Goal: Task Accomplishment & Management: Use online tool/utility

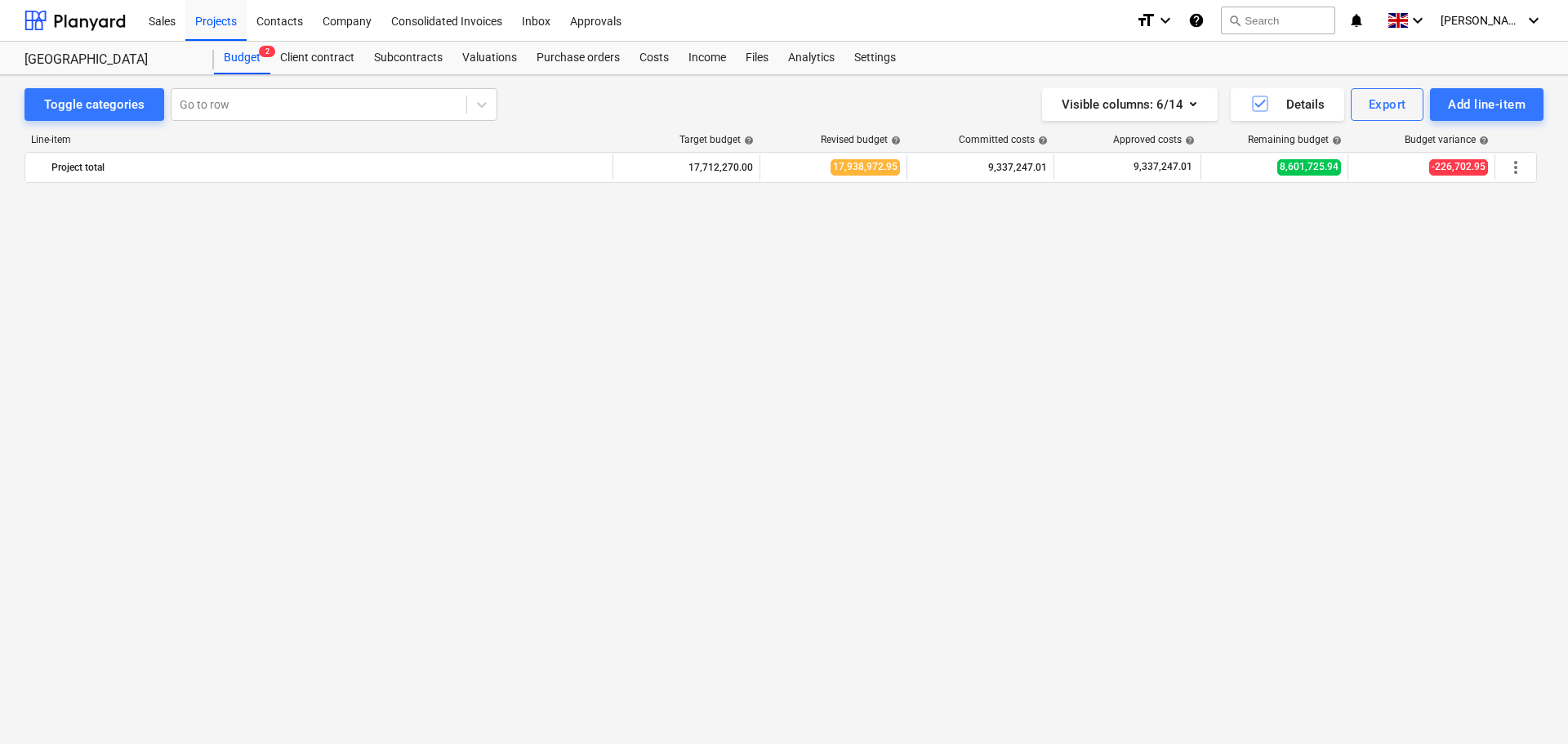
scroll to position [1126, 0]
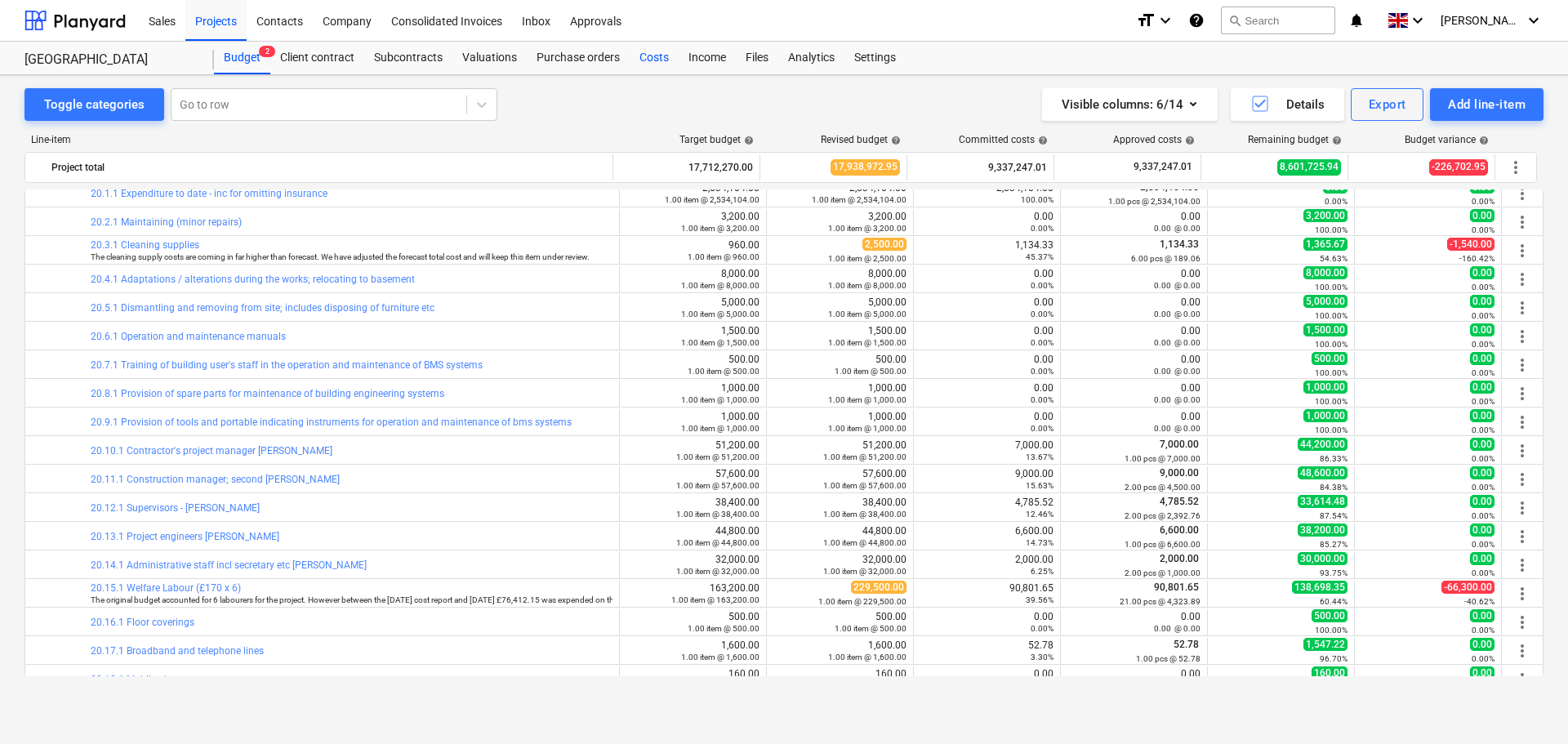
click at [643, 54] on div "Costs" at bounding box center [654, 58] width 49 height 33
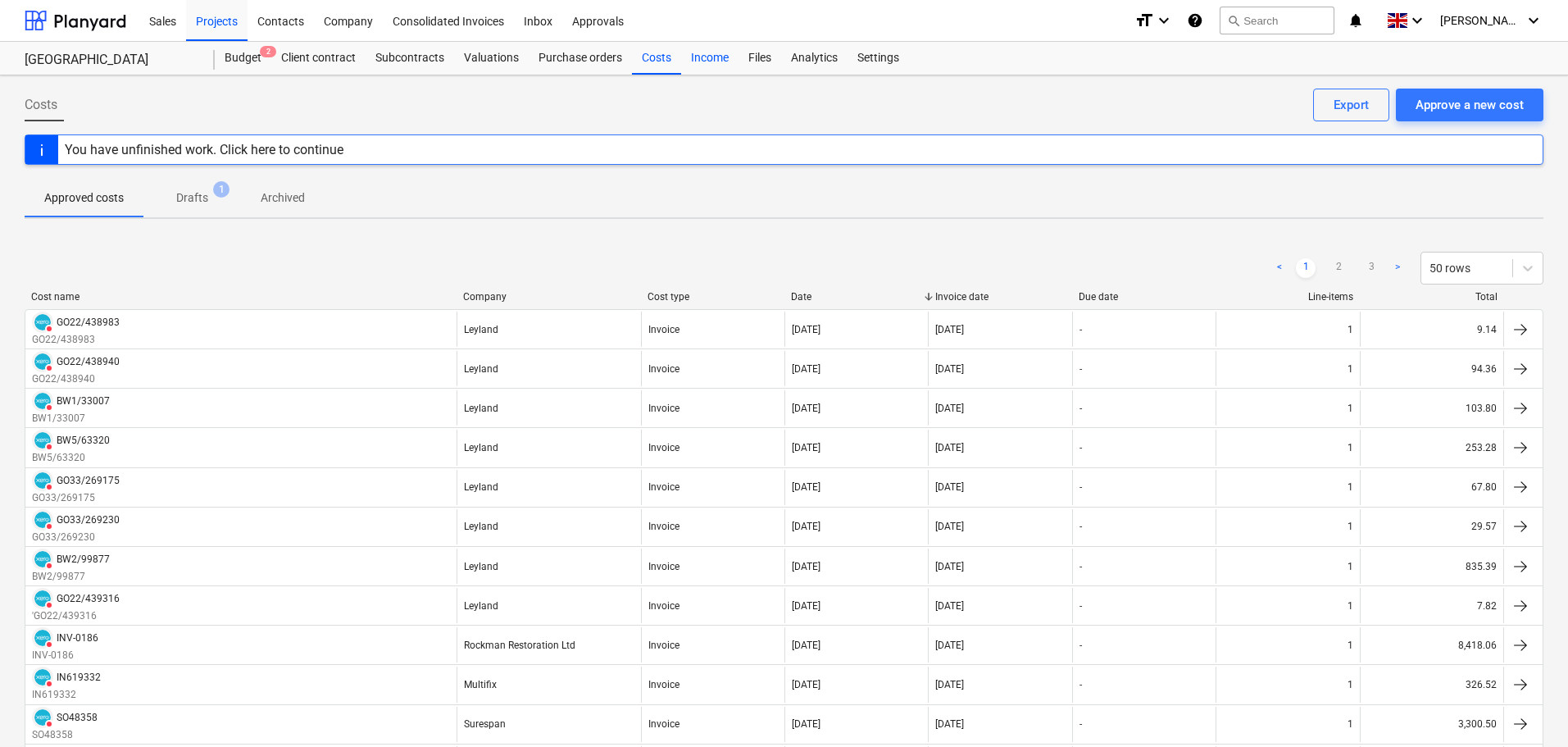
click at [690, 57] on div "Income" at bounding box center [709, 58] width 57 height 33
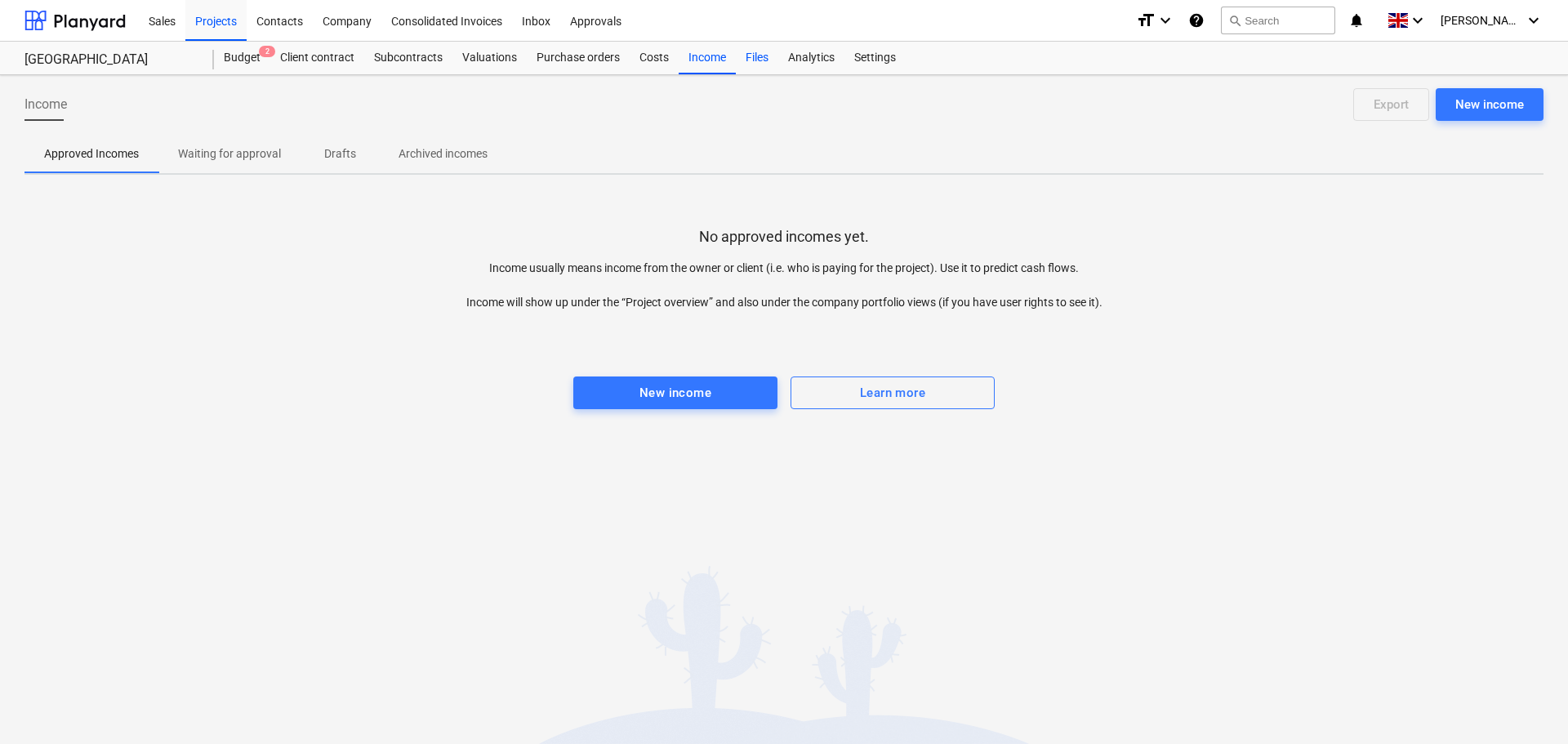
click at [756, 59] on div "Files" at bounding box center [758, 58] width 43 height 33
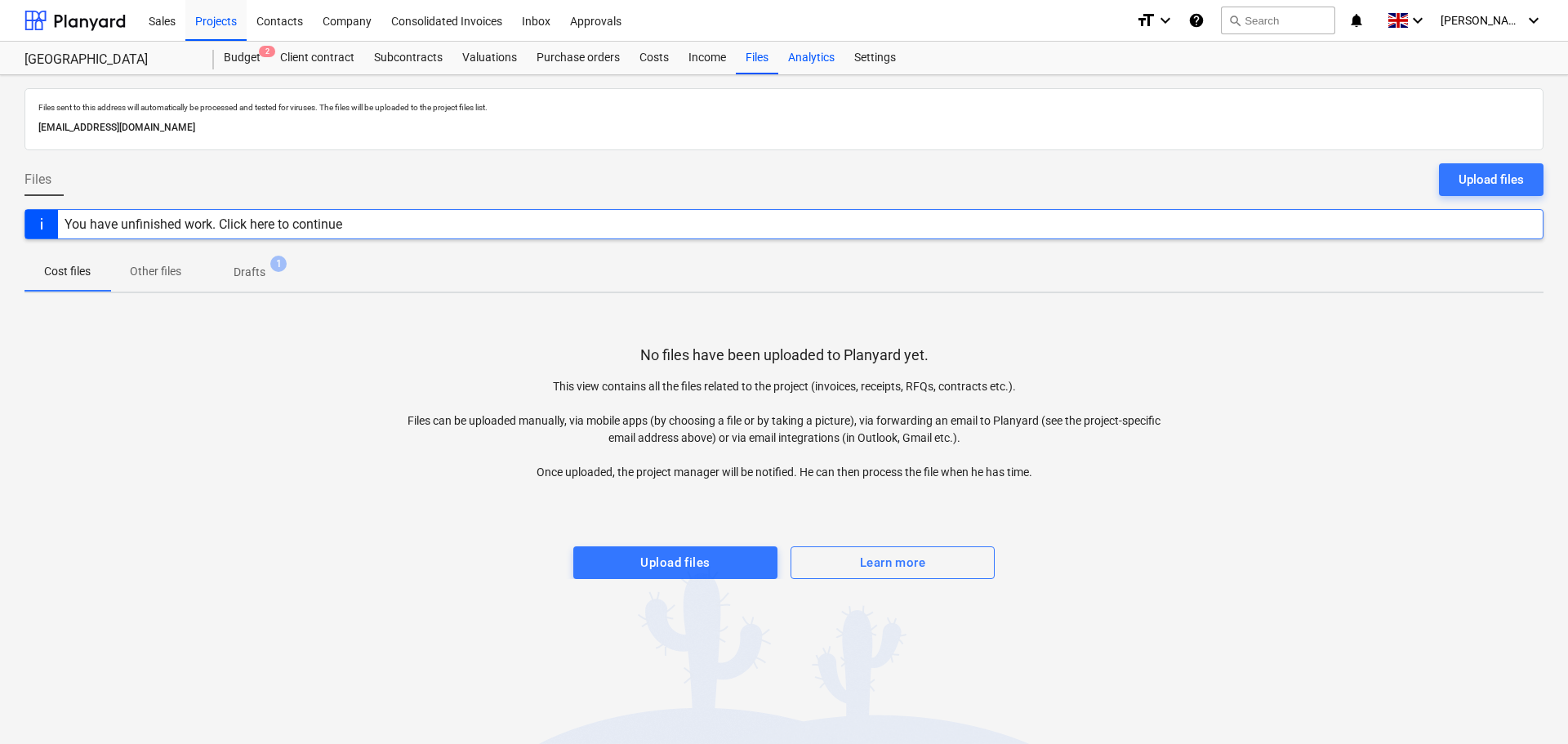
click at [806, 61] on div "Analytics" at bounding box center [811, 58] width 66 height 33
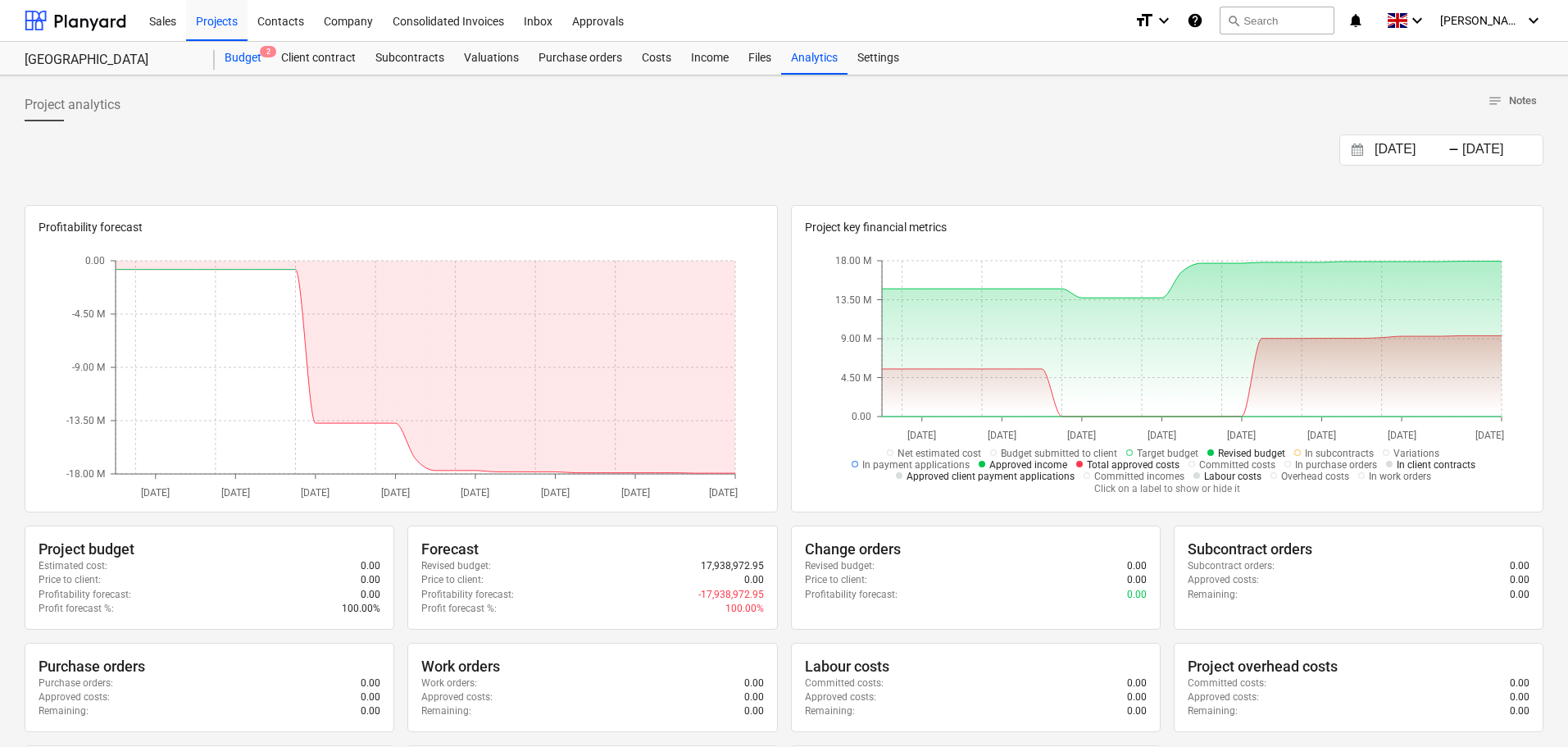
click at [239, 55] on div "Budget 2" at bounding box center [242, 58] width 56 height 33
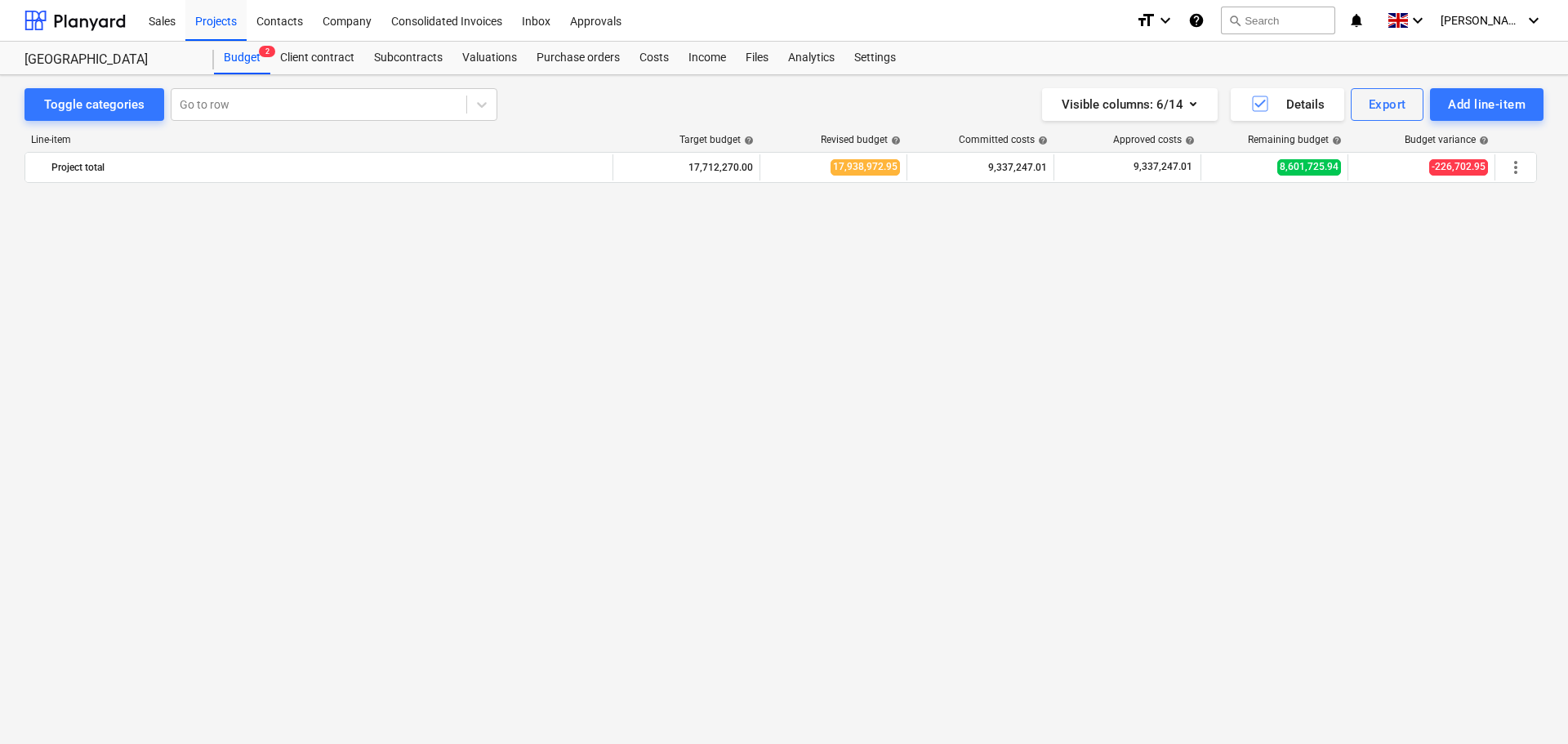
scroll to position [1126, 0]
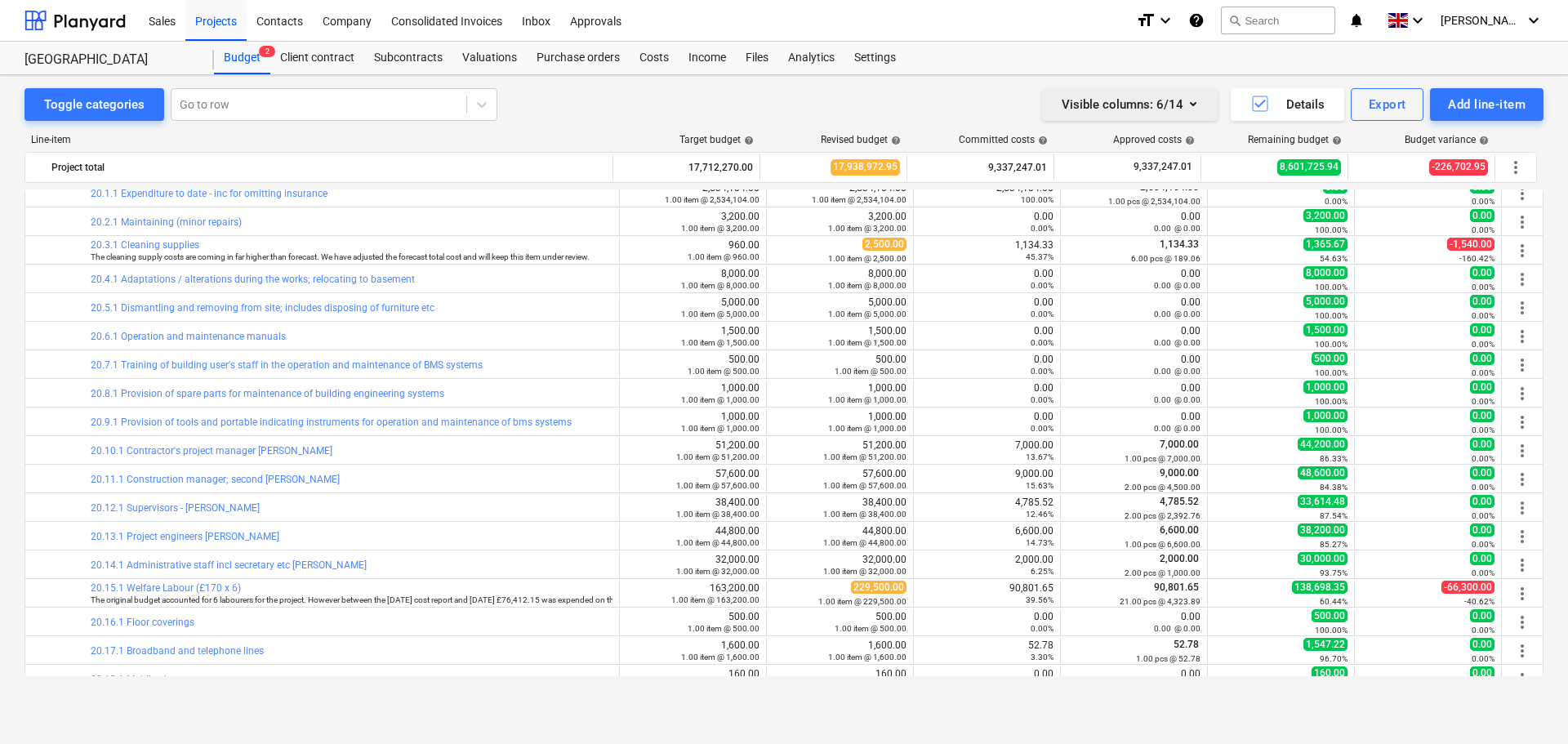
click at [1199, 99] on icon "button" at bounding box center [1193, 103] width 20 height 20
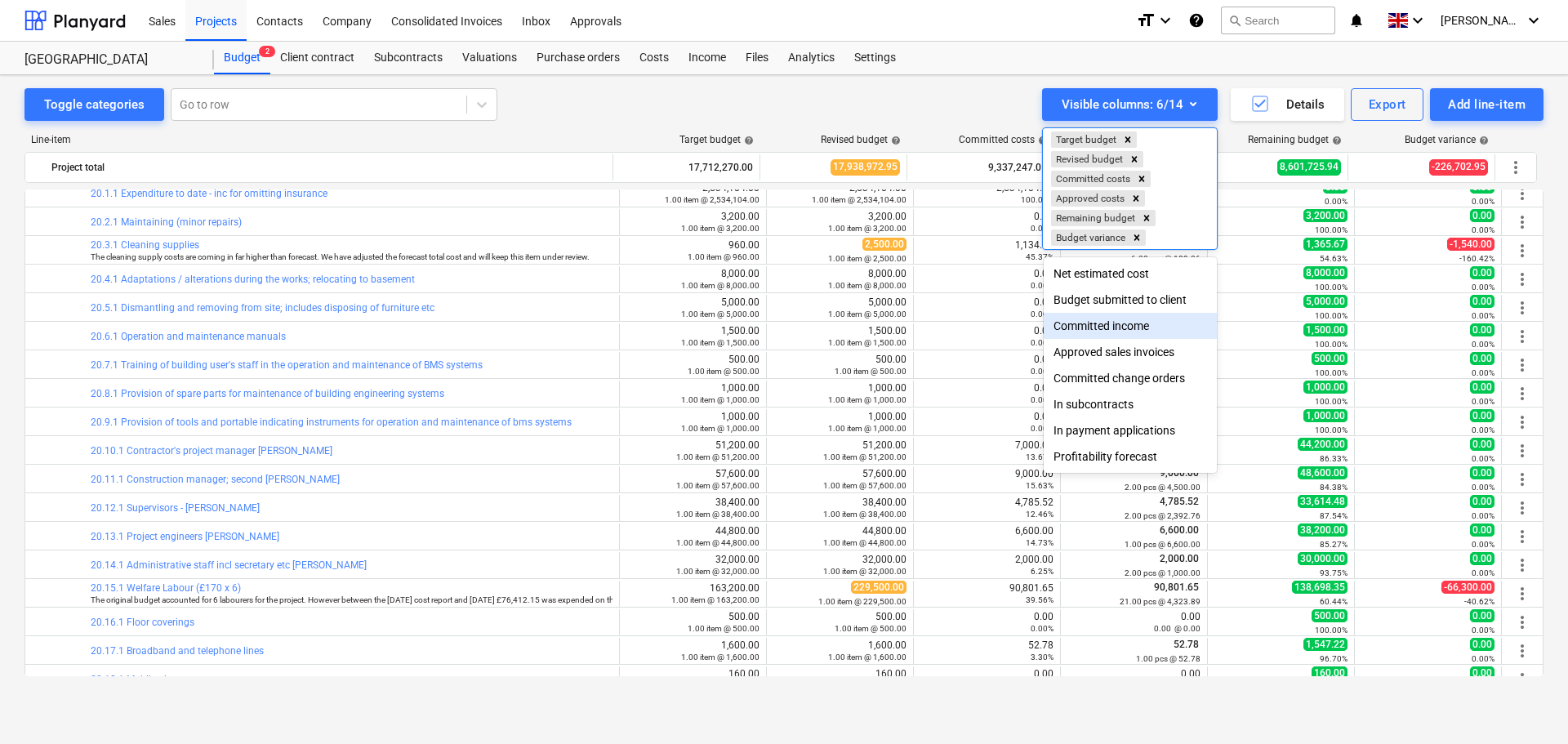
click at [829, 85] on div at bounding box center [784, 372] width 1568 height 744
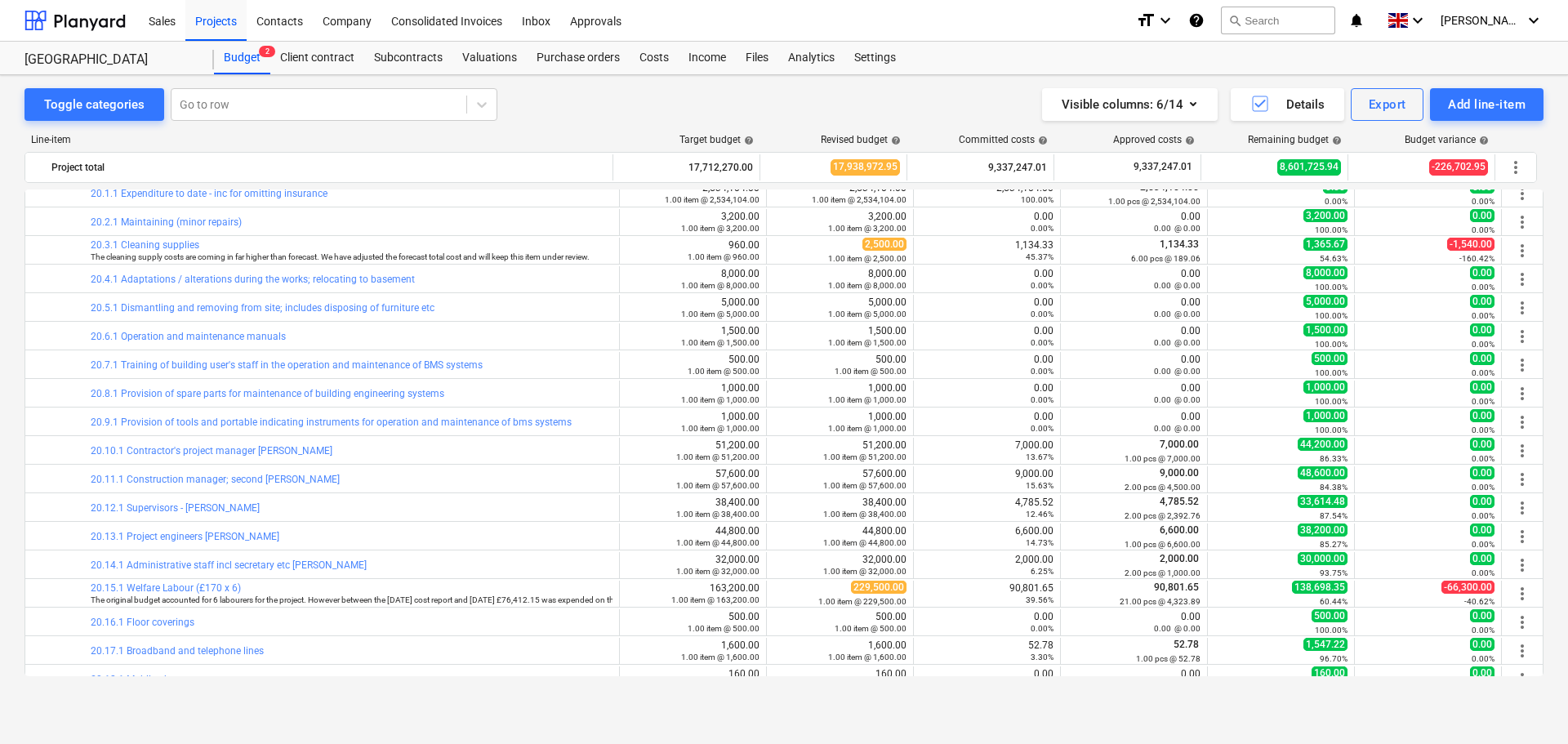
click at [1205, 19] on icon "help" at bounding box center [1197, 20] width 16 height 20
click at [215, 21] on div "Projects" at bounding box center [215, 20] width 61 height 42
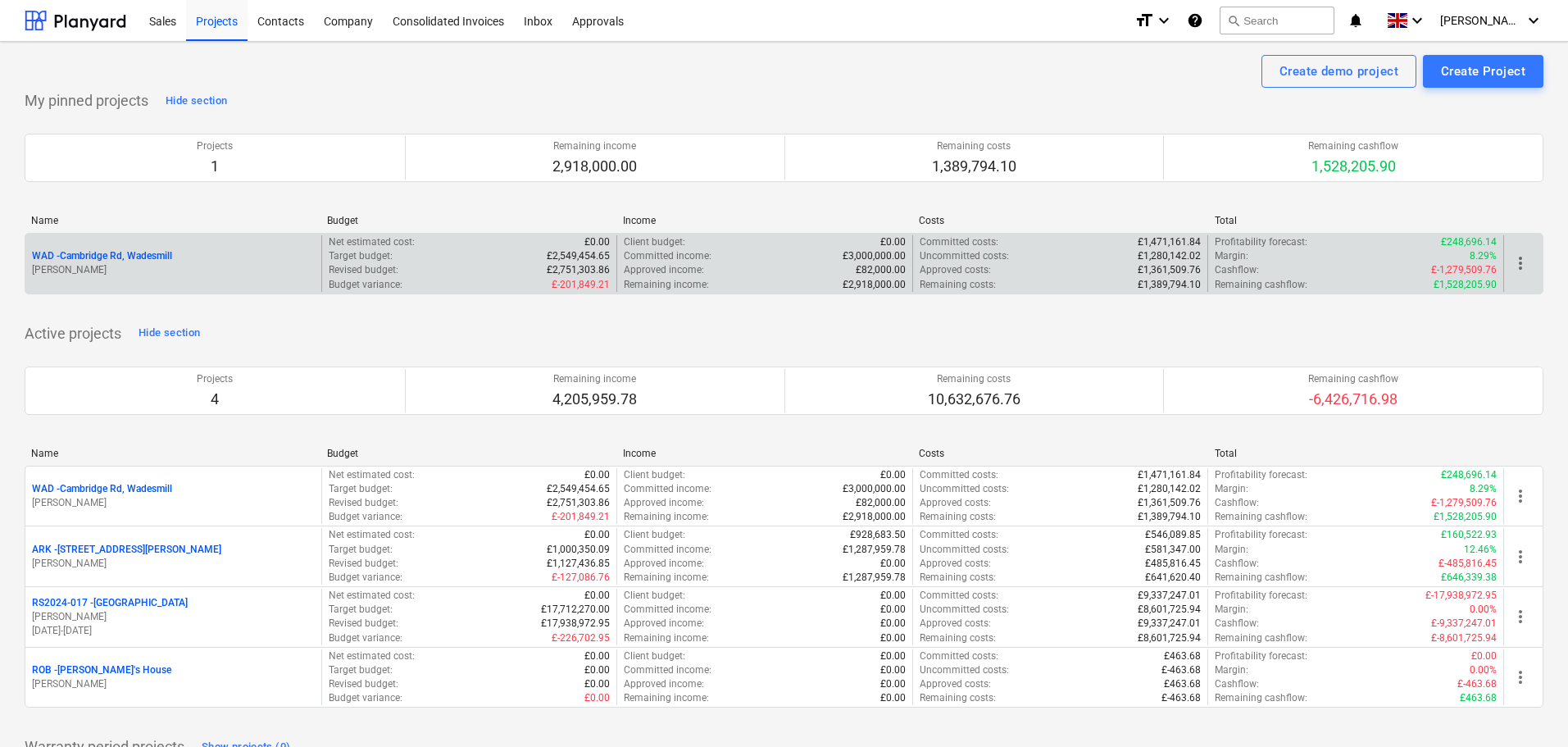
click at [117, 253] on p "WAD - Cambridge Rd, Wadesmill" at bounding box center [102, 256] width 140 height 14
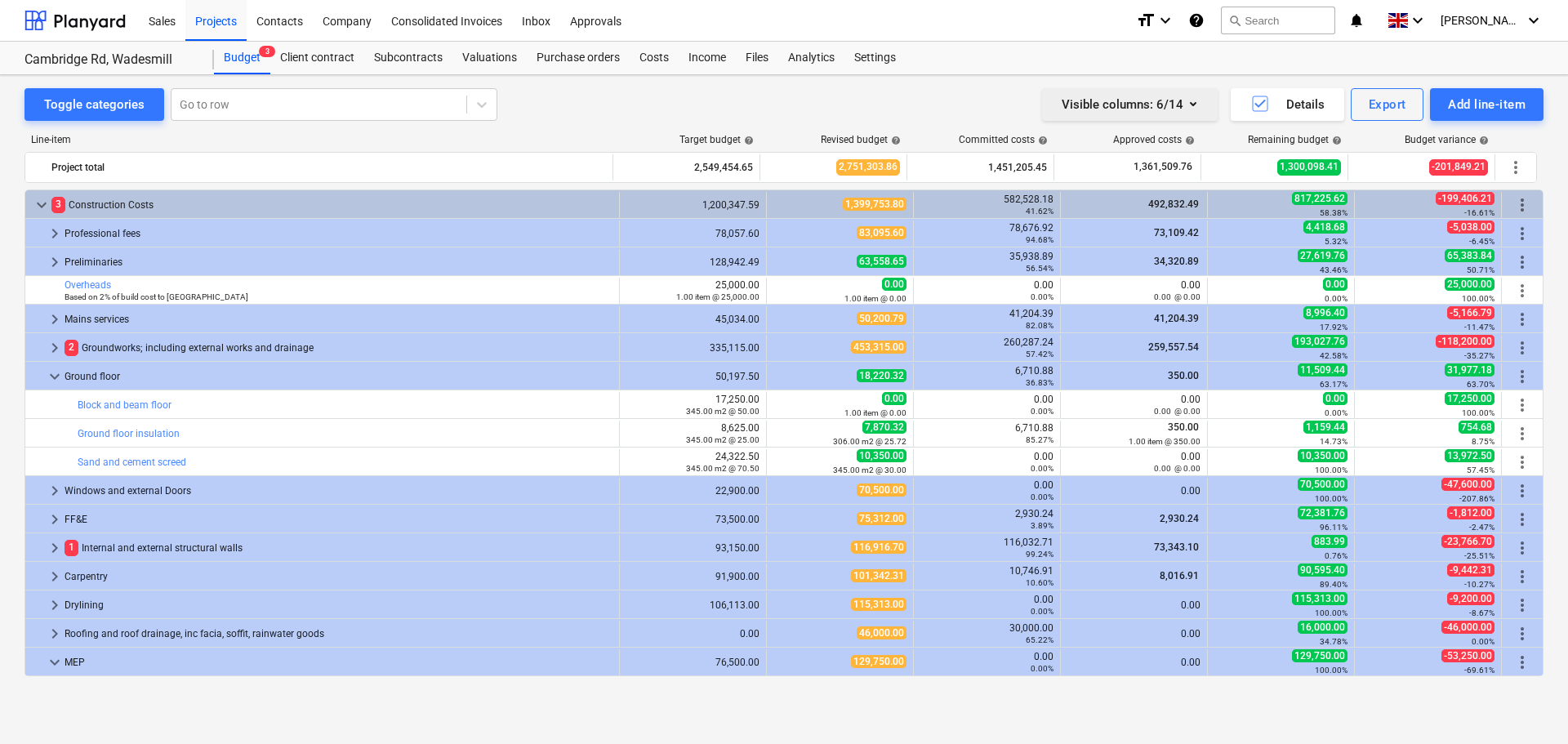
click at [1190, 107] on icon "button" at bounding box center [1193, 103] width 20 height 20
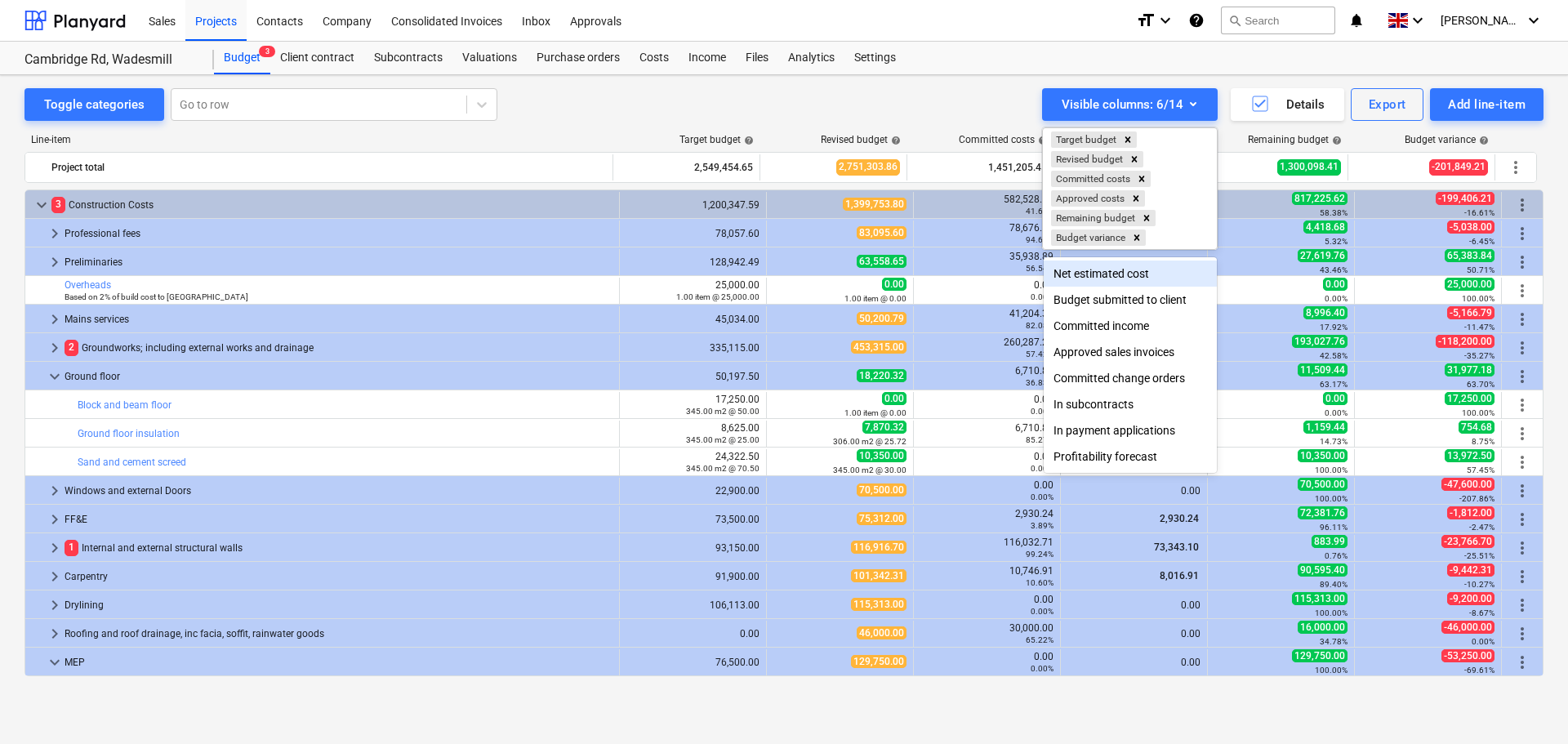
click at [893, 83] on div at bounding box center [784, 372] width 1568 height 744
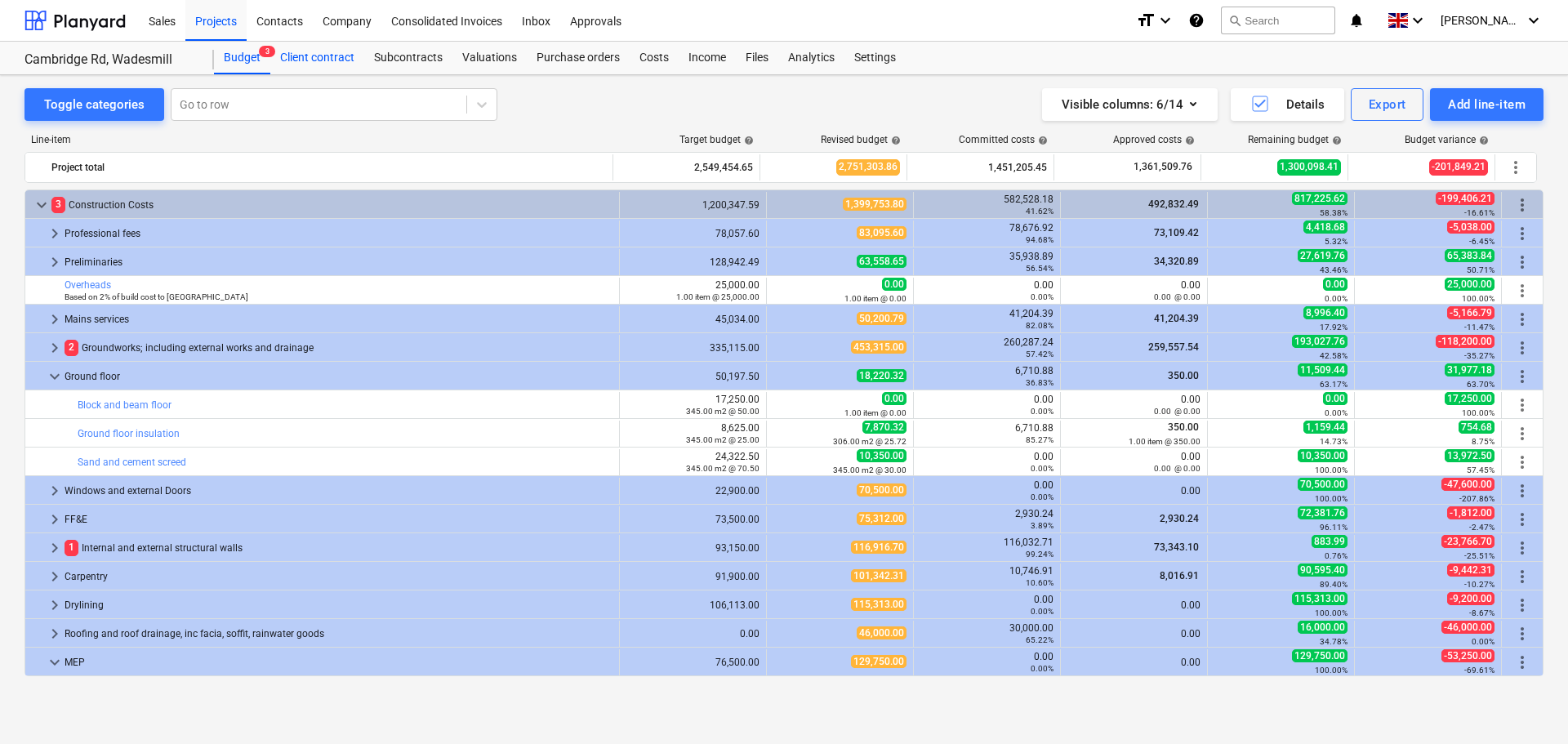
click at [321, 53] on div "Client contract" at bounding box center [317, 58] width 93 height 33
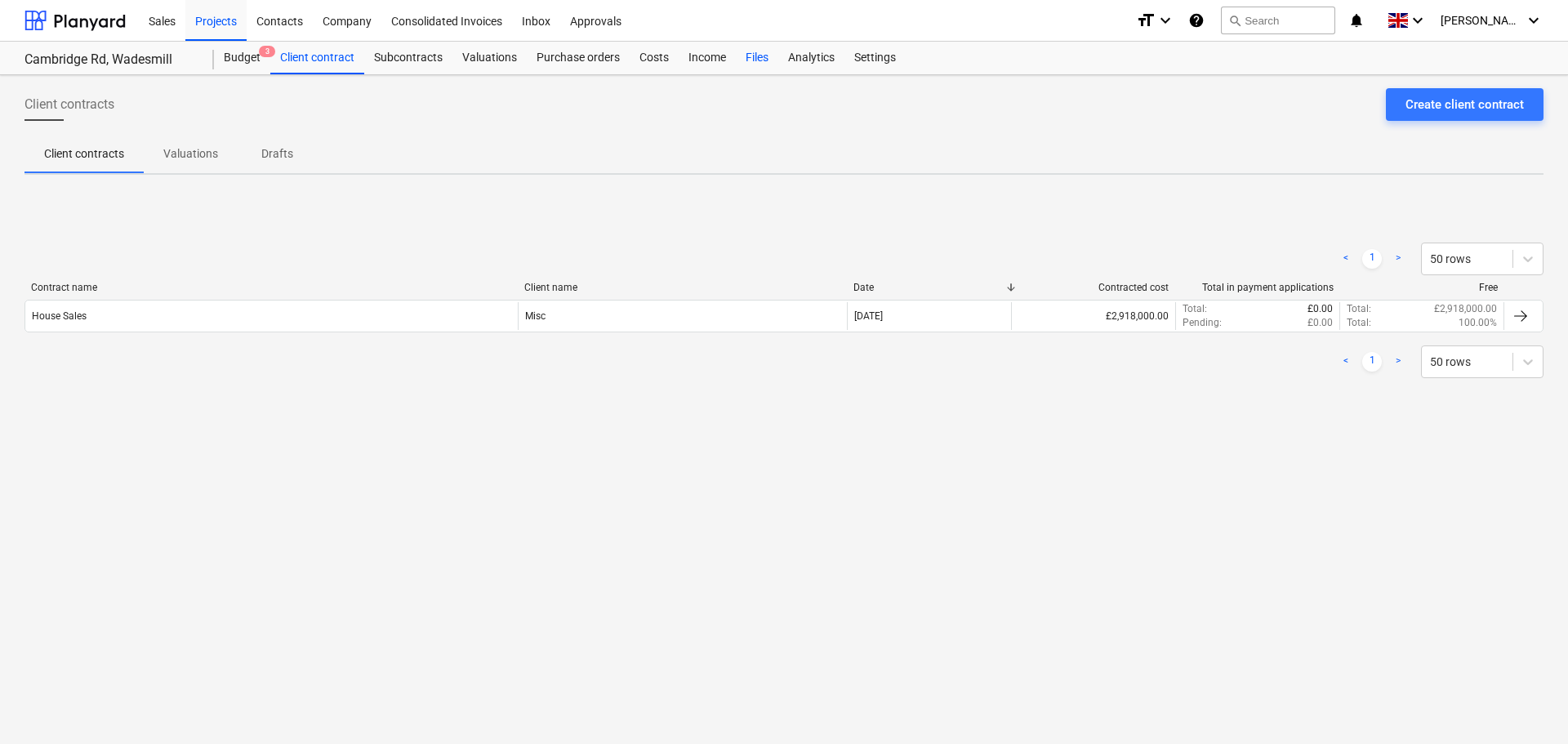
click at [764, 54] on div "Files" at bounding box center [758, 58] width 43 height 33
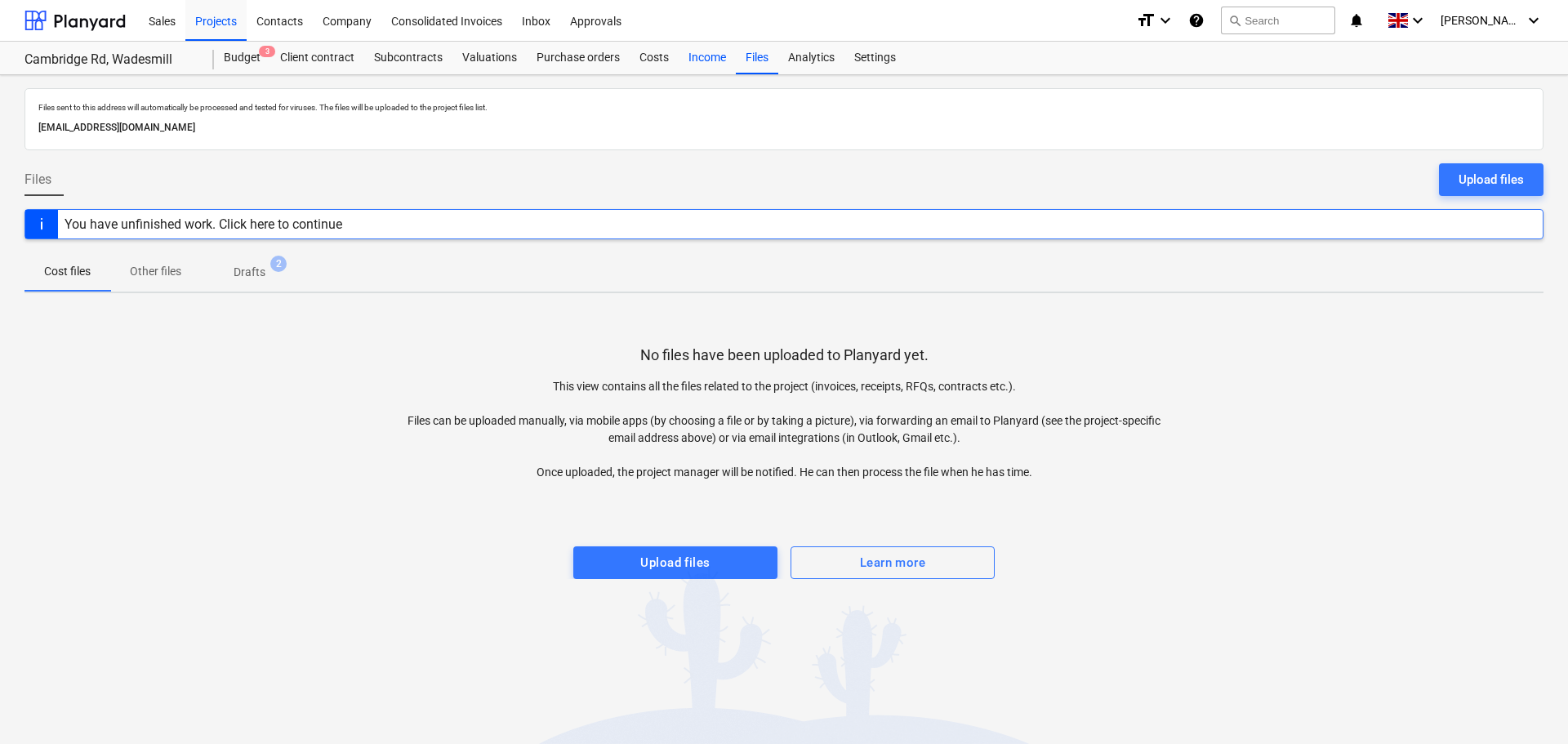
click at [696, 56] on div "Income" at bounding box center [707, 58] width 57 height 33
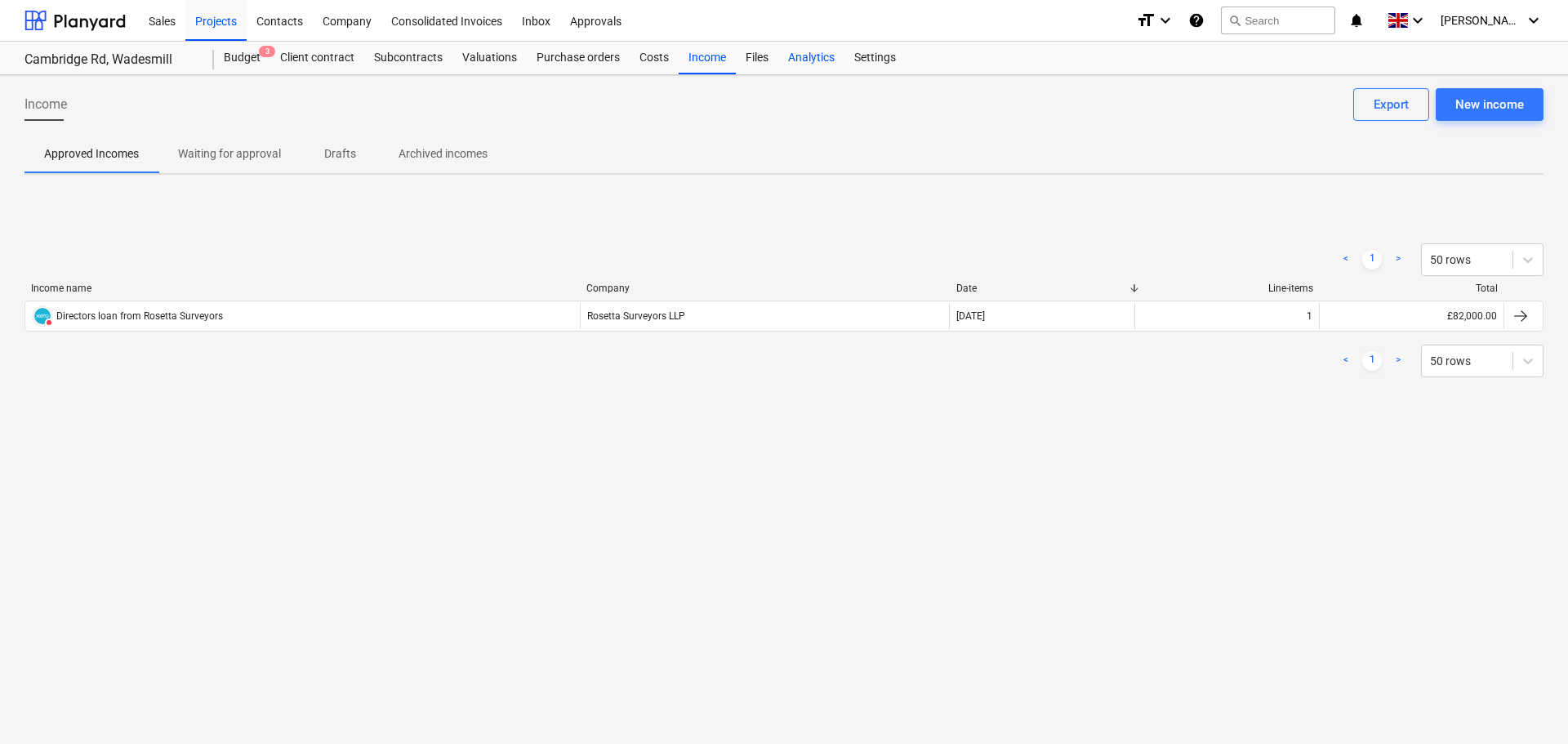
click at [824, 62] on div "Analytics" at bounding box center [811, 58] width 66 height 33
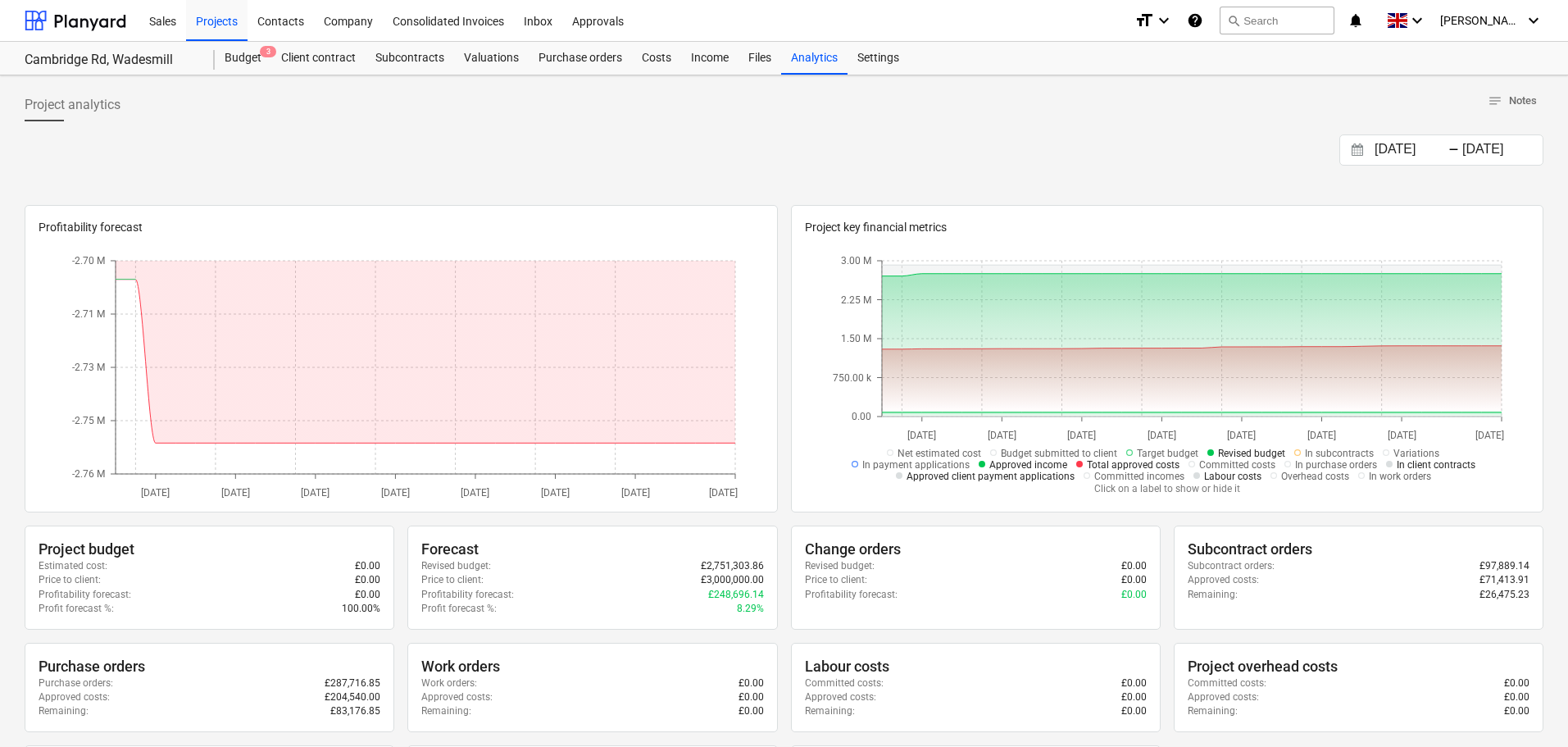
click at [1127, 164] on div "17.08.2025 Press the down arrow key to interact with the calendar and select a …" at bounding box center [784, 149] width 1519 height 31
click at [650, 50] on div "Costs" at bounding box center [656, 58] width 49 height 33
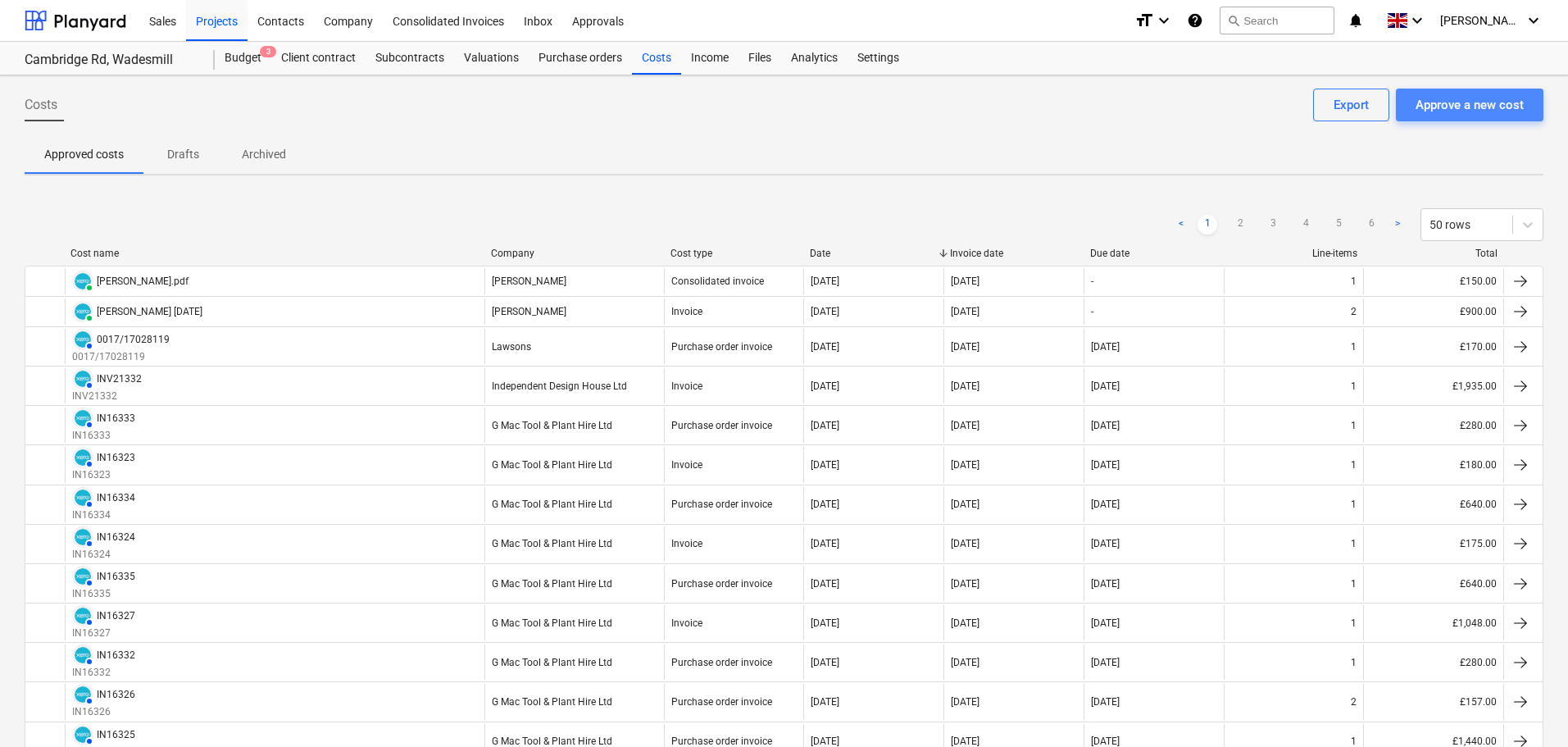
click at [1471, 109] on div "Approve a new cost" at bounding box center [1469, 105] width 108 height 21
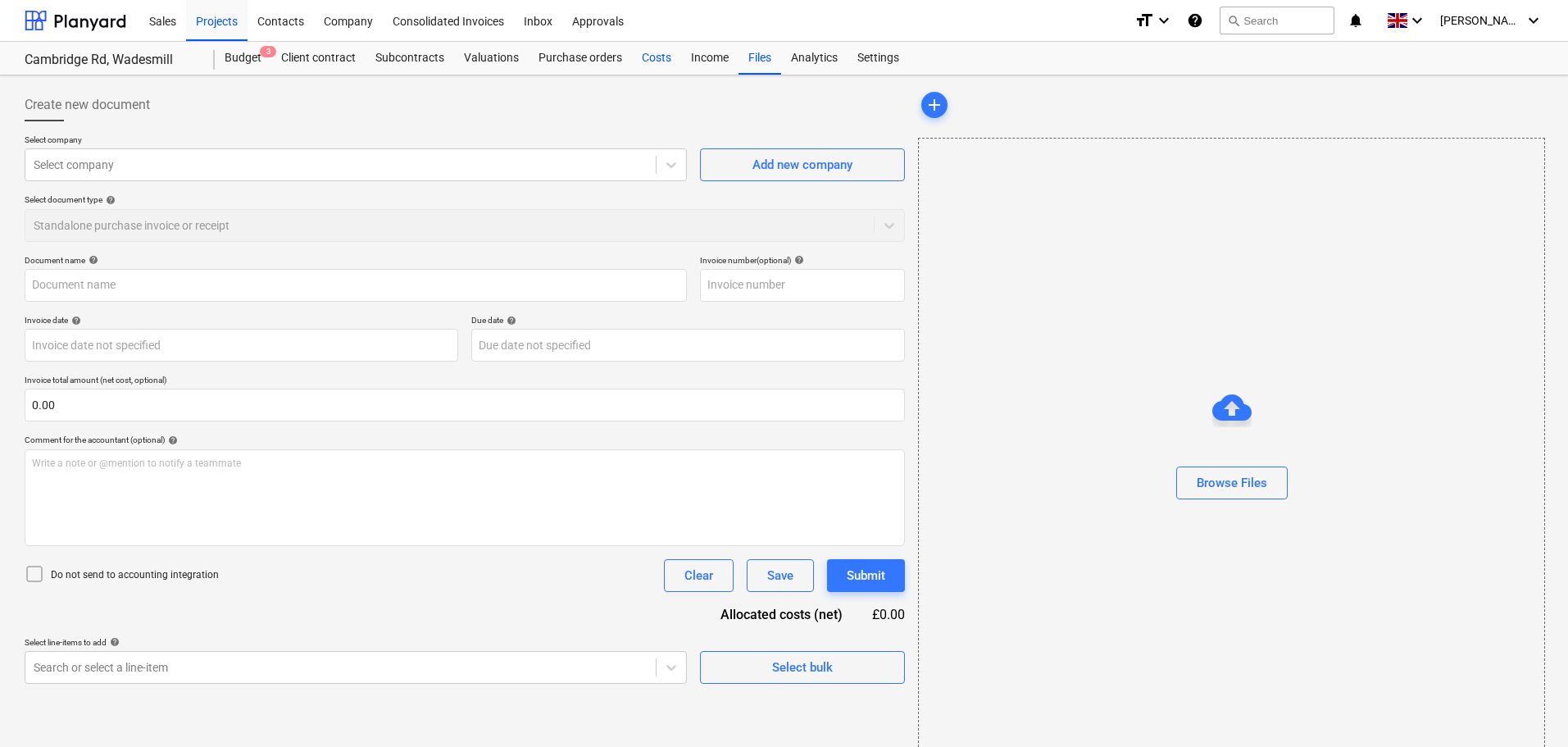
click at [654, 56] on div "Costs" at bounding box center [656, 58] width 49 height 33
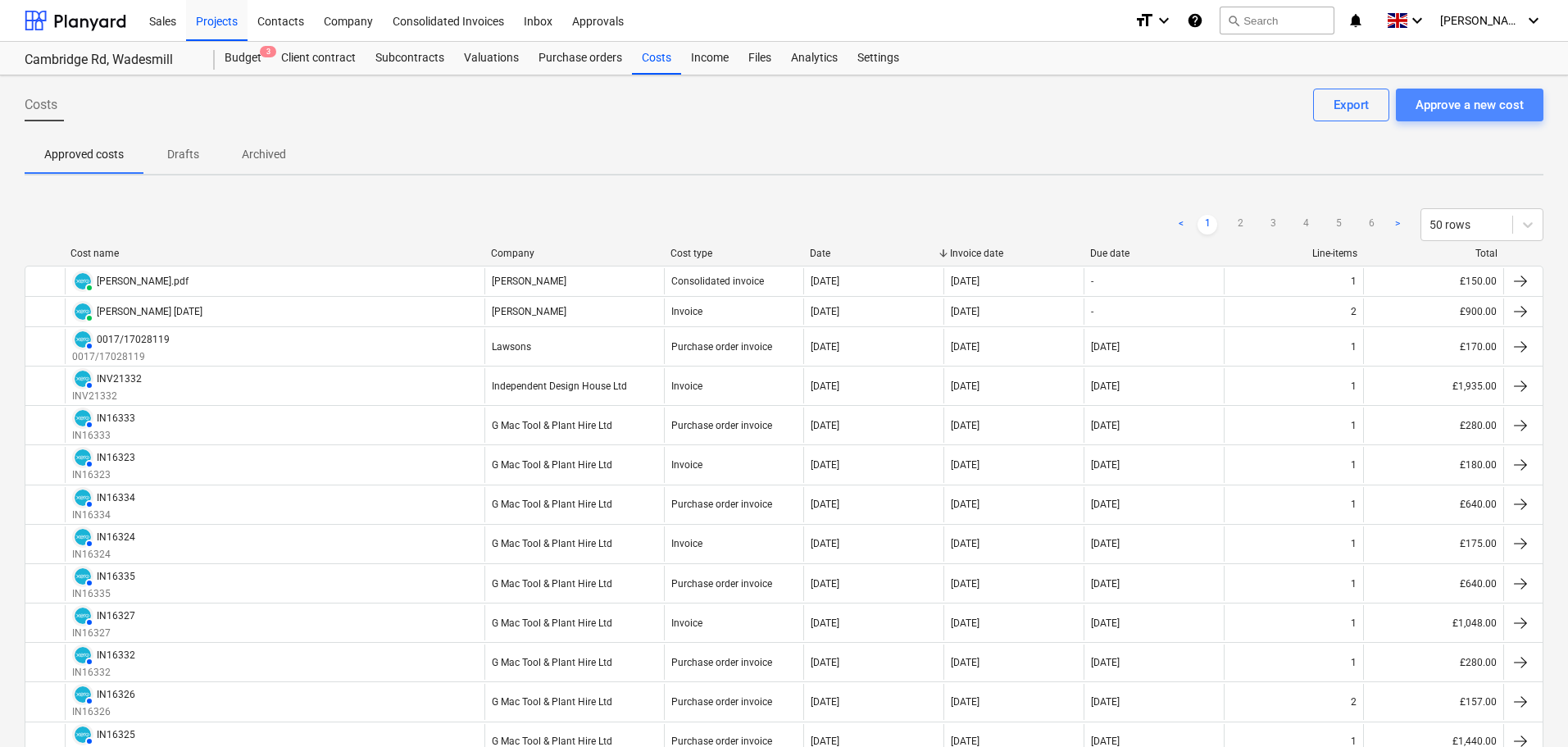
click at [1435, 108] on div "Approve a new cost" at bounding box center [1469, 105] width 108 height 21
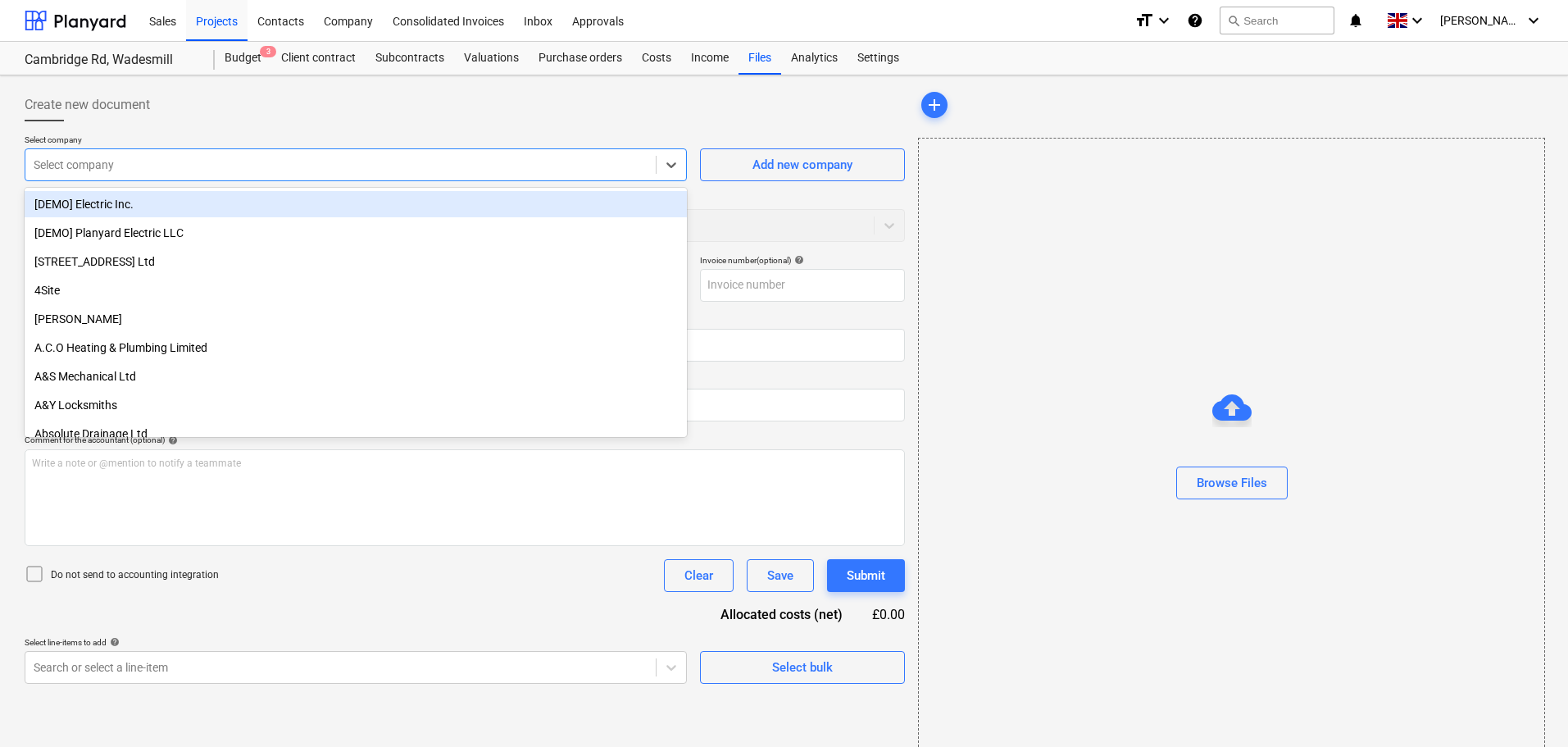
click at [225, 163] on div at bounding box center [340, 164] width 614 height 16
click at [236, 157] on div at bounding box center [340, 164] width 614 height 16
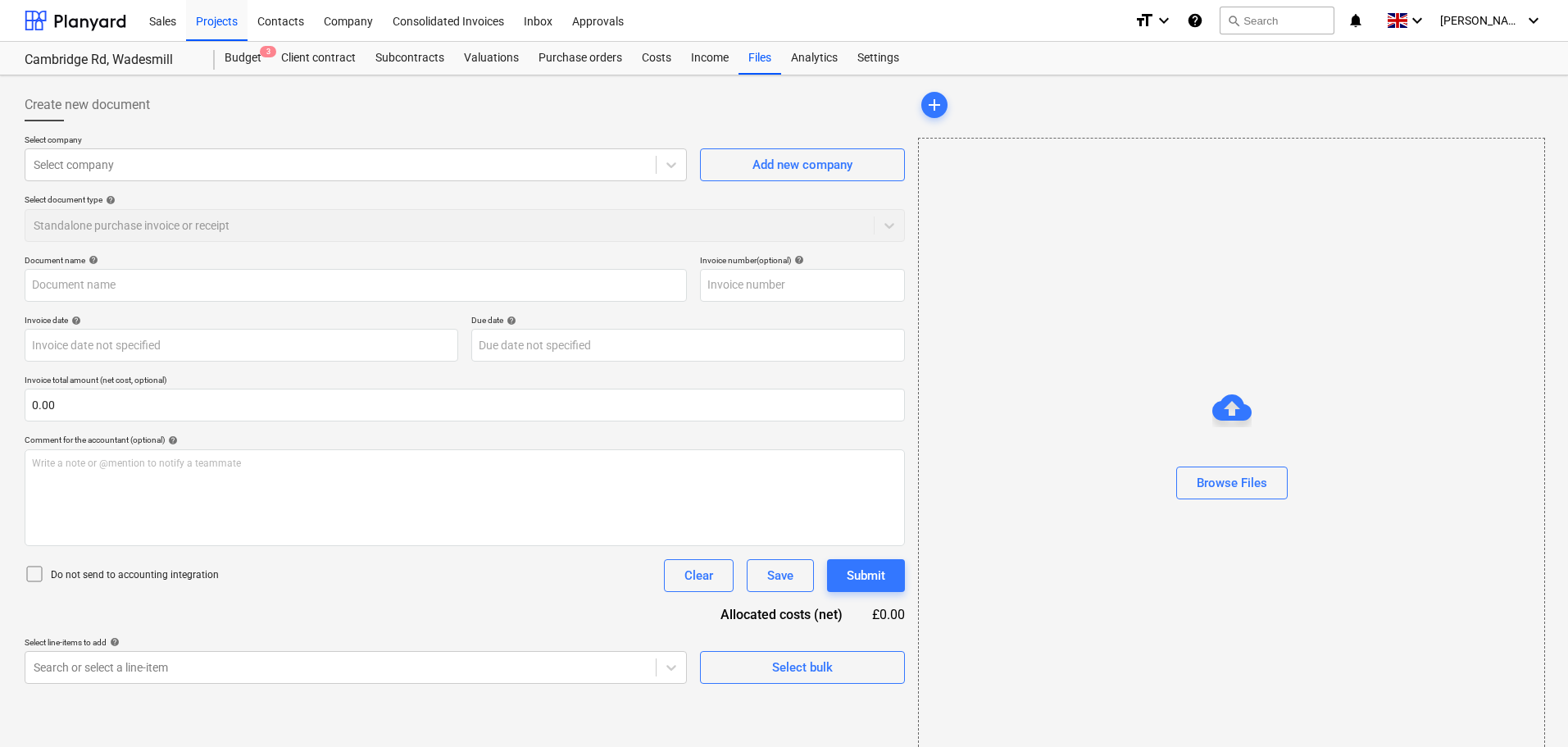
click at [212, 221] on div "Select document type help Standalone purchase invoice or receipt" at bounding box center [465, 217] width 880 height 46
click at [281, 159] on div at bounding box center [340, 164] width 614 height 16
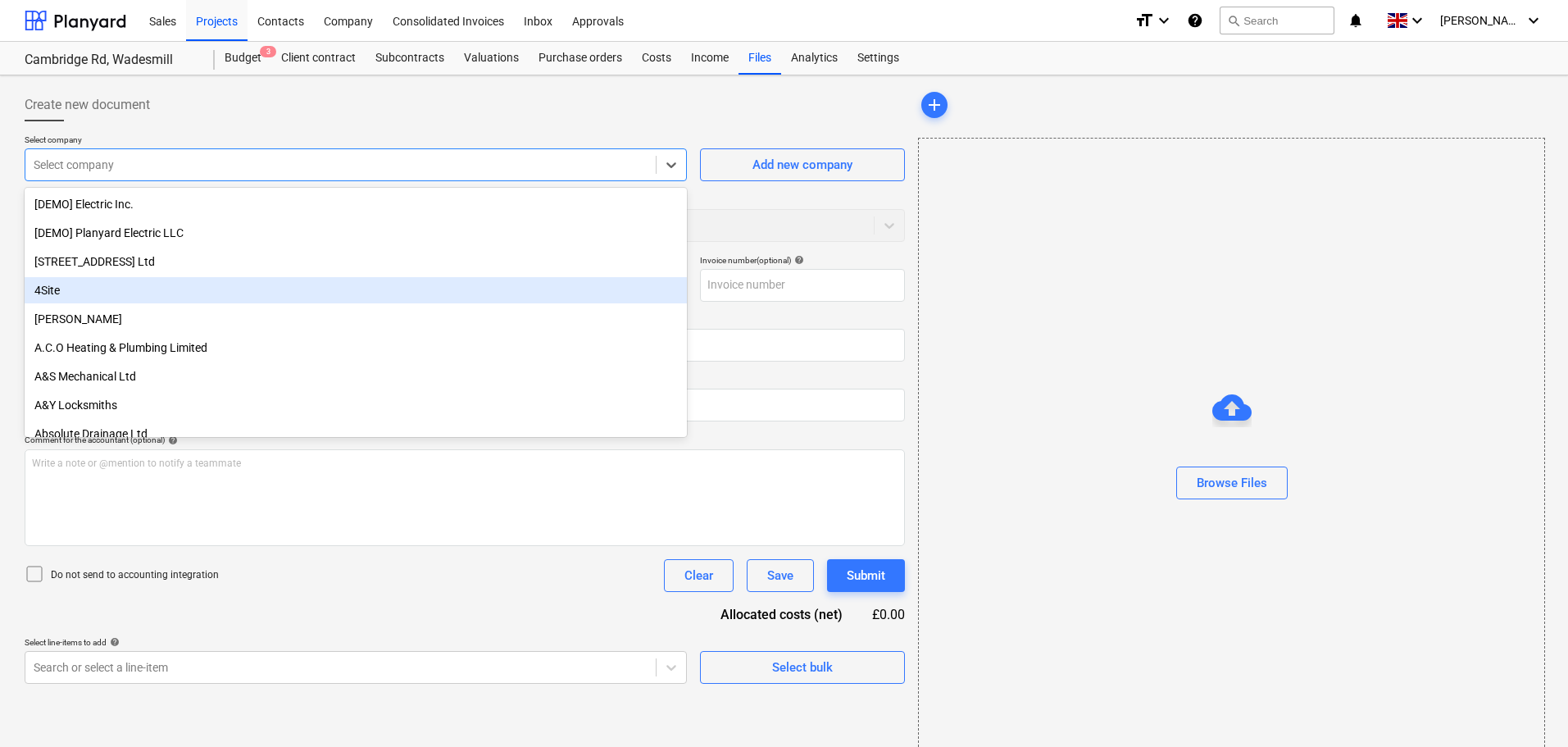
click at [140, 285] on div "4Site" at bounding box center [356, 290] width 662 height 26
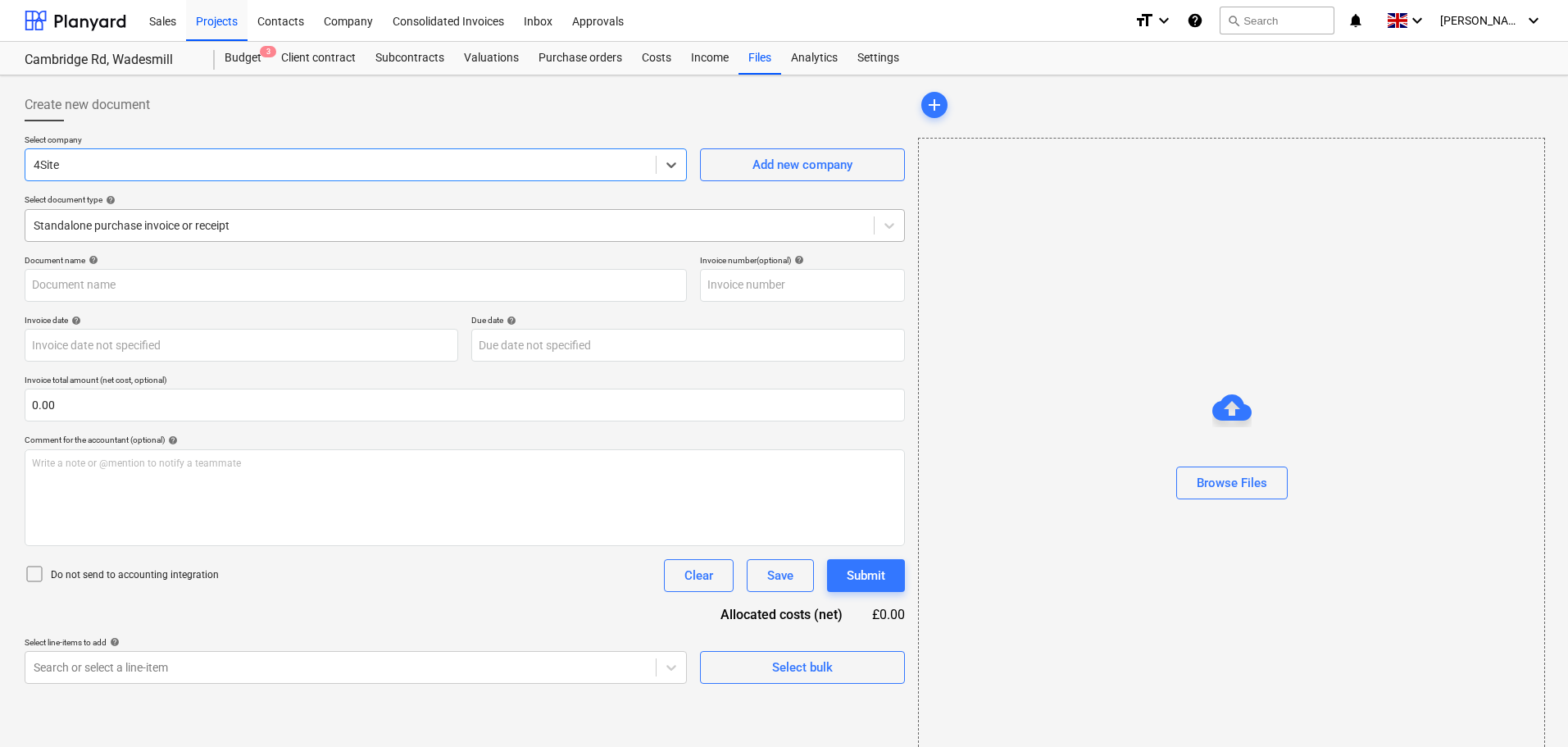
click at [186, 231] on div at bounding box center [449, 225] width 832 height 16
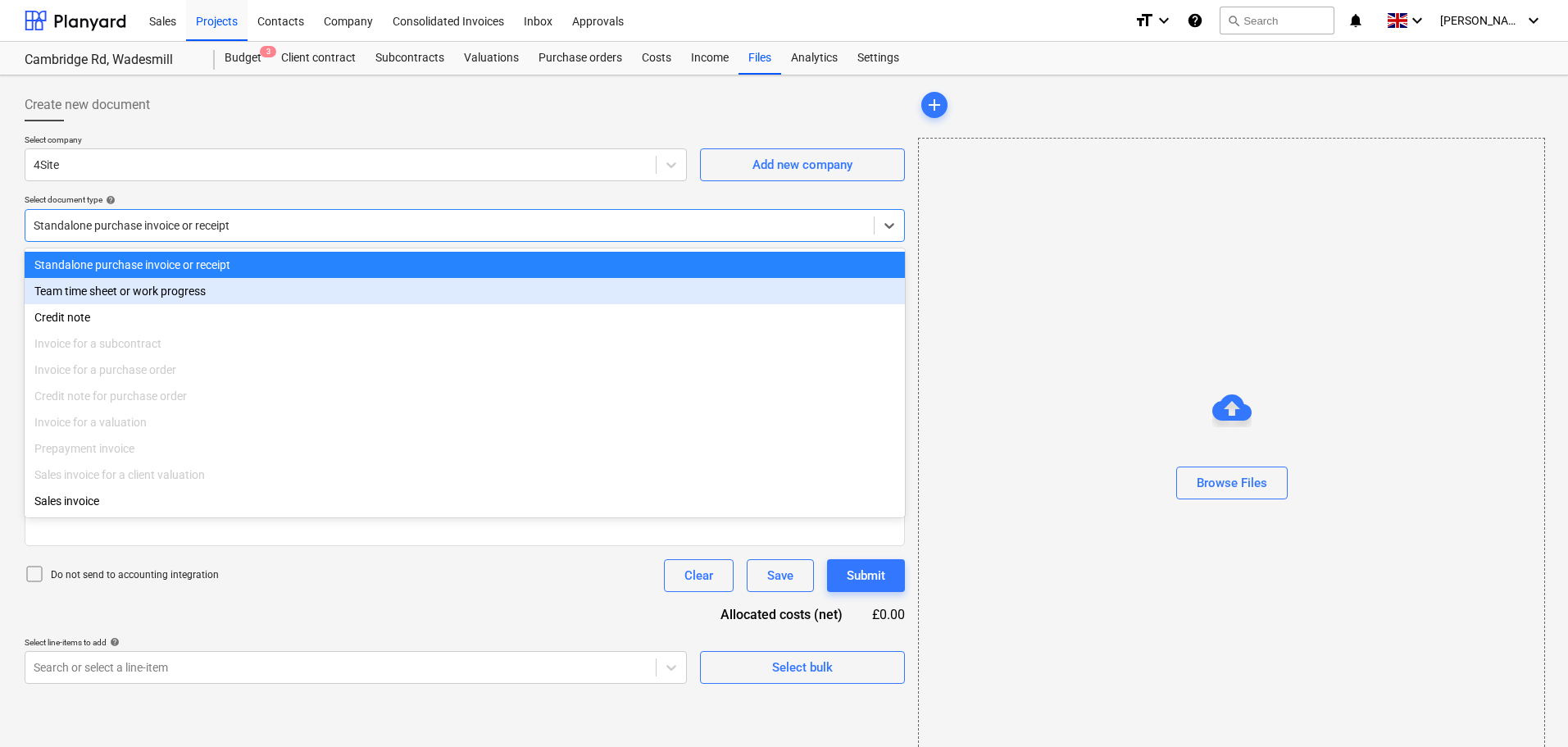
click at [169, 296] on div "Team time sheet or work progress" at bounding box center [465, 290] width 880 height 26
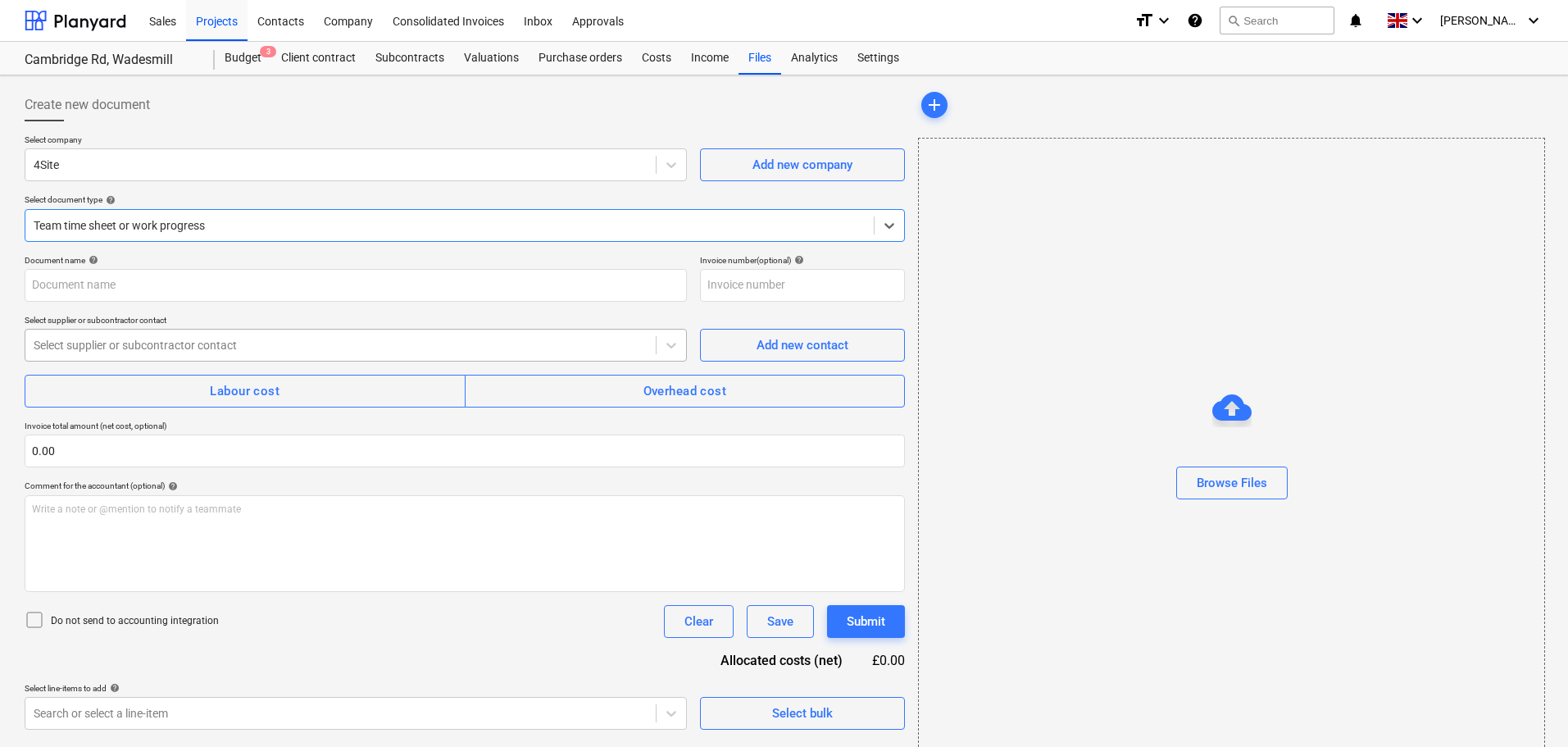
click at [239, 349] on div at bounding box center [340, 345] width 614 height 16
click at [246, 348] on div at bounding box center [340, 345] width 614 height 16
click at [244, 391] on div "Labour cost" at bounding box center [245, 391] width 70 height 21
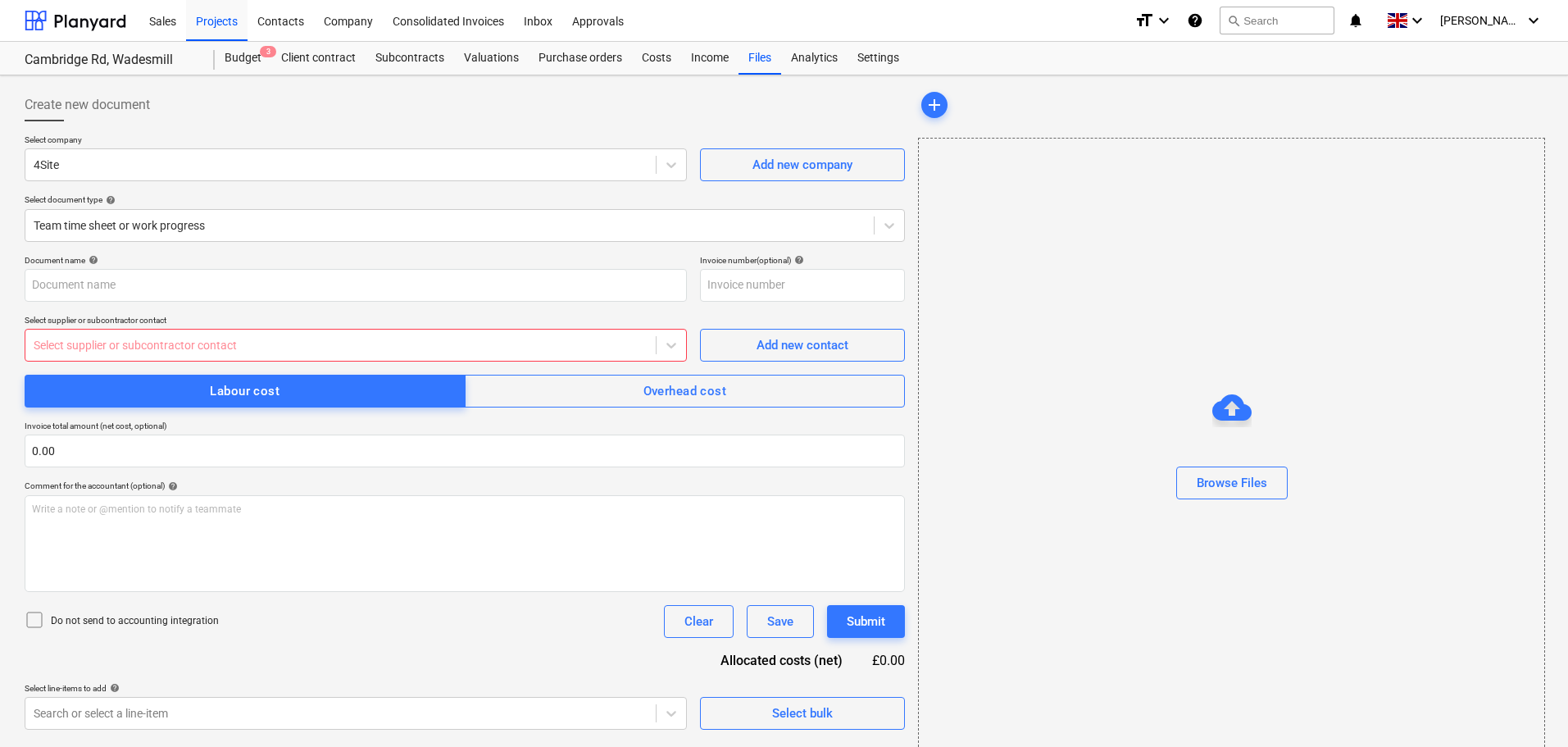
click at [221, 347] on div at bounding box center [340, 345] width 614 height 16
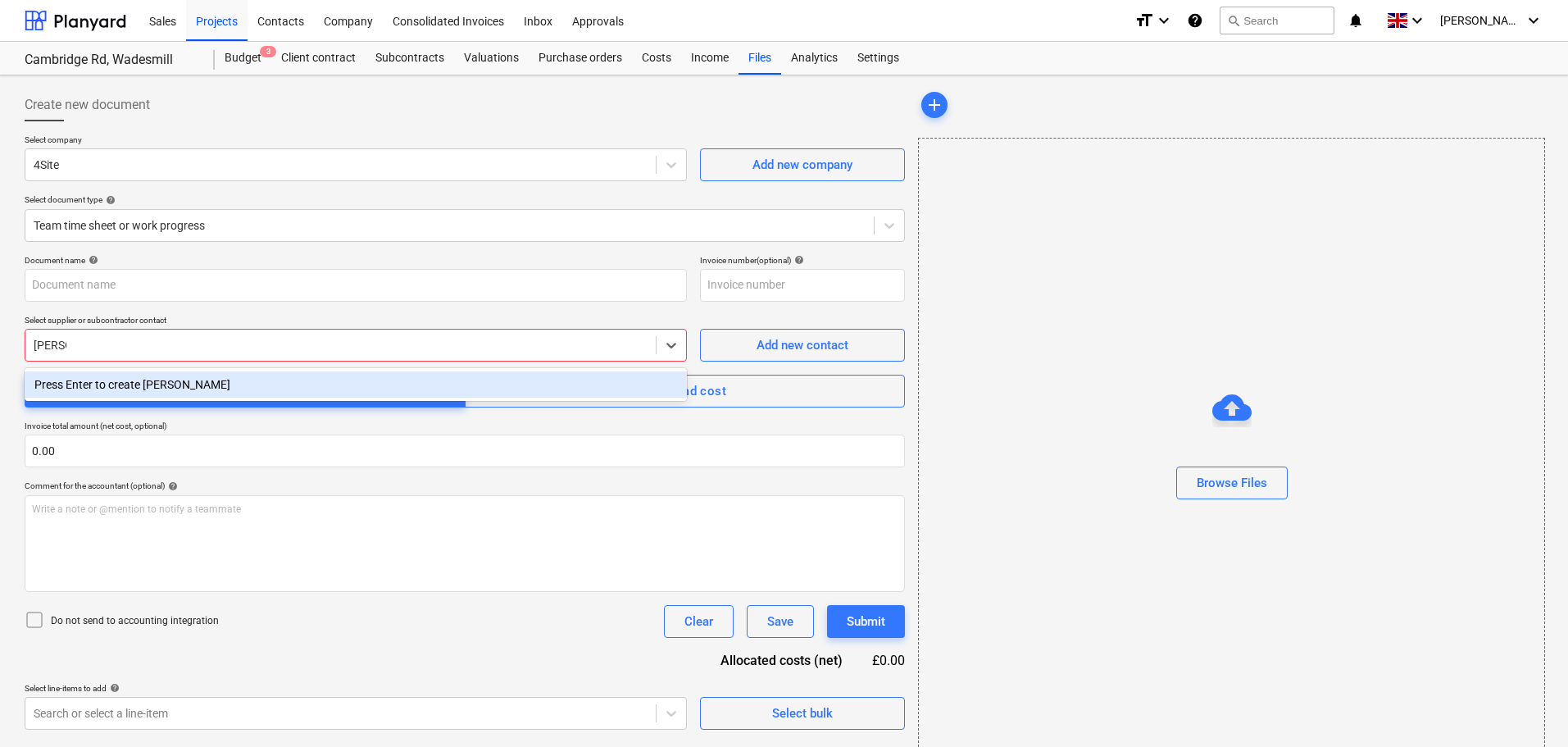
type input "Andrea"
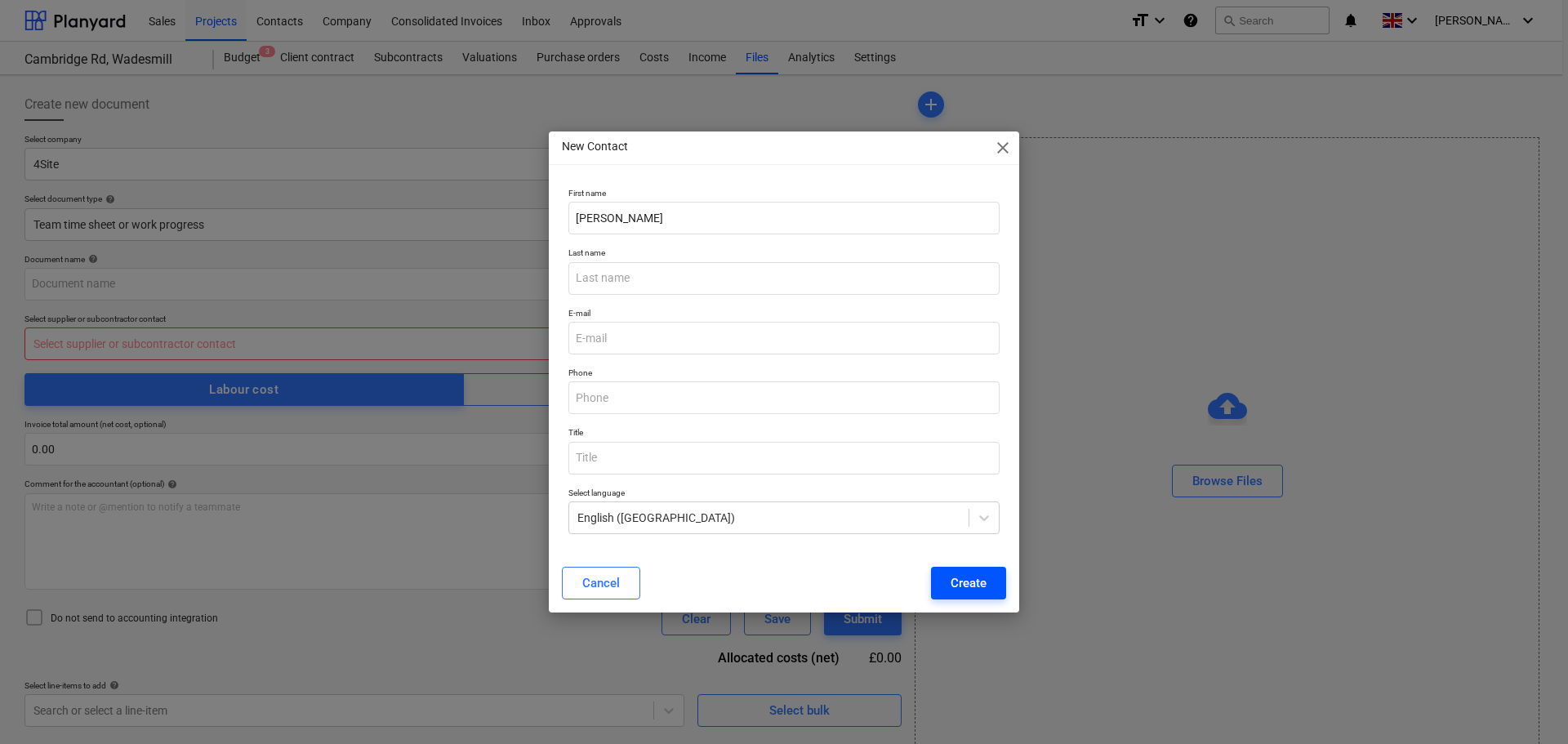
click at [973, 575] on div "Create" at bounding box center [969, 583] width 36 height 21
click at [662, 337] on input "email" at bounding box center [784, 337] width 431 height 33
type input "sam@rlpsurveyors.co.uk"
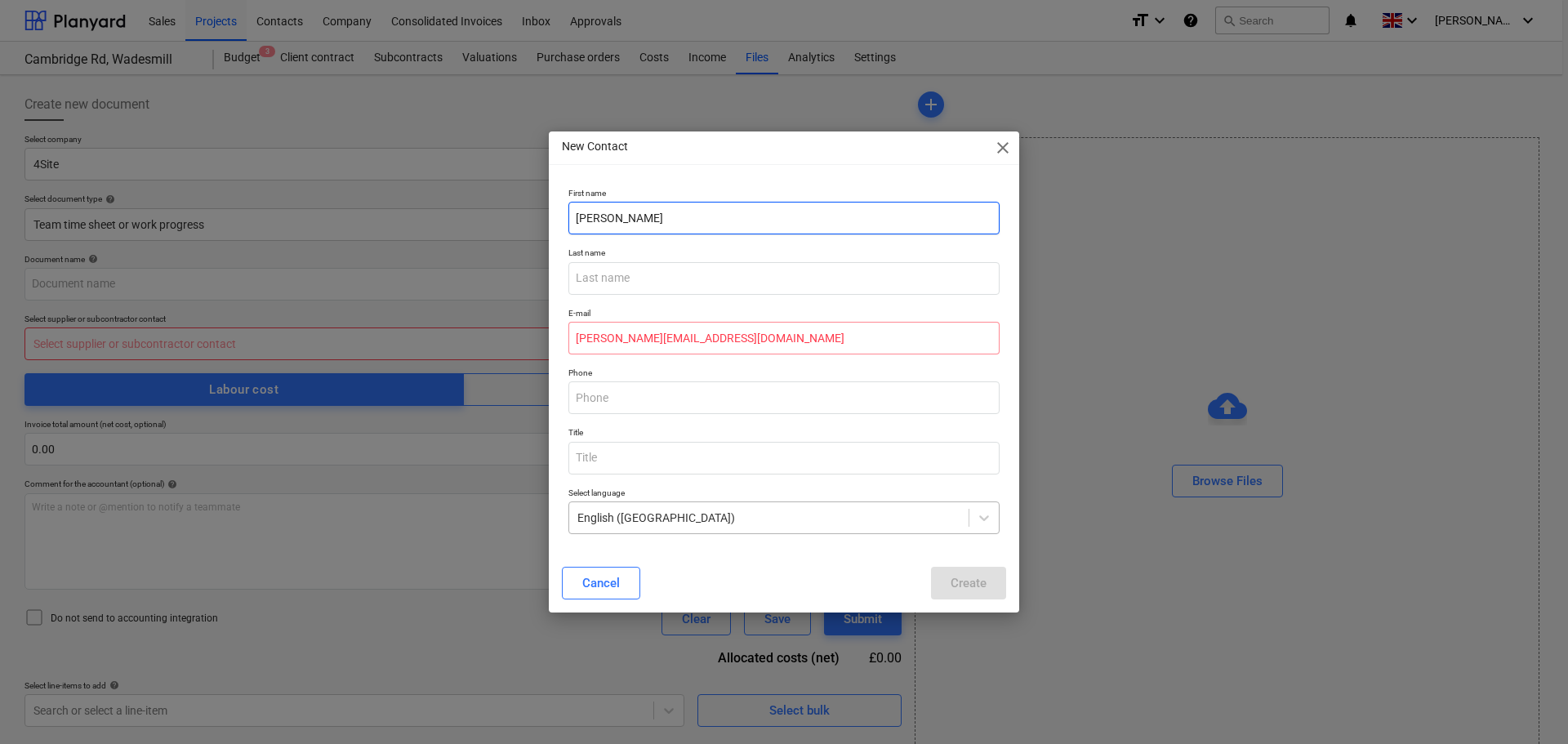
type input "Sam"
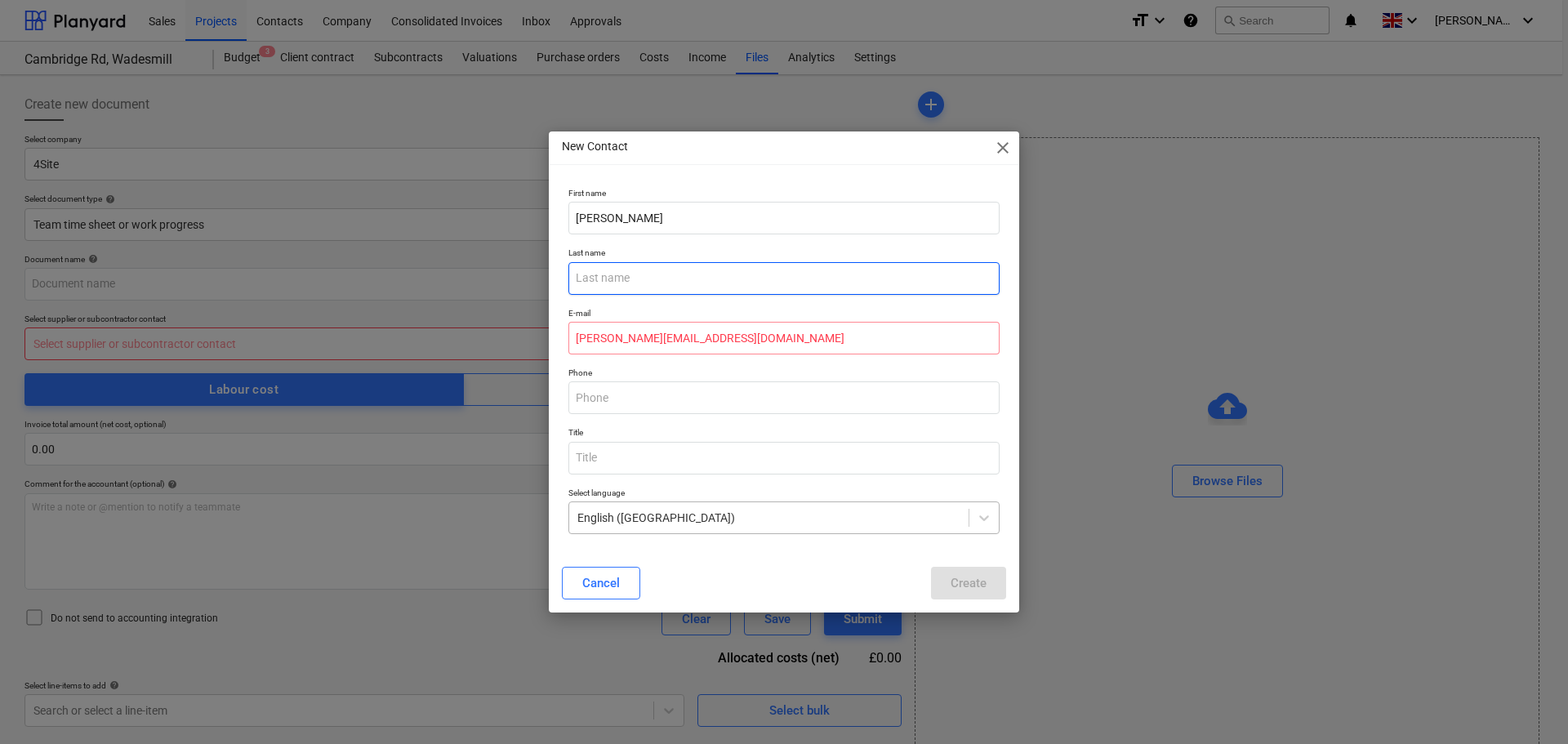
type input "Jarman"
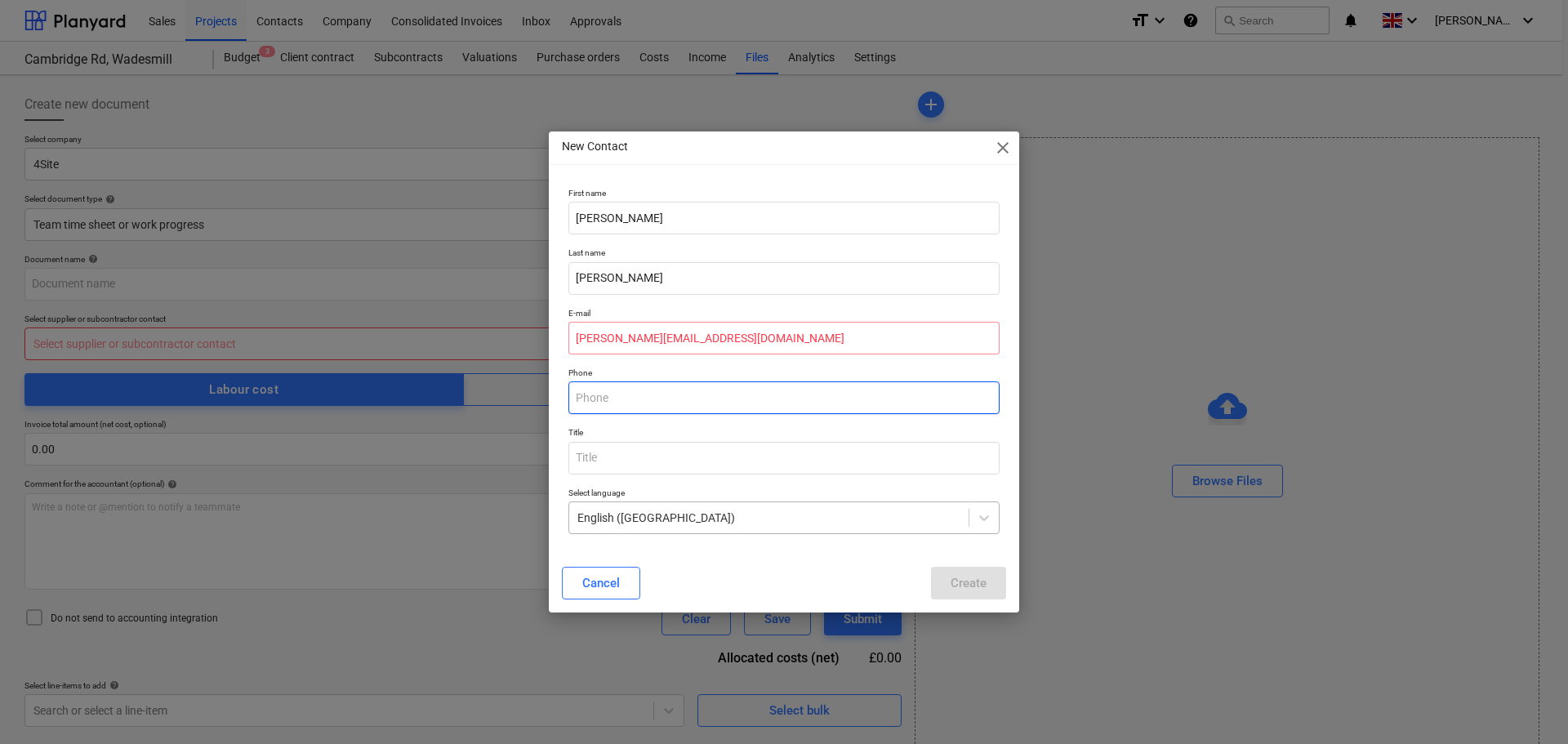
type input "01462436318"
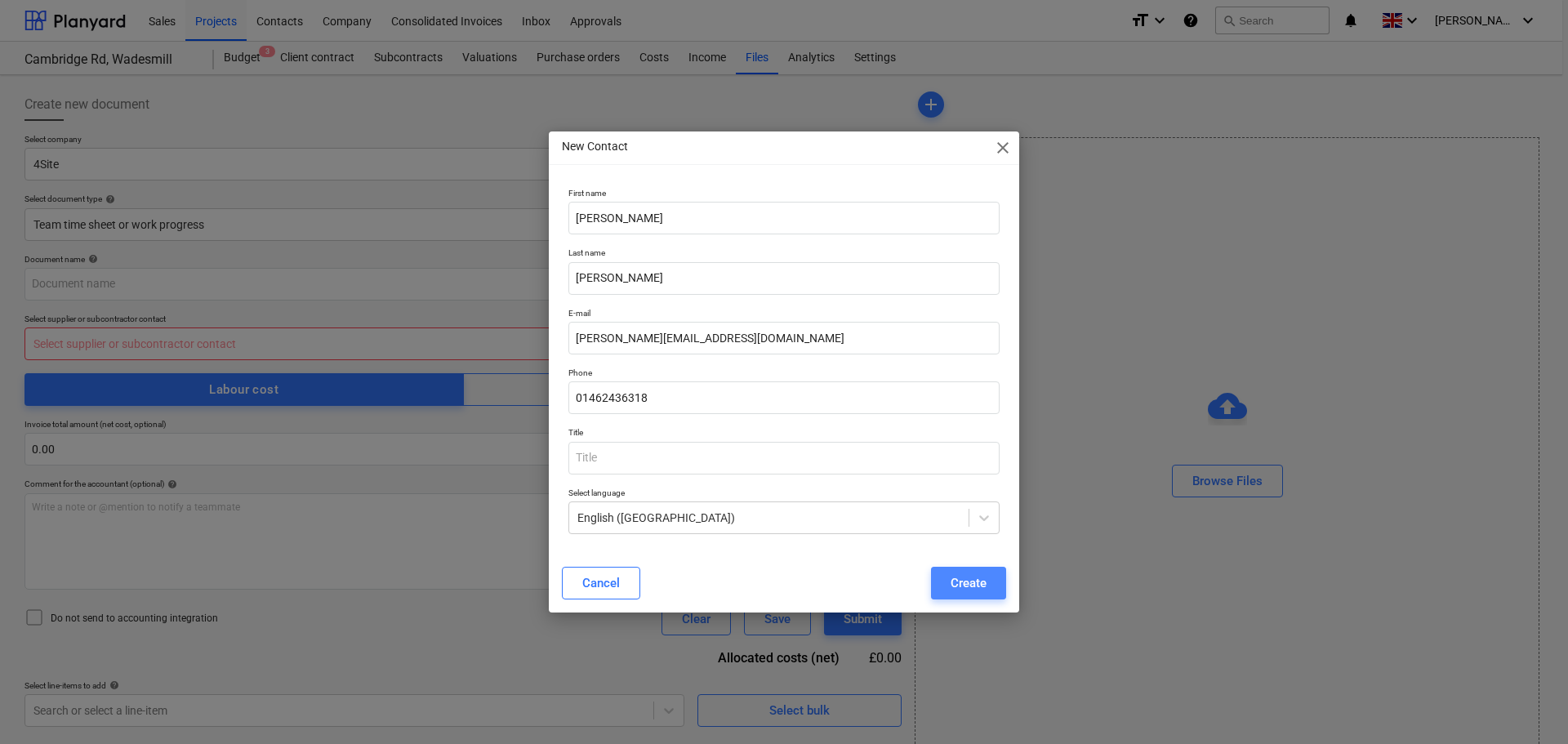
click at [958, 584] on div "Create" at bounding box center [969, 583] width 36 height 21
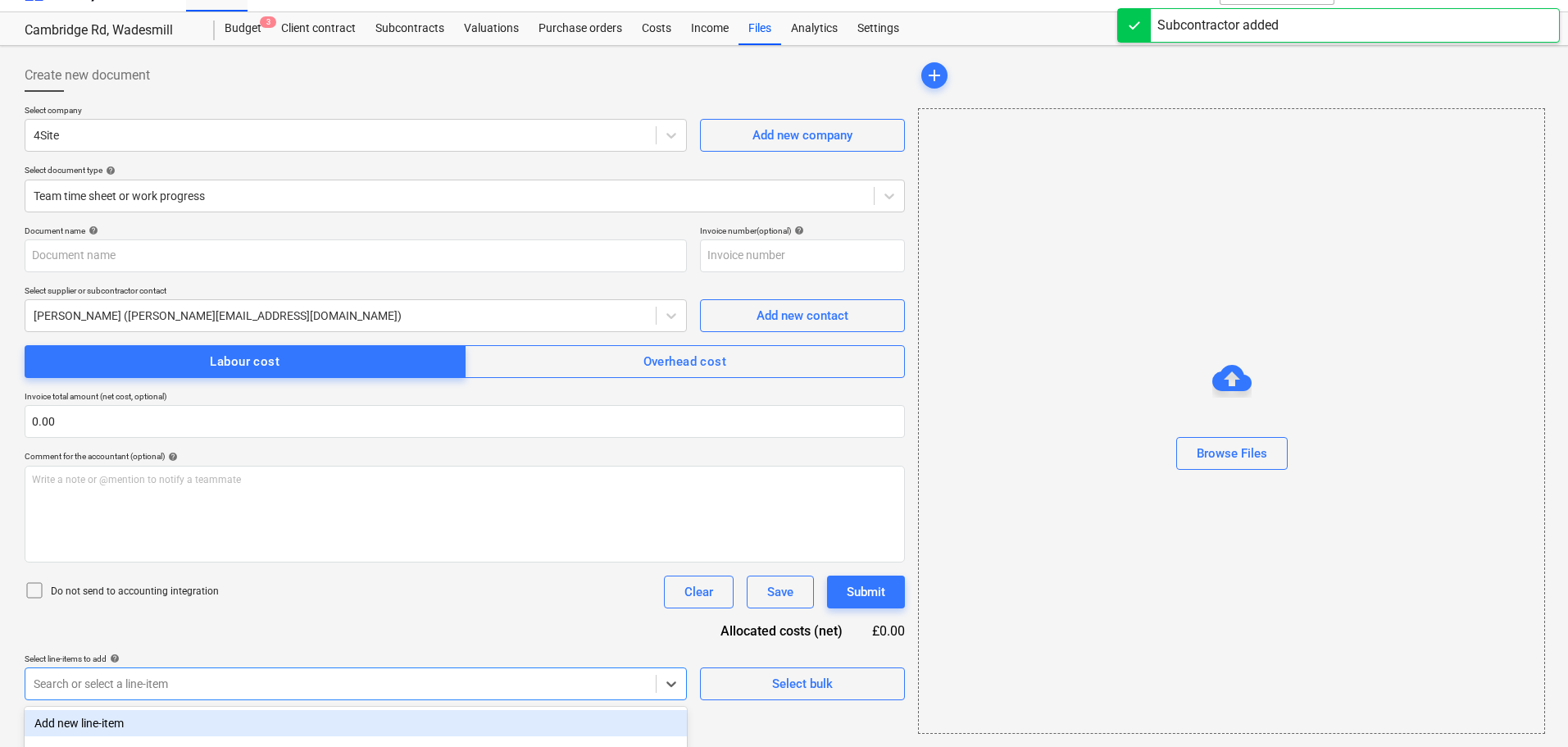
scroll to position [239, 0]
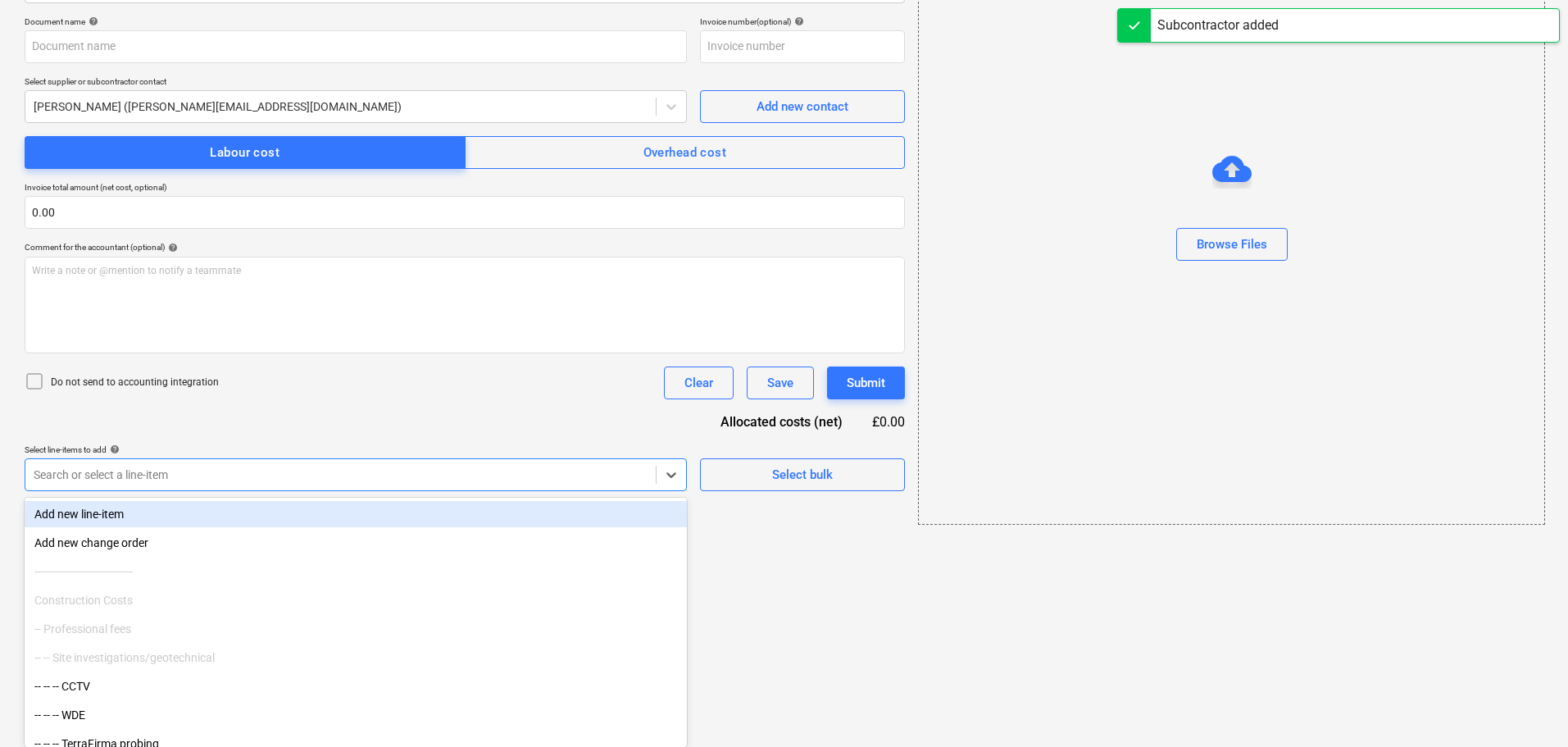
click at [467, 508] on body "Sales Projects Contacts Company Consolidated Invoices Inbox Approvals format_si…" at bounding box center [784, 135] width 1568 height 747
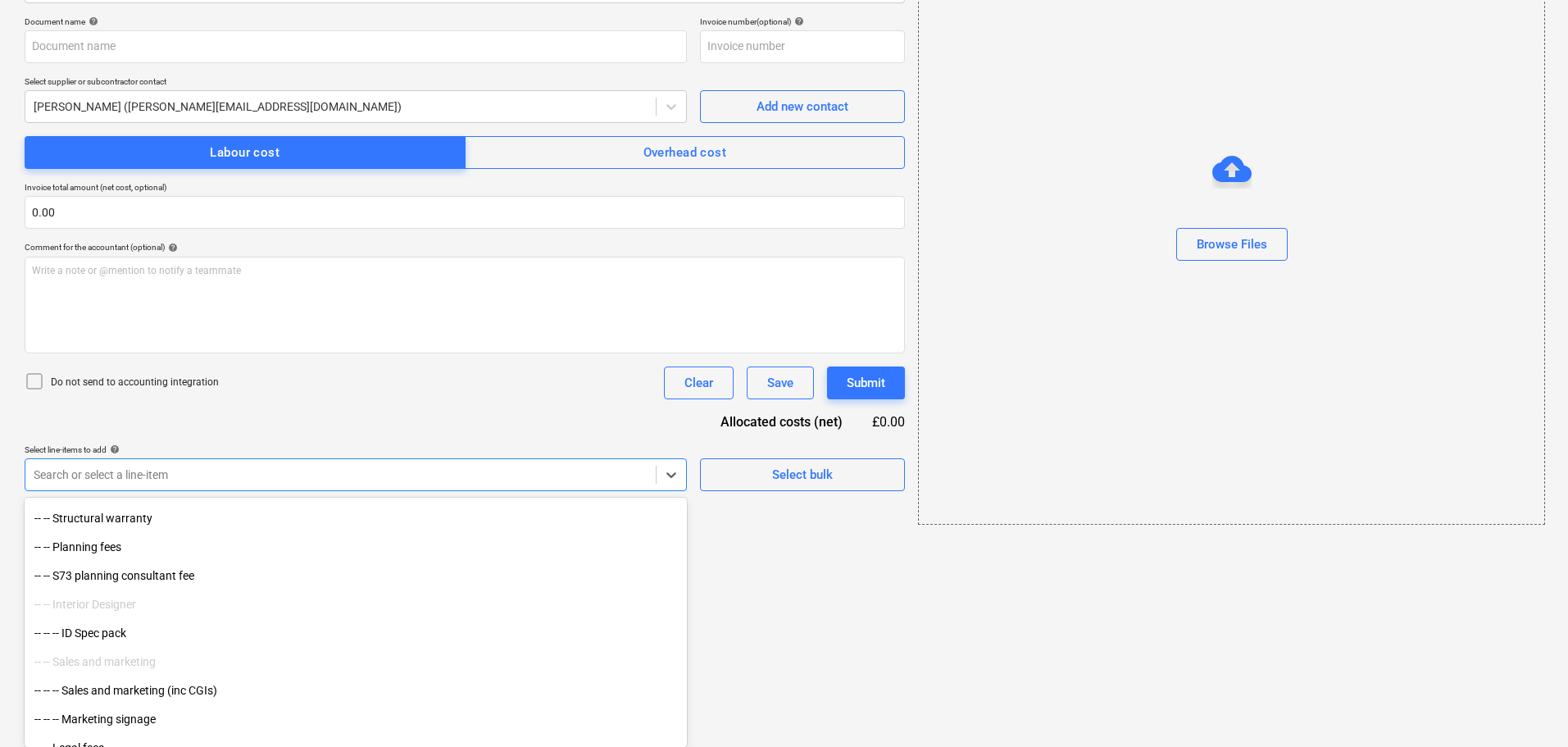
scroll to position [491, 0]
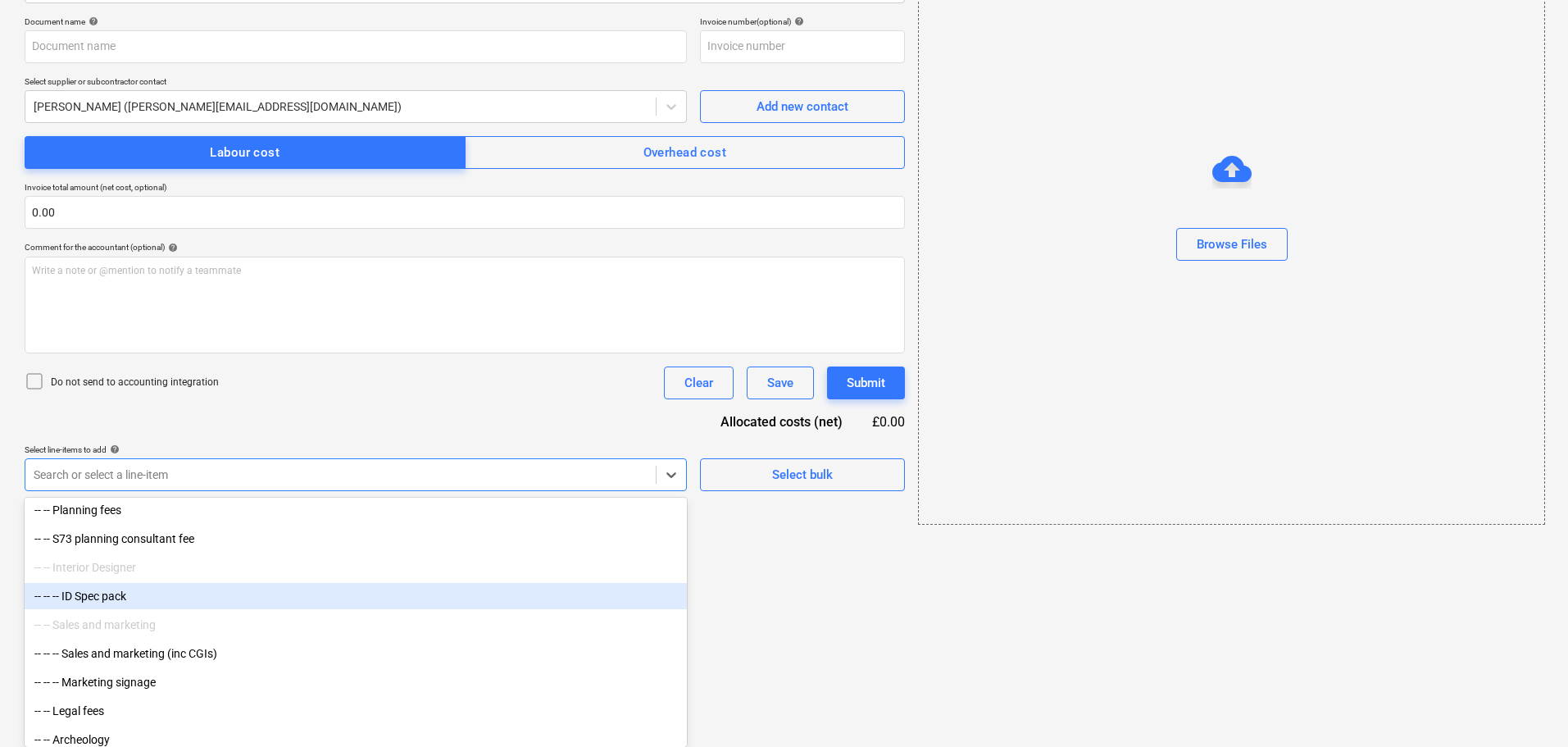
click at [124, 601] on div "-- -- -- ID Spec pack" at bounding box center [356, 595] width 662 height 26
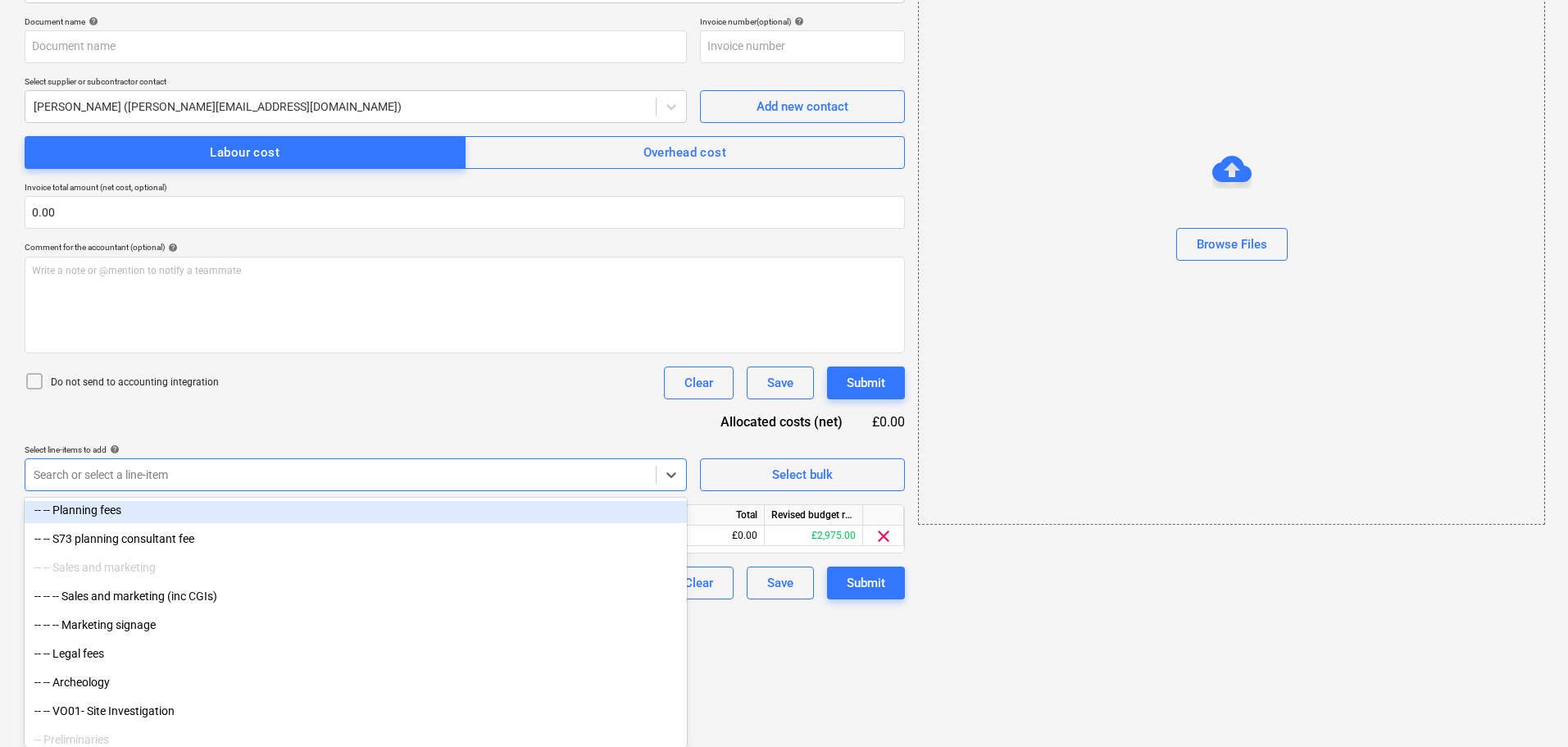
click at [479, 429] on div "Document name help Invoice number (optional) help Select supplier or subcontrac…" at bounding box center [465, 307] width 880 height 583
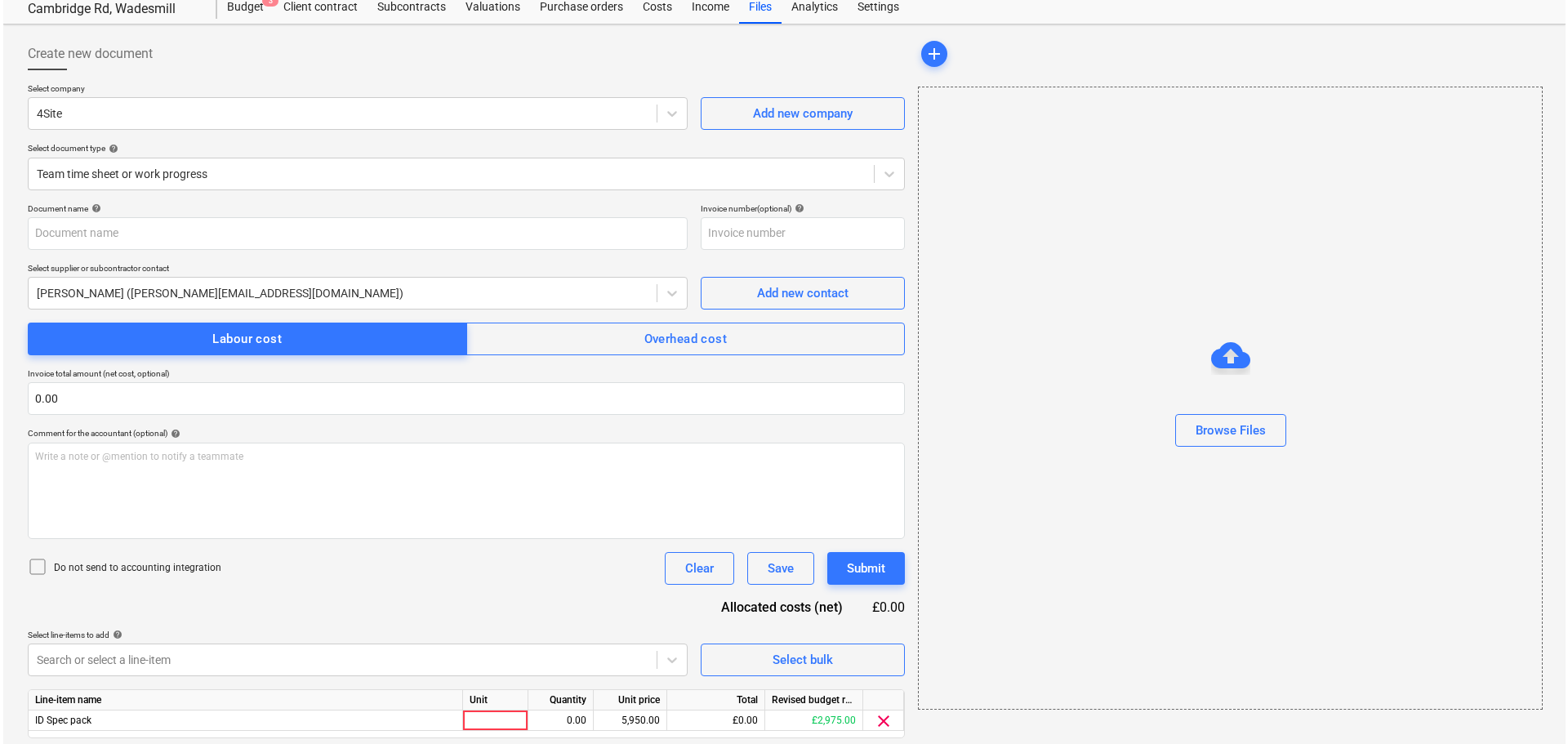
scroll to position [104, 0]
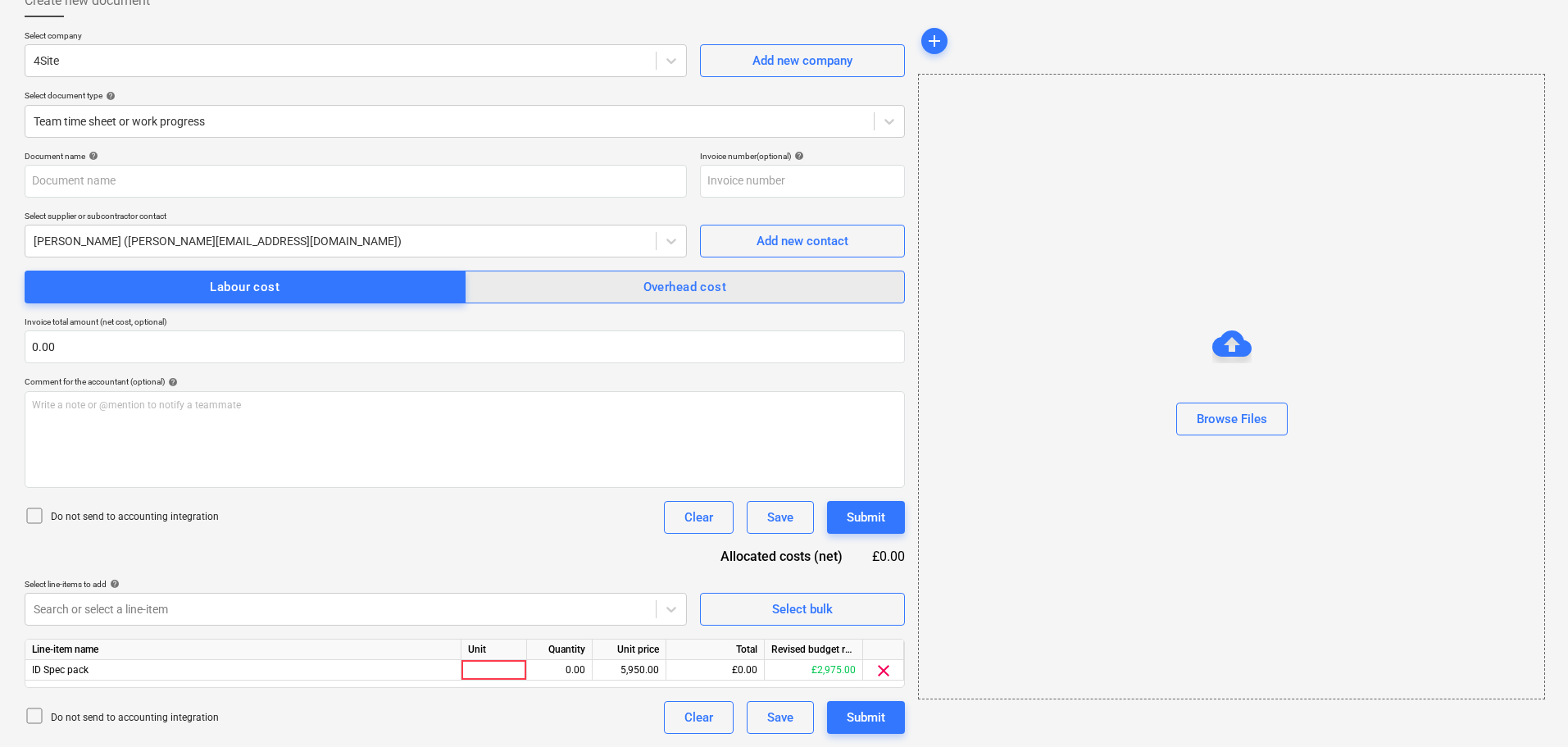
click at [665, 281] on div "Overhead cost" at bounding box center [685, 287] width 84 height 21
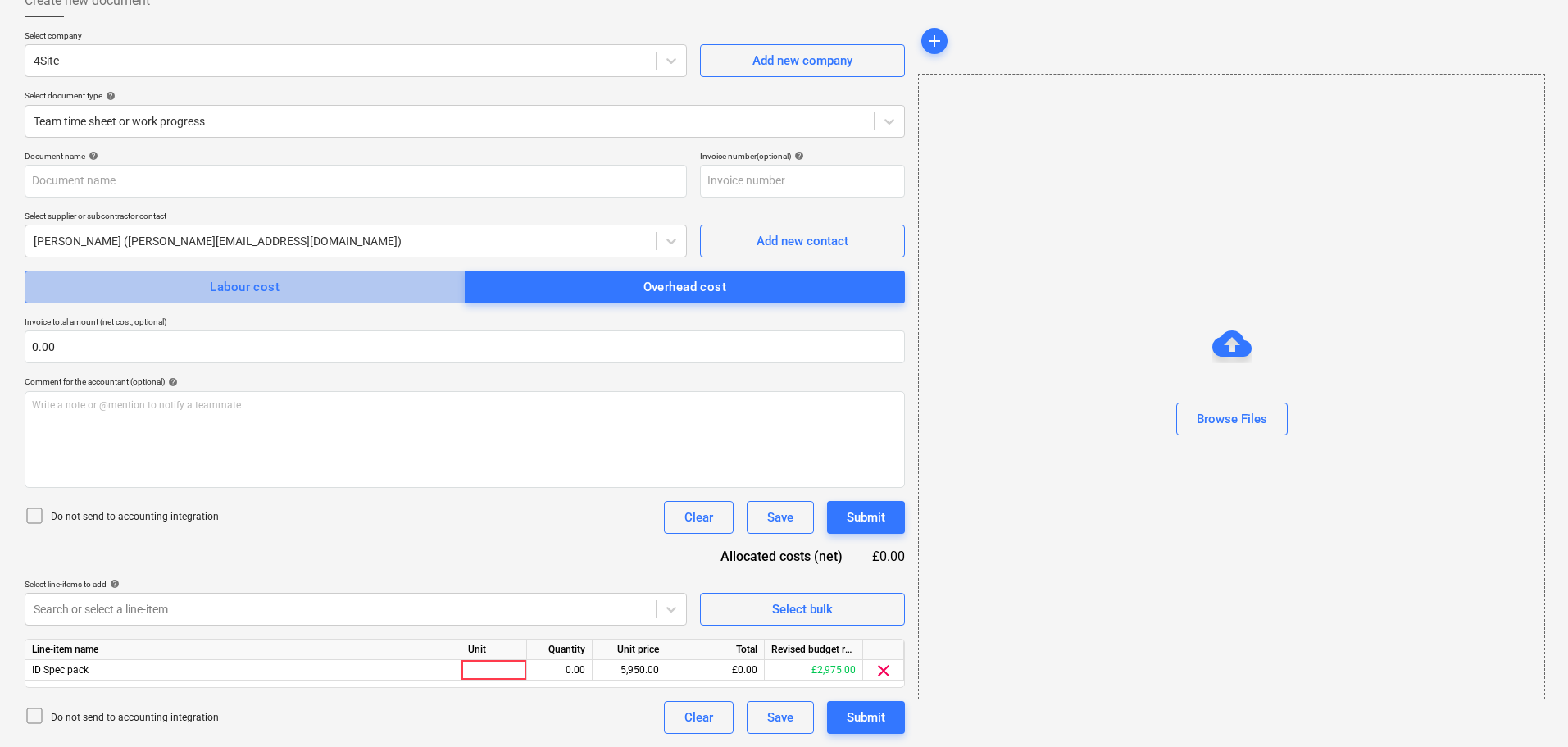
click at [388, 276] on span "Labour cost" at bounding box center [245, 287] width 405 height 21
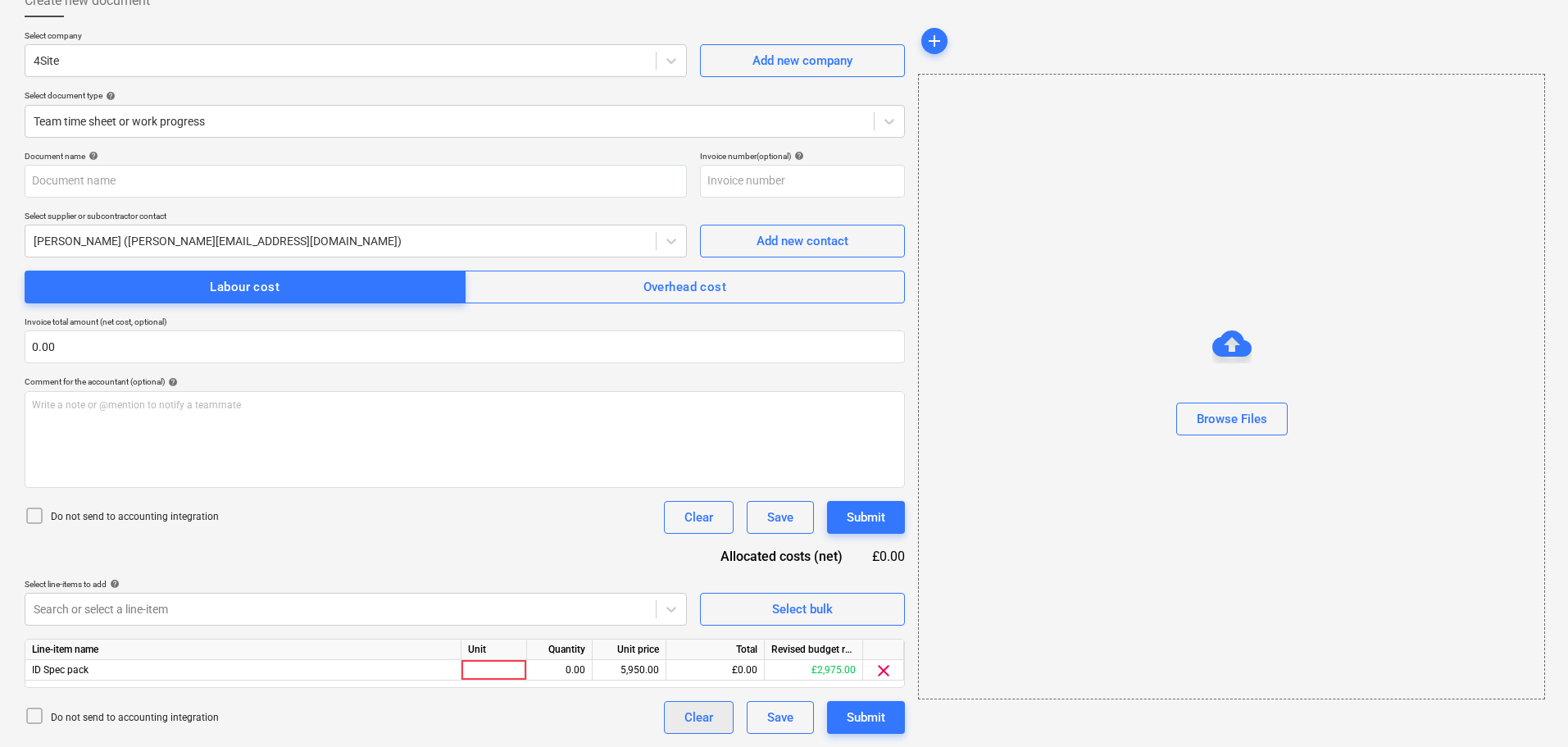
click at [699, 718] on div "Clear" at bounding box center [699, 718] width 29 height 21
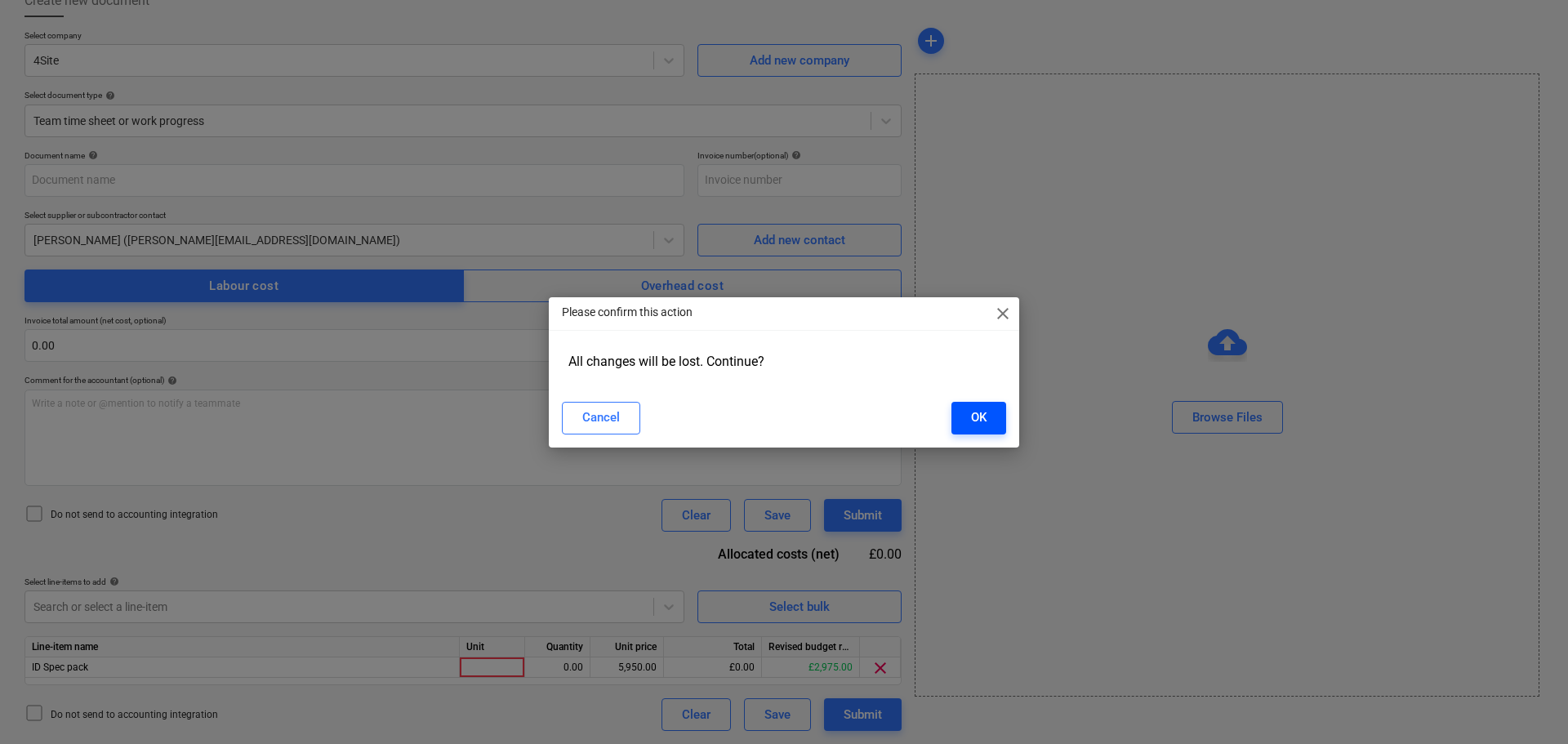
click at [981, 417] on div "OK" at bounding box center [979, 417] width 15 height 21
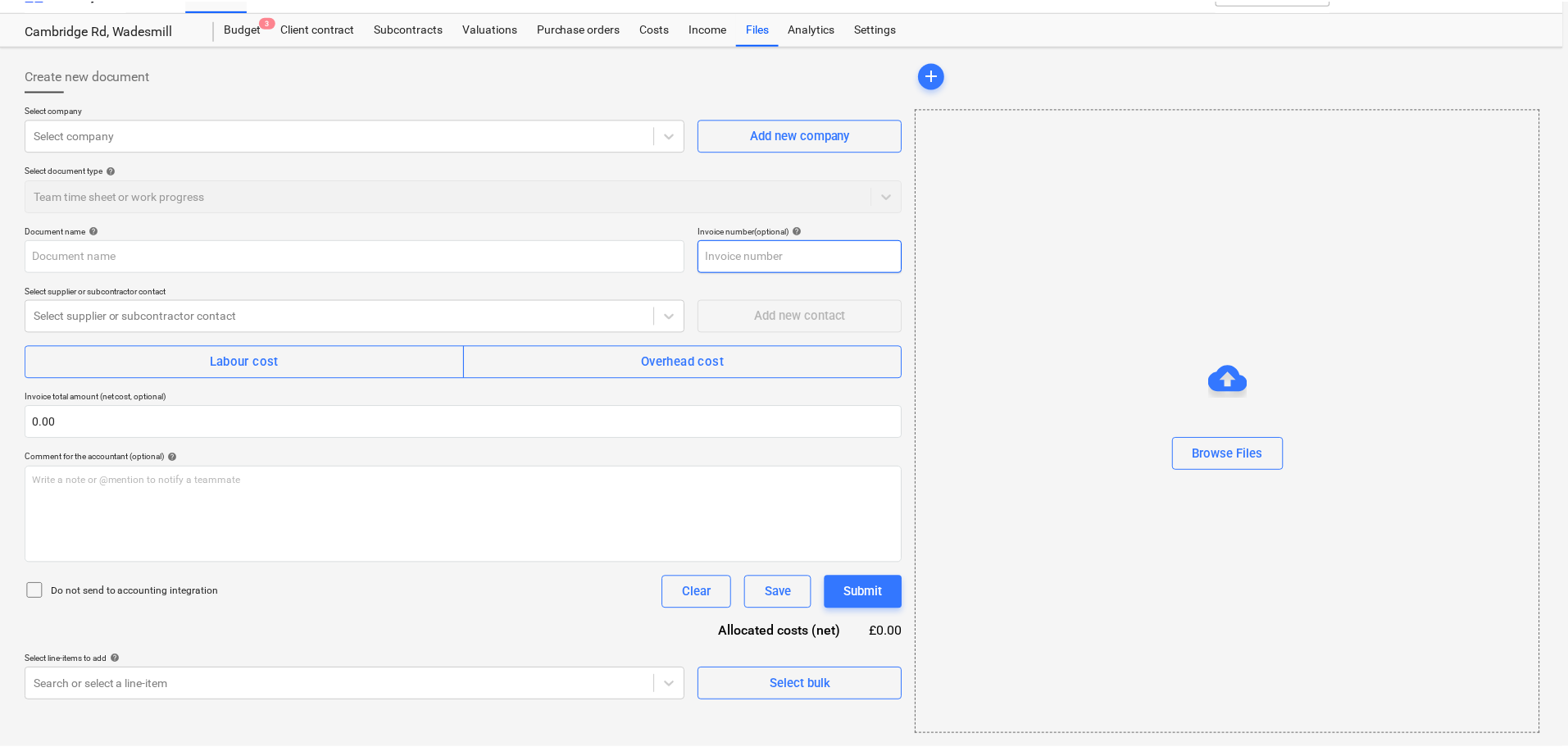
scroll to position [29, 0]
click at [656, 33] on div "Costs" at bounding box center [656, 29] width 49 height 33
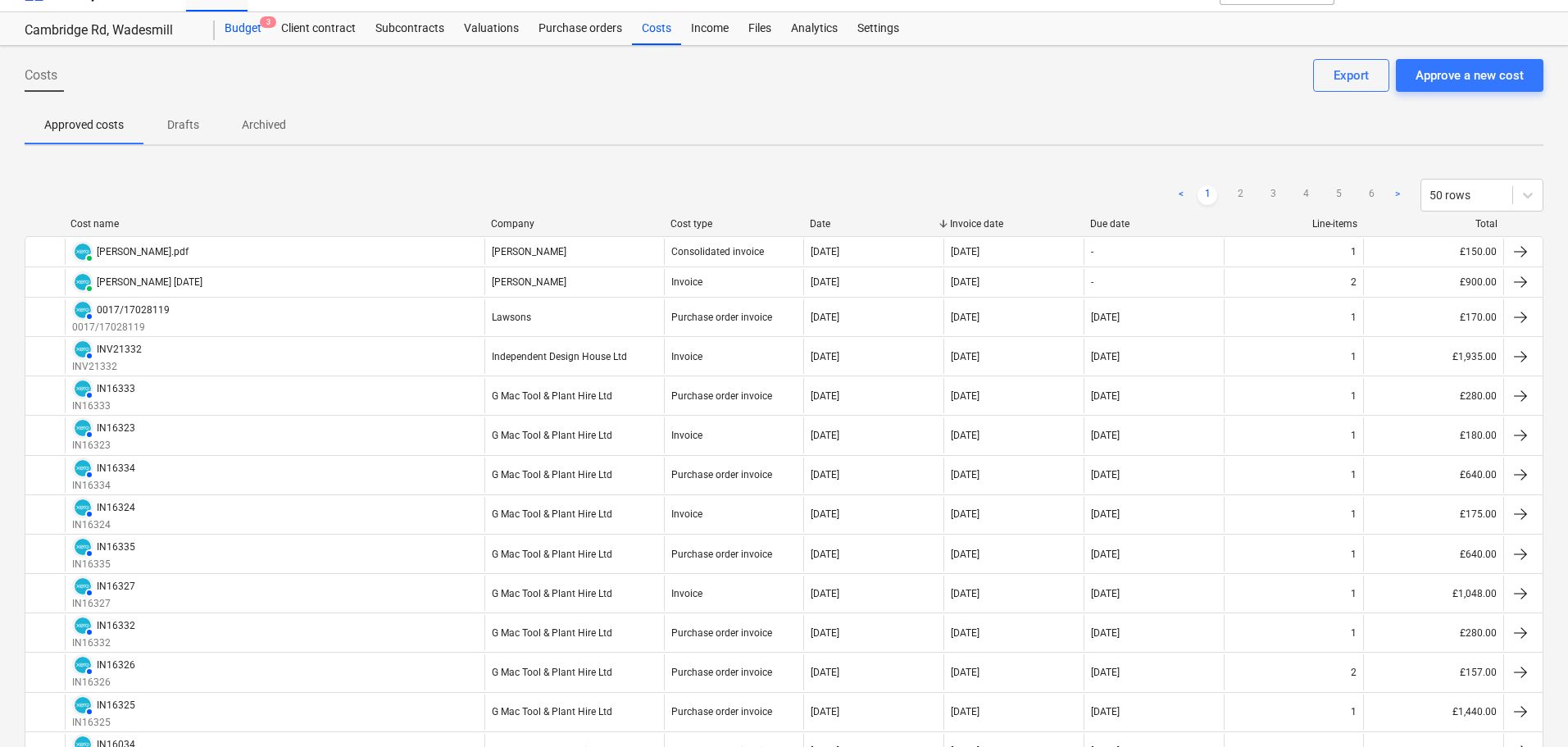
click at [250, 26] on div "Budget 3" at bounding box center [242, 29] width 56 height 33
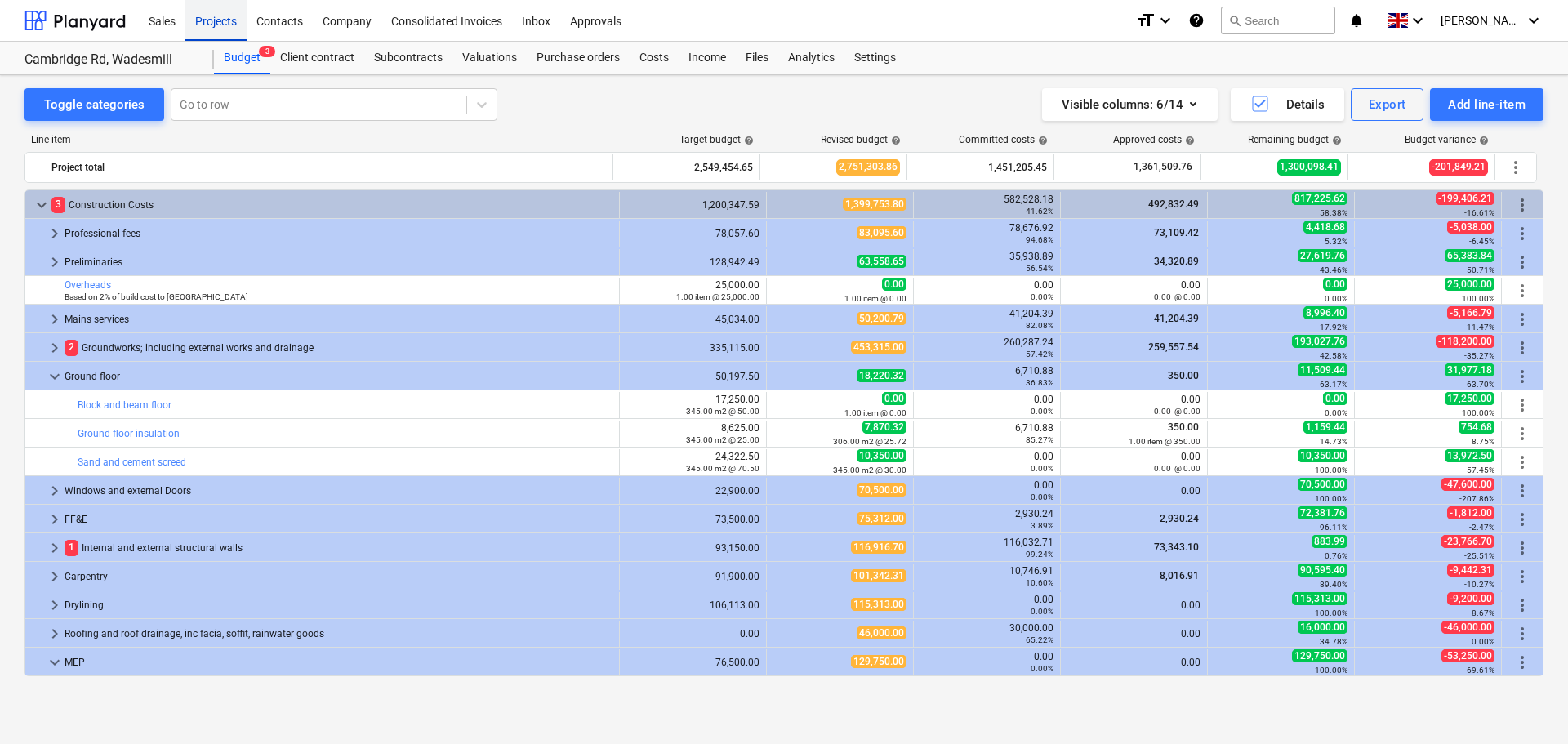
click at [223, 25] on div "Projects" at bounding box center [215, 20] width 61 height 42
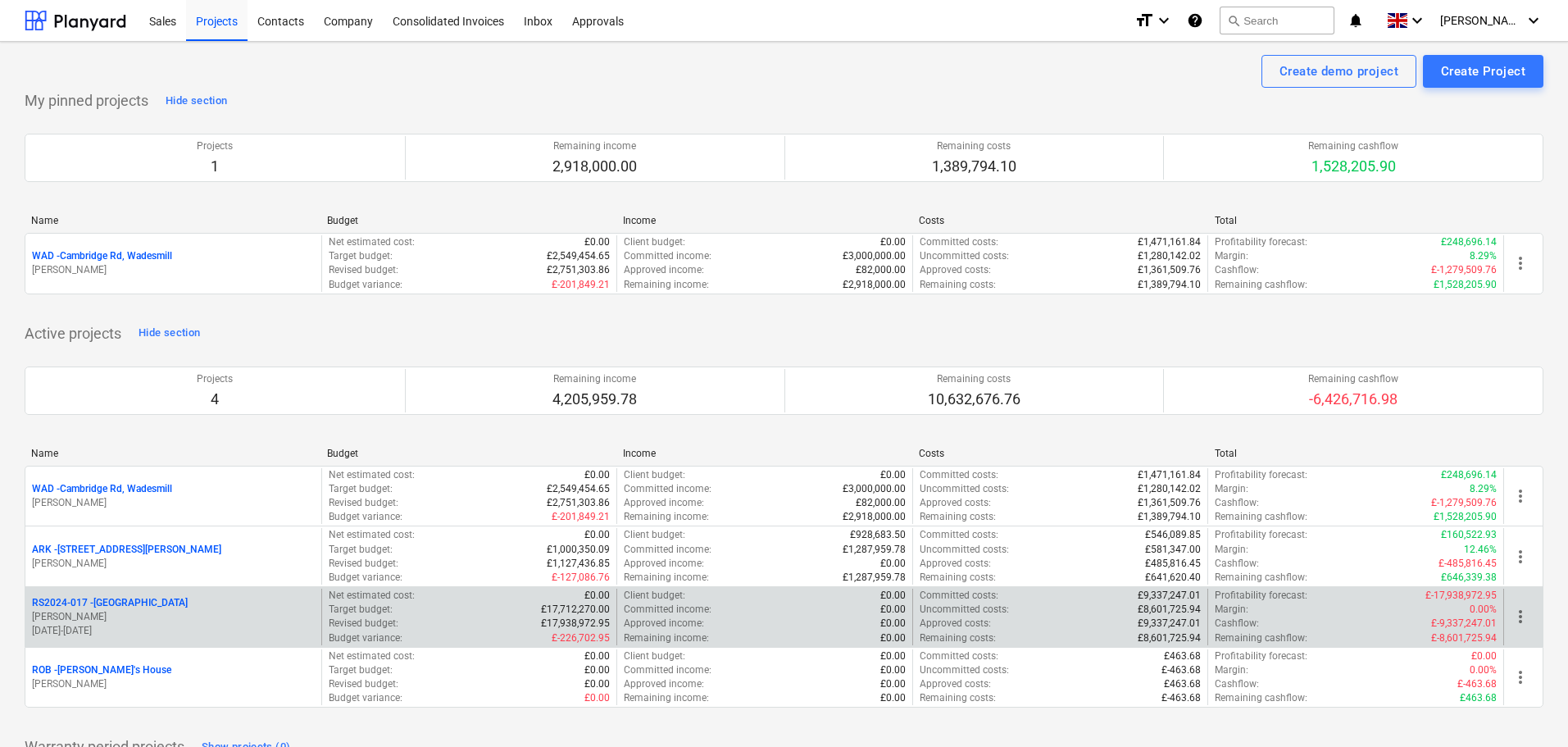
click at [129, 600] on p "RS2024-017 - Lancaster Gate" at bounding box center [110, 603] width 155 height 14
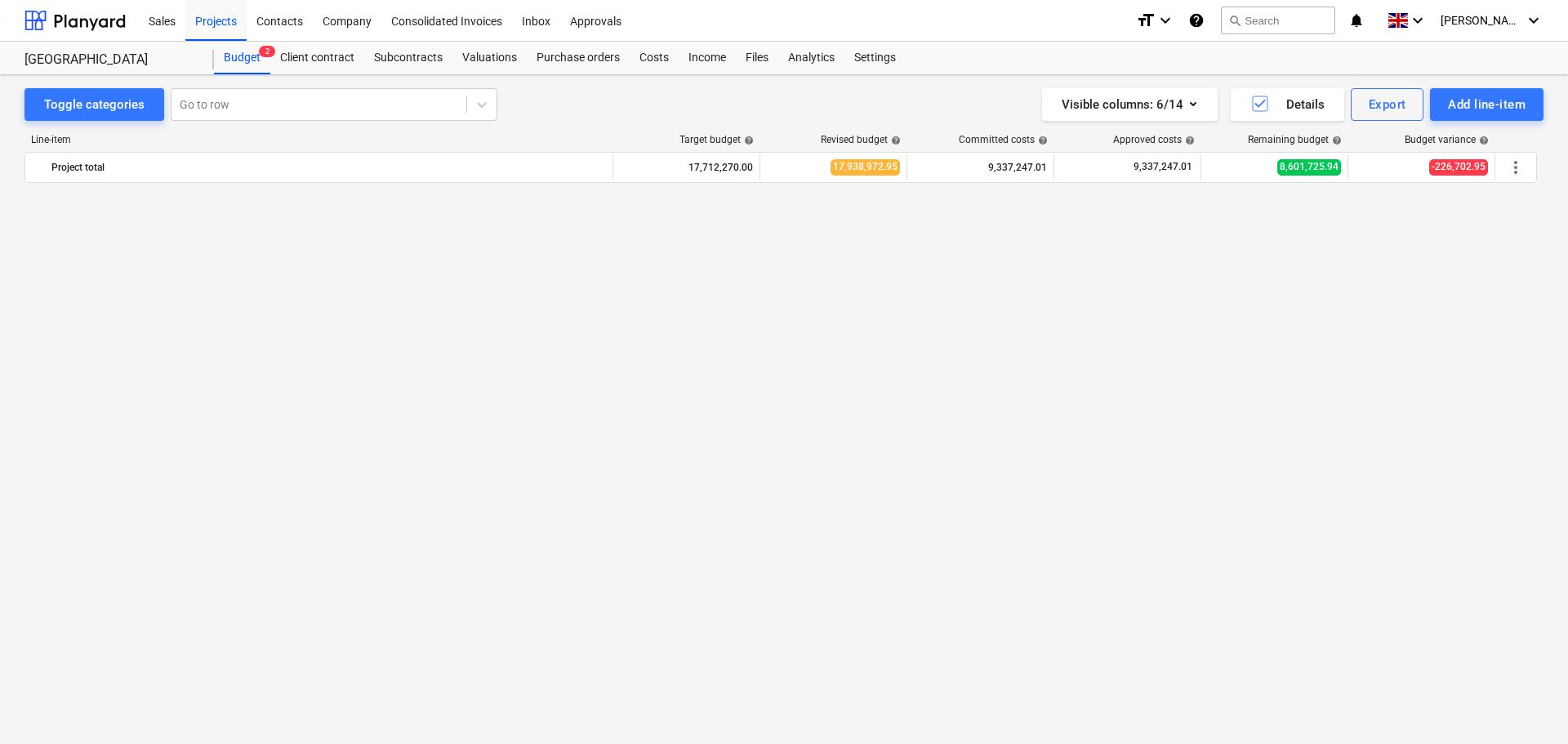
scroll to position [1126, 0]
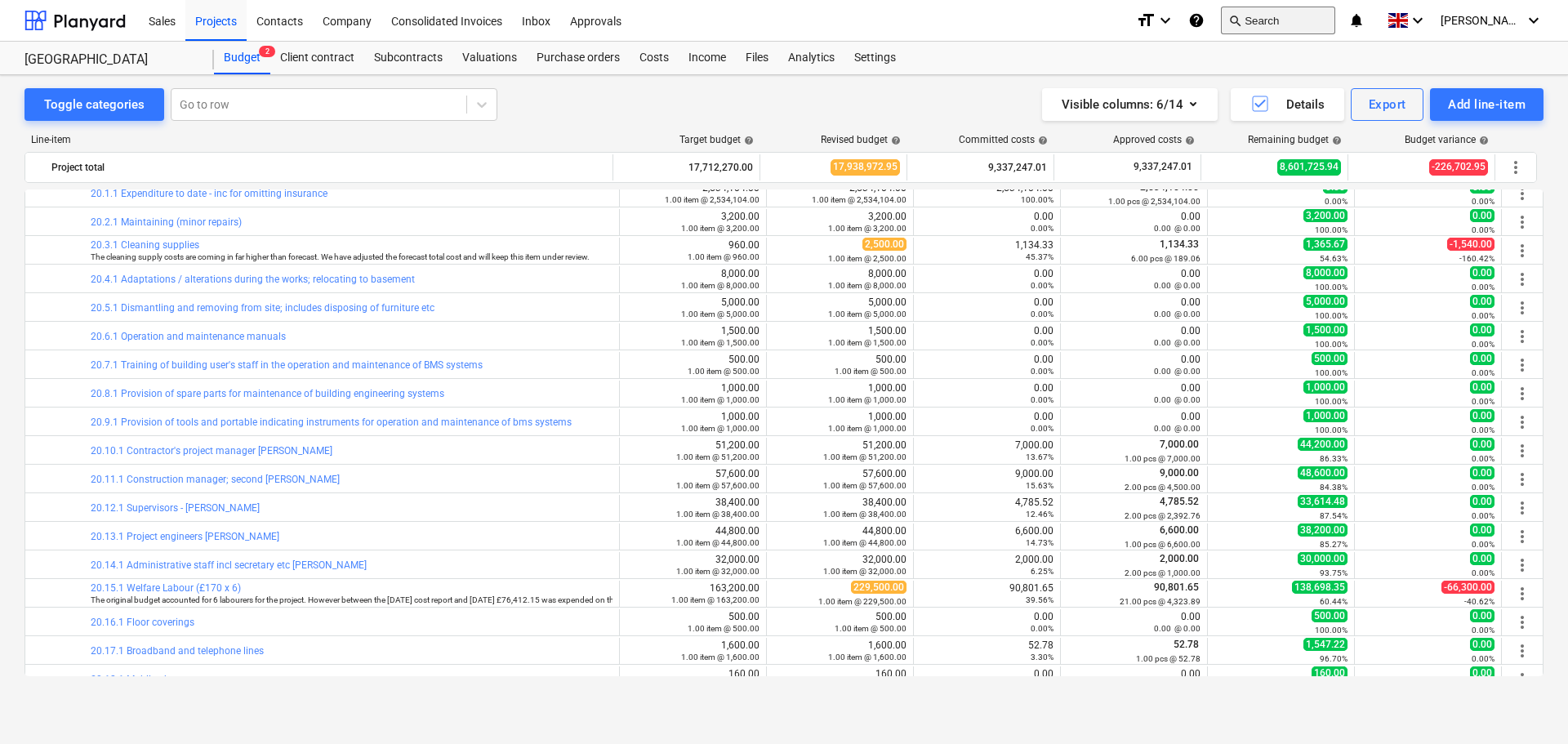
click at [1325, 15] on button "search Search" at bounding box center [1278, 20] width 114 height 28
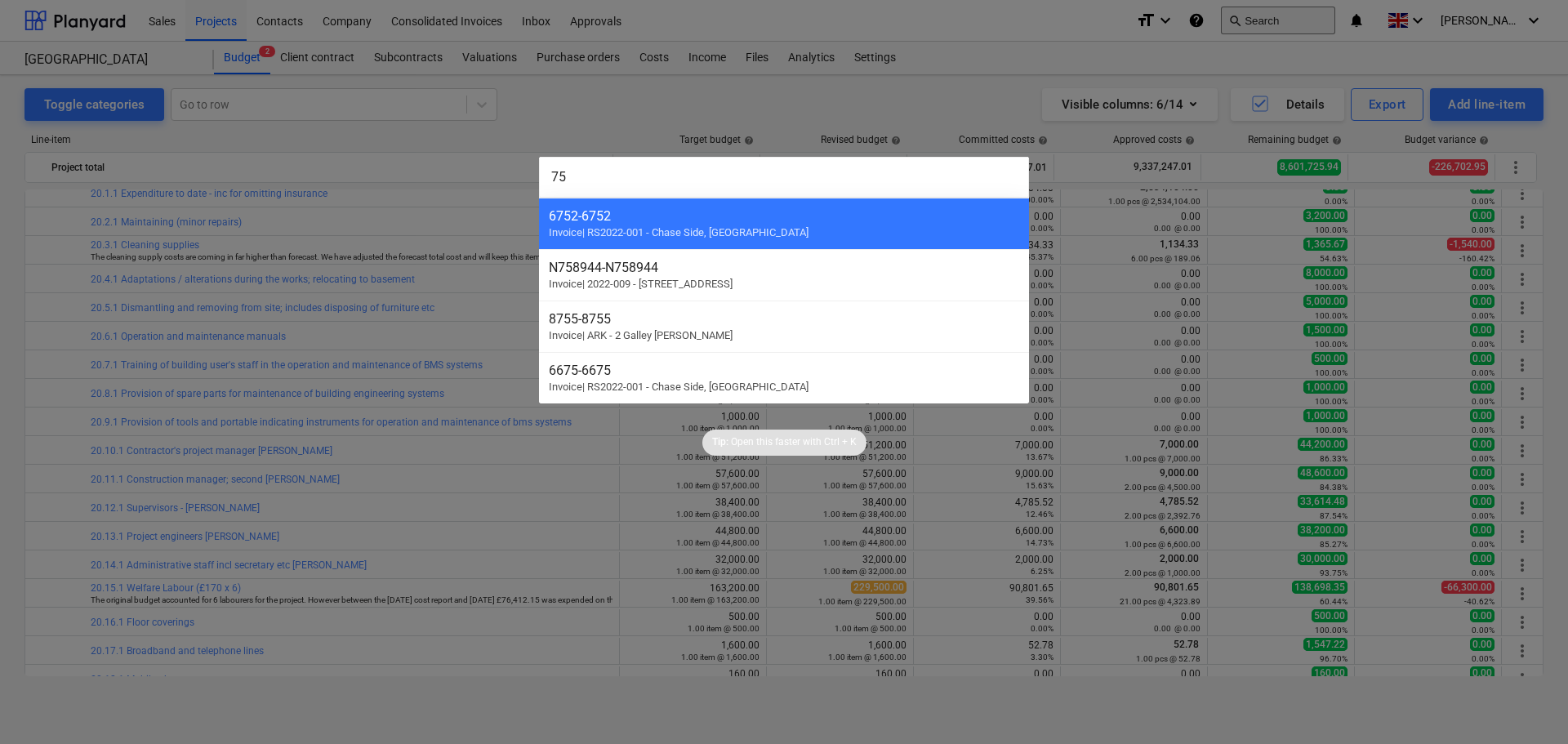
type input "7"
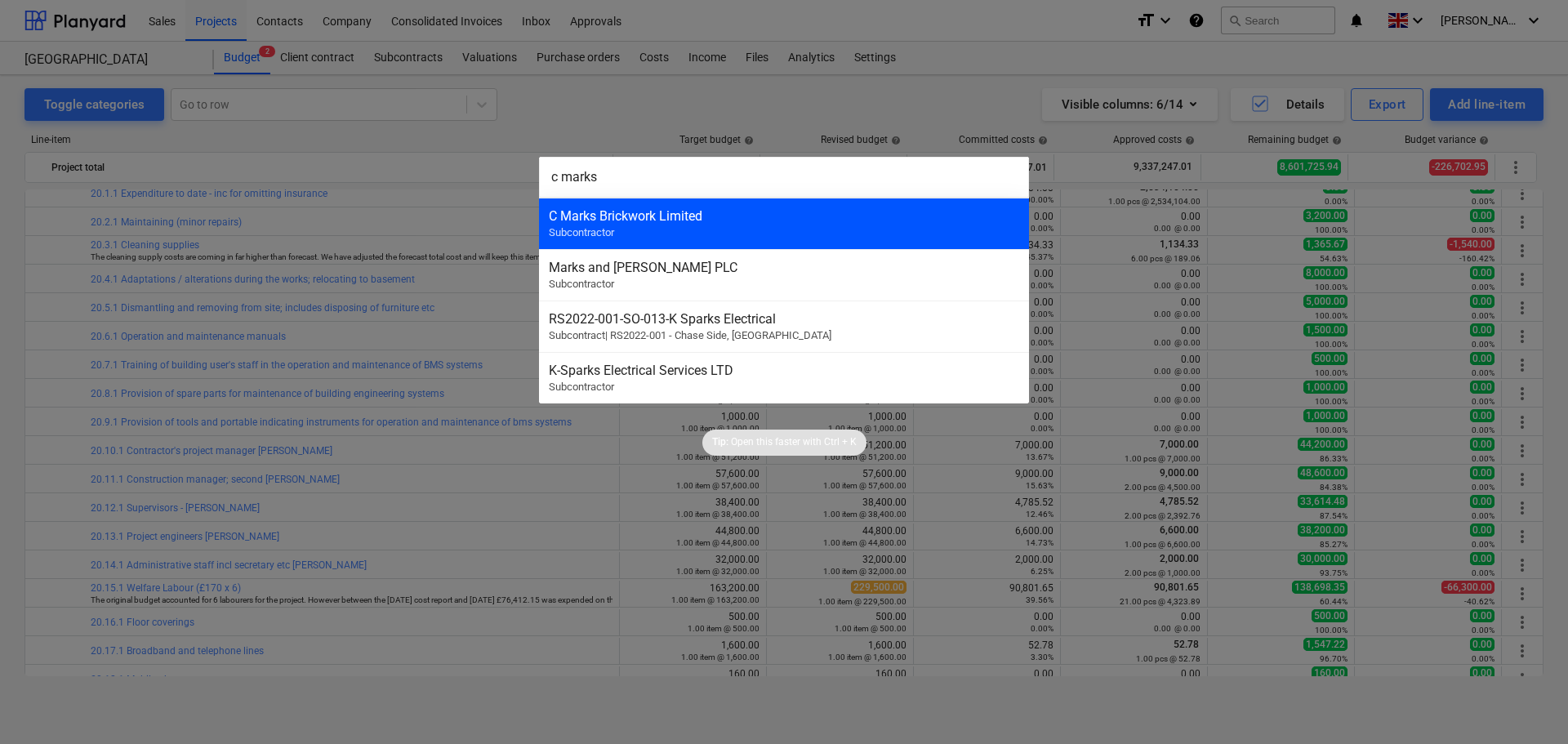
type input "c marks"
click at [747, 236] on div "C Marks Brickwork Limited Subcontractor" at bounding box center [784, 223] width 490 height 52
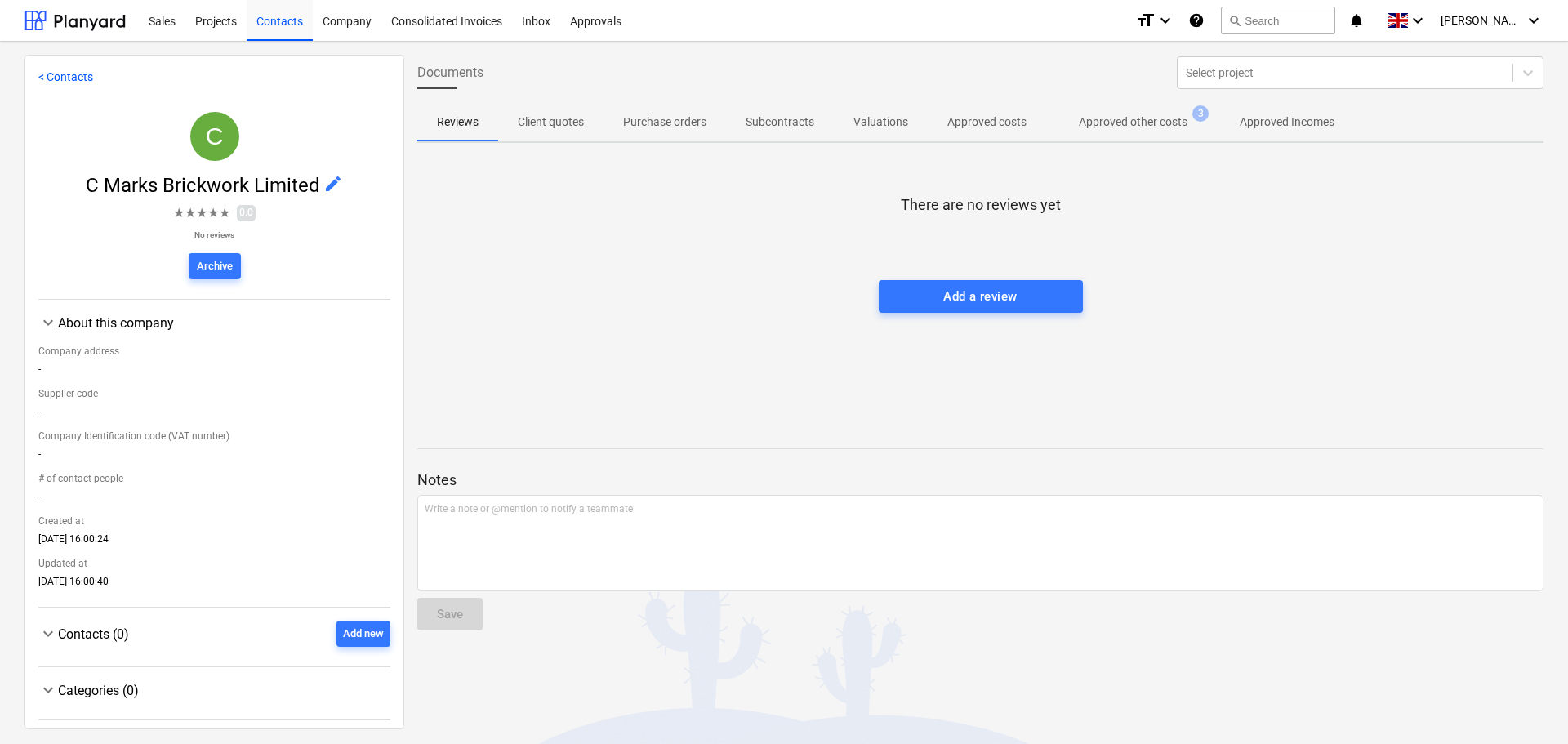
click at [1118, 130] on p "Approved other costs" at bounding box center [1133, 122] width 109 height 17
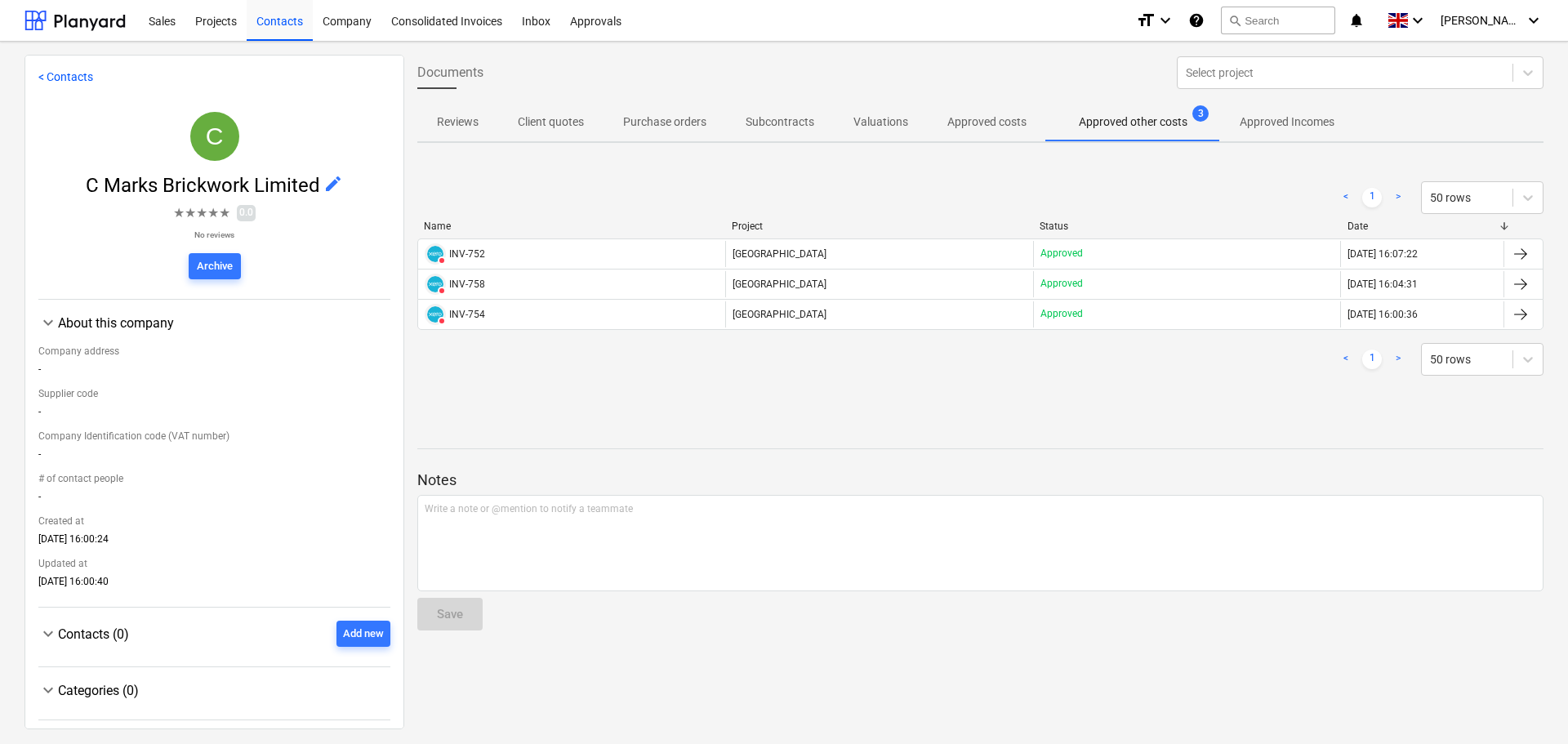
click at [68, 76] on link "< Contacts" at bounding box center [65, 77] width 54 height 13
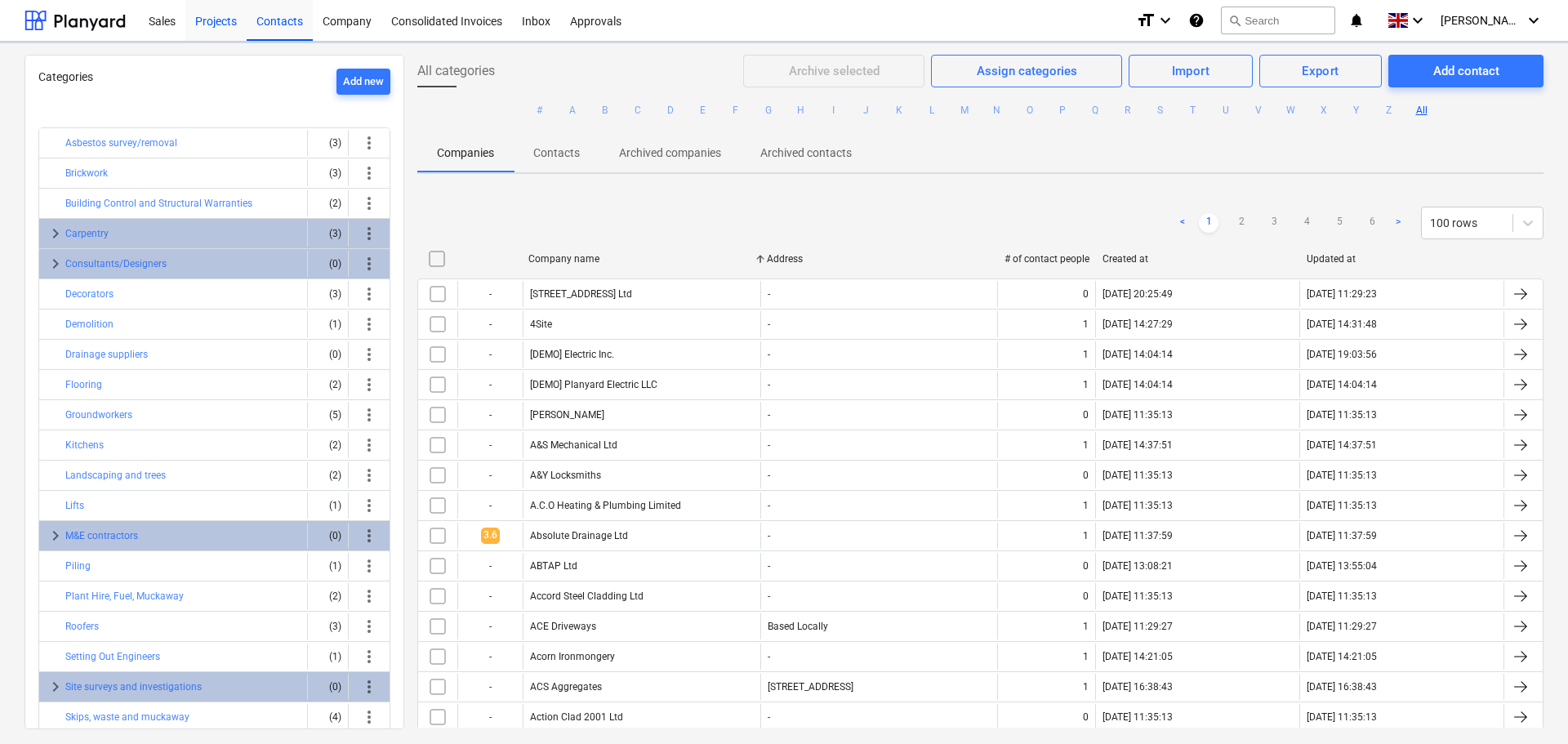
click at [213, 23] on div "Projects" at bounding box center [215, 20] width 61 height 42
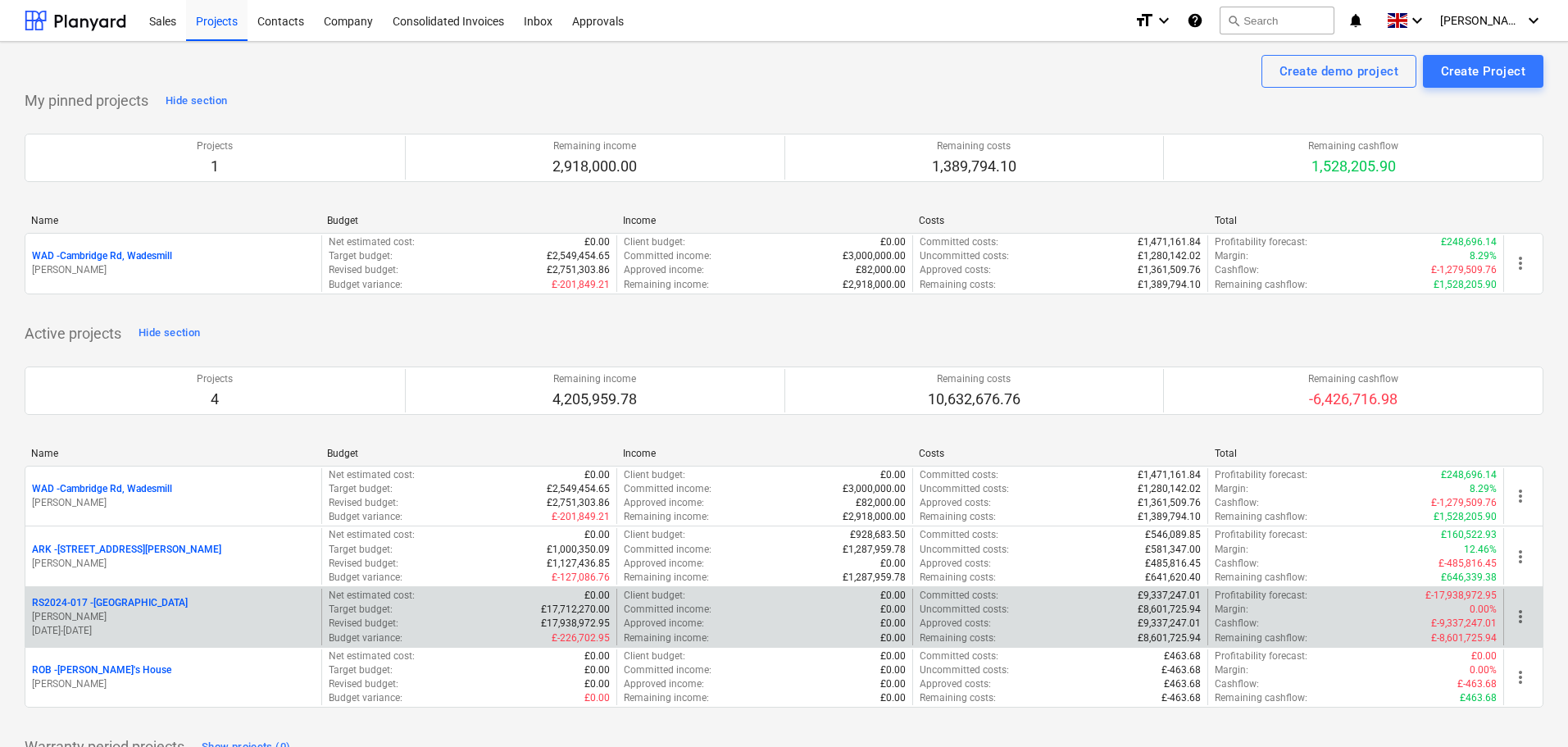
click at [120, 598] on p "RS2024-017 - Lancaster Gate" at bounding box center [110, 603] width 155 height 14
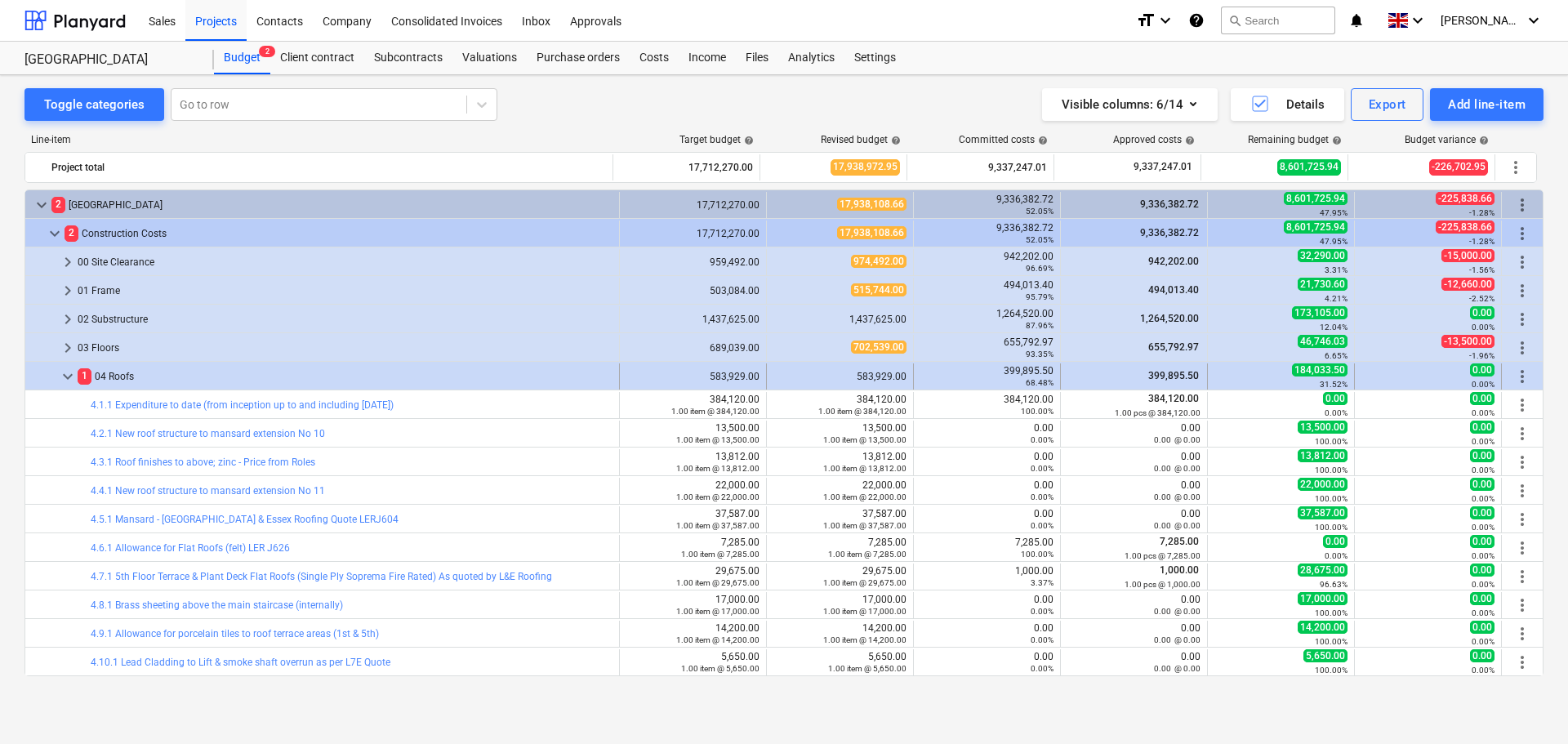
click at [69, 381] on span "keyboard_arrow_down" at bounding box center [68, 376] width 20 height 20
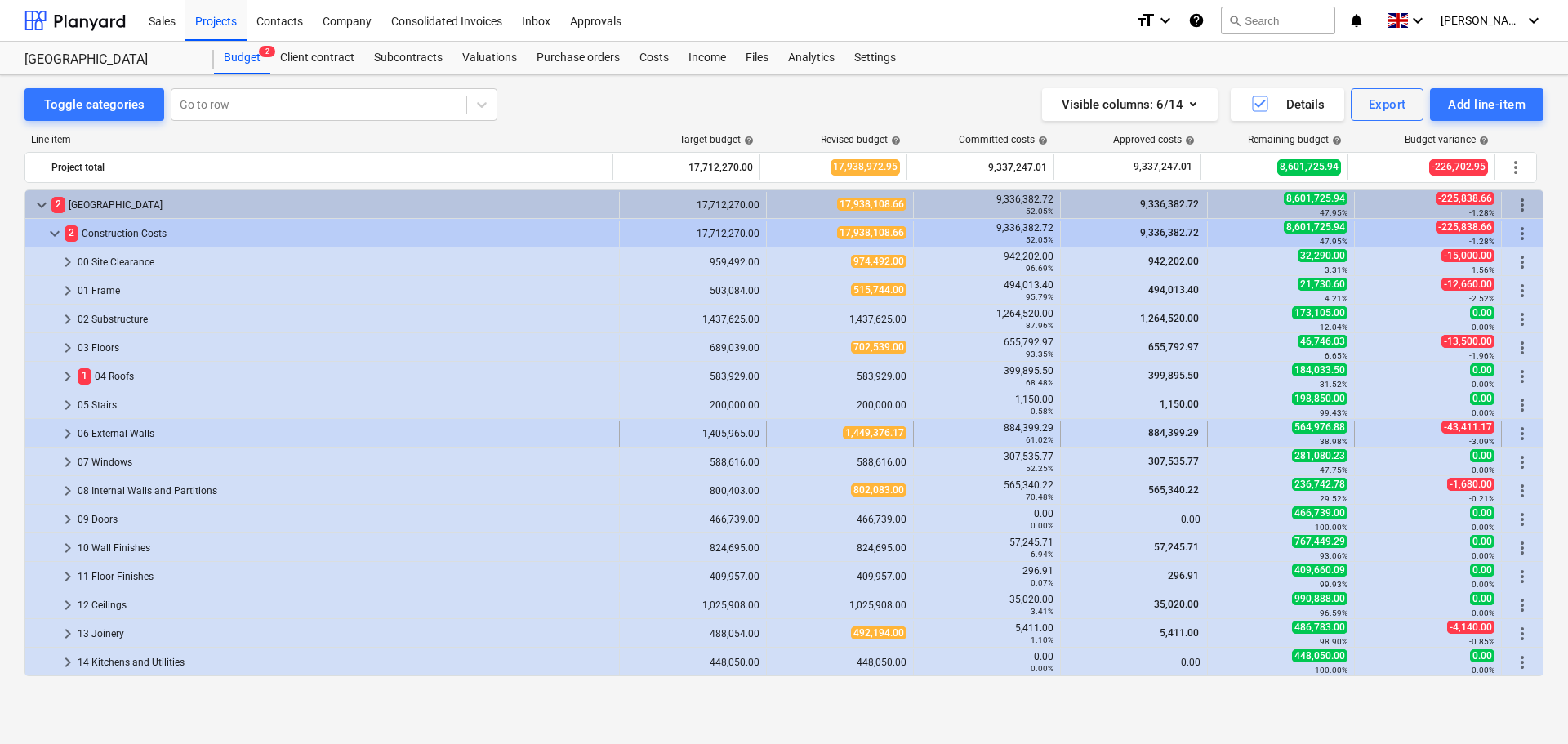
click at [63, 428] on span "keyboard_arrow_right" at bounding box center [68, 433] width 20 height 20
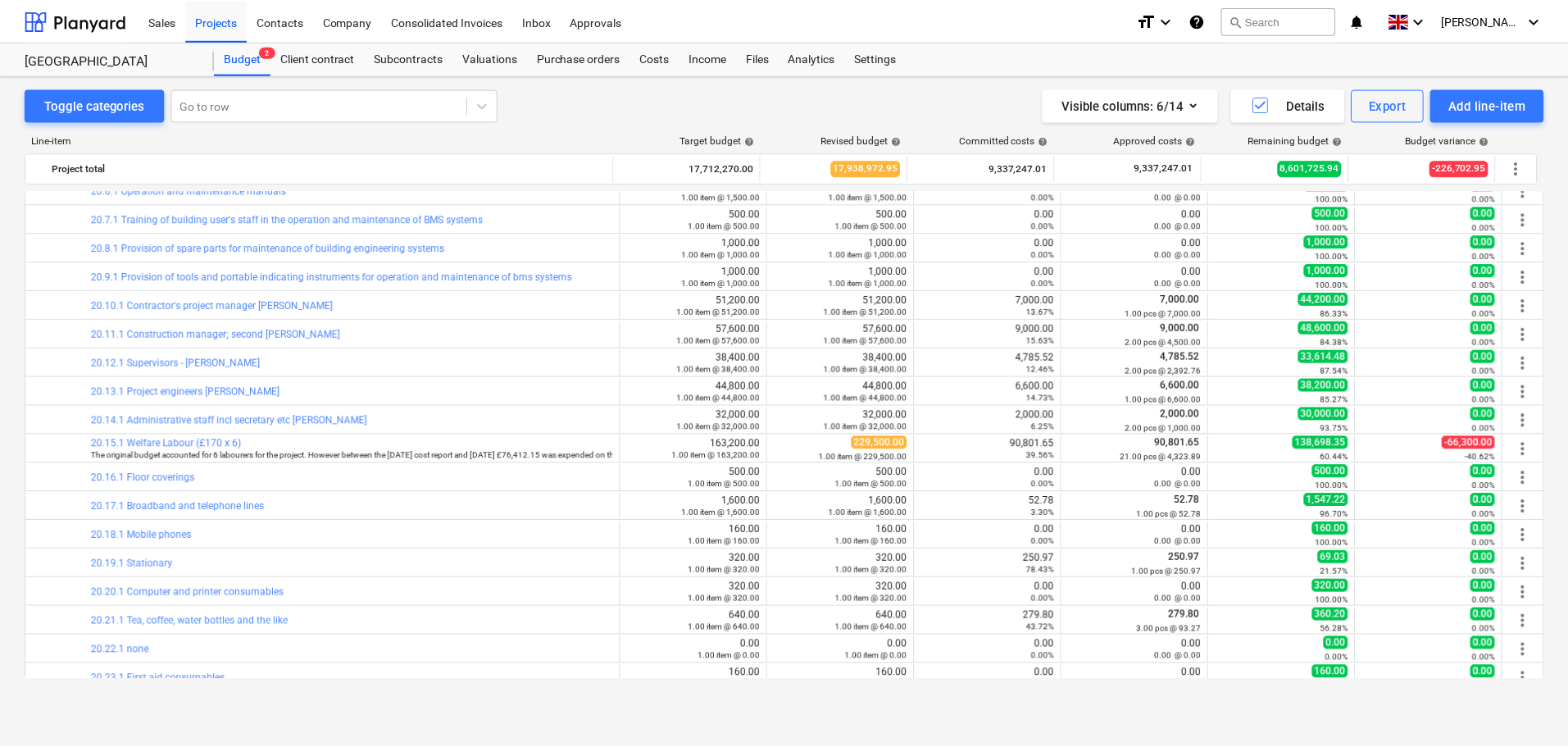
scroll to position [819, 0]
click at [654, 61] on div "Costs" at bounding box center [656, 58] width 49 height 33
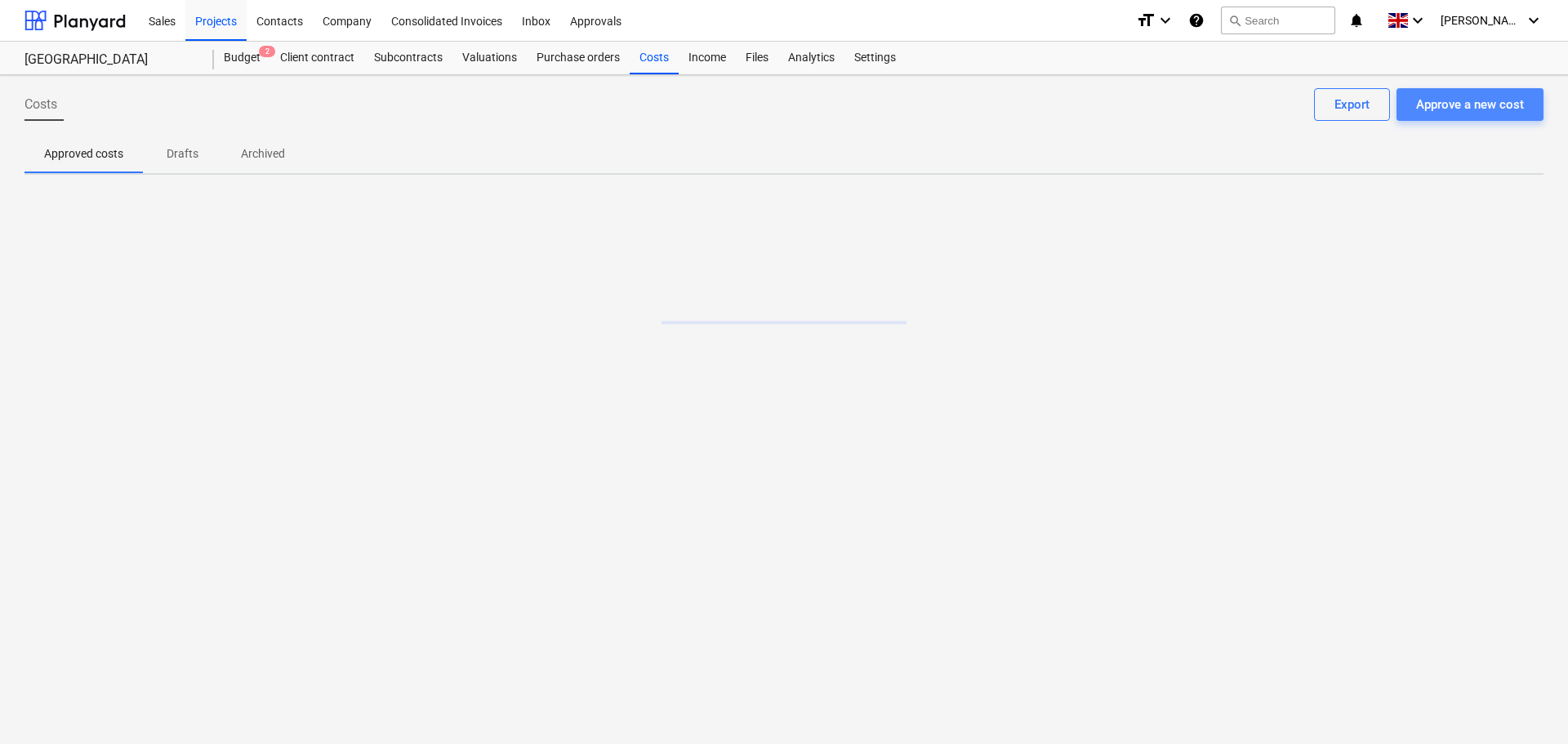
click at [1447, 103] on div "Approve a new cost" at bounding box center [1470, 104] width 108 height 21
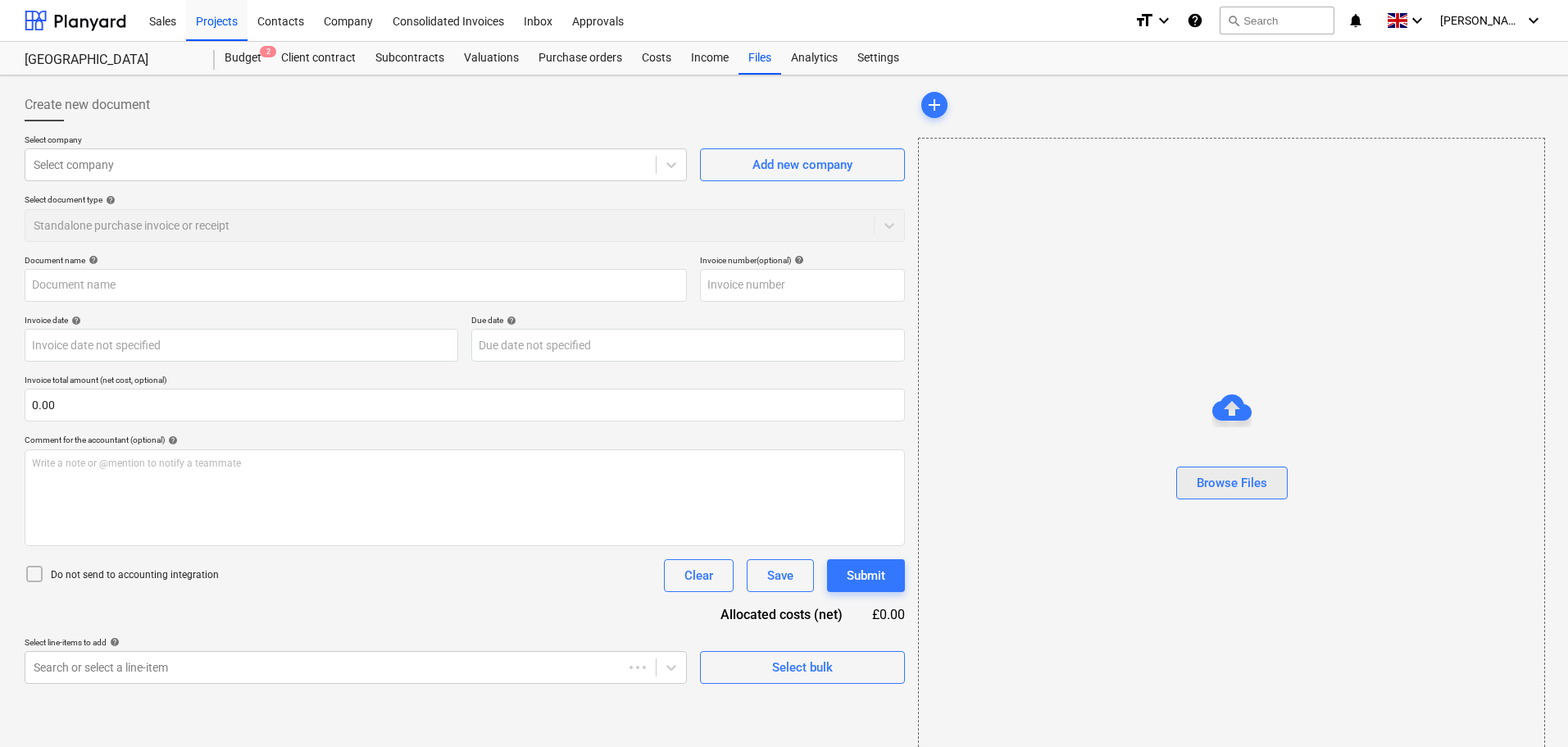
click at [1254, 491] on div "Browse Files" at bounding box center [1231, 483] width 71 height 21
type input "AAABLANK.pdf"
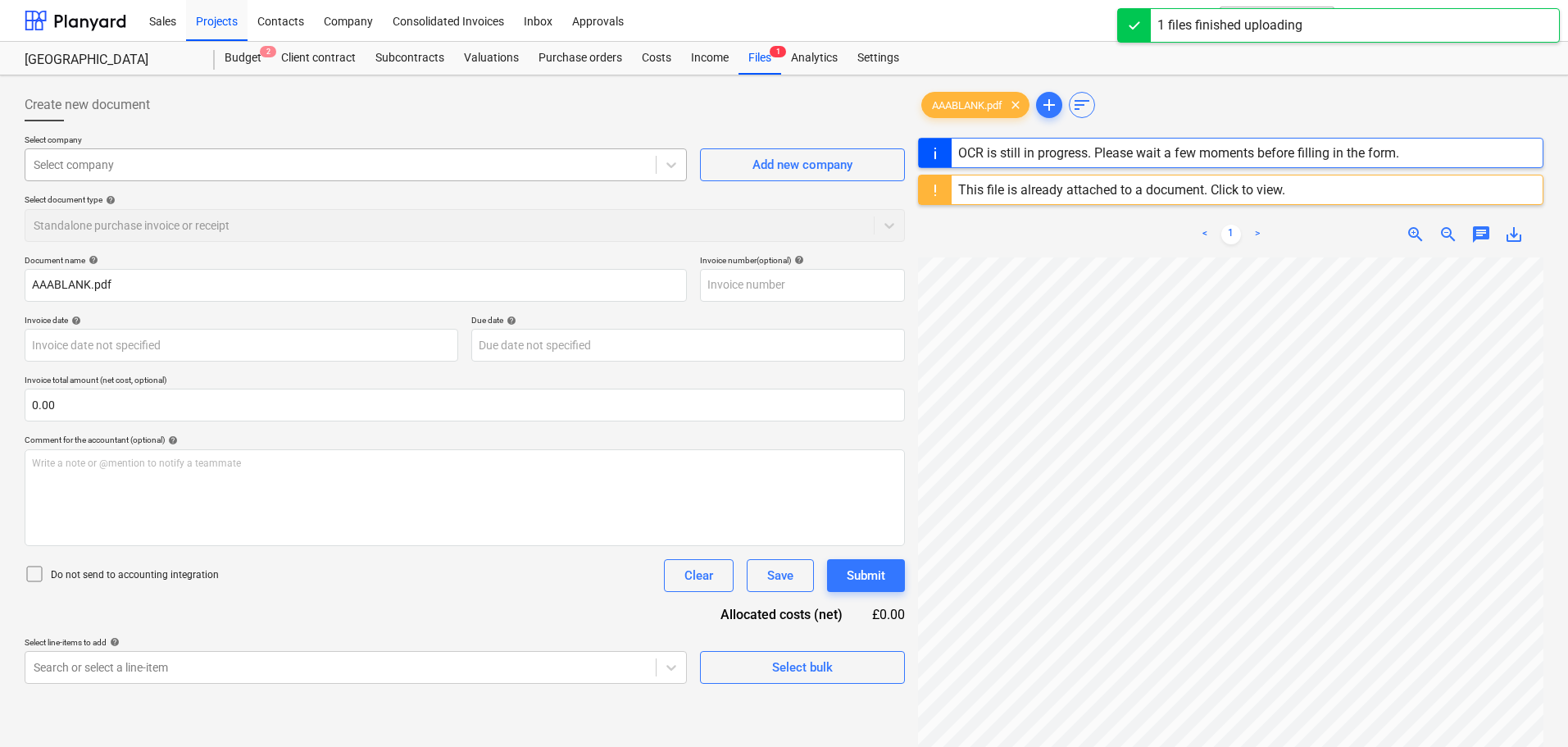
click at [102, 164] on div at bounding box center [340, 164] width 614 height 16
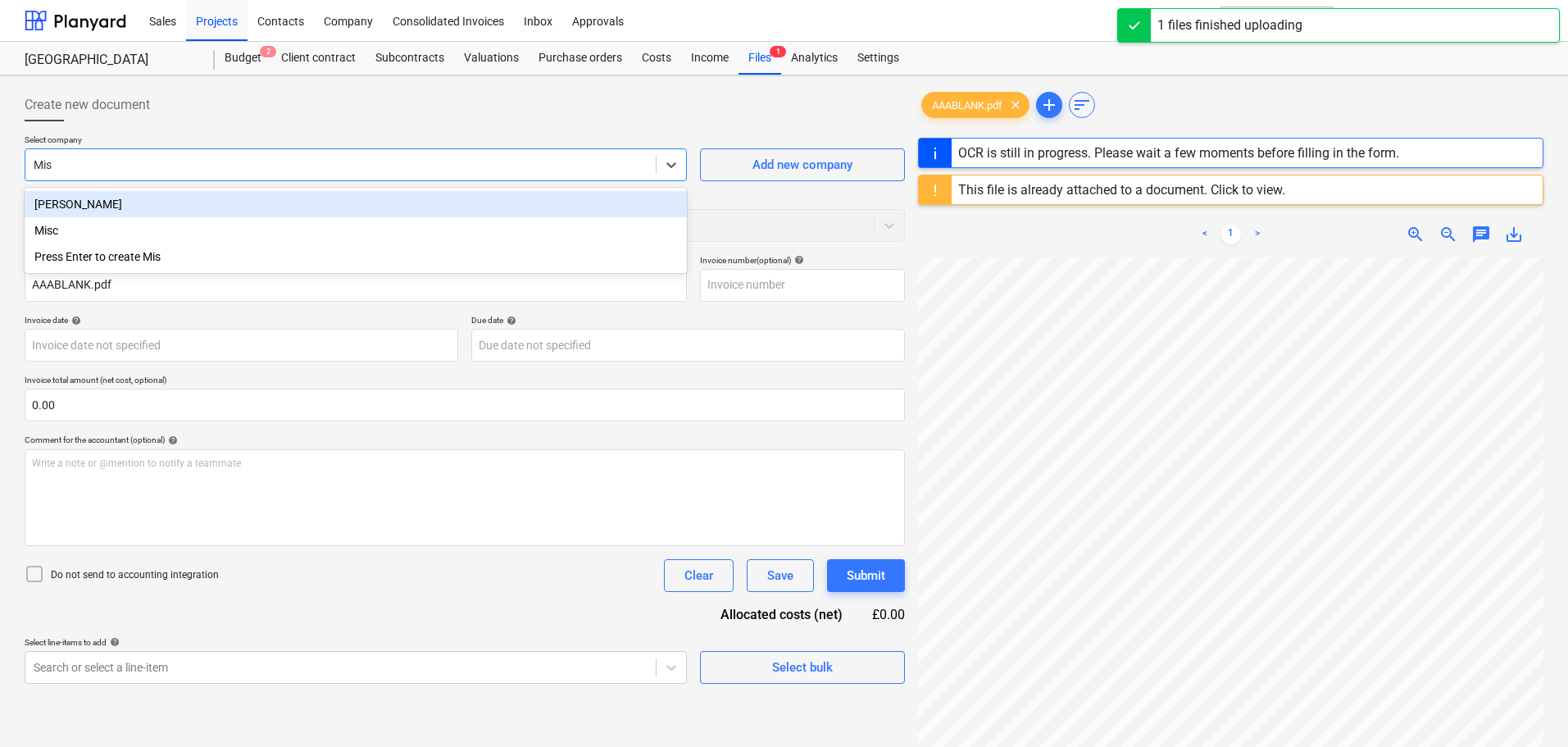
type input "Misc"
click at [94, 206] on div "Misc" at bounding box center [356, 204] width 662 height 26
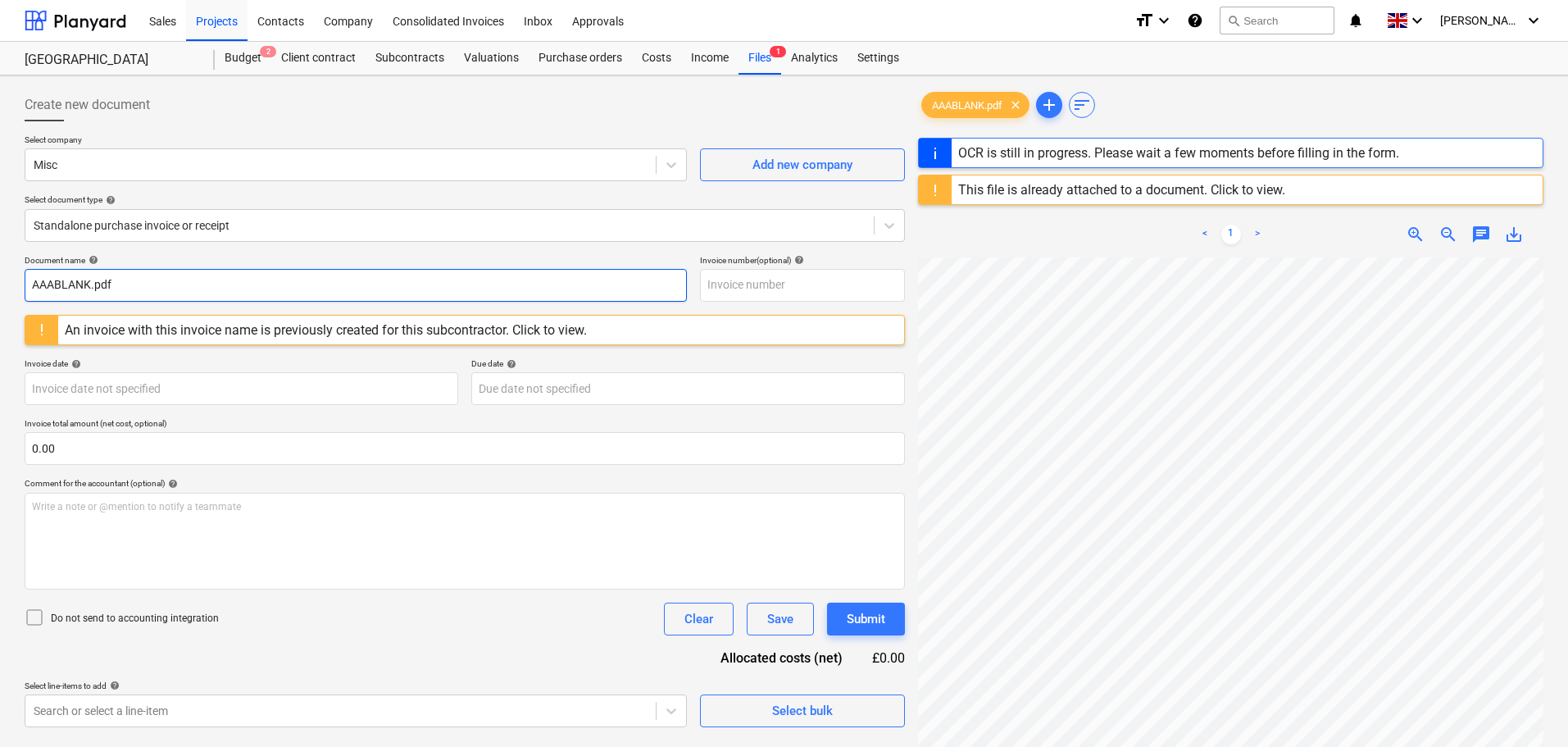
drag, startPoint x: 125, startPoint y: 283, endPoint x: -4, endPoint y: 282, distance: 129.0
click at [0, 282] on html "Sales Projects Contacts Company Consolidated Invoices Inbox Approvals format_si…" at bounding box center [784, 374] width 1568 height 747
click at [128, 274] on input "AAABLANK.pdf" at bounding box center [356, 285] width 662 height 33
drag, startPoint x: 203, startPoint y: 283, endPoint x: -5, endPoint y: 270, distance: 208.4
click at [0, 270] on html "Sales Projects Contacts Company Consolidated Invoices Inbox Approvals format_si…" at bounding box center [784, 374] width 1568 height 747
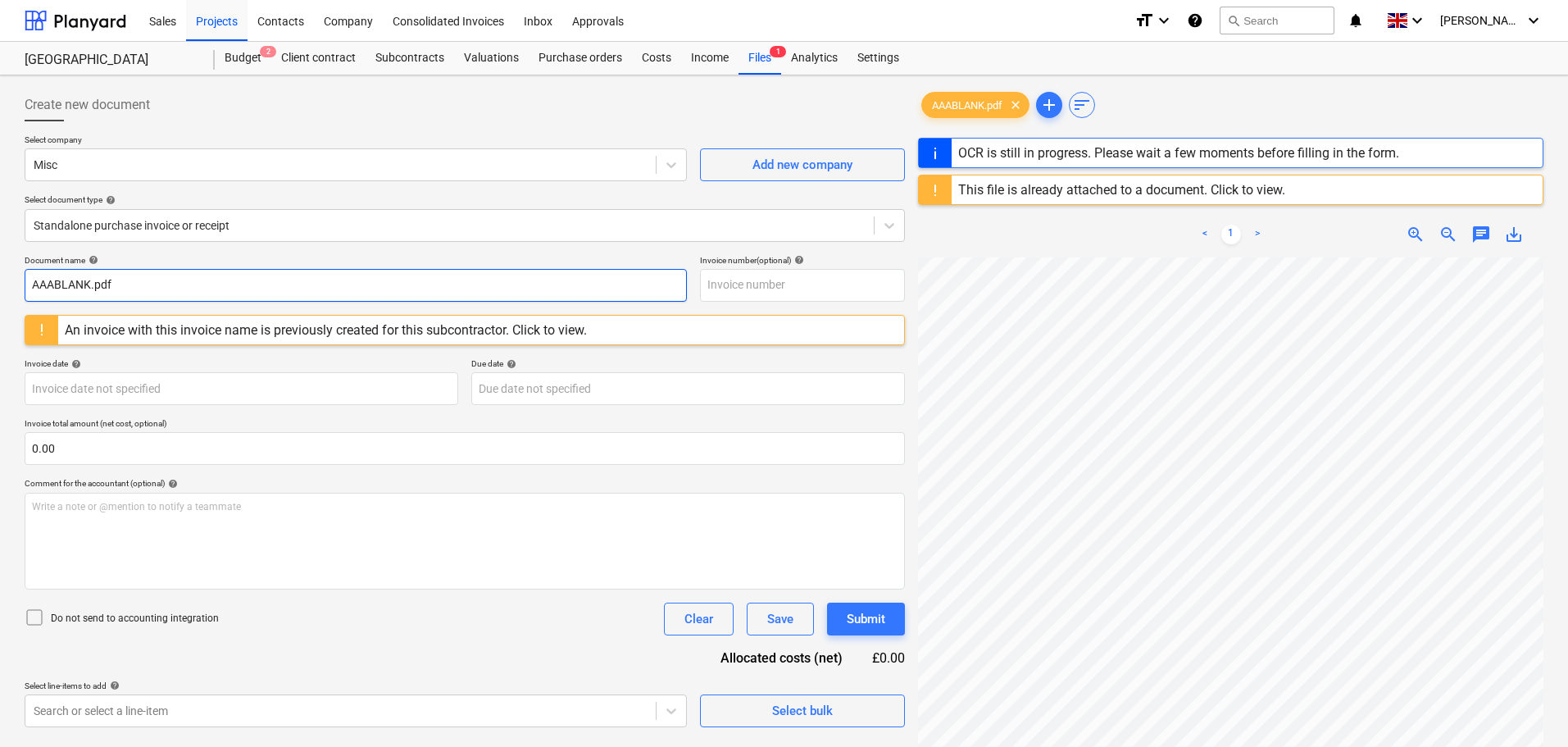
paste input "Maksym Tkachuk"
type input "Maksym Tkachuk"
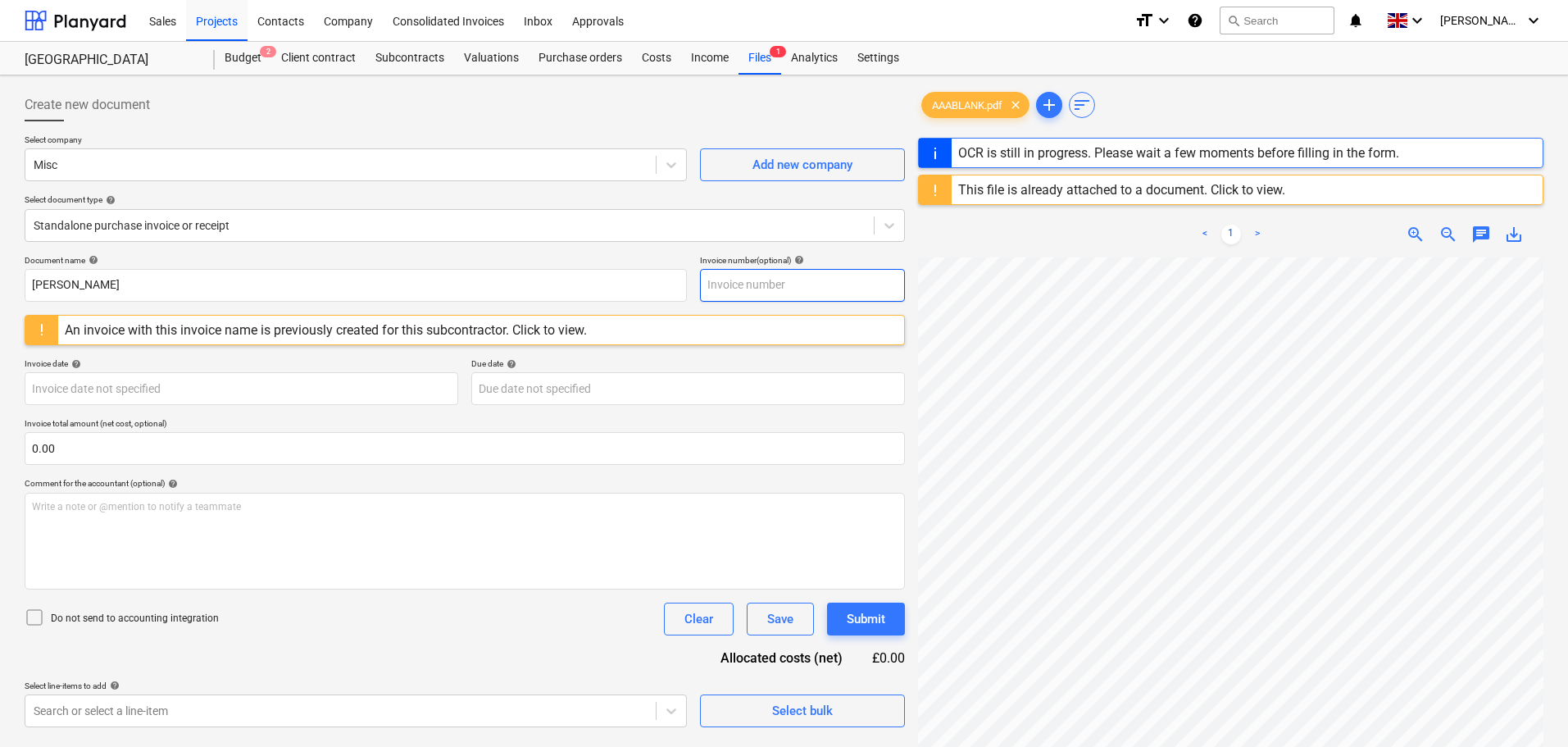
click at [784, 282] on input "text" at bounding box center [801, 285] width 205 height 33
paste input "Maksym Tkachuk"
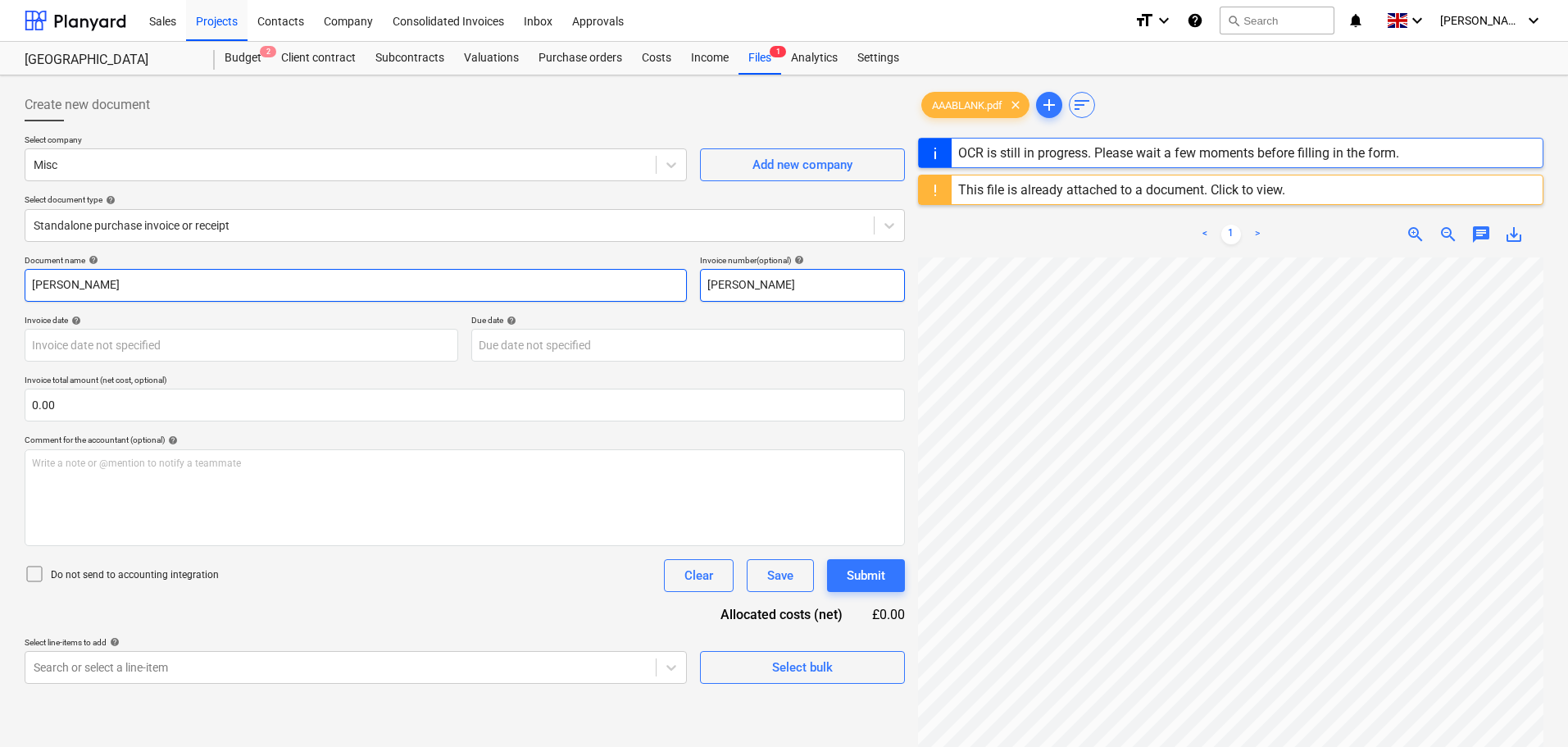
type input "Maksym Tkachuk"
click at [193, 288] on input "Maksym Tkachuk" at bounding box center [356, 285] width 662 height 33
type input "[PERSON_NAME] 20250918"
paste input "20250918"
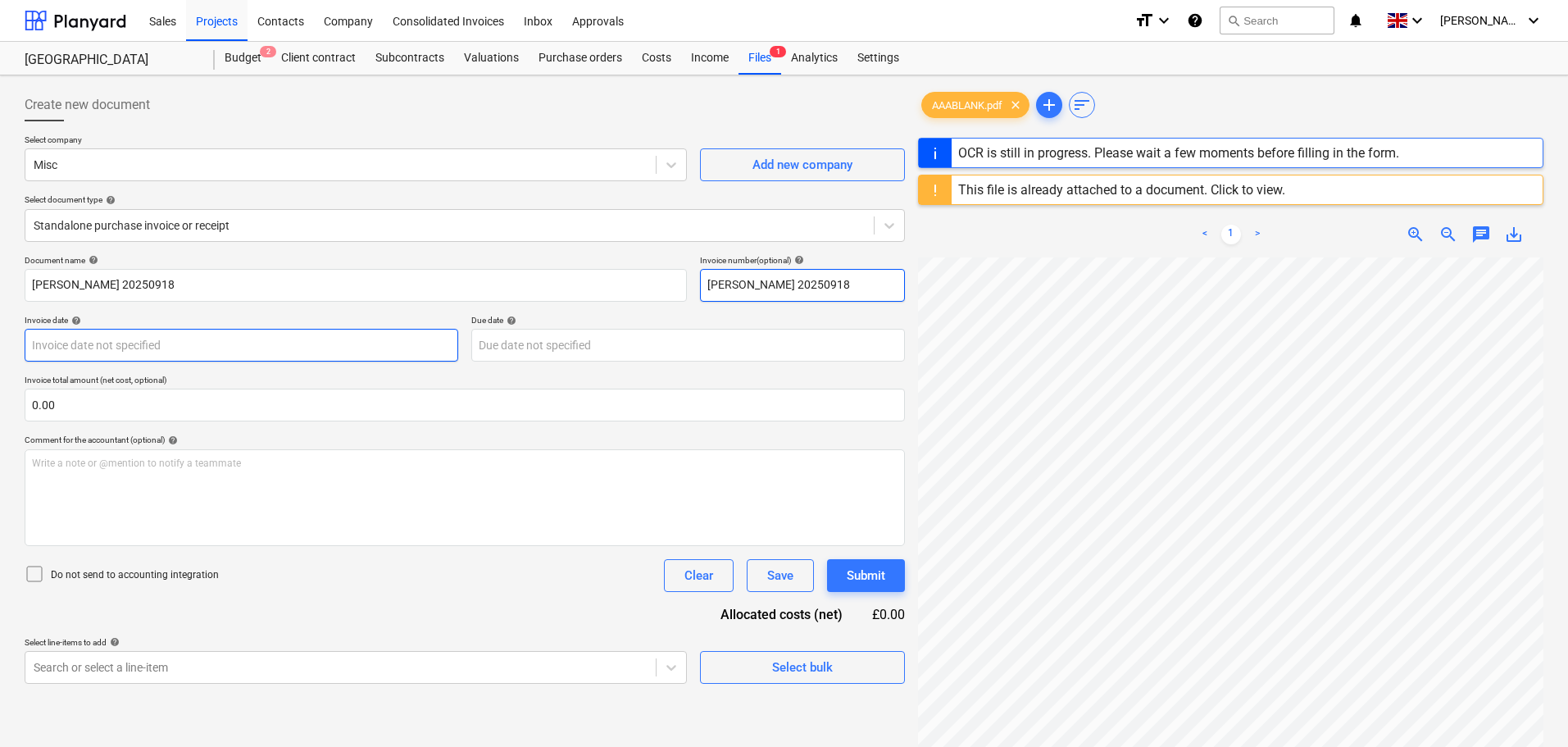
type input "[PERSON_NAME] 20250918"
click at [154, 342] on body "Sales Projects Contacts Company Consolidated Invoices Inbox Approvals format_si…" at bounding box center [784, 374] width 1568 height 747
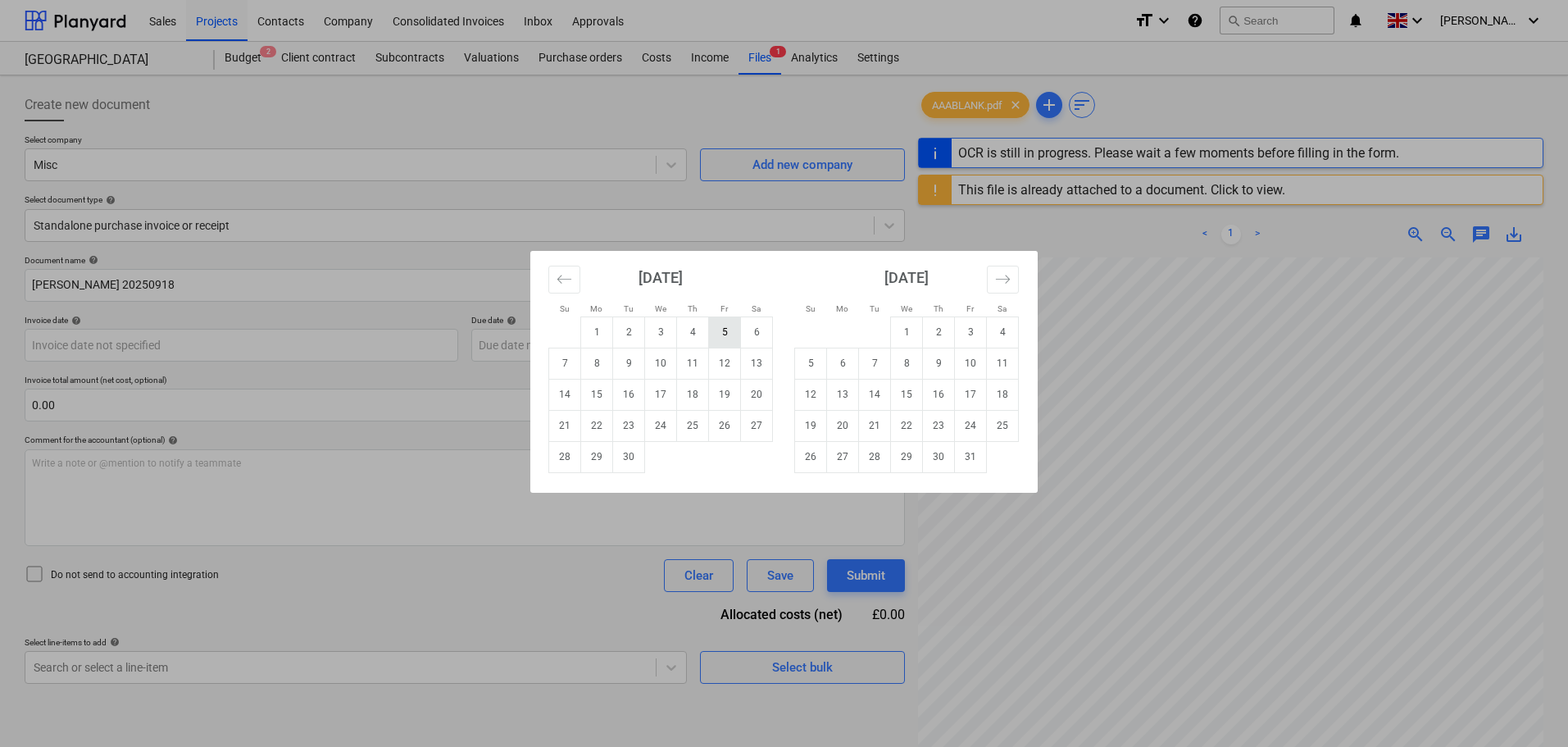
click at [720, 337] on td "5" at bounding box center [725, 332] width 32 height 31
type input "[DATE]"
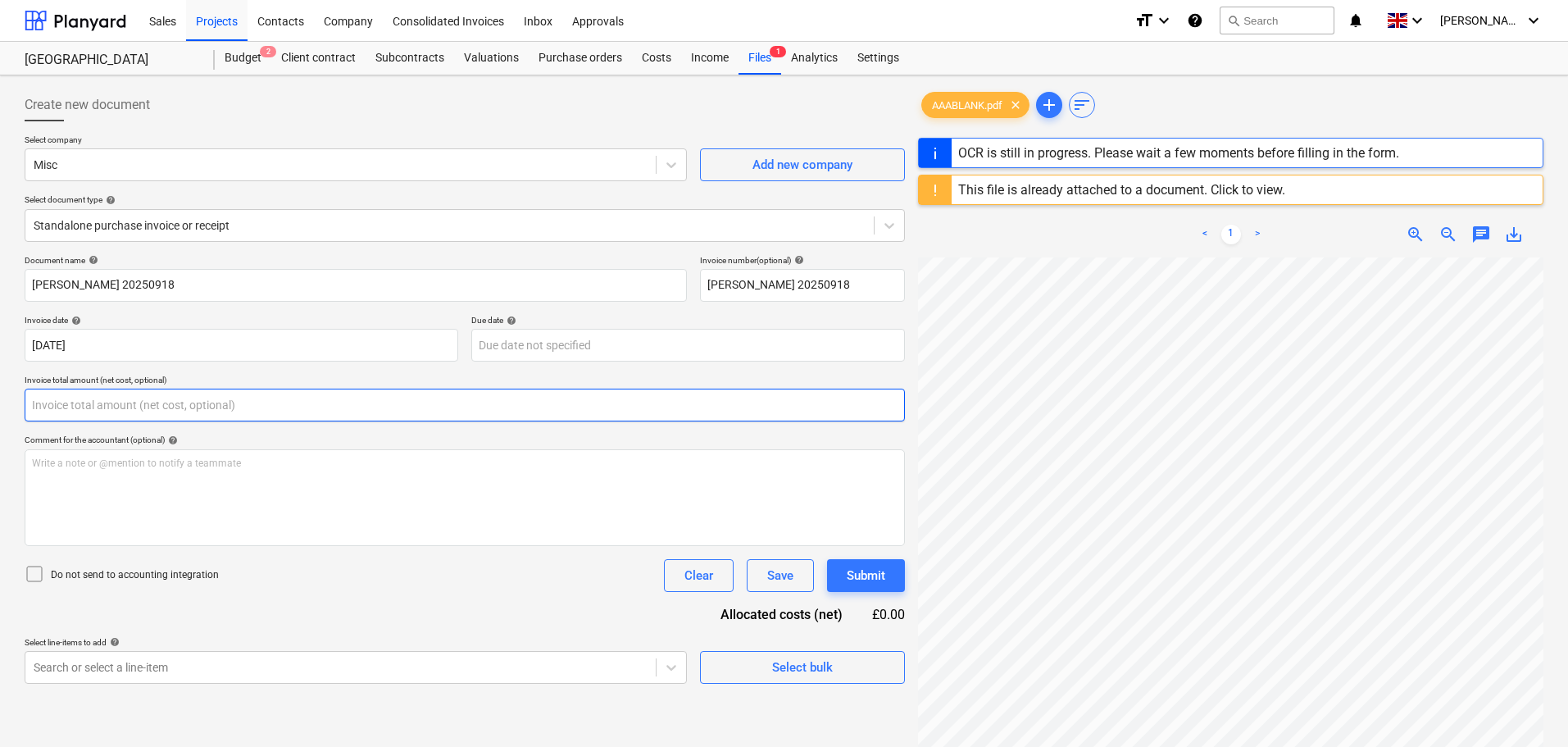
click at [125, 412] on input "text" at bounding box center [465, 405] width 880 height 33
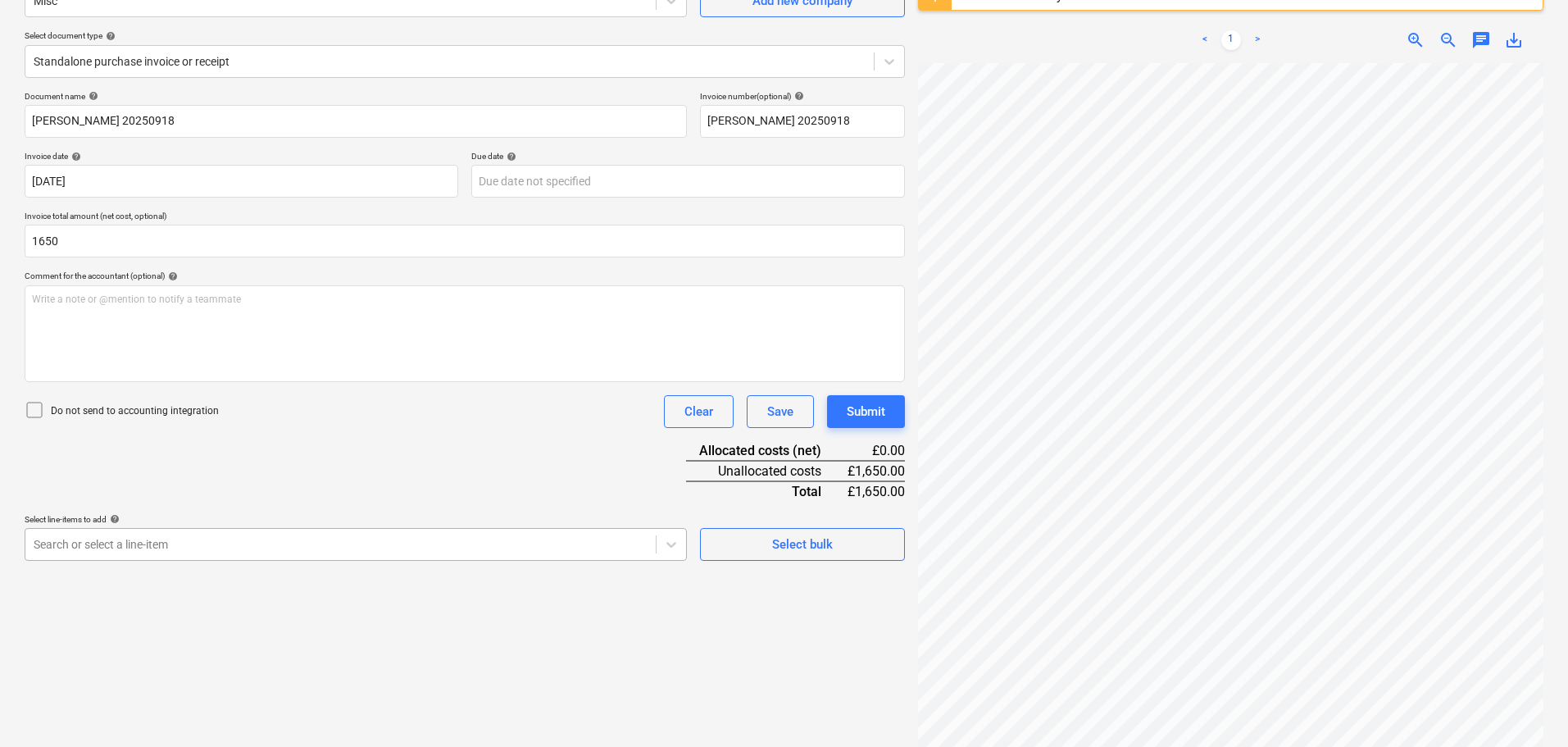
type input "1,650.00"
click at [191, 544] on body "Sales Projects Contacts Company Consolidated Invoices Inbox Approvals format_si…" at bounding box center [784, 210] width 1568 height 747
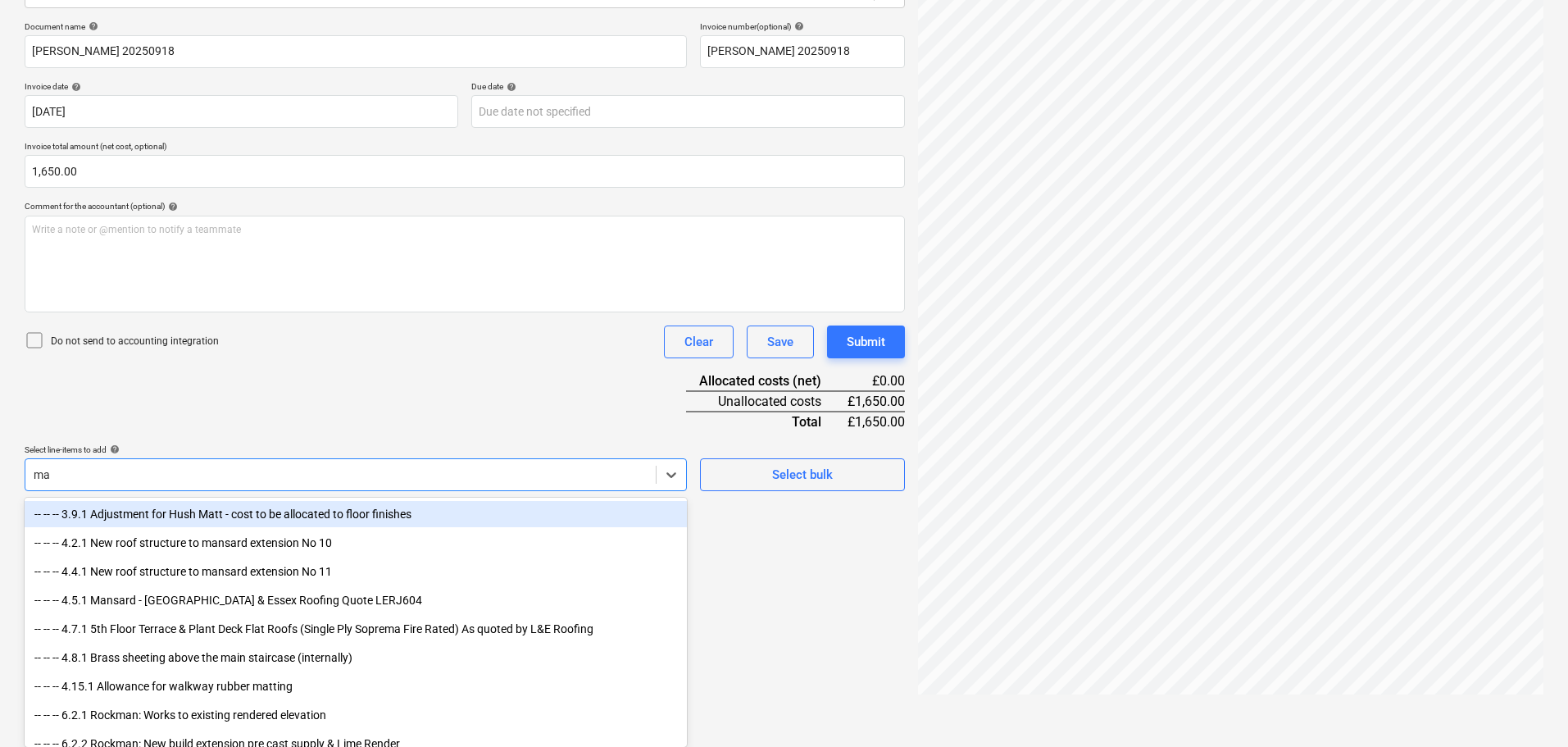
type input "mak"
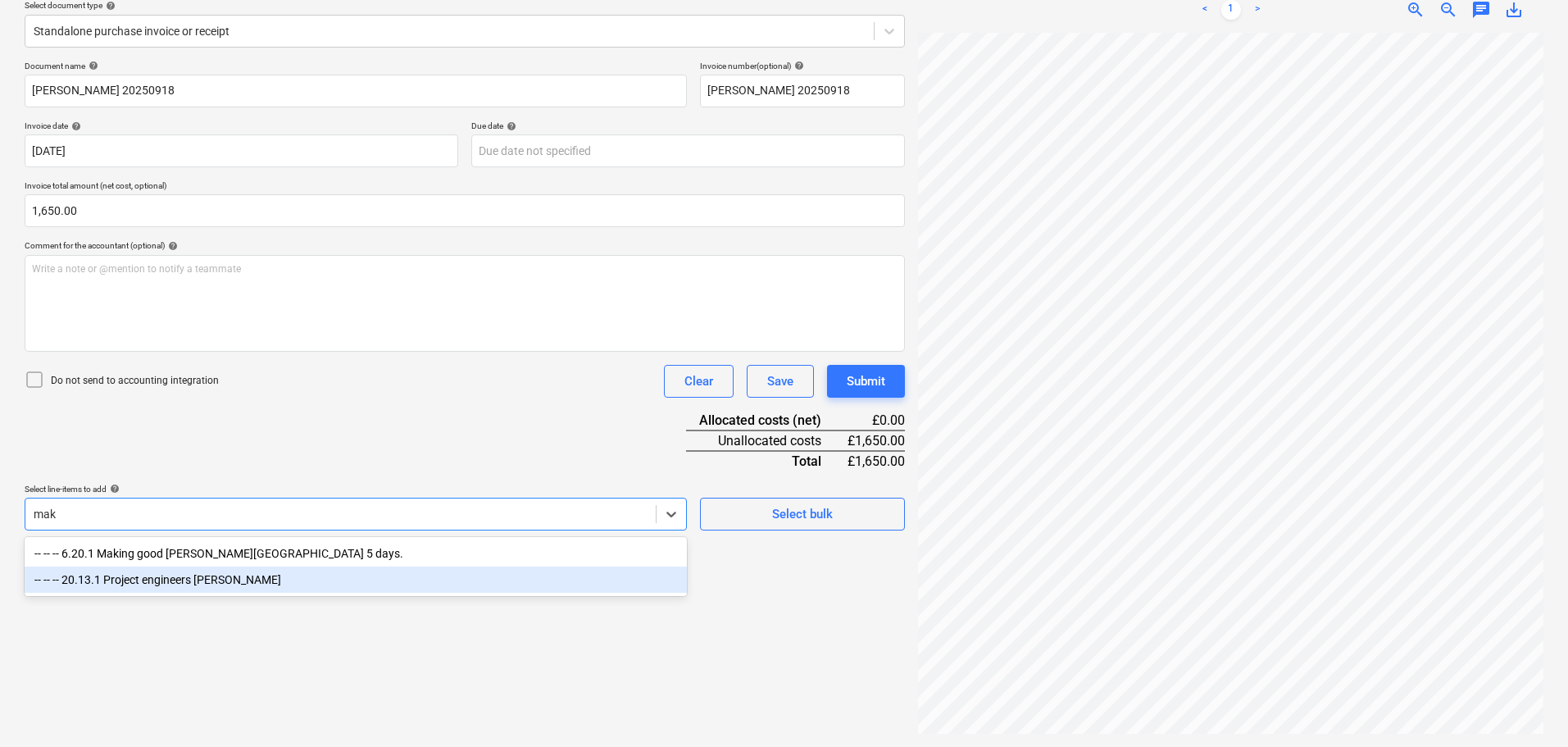
click at [238, 579] on div "-- -- -- 20.13.1 Project engineers [PERSON_NAME]" at bounding box center [356, 579] width 662 height 26
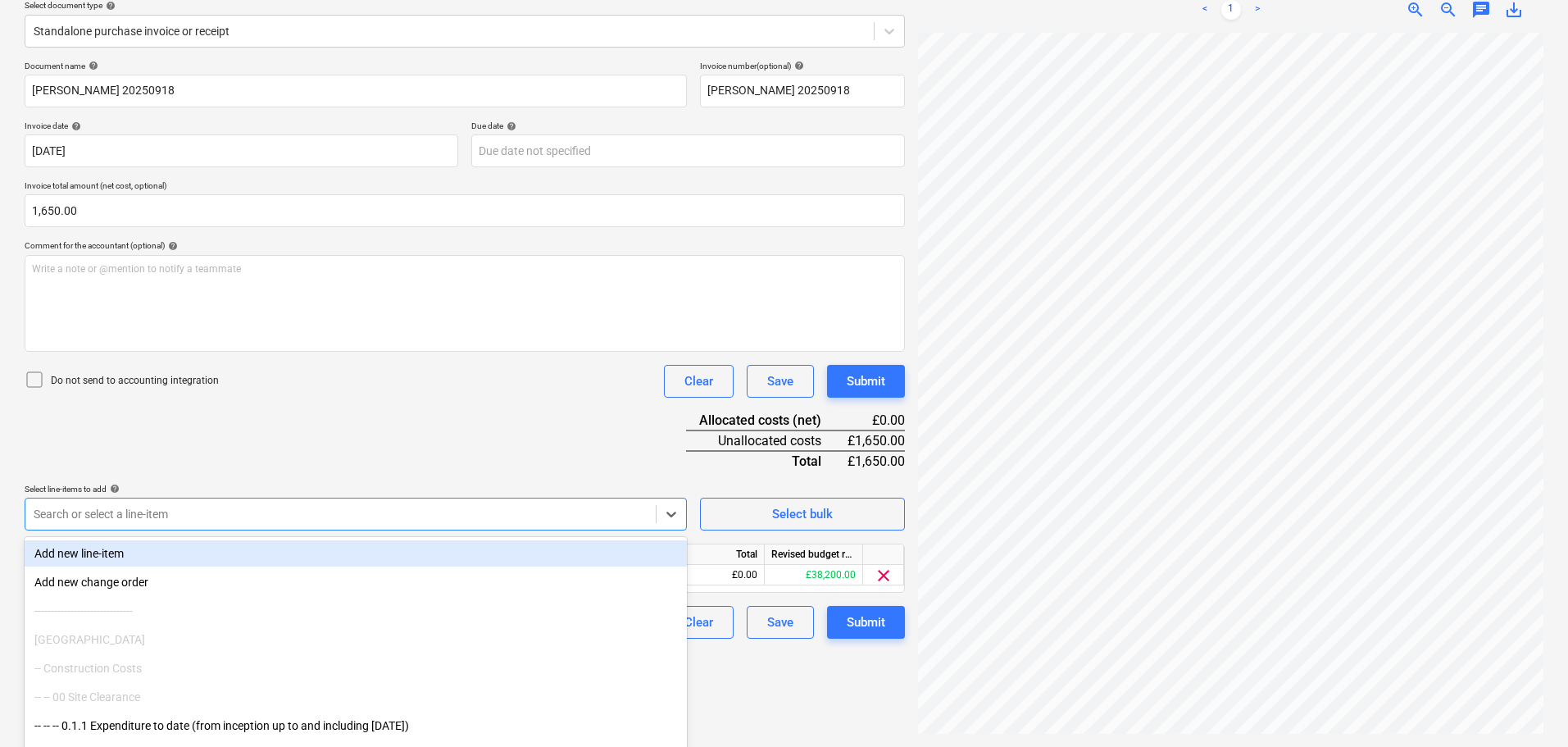
click at [397, 449] on div "Document name help Maksym Tkachuk 20250918 Invoice number (optional) help Maksy…" at bounding box center [465, 349] width 880 height 578
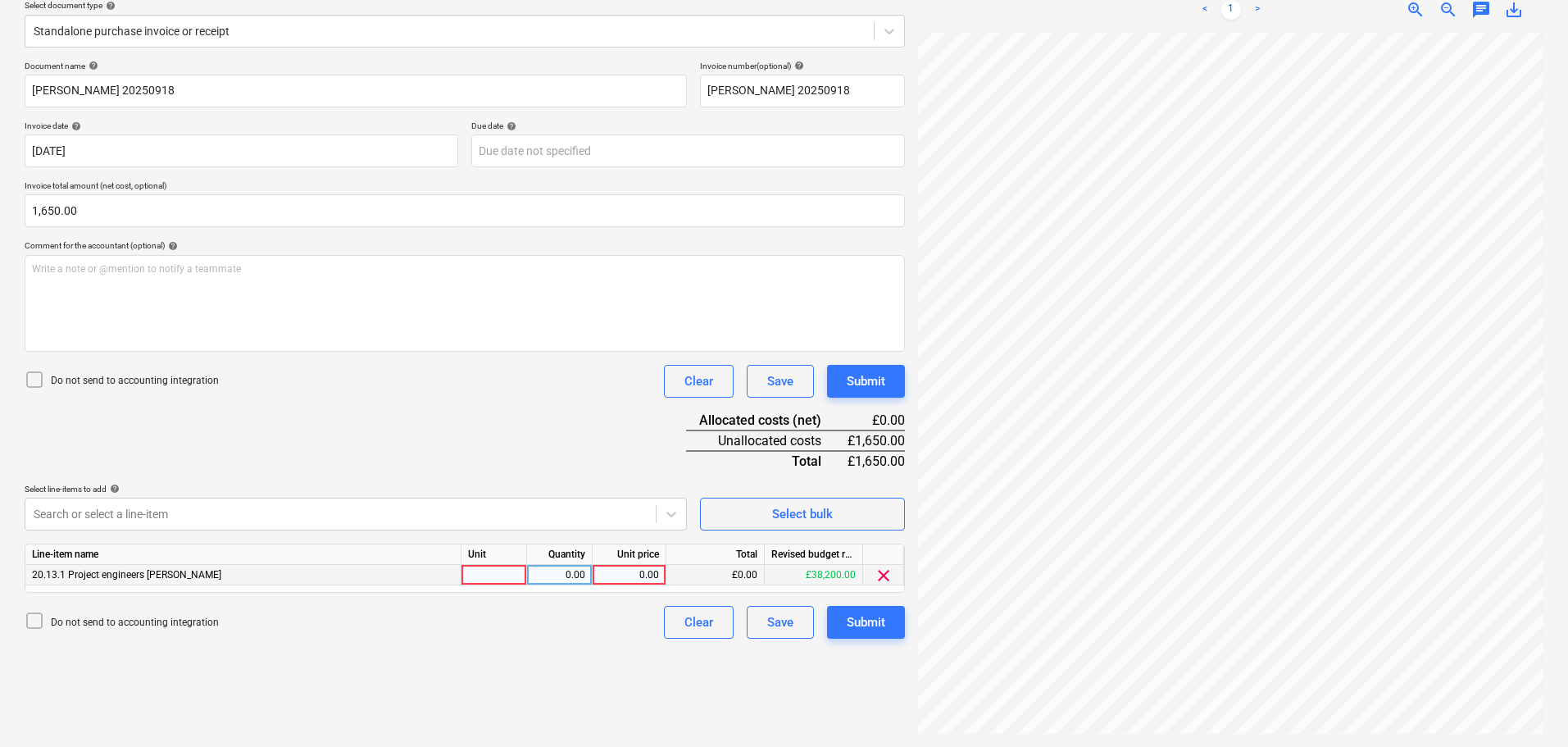
click at [624, 572] on div "0.00" at bounding box center [629, 575] width 60 height 21
type input "1650"
click at [569, 458] on div "Document name help Maksym Tkachuk 20250918 Invoice number (optional) help Maksy…" at bounding box center [465, 349] width 880 height 578
click at [885, 380] on div "Submit" at bounding box center [866, 382] width 38 height 21
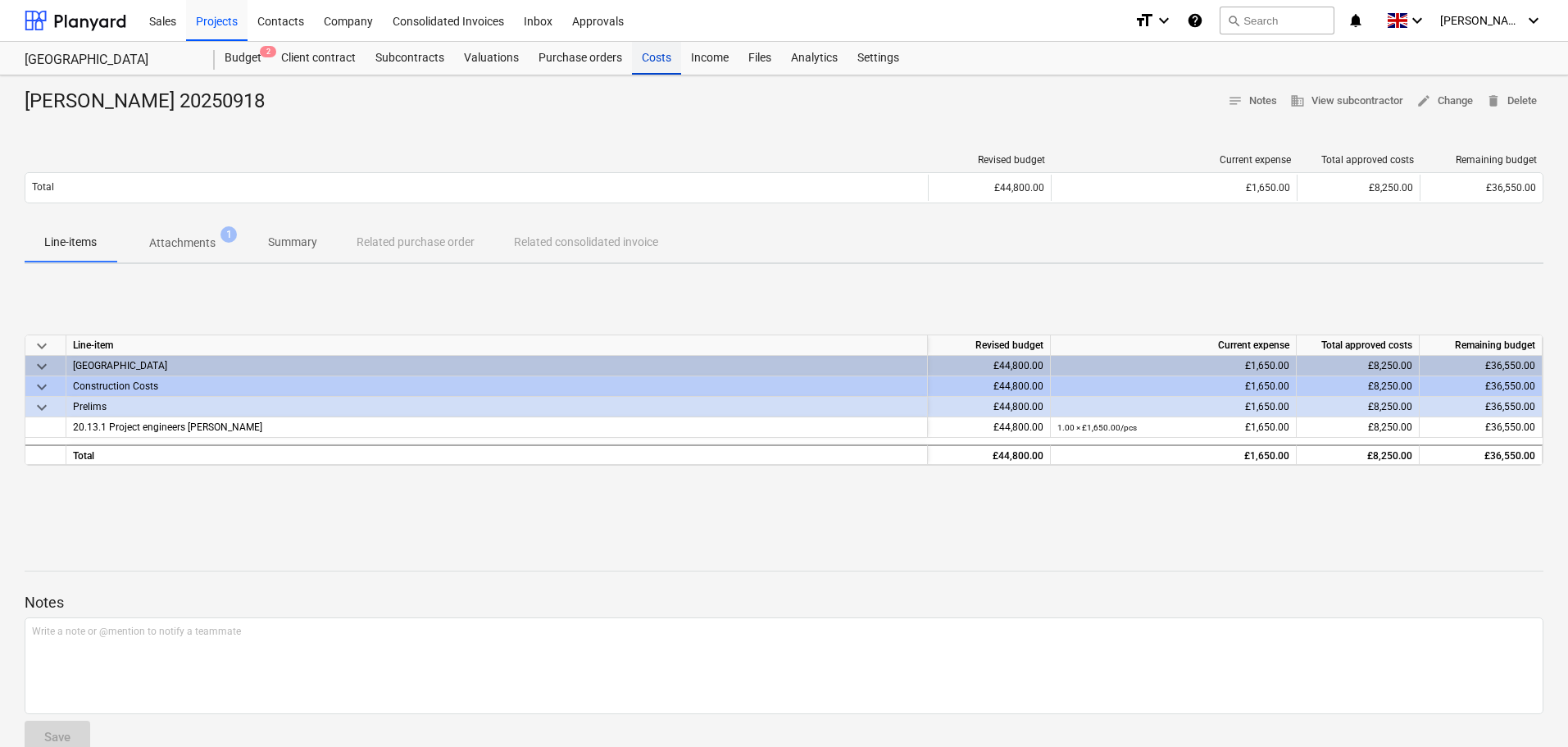
click at [652, 60] on div "Costs" at bounding box center [656, 58] width 49 height 33
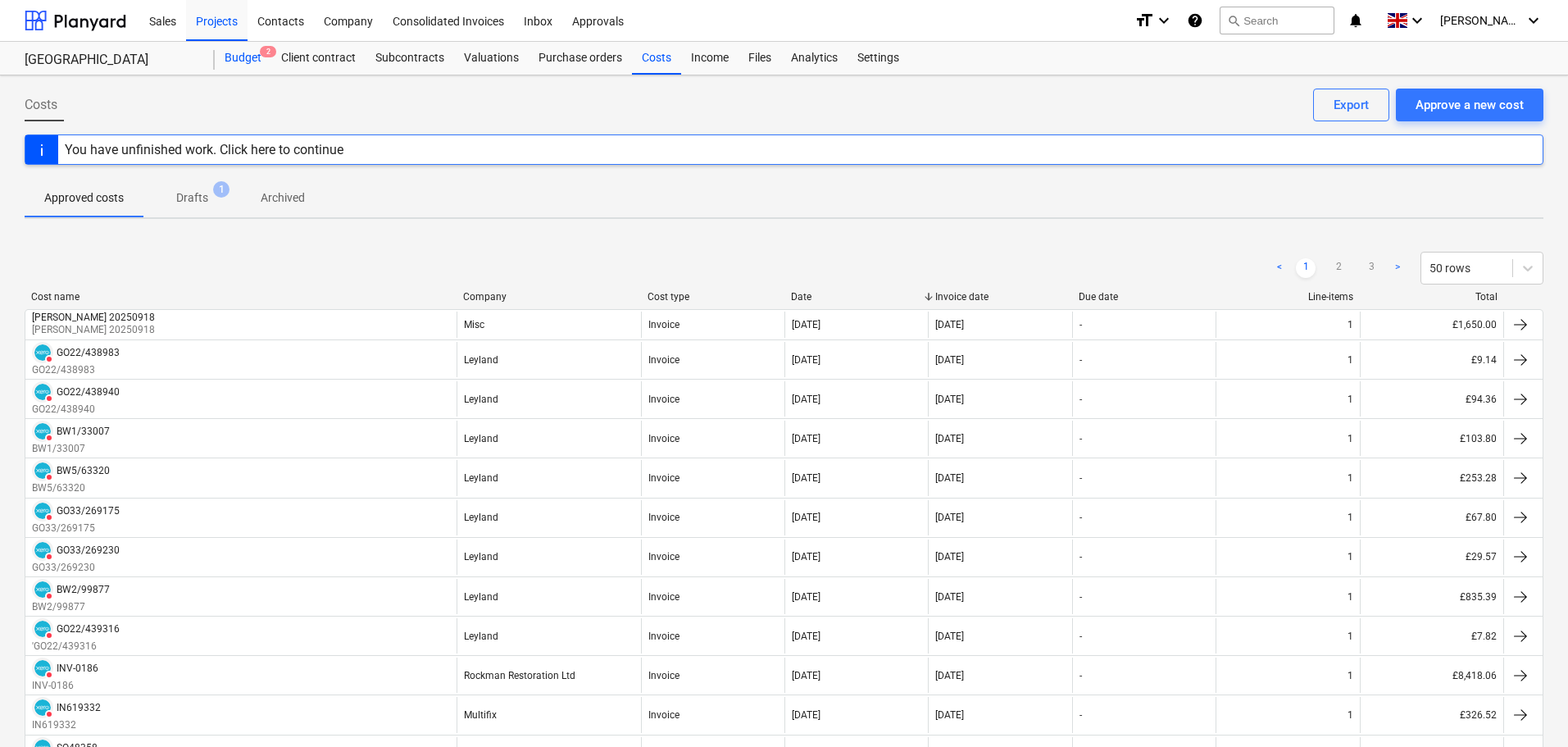
click at [250, 62] on div "Budget 2" at bounding box center [242, 58] width 56 height 33
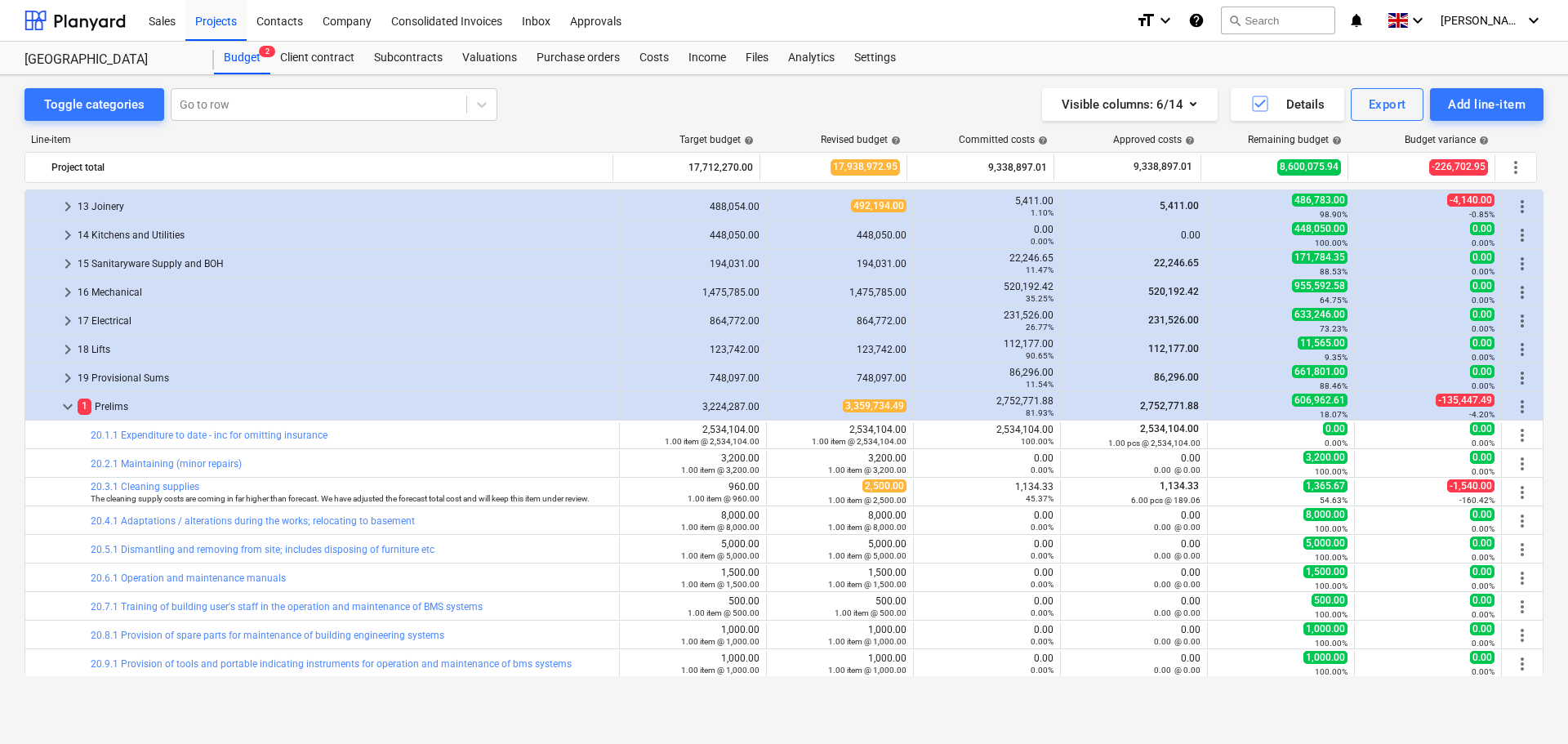
scroll to position [424, 0]
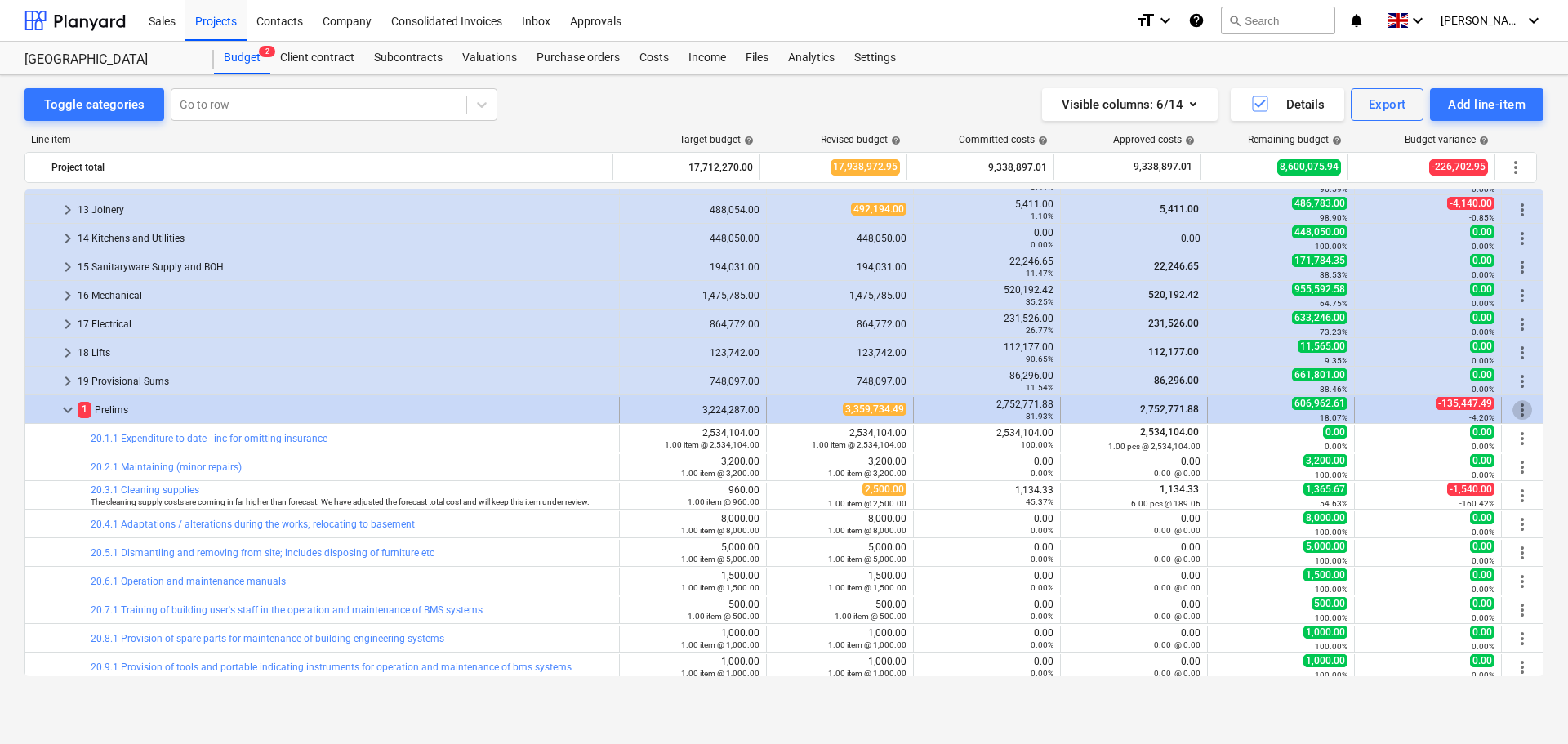
click at [1522, 412] on span "more_vert" at bounding box center [1523, 409] width 20 height 20
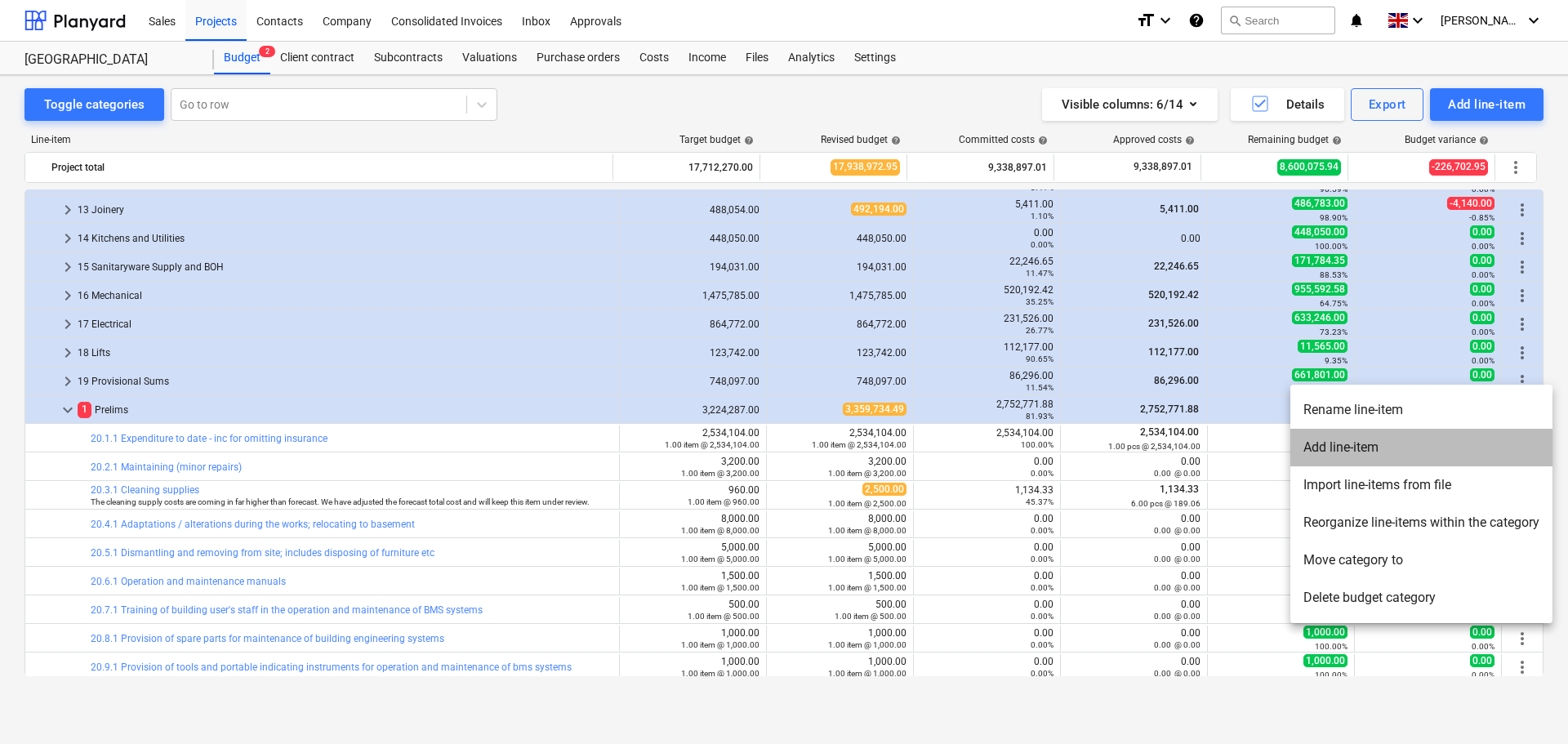
click at [1365, 449] on li "Add line-item" at bounding box center [1421, 448] width 262 height 37
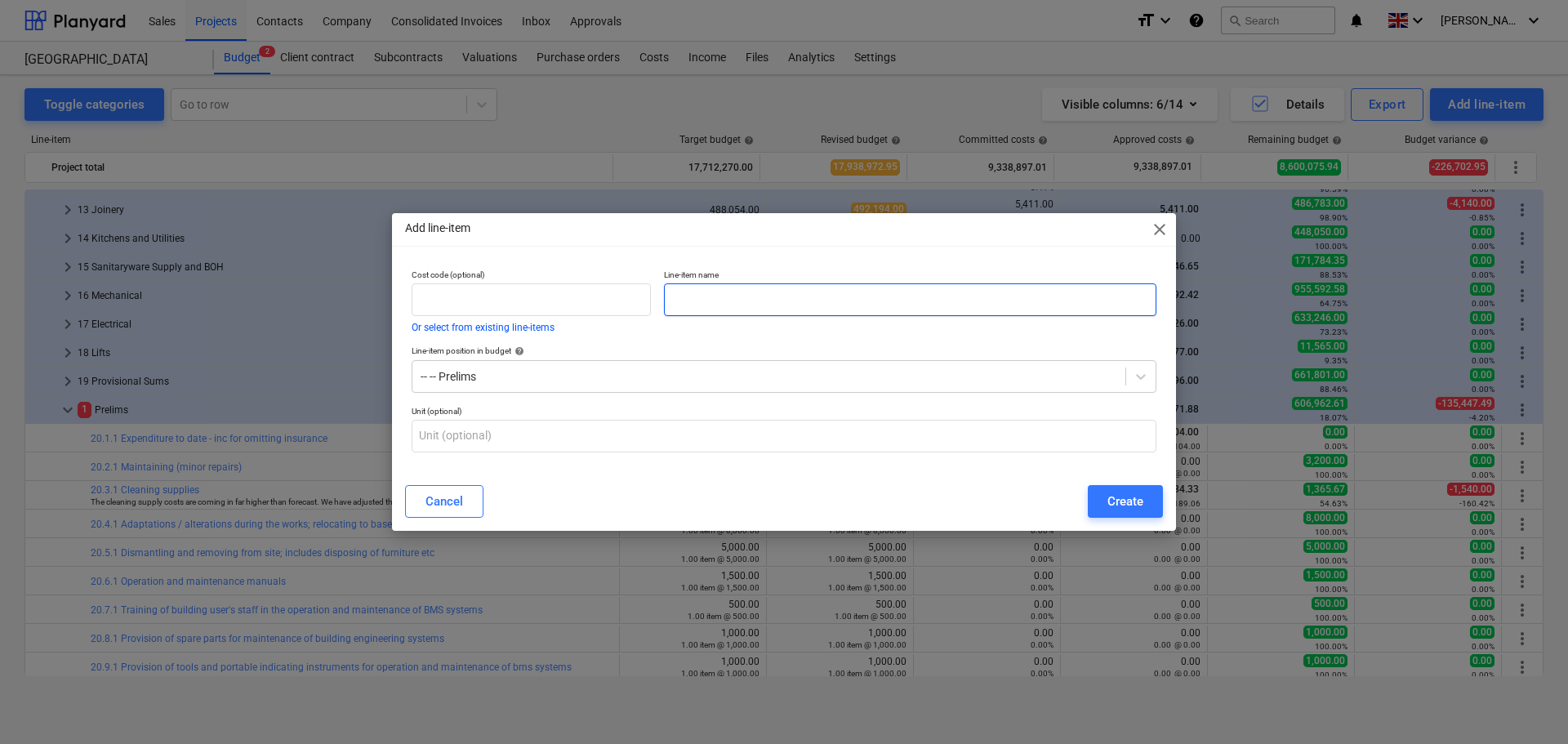
click at [715, 304] on input "text" at bounding box center [910, 299] width 492 height 33
type input "Unidentified direct labour costs"
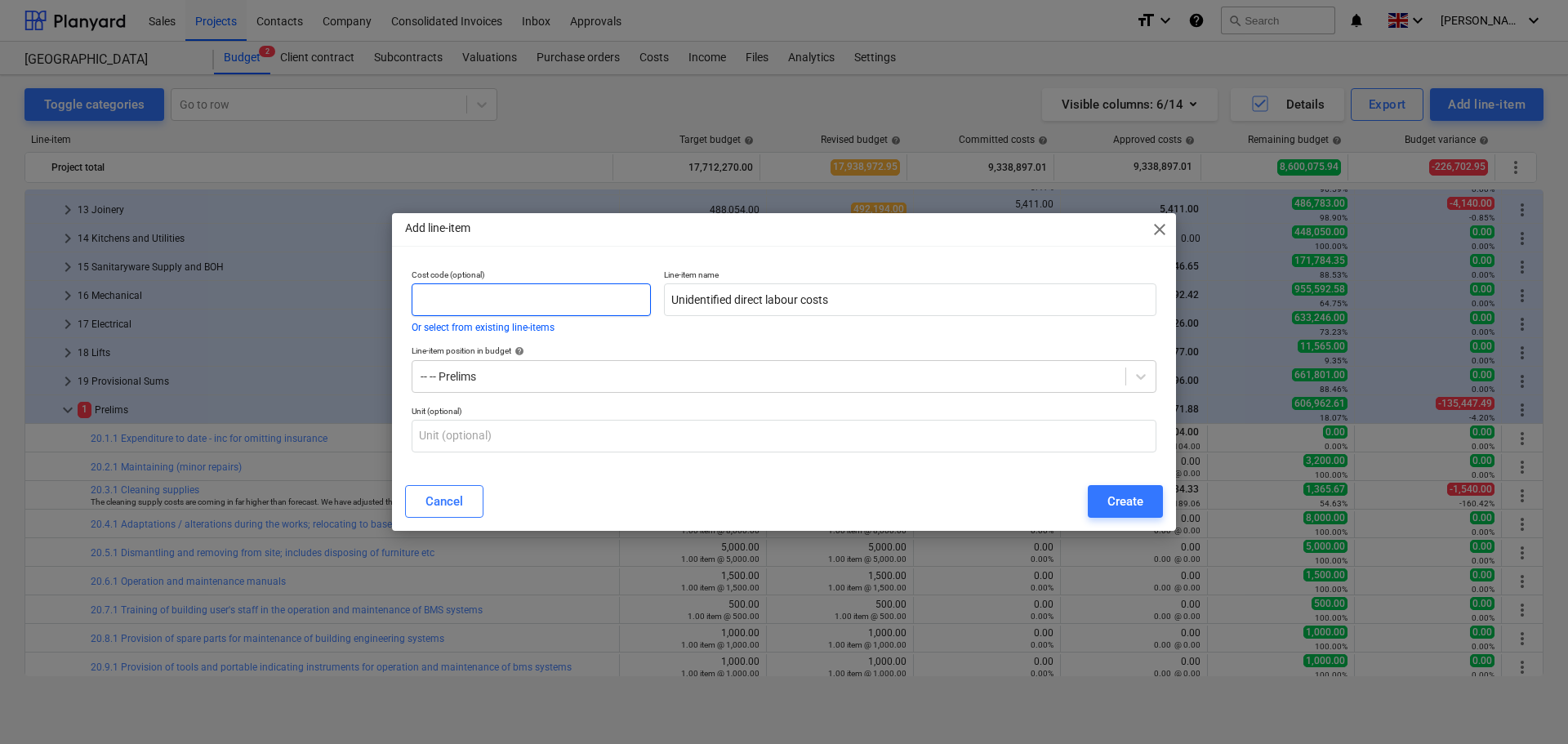
click at [553, 298] on input "text" at bounding box center [531, 299] width 240 height 33
type input "20.66.1"
click at [1125, 494] on div "Create" at bounding box center [1125, 501] width 36 height 21
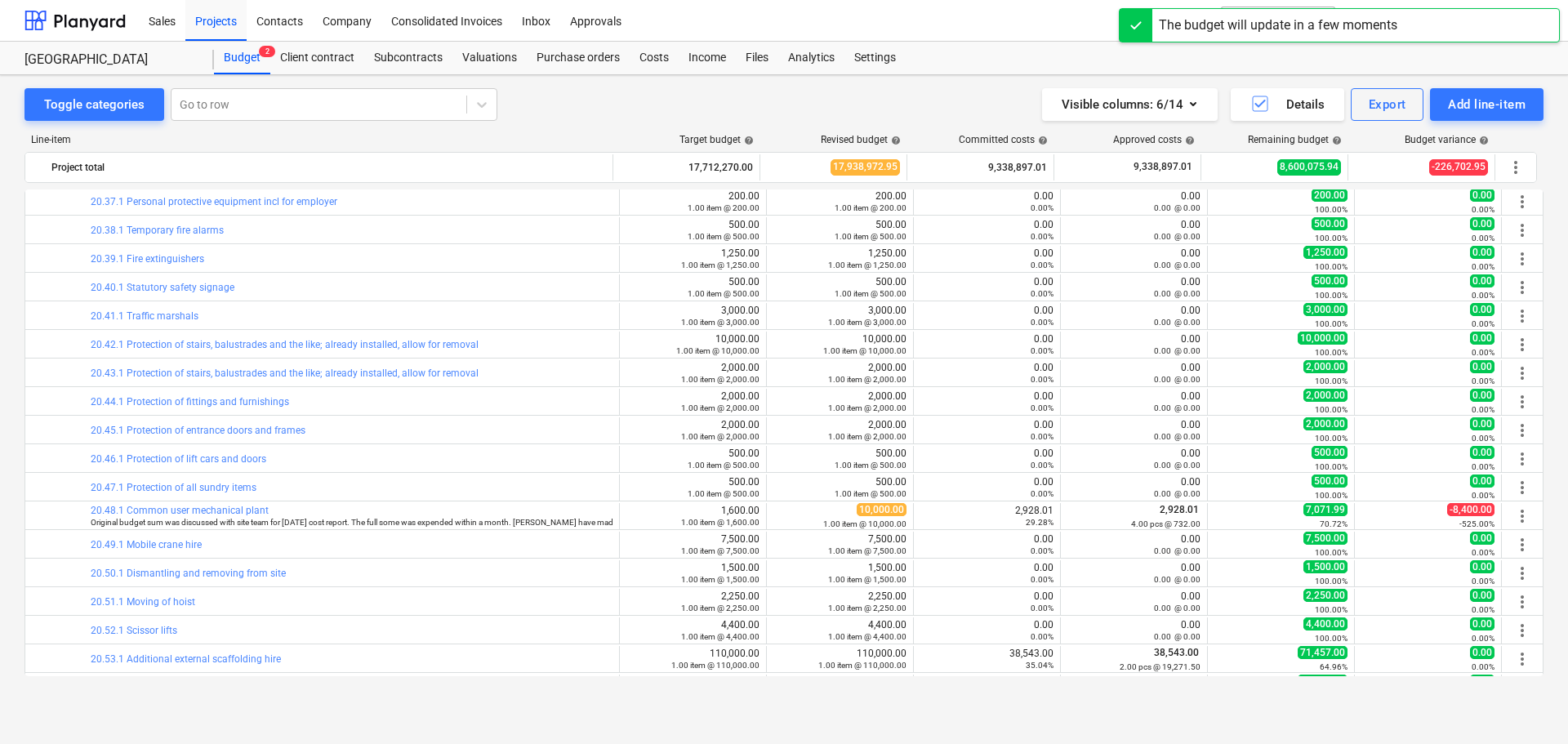
scroll to position [2085, 0]
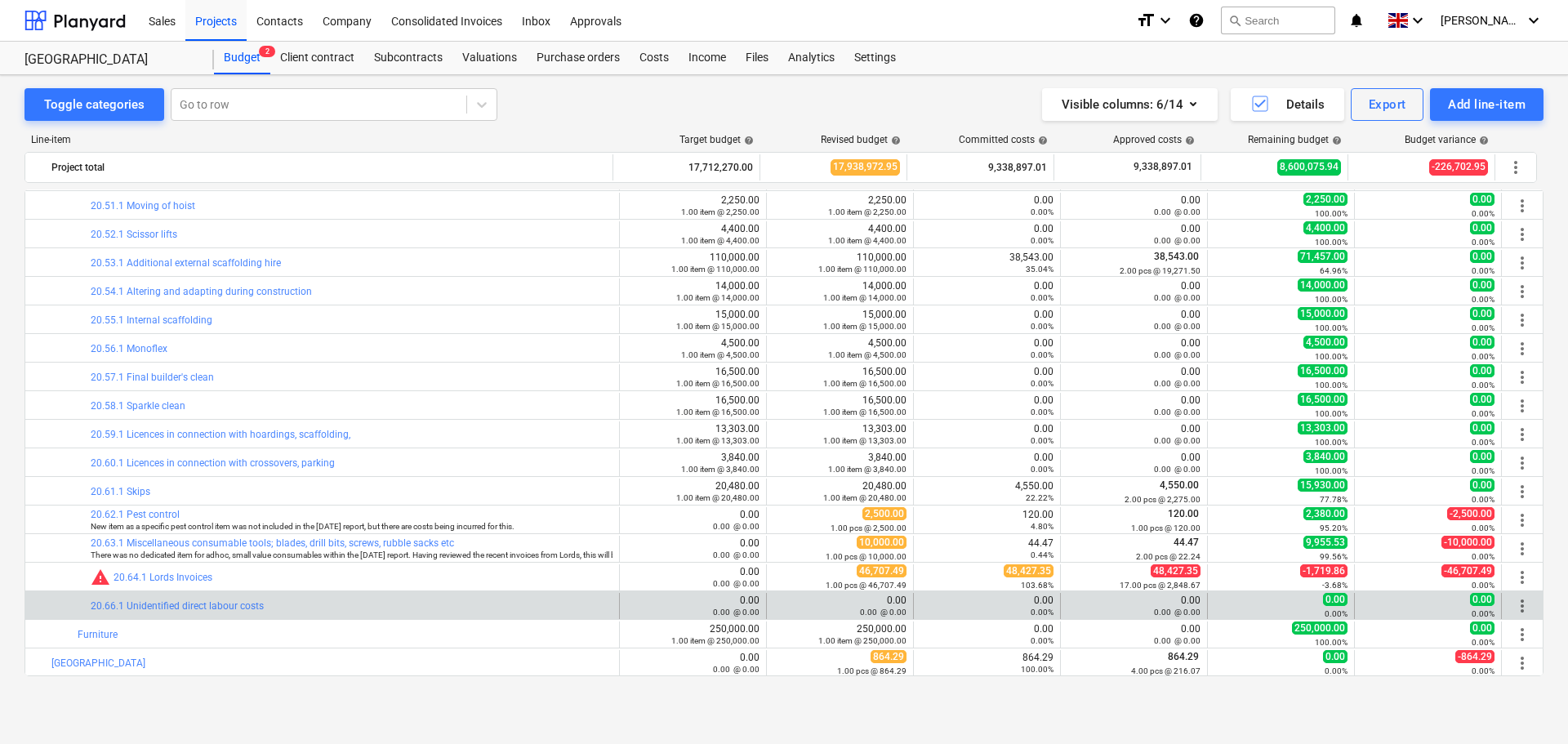
click at [1517, 603] on span "more_vert" at bounding box center [1523, 606] width 20 height 20
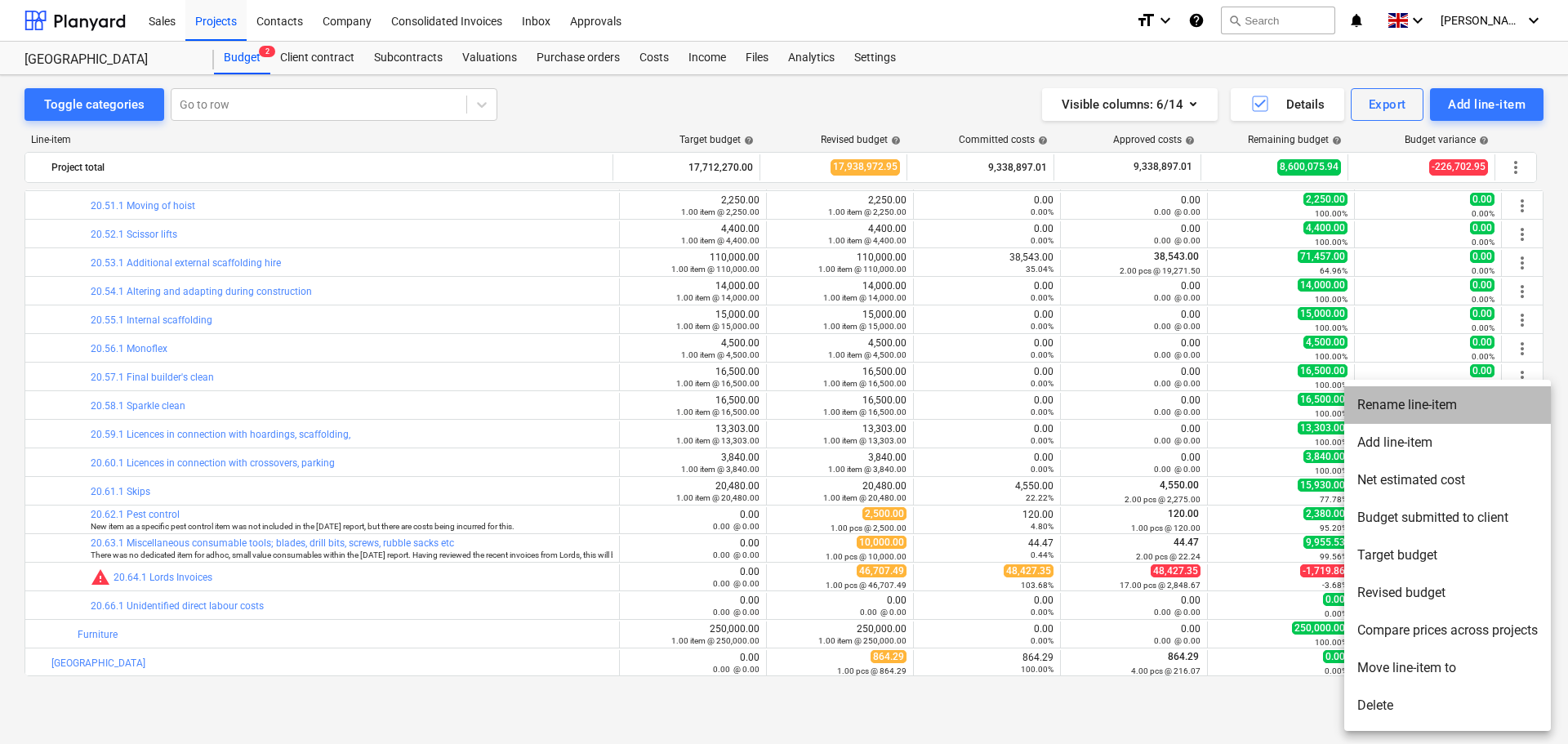
click at [1408, 401] on li "Rename line-item" at bounding box center [1448, 405] width 207 height 37
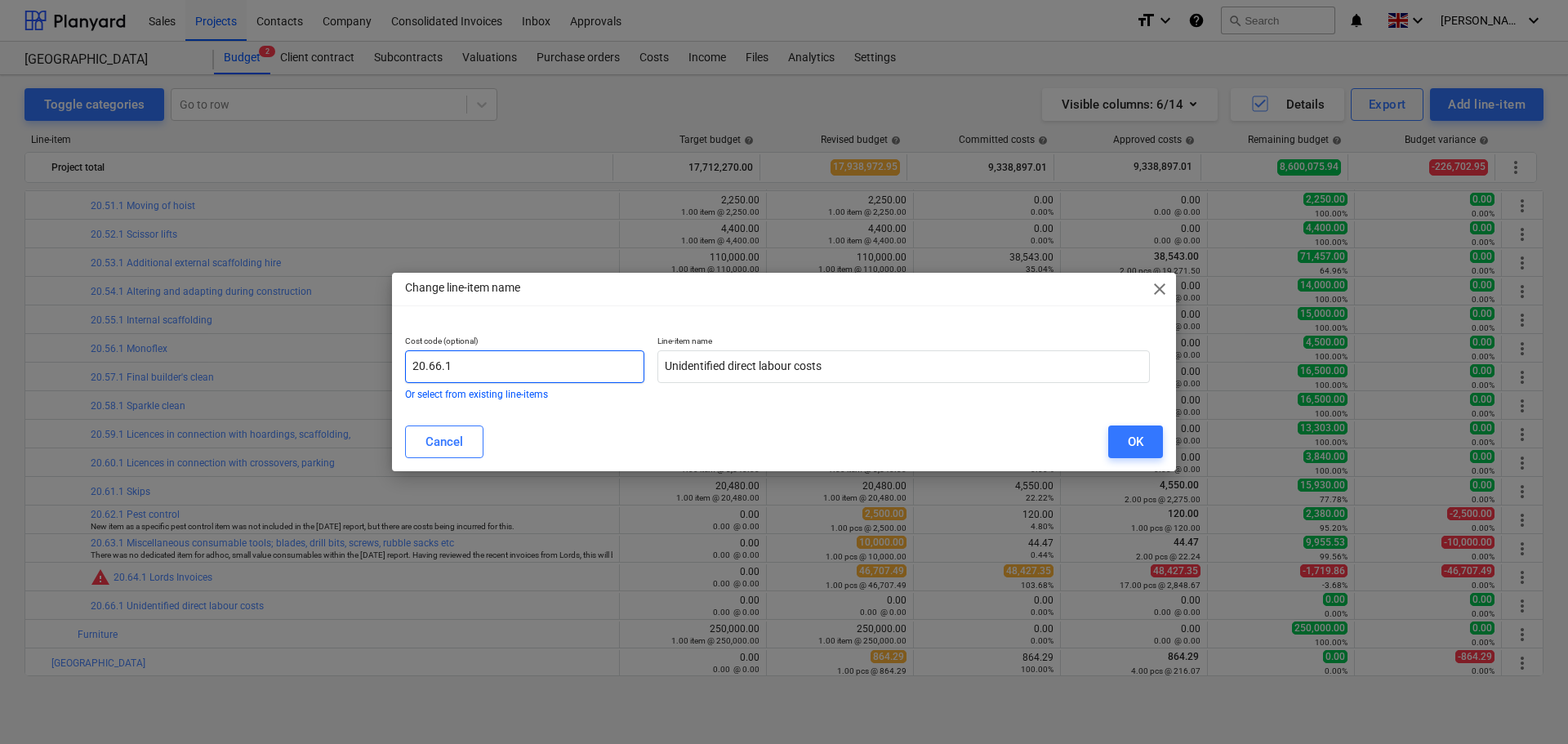
click at [435, 368] on input "20.66.1" at bounding box center [524, 367] width 240 height 33
type input "20.65.1"
click at [1133, 435] on div "OK" at bounding box center [1135, 441] width 15 height 21
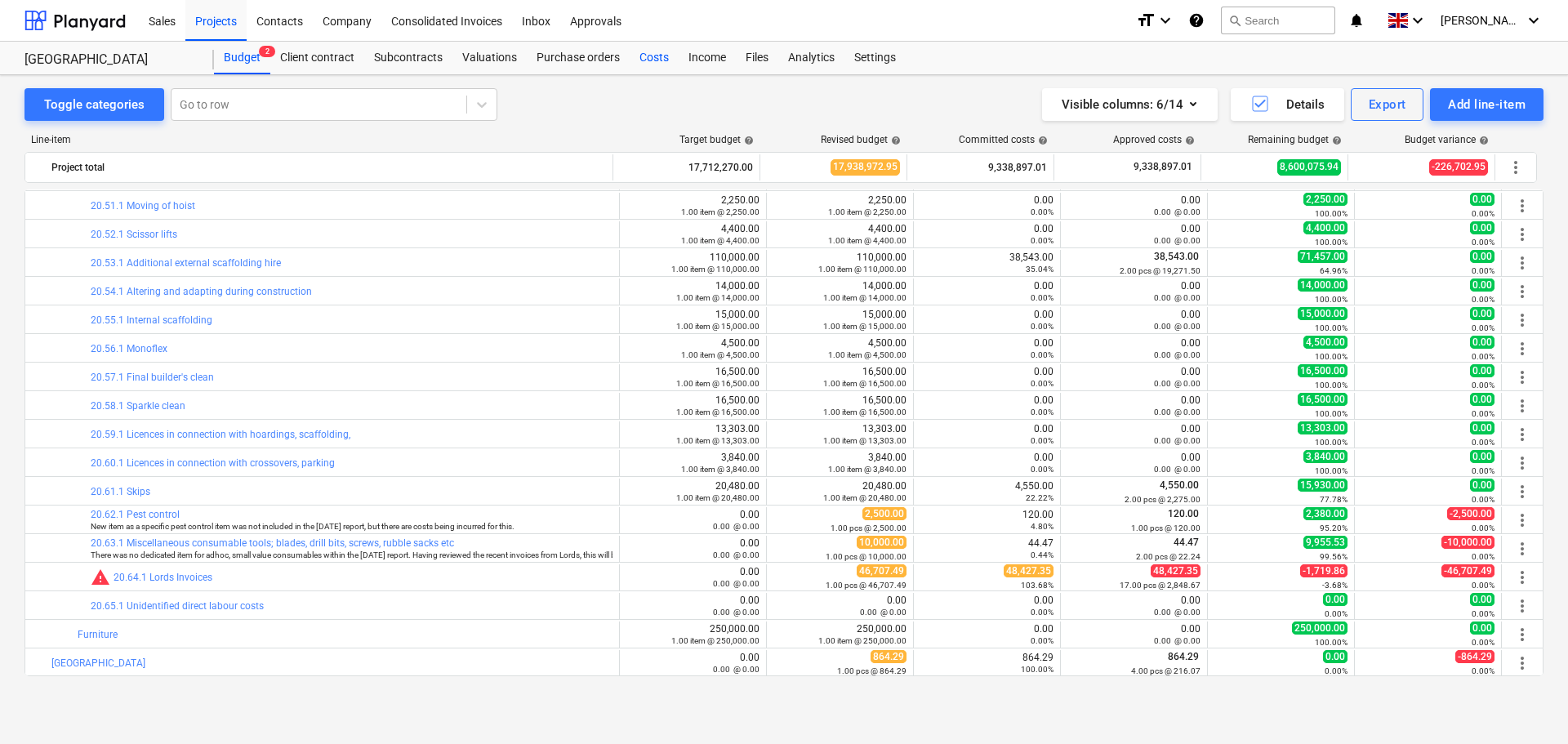
click at [646, 54] on div "Costs" at bounding box center [654, 58] width 49 height 33
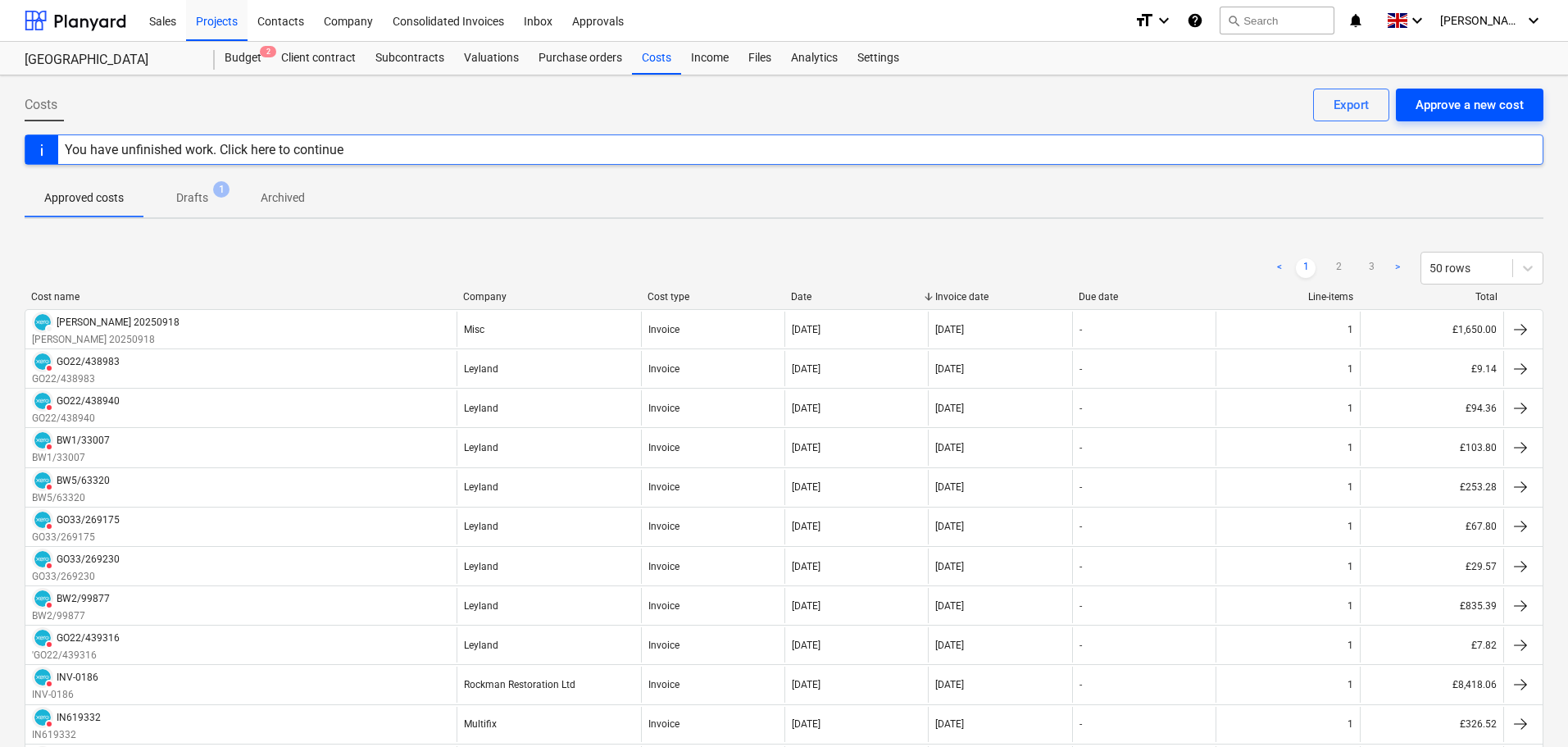
click at [1457, 95] on div "Approve a new cost" at bounding box center [1469, 105] width 108 height 21
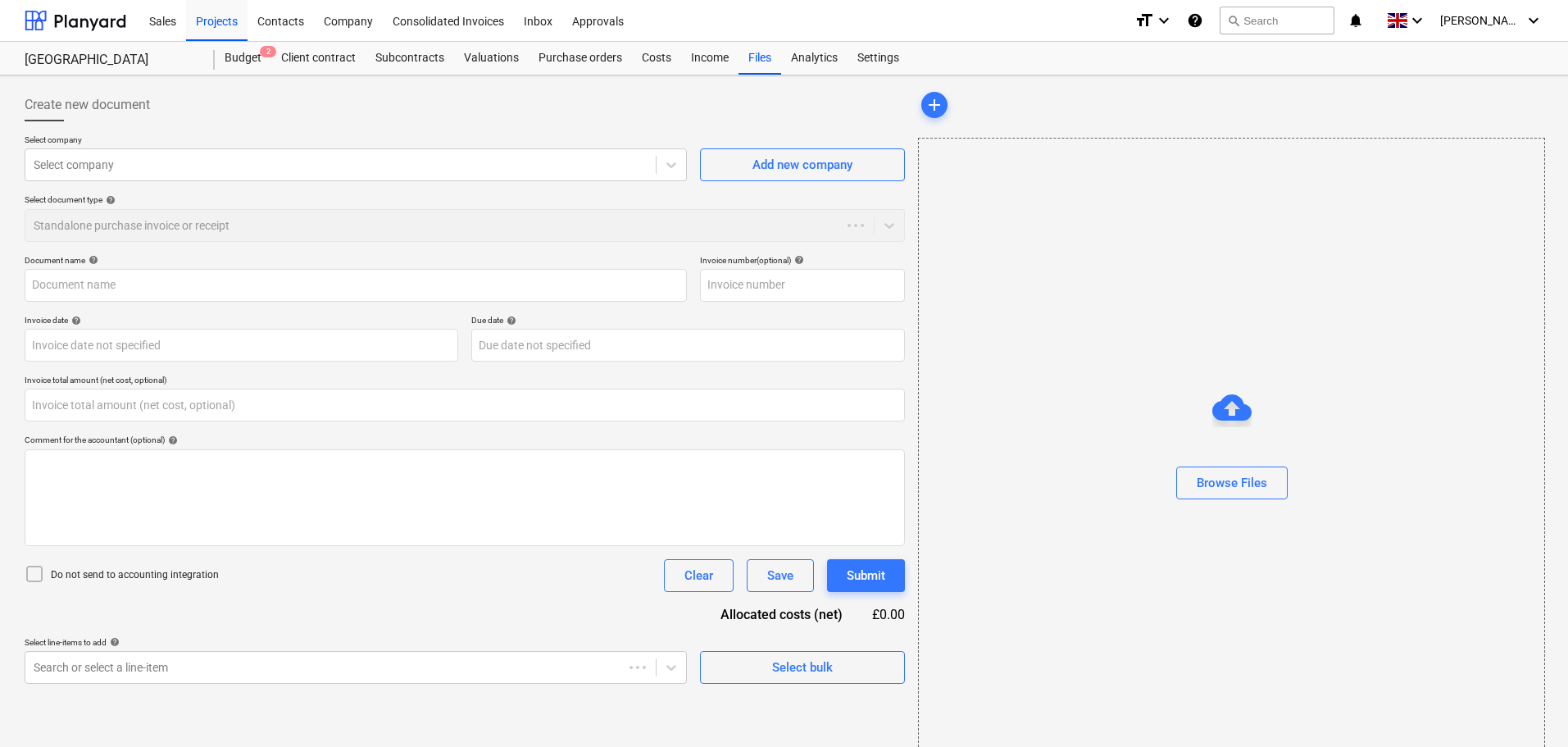
type input "0.00"
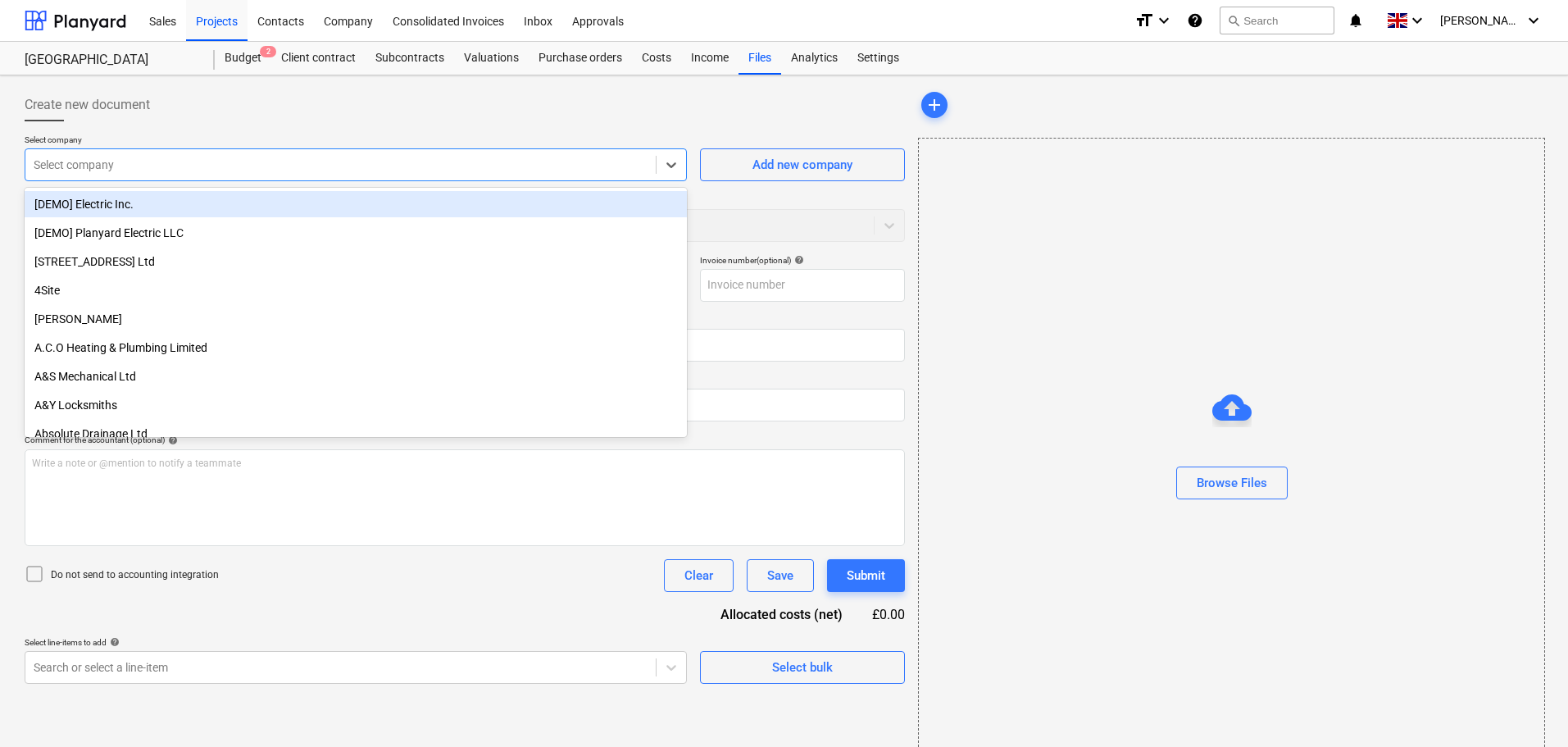
click at [69, 164] on div at bounding box center [340, 164] width 614 height 16
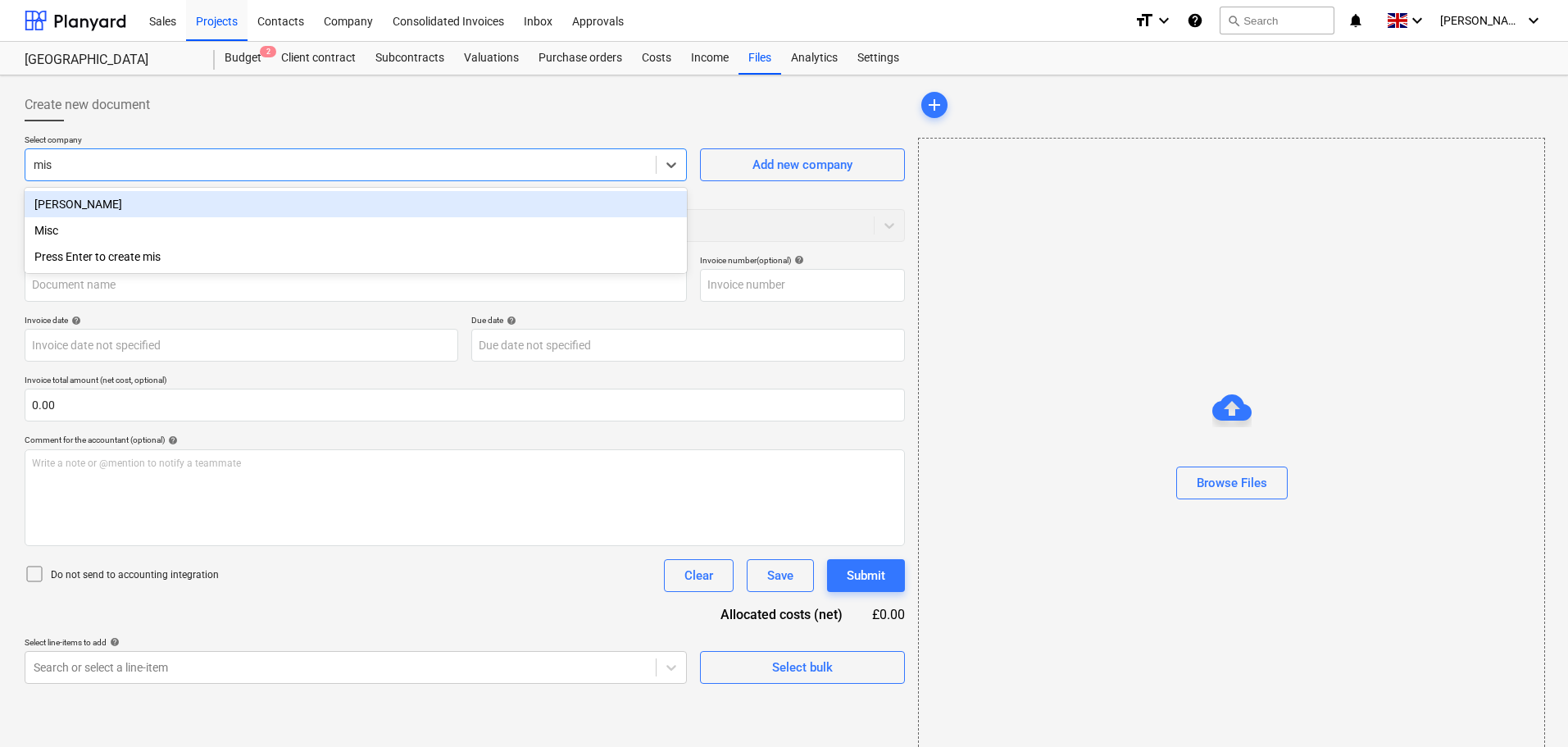
type input "misc"
click at [72, 199] on div "Misc" at bounding box center [356, 204] width 662 height 26
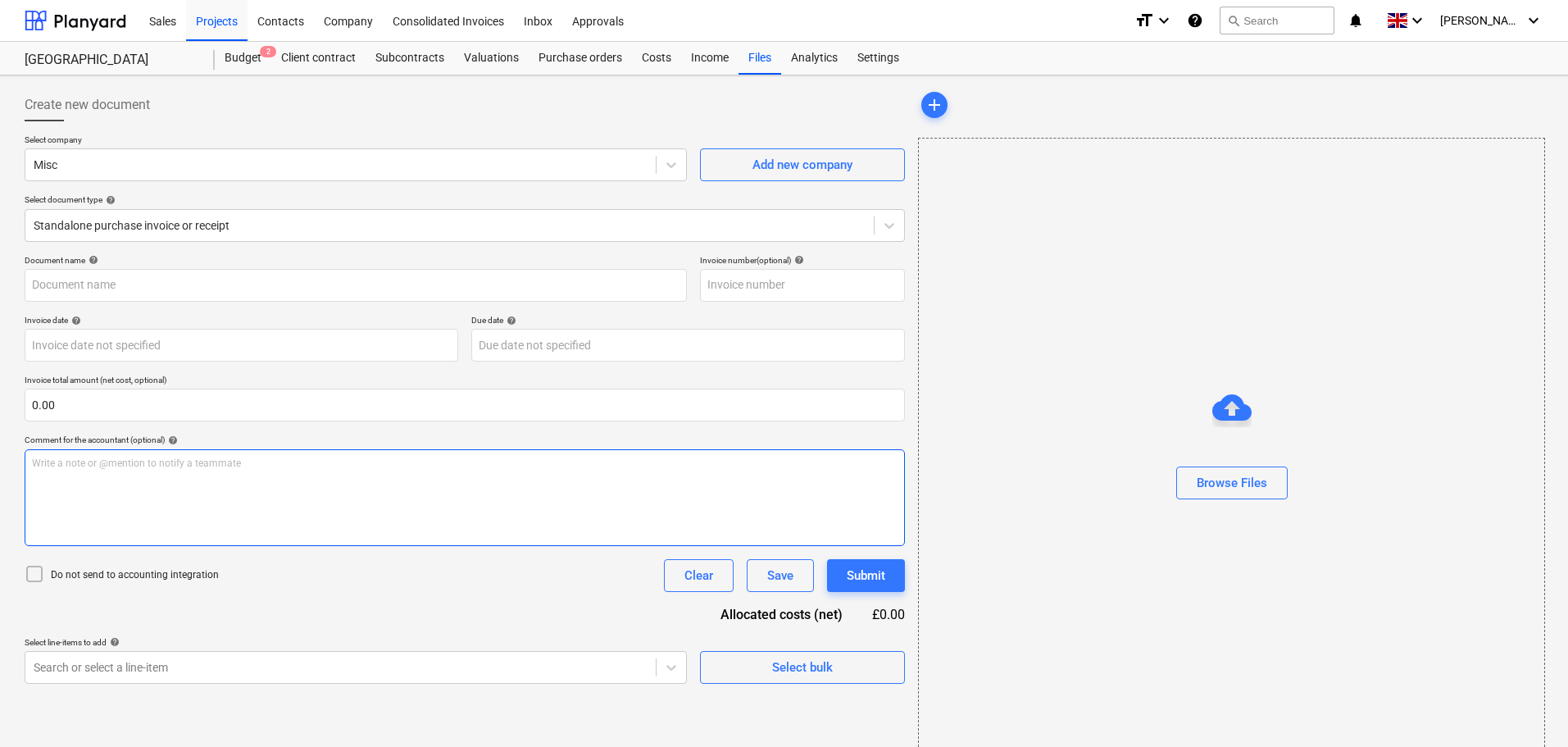
click at [124, 472] on div "Write a note or @mention to notify a teammate [PERSON_NAME]" at bounding box center [465, 498] width 880 height 97
click at [144, 468] on p "Write a note or @mention to notify a teammate [PERSON_NAME]" at bounding box center [465, 464] width 866 height 14
click at [84, 483] on p "﻿" at bounding box center [465, 478] width 866 height 14
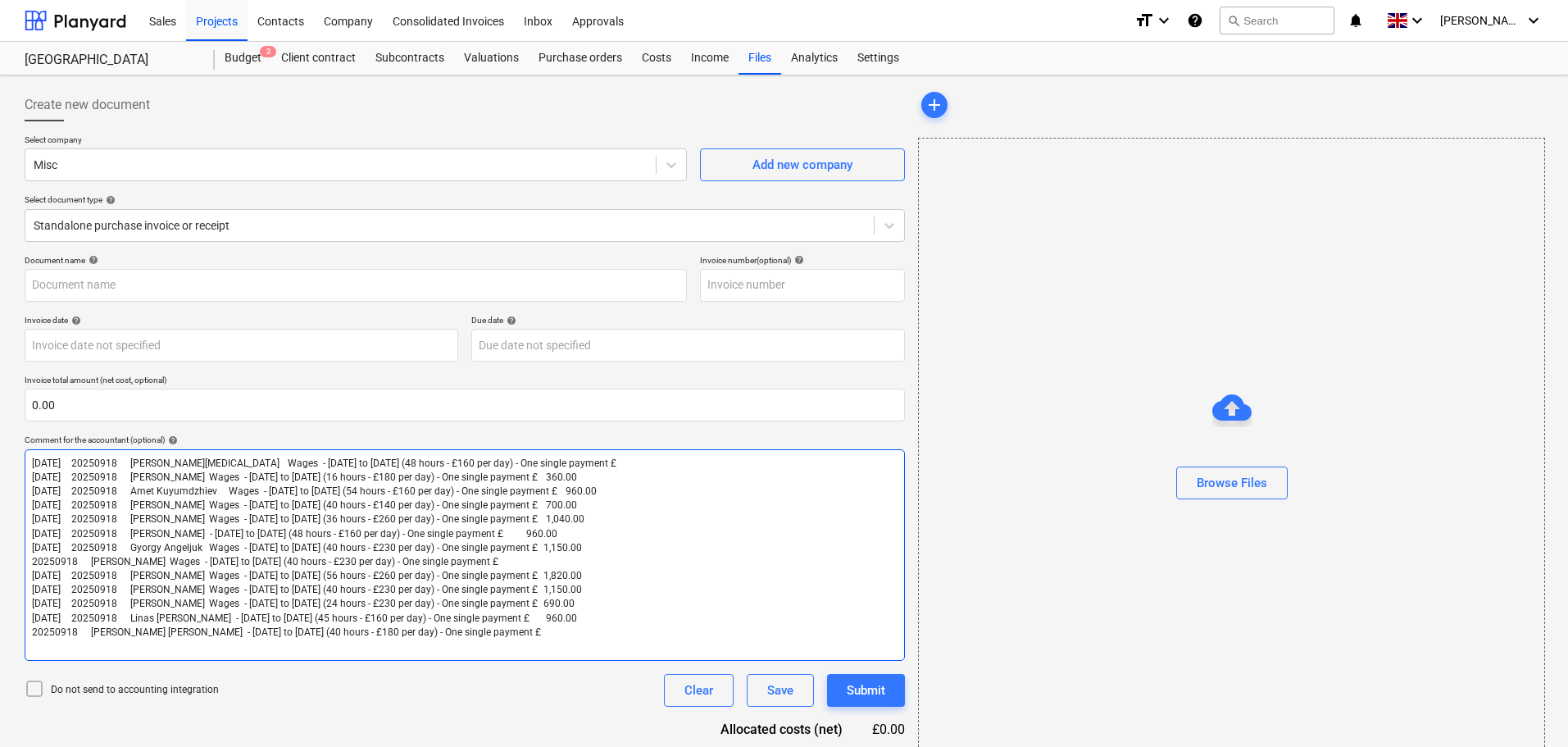
click at [65, 654] on div "06/09/2025 20250918 Adrian Nicu Ursaru Wages - 01/09/25 to 06/09/25 (48 hours -…" at bounding box center [465, 555] width 880 height 212
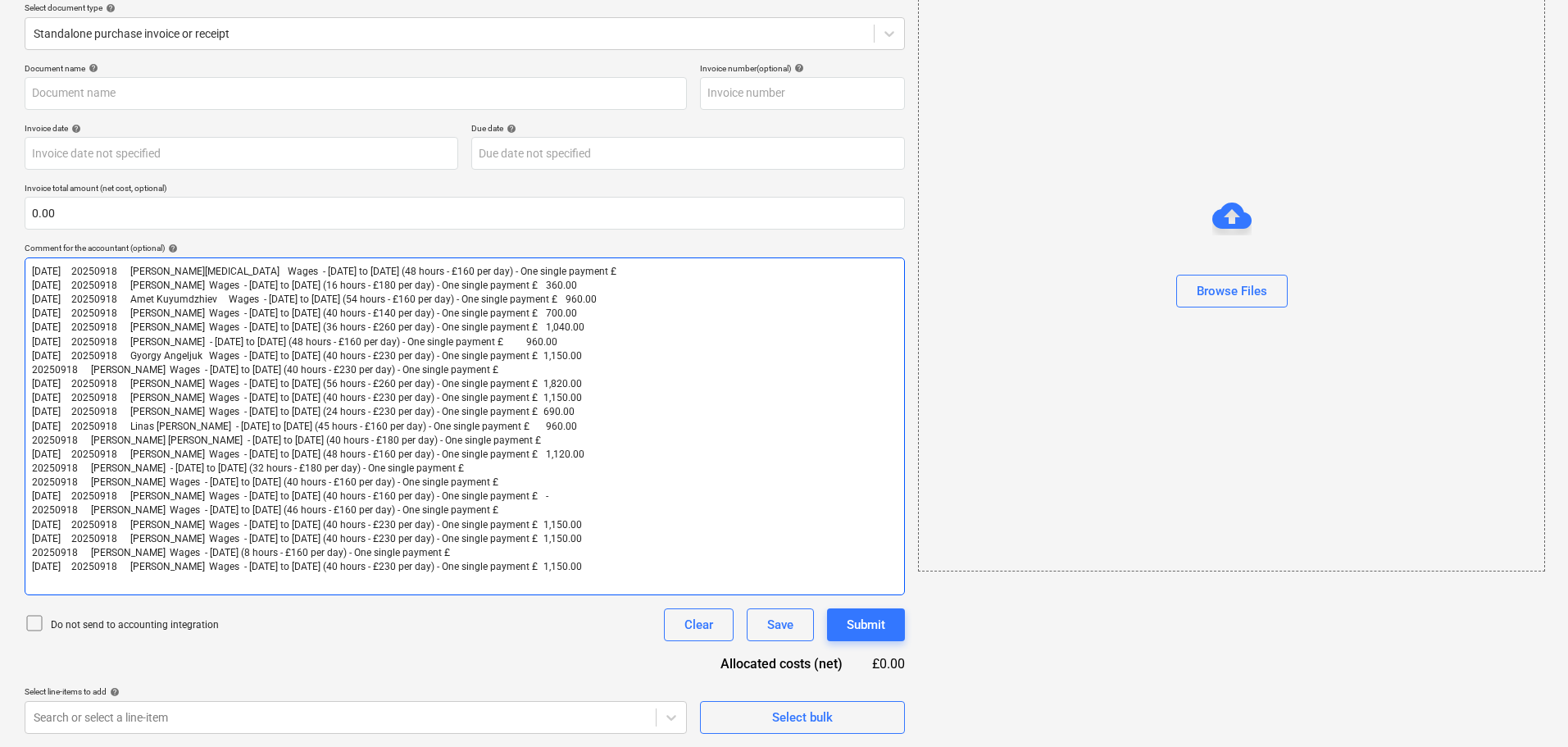
click at [50, 508] on span "20250918 Nicolay Axenov Wages - 25/08/25 to 30/08/25 (46 hours - £160 per day) …" at bounding box center [265, 509] width 466 height 12
click at [52, 484] on span "20250918 Mykola Moskaliuk Wages - 26/08/25 to 30/08/25 (40 hours - £160 per day…" at bounding box center [265, 482] width 466 height 12
click at [49, 465] on span "20250918 Michael Curley Wages - 26/08/25 to 29/08/25 (32 hours - £180 per day) …" at bounding box center [247, 467] width 432 height 12
click at [51, 441] on span "20250918 Lustin Gabriel Mihai Wages - 26/08/25 to 30/08/25 (40 hours - £180 per…" at bounding box center [287, 440] width 509 height 12
click at [47, 364] on span "20250918 Igors Jurkevics Wages - 26/08/25 to 30/08/25 (40 hours - £230 per day)…" at bounding box center [265, 369] width 466 height 12
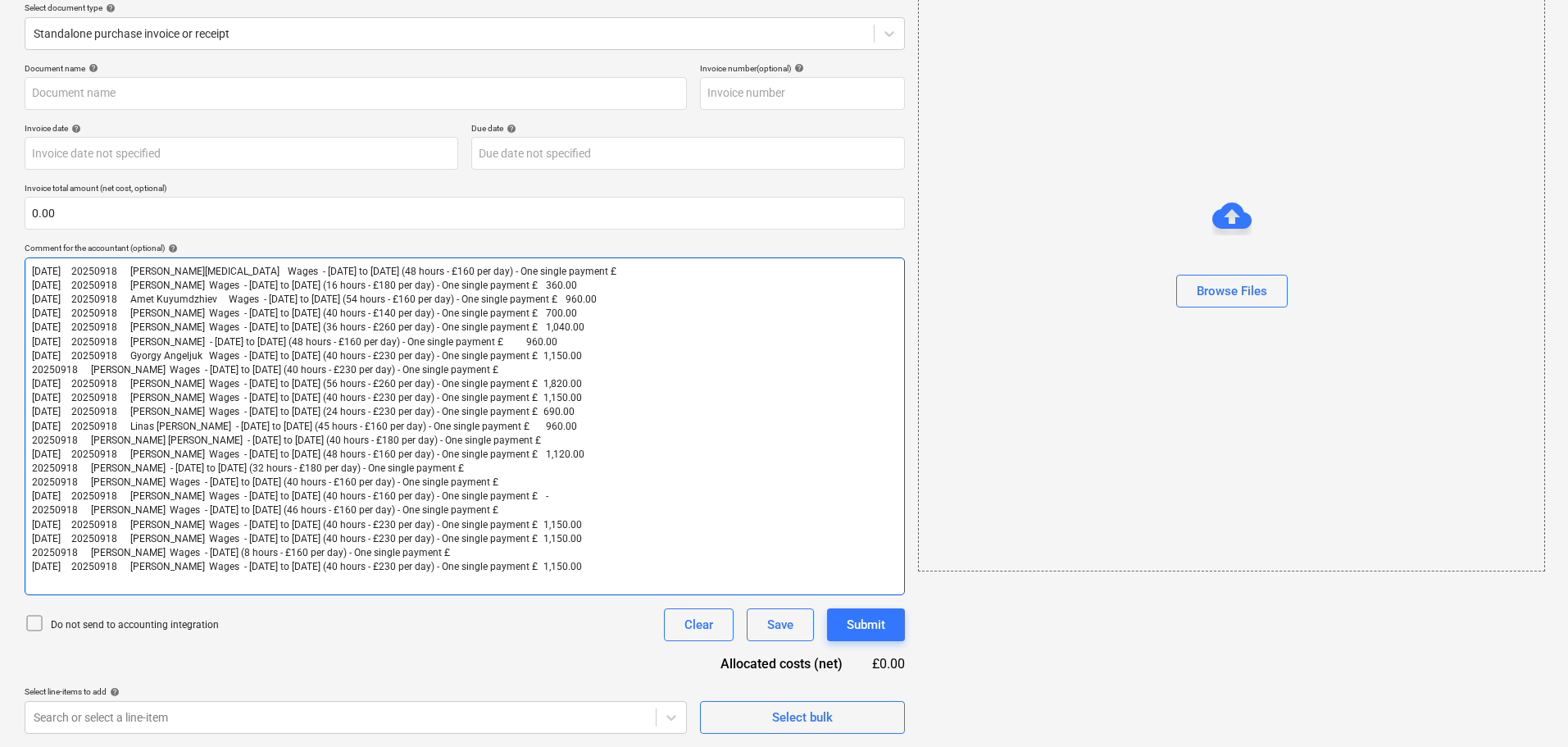
click at [46, 549] on span "20250918 Scott McCartney Wages - 25/08/25 (8 hours - £160 per day) - One single…" at bounding box center [241, 552] width 418 height 12
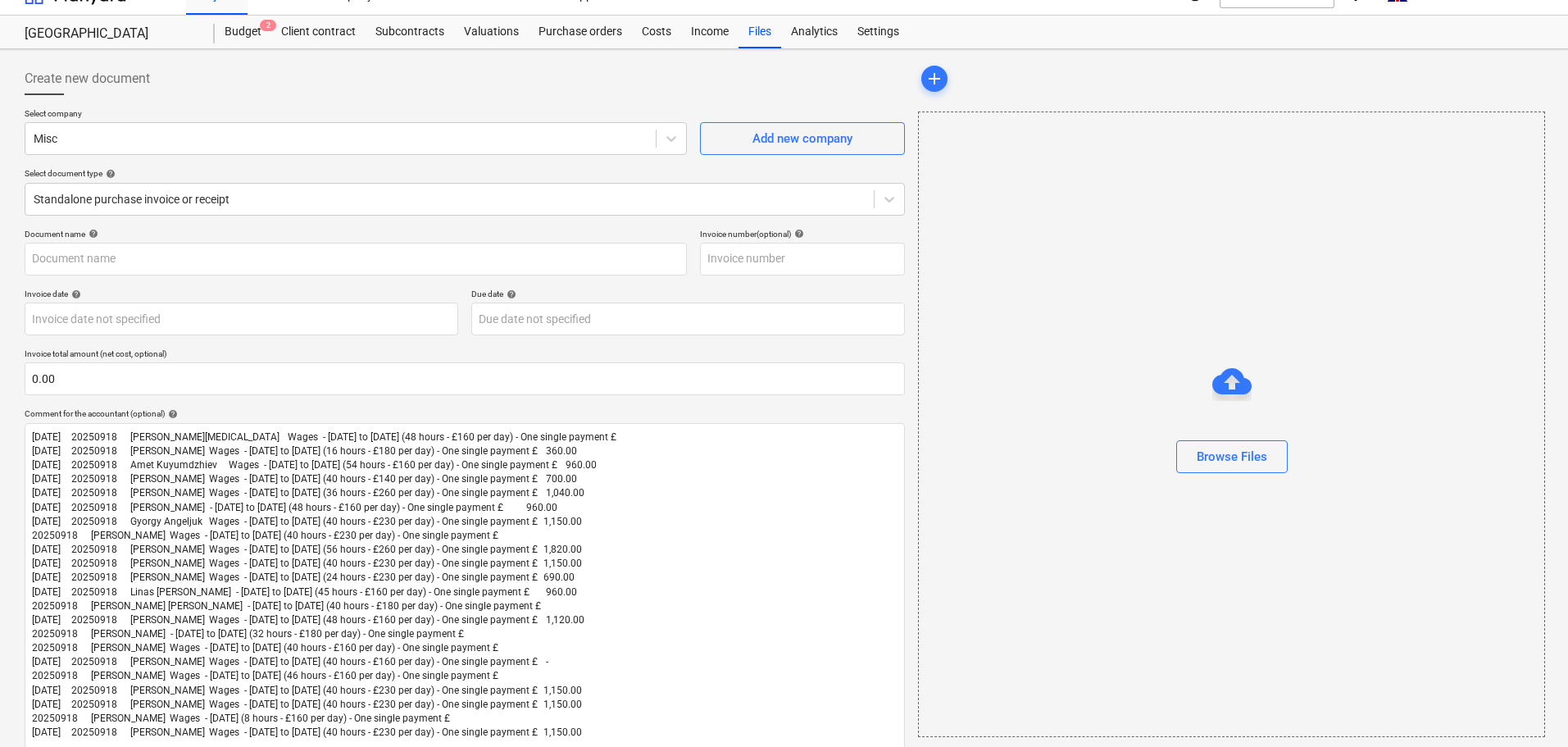
scroll to position [0, 0]
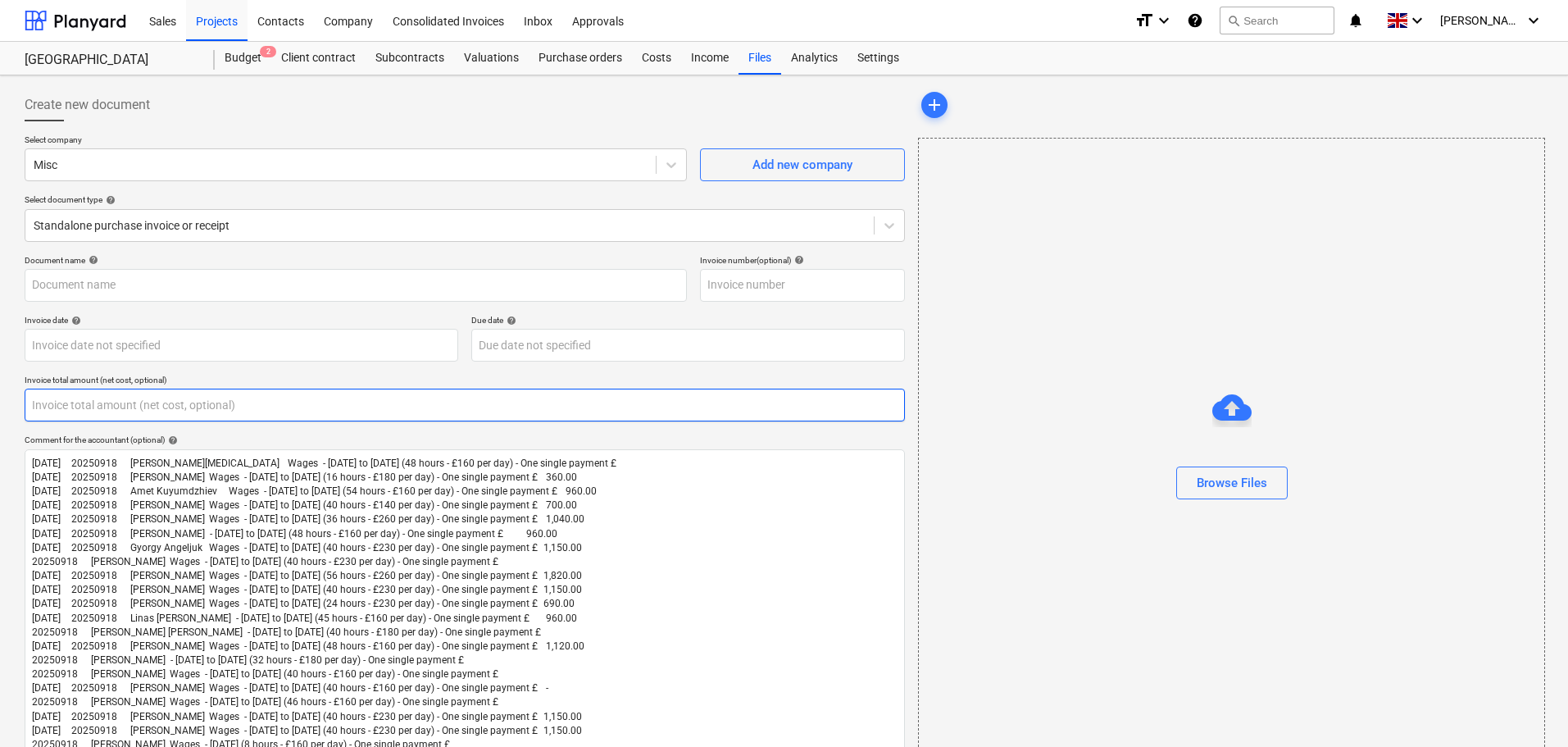
click at [71, 407] on input "text" at bounding box center [465, 405] width 880 height 33
type input "15,400.00"
click at [1245, 483] on div "Browse Files" at bounding box center [1231, 483] width 71 height 21
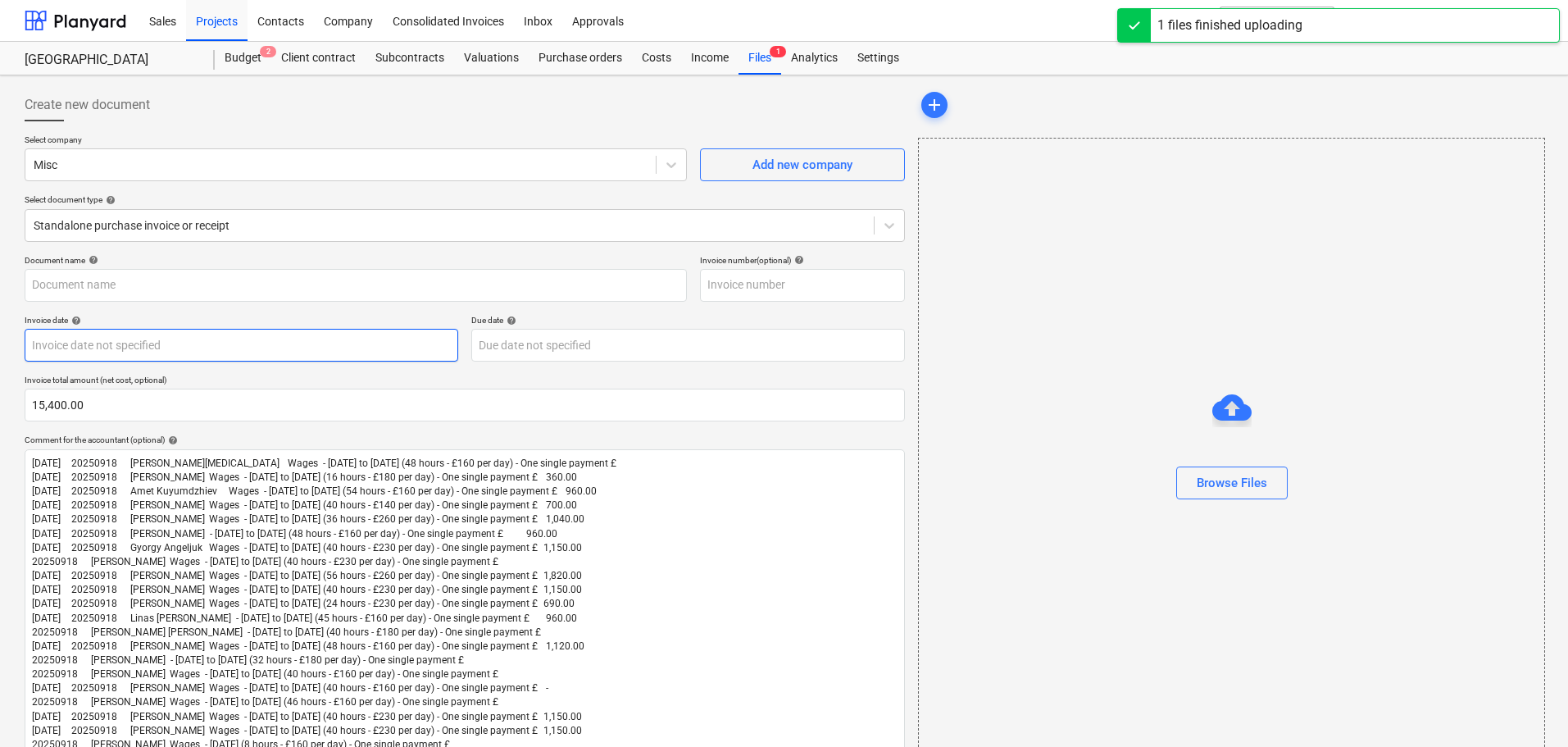
type input "AAABLANK.pdf"
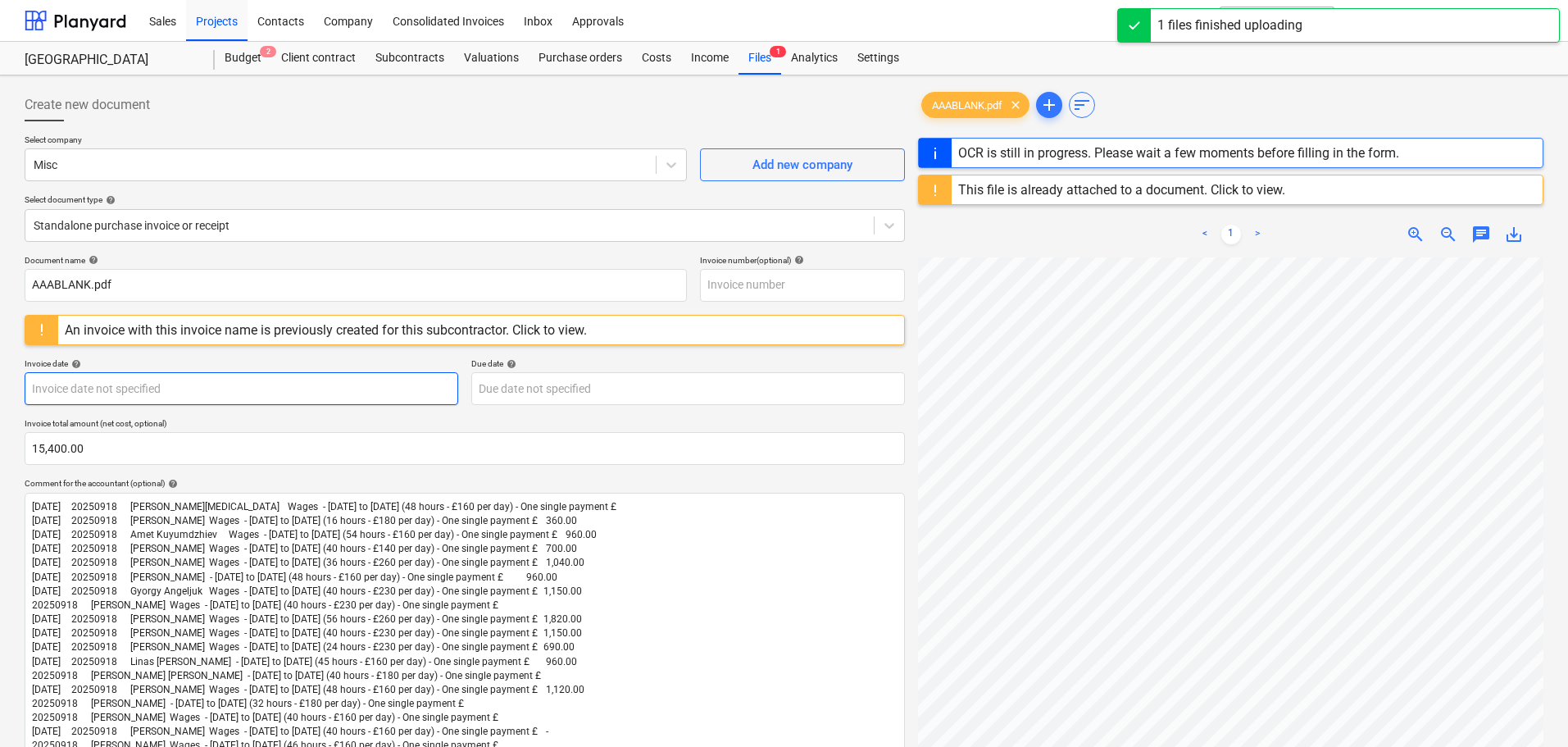
click at [86, 342] on div "An invoice with this invoice name is previously created for this subcontractor.…" at bounding box center [325, 330] width 535 height 29
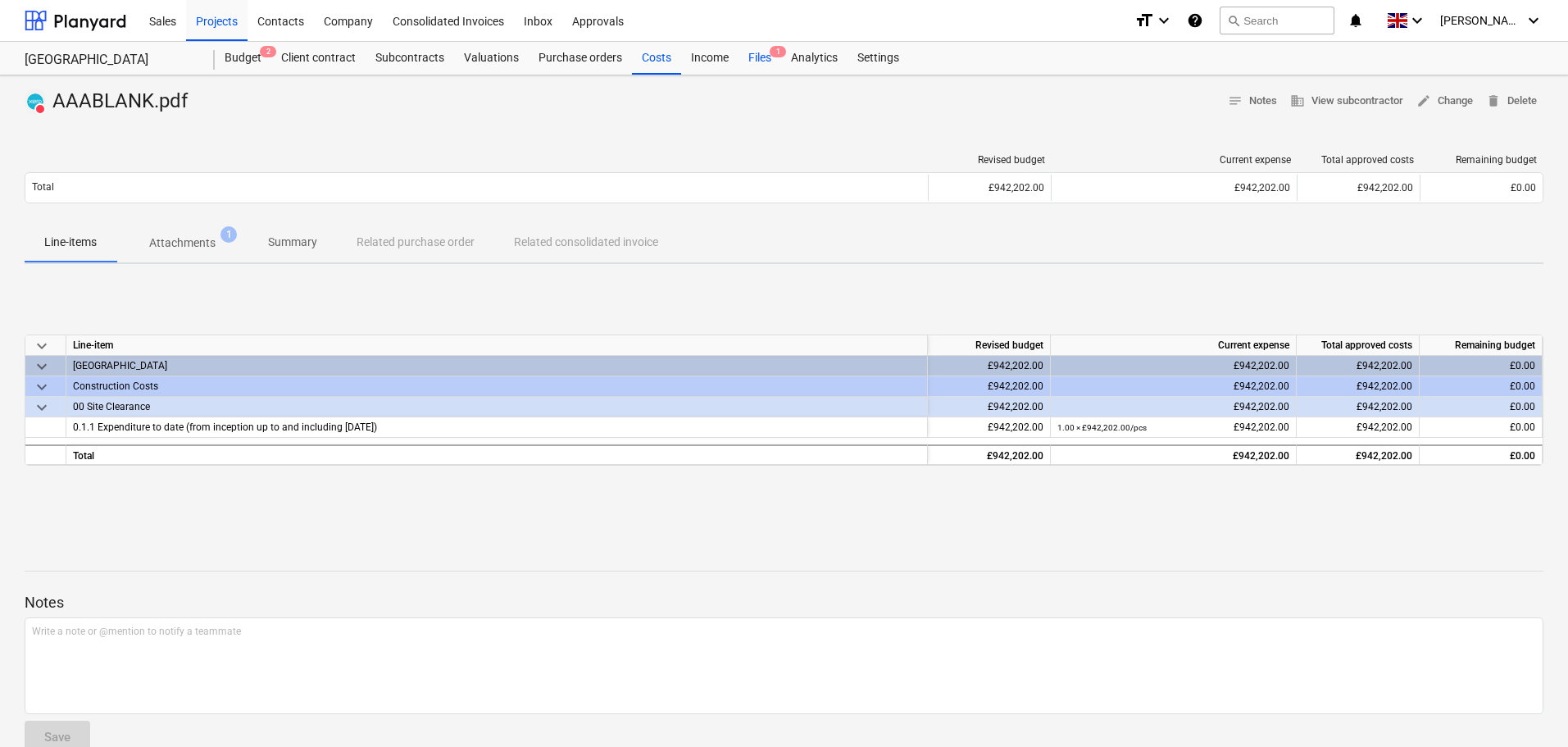
click at [758, 54] on div "Files 1" at bounding box center [760, 58] width 43 height 33
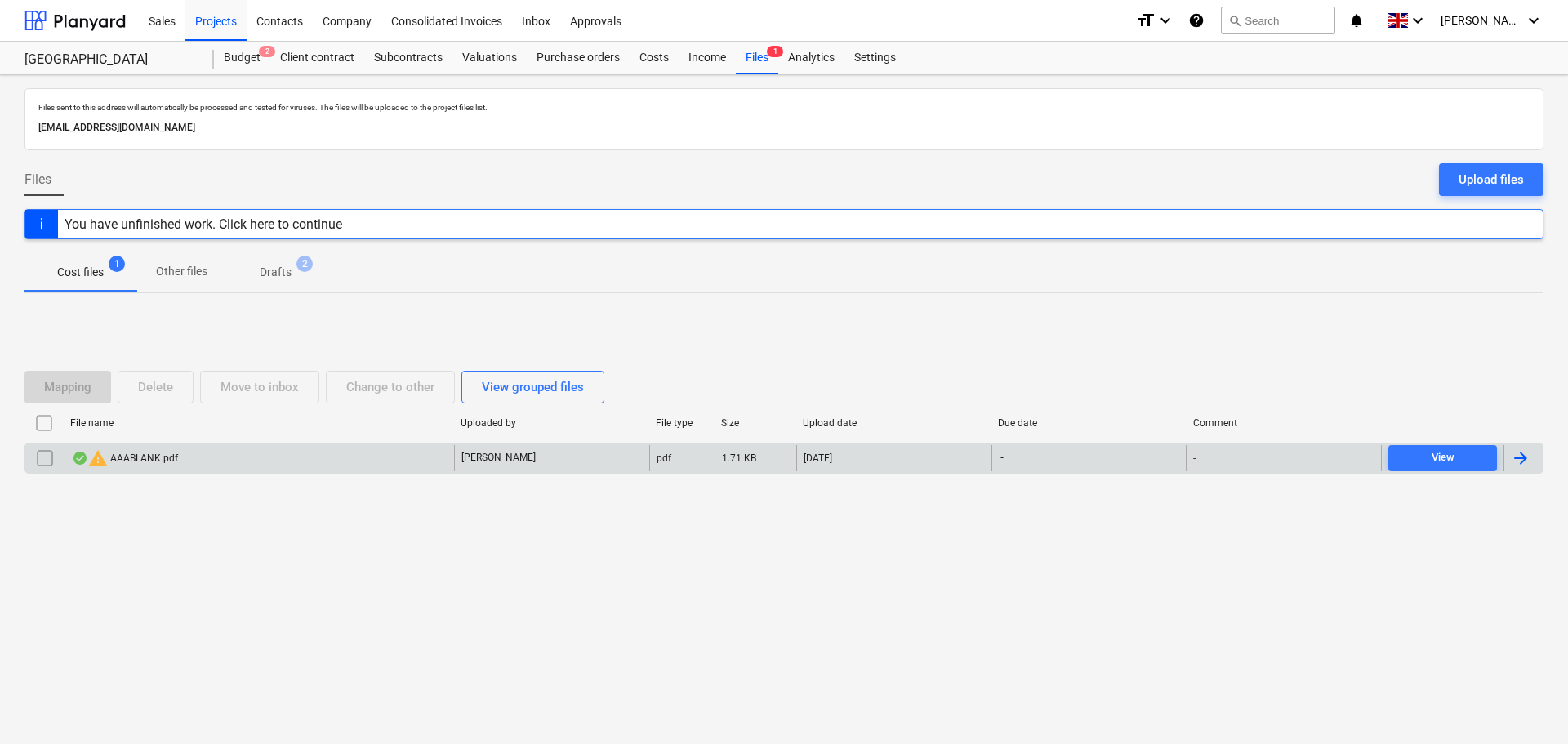
click at [182, 456] on div "warning AAABLANK.pdf" at bounding box center [259, 457] width 390 height 26
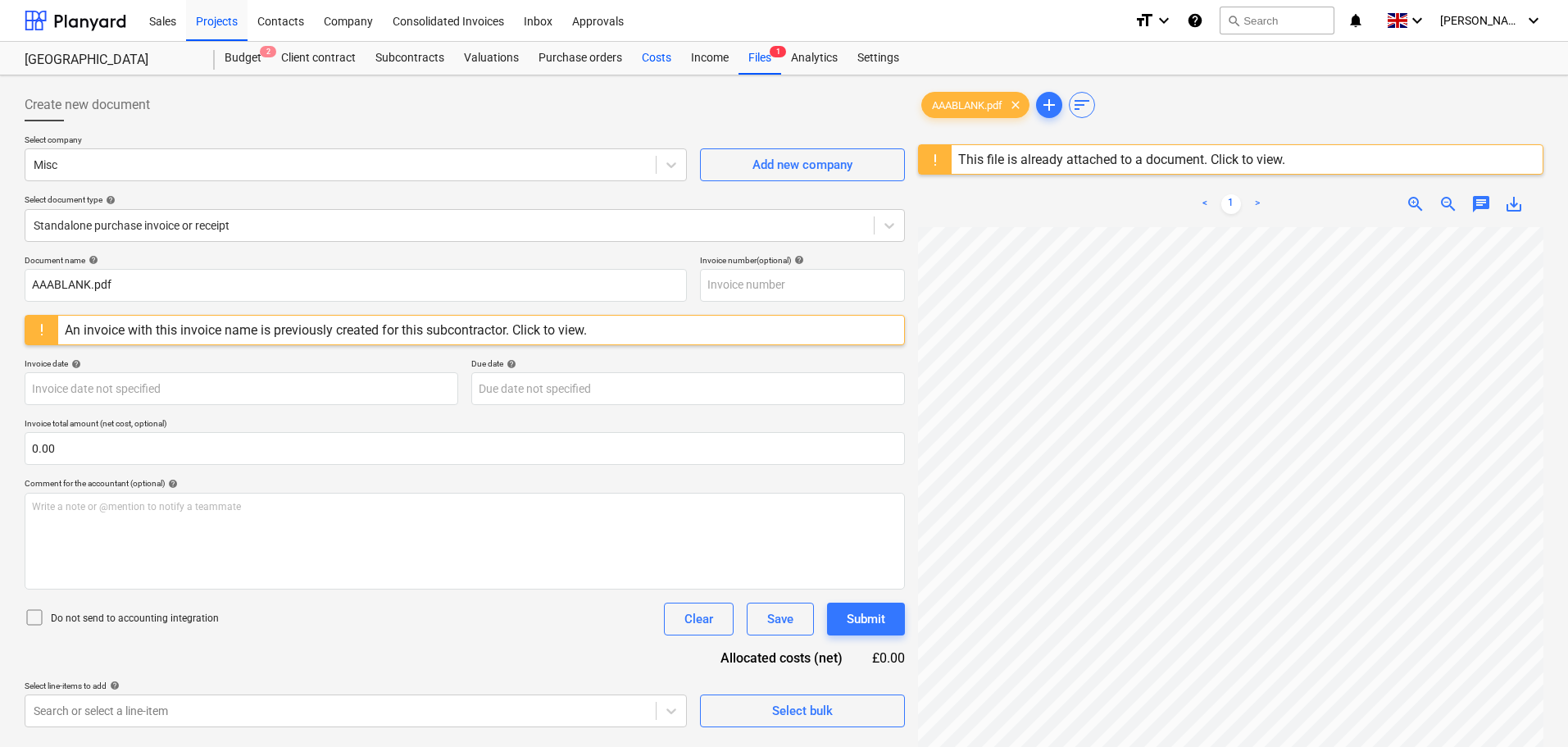
click at [646, 55] on div "Costs" at bounding box center [656, 58] width 49 height 33
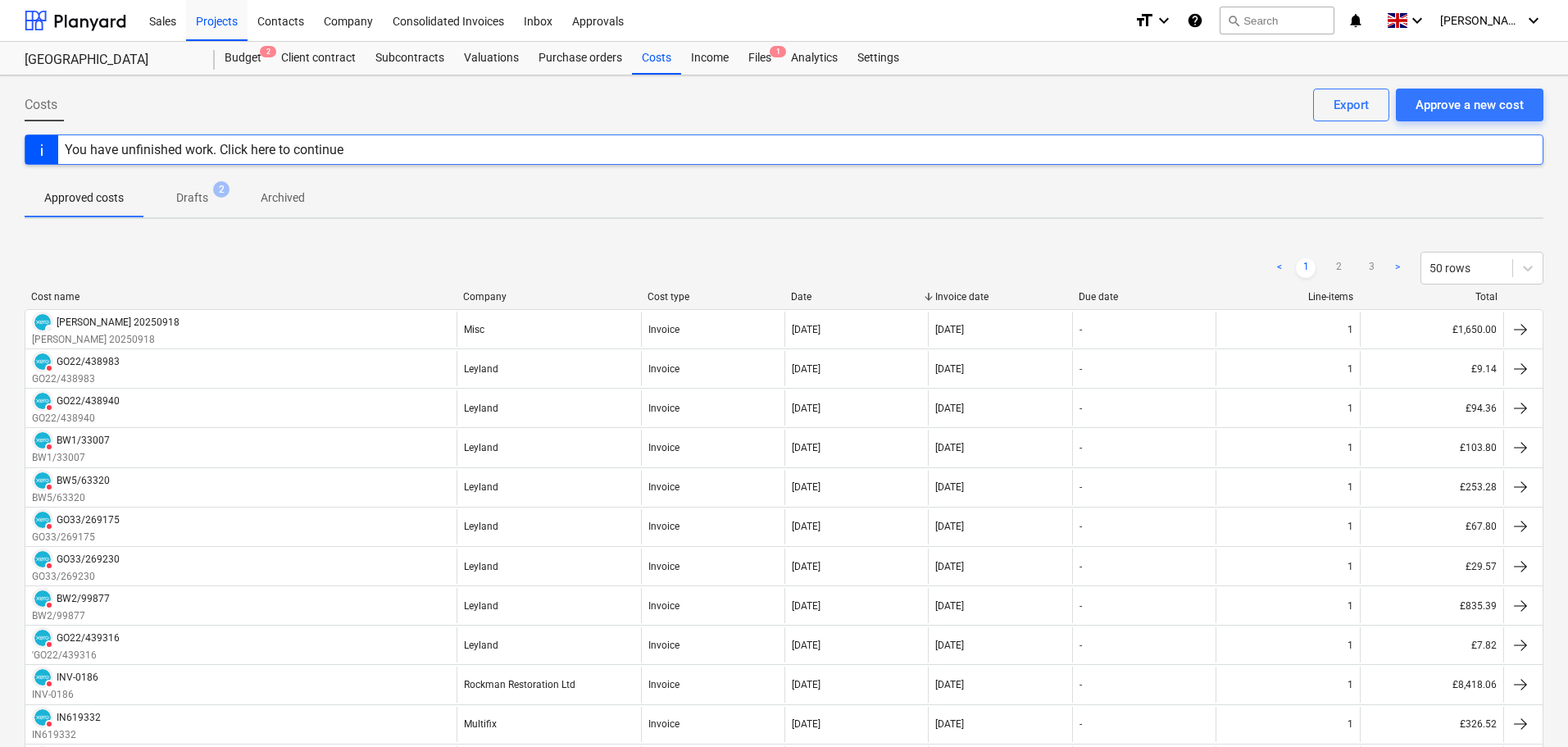
click at [188, 198] on p "Drafts" at bounding box center [192, 197] width 32 height 17
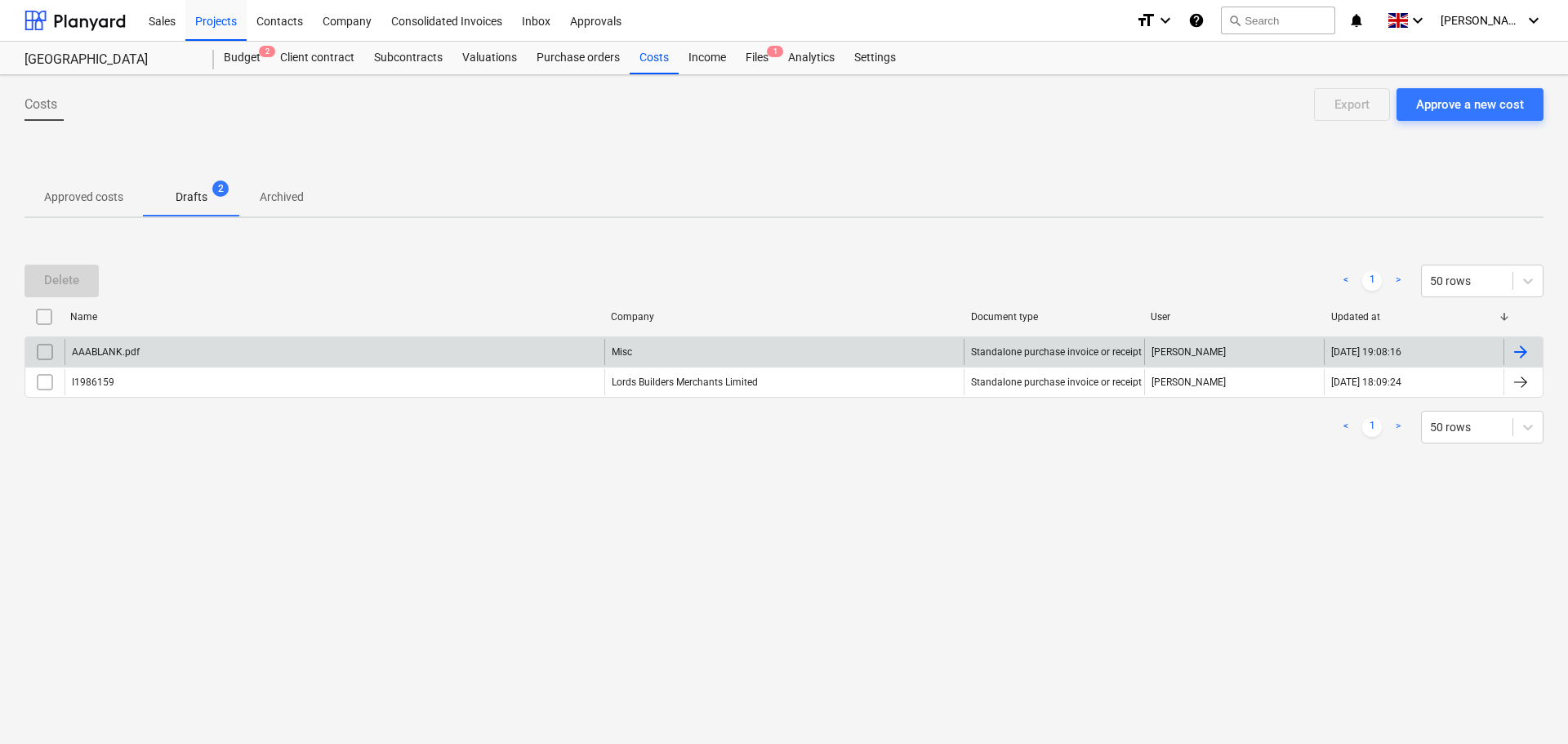
click at [294, 357] on div "AAABLANK.pdf" at bounding box center [334, 352] width 540 height 26
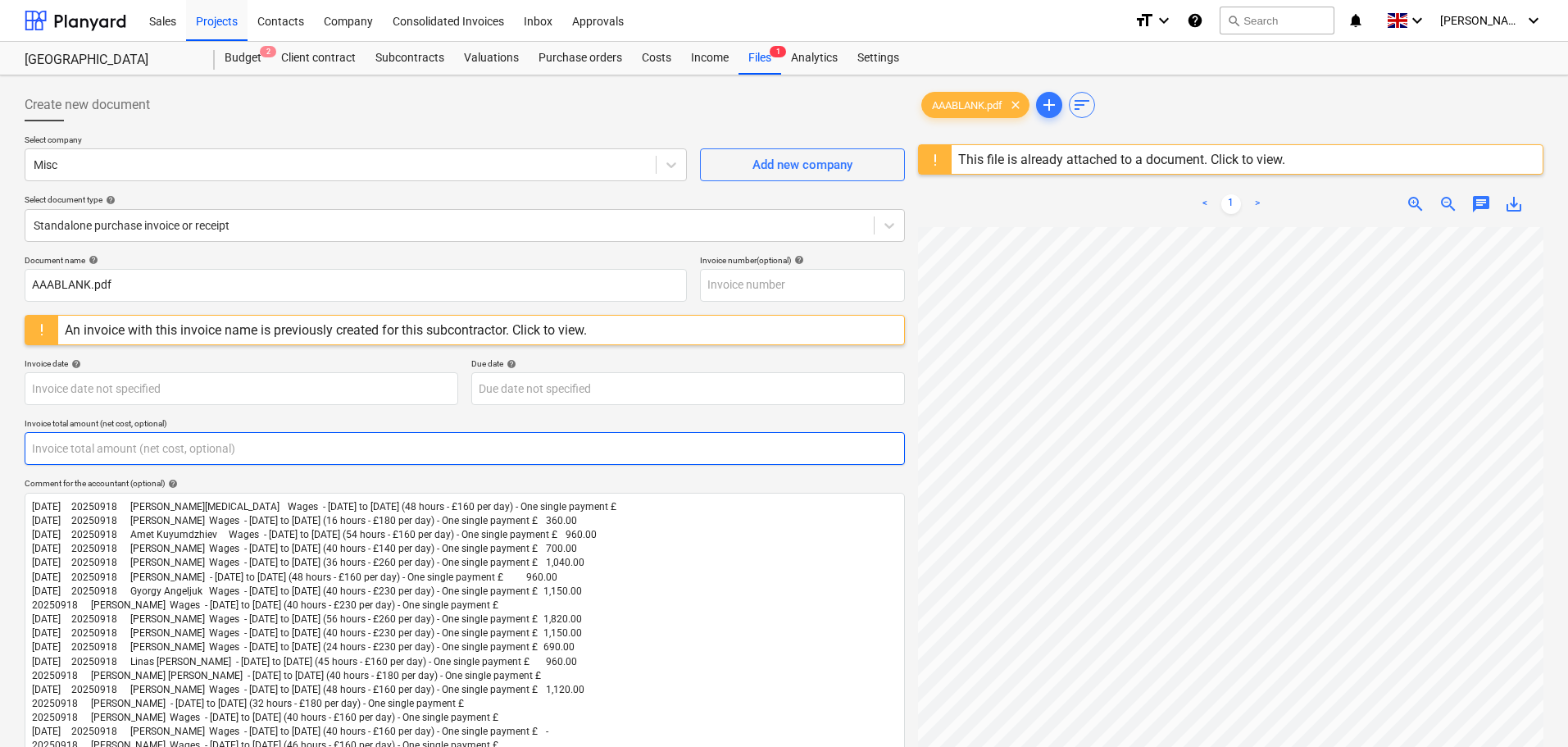
click at [74, 444] on input "text" at bounding box center [465, 448] width 880 height 33
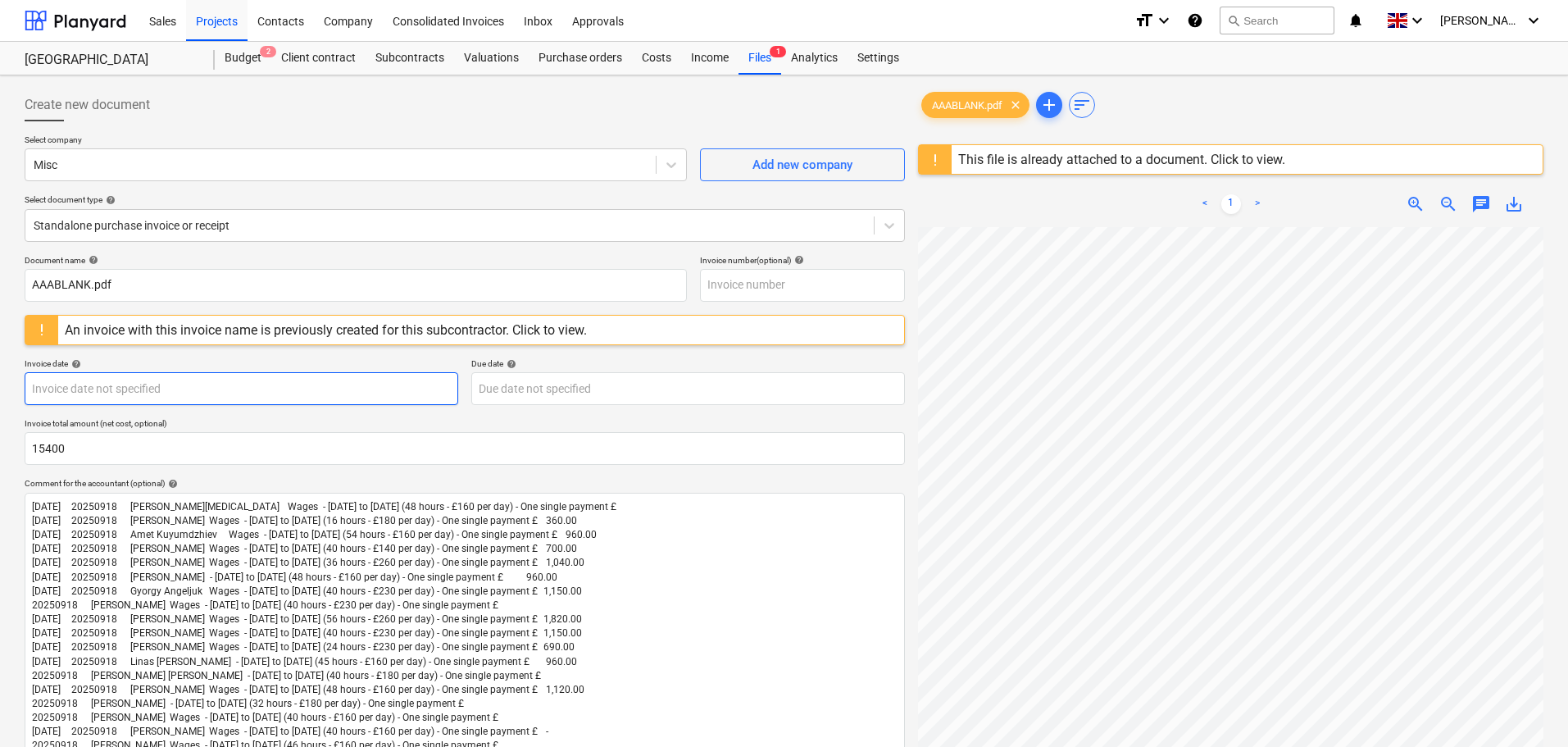
type input "15,400.00"
click at [102, 388] on body "Sales Projects Contacts Company Consolidated Invoices Inbox Approvals format_si…" at bounding box center [784, 374] width 1568 height 747
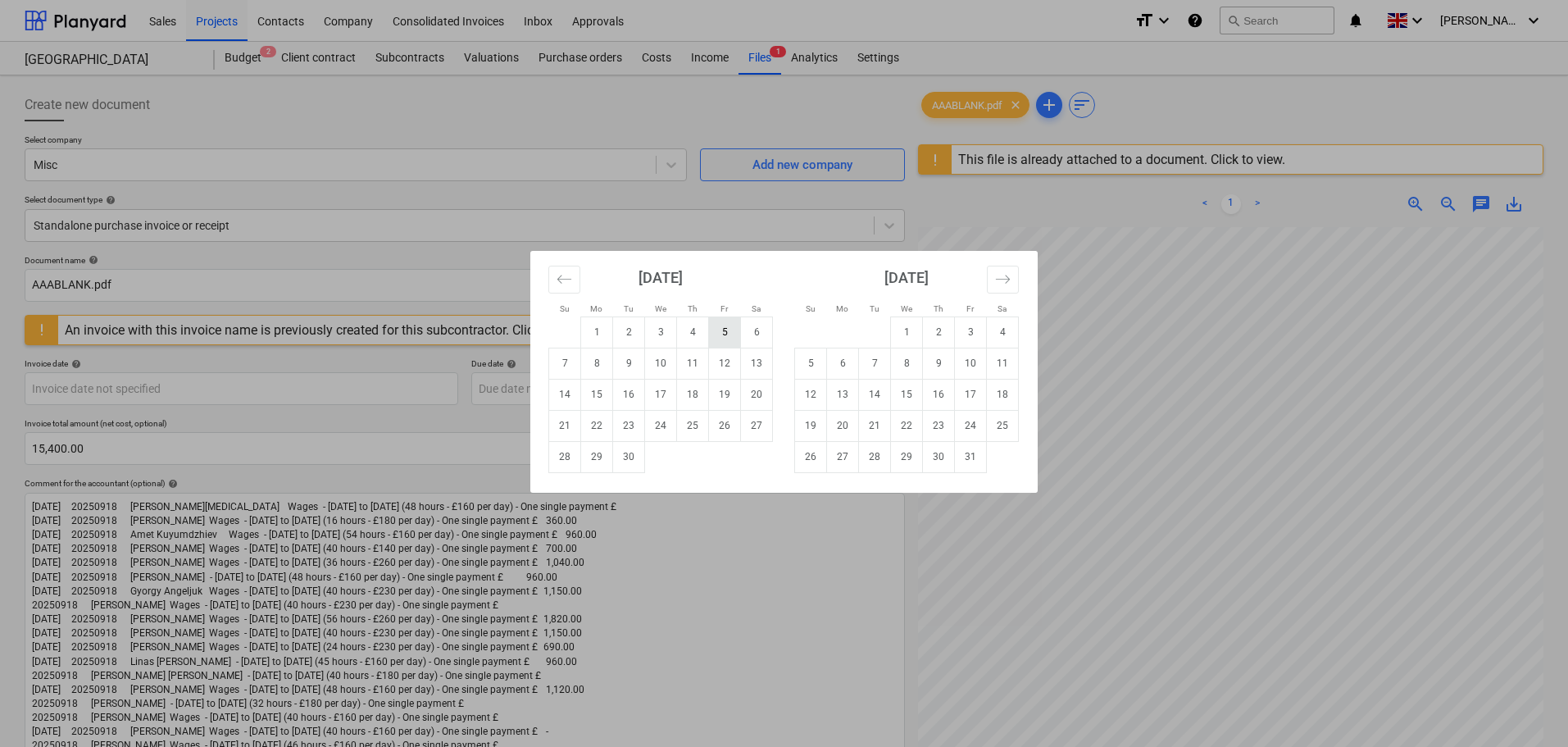
click at [718, 328] on td "5" at bounding box center [725, 332] width 32 height 31
type input "[DATE]"
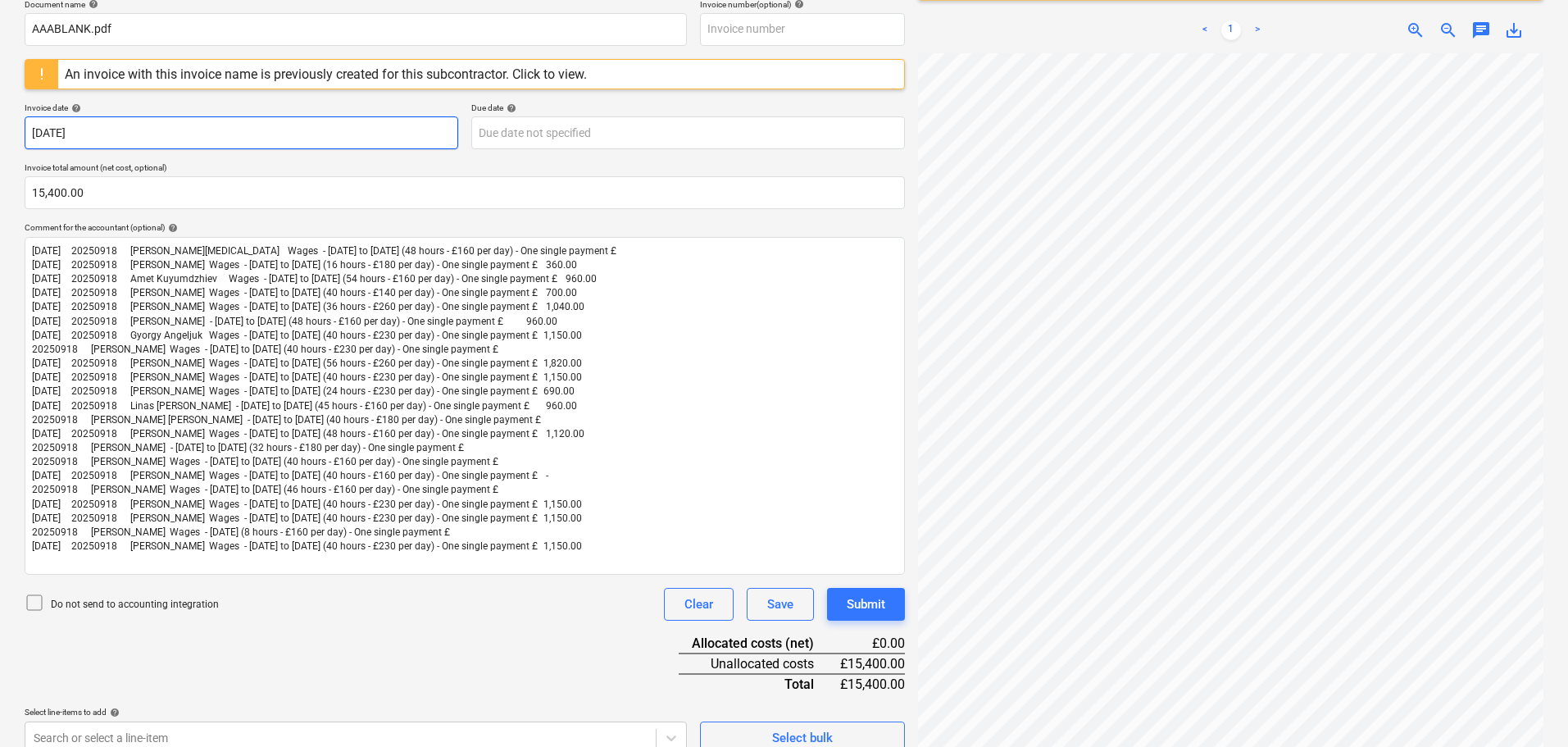
scroll to position [276, 0]
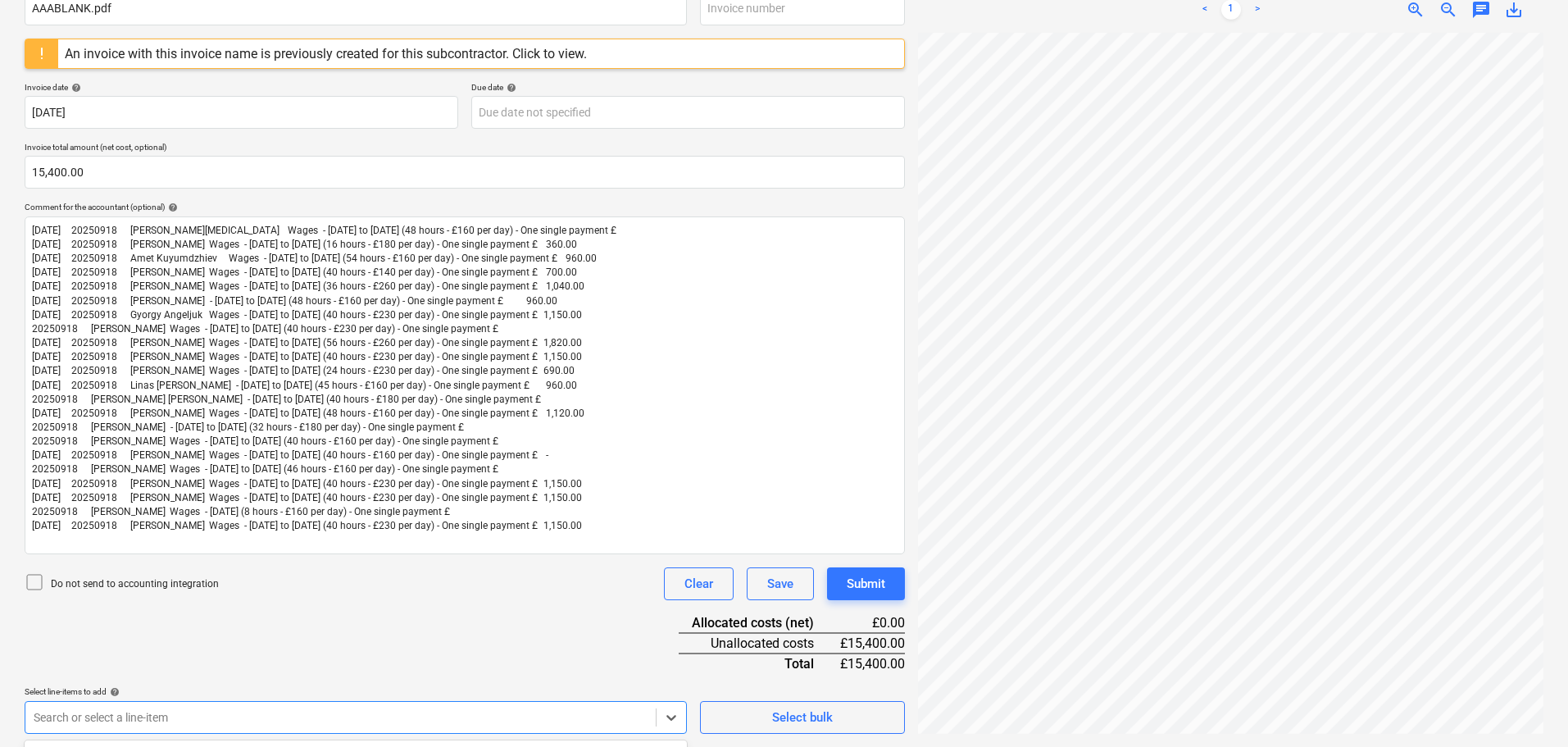
click at [103, 471] on body "Sales Projects Contacts Company Consolidated Invoices Inbox Approvals format_si…" at bounding box center [784, 97] width 1568 height 747
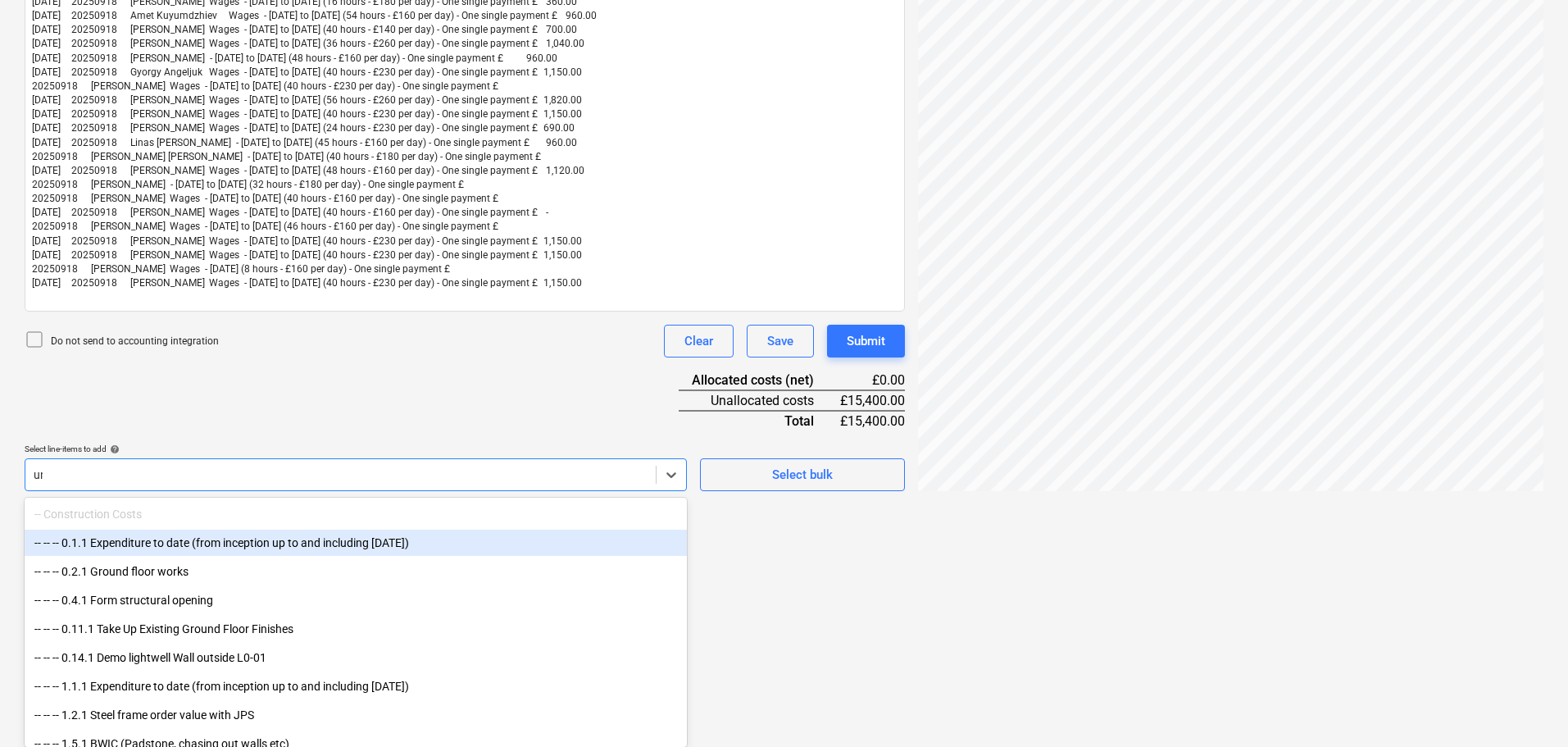
type input "uni"
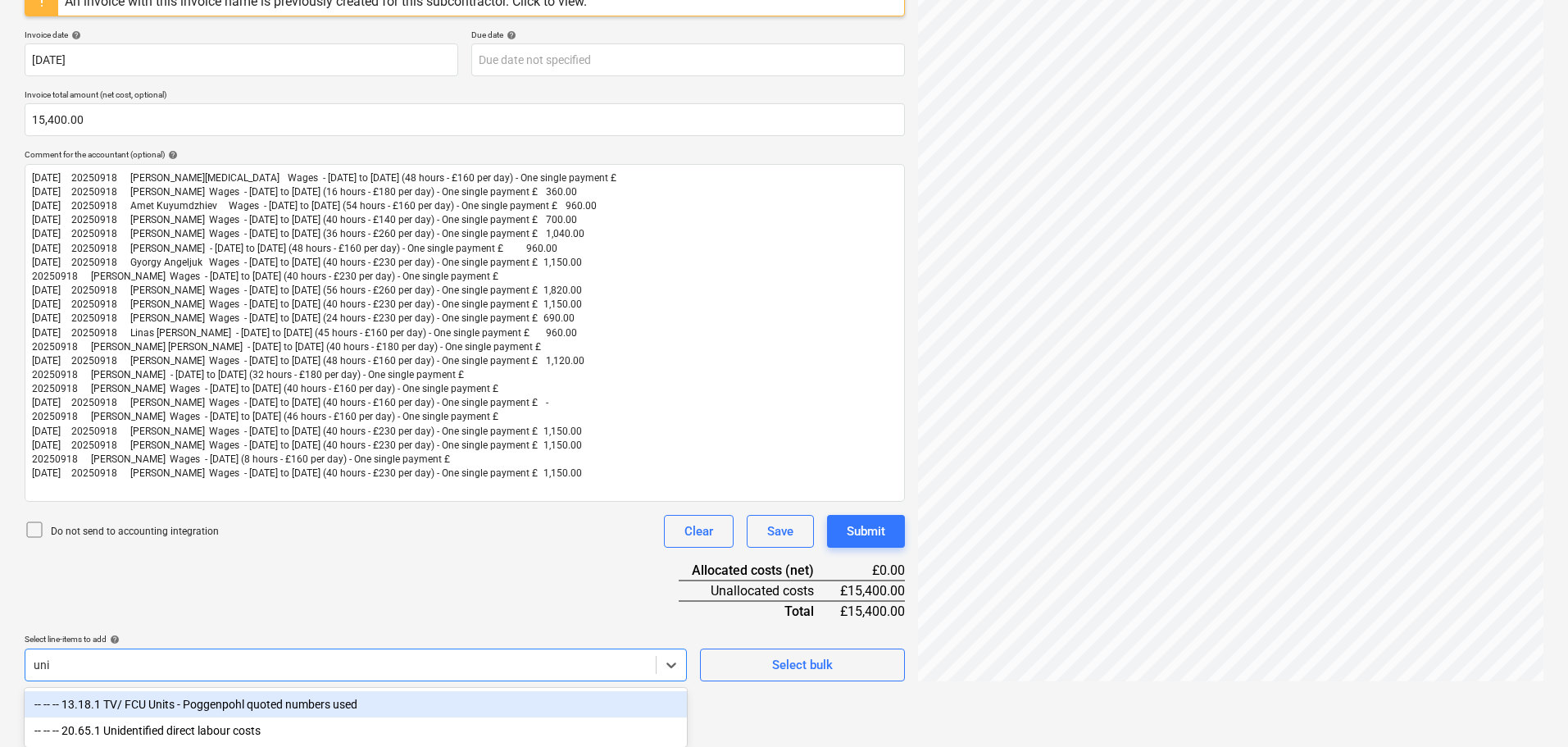
scroll to position [331, 0]
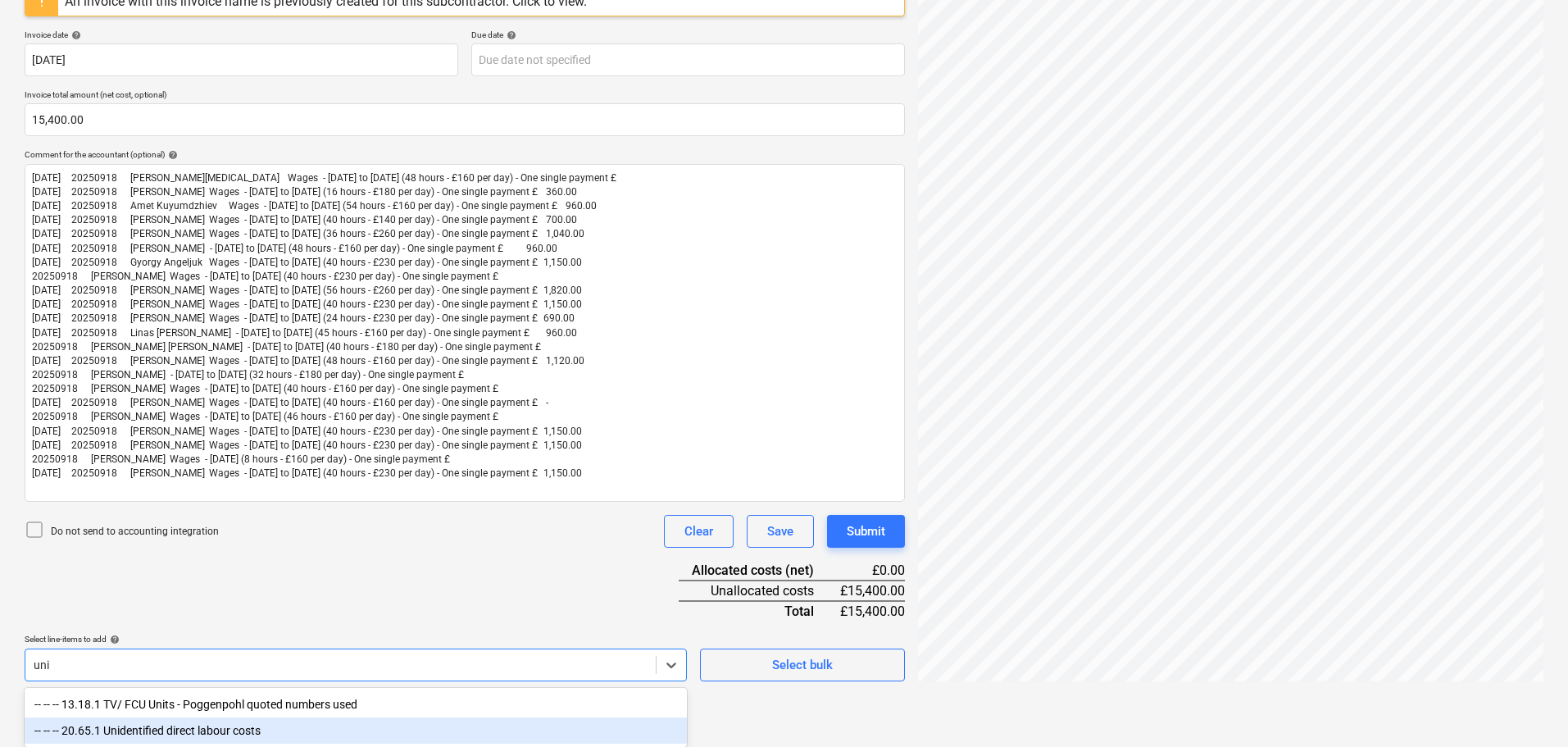
click at [178, 725] on div "-- -- -- 20.65.1 Unidentified direct labour costs" at bounding box center [356, 730] width 662 height 26
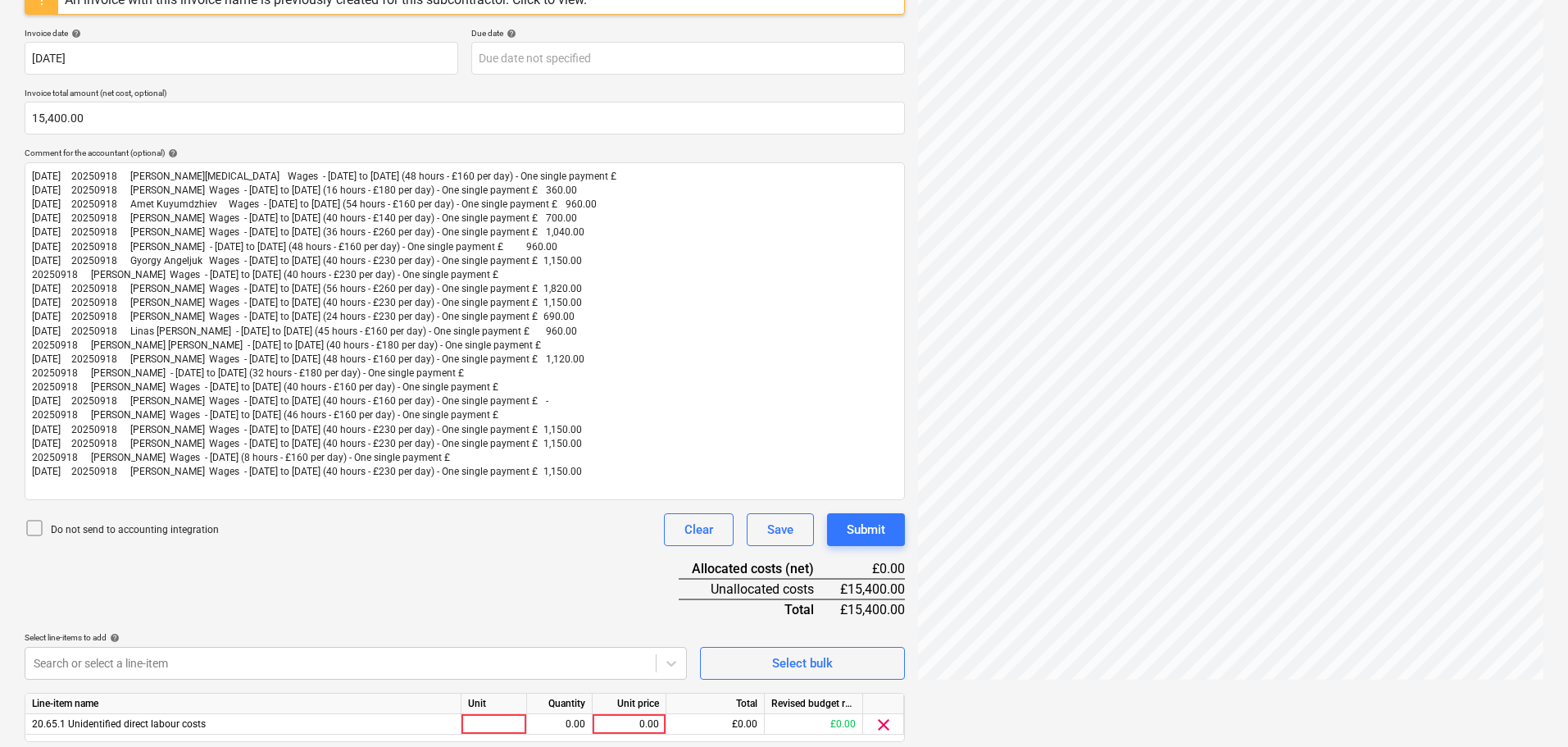
click at [401, 589] on div "Document name help AAABLANK.pdf Invoice number (optional) help An invoice with …" at bounding box center [465, 357] width 880 height 863
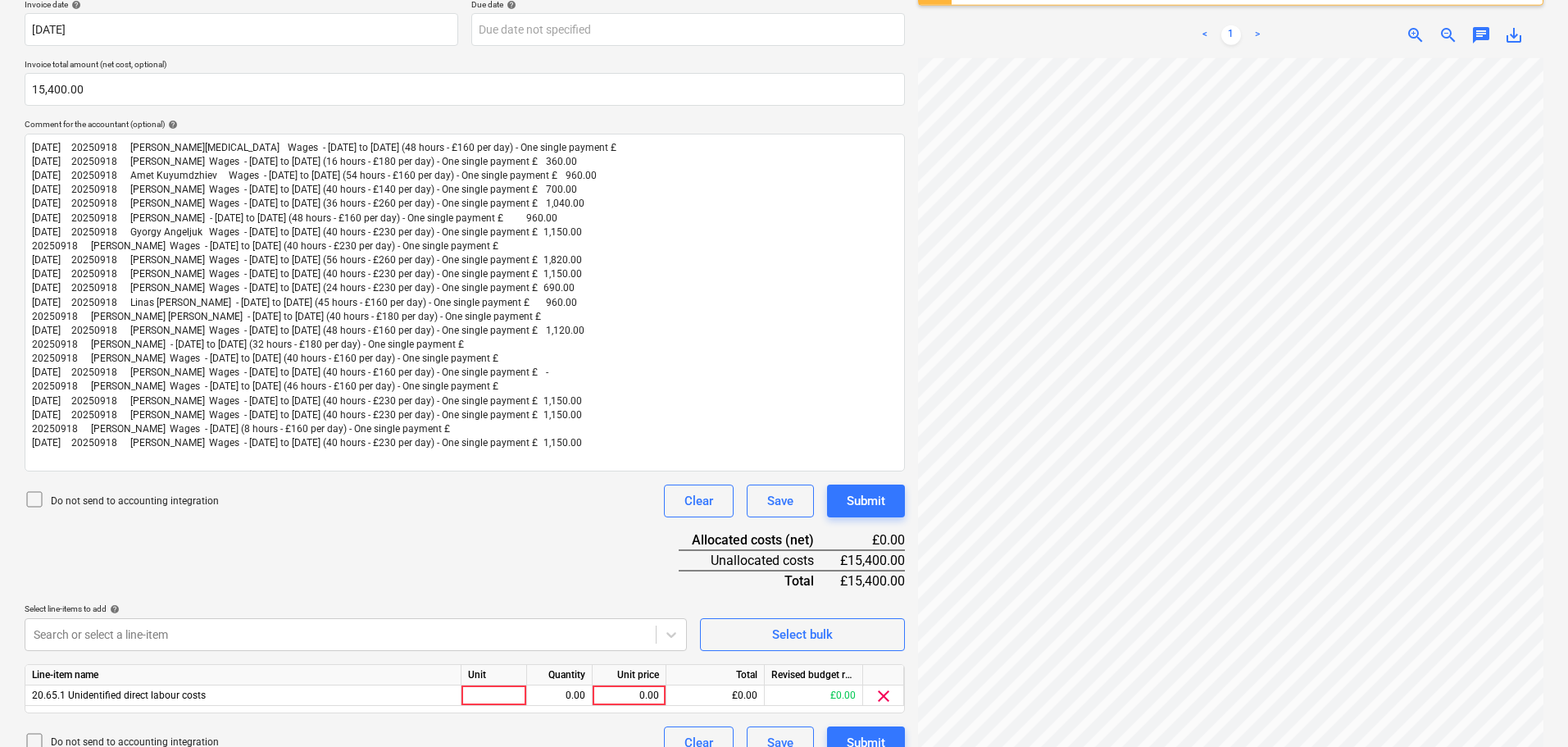
scroll to position [384, 0]
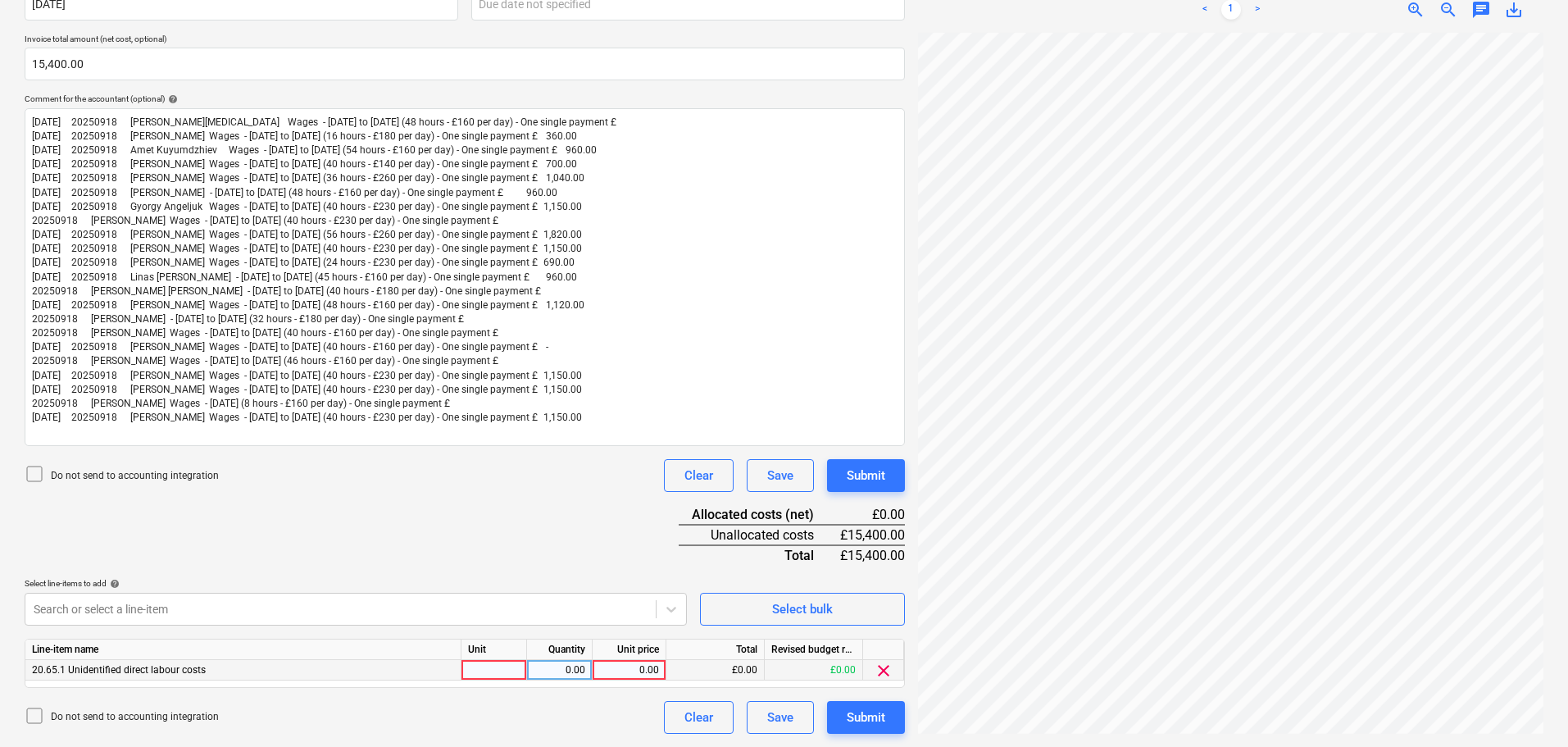
click at [616, 663] on div "0.00" at bounding box center [629, 669] width 60 height 21
type input "15400"
click at [419, 531] on div "Document name help AAABLANK.pdf Invoice number (optional) help An invoice with …" at bounding box center [465, 302] width 880 height 863
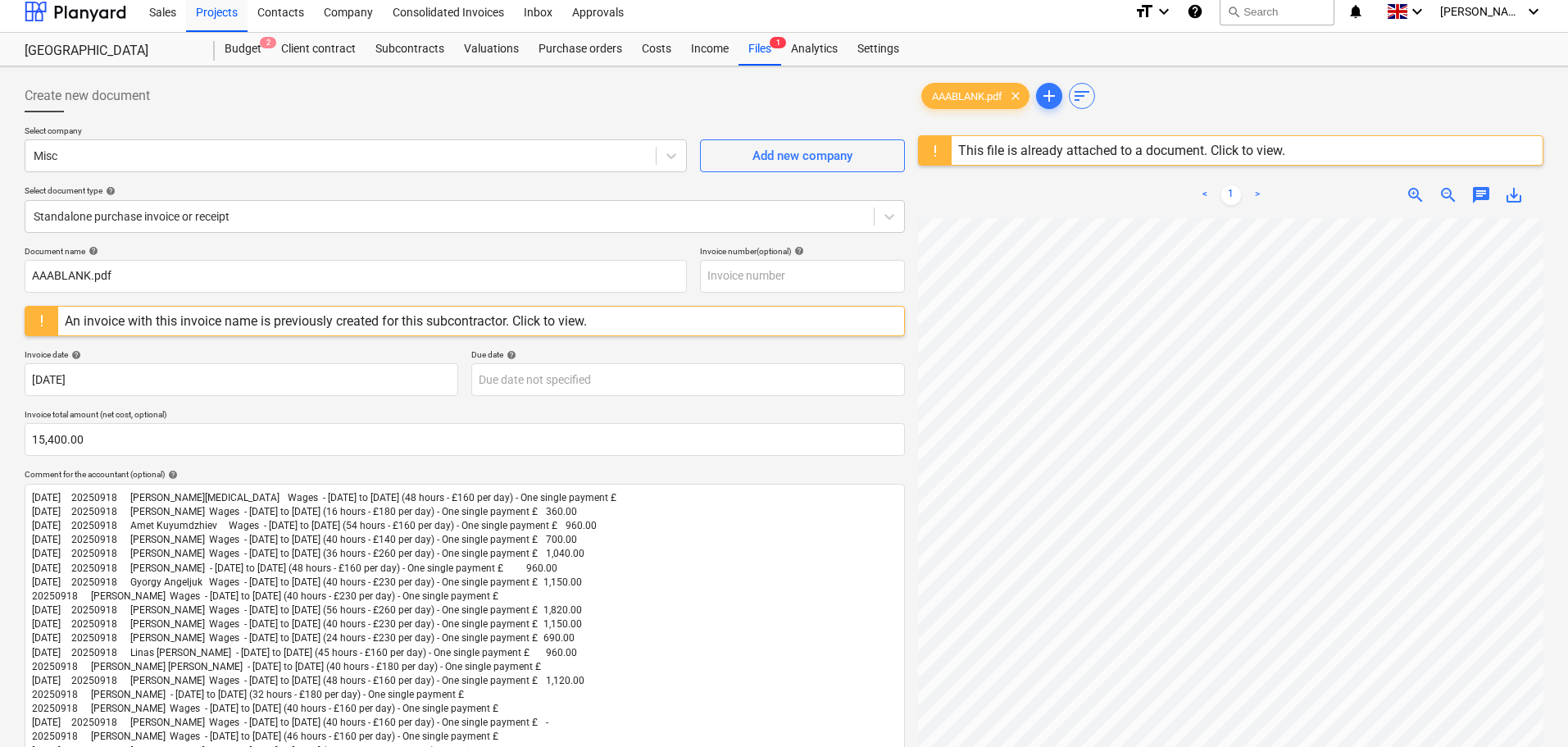
scroll to position [0, 0]
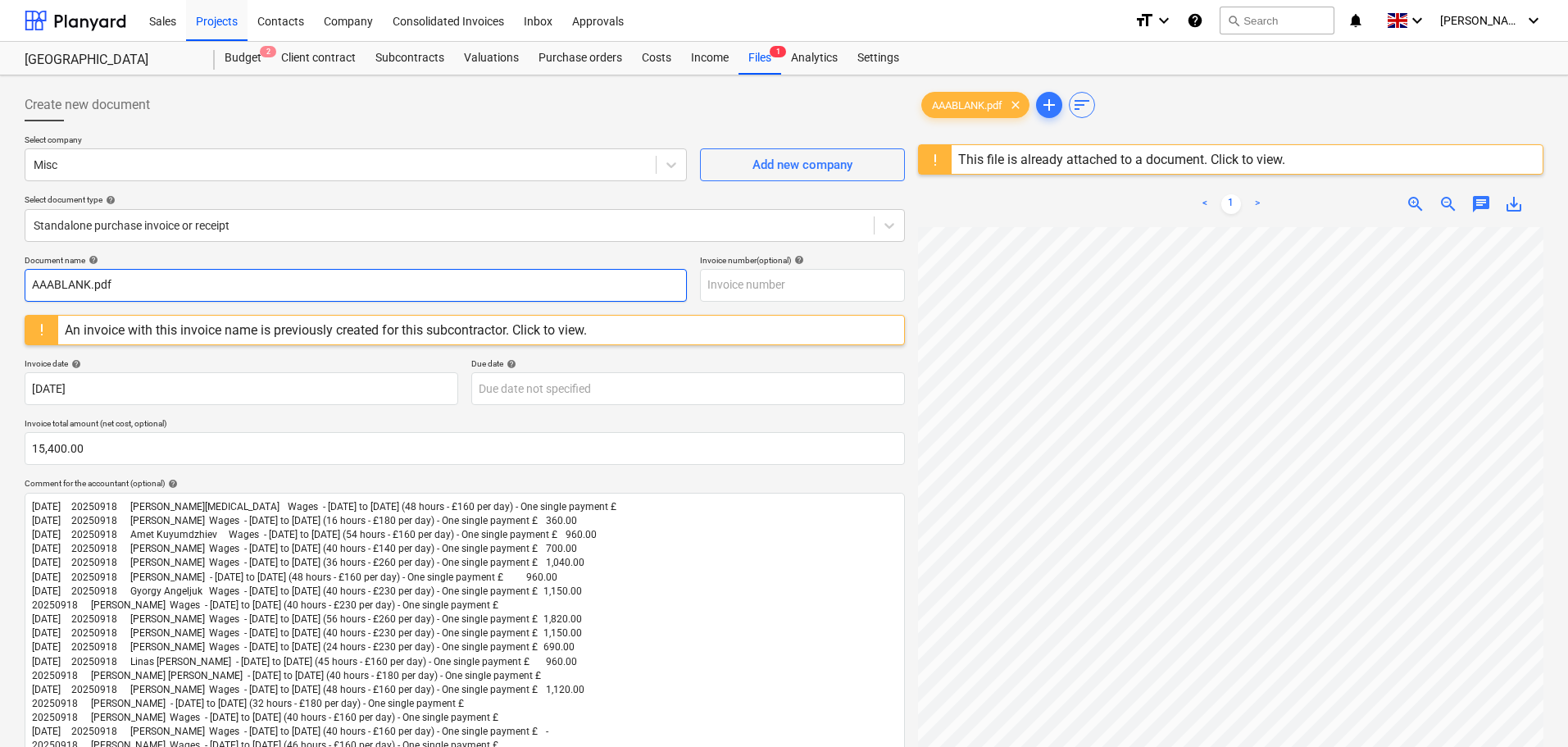
click at [148, 285] on input "AAABLANK.pdf" at bounding box center [356, 285] width 662 height 33
drag, startPoint x: 157, startPoint y: 278, endPoint x: 20, endPoint y: 278, distance: 137.0
click at [20, 278] on div "Create new document Select company Misc Add new company Select document type he…" at bounding box center [465, 603] width 893 height 1043
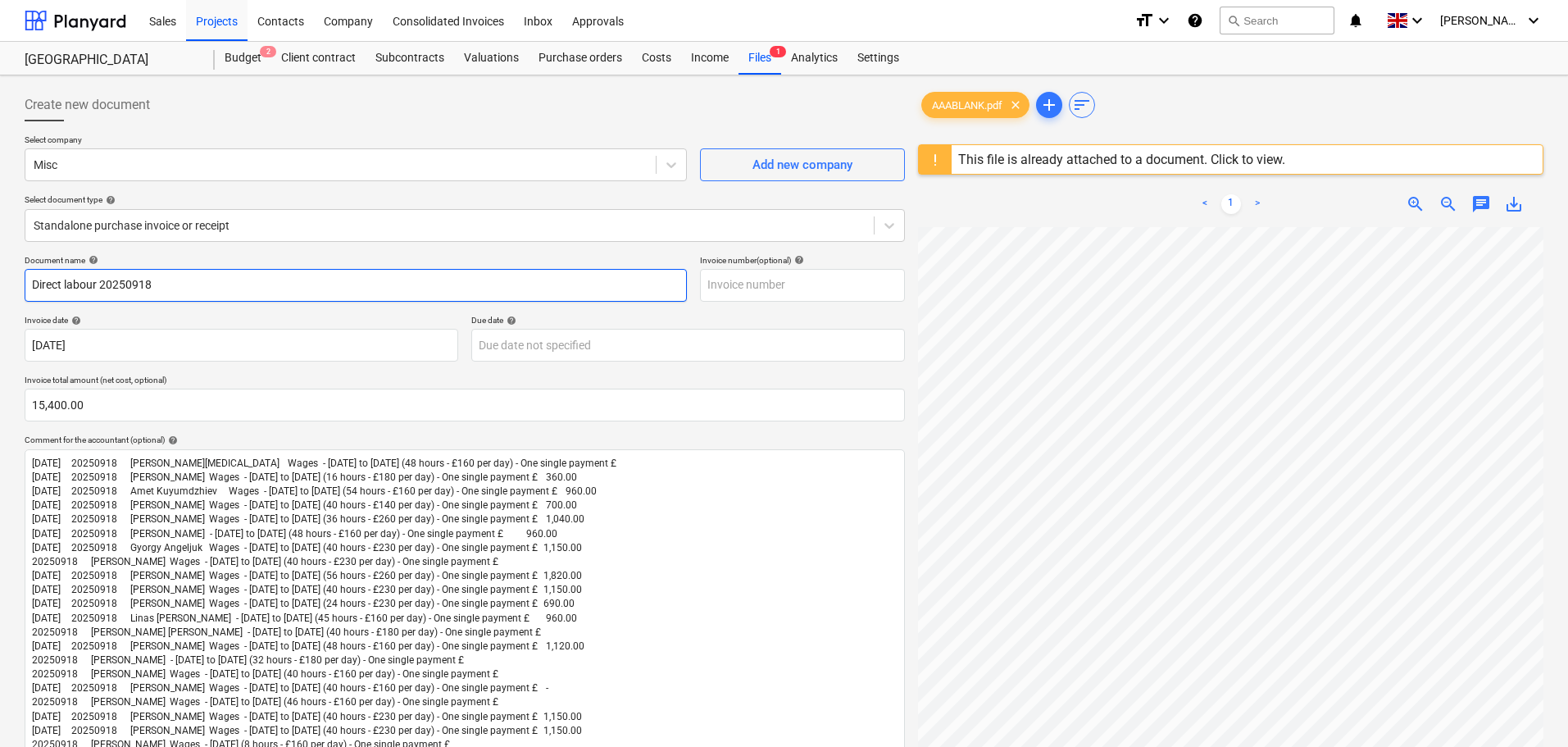
type input "Direct labour 20250918"
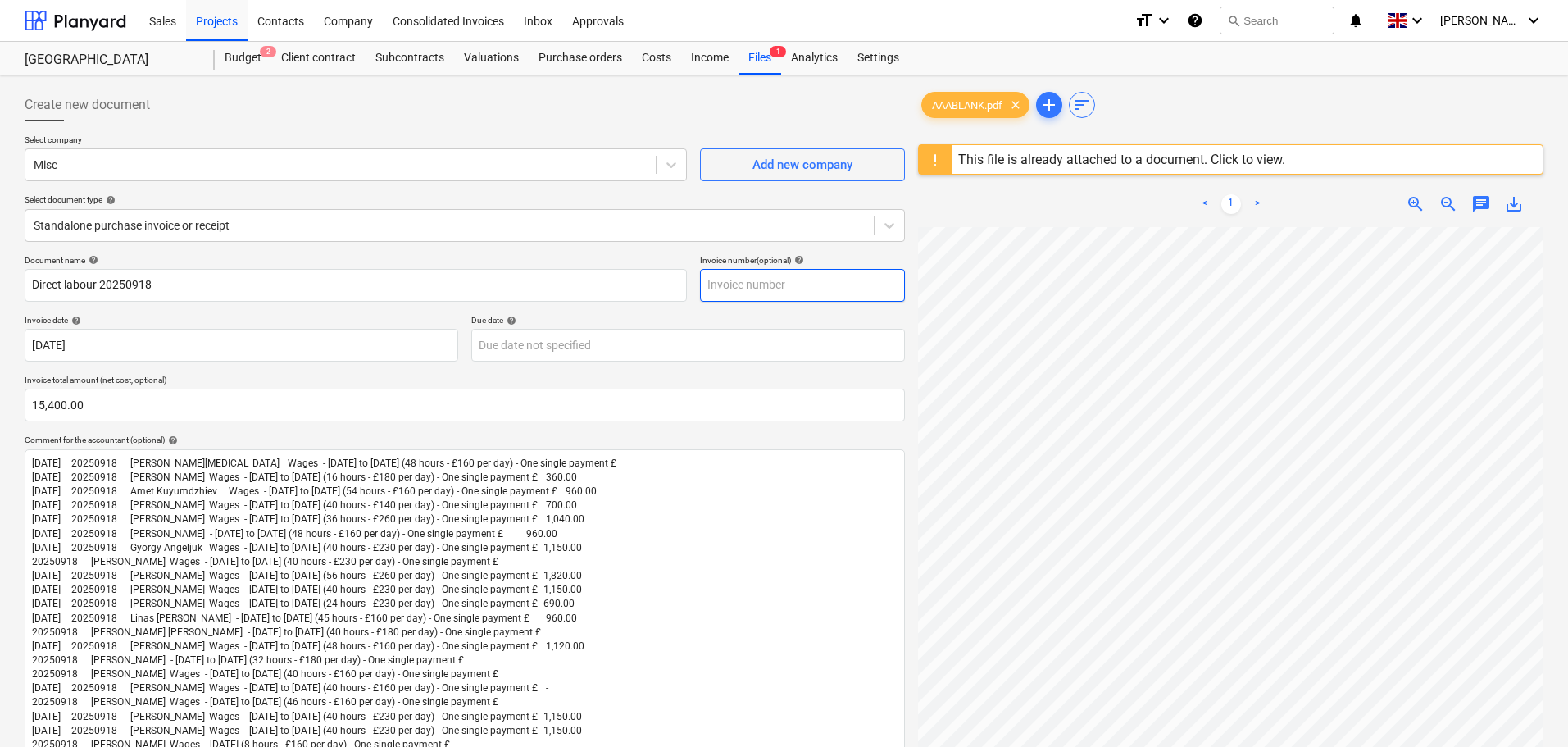
paste input "Direct labour 20250918"
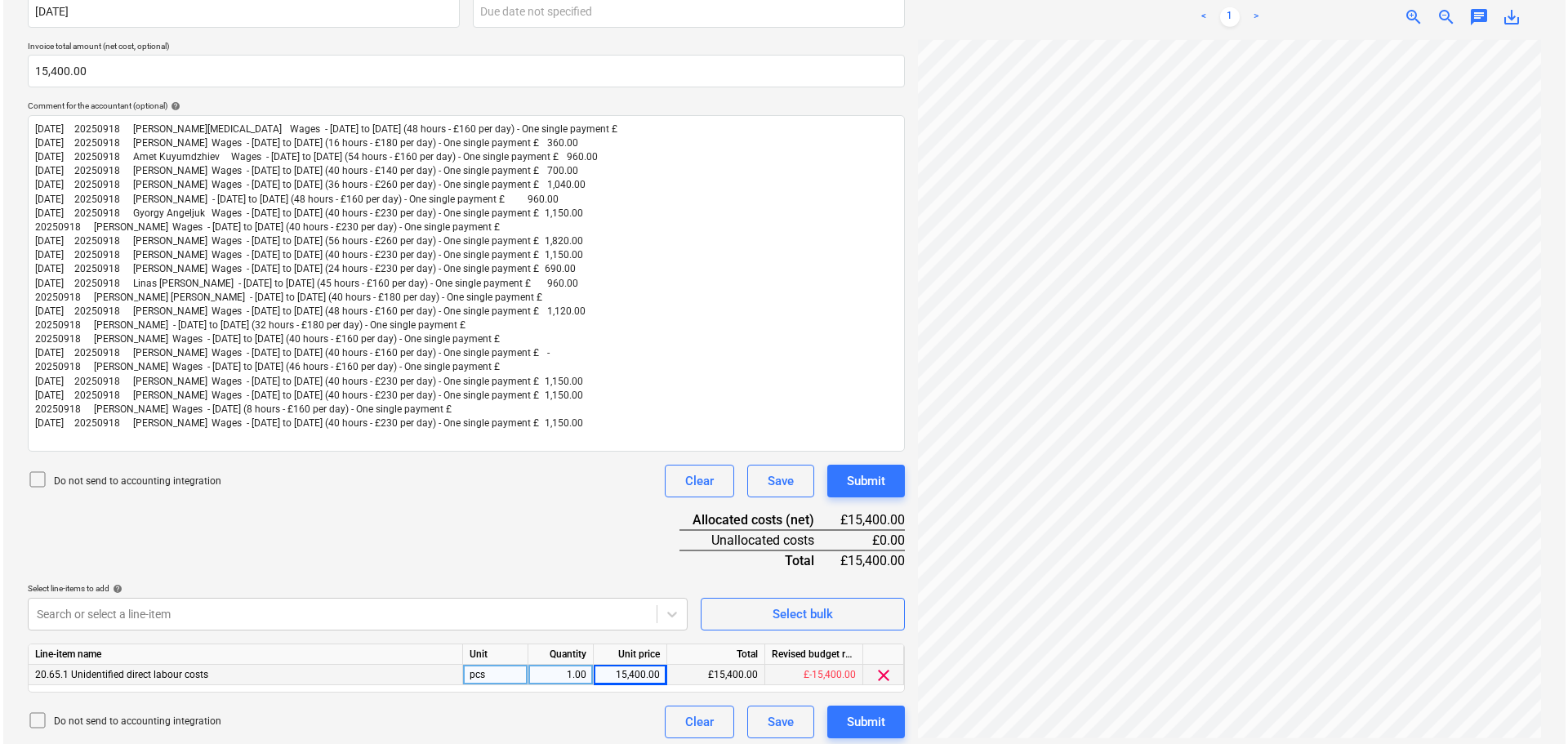
scroll to position [340, 0]
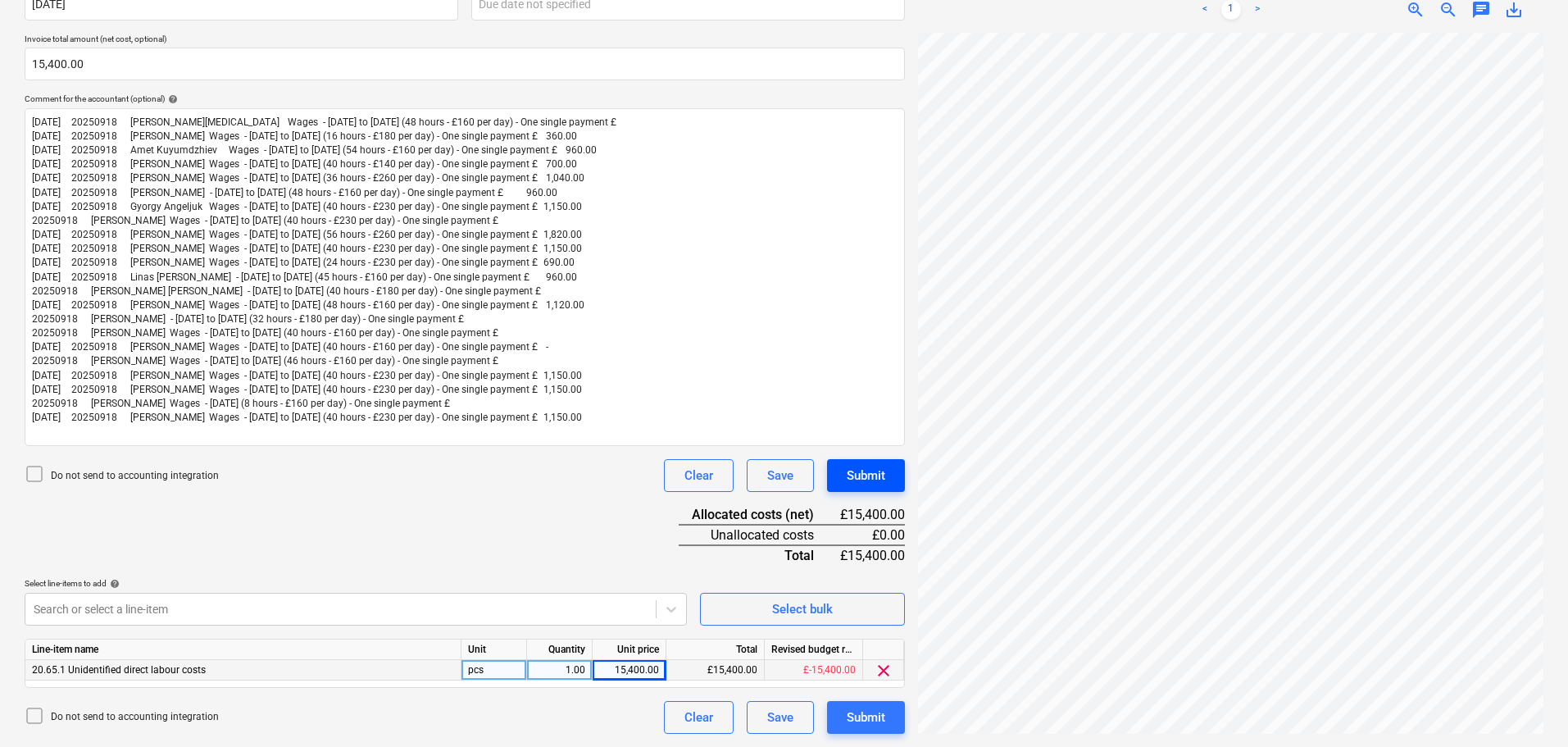
type input "Direct labour 20250918"
click at [877, 474] on div "Submit" at bounding box center [866, 475] width 38 height 21
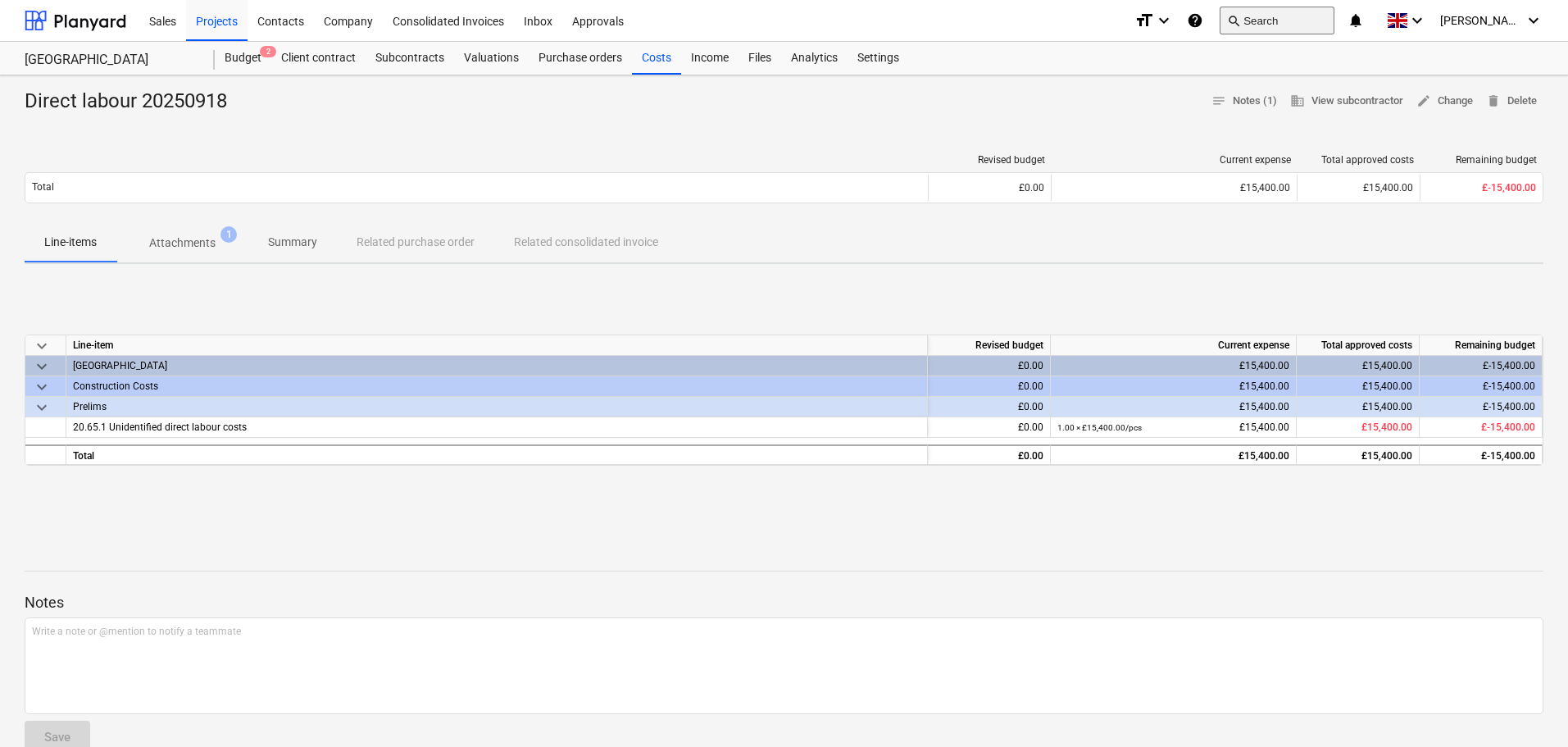
click at [1299, 10] on button "search Search" at bounding box center [1277, 20] width 114 height 28
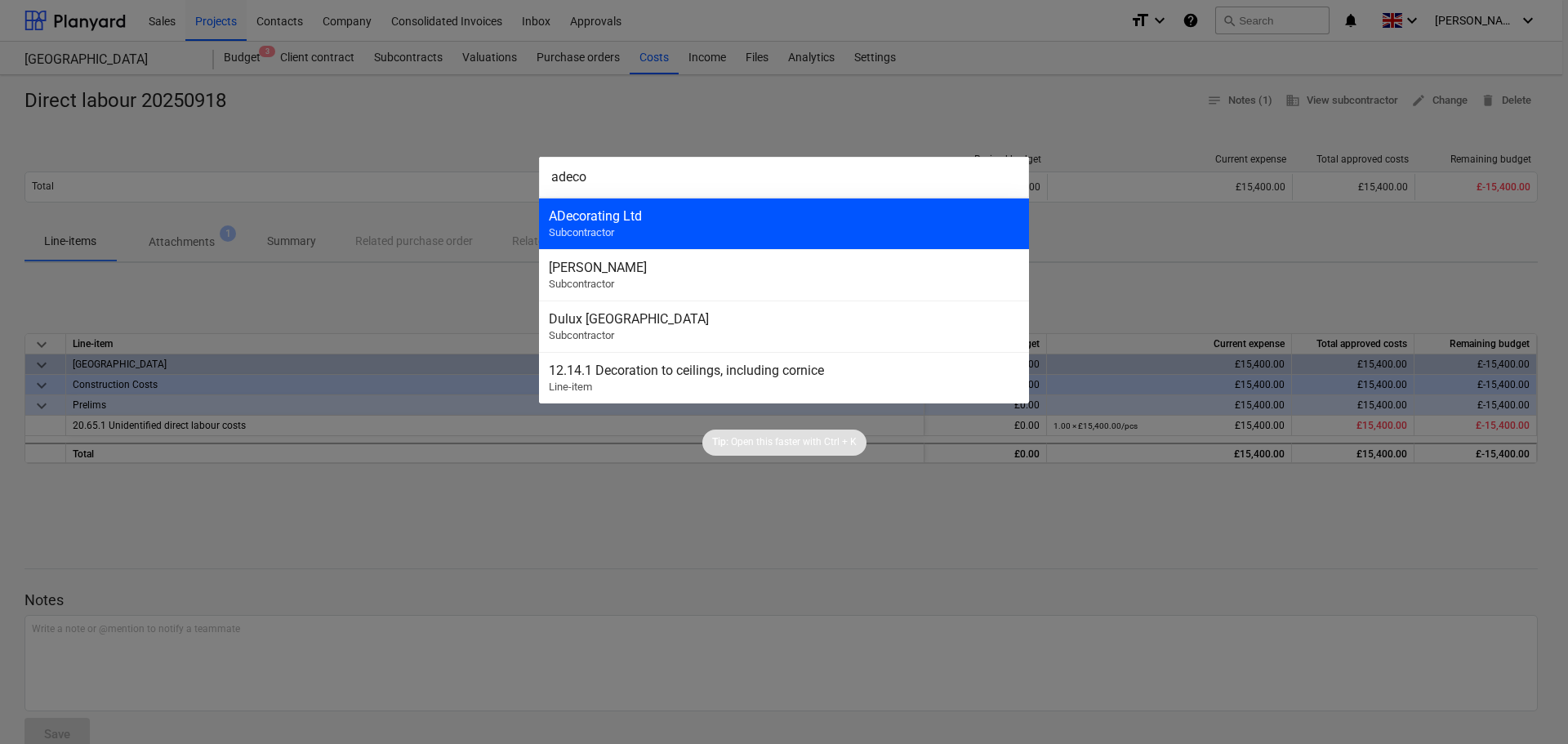
type input "adeco"
click at [833, 227] on div "ADecorating Ltd Subcontractor" at bounding box center [784, 223] width 490 height 52
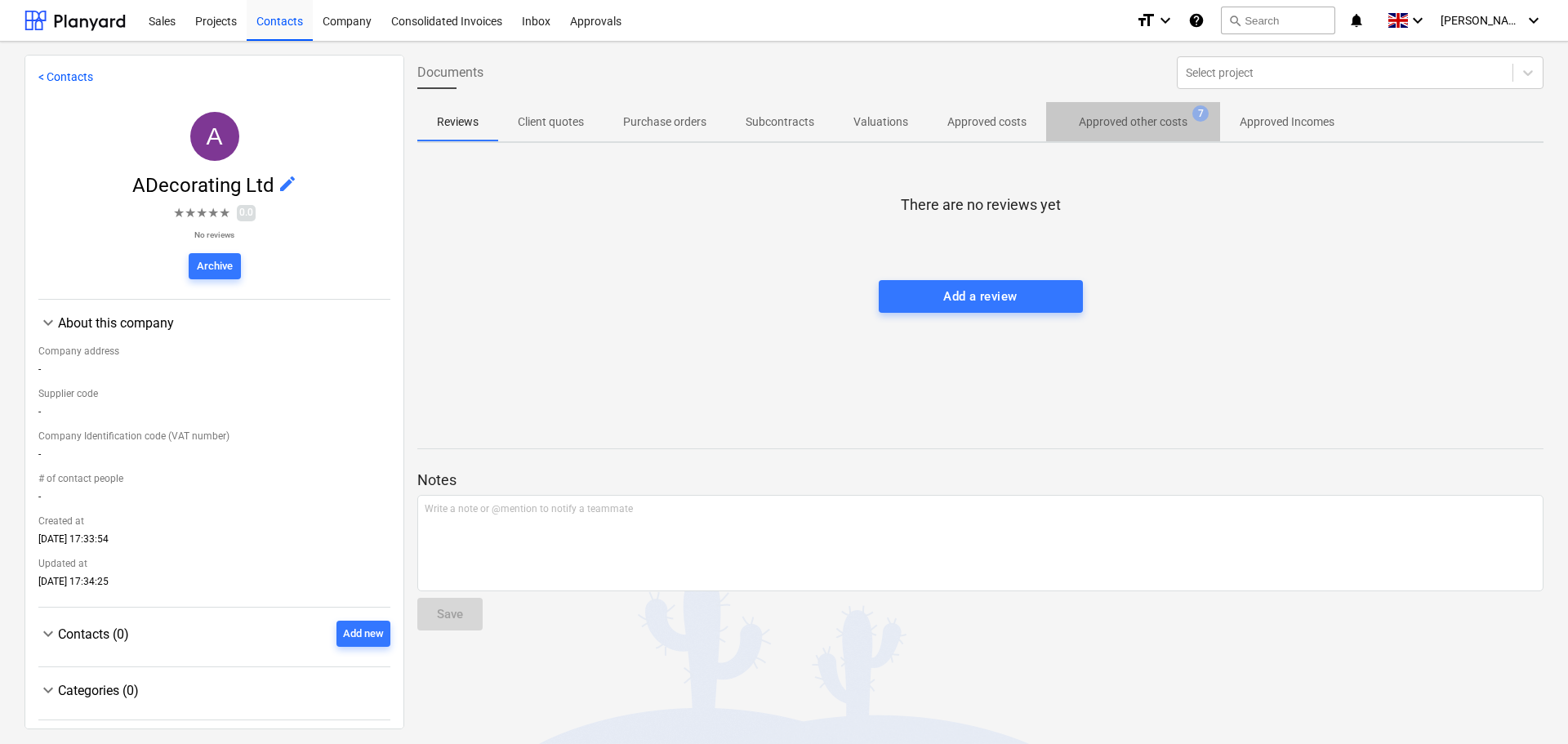
click at [1138, 121] on p "Approved other costs" at bounding box center [1133, 122] width 109 height 17
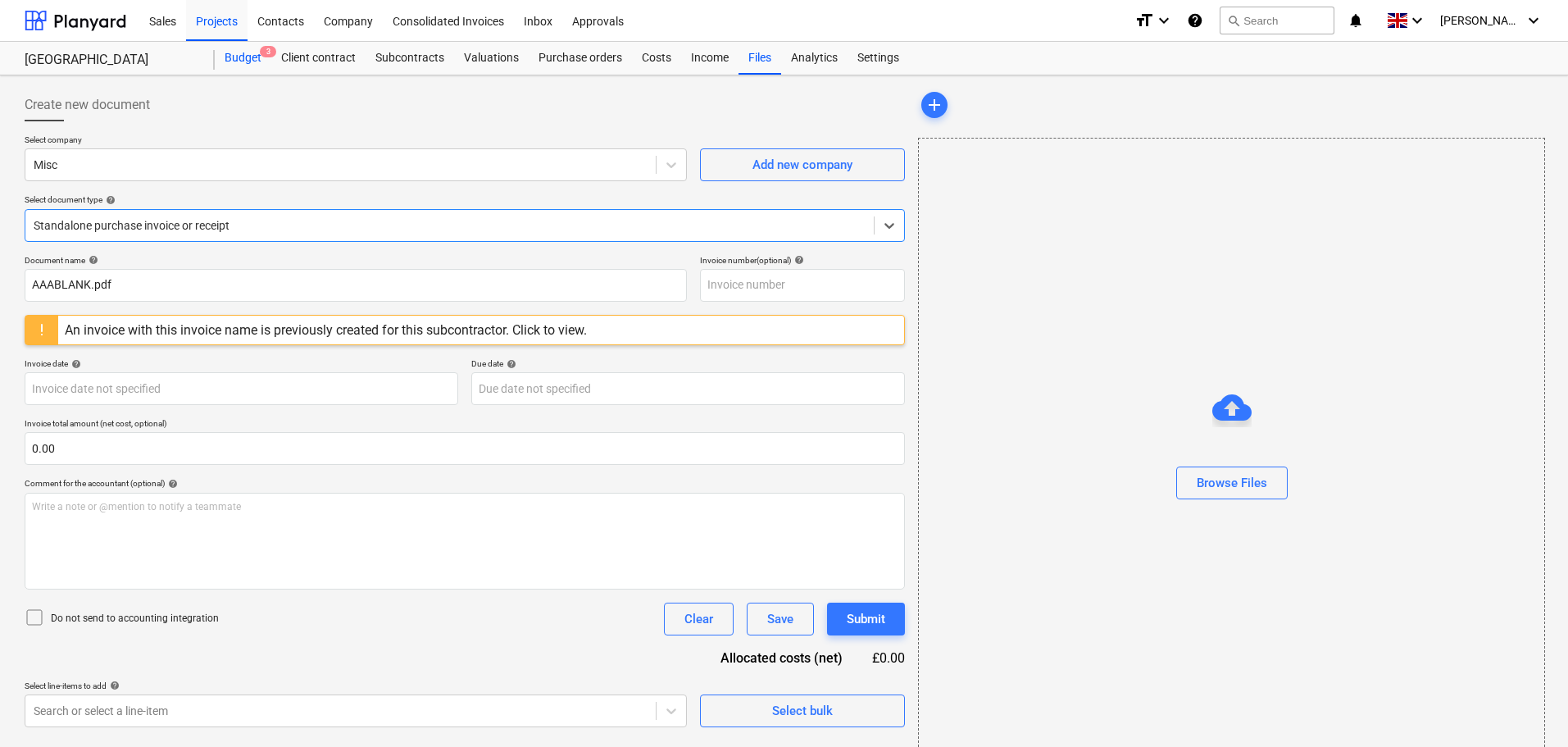
click at [247, 58] on div "Budget 3" at bounding box center [242, 58] width 56 height 33
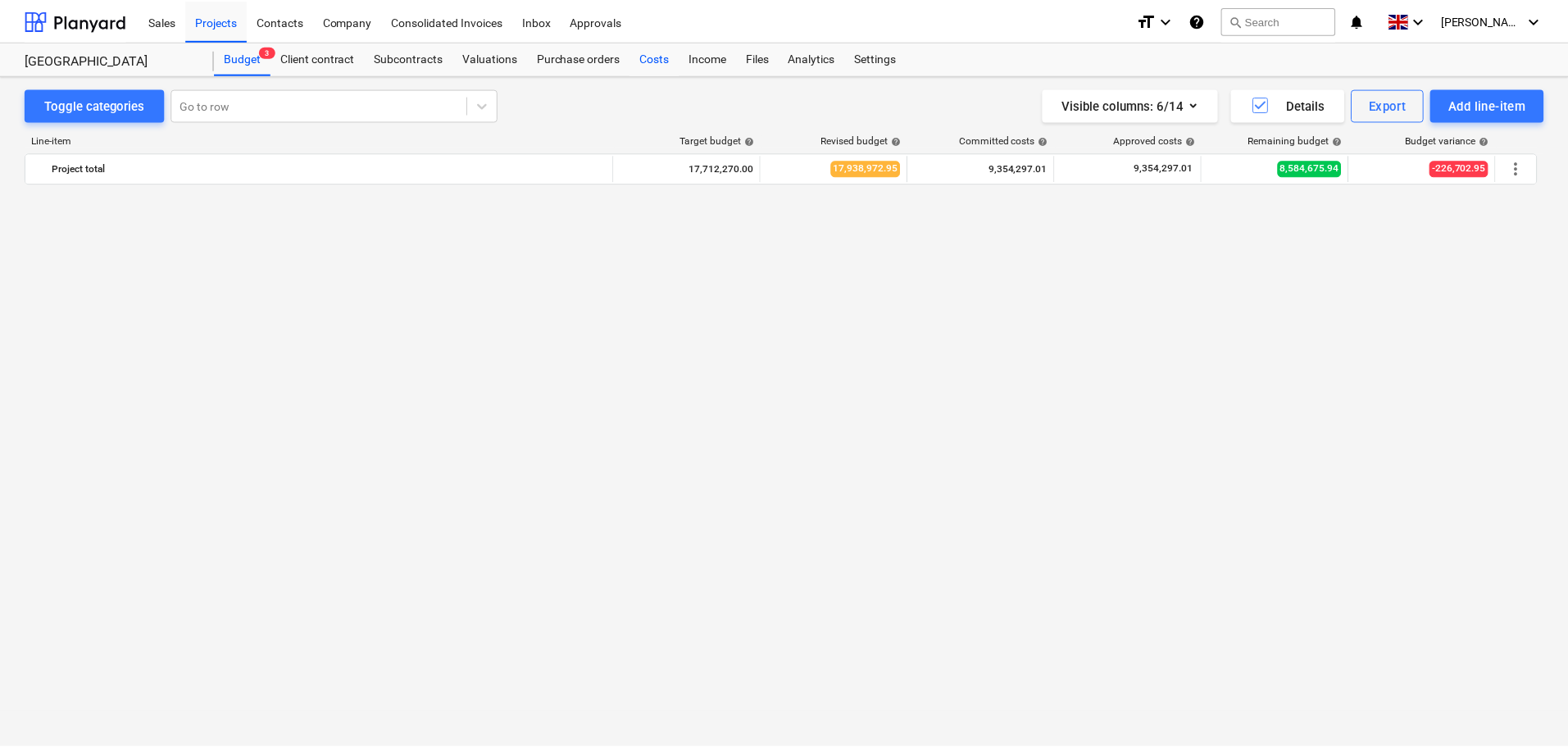
scroll to position [2094, 0]
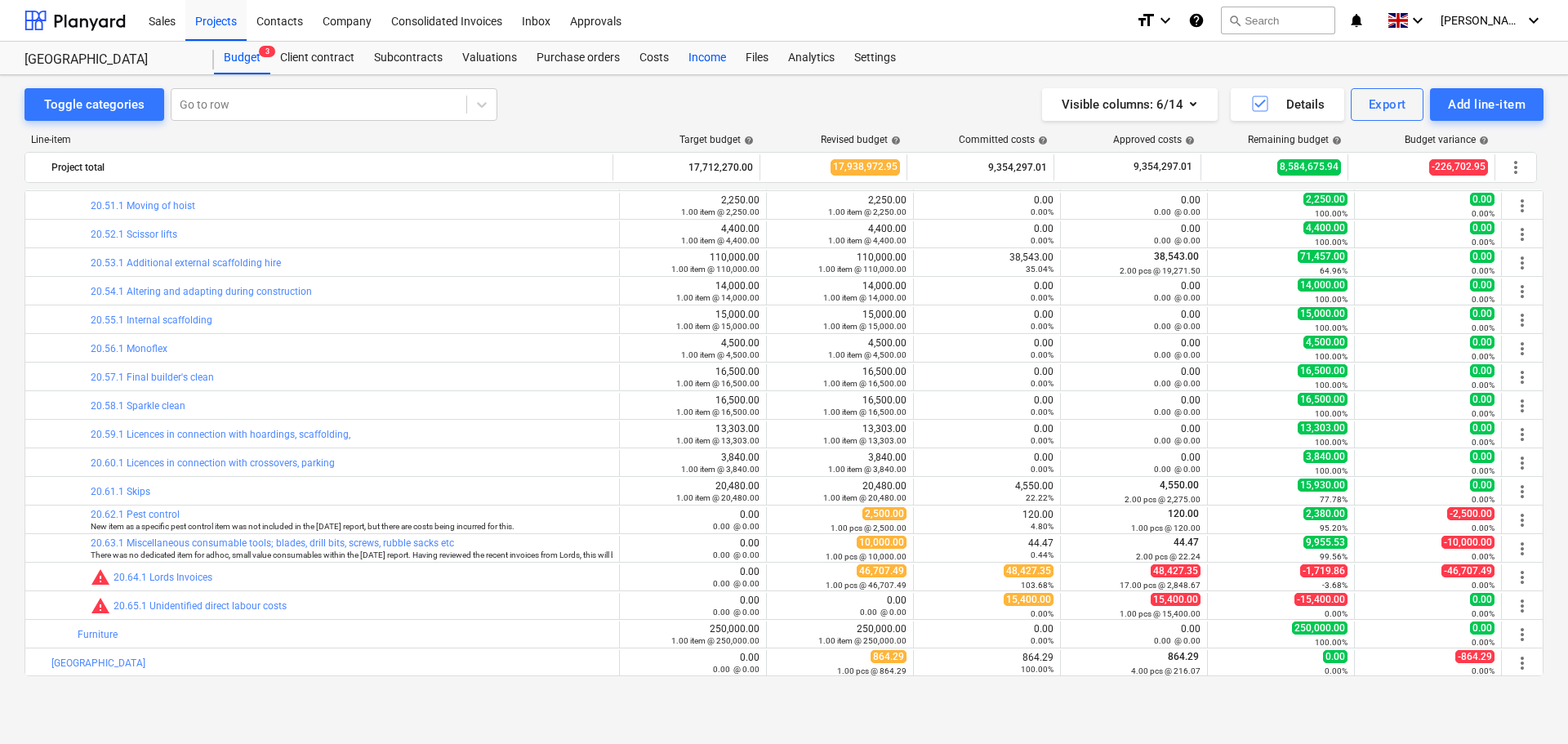
drag, startPoint x: 652, startPoint y: 58, endPoint x: 715, endPoint y: 74, distance: 65.0
click at [652, 59] on div "Costs" at bounding box center [654, 58] width 49 height 33
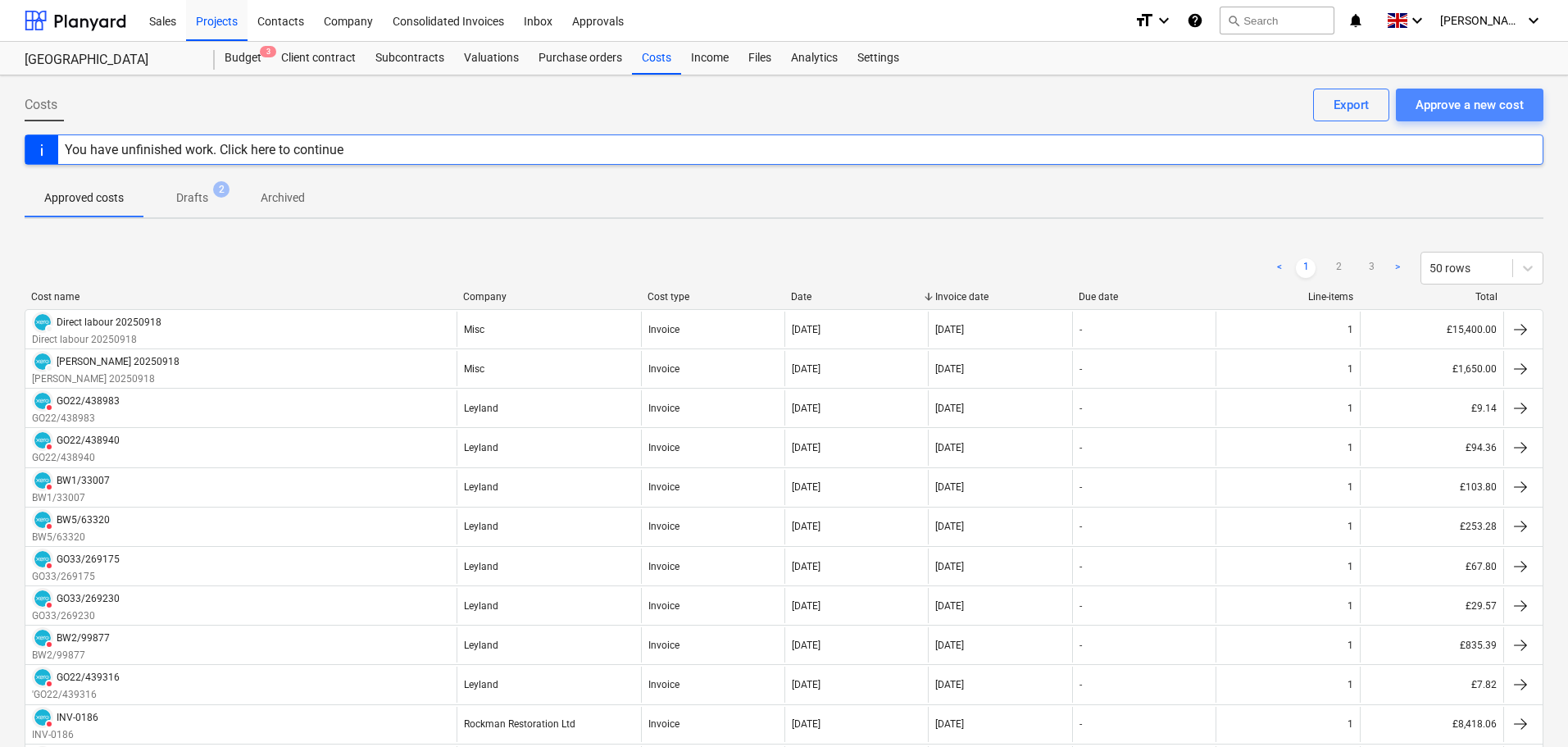
click at [1477, 105] on div "Approve a new cost" at bounding box center [1469, 105] width 108 height 21
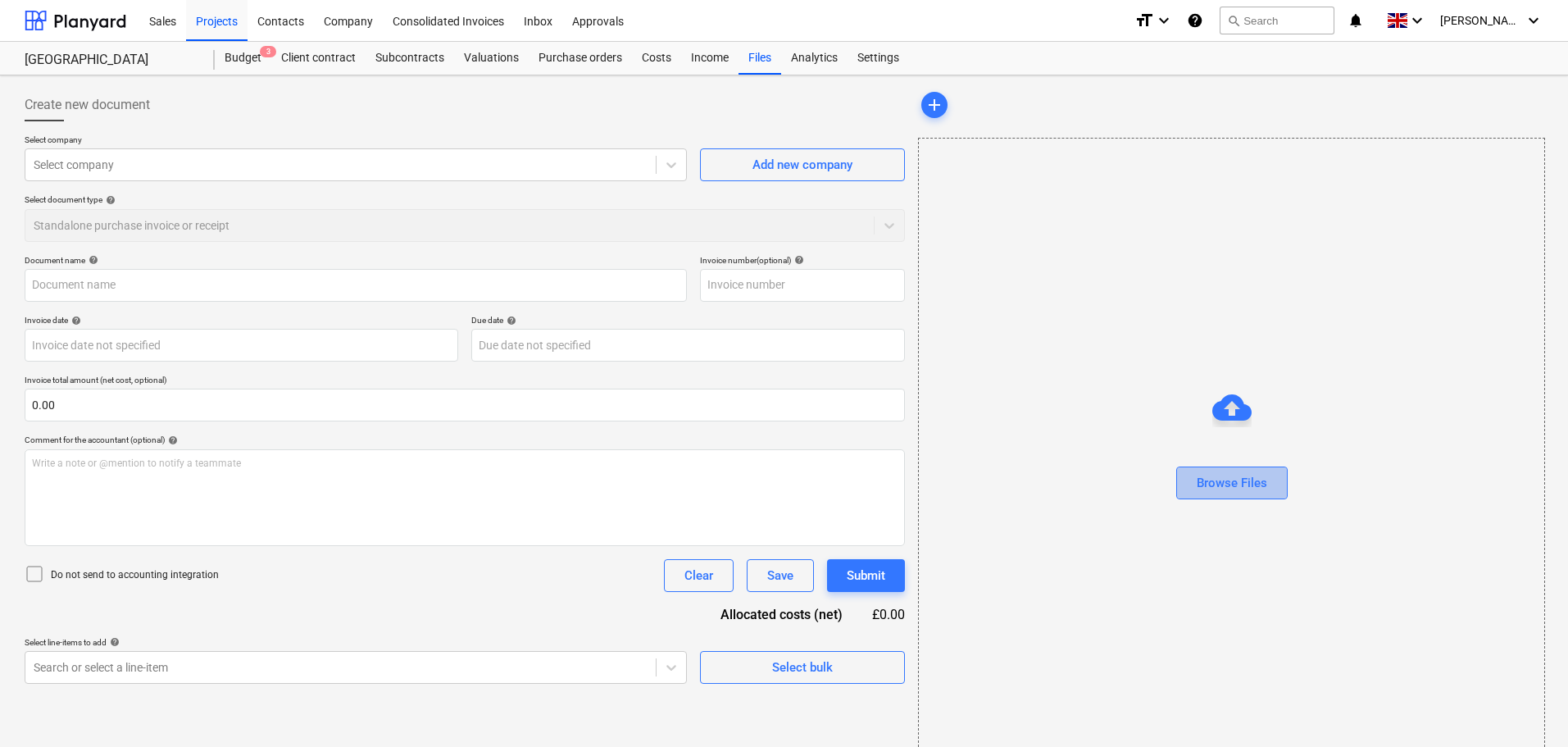
click at [1242, 481] on div "Browse Files" at bounding box center [1231, 483] width 71 height 21
type input "AAABLANK.pdf"
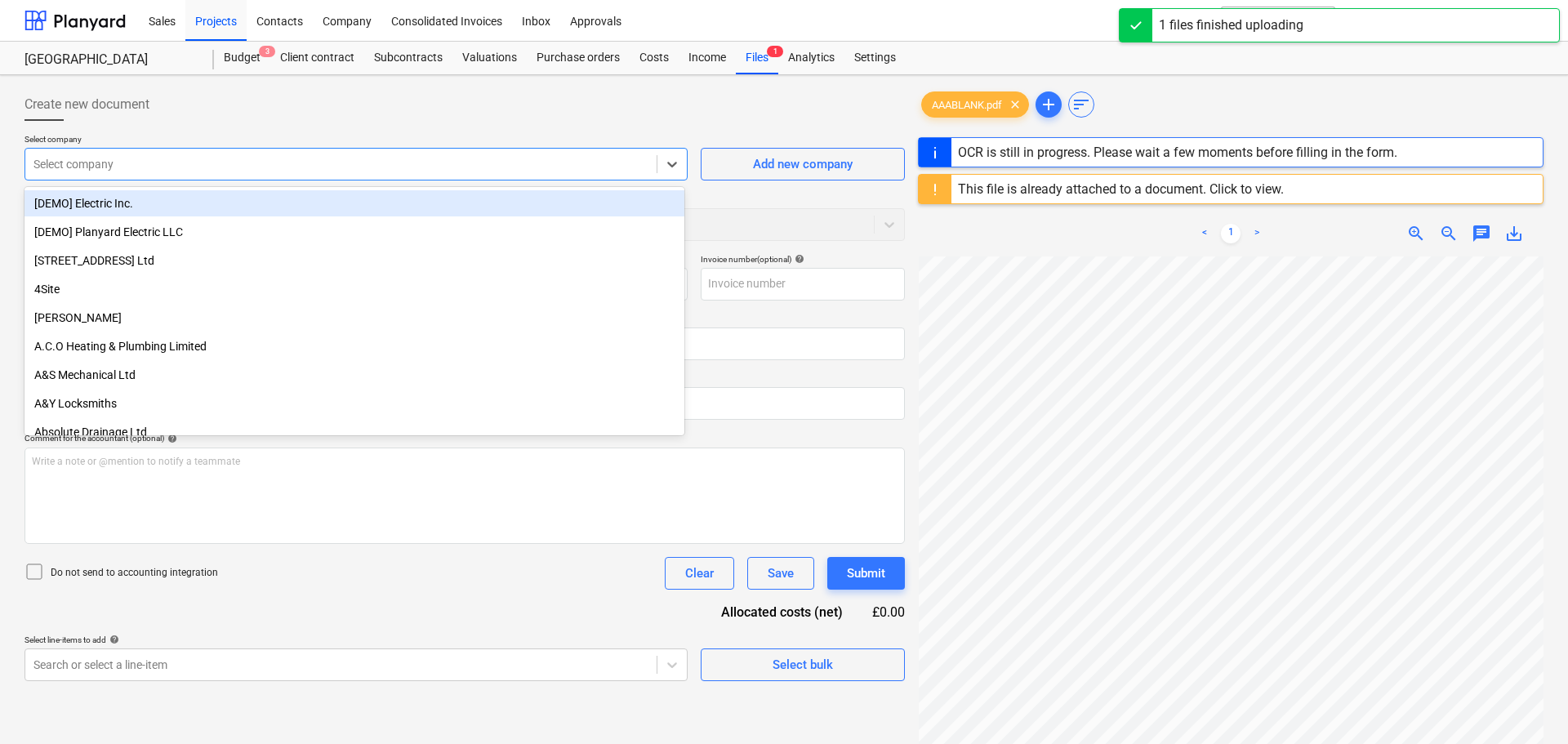
click at [104, 157] on div at bounding box center [341, 164] width 615 height 16
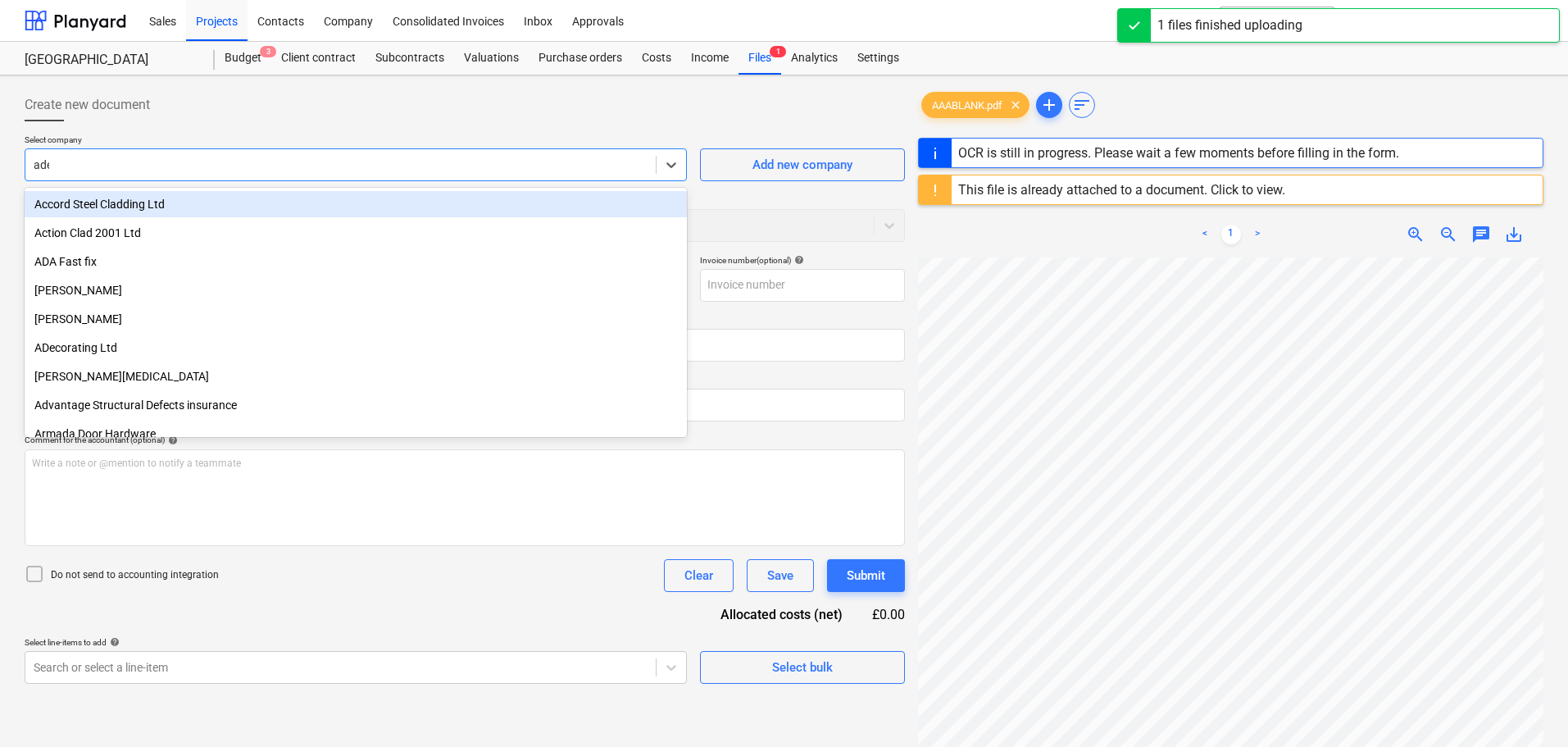
type input "adec"
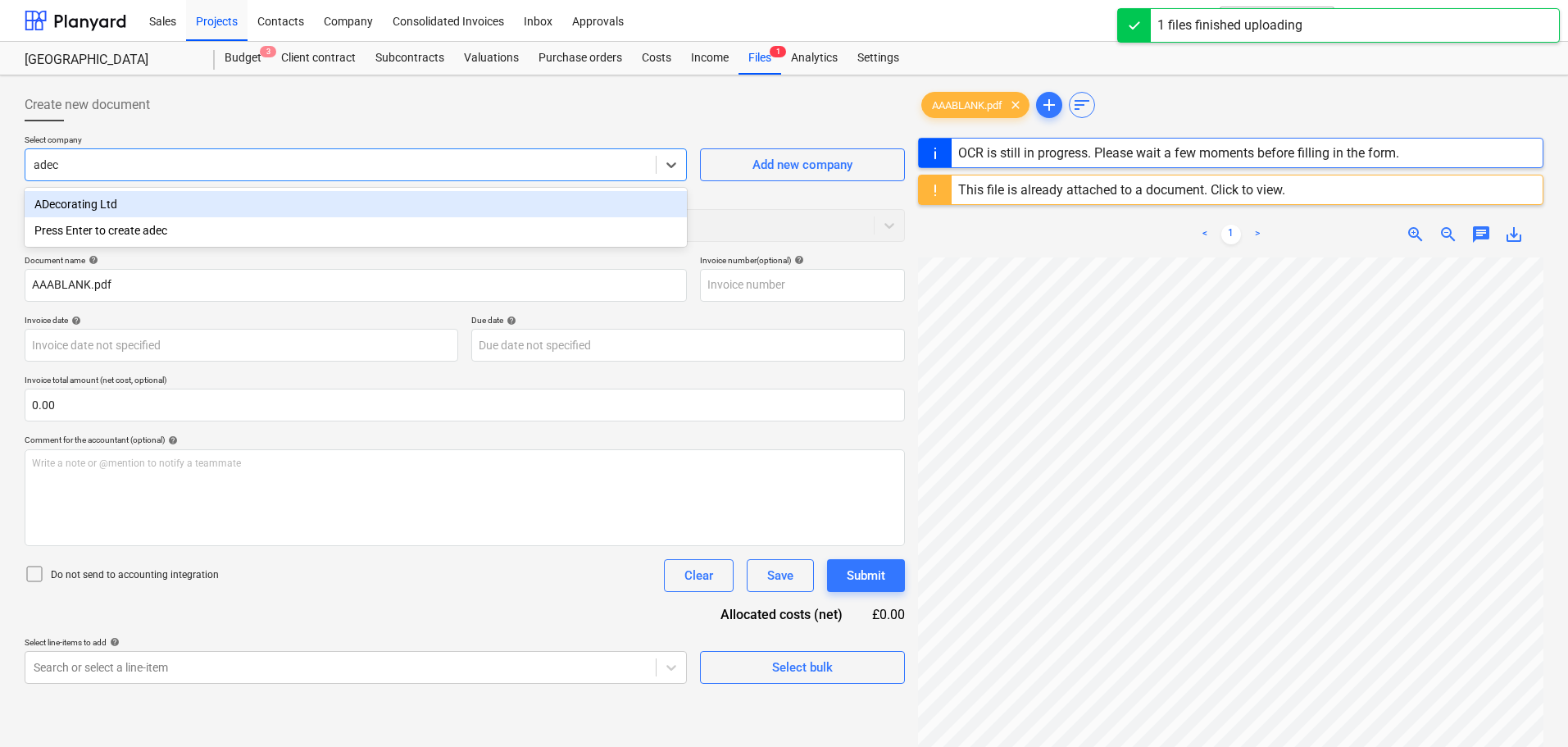
click at [101, 197] on div "ADecorating Ltd" at bounding box center [356, 204] width 662 height 26
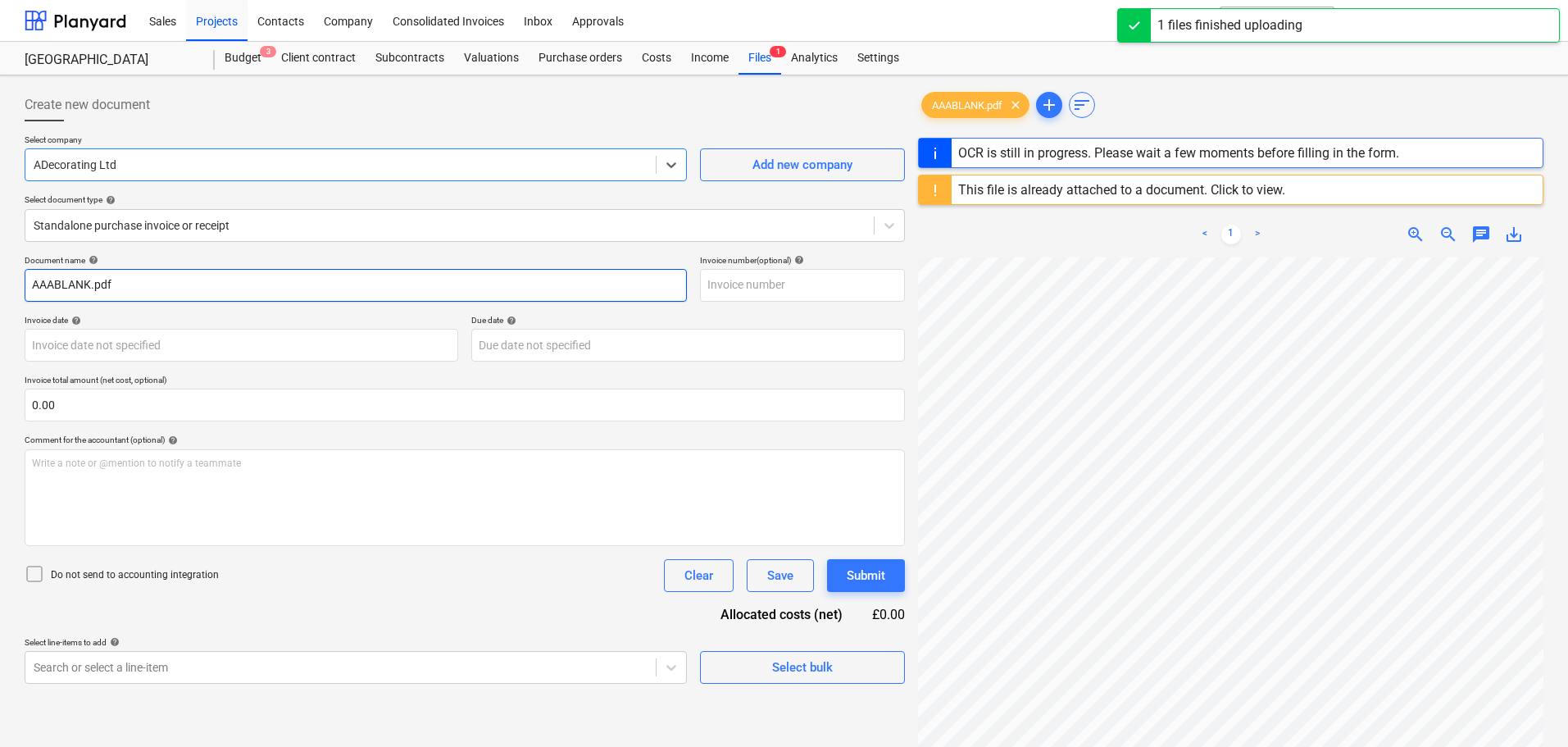
click at [84, 283] on input "AAABLANK.pdf" at bounding box center [356, 285] width 662 height 33
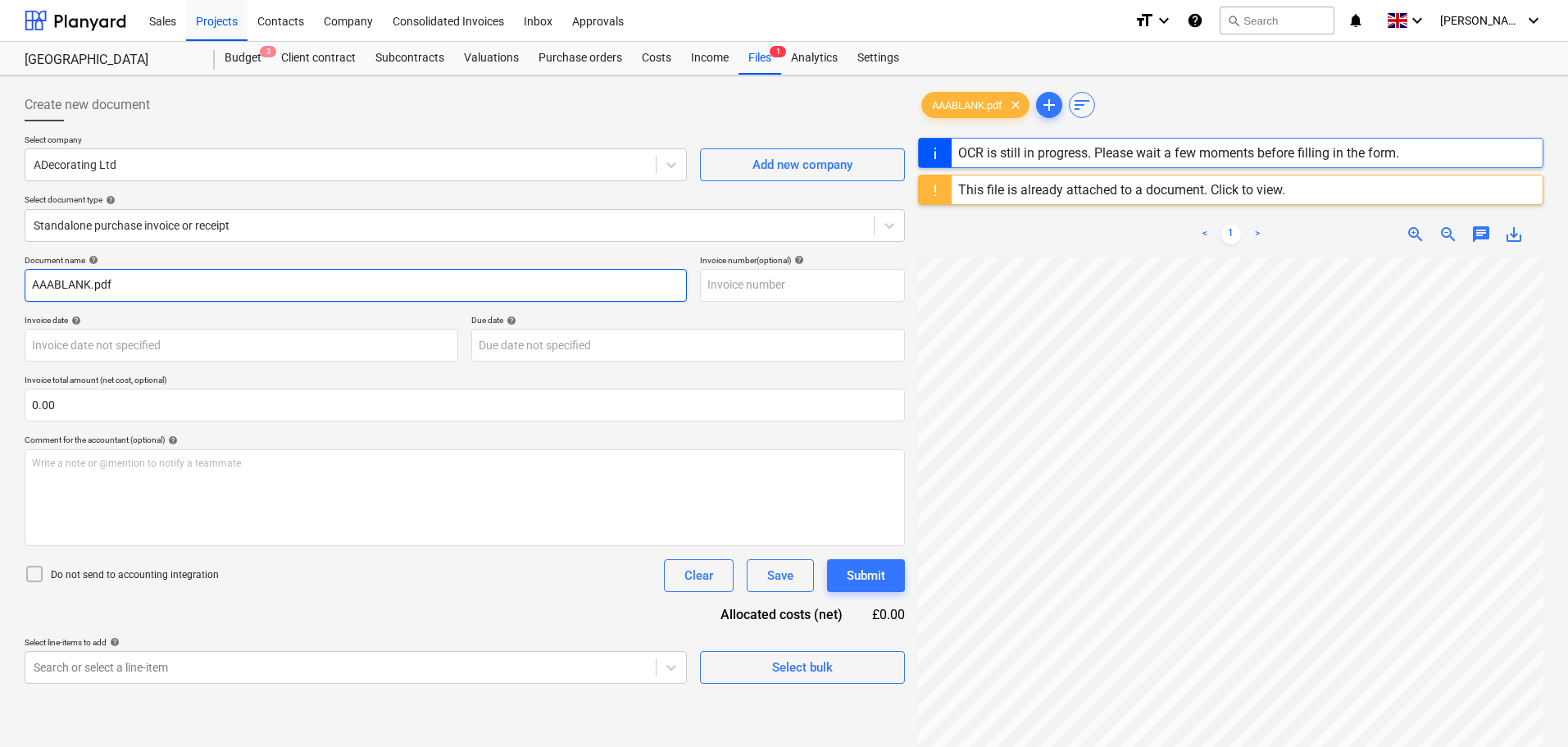
click at [154, 288] on input "AAABLANK.pdf" at bounding box center [356, 285] width 662 height 33
drag, startPoint x: 169, startPoint y: 281, endPoint x: -25, endPoint y: 274, distance: 194.1
click at [0, 274] on html "Sales Projects Contacts Company Consolidated Invoices Inbox Approvals format_si…" at bounding box center [784, 374] width 1568 height 747
paste input "20250905"
type input "20250905"
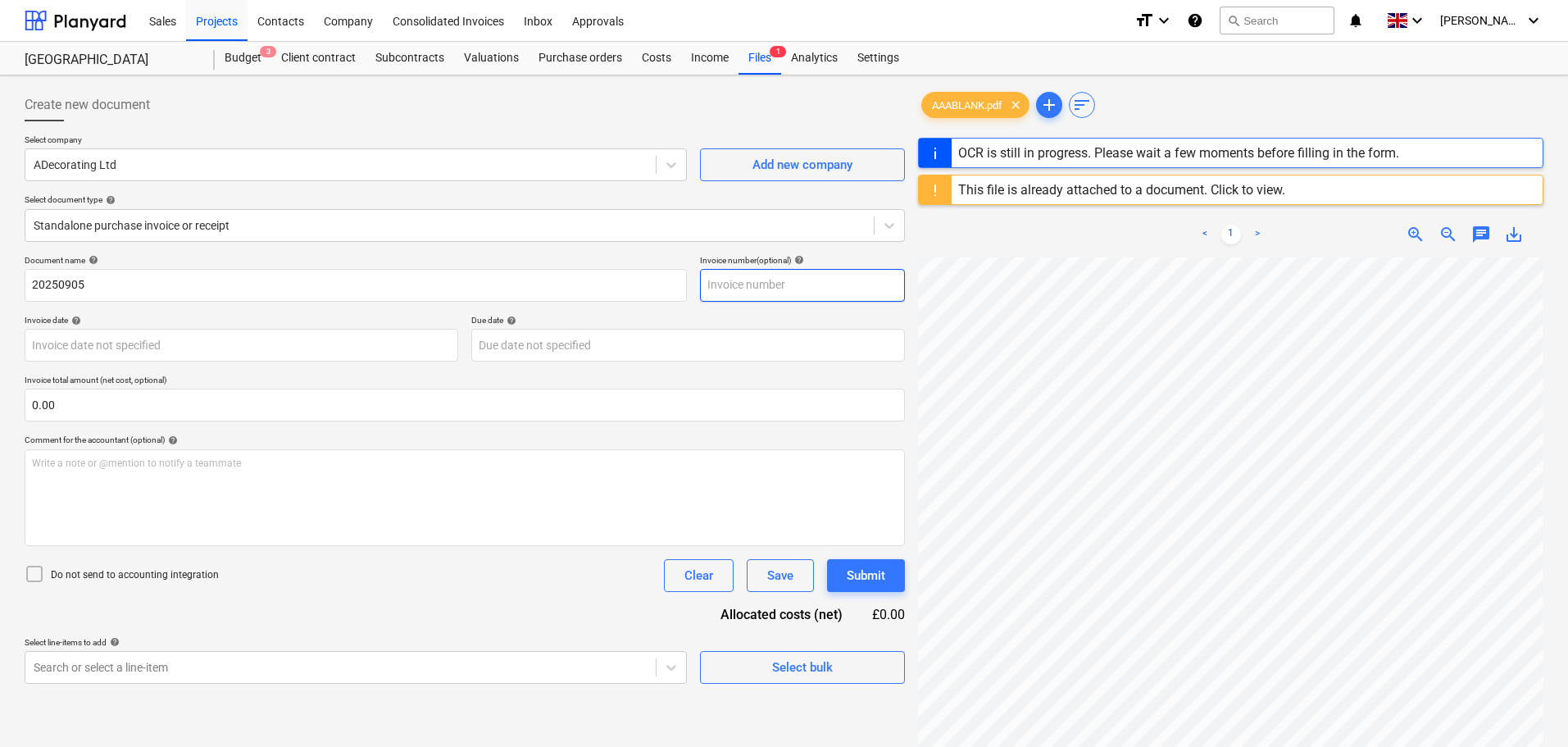
click at [786, 286] on input "text" at bounding box center [801, 285] width 205 height 33
paste input "20250905"
type input "20250905"
click at [202, 347] on body "Sales Projects Contacts Company Consolidated Invoices Inbox Approvals format_si…" at bounding box center [784, 374] width 1568 height 747
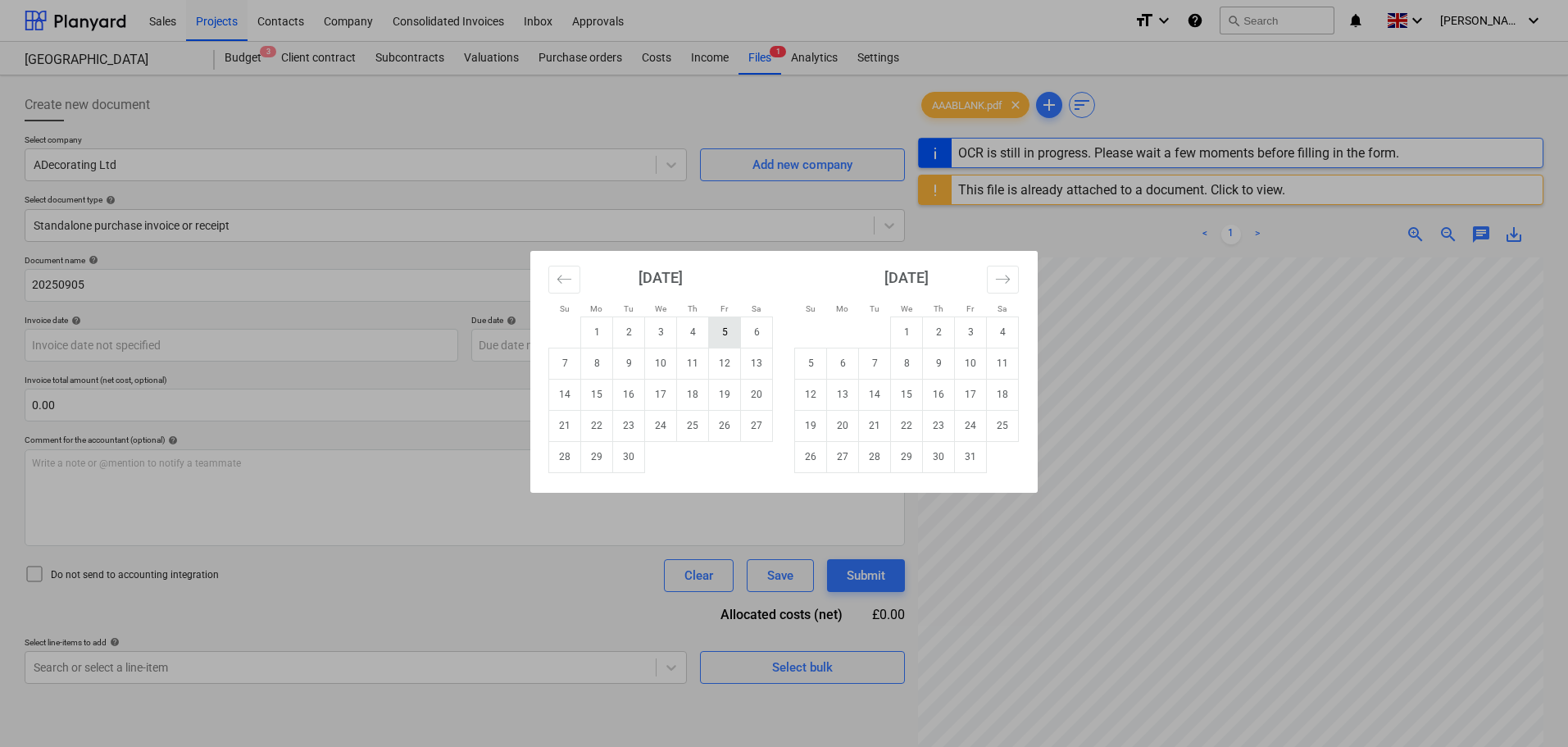
click at [726, 341] on td "5" at bounding box center [725, 332] width 32 height 31
type input "[DATE]"
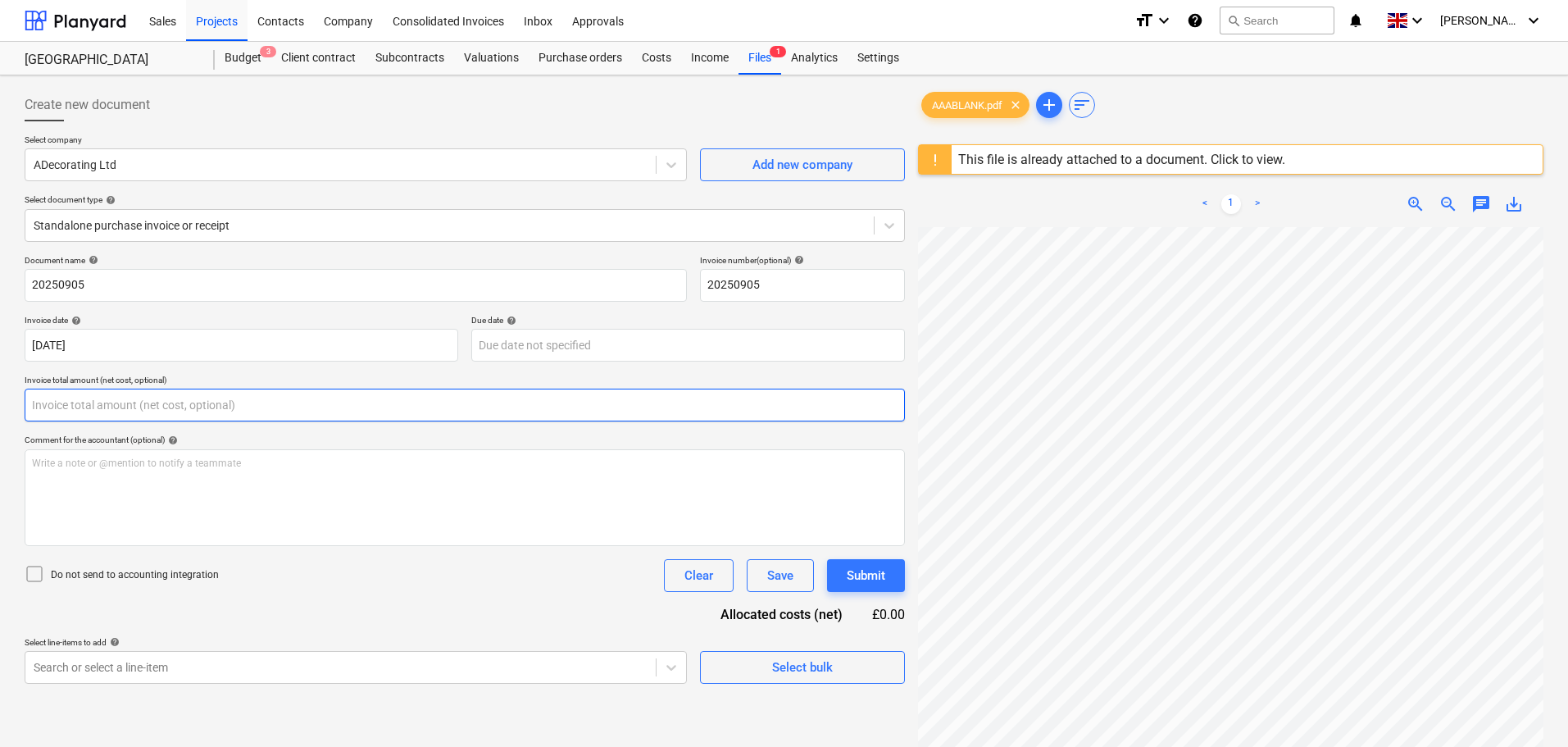
click at [70, 407] on input "text" at bounding box center [465, 405] width 880 height 33
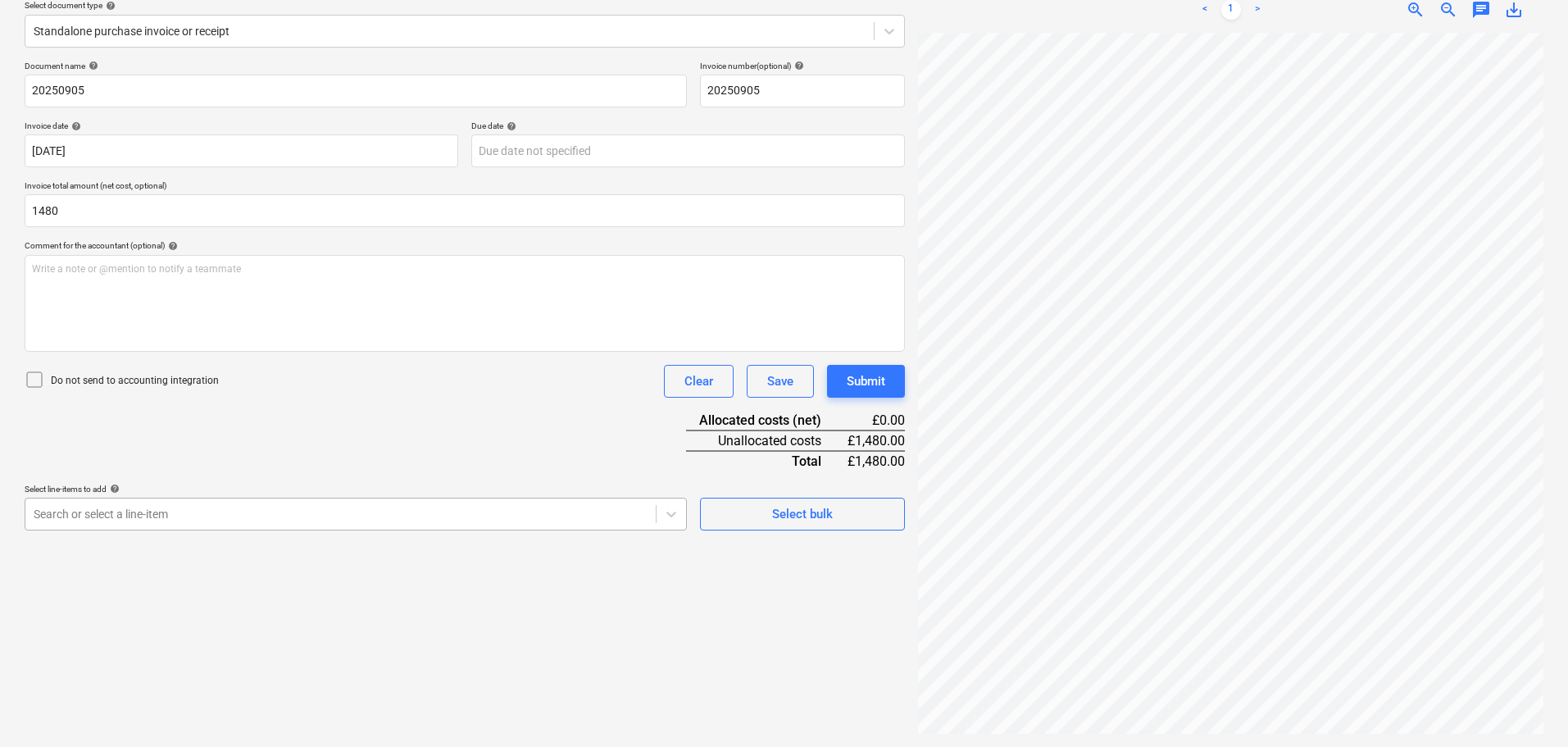
type input "1,480.00"
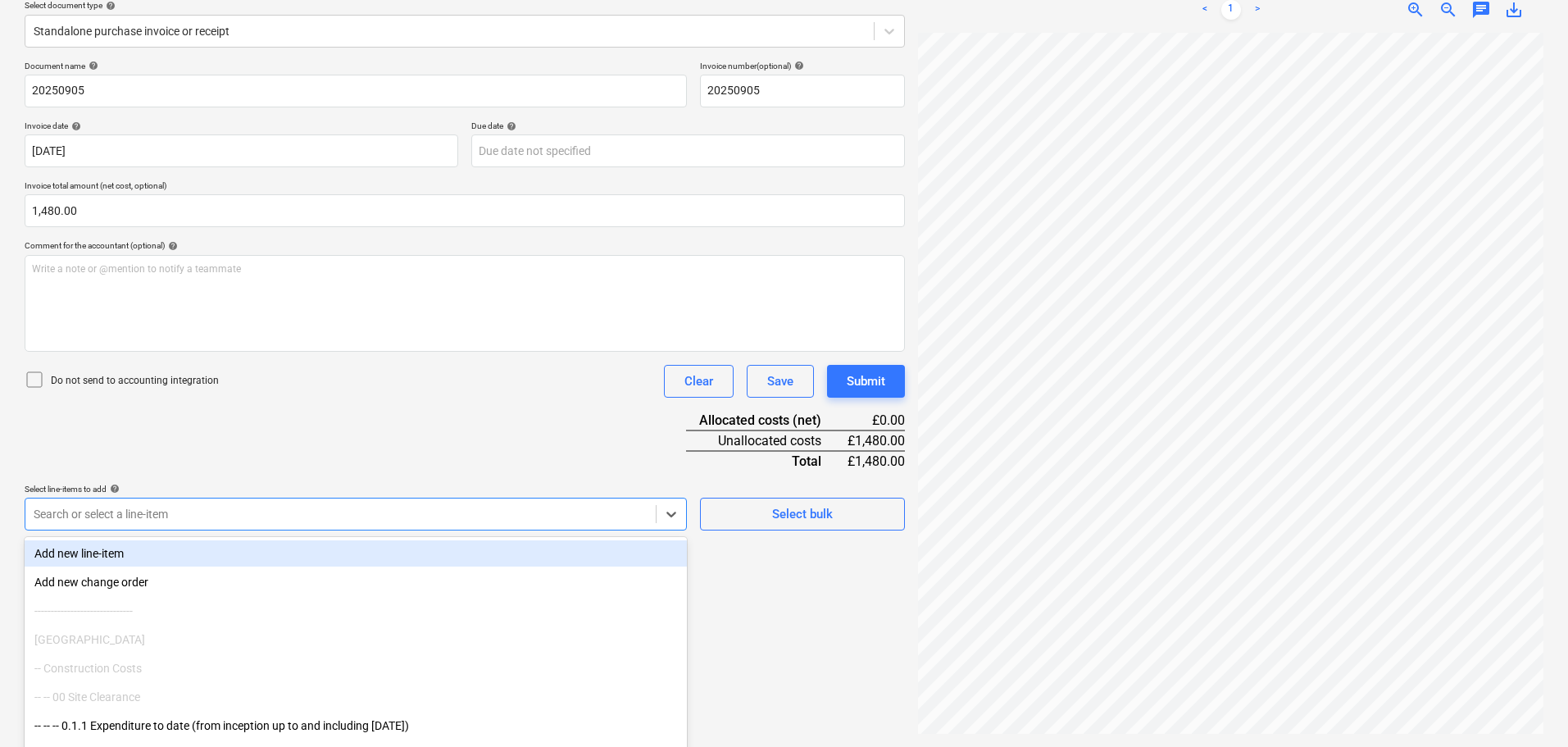
scroll to position [233, 0]
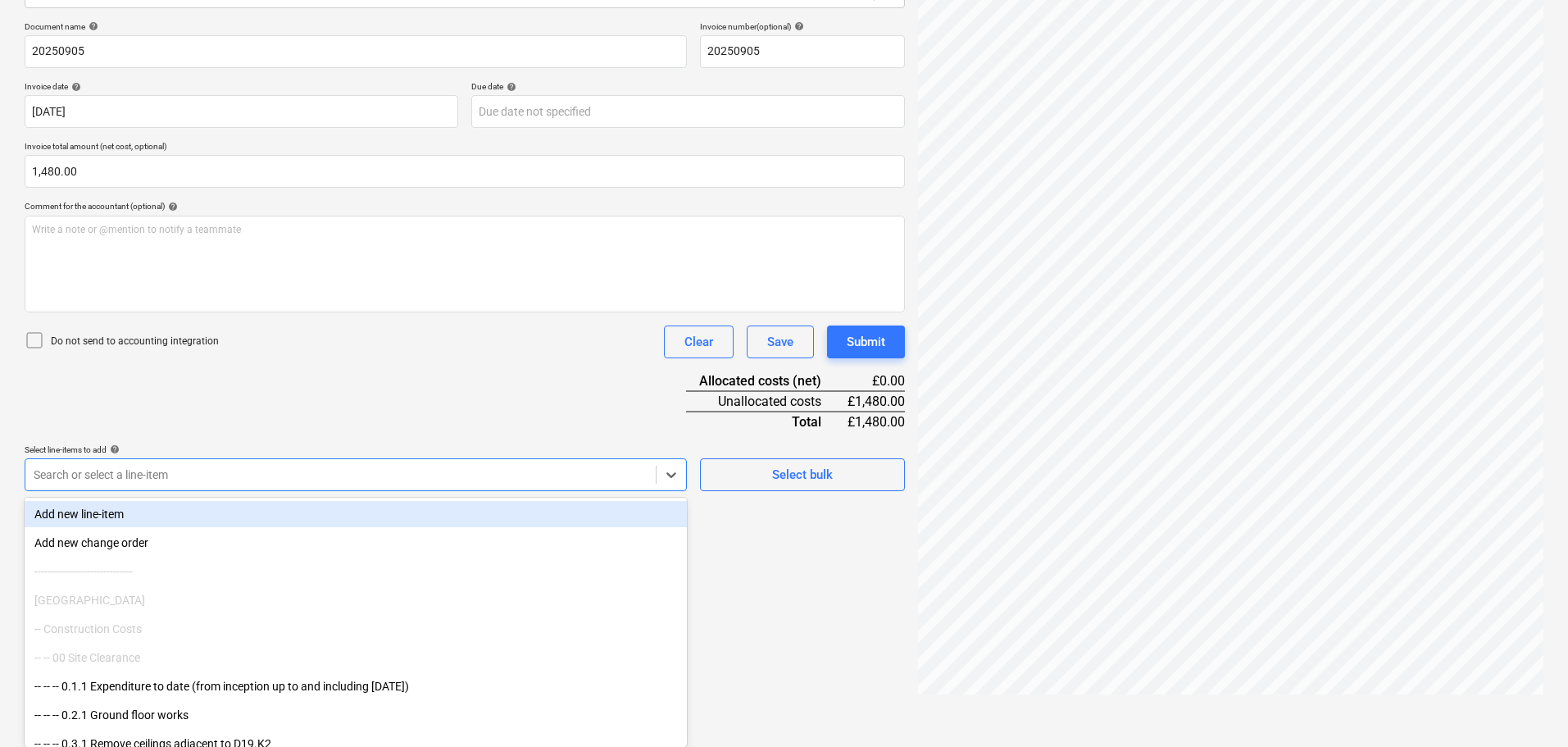
click at [180, 510] on body "Sales Projects Contacts Company Consolidated Invoices Inbox Approvals format_si…" at bounding box center [784, 140] width 1568 height 747
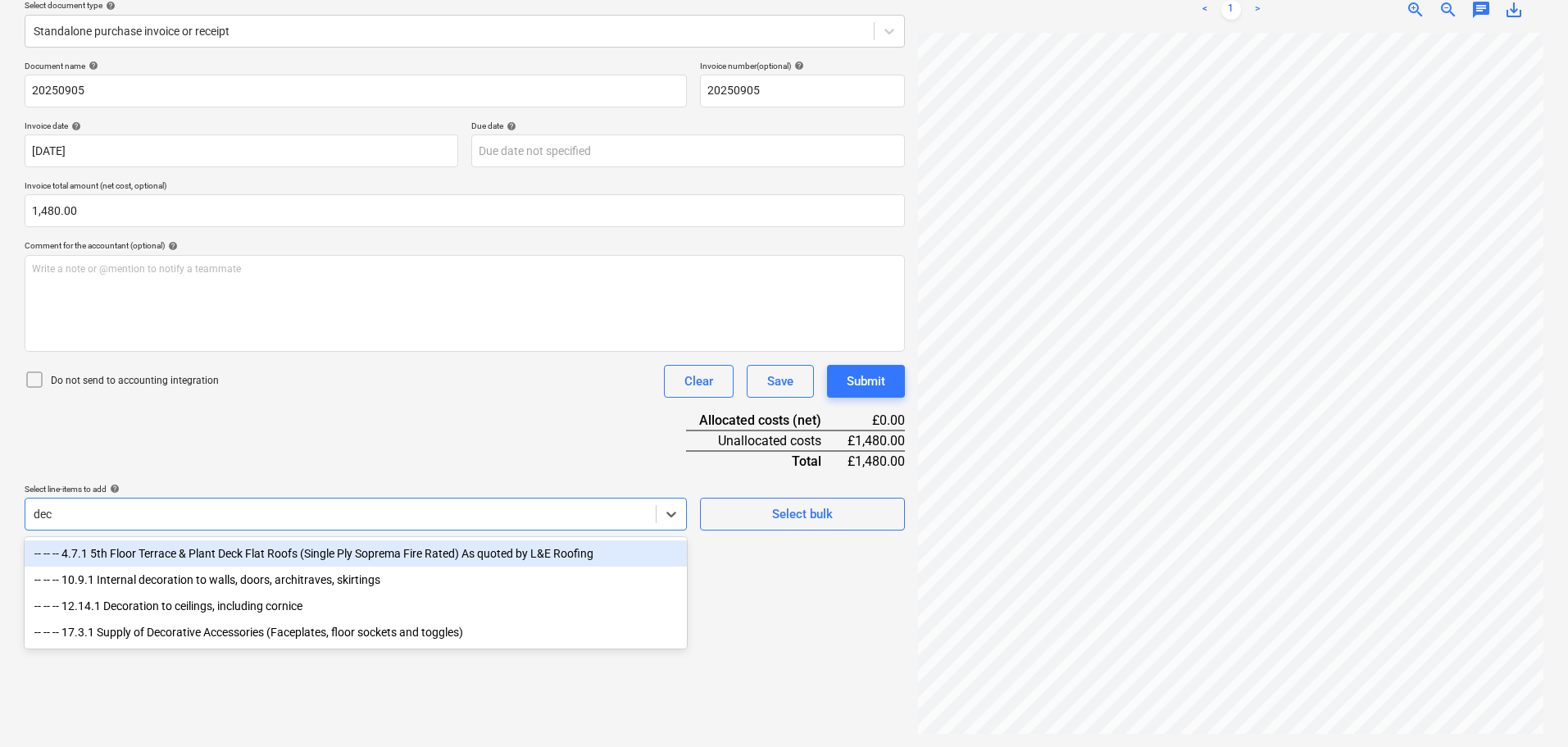
scroll to position [194, 0]
type input "decor"
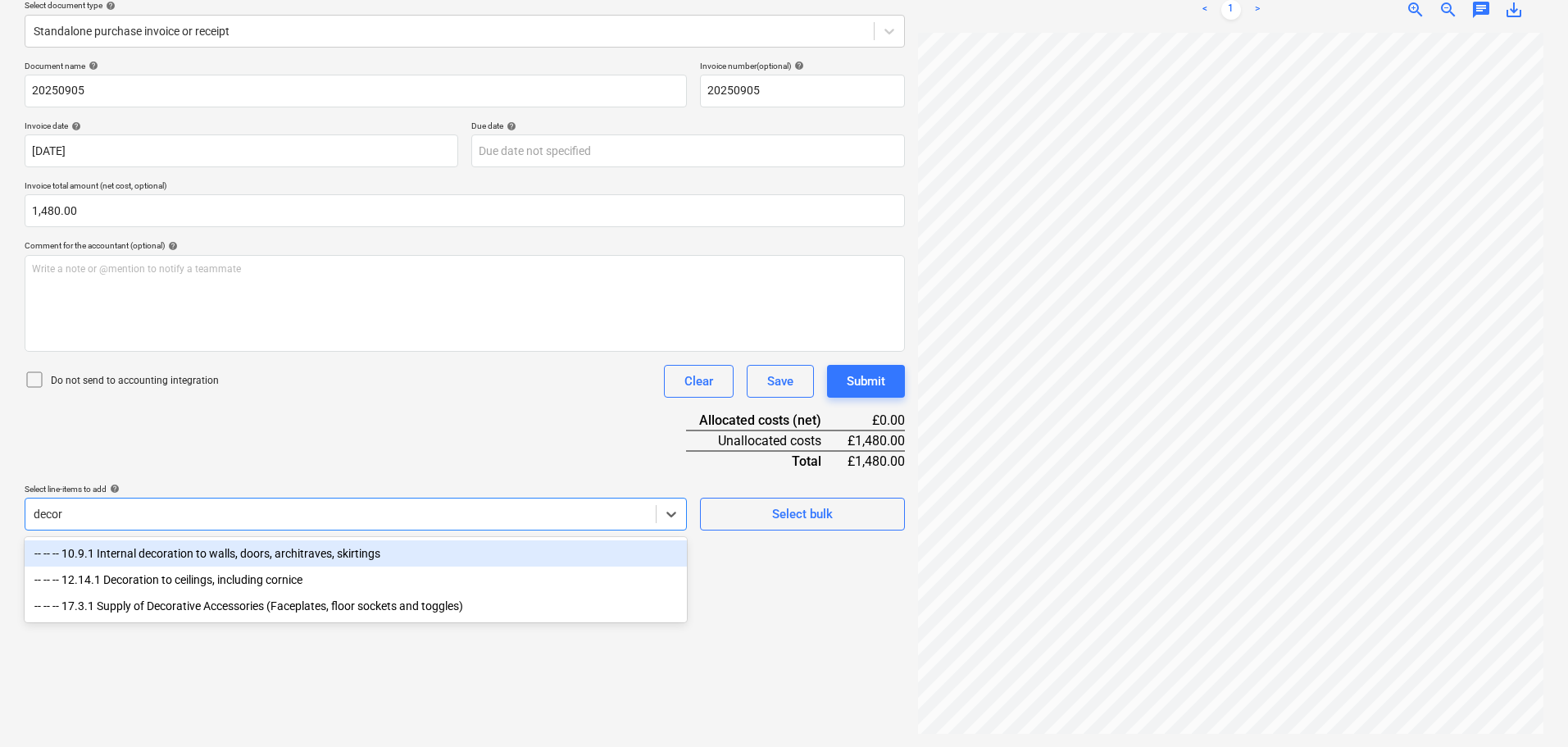
click at [238, 554] on div "-- -- -- 10.9.1 Internal decoration to walls, doors, architraves, skirtings" at bounding box center [356, 553] width 662 height 26
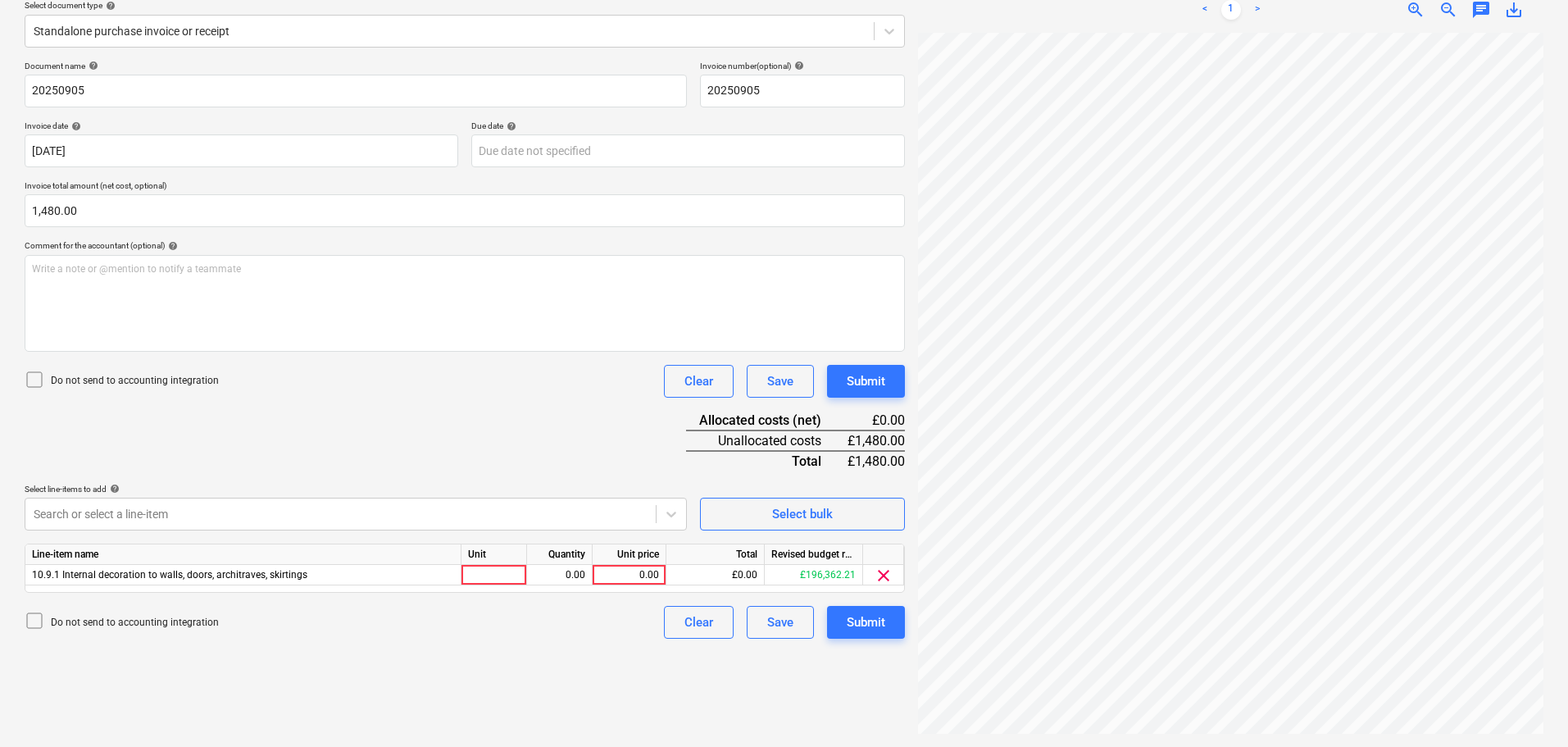
click at [390, 424] on div "Document name help 20250905 Invoice number (optional) help 20250905 Invoice dat…" at bounding box center [465, 349] width 880 height 578
click at [648, 576] on div "0.00" at bounding box center [629, 575] width 60 height 21
type input "1480"
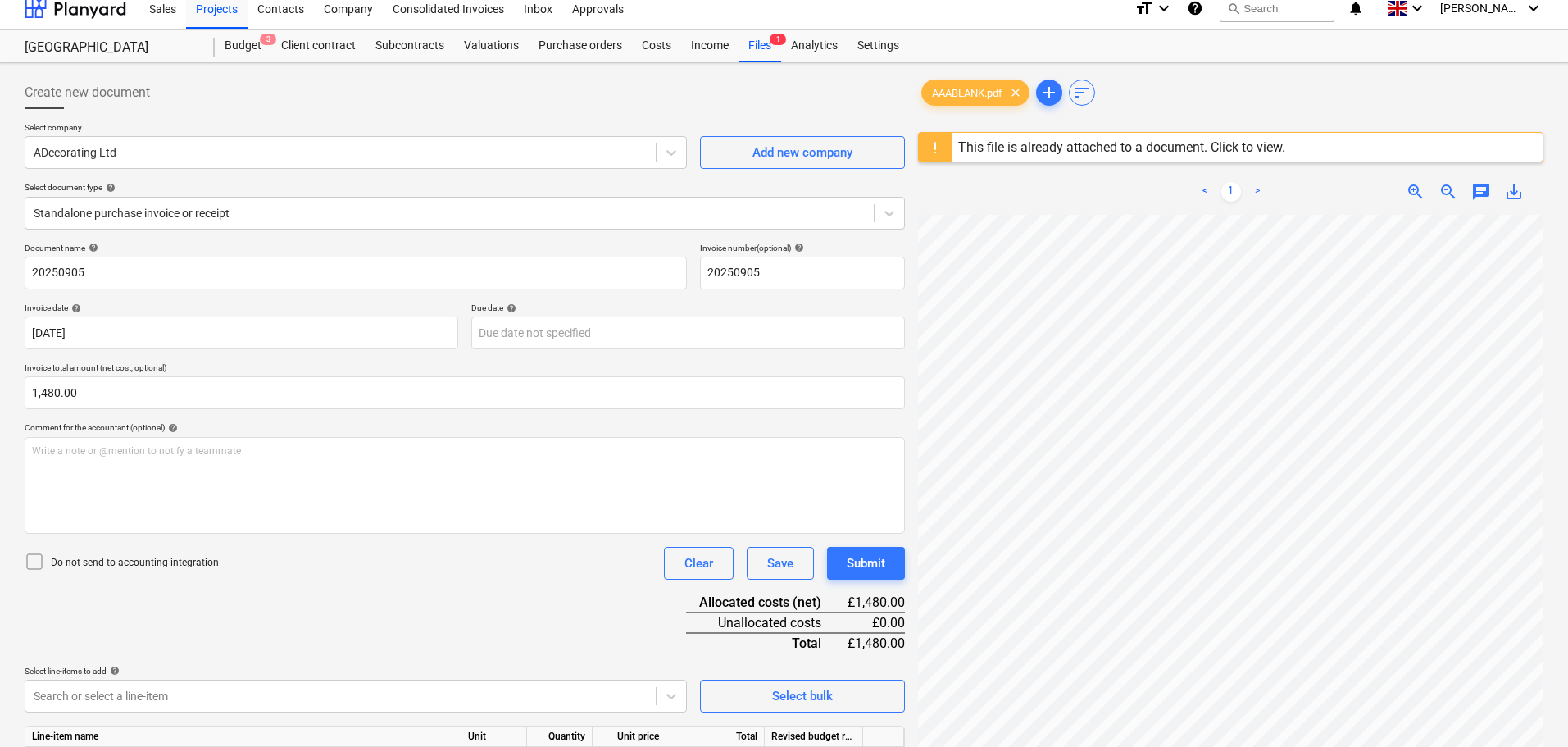
scroll to position [0, 0]
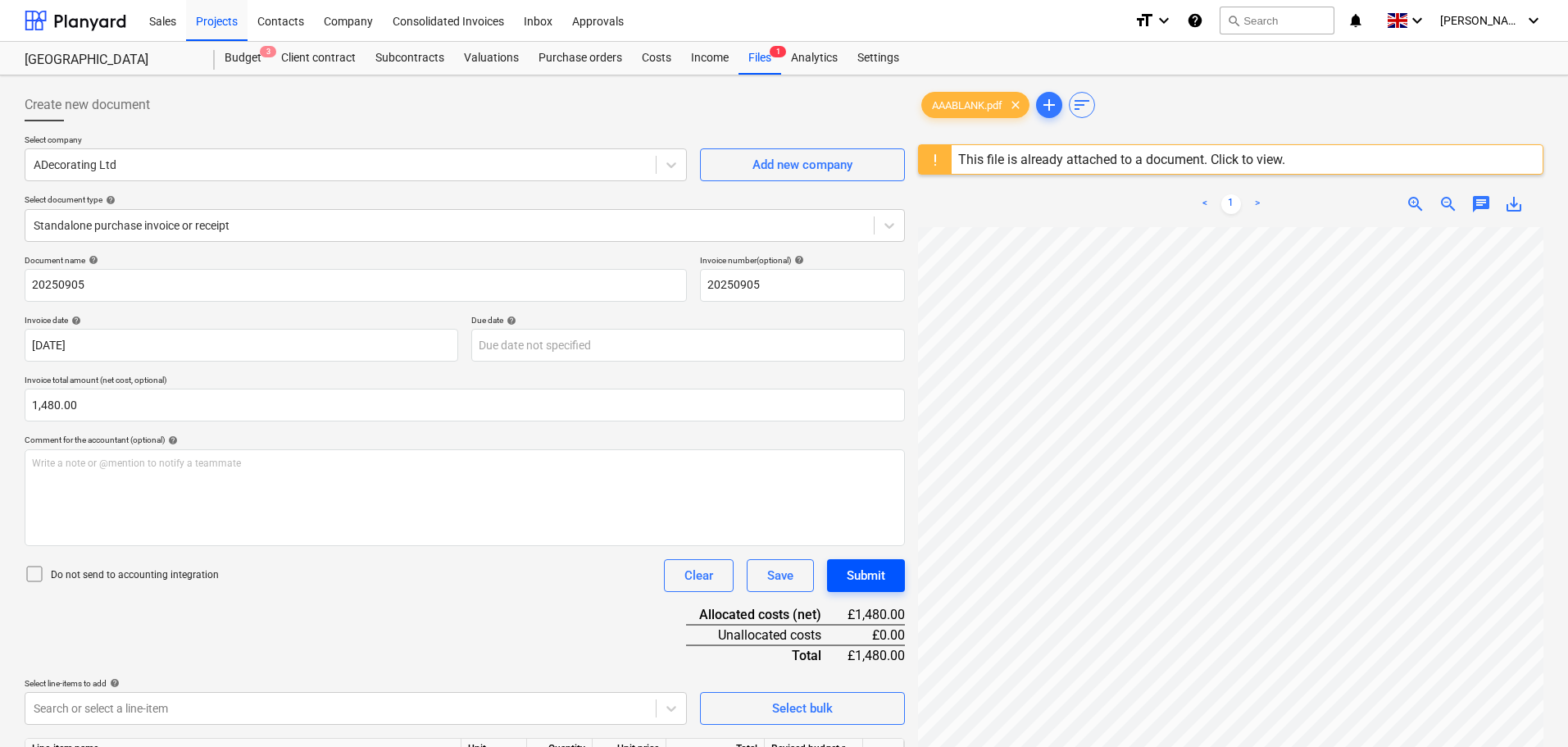
click at [873, 575] on div "Submit" at bounding box center [866, 575] width 38 height 21
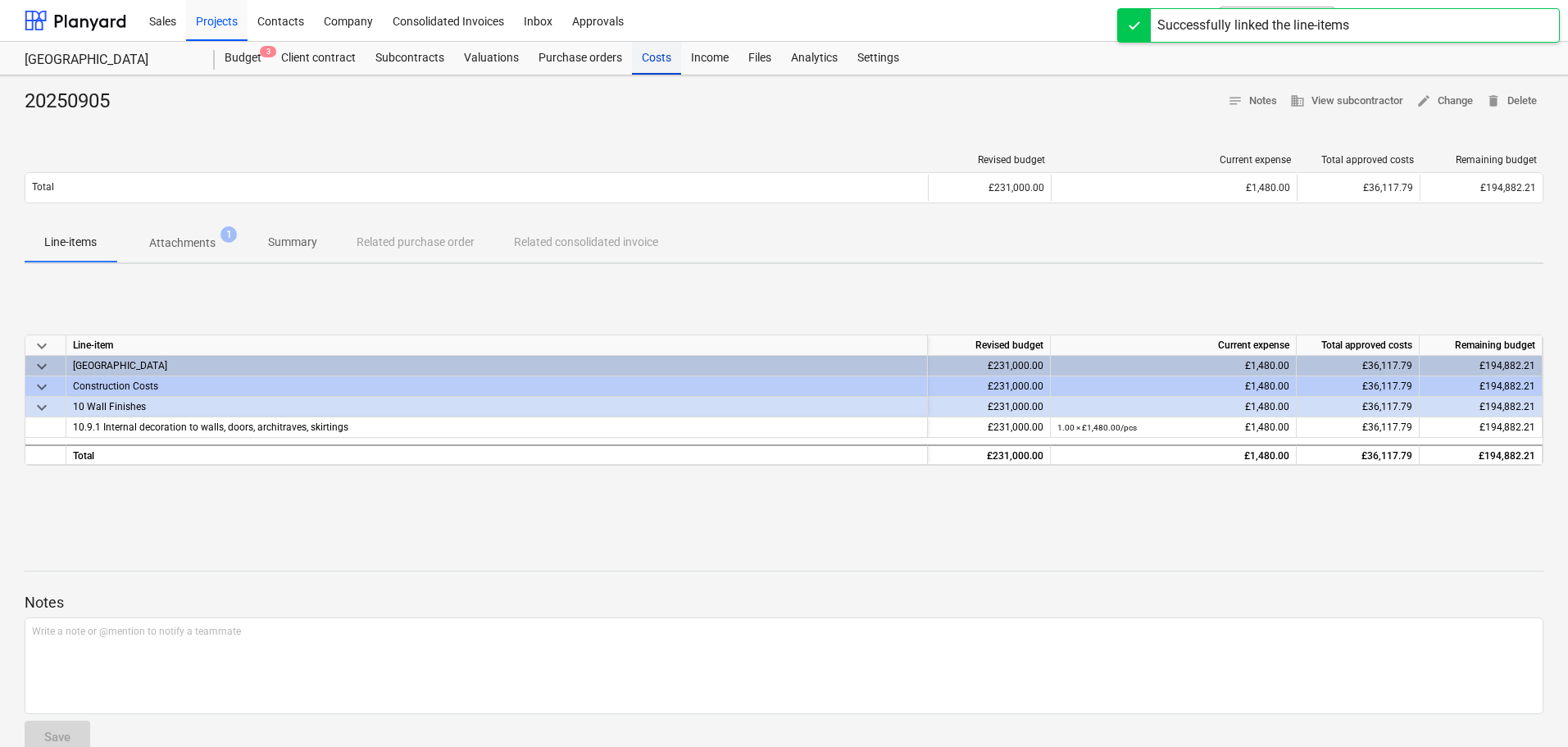
click at [658, 68] on div "Costs" at bounding box center [656, 58] width 49 height 33
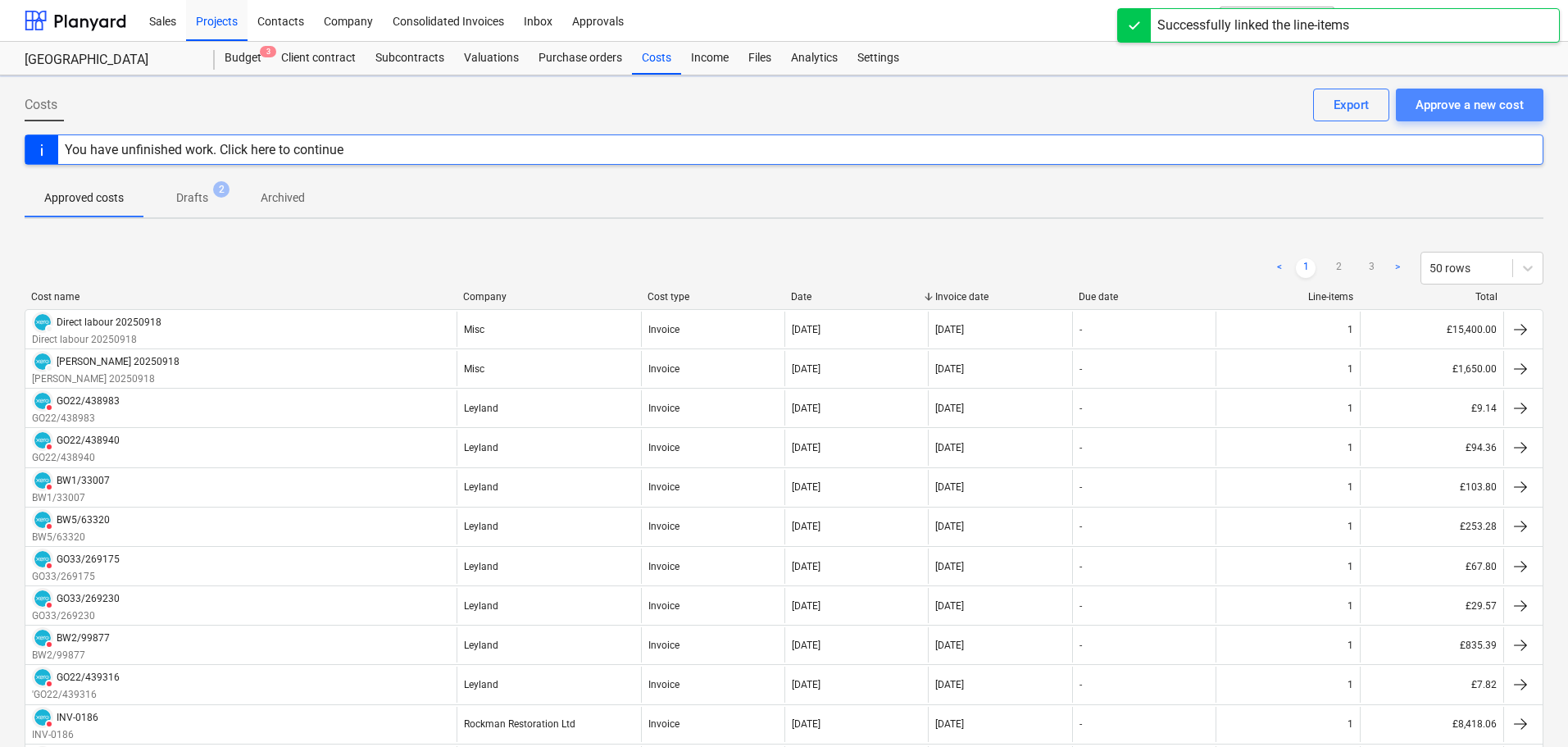
drag, startPoint x: 1438, startPoint y: 103, endPoint x: 1453, endPoint y: 103, distance: 15.0
click at [1453, 103] on div "Approve a new cost" at bounding box center [1469, 105] width 108 height 21
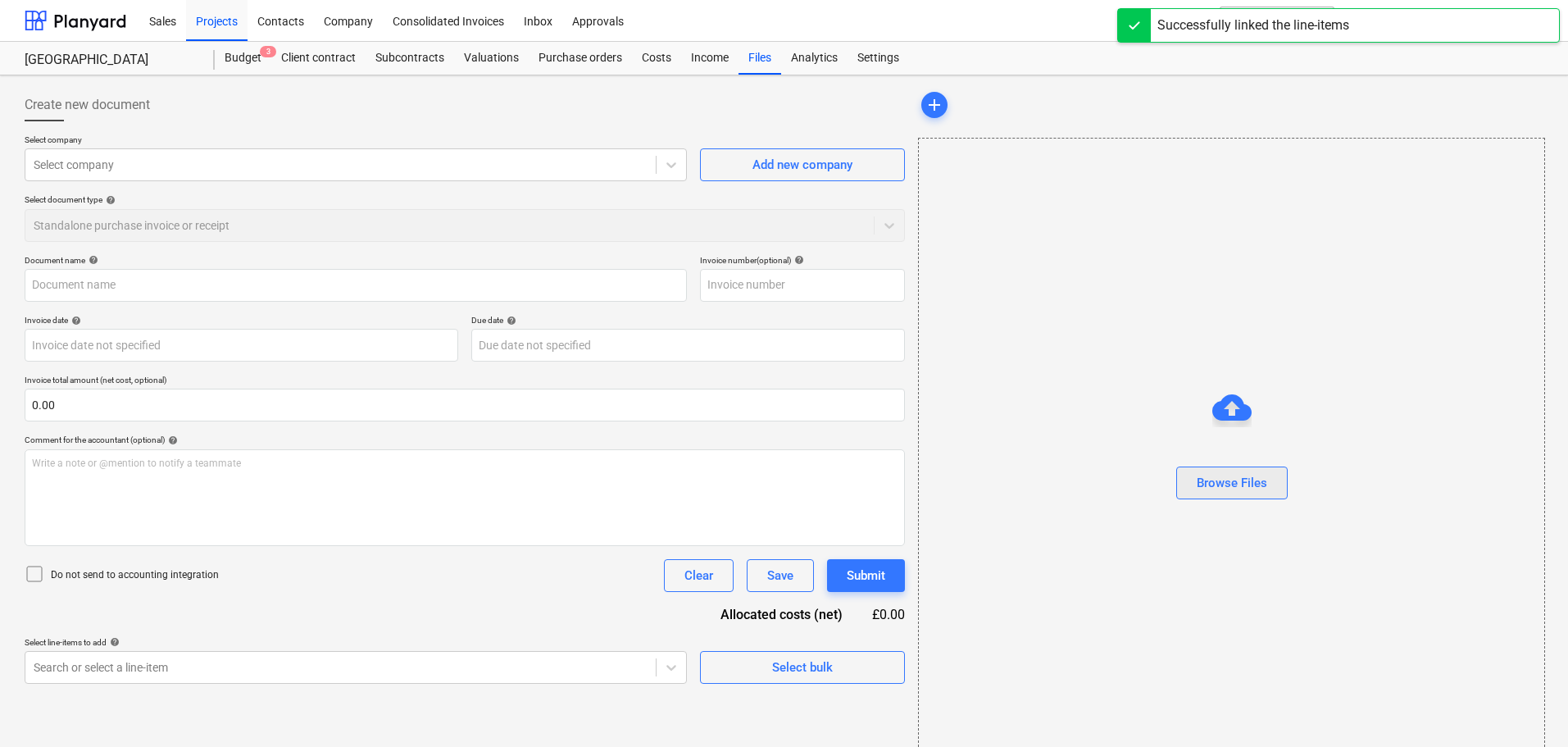
click at [1248, 479] on div "Browse Files" at bounding box center [1231, 483] width 71 height 21
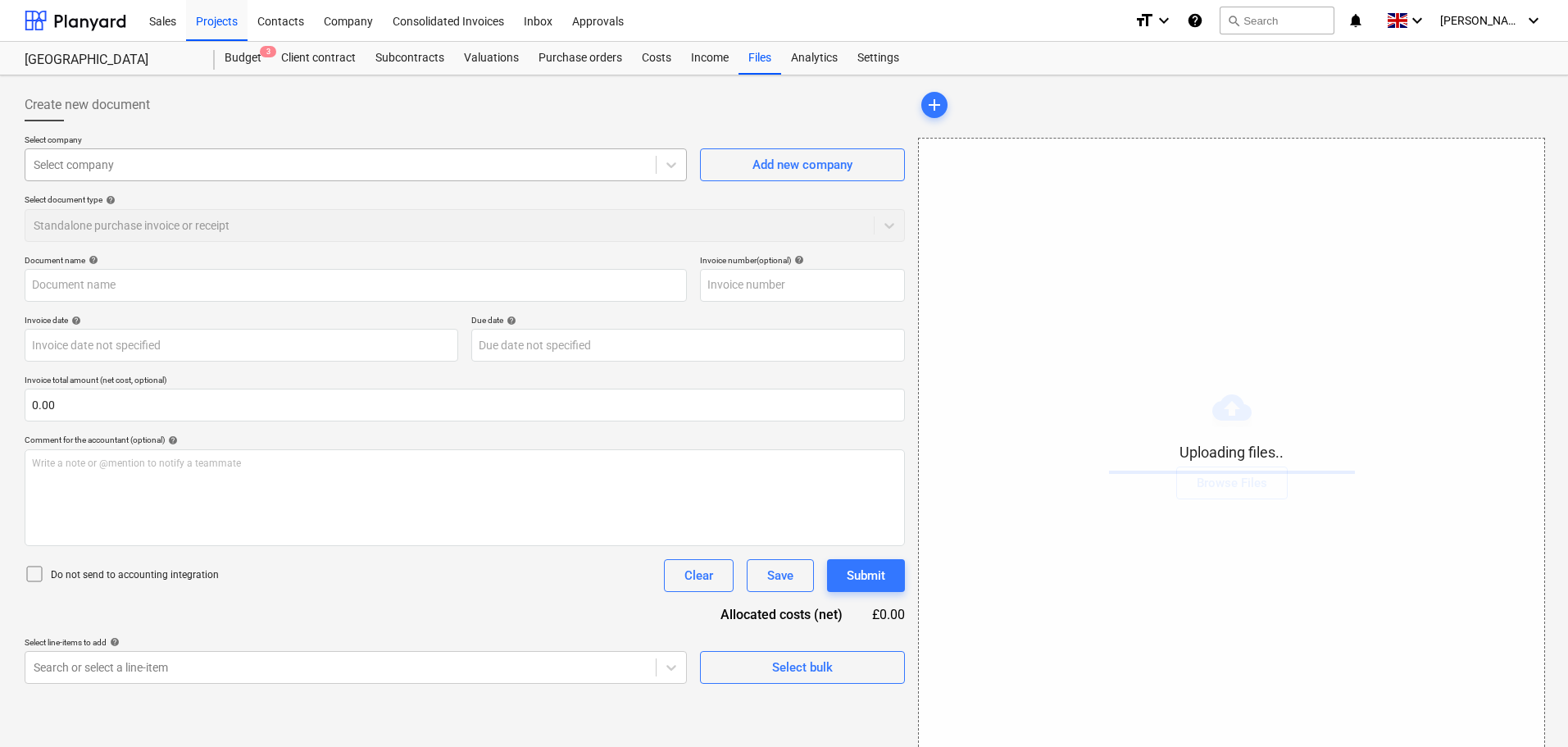
click at [186, 173] on div "Select company" at bounding box center [340, 165] width 630 height 23
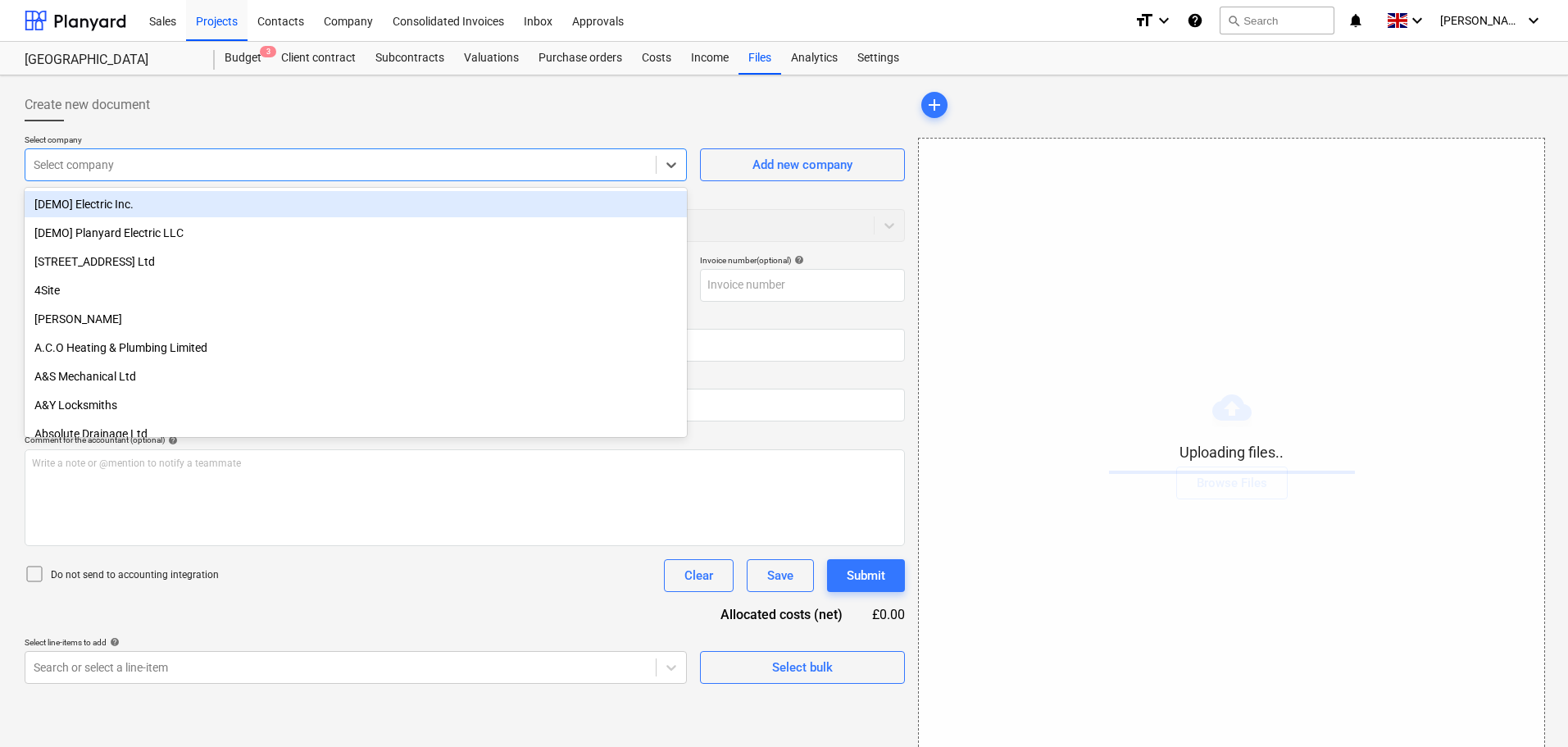
type input "AAABLANK.pdf"
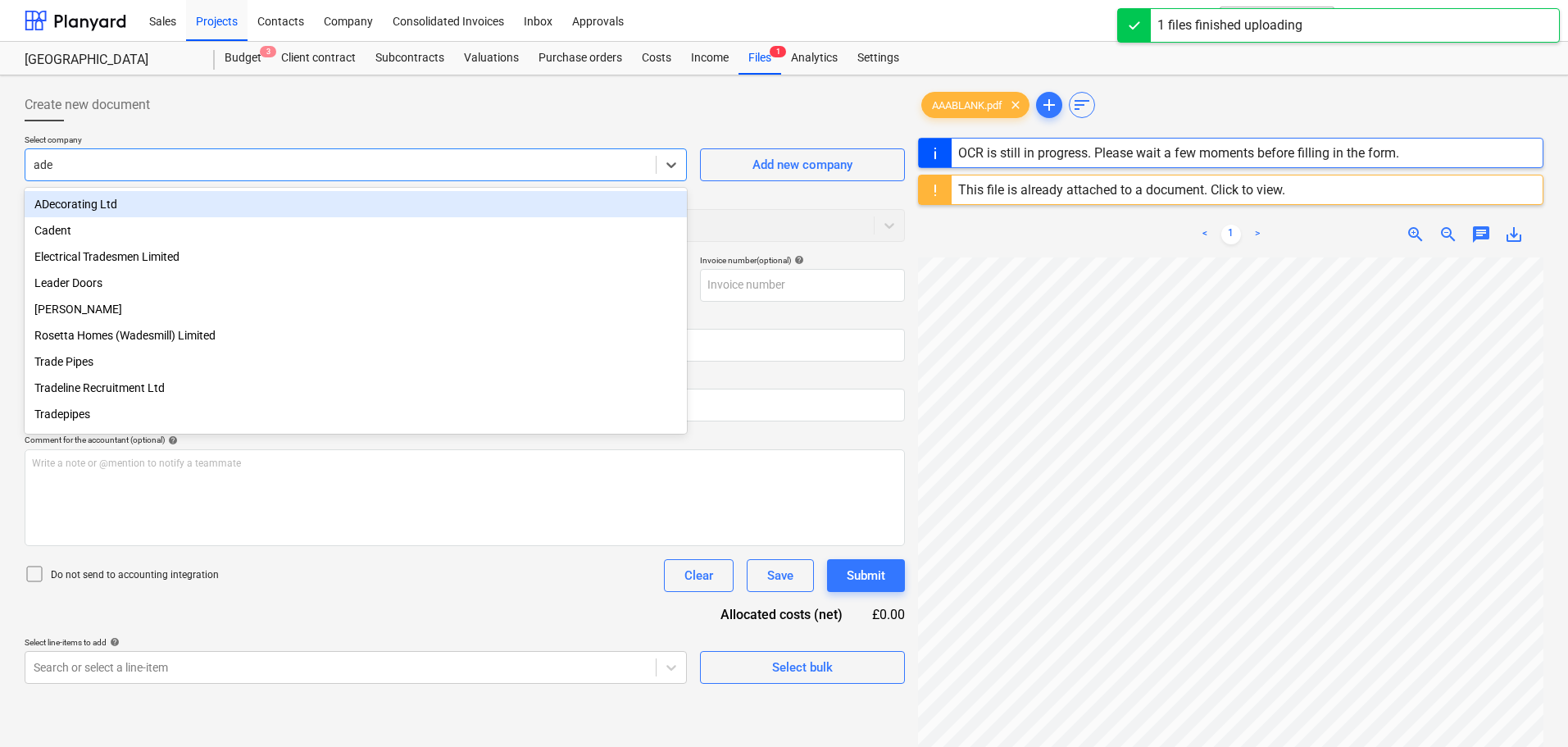
type input "adec"
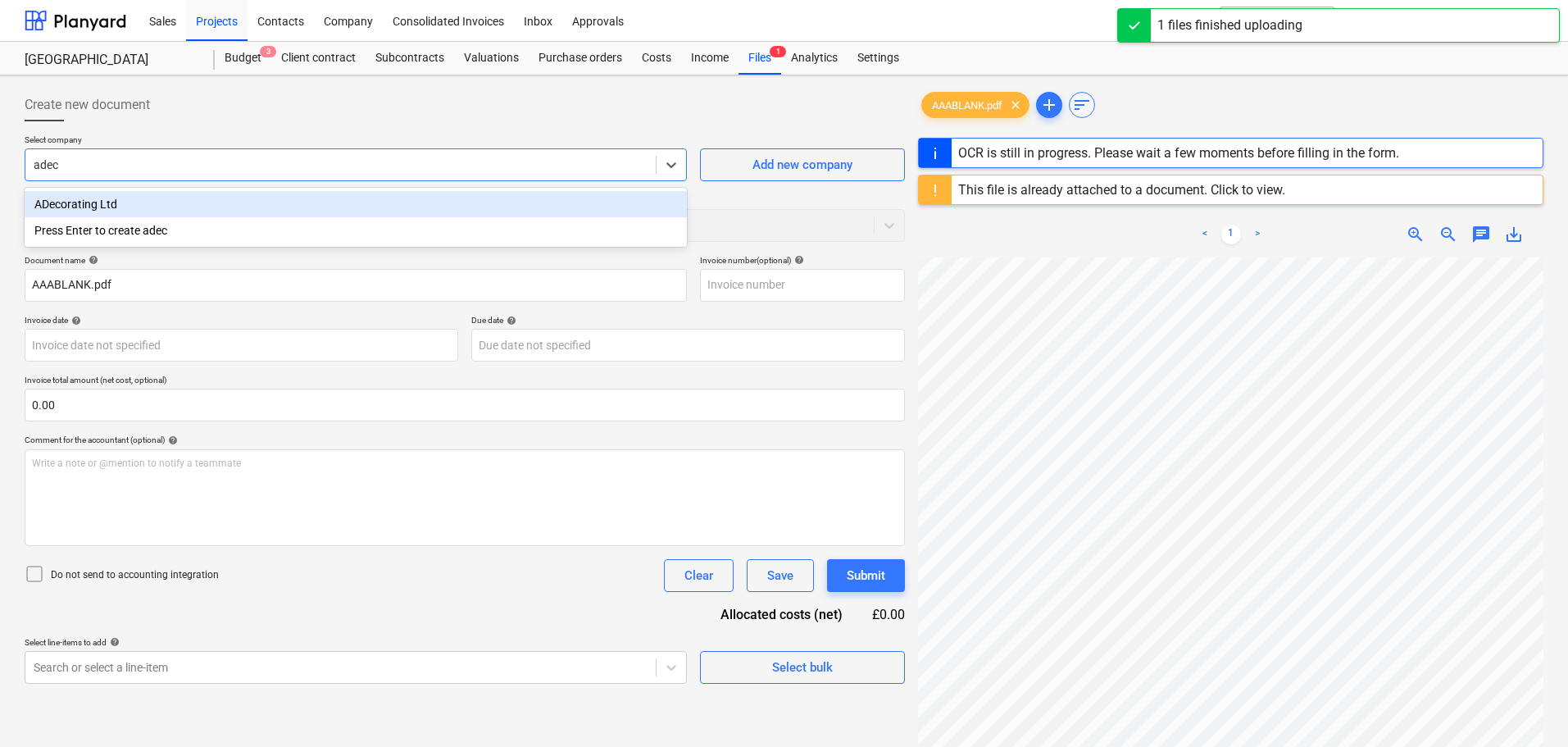
click at [157, 199] on div "ADecorating Ltd" at bounding box center [356, 204] width 662 height 26
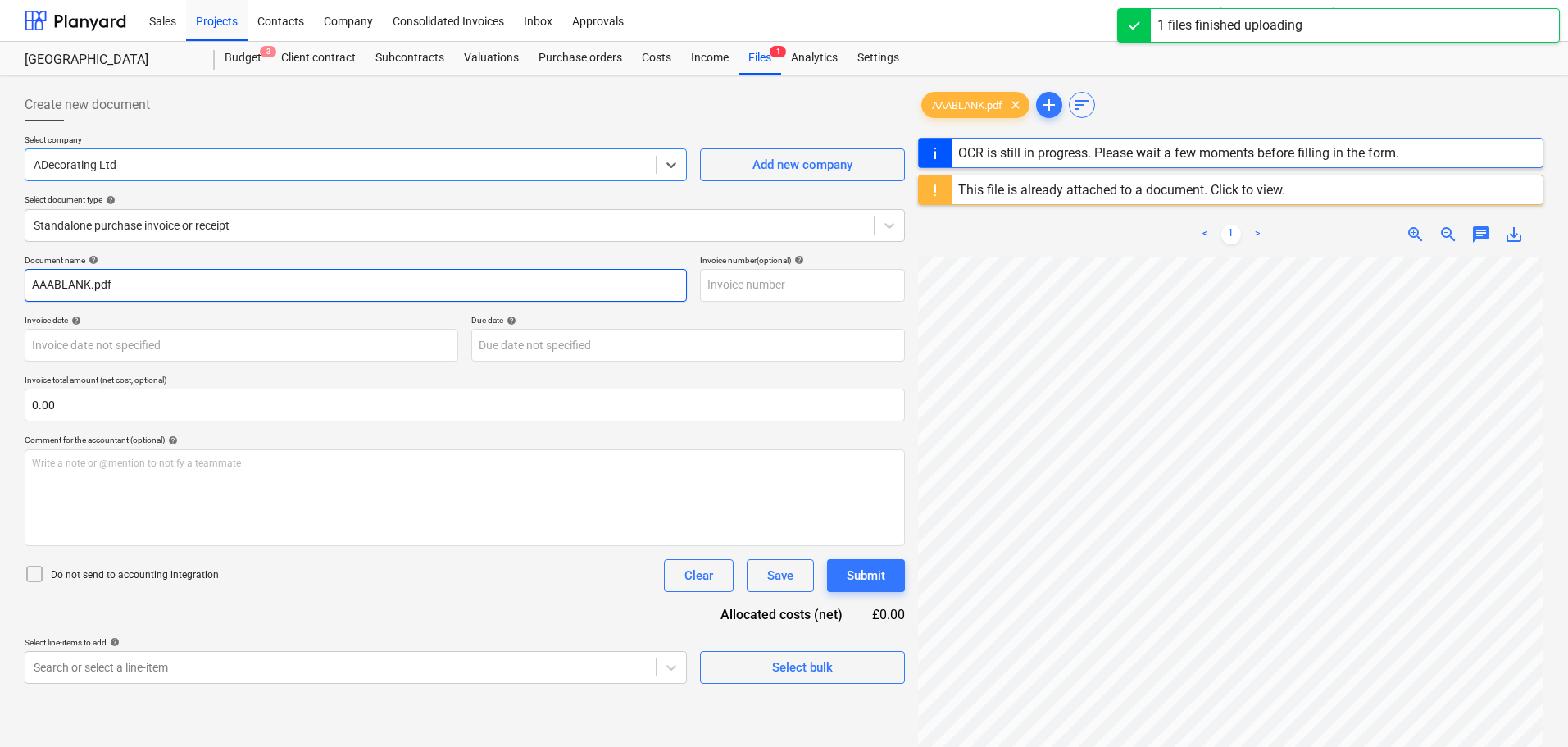
click at [201, 273] on input "AAABLANK.pdf" at bounding box center [356, 285] width 662 height 33
drag, startPoint x: 132, startPoint y: 285, endPoint x: -69, endPoint y: 279, distance: 201.1
click at [0, 279] on html "Sales Projects Contacts Company Consolidated Invoices Inbox Approvals format_si…" at bounding box center [784, 374] width 1568 height 747
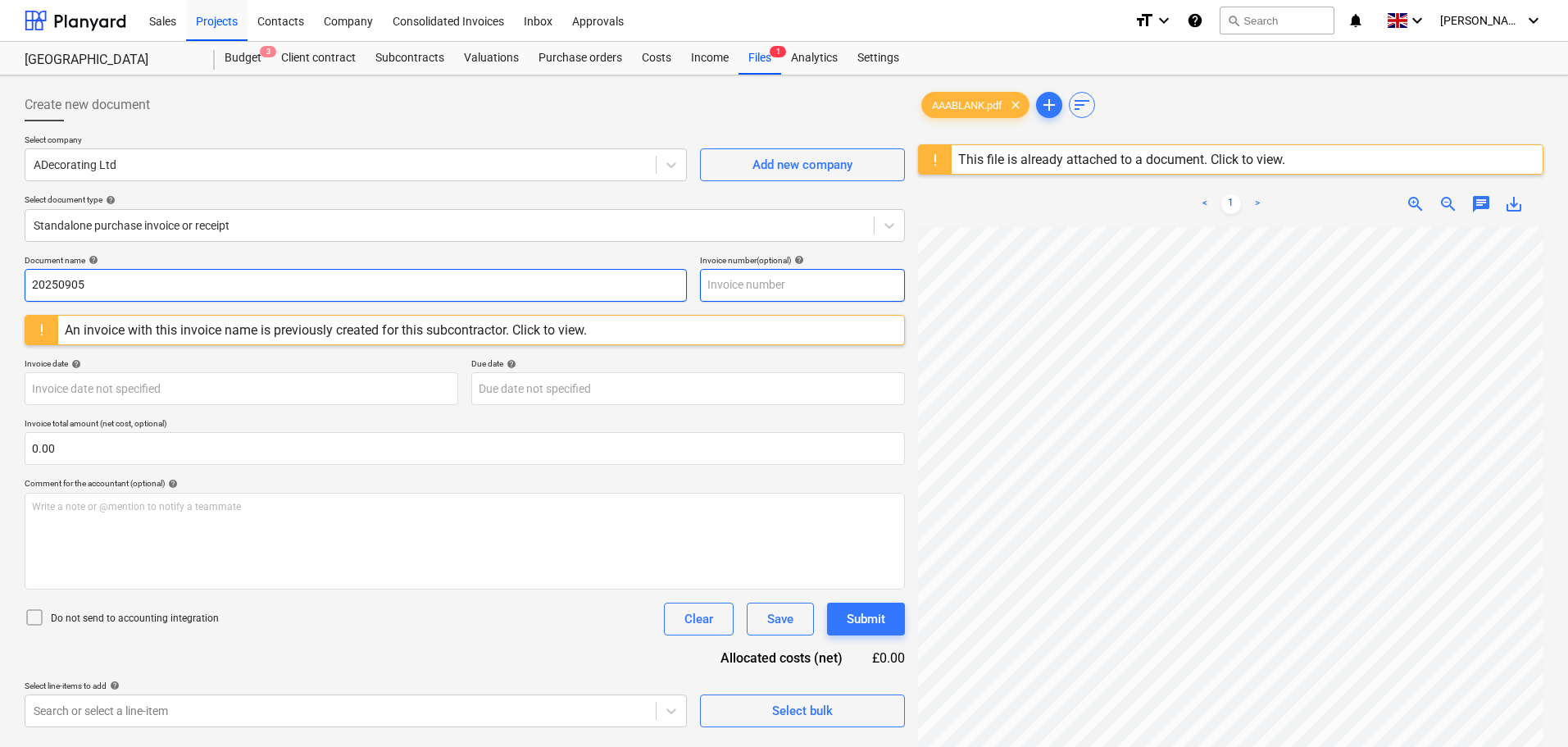
type input "20250905"
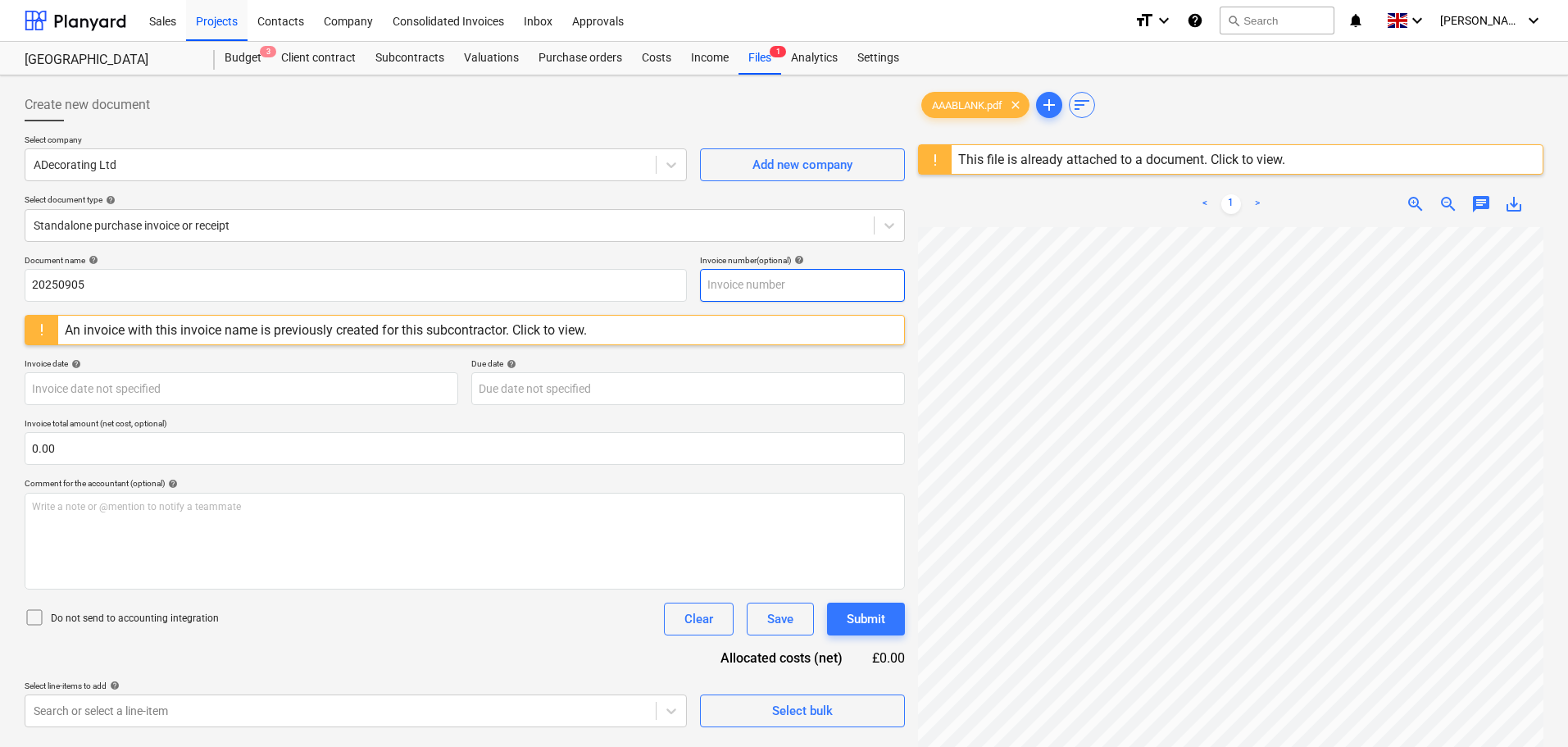
click at [735, 293] on input "text" at bounding box center [801, 285] width 205 height 33
paste input "20250905"
type input "20250905"
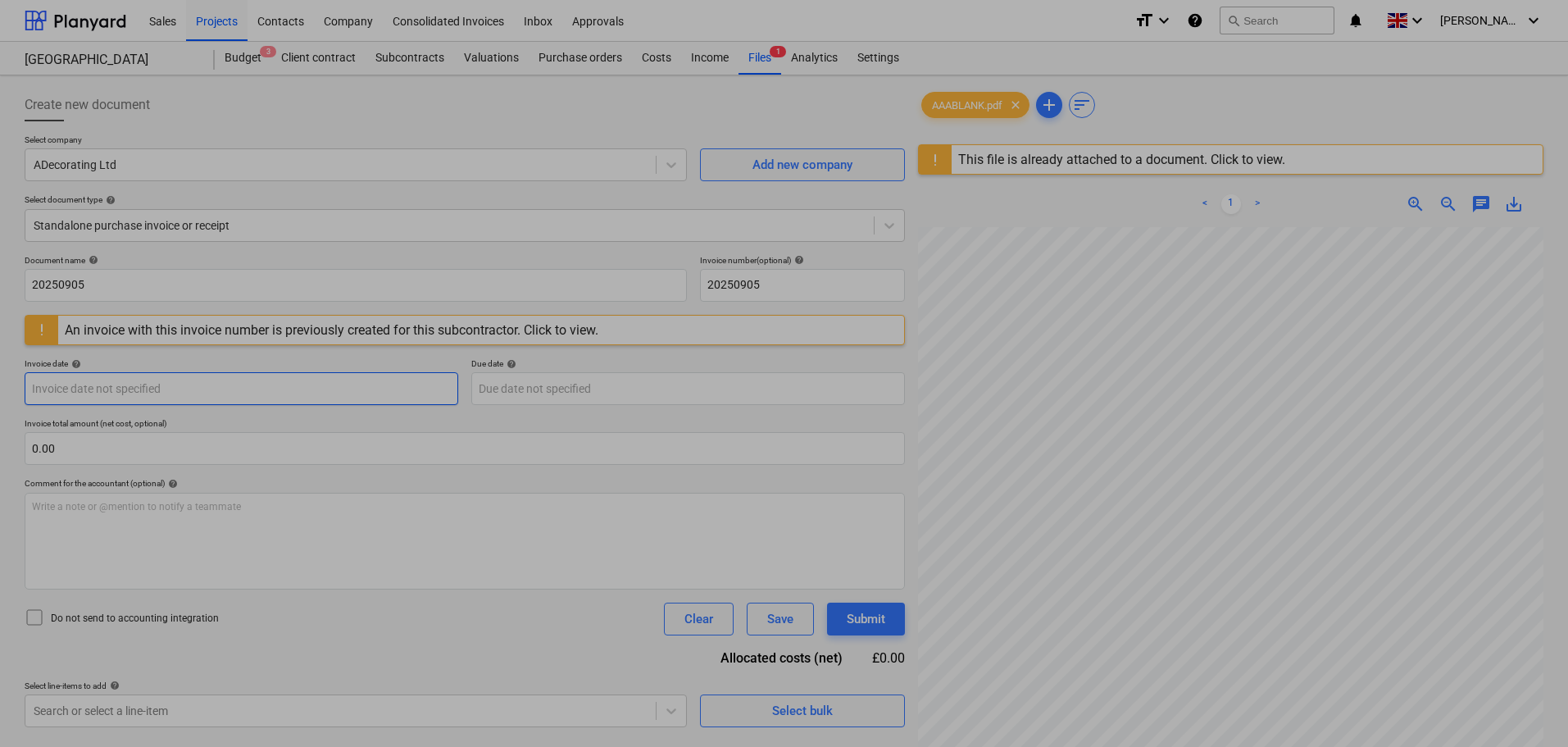
click at [91, 387] on body "Sales Projects Contacts Company Consolidated Invoices Inbox Approvals format_si…" at bounding box center [784, 374] width 1568 height 747
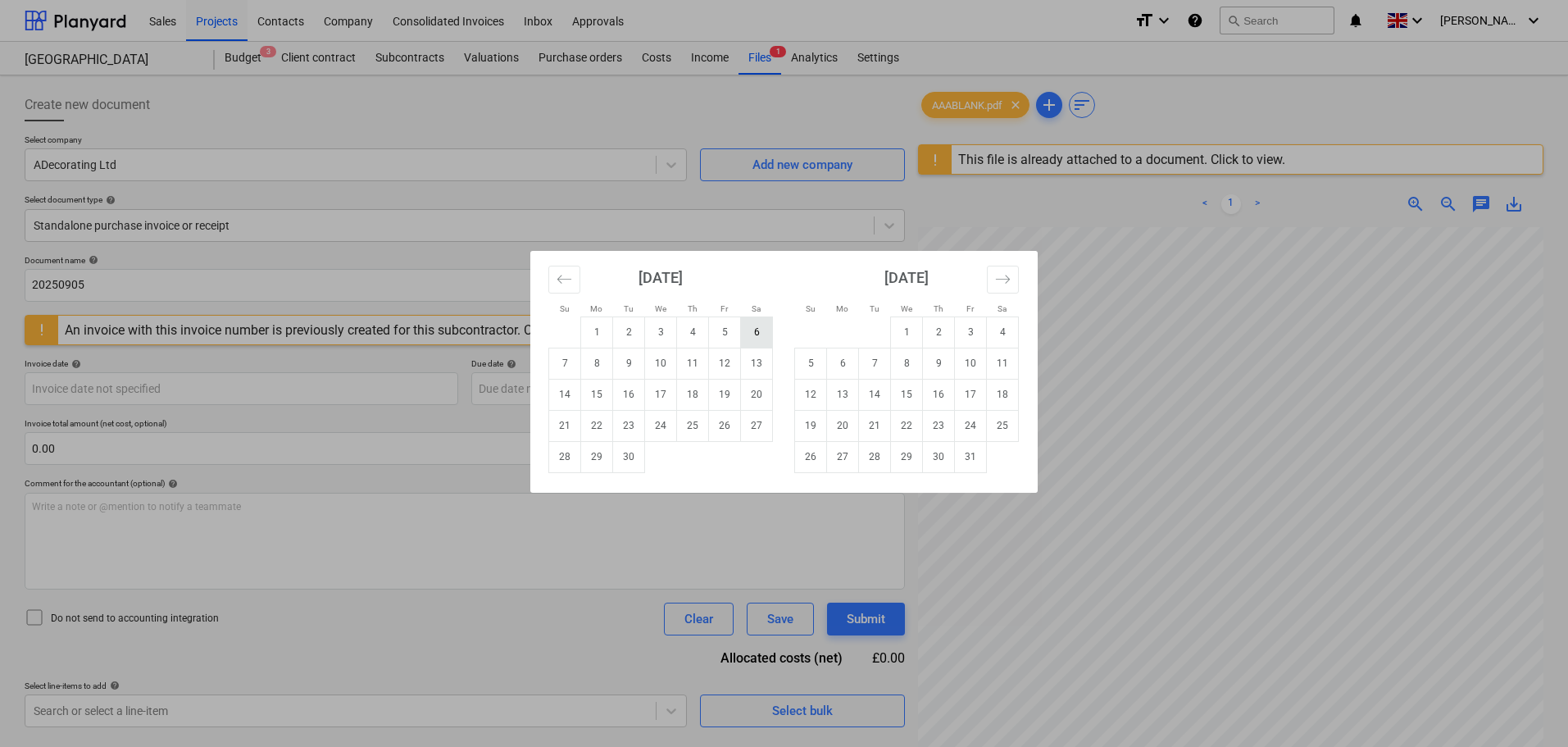
click at [742, 332] on td "6" at bounding box center [757, 332] width 32 height 31
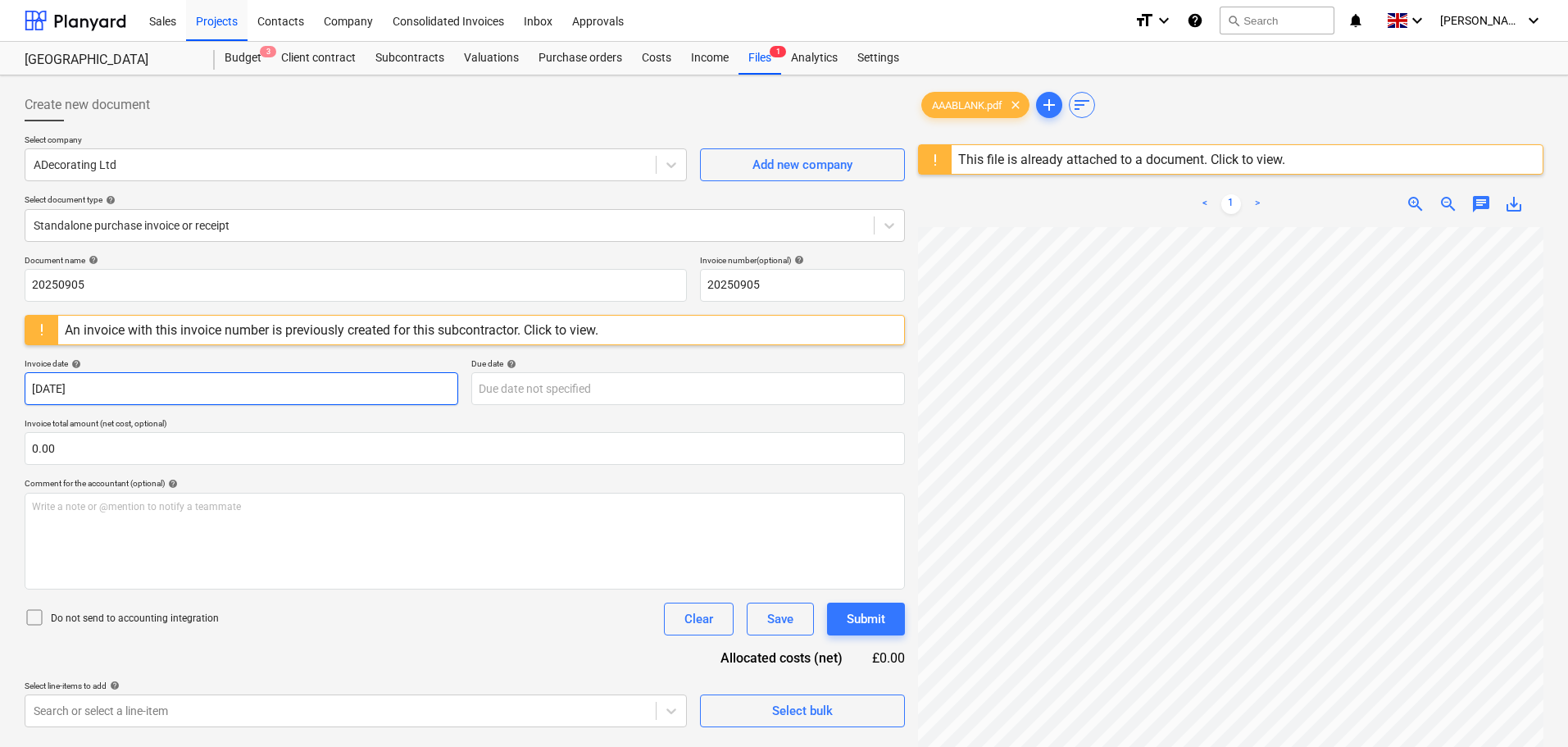
click at [237, 381] on body "Sales Projects Contacts Company Consolidated Invoices Inbox Approvals format_si…" at bounding box center [784, 374] width 1568 height 747
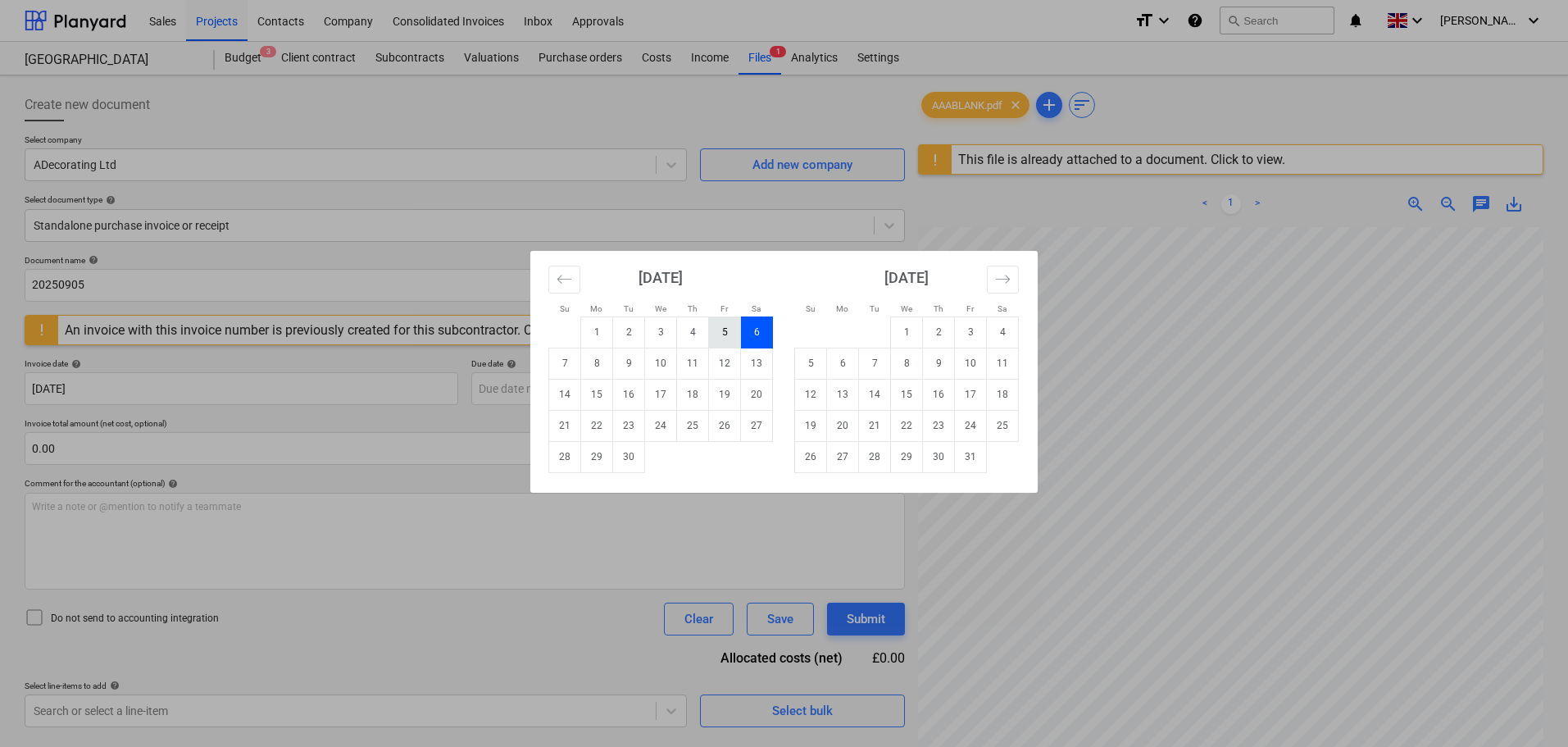
click at [732, 336] on td "5" at bounding box center [725, 332] width 32 height 31
type input "[DATE]"
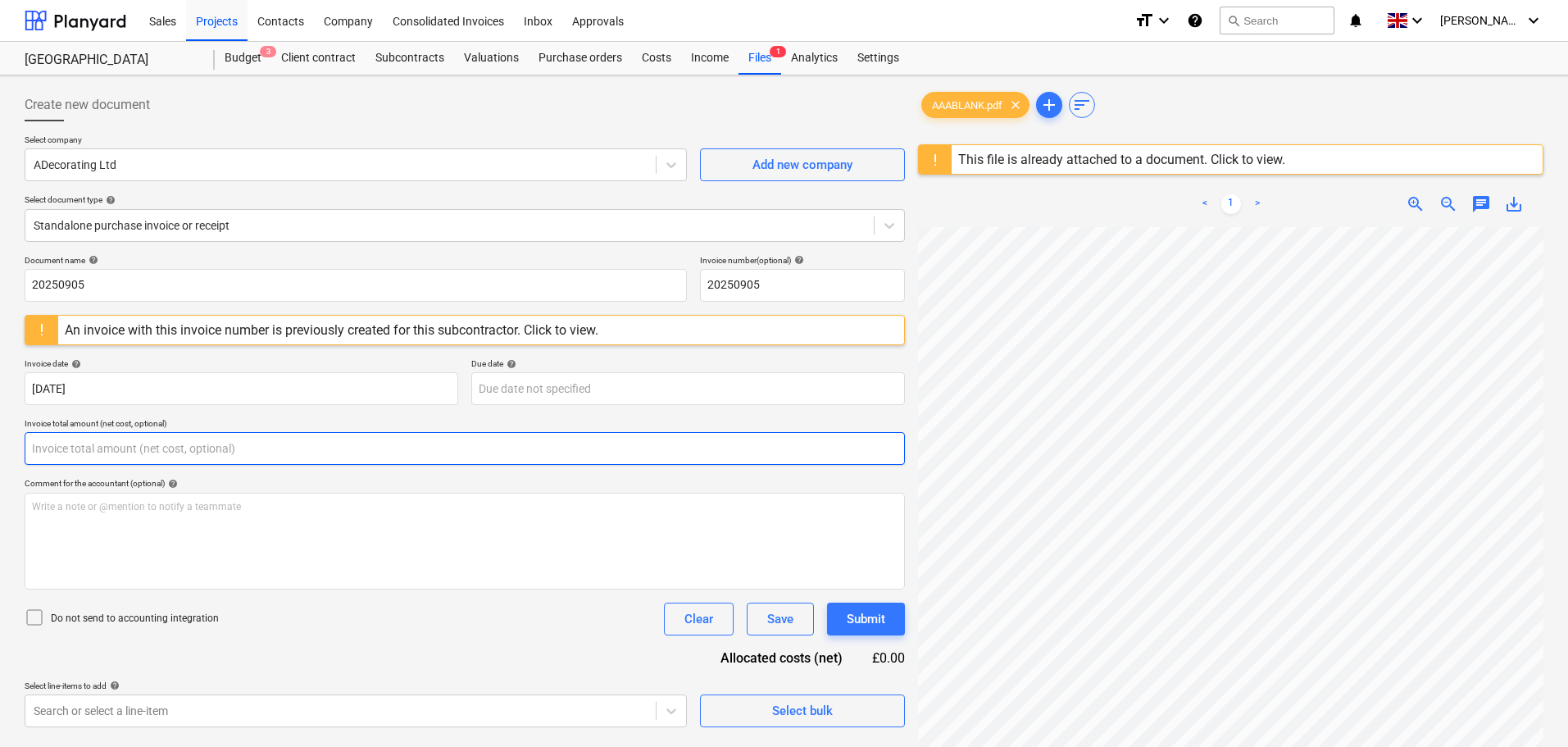
click at [74, 446] on input "text" at bounding box center [465, 448] width 880 height 33
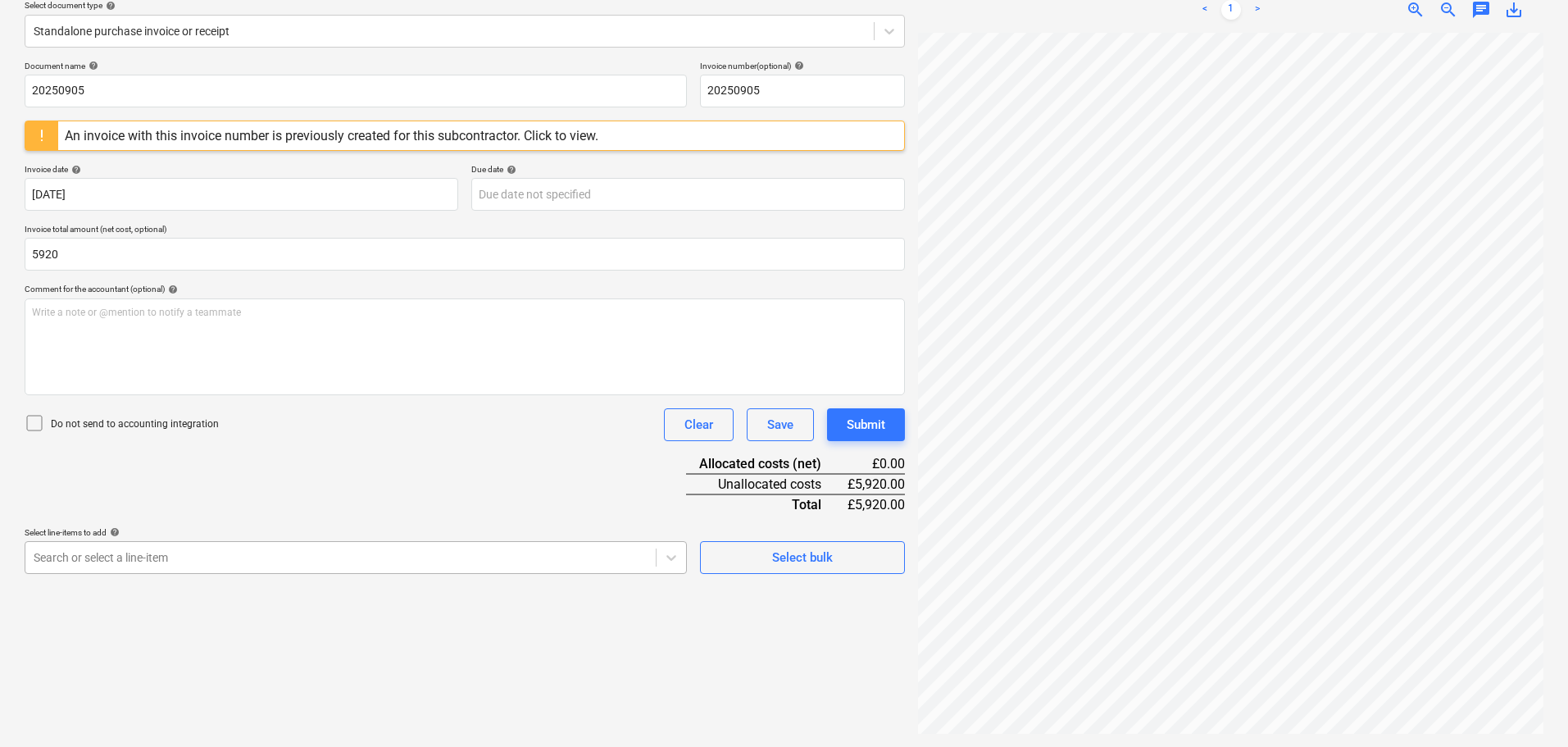
type input "5,920.00"
click at [206, 552] on body "Sales Projects Contacts Company Consolidated Invoices Inbox Approvals format_si…" at bounding box center [784, 180] width 1568 height 747
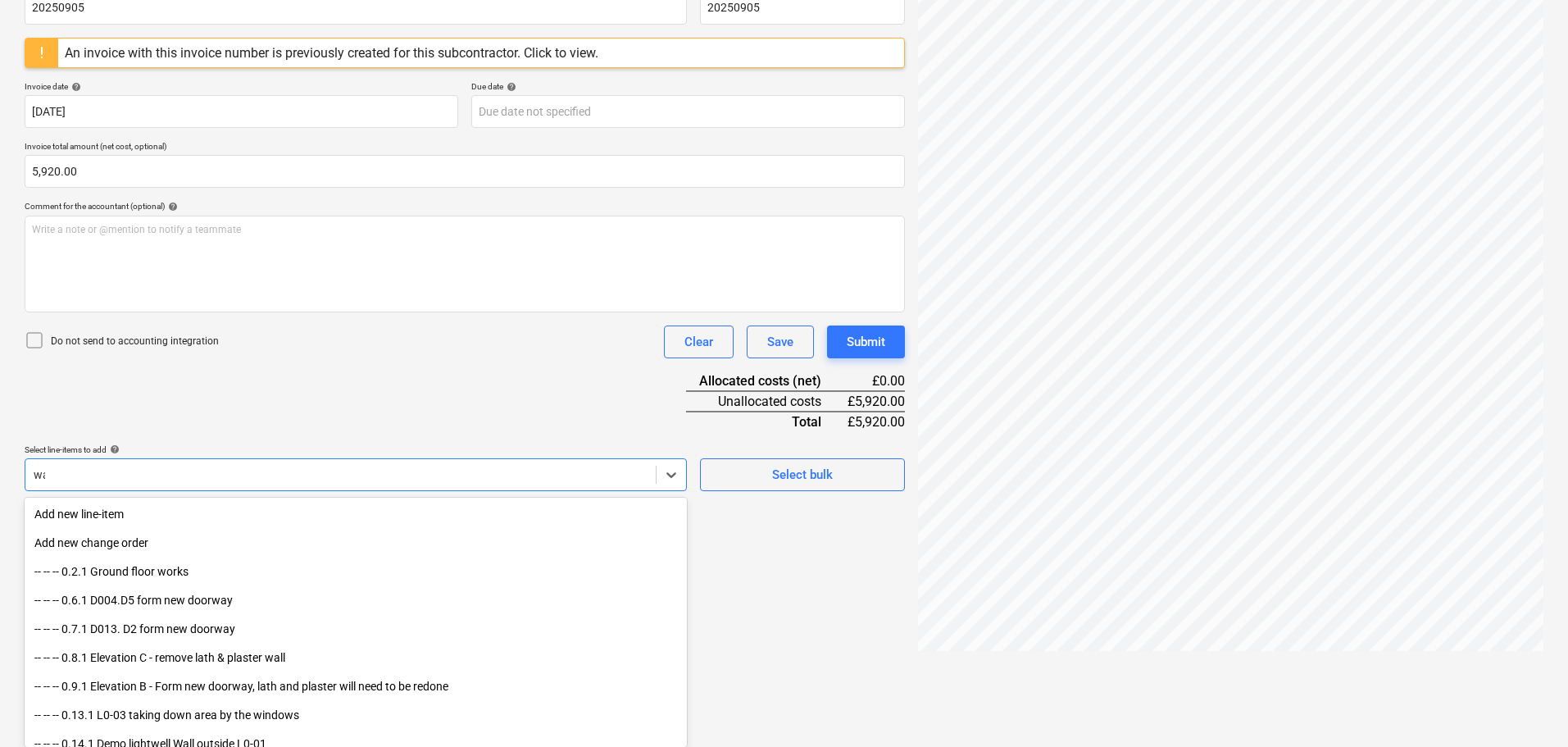
type input "w"
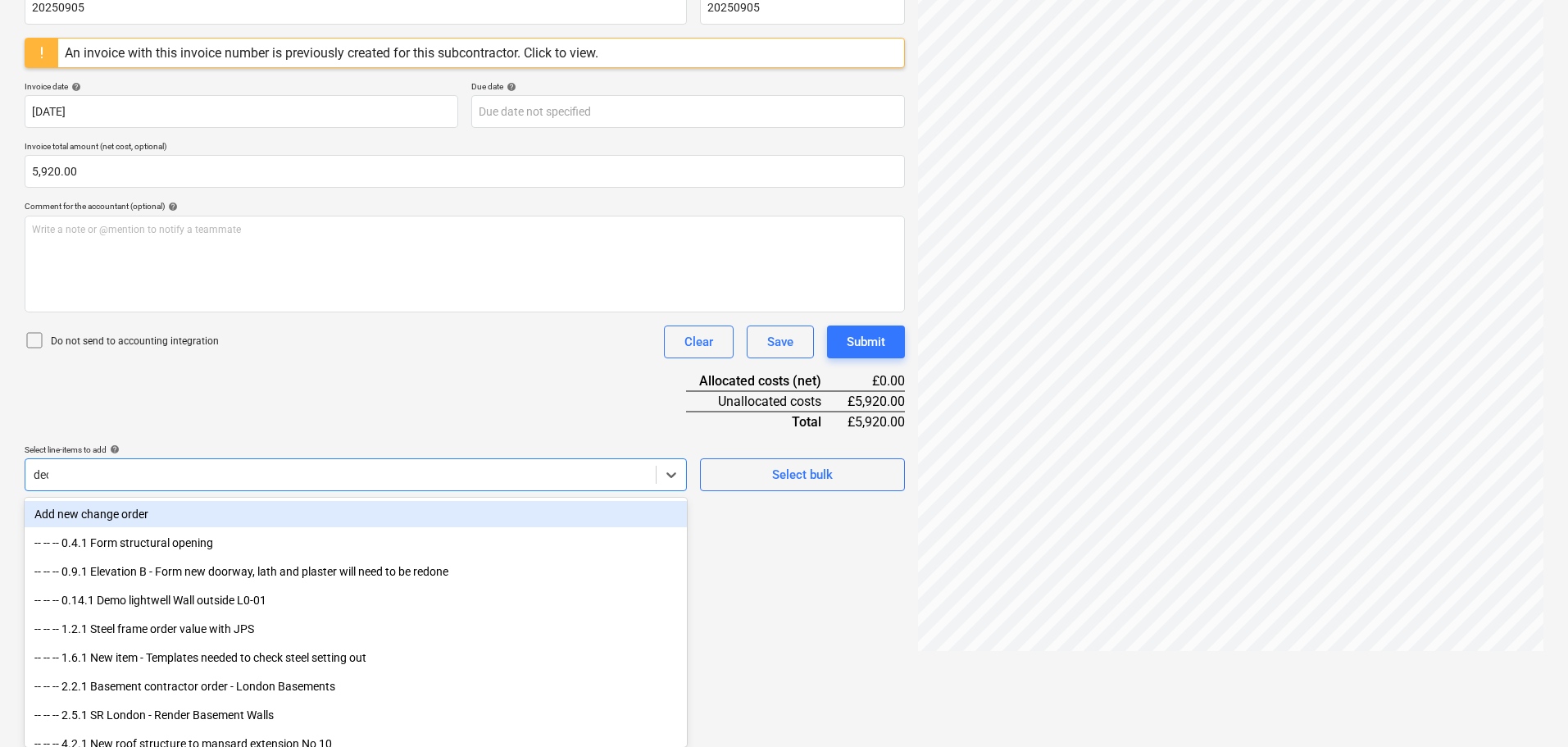
scroll to position [194, 0]
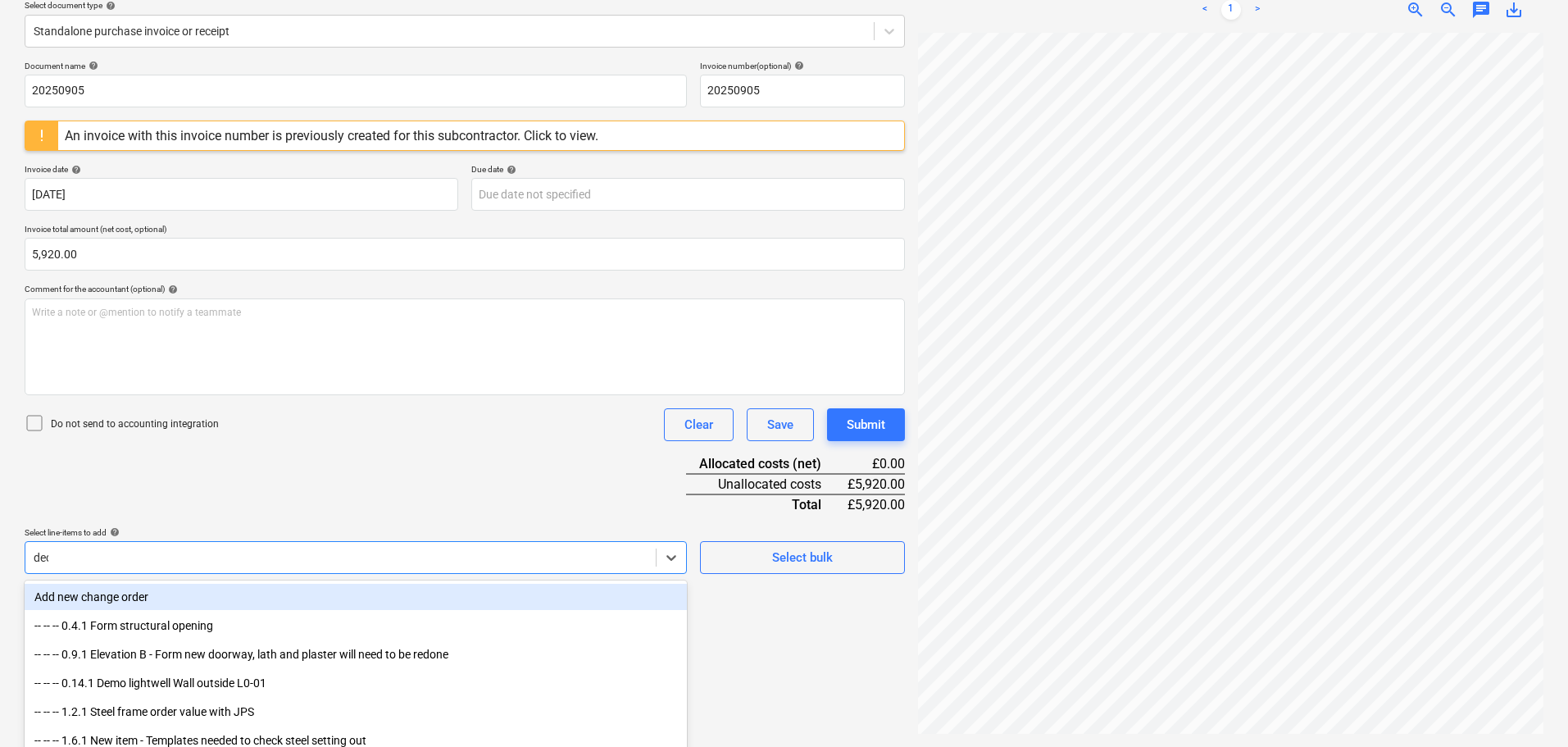
type input "decor"
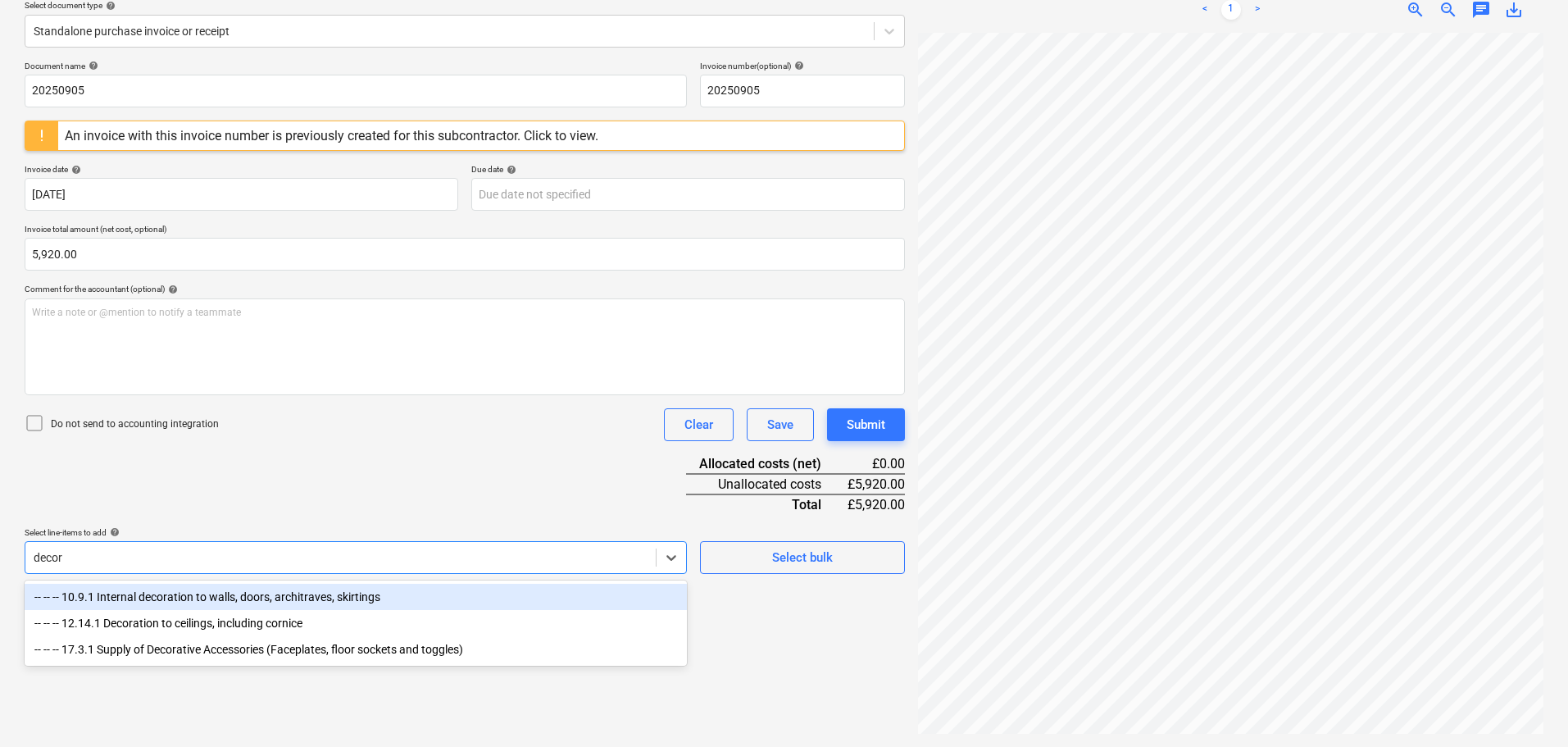
drag, startPoint x: 235, startPoint y: 598, endPoint x: 332, endPoint y: 550, distance: 108.2
click at [236, 598] on div "-- -- -- 10.9.1 Internal decoration to walls, doors, architraves, skirtings" at bounding box center [356, 596] width 662 height 26
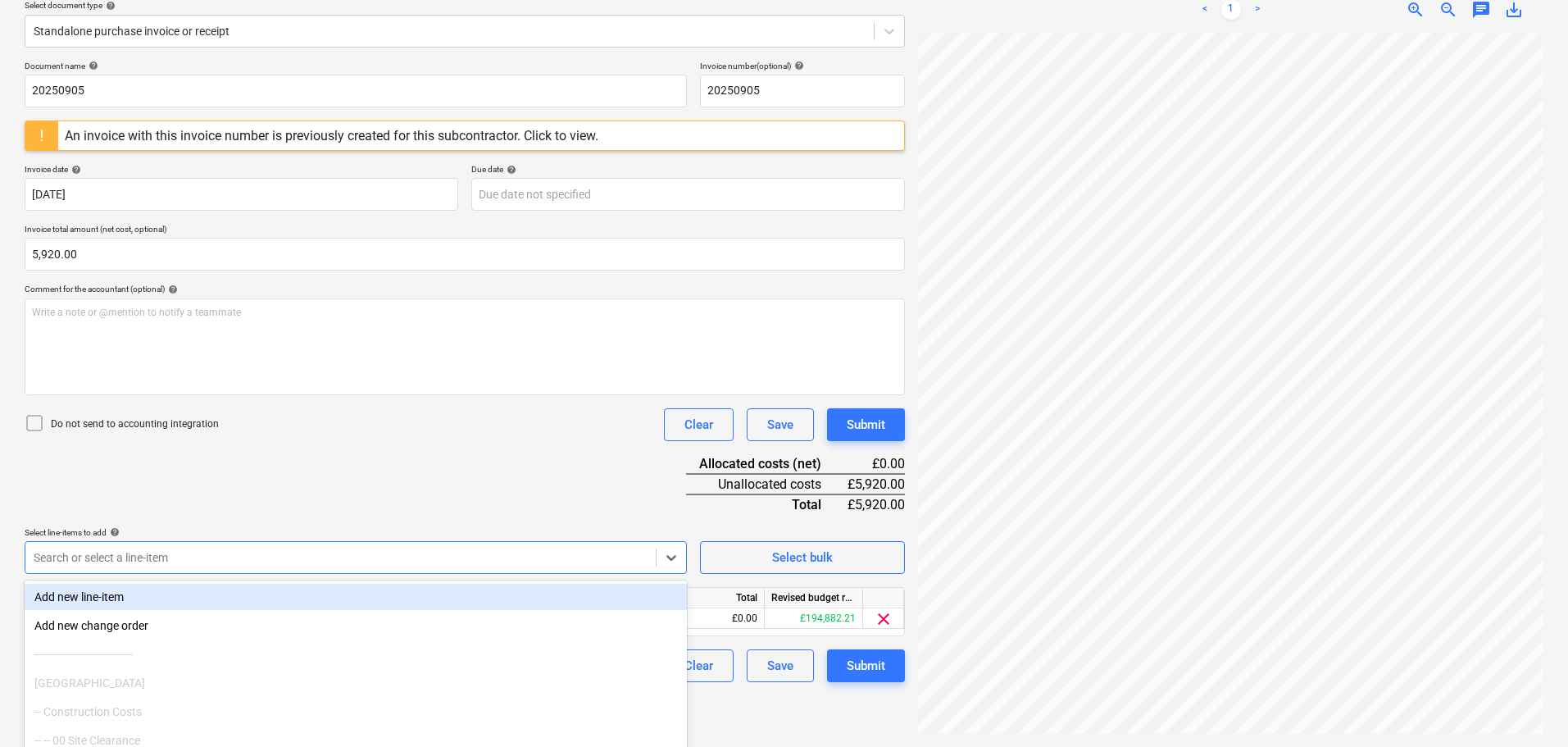
click at [427, 495] on div "Document name help 20250905 Invoice number (optional) help 20250905 An invoice …" at bounding box center [465, 371] width 880 height 621
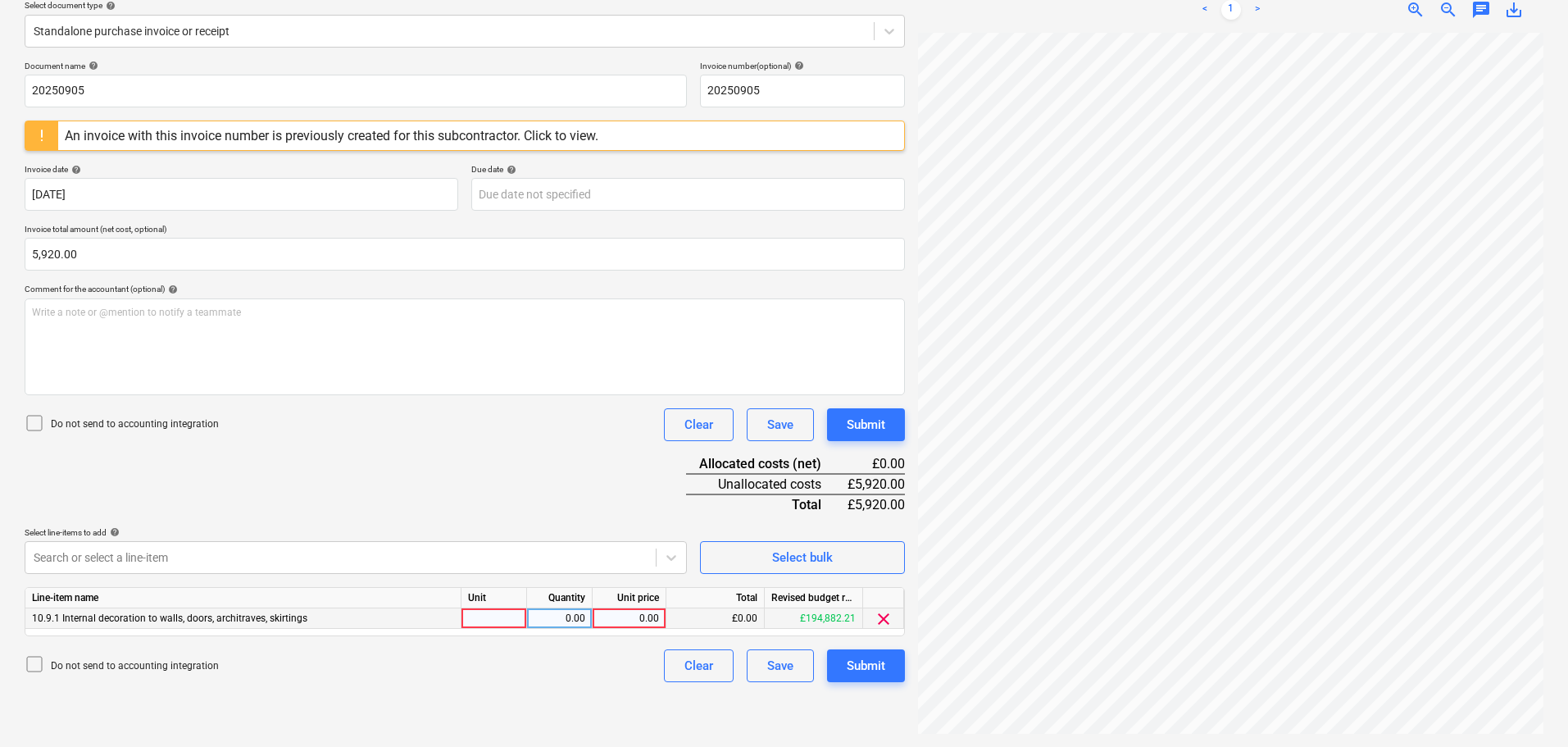
click at [635, 618] on div "0.00" at bounding box center [629, 618] width 60 height 21
type input "5920"
click at [441, 456] on div "Document name help 20250905 Invoice number (optional) help 20250905 An invoice …" at bounding box center [465, 371] width 880 height 621
click at [863, 424] on div "Submit" at bounding box center [866, 424] width 38 height 21
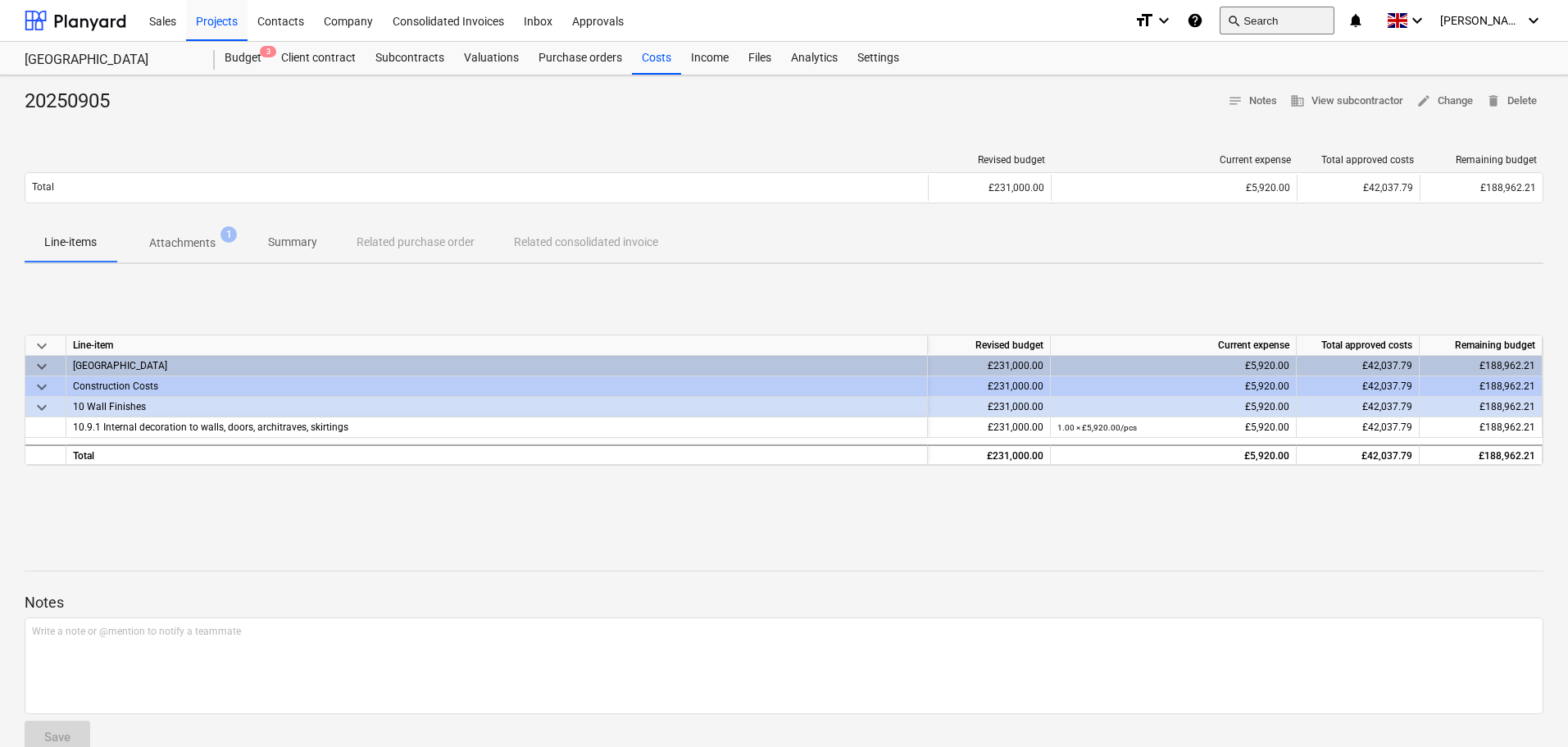
click at [1323, 20] on button "search Search" at bounding box center [1277, 20] width 114 height 28
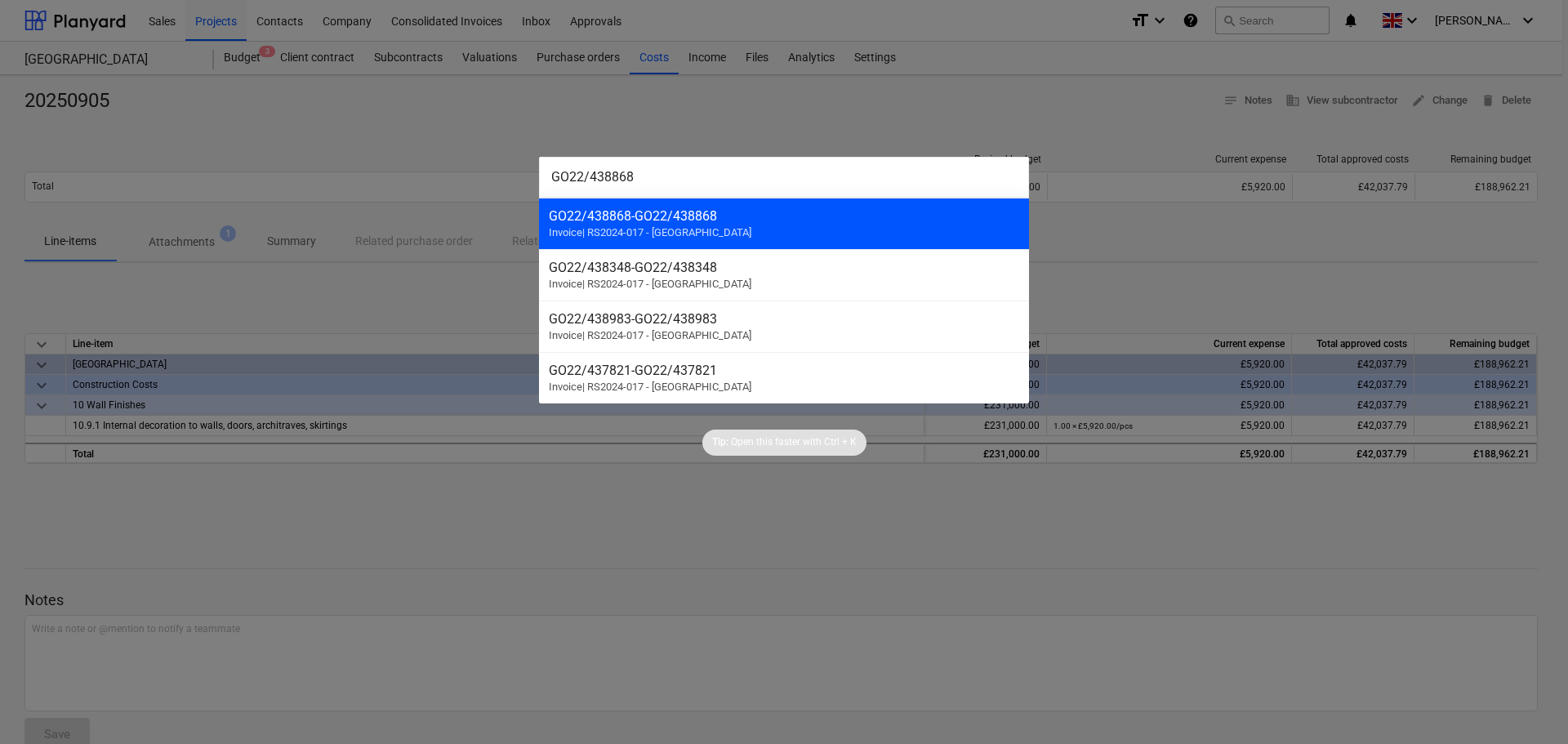
type input "GO22/438868"
click at [704, 225] on div "GO22/438868 - GO22/438868 Invoice | RS2024-017 - Lancaster Gate" at bounding box center [784, 223] width 490 height 52
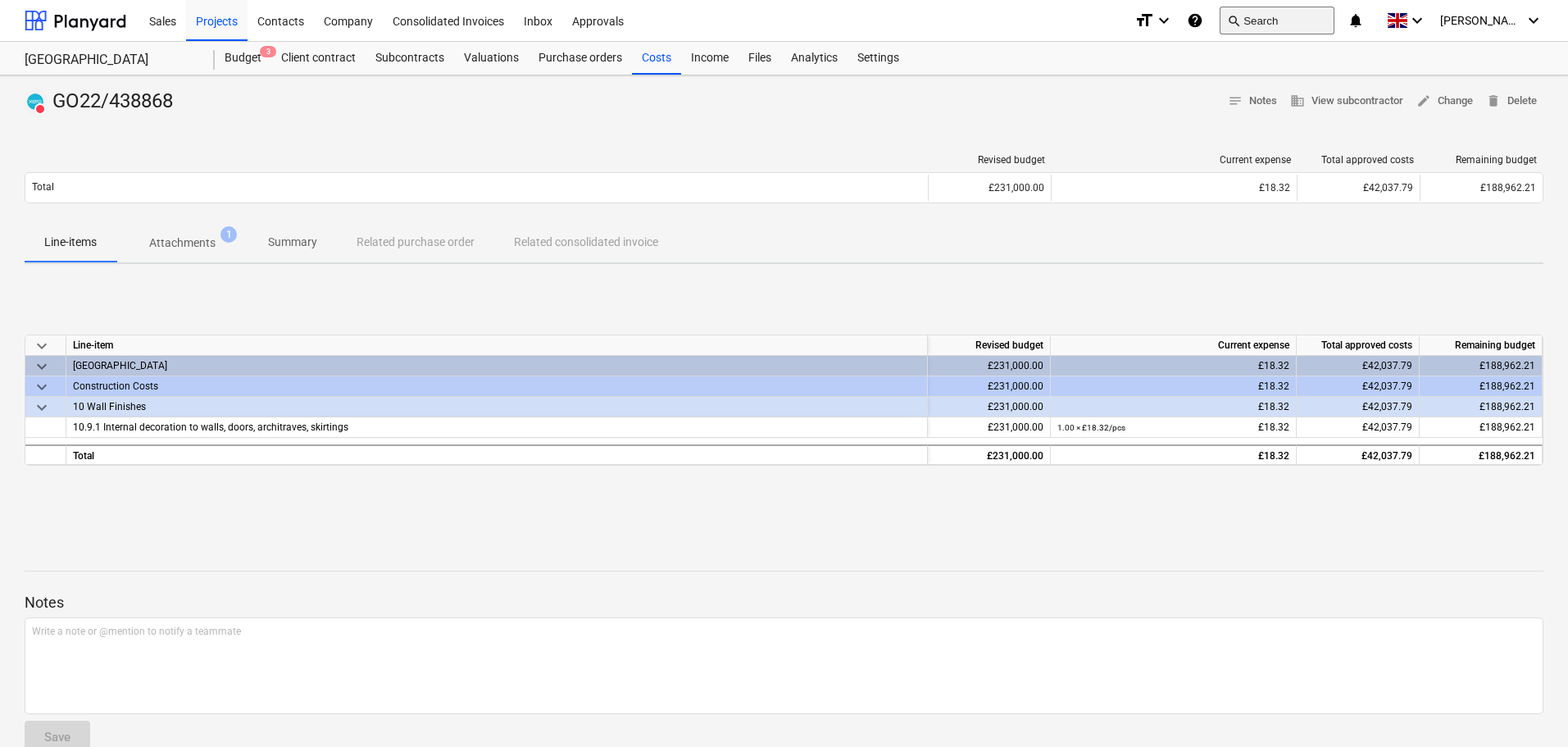
click at [1289, 19] on button "search Search" at bounding box center [1277, 20] width 114 height 28
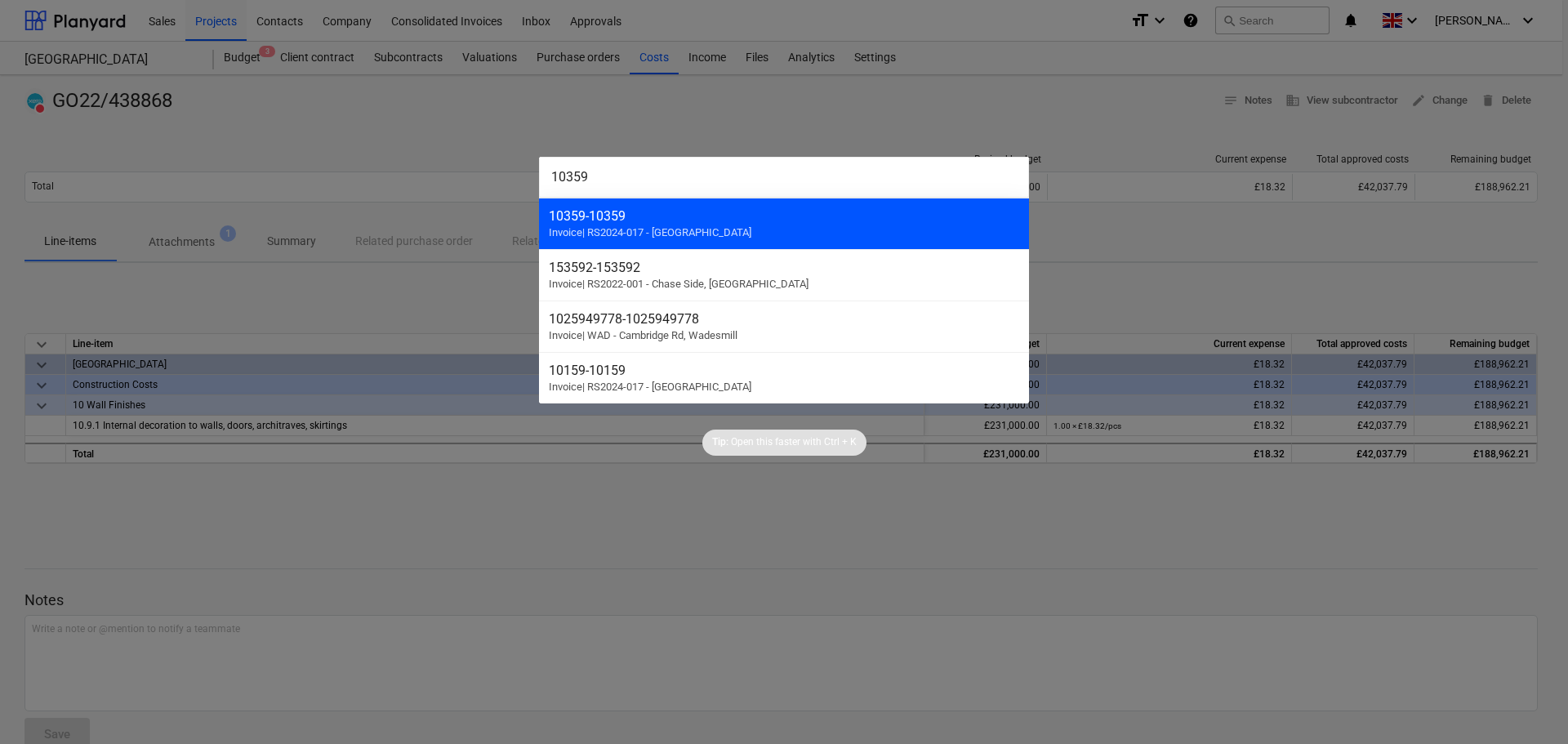
type input "10359"
click at [646, 222] on div "10359 - 10359" at bounding box center [784, 215] width 470 height 15
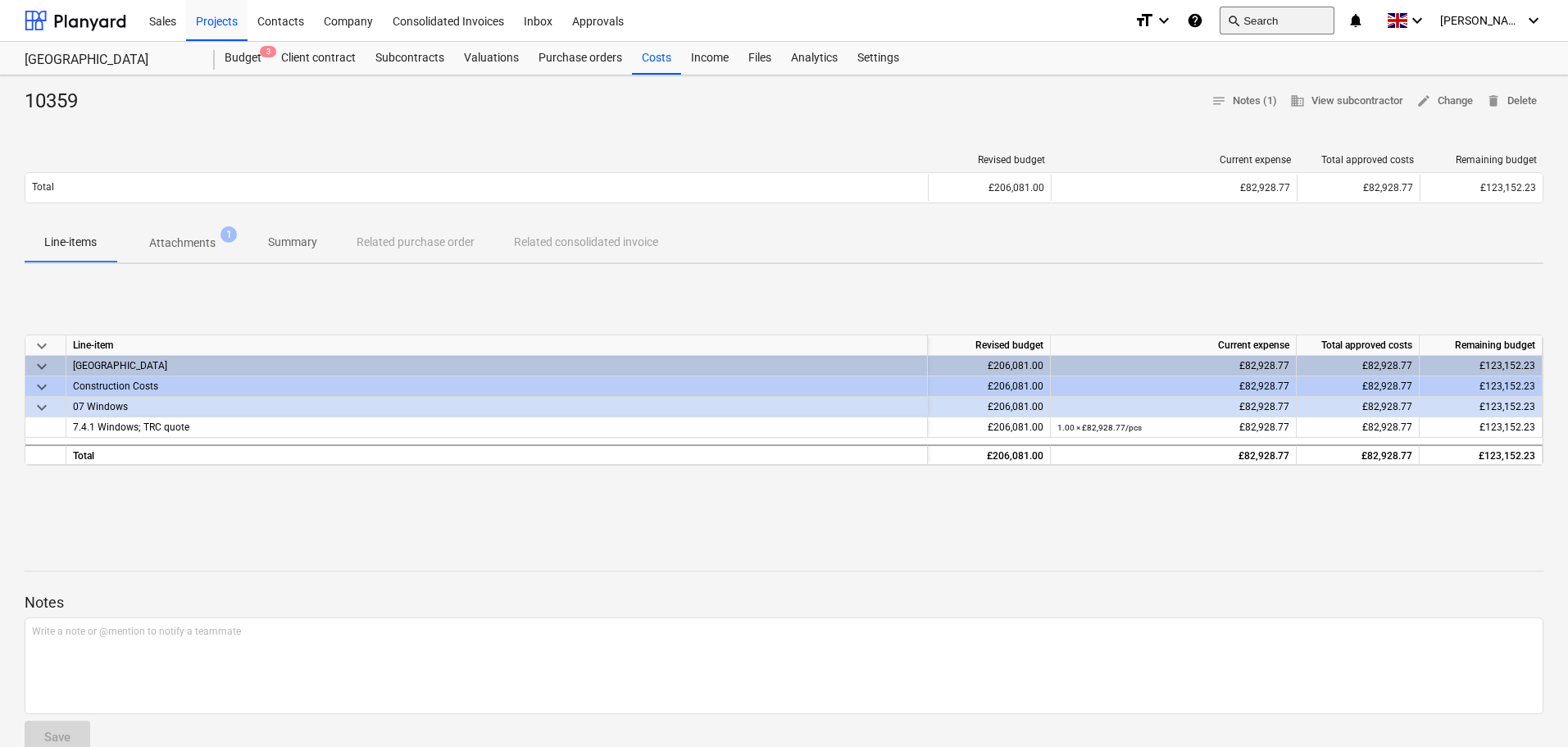
click at [1316, 20] on button "search Search" at bounding box center [1277, 20] width 114 height 28
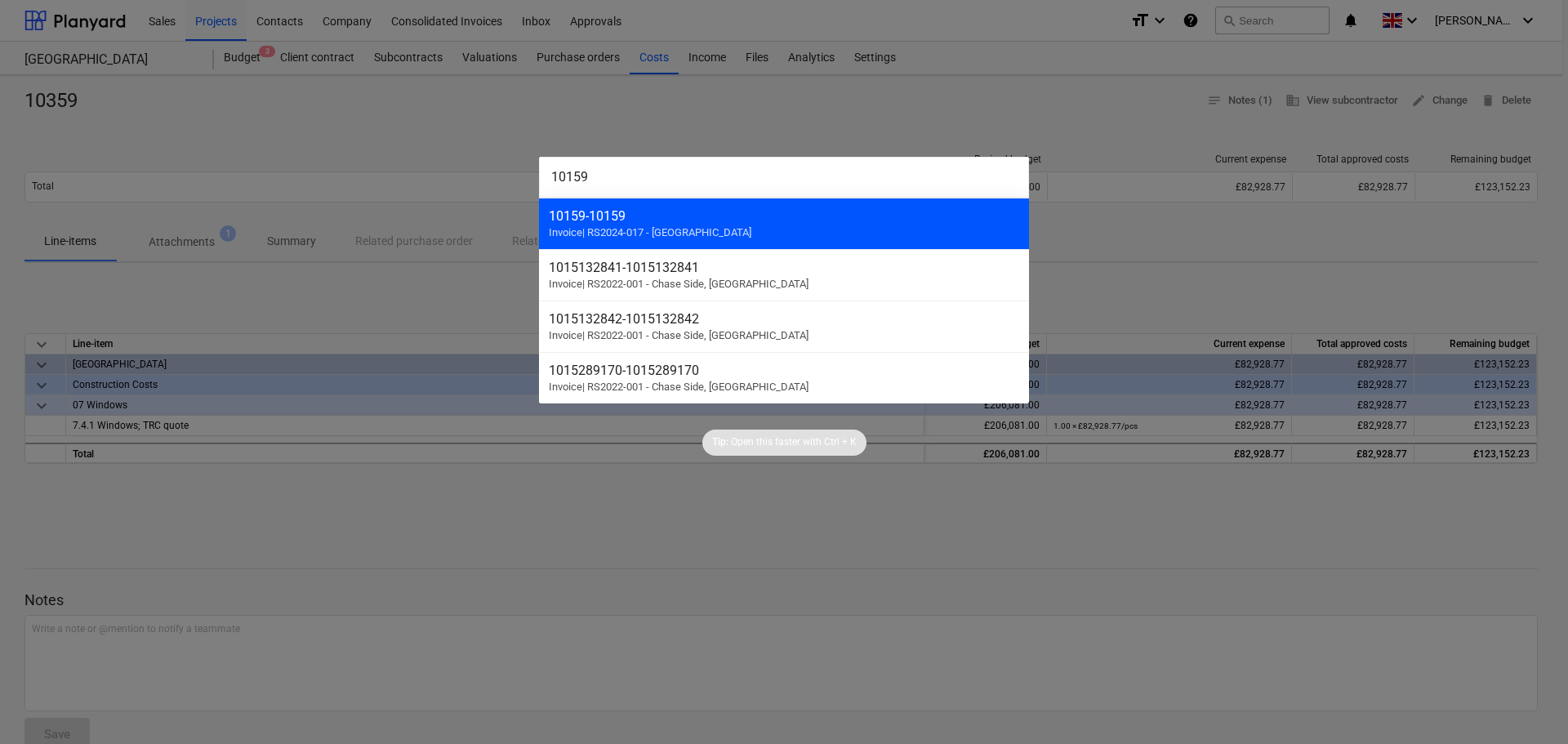
type input "10159"
click at [695, 211] on div "10159 - 10159" at bounding box center [784, 215] width 470 height 15
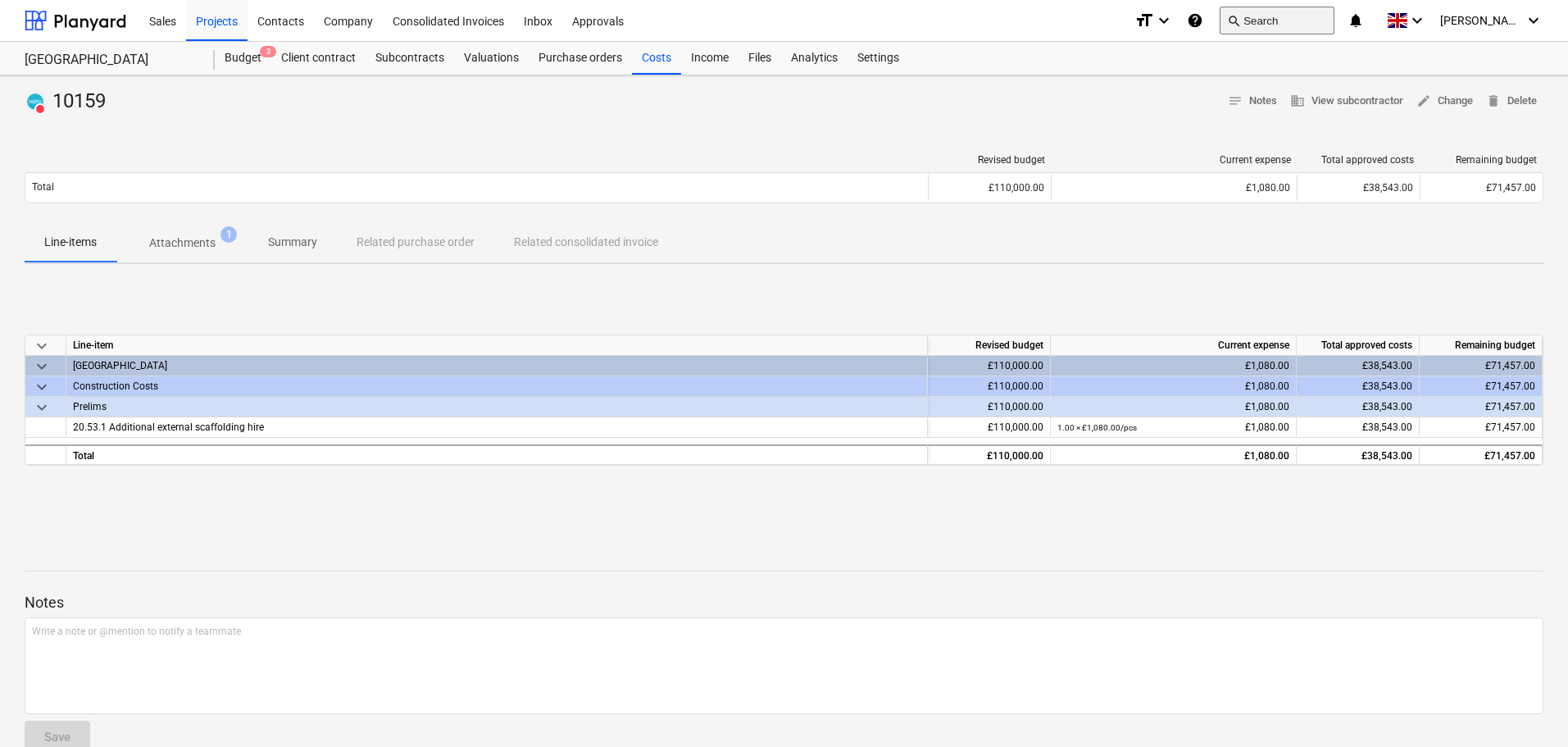
click at [1301, 16] on button "search Search" at bounding box center [1277, 20] width 114 height 28
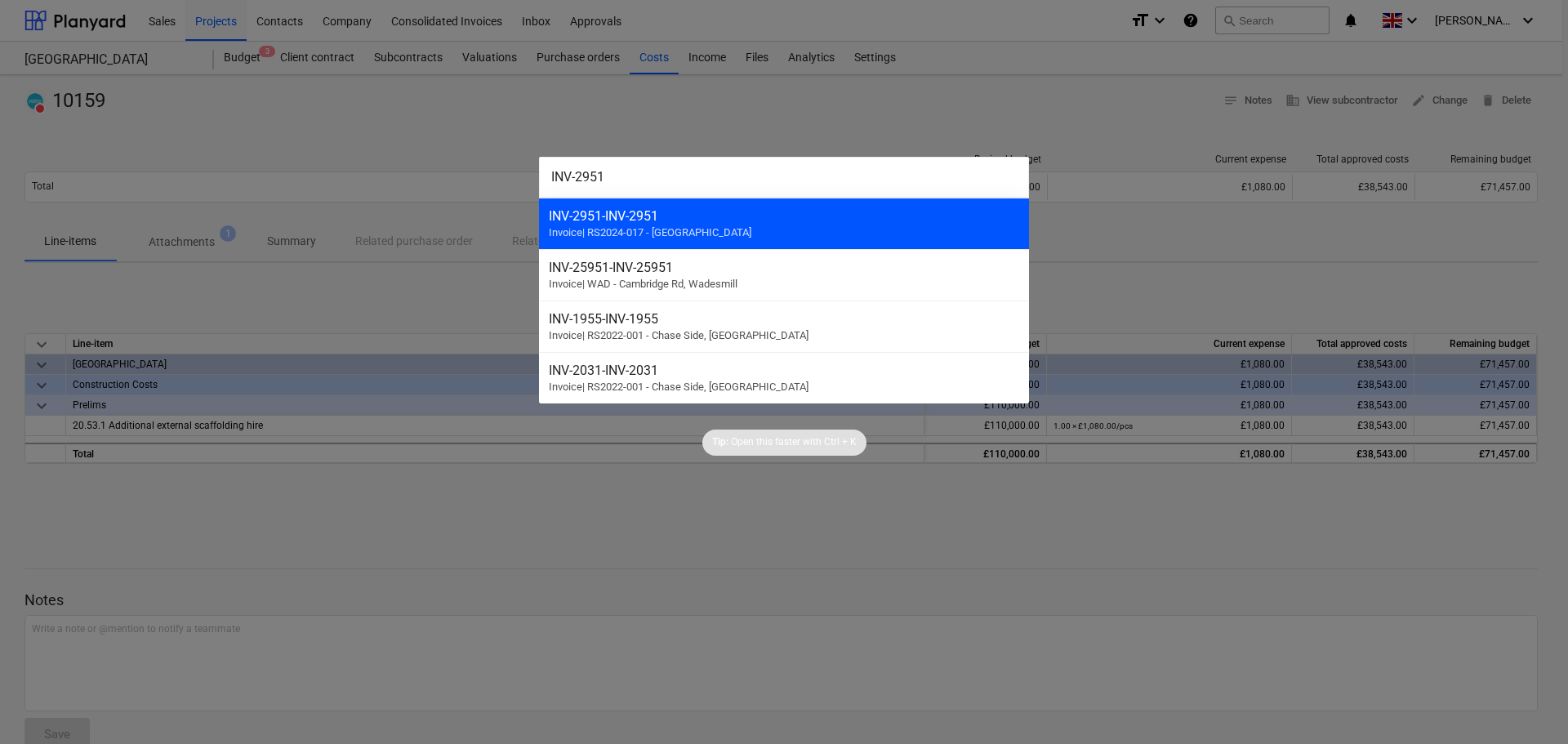
type input "INV-2951"
click at [677, 224] on div "INV-2951 - INV-2951 Invoice | RS2024-017 - Lancaster Gate" at bounding box center [784, 223] width 490 height 52
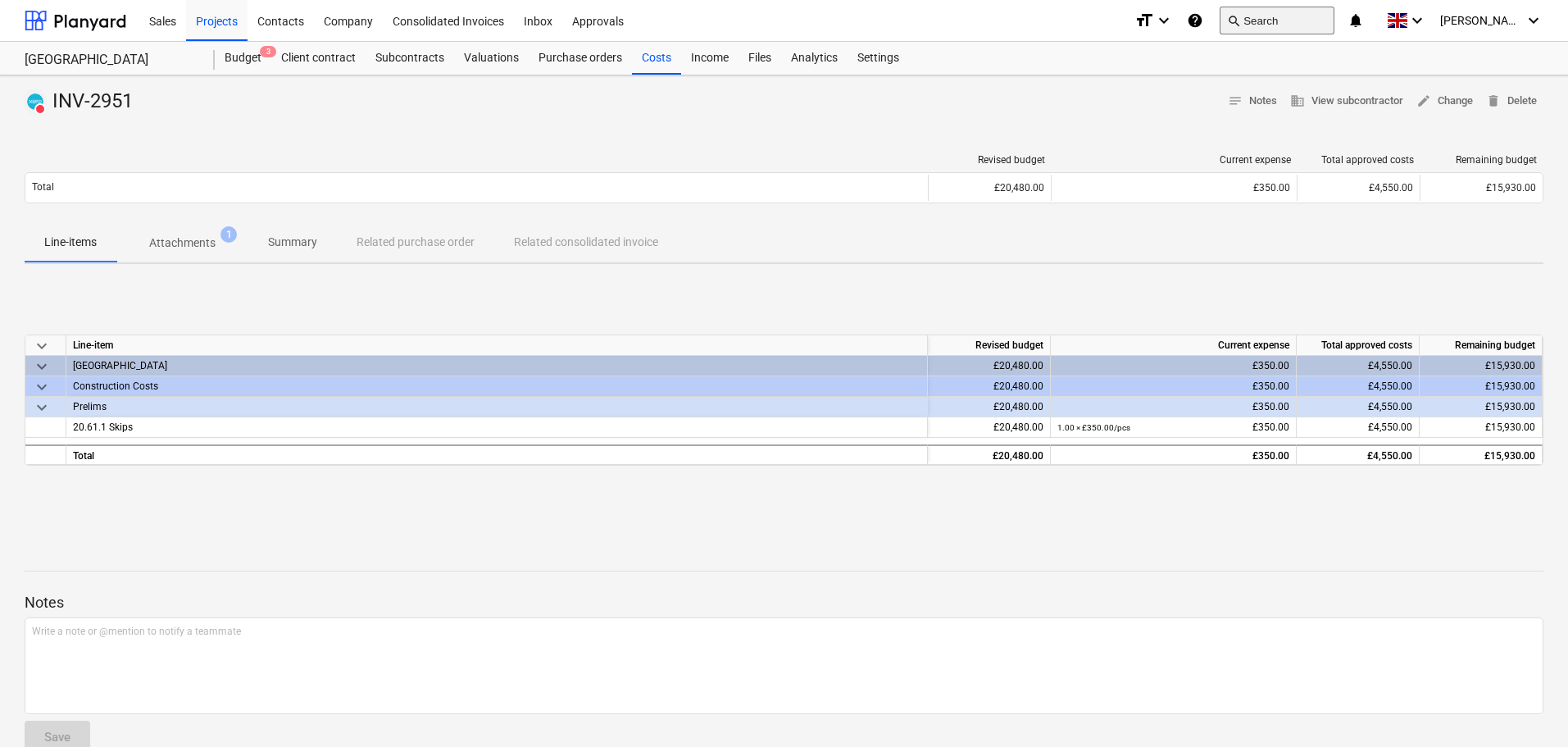
click at [1294, 16] on button "search Search" at bounding box center [1277, 20] width 114 height 28
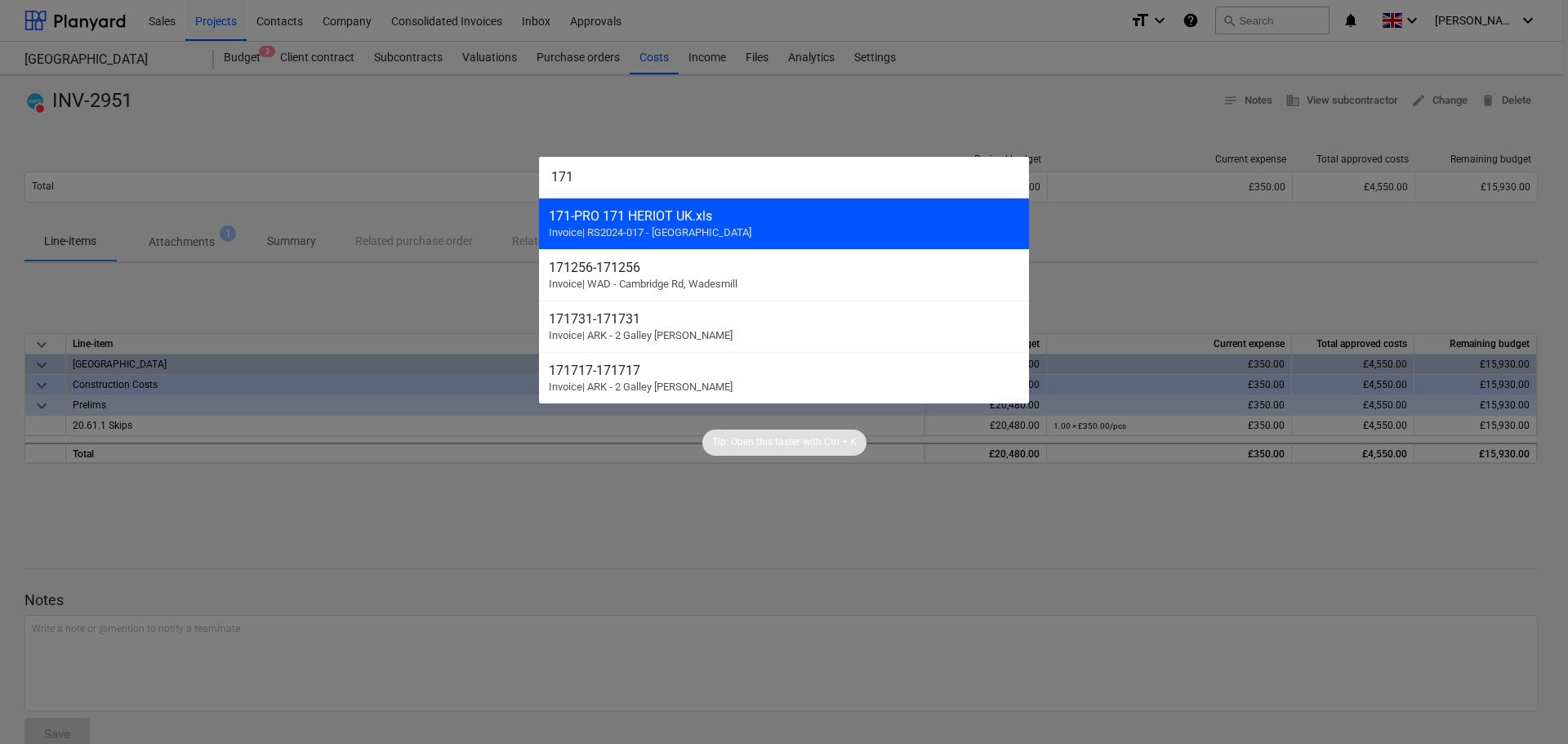
type input "171"
click at [669, 226] on span "Invoice | RS2024-017 - Lancaster Gate" at bounding box center [649, 232] width 202 height 12
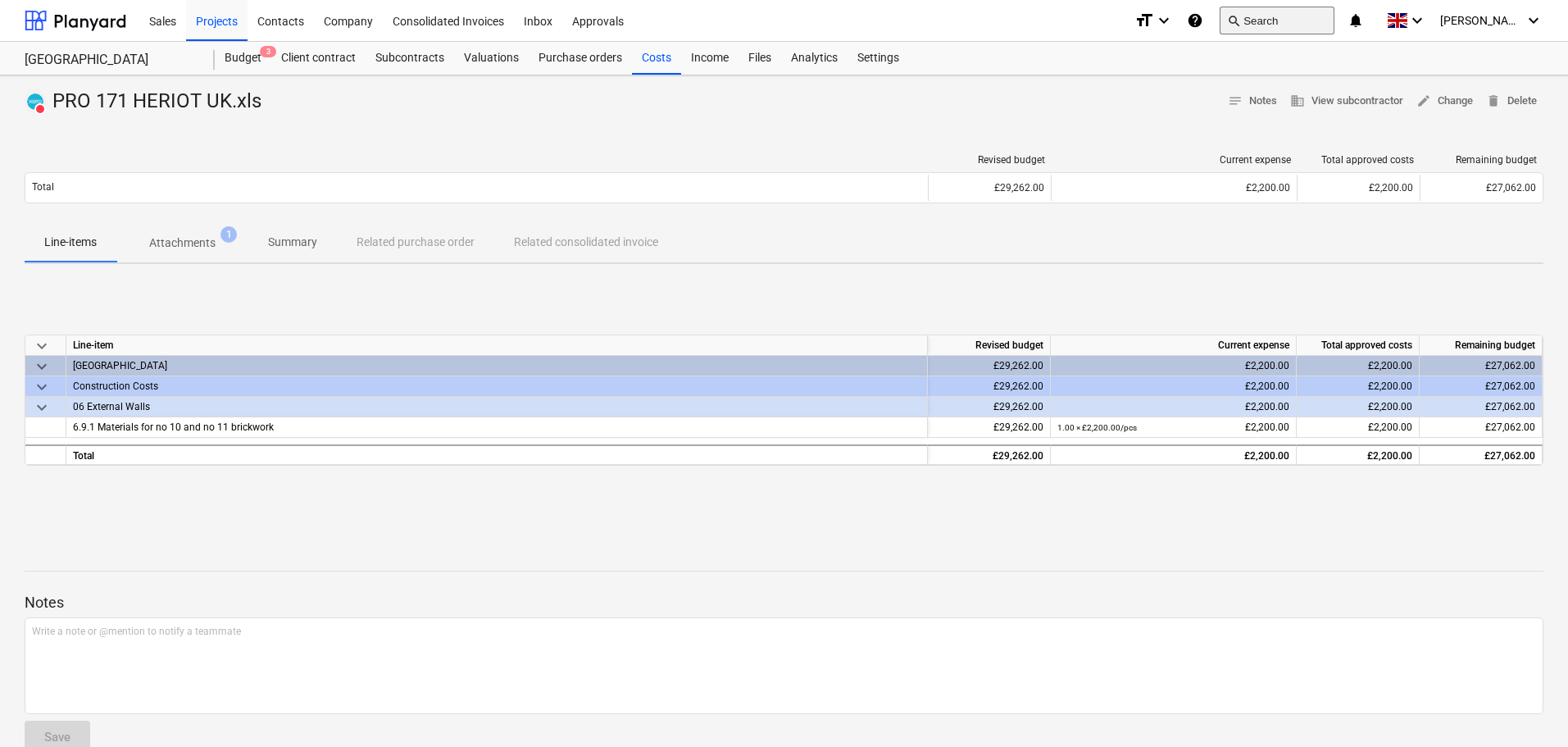
click at [1284, 21] on button "search Search" at bounding box center [1277, 20] width 114 height 28
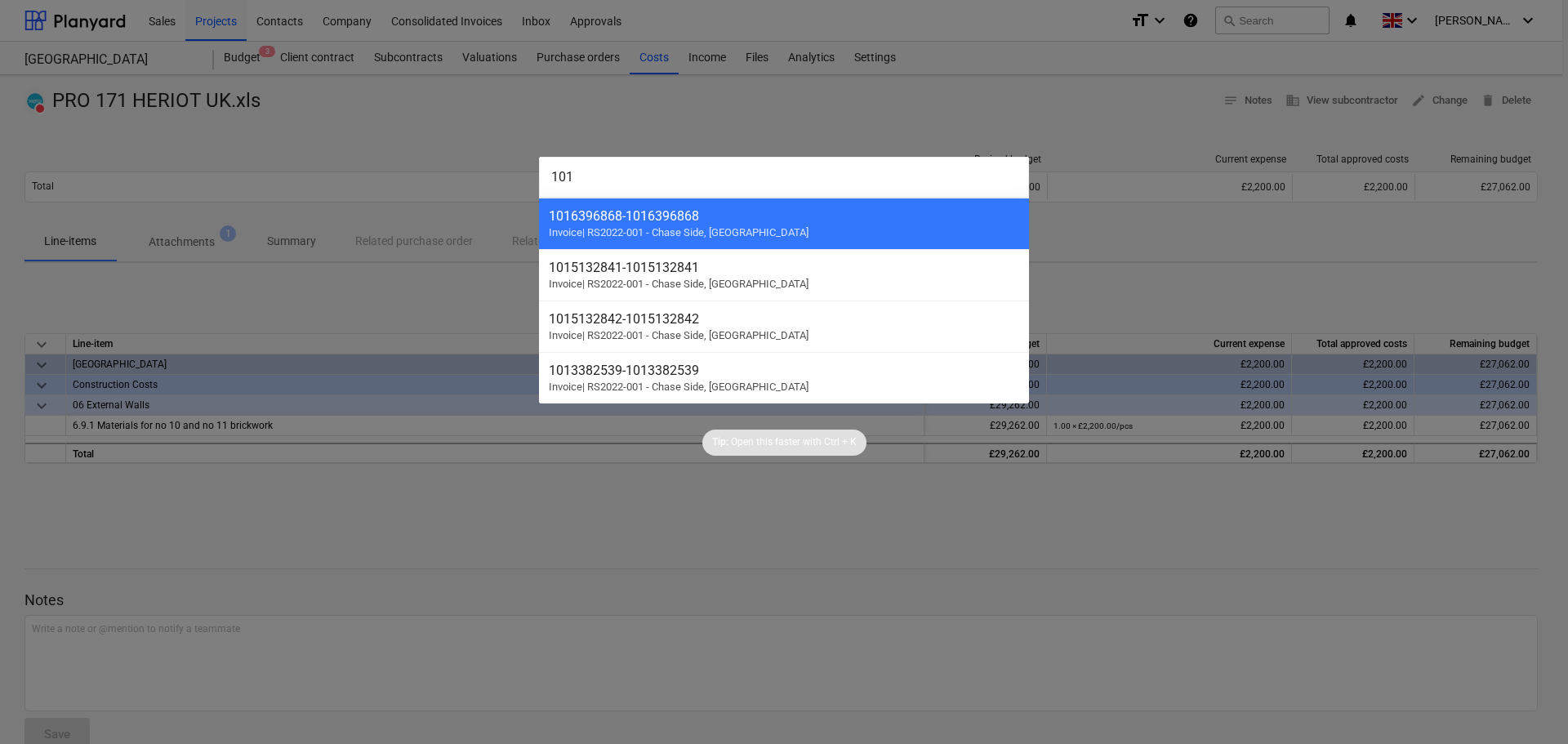
type input "1016"
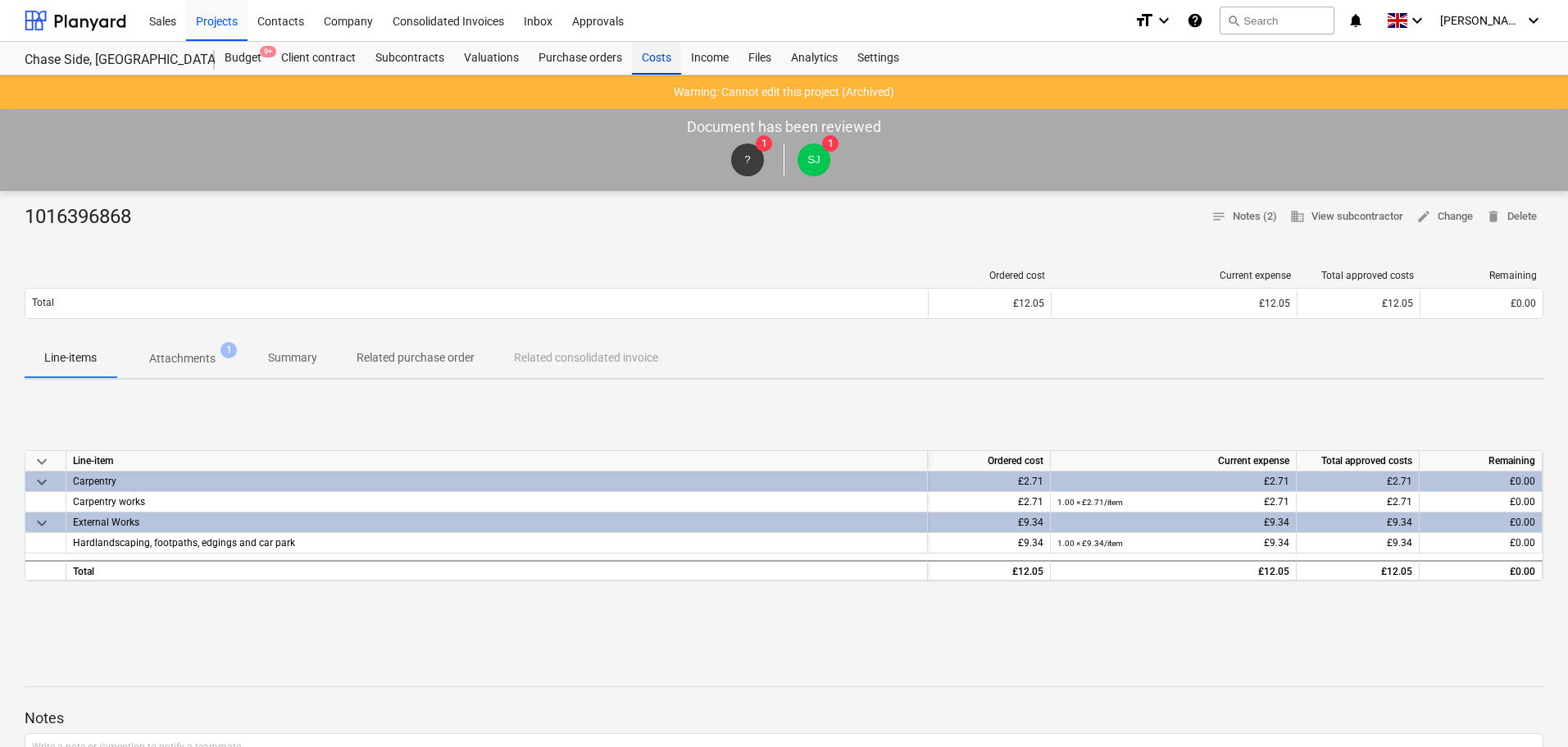
click at [647, 55] on div "Costs" at bounding box center [656, 58] width 49 height 33
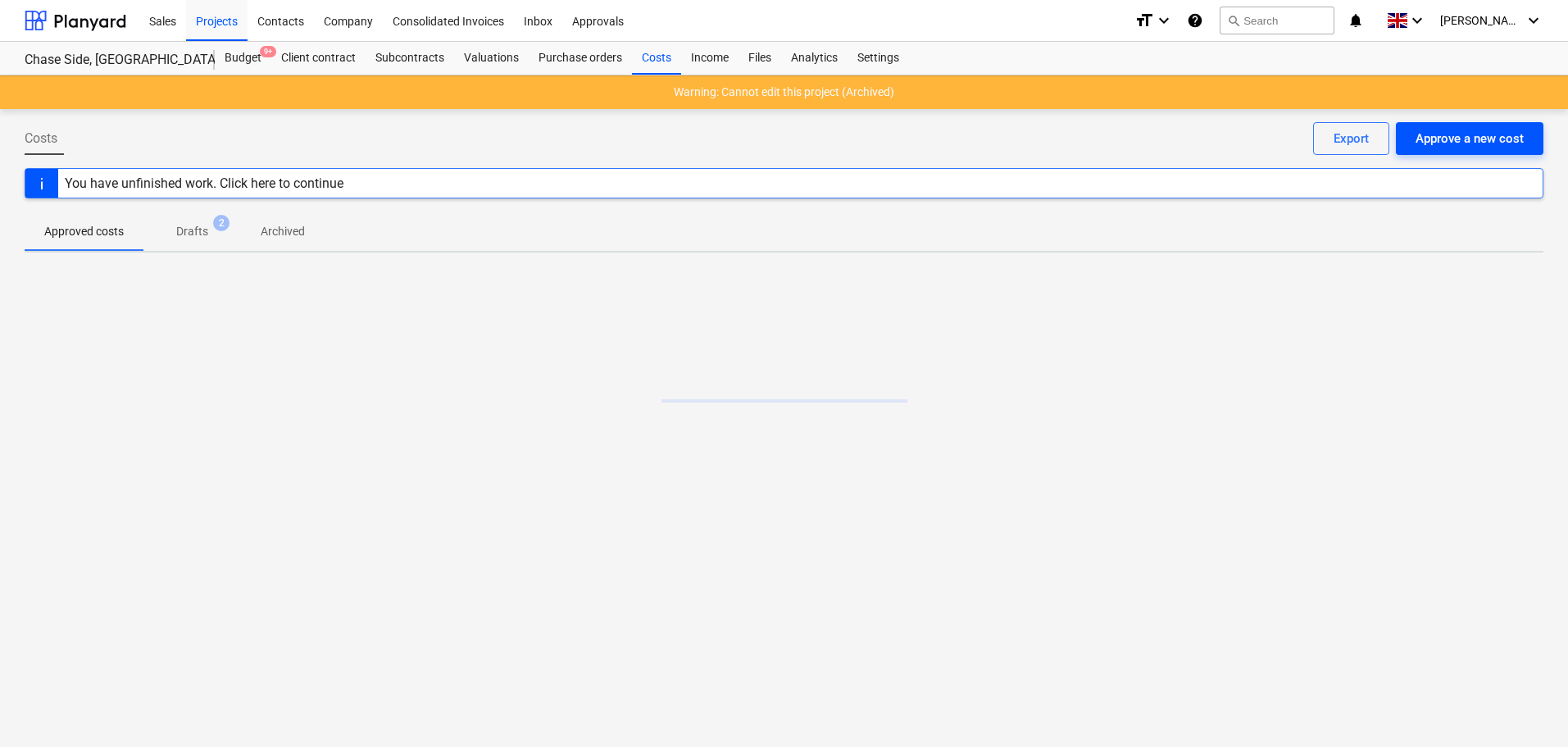
click at [1502, 136] on div "Approve a new cost" at bounding box center [1469, 138] width 108 height 21
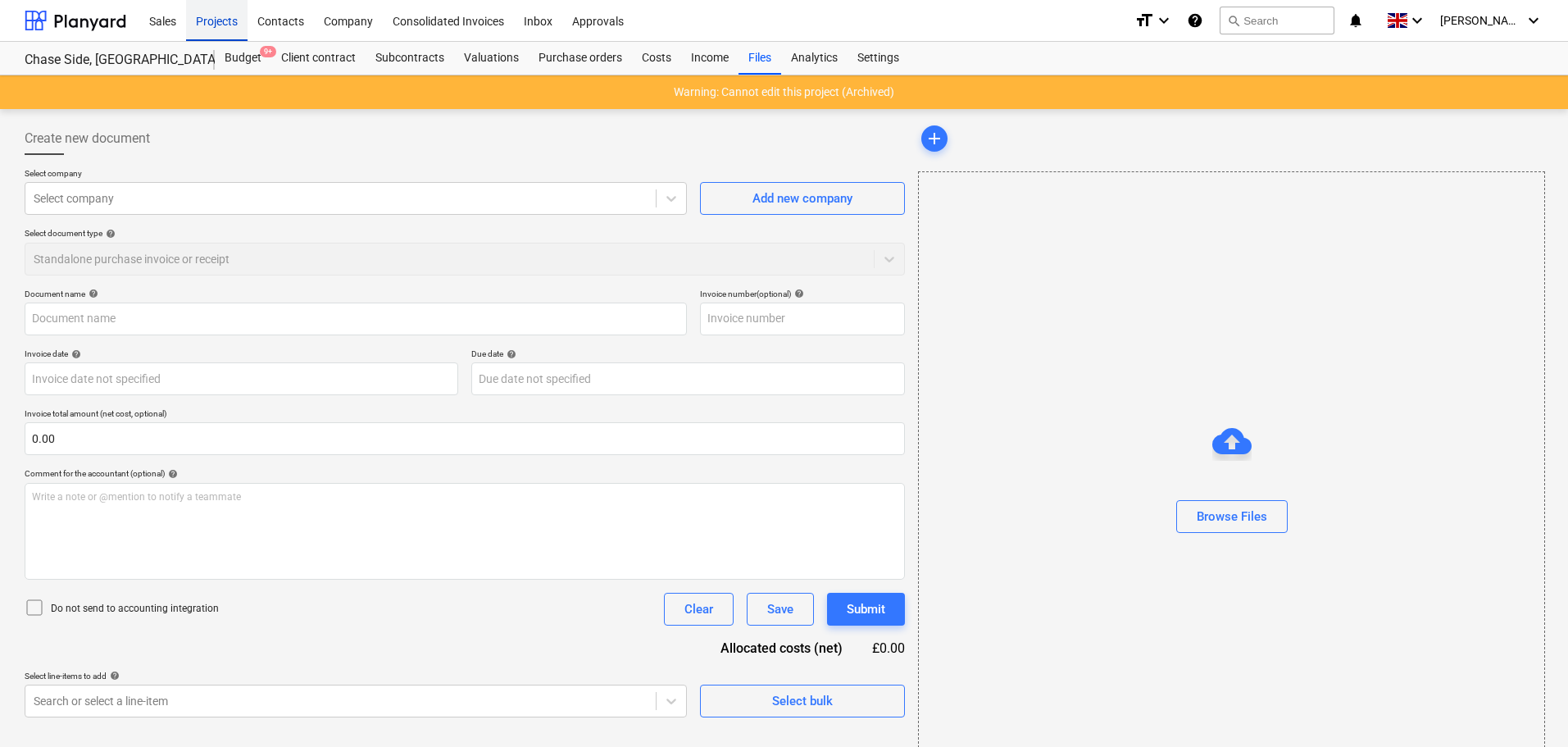
click at [223, 22] on div "Projects" at bounding box center [216, 20] width 62 height 42
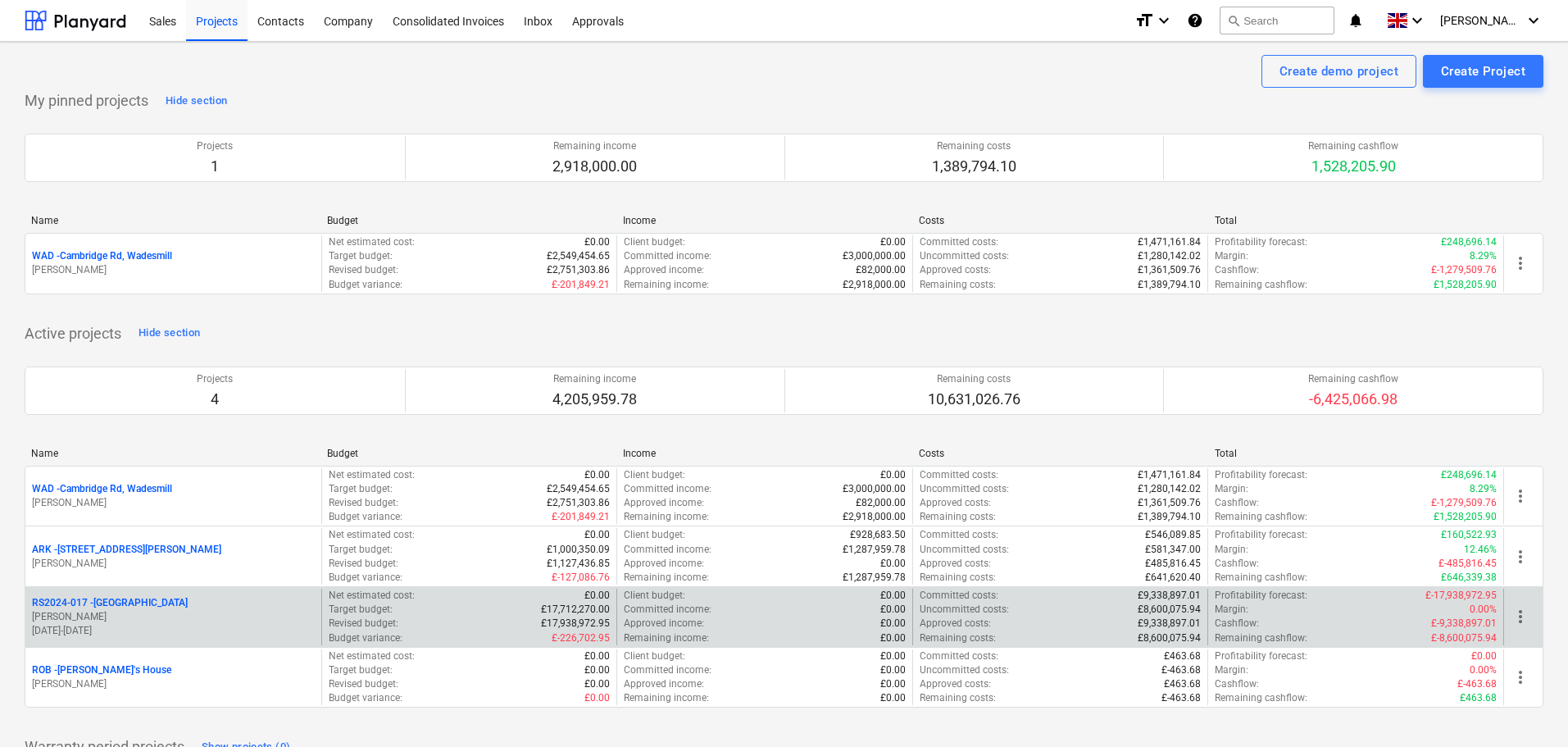
click at [136, 602] on p "RS2024-017 - Lancaster Gate" at bounding box center [110, 603] width 155 height 14
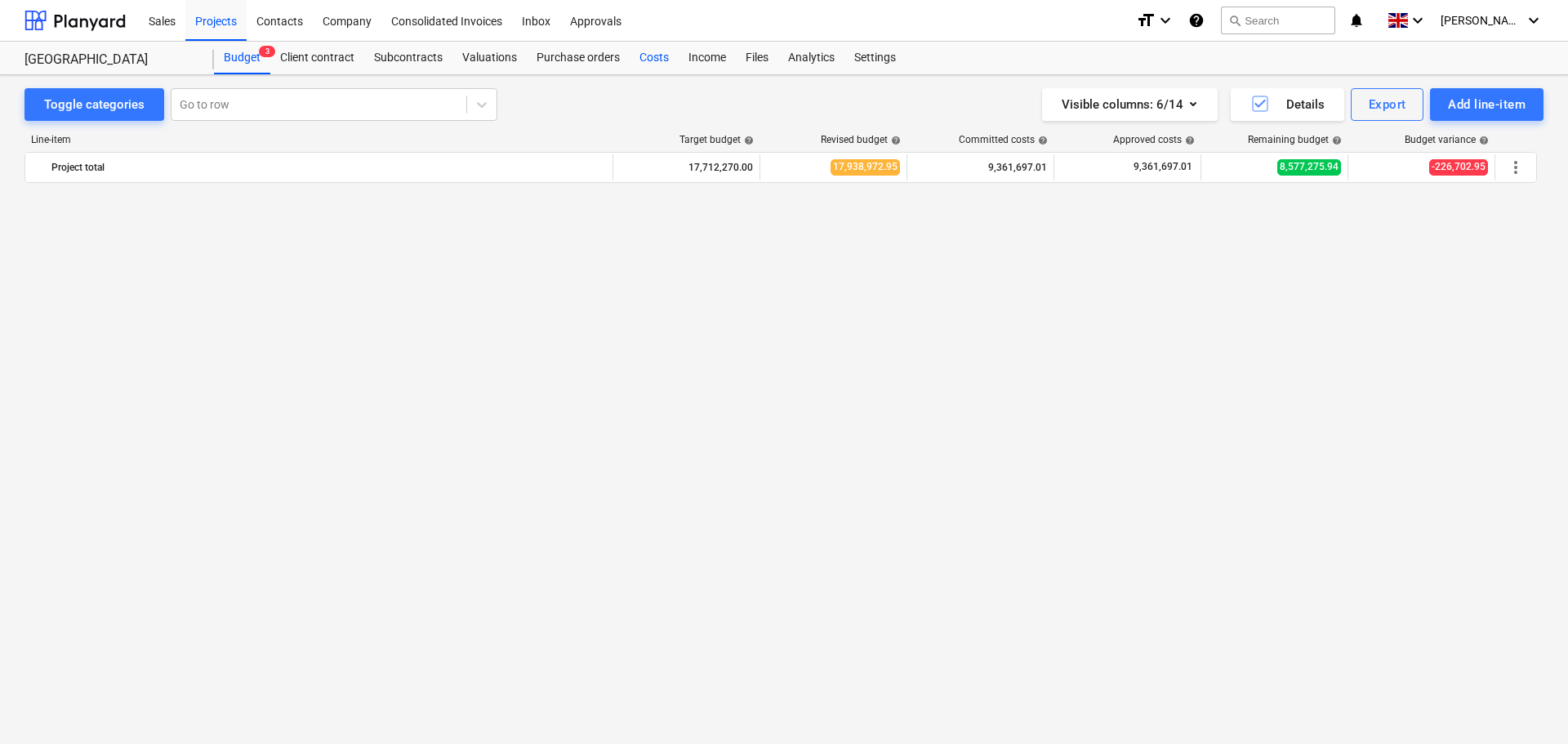
click at [647, 60] on div "Costs" at bounding box center [654, 58] width 49 height 33
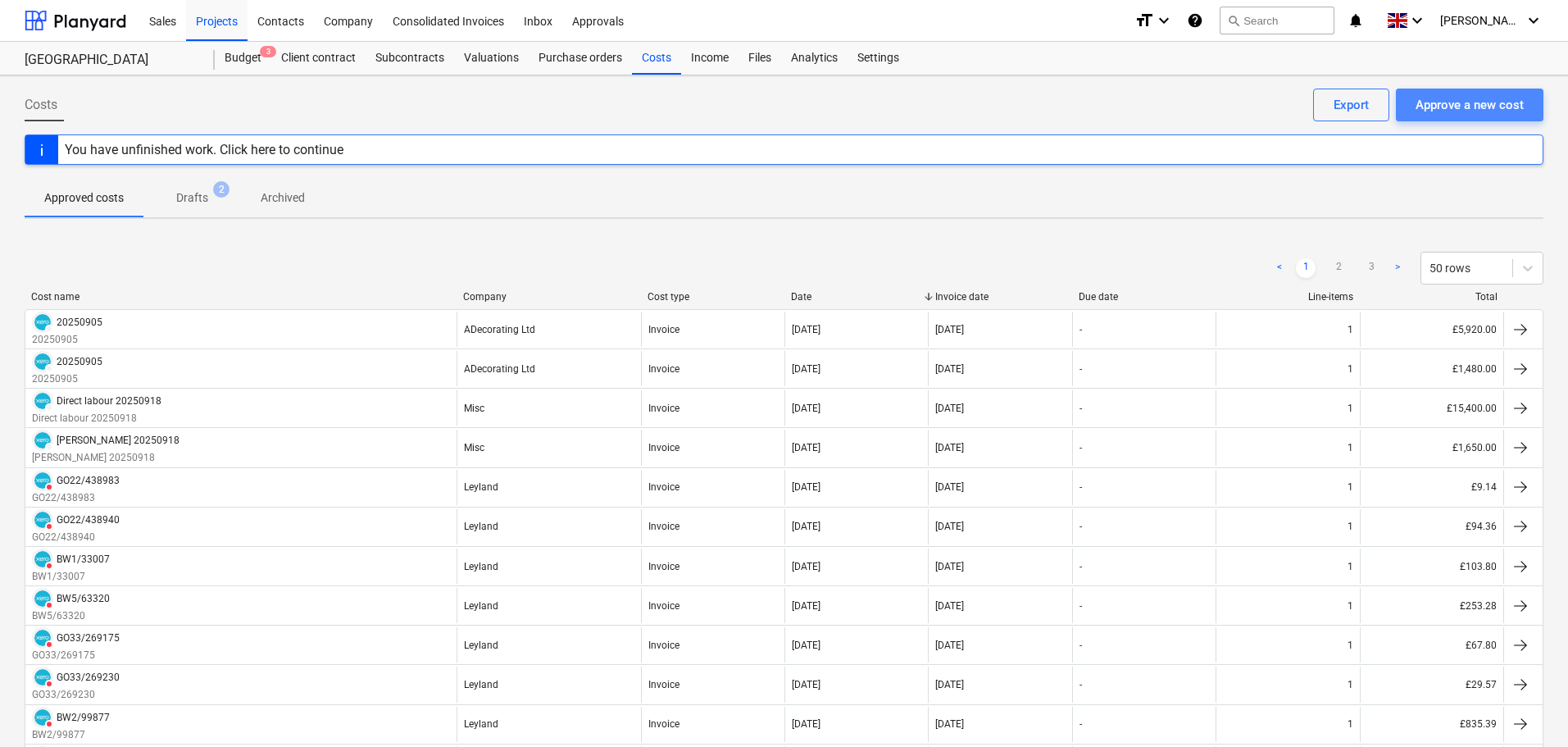
click at [1450, 107] on div "Approve a new cost" at bounding box center [1469, 105] width 108 height 21
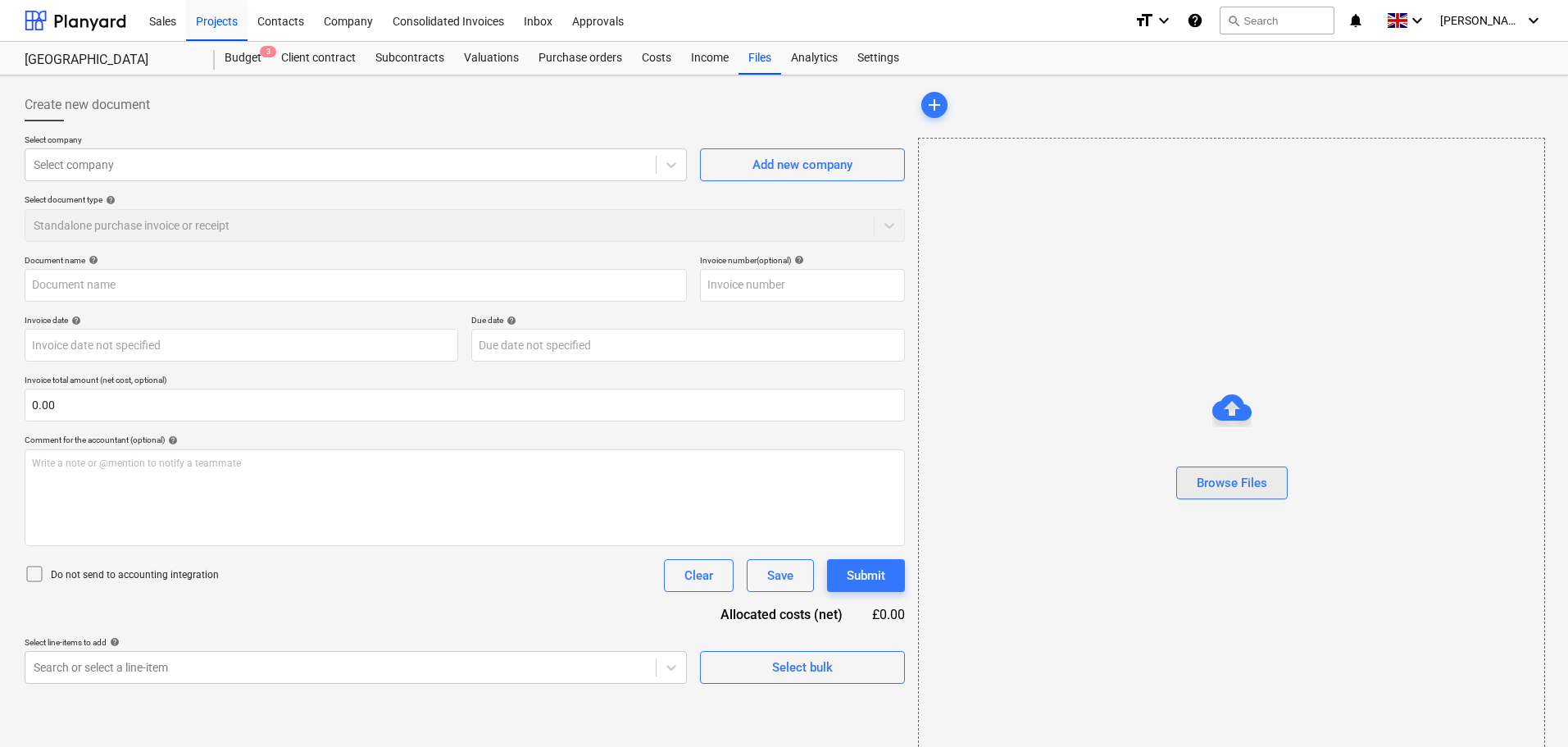
click at [1237, 483] on div "Browse Files" at bounding box center [1231, 483] width 71 height 21
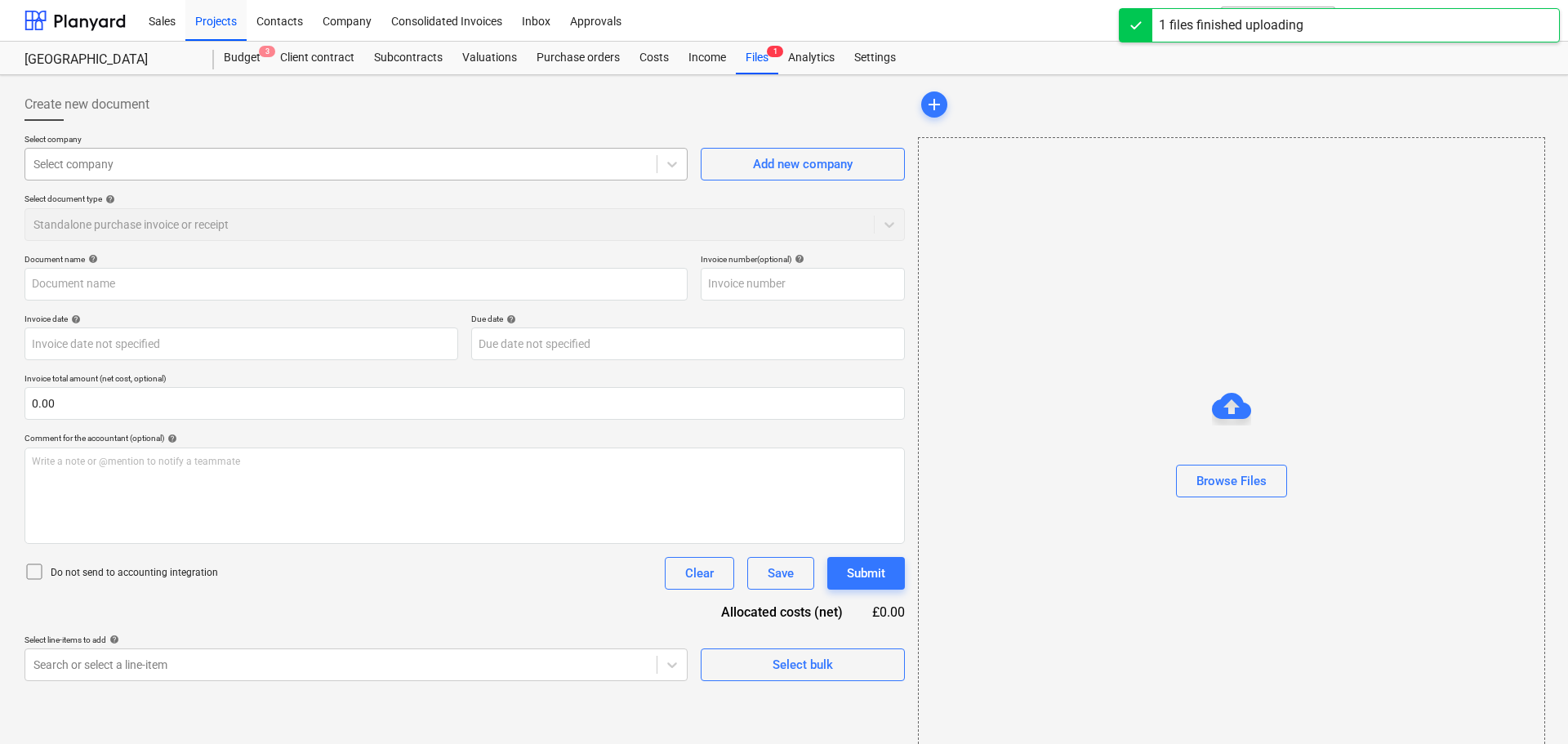
type input "AAABLANK.pdf"
click at [134, 163] on div at bounding box center [341, 164] width 615 height 16
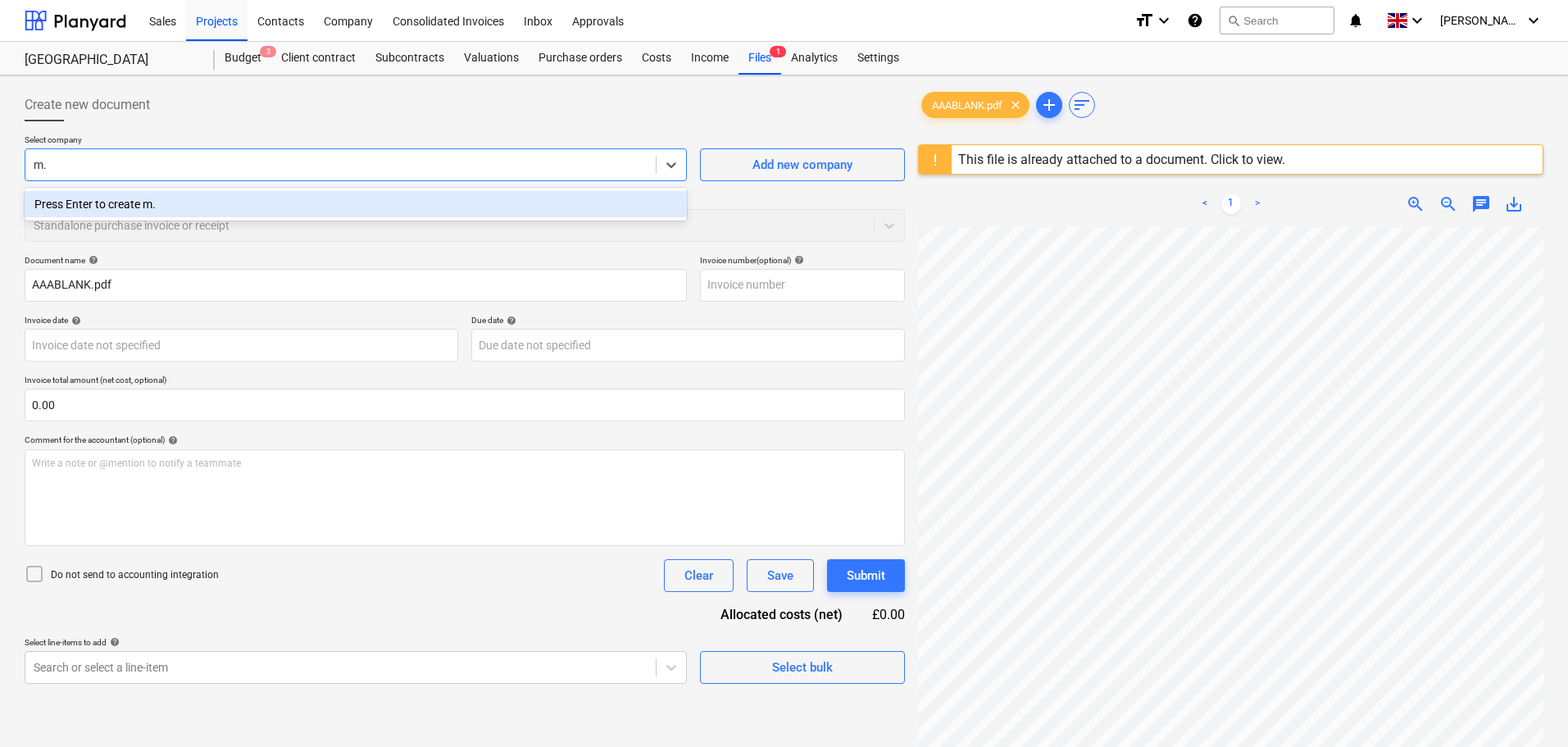
type input "m"
type input "M&E Consult Limited"
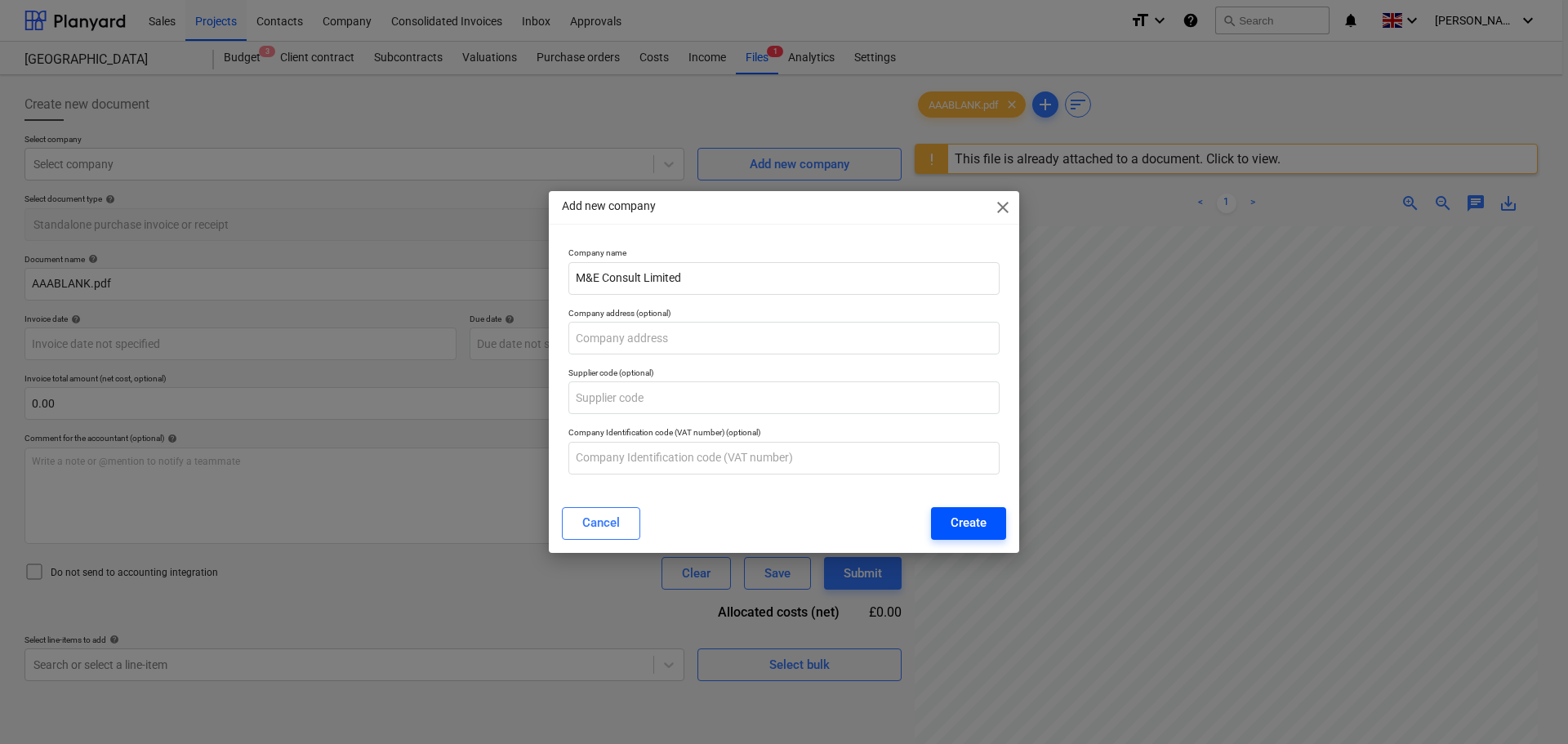
click at [965, 515] on div "Create" at bounding box center [969, 522] width 36 height 21
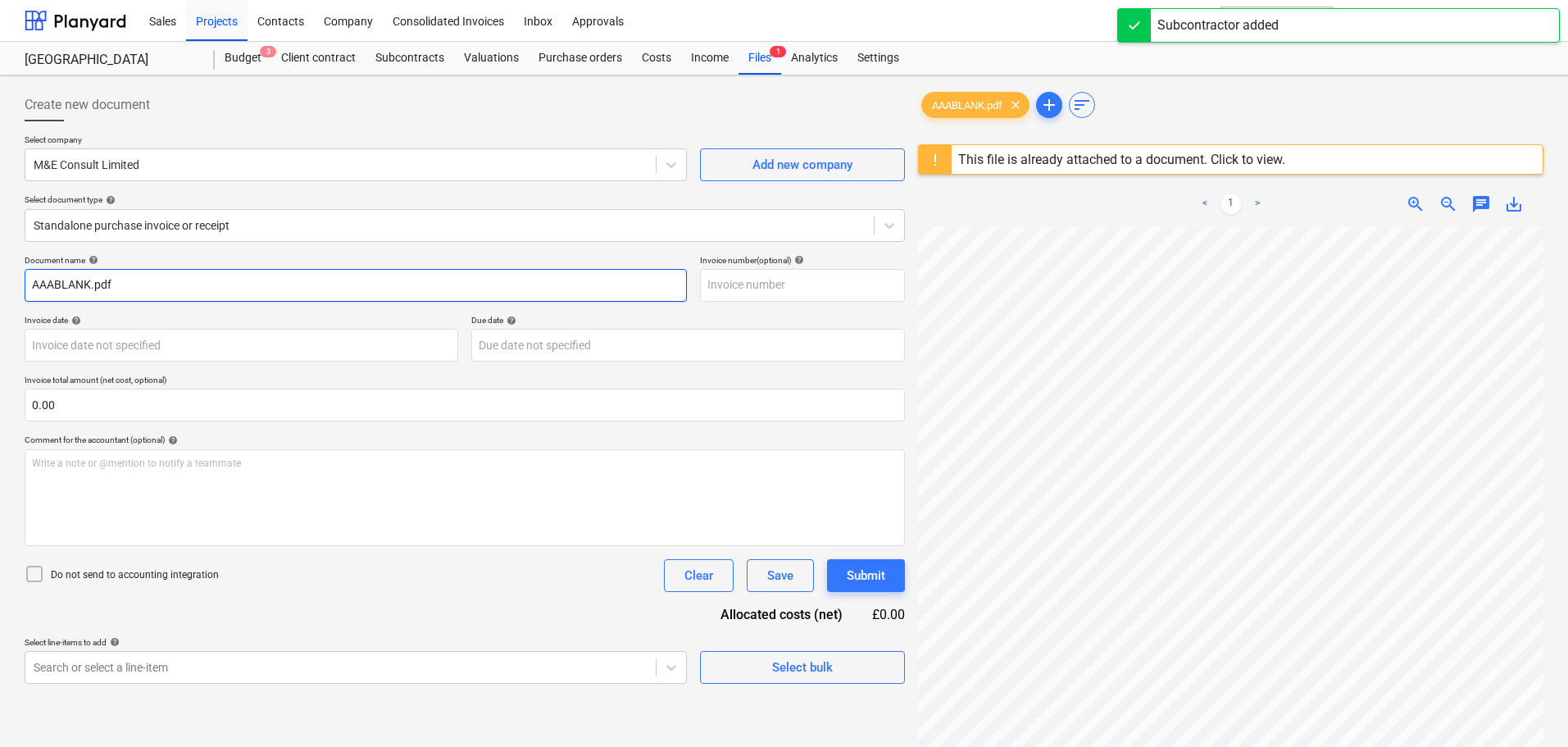
click at [124, 285] on input "AAABLANK.pdf" at bounding box center [356, 285] width 662 height 33
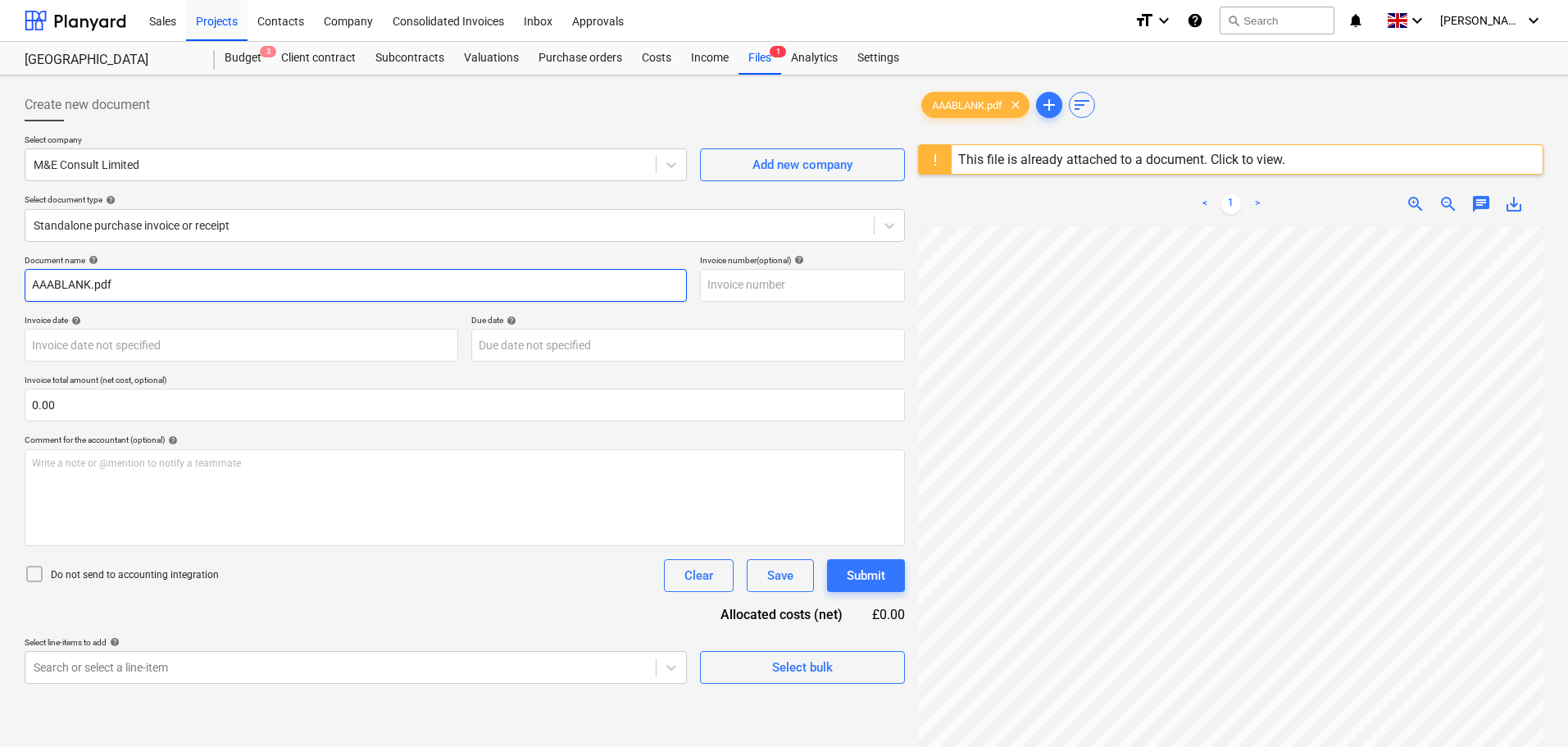
drag, startPoint x: 167, startPoint y: 283, endPoint x: 8, endPoint y: 280, distance: 159.0
click at [8, 280] on div "Create new document Select company M&E Consult Limited Add new company Select d…" at bounding box center [784, 508] width 1568 height 866
paste input "1016"
type input "1016"
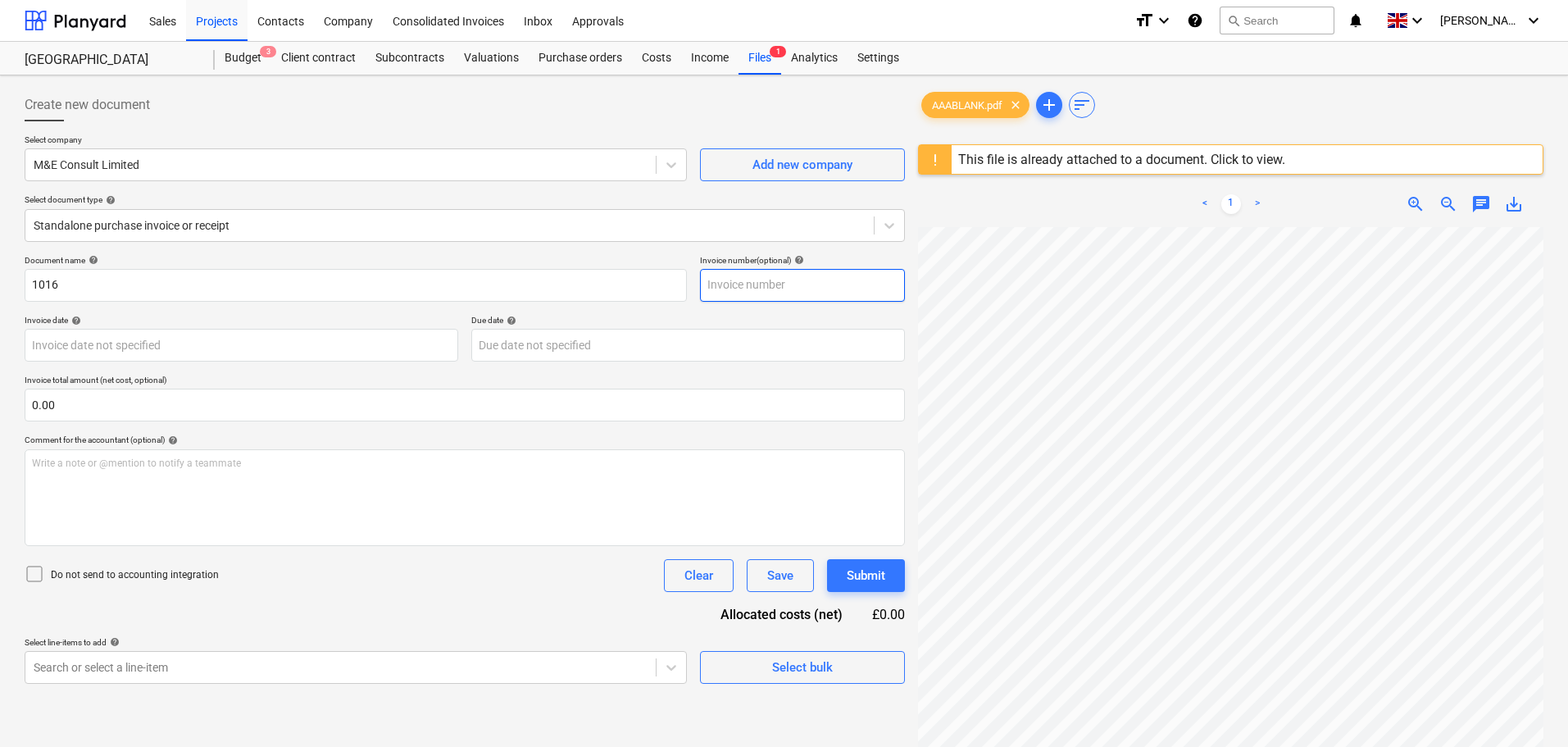
click at [761, 283] on input "text" at bounding box center [801, 285] width 205 height 33
paste input "1016"
type input "1016"
click at [187, 343] on body "Sales Projects Contacts Company Consolidated Invoices Inbox Approvals format_si…" at bounding box center [784, 374] width 1568 height 747
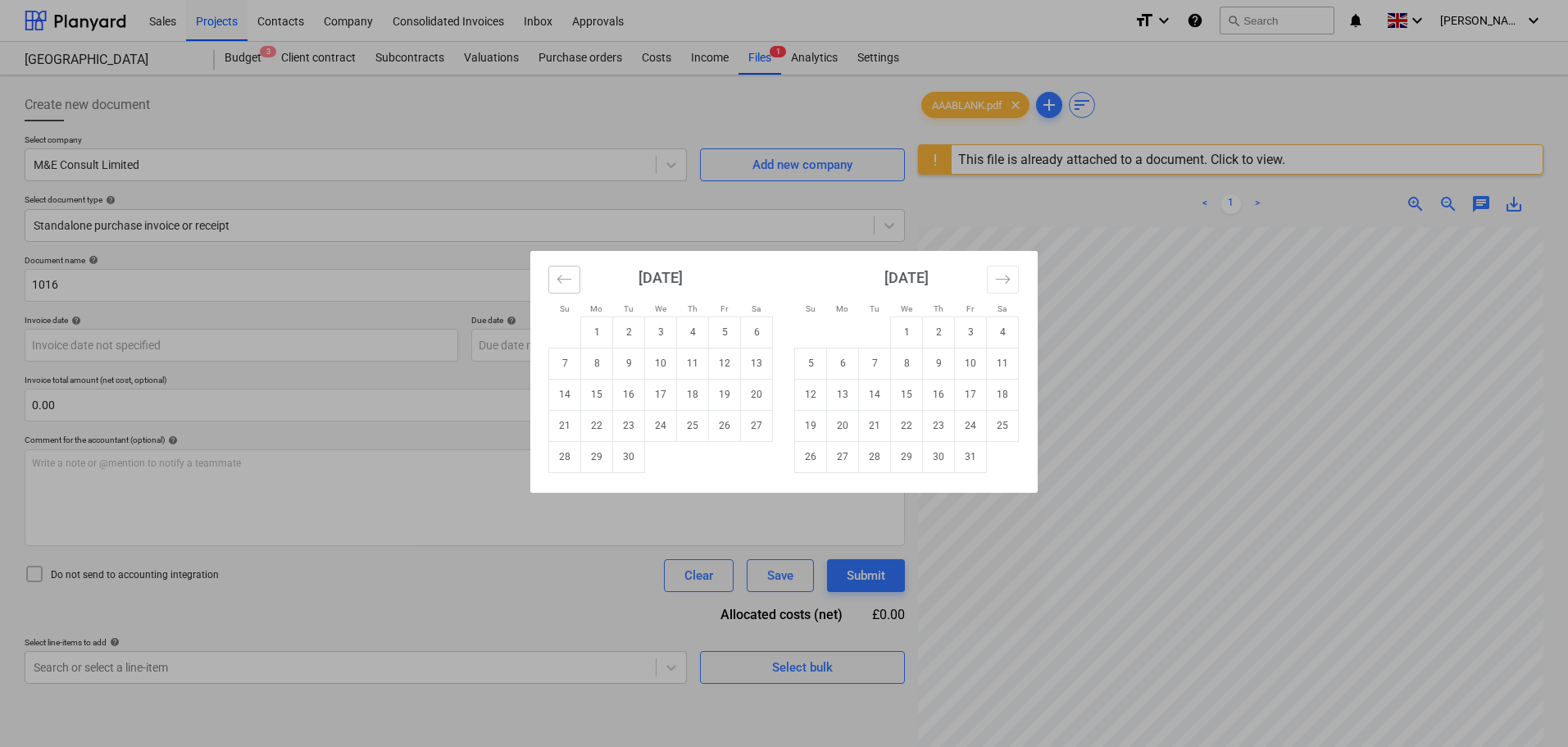
click at [567, 281] on icon "Move backward to switch to the previous month." at bounding box center [564, 279] width 15 height 15
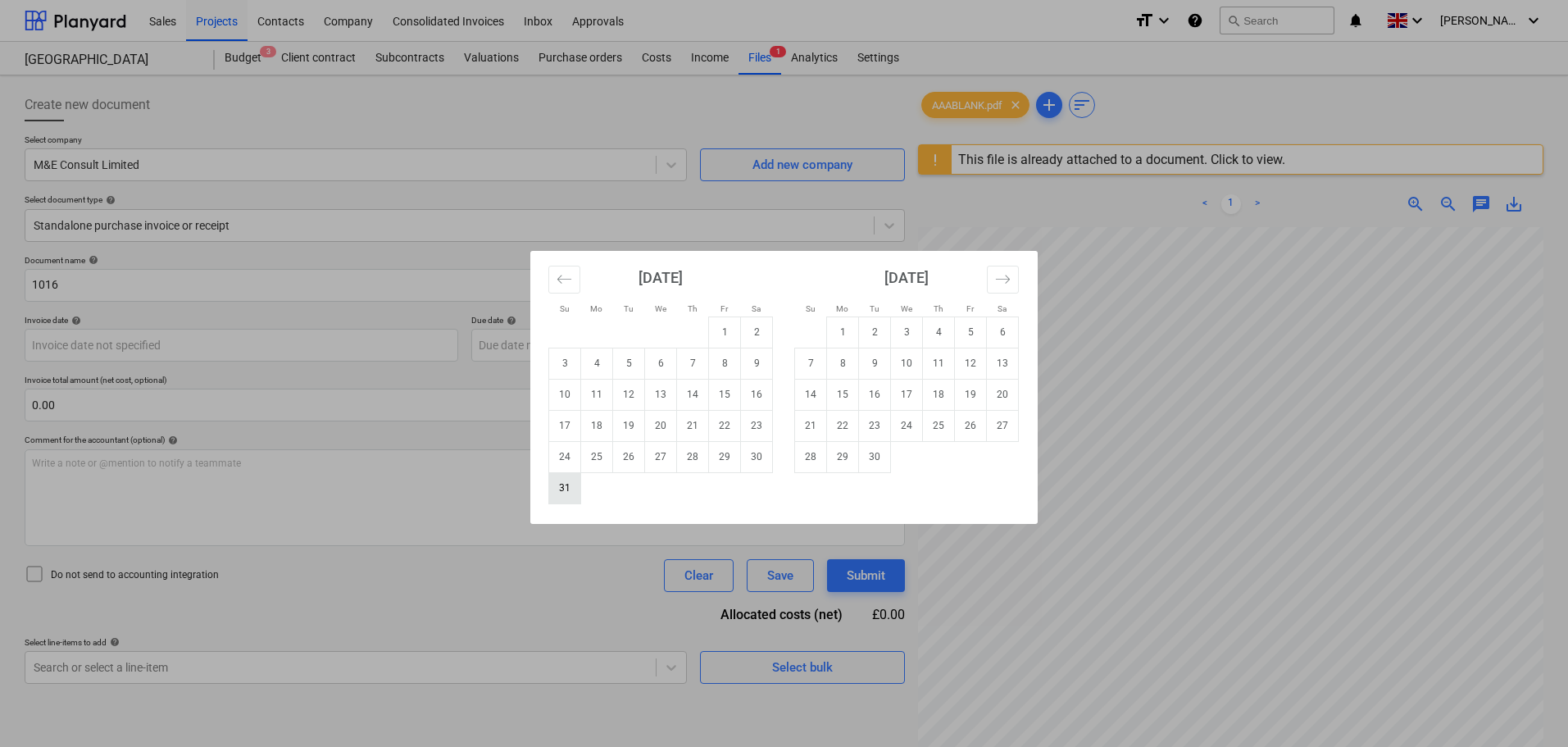
click at [566, 491] on td "31" at bounding box center [566, 487] width 32 height 31
type input "[DATE]"
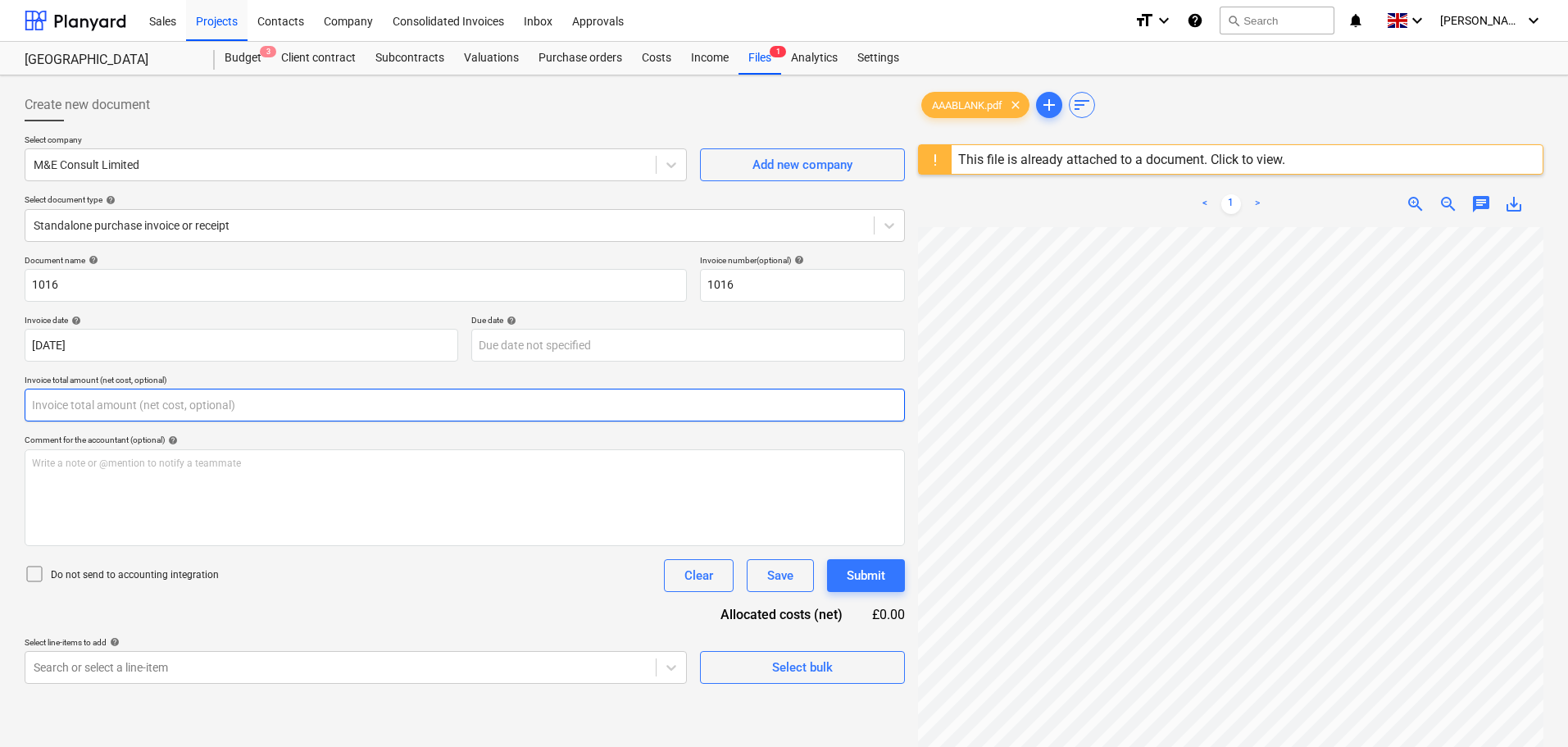
click at [113, 403] on input "text" at bounding box center [465, 405] width 880 height 33
type input "0.00"
click at [111, 399] on input "text" at bounding box center [465, 405] width 880 height 33
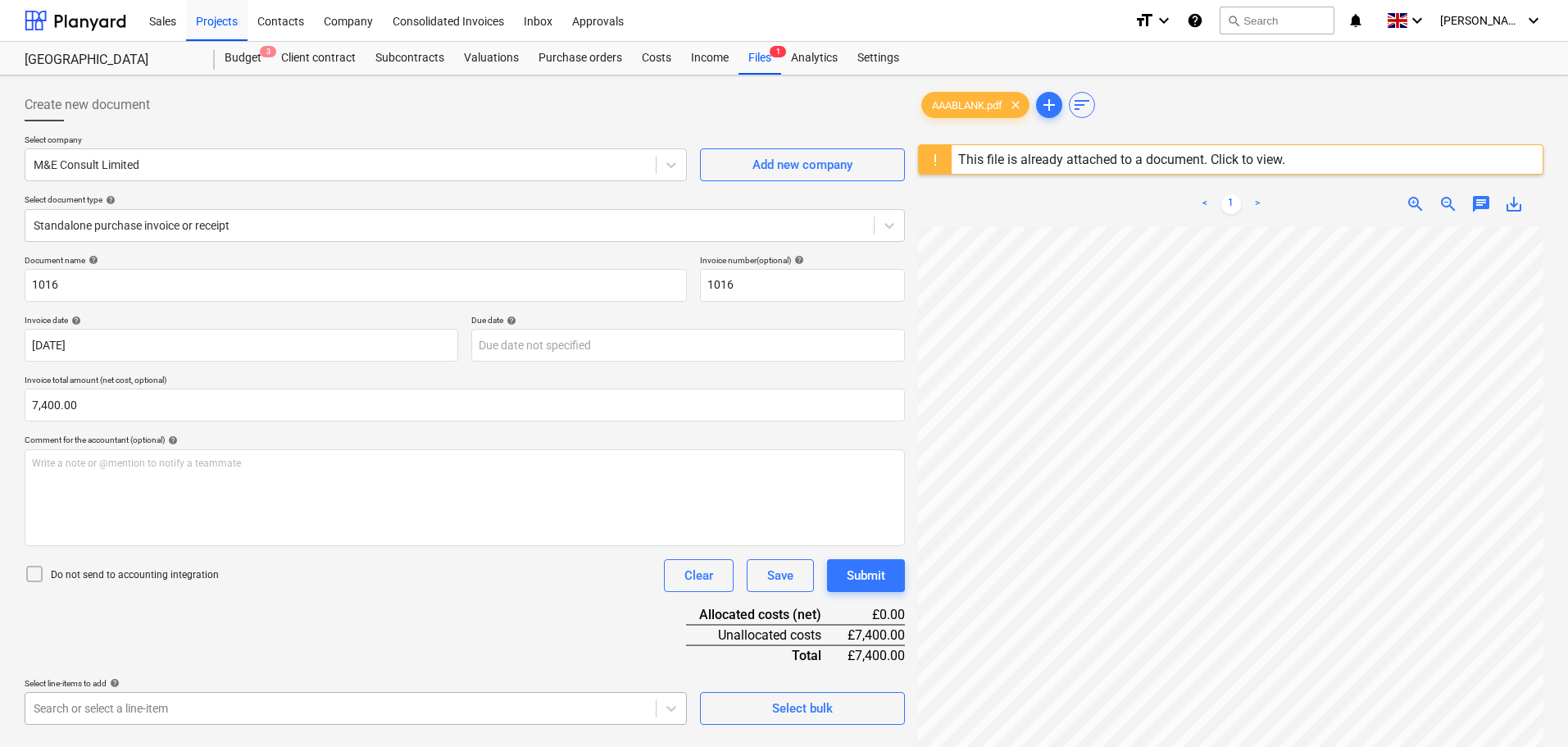
type input "7,400.00"
click at [164, 708] on body "Sales Projects Contacts Company Consolidated Invoices Inbox Approvals format_si…" at bounding box center [784, 374] width 1568 height 747
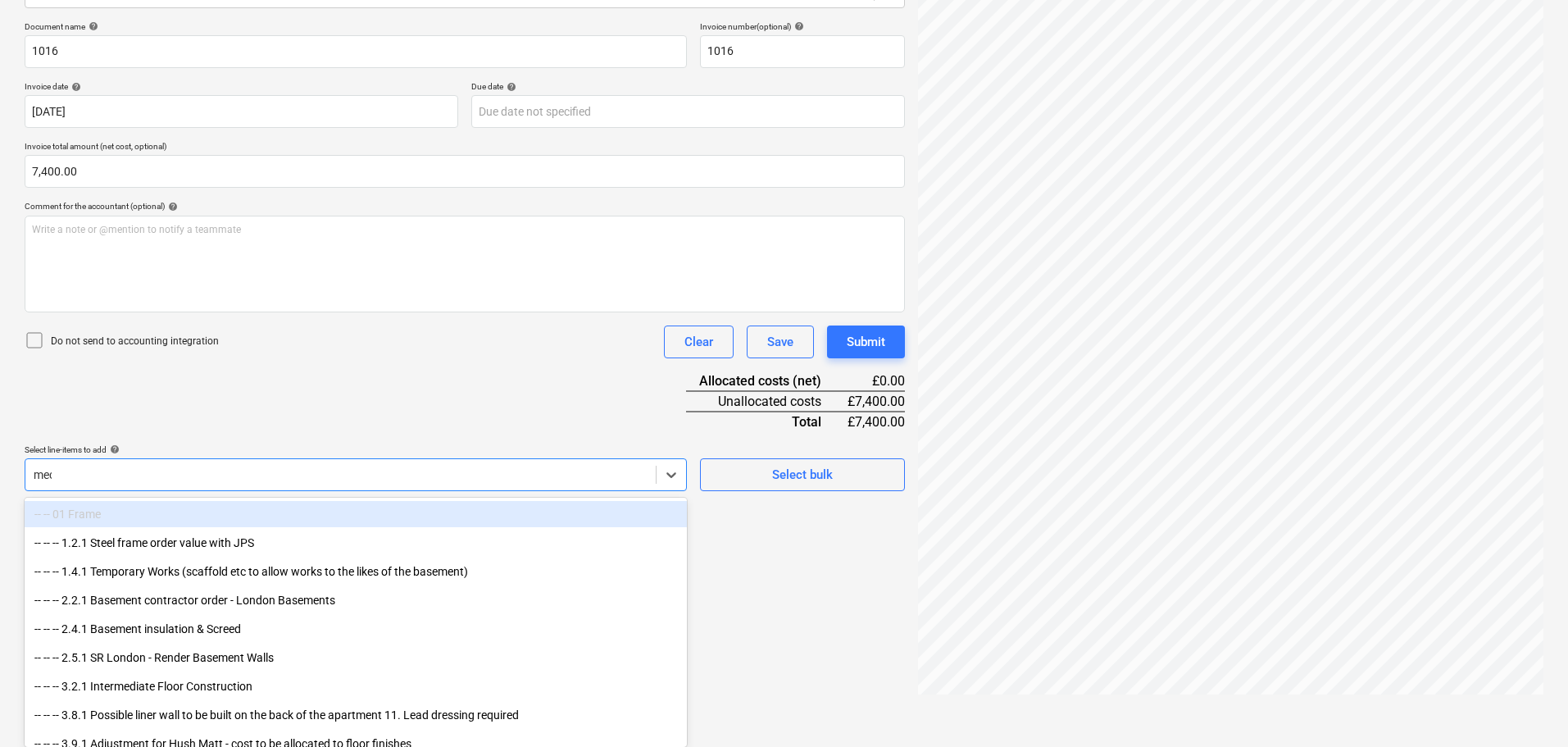
scroll to position [194, 0]
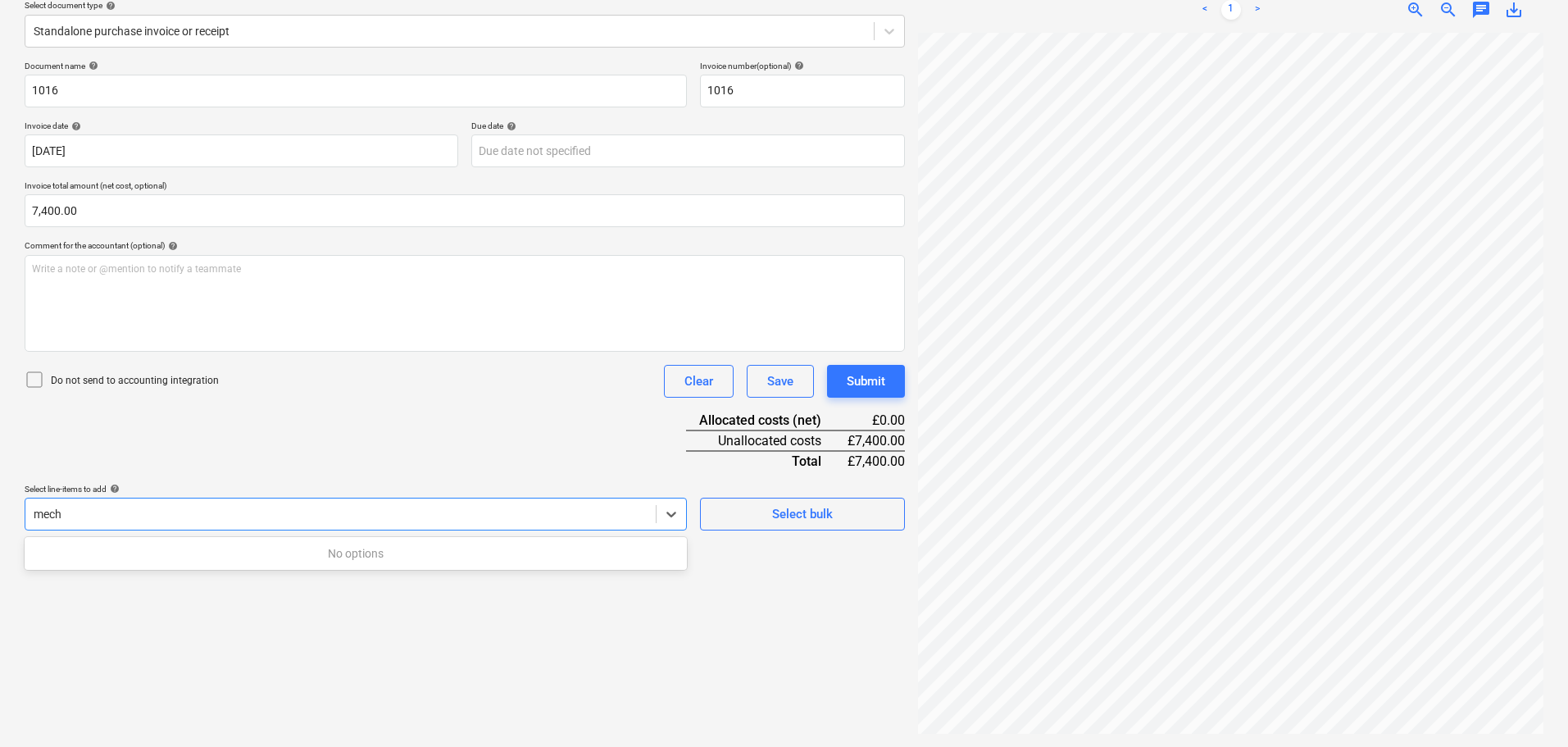
type input "mecha"
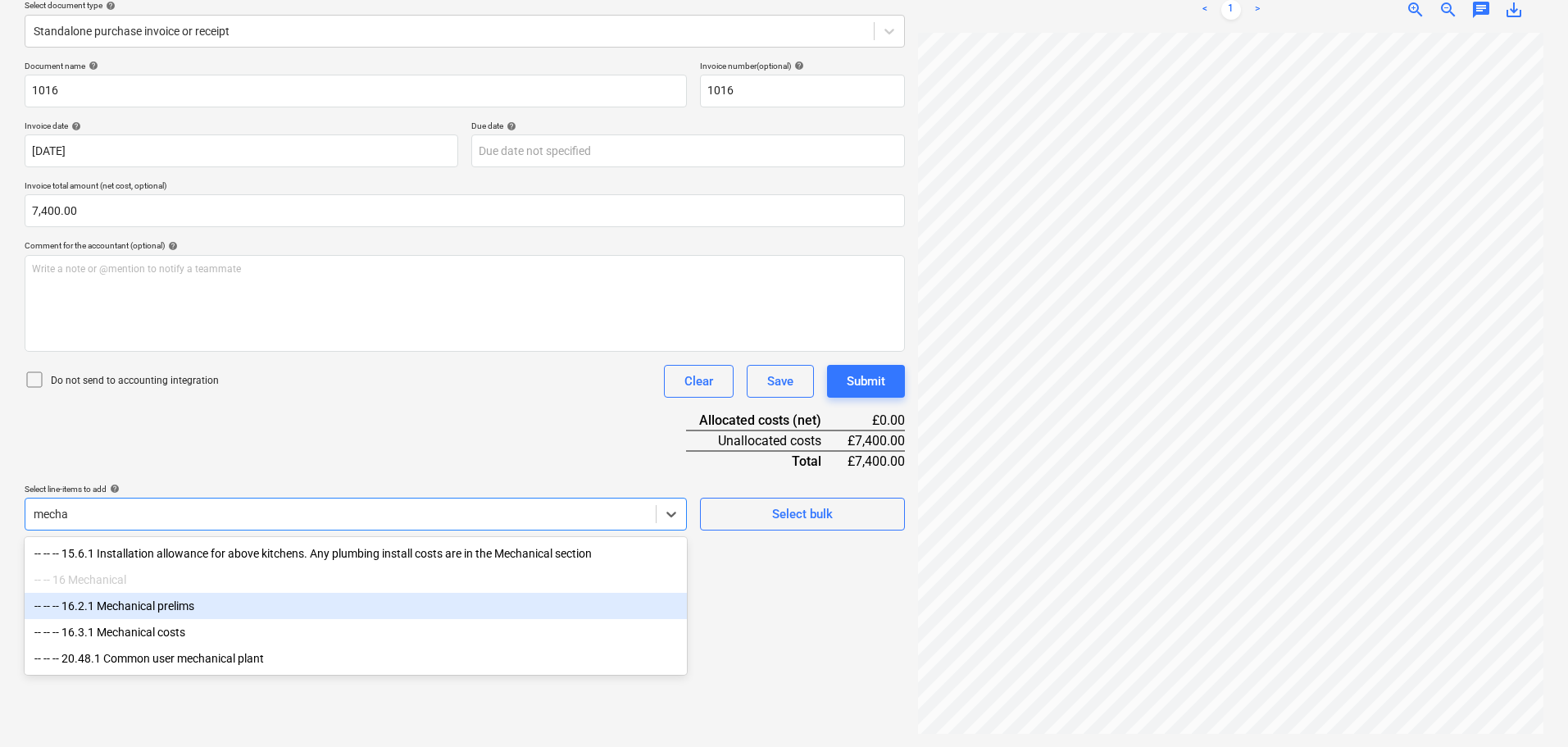
click at [214, 610] on div "-- -- -- 16.2.1 Mechanical prelims" at bounding box center [356, 605] width 662 height 26
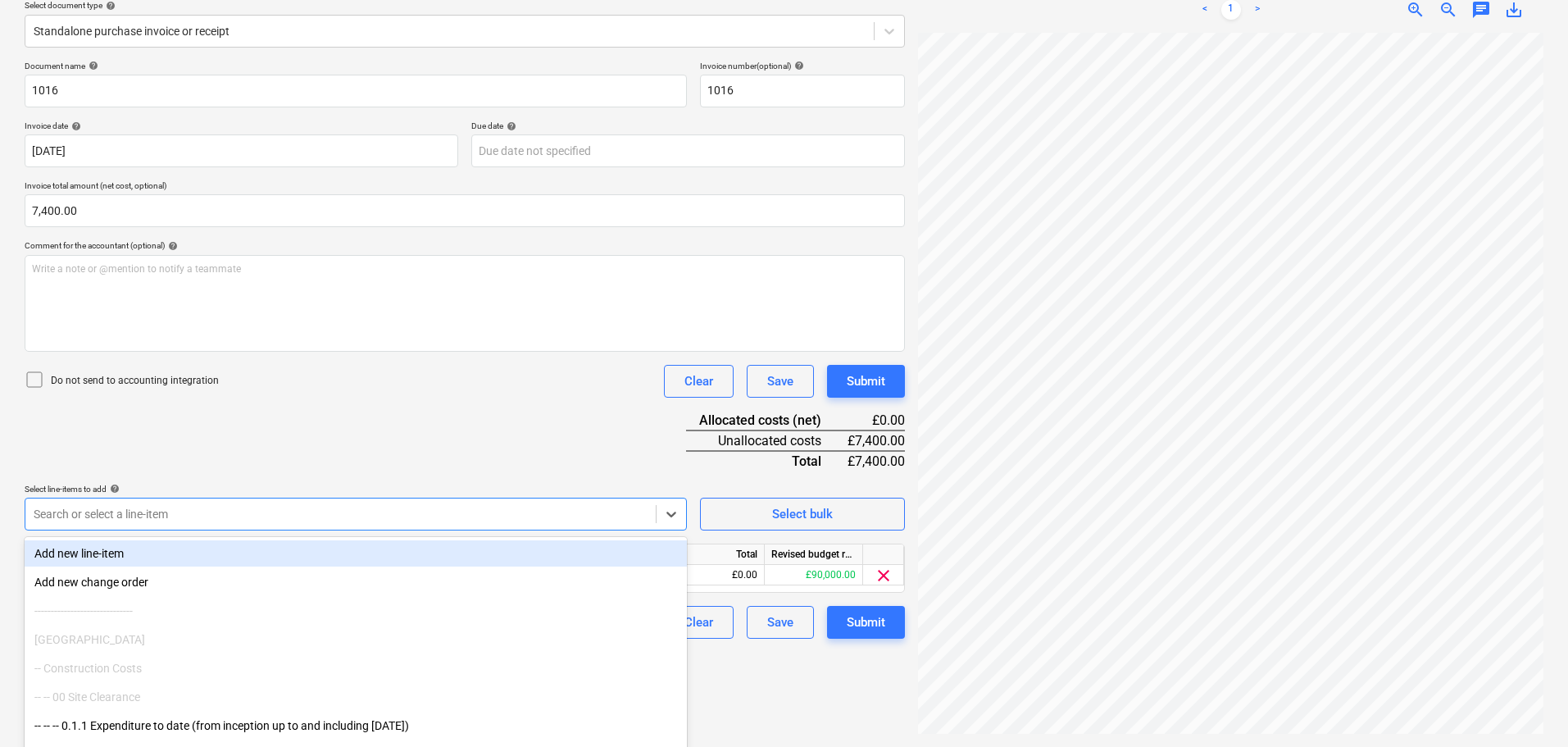
click at [401, 432] on div "Document name help 1016 Invoice number (optional) help 1016 Invoice date help 3…" at bounding box center [465, 349] width 880 height 578
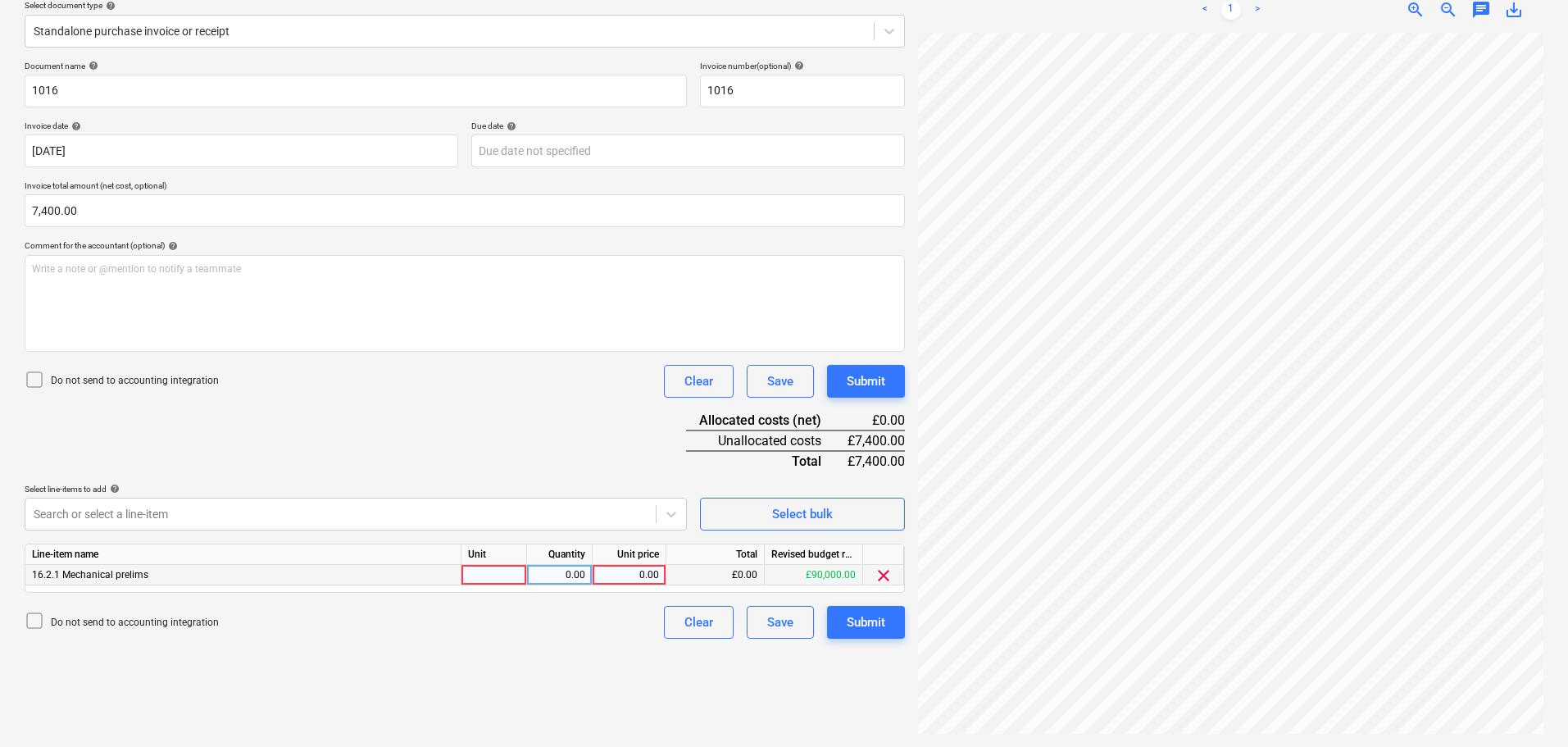
click at [632, 572] on div "0.00" at bounding box center [629, 575] width 60 height 21
type input "7400"
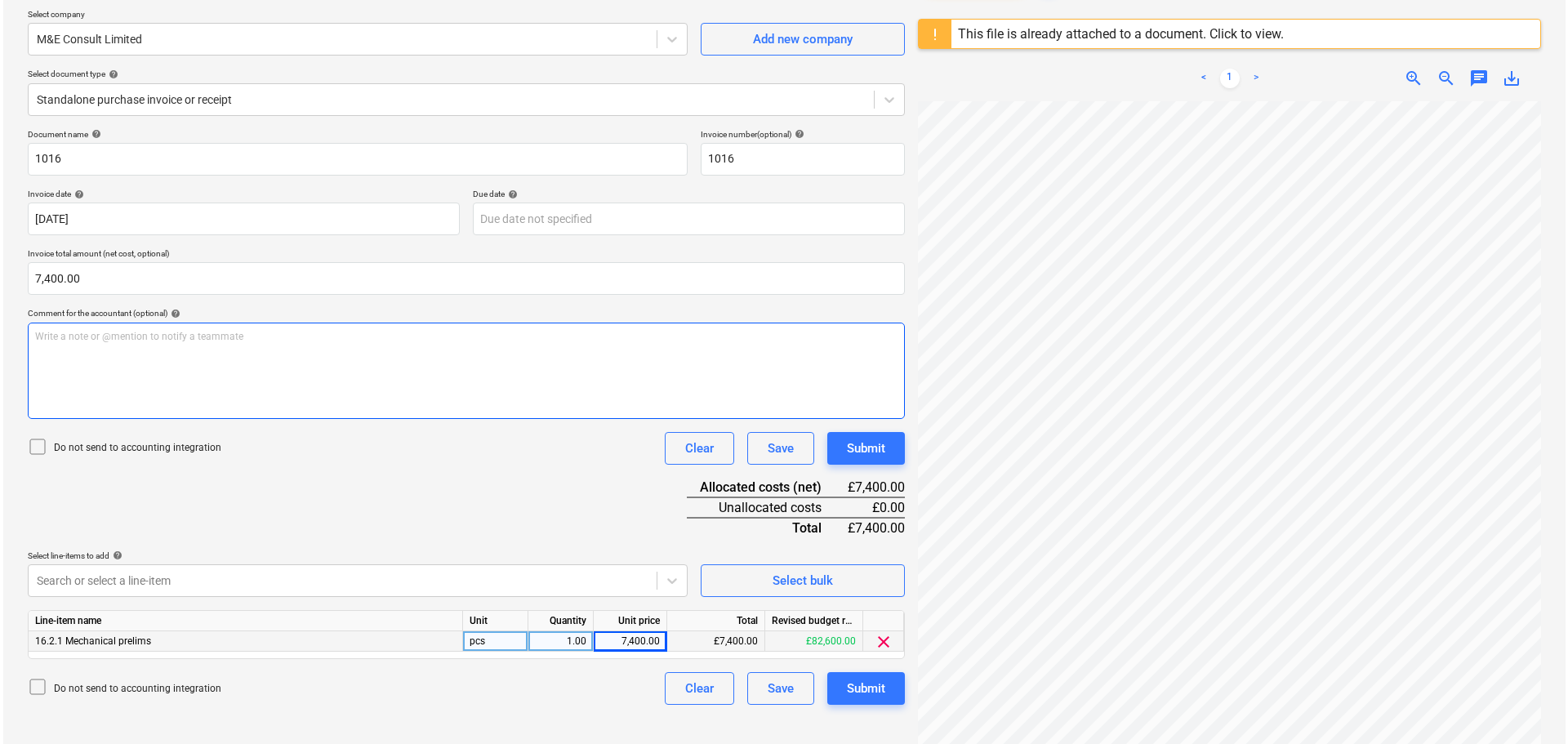
scroll to position [163, 0]
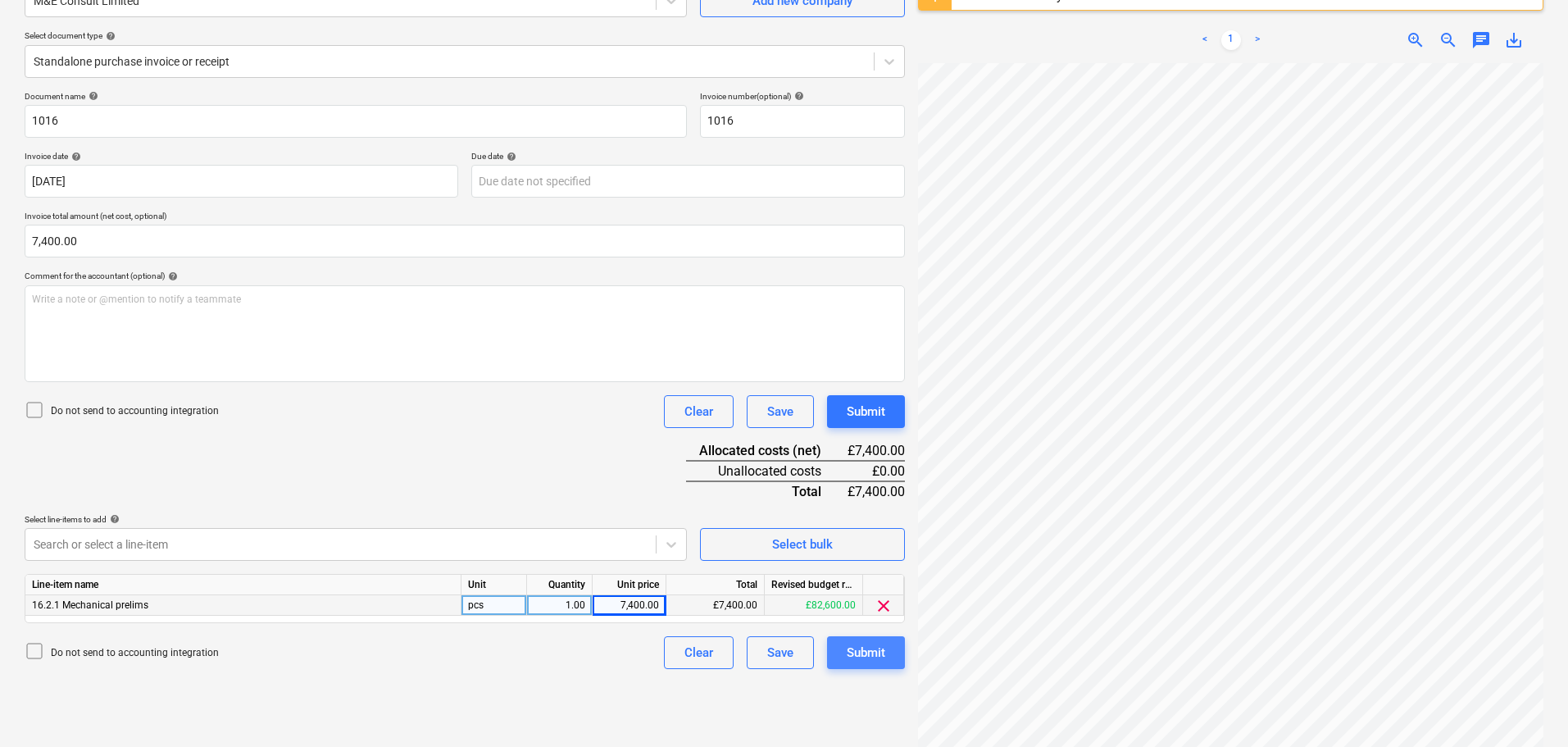
click at [876, 650] on div "Submit" at bounding box center [866, 652] width 38 height 21
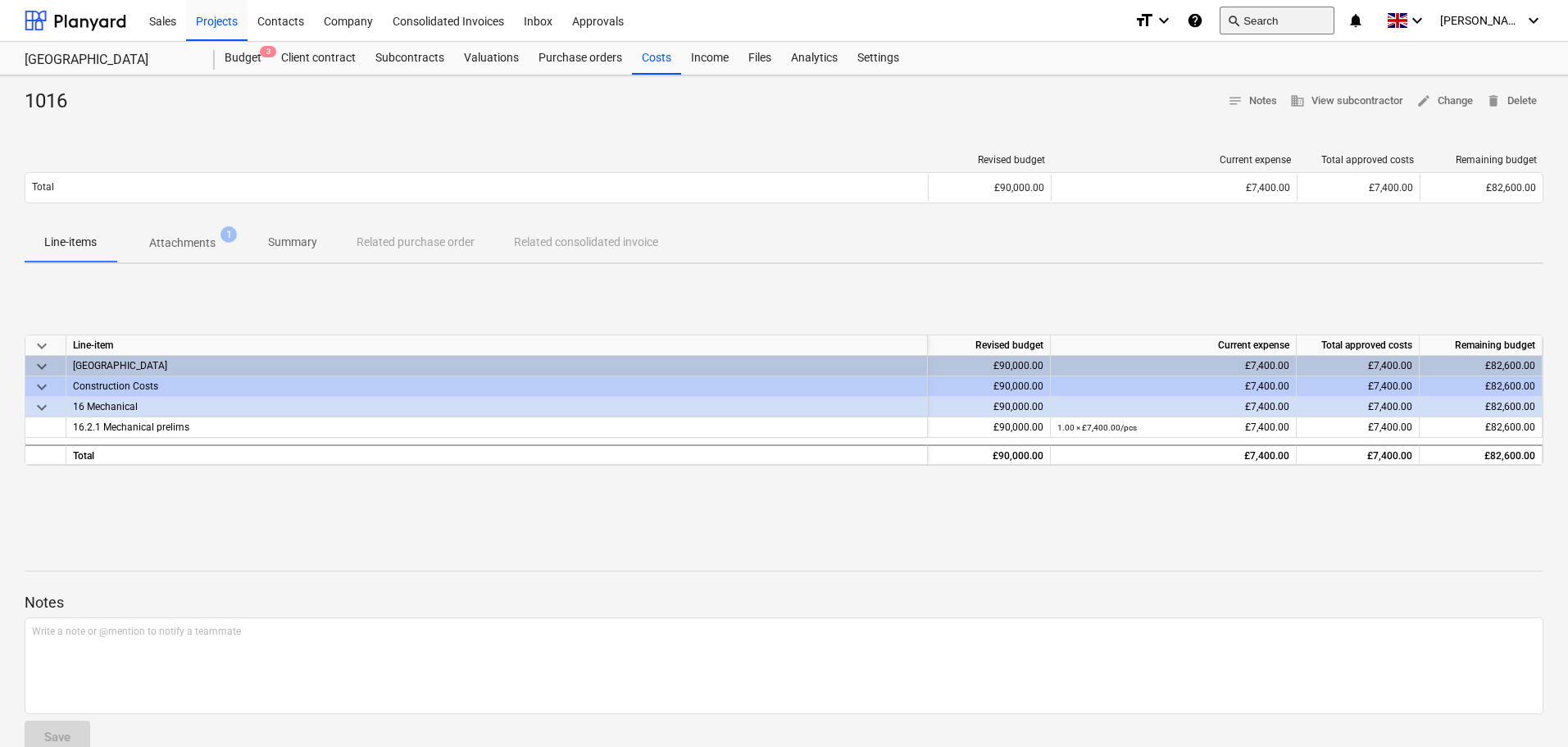
click at [1289, 26] on button "search Search" at bounding box center [1277, 20] width 114 height 28
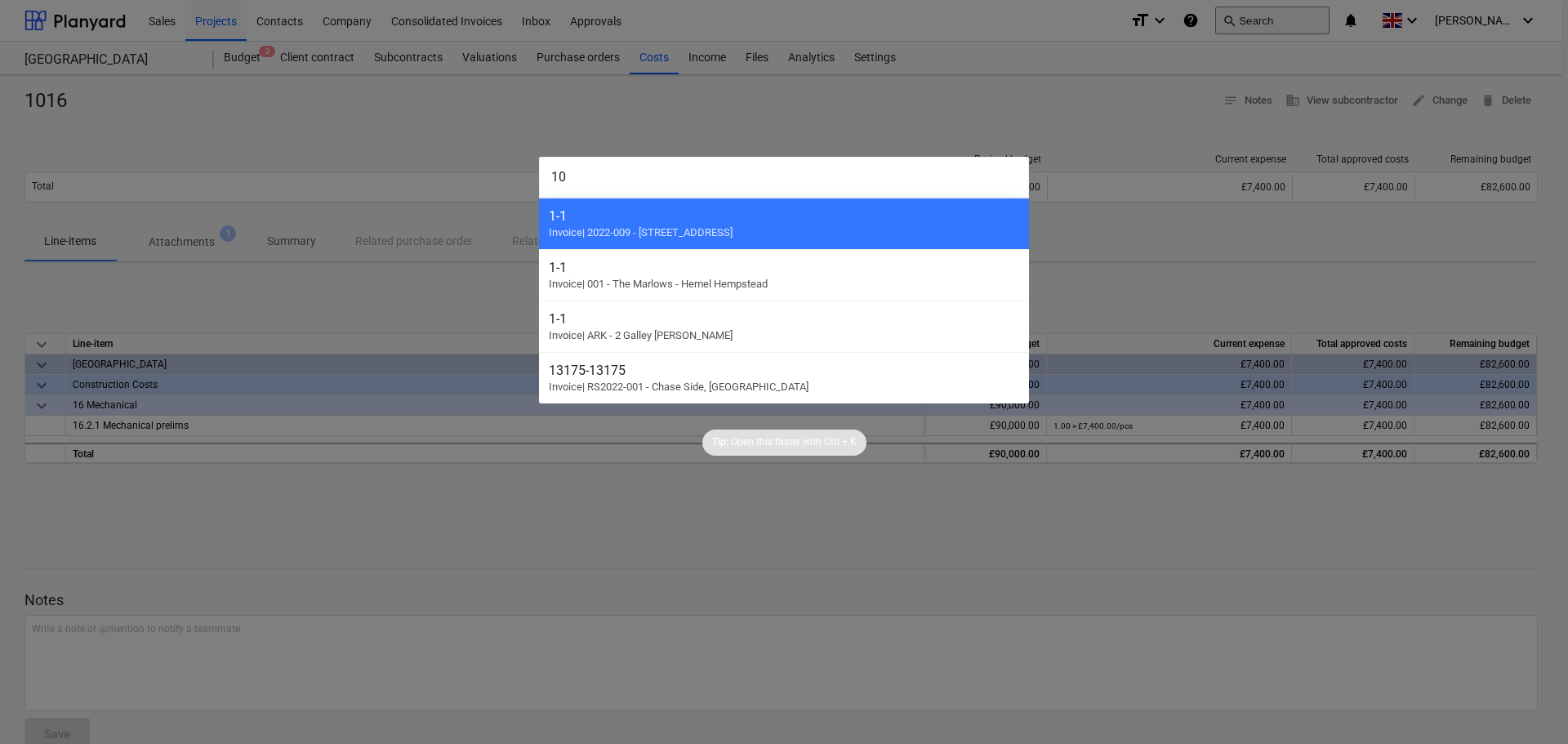
type input "107"
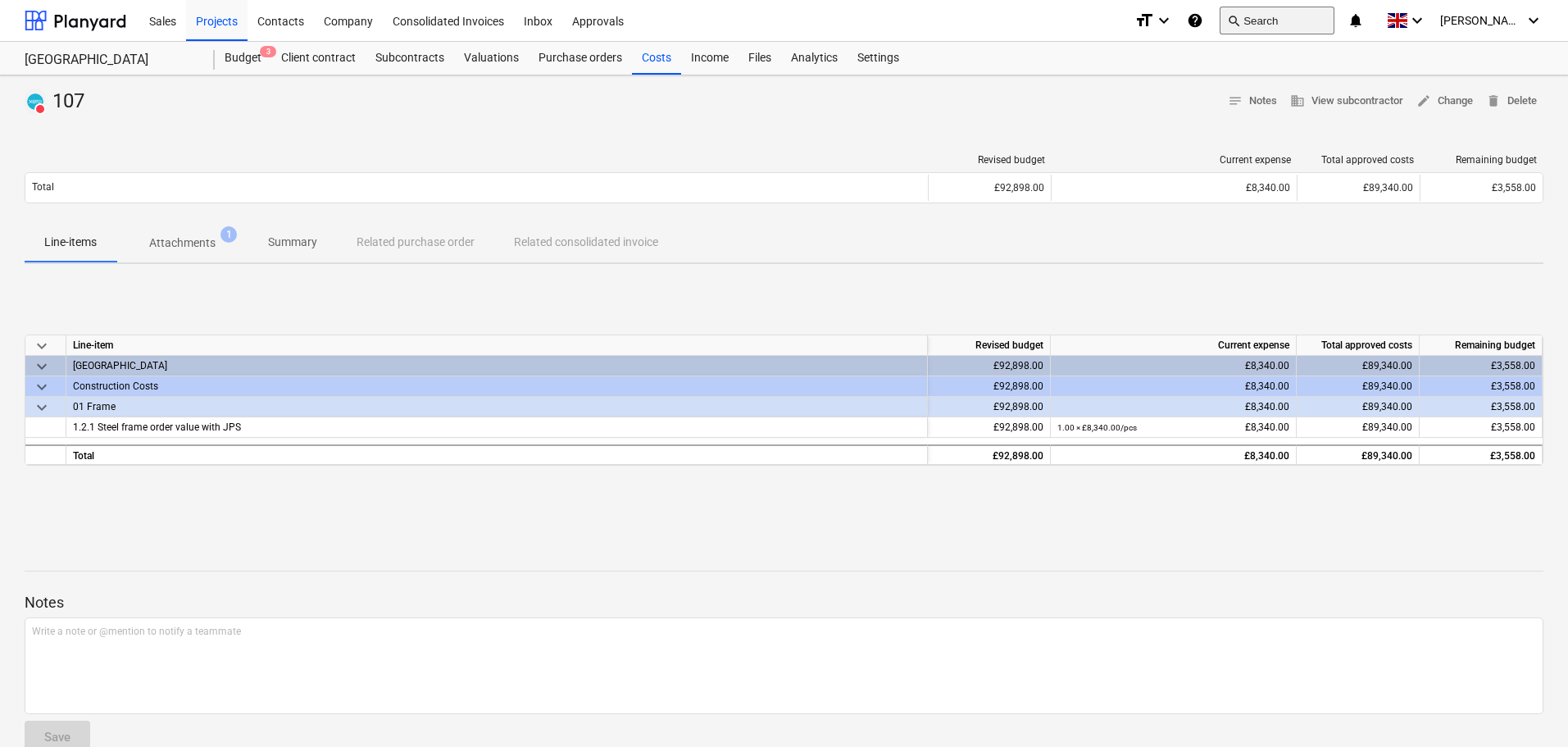
click at [1282, 24] on button "search Search" at bounding box center [1277, 20] width 114 height 28
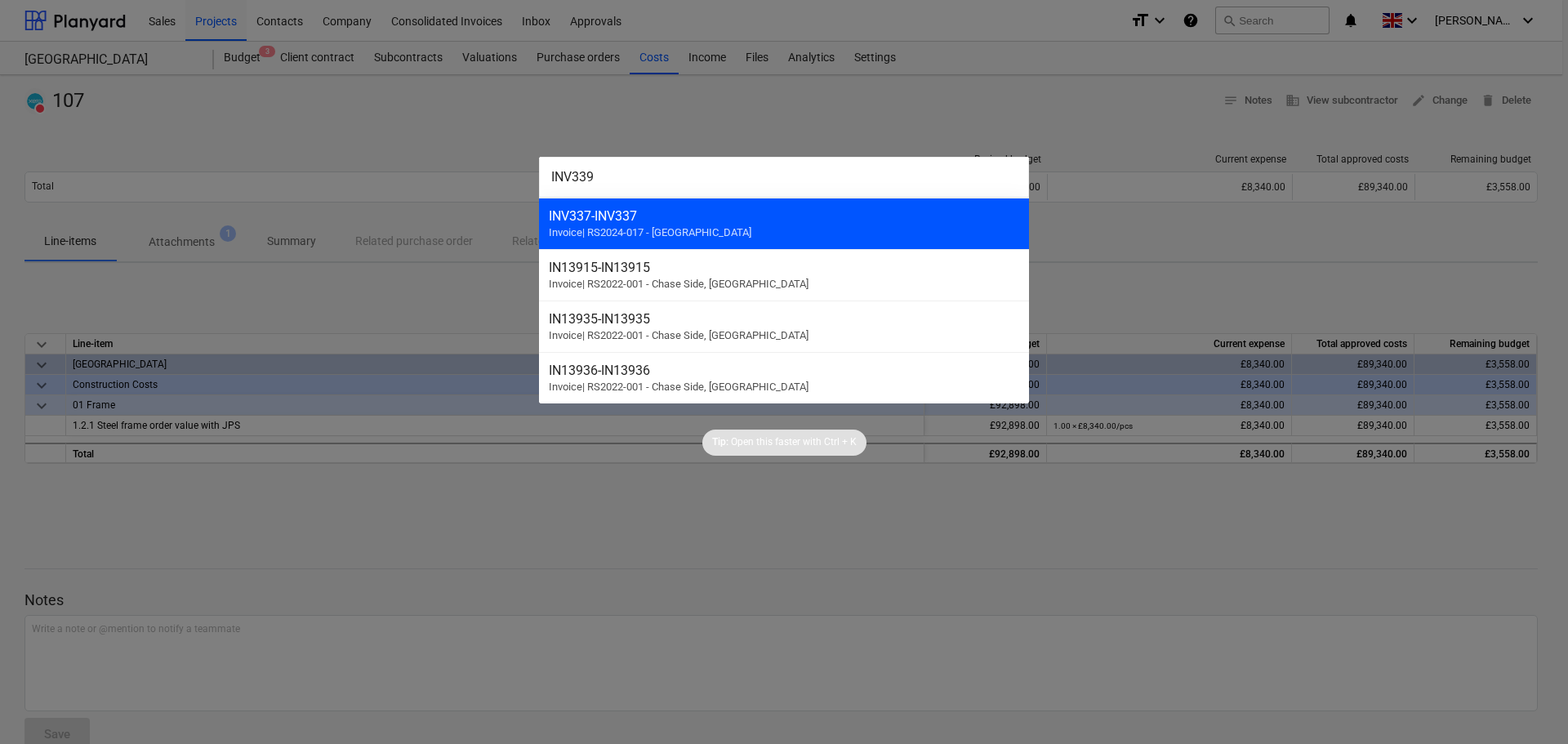
type input "INV339"
click at [696, 230] on span "Invoice | RS2024-017 - Lancaster Gate" at bounding box center [649, 232] width 202 height 12
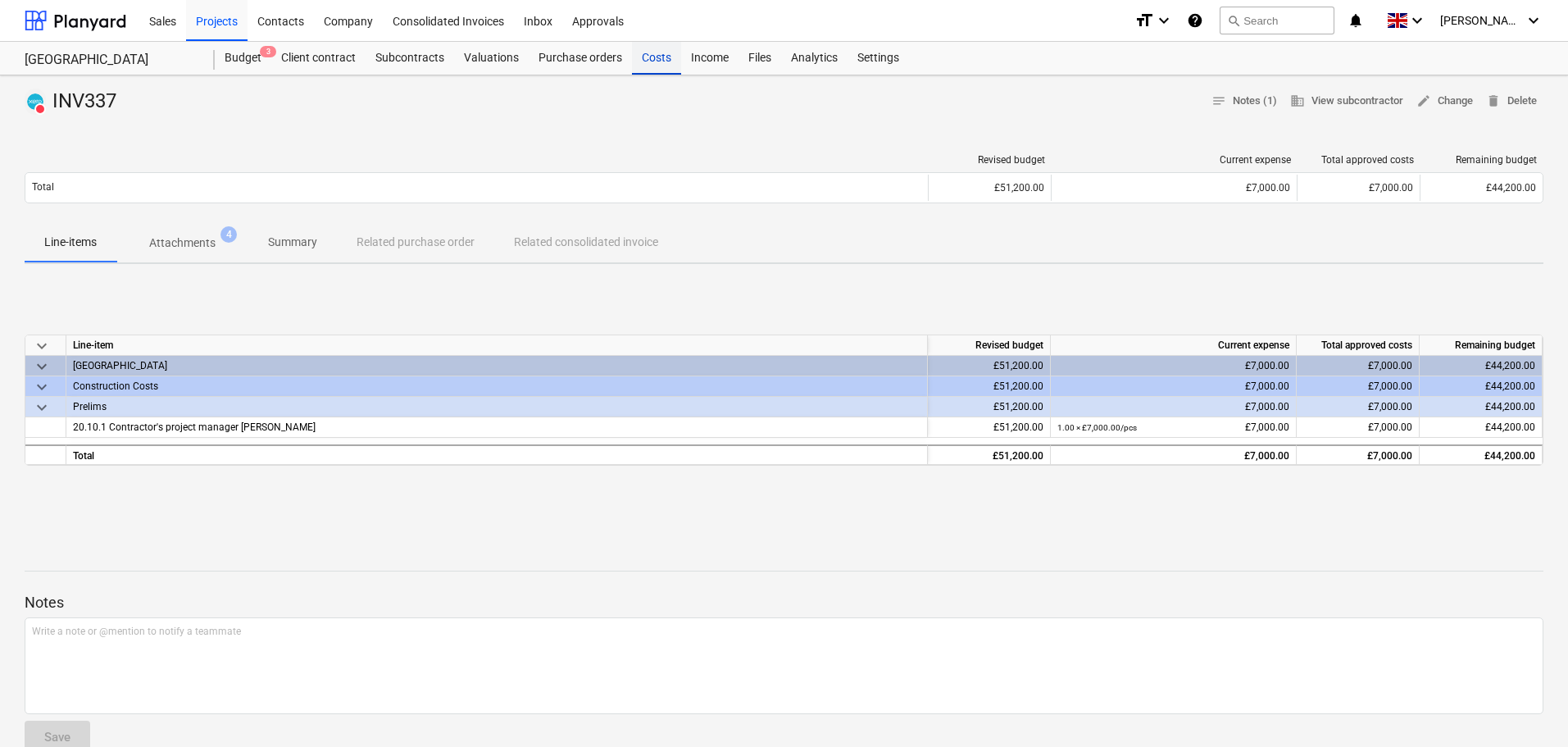
click at [651, 63] on div "Costs" at bounding box center [656, 58] width 49 height 33
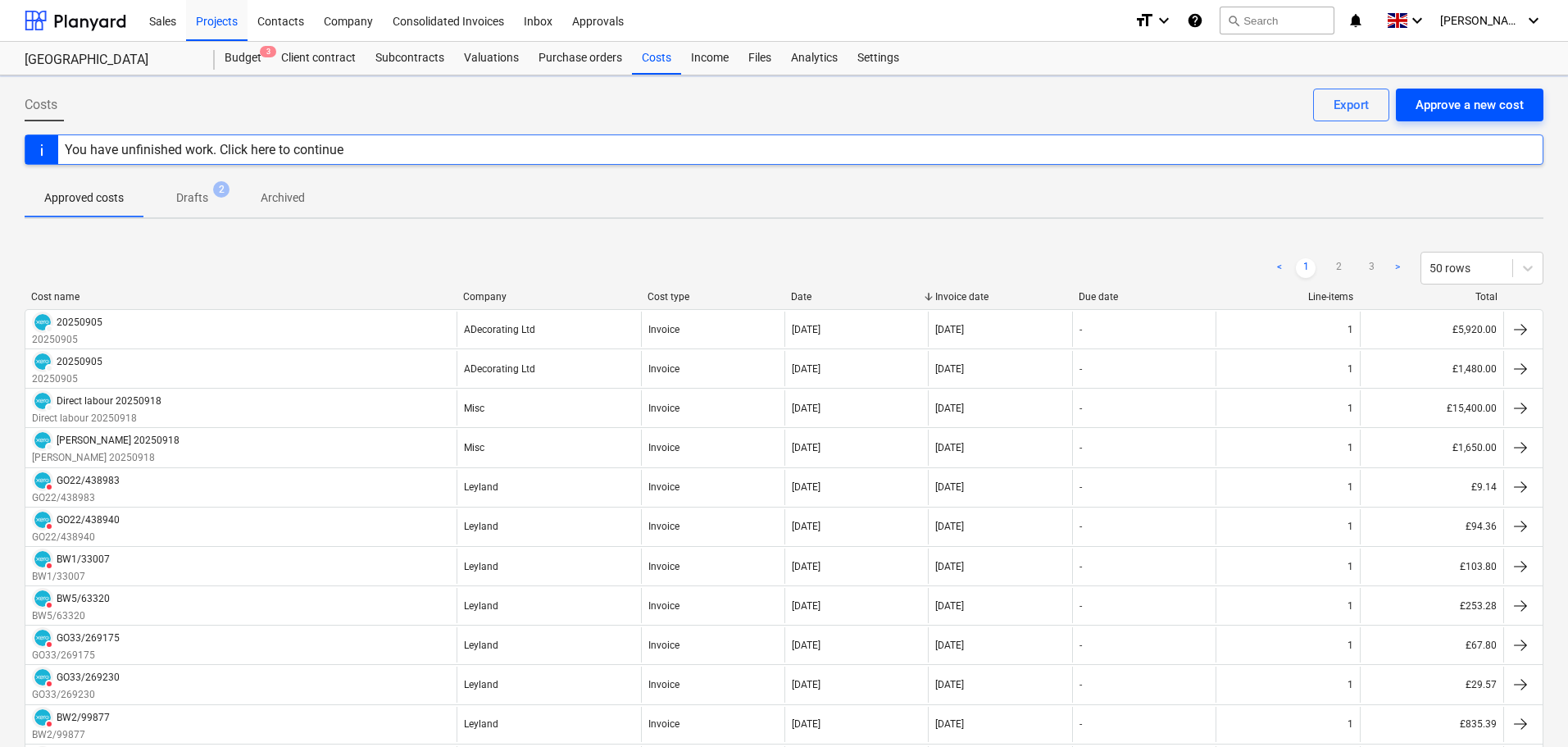
click at [1454, 106] on div "Approve a new cost" at bounding box center [1469, 105] width 108 height 21
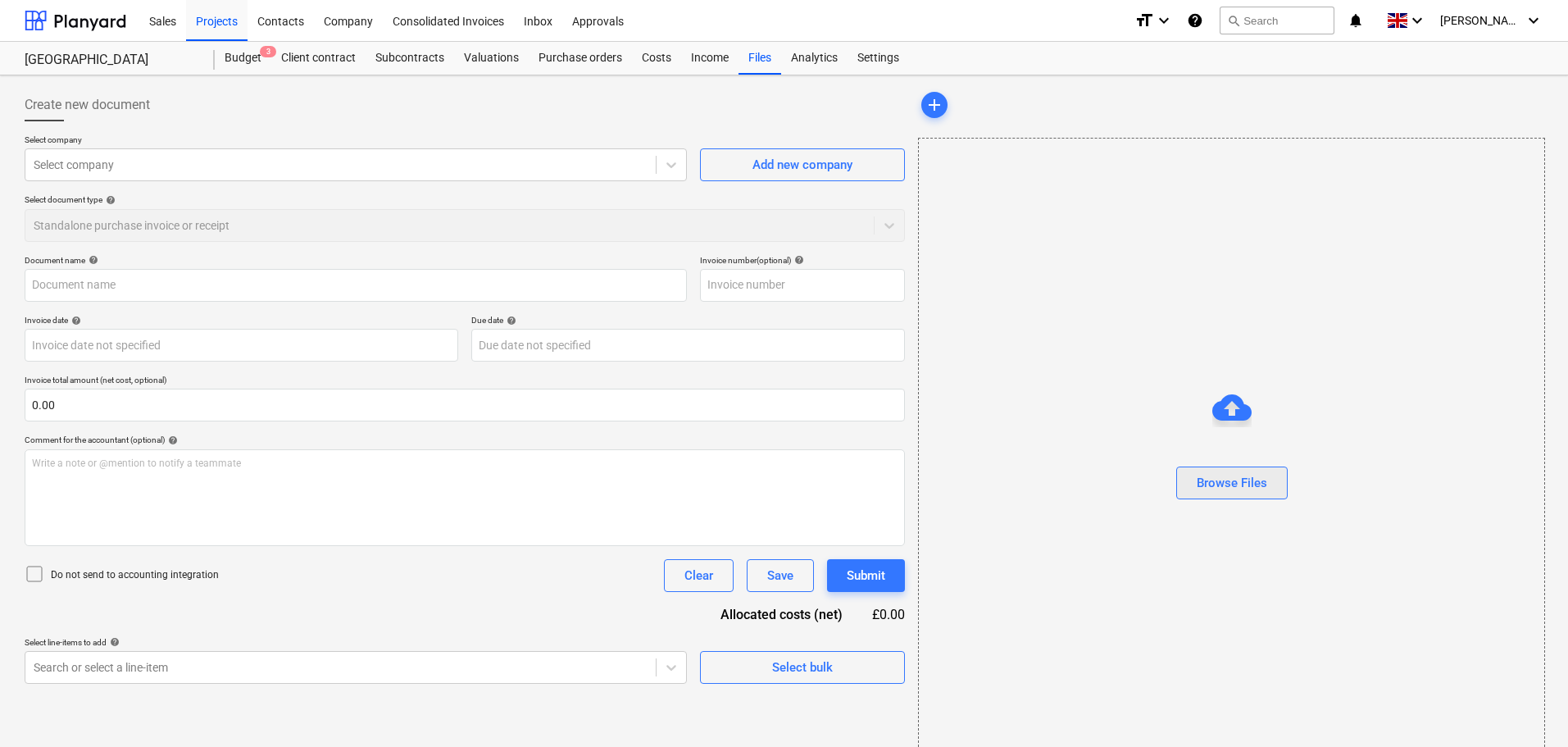
click at [1243, 484] on div "Browse Files" at bounding box center [1231, 483] width 71 height 21
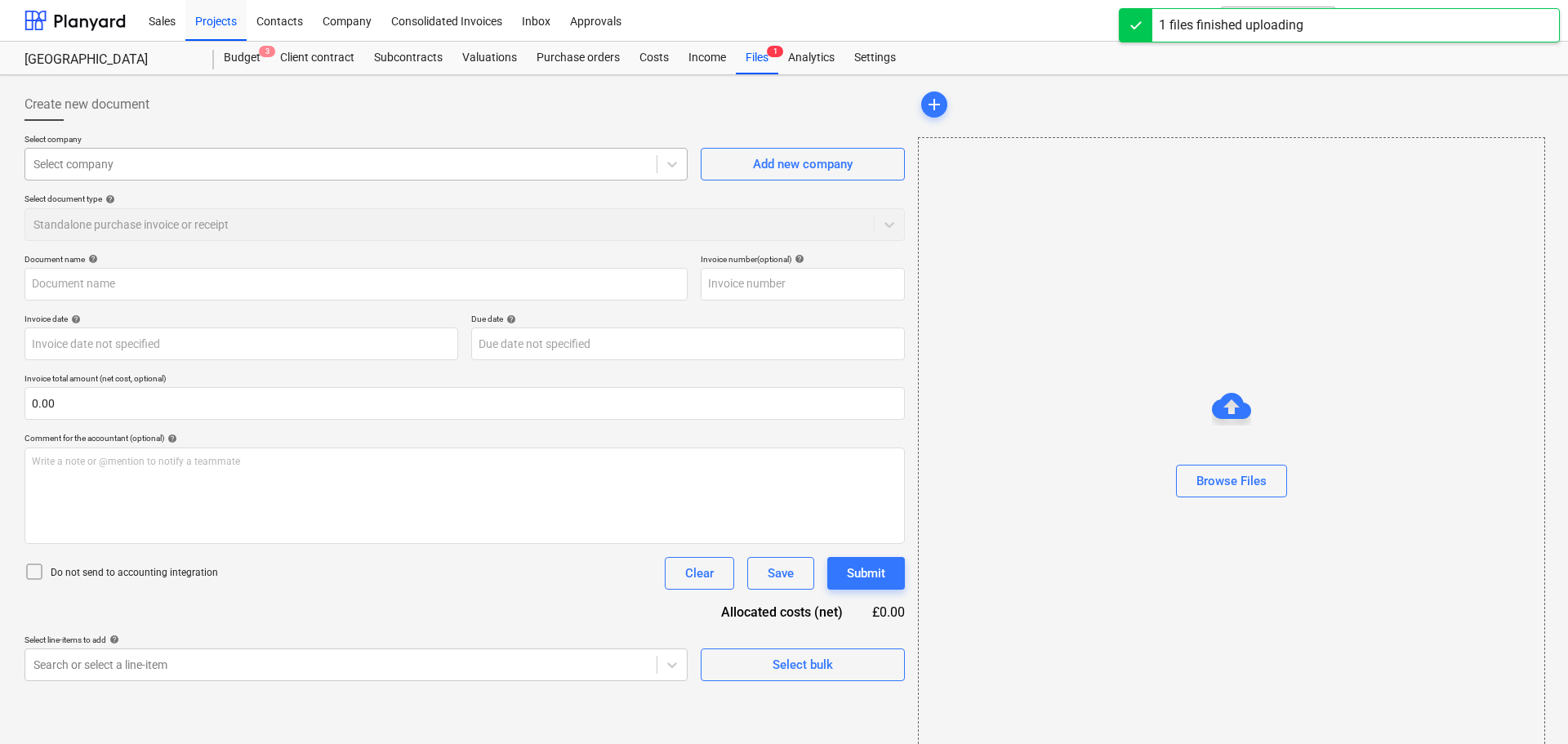
type input "AAABLANK.pdf"
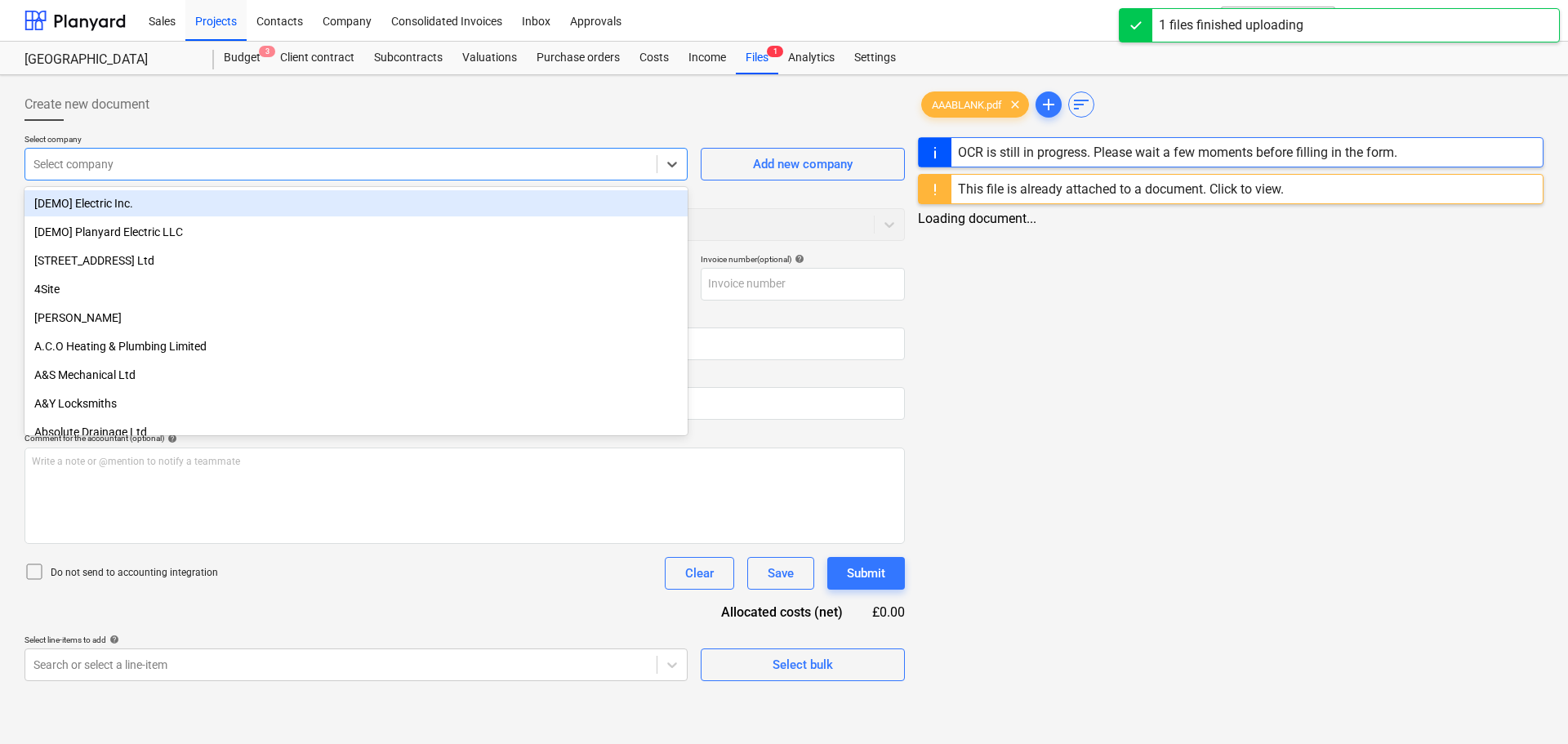
click at [113, 167] on div at bounding box center [341, 164] width 615 height 16
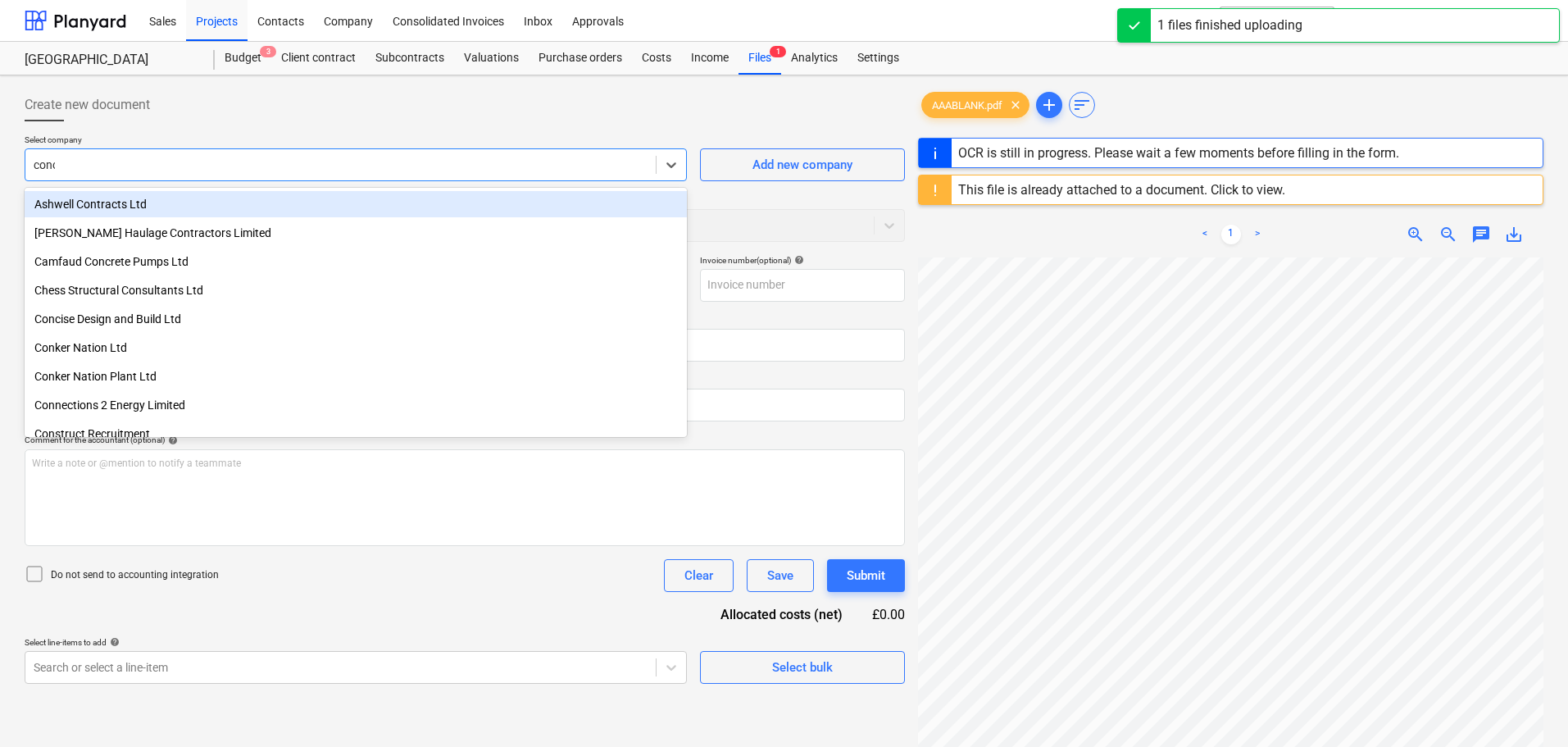
type input "conci"
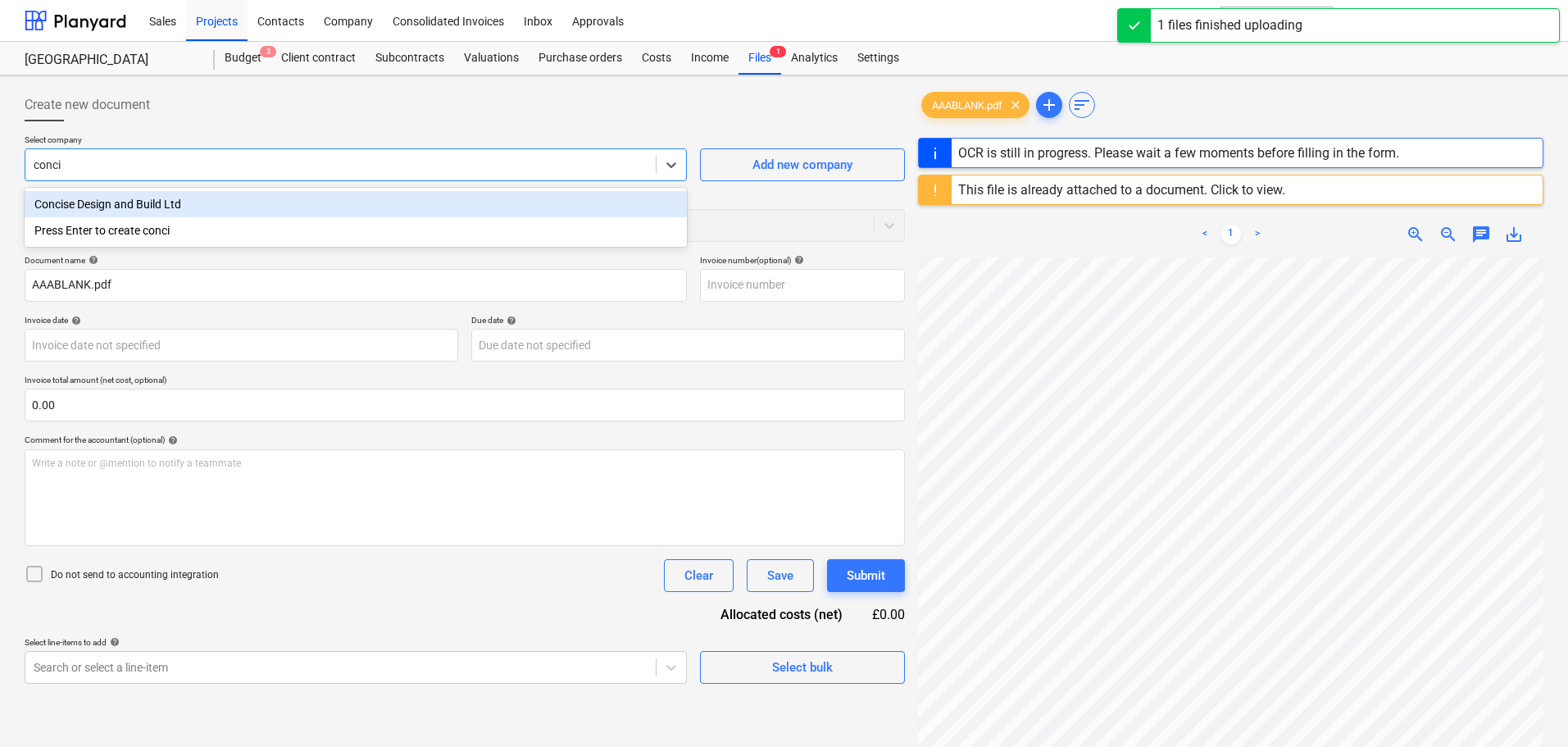
click at [150, 196] on div "Concise Design and Build Ltd" at bounding box center [356, 204] width 662 height 26
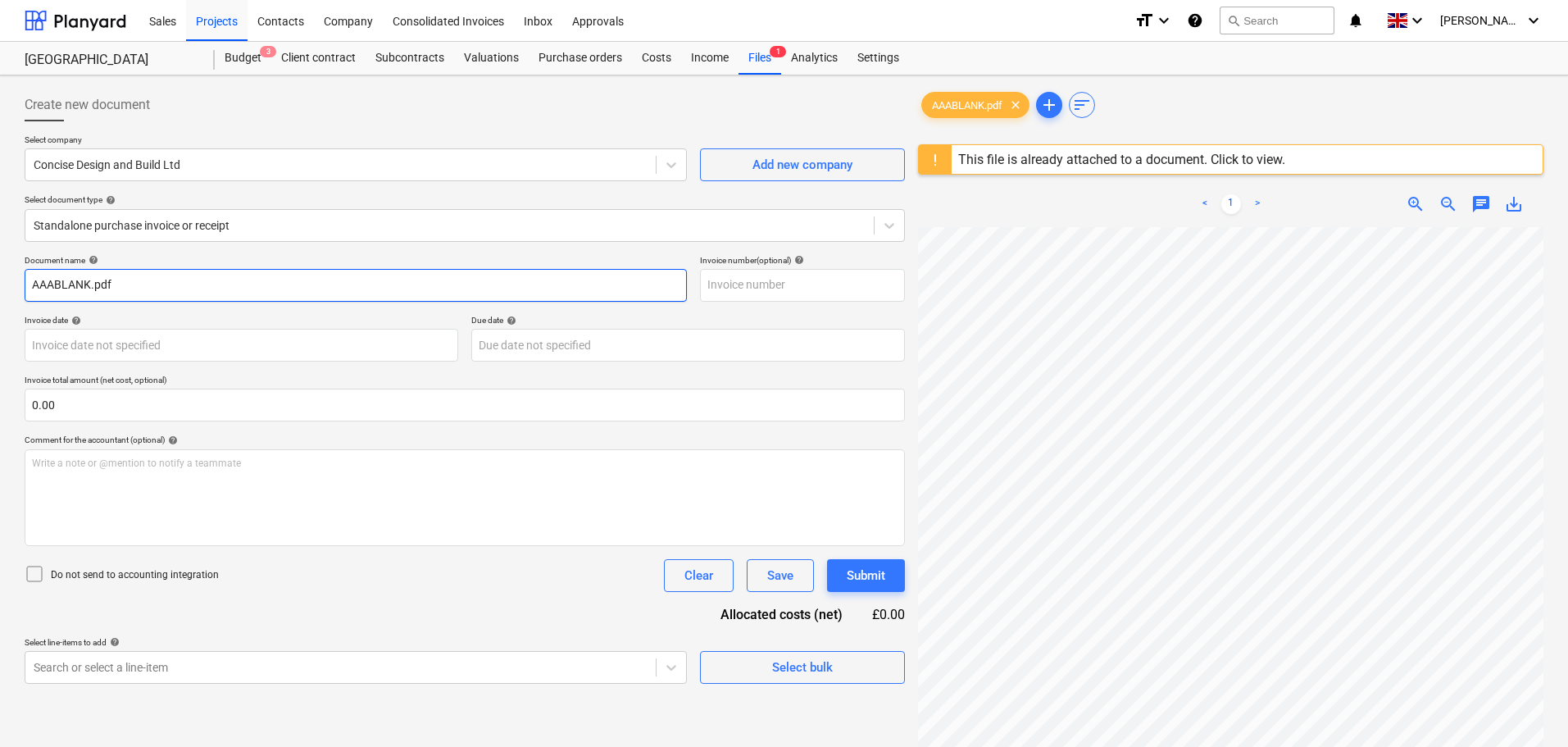
drag, startPoint x: 144, startPoint y: 278, endPoint x: -27, endPoint y: 268, distance: 171.3
click at [0, 268] on html "Sales Projects Contacts Company Consolidated Invoices Inbox Approvals format_si…" at bounding box center [784, 374] width 1568 height 747
paste input "INV339"
type input "INV339"
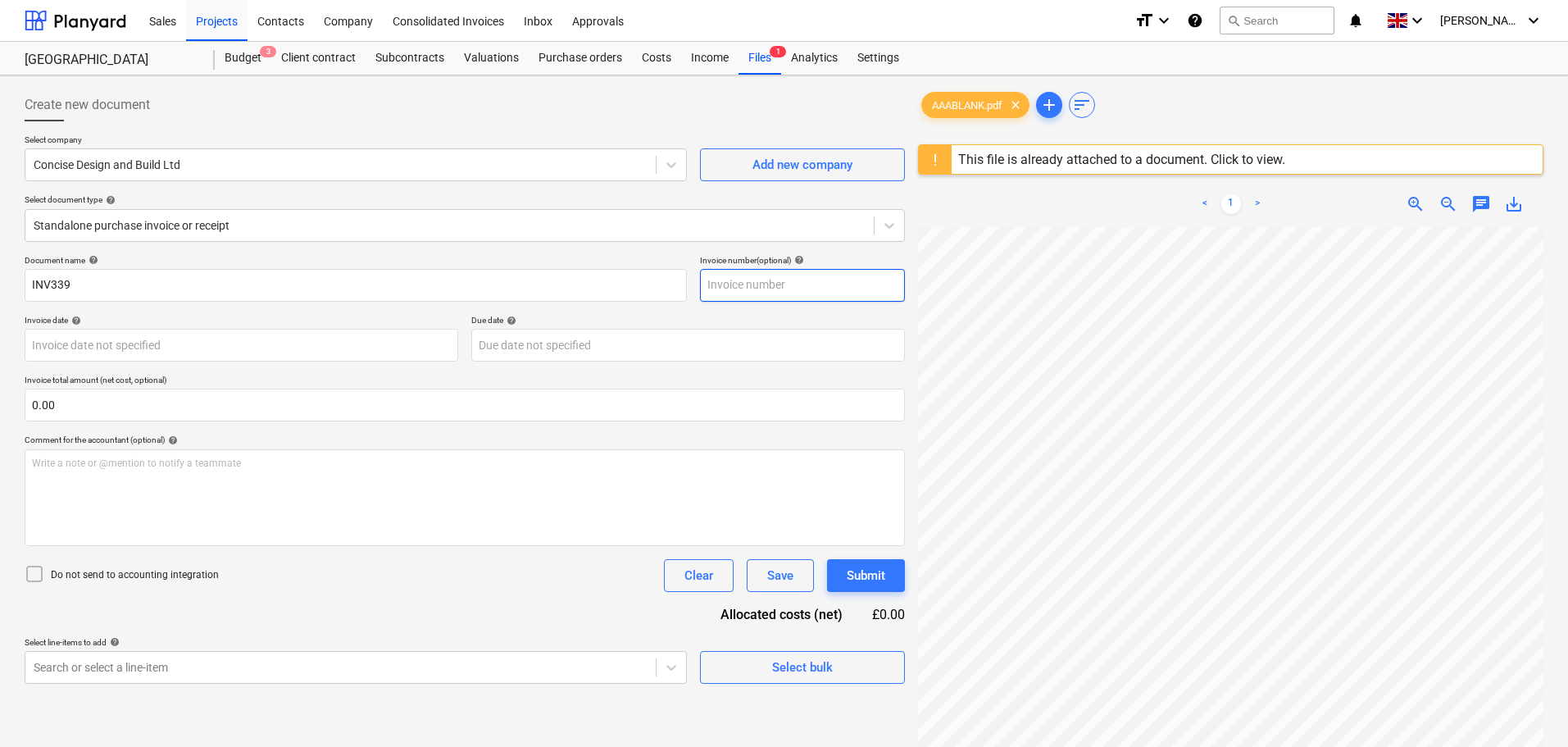
click at [758, 280] on input "text" at bounding box center [801, 285] width 205 height 33
paste input "INV339"
type input "INV339"
click at [144, 337] on body "Sales Projects Contacts Company Consolidated Invoices Inbox Approvals format_si…" at bounding box center [784, 374] width 1568 height 747
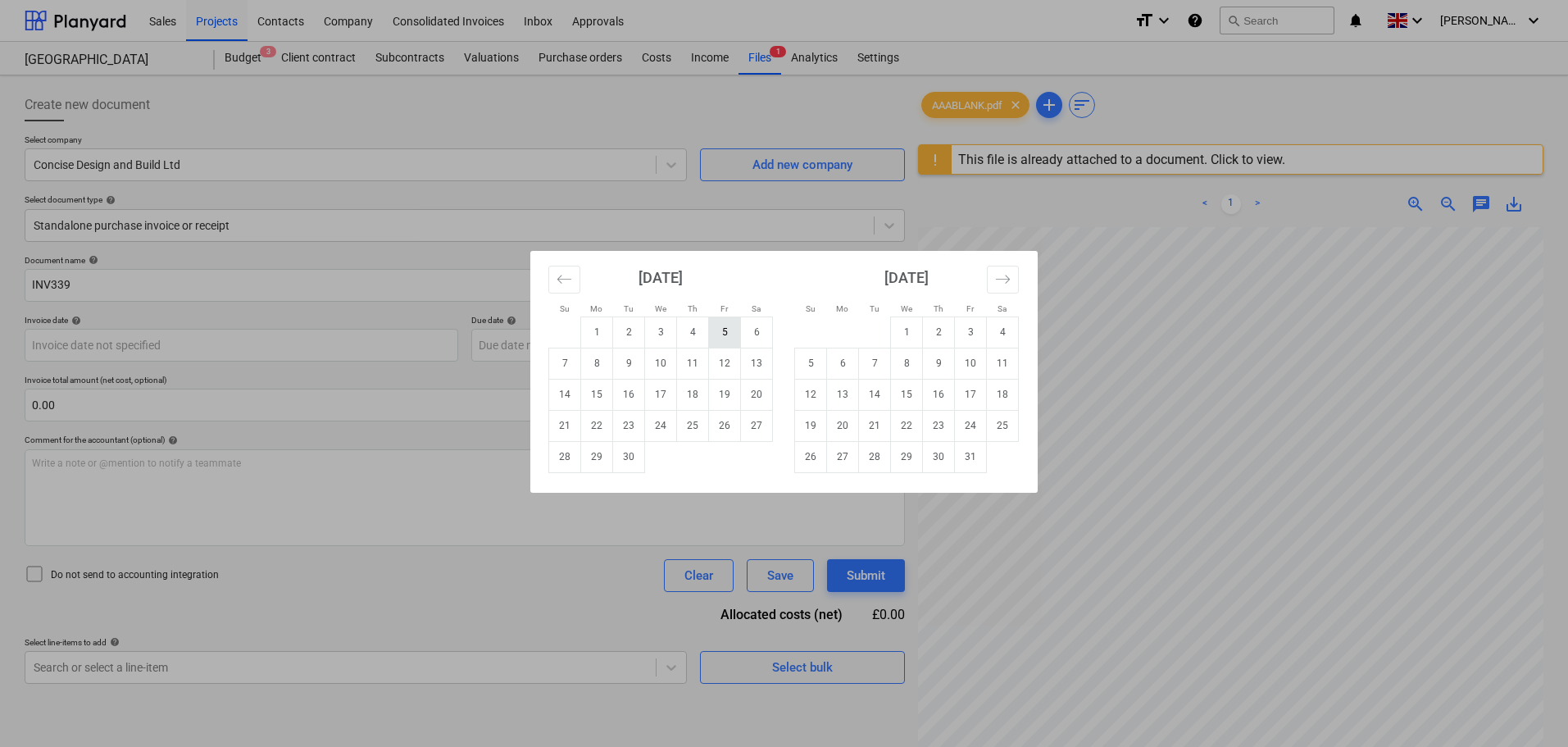
click at [733, 340] on td "5" at bounding box center [725, 332] width 32 height 31
type input "[DATE]"
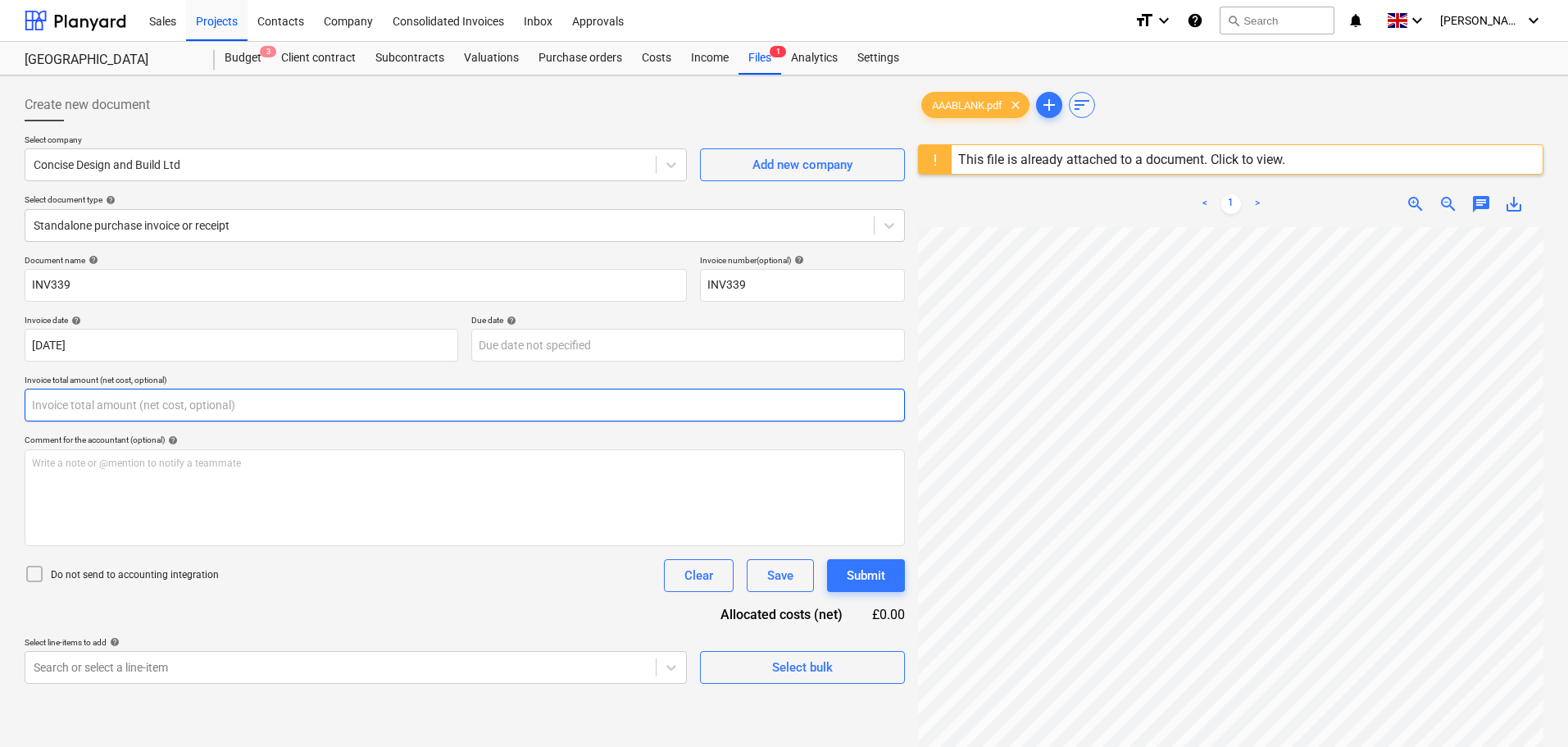
click at [114, 403] on input "text" at bounding box center [465, 405] width 880 height 33
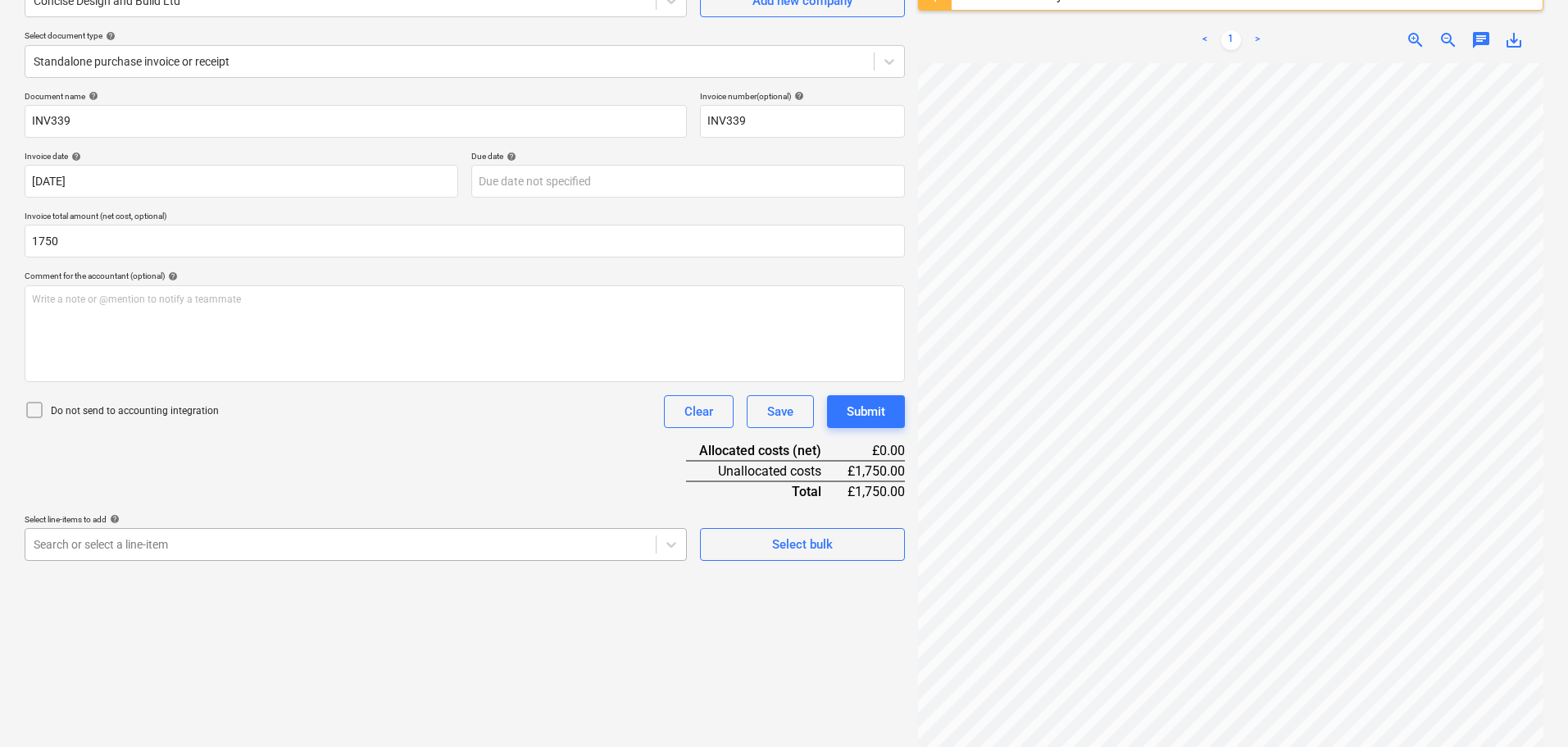
type input "1,750.00"
click at [141, 550] on body "Sales Projects Contacts Company Consolidated Invoices Inbox Approvals format_si…" at bounding box center [784, 210] width 1568 height 747
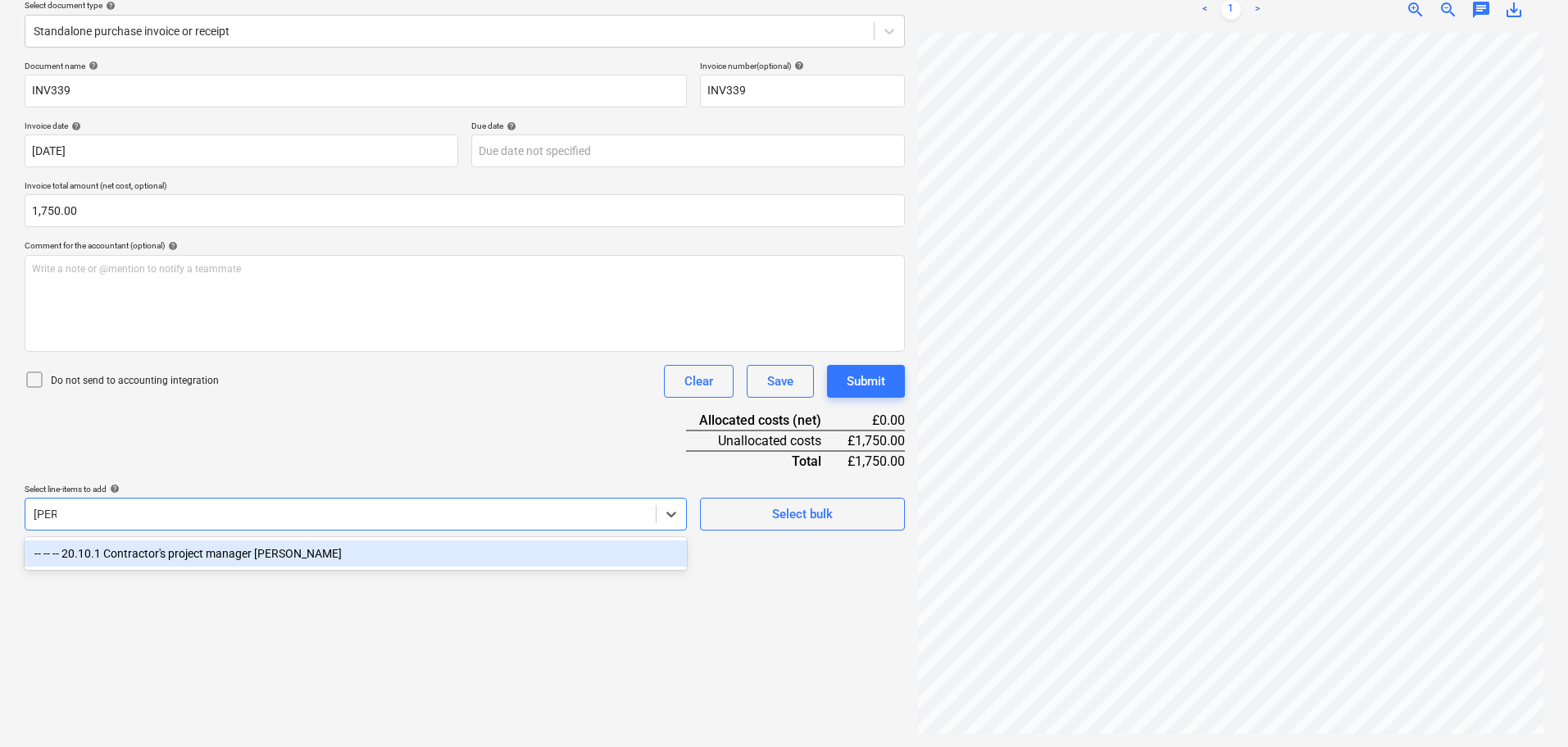
scroll to position [194, 0]
type input "tommy"
click at [155, 554] on div "-- -- -- 20.10.1 Contractor's project manager [PERSON_NAME]" at bounding box center [356, 553] width 662 height 26
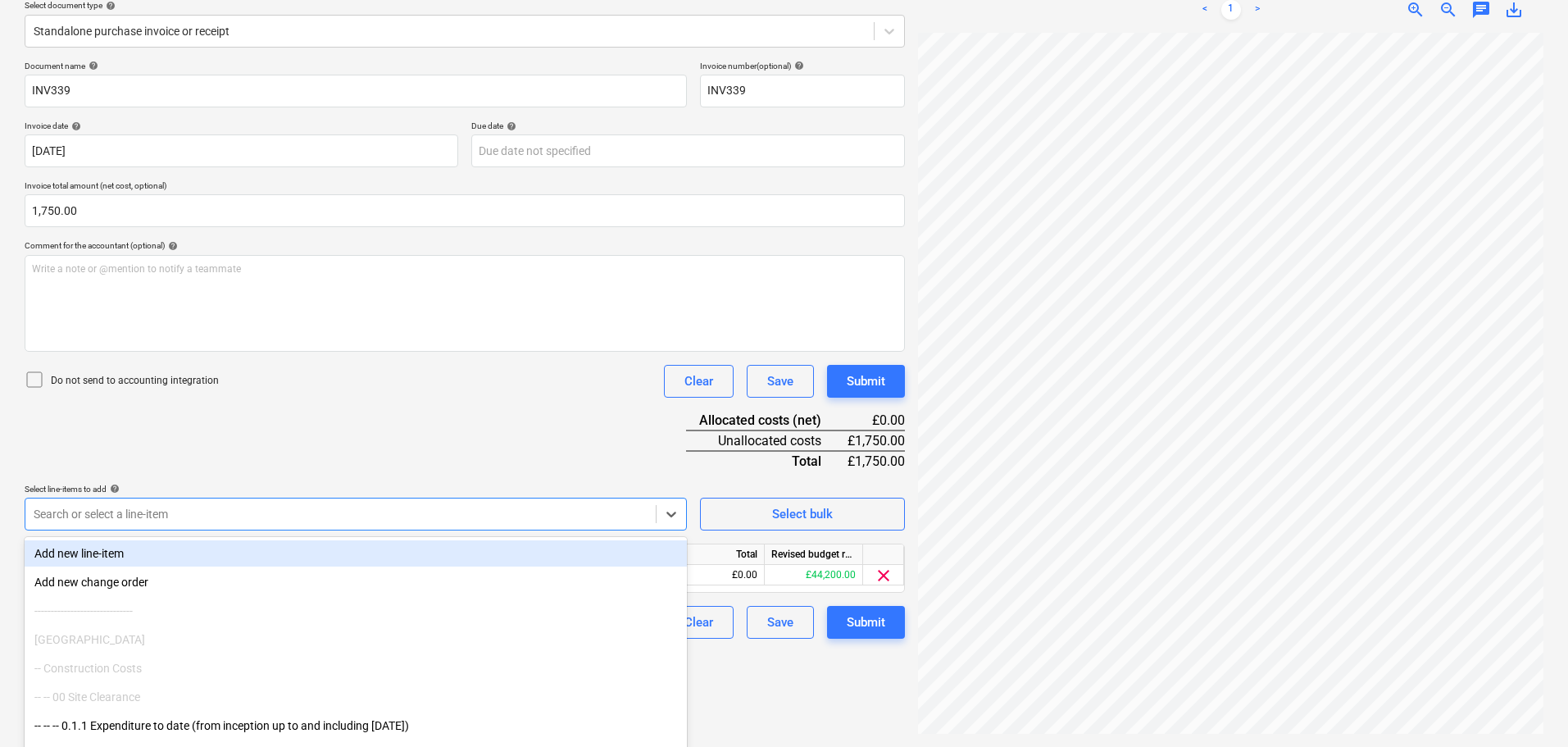
click at [481, 442] on div "Document name help INV339 Invoice number (optional) help INV339 Invoice date he…" at bounding box center [465, 349] width 880 height 578
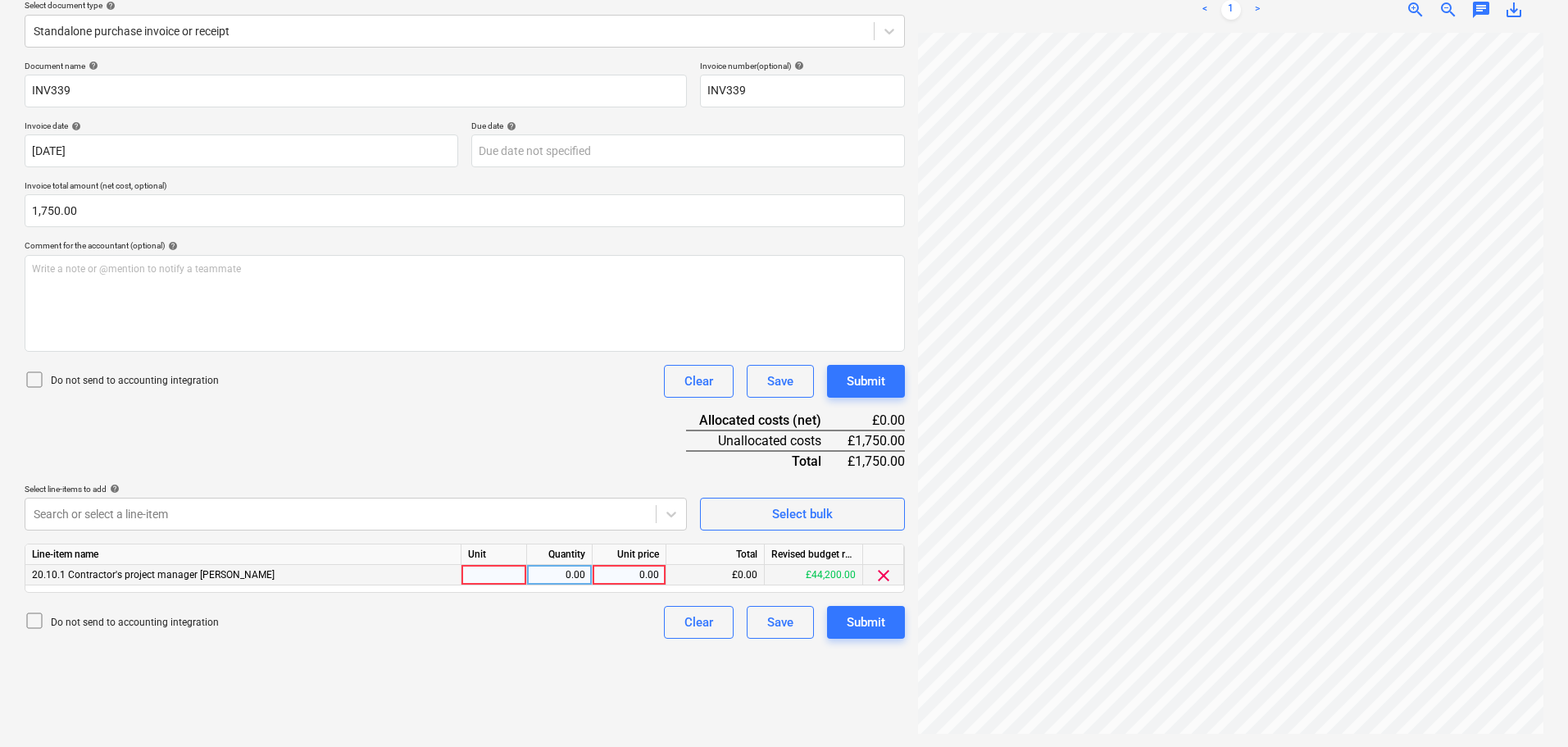
click at [641, 571] on div "0.00" at bounding box center [629, 575] width 60 height 21
type input "1750"
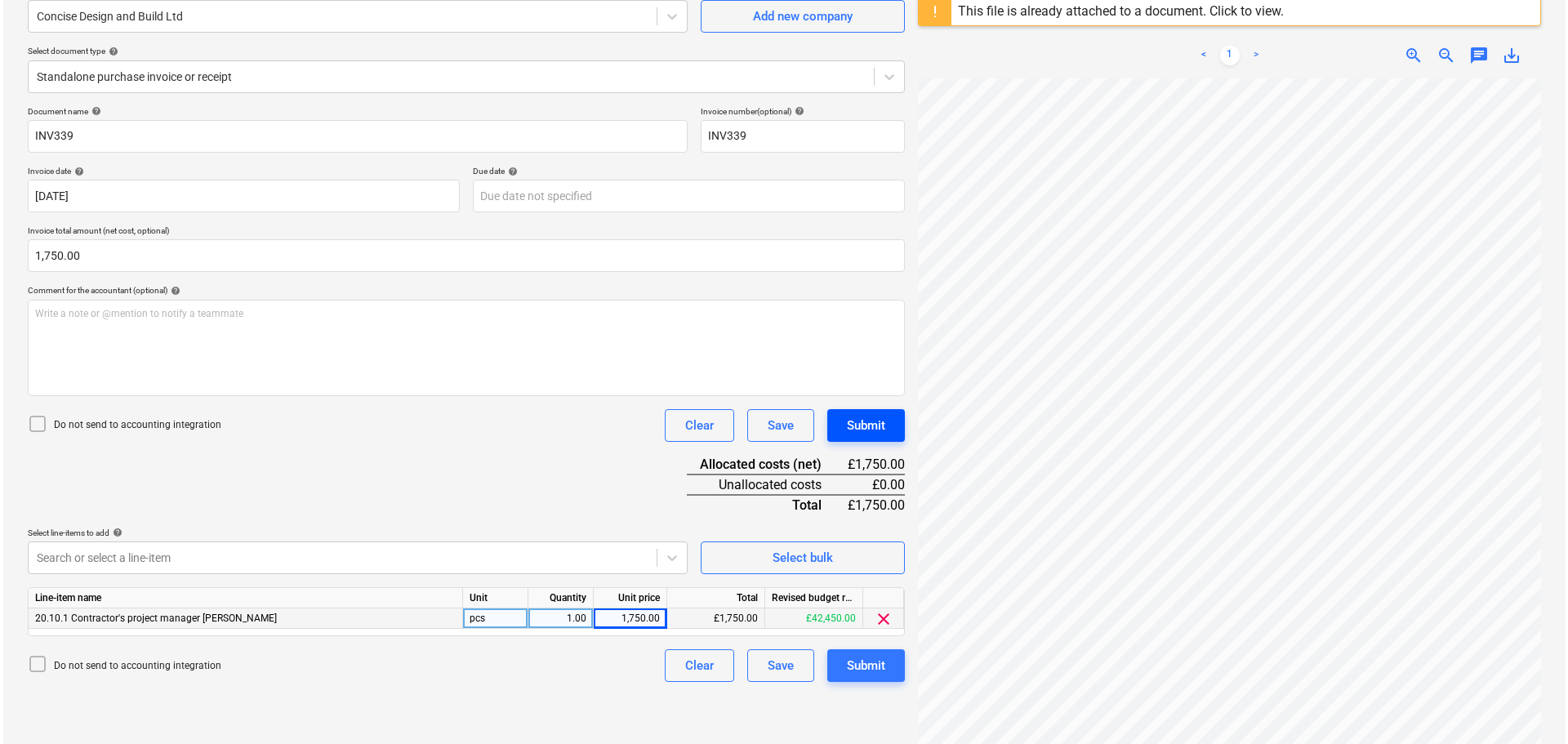
scroll to position [163, 0]
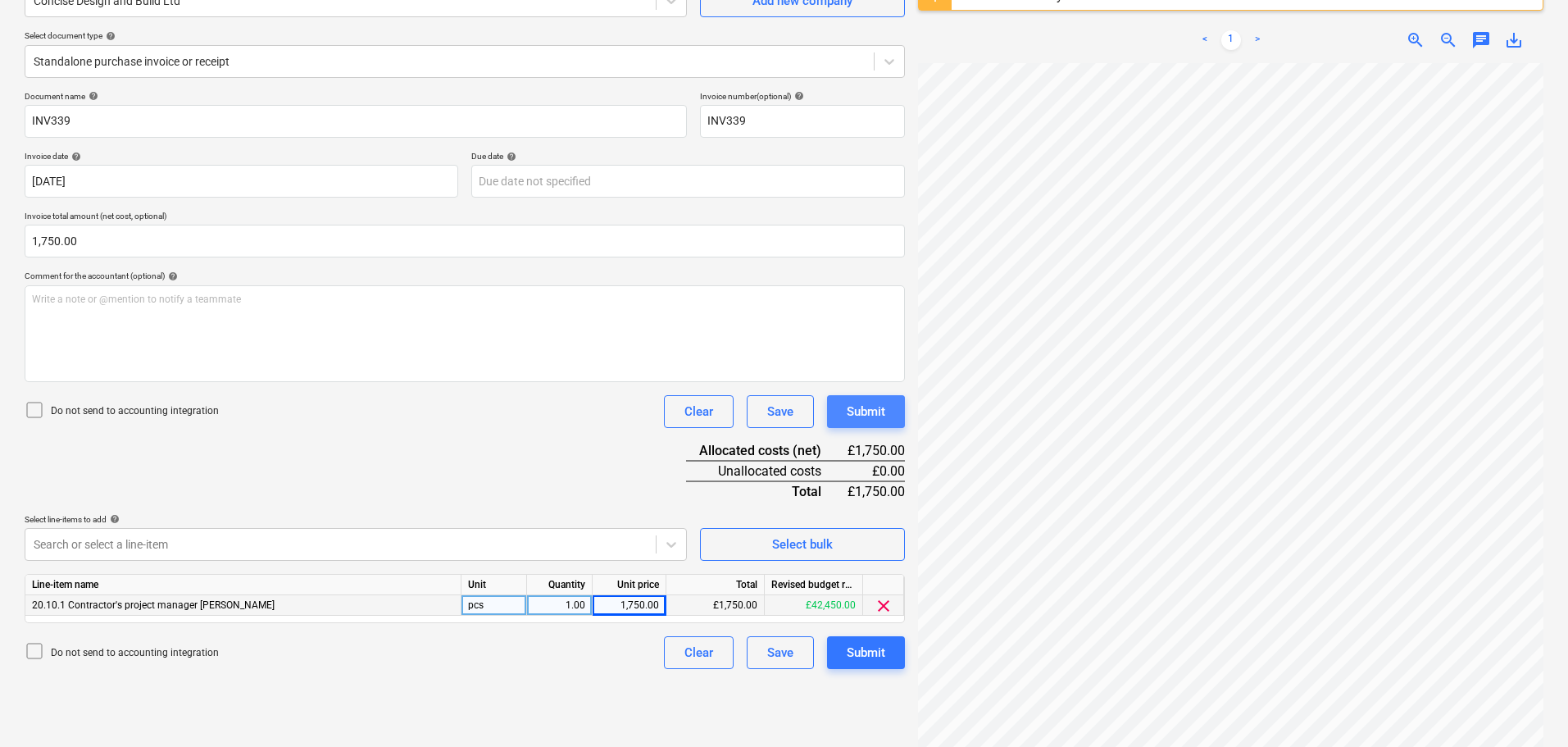
click at [869, 405] on div "Submit" at bounding box center [866, 412] width 38 height 21
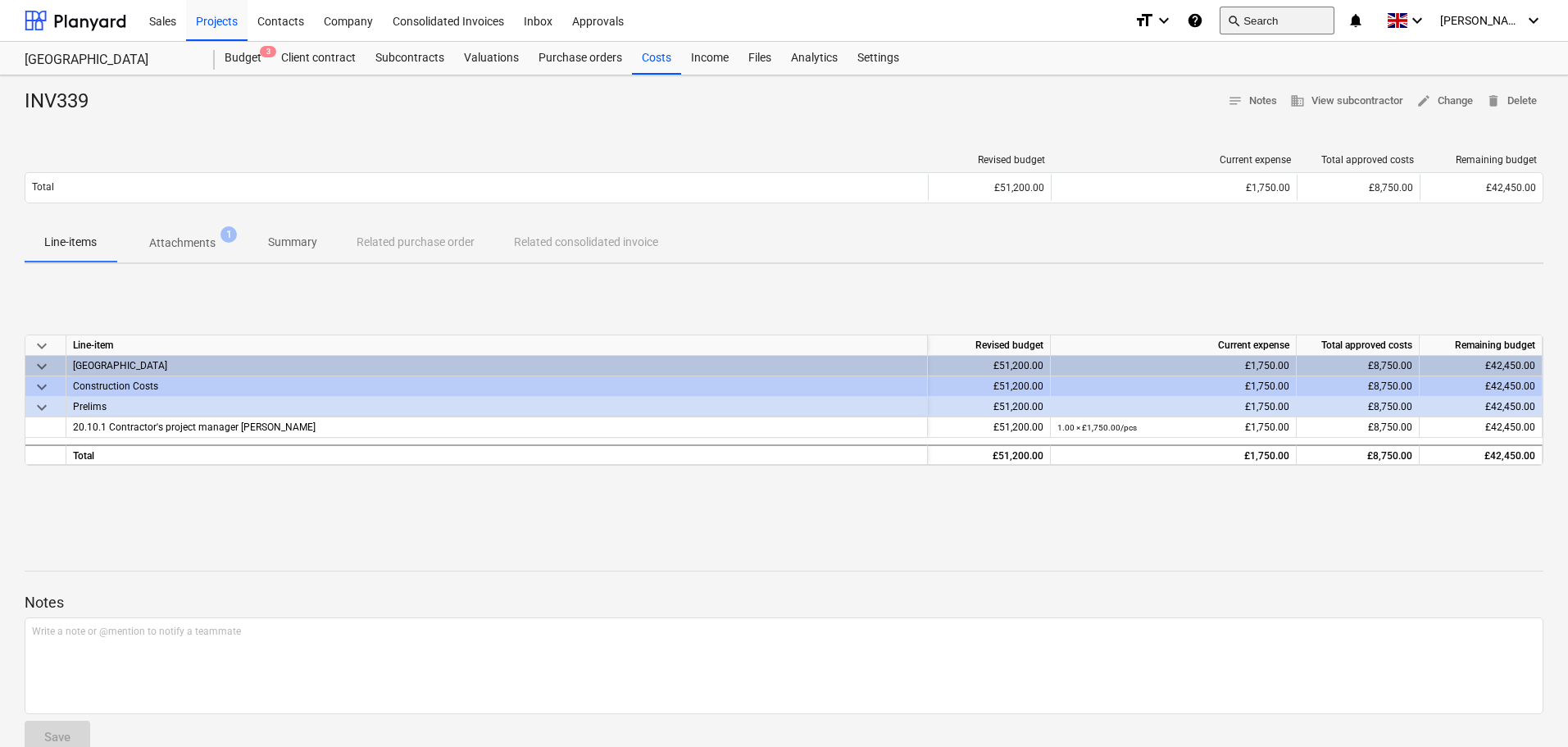
click at [1312, 18] on button "search Search" at bounding box center [1277, 20] width 114 height 28
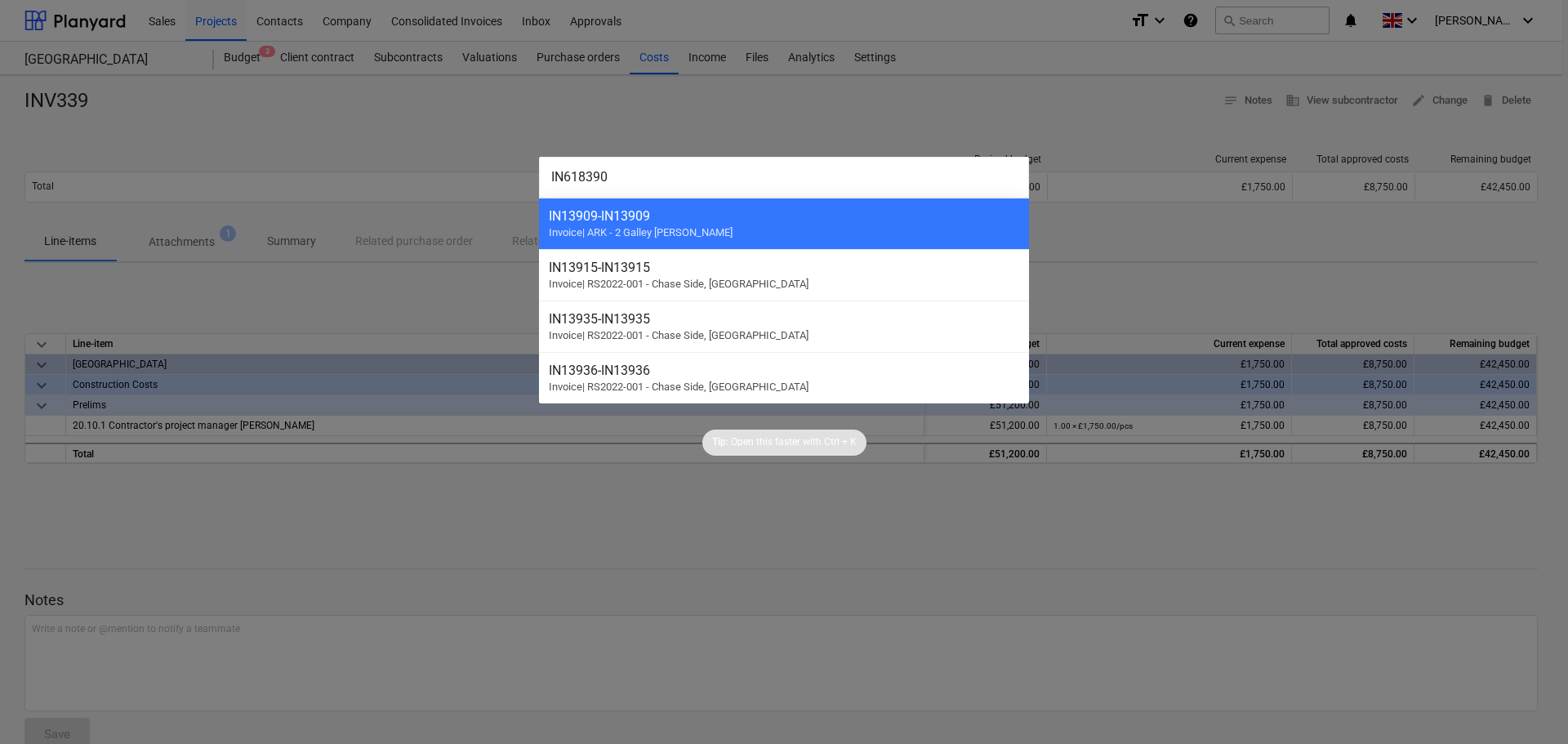
type input "IN618390"
click at [409, 121] on div at bounding box center [784, 372] width 1568 height 744
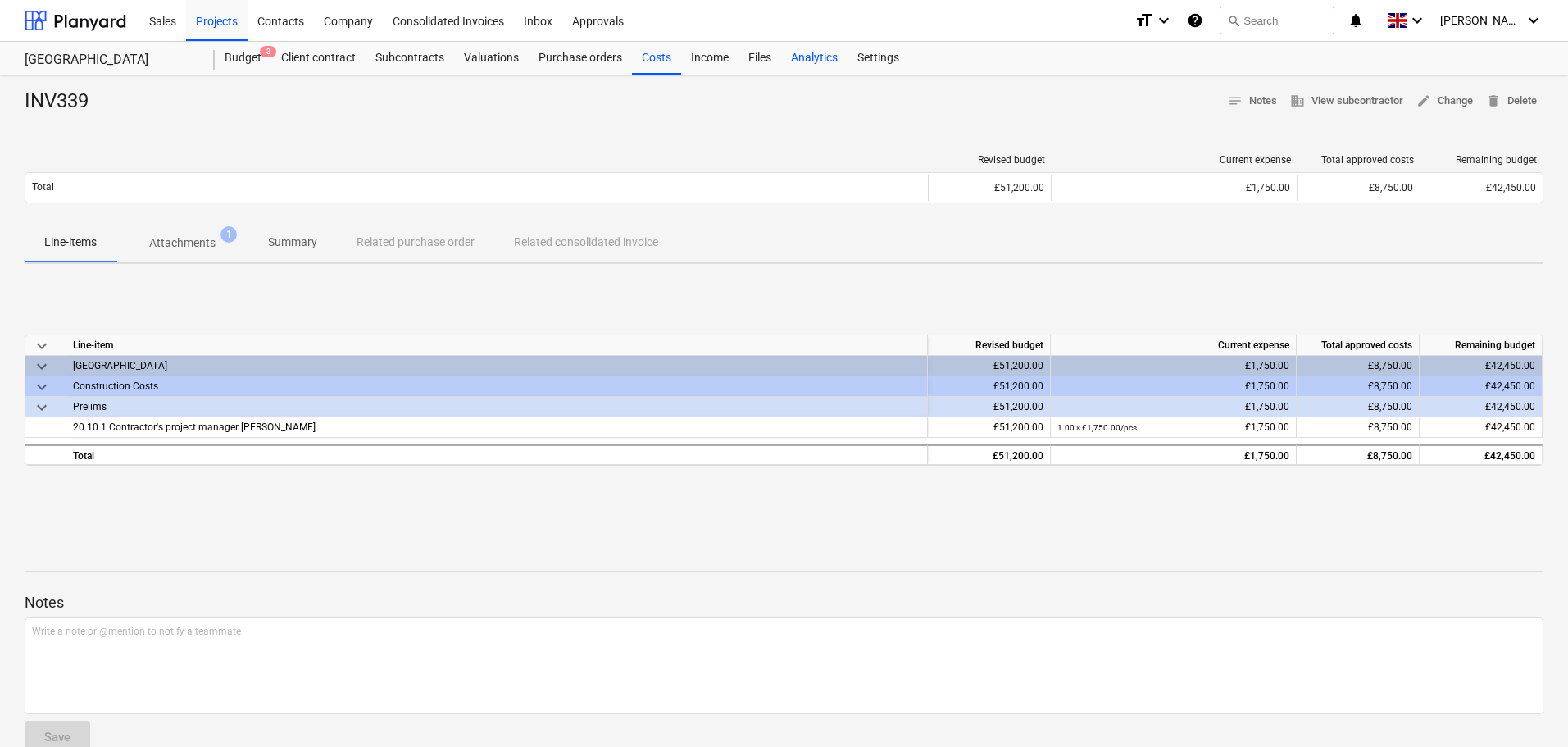
click at [656, 57] on div "Costs" at bounding box center [656, 58] width 49 height 33
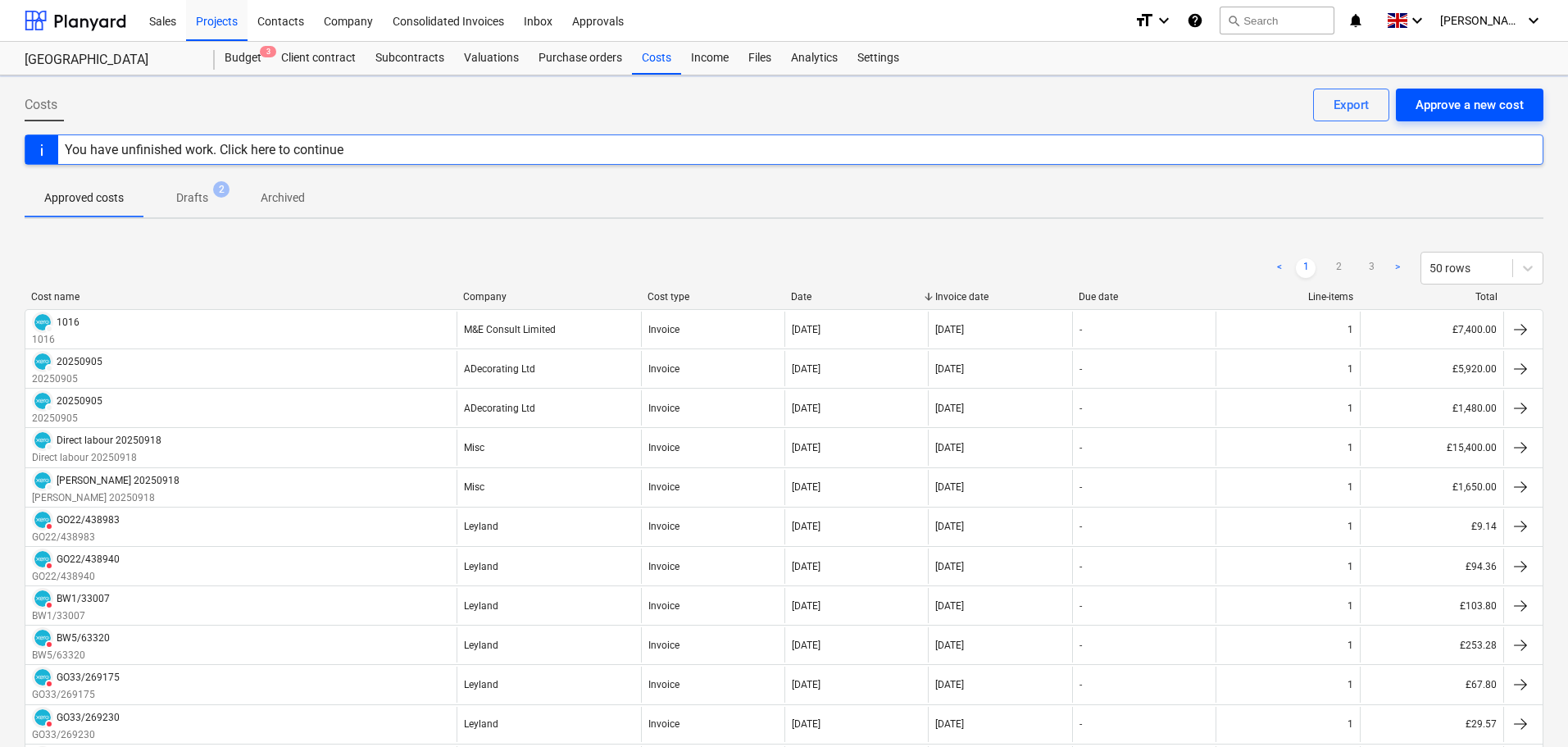
click at [1472, 111] on div "Approve a new cost" at bounding box center [1469, 105] width 108 height 21
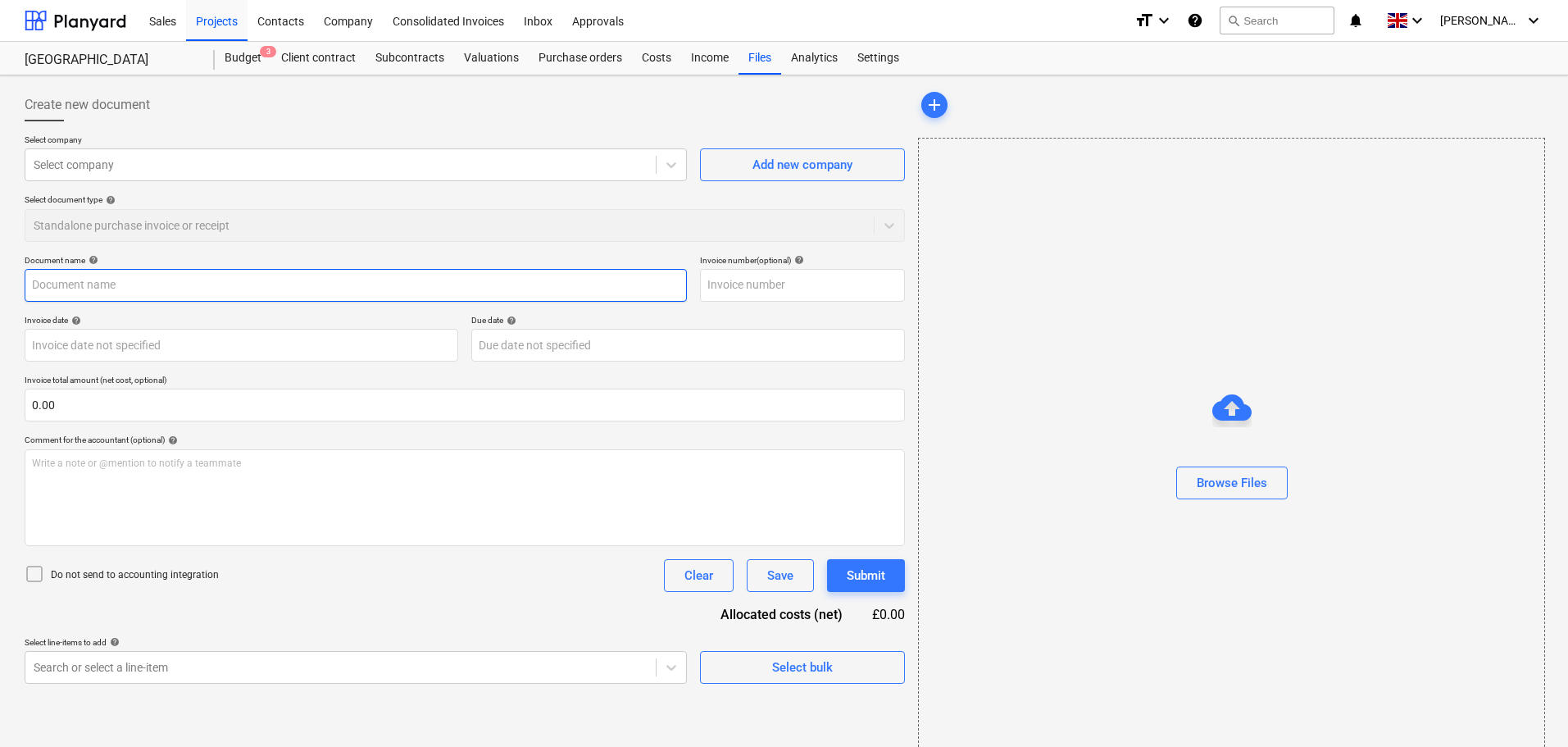
click at [115, 288] on input "text" at bounding box center [356, 285] width 662 height 33
paste input "IN618390"
type input "IN618390"
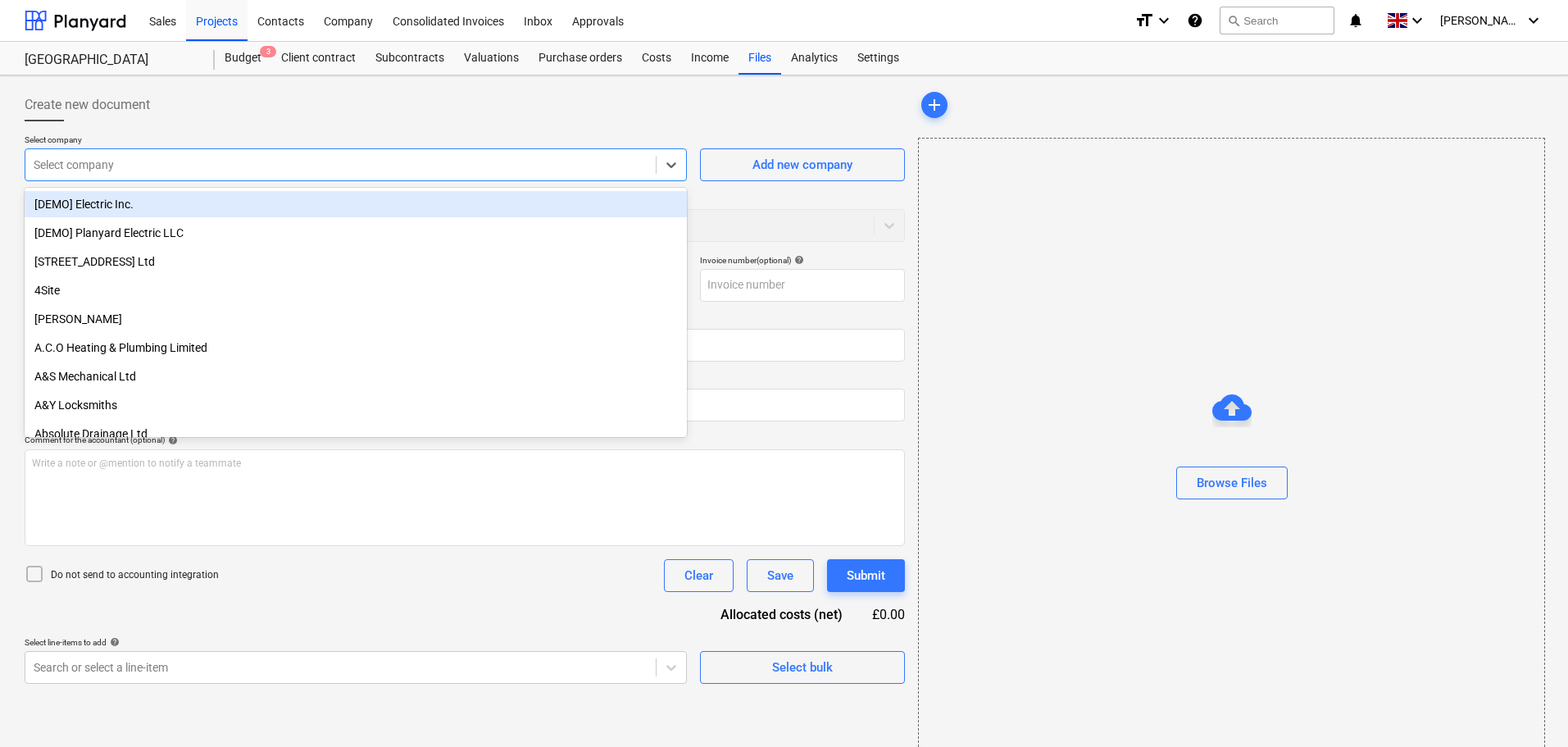
click at [254, 162] on div at bounding box center [340, 164] width 614 height 16
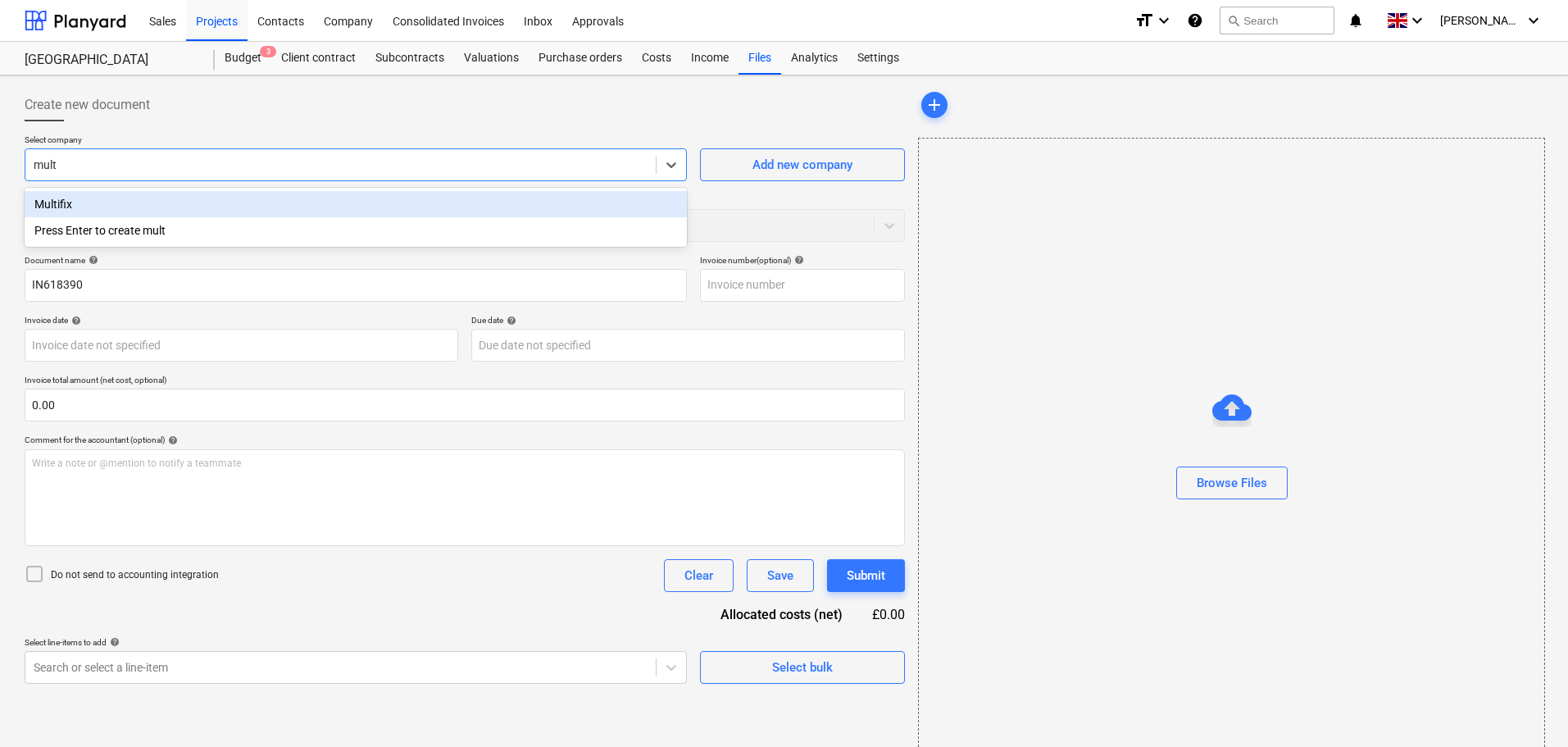
type input "multi"
click at [297, 203] on div "Multifix" at bounding box center [356, 204] width 662 height 26
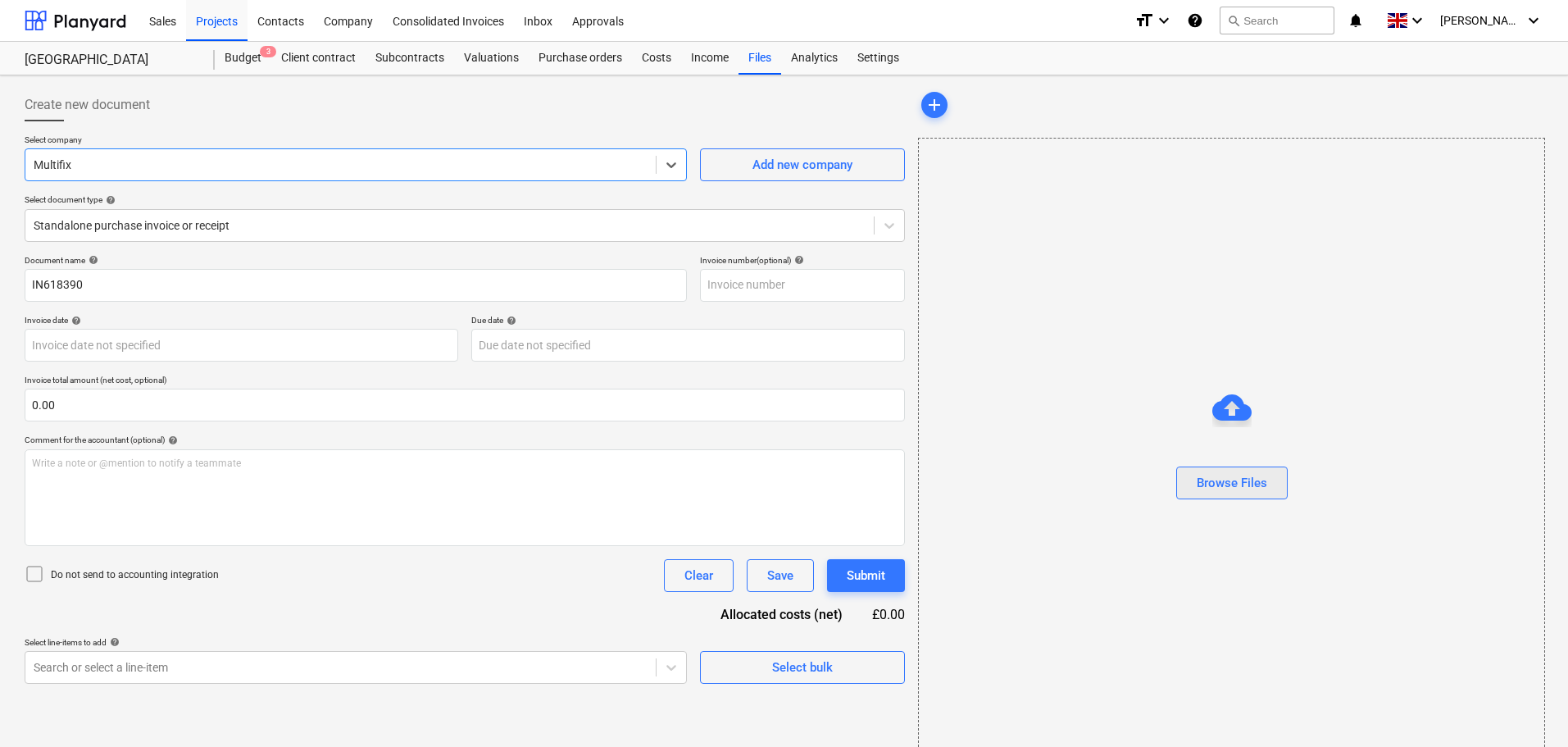
click at [1245, 490] on div "Browse Files" at bounding box center [1231, 483] width 71 height 21
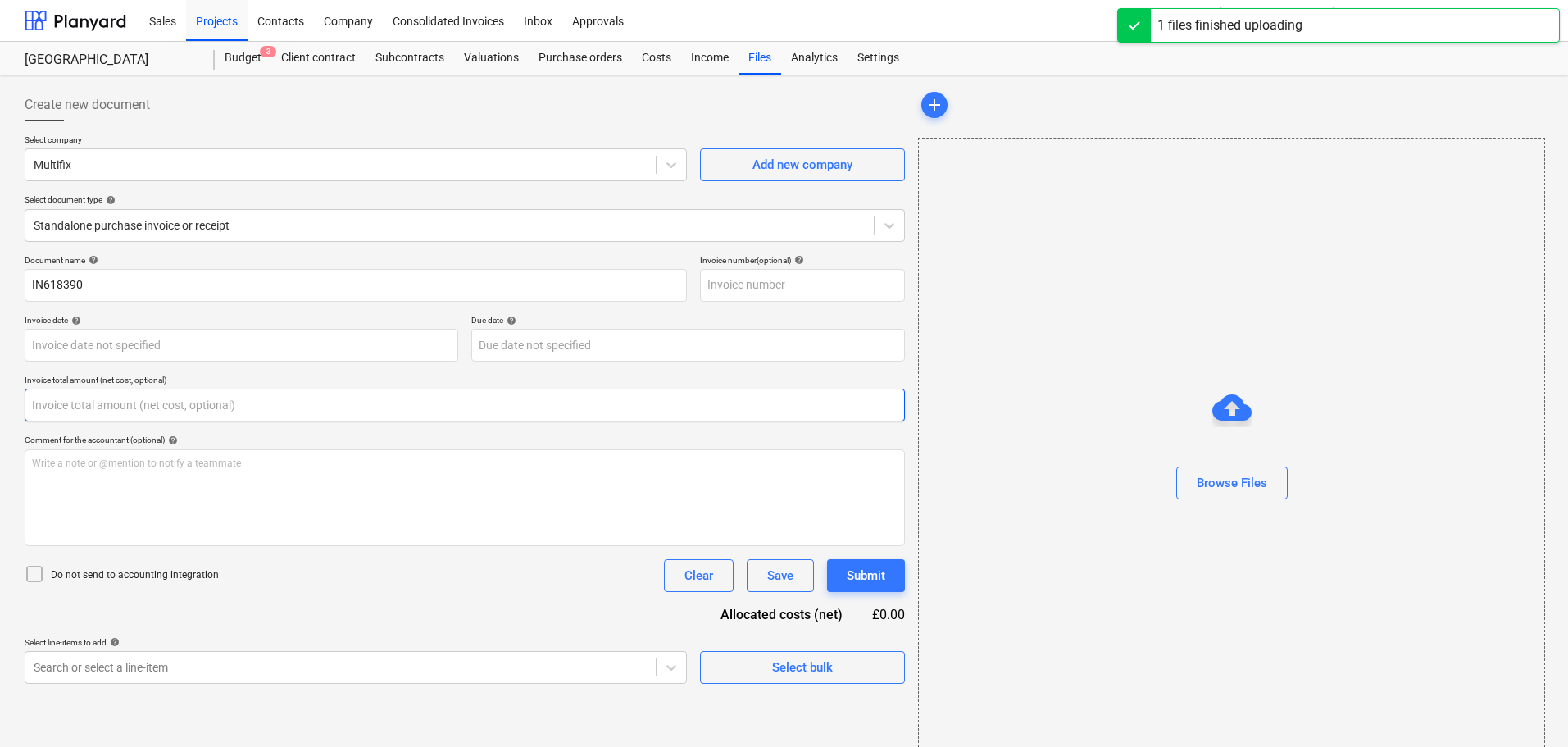
click at [53, 400] on input "text" at bounding box center [465, 405] width 880 height 33
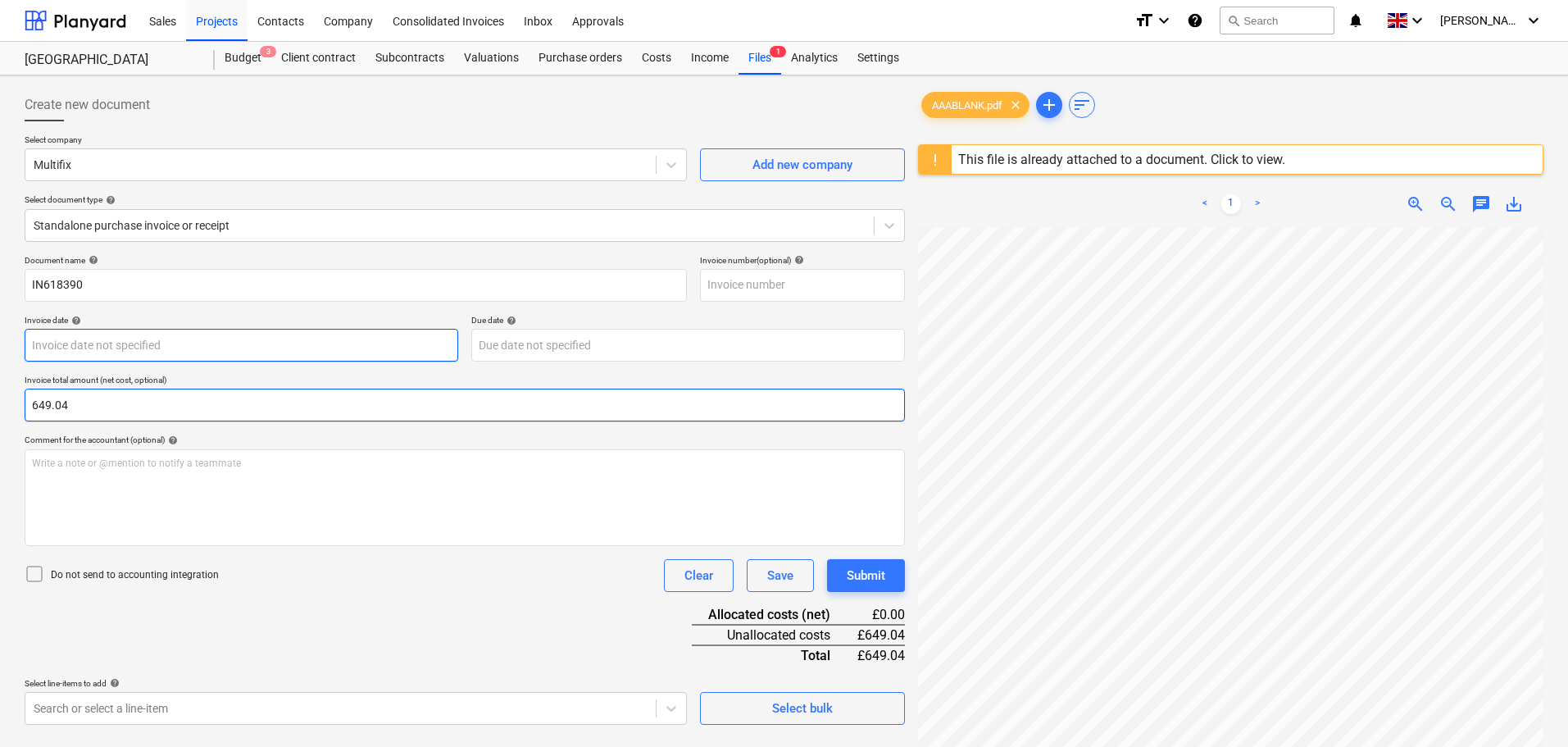
type input "649.04"
click at [230, 343] on body "Sales Projects Contacts Company Consolidated Invoices Inbox Approvals format_si…" at bounding box center [784, 374] width 1568 height 747
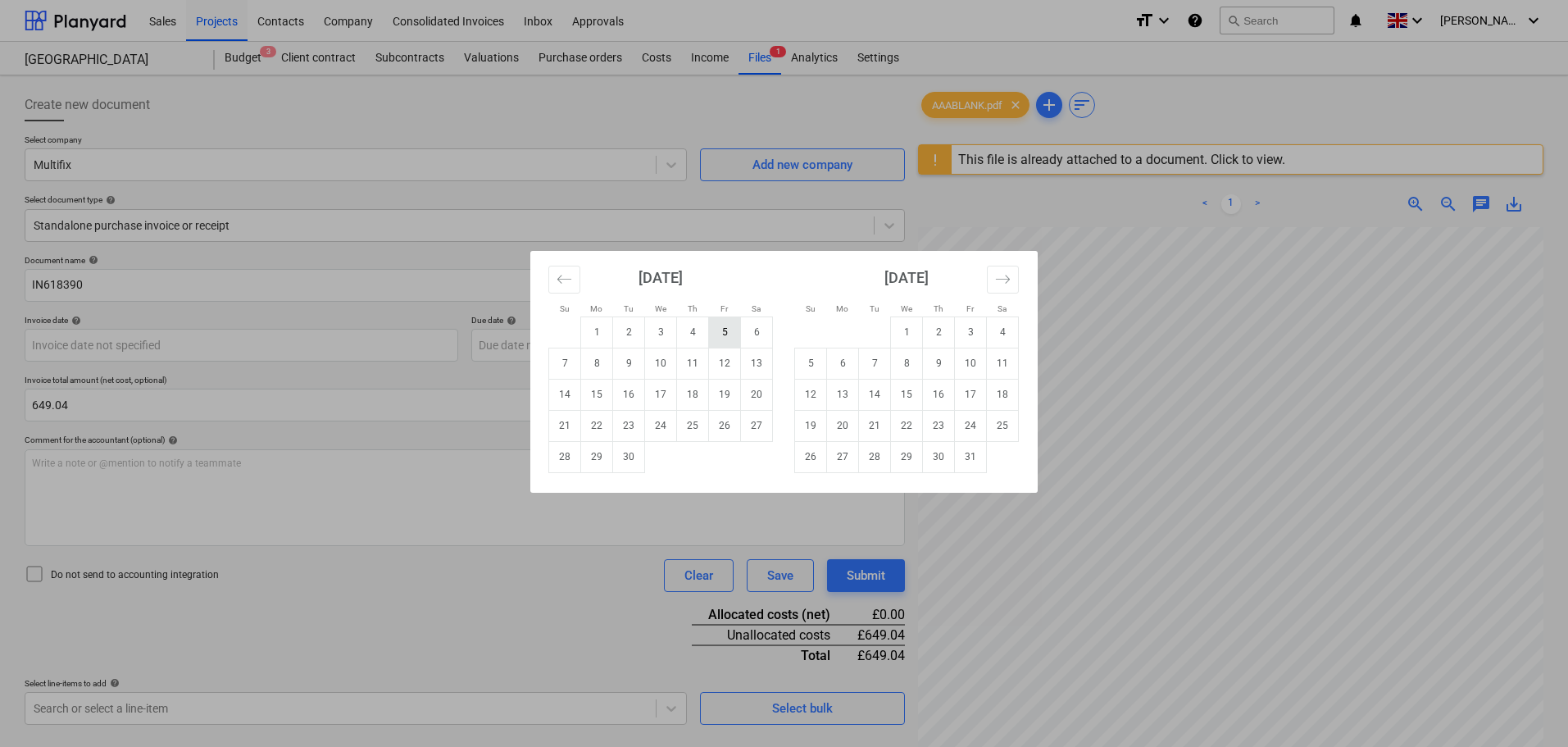
click at [723, 334] on td "5" at bounding box center [725, 332] width 32 height 31
type input "[DATE]"
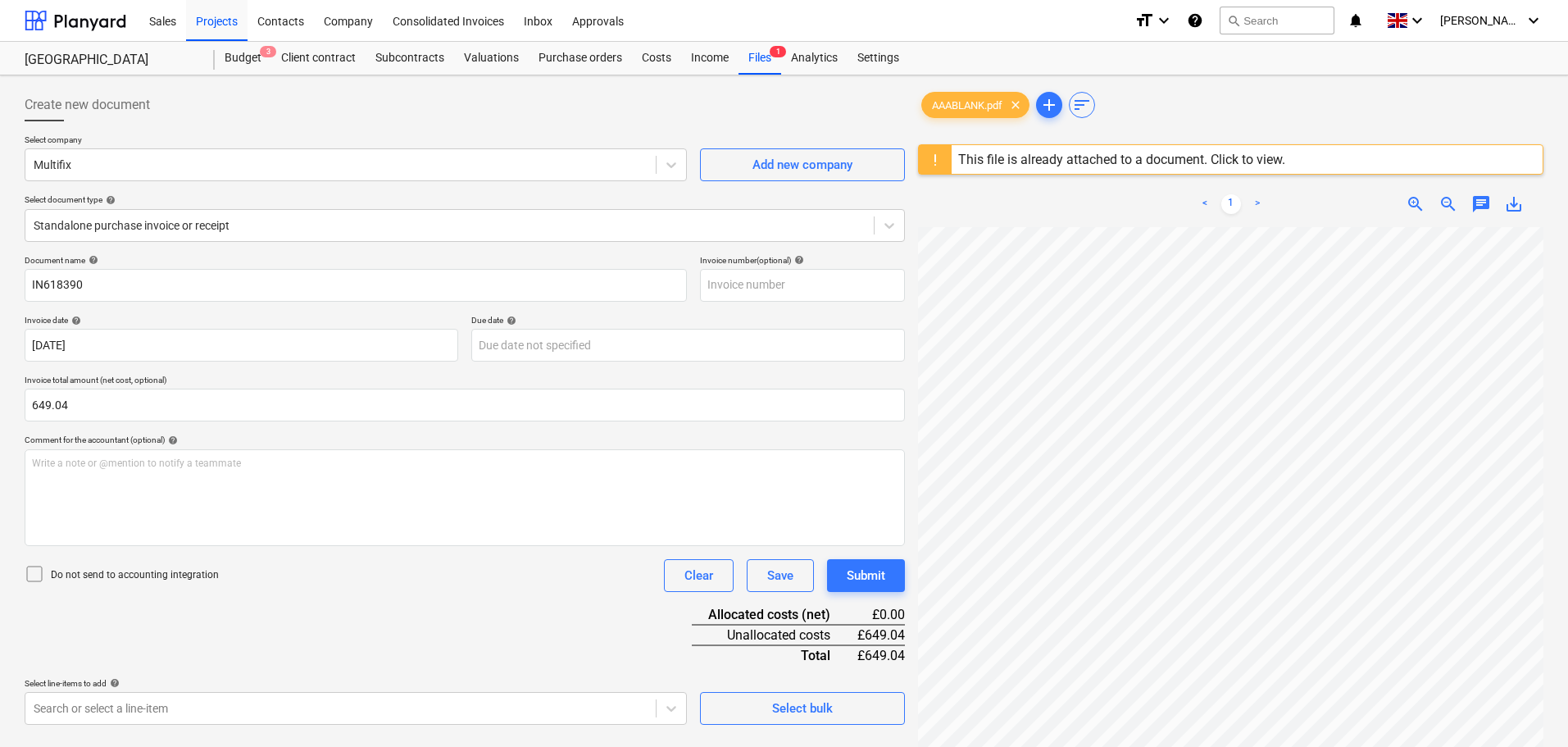
click at [275, 575] on div "Do not send to accounting integration Clear Save Submit" at bounding box center [465, 575] width 880 height 33
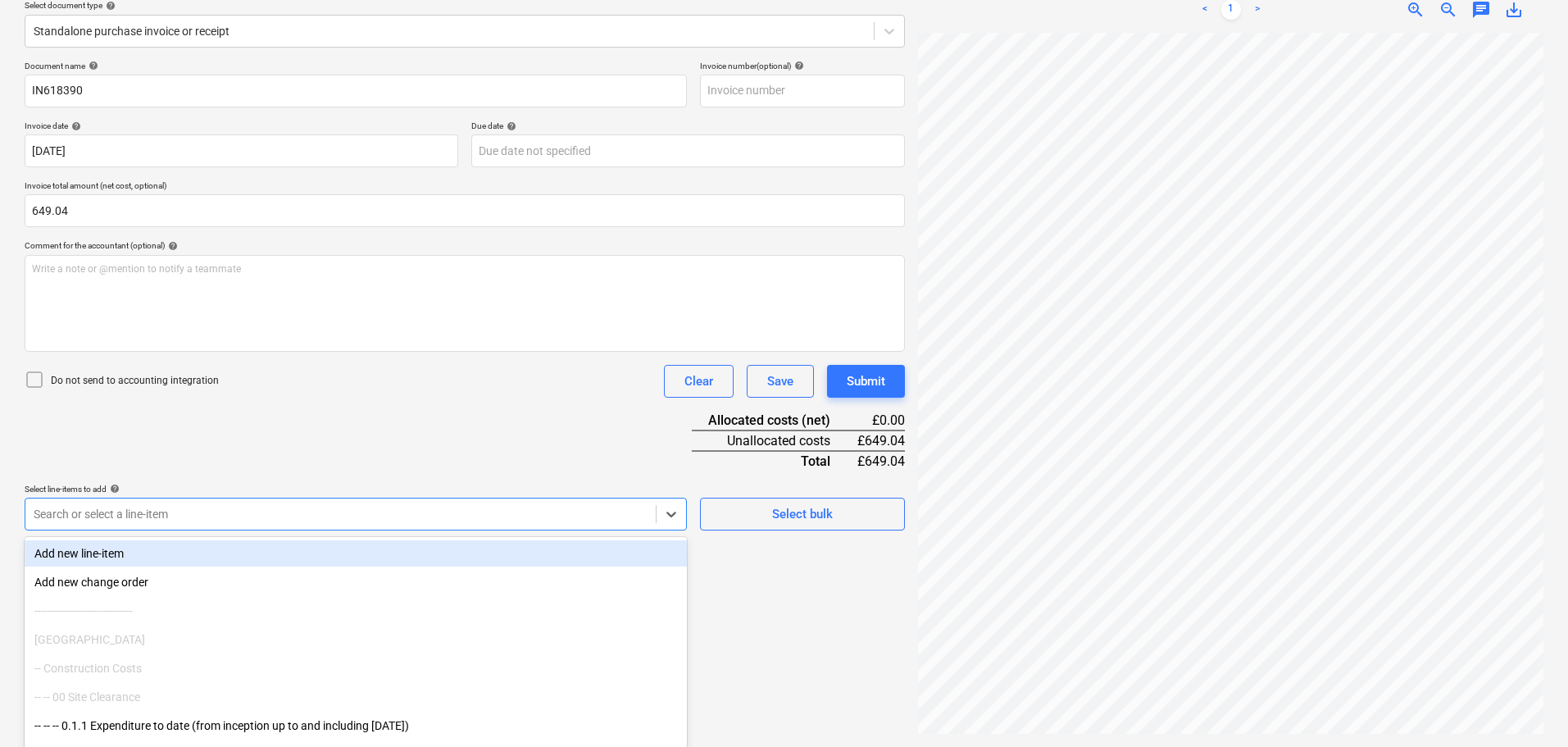
scroll to position [233, 0]
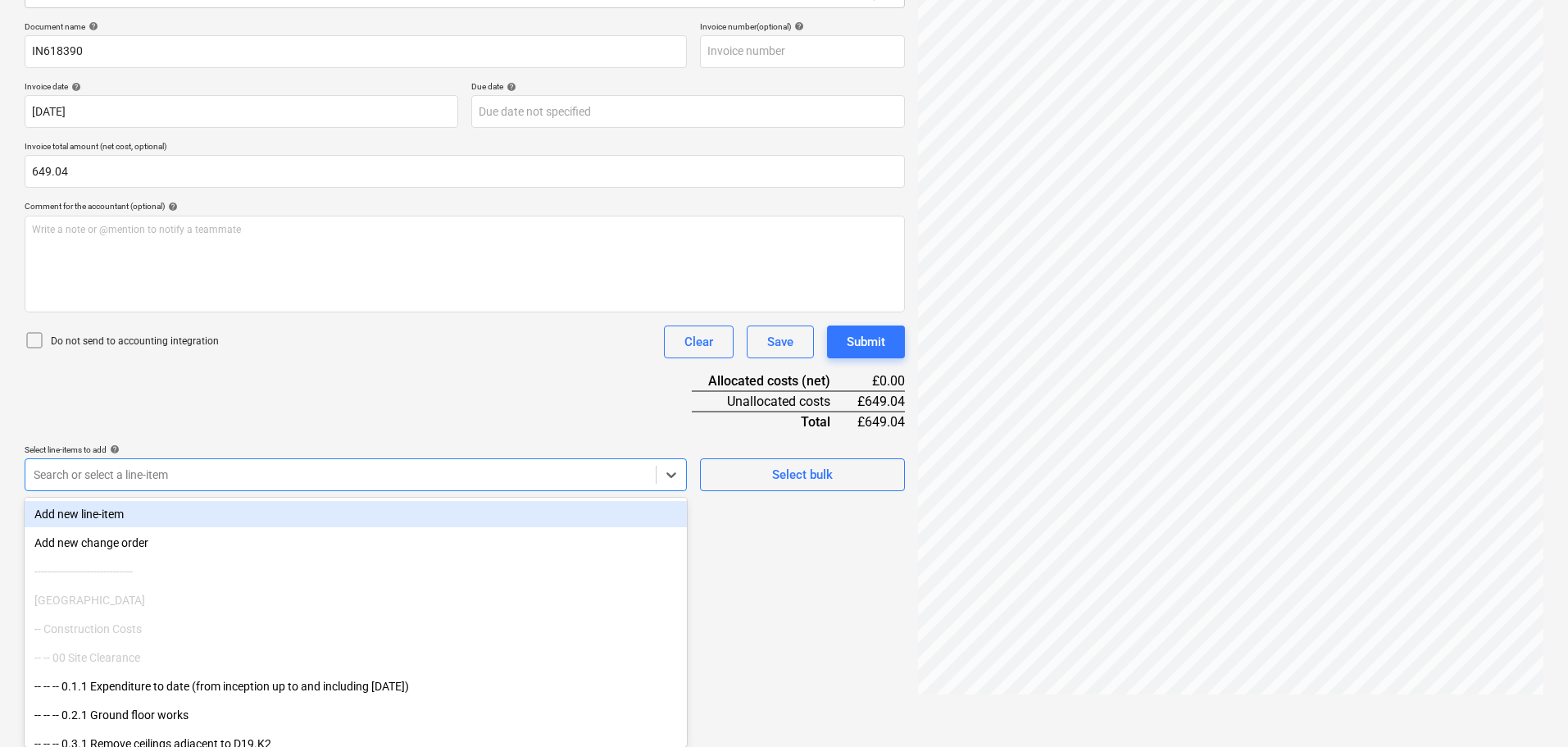
click at [184, 513] on body "Sales Projects Contacts Company Consolidated Invoices Inbox Approvals format_si…" at bounding box center [784, 140] width 1568 height 747
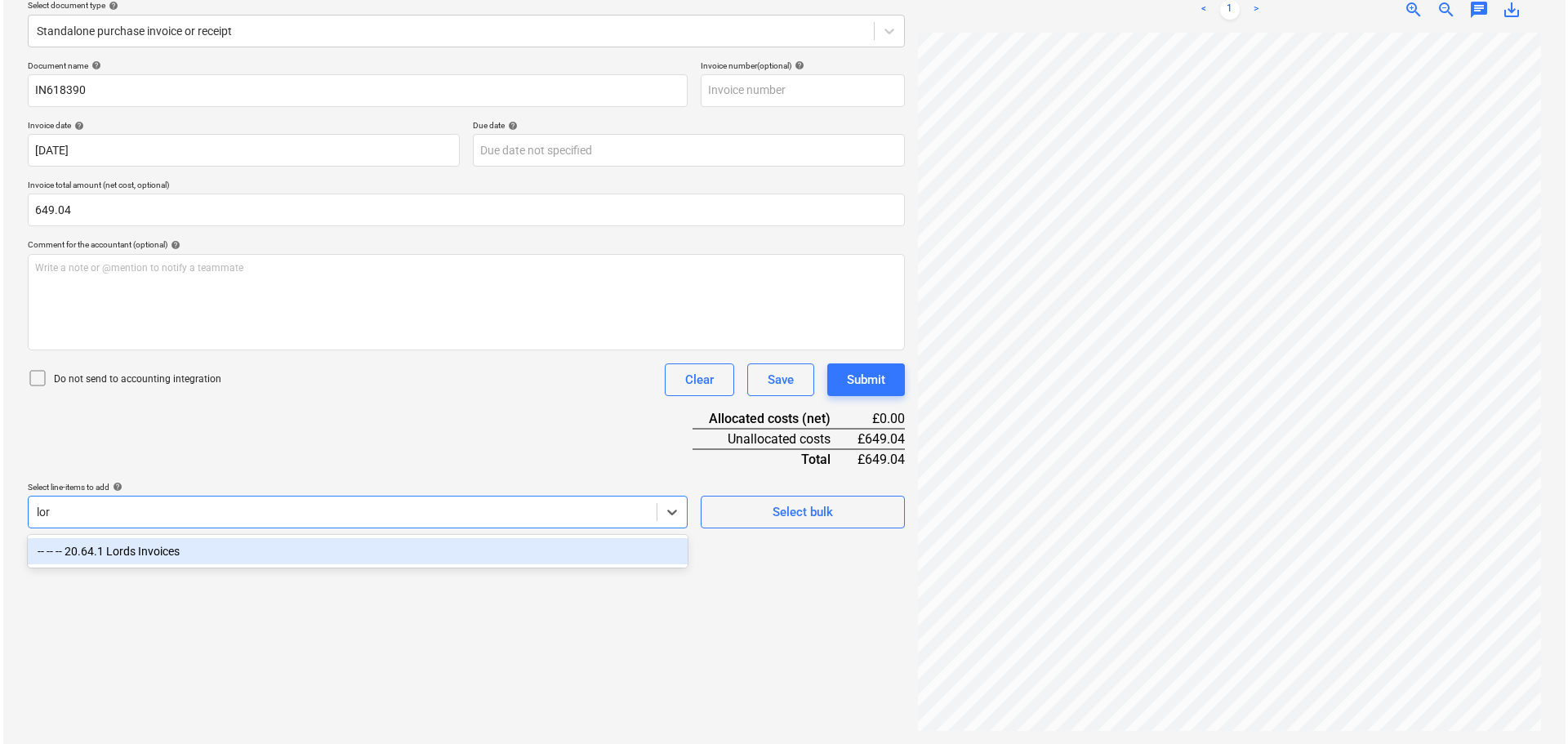
scroll to position [193, 0]
type input "lord"
click at [303, 550] on div "-- -- -- 20.64.1 Lords Invoices" at bounding box center [354, 551] width 660 height 26
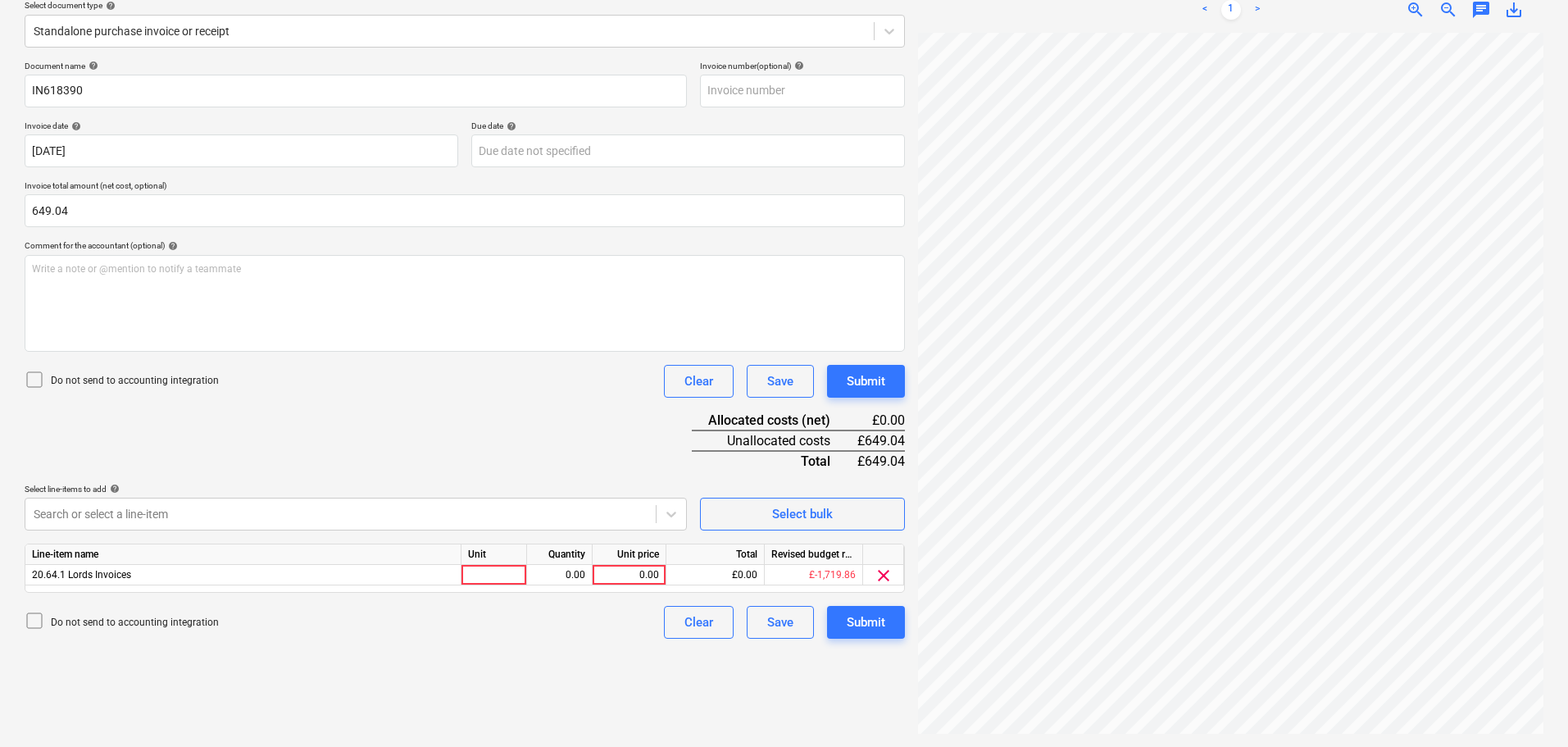
click at [392, 462] on div "Document name help IN618390 Invoice number (optional) help Invoice date help 05…" at bounding box center [465, 349] width 880 height 578
click at [640, 574] on div "0.00" at bounding box center [629, 575] width 60 height 21
type input "649.04"
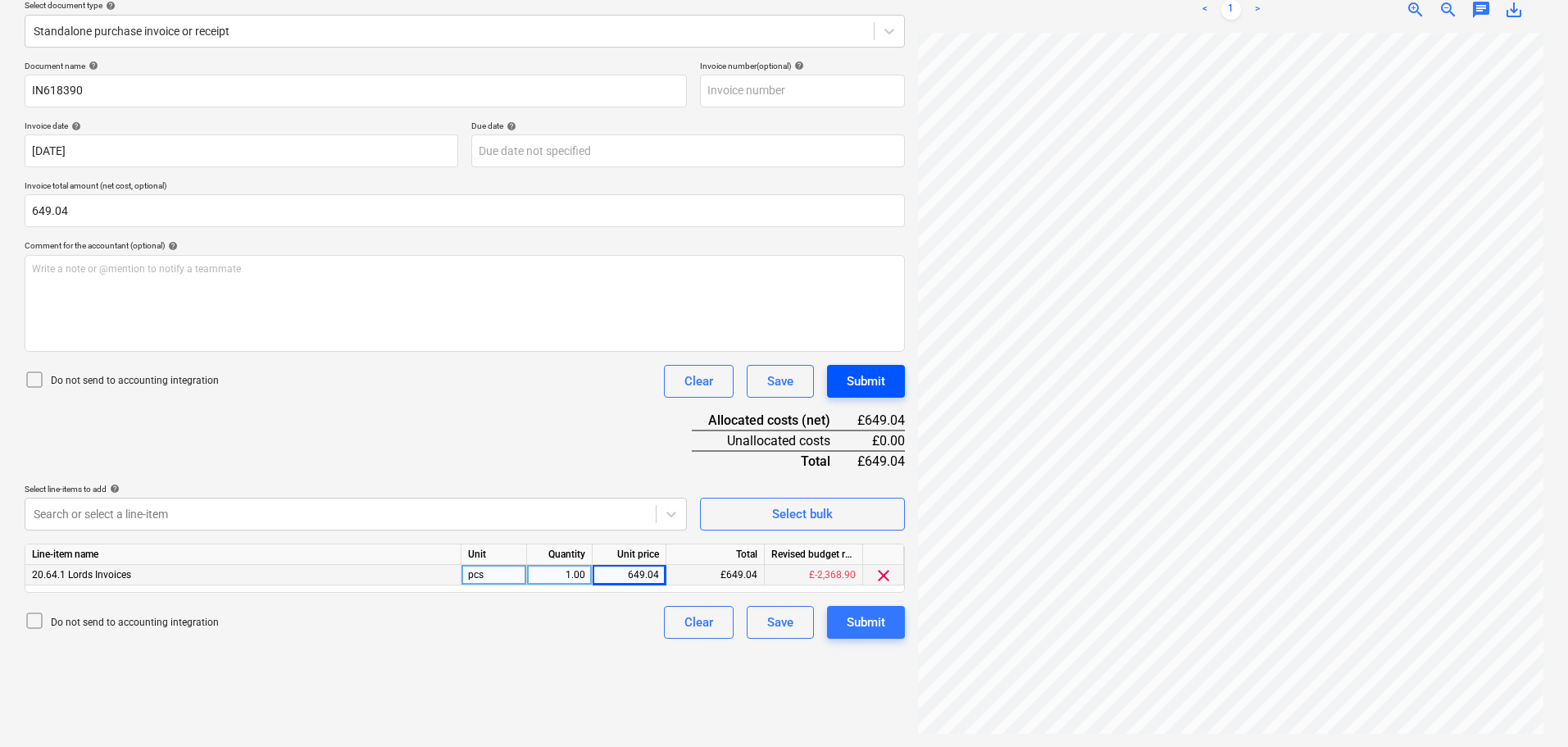
click at [877, 383] on div "Submit" at bounding box center [866, 382] width 38 height 21
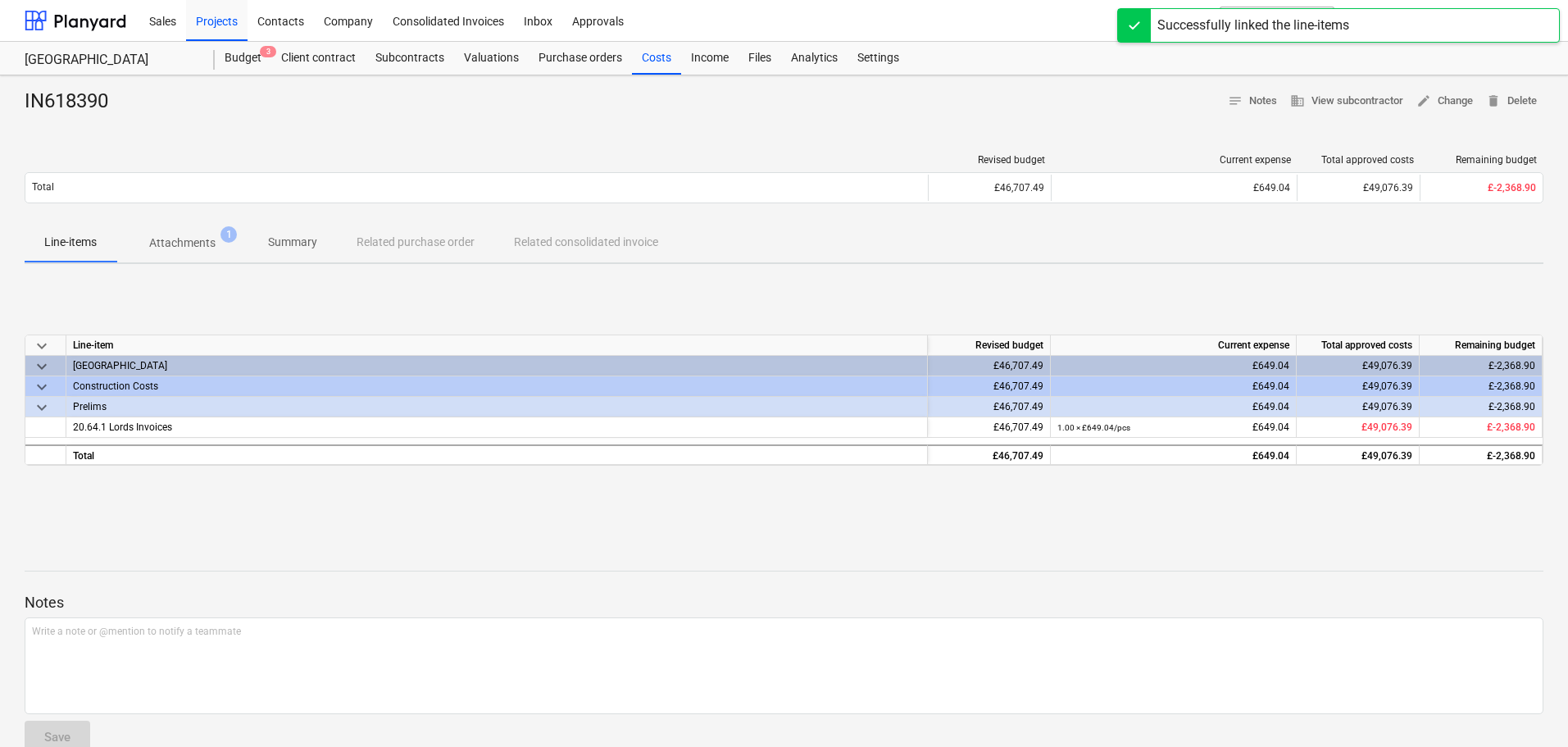
click at [651, 58] on div "Costs" at bounding box center [656, 58] width 49 height 33
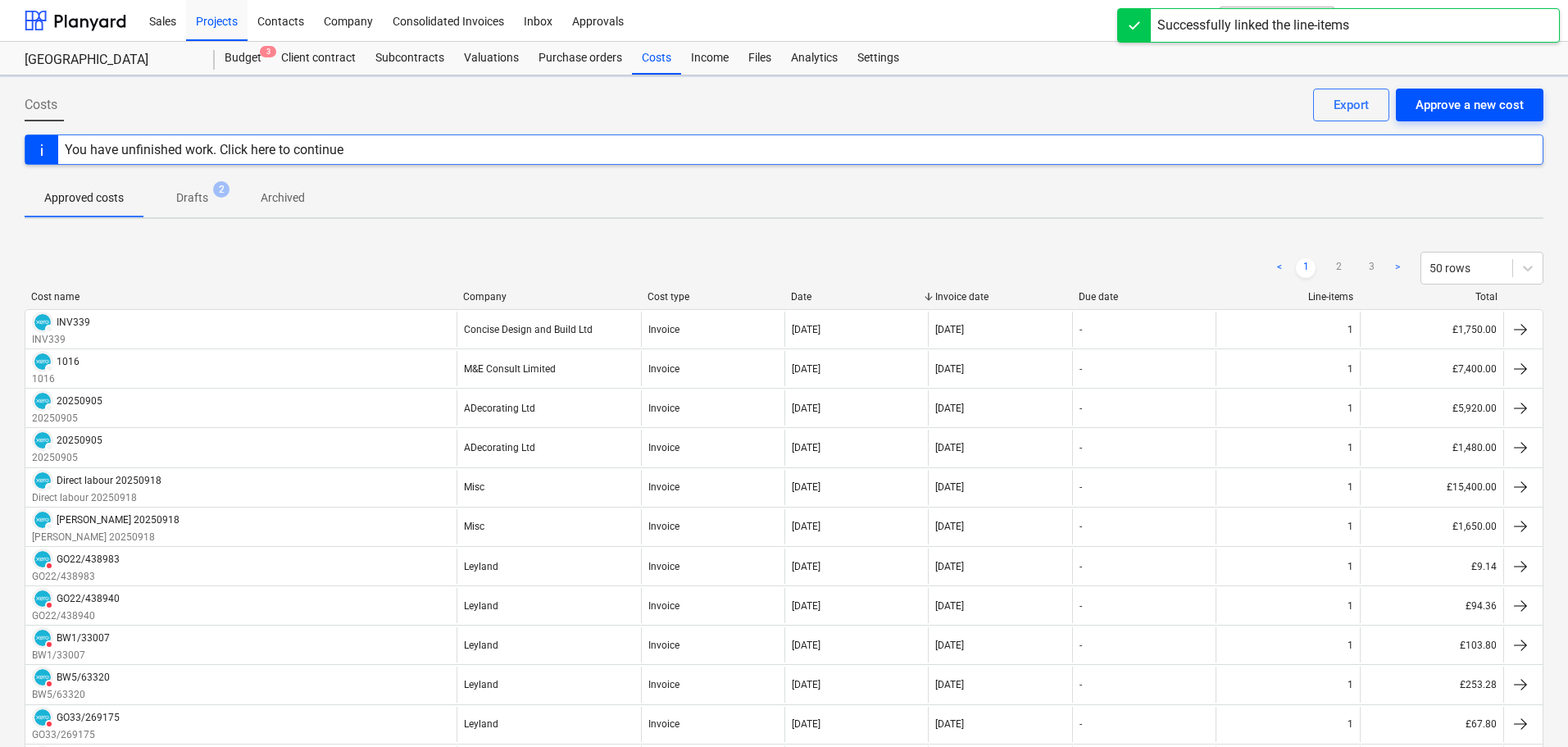
click at [1488, 109] on div "Approve a new cost" at bounding box center [1469, 105] width 108 height 21
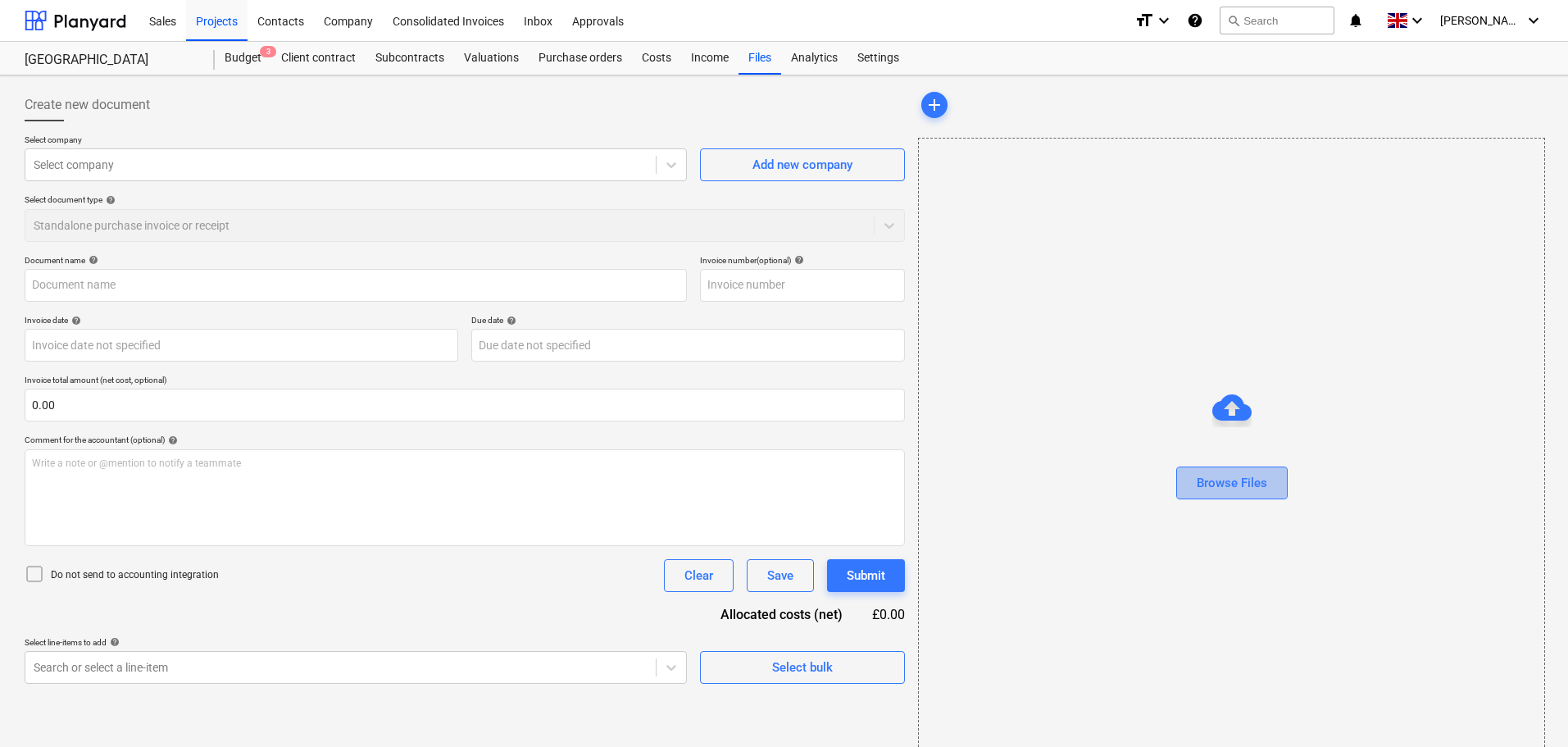
click at [1255, 489] on div "Browse Files" at bounding box center [1231, 483] width 71 height 21
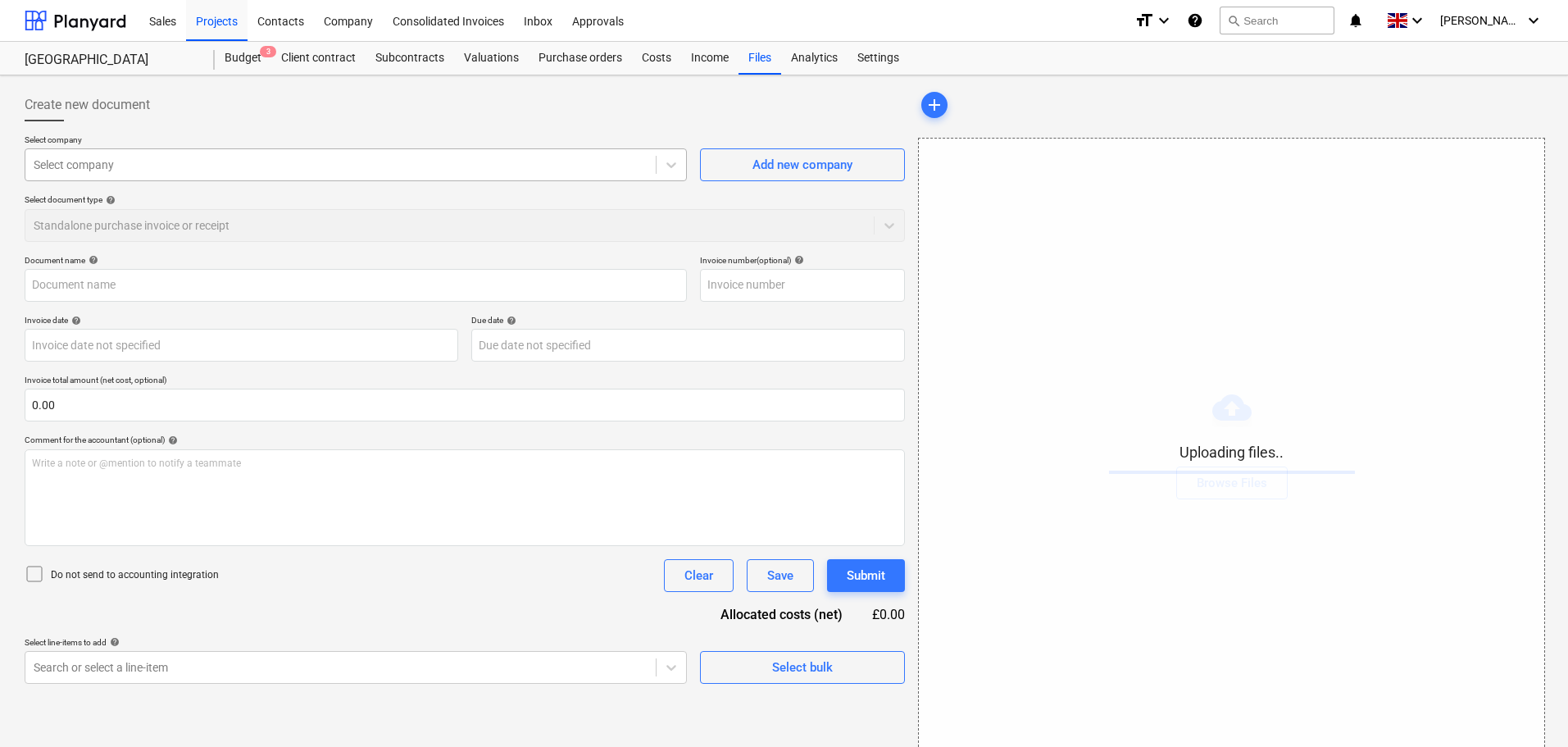
click at [111, 172] on div at bounding box center [340, 164] width 614 height 16
type input "AAABLANK.pdf"
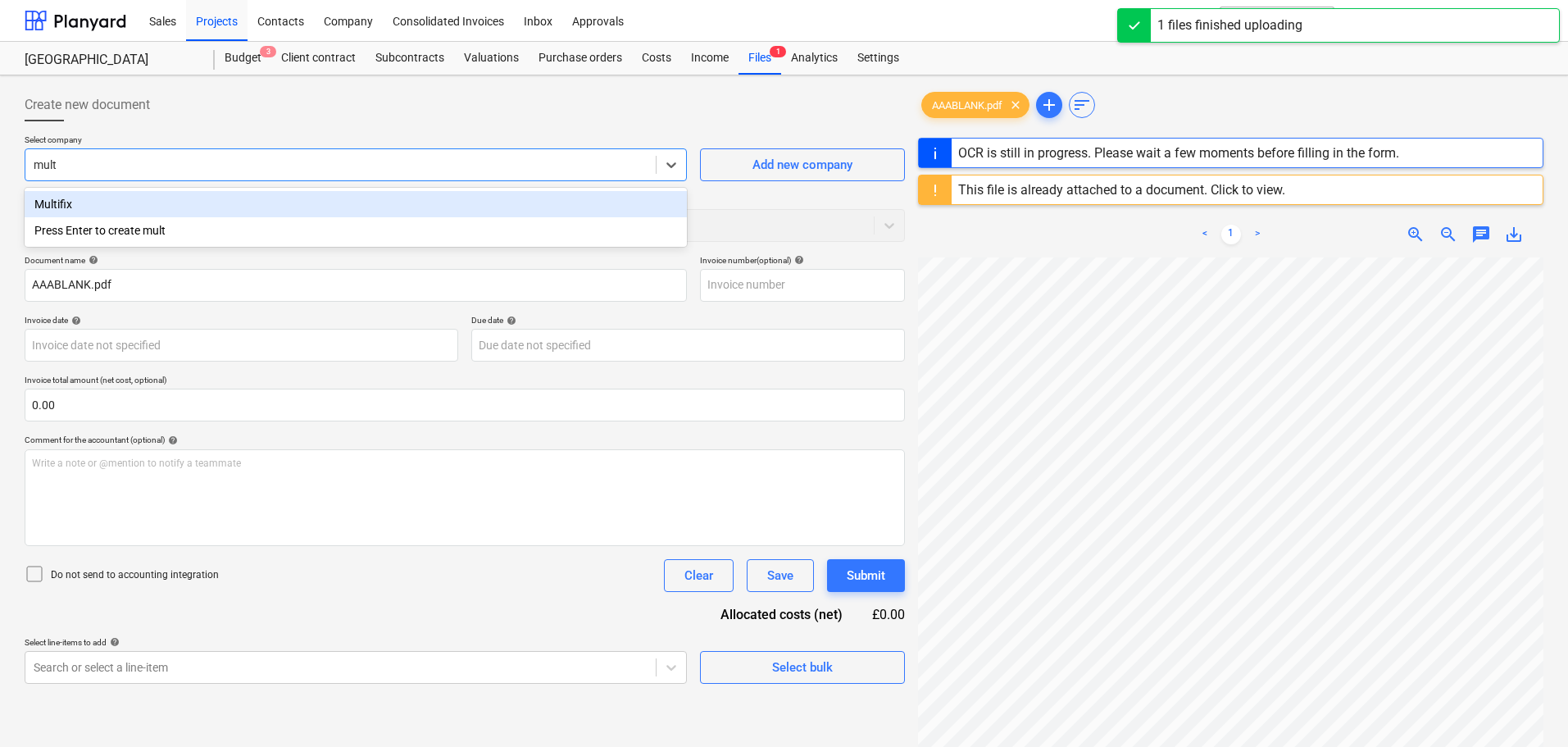
type input "multi"
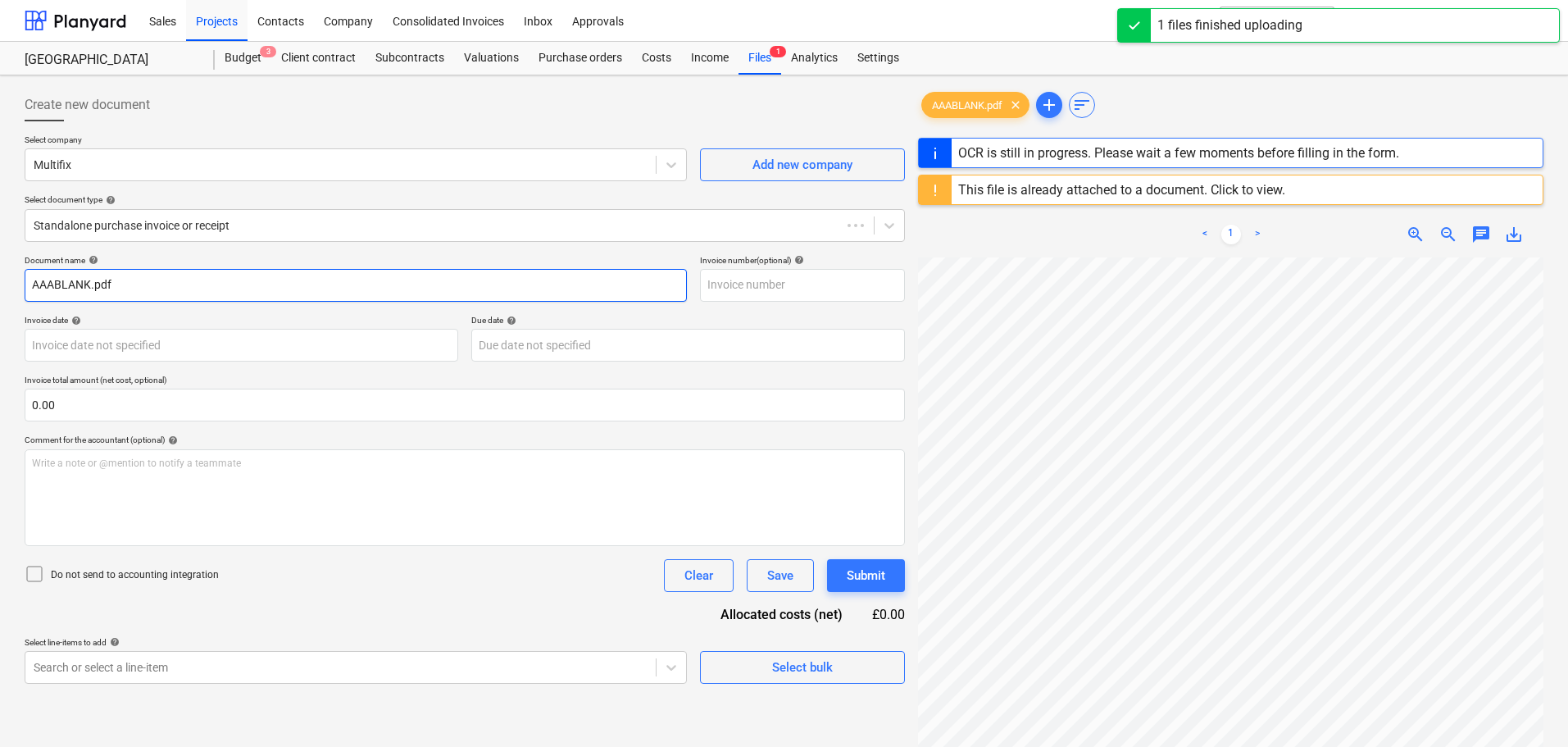
drag, startPoint x: 135, startPoint y: 283, endPoint x: -38, endPoint y: 275, distance: 173.2
click at [0, 275] on html "Sales Projects Contacts Company Consolidated Invoices Inbox Approvals format_si…" at bounding box center [784, 374] width 1568 height 747
paste input "IN618389"
type input "IN618389"
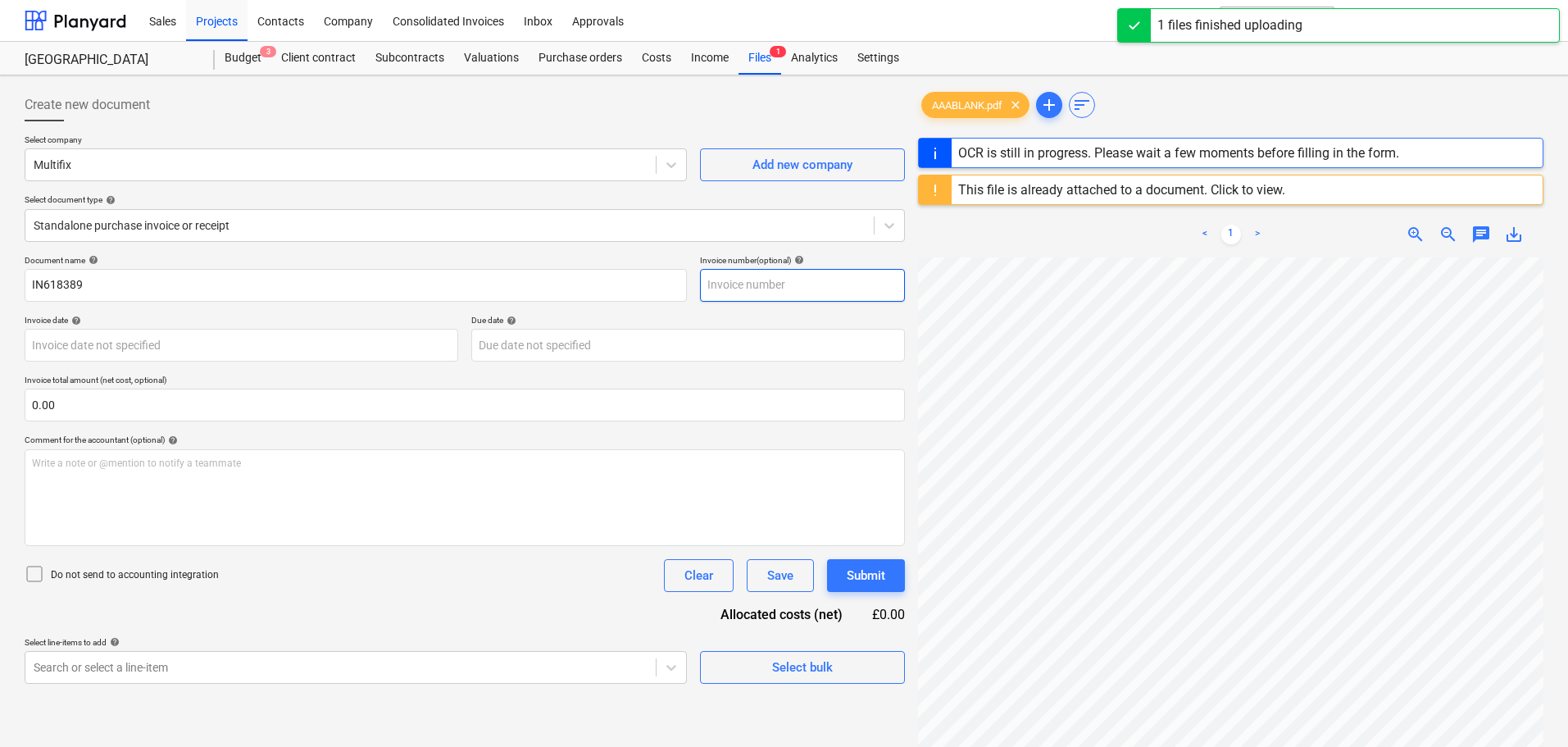
click at [828, 286] on input "text" at bounding box center [801, 285] width 205 height 33
paste input "IN618389"
type input "IN618389"
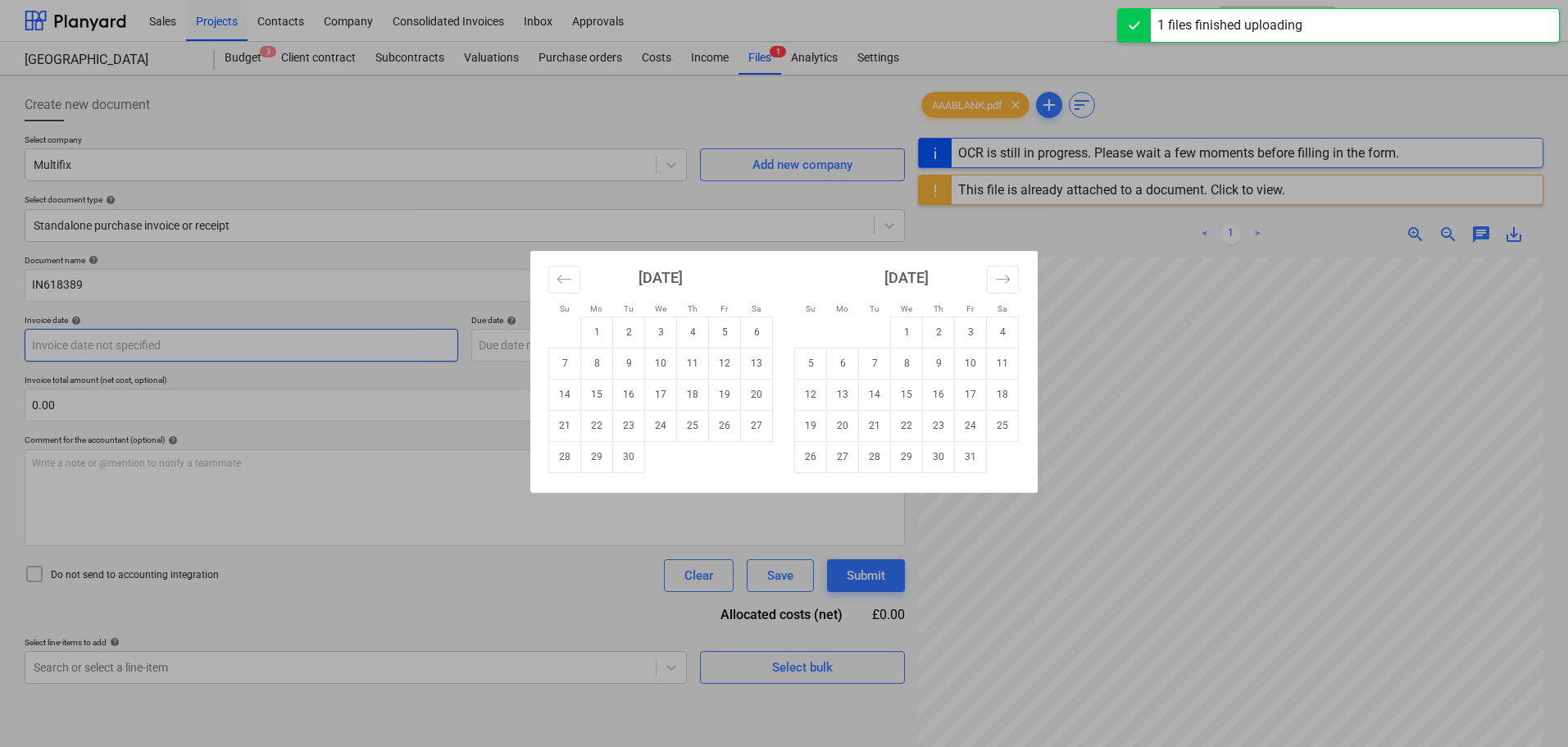
click at [89, 349] on body "Sales Projects Contacts Company Consolidated Invoices Inbox Approvals format_si…" at bounding box center [784, 374] width 1568 height 747
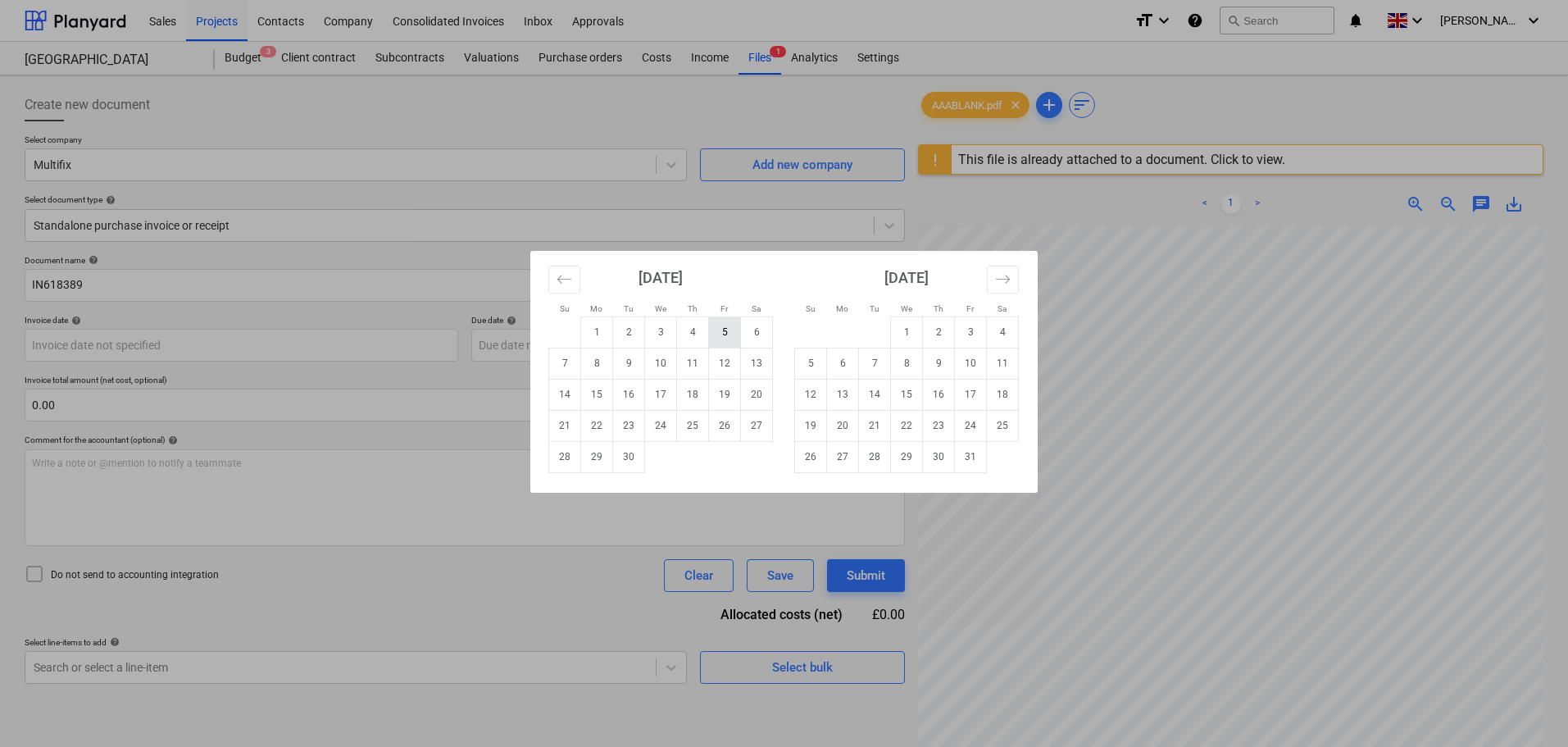
click at [725, 325] on td "5" at bounding box center [725, 332] width 32 height 31
type input "[DATE]"
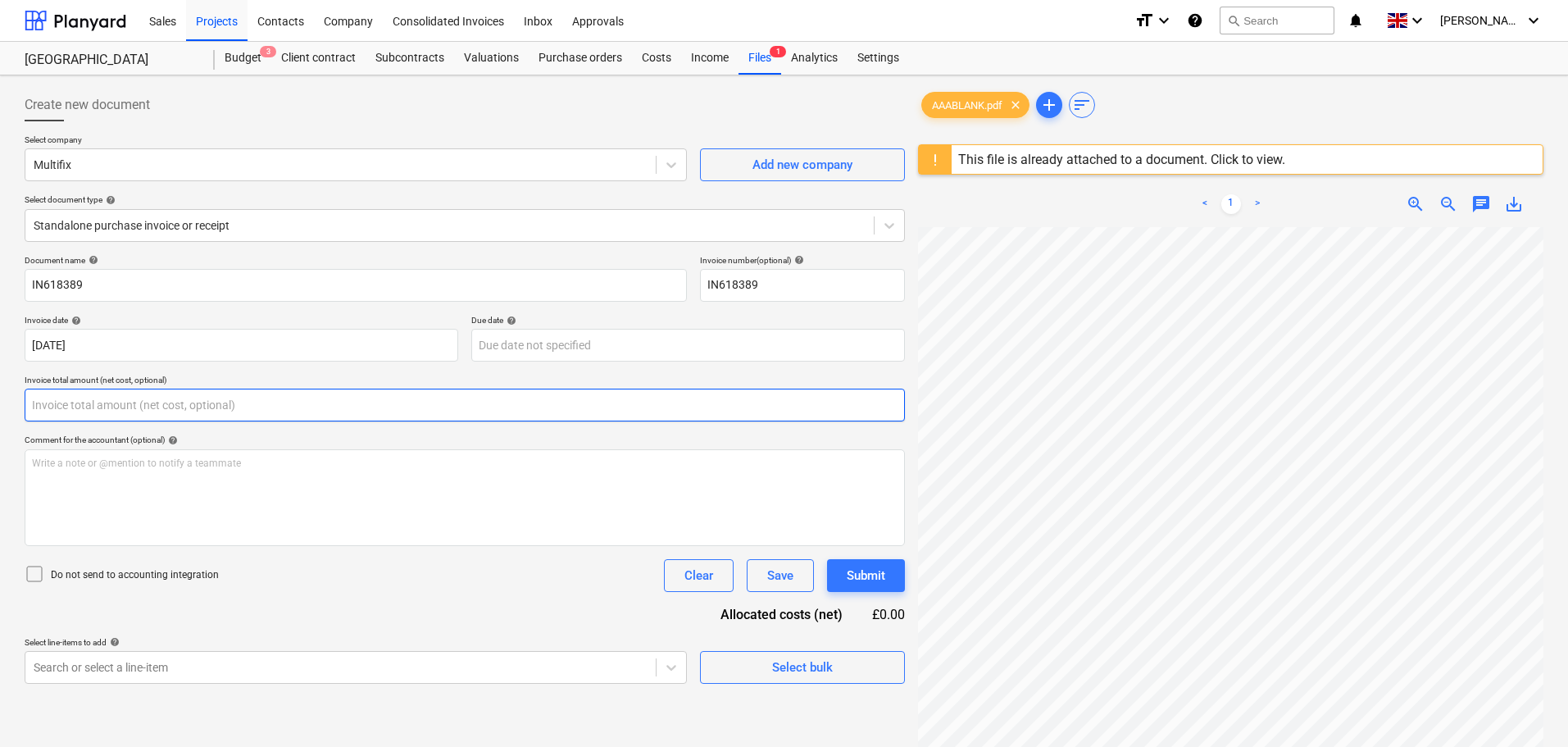
click at [116, 411] on input "text" at bounding box center [465, 405] width 880 height 33
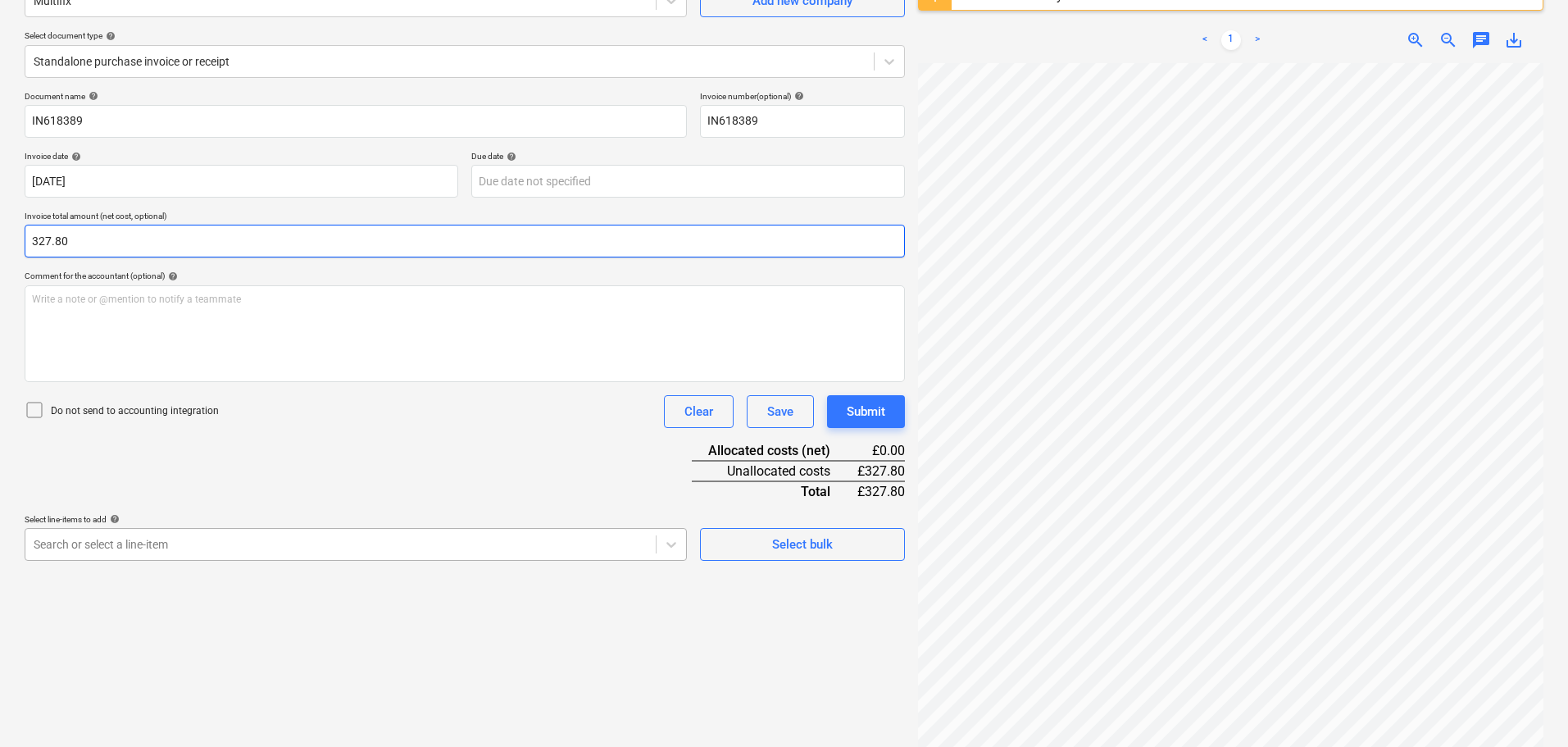
type input "327.80"
click at [152, 548] on body "Sales Projects Contacts Company Consolidated Invoices Inbox Approvals format_si…" at bounding box center [784, 210] width 1568 height 747
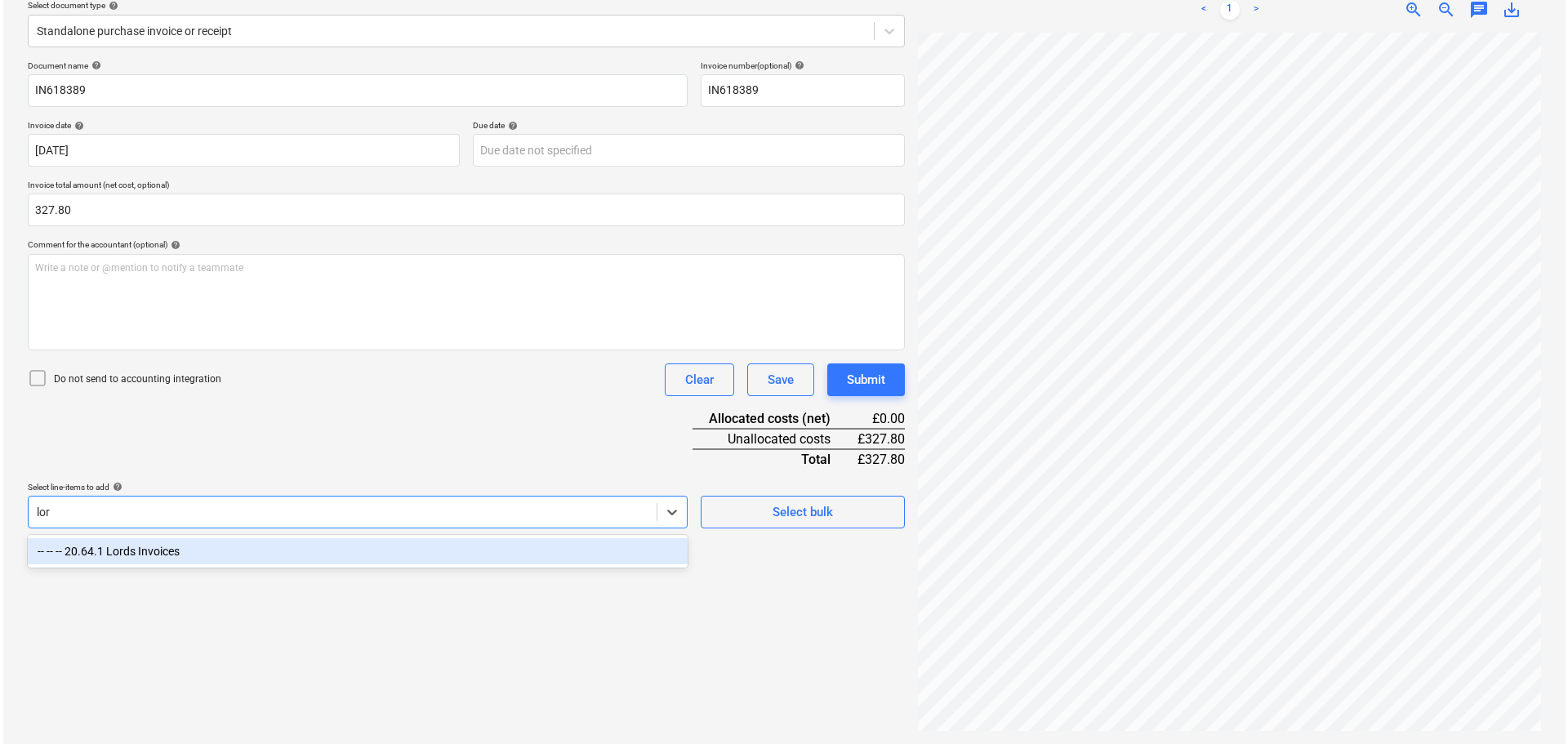
scroll to position [193, 0]
type input "lords"
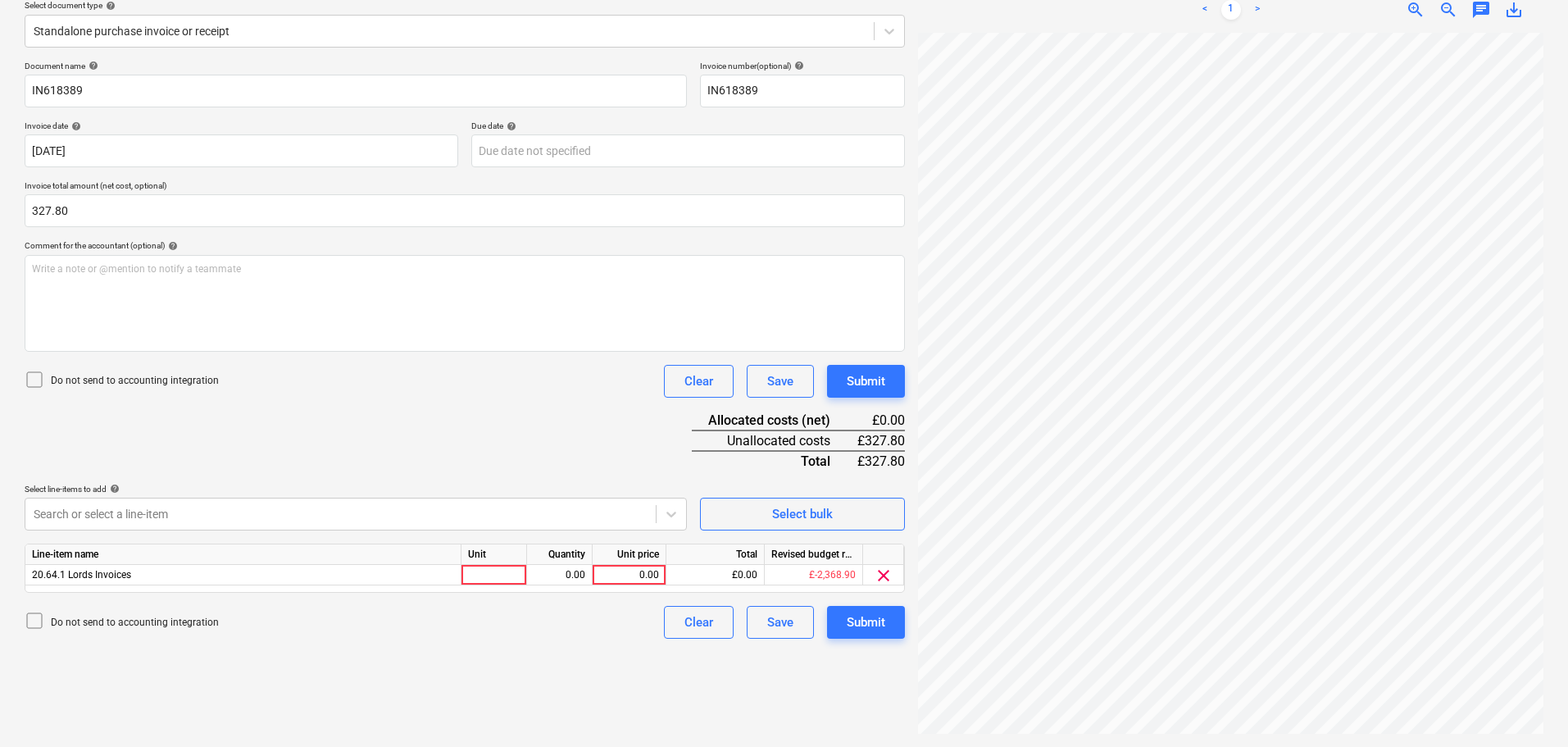
drag, startPoint x: 465, startPoint y: 436, endPoint x: 789, endPoint y: 543, distance: 341.2
click at [465, 435] on div "Document name help IN618389 Invoice number (optional) help IN618389 Invoice dat…" at bounding box center [465, 349] width 880 height 578
click at [632, 567] on div "0.00" at bounding box center [629, 575] width 60 height 21
type input "327.80"
click at [858, 383] on div "Submit" at bounding box center [866, 382] width 38 height 21
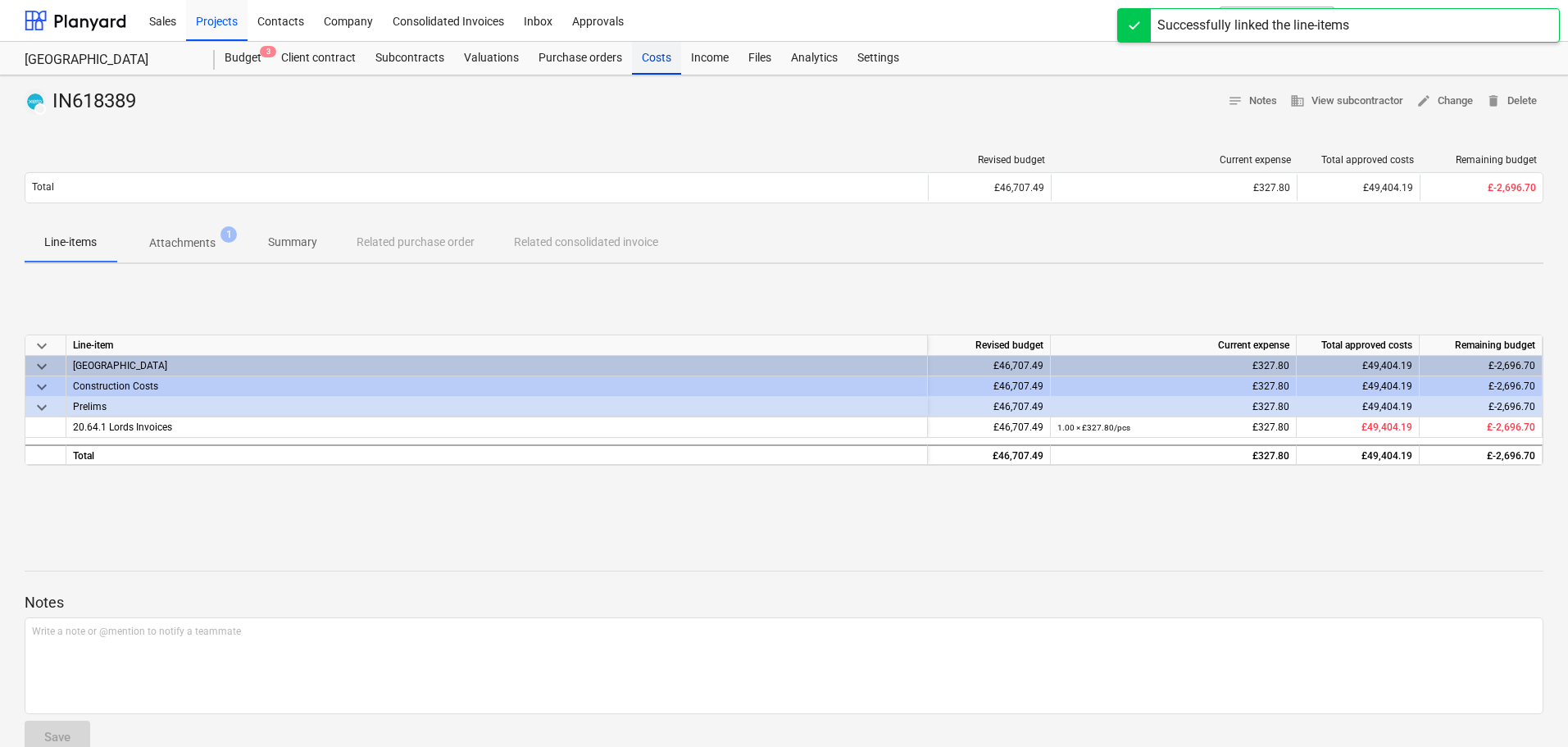
click at [646, 60] on div "Costs" at bounding box center [656, 58] width 49 height 33
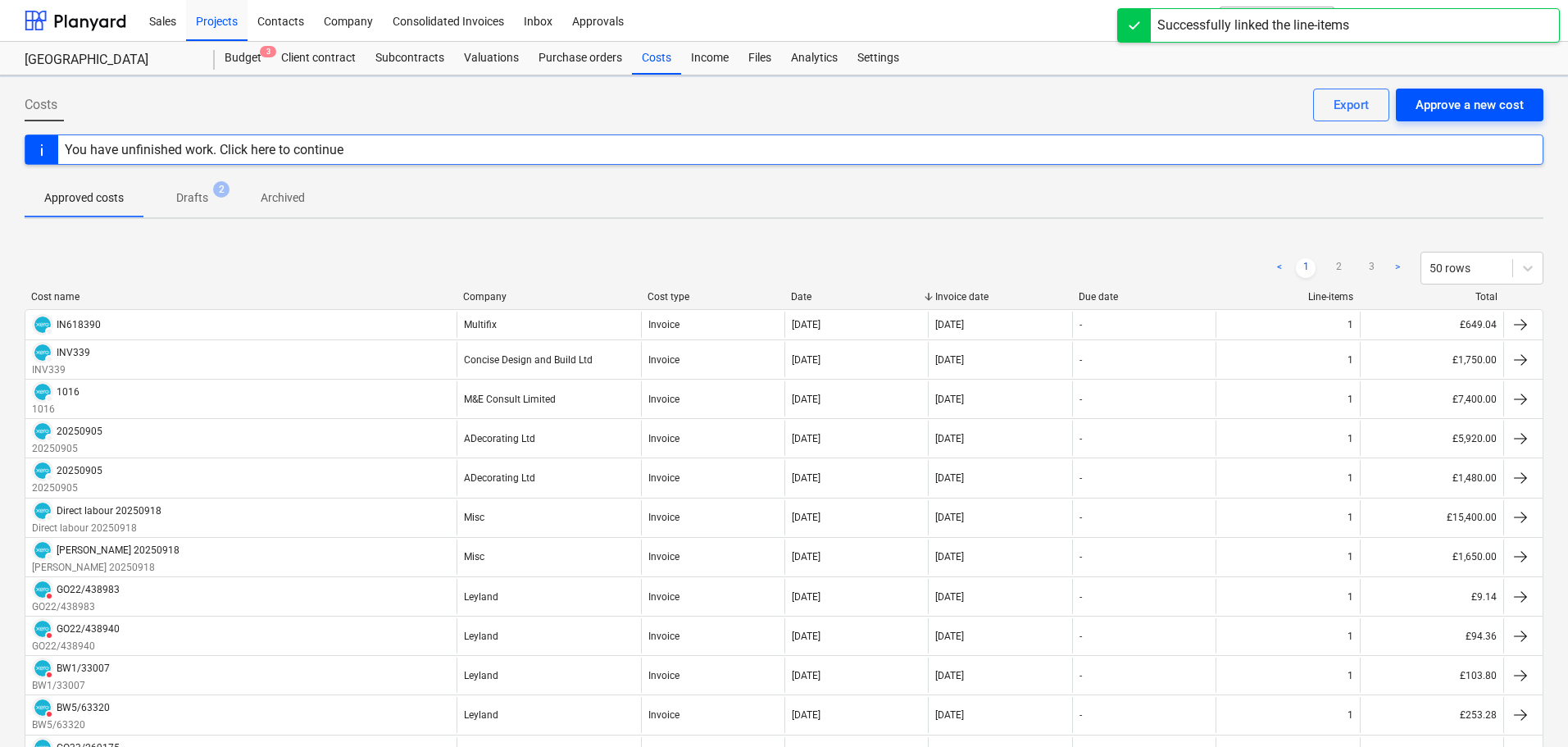
click at [1494, 105] on div "Approve a new cost" at bounding box center [1469, 105] width 108 height 21
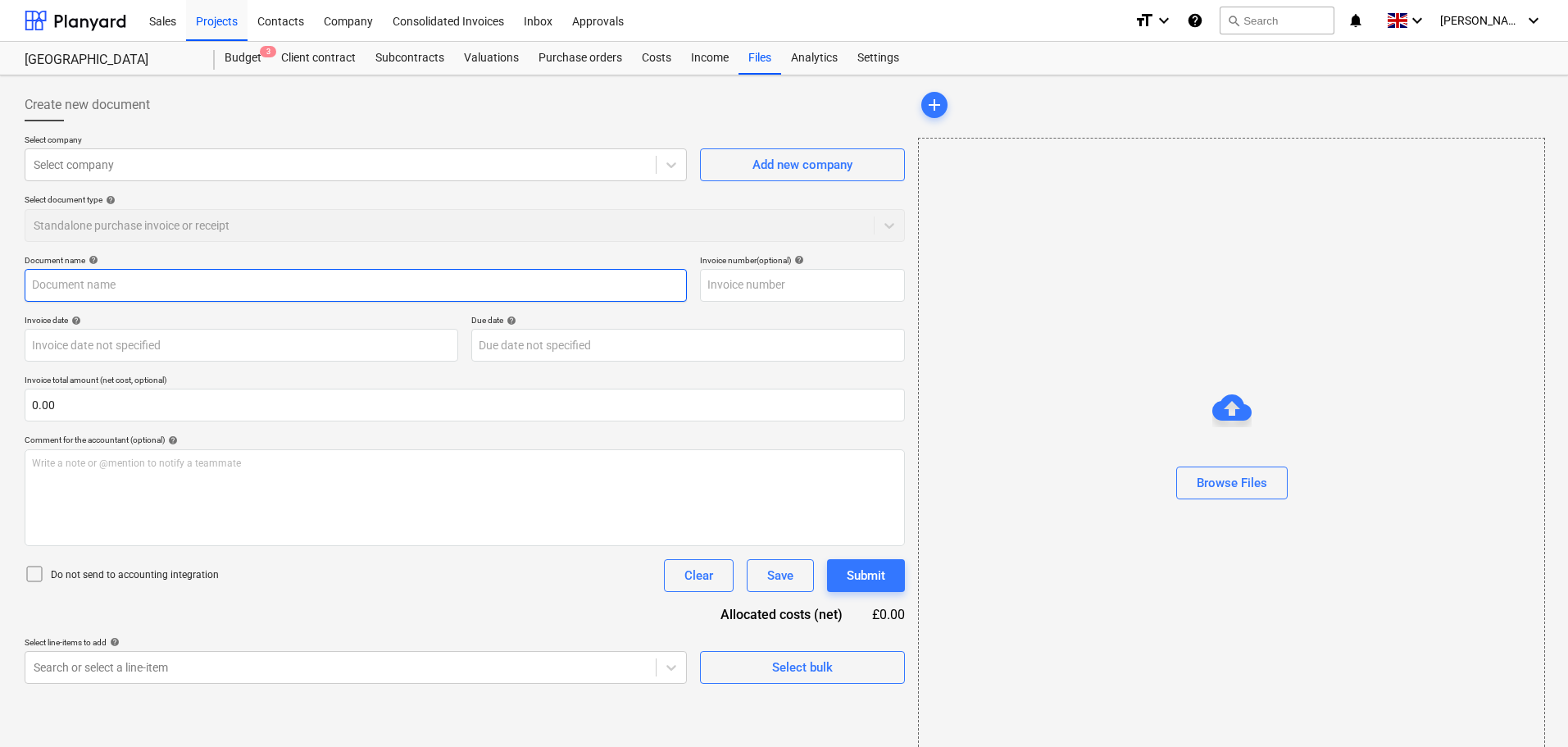
click at [87, 287] on input "text" at bounding box center [356, 285] width 662 height 33
paste input "IN618388"
type input "IN618388"
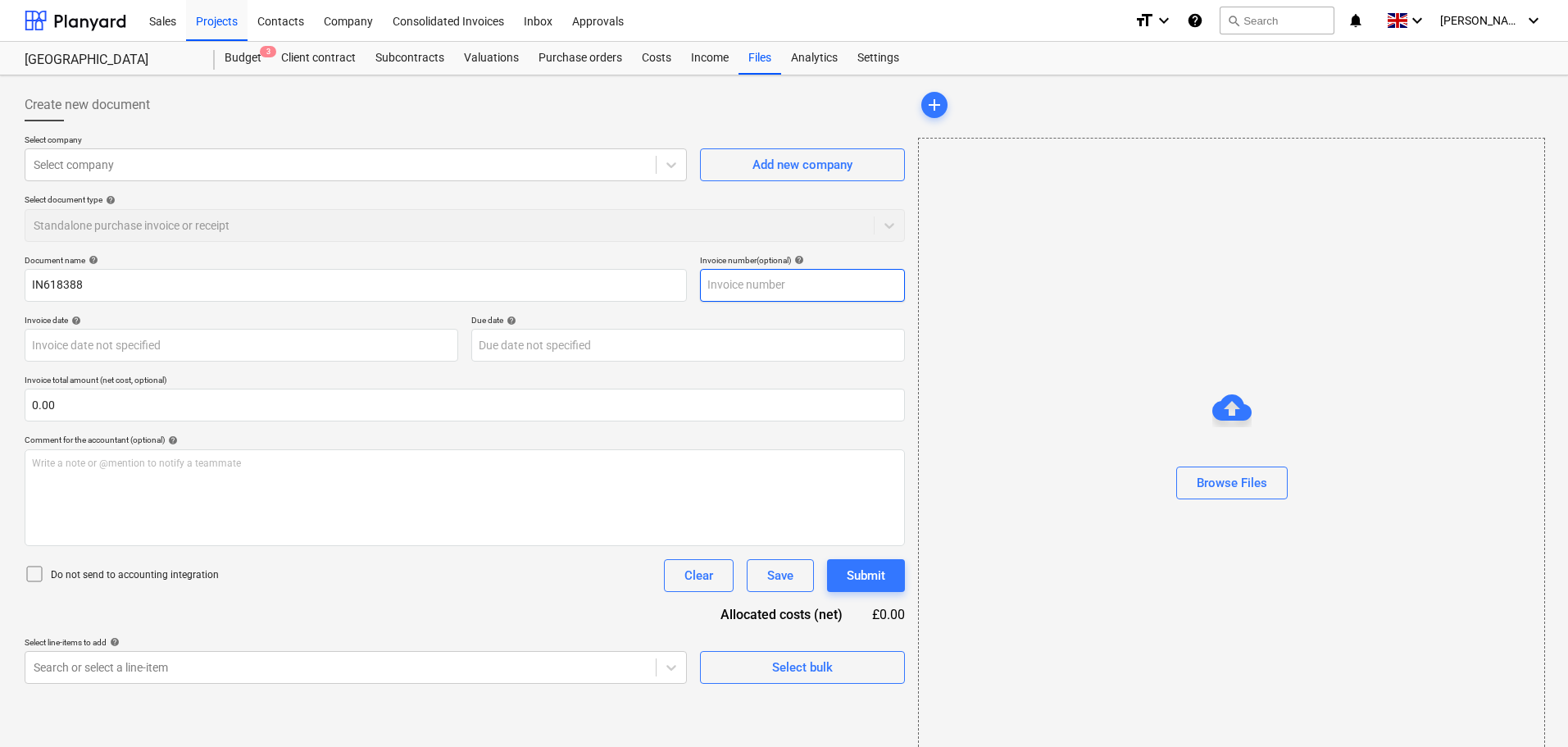
click at [780, 286] on input "text" at bounding box center [801, 285] width 205 height 33
paste input "IN618388"
type input "IN618388"
click at [1220, 487] on div "Browse Files" at bounding box center [1231, 483] width 71 height 21
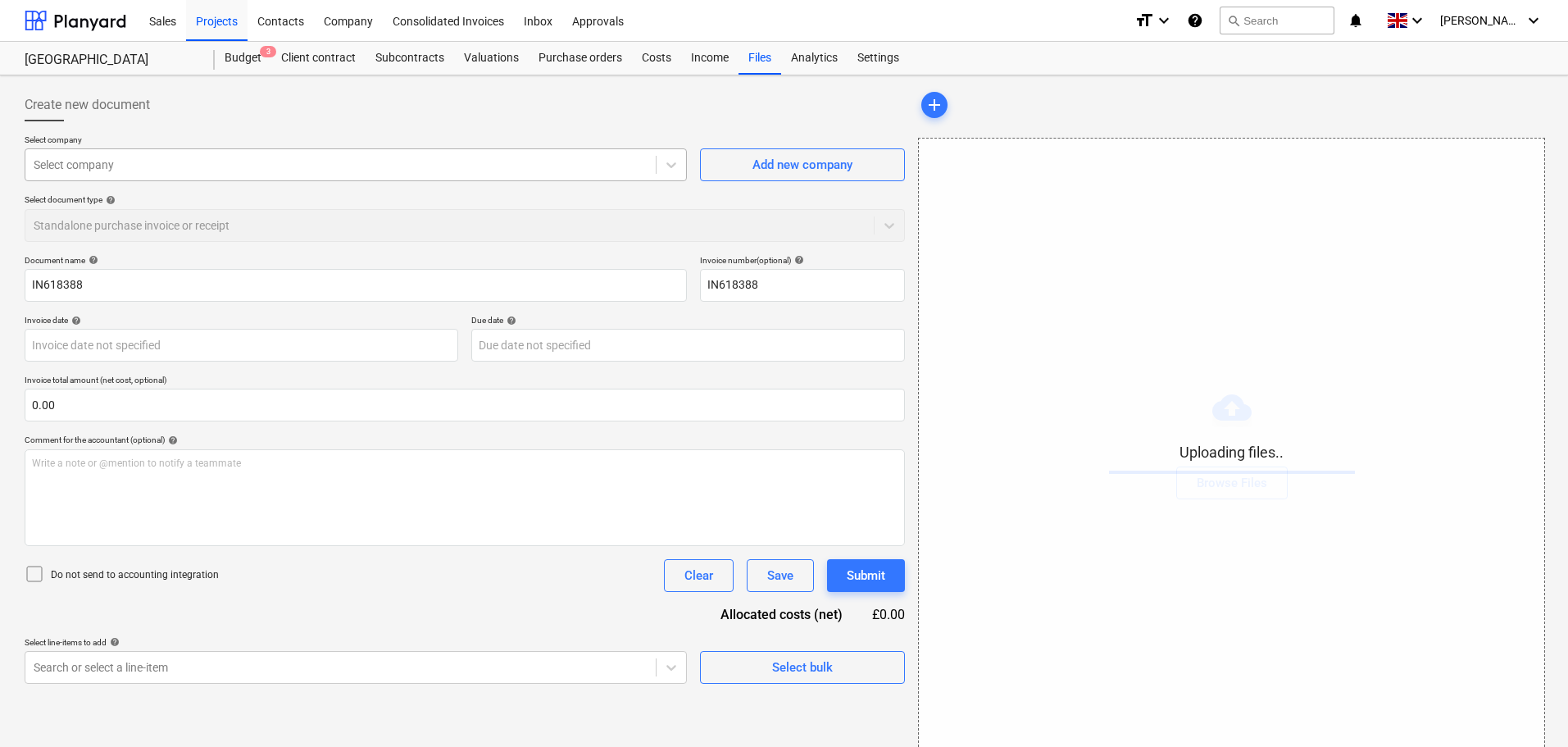
click at [150, 173] on div "Select company" at bounding box center [340, 165] width 630 height 23
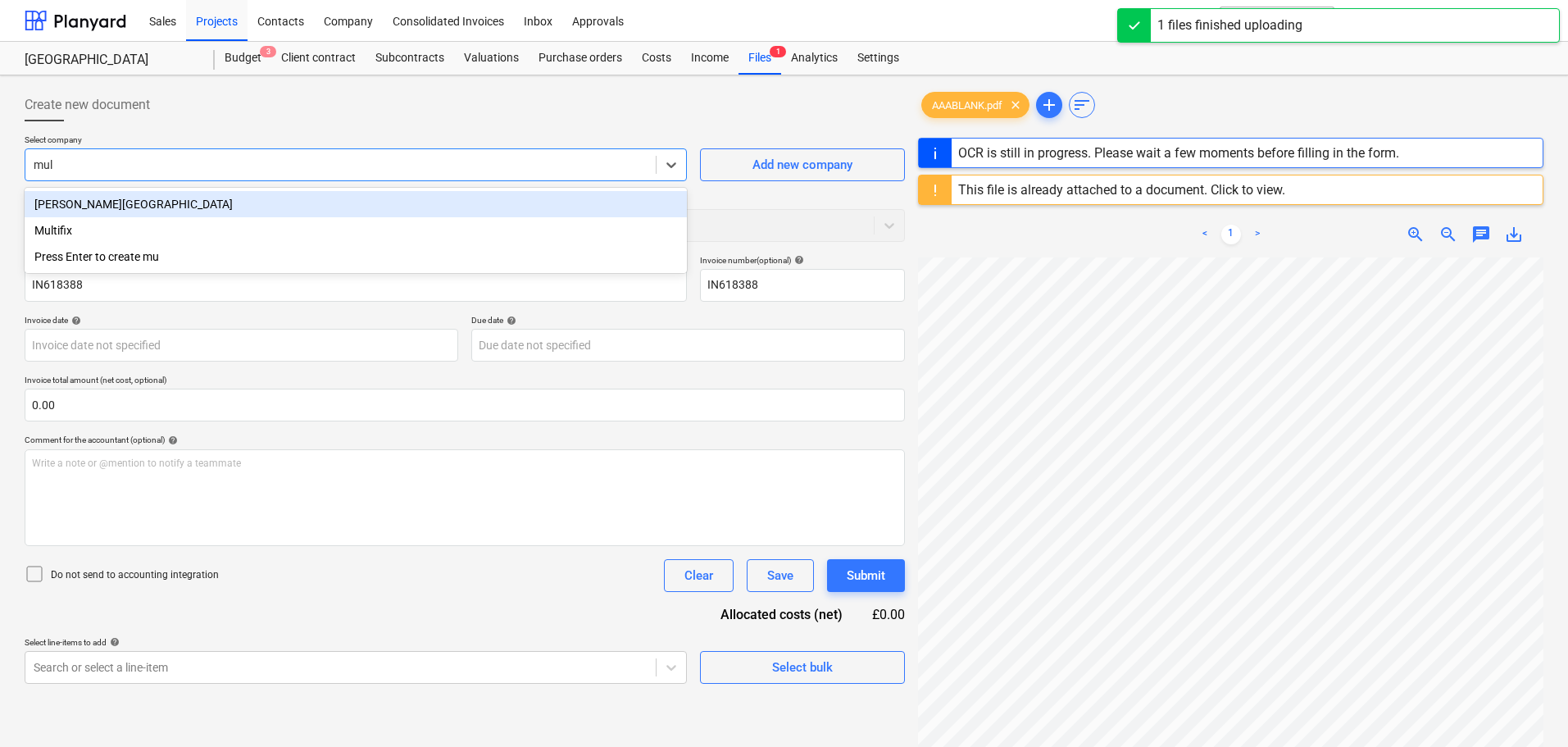
type input "multi"
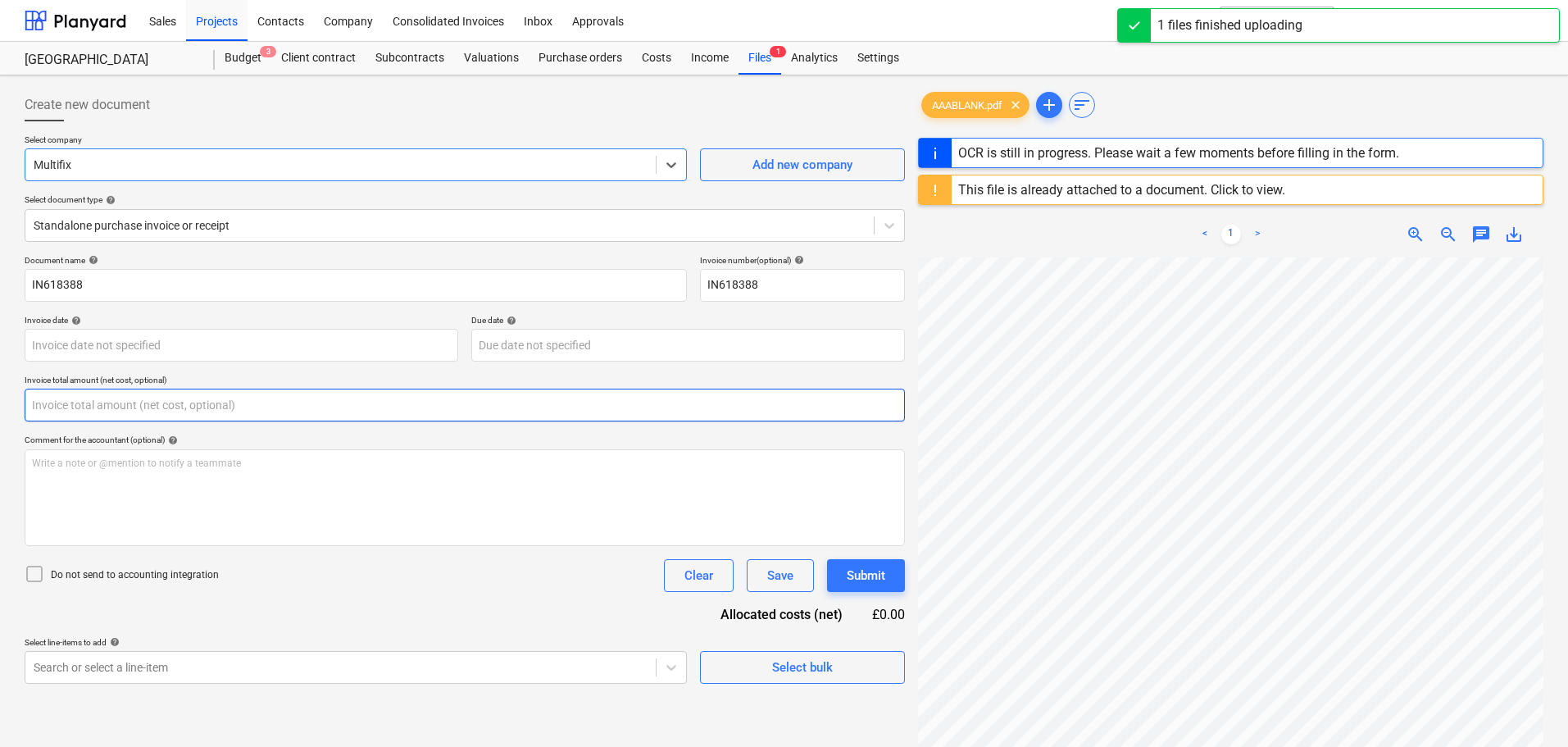
click at [92, 396] on input "text" at bounding box center [465, 405] width 880 height 33
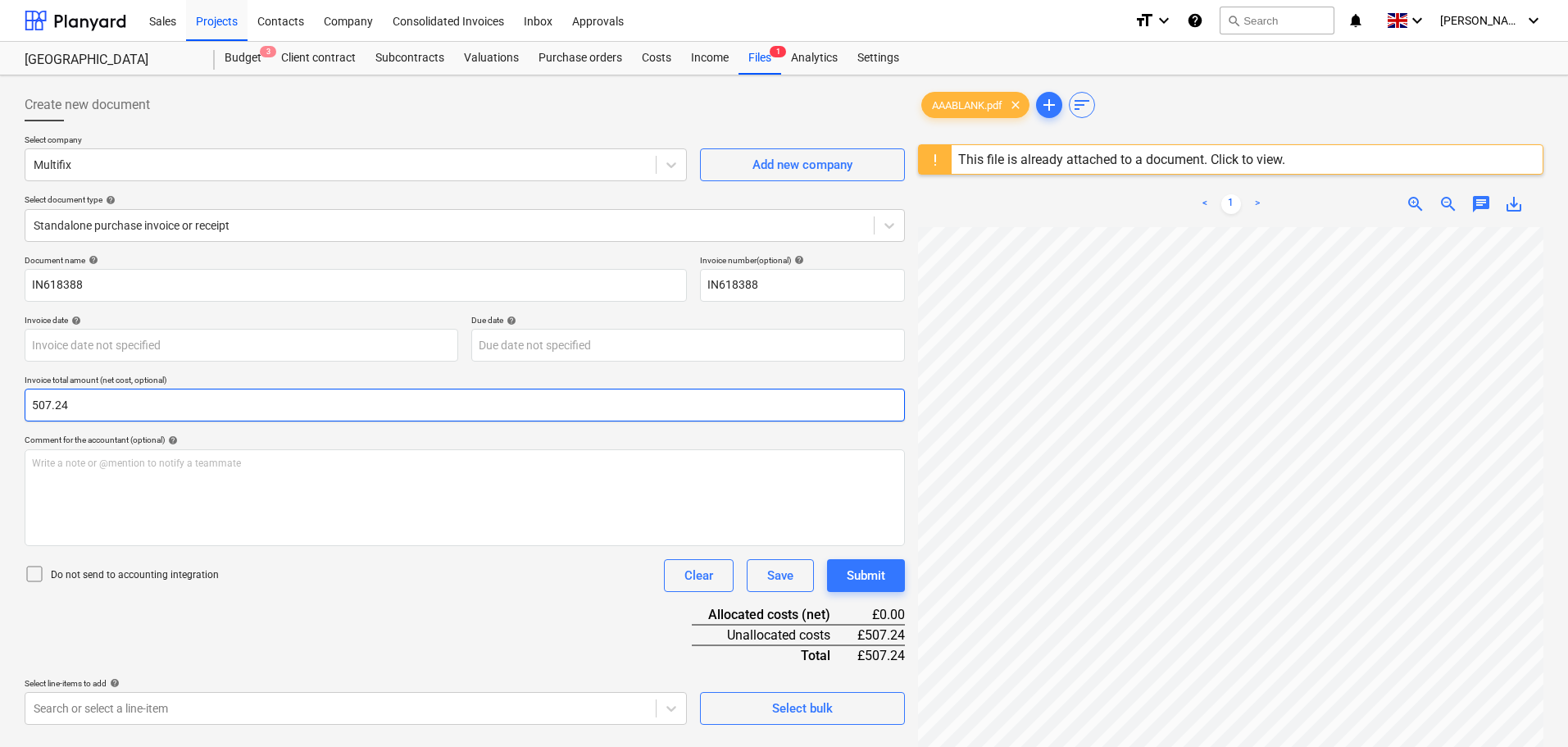
type input "507.24"
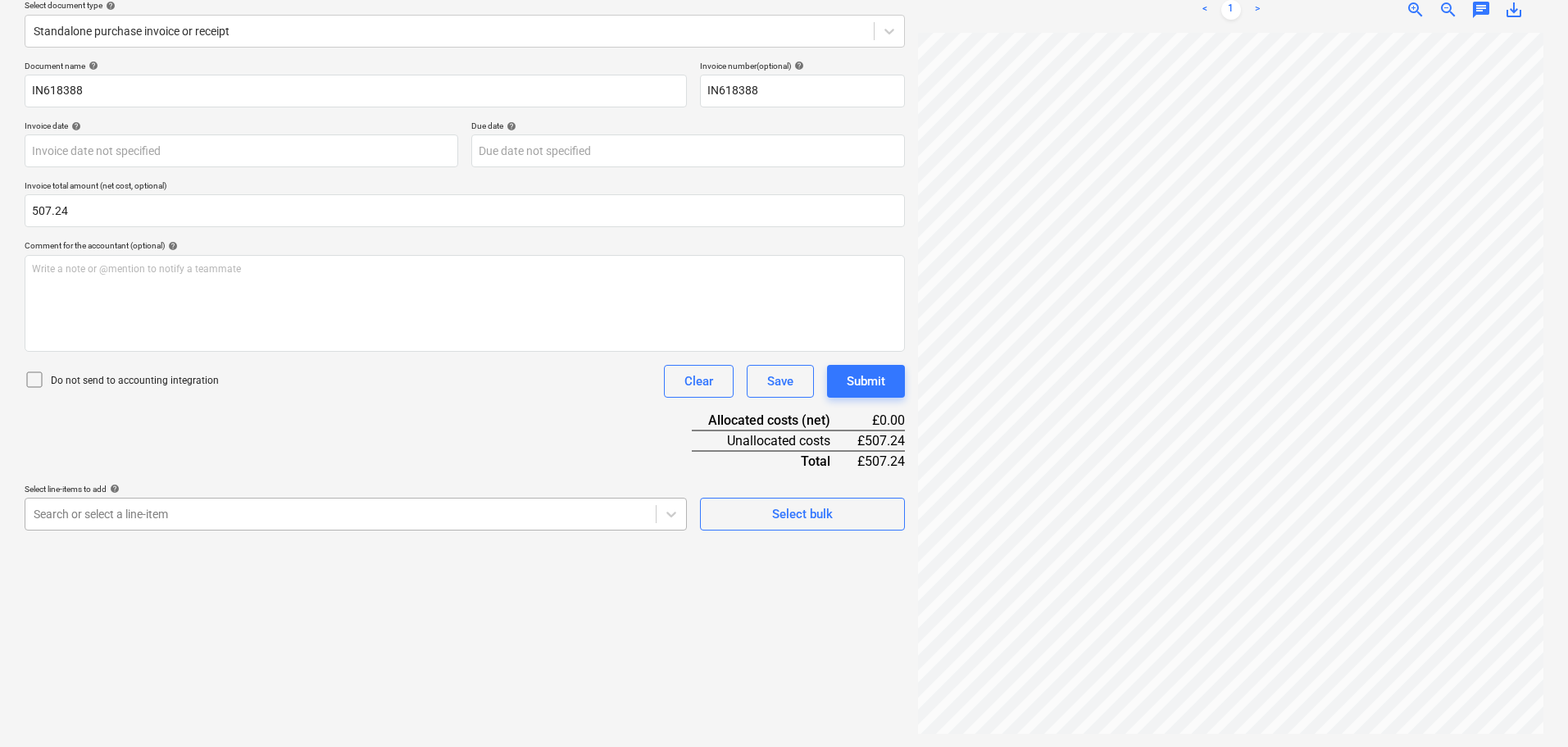
click at [186, 550] on body "Sales Projects Contacts Company Consolidated Invoices Inbox Approvals format_si…" at bounding box center [784, 180] width 1568 height 747
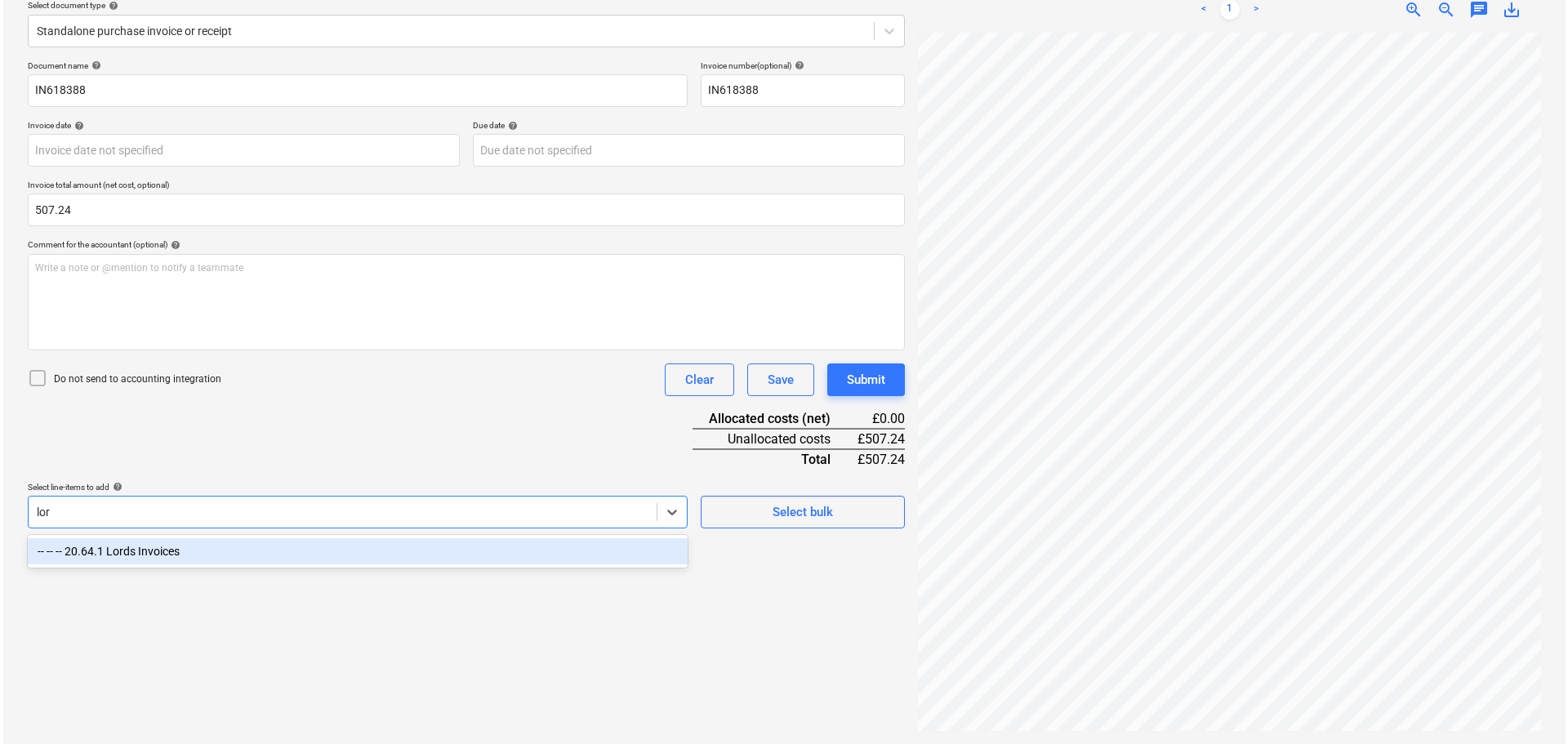
scroll to position [193, 0]
type input "lord"
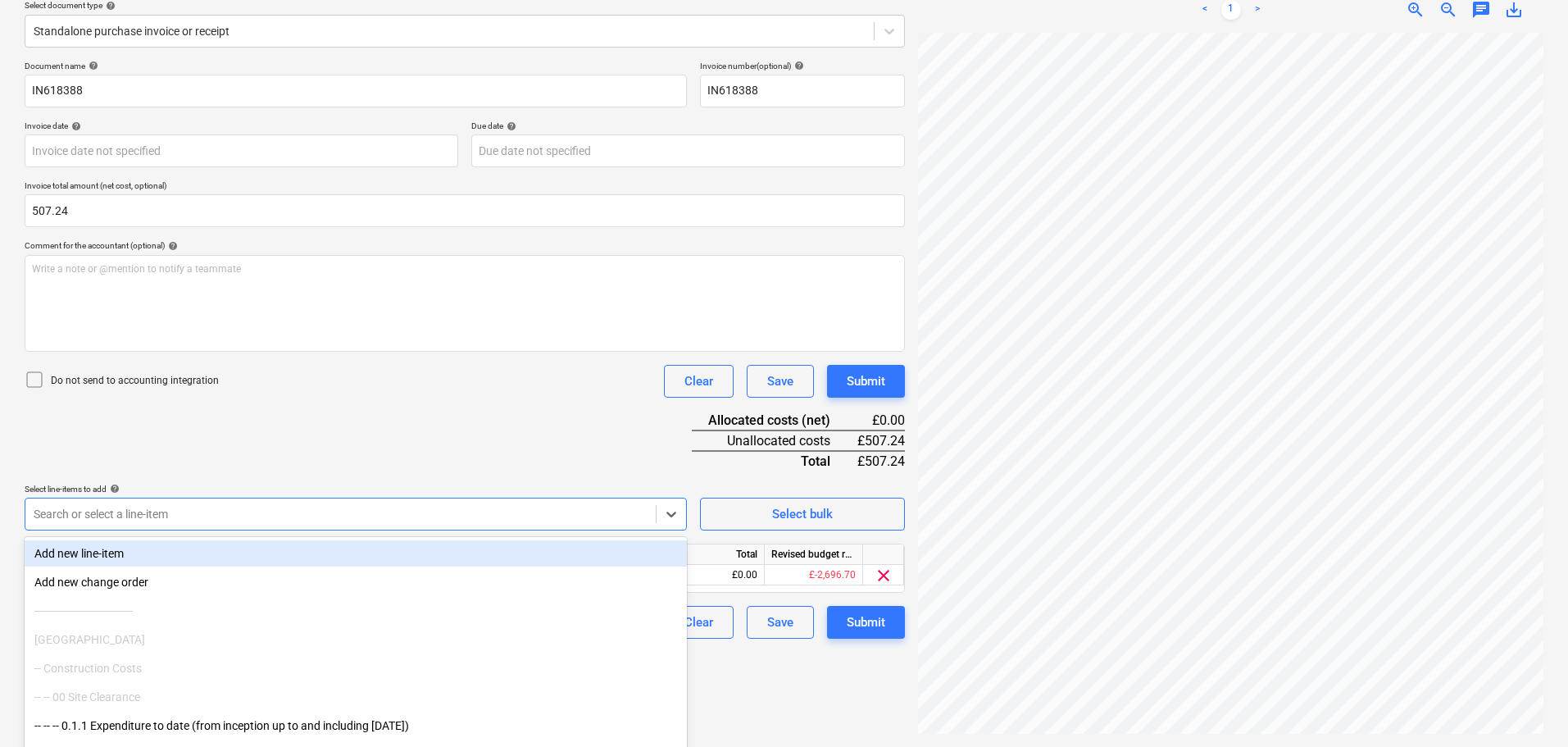
click at [316, 470] on div "Document name help IN618388 Invoice number (optional) help IN618388 Invoice dat…" at bounding box center [465, 349] width 880 height 578
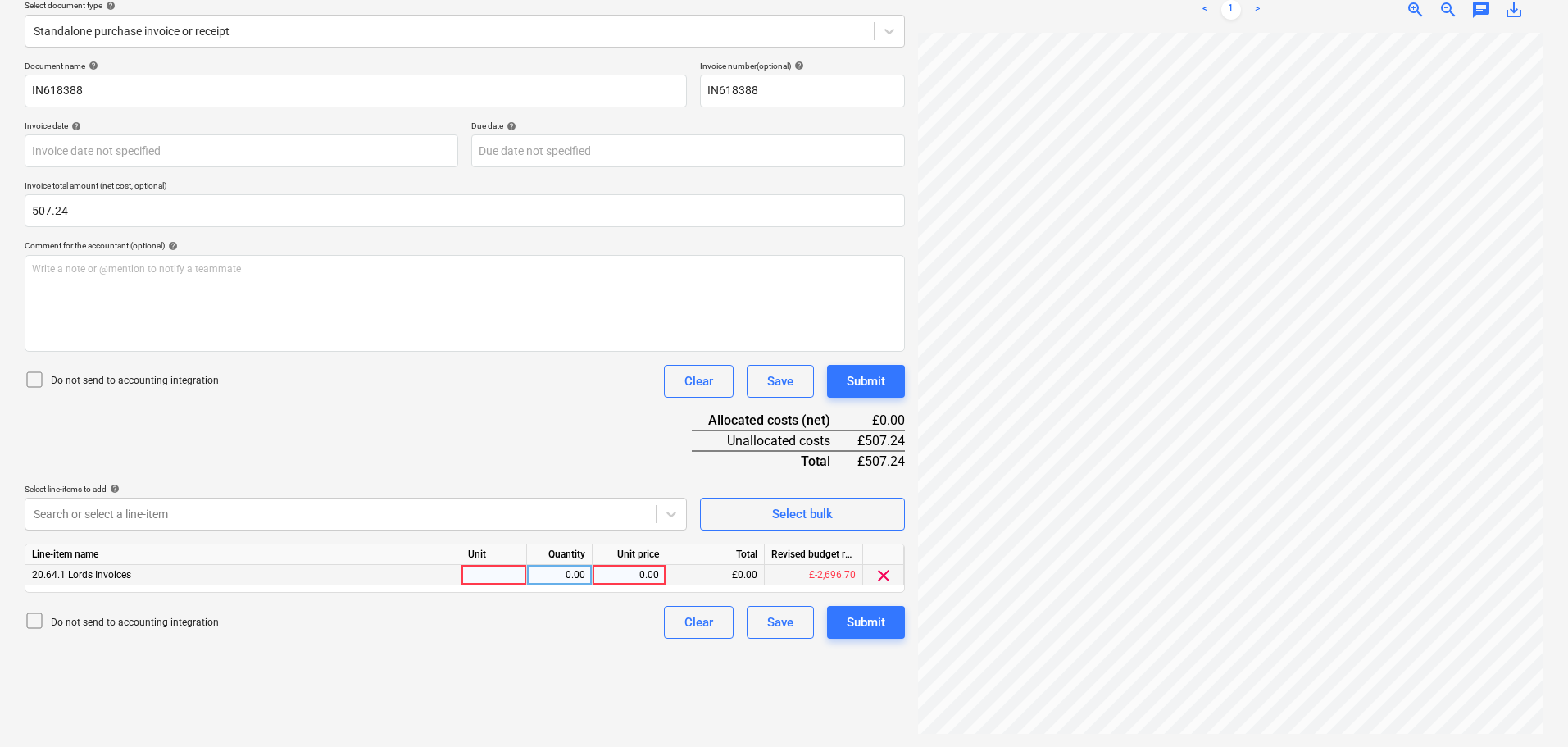
click at [652, 570] on div "0.00" at bounding box center [629, 575] width 60 height 21
type input "507.24"
click at [848, 382] on div "Submit" at bounding box center [866, 382] width 38 height 21
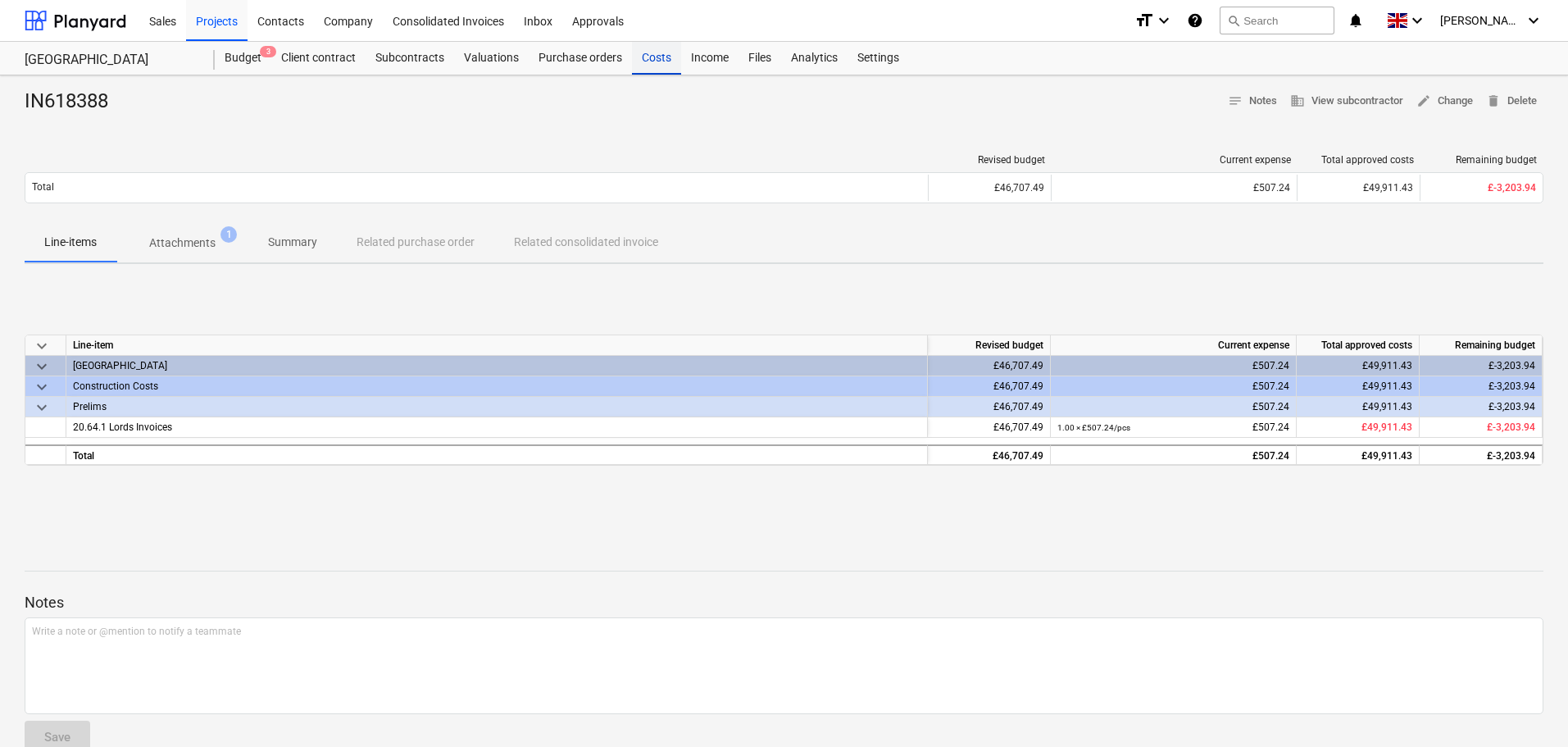
click at [640, 60] on div "Costs" at bounding box center [656, 58] width 49 height 33
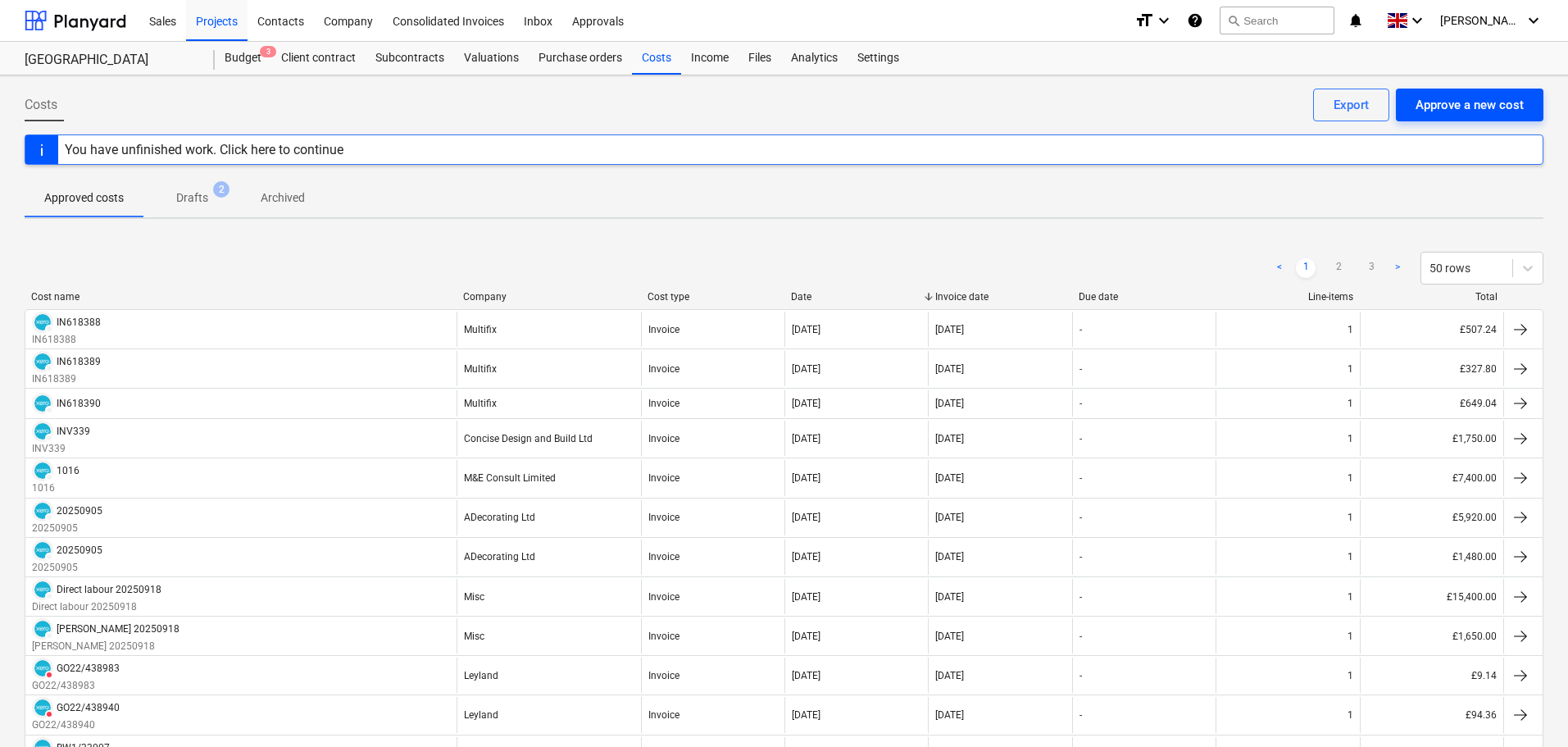
click at [1464, 110] on div "Approve a new cost" at bounding box center [1469, 105] width 108 height 21
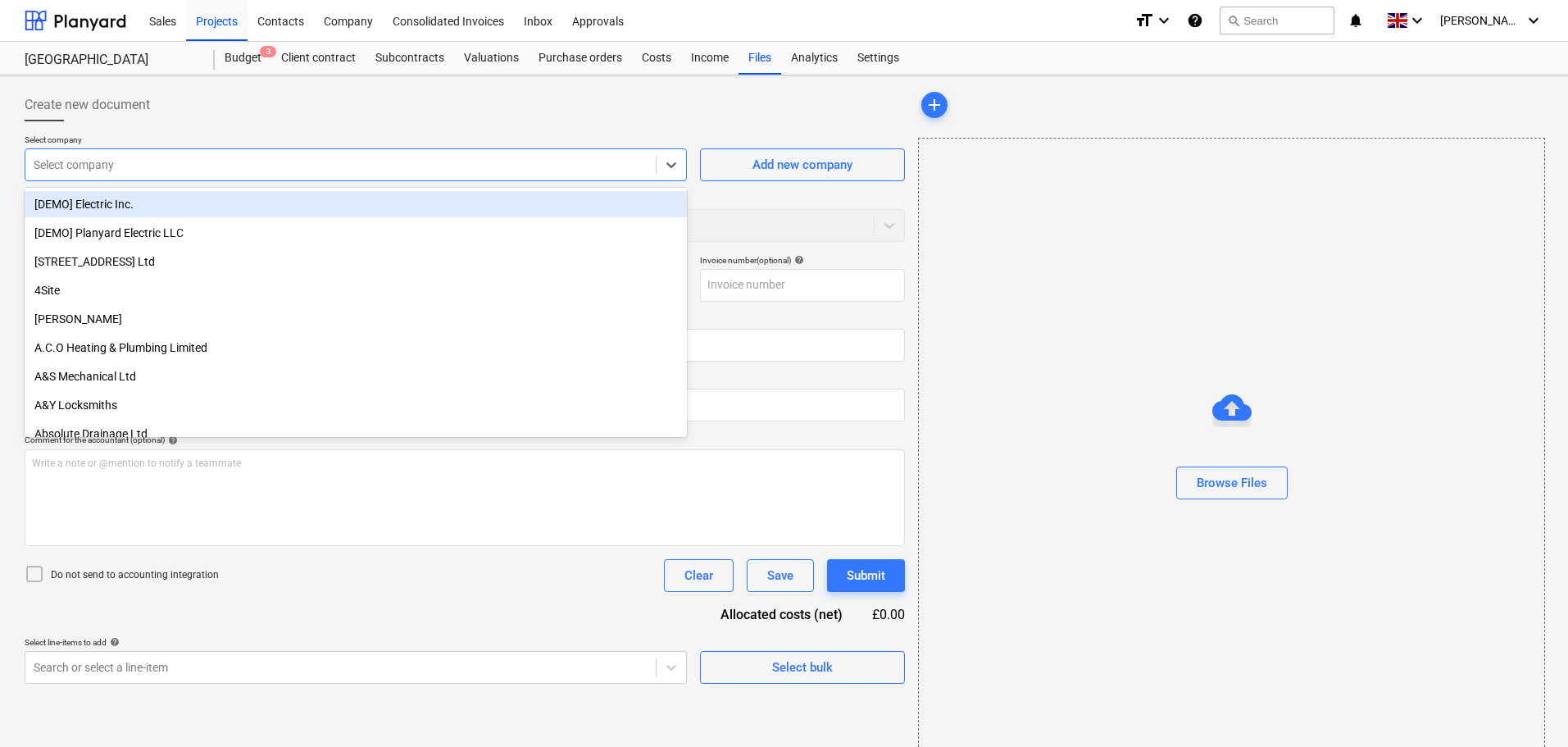
click at [257, 164] on div at bounding box center [340, 164] width 614 height 16
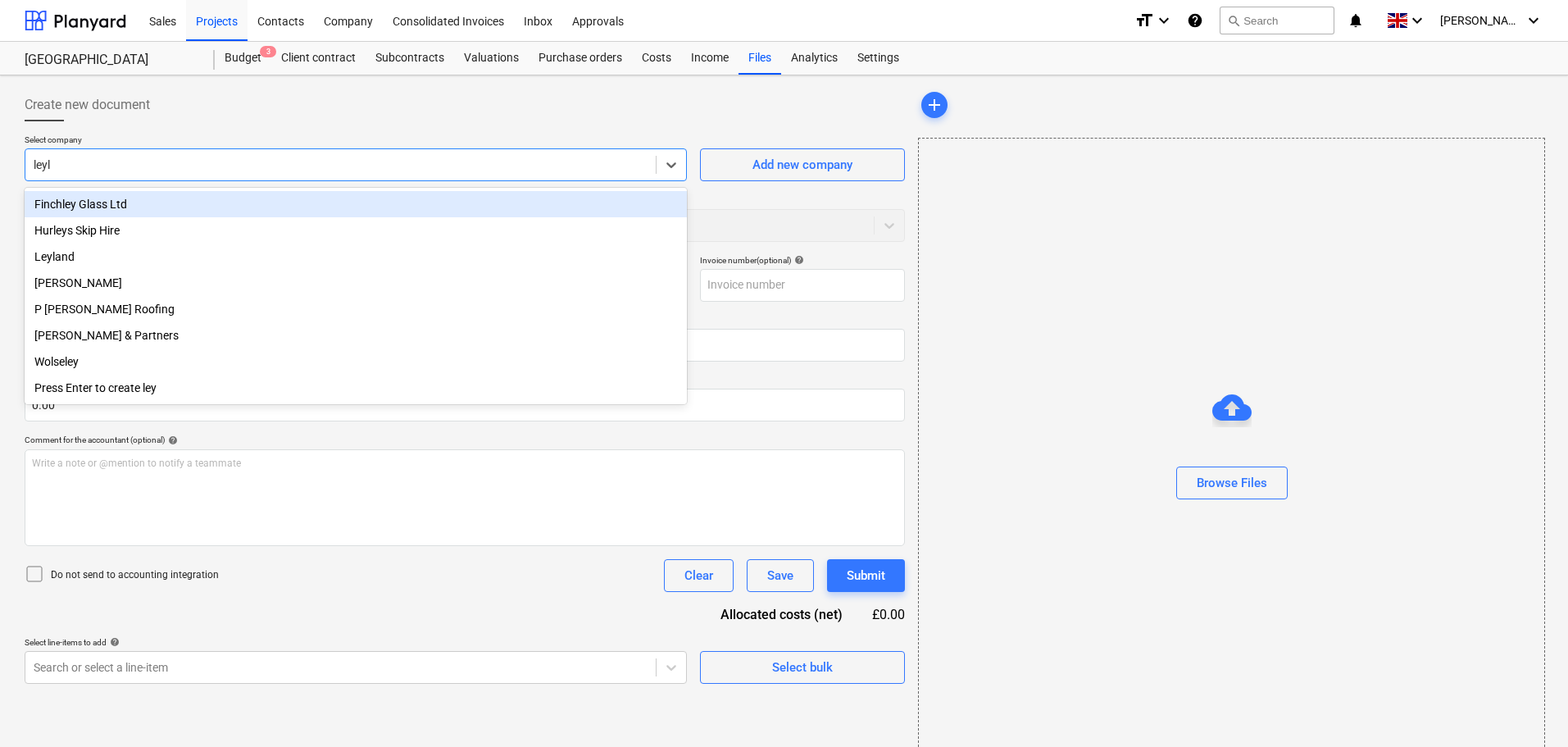
type input "leyla"
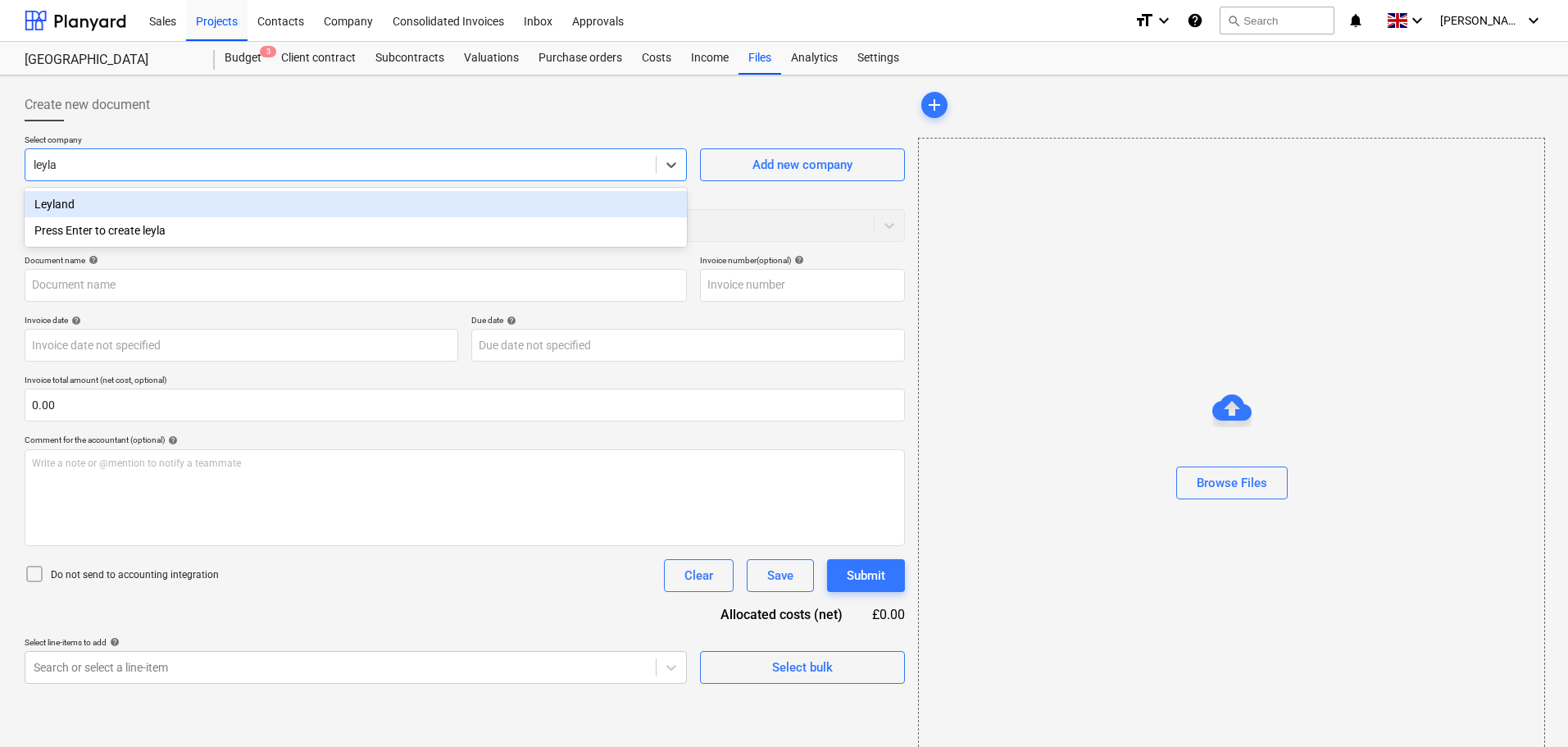
click at [256, 201] on div "Leyland" at bounding box center [356, 204] width 662 height 26
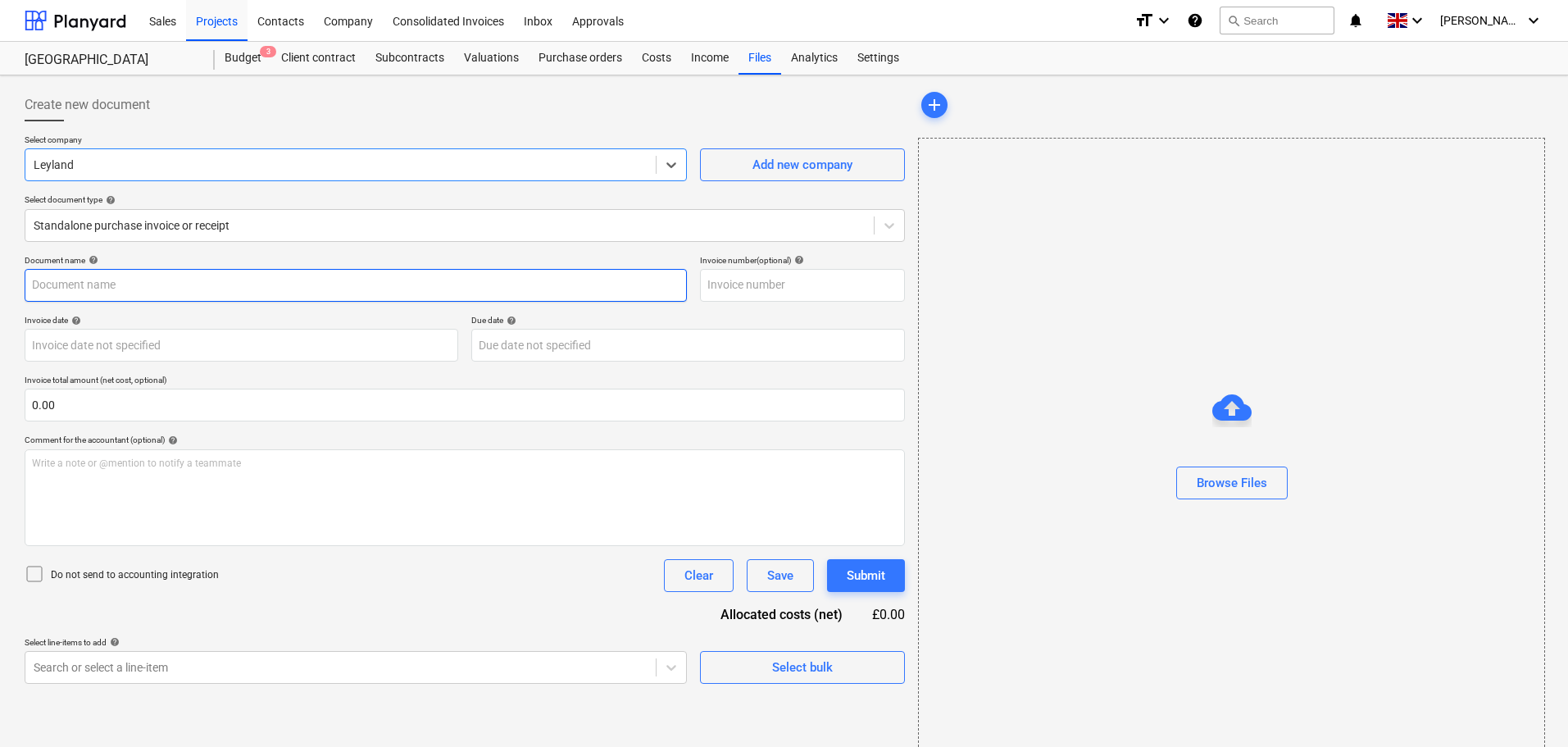
click at [137, 281] on input "text" at bounding box center [356, 285] width 662 height 33
paste input "GO22/438348"
type input "GO22/438348"
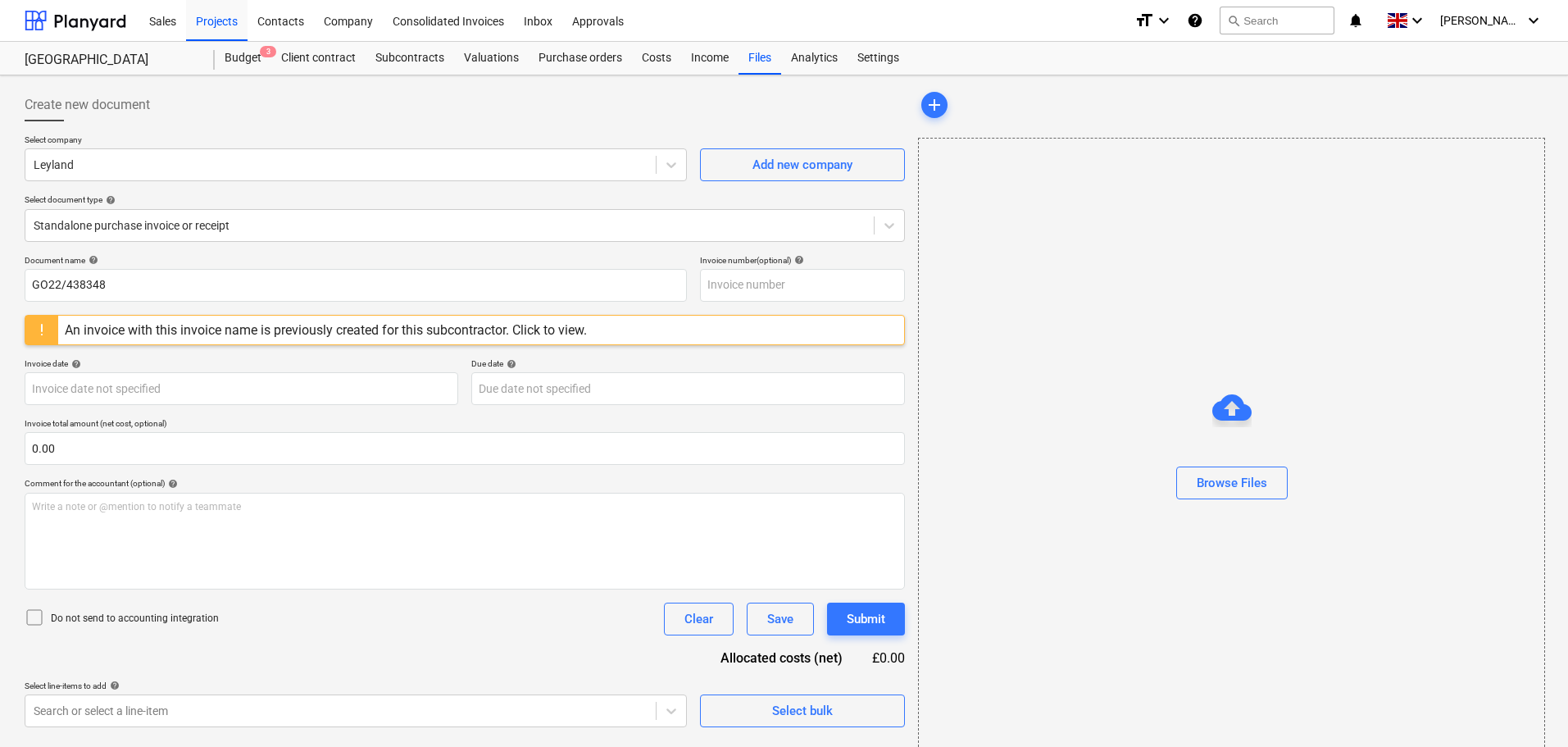
click at [298, 315] on div "An invoice with this invoice name is previously created for this subcontractor.…" at bounding box center [325, 330] width 535 height 29
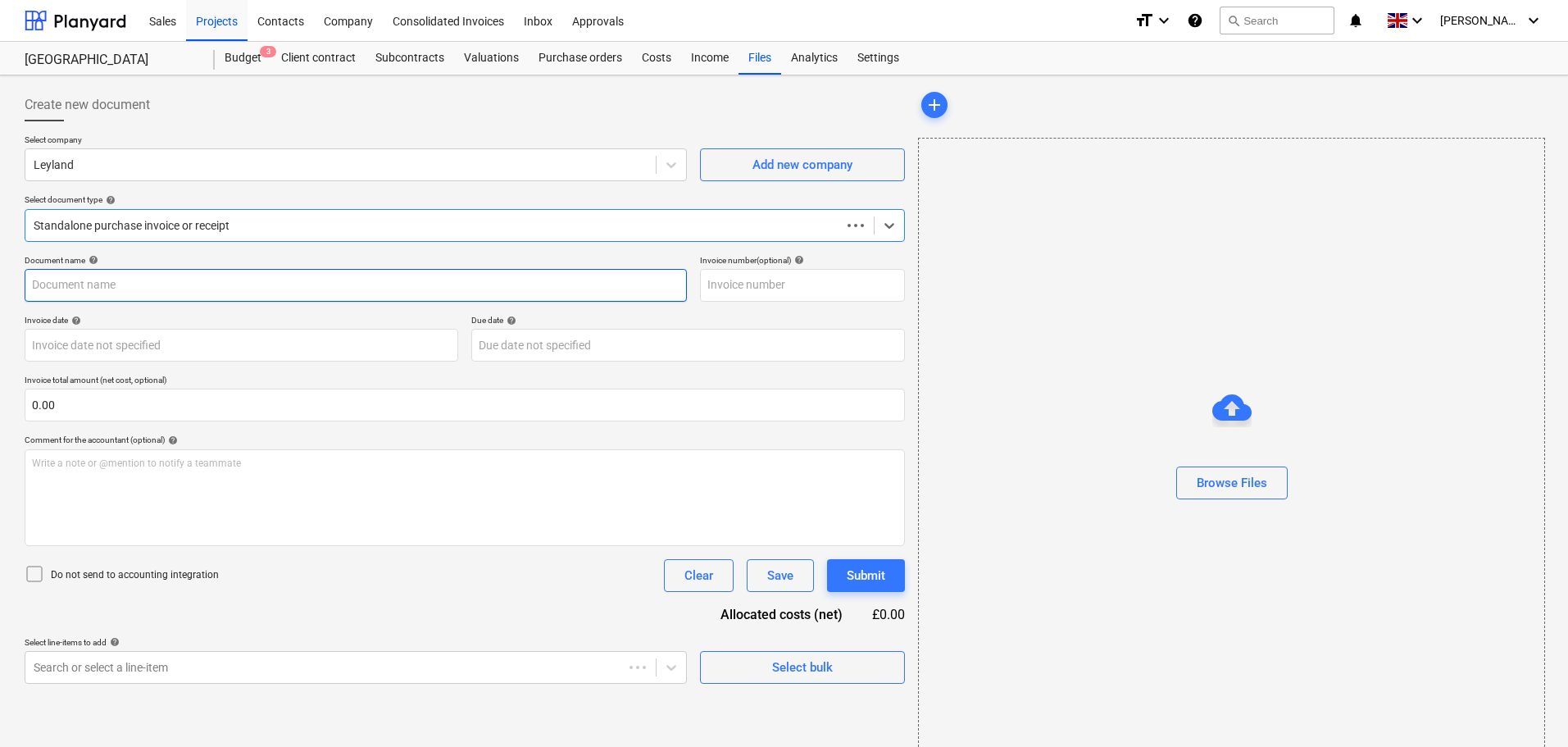
click at [113, 284] on input "text" at bounding box center [356, 285] width 662 height 33
paste input "GO22/438348"
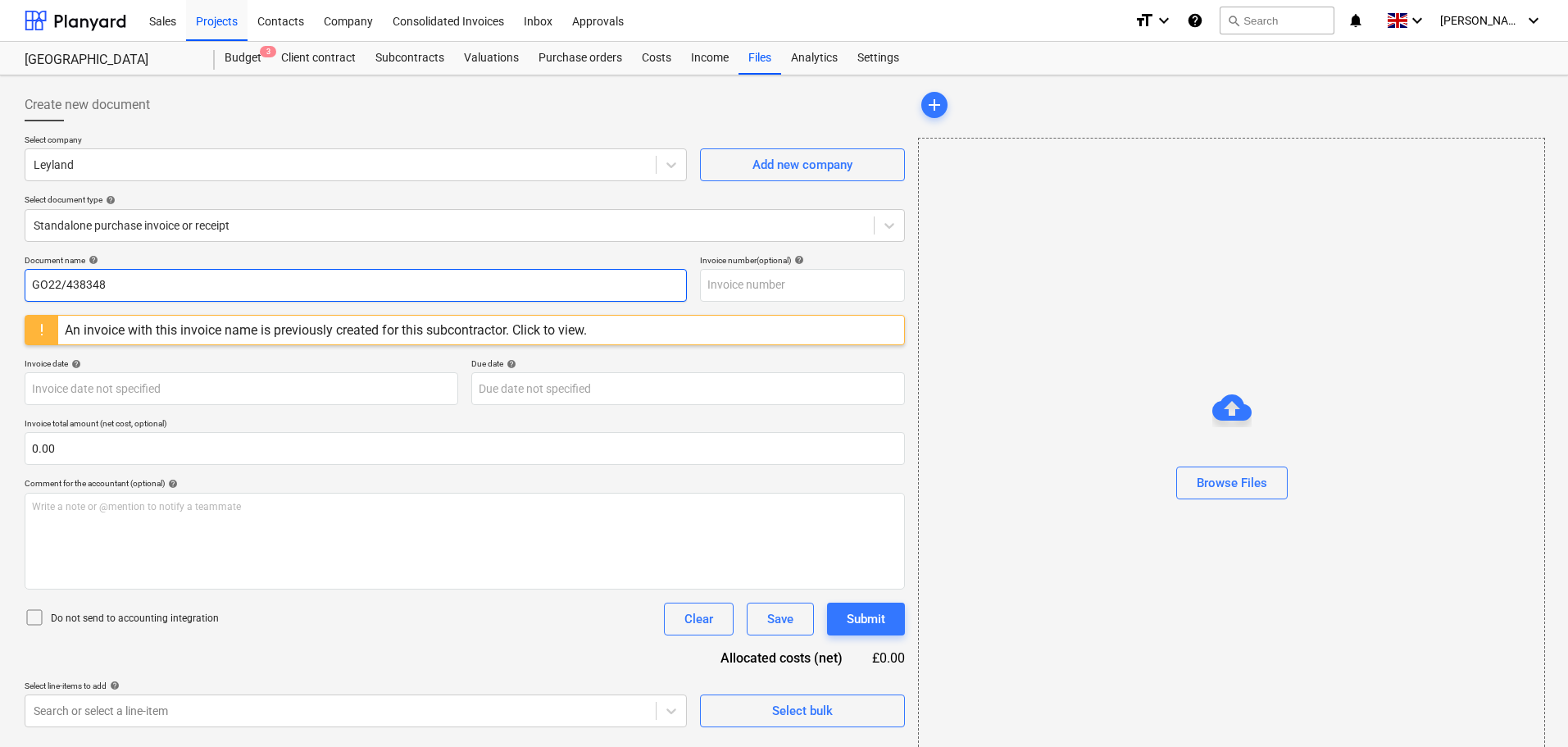
drag, startPoint x: 132, startPoint y: 281, endPoint x: -30, endPoint y: 280, distance: 162.0
click at [0, 280] on html "Sales Projects Contacts Company Consolidated Invoices Inbox Approvals format_si…" at bounding box center [784, 374] width 1568 height 747
paste input "BW1/32725"
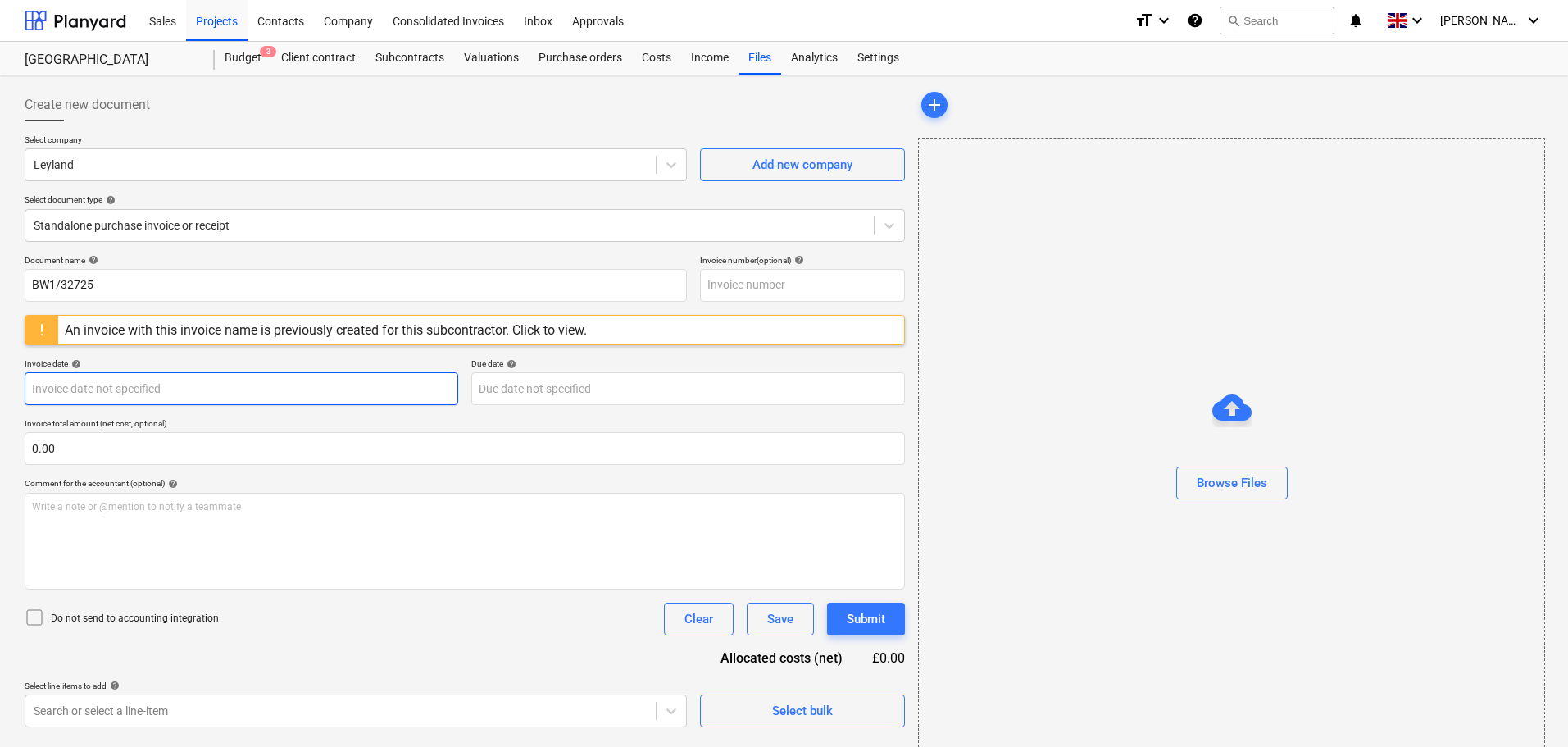
click at [235, 394] on body "Sales Projects Contacts Company Consolidated Invoices Inbox Approvals format_si…" at bounding box center [784, 374] width 1568 height 747
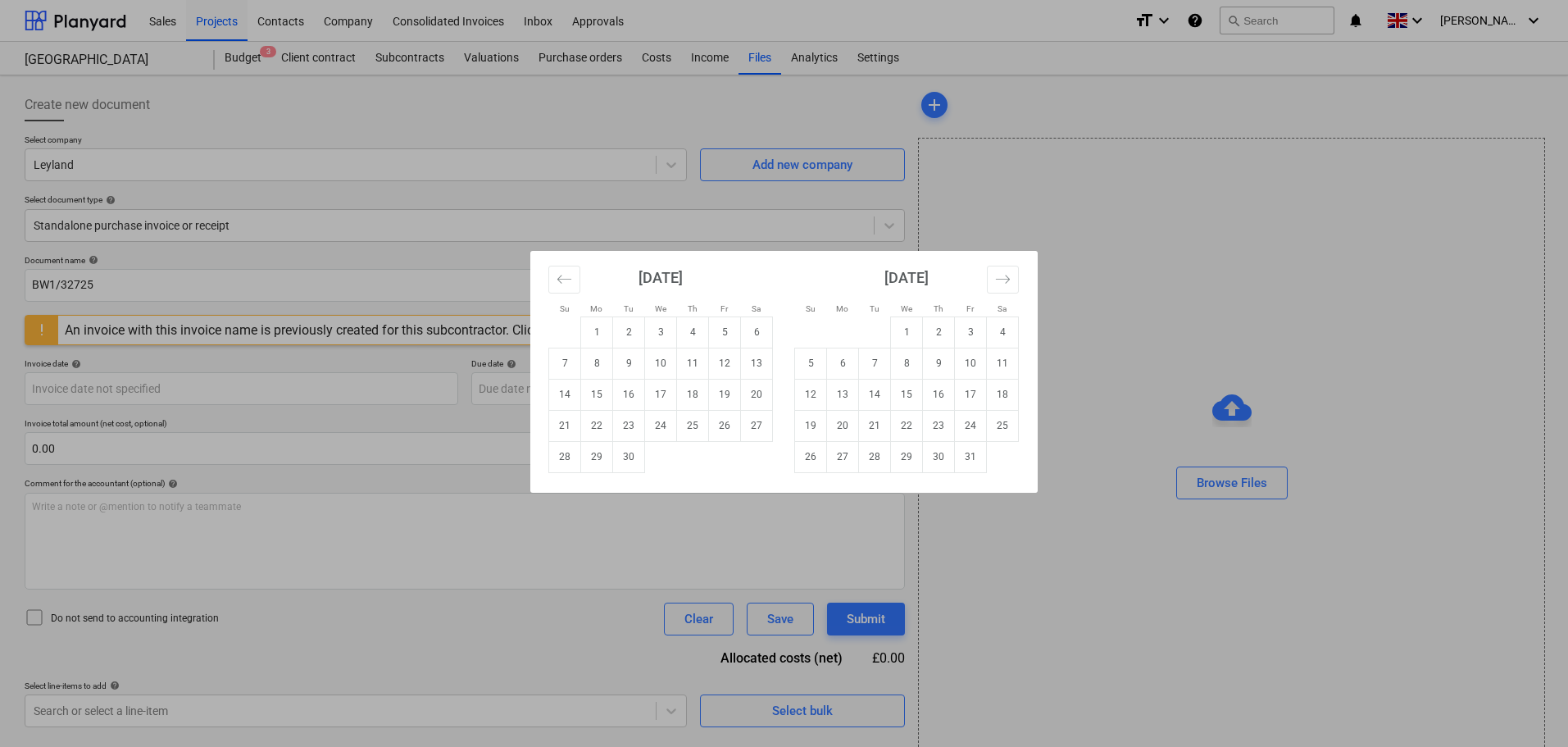
click at [304, 483] on div "Su Mo Tu We Th Fr Sa Su Mo Tu We Th Fr Sa [DATE] 1 2 3 4 5 6 7 8 9 10 11 12 13 …" at bounding box center [784, 374] width 1568 height 747
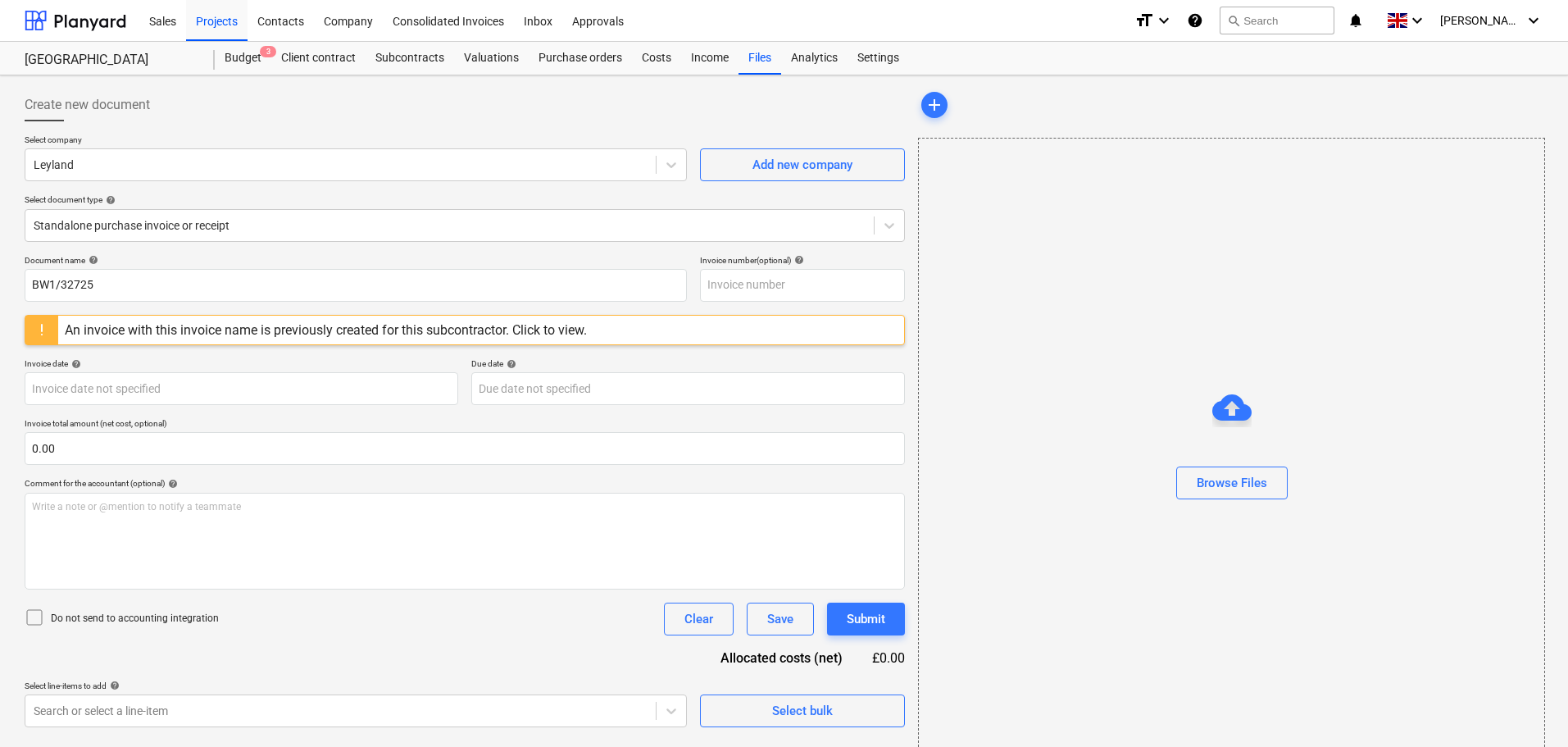
click at [333, 482] on div "Comment for the accountant (optional) help" at bounding box center [465, 483] width 880 height 11
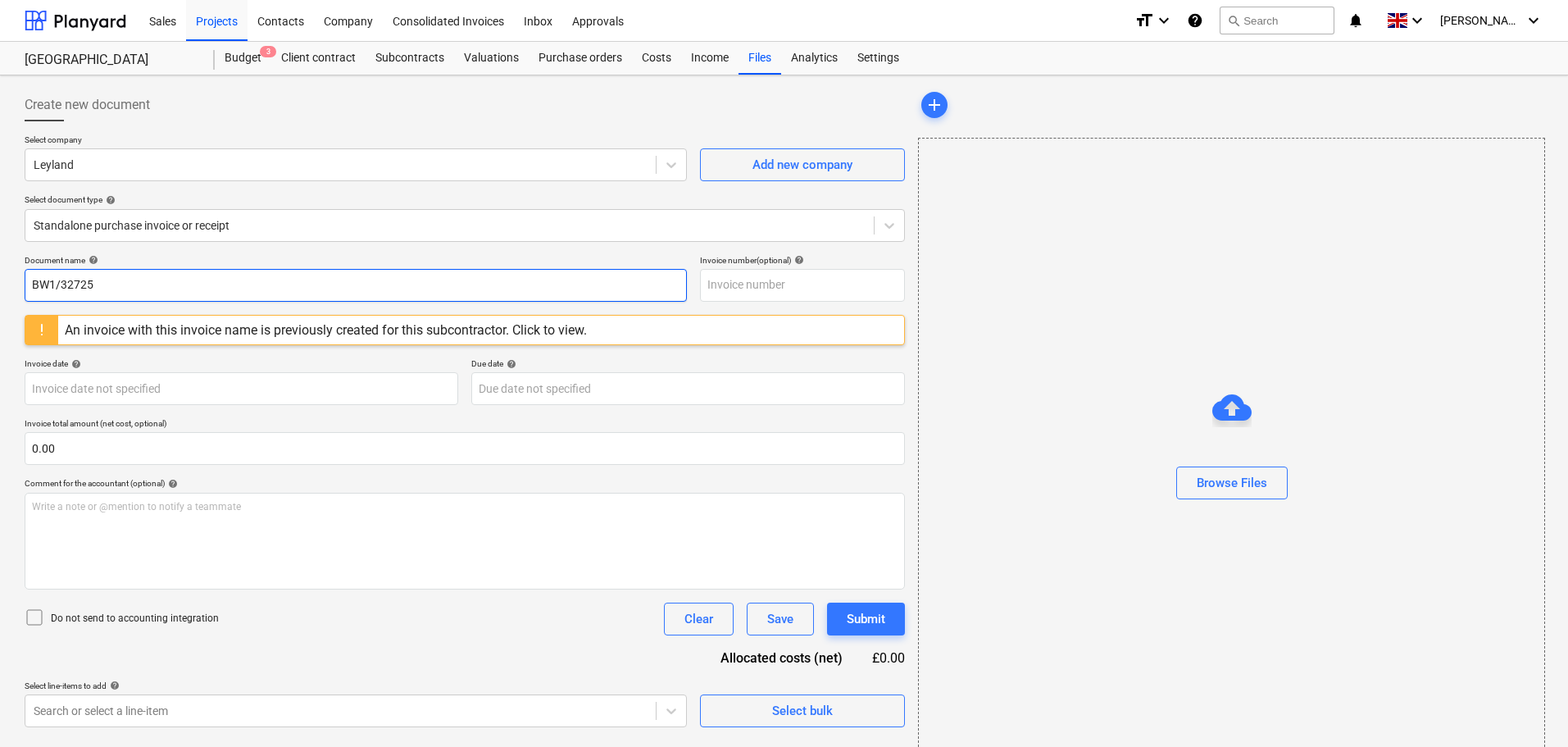
click at [122, 281] on input "BW1/32725" at bounding box center [356, 285] width 662 height 33
drag, startPoint x: 125, startPoint y: 281, endPoint x: 9, endPoint y: 281, distance: 116.0
click at [9, 281] on div "Create new document Select company Leyland Add new company Select document type…" at bounding box center [784, 425] width 1568 height 701
paste input "5/63288"
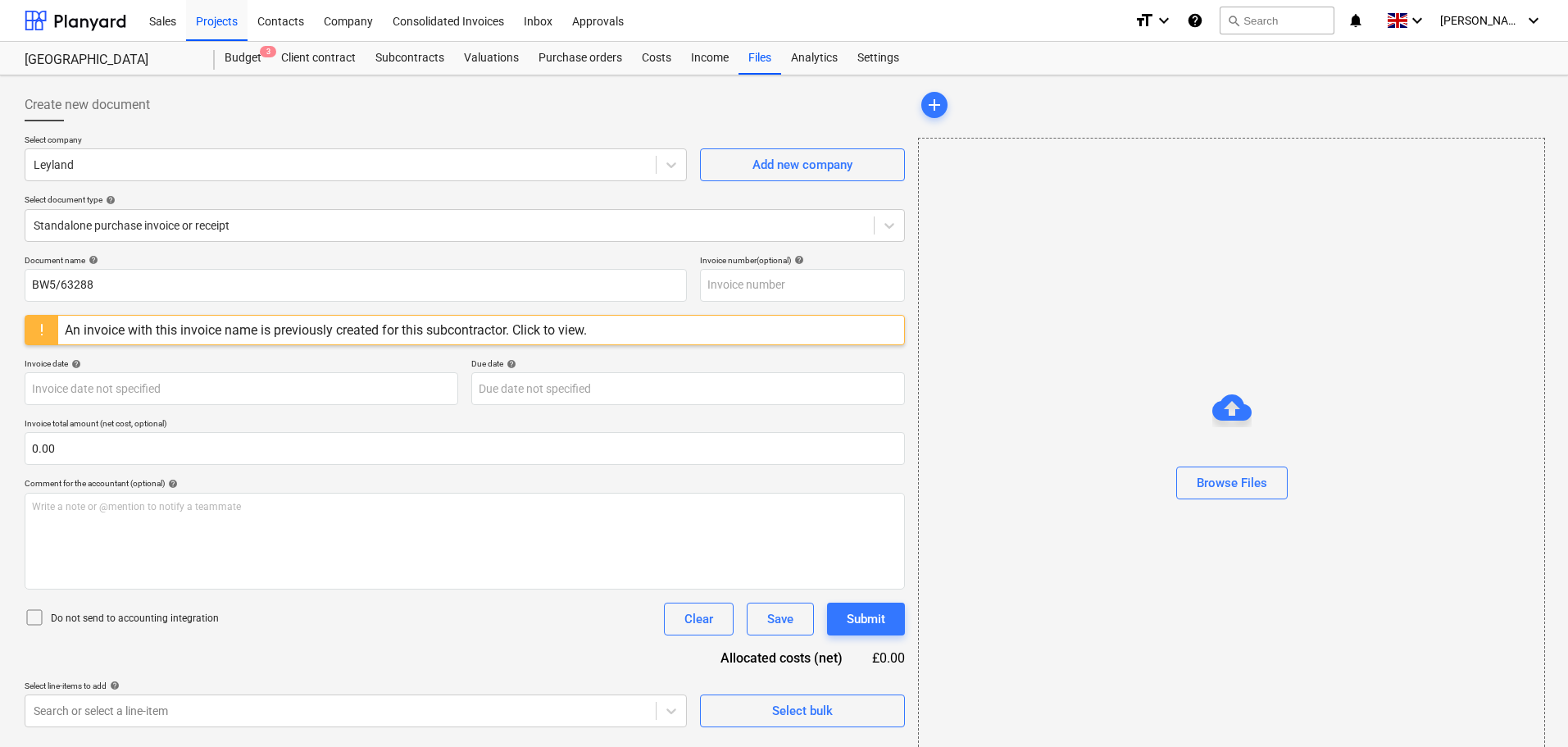
click at [172, 261] on div "Document name help" at bounding box center [356, 260] width 662 height 11
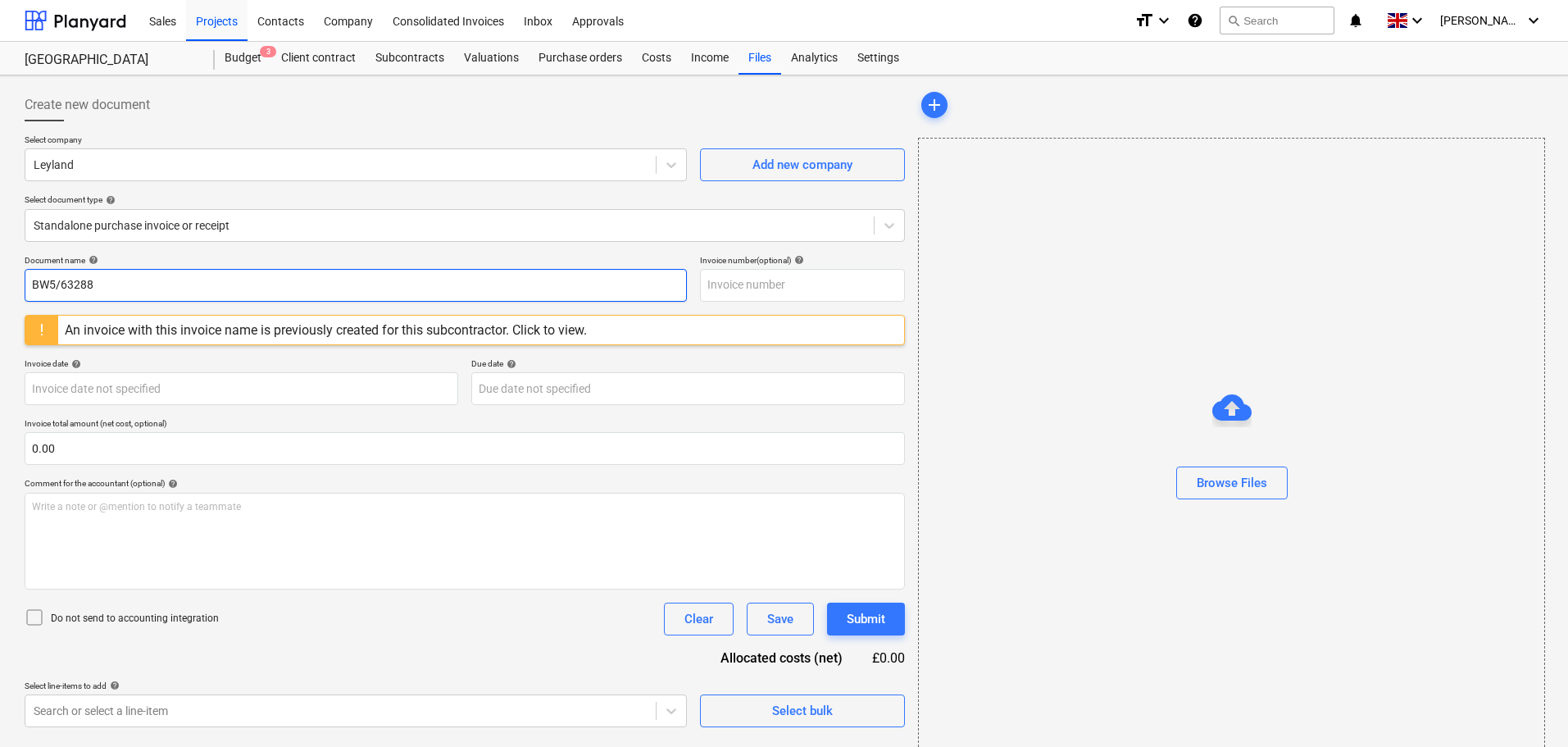
click at [116, 290] on input "BW5/63288" at bounding box center [356, 285] width 662 height 33
drag, startPoint x: 161, startPoint y: 284, endPoint x: 5, endPoint y: 283, distance: 156.0
click at [5, 283] on div "Create new document Select company Leyland Add new company Select document type…" at bounding box center [784, 425] width 1568 height 701
paste input "1/32586"
click at [93, 281] on input "BW1/32586" at bounding box center [356, 285] width 662 height 33
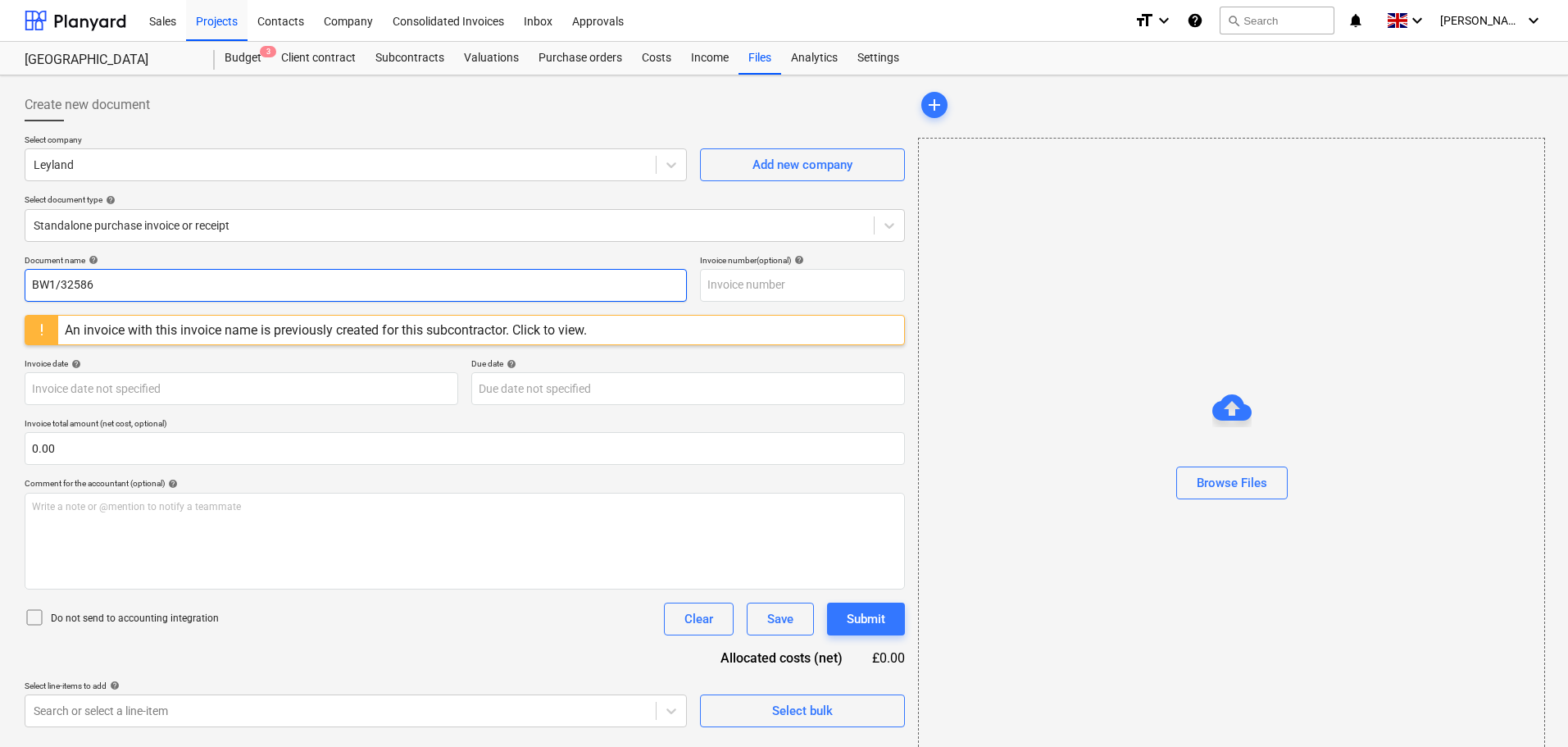
drag, startPoint x: 151, startPoint y: 281, endPoint x: 21, endPoint y: 285, distance: 130.1
click at [21, 285] on div "Create new document Select company Leyland Add new company Select document type…" at bounding box center [465, 426] width 893 height 688
paste input "5/63274"
click at [131, 288] on input "BW5/63274" at bounding box center [356, 285] width 662 height 33
drag, startPoint x: 184, startPoint y: 285, endPoint x: -5, endPoint y: 284, distance: 189.0
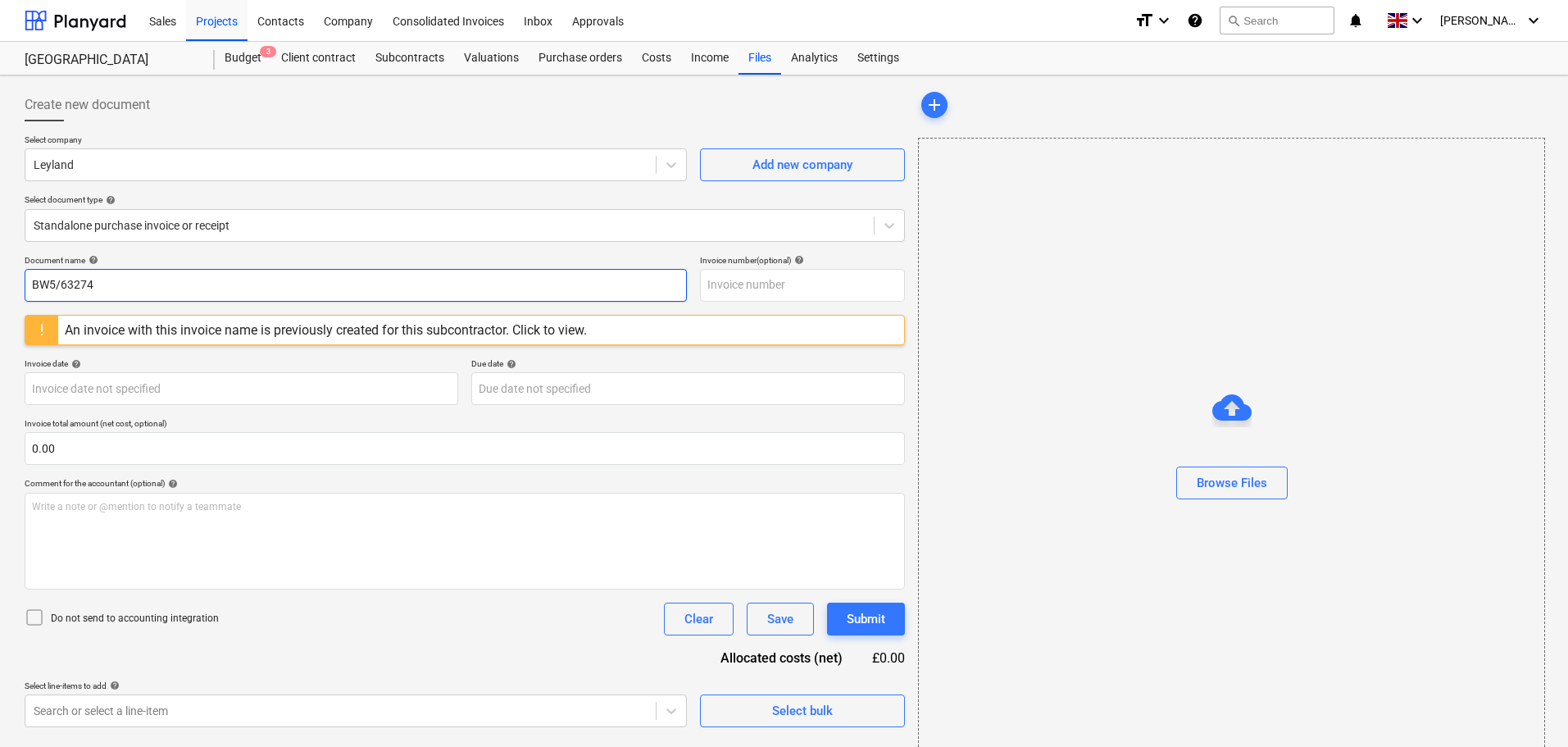
click at [0, 284] on html "Sales Projects Contacts Company Consolidated Invoices Inbox Approvals format_si…" at bounding box center [784, 374] width 1568 height 747
paste input "ED23/412692"
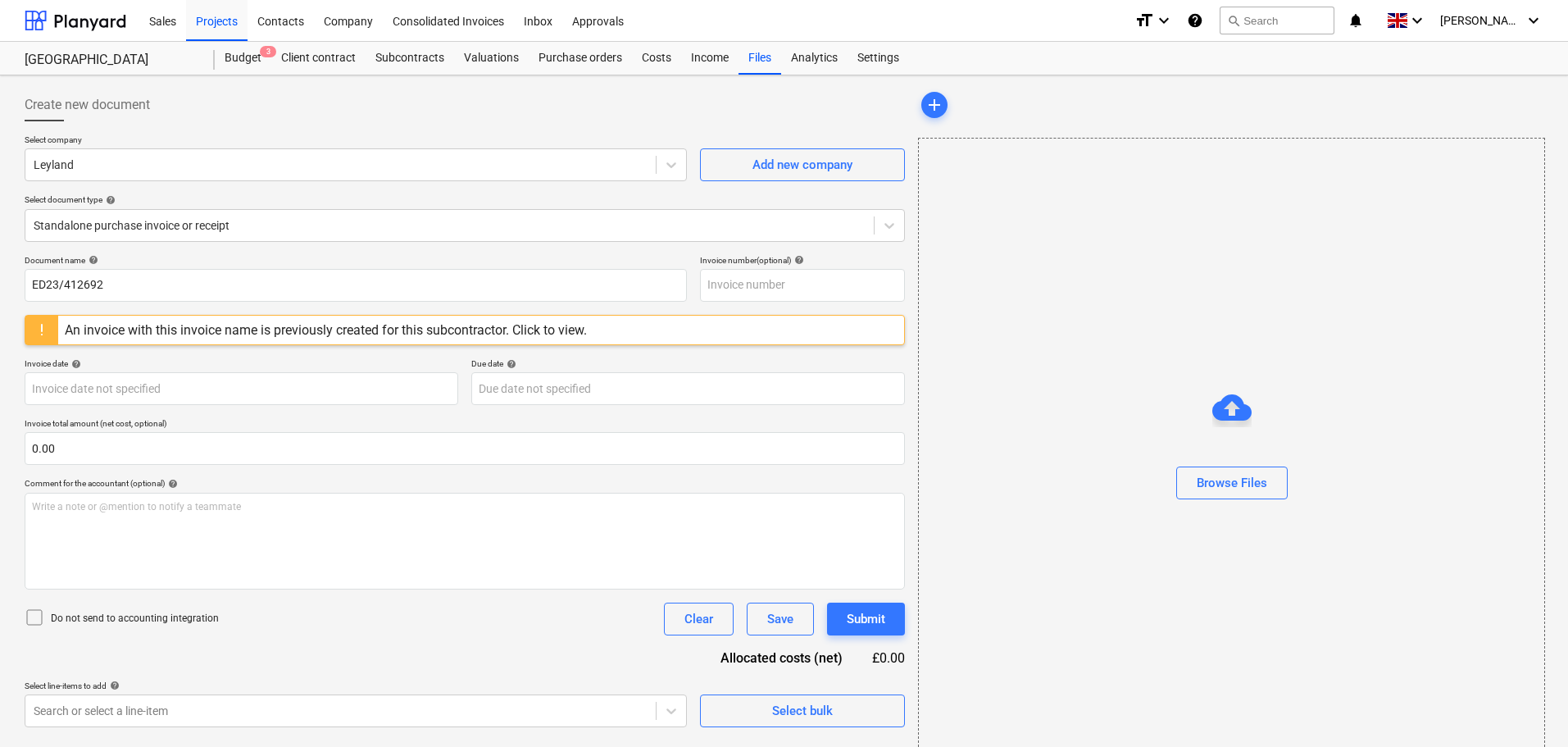
click at [138, 263] on div "Document name help" at bounding box center [356, 260] width 662 height 11
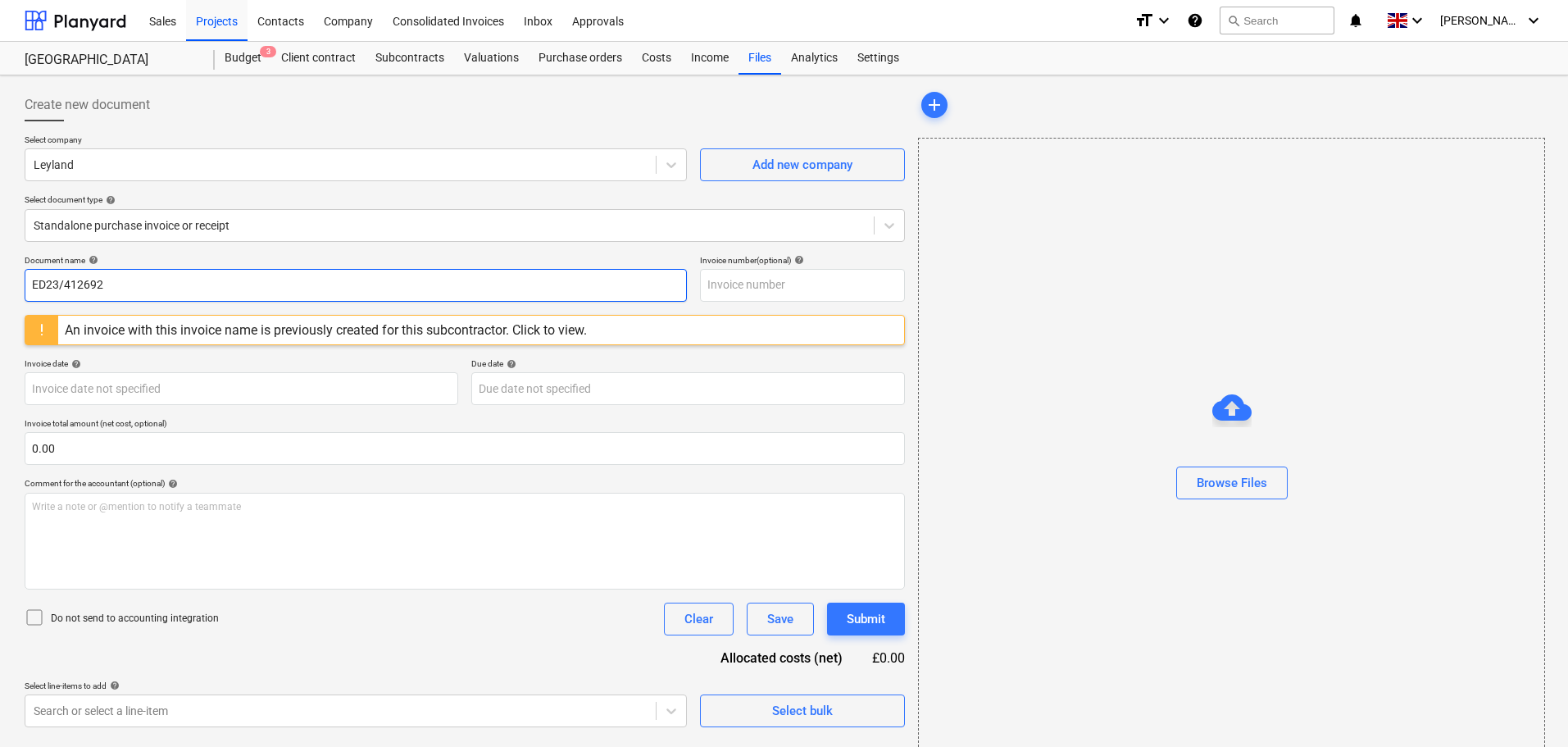
drag, startPoint x: 96, startPoint y: 278, endPoint x: 114, endPoint y: 280, distance: 18.1
click at [96, 278] on input "ED23/412692" at bounding box center [356, 285] width 662 height 33
drag, startPoint x: 140, startPoint y: 280, endPoint x: -15, endPoint y: 278, distance: 155.0
click at [0, 278] on html "Sales Projects Contacts Company Consolidated Invoices Inbox Approvals format_si…" at bounding box center [784, 374] width 1568 height 747
paste input "I1985445"
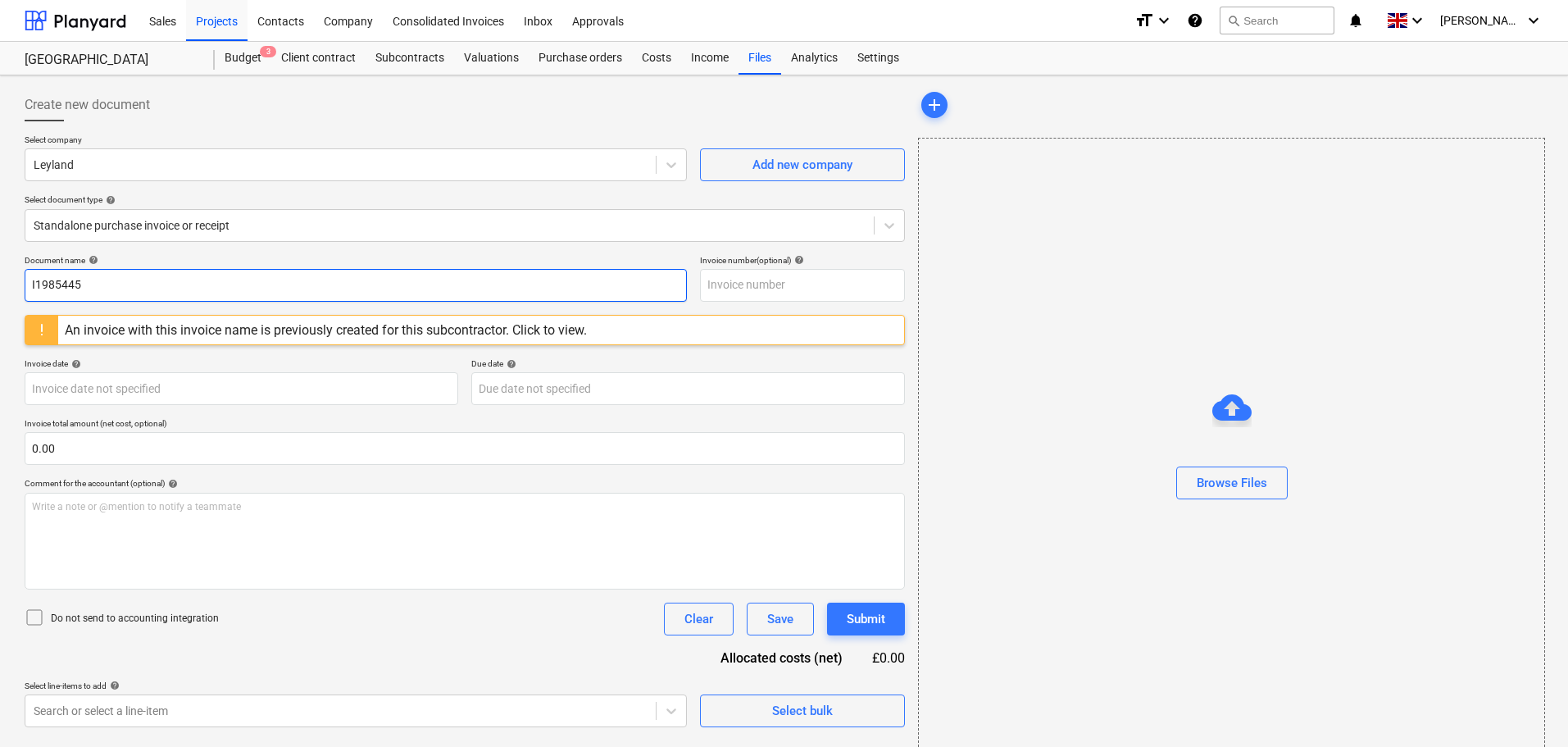
type input "I1985445"
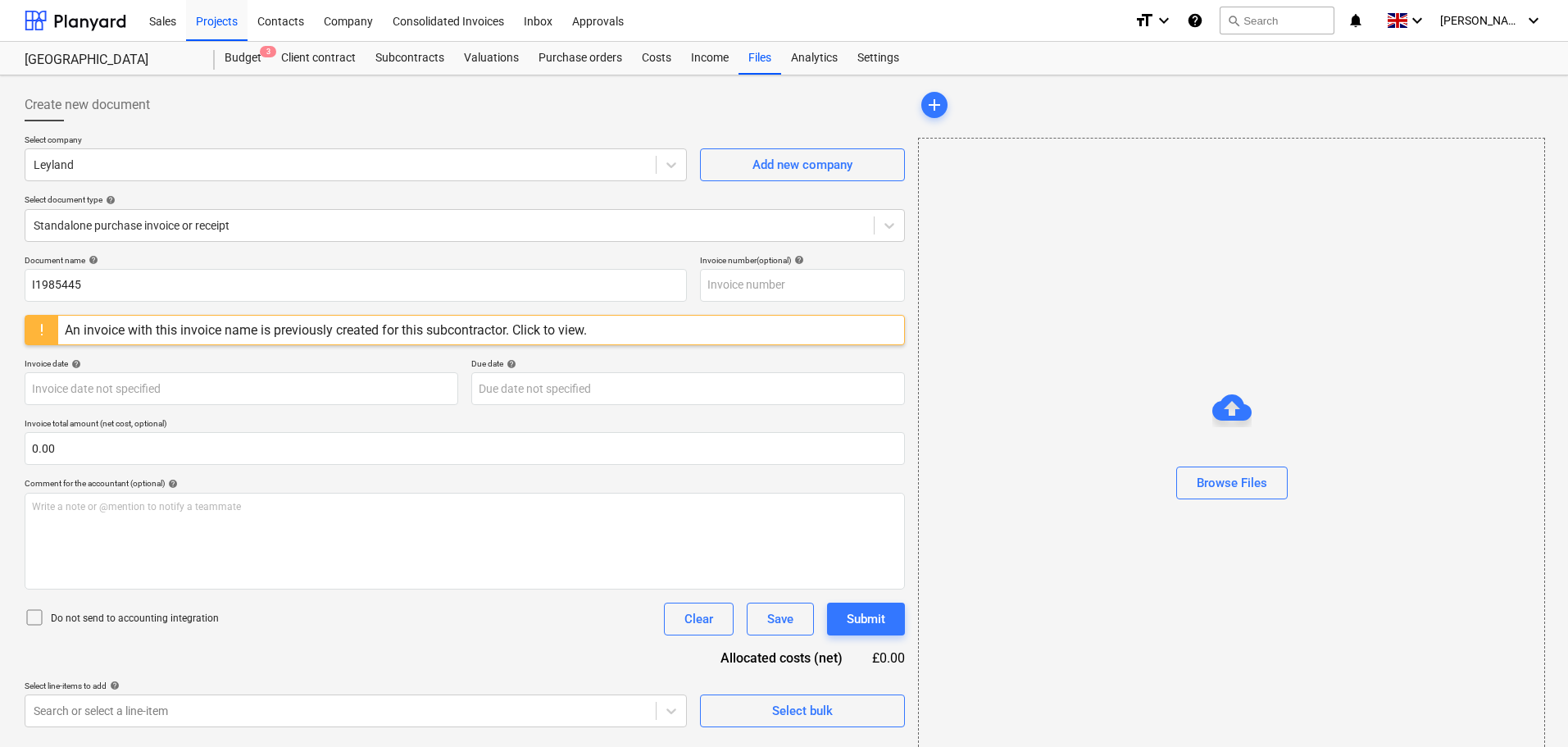
click at [172, 260] on div "Document name help" at bounding box center [356, 260] width 662 height 11
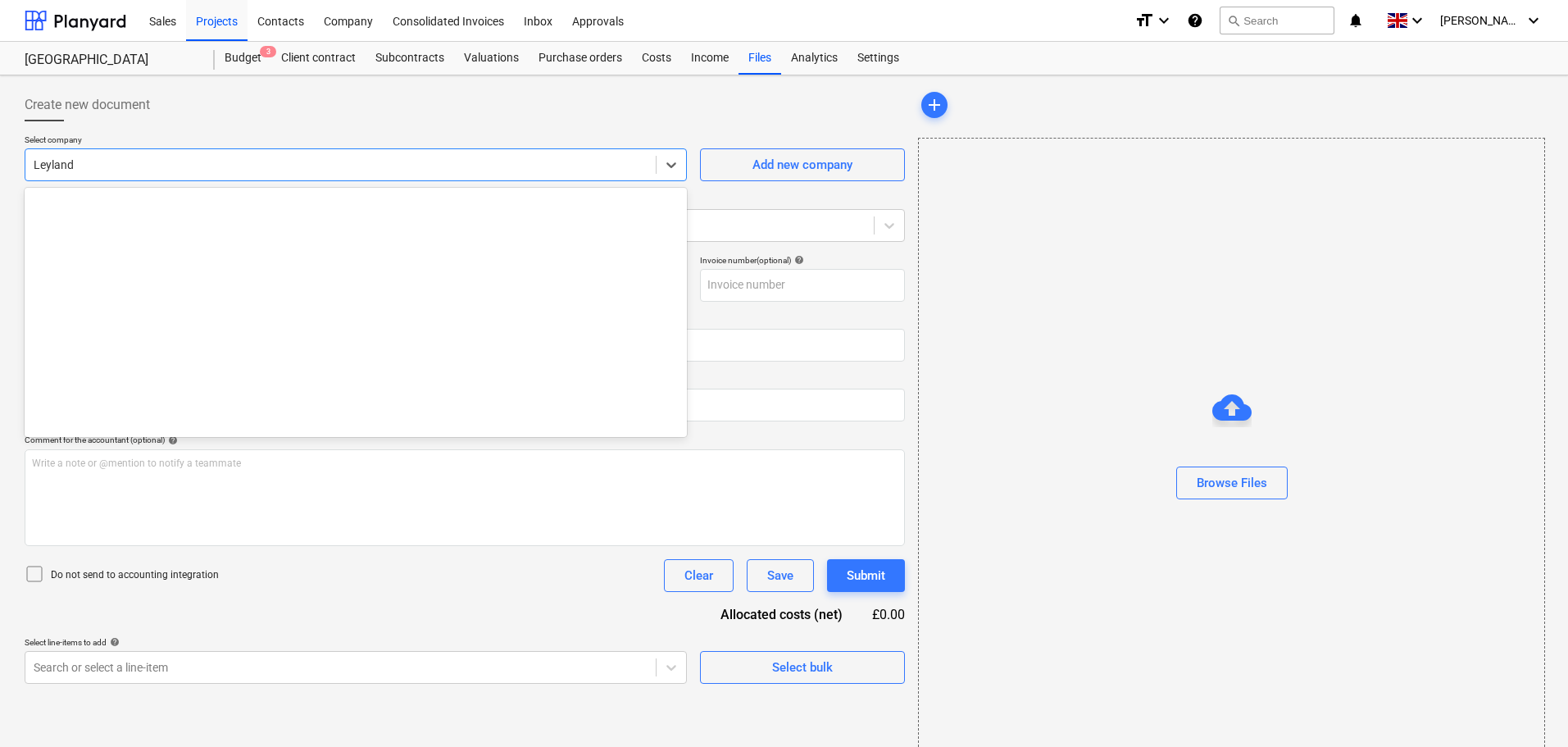
click at [126, 167] on div at bounding box center [340, 164] width 614 height 16
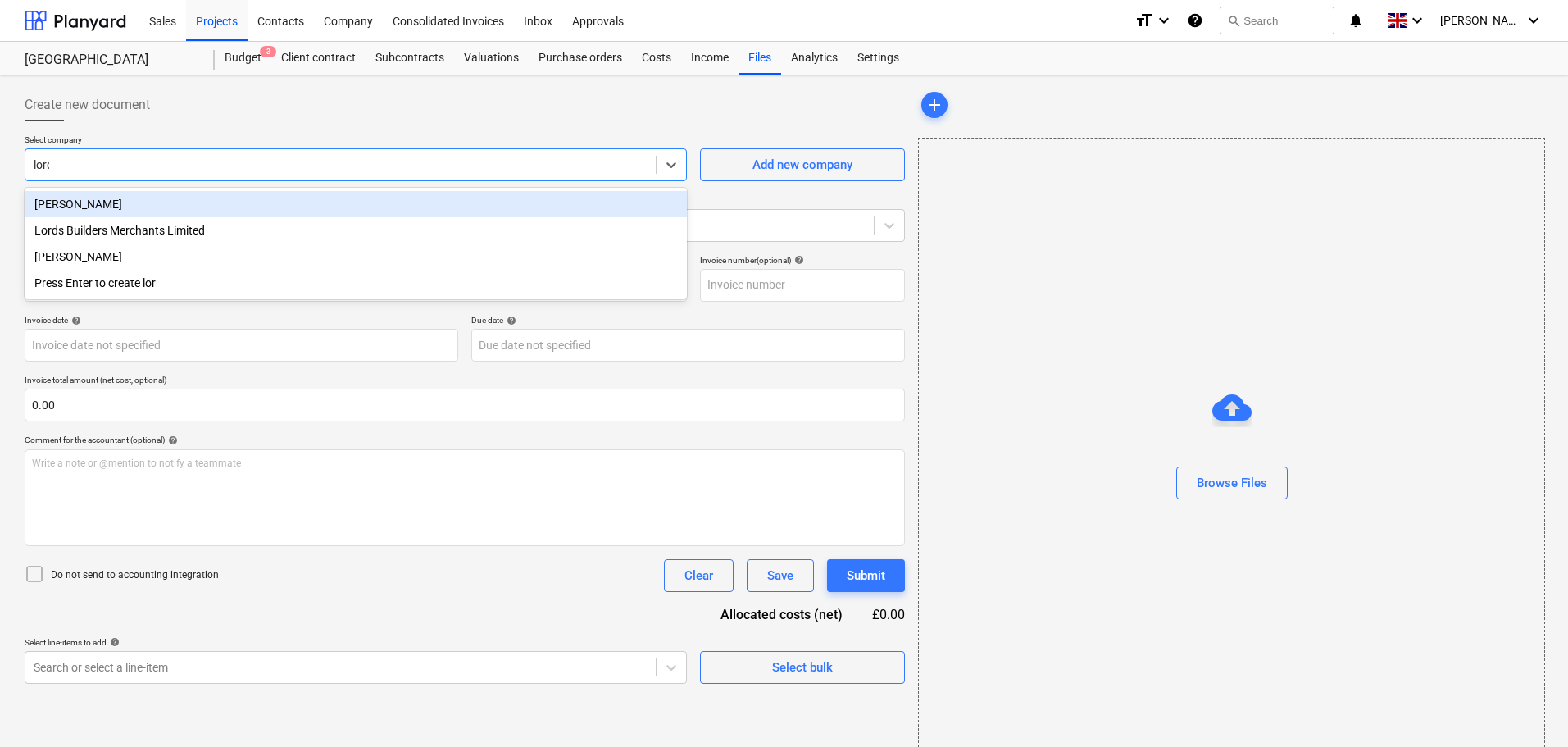
type input "lords"
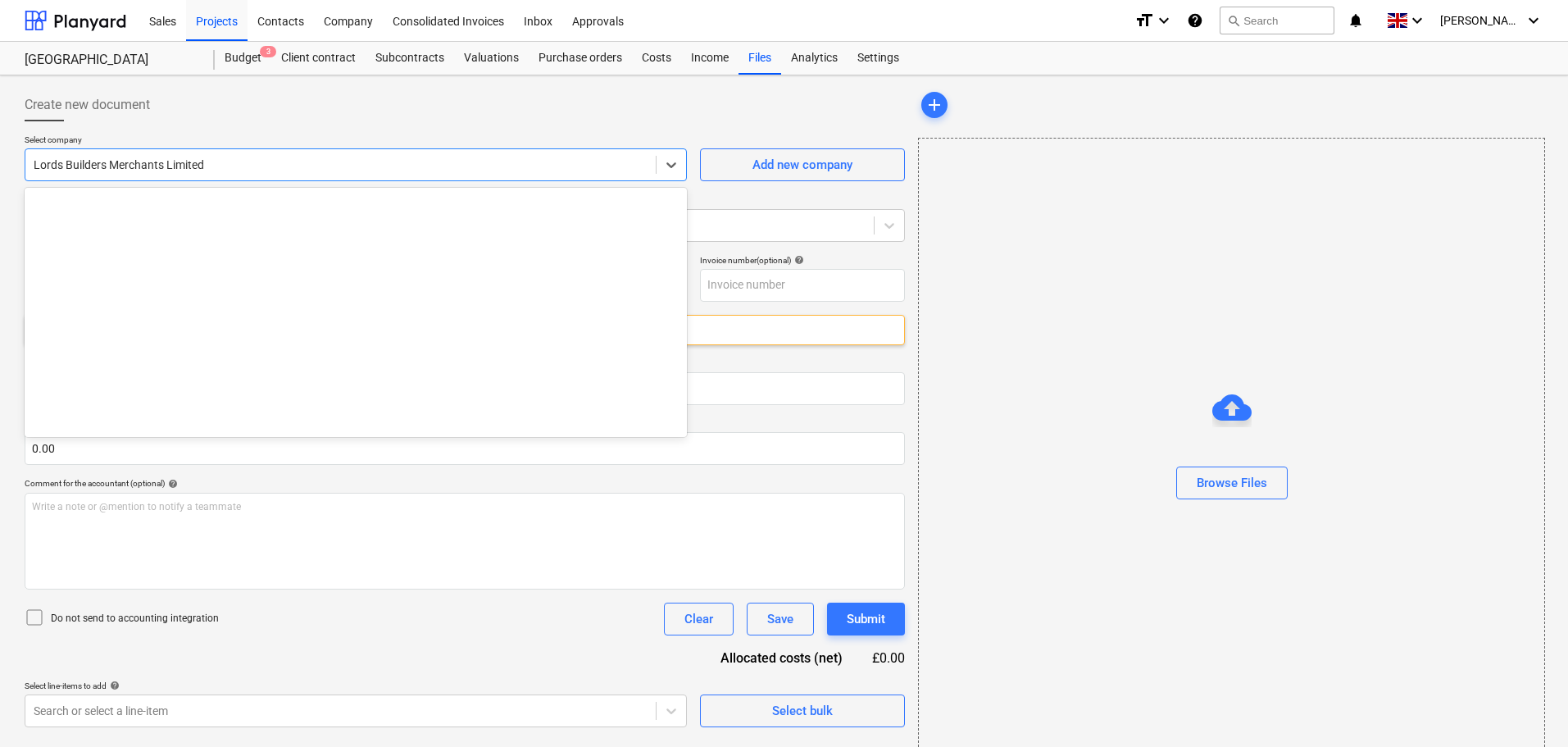
click at [298, 154] on div "Lords Builders Merchants Limited" at bounding box center [340, 165] width 630 height 23
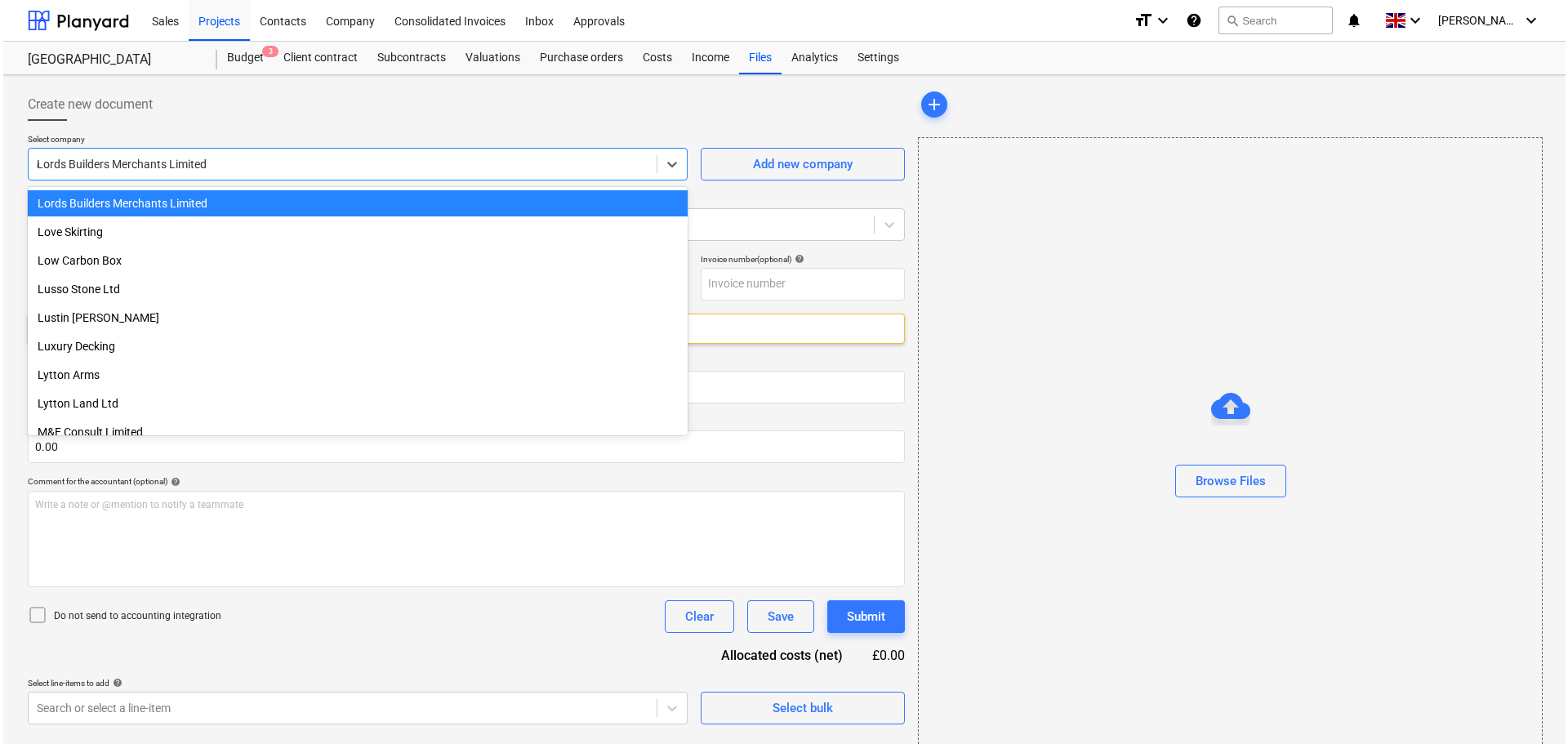
scroll to position [4498, 0]
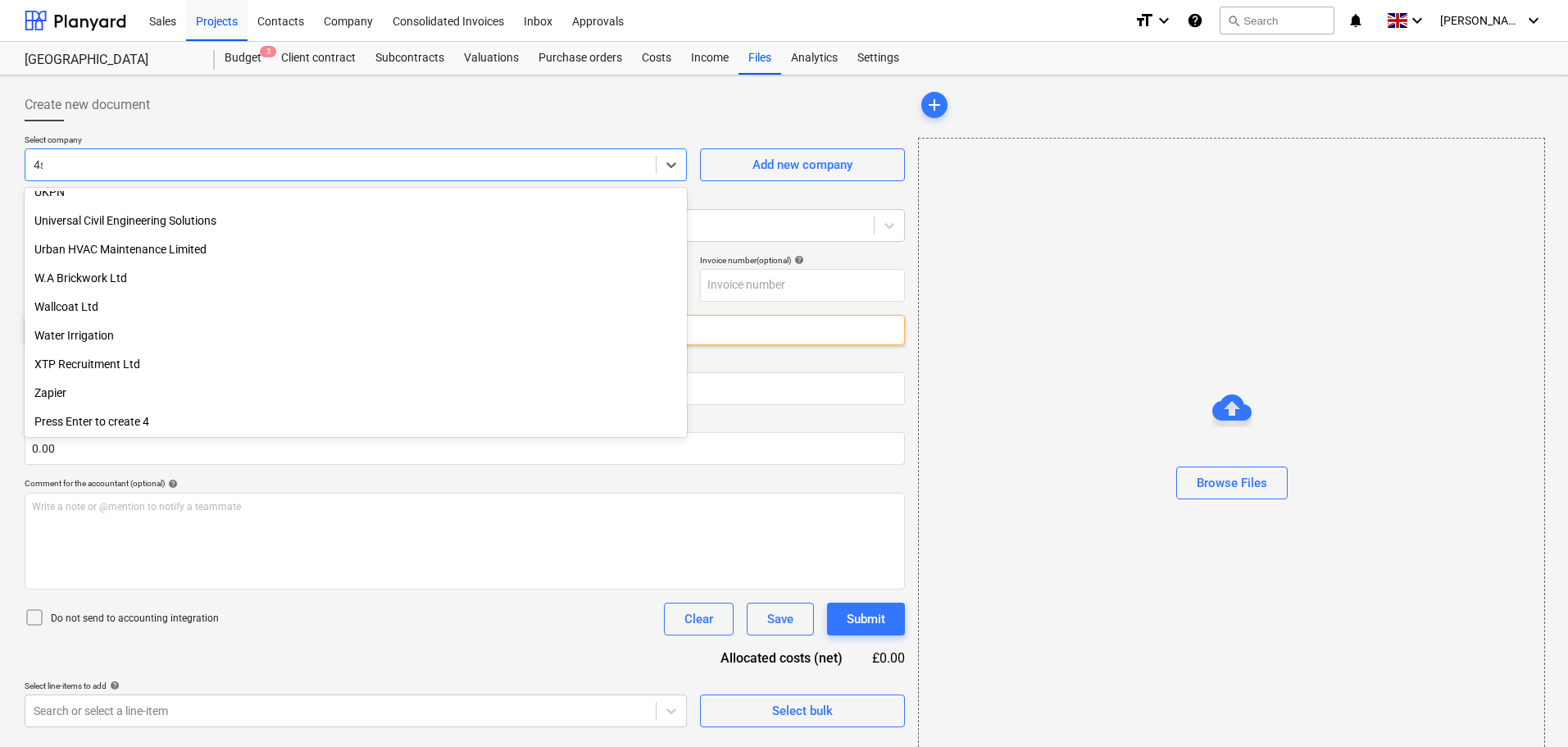
type input "4si"
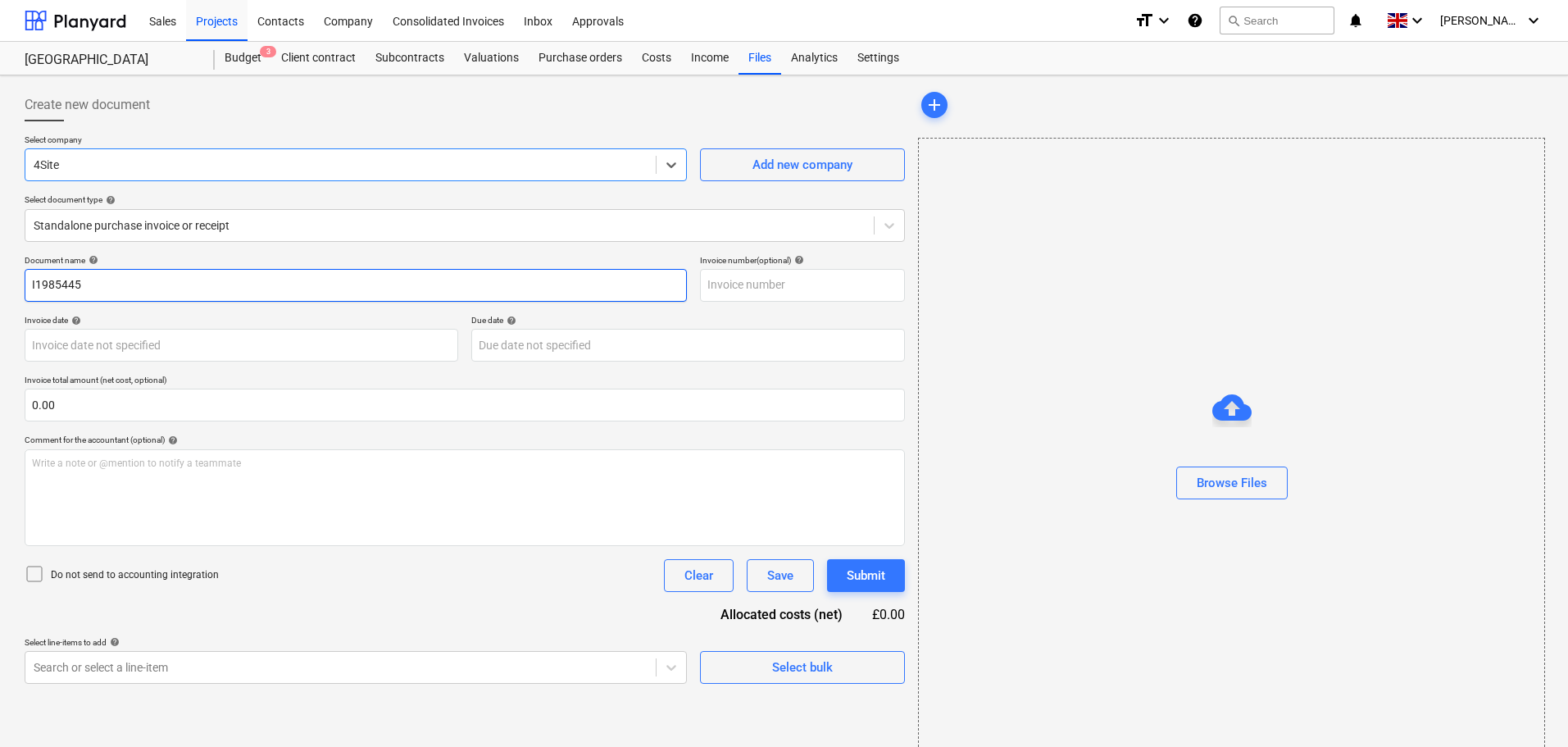
click at [96, 282] on input "I1985445" at bounding box center [356, 285] width 662 height 33
drag, startPoint x: 150, startPoint y: 284, endPoint x: 5, endPoint y: 270, distance: 145.7
click at [5, 270] on div "Create new document Select company 4Site Add new company Select document type h…" at bounding box center [784, 425] width 1568 height 701
paste input "38419"
type input "38419"
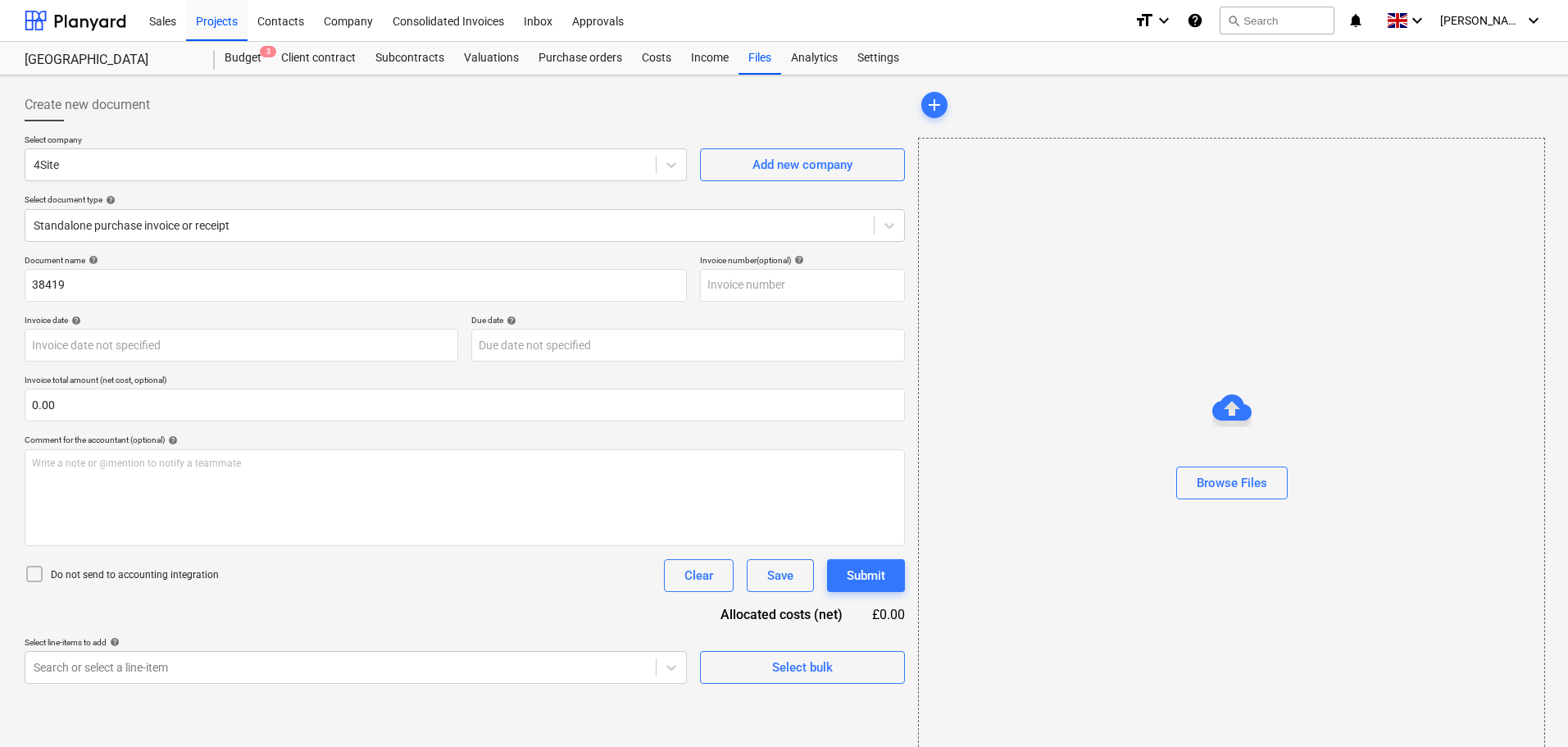
click at [273, 259] on div "Document name help" at bounding box center [356, 260] width 662 height 11
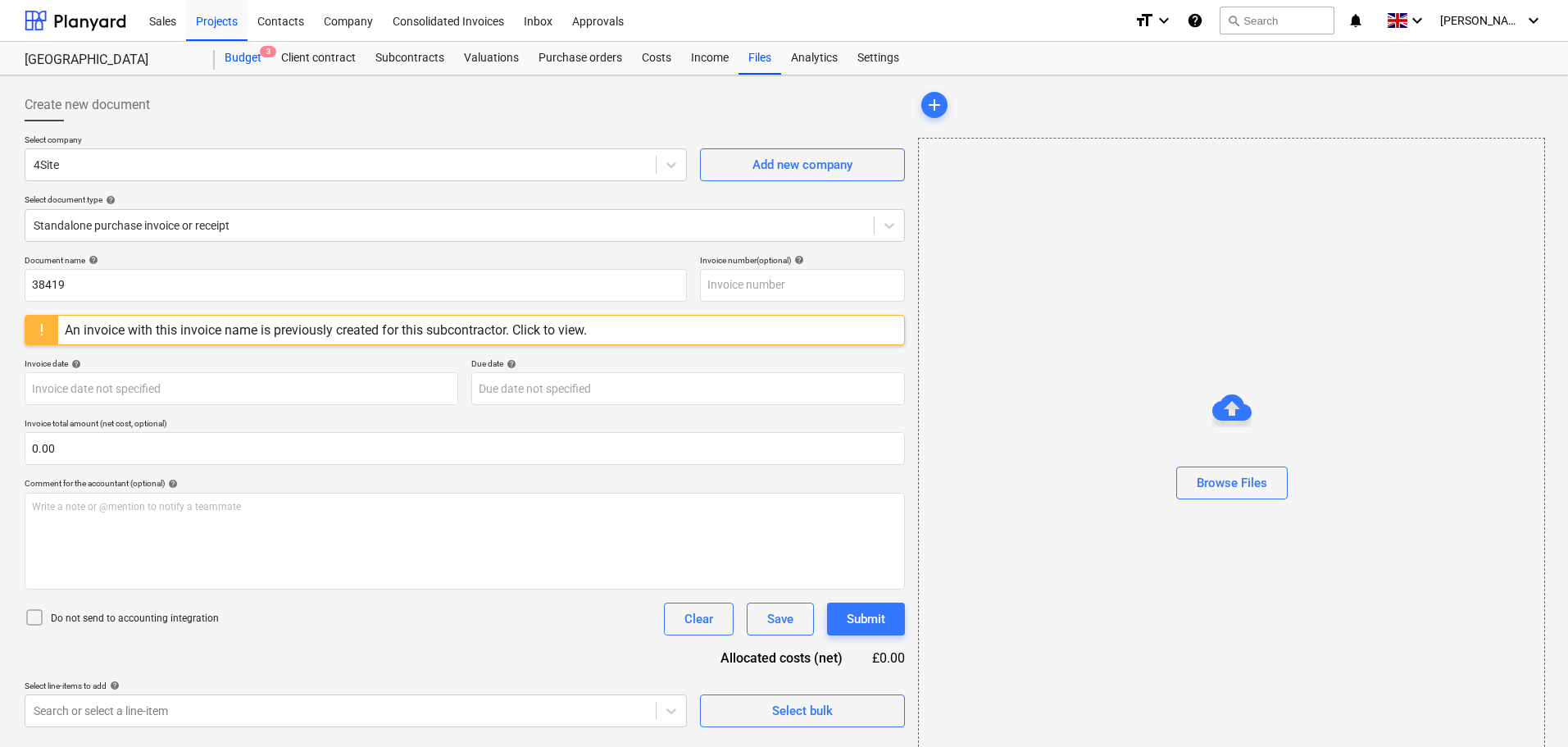
click at [239, 55] on div "Budget 3" at bounding box center [242, 58] width 56 height 33
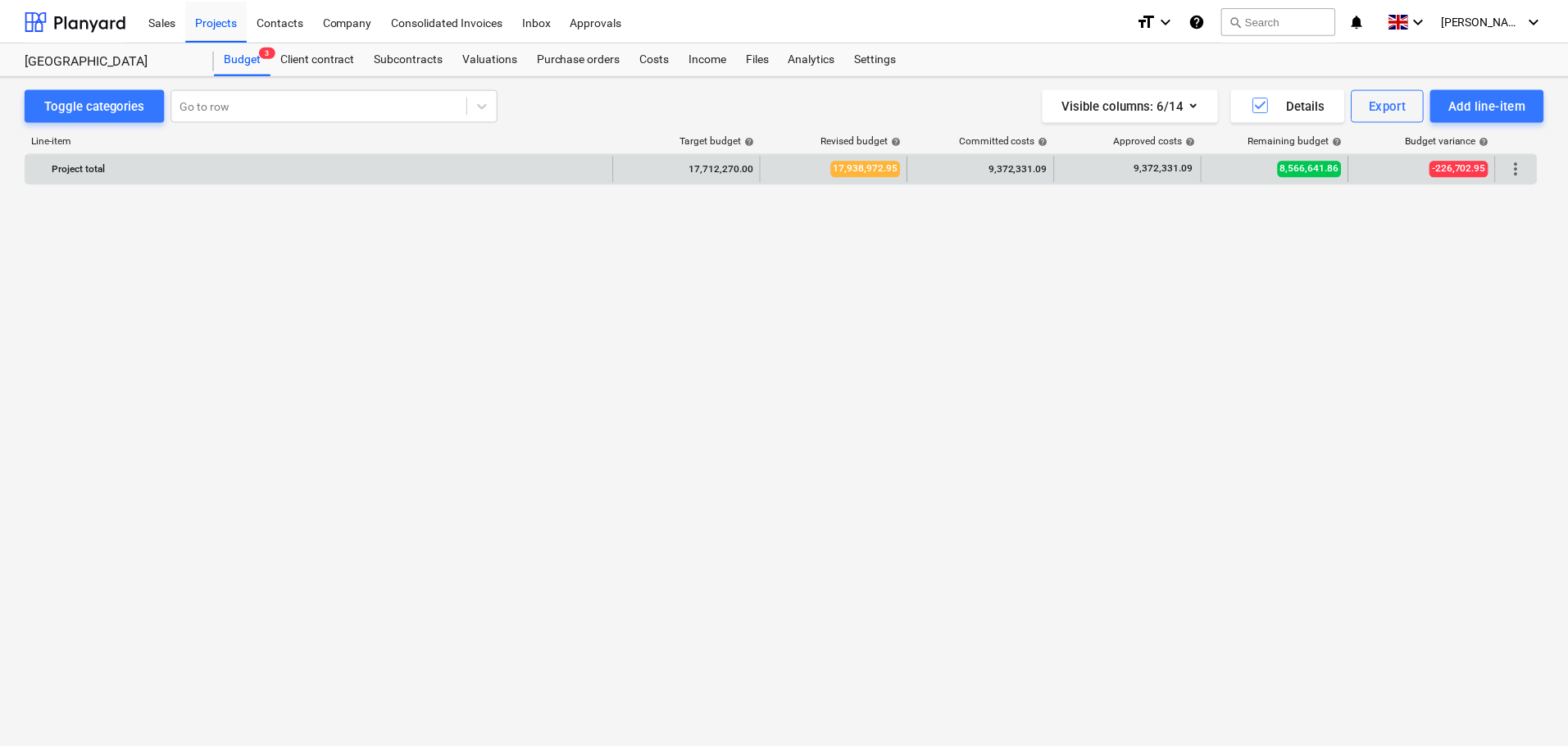
scroll to position [2094, 0]
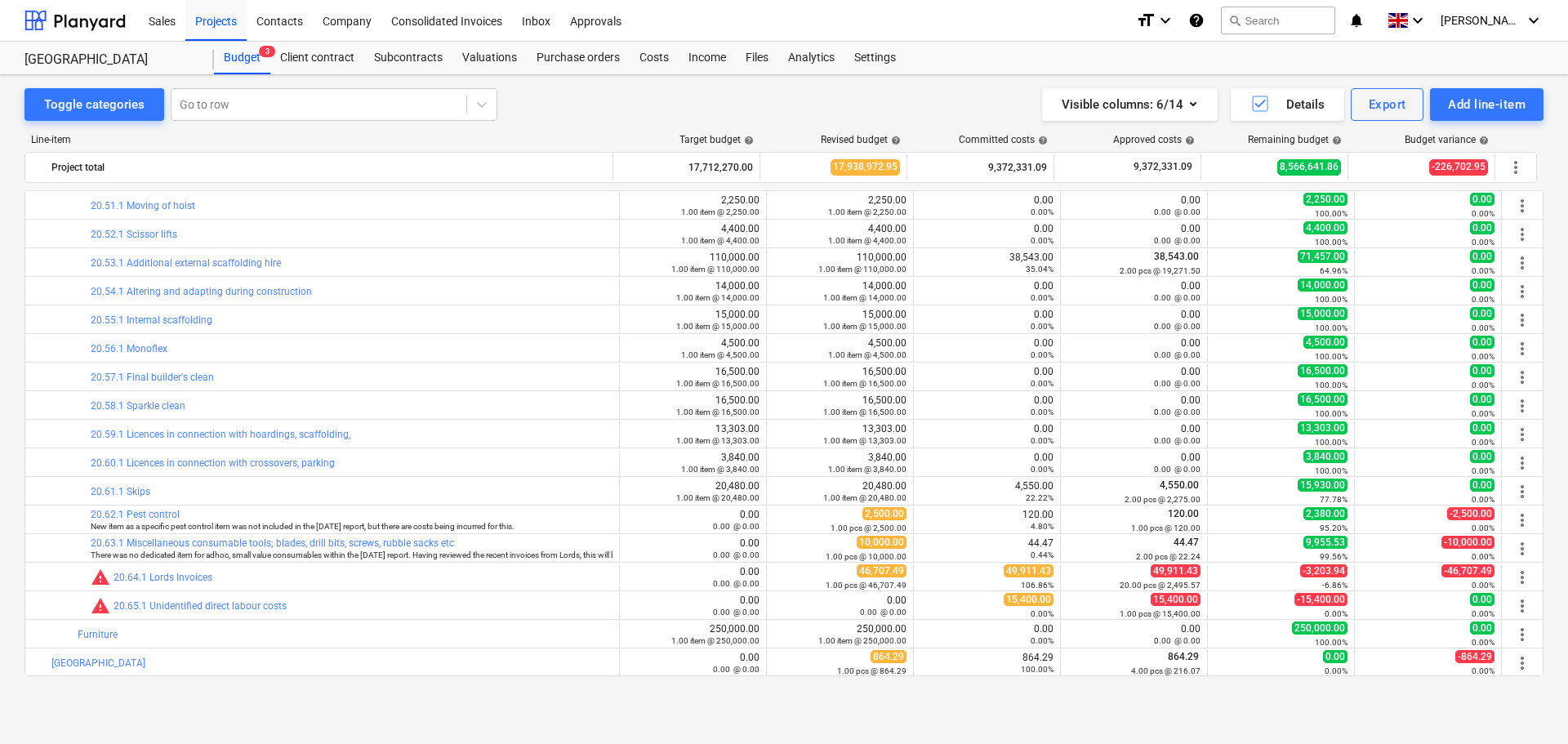
click at [655, 52] on div "Costs" at bounding box center [654, 58] width 49 height 33
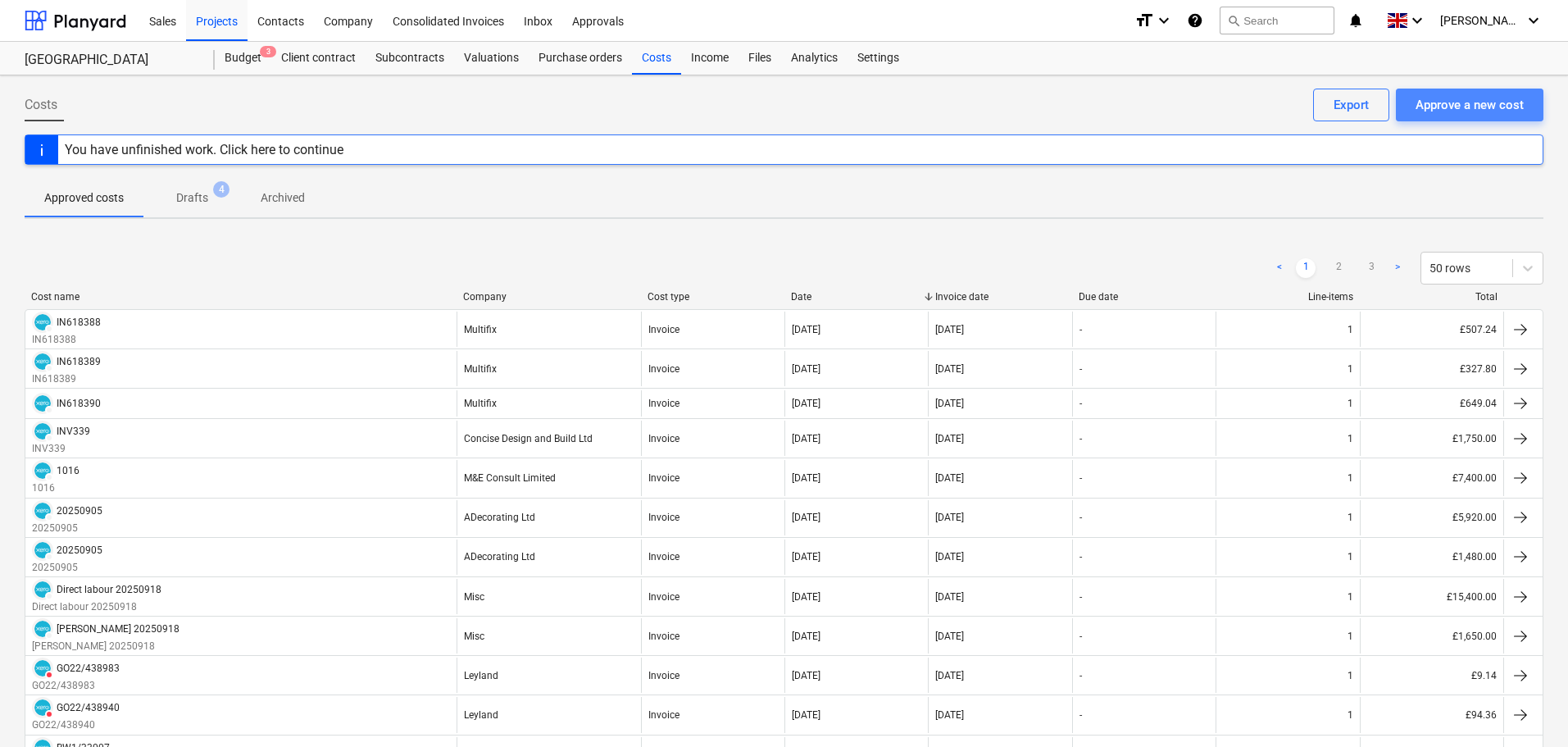
click at [1456, 105] on div "Approve a new cost" at bounding box center [1469, 105] width 108 height 21
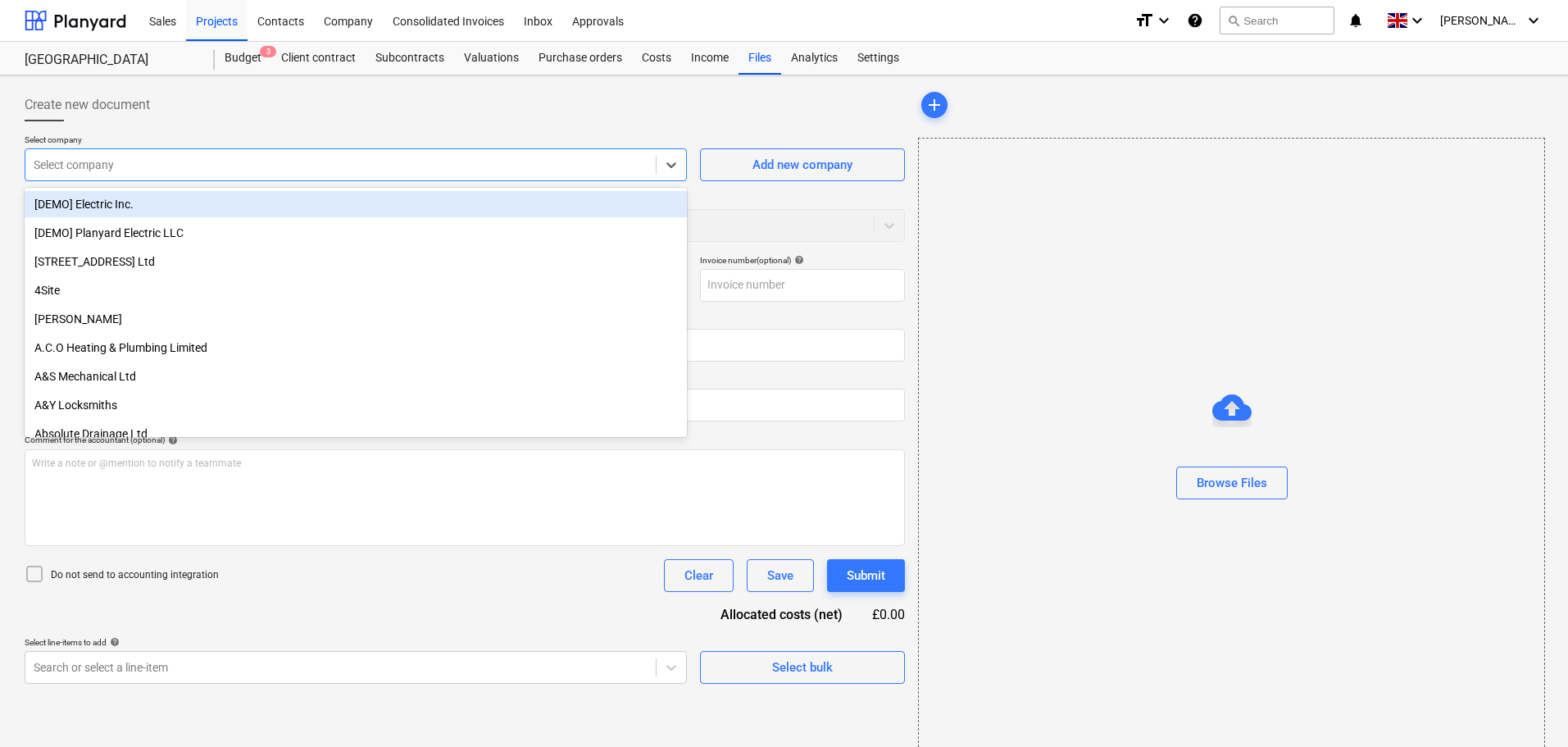
click at [204, 166] on div at bounding box center [340, 164] width 614 height 16
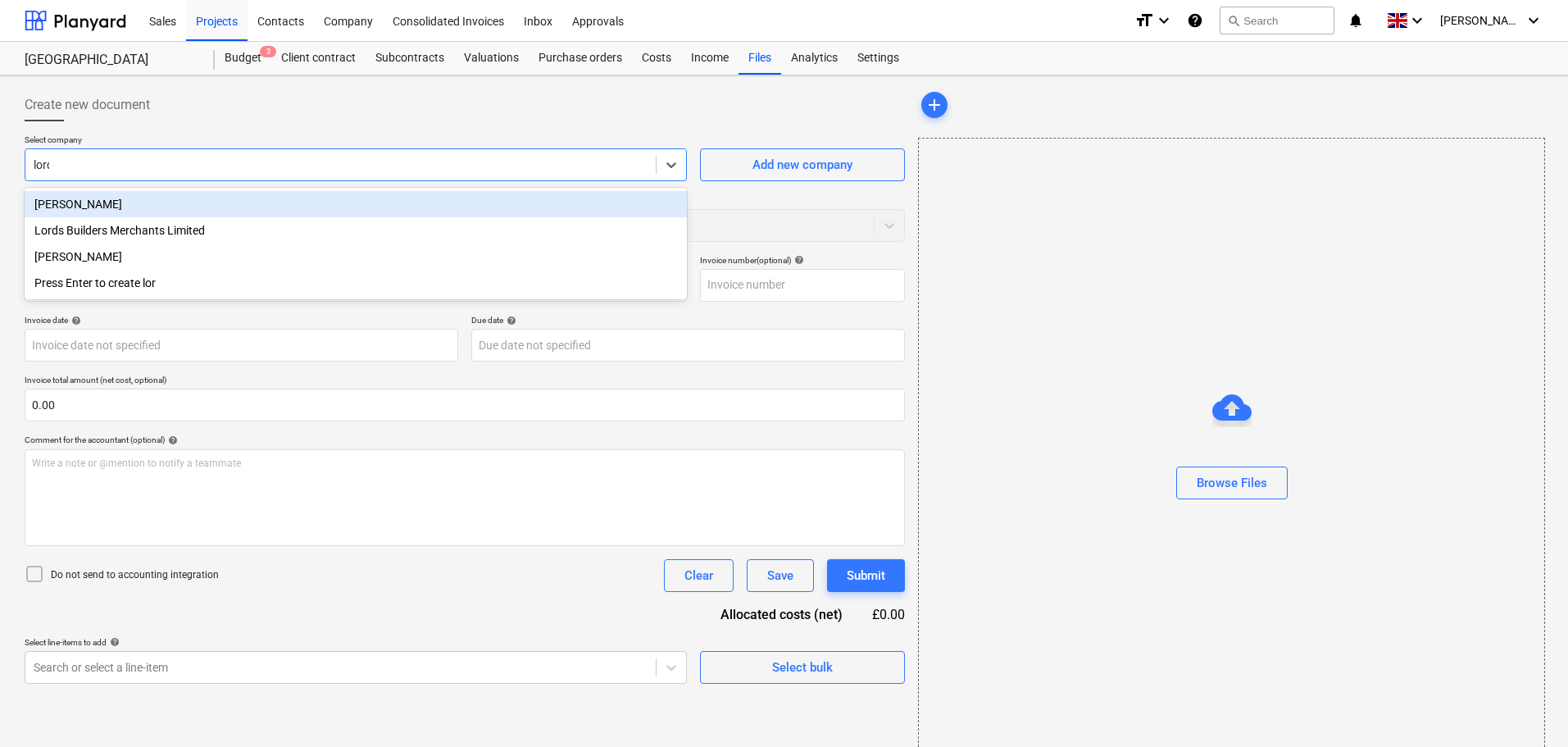
type input "lords"
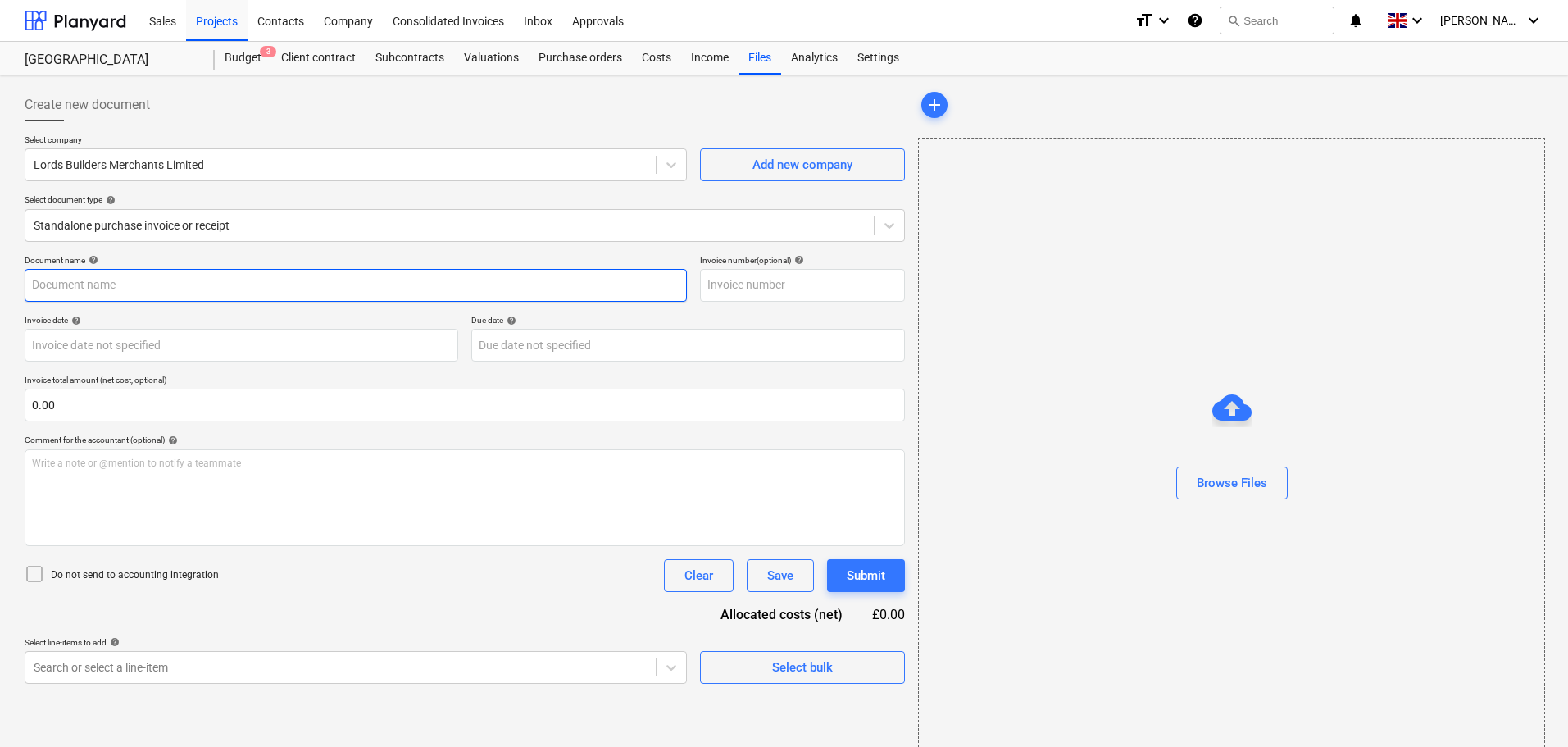
click at [100, 291] on input "text" at bounding box center [356, 285] width 662 height 33
paste input "I1984137"
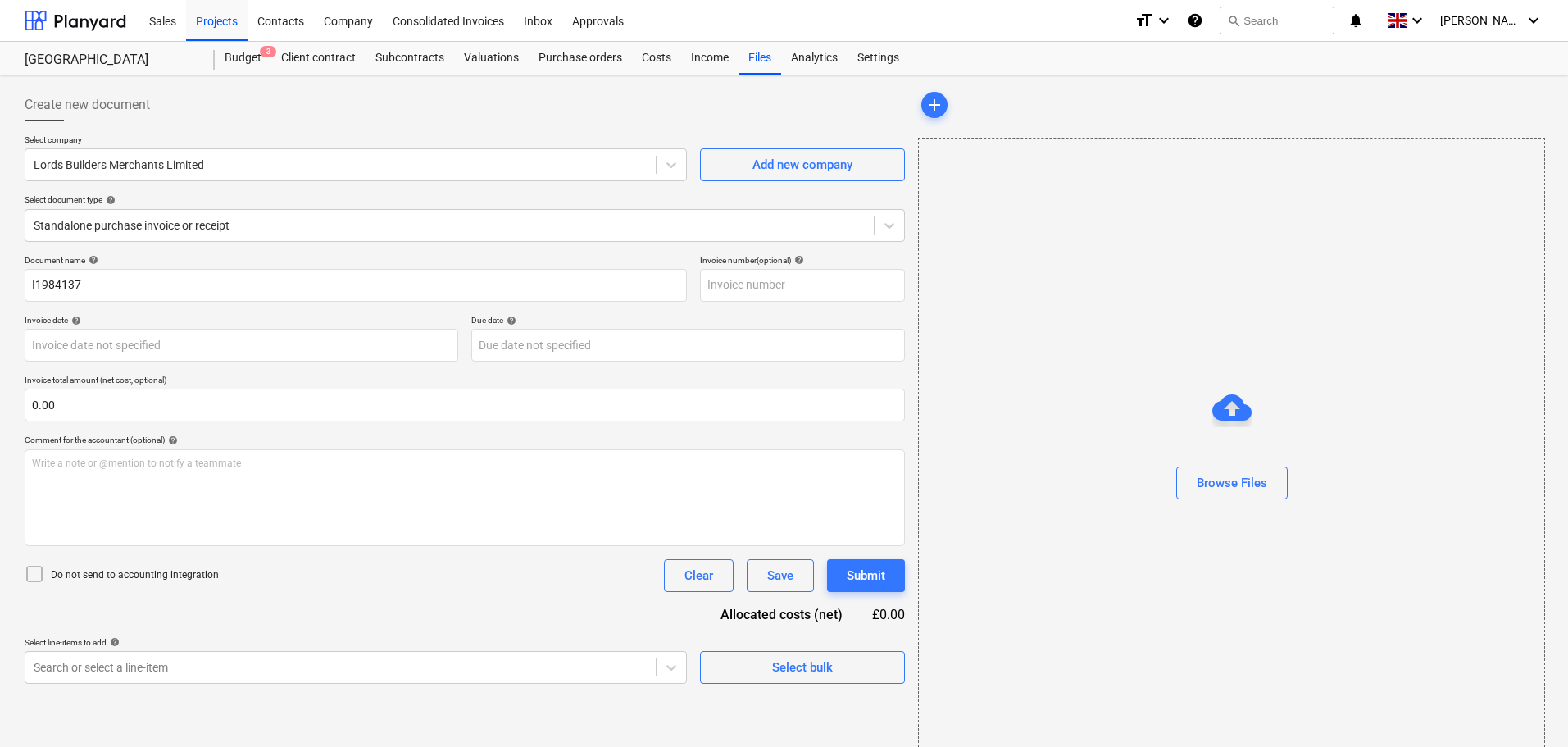
click at [165, 261] on div "Document name help" at bounding box center [356, 260] width 662 height 11
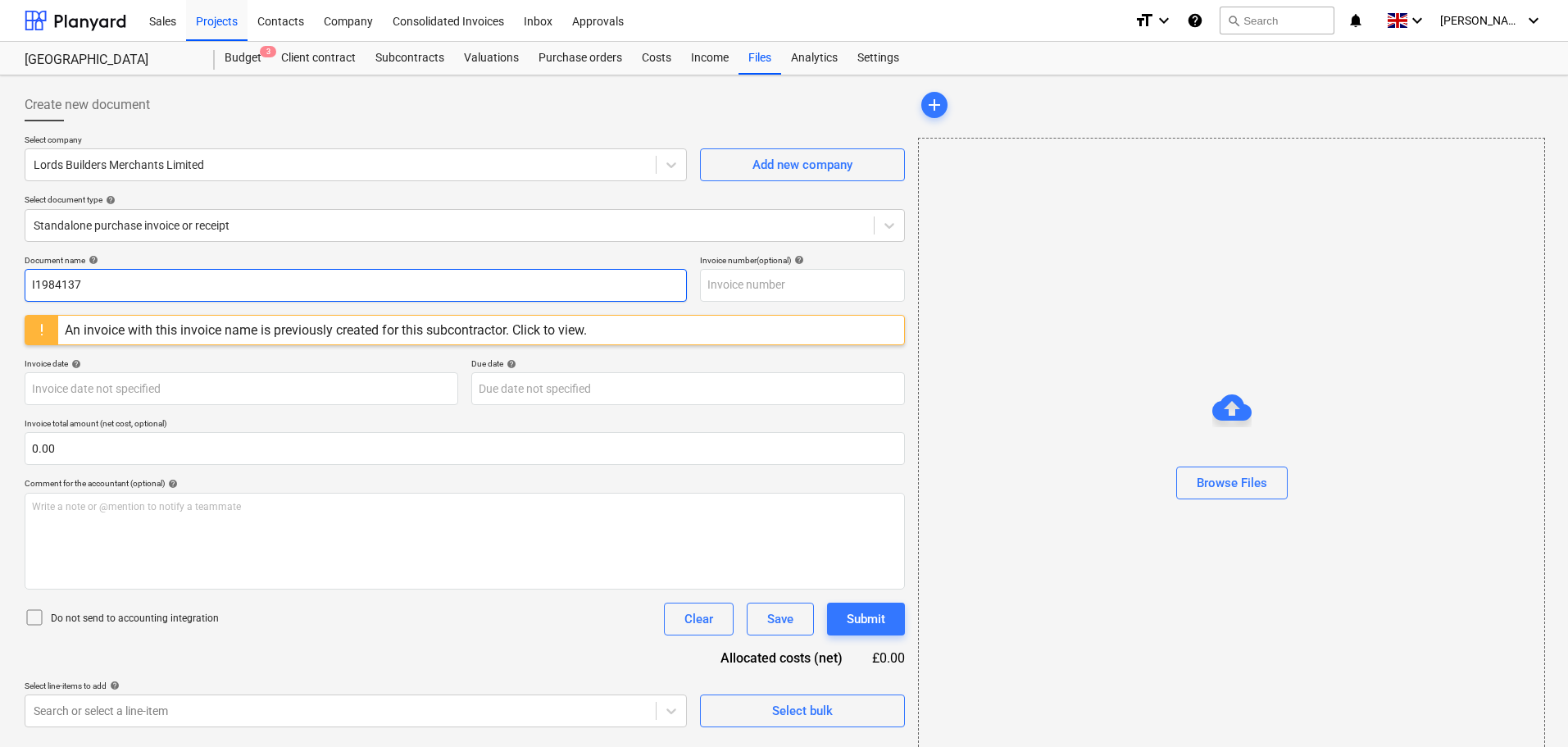
click at [105, 282] on input "I1984137" at bounding box center [356, 285] width 662 height 33
drag, startPoint x: 146, startPoint y: 280, endPoint x: -1, endPoint y: 273, distance: 147.2
click at [0, 273] on html "Sales Projects Contacts Company Consolidated Invoices Inbox Approvals format_si…" at bounding box center [784, 374] width 1568 height 747
paste input "6"
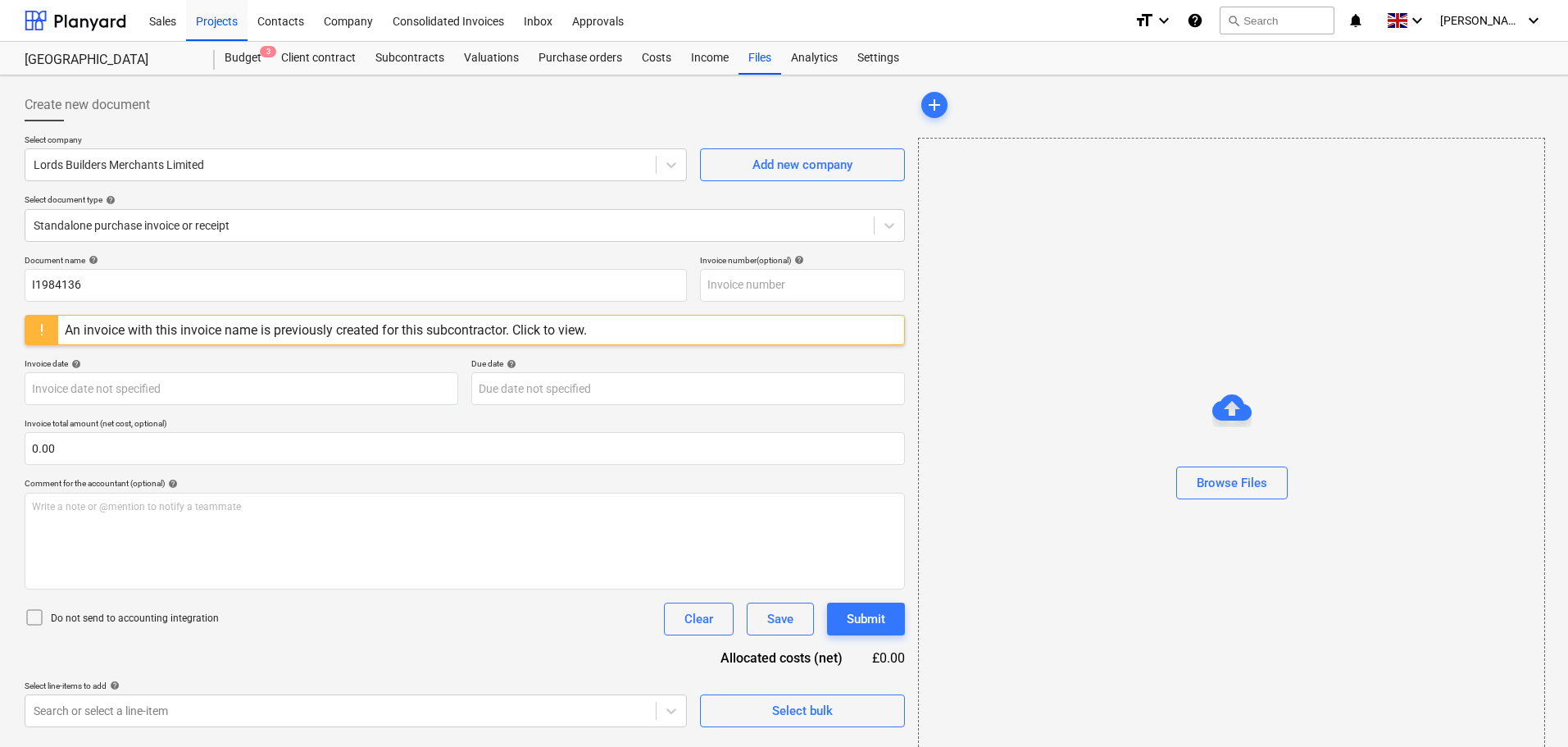
click at [145, 256] on div "Document name help" at bounding box center [356, 260] width 662 height 11
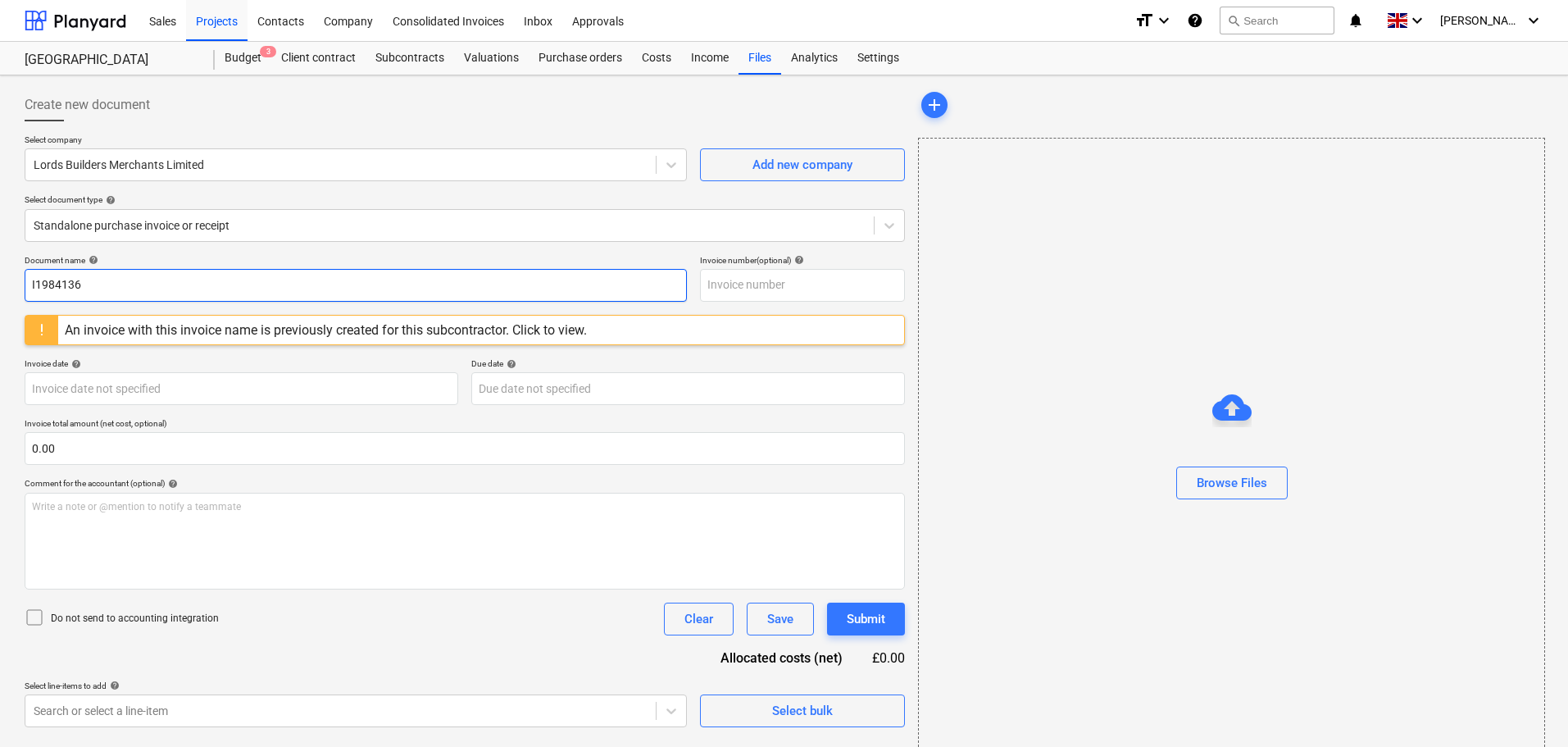
click at [113, 283] on input "I1984136" at bounding box center [356, 285] width 662 height 33
type input "I1984122"
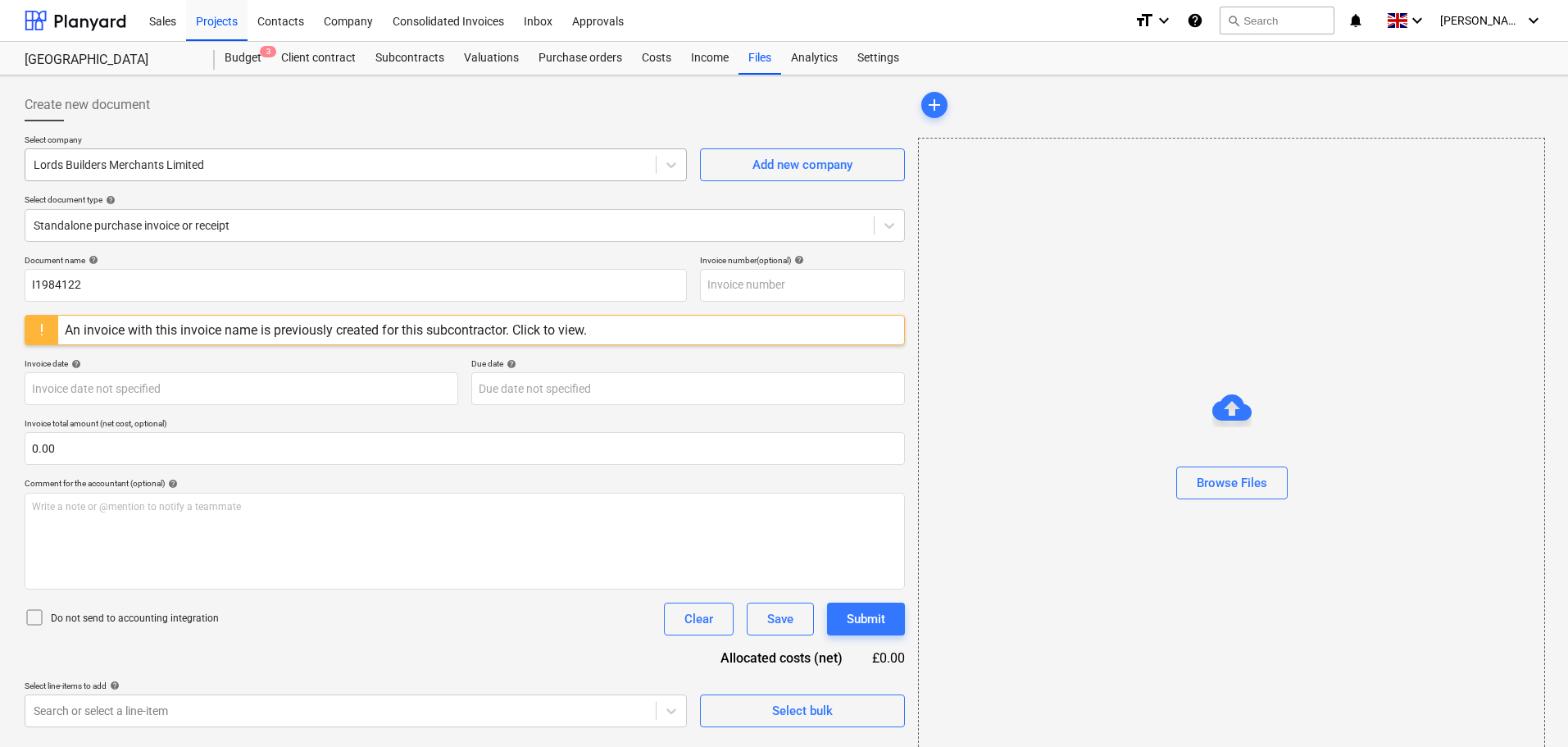
click at [133, 168] on div at bounding box center [340, 164] width 614 height 16
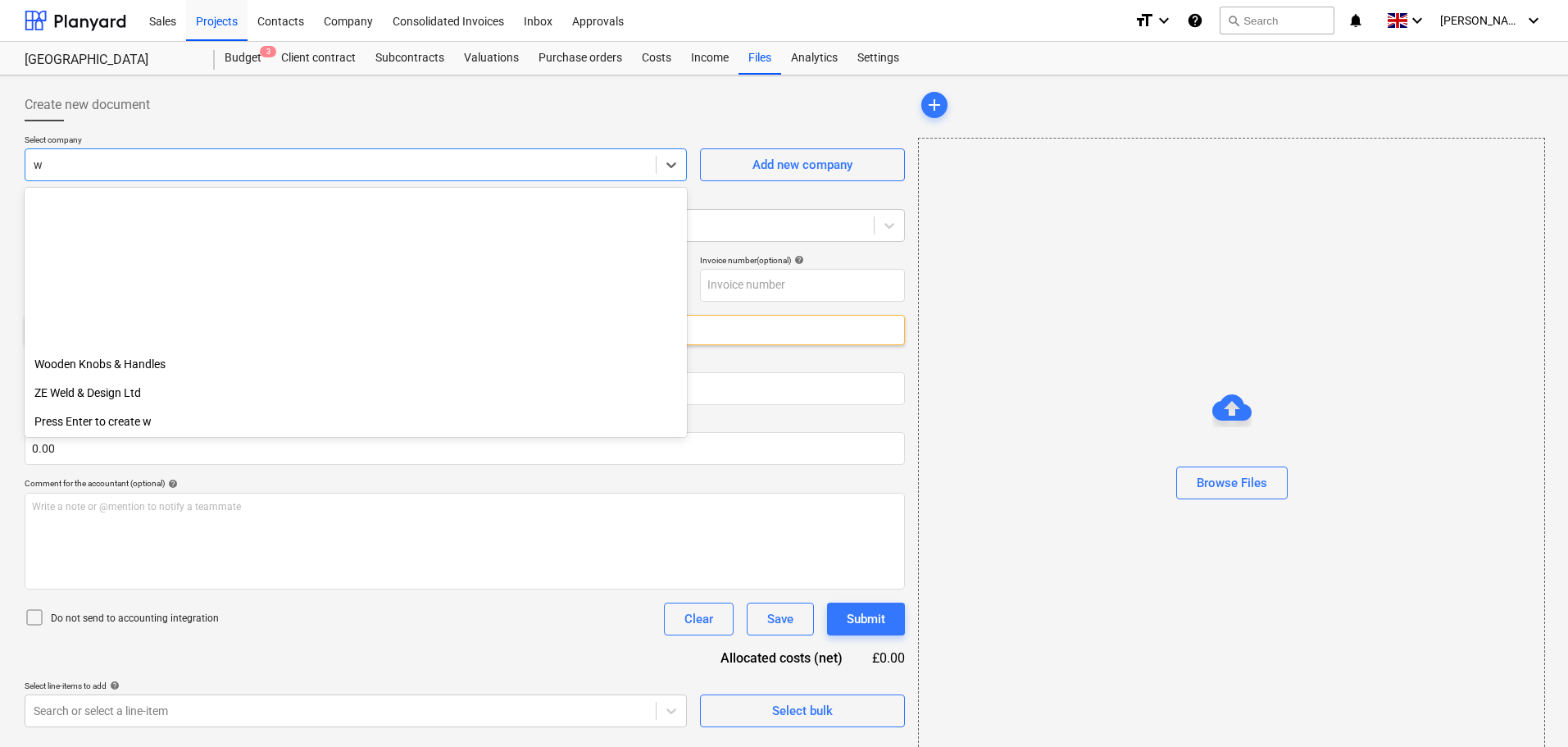
scroll to position [2336, 0]
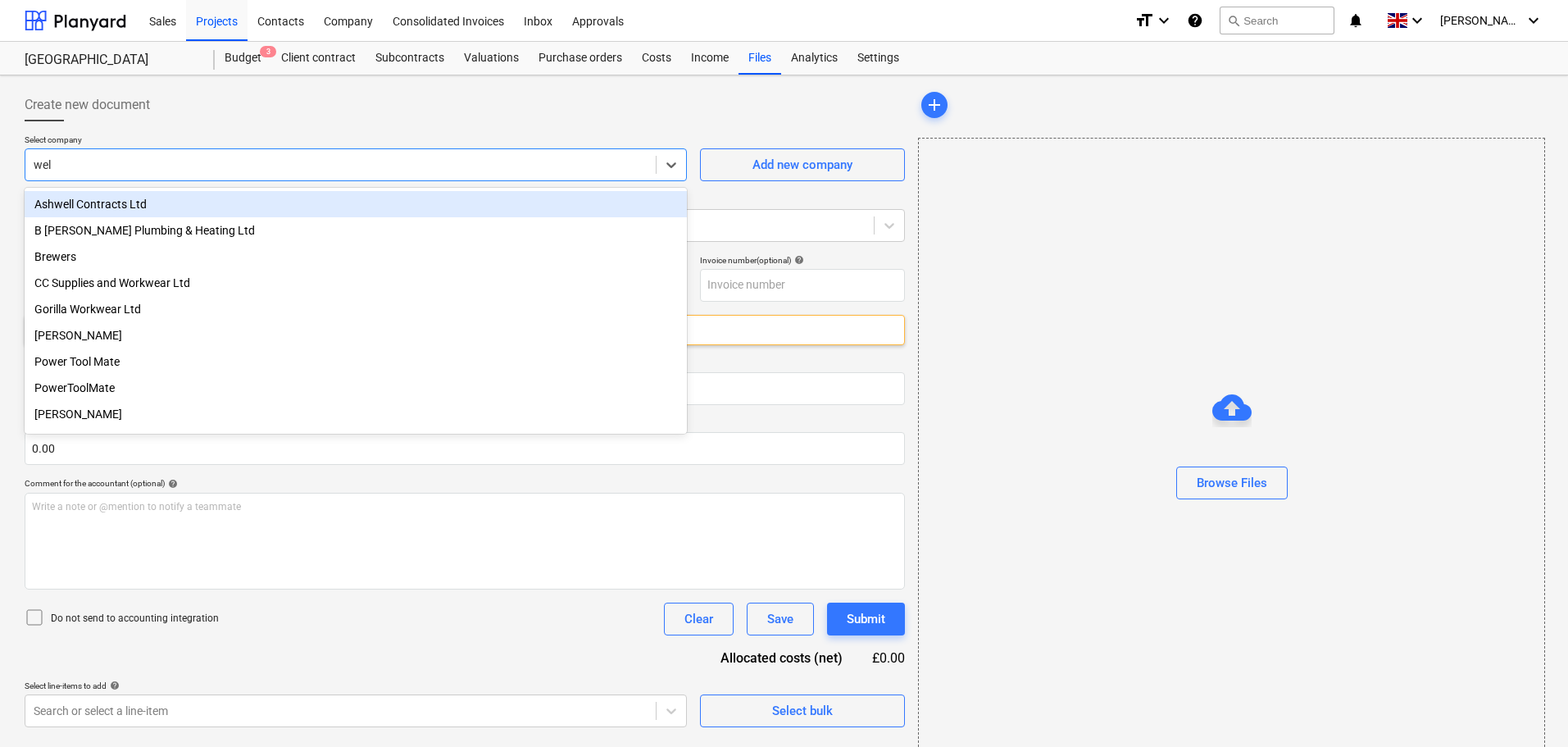
type input "weld"
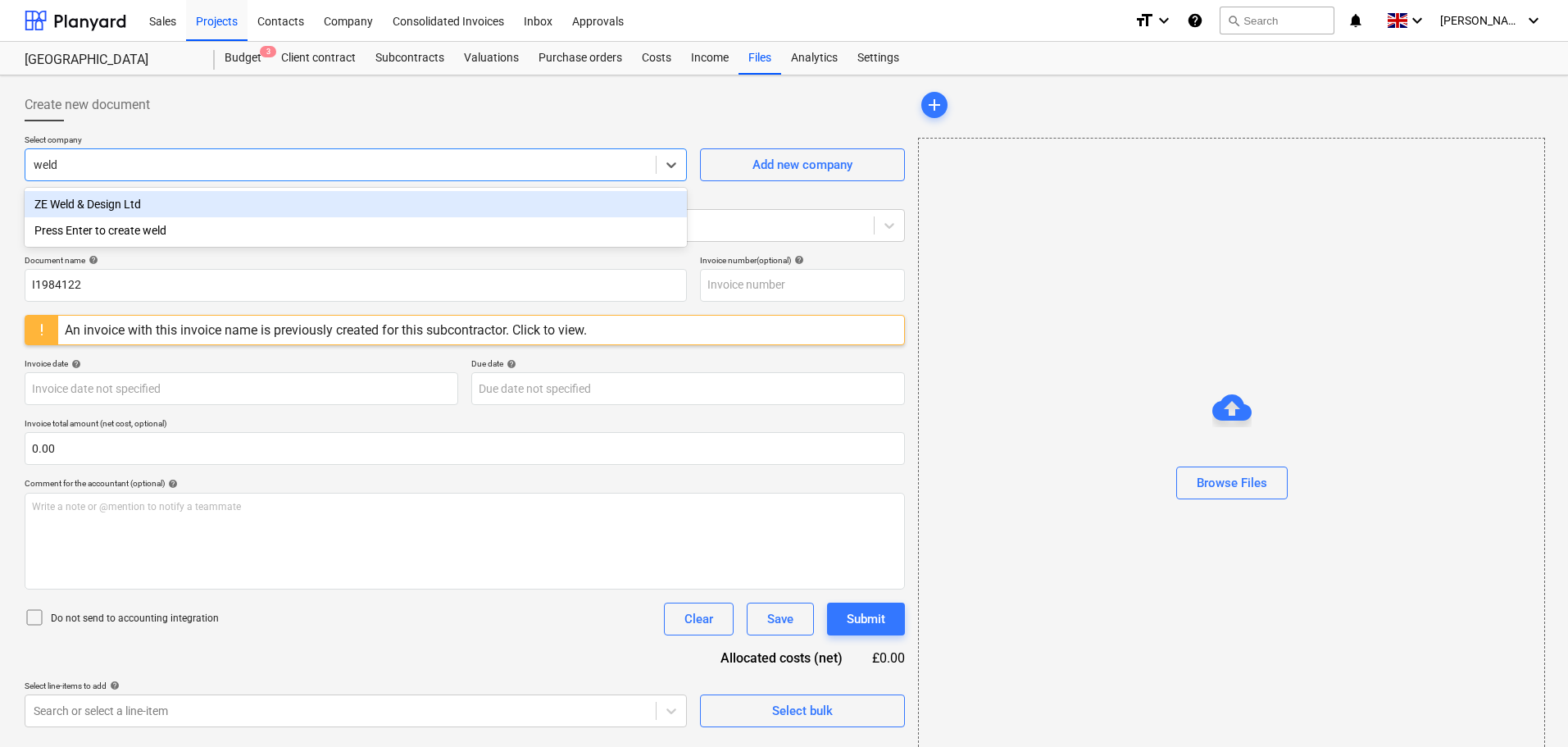
click at [149, 200] on div "ZE Weld & Design Ltd" at bounding box center [356, 204] width 662 height 26
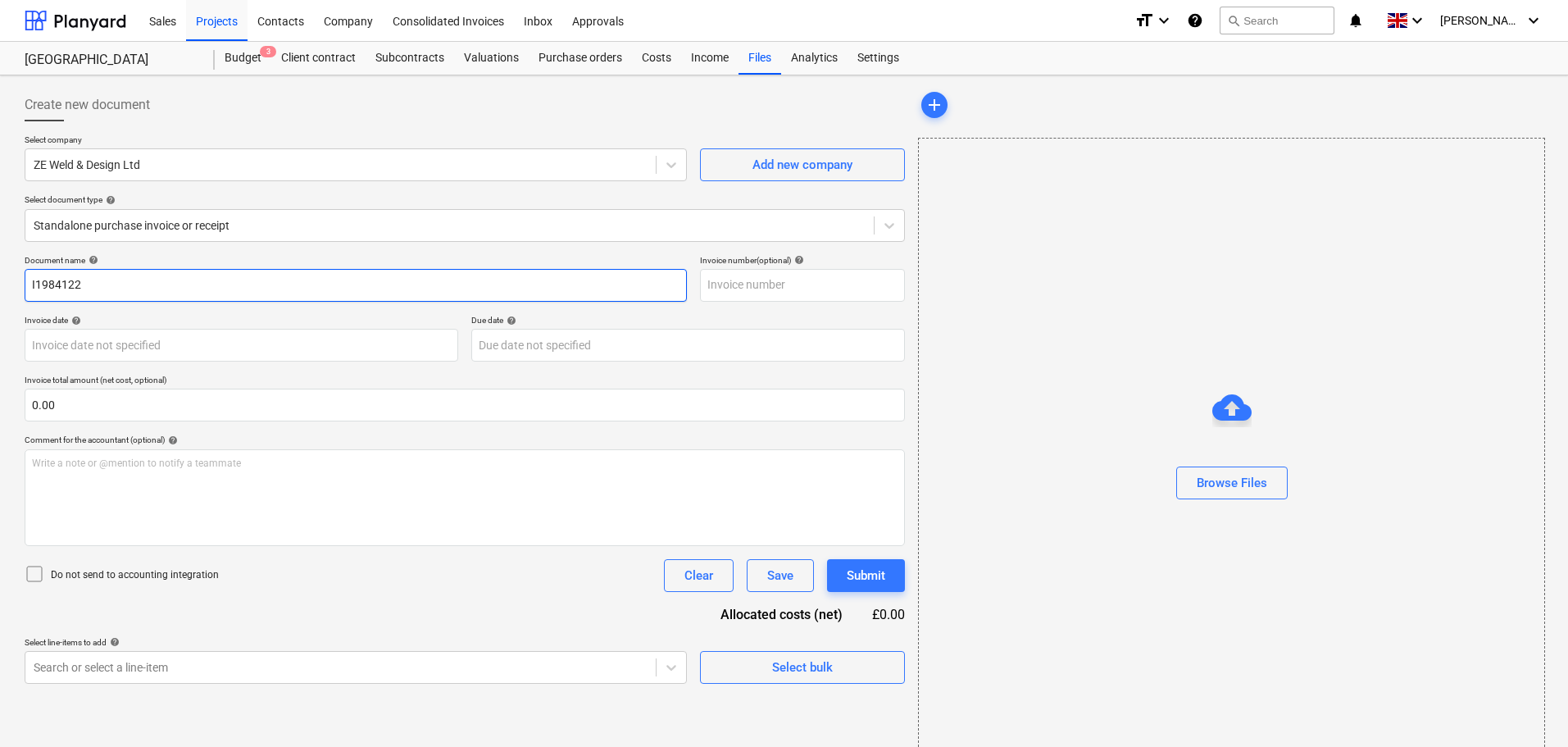
drag, startPoint x: 101, startPoint y: 281, endPoint x: -16, endPoint y: 281, distance: 117.0
click at [0, 281] on html "Sales Projects Contacts Company Consolidated Invoices Inbox Approvals format_si…" at bounding box center [784, 374] width 1568 height 747
type input "108"
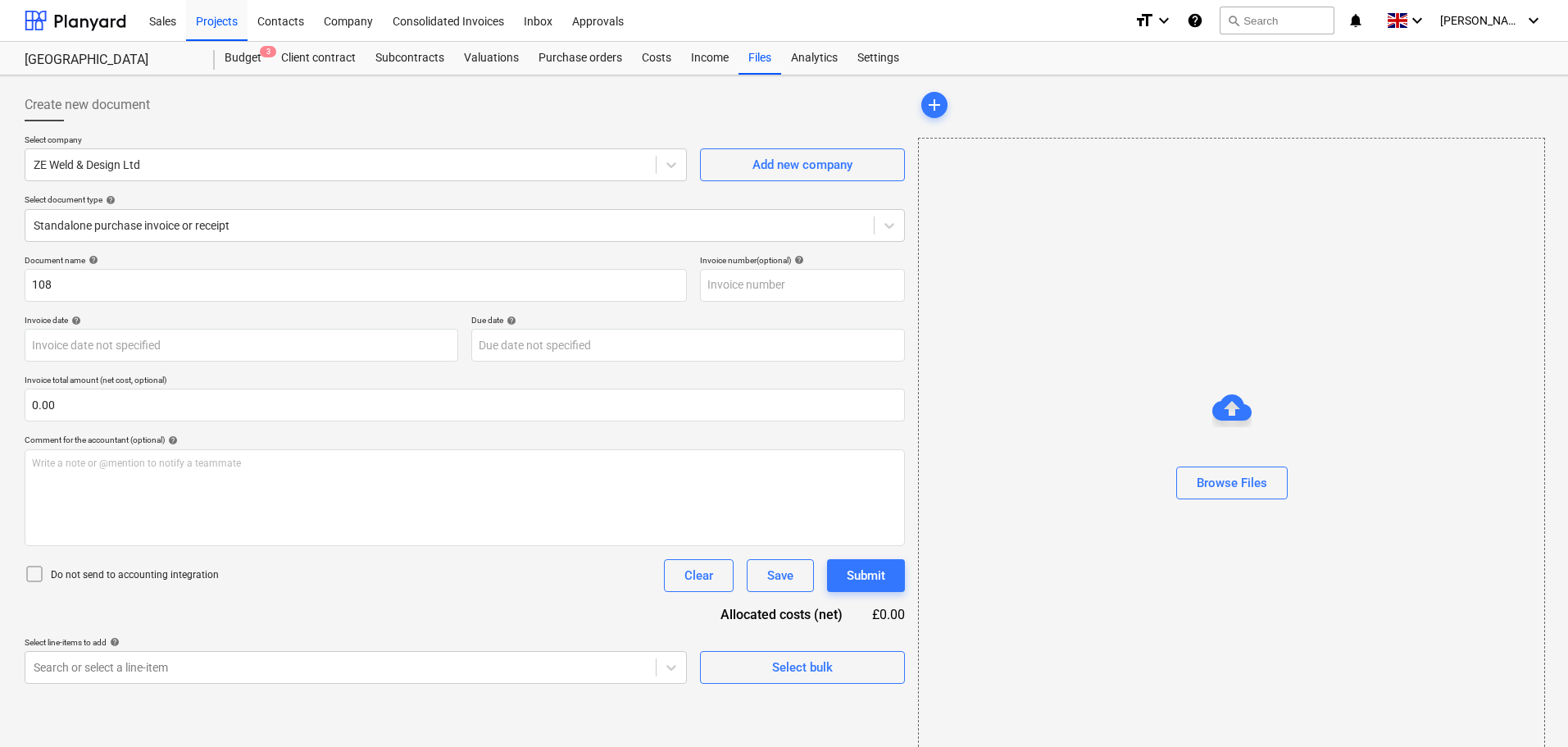
click at [258, 255] on div "Document name help" at bounding box center [356, 260] width 662 height 11
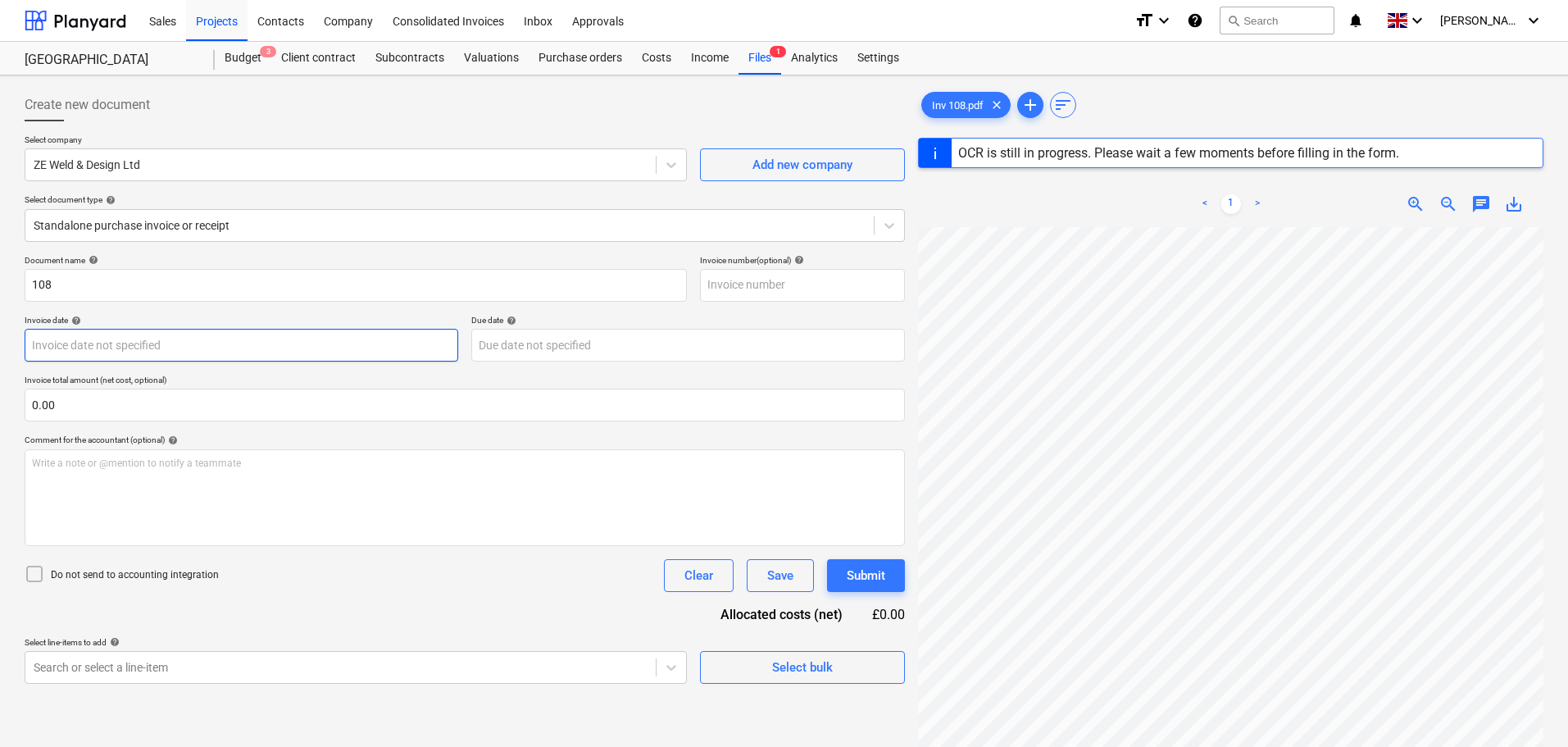
type input "108"
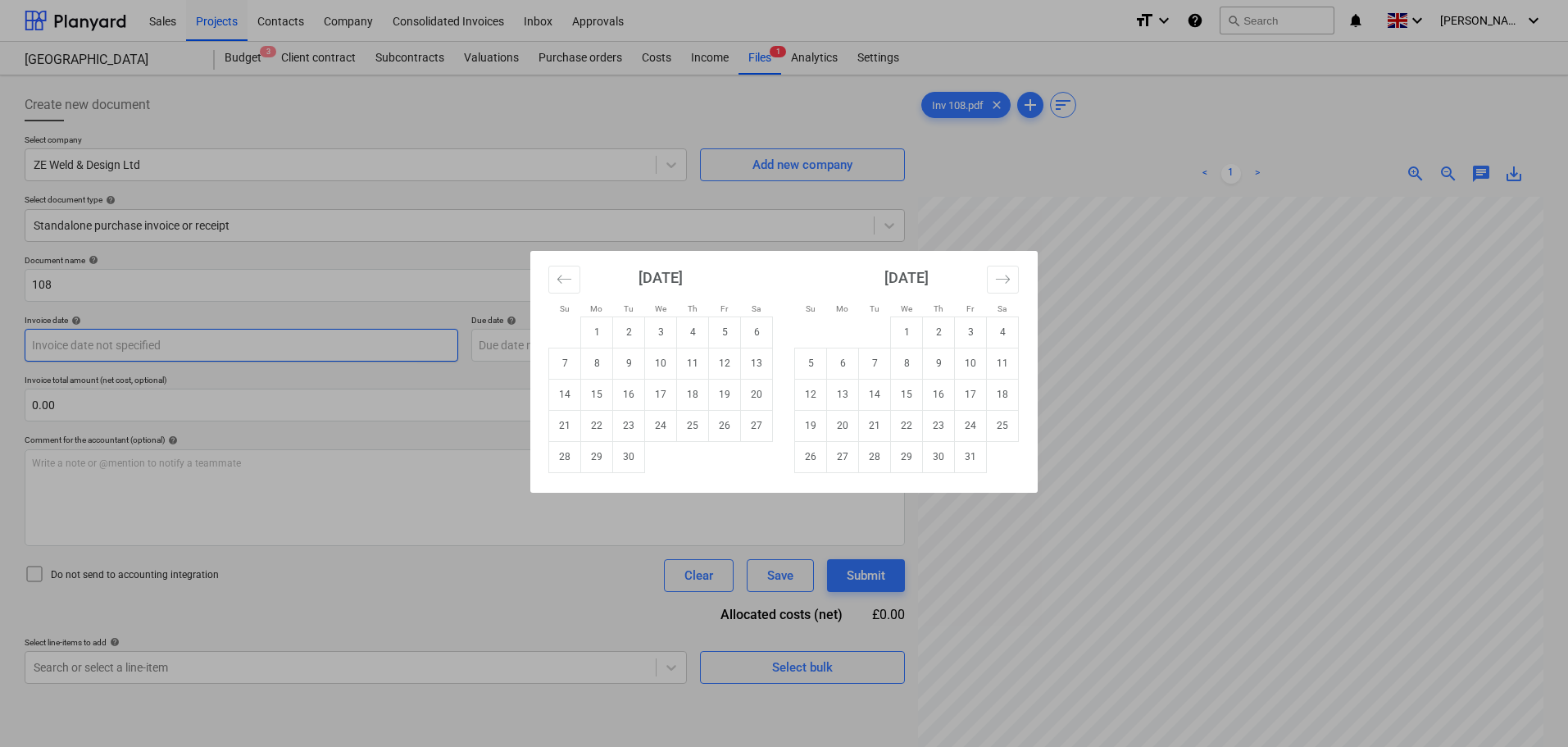
click at [109, 340] on body "Sales Projects Contacts Company Consolidated Invoices Inbox Approvals format_si…" at bounding box center [784, 374] width 1568 height 747
click at [600, 366] on td "8" at bounding box center [597, 363] width 32 height 31
type input "[DATE]"
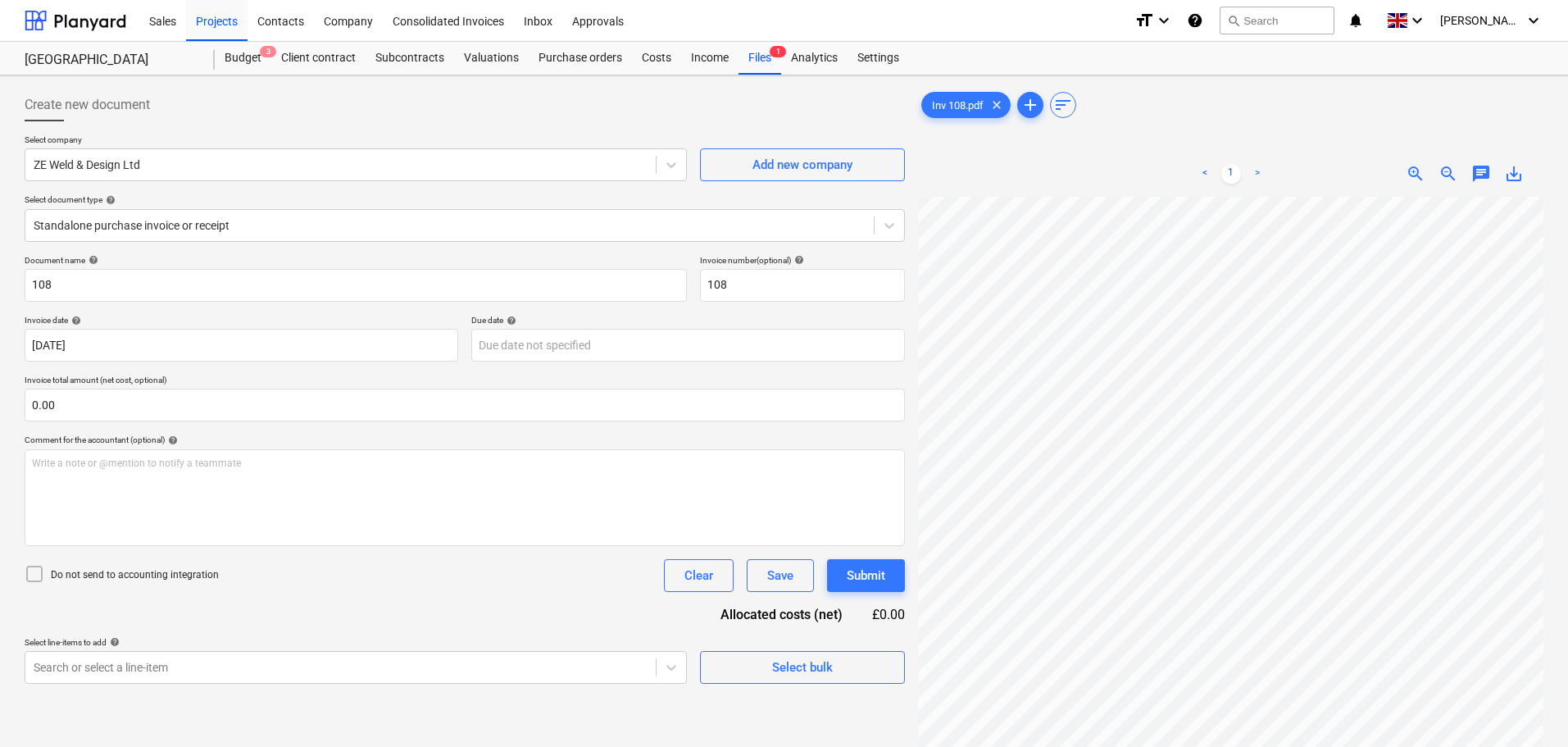
scroll to position [123, 0]
click at [131, 402] on input "text" at bounding box center [465, 405] width 880 height 33
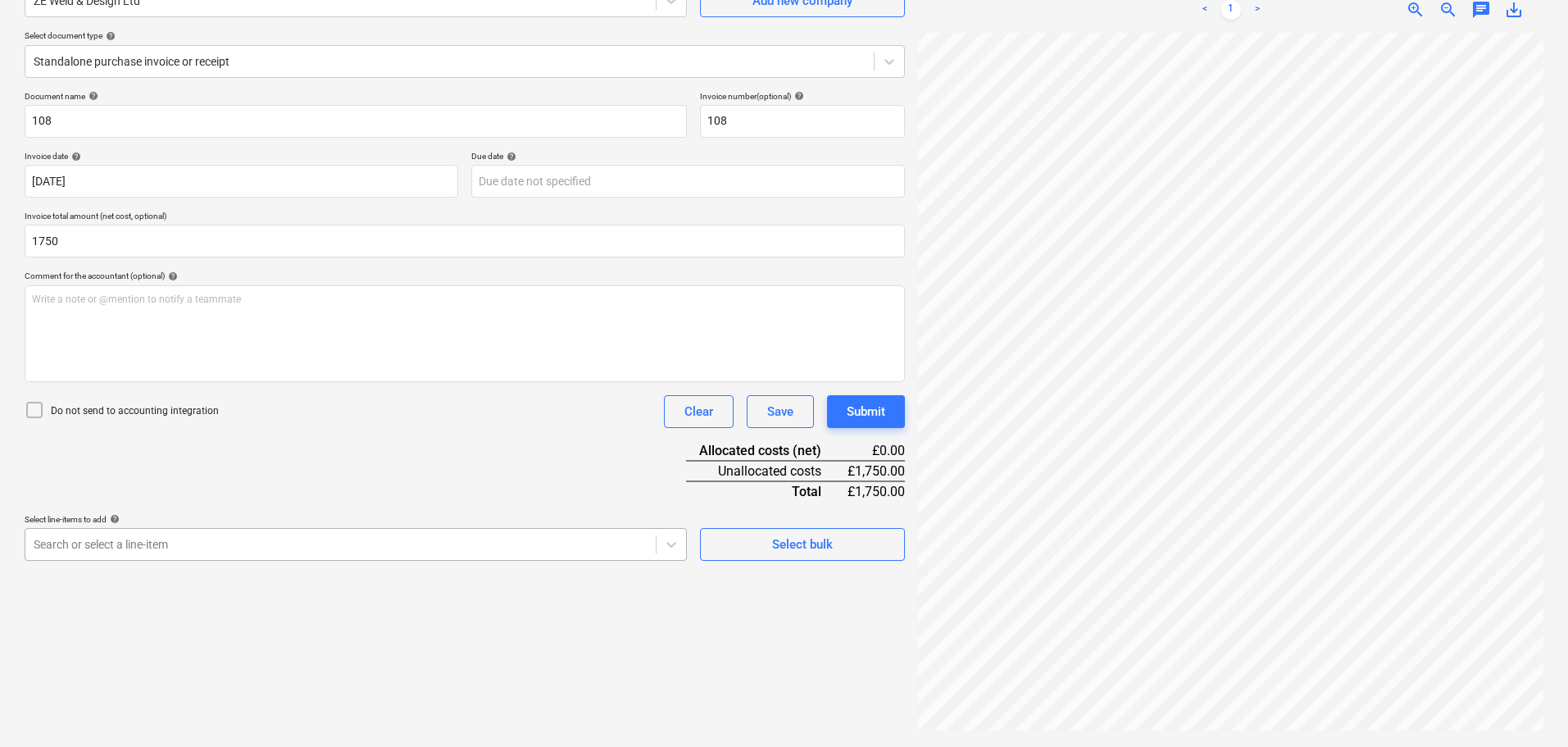
type input "1,750.00"
click at [172, 542] on body "Sales Projects Contacts Company Consolidated Invoices Inbox Approvals format_si…" at bounding box center [784, 210] width 1568 height 747
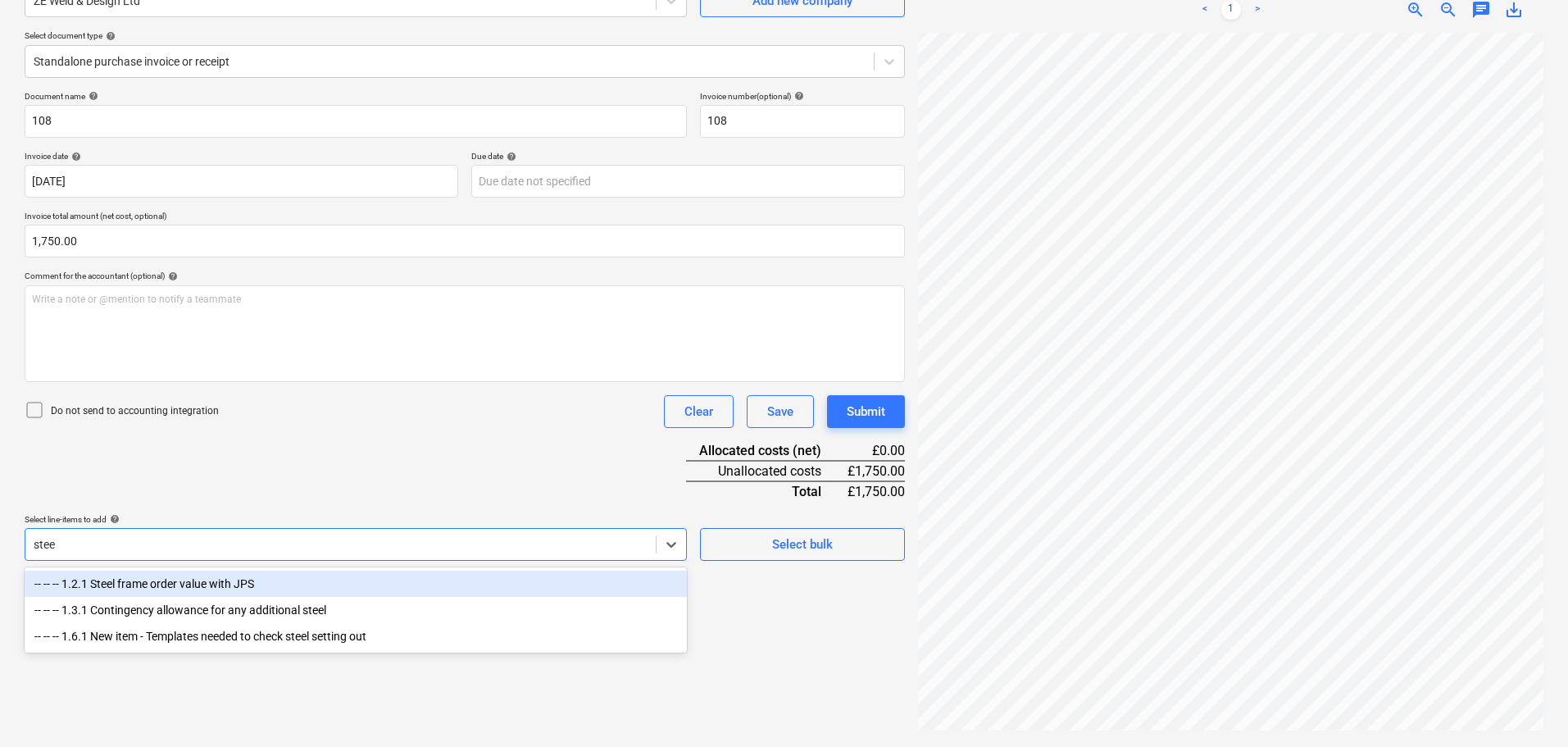
scroll to position [164, 0]
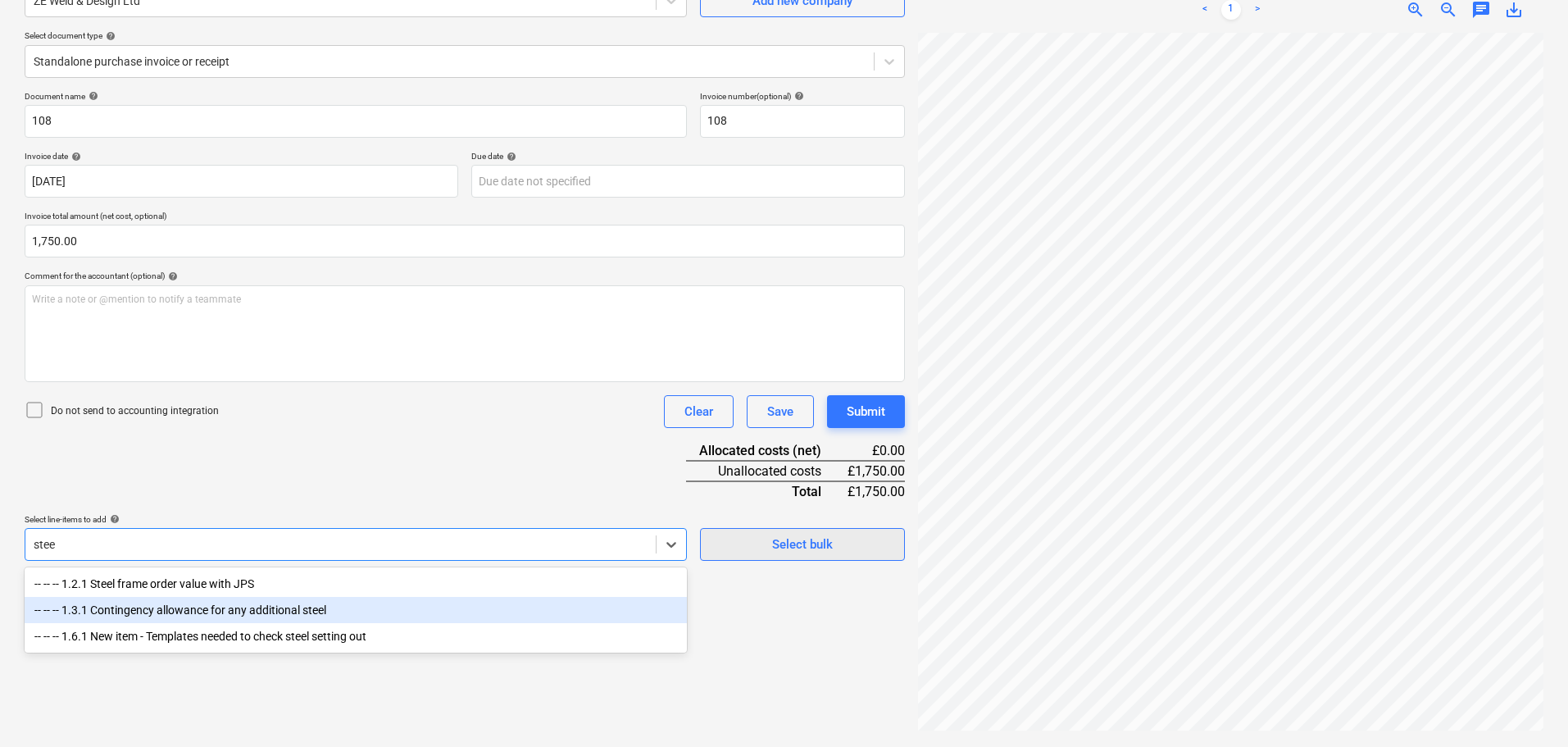
type input "stee"
click at [791, 542] on div "Select bulk" at bounding box center [802, 544] width 61 height 21
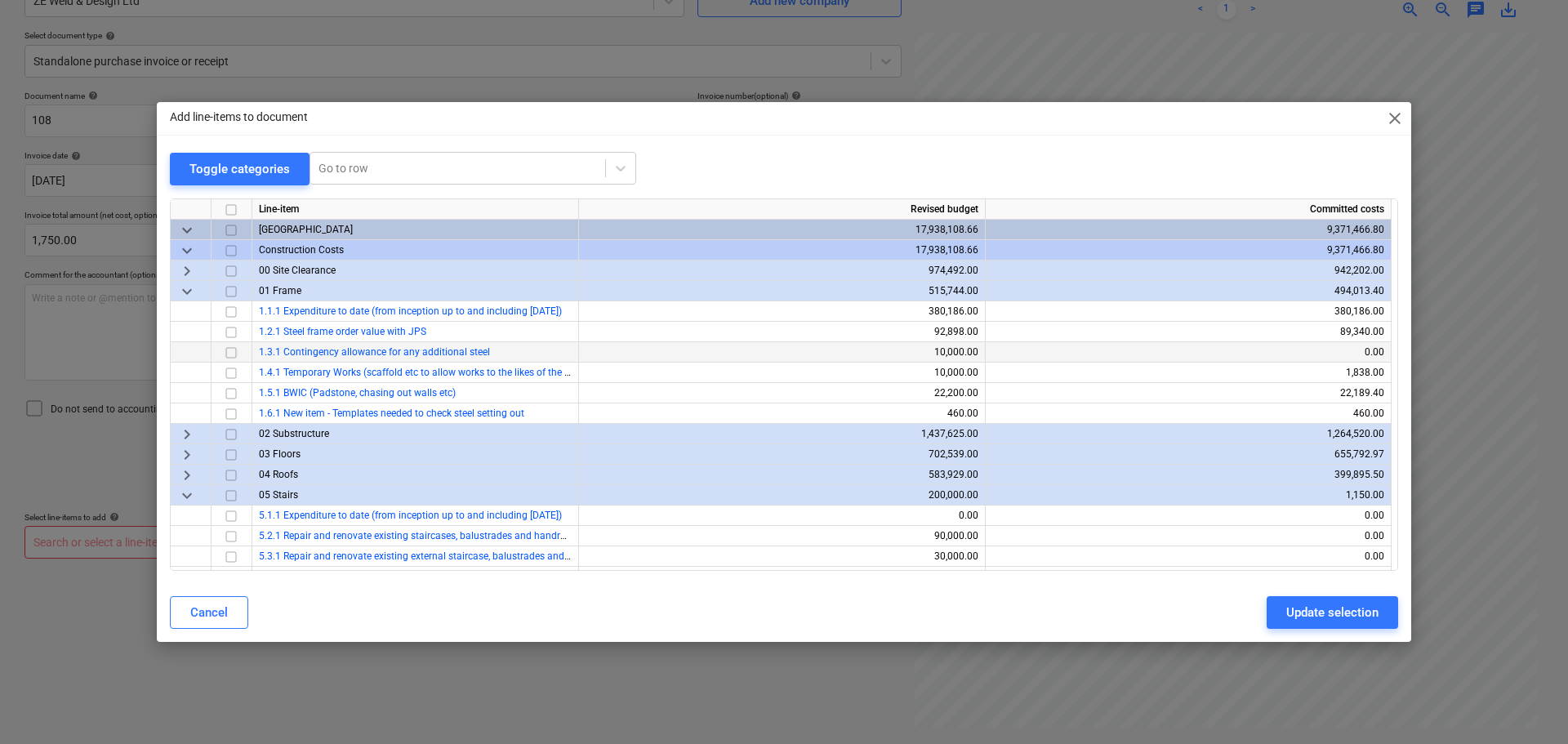
click at [236, 349] on input "checkbox" at bounding box center [232, 352] width 20 height 20
click at [1300, 606] on div "Update selection" at bounding box center [1333, 612] width 93 height 21
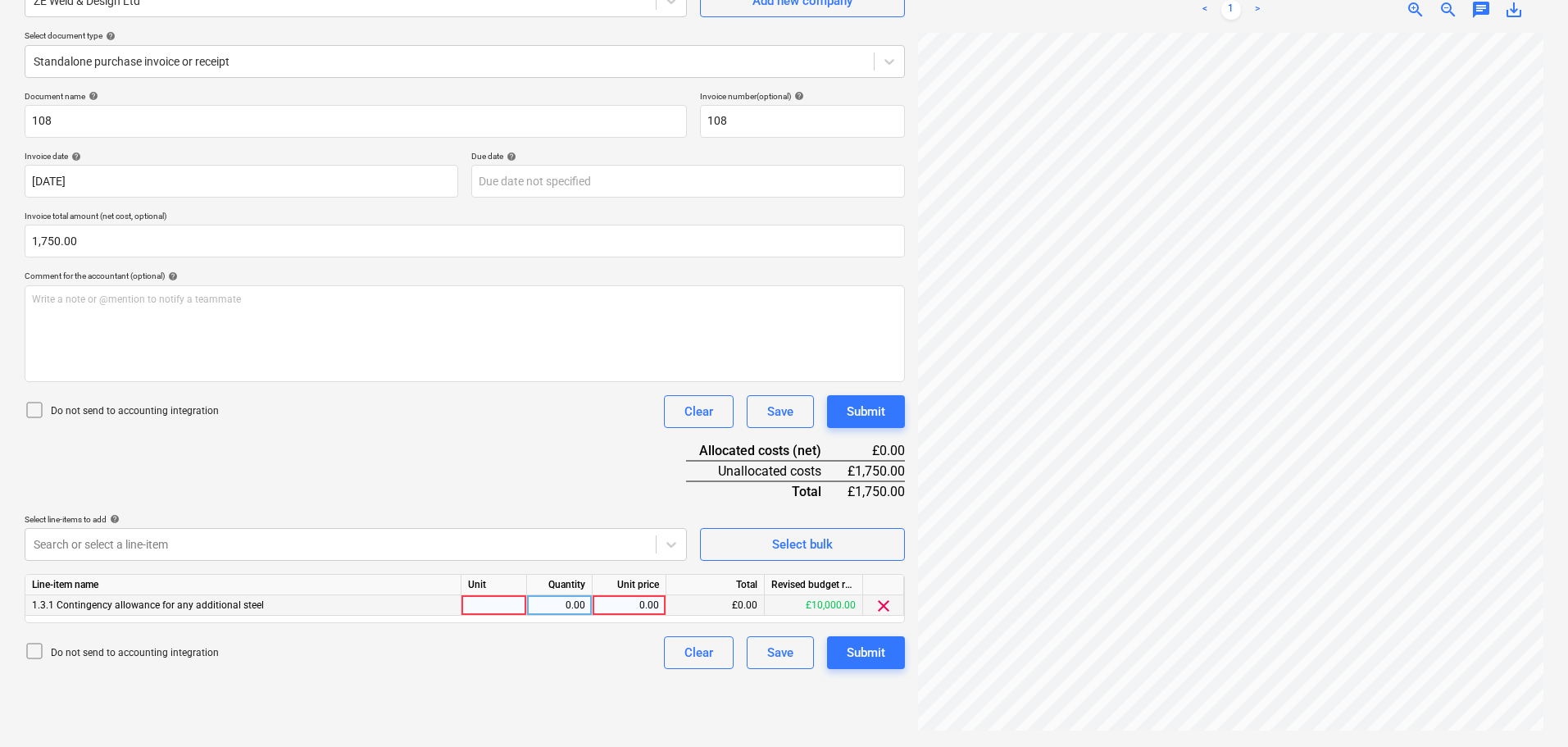
click at [645, 604] on div "0.00" at bounding box center [629, 605] width 60 height 21
type input "1750"
click at [859, 408] on div "Submit" at bounding box center [866, 412] width 38 height 21
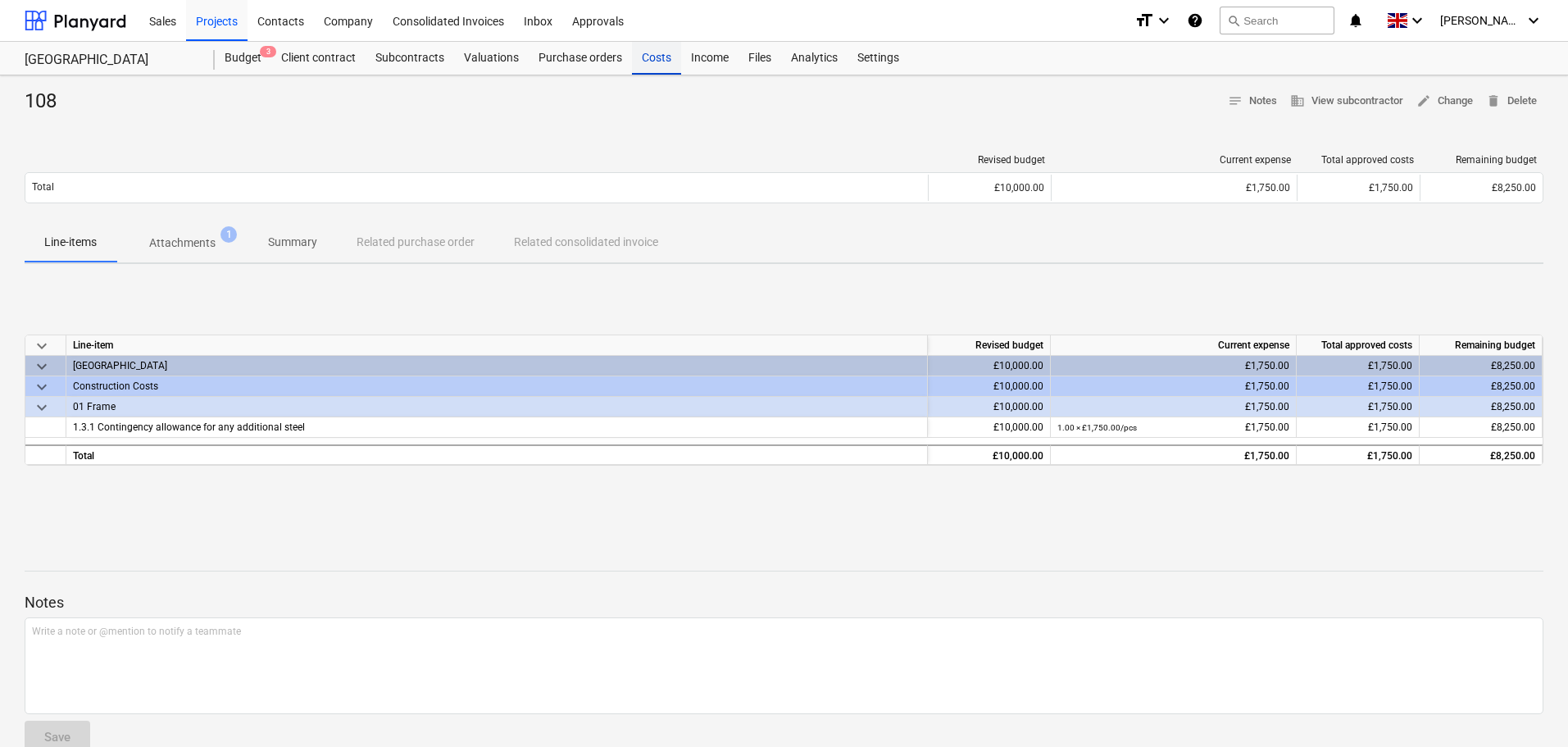
click at [658, 58] on div "Costs" at bounding box center [656, 58] width 49 height 33
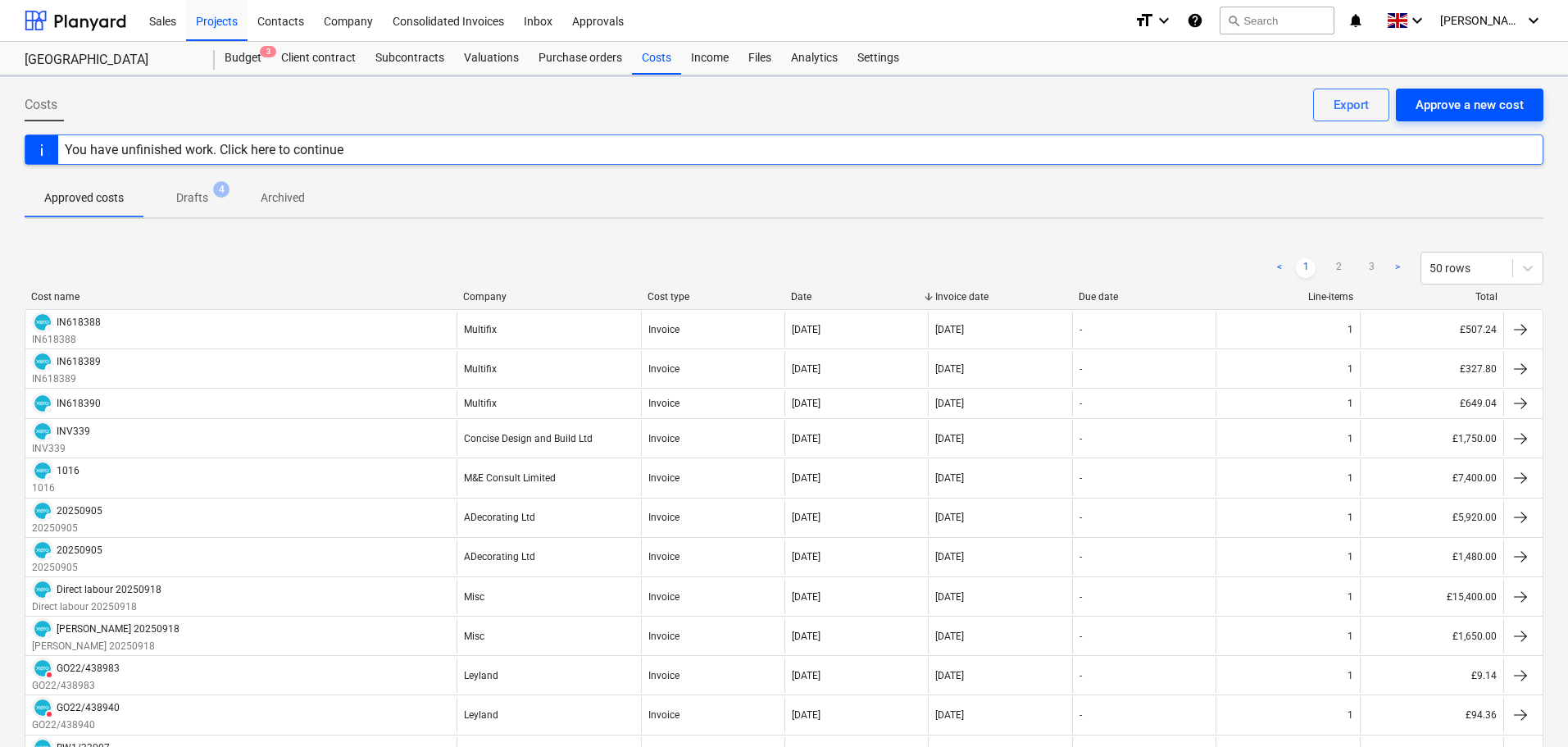
click at [1482, 102] on div "Approve a new cost" at bounding box center [1469, 105] width 108 height 21
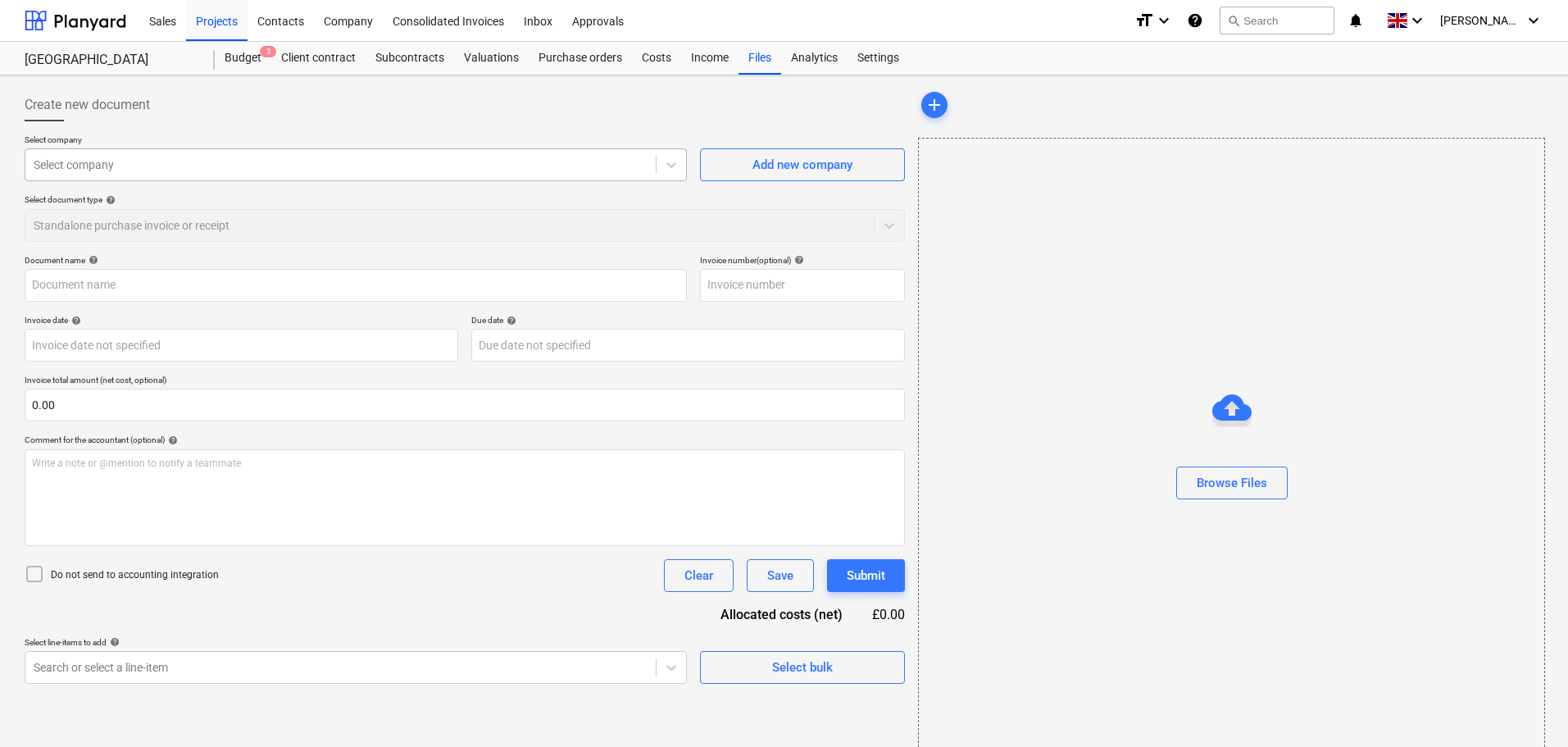
click at [147, 160] on div at bounding box center [340, 164] width 614 height 16
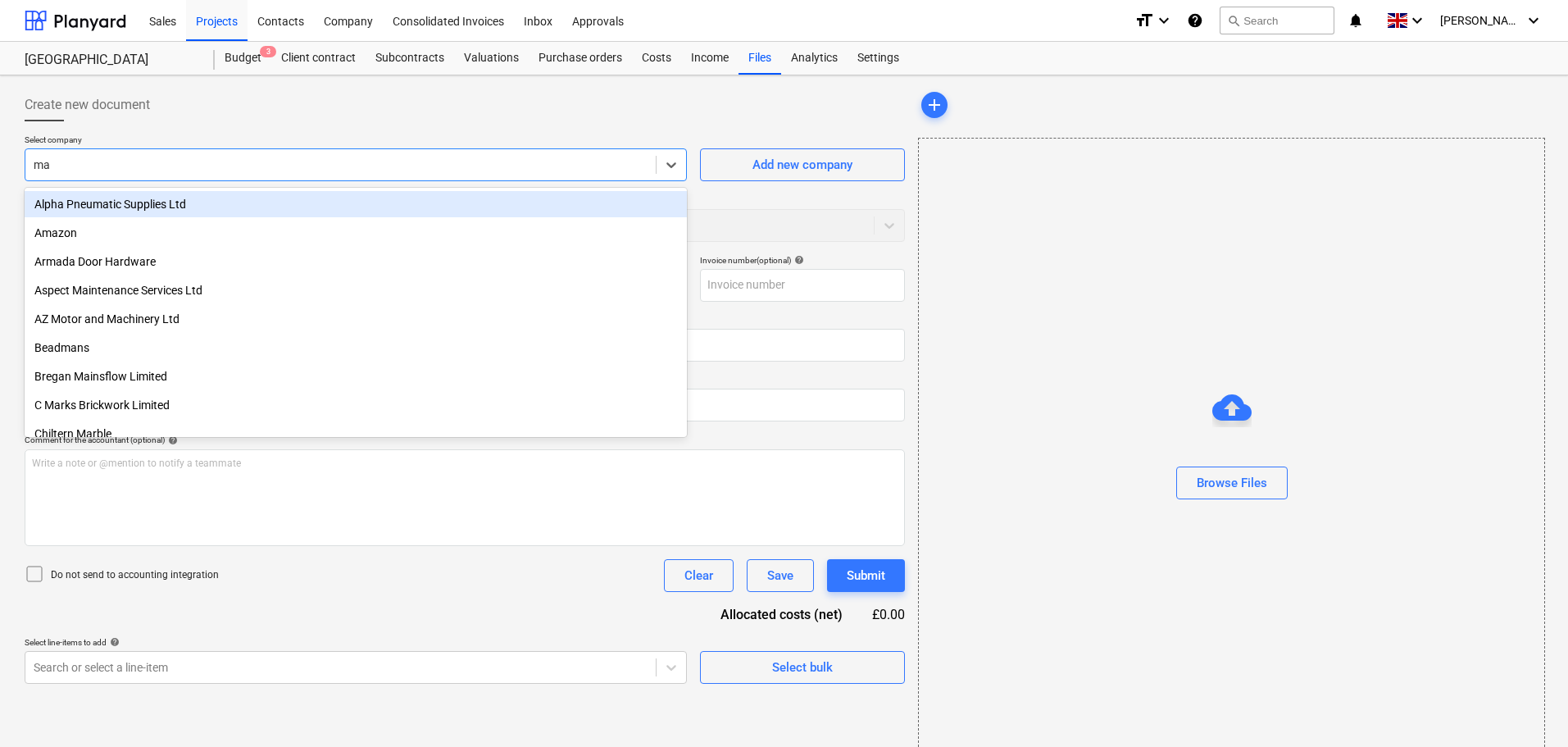
type input "mag"
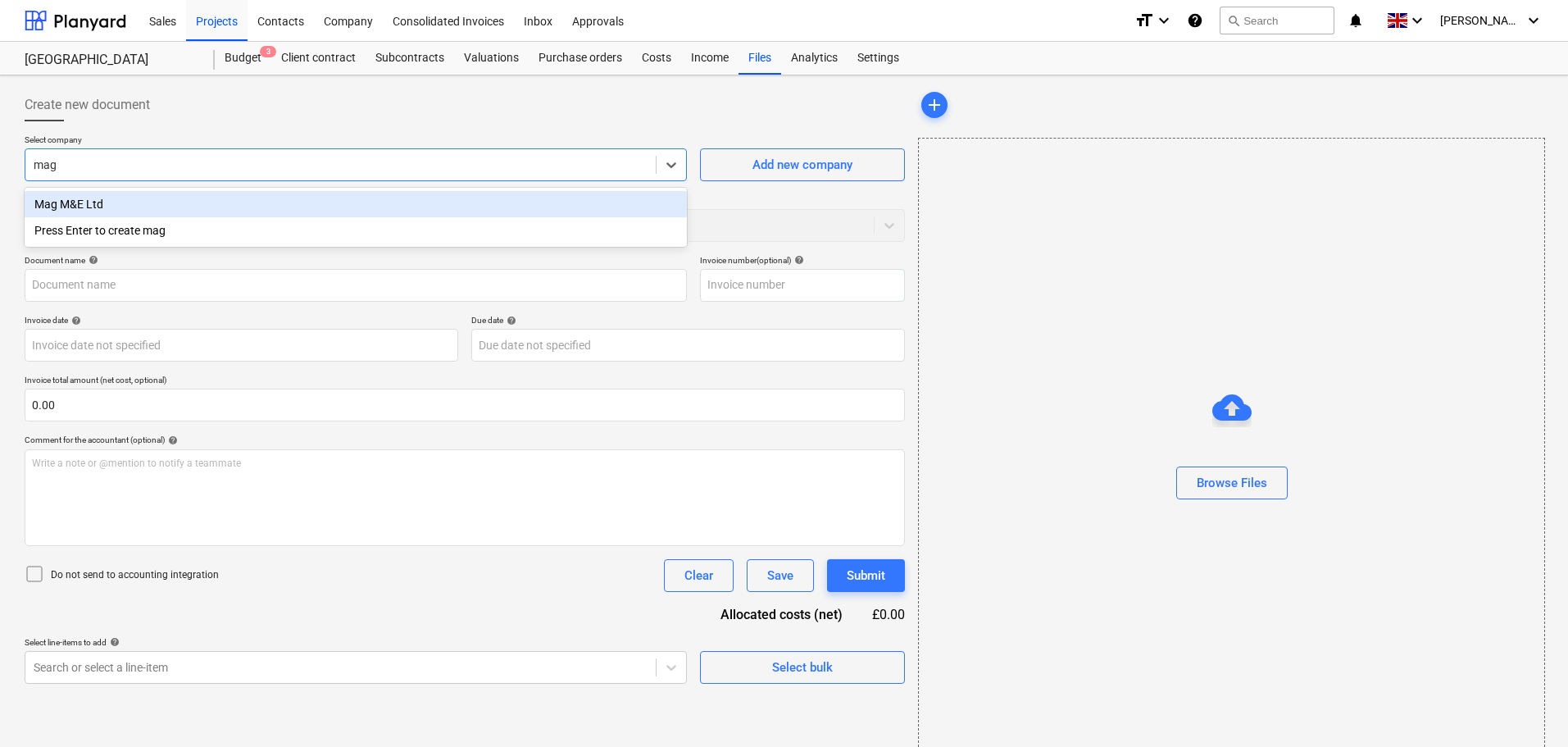
click at [130, 204] on div "Mag M&E Ltd" at bounding box center [356, 204] width 662 height 26
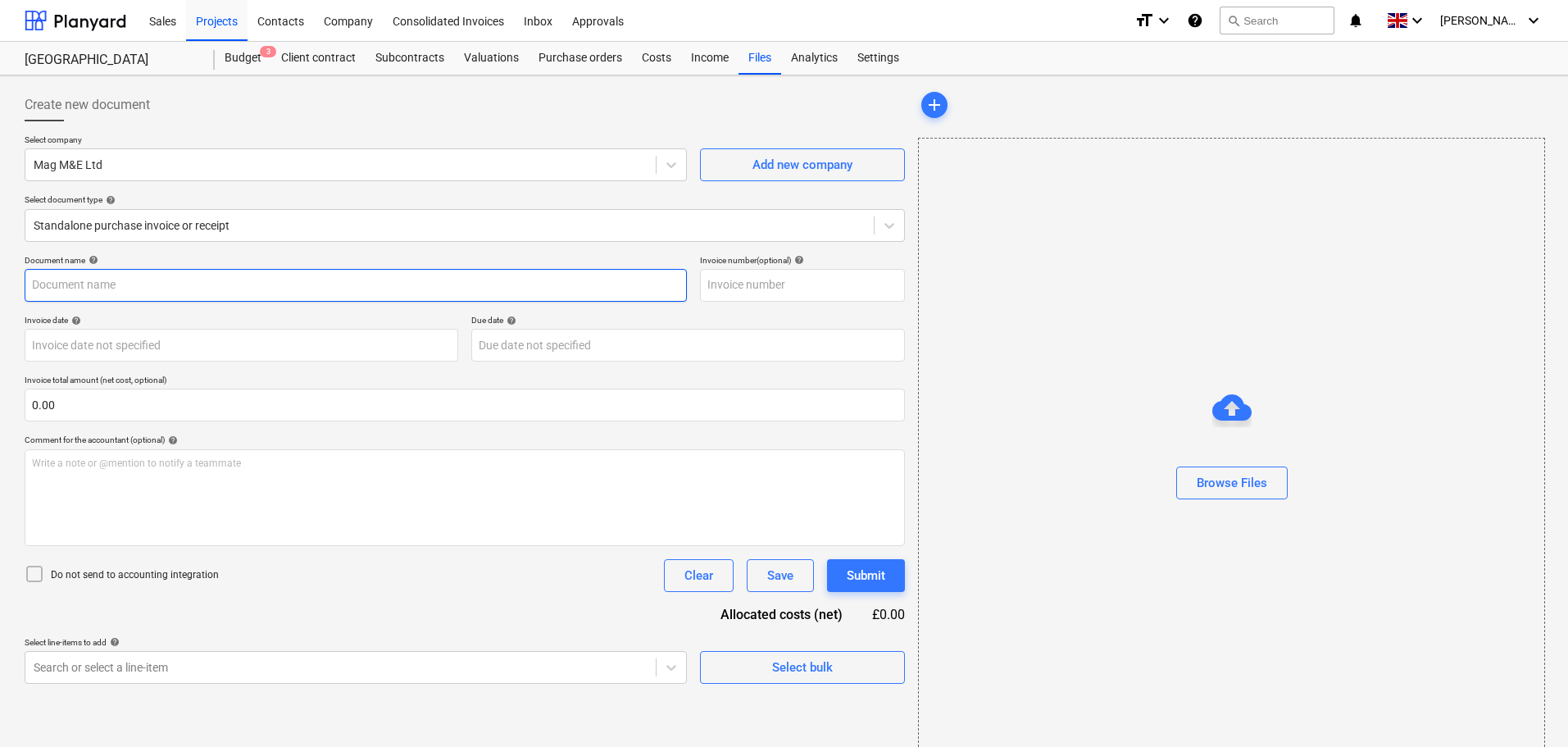
click at [79, 285] on input "text" at bounding box center [356, 285] width 662 height 33
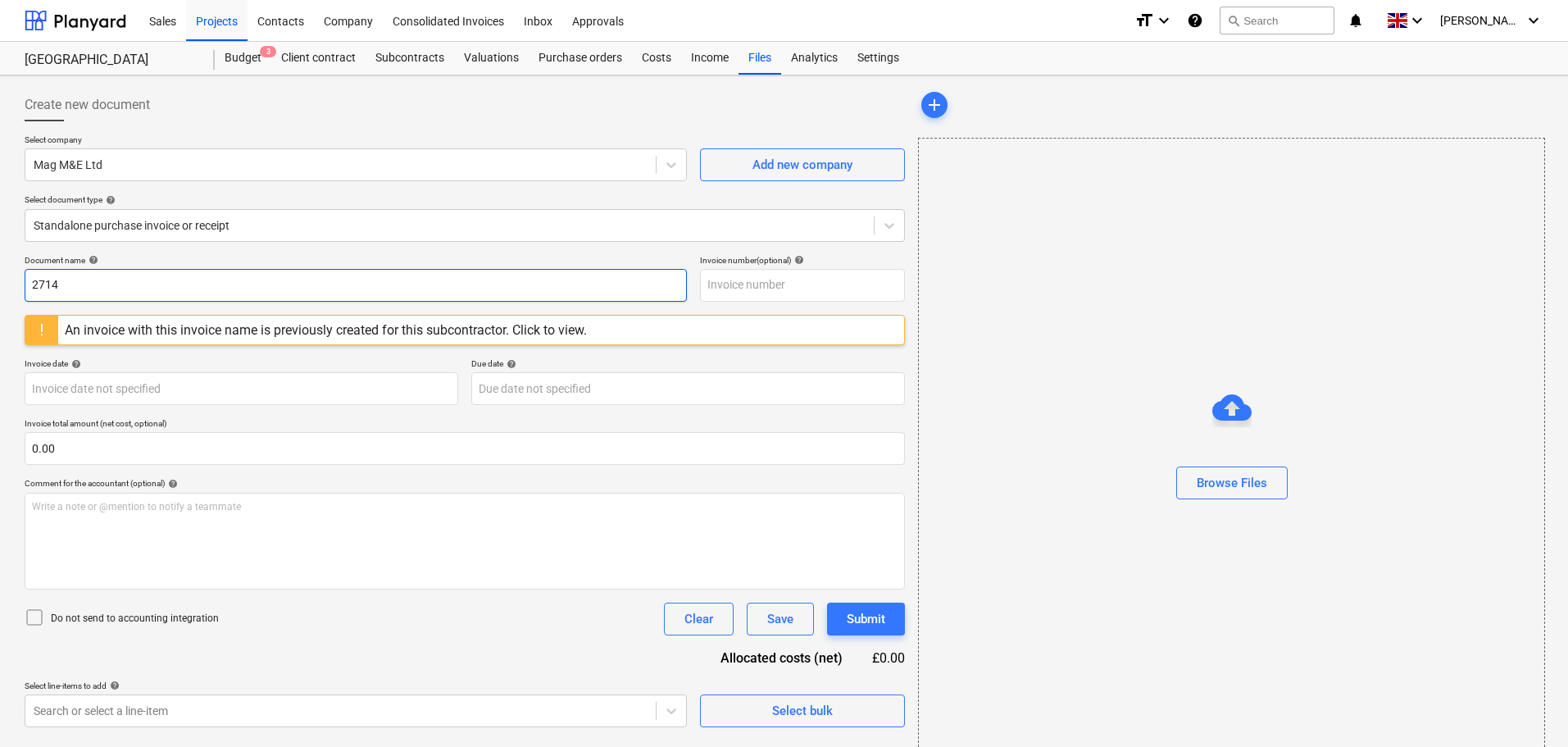
type input "2714"
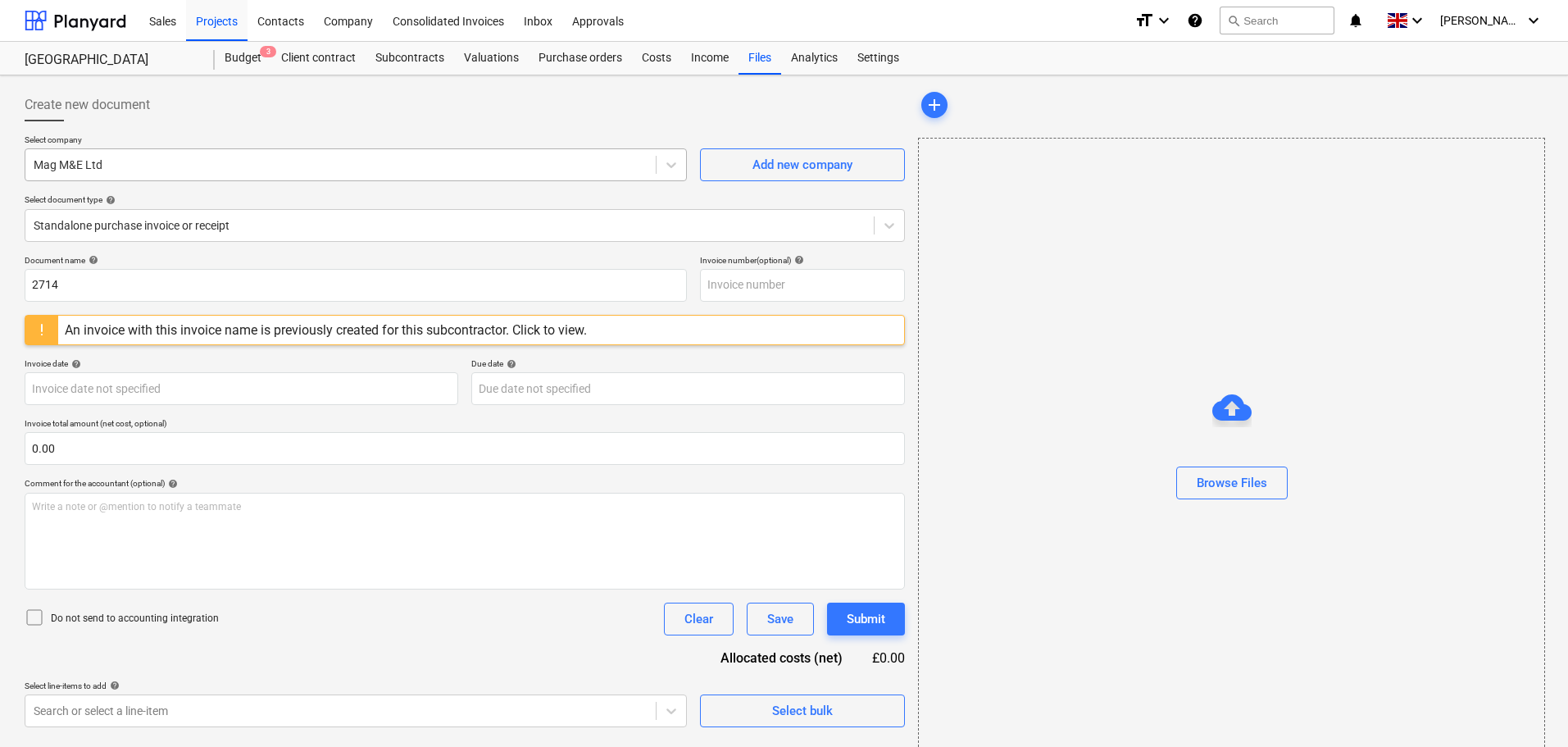
click at [97, 169] on div at bounding box center [340, 164] width 614 height 16
drag, startPoint x: 138, startPoint y: 160, endPoint x: -27, endPoint y: 158, distance: 165.0
click at [0, 158] on html "Sales Projects Contacts Company Consolidated Invoices Inbox Approvals format_si…" at bounding box center [784, 374] width 1568 height 747
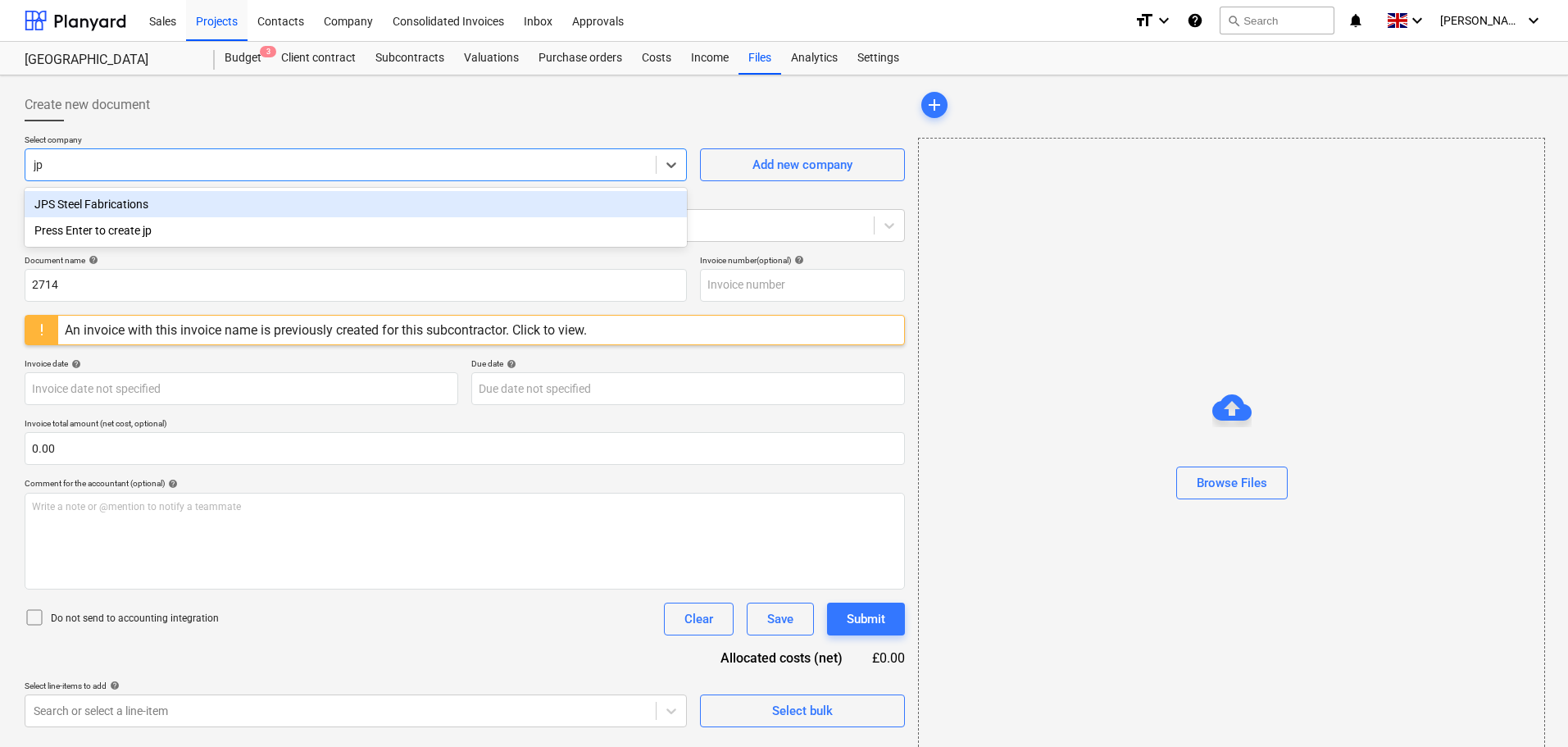
type input "jps"
click at [88, 199] on div "JPS Steel Fabrications" at bounding box center [356, 204] width 662 height 26
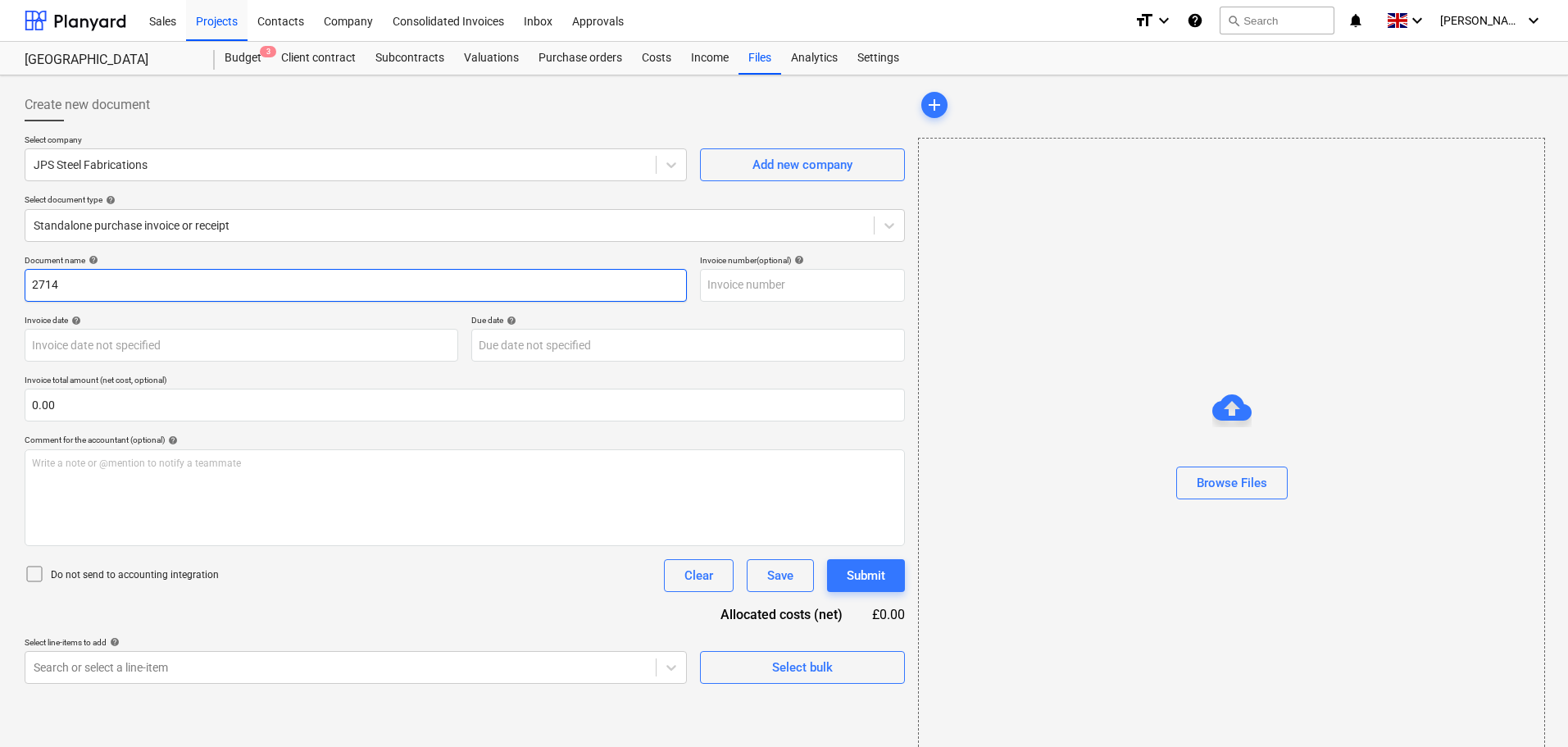
drag, startPoint x: 74, startPoint y: 284, endPoint x: -59, endPoint y: 279, distance: 133.1
click at [0, 279] on html "Sales Projects Contacts Company Consolidated Invoices Inbox Approvals format_si…" at bounding box center [784, 374] width 1568 height 747
type input "5689"
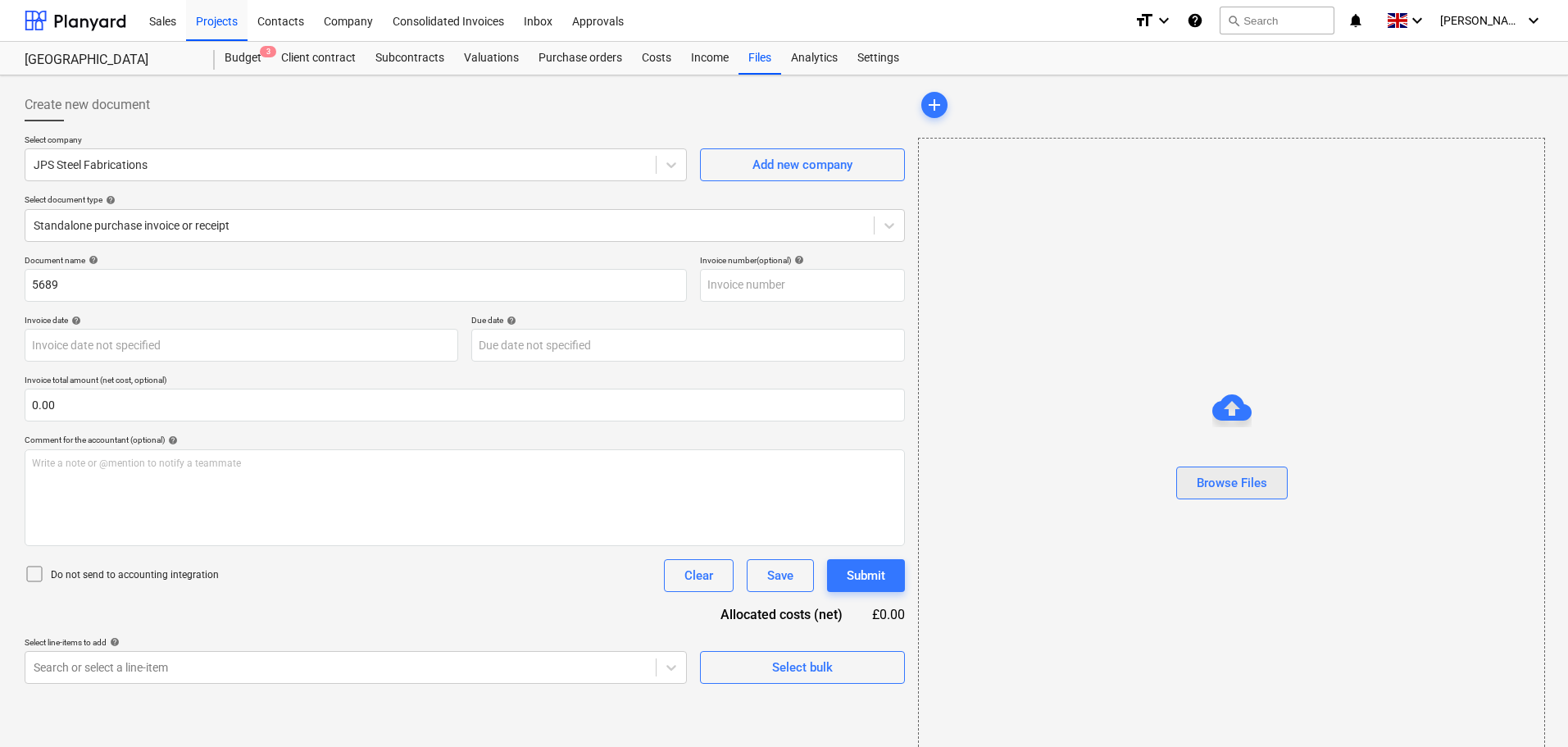
click at [1244, 481] on div "Browse Files" at bounding box center [1231, 483] width 71 height 21
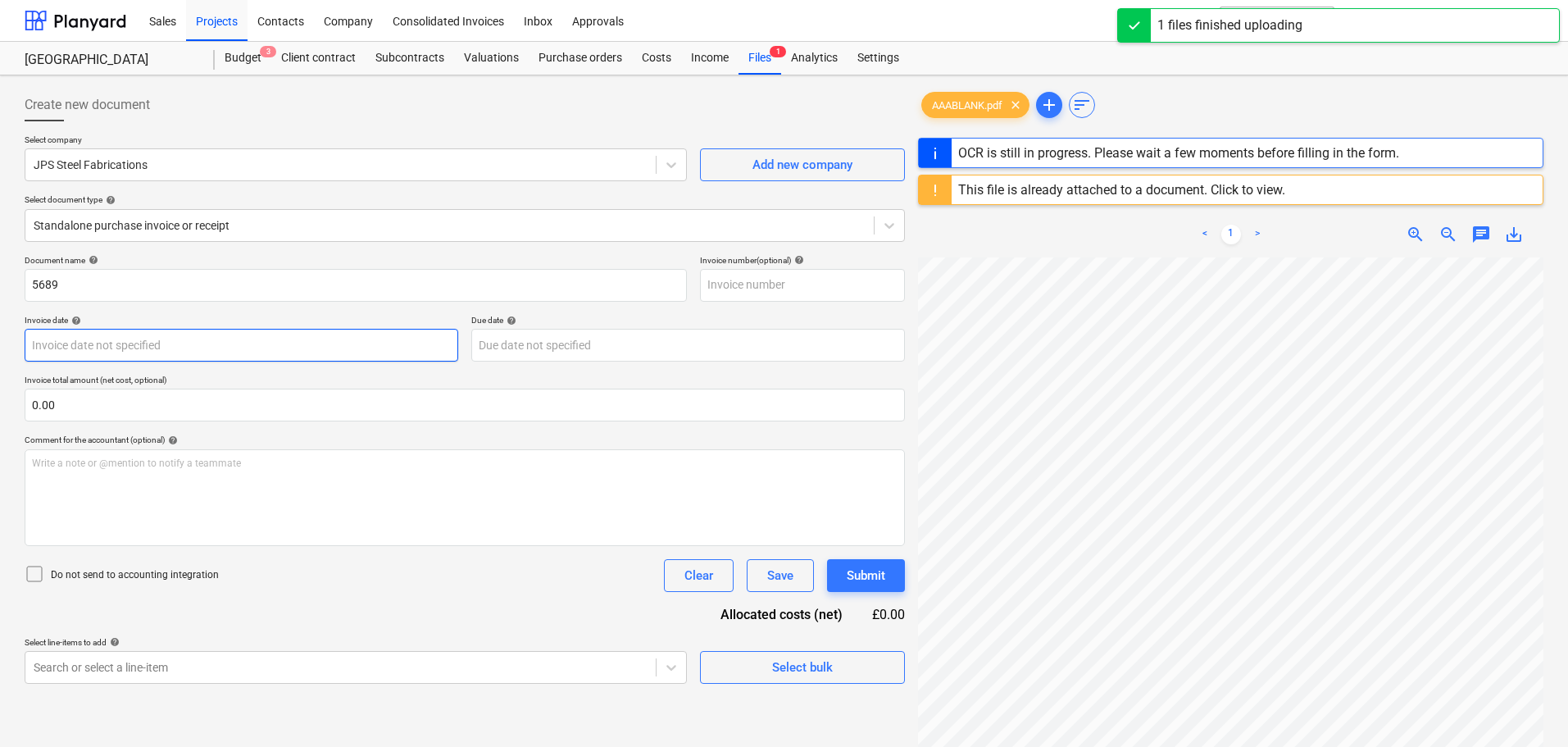
click at [77, 341] on body "Sales Projects Contacts Company Consolidated Invoices Inbox Approvals format_si…" at bounding box center [784, 374] width 1568 height 747
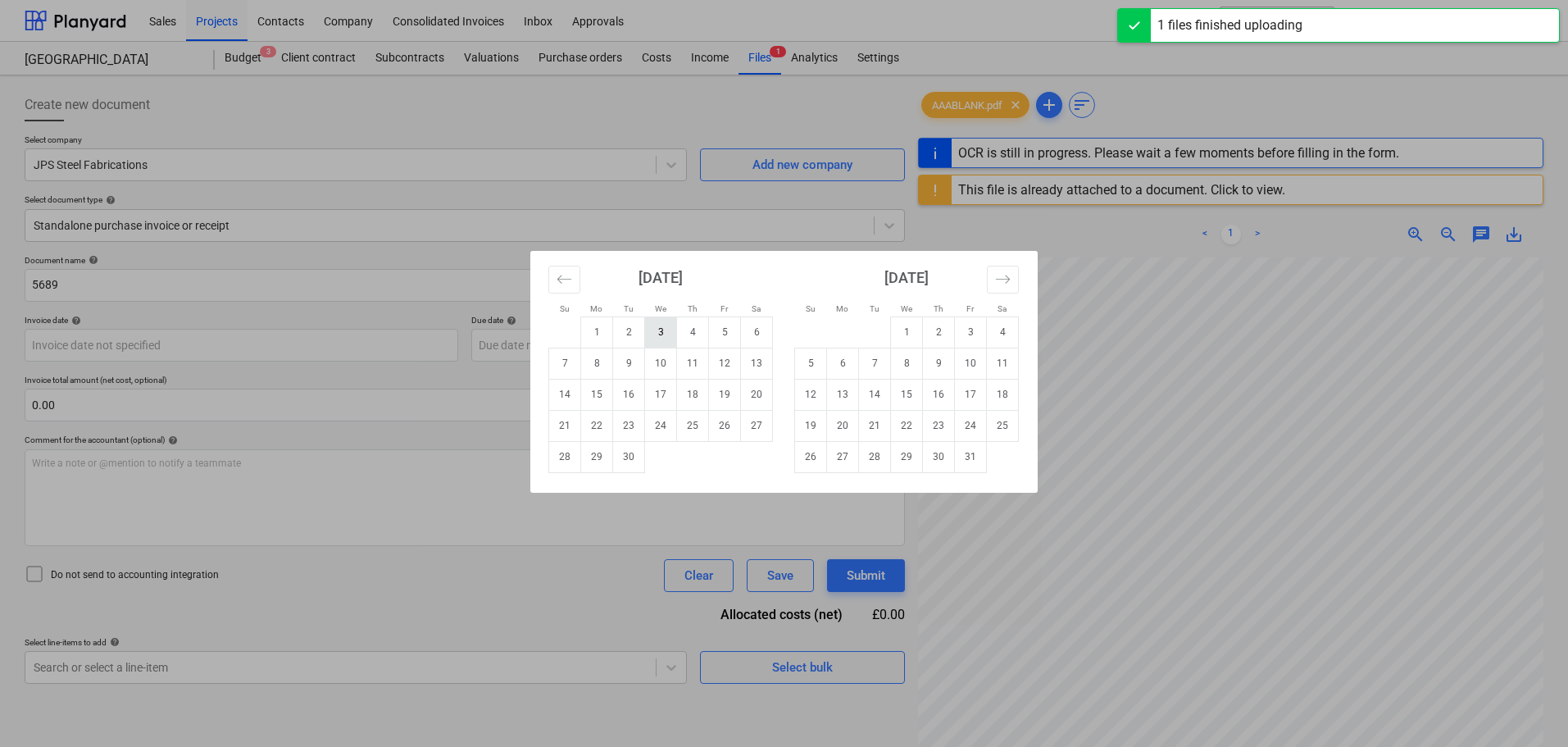
click at [656, 334] on td "3" at bounding box center [661, 332] width 32 height 31
type input "[DATE]"
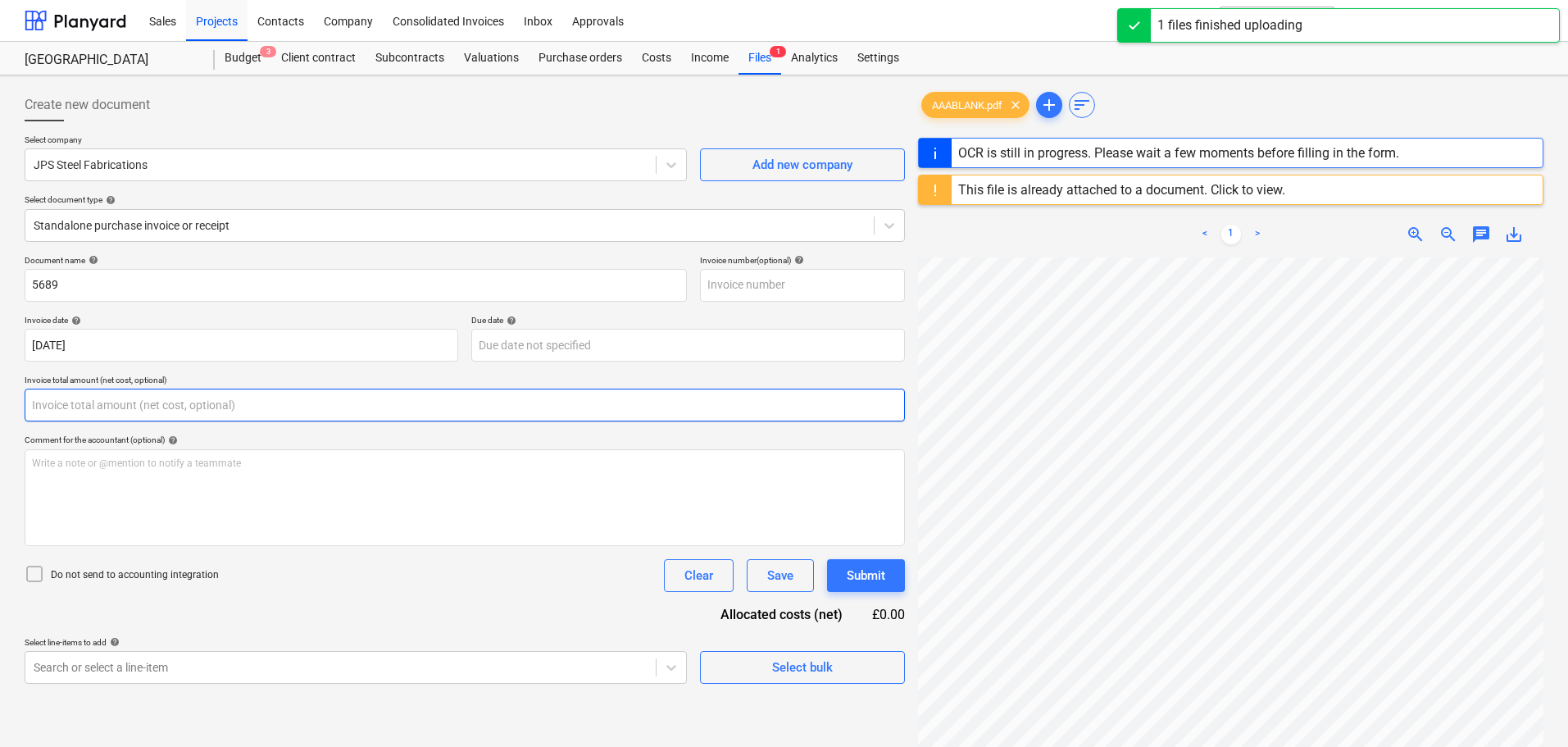
click at [144, 398] on input "text" at bounding box center [465, 405] width 880 height 33
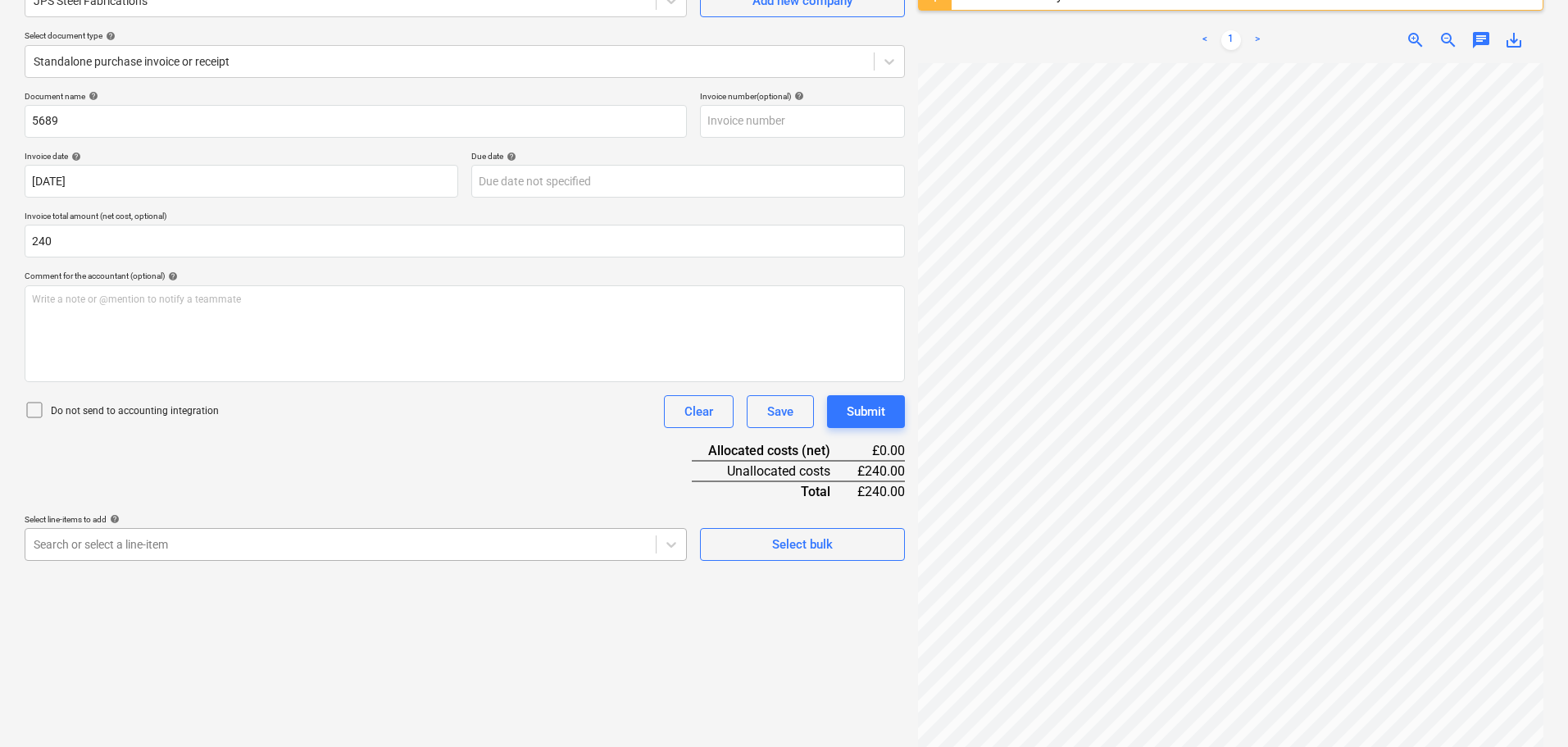
type input "240.00"
click at [176, 550] on body "Sales Projects Contacts Company Consolidated Invoices Inbox Approvals format_si…" at bounding box center [784, 210] width 1568 height 747
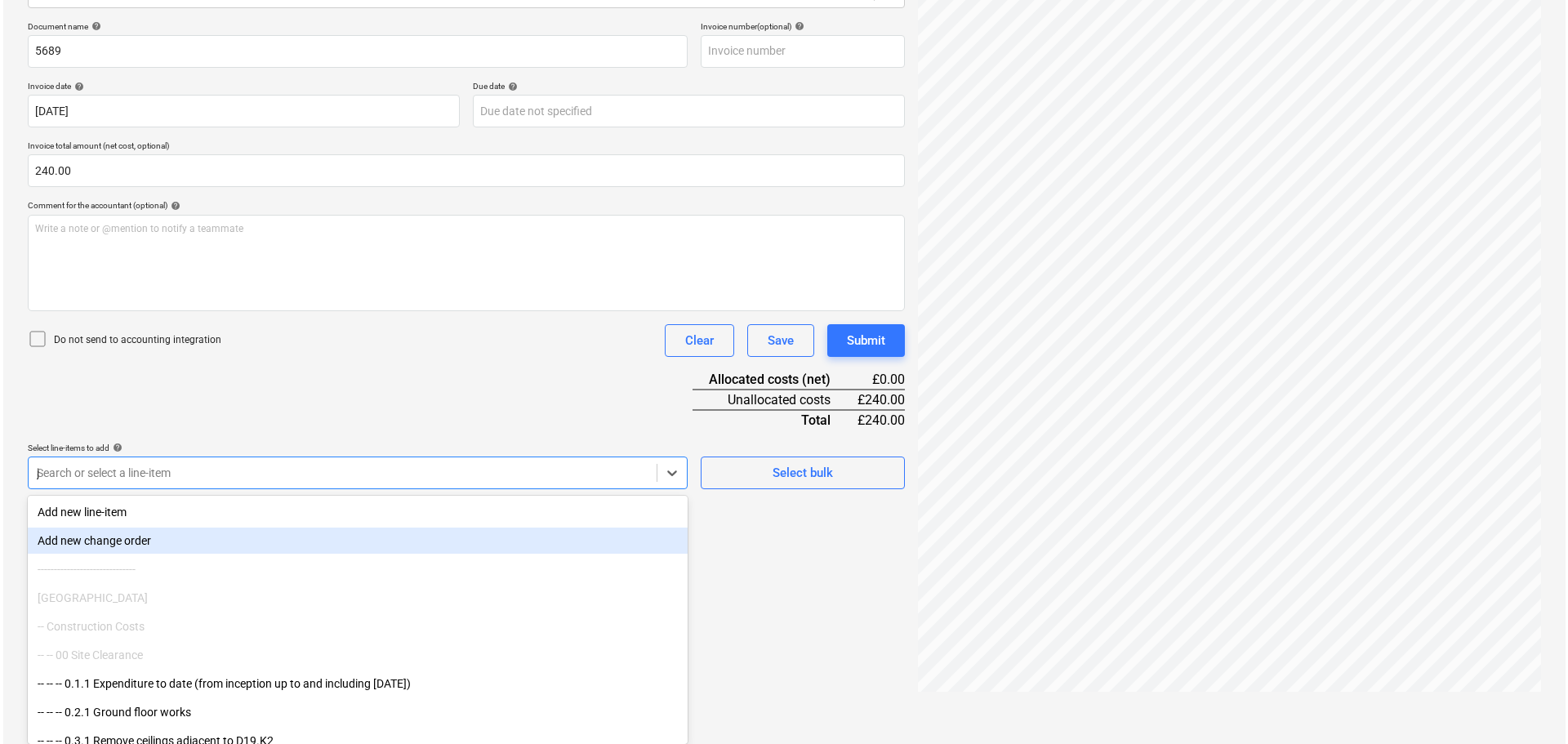
scroll to position [193, 0]
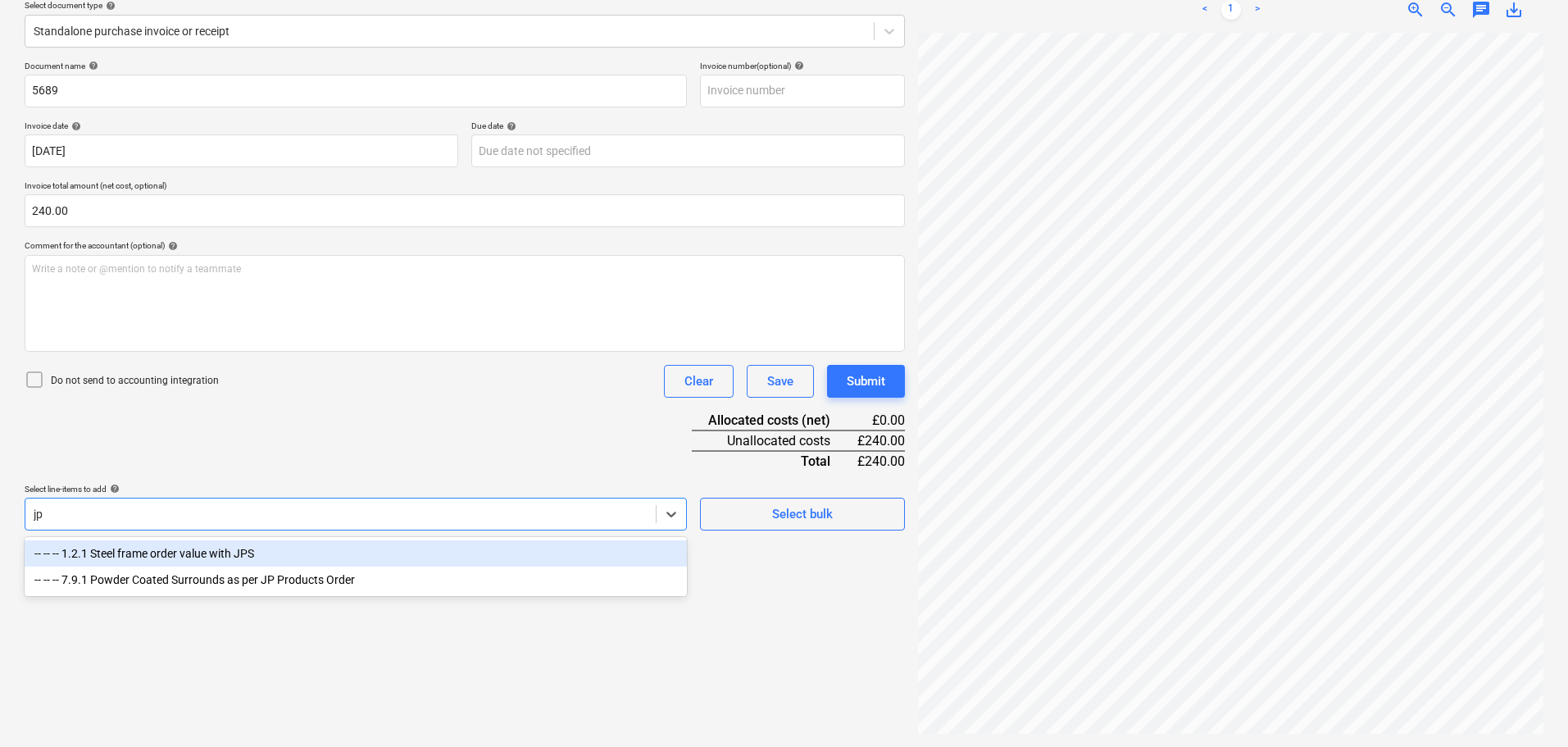
type input "jps"
click at [199, 551] on div "-- -- -- 1.2.1 Steel frame order value with JPS" at bounding box center [356, 553] width 662 height 26
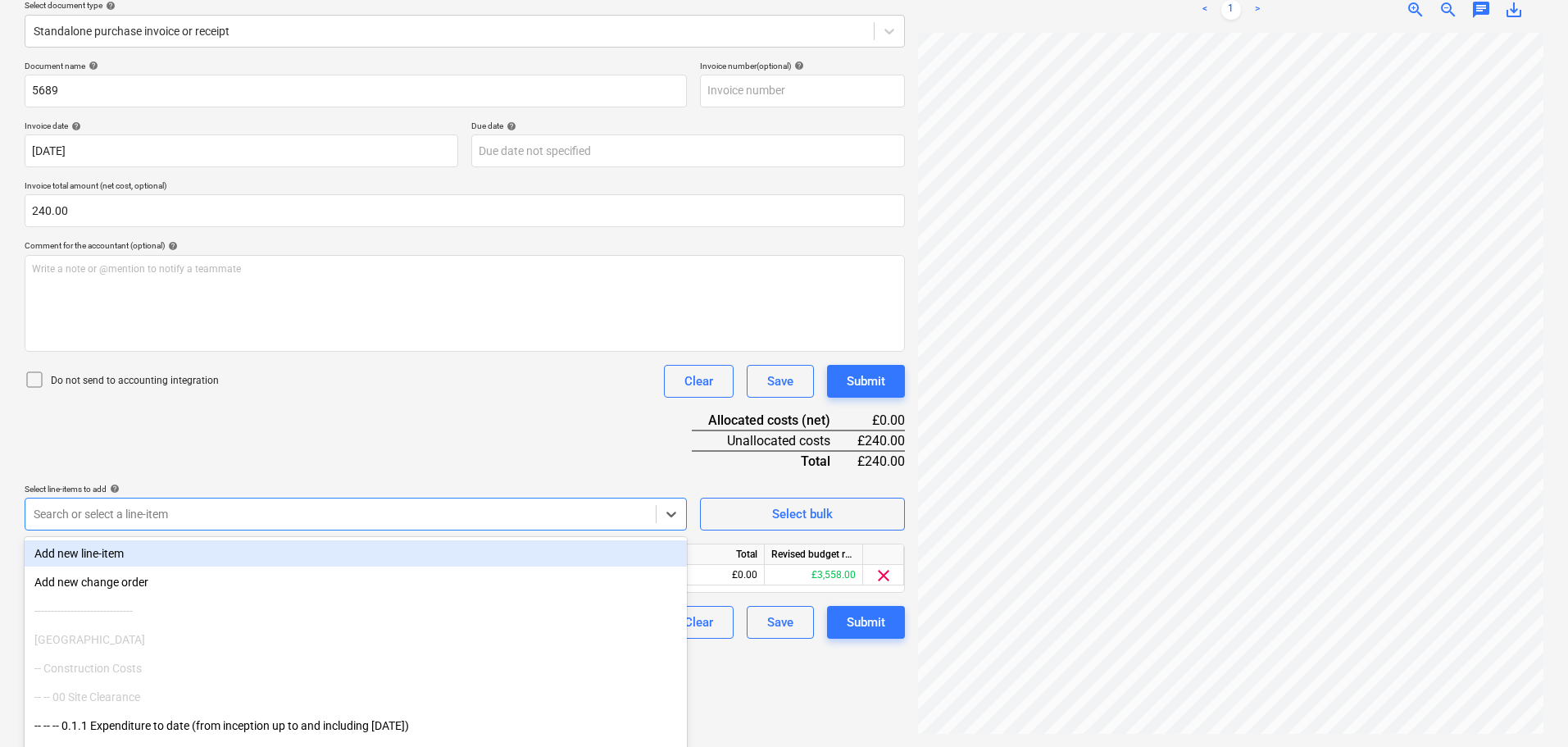
click at [400, 467] on div "Document name help 5689 Invoice number (optional) help Invoice date help 03 Sep…" at bounding box center [465, 349] width 880 height 578
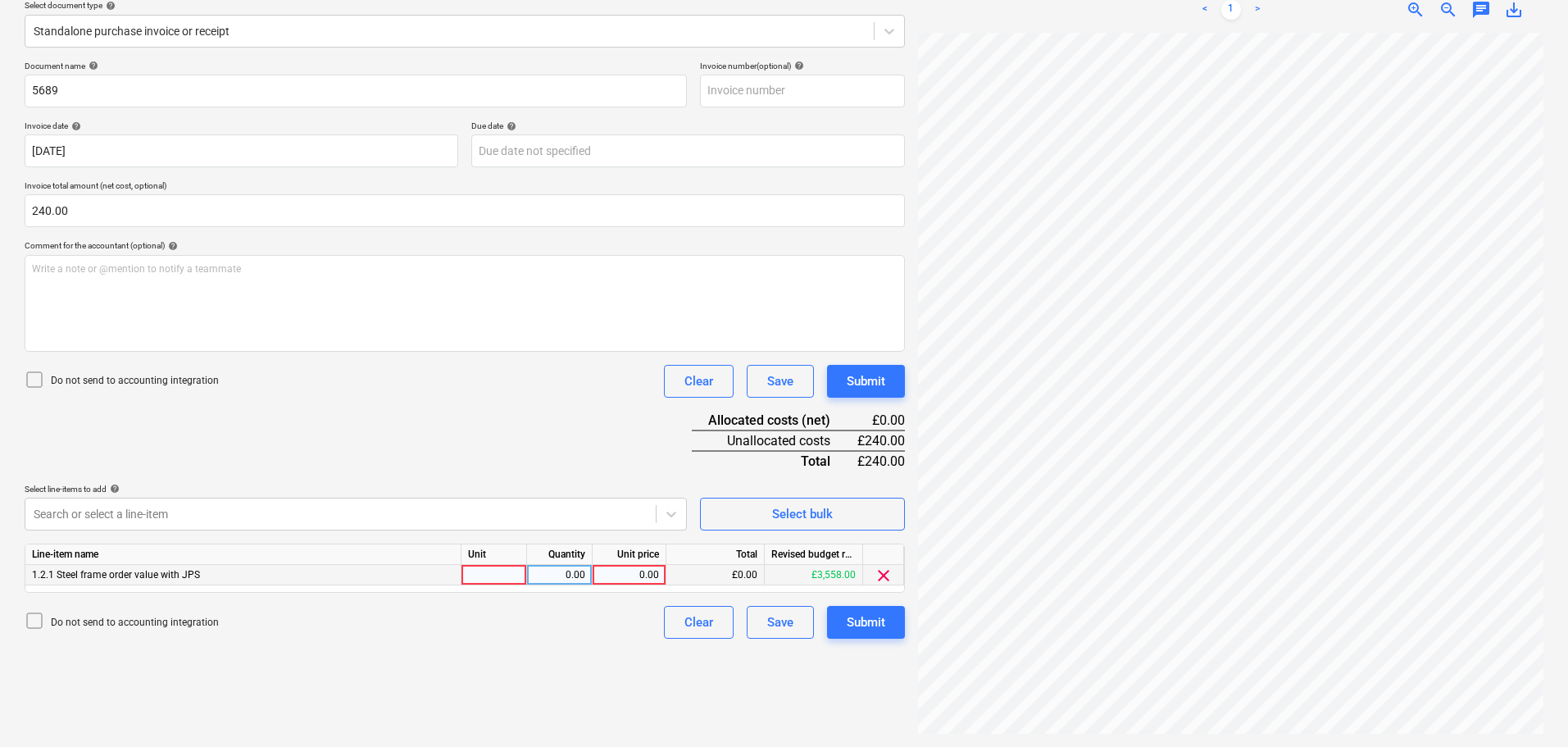
click at [621, 575] on div "0.00" at bounding box center [629, 575] width 60 height 21
type input "240"
click at [851, 621] on div "Submit" at bounding box center [866, 622] width 38 height 21
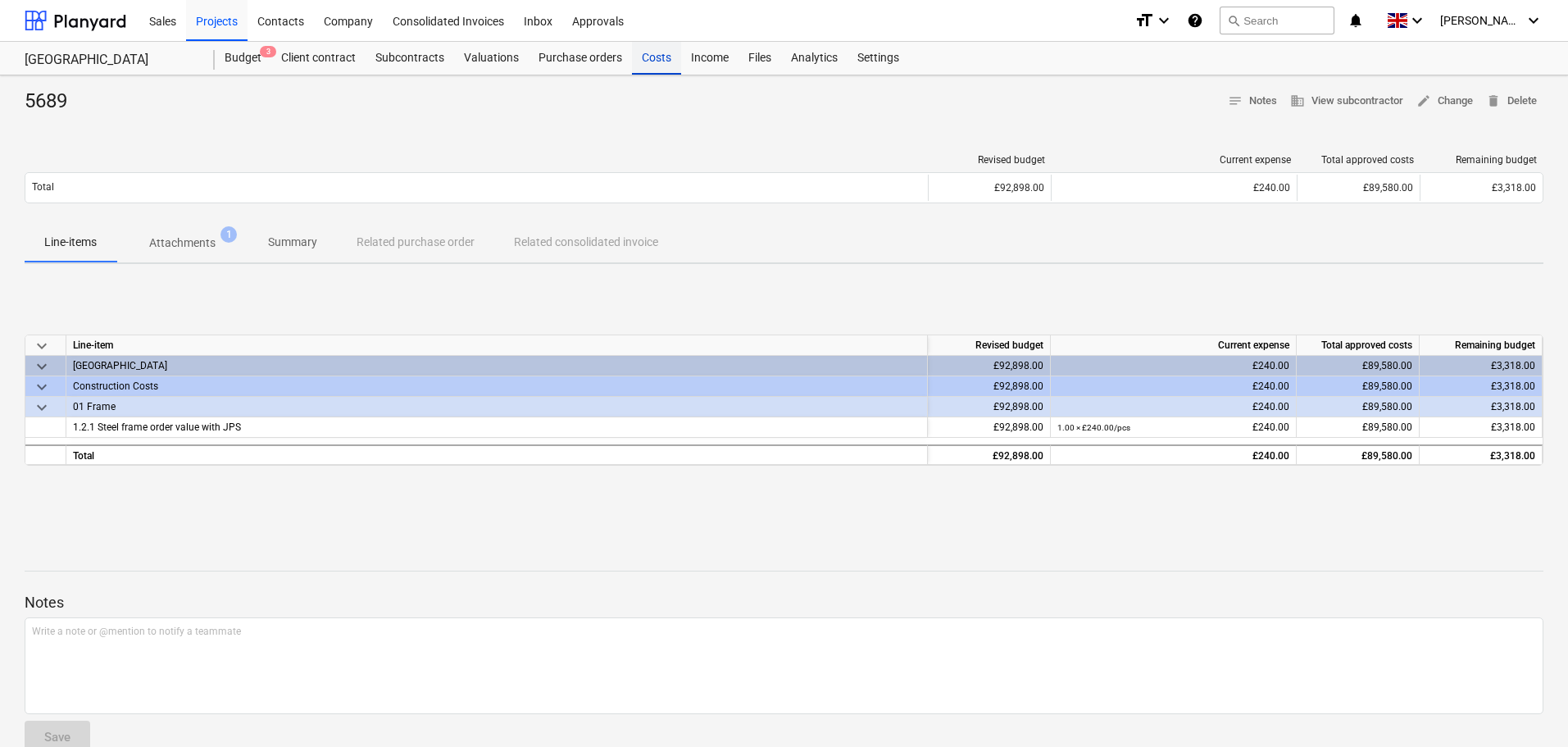
click at [645, 56] on div "Costs" at bounding box center [656, 58] width 49 height 33
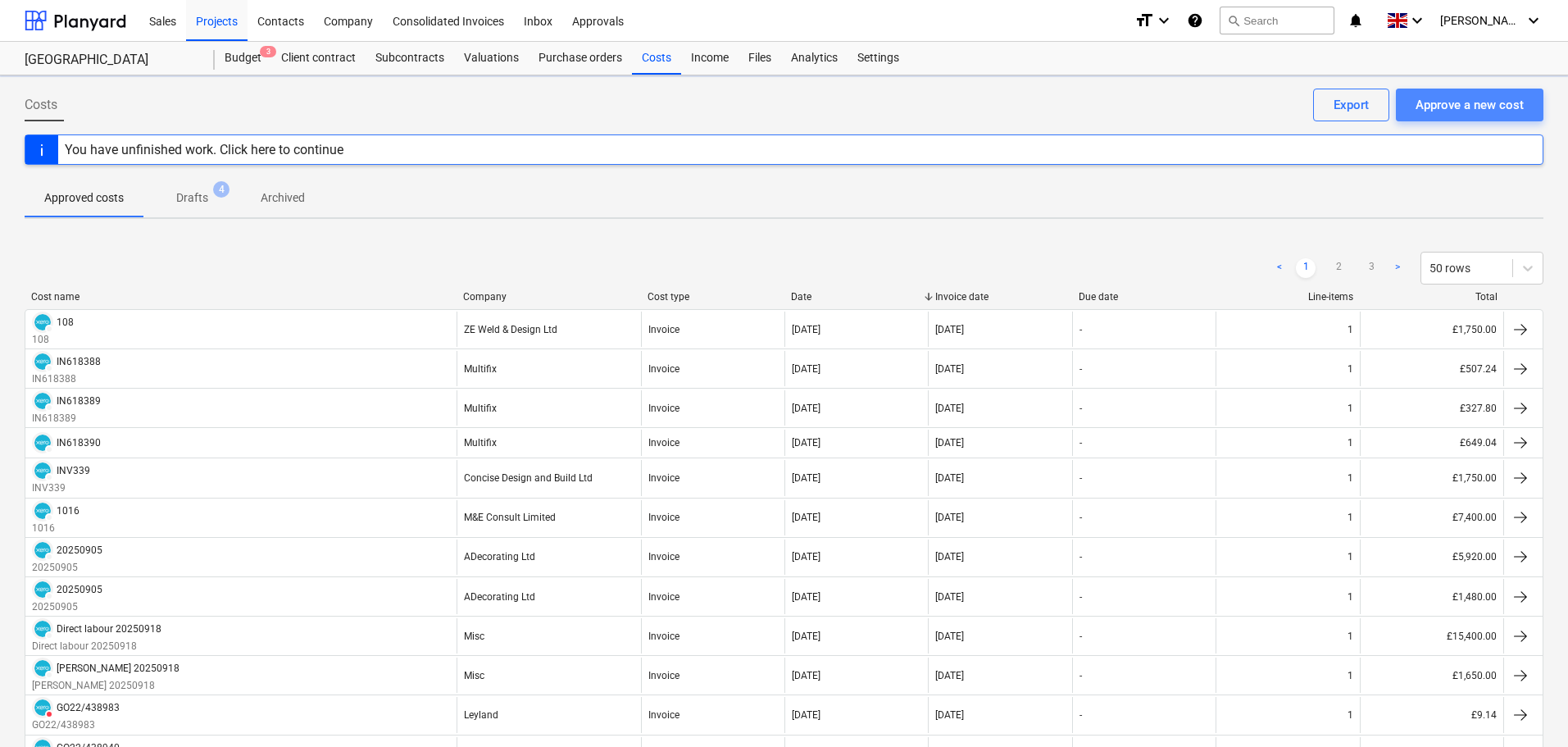
click at [1459, 105] on div "Approve a new cost" at bounding box center [1469, 105] width 108 height 21
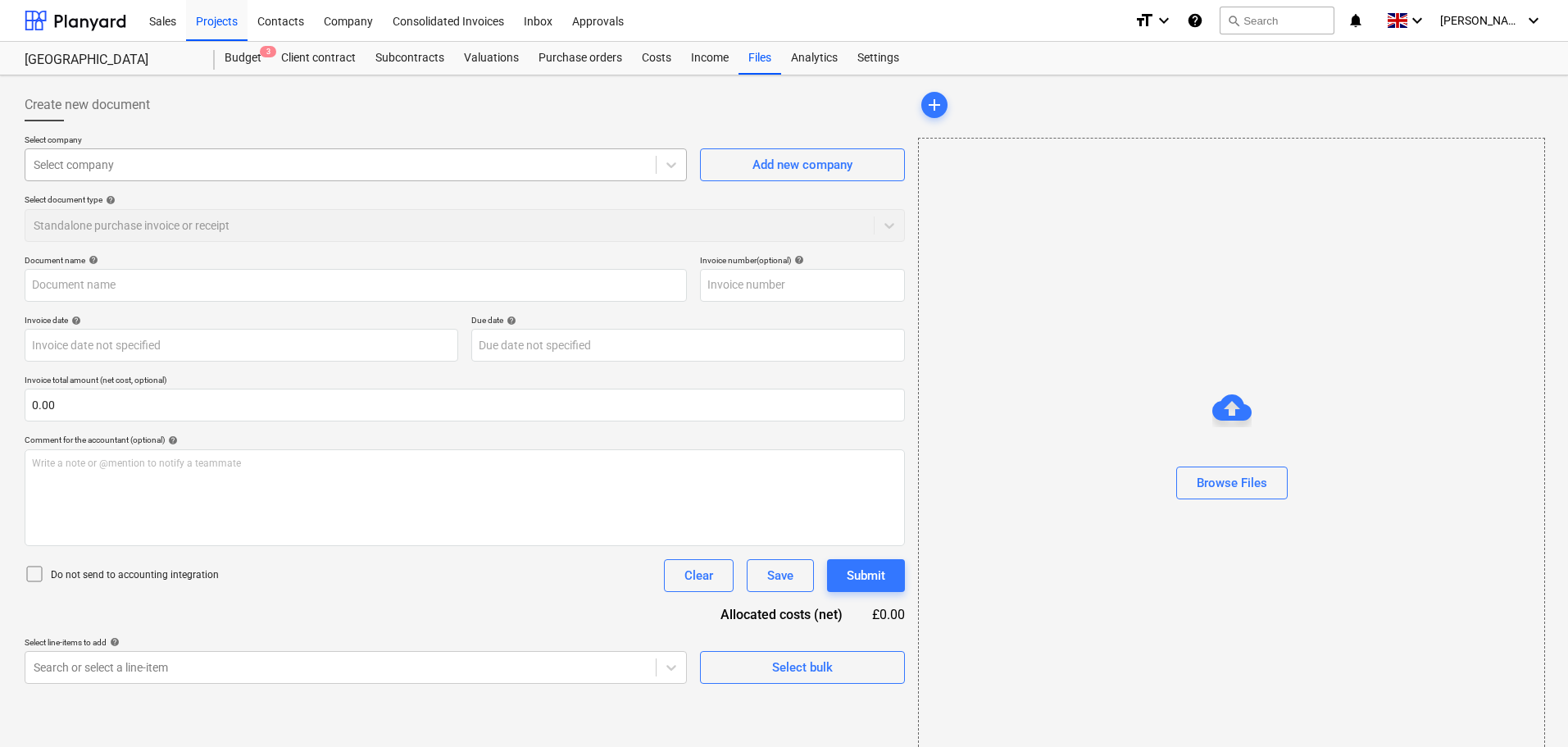
click at [127, 166] on div at bounding box center [340, 164] width 614 height 16
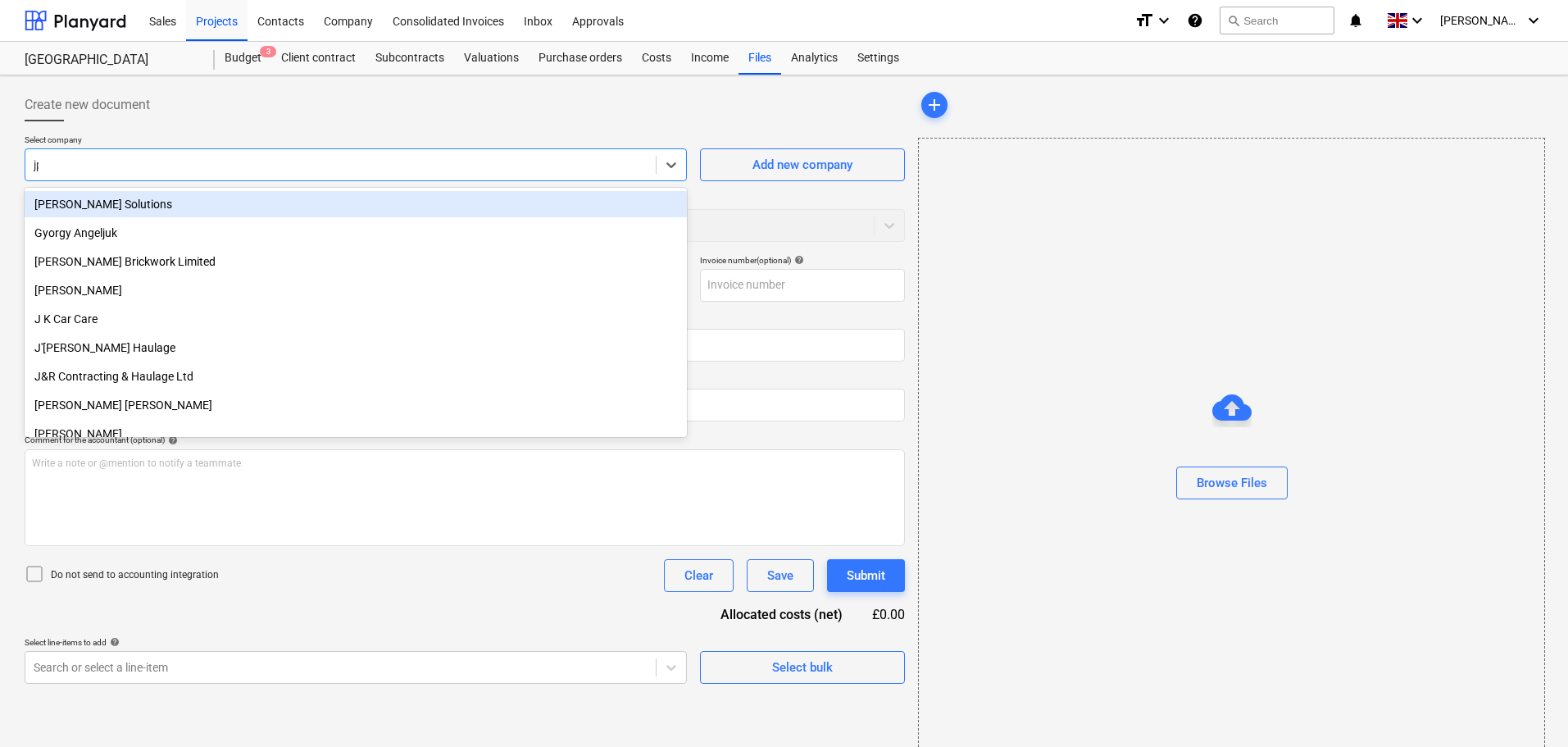
type input "jps"
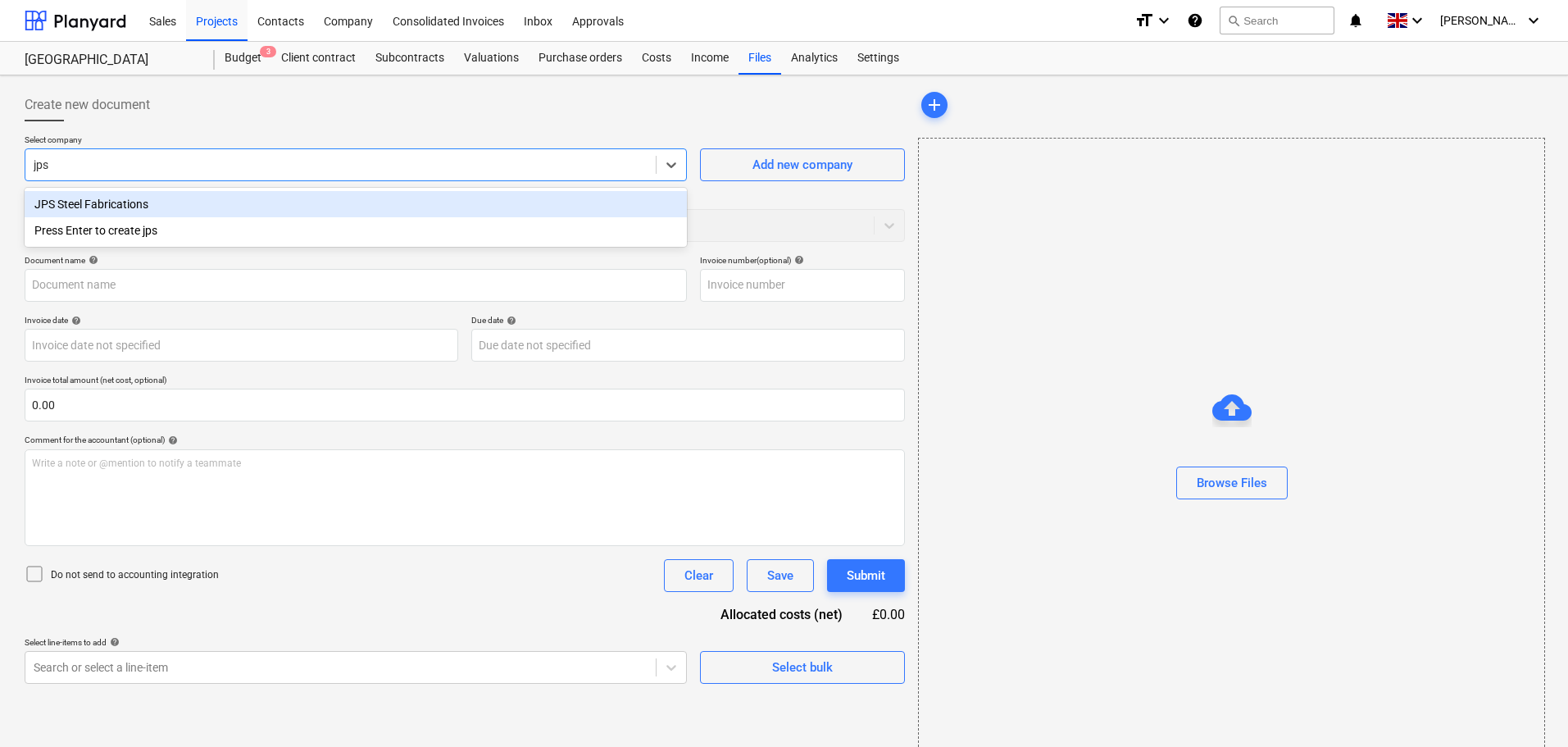
click at [126, 200] on div "JPS Steel Fabrications" at bounding box center [356, 204] width 662 height 26
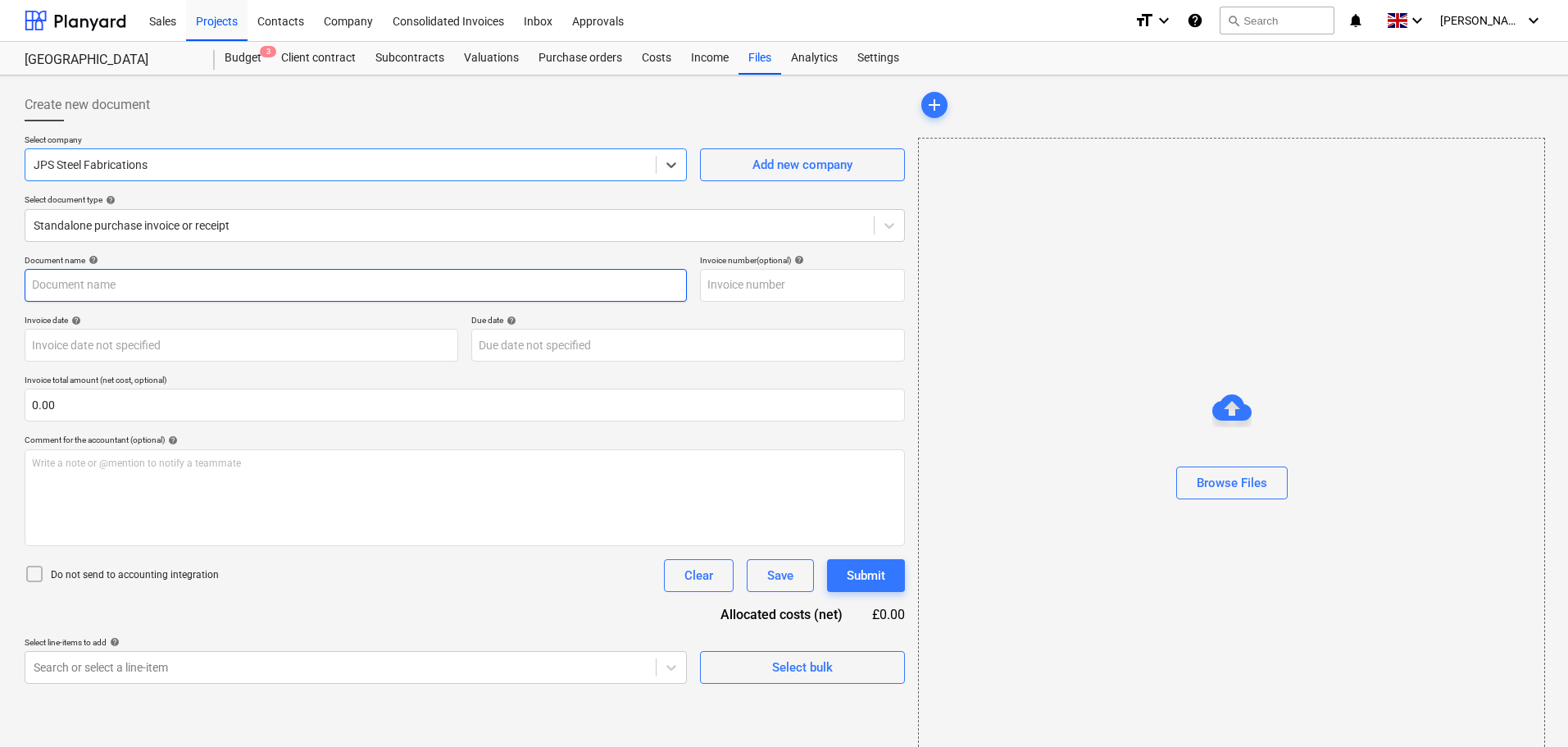
click at [88, 279] on input "text" at bounding box center [356, 285] width 662 height 33
type input "5687"
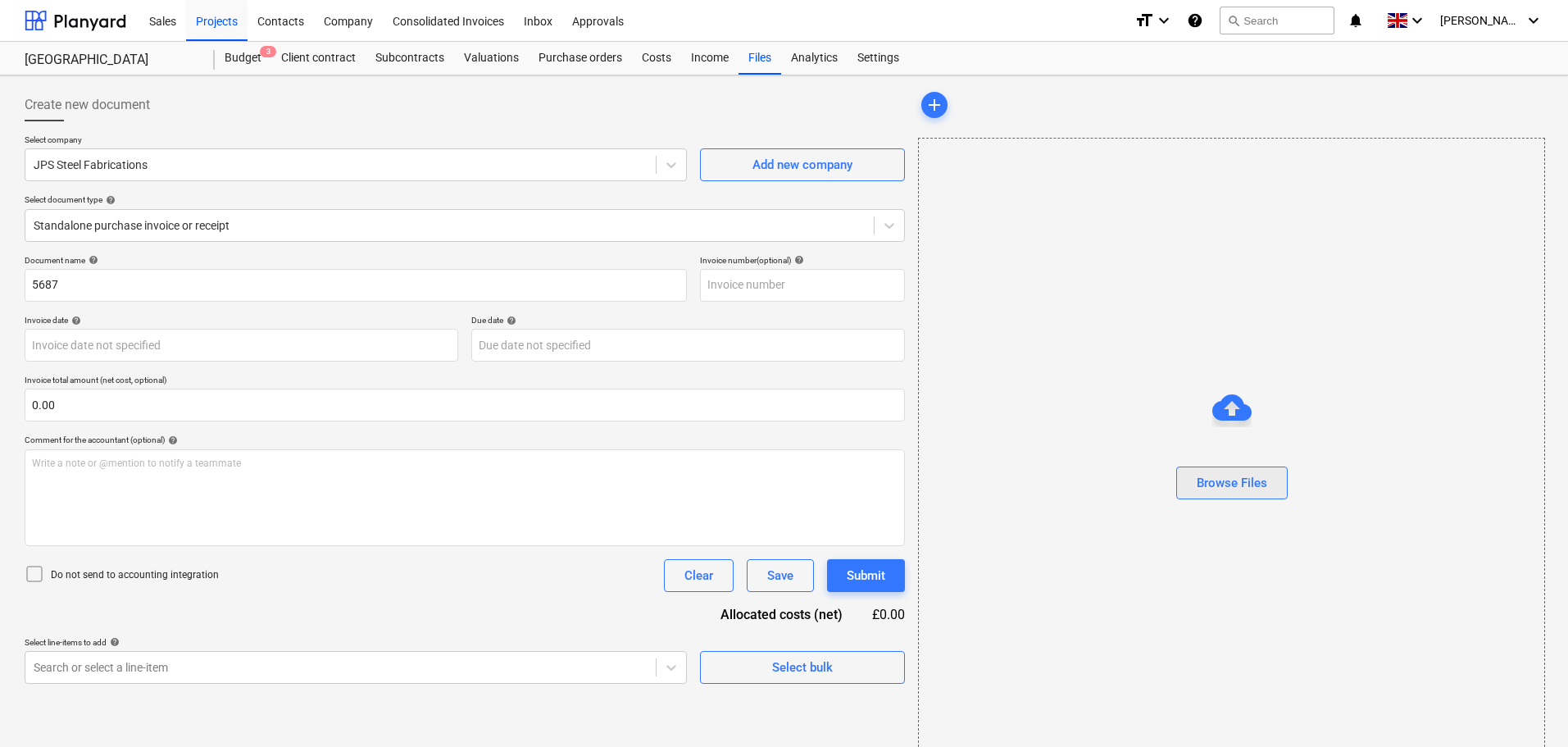
click at [1256, 491] on div "Browse Files" at bounding box center [1231, 483] width 71 height 21
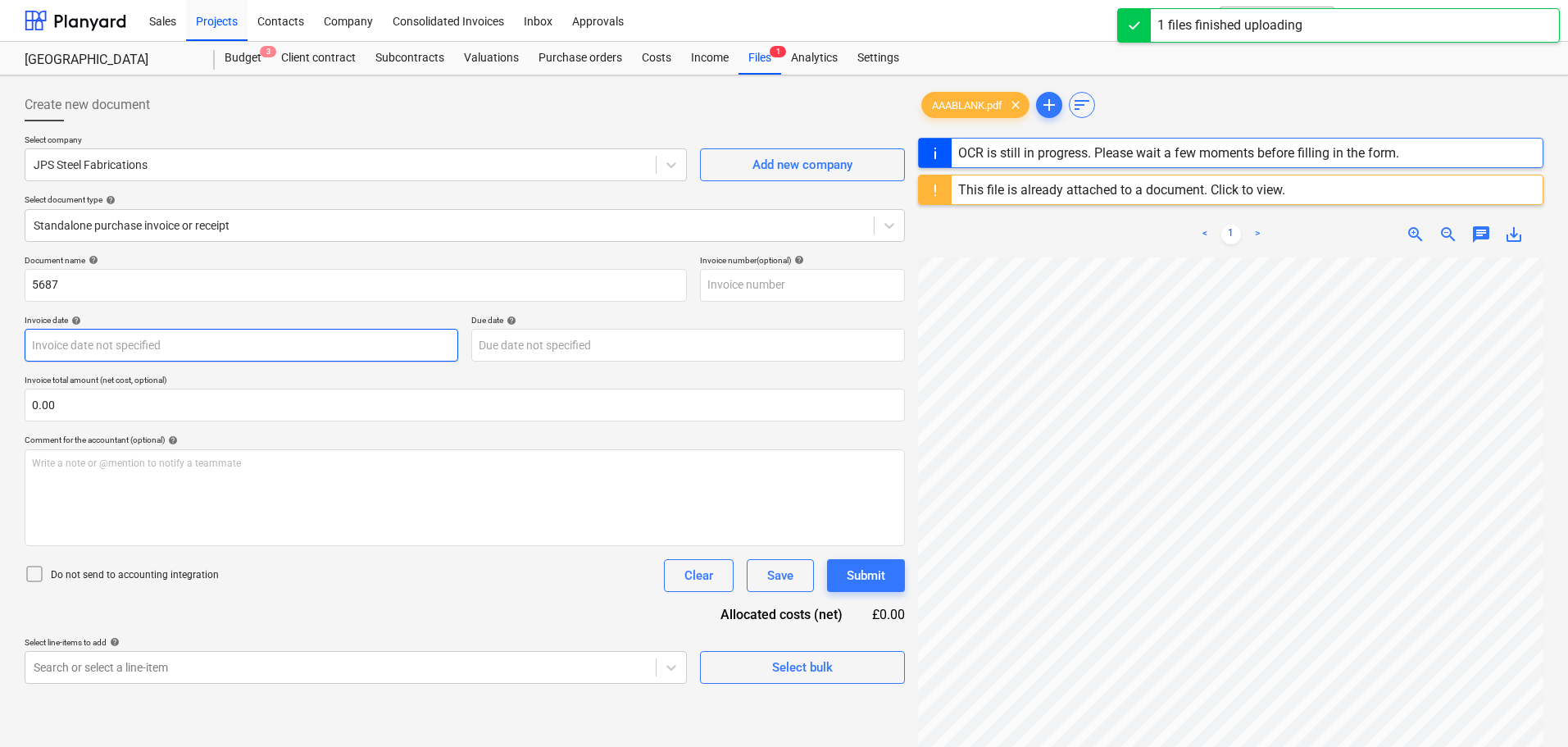
click at [116, 344] on body "Sales Projects Contacts Company Consolidated Invoices Inbox Approvals format_si…" at bounding box center [784, 374] width 1568 height 747
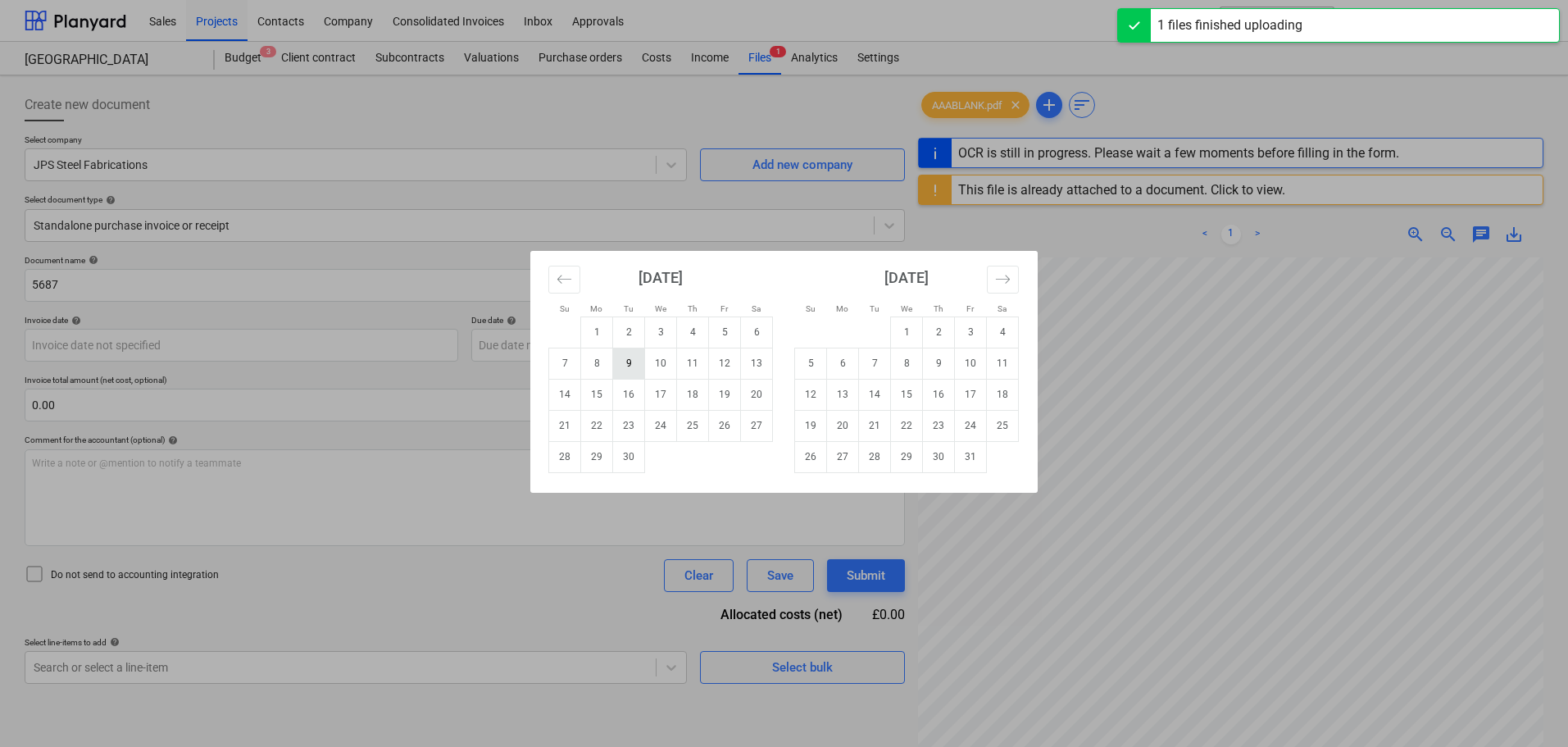
click at [627, 362] on td "9" at bounding box center [629, 363] width 32 height 31
type input "[DATE]"
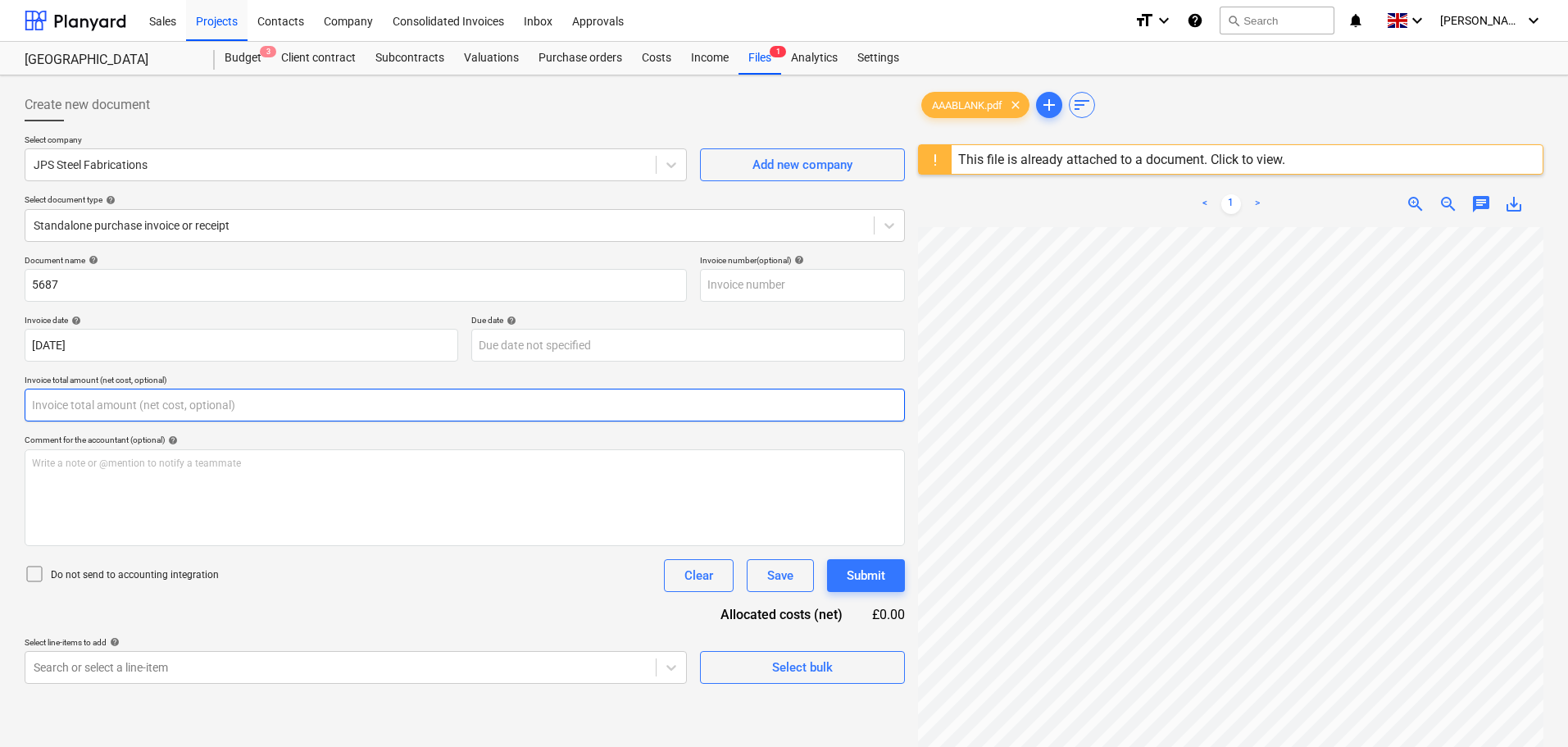
click at [61, 398] on input "text" at bounding box center [465, 405] width 880 height 33
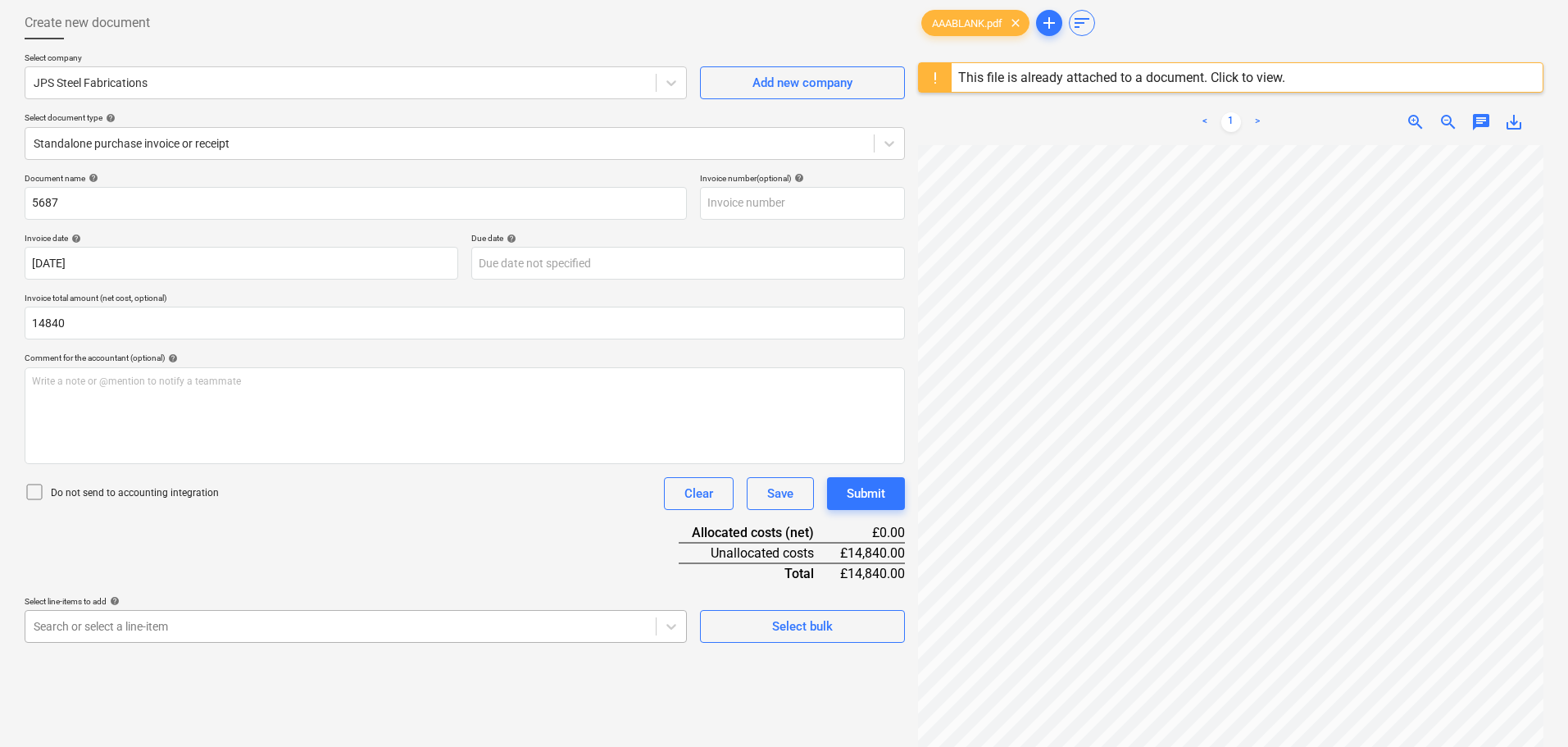
type input "14,840.00"
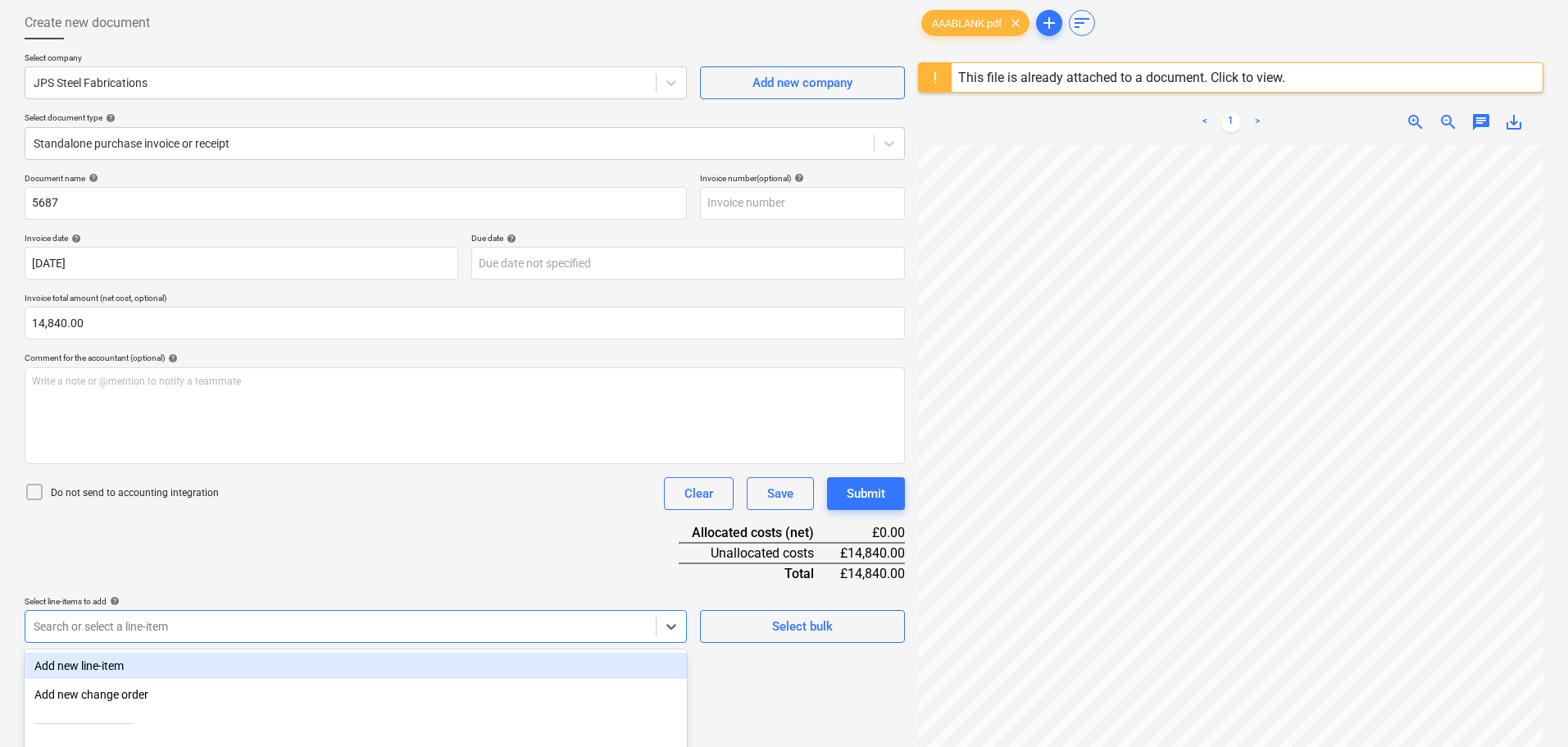
click at [205, 616] on body "Sales Projects Contacts Company Consolidated Invoices Inbox Approvals format_si…" at bounding box center [784, 291] width 1568 height 747
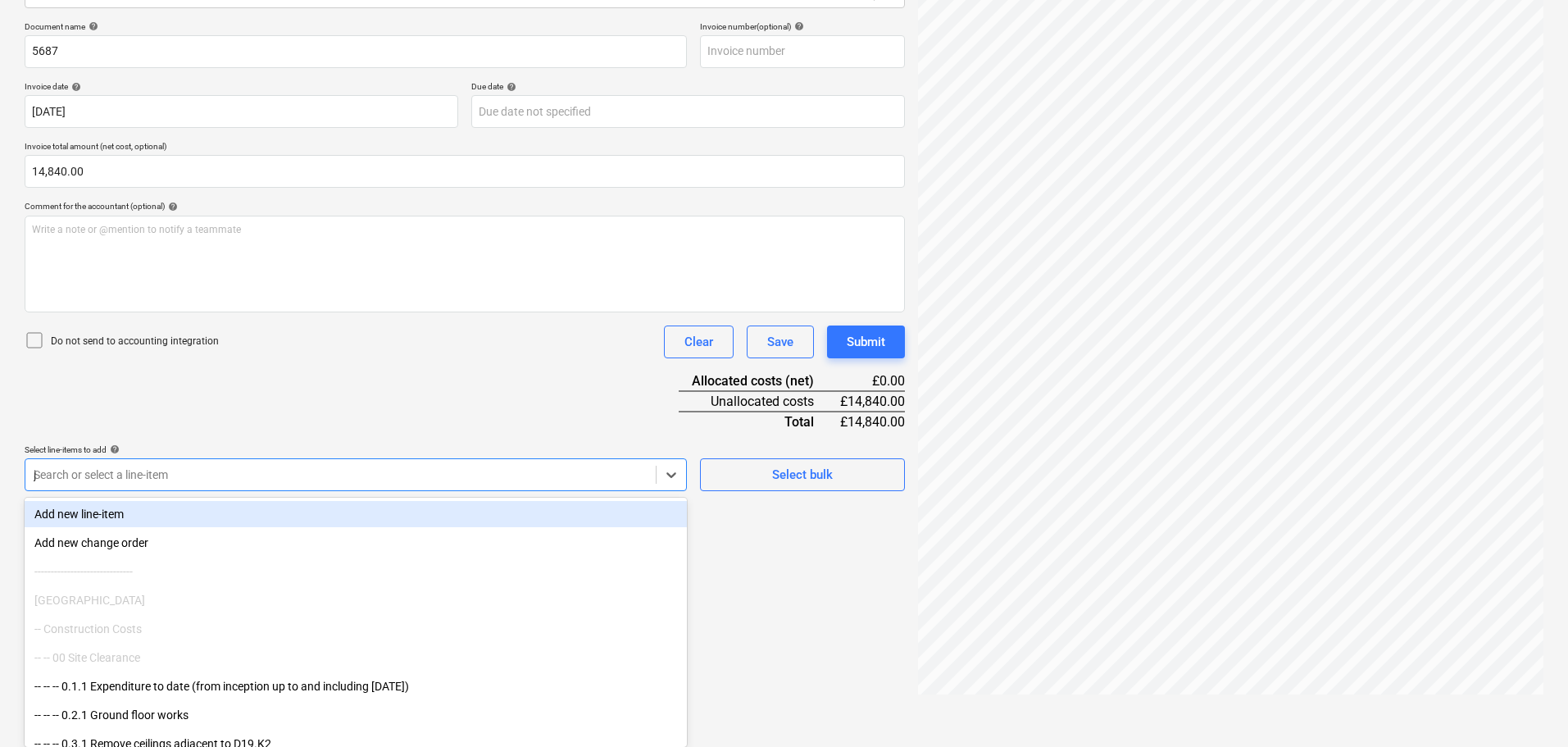
scroll to position [194, 0]
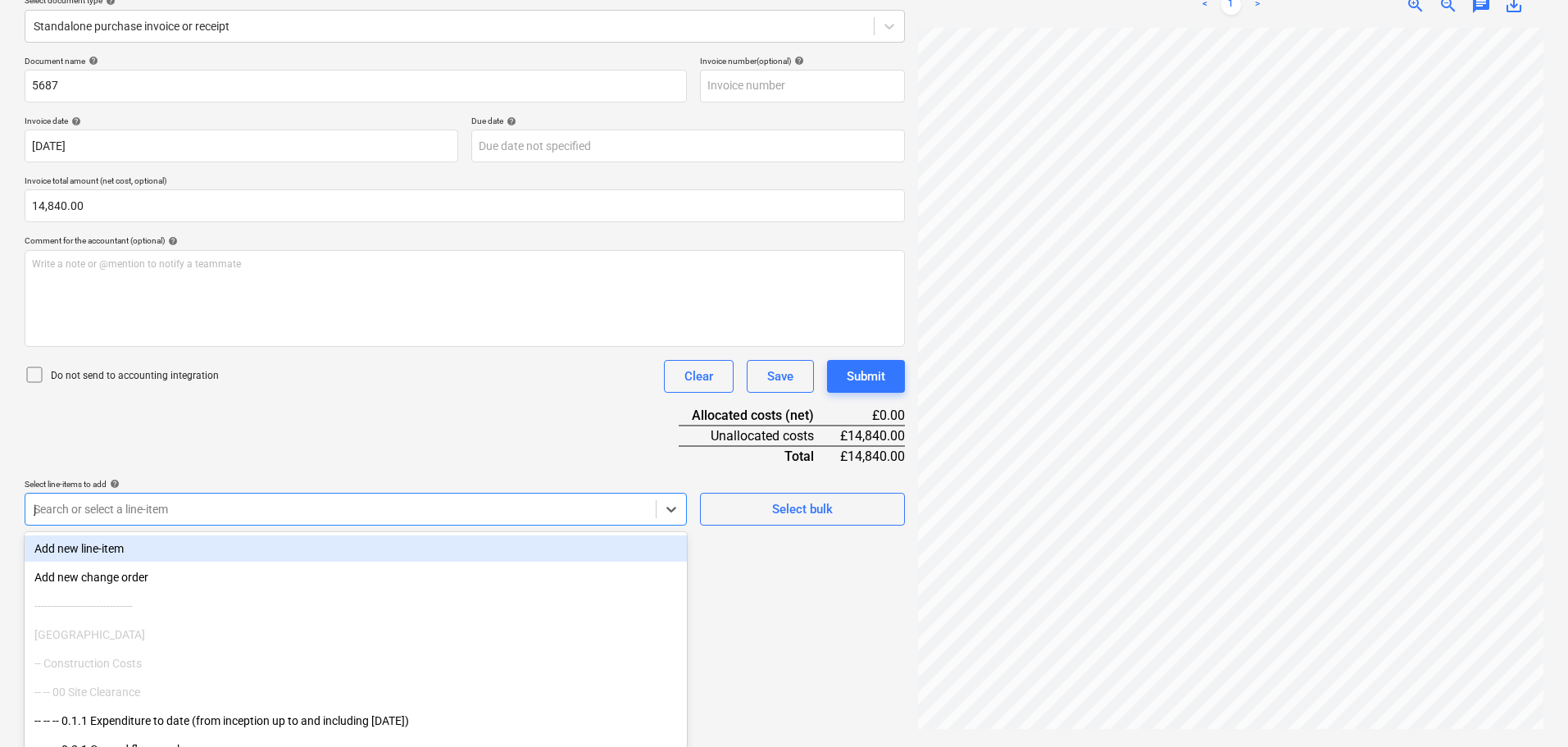
type input "jps"
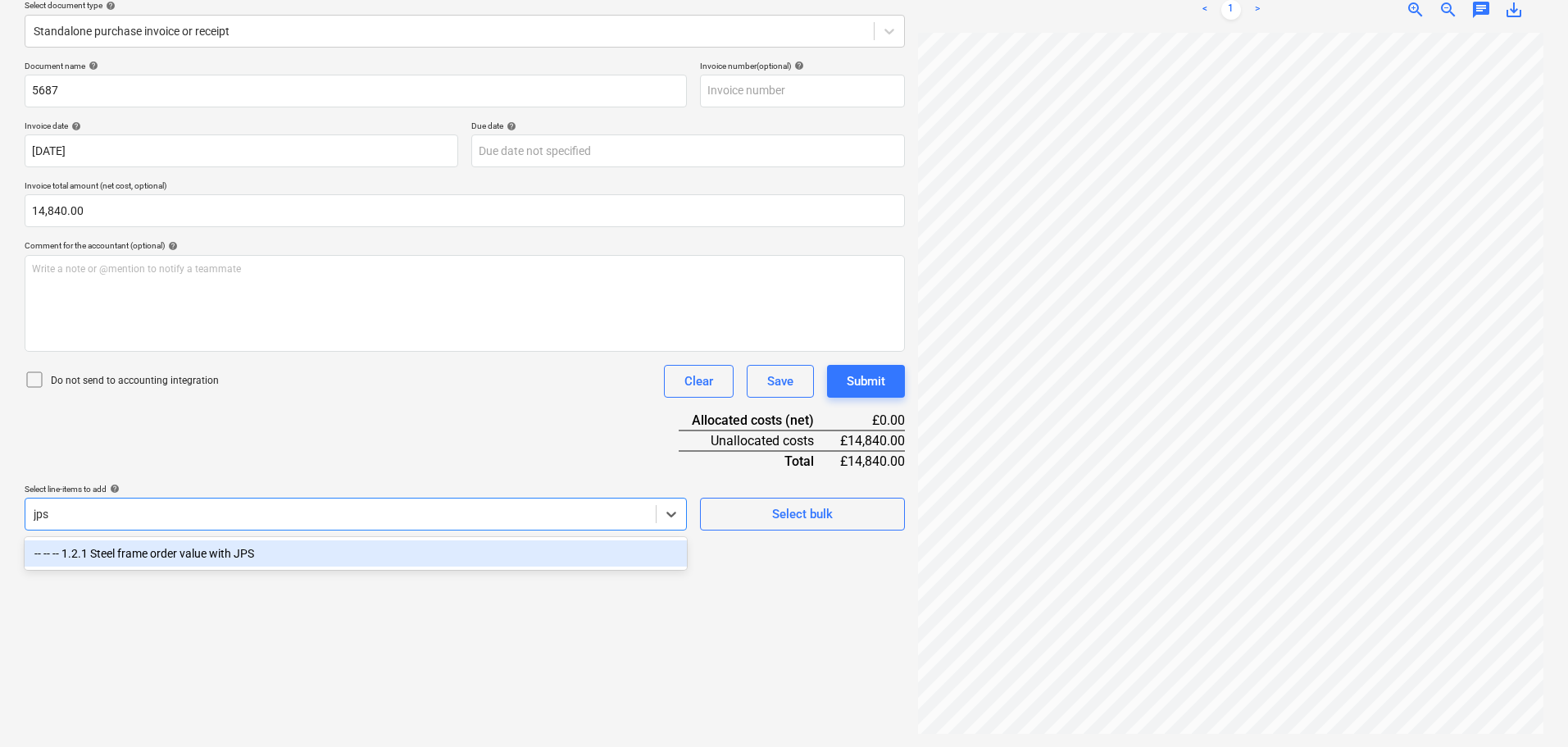
click at [238, 550] on div "-- -- -- 1.2.1 Steel frame order value with JPS" at bounding box center [356, 553] width 662 height 26
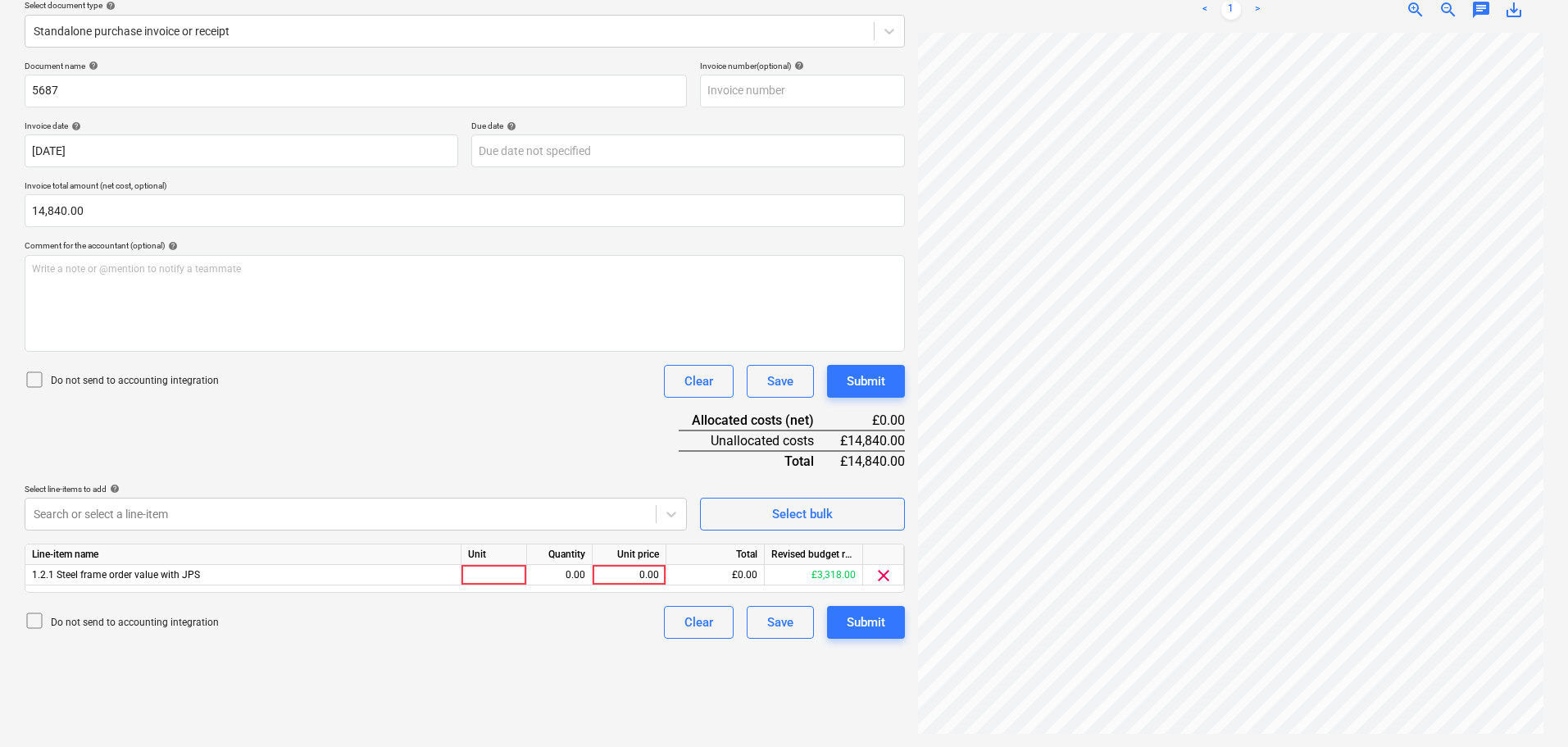
click at [386, 448] on div "Document name help 5687 Invoice number (optional) help Invoice date help 09 Sep…" at bounding box center [465, 349] width 880 height 578
click at [654, 573] on div "0.00" at bounding box center [629, 575] width 60 height 21
type input "14840"
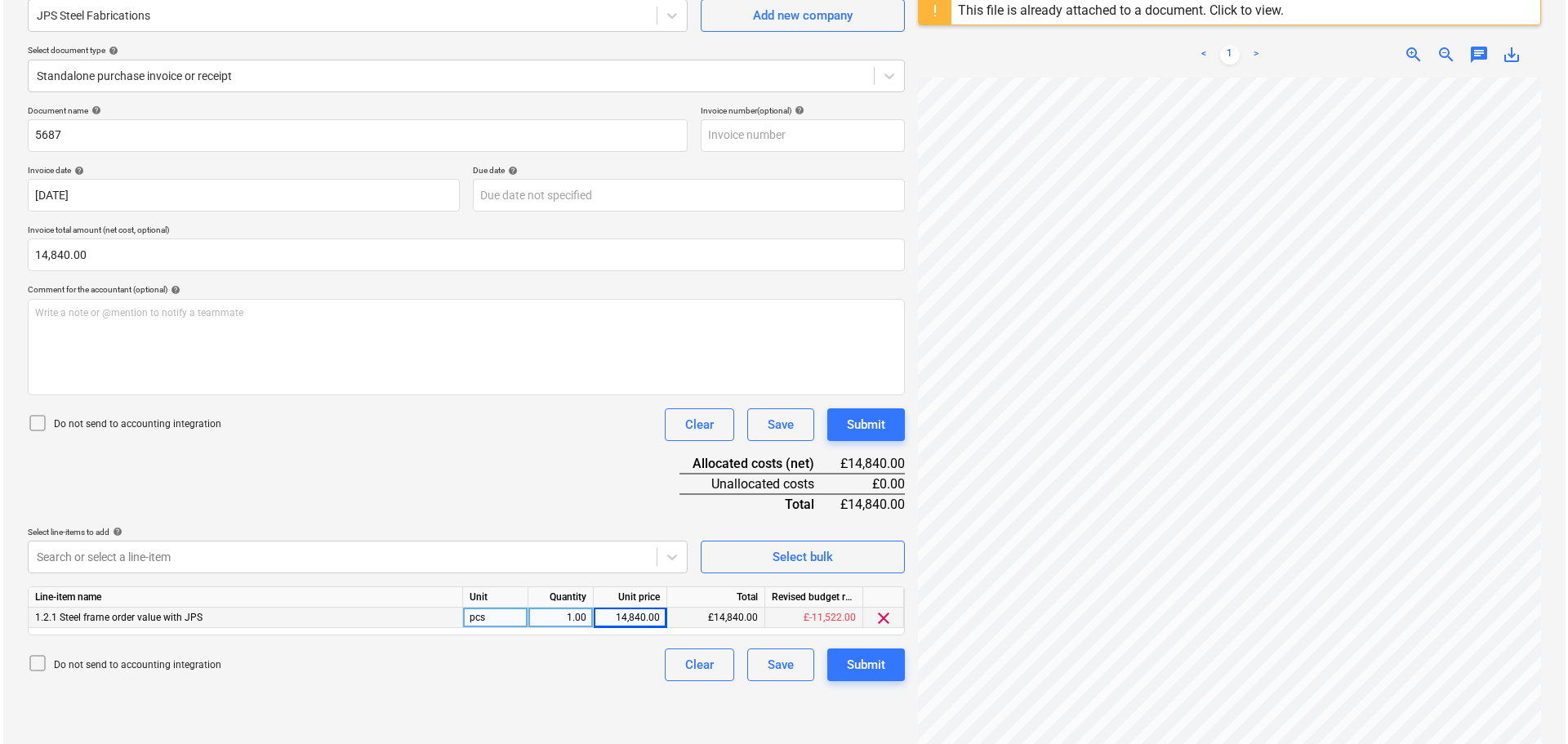
scroll to position [163, 0]
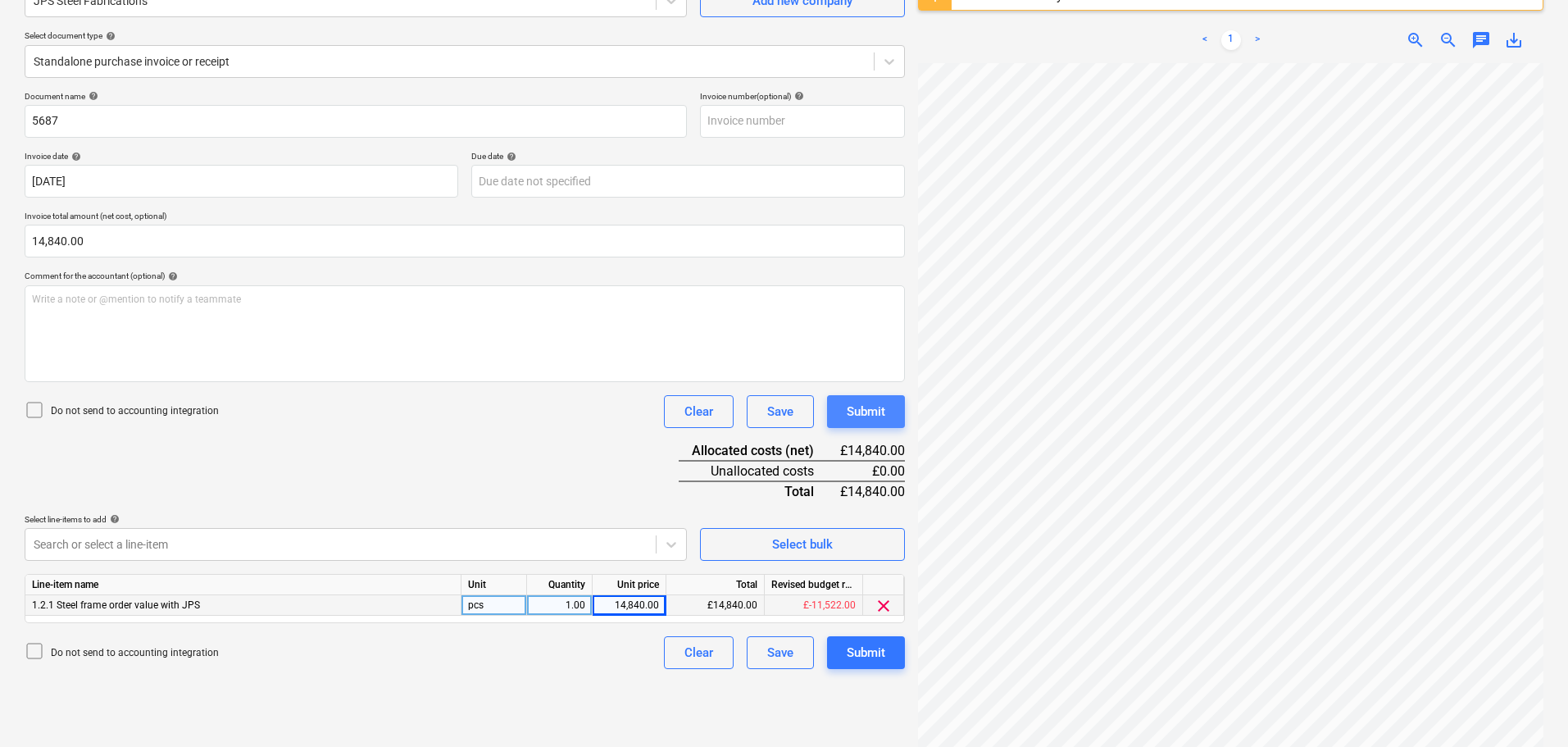
click at [887, 414] on button "Submit" at bounding box center [866, 411] width 78 height 33
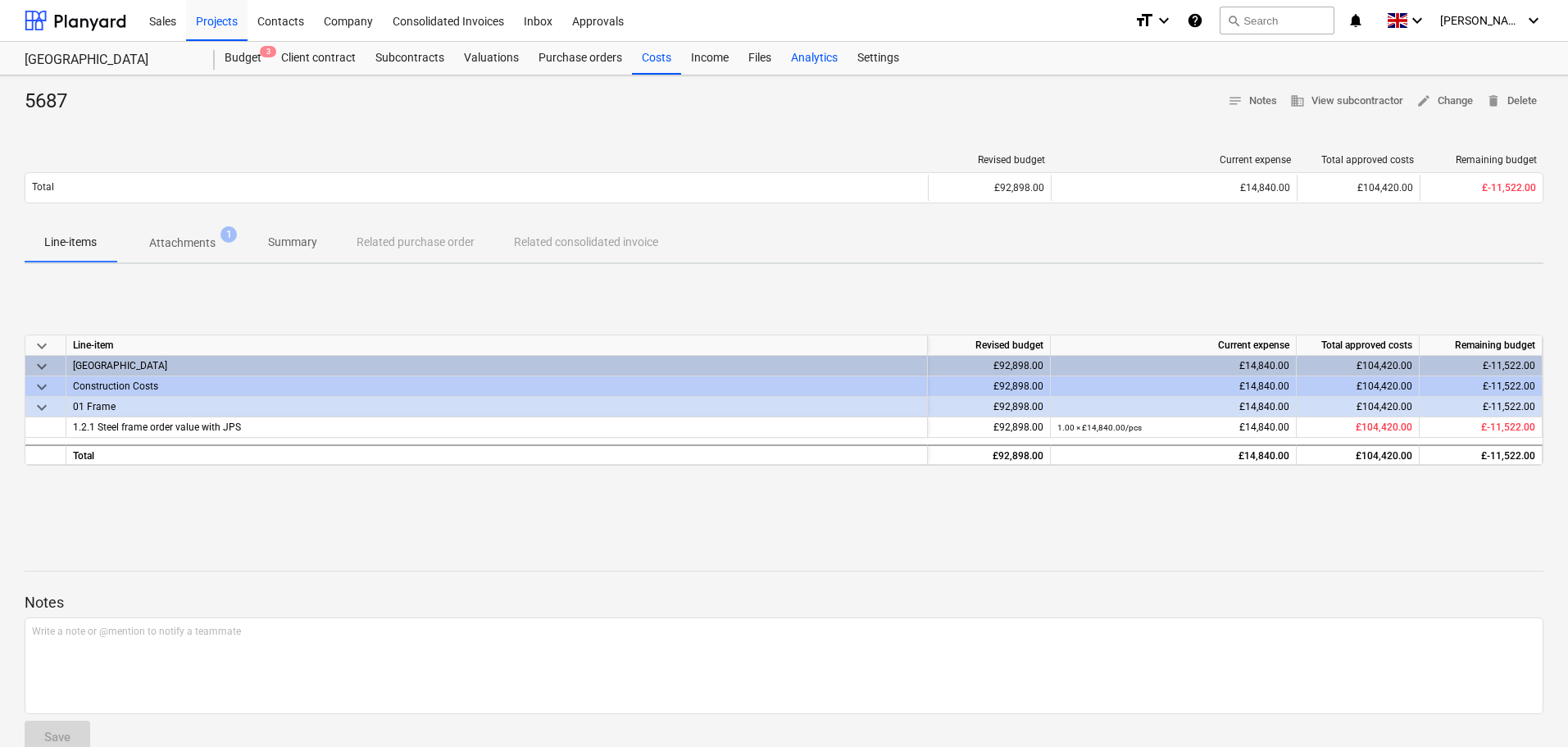
drag, startPoint x: 641, startPoint y: 55, endPoint x: 788, endPoint y: 72, distance: 148.0
click at [641, 55] on div "Costs" at bounding box center [656, 58] width 49 height 33
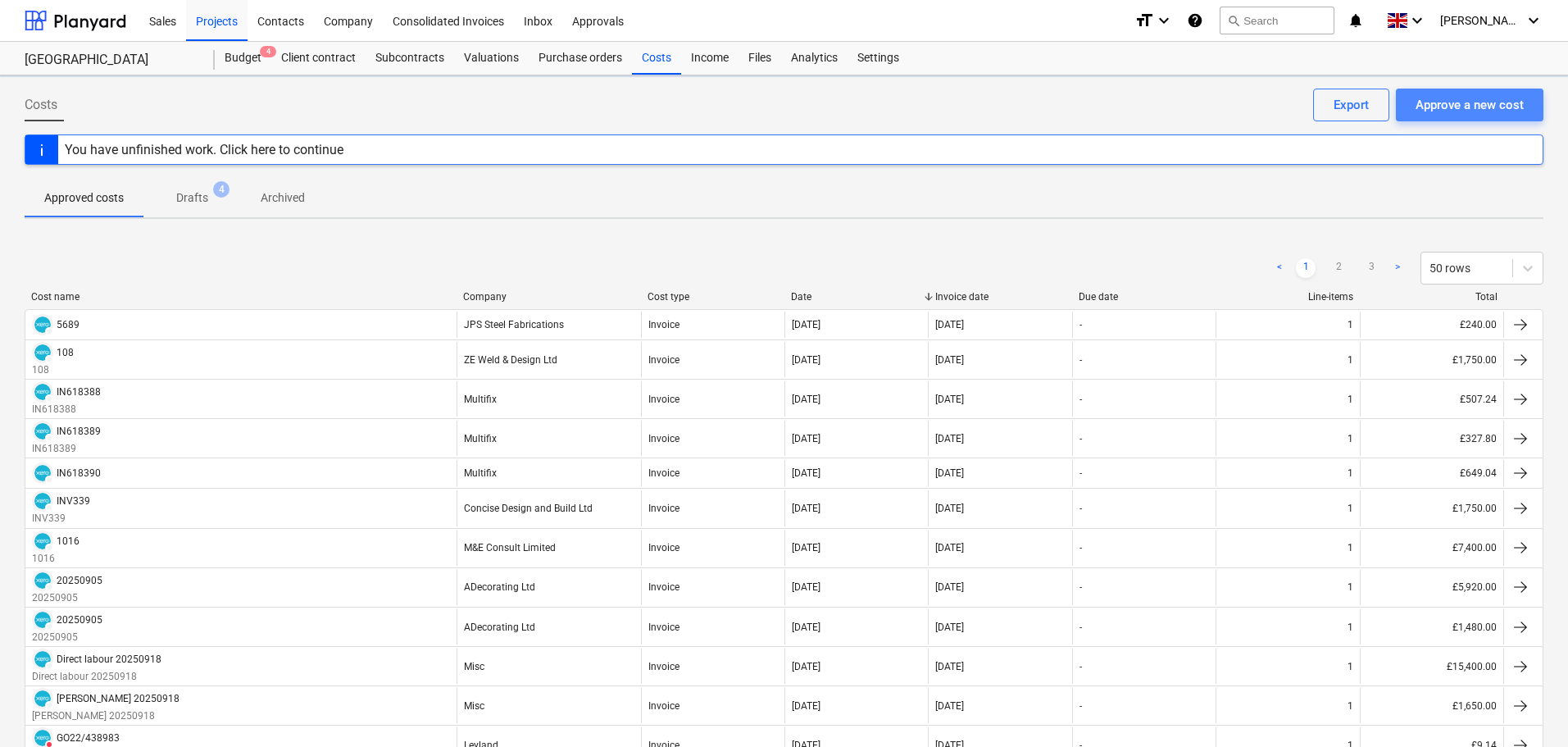
click at [1465, 94] on div "Approve a new cost" at bounding box center [1469, 105] width 108 height 21
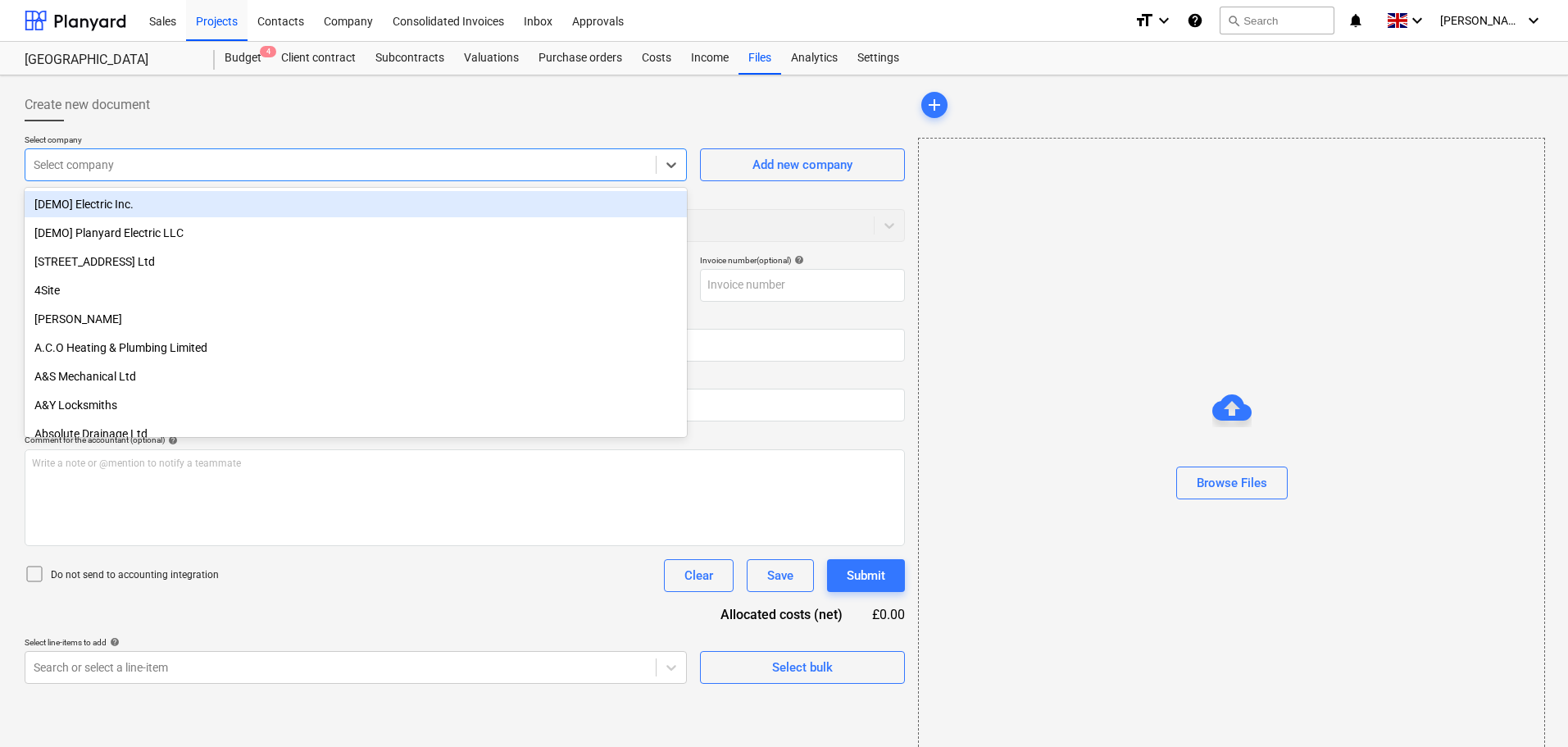
click at [189, 168] on div at bounding box center [340, 164] width 614 height 16
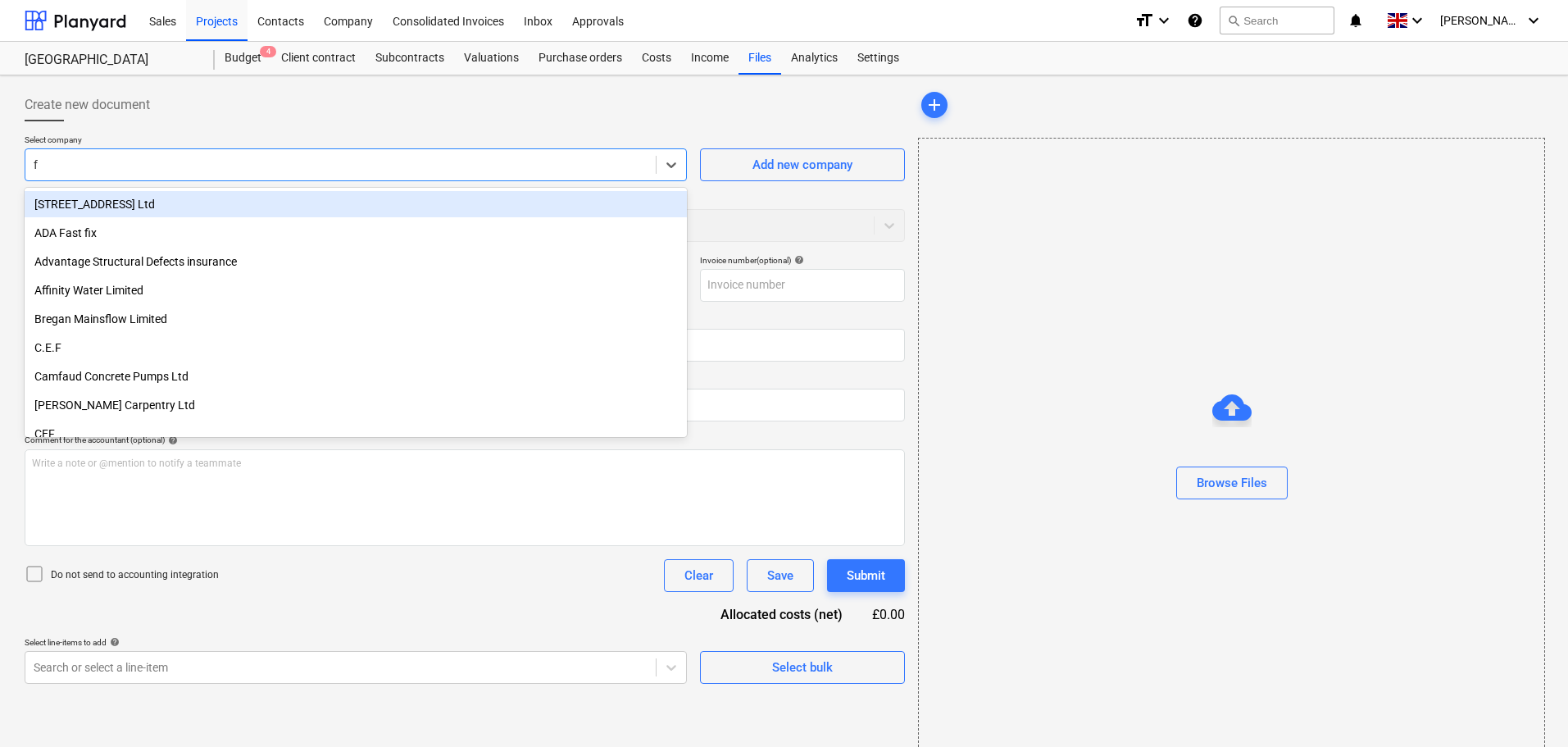
type input "fj"
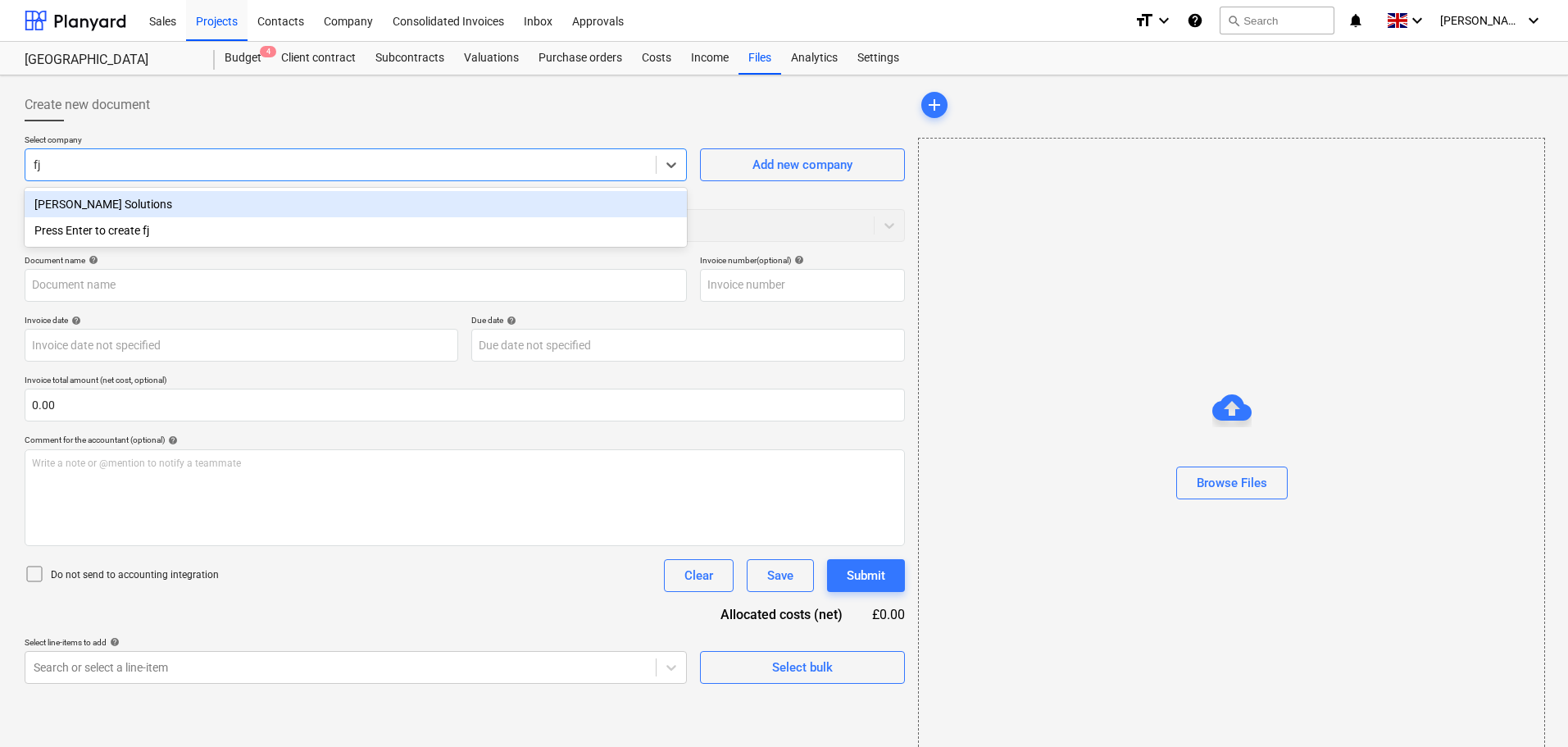
click at [187, 198] on div "[PERSON_NAME] Solutions" at bounding box center [356, 204] width 662 height 26
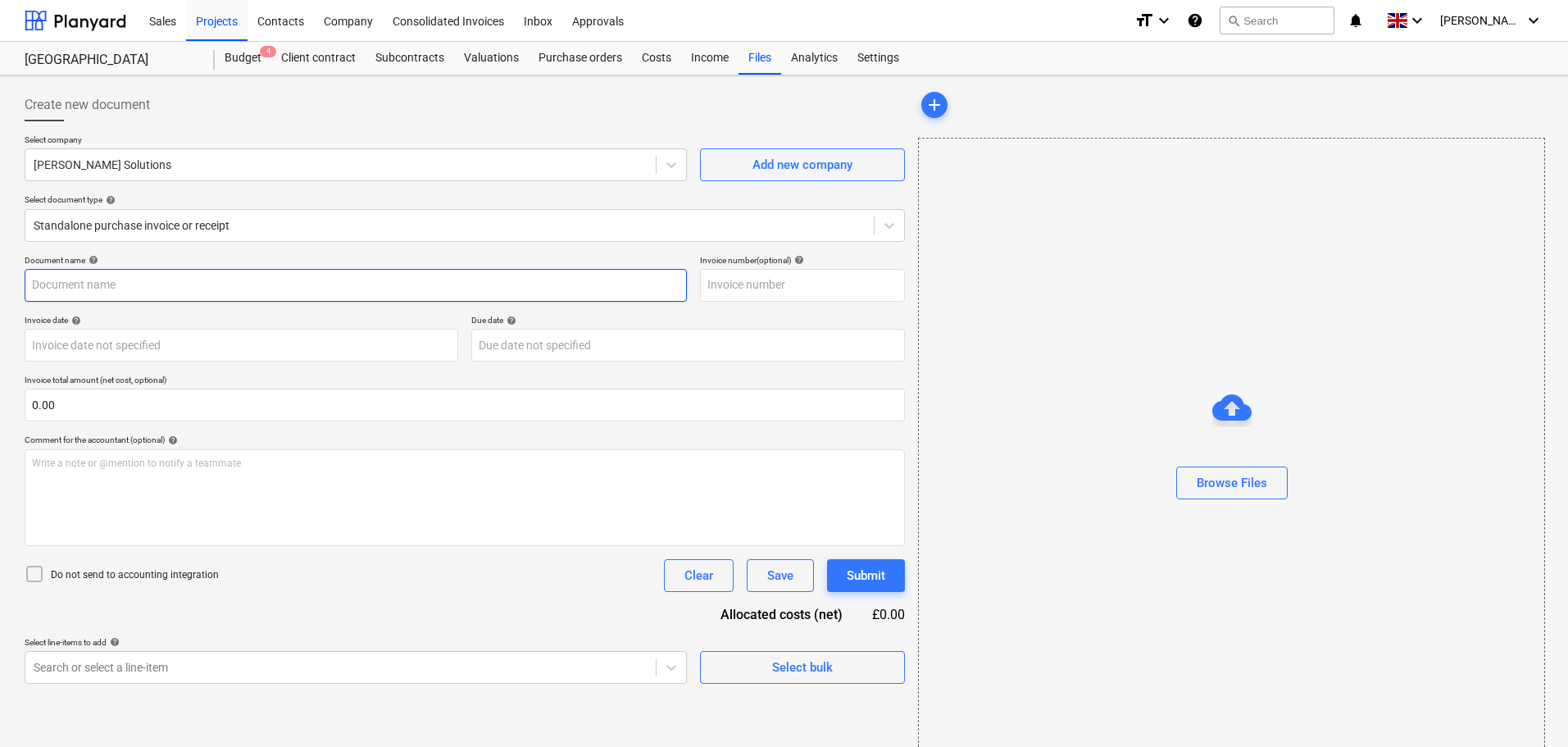
drag, startPoint x: 96, startPoint y: 282, endPoint x: 114, endPoint y: 281, distance: 18.0
click at [96, 282] on input "text" at bounding box center [356, 285] width 662 height 33
paste input "INV-2928"
type input "INV-2928"
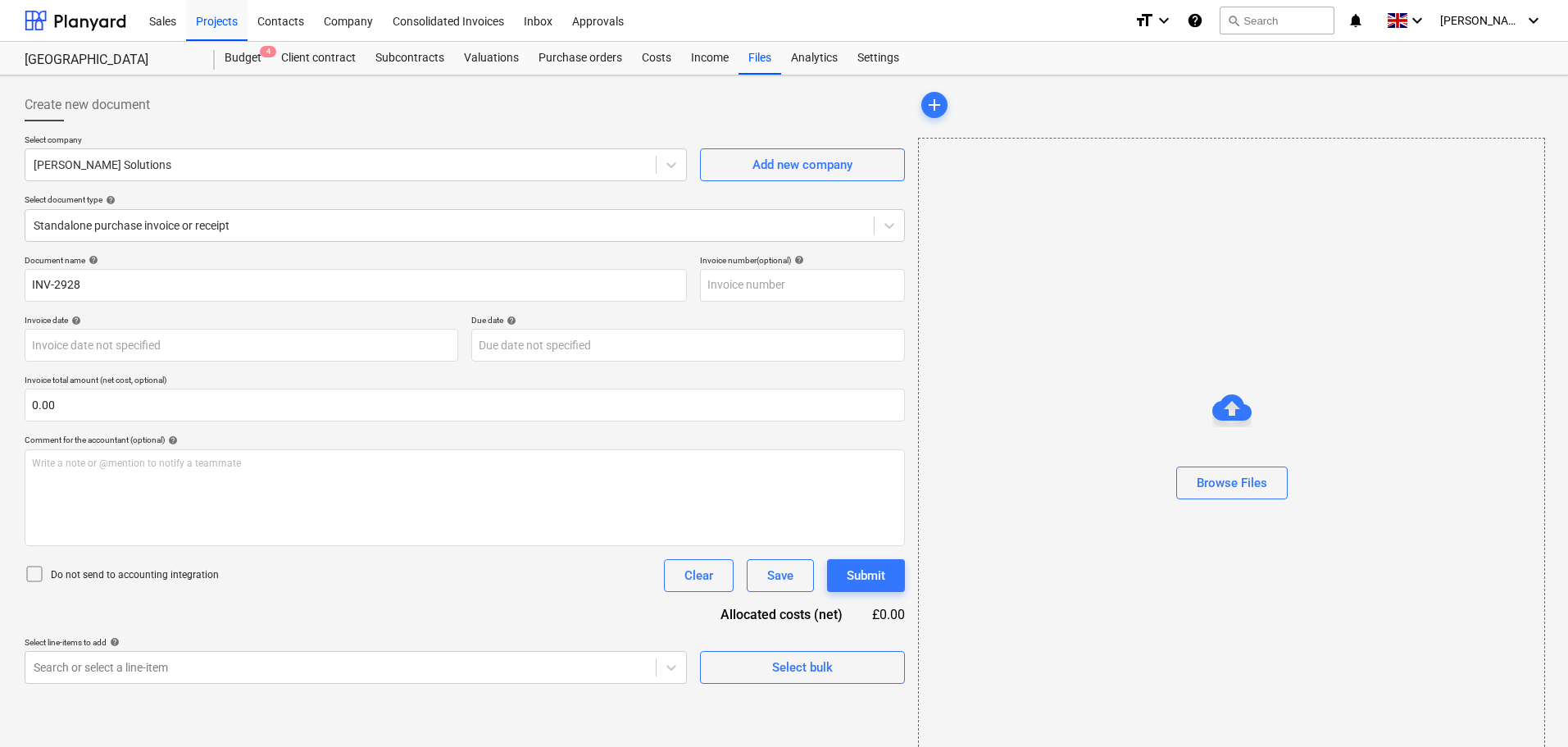
click at [205, 249] on div "Select company [PERSON_NAME] Solutions Add new company Select document type hel…" at bounding box center [465, 194] width 880 height 121
click at [1223, 484] on div "Browse Files" at bounding box center [1231, 483] width 71 height 21
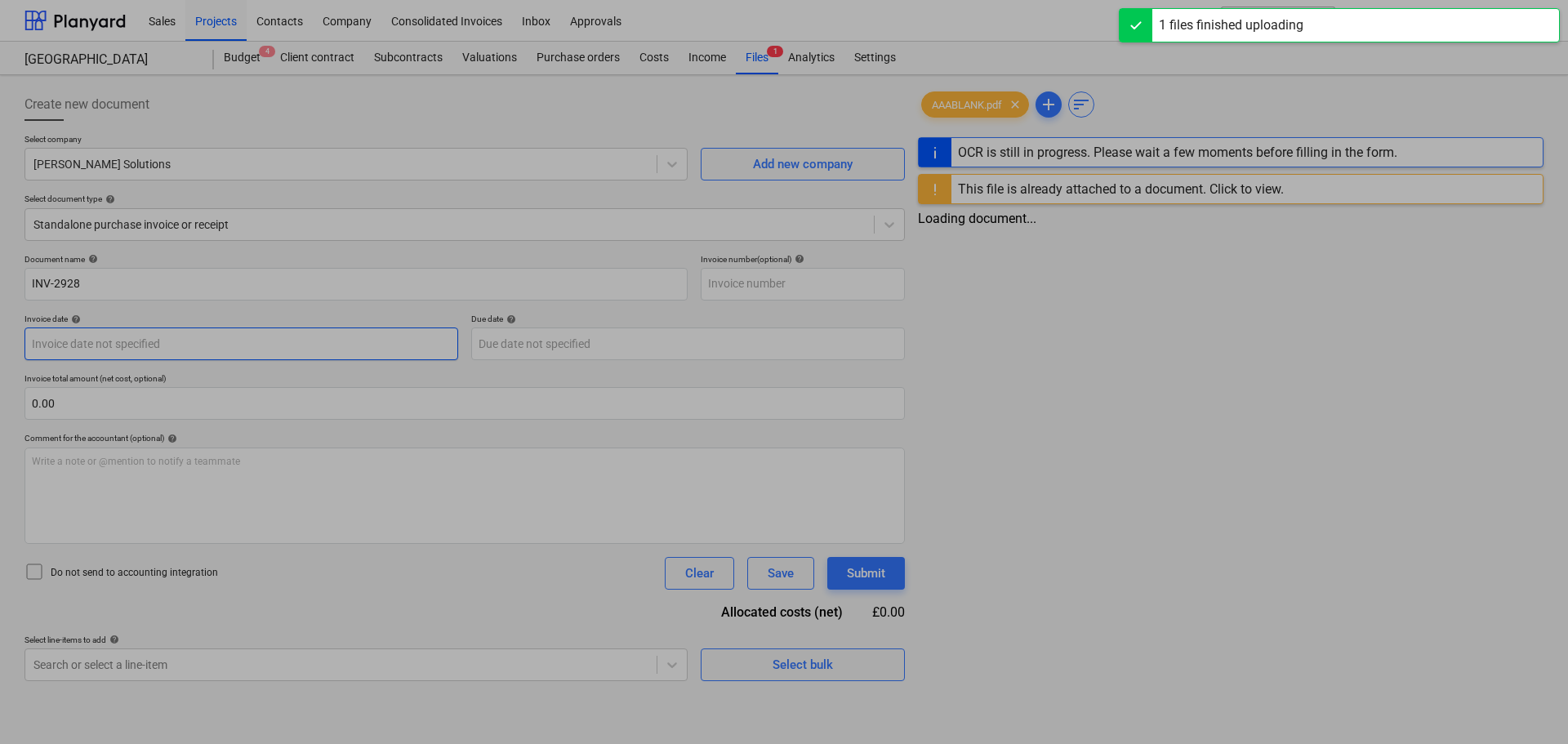
click at [80, 345] on body "Sales Projects Contacts Company Consolidated Invoices Inbox Approvals format_si…" at bounding box center [784, 372] width 1568 height 744
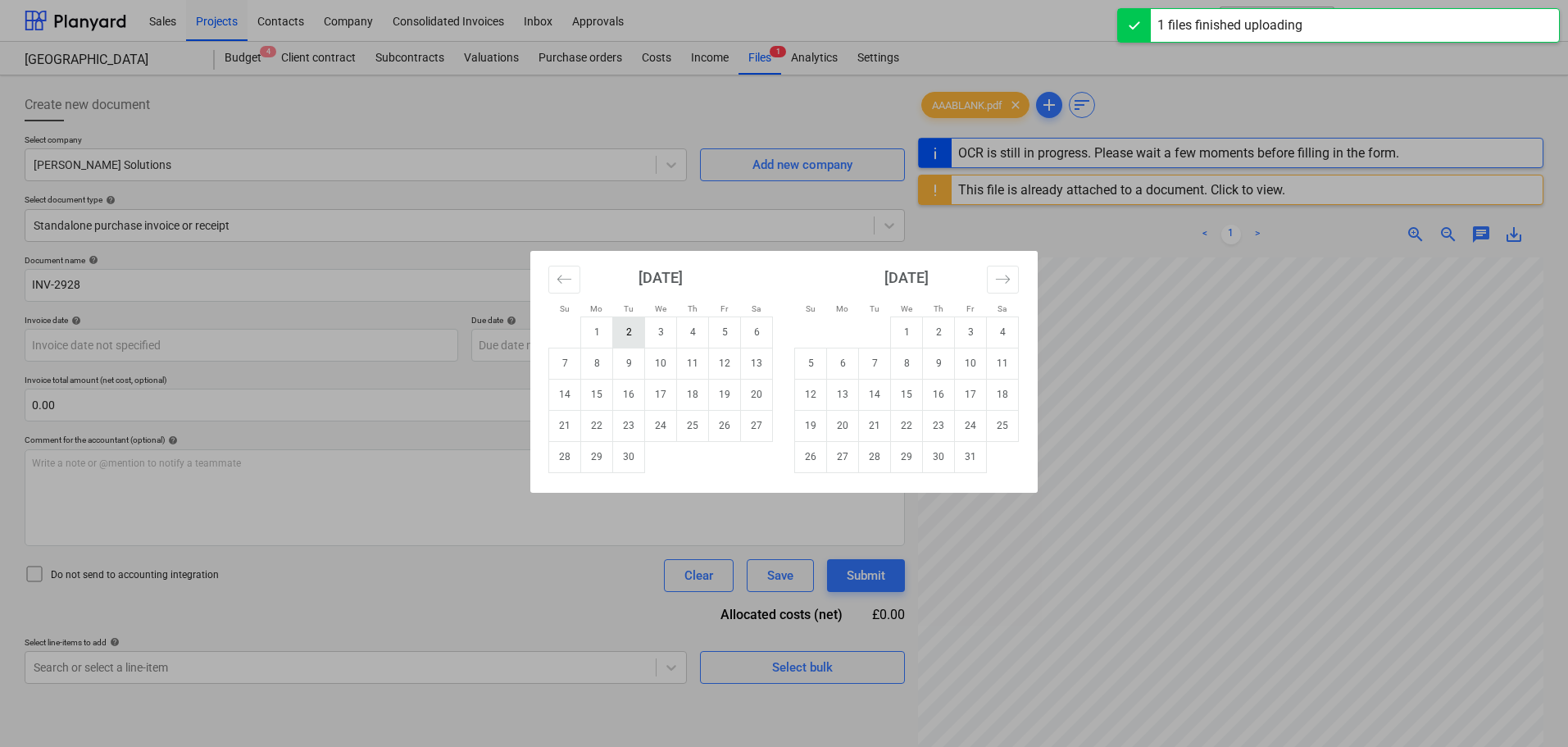
click at [630, 332] on td "2" at bounding box center [629, 332] width 32 height 31
type input "[DATE]"
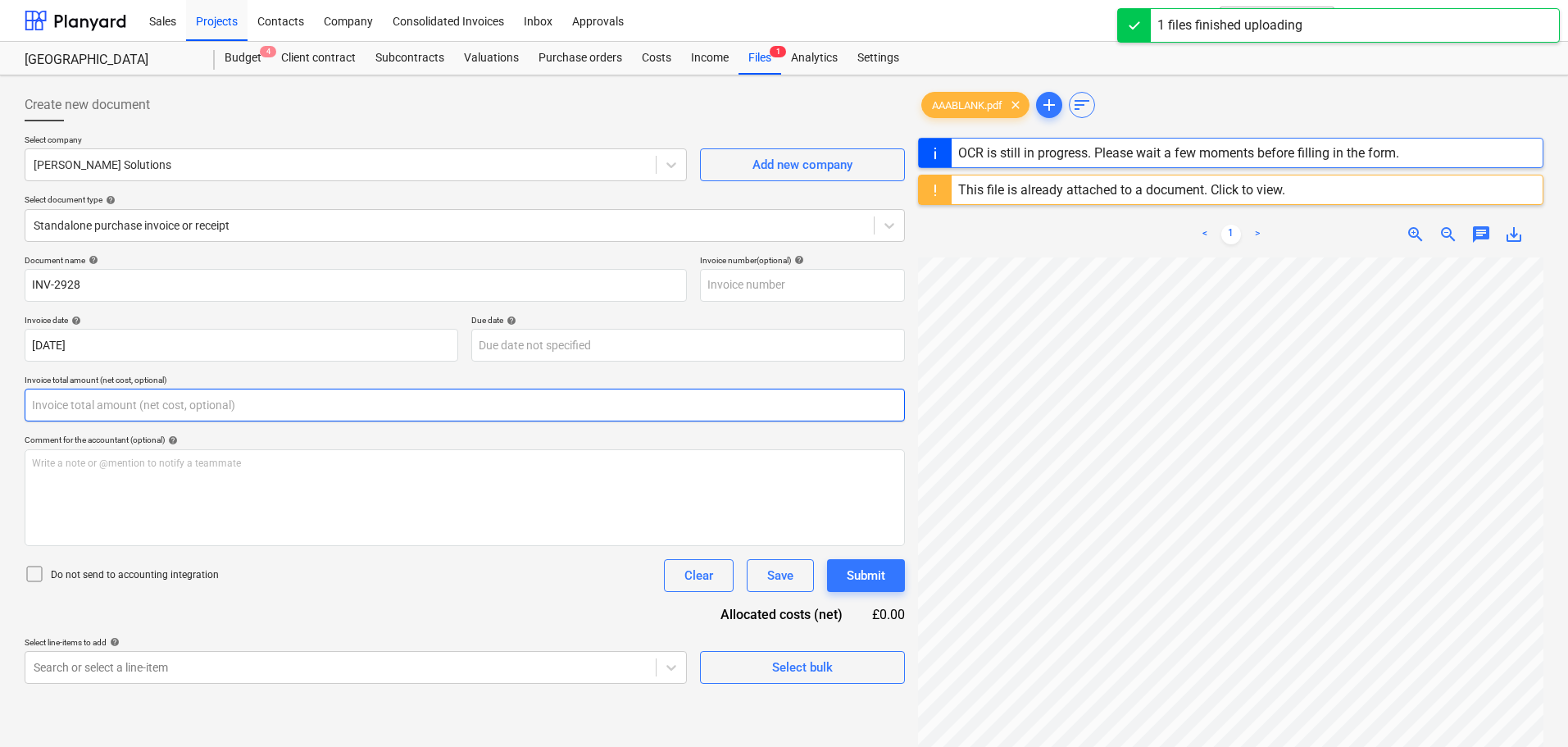
click at [125, 402] on input "text" at bounding box center [465, 405] width 880 height 33
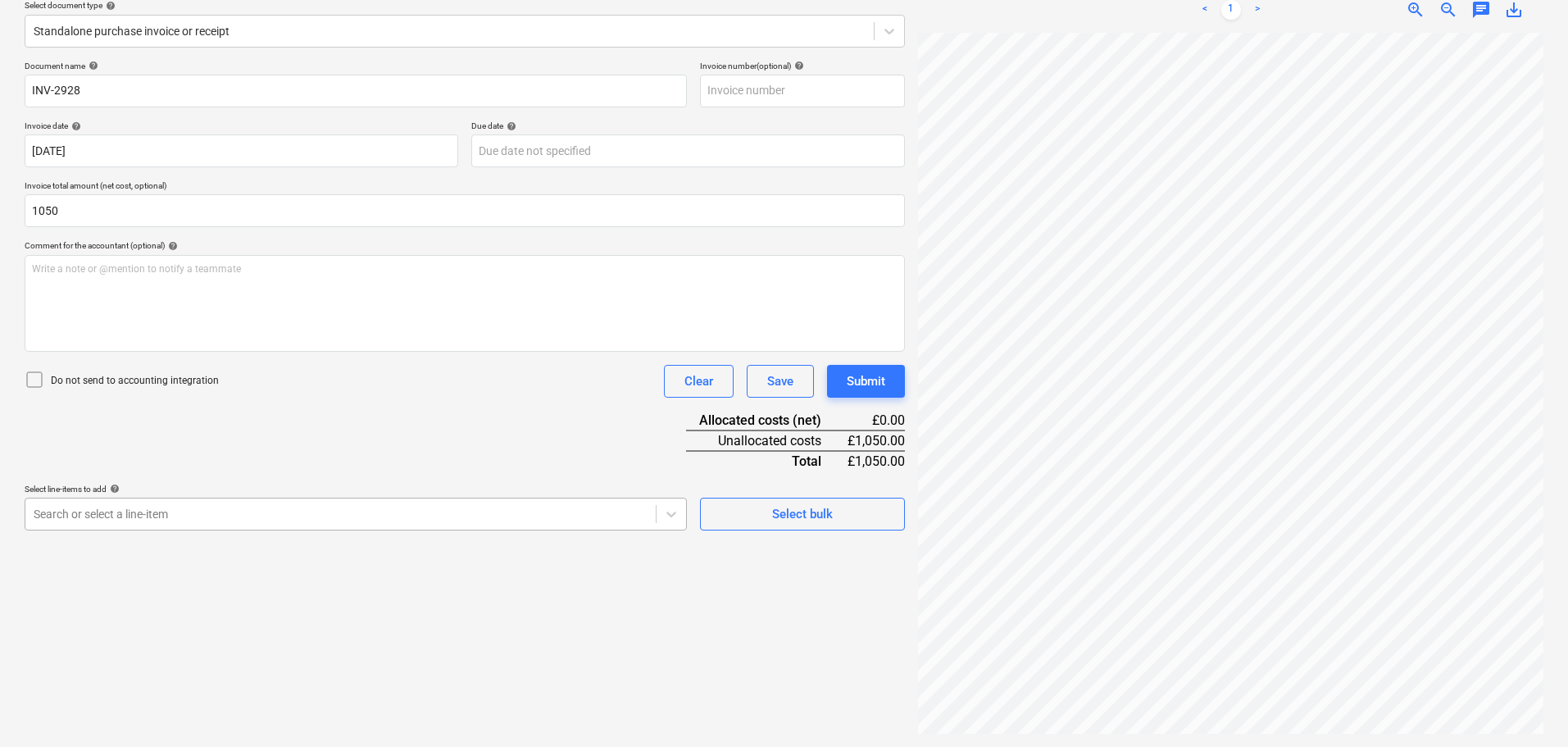
type input "1,050.00"
click at [145, 509] on body "Sales Projects Contacts Company Consolidated Invoices Inbox Approvals format_si…" at bounding box center [784, 180] width 1568 height 747
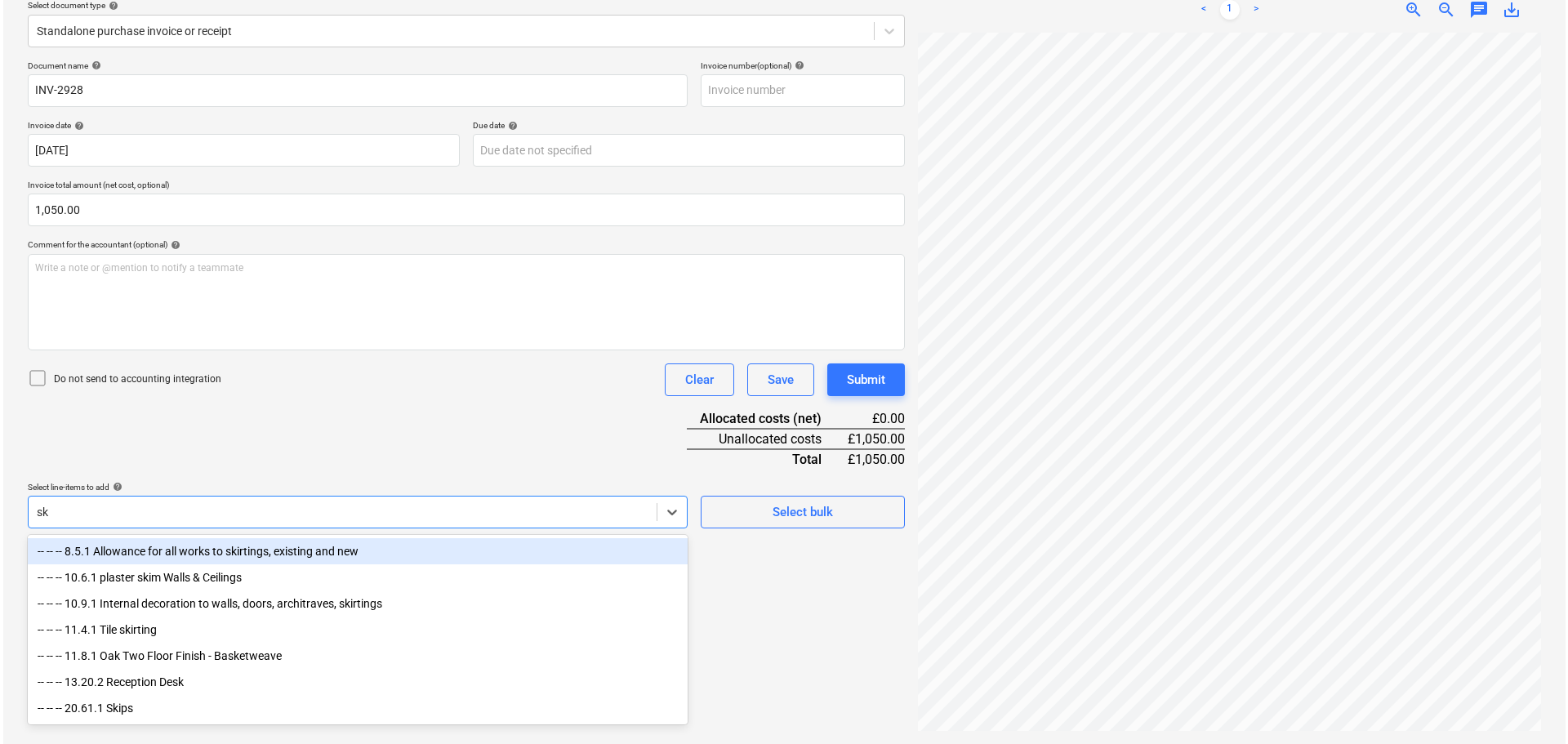
scroll to position [193, 0]
type input "ski"
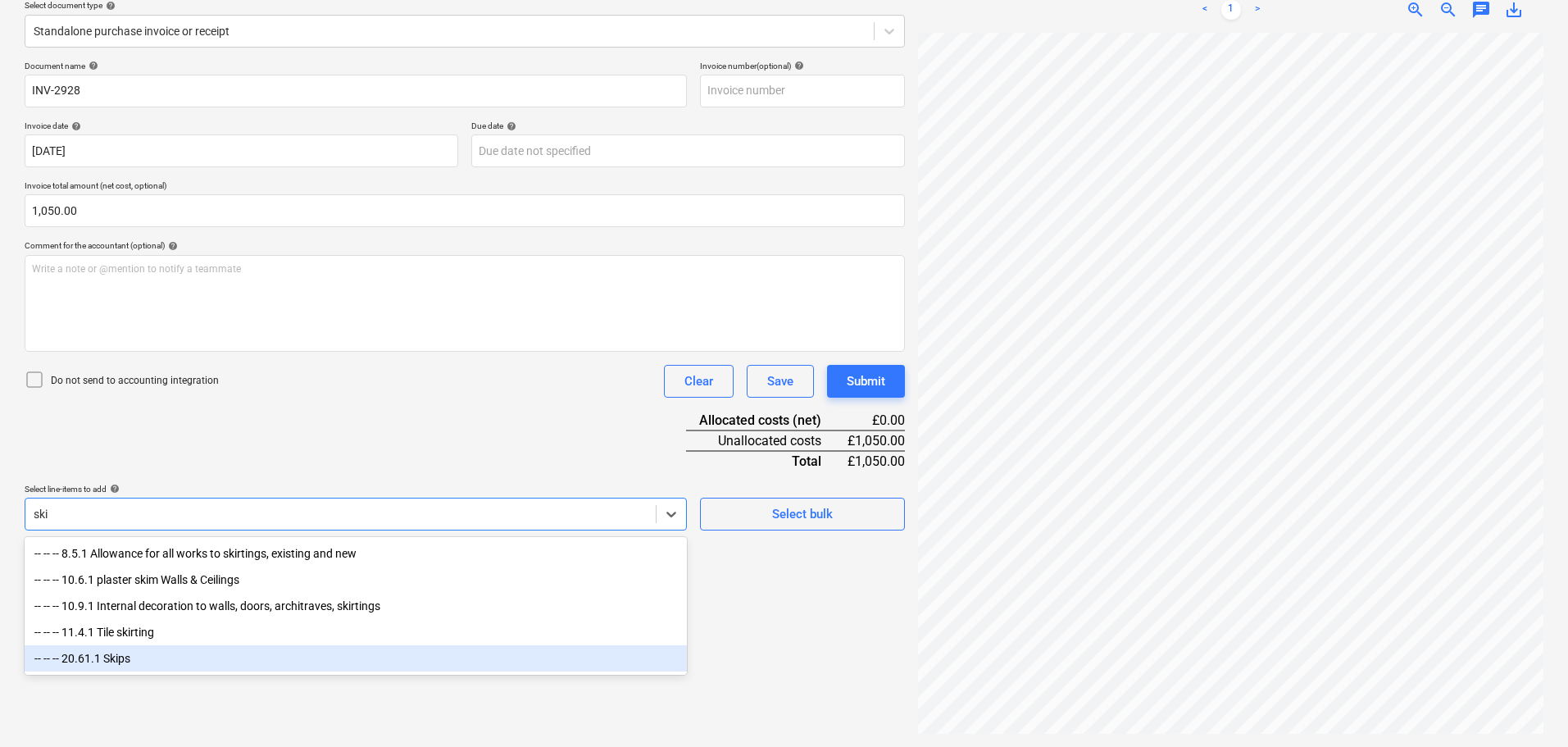
click at [105, 664] on div "-- -- -- 20.61.1 Skips" at bounding box center [356, 658] width 662 height 26
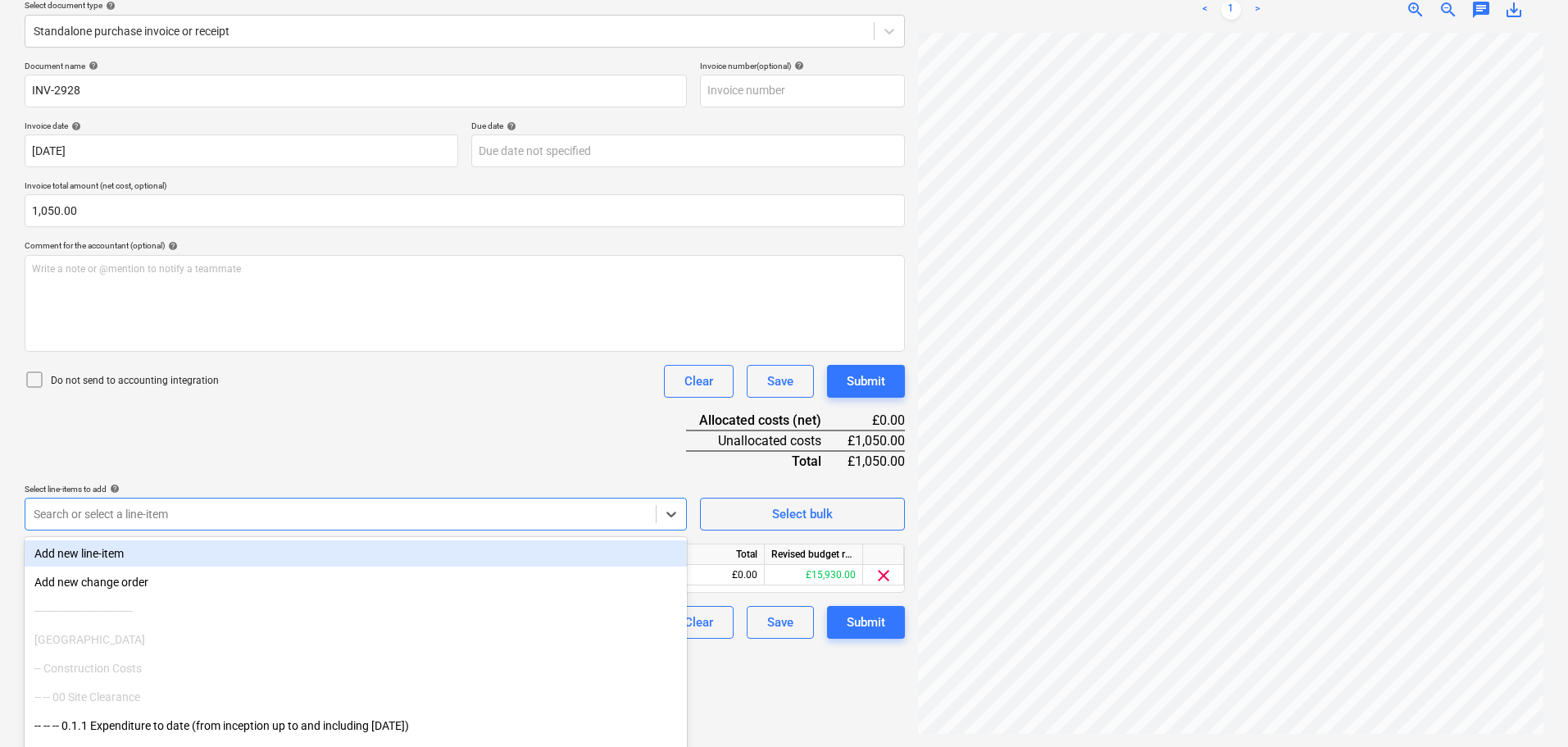
click at [317, 447] on div "Document name help INV-2928 Invoice number (optional) help Invoice date help 02…" at bounding box center [465, 349] width 880 height 578
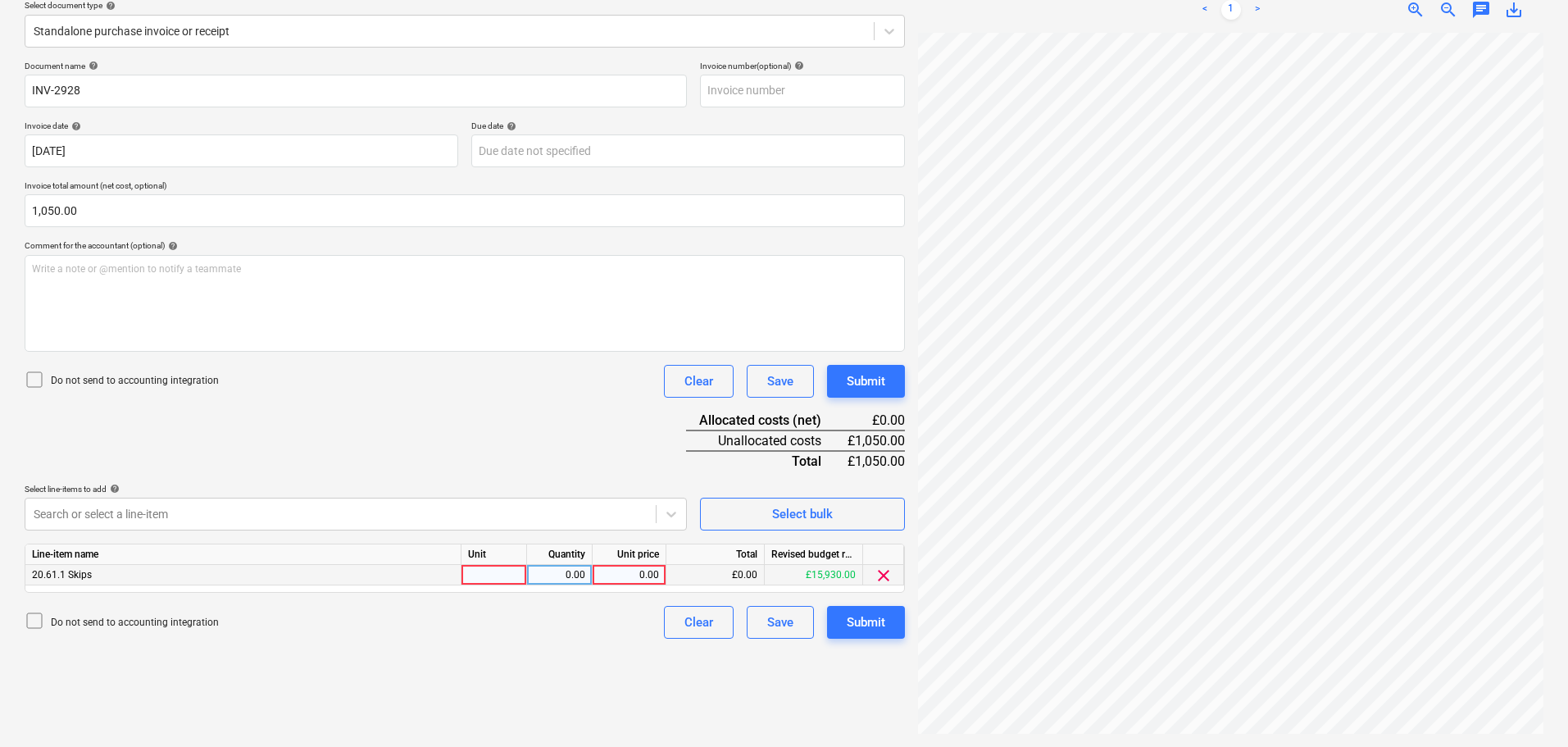
click at [637, 568] on div "0.00" at bounding box center [629, 575] width 60 height 21
type input "1050"
click at [876, 382] on div "Submit" at bounding box center [866, 382] width 38 height 21
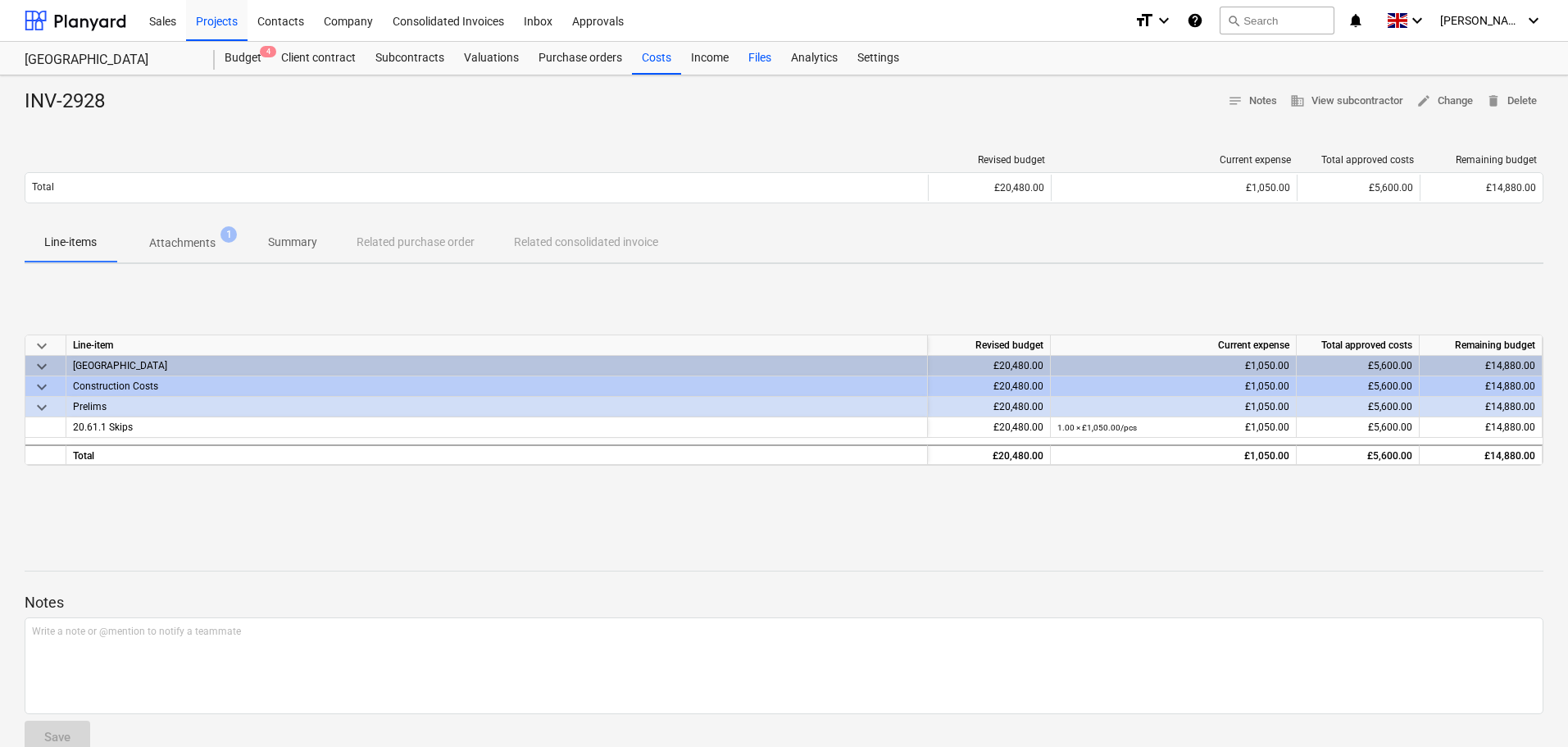
drag, startPoint x: 651, startPoint y: 51, endPoint x: 768, endPoint y: 73, distance: 119.1
click at [651, 52] on div "Costs" at bounding box center [656, 58] width 49 height 33
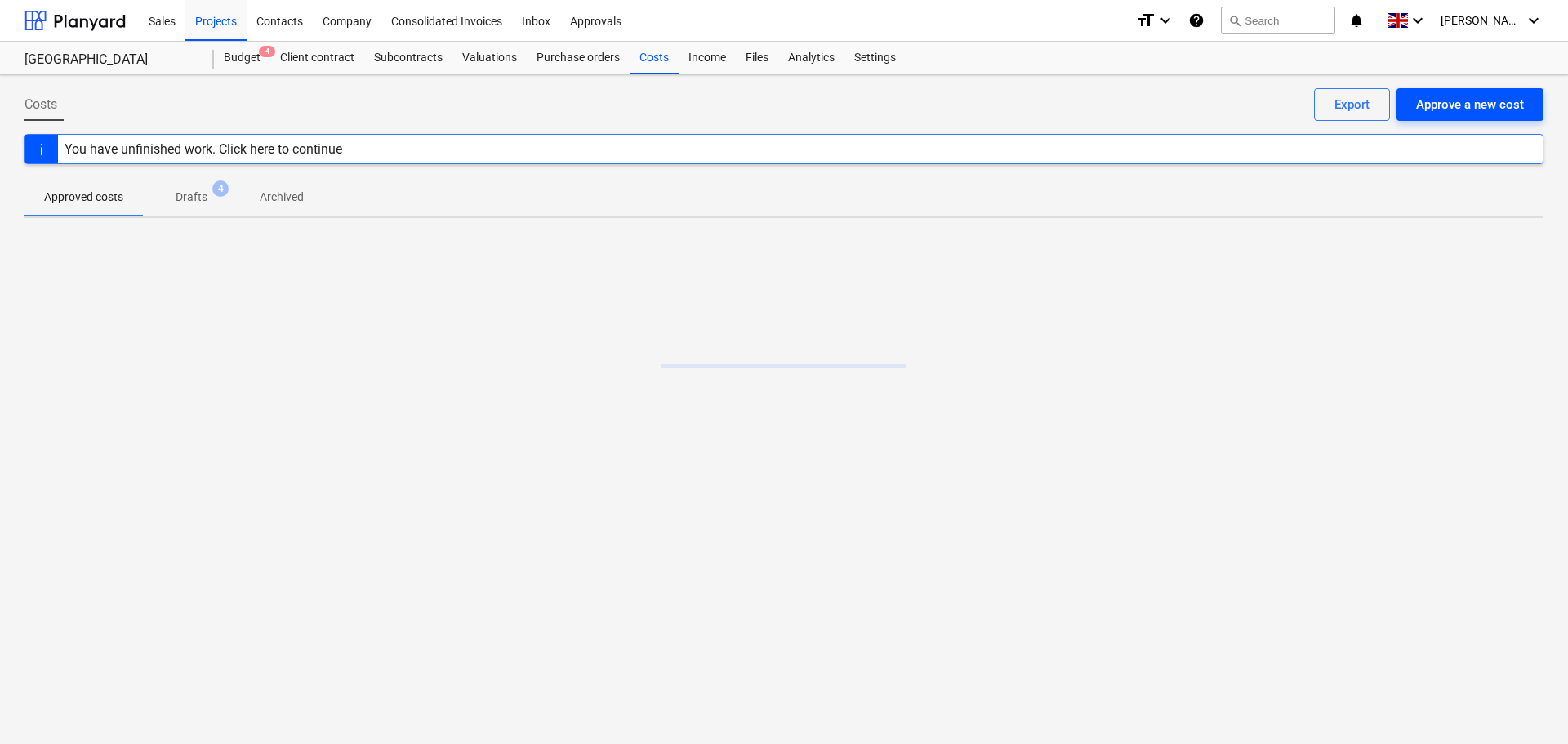
click at [1499, 100] on div "Approve a new cost" at bounding box center [1470, 104] width 108 height 21
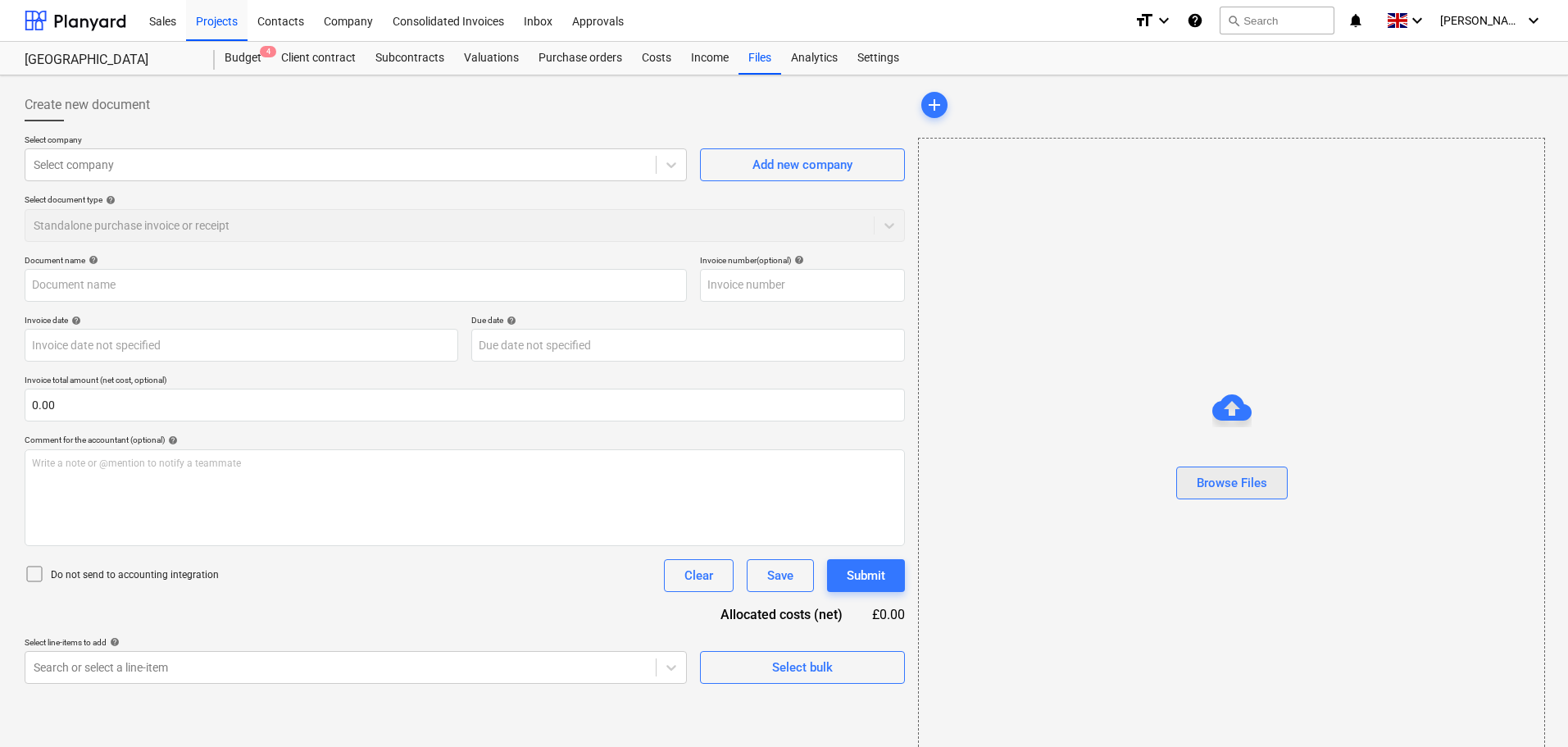
click at [1237, 483] on div "Browse Files" at bounding box center [1231, 483] width 71 height 21
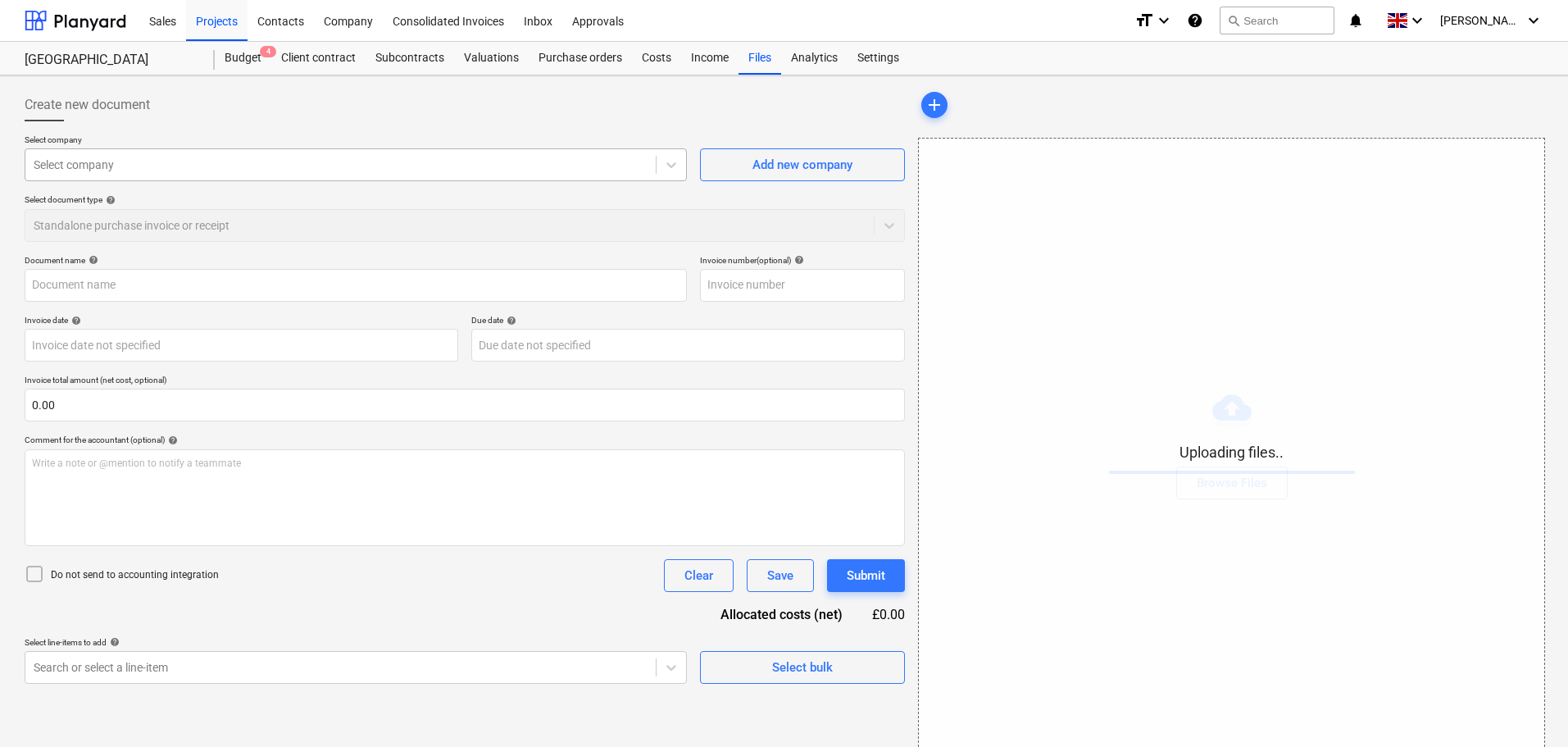
click at [193, 164] on div at bounding box center [340, 164] width 614 height 16
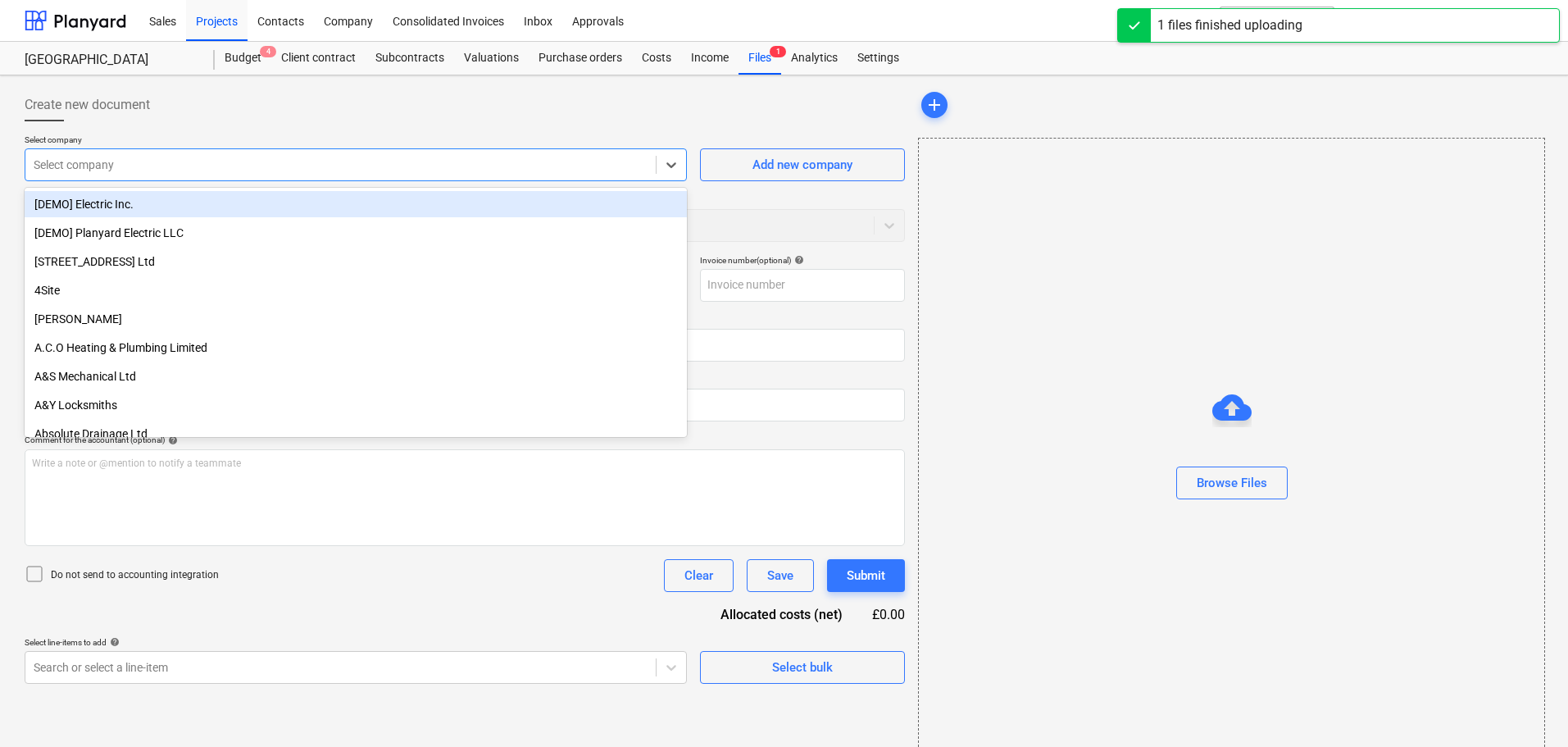
type input "i"
type input "AAABLANK.pdf"
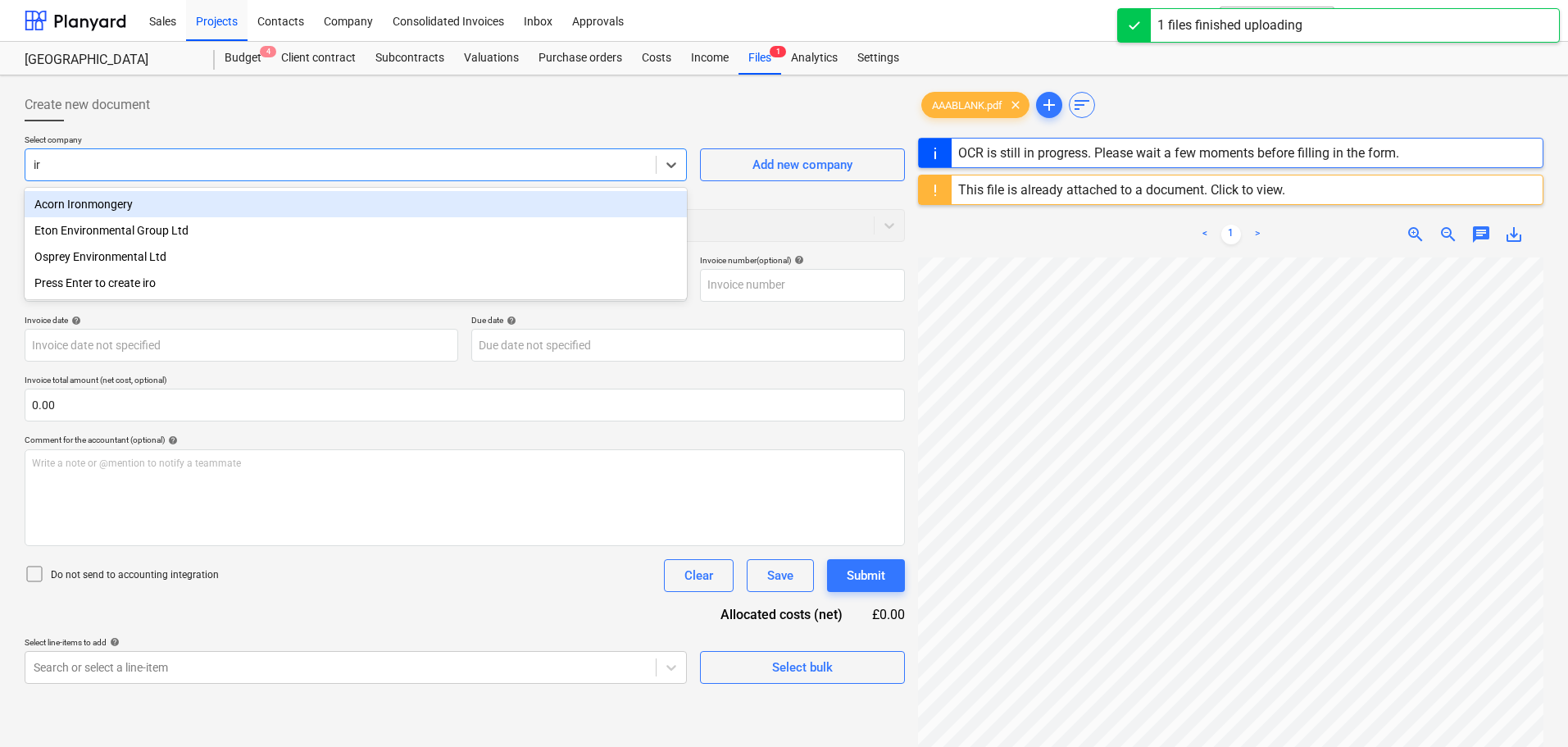
type input "i"
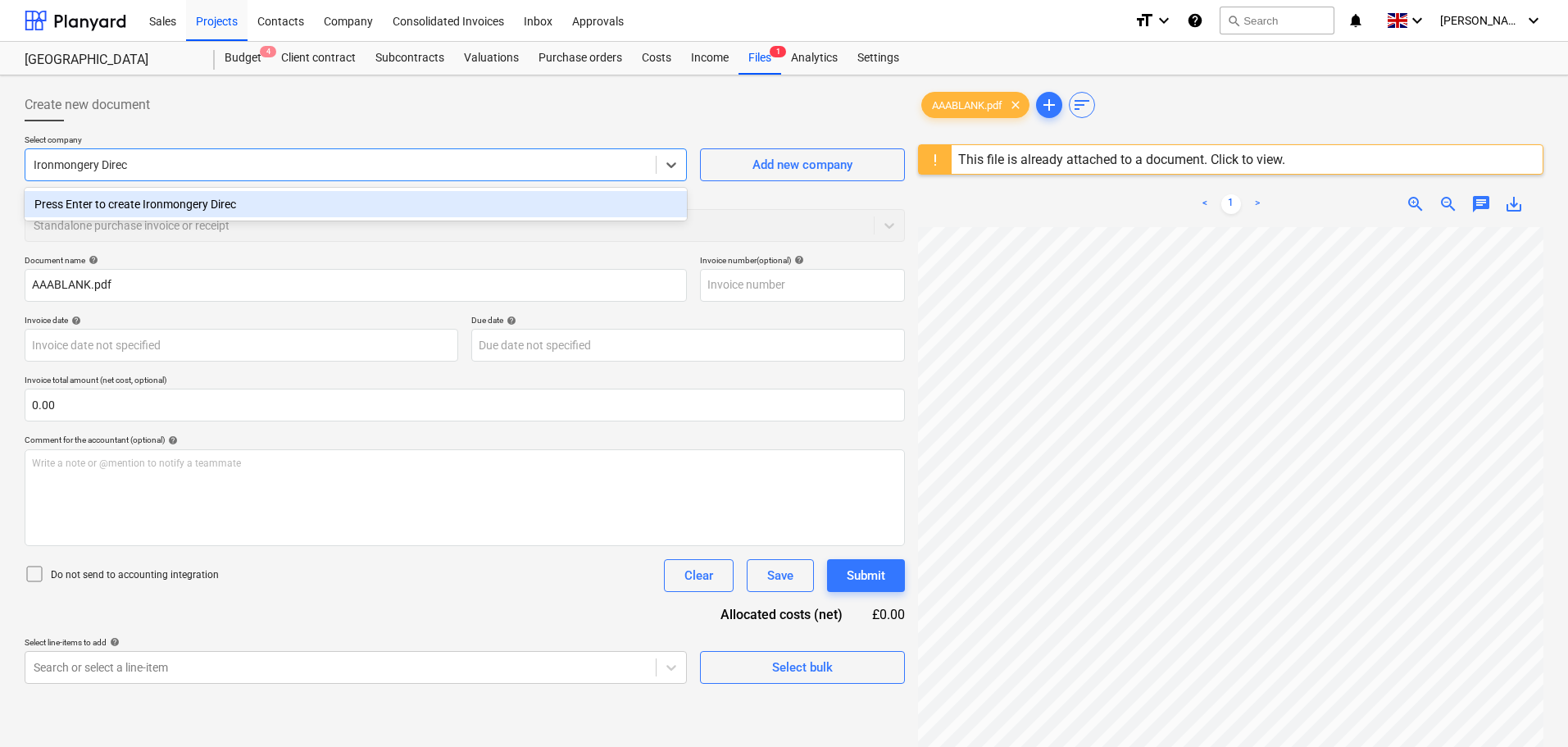
type input "Ironmongery Direct"
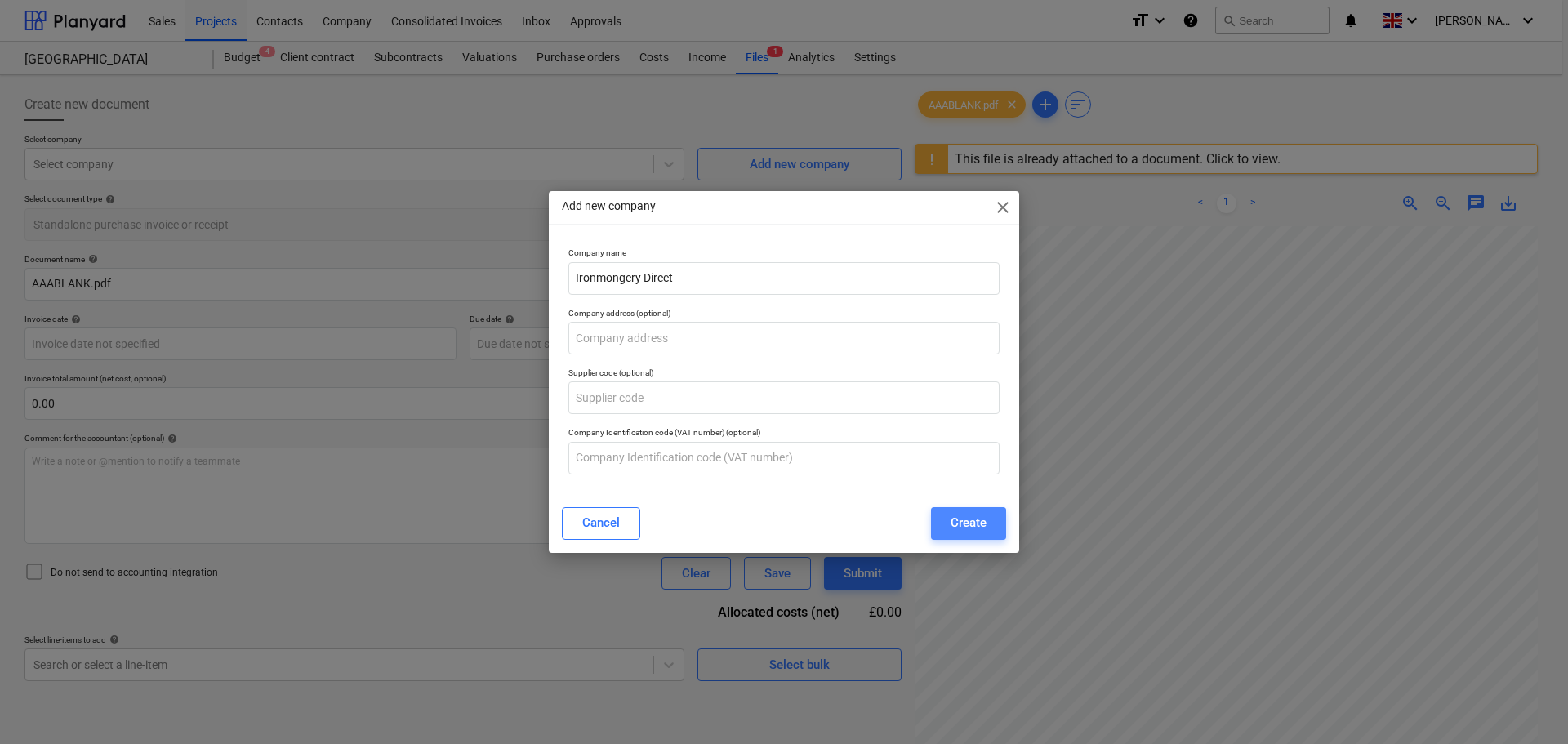
click at [991, 514] on button "Create" at bounding box center [969, 523] width 75 height 33
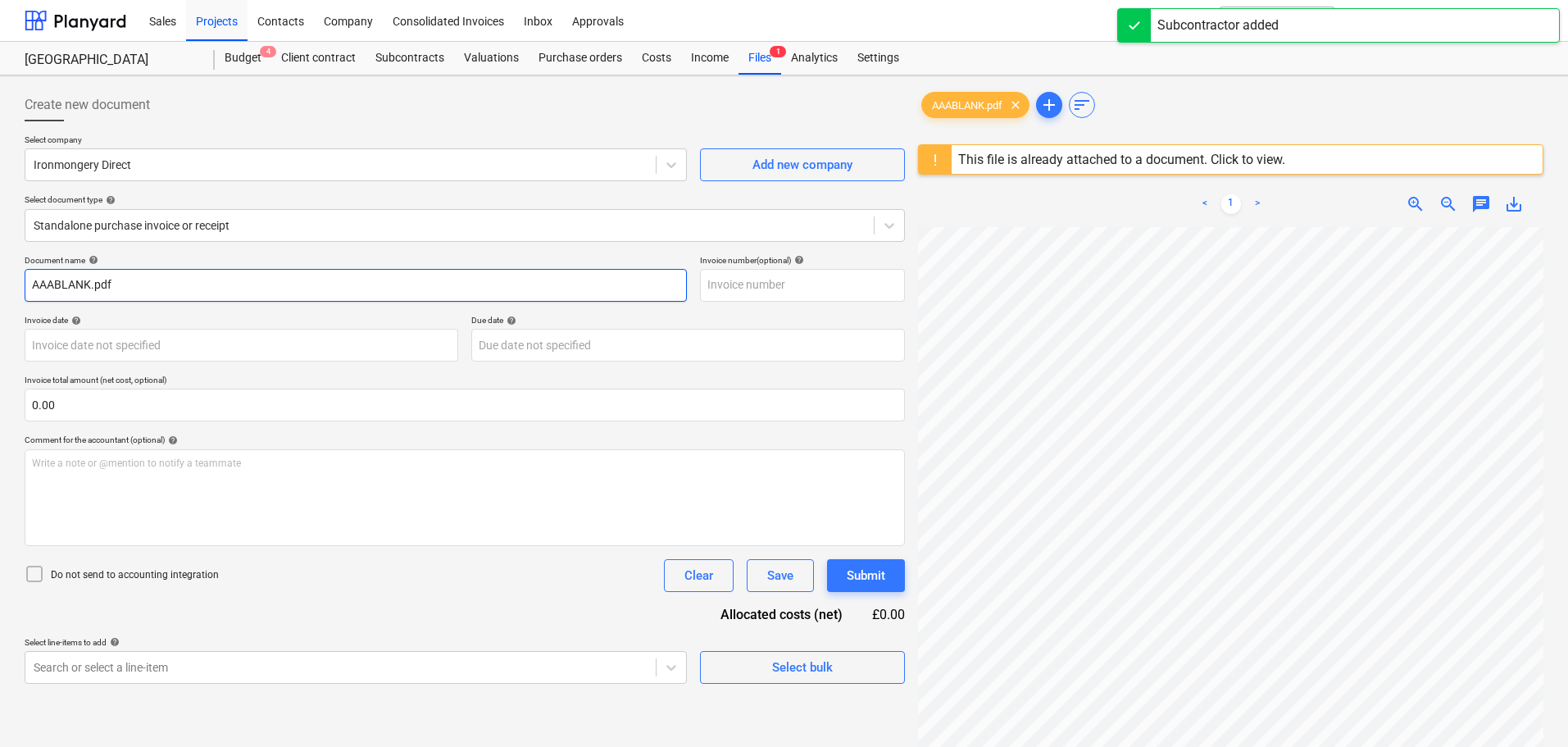
drag, startPoint x: 114, startPoint y: 288, endPoint x: 27, endPoint y: 282, distance: 87.2
click at [27, 282] on input "AAABLANK.pdf" at bounding box center [356, 285] width 662 height 33
paste input "8270717"
type input "8270717"
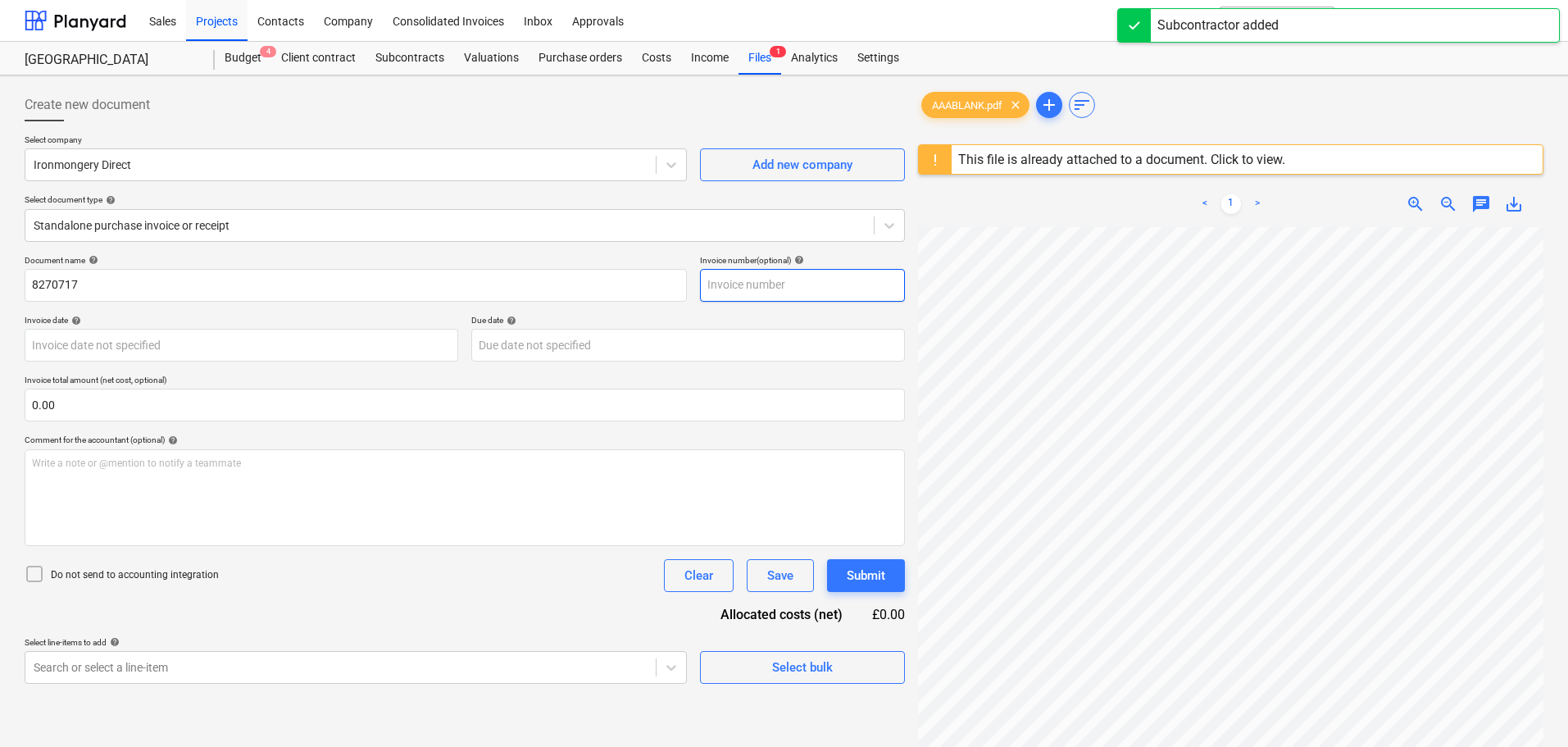
click at [734, 281] on input "text" at bounding box center [801, 285] width 205 height 33
paste input "8270717"
type input "8270717"
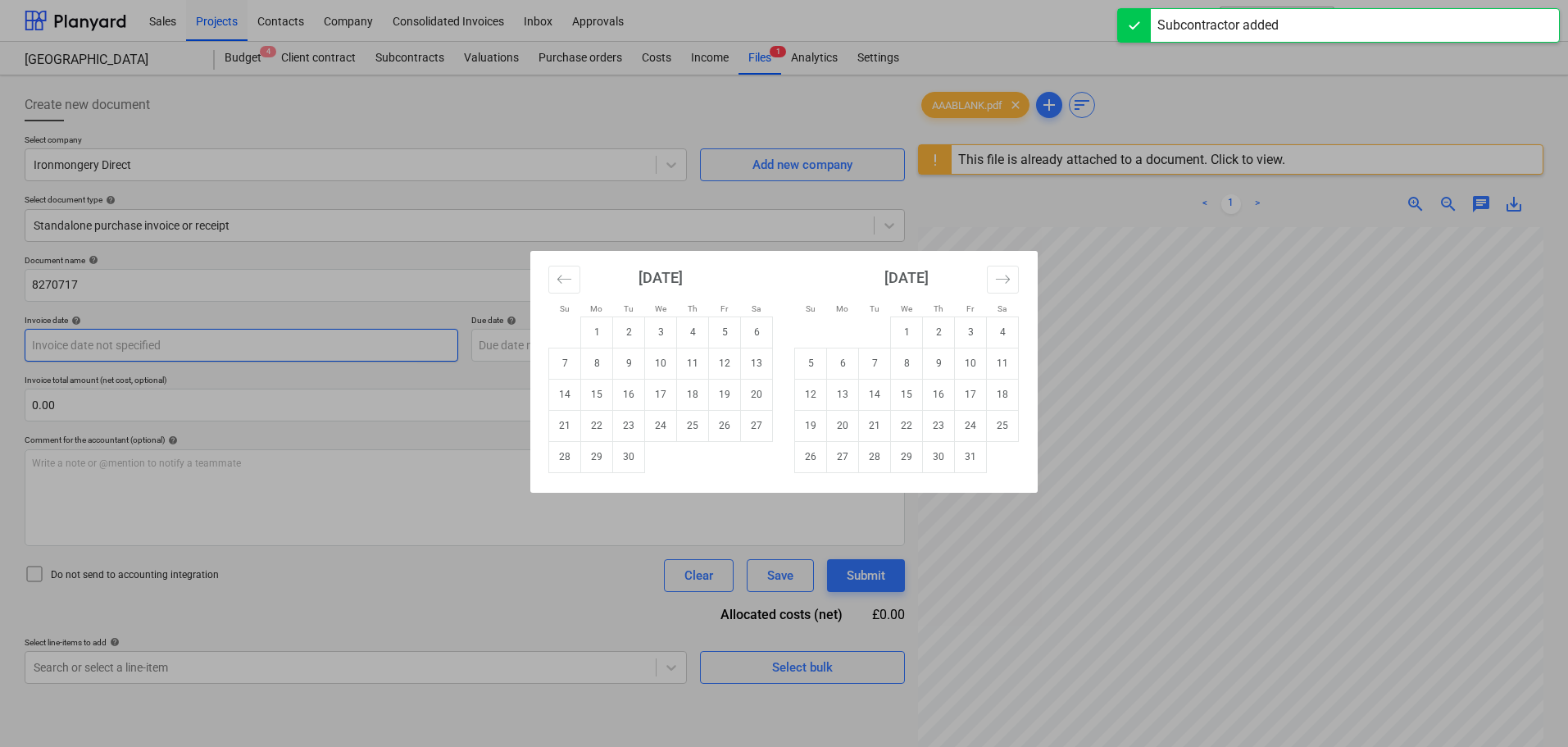
click at [134, 344] on body "Sales Projects Contacts Company Consolidated Invoices Inbox Approvals format_si…" at bounding box center [784, 374] width 1568 height 747
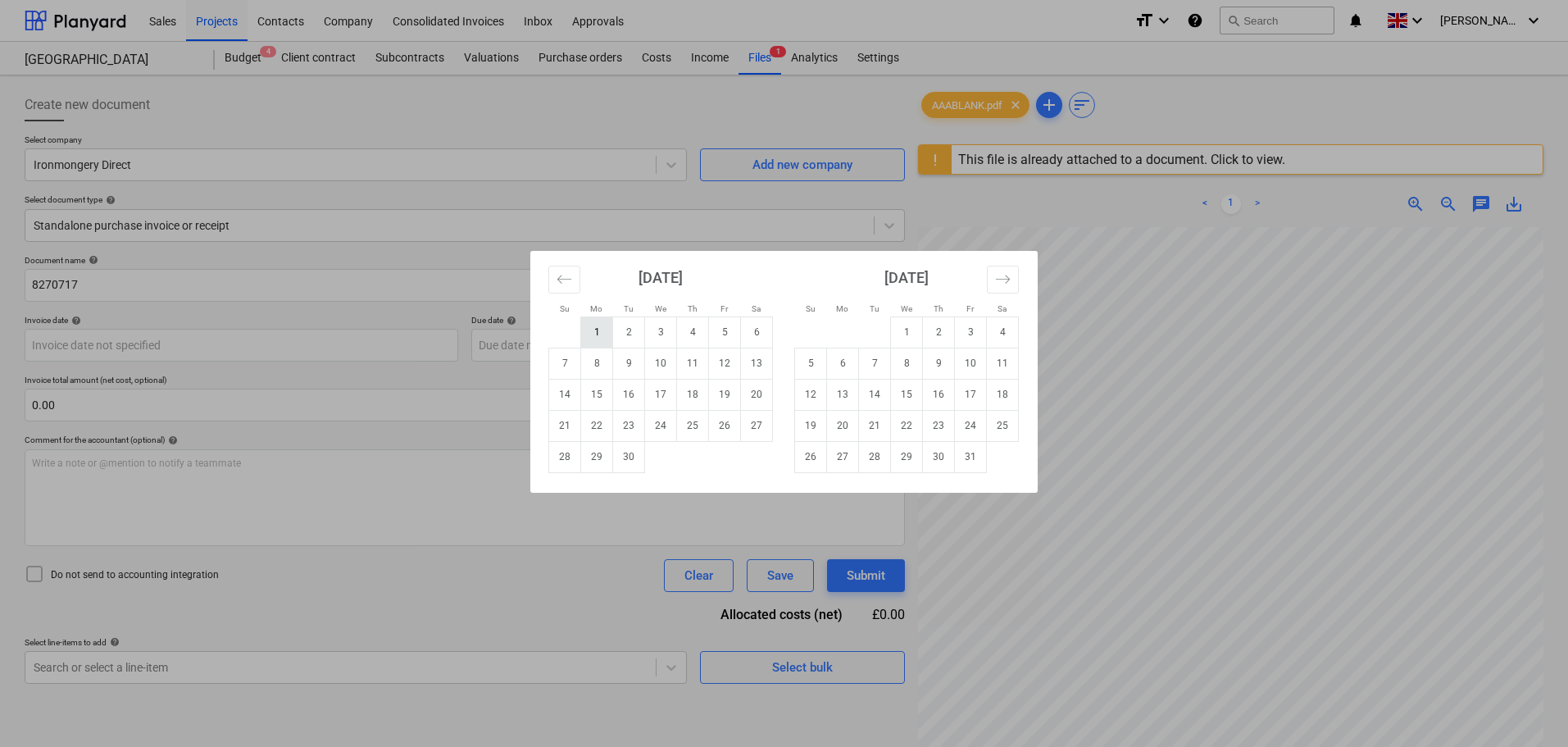
click at [608, 339] on td "1" at bounding box center [597, 332] width 32 height 31
type input "[DATE]"
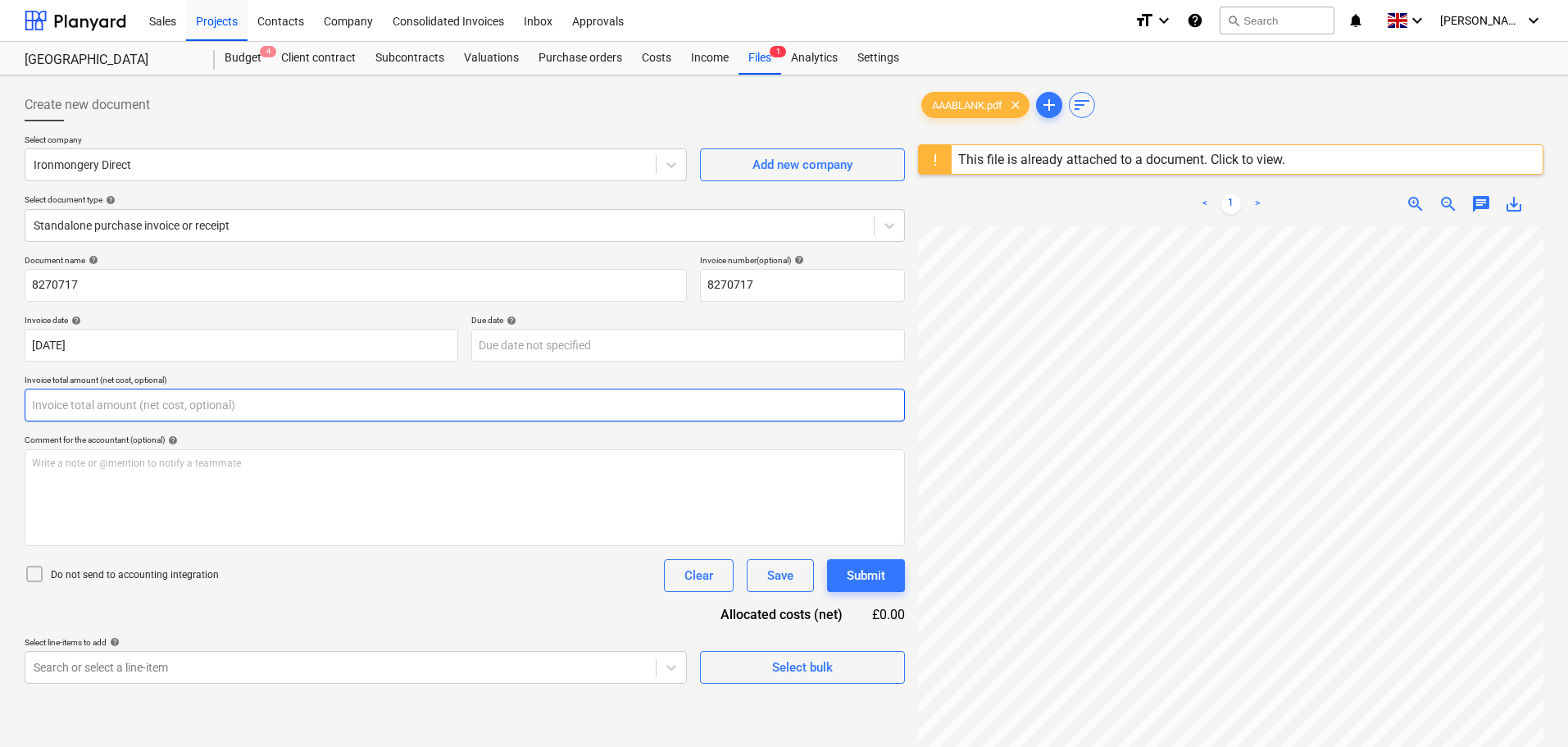
click at [174, 400] on input "text" at bounding box center [465, 405] width 880 height 33
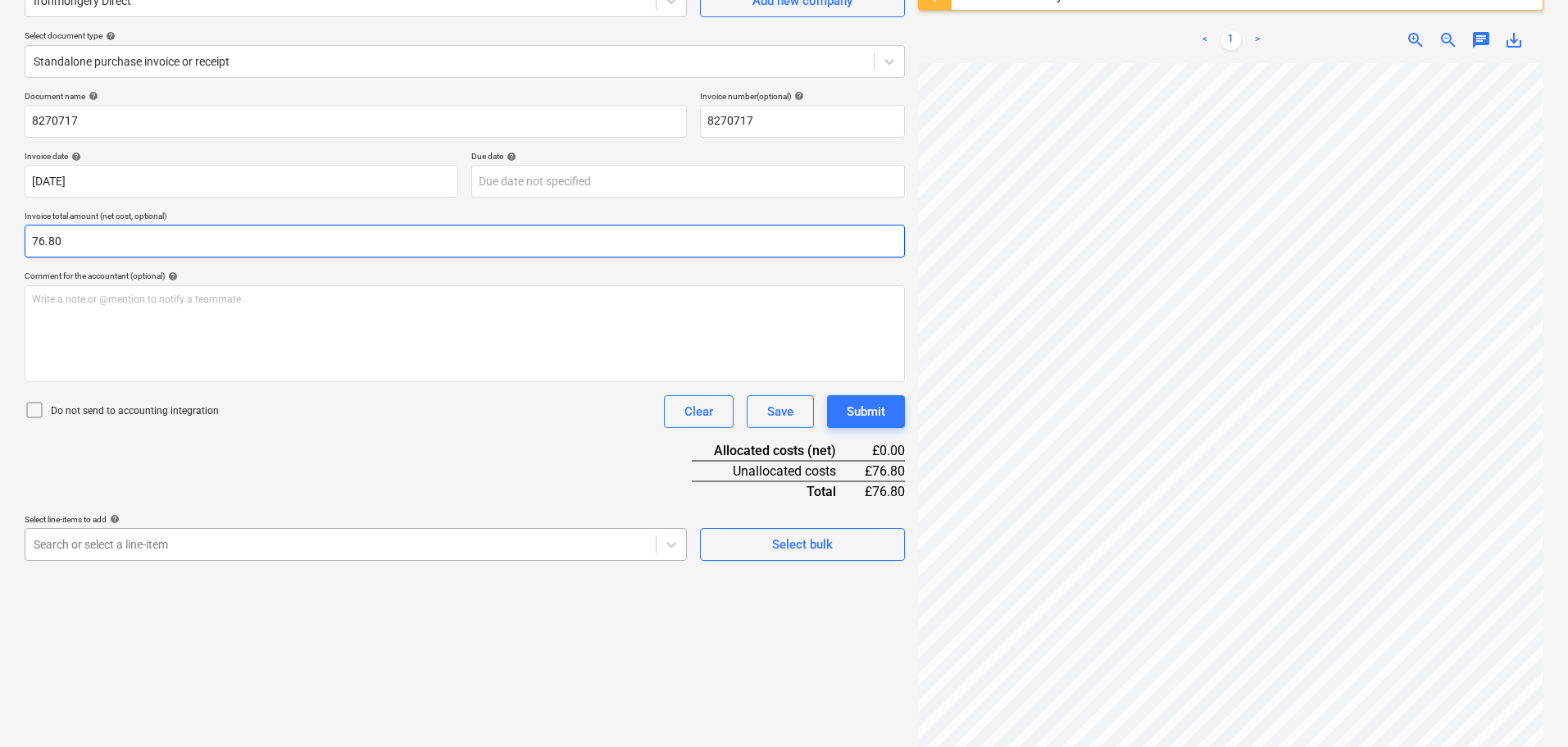
type input "76.80"
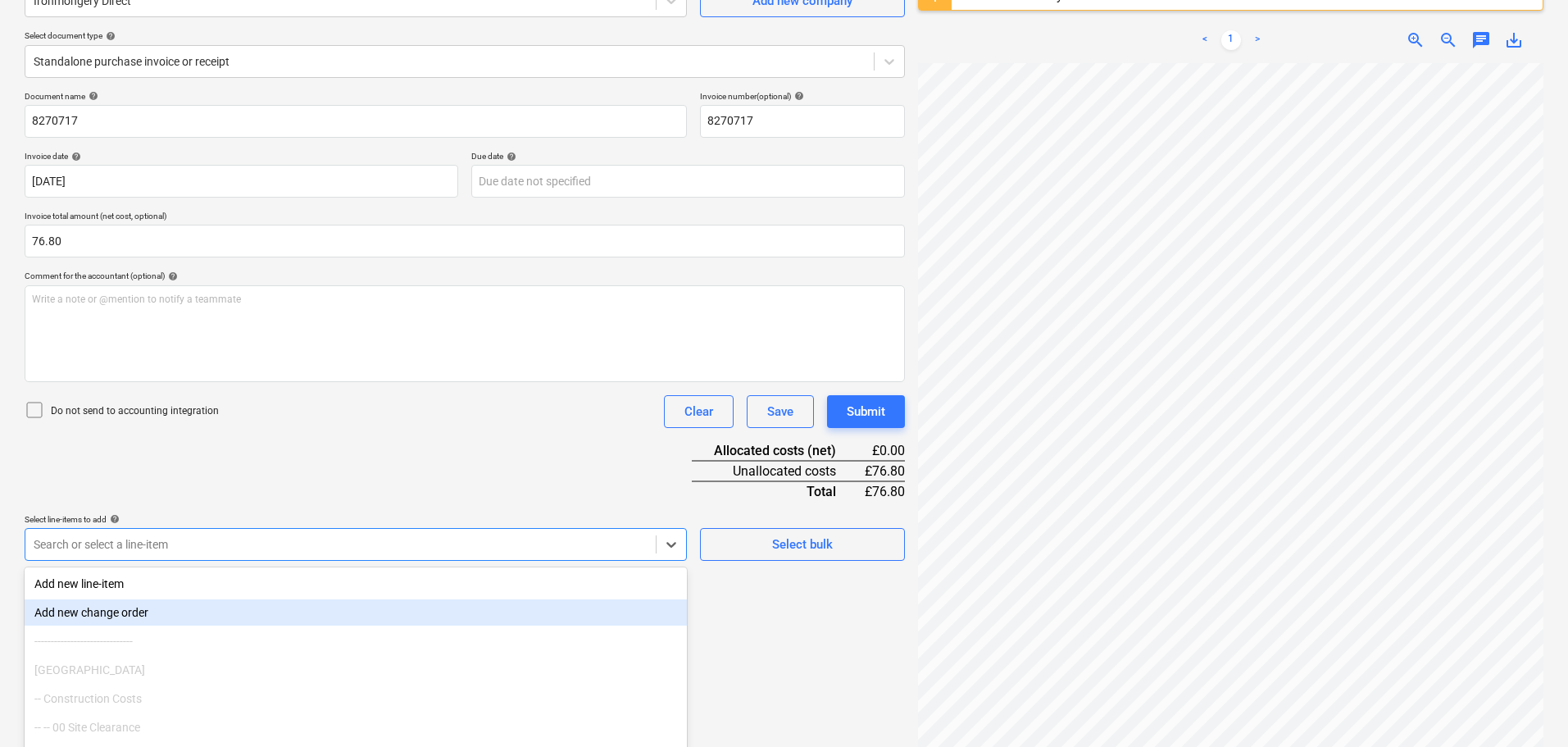
scroll to position [233, 0]
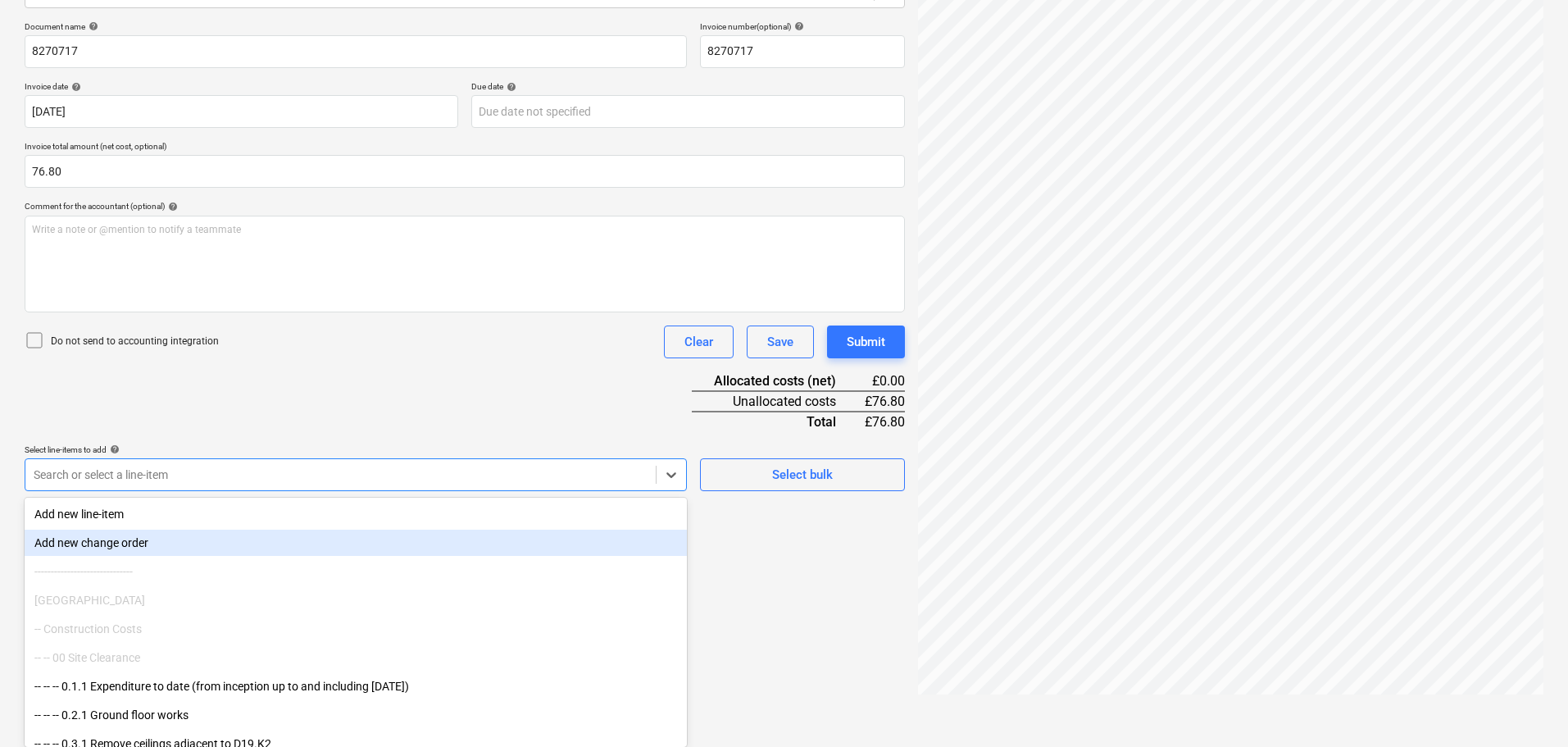
click at [195, 513] on body "Sales Projects Contacts Company Consolidated Invoices Inbox Approvals format_si…" at bounding box center [784, 140] width 1568 height 747
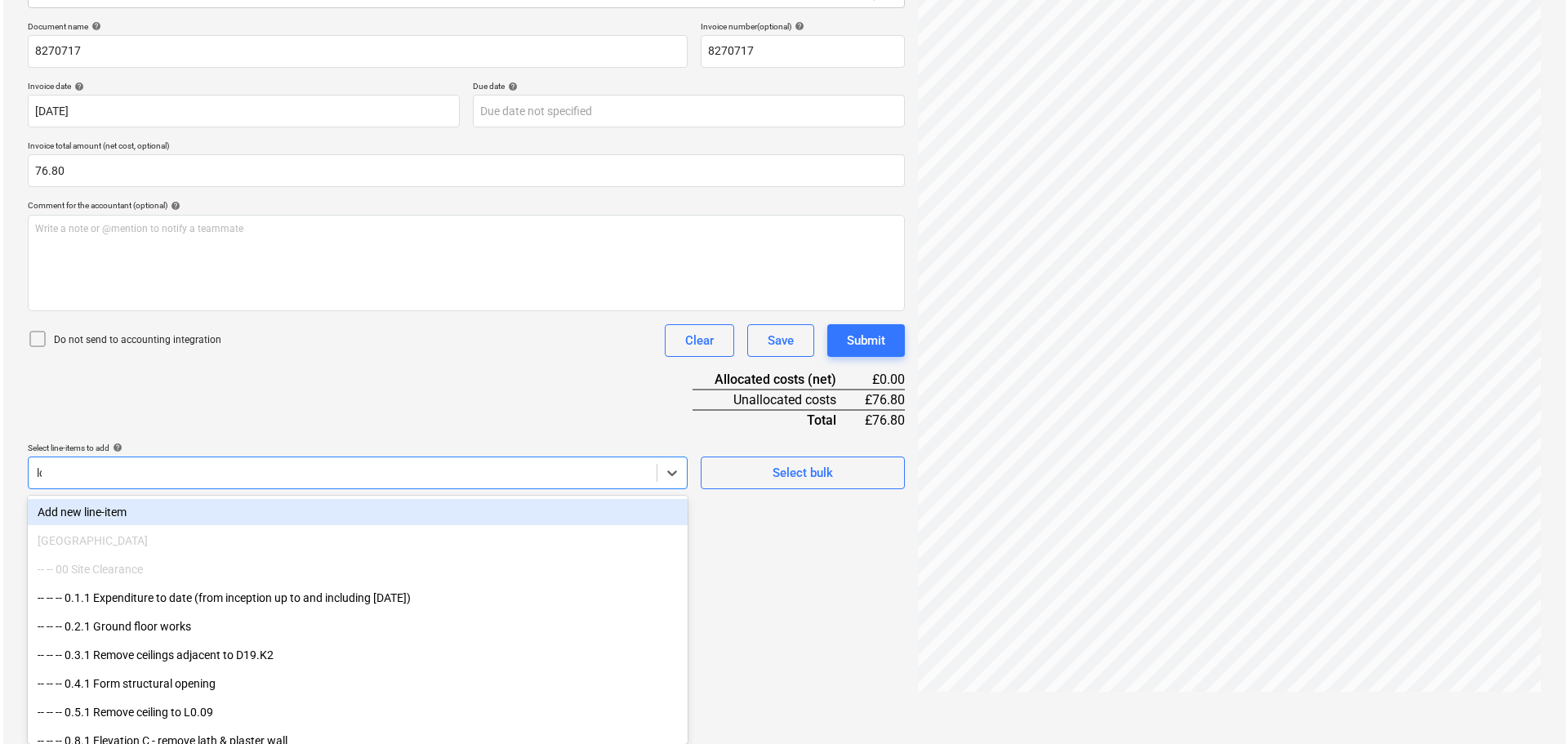
scroll to position [193, 0]
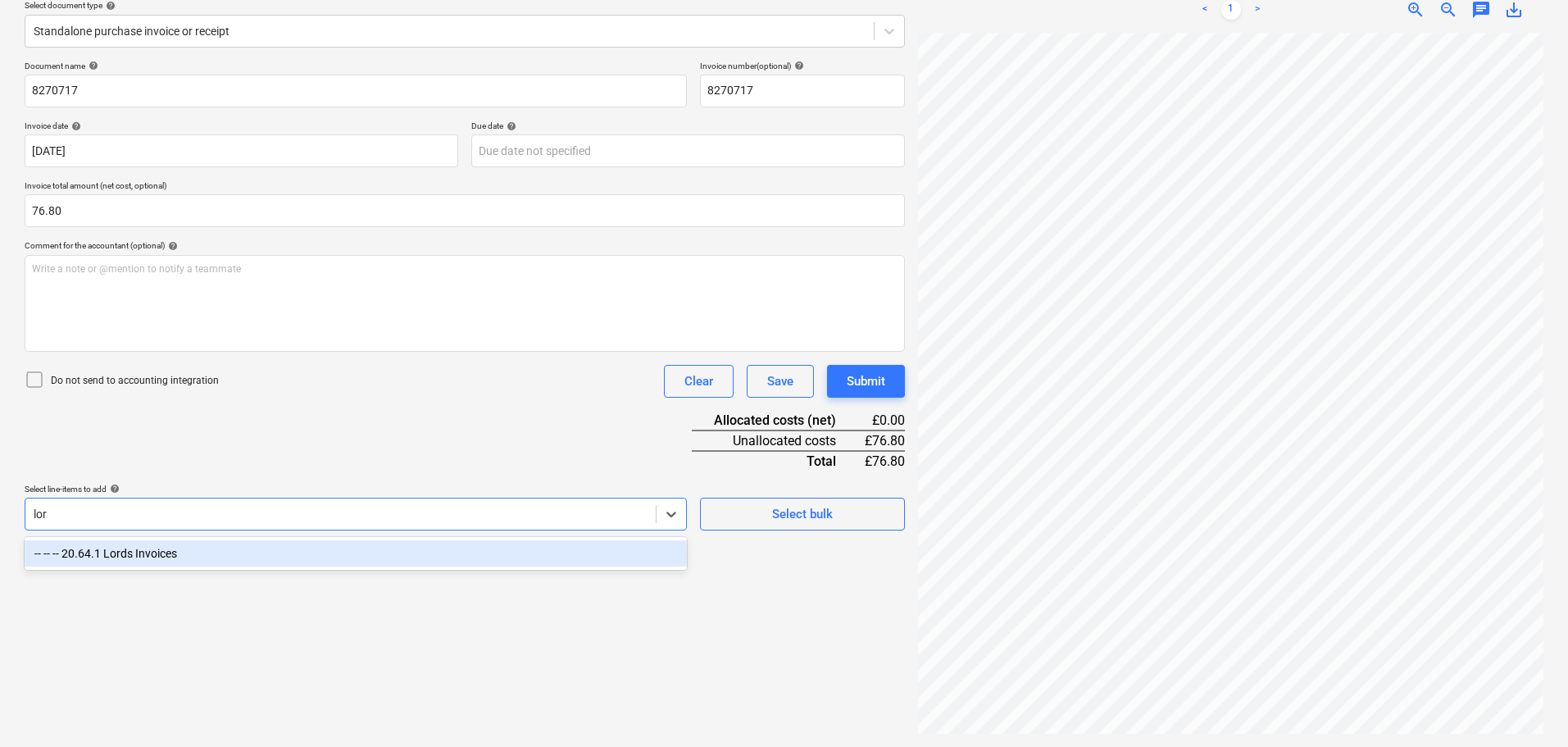
type input "lord"
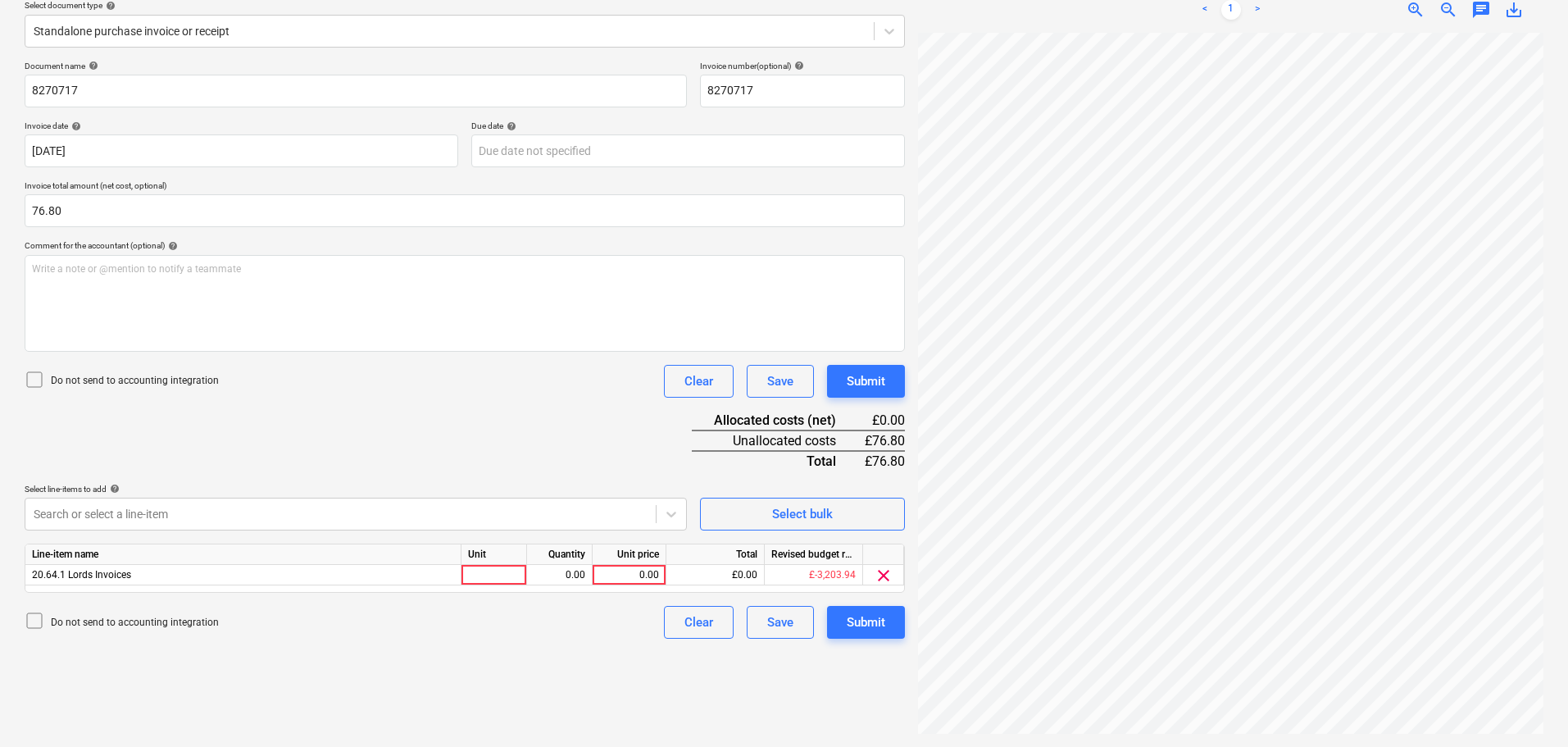
click at [456, 424] on div "Document name help 8270717 Invoice number (optional) help 8270717 Invoice date …" at bounding box center [465, 349] width 880 height 578
click at [626, 577] on div "0.00" at bounding box center [629, 575] width 60 height 21
type input "76.80"
click at [876, 377] on div "Submit" at bounding box center [866, 382] width 38 height 21
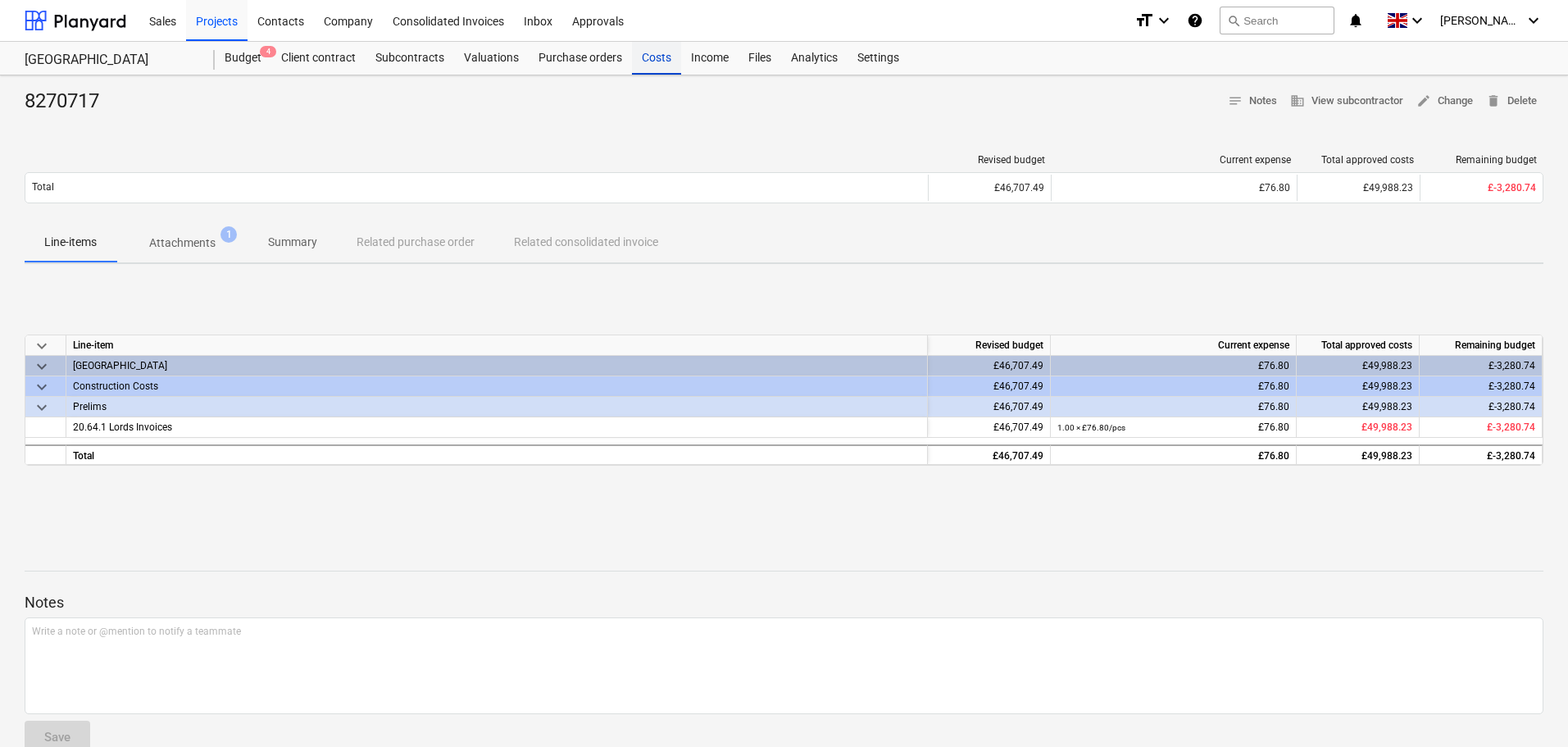
click at [663, 63] on div "Costs" at bounding box center [656, 58] width 49 height 33
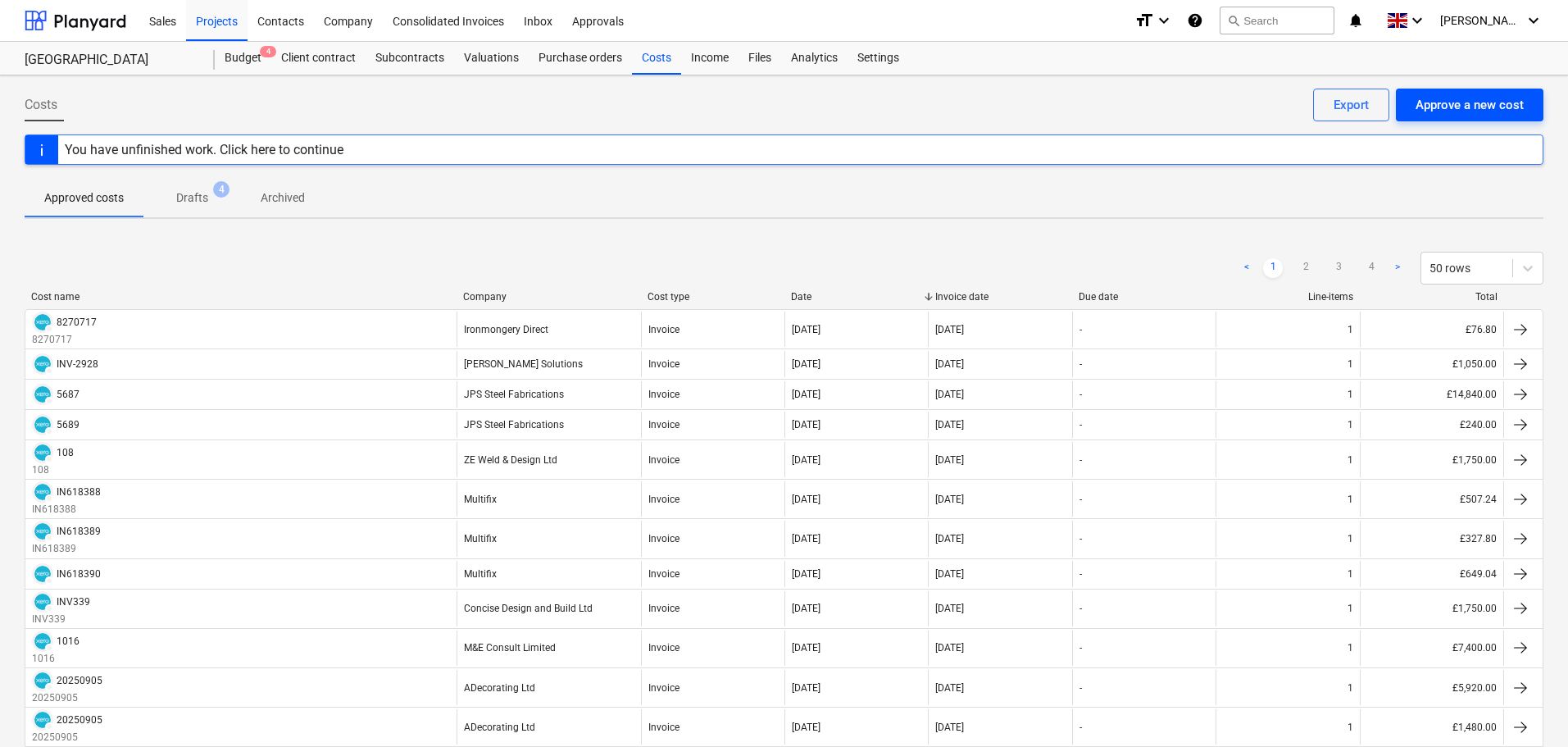
click at [1492, 106] on div "Approve a new cost" at bounding box center [1469, 105] width 108 height 21
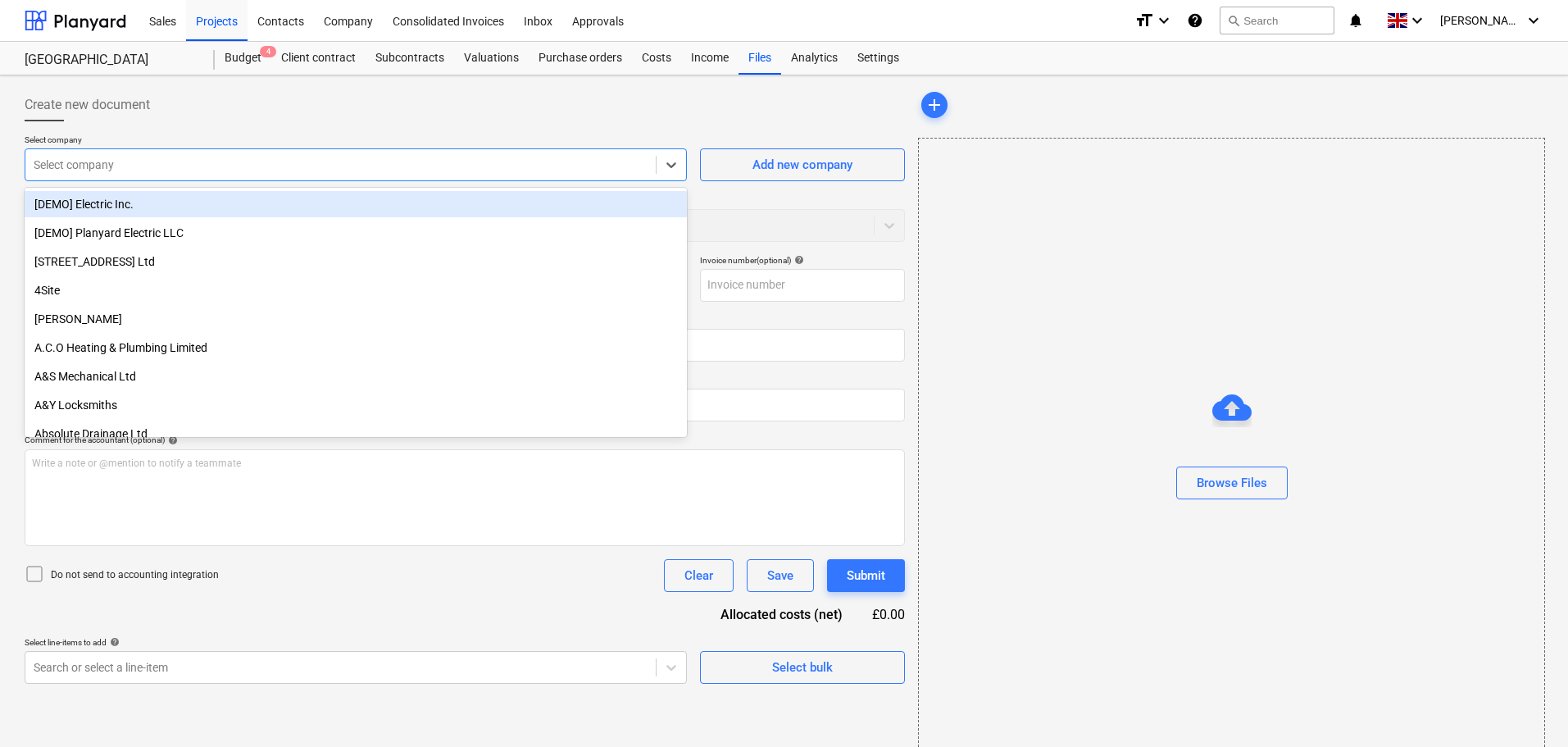
click at [151, 169] on div at bounding box center [340, 164] width 614 height 16
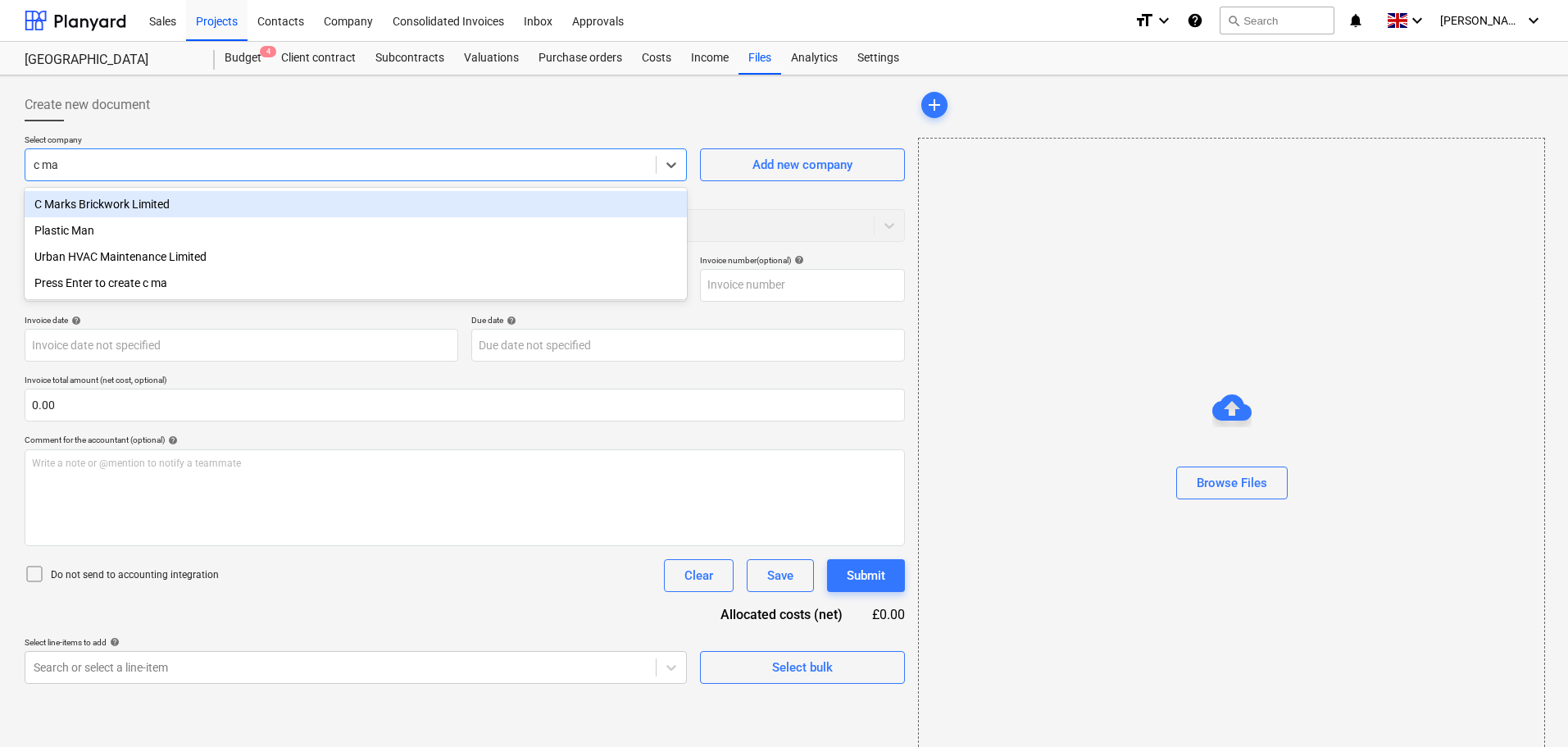
type input "c mar"
click at [148, 195] on div "C Marks Brickwork Limited" at bounding box center [356, 204] width 662 height 26
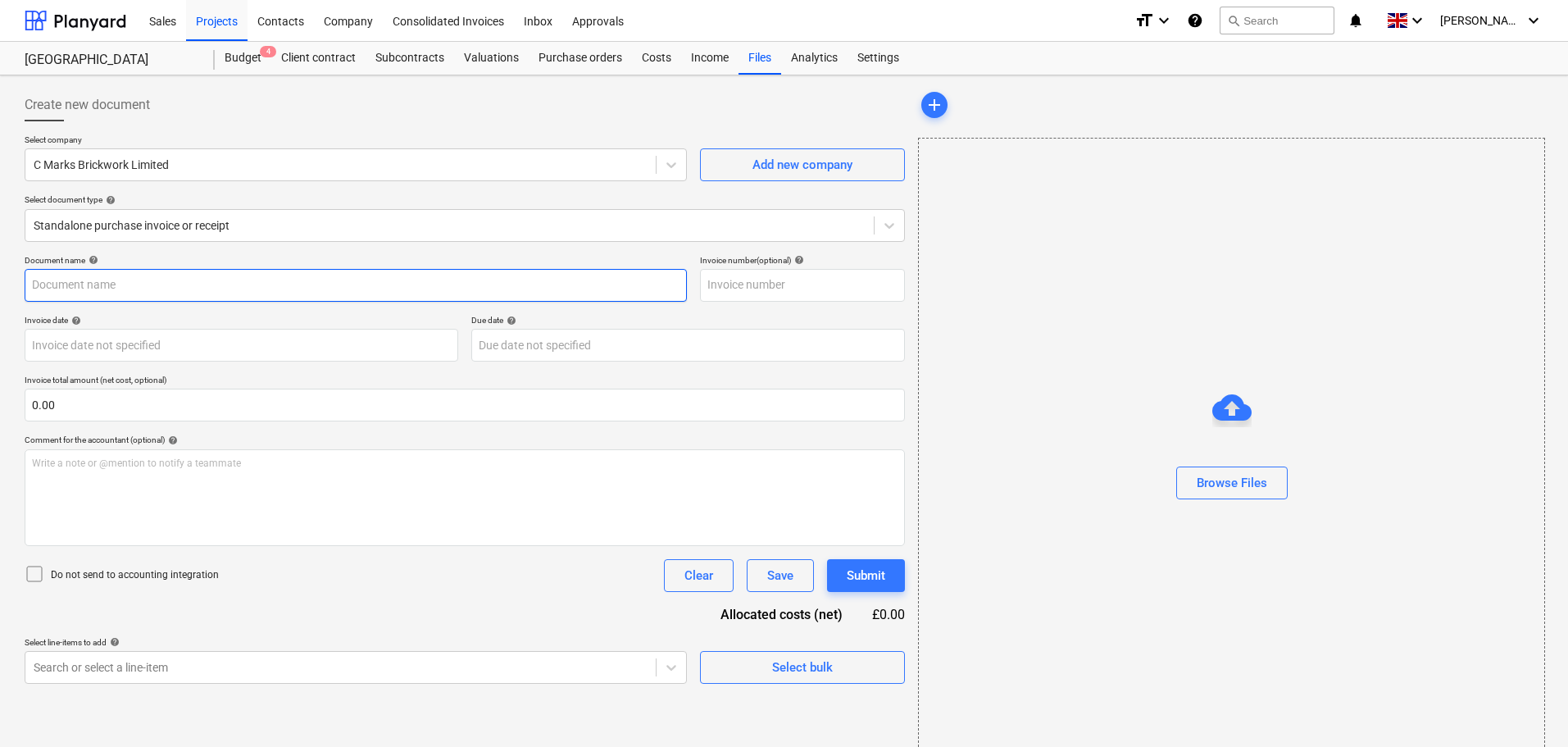
click at [84, 281] on input "text" at bounding box center [356, 285] width 662 height 33
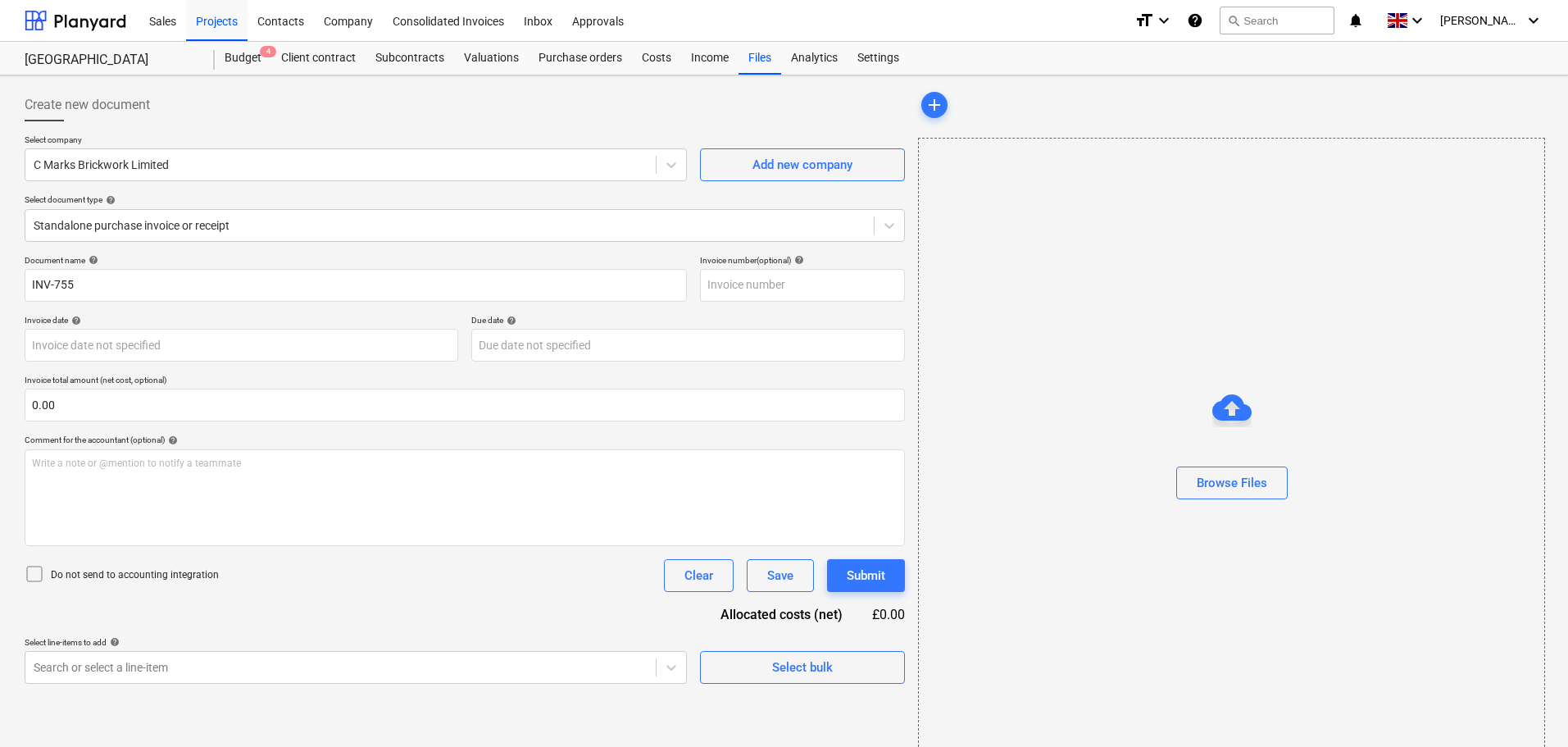
click at [108, 305] on div "Document name help INV-755 Invoice number (optional) help Invoice date help Pre…" at bounding box center [465, 469] width 880 height 429
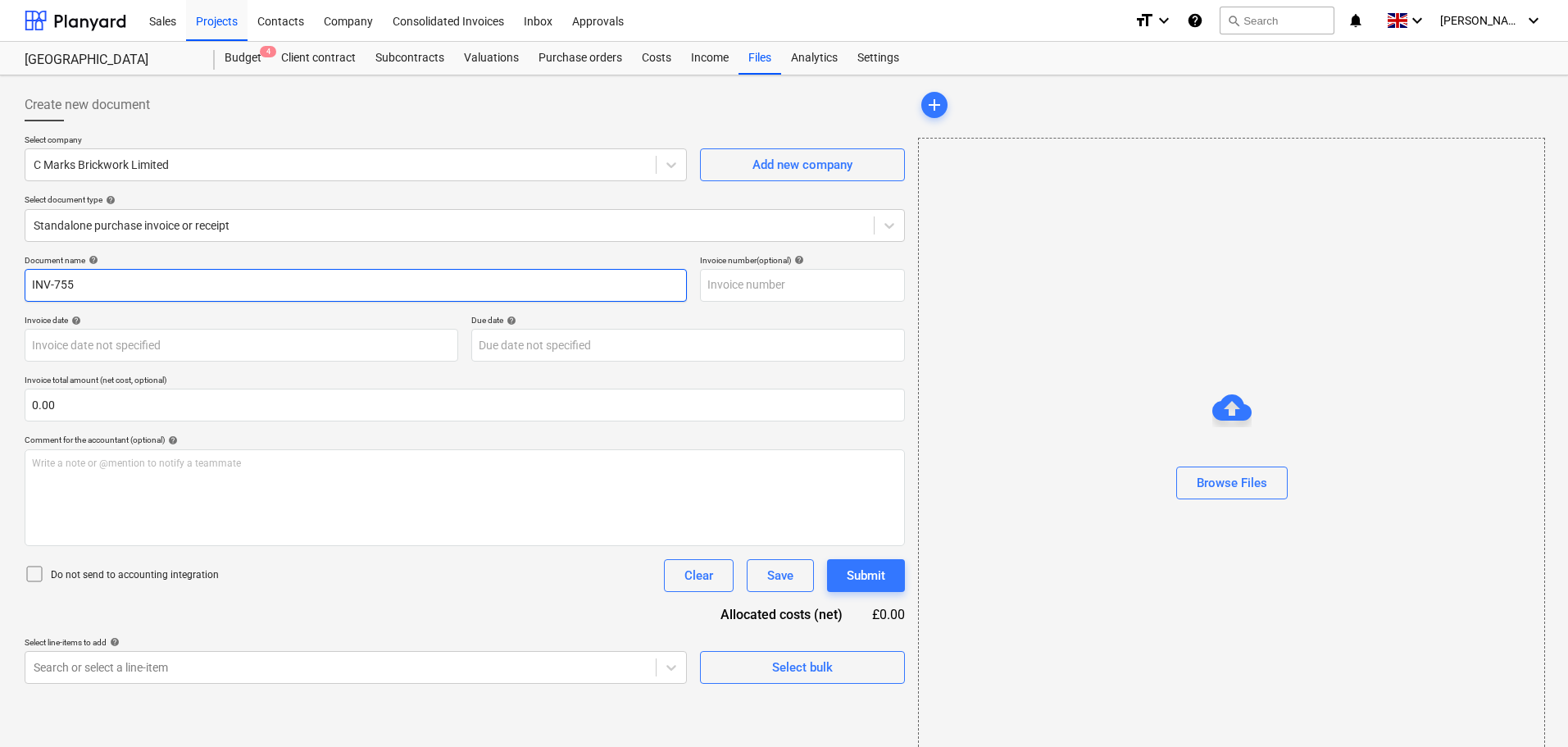
drag, startPoint x: 127, startPoint y: 285, endPoint x: -25, endPoint y: 282, distance: 152.0
click at [0, 282] on html "Sales Projects Contacts Company Consolidated Invoices Inbox Approvals format_si…" at bounding box center [784, 374] width 1568 height 747
paste input "nv"
type input "Inv-755"
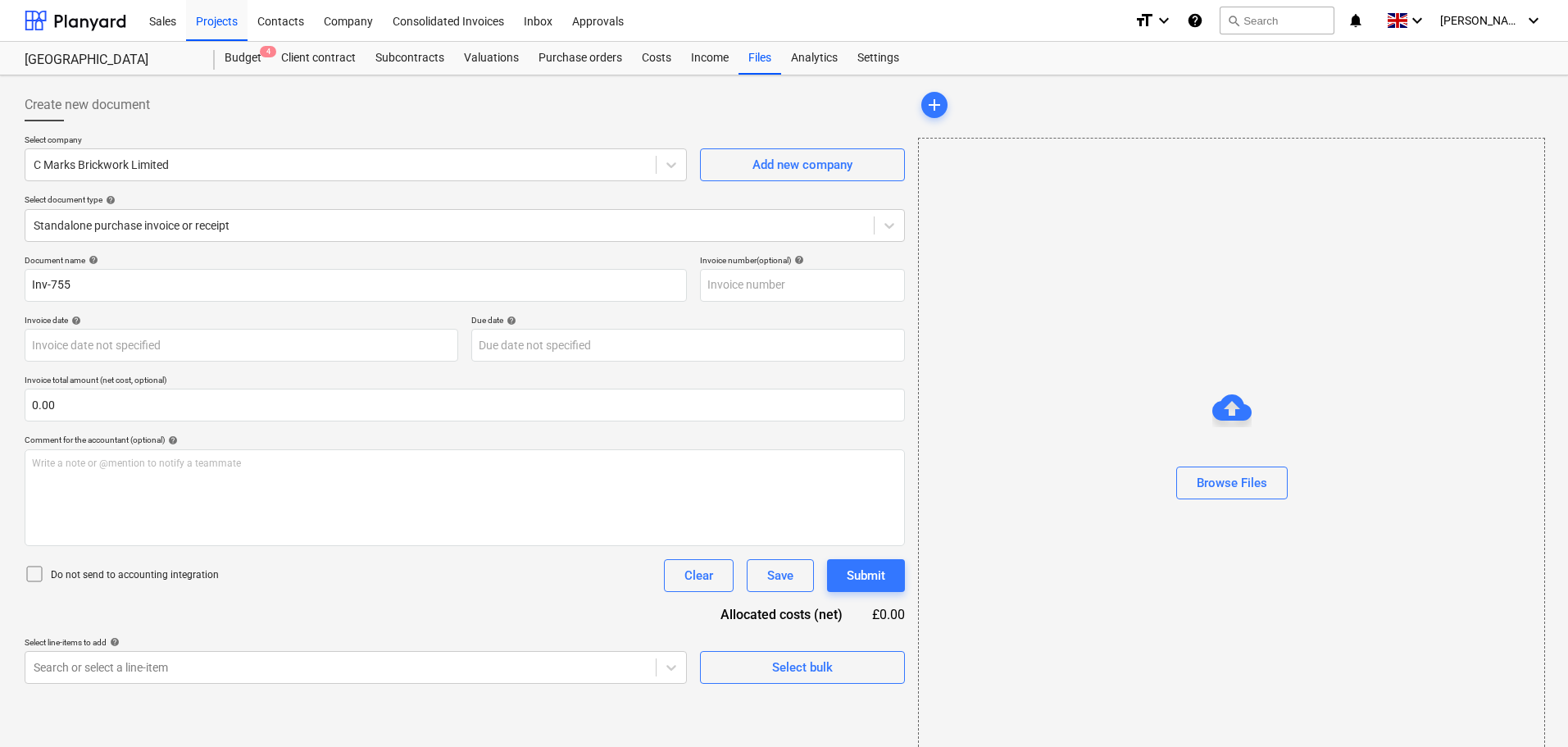
click at [202, 311] on div "Document name help Inv-755 Invoice number (optional) help Invoice date help Pre…" at bounding box center [465, 469] width 880 height 429
click at [1230, 481] on div "Browse Files" at bounding box center [1231, 483] width 71 height 21
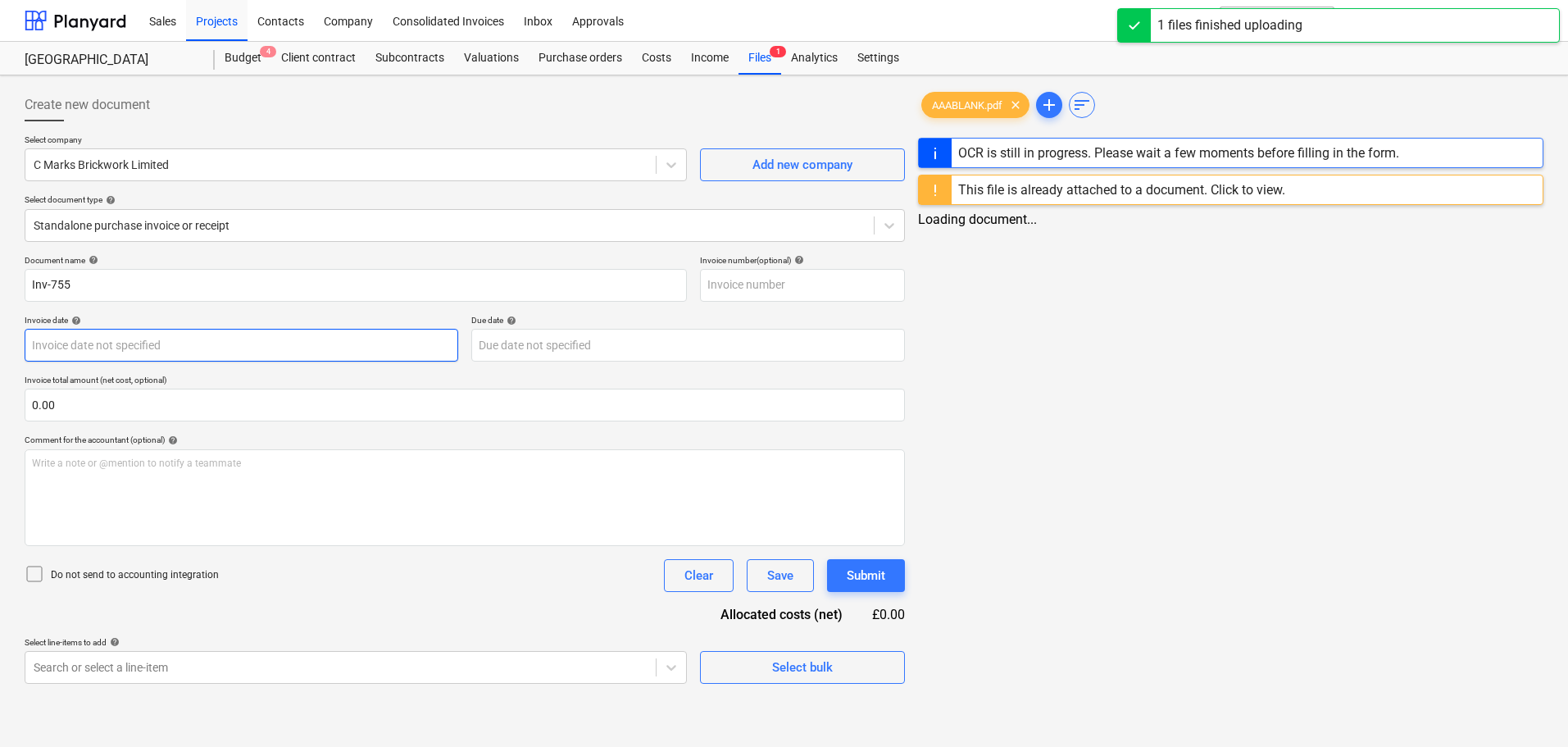
click at [80, 346] on body "Sales Projects Contacts Company Consolidated Invoices Inbox Approvals format_si…" at bounding box center [784, 374] width 1568 height 747
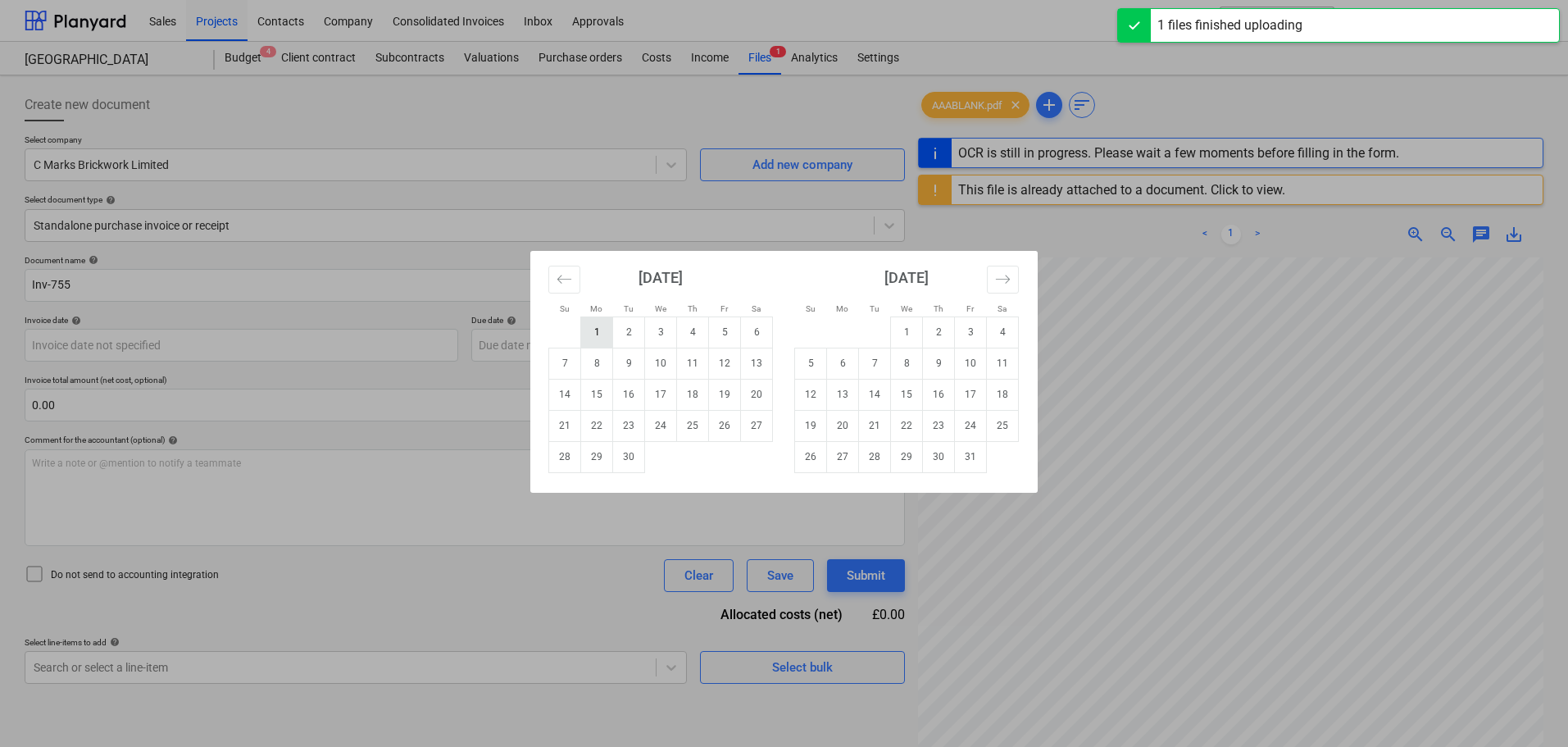
click at [600, 331] on td "1" at bounding box center [597, 332] width 32 height 31
type input "[DATE]"
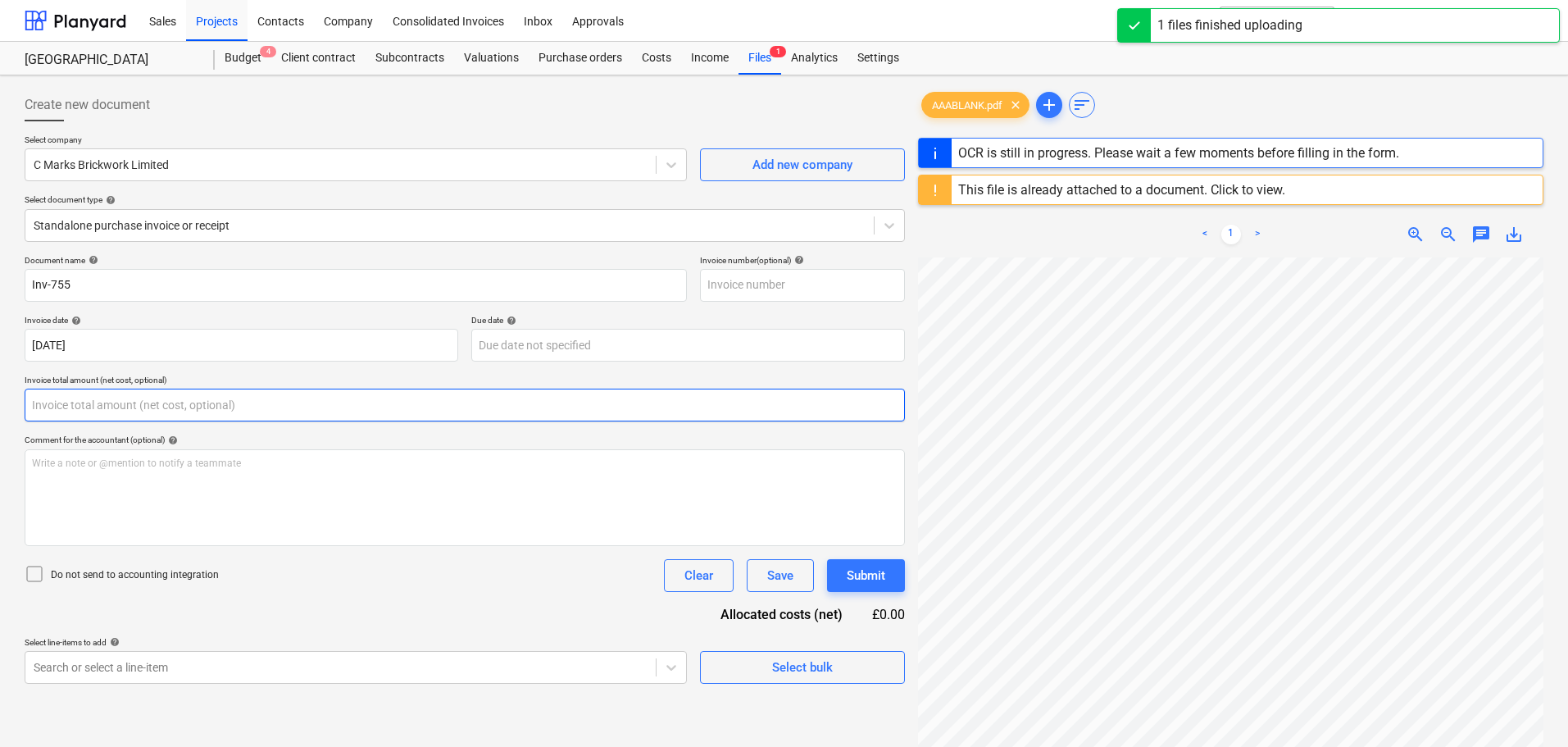
click at [165, 401] on input "text" at bounding box center [465, 405] width 880 height 33
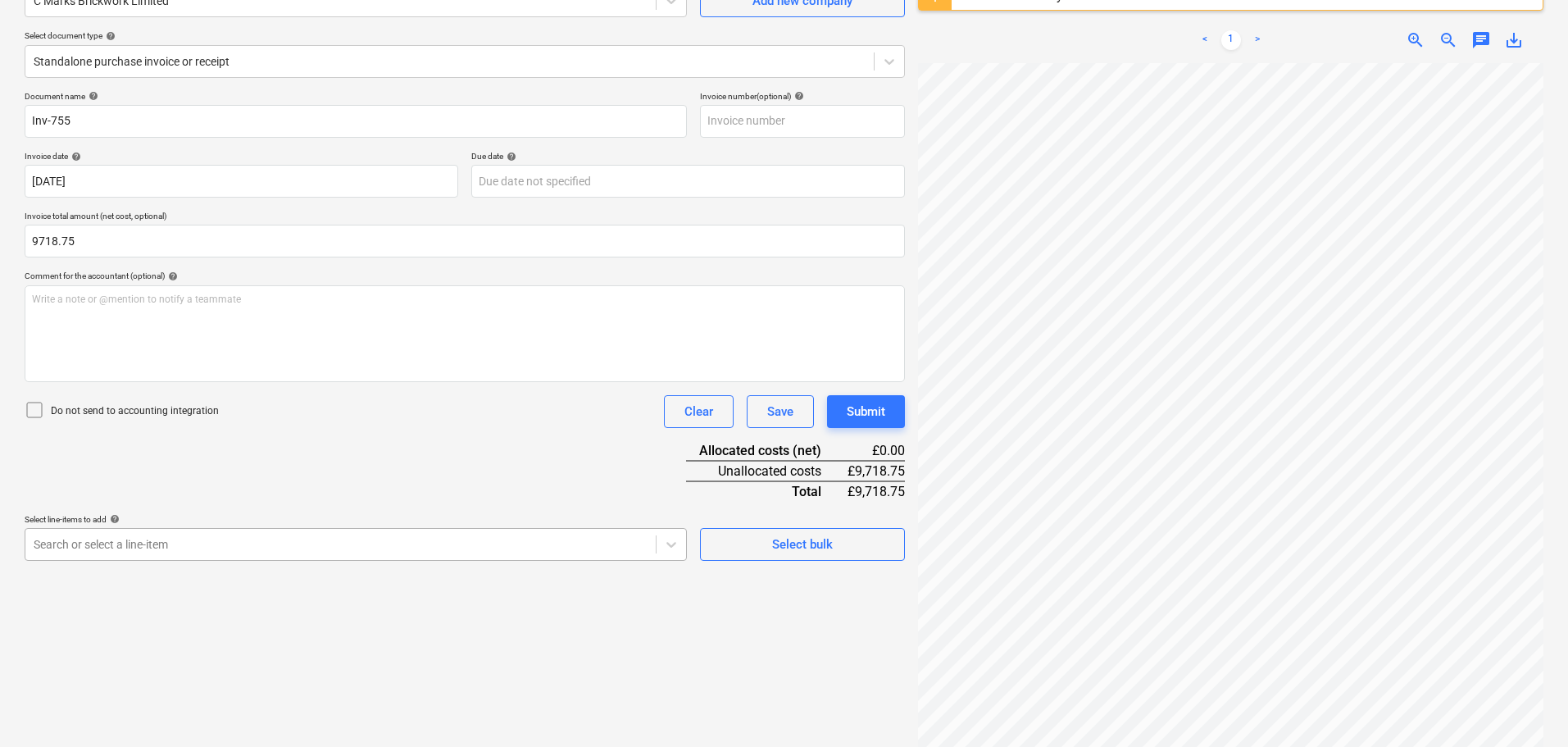
type input "9,718.75"
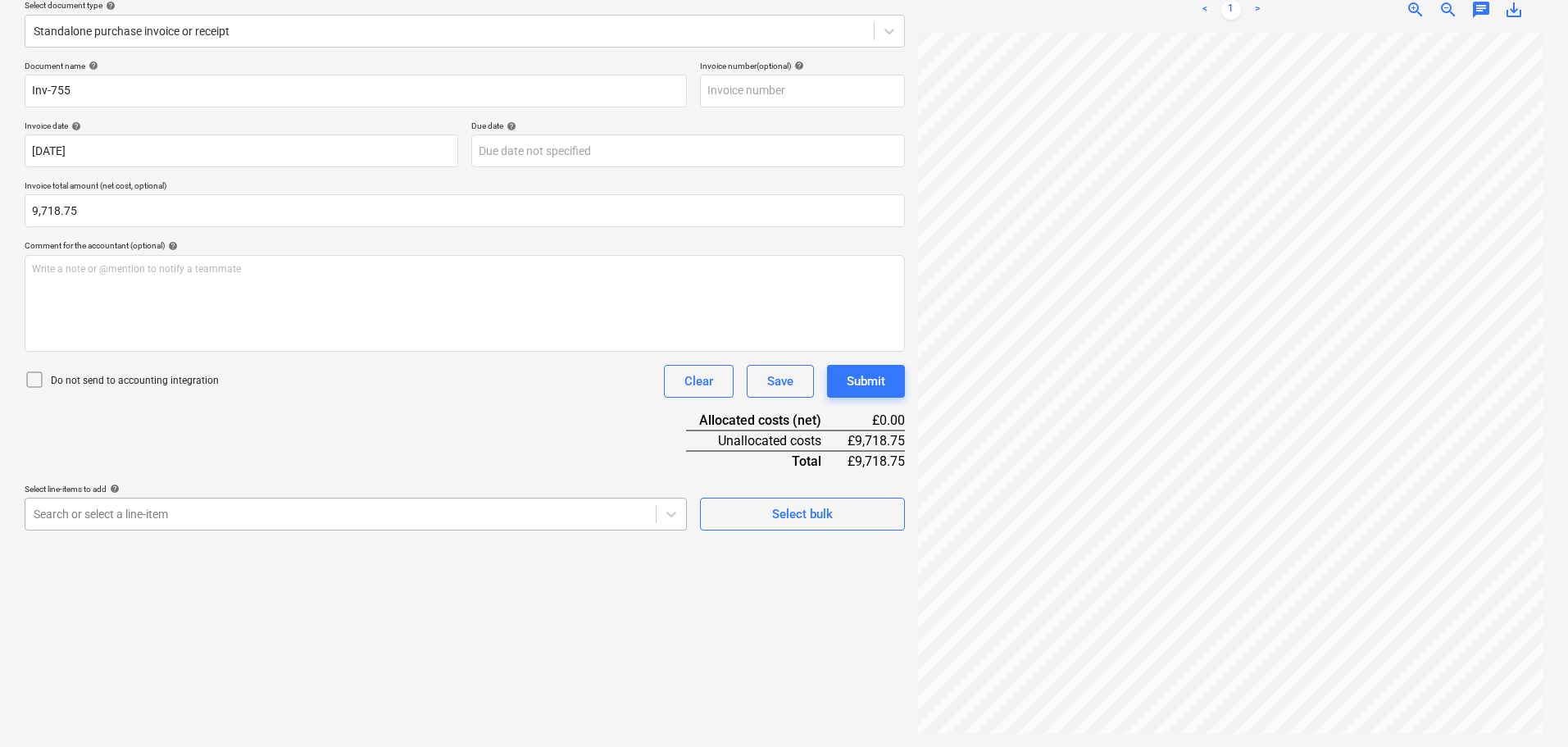
click at [115, 544] on body "Sales Projects Contacts Company Consolidated Invoices Inbox Approvals format_si…" at bounding box center [784, 180] width 1568 height 747
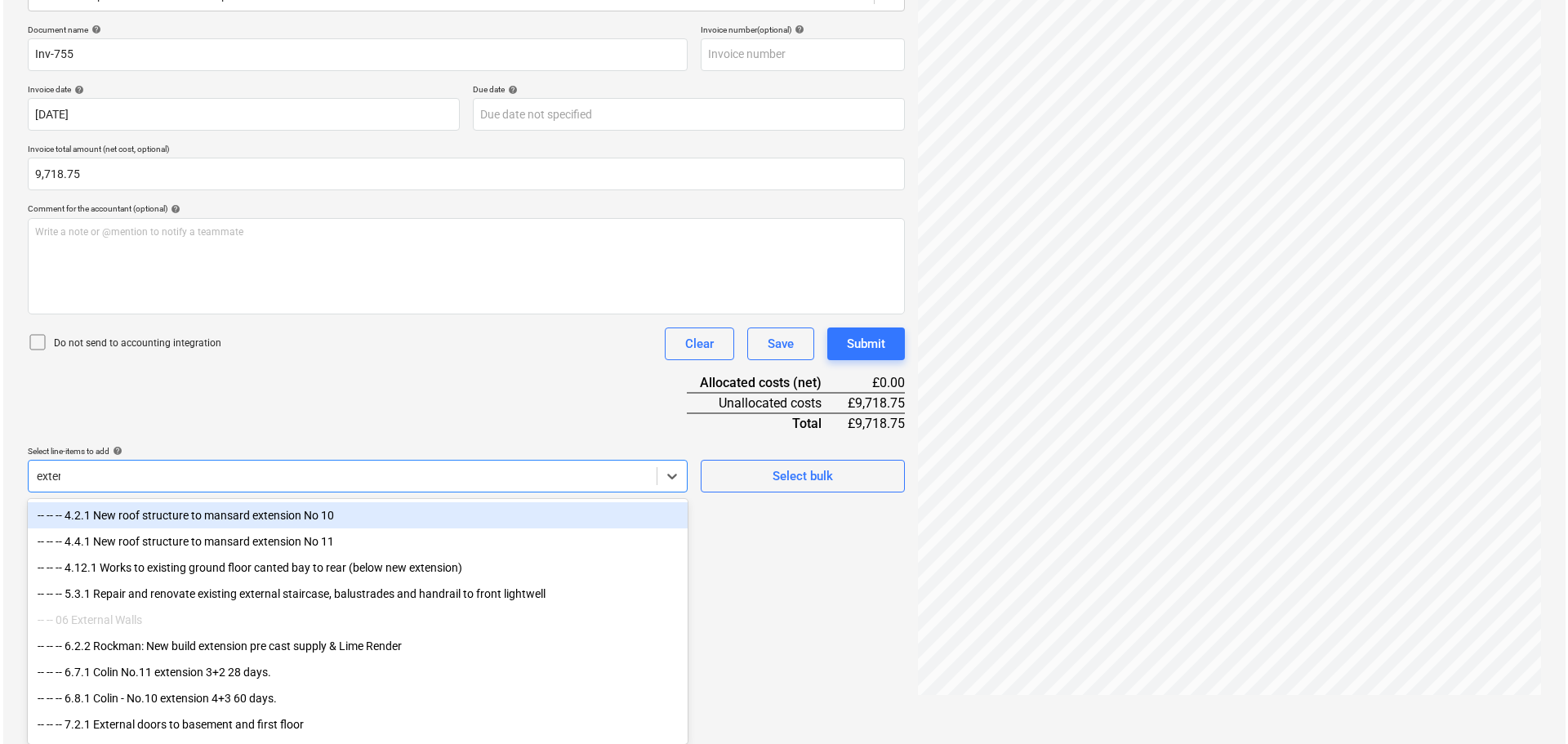
scroll to position [193, 0]
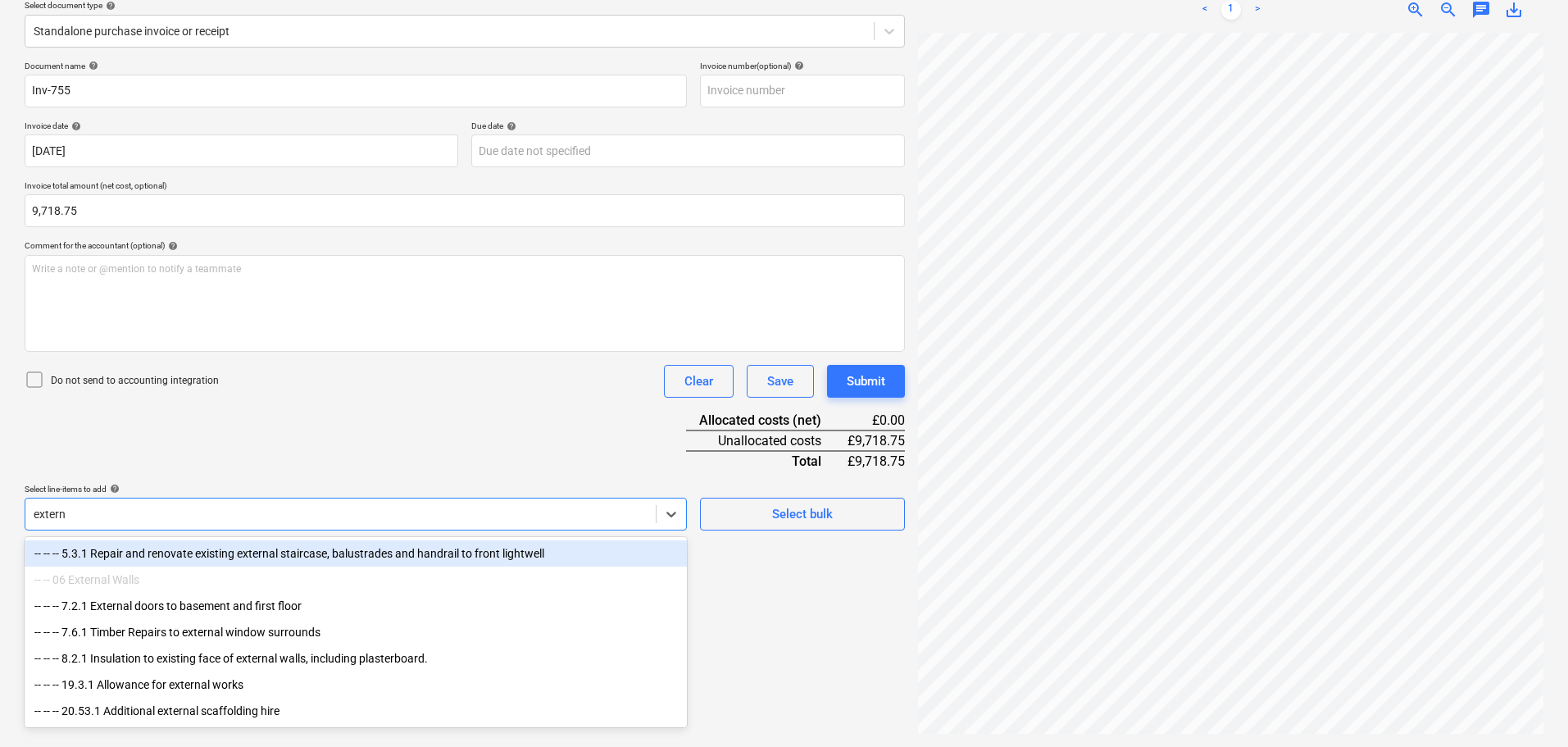
type input "extern"
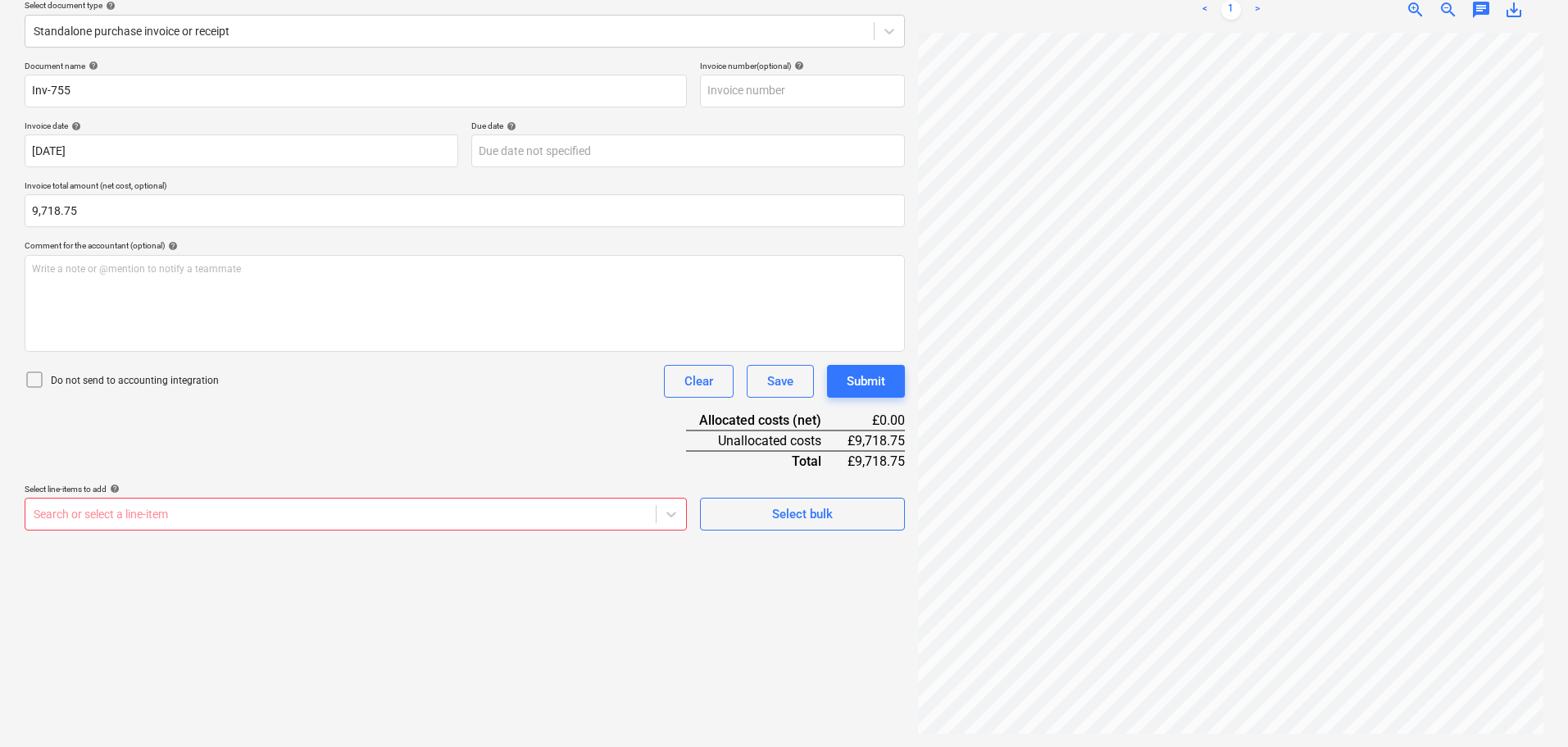
click at [405, 471] on div "Document name help Inv-755 Invoice number (optional) help Invoice date help 01 …" at bounding box center [465, 296] width 880 height 470
click at [760, 505] on span "Select bulk" at bounding box center [801, 514] width 164 height 21
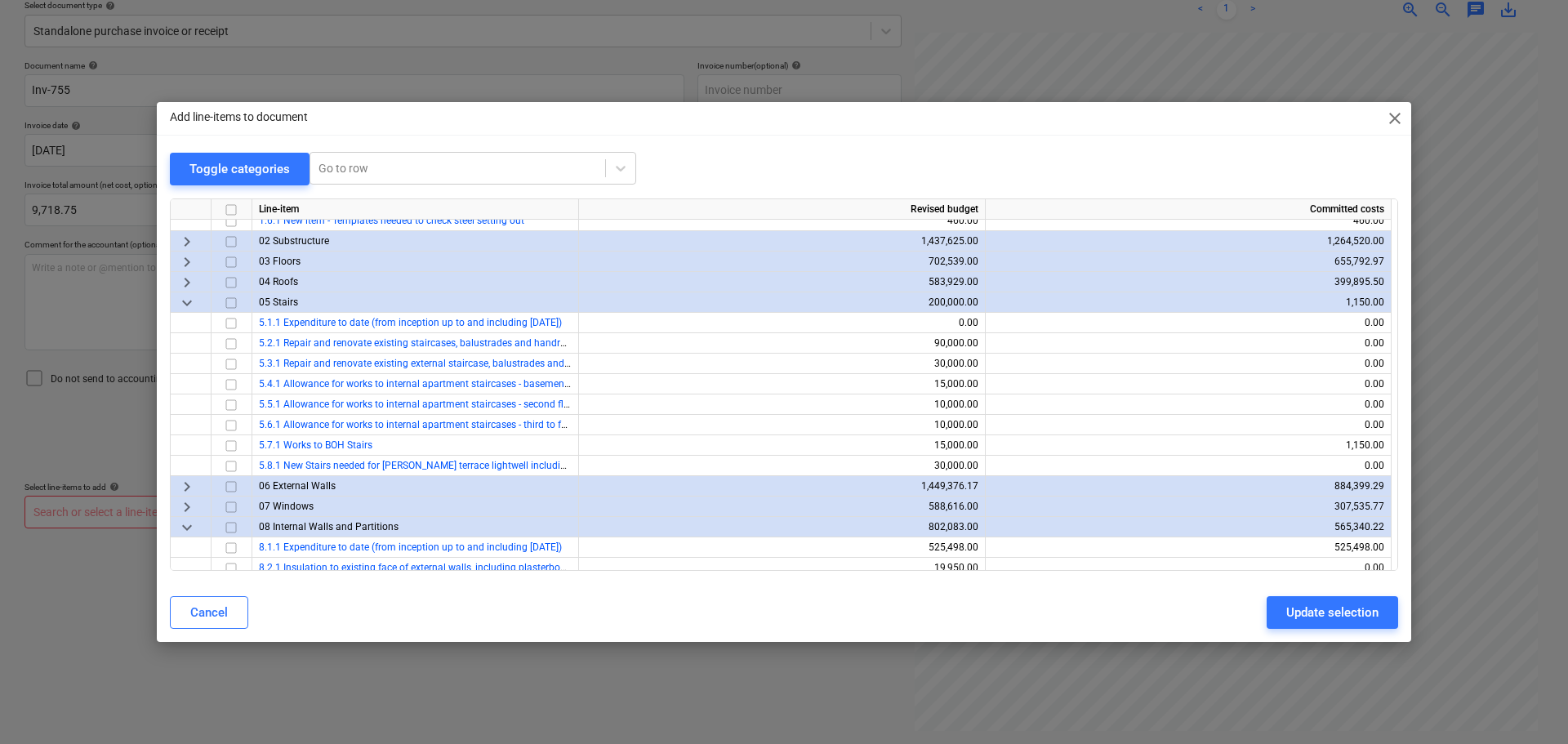
scroll to position [245, 0]
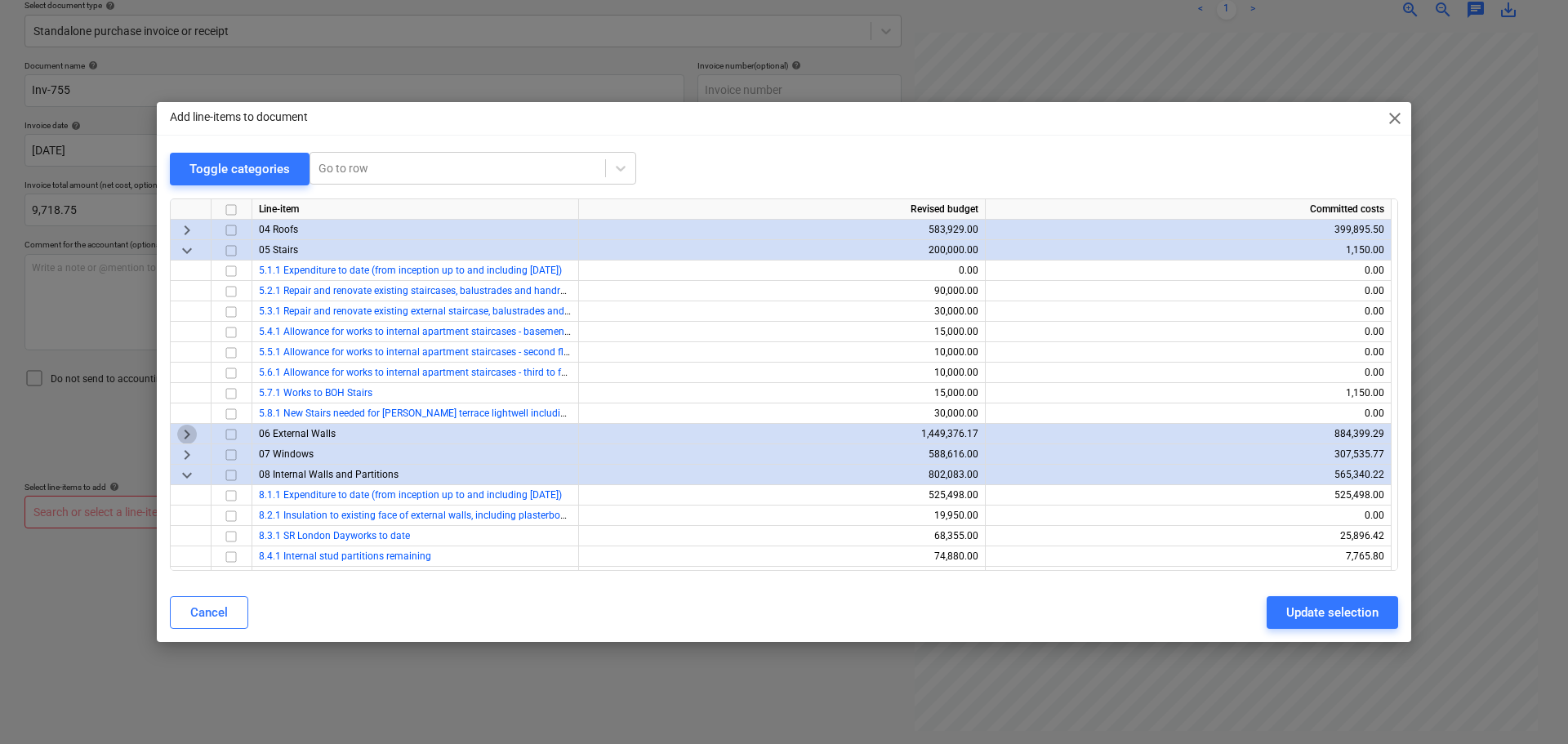
click at [185, 433] on span "keyboard_arrow_right" at bounding box center [187, 433] width 20 height 20
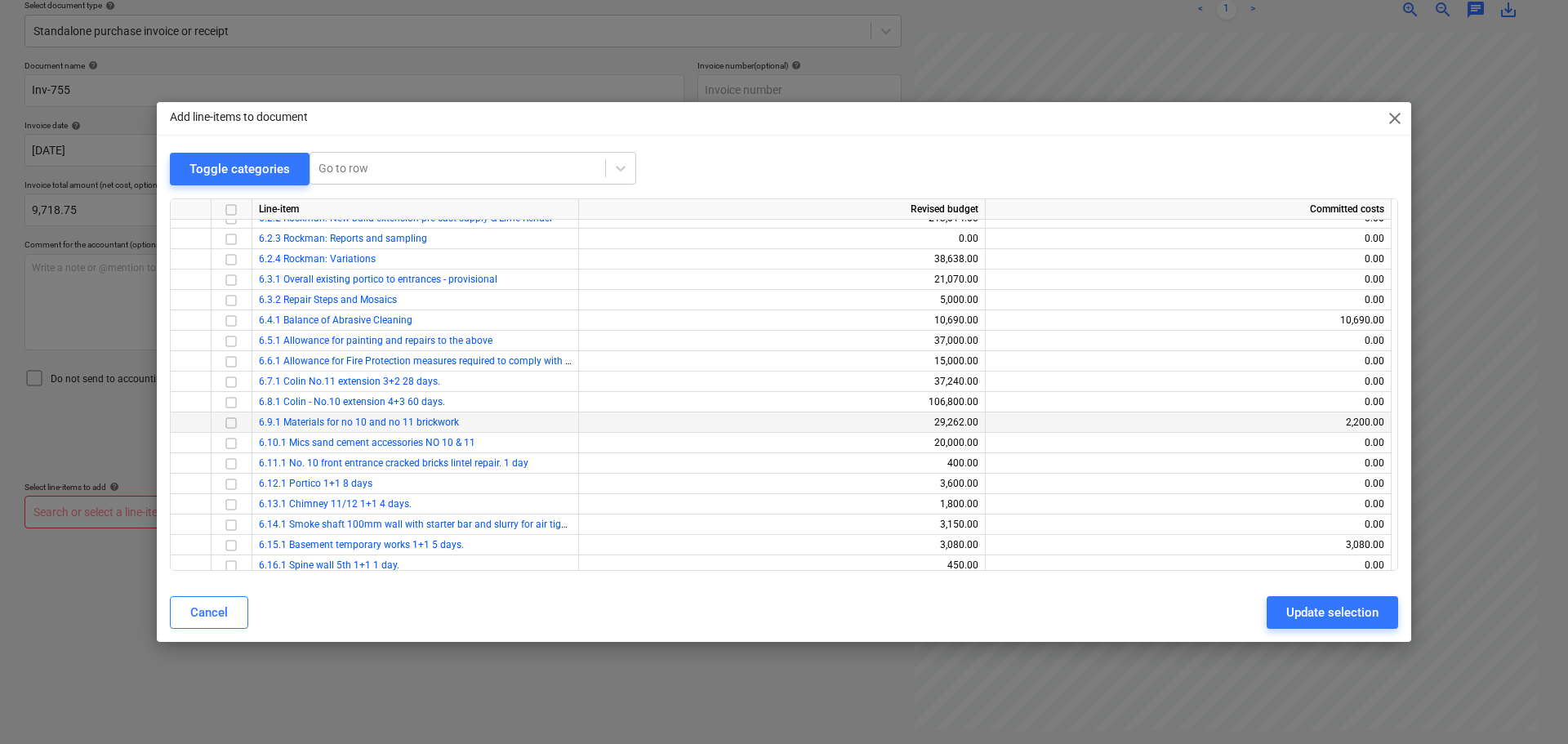
scroll to position [571, 0]
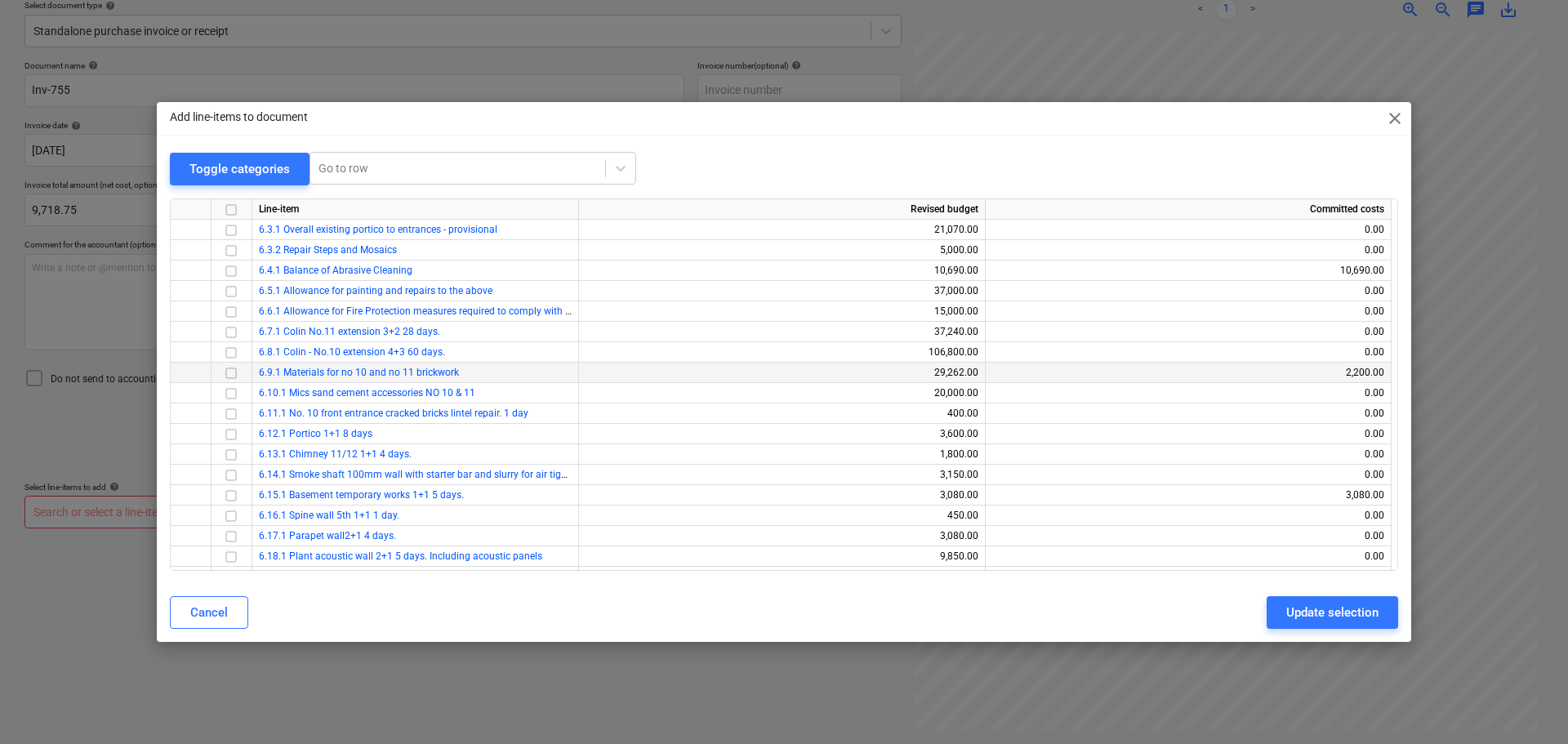
click at [231, 369] on input "checkbox" at bounding box center [232, 372] width 20 height 20
click at [1323, 618] on div "Update selection" at bounding box center [1333, 612] width 93 height 21
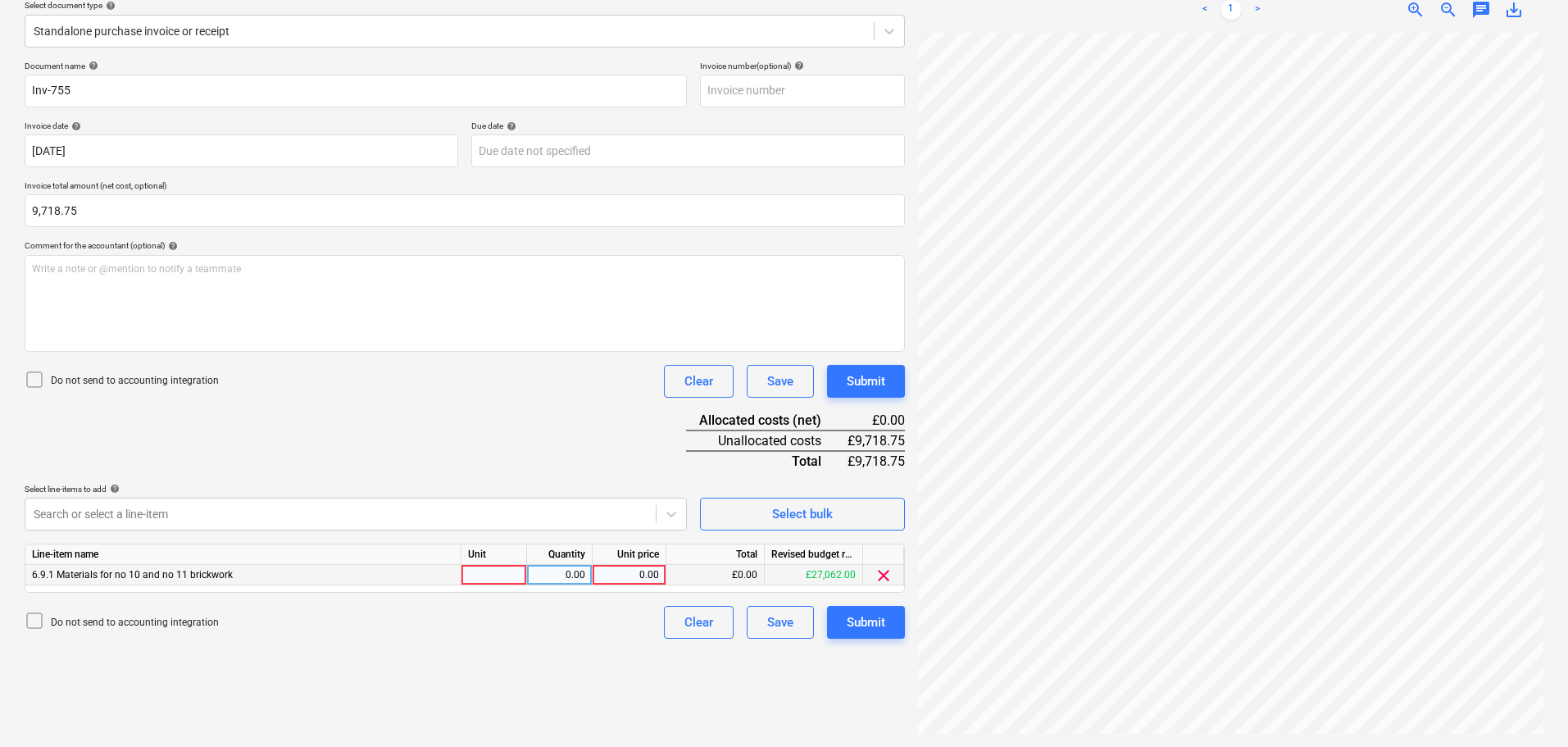
click at [652, 578] on div "0.00" at bounding box center [629, 575] width 60 height 21
type input "9718.75"
click at [860, 620] on div "Submit" at bounding box center [866, 622] width 38 height 21
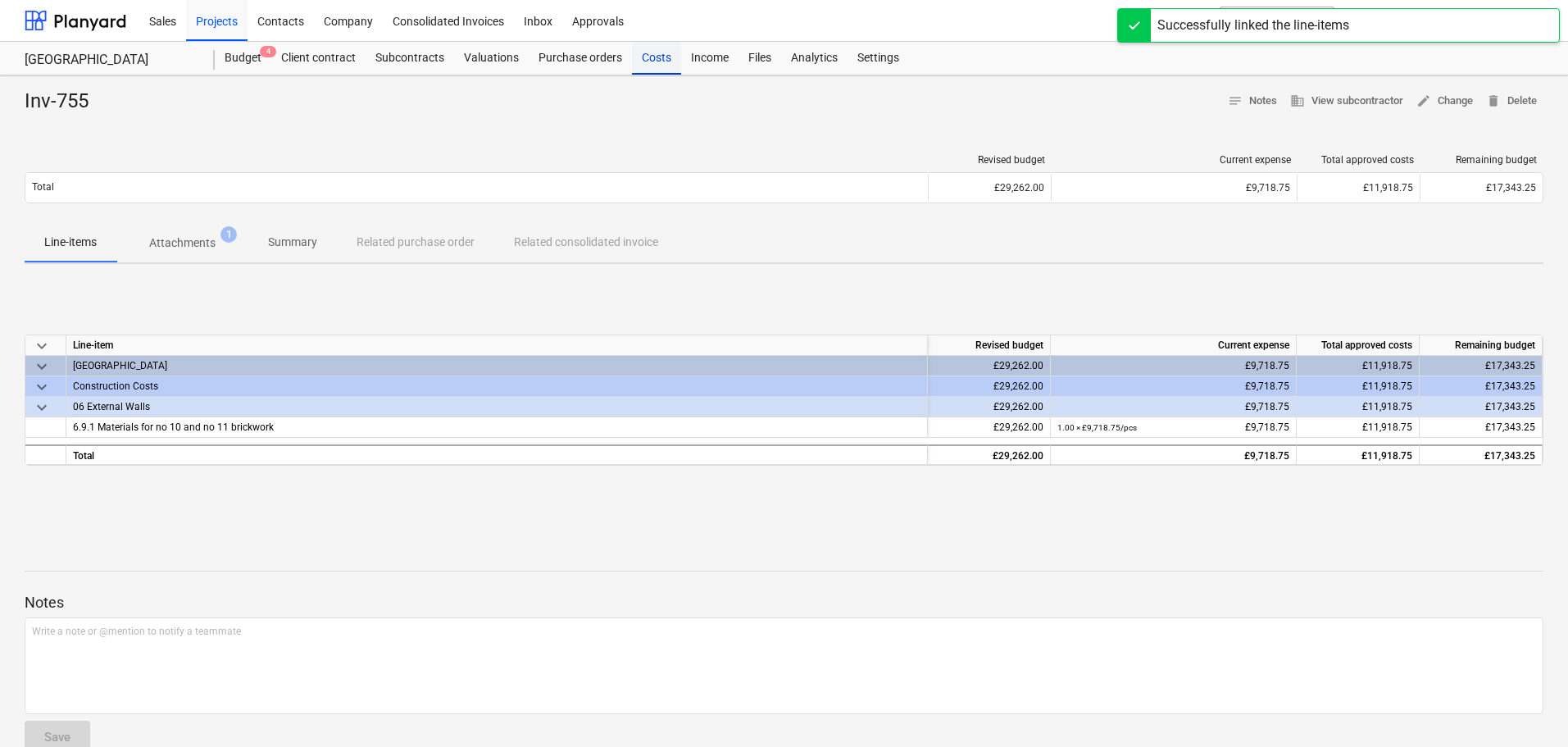
click at [658, 58] on div "Costs" at bounding box center [656, 58] width 49 height 33
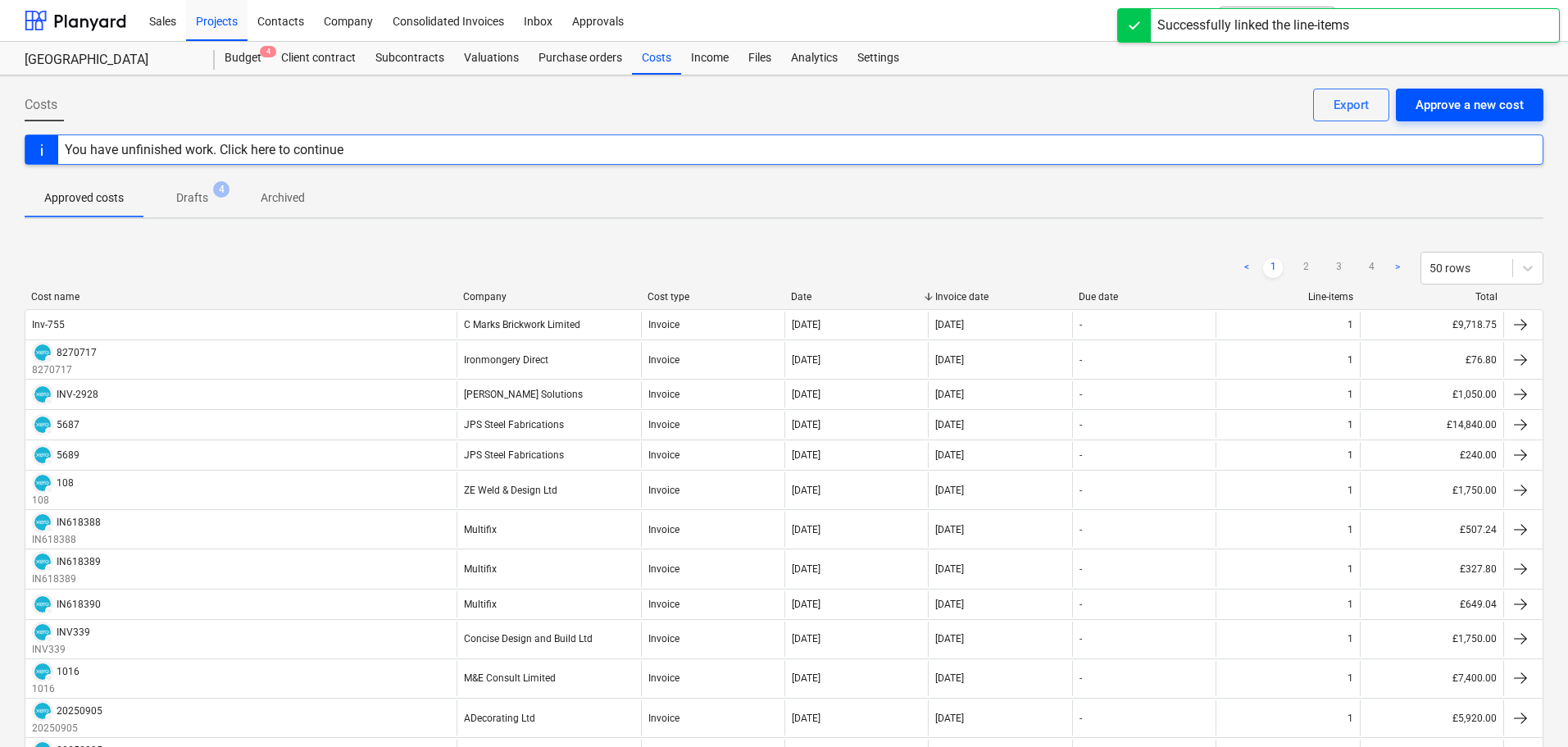
click at [1475, 97] on div "Approve a new cost" at bounding box center [1469, 105] width 108 height 21
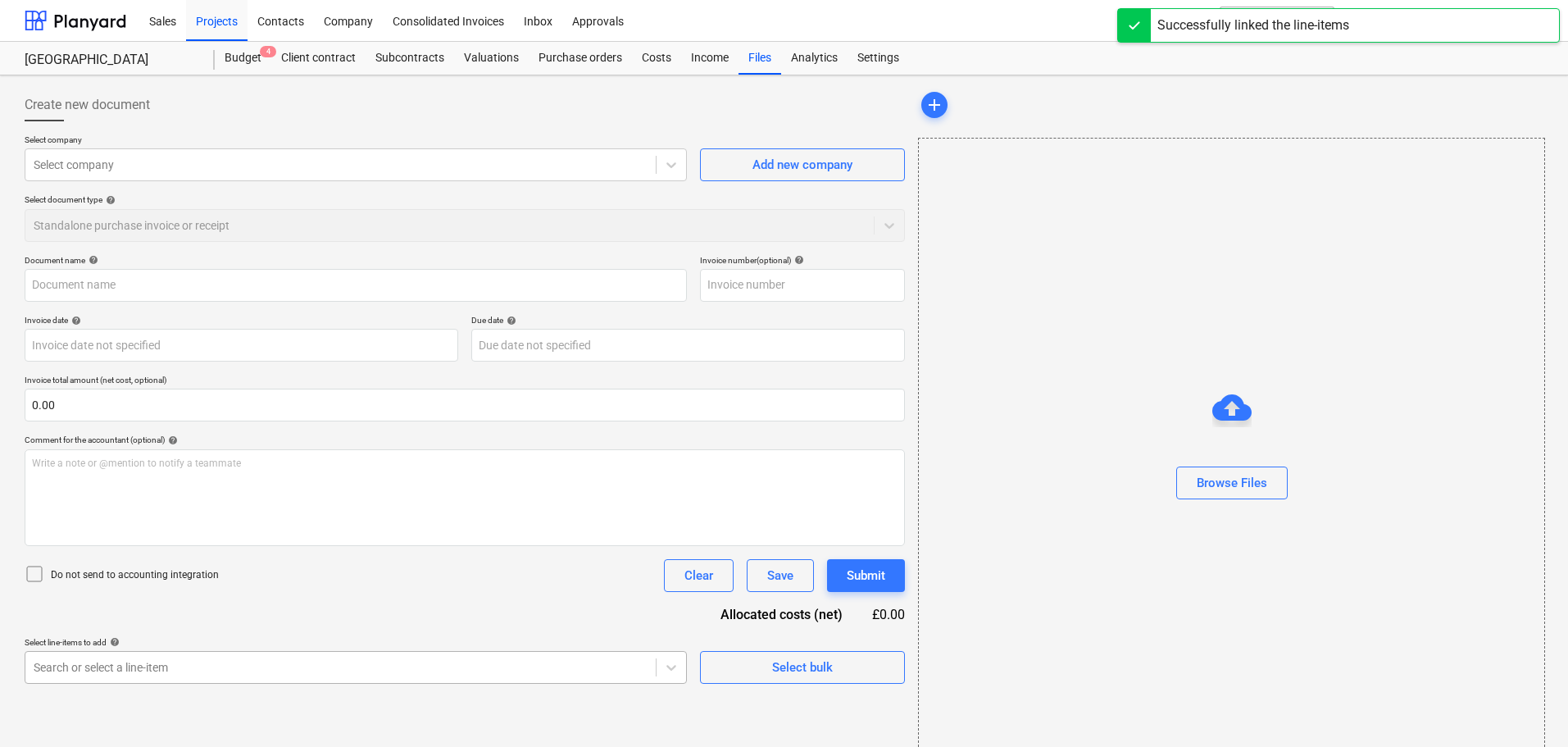
click at [102, 661] on body "Sales Projects Contacts Company Consolidated Invoices Inbox Approvals format_si…" at bounding box center [784, 374] width 1568 height 747
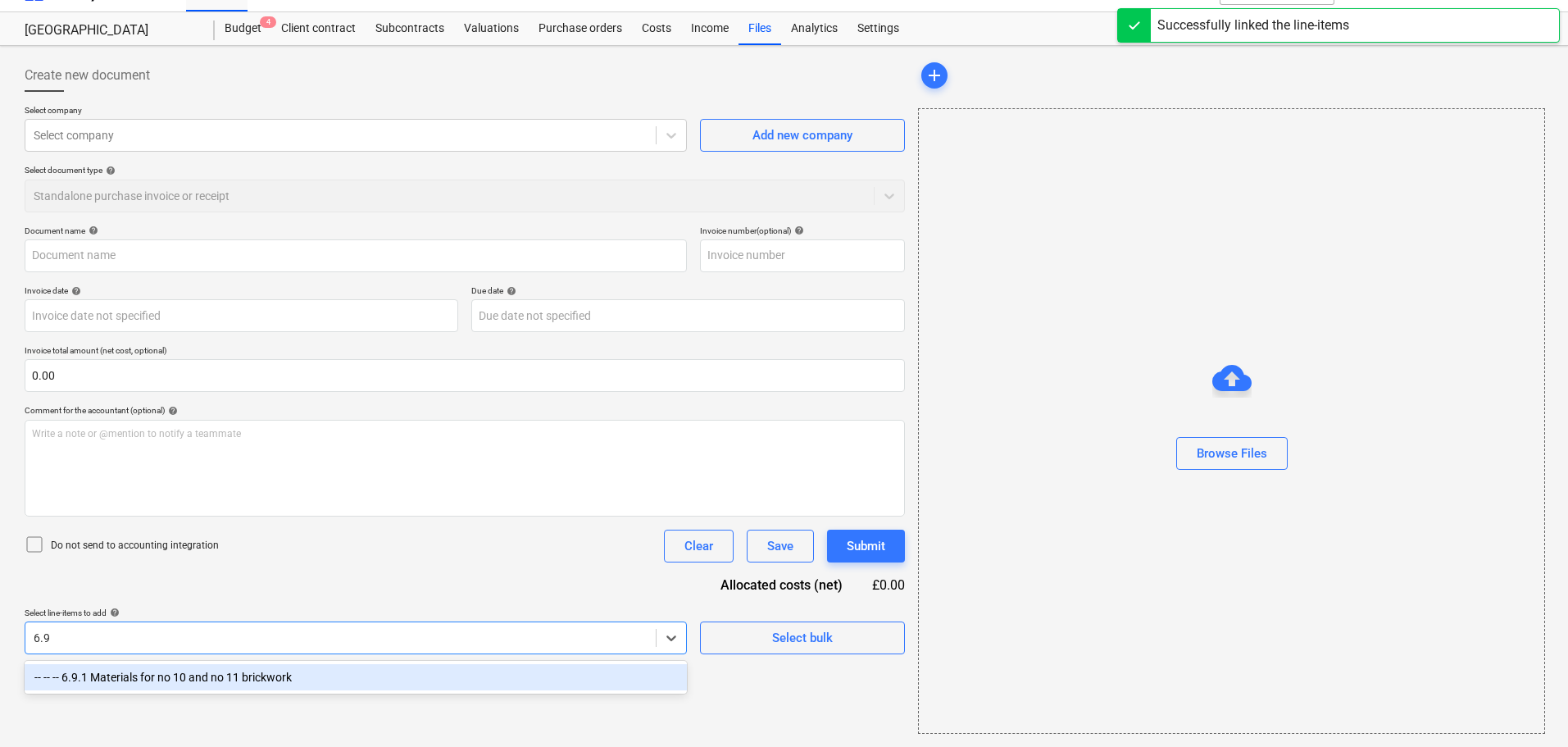
scroll to position [29, 0]
type input "6.9.1"
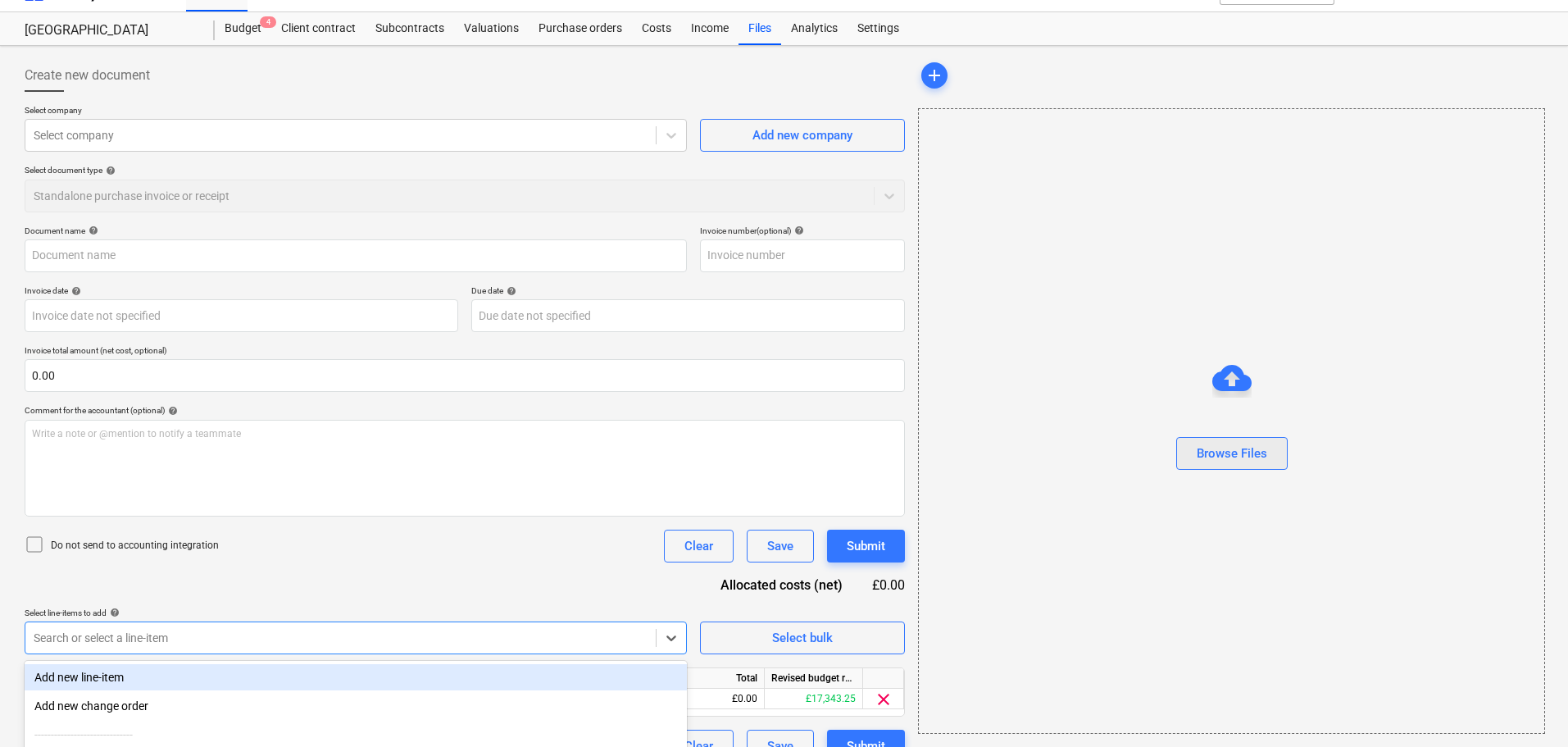
click at [1223, 451] on div "Browse Files" at bounding box center [1231, 453] width 71 height 21
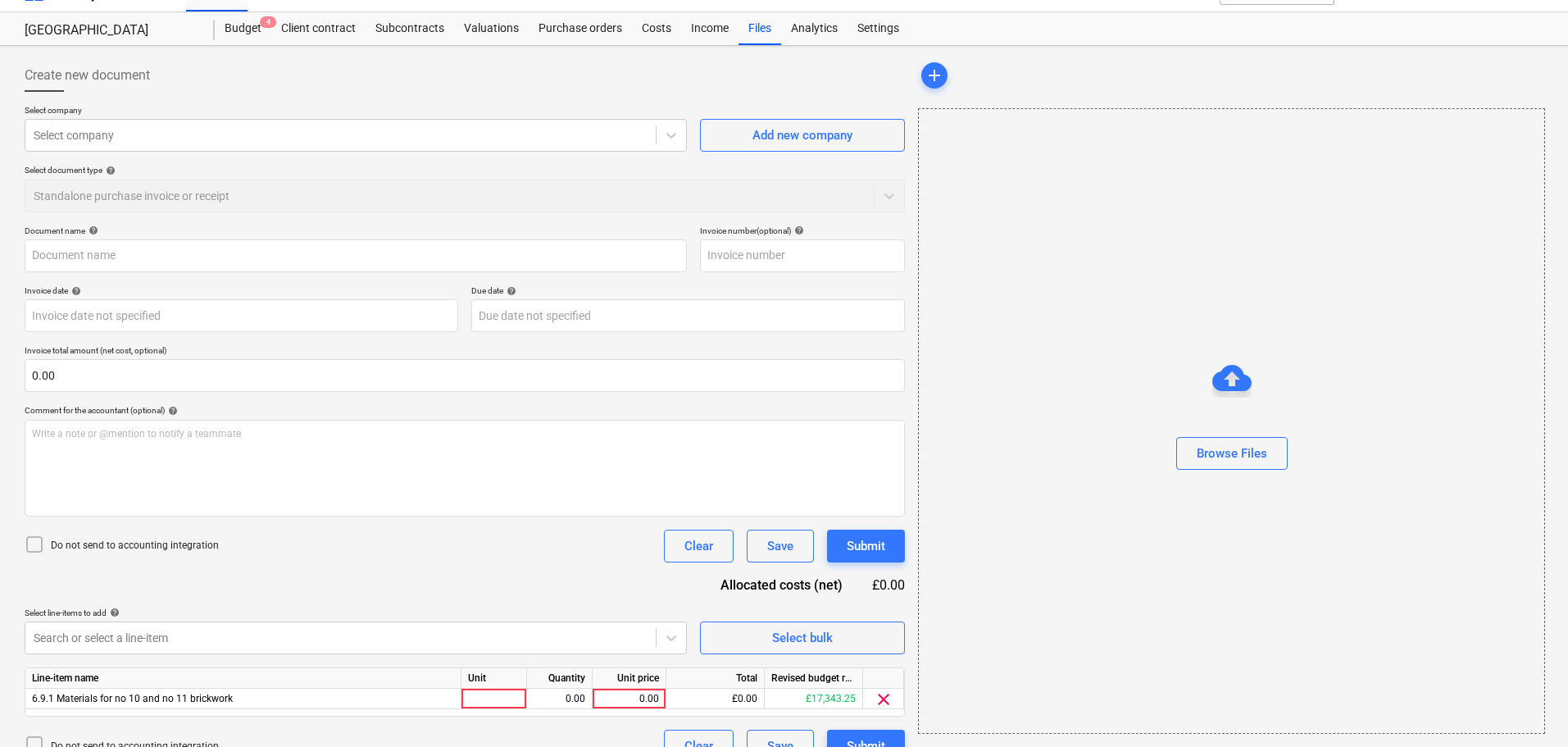
type input "AAABLANK.pdf"
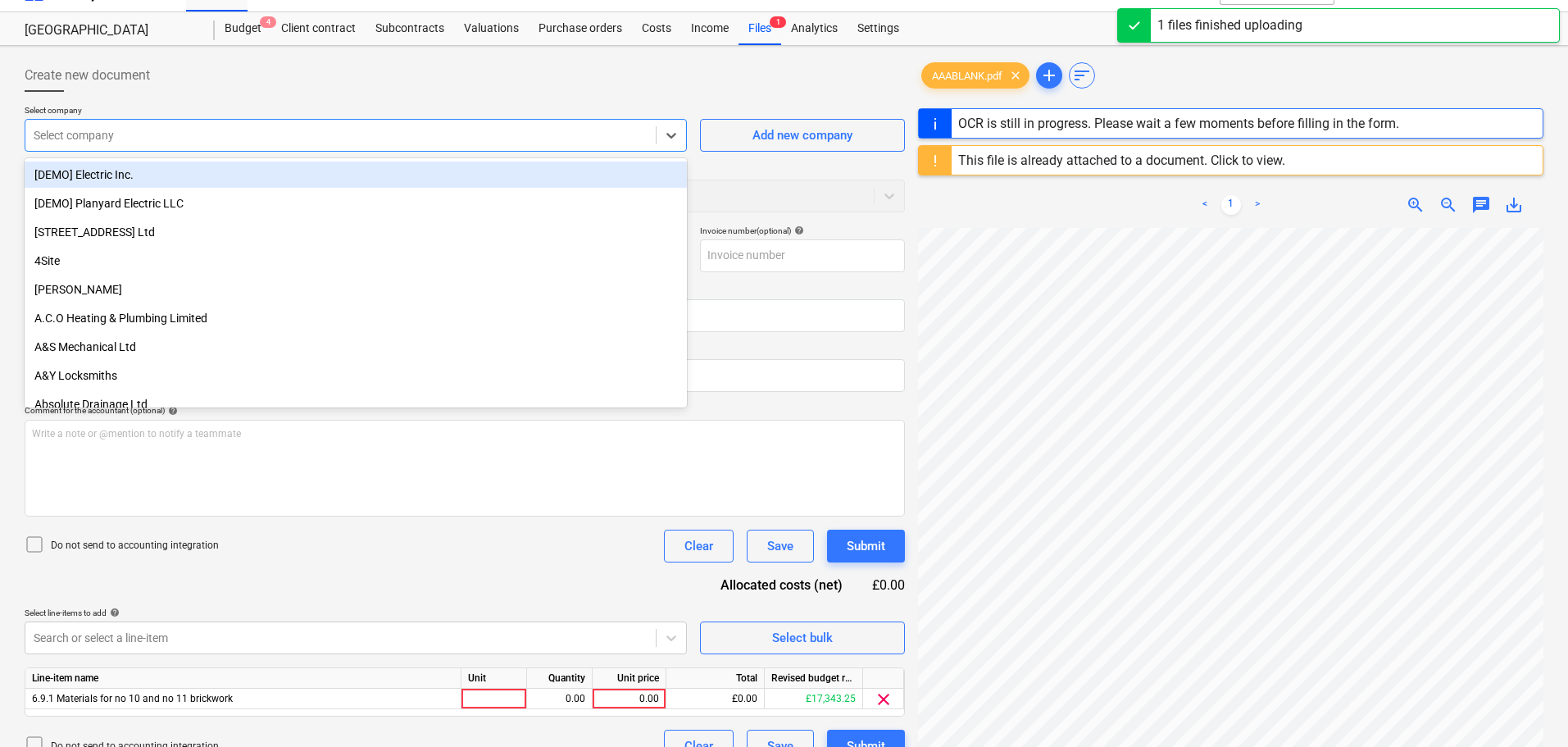
click at [201, 134] on div at bounding box center [340, 135] width 614 height 16
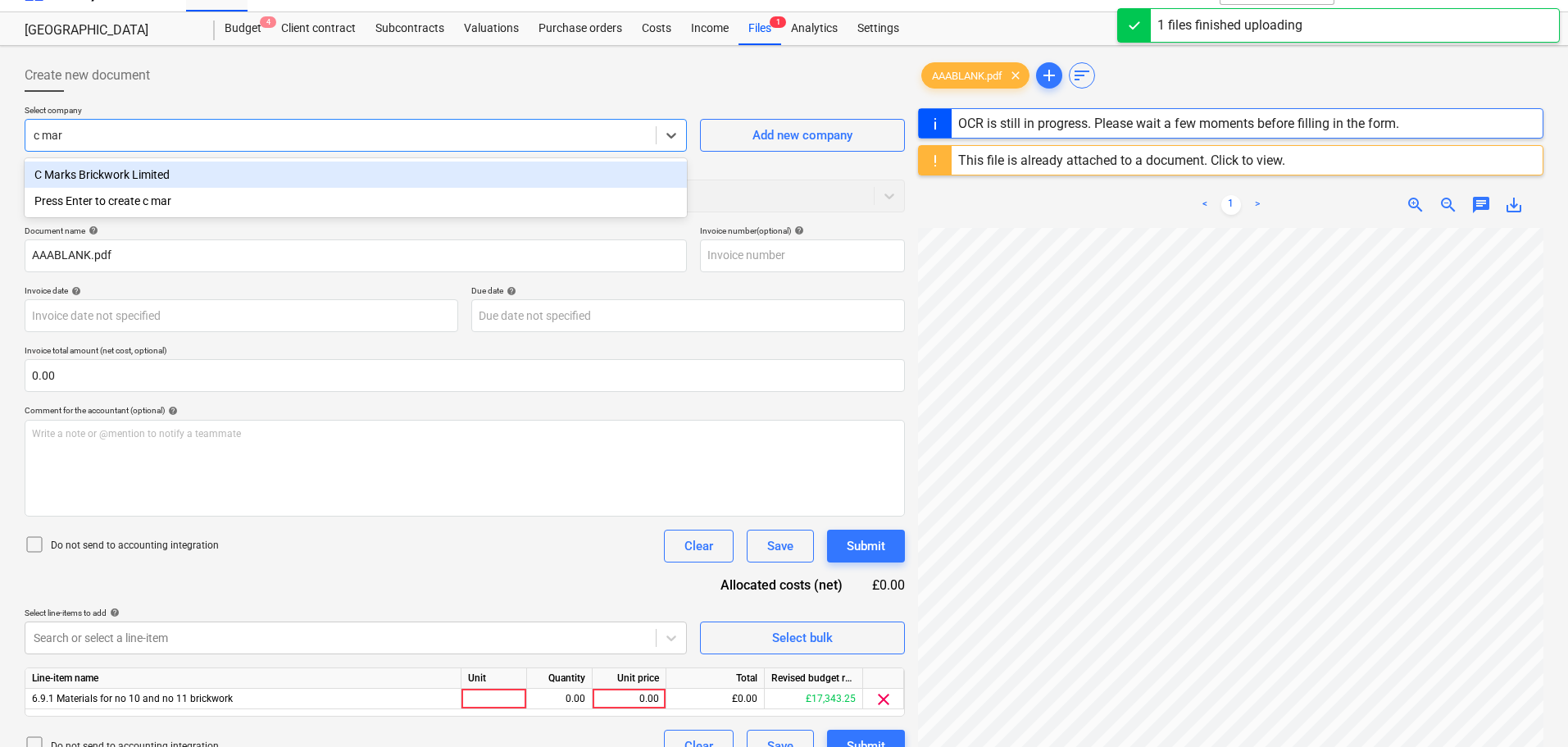
type input "c mark"
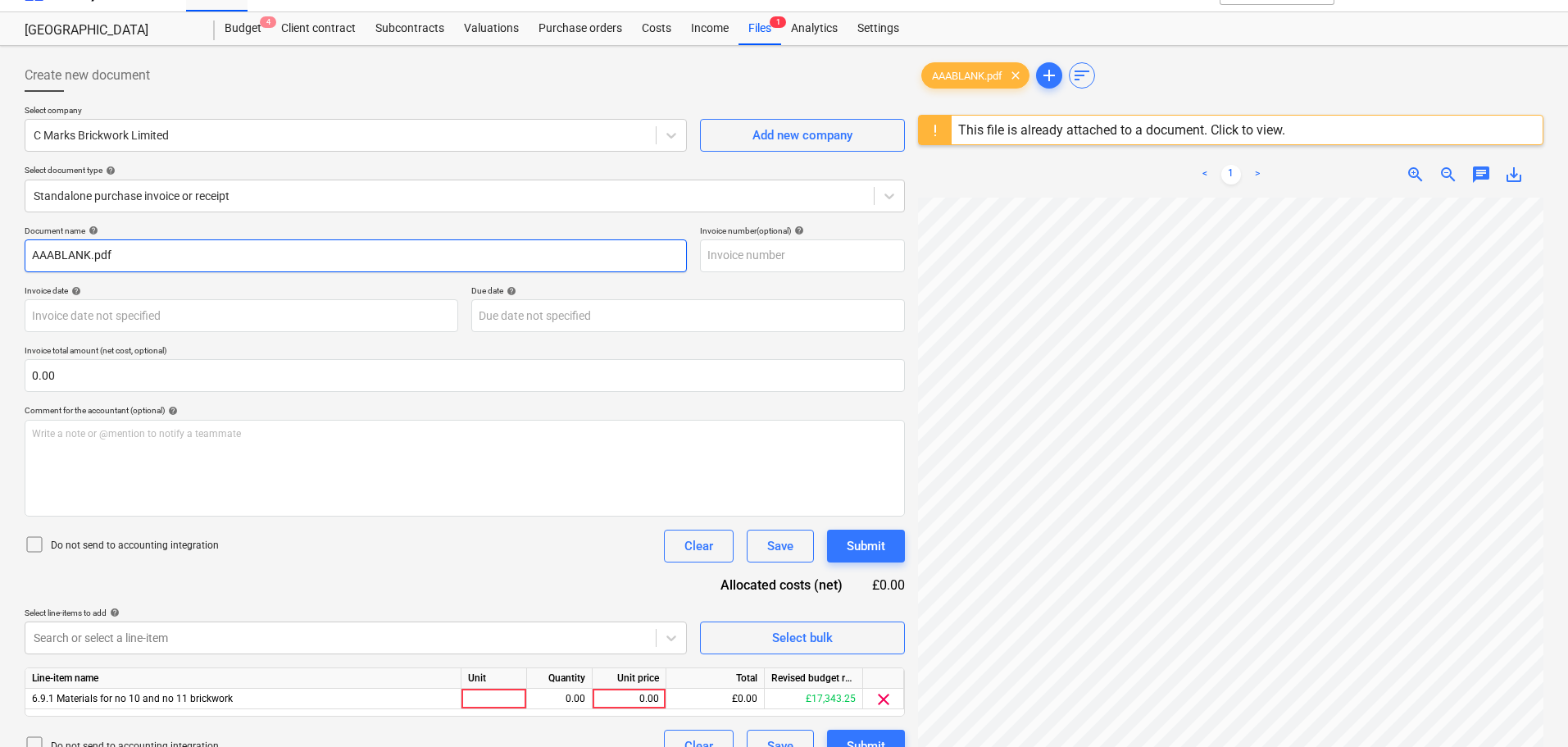
drag, startPoint x: 134, startPoint y: 255, endPoint x: -90, endPoint y: 256, distance: 224.0
click at [0, 256] on html "Sales Projects Contacts Company Consolidated Invoices Inbox Approvals format_si…" at bounding box center [784, 344] width 1568 height 747
paste input "Inv-756"
type input "Inv-756"
click at [733, 253] on input "text" at bounding box center [801, 256] width 205 height 33
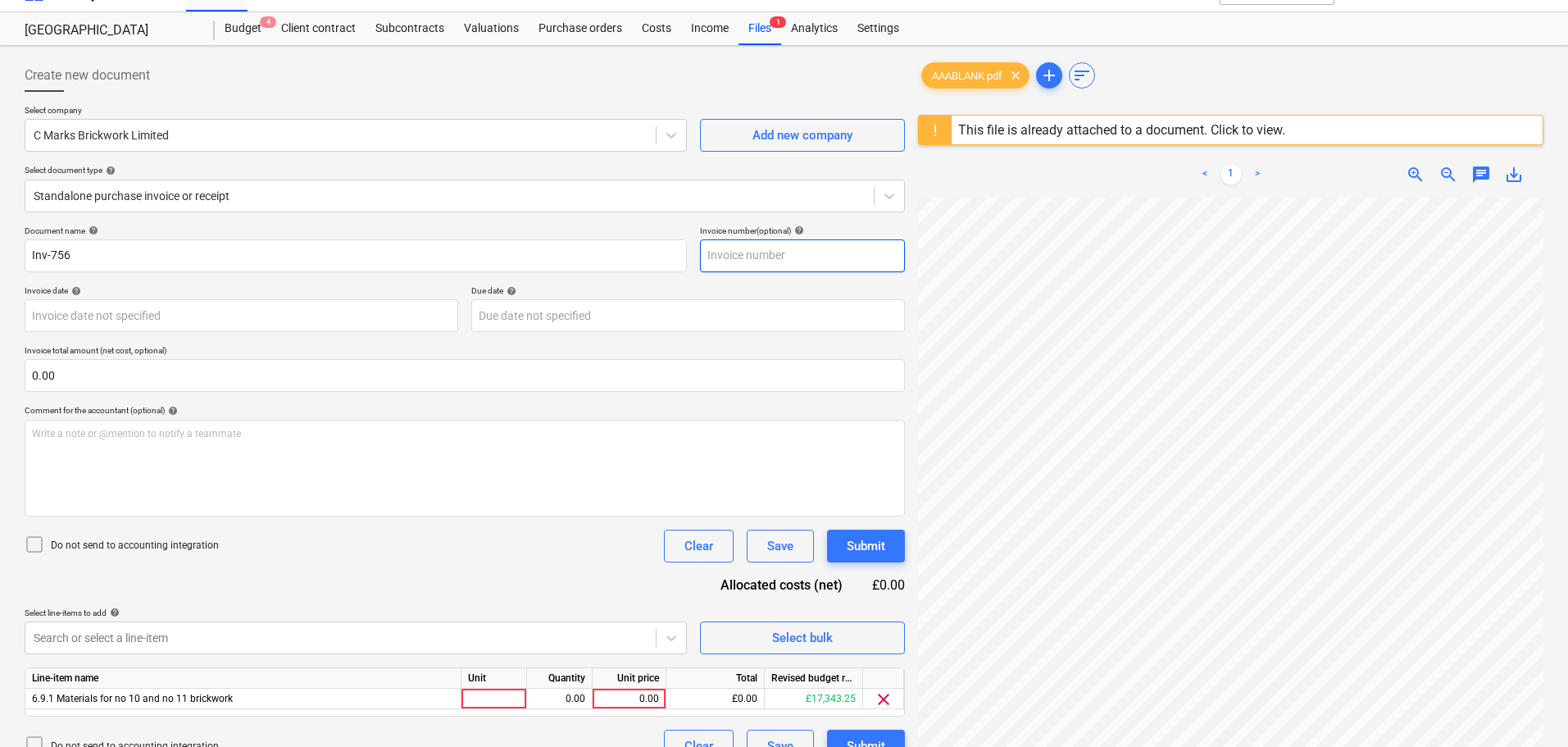
paste input "Inv-756"
type input "Inv-756"
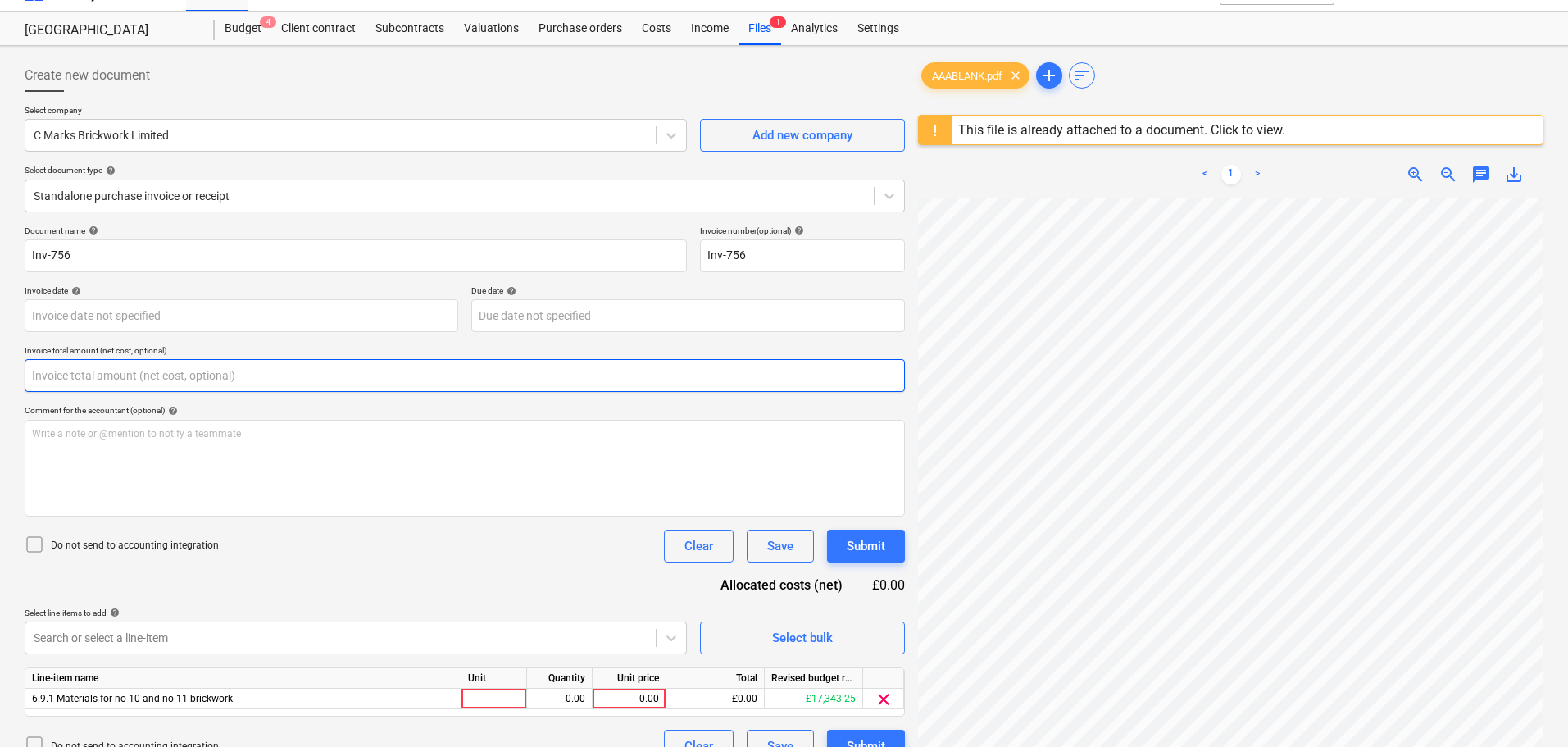
click at [103, 380] on input "text" at bounding box center [465, 375] width 880 height 33
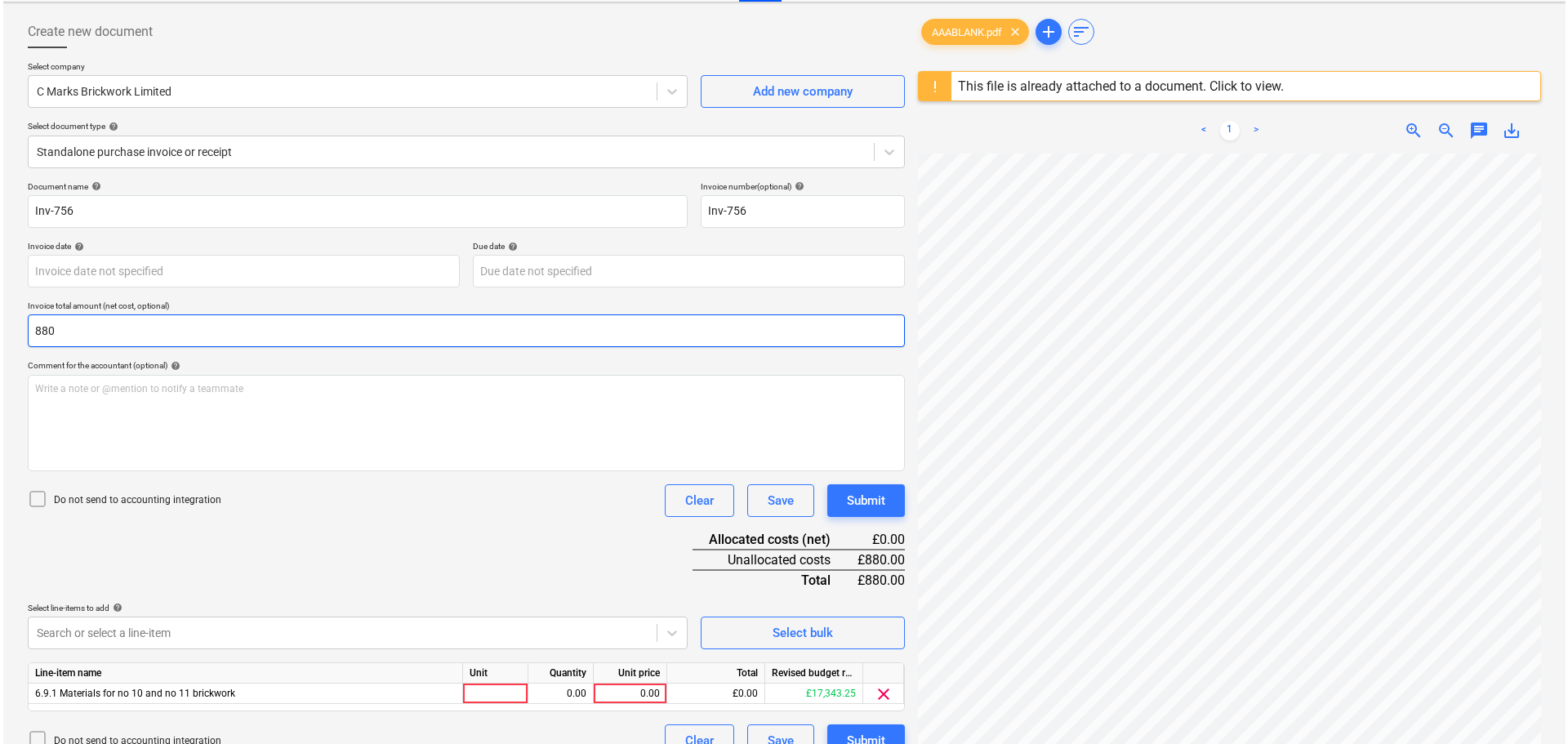
scroll to position [111, 0]
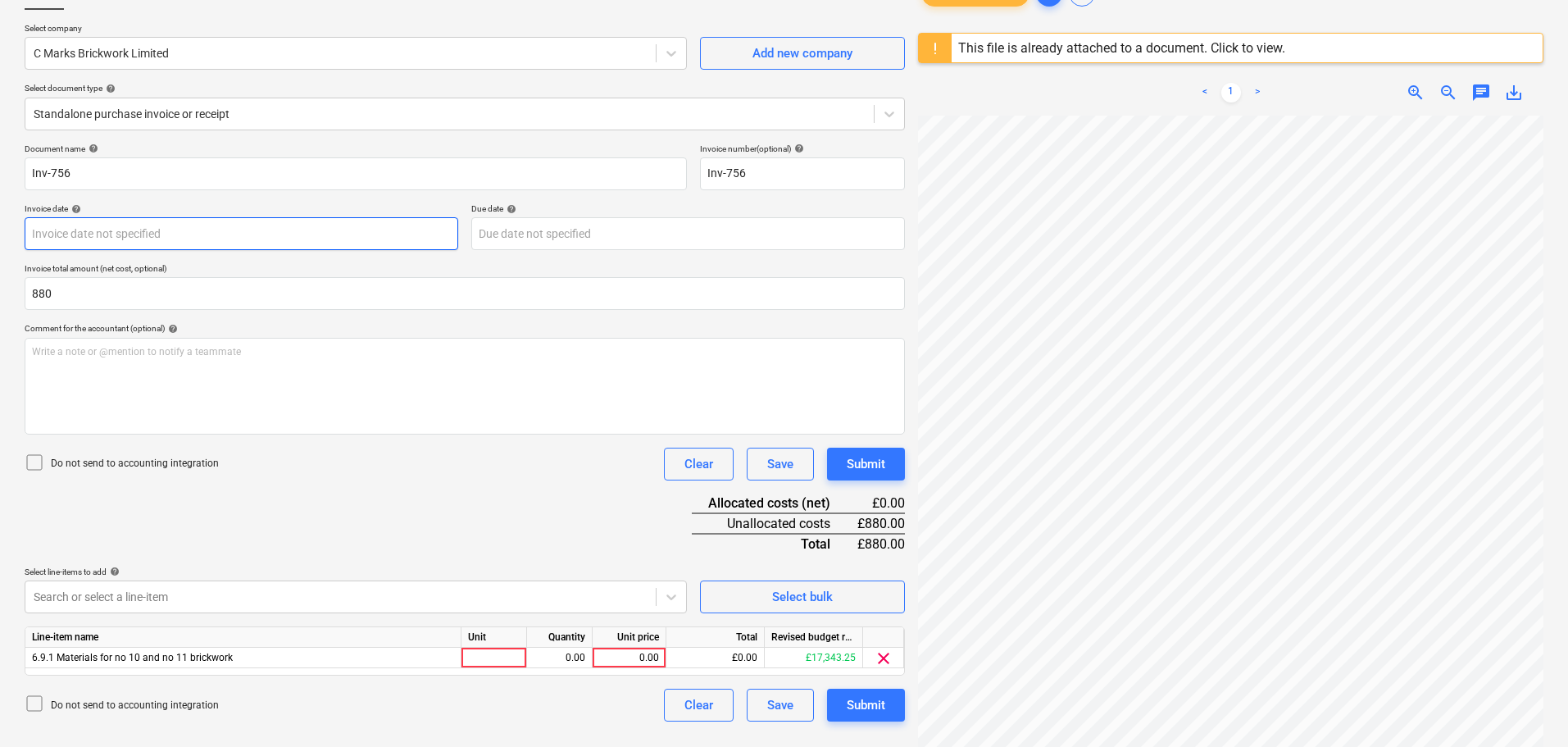
type input "880.00"
click at [274, 238] on body "Sales Projects Contacts Company Consolidated Invoices Inbox Approvals format_si…" at bounding box center [784, 262] width 1568 height 747
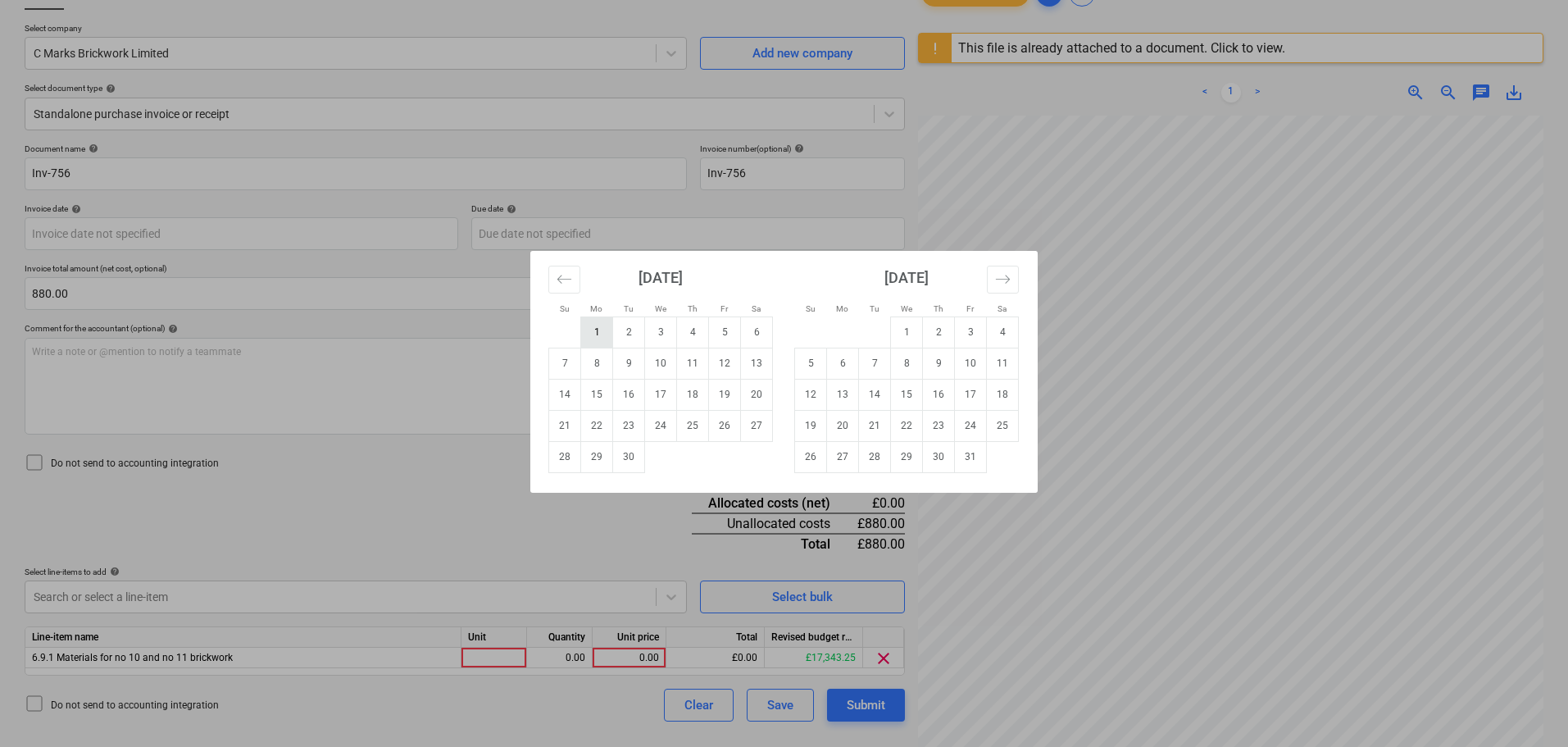
click at [600, 332] on td "1" at bounding box center [597, 332] width 32 height 31
type input "[DATE]"
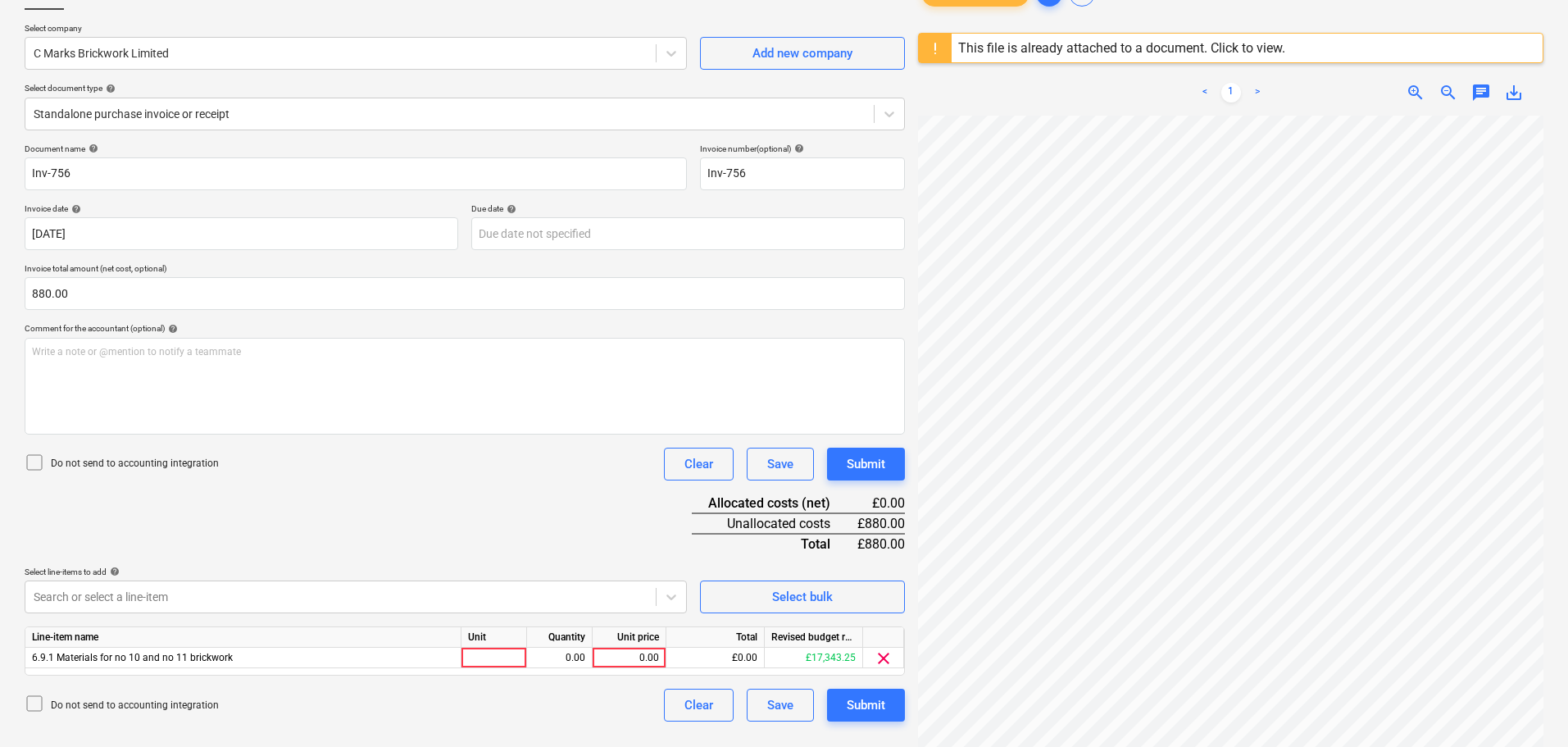
drag, startPoint x: 461, startPoint y: 513, endPoint x: 486, endPoint y: 529, distance: 29.7
click at [461, 514] on div "Document name help Inv-756 Invoice number (optional) help Inv-756 Invoice date …" at bounding box center [465, 432] width 880 height 578
click at [633, 662] on div "0.00" at bounding box center [629, 658] width 60 height 21
type input "880"
click at [874, 459] on div "Submit" at bounding box center [866, 464] width 38 height 21
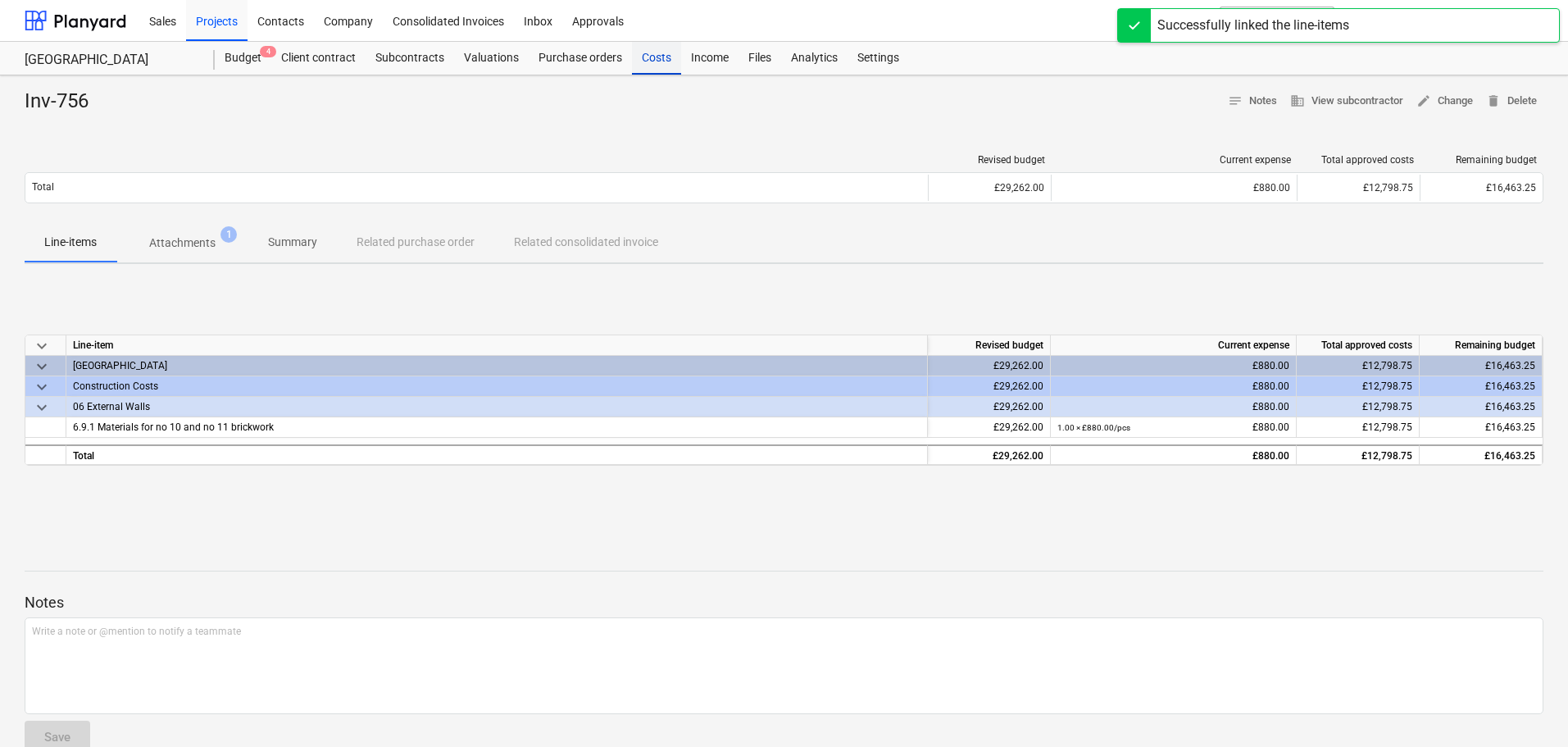
click at [658, 62] on div "Costs" at bounding box center [656, 58] width 49 height 33
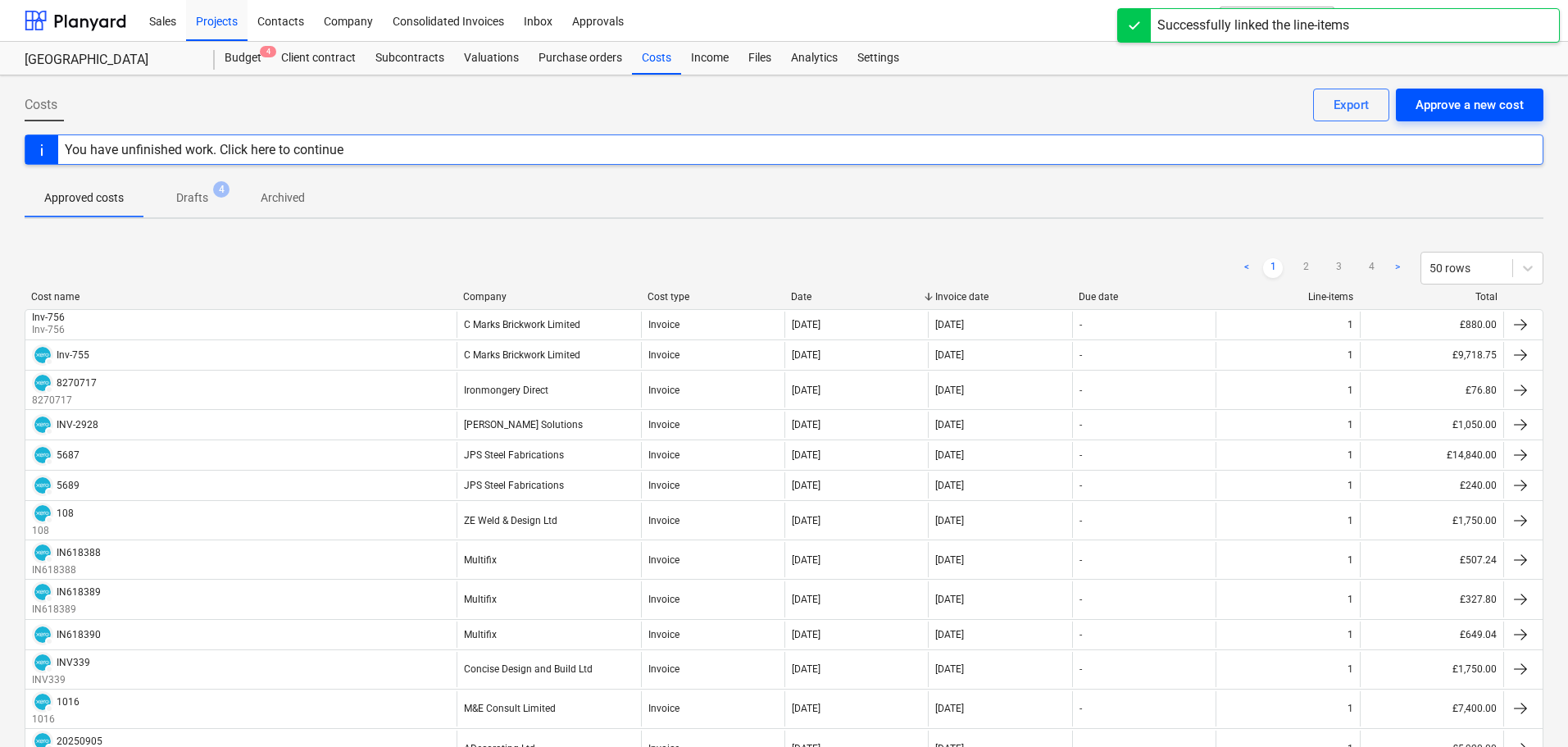
click at [1479, 105] on div "Approve a new cost" at bounding box center [1469, 105] width 108 height 21
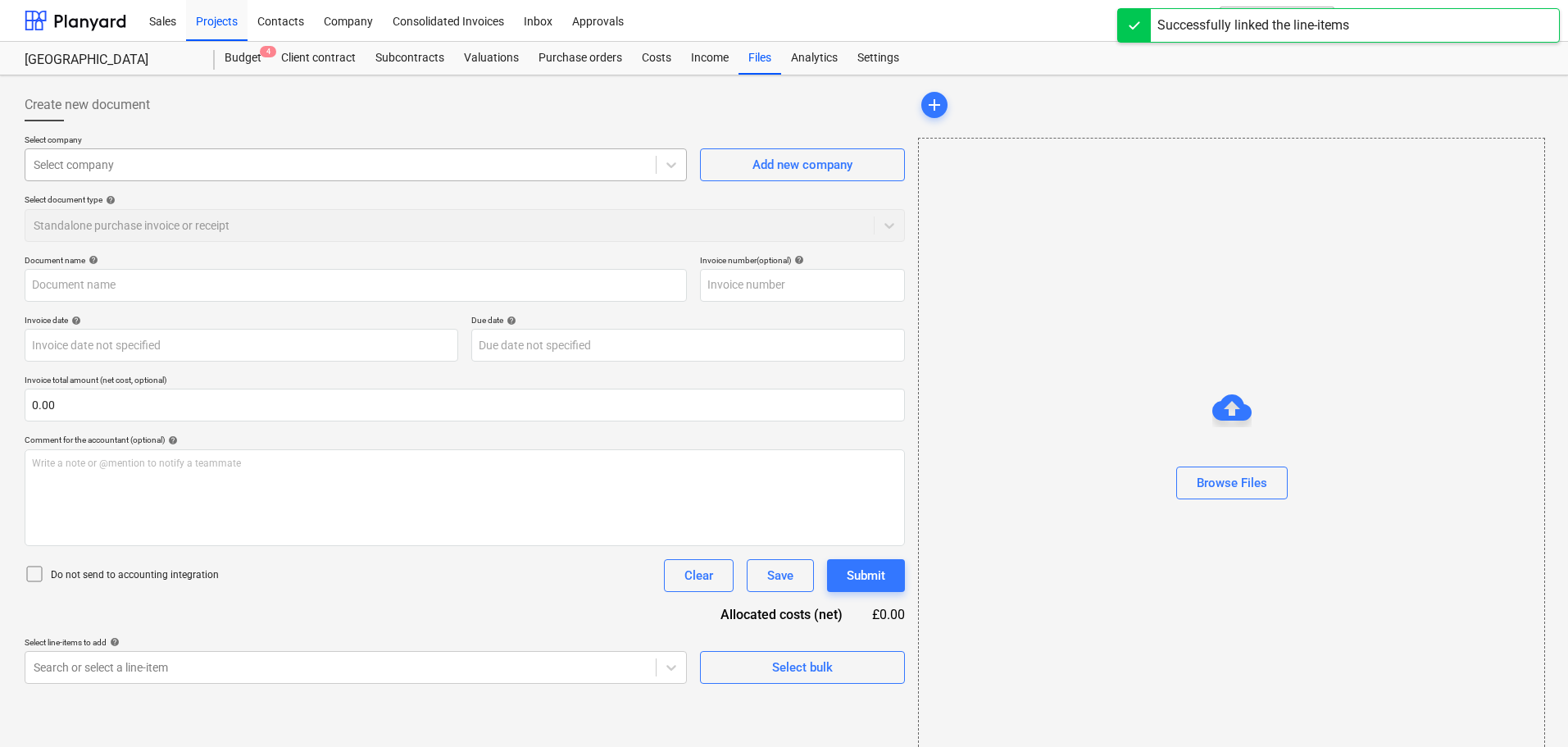
click at [189, 167] on div at bounding box center [340, 164] width 614 height 16
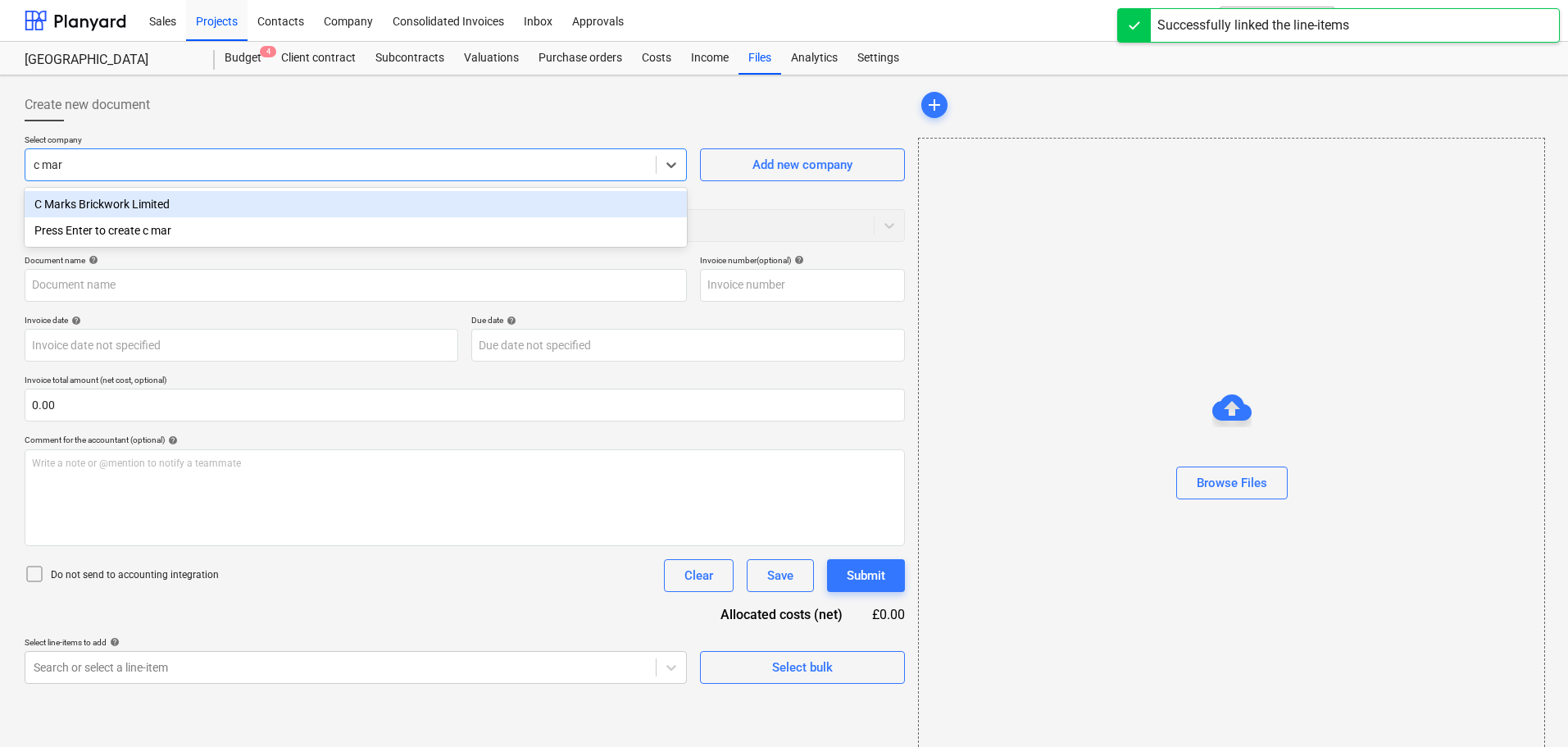
type input "c mark"
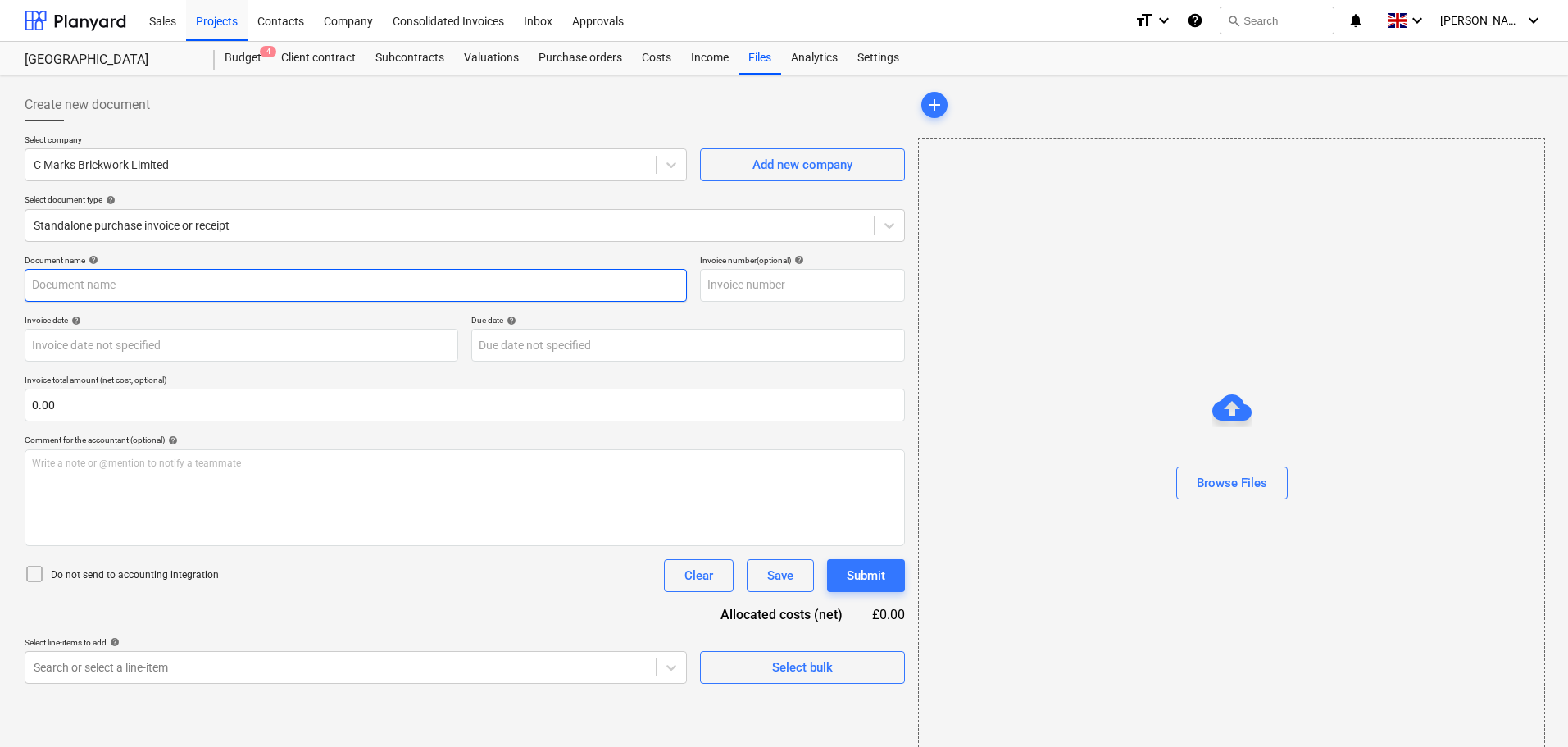
drag, startPoint x: 72, startPoint y: 284, endPoint x: 94, endPoint y: 286, distance: 22.1
click at [72, 284] on input "text" at bounding box center [356, 285] width 662 height 33
paste input "Inv-758"
type input "Inv-758"
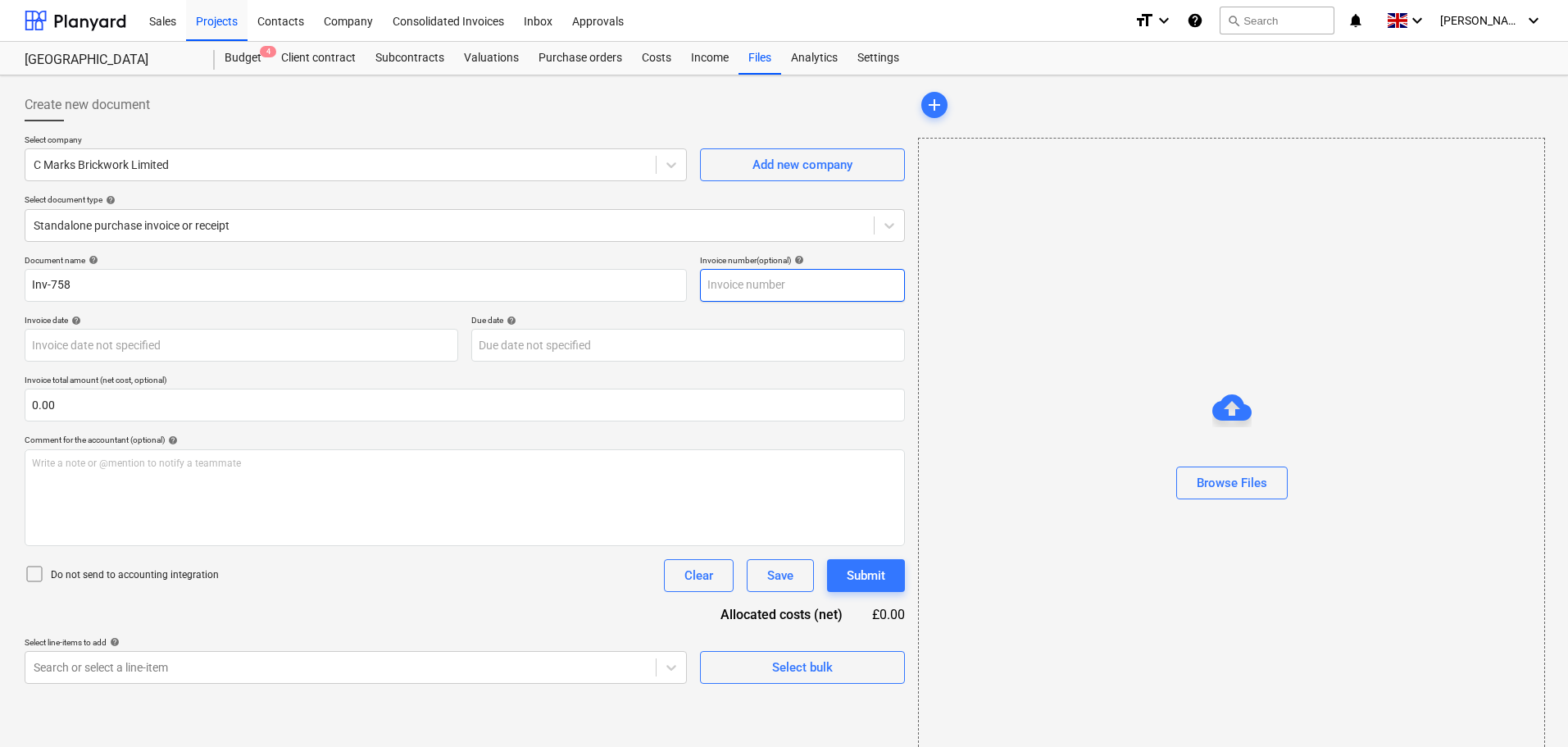
click at [742, 290] on input "text" at bounding box center [801, 285] width 205 height 33
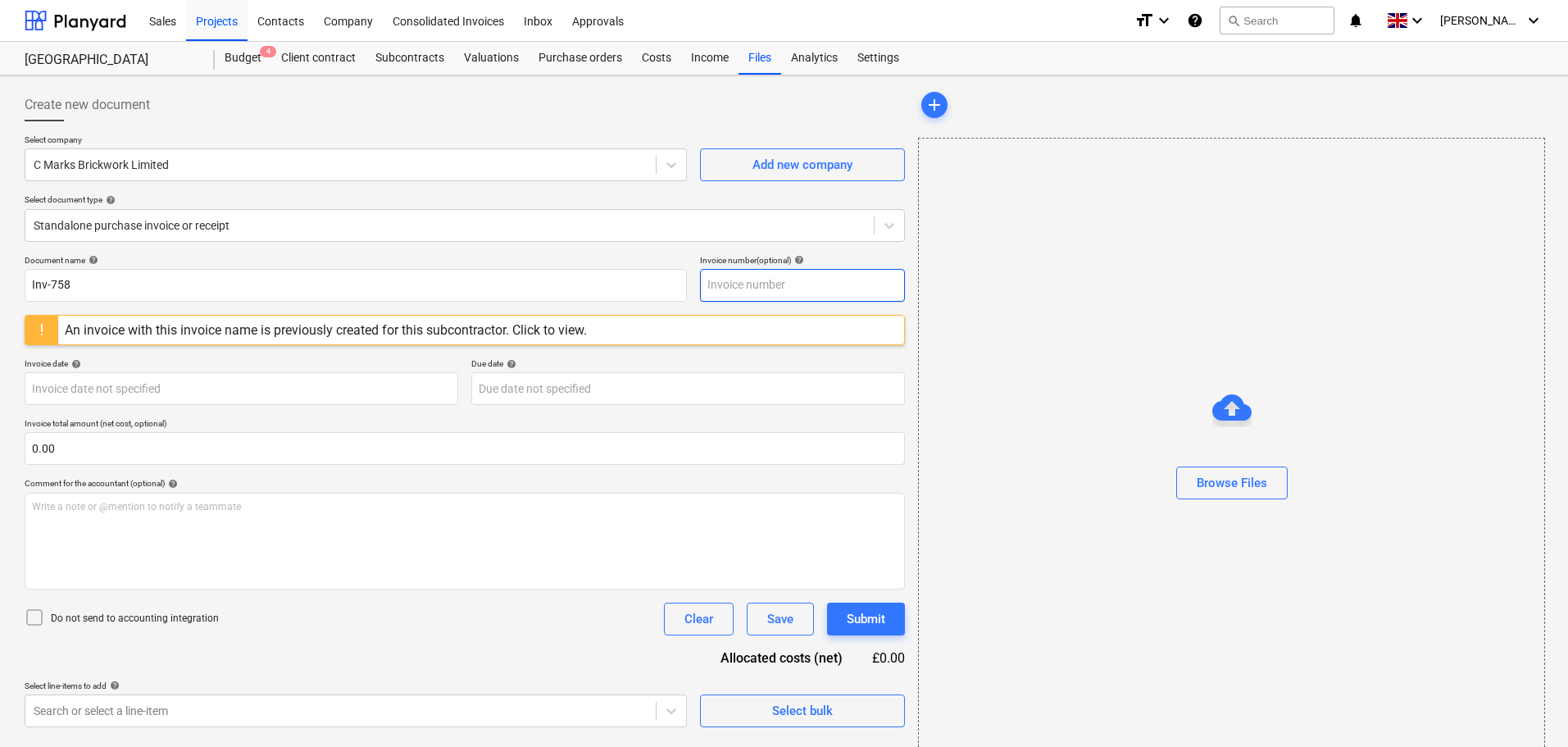
paste input "Inv-758"
type input "Inv-758"
click at [1237, 490] on div "Browse Files" at bounding box center [1231, 483] width 71 height 21
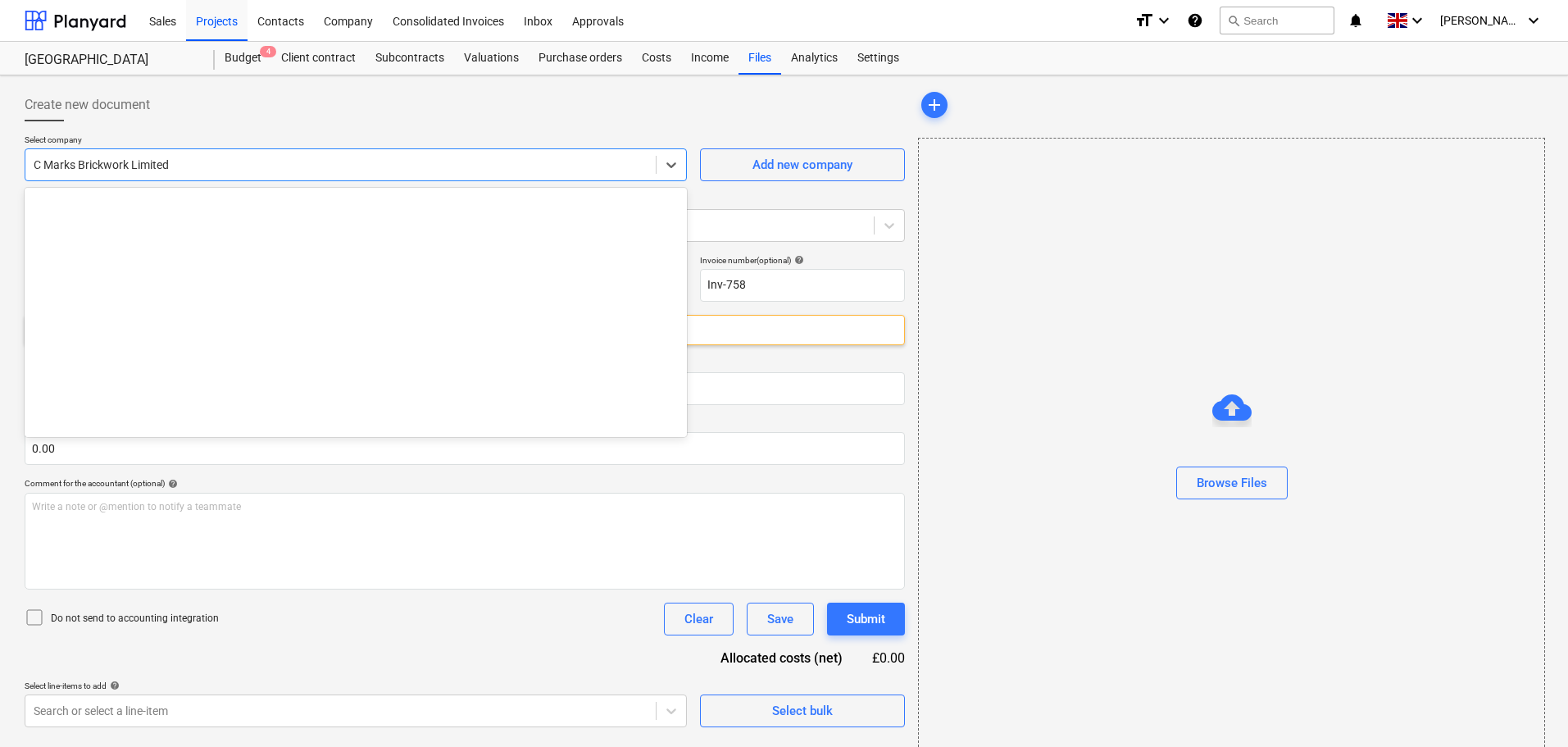
click at [183, 172] on div at bounding box center [340, 164] width 614 height 16
type input "lord"
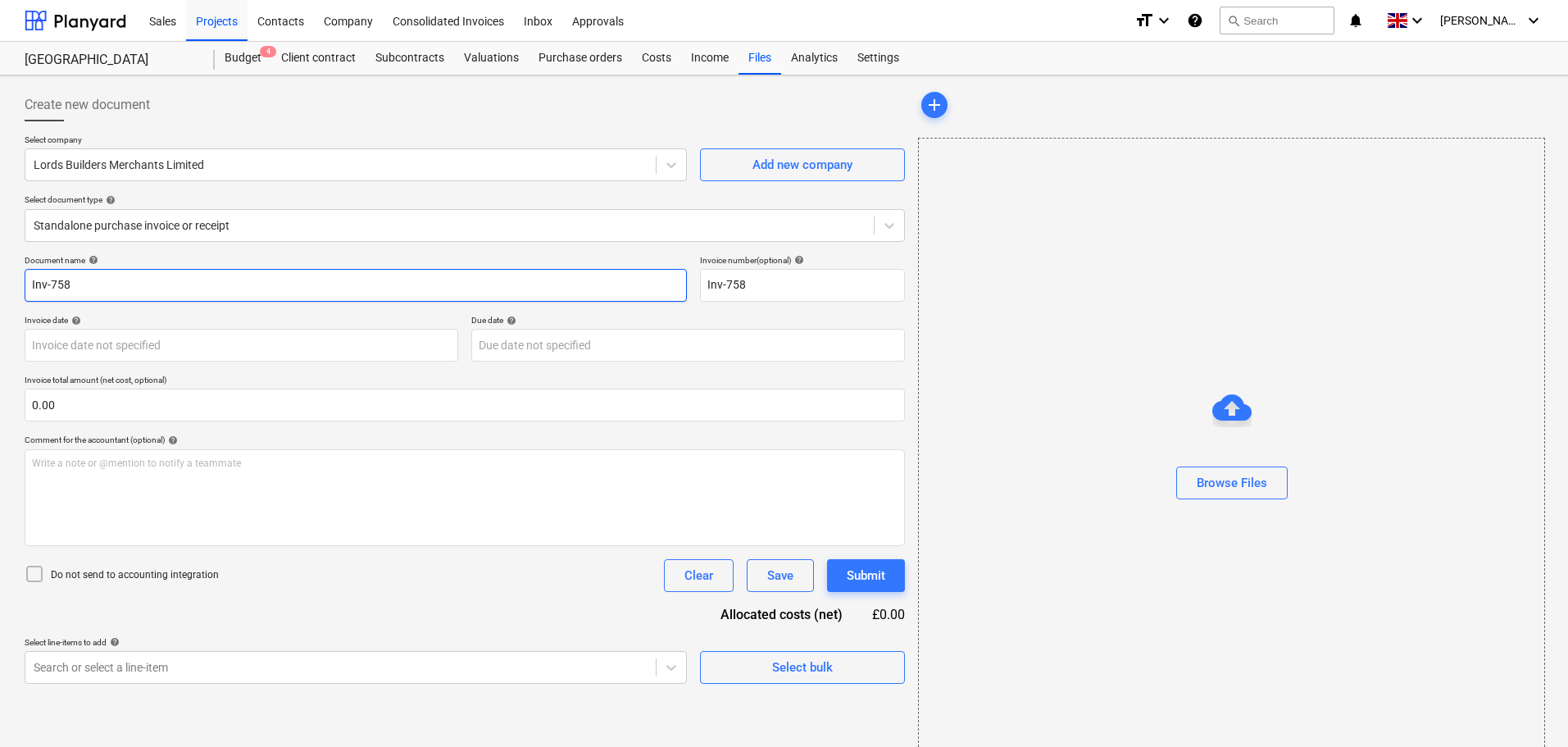
drag, startPoint x: 105, startPoint y: 299, endPoint x: -15, endPoint y: 297, distance: 120.0
click at [0, 297] on html "Sales Projects Contacts Company Consolidated Invoices Inbox Approvals format_si…" at bounding box center [784, 374] width 1568 height 747
paste input "1978891"
type input "I1978891"
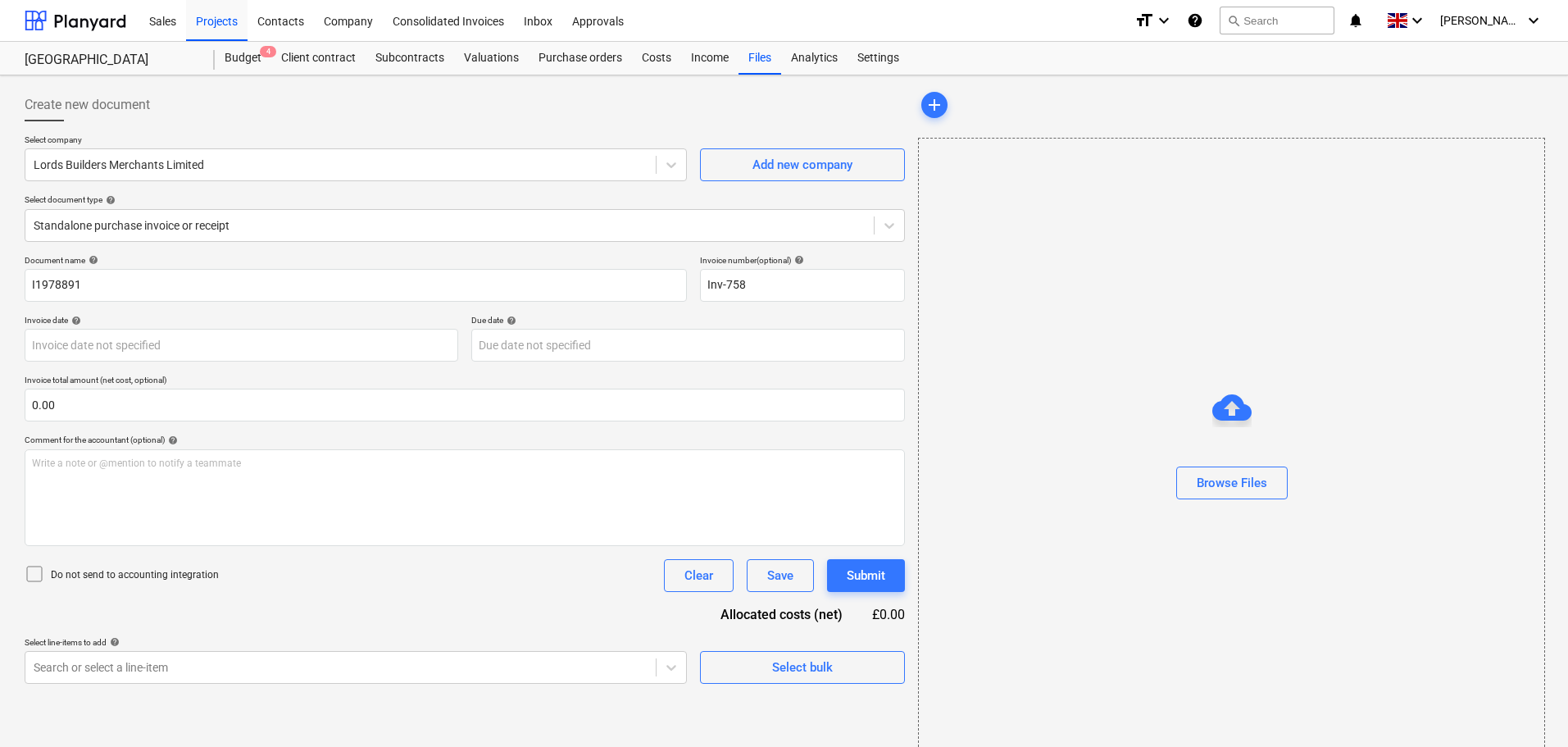
click at [144, 263] on div "Document name help" at bounding box center [356, 260] width 662 height 11
click at [756, 281] on input "Inv-758" at bounding box center [801, 285] width 205 height 33
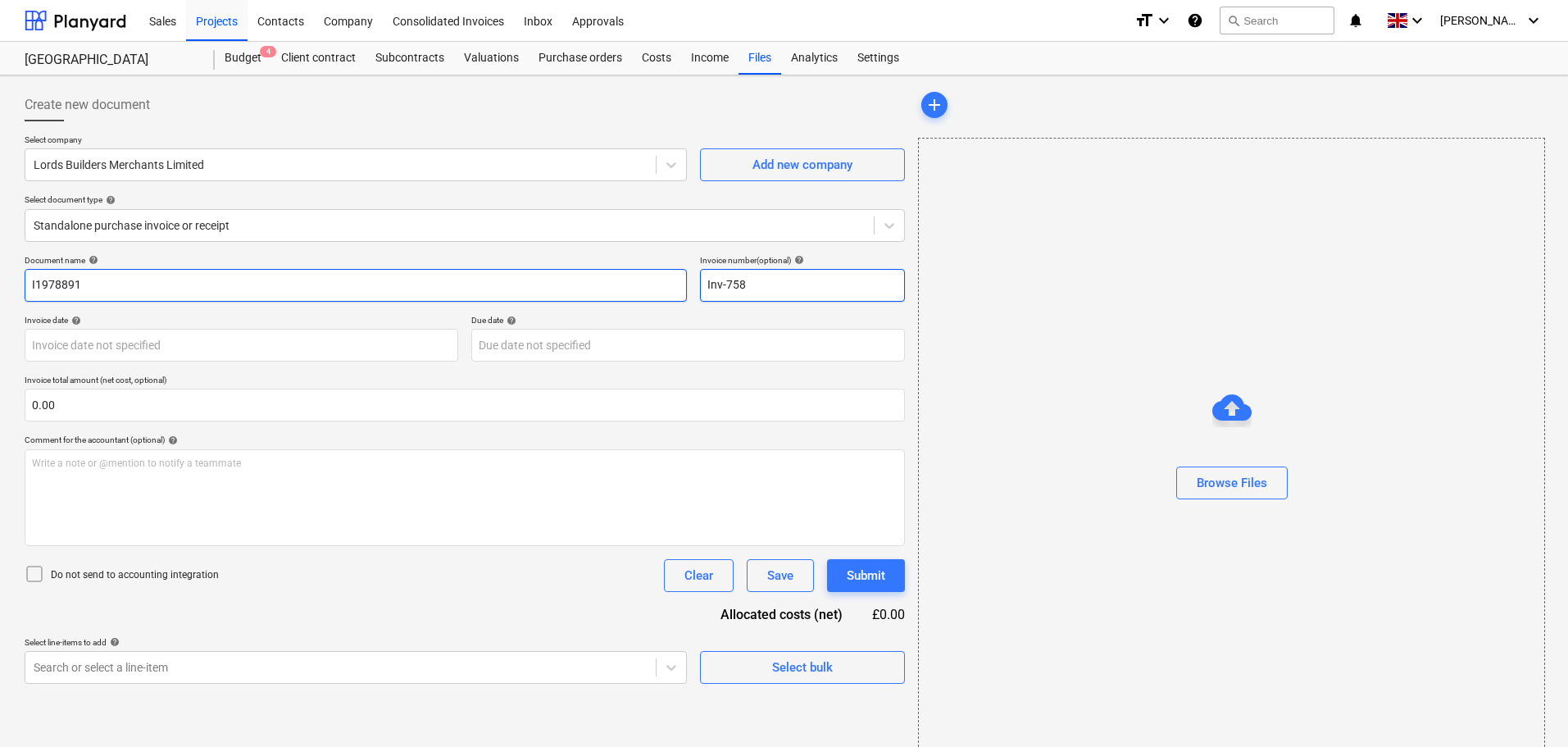
drag, startPoint x: 797, startPoint y: 281, endPoint x: 633, endPoint y: 273, distance: 164.2
click at [633, 273] on div "Document name help I1978891 Invoice number (optional) help Inv-758" at bounding box center [465, 278] width 880 height 46
paste input "1978891"
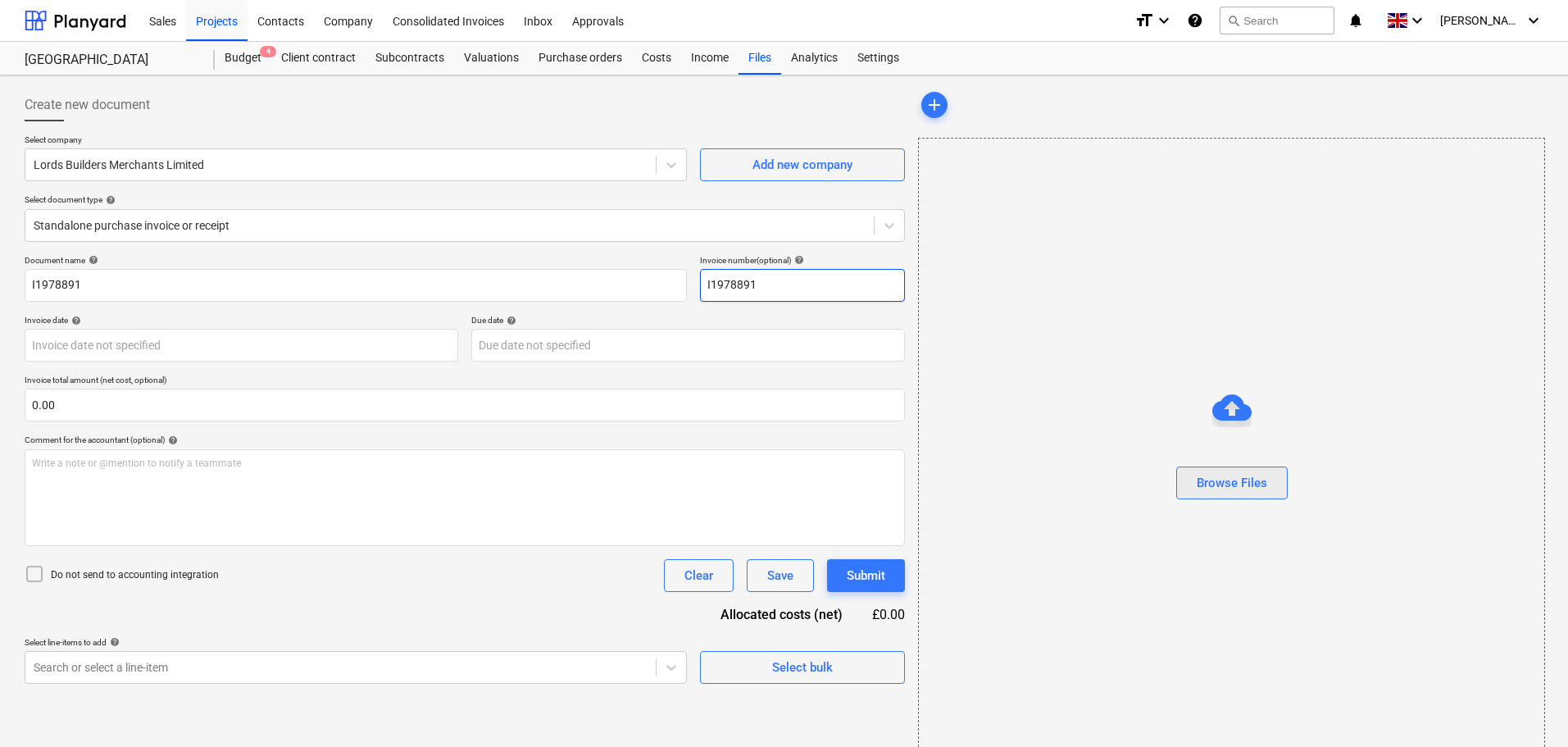
type input "I1978891"
click at [1252, 475] on div "Browse Files" at bounding box center [1231, 483] width 71 height 21
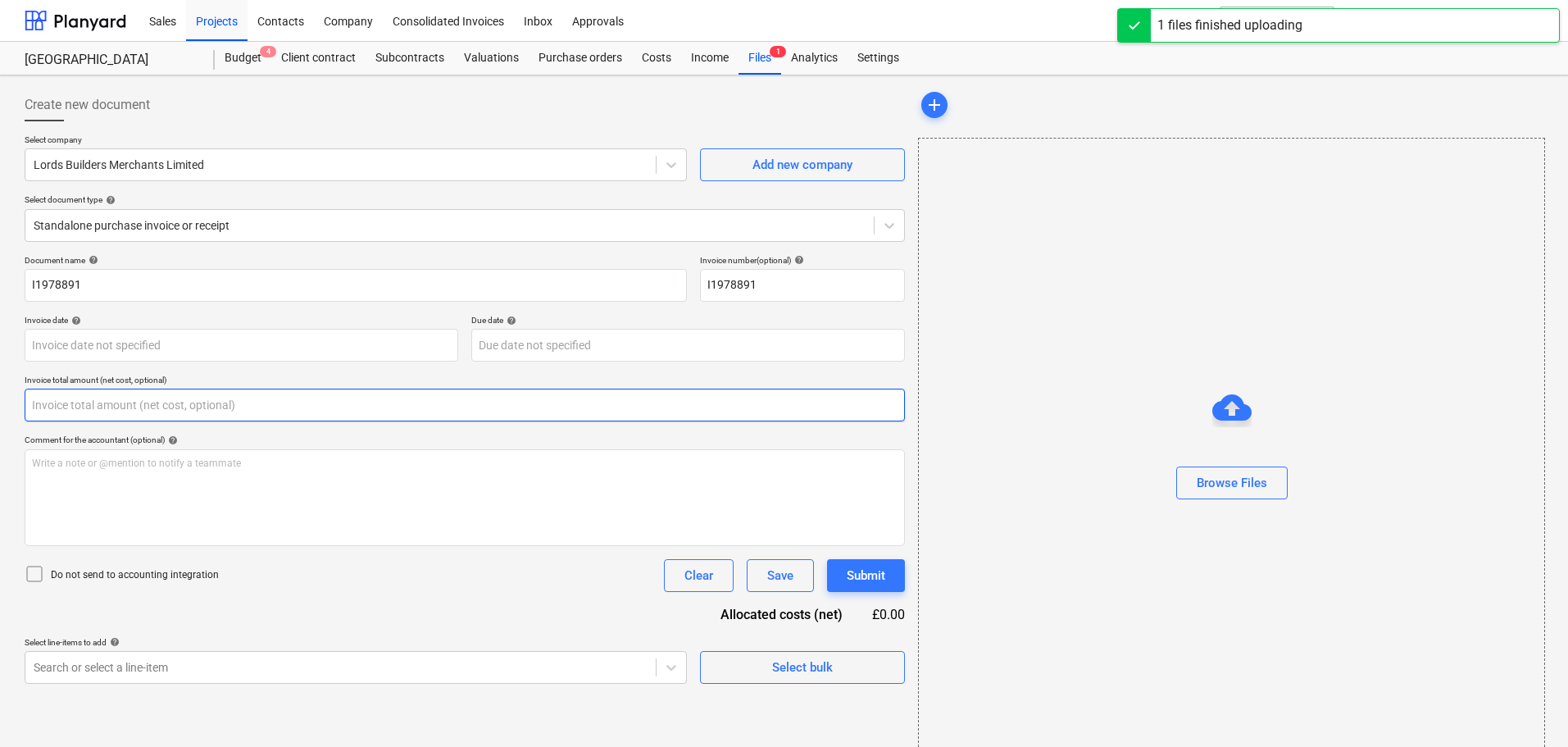
click at [53, 399] on input "text" at bounding box center [465, 405] width 880 height 33
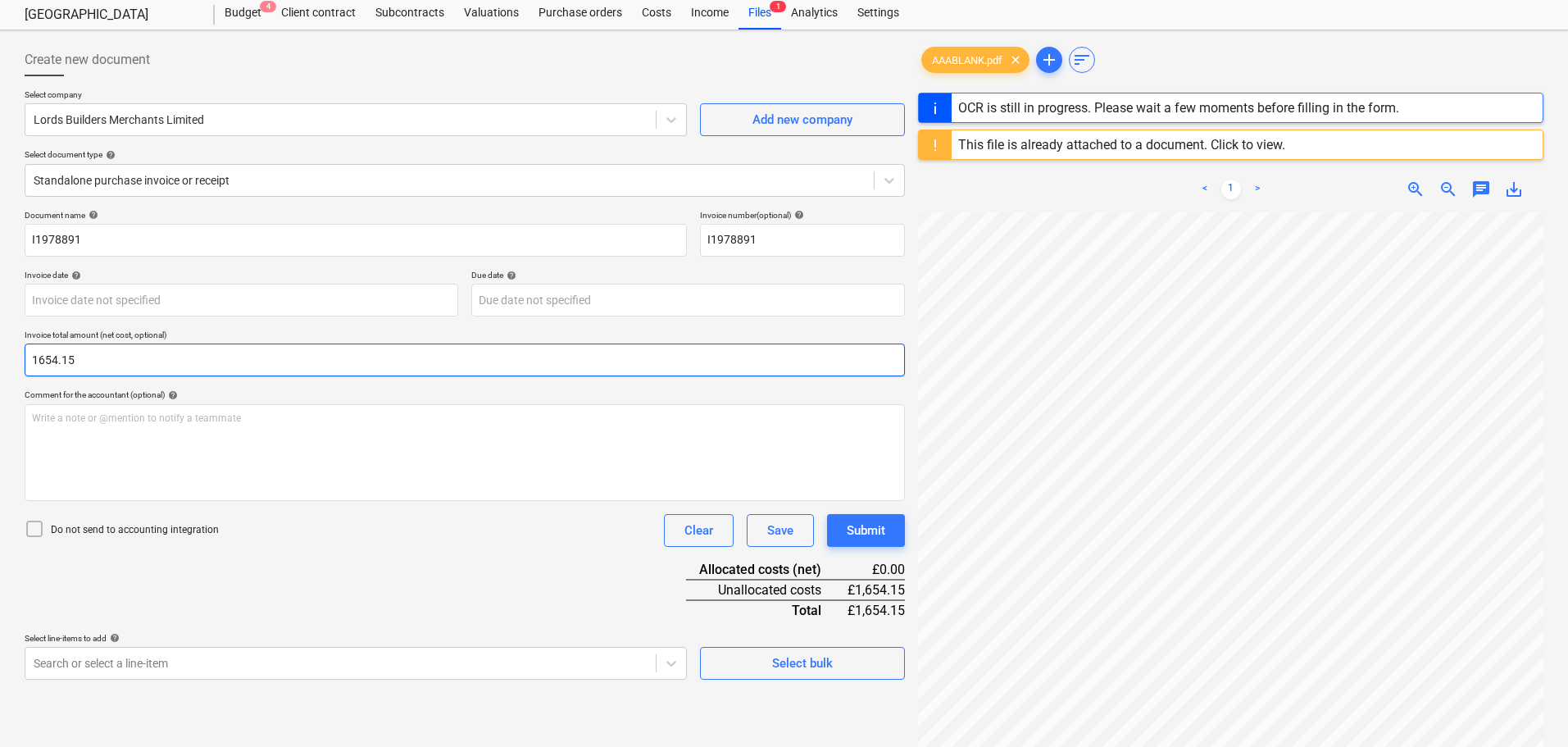
scroll to position [82, 0]
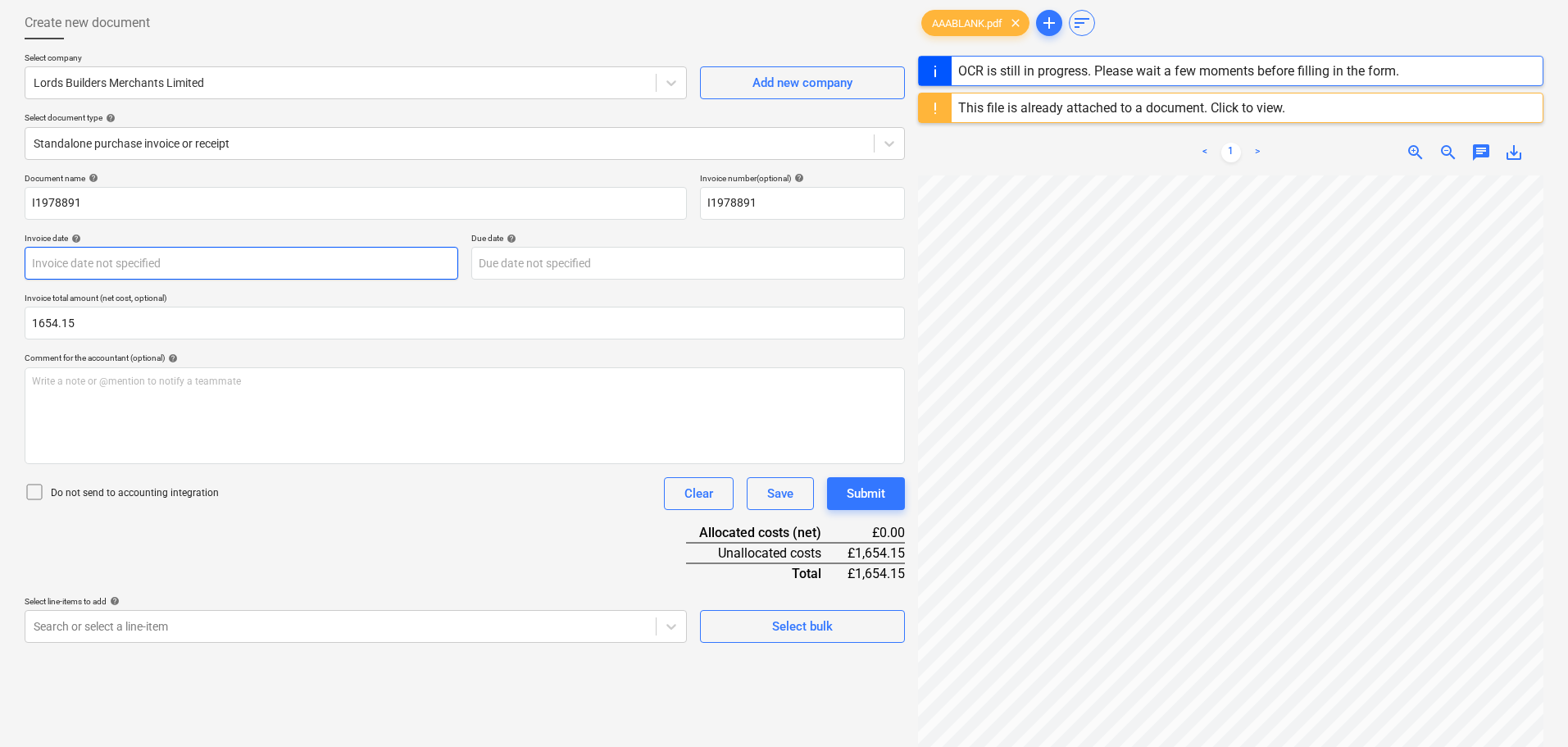
type input "1,654.15"
click at [144, 258] on body "Sales Projects Contacts Company Consolidated Invoices Inbox Approvals format_si…" at bounding box center [784, 291] width 1568 height 747
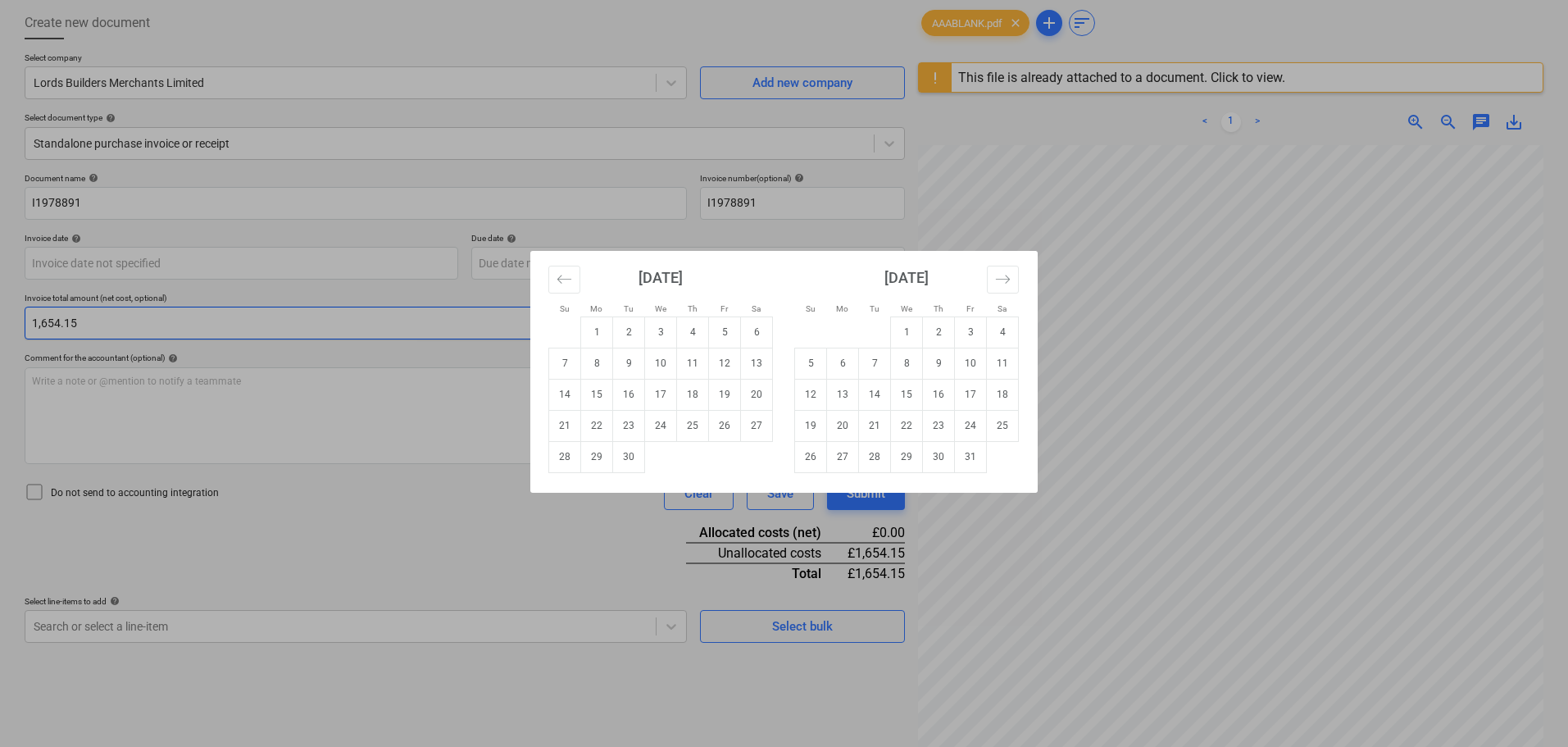
click at [607, 331] on td "1" at bounding box center [597, 332] width 32 height 31
type input "[DATE]"
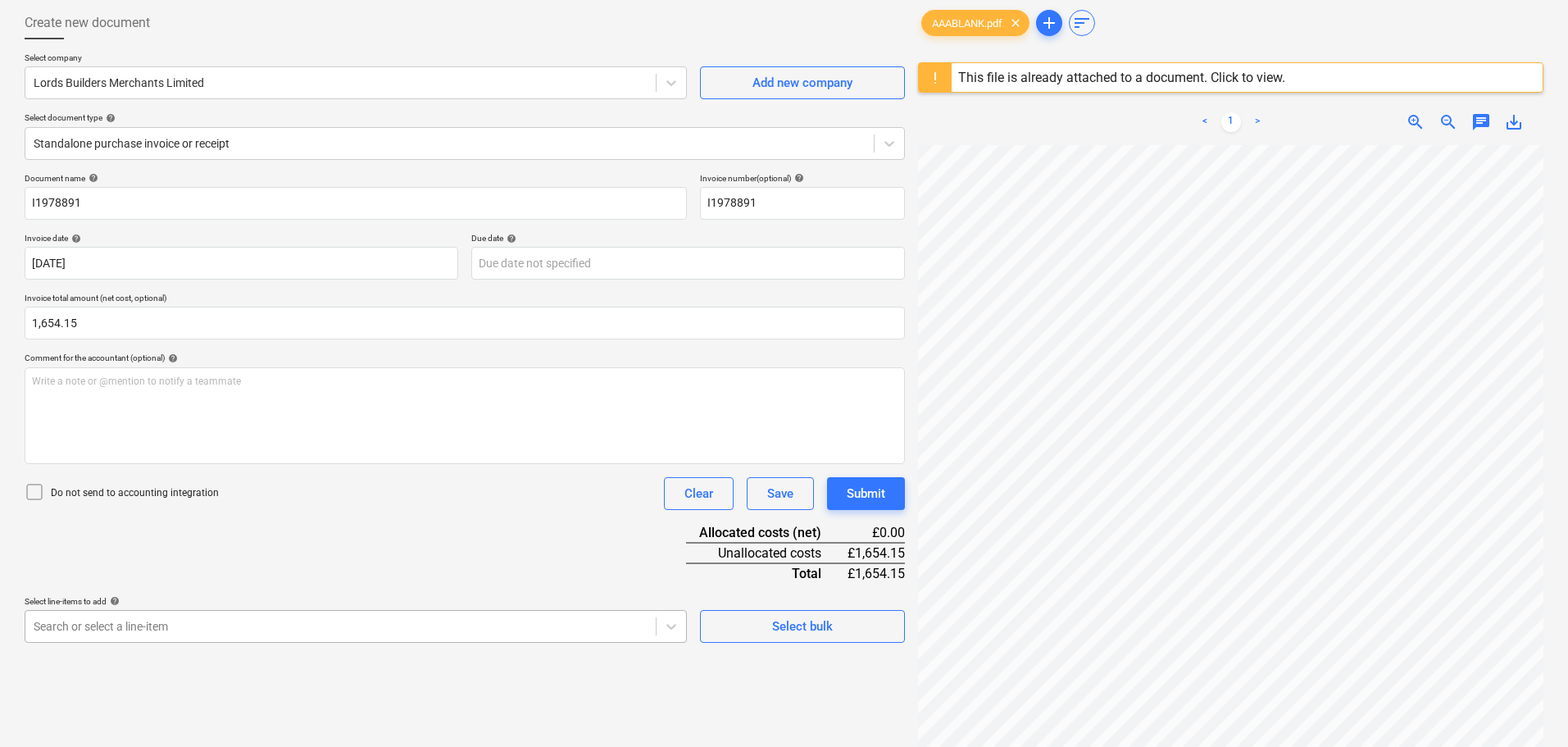
click at [200, 623] on body "Sales Projects Contacts Company Consolidated Invoices Inbox Approvals format_si…" at bounding box center [784, 291] width 1568 height 747
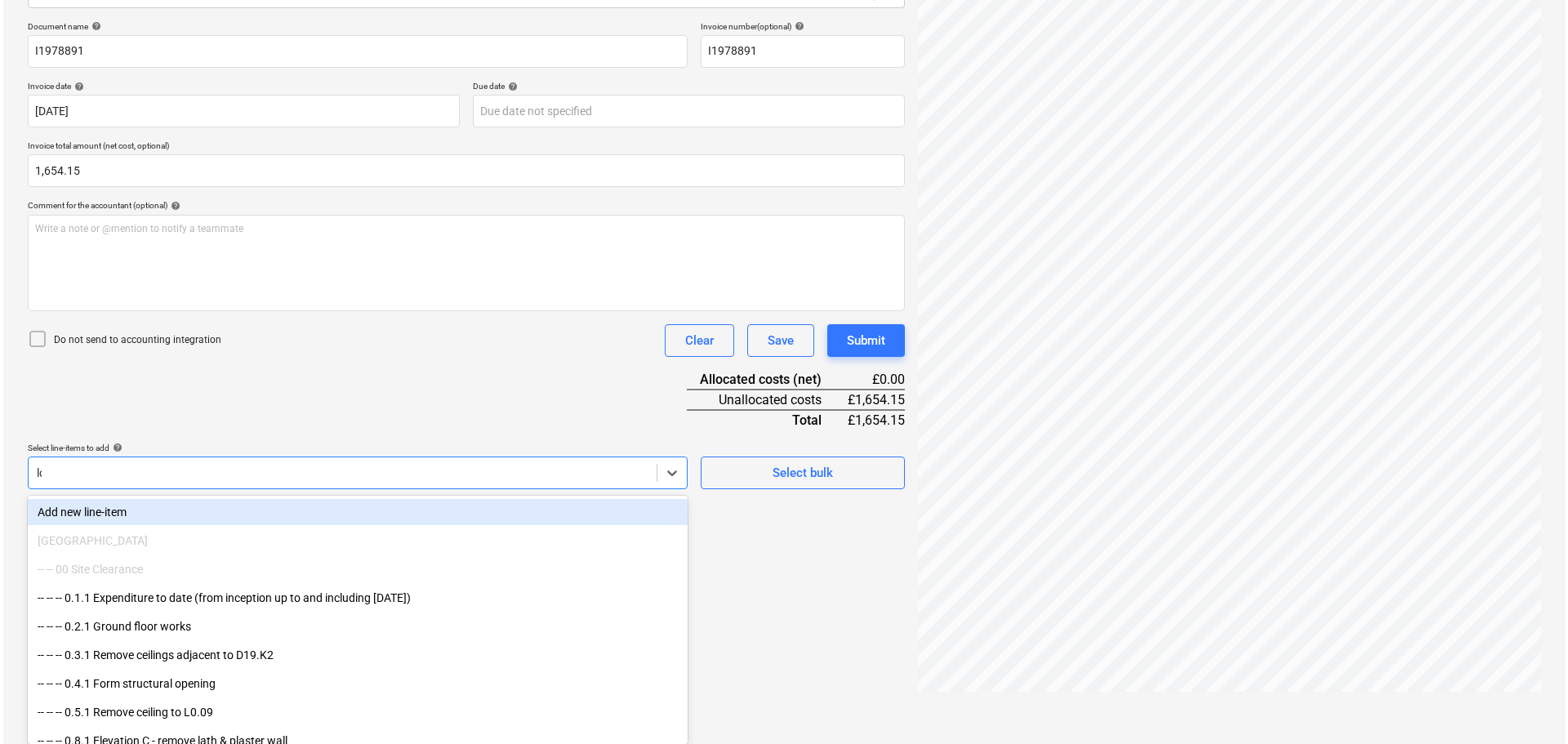
scroll to position [193, 0]
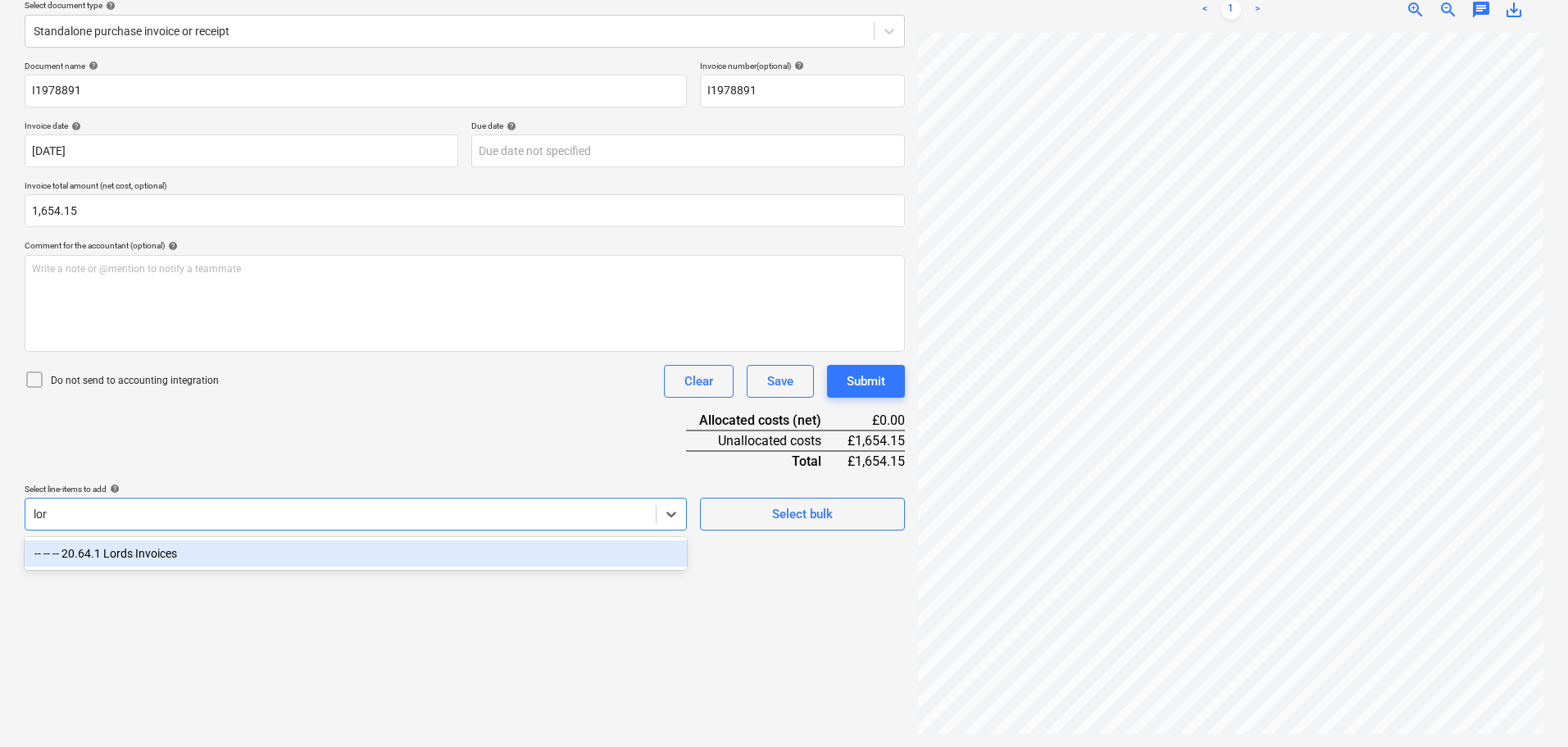
type input "lord"
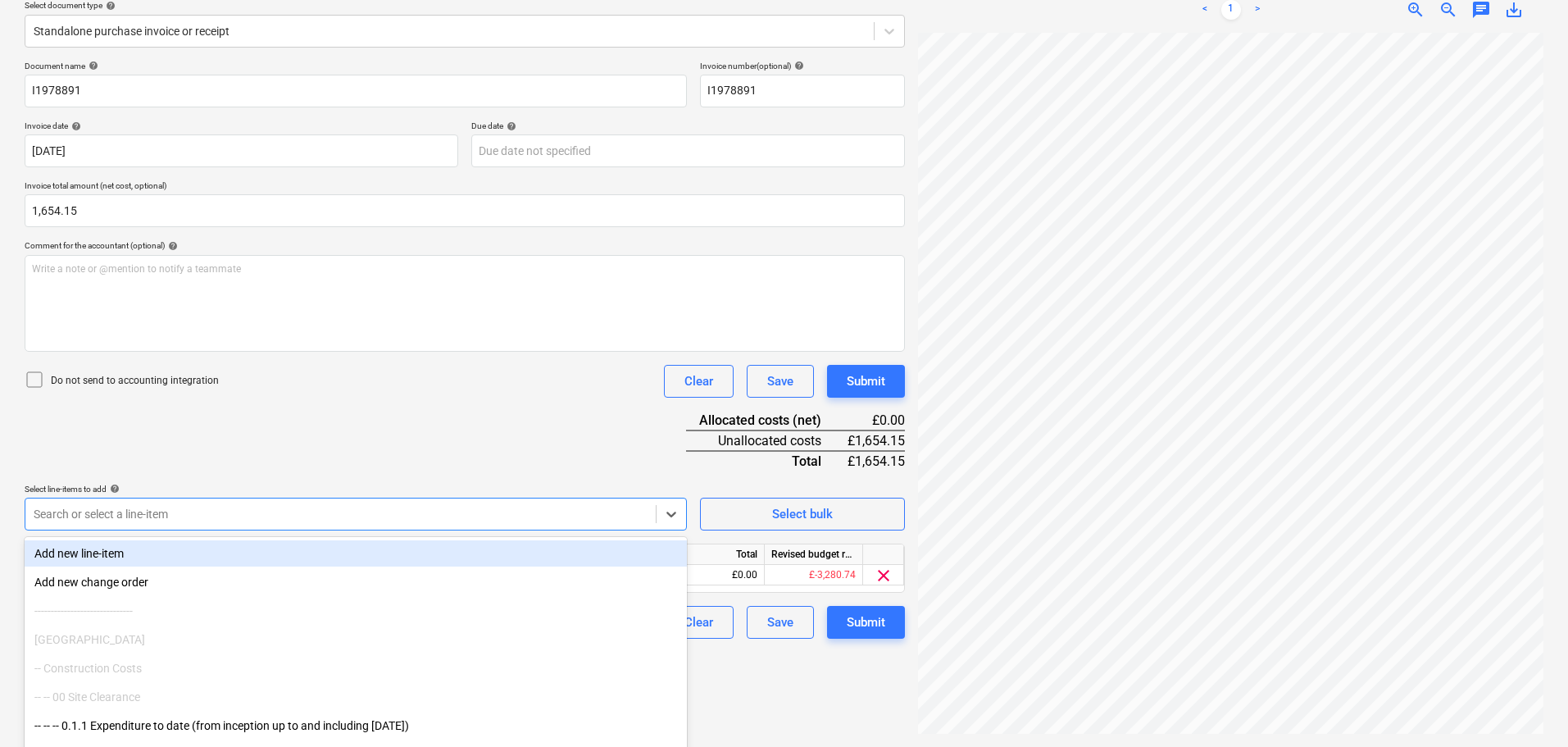
click at [468, 454] on div "Document name help I1978891 Invoice number (optional) help I1978891 Invoice dat…" at bounding box center [465, 349] width 880 height 578
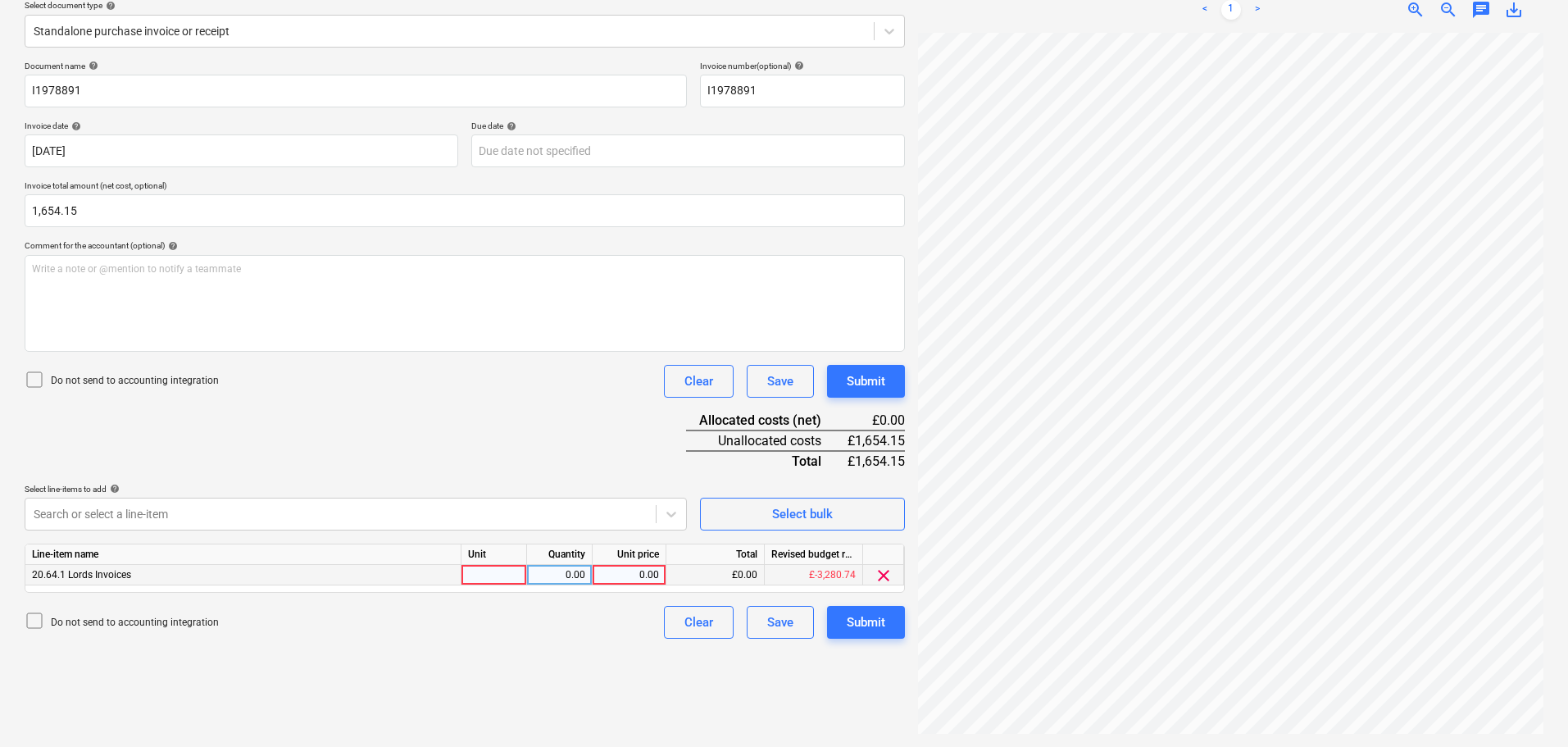
click at [646, 580] on div "0.00" at bounding box center [629, 575] width 60 height 21
type input "1654.15"
click at [859, 391] on div "Submit" at bounding box center [866, 382] width 38 height 21
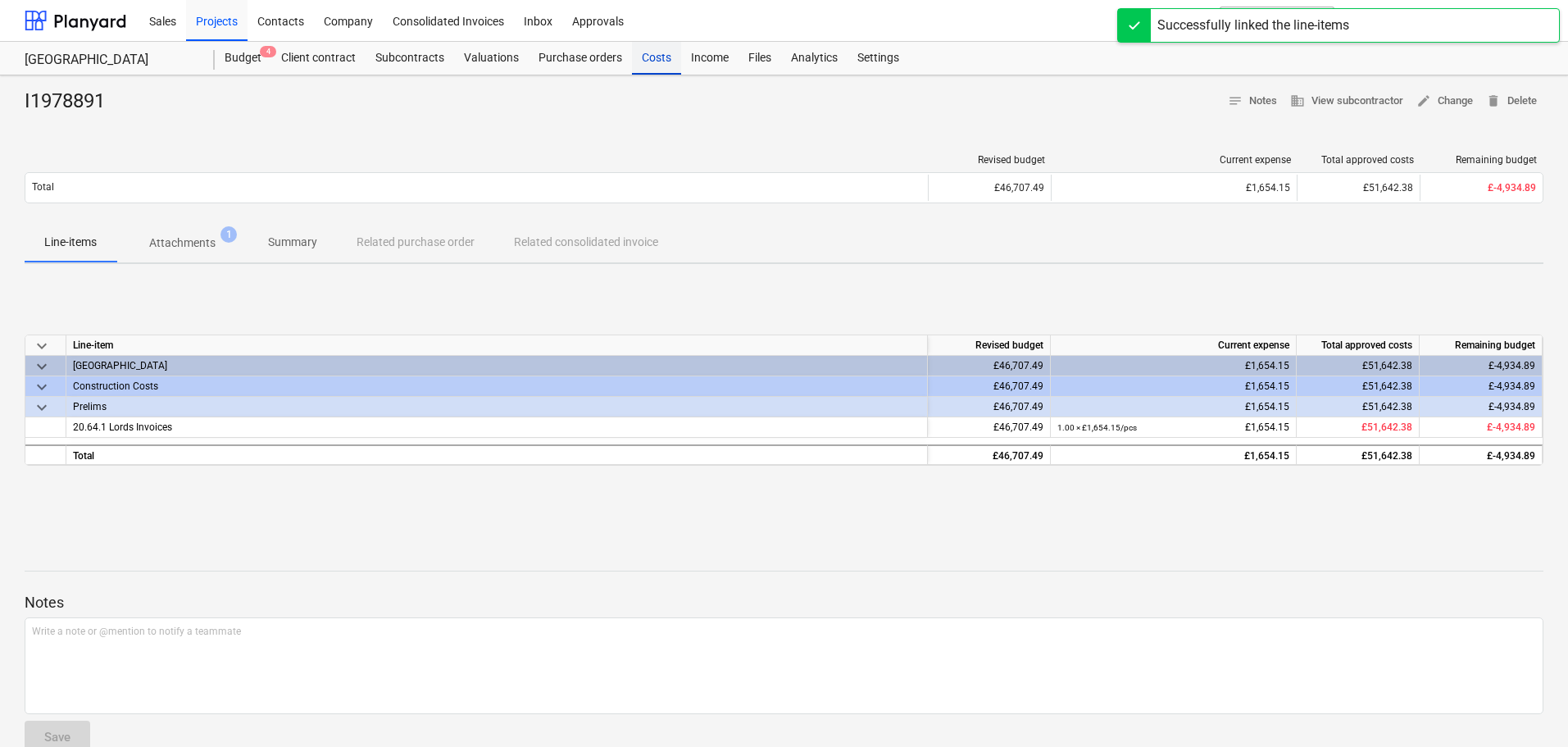
click at [654, 59] on div "Costs" at bounding box center [656, 58] width 49 height 33
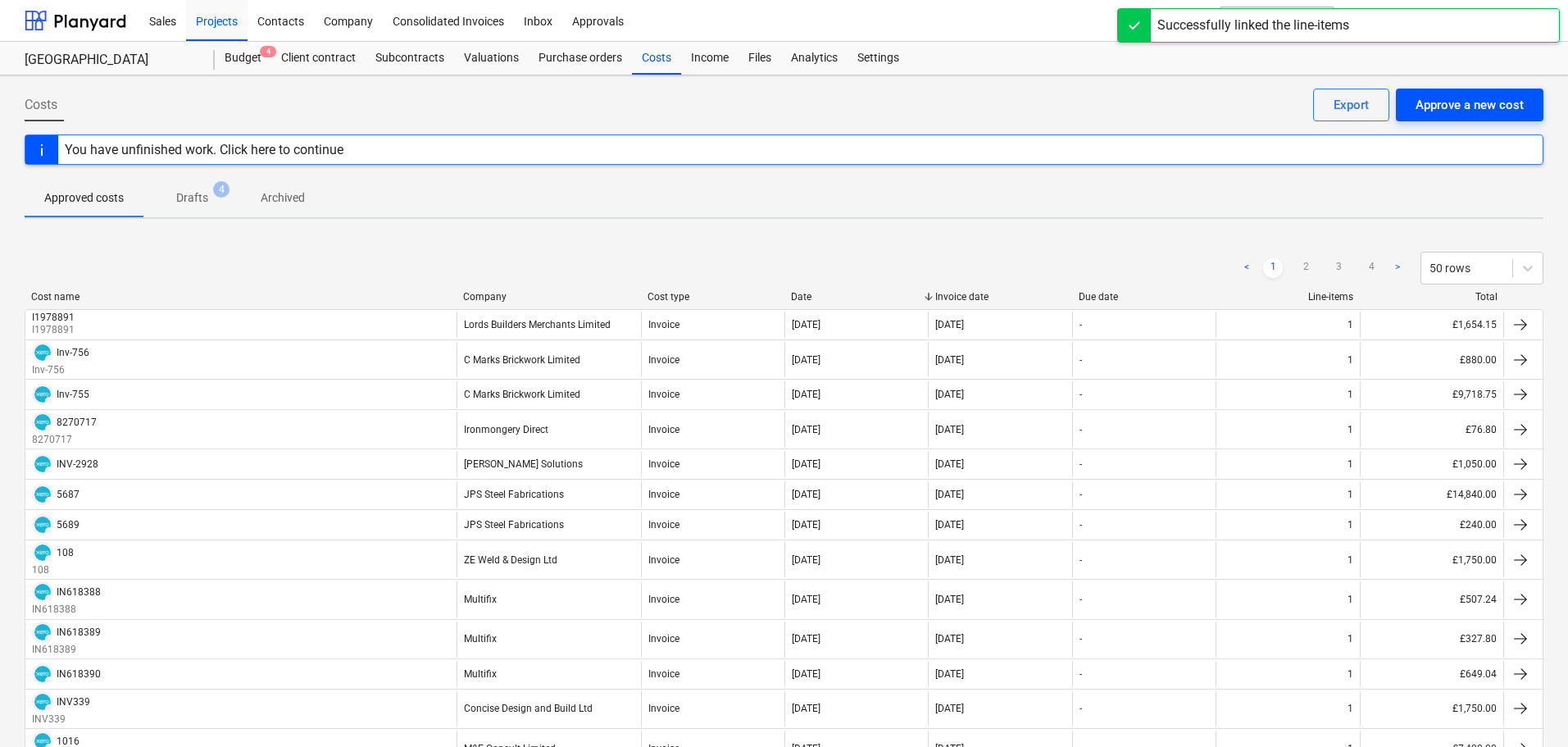
click at [1502, 108] on div "Approve a new cost" at bounding box center [1469, 105] width 108 height 21
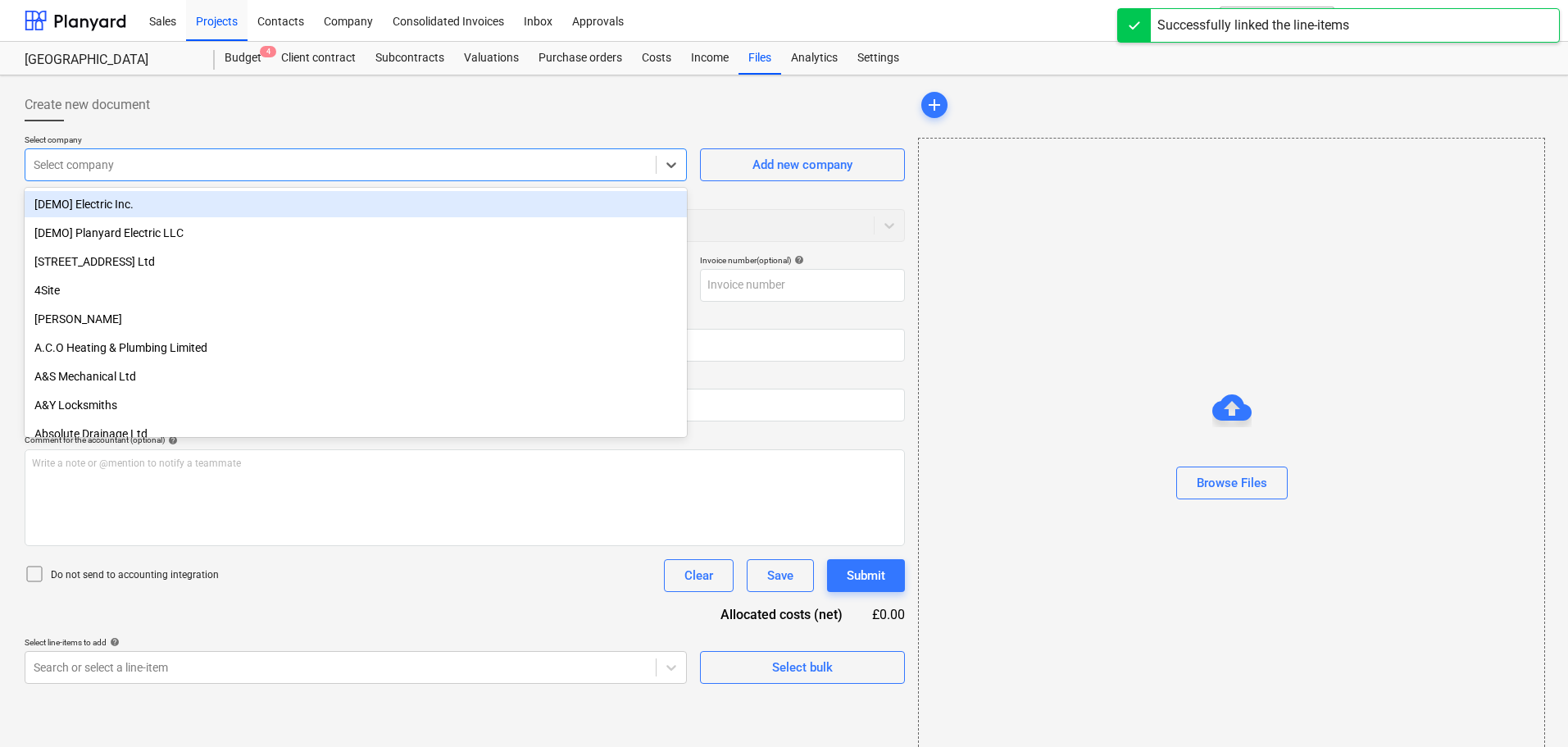
click at [123, 171] on div at bounding box center [340, 164] width 614 height 16
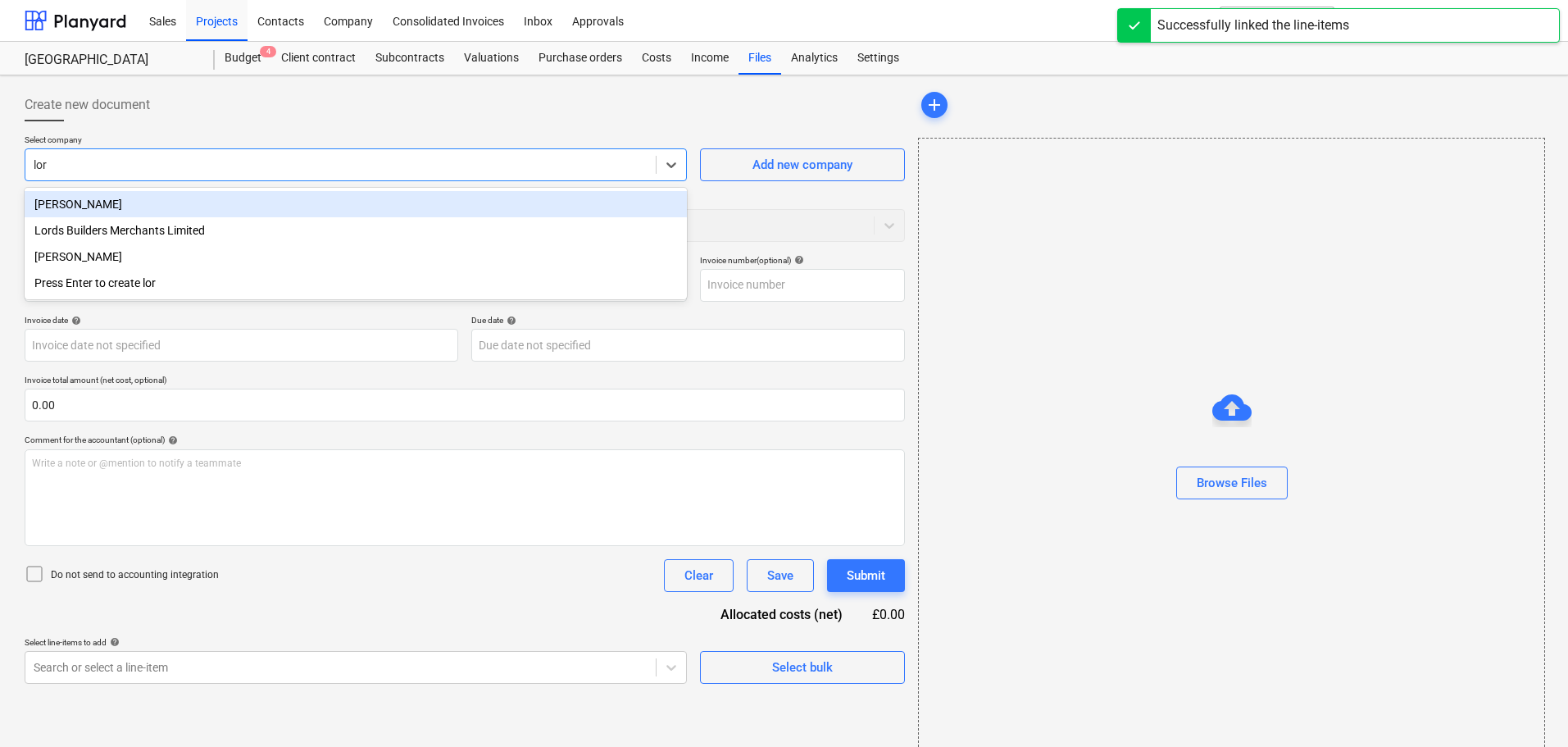
type input "lord"
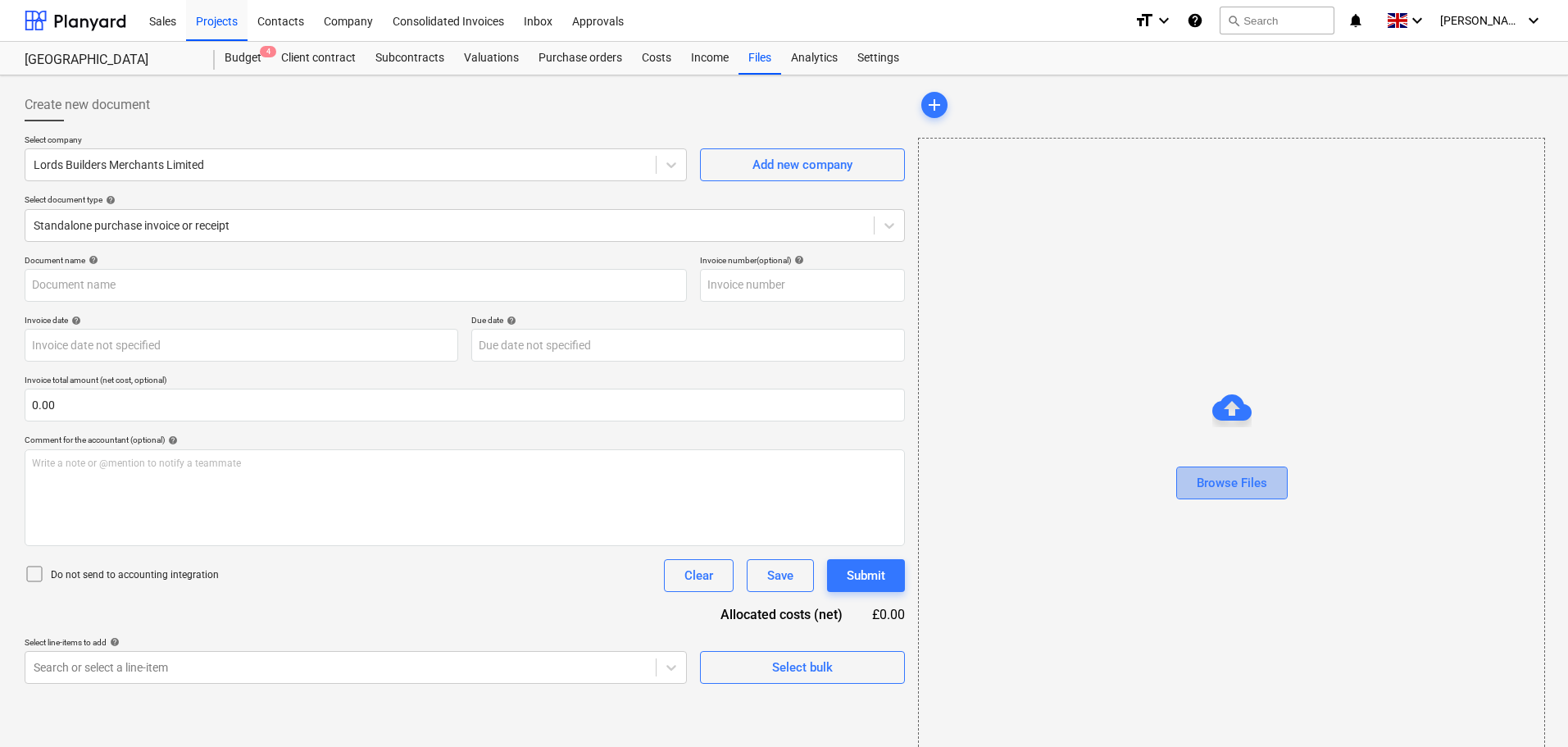
click at [1260, 488] on div "Browse Files" at bounding box center [1231, 483] width 71 height 21
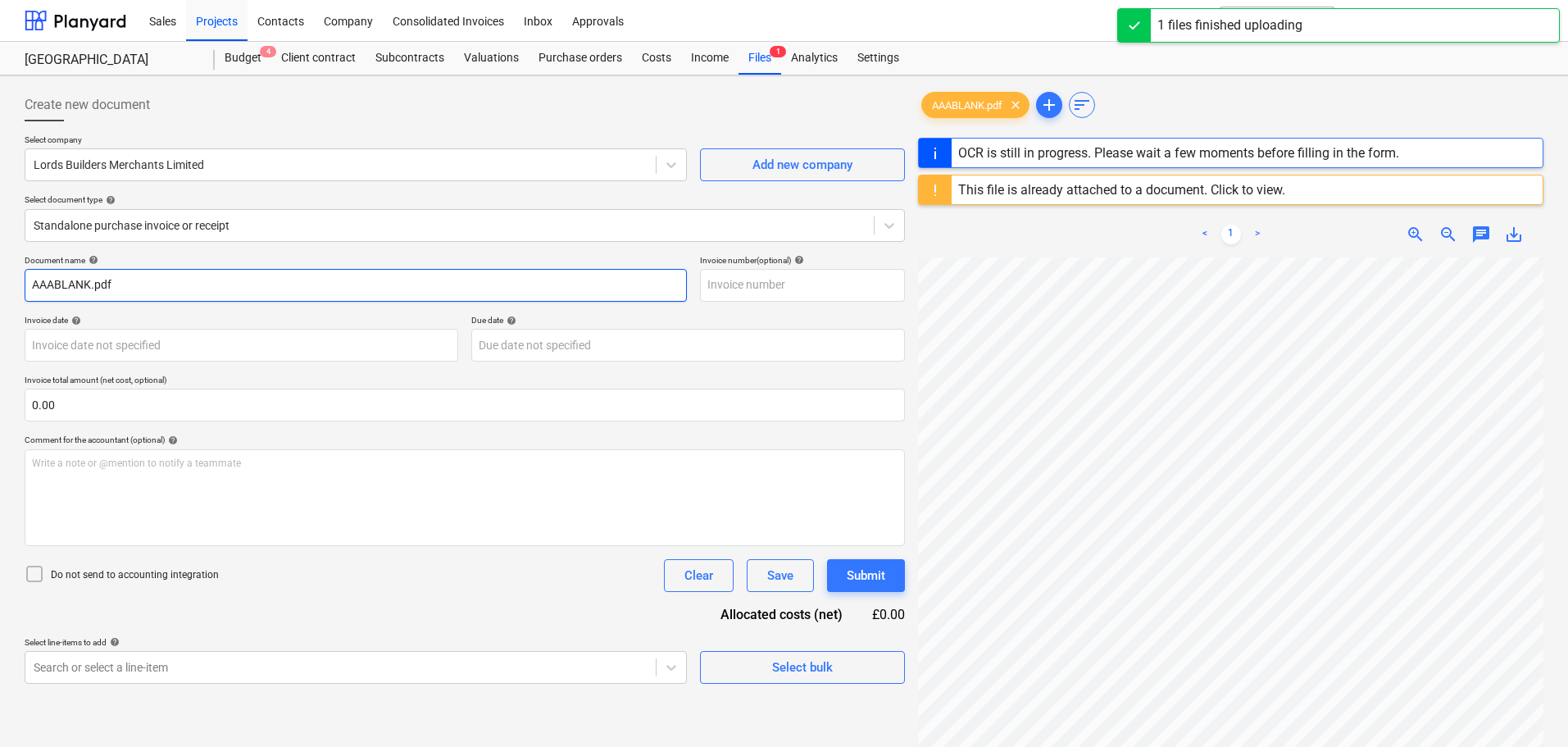
click at [101, 284] on input "AAABLANK.pdf" at bounding box center [356, 285] width 662 height 33
drag, startPoint x: 163, startPoint y: 285, endPoint x: -93, endPoint y: 263, distance: 256.9
click at [0, 263] on html "Sales Projects Contacts Company Consolidated Invoices Inbox Approvals format_si…" at bounding box center [784, 374] width 1568 height 747
paste input "I1978892"
type input "I1978892"
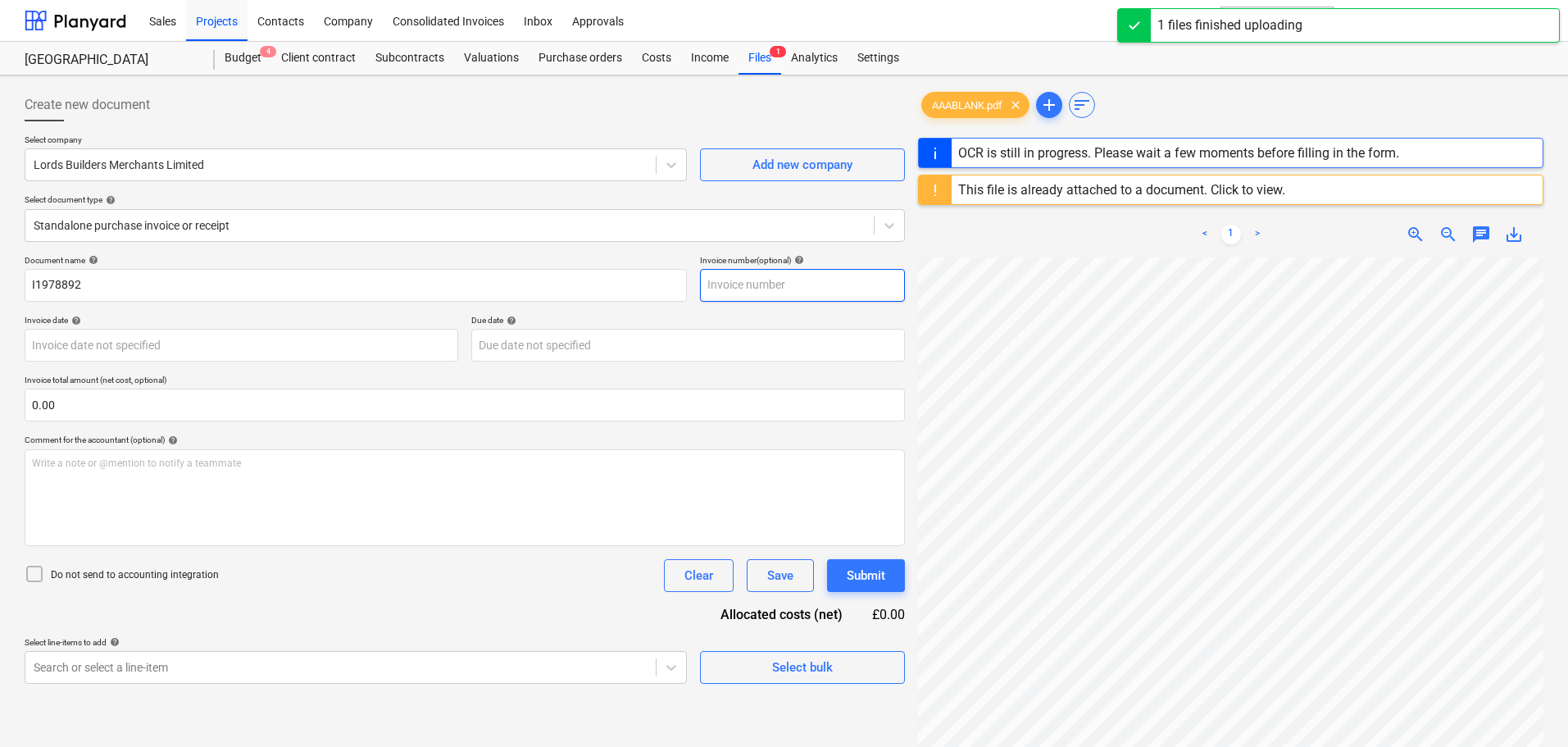
click at [742, 288] on input "text" at bounding box center [801, 285] width 205 height 33
paste input "I1978892"
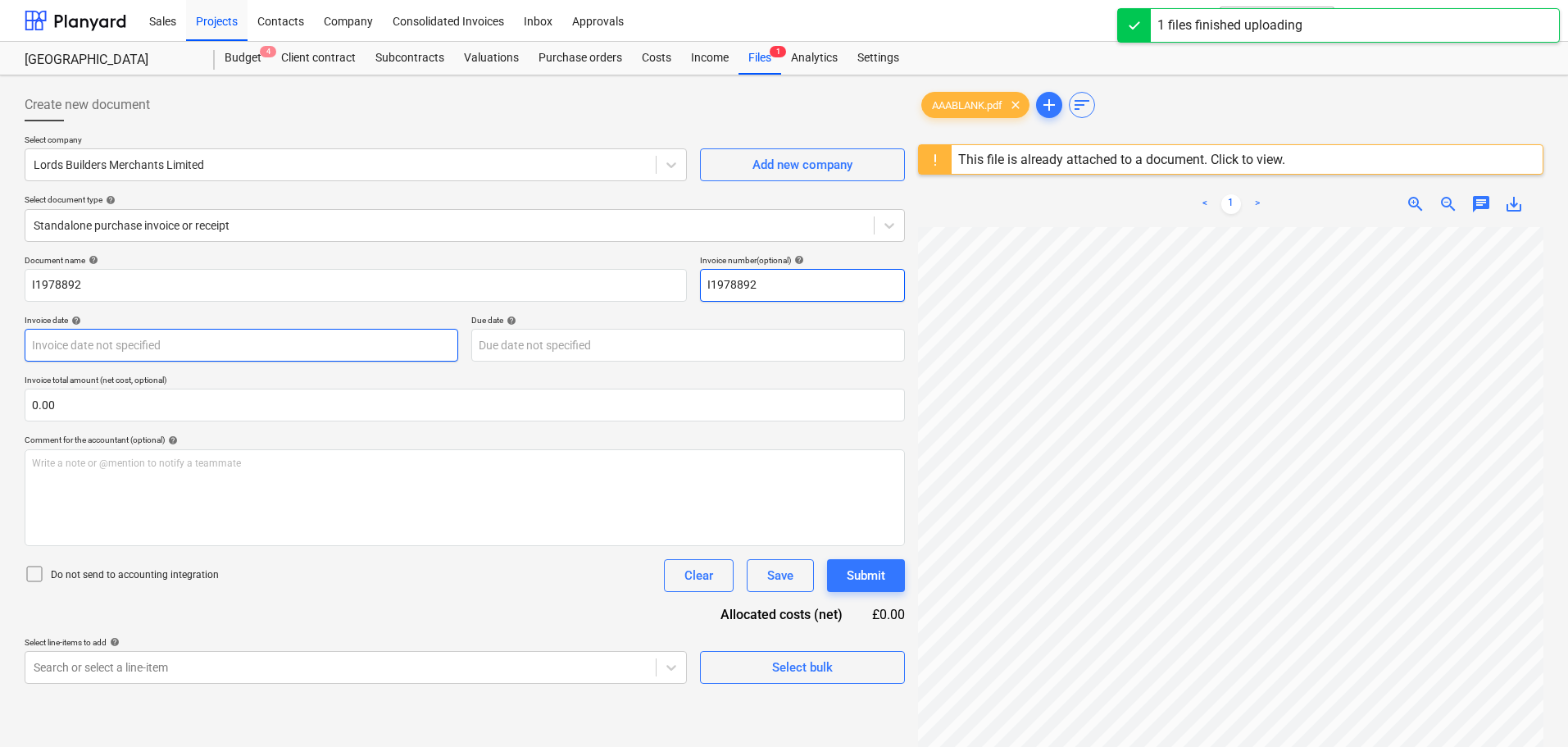
type input "I1978892"
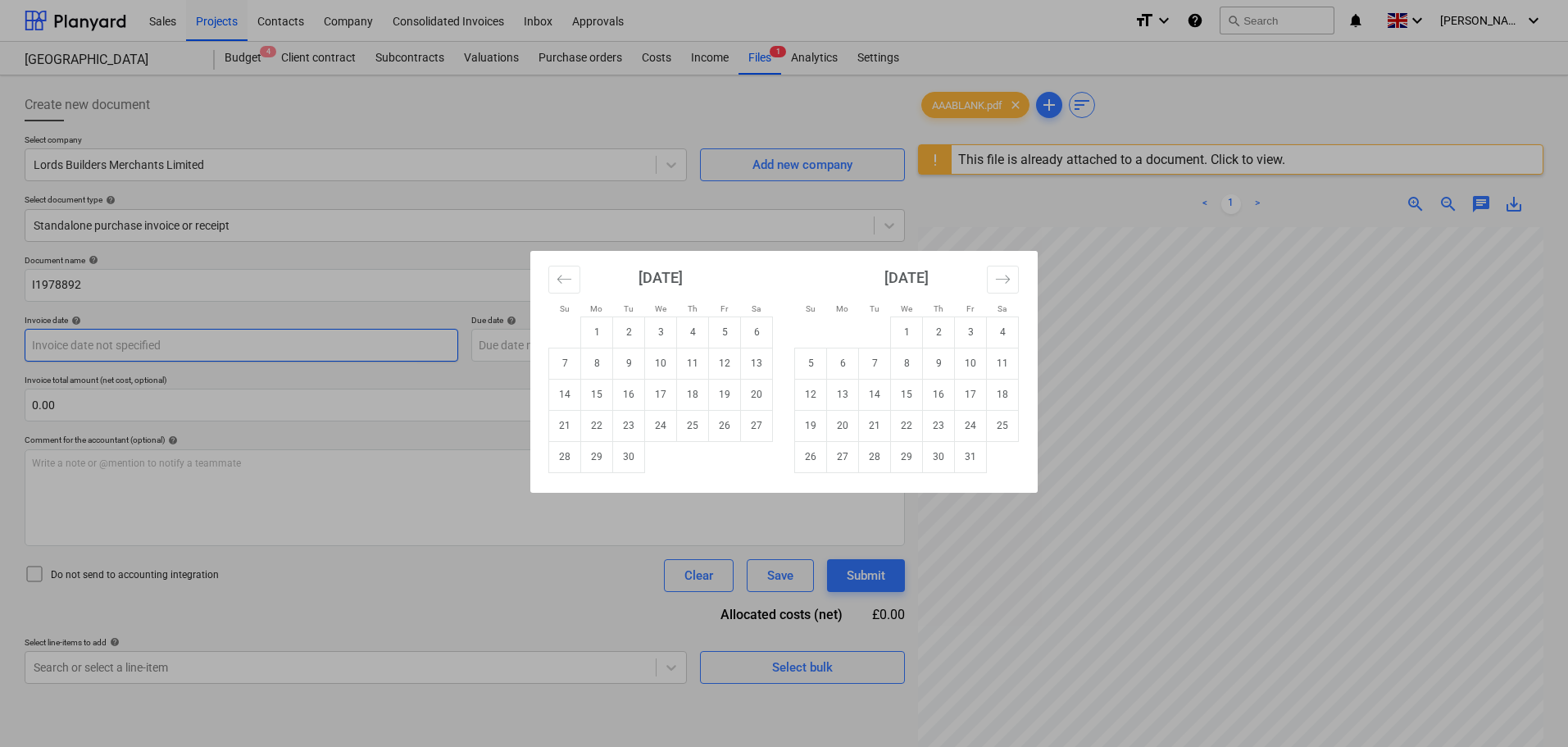
click at [189, 352] on body "Sales Projects Contacts Company Consolidated Invoices Inbox Approvals format_si…" at bounding box center [784, 374] width 1568 height 747
drag, startPoint x: 596, startPoint y: 331, endPoint x: 564, endPoint y: 339, distance: 33.0
click at [596, 332] on td "1" at bounding box center [597, 332] width 32 height 31
type input "[DATE]"
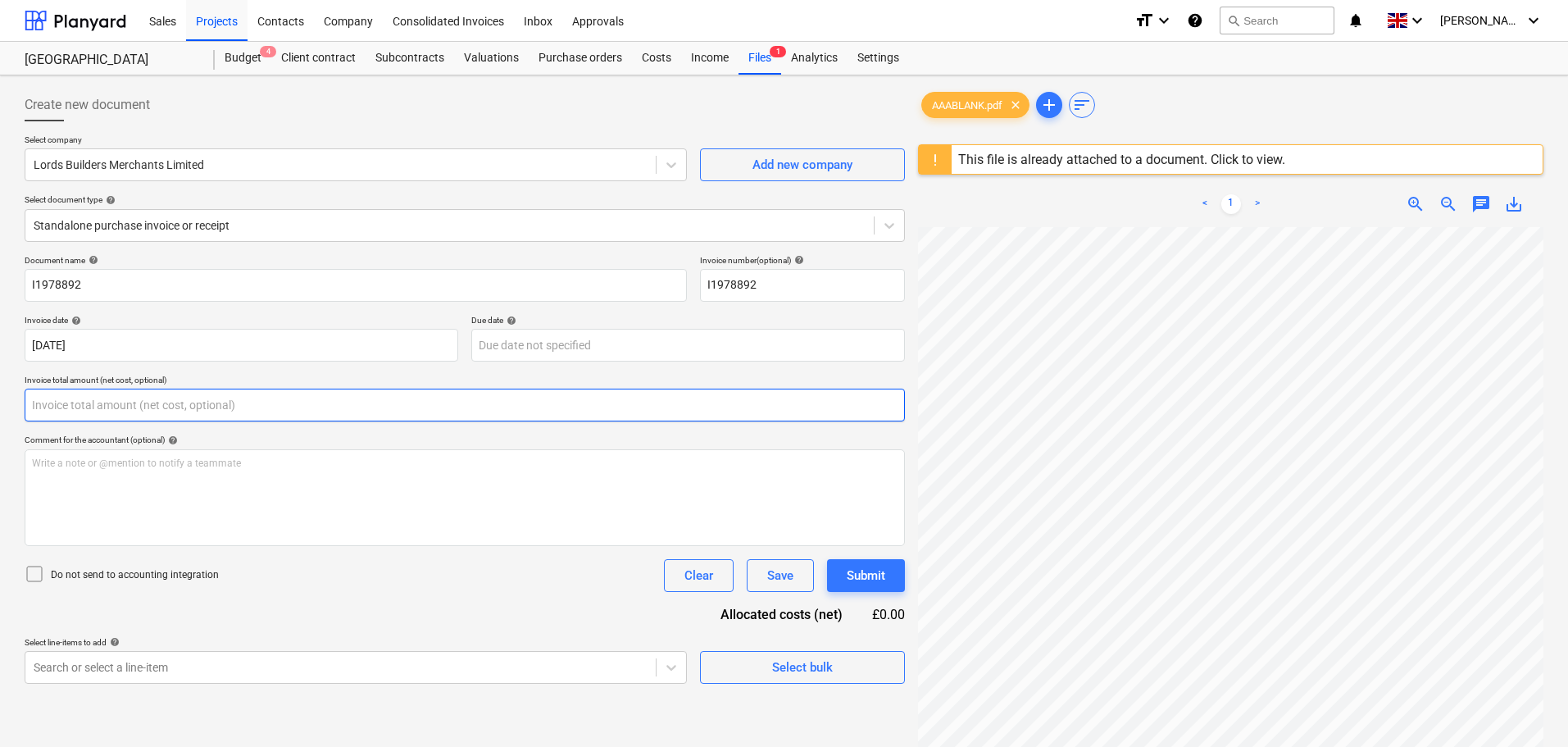
click at [150, 405] on input "text" at bounding box center [465, 405] width 880 height 33
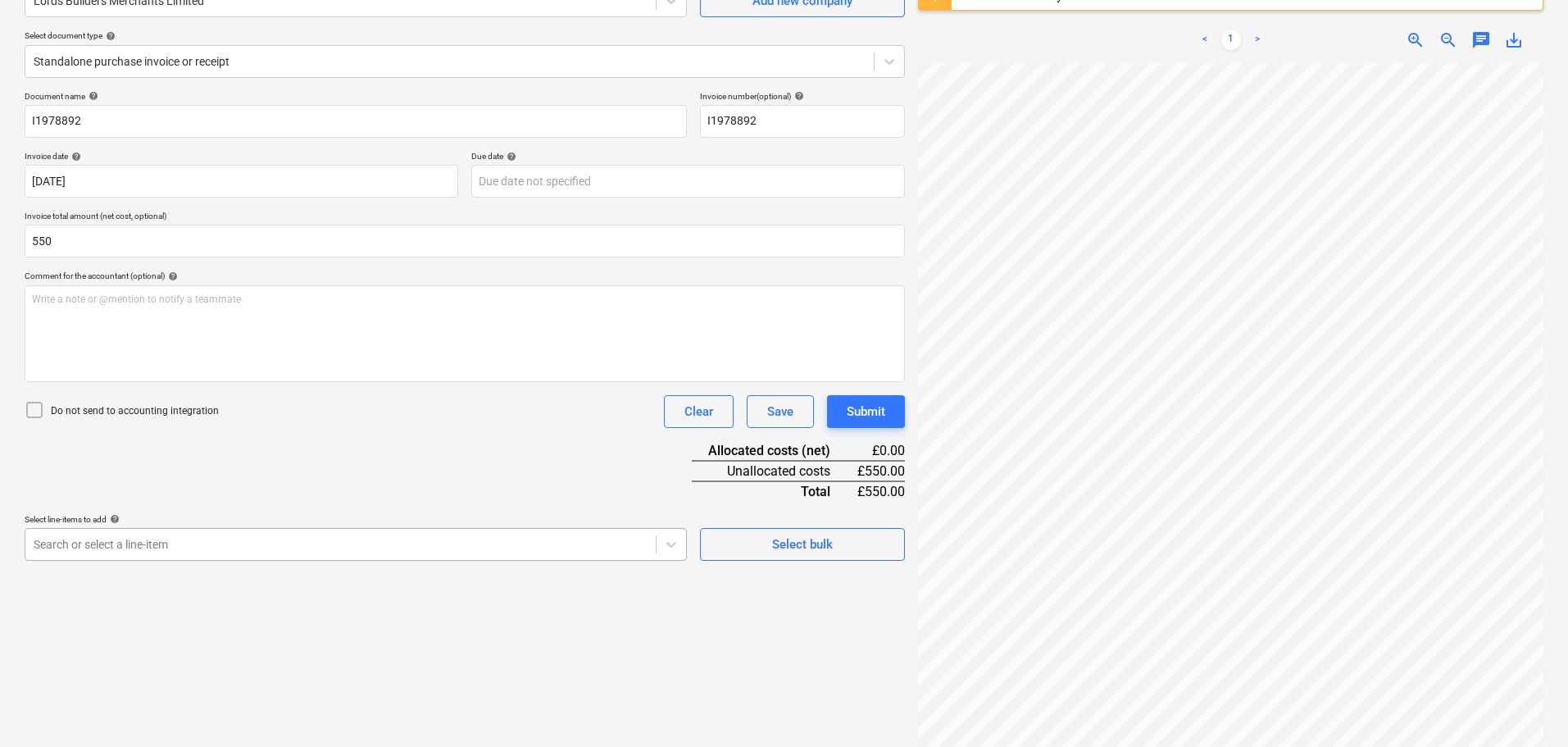
type input "550.00"
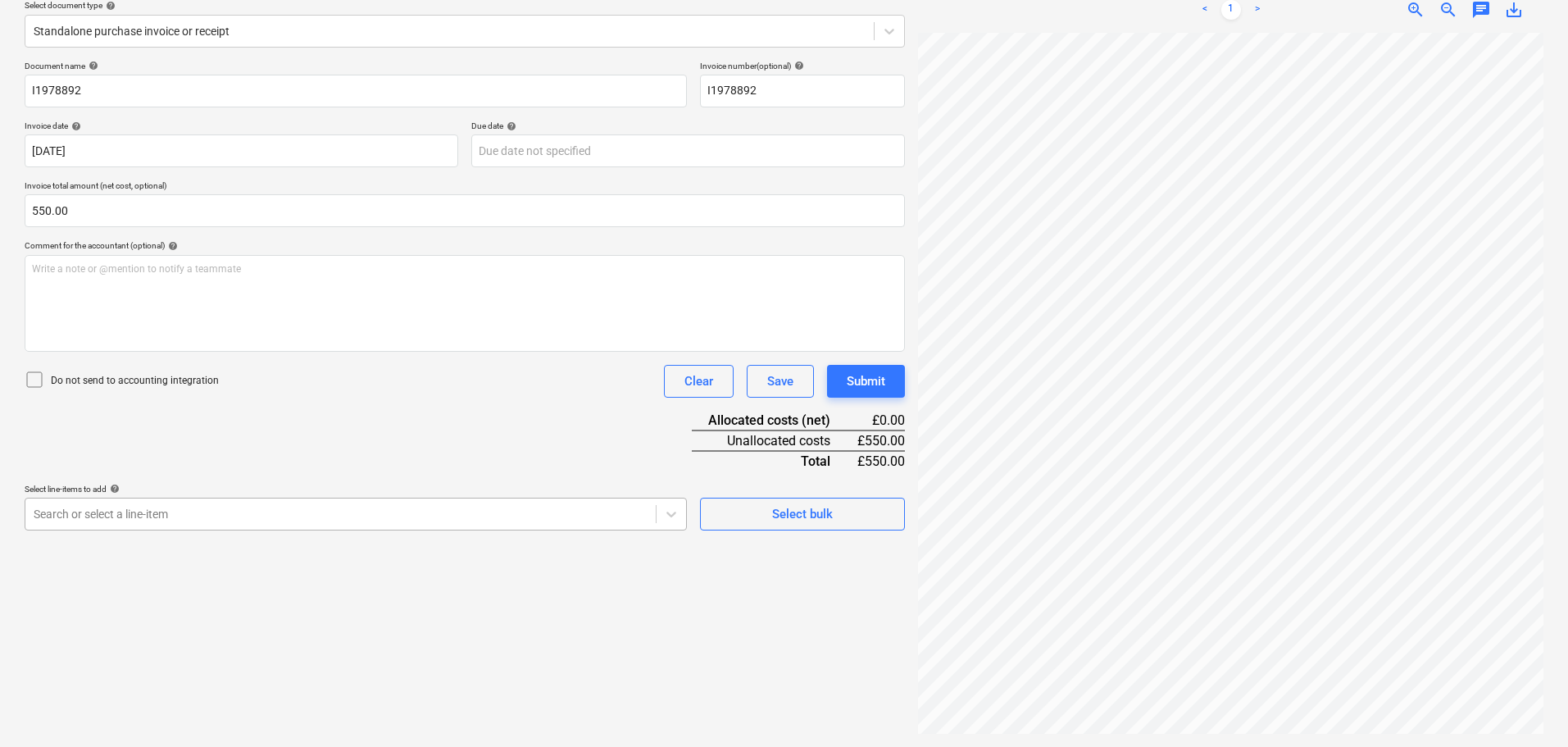
click at [214, 538] on body "Sales Projects Contacts Company Consolidated Invoices Inbox Approvals format_si…" at bounding box center [784, 180] width 1568 height 747
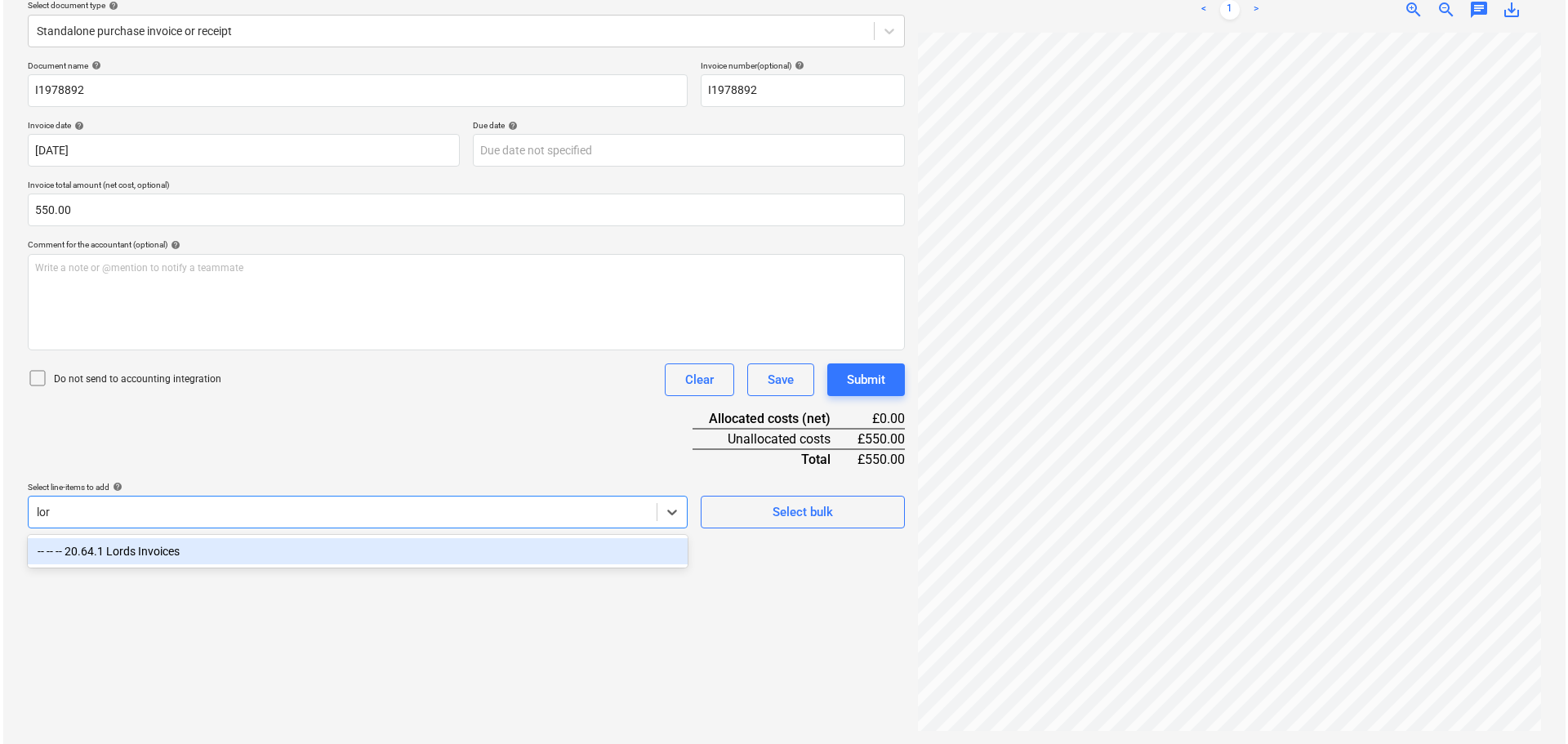
scroll to position [193, 0]
type input "lords"
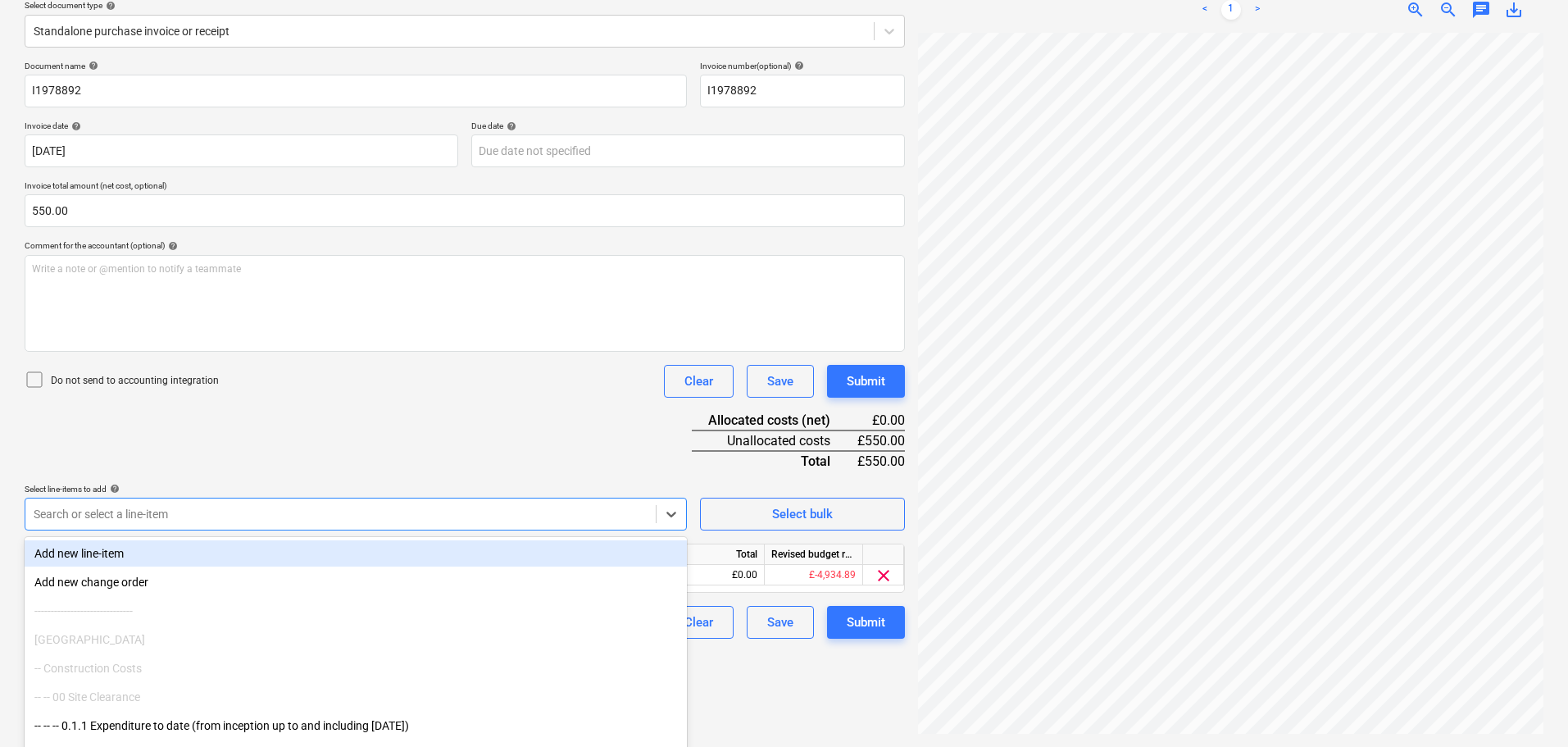
click at [576, 463] on div "Document name help I1978892 Invoice number (optional) help I1978892 Invoice dat…" at bounding box center [465, 349] width 880 height 578
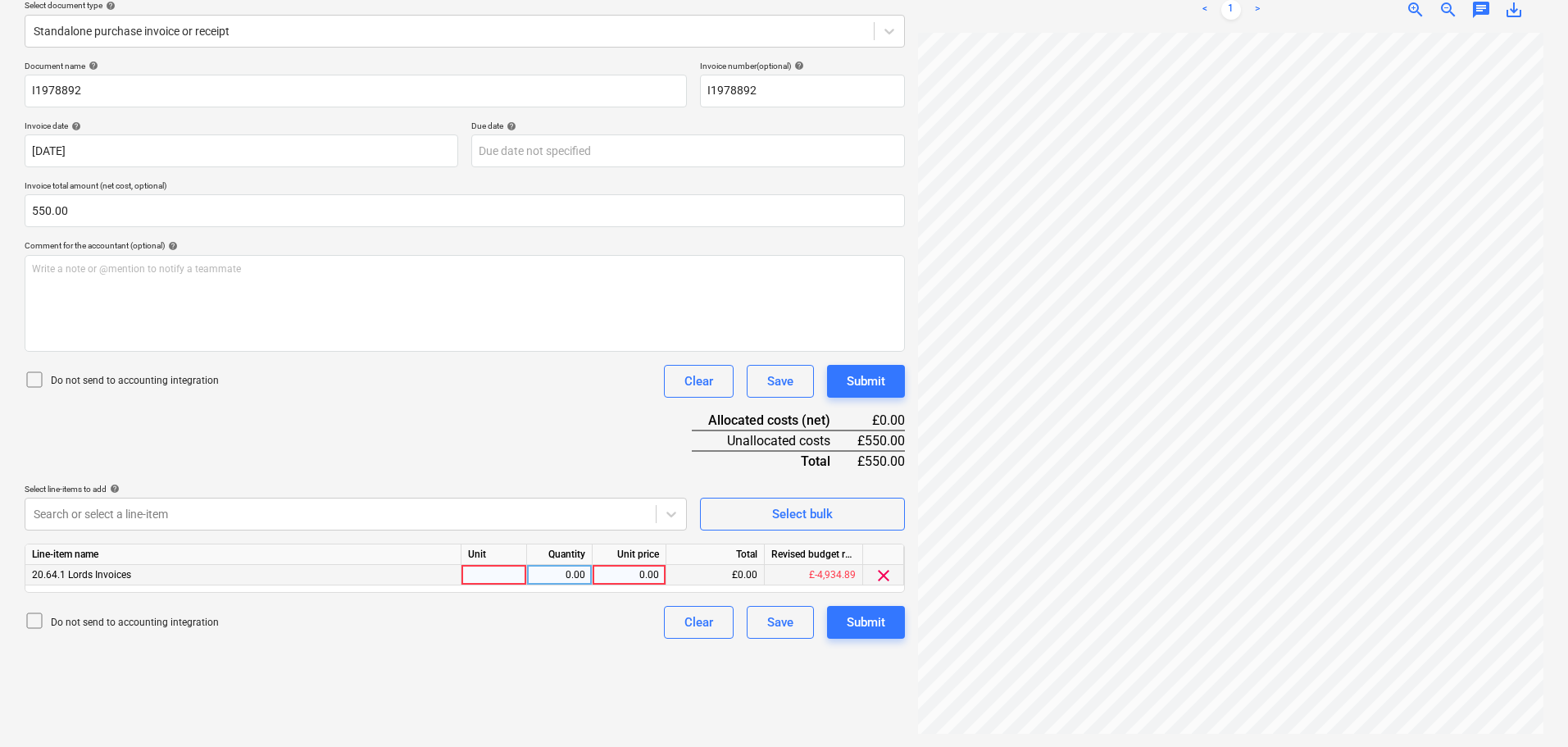
click at [642, 571] on div "0.00" at bounding box center [629, 575] width 60 height 21
type input "550"
click at [889, 381] on button "Submit" at bounding box center [866, 381] width 78 height 33
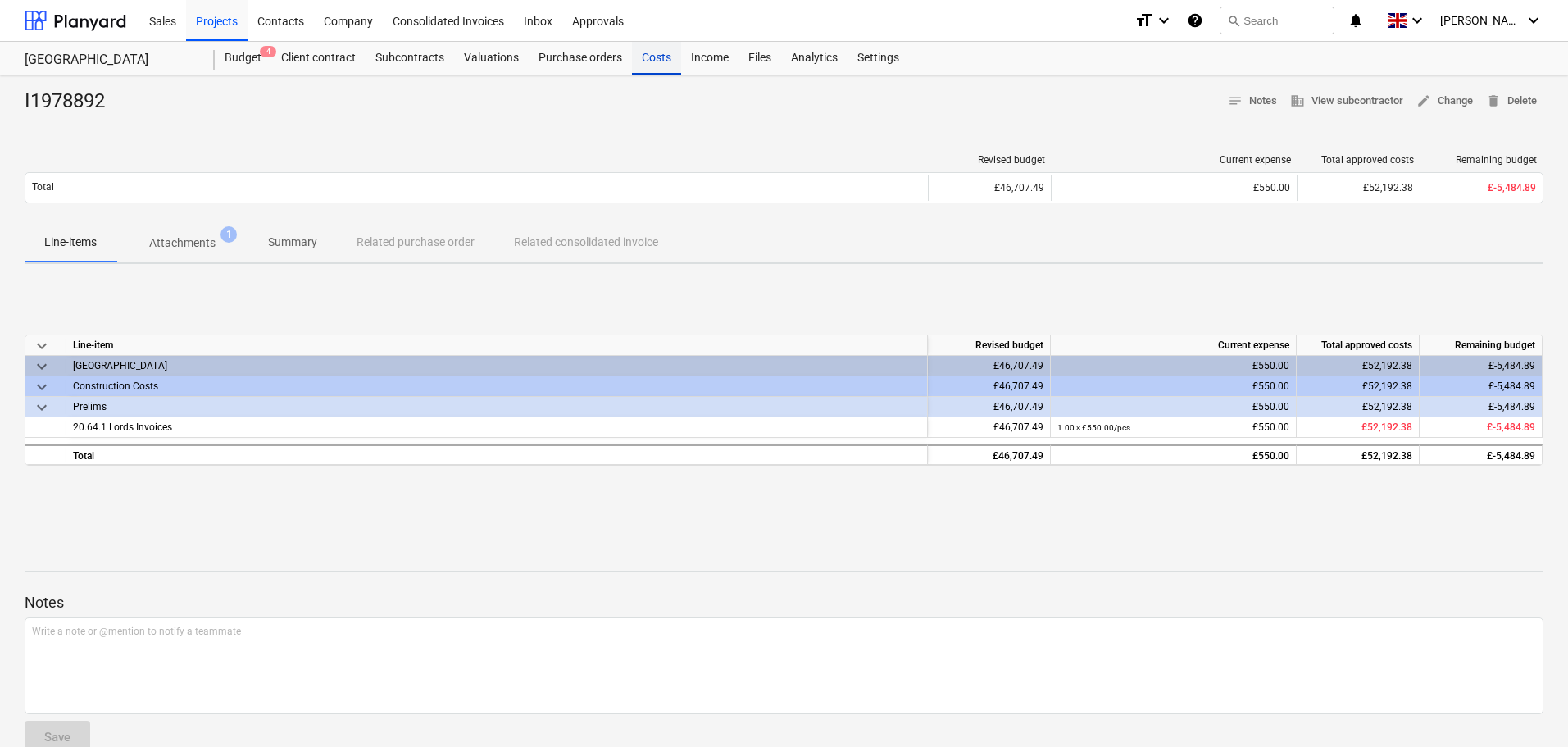
click at [658, 58] on div "Costs" at bounding box center [656, 58] width 49 height 33
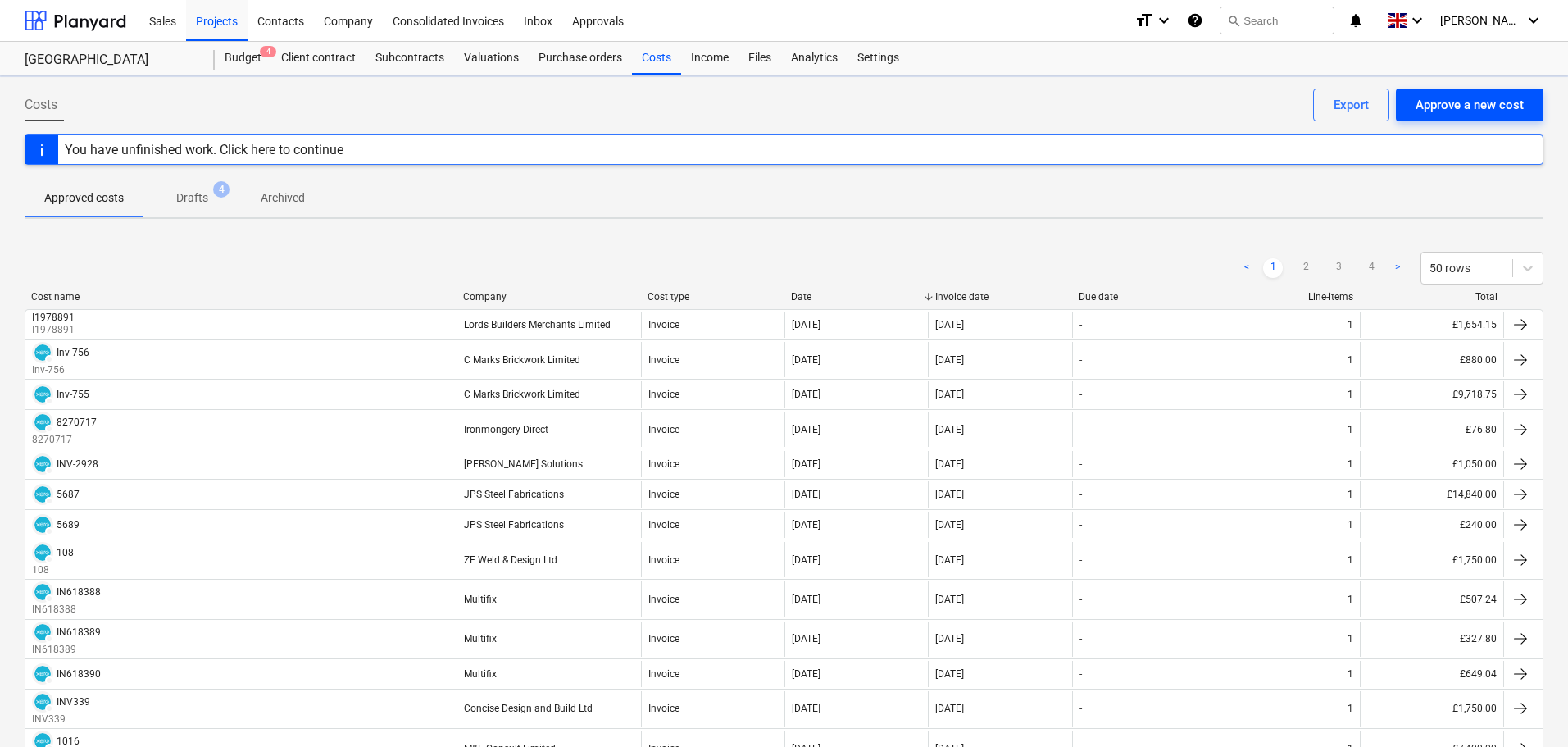
click at [1451, 105] on div "Approve a new cost" at bounding box center [1469, 105] width 108 height 21
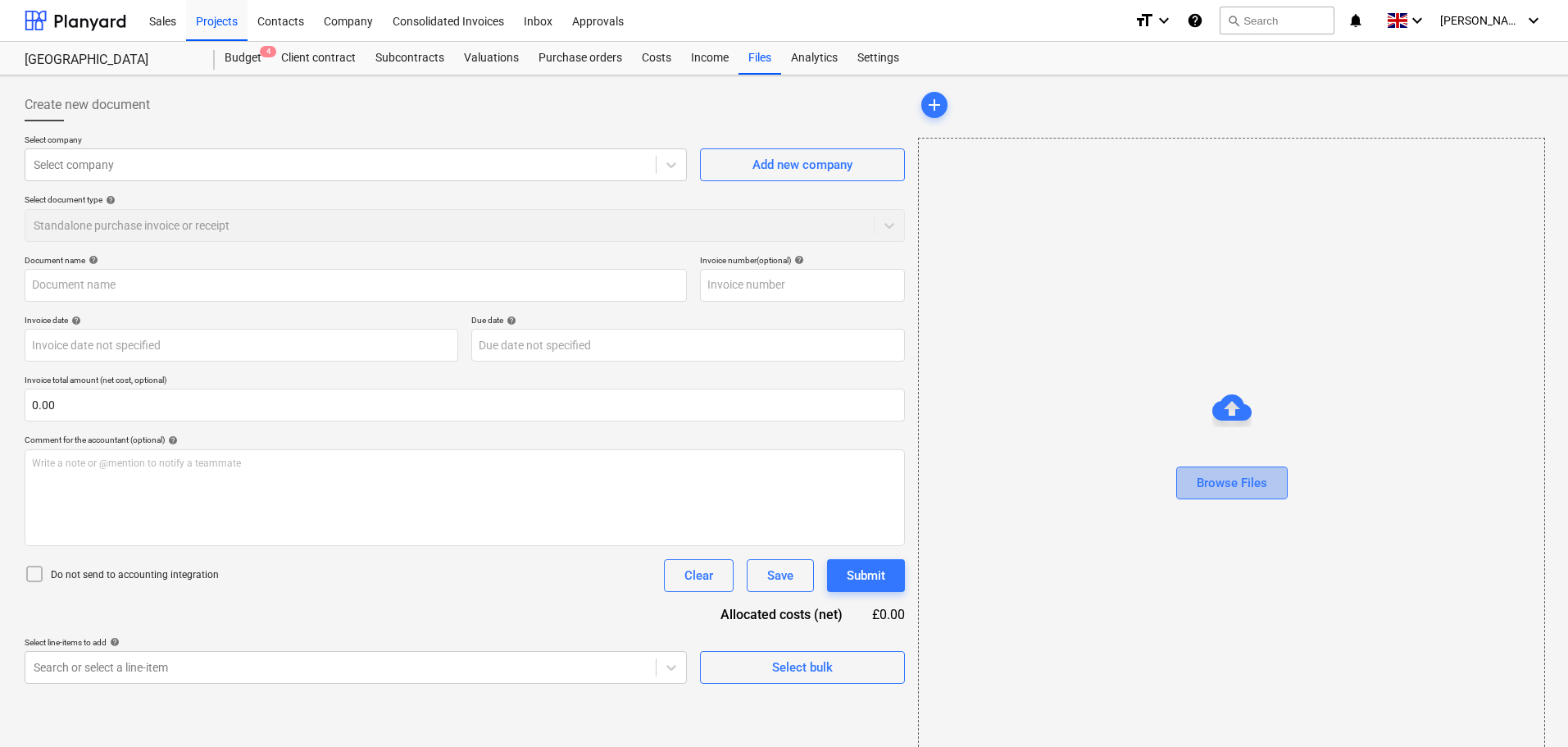
click at [1224, 474] on div "Browse Files" at bounding box center [1231, 483] width 71 height 21
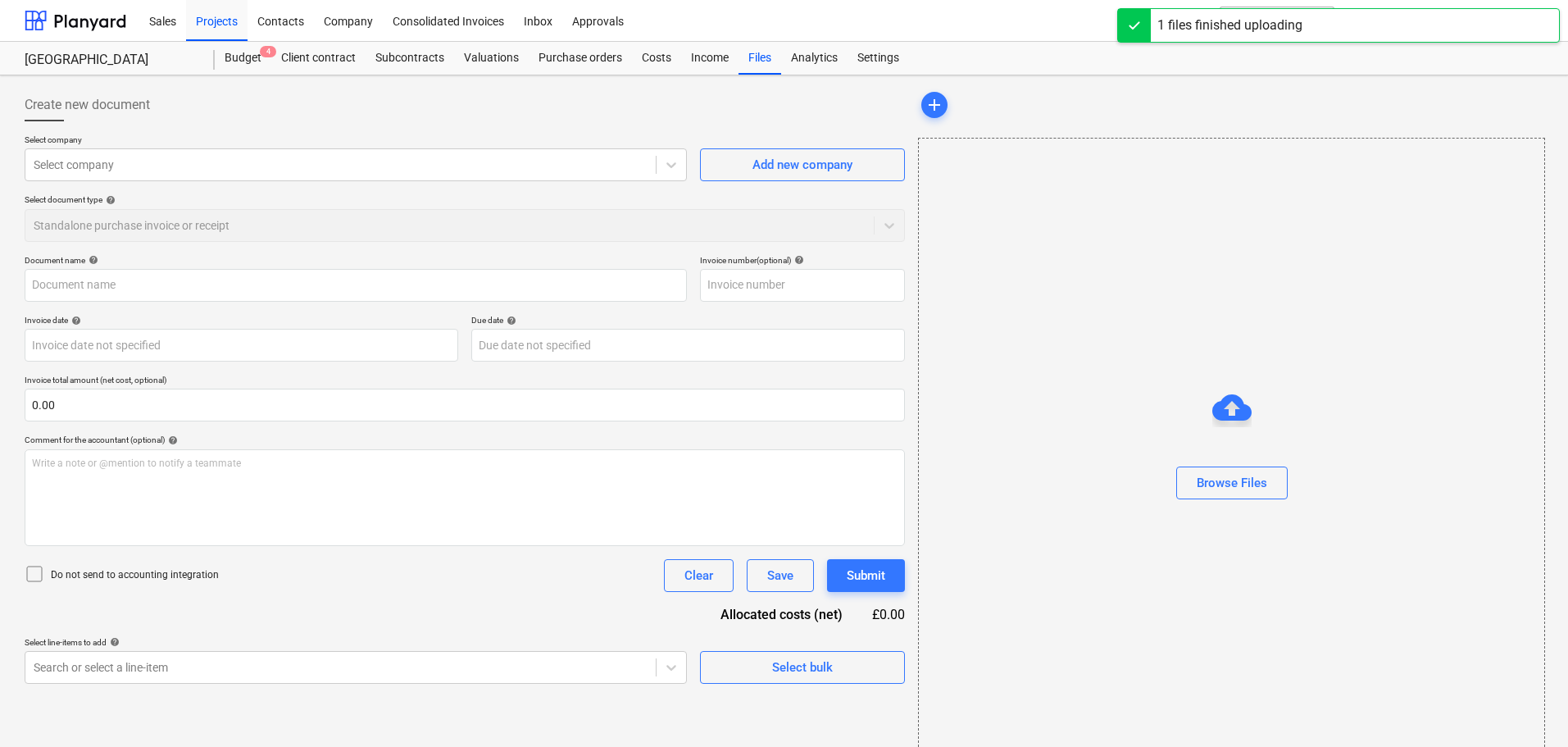
type input "AAABLANK.pdf"
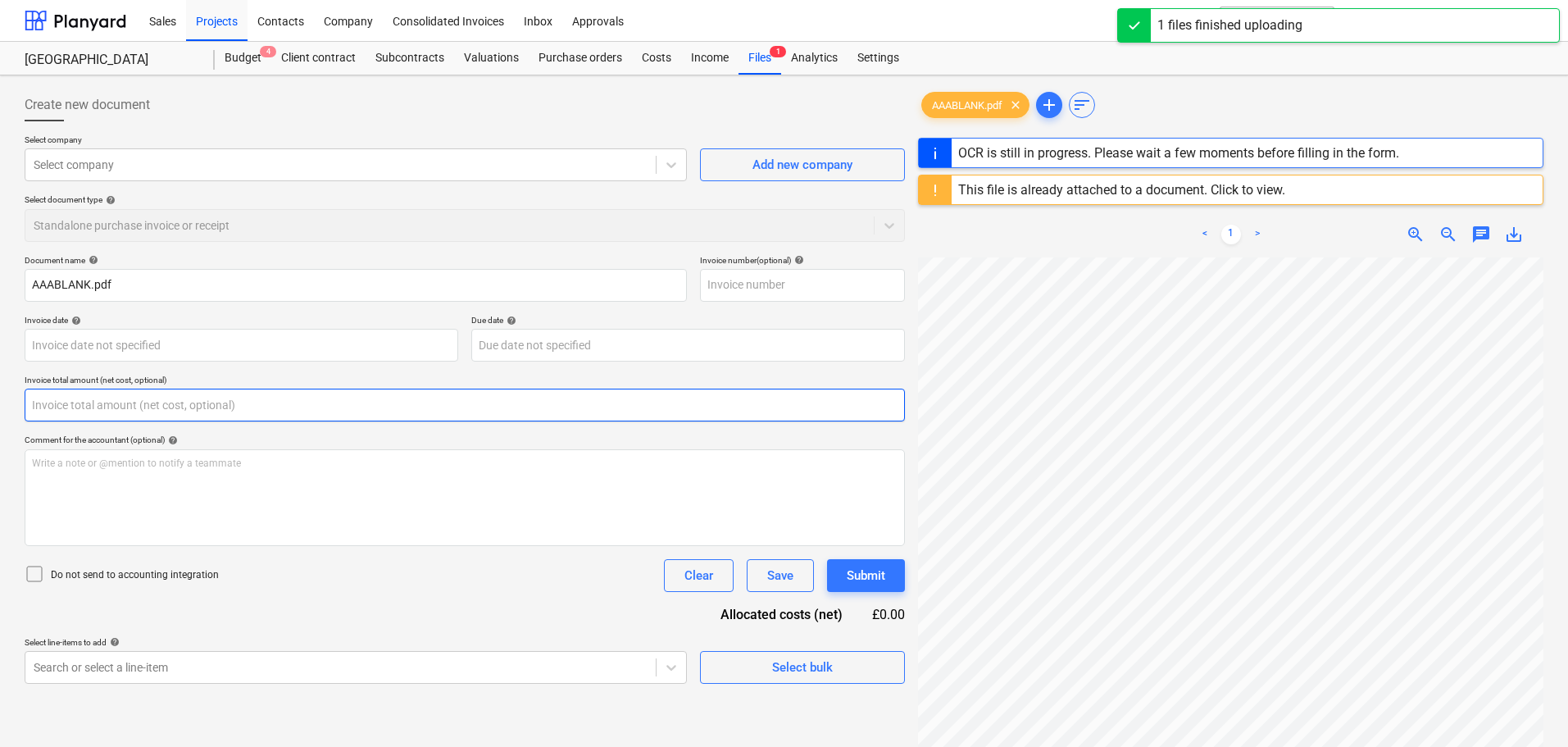
click at [73, 405] on input "text" at bounding box center [465, 405] width 880 height 33
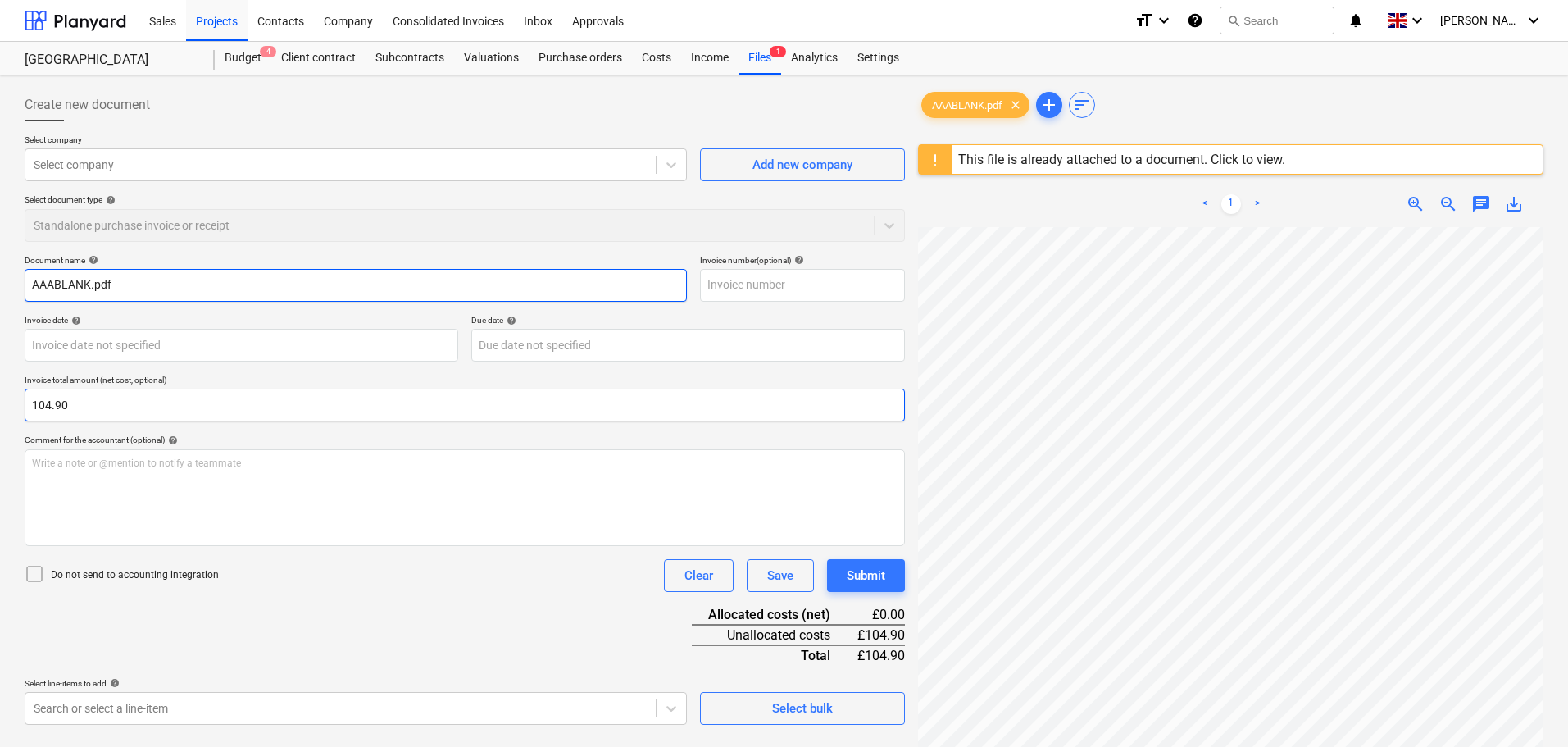
type input "104.90"
click at [152, 285] on input "AAABLANK.pdf" at bounding box center [356, 285] width 662 height 33
drag, startPoint x: 170, startPoint y: 282, endPoint x: -103, endPoint y: 279, distance: 273.0
click at [0, 279] on html "Sales Projects Contacts Company Consolidated Invoices Inbox Approvals format_si…" at bounding box center [784, 374] width 1568 height 747
type input "travel reimbursement"
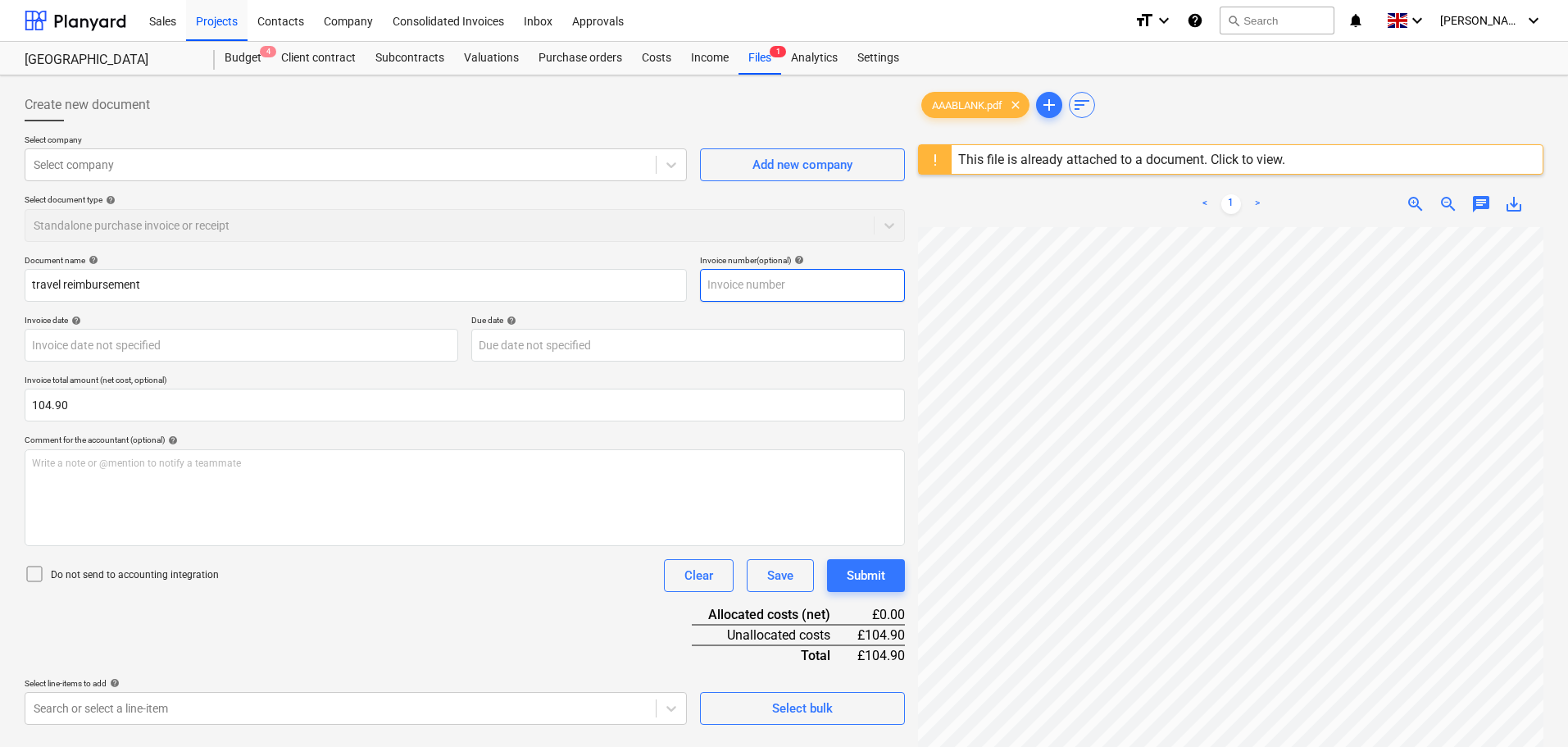
click at [752, 290] on input "text" at bounding box center [801, 285] width 205 height 33
paste input "travel reimbursement"
type input "travel reimbursement"
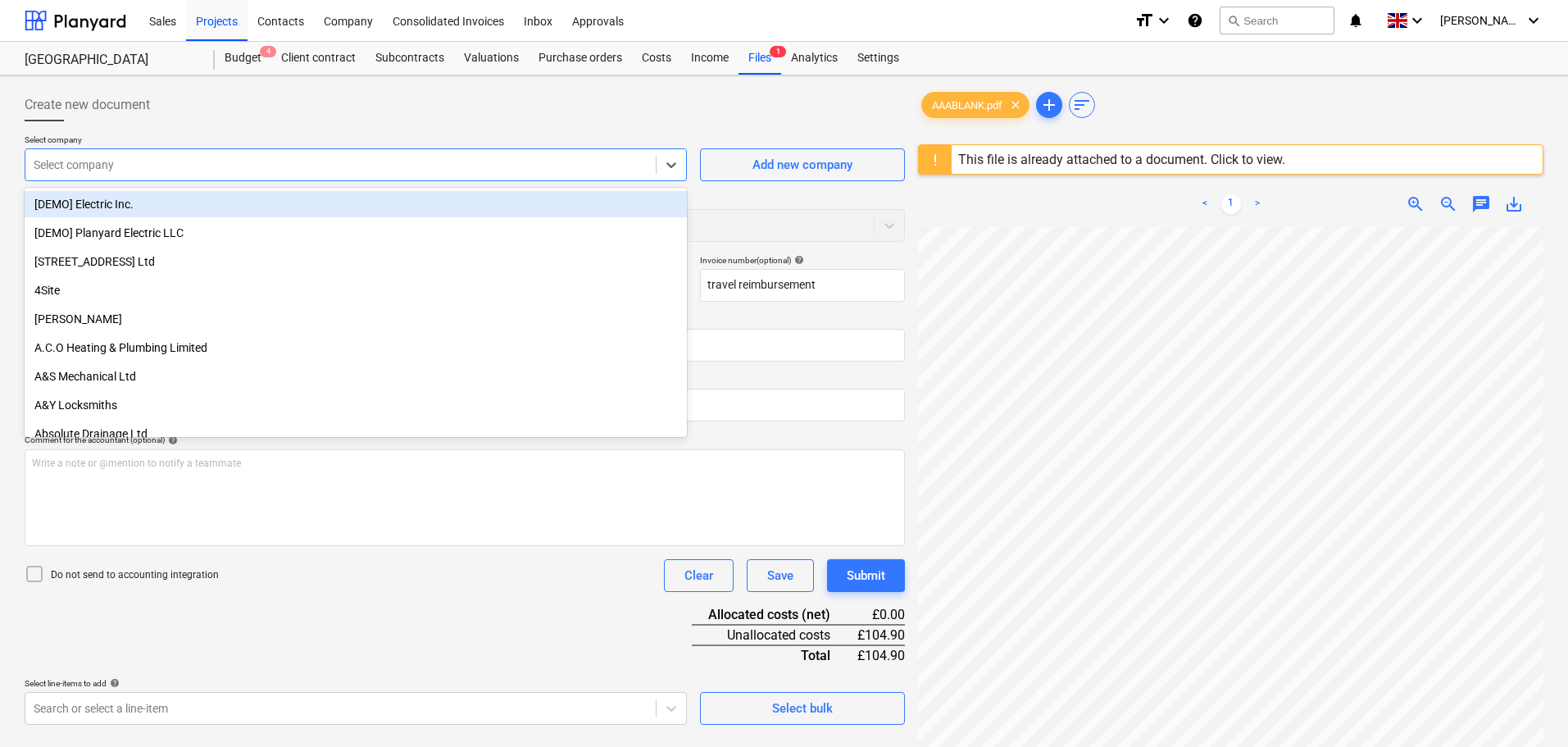
click at [315, 161] on div at bounding box center [340, 164] width 614 height 16
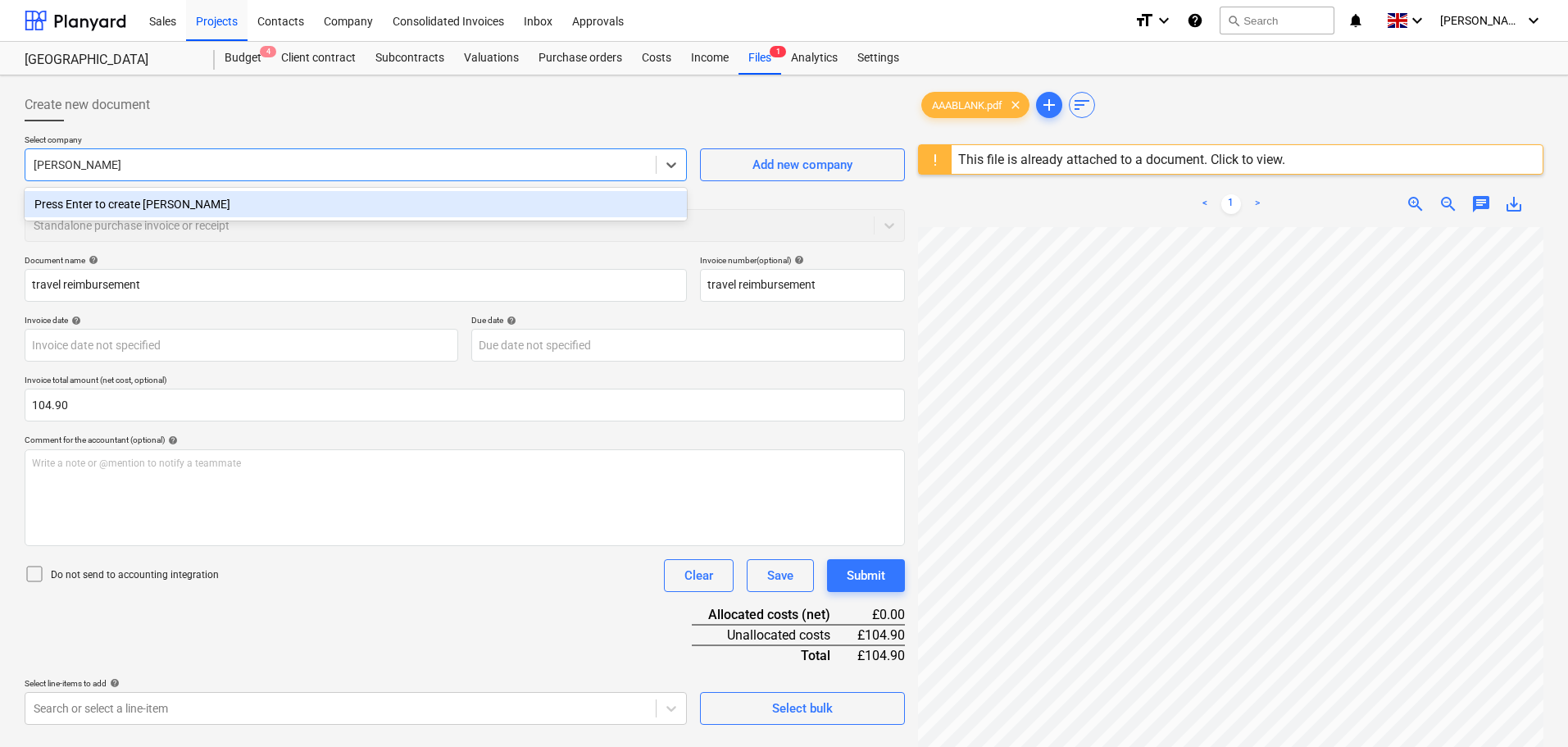
type input "[PERSON_NAME]"
click at [299, 195] on div "Press Enter to create Julian Ionut Aiacoboaie" at bounding box center [356, 204] width 662 height 26
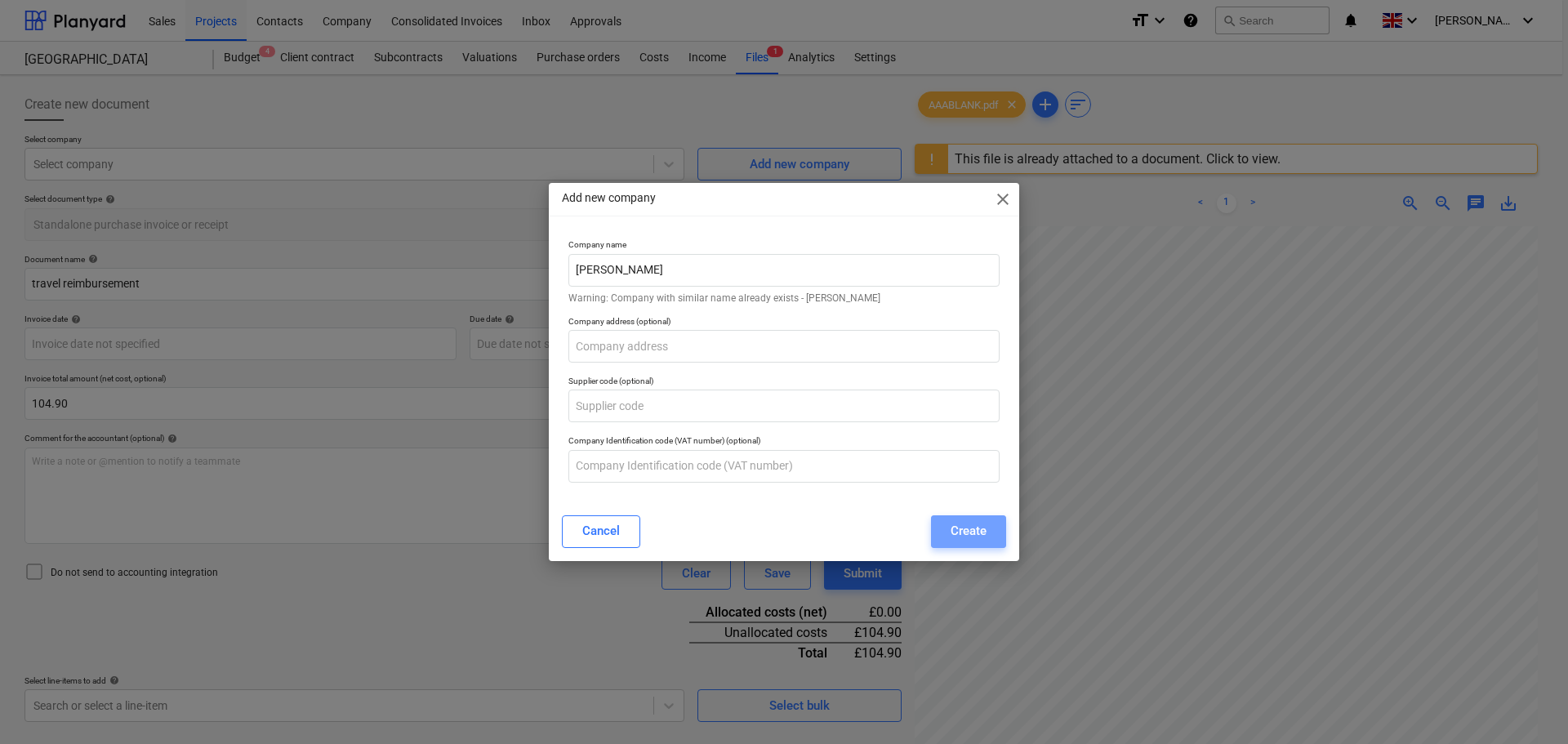
click at [954, 533] on div "Create" at bounding box center [969, 530] width 36 height 21
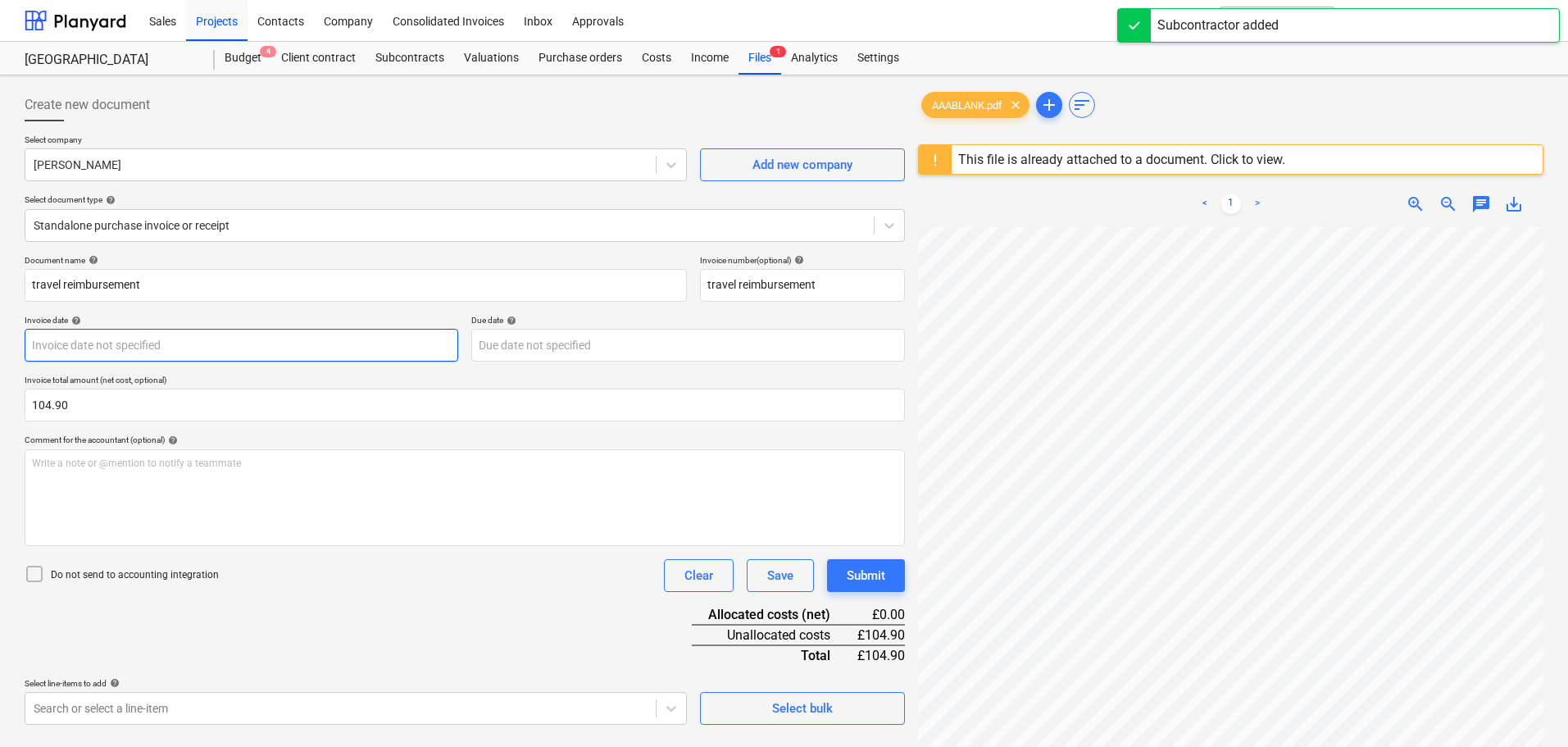
click at [115, 348] on body "Sales Projects Contacts Company Consolidated Invoices Inbox Approvals format_si…" at bounding box center [784, 374] width 1568 height 747
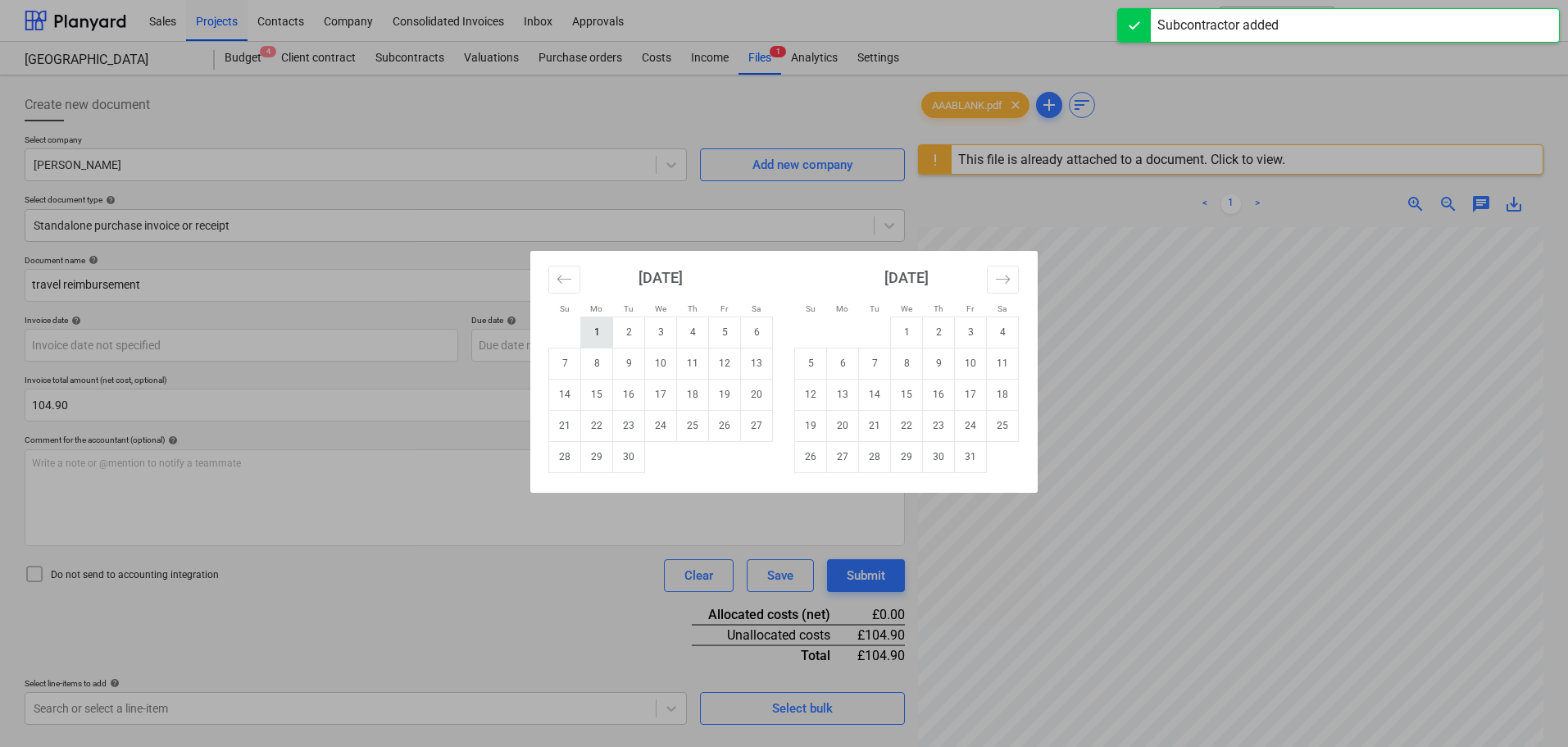
click at [599, 330] on td "1" at bounding box center [597, 332] width 32 height 31
type input "[DATE]"
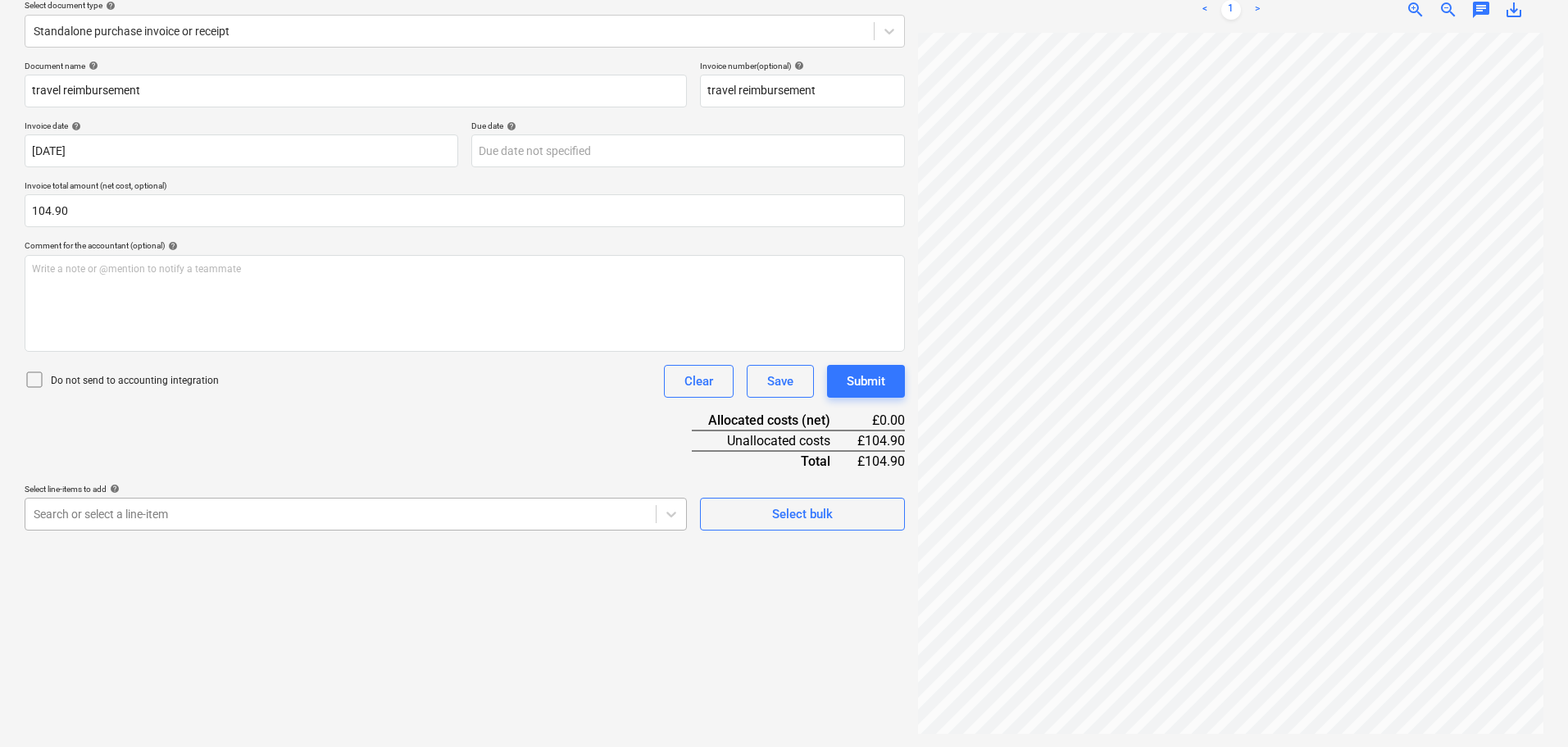
scroll to position [233, 0]
click at [116, 519] on body "Sales Projects Contacts Company Consolidated Invoices Inbox Approvals format_si…" at bounding box center [784, 180] width 1568 height 747
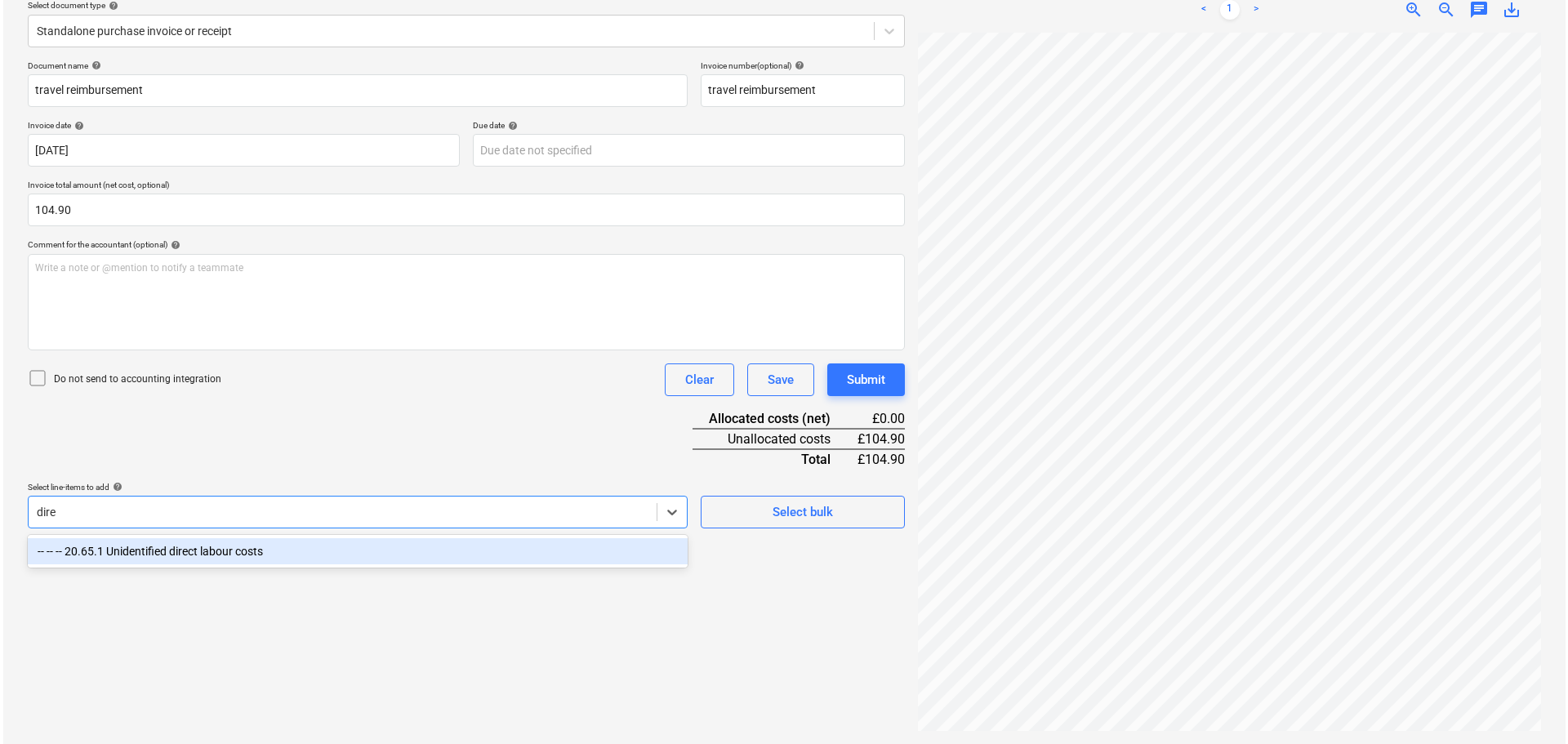
scroll to position [193, 0]
type input "direc"
click at [200, 554] on div "-- -- -- 20.65.1 Unidentified direct labour costs" at bounding box center [354, 551] width 660 height 26
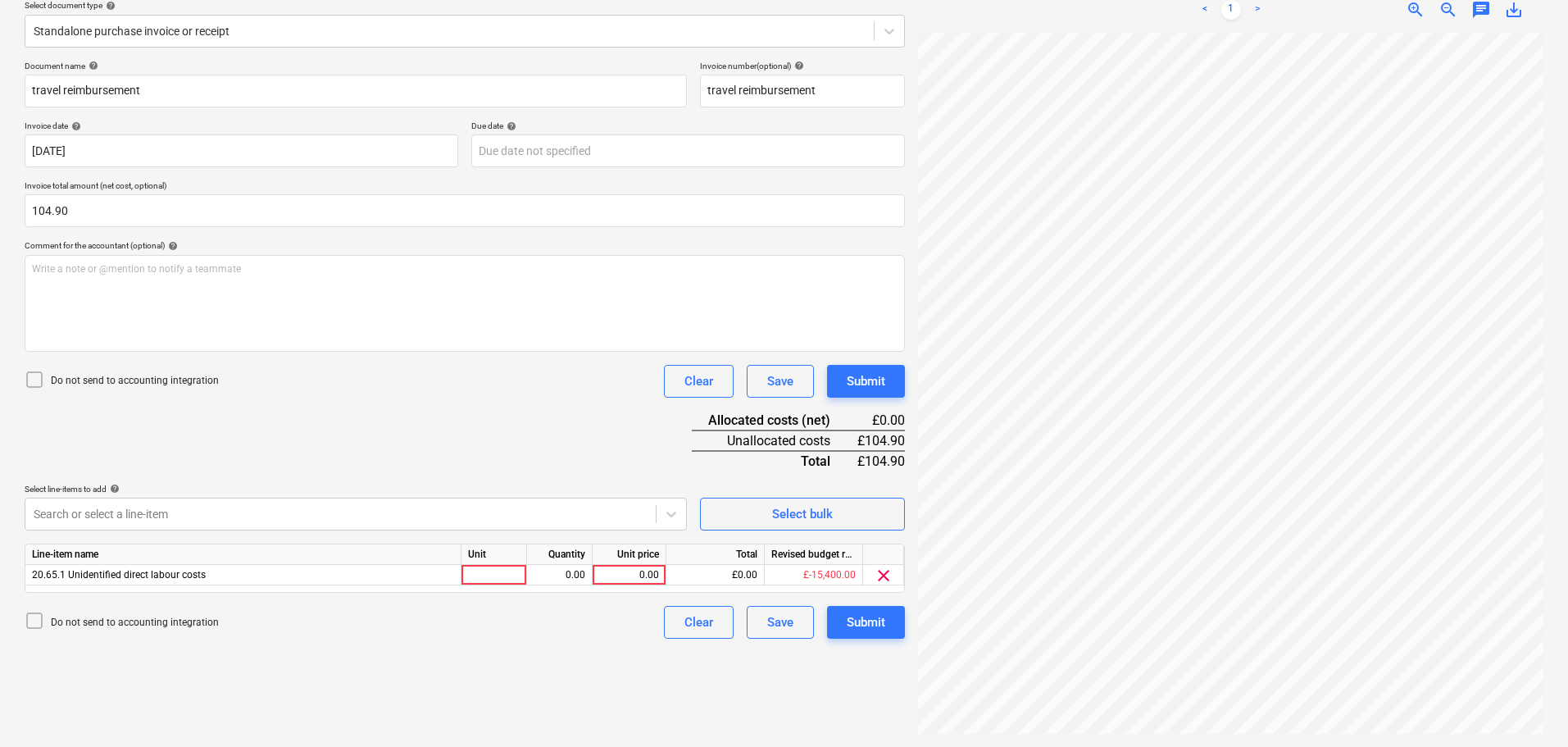
click at [746, 685] on div "Create new document Select company Julian Ionut Aiacoboaie Add new company Sele…" at bounding box center [465, 314] width 893 height 852
click at [650, 573] on div "0.00" at bounding box center [629, 575] width 60 height 21
type input "104.90"
click at [890, 383] on button "Submit" at bounding box center [866, 381] width 78 height 33
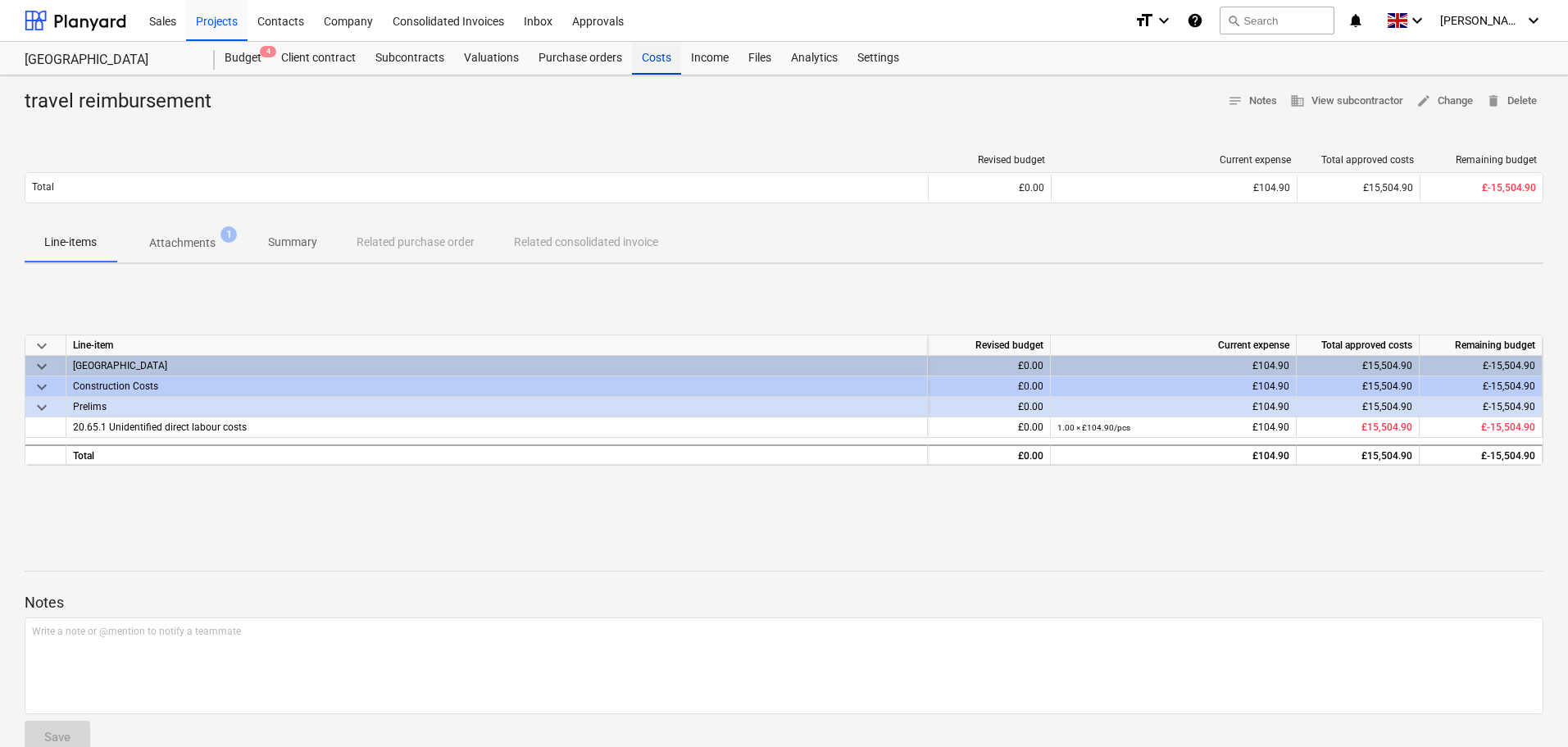
click at [650, 58] on div "Costs" at bounding box center [656, 58] width 49 height 33
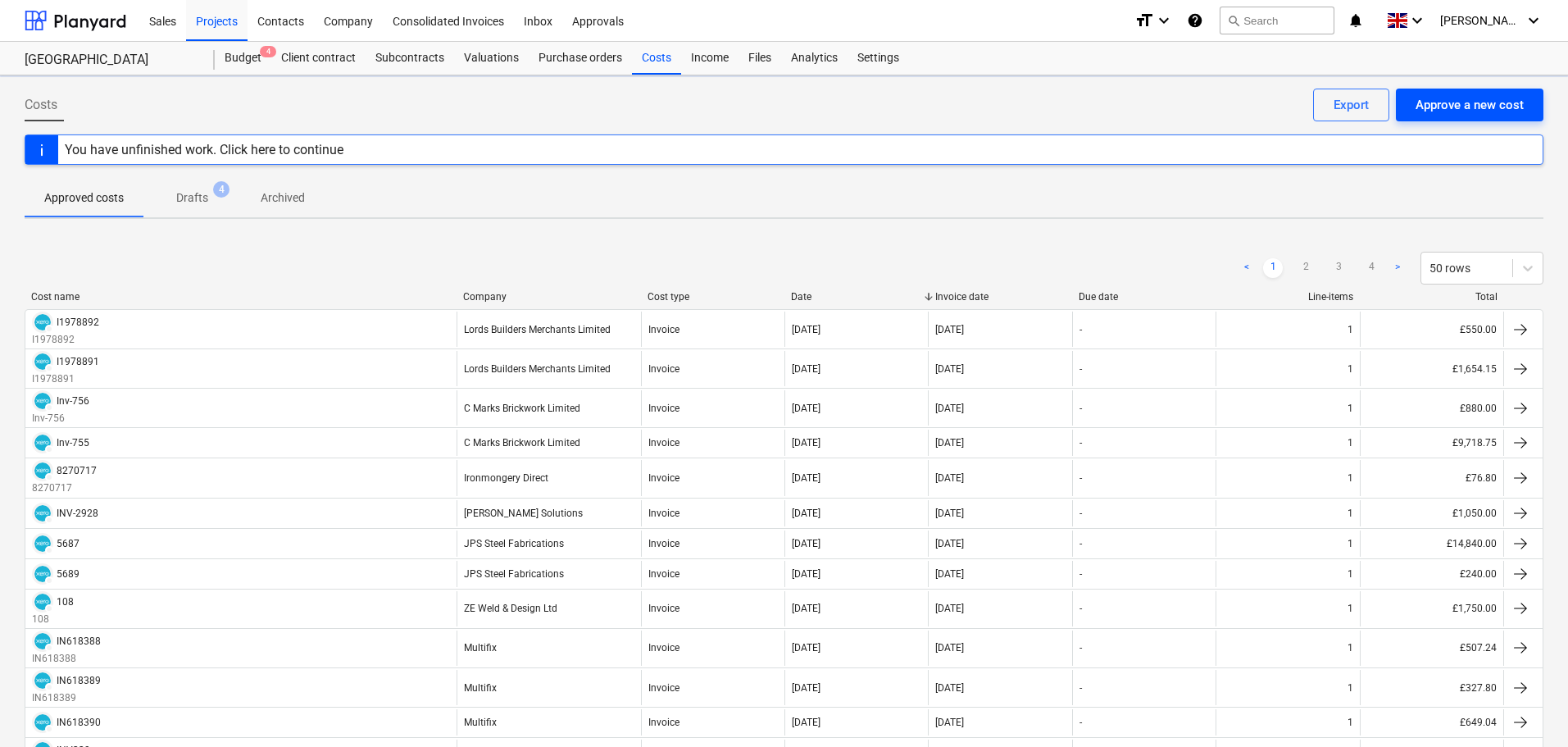
click at [1513, 101] on div "Approve a new cost" at bounding box center [1469, 105] width 108 height 21
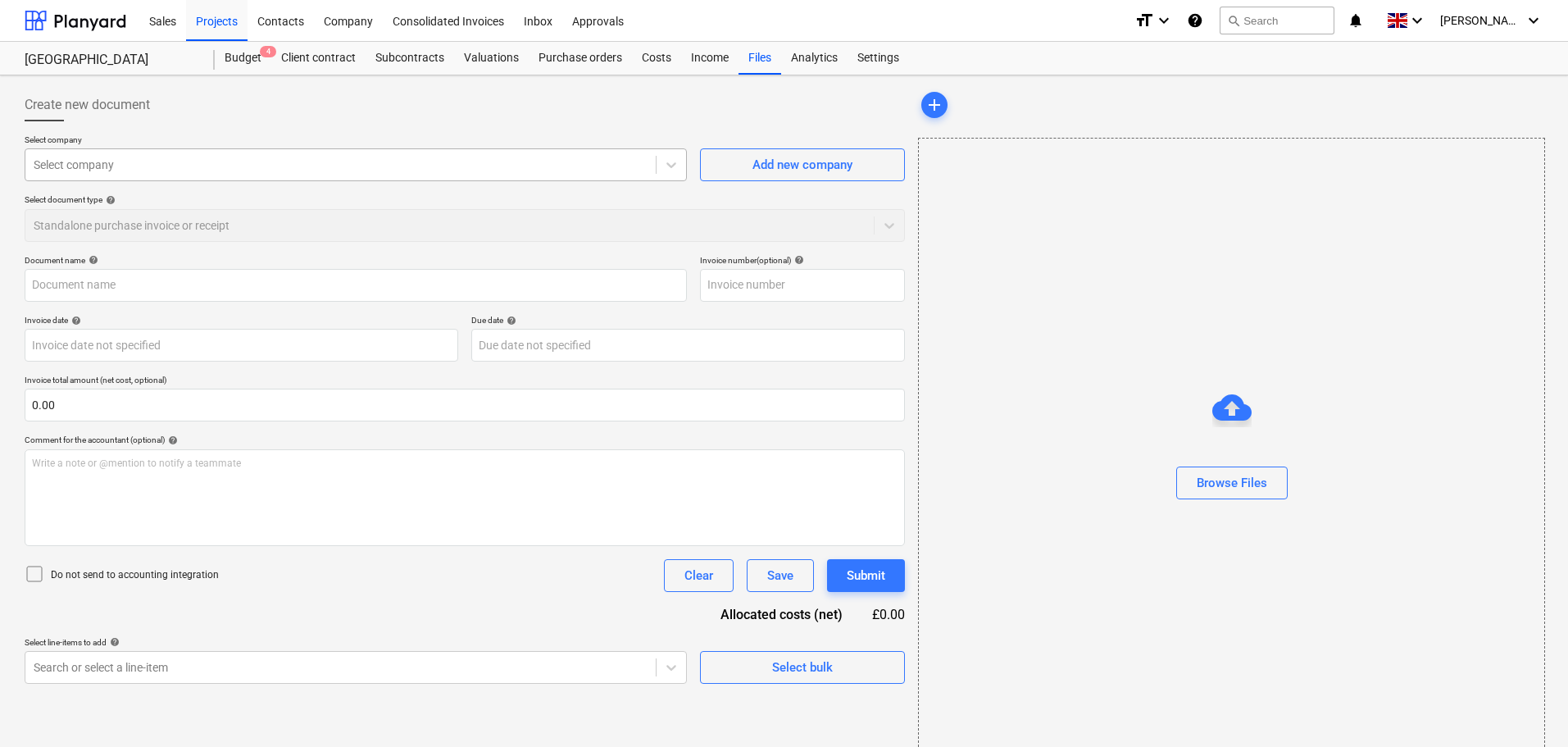
click at [214, 175] on div "Select company" at bounding box center [340, 165] width 630 height 23
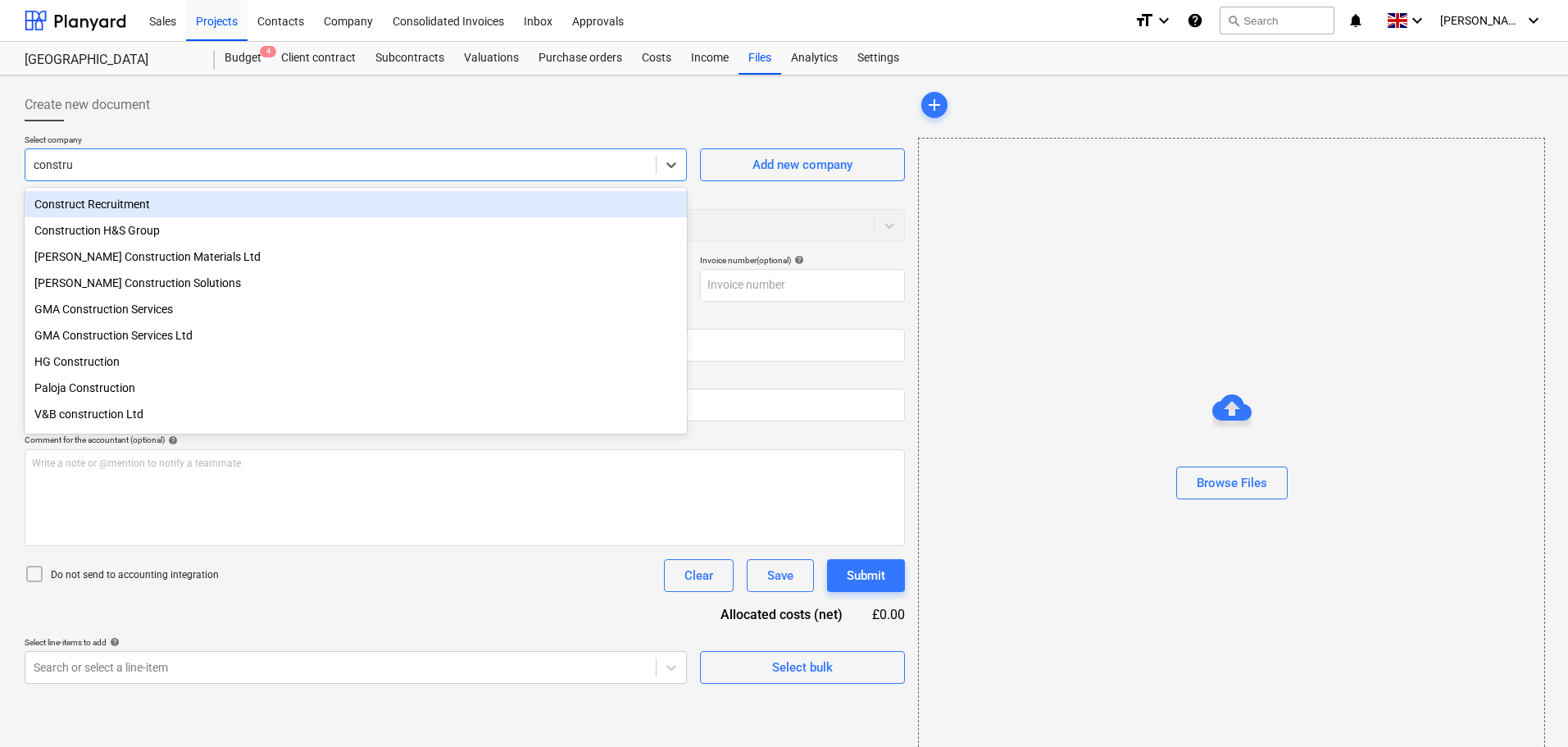
type input "construc"
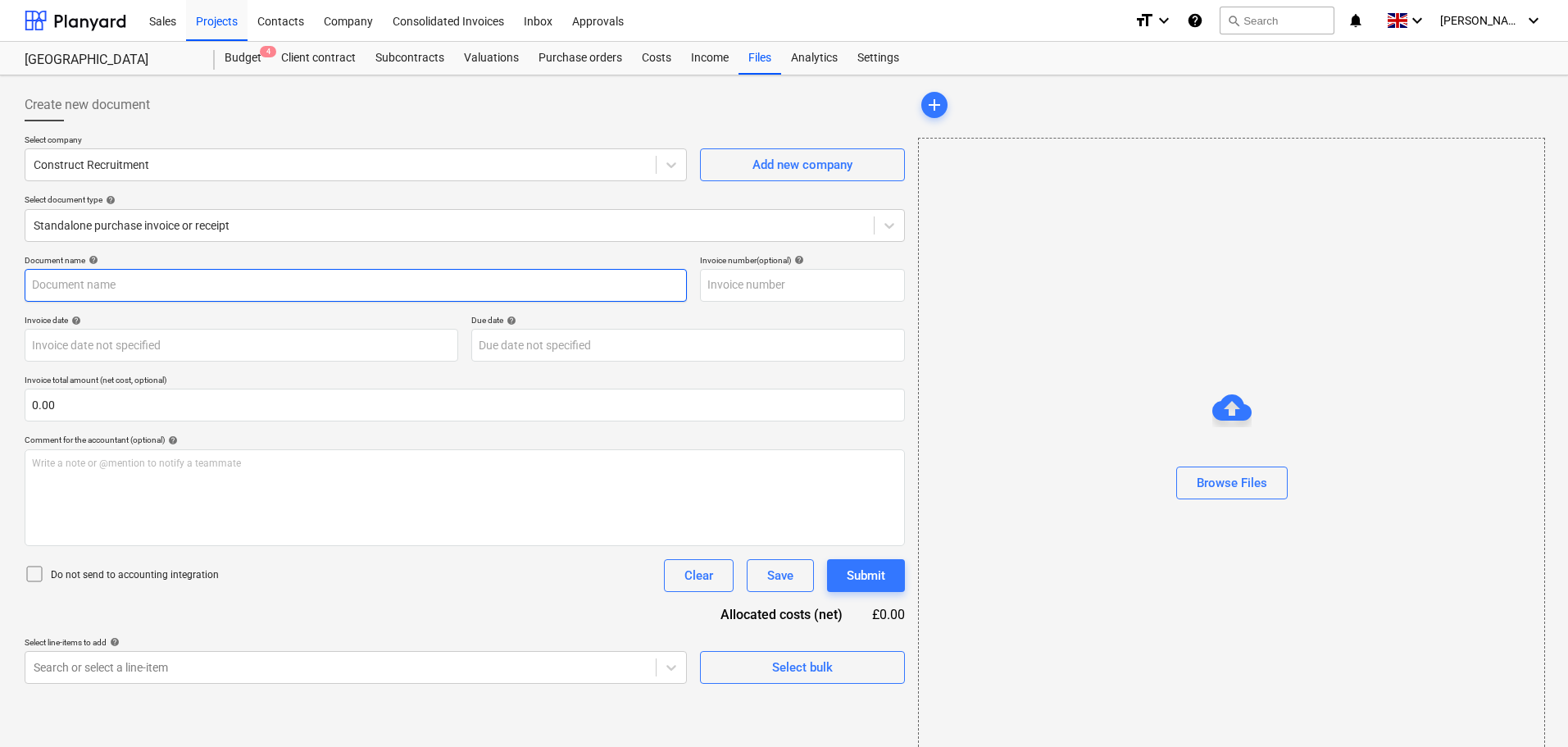
click at [89, 284] on input "text" at bounding box center [356, 285] width 662 height 33
paste input "105723"
type input "105723"
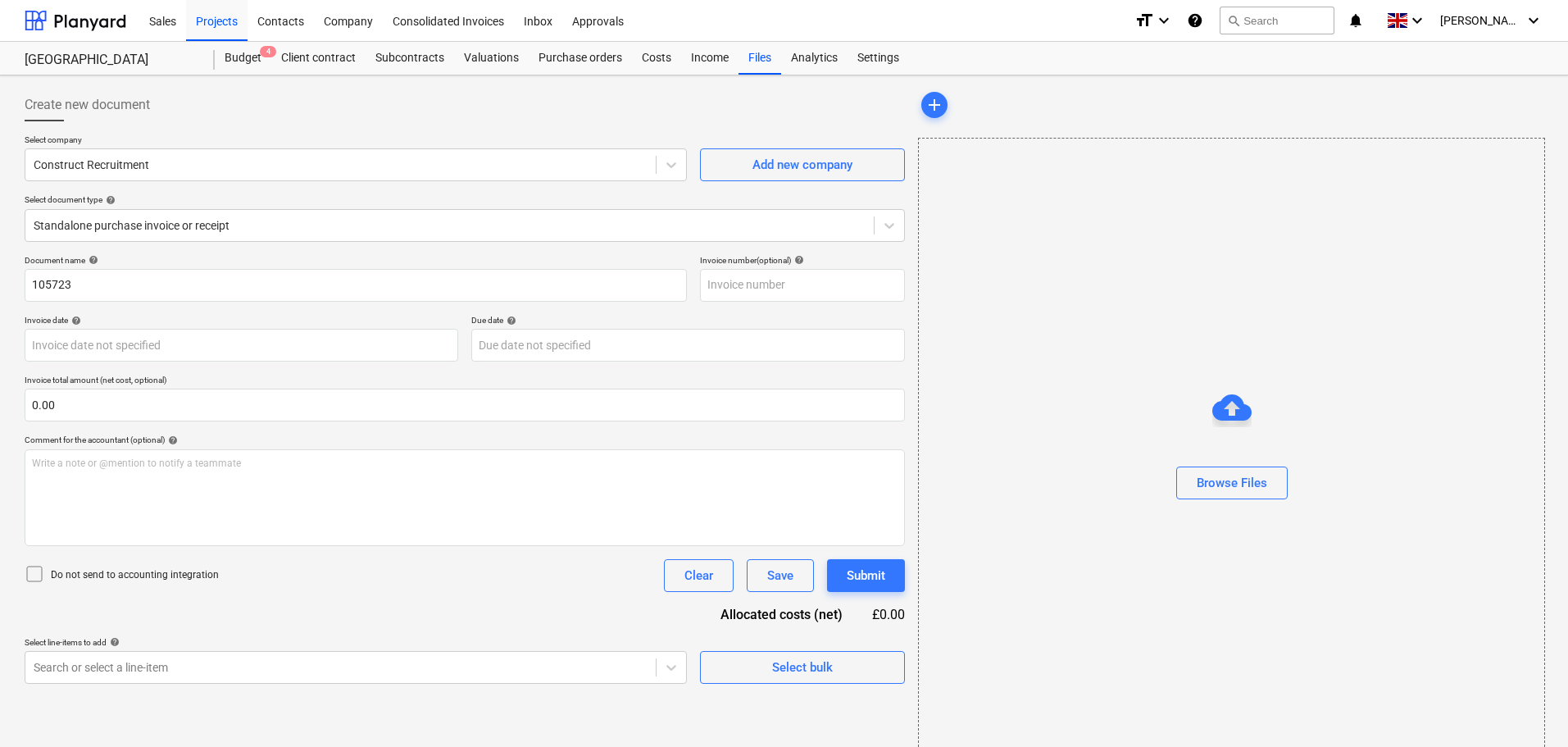
click at [212, 259] on div "Document name help" at bounding box center [356, 260] width 662 height 11
click at [718, 276] on input "text" at bounding box center [801, 285] width 205 height 33
paste input "105723"
type input "105723"
click at [151, 345] on body "Sales Projects Contacts Company Consolidated Invoices Inbox Approvals format_si…" at bounding box center [784, 374] width 1568 height 747
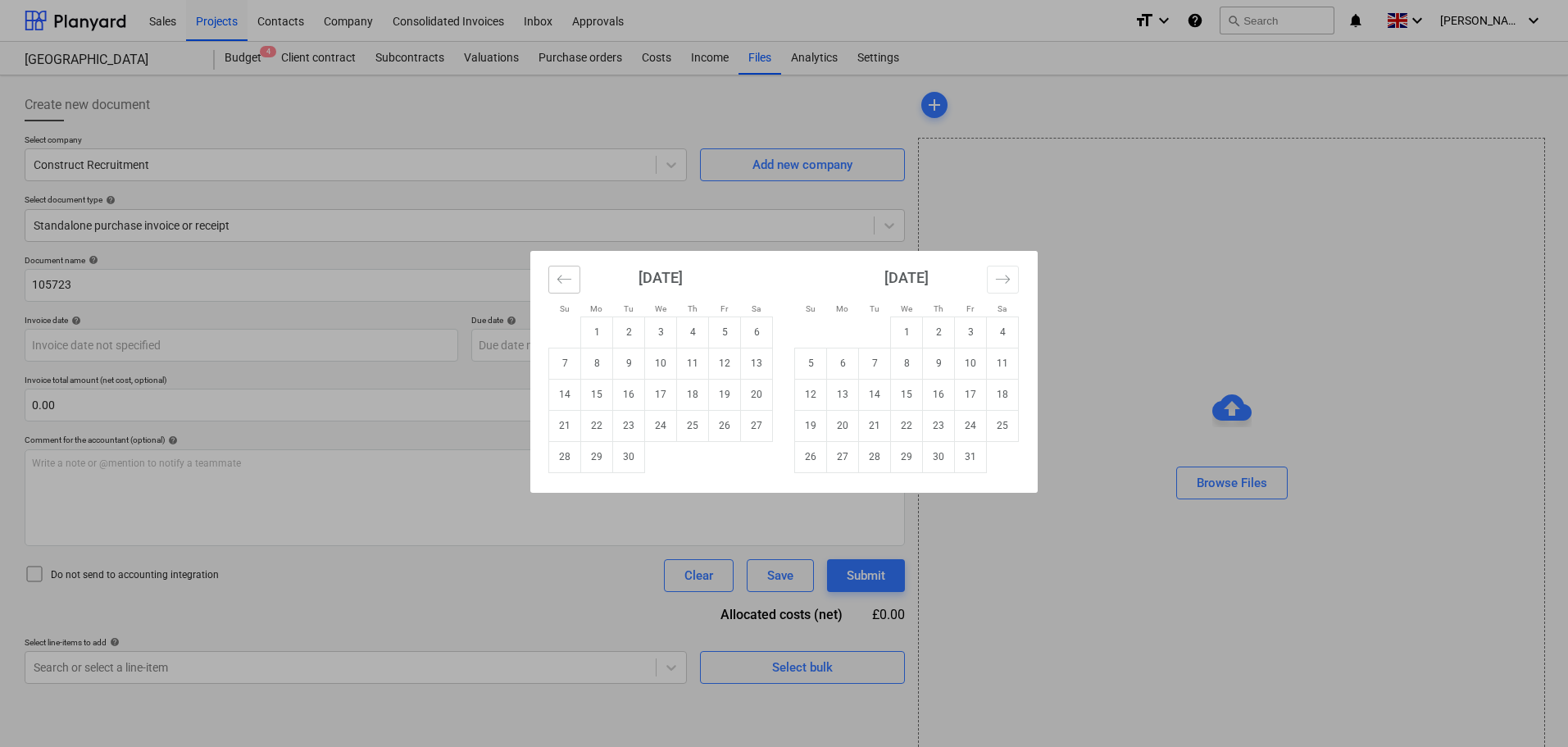
click at [560, 281] on icon "Move backward to switch to the previous month." at bounding box center [565, 278] width 14 height 8
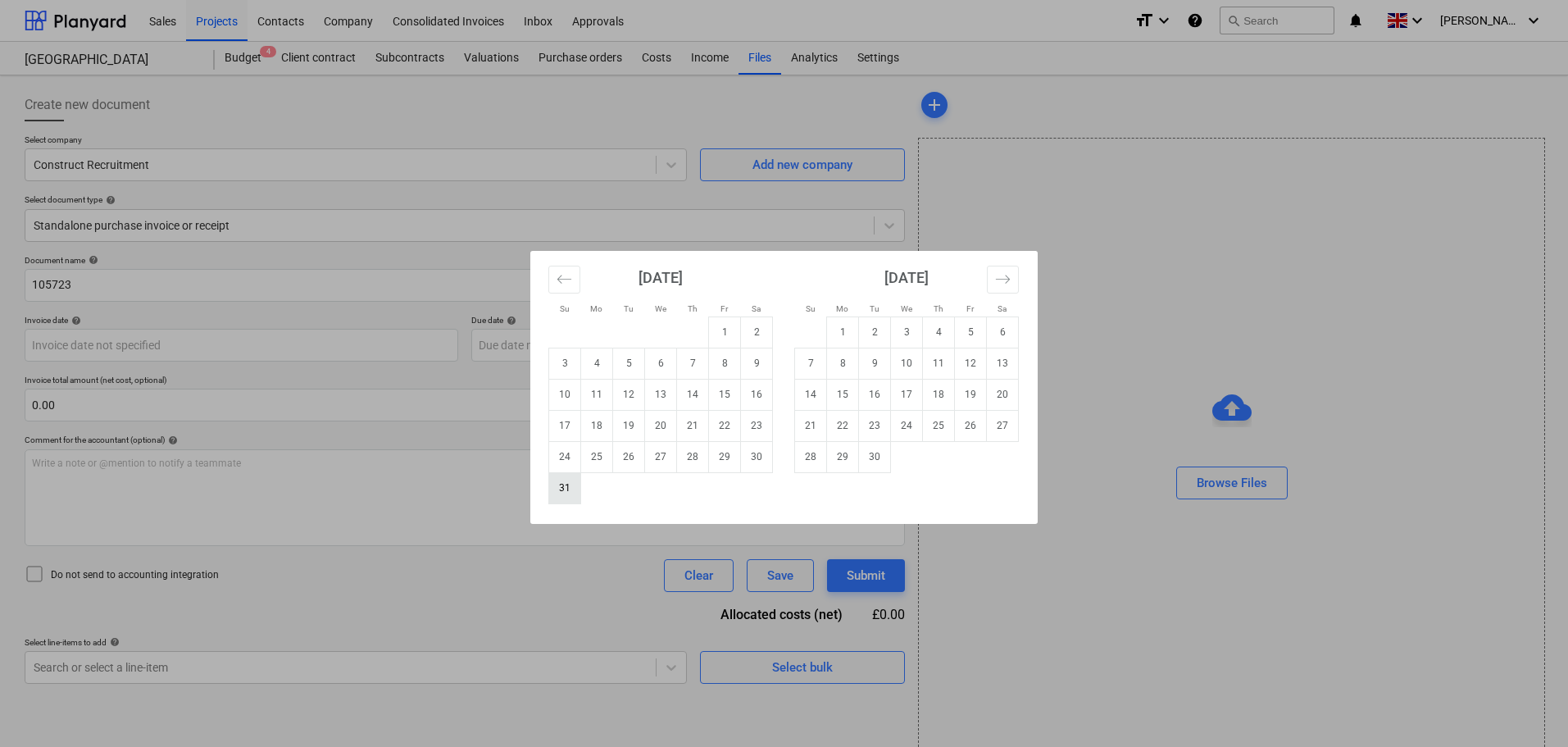
click at [564, 487] on td "31" at bounding box center [566, 487] width 32 height 31
type input "[DATE]"
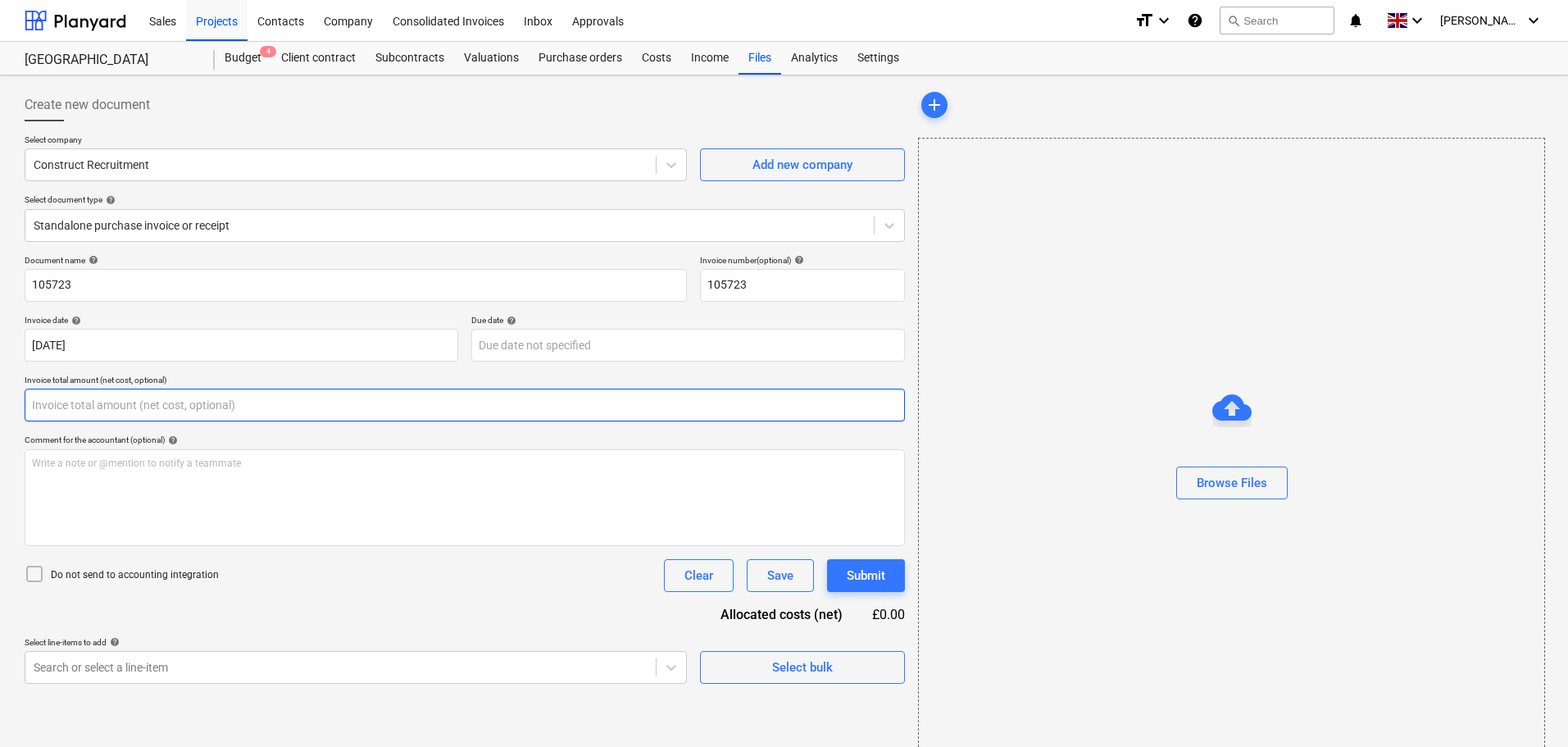
click at [107, 401] on input "text" at bounding box center [465, 405] width 880 height 33
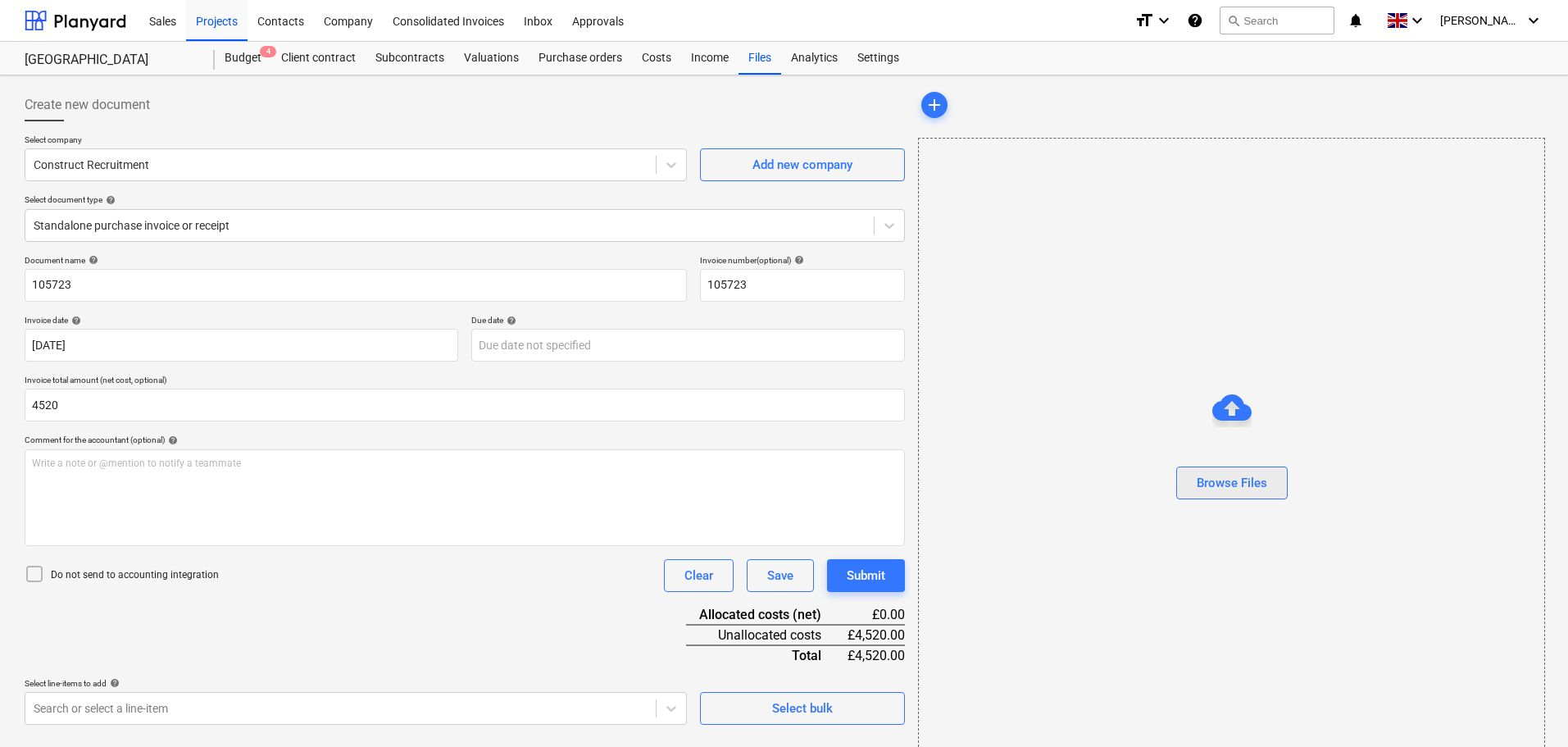
type input "4,520.00"
click at [1233, 482] on div "Browse Files" at bounding box center [1231, 483] width 71 height 21
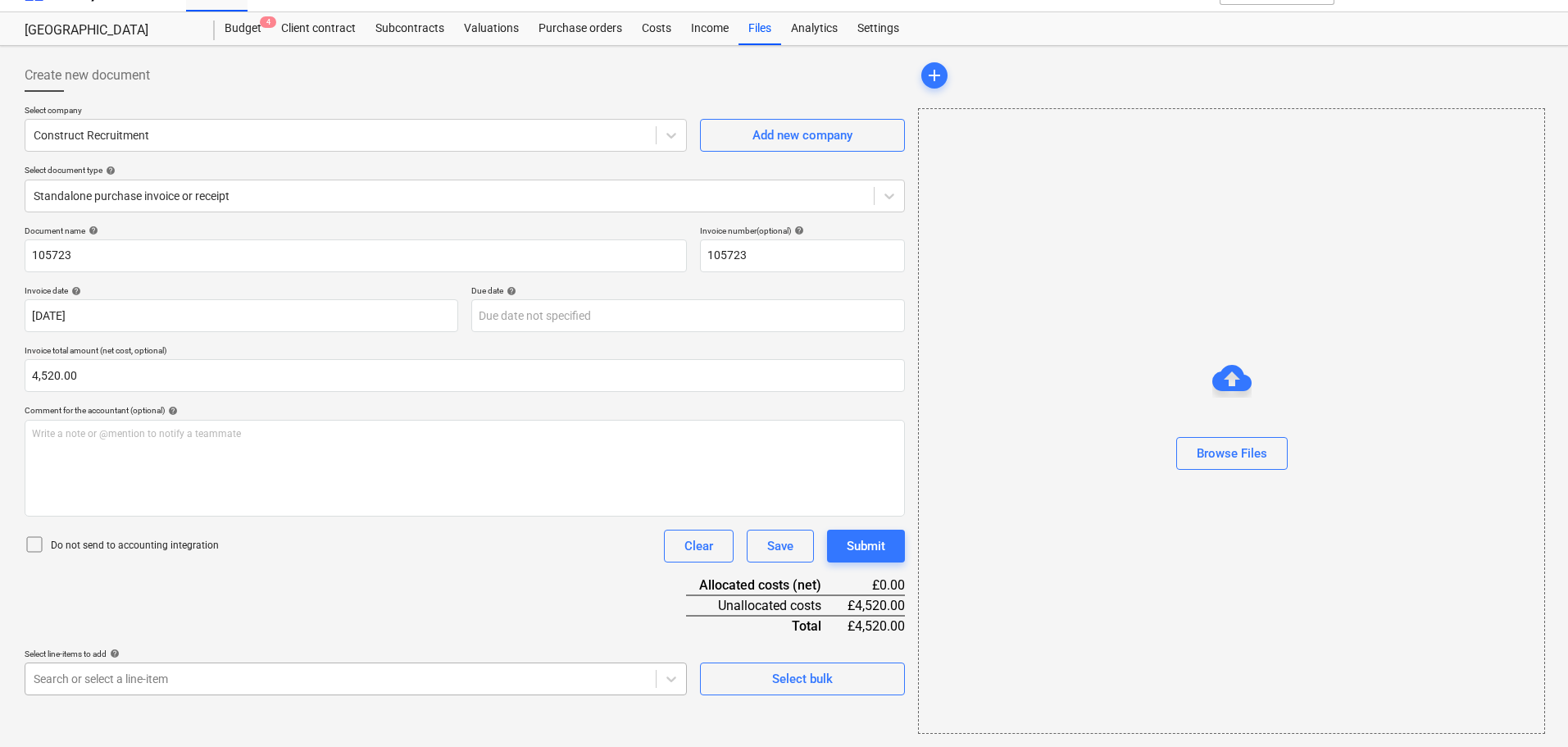
click at [166, 684] on body "Sales Projects Contacts Company Consolidated Invoices Inbox Approvals format_si…" at bounding box center [784, 344] width 1568 height 747
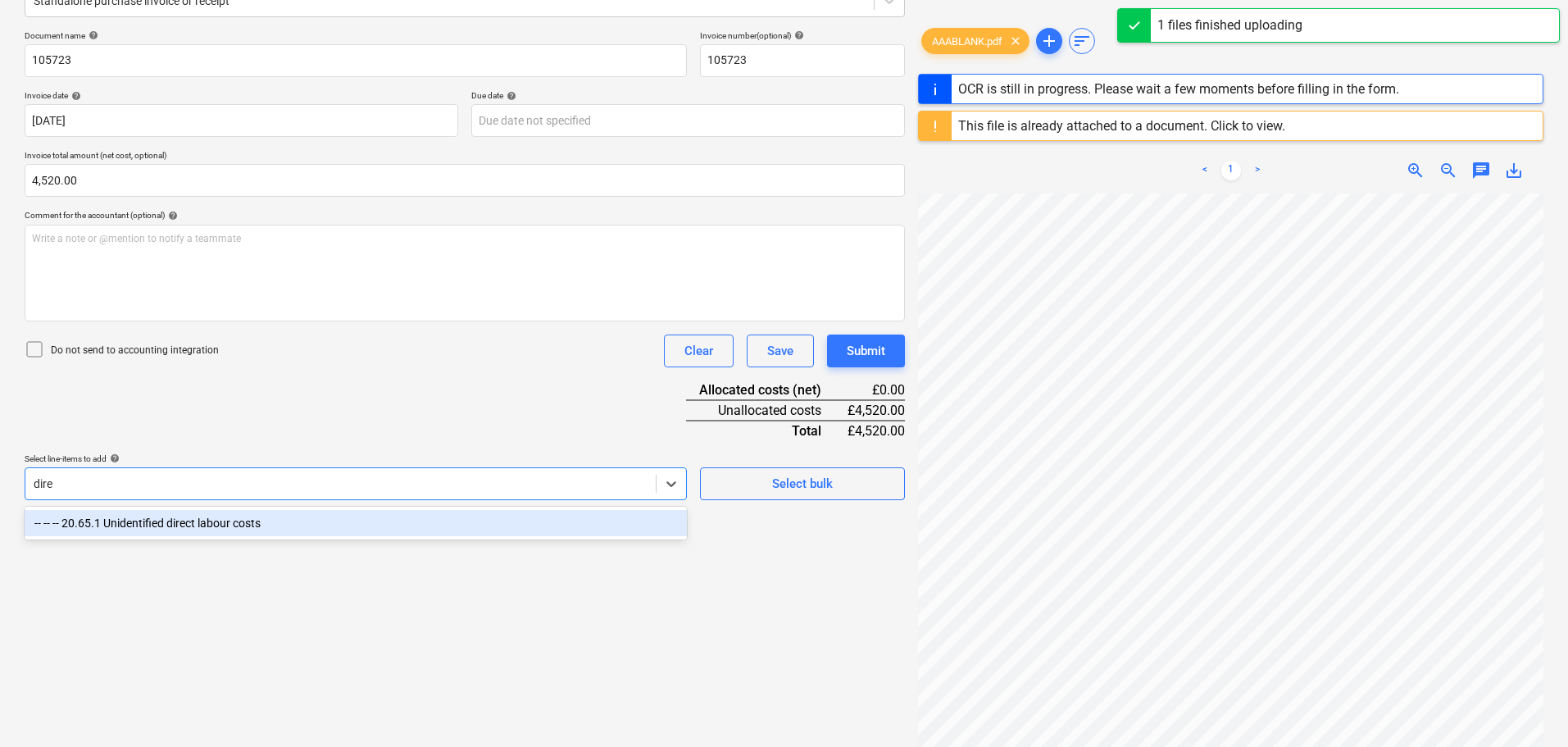
scroll to position [224, 0]
type input "direct"
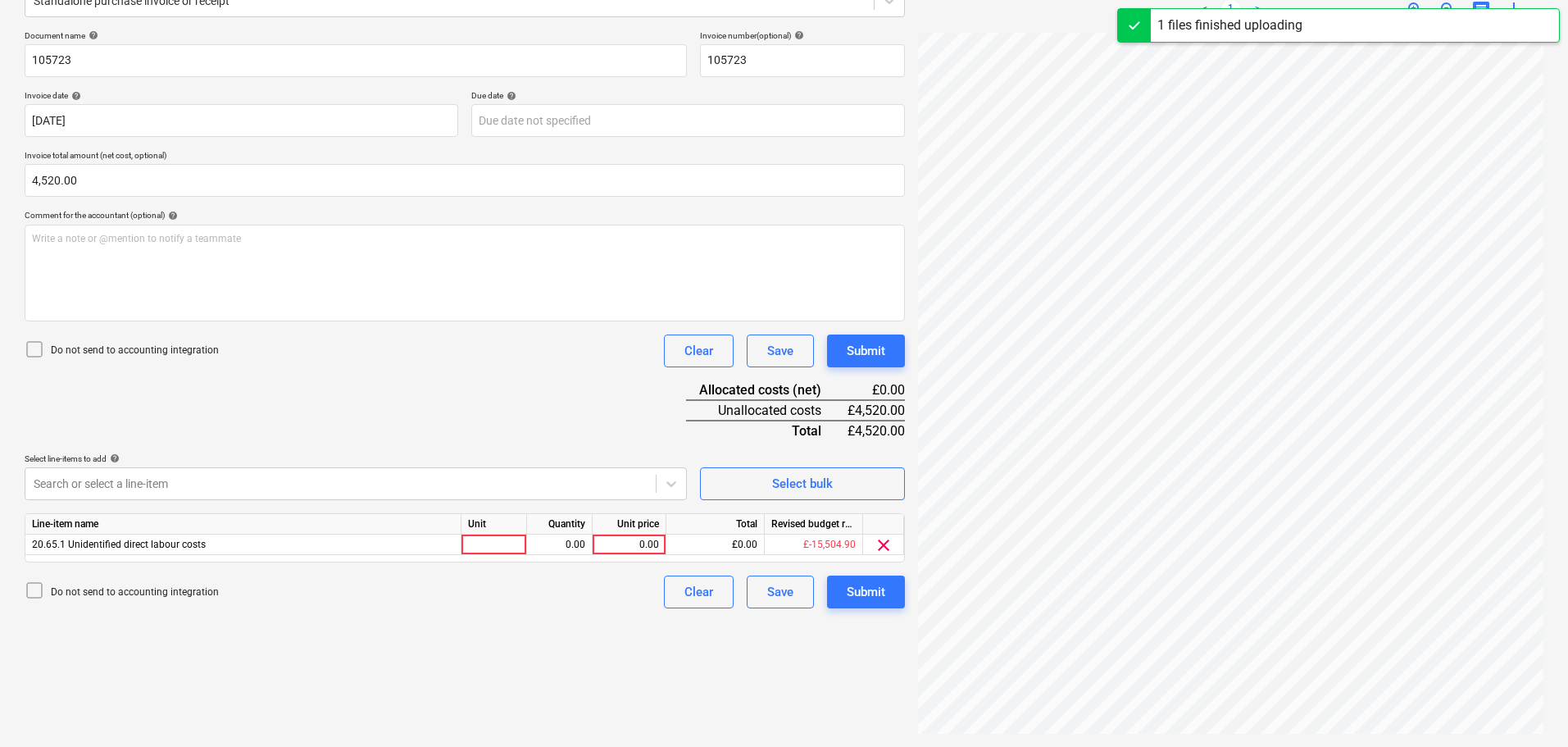
click at [515, 425] on div "Document name help 105723 Invoice number (optional) help 105723 Invoice date he…" at bounding box center [465, 319] width 880 height 578
click at [644, 550] on div "0.00" at bounding box center [629, 544] width 60 height 21
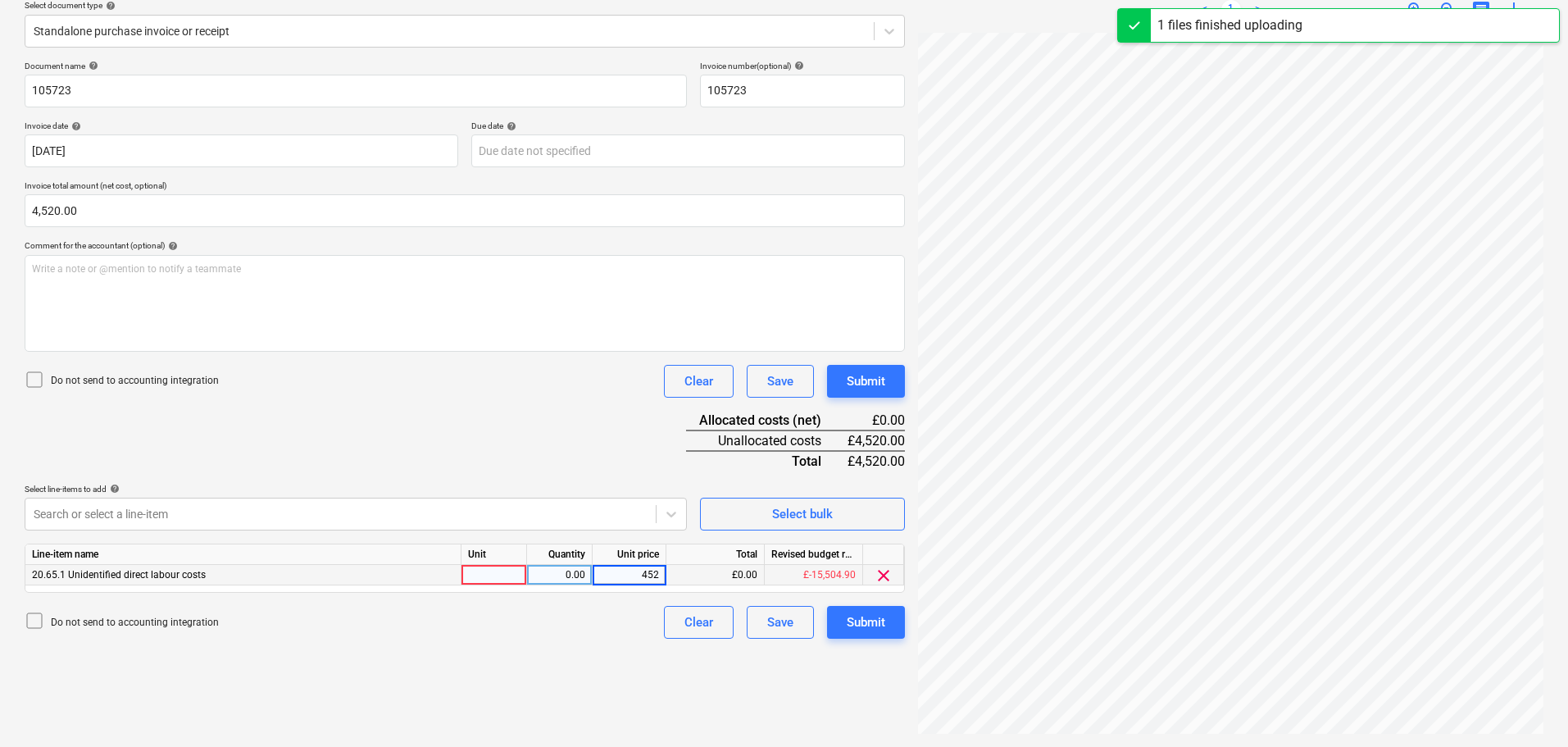
type input "4520"
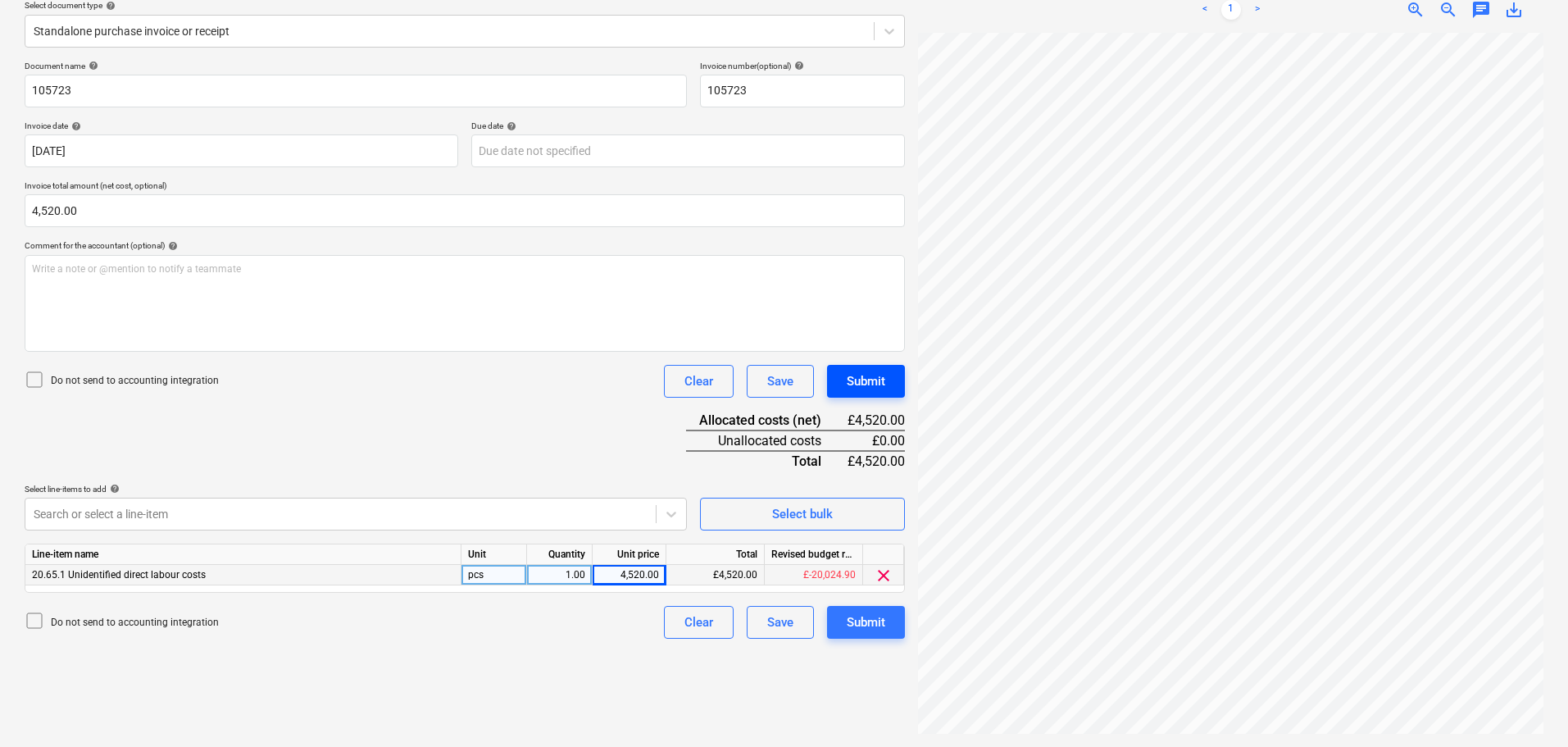
click at [859, 377] on div "Submit" at bounding box center [866, 382] width 38 height 21
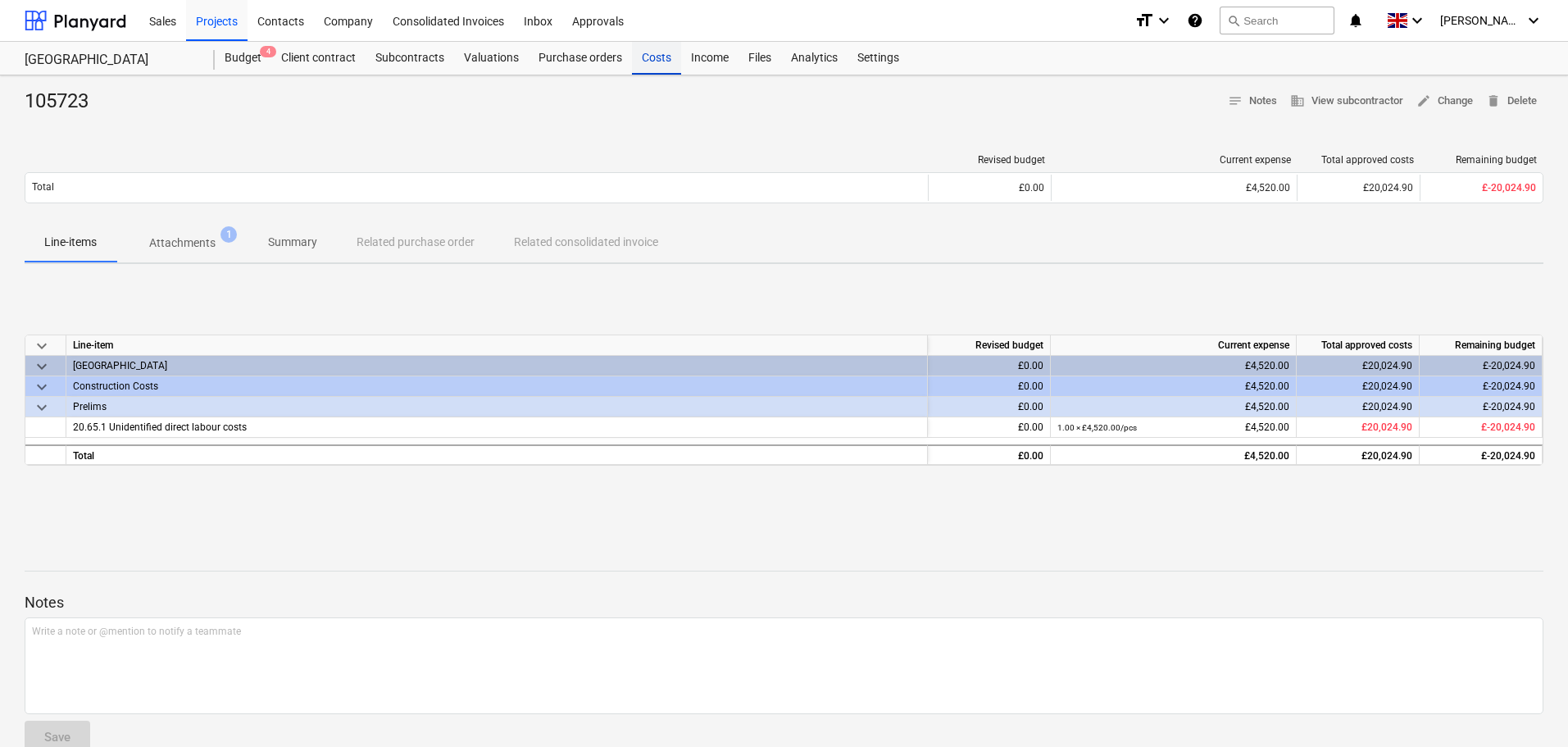
click at [658, 50] on div "Costs" at bounding box center [656, 58] width 49 height 33
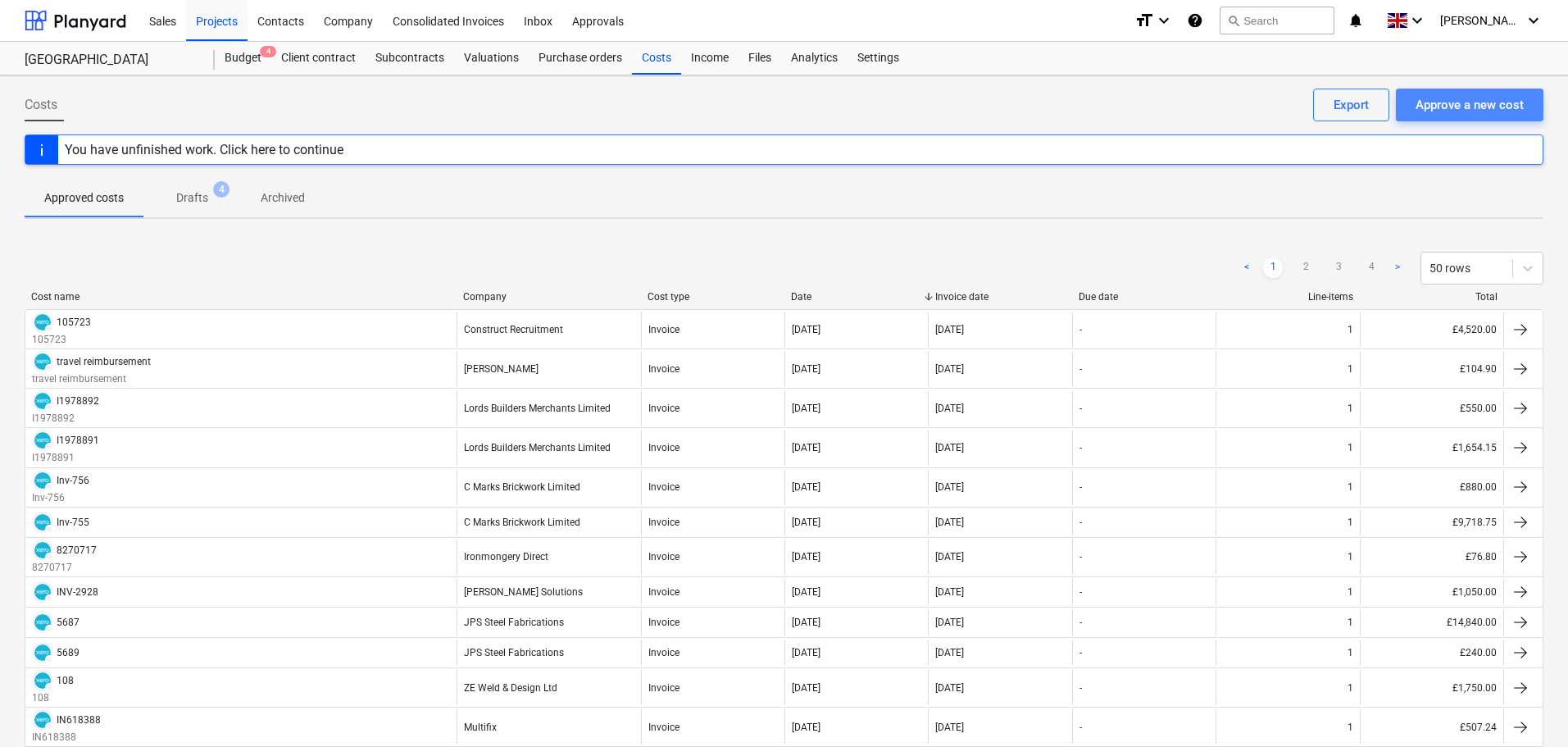
click at [1454, 96] on div "Approve a new cost" at bounding box center [1469, 105] width 108 height 21
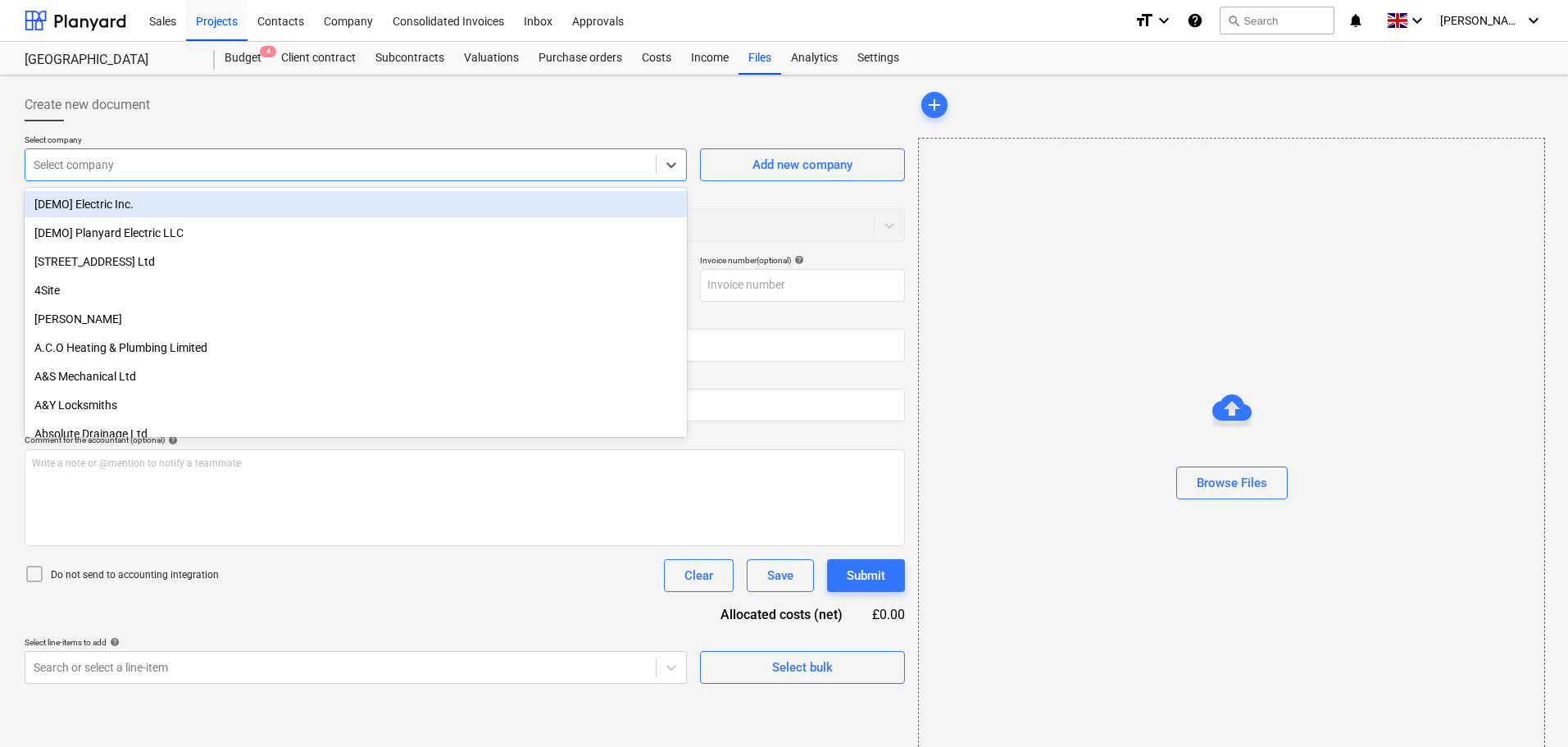
click at [242, 159] on div at bounding box center [340, 164] width 614 height 16
type input "hole"
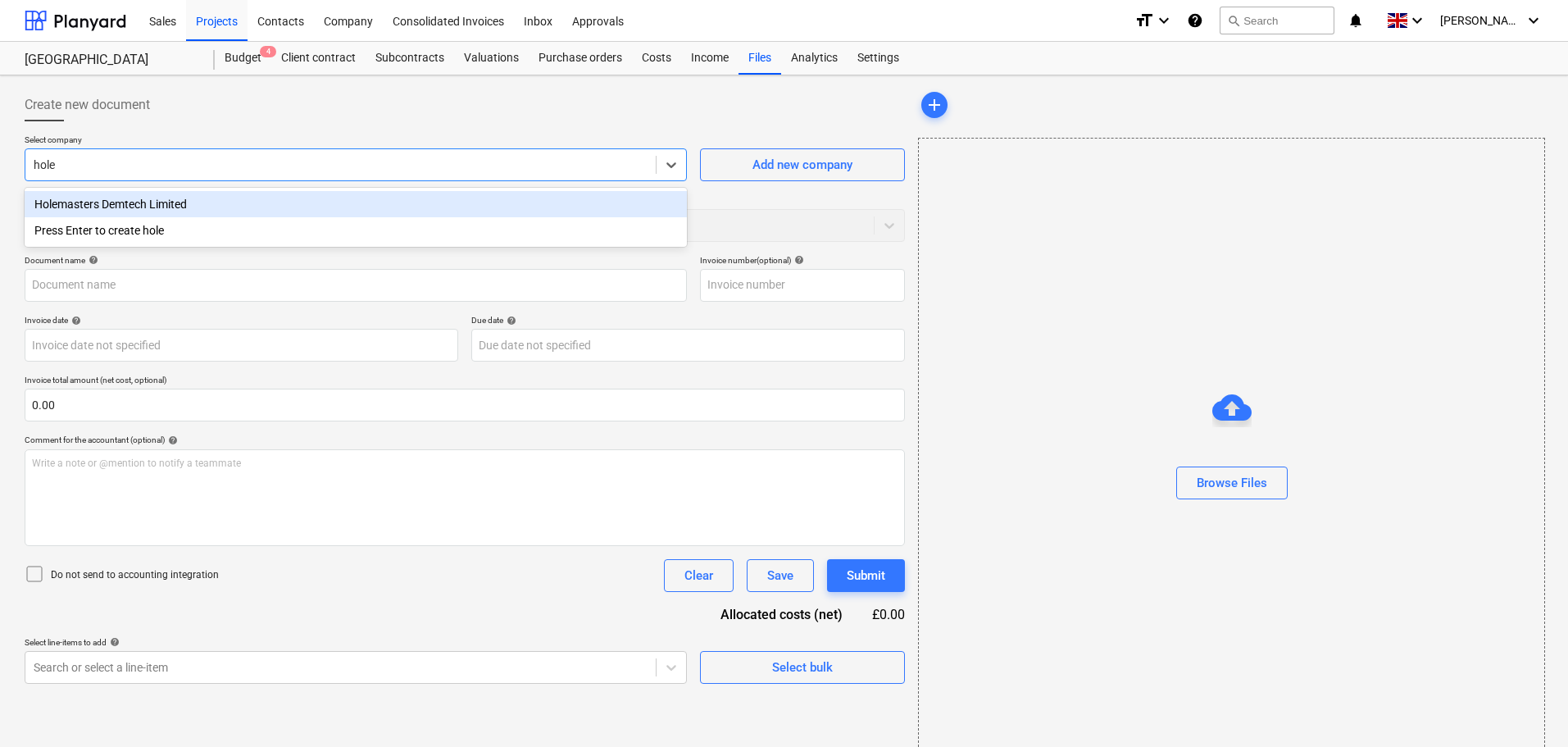
click at [217, 203] on div "Holemasters Demtech Limited" at bounding box center [356, 204] width 662 height 26
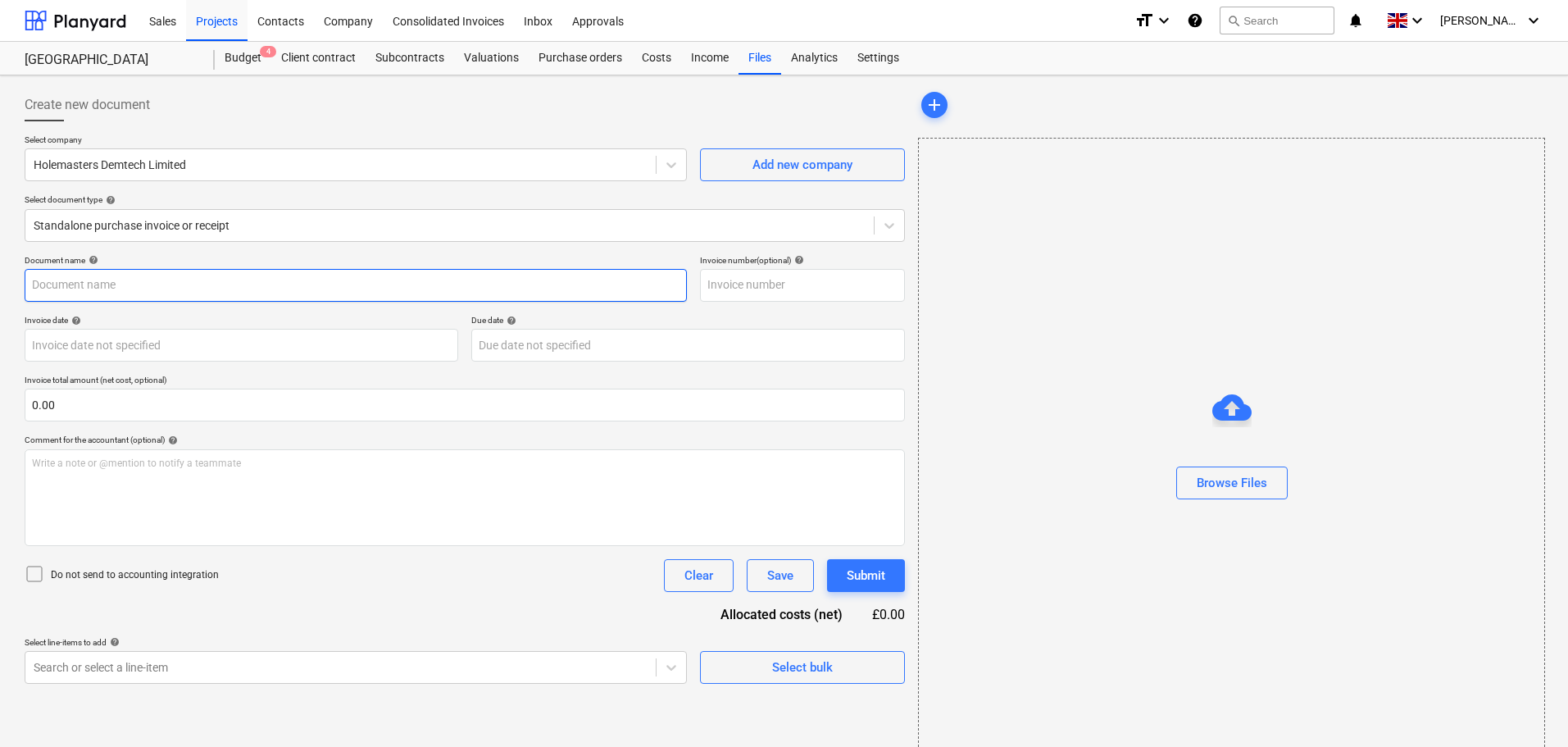
click at [65, 289] on input "text" at bounding box center [356, 285] width 662 height 33
paste input "'0000093330"
drag, startPoint x: 35, startPoint y: 281, endPoint x: 120, endPoint y: 290, distance: 85.5
click at [38, 283] on input "'0000093330" at bounding box center [356, 285] width 662 height 33
type input "0000093330"
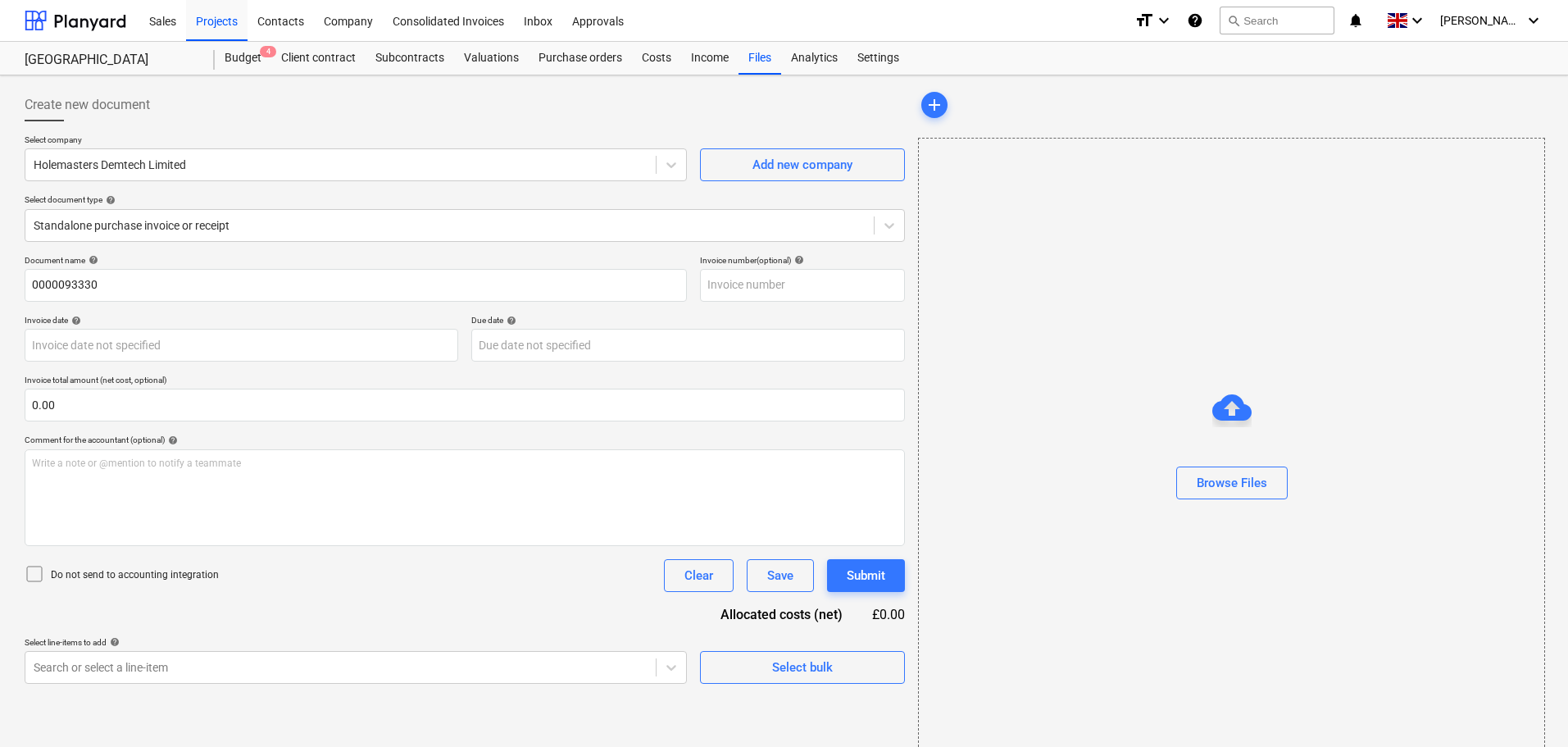
click at [139, 311] on div "Document name help 0000093330 Invoice number (optional) help Invoice date help …" at bounding box center [465, 469] width 880 height 429
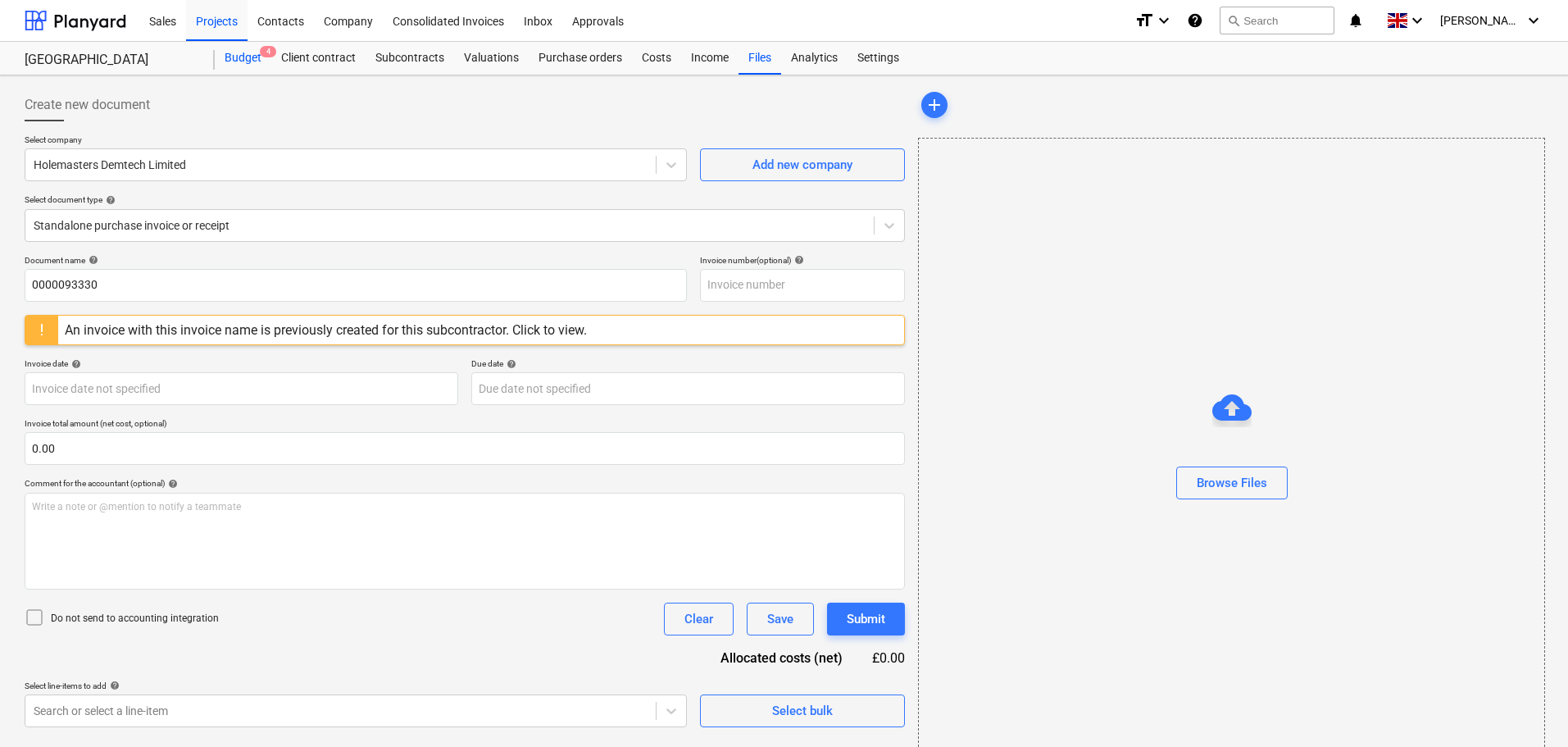
click at [246, 58] on div "Budget 4" at bounding box center [242, 58] width 56 height 33
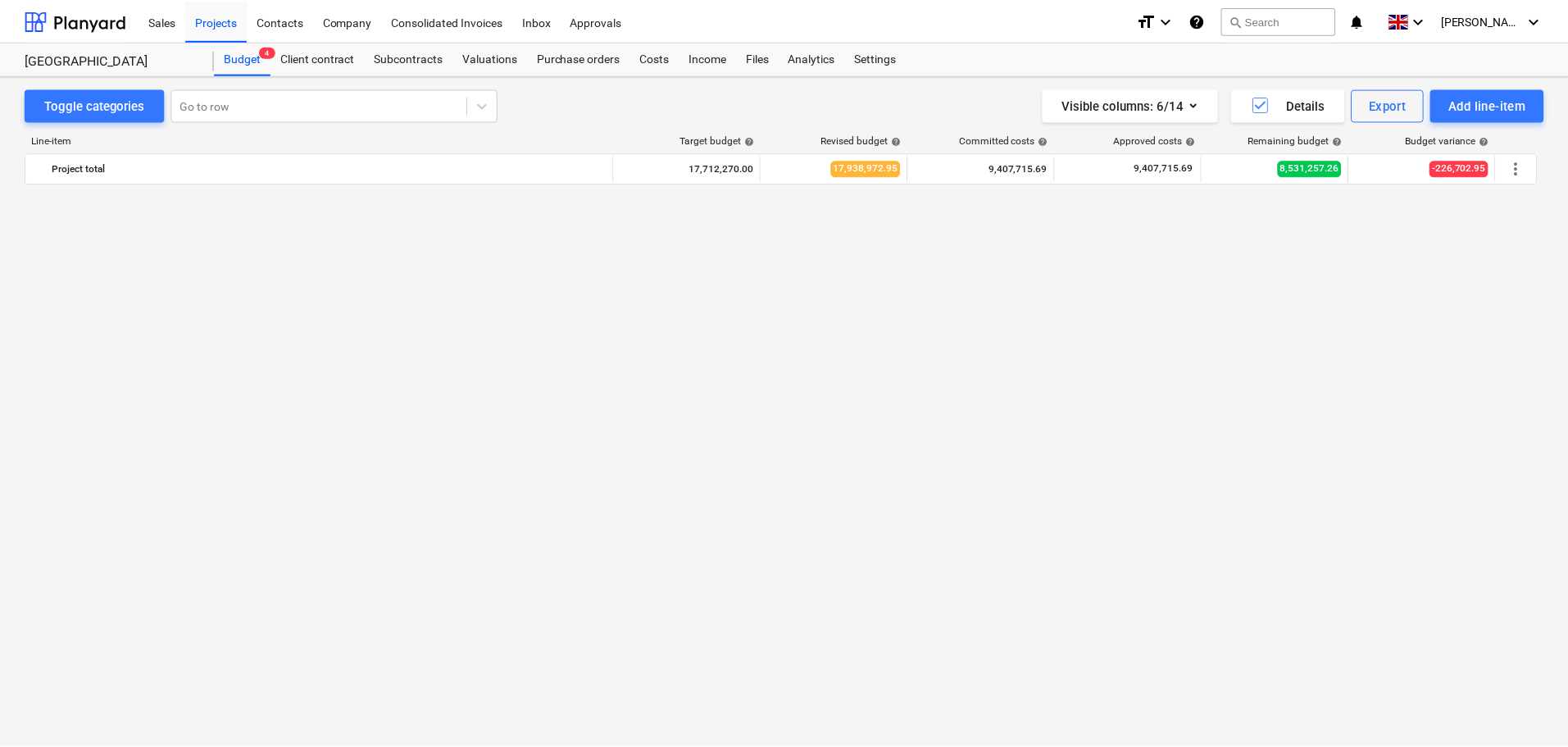
scroll to position [2094, 0]
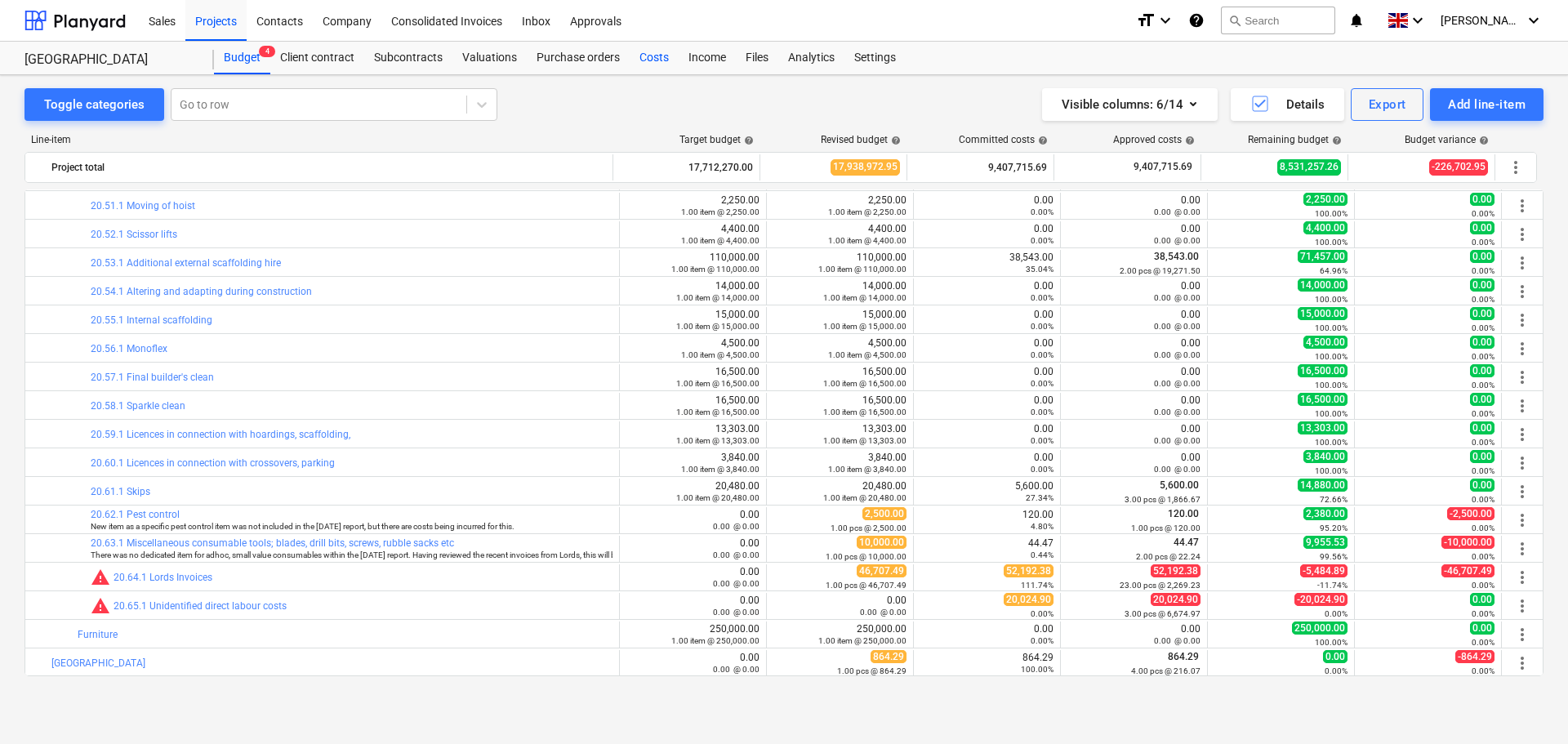
click at [657, 56] on div "Costs" at bounding box center [654, 58] width 49 height 33
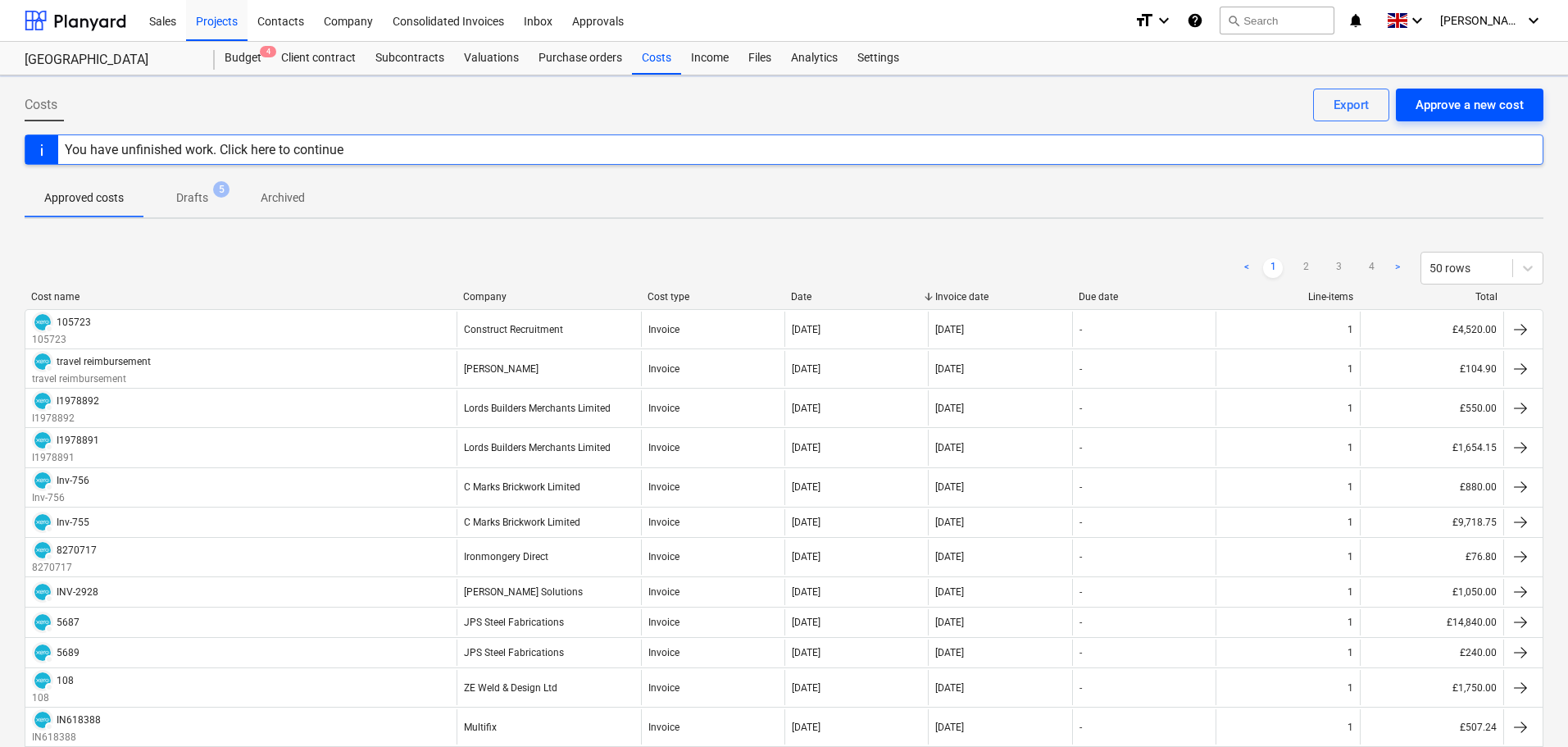
click at [1456, 105] on div "Approve a new cost" at bounding box center [1469, 105] width 108 height 21
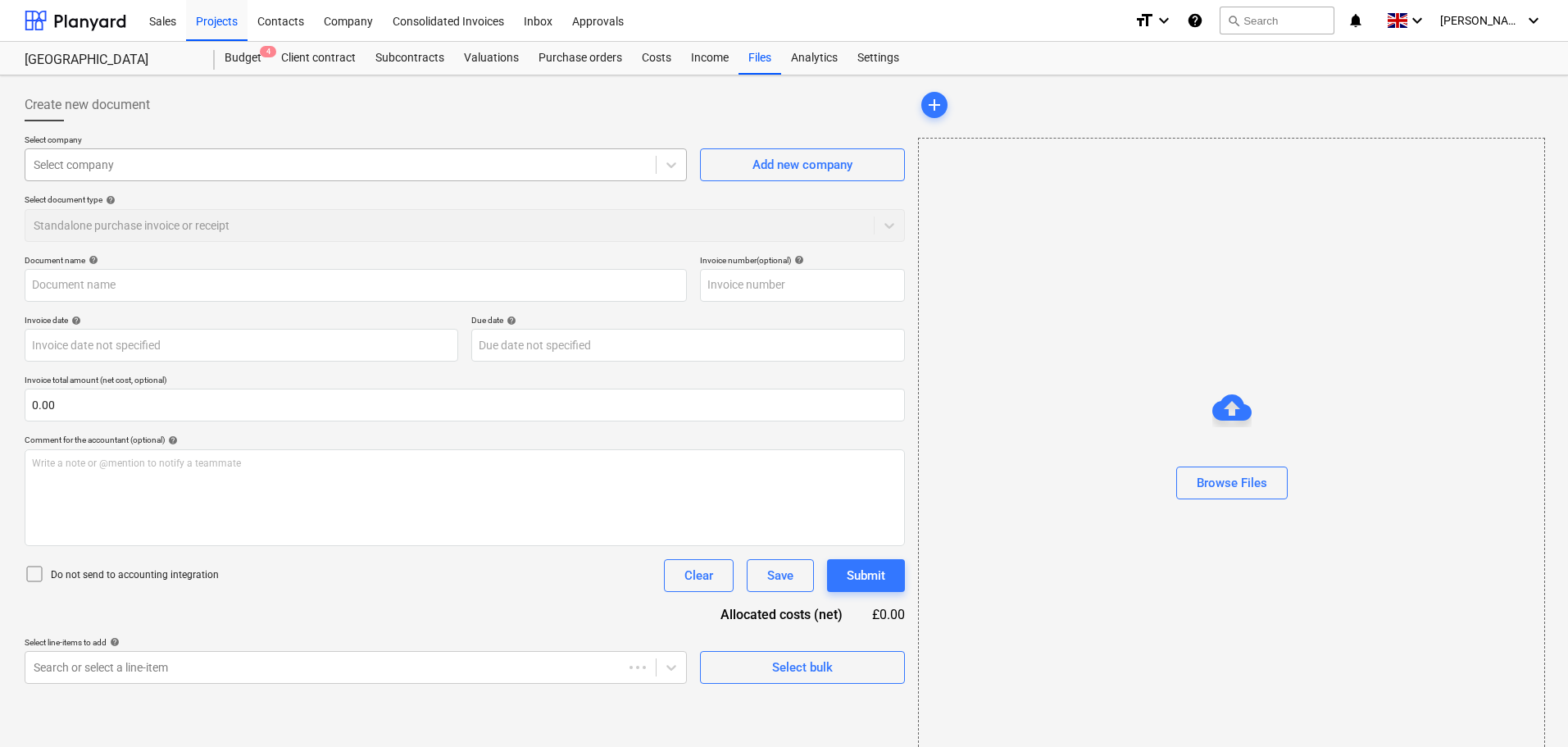
click at [236, 177] on div "Select company" at bounding box center [356, 164] width 662 height 33
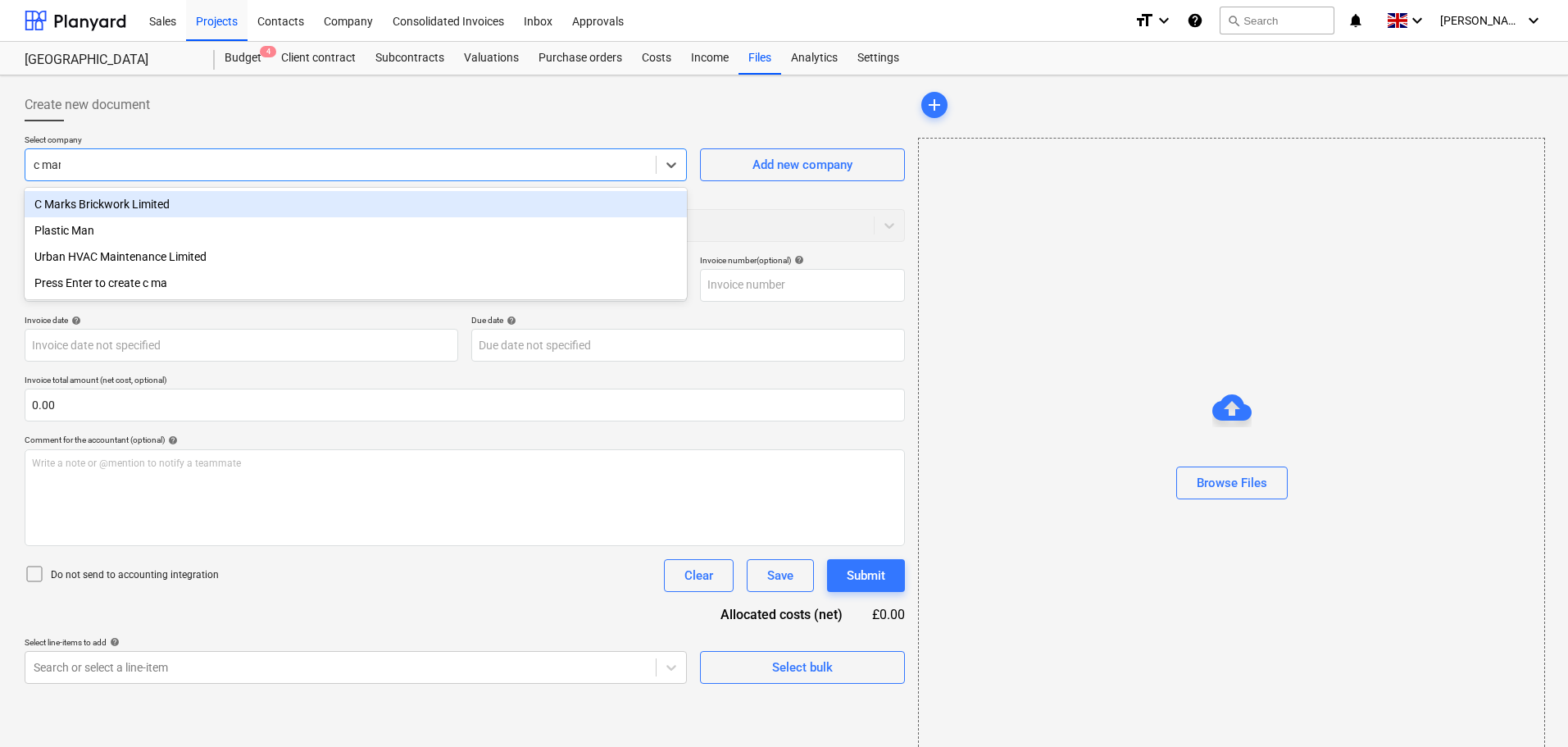
type input "c mark"
click at [255, 206] on div "C Marks Brickwork Limited" at bounding box center [356, 204] width 662 height 26
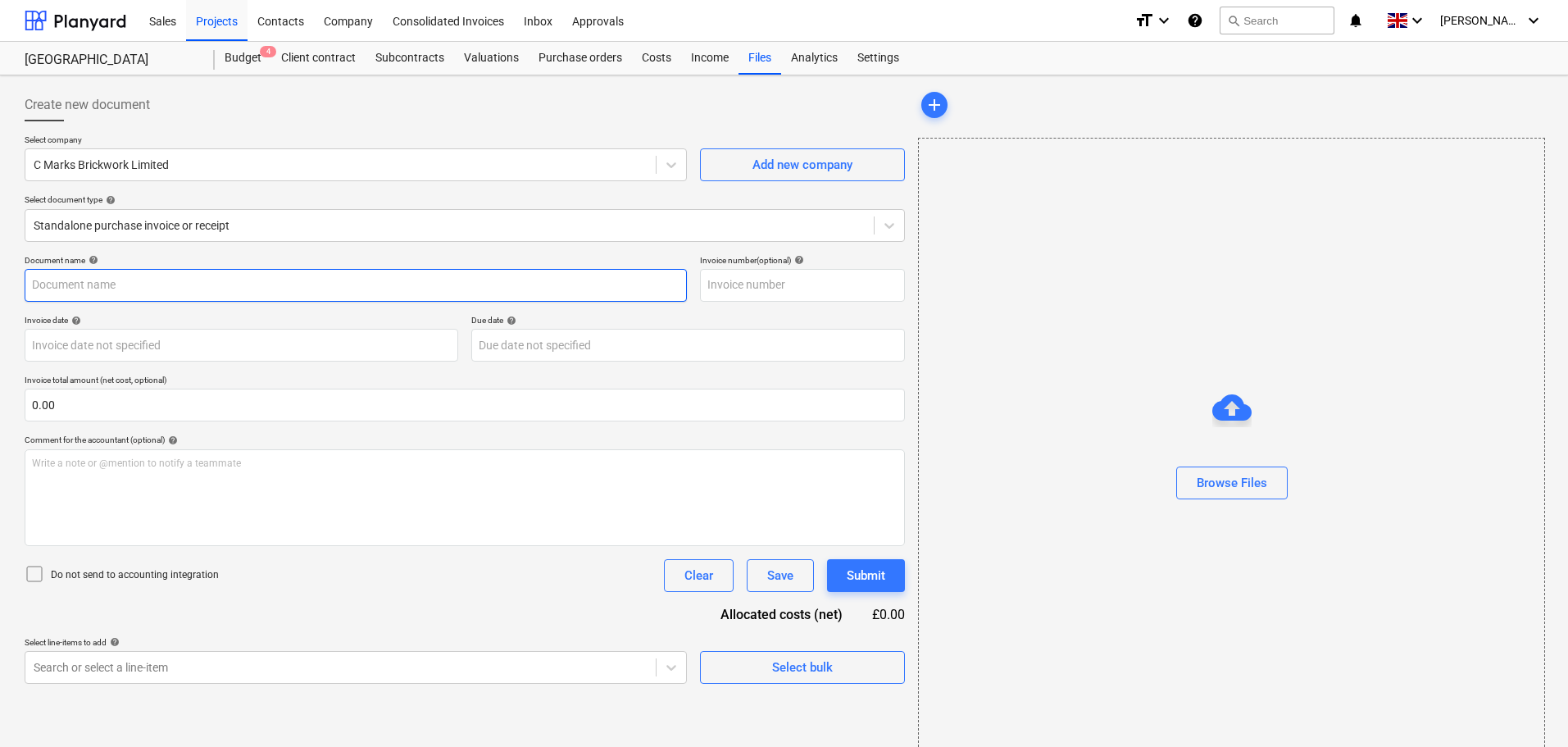
click at [99, 279] on input "text" at bounding box center [356, 285] width 662 height 33
type input "inv-759"
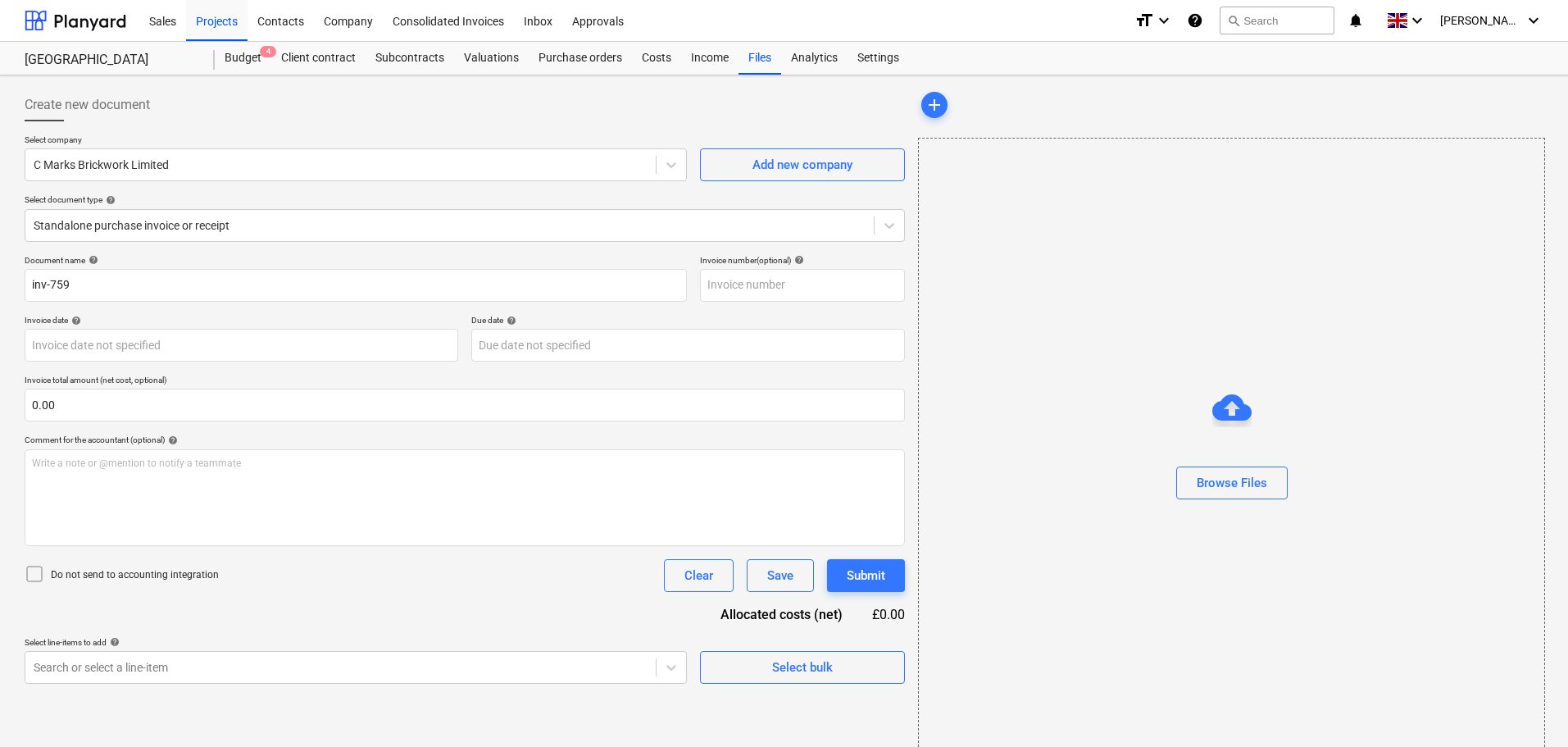
click at [167, 318] on div "Invoice date help" at bounding box center [241, 320] width 433 height 11
click at [1213, 473] on div "Browse Files" at bounding box center [1231, 483] width 71 height 21
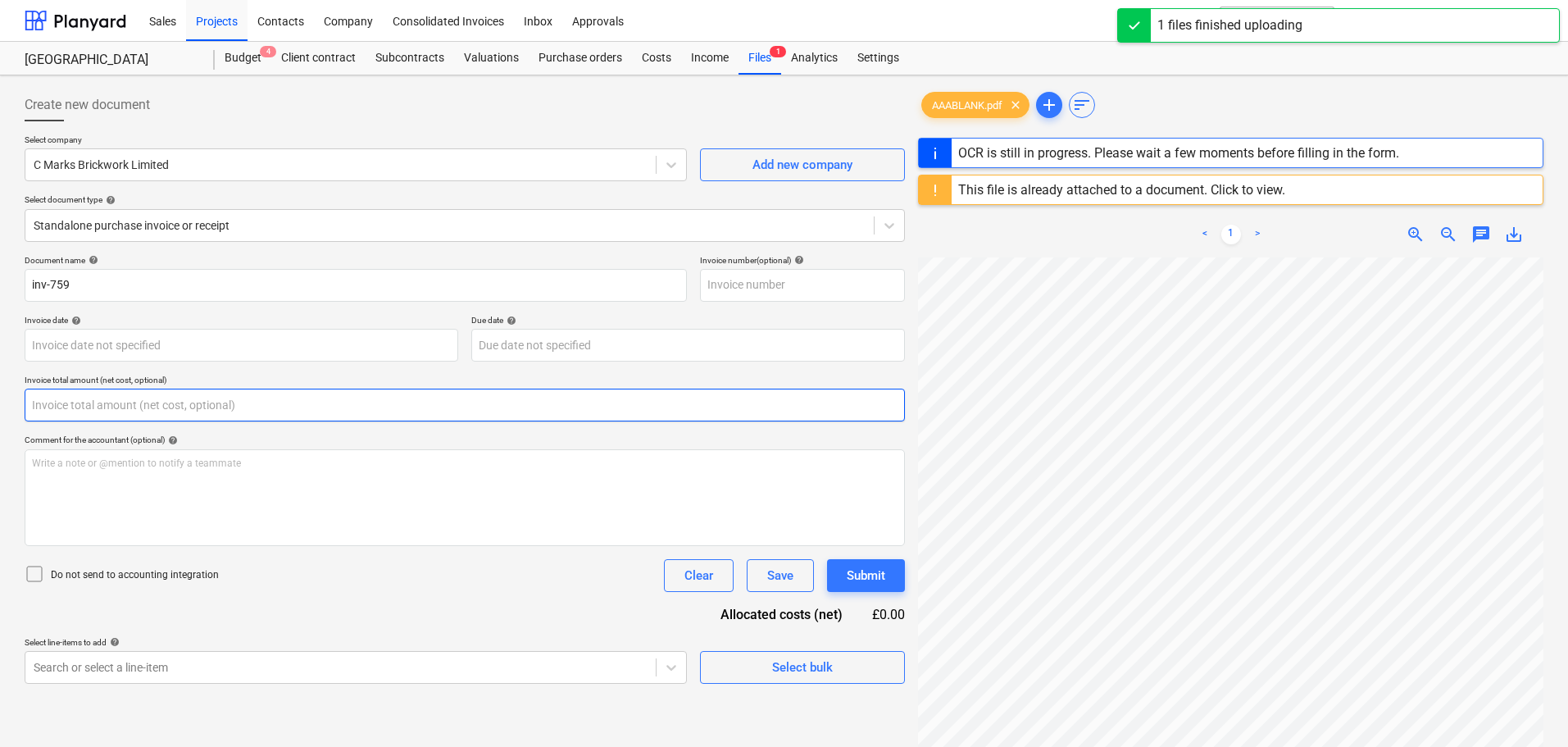
click at [81, 408] on input "text" at bounding box center [465, 405] width 880 height 33
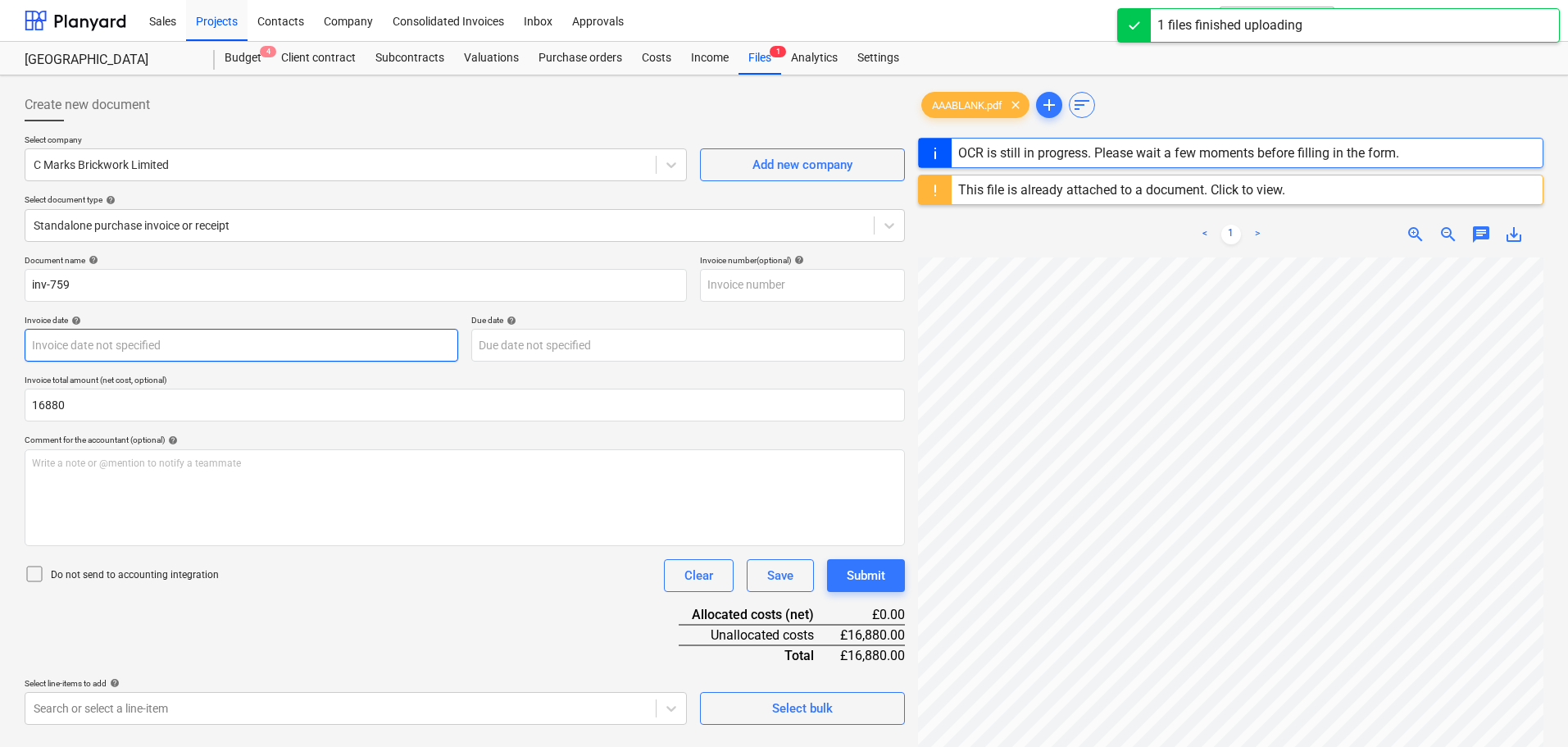
type input "16,880.00"
click at [160, 342] on body "Sales Projects Contacts Company Consolidated Invoices Inbox Approvals format_si…" at bounding box center [784, 374] width 1568 height 747
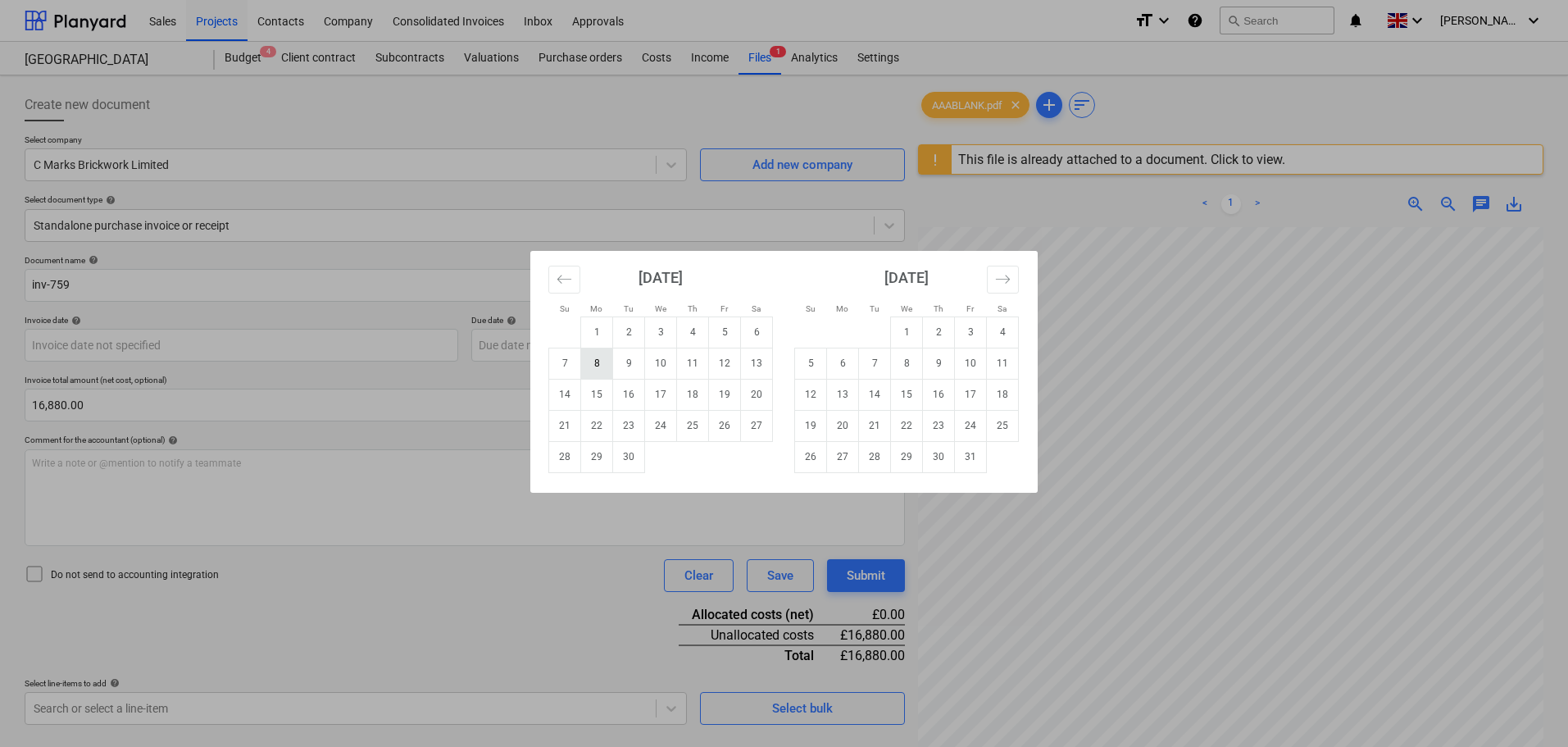
click at [600, 360] on td "8" at bounding box center [597, 363] width 32 height 31
type input "[DATE]"
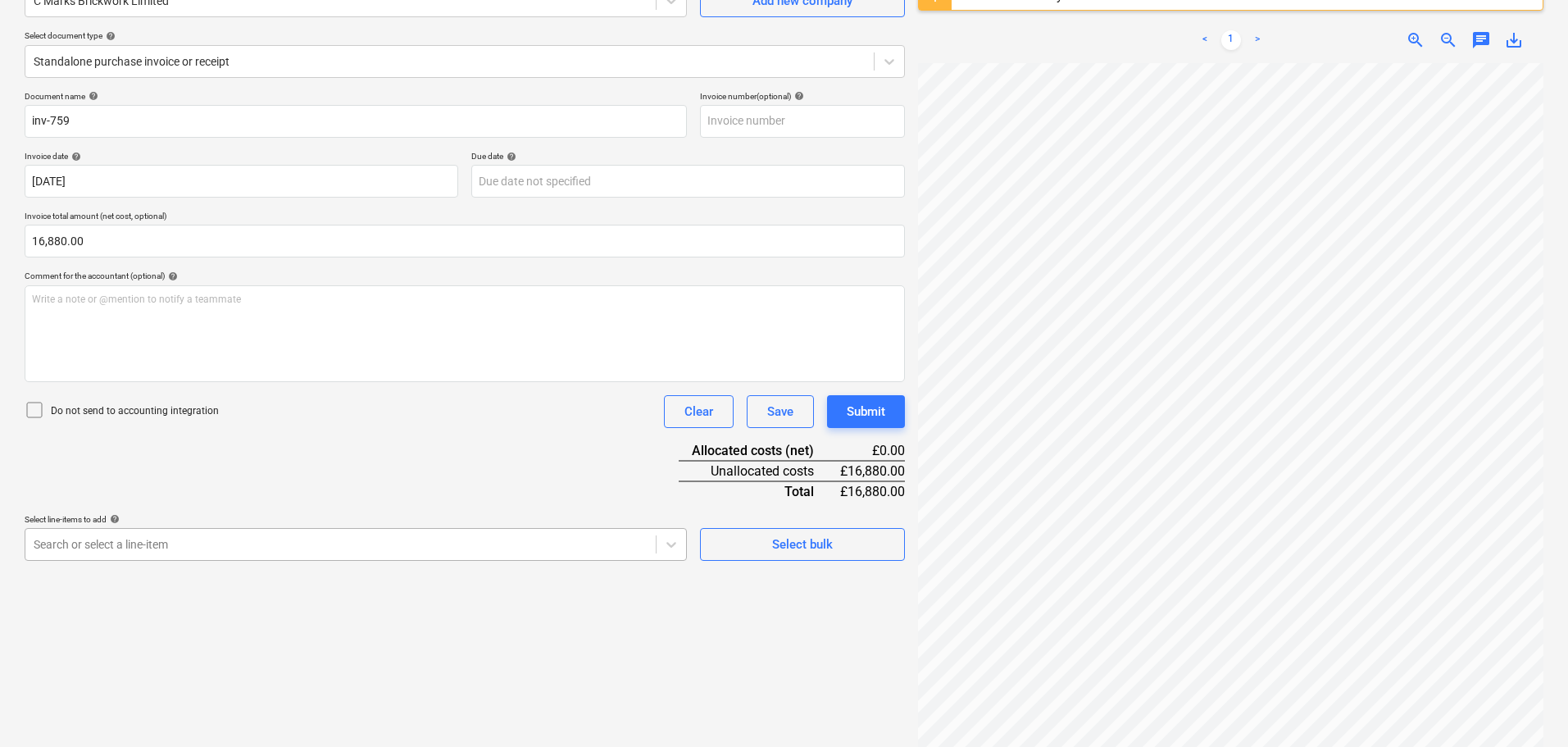
click at [173, 549] on body "Sales Projects Contacts Company Consolidated Invoices Inbox Approvals format_si…" at bounding box center [784, 210] width 1568 height 747
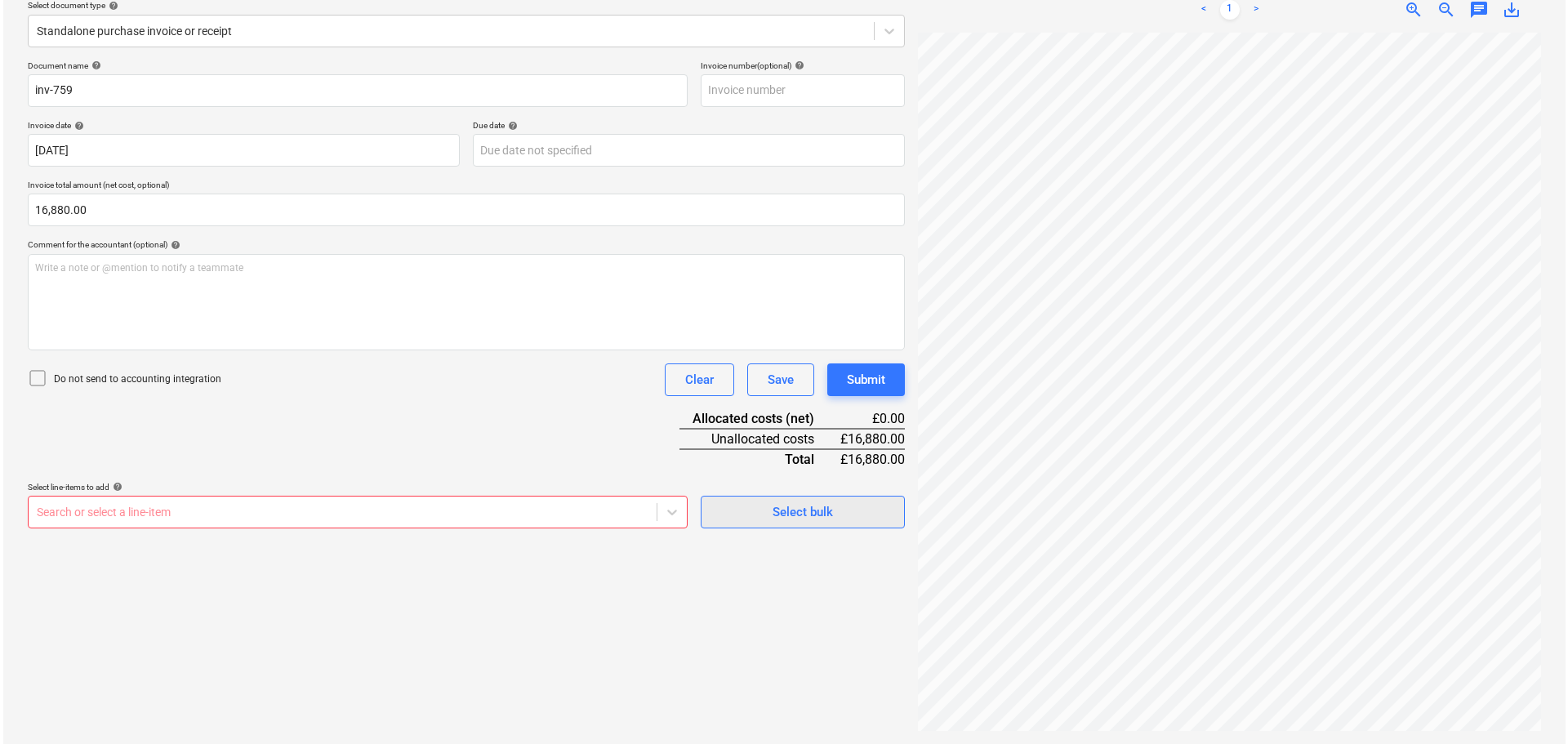
scroll to position [193, 0]
click at [776, 470] on div "Document name help inv-759 Invoice number (optional) help Invoice date help 08 …" at bounding box center [463, 295] width 877 height 468
click at [808, 515] on div "Select bulk" at bounding box center [800, 512] width 61 height 21
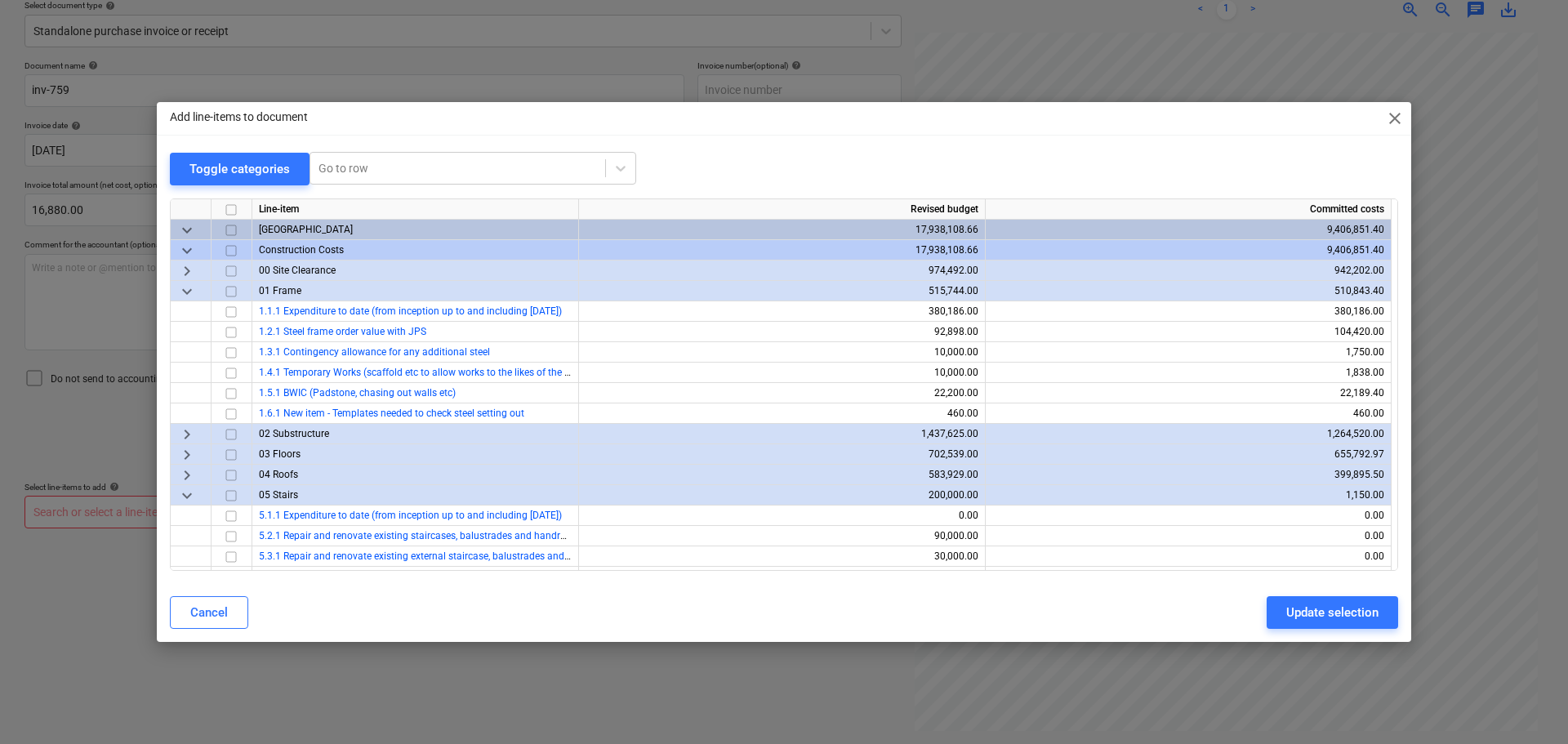
click at [183, 291] on span "keyboard_arrow_down" at bounding box center [187, 291] width 20 height 20
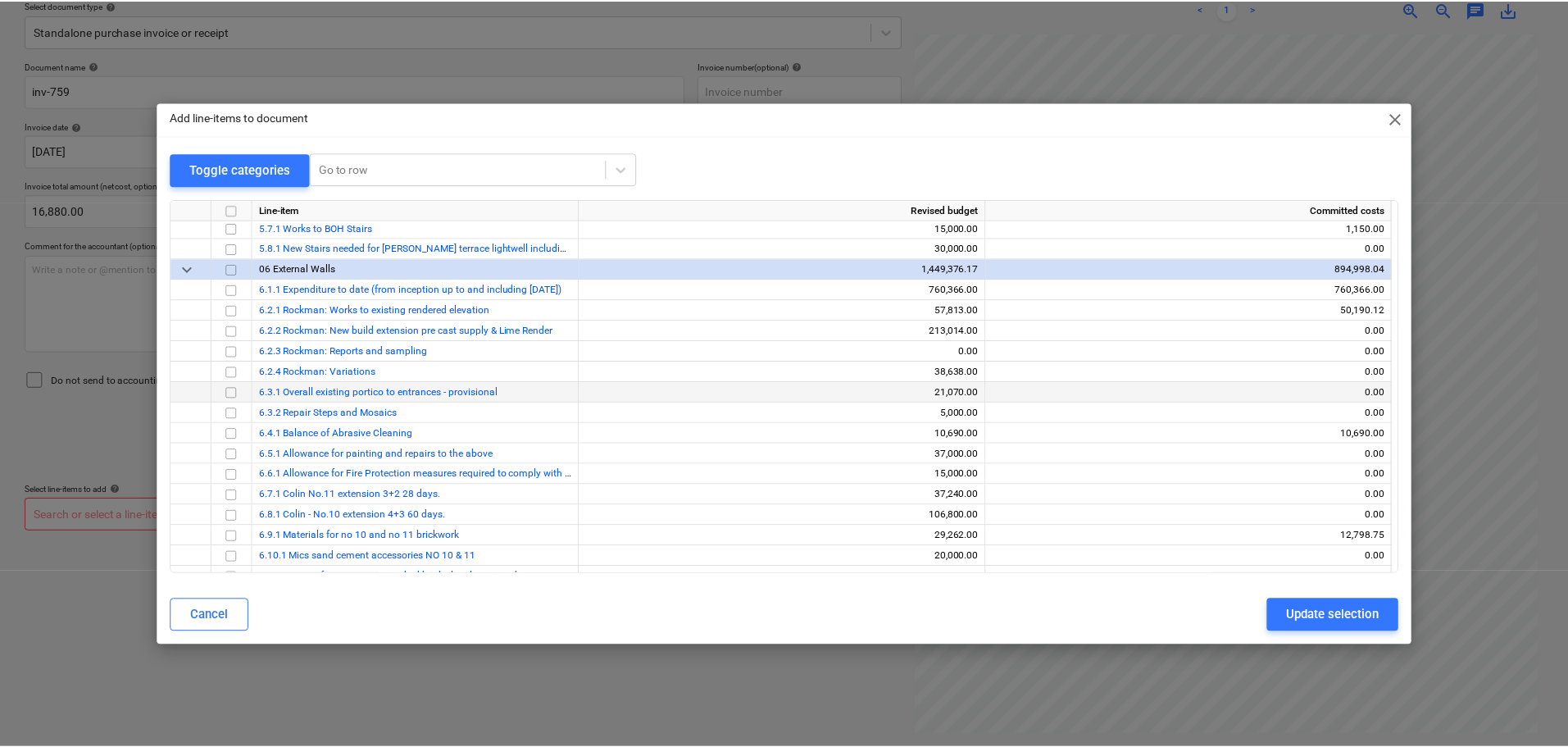
scroll to position [328, 0]
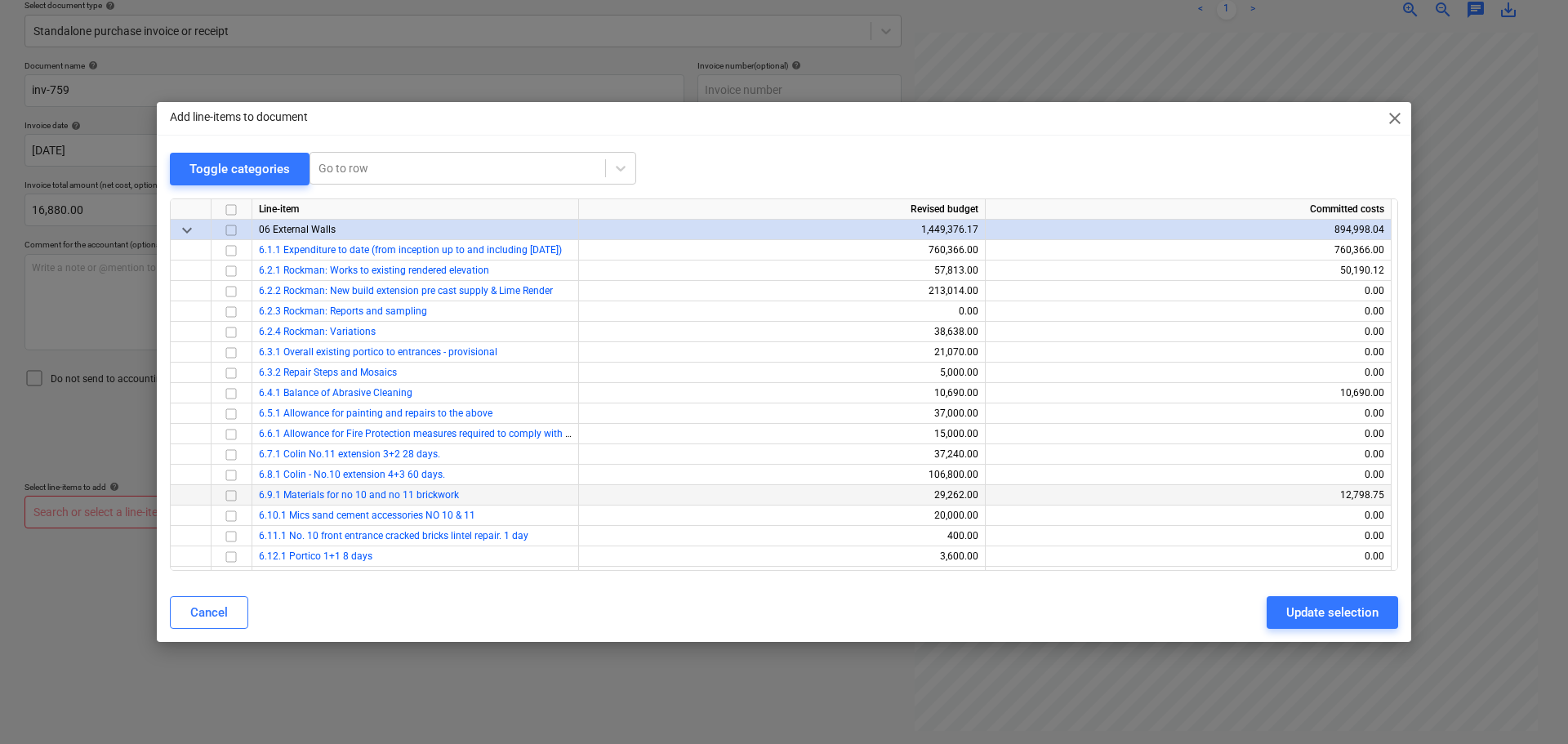
click at [232, 492] on input "checkbox" at bounding box center [232, 495] width 20 height 20
click at [1356, 607] on div "Update selection" at bounding box center [1333, 612] width 93 height 21
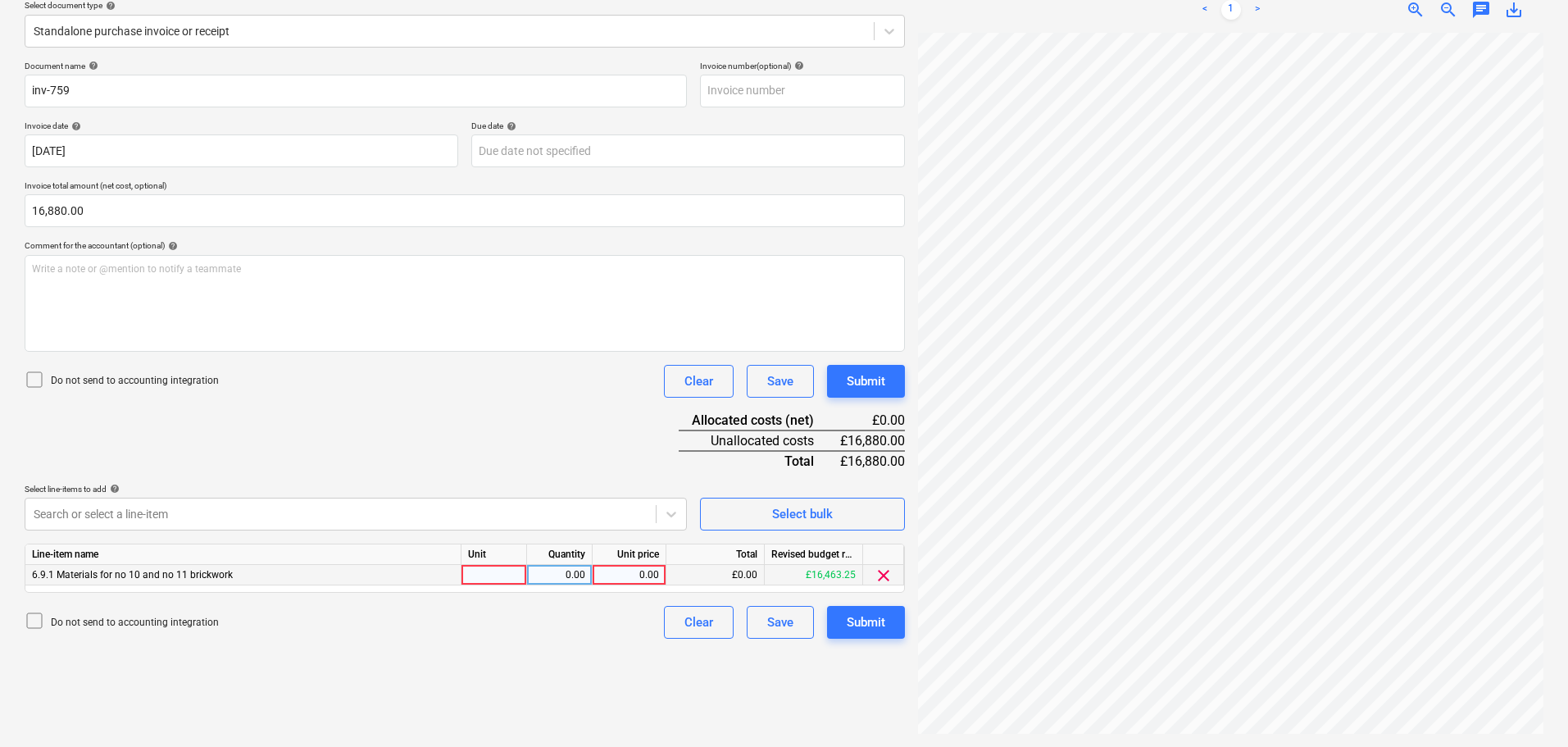
click at [633, 578] on div "0.00" at bounding box center [629, 575] width 60 height 21
type input "16880"
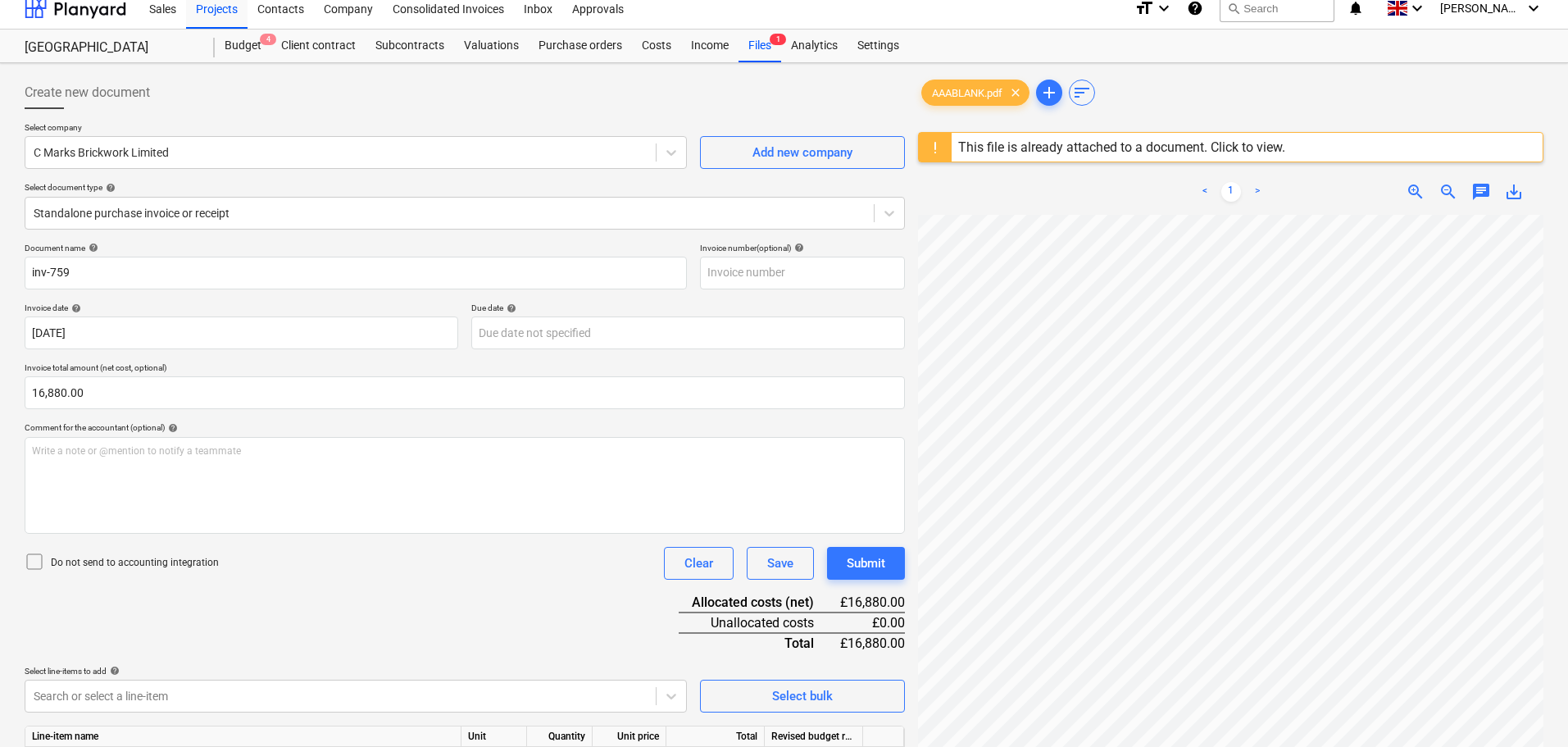
scroll to position [0, 0]
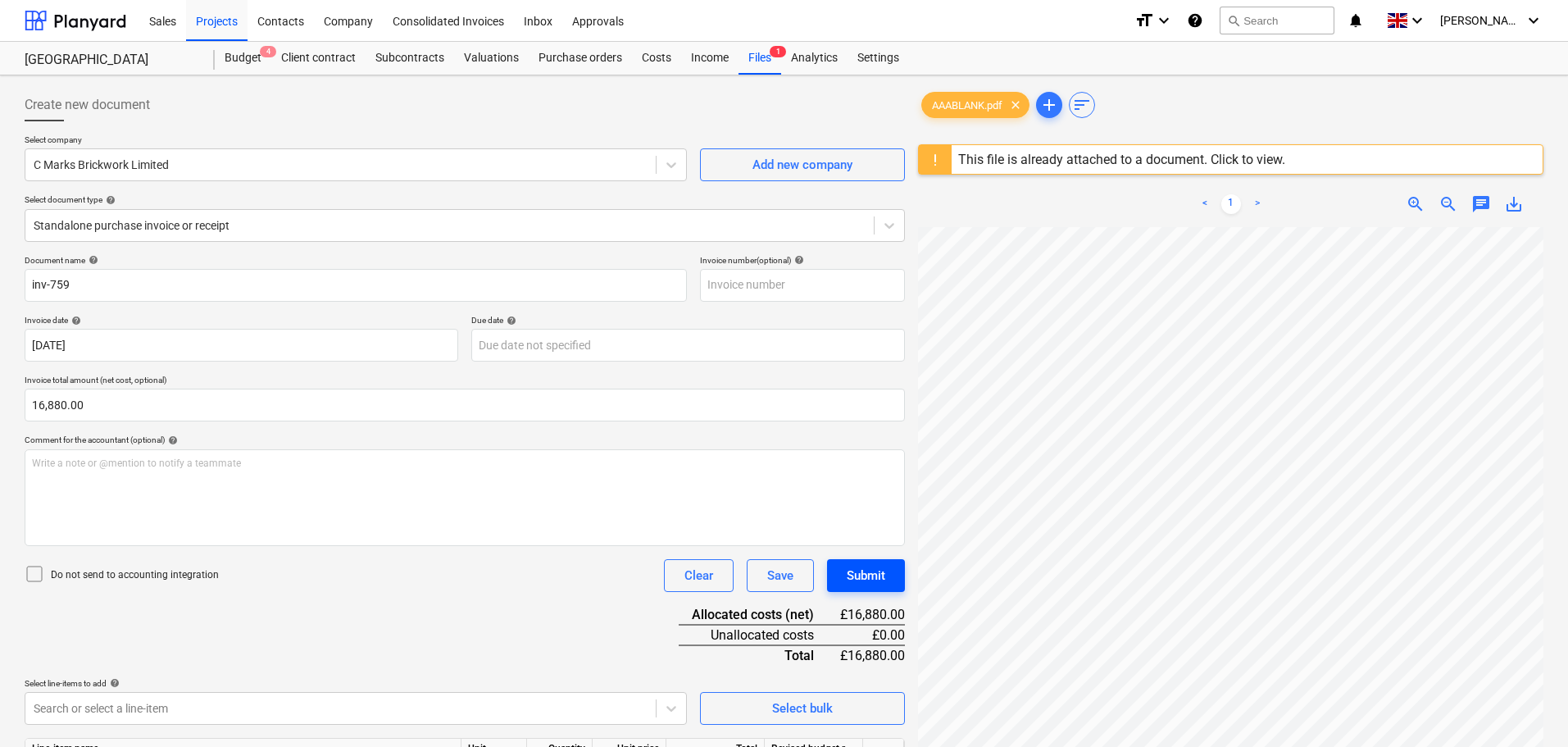
click at [884, 575] on div "Submit" at bounding box center [866, 575] width 38 height 21
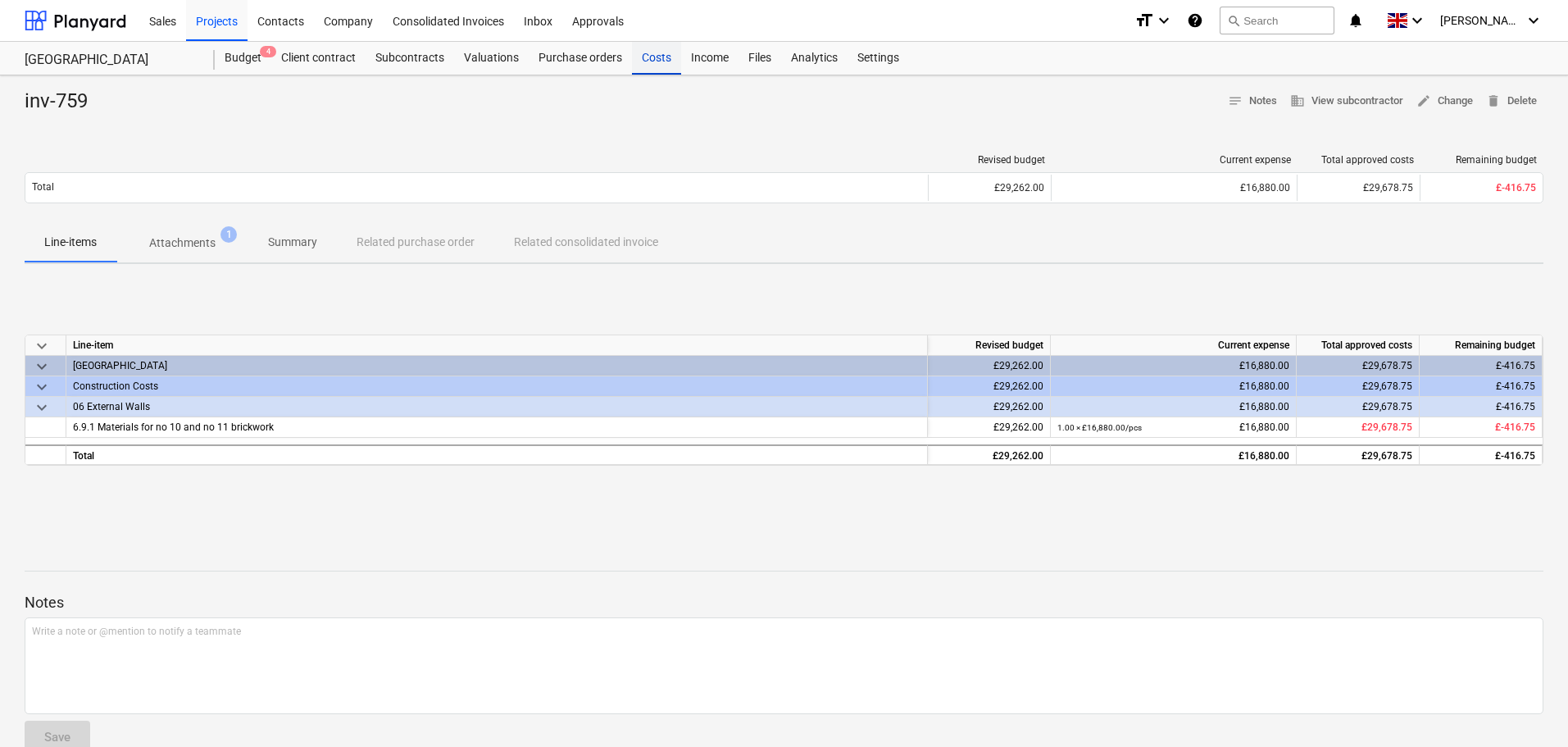
drag, startPoint x: 658, startPoint y: 55, endPoint x: 670, endPoint y: 63, distance: 14.4
click at [658, 55] on div "Costs" at bounding box center [656, 58] width 49 height 33
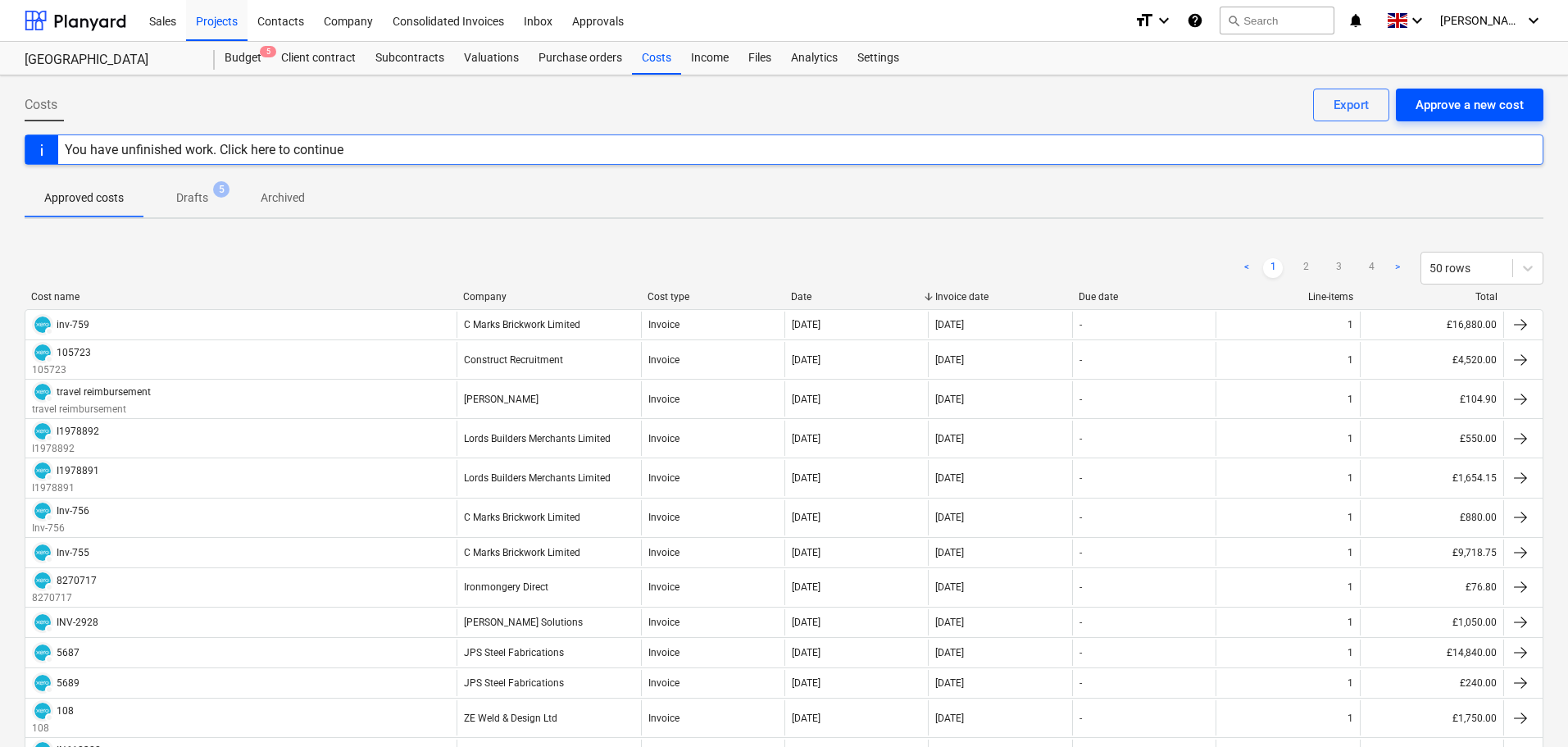
click at [1463, 105] on div "Approve a new cost" at bounding box center [1469, 105] width 108 height 21
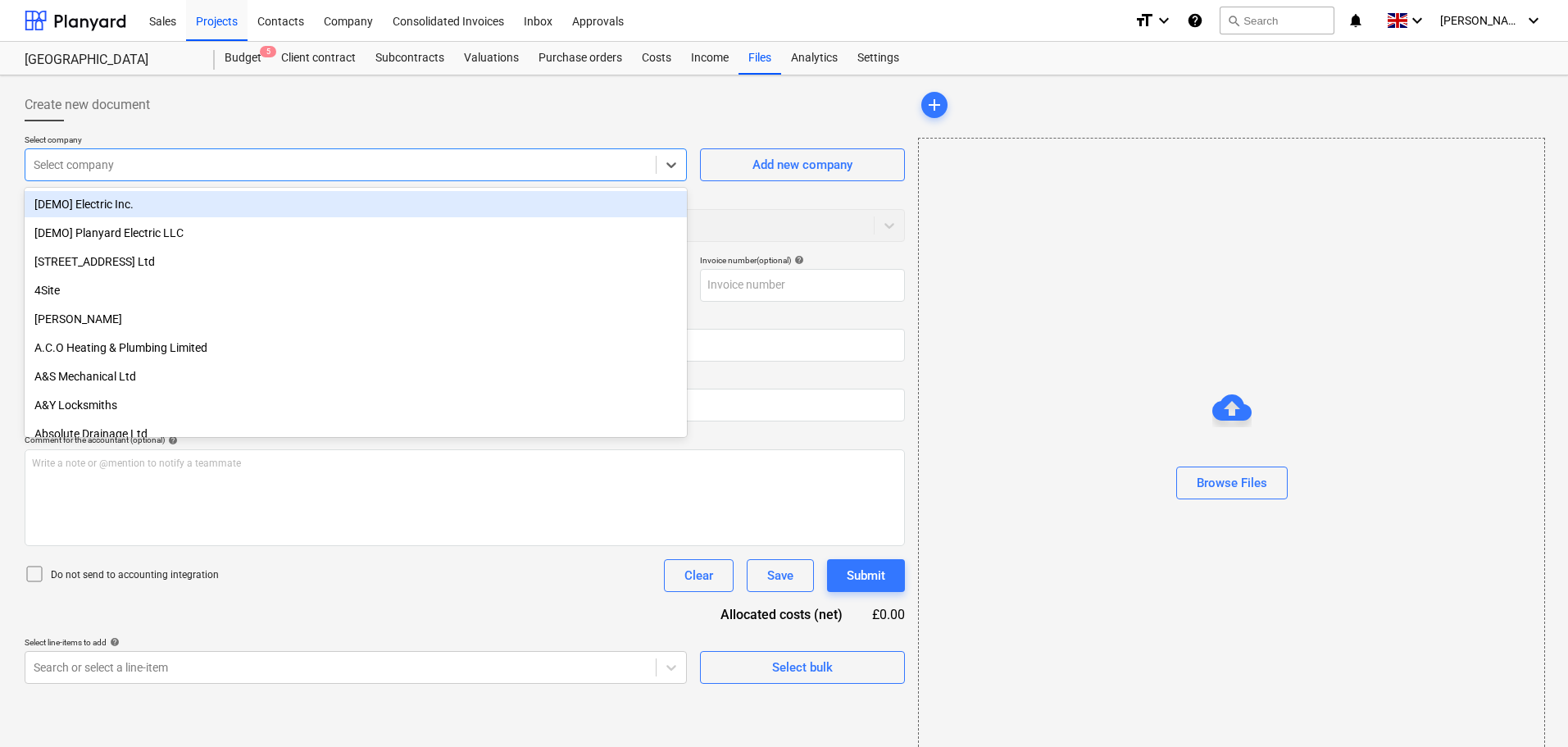
click at [157, 162] on div at bounding box center [340, 164] width 614 height 16
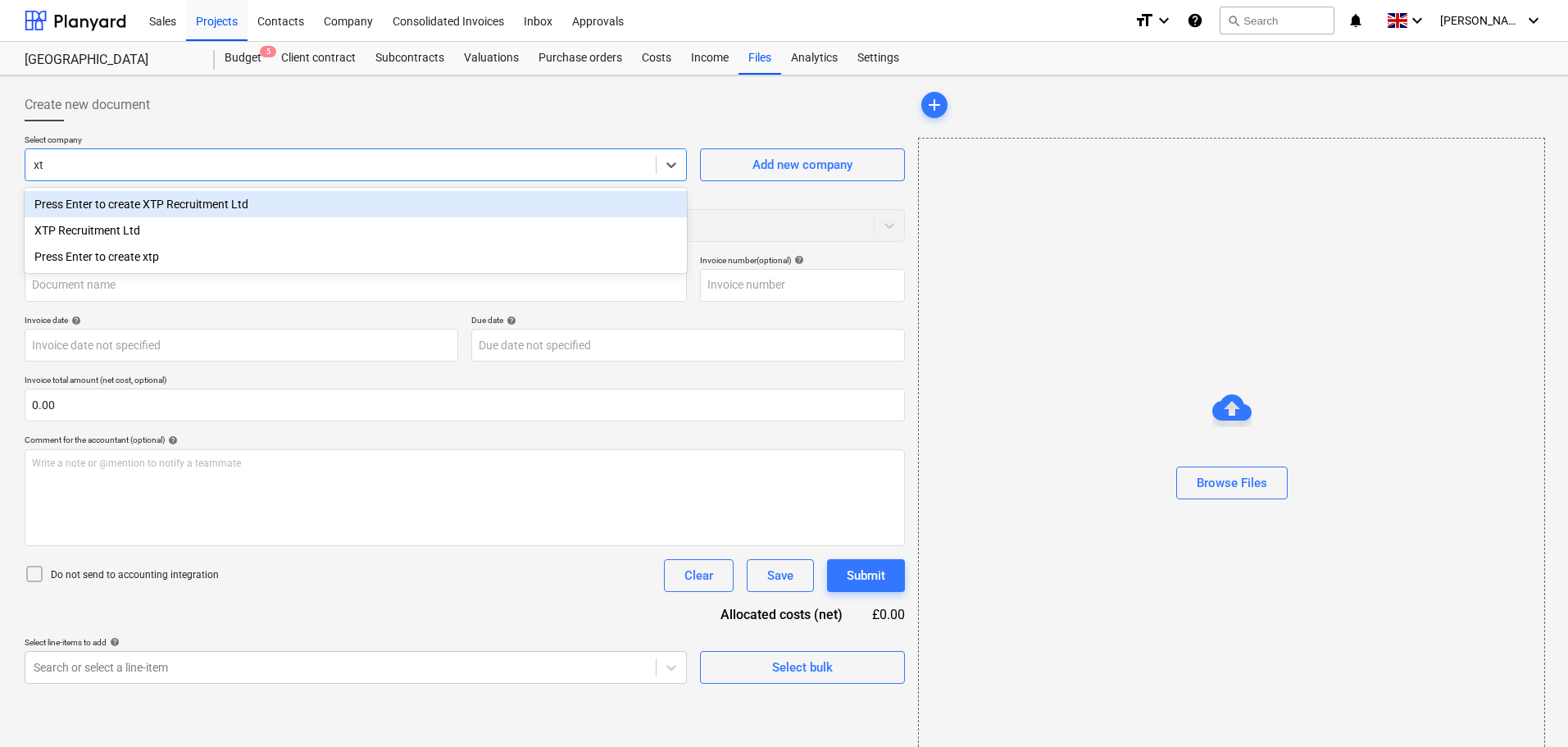
type input "xtp"
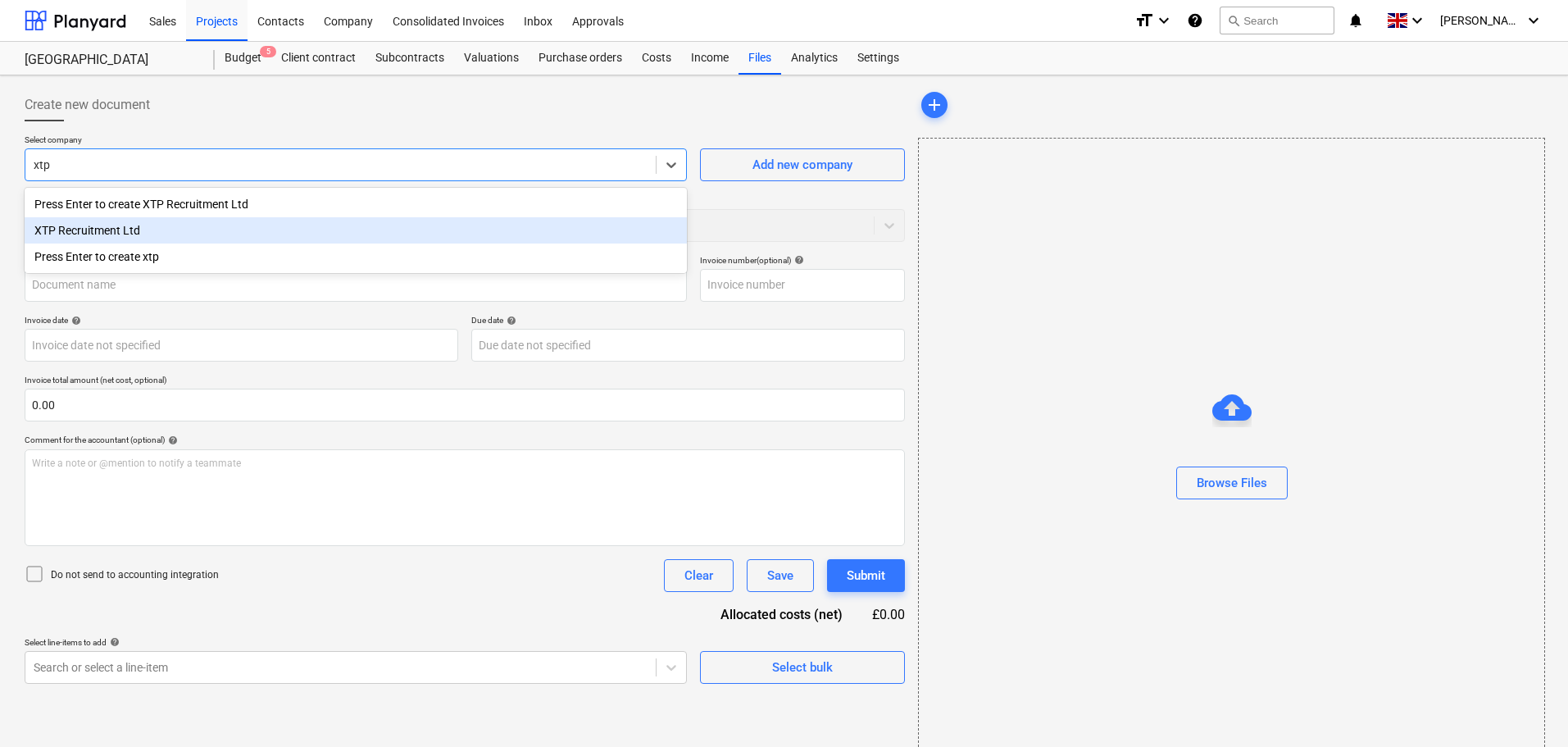
click at [164, 226] on div "XTP Recruitment Ltd" at bounding box center [356, 230] width 662 height 26
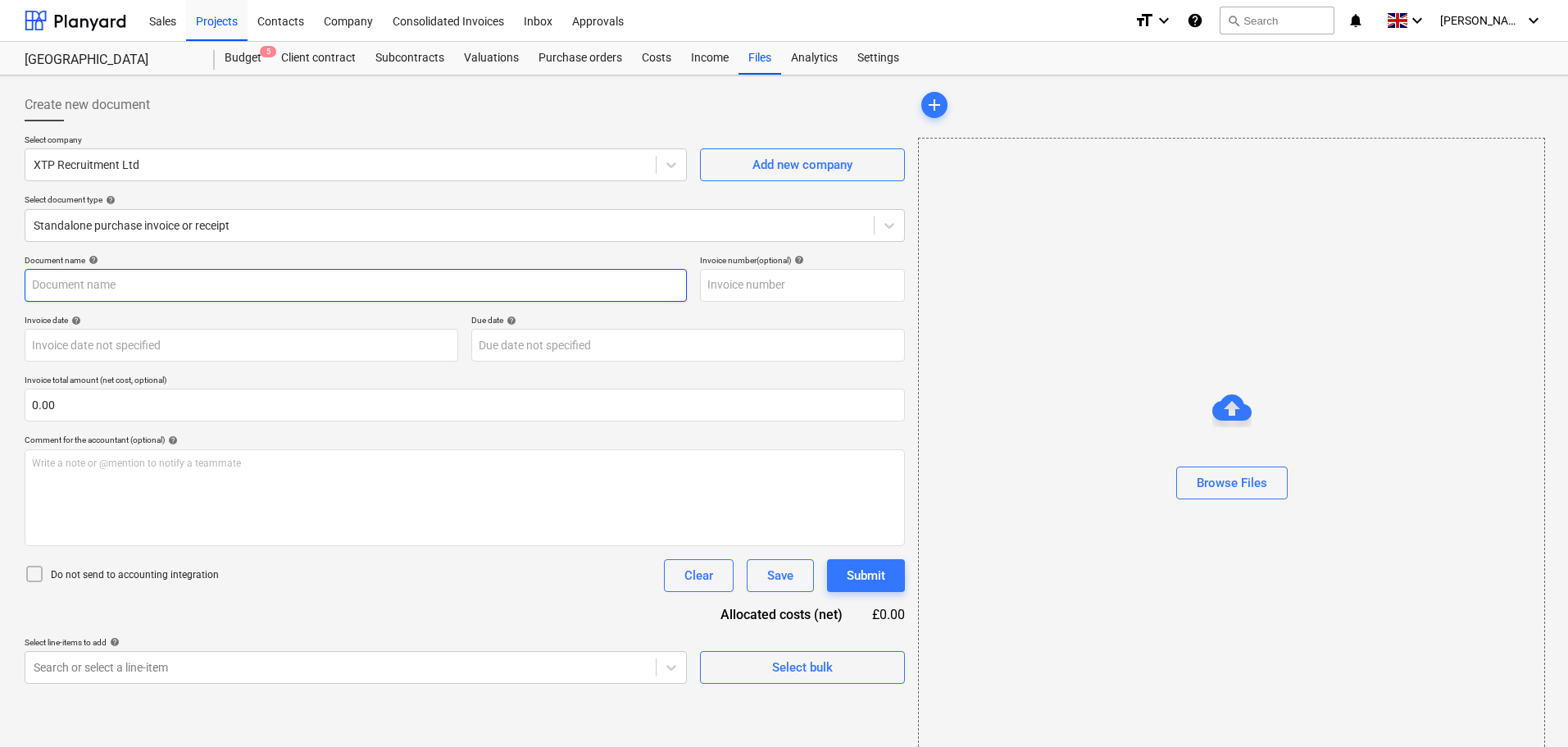
click at [139, 287] on input "text" at bounding box center [356, 285] width 662 height 33
paste input "'00035718"
click at [35, 286] on input "'00035718" at bounding box center [356, 285] width 662 height 33
type input "00035718"
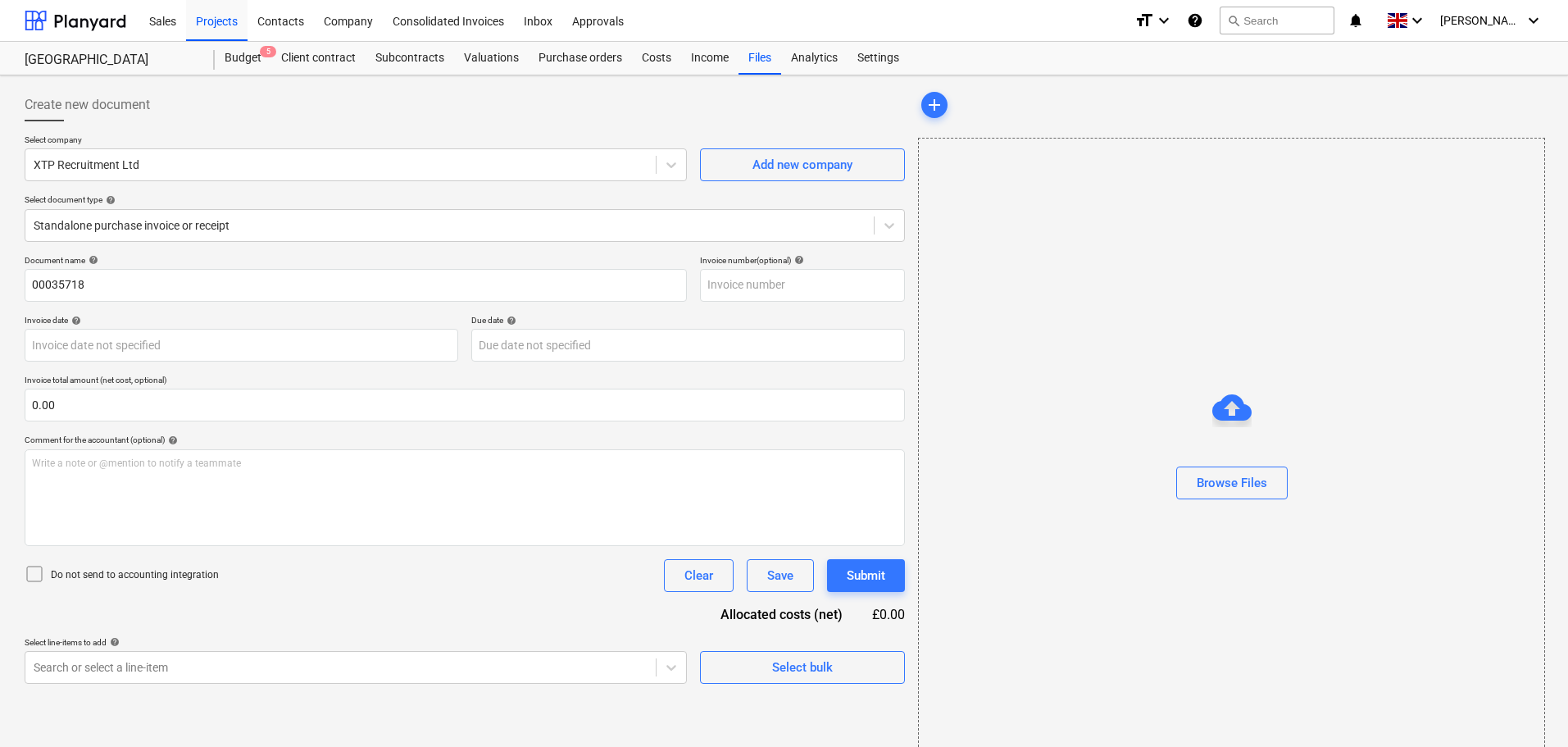
click at [179, 312] on div "Document name help 00035718 Invoice number (optional) help Invoice date help Pr…" at bounding box center [465, 469] width 880 height 429
click at [1221, 481] on div "Browse Files" at bounding box center [1231, 483] width 71 height 21
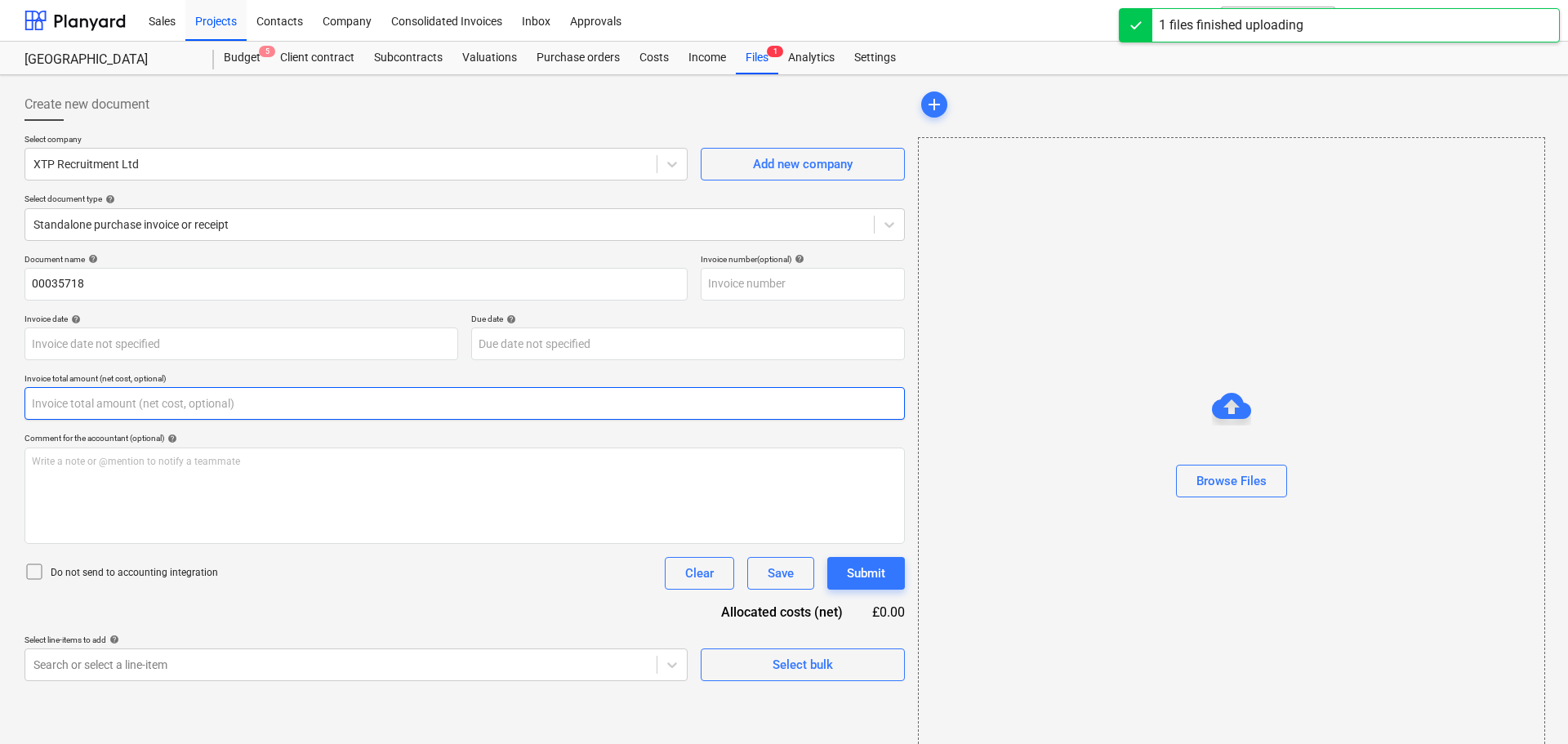
click at [71, 399] on input "text" at bounding box center [465, 403] width 881 height 33
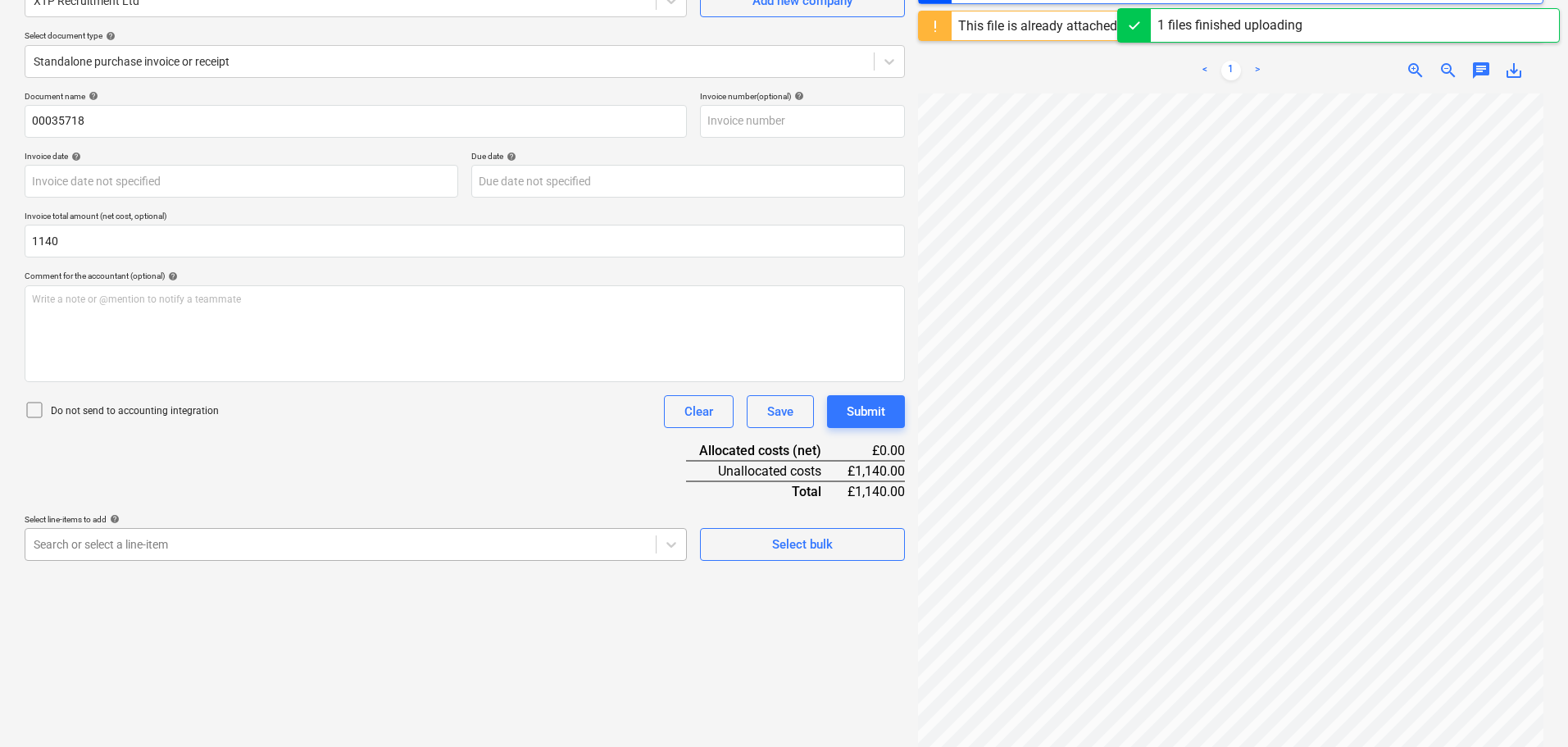
type input "1,140.00"
click at [181, 541] on body "Sales Projects Contacts Company Consolidated Invoices Inbox Approvals format_si…" at bounding box center [784, 210] width 1568 height 747
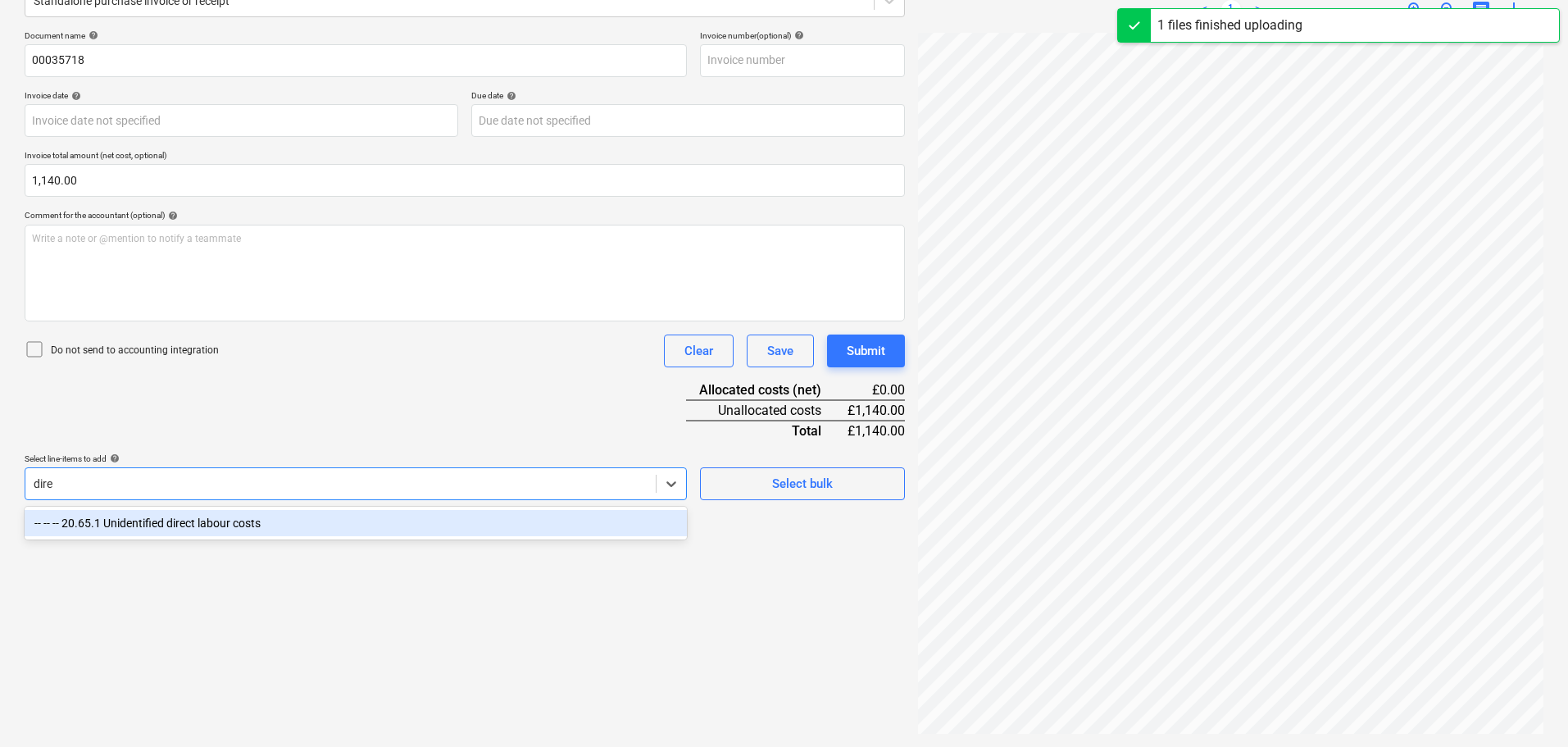
type input "direc"
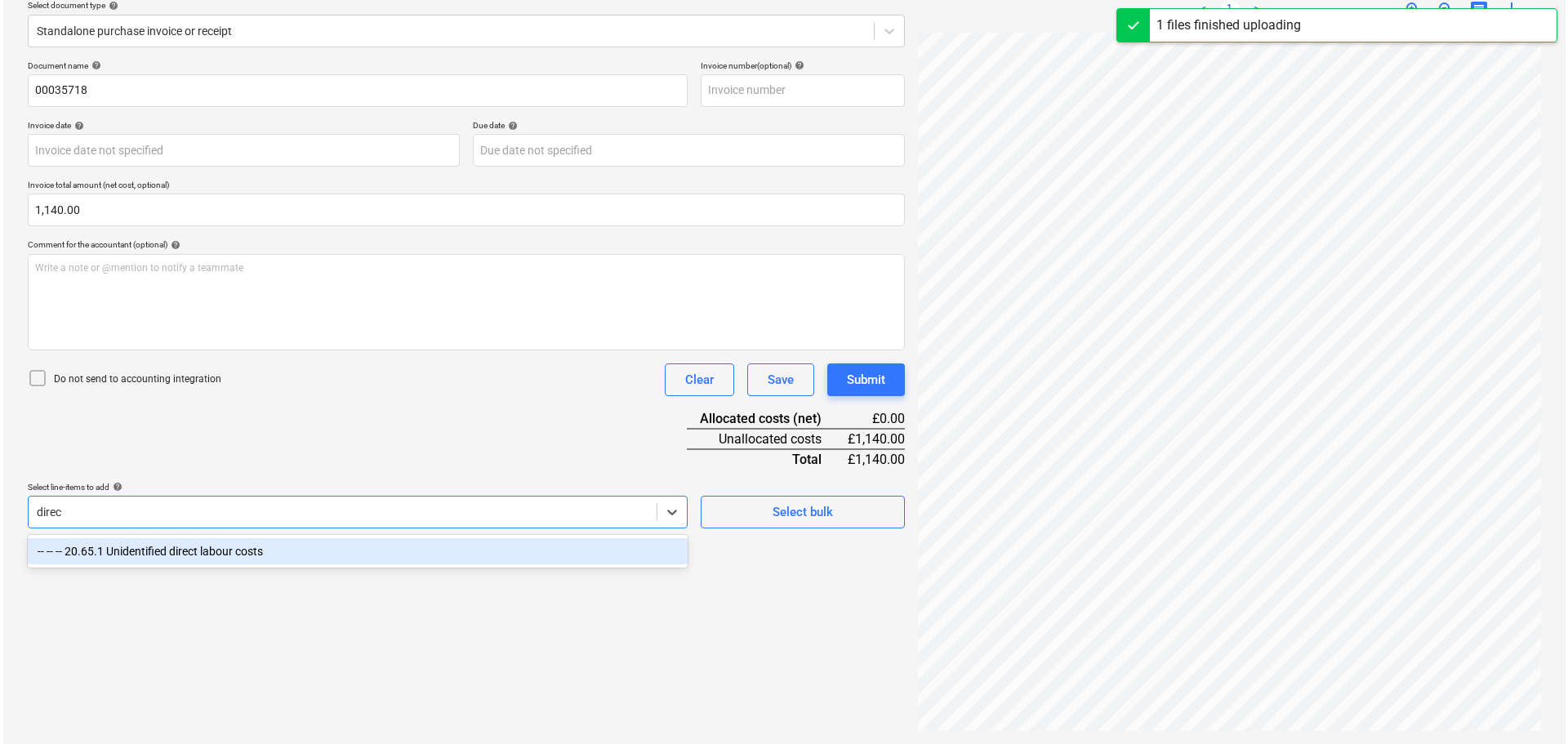
scroll to position [193, 0]
click at [233, 547] on div "-- -- -- 20.65.1 Unidentified direct labour costs" at bounding box center [354, 551] width 660 height 26
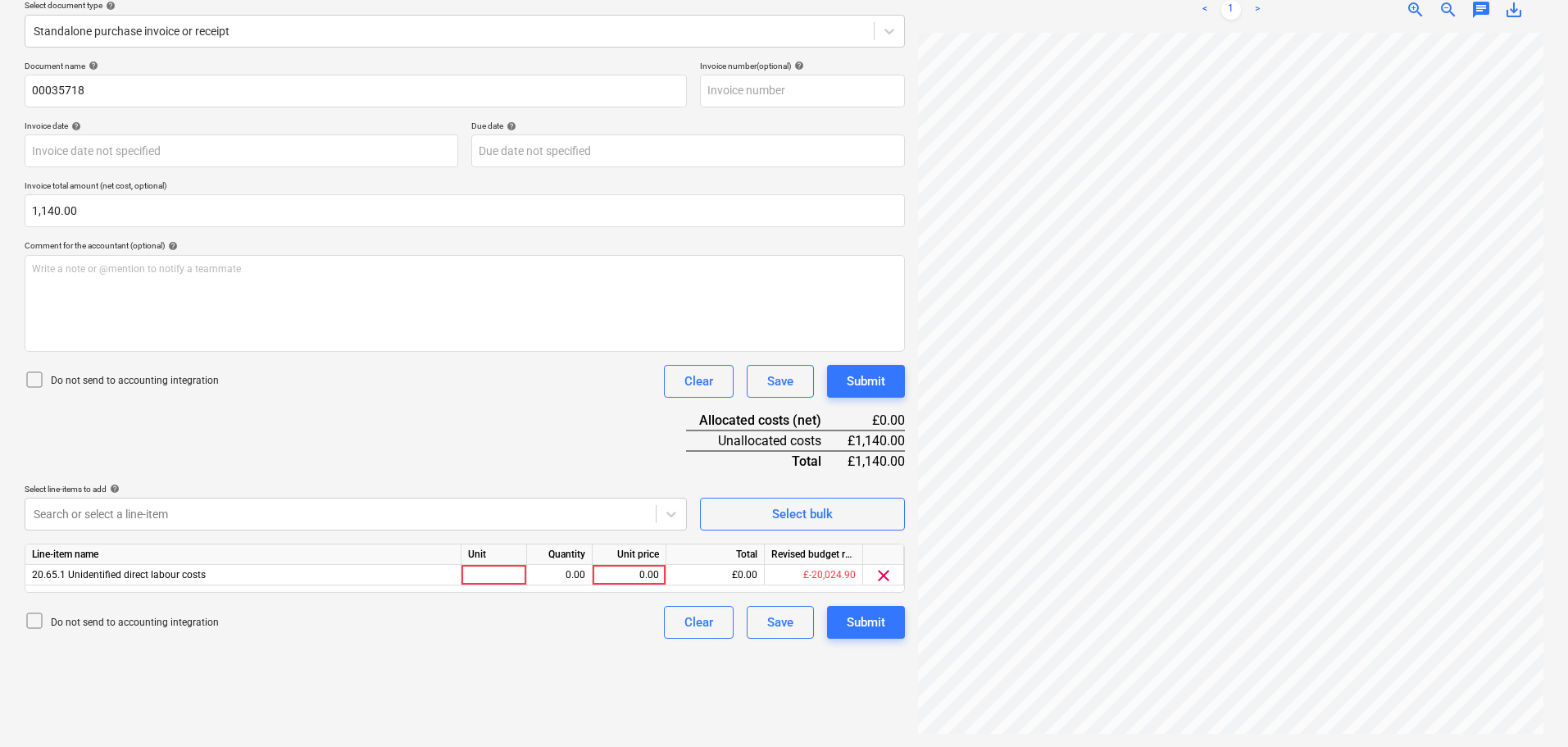
click at [395, 464] on div "Document name help 00035718 Invoice number (optional) help Invoice date help Pr…" at bounding box center [465, 349] width 880 height 578
click at [627, 575] on div "0.00" at bounding box center [629, 575] width 60 height 21
type input "1140"
click at [889, 388] on button "Submit" at bounding box center [866, 381] width 78 height 33
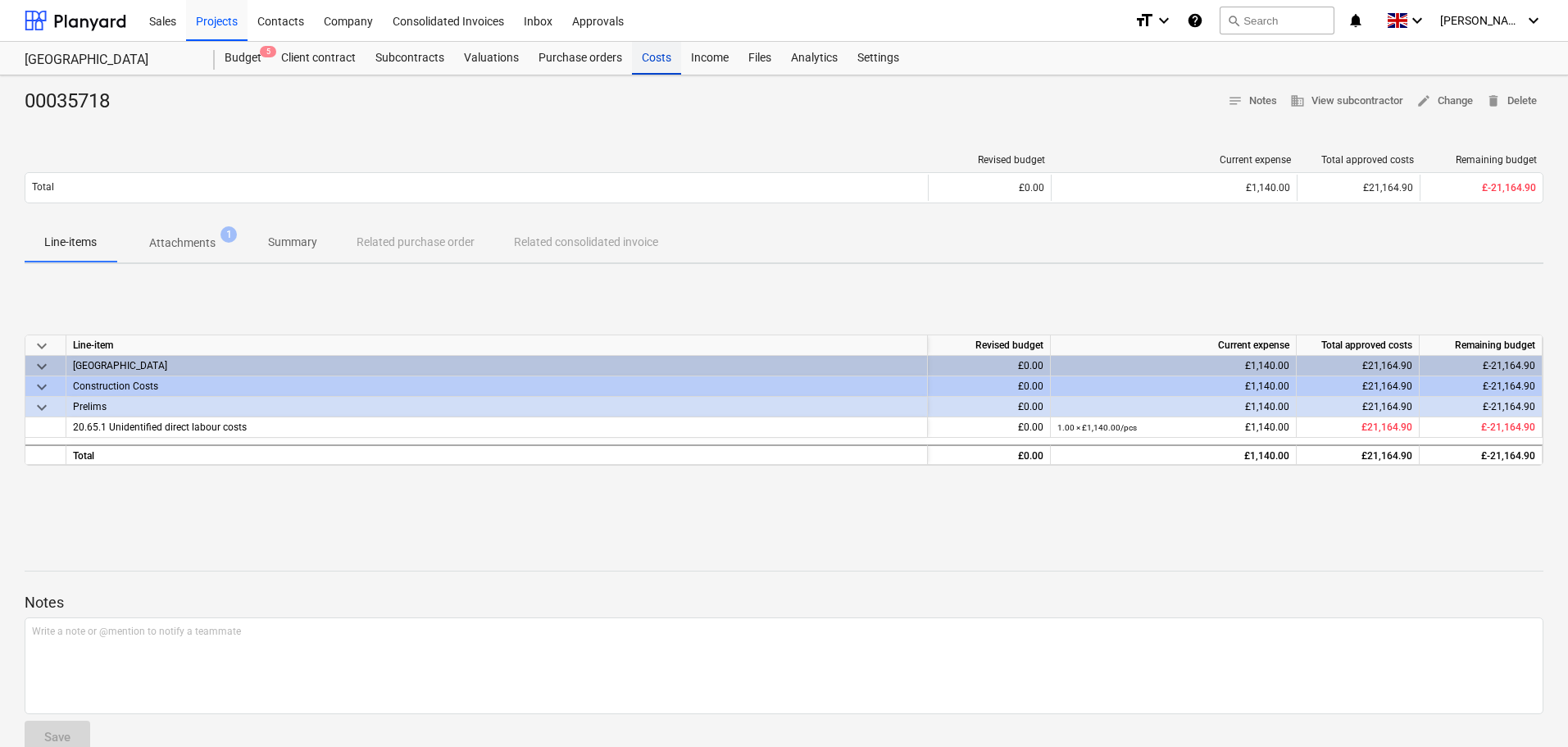
click at [657, 63] on div "Costs" at bounding box center [656, 58] width 49 height 33
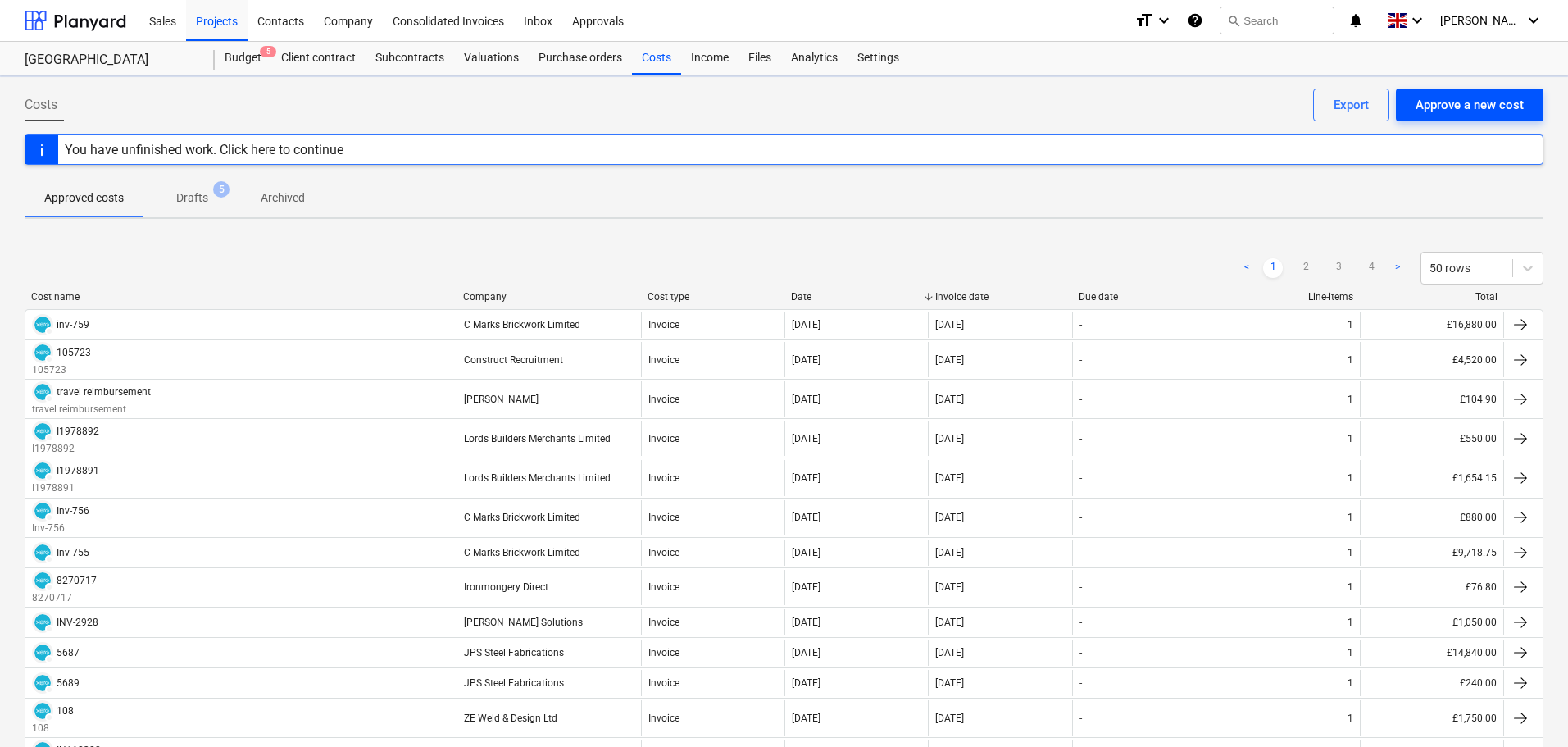
click at [1452, 96] on div "Approve a new cost" at bounding box center [1469, 105] width 108 height 21
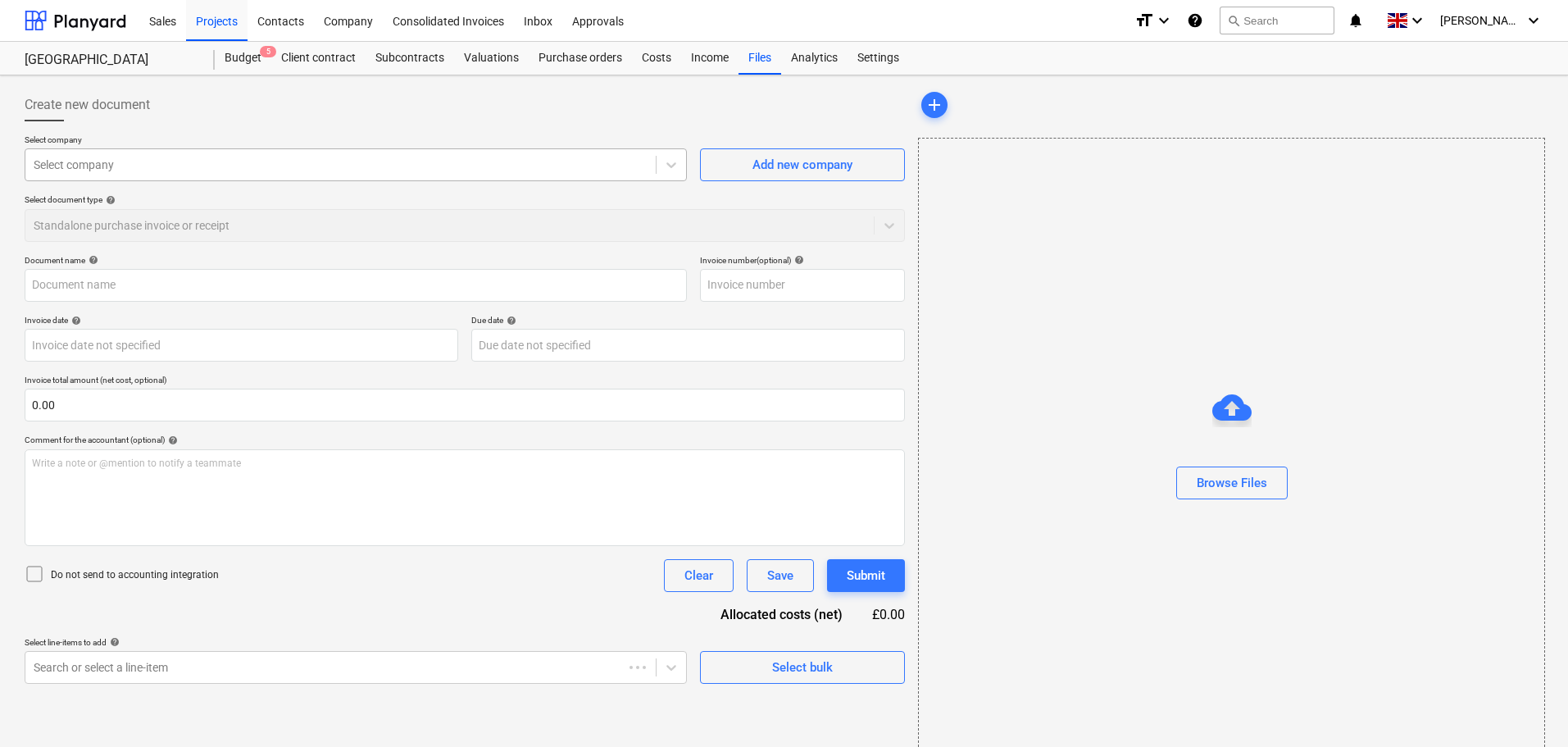
click at [189, 168] on div at bounding box center [340, 164] width 614 height 16
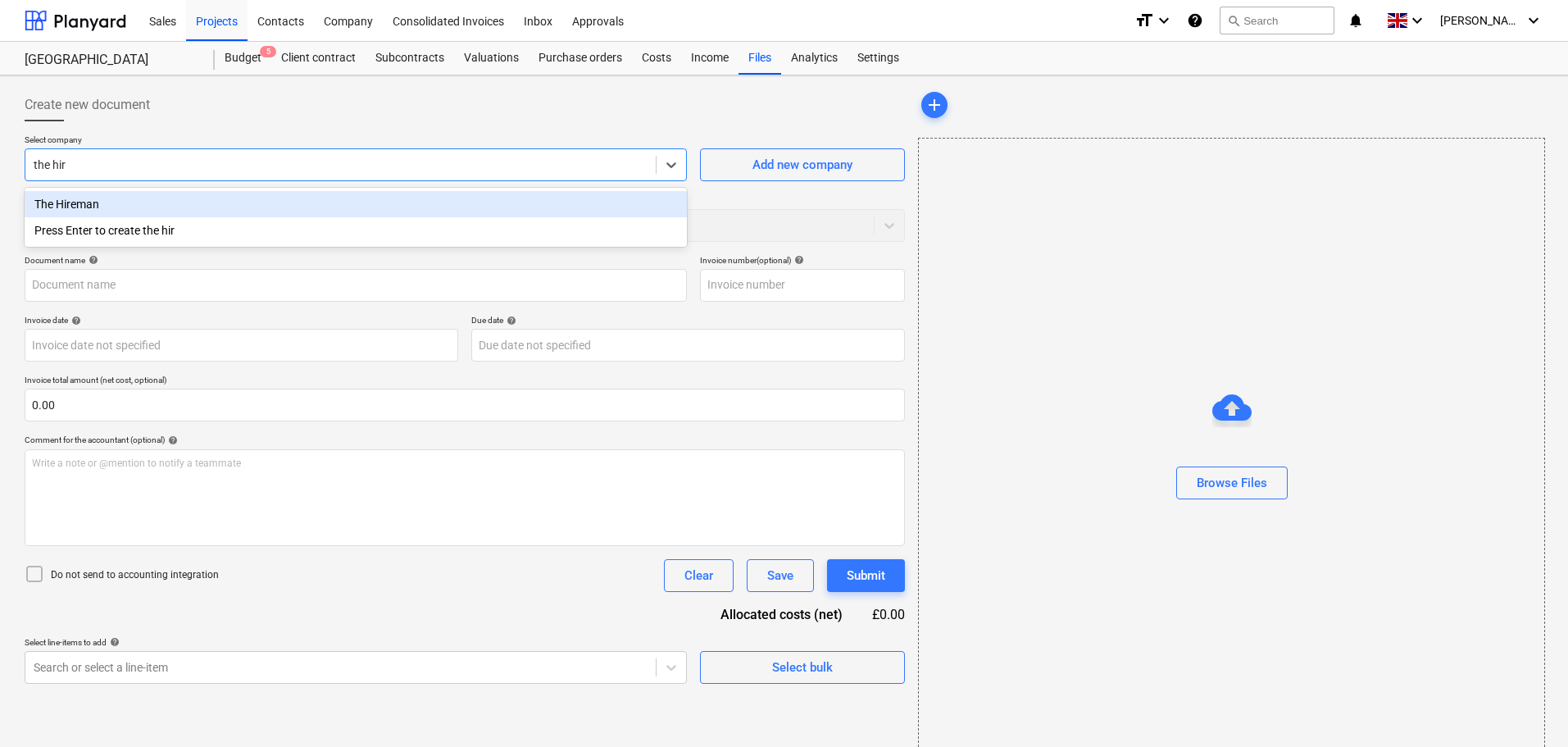
type input "the hire"
click at [180, 206] on div "The Hireman" at bounding box center [356, 204] width 662 height 26
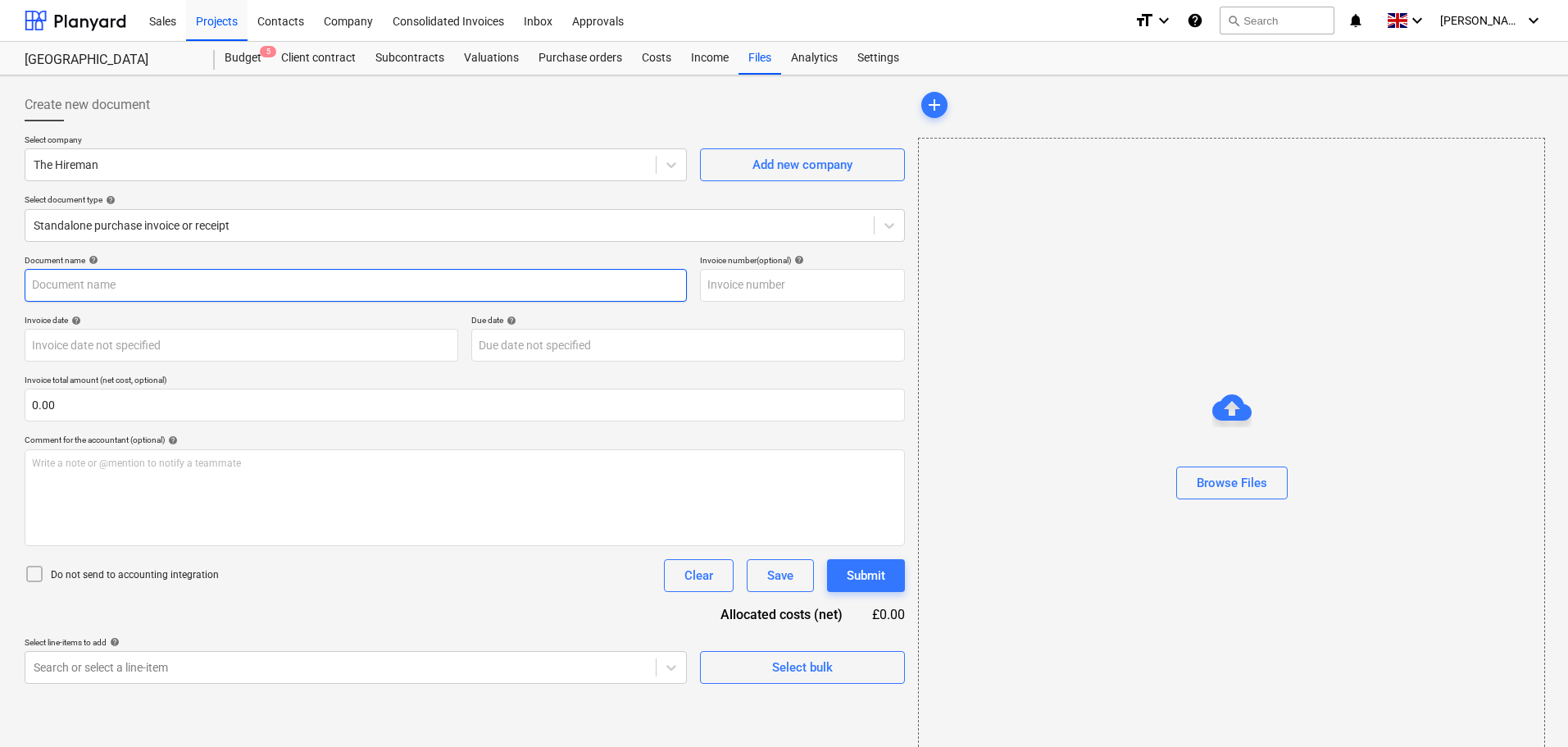
click at [91, 289] on input "text" at bounding box center [356, 285] width 662 height 33
paste input "WI1171123"
type input "WI1171123"
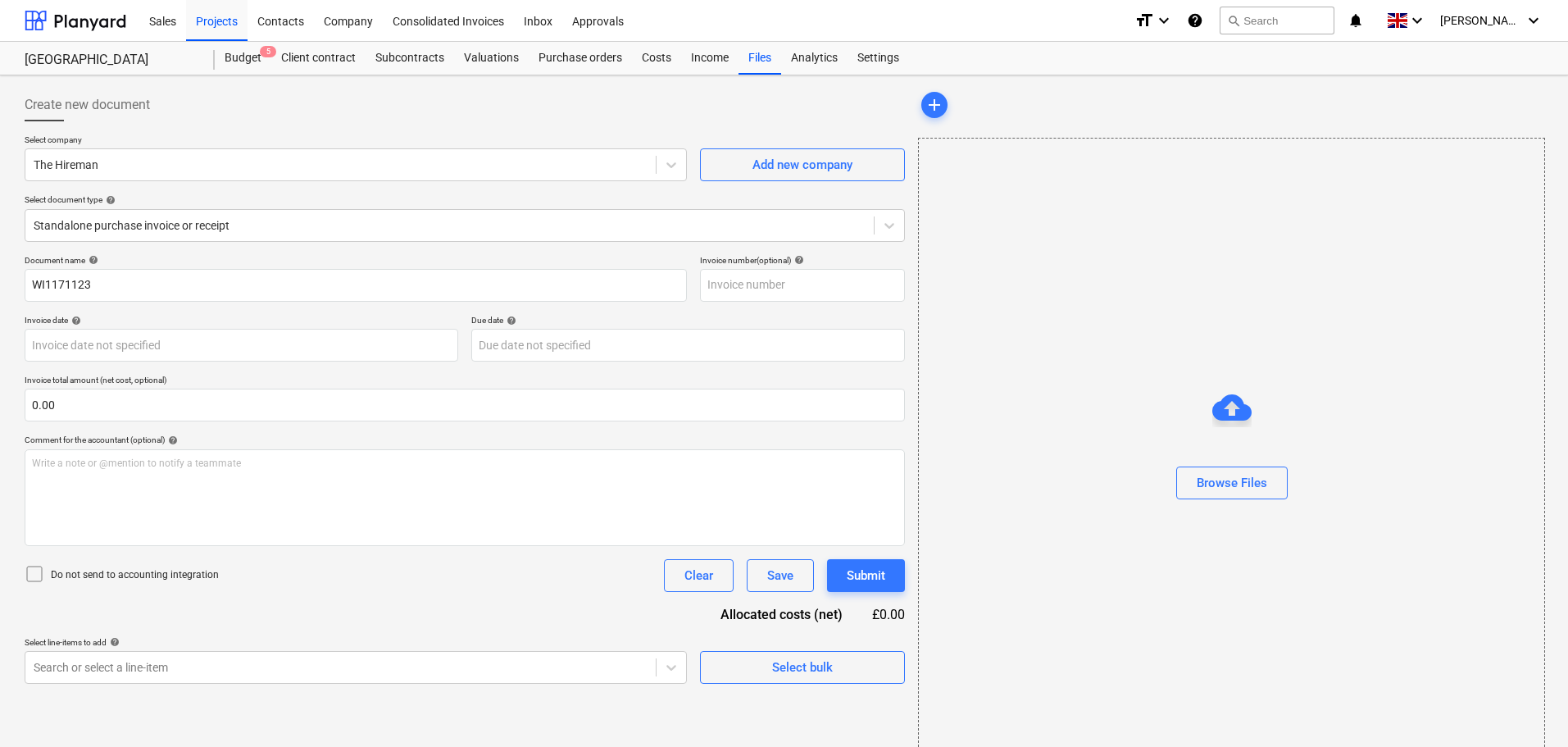
click at [167, 315] on div "Invoice date help" at bounding box center [241, 320] width 433 height 11
click at [1237, 483] on div "Browse Files" at bounding box center [1231, 483] width 71 height 21
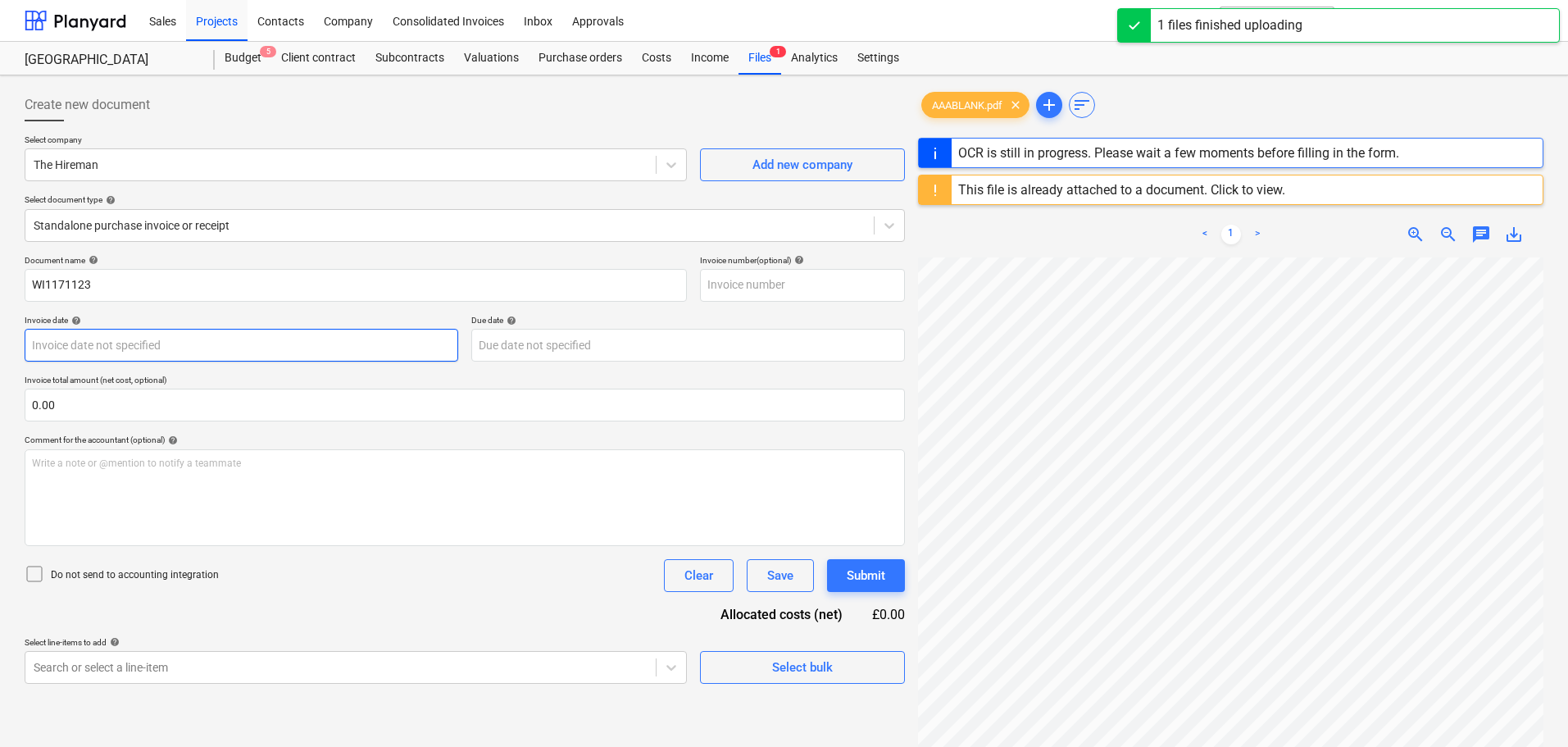
click at [116, 342] on body "Sales Projects Contacts Company Consolidated Invoices Inbox Approvals format_si…" at bounding box center [784, 374] width 1568 height 747
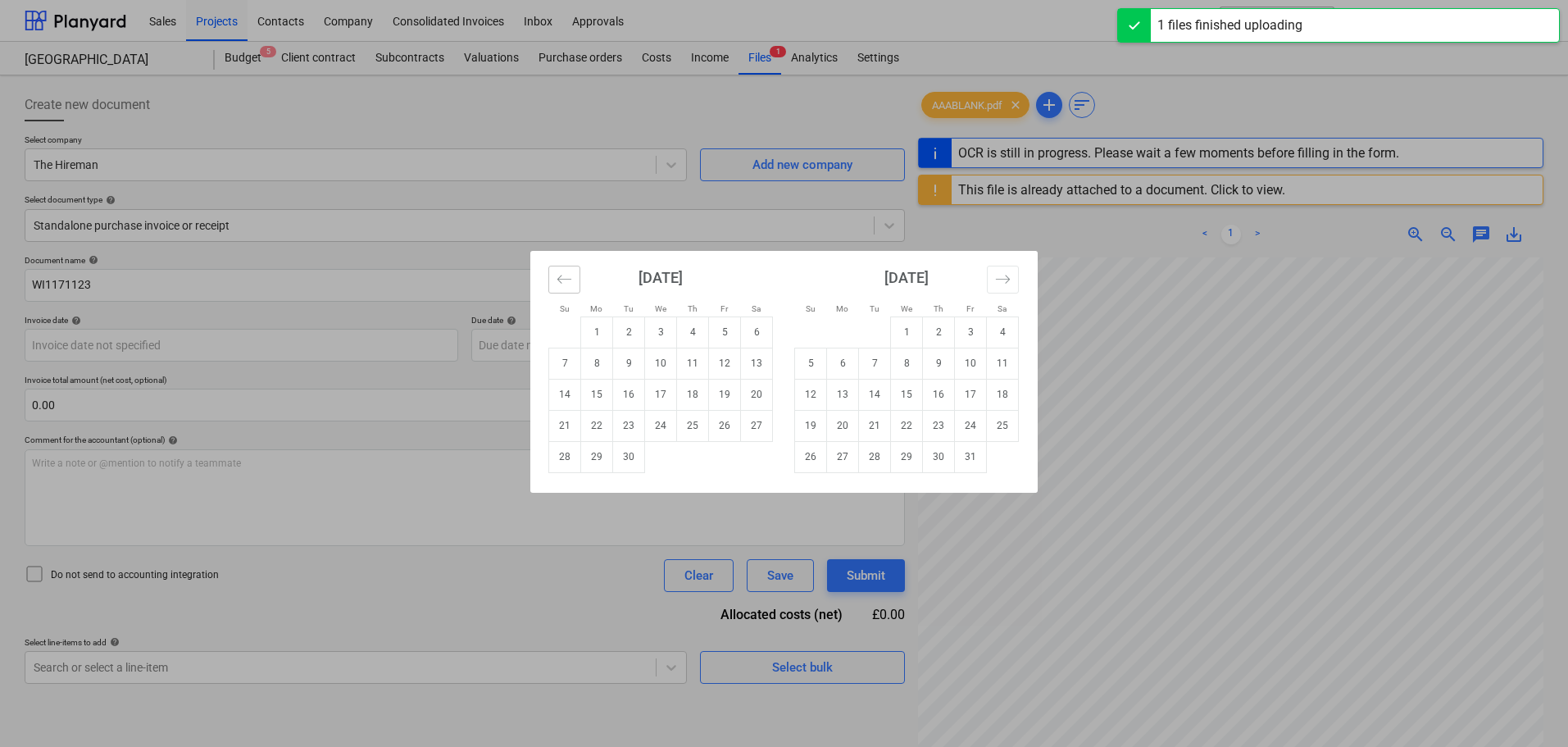
click at [569, 280] on icon "Move backward to switch to the previous month." at bounding box center [564, 279] width 15 height 15
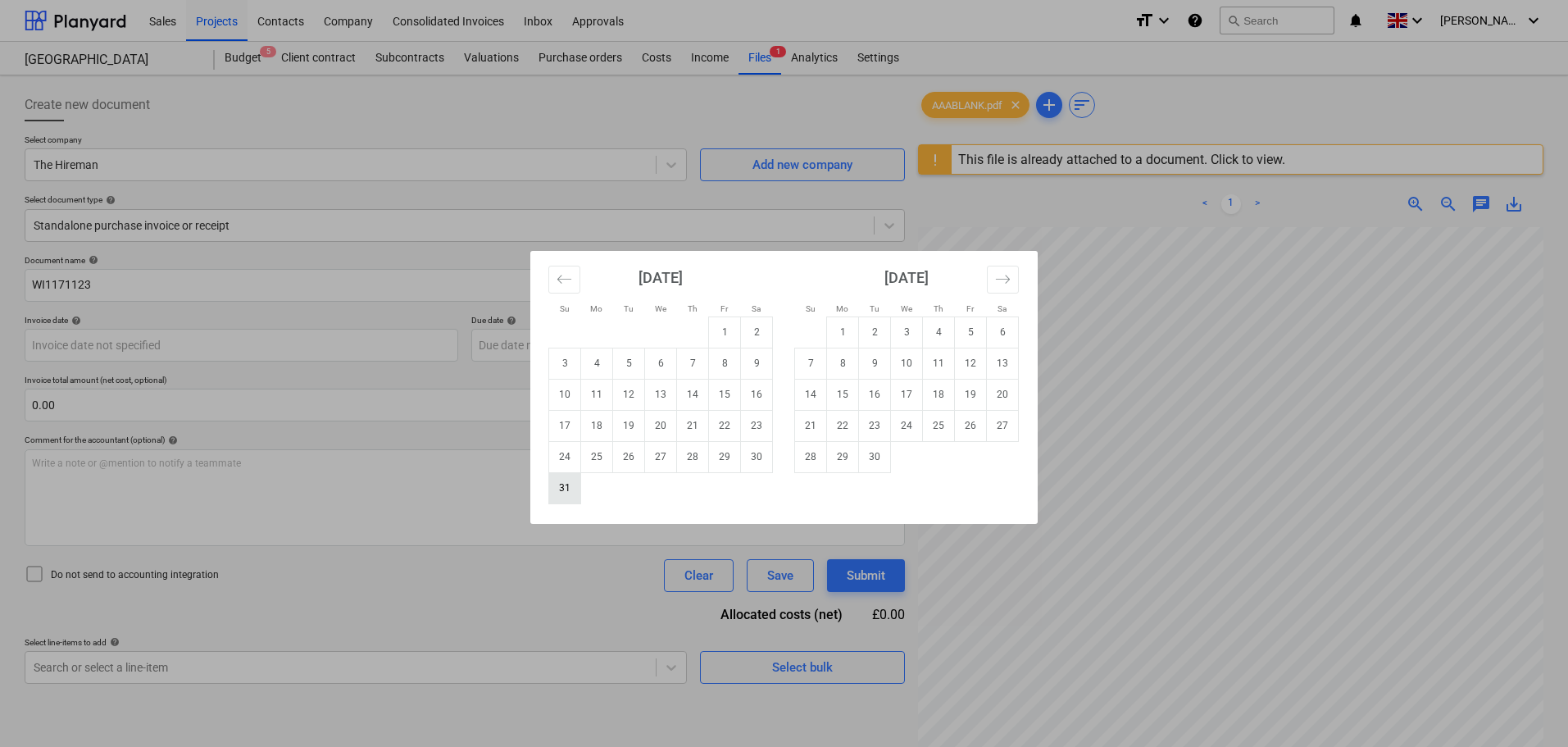
click at [573, 483] on td "31" at bounding box center [566, 487] width 32 height 31
type input "[DATE]"
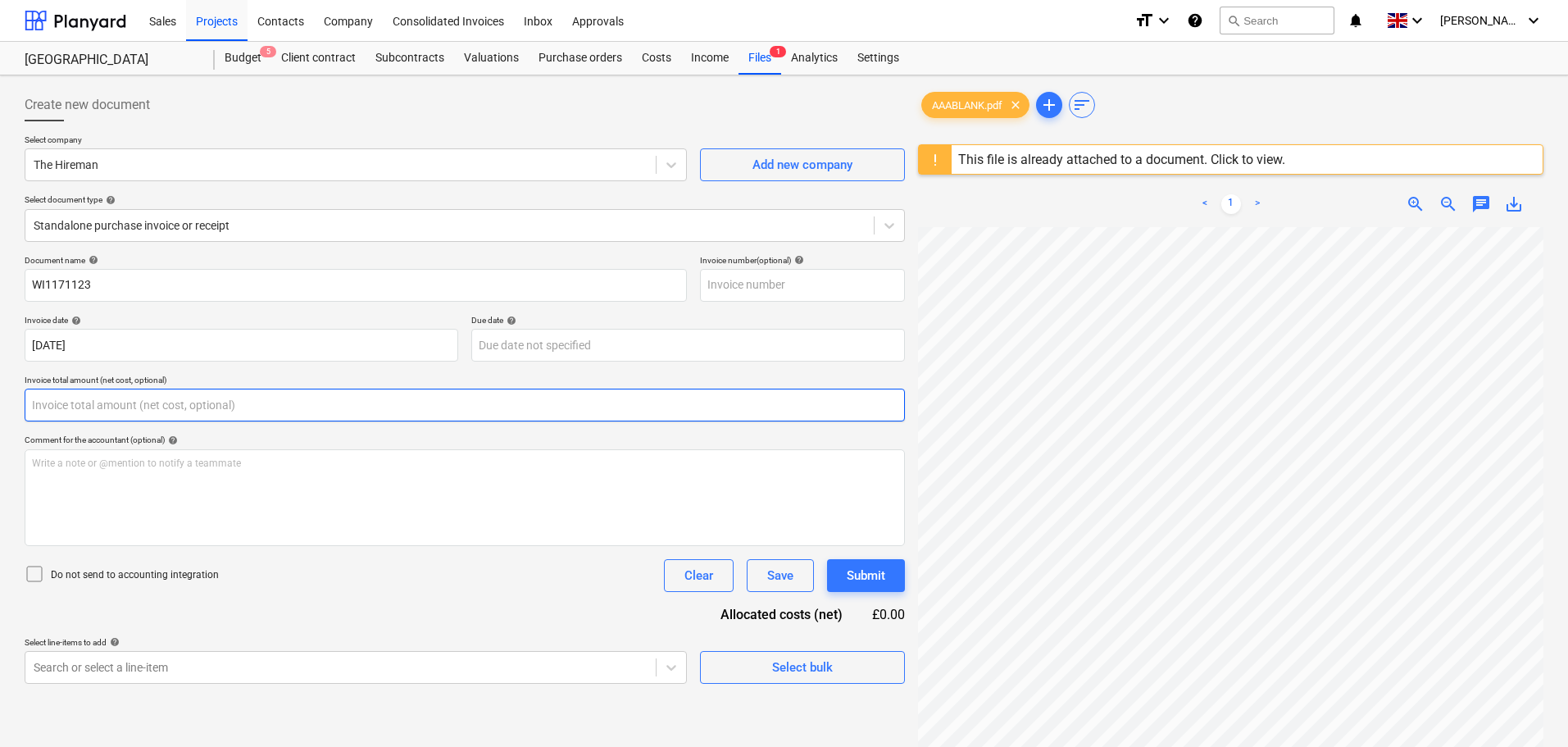
click at [102, 409] on input "text" at bounding box center [465, 405] width 880 height 33
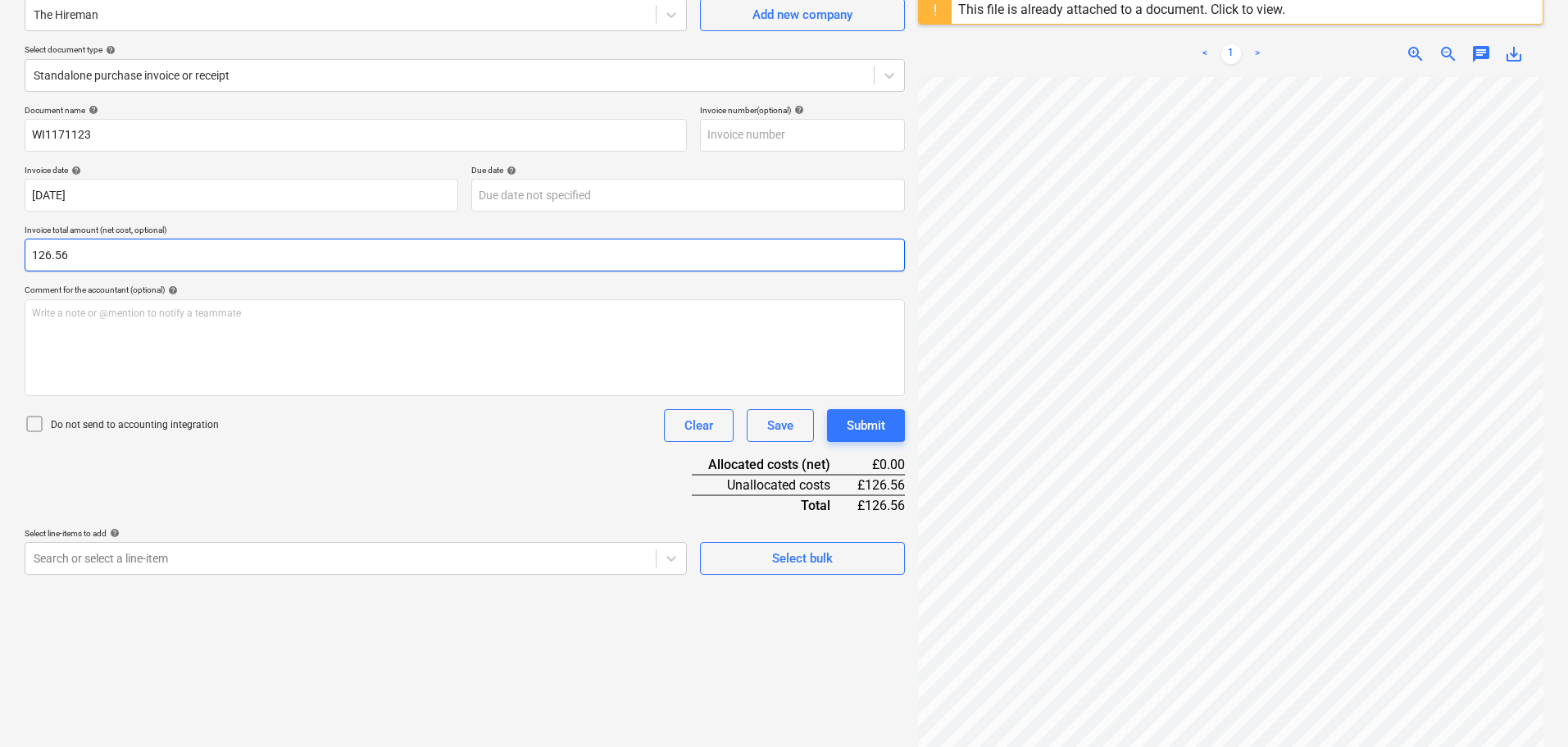
scroll to position [164, 0]
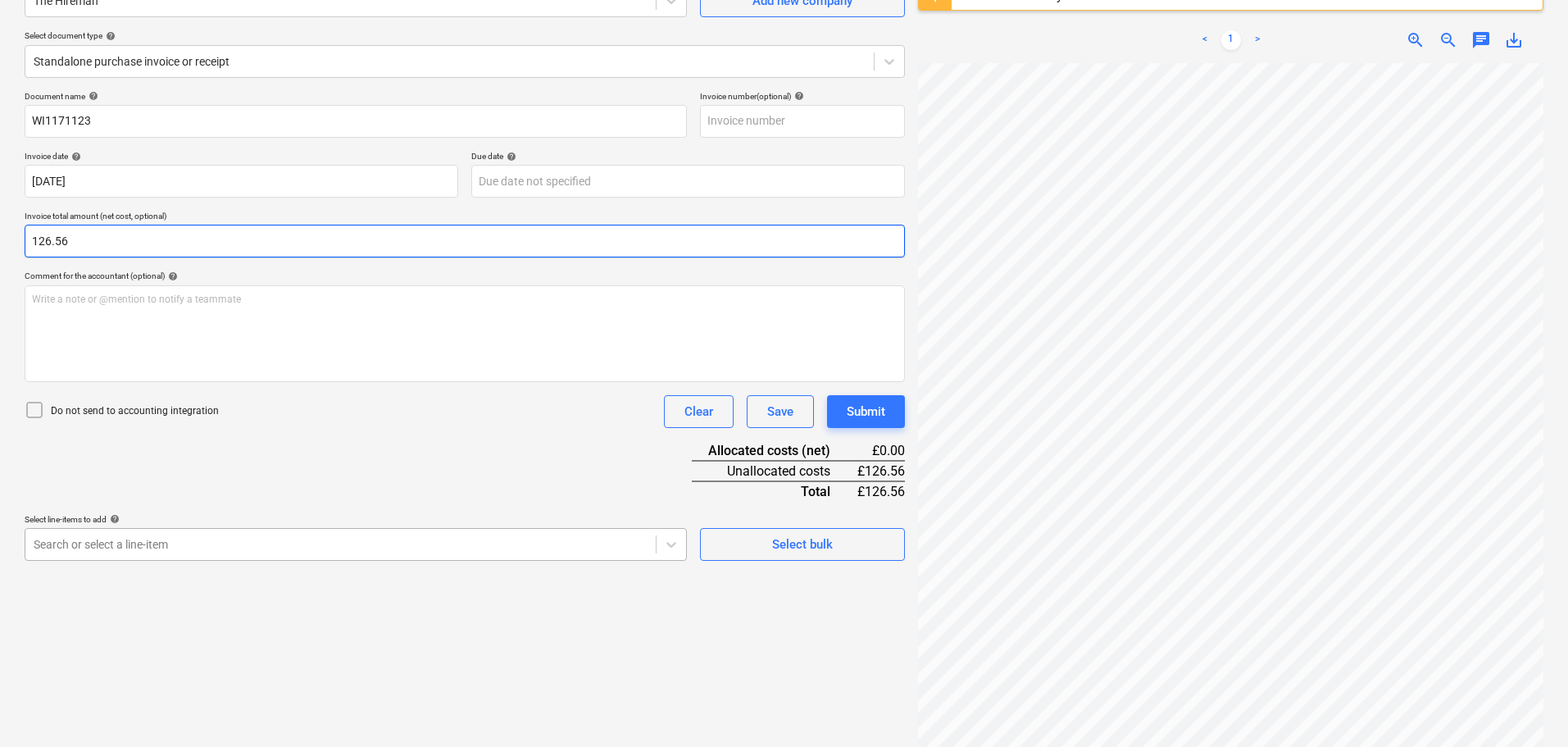
type input "126.56"
click at [125, 547] on body "Sales Projects Contacts Company Consolidated Invoices Inbox Approvals format_si…" at bounding box center [784, 210] width 1568 height 747
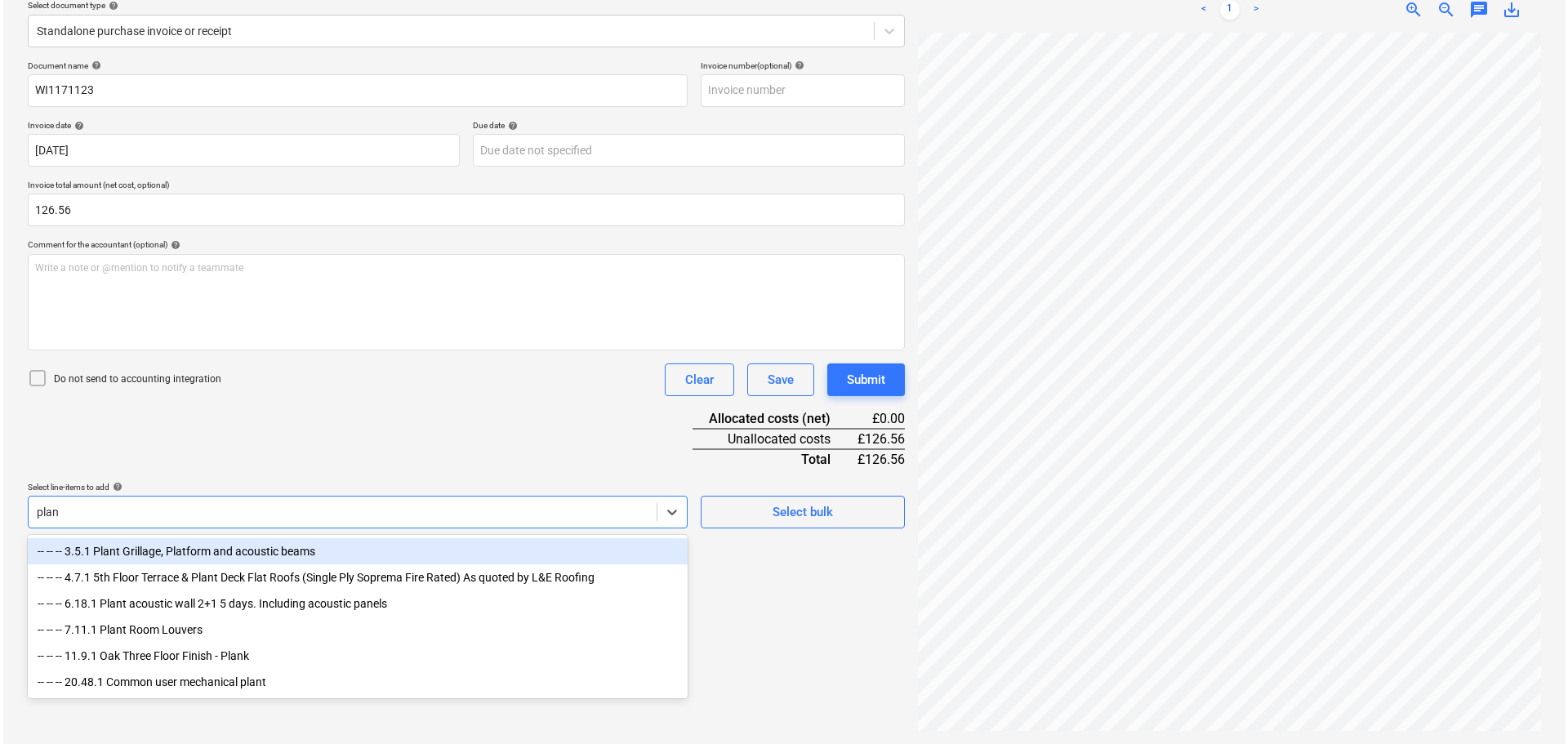
scroll to position [193, 0]
type input "plant"
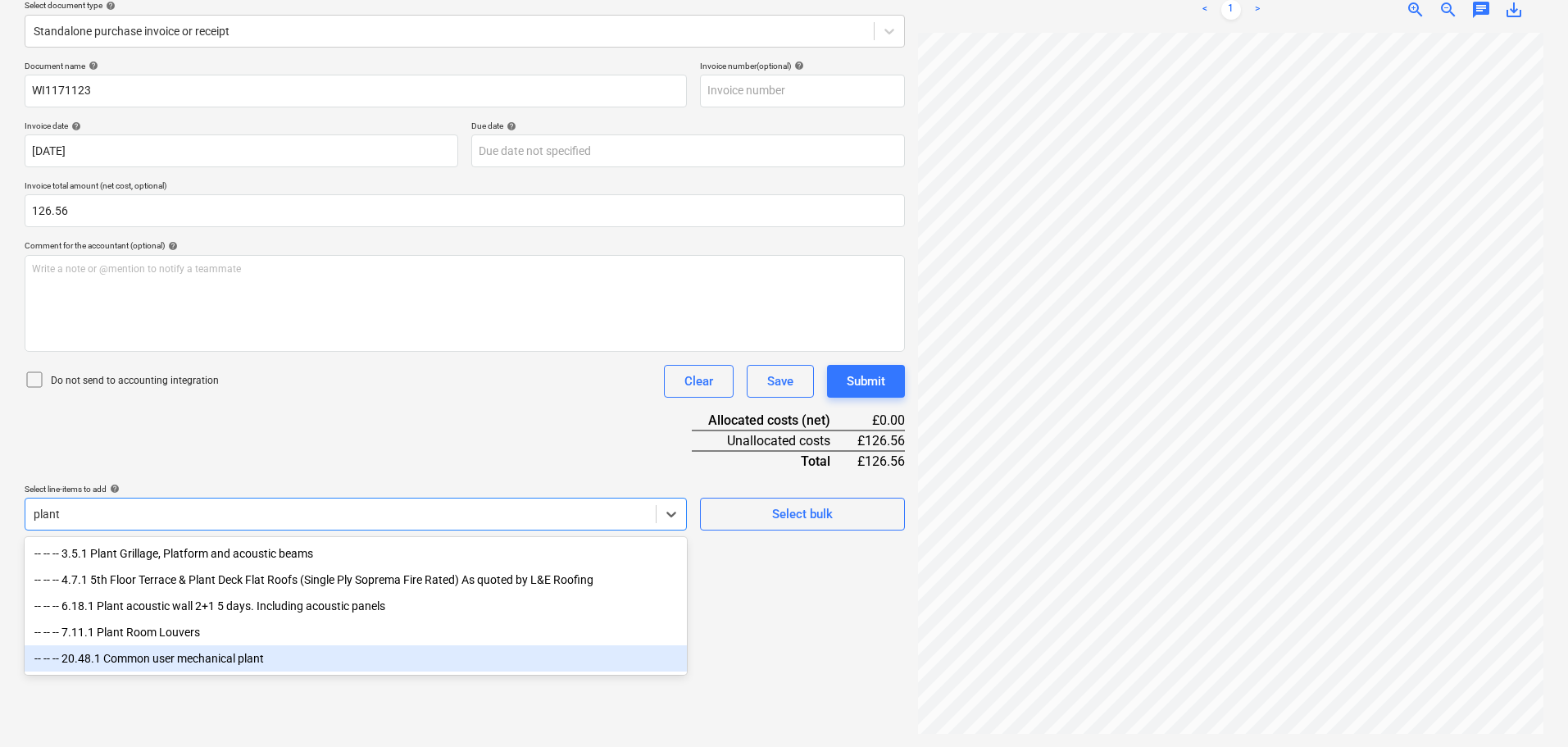
click at [177, 656] on div "-- -- -- 20.48.1 Common user mechanical plant" at bounding box center [356, 658] width 662 height 26
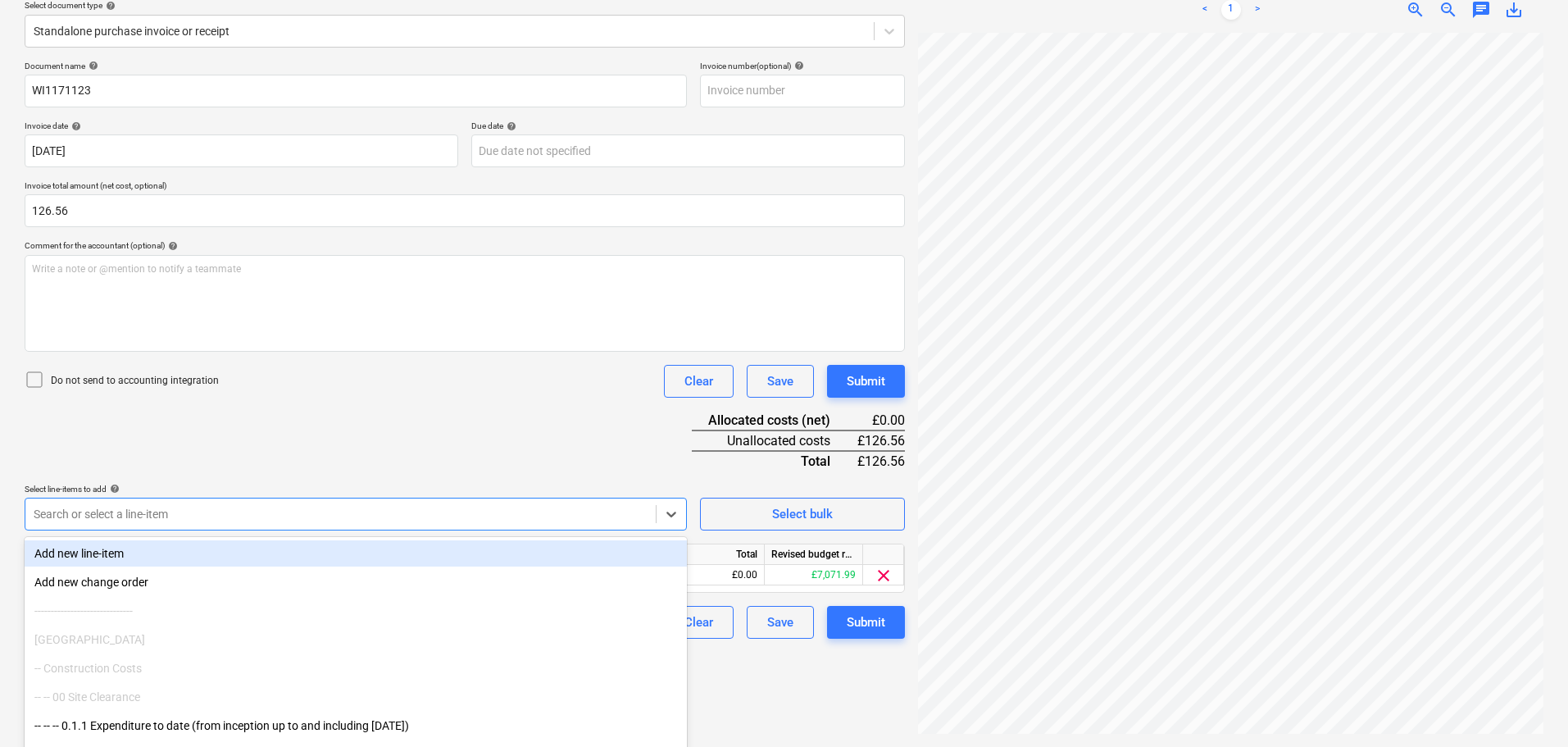
click at [435, 412] on div "Document name help WI1171123 Invoice number (optional) help Invoice date help 3…" at bounding box center [465, 349] width 880 height 578
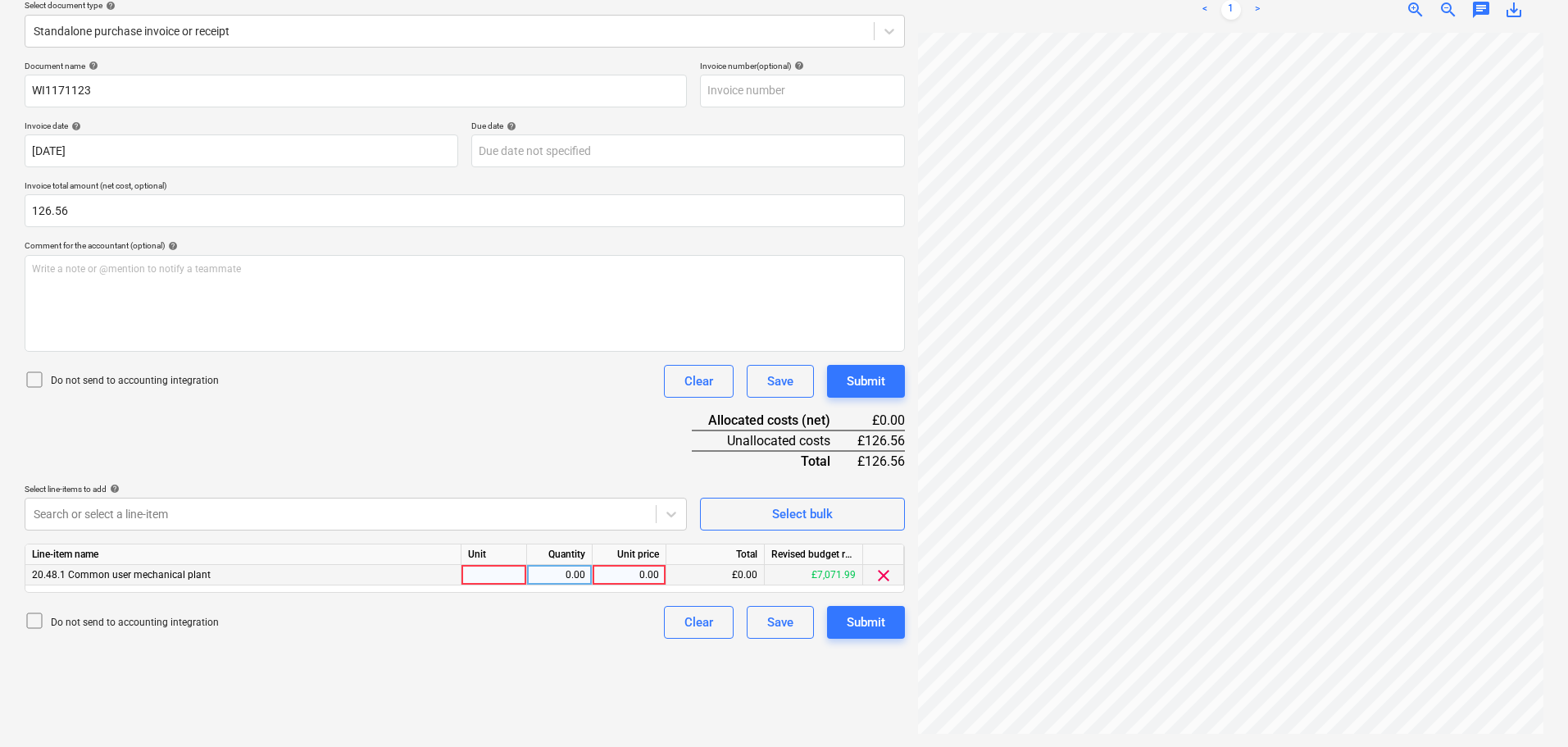
click at [650, 573] on div "0.00" at bounding box center [629, 575] width 60 height 21
type input "126.56"
click at [857, 376] on div "Submit" at bounding box center [866, 382] width 38 height 21
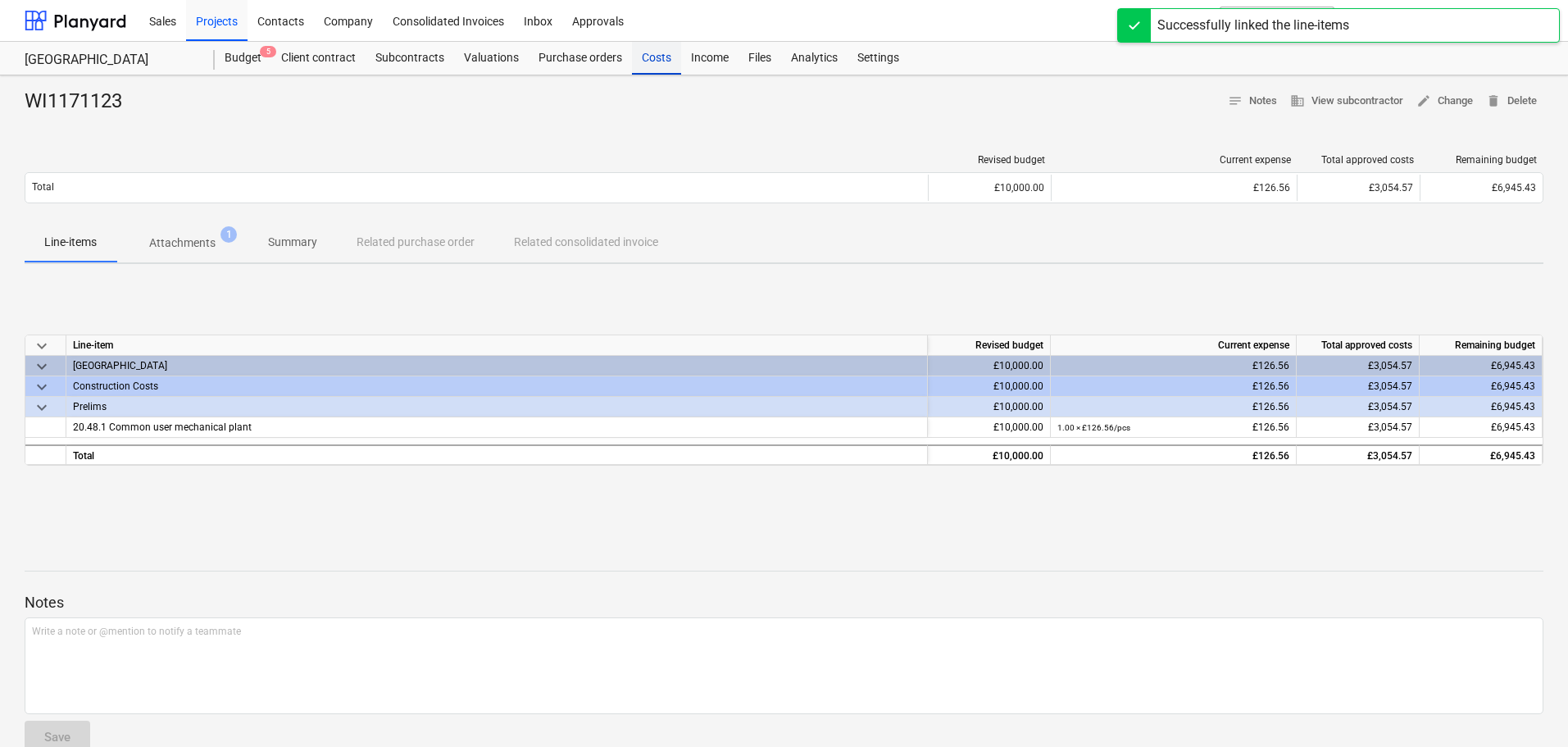
click at [650, 60] on div "Costs" at bounding box center [656, 58] width 49 height 33
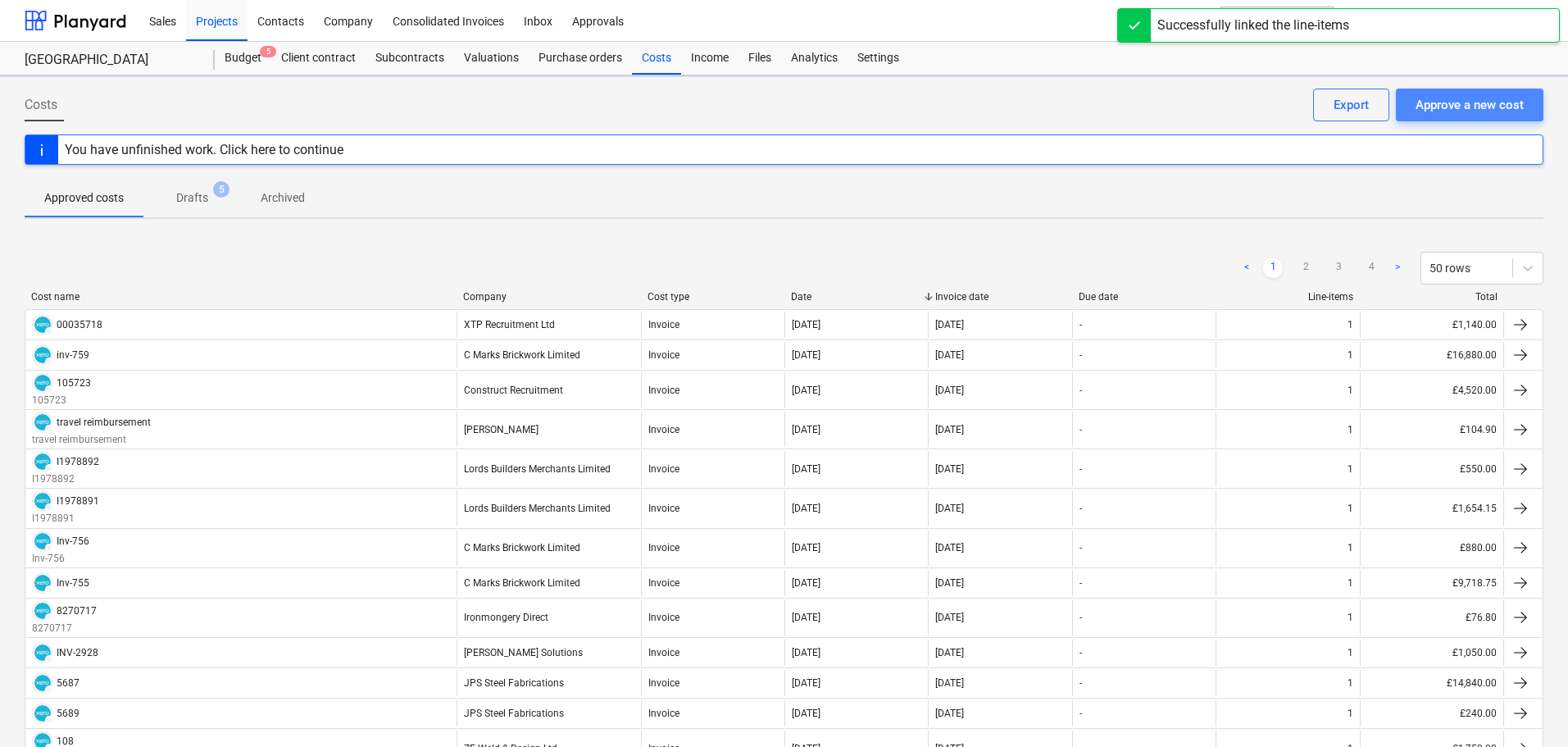
click at [1472, 107] on div "Approve a new cost" at bounding box center [1469, 105] width 108 height 21
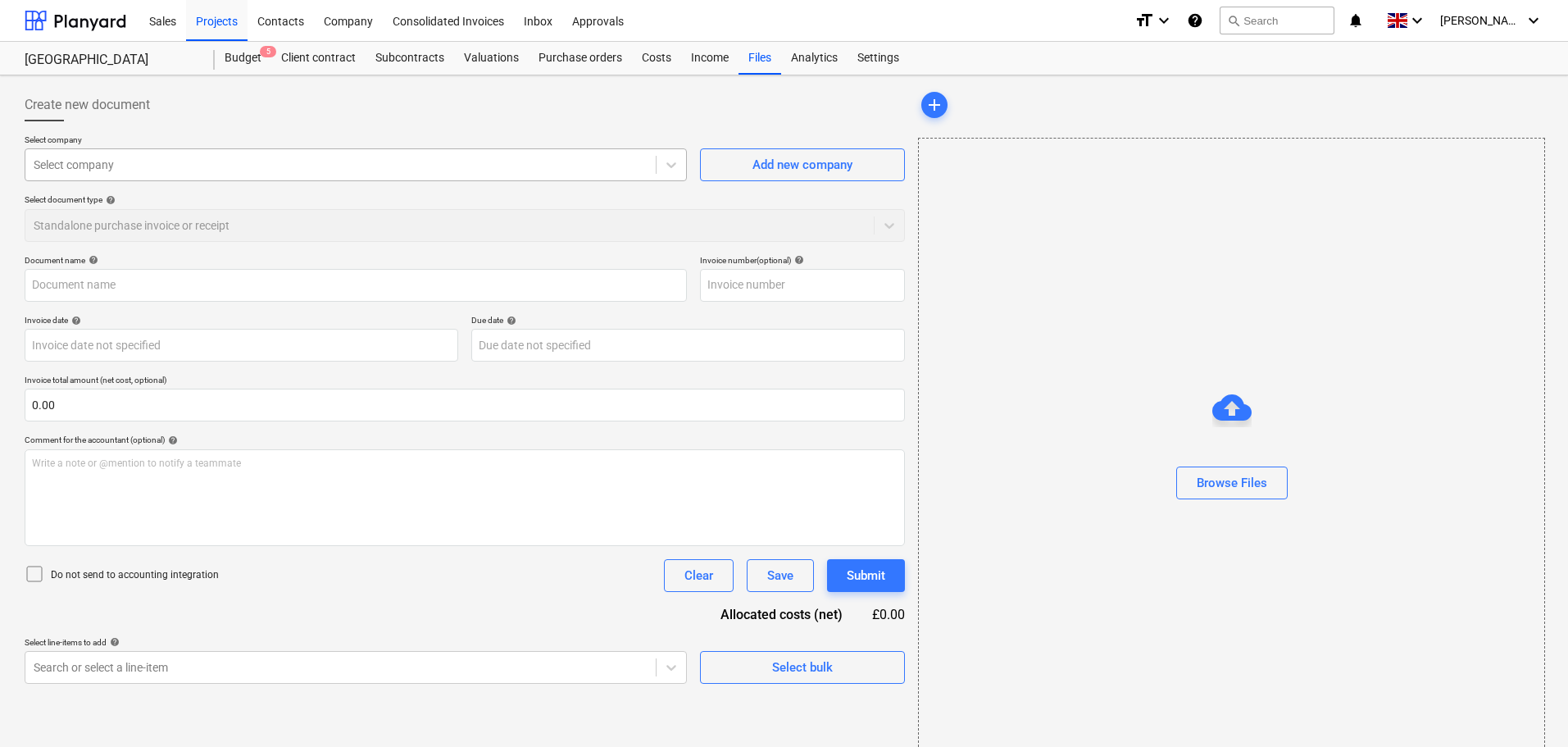
click at [95, 170] on div at bounding box center [340, 164] width 614 height 16
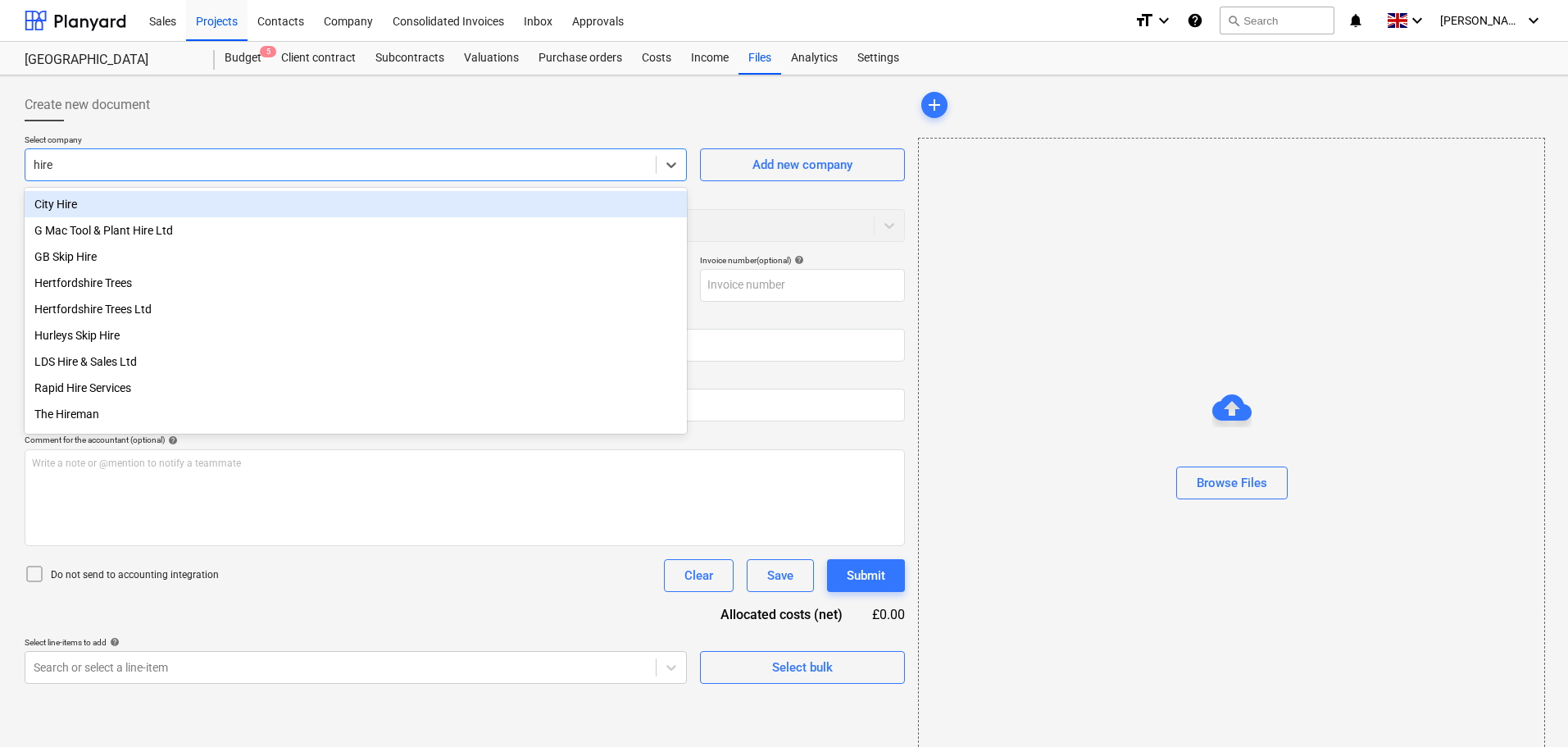
type input "hirem"
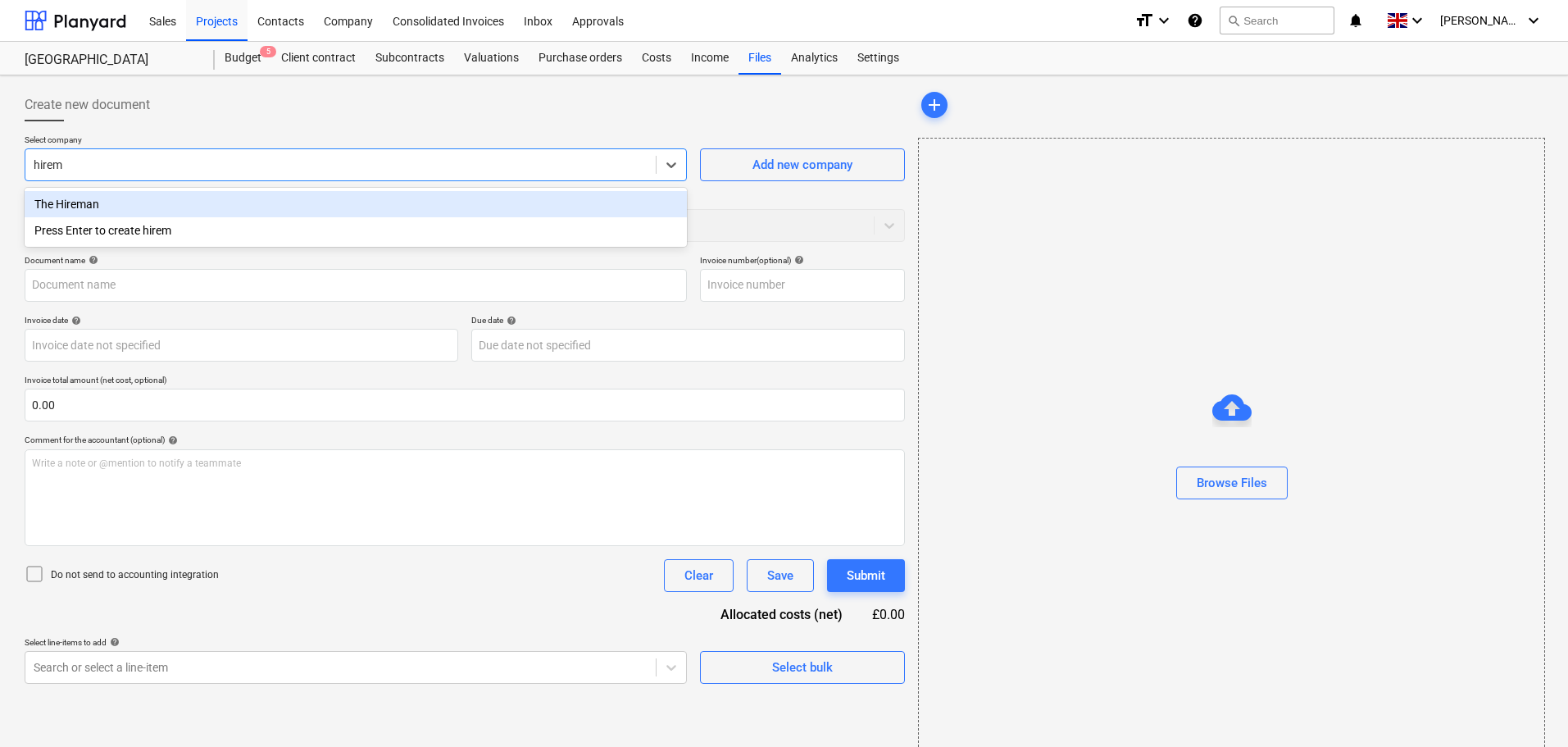
click at [131, 210] on div "The Hireman" at bounding box center [356, 204] width 662 height 26
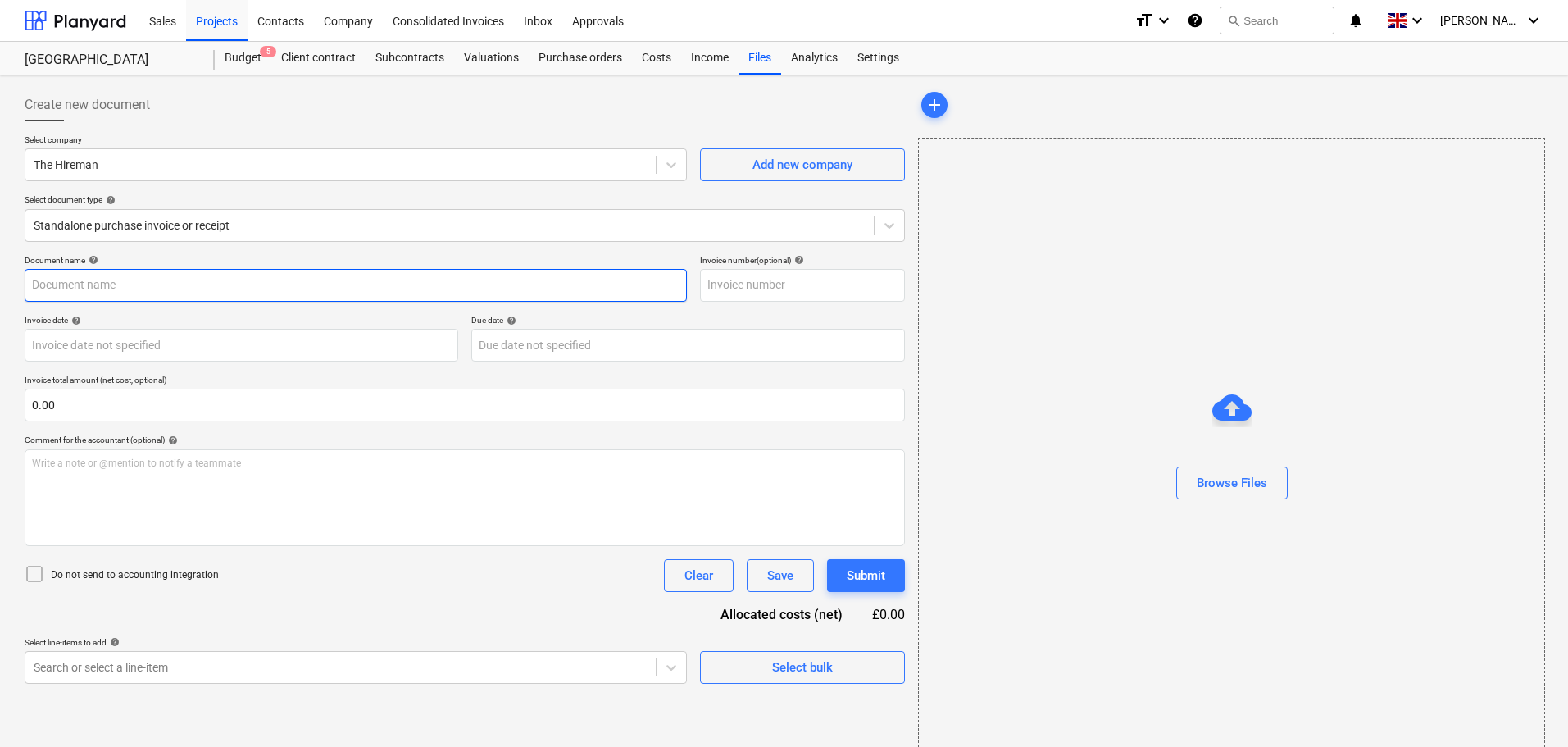
drag, startPoint x: 77, startPoint y: 278, endPoint x: 325, endPoint y: 315, distance: 250.7
click at [77, 279] on input "text" at bounding box center [356, 285] width 662 height 33
paste input "WI1171122"
type input "WI1171122"
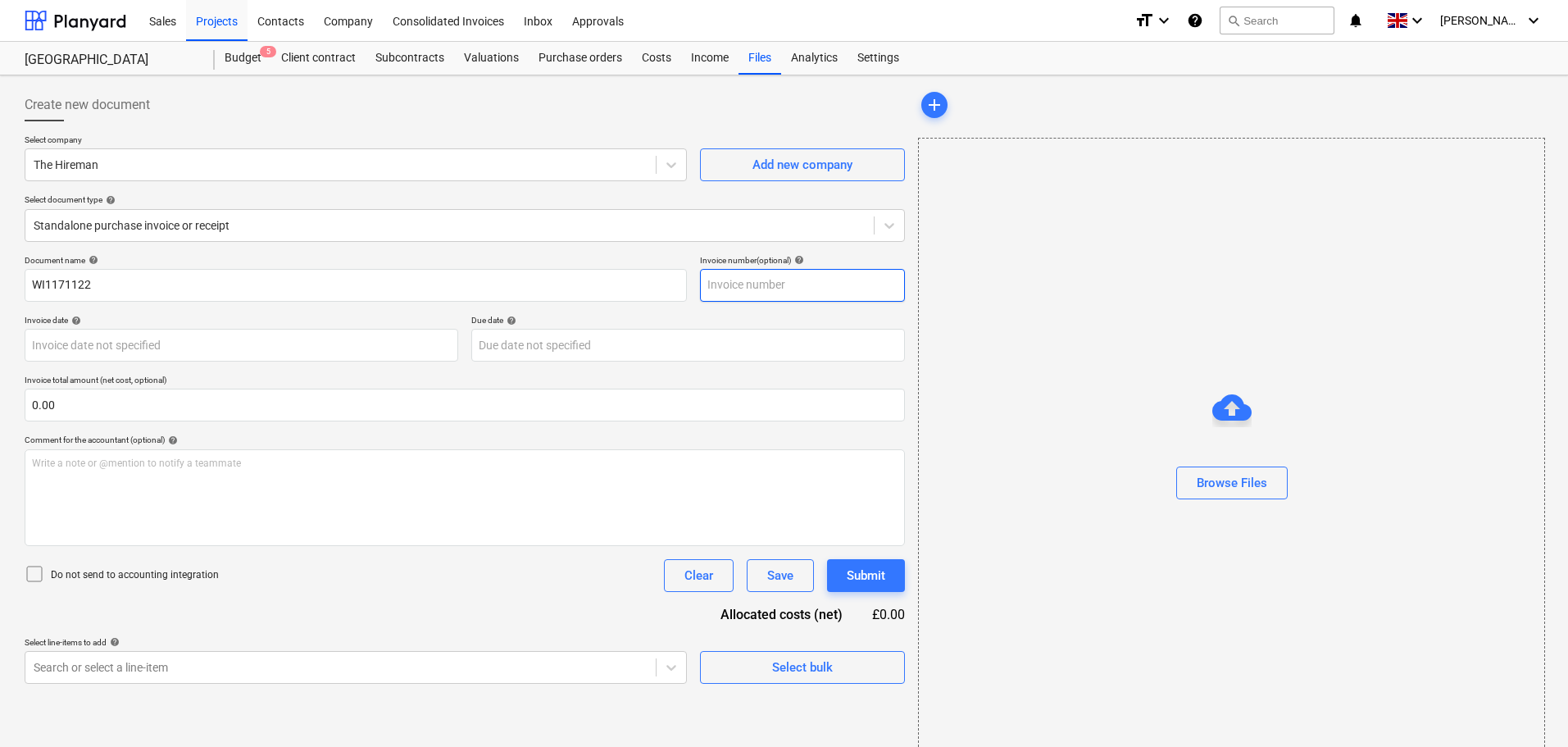
click at [755, 289] on input "text" at bounding box center [801, 285] width 205 height 33
paste input "WI1171122"
type input "WI1171122"
click at [97, 340] on body "Sales Projects Contacts Company Consolidated Invoices Inbox Approvals format_si…" at bounding box center [784, 374] width 1568 height 747
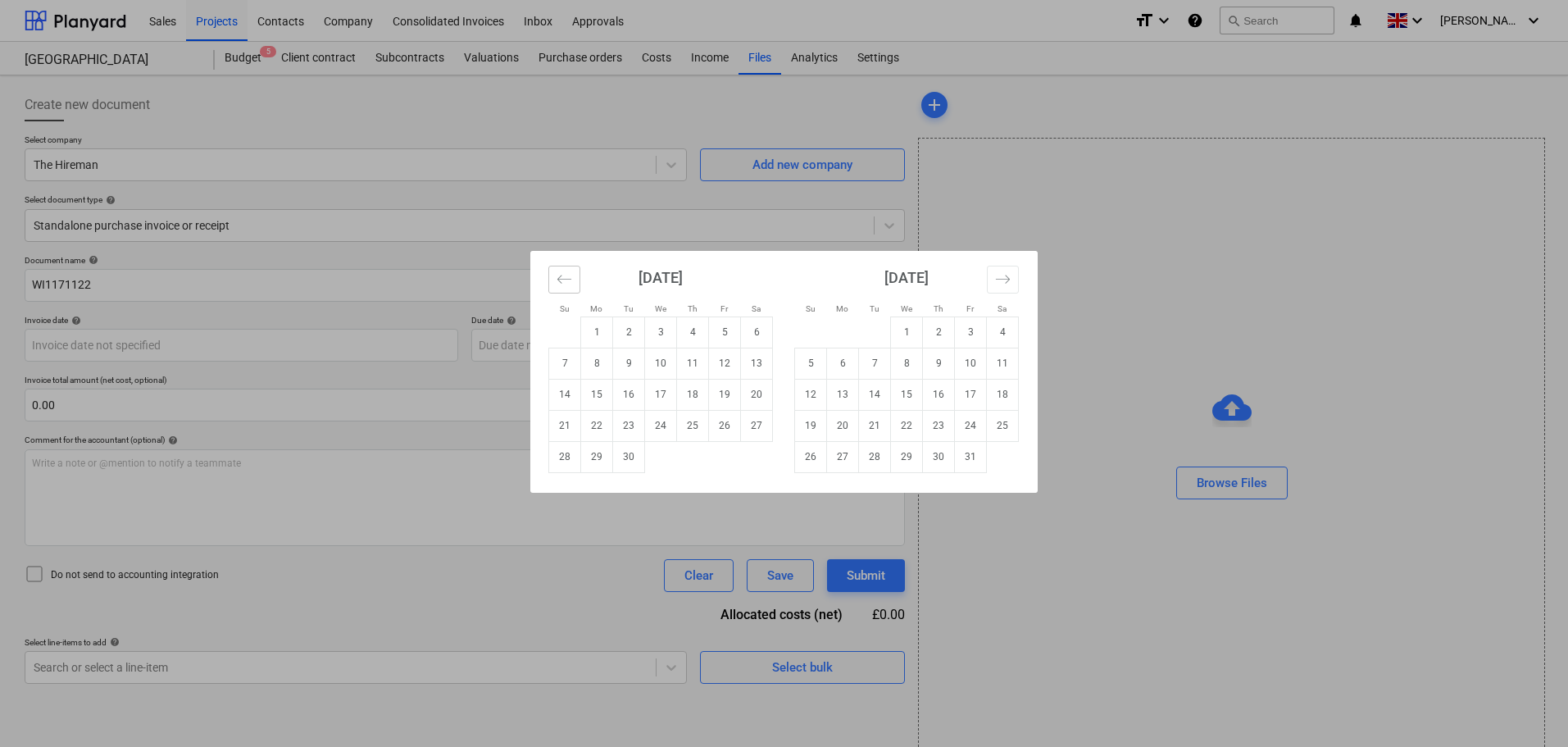
click at [568, 282] on icon "Move backward to switch to the previous month." at bounding box center [564, 279] width 15 height 15
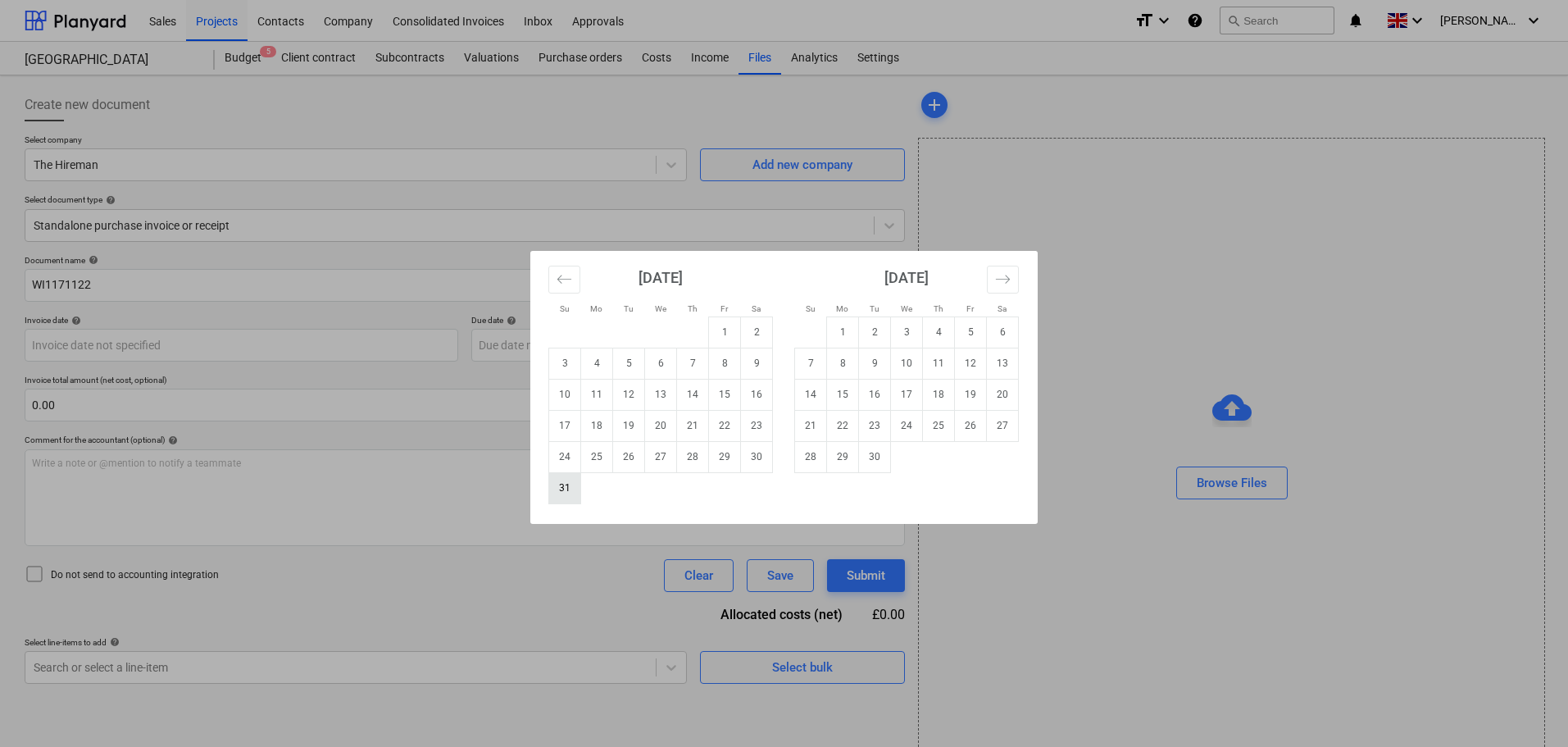
click at [570, 491] on td "31" at bounding box center [566, 487] width 32 height 31
type input "[DATE]"
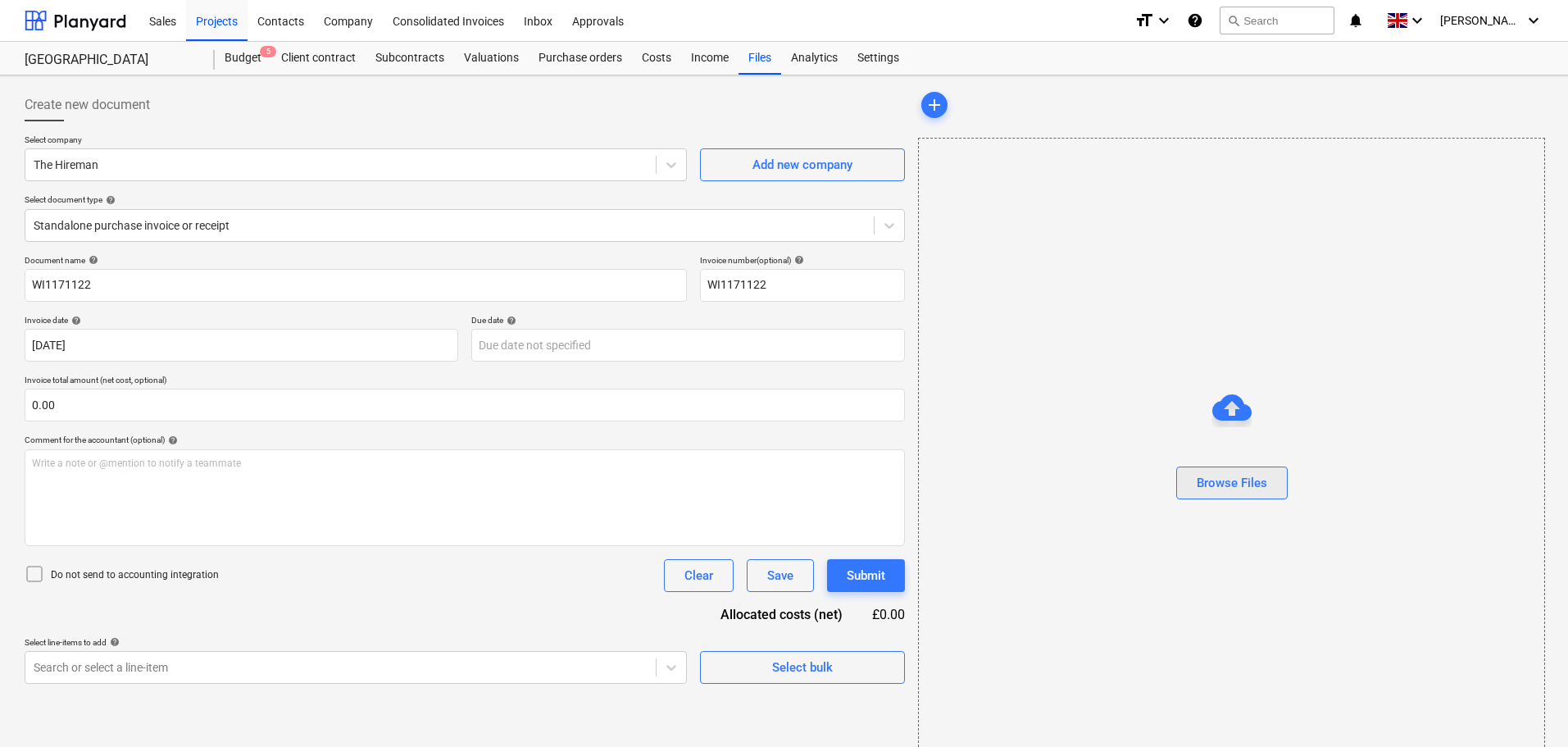
click at [1239, 479] on div "Browse Files" at bounding box center [1231, 483] width 71 height 21
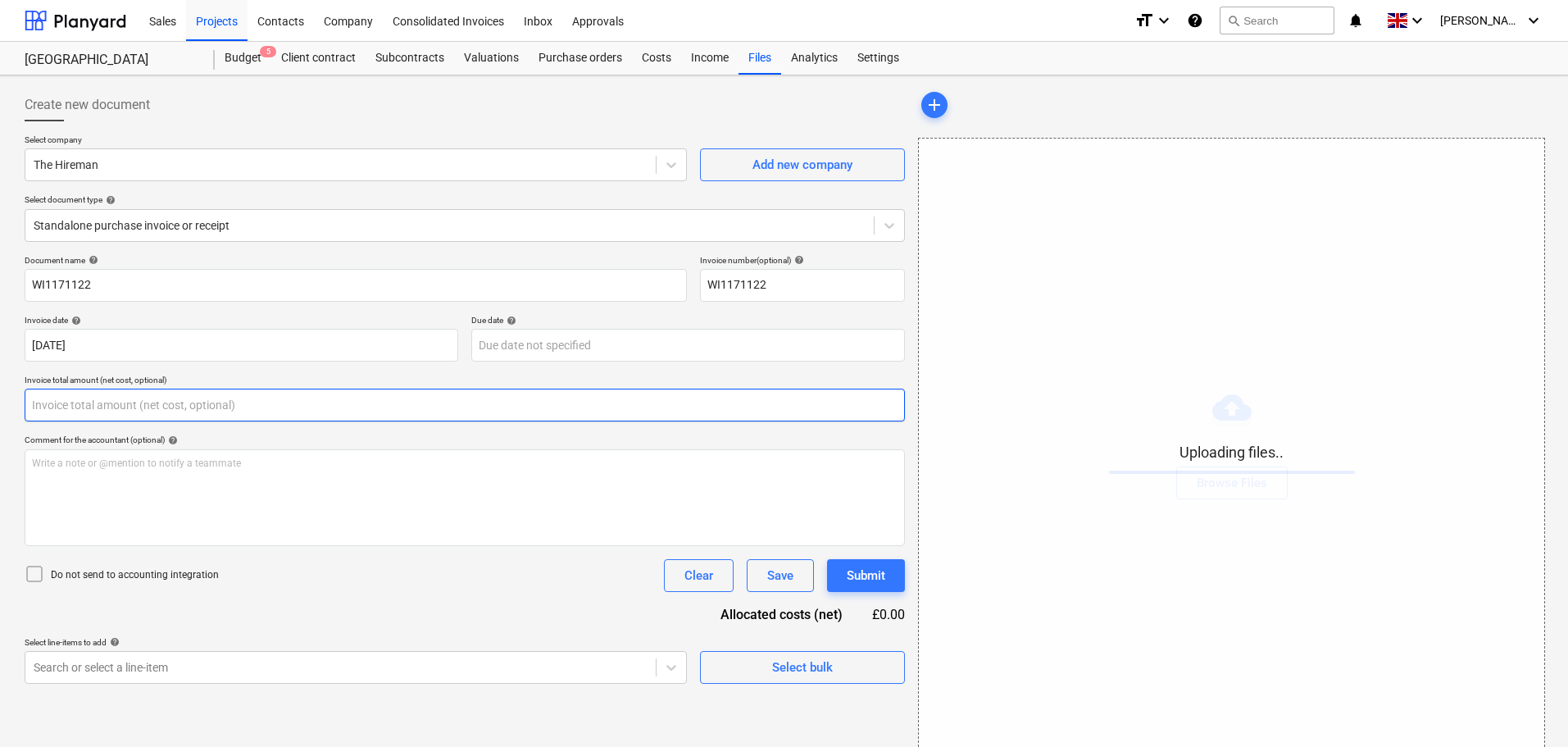
click at [77, 407] on input "text" at bounding box center [465, 405] width 880 height 33
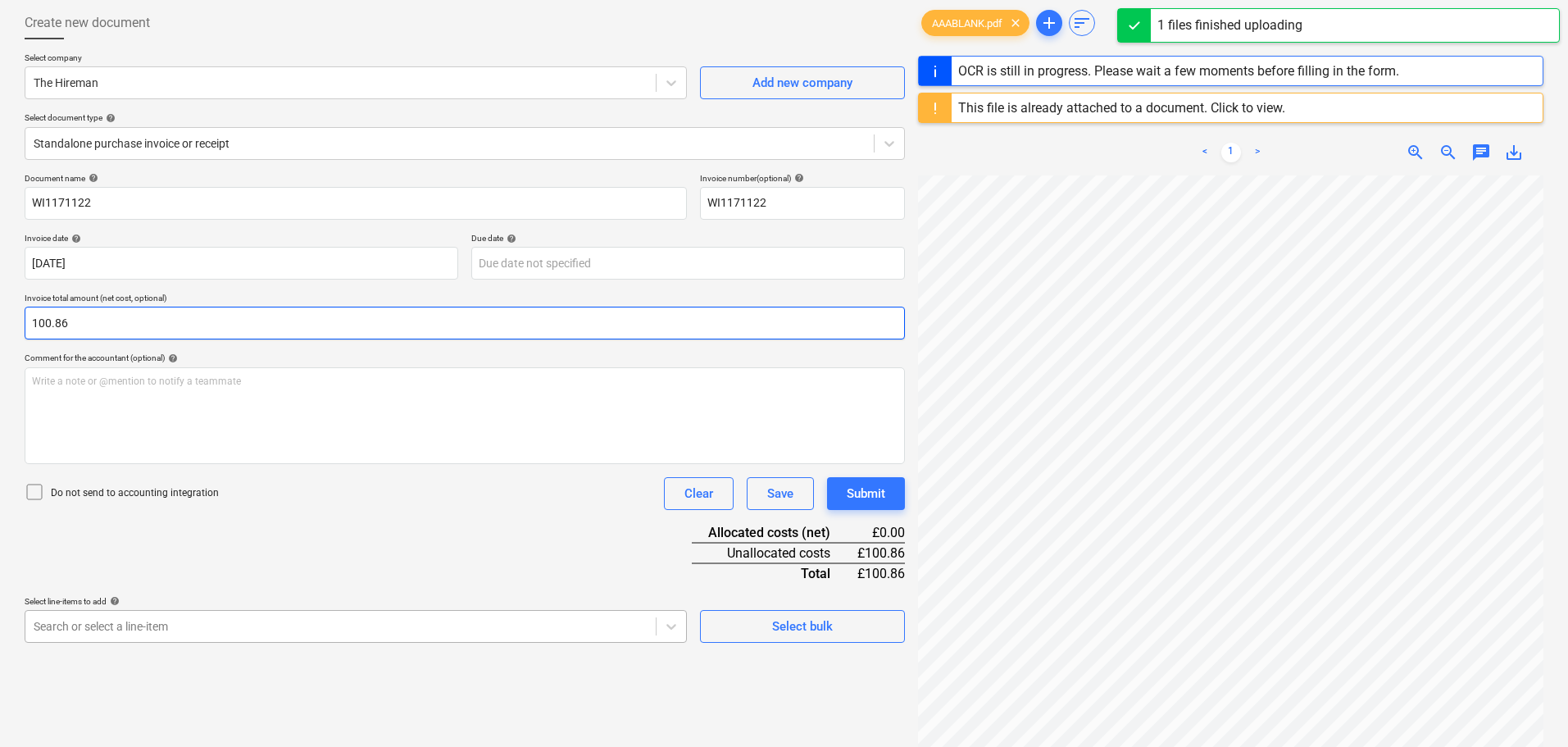
type input "100.86"
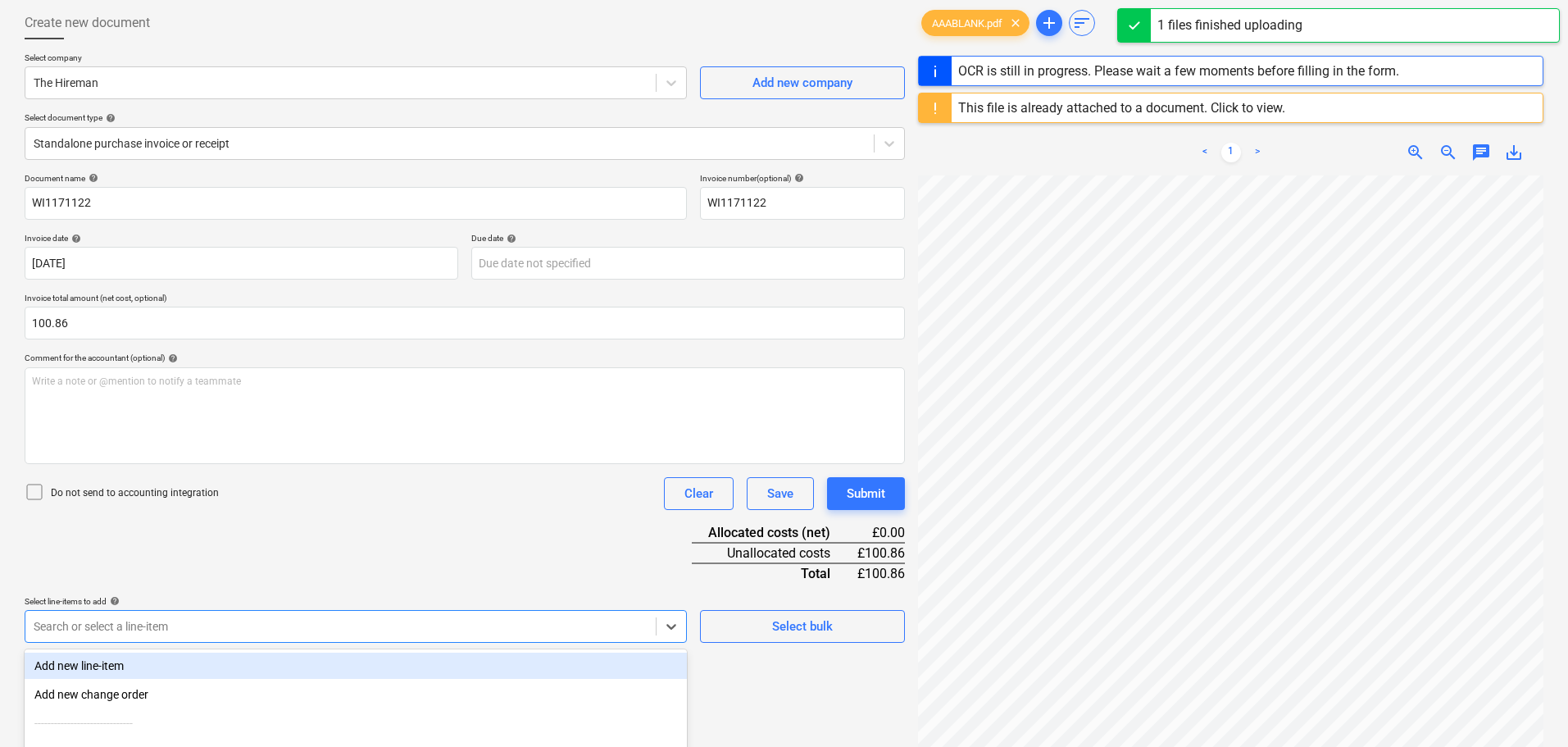
scroll to position [233, 0]
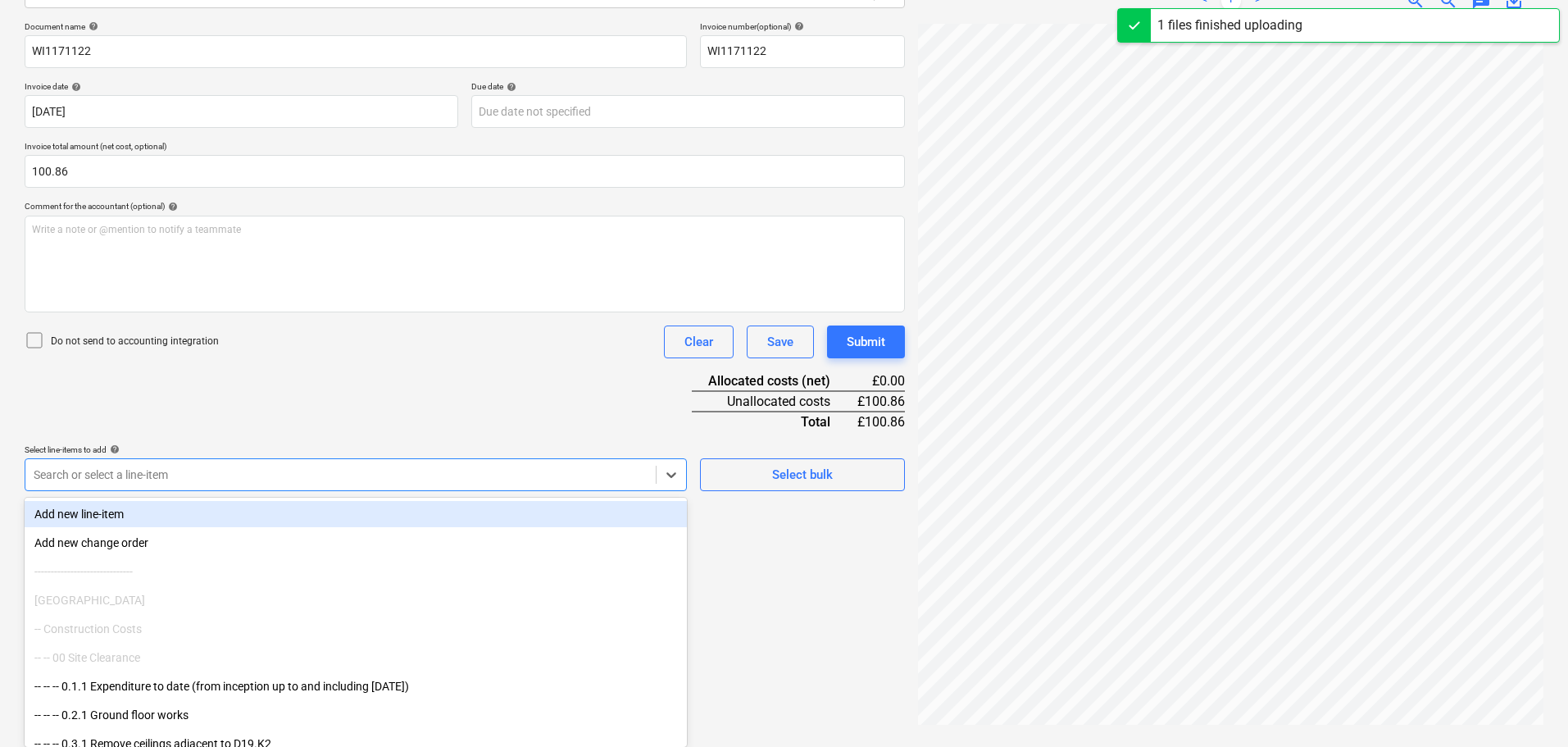
click at [89, 513] on body "Sales Projects Contacts Company Consolidated Invoices Inbox Approvals format_si…" at bounding box center [784, 140] width 1568 height 747
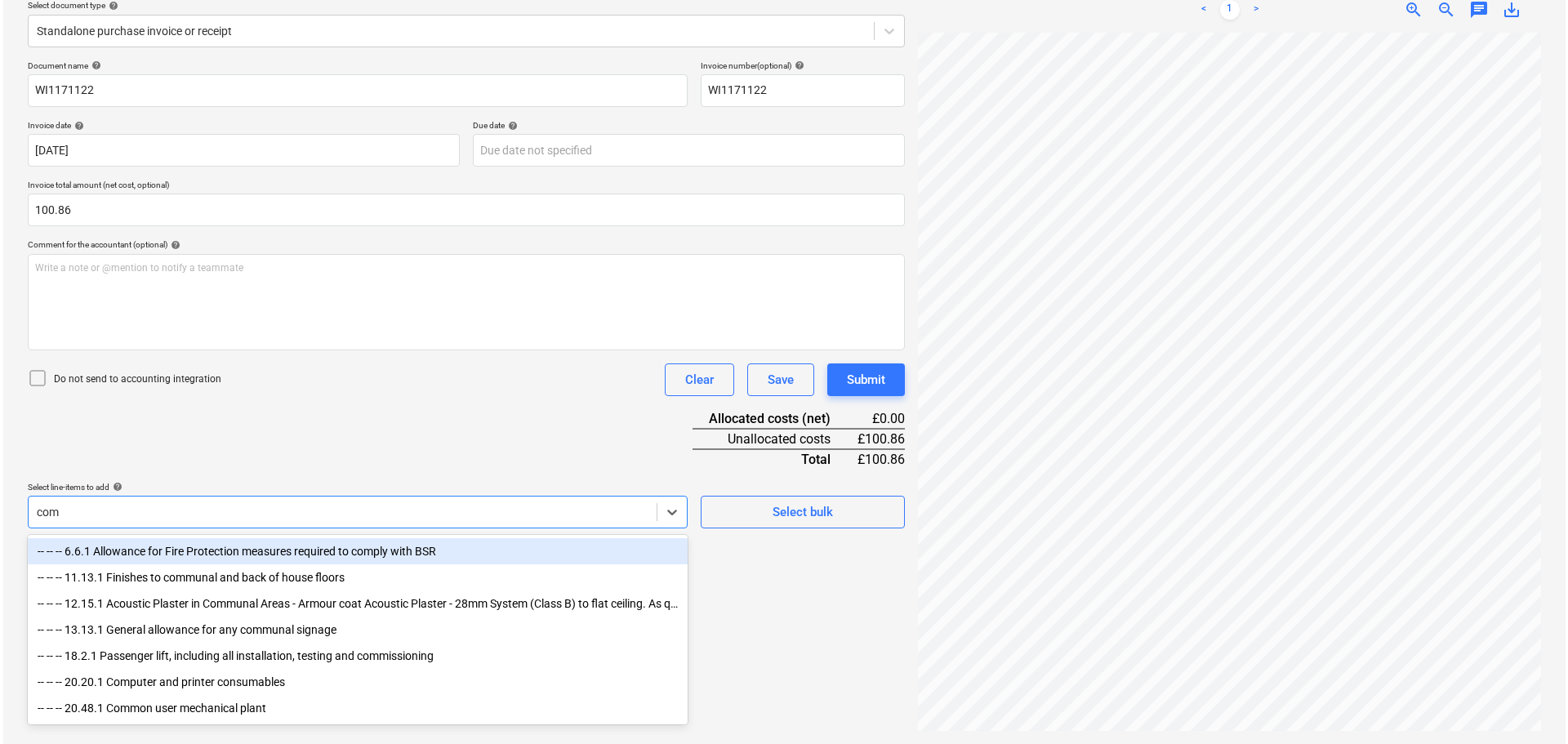
scroll to position [193, 0]
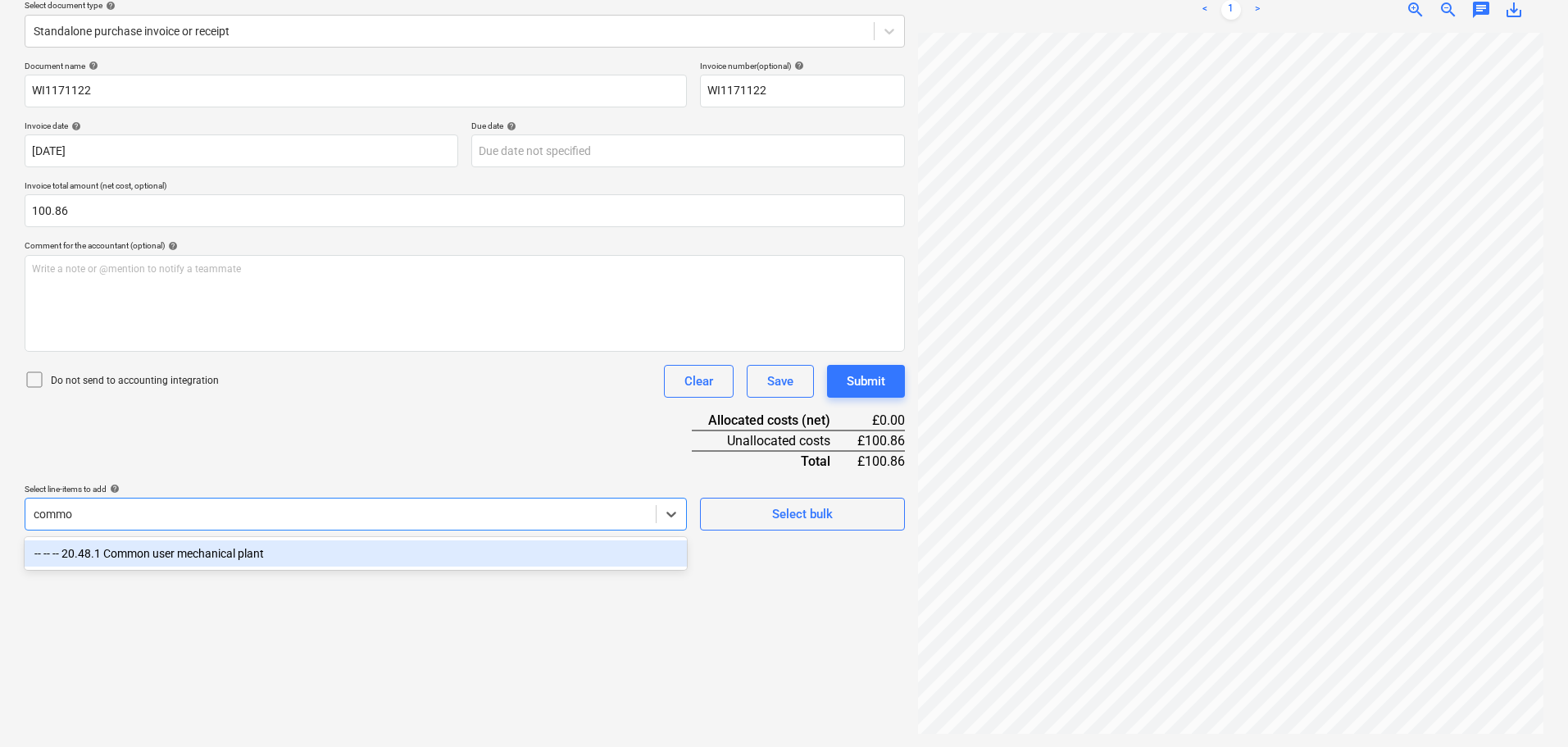
type input "common"
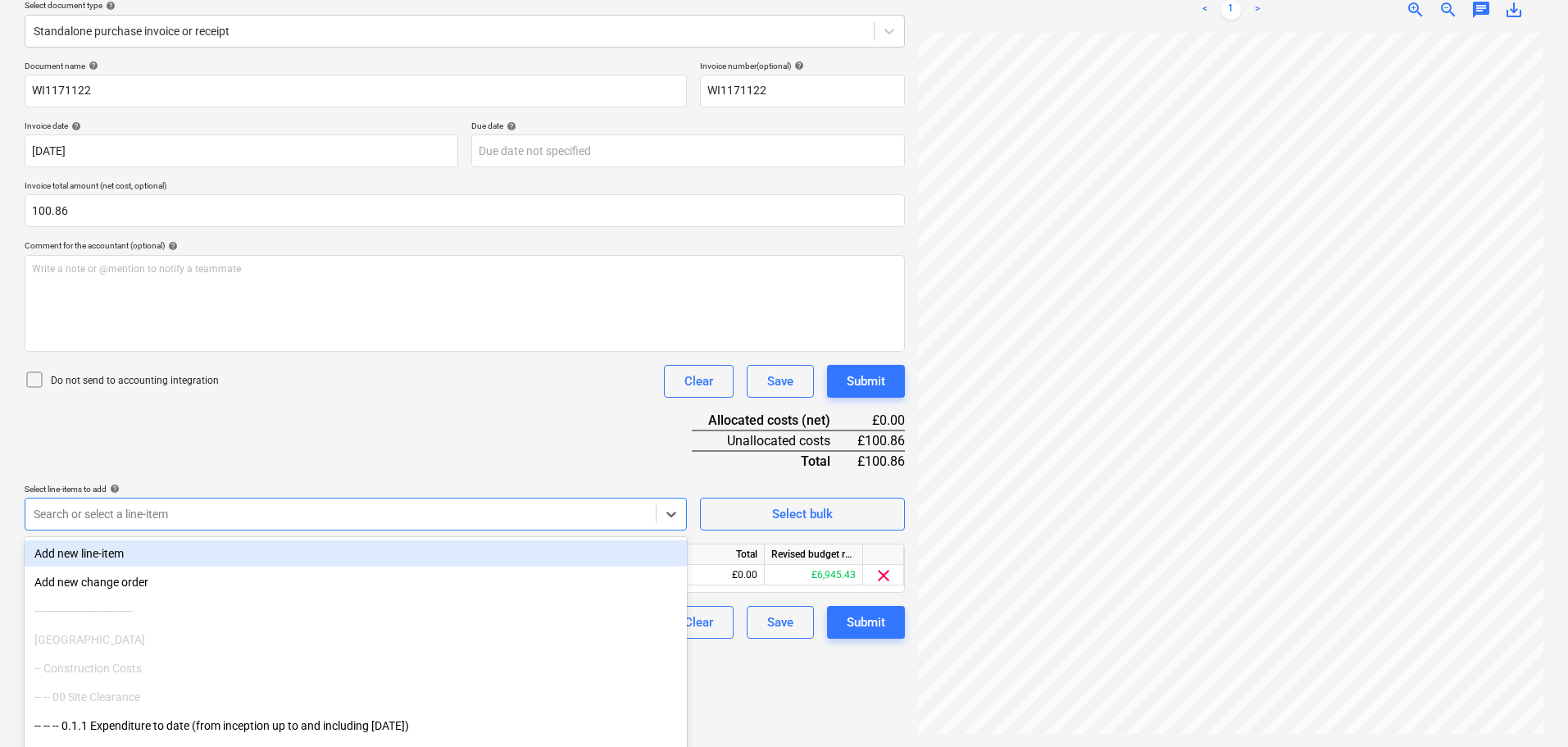
click at [471, 412] on div "Document name help WI1171122 Invoice number (optional) help WI1171122 Invoice d…" at bounding box center [465, 349] width 880 height 578
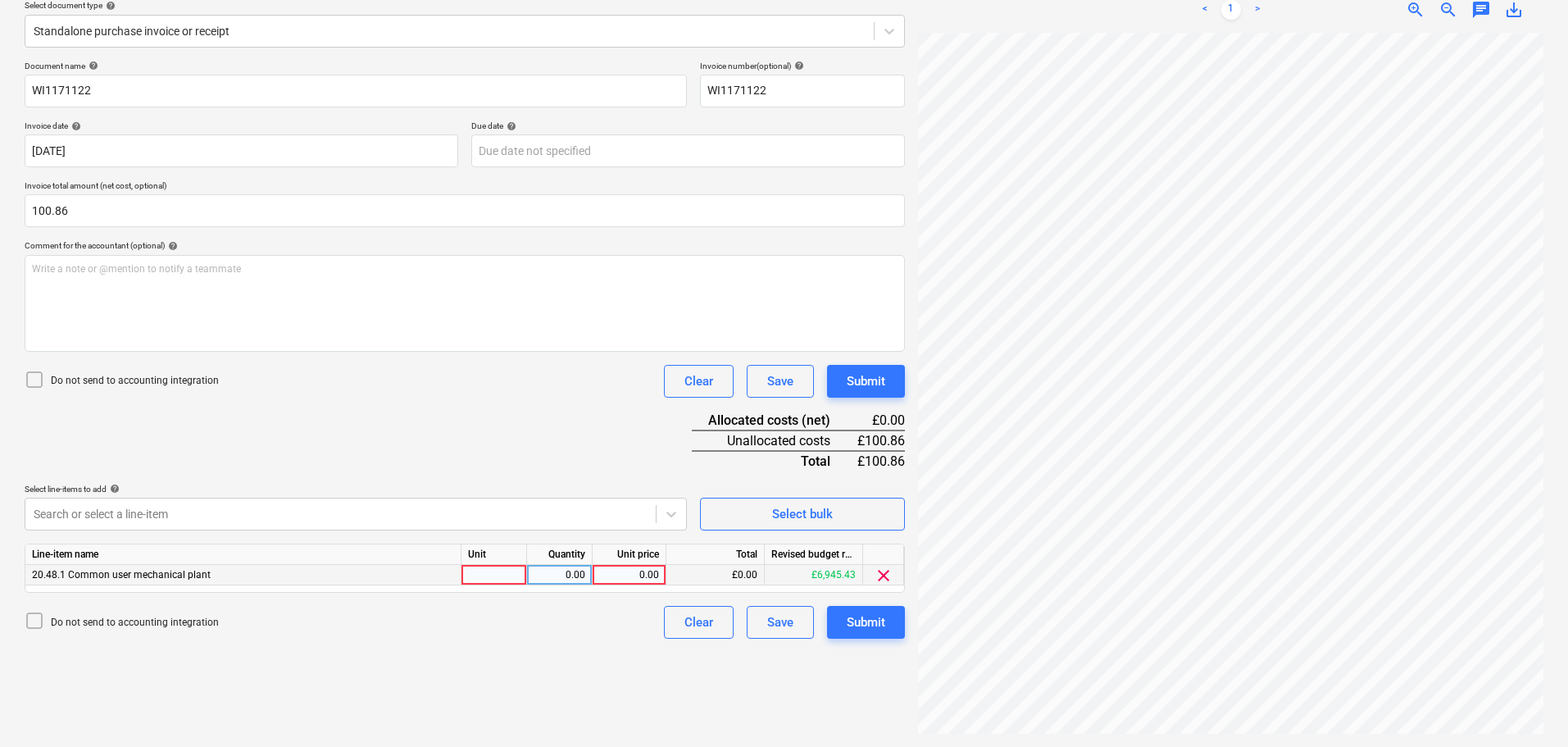
click at [630, 579] on div "0.00" at bounding box center [629, 575] width 60 height 21
type input "100.86"
click at [878, 369] on button "Submit" at bounding box center [866, 381] width 78 height 33
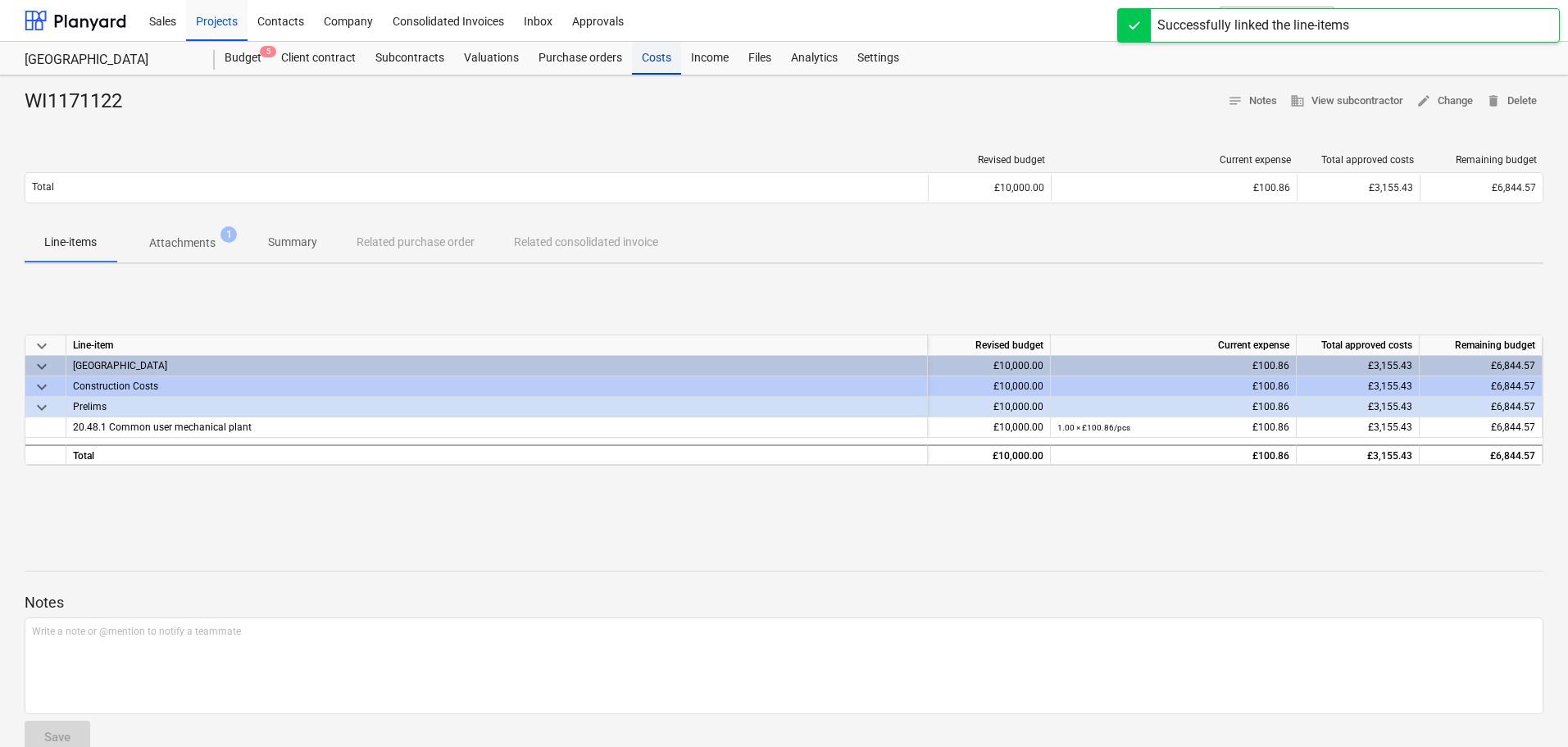
click at [658, 55] on div "Costs" at bounding box center [656, 58] width 49 height 33
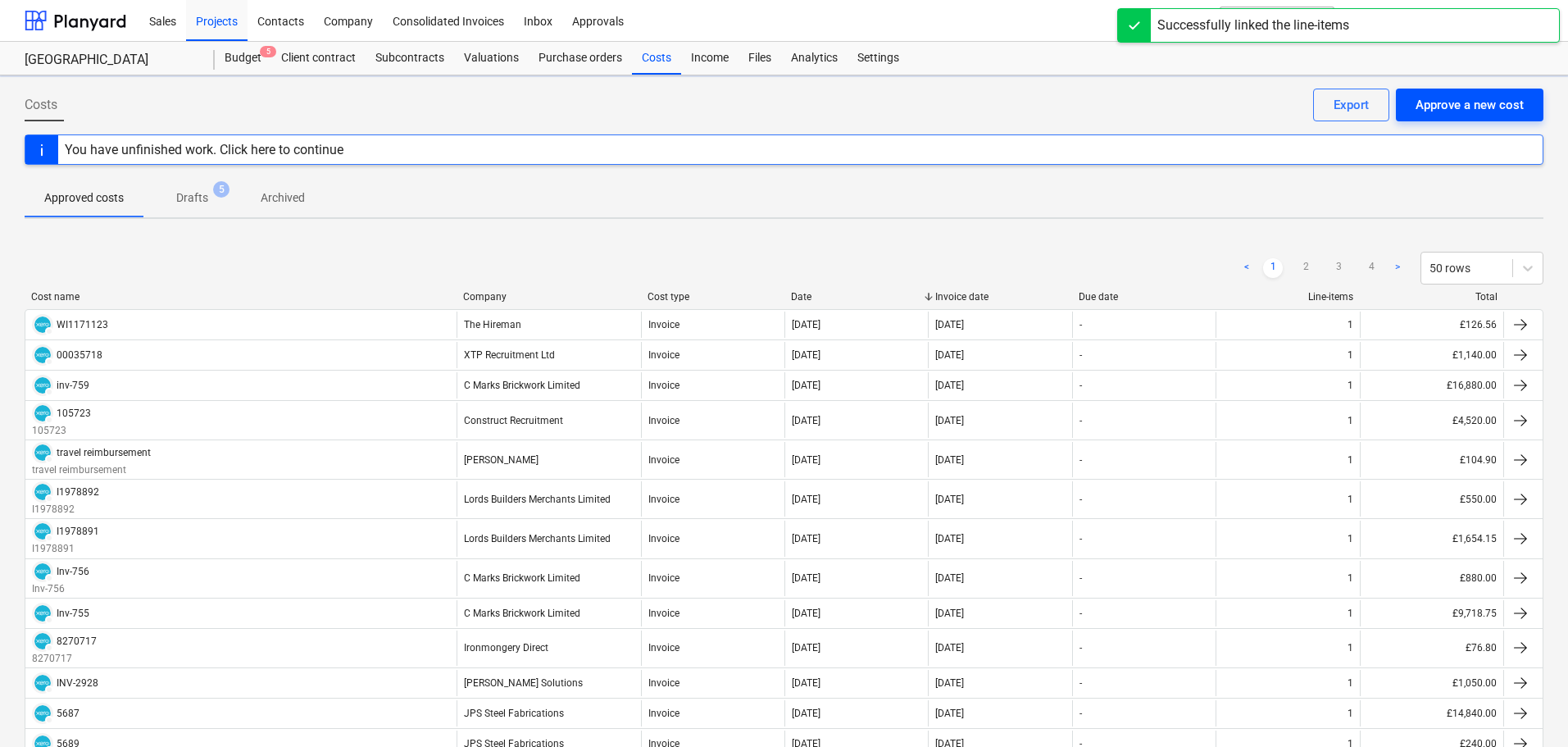
click at [1463, 105] on div "Approve a new cost" at bounding box center [1469, 105] width 108 height 21
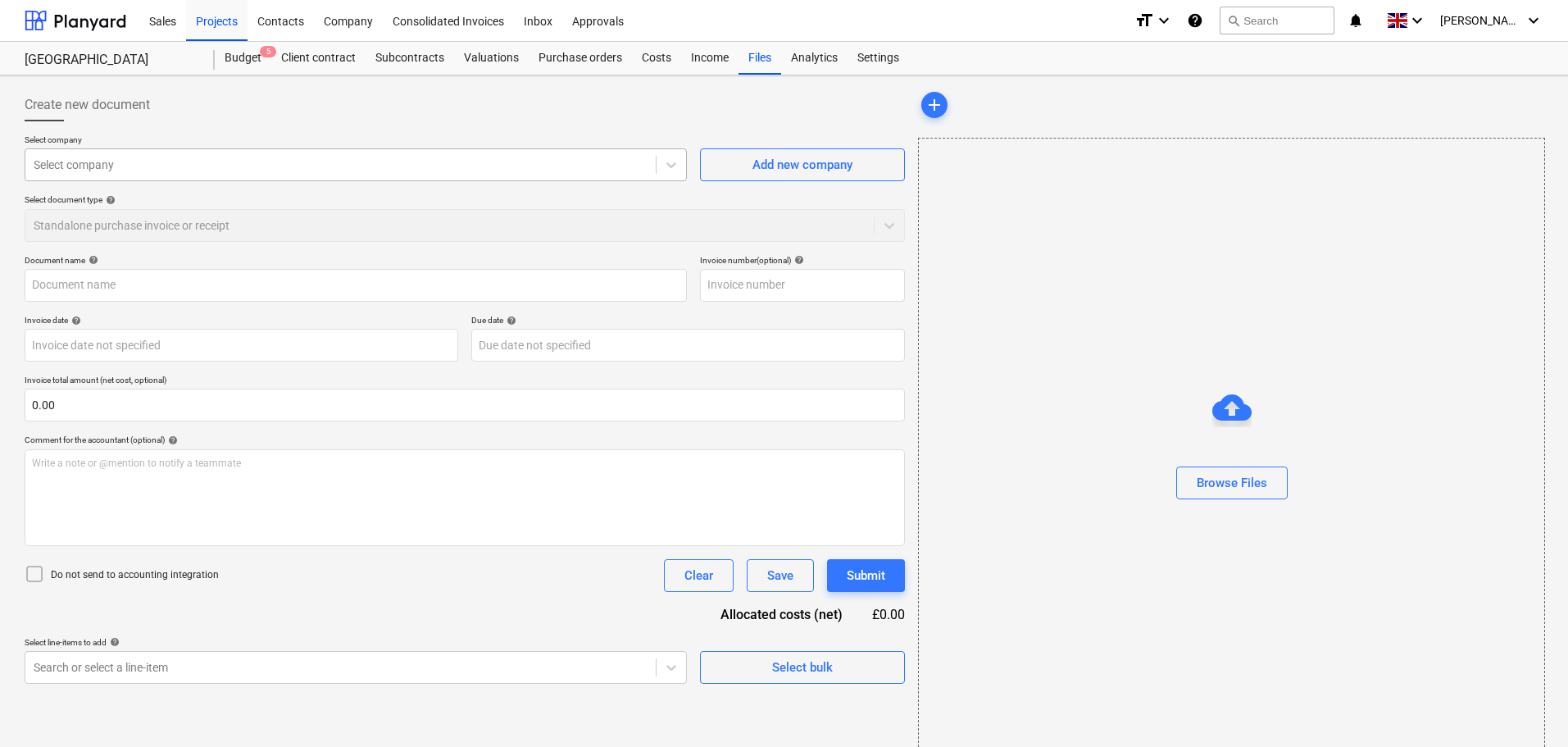
click at [182, 164] on div at bounding box center [340, 164] width 614 height 16
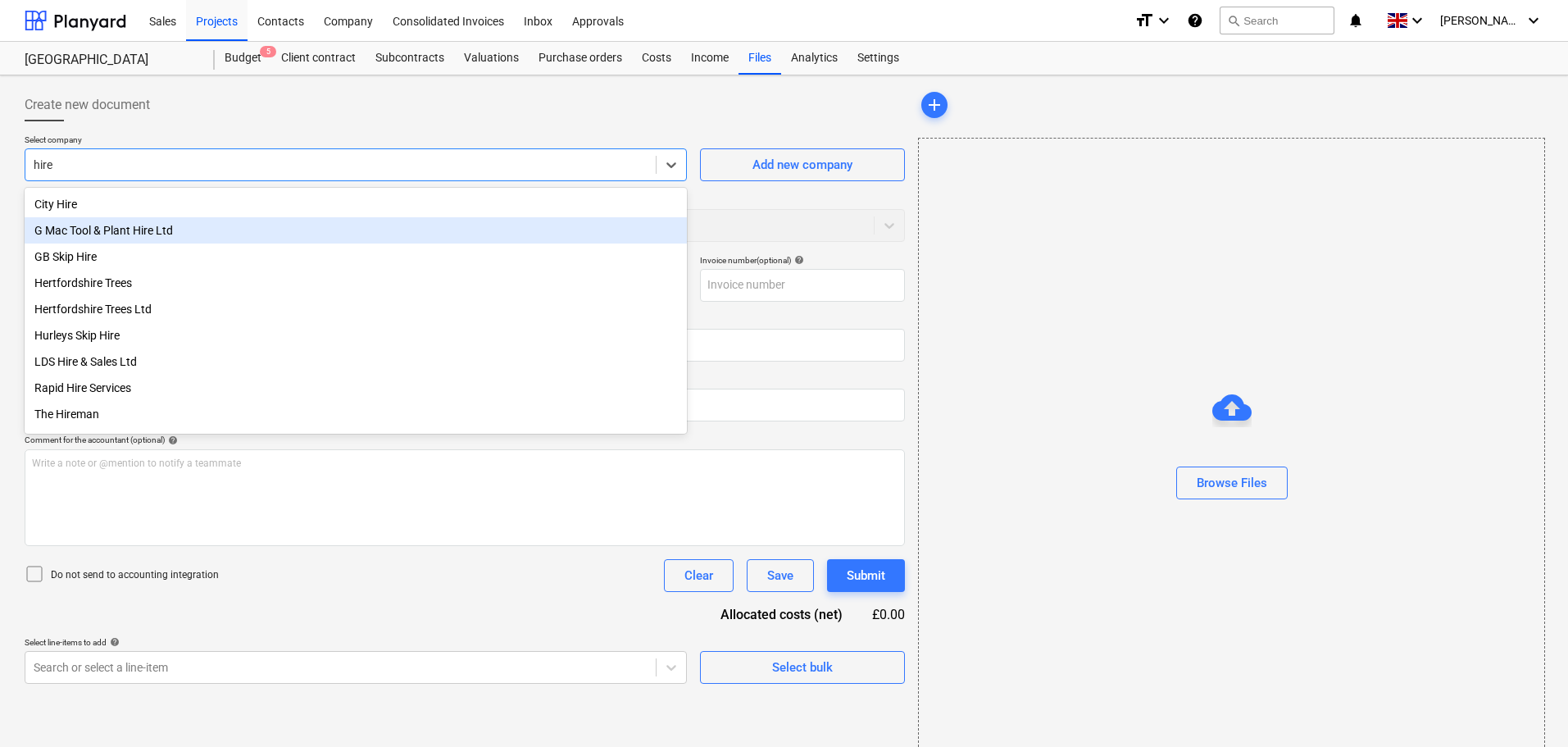
type input "hirem"
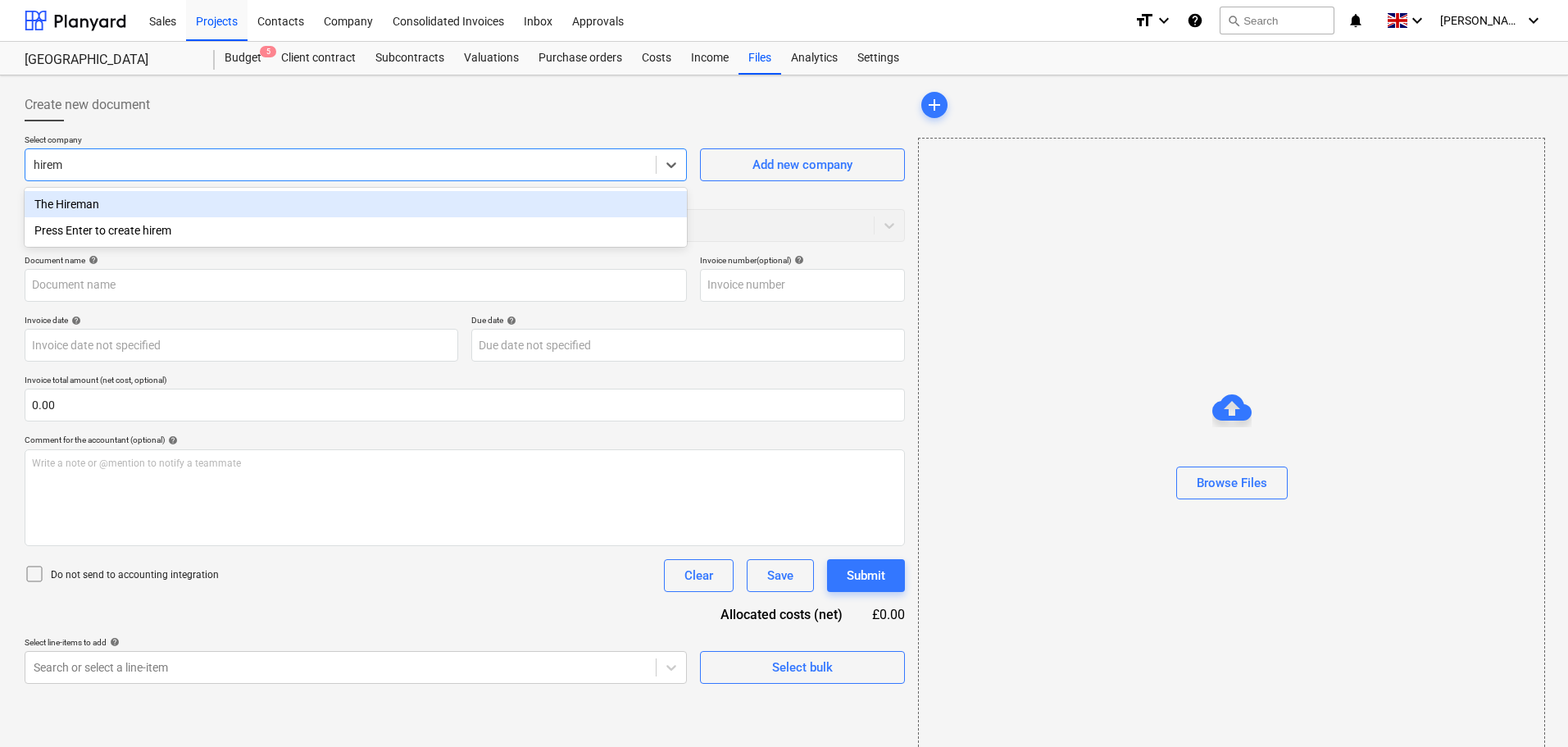
click at [109, 210] on div "The Hireman" at bounding box center [356, 204] width 662 height 26
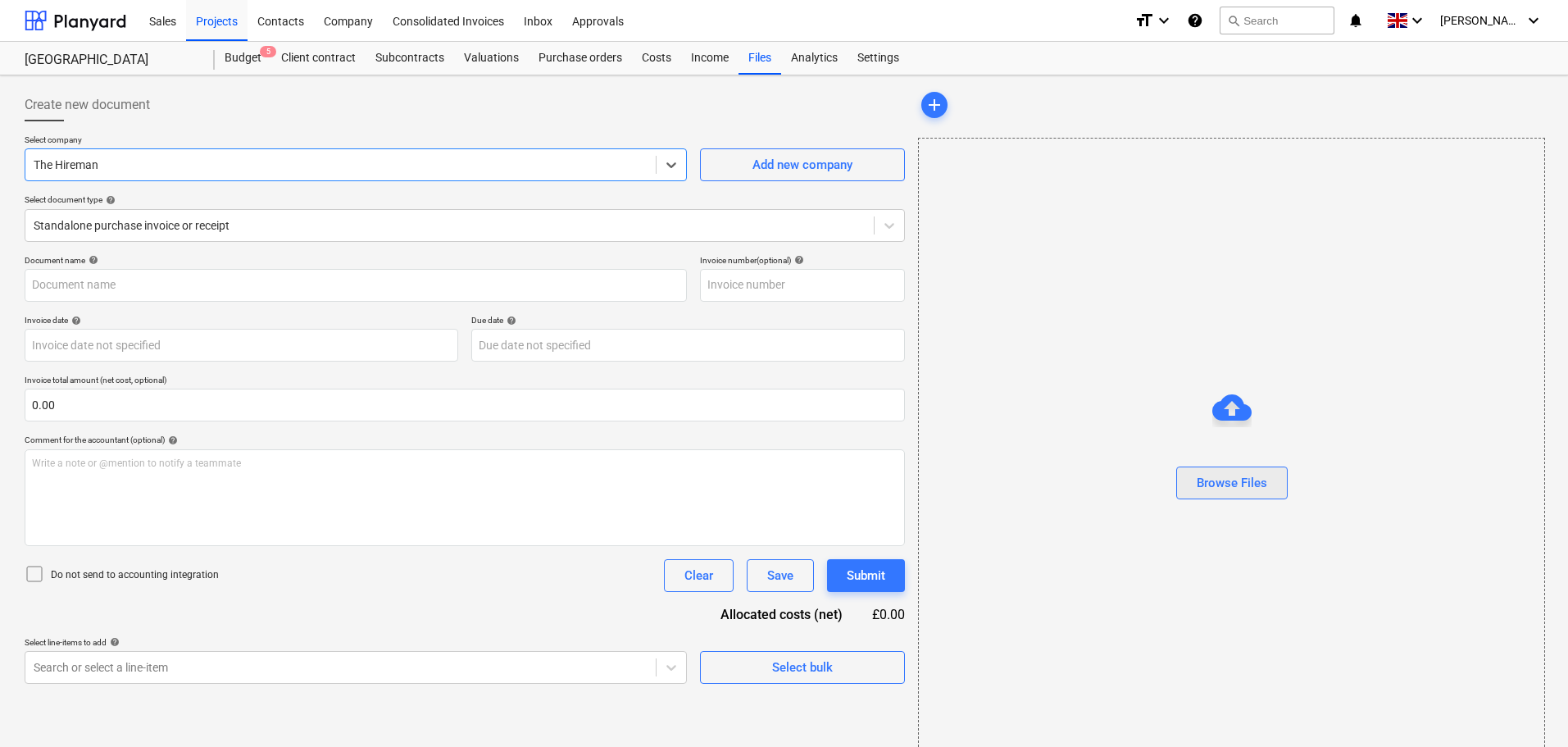
click at [1254, 483] on div "Browse Files" at bounding box center [1231, 483] width 71 height 21
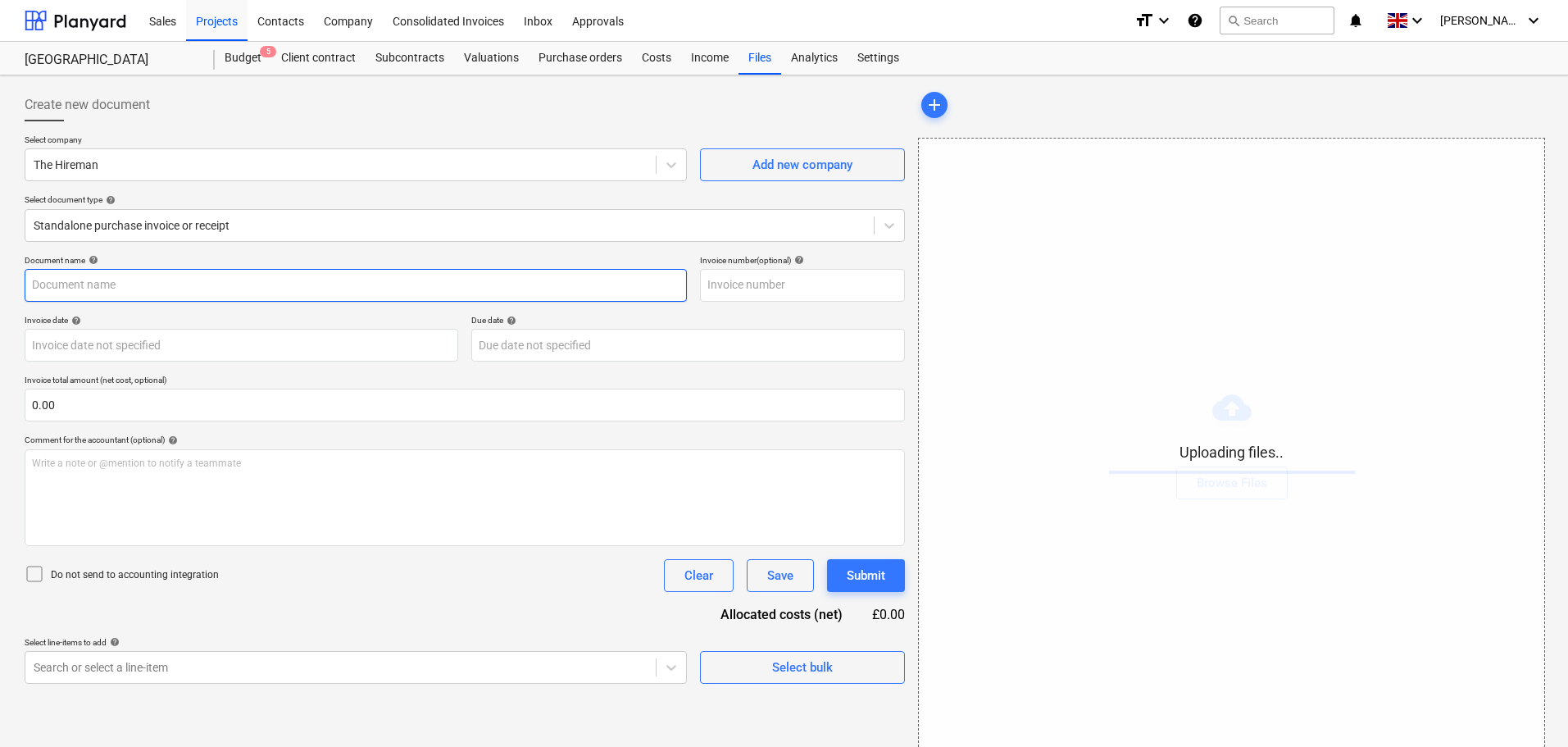
click at [126, 285] on input "text" at bounding box center [356, 285] width 662 height 33
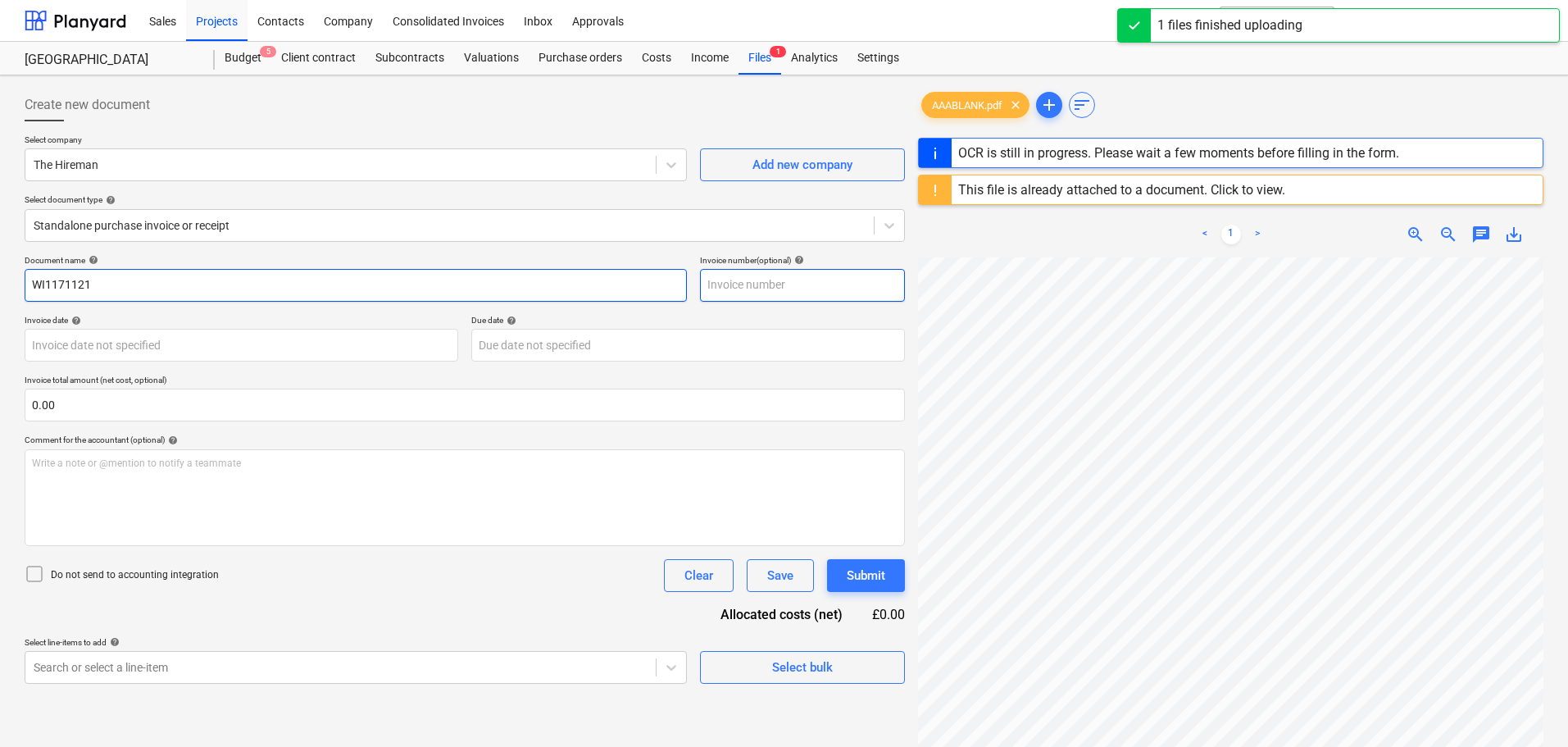
type input "WI1171121"
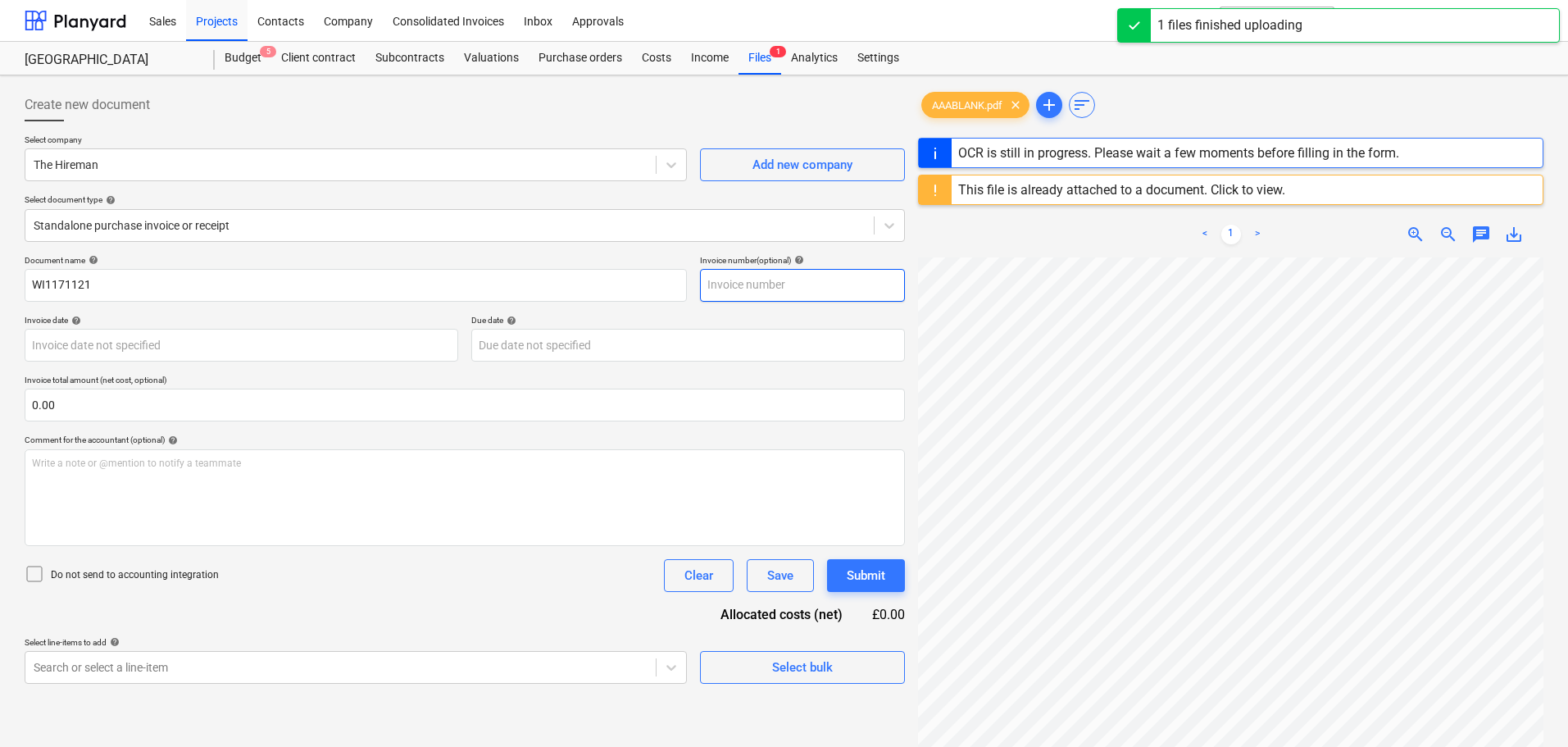
click at [783, 289] on input "text" at bounding box center [801, 285] width 205 height 33
paste input "WI1171121"
type input "WI1171121"
click at [95, 344] on body "Sales Projects Contacts Company Consolidated Invoices Inbox Approvals format_si…" at bounding box center [784, 374] width 1568 height 747
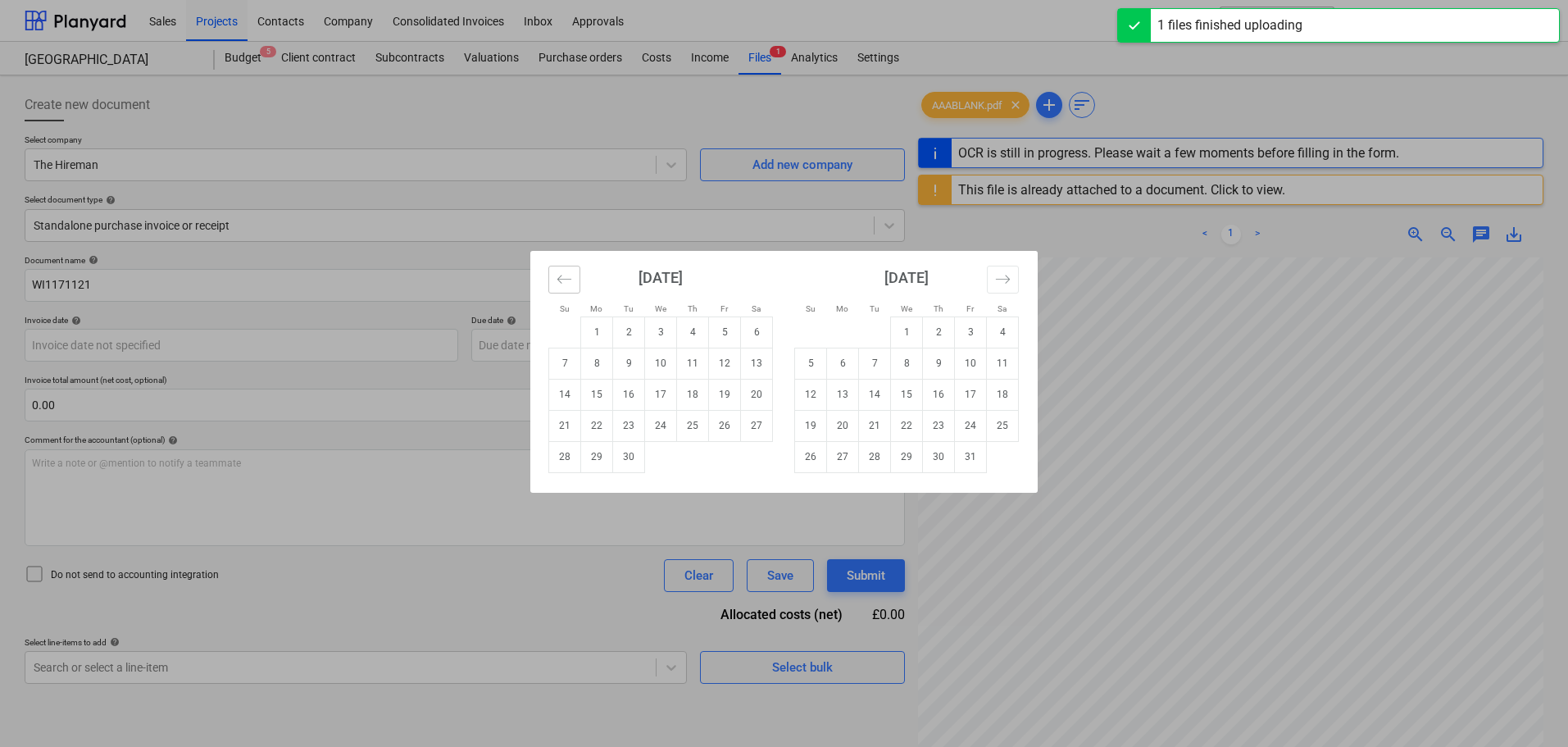
click at [559, 288] on button "Move backward to switch to the previous month." at bounding box center [565, 279] width 32 height 28
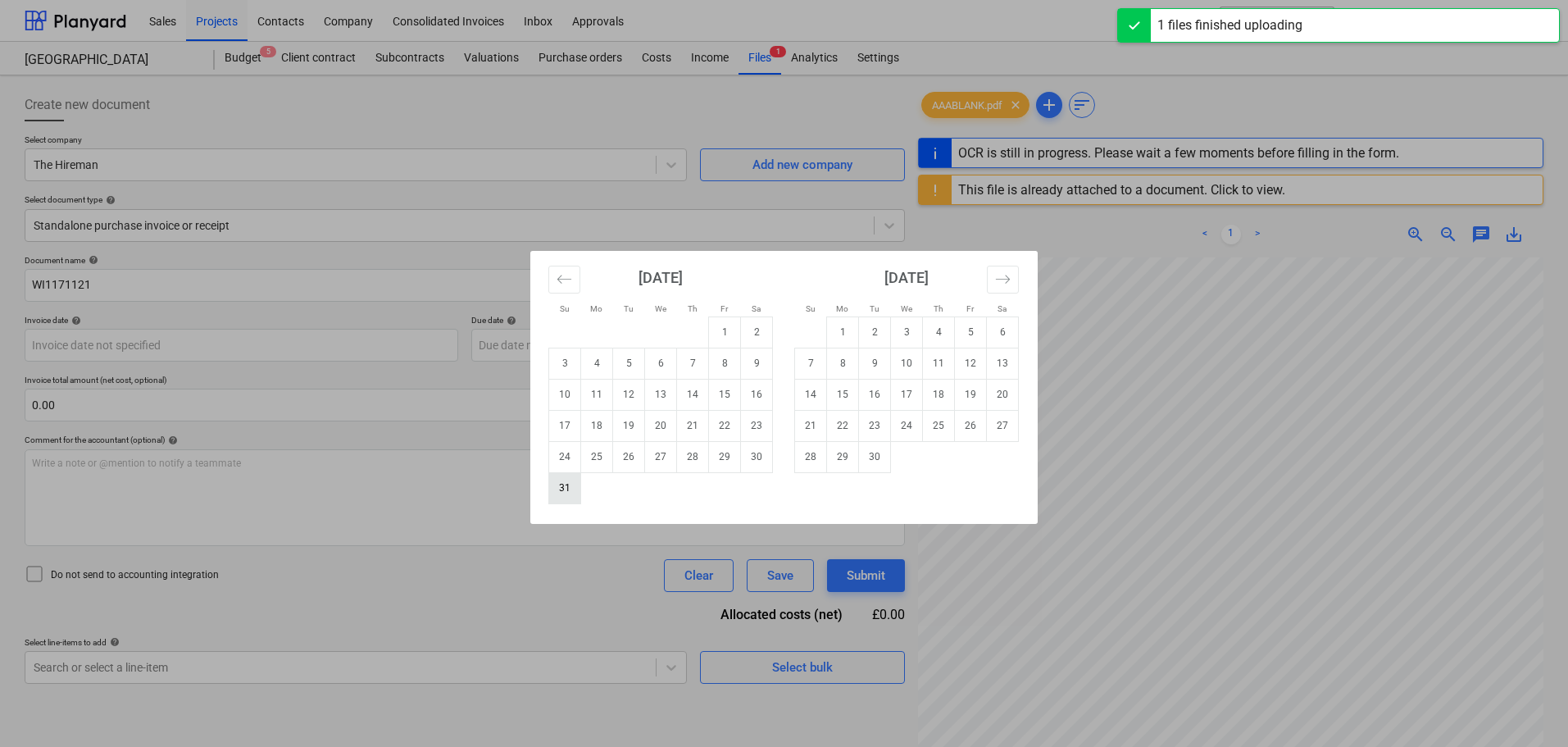
click at [555, 490] on td "31" at bounding box center [566, 487] width 32 height 31
type input "[DATE]"
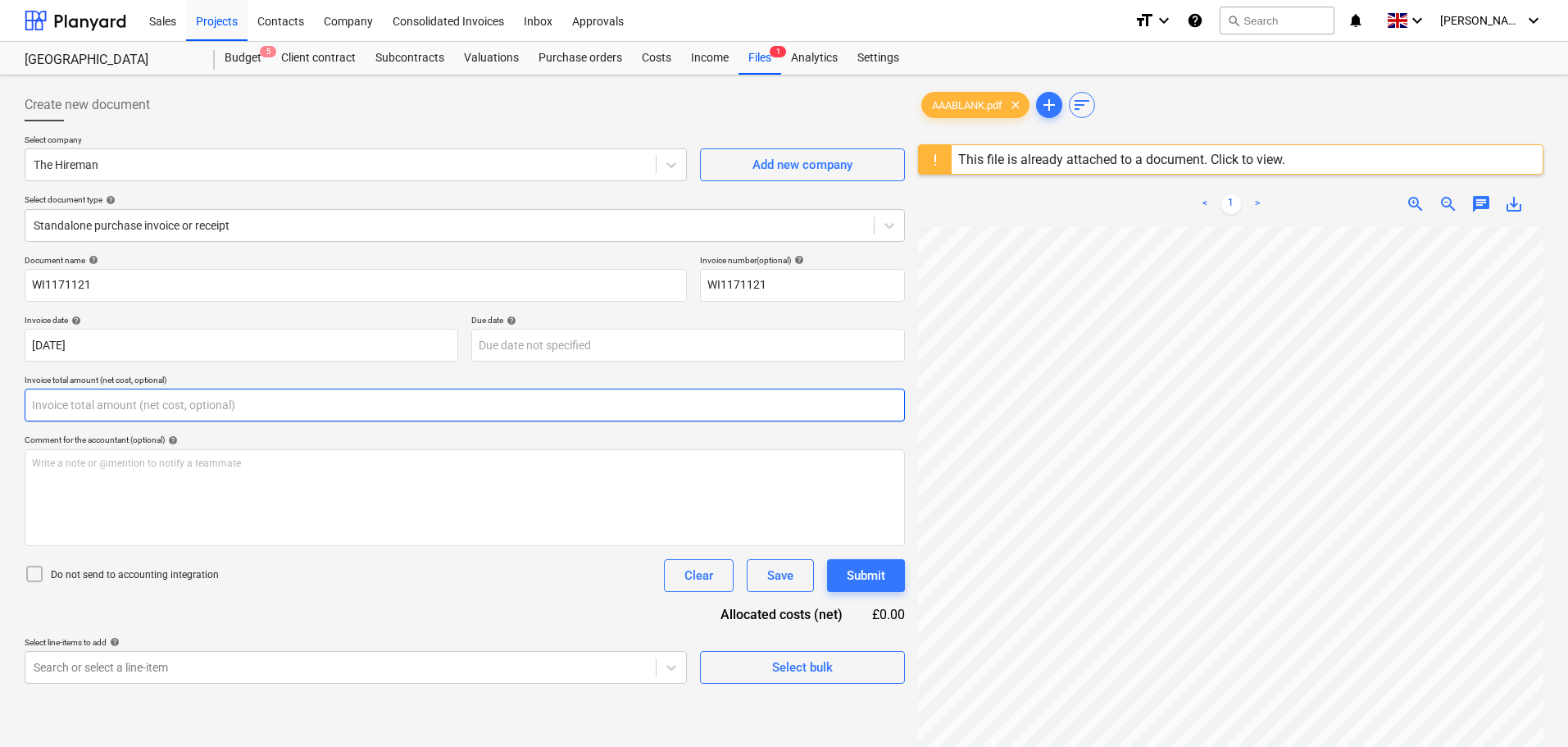
click at [256, 411] on input "text" at bounding box center [465, 405] width 880 height 33
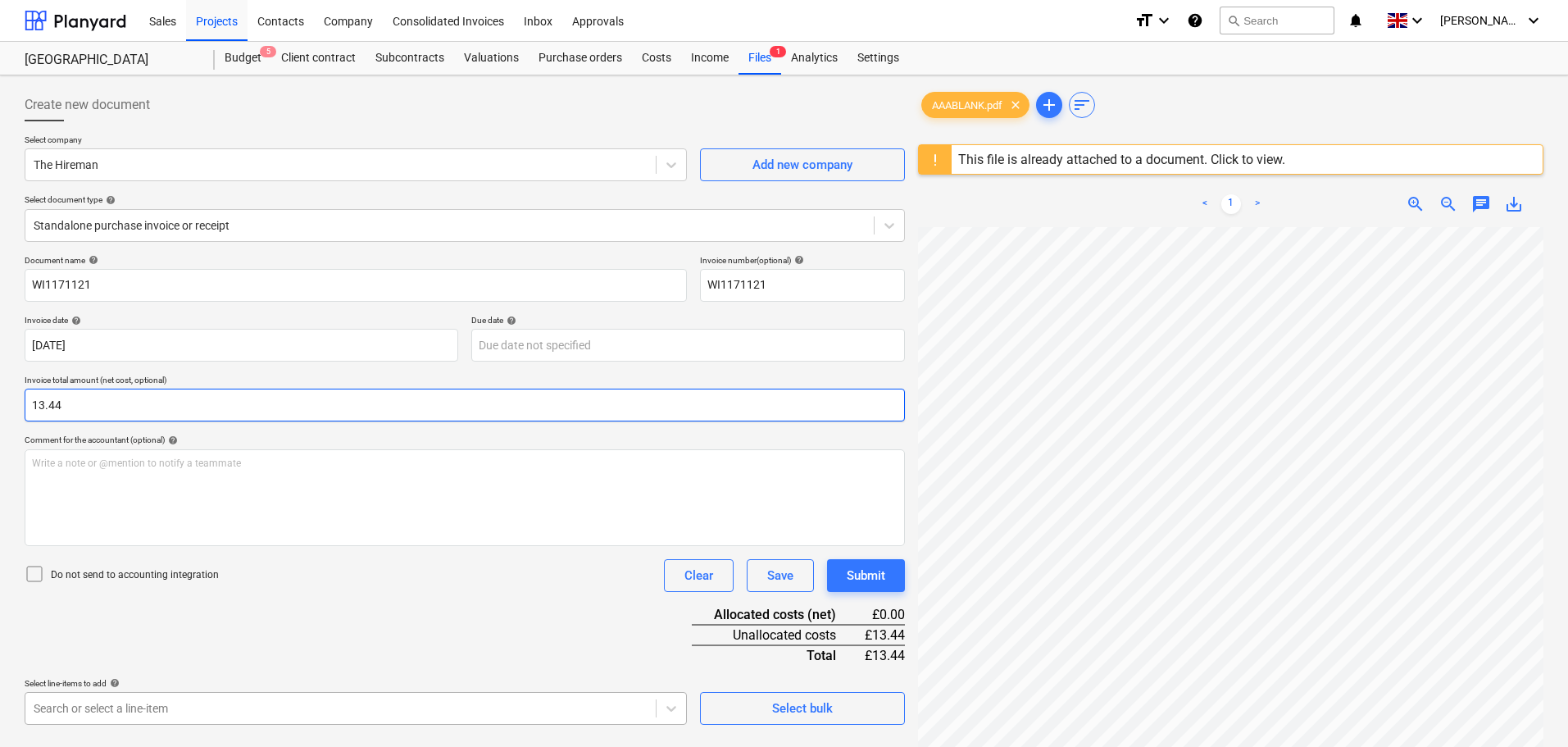
type input "13.44"
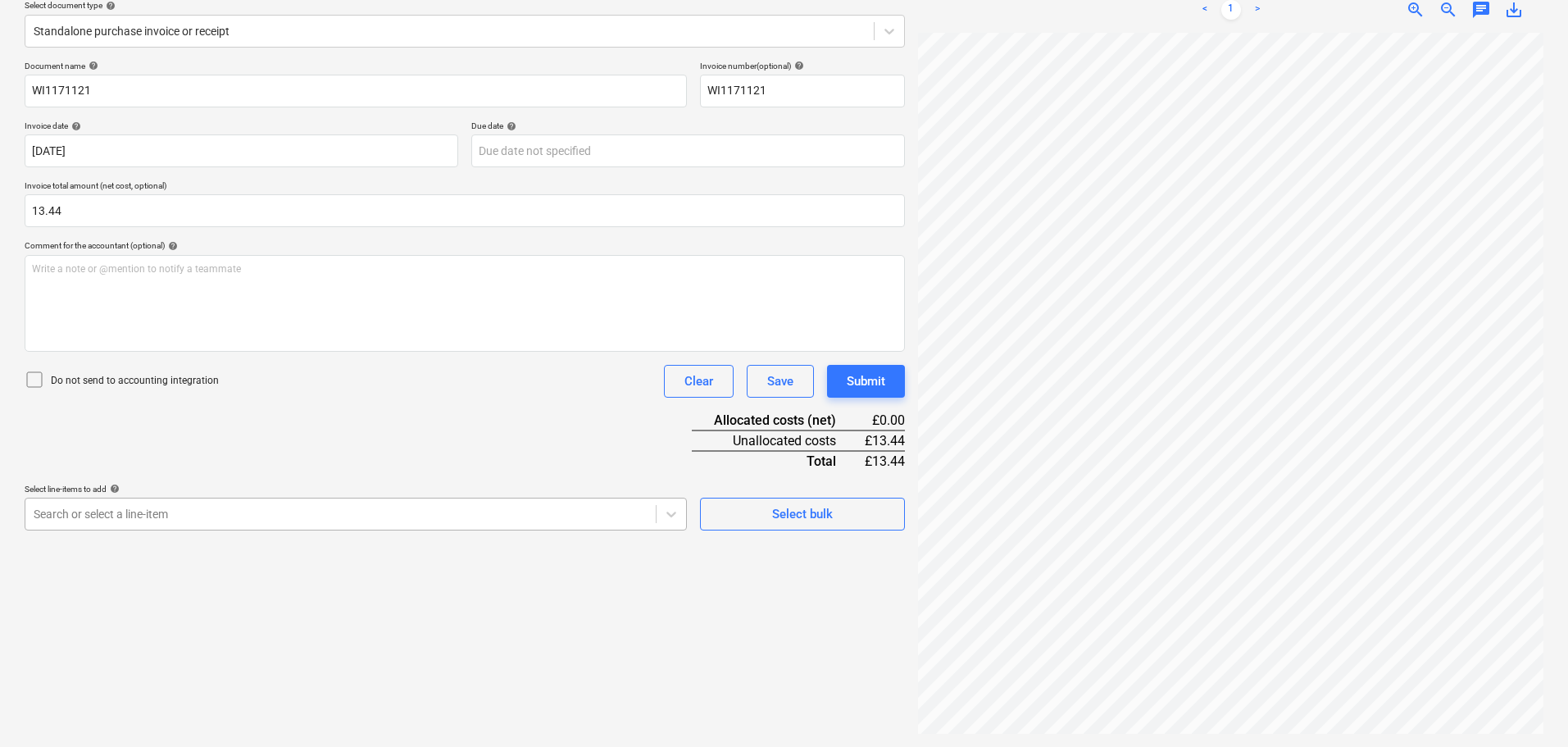
click at [281, 552] on body "Sales Projects Contacts Company Consolidated Invoices Inbox Approvals format_si…" at bounding box center [784, 180] width 1568 height 747
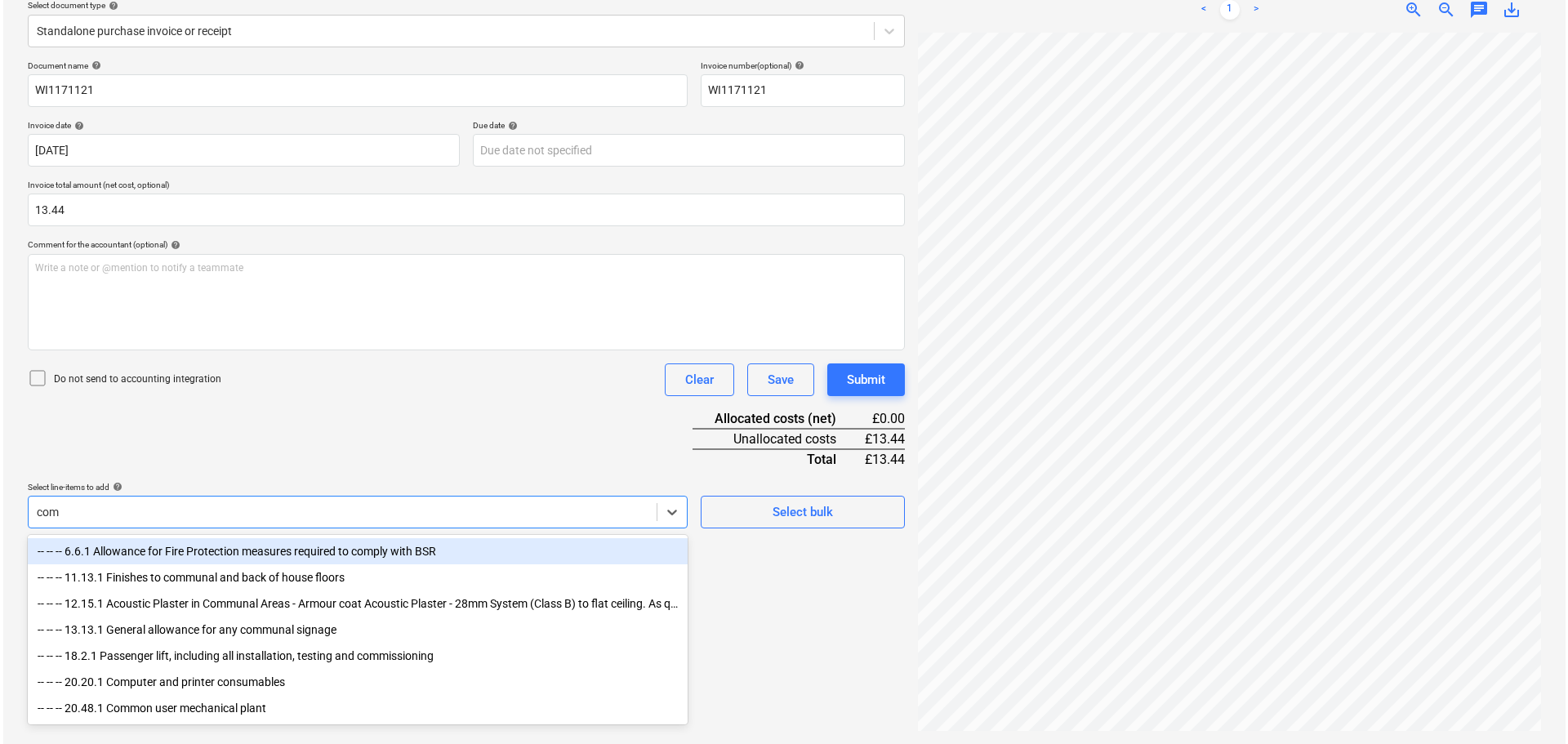
scroll to position [193, 0]
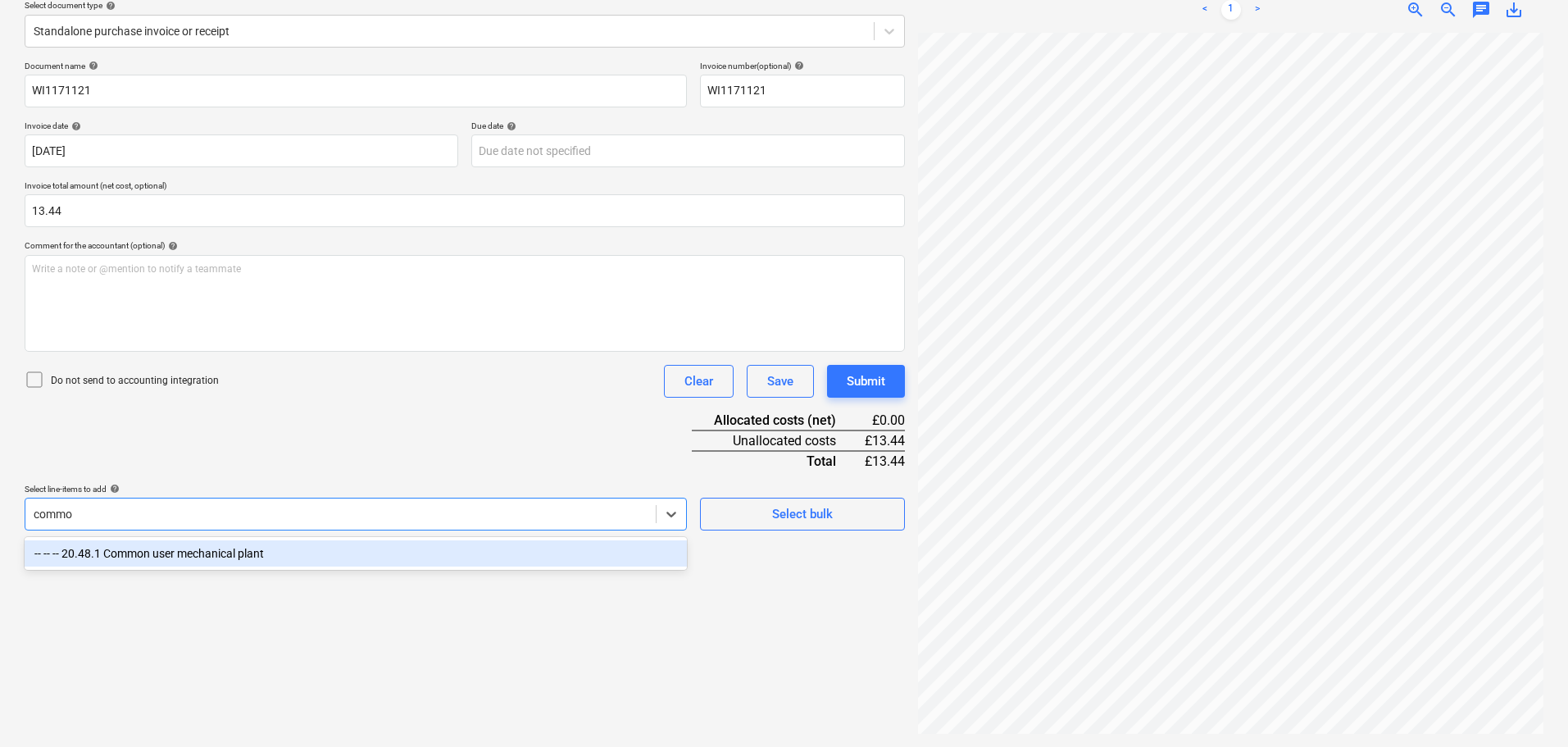
type input "common"
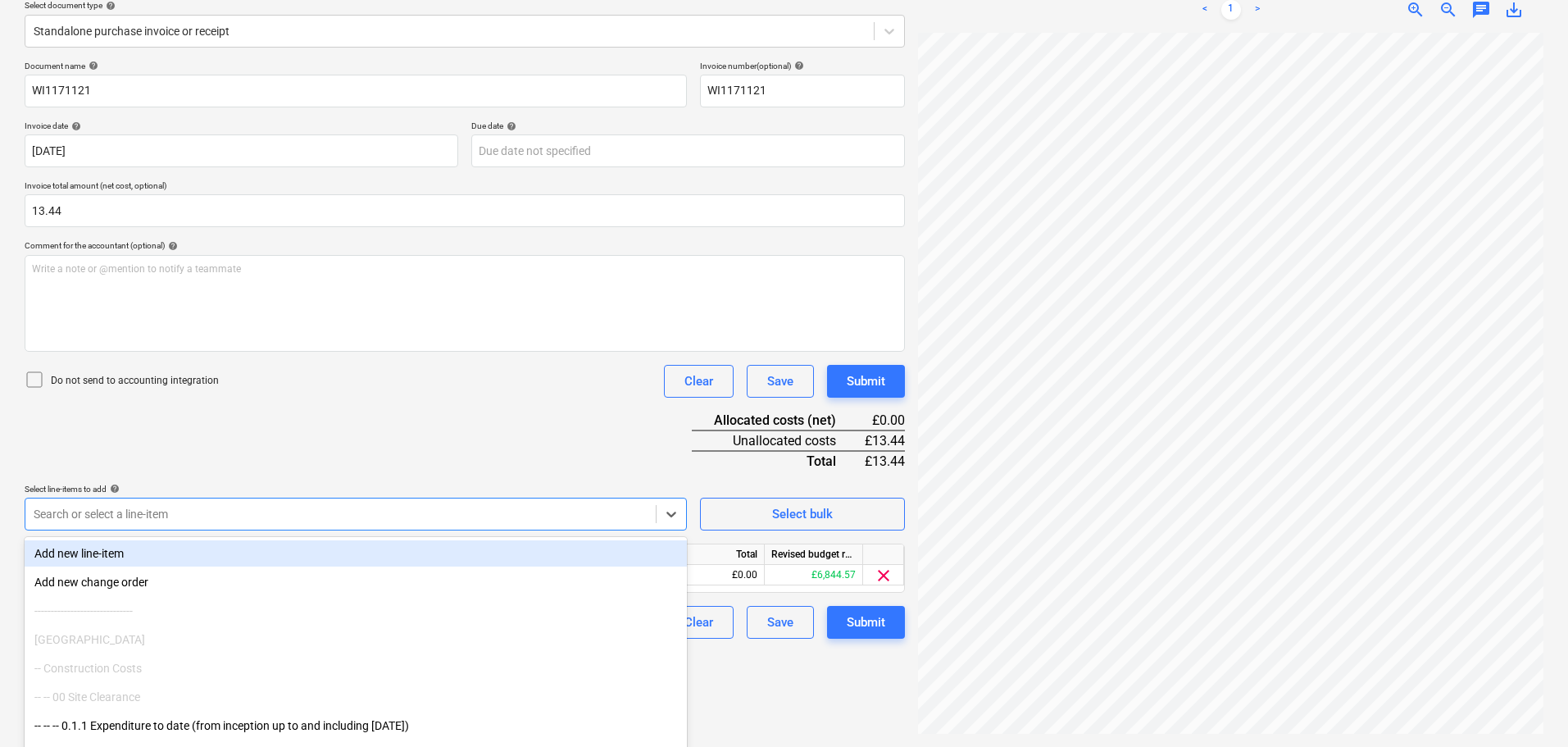
click at [577, 476] on div "Document name help WI1171121 Invoice number (optional) help WI1171121 Invoice d…" at bounding box center [465, 349] width 880 height 578
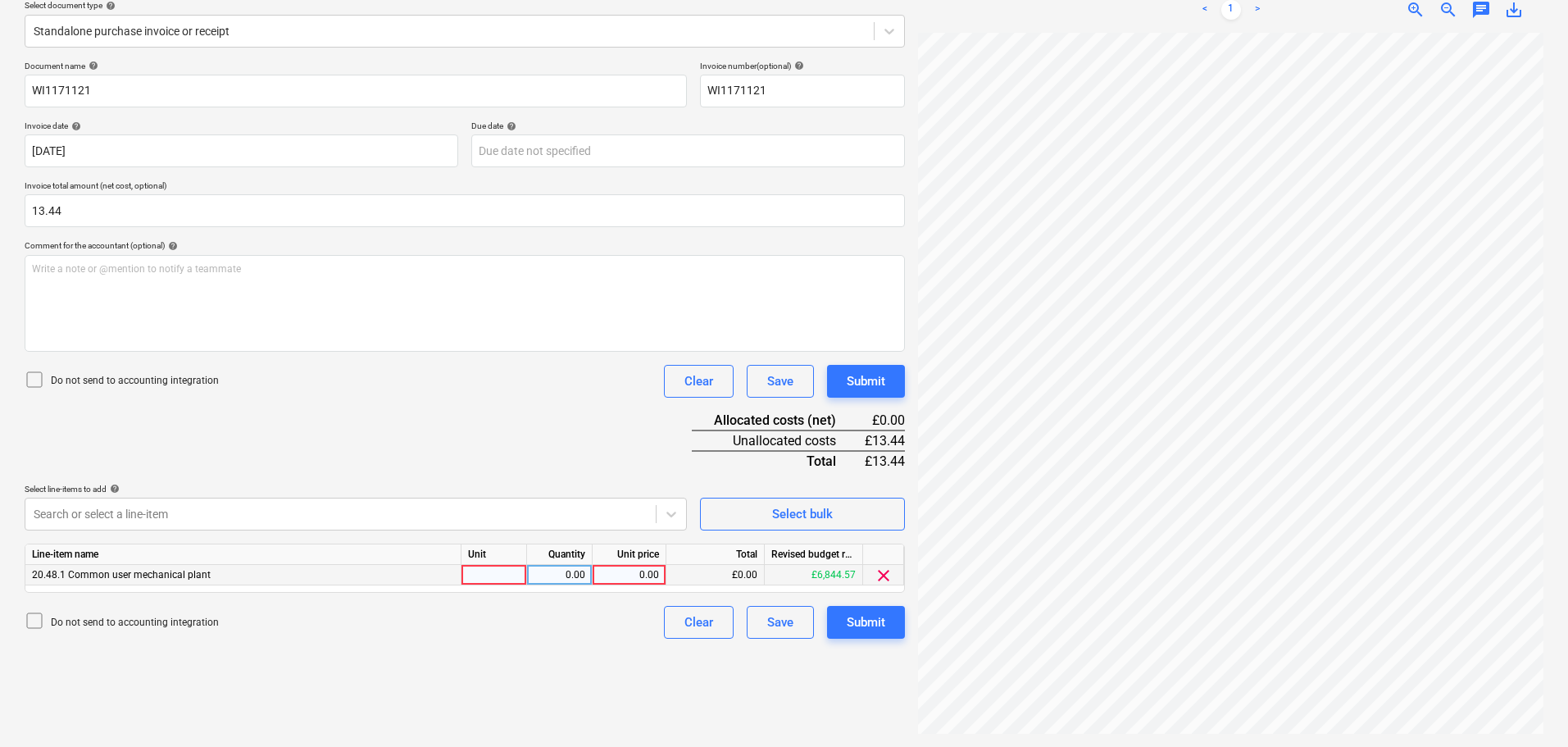
click at [627, 571] on div "0.00" at bounding box center [629, 575] width 60 height 21
type input "13.44"
click at [865, 372] on div "Submit" at bounding box center [866, 382] width 38 height 21
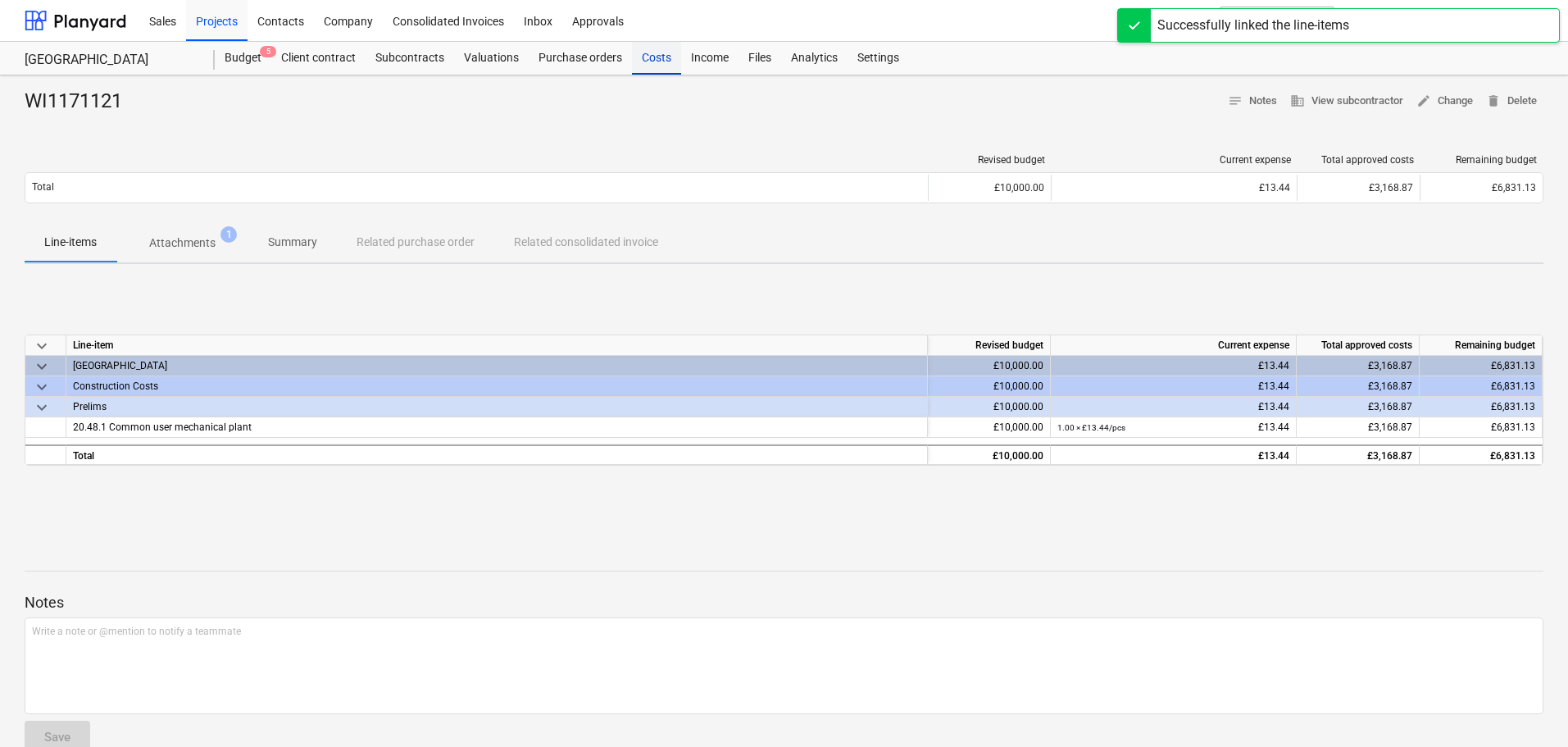
click at [665, 57] on div "Costs" at bounding box center [656, 58] width 49 height 33
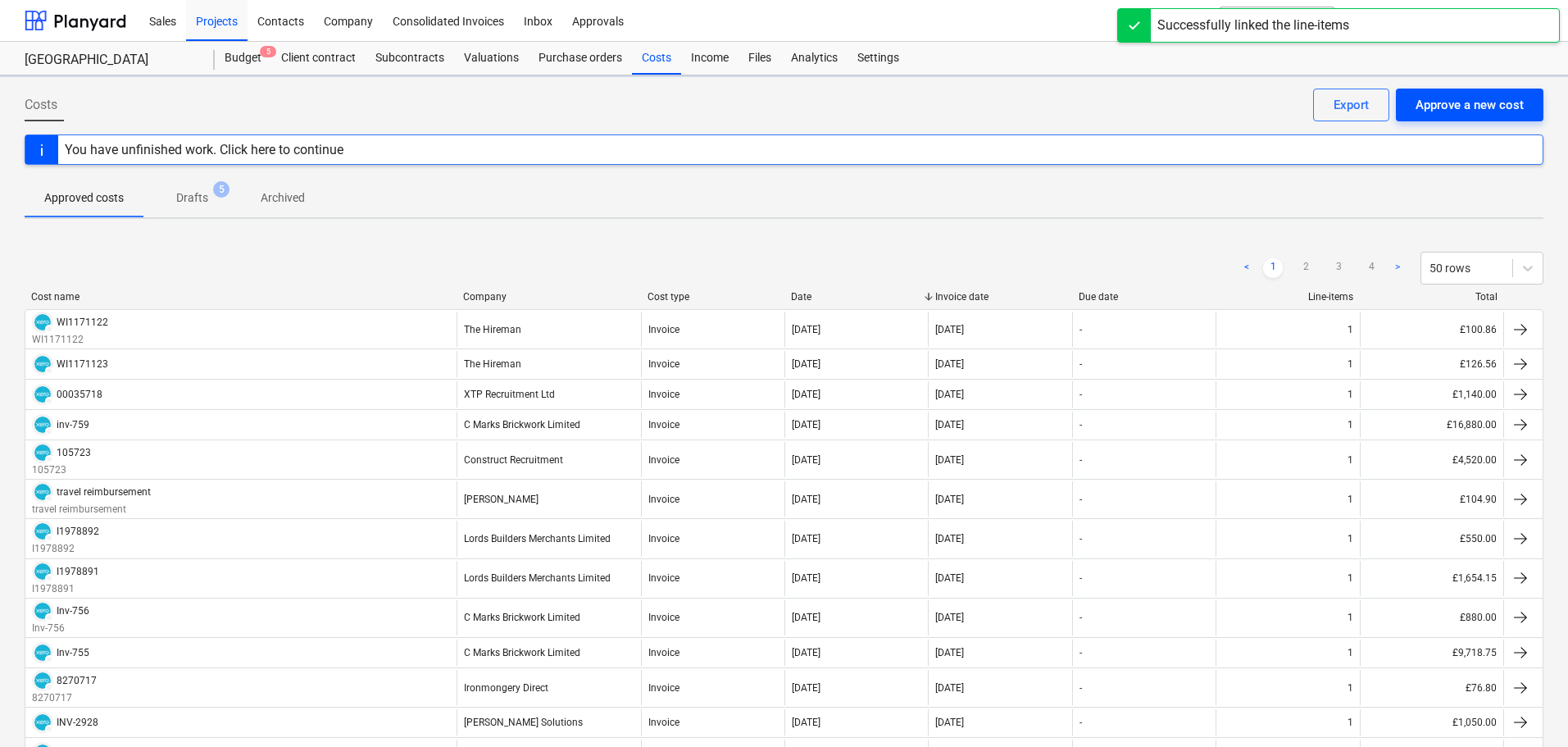
click at [1507, 108] on div "Approve a new cost" at bounding box center [1469, 105] width 108 height 21
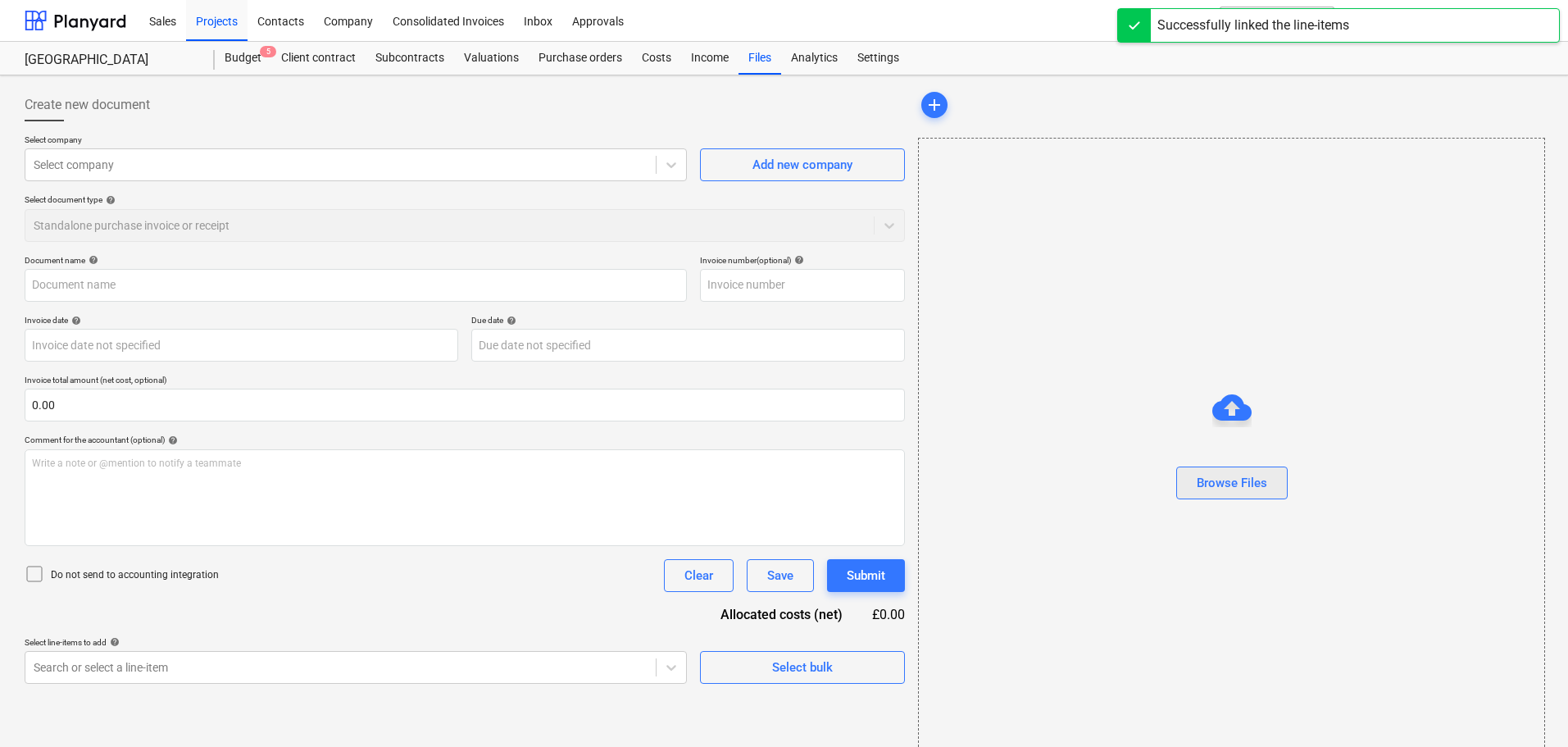
click at [1254, 474] on div "Browse Files" at bounding box center [1231, 483] width 71 height 21
type input "AAABLANK.pdf"
click at [95, 159] on div at bounding box center [342, 164] width 617 height 16
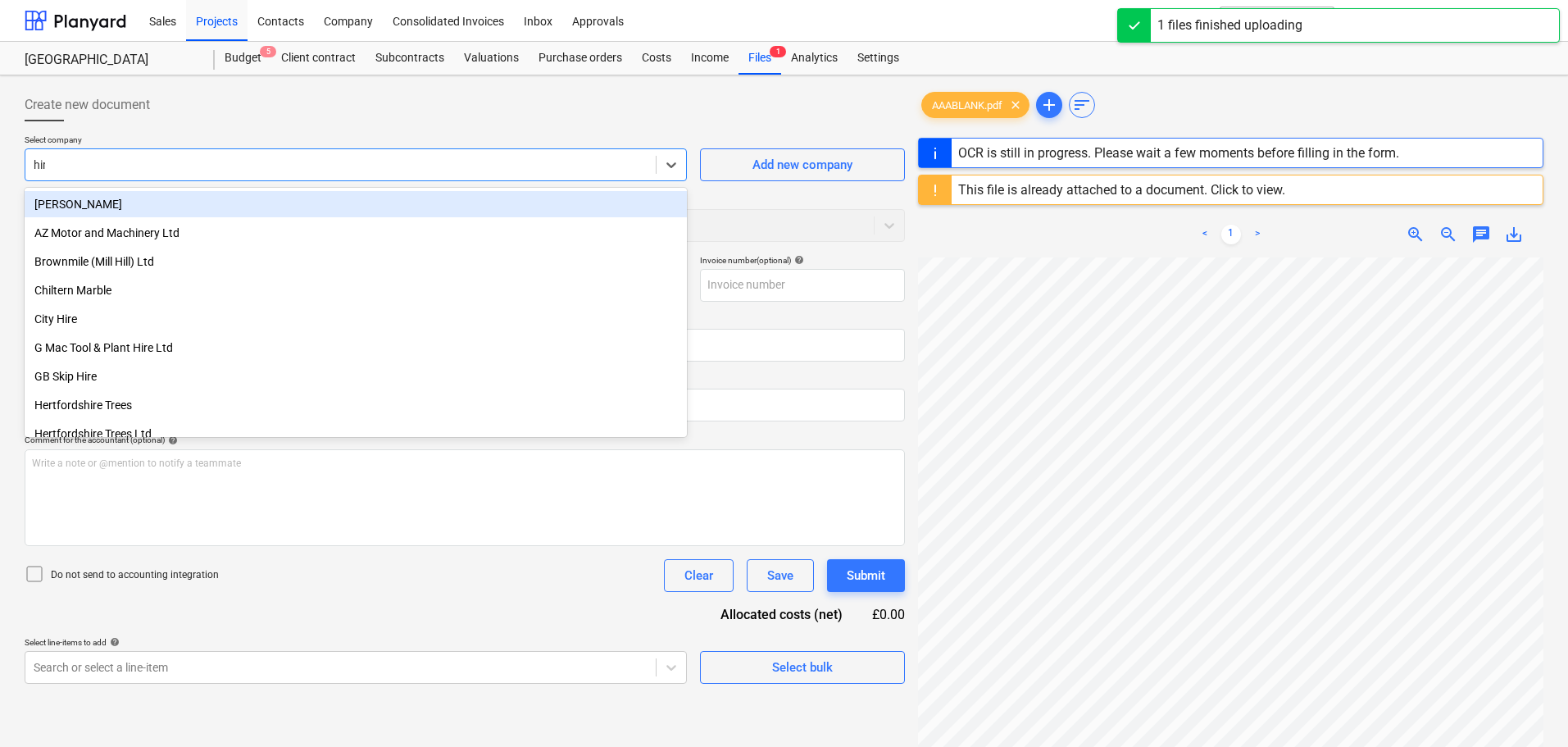
type input "hirem"
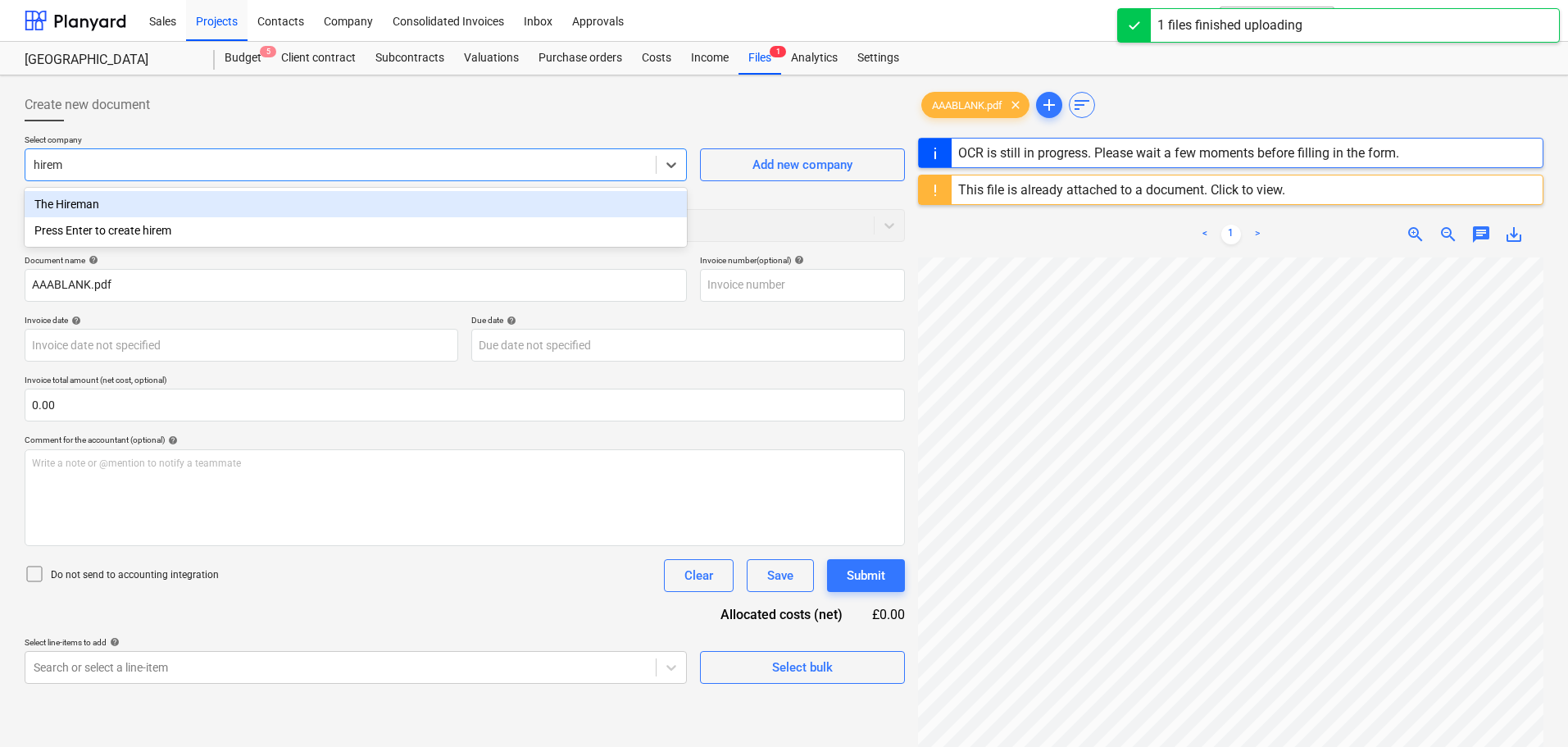
click at [97, 202] on div "The Hireman" at bounding box center [356, 204] width 662 height 26
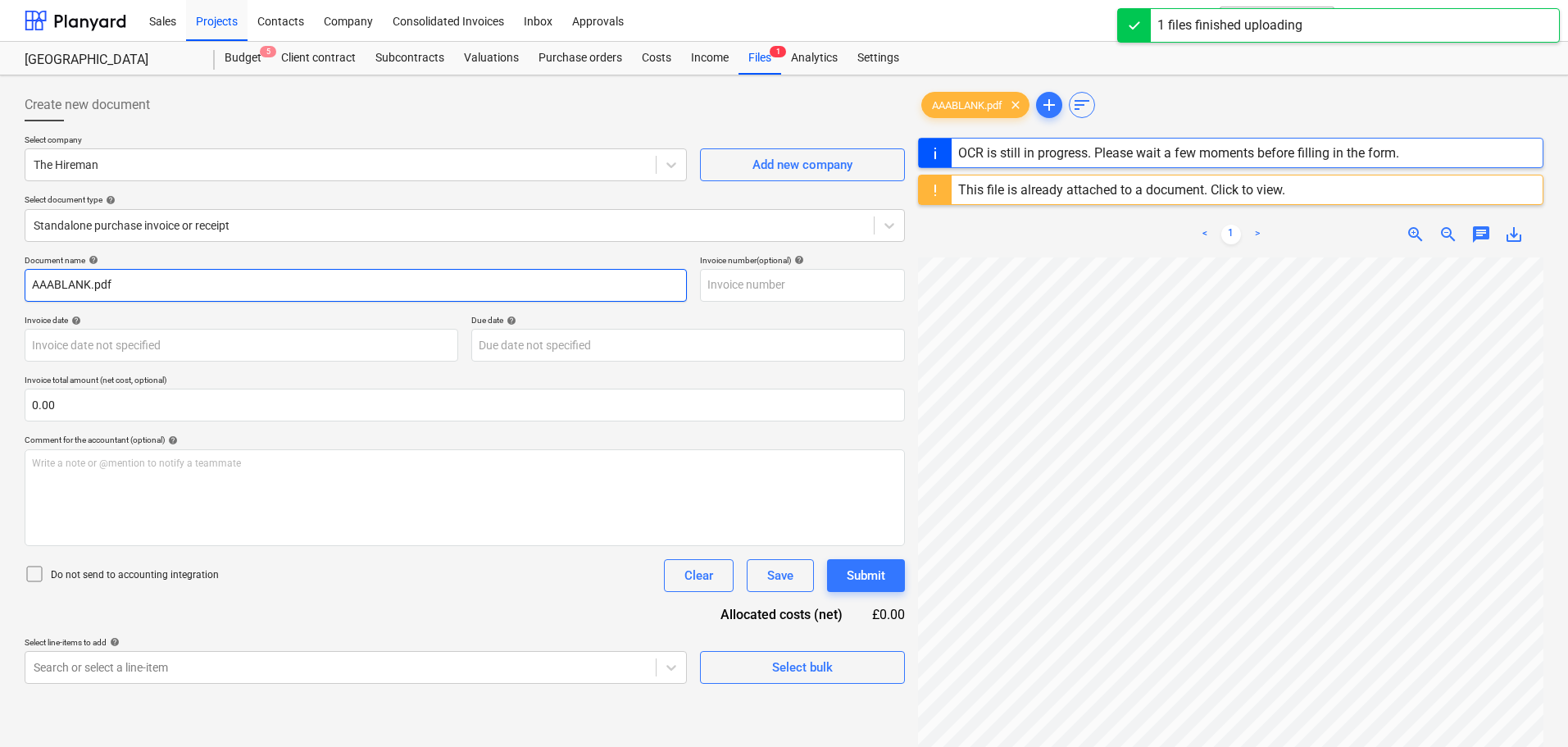
drag, startPoint x: 145, startPoint y: 285, endPoint x: -97, endPoint y: 274, distance: 242.2
click at [0, 274] on html "Sales Projects Contacts Company Consolidated Invoices Inbox Approvals format_si…" at bounding box center [784, 374] width 1568 height 747
paste input "WI1171120"
type input "WI1171120"
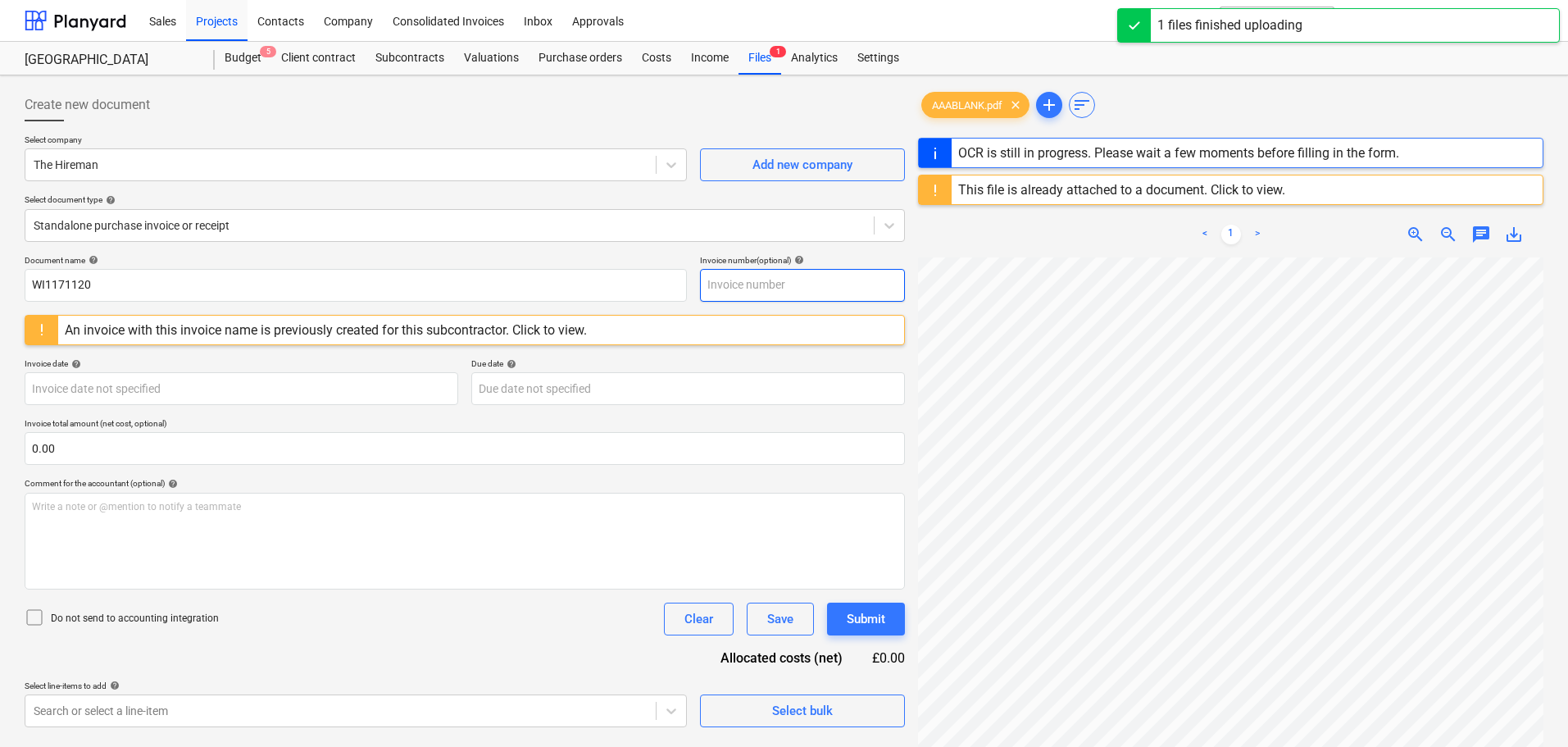
click at [785, 282] on input "text" at bounding box center [801, 285] width 205 height 33
paste input "WI1171120"
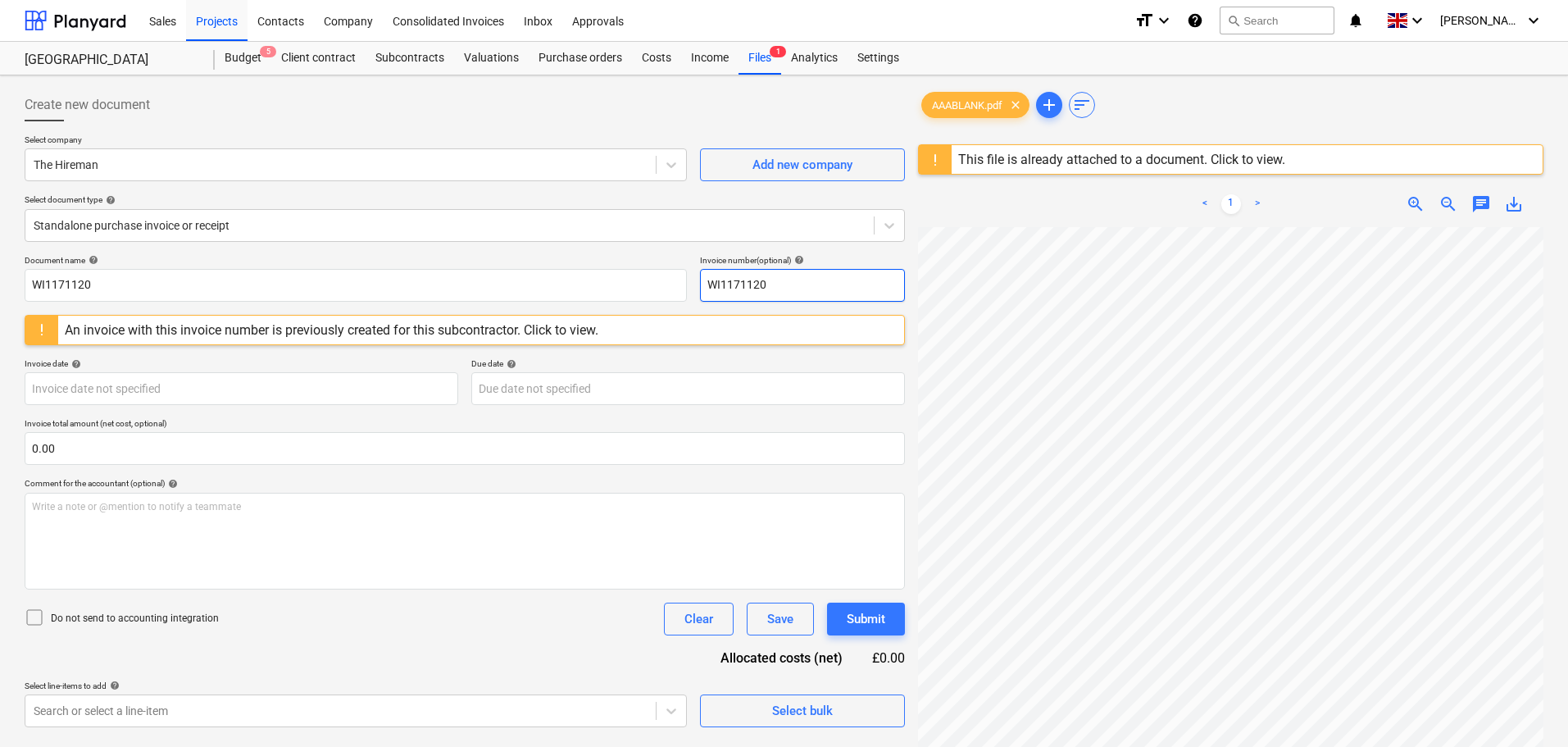
type input "WI1171120"
click at [222, 358] on div "Invoice date help" at bounding box center [241, 364] width 433 height 11
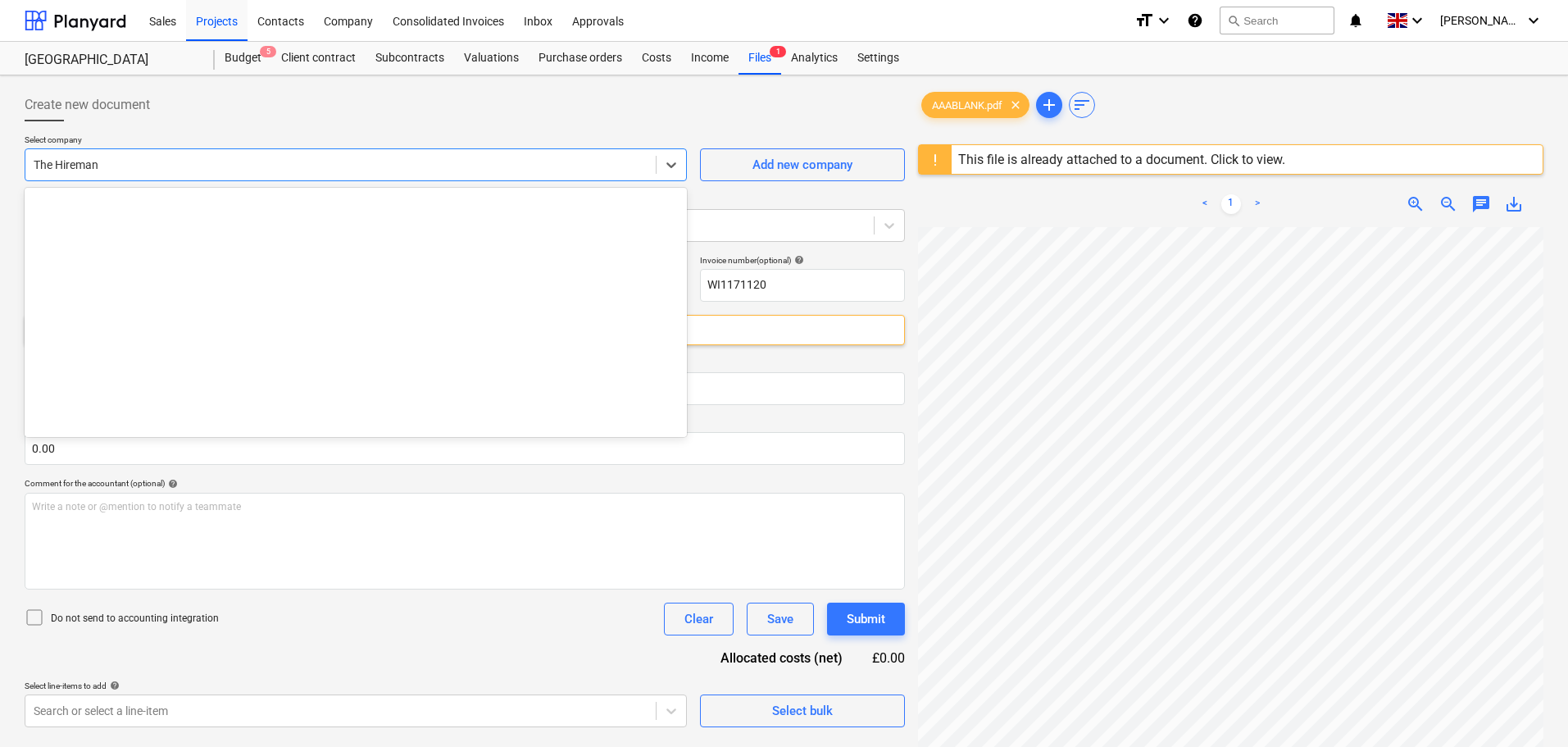
click at [133, 160] on div at bounding box center [340, 164] width 614 height 16
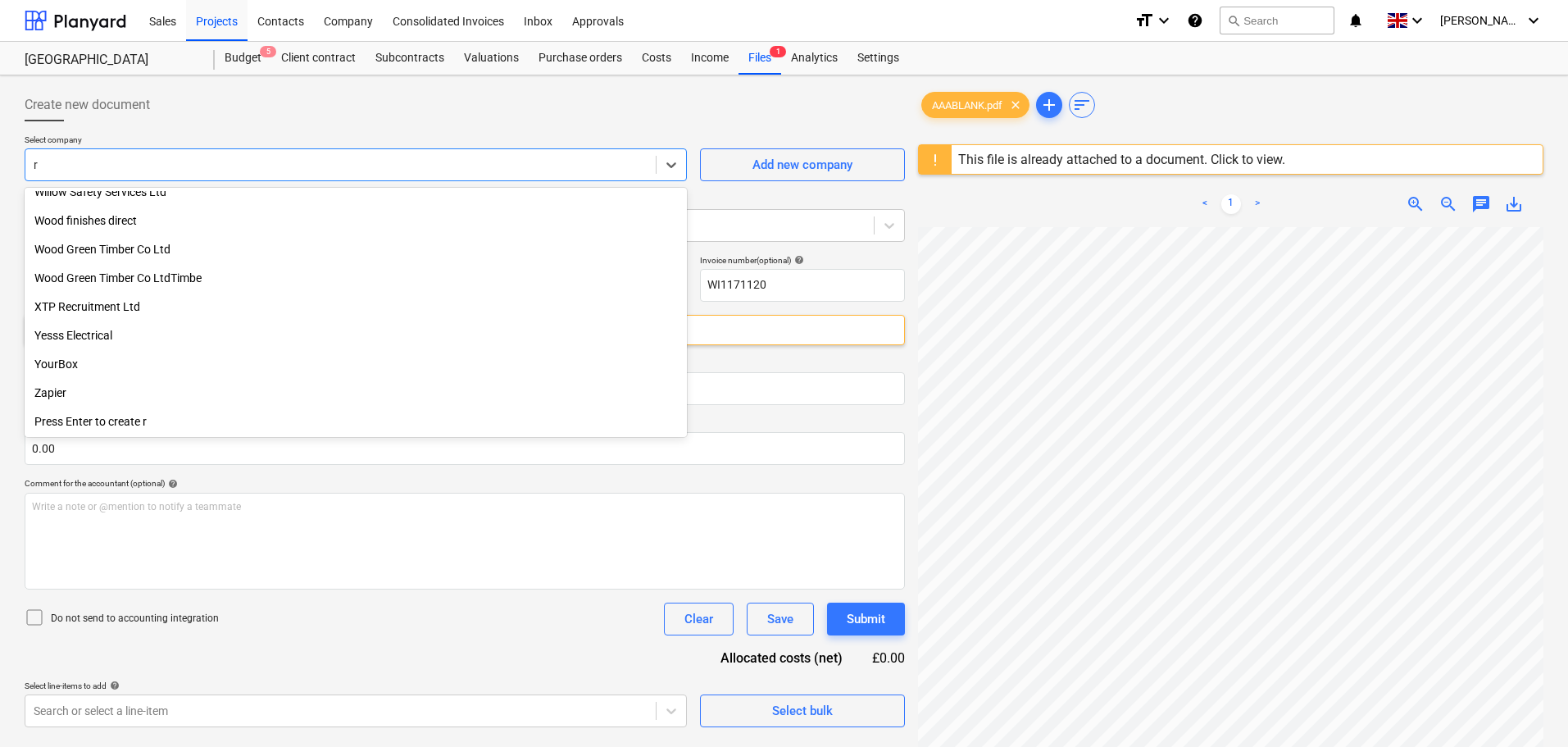
scroll to position [11430, 0]
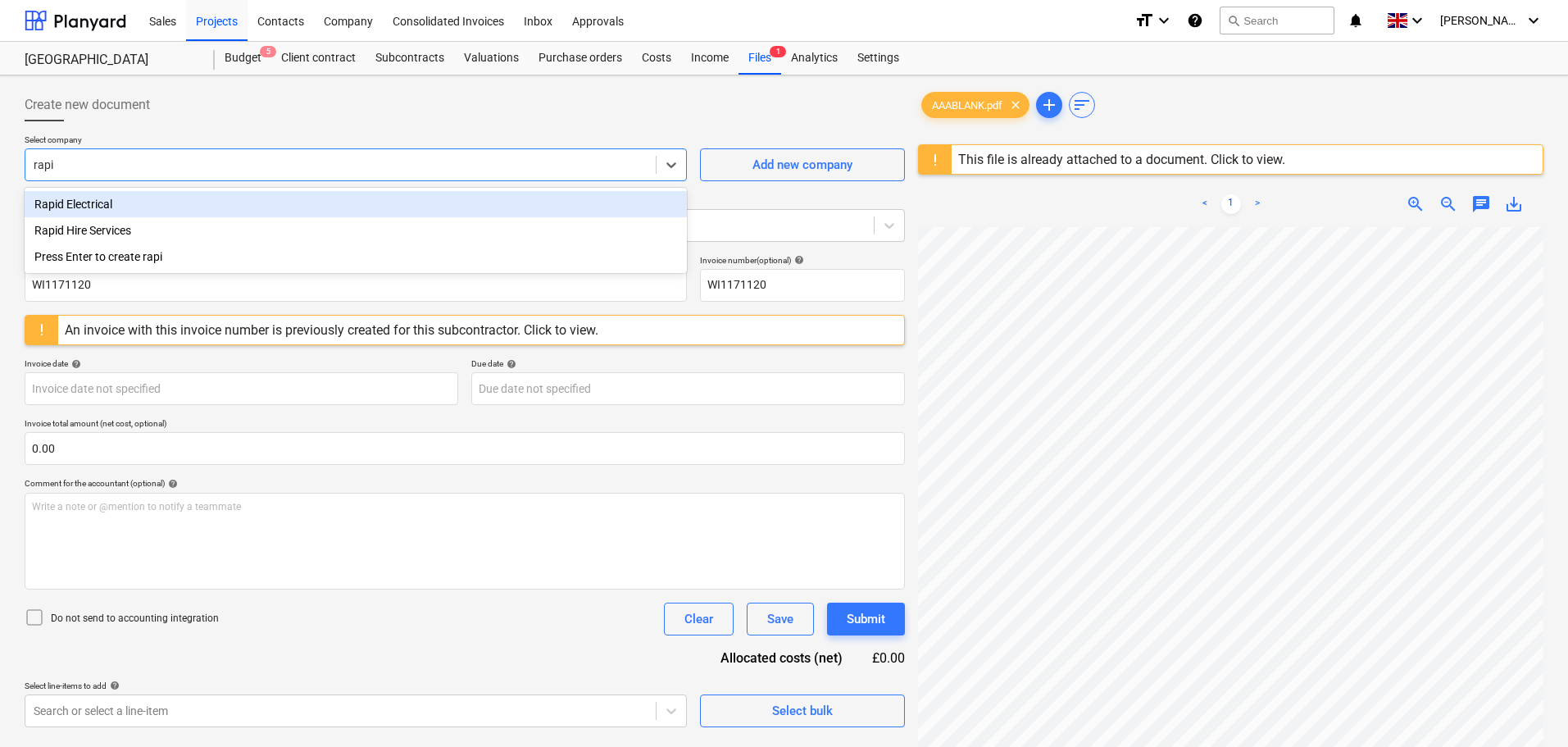
type input "rapid"
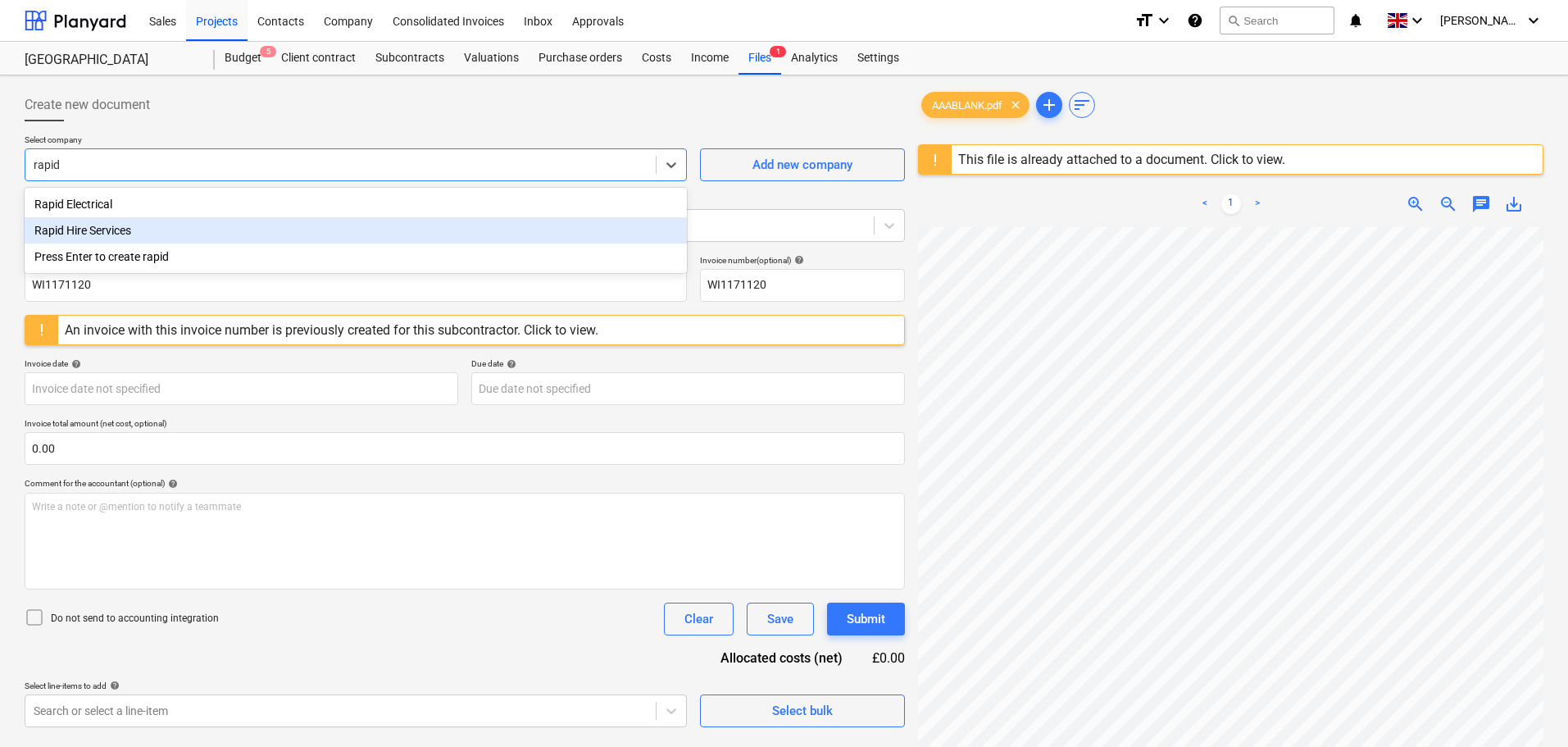
click at [94, 239] on div "Rapid Hire Services" at bounding box center [356, 230] width 662 height 26
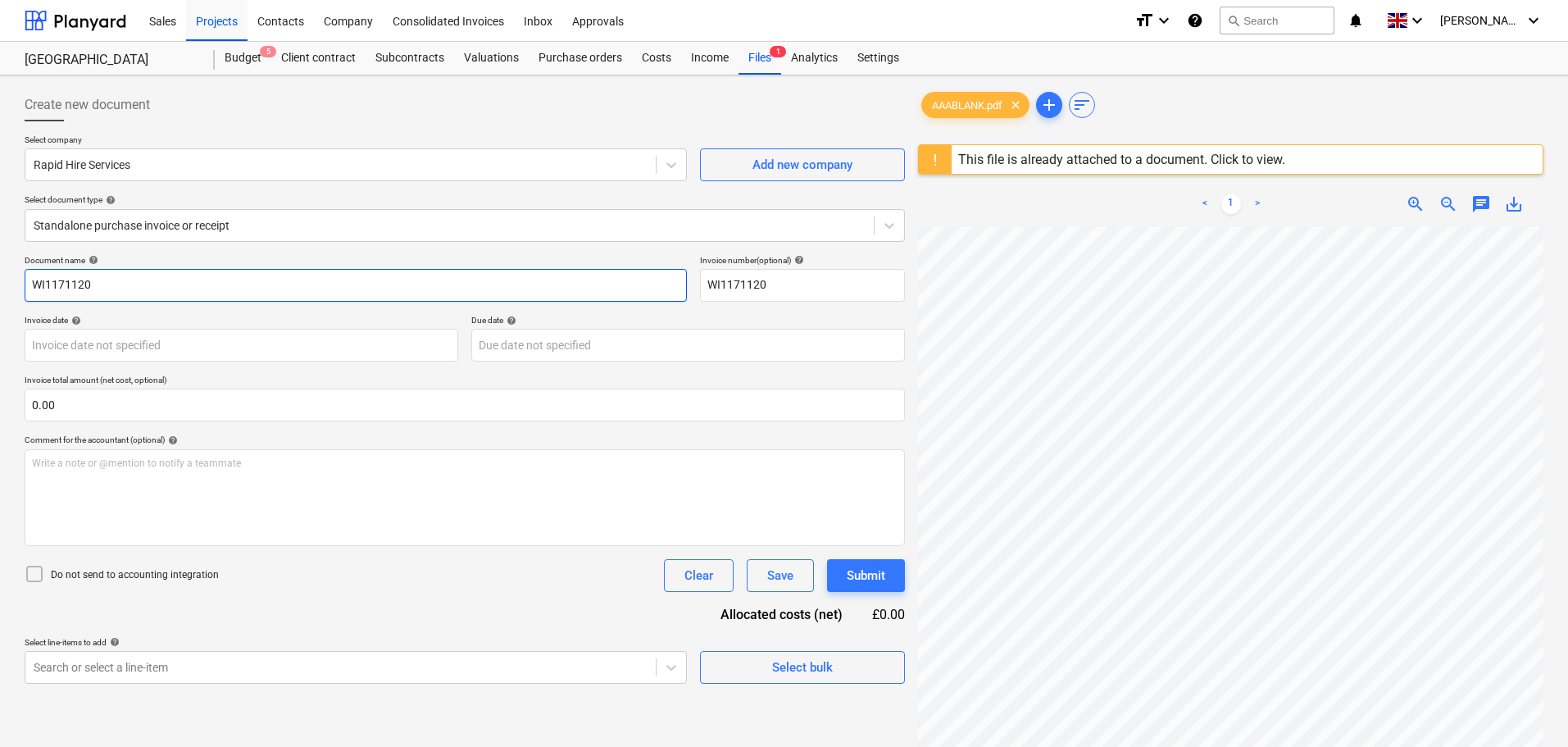
drag, startPoint x: 134, startPoint y: 284, endPoint x: 154, endPoint y: 288, distance: 20.4
click at [134, 284] on input "WI1171120" at bounding box center [356, 285] width 662 height 33
drag, startPoint x: 182, startPoint y: 288, endPoint x: -35, endPoint y: 275, distance: 217.4
click at [0, 275] on html "Sales Projects Contacts Company Consolidated Invoices Inbox Approvals format_si…" at bounding box center [784, 374] width 1568 height 747
paste input "179837"
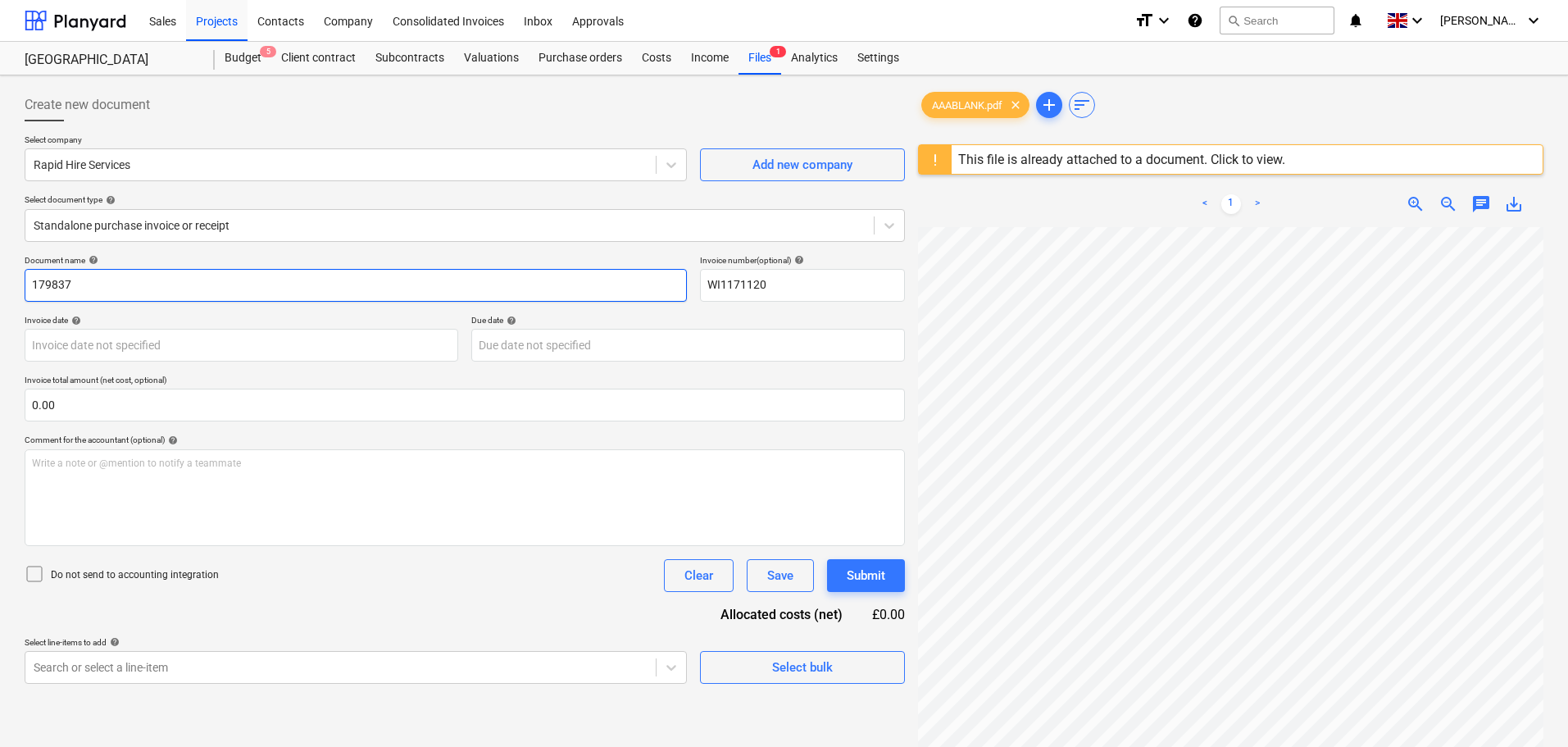
type input "179837"
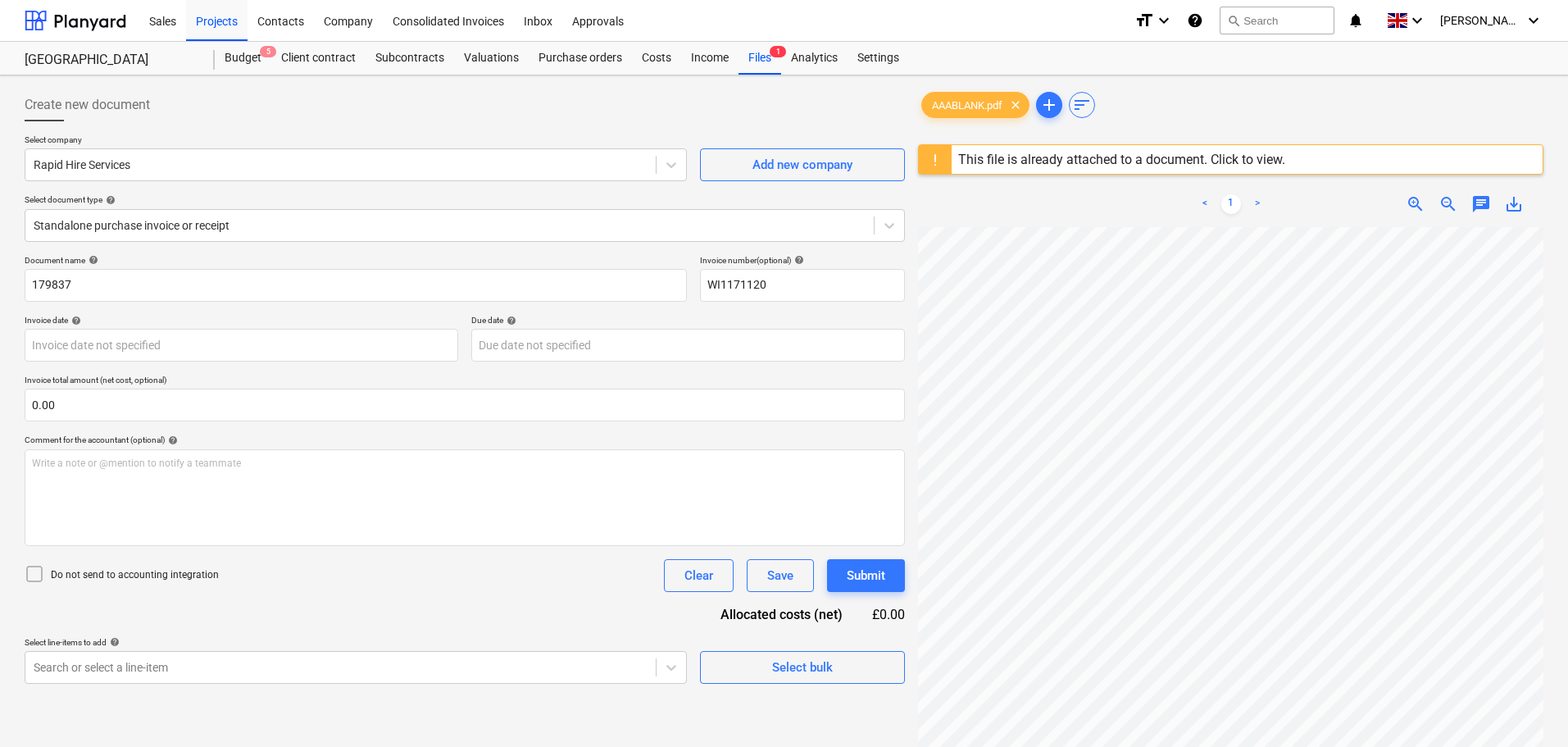
click at [172, 257] on div "Document name help" at bounding box center [356, 260] width 662 height 11
click at [88, 345] on body "Sales Projects Contacts Company Consolidated Invoices Inbox Approvals format_si…" at bounding box center [784, 374] width 1568 height 747
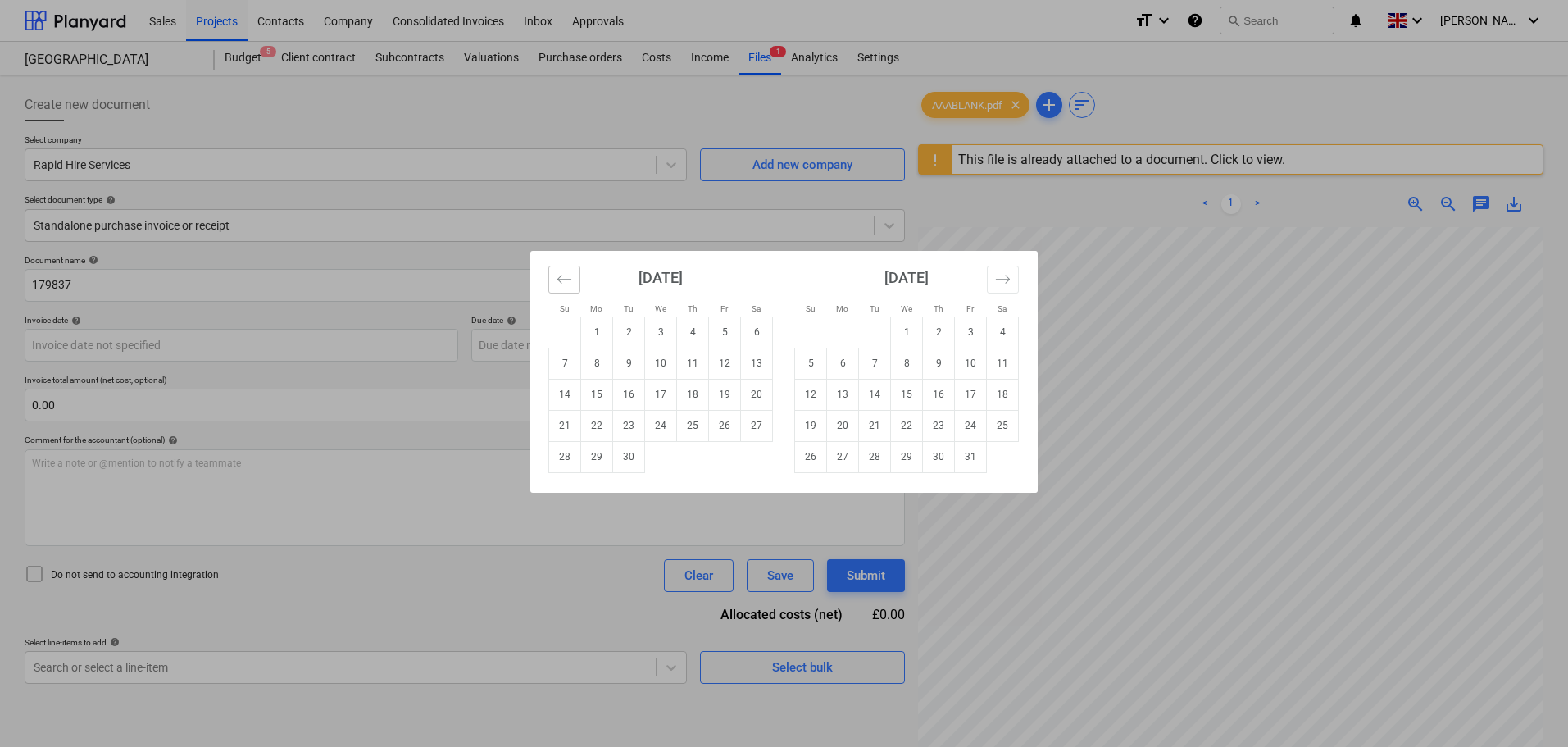
click at [571, 284] on icon "Move backward to switch to the previous month." at bounding box center [564, 279] width 15 height 15
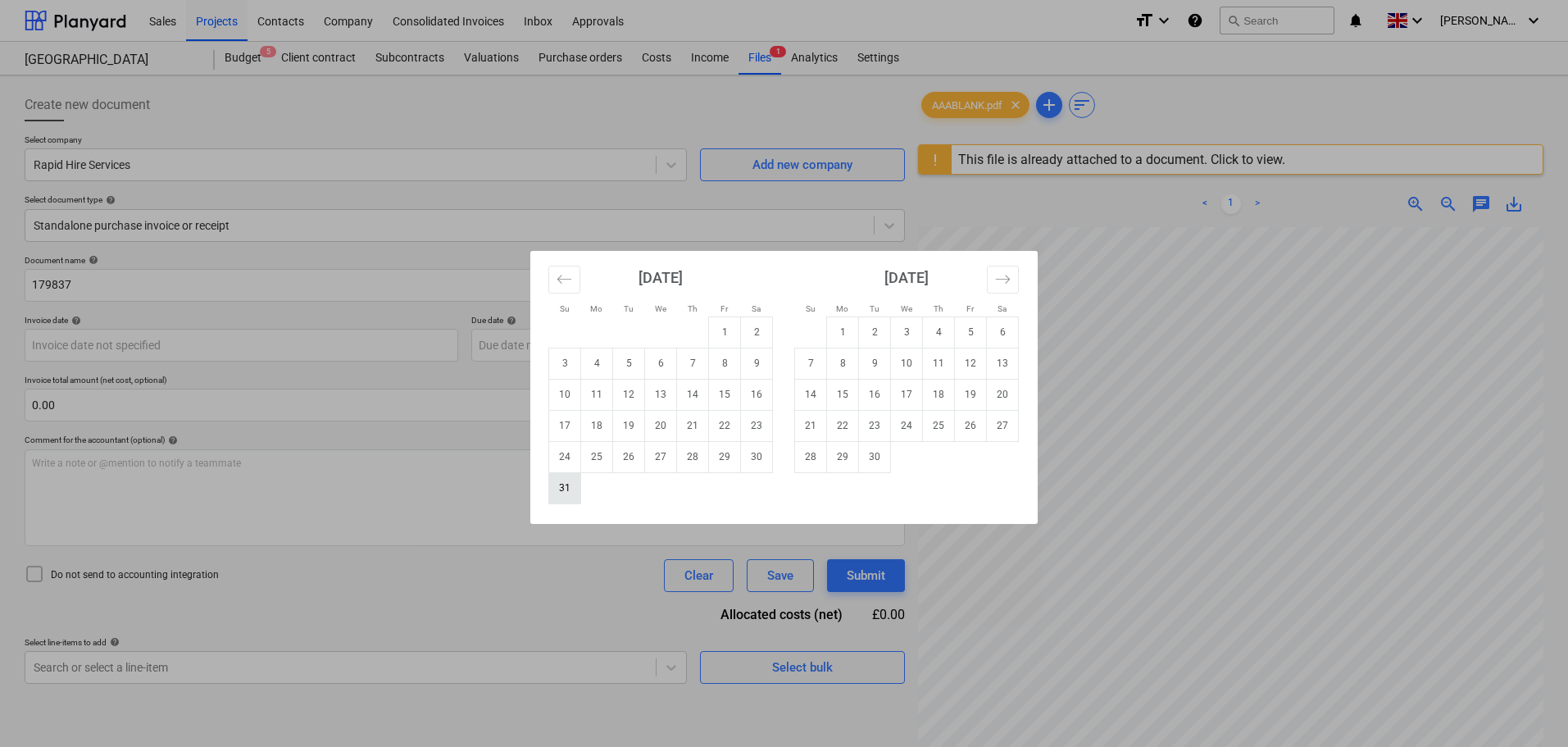
click at [573, 491] on td "31" at bounding box center [566, 487] width 32 height 31
type input "[DATE]"
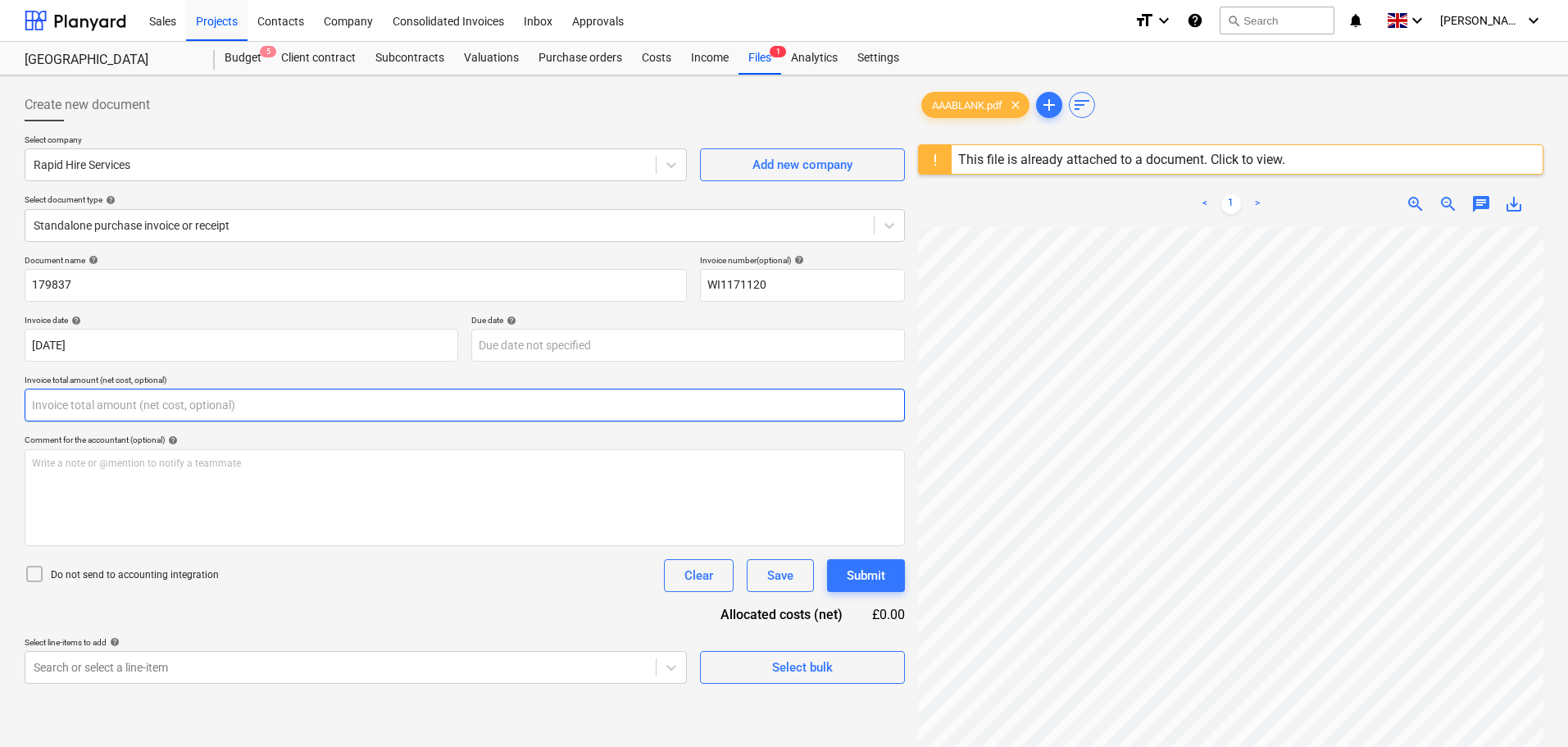
click at [105, 399] on input "text" at bounding box center [465, 405] width 880 height 33
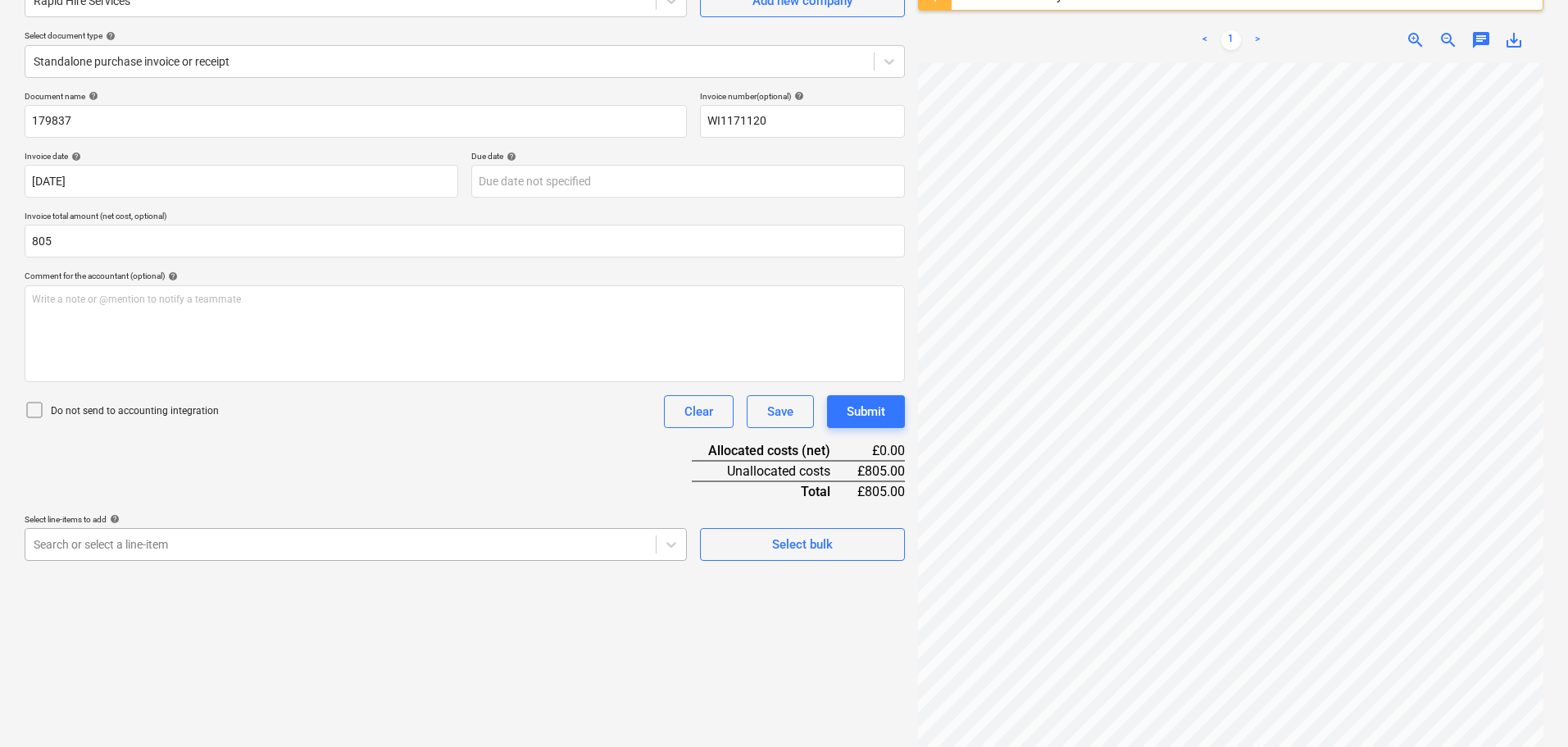
type input "805.00"
click at [225, 554] on body "Sales Projects Contacts Company Consolidated Invoices Inbox Approvals format_si…" at bounding box center [784, 210] width 1568 height 747
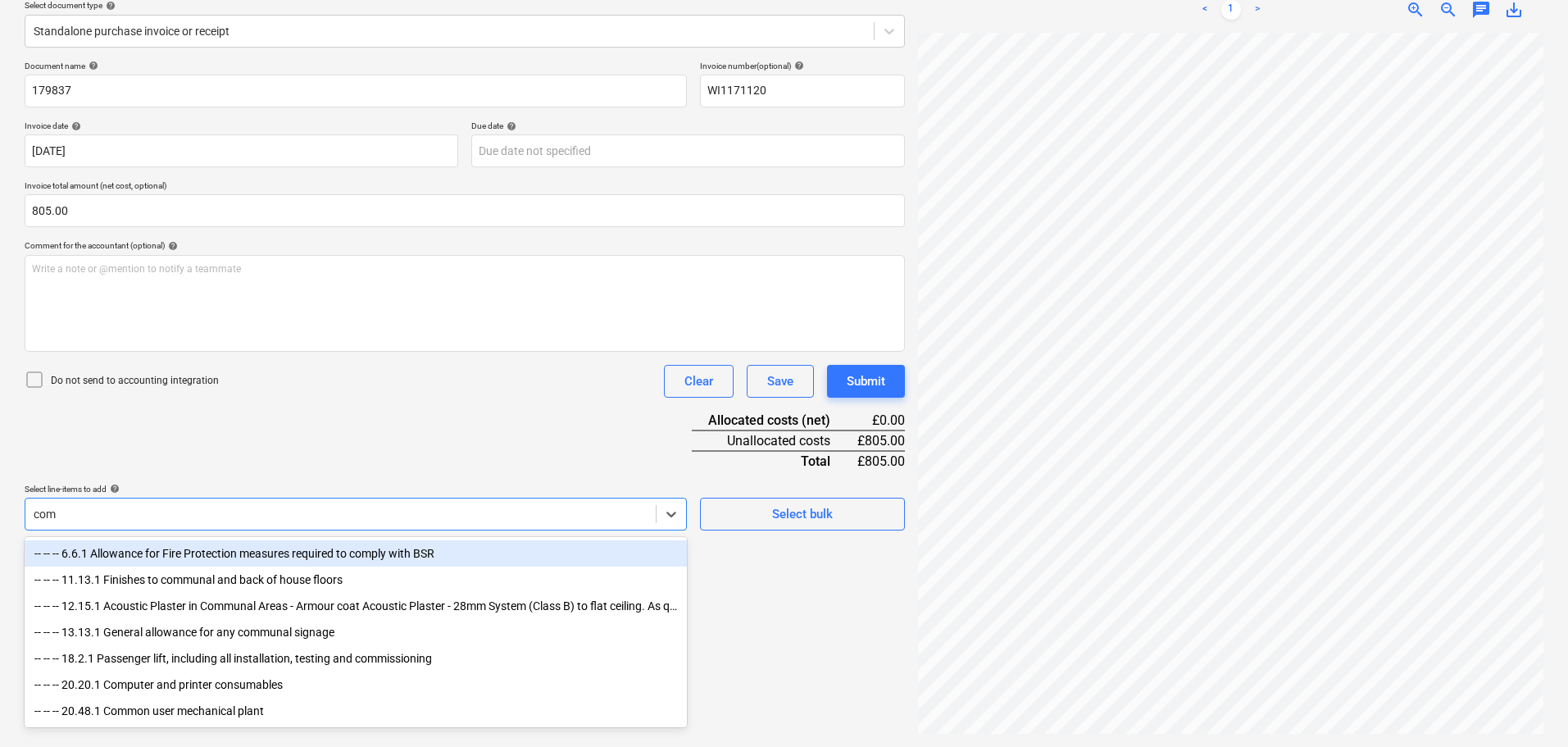
scroll to position [194, 0]
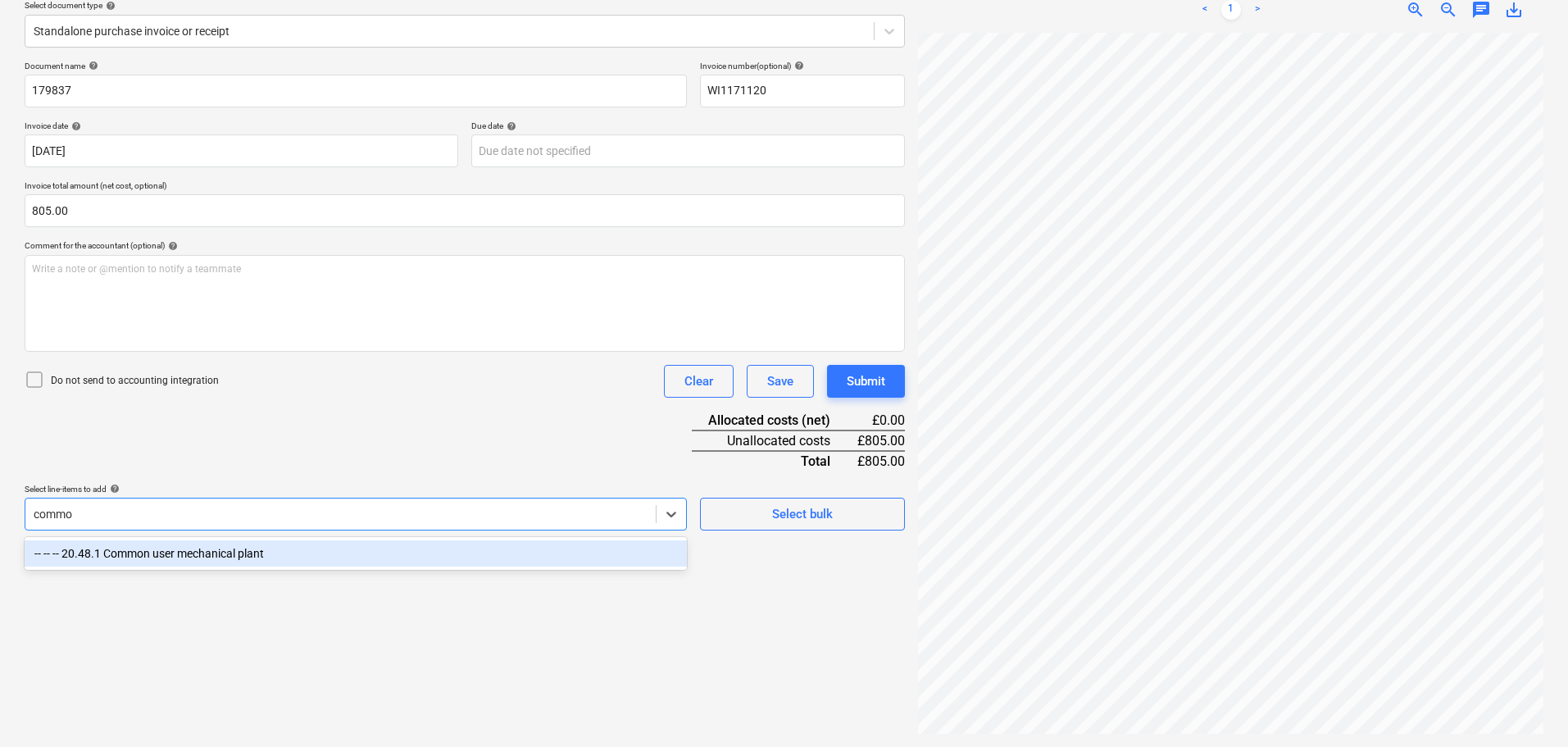
type input "common"
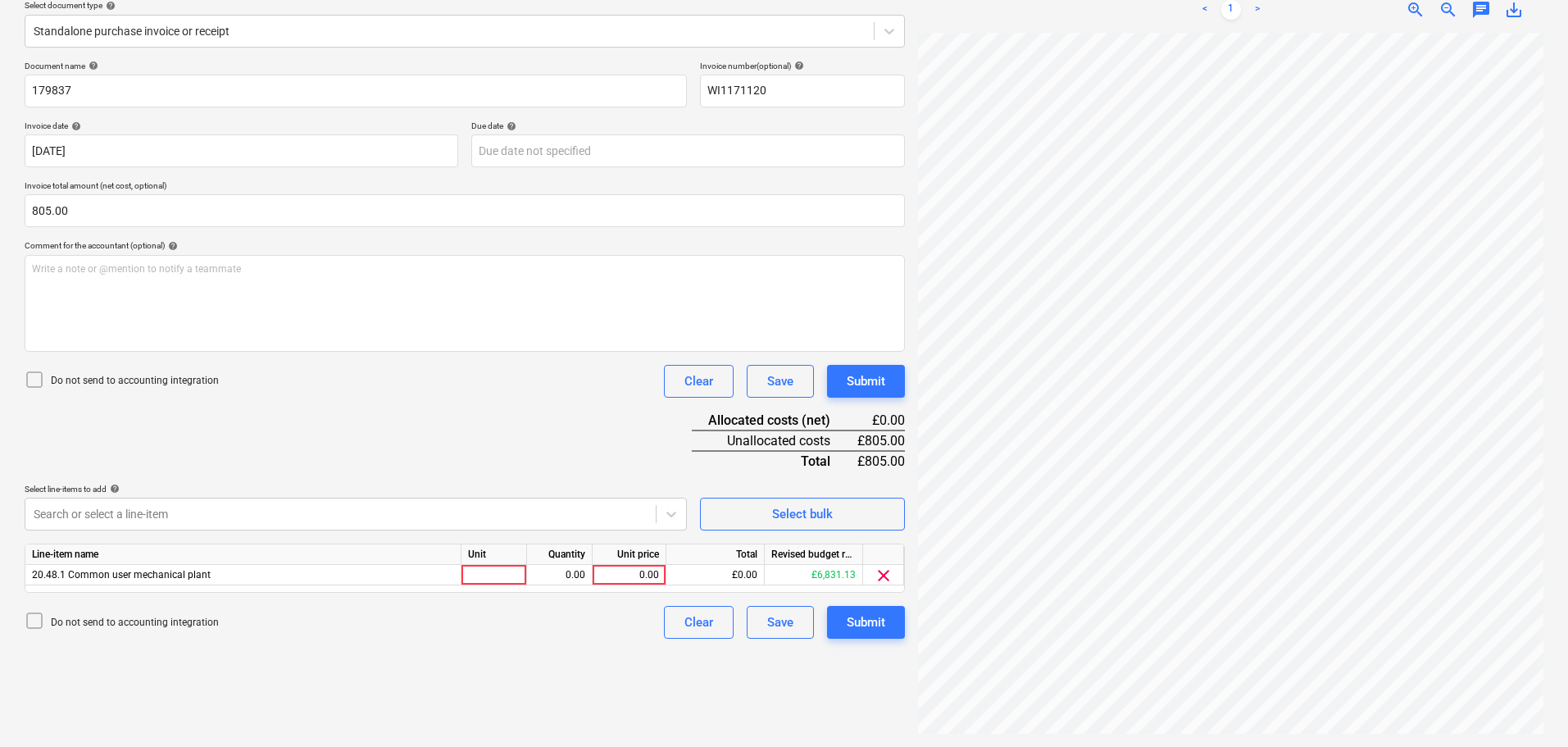
click at [624, 462] on div "Document name help 179837 Invoice number (optional) help WI1171120 Invoice date…" at bounding box center [465, 349] width 880 height 578
click at [639, 575] on div "0.00" at bounding box center [629, 575] width 60 height 21
type input "805"
click at [864, 385] on div "Submit" at bounding box center [866, 382] width 38 height 21
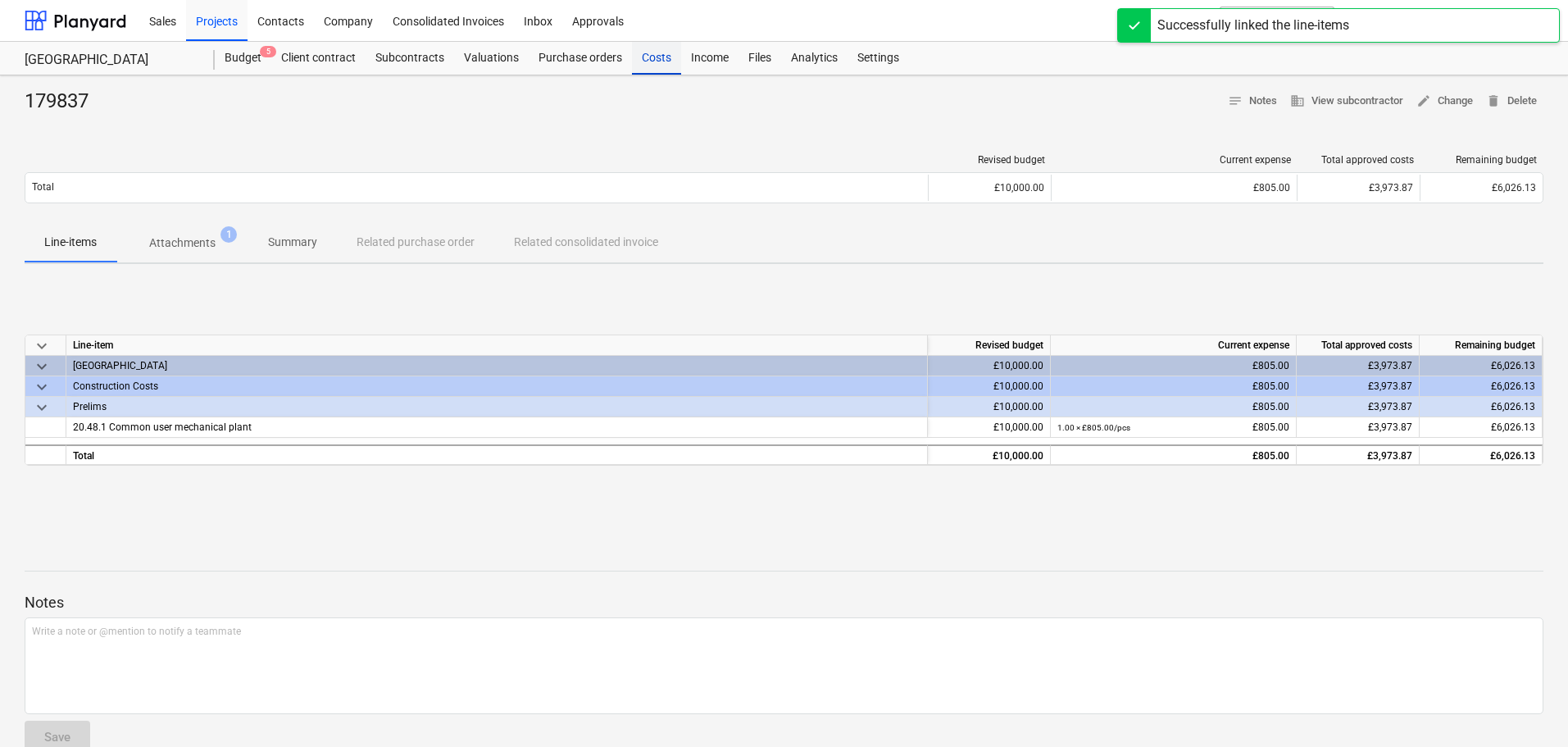
click at [652, 57] on div "Costs" at bounding box center [656, 58] width 49 height 33
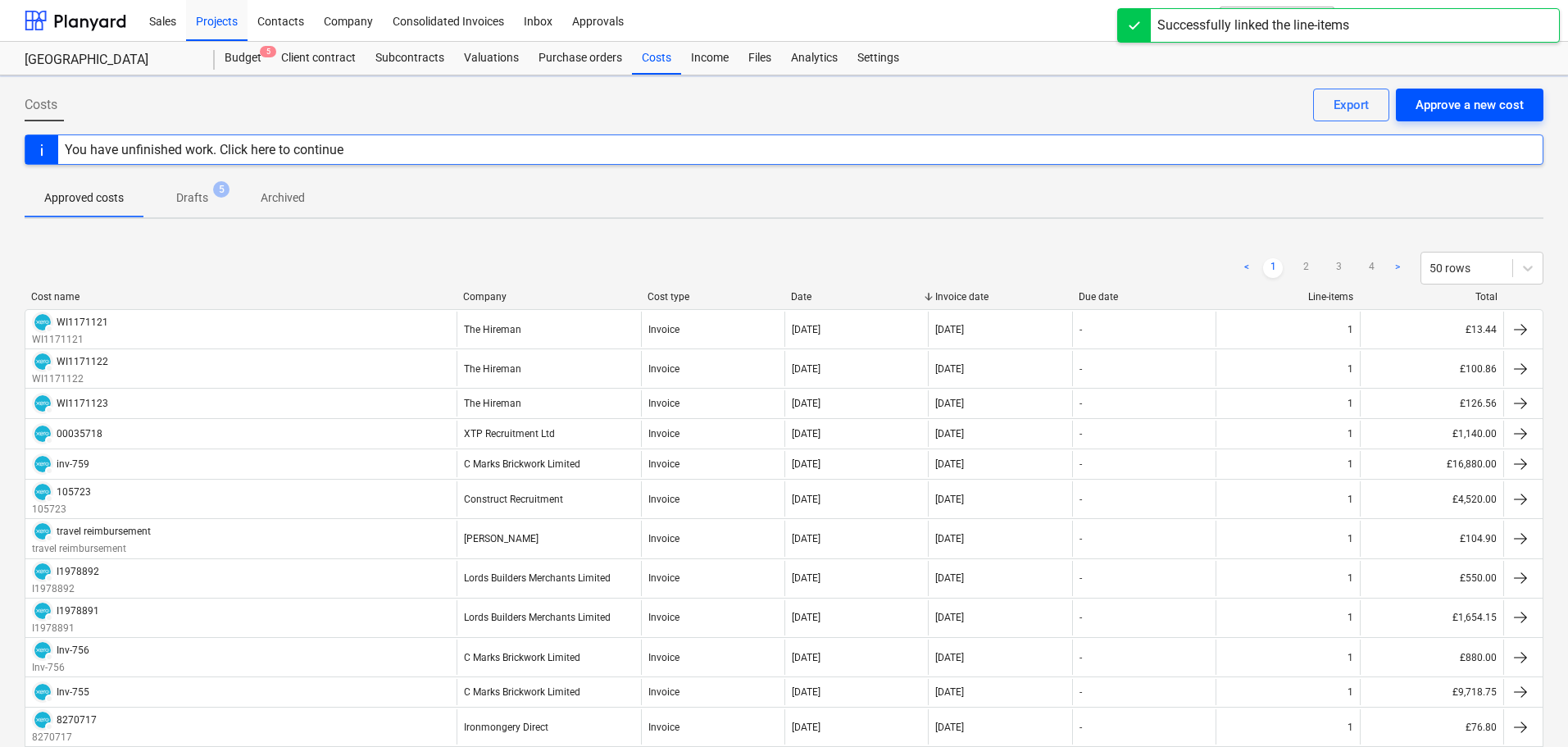
click at [1448, 112] on div "Approve a new cost" at bounding box center [1469, 105] width 108 height 21
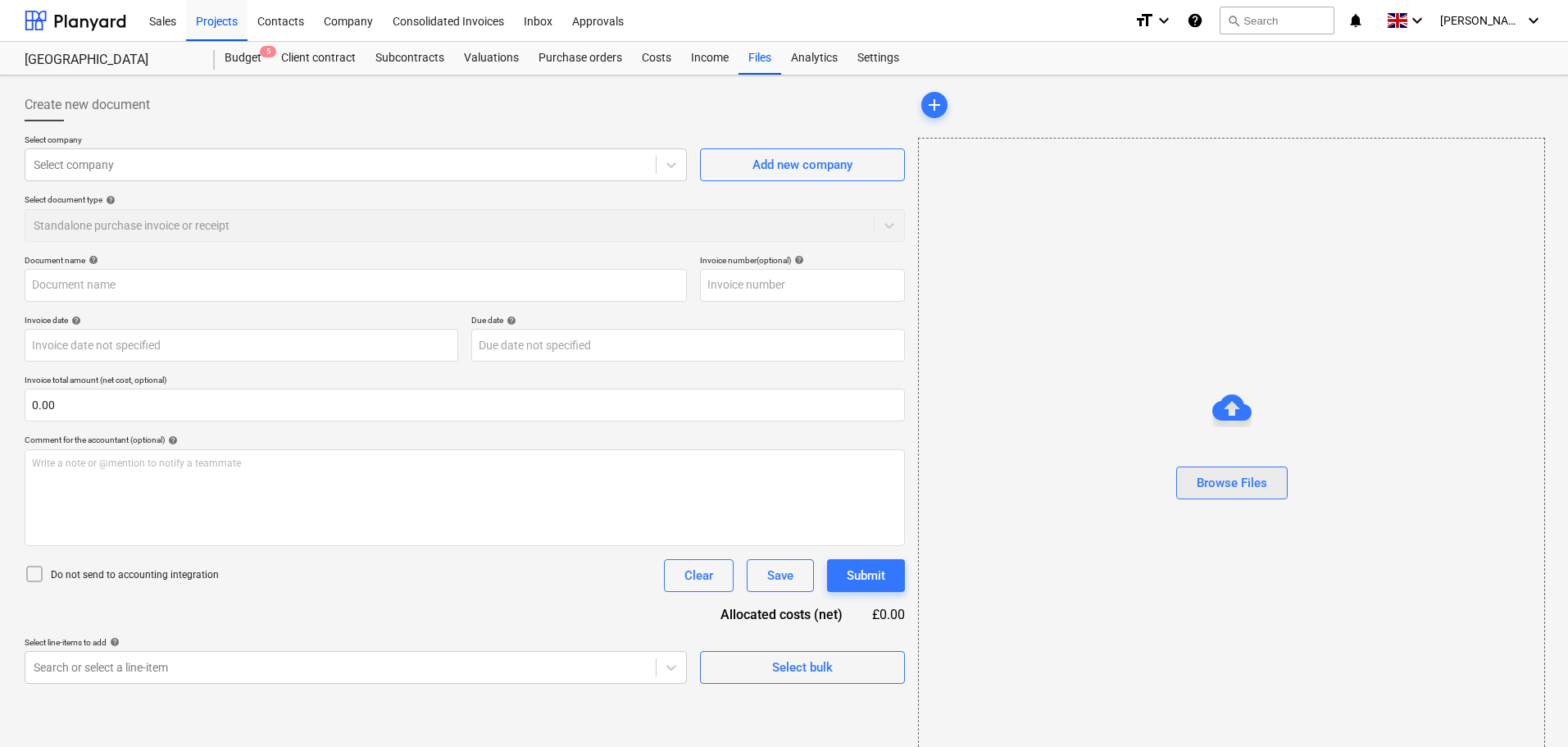
click at [1237, 481] on div "Browse Files" at bounding box center [1231, 483] width 71 height 21
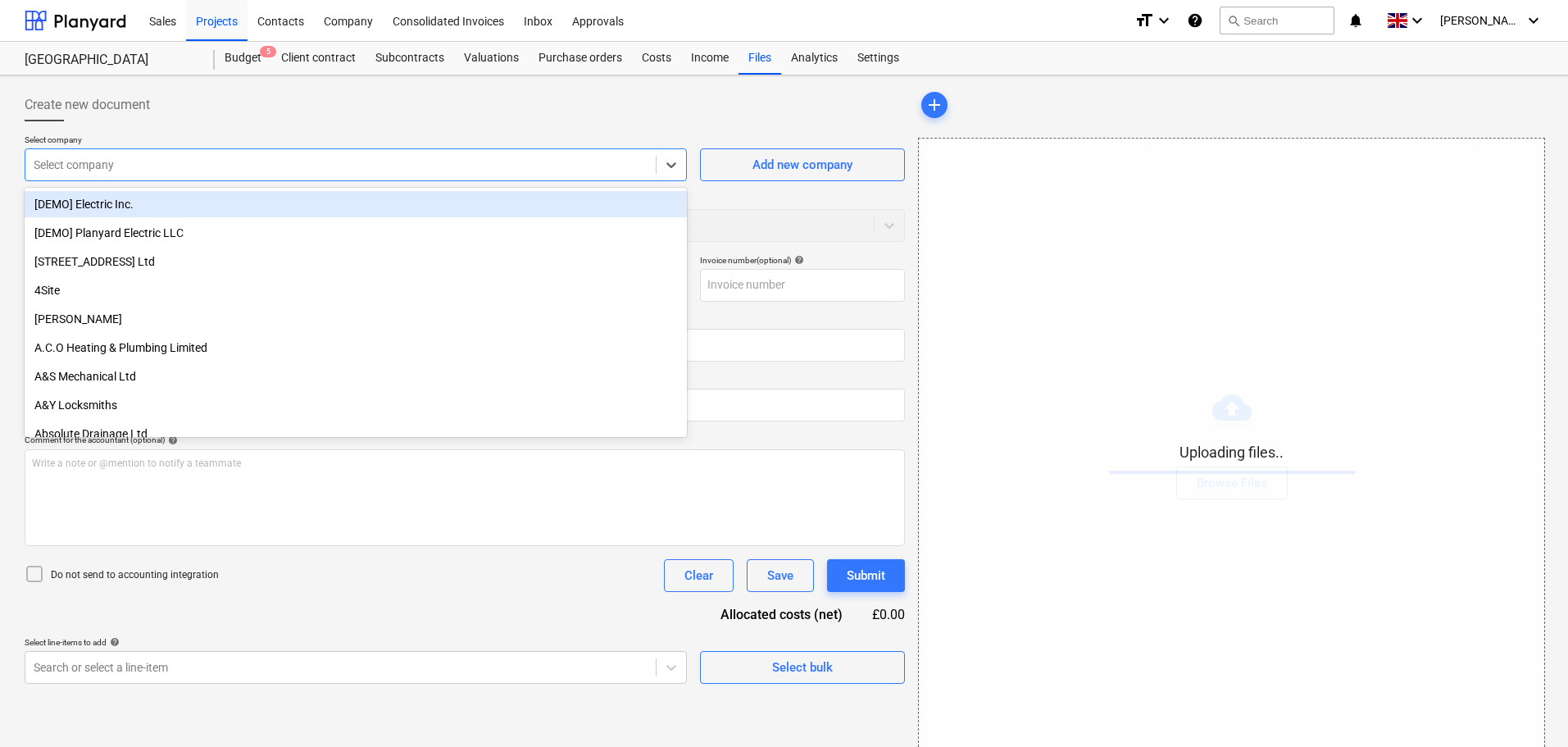
click at [88, 163] on div at bounding box center [340, 164] width 614 height 16
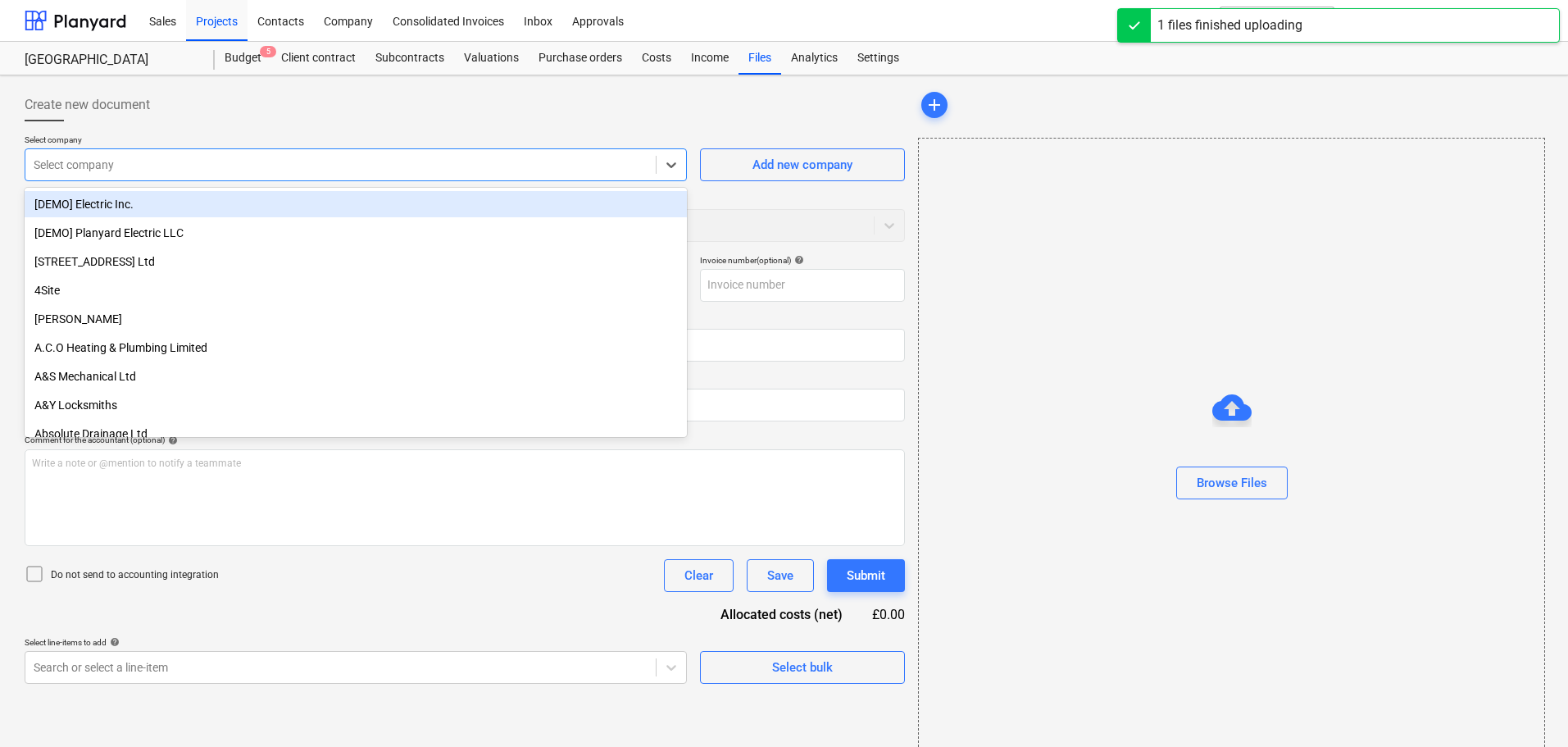
type input "AAABLANK.pdf"
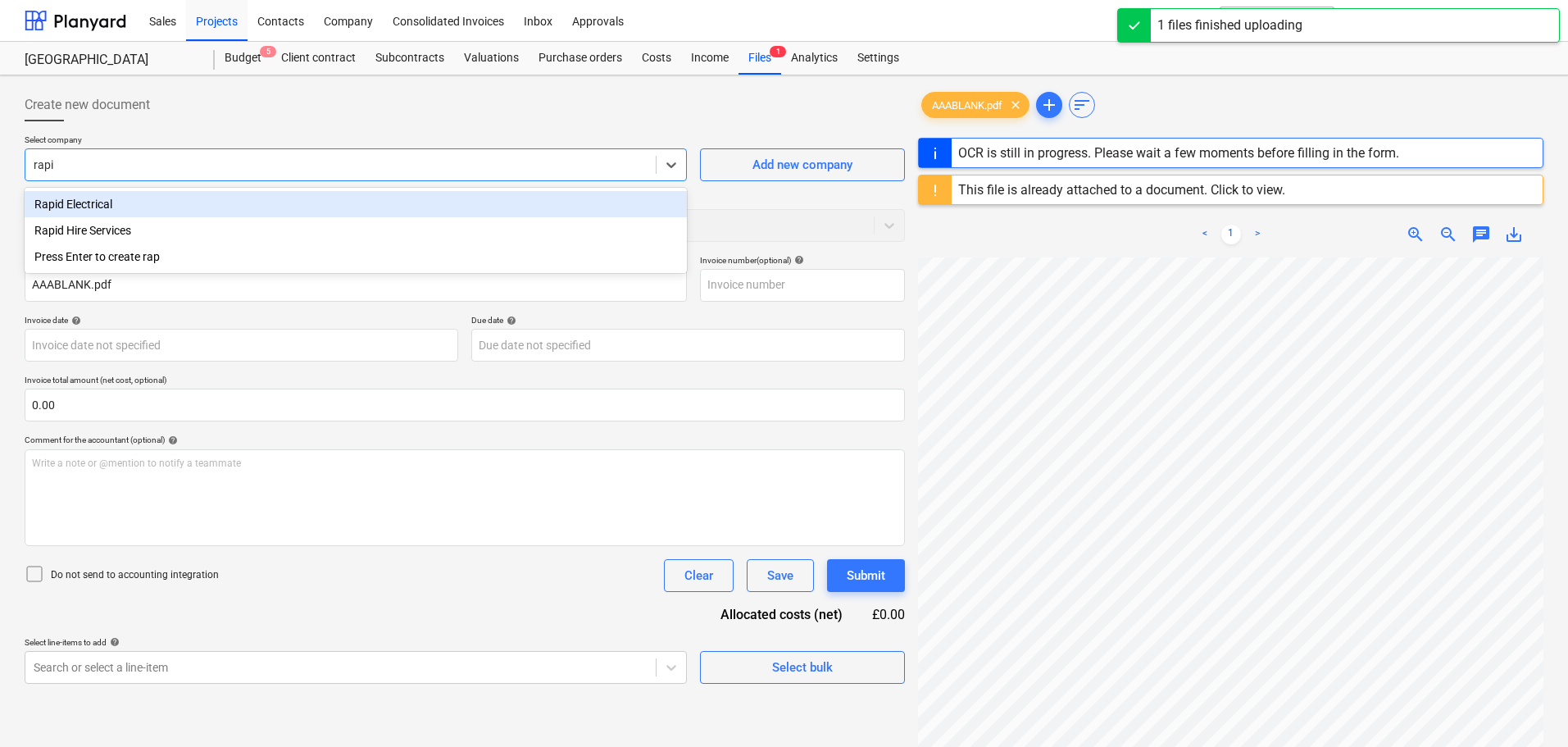
type input "rapid"
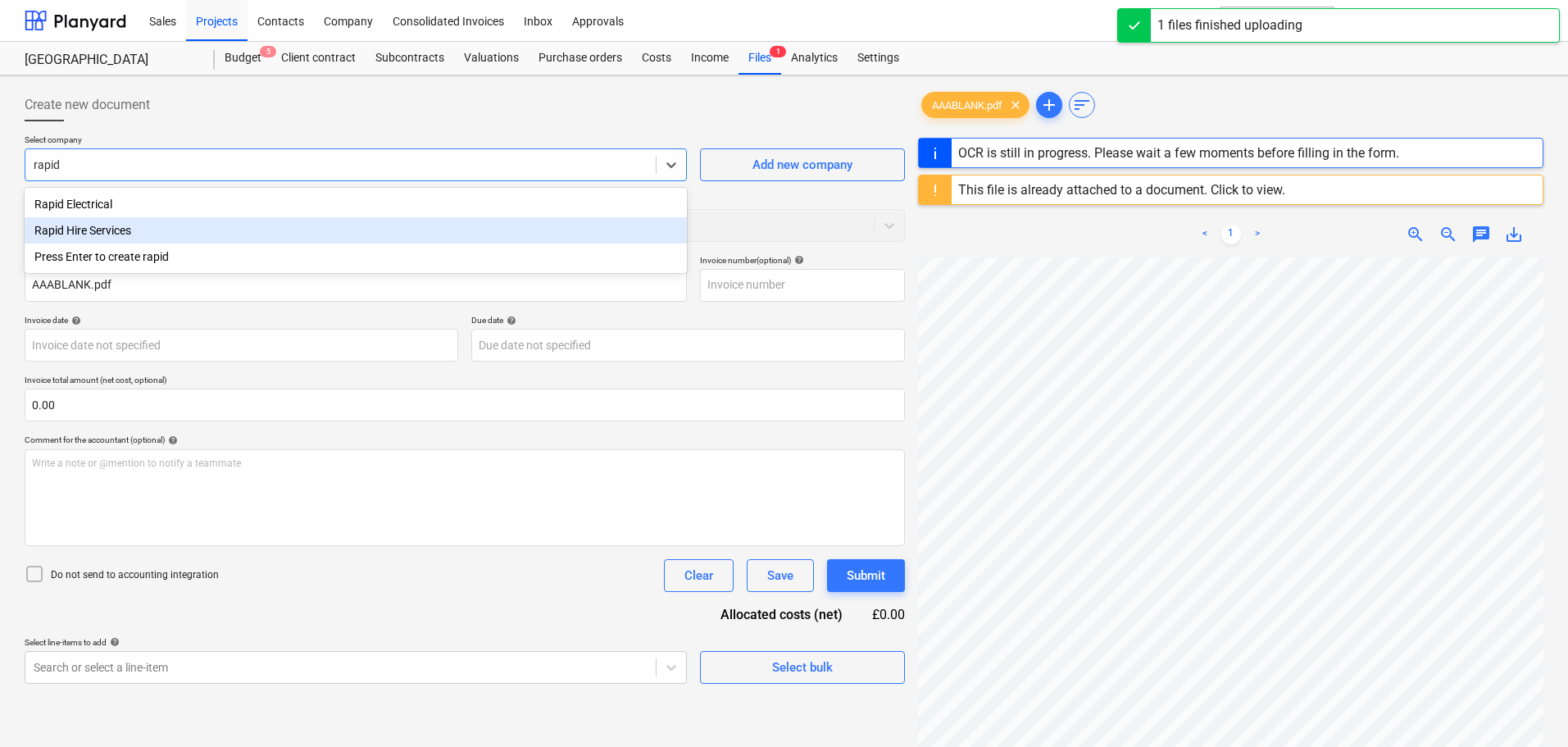
click at [114, 225] on div "Rapid Hire Services" at bounding box center [356, 230] width 662 height 26
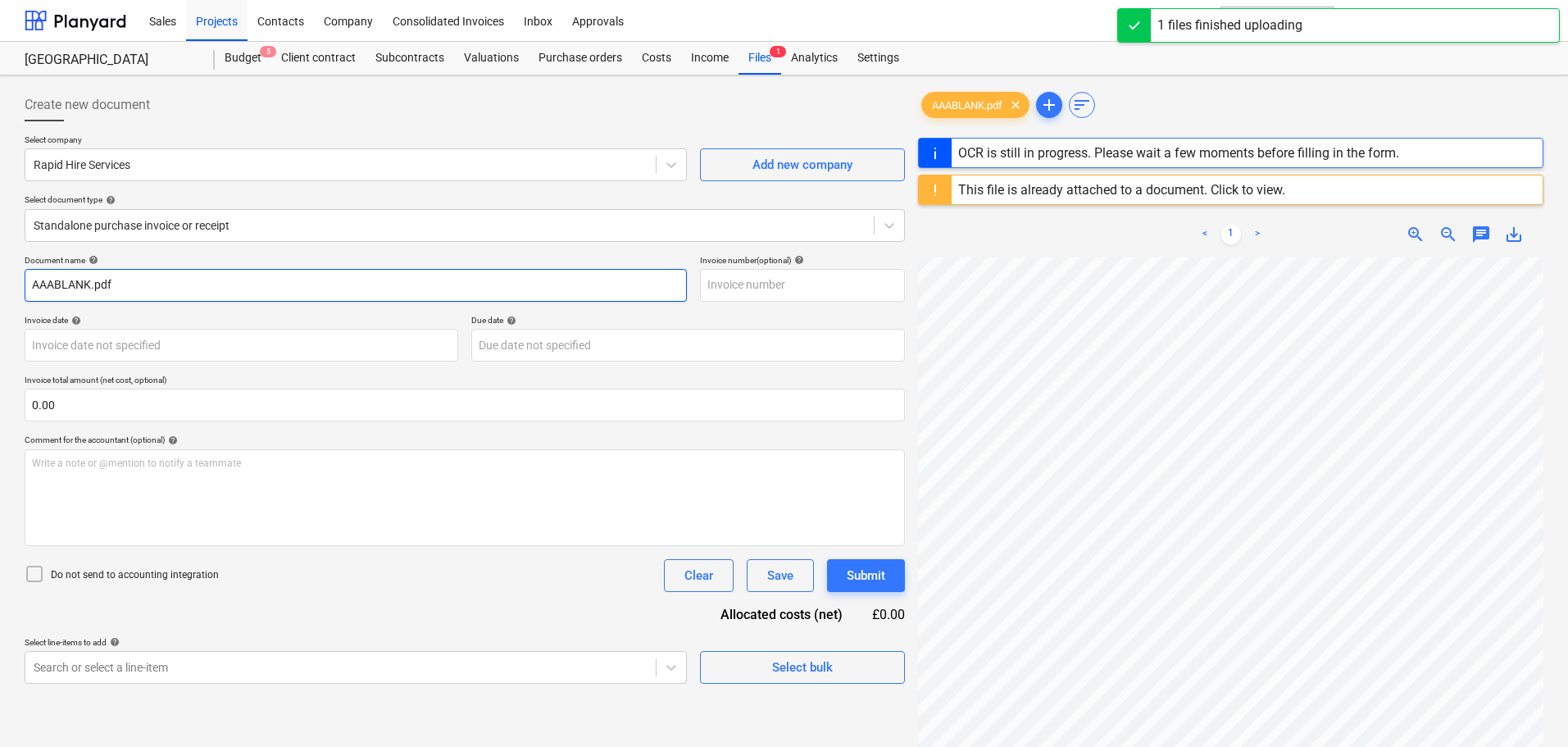
drag, startPoint x: 134, startPoint y: 284, endPoint x: -79, endPoint y: 282, distance: 213.0
click at [0, 282] on html "Sales Projects Contacts Company Consolidated Invoices Inbox Approvals format_si…" at bounding box center [784, 374] width 1568 height 747
paste input "179836"
type input "179836"
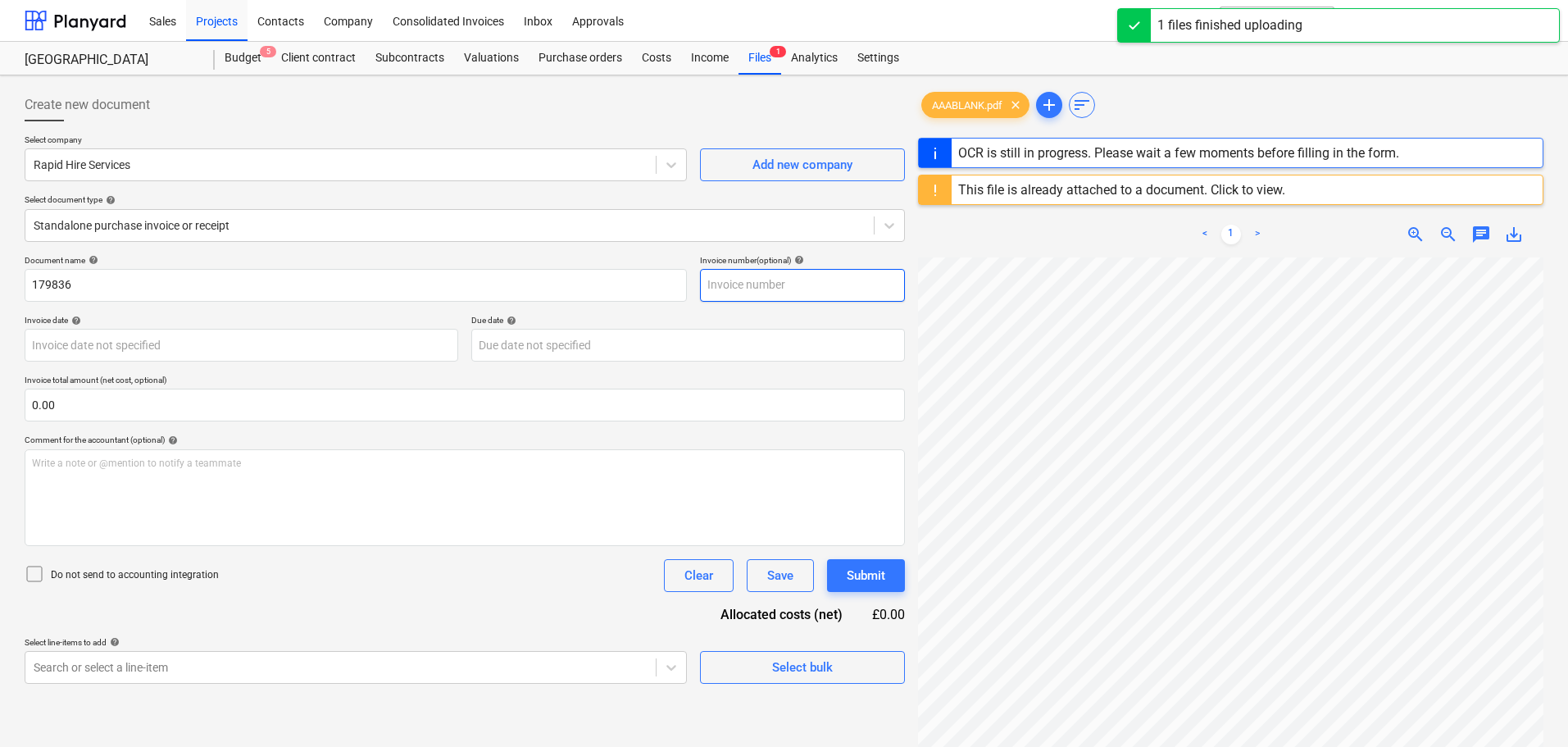
click at [797, 279] on input "text" at bounding box center [801, 285] width 205 height 33
paste input "179836"
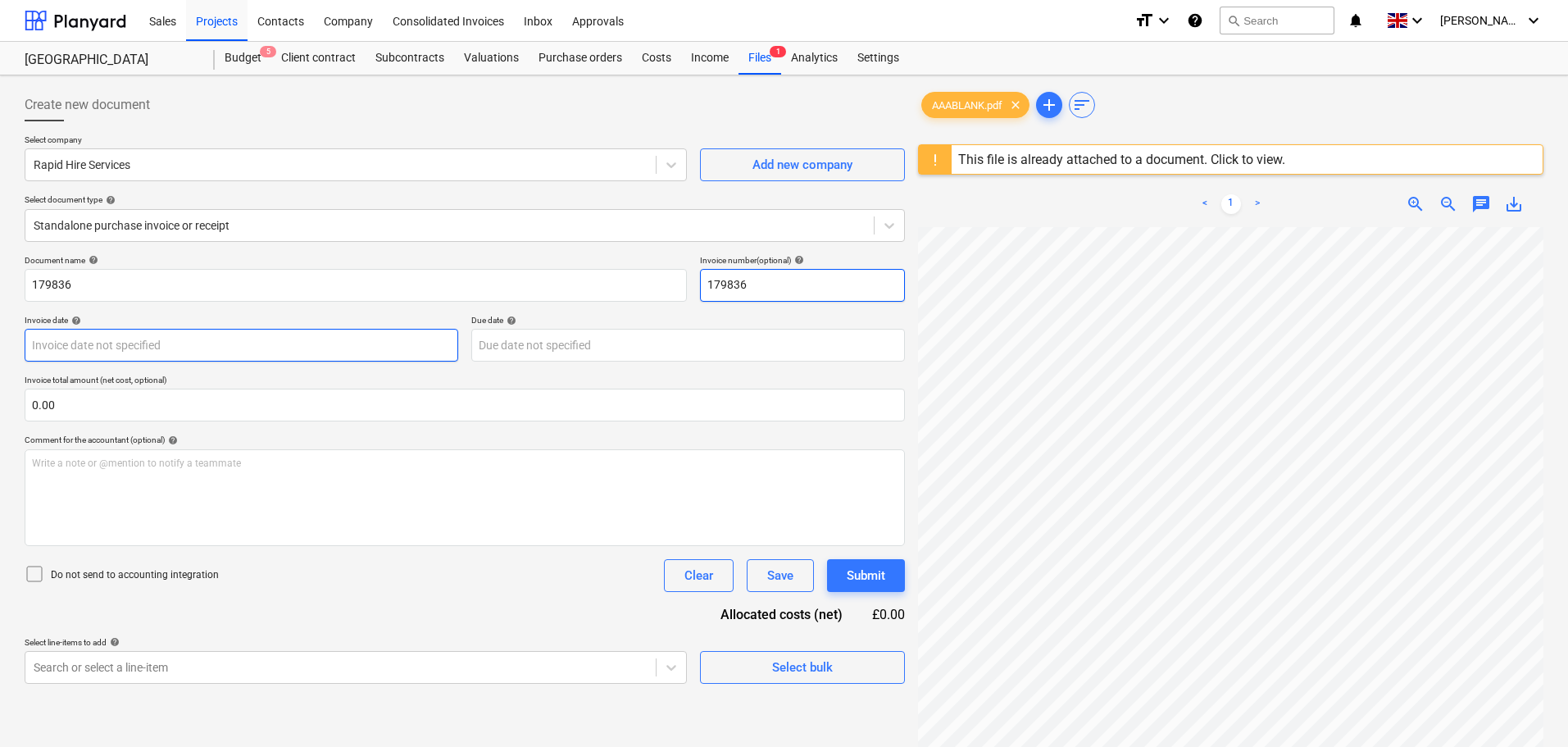
type input "179836"
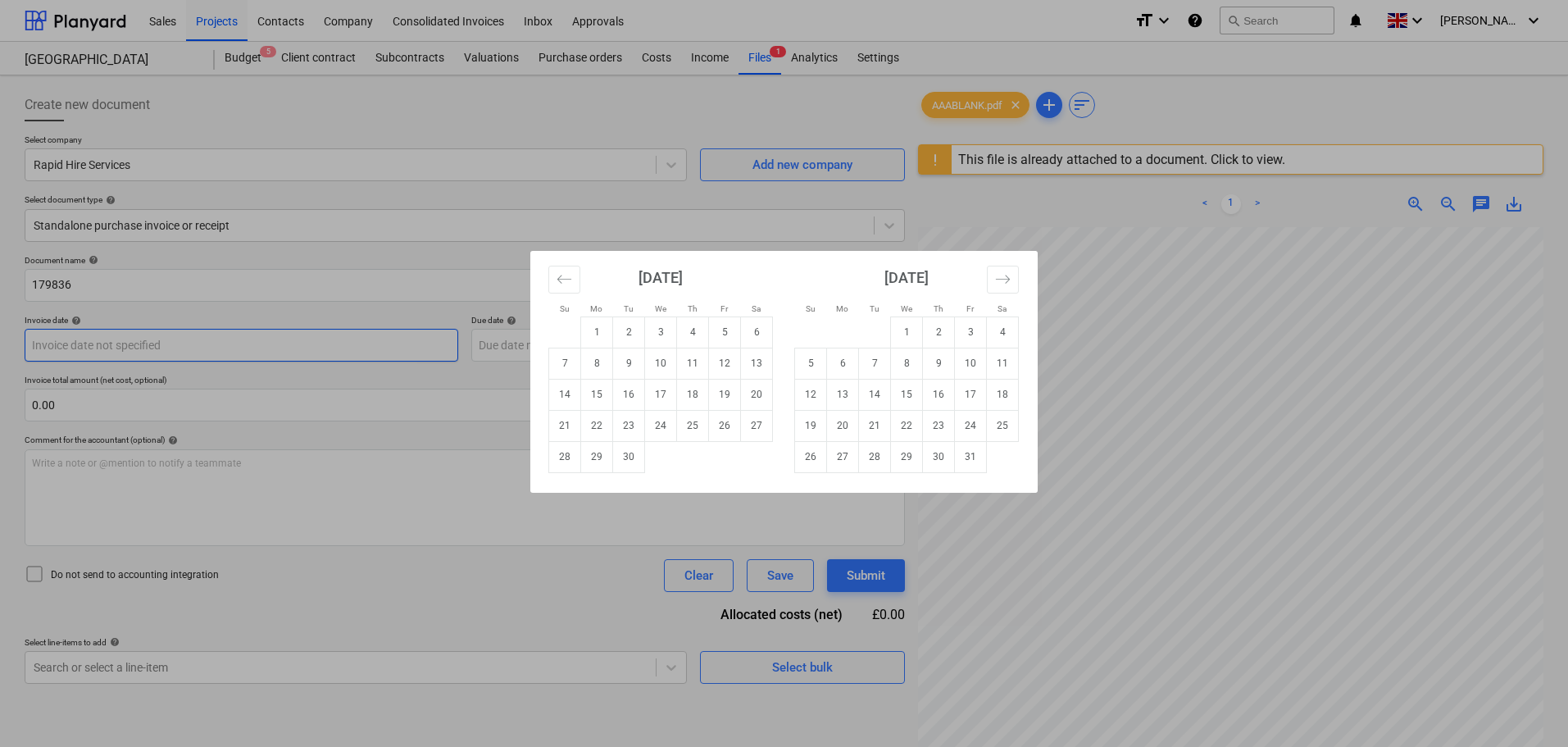
click at [123, 346] on body "Sales Projects Contacts Company Consolidated Invoices Inbox Approvals format_si…" at bounding box center [784, 374] width 1568 height 747
click at [575, 288] on button "Move backward to switch to the previous month." at bounding box center [565, 279] width 32 height 28
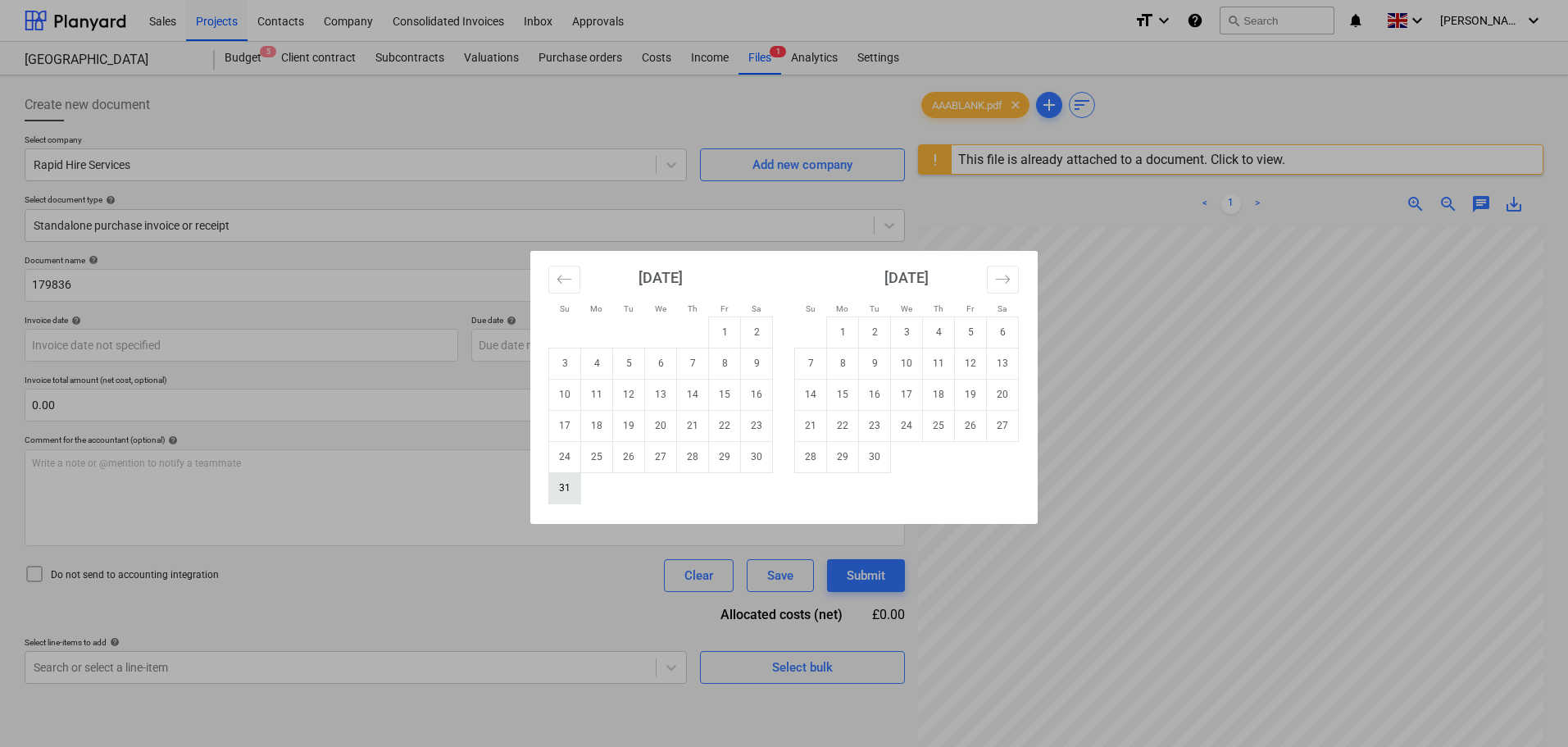
click at [561, 487] on td "31" at bounding box center [566, 487] width 32 height 31
type input "[DATE]"
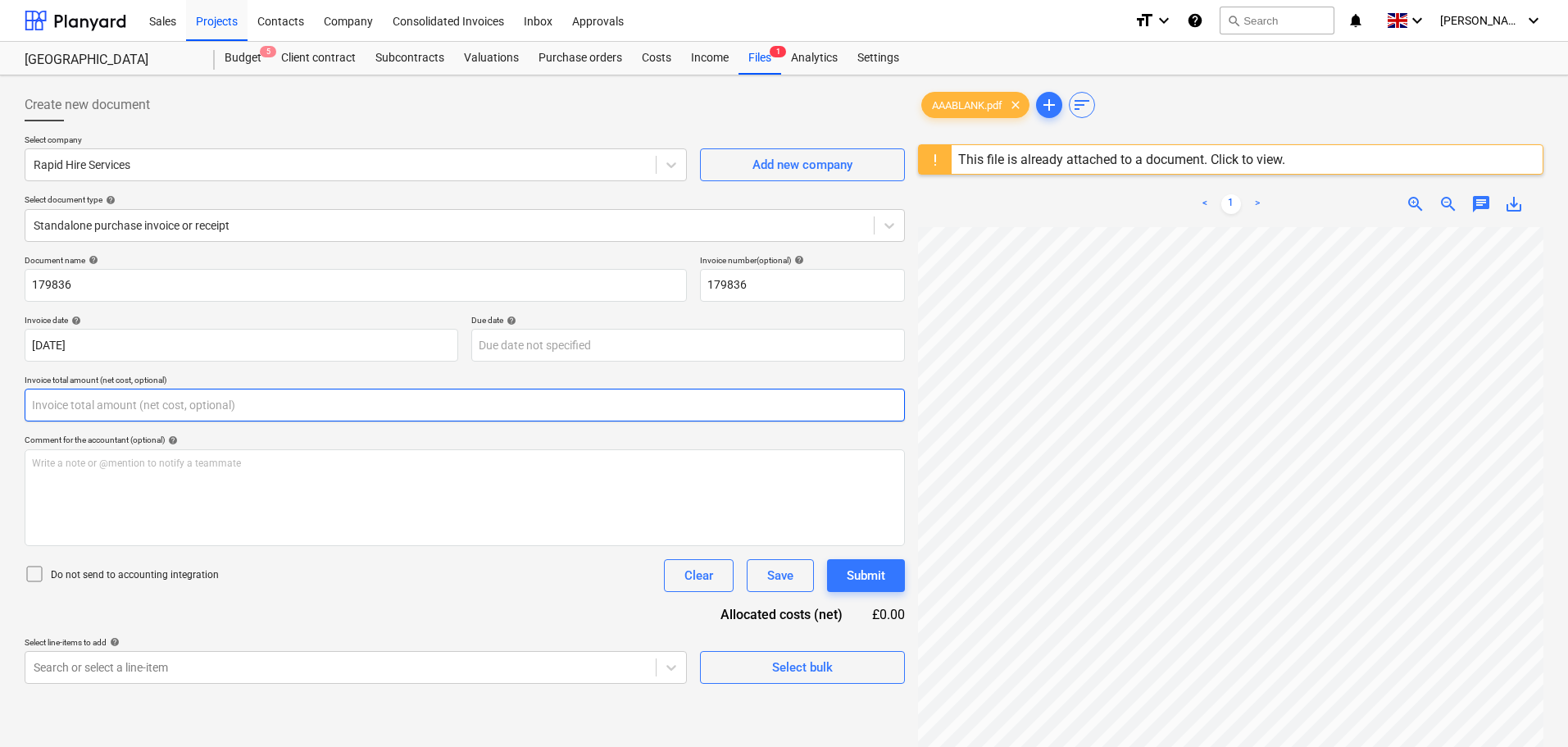
click at [96, 390] on input "text" at bounding box center [465, 405] width 880 height 33
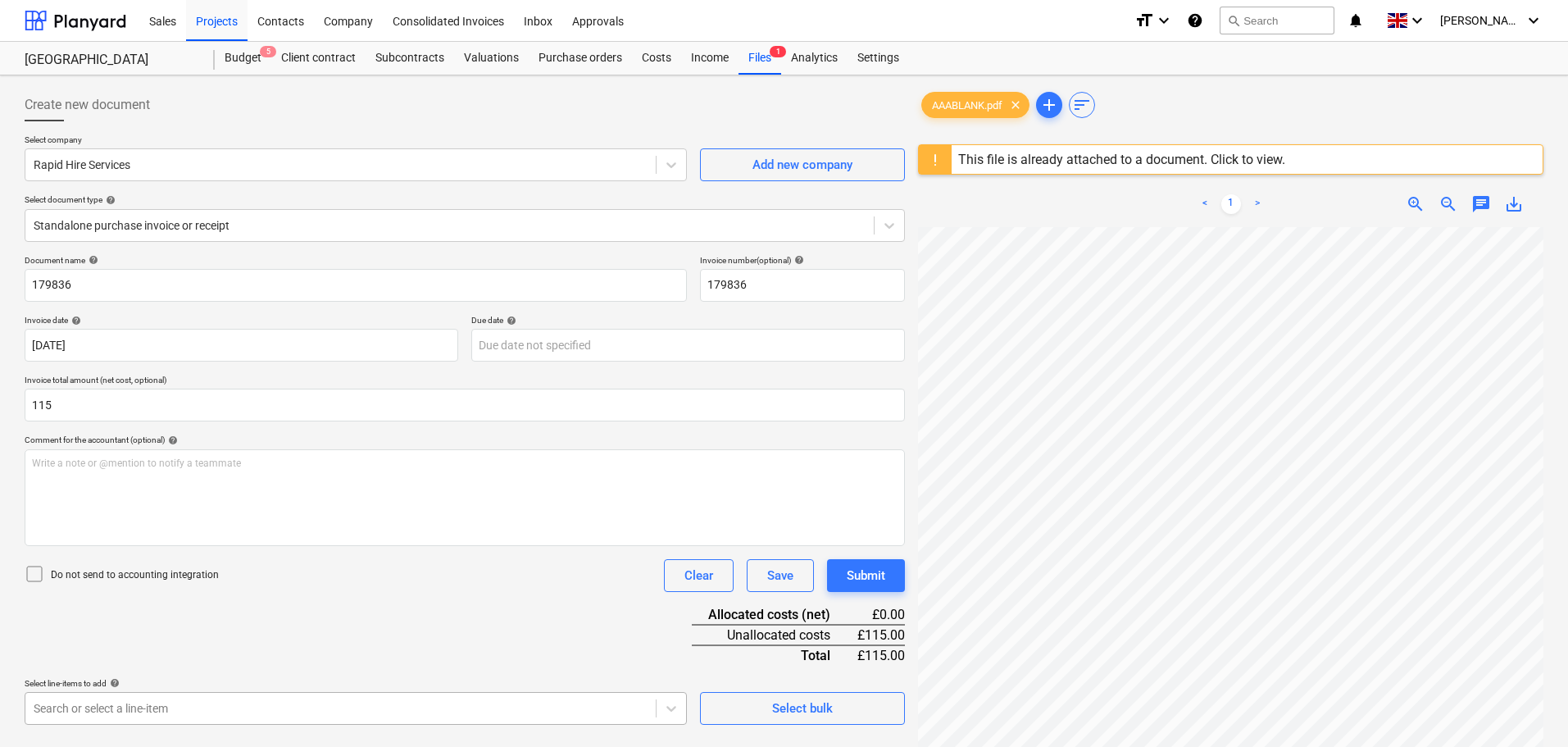
type input "115.00"
click at [314, 718] on body "Sales Projects Contacts Company Consolidated Invoices Inbox Approvals format_si…" at bounding box center [784, 374] width 1568 height 747
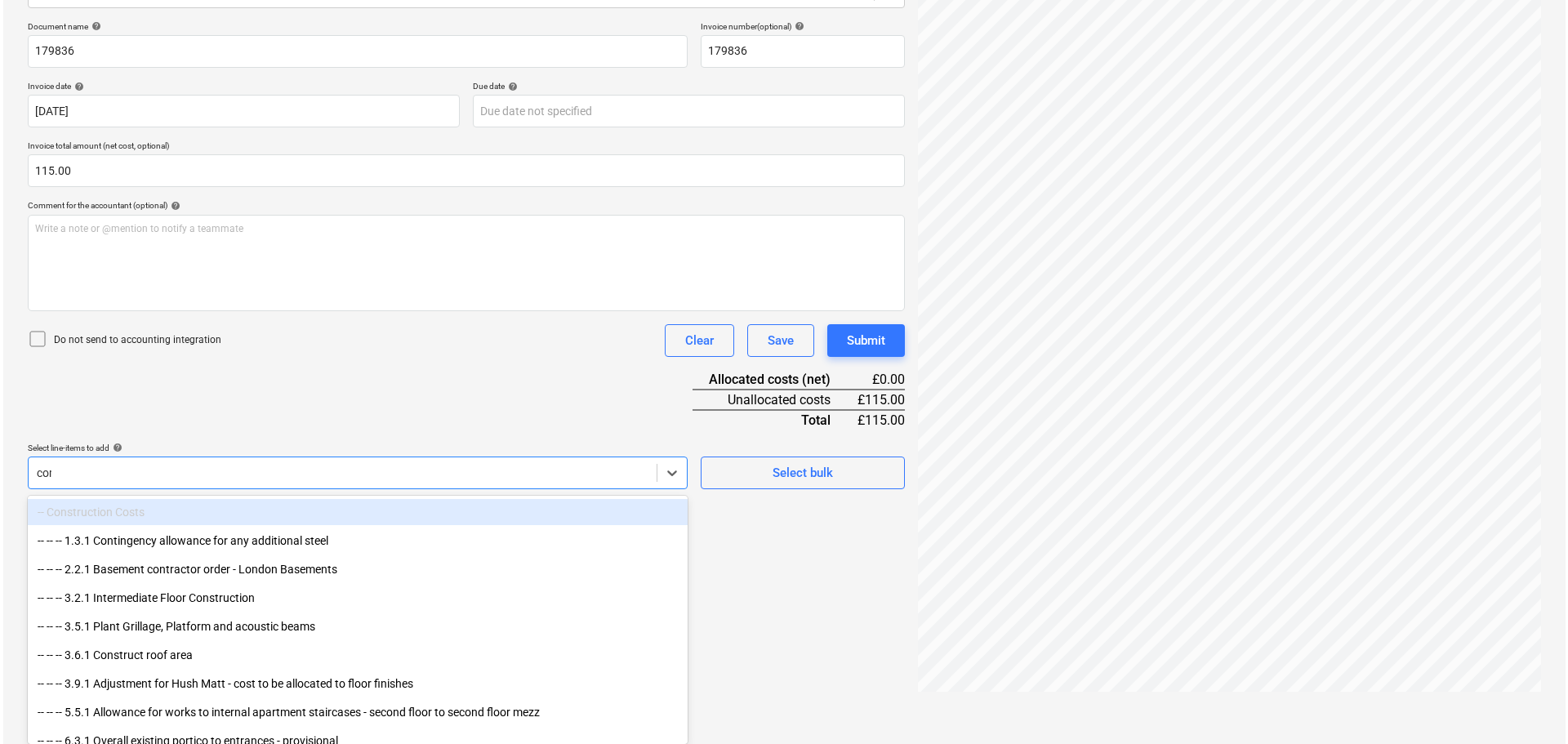
scroll to position [193, 0]
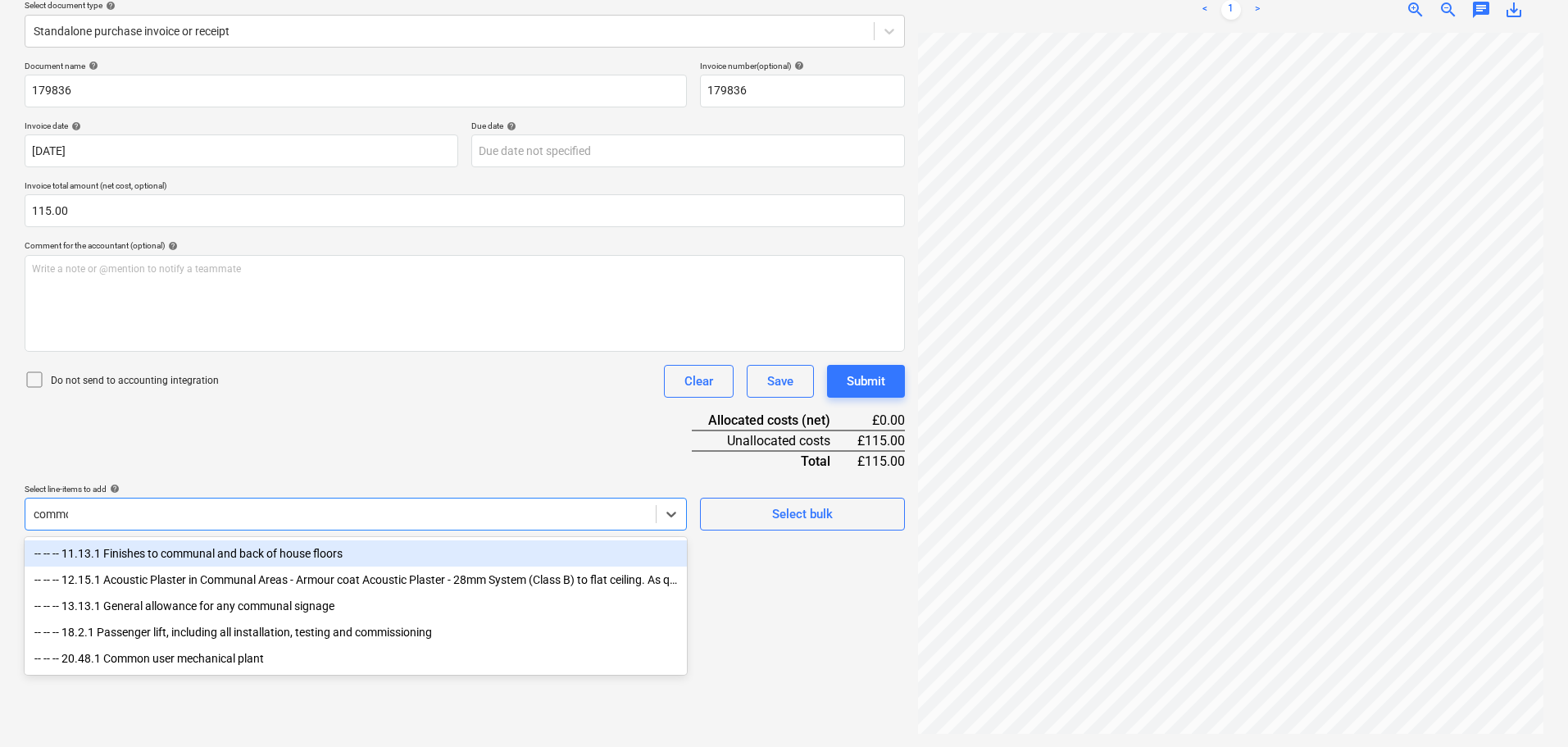
type input "common"
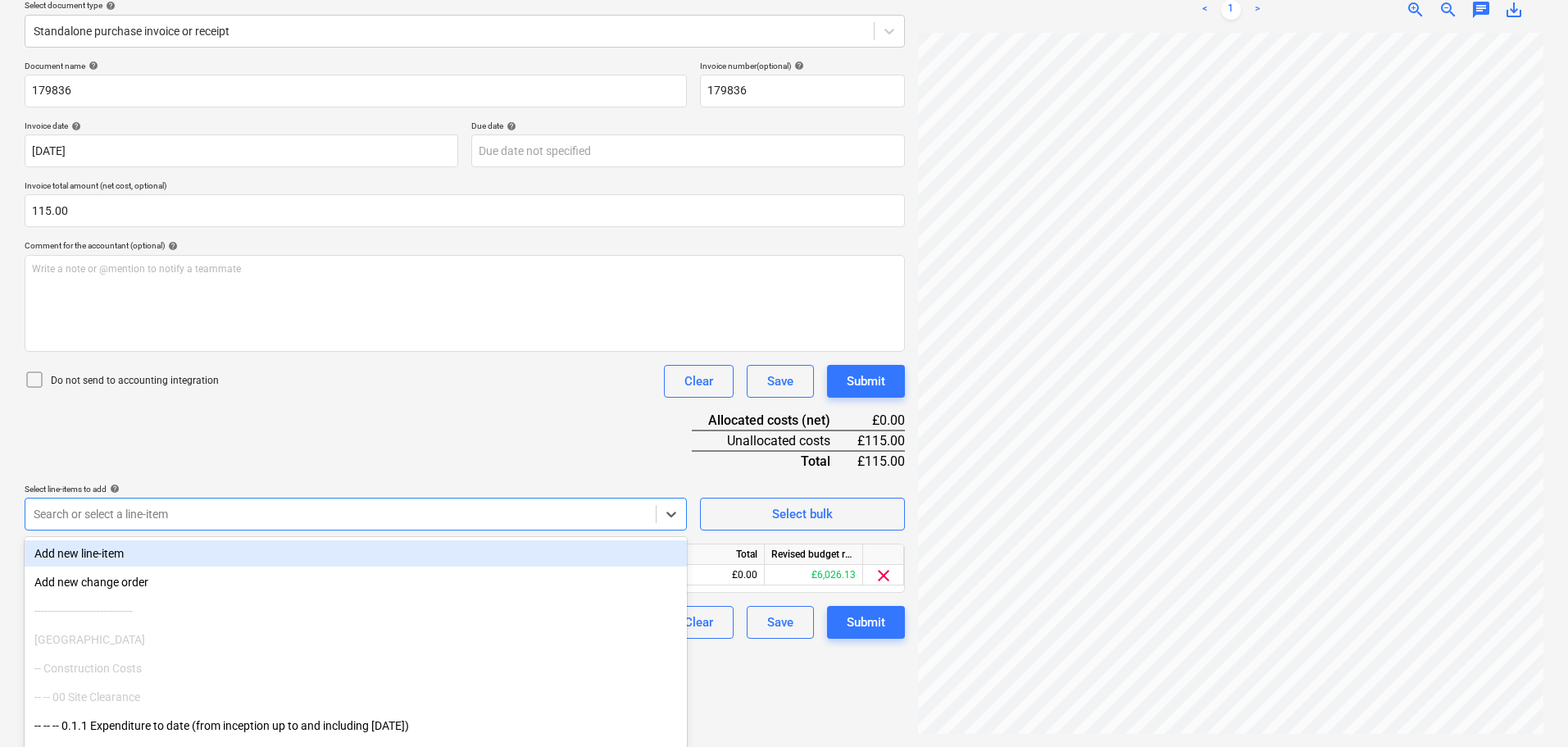
drag, startPoint x: 445, startPoint y: 461, endPoint x: 609, endPoint y: 500, distance: 168.6
click at [448, 461] on div "Document name help 179836 Invoice number (optional) help 179836 Invoice date he…" at bounding box center [465, 349] width 880 height 578
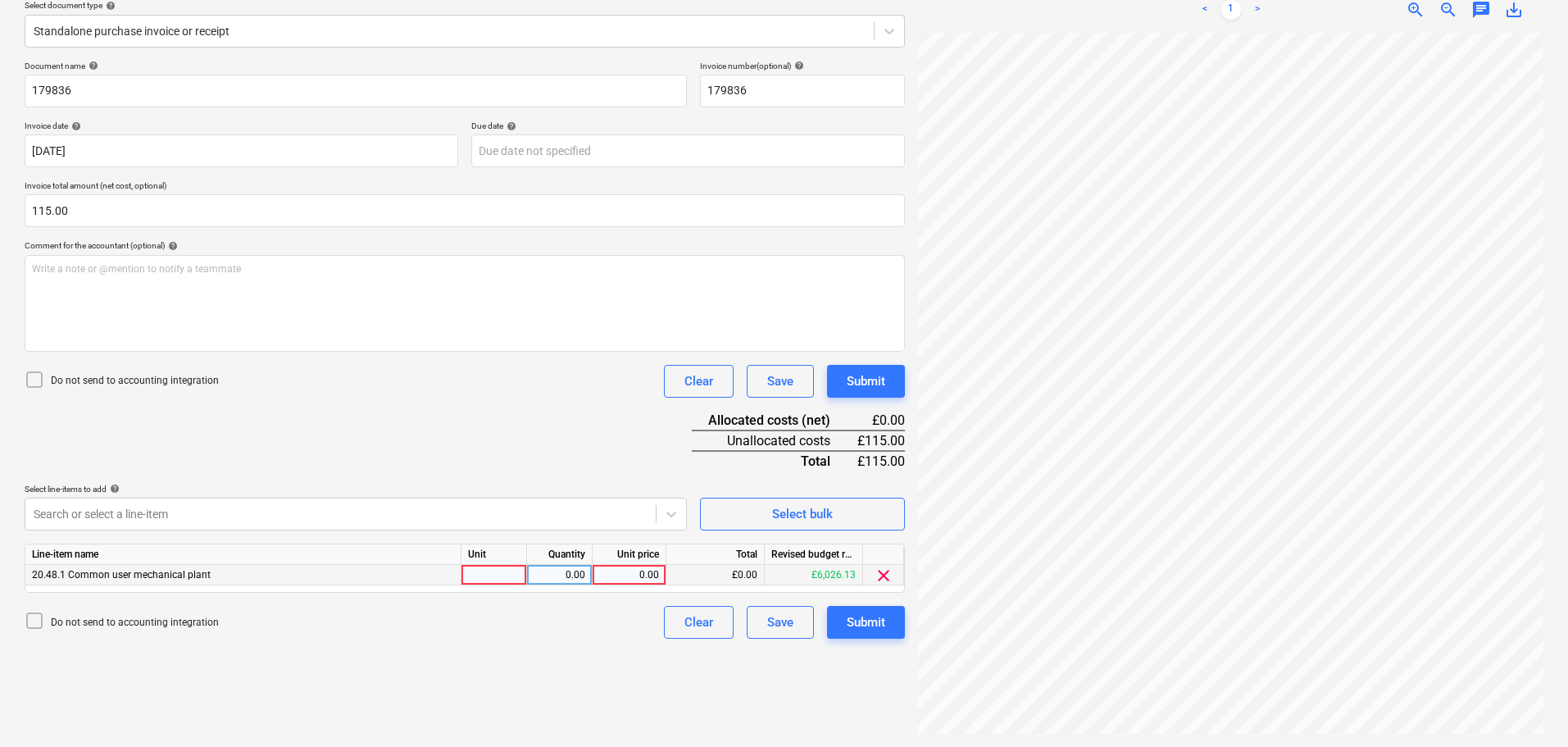
click at [641, 573] on div "0.00" at bounding box center [629, 575] width 60 height 21
type input "115"
click at [883, 369] on button "Submit" at bounding box center [866, 381] width 78 height 33
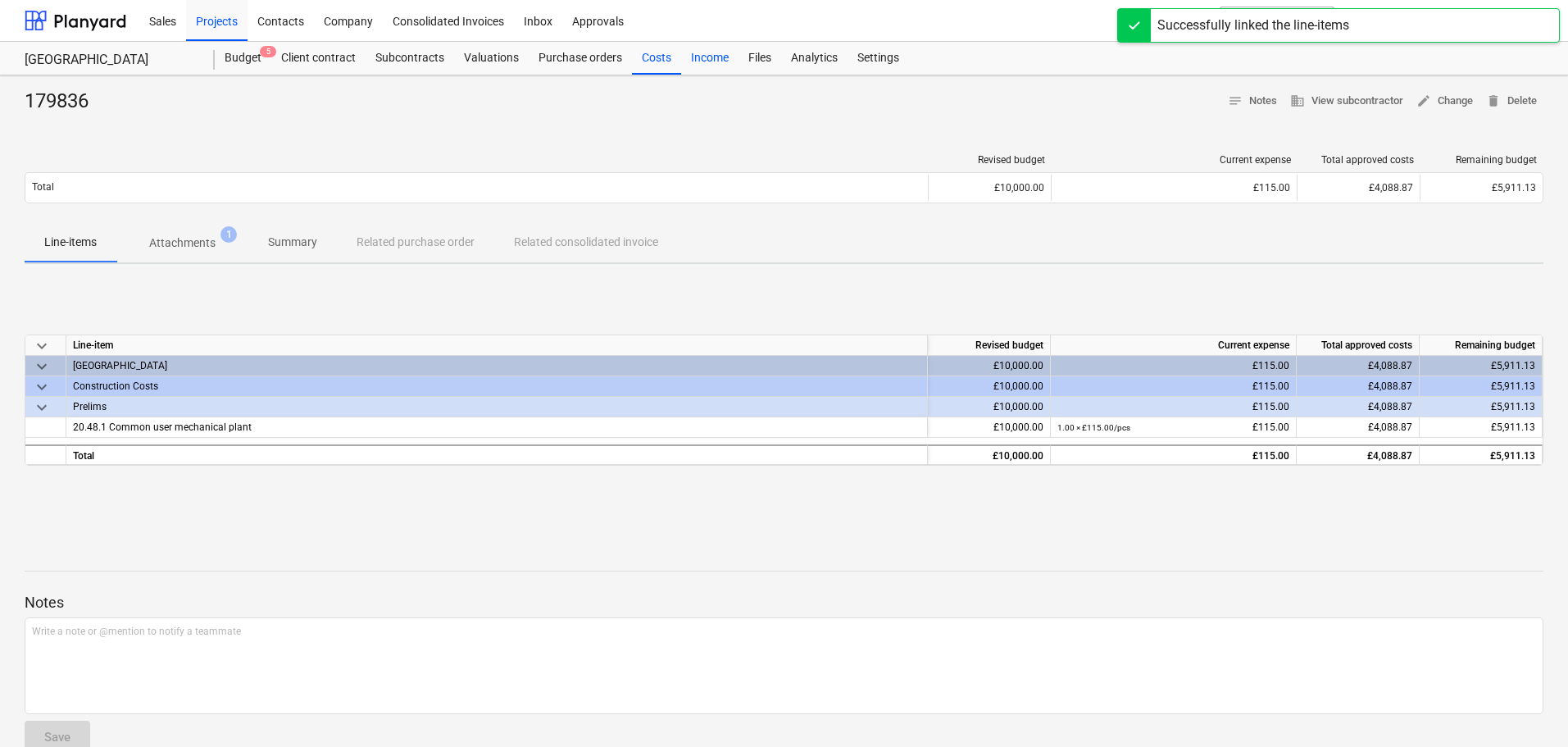
drag, startPoint x: 651, startPoint y: 55, endPoint x: 729, endPoint y: 71, distance: 79.6
click at [651, 55] on div "Costs" at bounding box center [656, 58] width 49 height 33
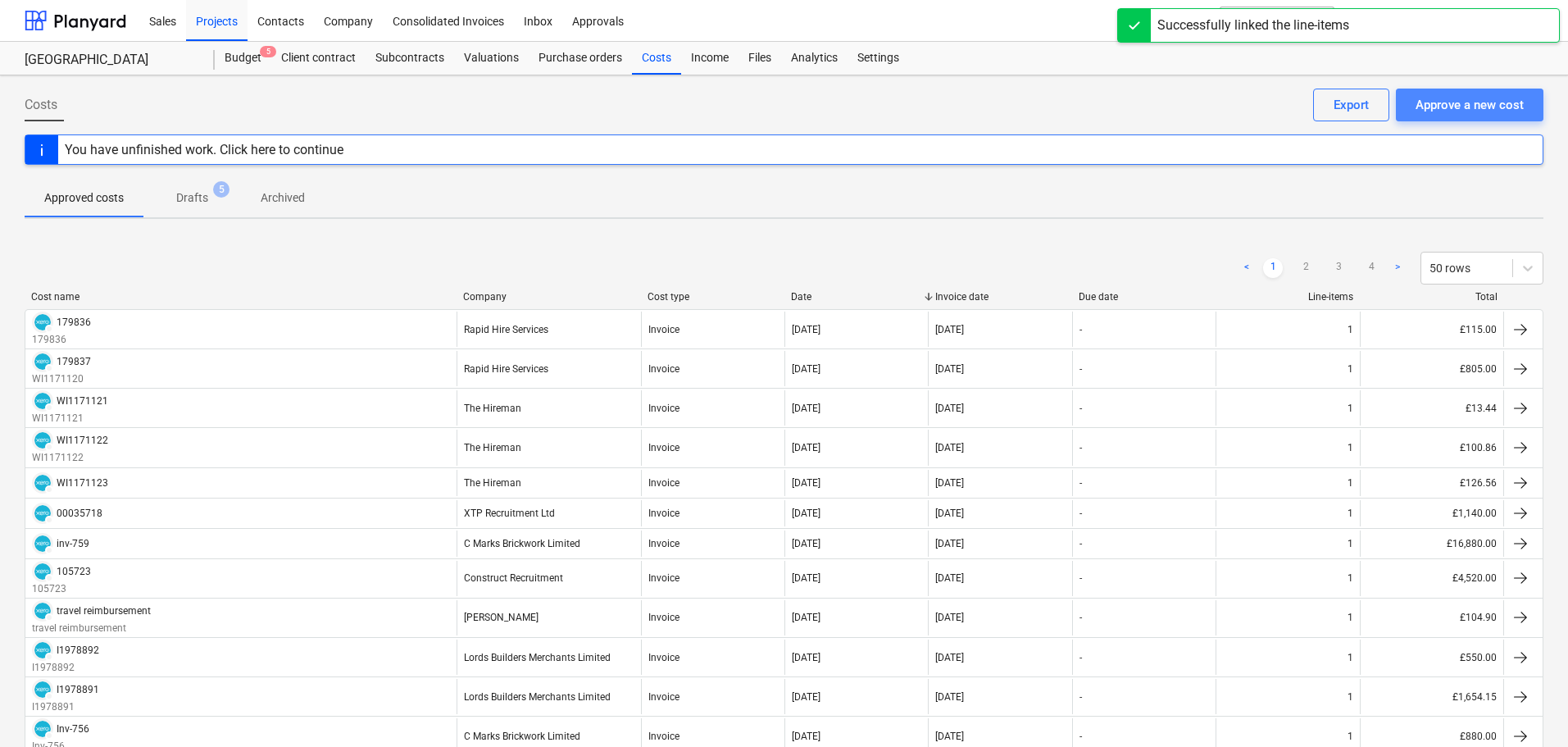
click at [1469, 103] on div "Approve a new cost" at bounding box center [1469, 105] width 108 height 21
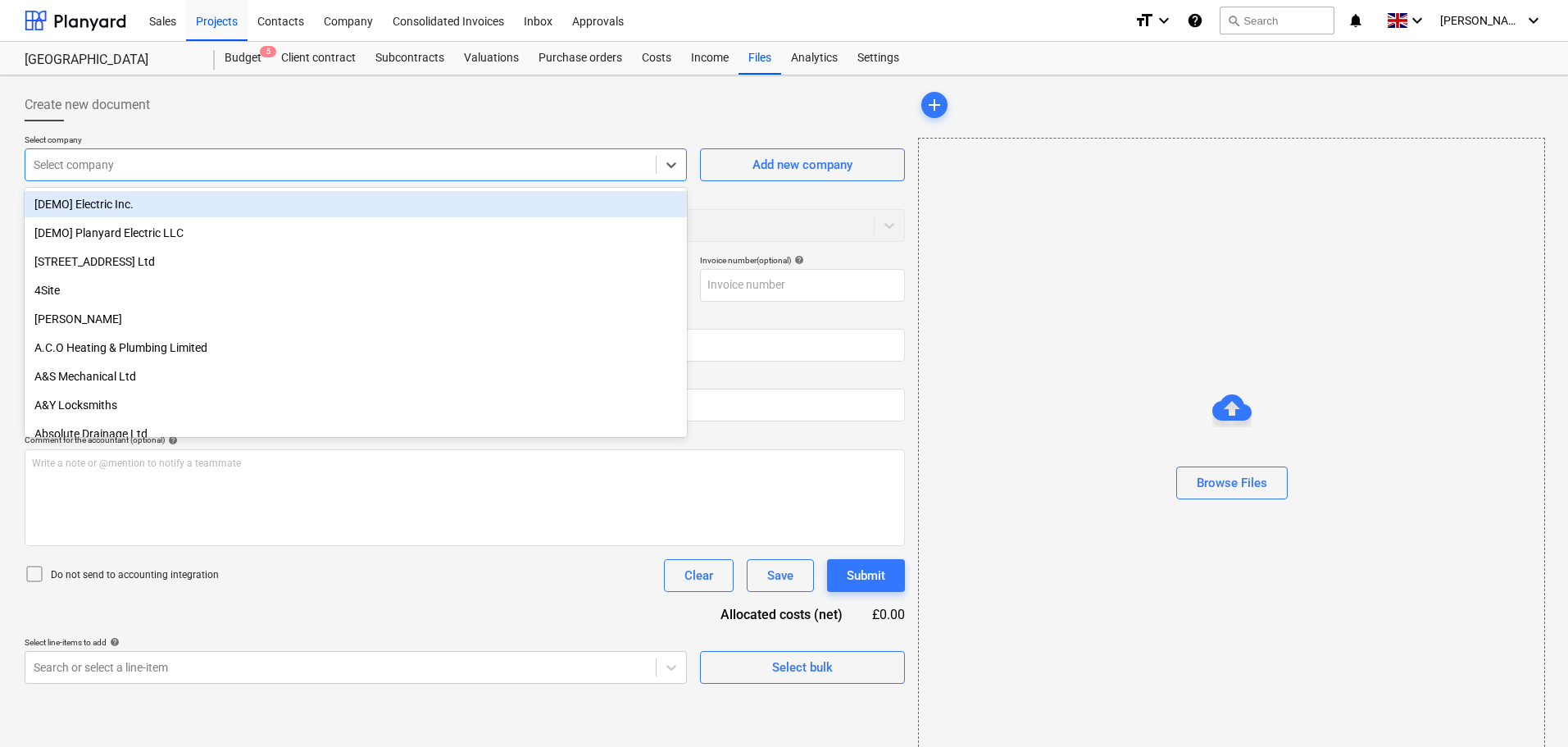
click at [199, 163] on div at bounding box center [340, 164] width 614 height 16
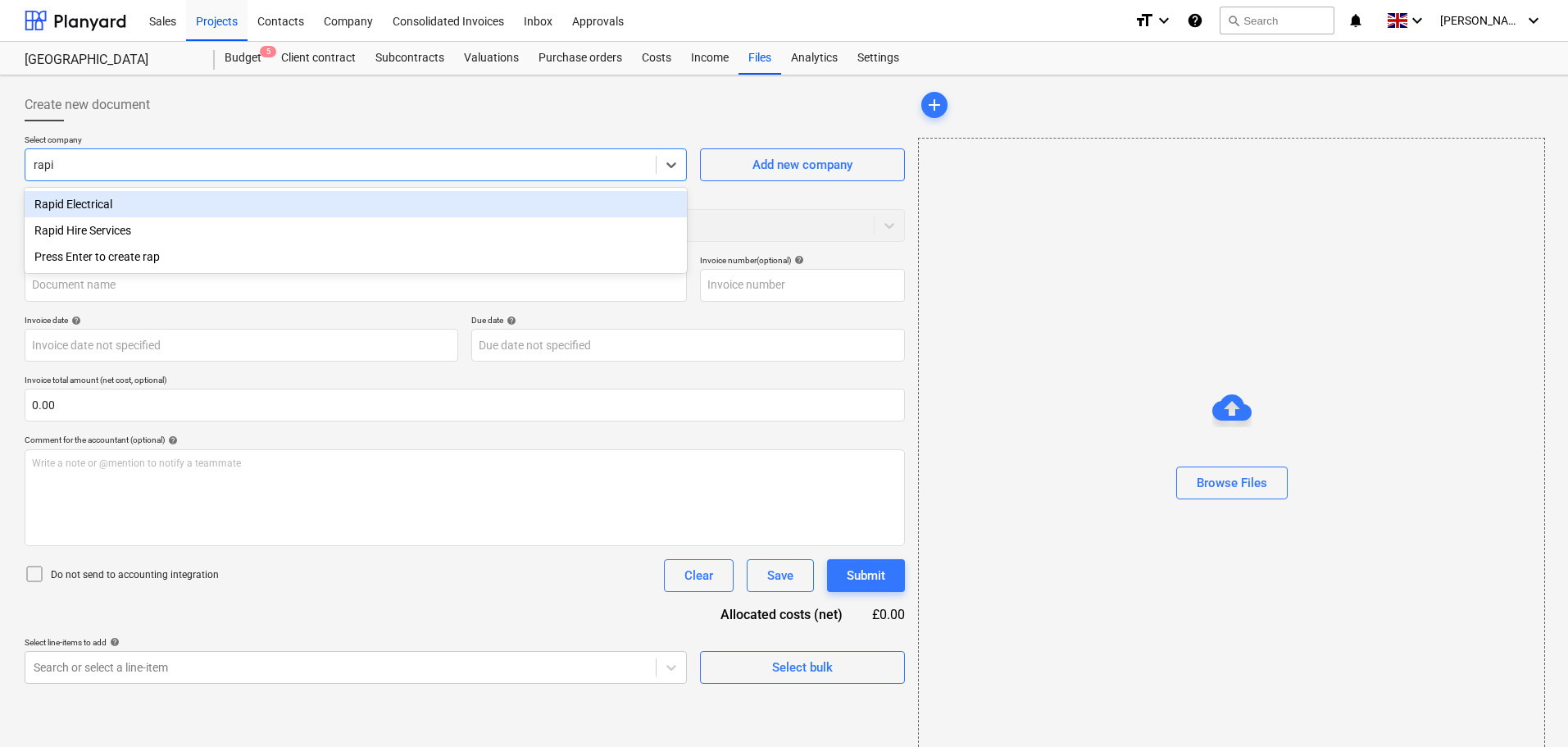
type input "rapid"
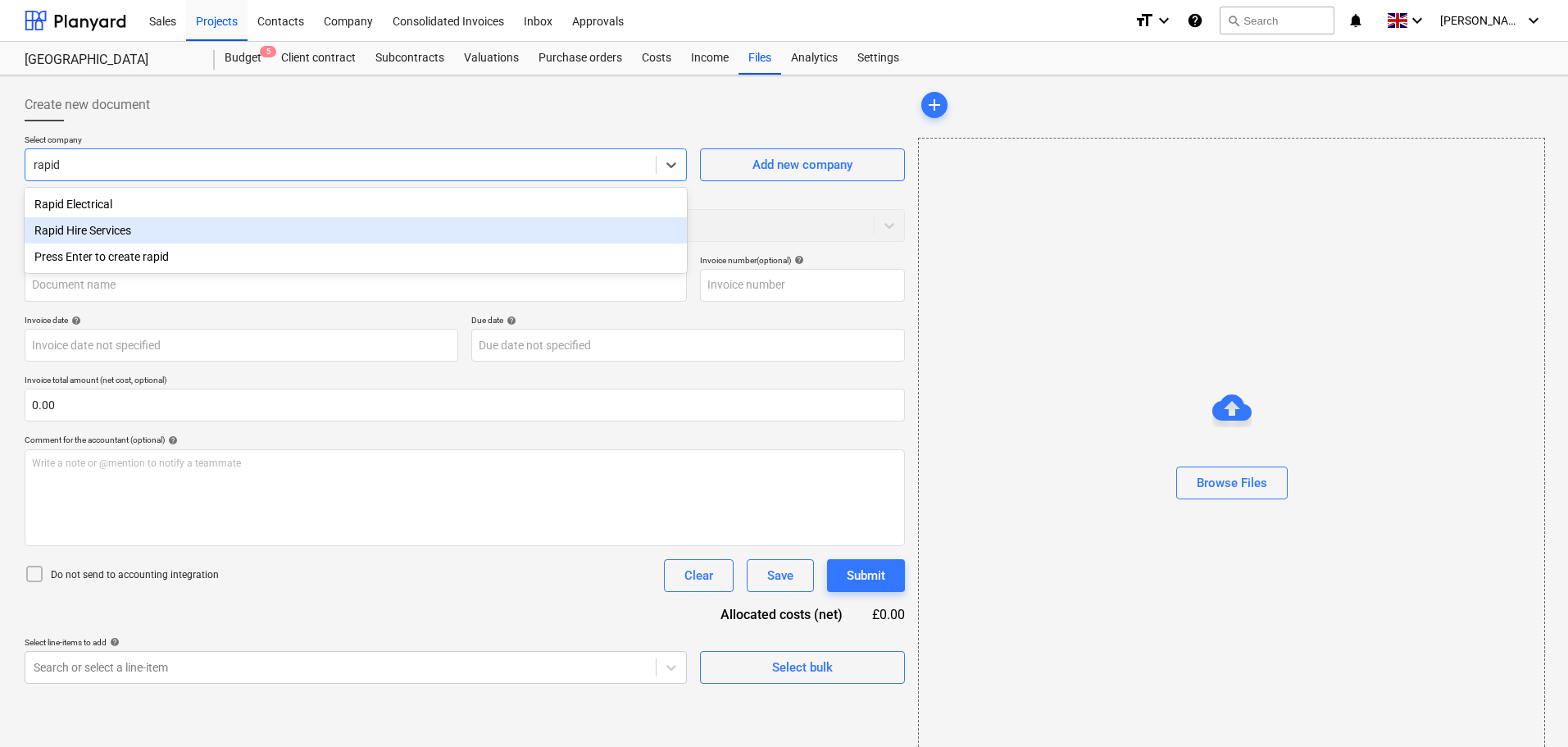
click at [216, 227] on div "Rapid Hire Services" at bounding box center [356, 230] width 662 height 26
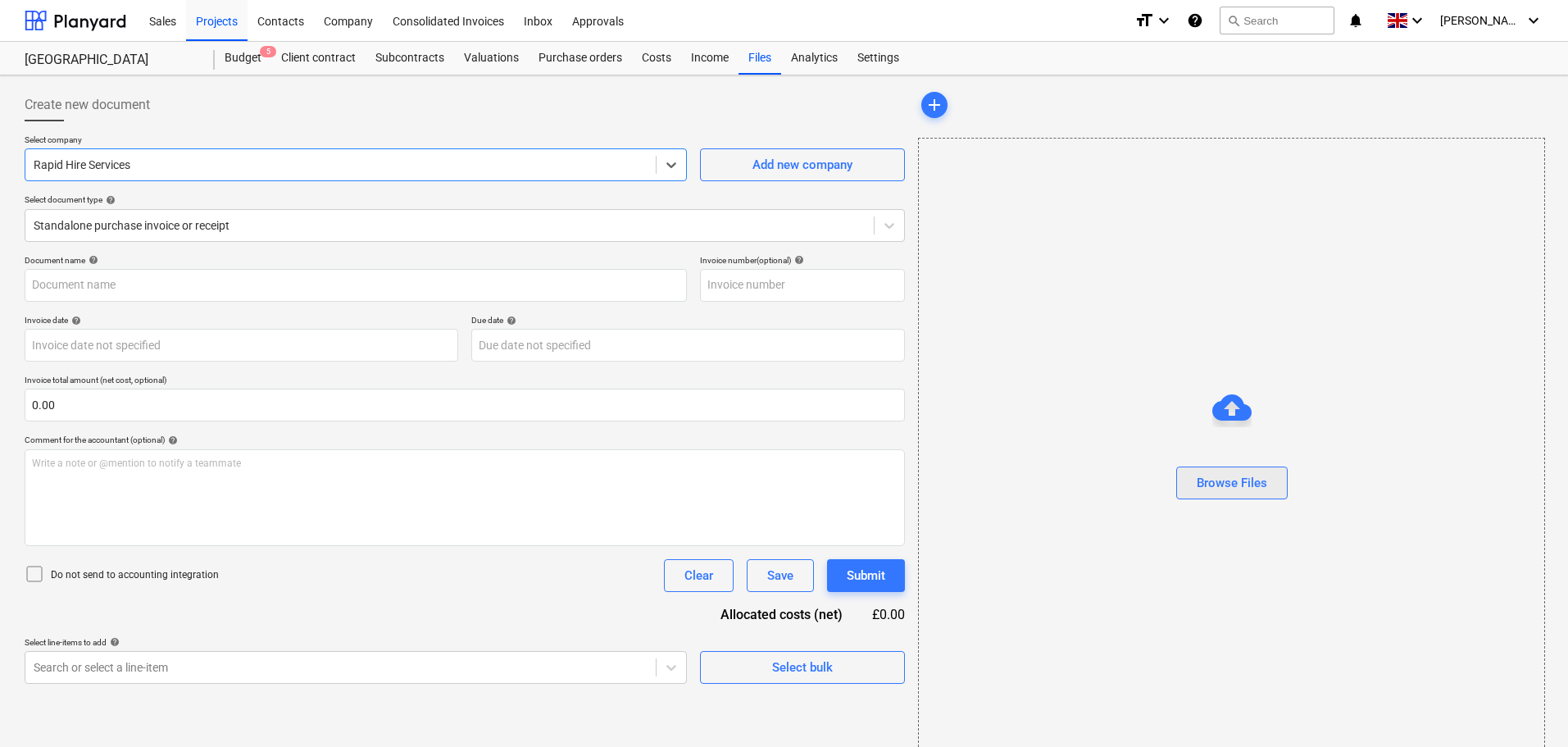
click at [1244, 474] on div "Browse Files" at bounding box center [1231, 483] width 71 height 21
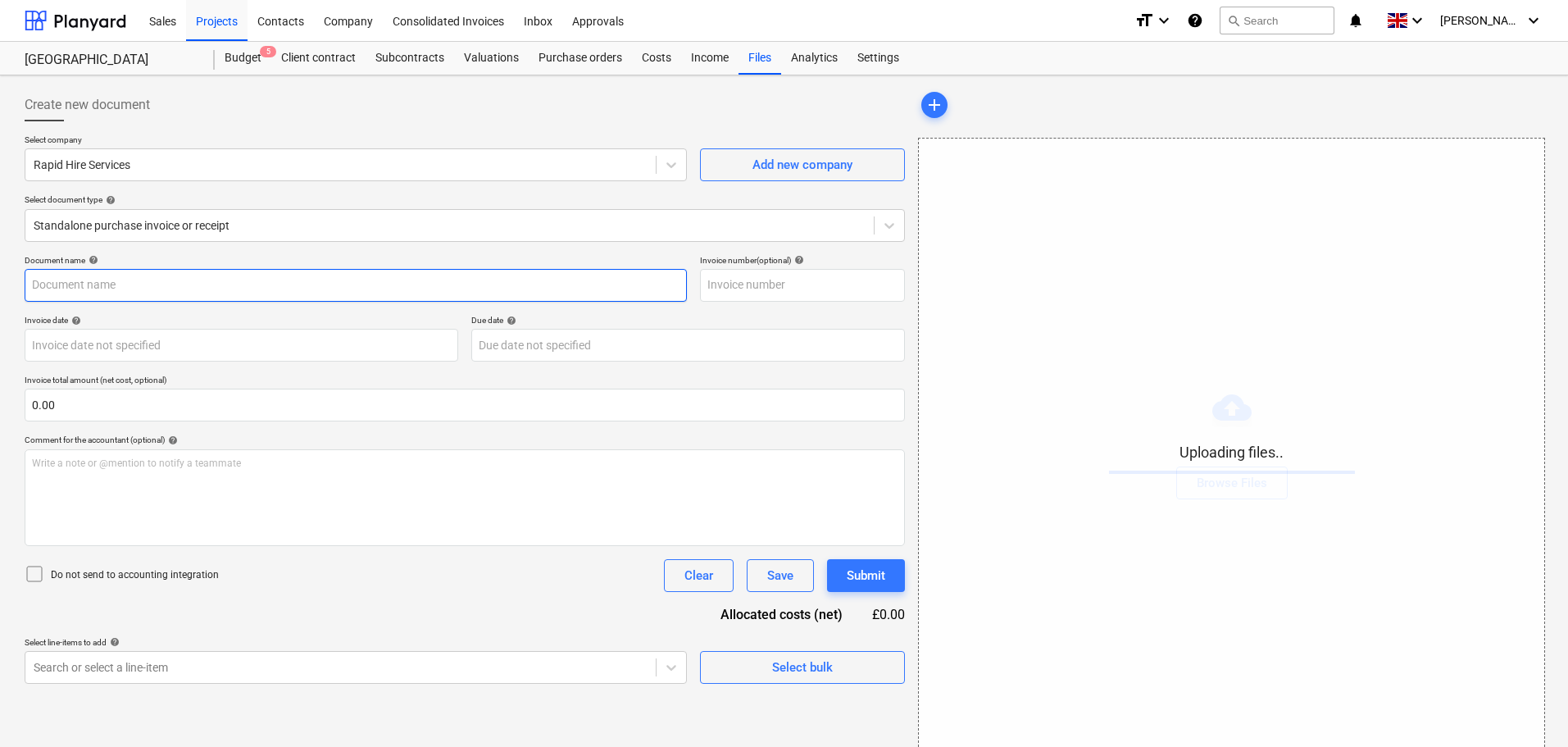
click at [96, 286] on input "text" at bounding box center [356, 285] width 662 height 33
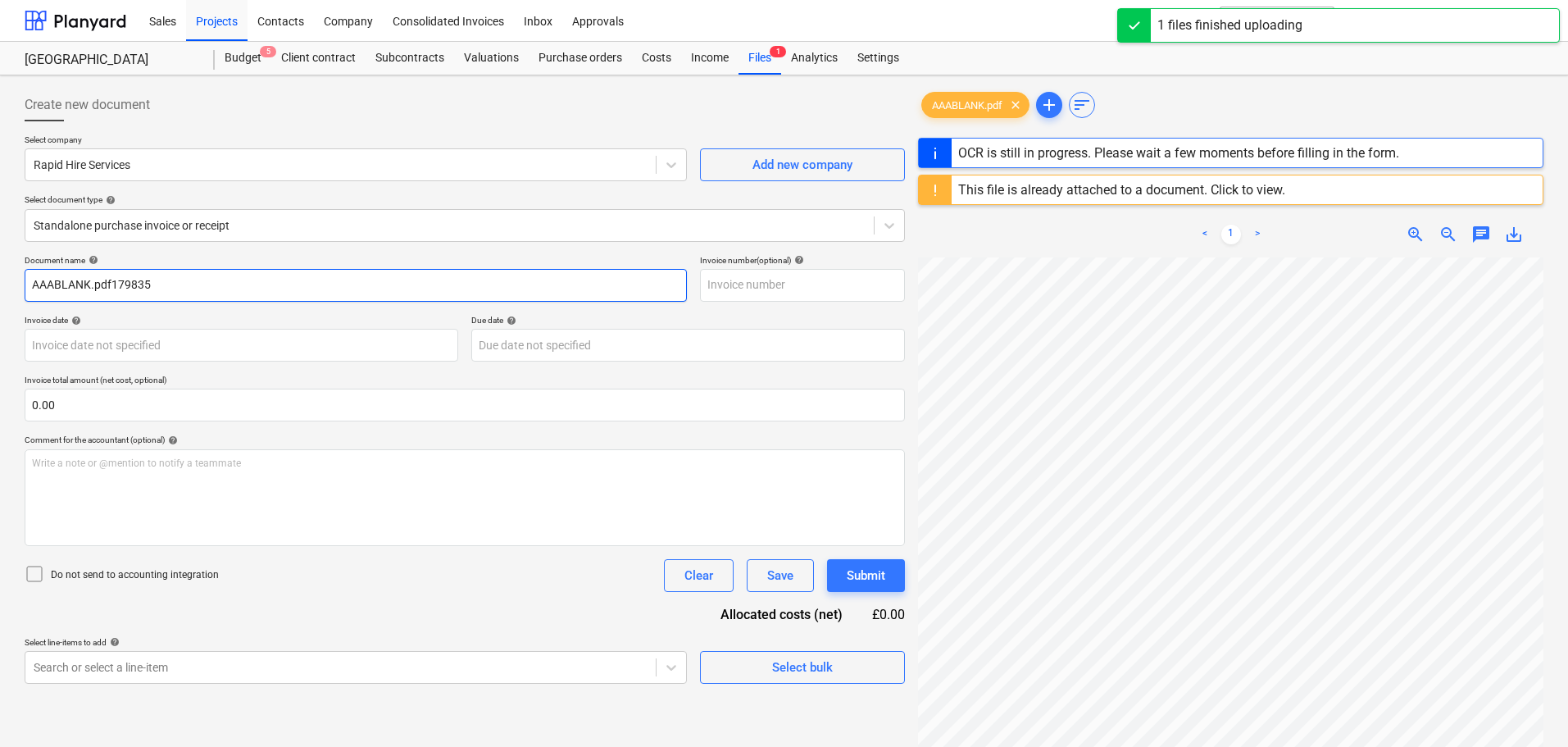
drag, startPoint x: 220, startPoint y: 284, endPoint x: -22, endPoint y: 284, distance: 242.0
click at [0, 284] on html "Sales Projects Contacts Company Consolidated Invoices Inbox Approvals format_si…" at bounding box center [784, 374] width 1568 height 747
type input "179835"
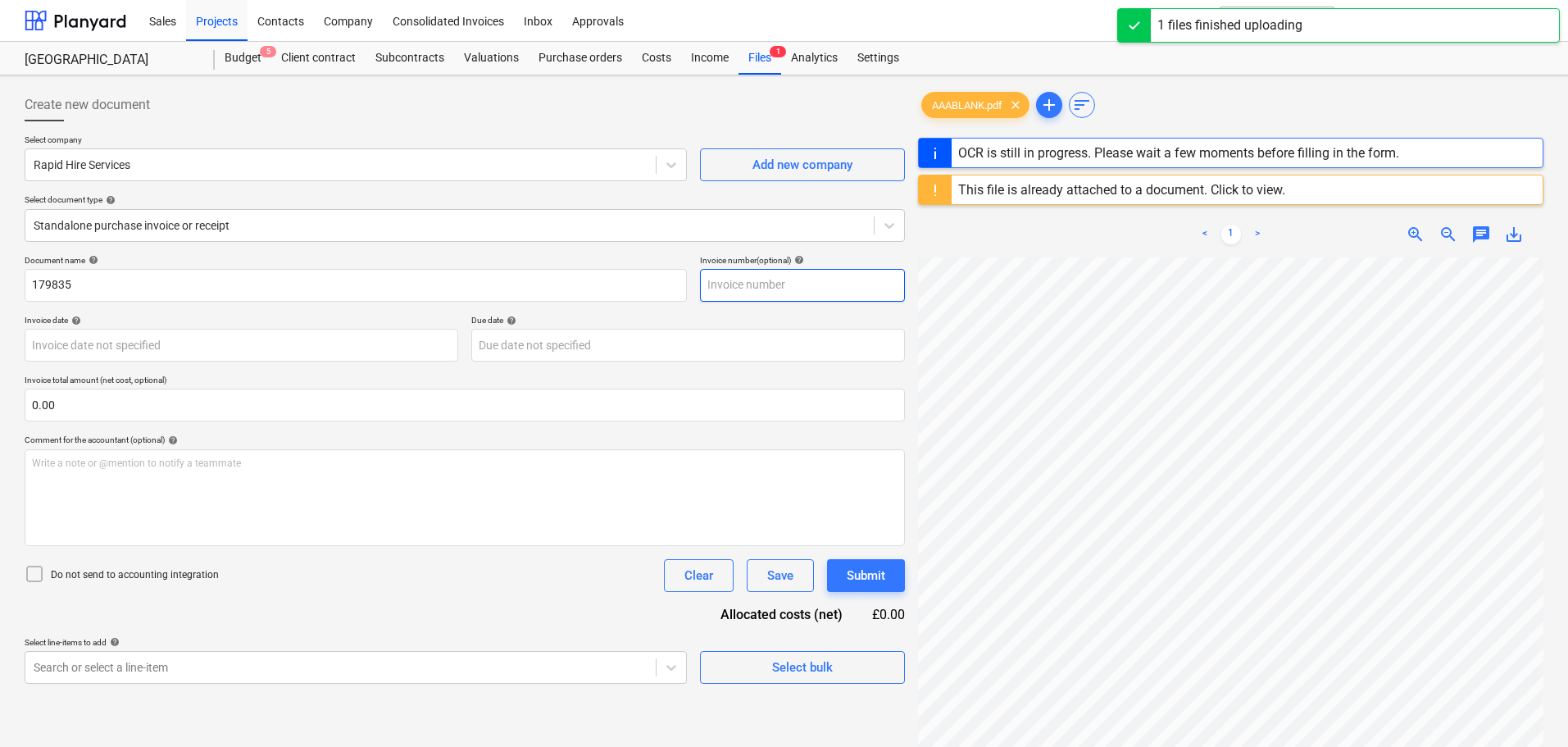
click at [737, 291] on input "text" at bounding box center [801, 285] width 205 height 33
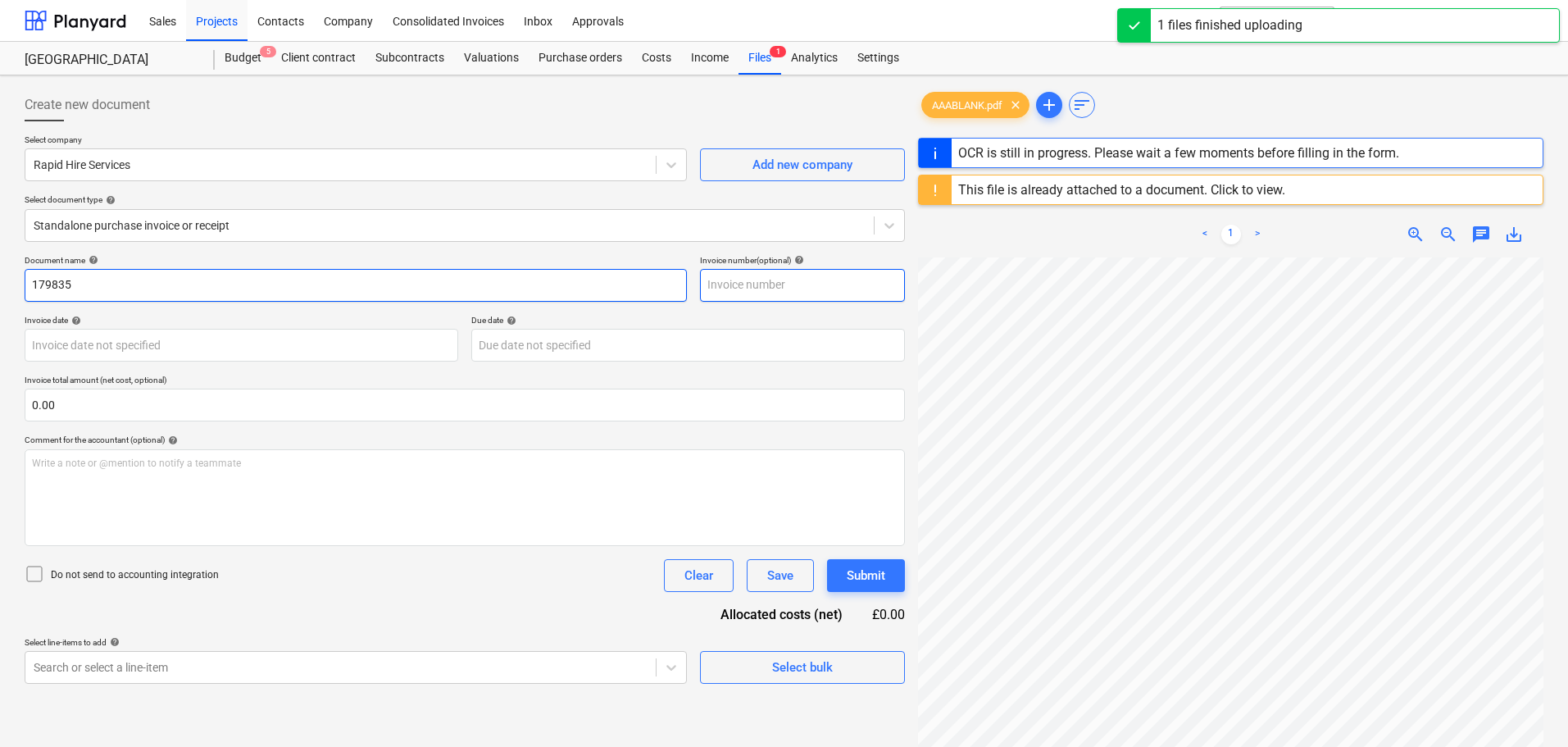
paste input "179835"
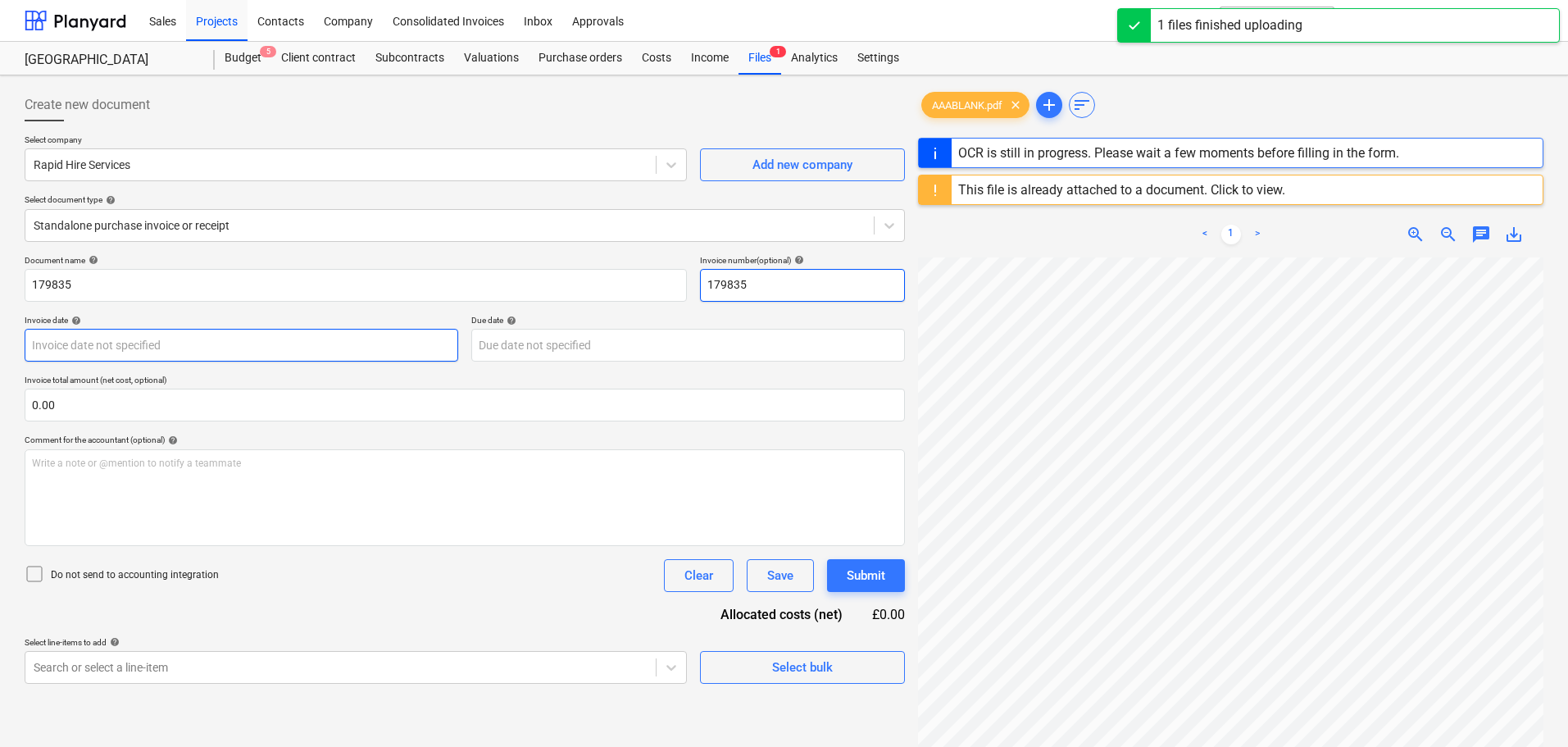
type input "179835"
click at [122, 335] on body "Sales Projects Contacts Company Consolidated Invoices Inbox Approvals format_si…" at bounding box center [784, 374] width 1568 height 747
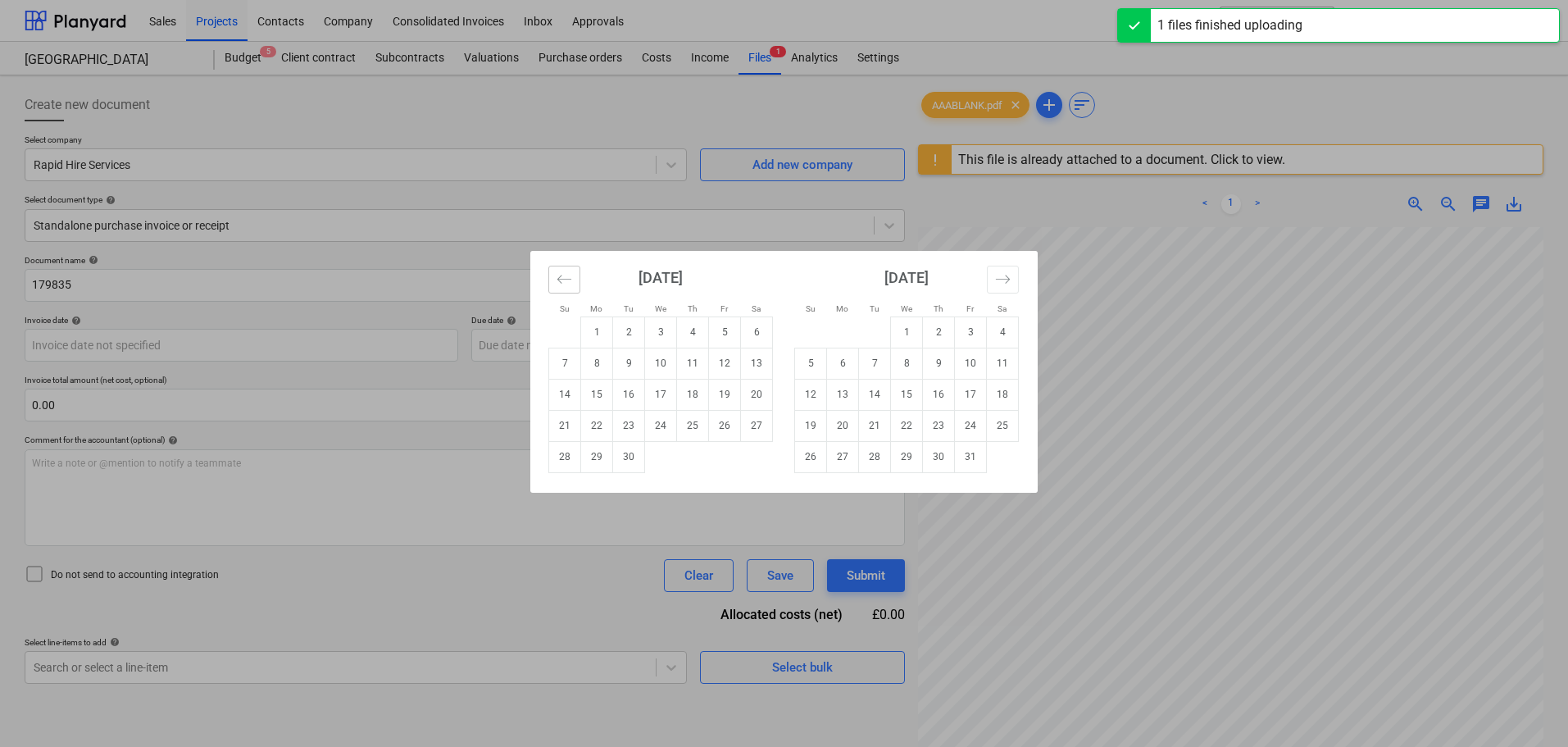
click at [561, 290] on button "Move backward to switch to the previous month." at bounding box center [565, 279] width 32 height 28
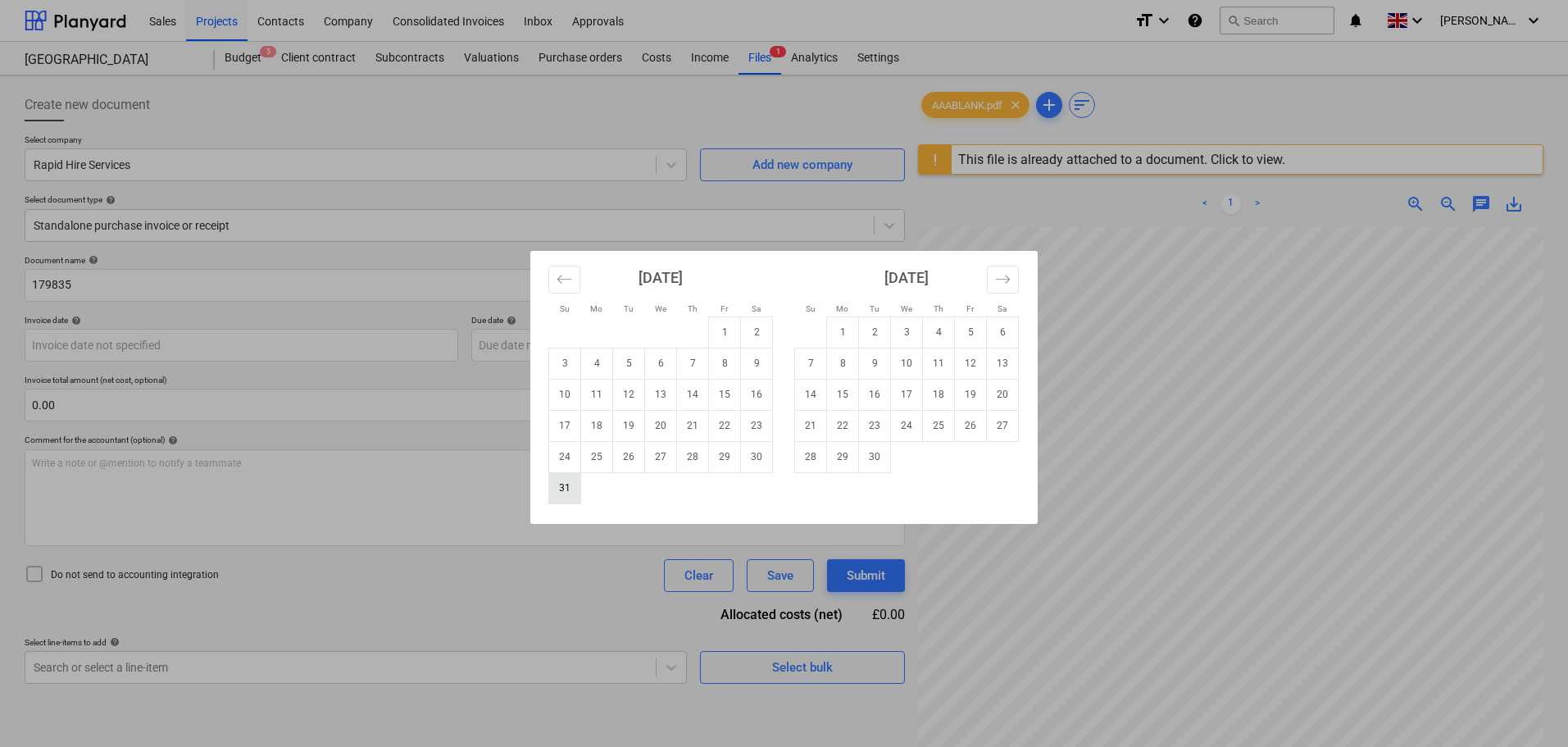
click at [563, 483] on td "31" at bounding box center [566, 487] width 32 height 31
type input "[DATE]"
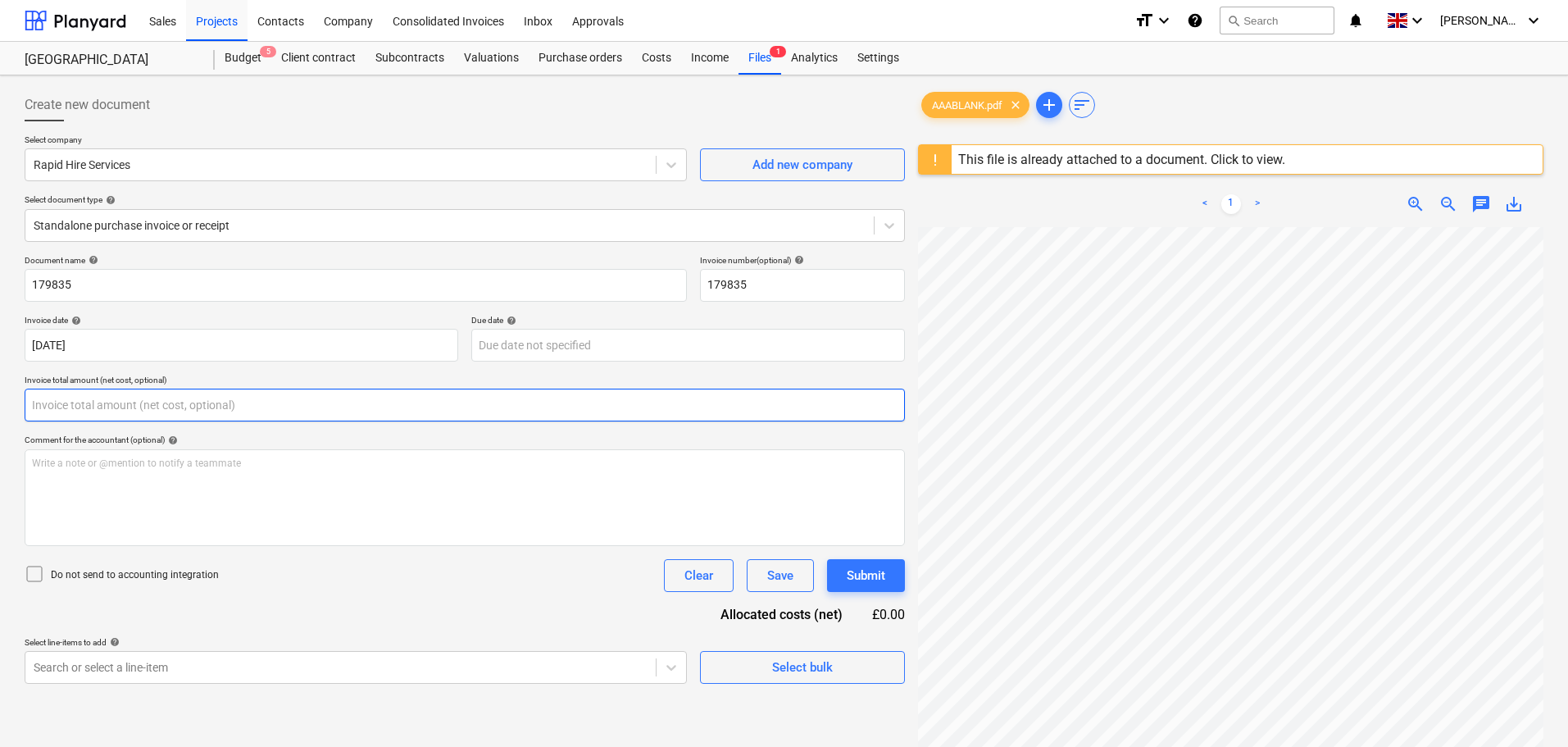
click at [178, 415] on input "text" at bounding box center [465, 405] width 880 height 33
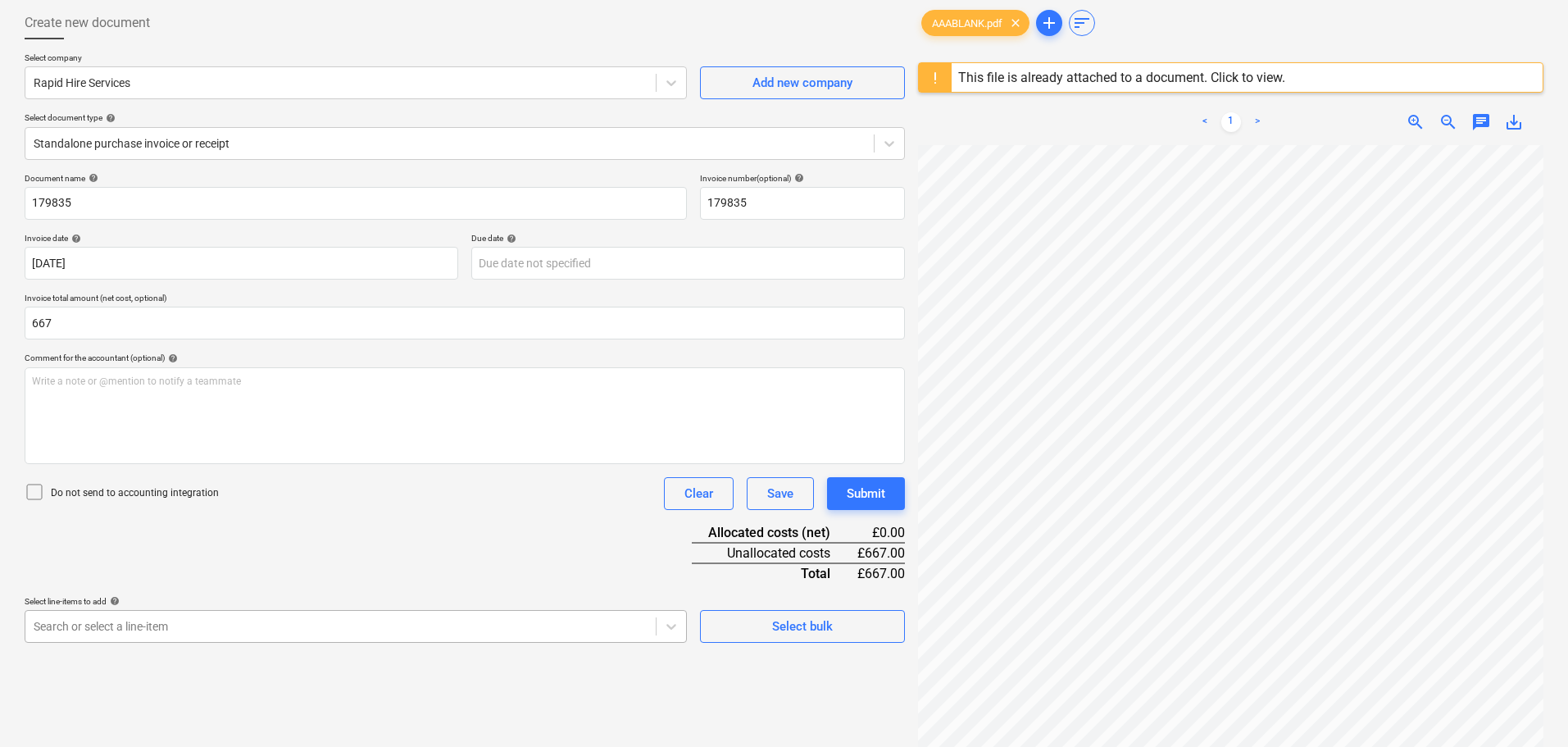
type input "667.00"
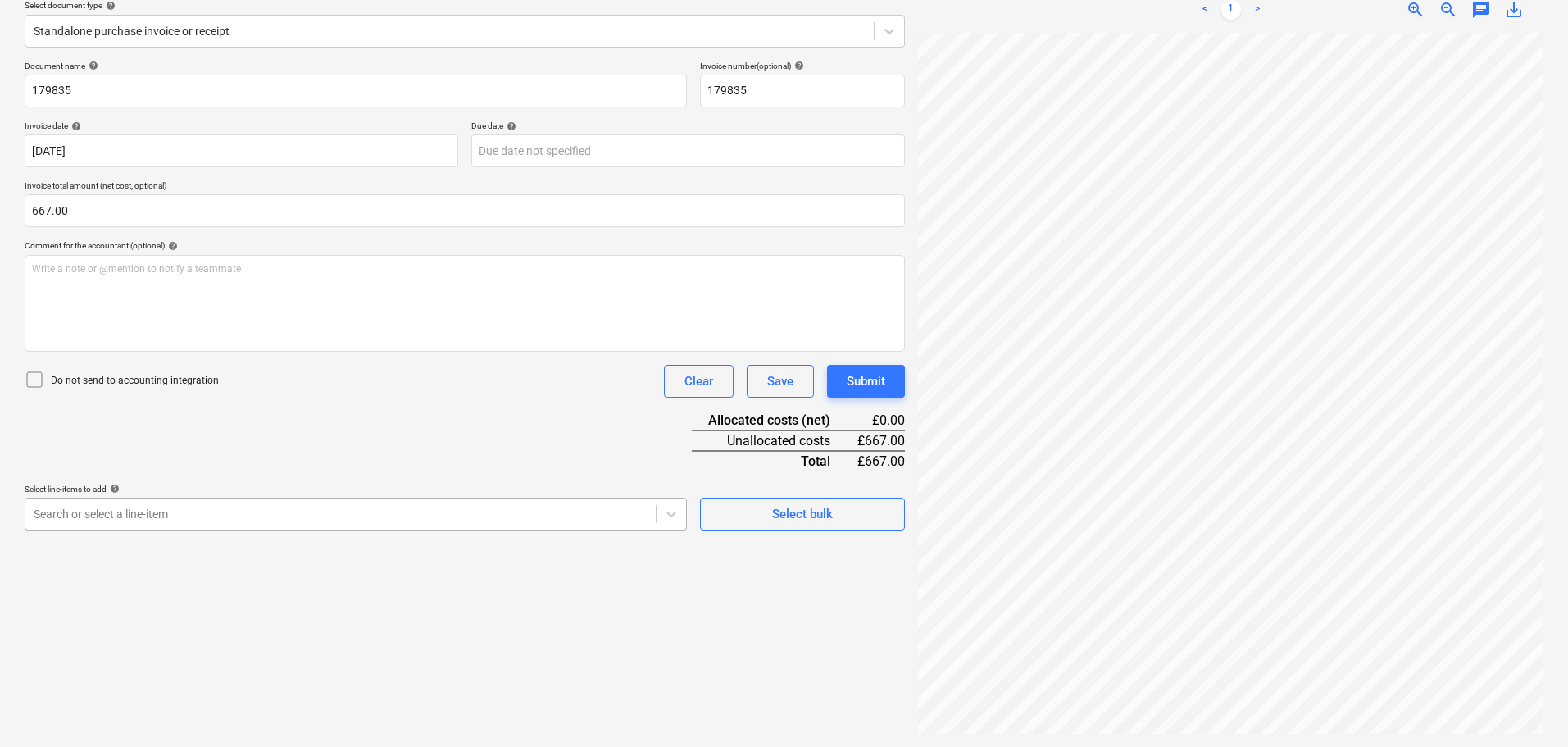
click at [289, 552] on body "Sales Projects Contacts Company Consolidated Invoices Inbox Approvals format_si…" at bounding box center [784, 180] width 1568 height 747
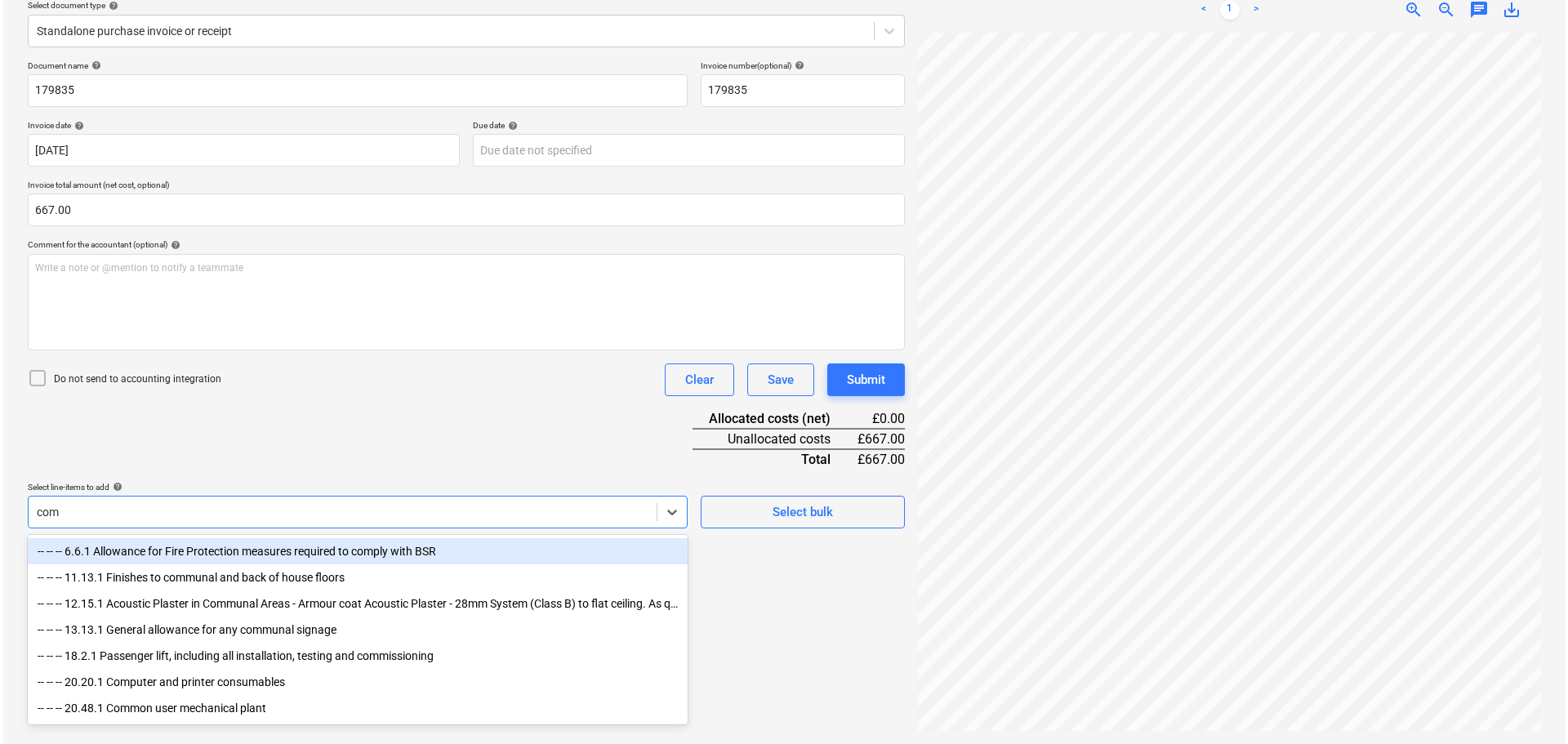
scroll to position [193, 0]
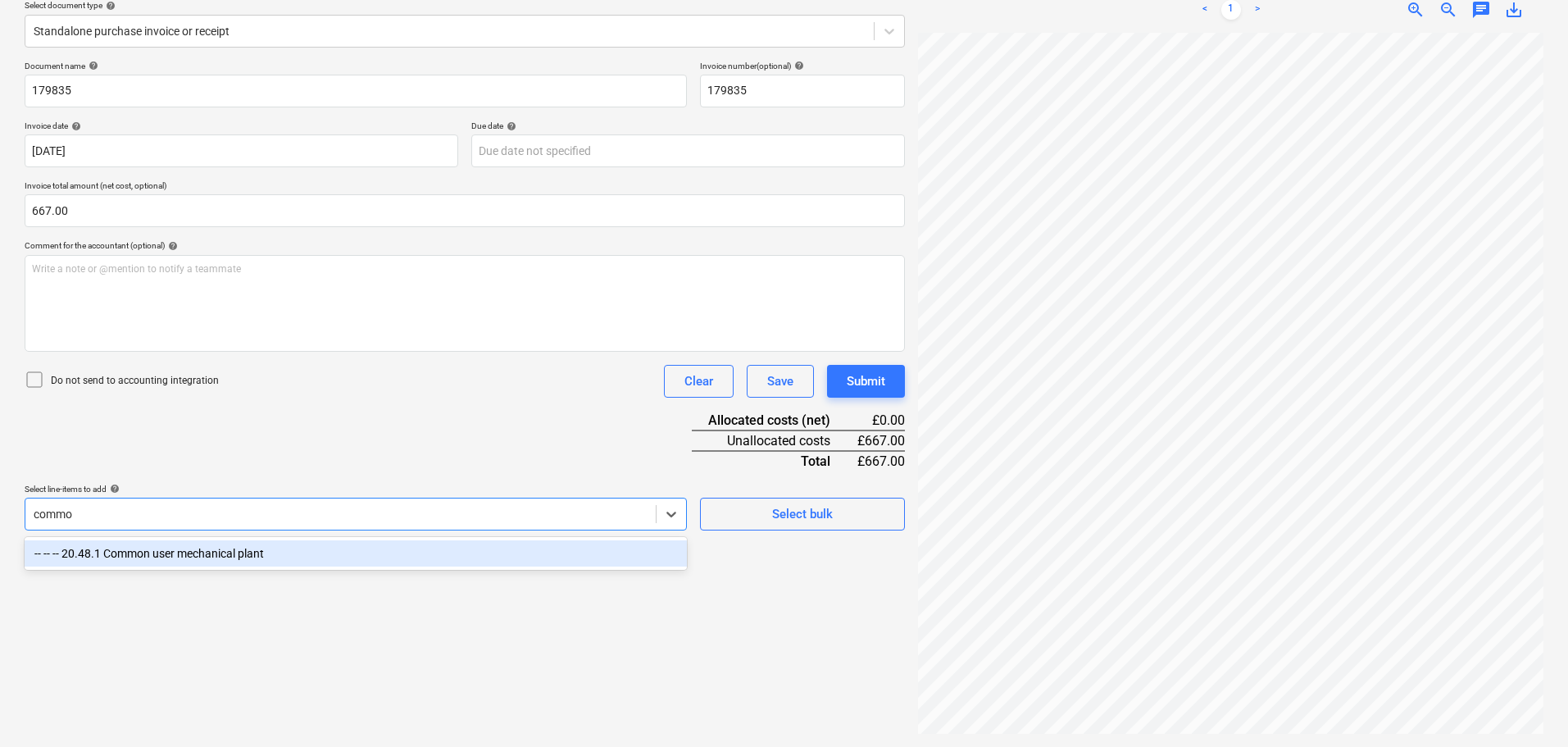
type input "common"
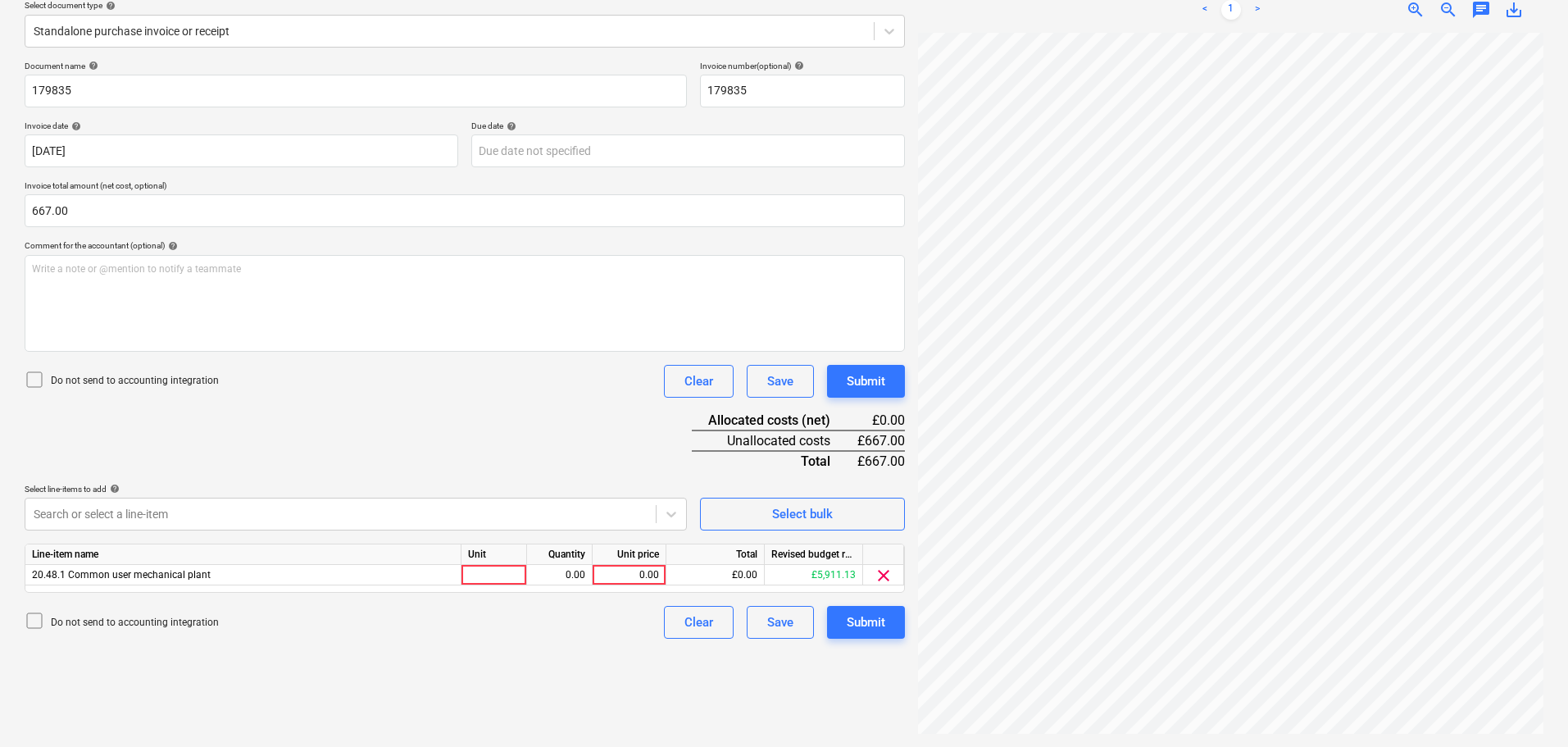
click at [640, 423] on div "Document name help 179835 Invoice number (optional) help 179835 Invoice date he…" at bounding box center [465, 349] width 880 height 578
click at [635, 578] on div "0.00" at bounding box center [629, 575] width 60 height 21
type input "667"
click at [858, 377] on div "Submit" at bounding box center [866, 382] width 38 height 21
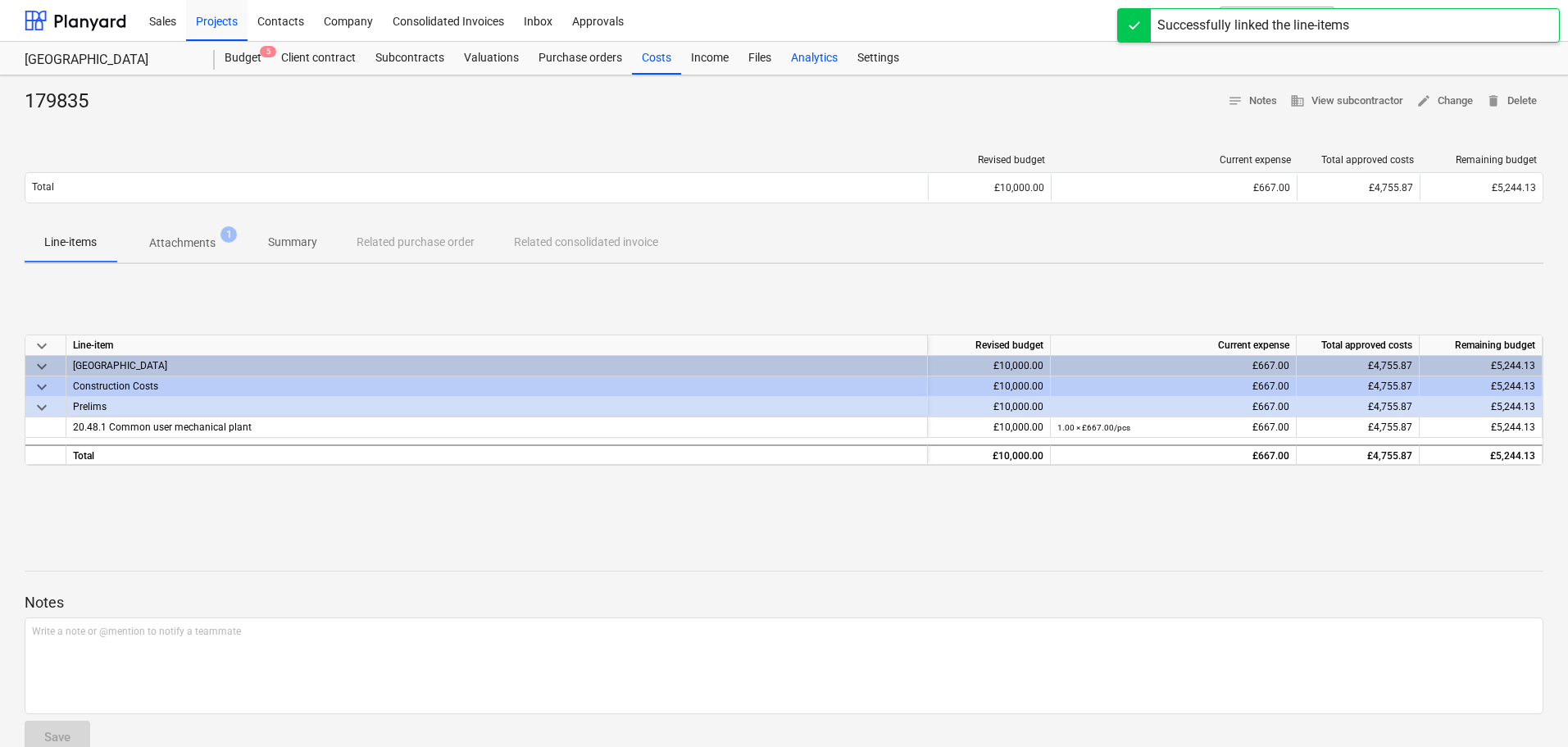
click at [651, 62] on div "Costs" at bounding box center [656, 58] width 49 height 33
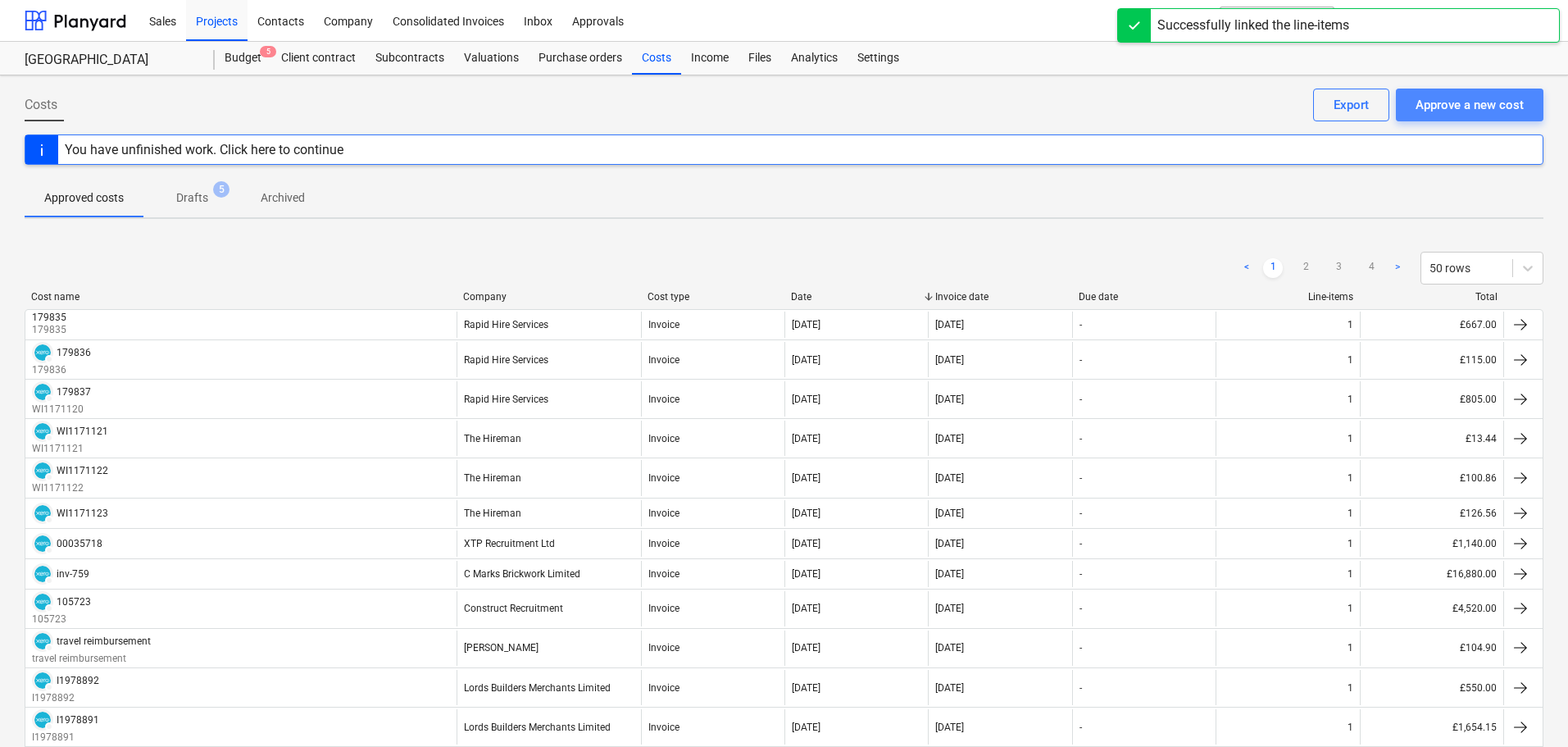
click at [1453, 106] on div "Approve a new cost" at bounding box center [1469, 105] width 108 height 21
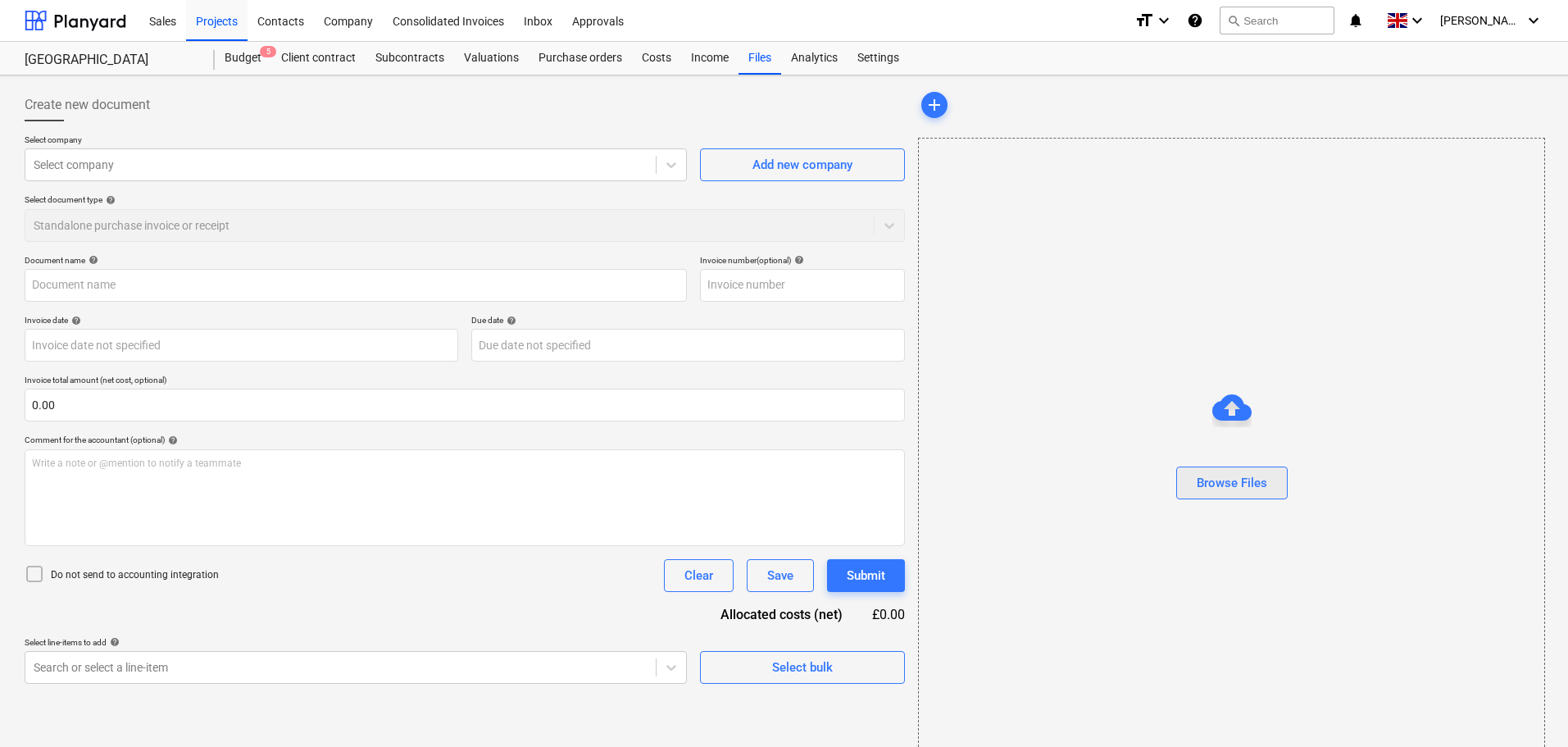
click at [1212, 486] on div "Browse Files" at bounding box center [1231, 483] width 71 height 21
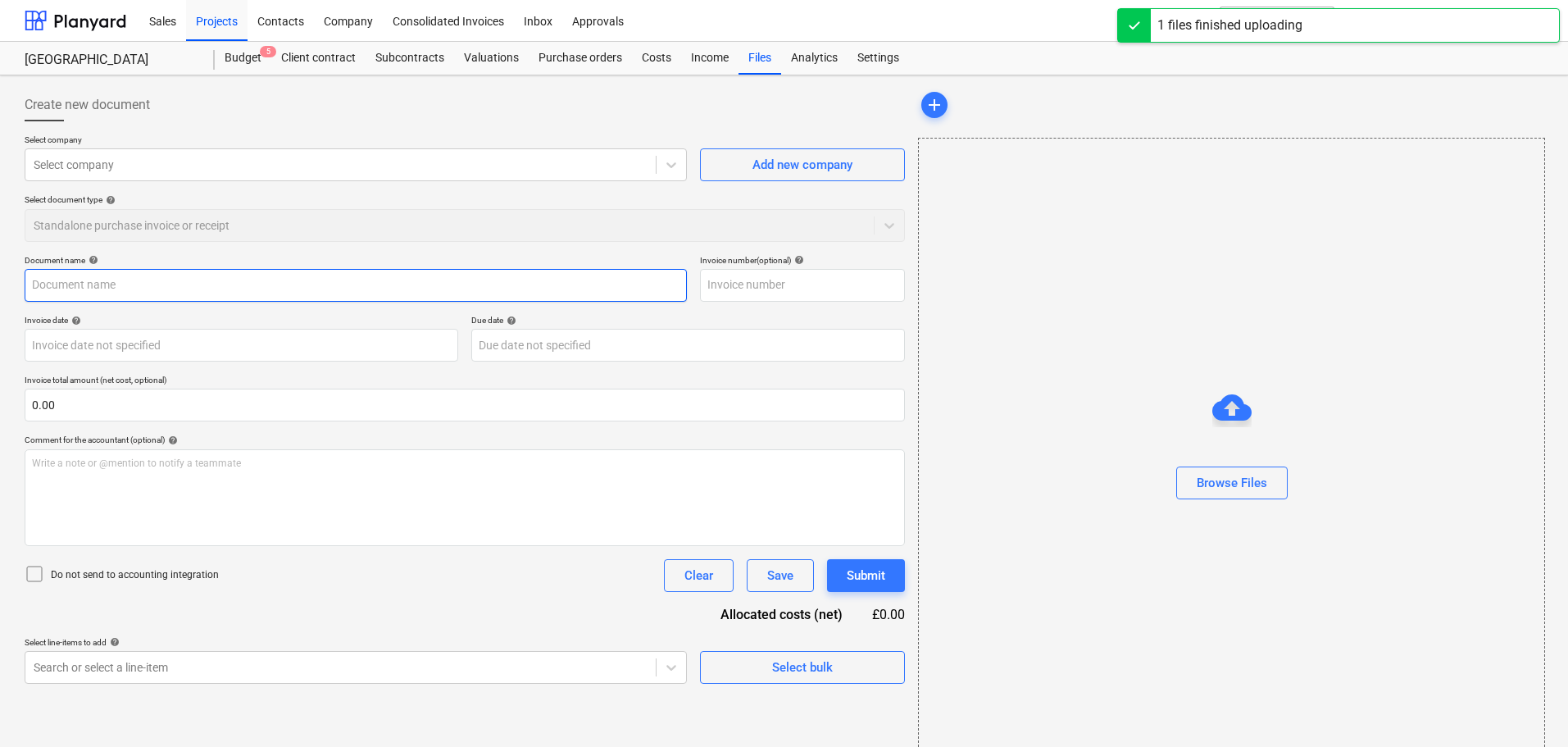
click at [96, 288] on input "text" at bounding box center [356, 285] width 662 height 33
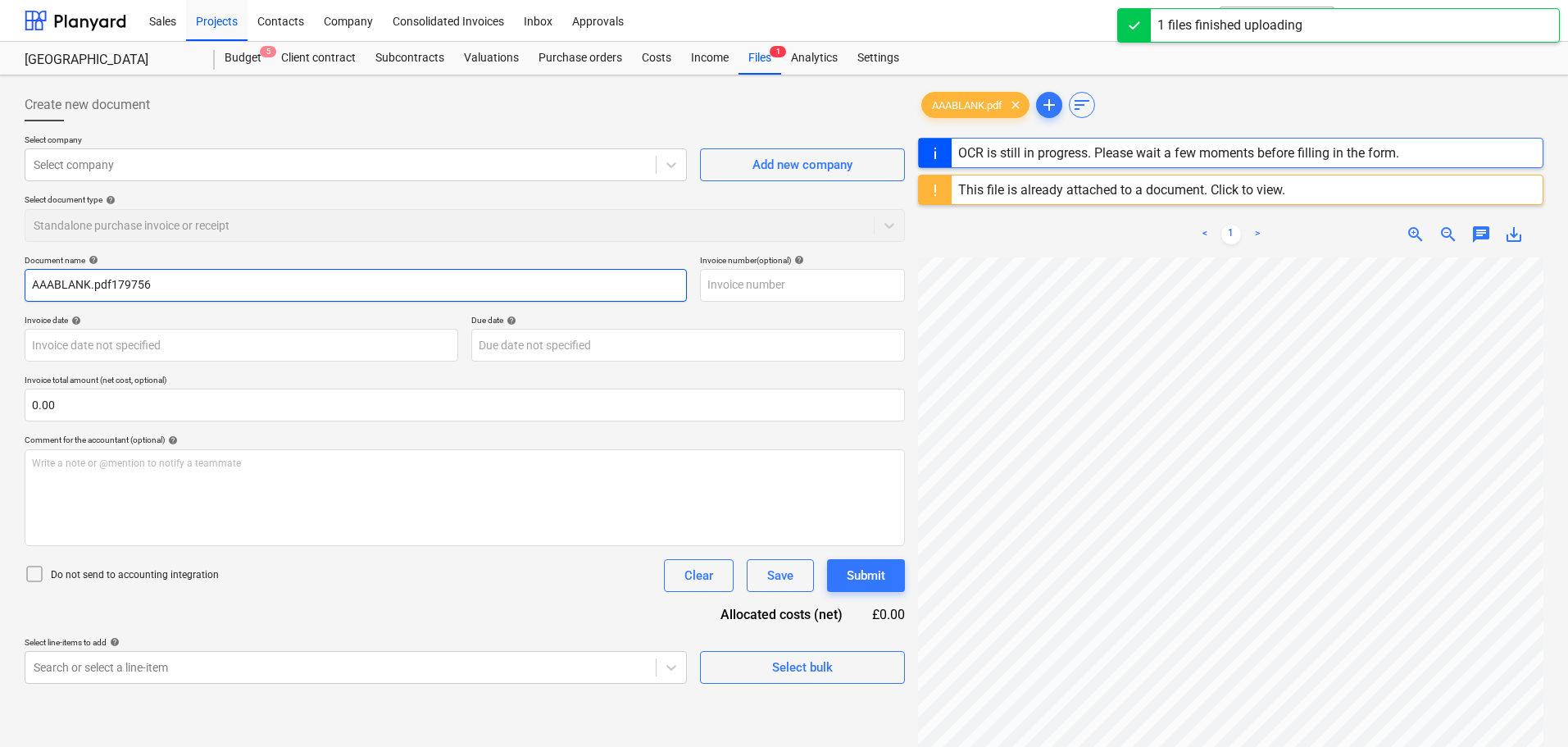
drag, startPoint x: -25, startPoint y: 287, endPoint x: -164, endPoint y: 281, distance: 139.1
click at [0, 281] on html "Sales Projects Contacts Company Consolidated Invoices Inbox Approvals format_si…" at bounding box center [784, 374] width 1568 height 747
type input "179756"
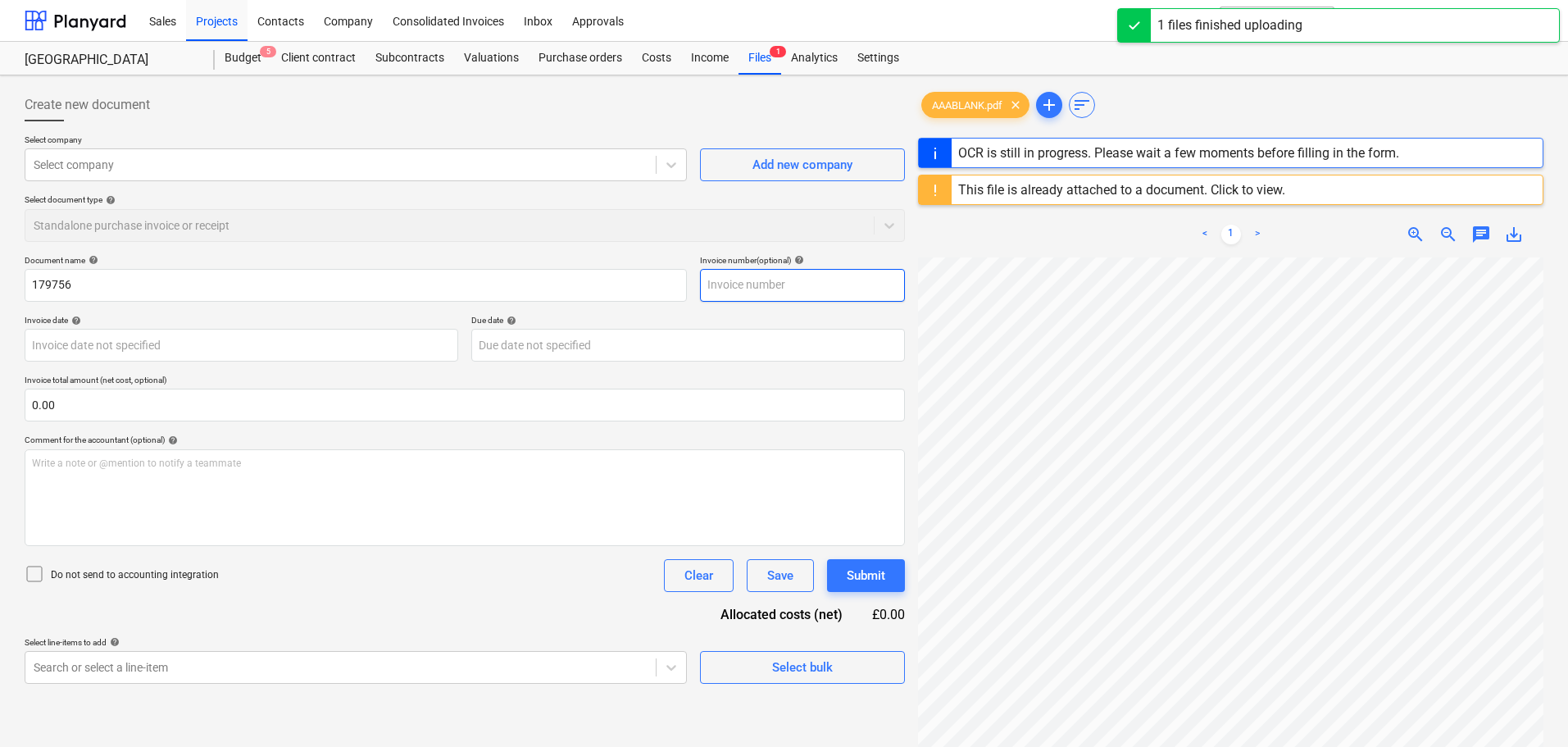
click at [732, 284] on input "text" at bounding box center [801, 285] width 205 height 33
paste input "179756"
type input "179756"
click at [257, 171] on div at bounding box center [340, 164] width 614 height 16
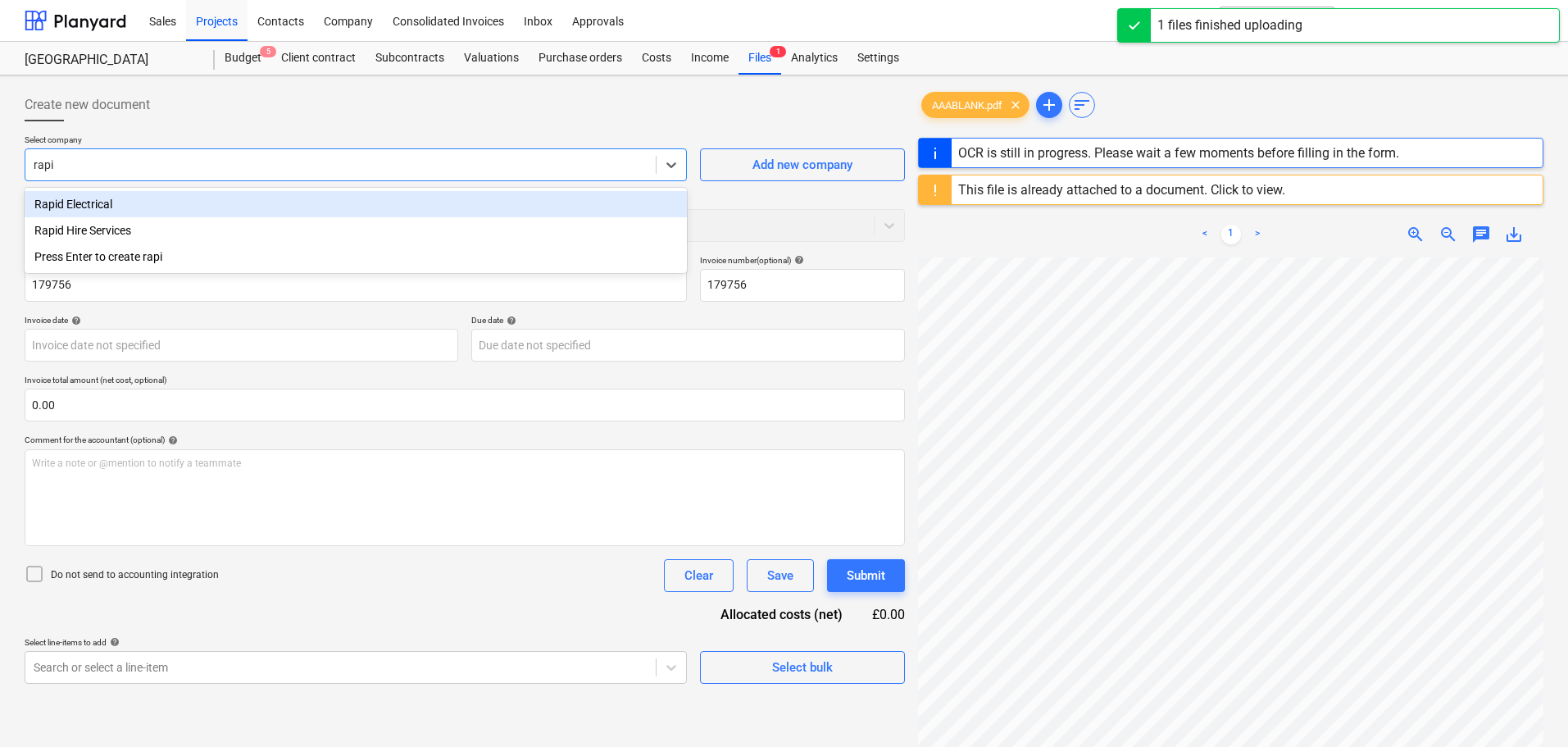
type input "rapid"
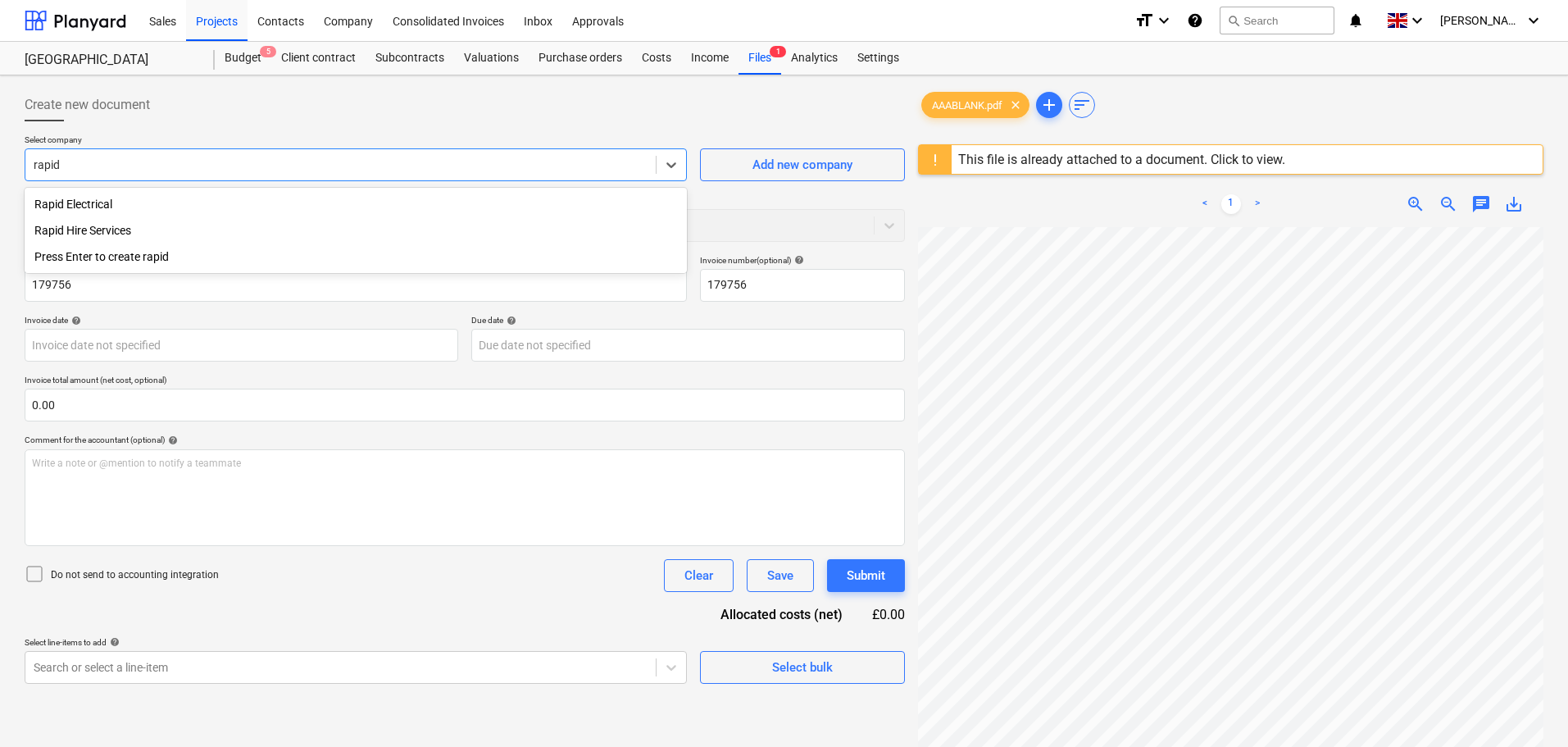
click at [178, 233] on div "Rapid Hire Services" at bounding box center [356, 230] width 662 height 26
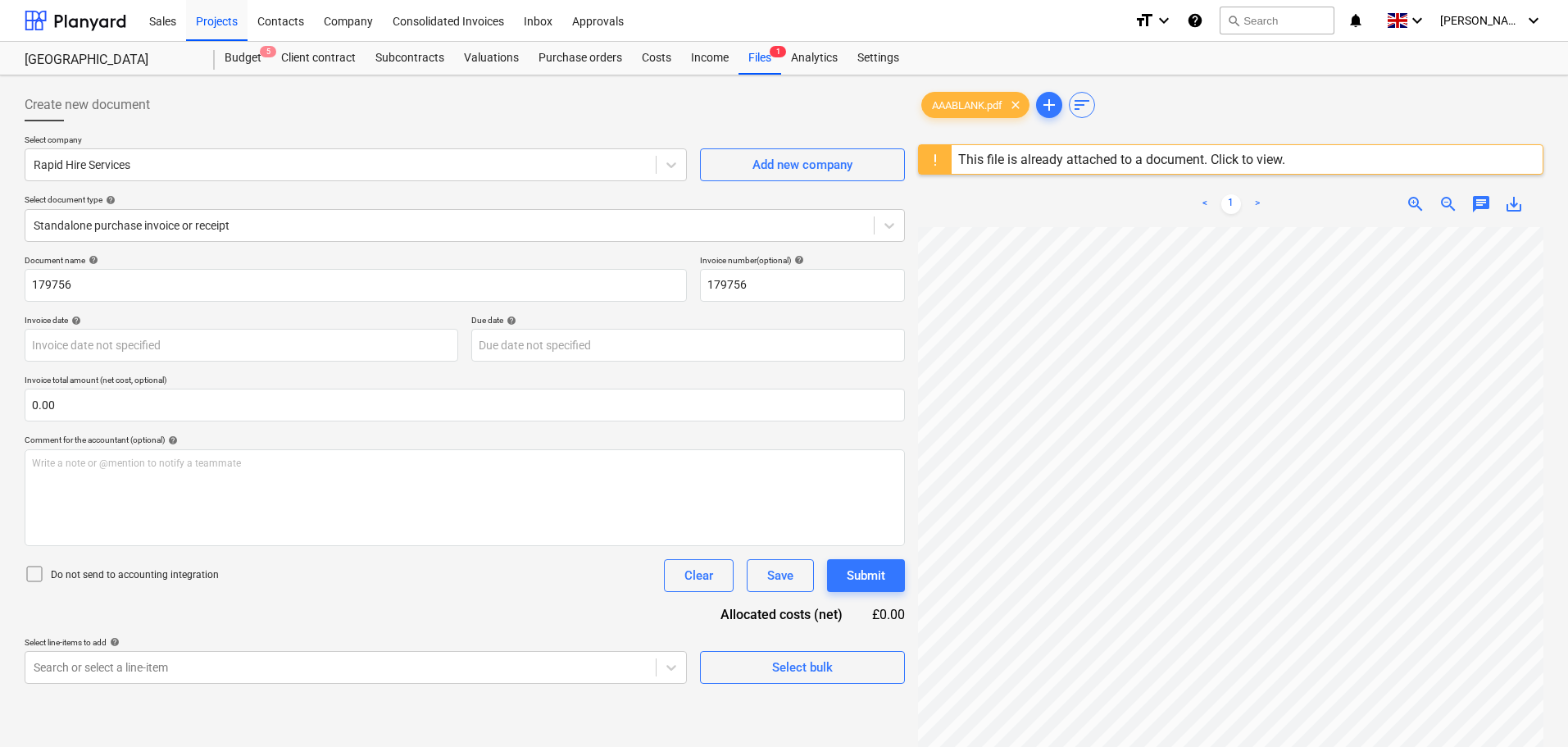
click at [398, 125] on div at bounding box center [465, 128] width 880 height 13
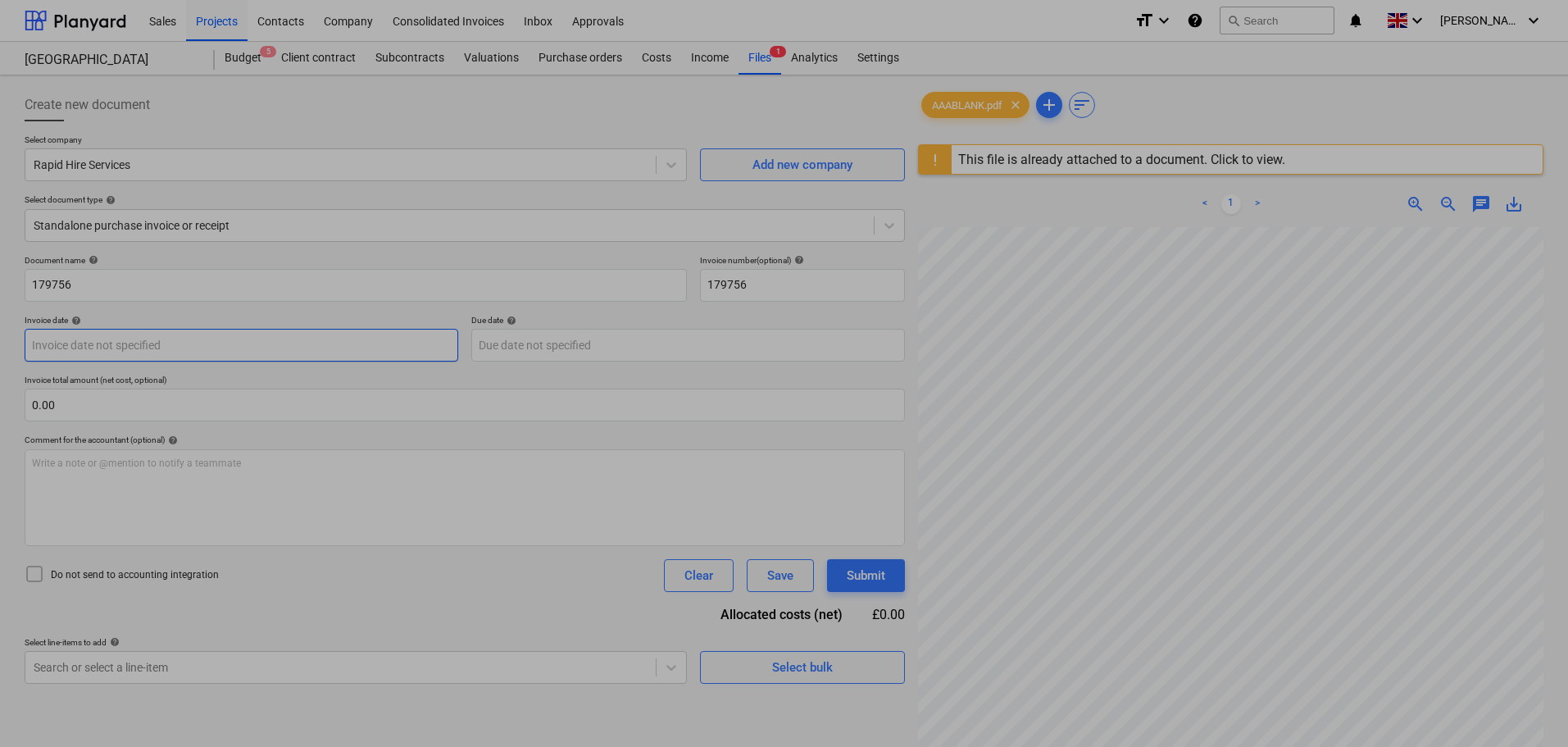
click at [103, 345] on body "Sales Projects Contacts Company Consolidated Invoices Inbox Approvals format_si…" at bounding box center [784, 374] width 1568 height 747
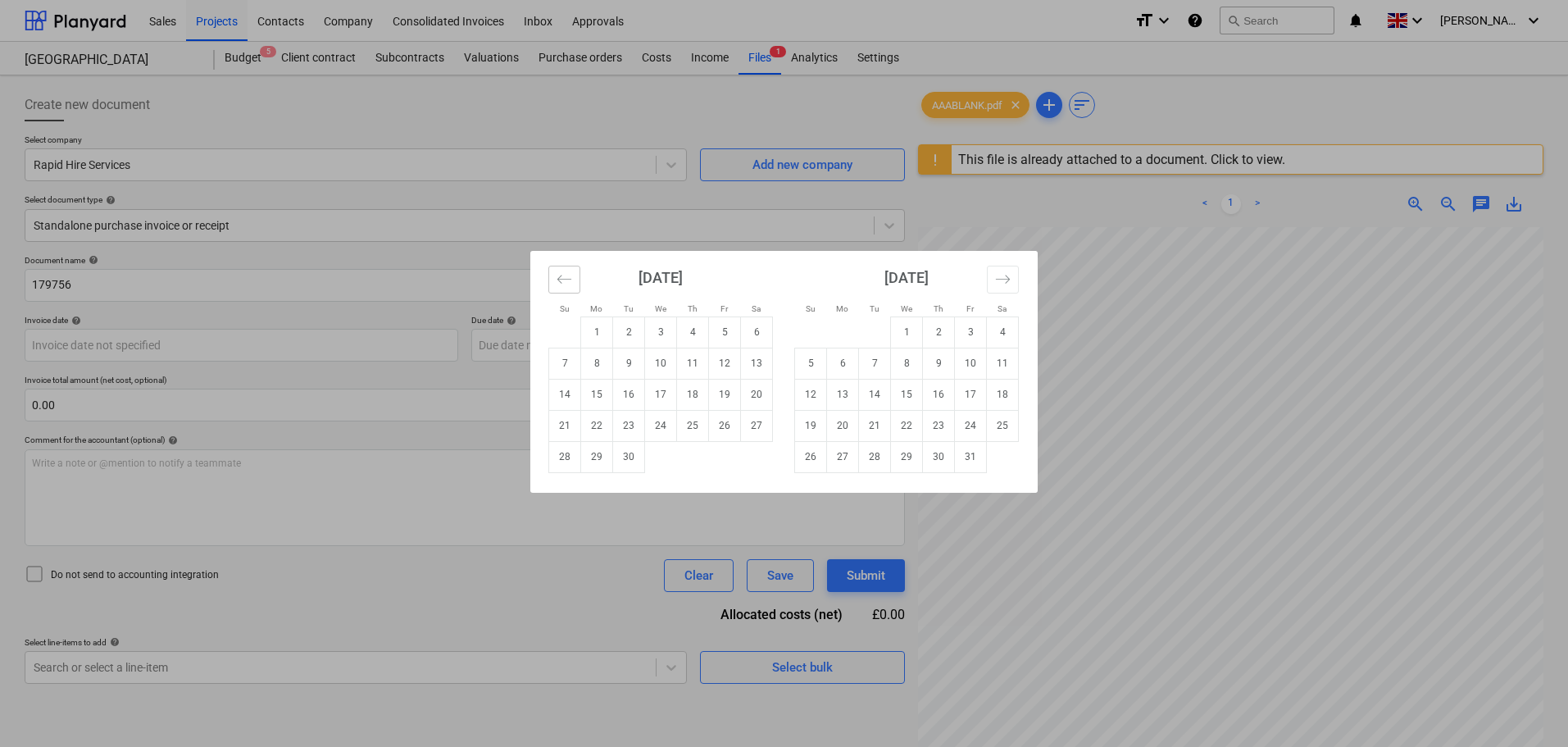
click at [563, 277] on icon "Move backward to switch to the previous month." at bounding box center [564, 279] width 15 height 15
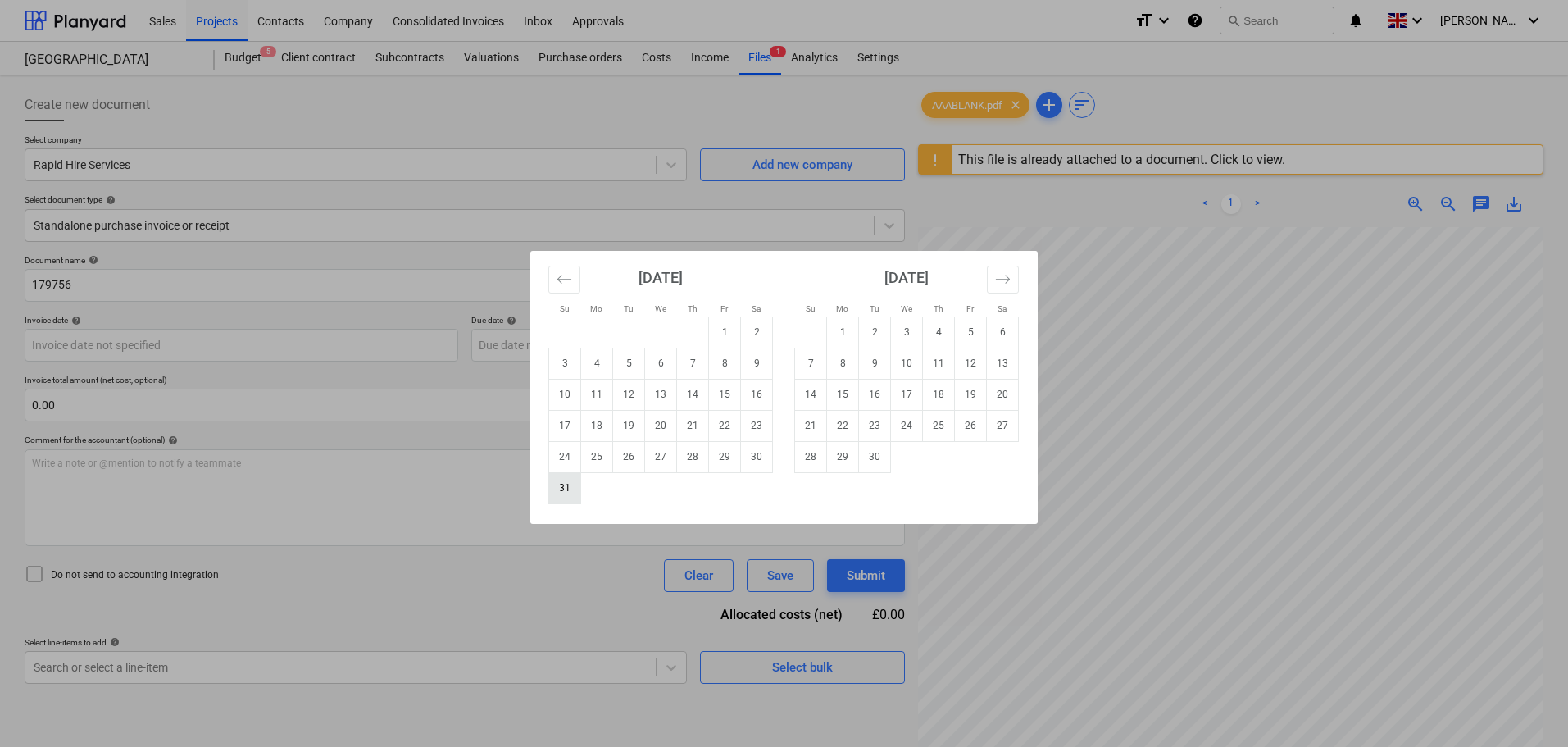
click at [564, 483] on td "31" at bounding box center [566, 487] width 32 height 31
type input "[DATE]"
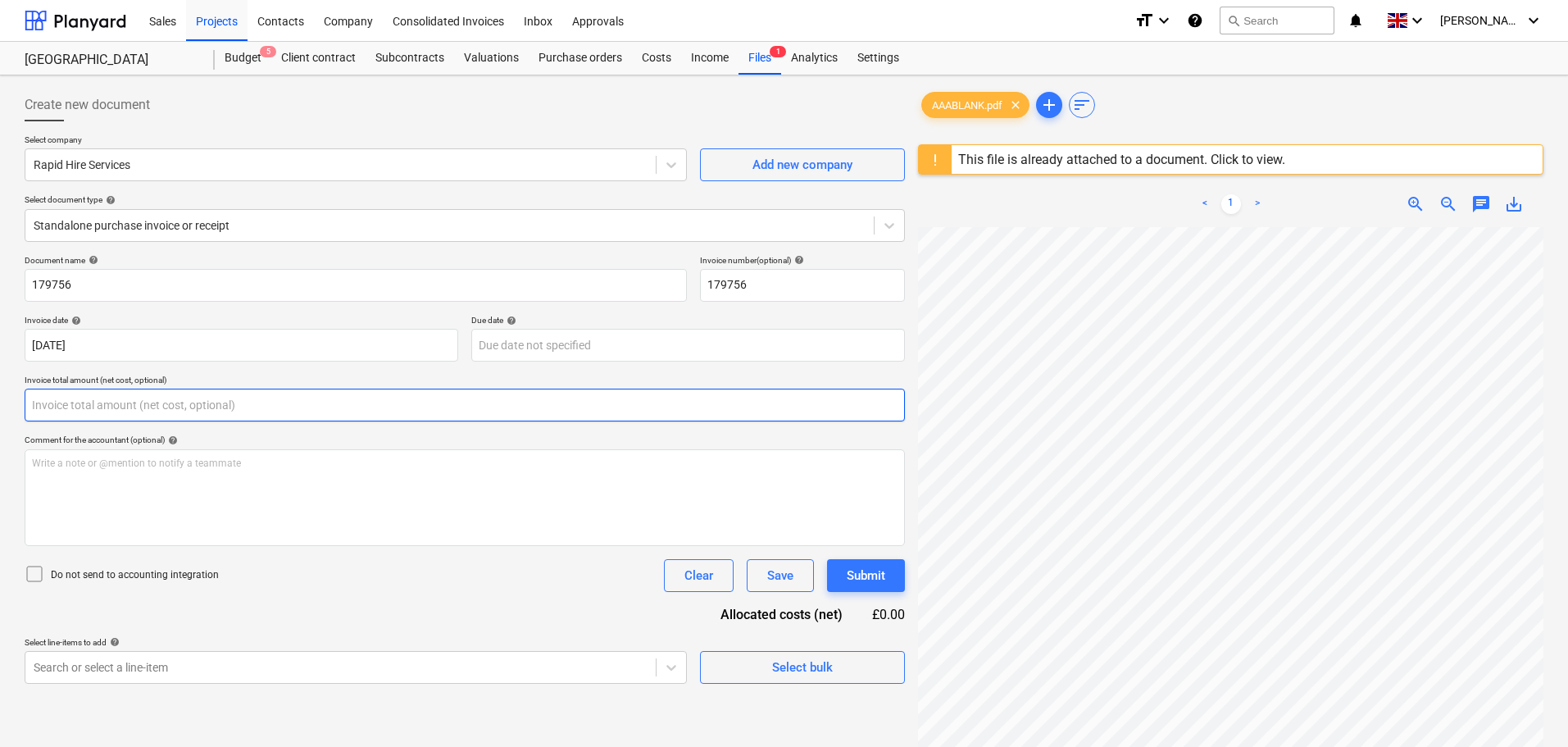
click at [74, 399] on input "text" at bounding box center [465, 405] width 880 height 33
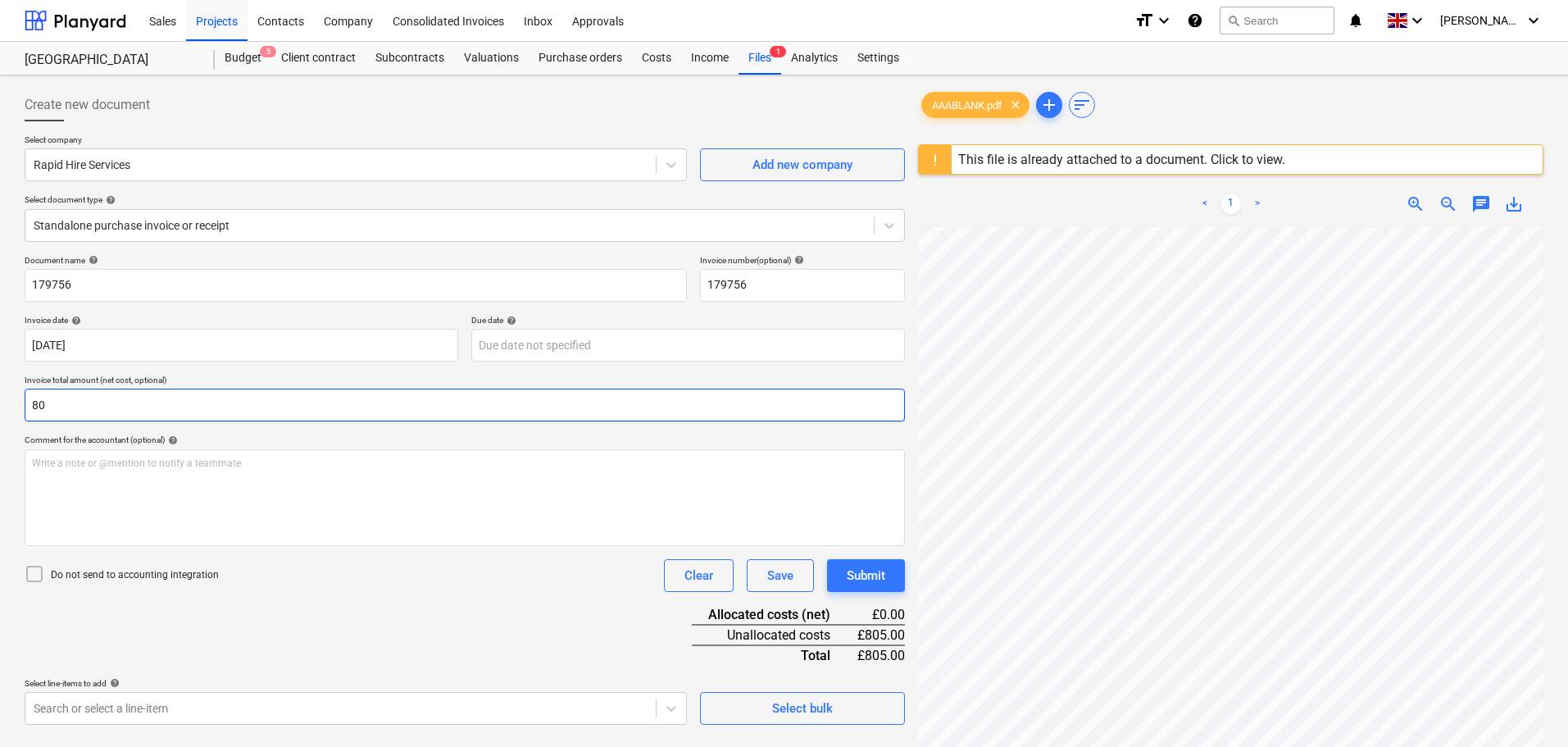
type input "8"
type input "223.60"
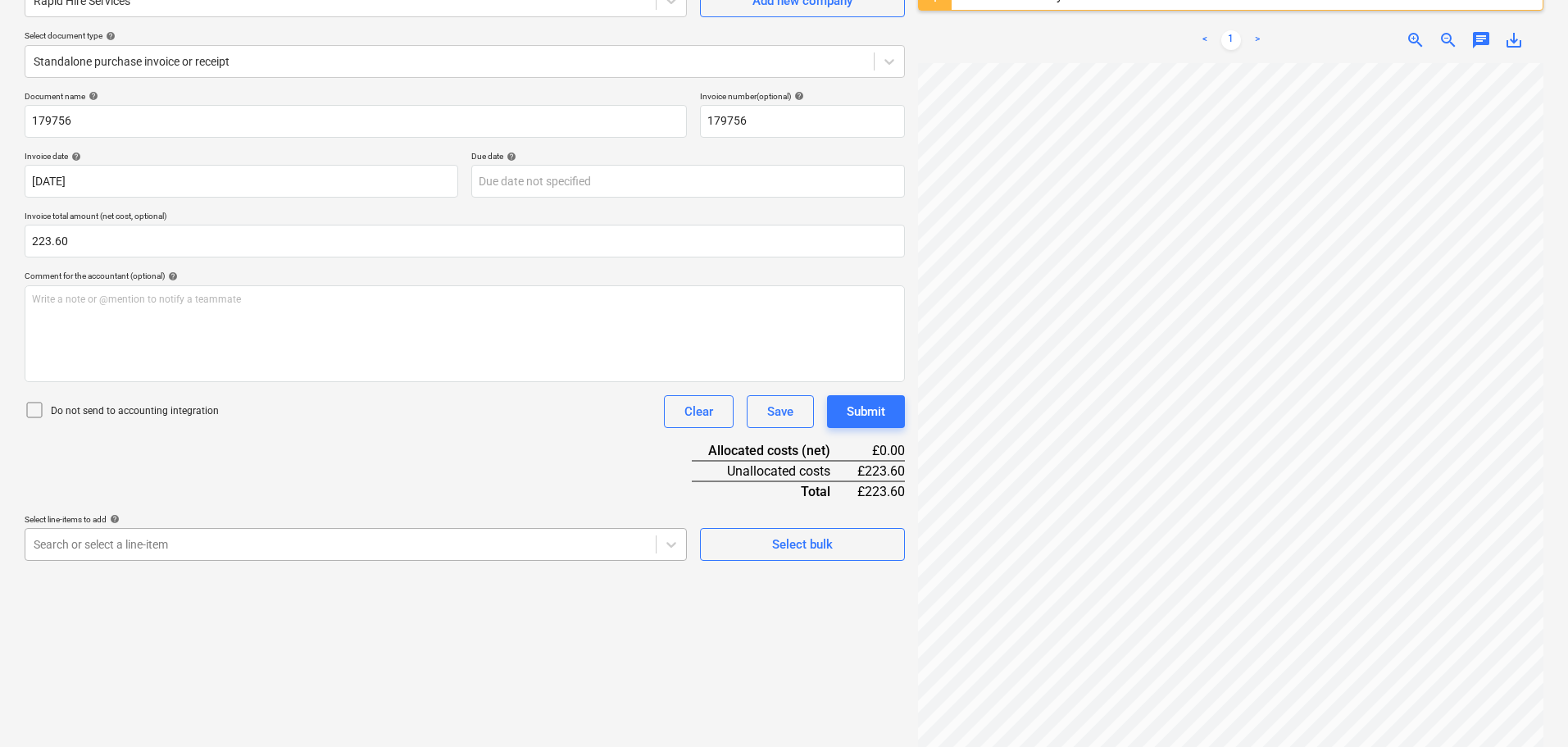
click at [244, 543] on body "Sales Projects Contacts Company Consolidated Invoices Inbox Approvals format_si…" at bounding box center [784, 210] width 1568 height 747
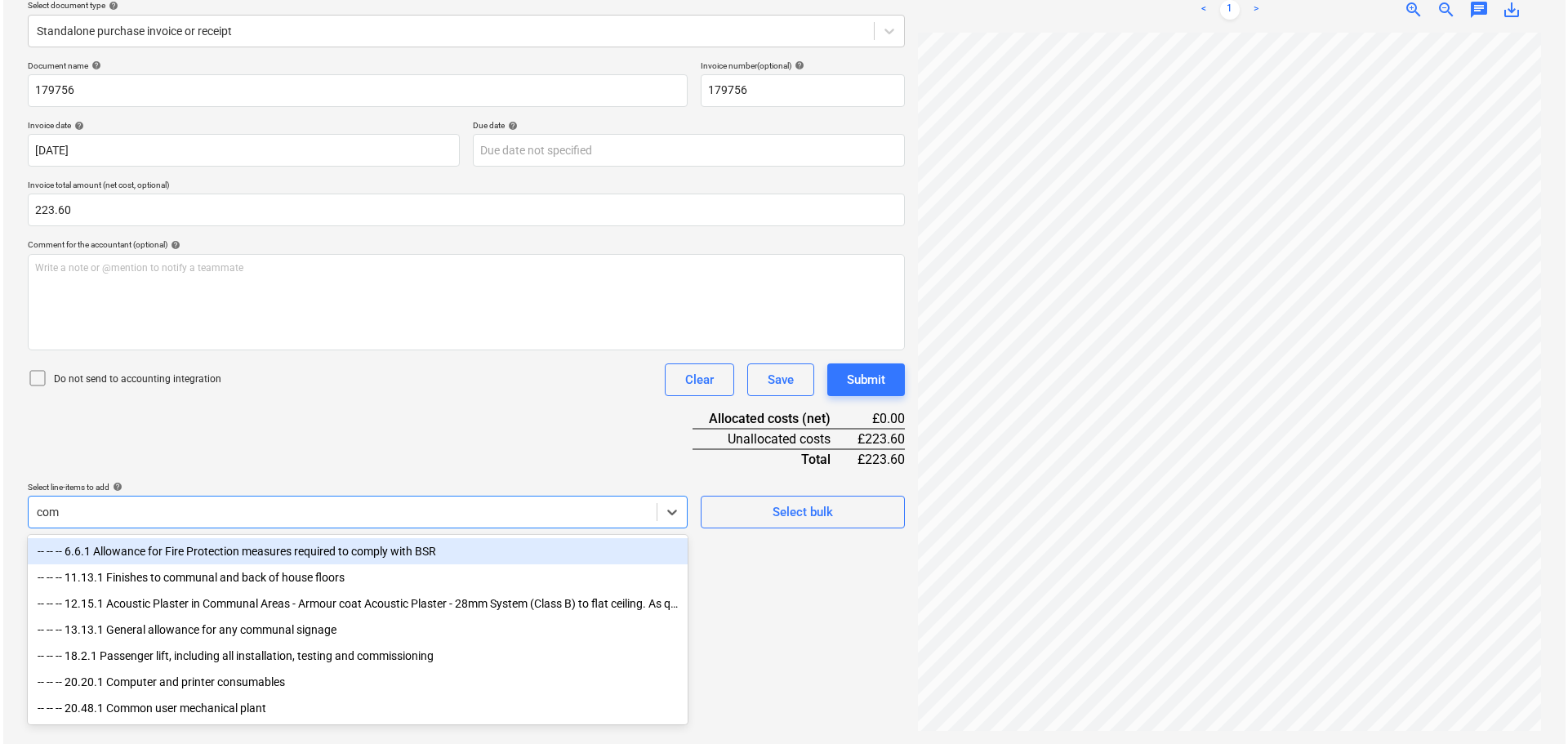
scroll to position [193, 0]
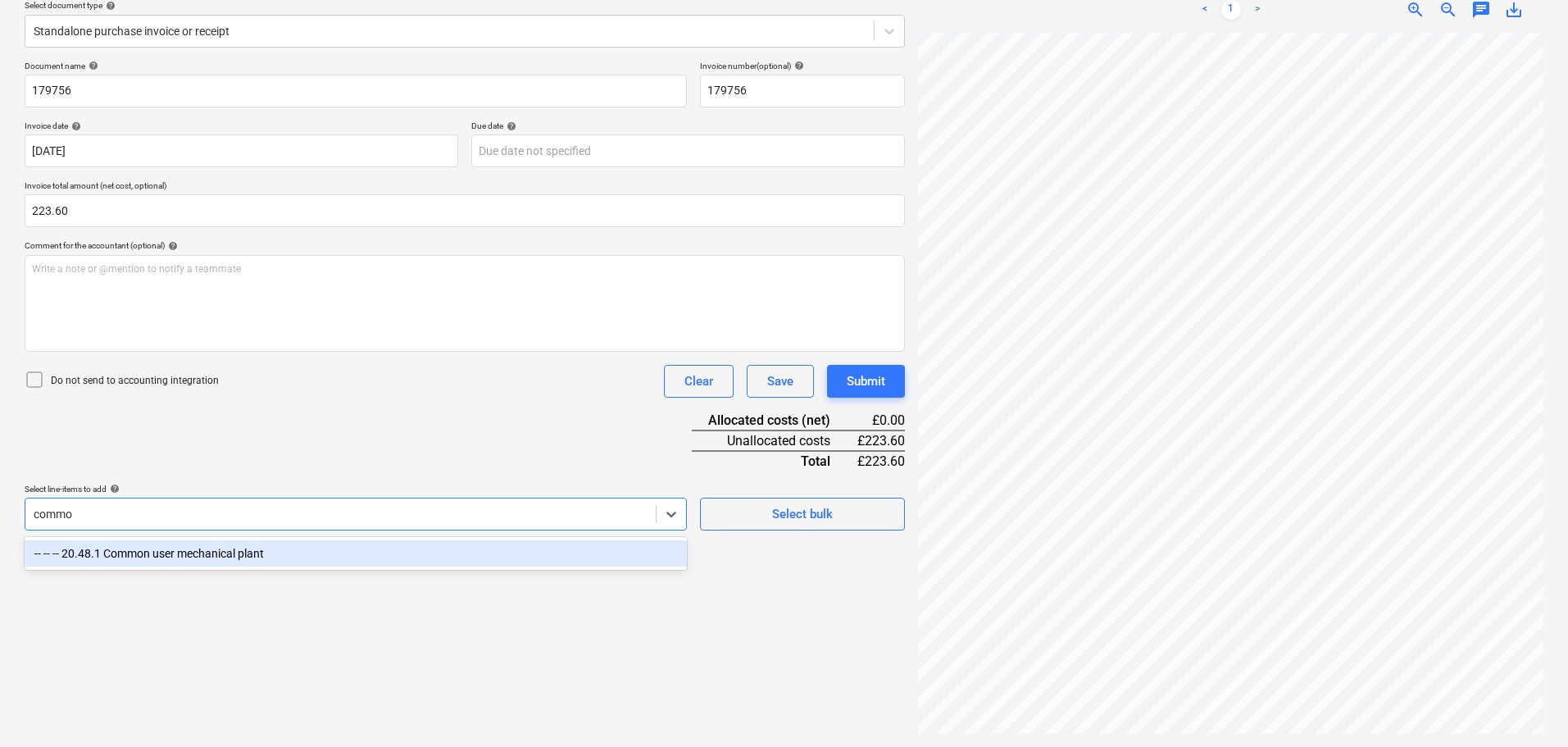
type input "common"
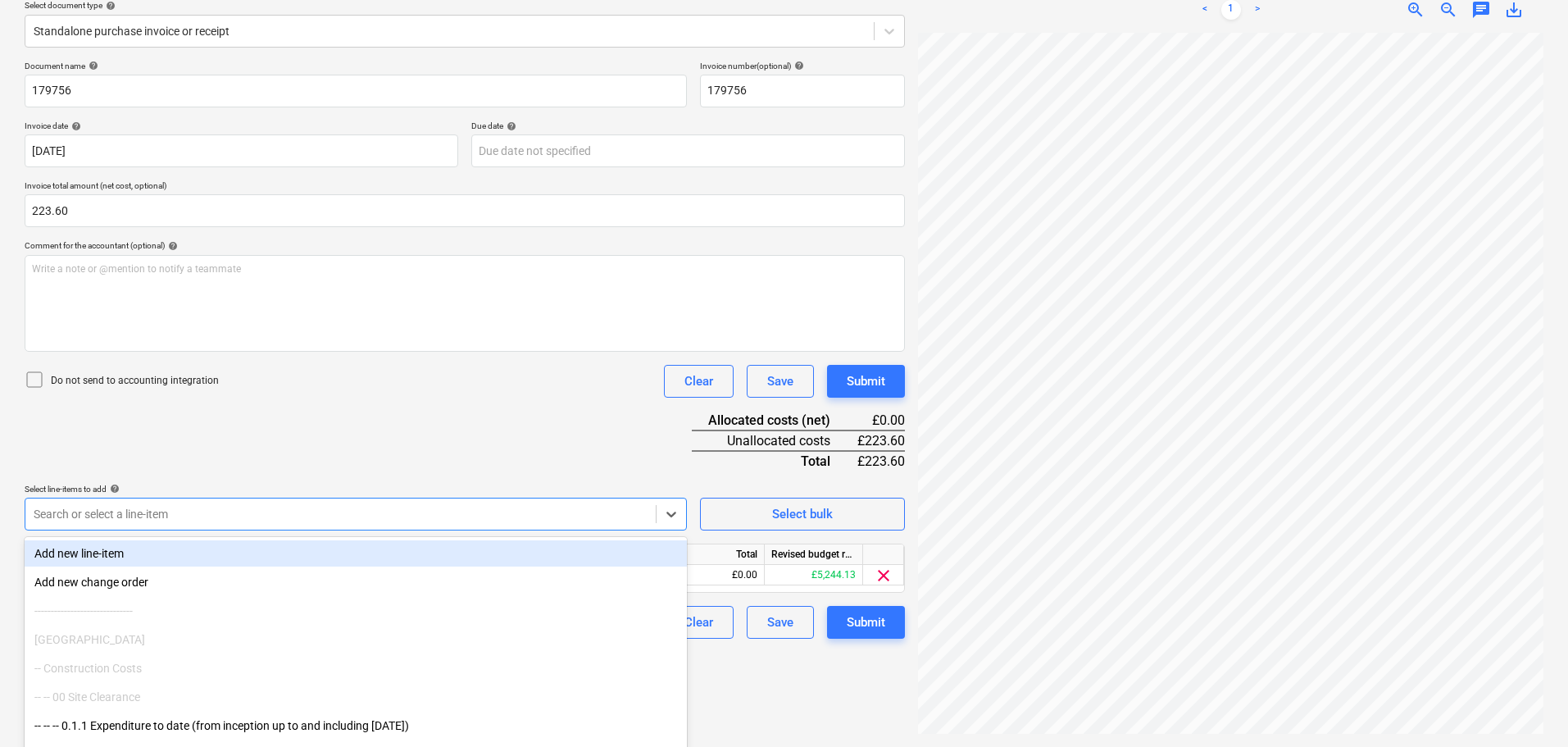
click at [530, 422] on div "Document name help 179756 Invoice number (optional) help 179756 Invoice date he…" at bounding box center [465, 349] width 880 height 578
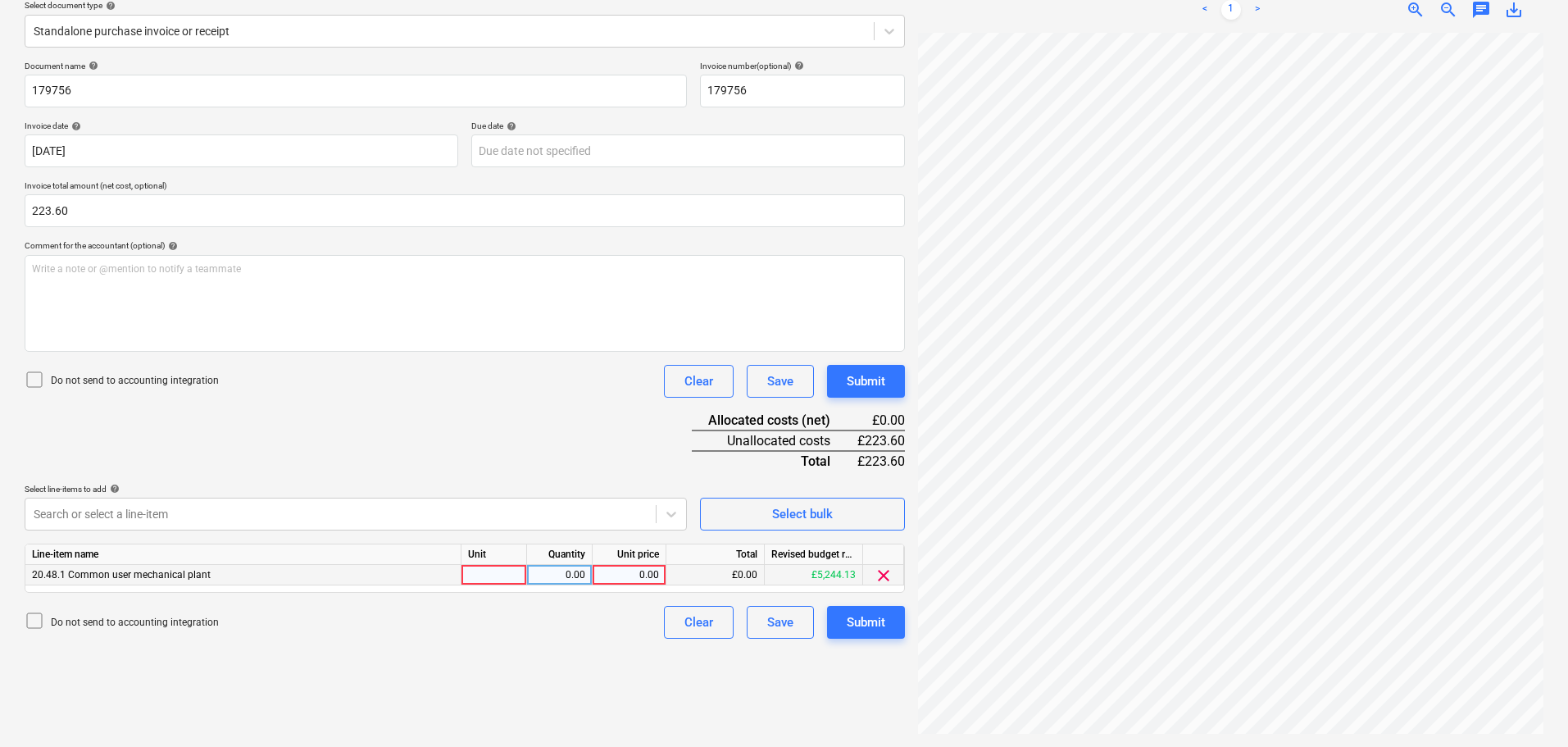
click at [651, 570] on div "0.00" at bounding box center [629, 575] width 60 height 21
type input "223.60"
click at [845, 381] on button "Submit" at bounding box center [866, 381] width 78 height 33
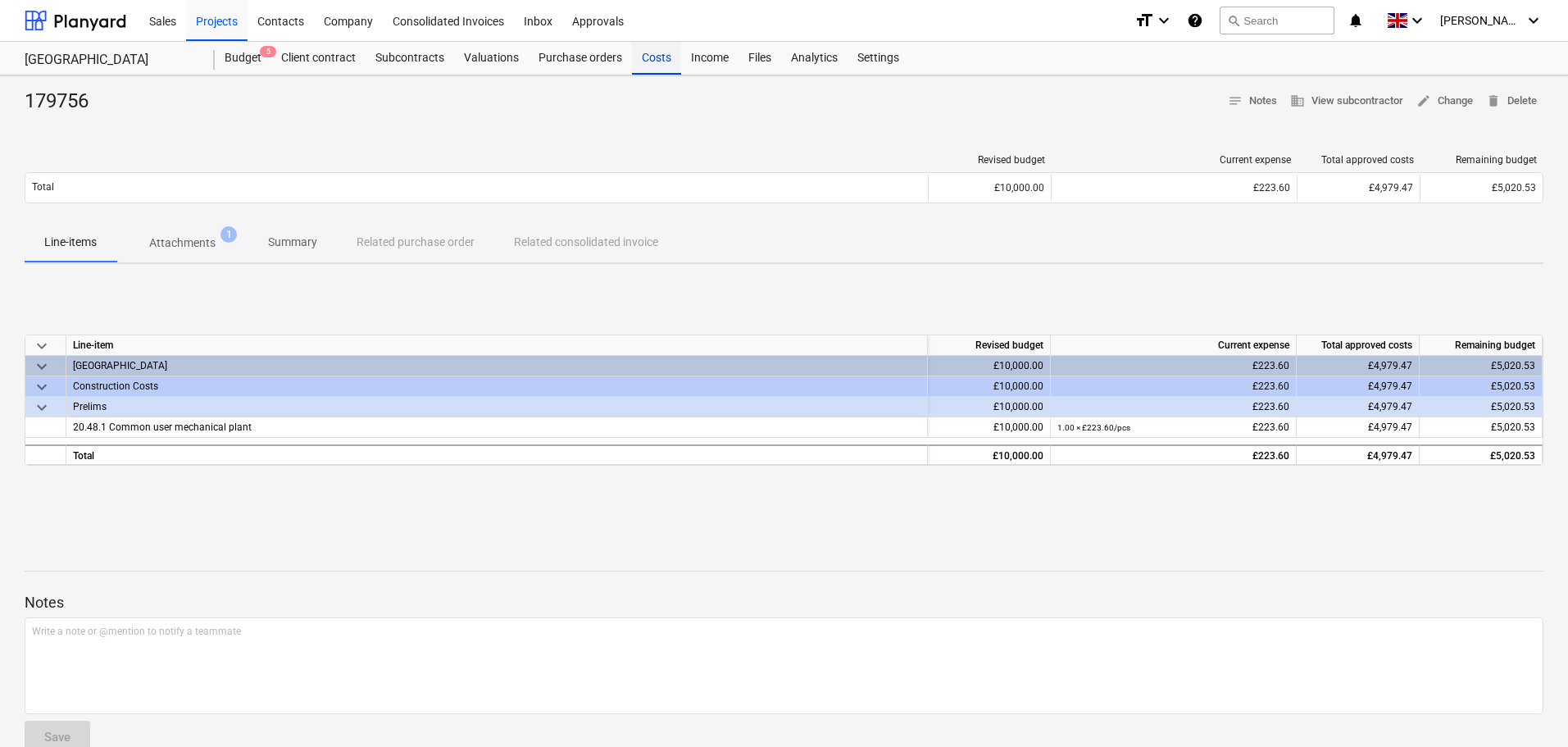
click at [659, 65] on div "Costs" at bounding box center [656, 58] width 49 height 33
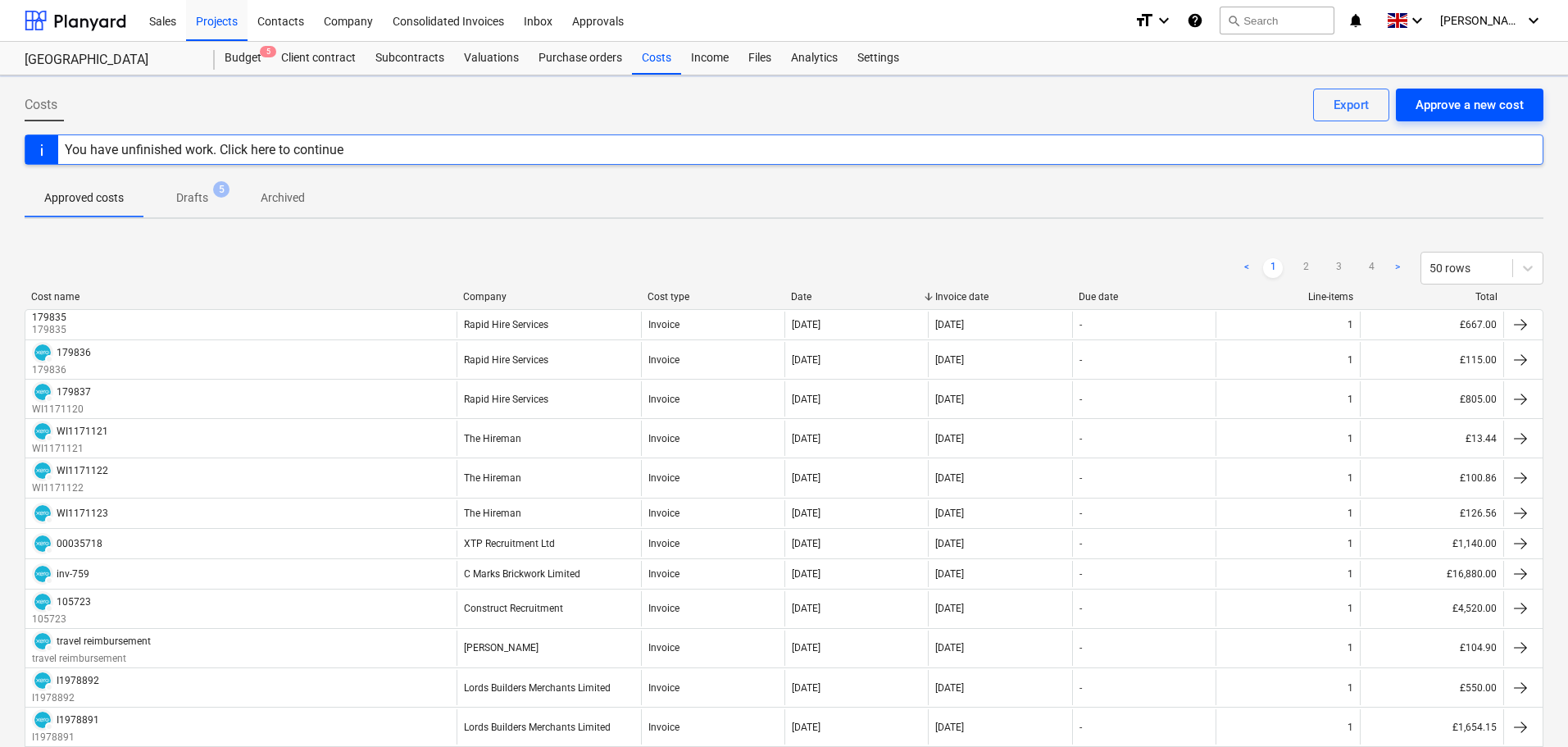
click at [1432, 102] on div "Approve a new cost" at bounding box center [1469, 105] width 108 height 21
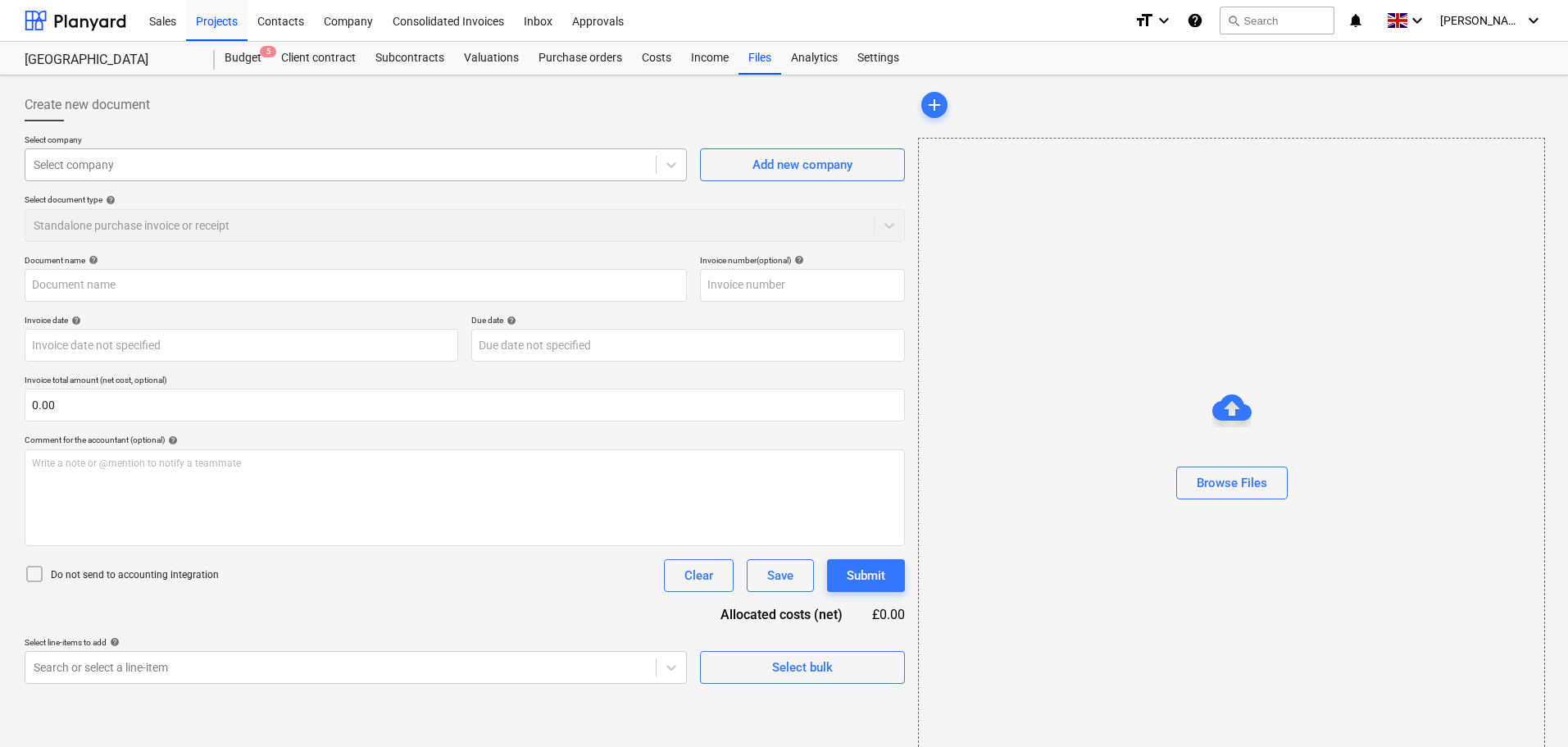
click at [214, 167] on div at bounding box center [340, 164] width 614 height 16
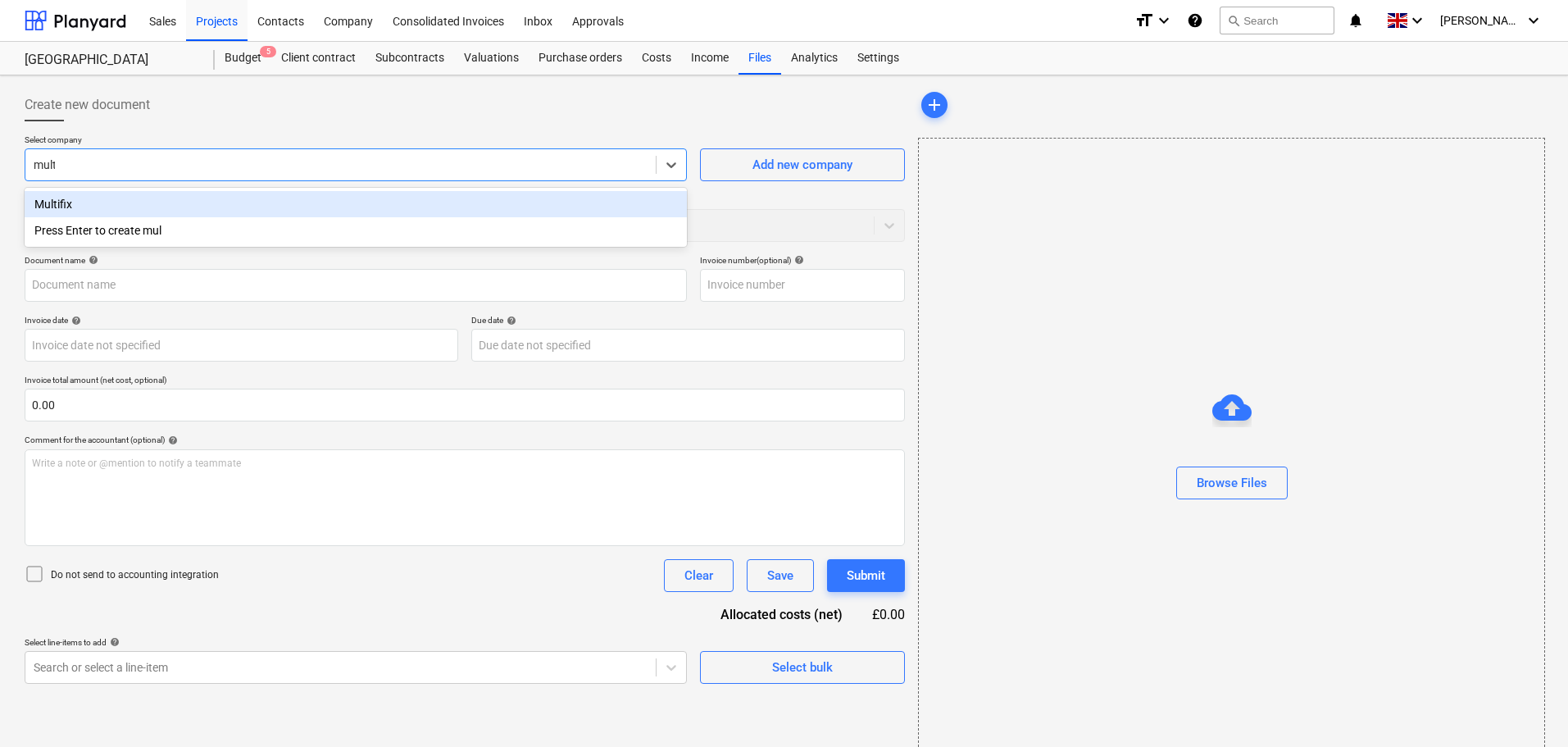
type input "multi"
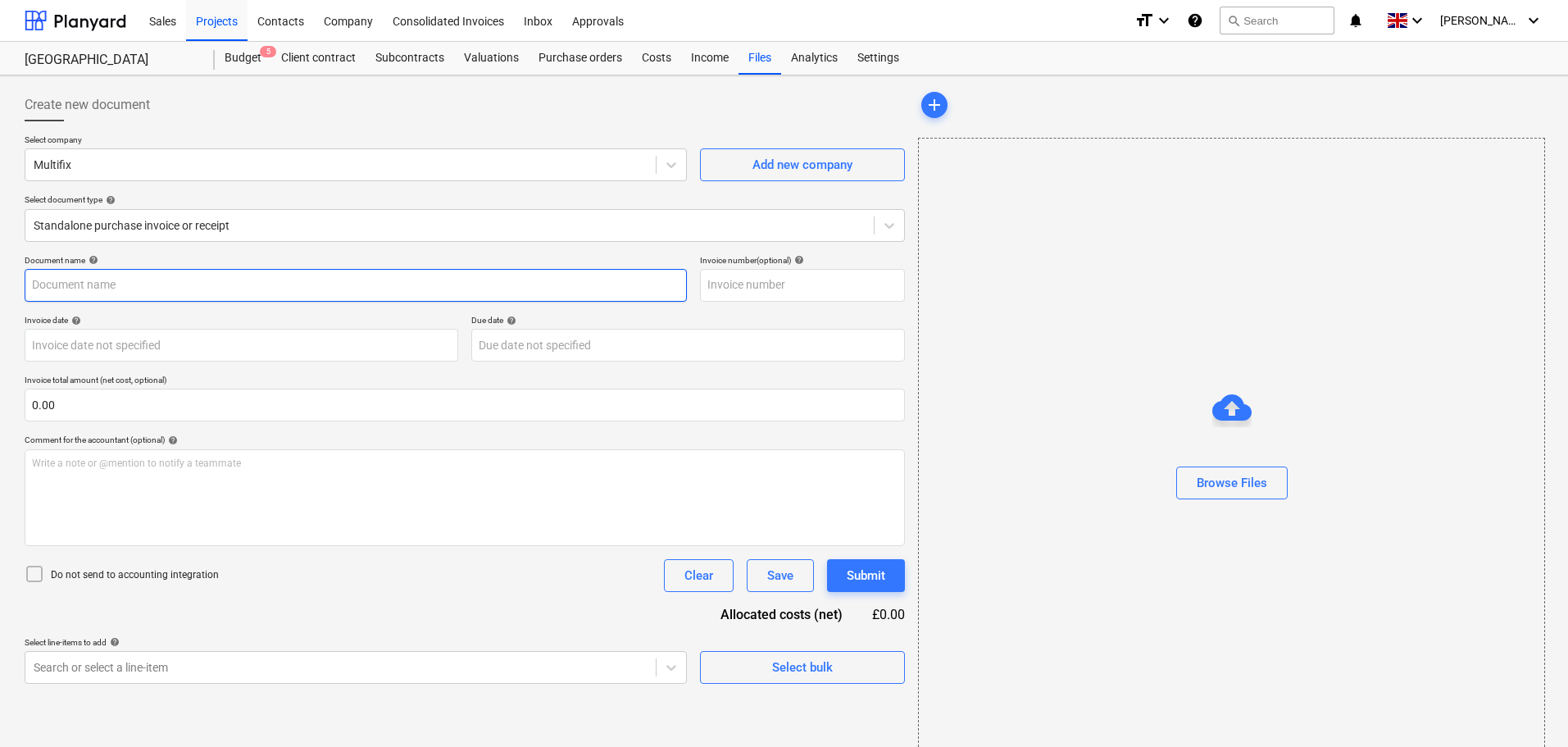
click at [291, 287] on input "text" at bounding box center [356, 285] width 662 height 33
paste input "IN617874"
type input "IN617874"
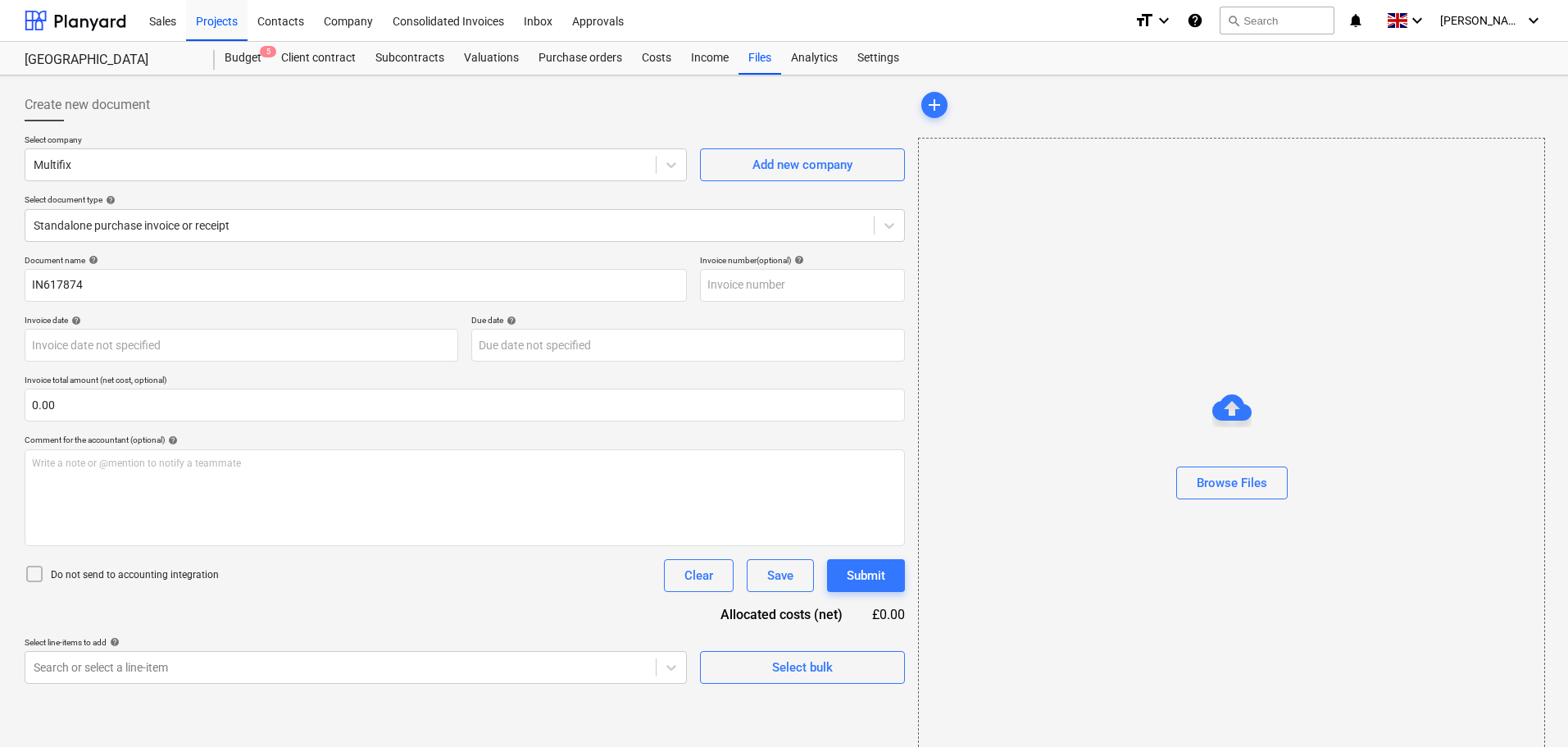
click at [289, 253] on div "Select company Multifix Add new company Select document type help Standalone pu…" at bounding box center [465, 194] width 880 height 121
click at [105, 344] on body "Sales Projects Contacts Company Consolidated Invoices Inbox Approvals format_si…" at bounding box center [784, 374] width 1568 height 747
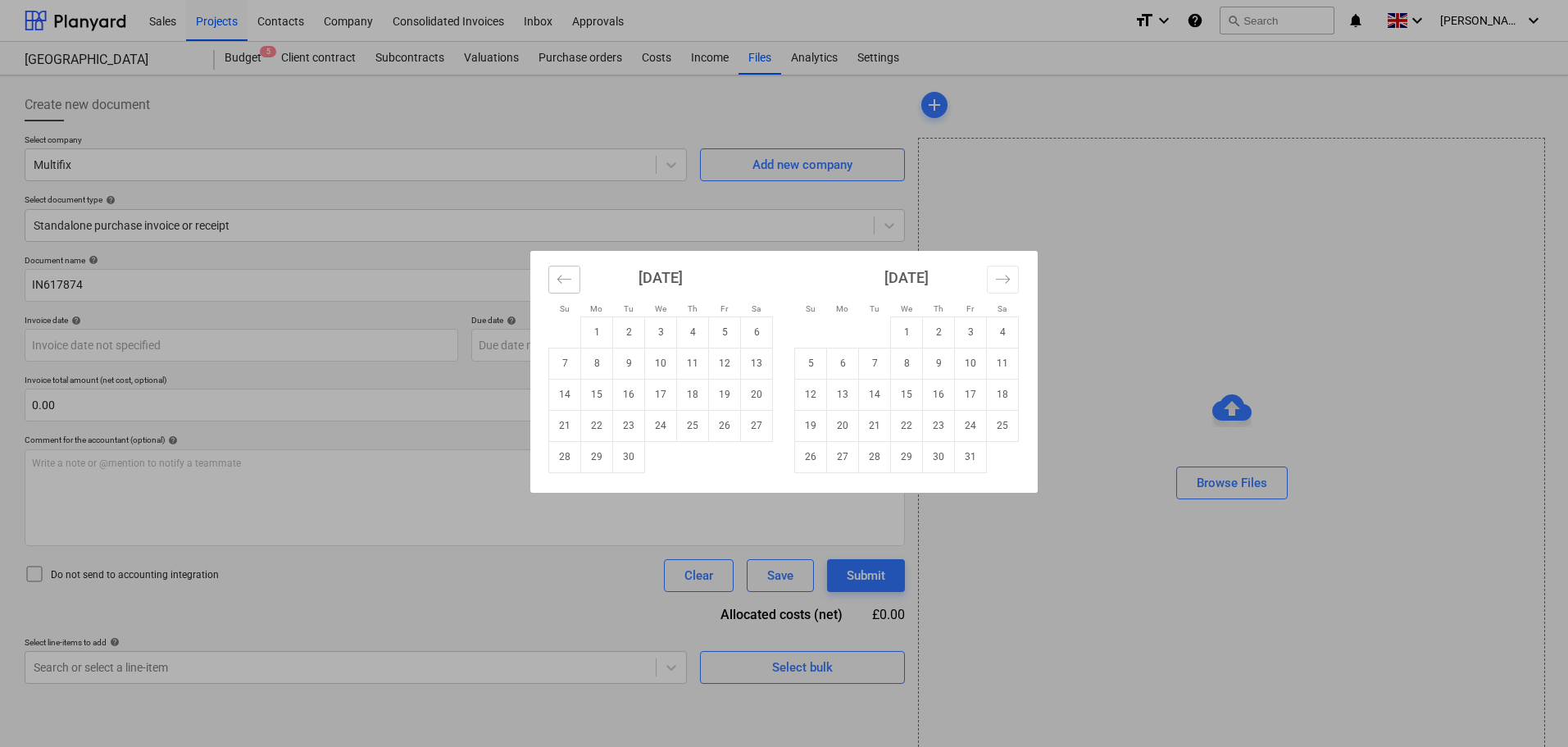
click at [572, 285] on button "Move backward to switch to the previous month." at bounding box center [565, 279] width 32 height 28
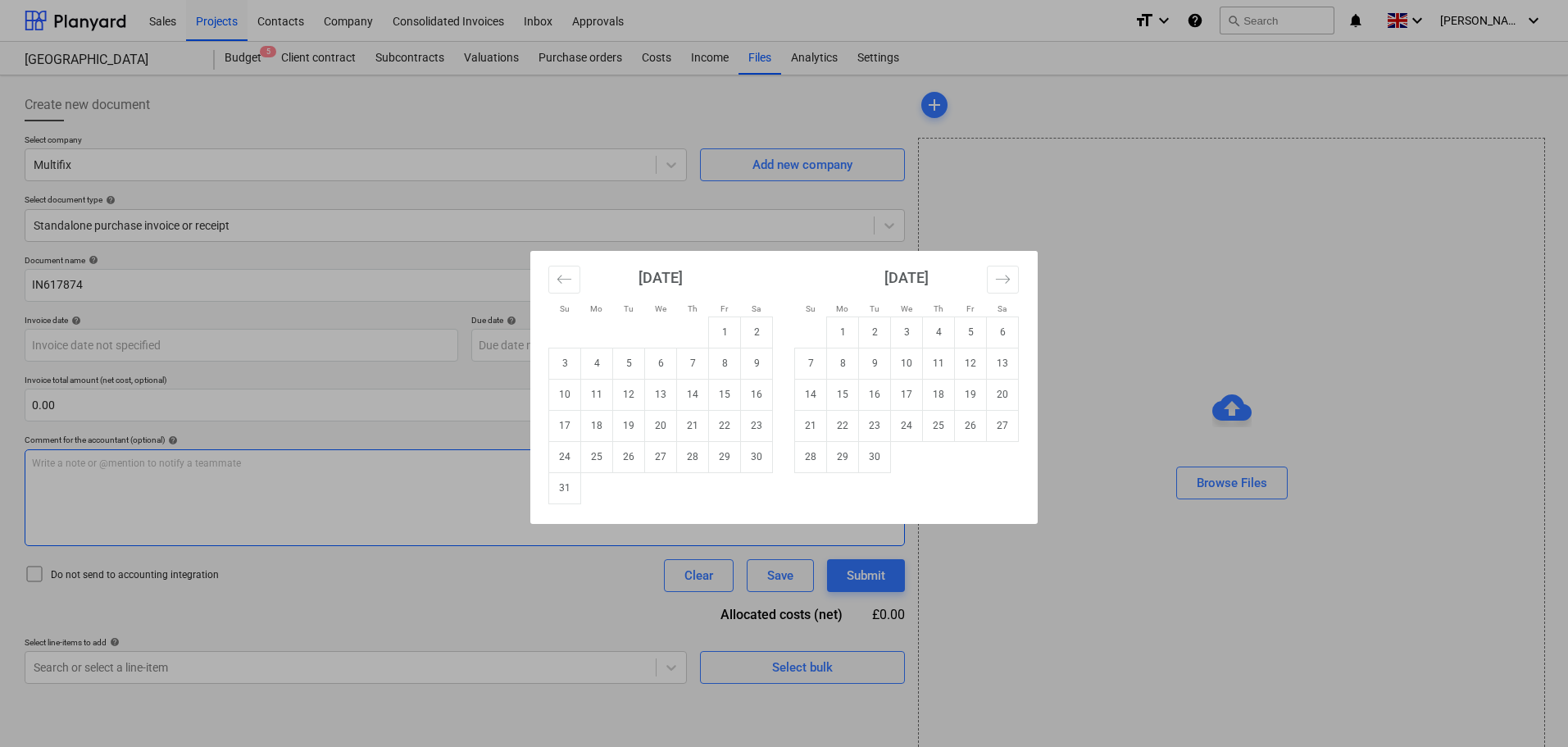
click at [562, 490] on td "31" at bounding box center [566, 487] width 32 height 31
type input "[DATE]"
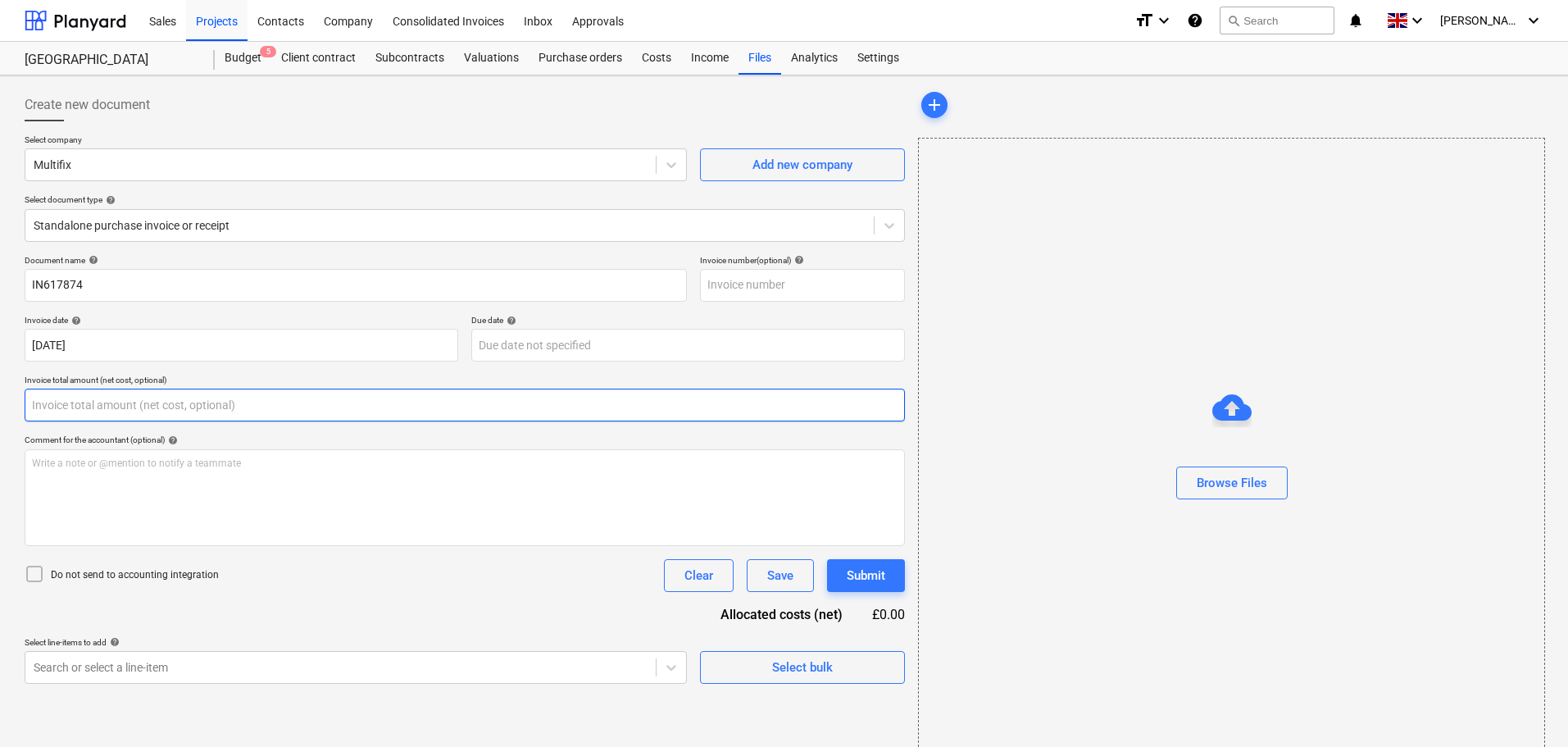
click at [71, 405] on input "text" at bounding box center [465, 405] width 880 height 33
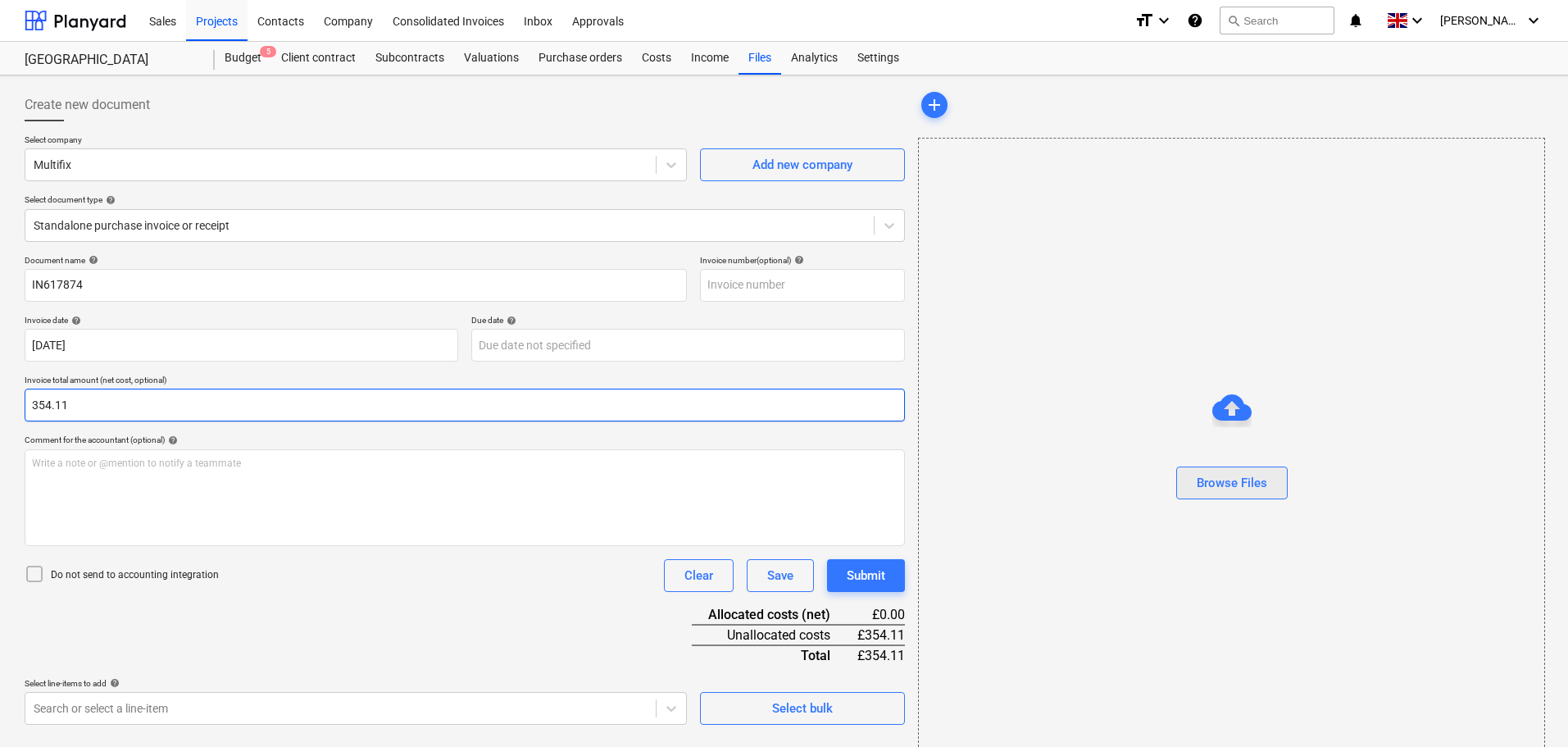
type input "354.11"
click at [1254, 488] on div "Browse Files" at bounding box center [1231, 483] width 71 height 21
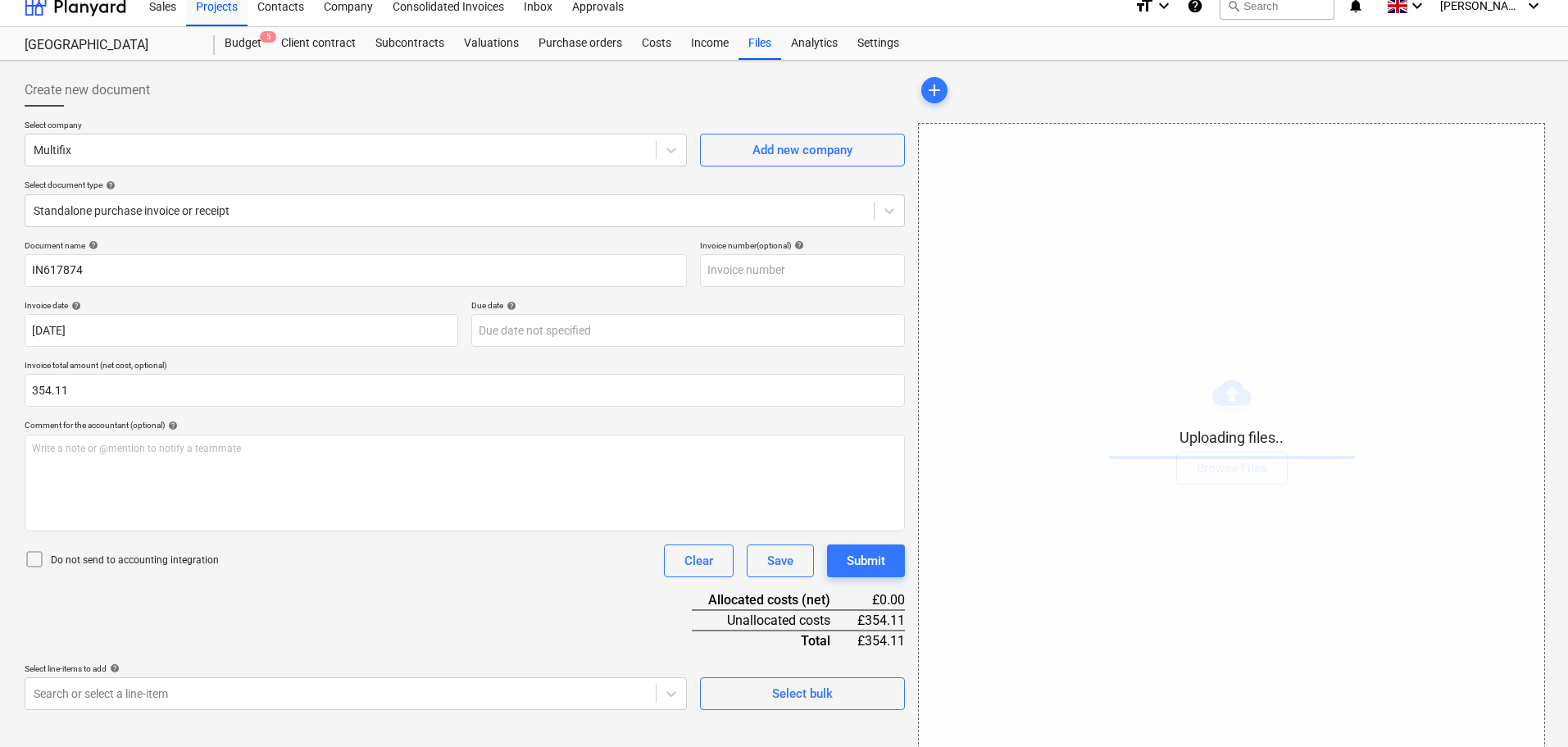
scroll to position [29, 0]
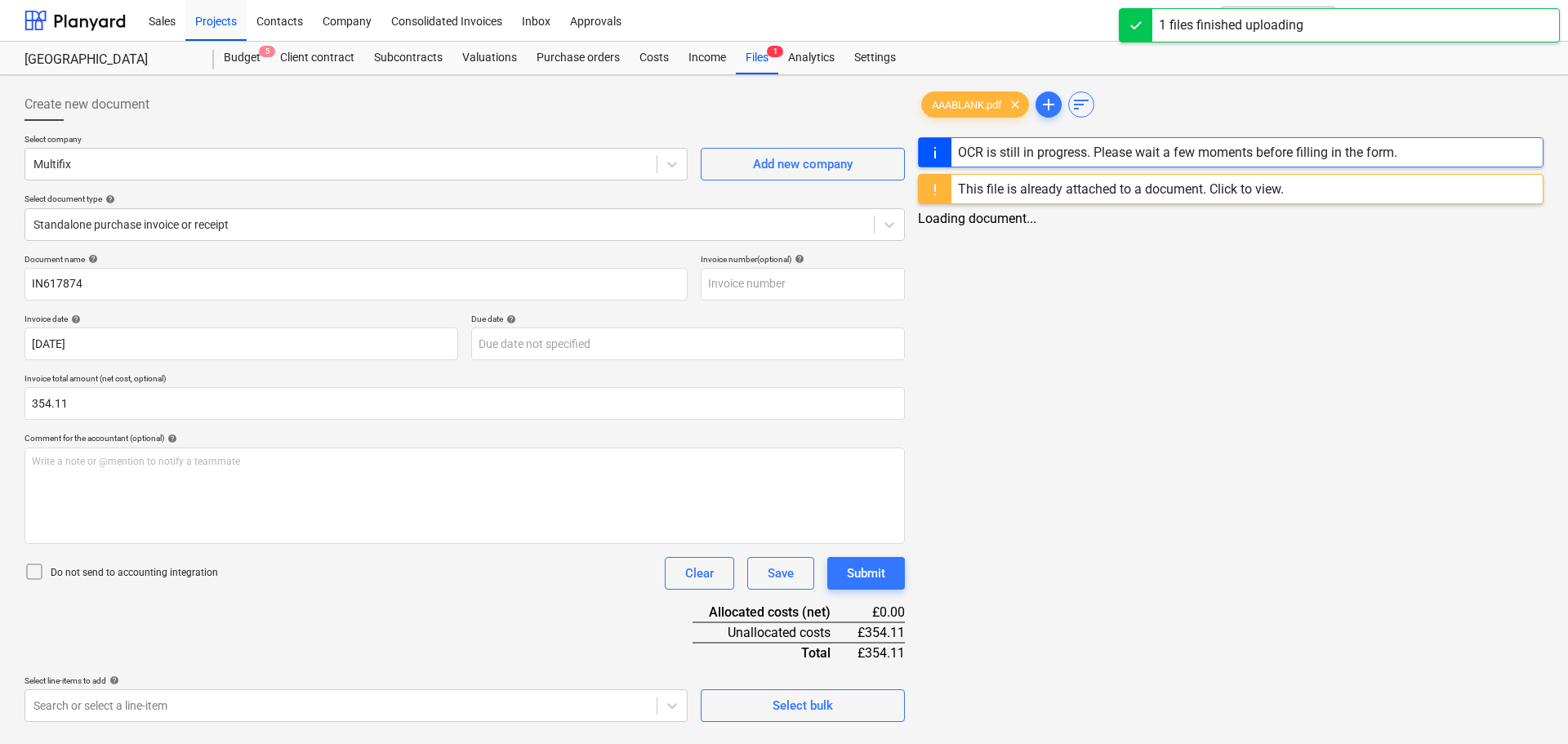
click at [162, 681] on div "Select line-items to add help" at bounding box center [356, 681] width 663 height 11
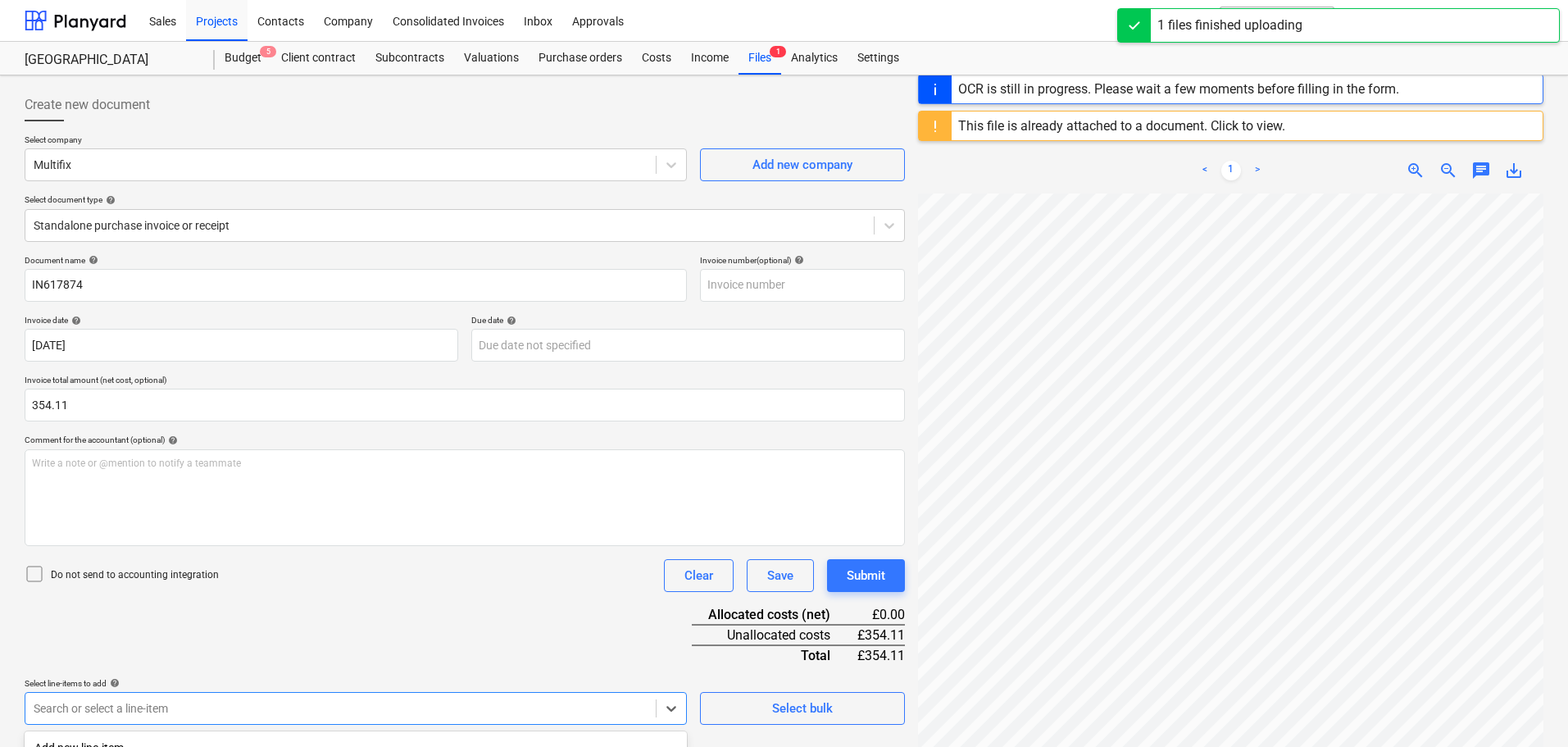
click at [163, 711] on body "Sales Projects Contacts Company Consolidated Invoices Inbox Approvals format_si…" at bounding box center [784, 374] width 1568 height 747
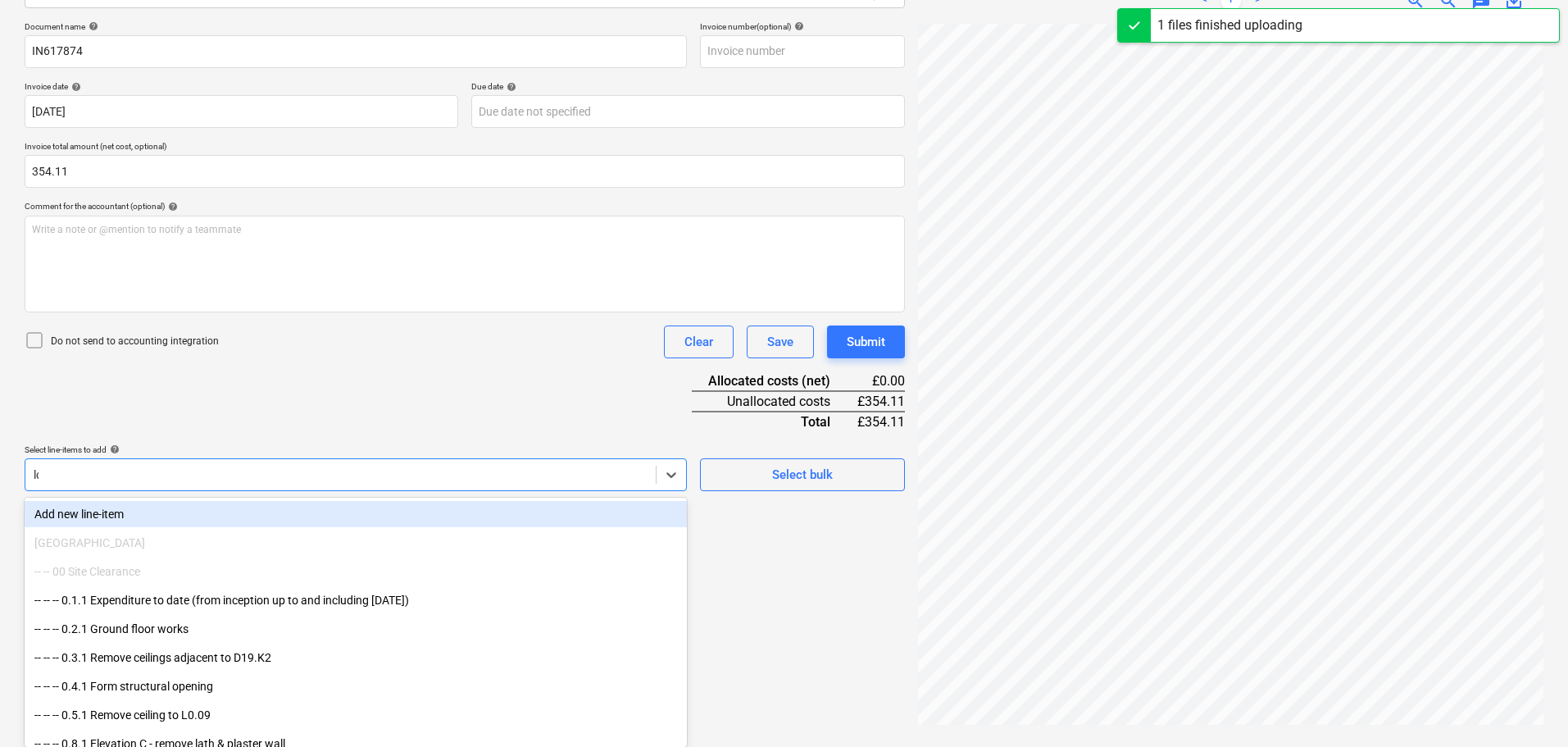
scroll to position [224, 0]
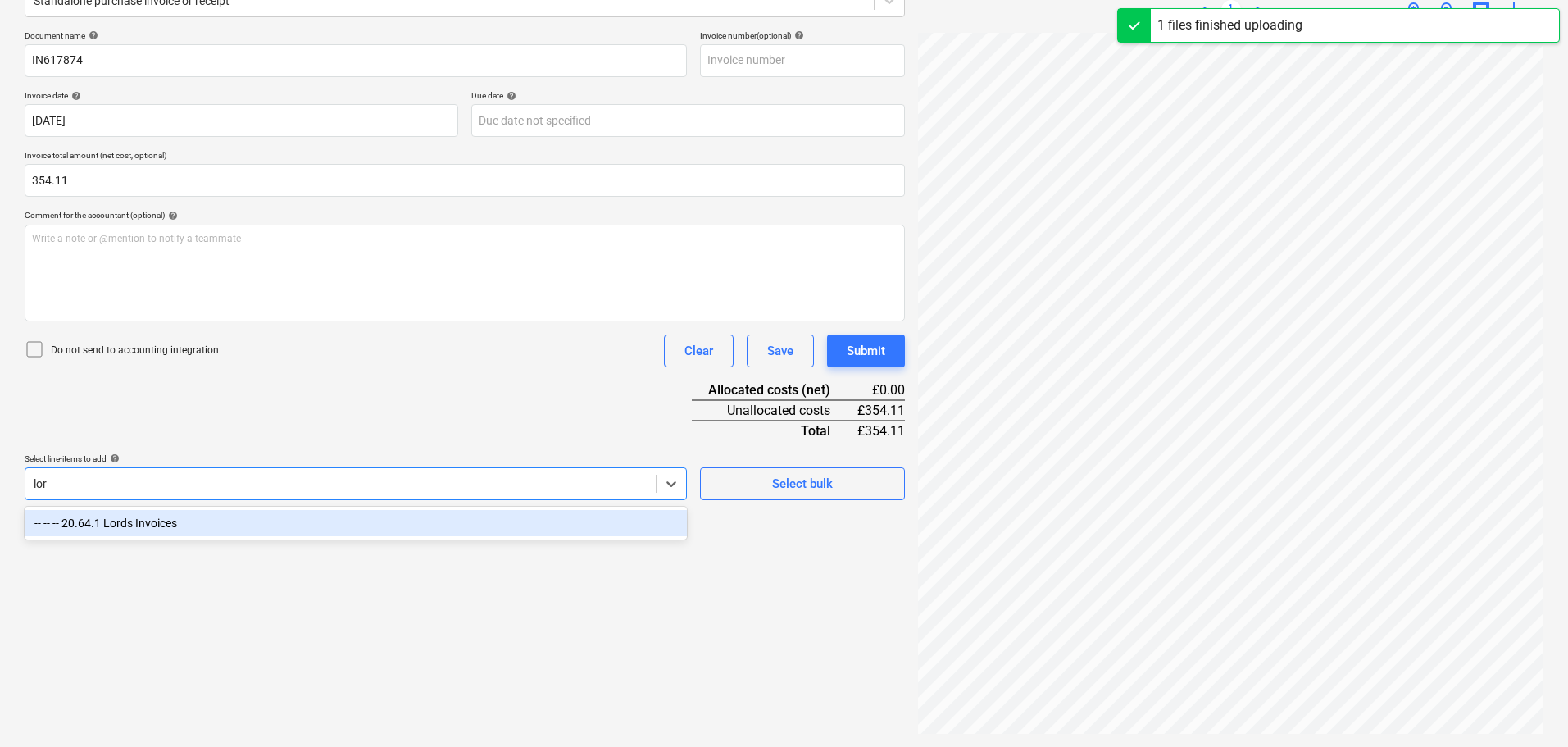
type input "lord"
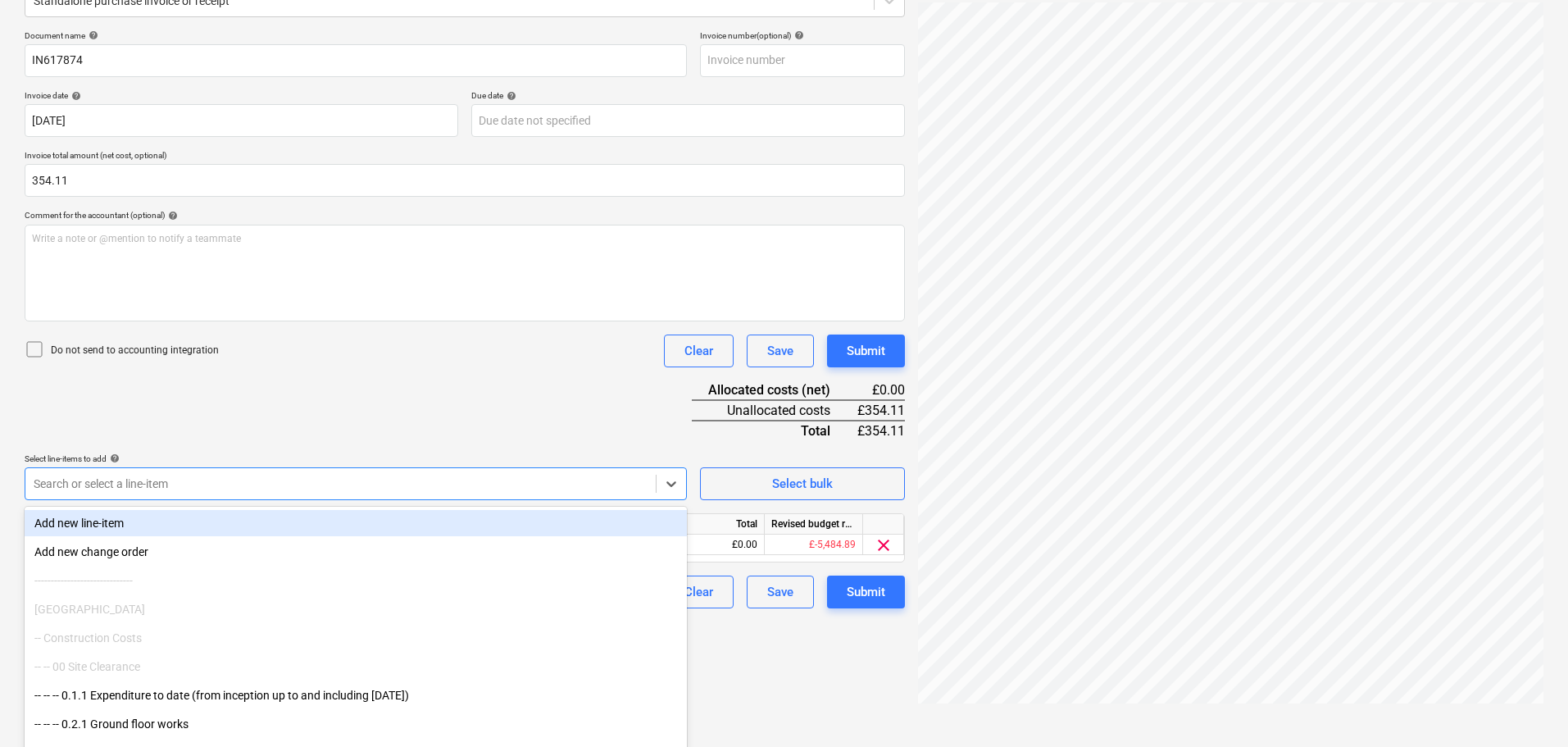
drag, startPoint x: 386, startPoint y: 410, endPoint x: 511, endPoint y: 470, distance: 138.7
click at [387, 410] on div "Document name help IN617874 Invoice number (optional) help Invoice date help 31…" at bounding box center [465, 319] width 880 height 578
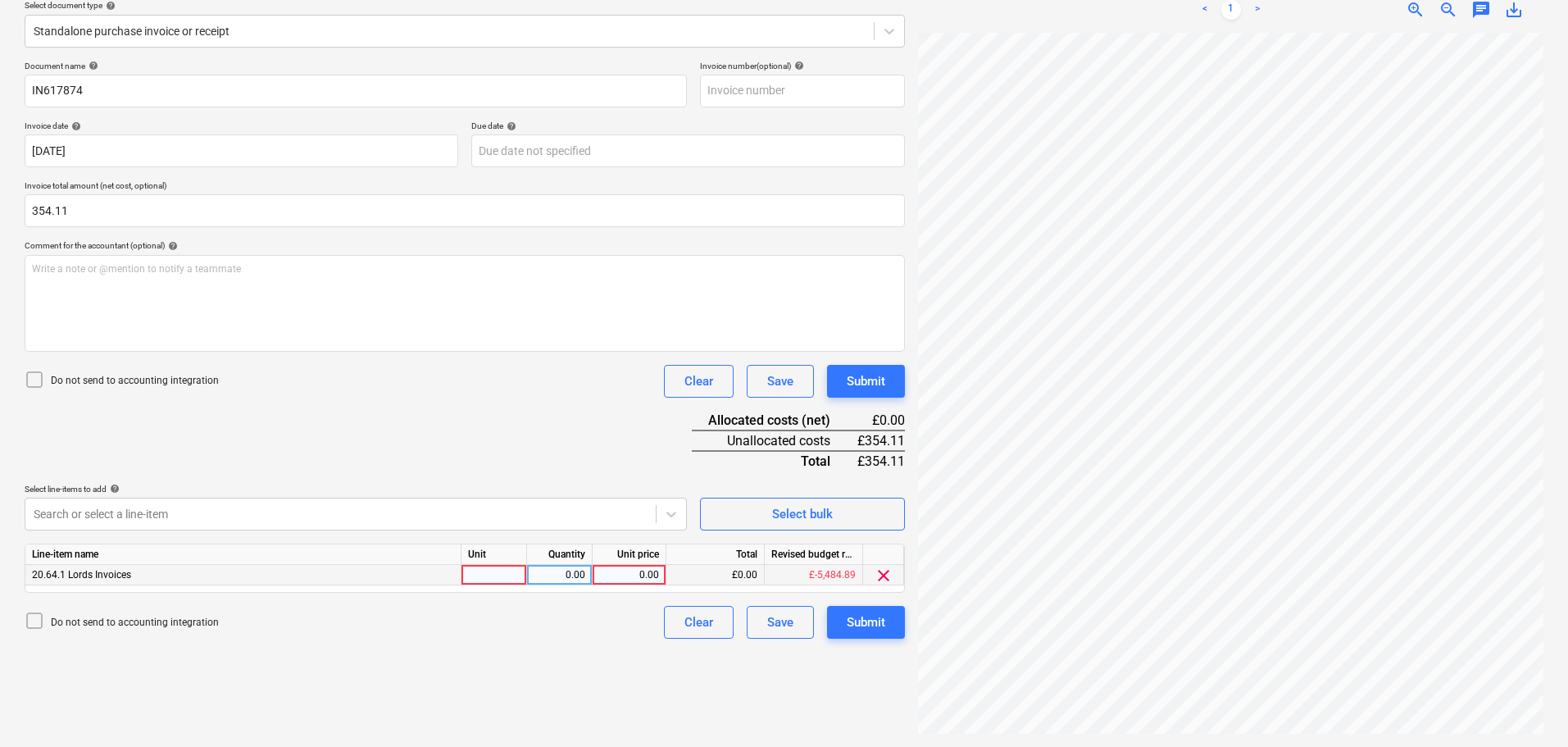
click at [619, 574] on div "0.00" at bounding box center [629, 575] width 60 height 21
type input "354.11"
click at [858, 386] on div "Submit" at bounding box center [866, 382] width 38 height 21
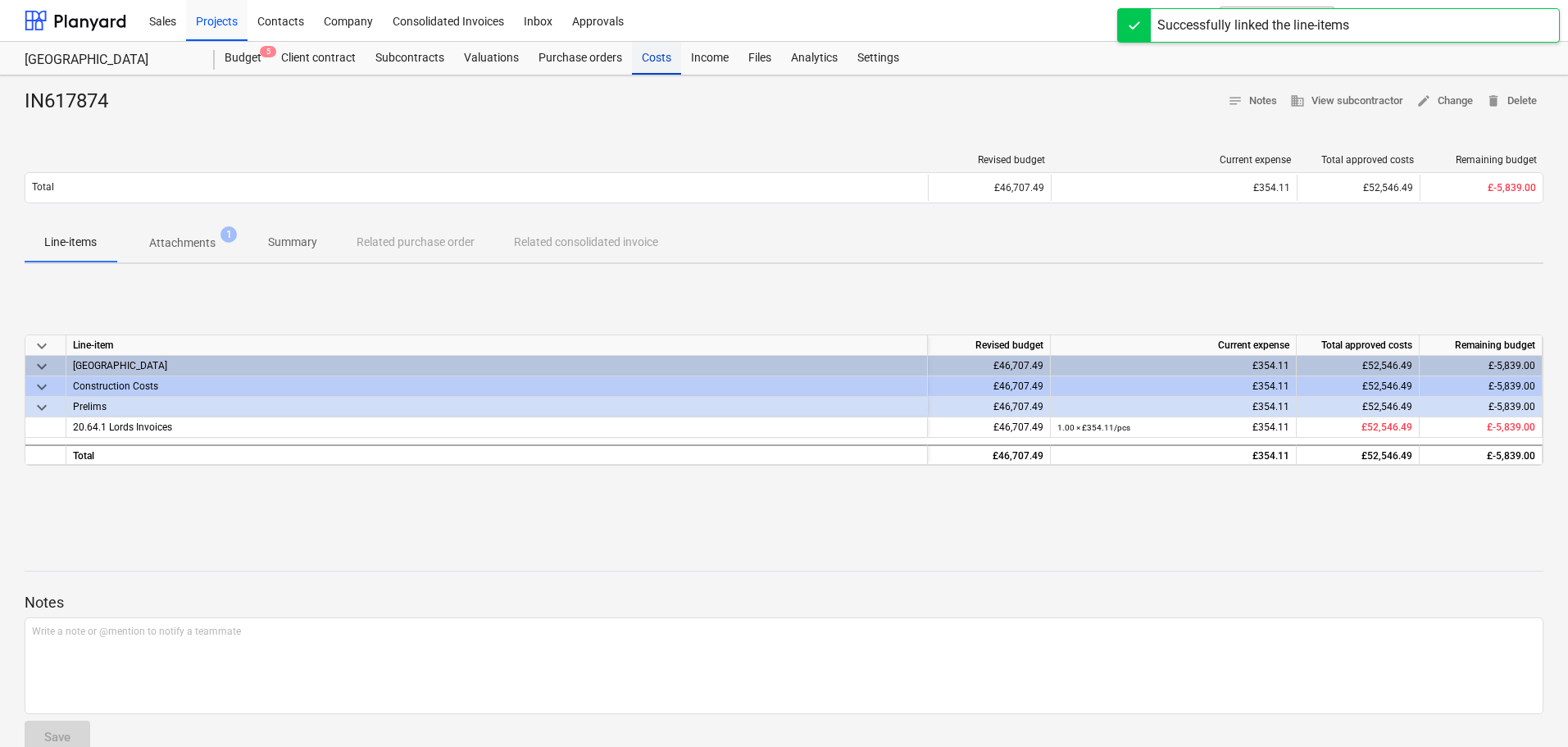
click at [656, 55] on div "Costs" at bounding box center [656, 58] width 49 height 33
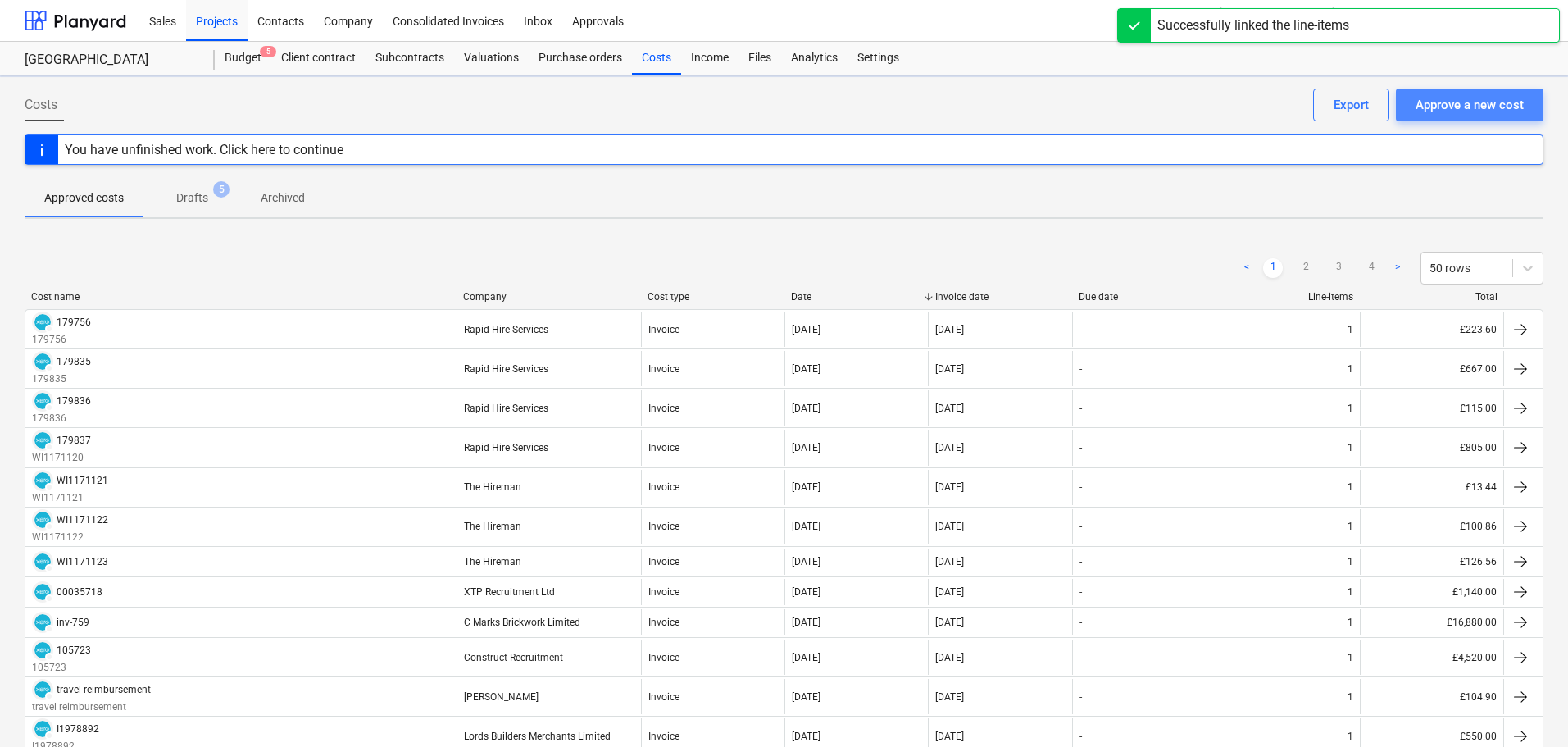
click at [1446, 108] on div "Approve a new cost" at bounding box center [1469, 105] width 108 height 21
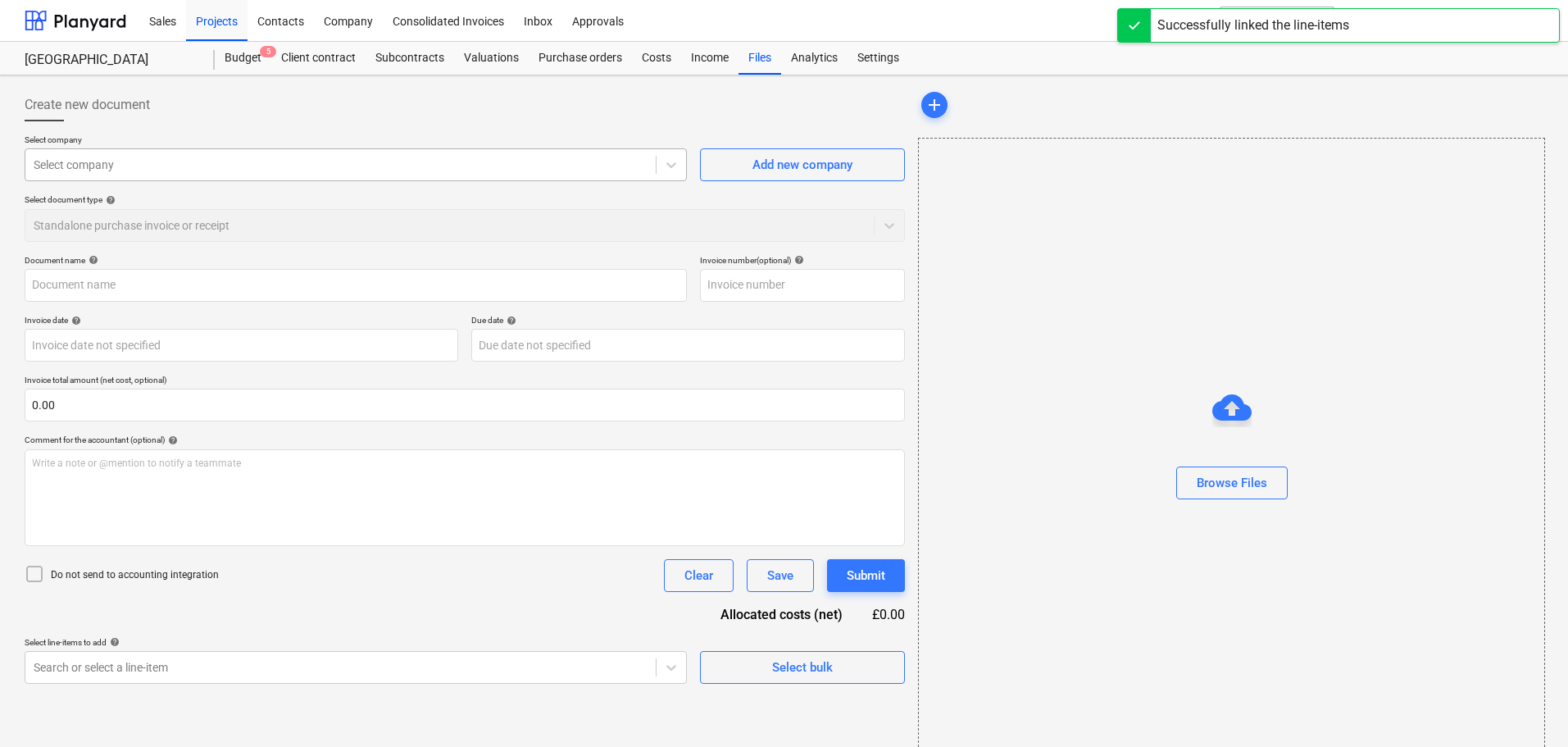
click at [113, 164] on div at bounding box center [340, 164] width 614 height 16
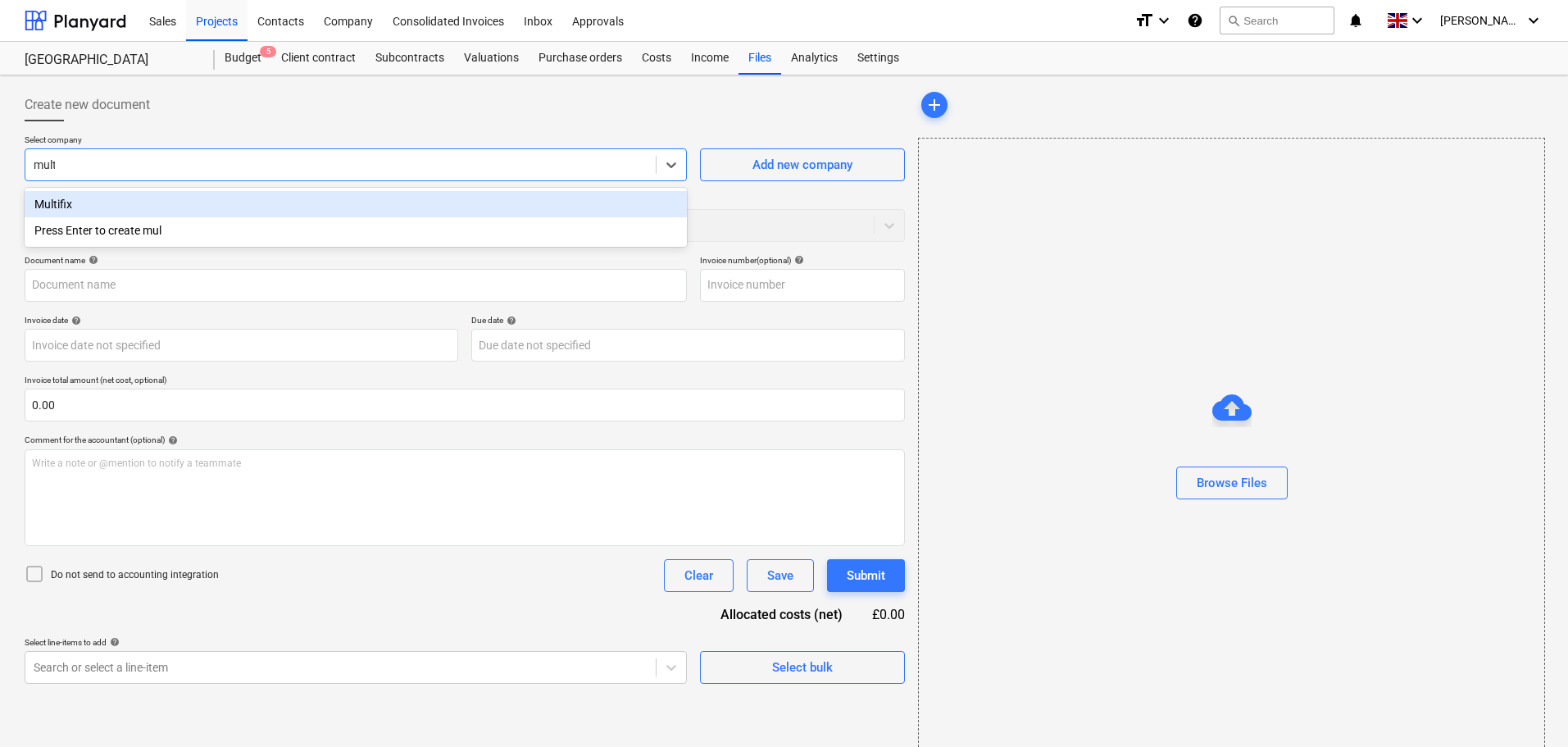
type input "multi"
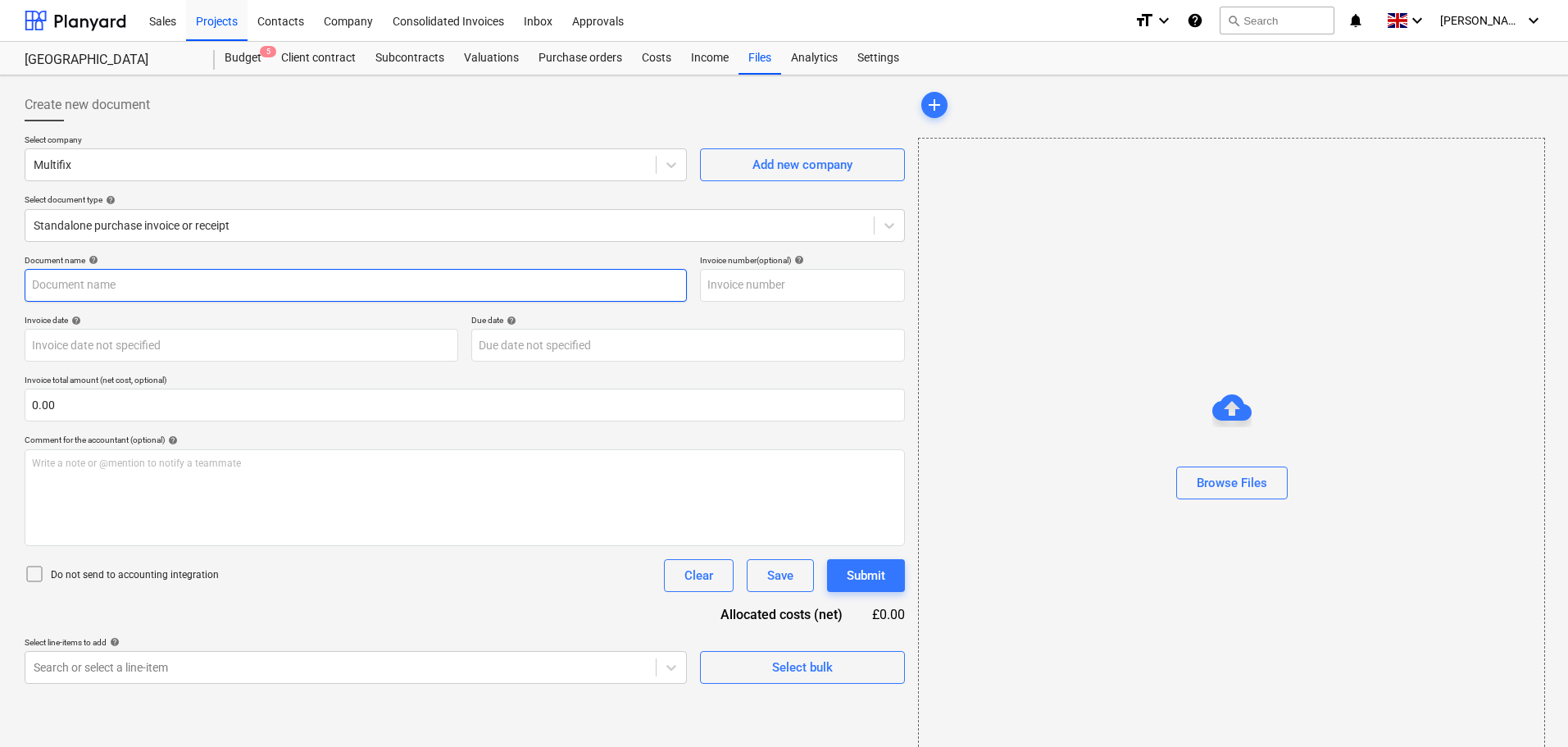
click at [105, 287] on input "text" at bounding box center [356, 285] width 662 height 33
paste input "IN617873"
type input "IN617873"
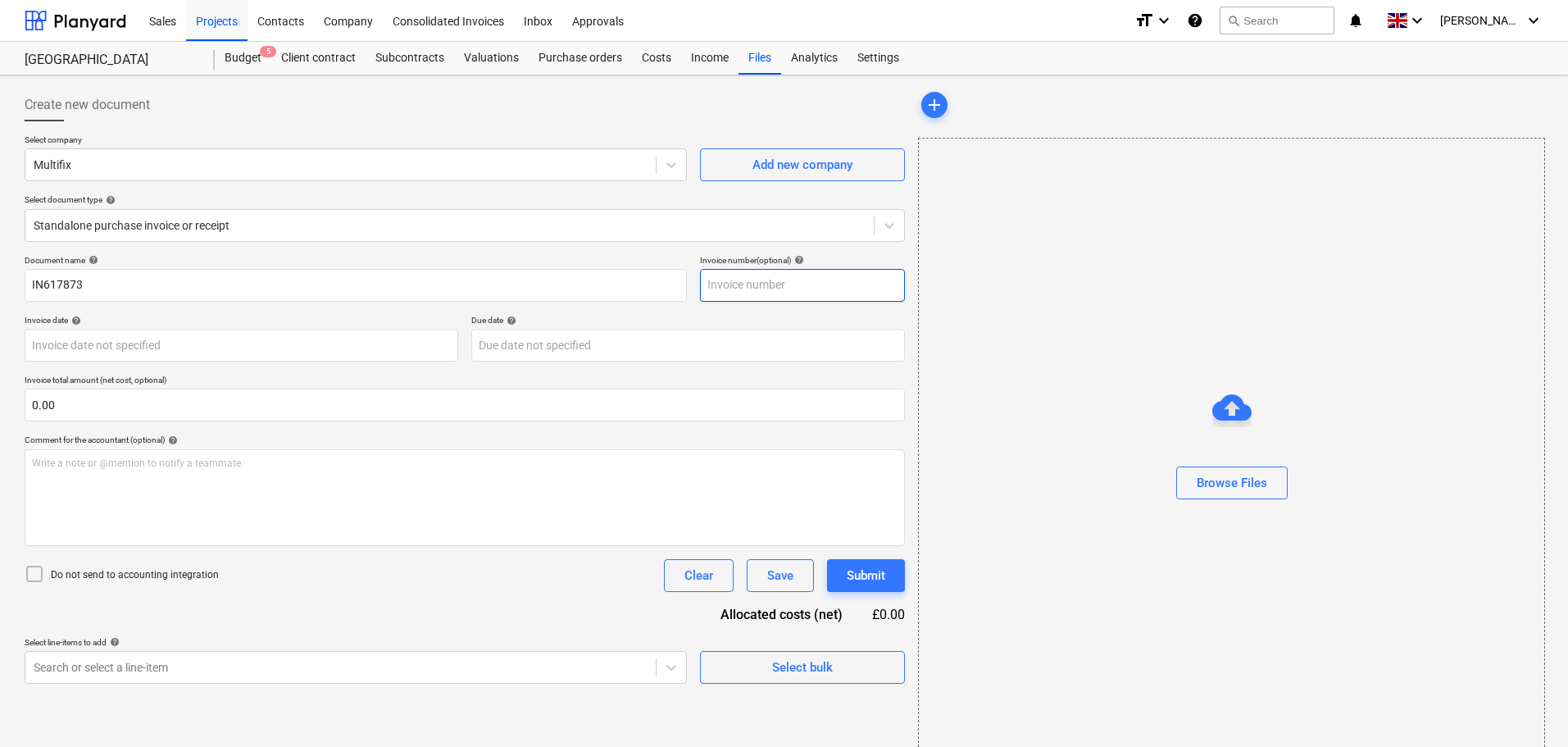
click at [725, 279] on input "text" at bounding box center [801, 285] width 205 height 33
paste input "IN617873"
type input "IN617873"
click at [1222, 474] on div "Browse Files" at bounding box center [1231, 483] width 71 height 21
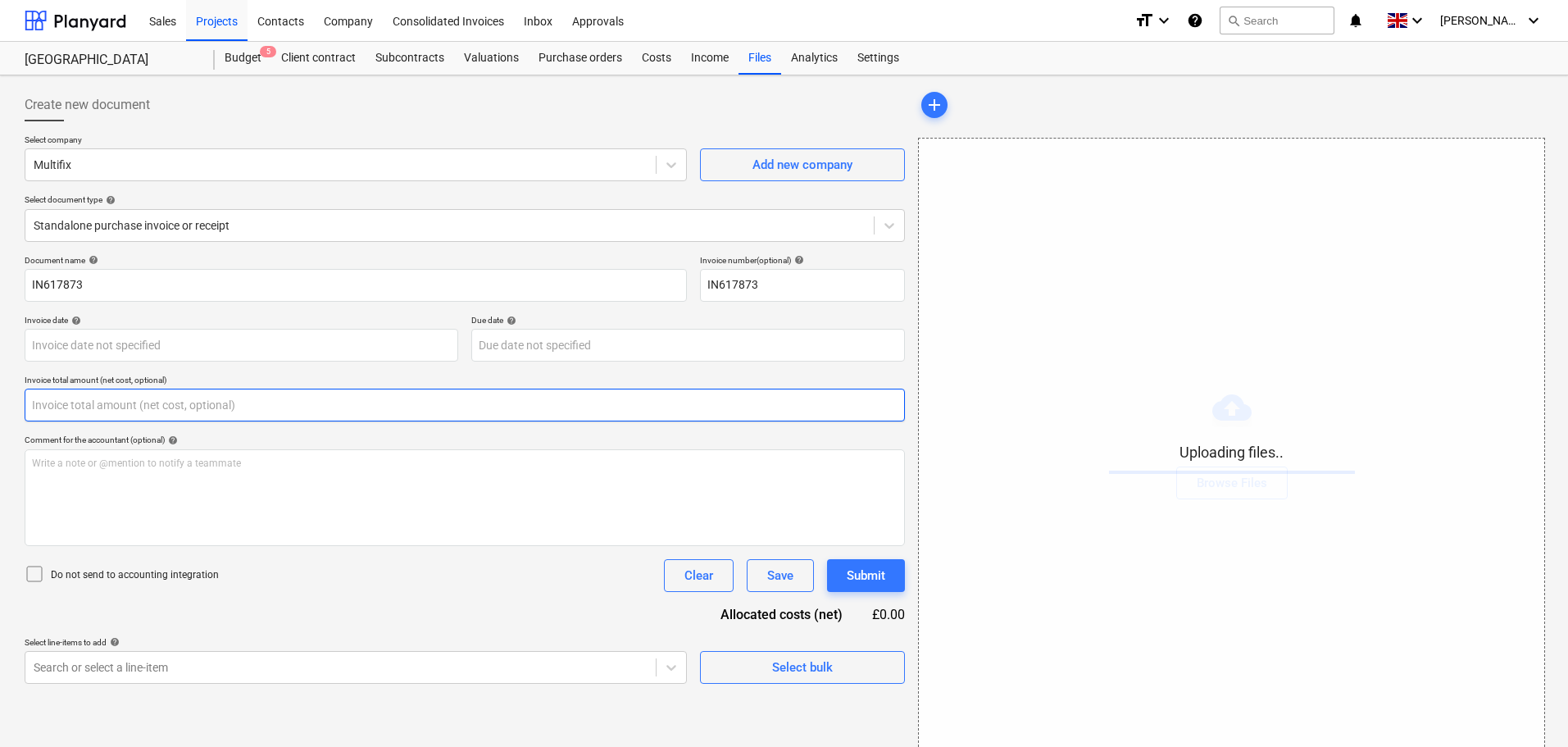
click at [82, 408] on input "text" at bounding box center [465, 405] width 880 height 33
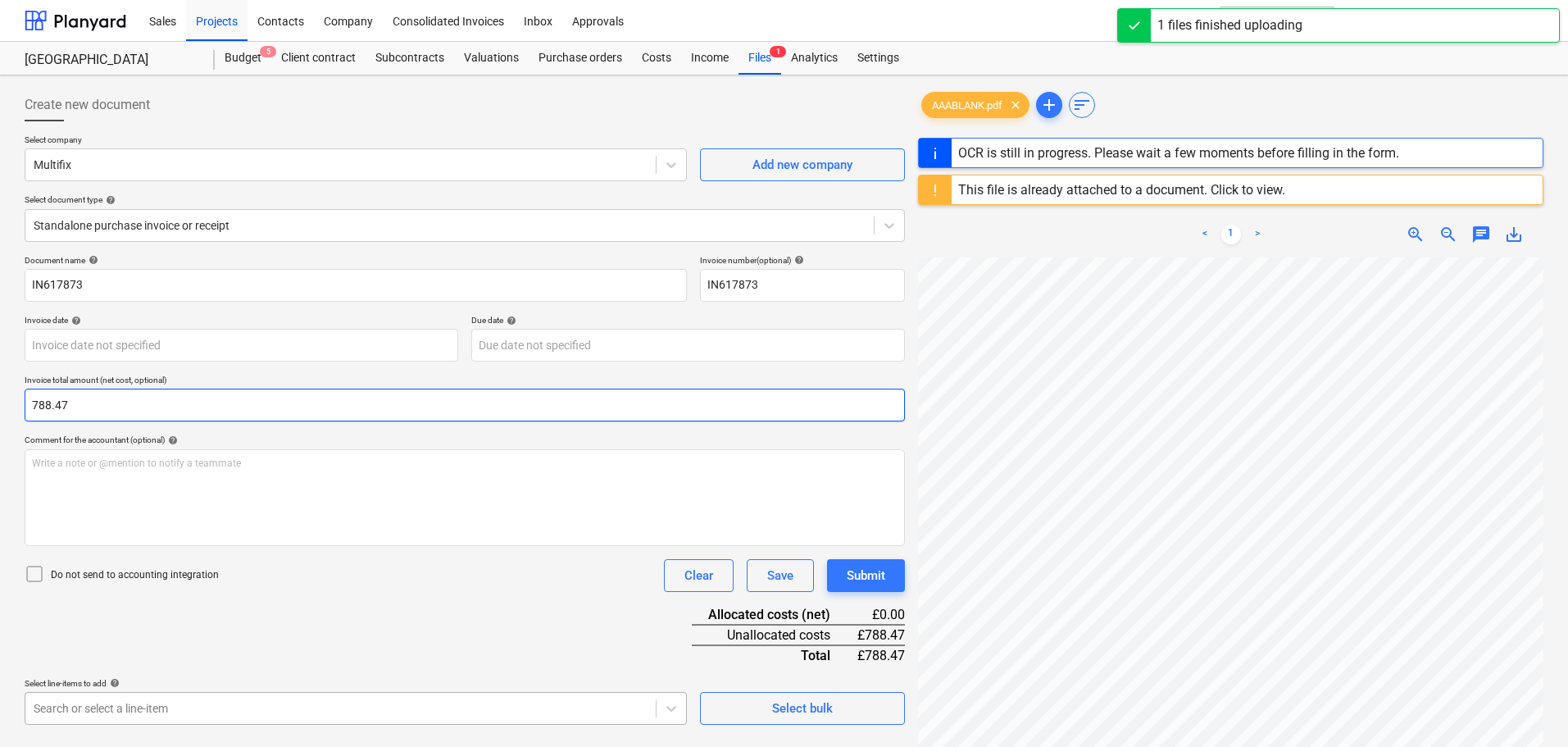
type input "788.47"
click at [102, 717] on body "Sales Projects Contacts Company Consolidated Invoices Inbox Approvals format_si…" at bounding box center [784, 374] width 1568 height 747
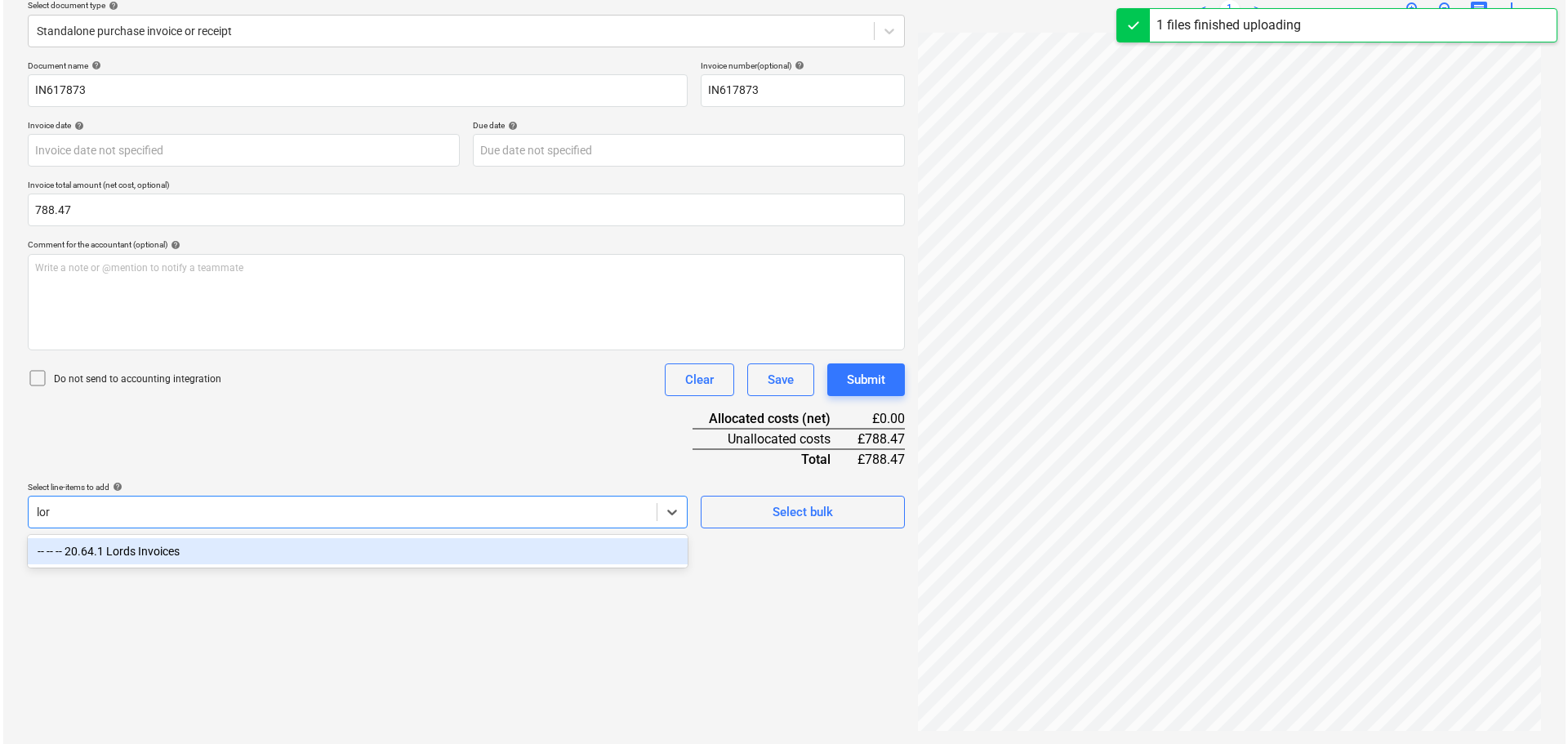
scroll to position [193, 0]
type input "lord"
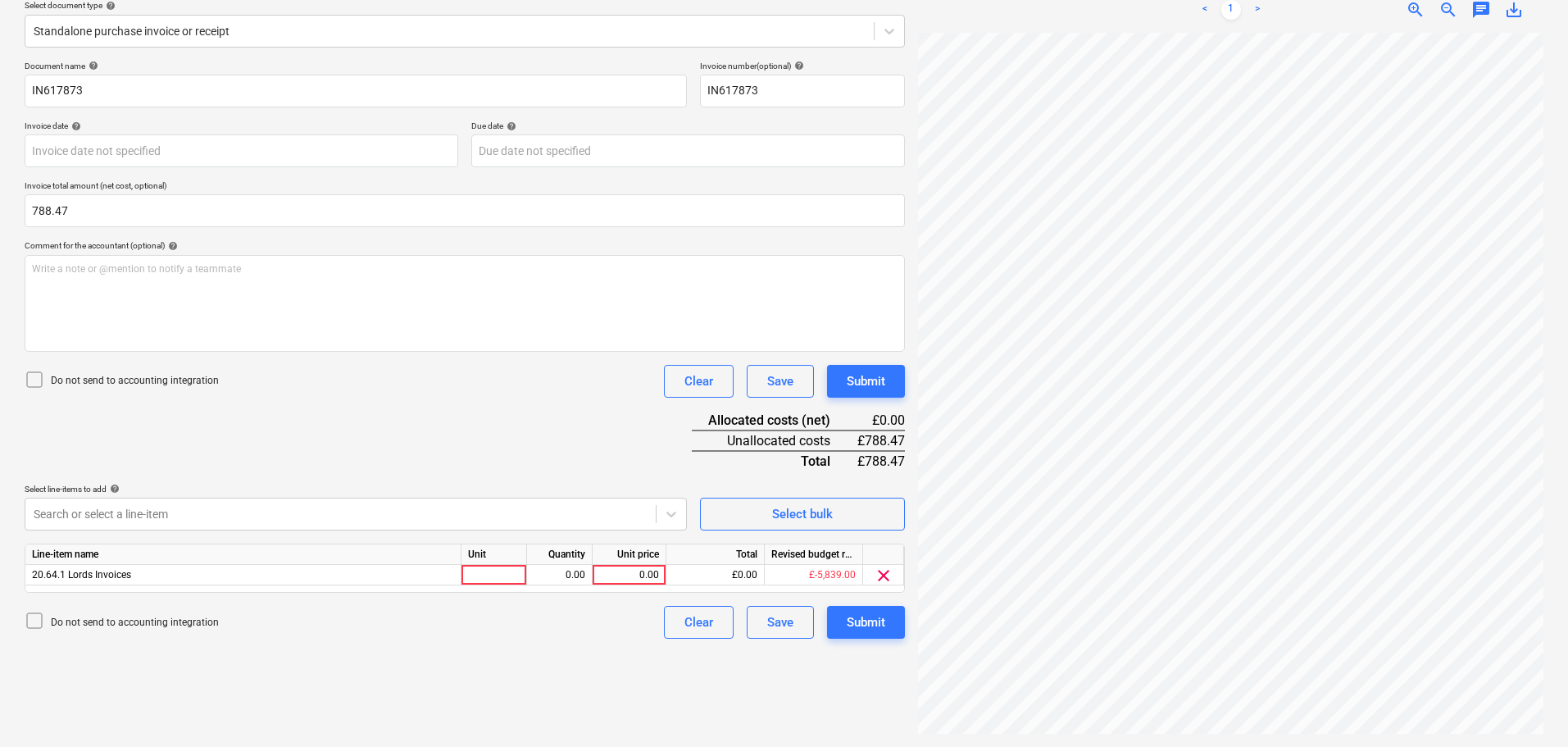
drag, startPoint x: 315, startPoint y: 417, endPoint x: 667, endPoint y: 633, distance: 413.0
click at [318, 417] on div "Document name help IN617873 Invoice number (optional) help IN617873 Invoice dat…" at bounding box center [465, 349] width 880 height 578
click at [628, 574] on div "0.00" at bounding box center [629, 575] width 60 height 21
type input "788.47"
click at [870, 382] on div "Submit" at bounding box center [866, 382] width 38 height 21
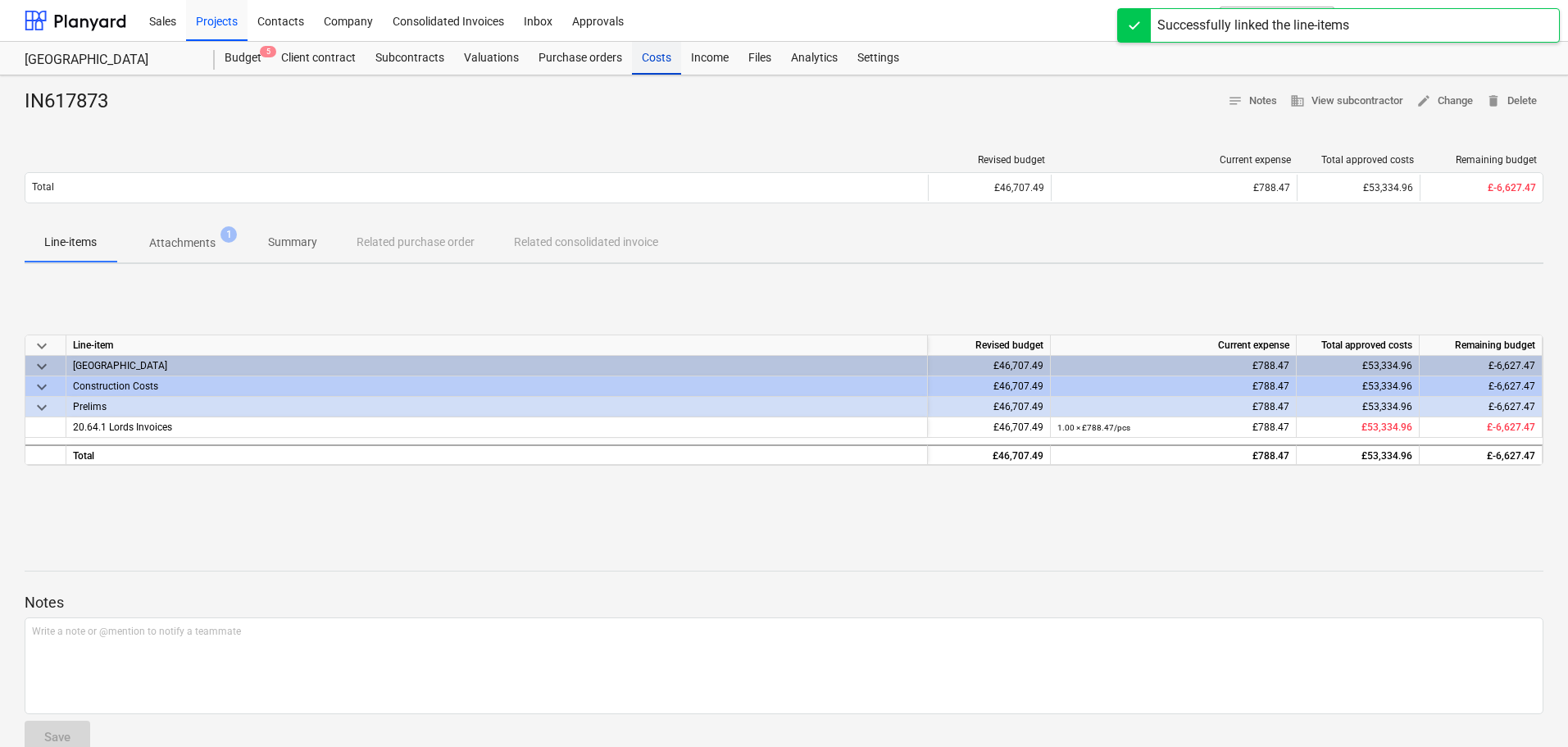
click at [647, 65] on div "Costs" at bounding box center [656, 58] width 49 height 33
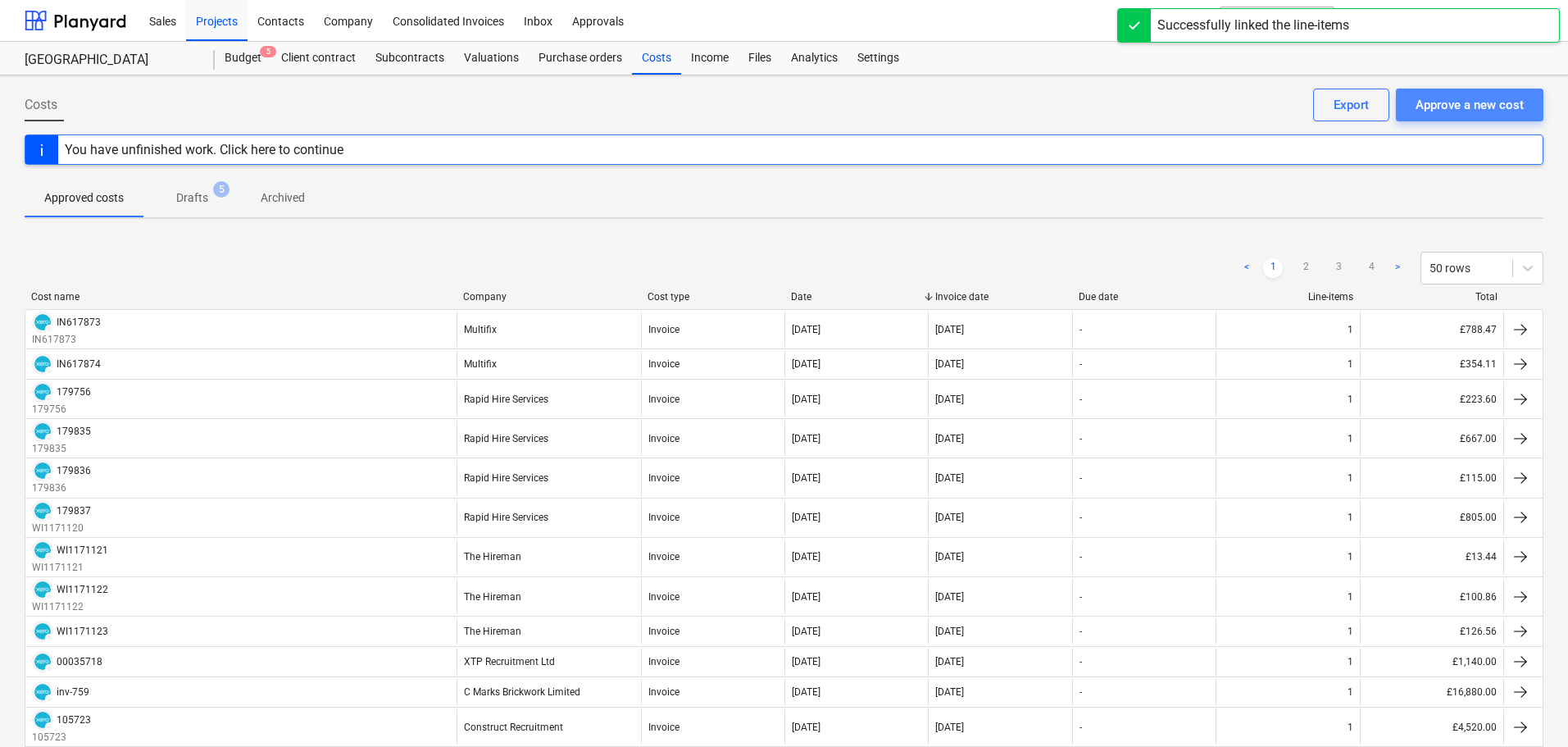
click at [1447, 111] on div "Approve a new cost" at bounding box center [1469, 105] width 108 height 21
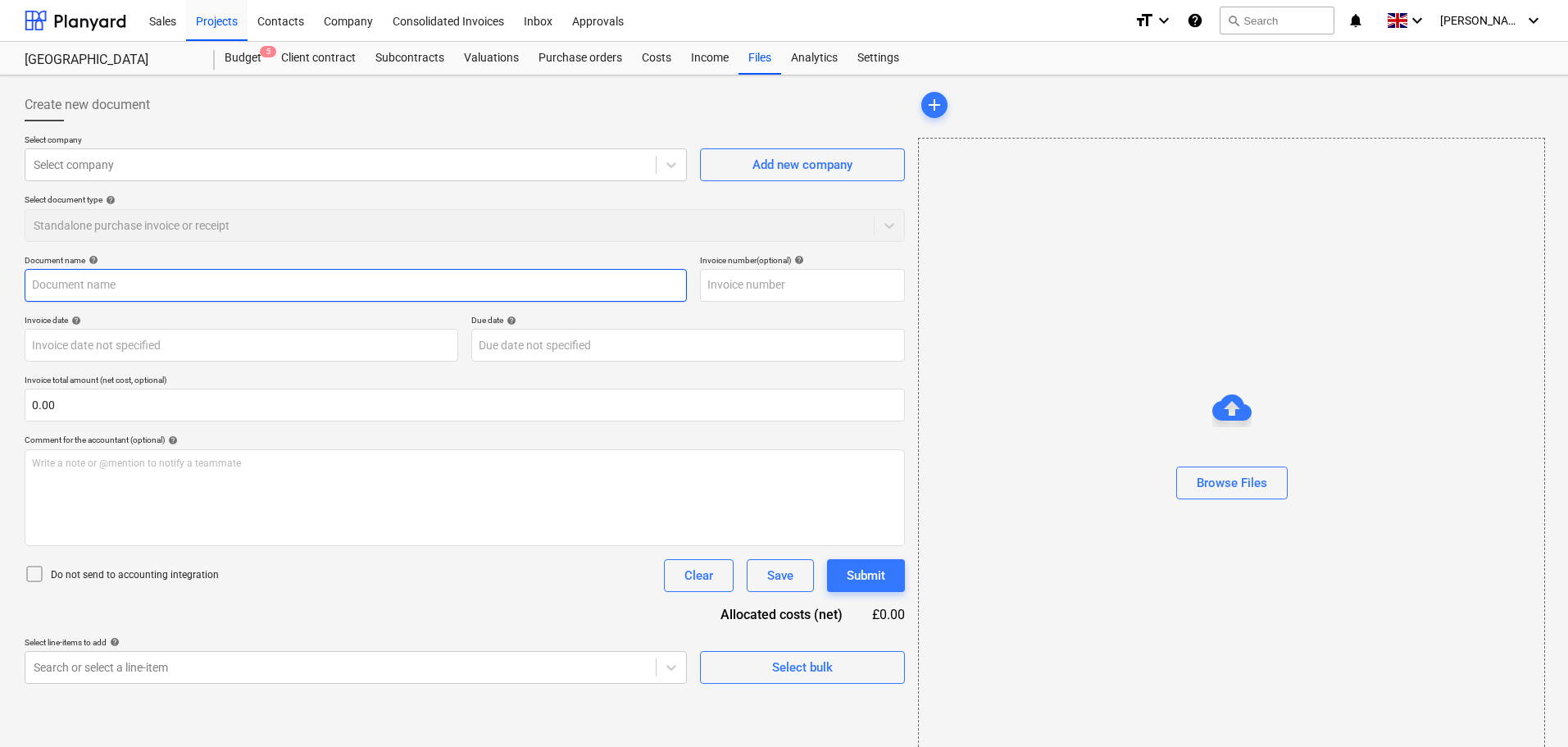
click at [85, 285] on input "text" at bounding box center [356, 285] width 662 height 33
paste input "IN617872"
type input "IN617872"
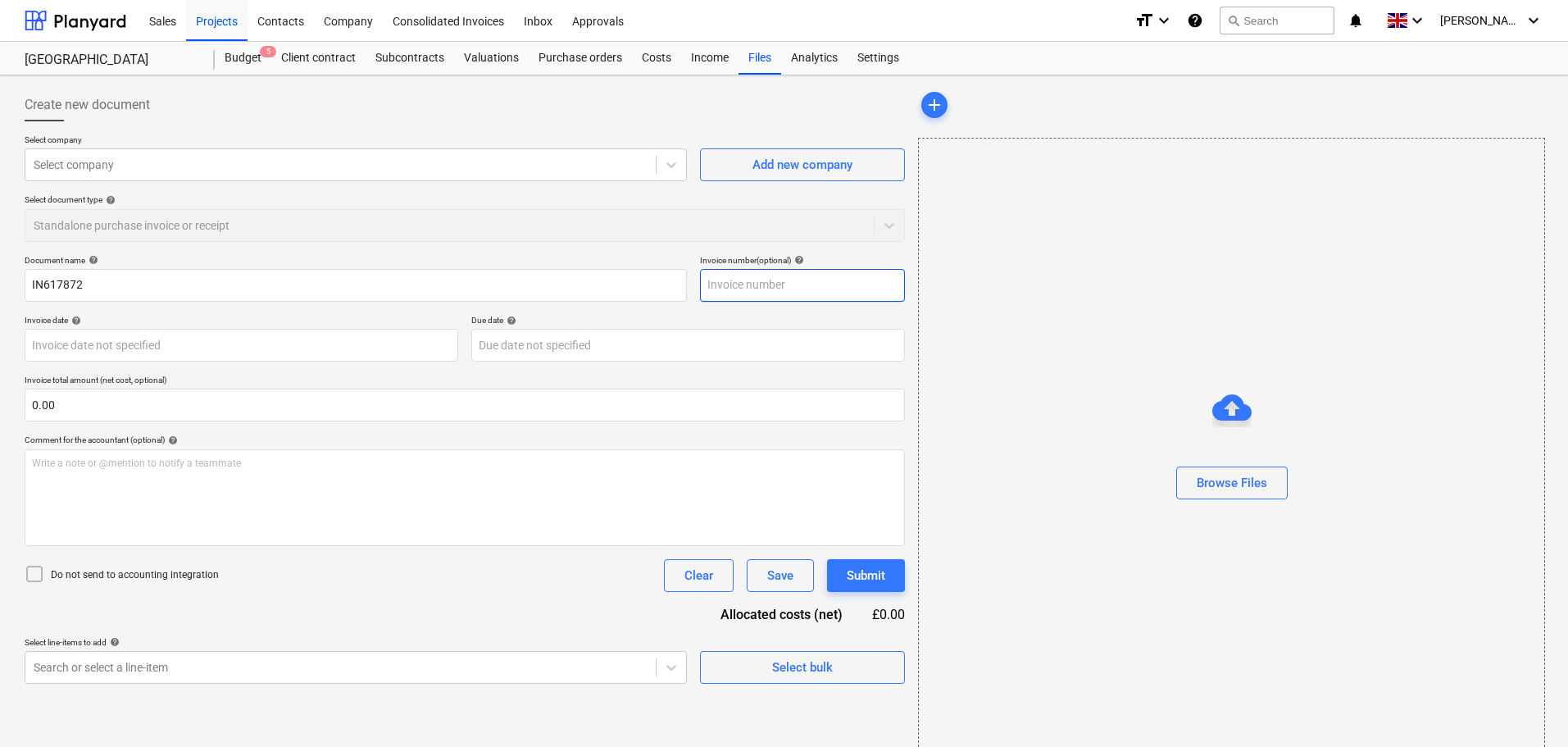
drag, startPoint x: 774, startPoint y: 282, endPoint x: 491, endPoint y: 287, distance: 283.0
click at [773, 282] on input "text" at bounding box center [801, 285] width 205 height 33
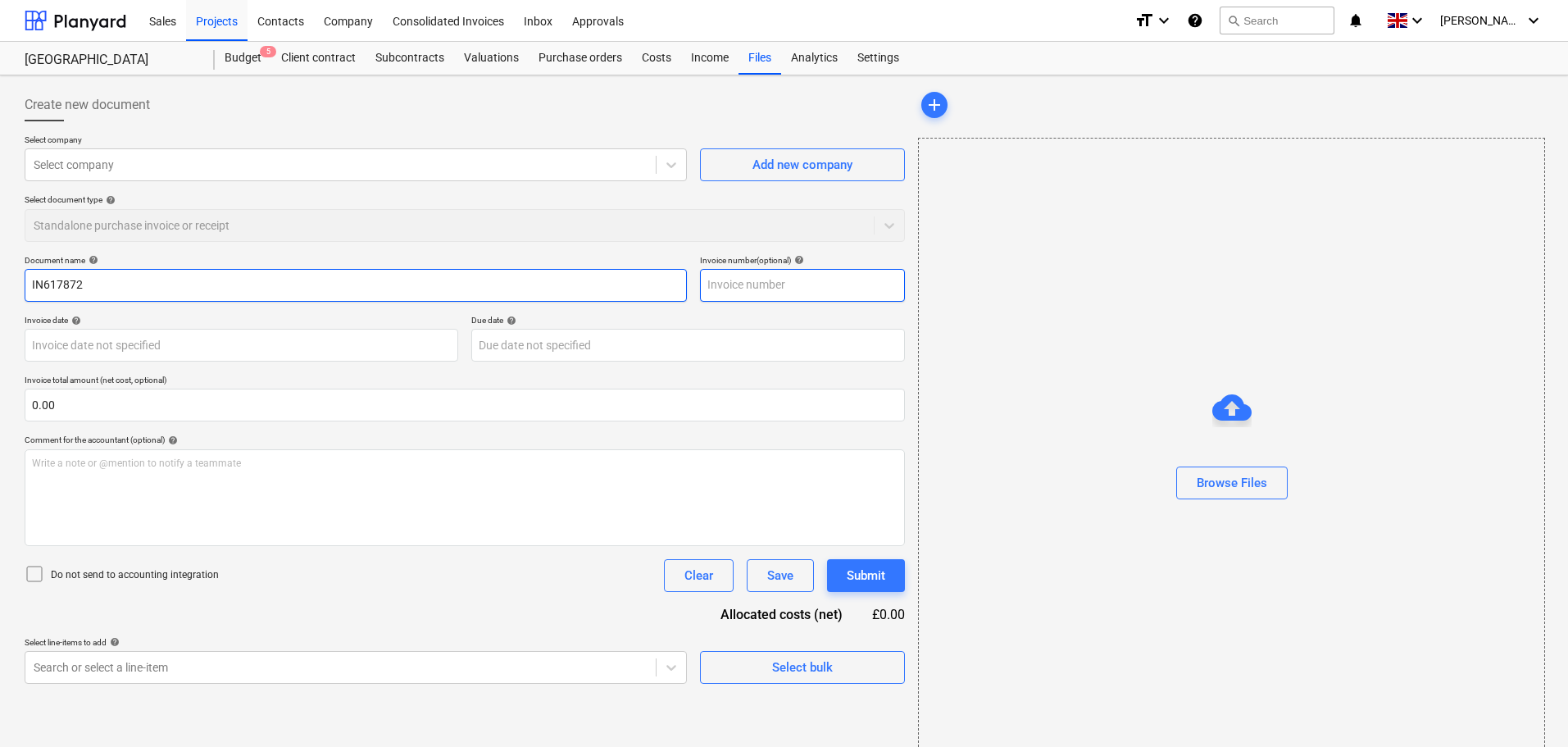
paste input "IN617872"
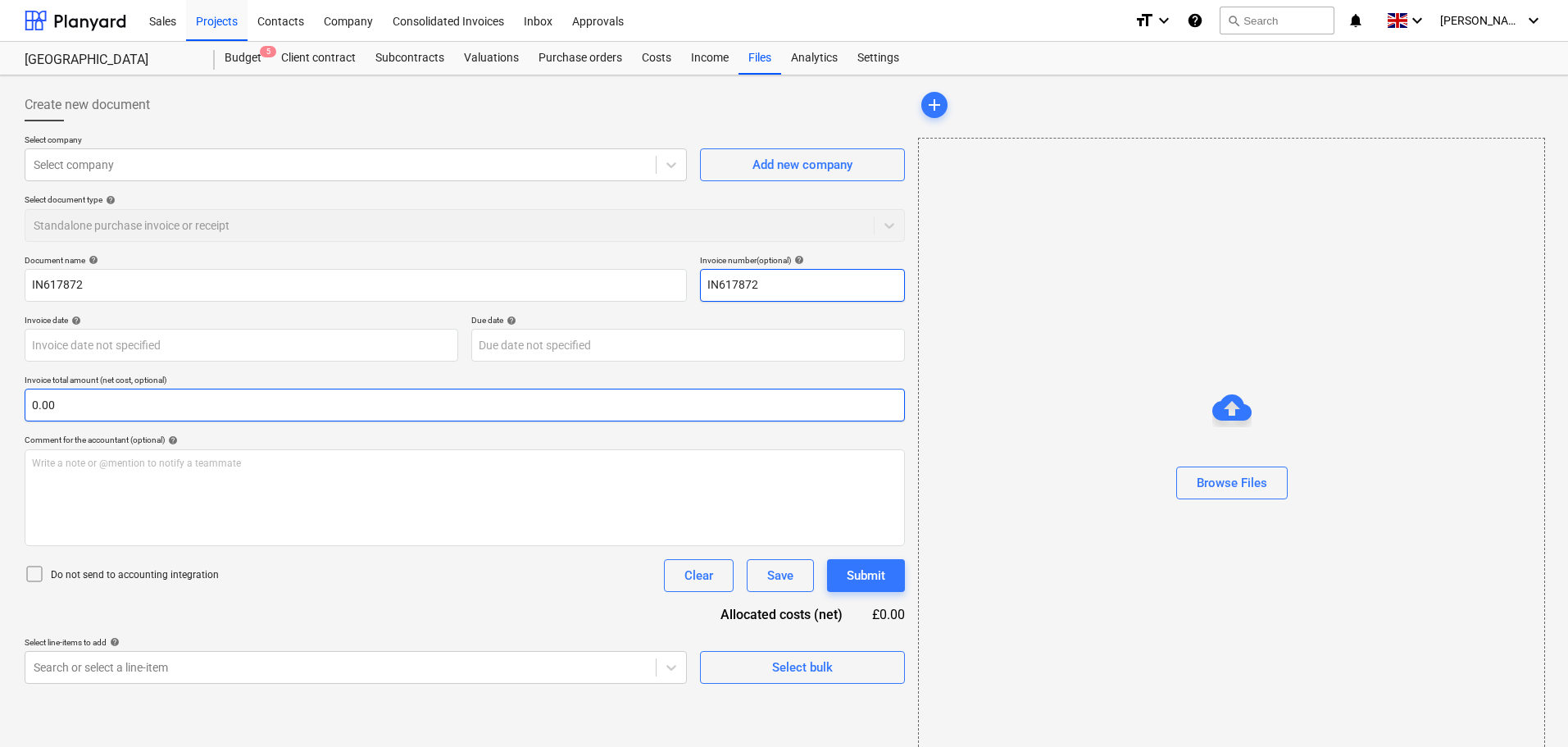
type input "IN617872"
click at [78, 406] on input "text" at bounding box center [465, 405] width 880 height 33
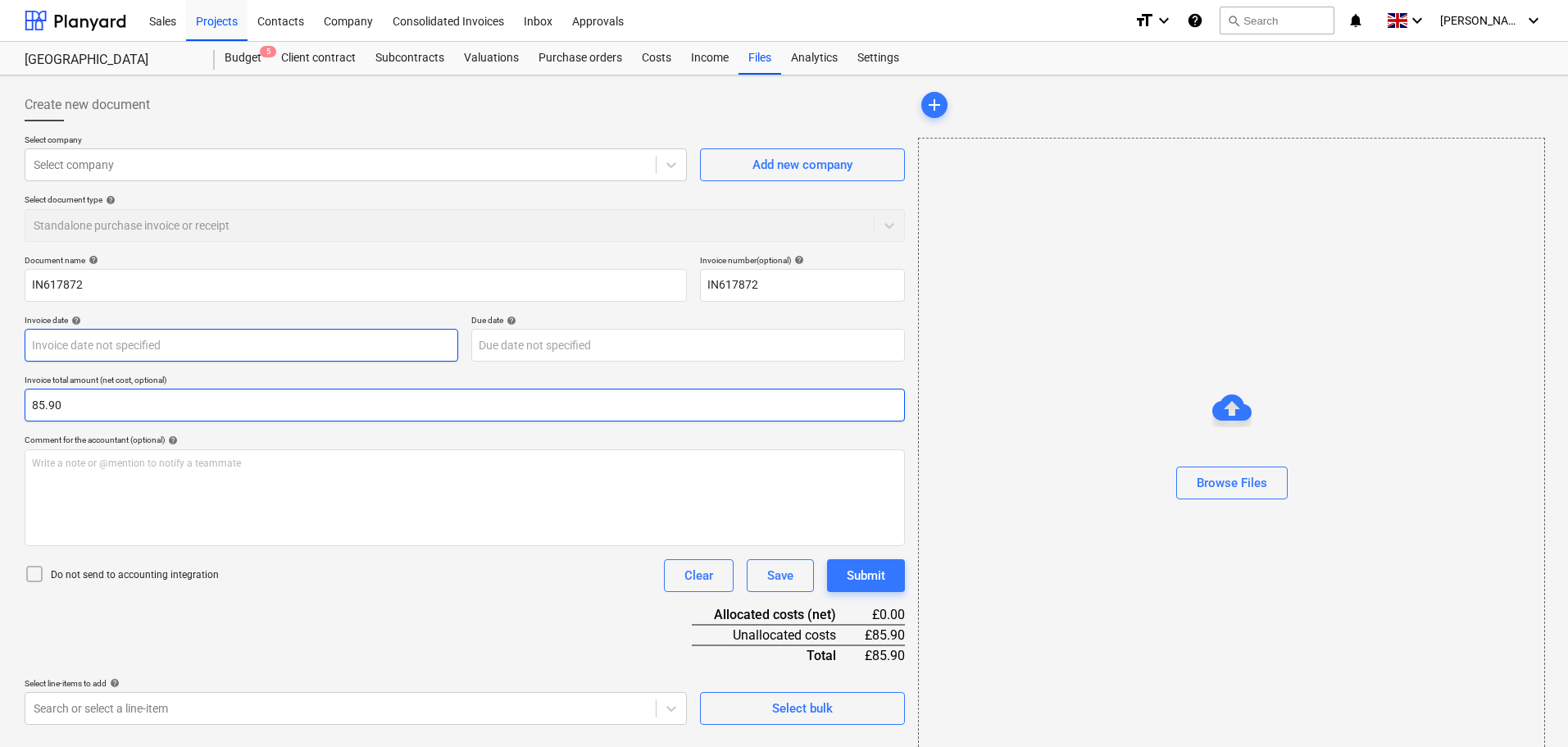
type input "85.90"
click at [105, 343] on body "Sales Projects Contacts Company Consolidated Invoices Inbox Approvals format_si…" at bounding box center [784, 374] width 1568 height 747
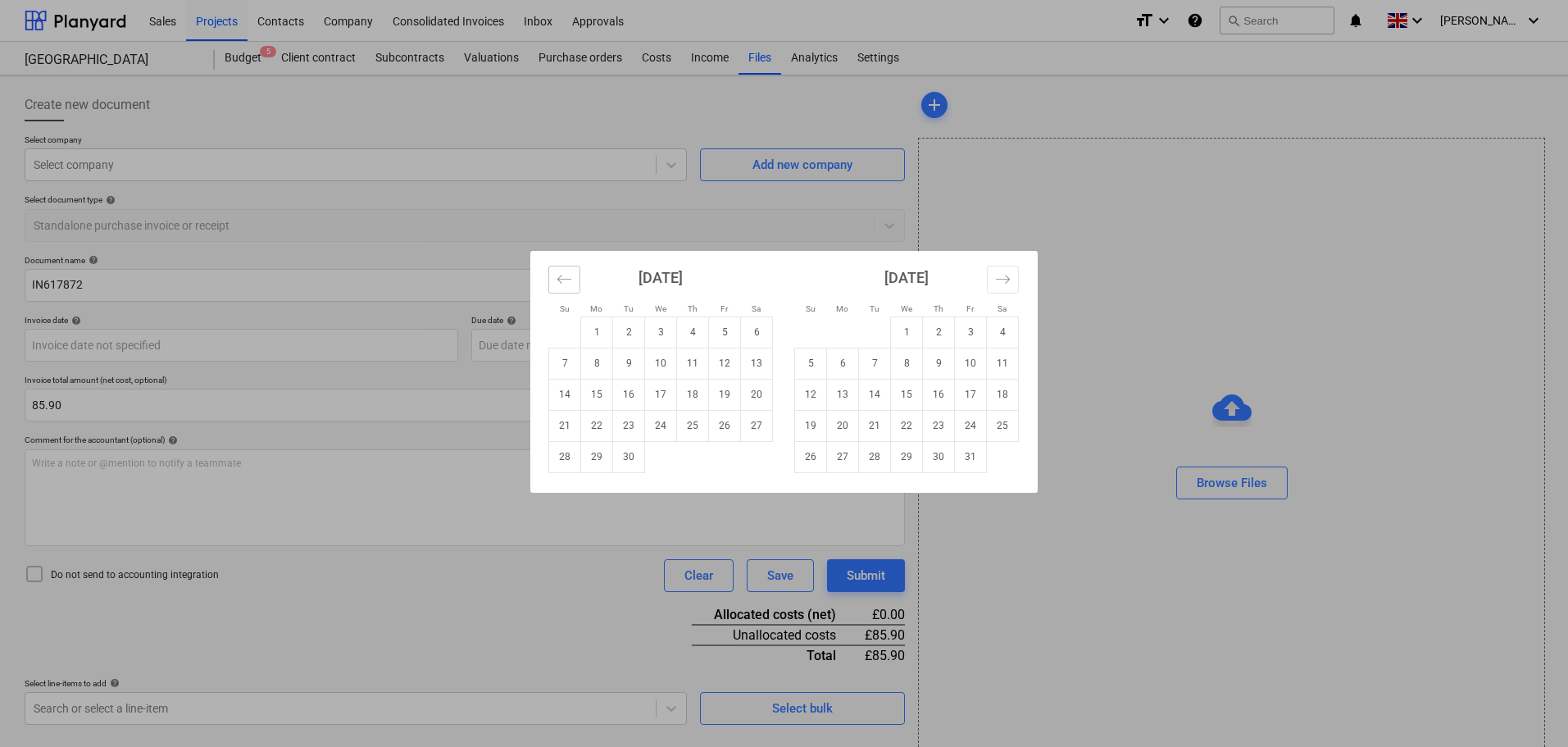
click at [559, 278] on icon "Move backward to switch to the previous month." at bounding box center [565, 278] width 14 height 8
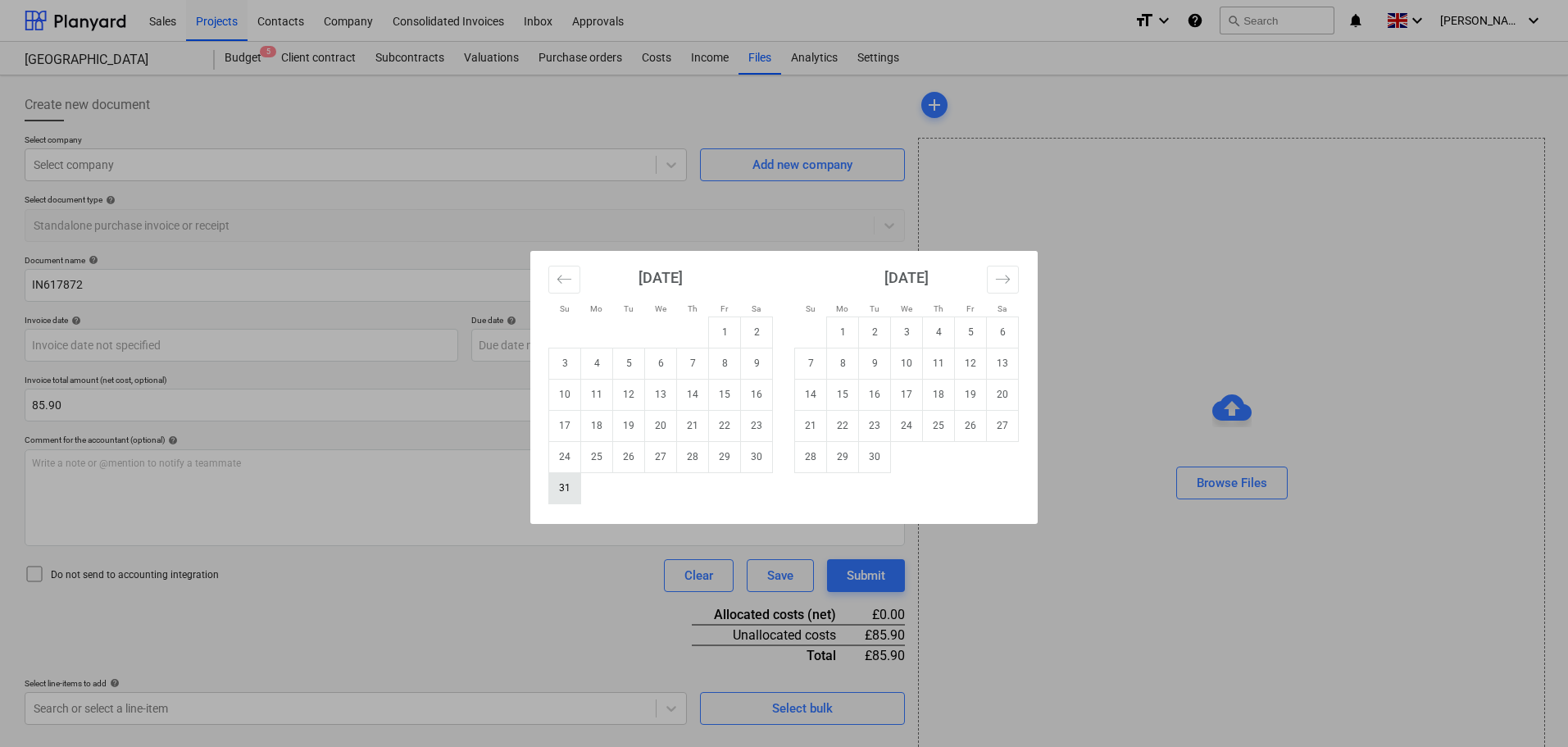
click at [560, 491] on td "31" at bounding box center [566, 487] width 32 height 31
type input "[DATE]"
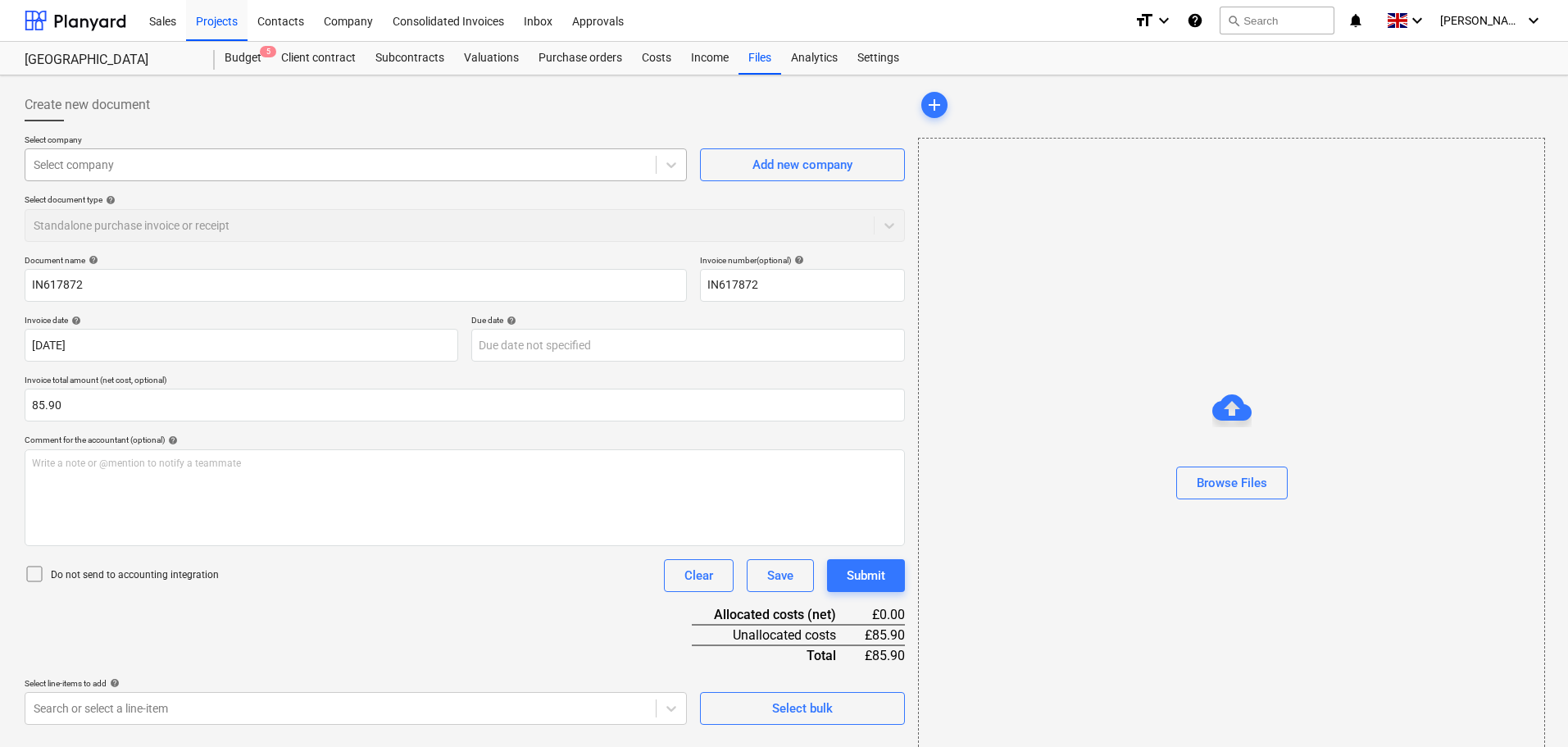
click at [134, 159] on div at bounding box center [340, 164] width 614 height 16
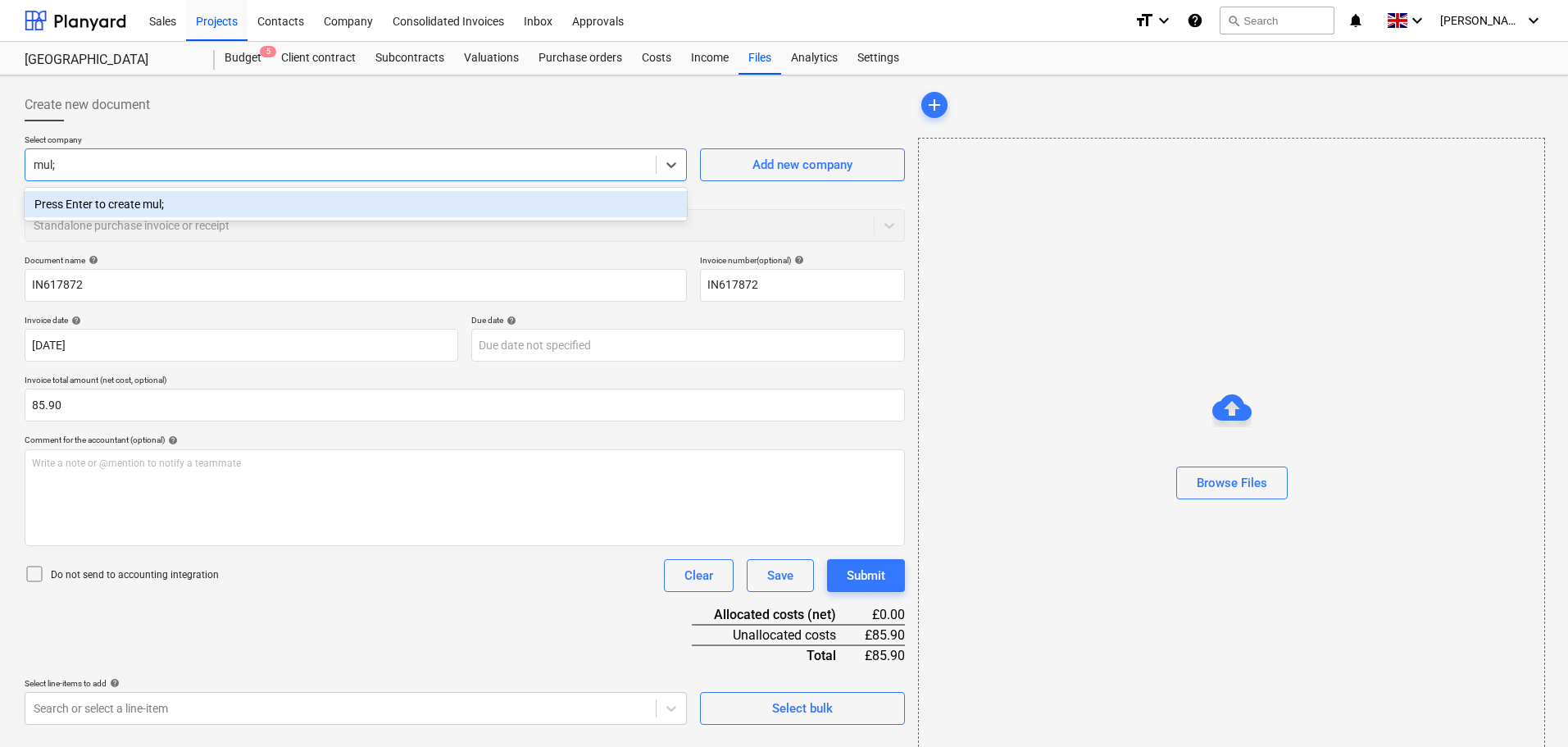
type input "mul"
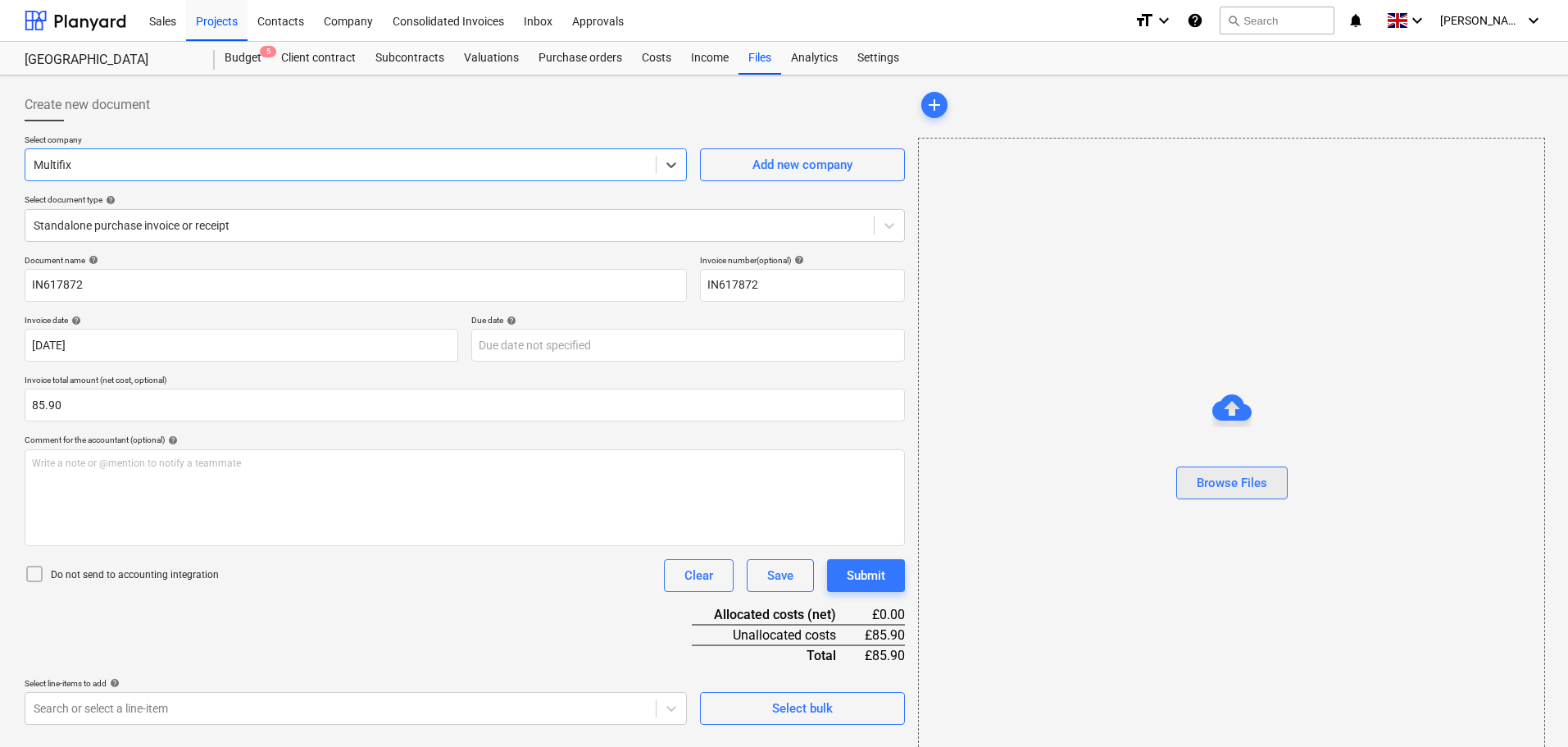
click at [1198, 480] on div "Browse Files" at bounding box center [1231, 483] width 71 height 21
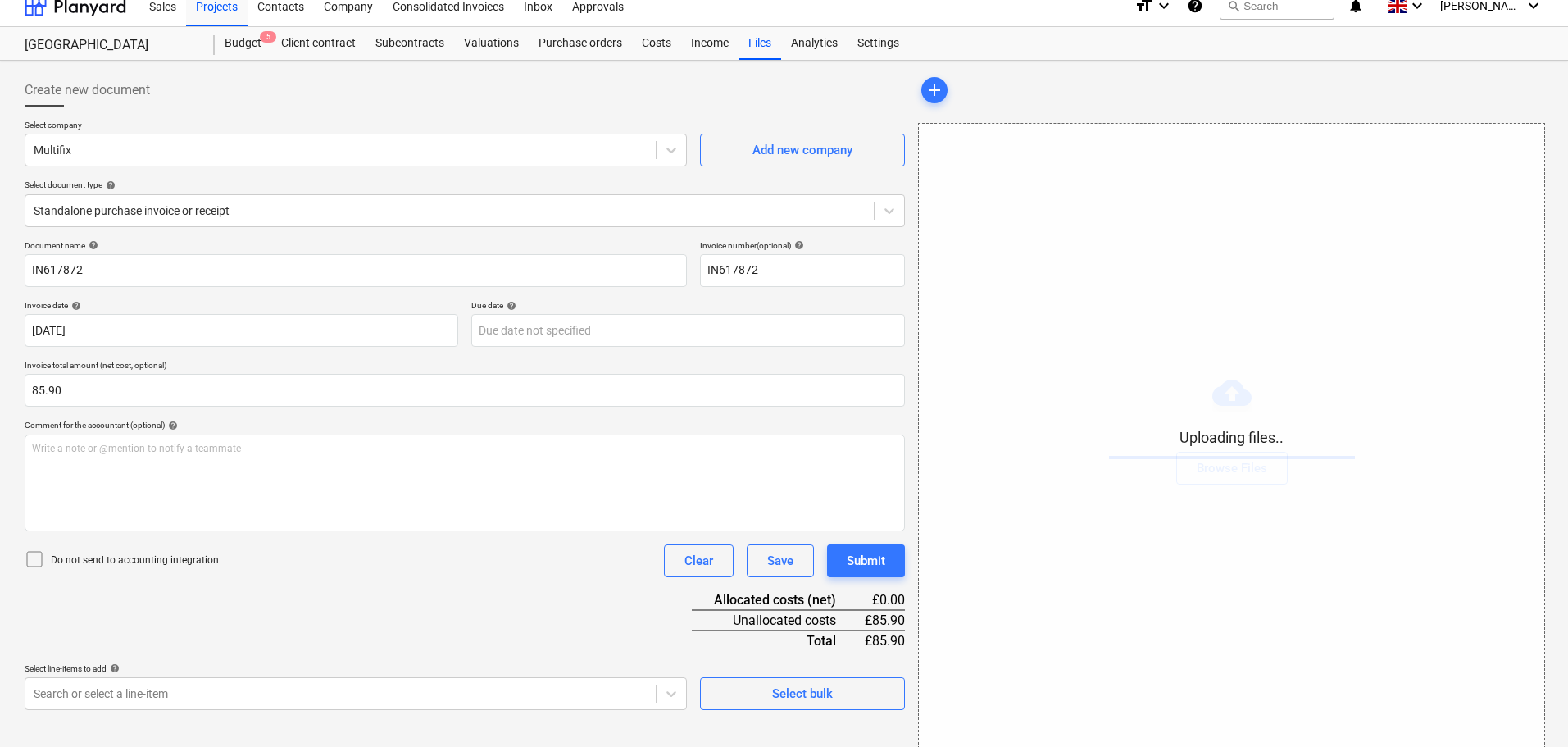
scroll to position [29, 0]
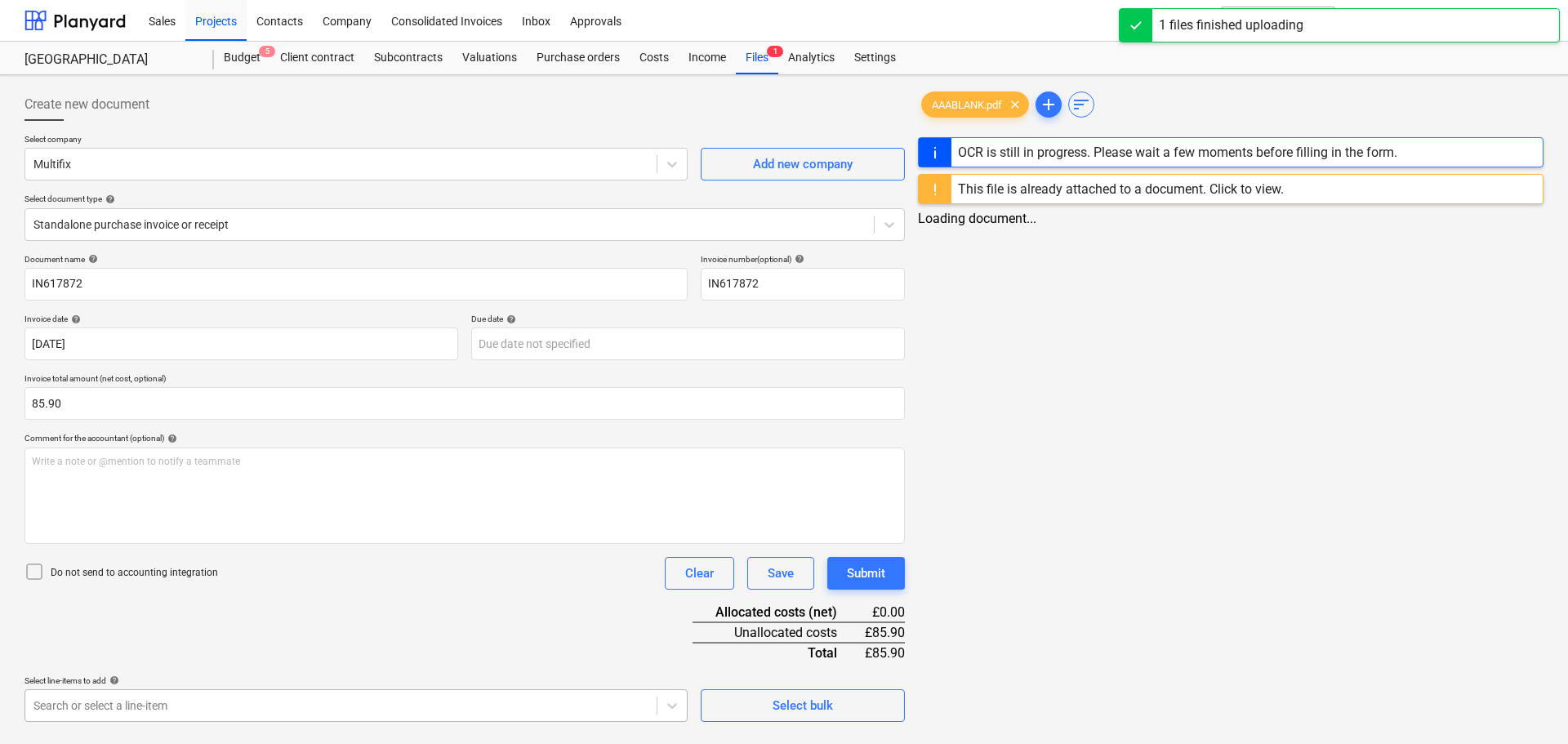
click at [157, 676] on div "Select line-items to add help" at bounding box center [356, 681] width 663 height 11
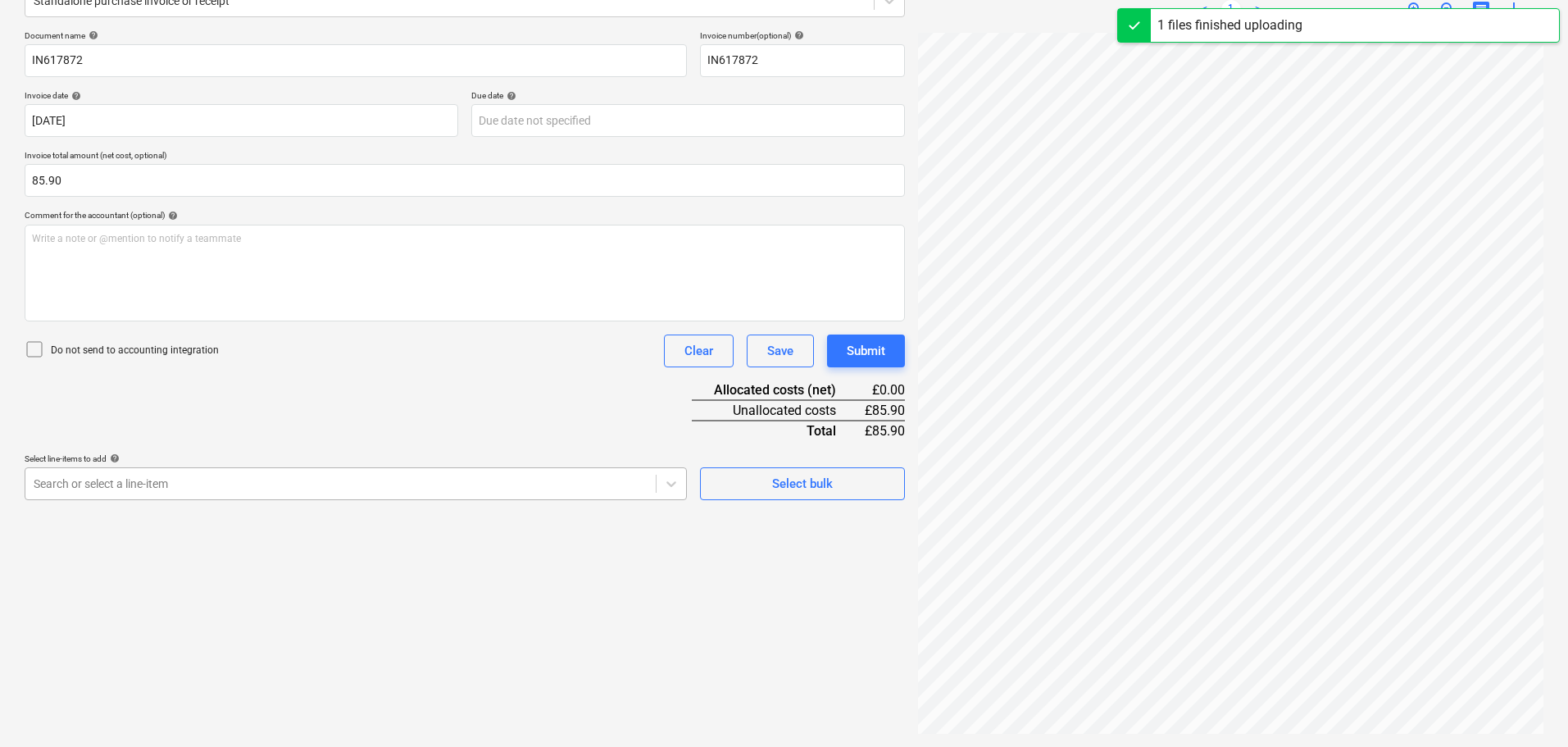
click at [158, 522] on body "Sales Projects Contacts Company Consolidated Invoices Inbox Approvals format_si…" at bounding box center [784, 149] width 1568 height 747
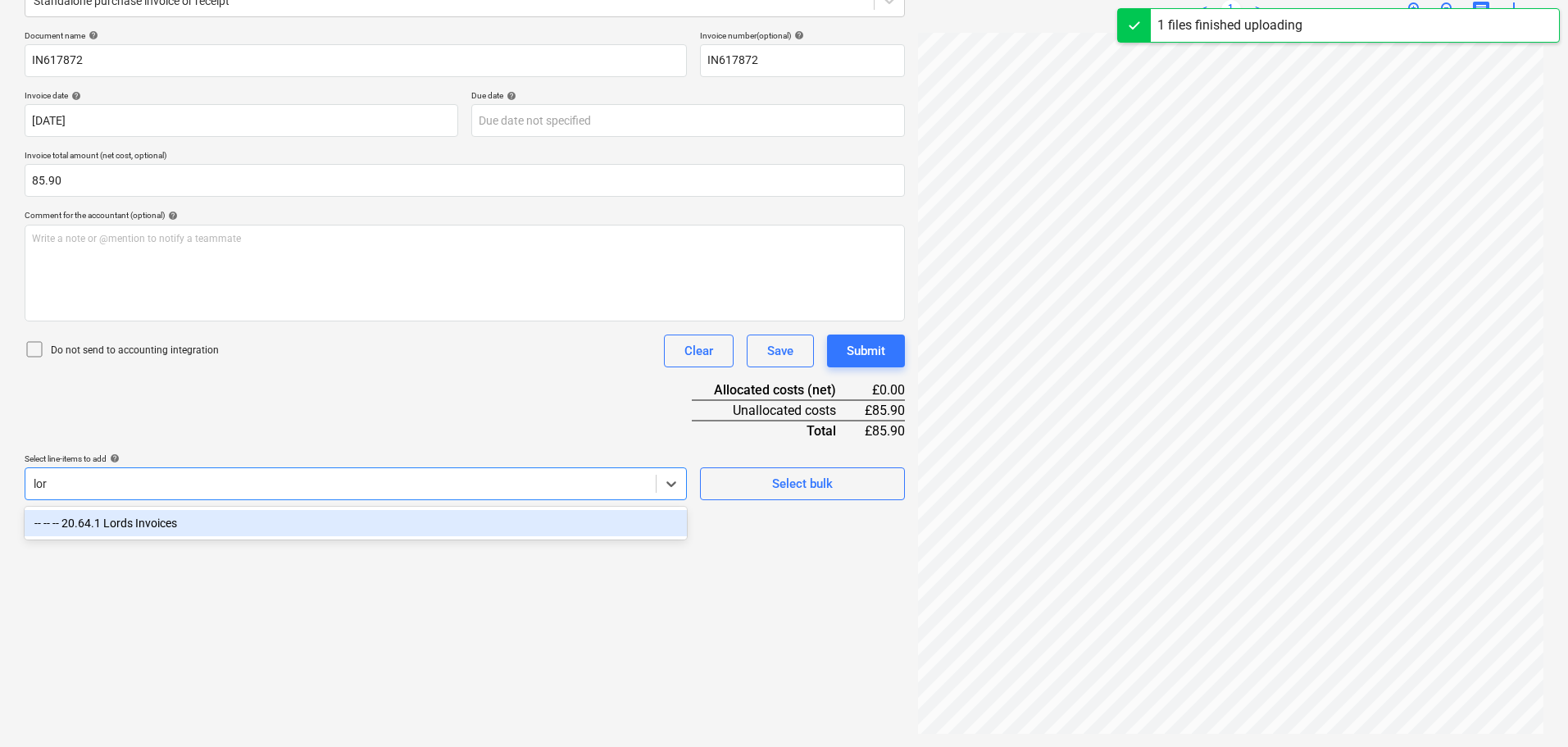
scroll to position [224, 0]
type input "lord"
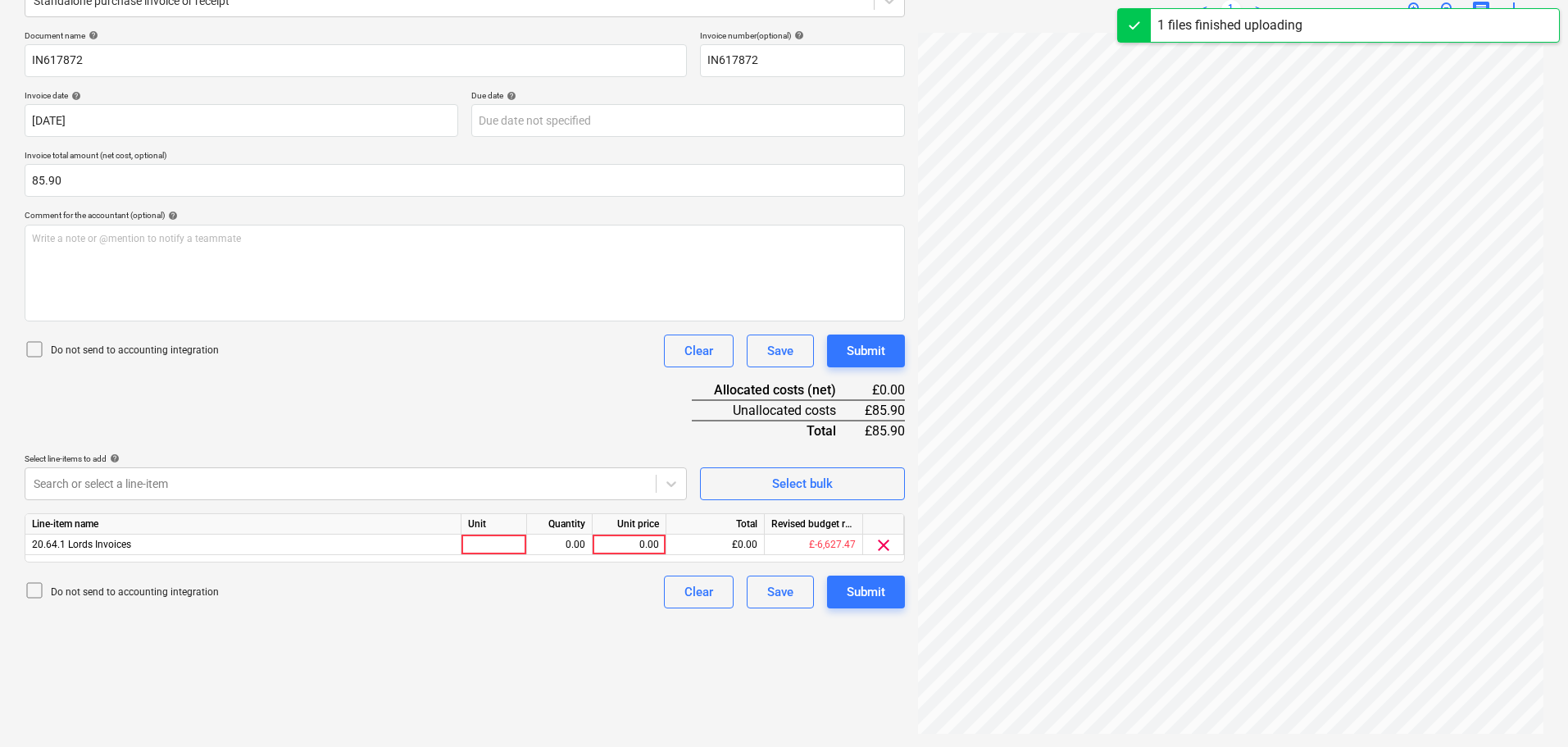
click at [382, 394] on div "Document name help IN617872 Invoice number (optional) help IN617872 Invoice dat…" at bounding box center [465, 319] width 880 height 578
click at [618, 541] on div "0.00" at bounding box center [629, 544] width 60 height 21
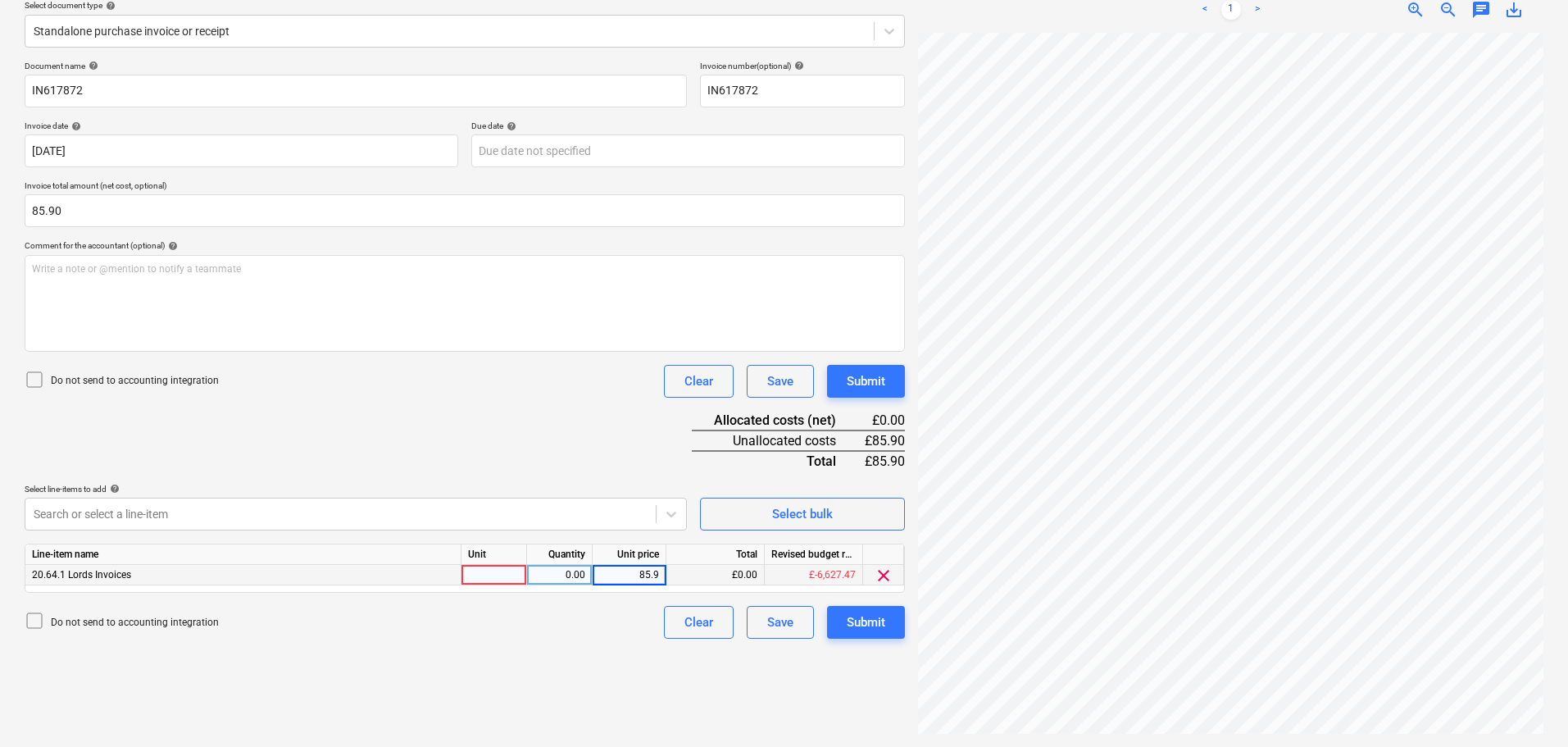
type input "85.90"
click at [878, 380] on div "Submit" at bounding box center [866, 382] width 38 height 21
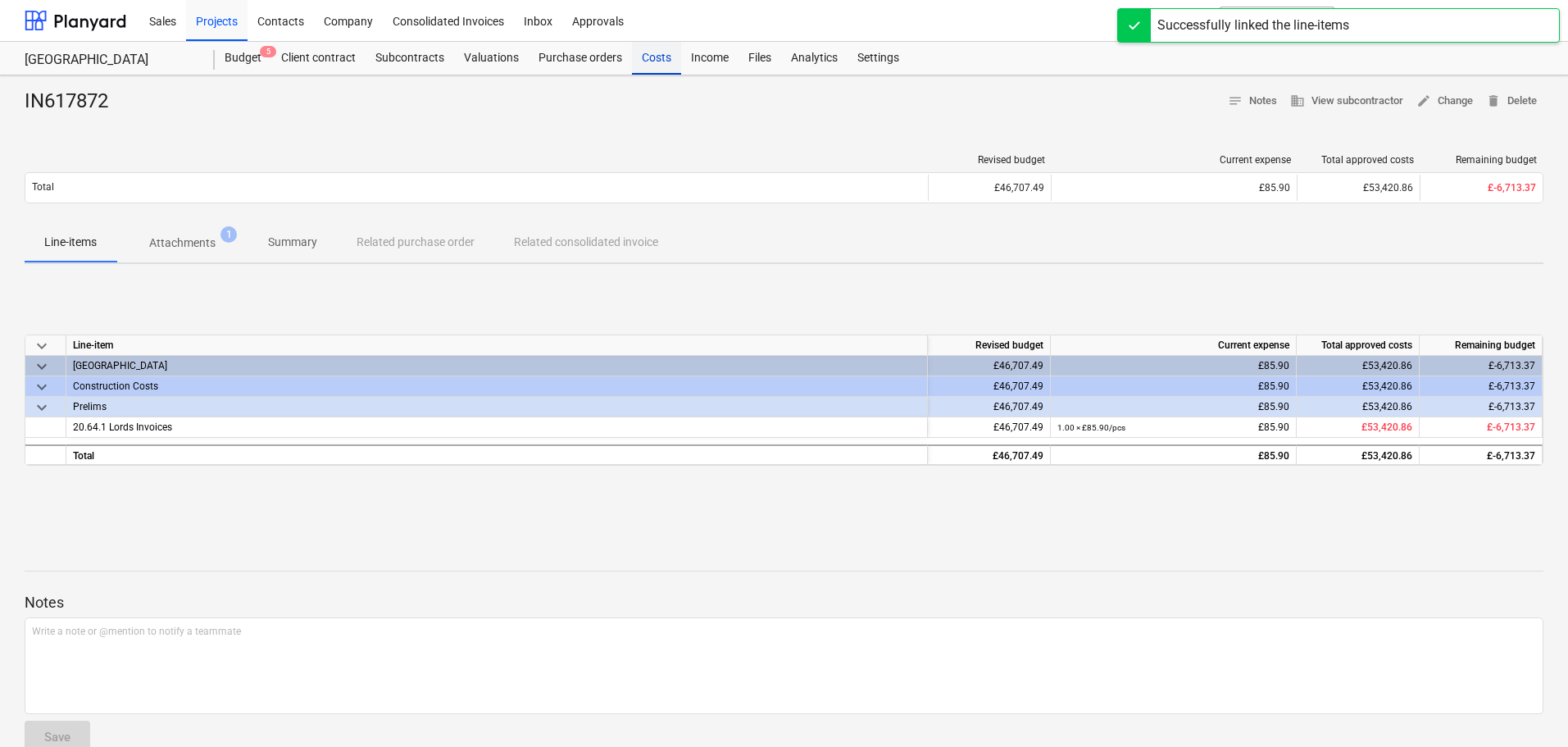
click at [640, 50] on div "Costs" at bounding box center [656, 58] width 49 height 33
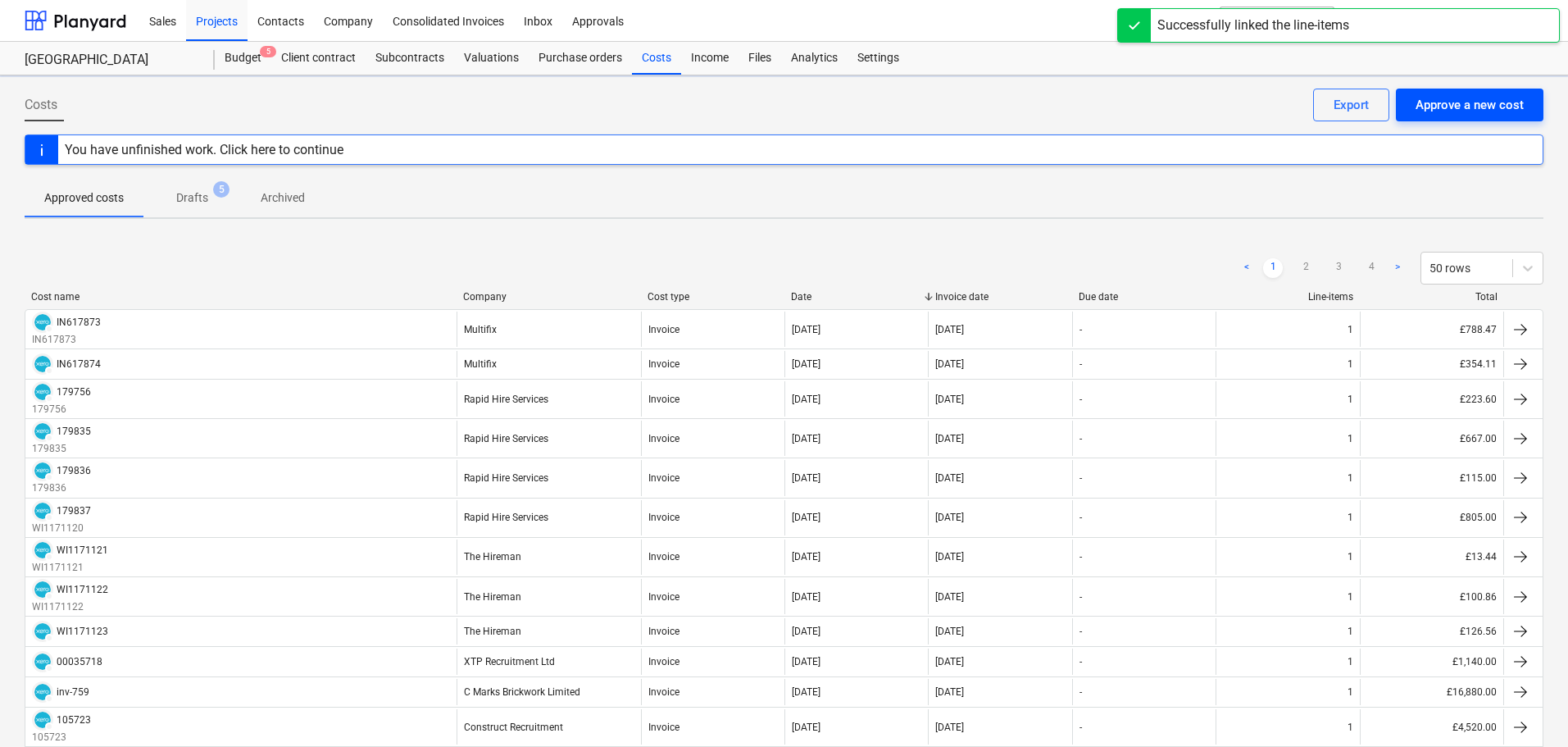
click at [1491, 108] on div "Approve a new cost" at bounding box center [1469, 105] width 108 height 21
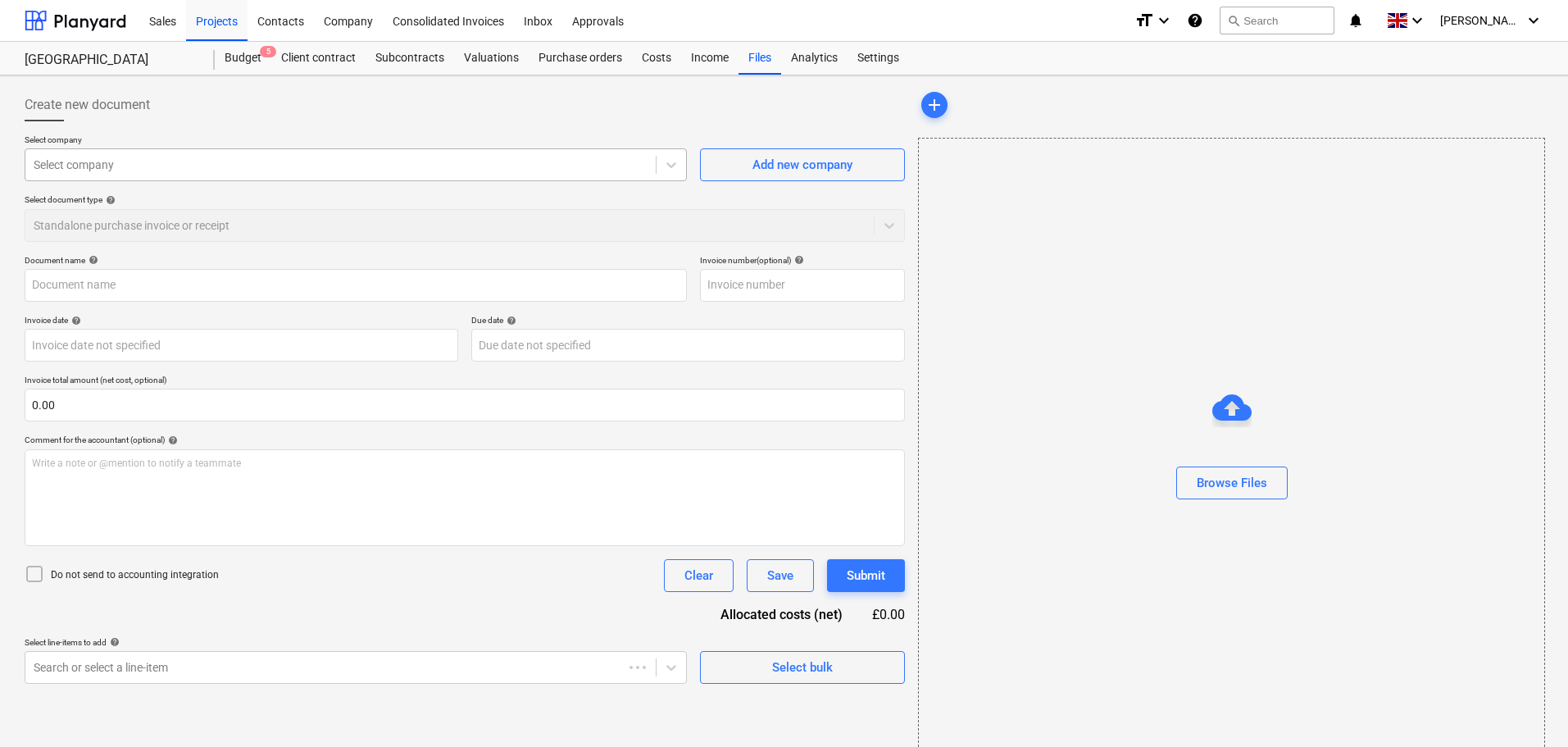
click at [139, 165] on div at bounding box center [340, 164] width 614 height 16
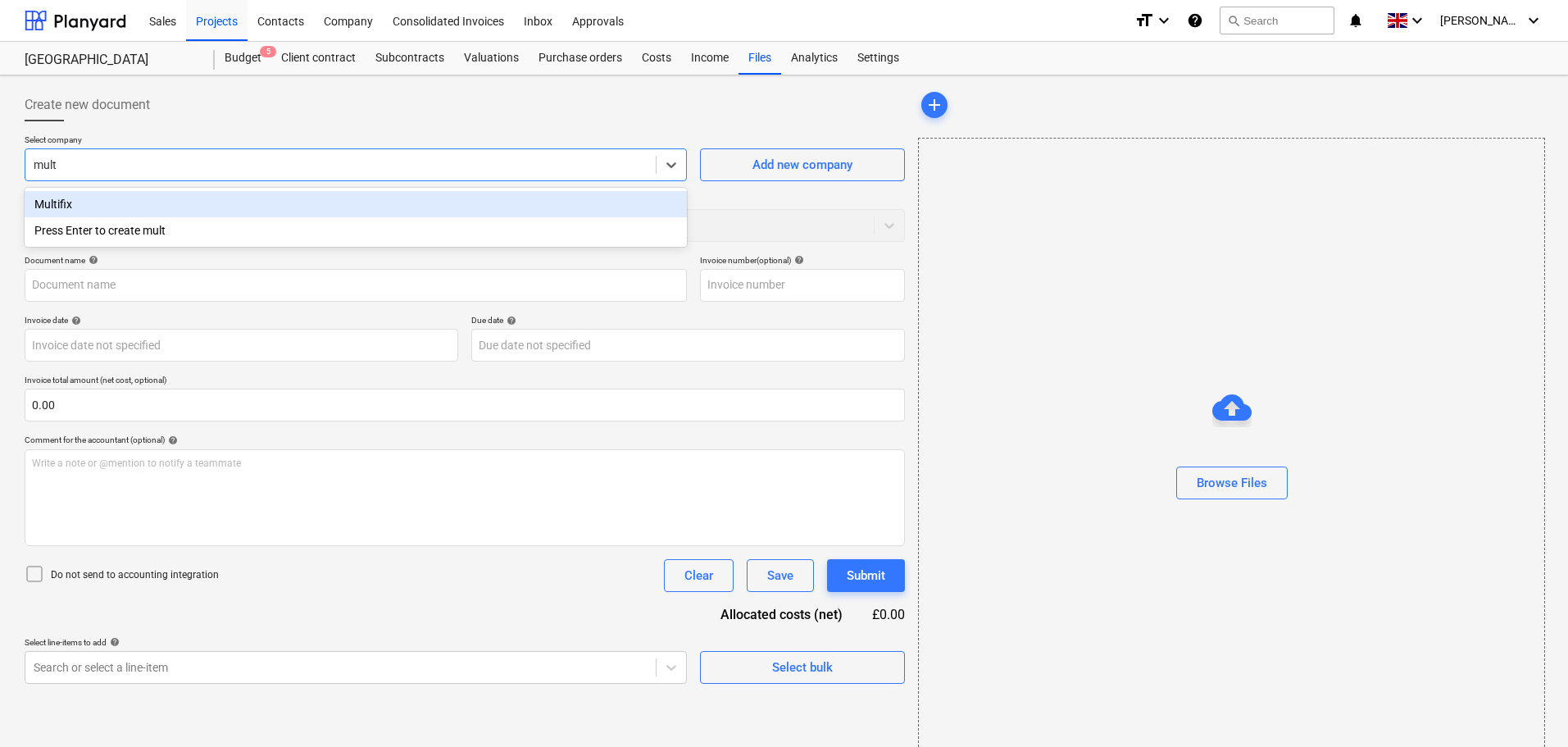
type input "multi"
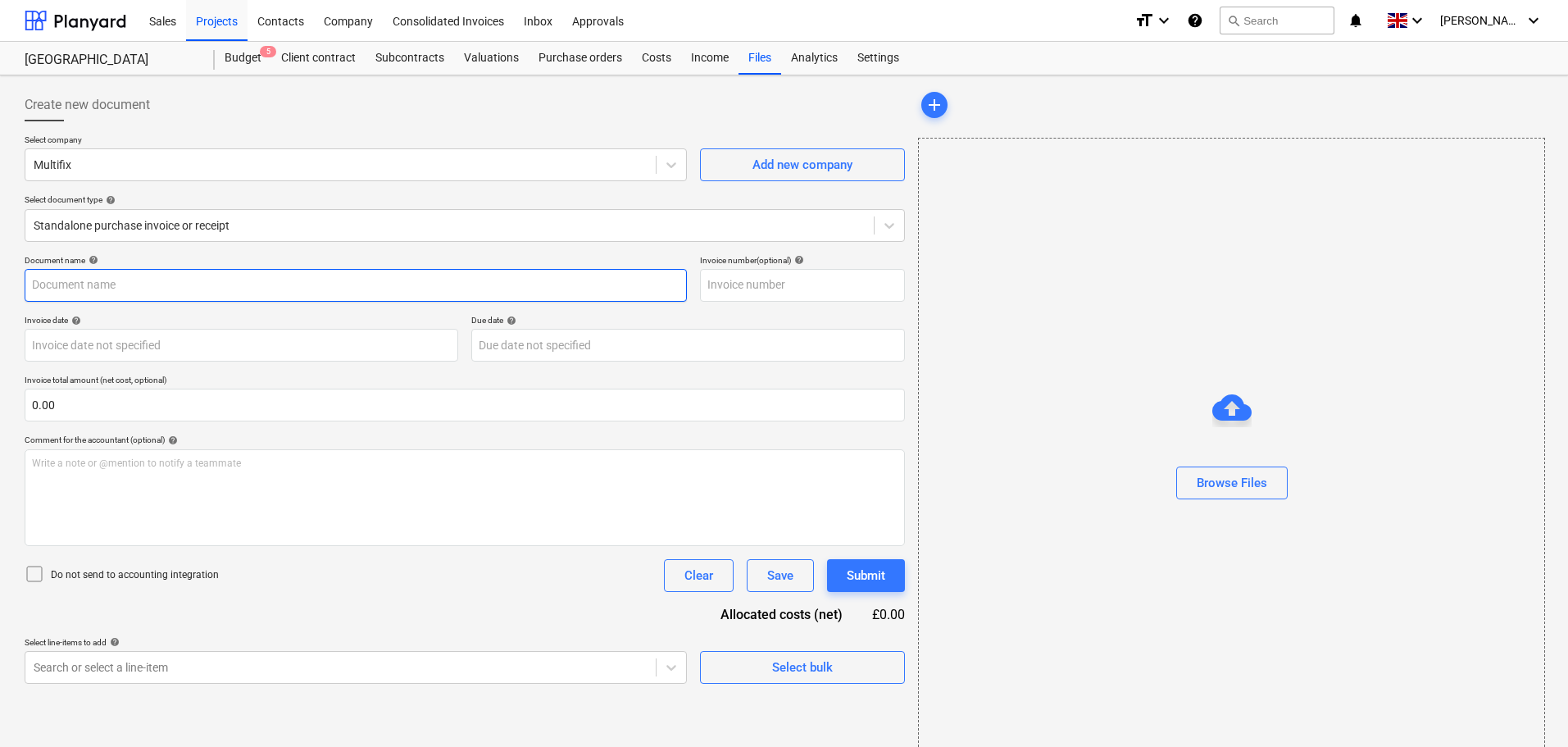
click at [108, 282] on input "text" at bounding box center [356, 285] width 662 height 33
paste input "IN617284"
type input "IN617284"
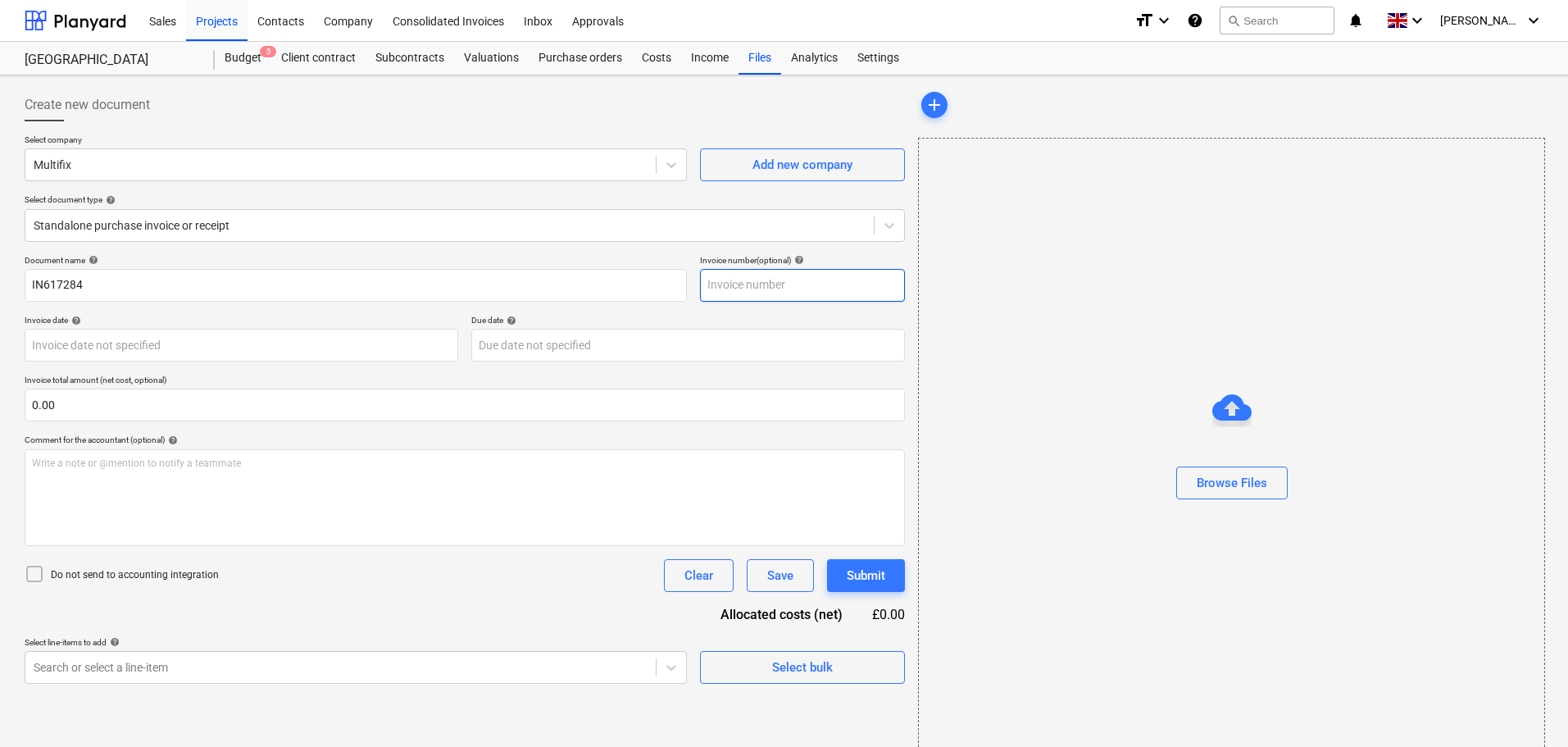
drag, startPoint x: 732, startPoint y: 286, endPoint x: 718, endPoint y: 293, distance: 15.7
click at [733, 286] on input "text" at bounding box center [801, 285] width 205 height 33
paste input "IN617284"
type input "IN617284"
click at [205, 326] on p "Invoice date help" at bounding box center [241, 322] width 433 height 14
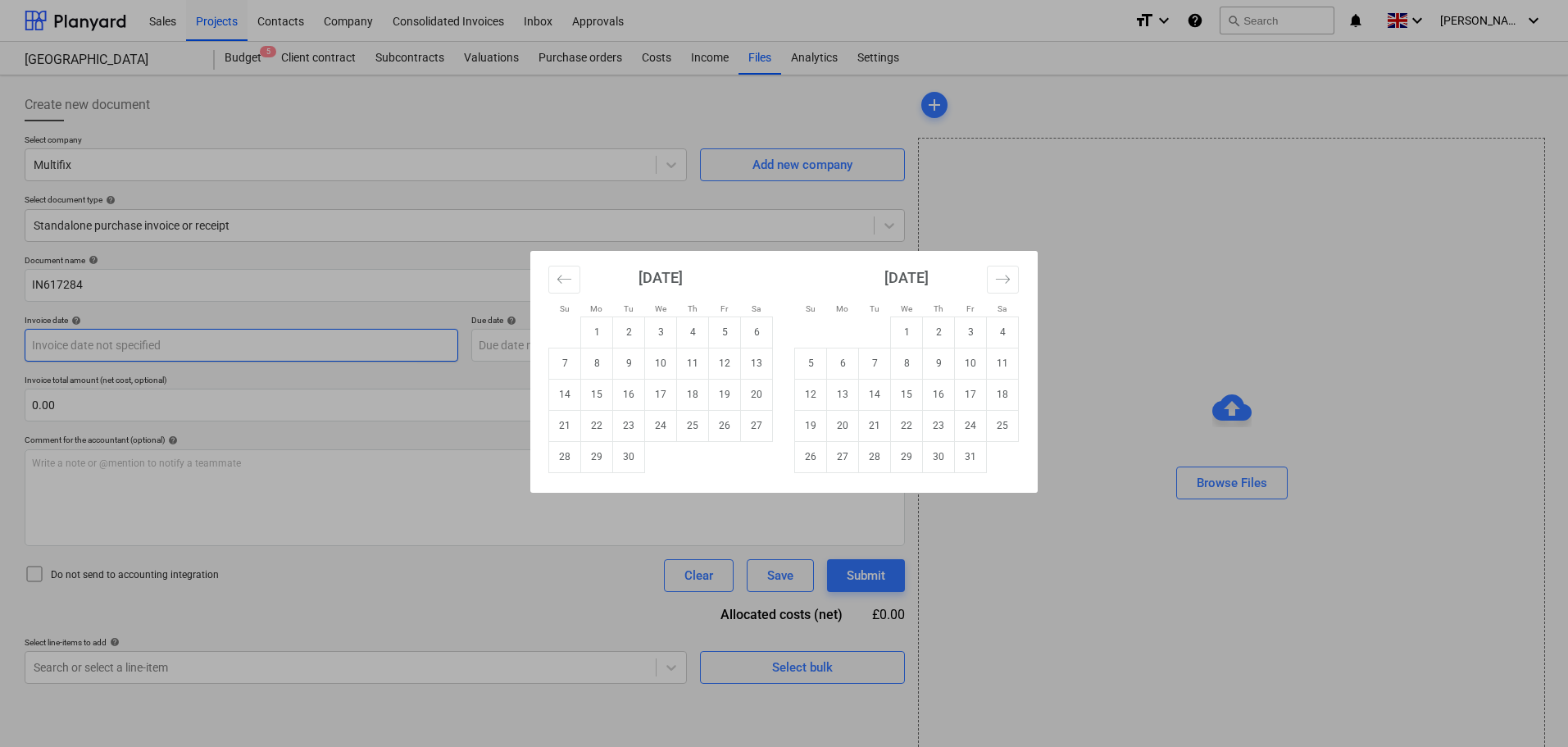
click at [199, 335] on body "Sales Projects Contacts Company Consolidated Invoices Inbox Approvals format_si…" at bounding box center [784, 374] width 1568 height 747
click at [563, 278] on icon "Move backward to switch to the previous month." at bounding box center [564, 279] width 15 height 15
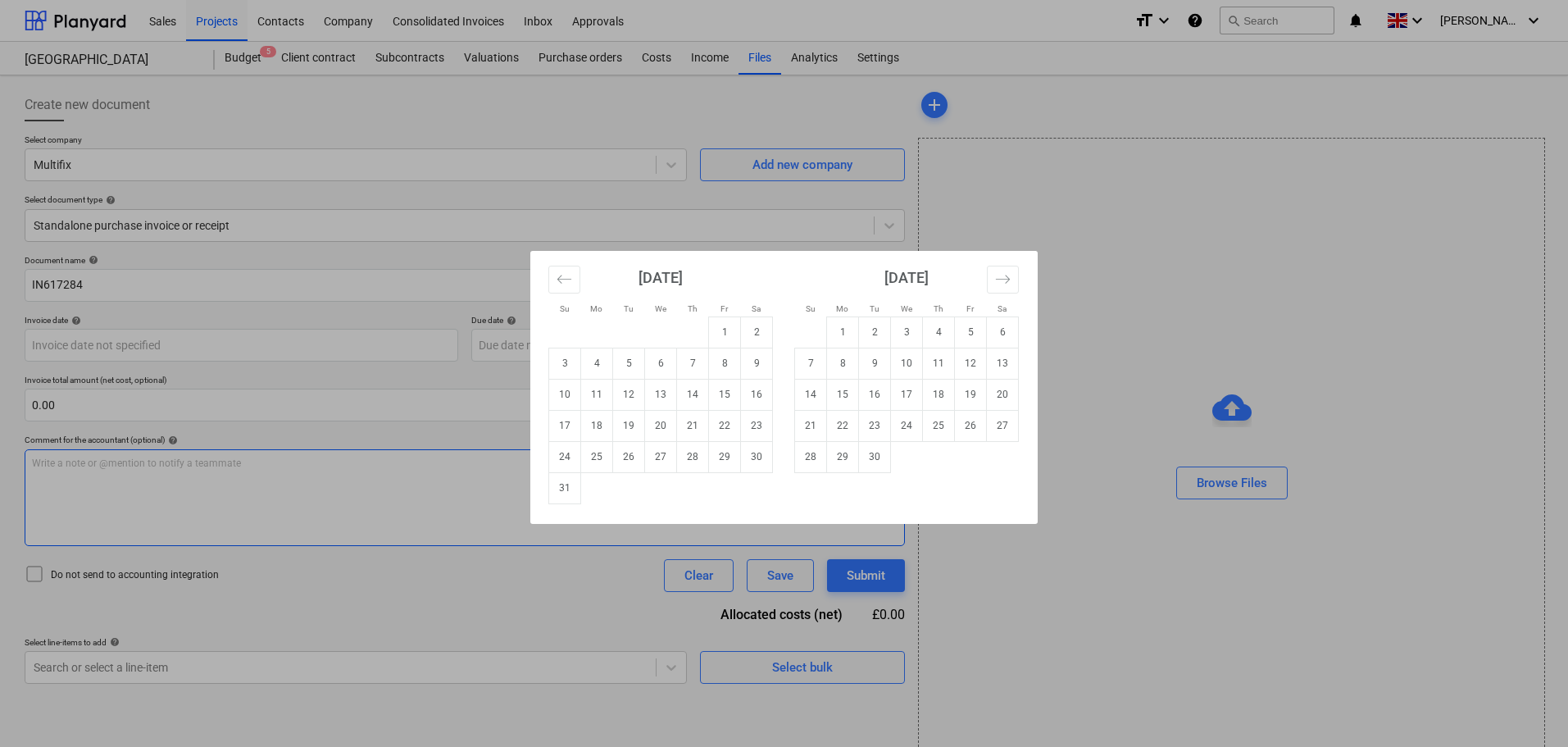
click at [570, 491] on td "31" at bounding box center [566, 487] width 32 height 31
type input "[DATE]"
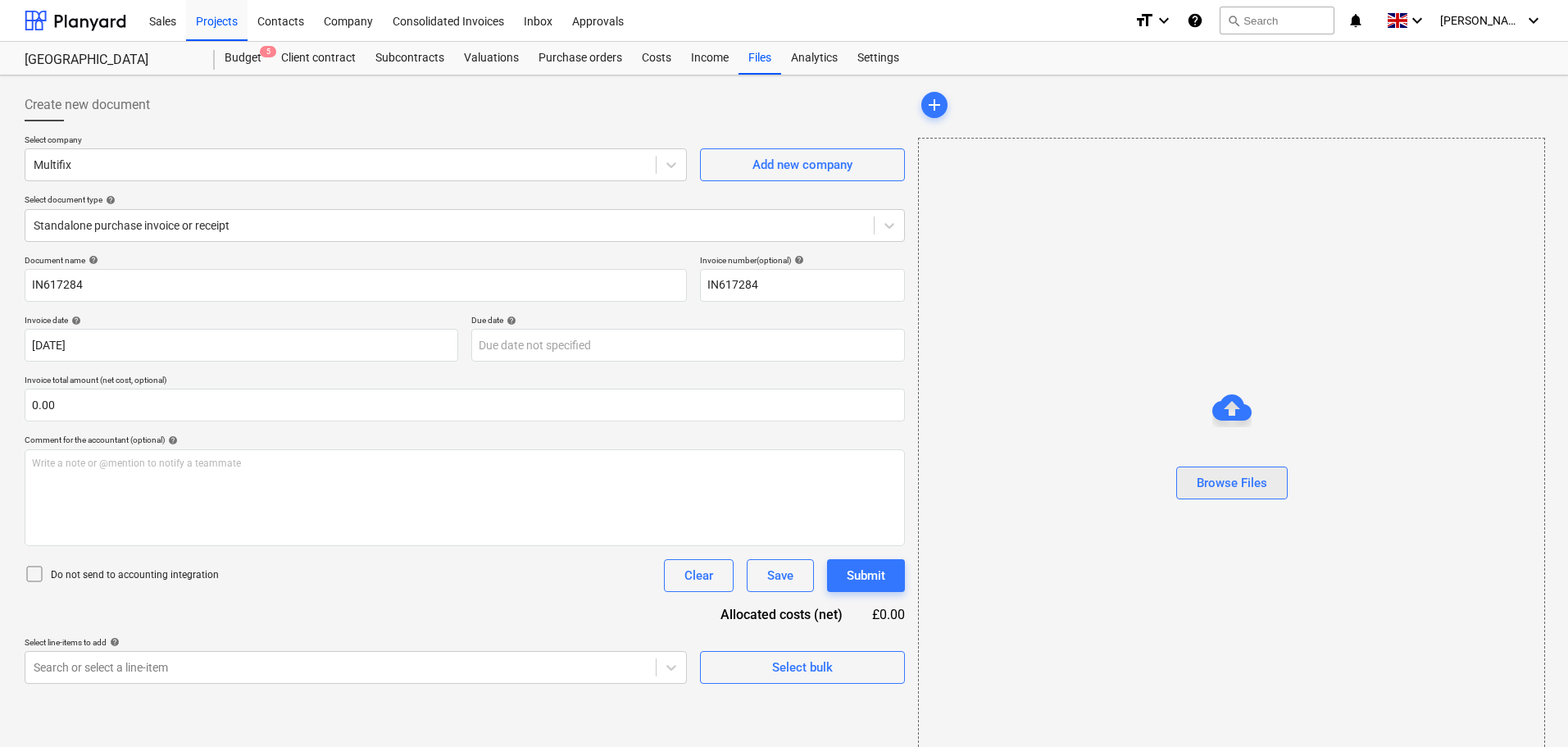
click at [1228, 472] on div "Browse Files" at bounding box center [1231, 483] width 71 height 21
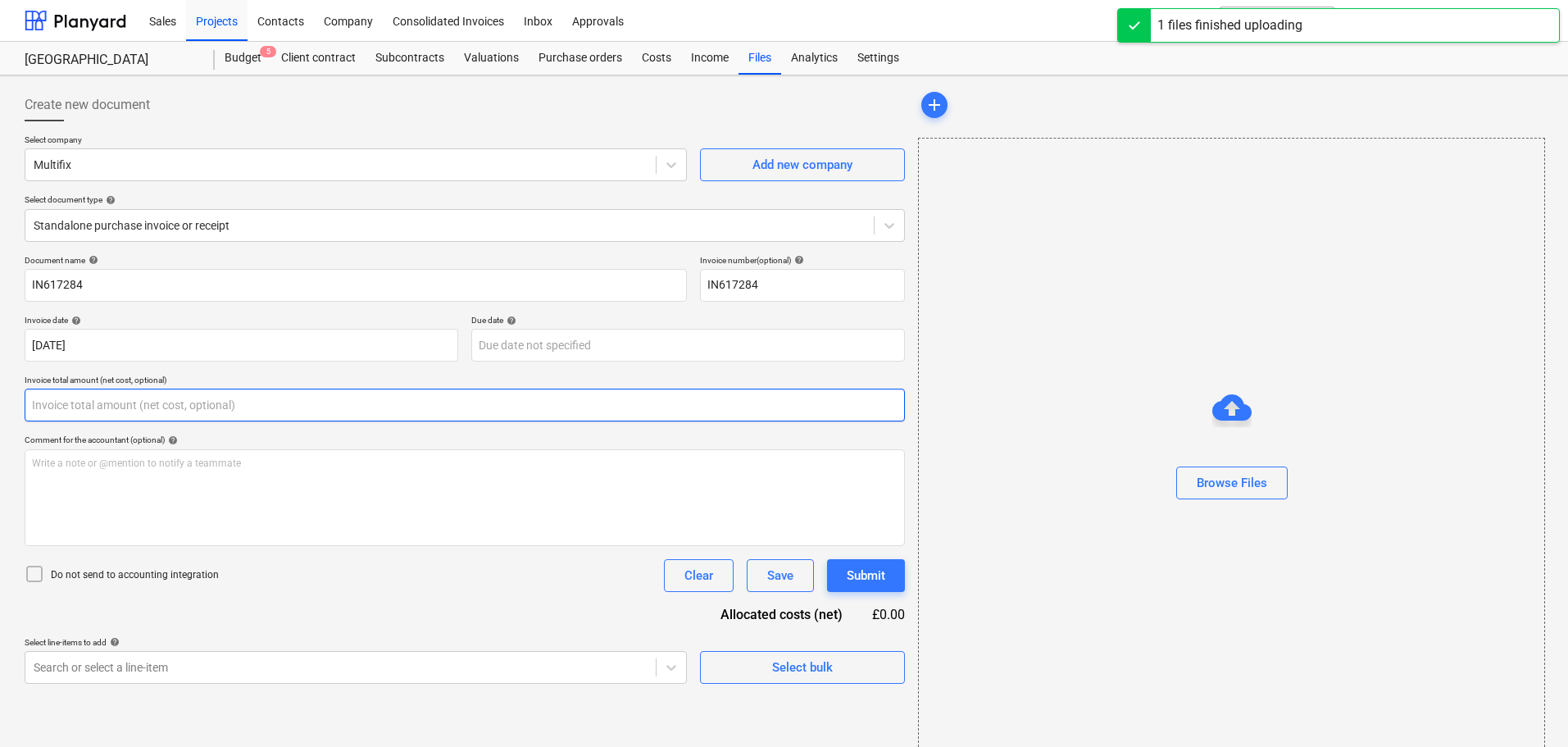
click at [122, 407] on input "text" at bounding box center [465, 405] width 880 height 33
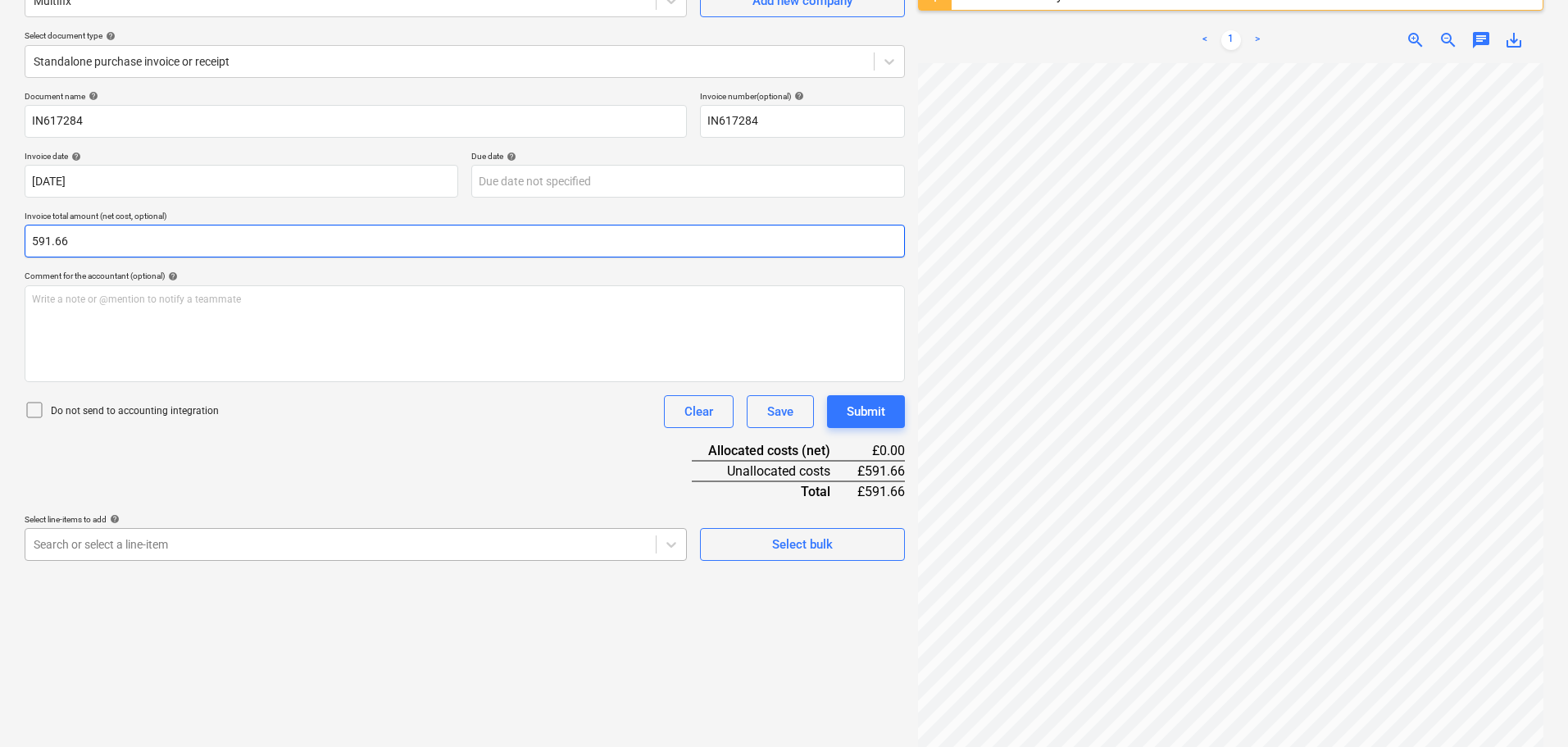
type input "591.66"
click at [193, 547] on body "Sales Projects Contacts Company Consolidated Invoices Inbox Approvals format_si…" at bounding box center [784, 210] width 1568 height 747
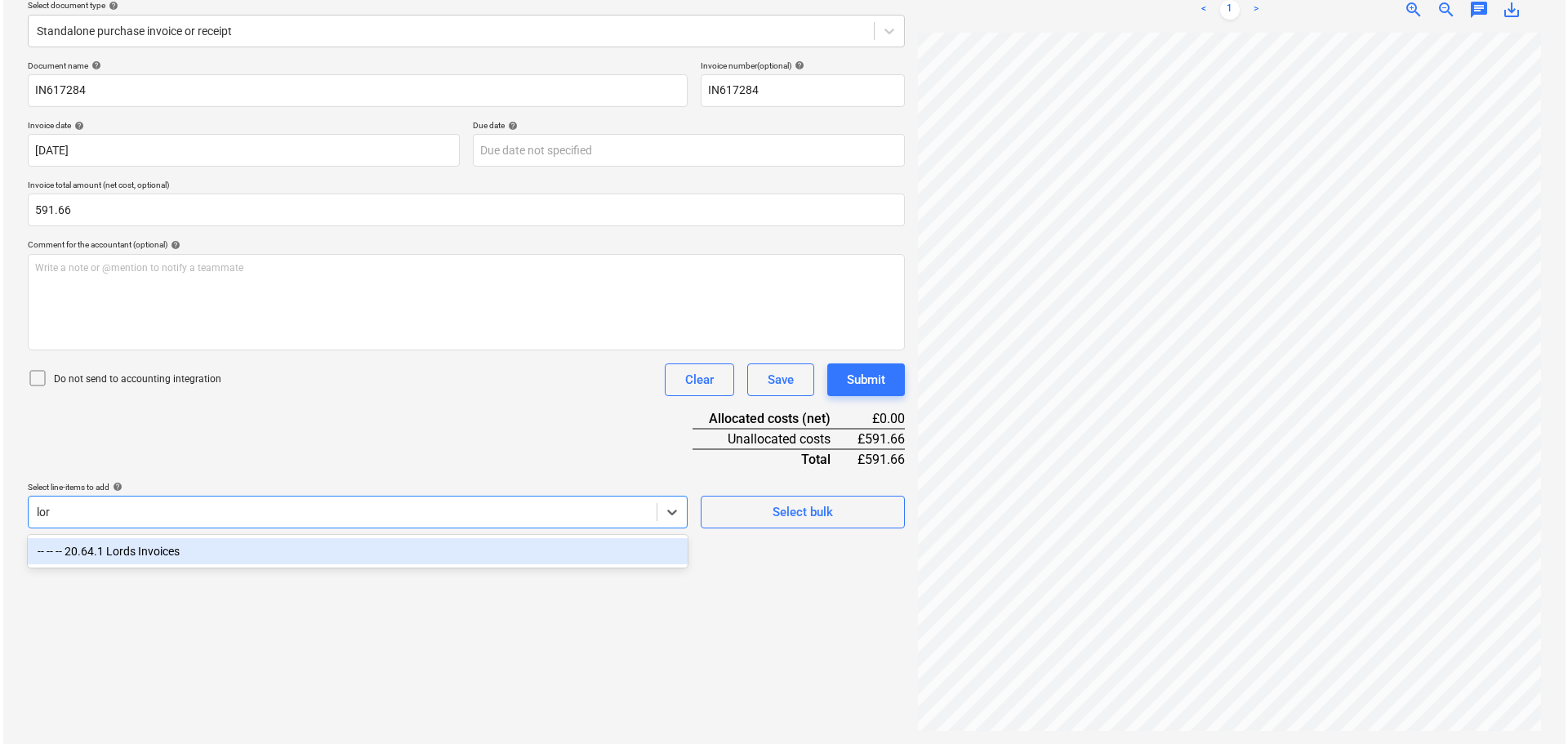
scroll to position [193, 0]
type input "lord"
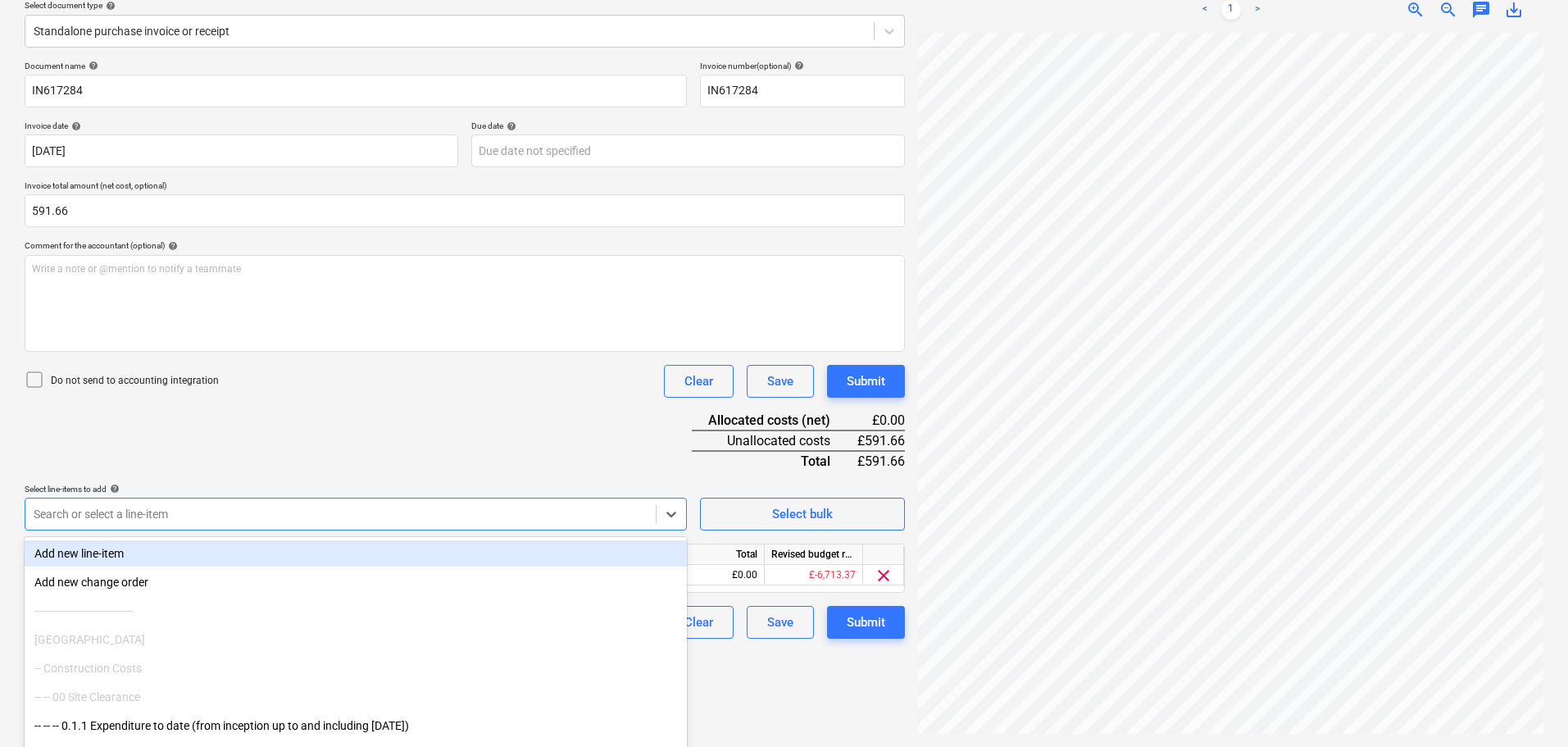
click at [553, 410] on div "Document name help IN617284 Invoice number (optional) help IN617284 Invoice dat…" at bounding box center [465, 349] width 880 height 578
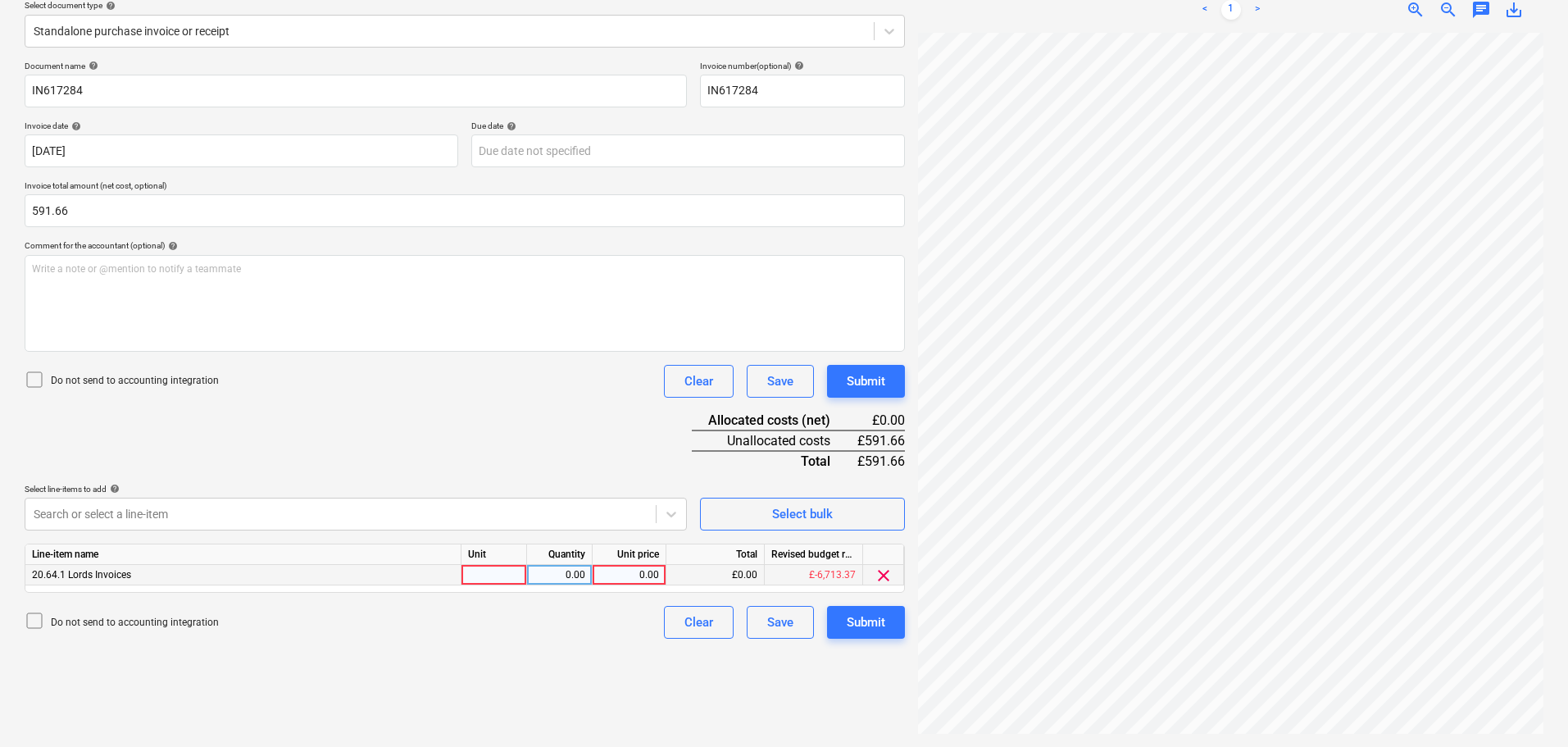
click at [635, 577] on div "0.00" at bounding box center [629, 575] width 60 height 21
type input "591.66"
click at [864, 385] on div "Submit" at bounding box center [866, 382] width 38 height 21
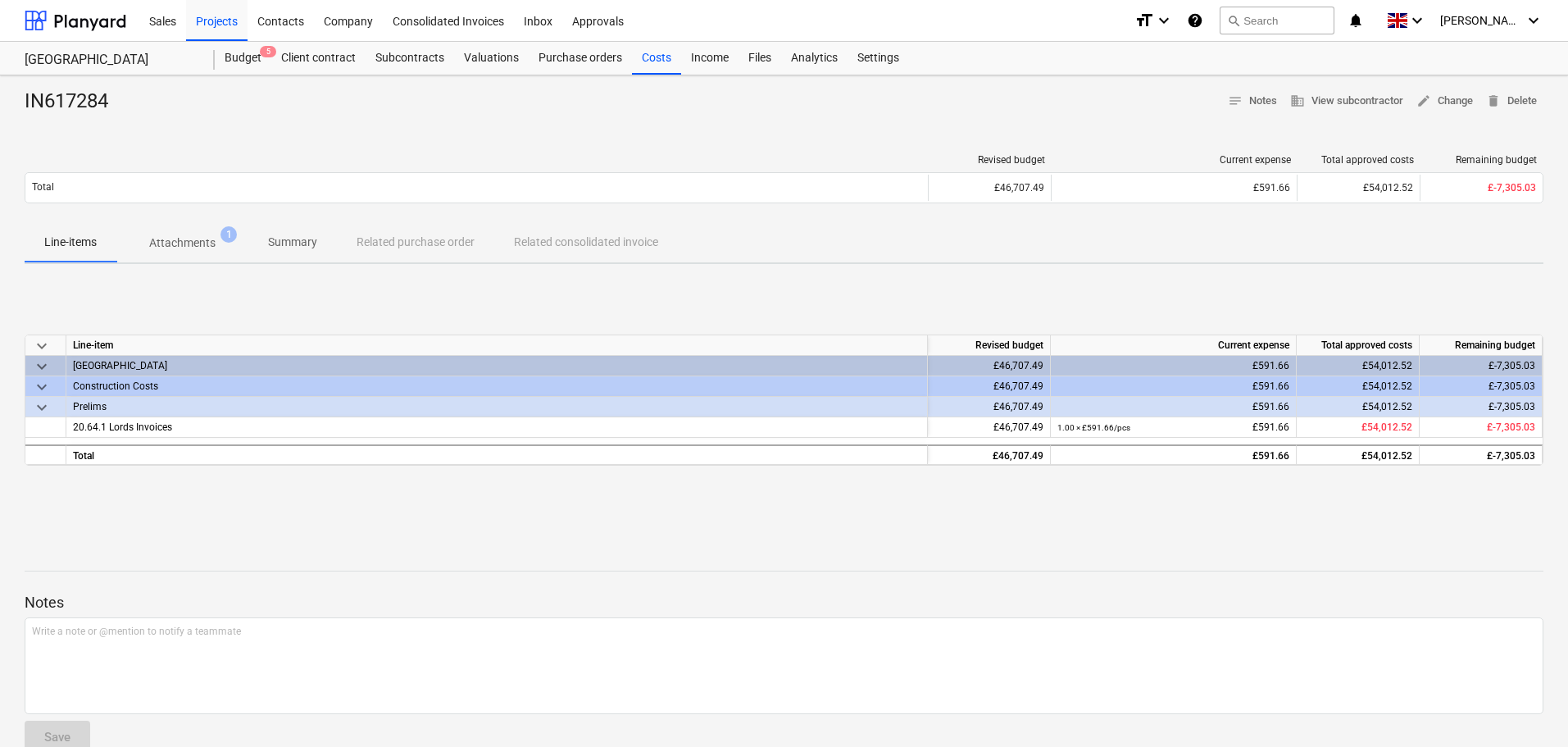
drag, startPoint x: 670, startPoint y: 63, endPoint x: 731, endPoint y: 74, distance: 62.0
click at [670, 63] on div "Costs" at bounding box center [656, 58] width 49 height 33
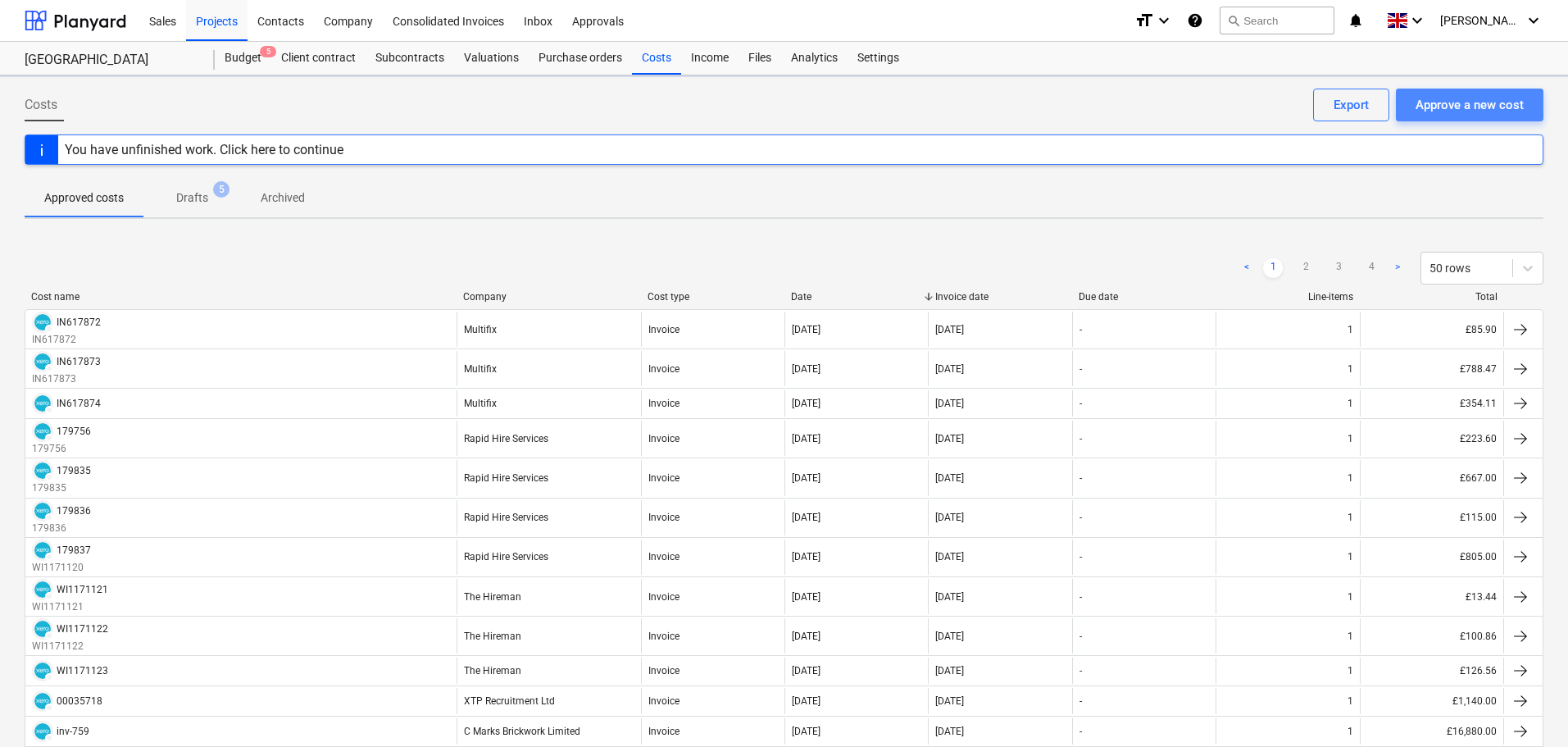
click at [1462, 116] on button "Approve a new cost" at bounding box center [1469, 105] width 147 height 33
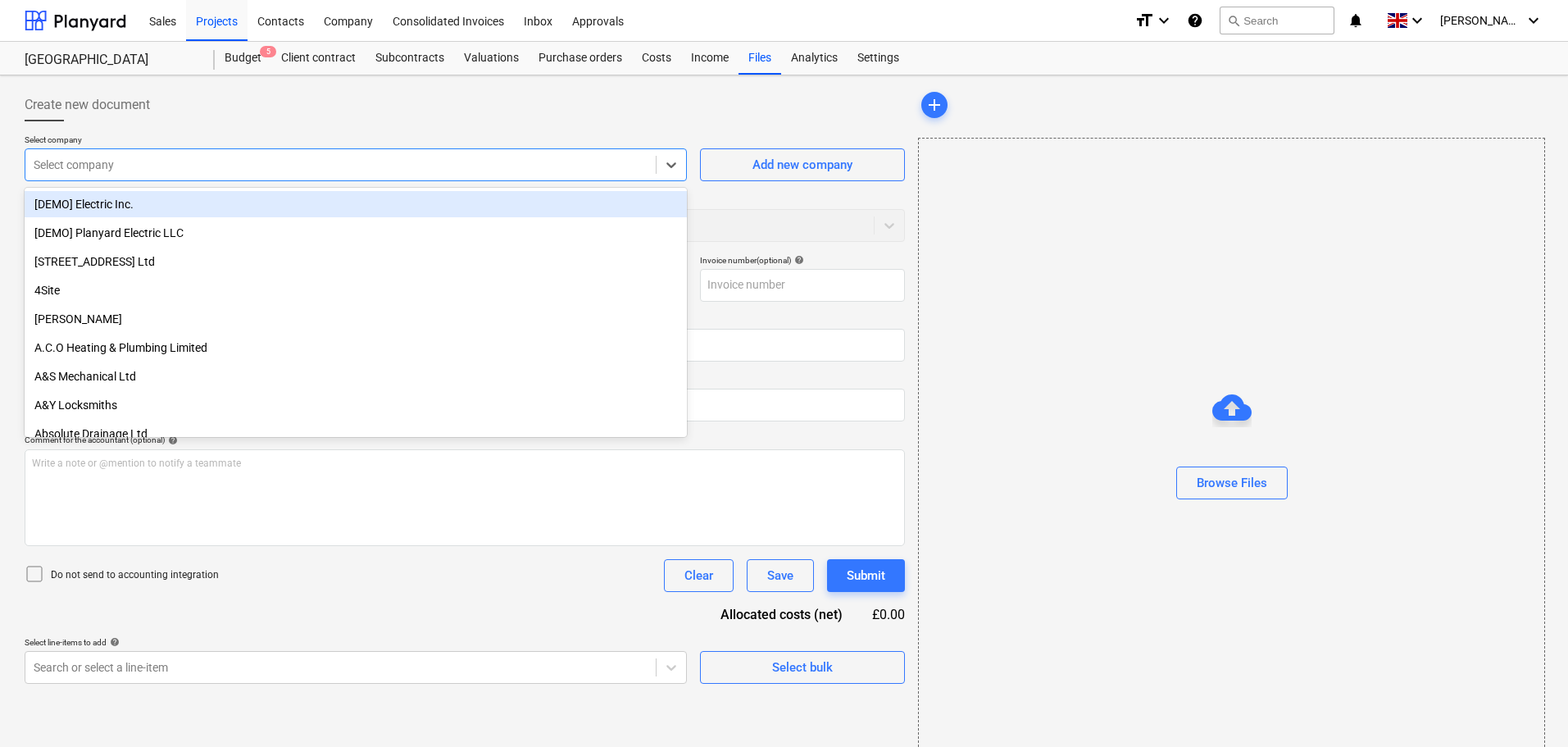
click at [289, 164] on div at bounding box center [340, 164] width 614 height 16
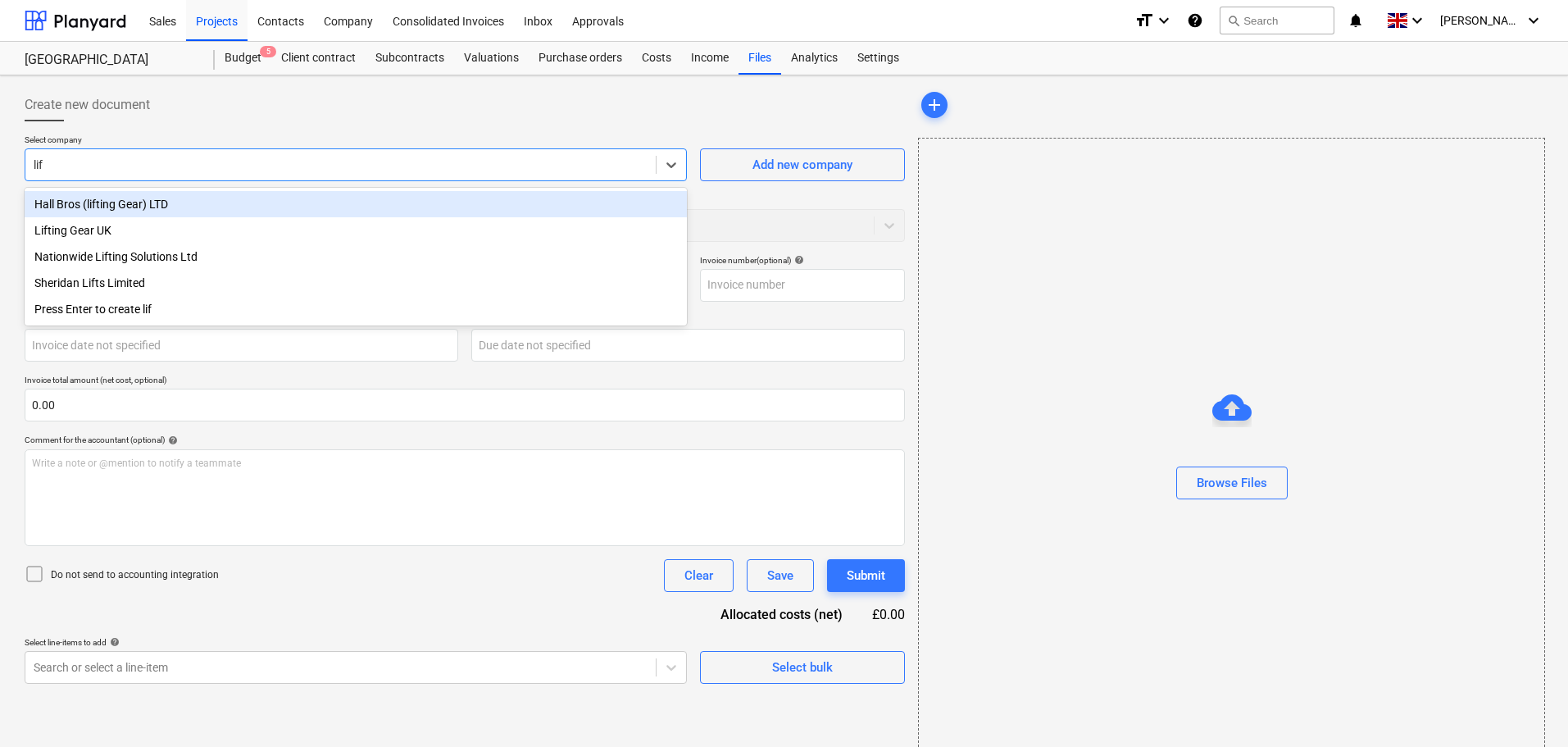
type input "lift"
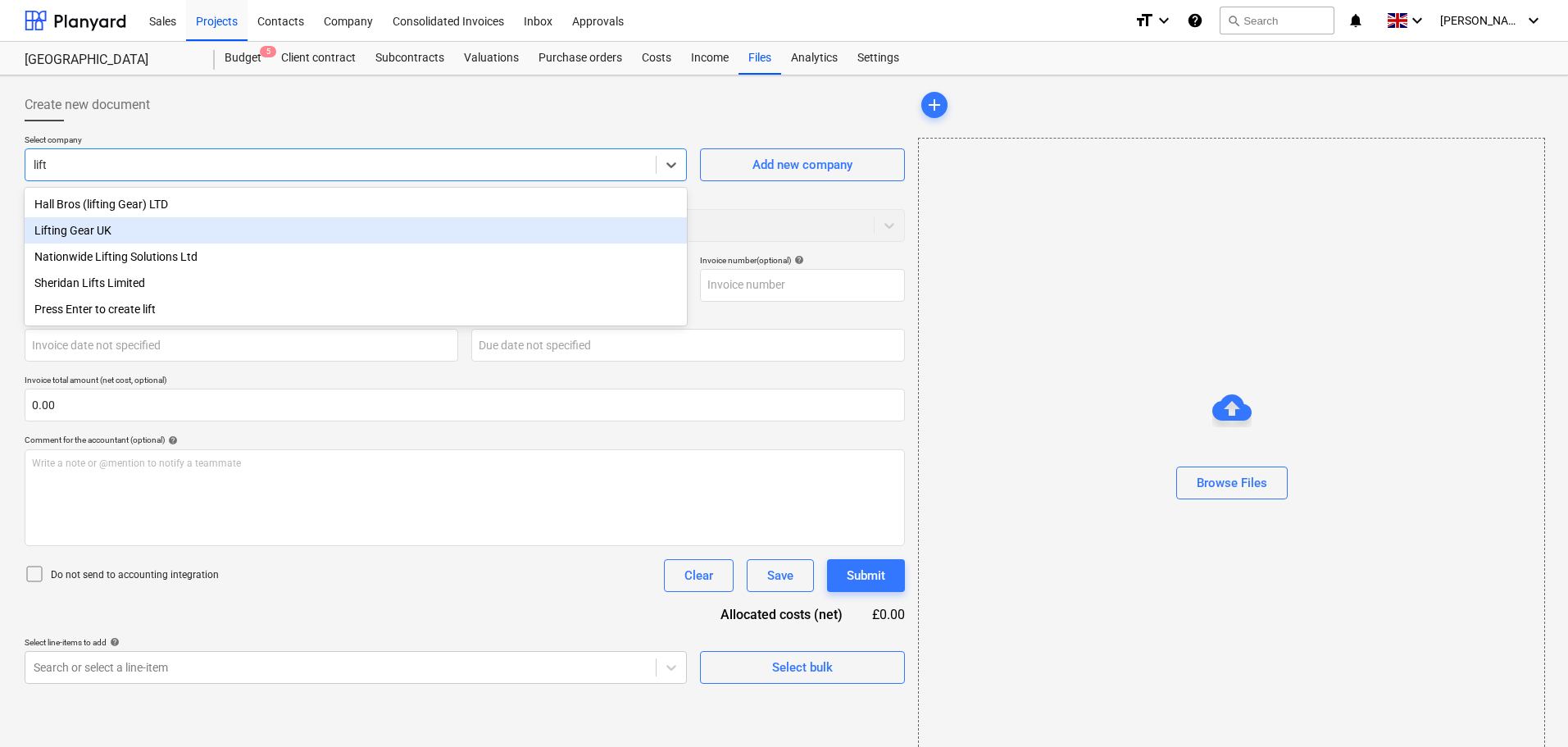
click at [55, 233] on div "Lifting Gear UK" at bounding box center [356, 230] width 662 height 26
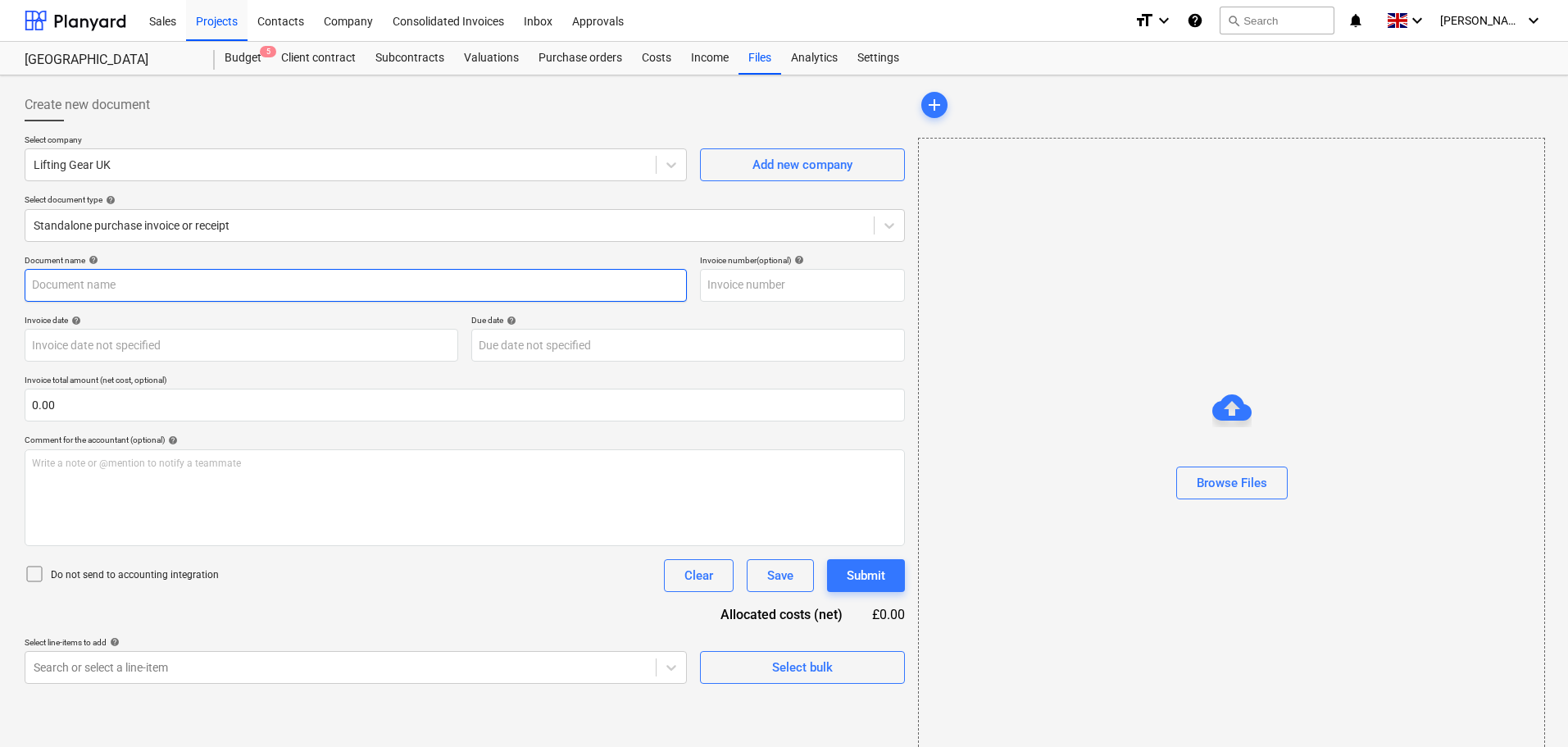
click at [129, 287] on input "text" at bounding box center [356, 285] width 662 height 33
paste input "1210599"
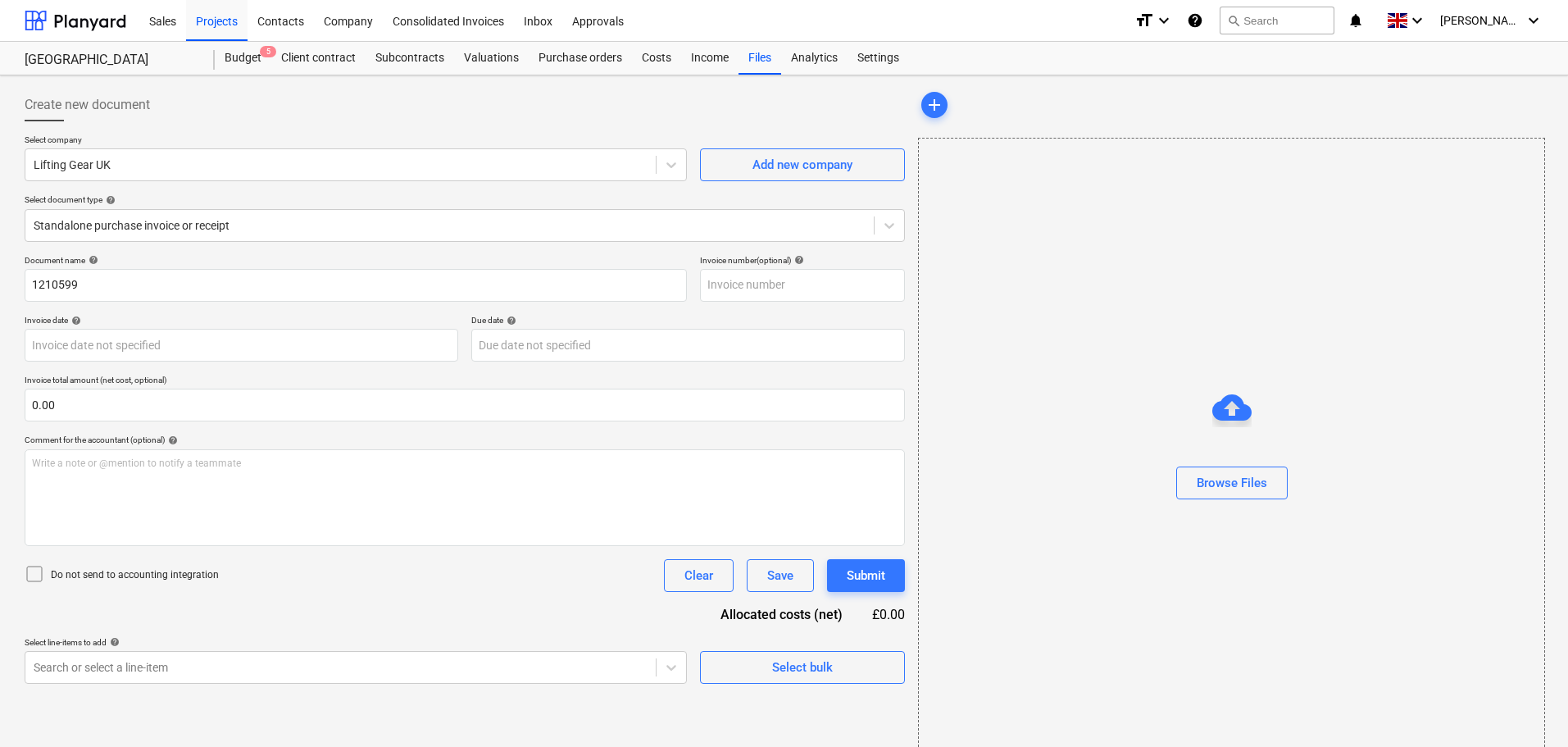
click at [213, 255] on div "Document name help" at bounding box center [356, 260] width 662 height 11
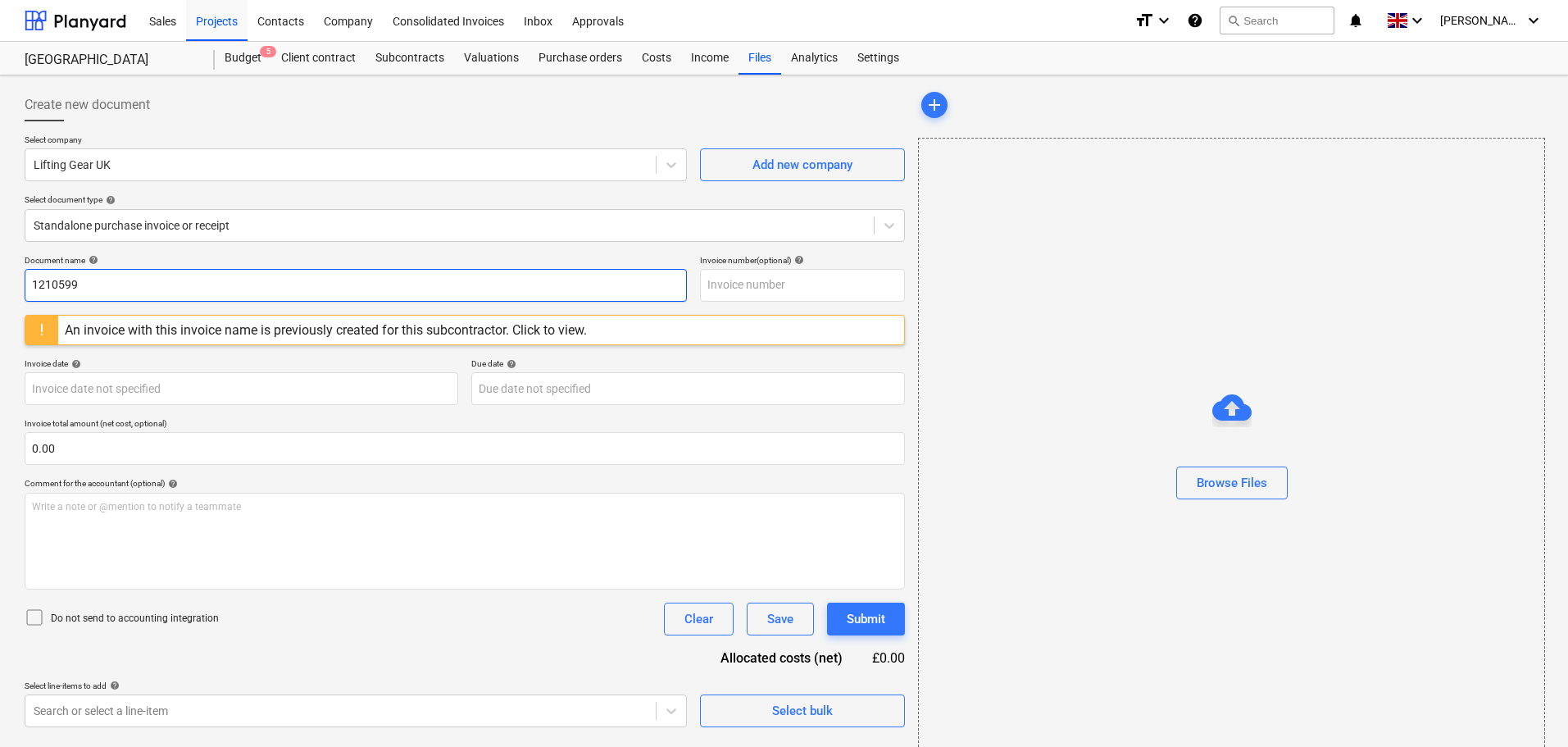
click at [97, 292] on input "1210599" at bounding box center [356, 285] width 662 height 33
drag, startPoint x: 128, startPoint y: 283, endPoint x: -15, endPoint y: 283, distance: 143.0
click at [0, 283] on html "Sales Projects Contacts Company Consolidated Invoices Inbox Approvals format_si…" at bounding box center [784, 374] width 1568 height 747
paste input "330"
type input "1210330"
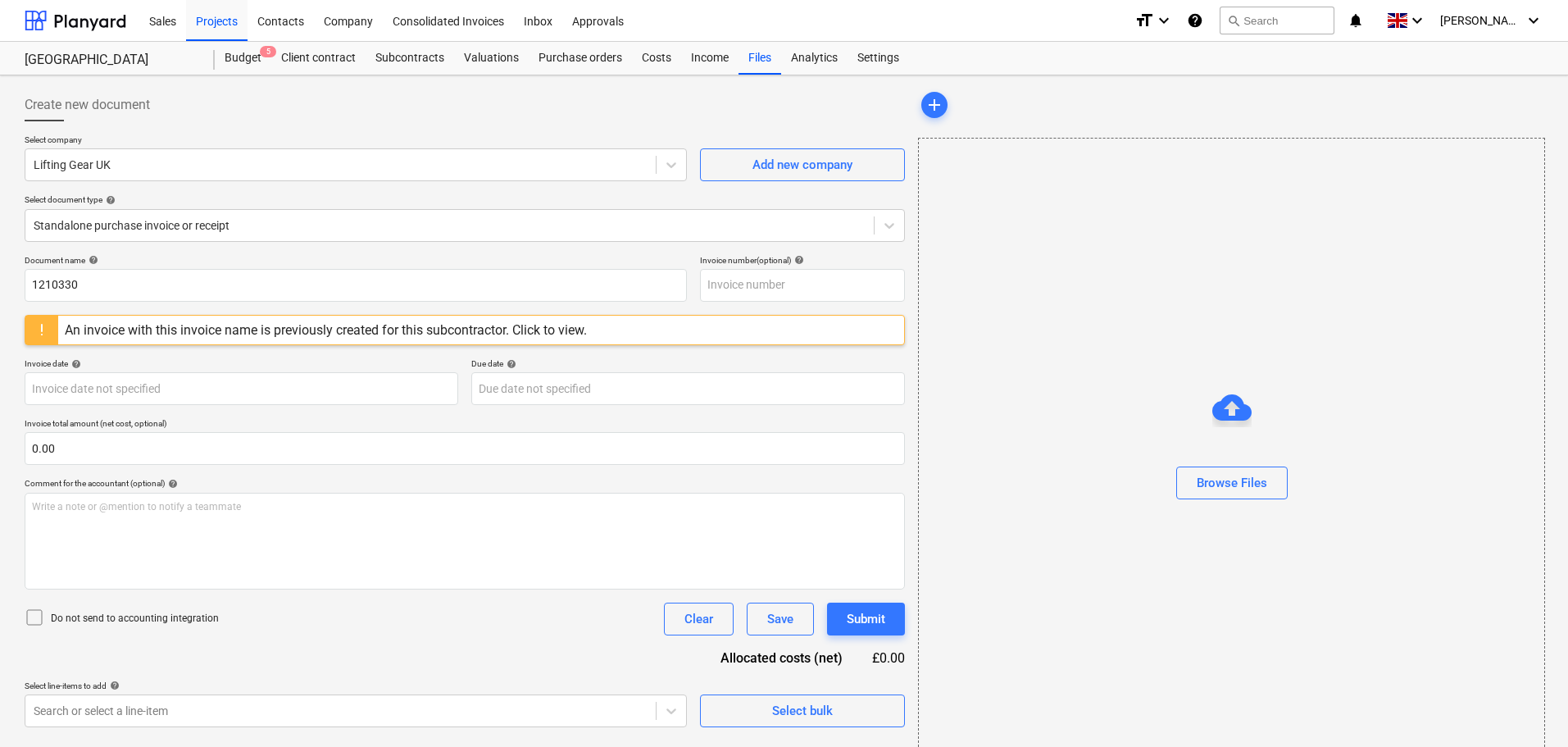
click at [204, 260] on div "Document name help" at bounding box center [356, 260] width 662 height 11
click at [138, 162] on div at bounding box center [340, 164] width 614 height 16
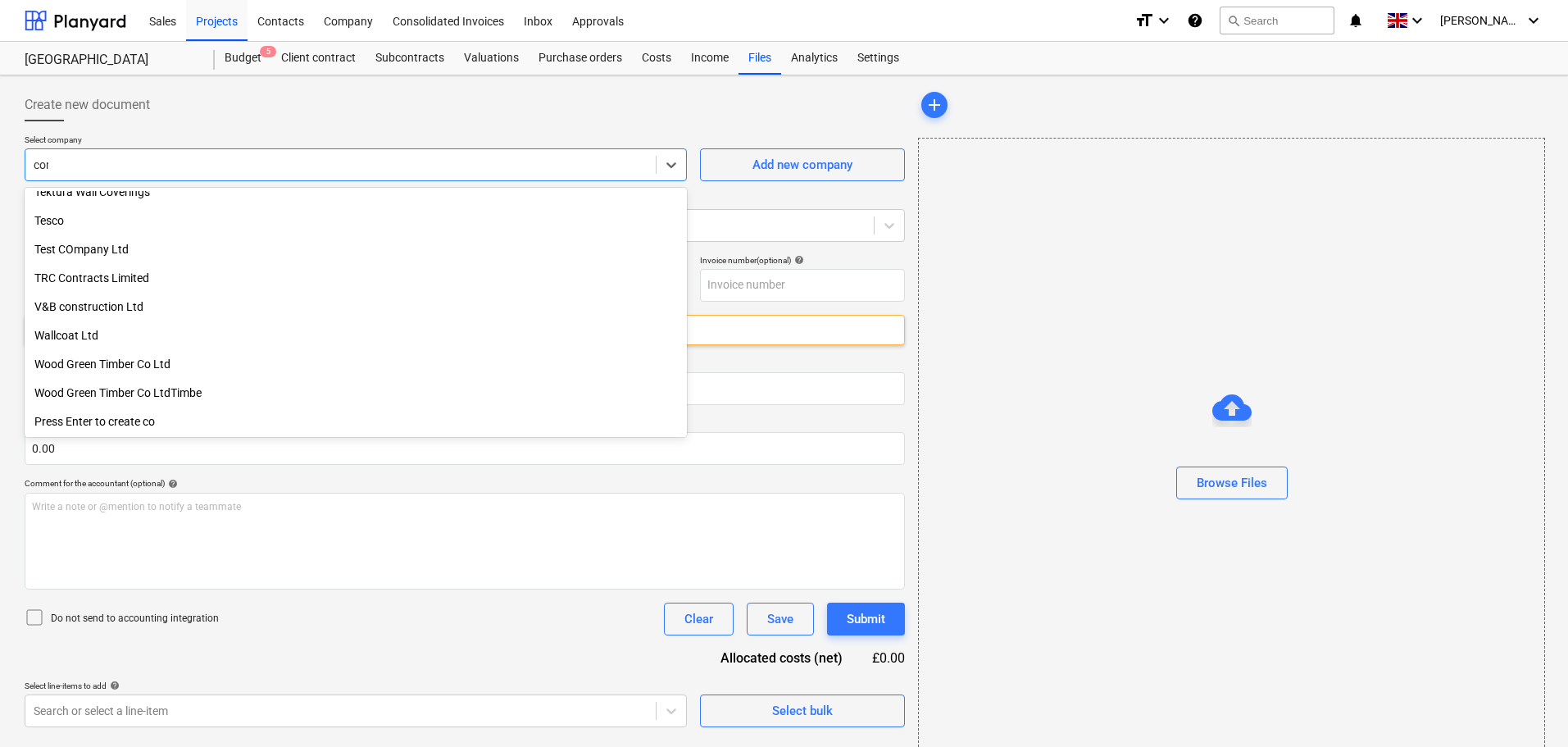
scroll to position [844, 0]
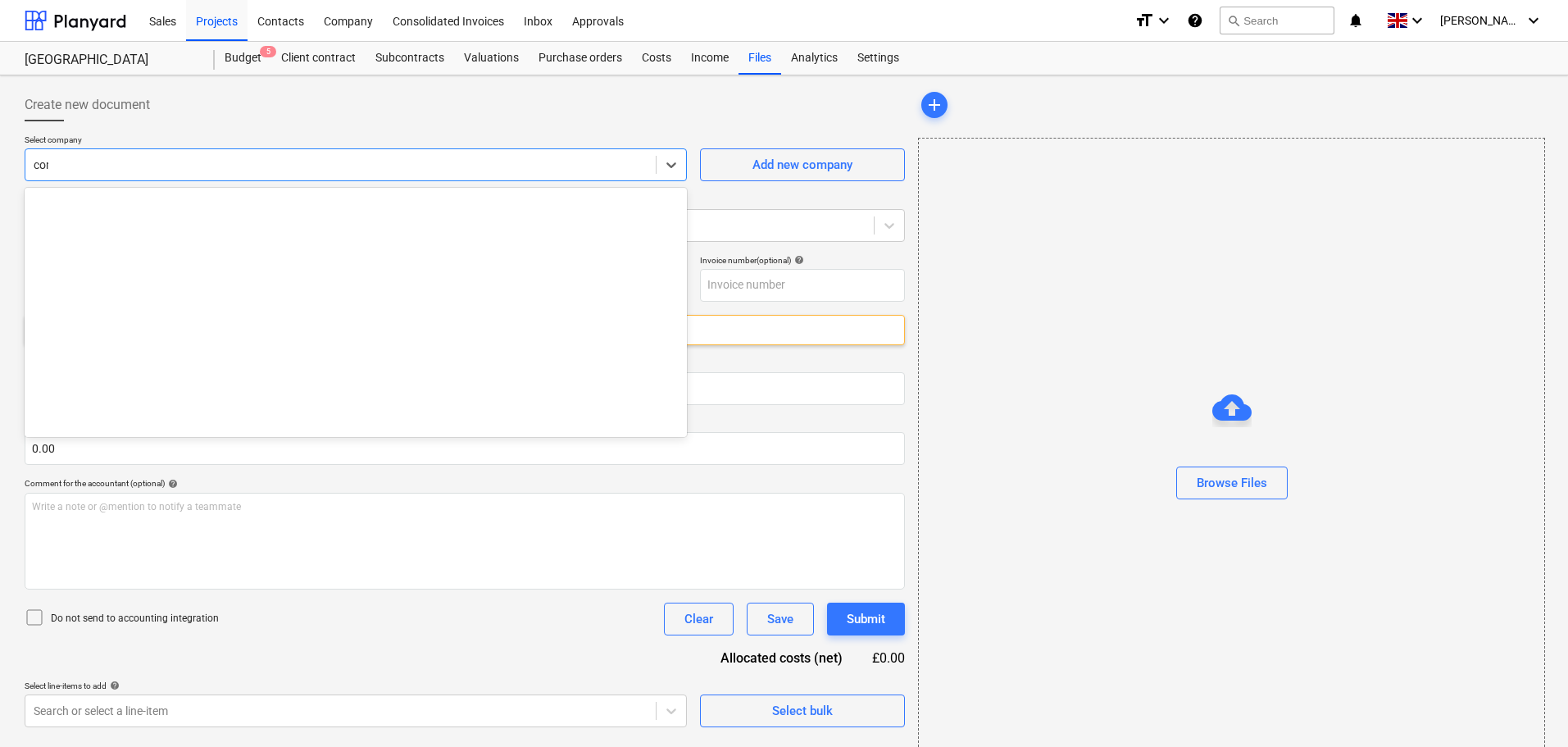
type input "conci"
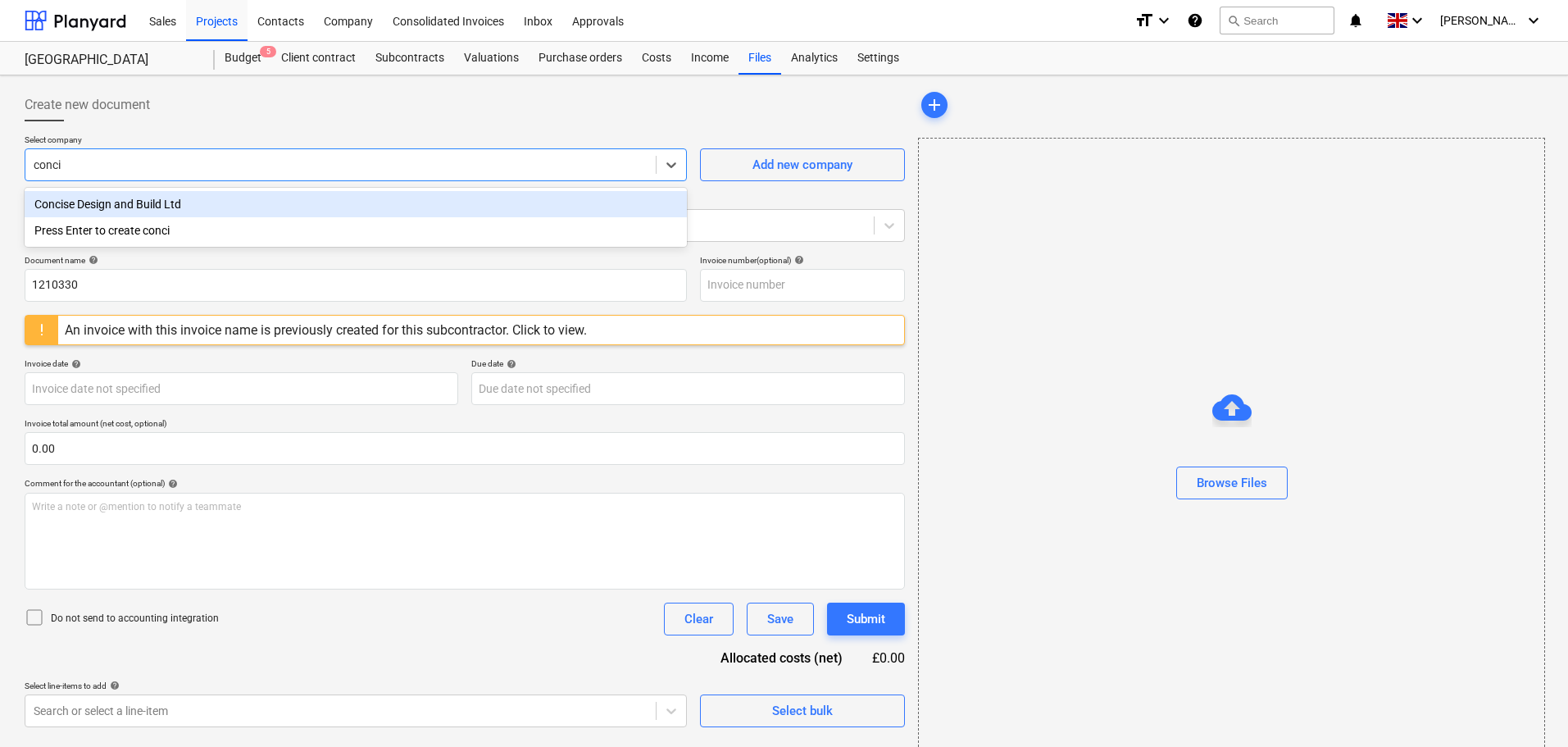
click at [156, 201] on div "Concise Design and Build Ltd" at bounding box center [356, 204] width 662 height 26
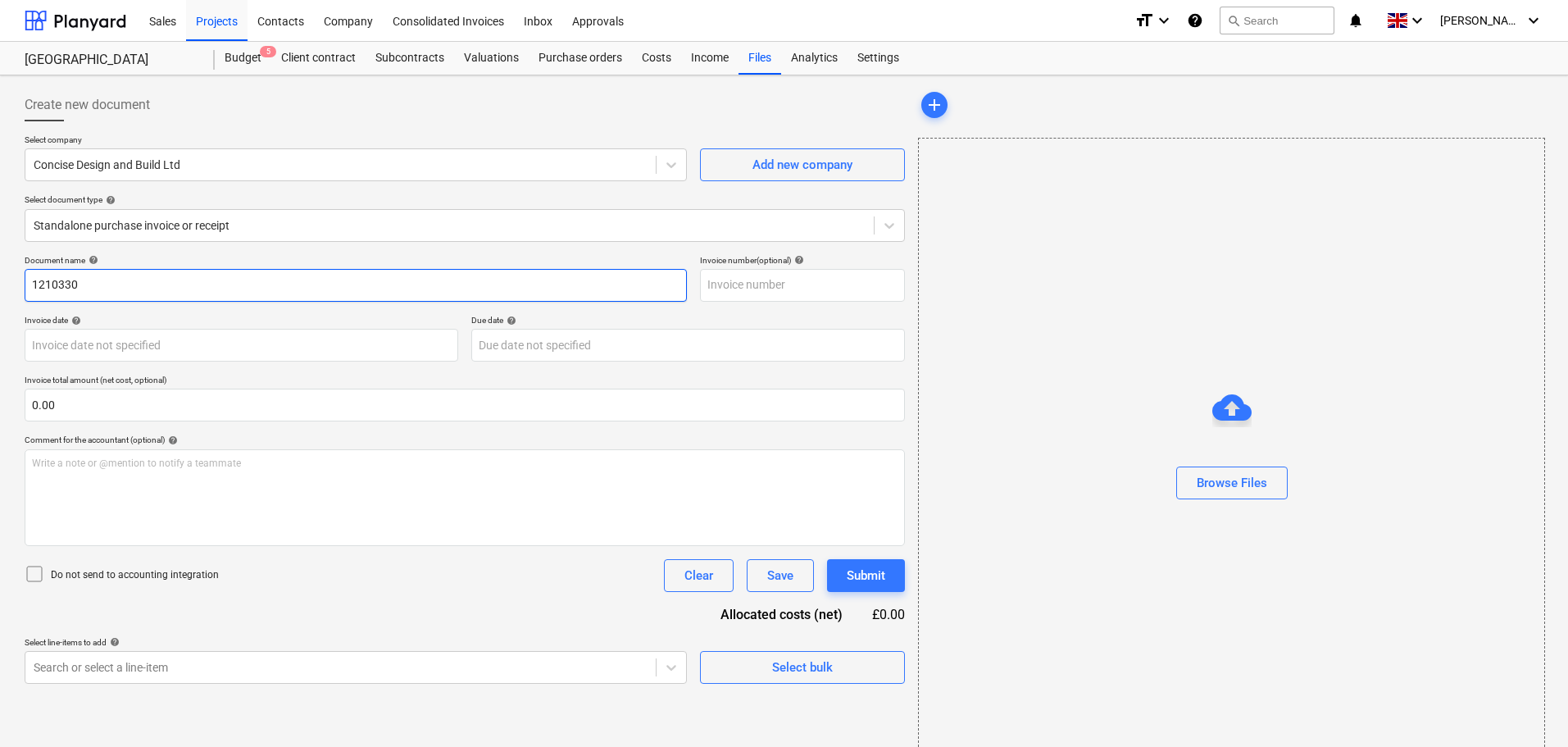
drag, startPoint x: 122, startPoint y: 281, endPoint x: -62, endPoint y: 275, distance: 184.1
click at [0, 275] on html "Sales Projects Contacts Company Consolidated Invoices Inbox Approvals format_si…" at bounding box center [784, 374] width 1568 height 747
paste input "INV338"
type input "INV338"
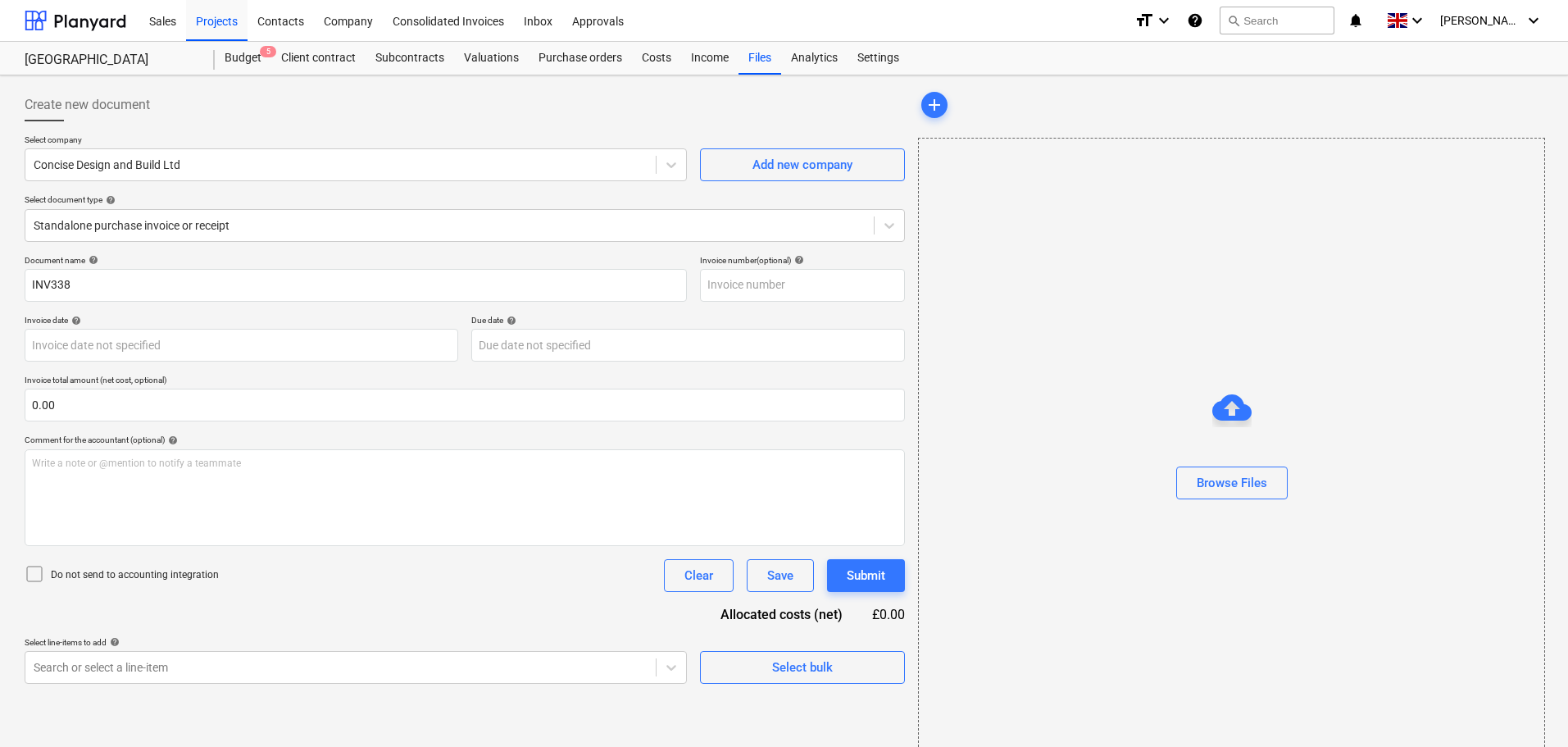
click at [187, 258] on div "Document name help" at bounding box center [356, 260] width 662 height 11
click at [1231, 475] on div "Browse Files" at bounding box center [1231, 483] width 71 height 21
click at [69, 404] on input "text" at bounding box center [465, 405] width 880 height 33
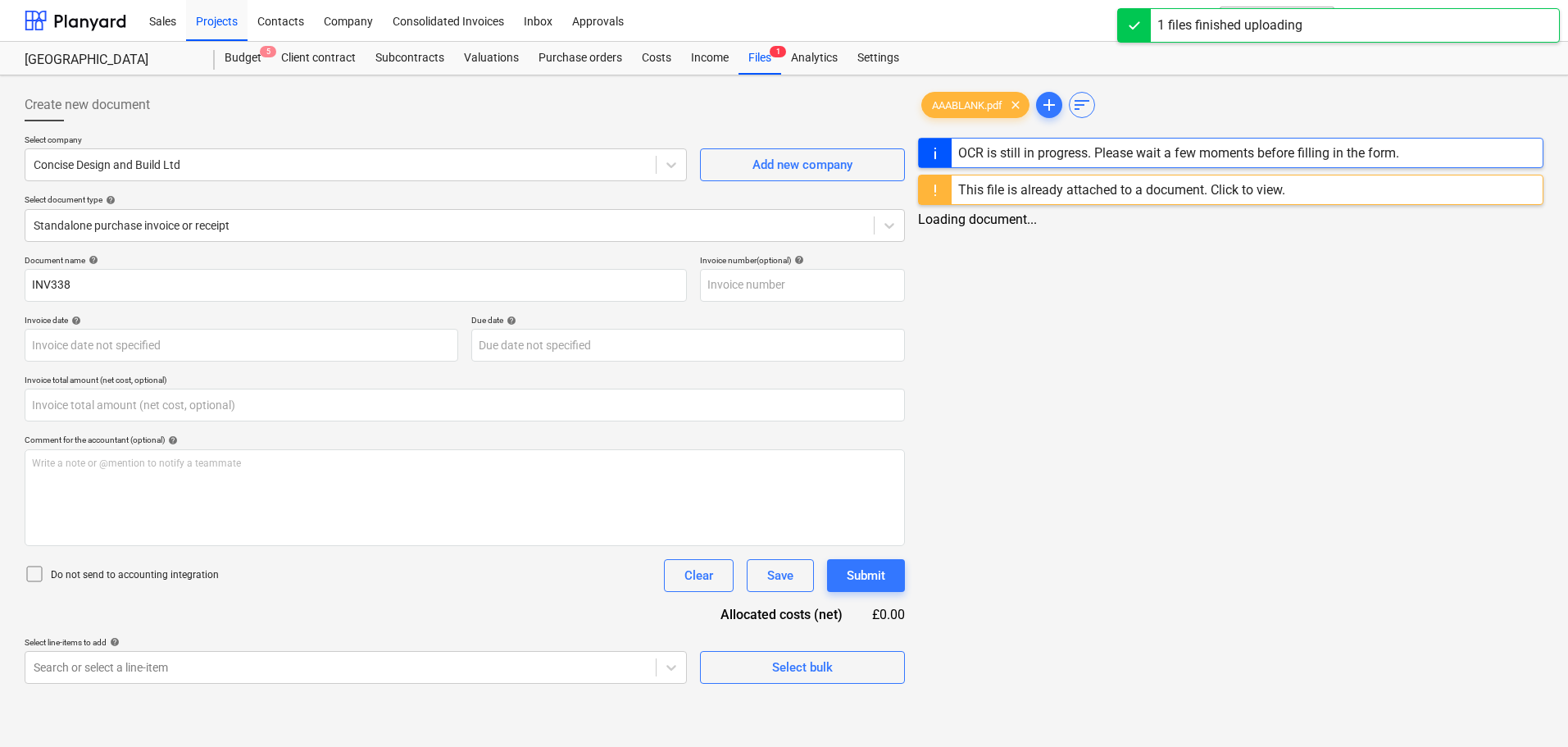
type input "0.00"
click at [96, 408] on input "text" at bounding box center [465, 405] width 880 height 33
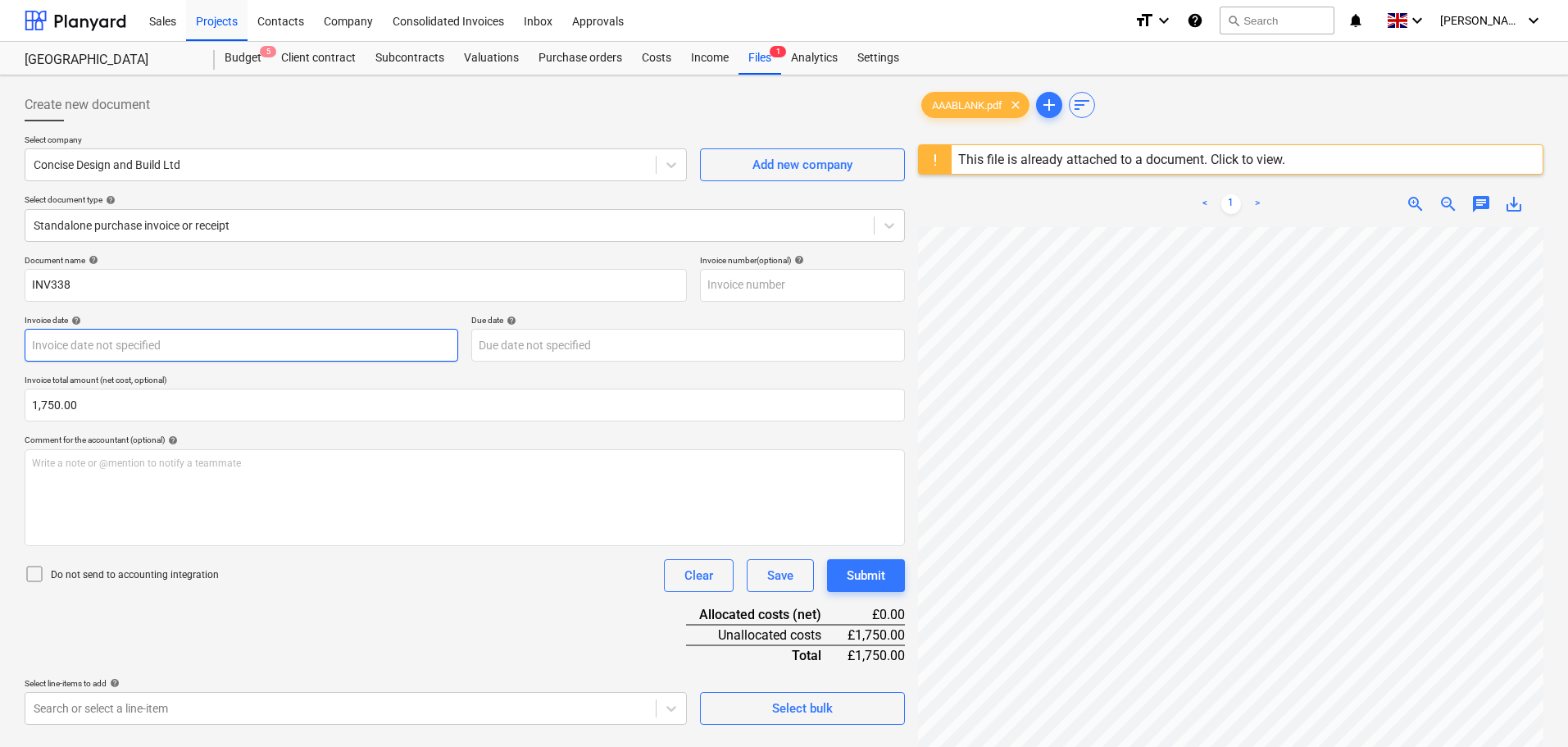
type input "1,750.00"
click at [158, 341] on body "Sales Projects Contacts Company Consolidated Invoices Inbox Approvals format_si…" at bounding box center [784, 374] width 1568 height 747
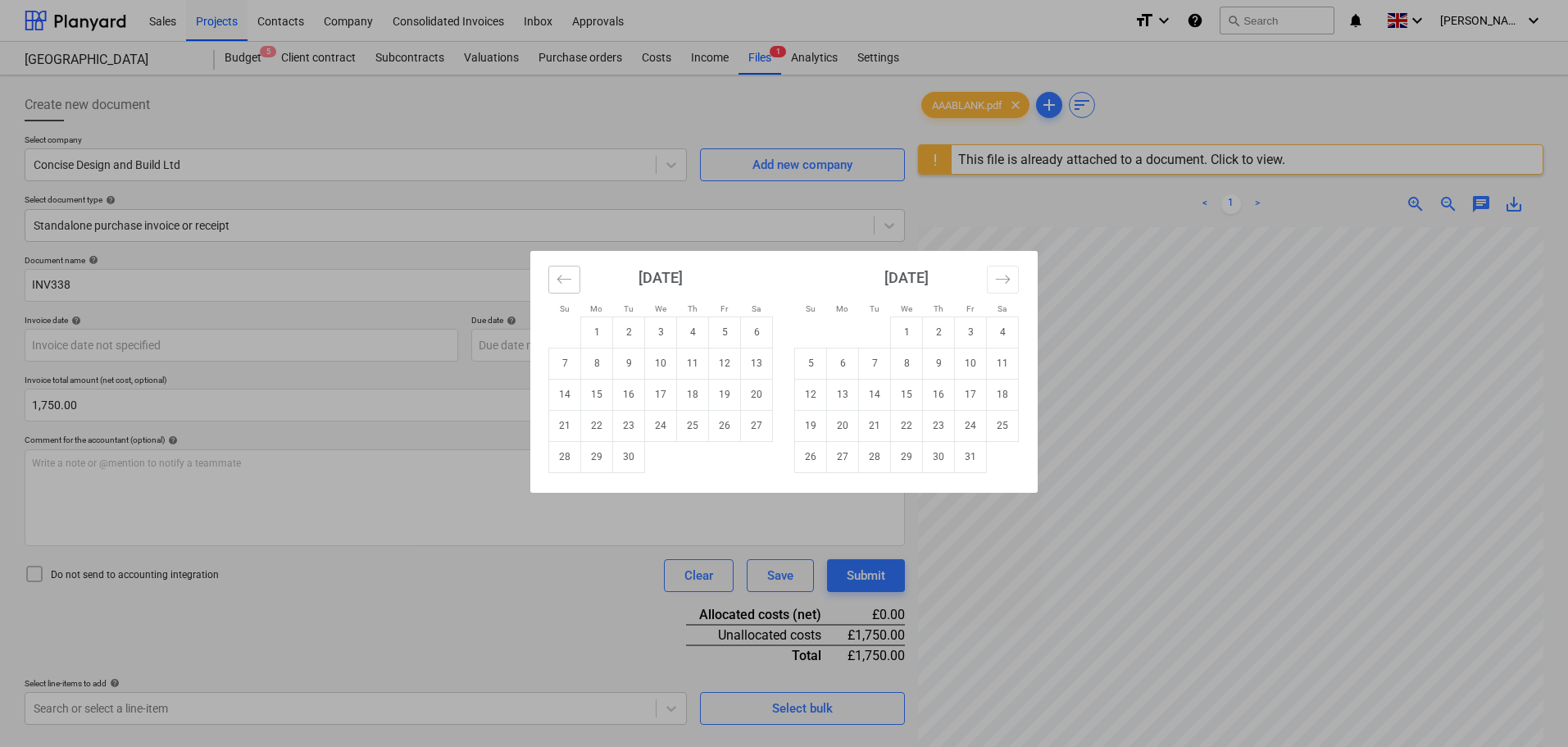
click at [570, 284] on icon "Move backward to switch to the previous month." at bounding box center [564, 279] width 15 height 15
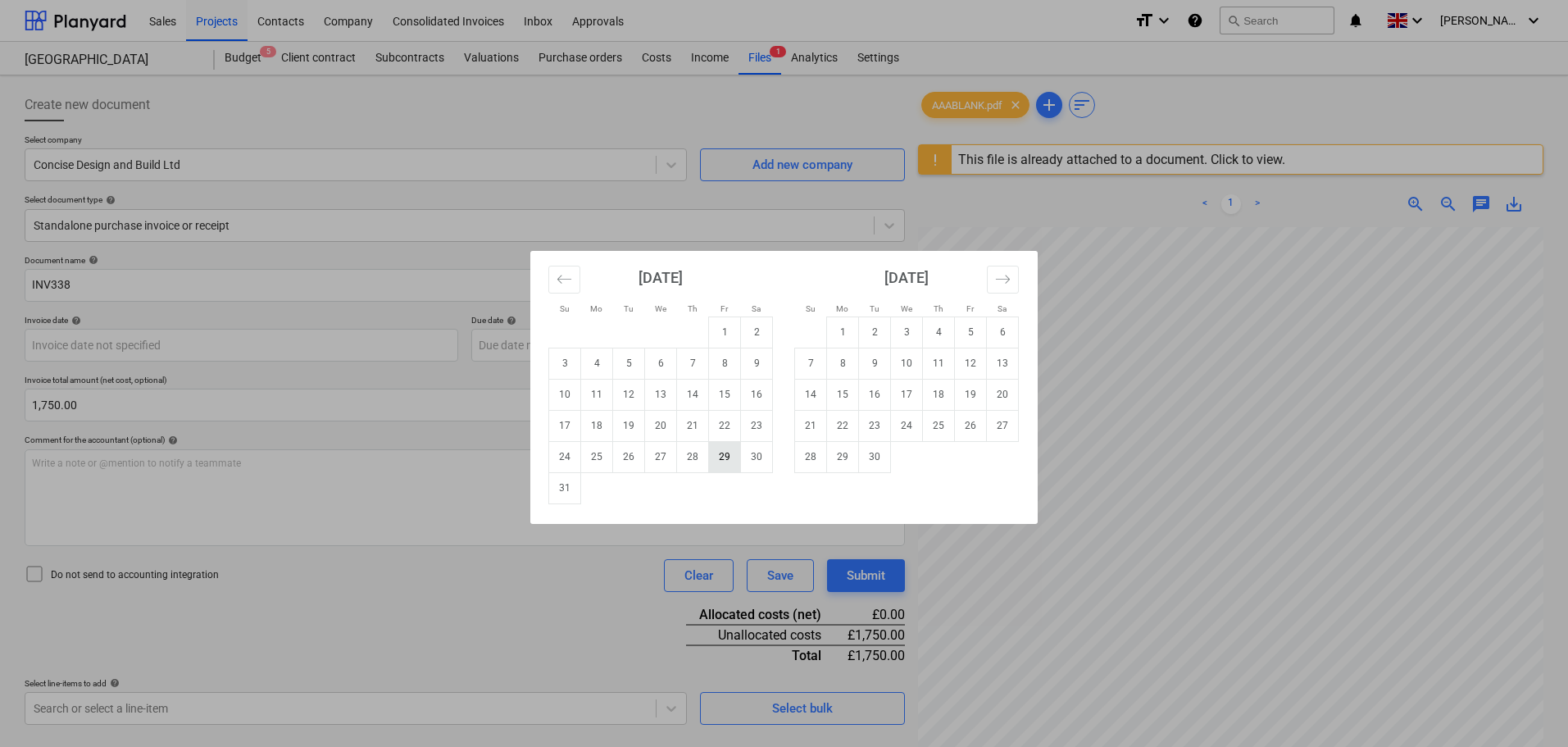
click at [729, 463] on td "29" at bounding box center [725, 457] width 32 height 31
type input "[DATE]"
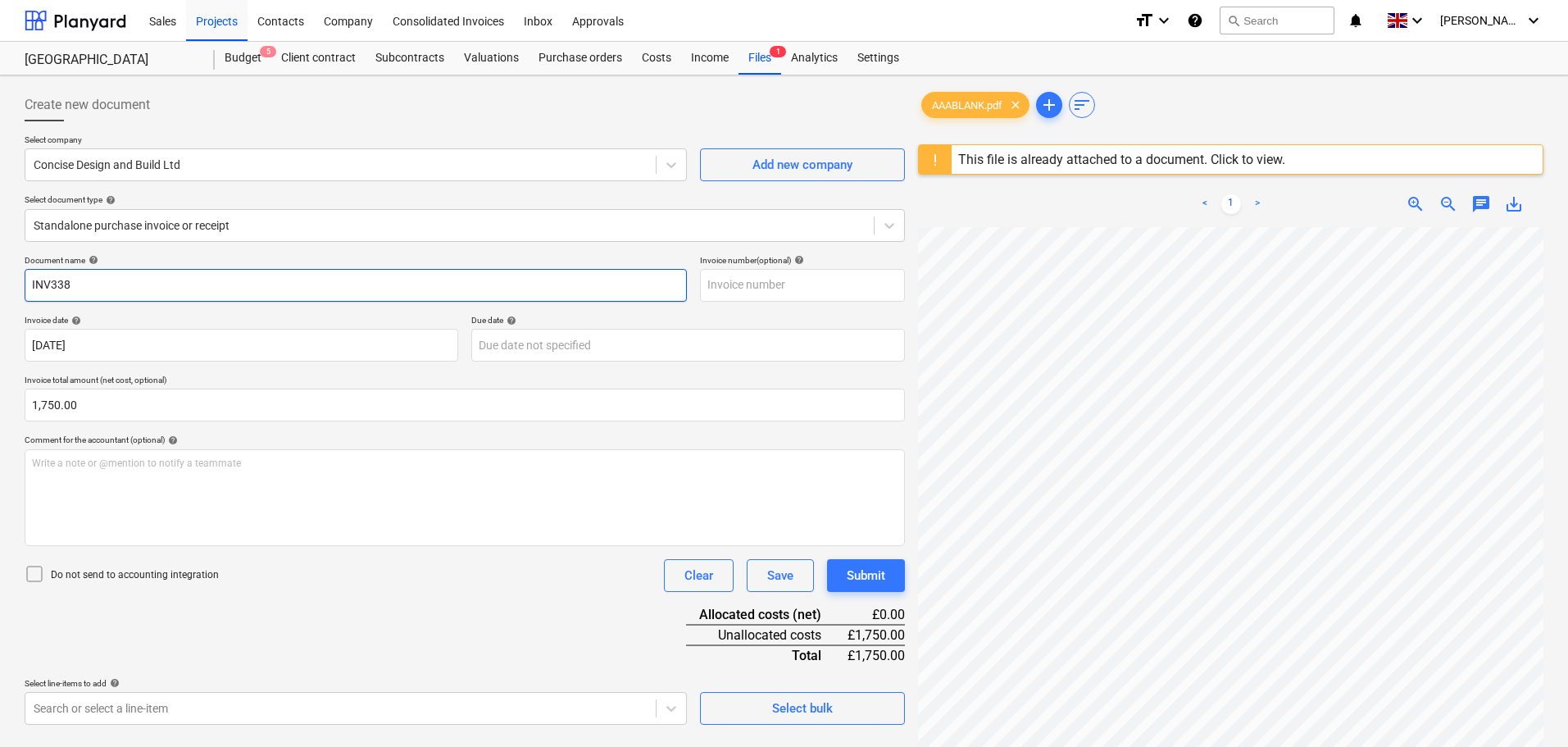
click at [101, 283] on input "INV338" at bounding box center [356, 285] width 662 height 33
click at [52, 286] on input "INV338" at bounding box center [356, 285] width 662 height 33
type input "INV 338"
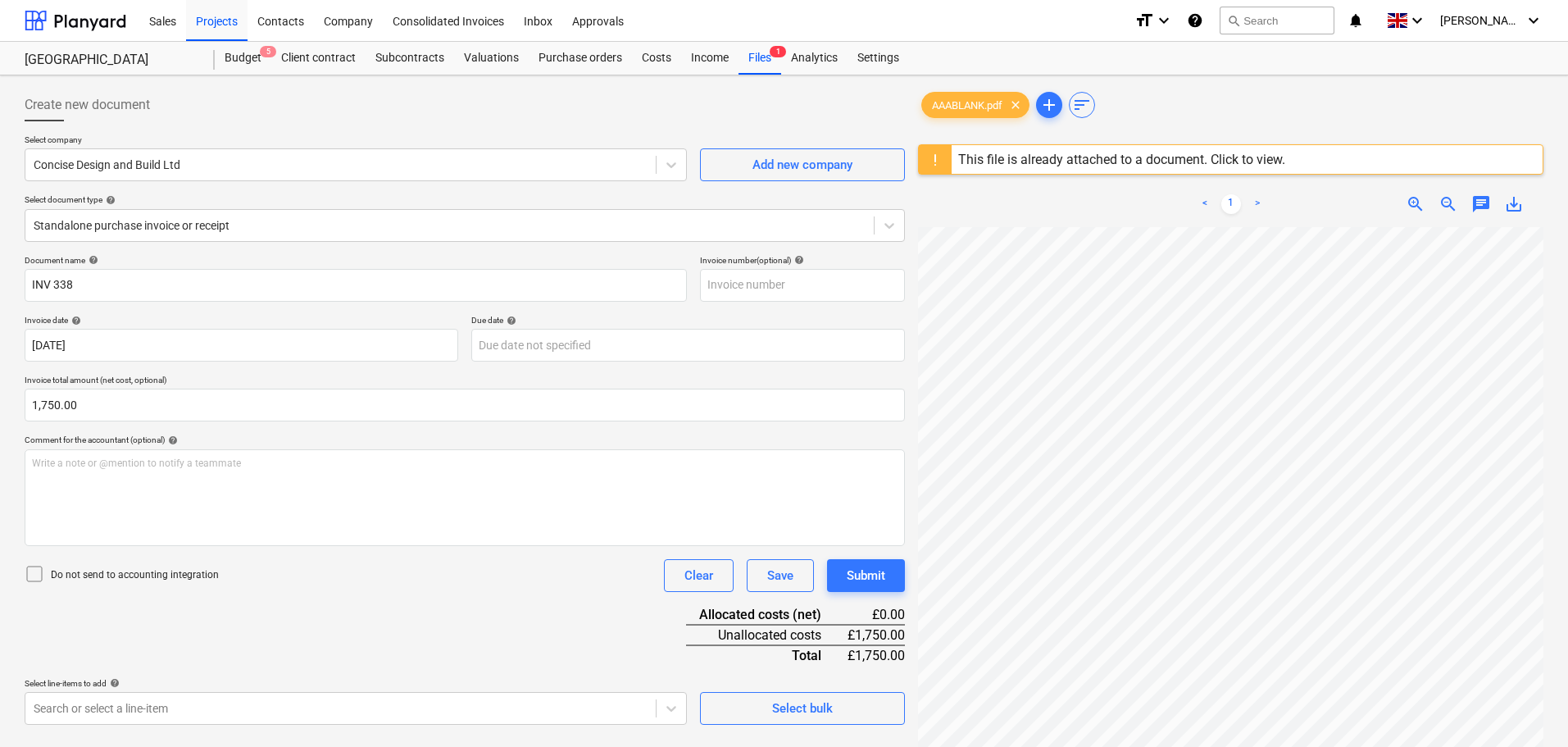
click at [167, 259] on div "Document name help" at bounding box center [356, 260] width 662 height 11
click at [734, 277] on input "text" at bounding box center [801, 285] width 205 height 33
paste input "INV338"
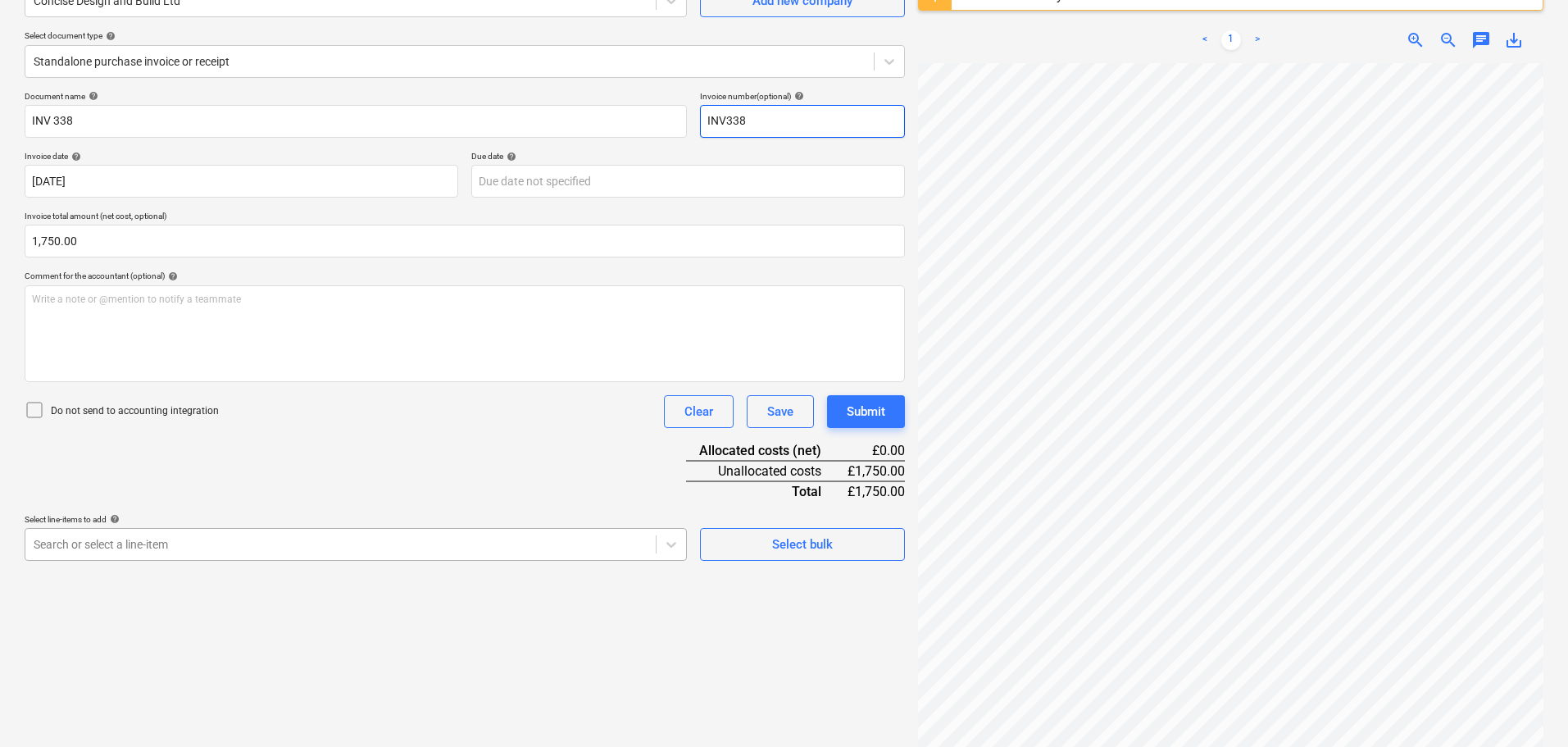
type input "INV338"
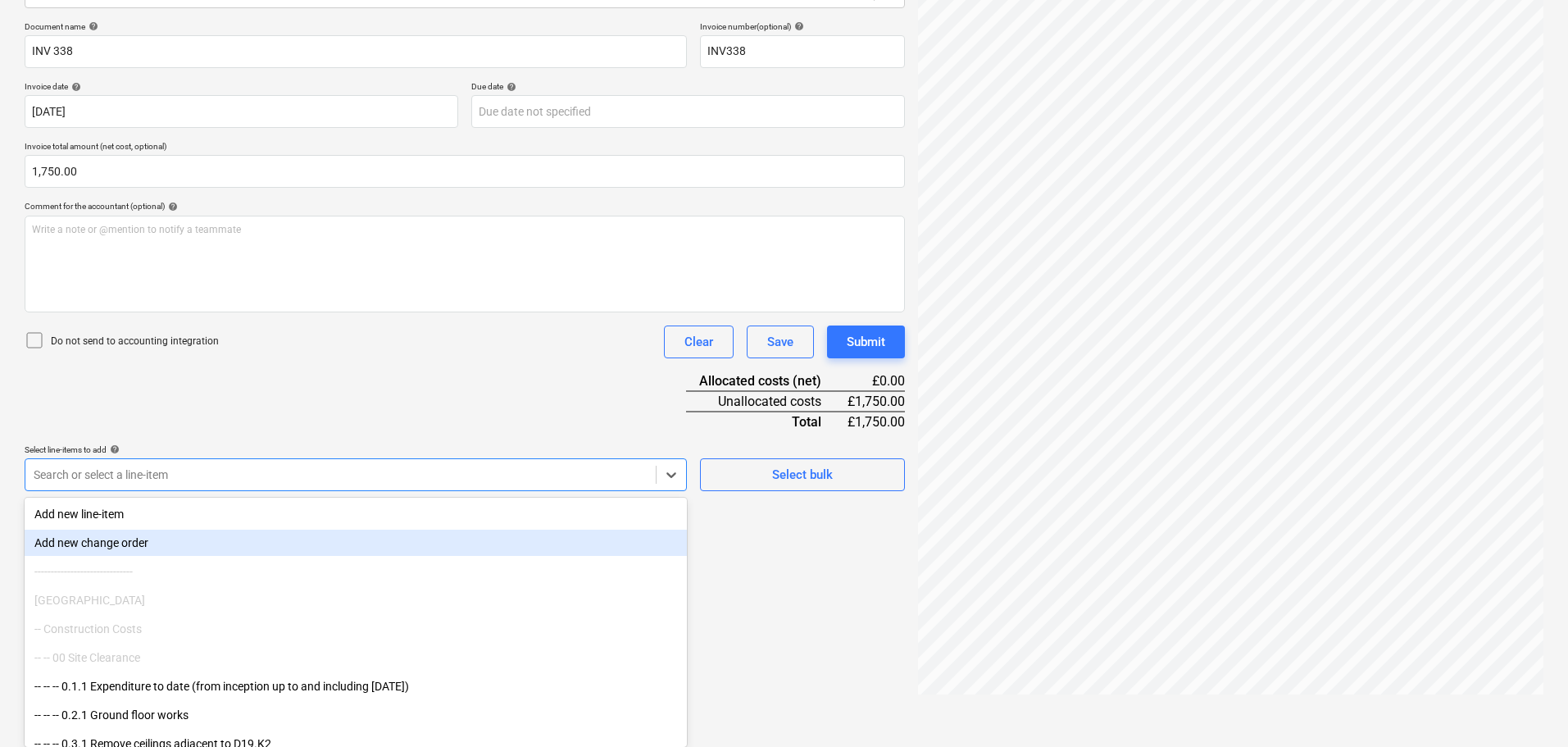
click at [130, 513] on body "Sales Projects Contacts Company Consolidated Invoices Inbox Approvals format_si…" at bounding box center [784, 140] width 1568 height 747
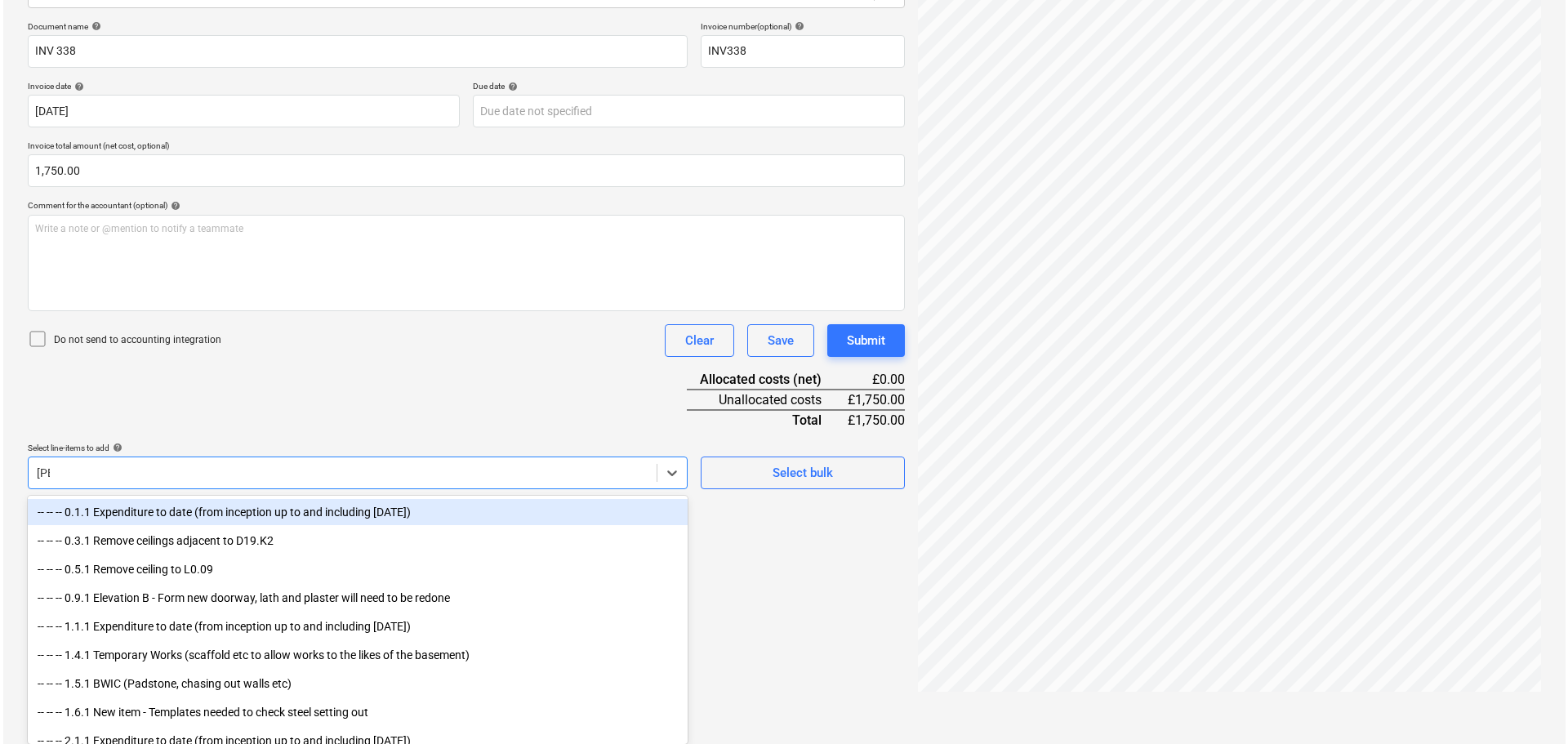
scroll to position [193, 0]
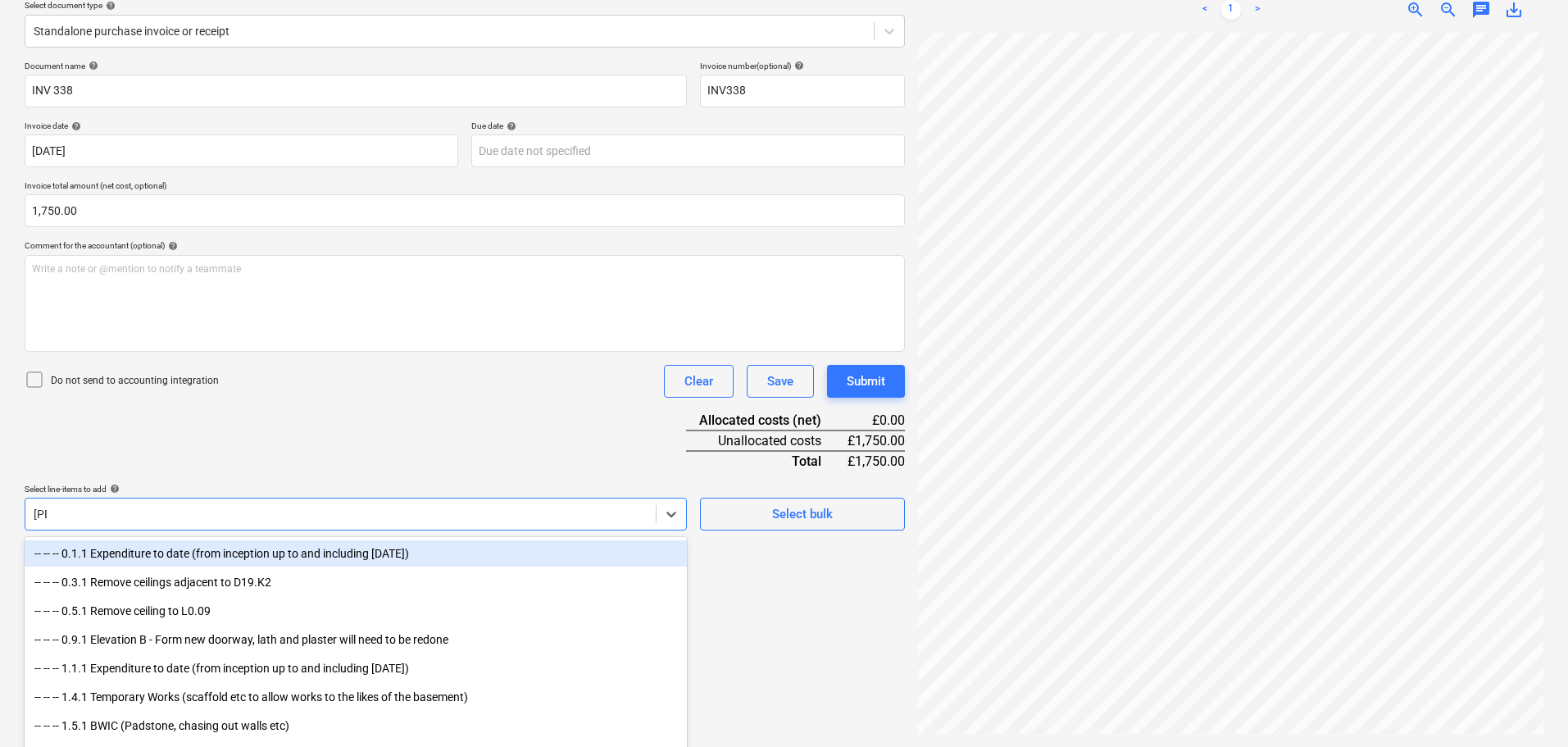
type input "tomm"
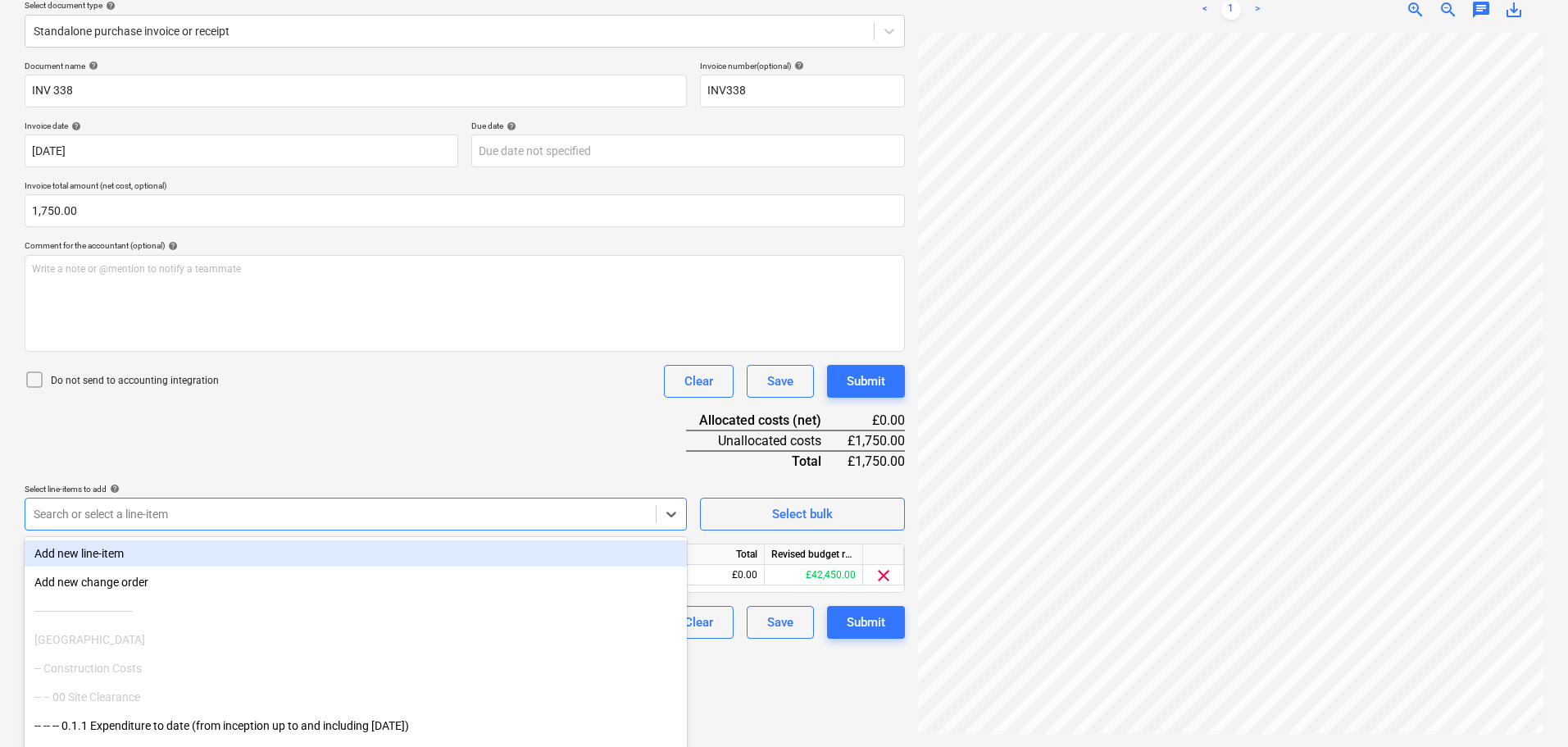
click at [491, 457] on div "Document name help INV 338 Invoice number (optional) help INV338 Invoice date h…" at bounding box center [465, 349] width 880 height 578
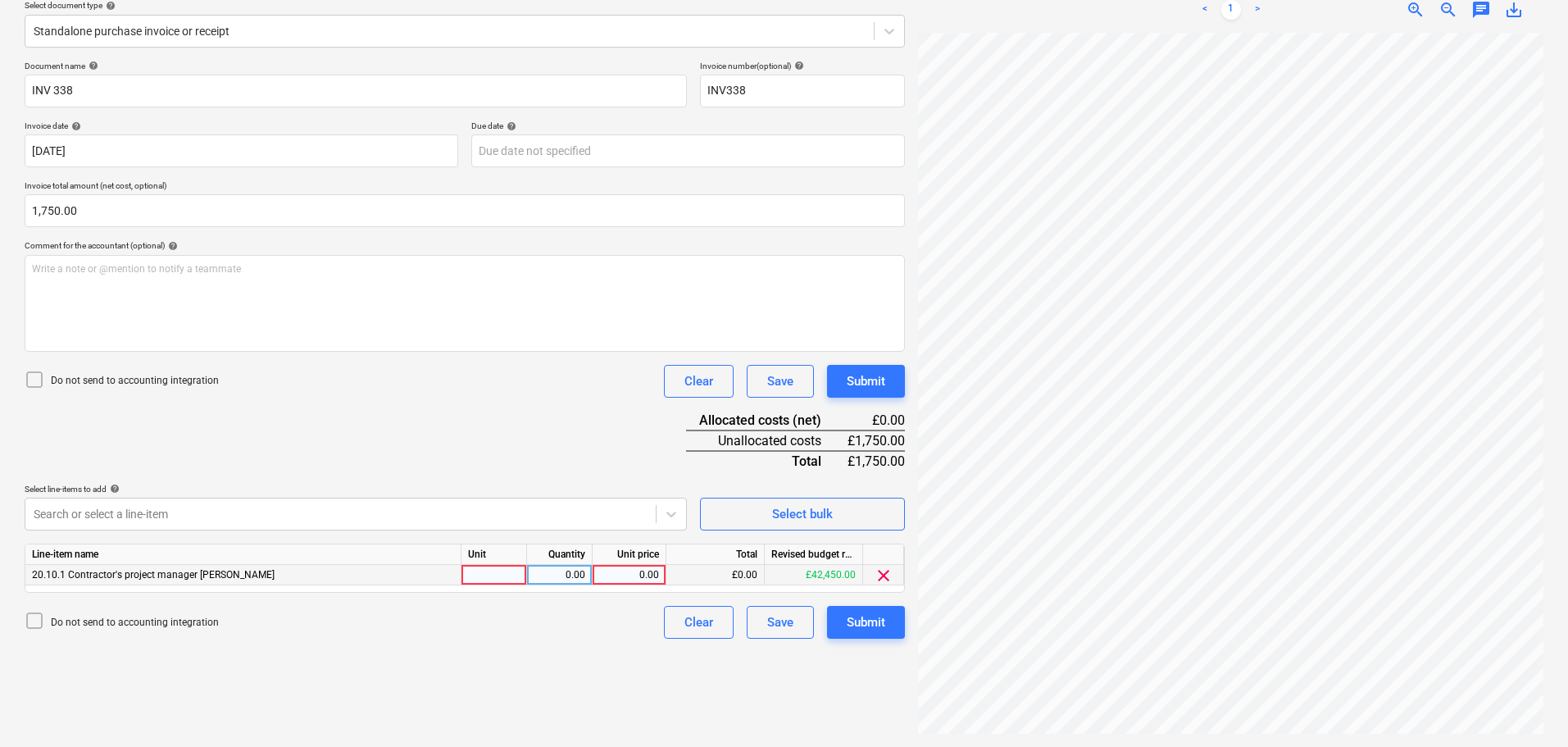
click at [636, 575] on div "0.00" at bounding box center [629, 575] width 60 height 21
type input "1750"
click at [868, 382] on div "Submit" at bounding box center [866, 382] width 38 height 21
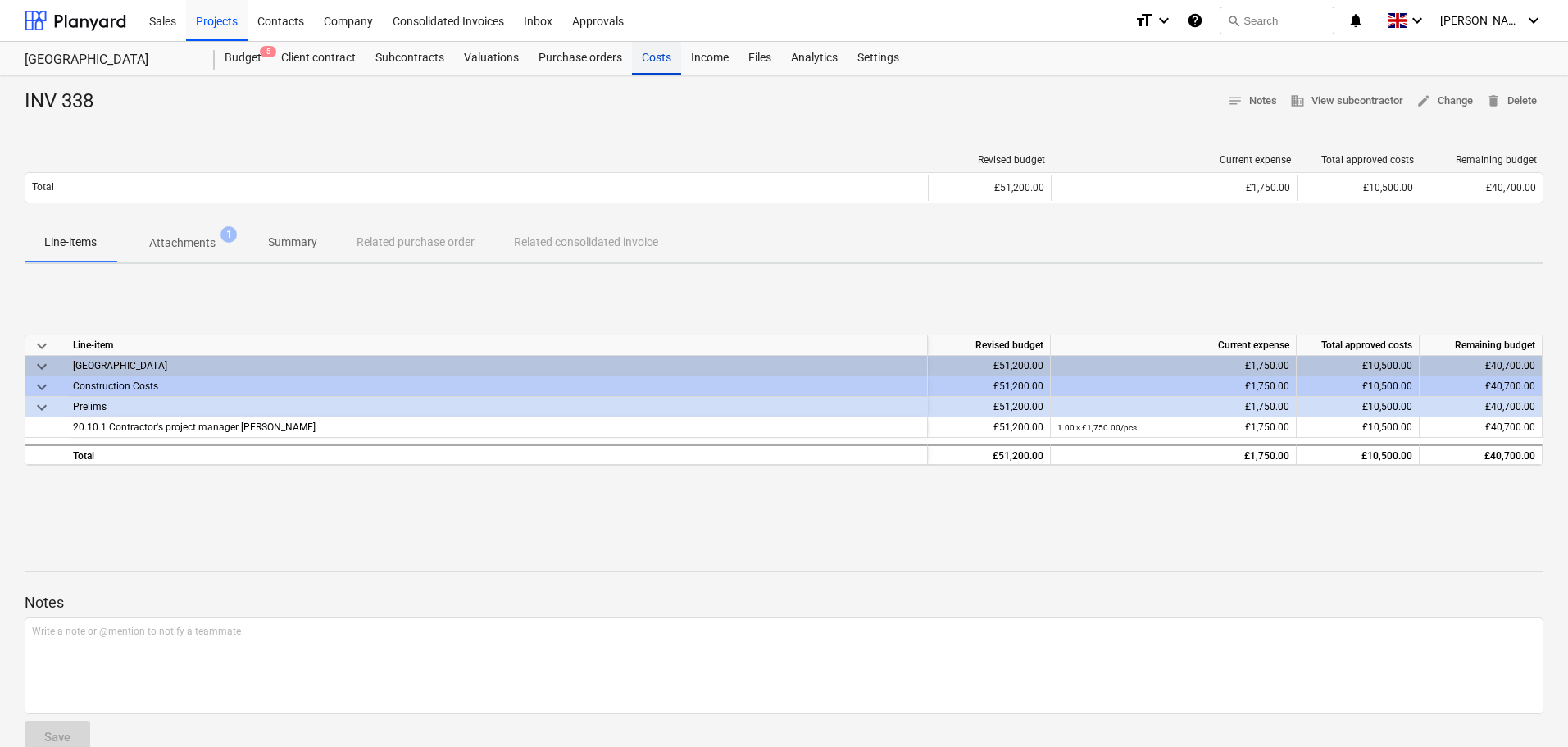
click at [647, 59] on div "Costs" at bounding box center [656, 58] width 49 height 33
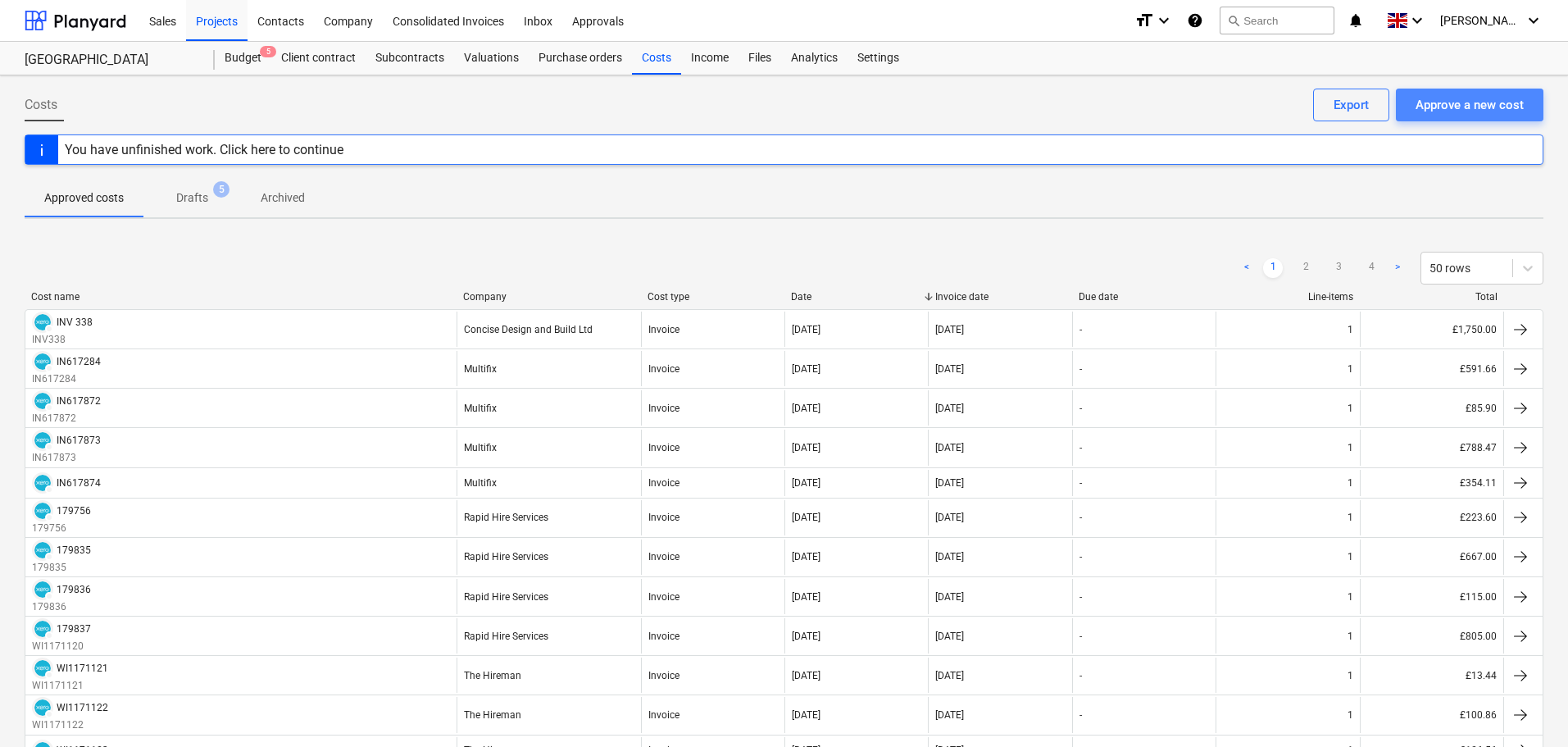
click at [1502, 113] on div "Approve a new cost" at bounding box center [1469, 105] width 108 height 21
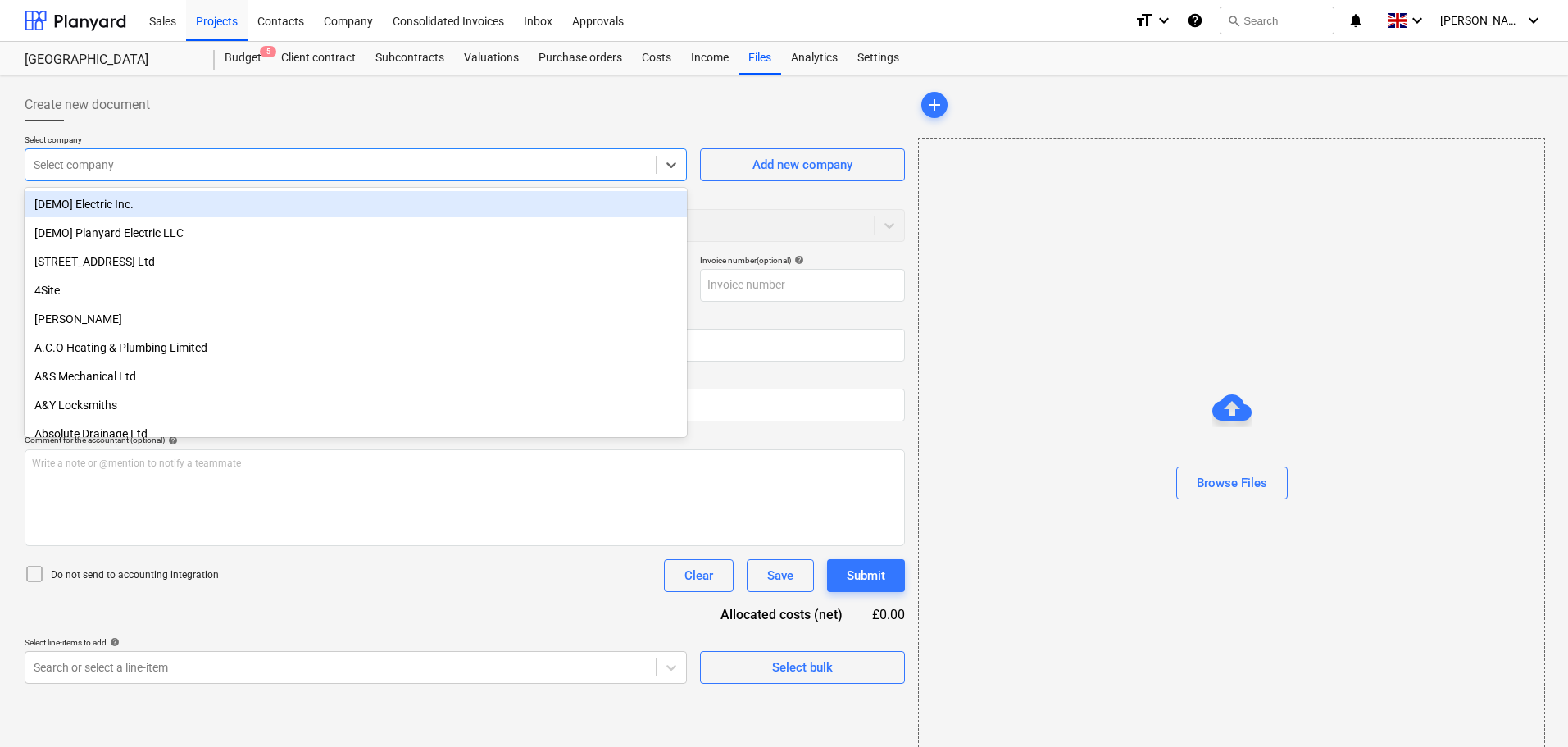
click at [144, 167] on div at bounding box center [340, 164] width 614 height 16
type input "dma"
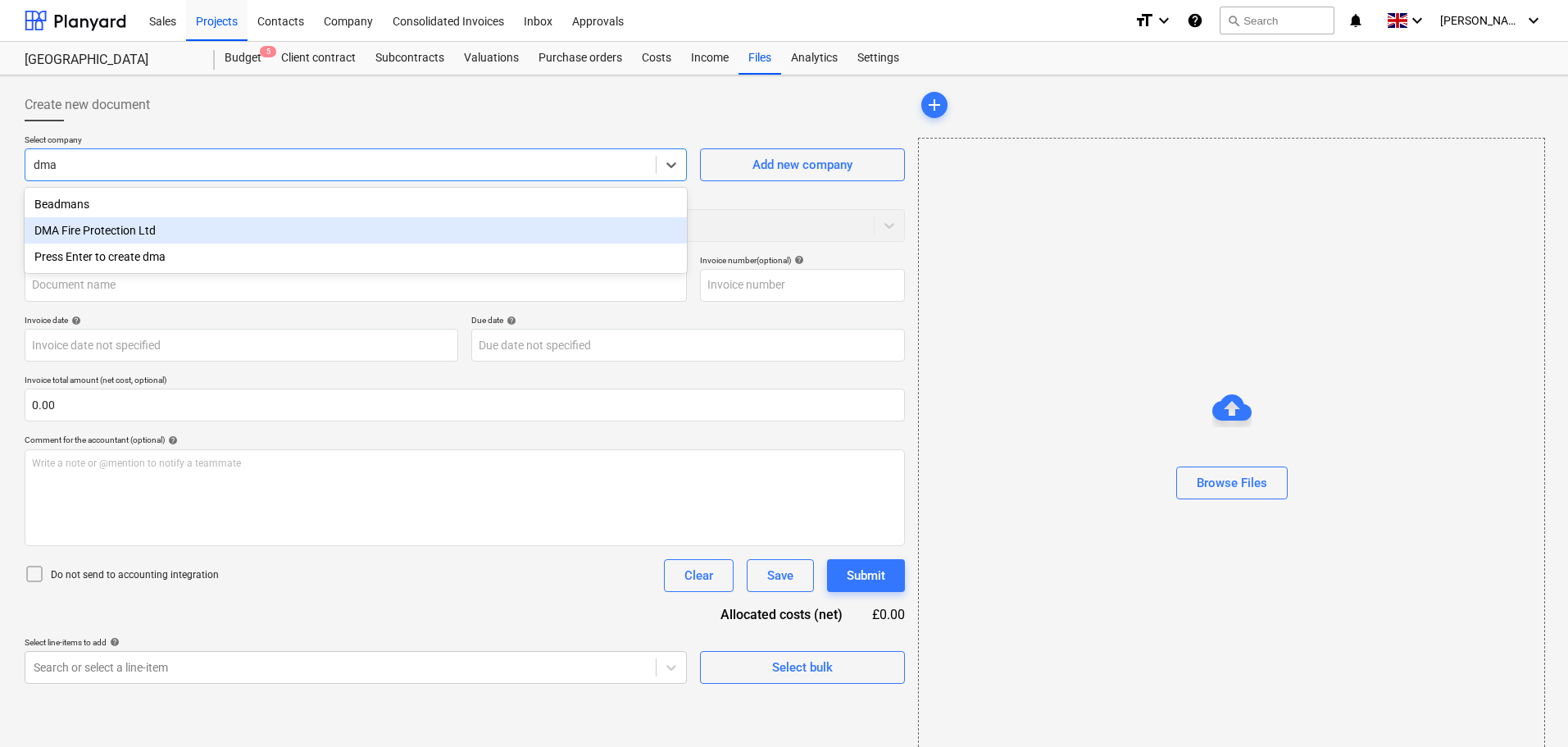
click at [134, 231] on div "DMA Fire Protection Ltd" at bounding box center [356, 230] width 662 height 26
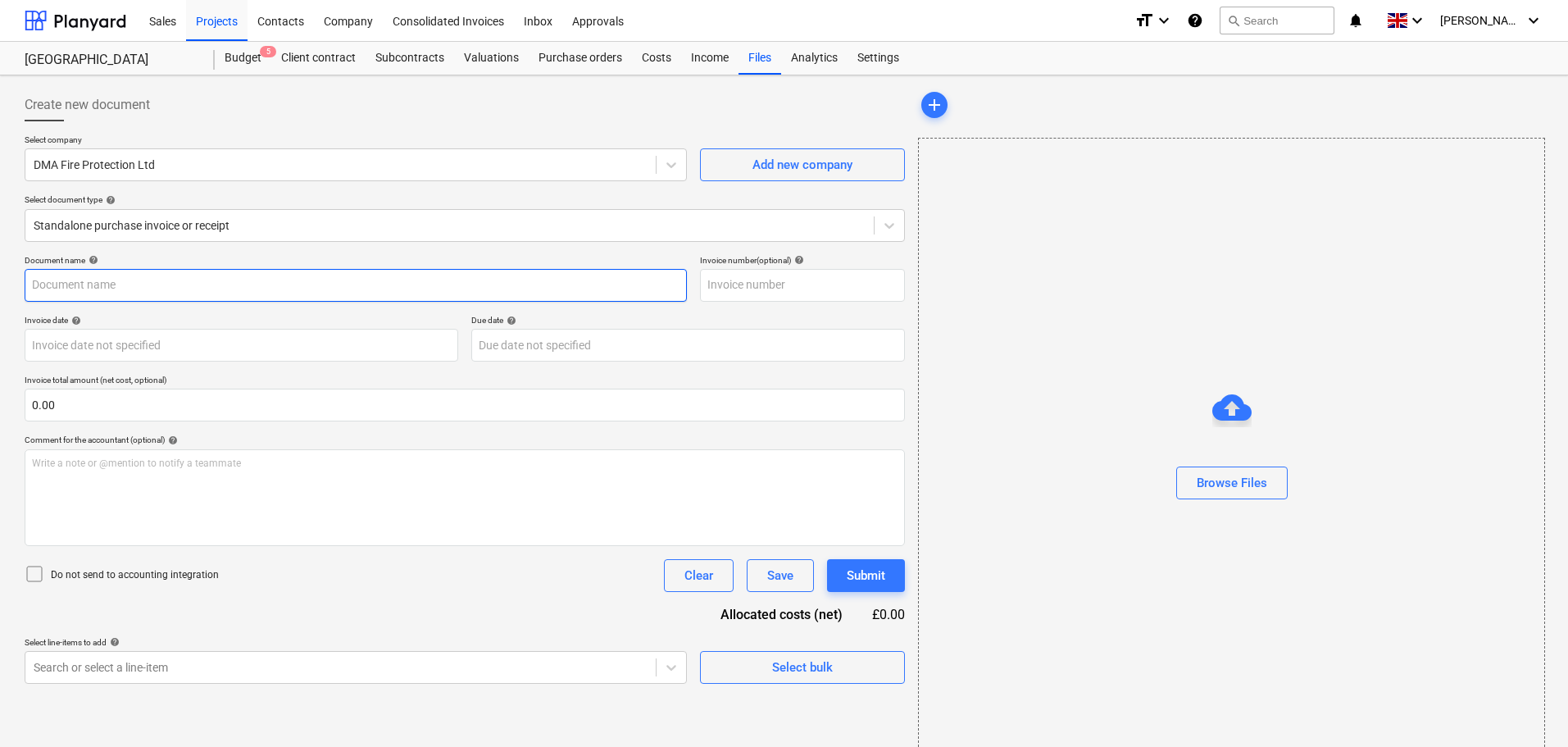
click at [106, 281] on input "text" at bounding box center [356, 285] width 662 height 33
type input "521"
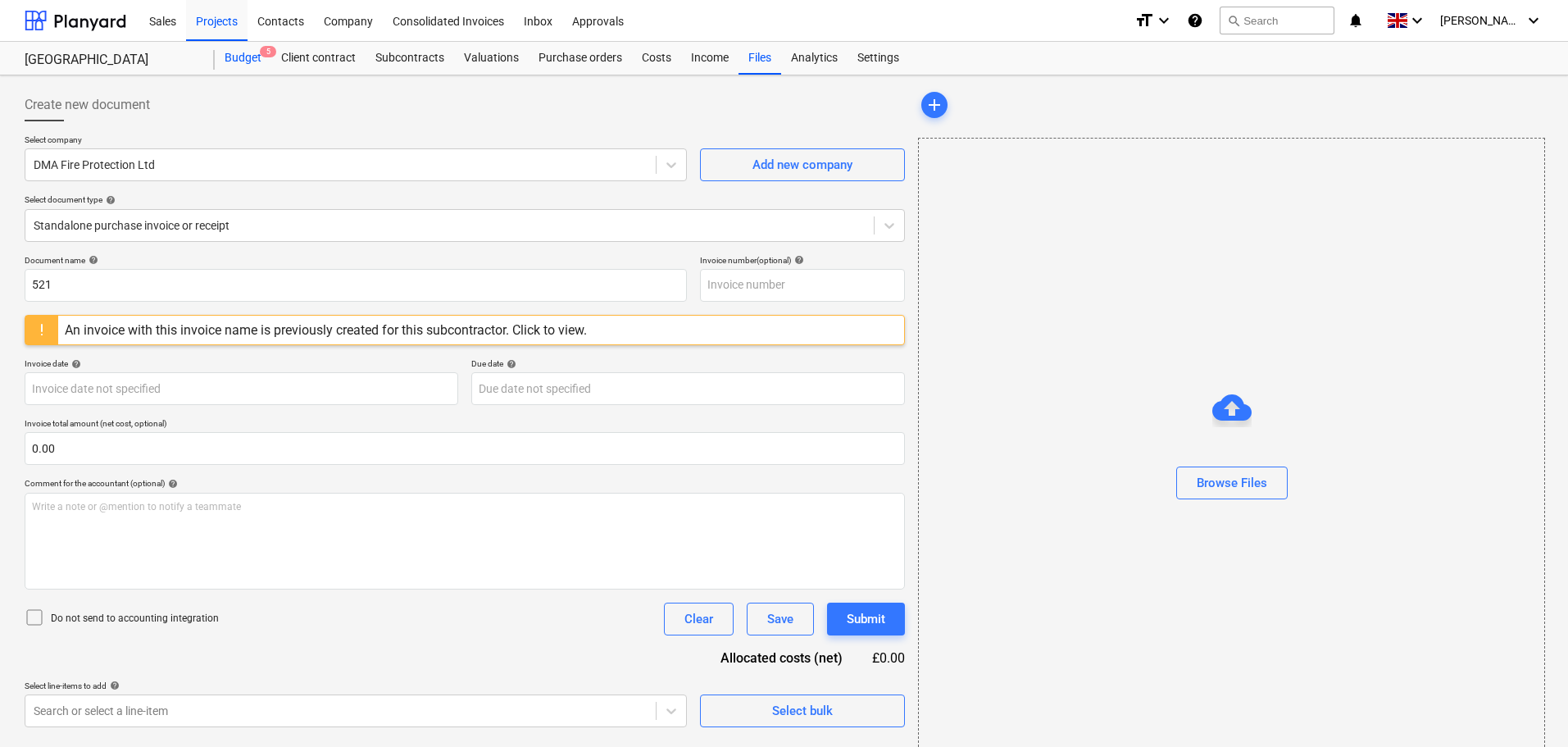
drag, startPoint x: 263, startPoint y: 51, endPoint x: 254, endPoint y: 54, distance: 9.5
click at [263, 51] on span "5" at bounding box center [268, 51] width 16 height 12
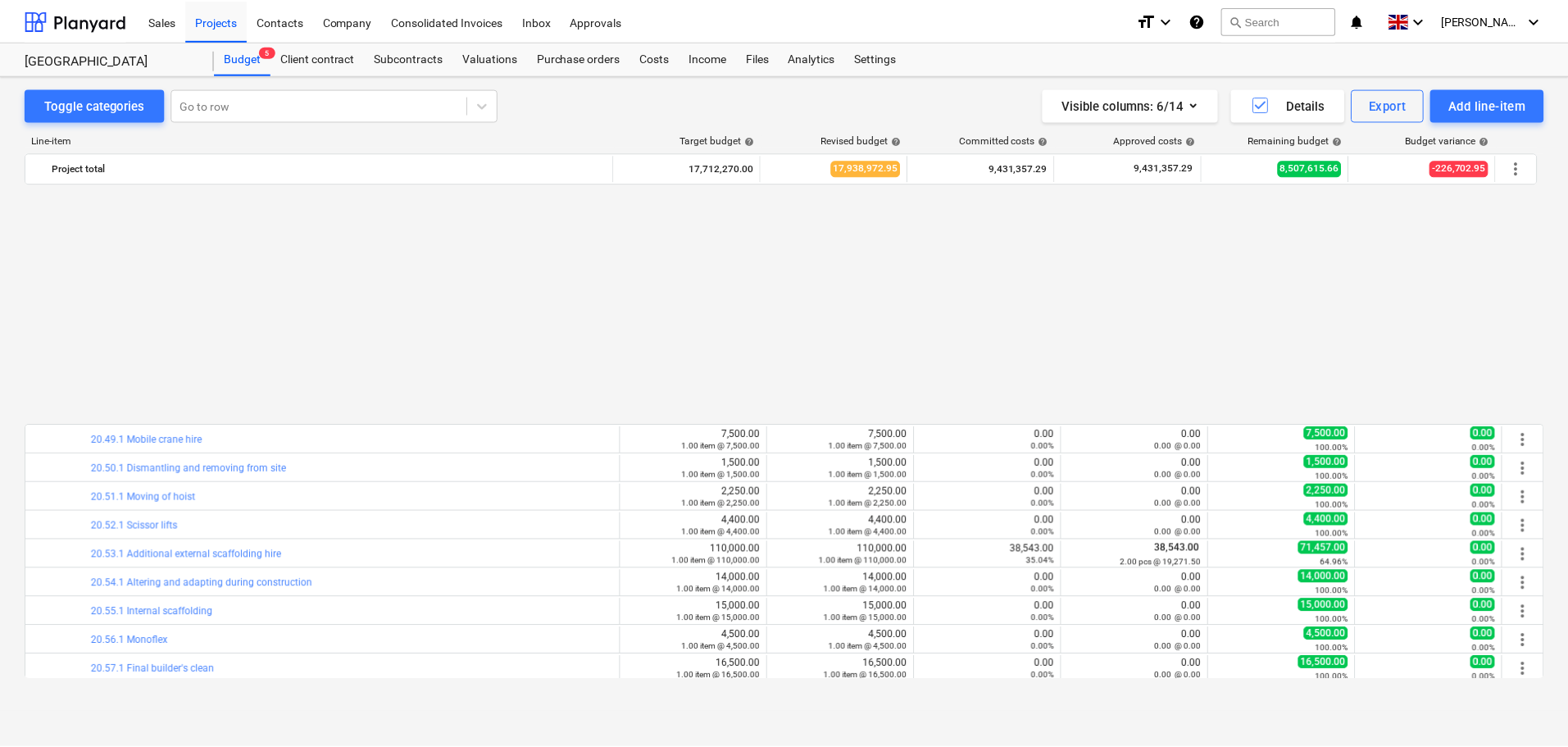
scroll to position [2094, 0]
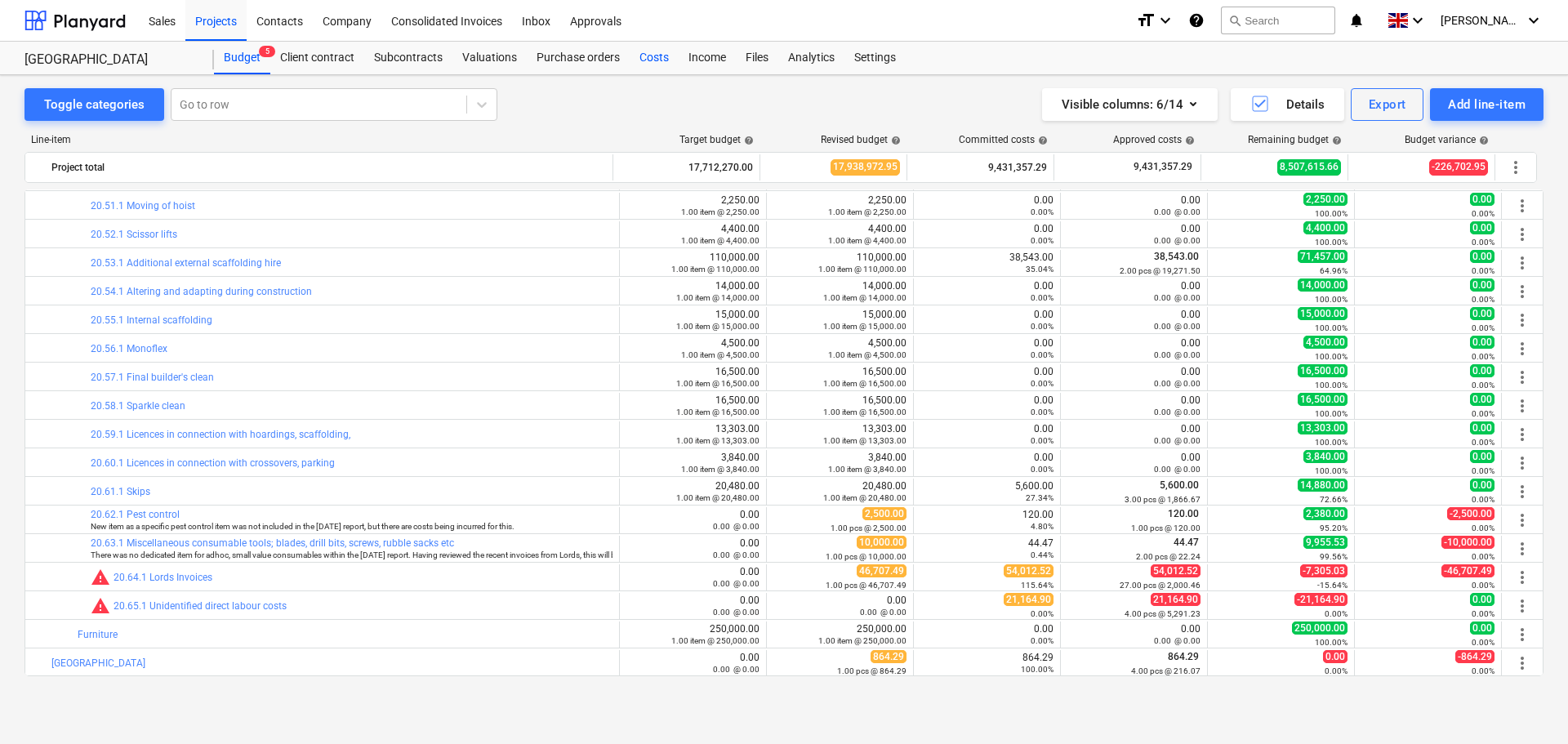
drag, startPoint x: 657, startPoint y: 61, endPoint x: 618, endPoint y: 73, distance: 40.8
click at [657, 61] on div "Costs" at bounding box center [654, 58] width 49 height 33
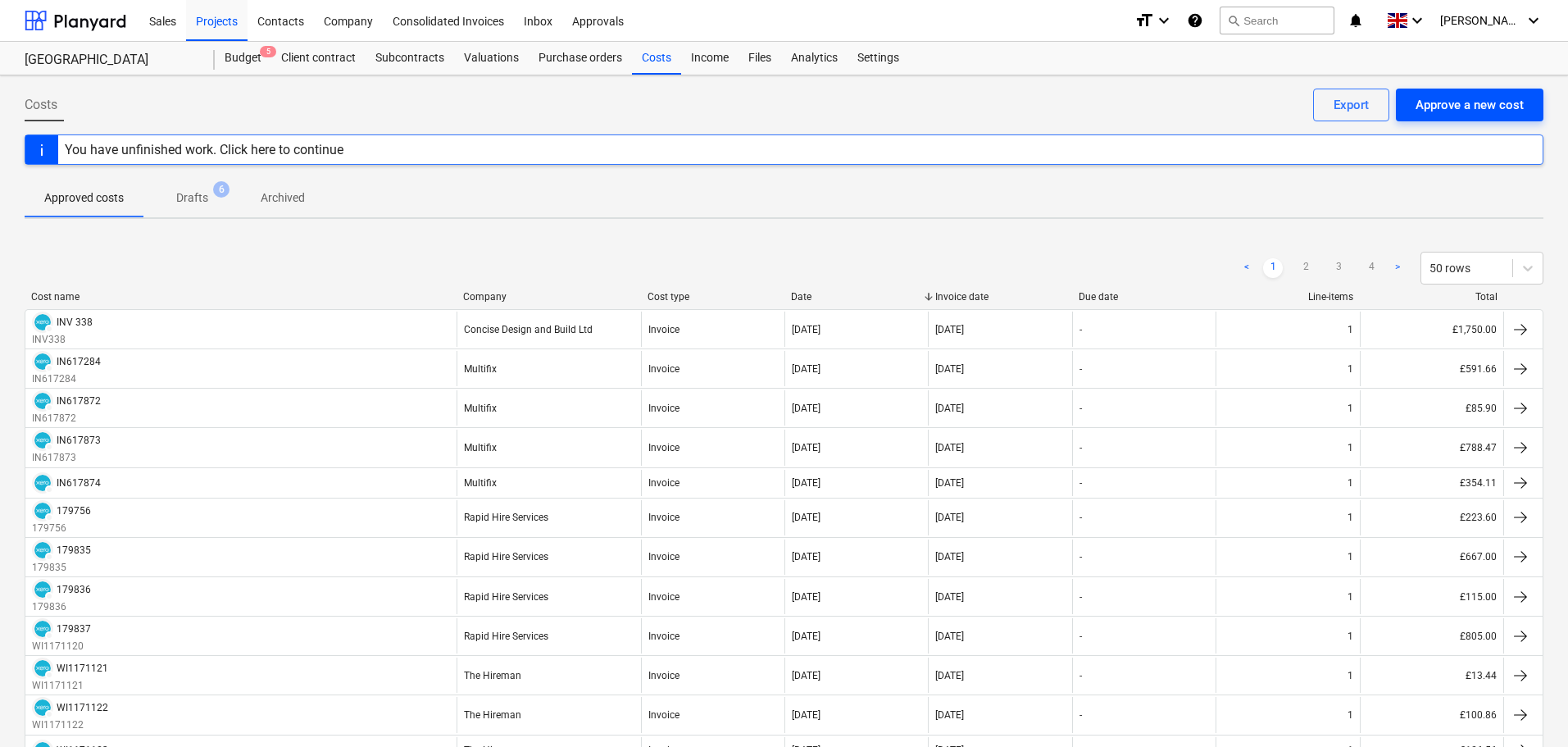
click at [1496, 105] on div "Approve a new cost" at bounding box center [1469, 105] width 108 height 21
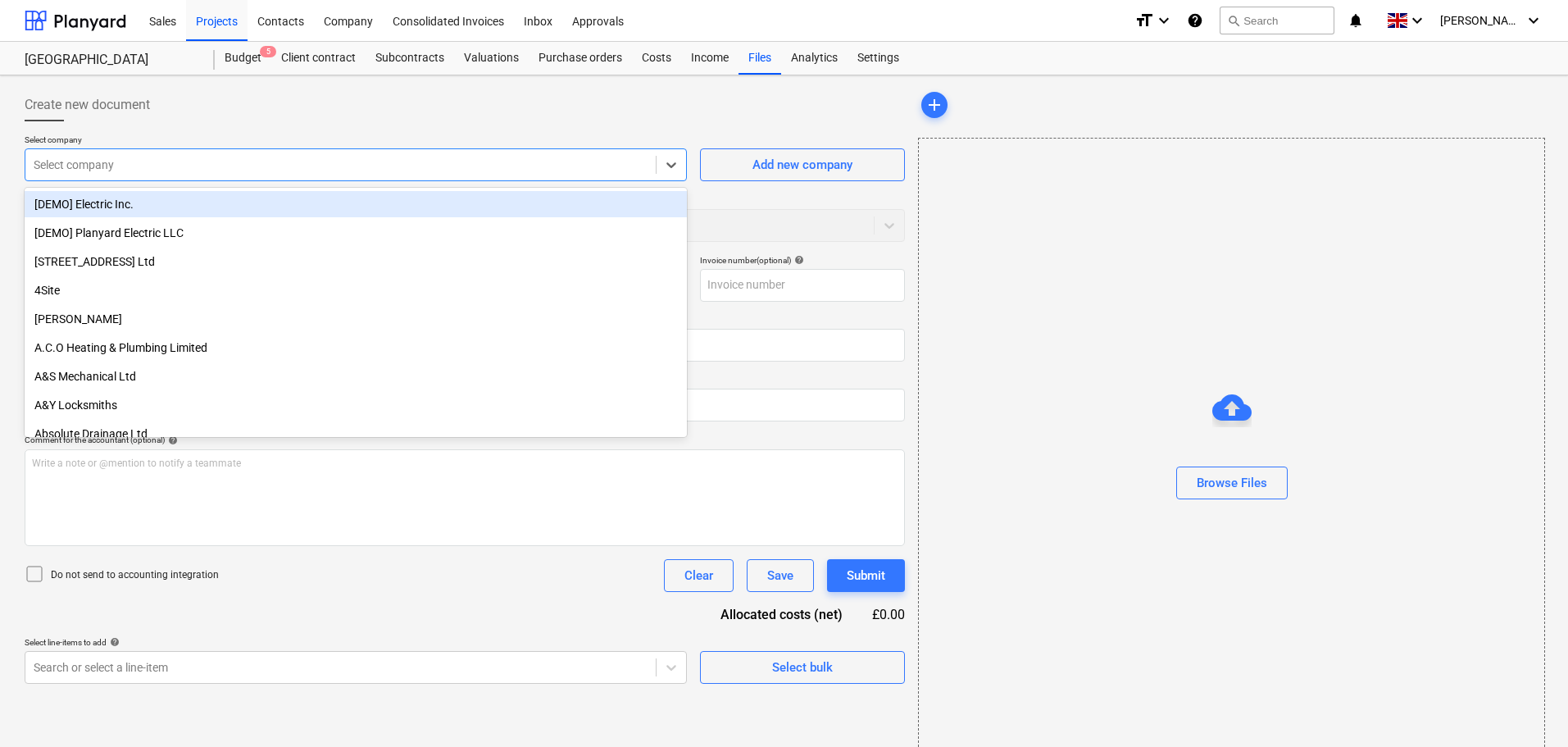
click at [409, 175] on div "Select company" at bounding box center [340, 165] width 630 height 23
type input "ade"
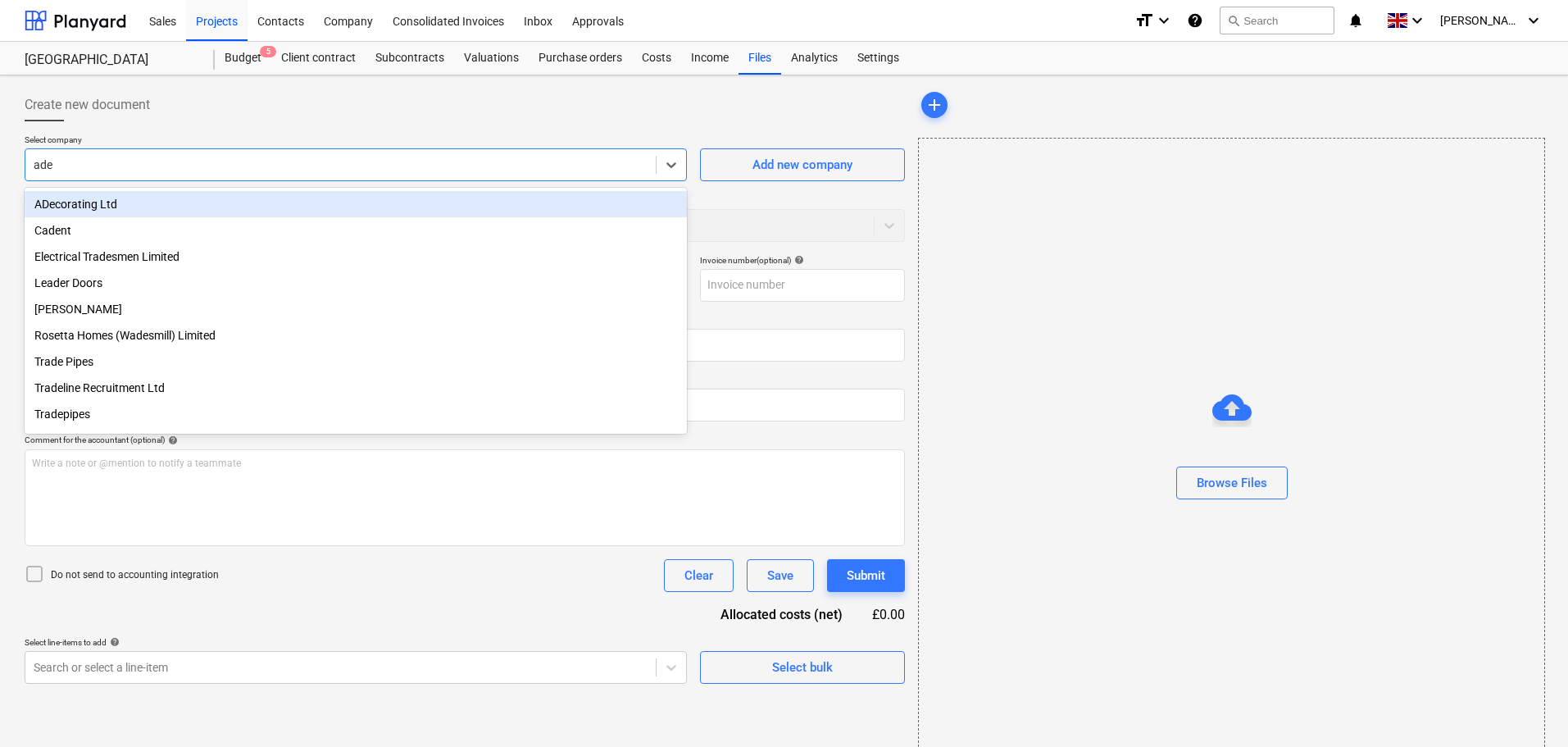
click at [167, 203] on div "ADecorating Ltd" at bounding box center [356, 204] width 662 height 26
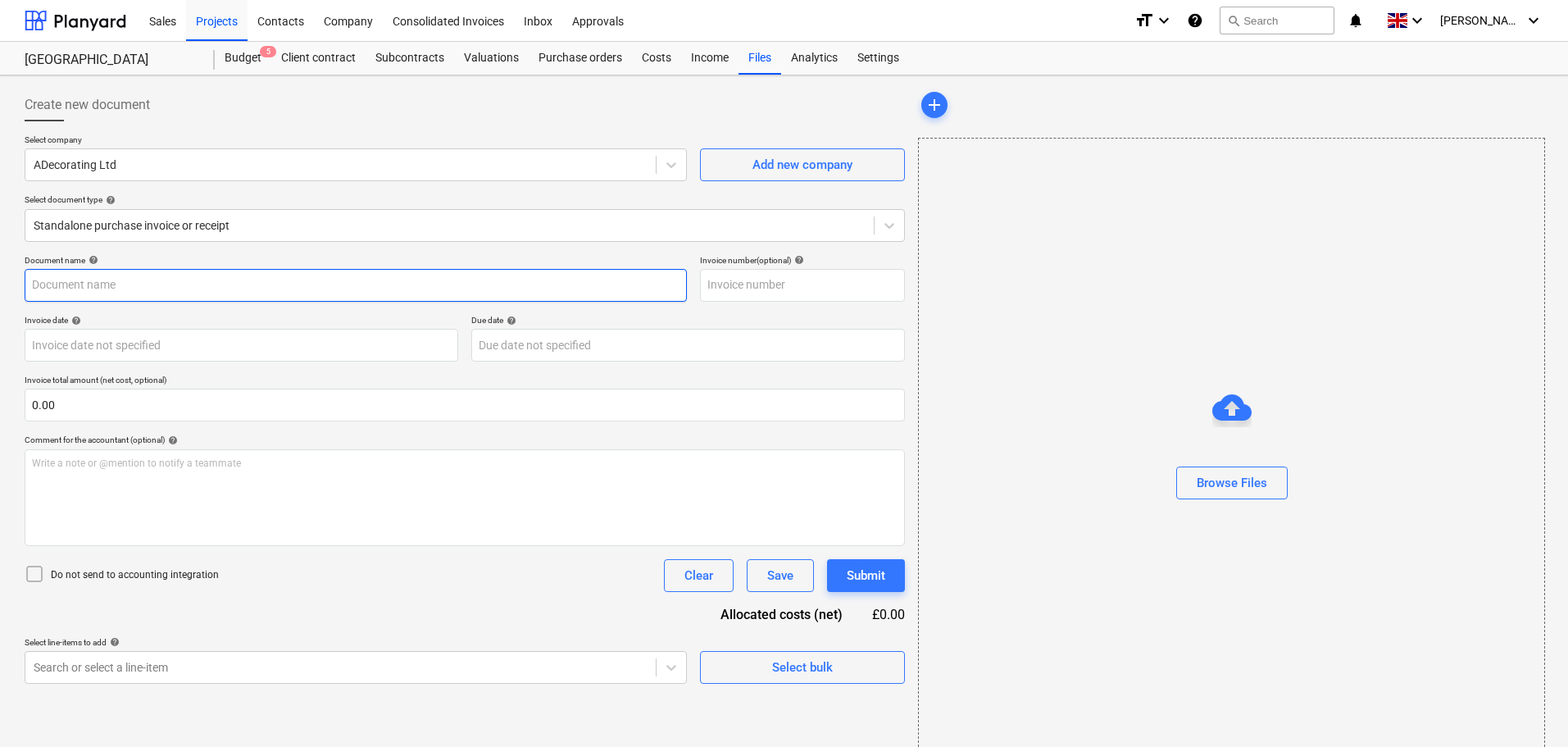
click at [88, 285] on input "text" at bounding box center [356, 285] width 662 height 33
paste input "20250829"
type input "20250829"
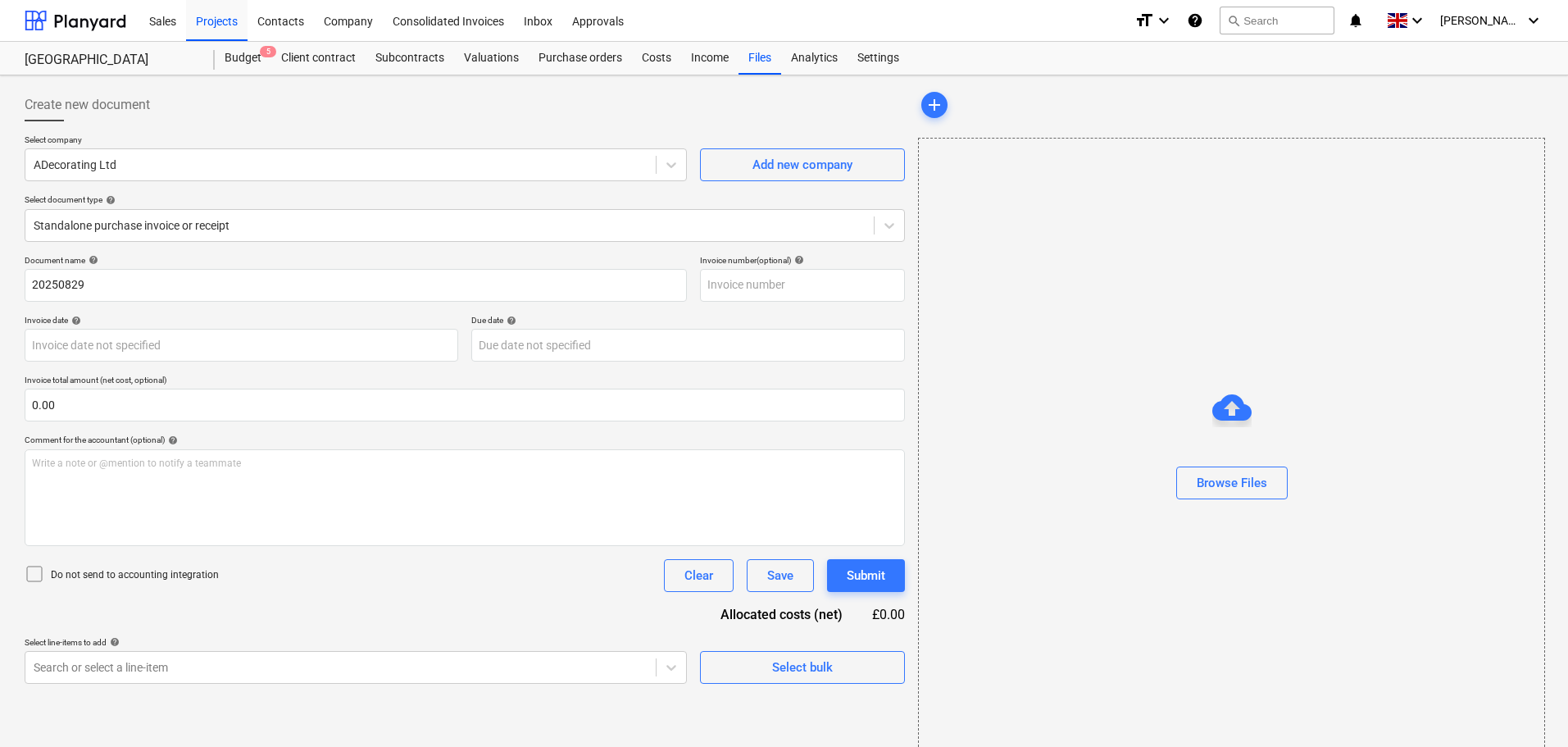
click at [246, 243] on div "Select company ADecorating Ltd Add new company Select document type help Standa…" at bounding box center [465, 194] width 880 height 121
click at [756, 281] on input "text" at bounding box center [801, 285] width 205 height 33
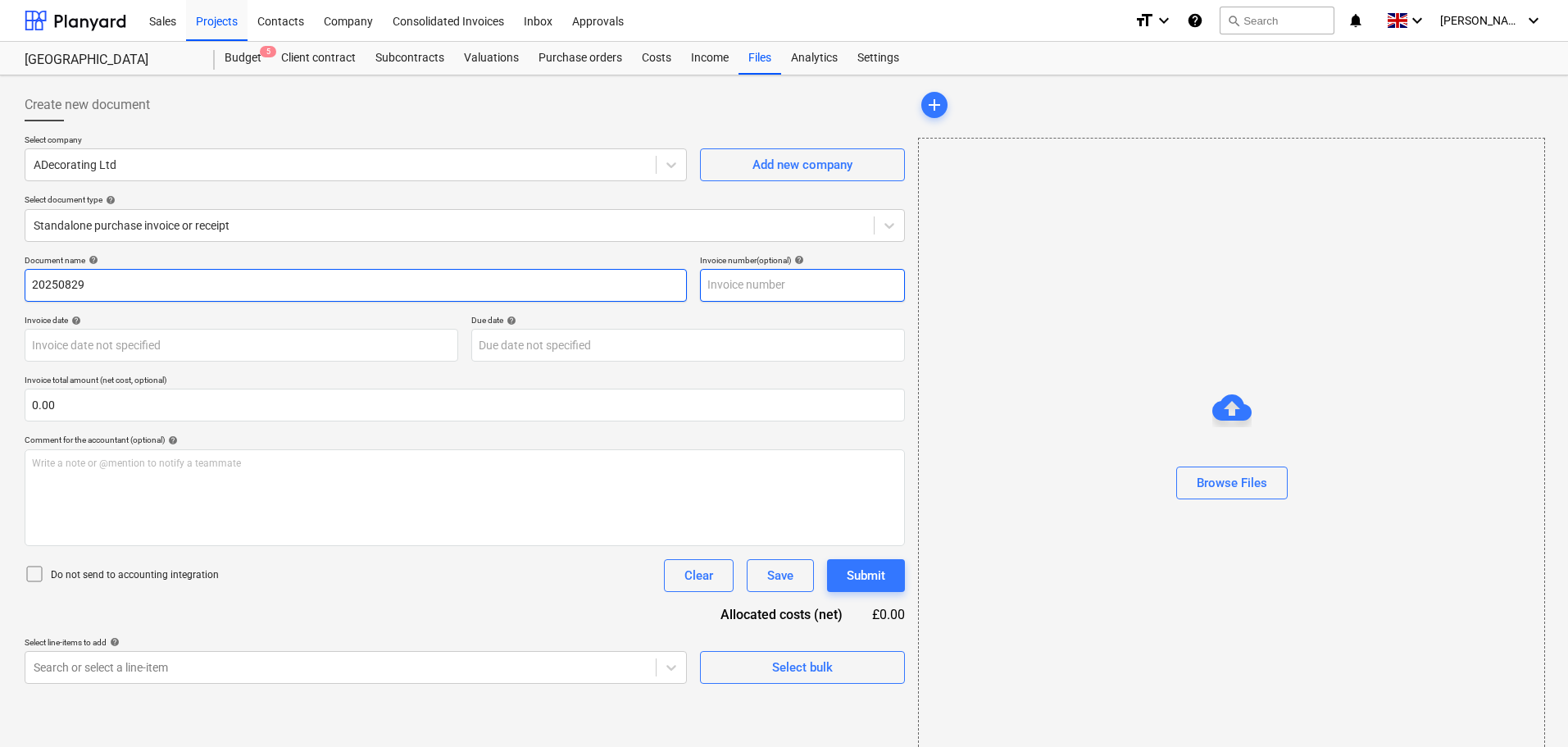
paste input "20250829"
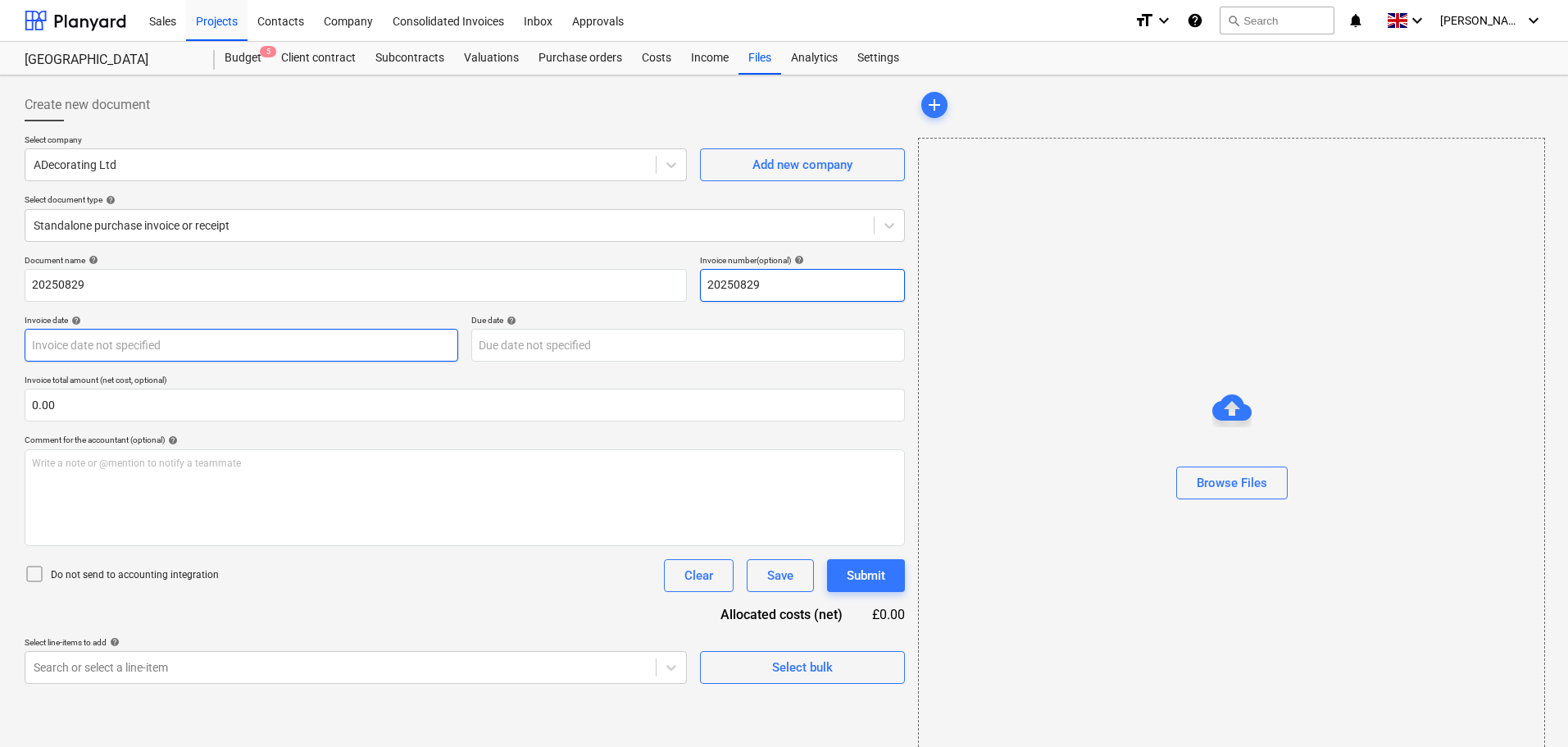
type input "20250829"
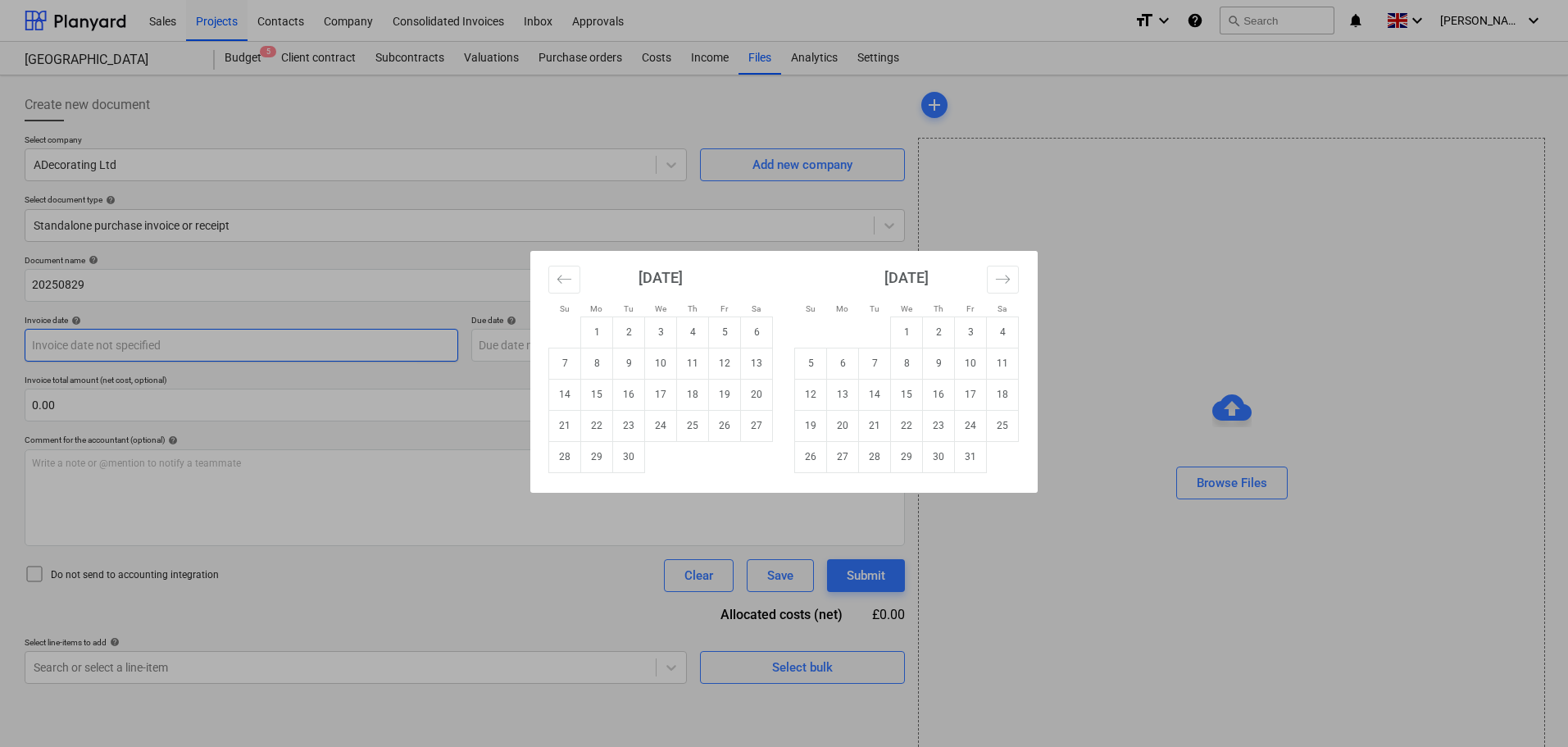
click at [235, 334] on body "Sales Projects Contacts Company Consolidated Invoices Inbox Approvals format_si…" at bounding box center [784, 374] width 1568 height 747
click at [562, 282] on icon "Move backward to switch to the previous month." at bounding box center [564, 279] width 15 height 15
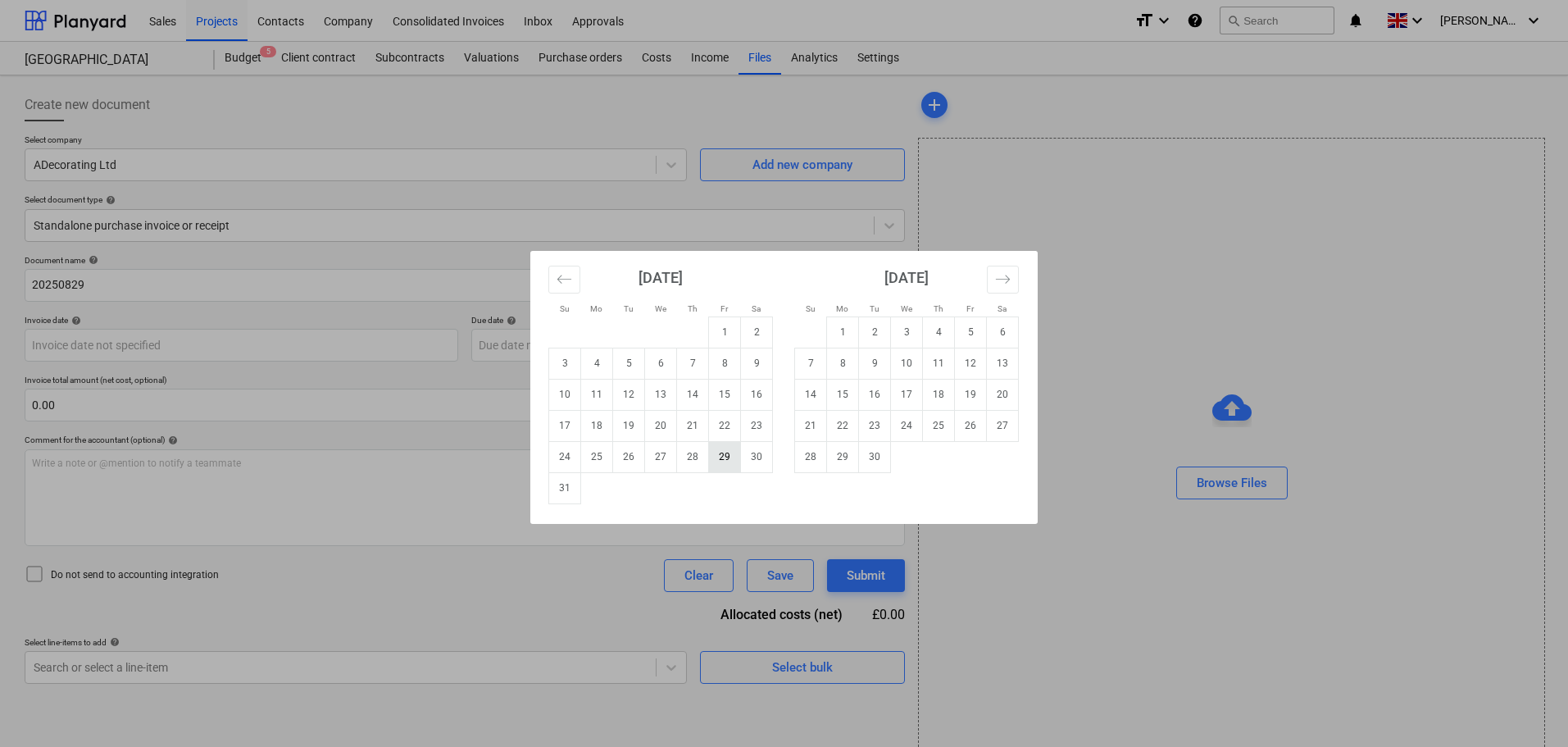
click at [721, 457] on td "29" at bounding box center [725, 457] width 32 height 31
type input "[DATE]"
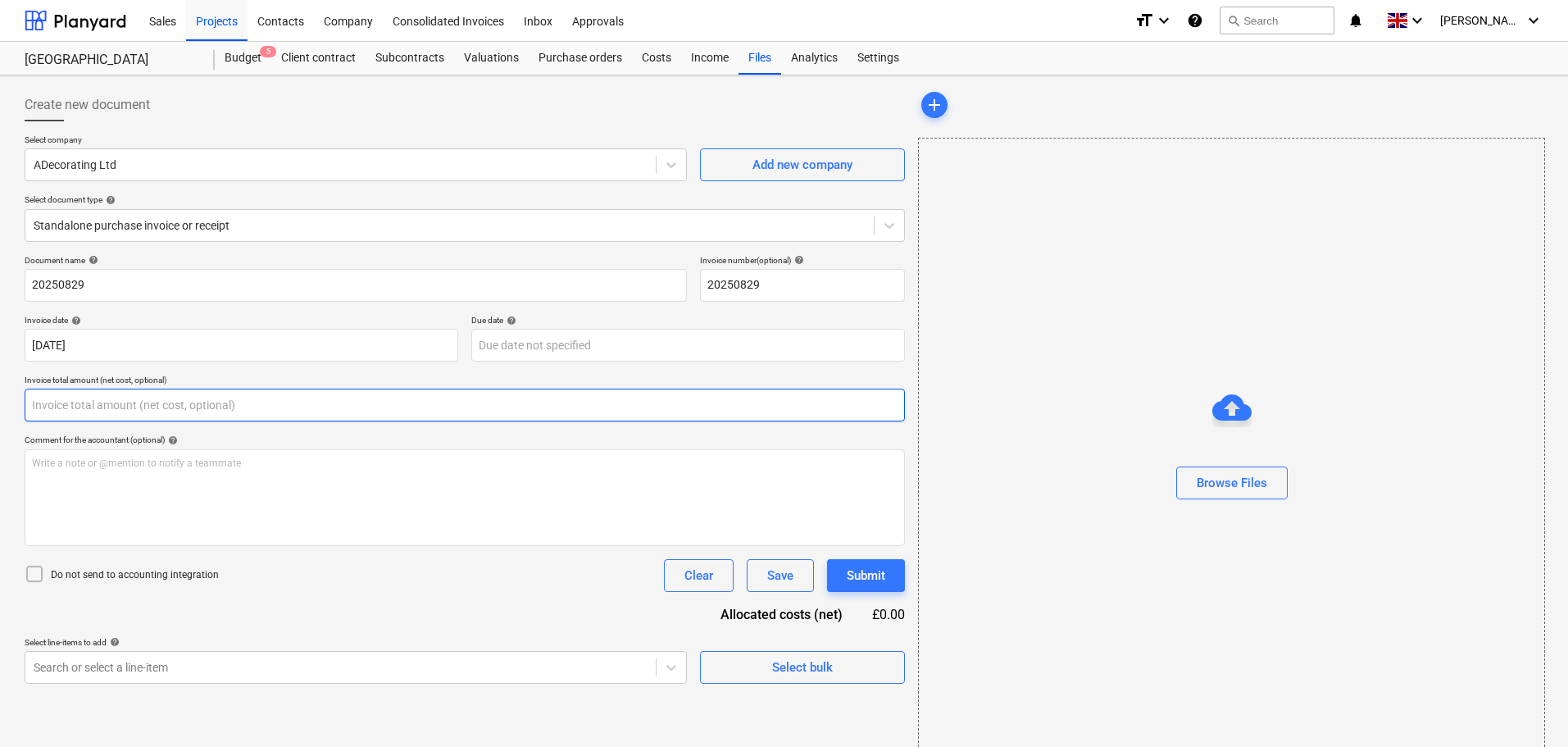
click at [152, 400] on input "text" at bounding box center [465, 405] width 880 height 33
type input "0.00"
click at [124, 410] on input "text" at bounding box center [465, 405] width 880 height 33
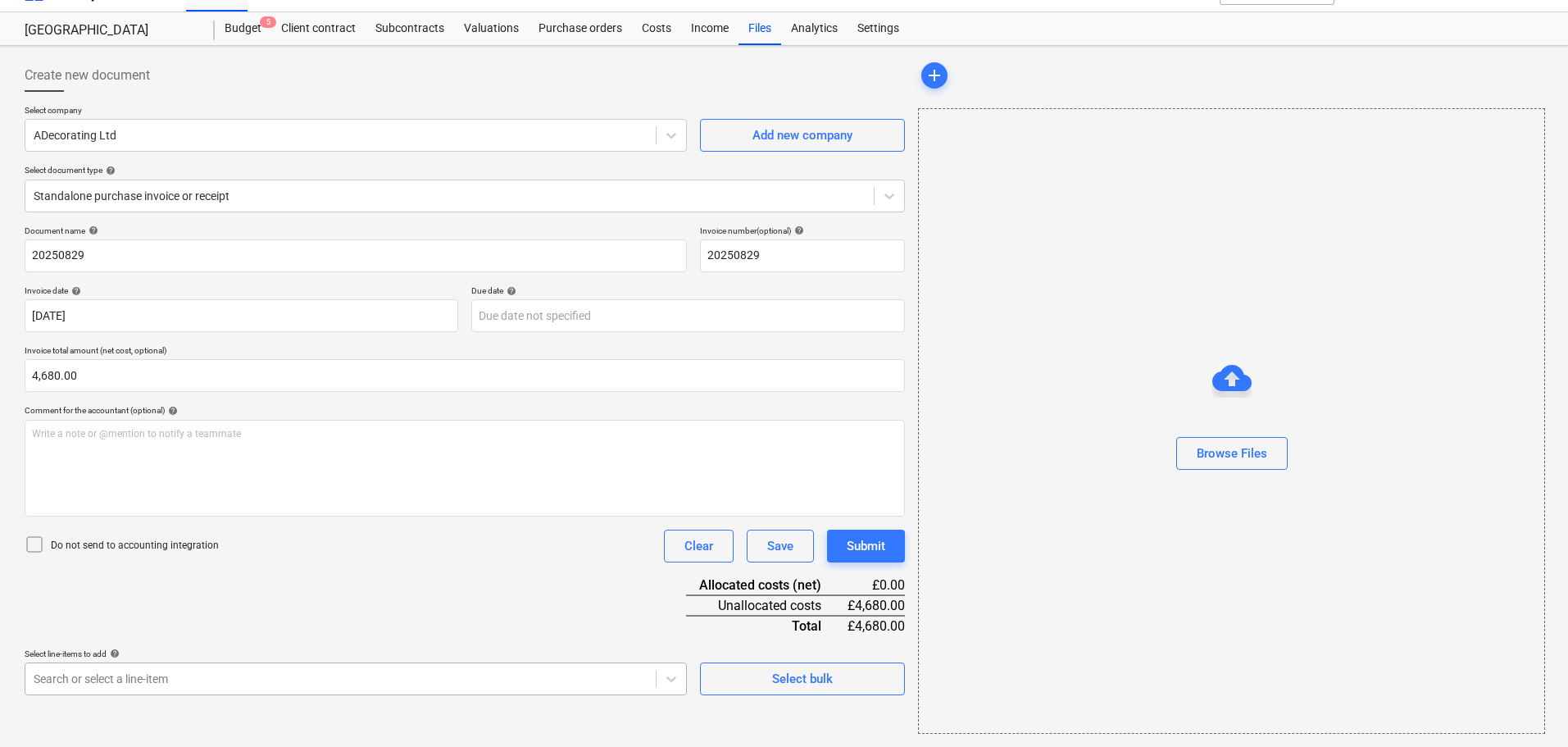
click at [263, 684] on body "Sales Projects Contacts Company Consolidated Invoices Inbox Approvals format_si…" at bounding box center [784, 344] width 1568 height 747
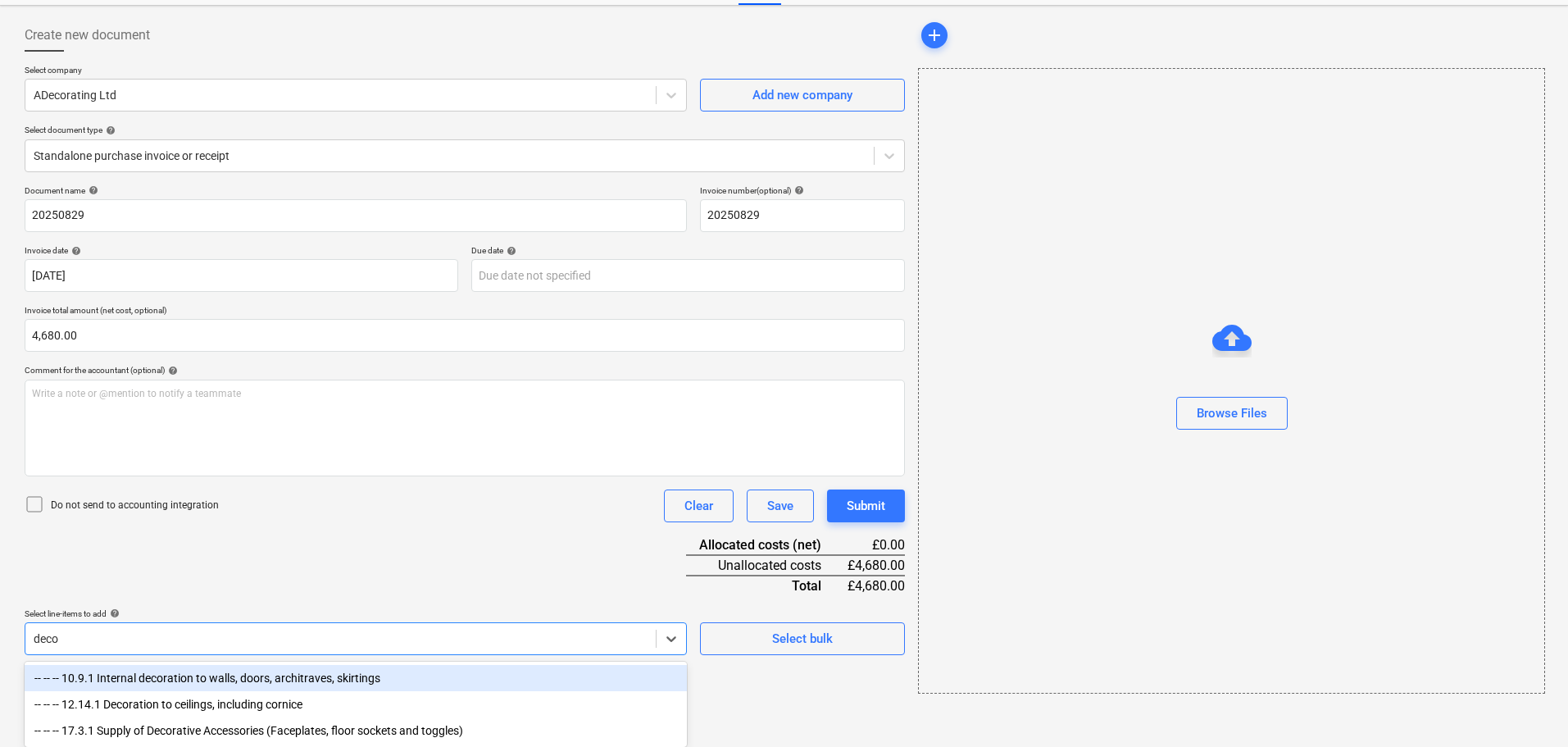
scroll to position [72, 0]
click at [252, 677] on div "-- -- -- 10.9.1 Internal decoration to walls, doors, architraves, skirtings" at bounding box center [356, 677] width 662 height 26
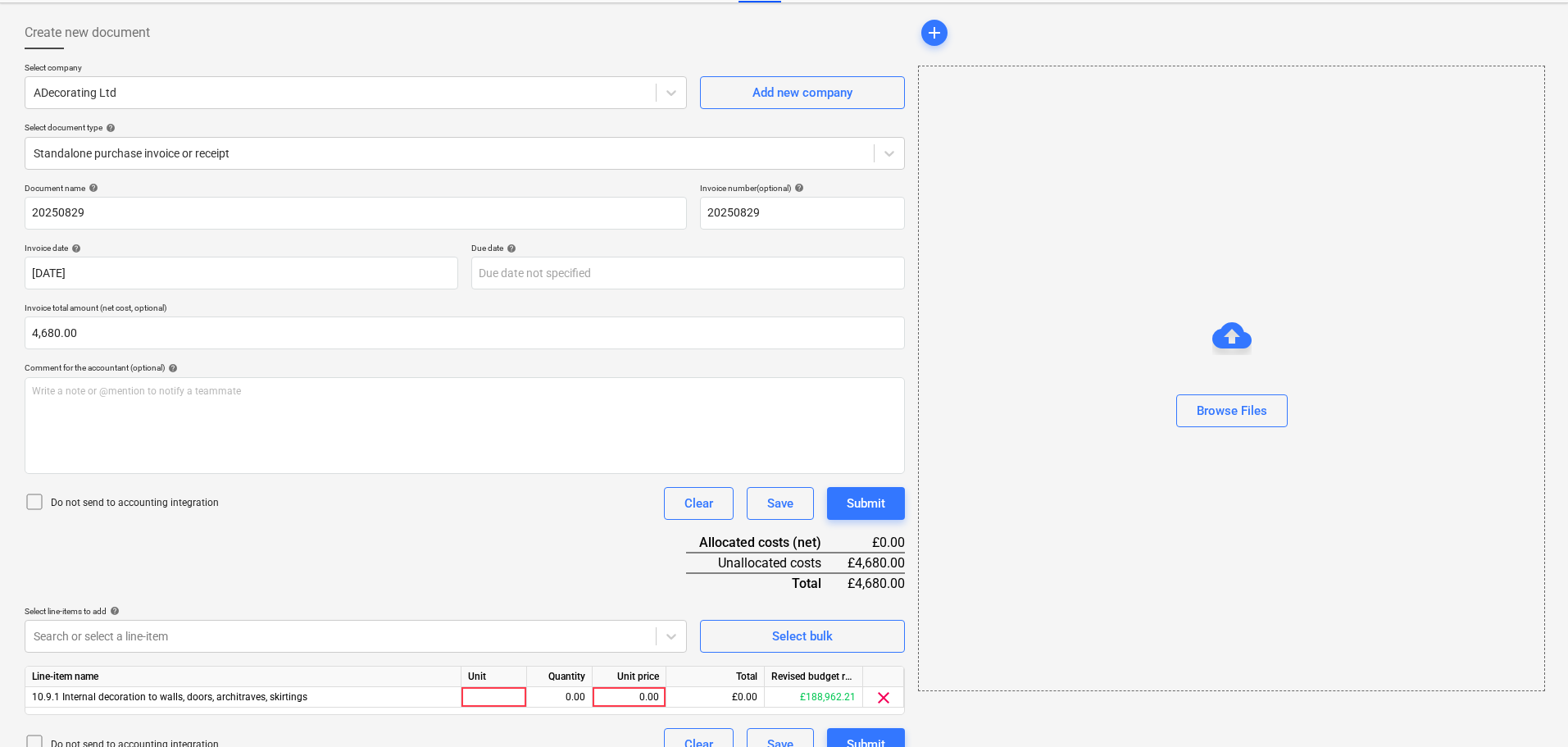
click at [403, 549] on div "Document name help 20250829 Invoice number (optional) help 20250829 Invoice dat…" at bounding box center [465, 472] width 880 height 578
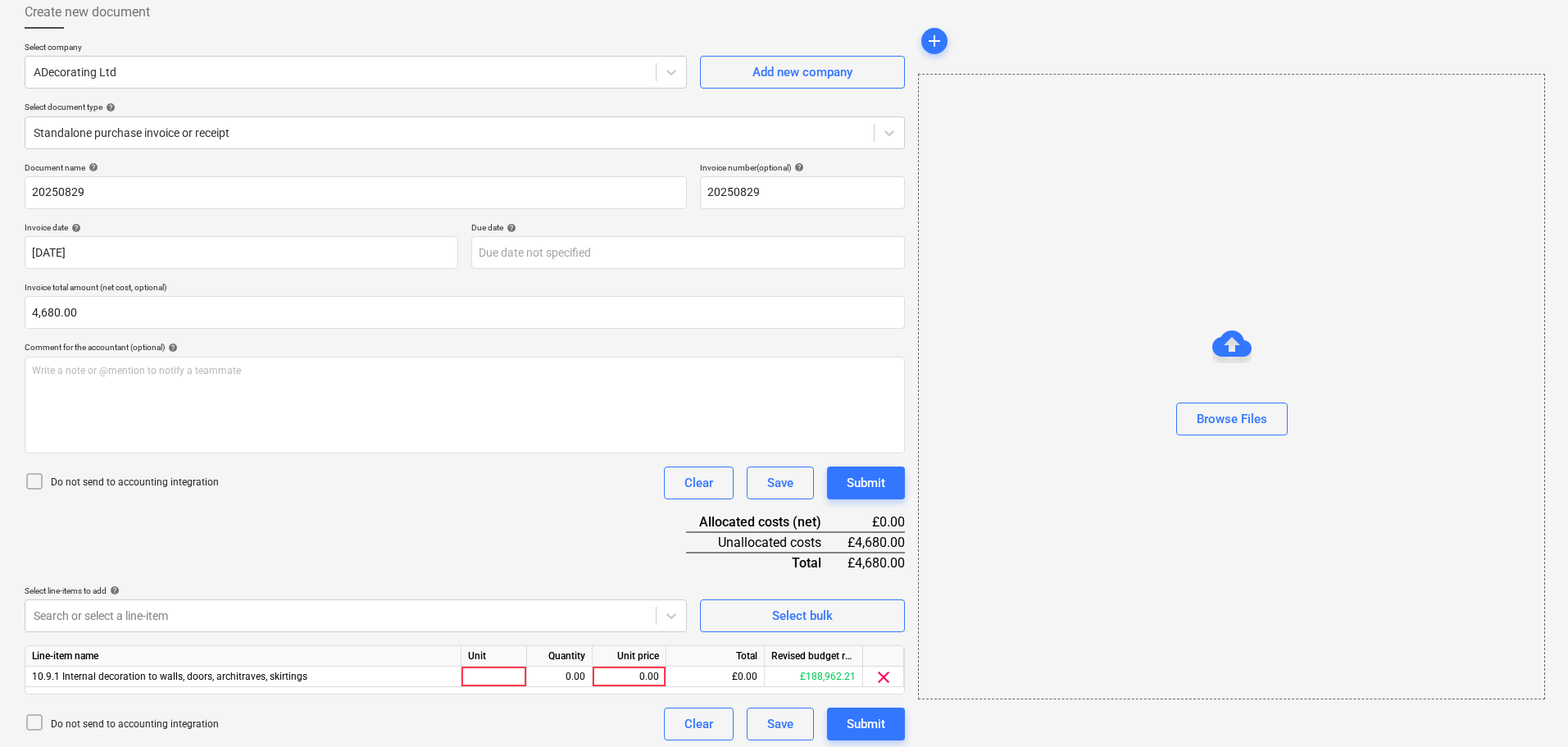
scroll to position [99, 0]
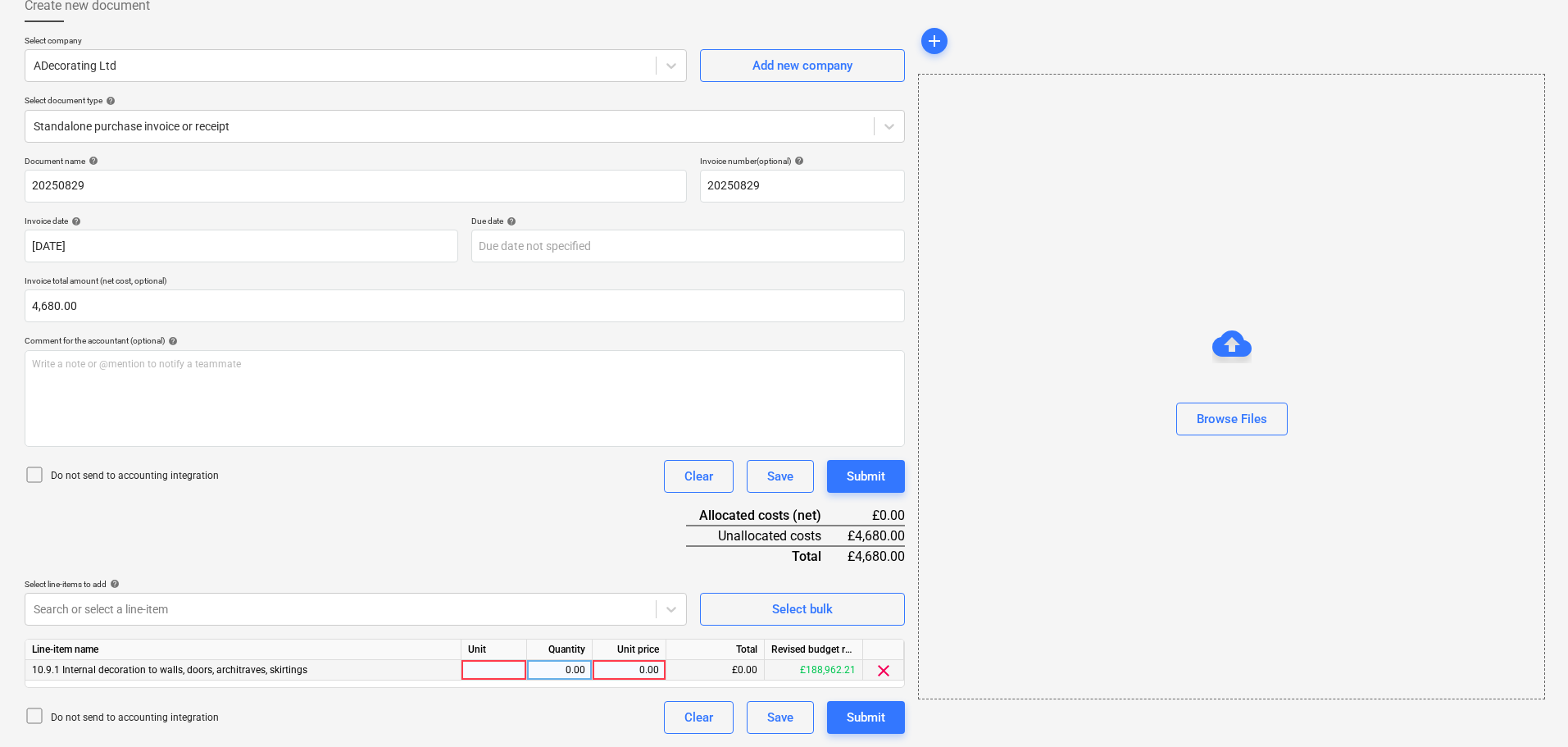
click at [633, 669] on div "0.00" at bounding box center [629, 669] width 60 height 21
drag, startPoint x: 551, startPoint y: 507, endPoint x: 589, endPoint y: 518, distance: 39.6
click at [552, 508] on div "Document name help 20250829 Invoice number (optional) help 20250829 Invoice dat…" at bounding box center [465, 444] width 880 height 578
click at [1258, 412] on div "Browse Files" at bounding box center [1231, 419] width 71 height 21
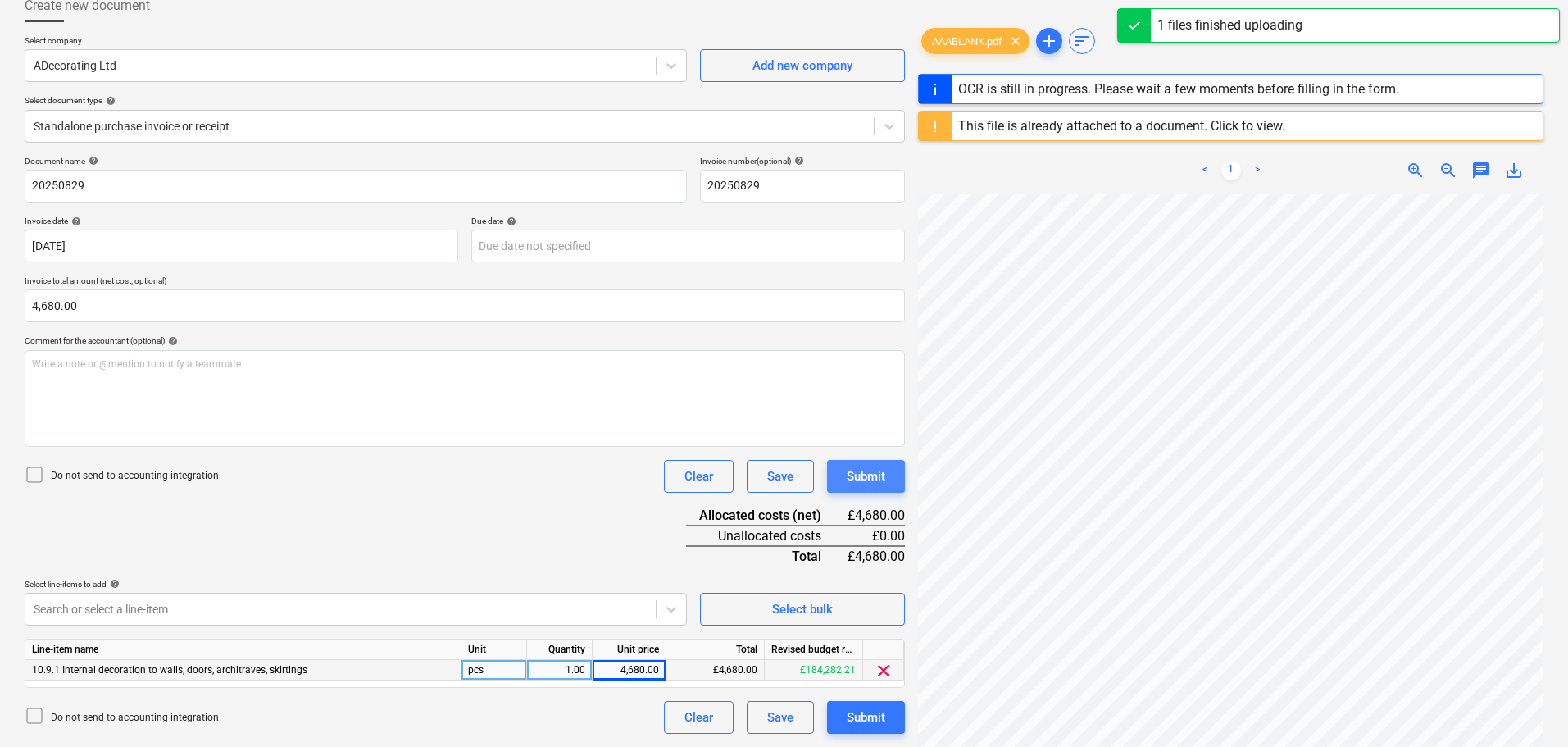
click at [869, 477] on div "Submit" at bounding box center [866, 476] width 38 height 21
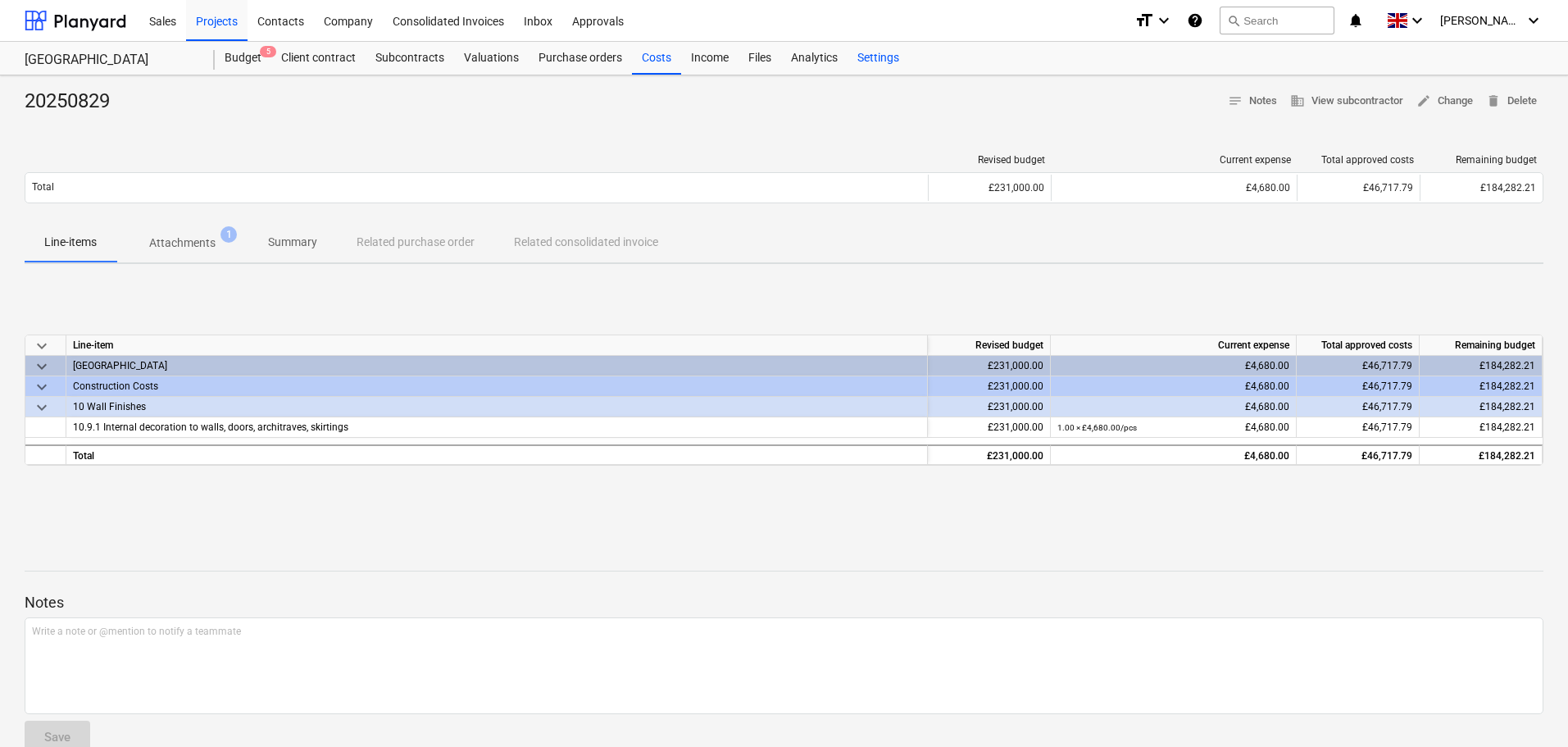
click at [655, 58] on div "Costs" at bounding box center [656, 58] width 49 height 33
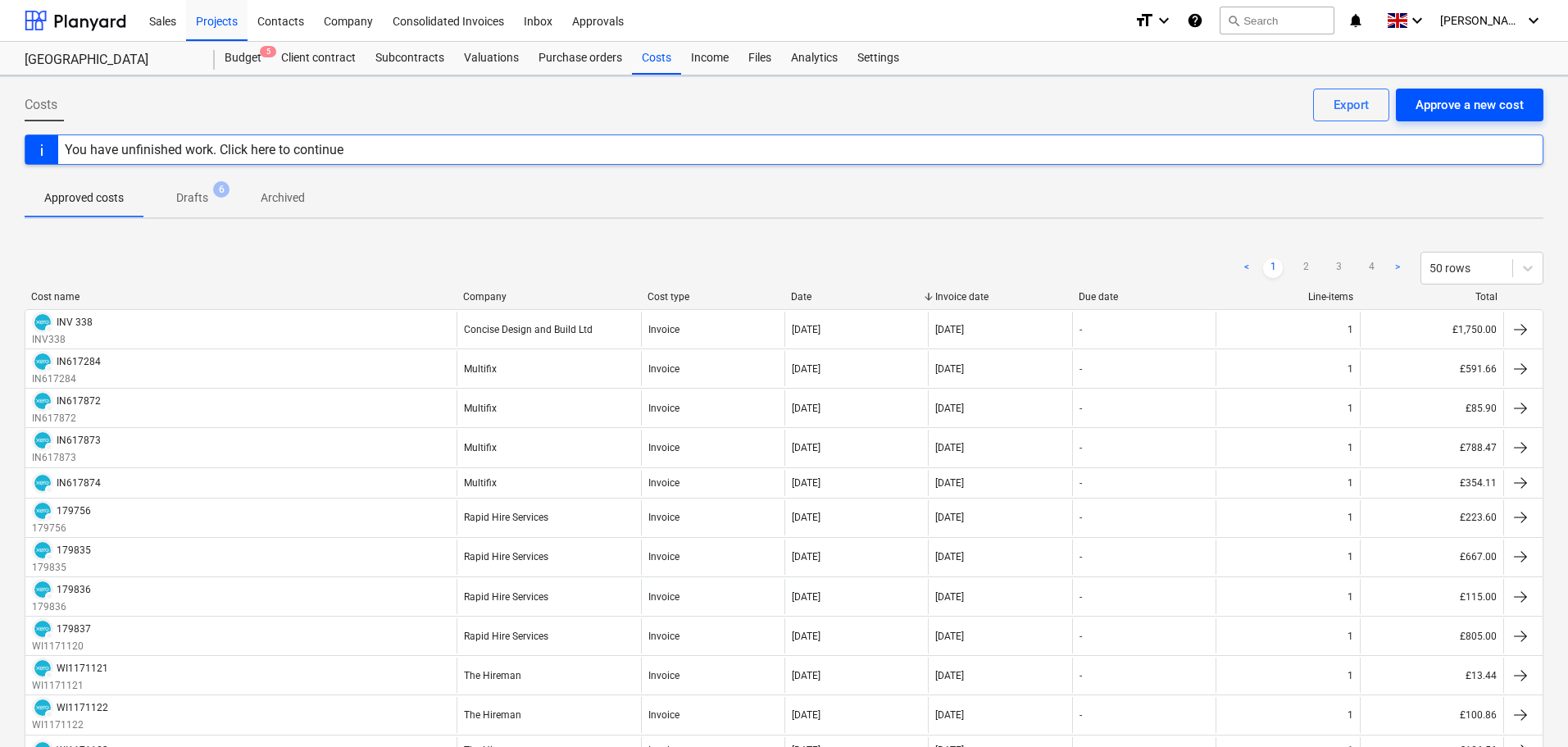
click at [1478, 104] on div "Approve a new cost" at bounding box center [1469, 105] width 108 height 21
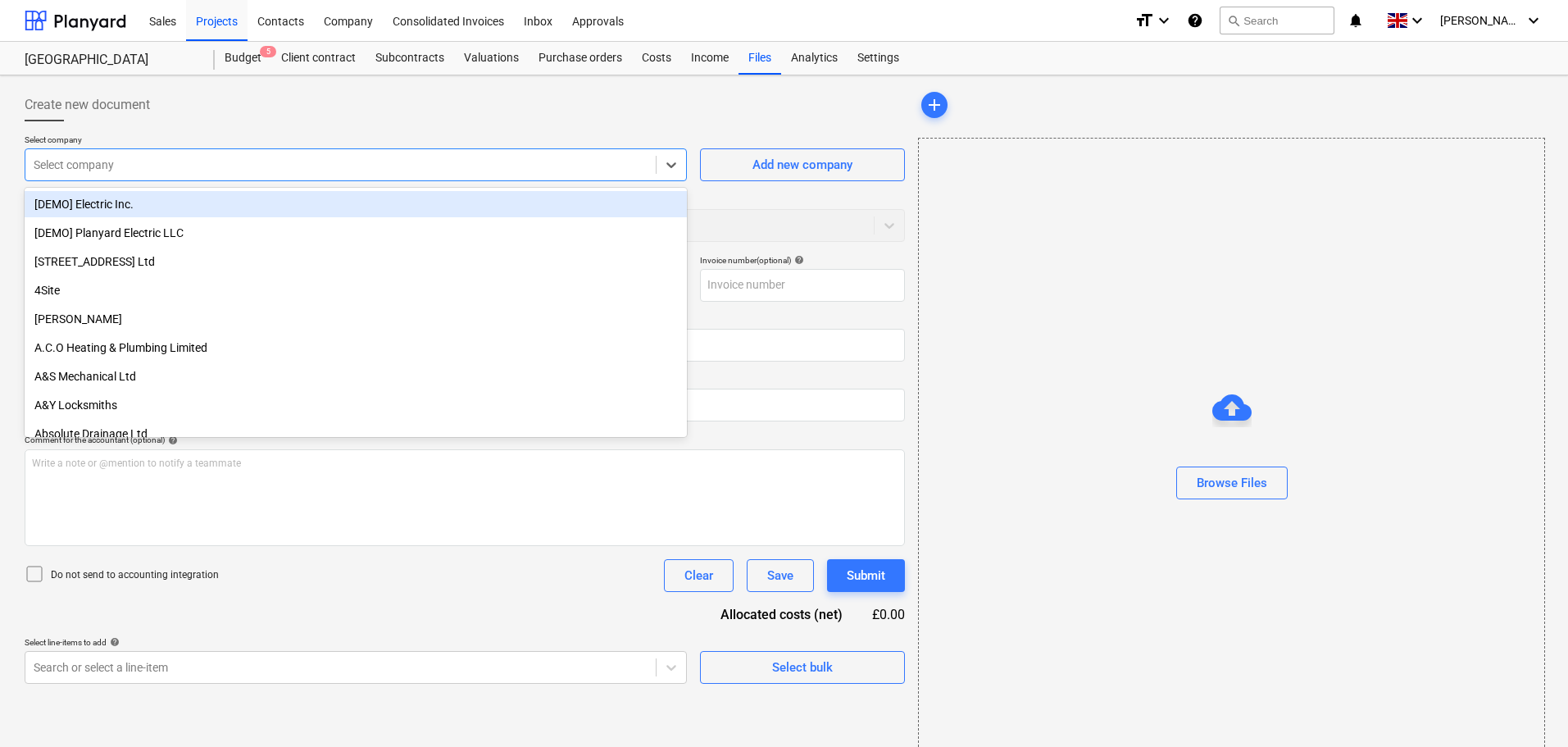
click at [172, 179] on div "Select company" at bounding box center [356, 164] width 662 height 33
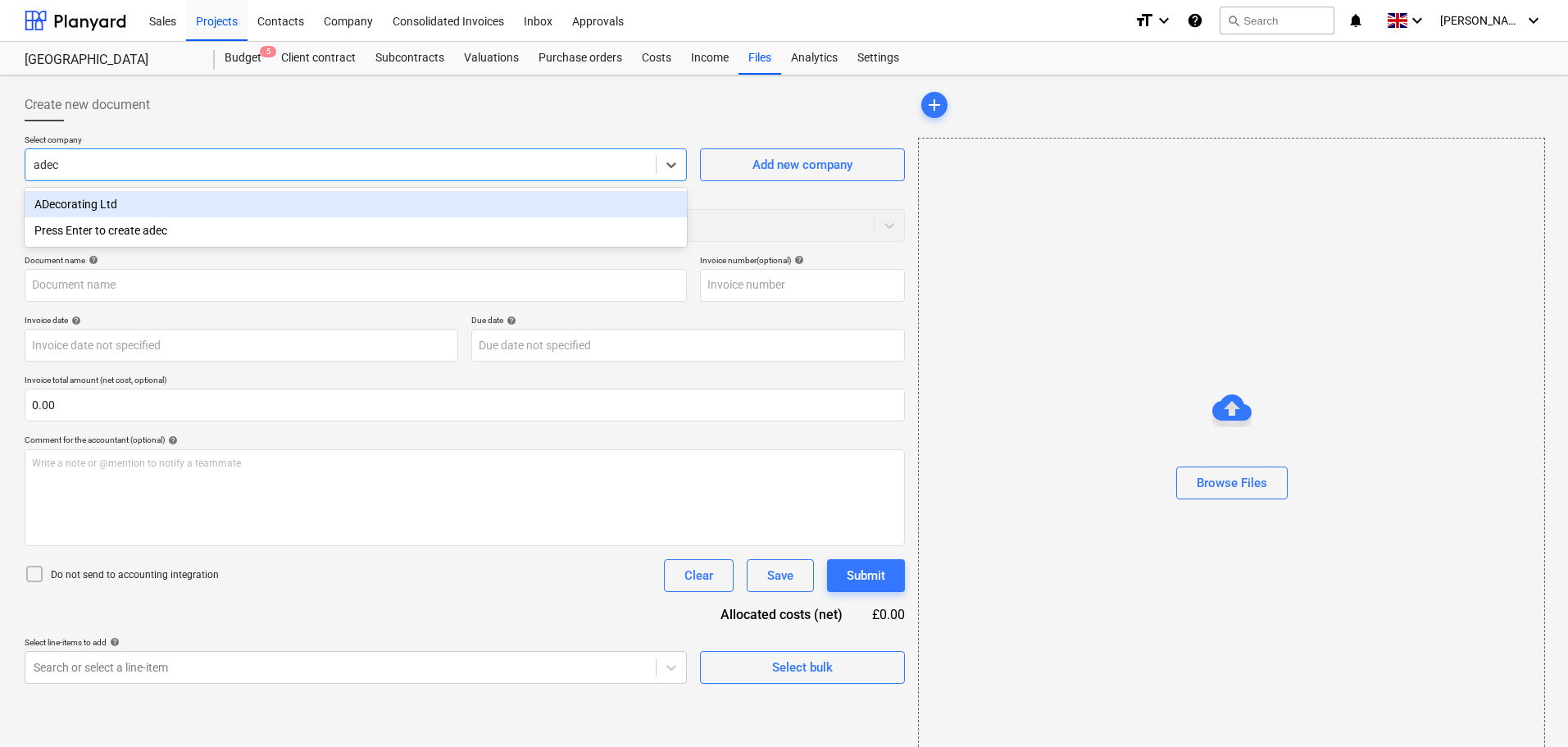
click at [103, 196] on div "ADecorating Ltd" at bounding box center [356, 204] width 662 height 26
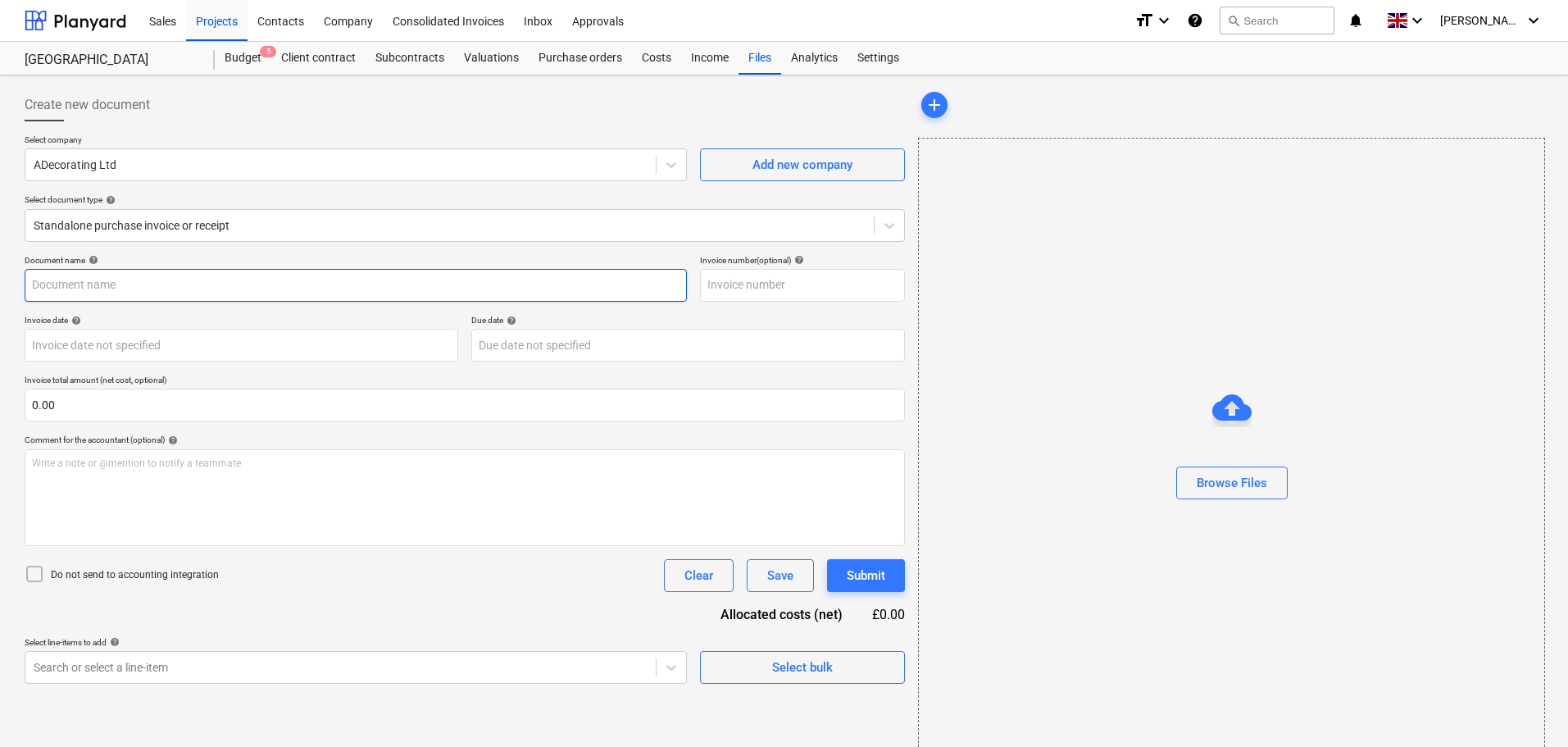
click at [95, 284] on input "text" at bounding box center [356, 285] width 662 height 33
paste input "20250829"
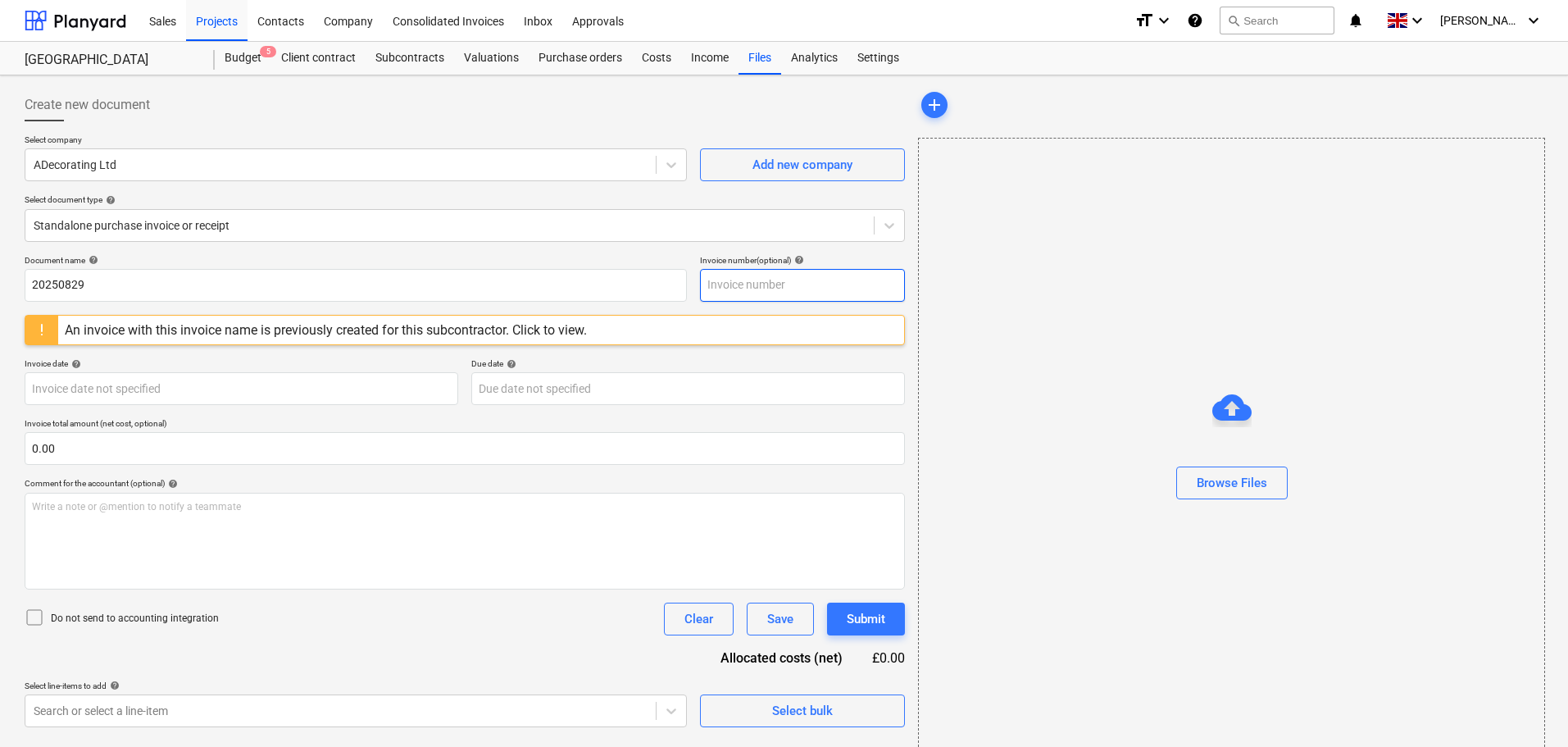
click at [771, 289] on input "text" at bounding box center [801, 285] width 205 height 33
paste input "20250829"
click at [121, 388] on body "Sales Projects Contacts Company Consolidated Invoices Inbox Approvals format_si…" at bounding box center [784, 374] width 1568 height 747
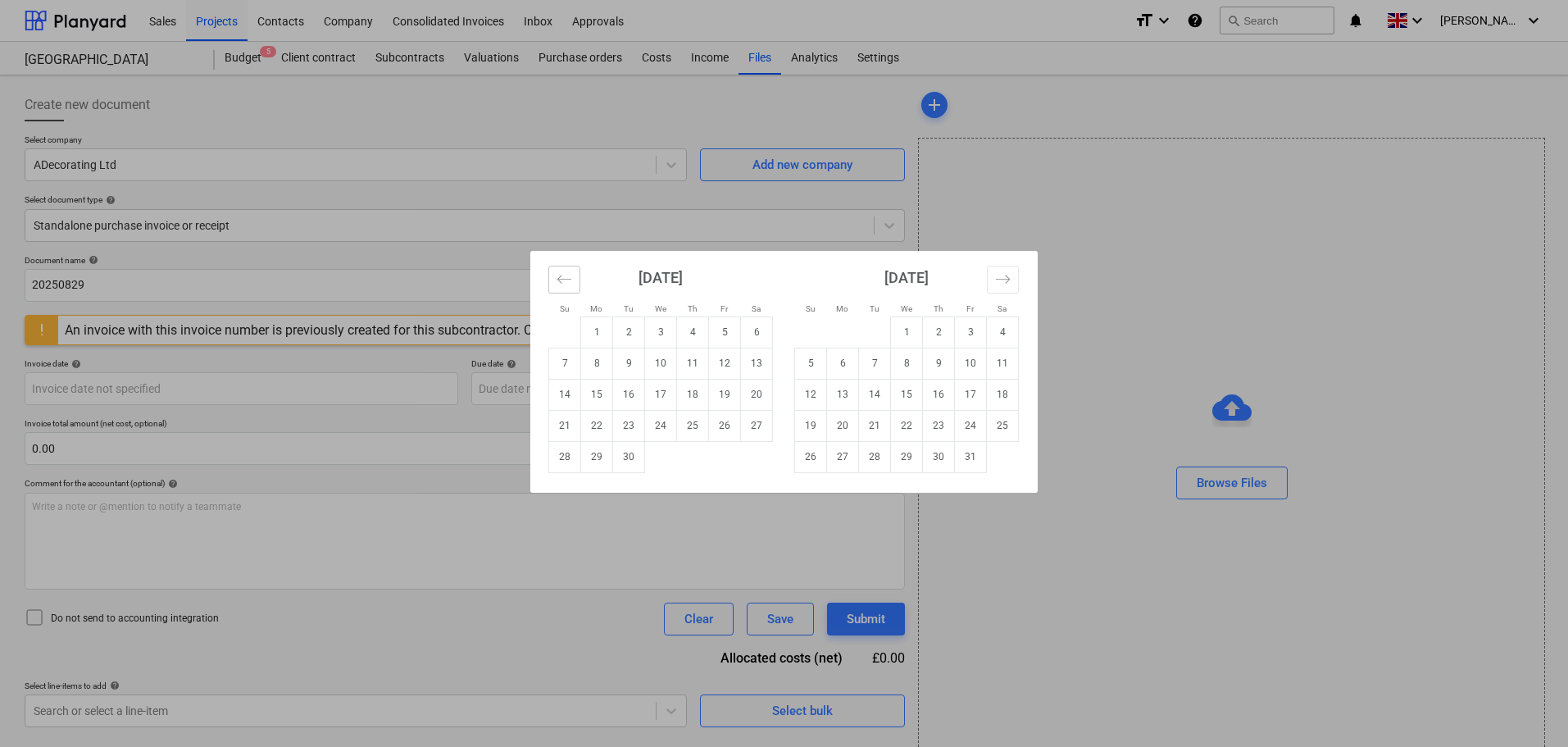
click at [560, 281] on icon "Move backward to switch to the previous month." at bounding box center [564, 279] width 15 height 15
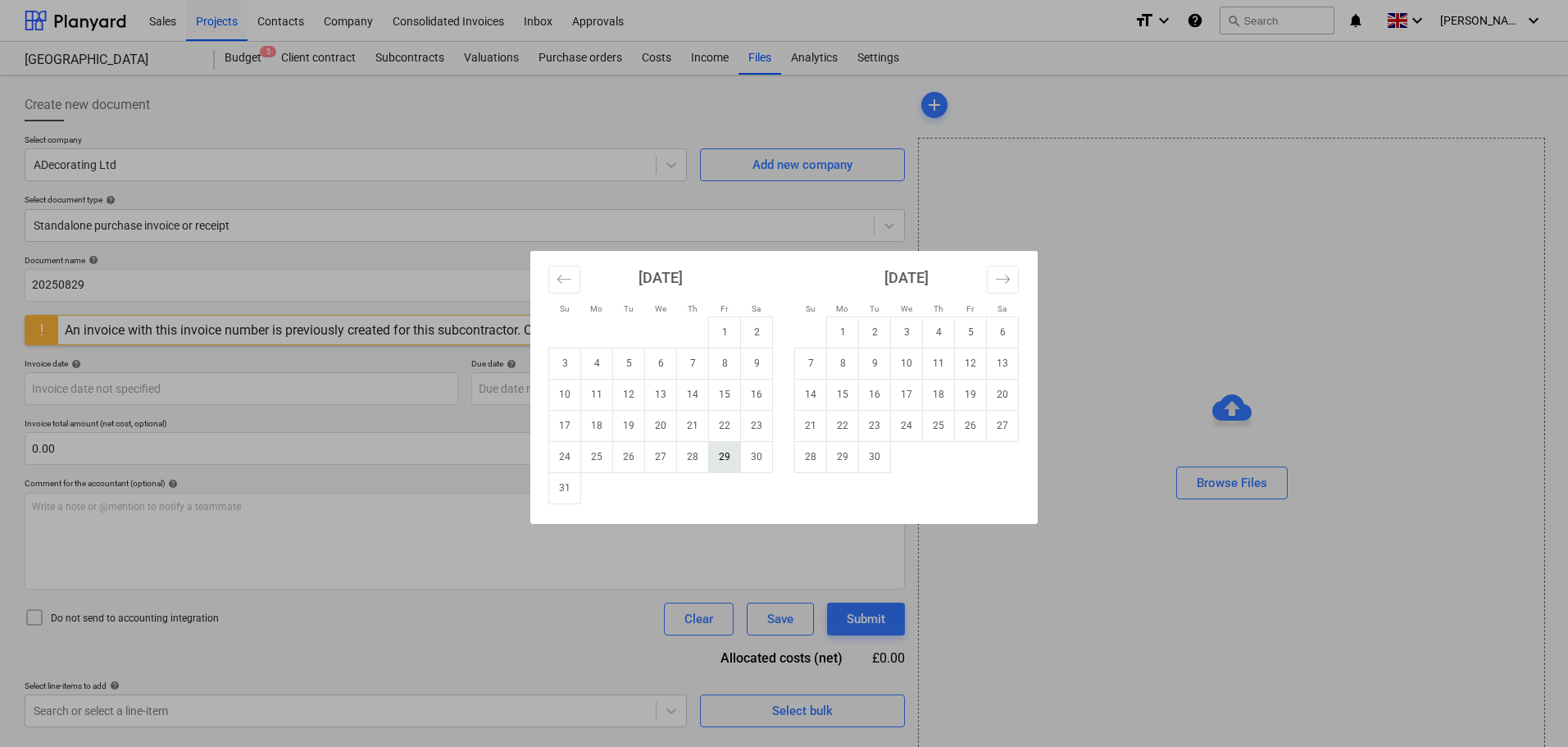
click at [724, 454] on td "29" at bounding box center [725, 457] width 32 height 31
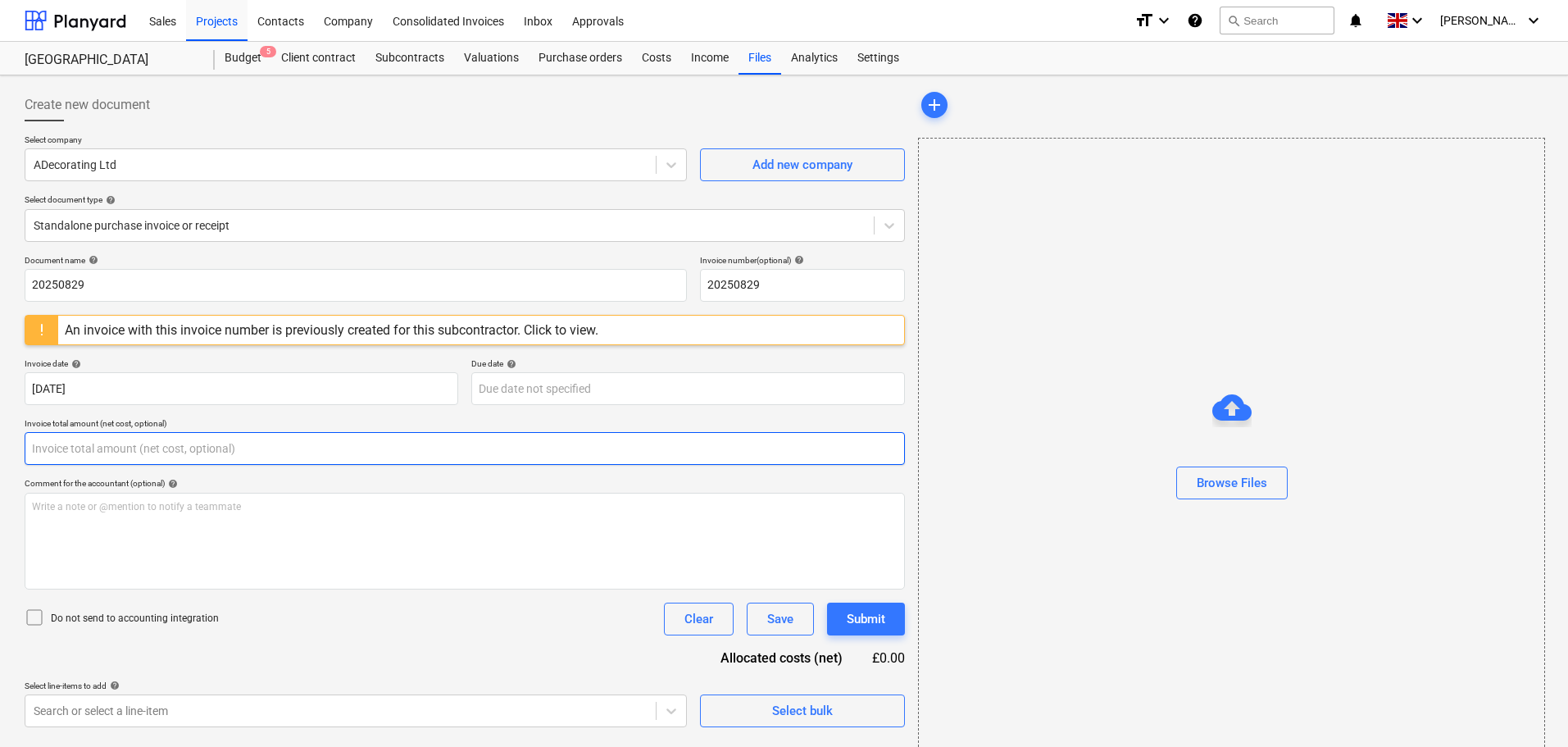
click at [135, 442] on input "text" at bounding box center [465, 448] width 880 height 33
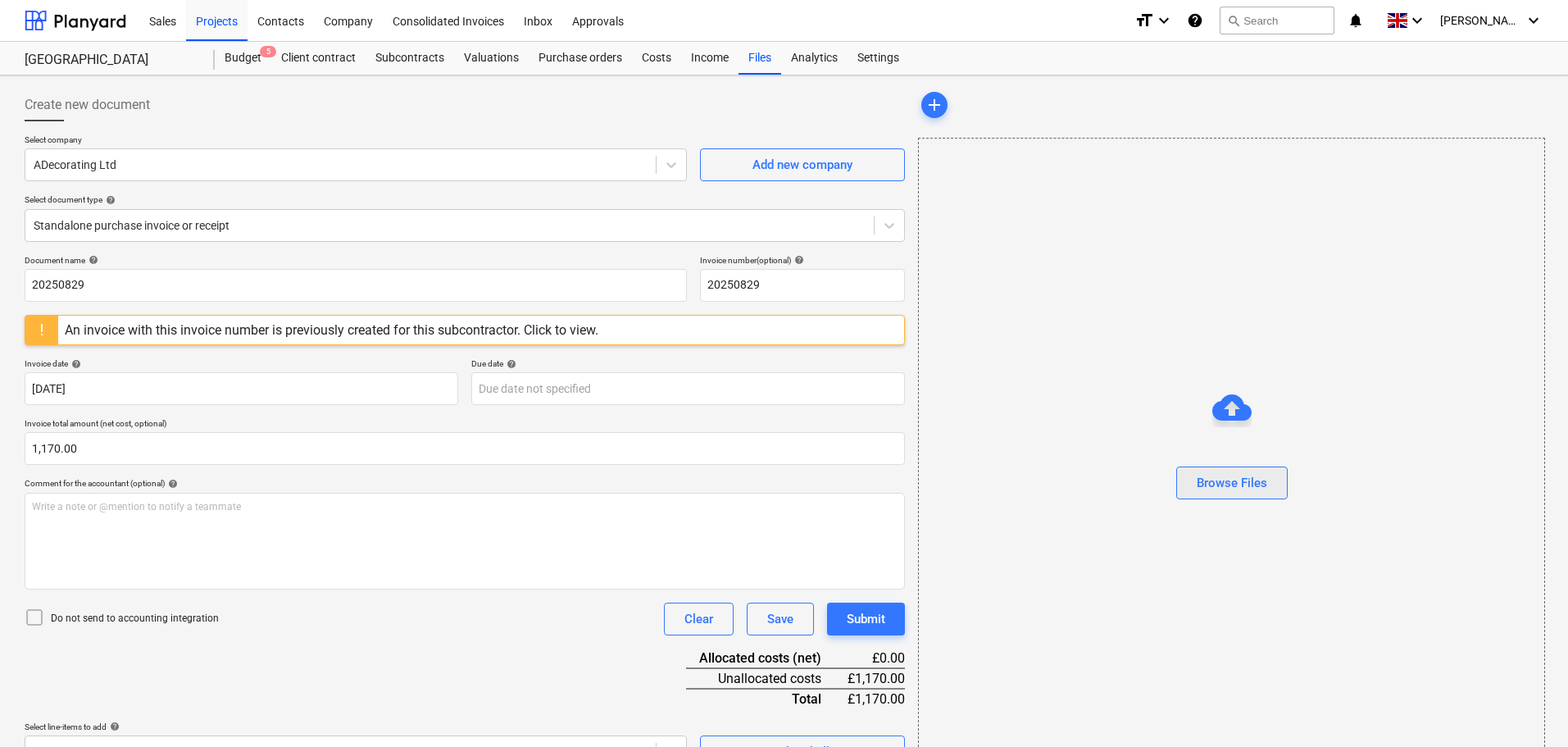
click at [1197, 483] on div "Browse Files" at bounding box center [1231, 483] width 71 height 21
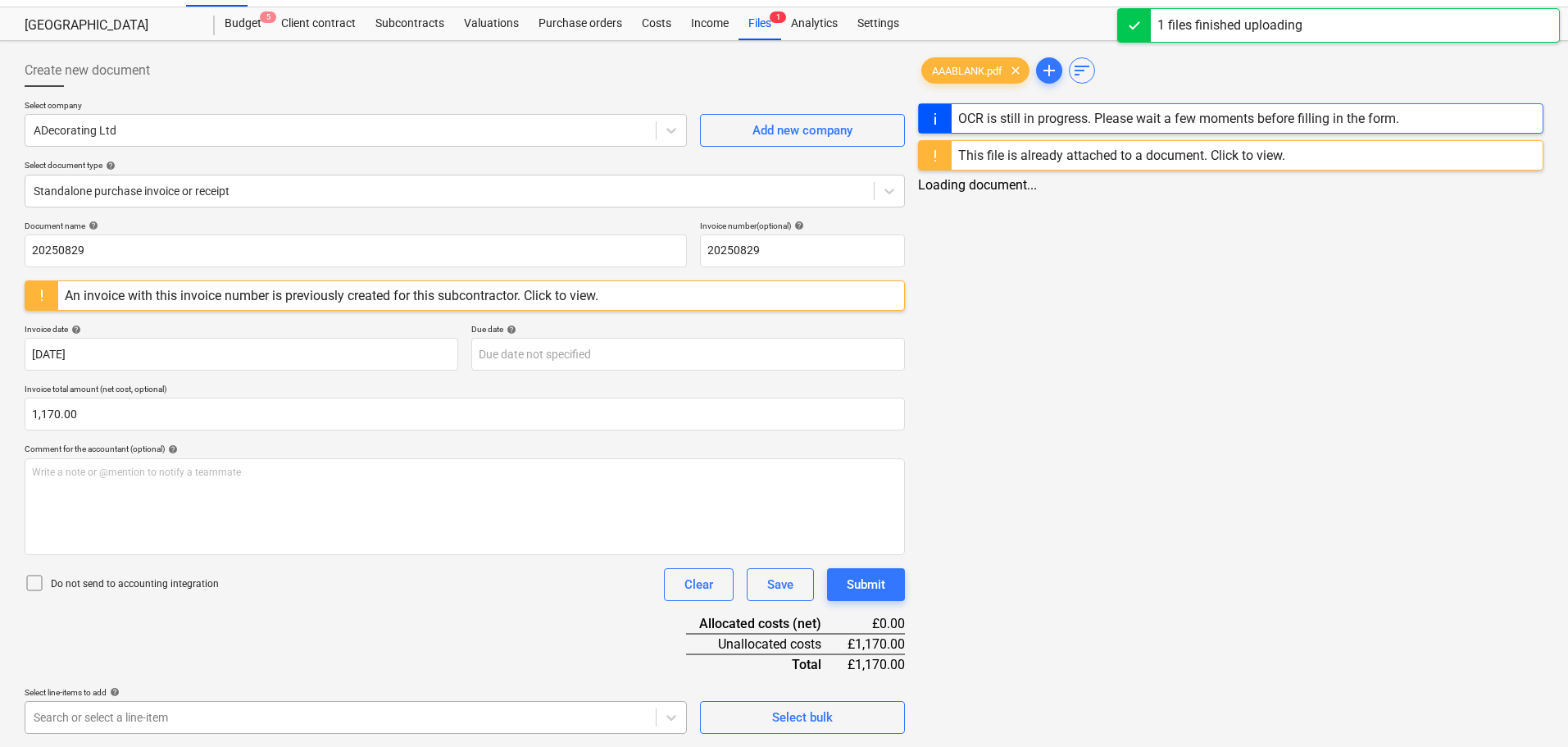
scroll to position [277, 0]
click at [82, 712] on body "Sales Projects Contacts Company Consolidated Invoices Inbox Approvals format_si…" at bounding box center [784, 339] width 1568 height 747
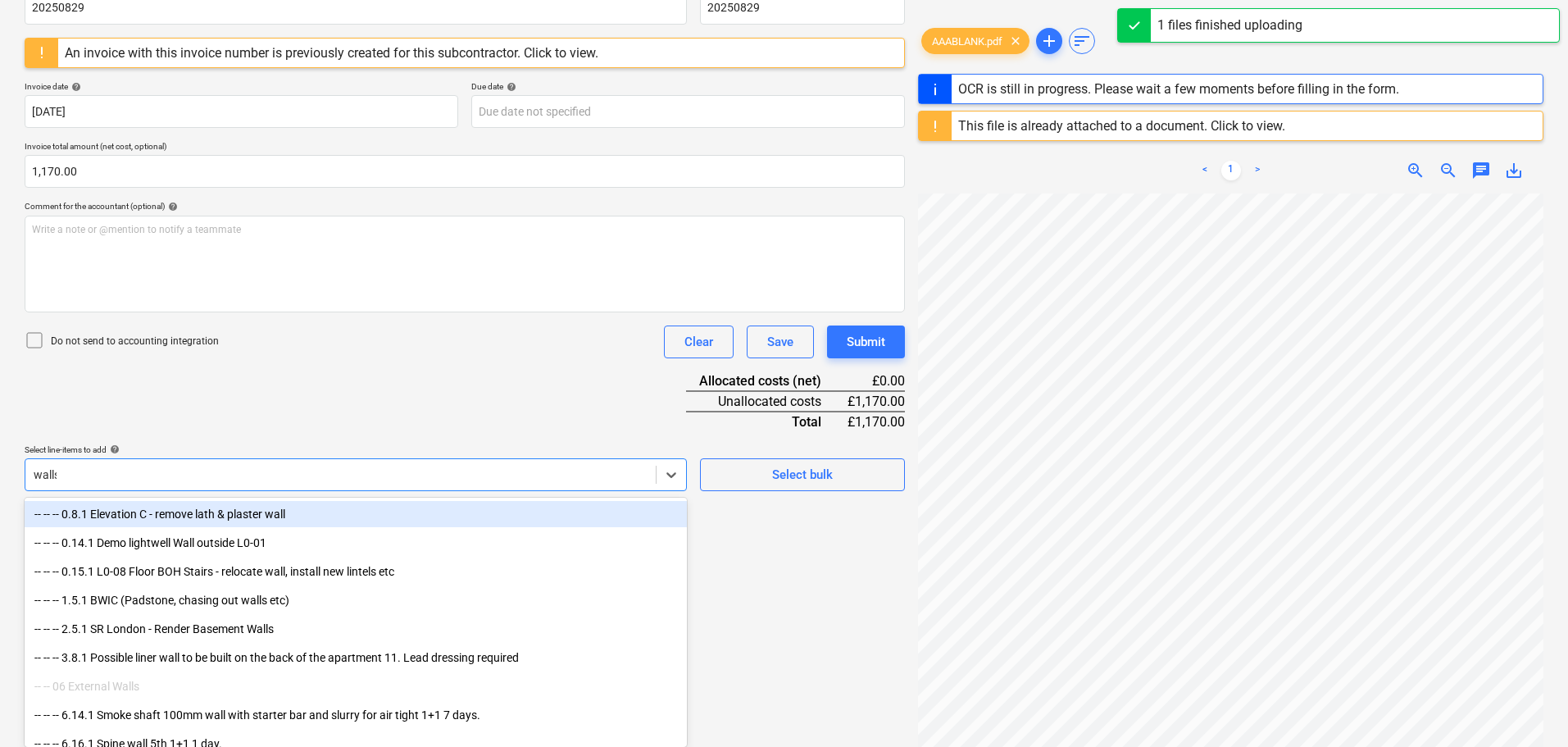
scroll to position [273, 0]
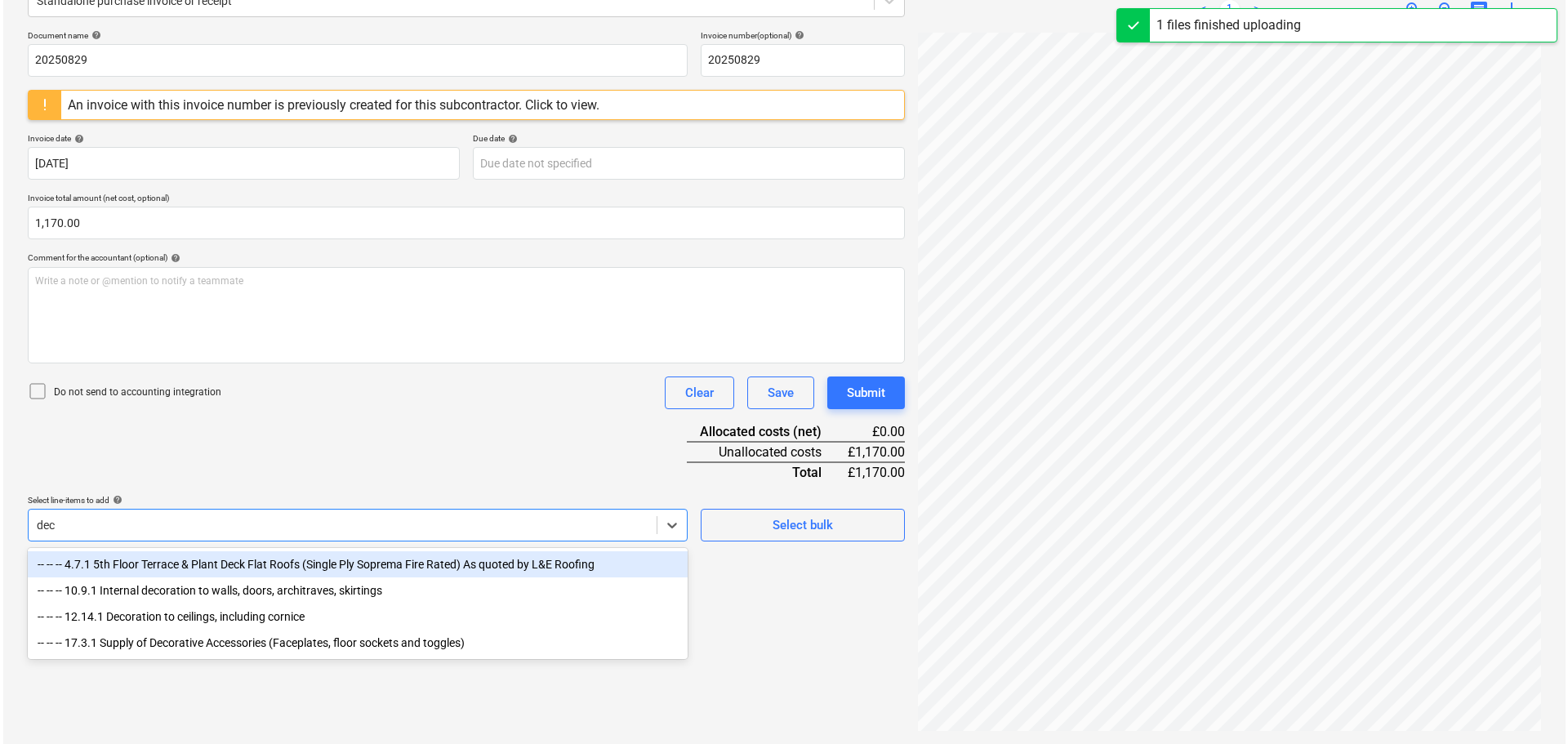
scroll to position [193, 0]
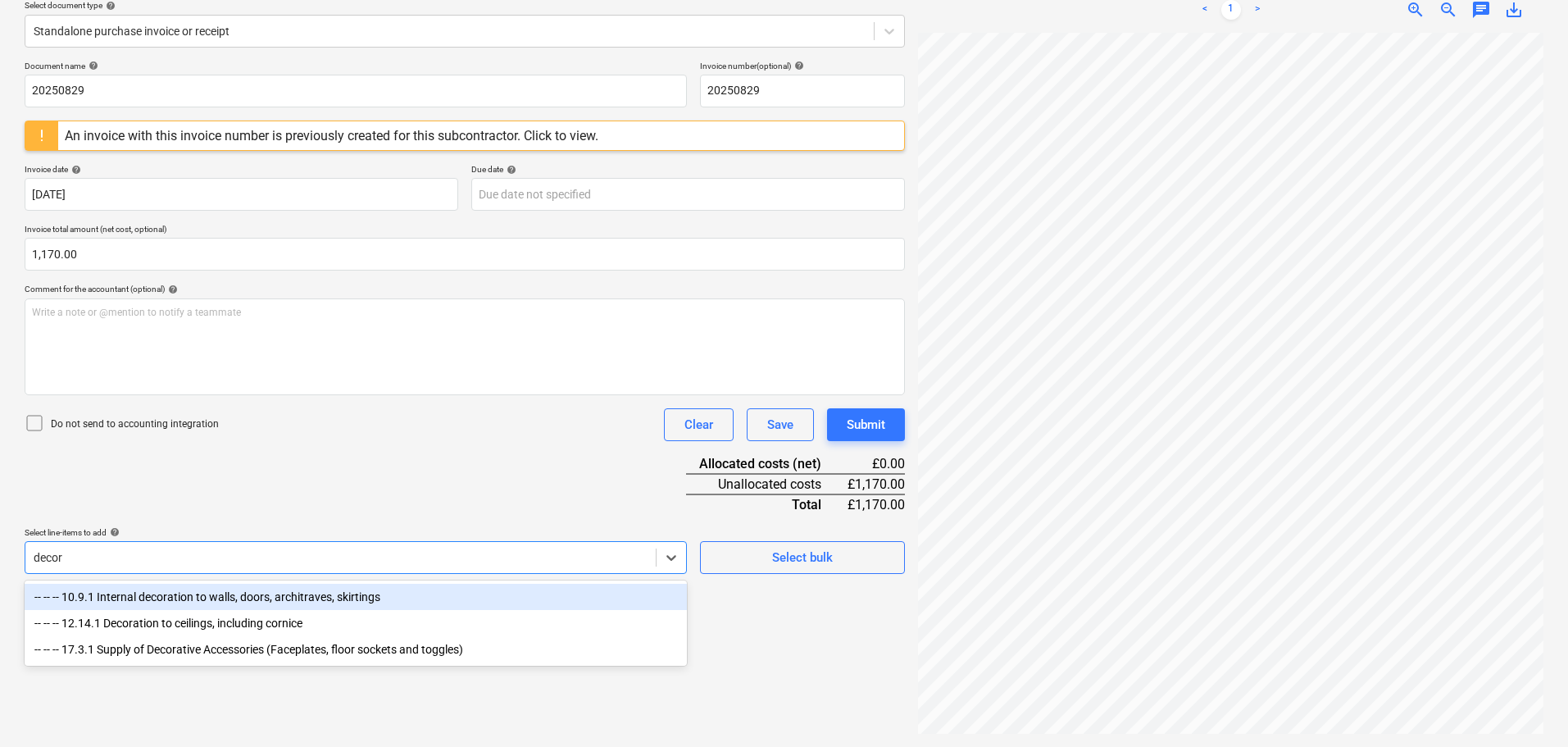
click at [237, 592] on div "-- -- -- 10.9.1 Internal decoration to walls, doors, architraves, skirtings" at bounding box center [356, 596] width 662 height 26
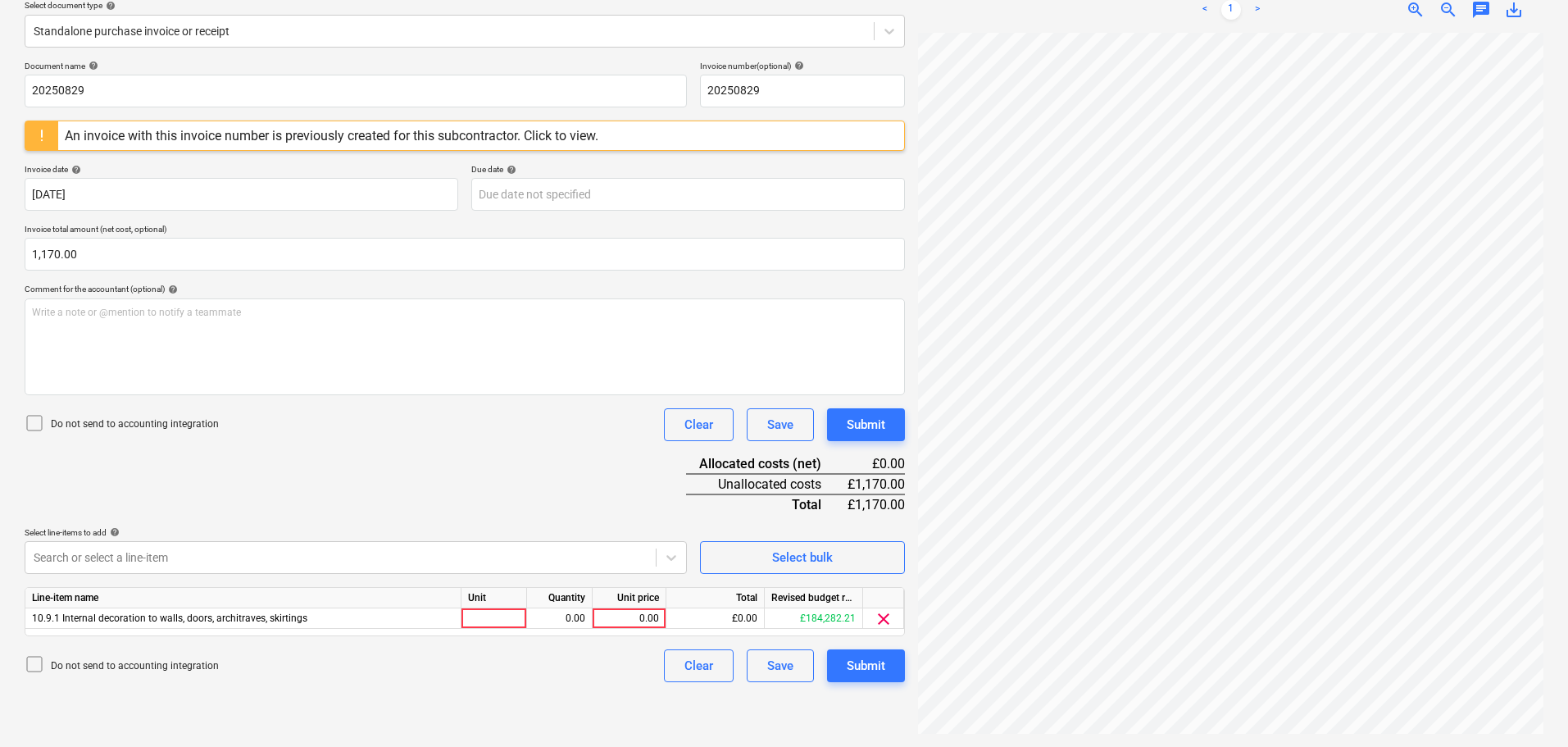
click at [348, 466] on div "Document name help 20250829 Invoice number (optional) help 20250829 An invoice …" at bounding box center [465, 371] width 880 height 621
click at [634, 621] on div "0.00" at bounding box center [629, 618] width 60 height 21
click at [868, 424] on div "Submit" at bounding box center [866, 424] width 38 height 21
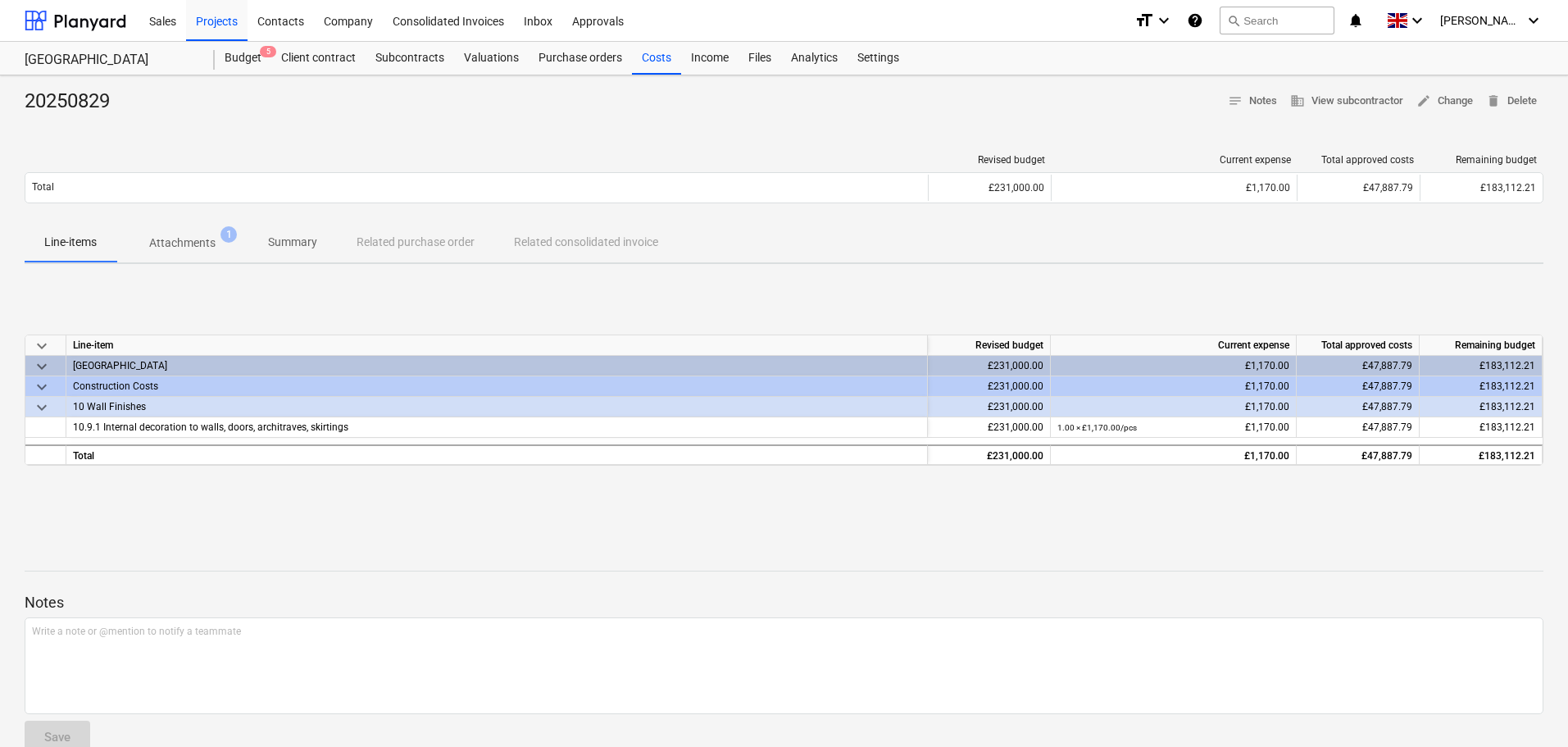
drag, startPoint x: 654, startPoint y: 62, endPoint x: 1009, endPoint y: 71, distance: 355.1
click at [654, 62] on div "Costs" at bounding box center [656, 58] width 49 height 33
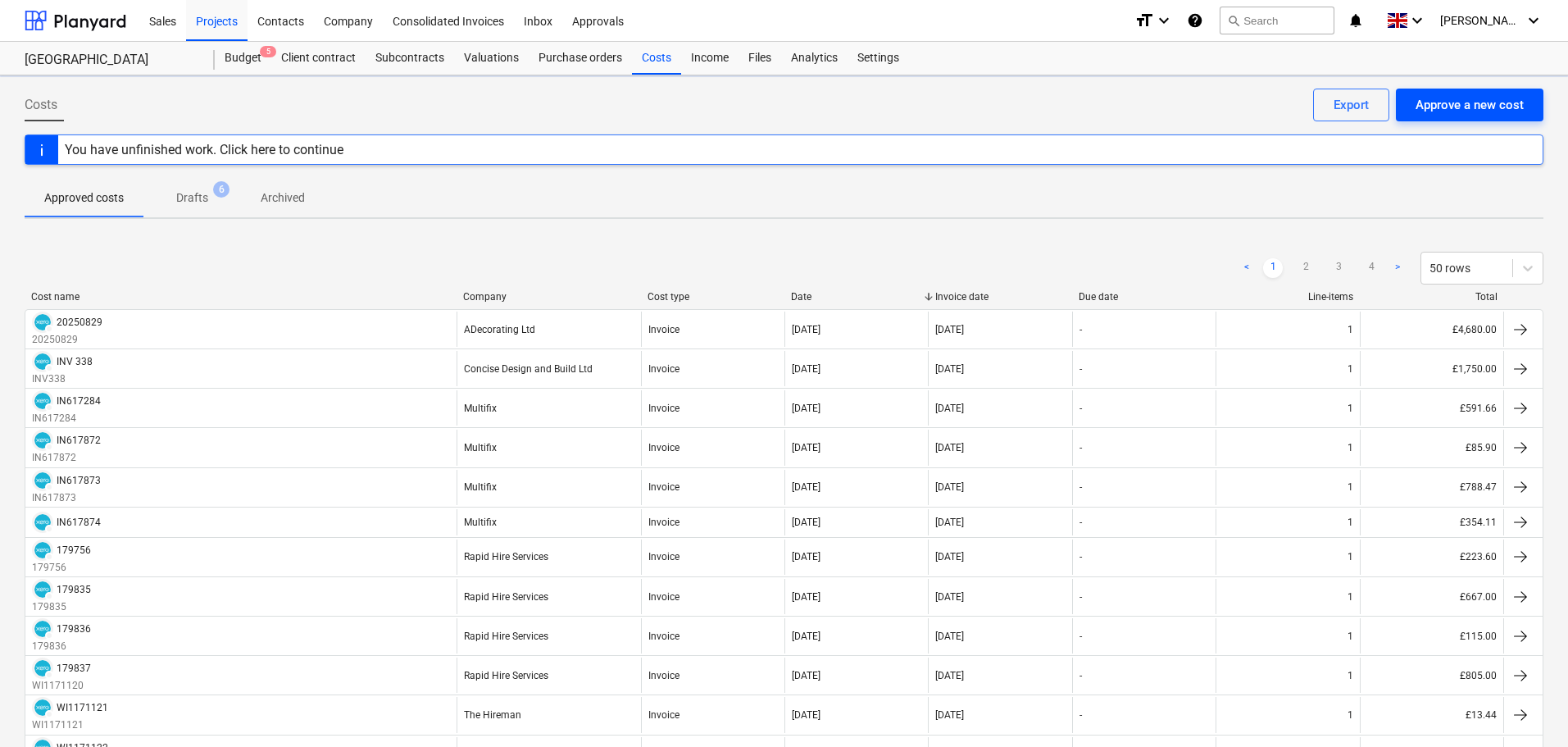
click at [1459, 106] on div "Approve a new cost" at bounding box center [1469, 105] width 108 height 21
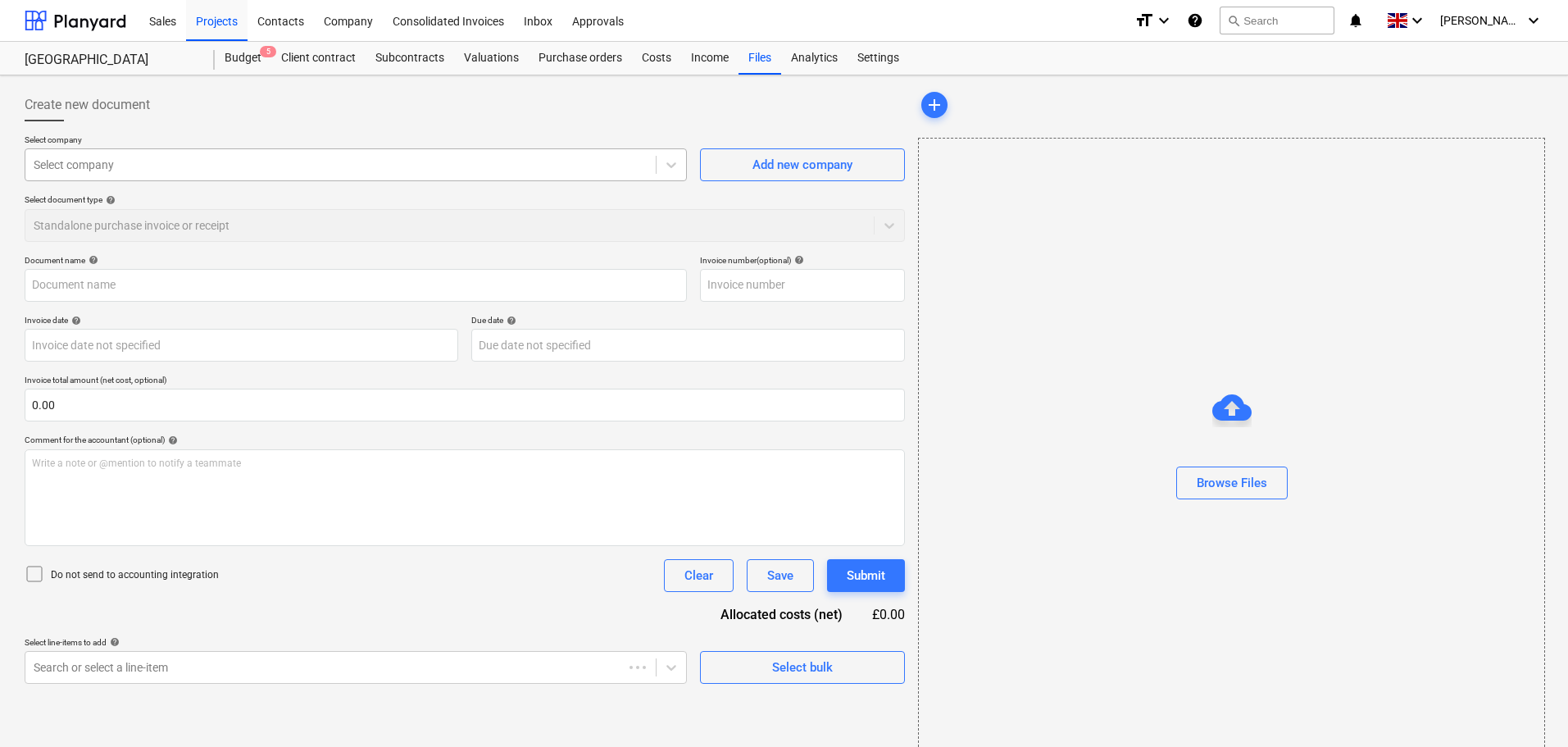
click at [211, 164] on div at bounding box center [340, 164] width 614 height 16
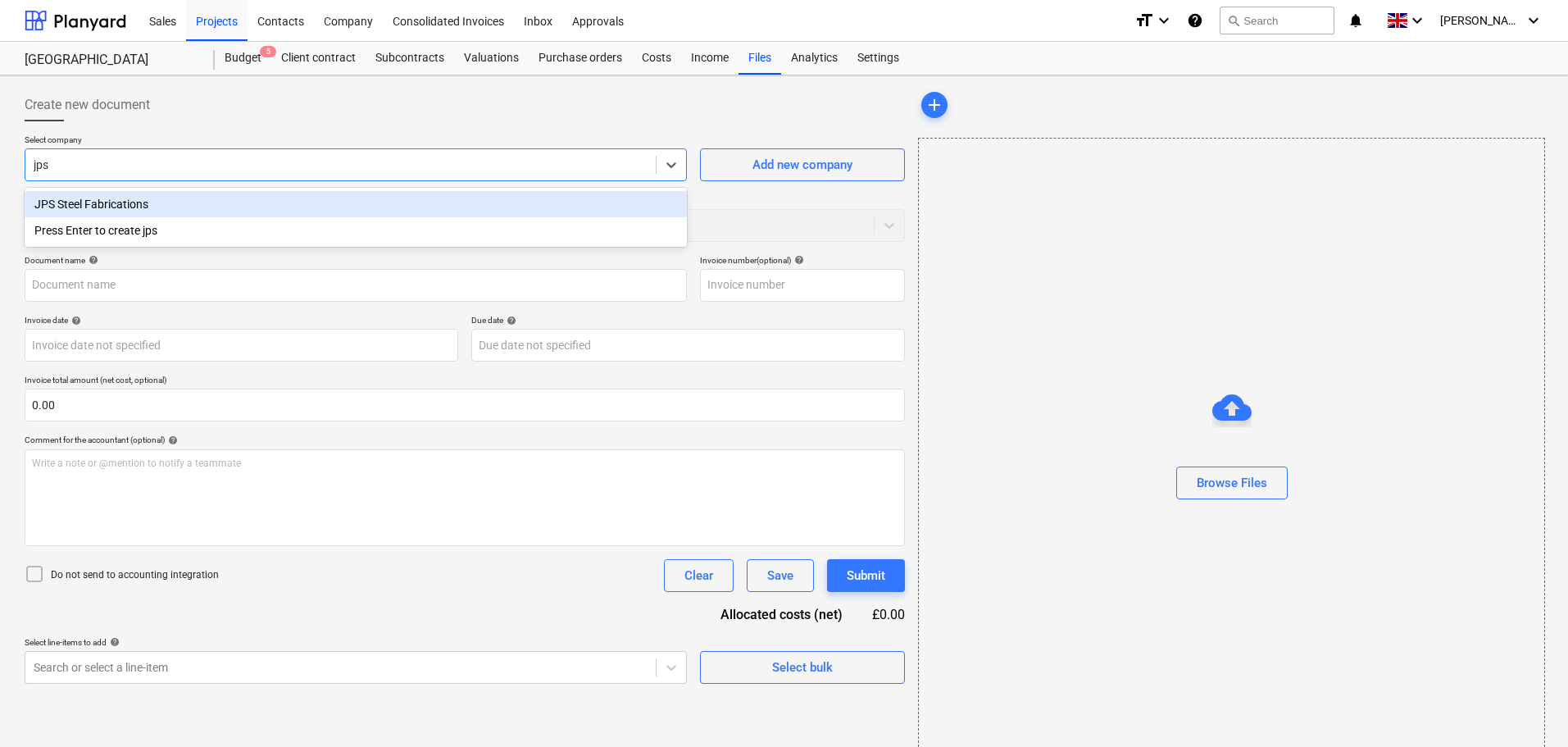
click at [155, 203] on div "JPS Steel Fabrications" at bounding box center [356, 204] width 662 height 26
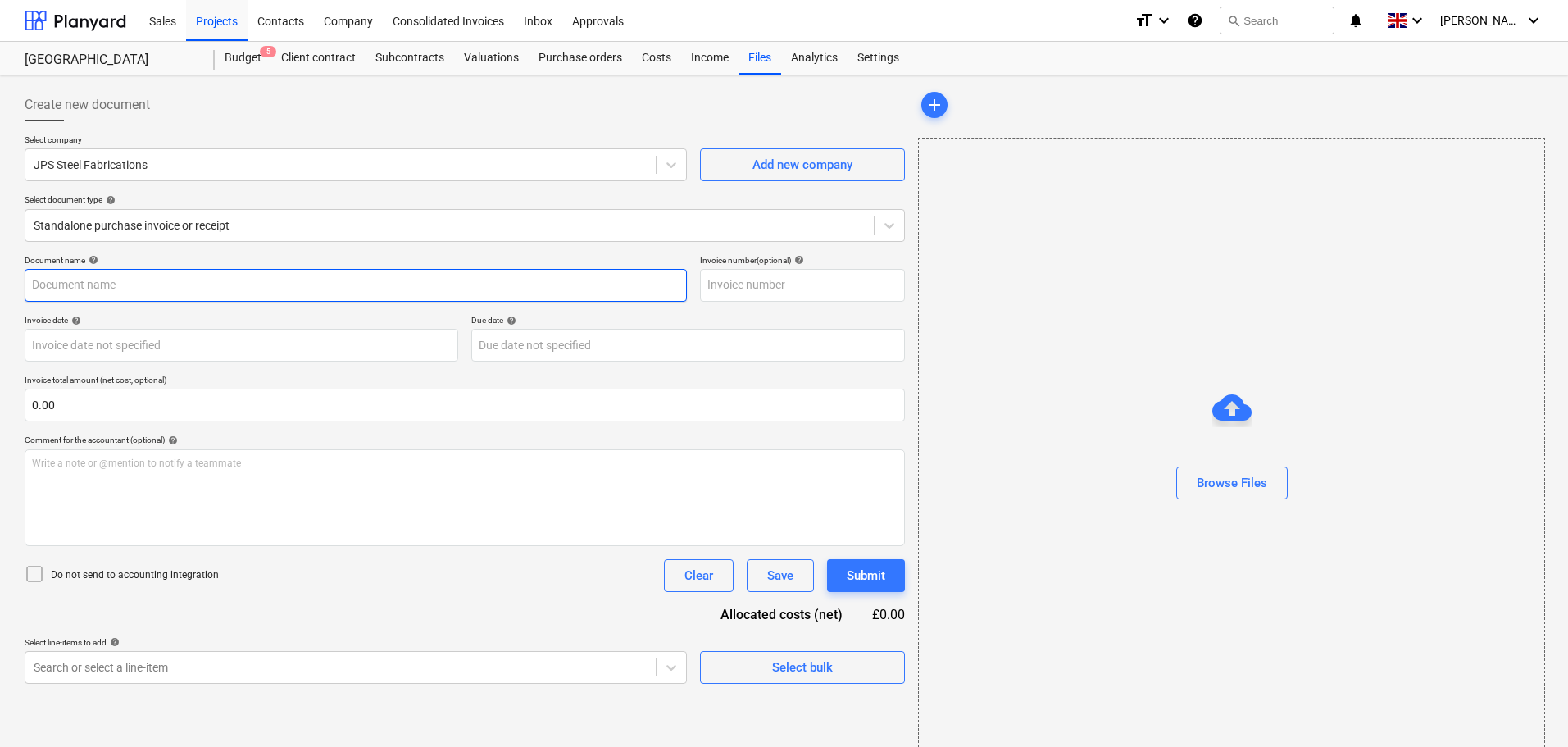
click at [159, 284] on input "text" at bounding box center [356, 285] width 662 height 33
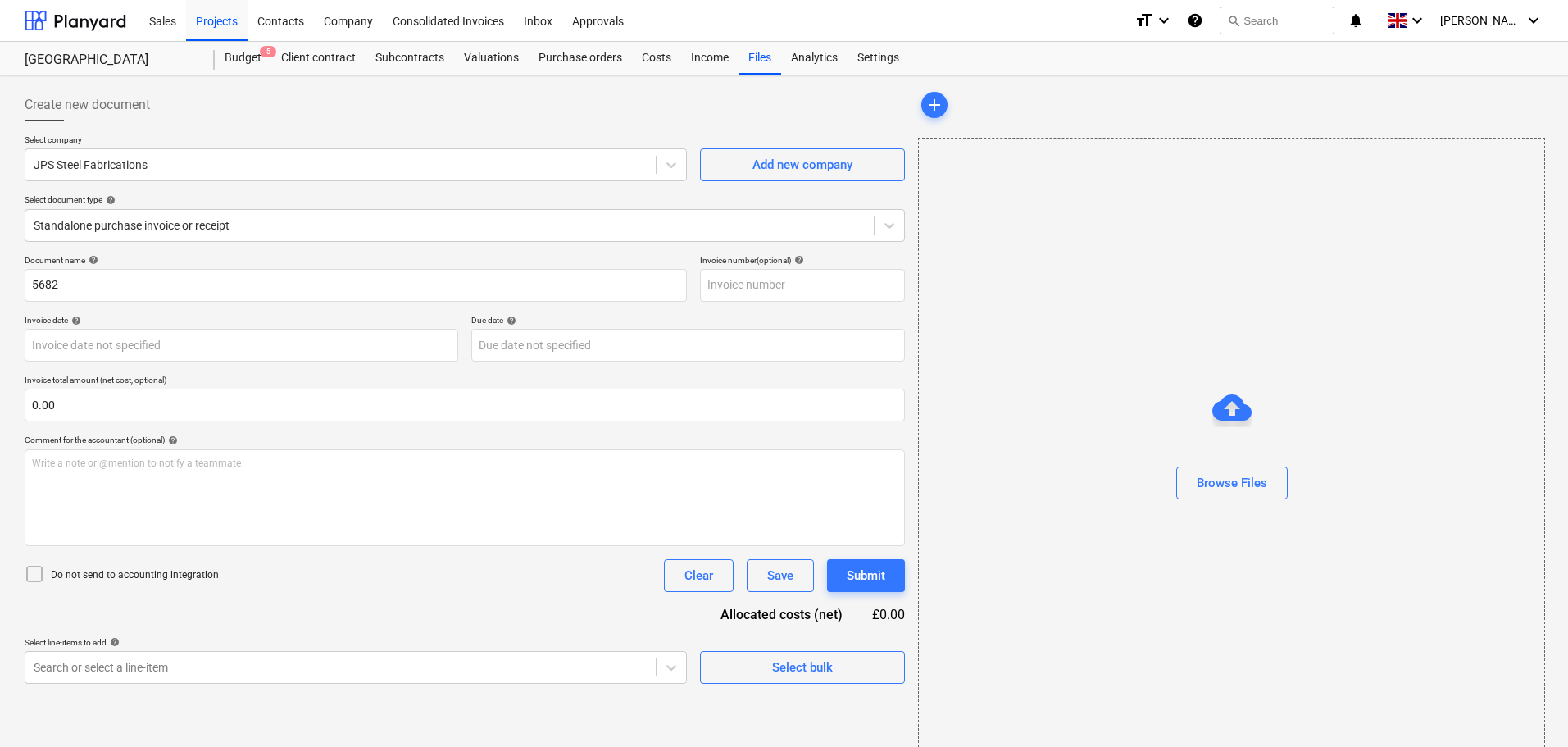
click at [268, 312] on div "Document name help 5682 Invoice number (optional) help Invoice date help Press …" at bounding box center [465, 469] width 880 height 429
click at [1224, 481] on div "Browse Files" at bounding box center [1231, 483] width 71 height 21
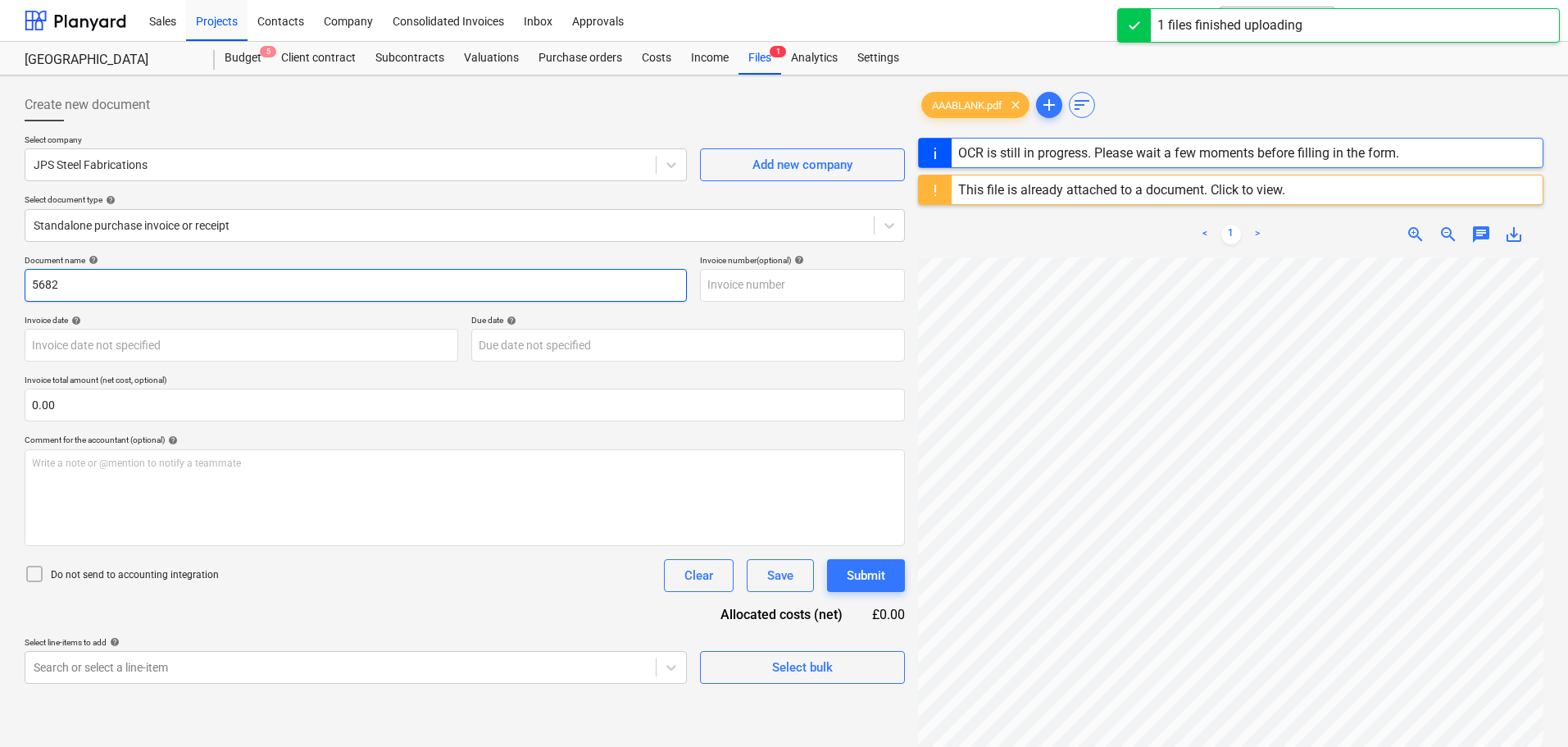
drag, startPoint x: 196, startPoint y: 281, endPoint x: 164, endPoint y: 281, distance: 32.0
click at [191, 281] on input "5682" at bounding box center [356, 285] width 662 height 33
drag, startPoint x: 95, startPoint y: 277, endPoint x: -43, endPoint y: 277, distance: 138.0
click at [0, 277] on html "Sales Projects Contacts Company Consolidated Invoices Inbox Approvals format_si…" at bounding box center [784, 374] width 1568 height 747
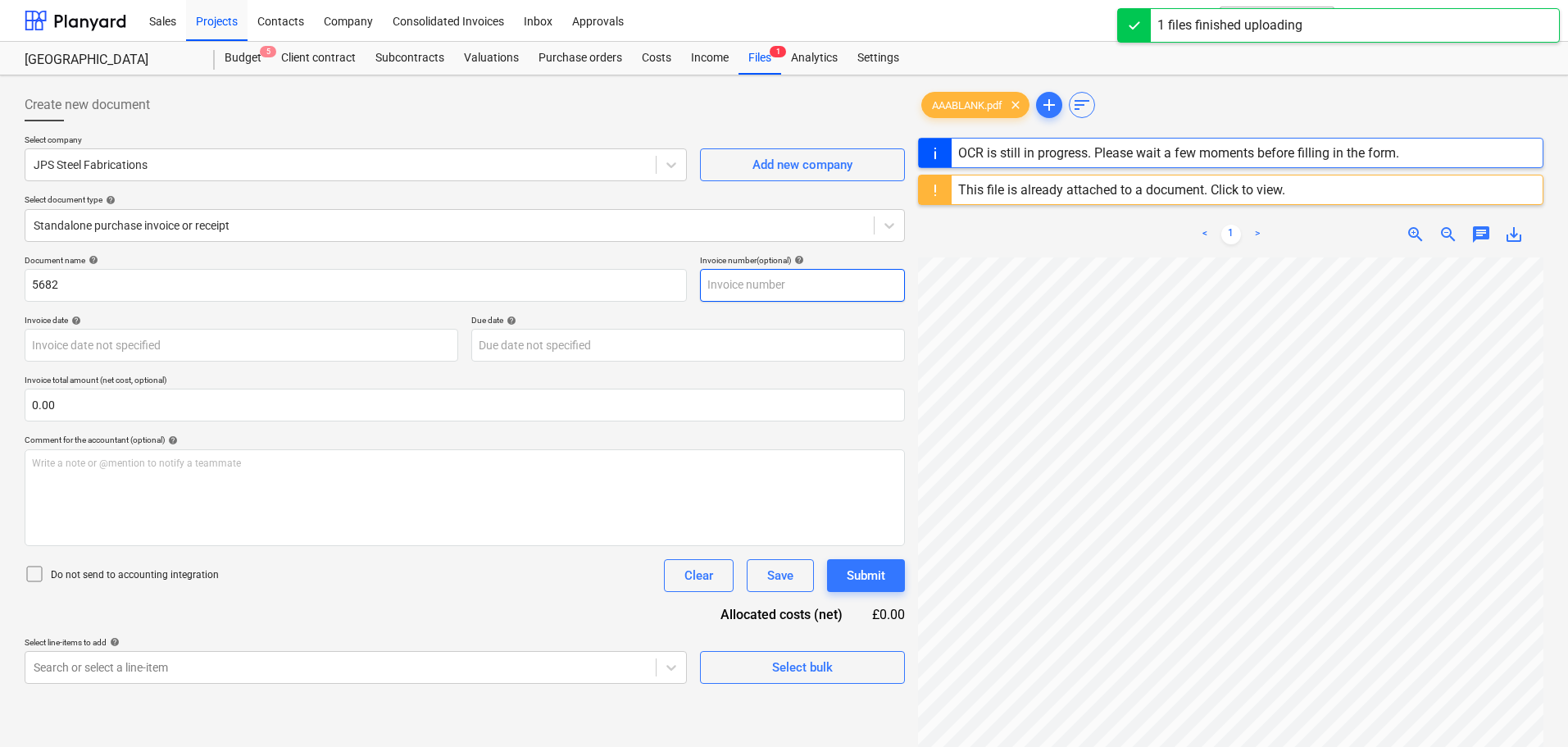
click at [754, 281] on input "text" at bounding box center [801, 285] width 205 height 33
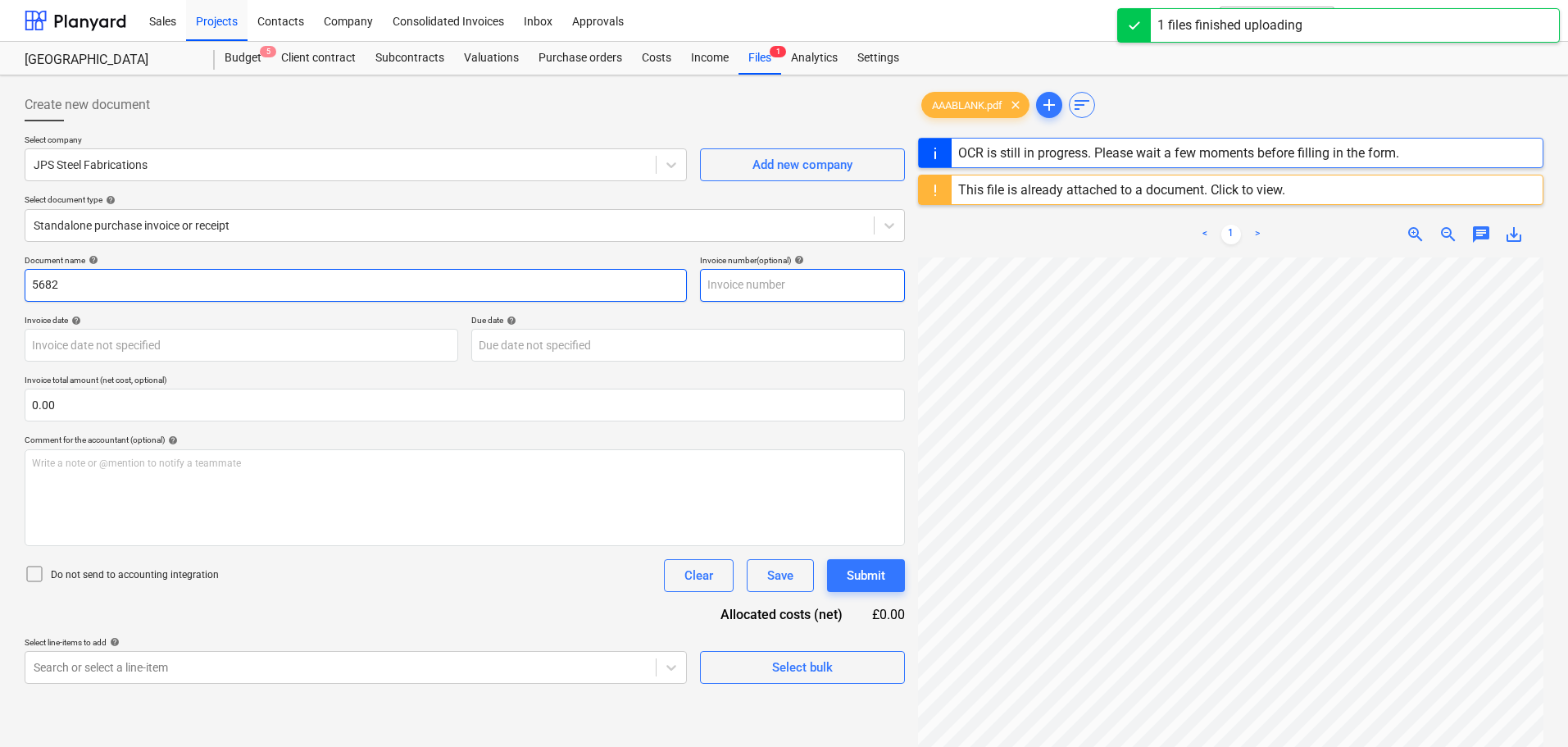
paste input "5682"
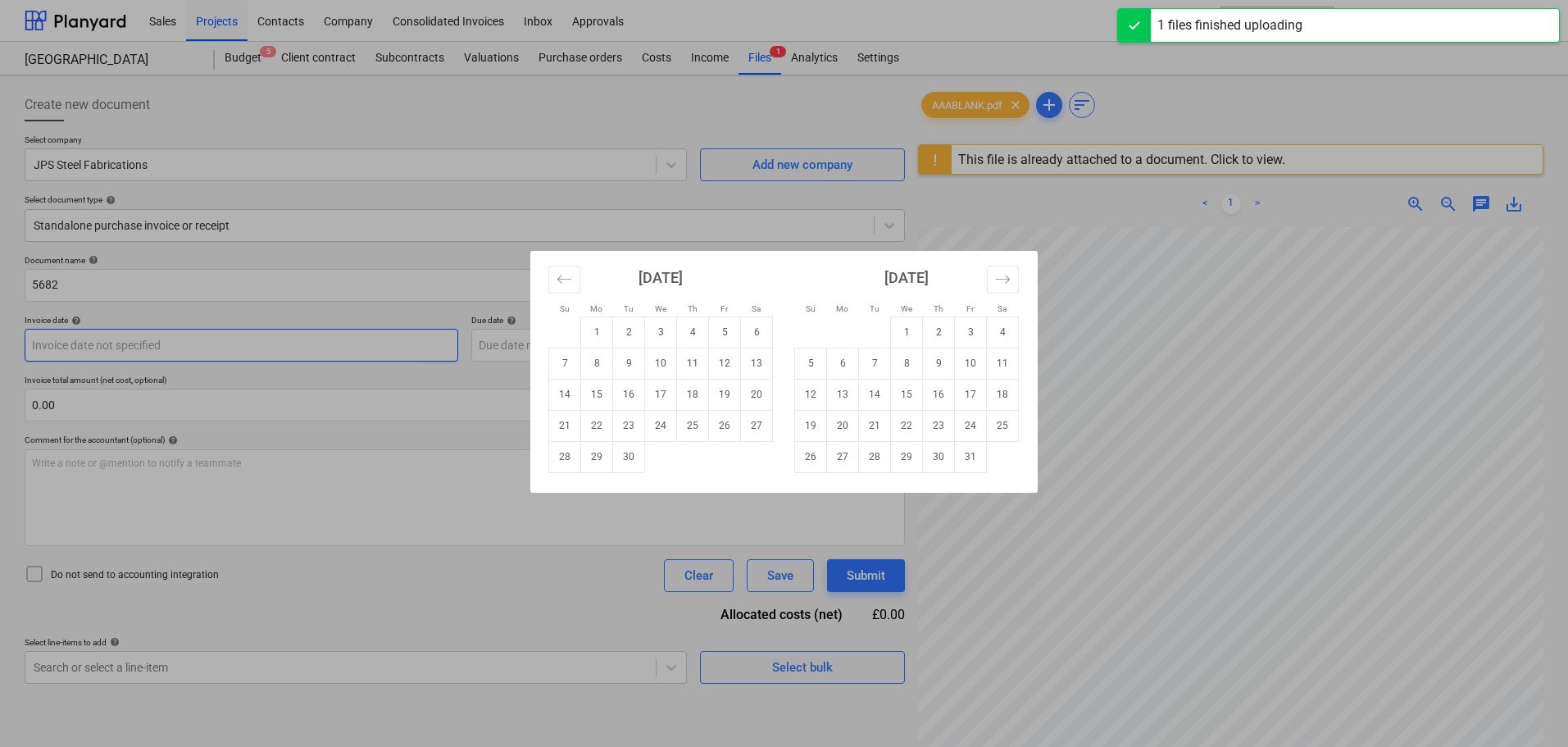
click at [87, 341] on body "Sales Projects Contacts Company Consolidated Invoices Inbox Approvals format_si…" at bounding box center [784, 374] width 1568 height 747
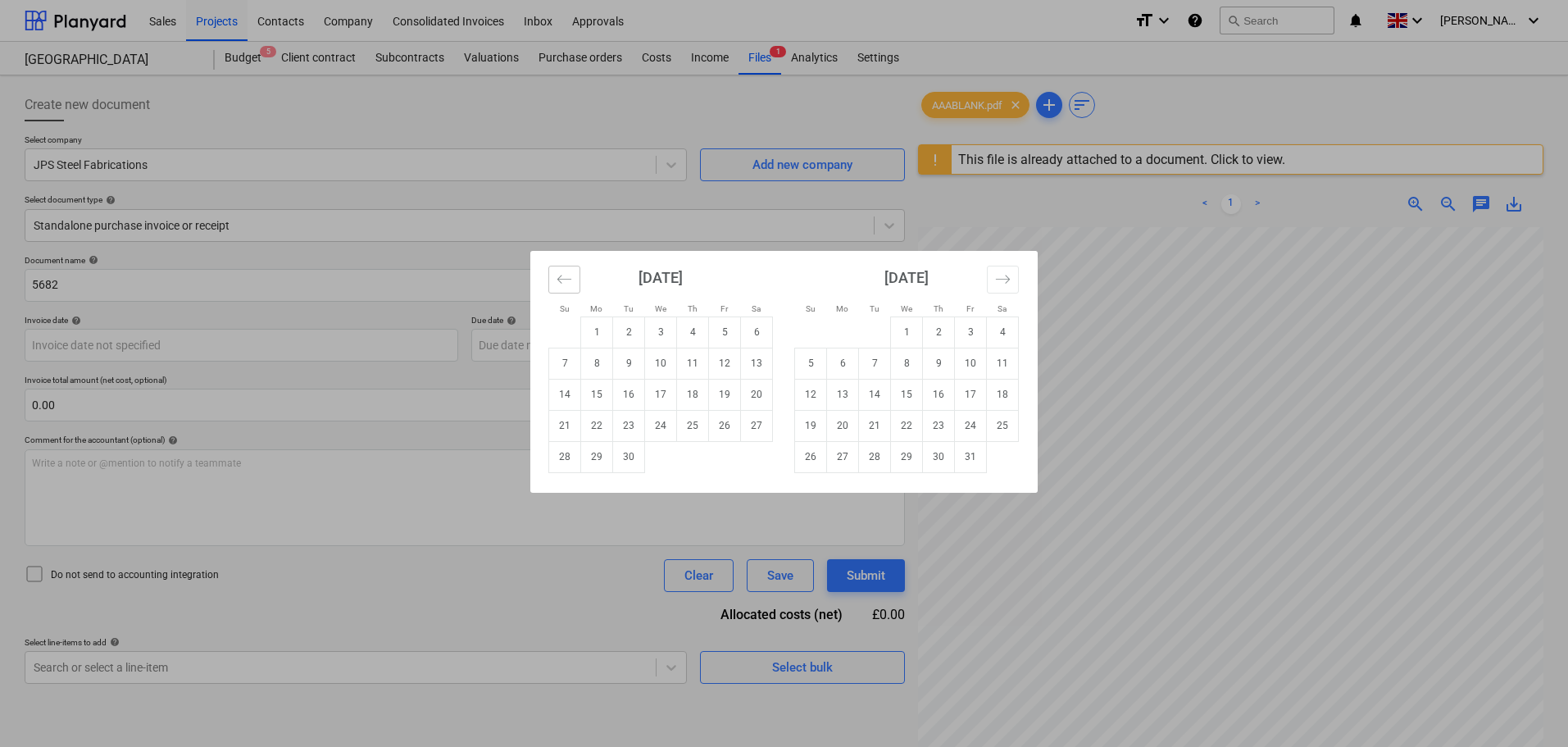
click at [568, 280] on icon "Move backward to switch to the previous month." at bounding box center [564, 279] width 15 height 15
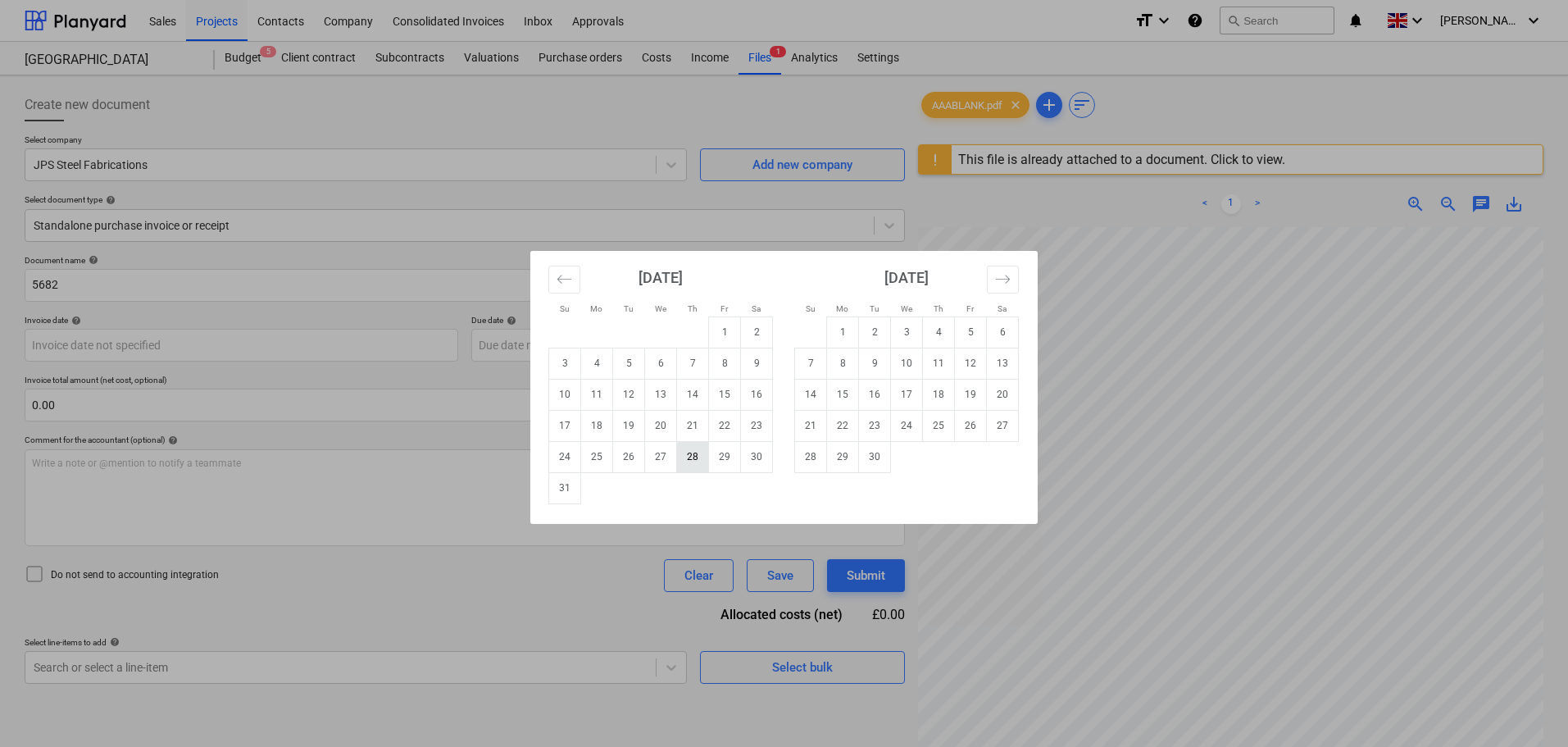
click at [697, 464] on td "28" at bounding box center [693, 457] width 32 height 31
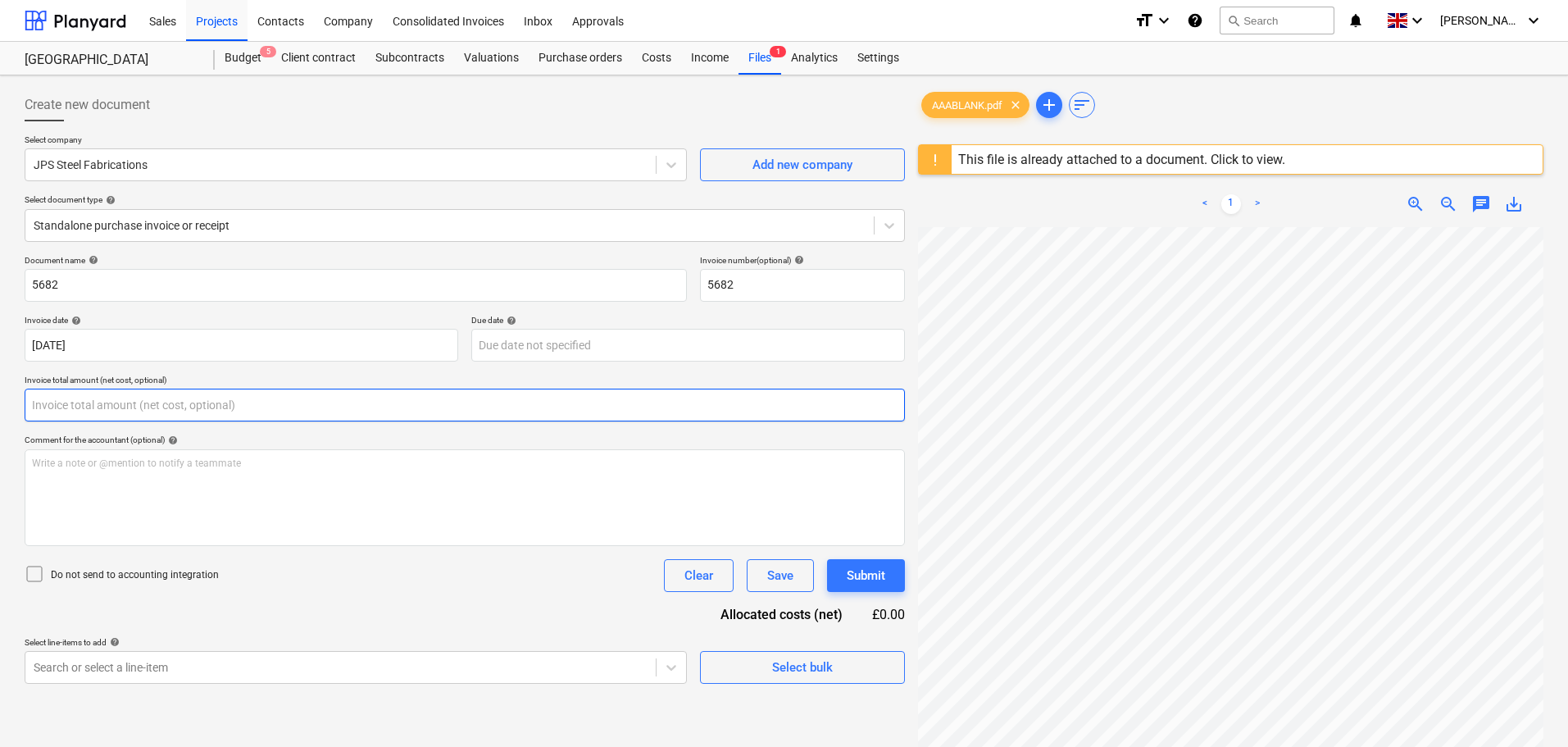
click at [231, 409] on input "text" at bounding box center [465, 405] width 880 height 33
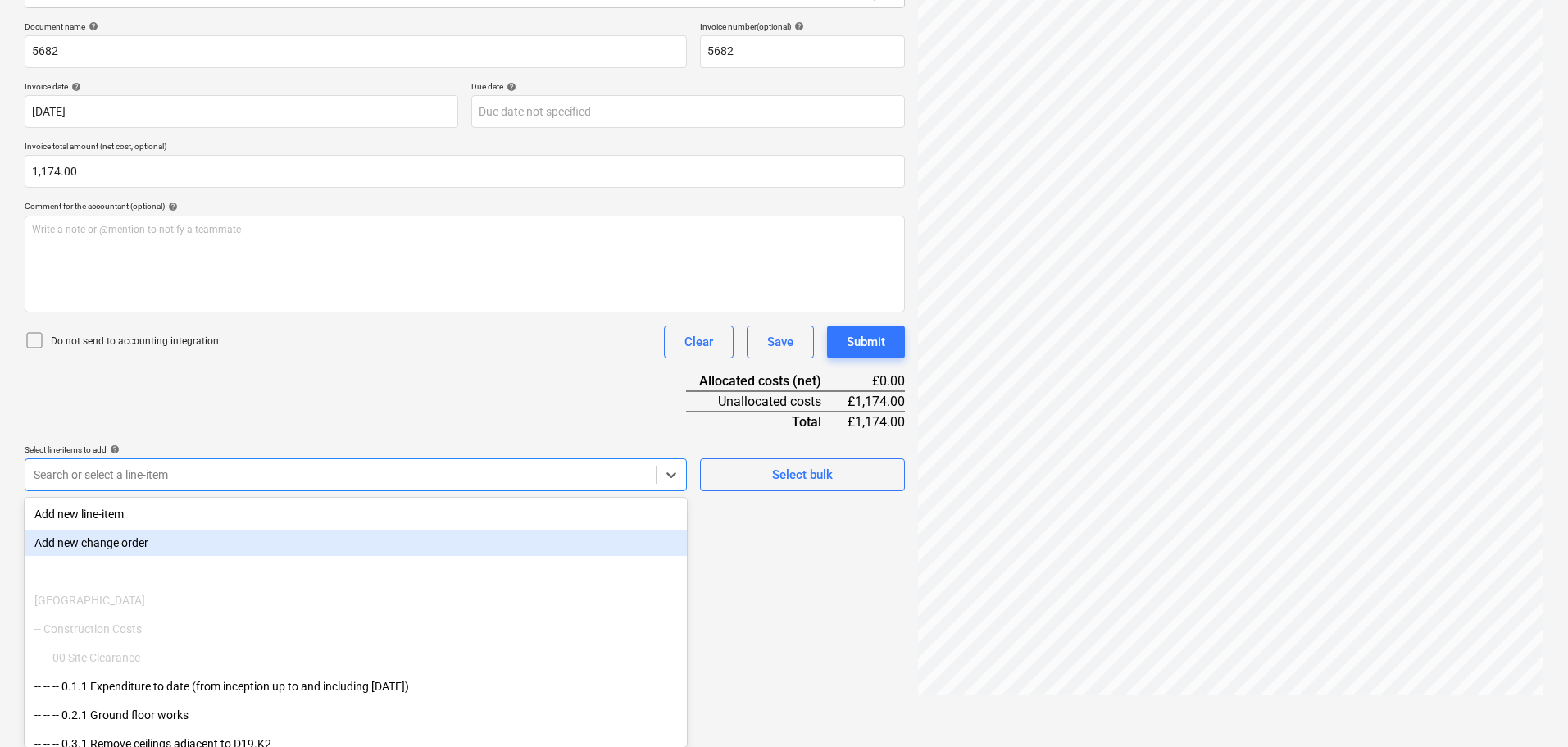
click at [152, 513] on body "Sales Projects Contacts Company Consolidated Invoices Inbox Approvals format_si…" at bounding box center [784, 140] width 1568 height 747
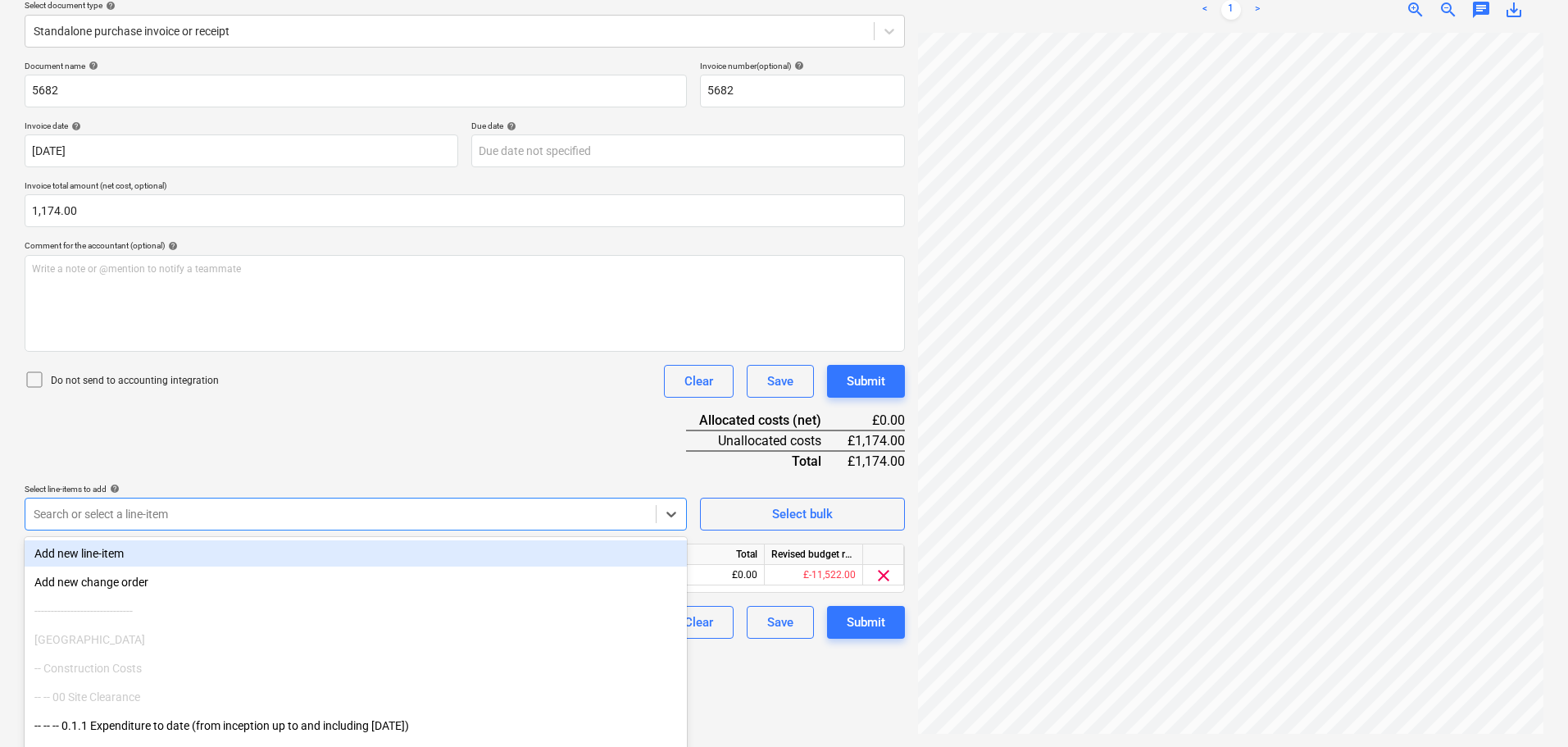
click at [461, 401] on div "Document name help 5682 Invoice number (optional) help 5682 Invoice date help 2…" at bounding box center [465, 349] width 880 height 578
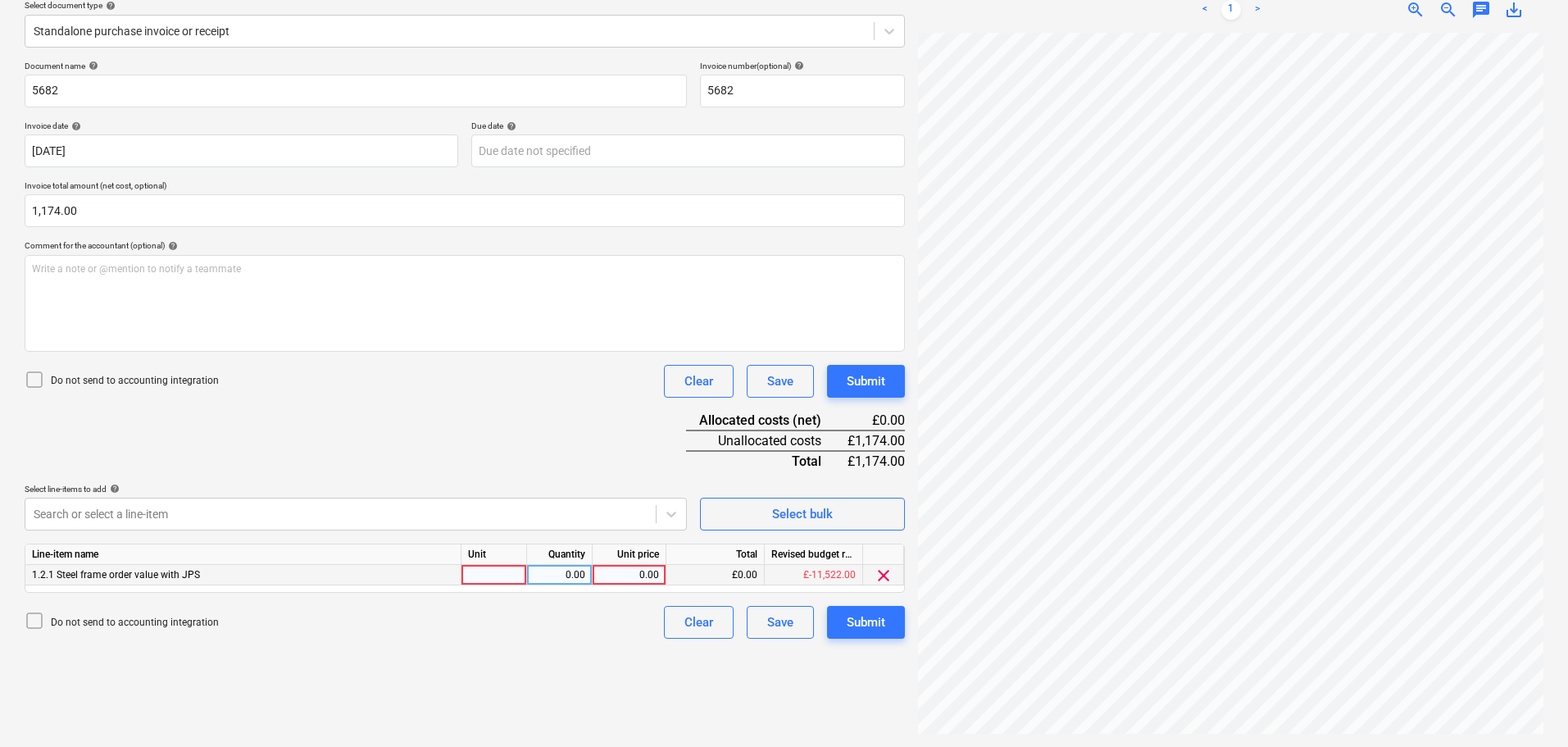
click at [646, 574] on div "0.00" at bounding box center [629, 575] width 60 height 21
click at [881, 379] on div "Submit" at bounding box center [866, 382] width 38 height 21
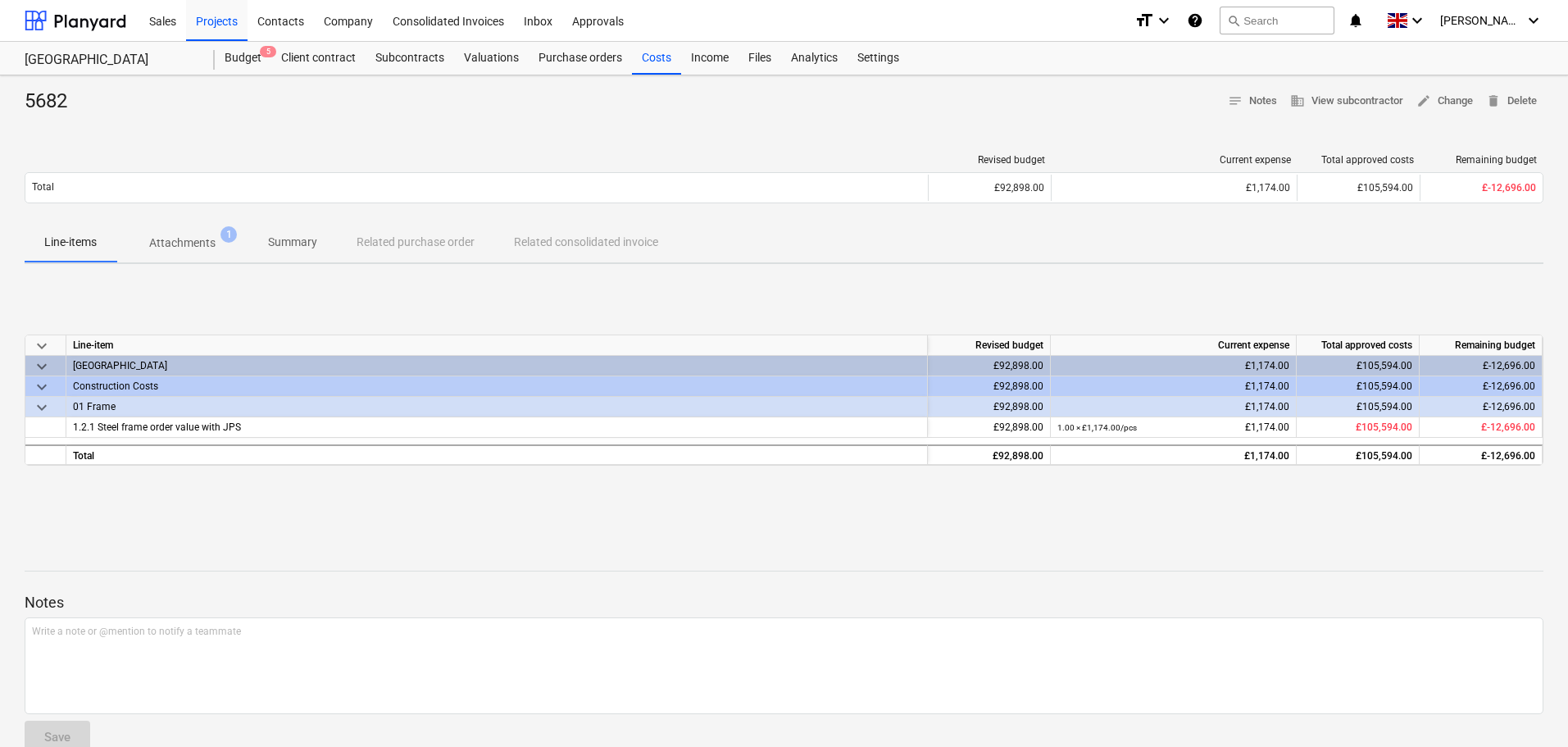
click at [651, 58] on div "Costs" at bounding box center [656, 58] width 49 height 33
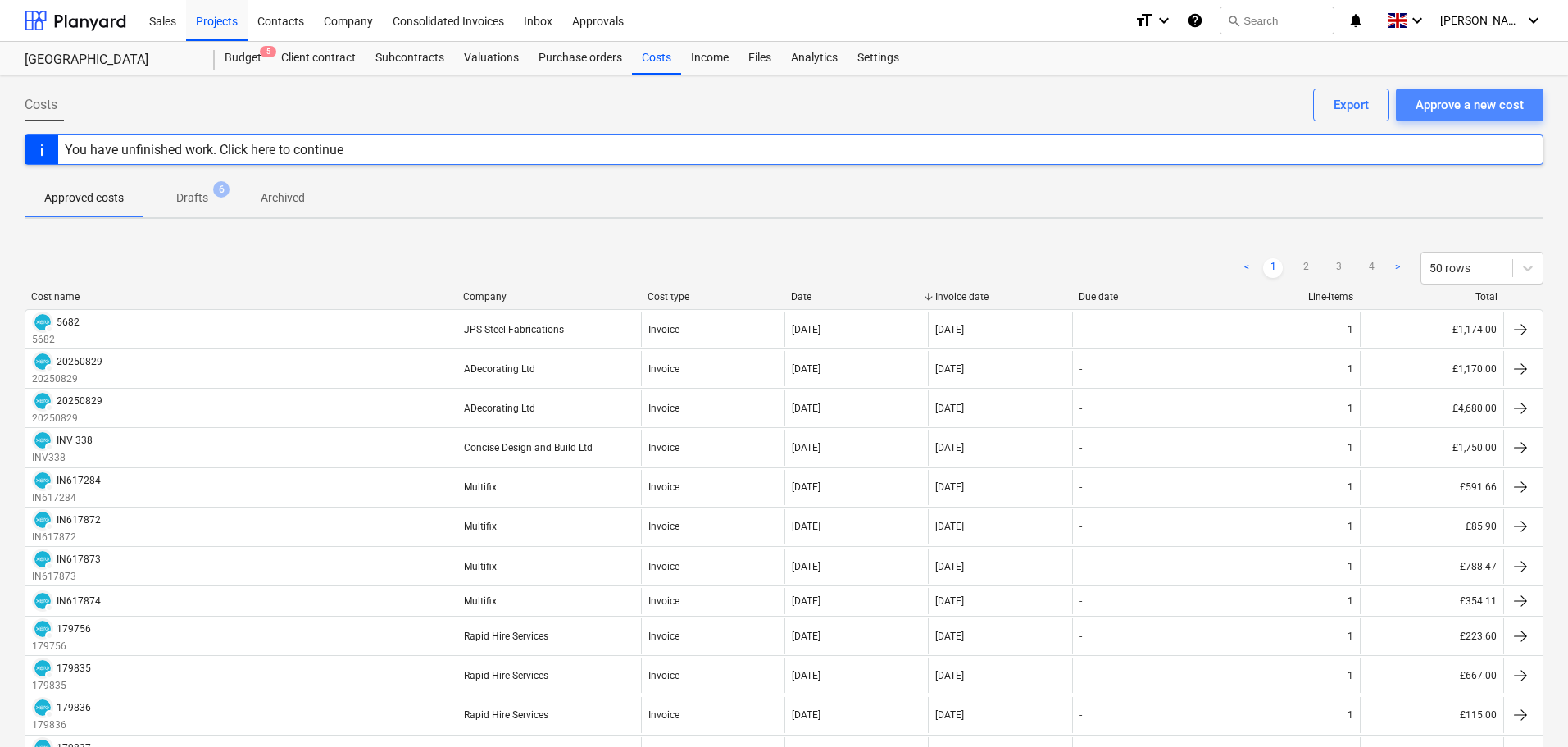
click at [1466, 105] on div "Approve a new cost" at bounding box center [1469, 105] width 108 height 21
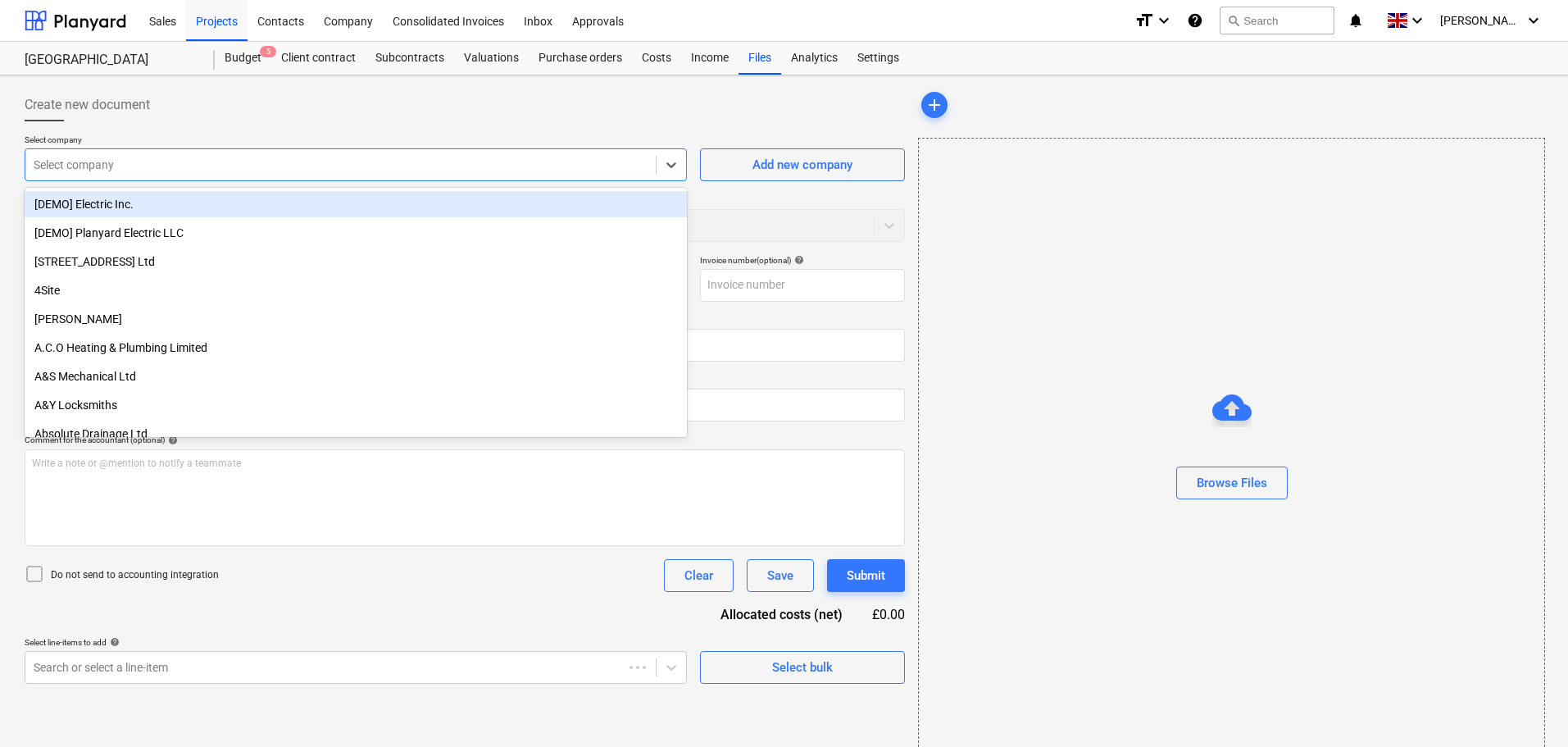
click at [201, 164] on div at bounding box center [340, 164] width 614 height 16
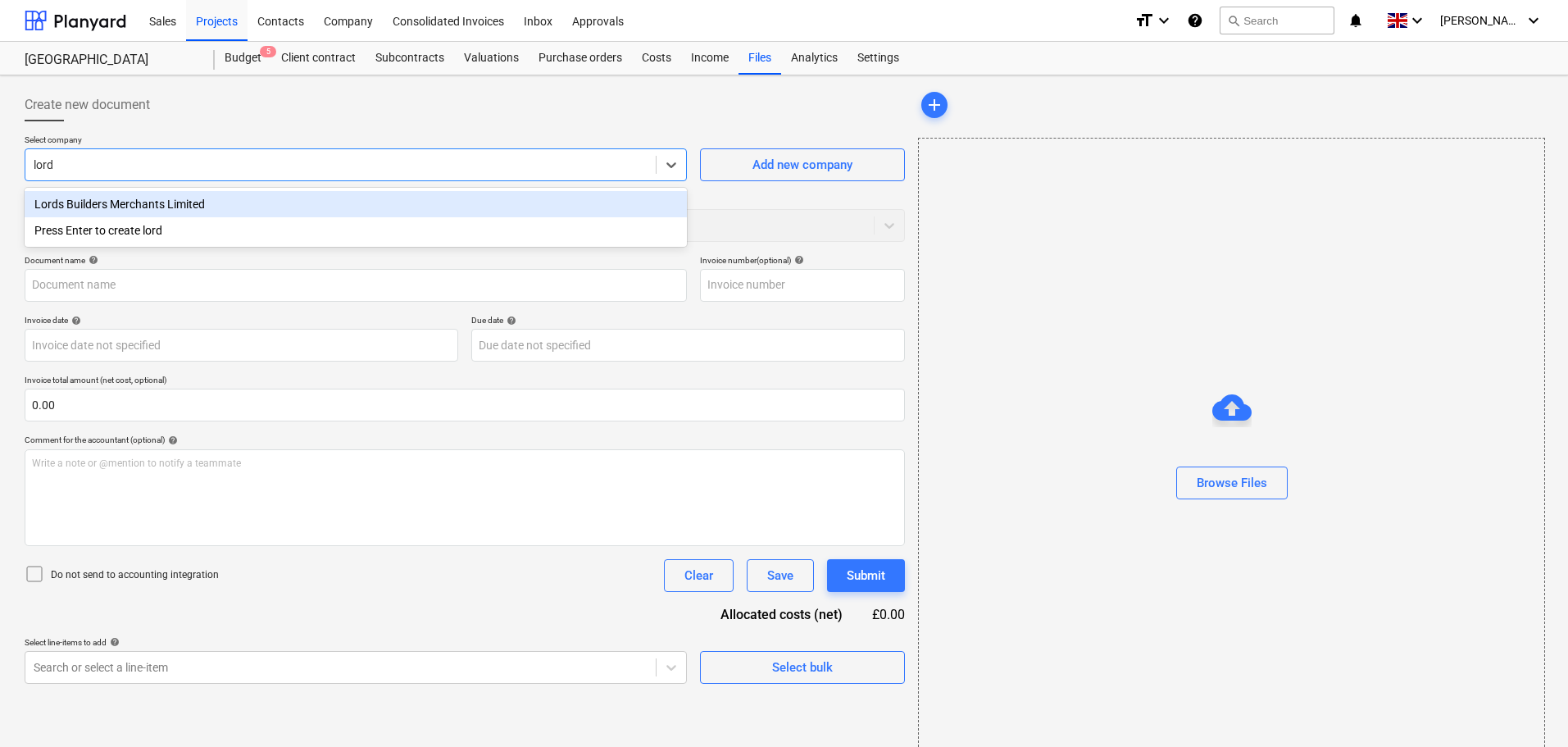
click at [202, 203] on div "Lords Builders Merchants Limited" at bounding box center [356, 204] width 662 height 26
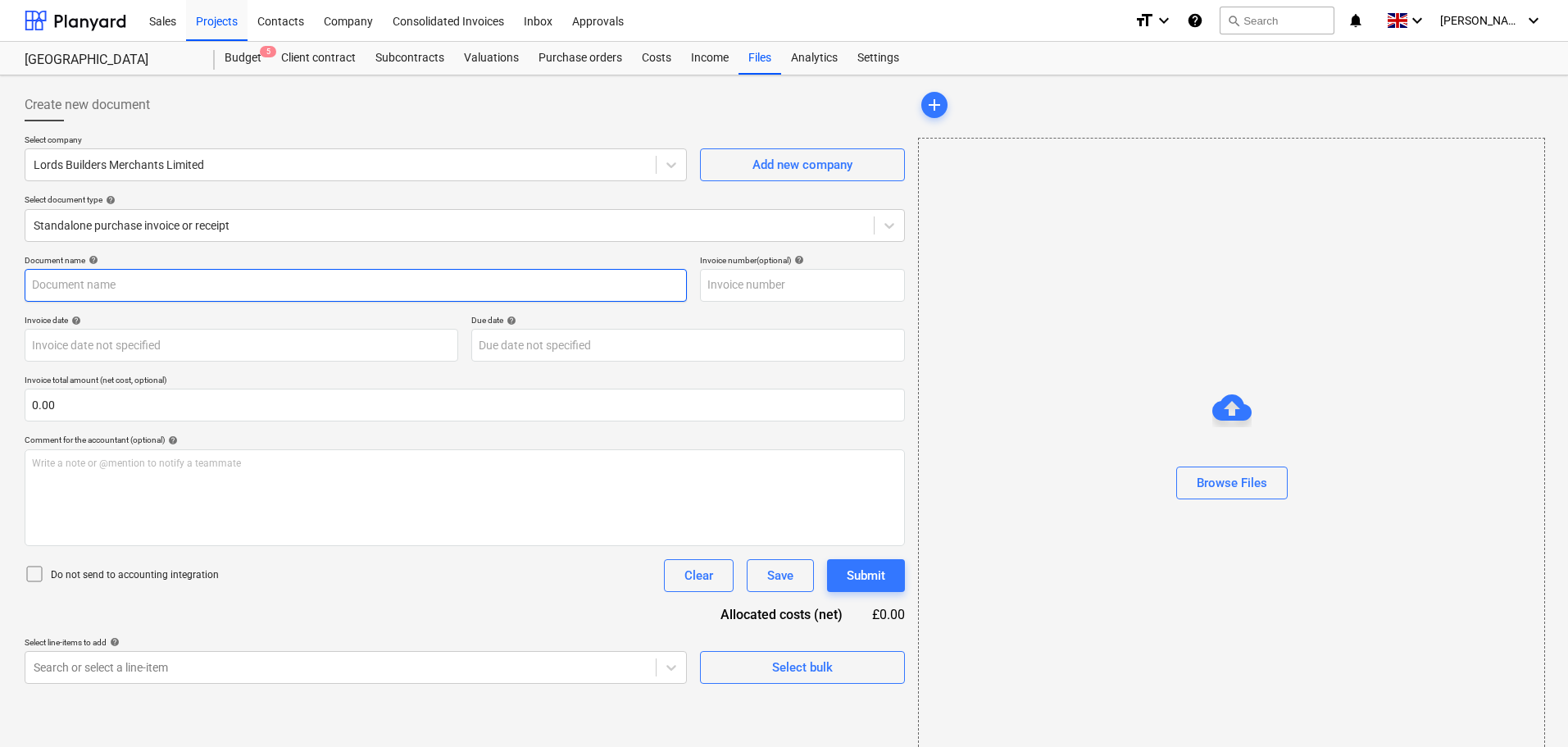
click at [177, 282] on input "text" at bounding box center [356, 285] width 662 height 33
paste input "I1976896"
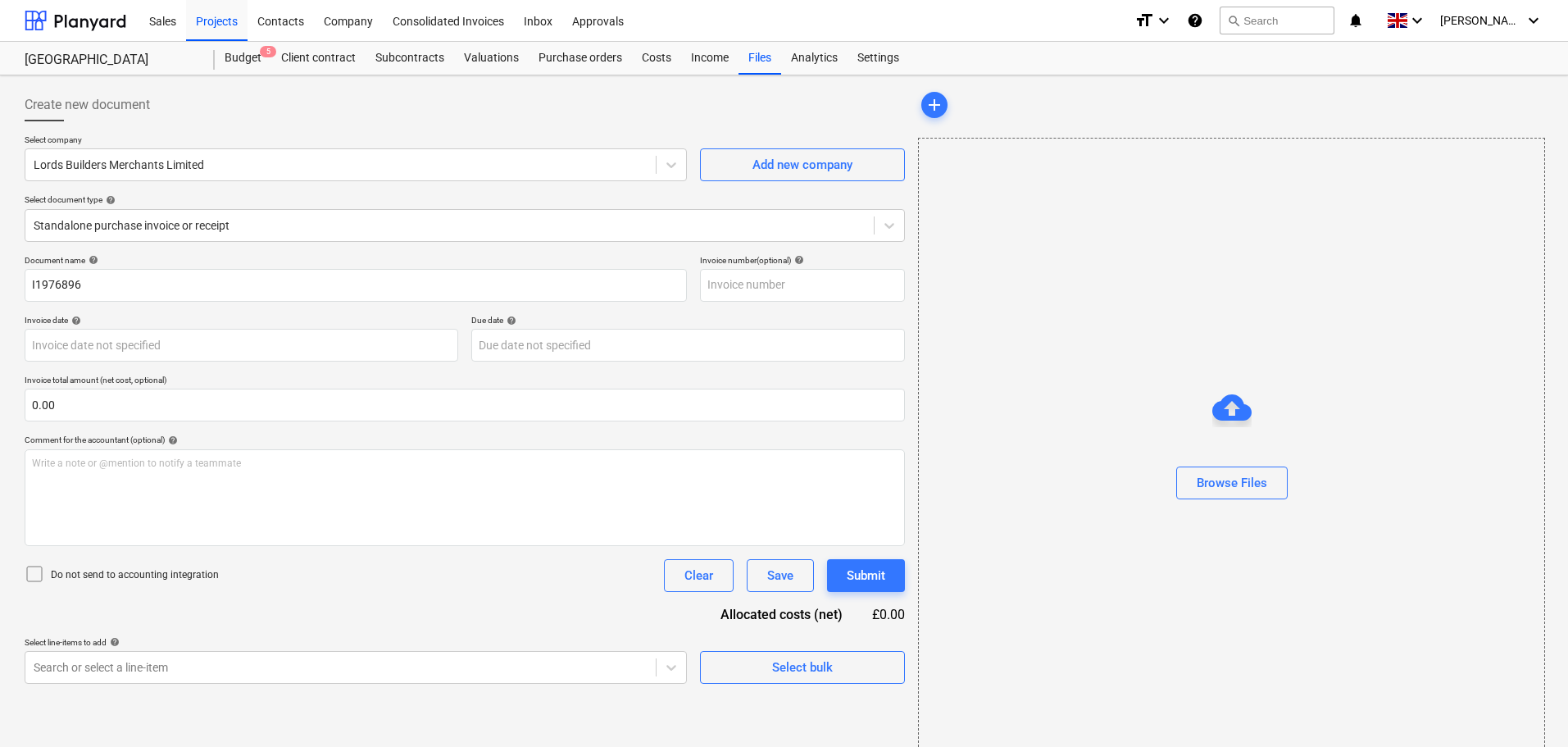
click at [292, 256] on div "Document name help" at bounding box center [356, 260] width 662 height 11
click at [1246, 490] on div "Browse Files" at bounding box center [1231, 483] width 71 height 21
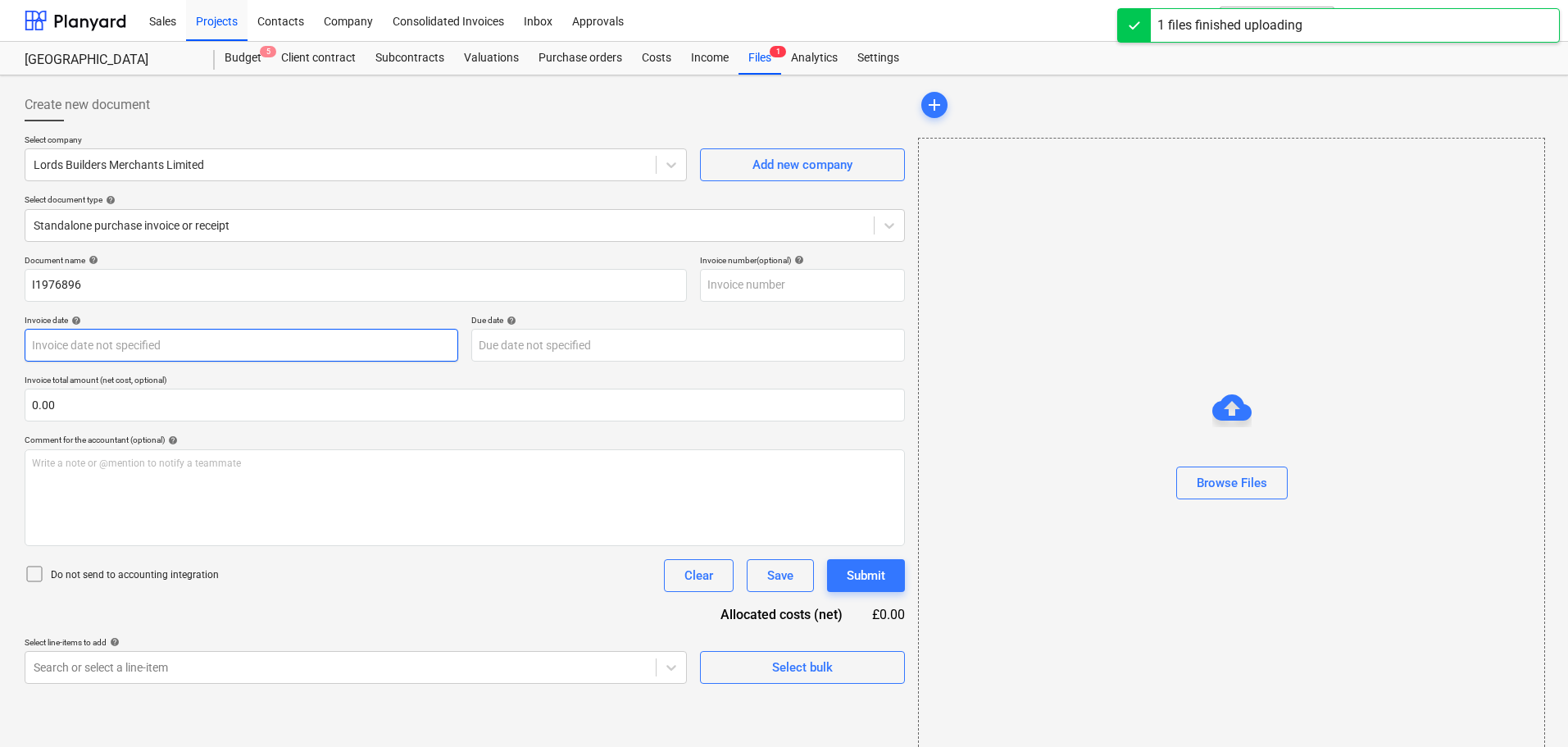
click at [75, 345] on body "Sales Projects Contacts Company Consolidated Invoices Inbox Approvals format_si…" at bounding box center [784, 374] width 1568 height 747
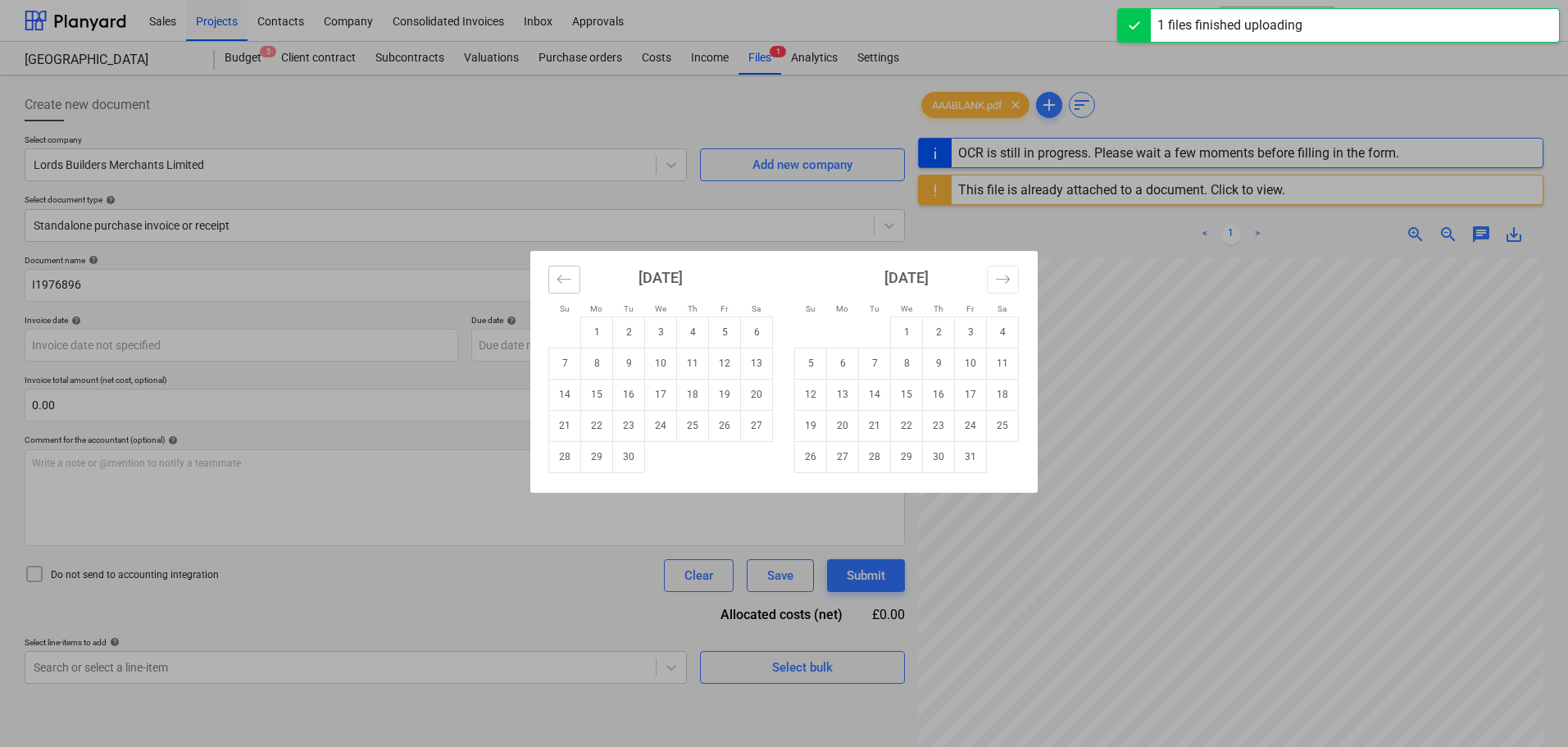
click at [567, 281] on icon "Move backward to switch to the previous month." at bounding box center [564, 279] width 15 height 15
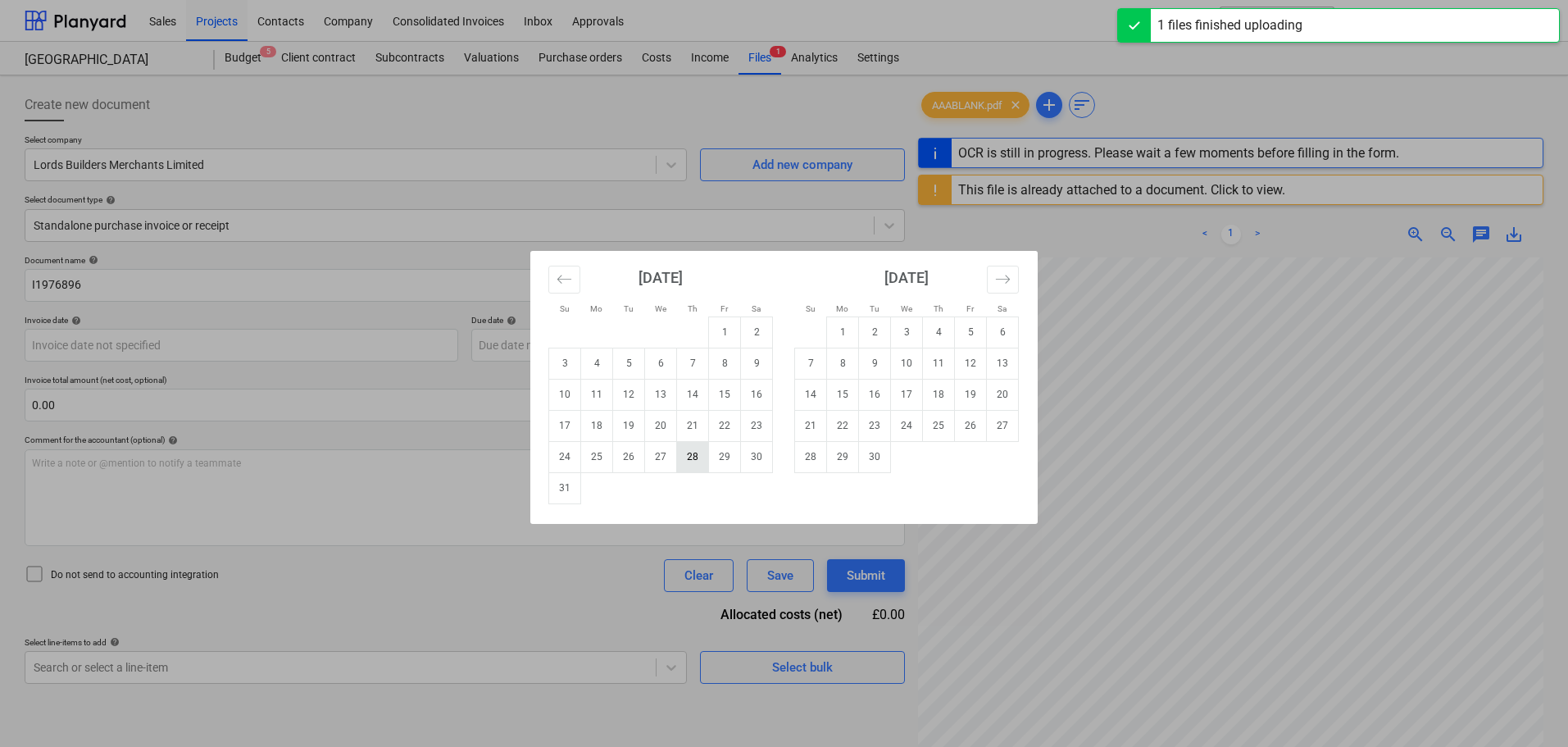
click at [701, 458] on td "28" at bounding box center [693, 457] width 32 height 31
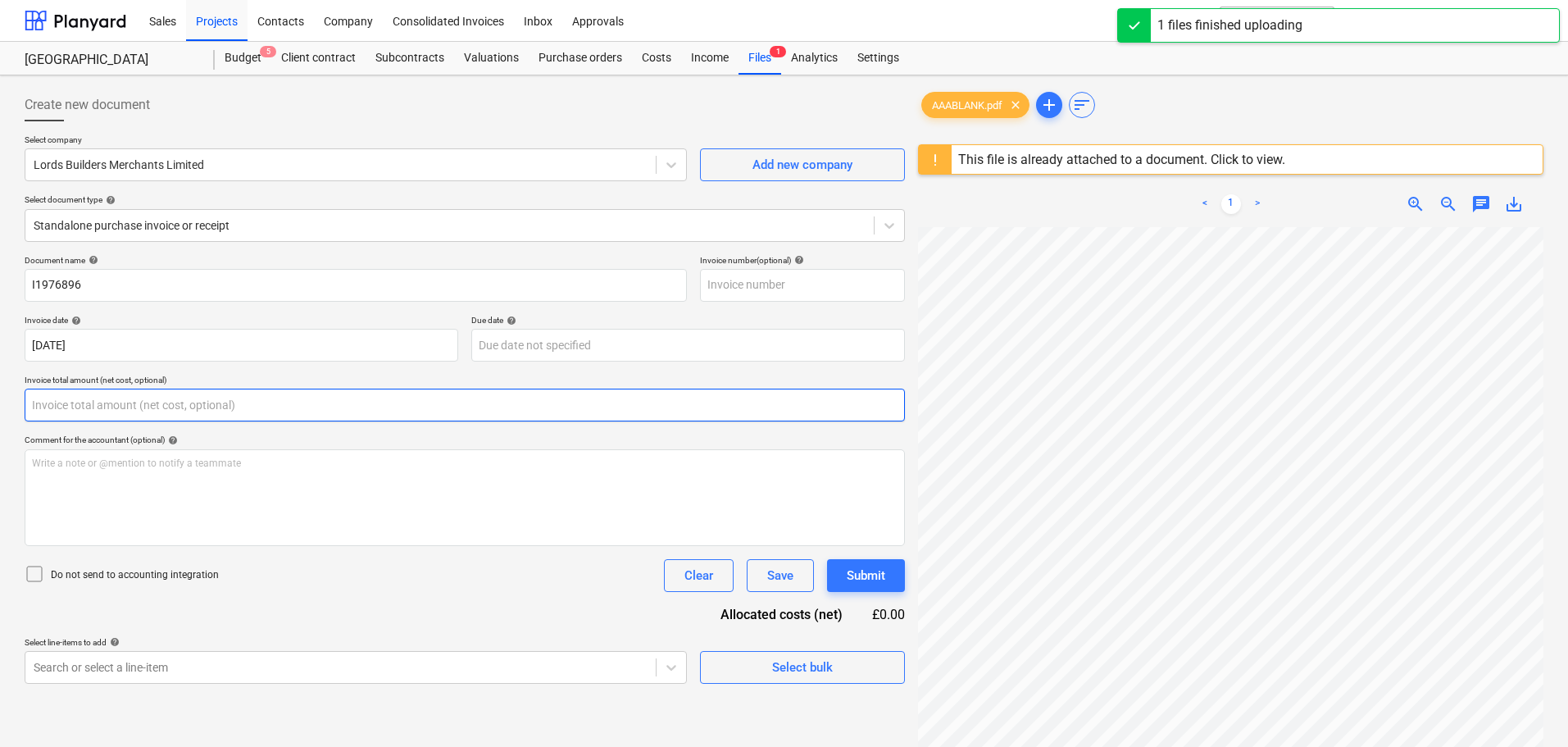
click at [59, 402] on input "text" at bounding box center [465, 405] width 880 height 33
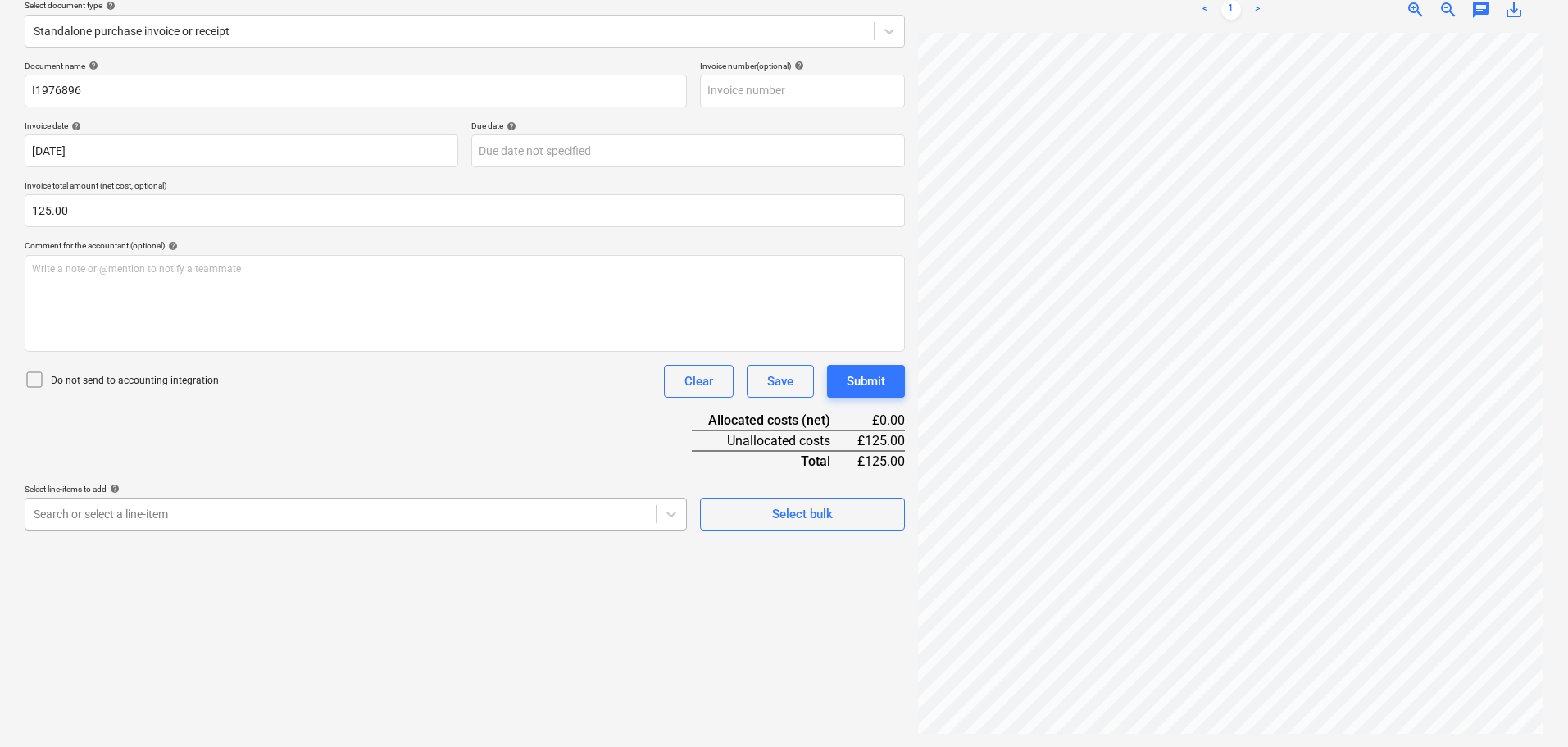
click at [282, 552] on body "Sales Projects Contacts Company Consolidated Invoices Inbox Approvals format_si…" at bounding box center [784, 180] width 1568 height 747
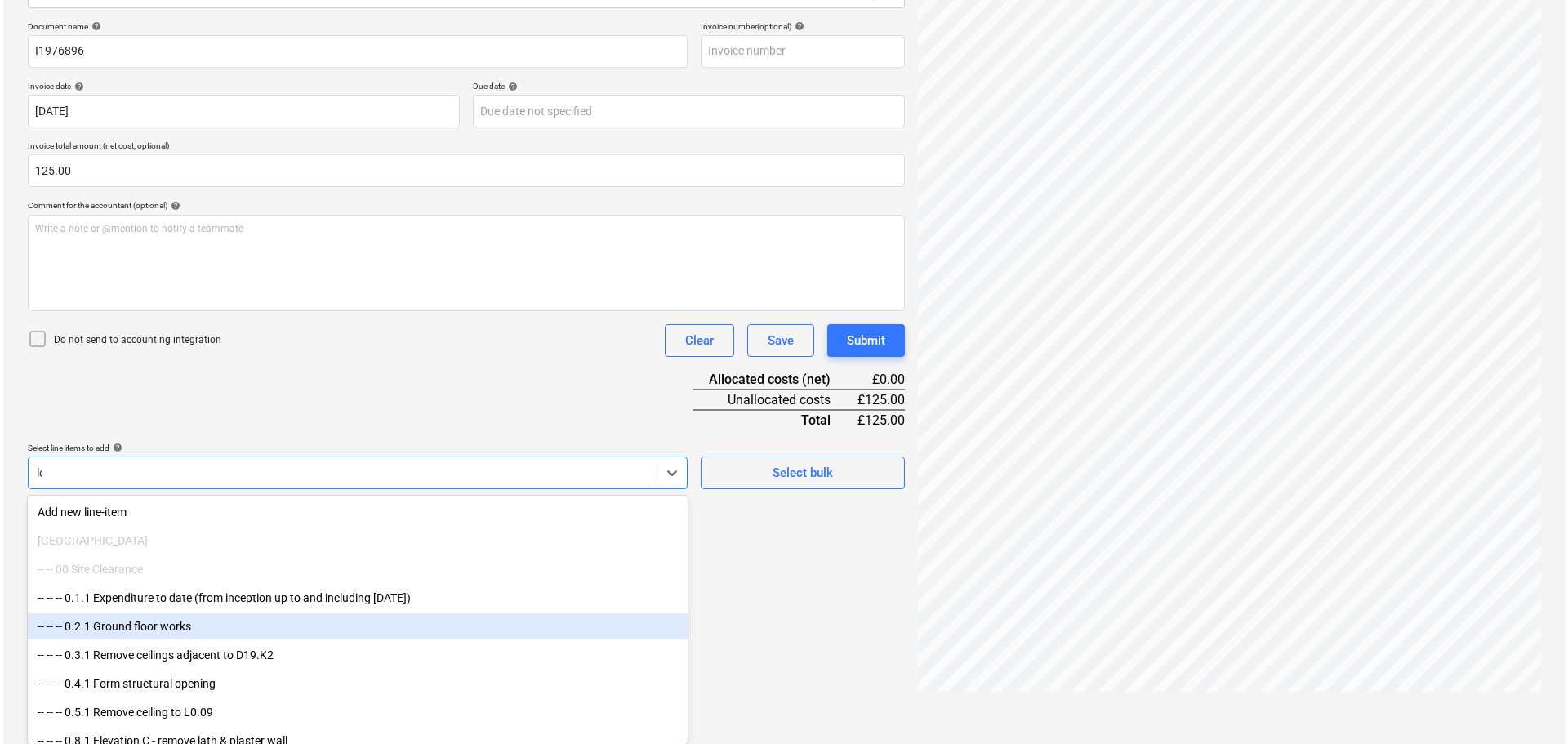
scroll to position [193, 0]
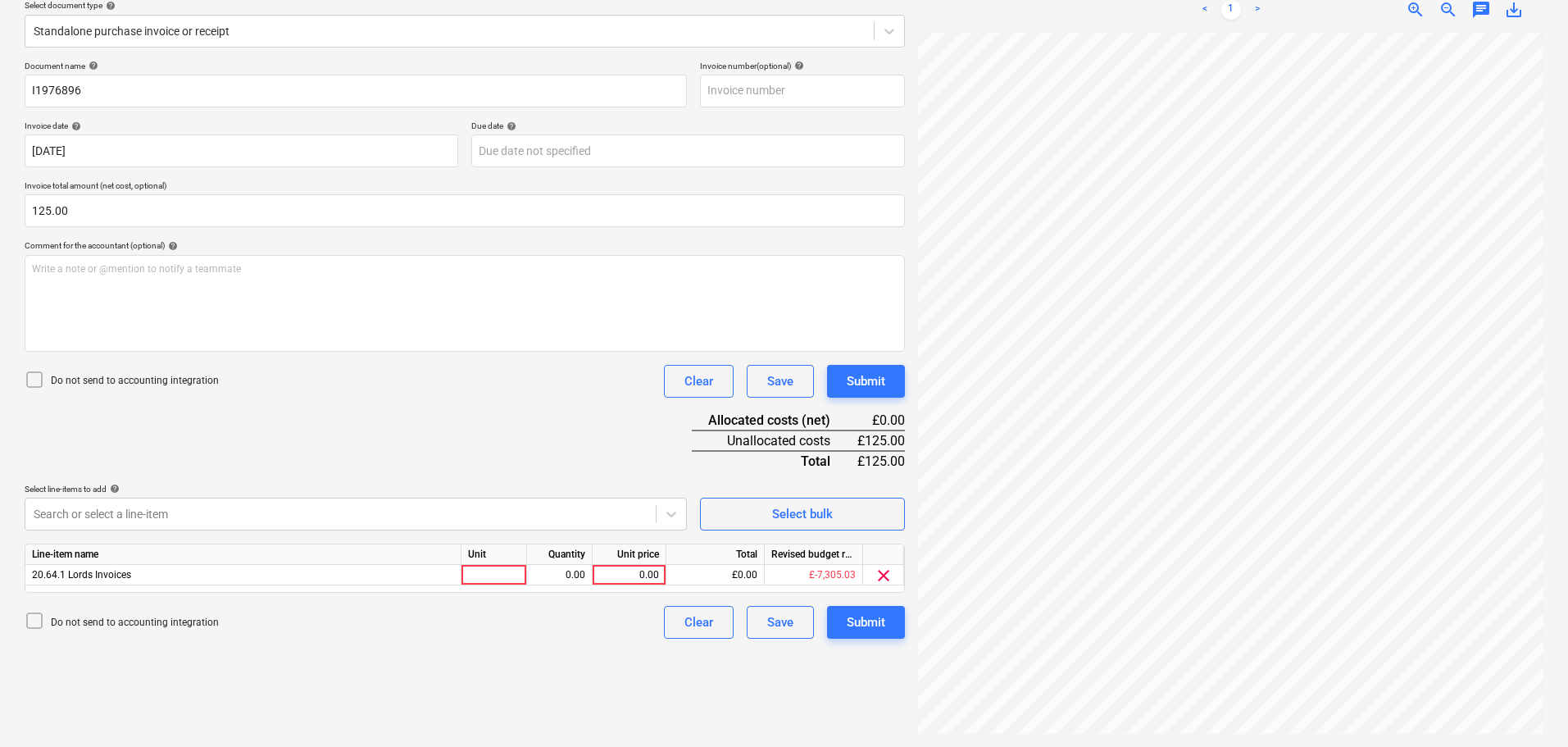
drag, startPoint x: 516, startPoint y: 451, endPoint x: 751, endPoint y: 550, distance: 255.0
click at [518, 451] on div "Document name help I1976896 Invoice number (optional) help Invoice date help 28…" at bounding box center [465, 349] width 880 height 578
click at [632, 570] on div "0.00" at bounding box center [629, 575] width 60 height 21
click at [858, 379] on div "Submit" at bounding box center [866, 382] width 38 height 21
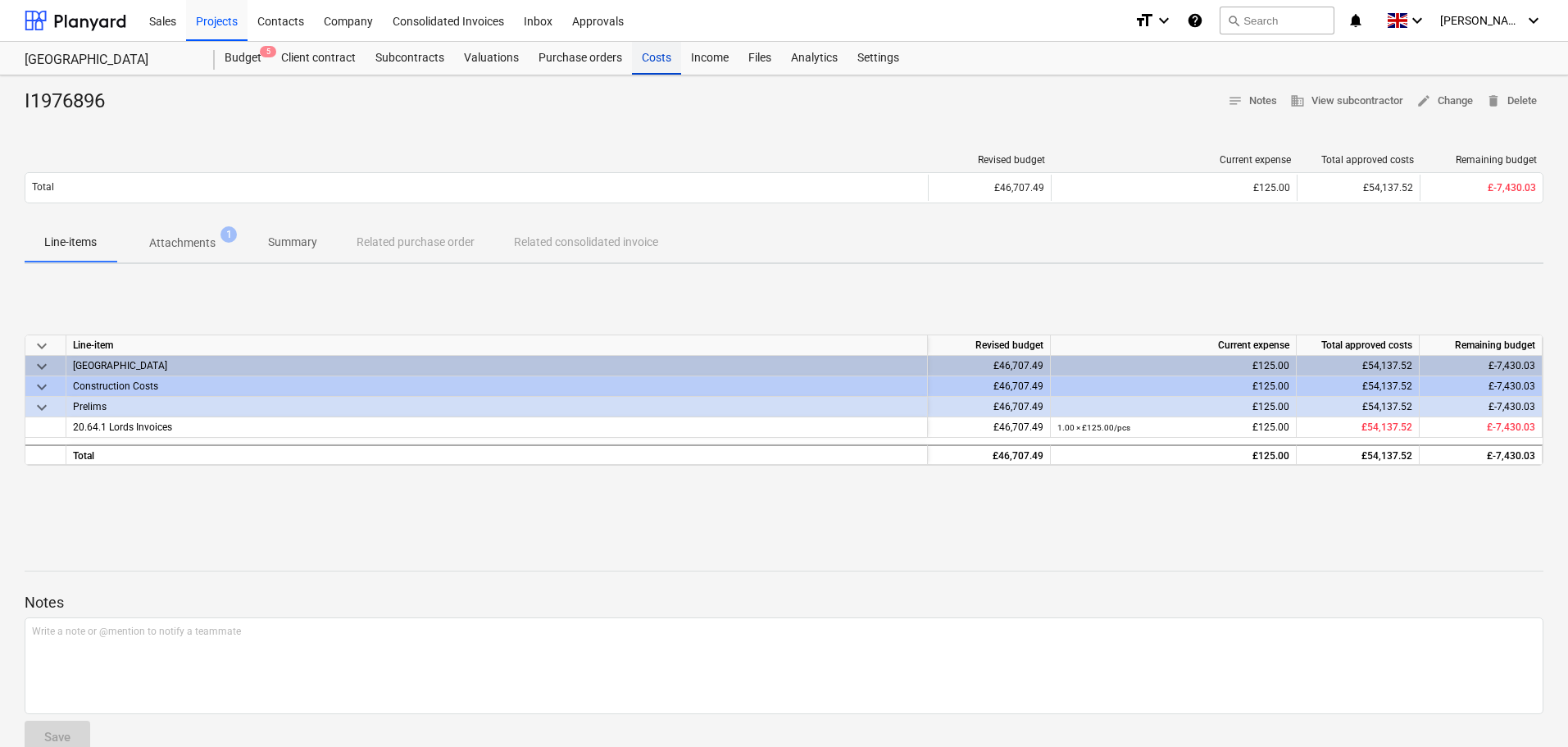
click at [661, 57] on div "Costs" at bounding box center [656, 58] width 49 height 33
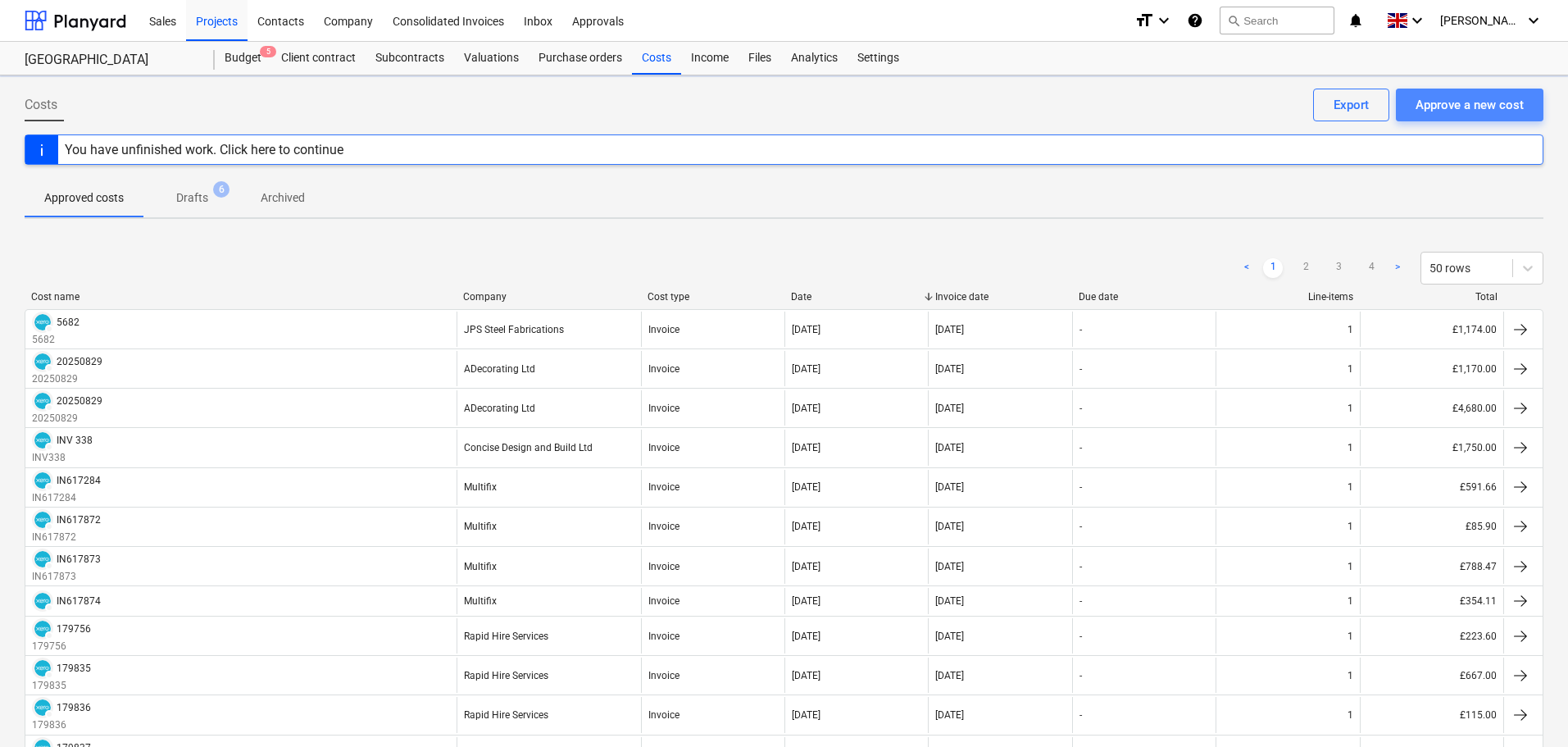
click at [1512, 99] on div "Approve a new cost" at bounding box center [1469, 105] width 108 height 21
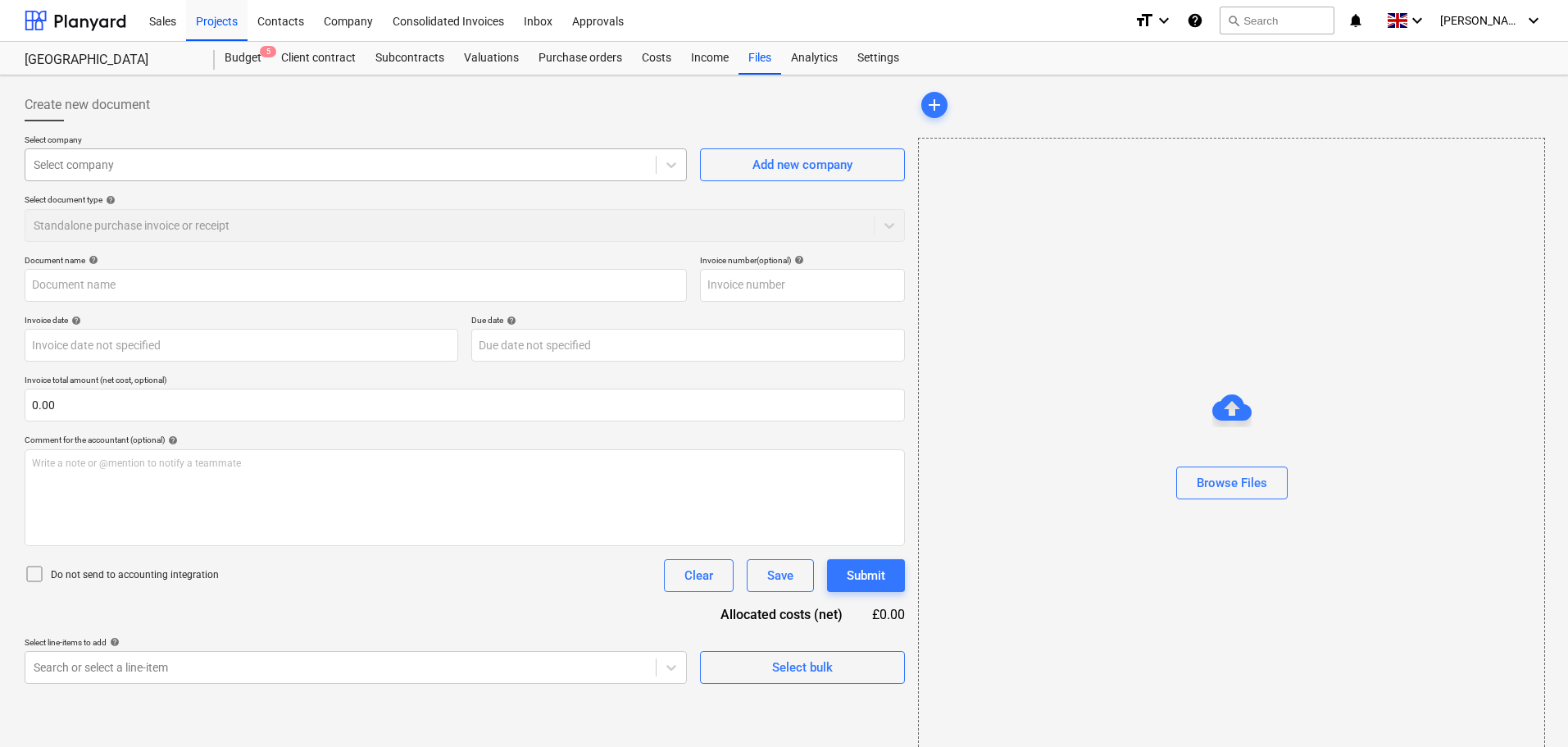
click at [148, 174] on div "Select company" at bounding box center [356, 164] width 662 height 33
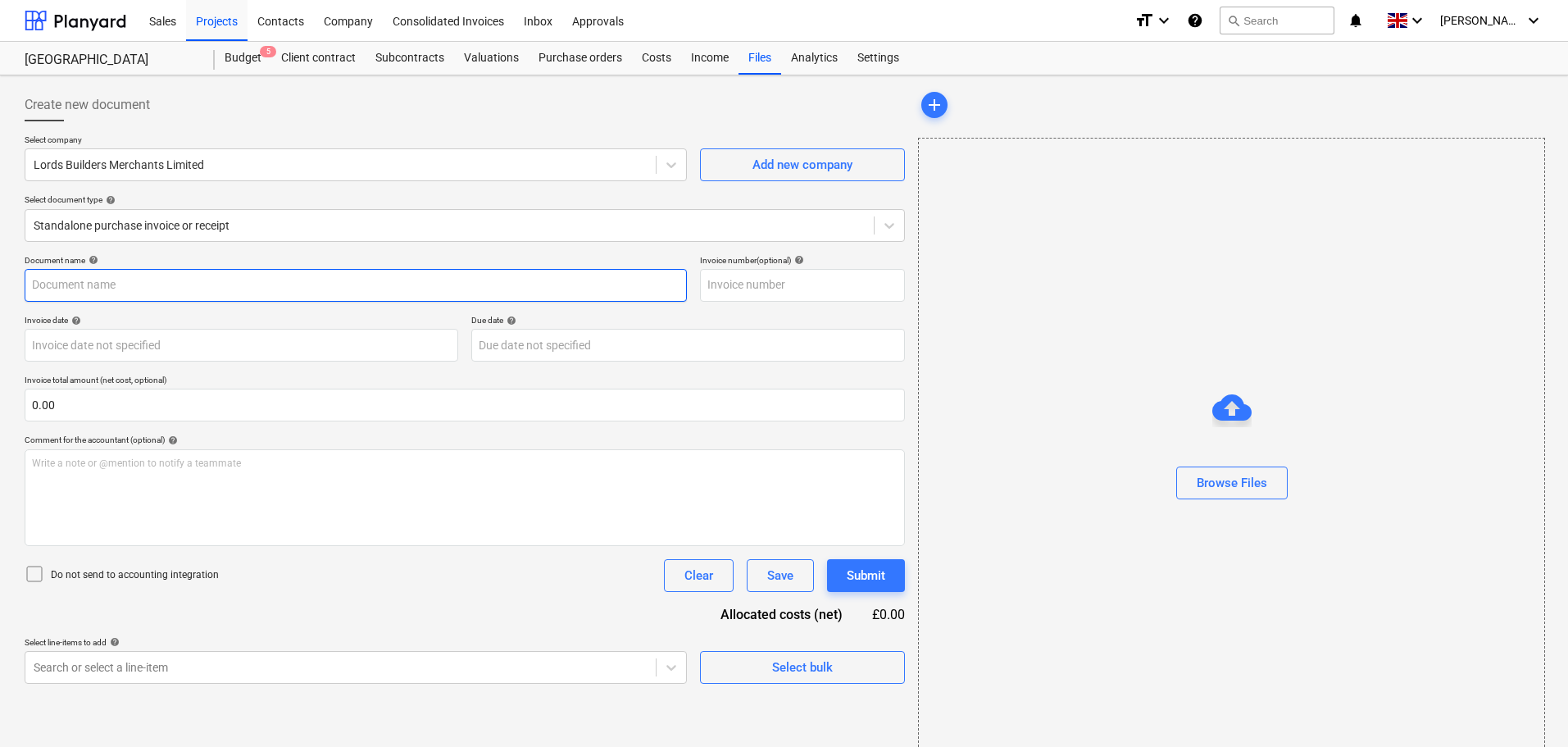
click at [112, 287] on input "text" at bounding box center [356, 285] width 662 height 33
paste input "I1977577"
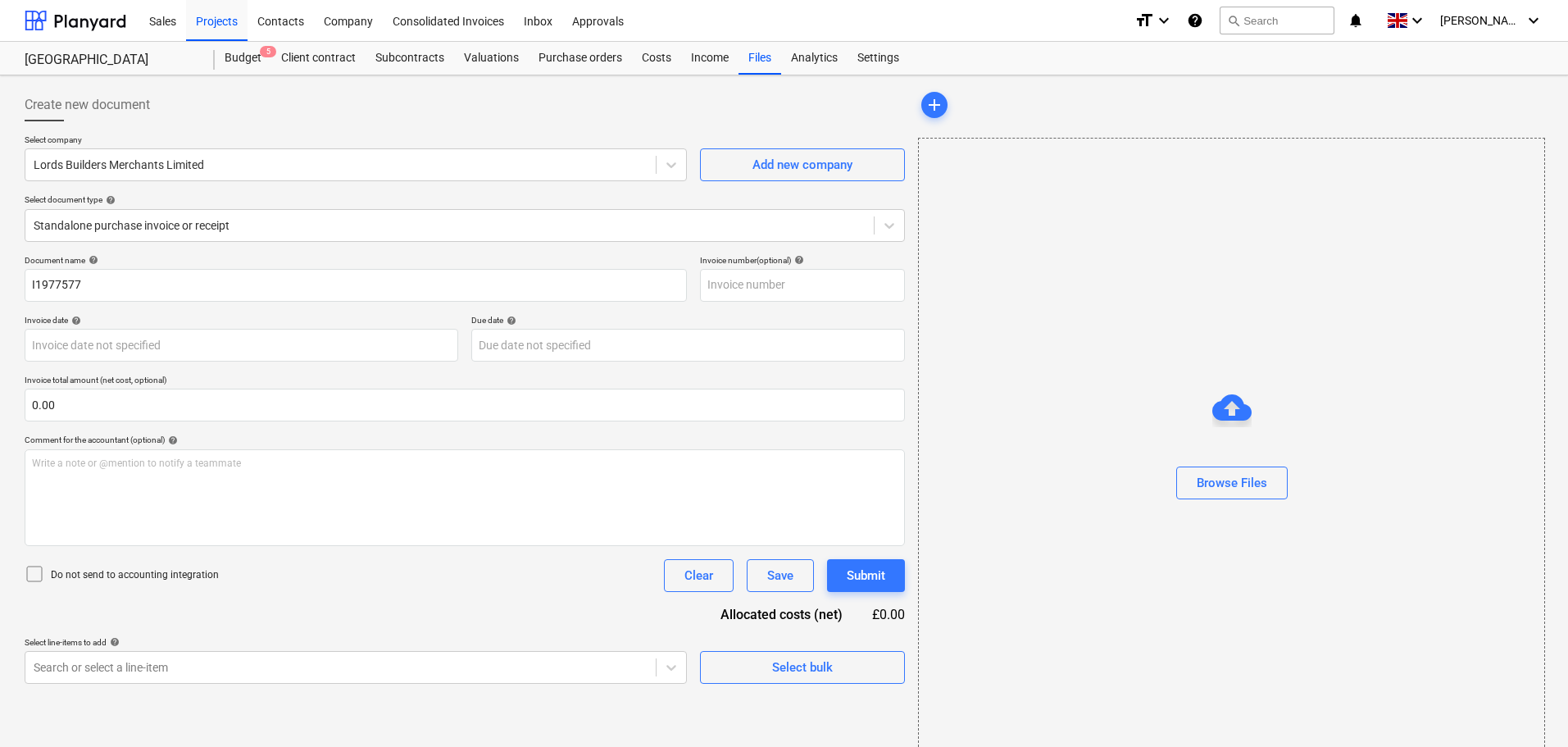
click at [236, 250] on div "Select company Lords Builders Merchants Limited Add new company Select document…" at bounding box center [465, 194] width 880 height 121
click at [1262, 477] on div "Browse Files" at bounding box center [1231, 483] width 71 height 21
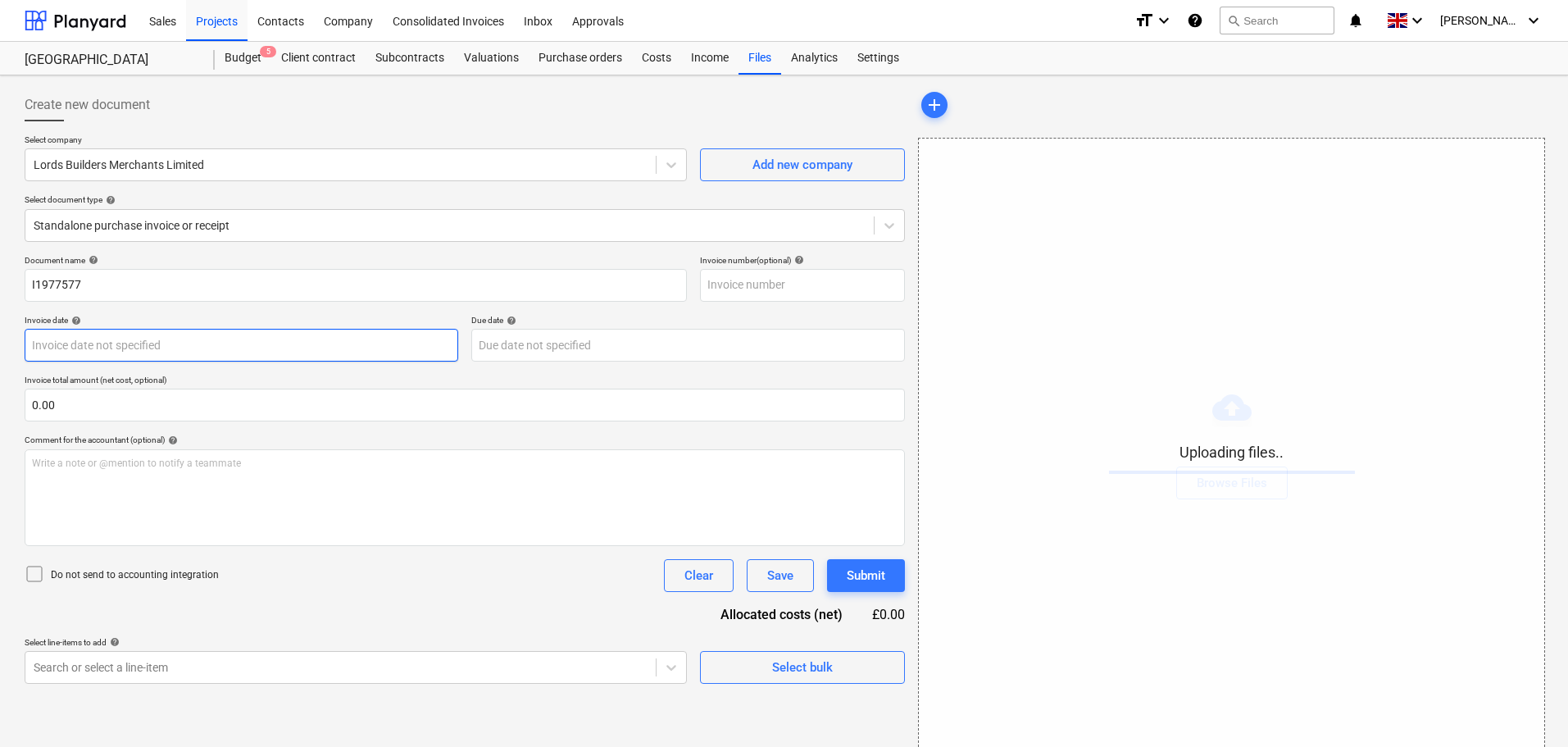
click at [164, 341] on body "Sales Projects Contacts Company Consolidated Invoices Inbox Approvals format_si…" at bounding box center [784, 374] width 1568 height 747
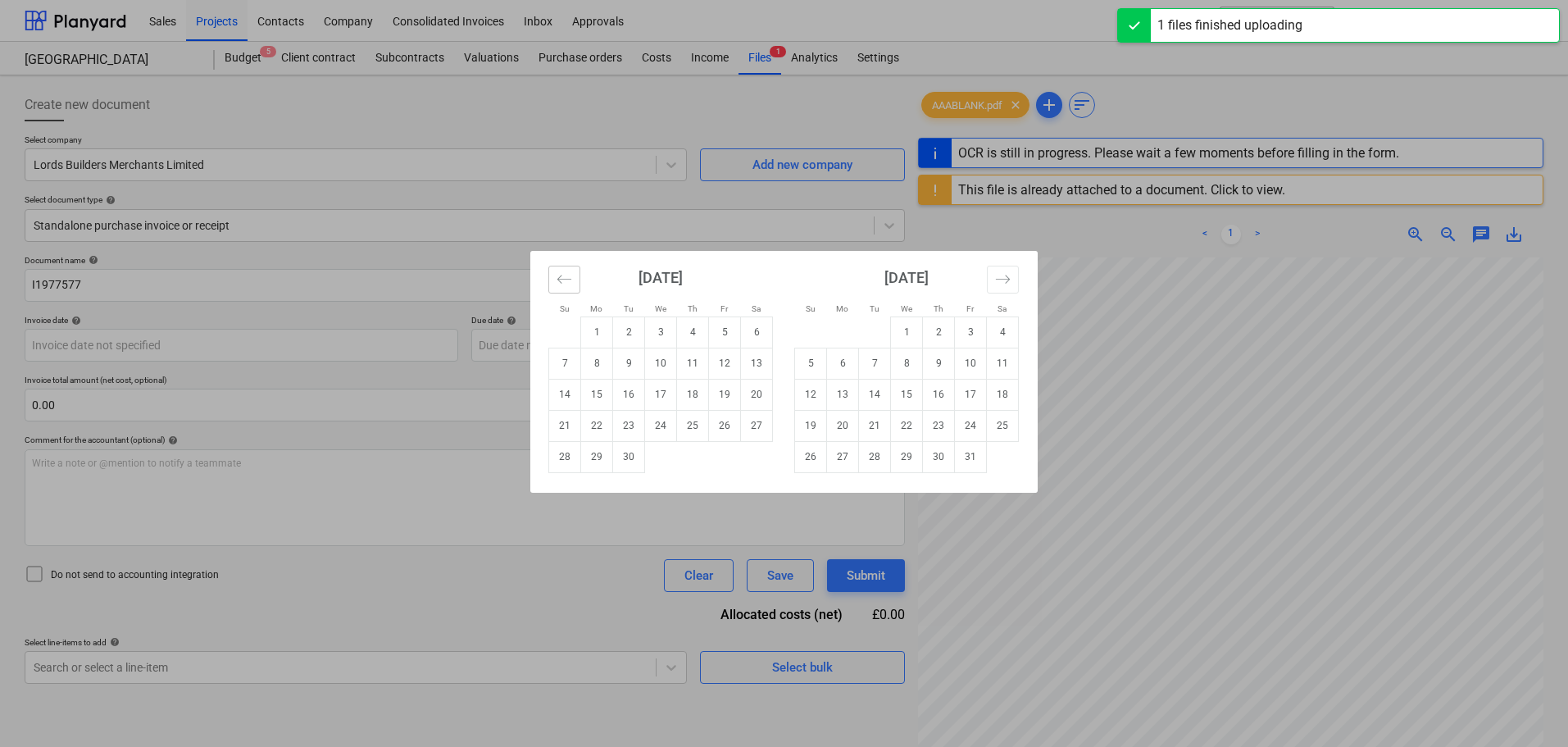
click at [562, 282] on icon "Move backward to switch to the previous month." at bounding box center [564, 279] width 15 height 15
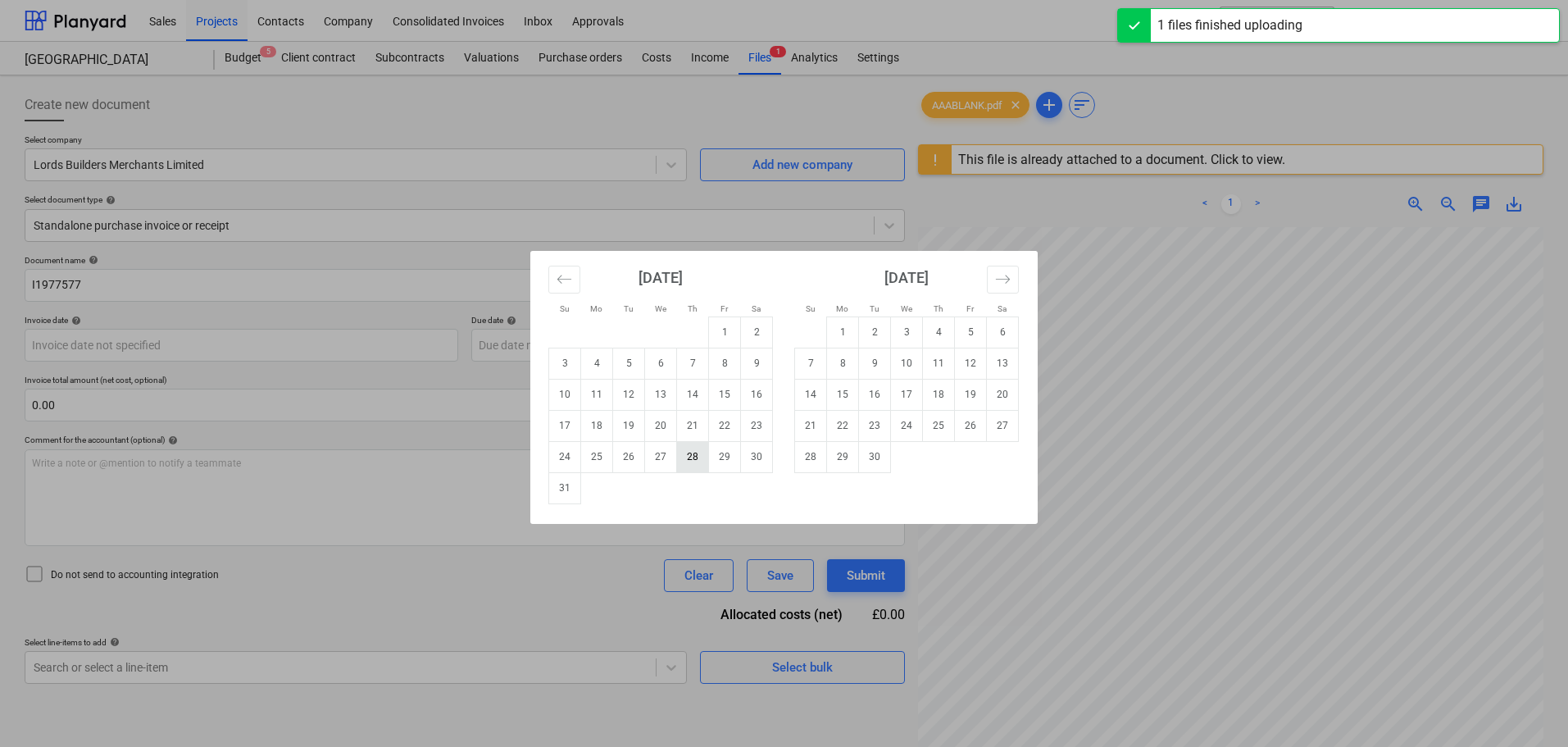
click at [703, 457] on td "28" at bounding box center [693, 457] width 32 height 31
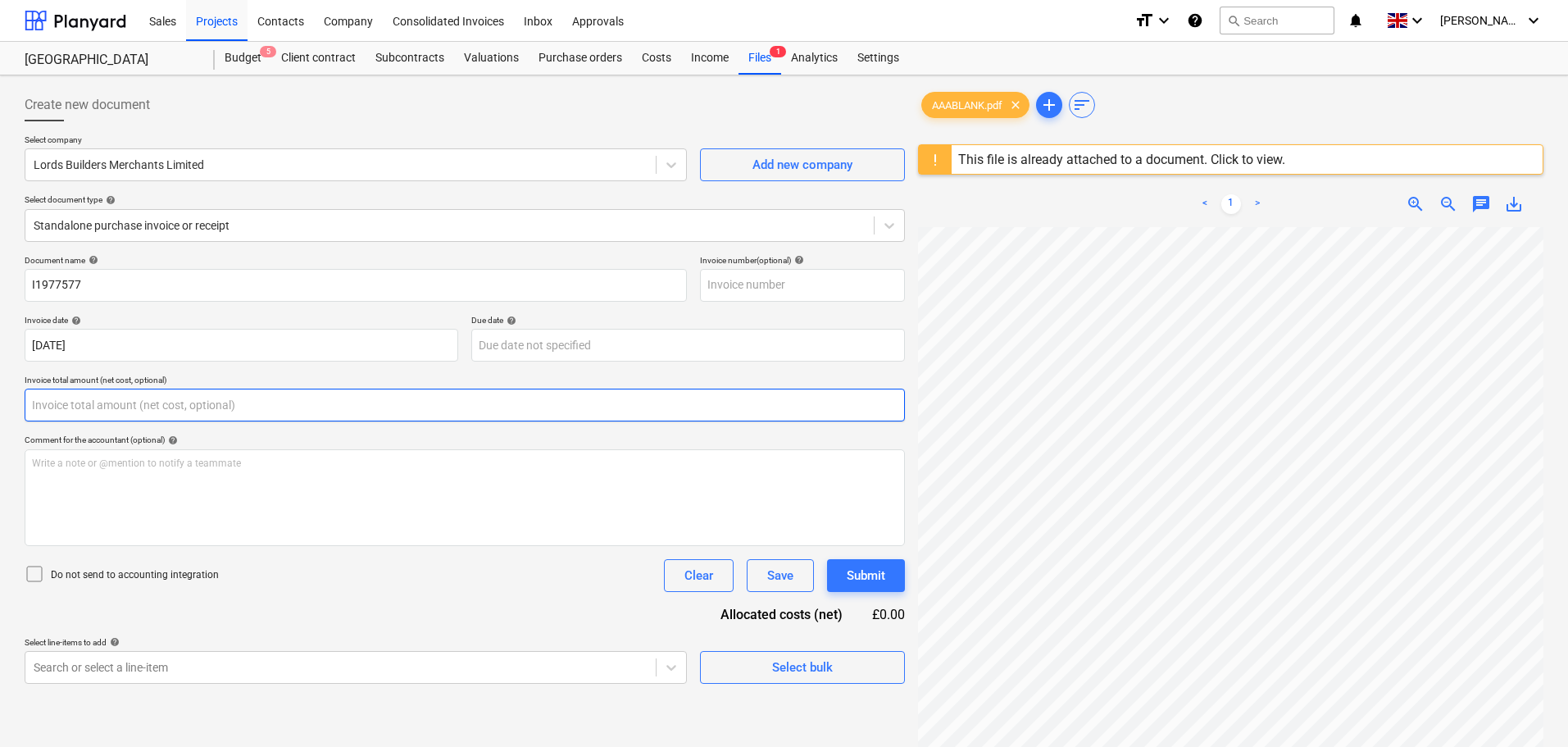
click at [110, 402] on input "text" at bounding box center [465, 405] width 880 height 33
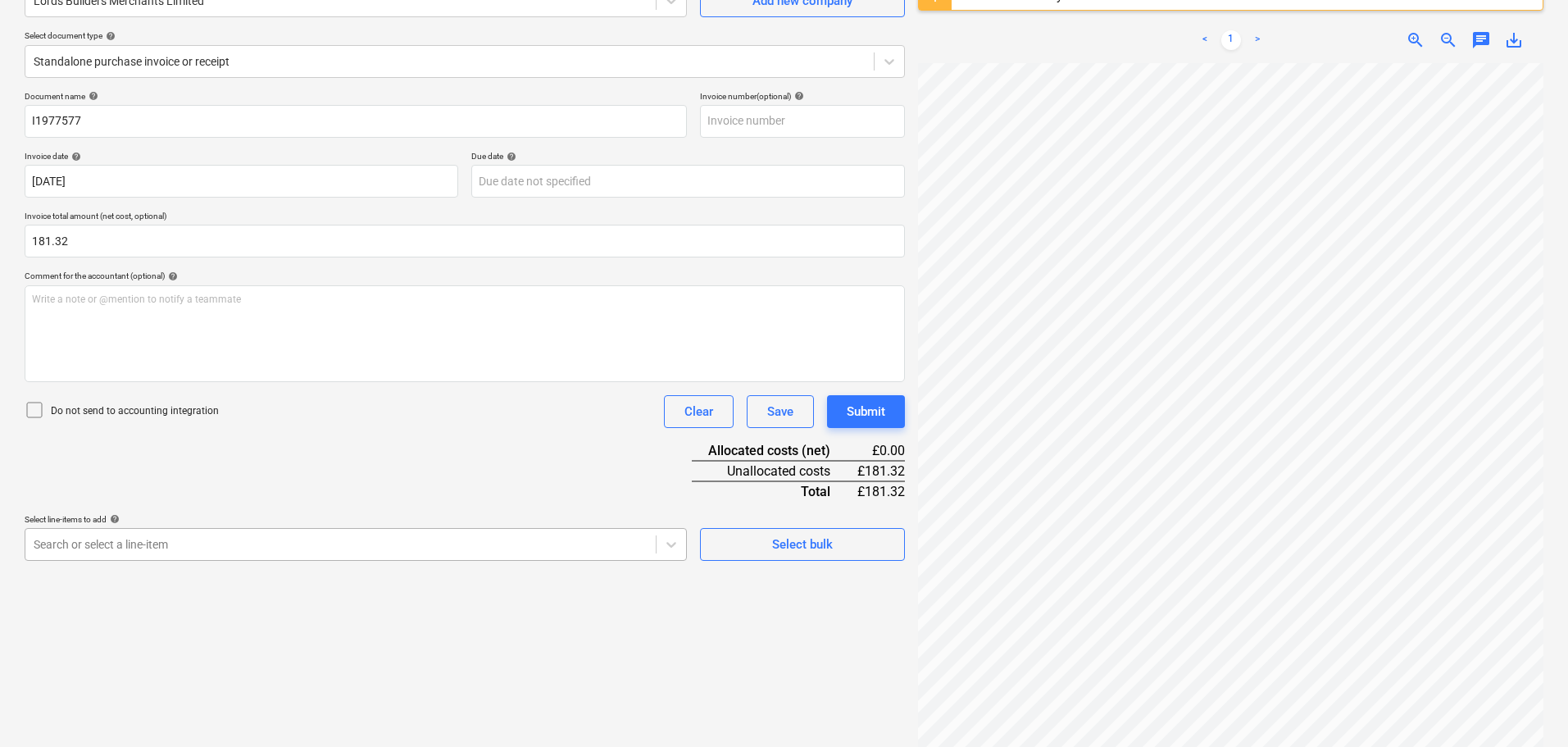
click at [258, 548] on body "Sales Projects Contacts Company Consolidated Invoices Inbox Approvals format_si…" at bounding box center [784, 210] width 1568 height 747
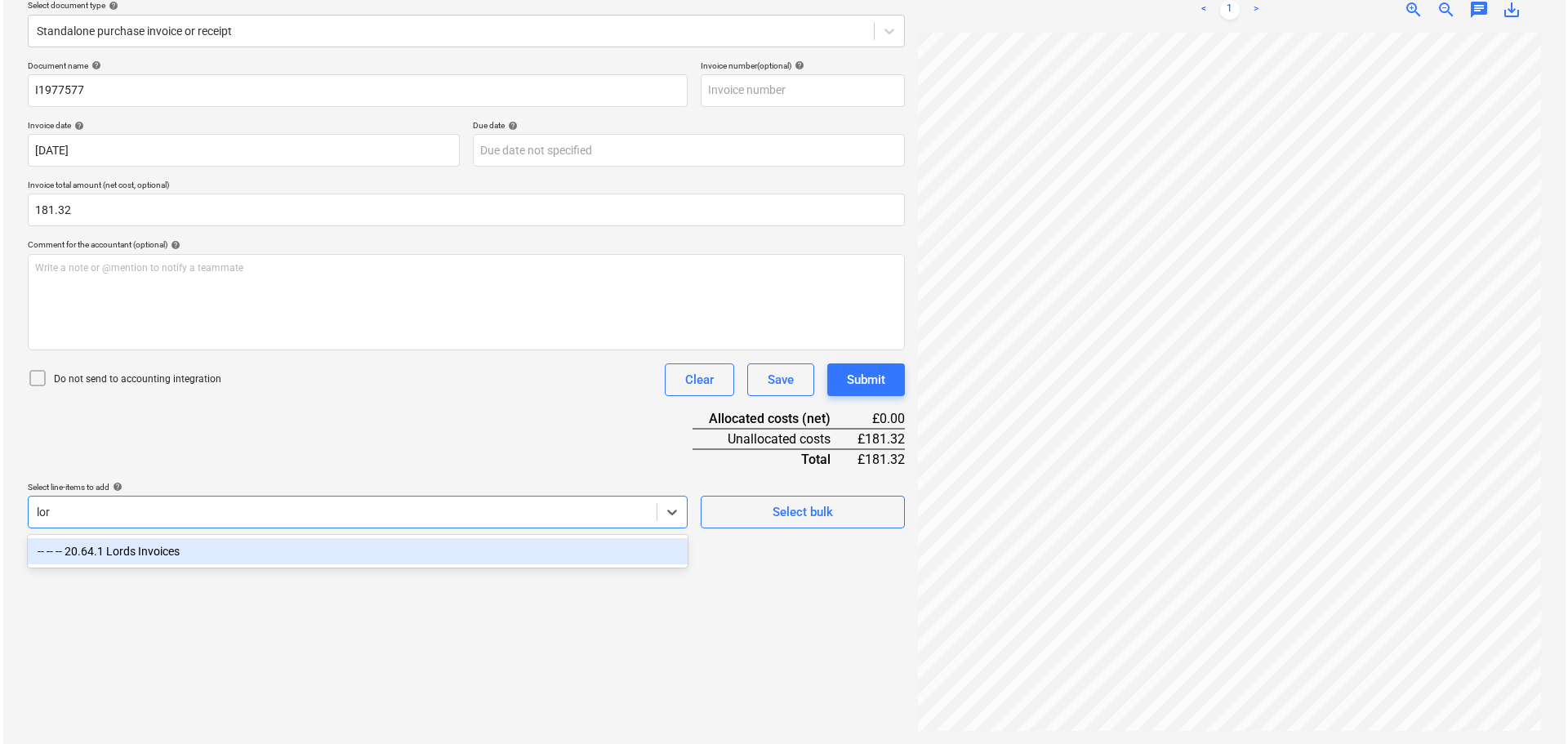
scroll to position [193, 0]
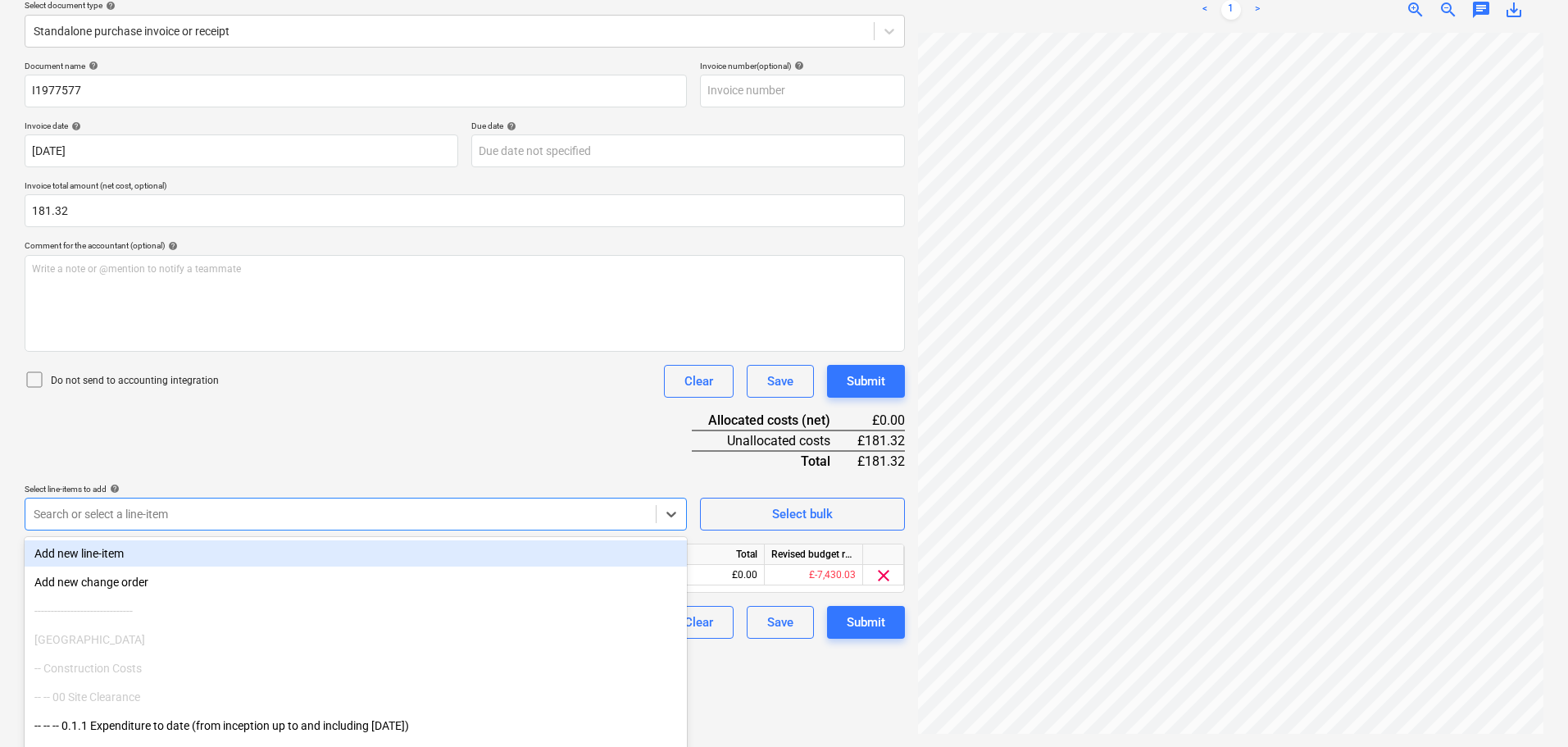
click at [495, 416] on div "Document name help I1977577 Invoice number (optional) help Invoice date help 28…" at bounding box center [465, 349] width 880 height 578
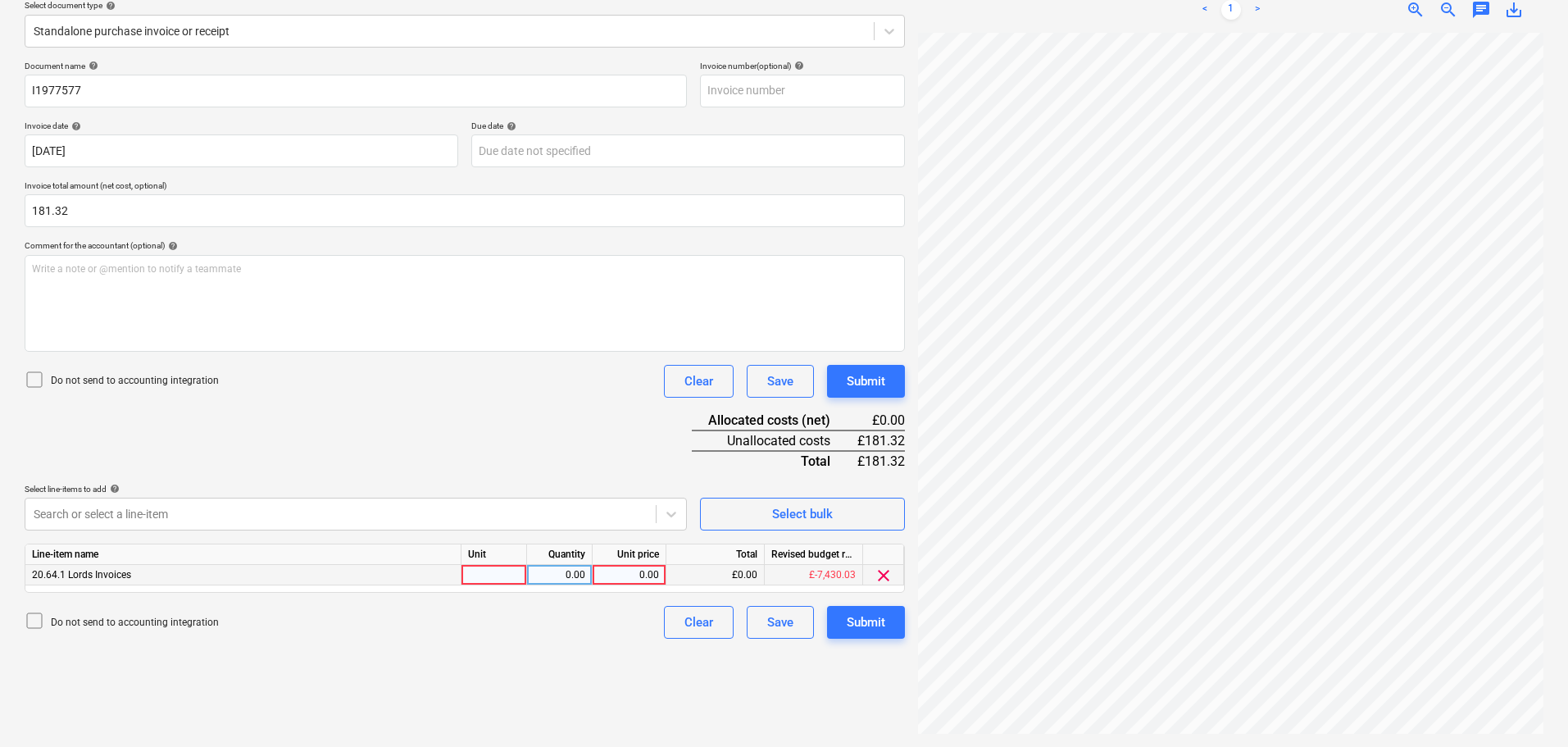
click at [631, 574] on div "0.00" at bounding box center [629, 575] width 60 height 21
click at [876, 377] on div "Submit" at bounding box center [866, 382] width 38 height 21
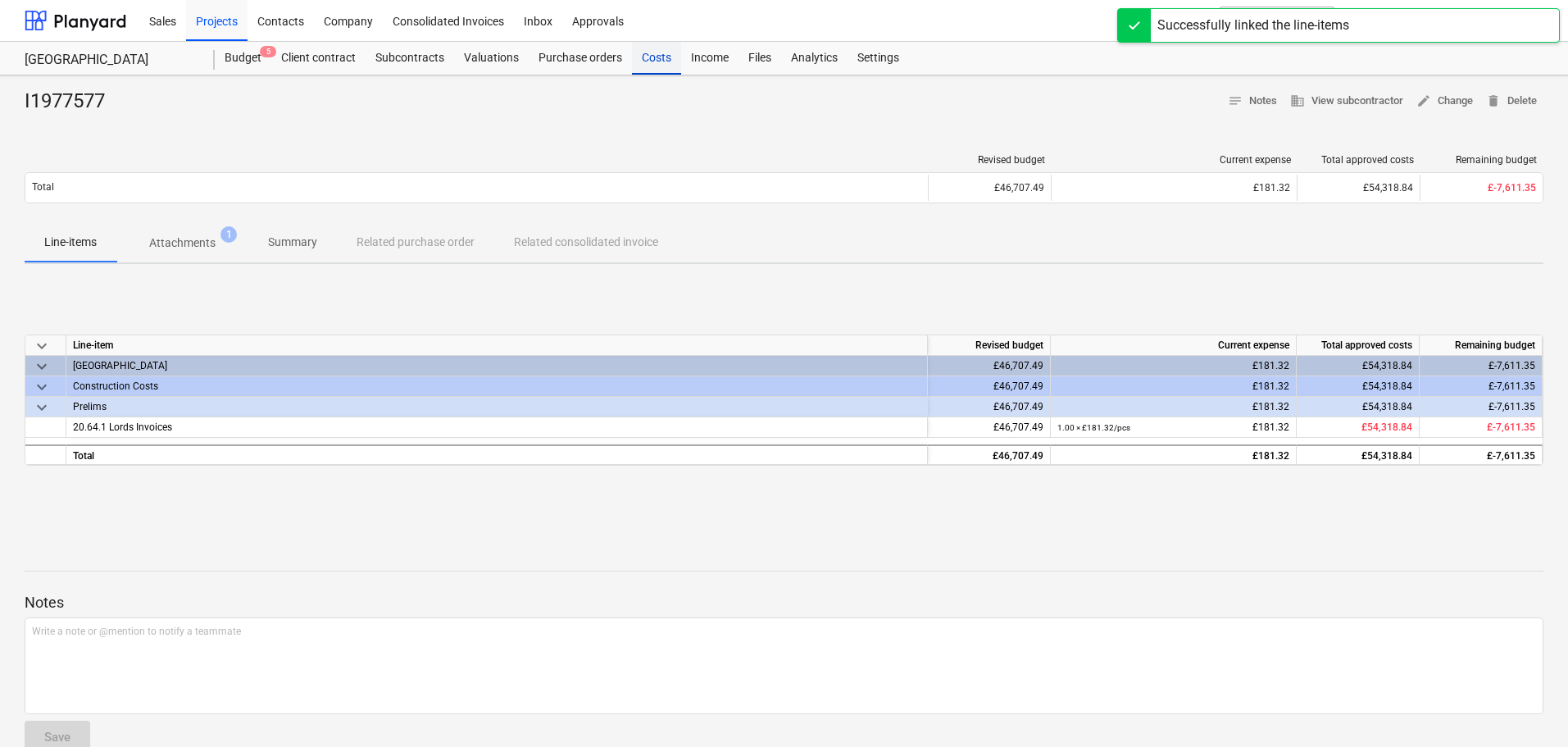
click at [650, 57] on div "Costs" at bounding box center [656, 58] width 49 height 33
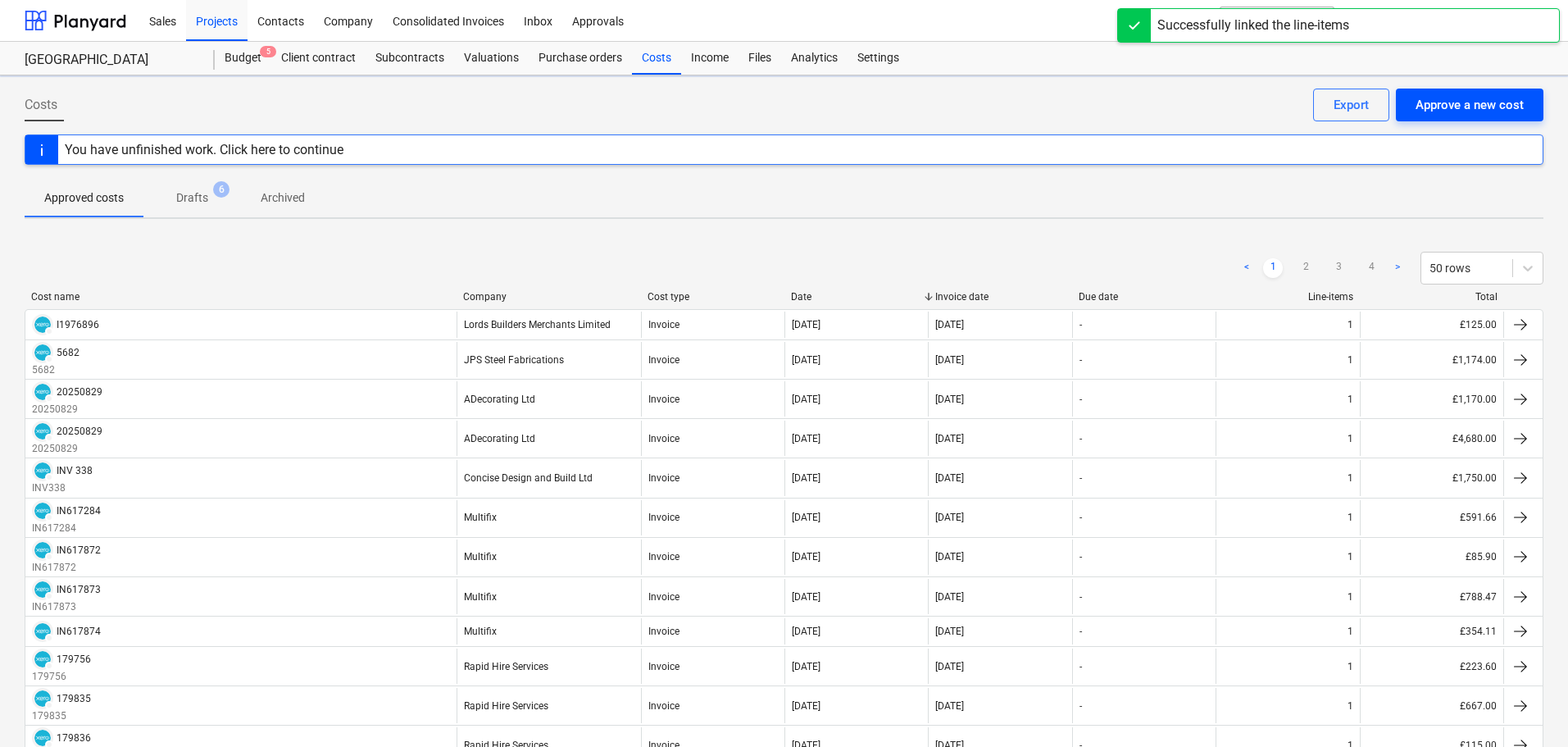
click at [1456, 113] on div "Approve a new cost" at bounding box center [1469, 105] width 108 height 21
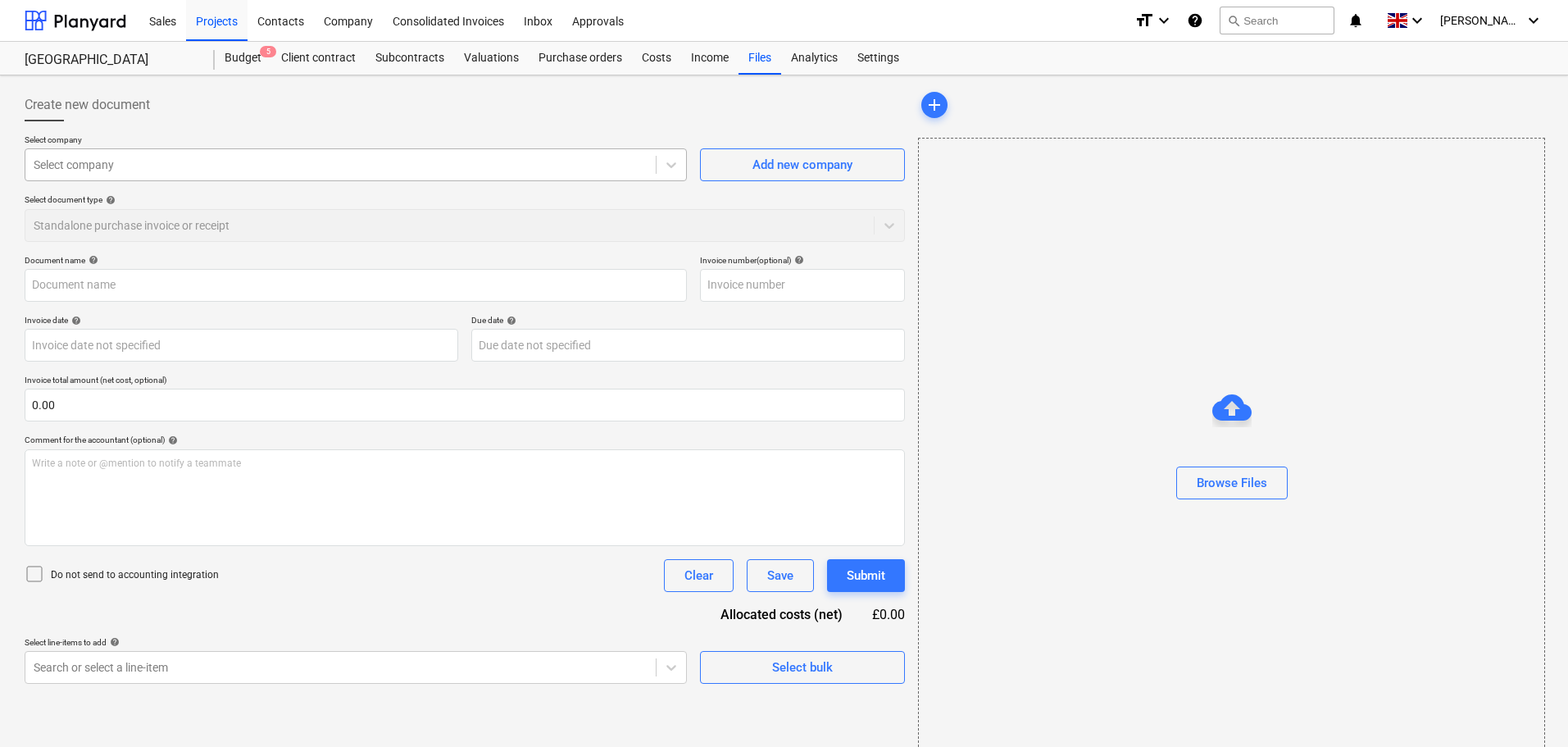
click at [122, 164] on div at bounding box center [340, 164] width 614 height 16
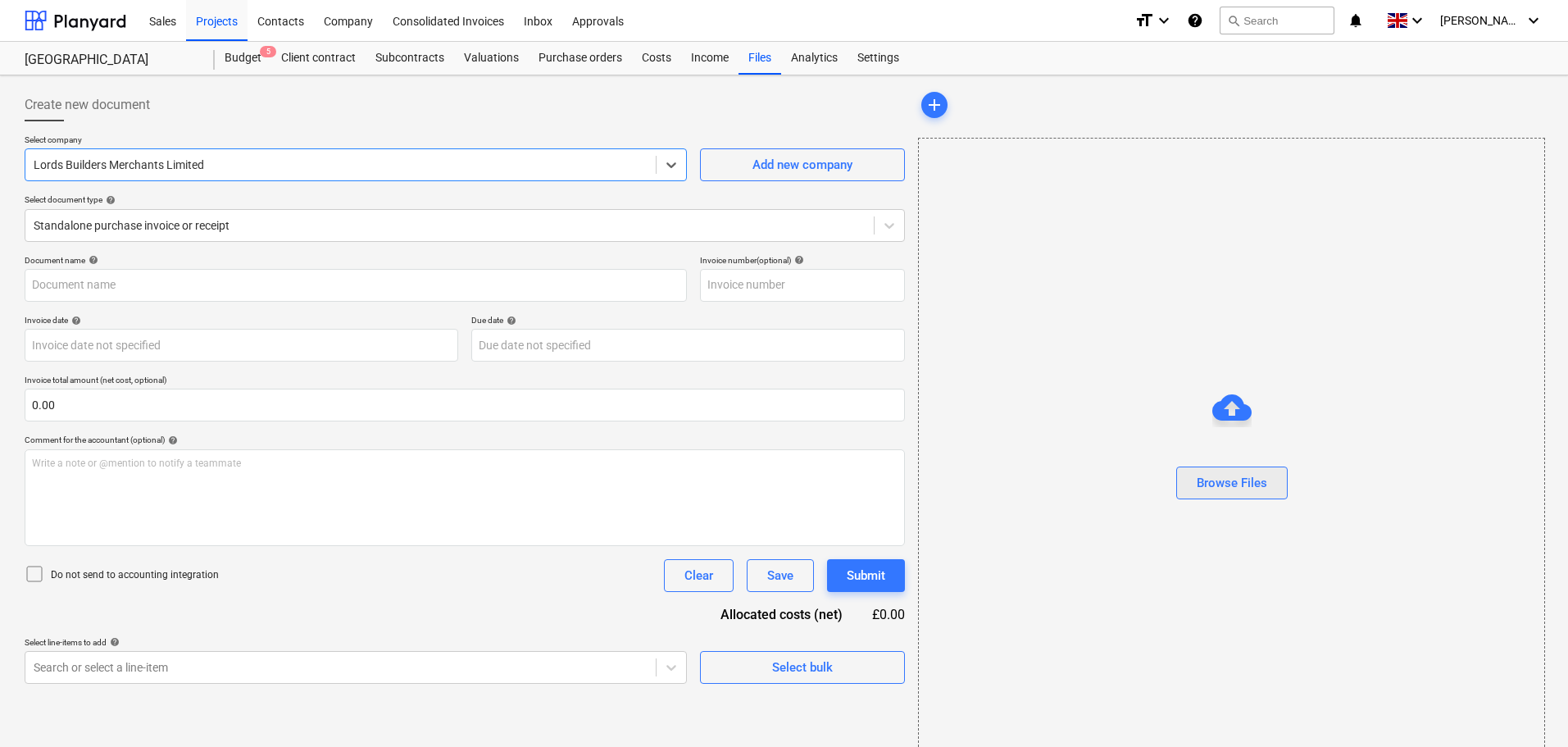
click at [1251, 480] on div "Browse Files" at bounding box center [1231, 483] width 71 height 21
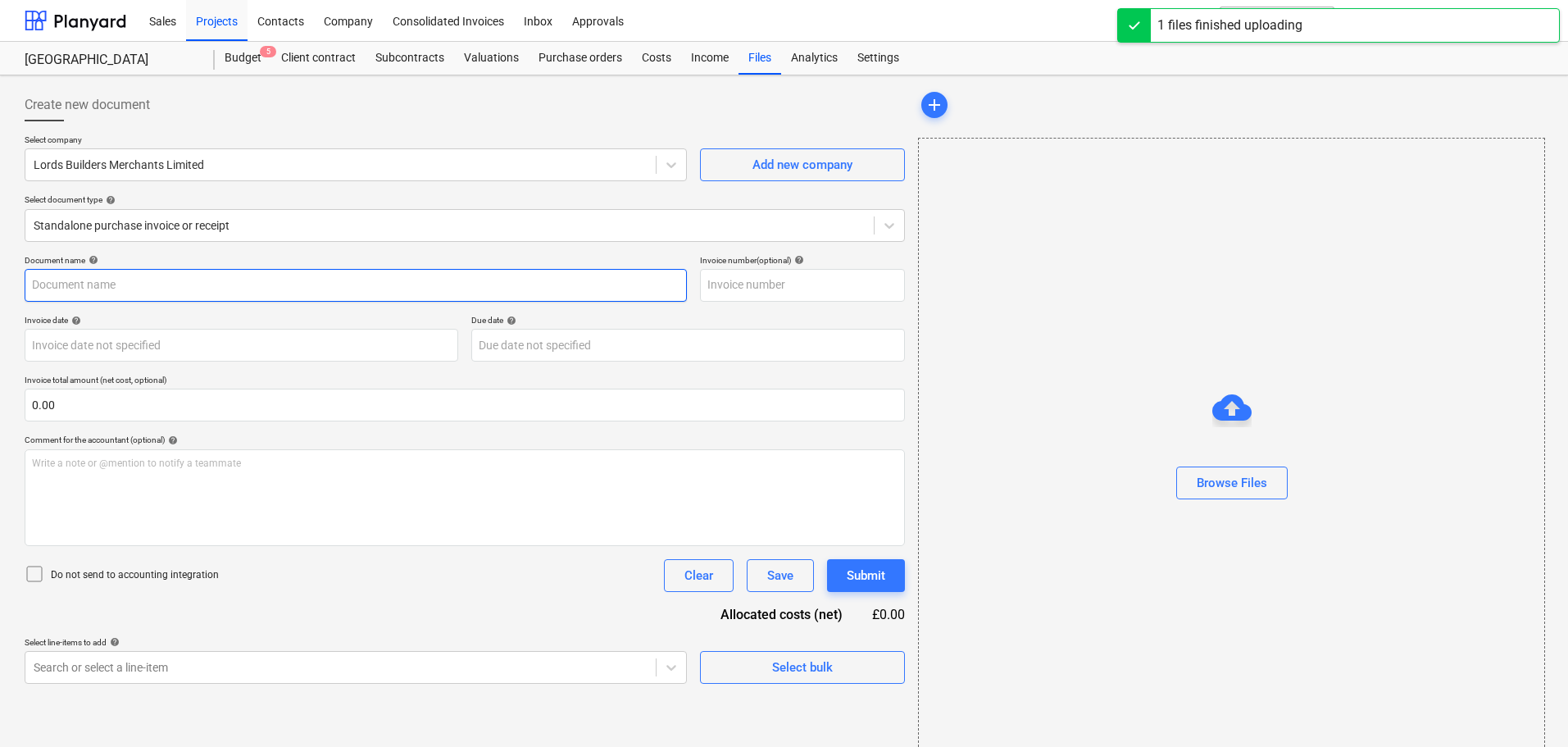
click at [89, 281] on input "text" at bounding box center [356, 285] width 662 height 33
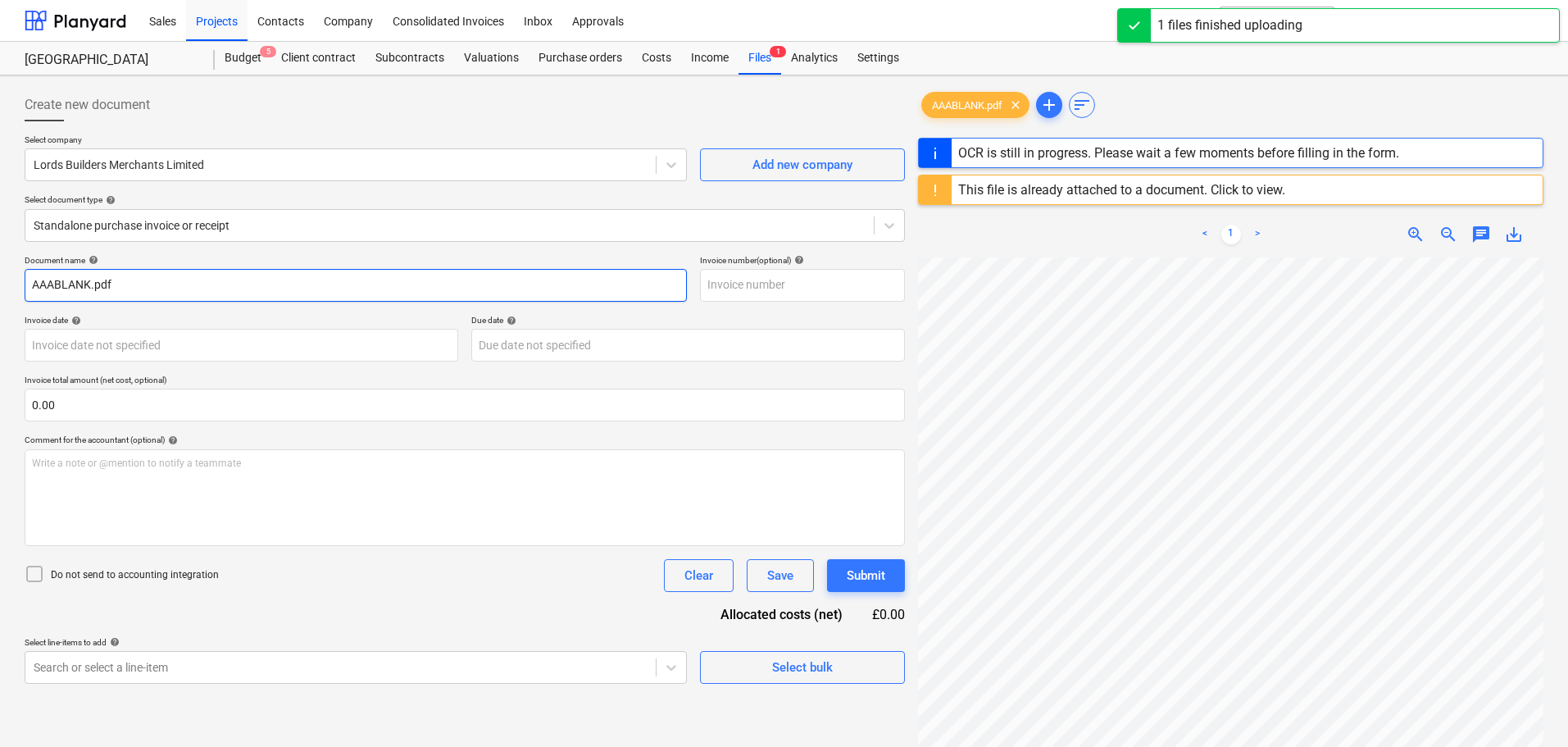
drag, startPoint x: 180, startPoint y: 285, endPoint x: -19, endPoint y: 282, distance: 199.0
click at [0, 282] on html "Sales Projects Contacts Company Consolidated Invoices Inbox Approvals format_si…" at bounding box center [784, 374] width 1568 height 747
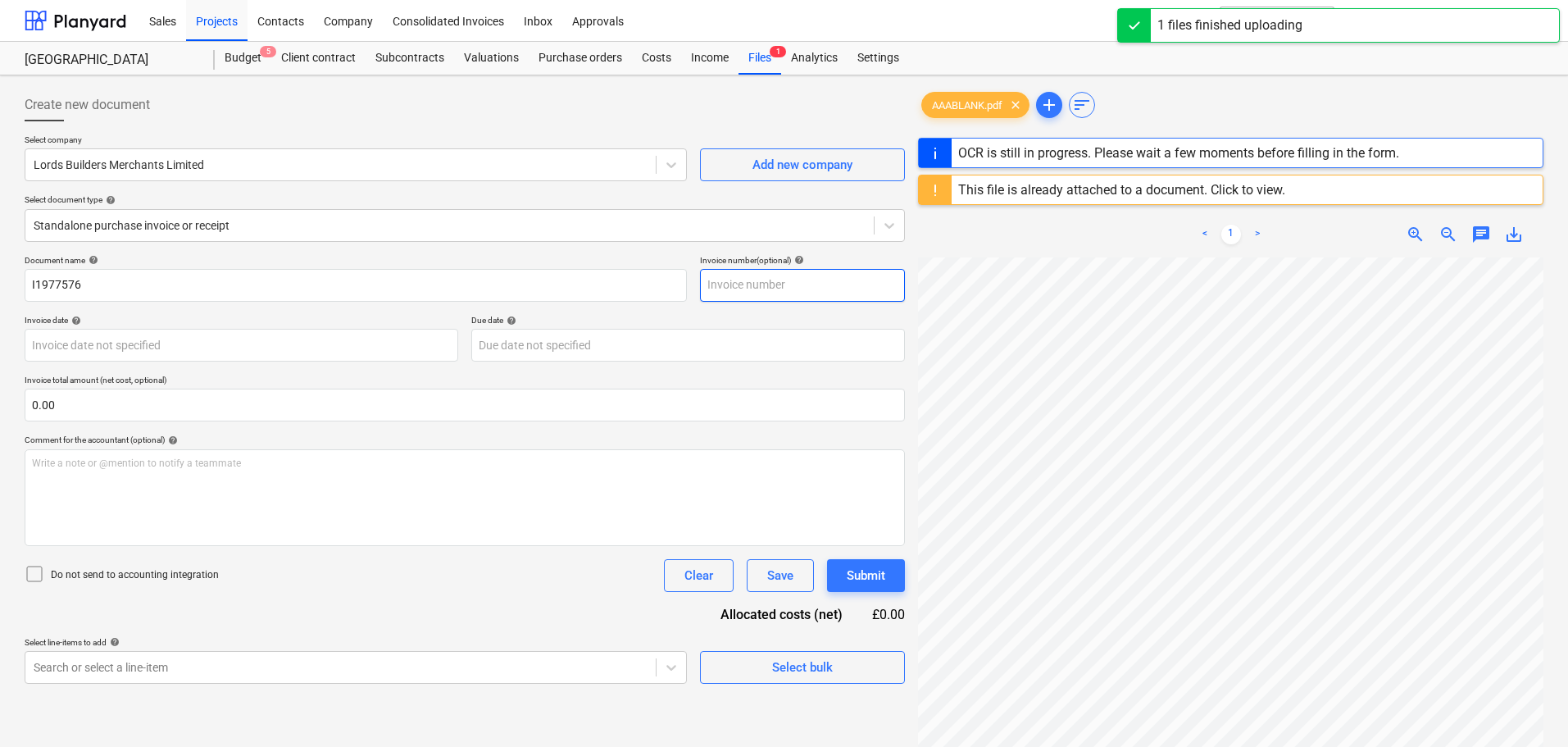
click at [801, 293] on input "text" at bounding box center [801, 285] width 205 height 33
paste input "I1977576"
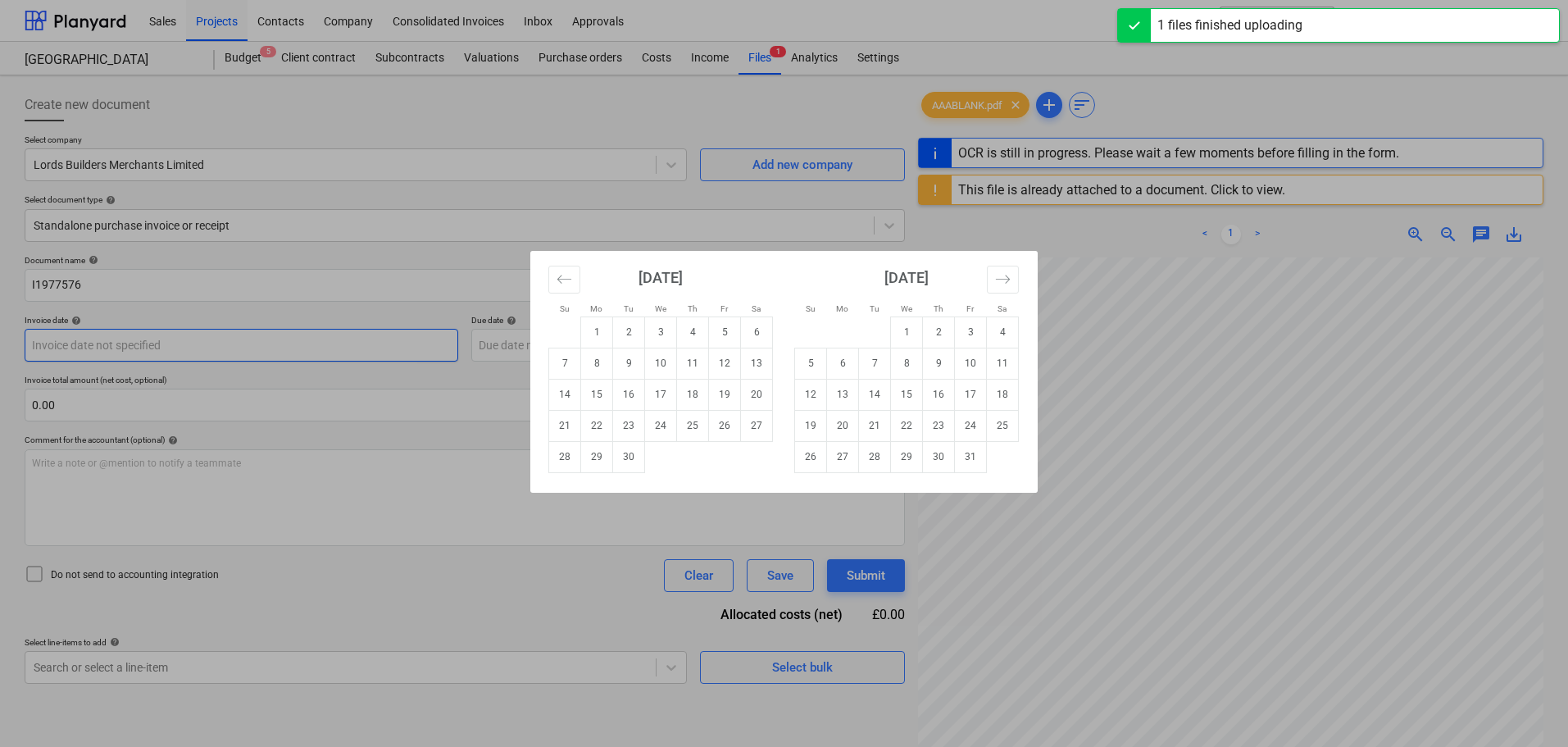
click at [163, 341] on body "Sales Projects Contacts Company Consolidated Invoices Inbox Approvals format_si…" at bounding box center [784, 374] width 1568 height 747
click at [560, 283] on icon "Move backward to switch to the previous month." at bounding box center [564, 279] width 15 height 15
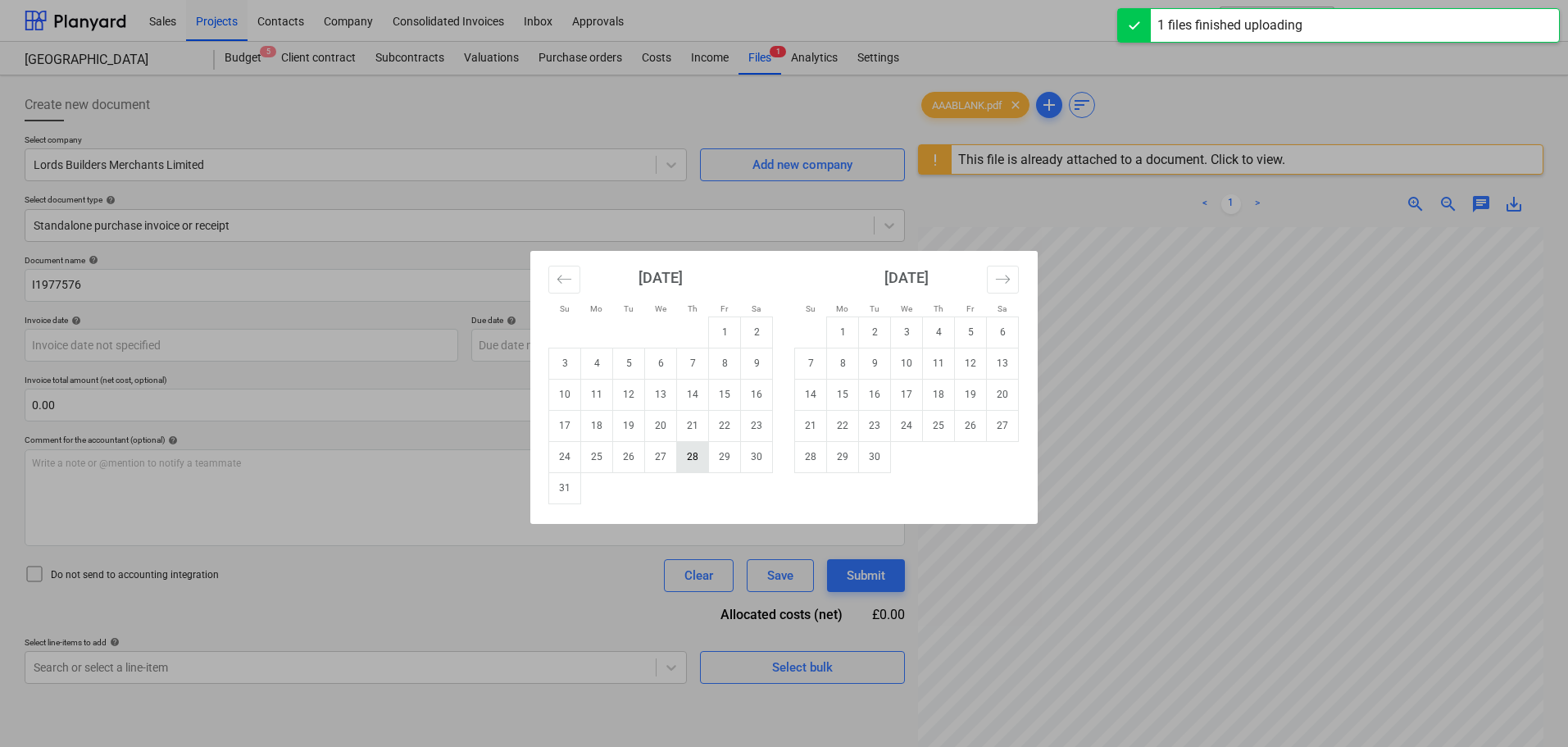
click at [693, 457] on td "28" at bounding box center [693, 457] width 32 height 31
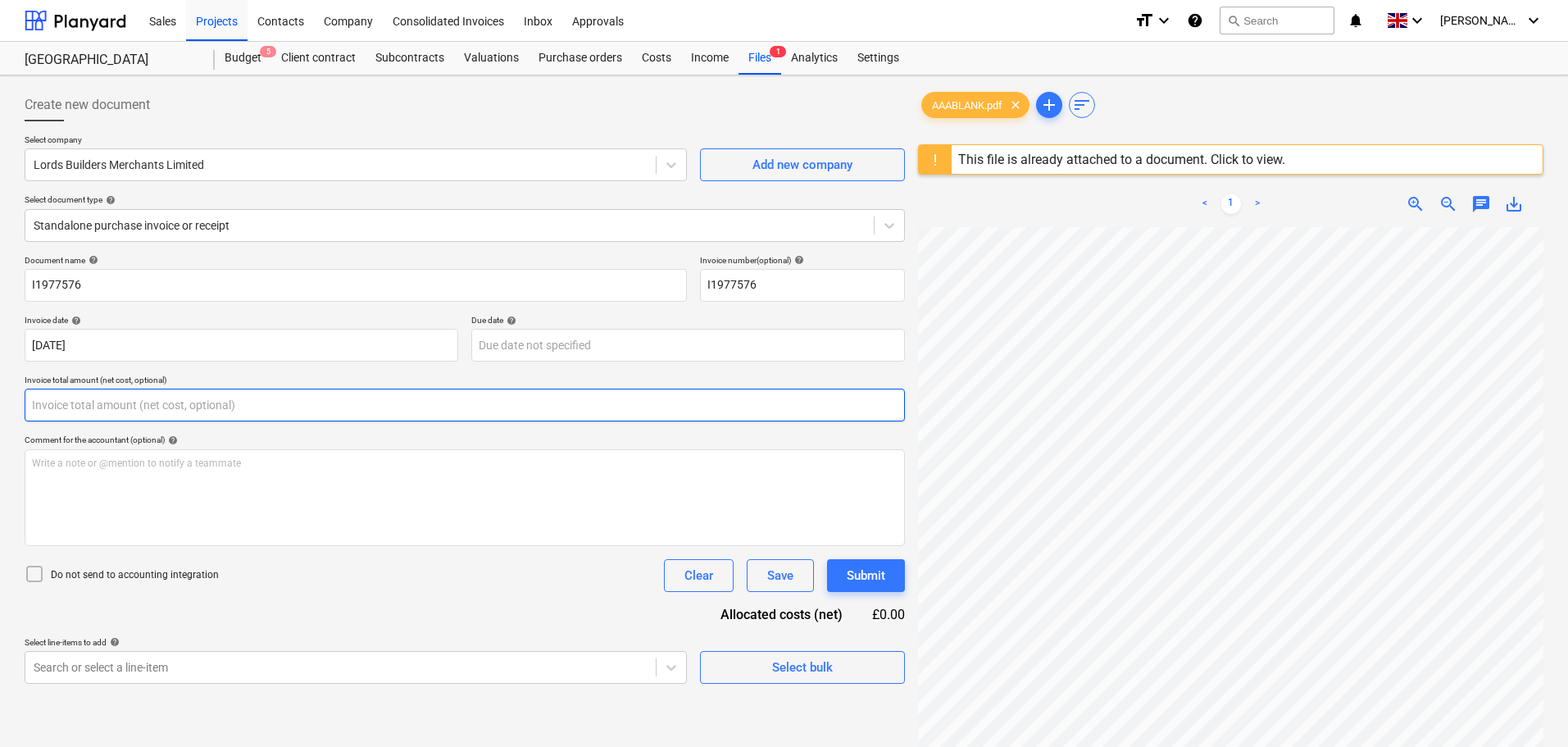
click at [119, 403] on input "text" at bounding box center [465, 405] width 880 height 33
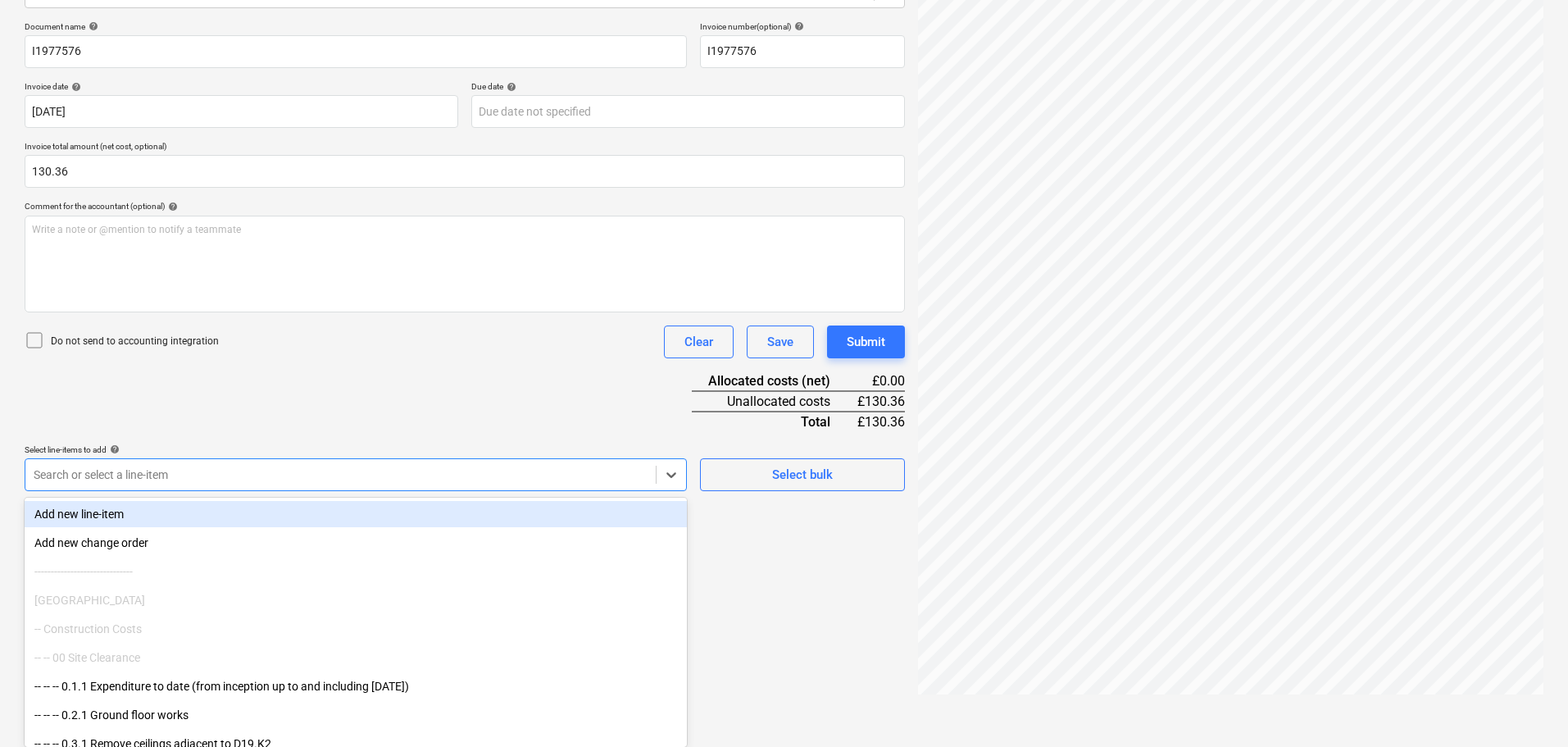
click at [190, 513] on body "Sales Projects Contacts Company Consolidated Invoices Inbox Approvals format_si…" at bounding box center [784, 140] width 1568 height 747
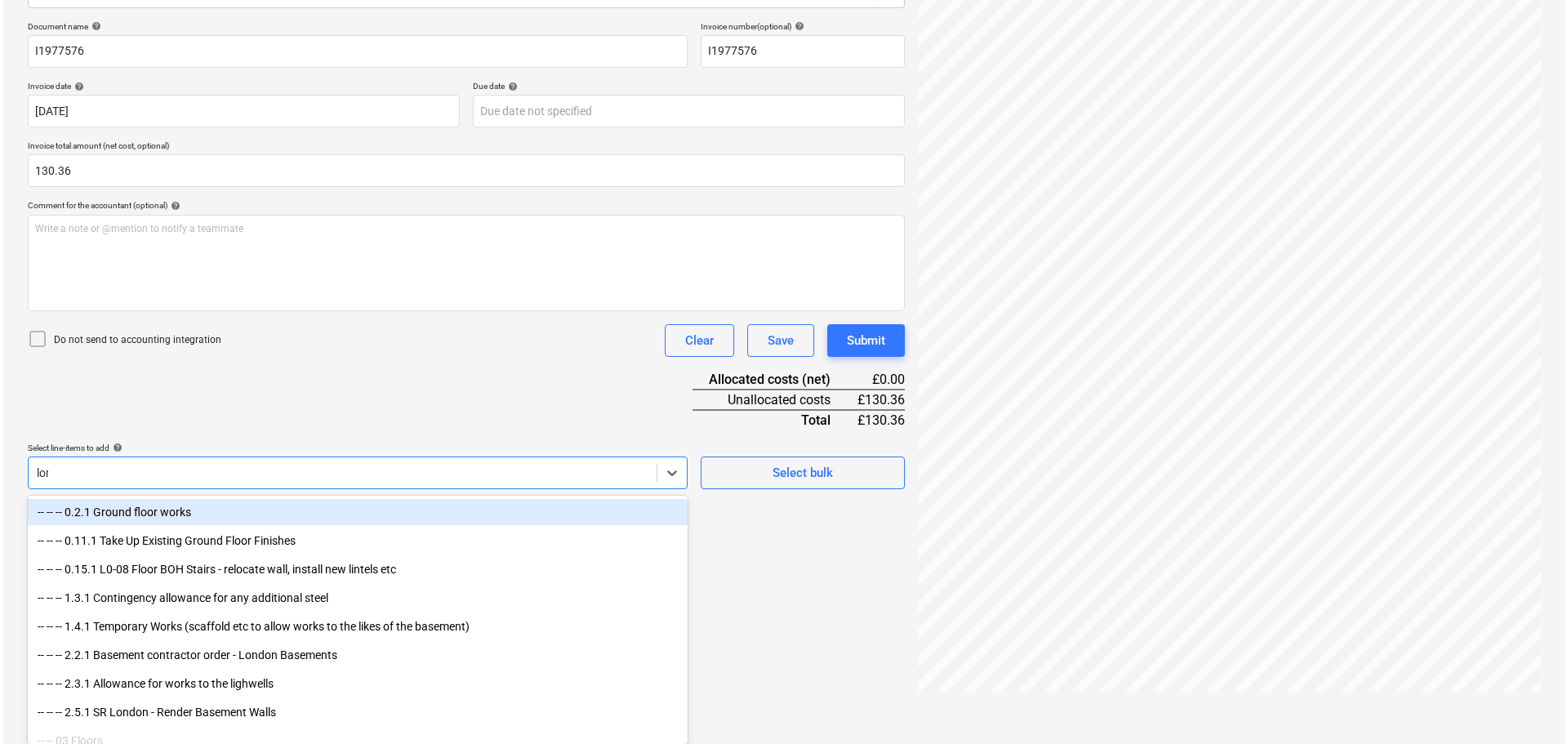
scroll to position [193, 0]
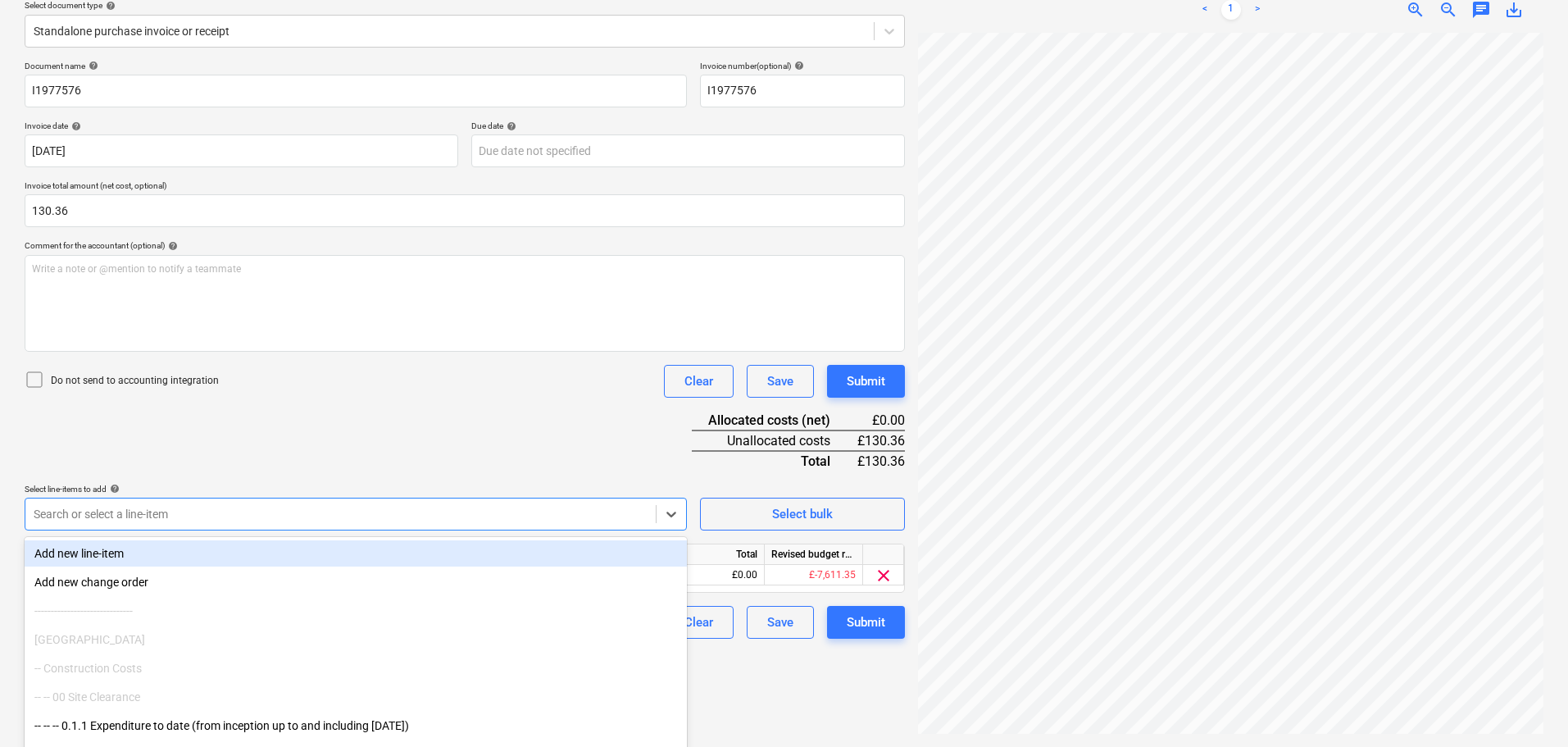
click at [442, 444] on div "Document name help I1977576 Invoice number (optional) help I1977576 Invoice dat…" at bounding box center [465, 349] width 880 height 578
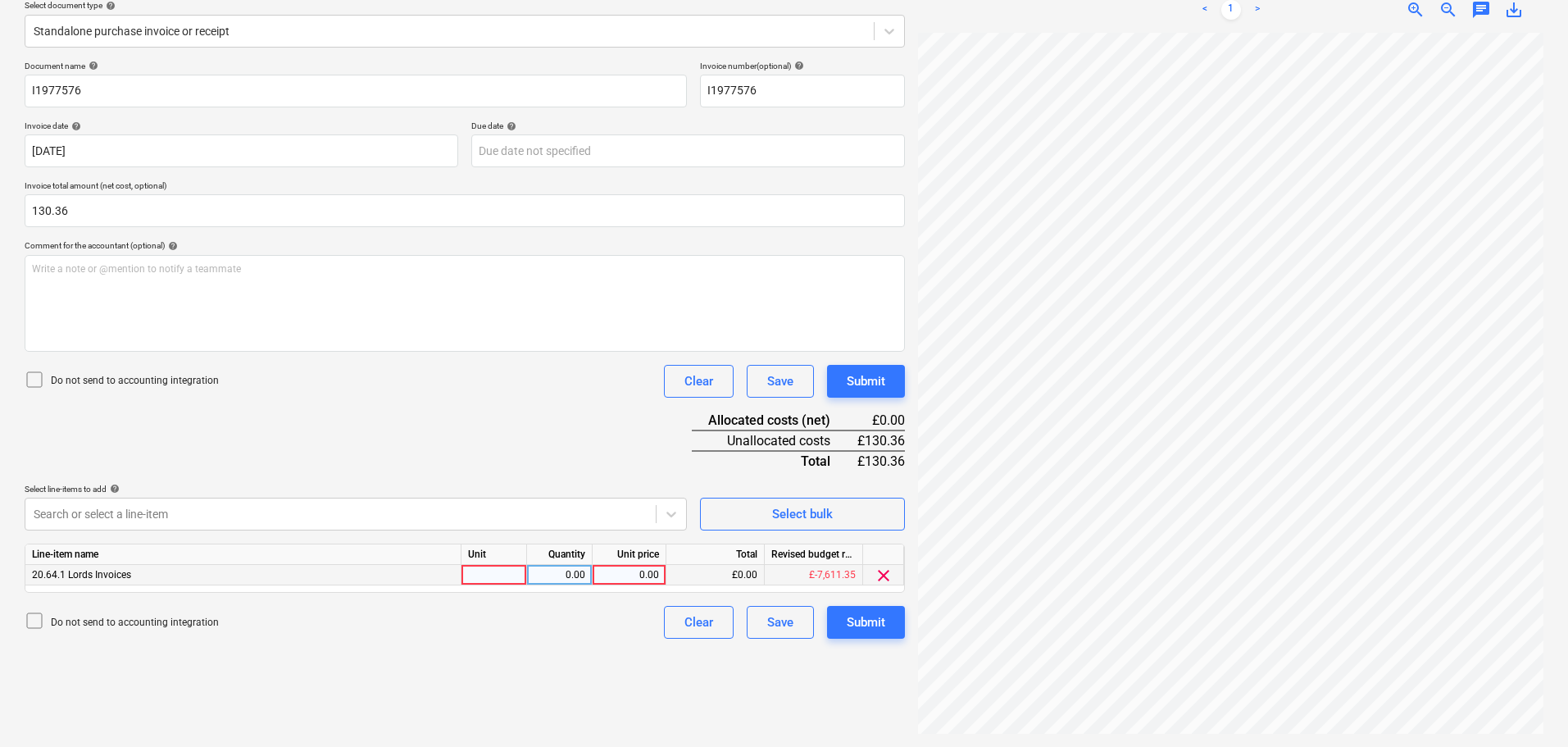
click at [645, 574] on div "0.00" at bounding box center [629, 575] width 60 height 21
click at [868, 382] on div "Submit" at bounding box center [866, 382] width 38 height 21
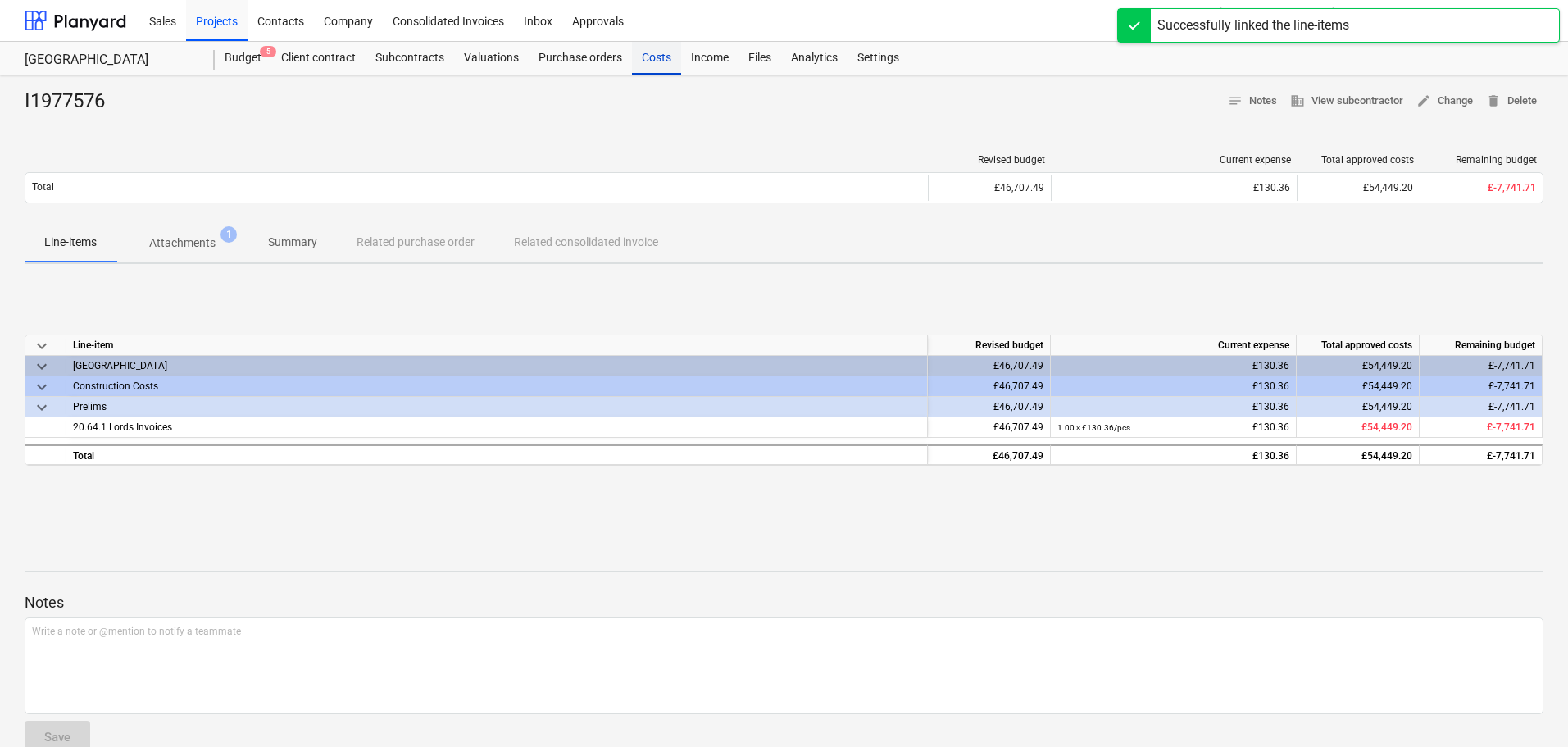
click at [650, 54] on div "Costs" at bounding box center [656, 58] width 49 height 33
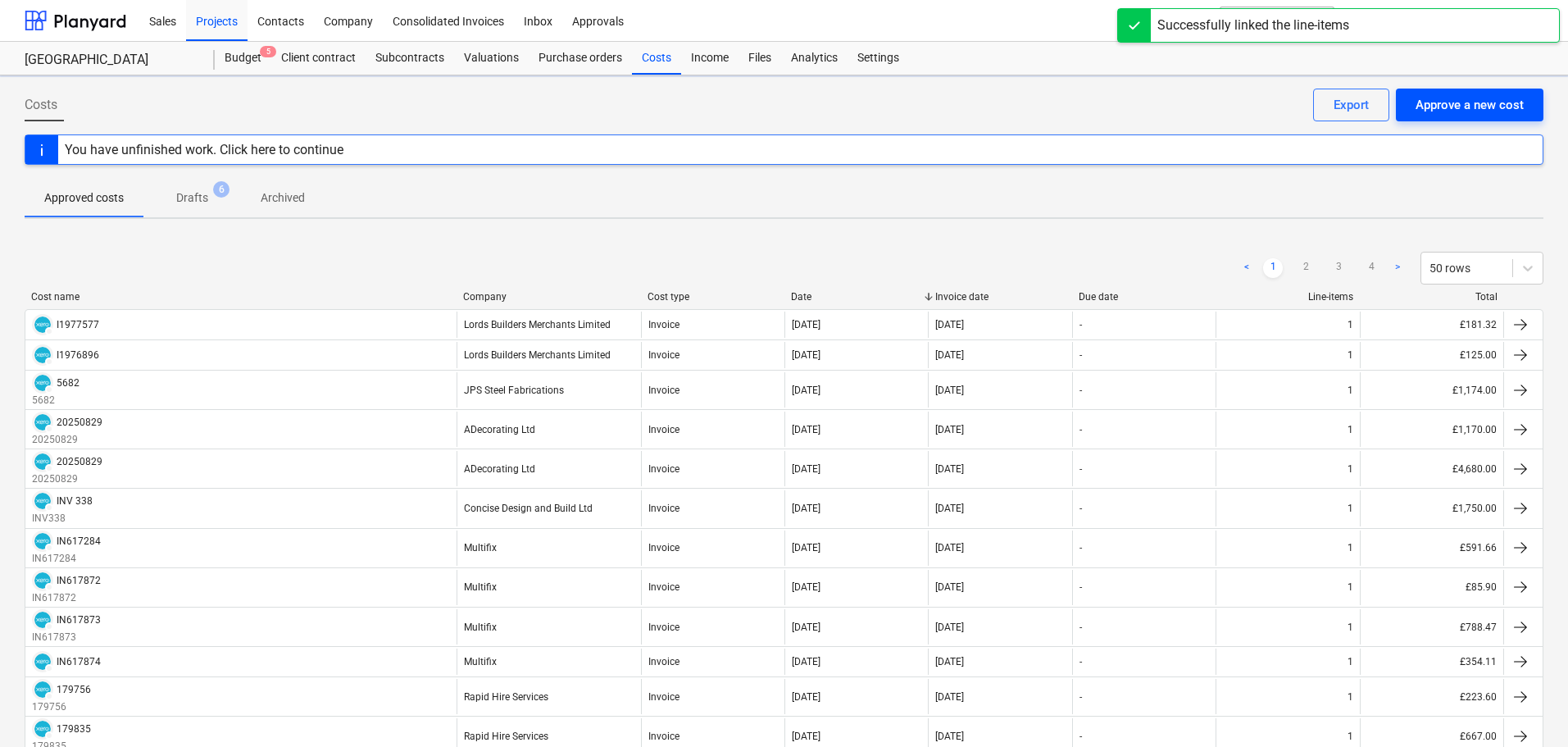
click at [1472, 105] on div "Approve a new cost" at bounding box center [1469, 105] width 108 height 21
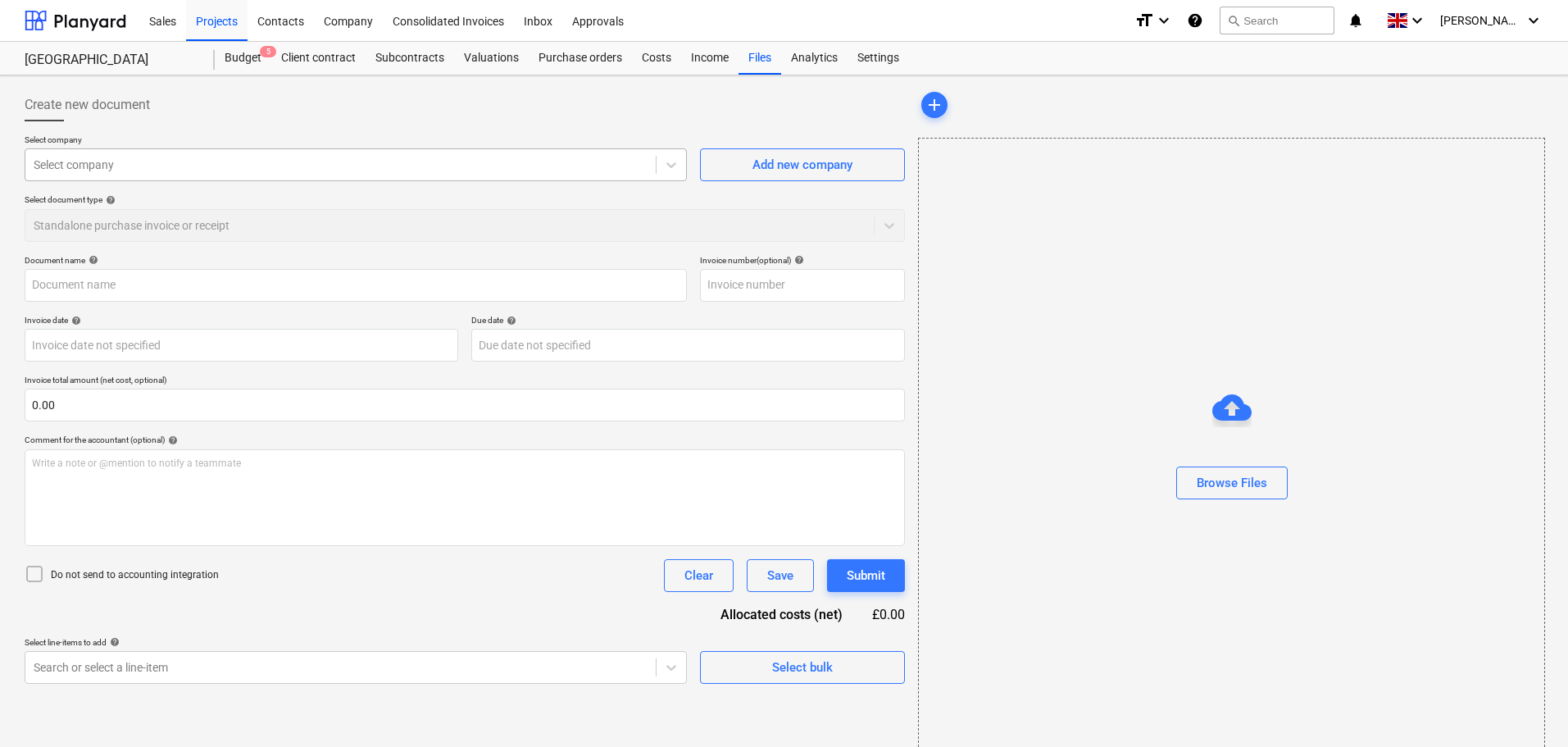
click at [160, 170] on div at bounding box center [340, 164] width 614 height 16
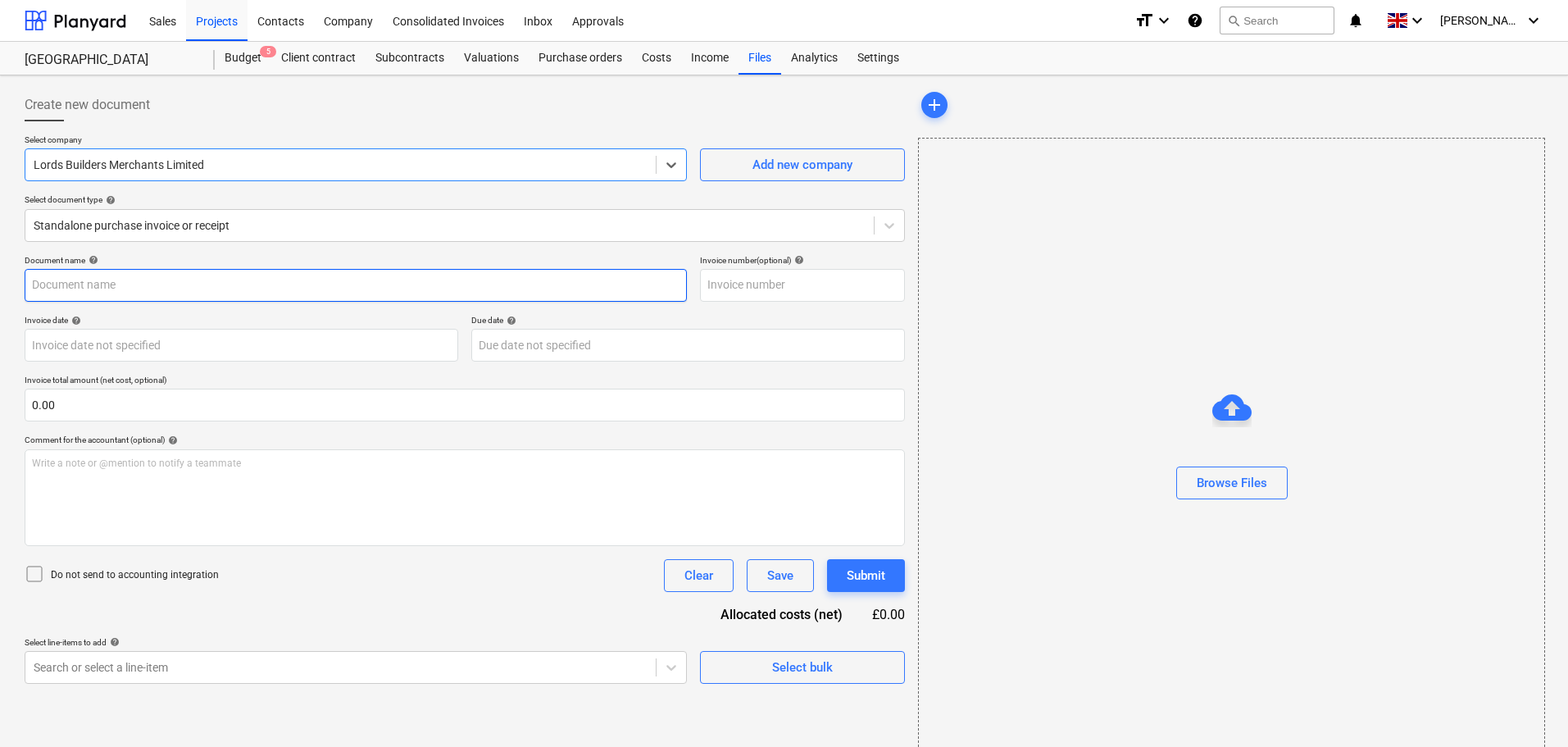
click at [113, 290] on input "text" at bounding box center [356, 285] width 662 height 33
paste input "I1977575"
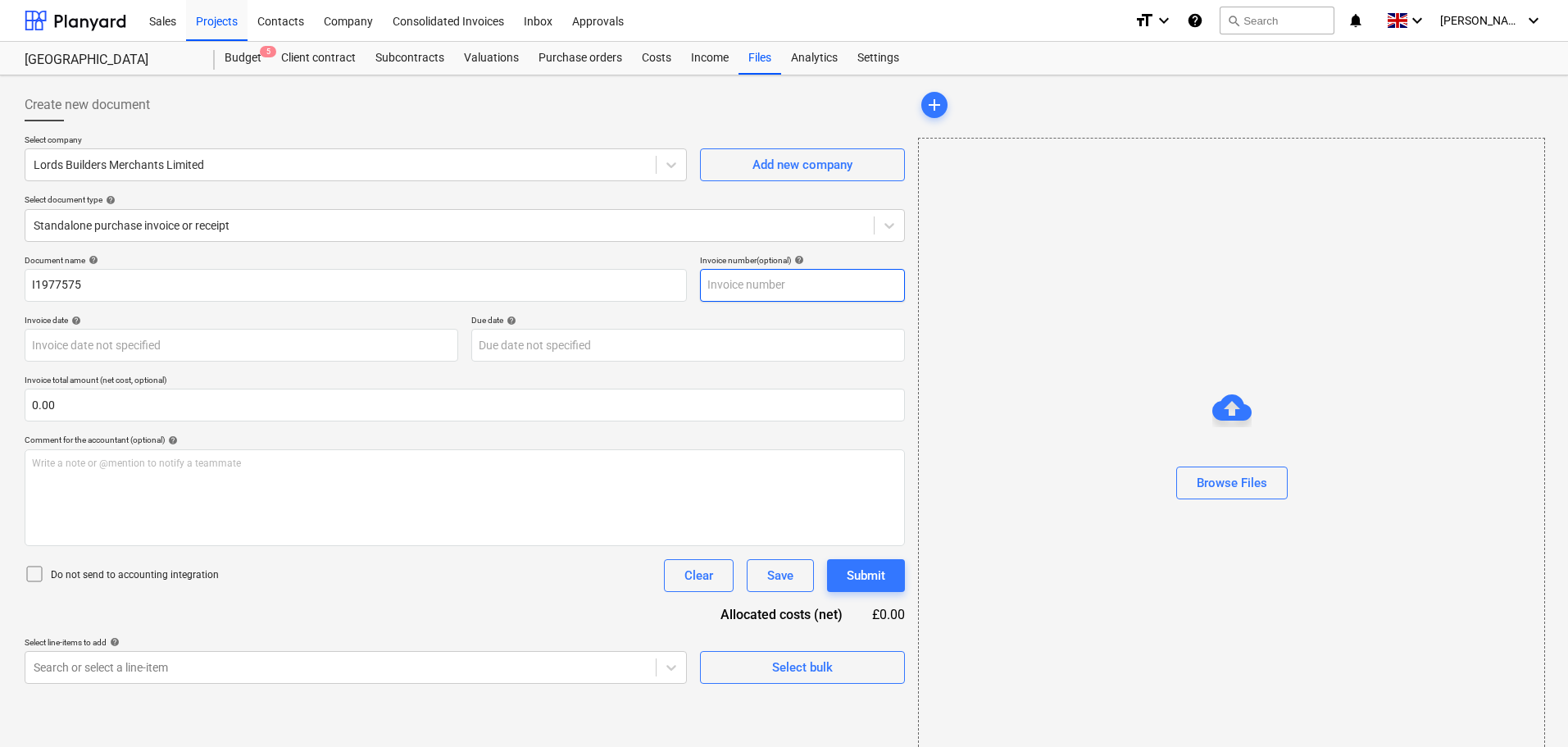
click at [739, 283] on input "text" at bounding box center [801, 285] width 205 height 33
paste input "I1977575"
click at [80, 340] on body "Sales Projects Contacts Company Consolidated Invoices Inbox Approvals format_si…" at bounding box center [784, 374] width 1568 height 747
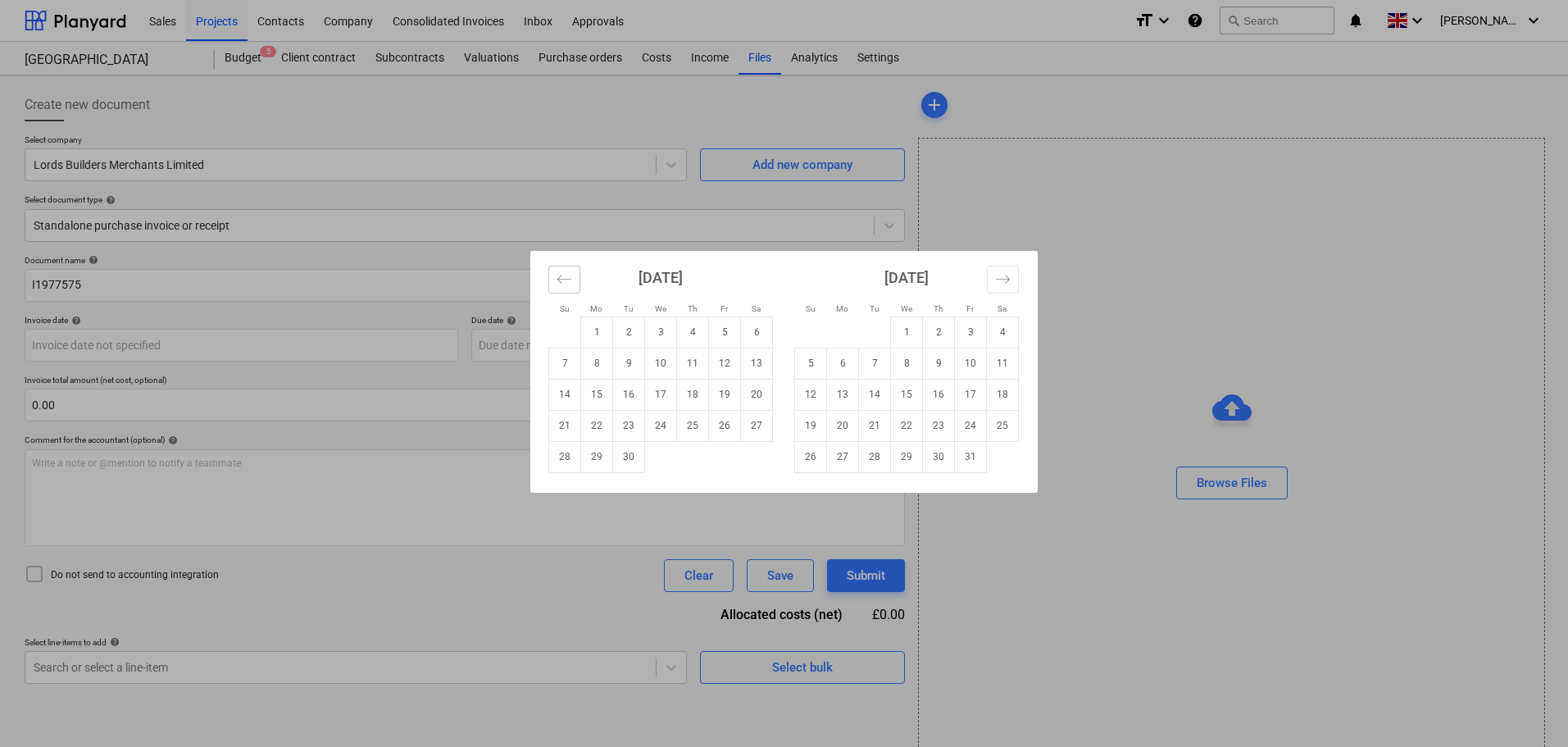
click at [570, 268] on button "Move backward to switch to the previous month." at bounding box center [565, 279] width 32 height 28
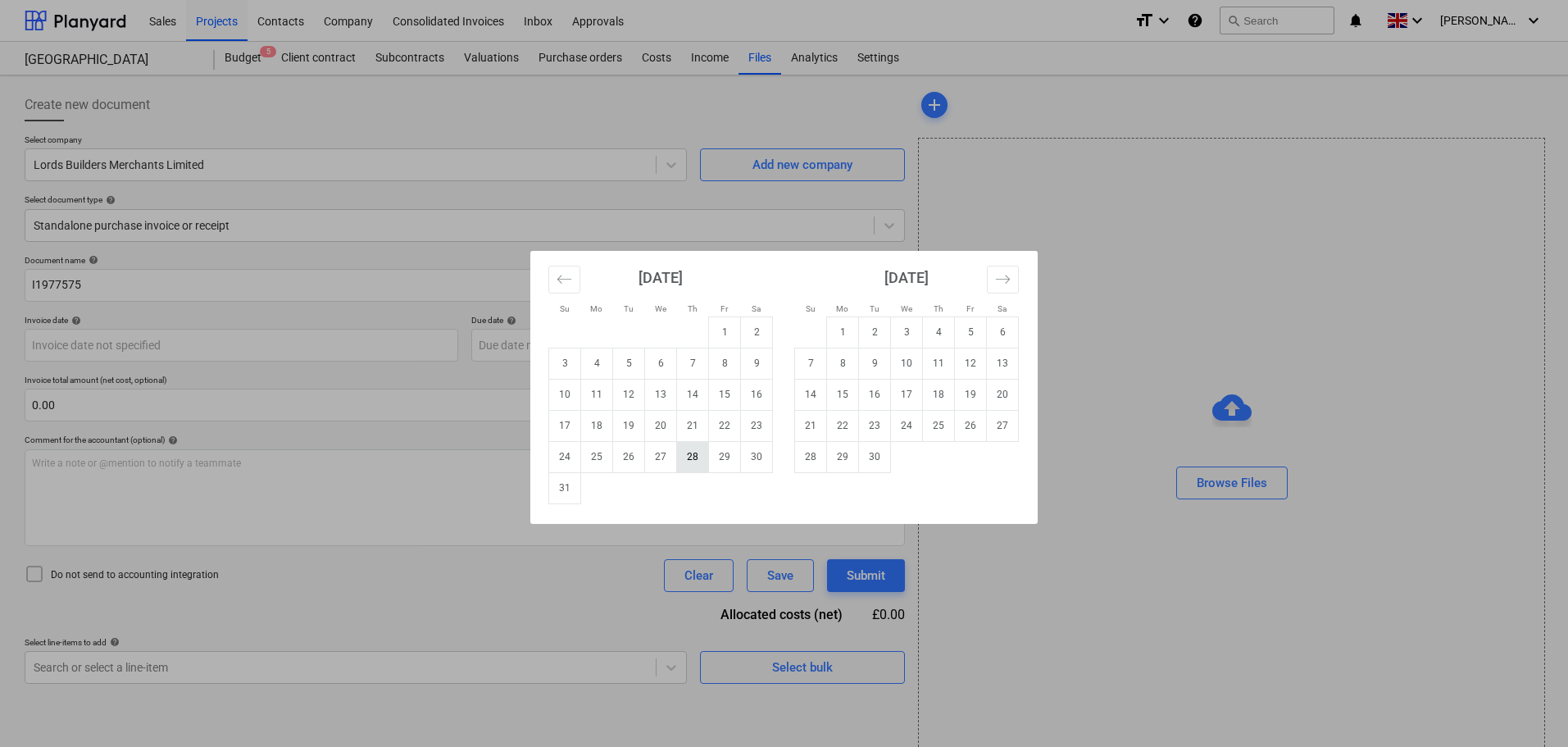
click at [690, 449] on td "28" at bounding box center [693, 457] width 32 height 31
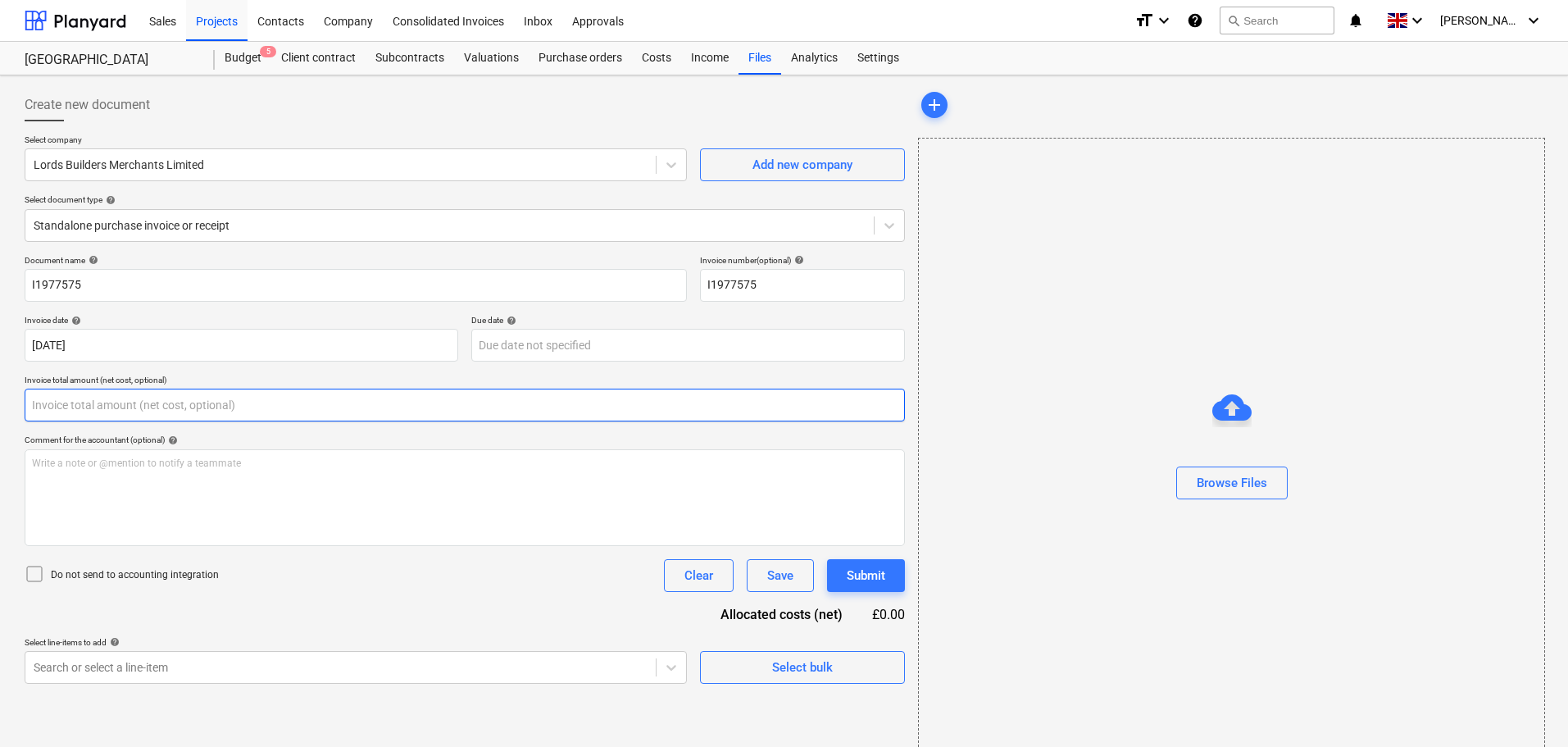
click at [113, 402] on input "text" at bounding box center [465, 405] width 880 height 33
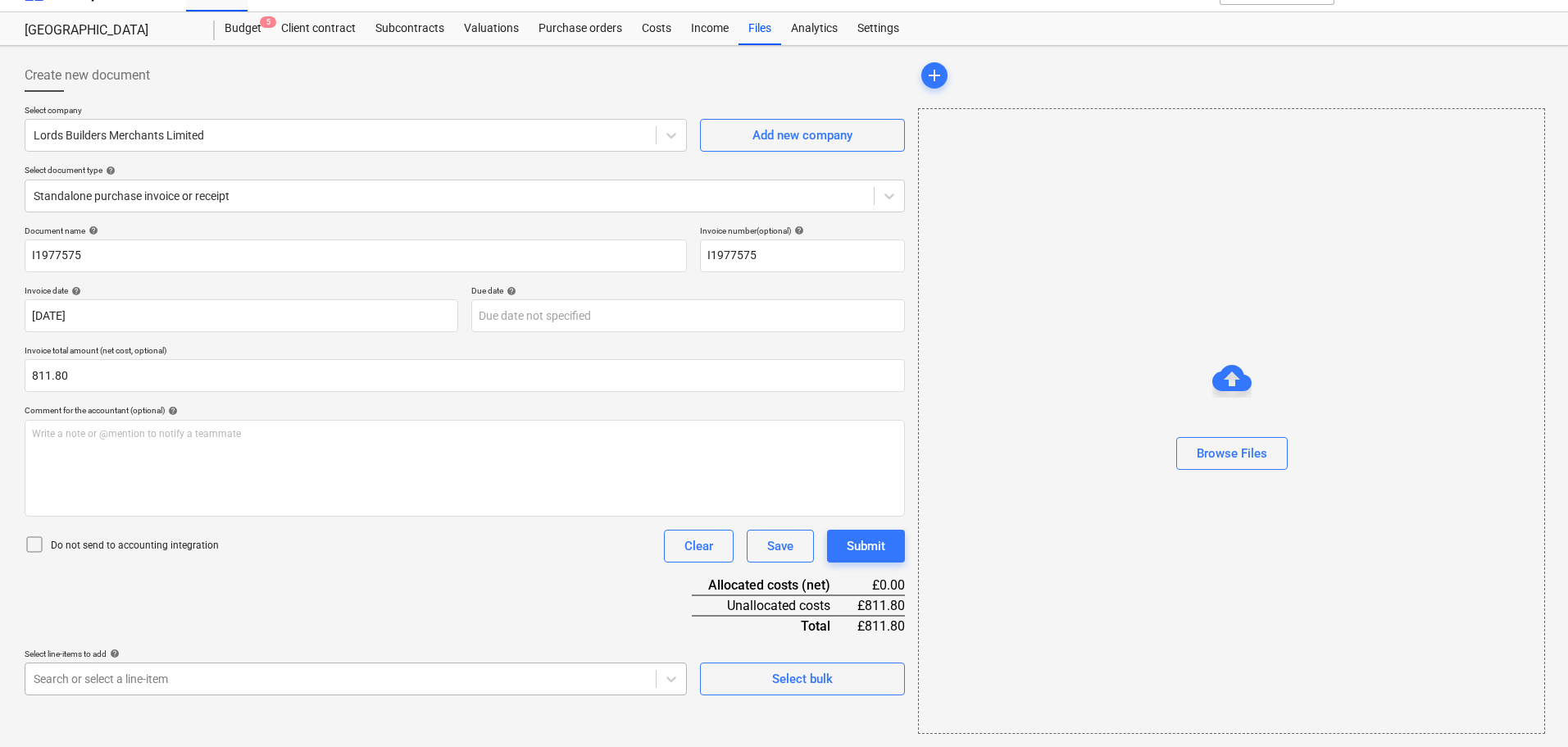
click at [172, 676] on body "Sales Projects Contacts Company Consolidated Invoices Inbox Approvals format_si…" at bounding box center [784, 344] width 1568 height 747
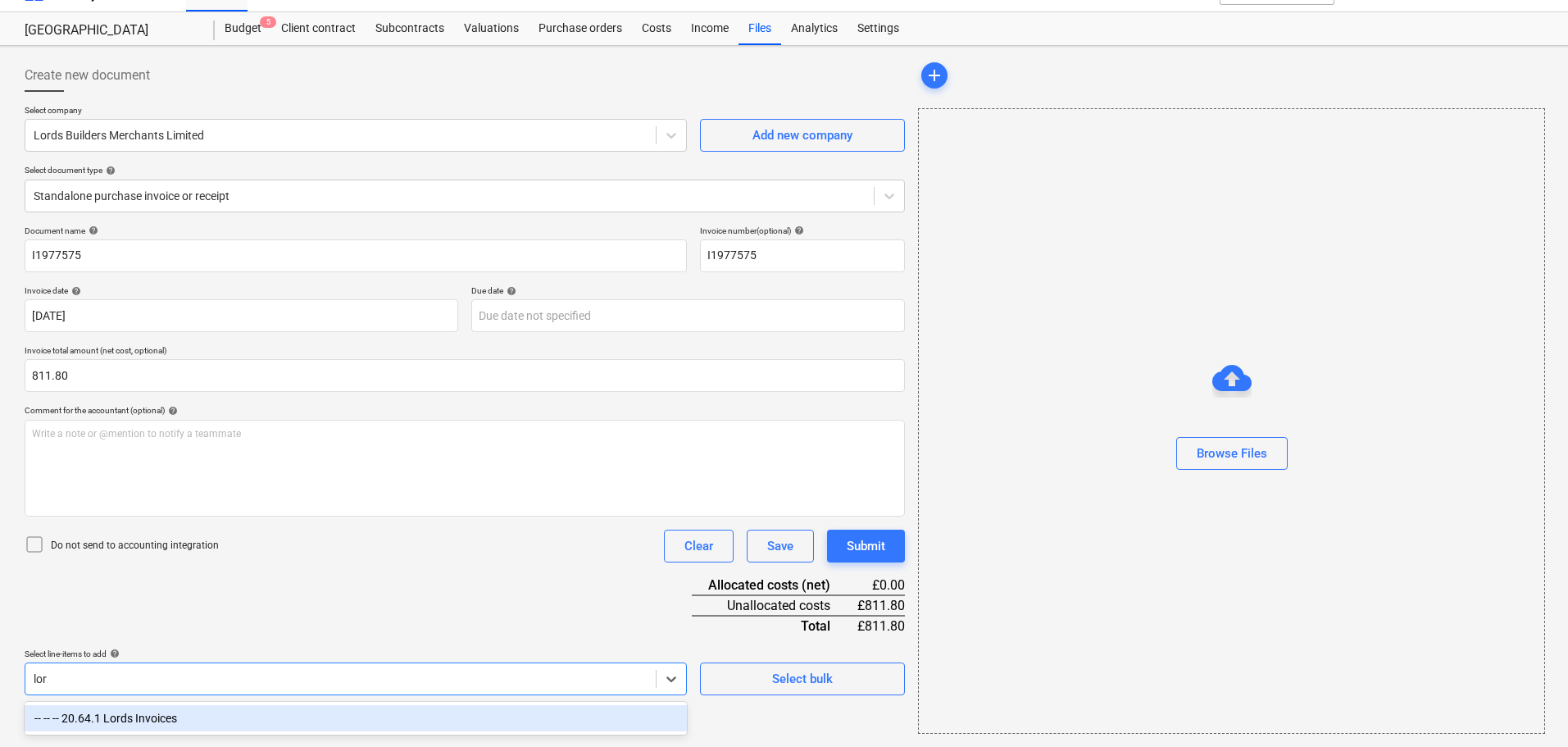
scroll to position [29, 0]
click at [441, 585] on div "Document name help I1977575 Invoice number (optional) help I1977575 Invoice dat…" at bounding box center [465, 514] width 880 height 578
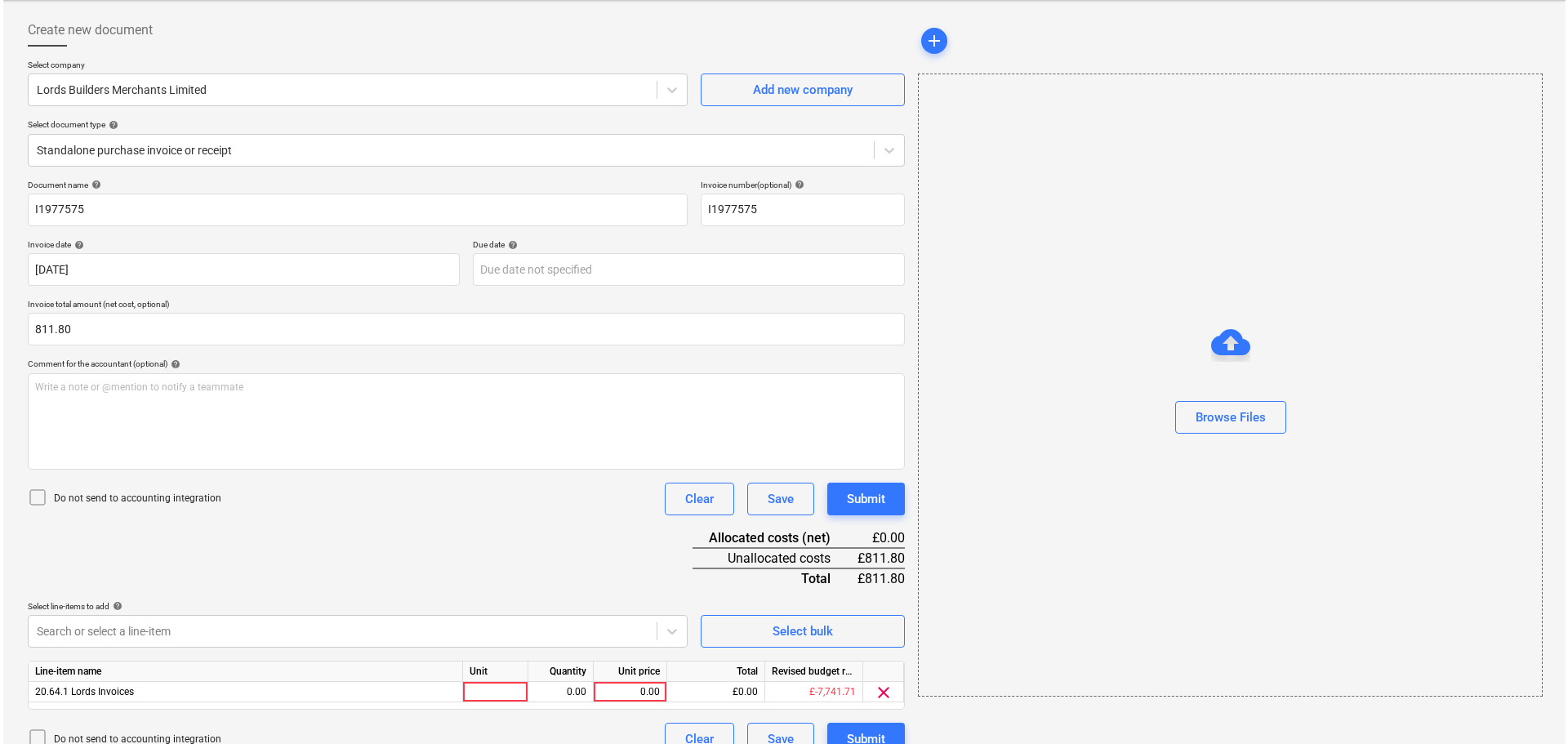
scroll to position [99, 0]
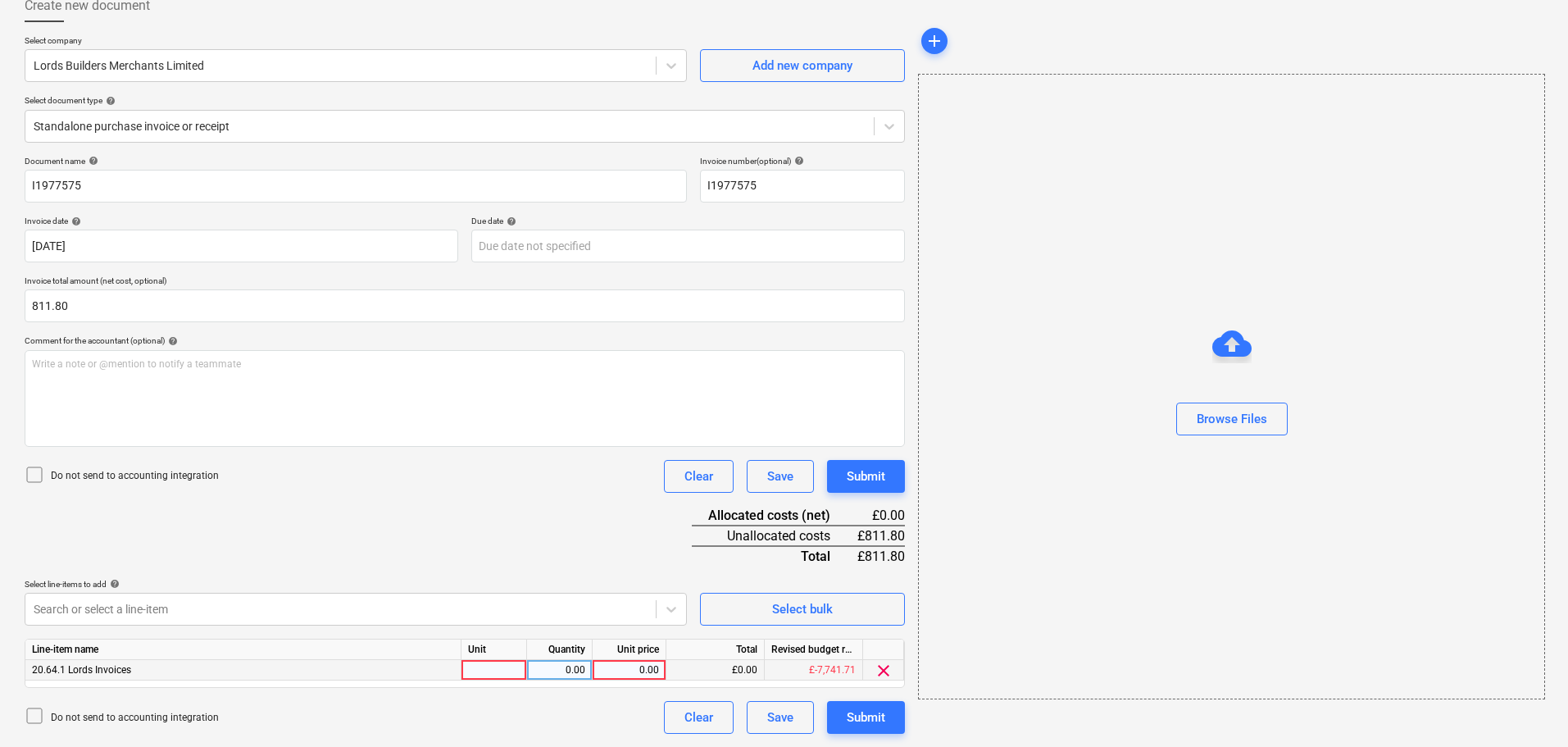
click at [628, 671] on div "0.00" at bounding box center [629, 669] width 60 height 21
click at [1245, 418] on div "Browse Files" at bounding box center [1231, 419] width 71 height 21
click at [877, 475] on div "Submit" at bounding box center [866, 476] width 38 height 21
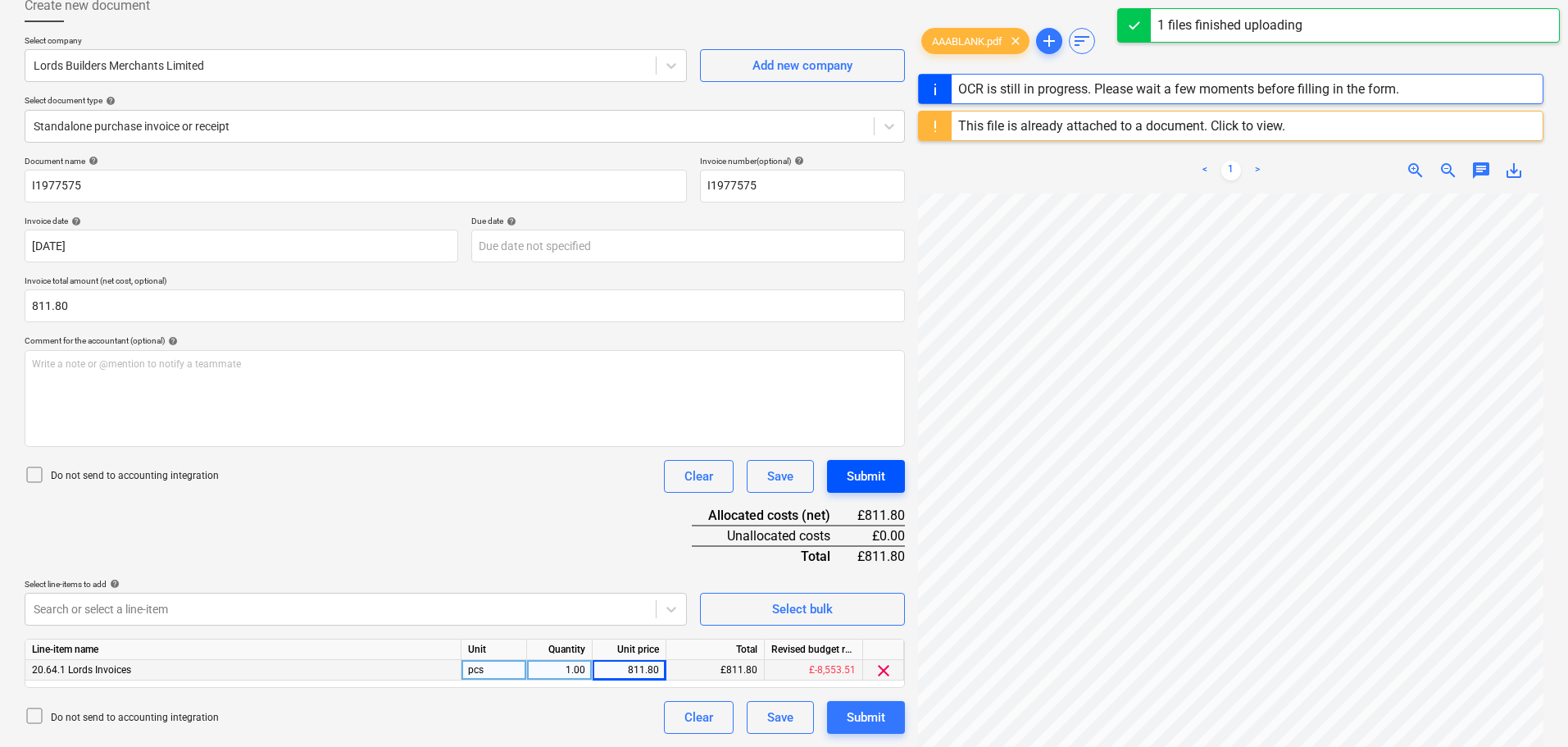
click at [876, 472] on div "Submit" at bounding box center [866, 476] width 38 height 21
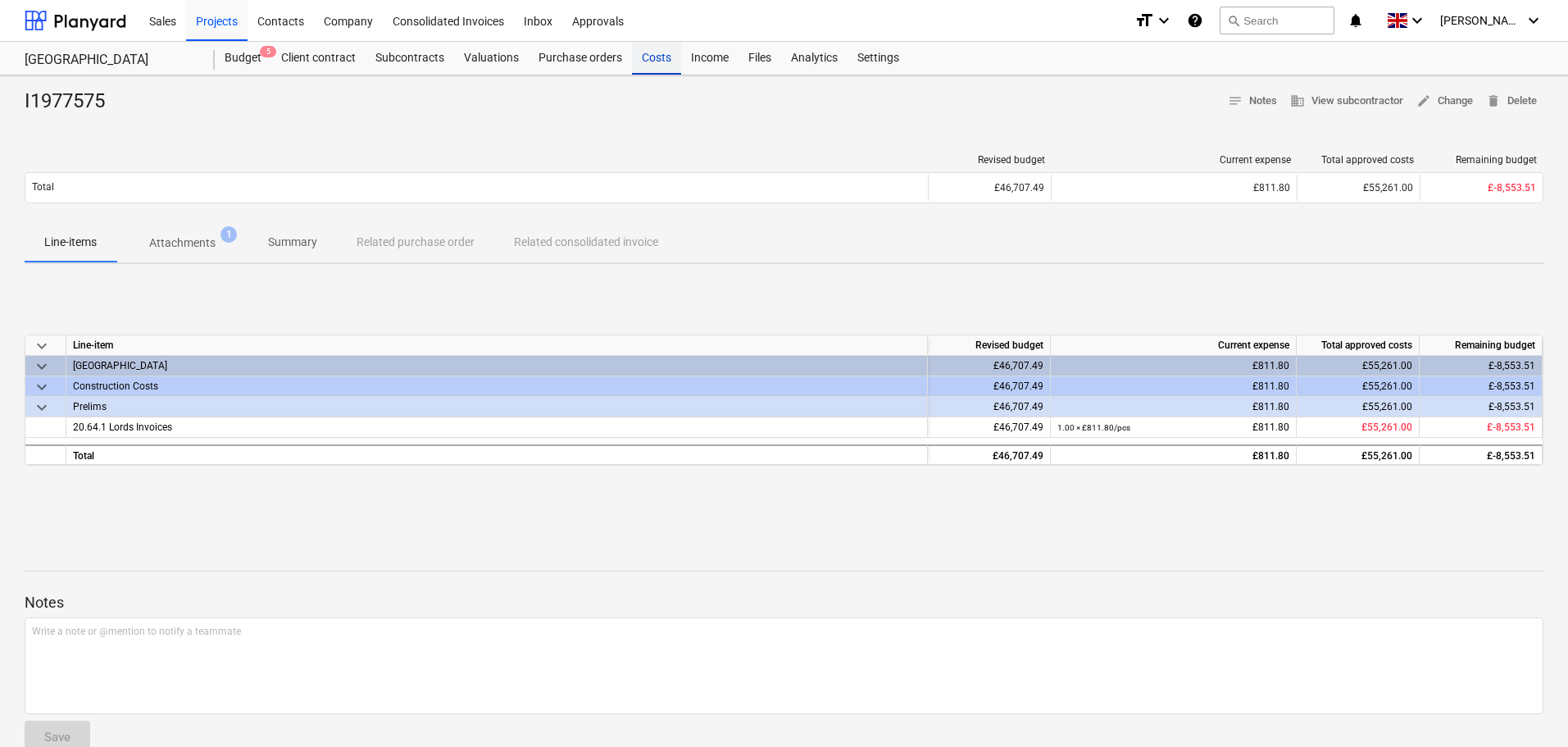
click at [652, 55] on div "Costs" at bounding box center [656, 58] width 49 height 33
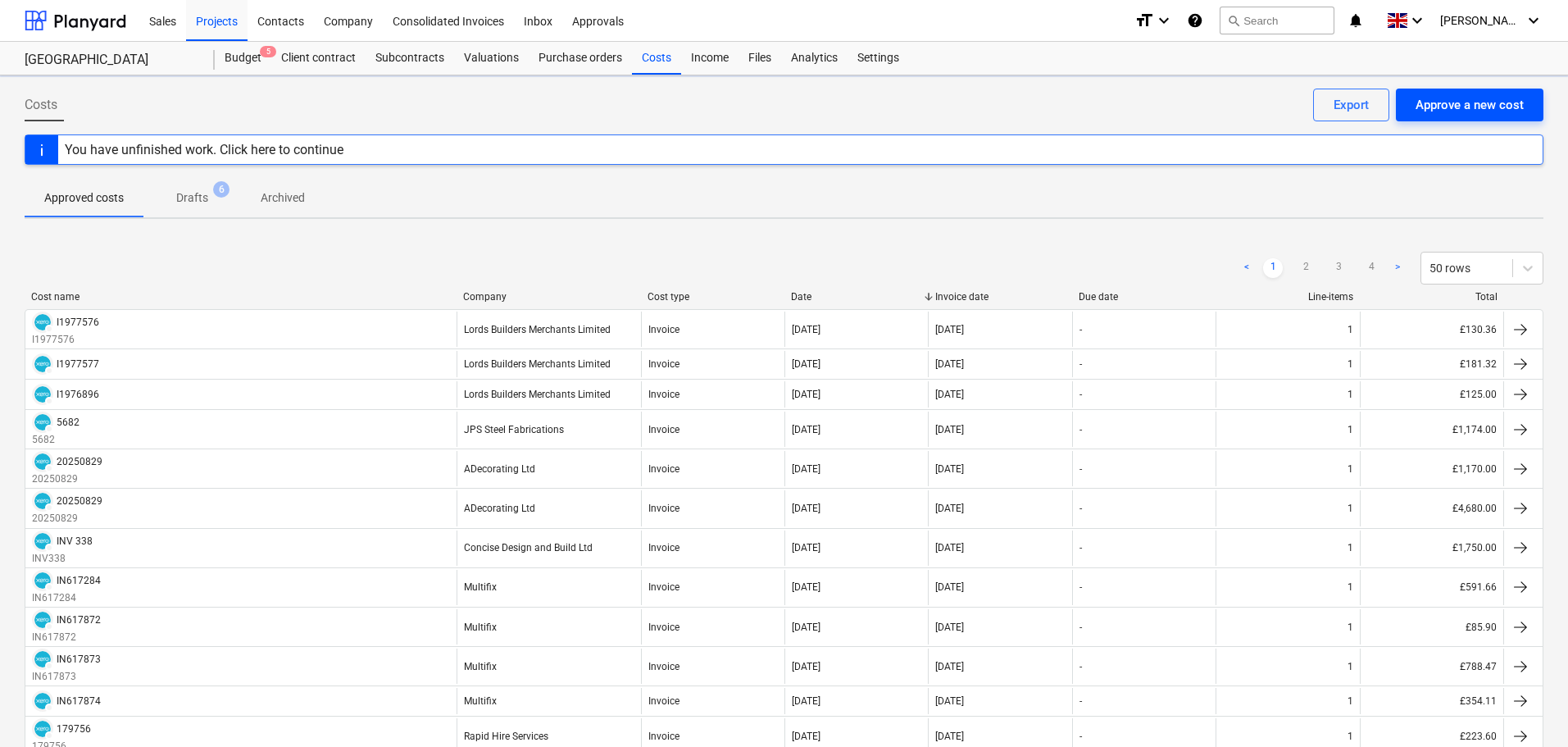
click at [1463, 112] on div "Approve a new cost" at bounding box center [1469, 105] width 108 height 21
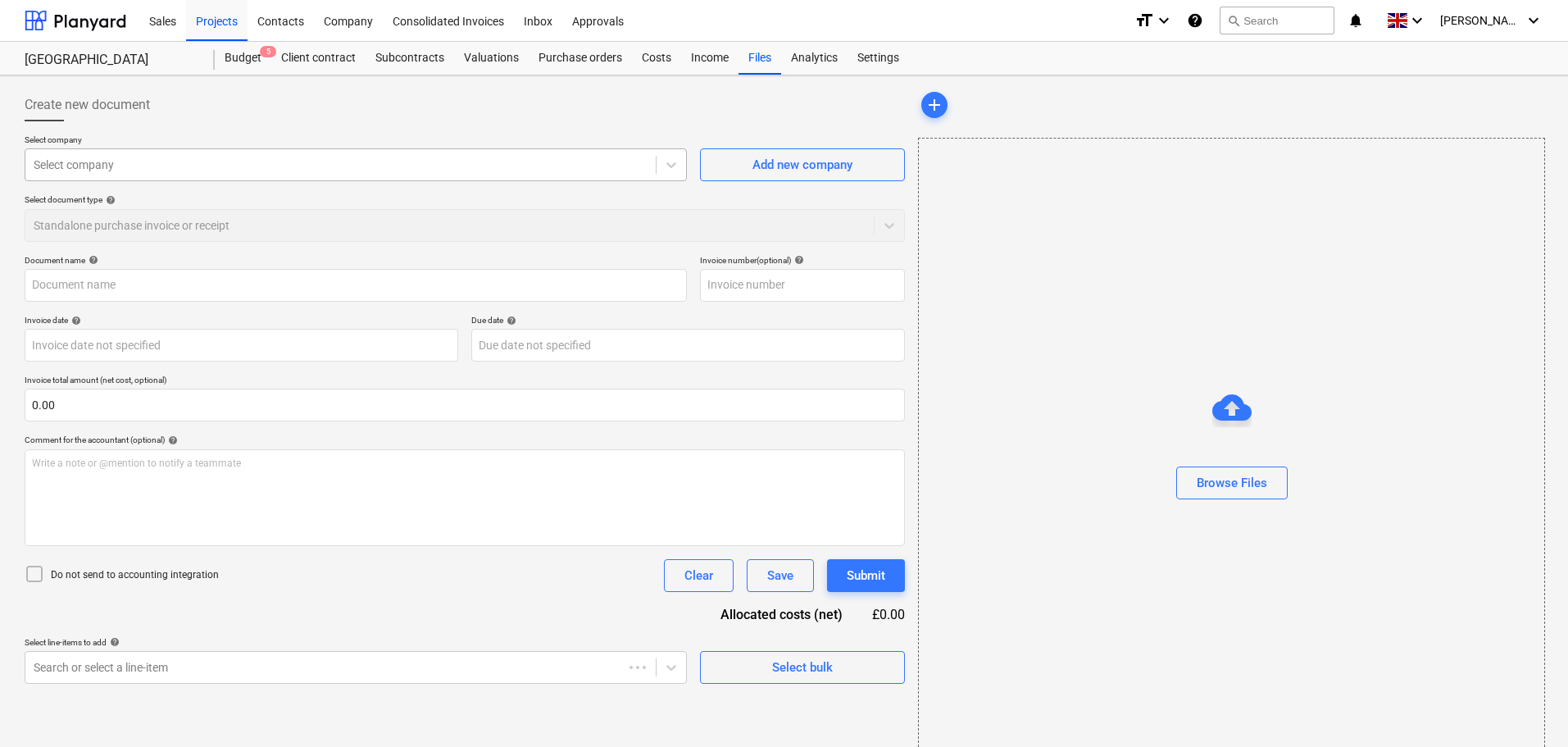
click at [174, 168] on div at bounding box center [340, 164] width 614 height 16
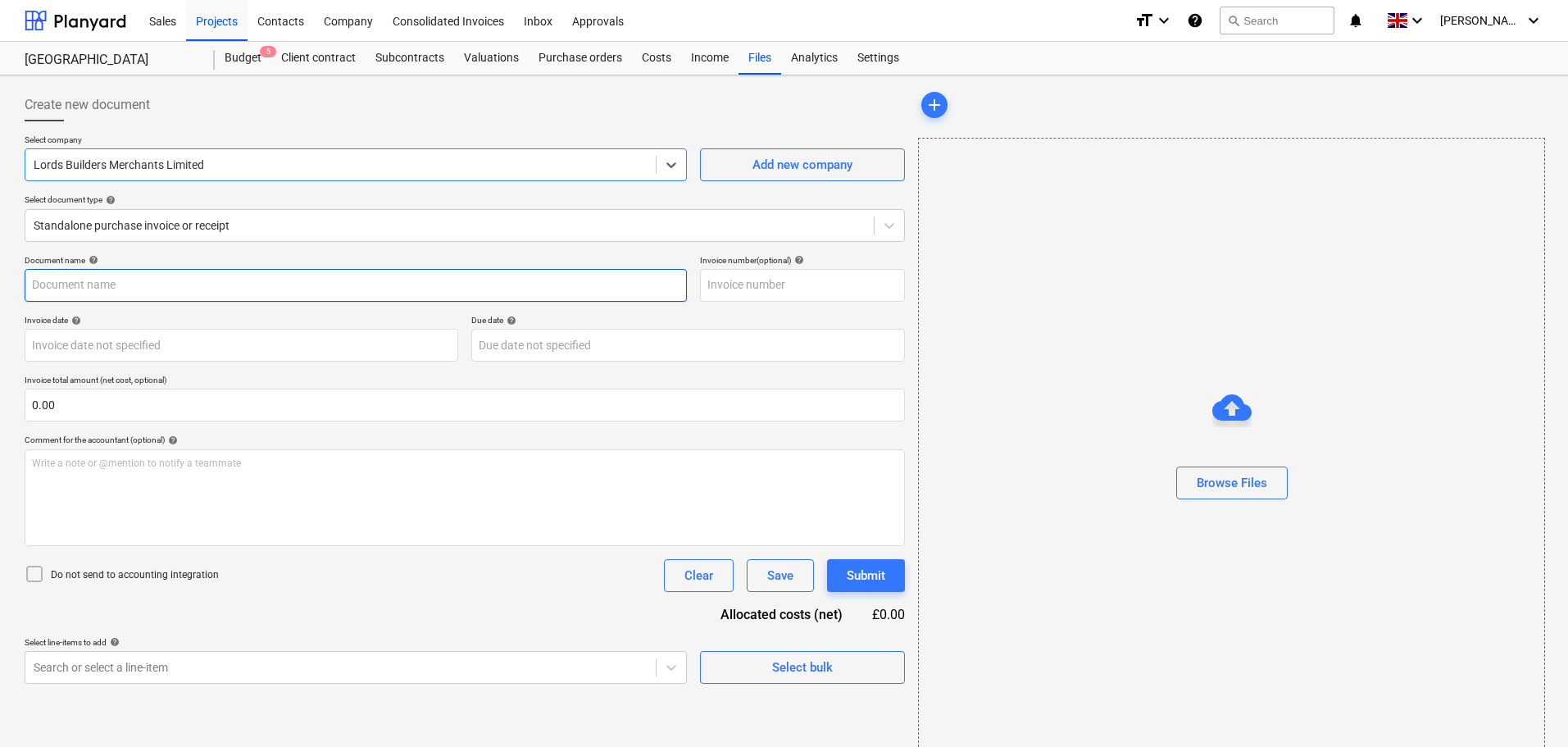
click at [134, 284] on input "text" at bounding box center [356, 285] width 662 height 33
paste input "I1977574"
type input "I1977574"
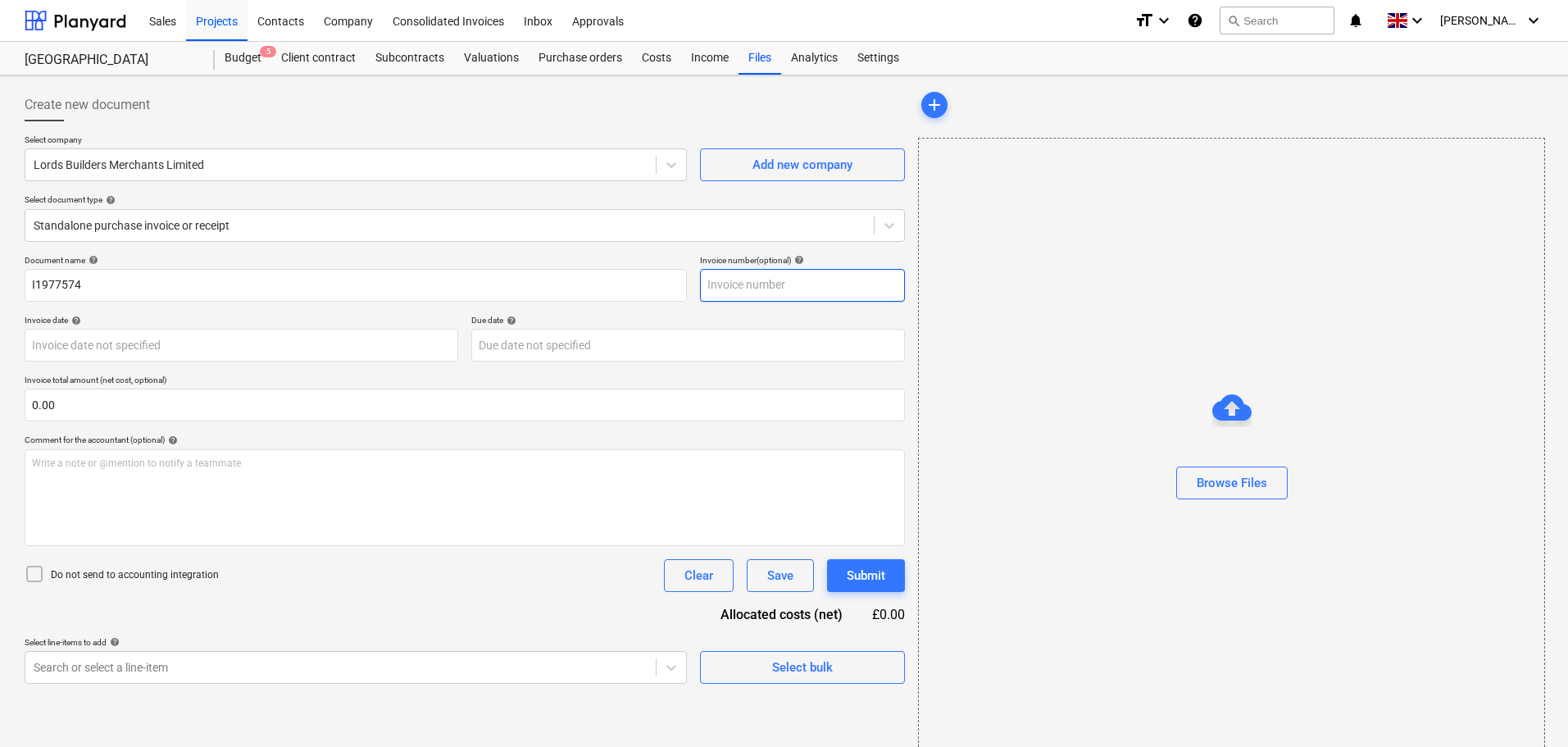
click at [738, 284] on input "text" at bounding box center [801, 285] width 205 height 33
paste input "I1977574"
type input "I1977574"
click at [175, 347] on body "Sales Projects Contacts Company Consolidated Invoices Inbox Approvals format_si…" at bounding box center [784, 374] width 1568 height 747
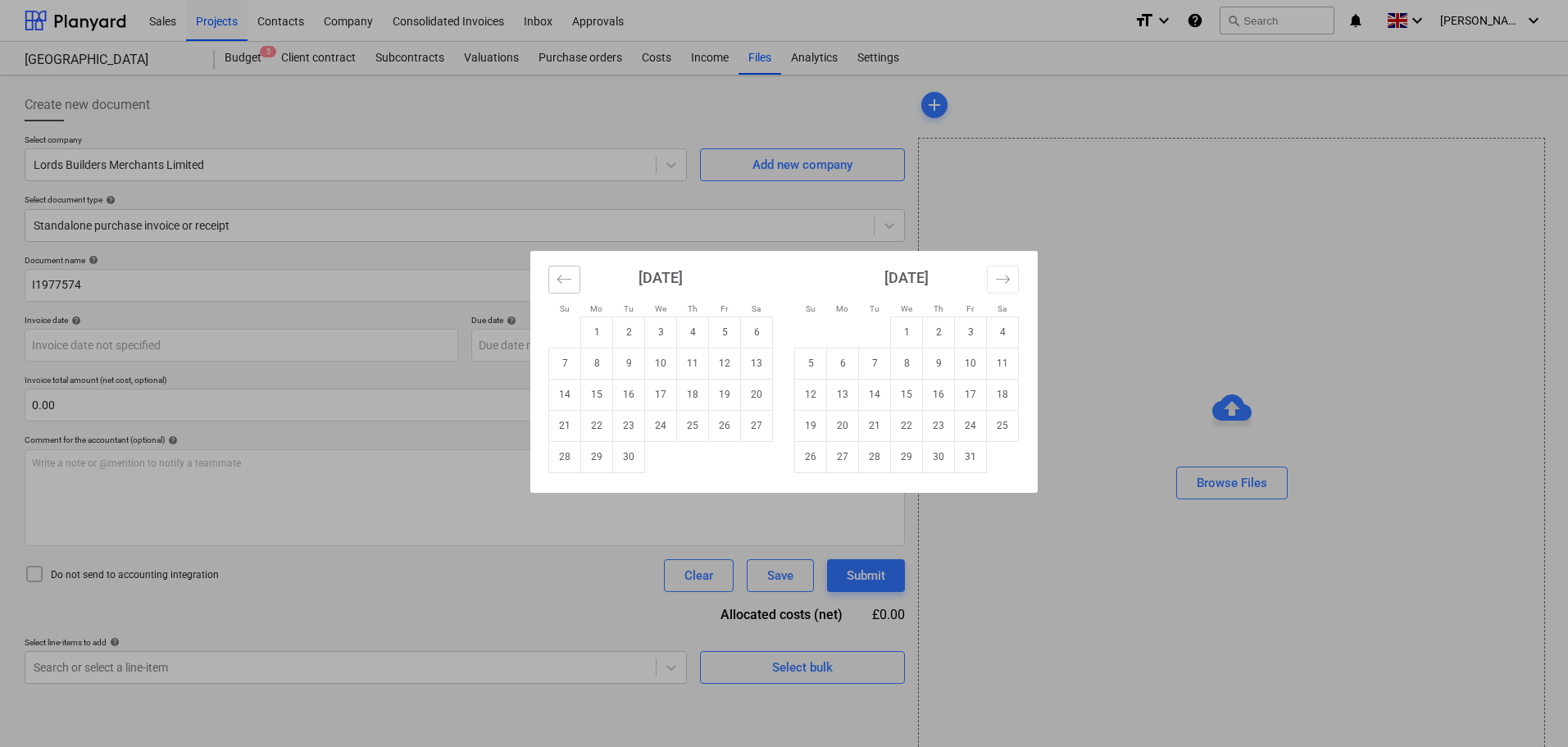
drag, startPoint x: 566, startPoint y: 276, endPoint x: 592, endPoint y: 293, distance: 31.1
click at [566, 279] on icon "Move backward to switch to the previous month." at bounding box center [564, 279] width 15 height 15
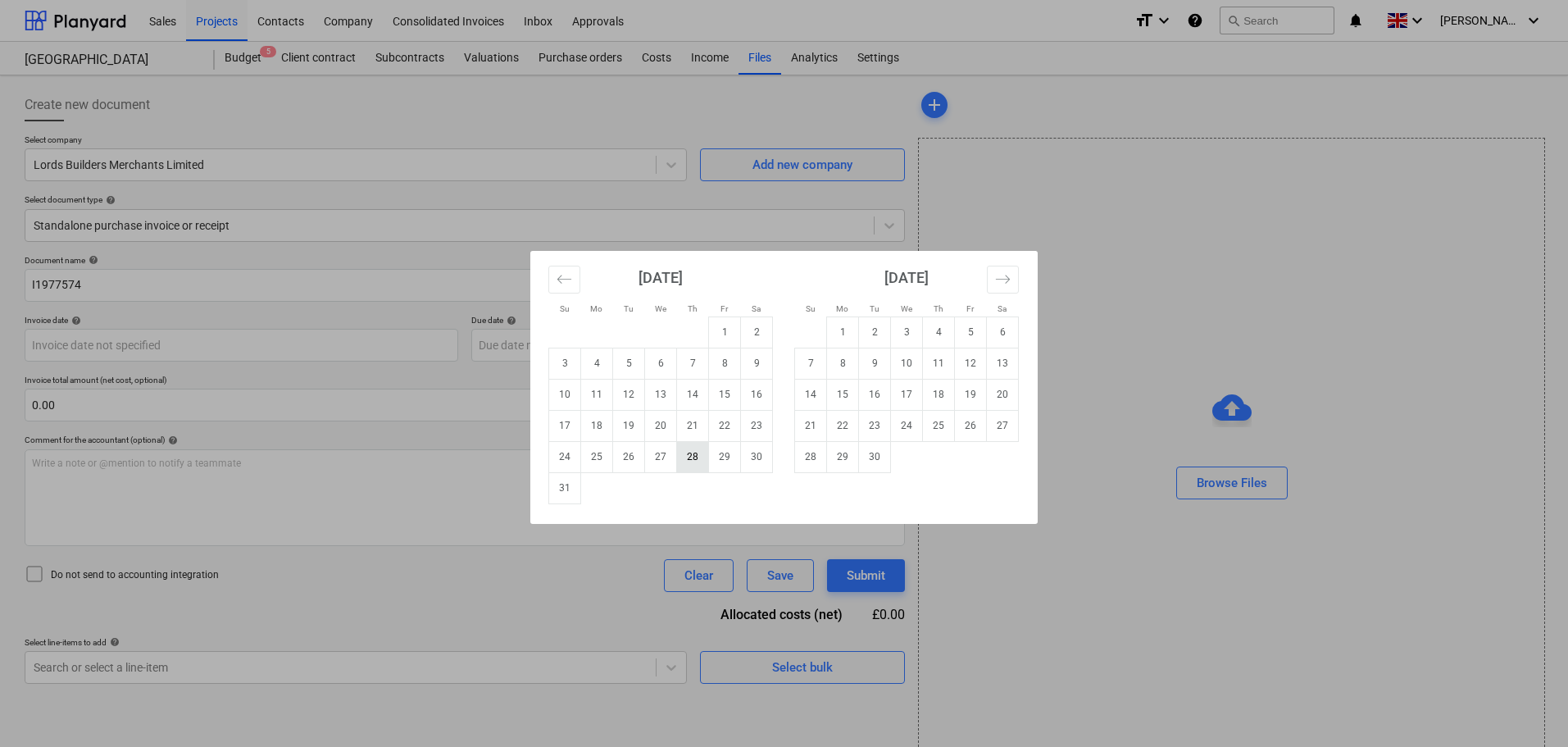
click at [692, 457] on td "28" at bounding box center [693, 457] width 32 height 31
type input "[DATE]"
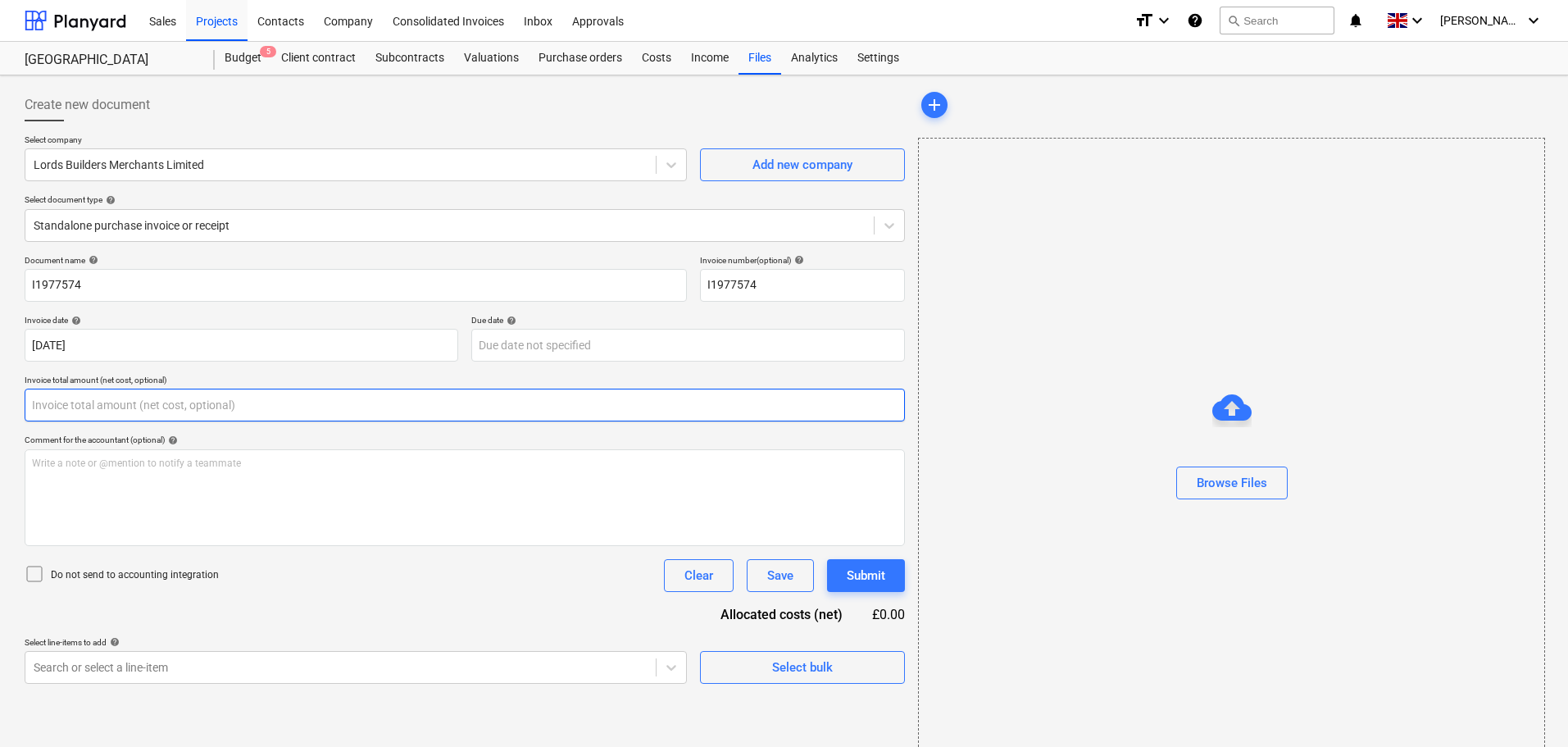
click at [55, 402] on input "text" at bounding box center [465, 405] width 880 height 33
type input "0.00"
click at [78, 408] on input "text" at bounding box center [465, 405] width 880 height 33
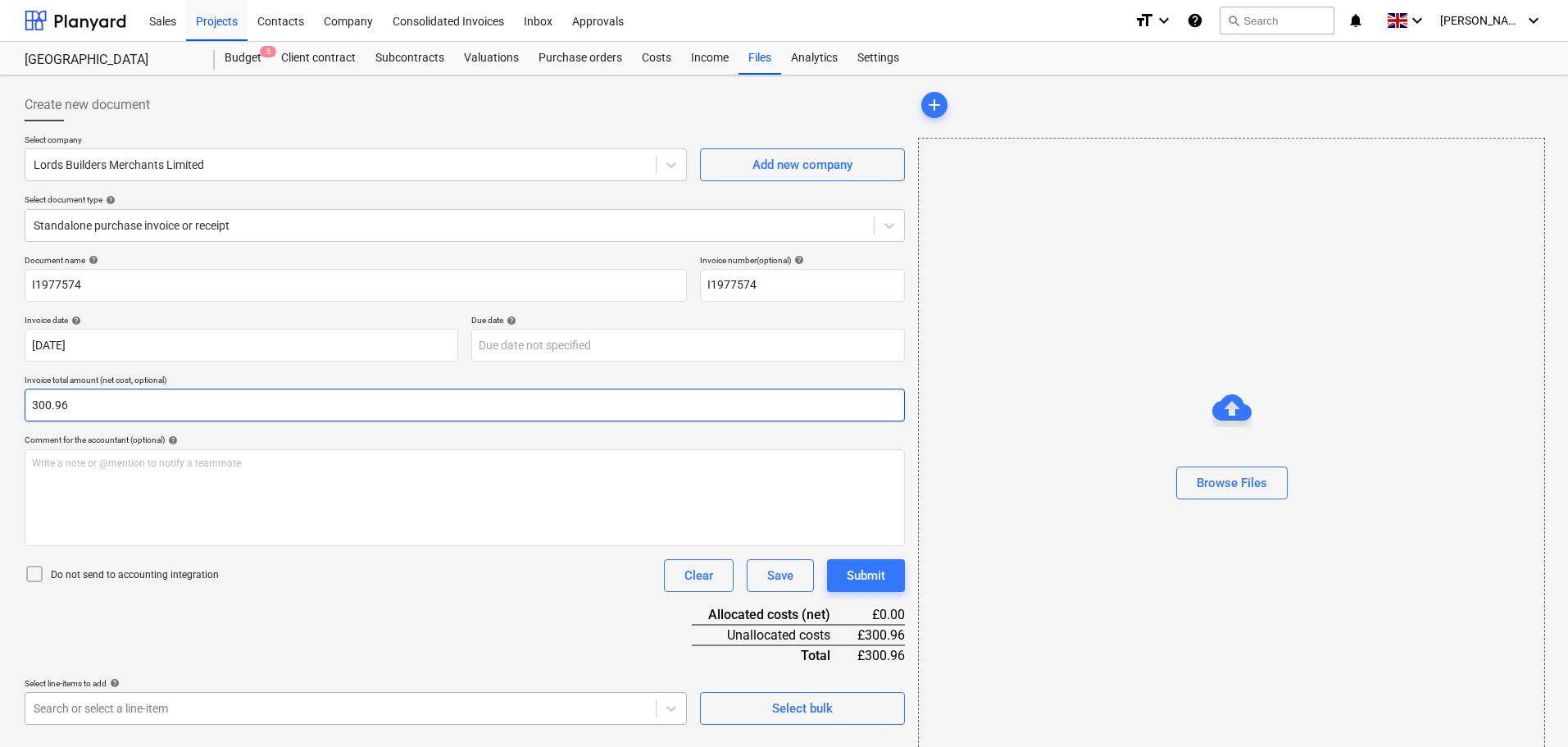
type input "300.96"
click at [112, 714] on body "Sales Projects Contacts Company Consolidated Invoices Inbox Approvals format_si…" at bounding box center [784, 374] width 1568 height 747
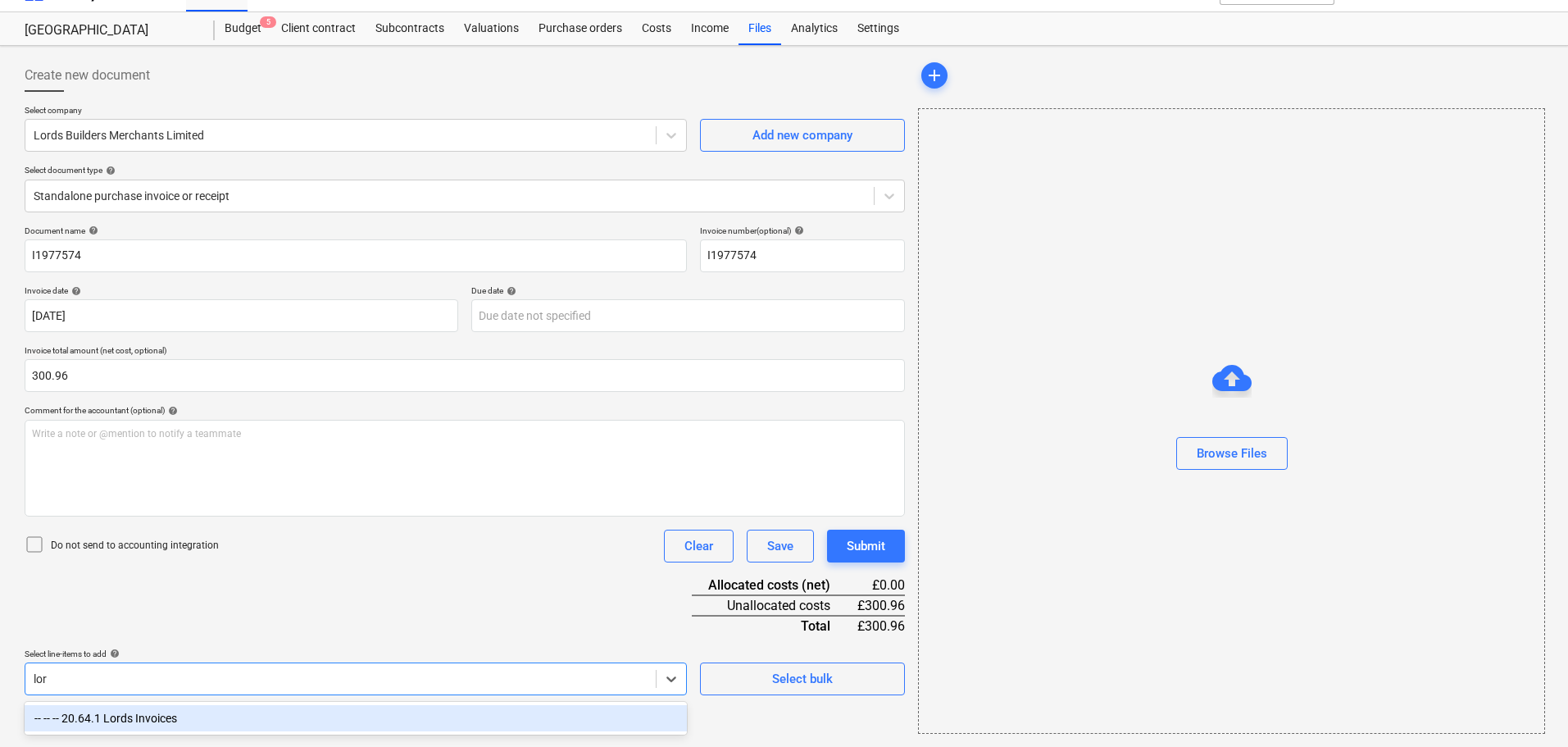
scroll to position [29, 0]
type input "lord"
click at [432, 623] on div "Document name help I1977574 Invoice number (optional) help I1977574 Invoice dat…" at bounding box center [465, 514] width 880 height 578
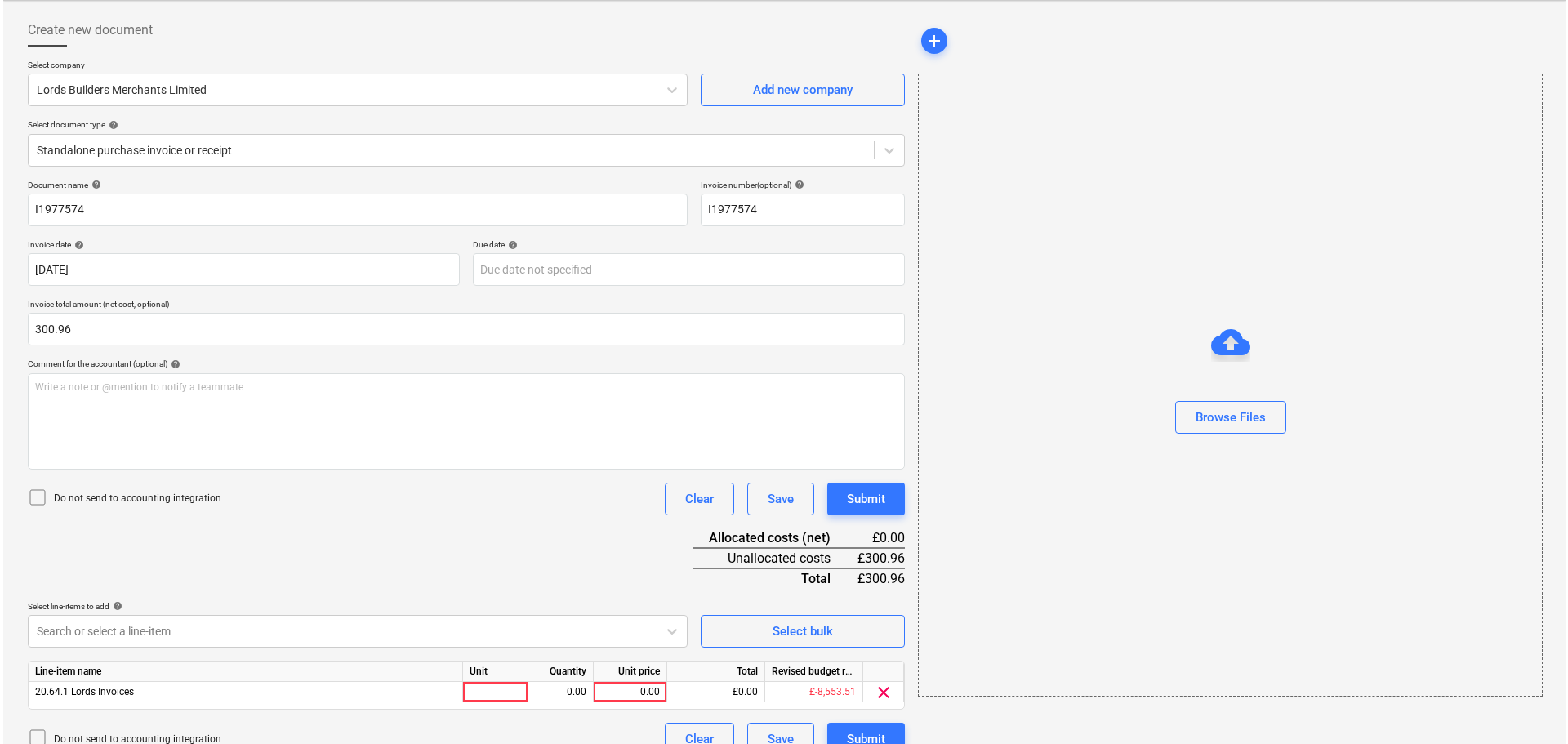
scroll to position [99, 0]
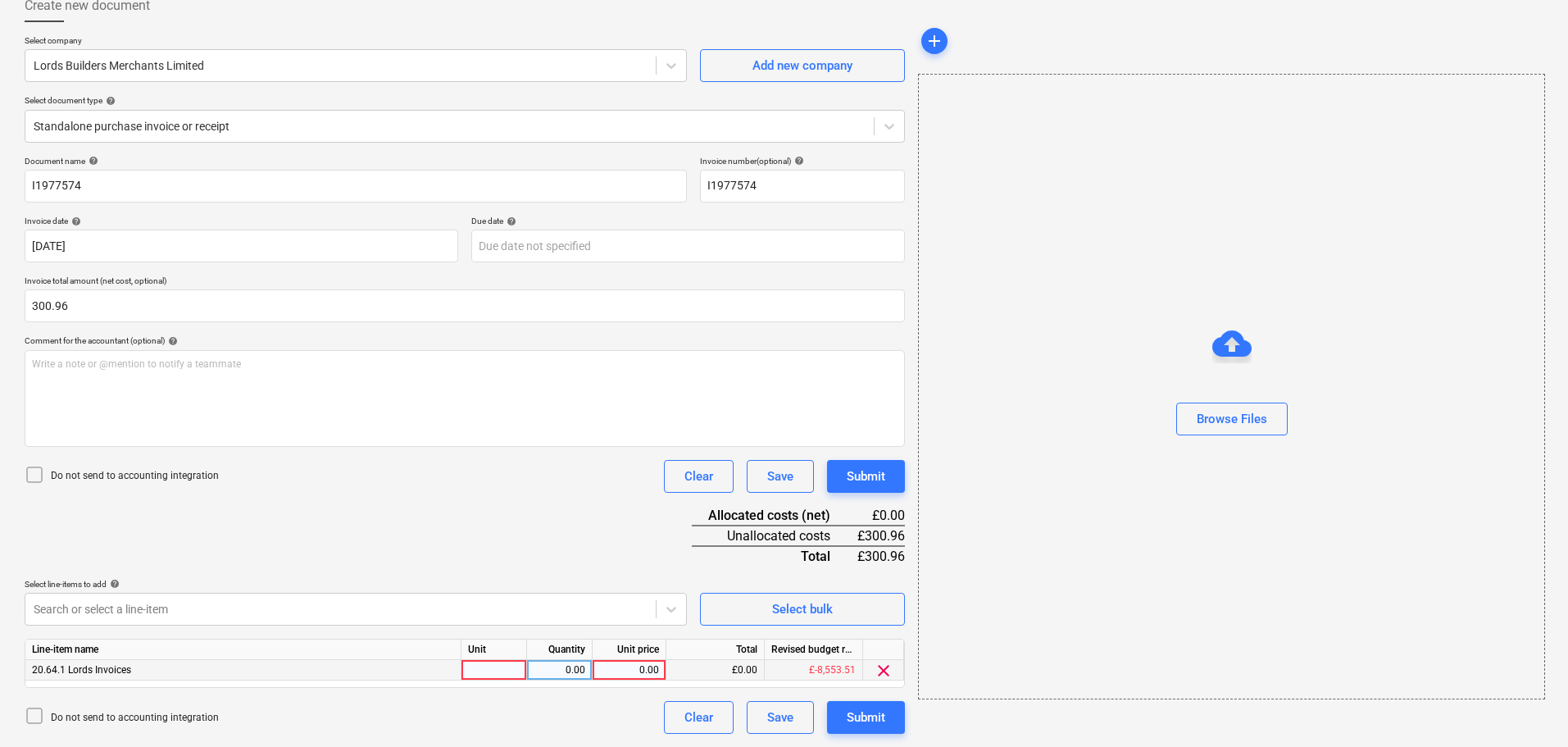
click at [631, 671] on div "0.00" at bounding box center [629, 669] width 60 height 21
type input "300.96"
click at [1238, 417] on div "Browse Files" at bounding box center [1231, 419] width 71 height 21
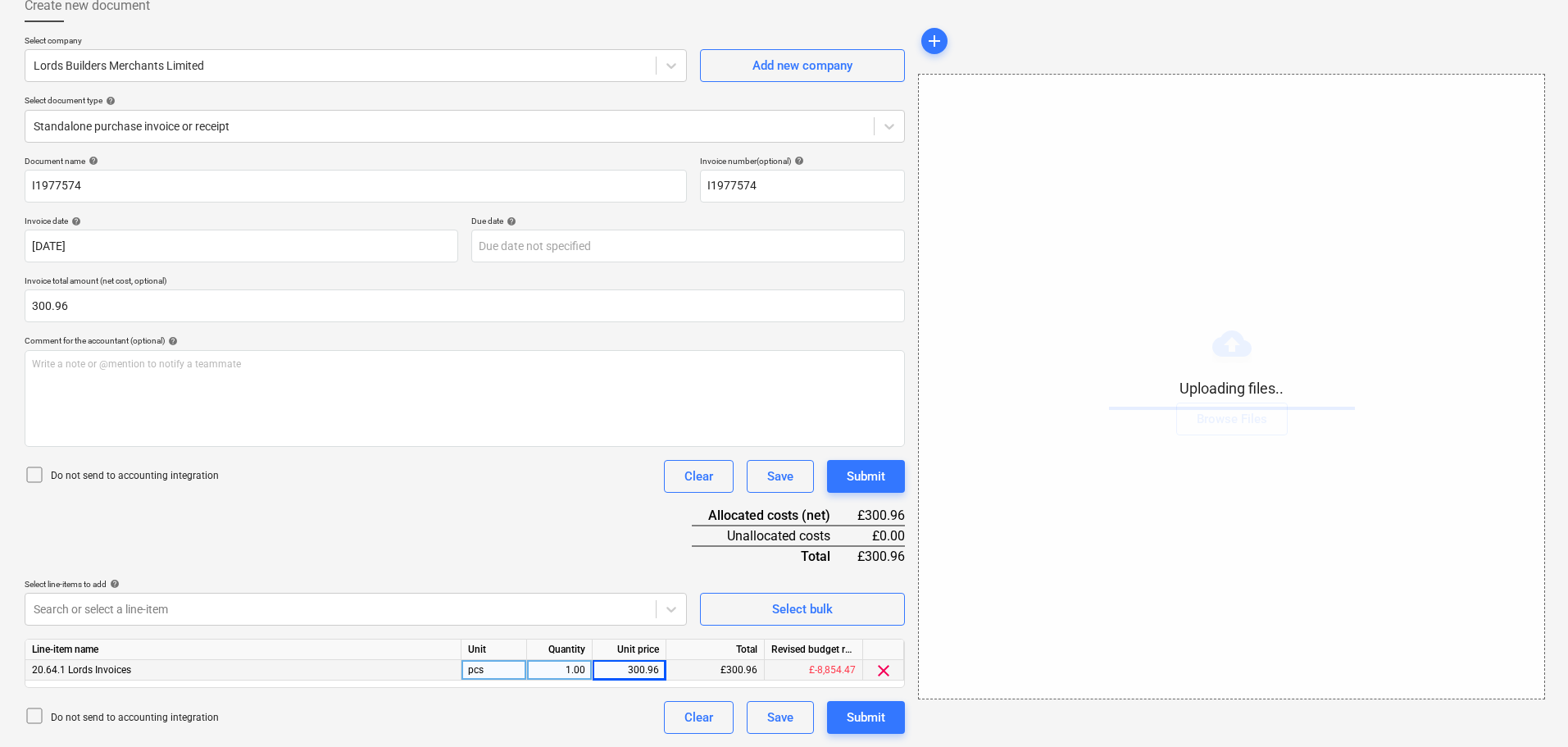
click at [558, 521] on div "Document name help I1977574 Invoice number (optional) help I1977574 Invoice dat…" at bounding box center [465, 444] width 880 height 578
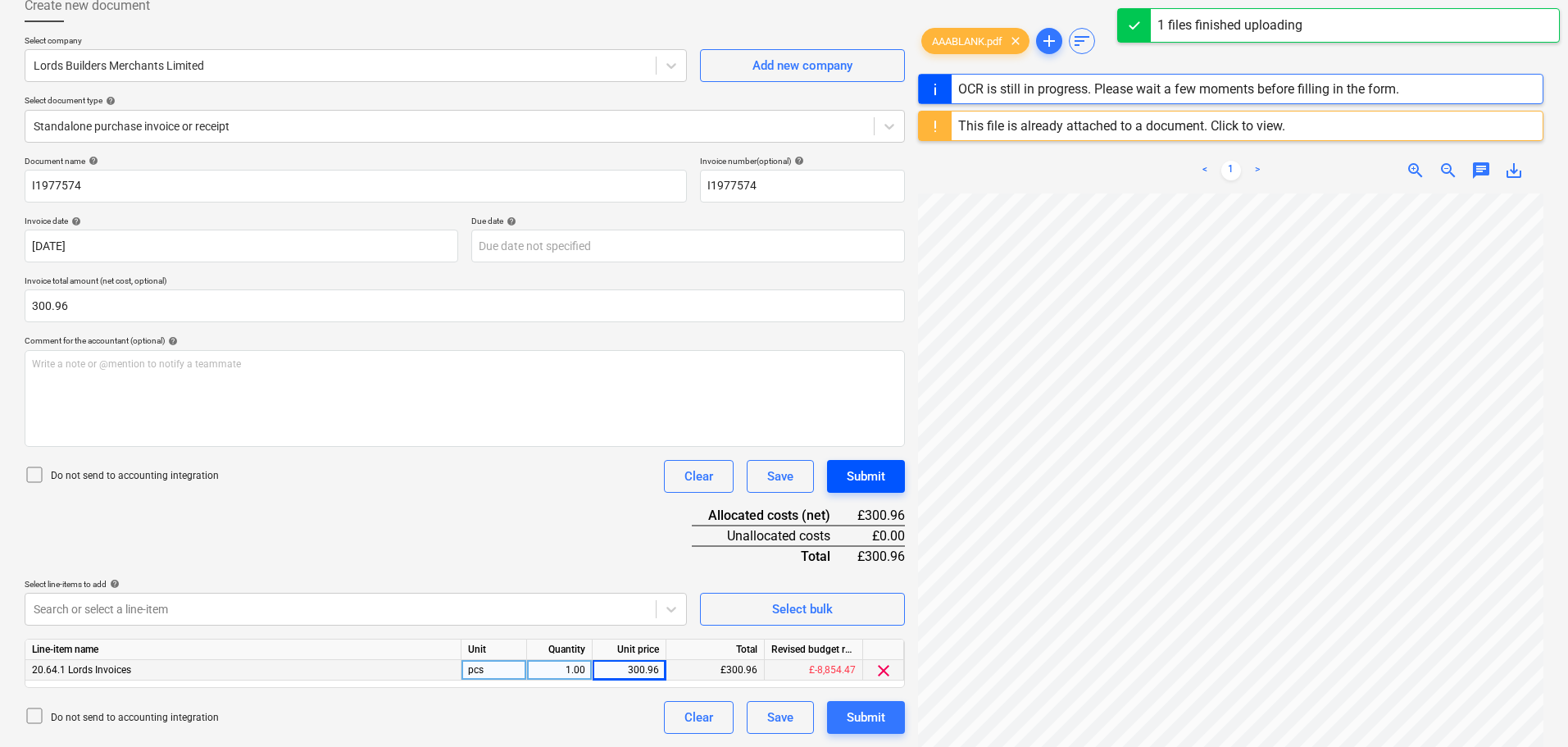
click at [880, 478] on div "Submit" at bounding box center [866, 476] width 38 height 21
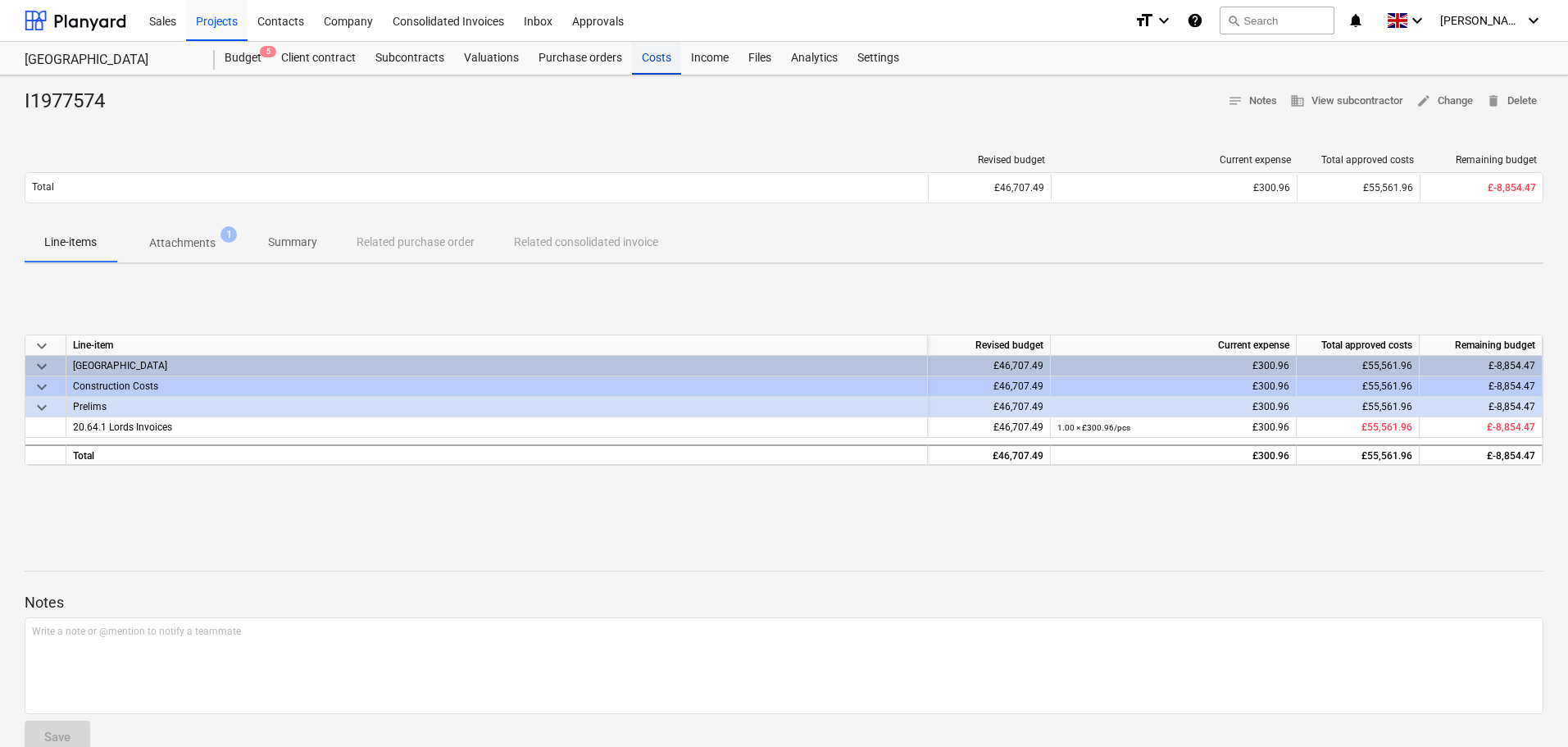
click at [651, 63] on div "Costs" at bounding box center [656, 58] width 49 height 33
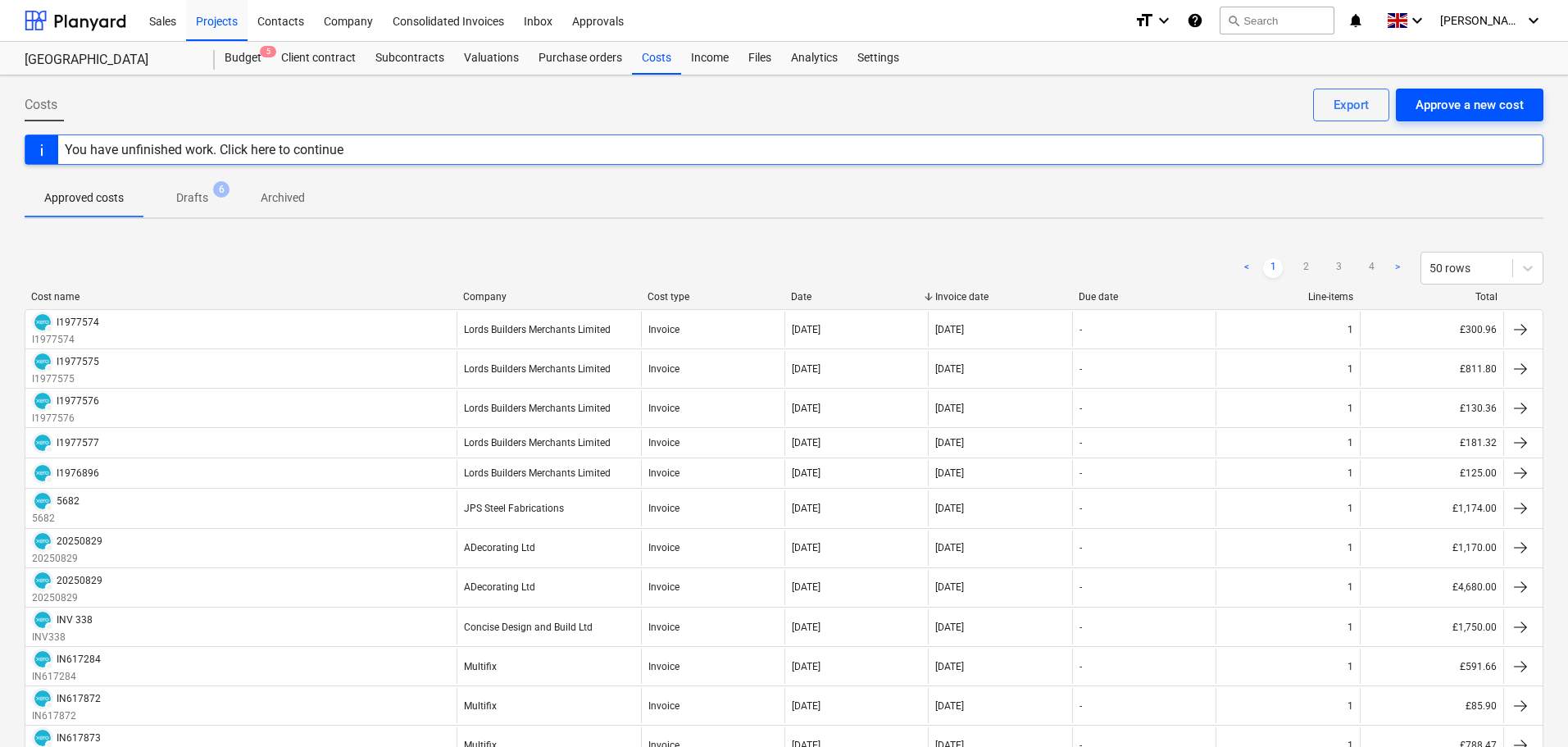
click at [1494, 110] on div "Approve a new cost" at bounding box center [1469, 105] width 108 height 21
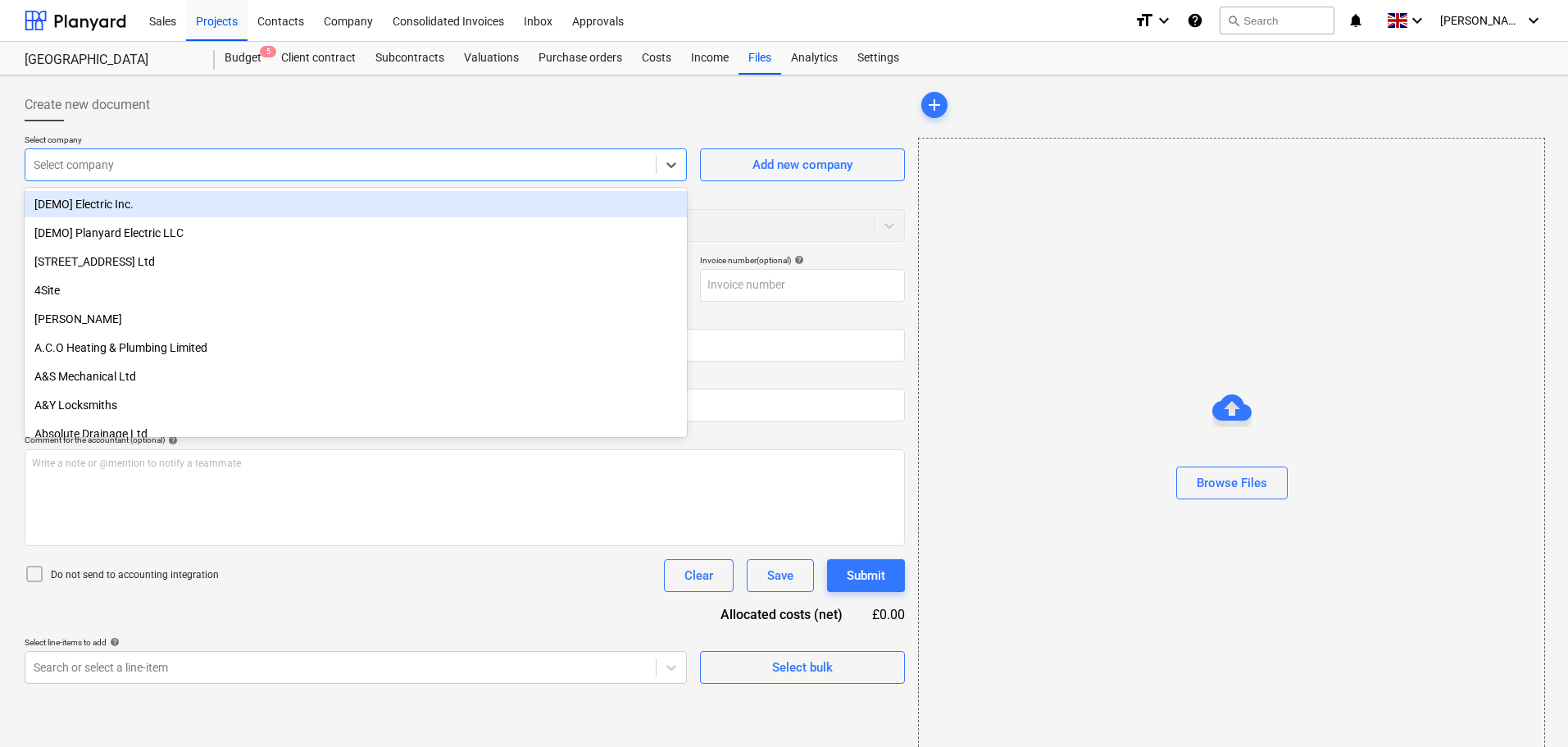
click at [174, 161] on div at bounding box center [340, 164] width 614 height 16
type input "lord"
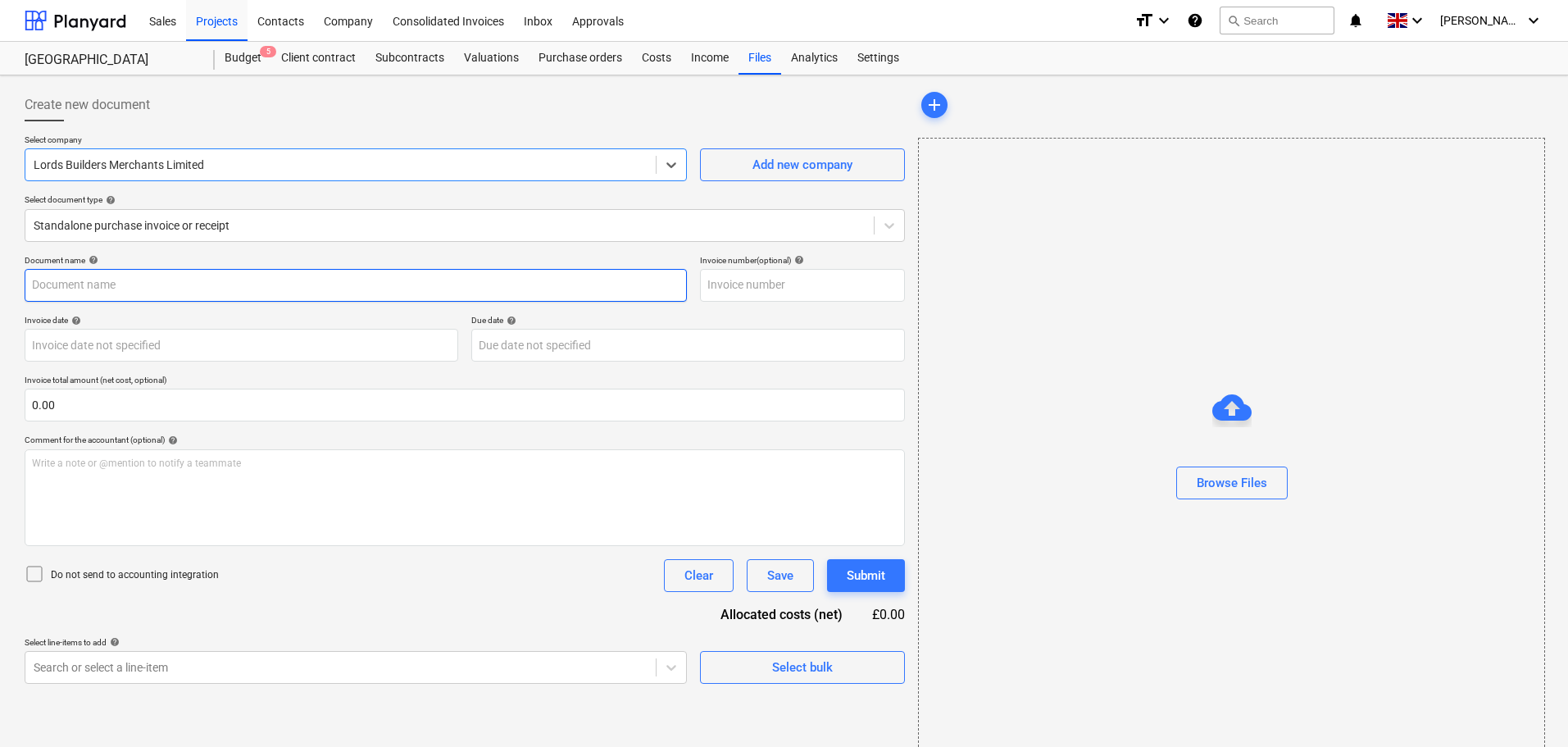
click at [135, 282] on input "text" at bounding box center [356, 285] width 662 height 33
paste input "I1977573"
type input "I1977573"
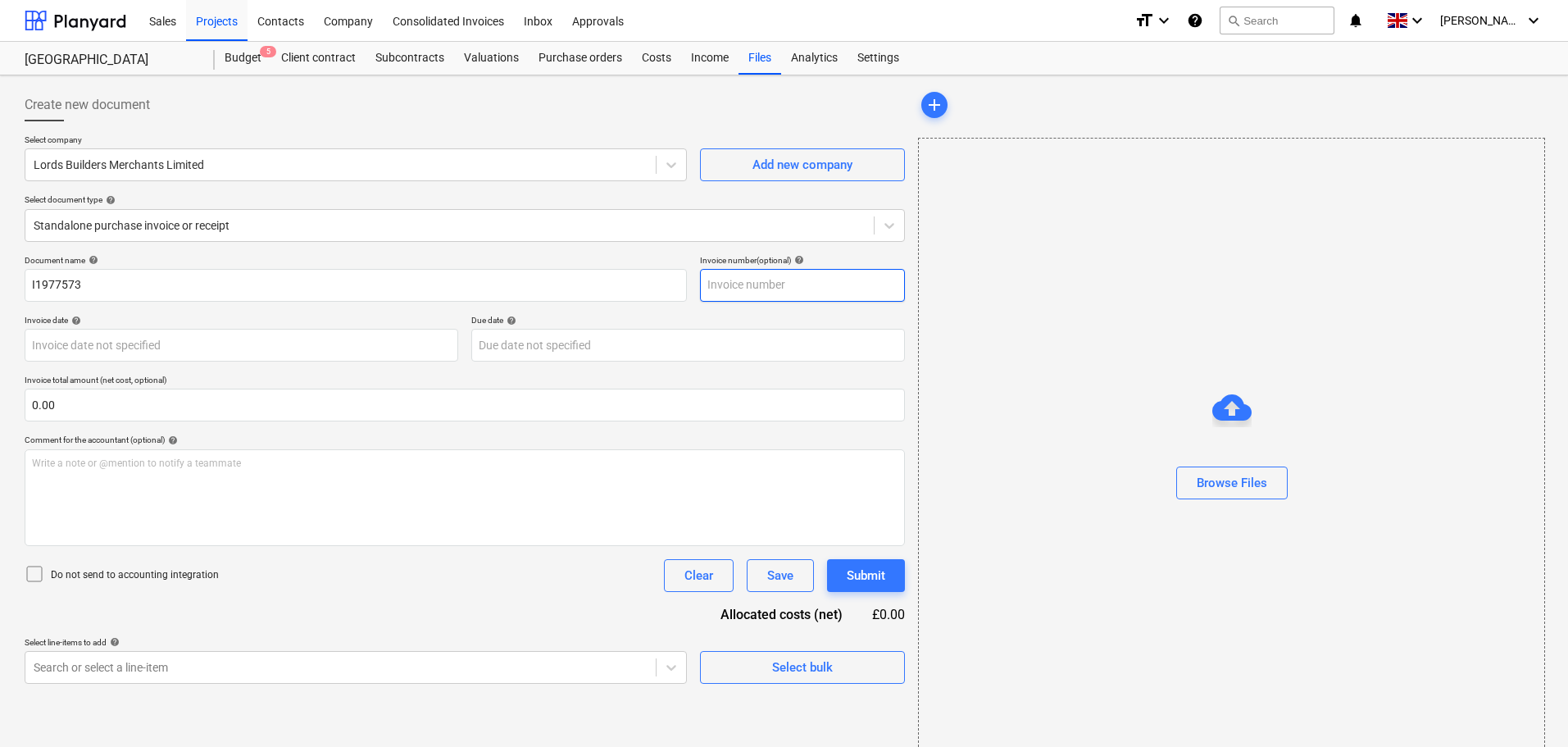
click at [732, 292] on input "text" at bounding box center [801, 285] width 205 height 33
paste input "I1977573"
type input "I1977573"
click at [1224, 476] on div "Browse Files" at bounding box center [1231, 483] width 71 height 21
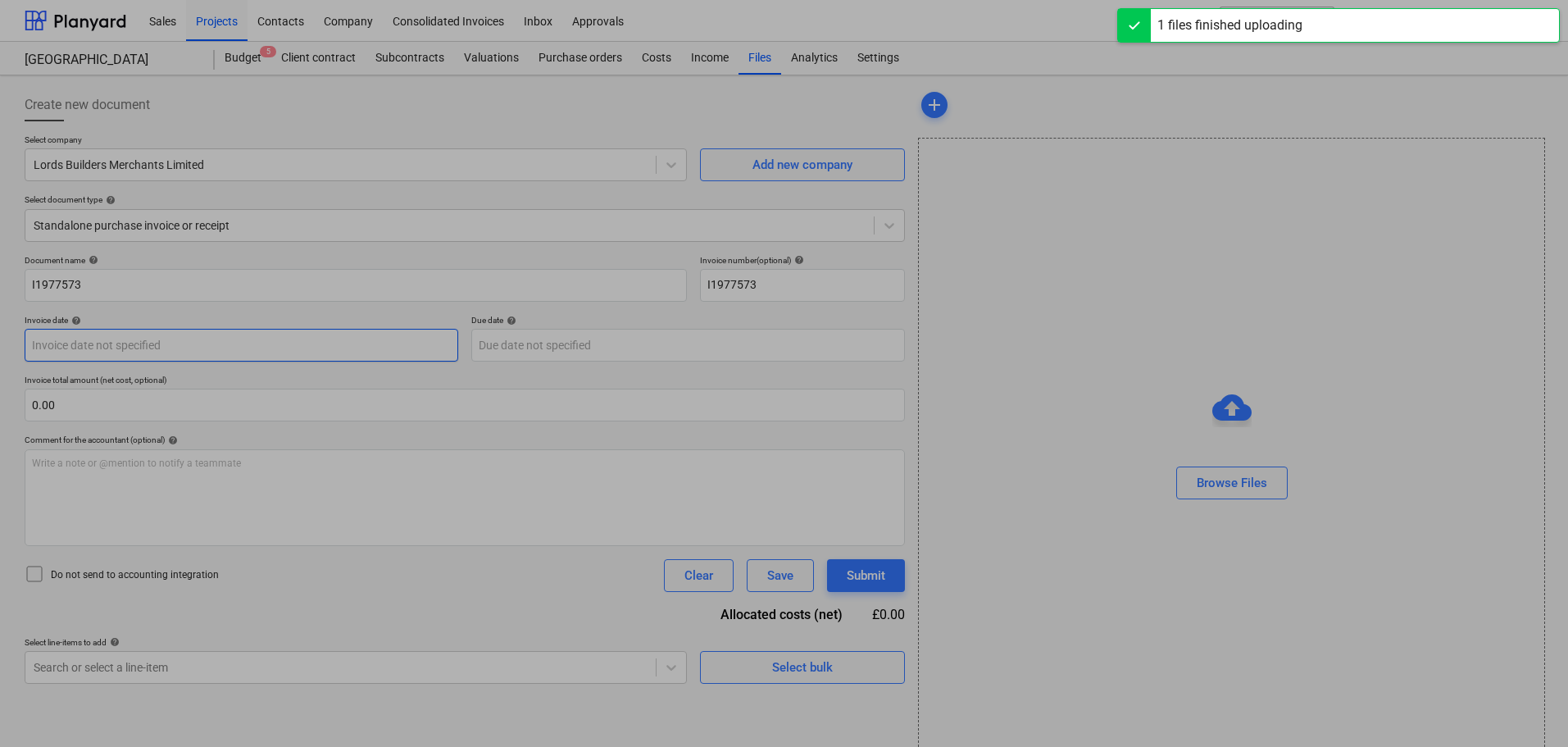
click at [116, 343] on body "Sales Projects Contacts Company Consolidated Invoices Inbox Approvals format_si…" at bounding box center [784, 374] width 1568 height 747
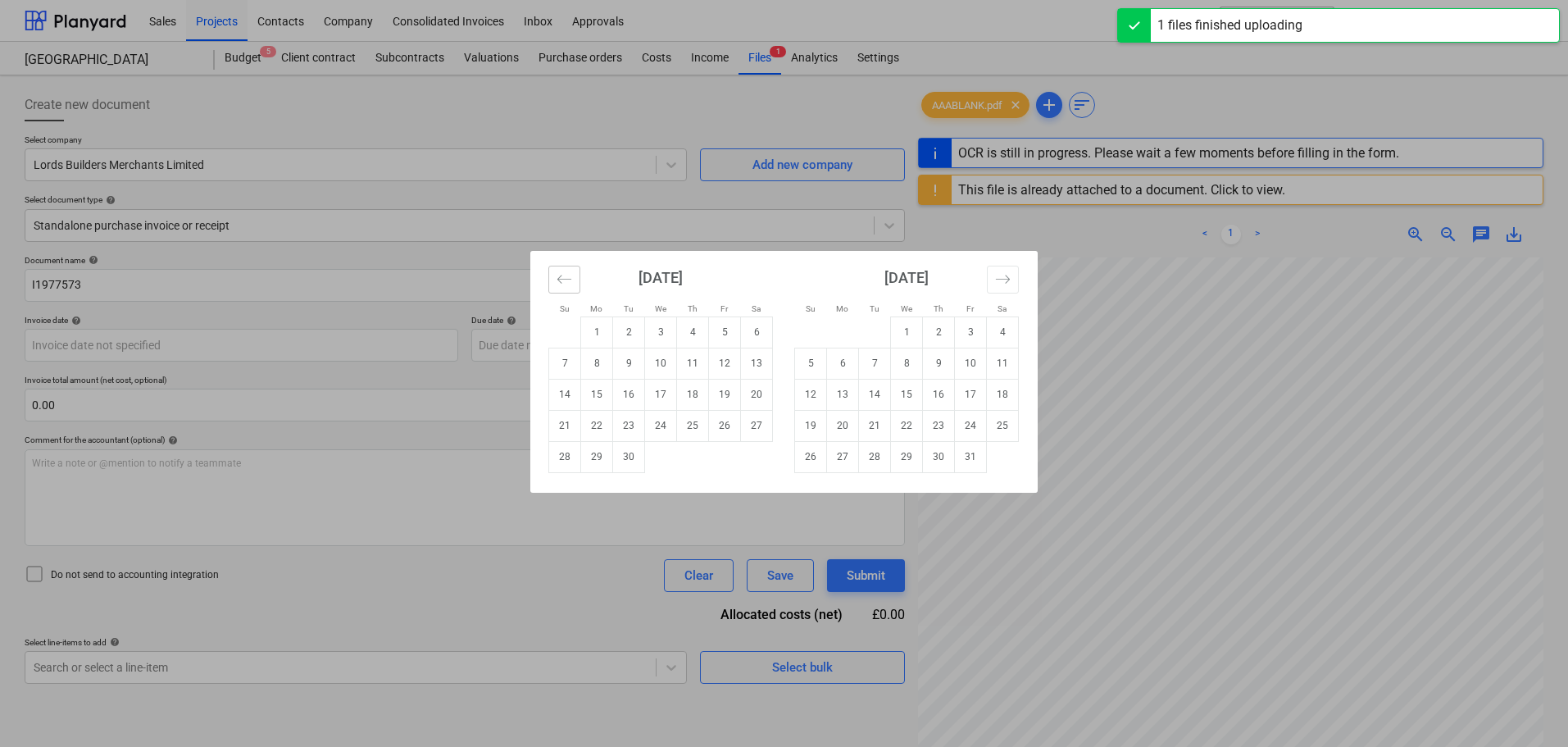
click at [574, 288] on button "Move backward to switch to the previous month." at bounding box center [565, 279] width 32 height 28
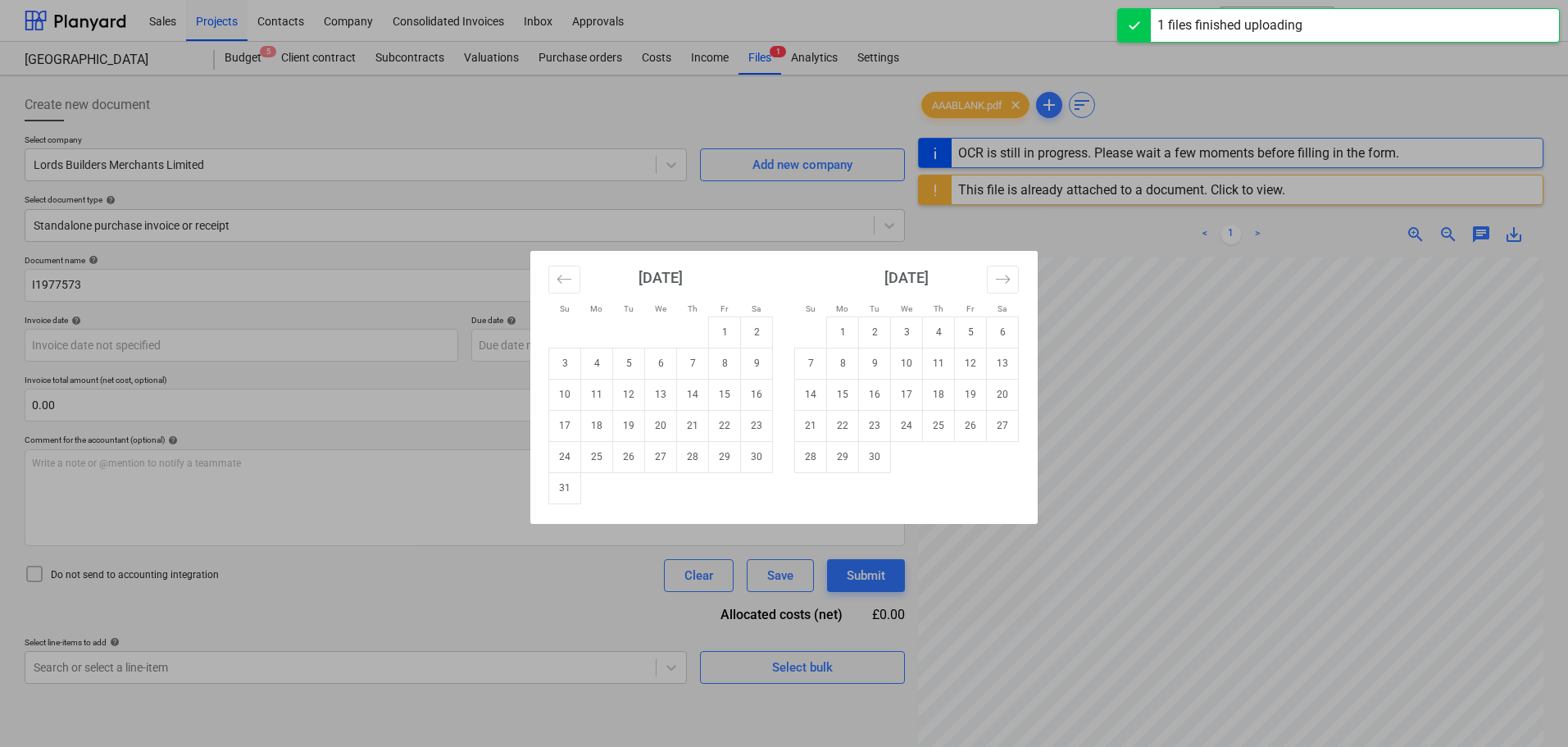
drag, startPoint x: 690, startPoint y: 461, endPoint x: 276, endPoint y: 430, distance: 415.2
click at [689, 461] on td "28" at bounding box center [693, 457] width 32 height 31
type input "[DATE]"
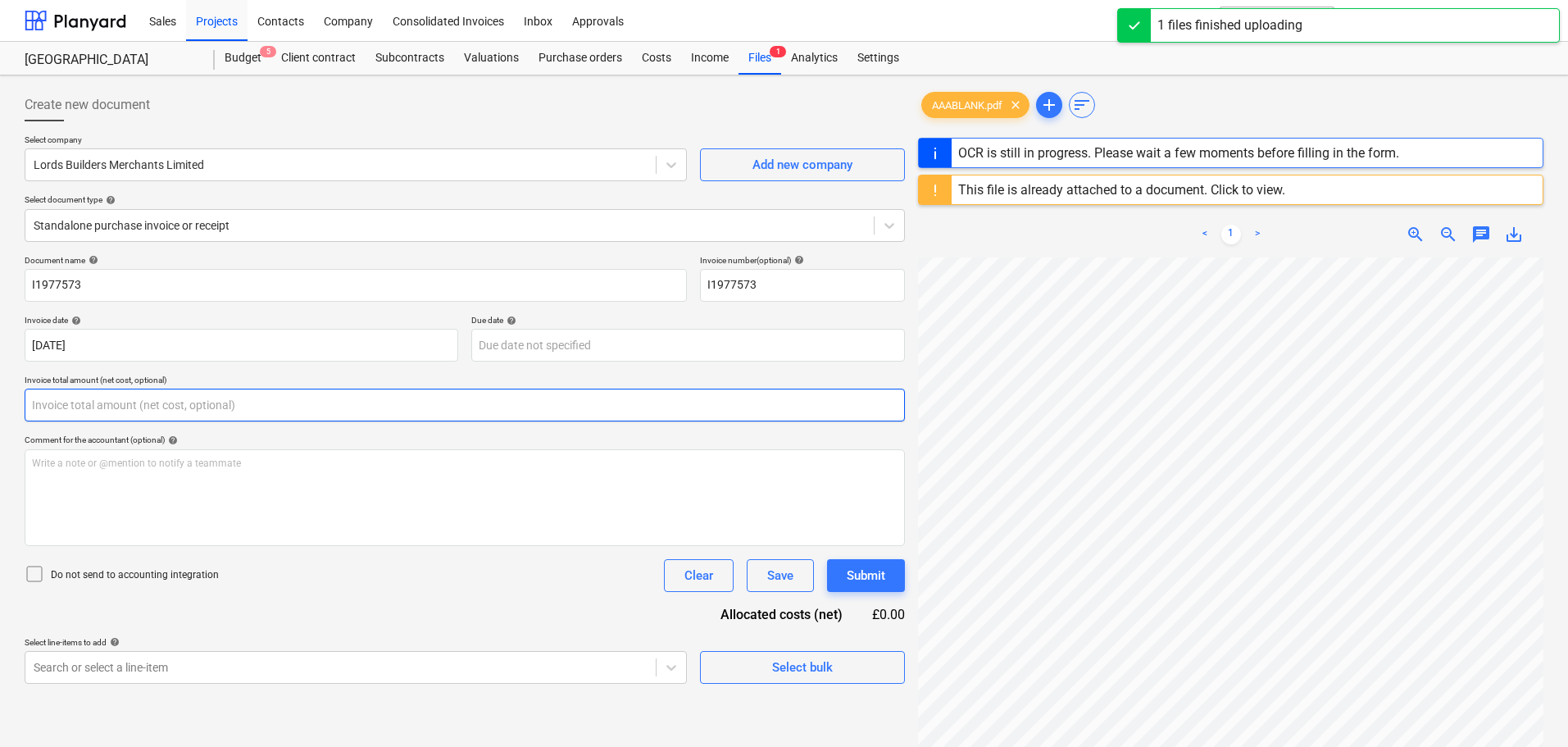
click at [114, 406] on input "text" at bounding box center [465, 405] width 880 height 33
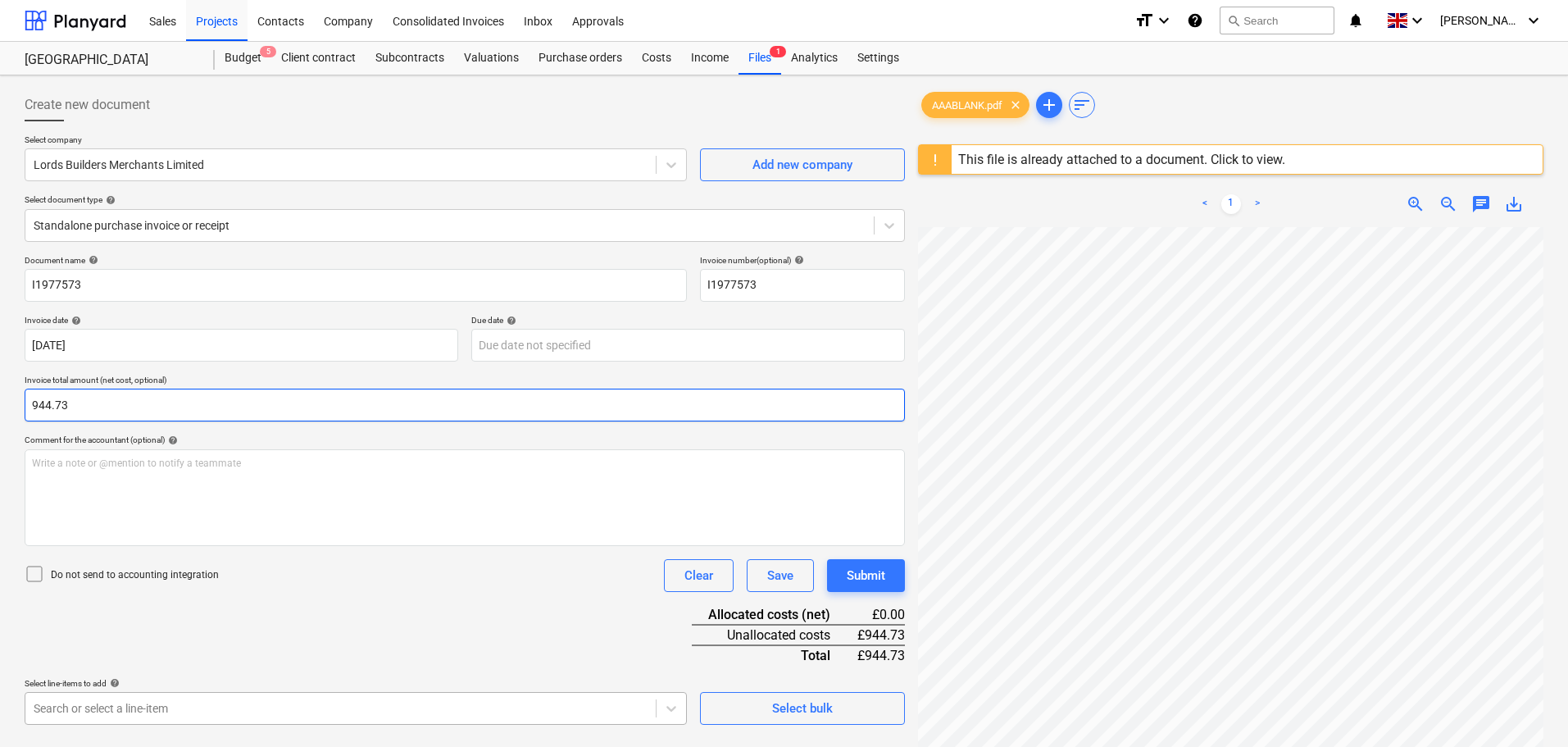
type input "944.73"
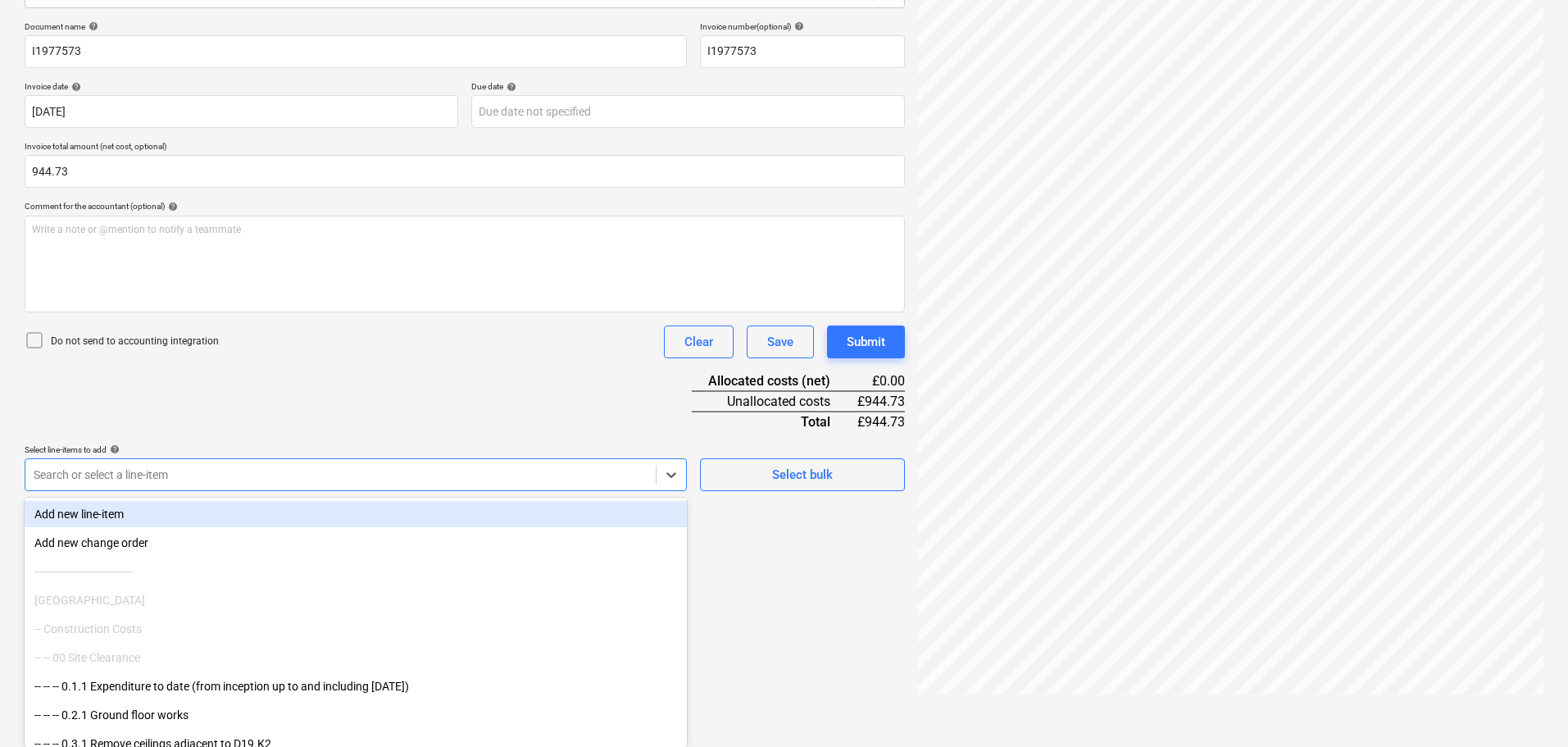
click at [81, 513] on body "Sales Projects Contacts Company Consolidated Invoices Inbox Approvals format_si…" at bounding box center [784, 140] width 1568 height 747
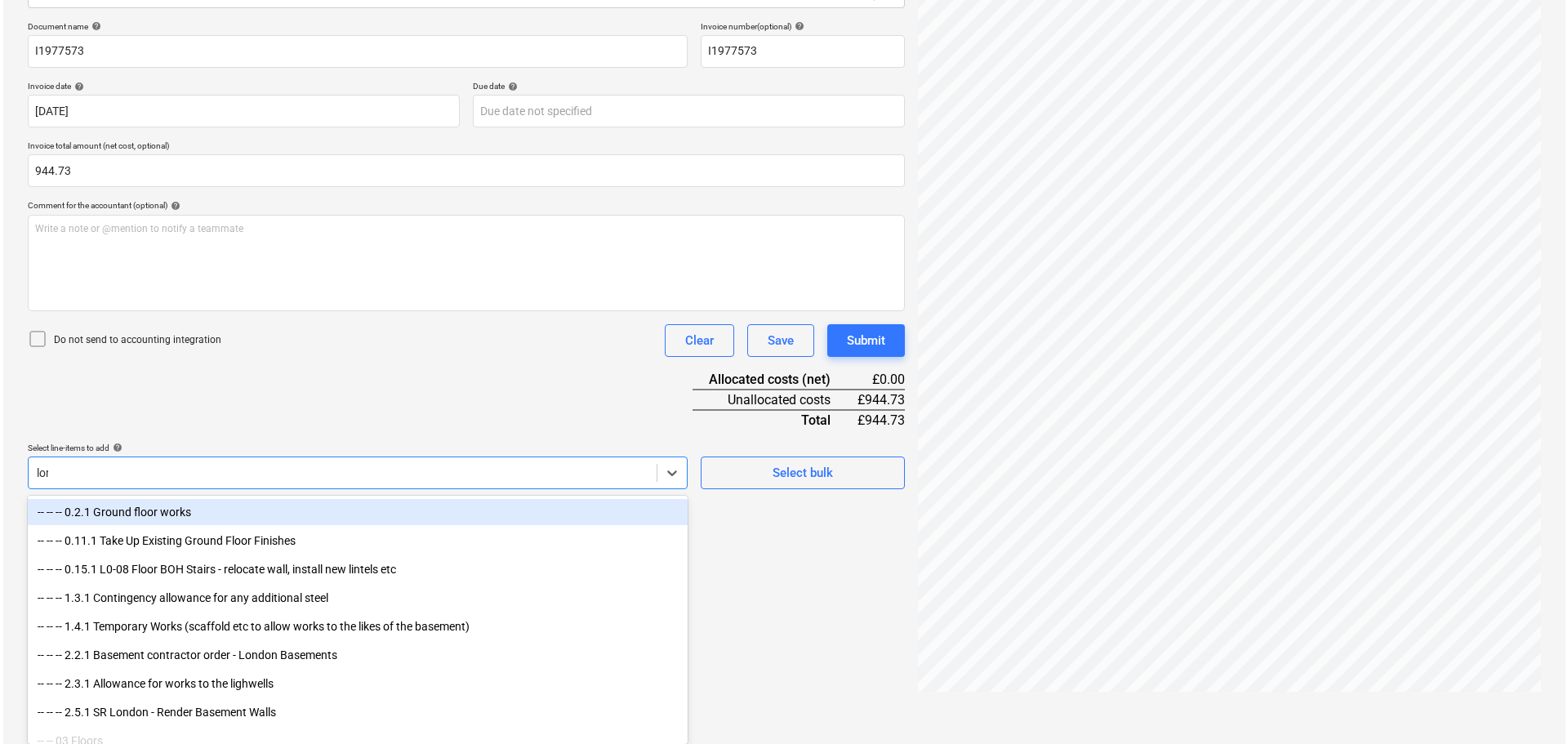
scroll to position [193, 0]
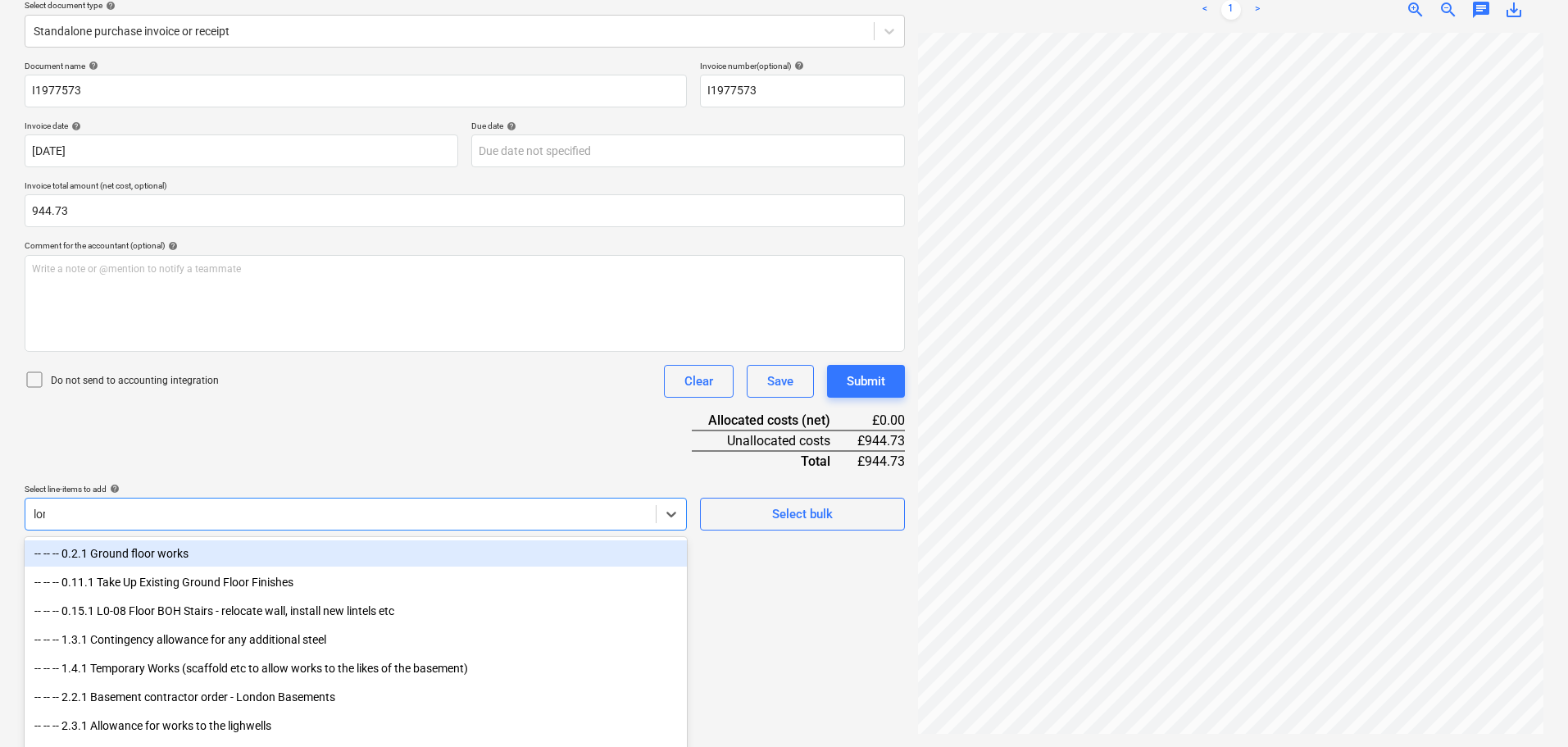
type input "lord"
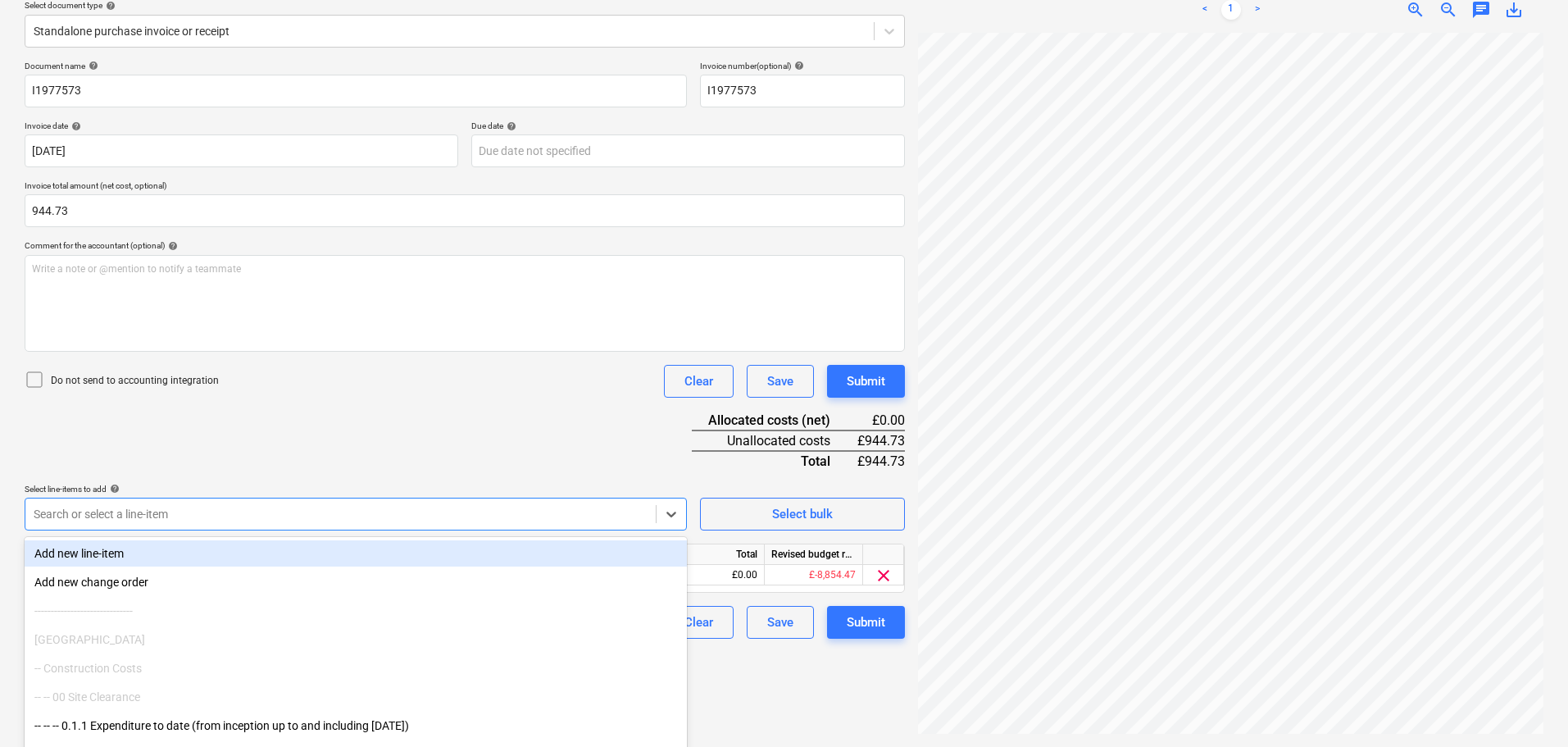
click at [559, 441] on div "Document name help I1977573 Invoice number (optional) help I1977573 Invoice dat…" at bounding box center [465, 349] width 880 height 578
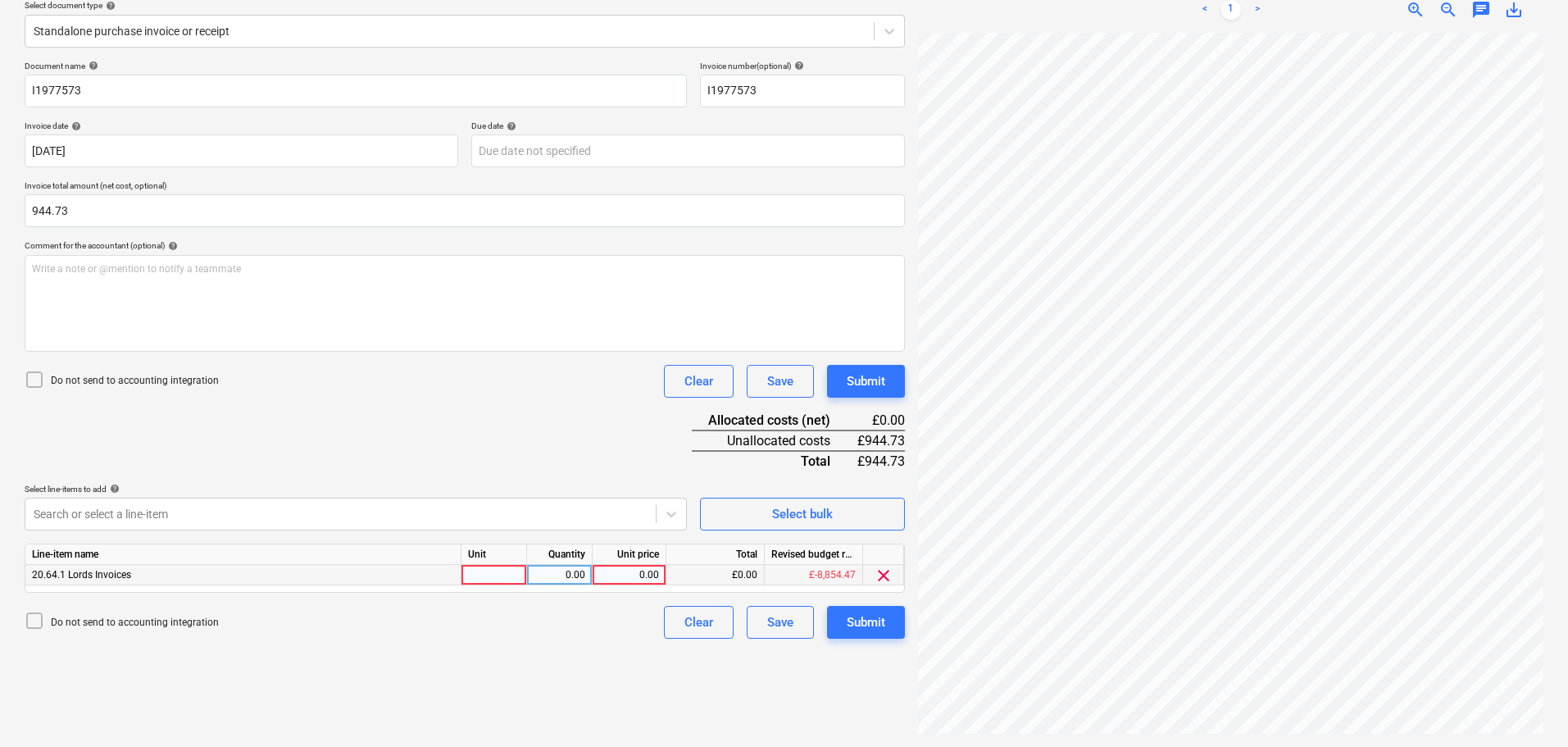
click at [631, 571] on div "0.00" at bounding box center [629, 575] width 60 height 21
type input "944.73"
click at [859, 659] on div "Create new document Select company Lords Builders Merchants Limited Add new com…" at bounding box center [465, 314] width 893 height 852
click at [873, 617] on div "Submit" at bounding box center [866, 622] width 38 height 21
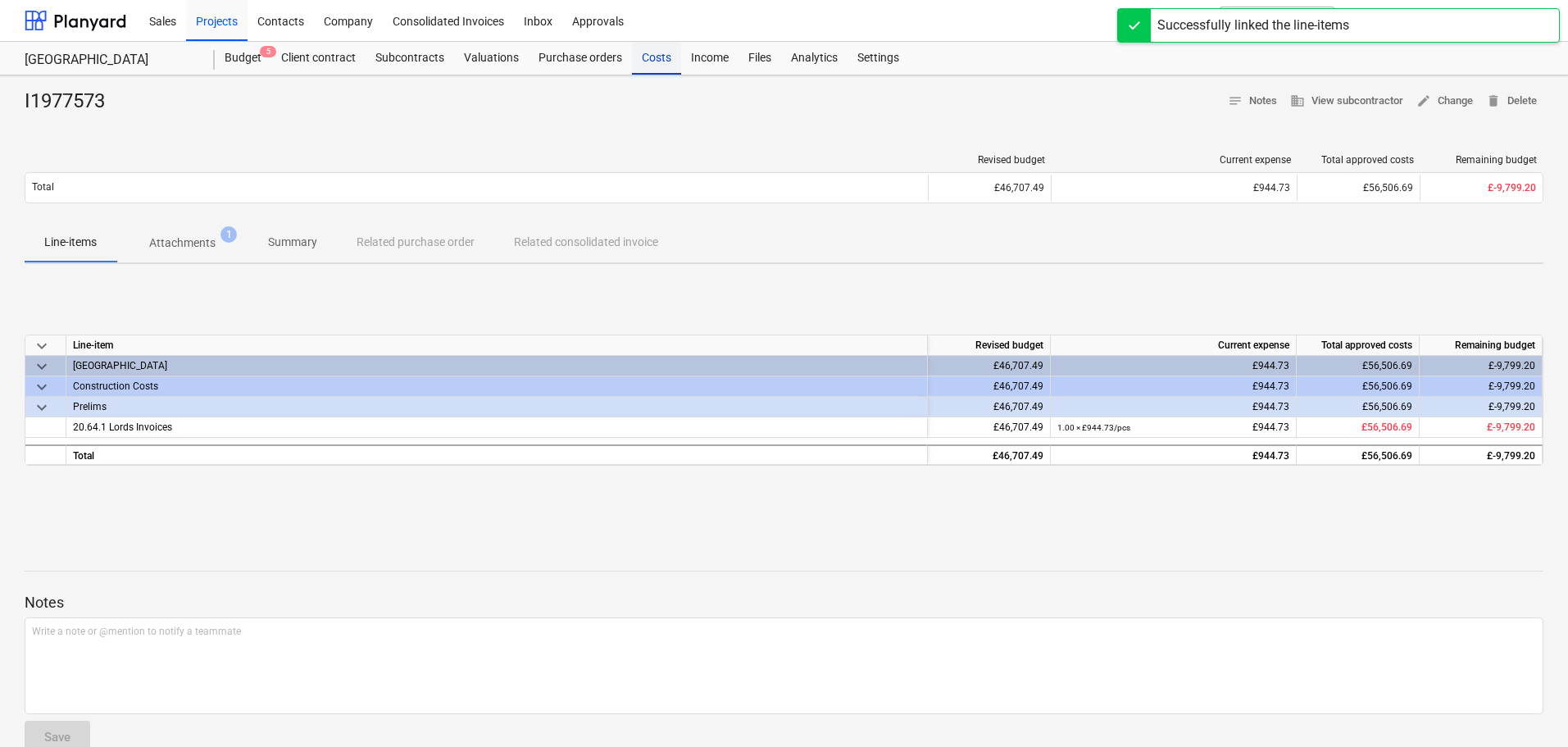
click at [659, 56] on div "Costs" at bounding box center [656, 58] width 49 height 33
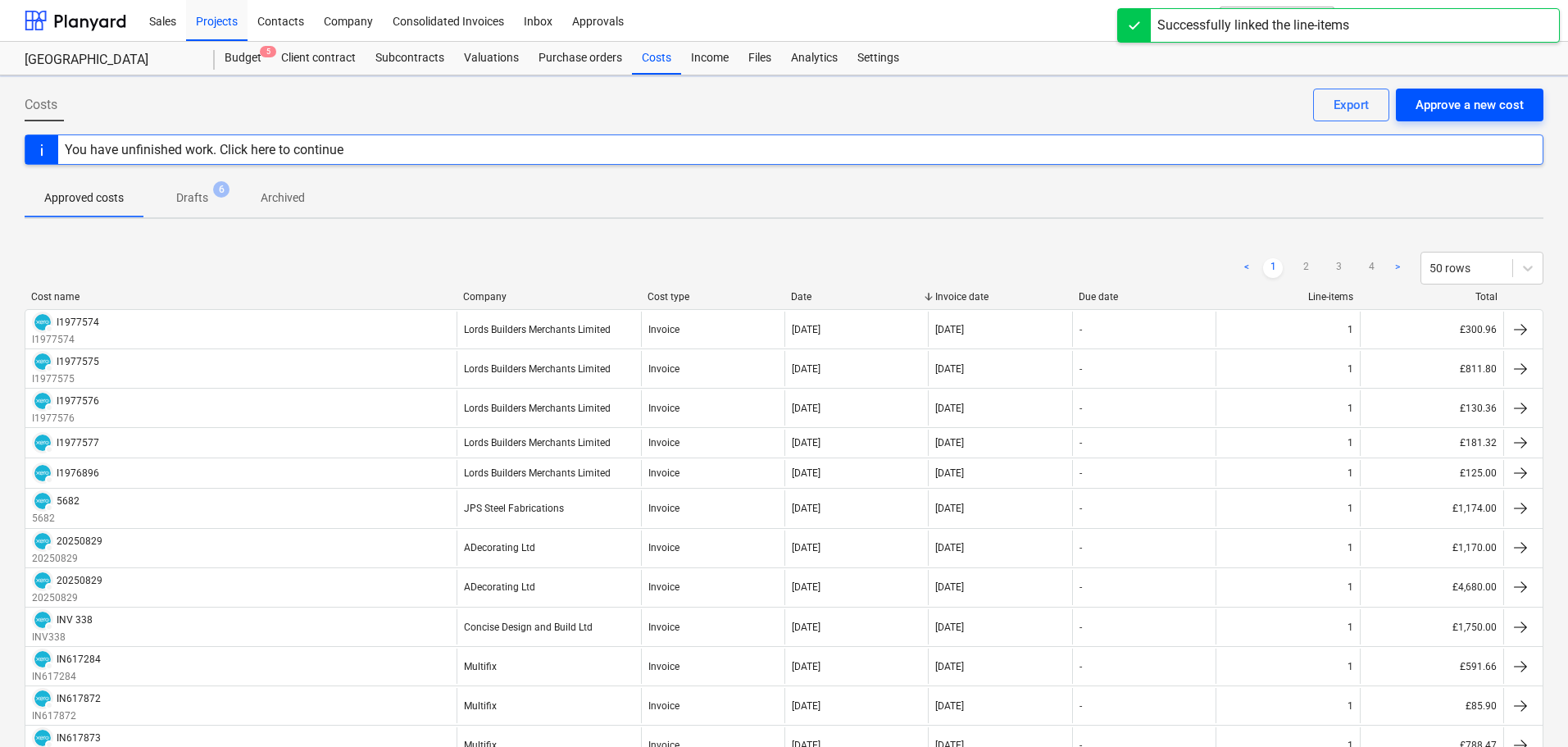
click at [1464, 112] on div "Approve a new cost" at bounding box center [1469, 105] width 108 height 21
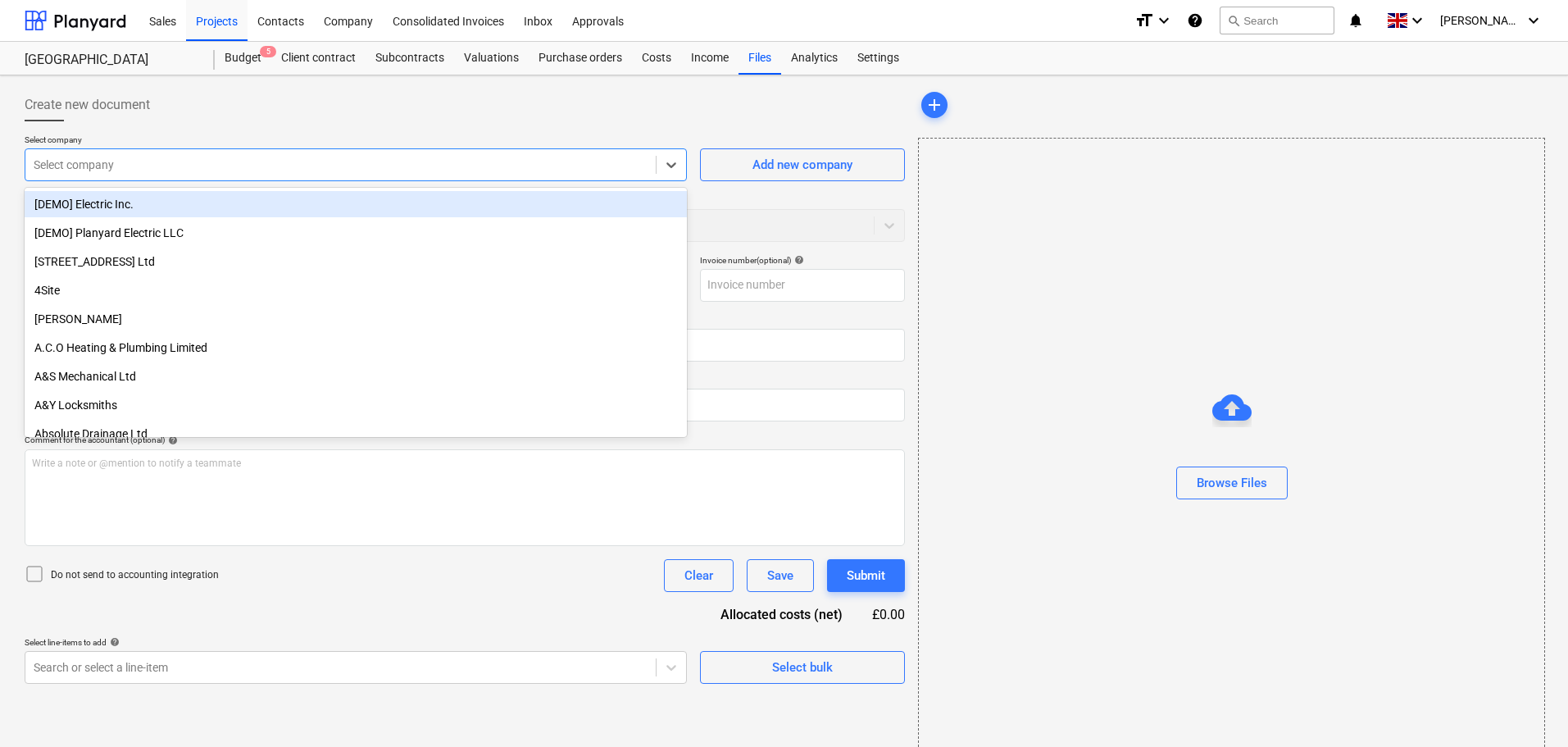
click at [263, 158] on div at bounding box center [340, 164] width 614 height 16
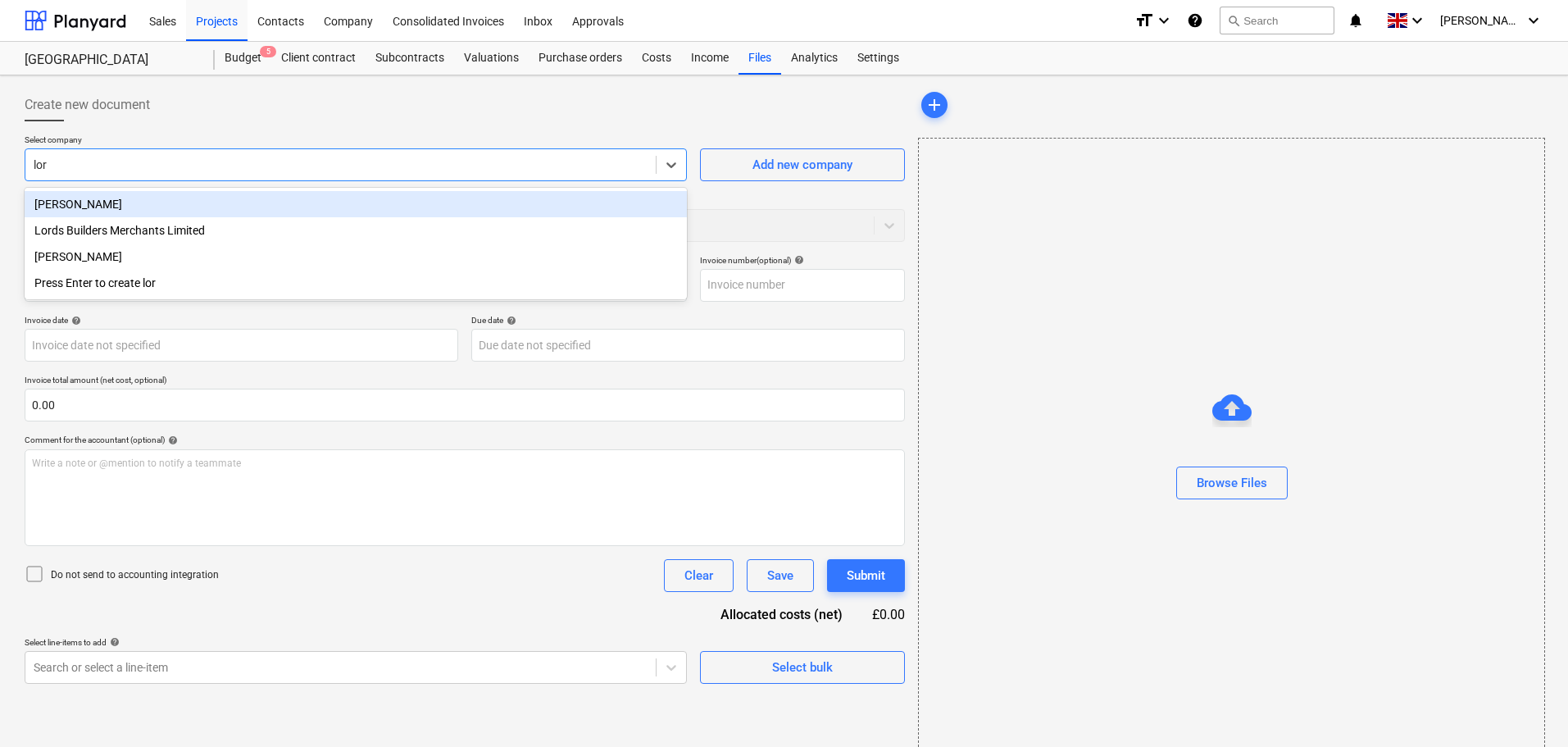
type input "lord"
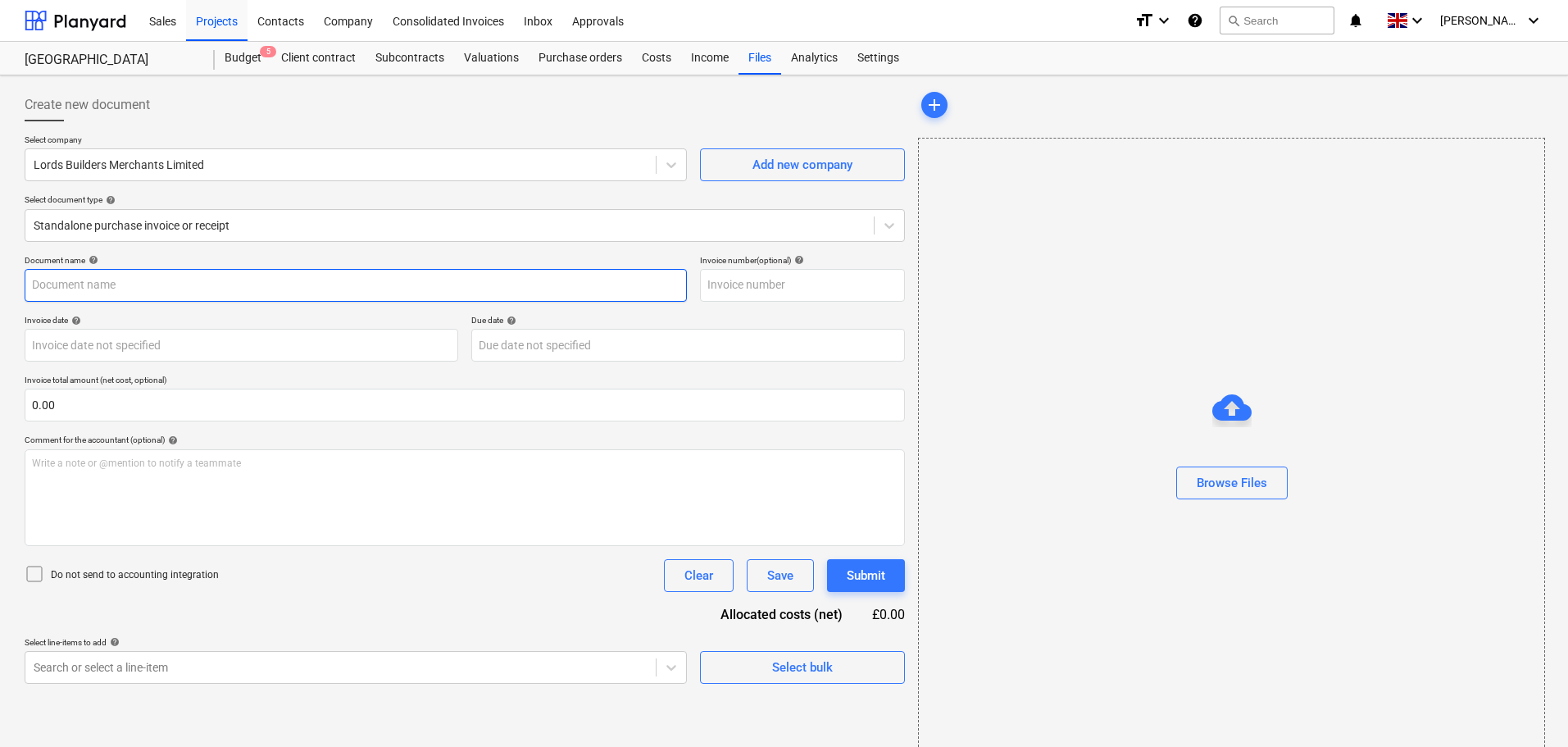
click at [109, 280] on input "text" at bounding box center [356, 285] width 662 height 33
paste input "I1977572"
type input "I1977572"
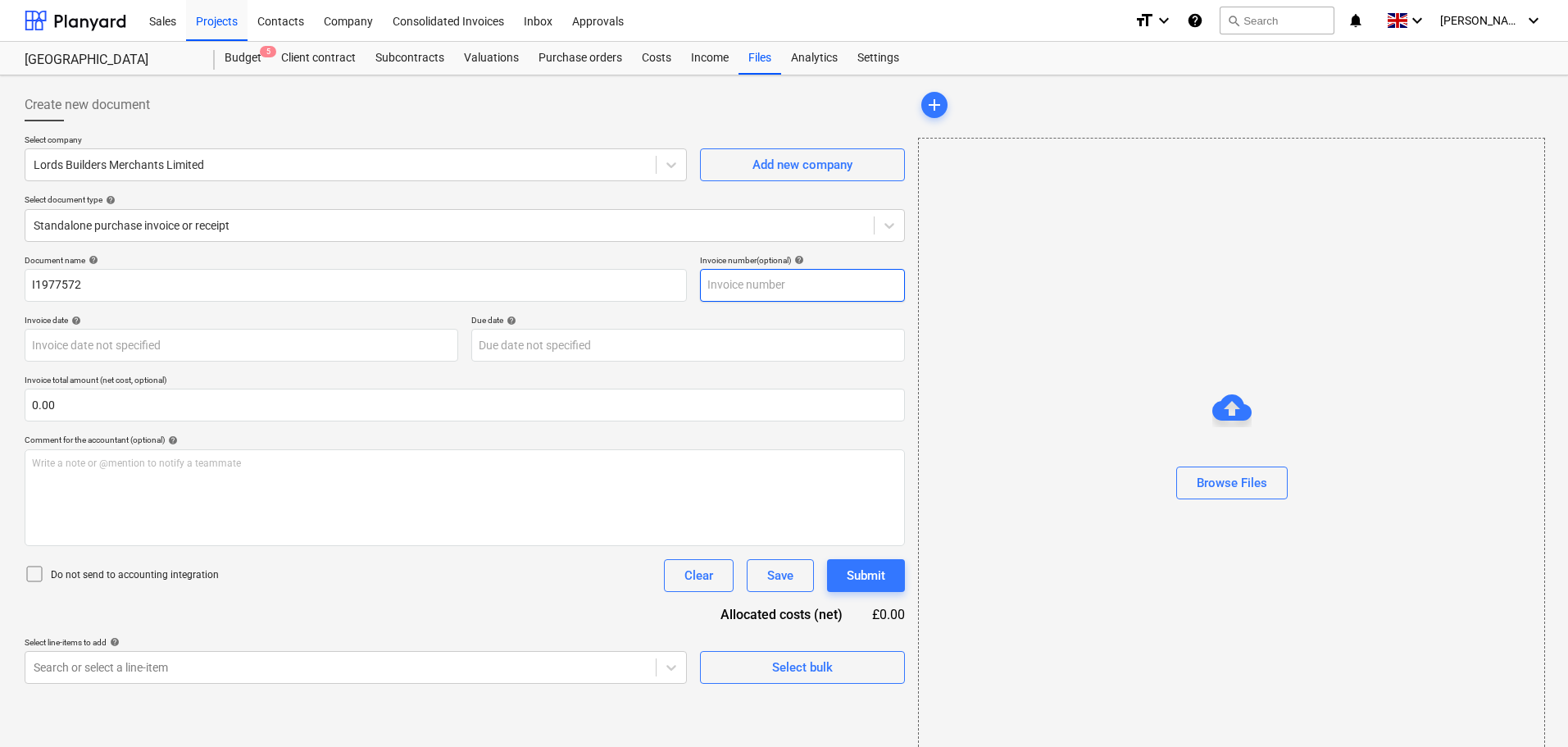
click at [760, 290] on input "text" at bounding box center [801, 285] width 205 height 33
paste input "I1977572"
type input "I1977572"
click at [1228, 488] on div "Browse Files" at bounding box center [1231, 483] width 71 height 21
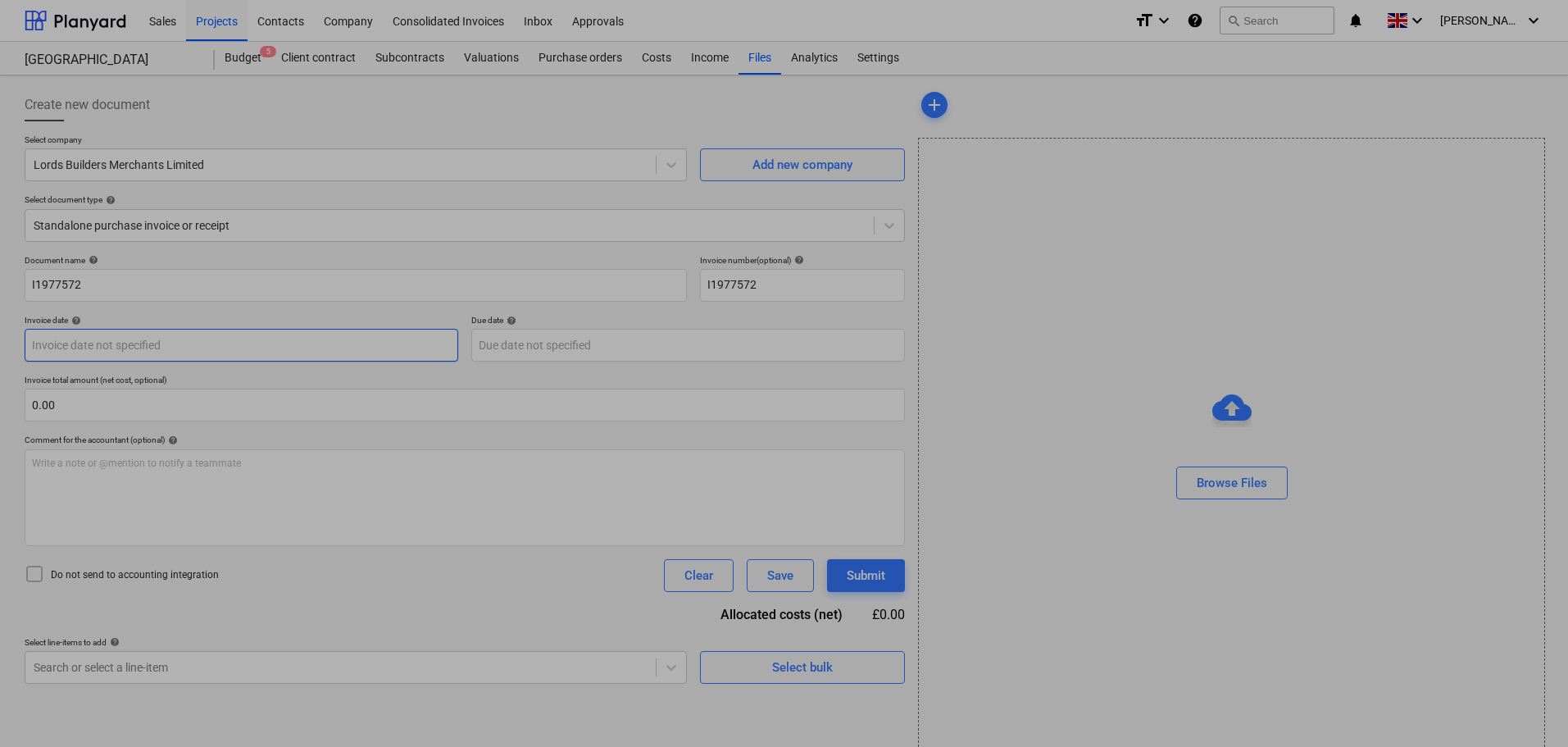
drag, startPoint x: 111, startPoint y: 355, endPoint x: 330, endPoint y: 328, distance: 220.7
click at [114, 355] on body "Sales Projects Contacts Company Consolidated Invoices Inbox Approvals format_si…" at bounding box center [784, 374] width 1568 height 747
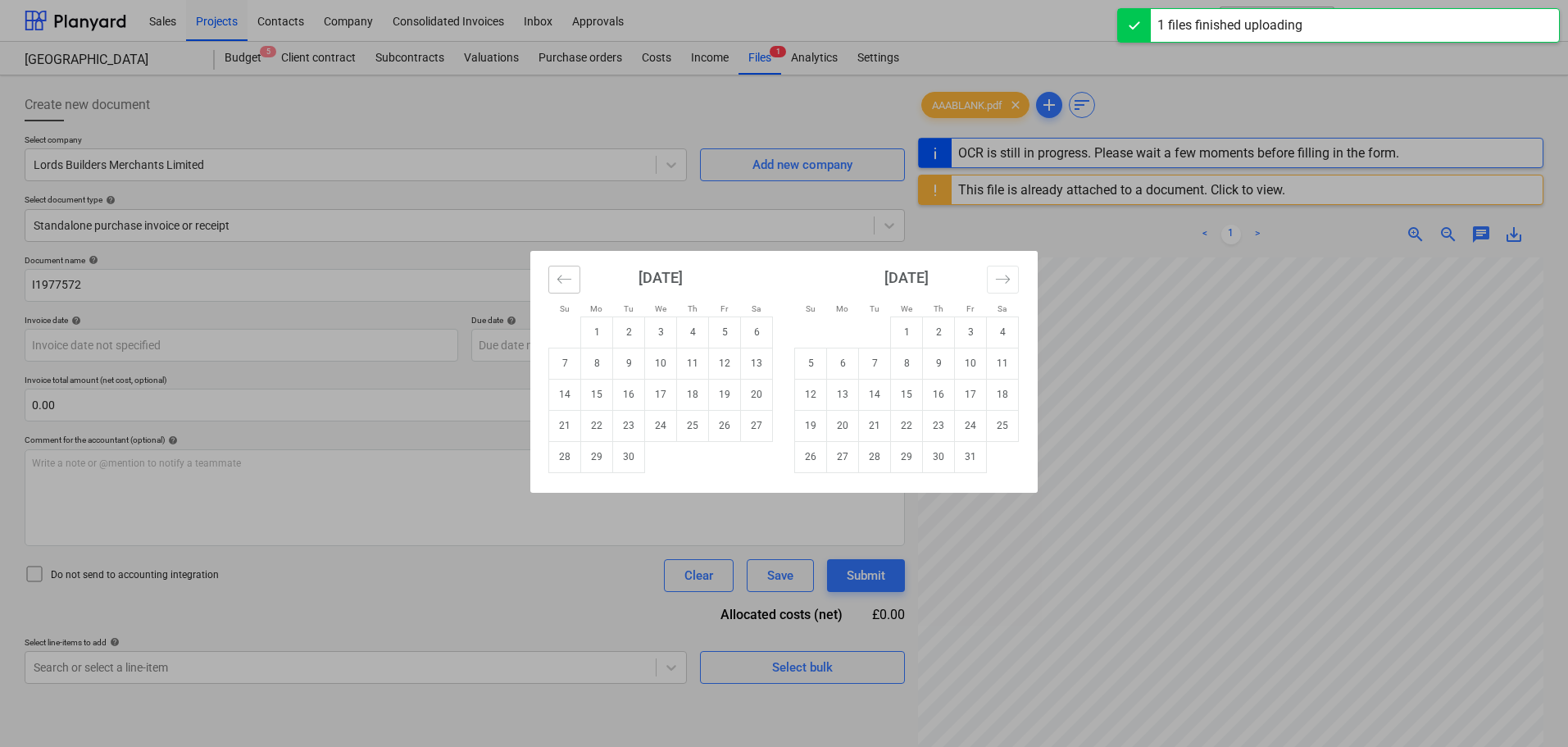
click at [558, 284] on icon "Move backward to switch to the previous month." at bounding box center [564, 279] width 15 height 15
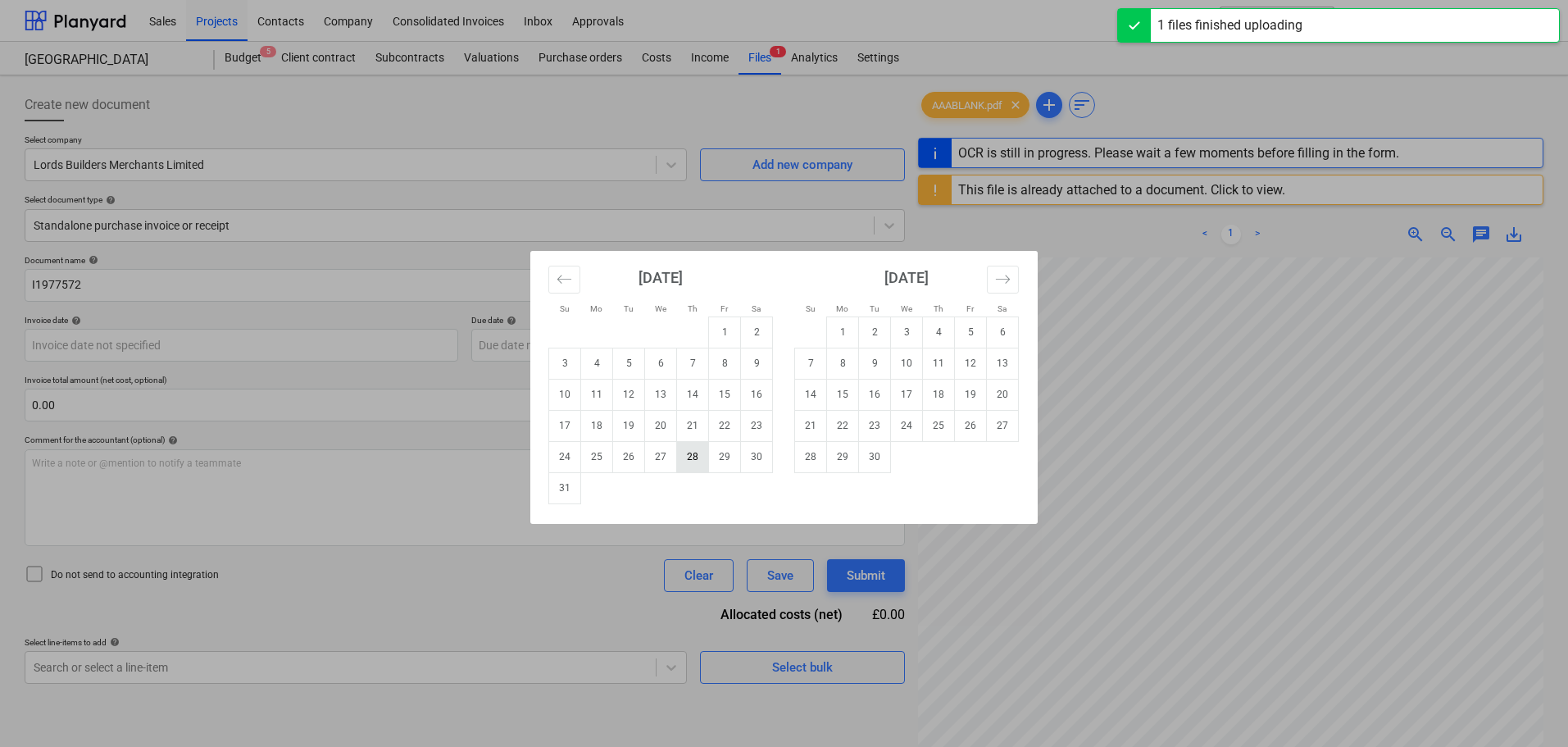
click at [697, 461] on td "28" at bounding box center [693, 457] width 32 height 31
type input "[DATE]"
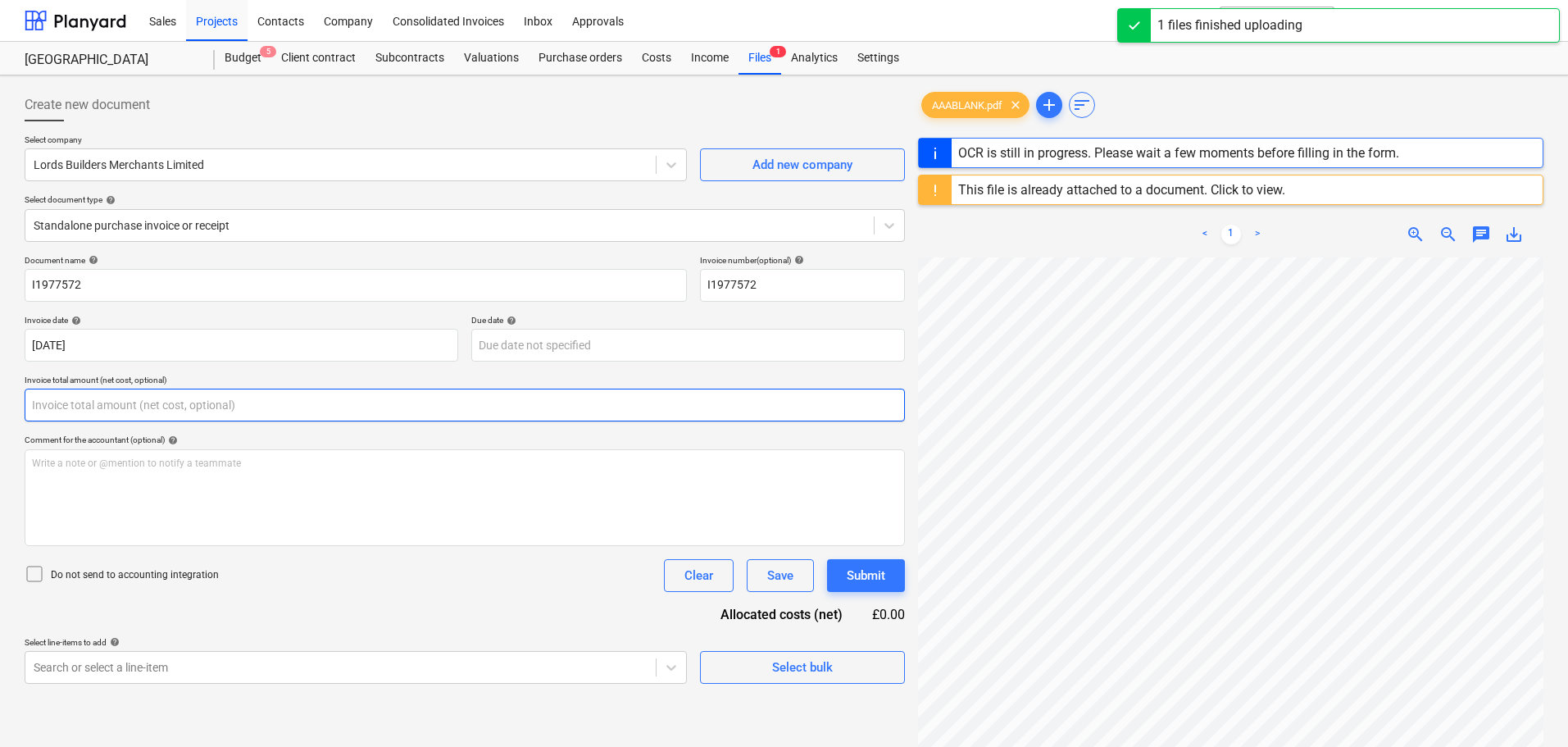
click at [149, 399] on input "text" at bounding box center [465, 405] width 880 height 33
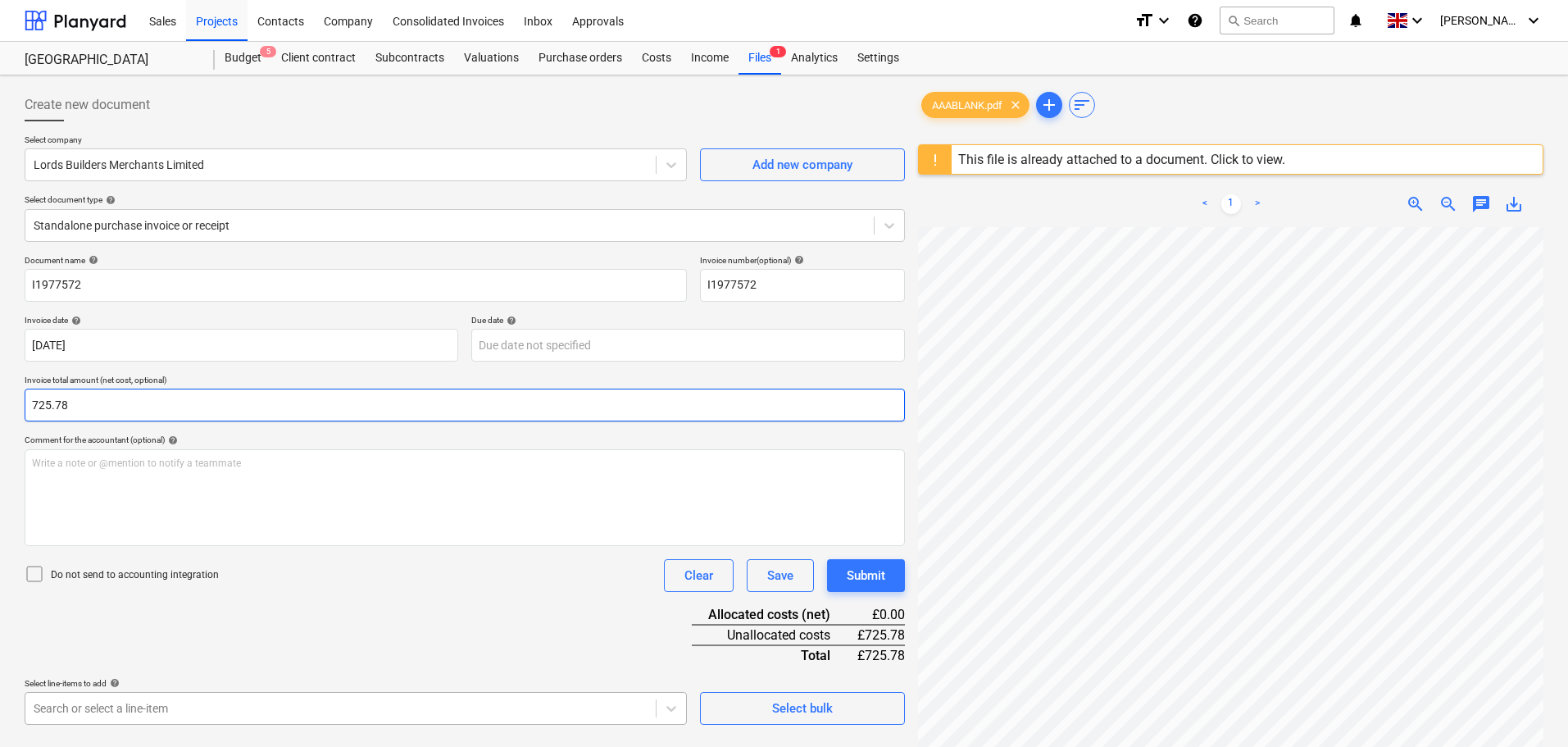
type input "725.78"
click at [302, 709] on body "Sales Projects Contacts Company Consolidated Invoices Inbox Approvals format_si…" at bounding box center [784, 374] width 1568 height 747
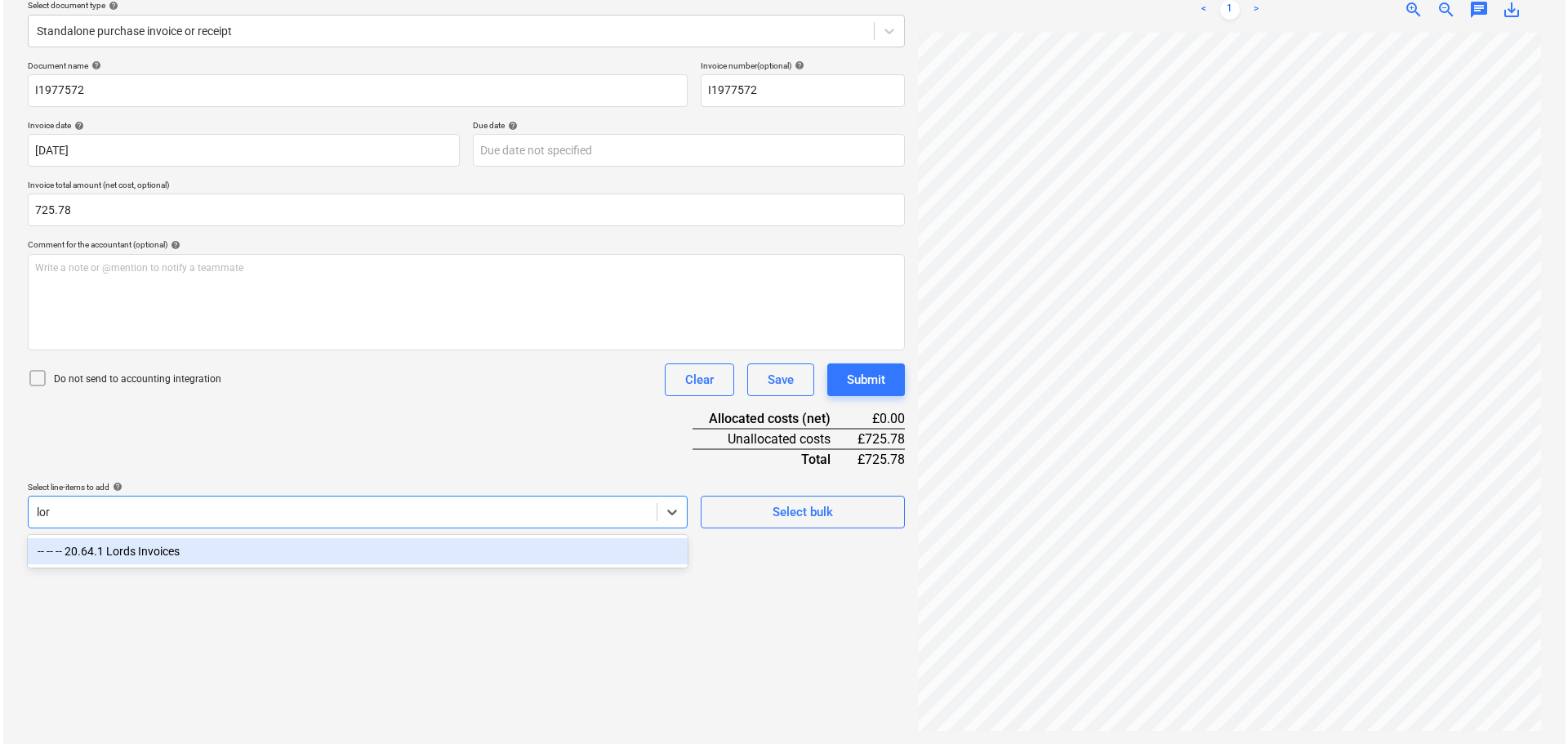
scroll to position [193, 0]
type input "lord"
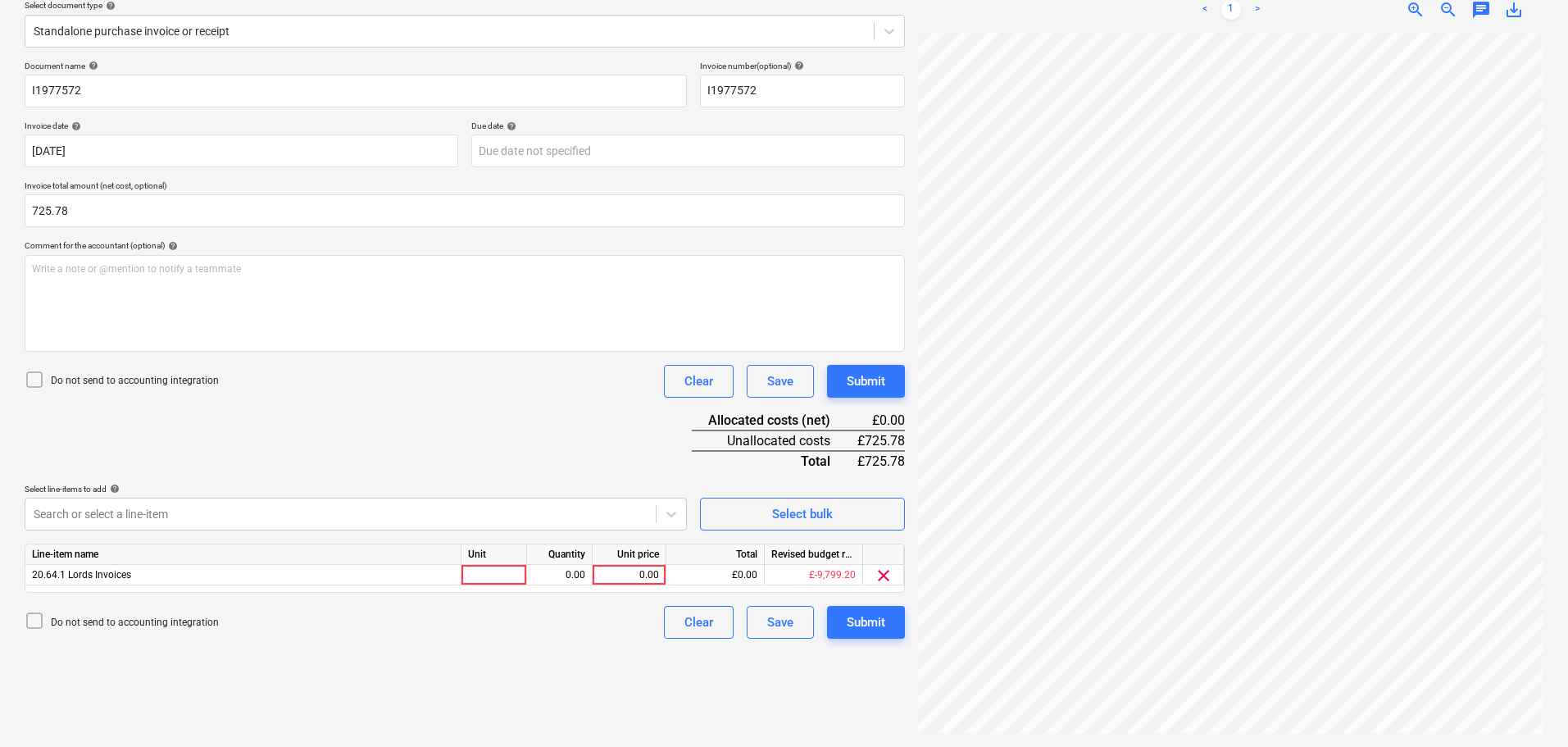
click at [648, 454] on div "Document name help I1977572 Invoice number (optional) help I1977572 Invoice dat…" at bounding box center [465, 349] width 880 height 578
click at [641, 576] on div "0.00" at bounding box center [629, 575] width 60 height 21
type input "725.78"
click at [854, 384] on div "Submit" at bounding box center [866, 382] width 38 height 21
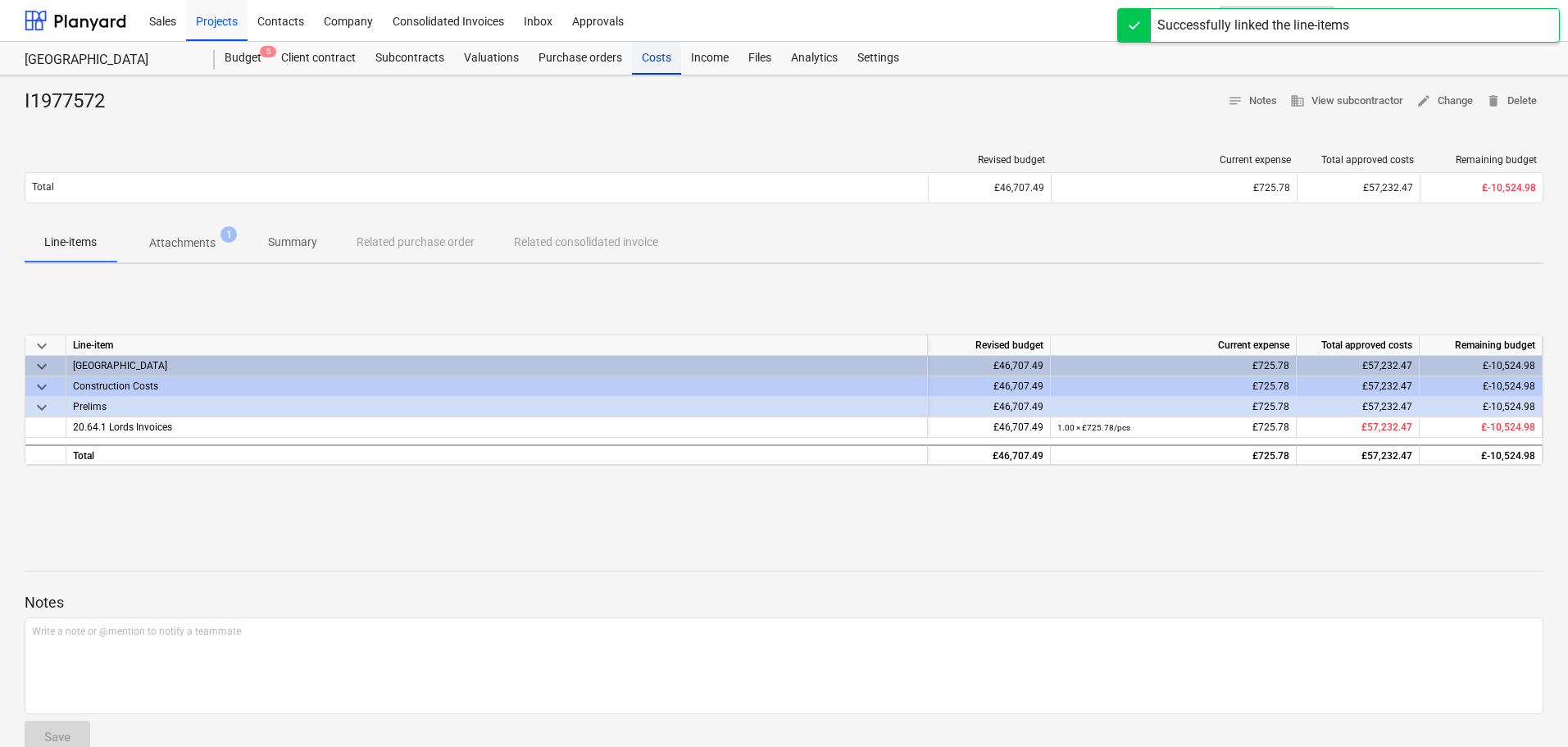
click at [652, 55] on div "Costs" at bounding box center [656, 58] width 49 height 33
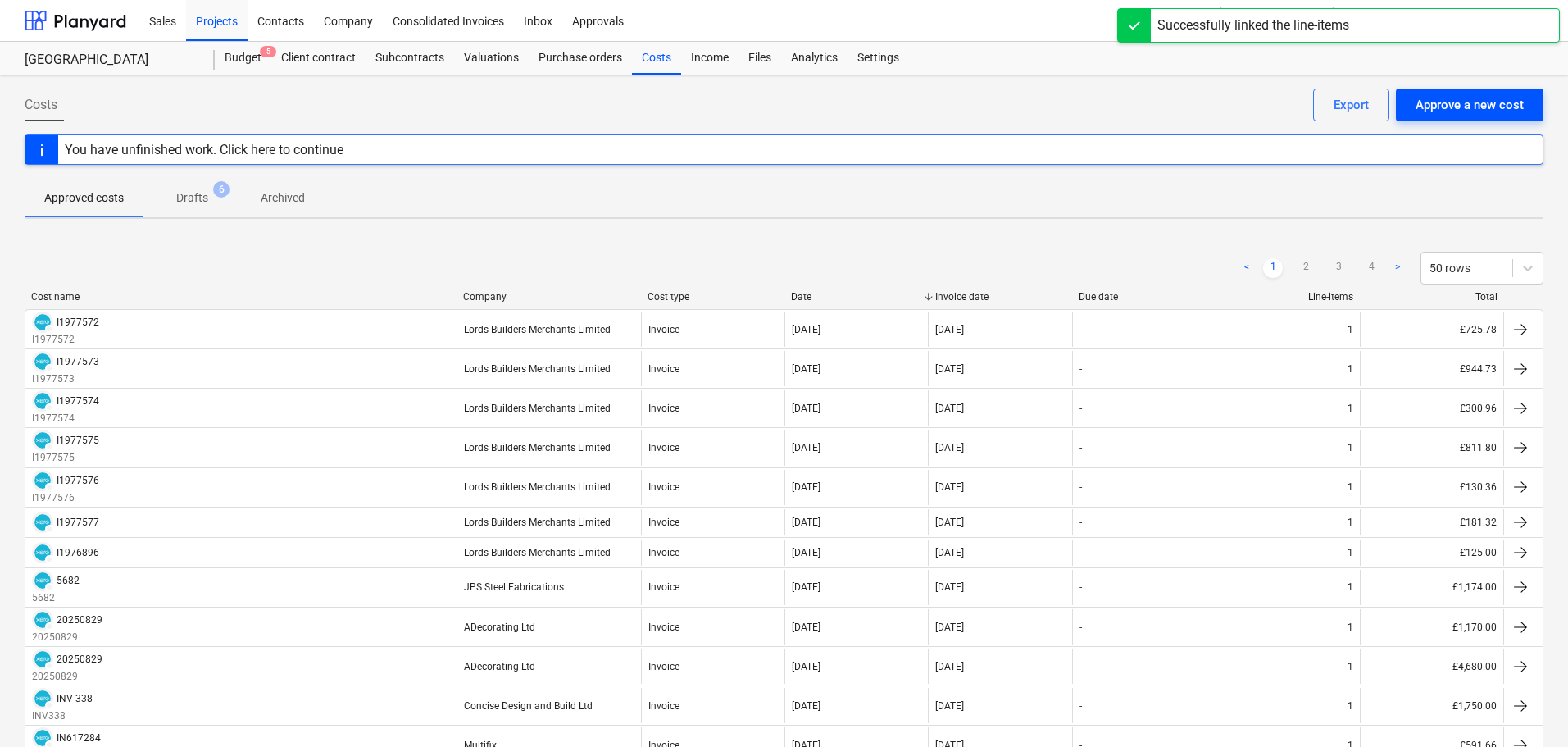
click at [1470, 107] on div "Approve a new cost" at bounding box center [1469, 105] width 108 height 21
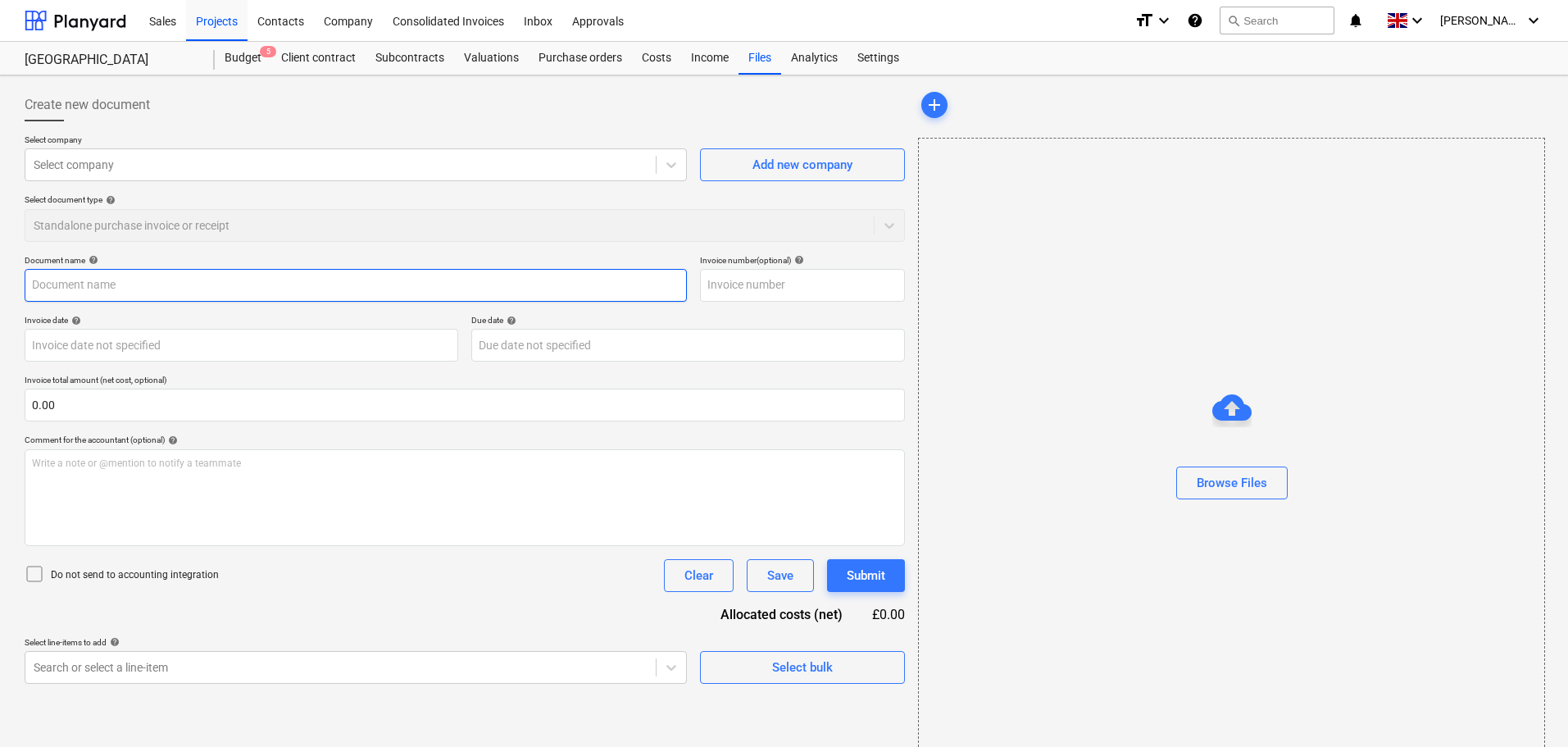
click at [80, 281] on input "text" at bounding box center [356, 285] width 662 height 33
paste input "I1977571"
type input "I1977571"
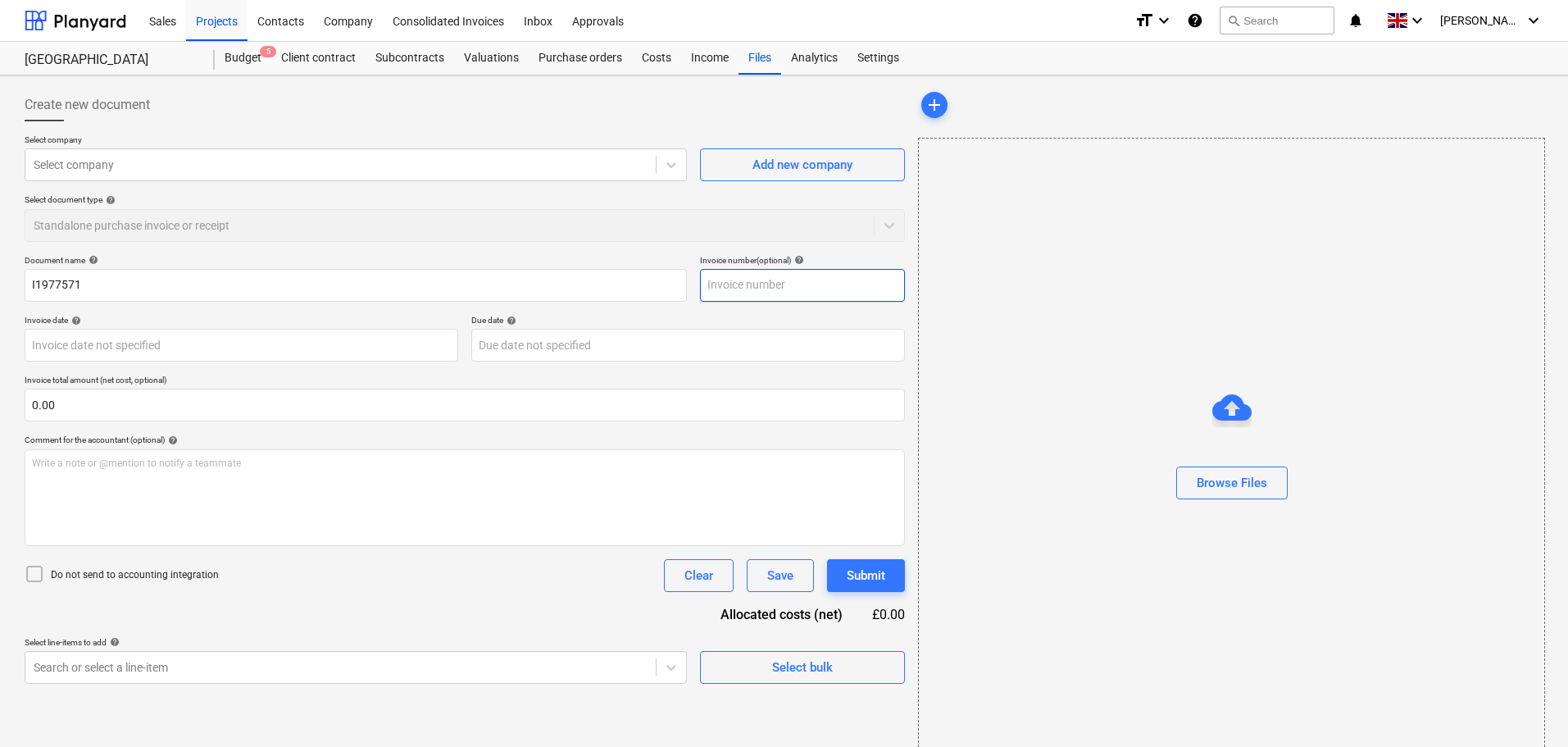
drag, startPoint x: 781, startPoint y: 298, endPoint x: 774, endPoint y: 282, distance: 17.5
click at [780, 295] on input "text" at bounding box center [801, 285] width 205 height 33
paste input "I1977571"
type input "I1977571"
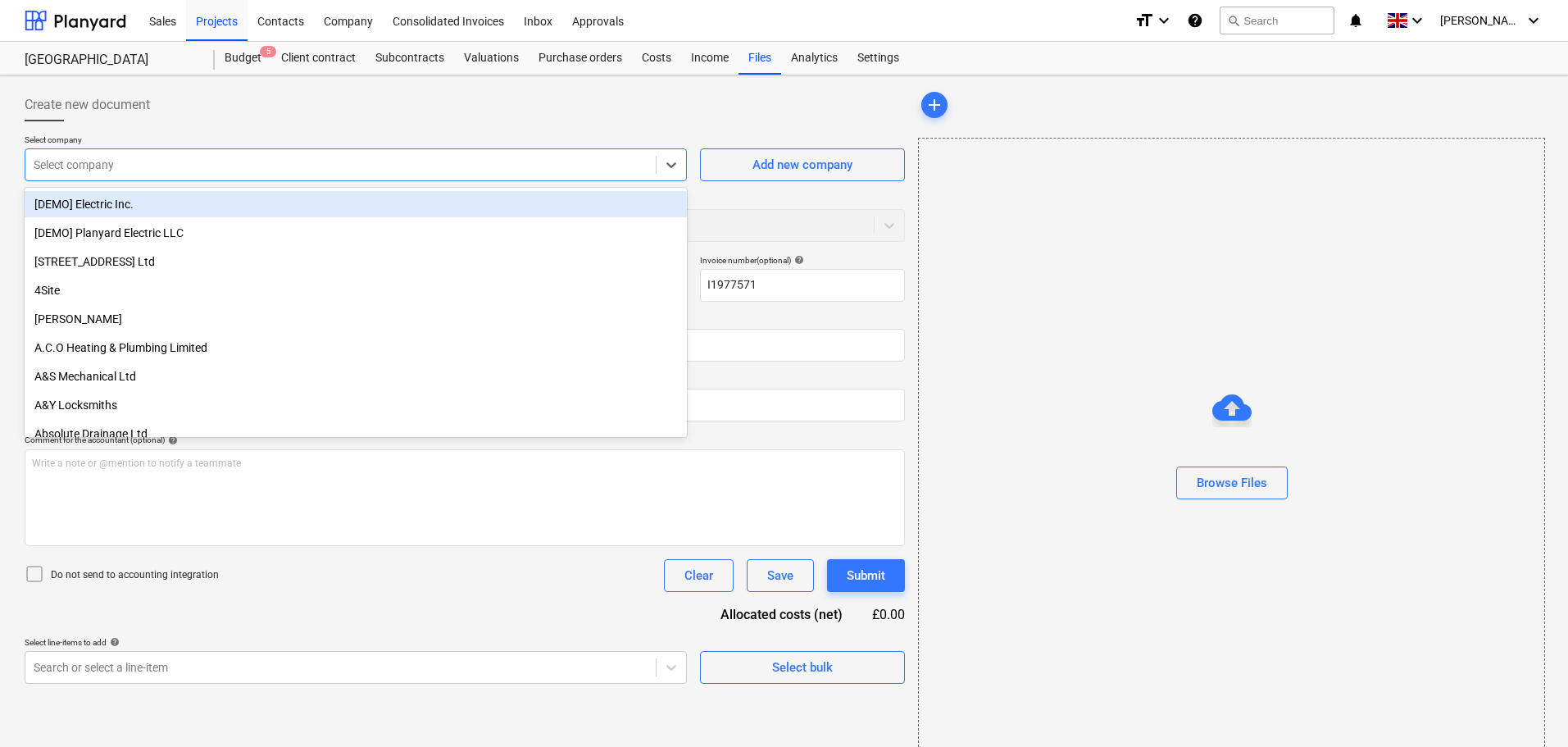
click at [320, 166] on div at bounding box center [340, 164] width 614 height 16
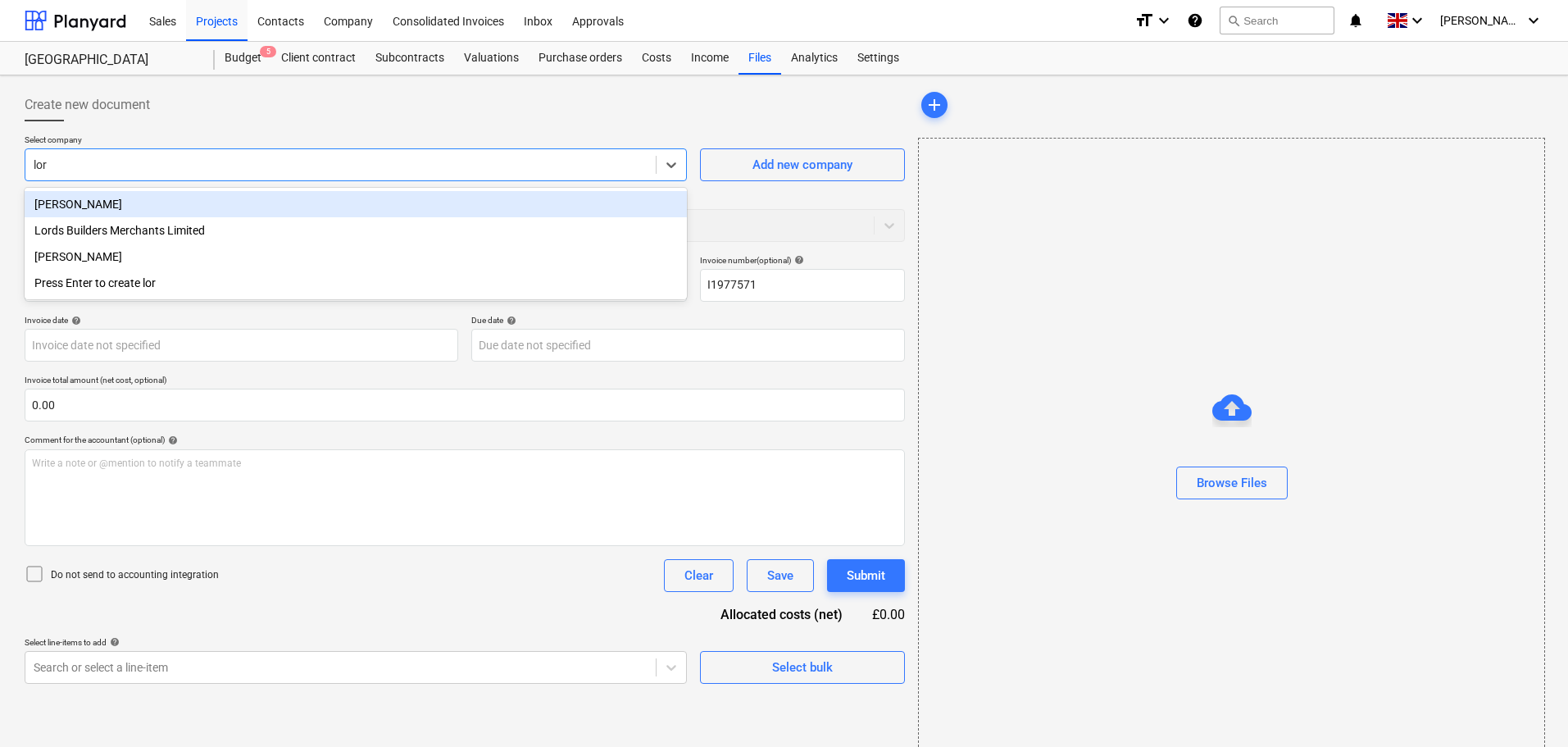
type input "lord"
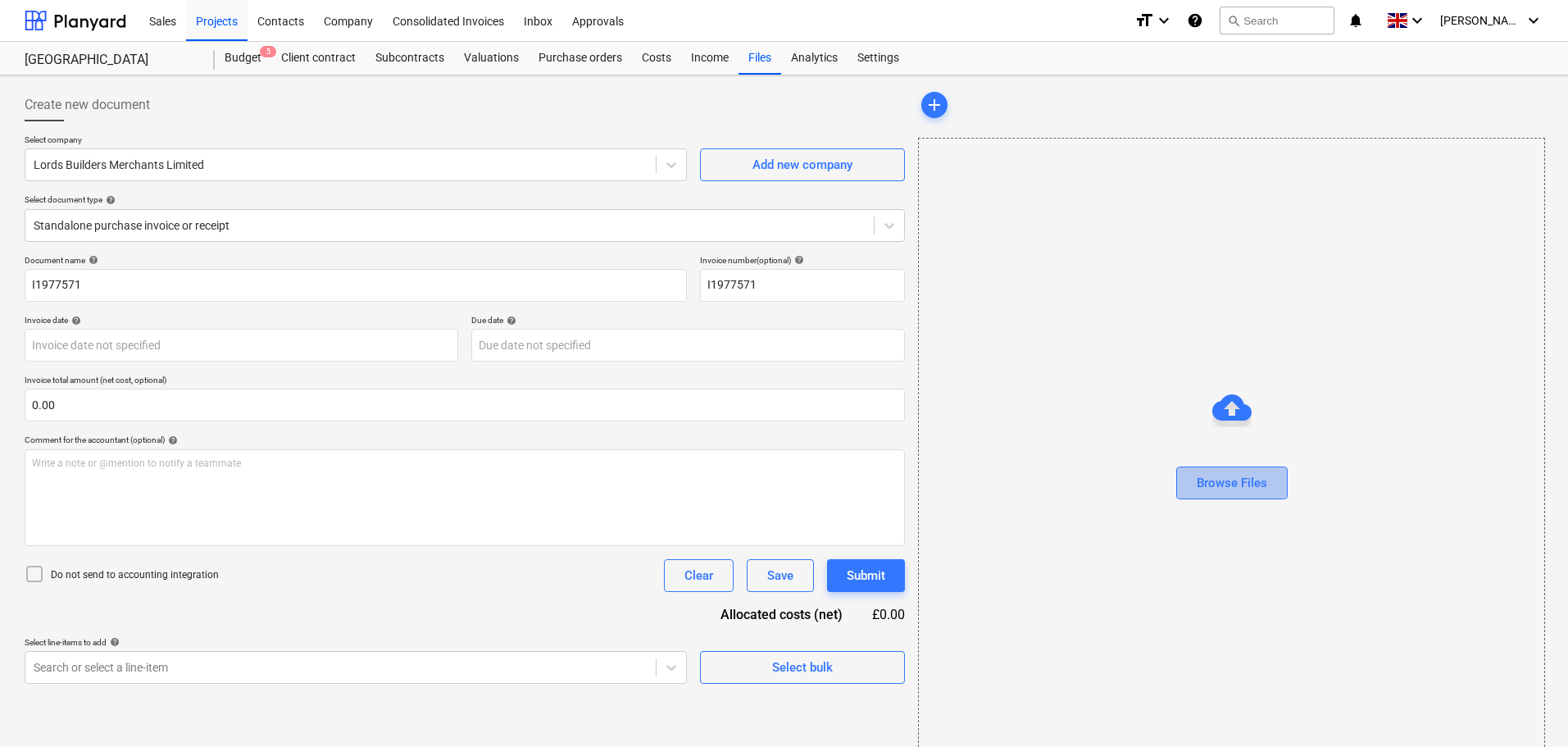
click at [1248, 485] on div "Browse Files" at bounding box center [1231, 483] width 71 height 21
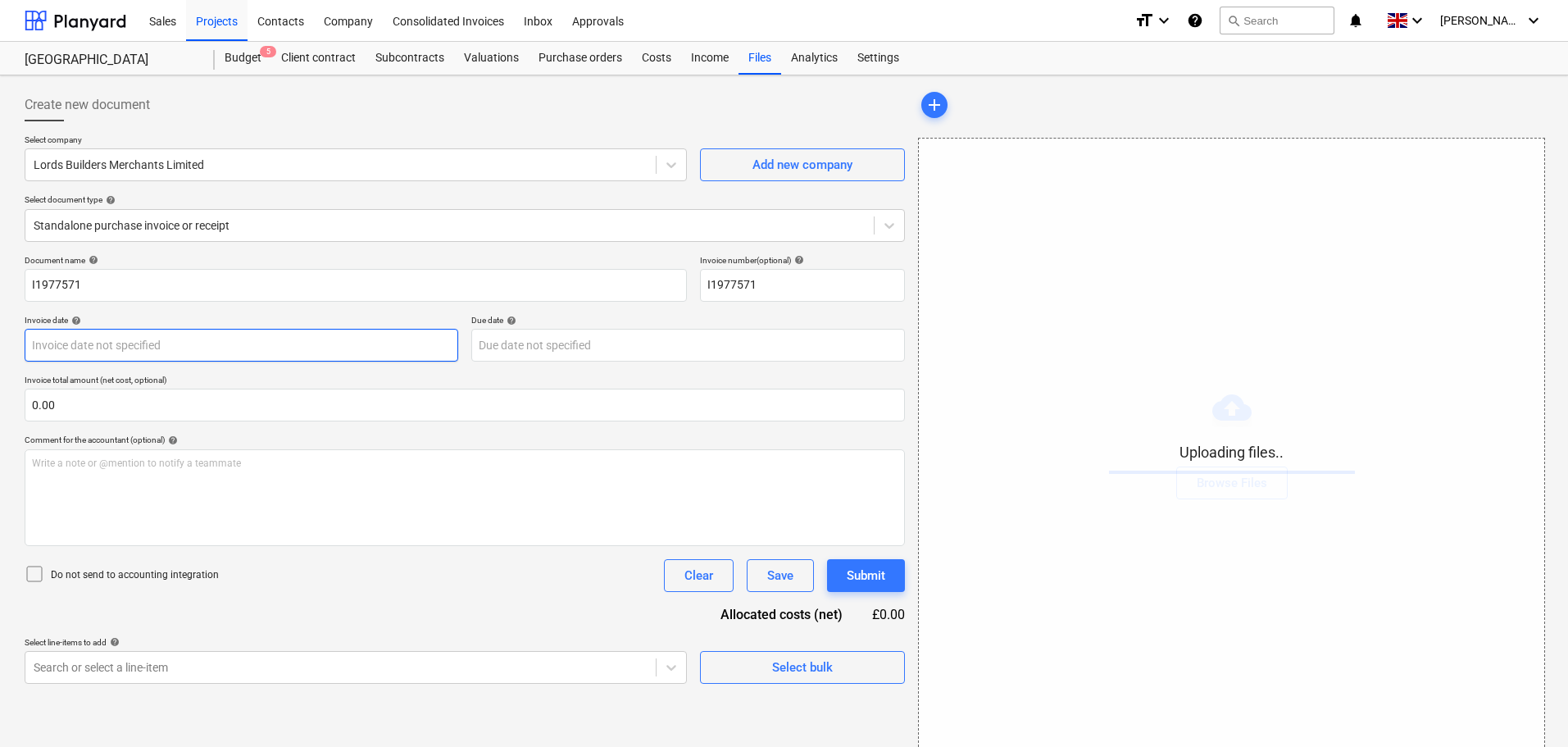
click at [71, 335] on body "Sales Projects Contacts Company Consolidated Invoices Inbox Approvals format_si…" at bounding box center [784, 374] width 1568 height 747
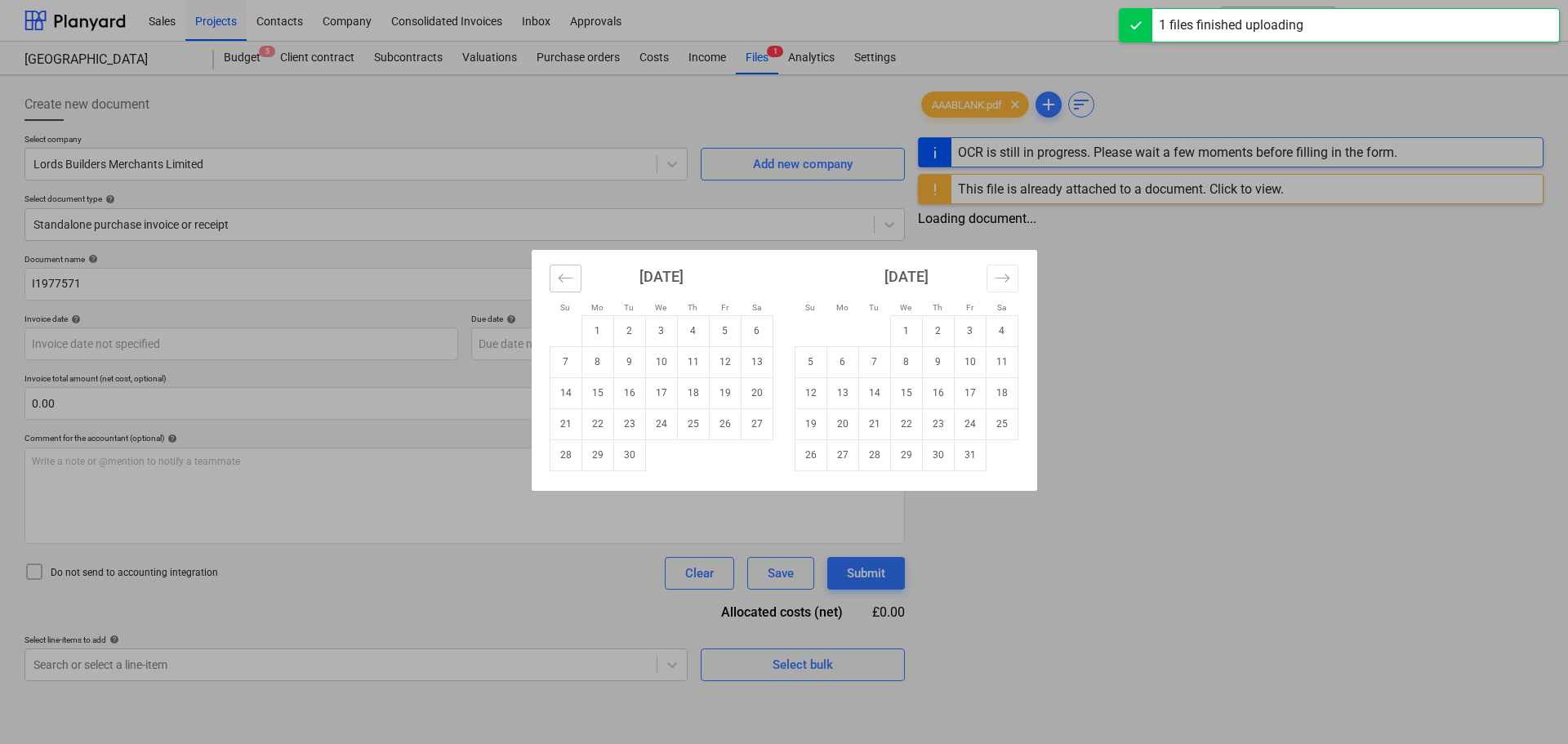
click at [560, 268] on button "Move backward to switch to the previous month." at bounding box center [565, 278] width 32 height 28
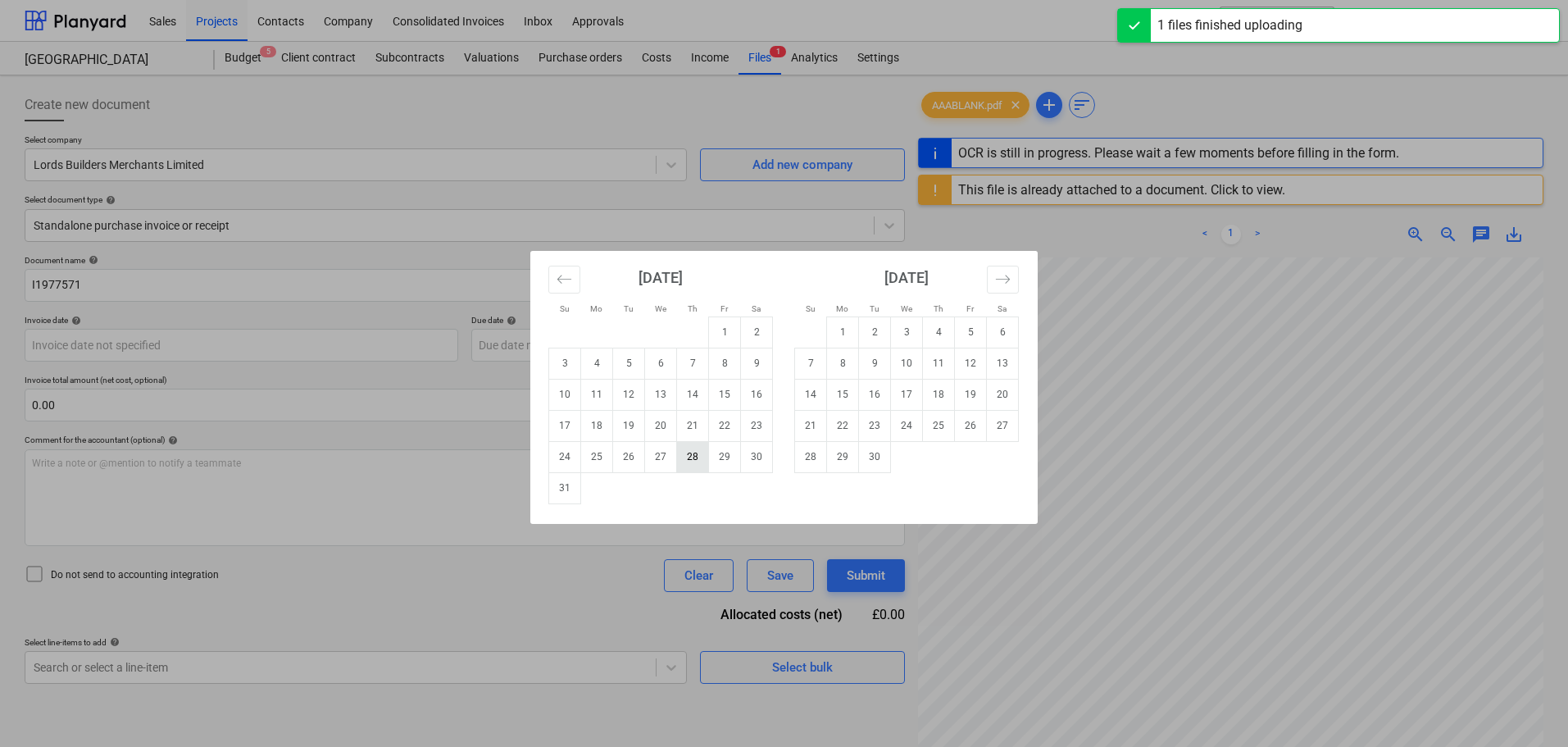
click at [693, 460] on td "28" at bounding box center [693, 457] width 32 height 31
type input "[DATE]"
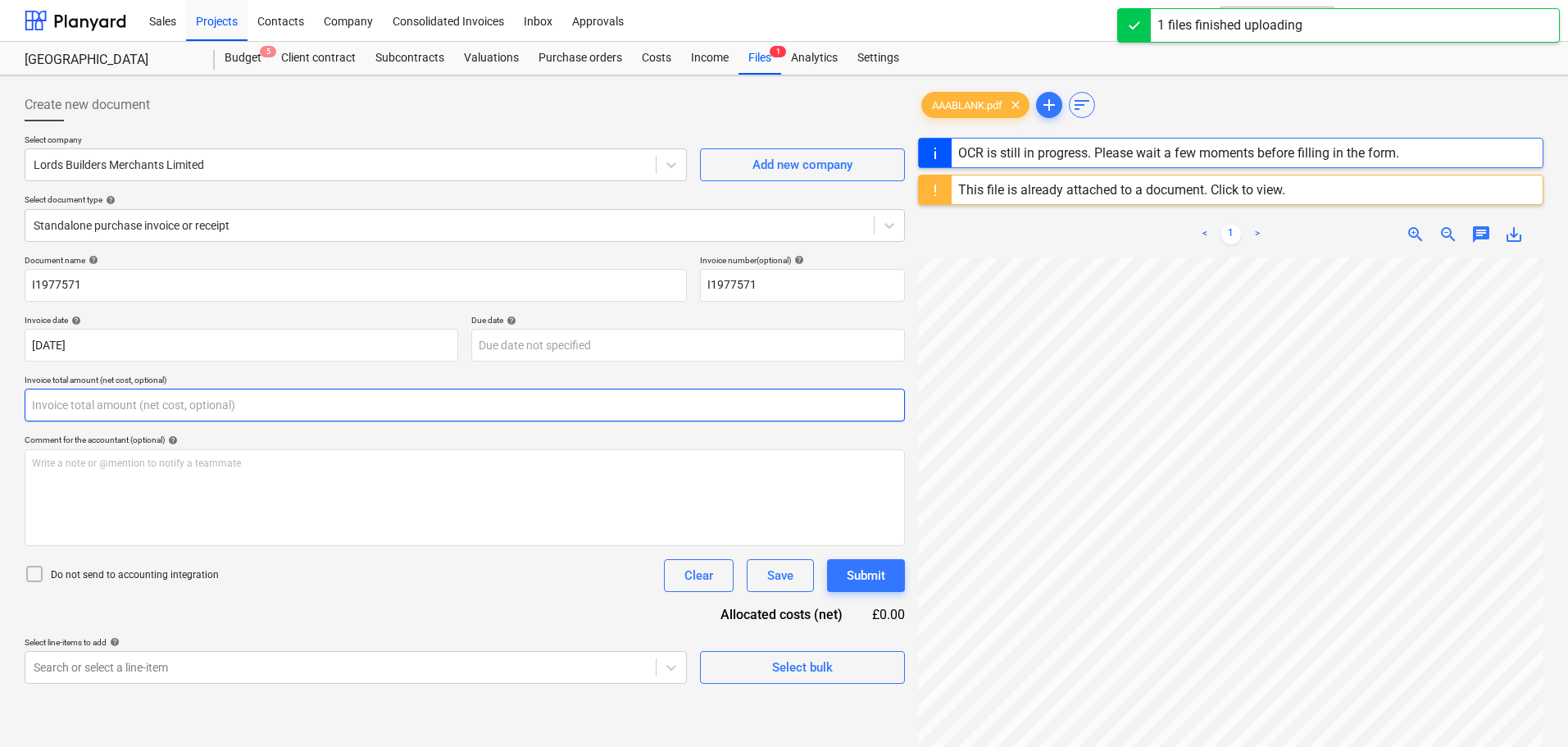
click at [218, 411] on input "text" at bounding box center [465, 405] width 880 height 33
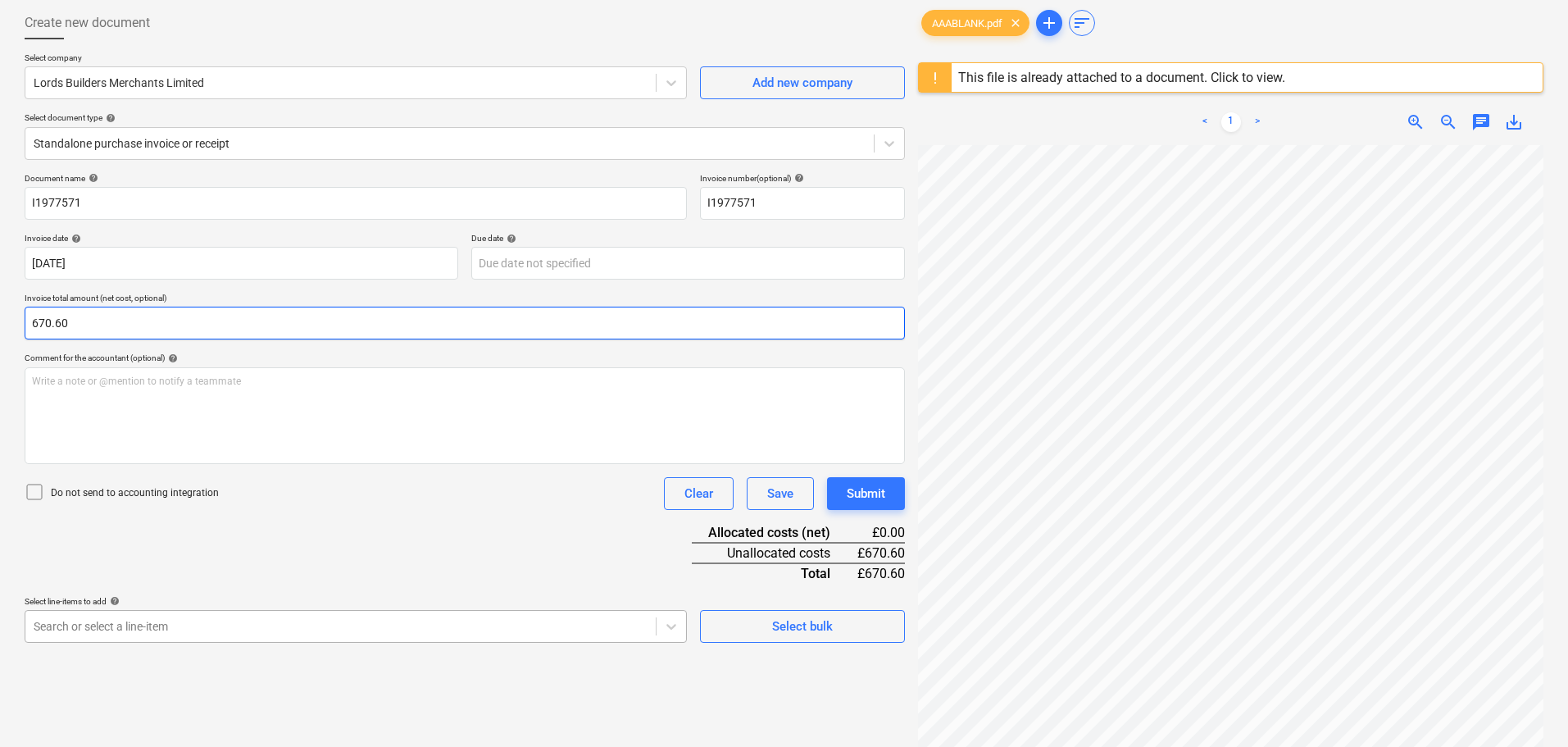
type input "670.60"
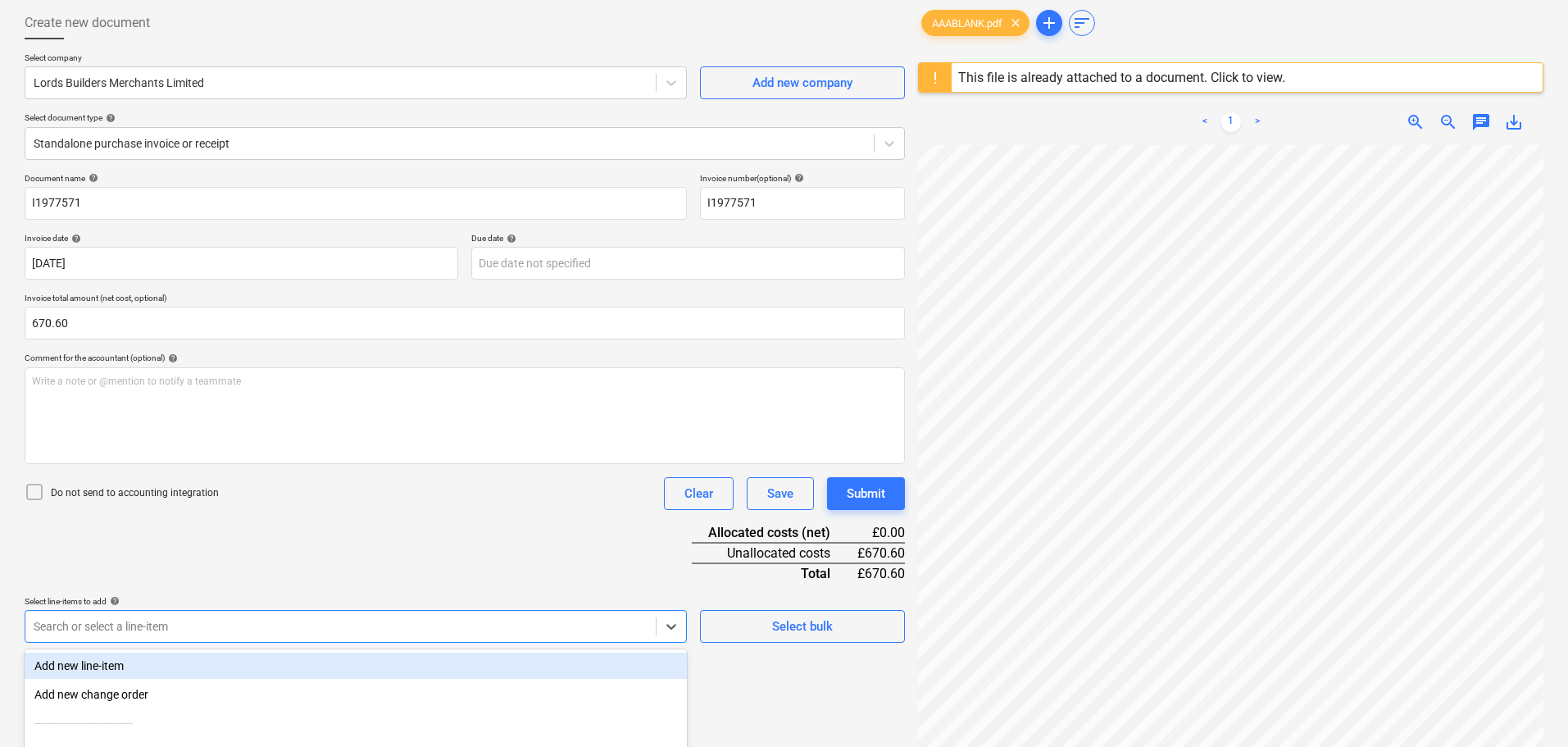
click at [154, 630] on body "Sales Projects Contacts Company Consolidated Invoices Inbox Approvals format_si…" at bounding box center [784, 291] width 1568 height 747
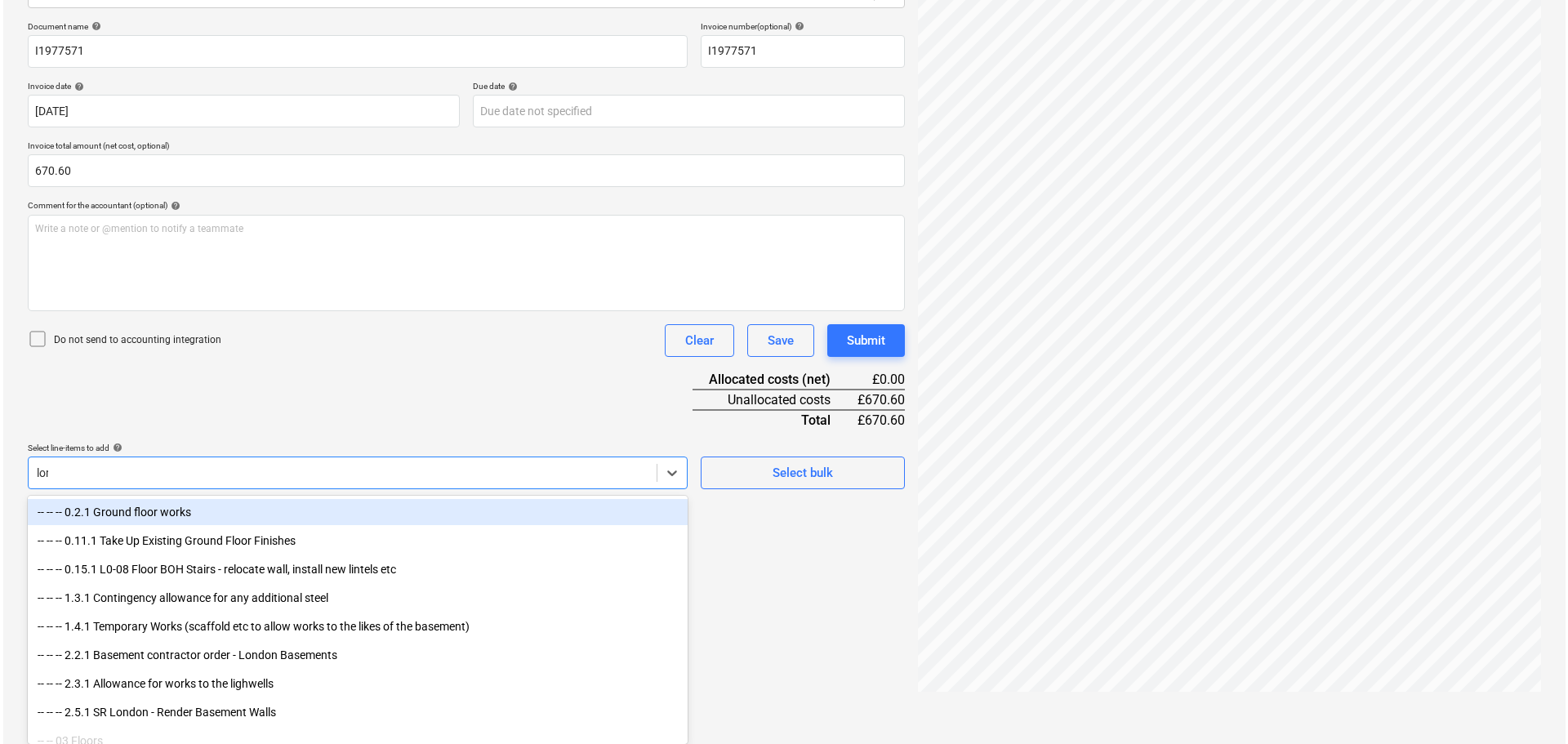
scroll to position [193, 0]
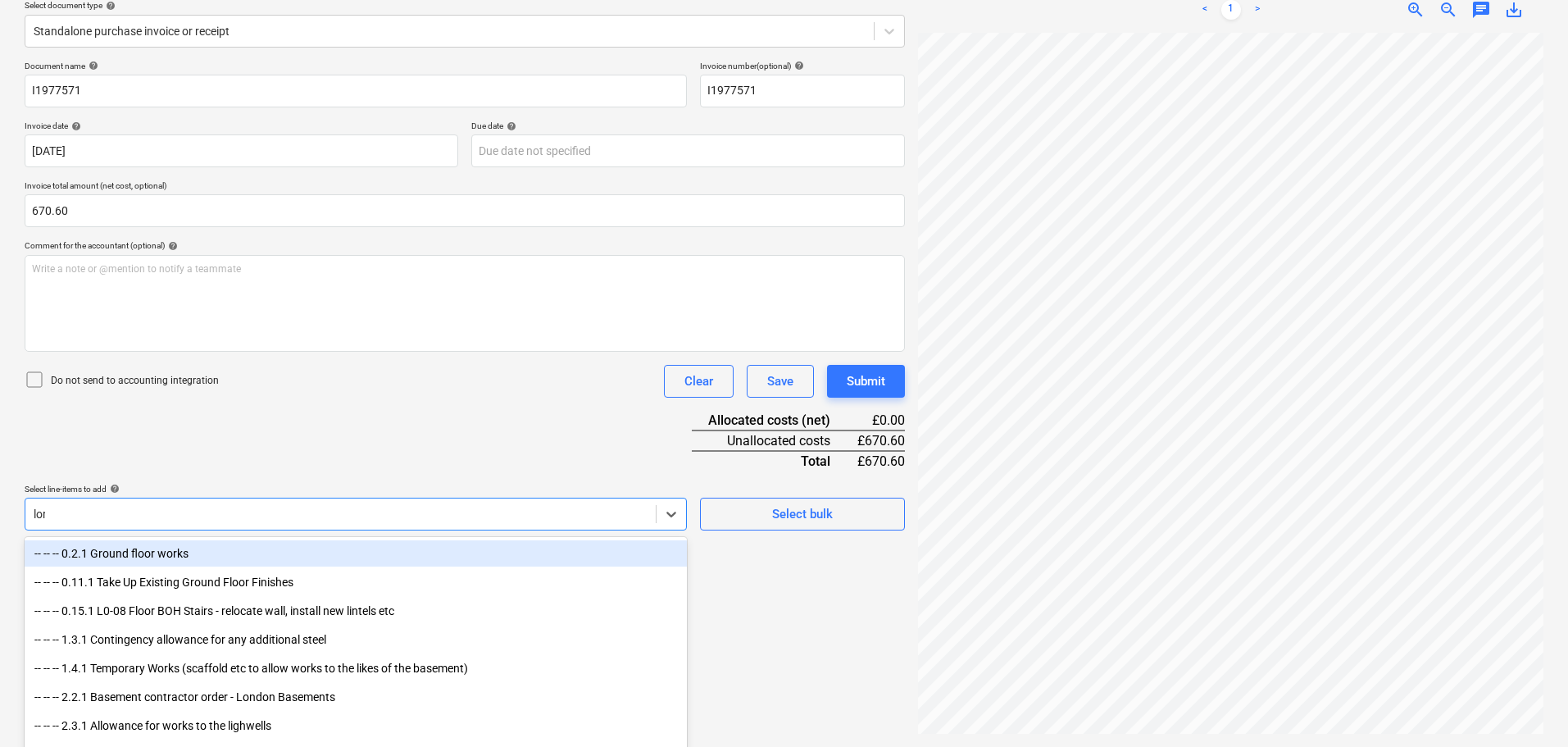
type input "lord"
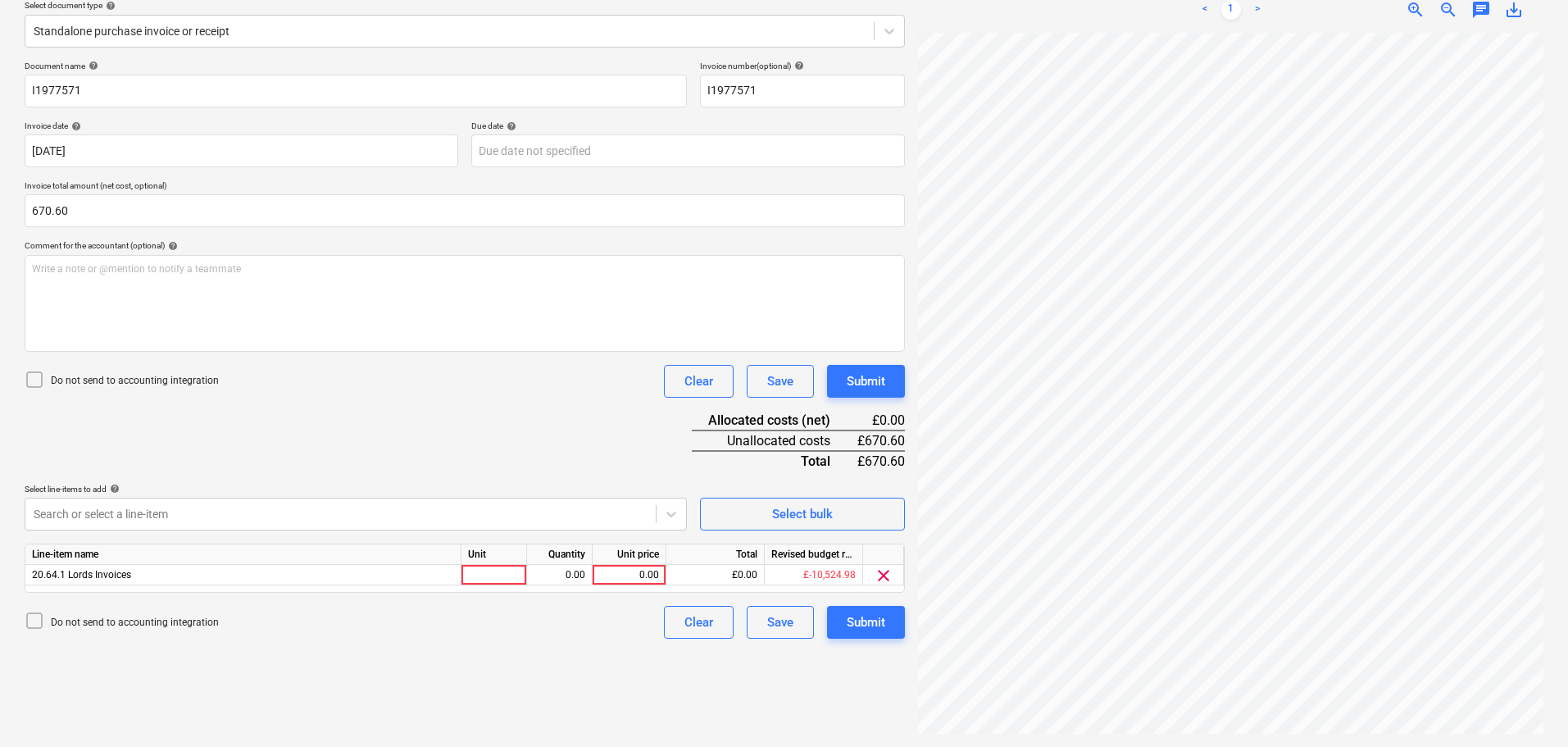
click at [590, 421] on div "Document name help I1977571 Invoice number (optional) help I1977571 Invoice dat…" at bounding box center [465, 349] width 880 height 578
click at [625, 575] on div "0.00" at bounding box center [629, 575] width 60 height 21
type input "670.60"
click at [859, 381] on div "Submit" at bounding box center [866, 382] width 38 height 21
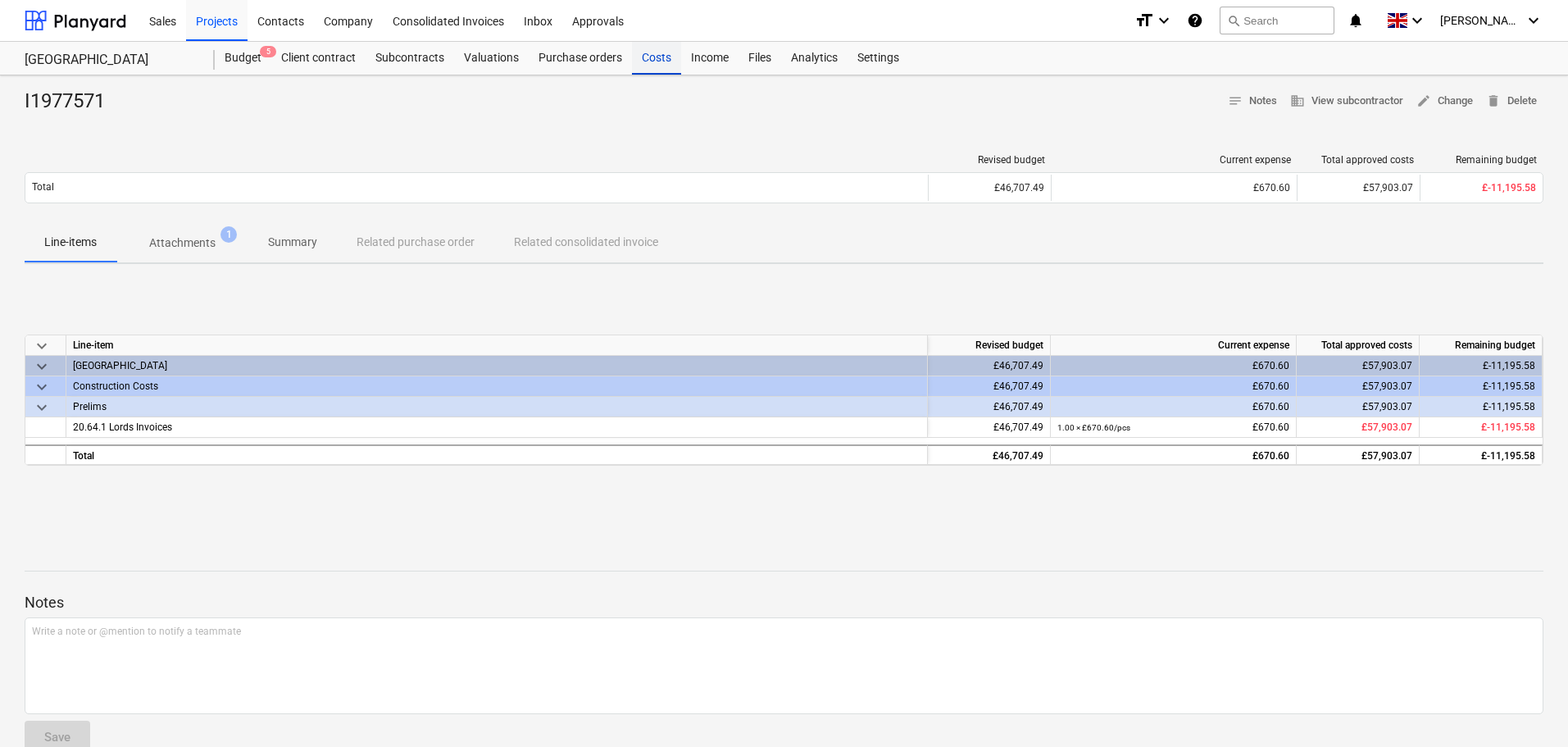
click at [655, 55] on div "Costs" at bounding box center [656, 58] width 49 height 33
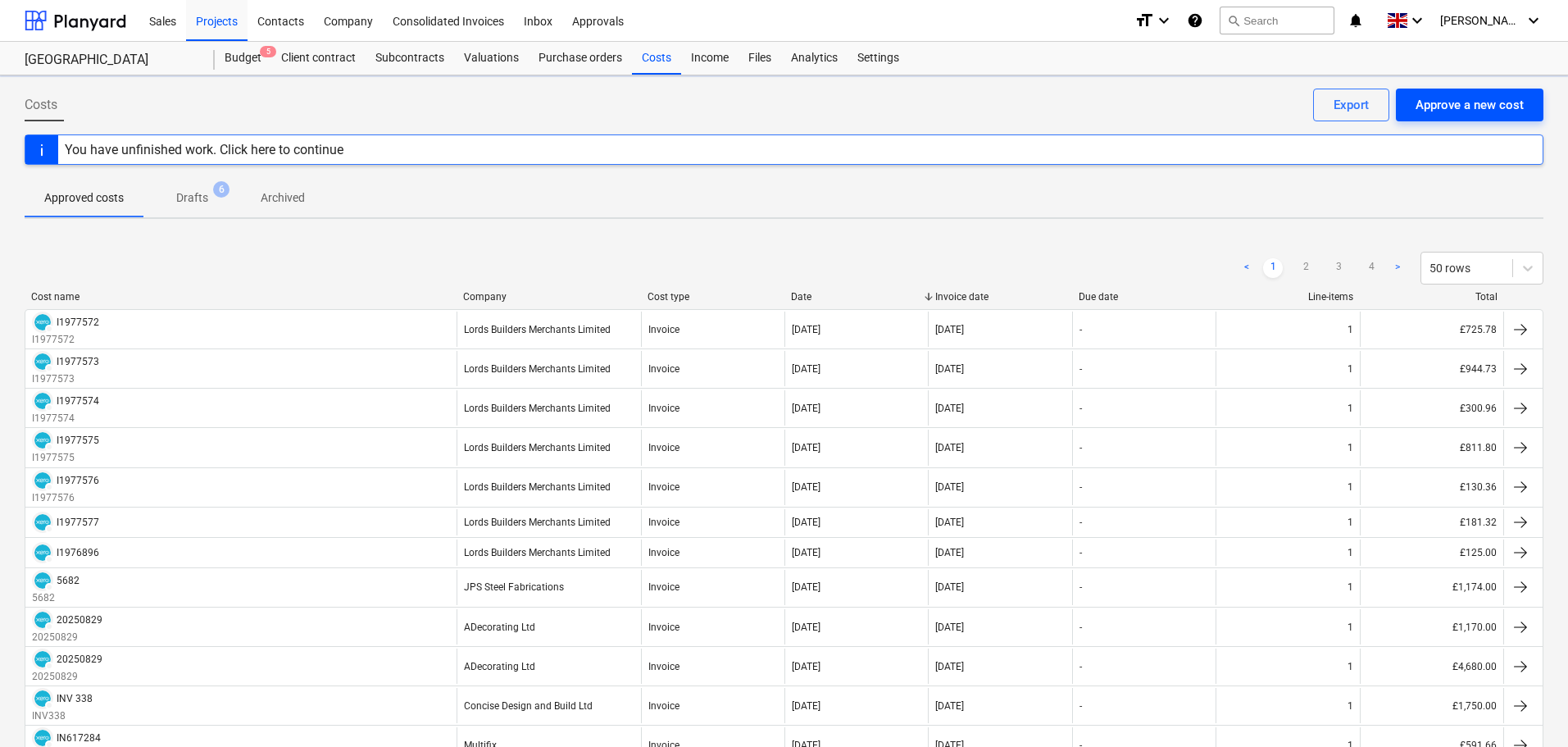
click at [1438, 108] on div "Approve a new cost" at bounding box center [1469, 105] width 108 height 21
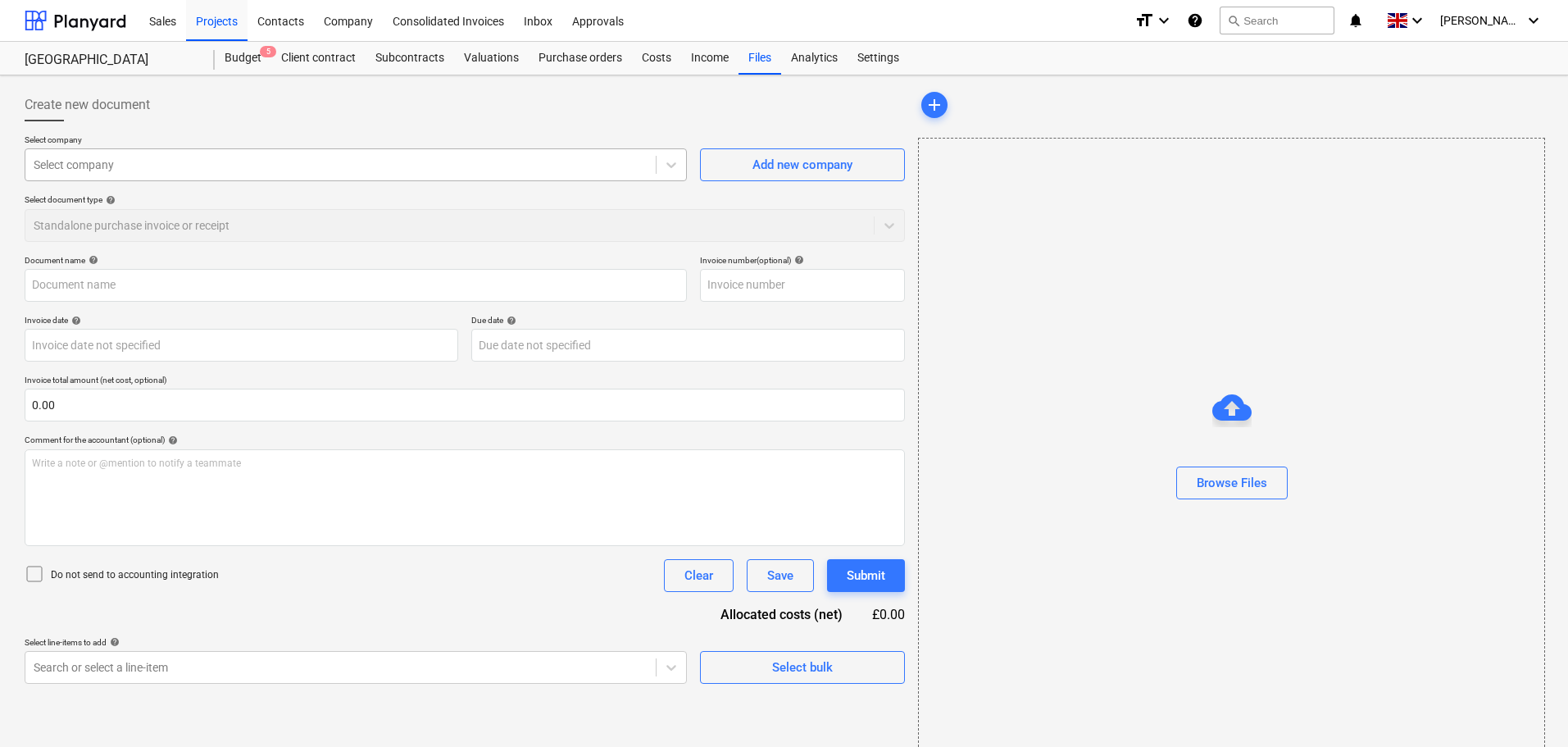
click at [210, 161] on div at bounding box center [340, 164] width 614 height 16
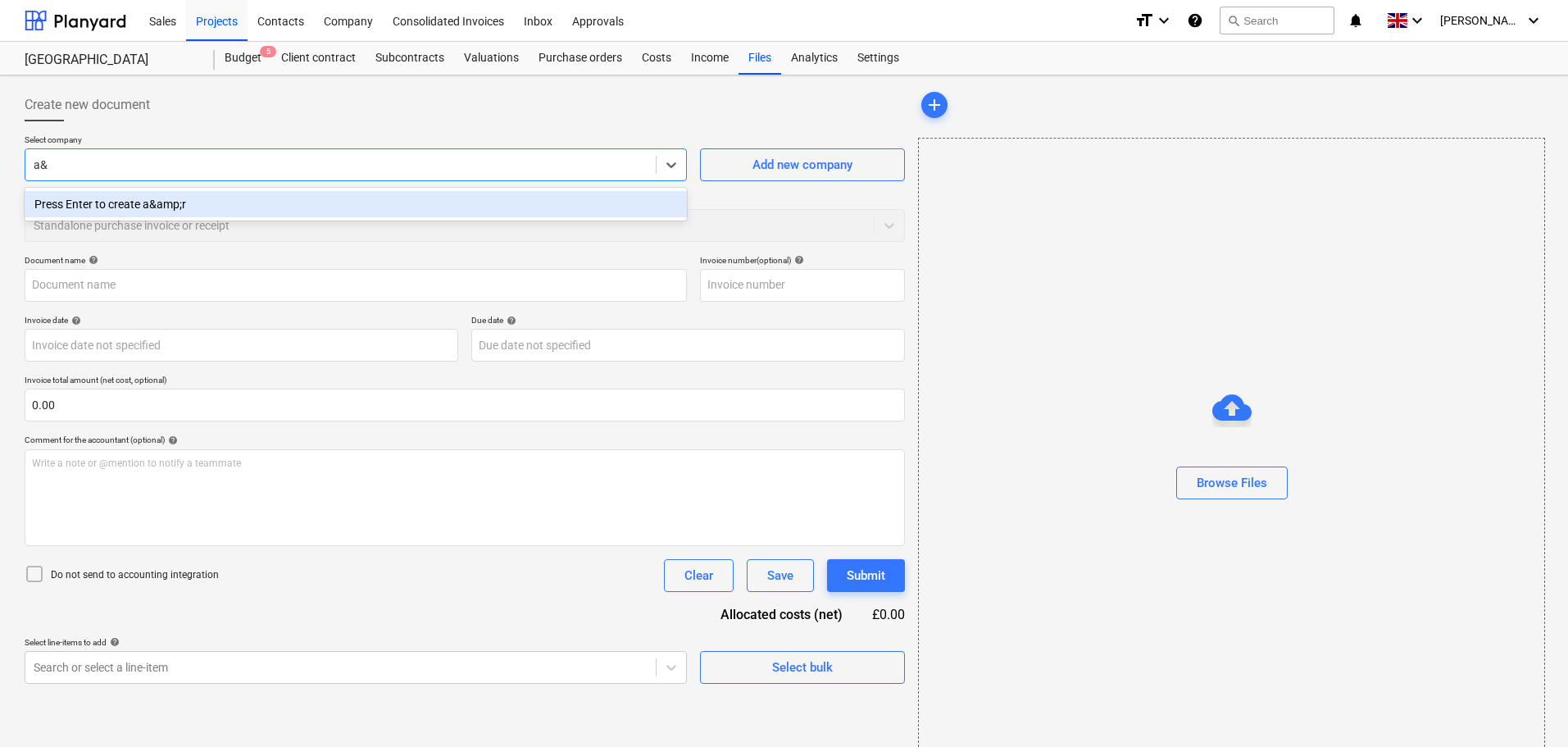
type input "a"
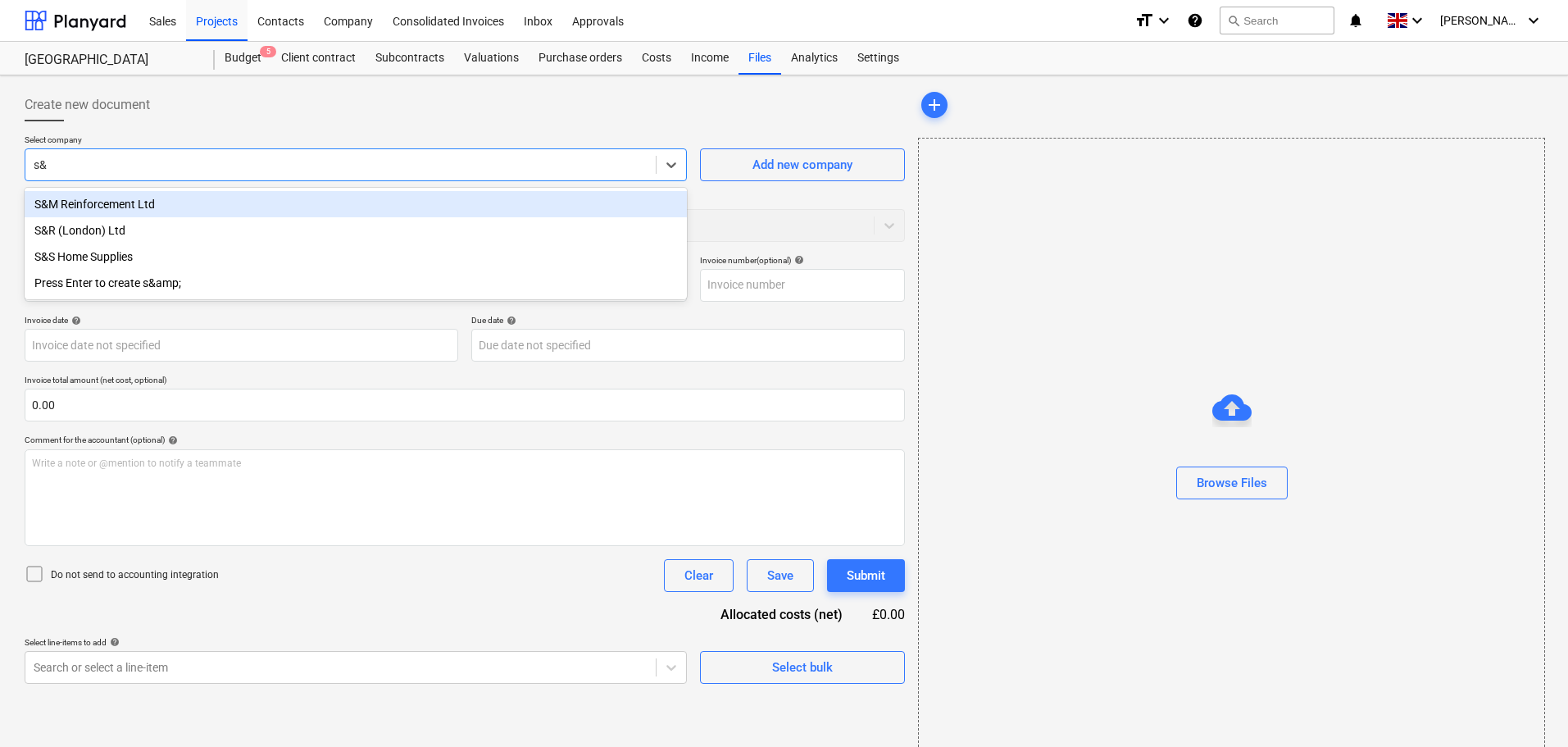
type input "s&r"
click at [87, 198] on div "S&R (London) Ltd" at bounding box center [356, 204] width 662 height 26
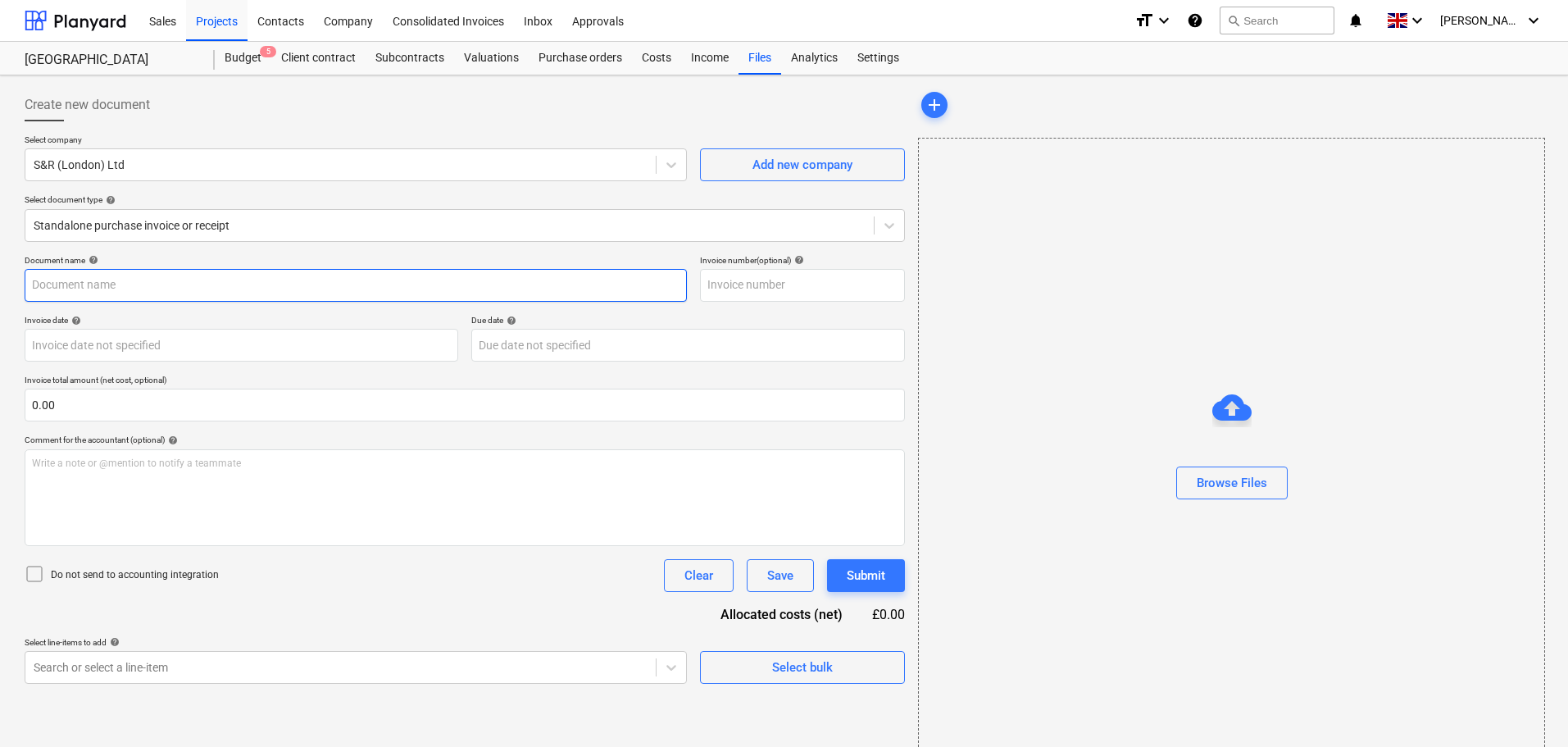
click at [109, 277] on input "text" at bounding box center [356, 285] width 662 height 33
paste input "292002"
type input "292002"
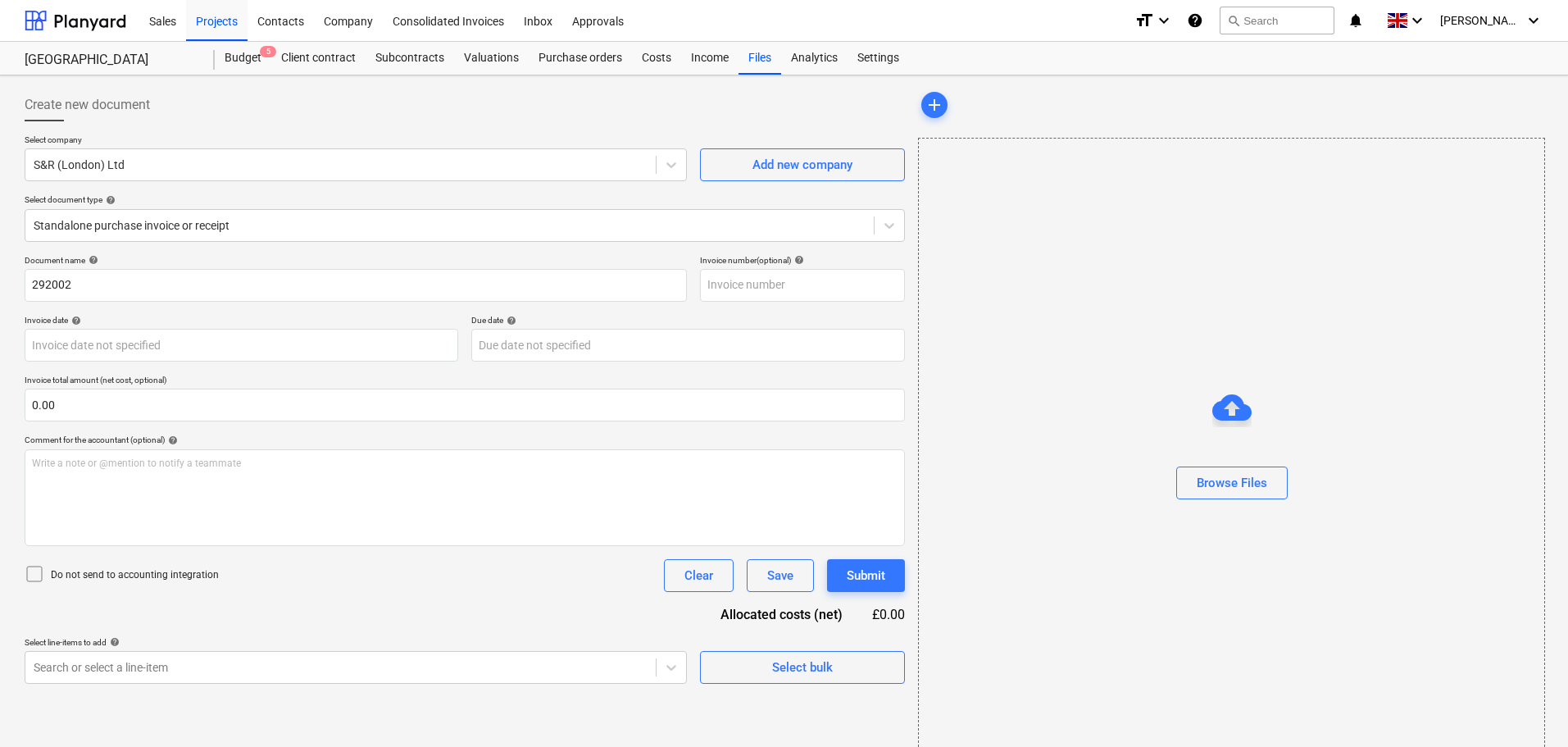
click at [316, 263] on div "Document name help" at bounding box center [356, 260] width 662 height 11
click at [360, 315] on div "Invoice date help" at bounding box center [241, 320] width 433 height 11
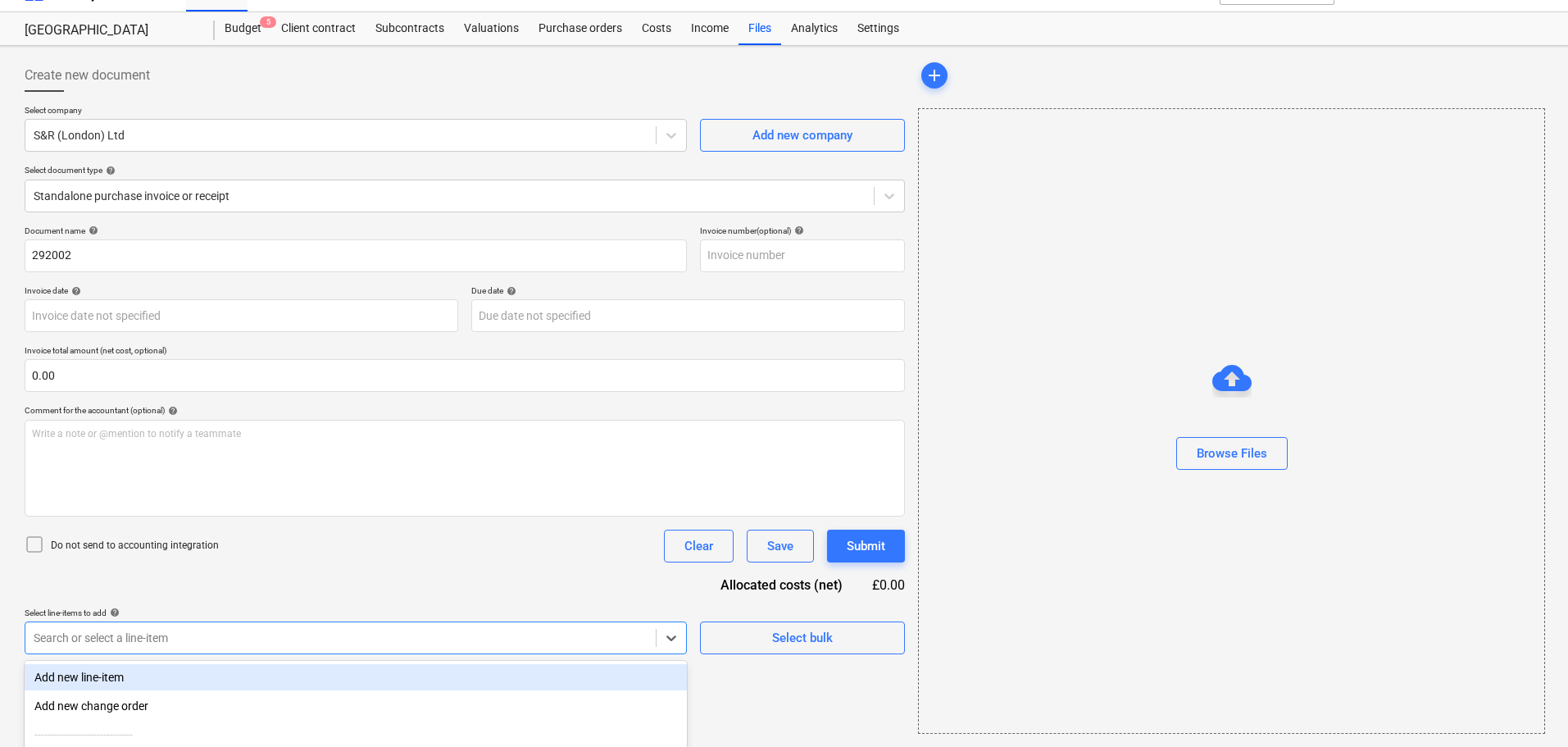
scroll to position [193, 0]
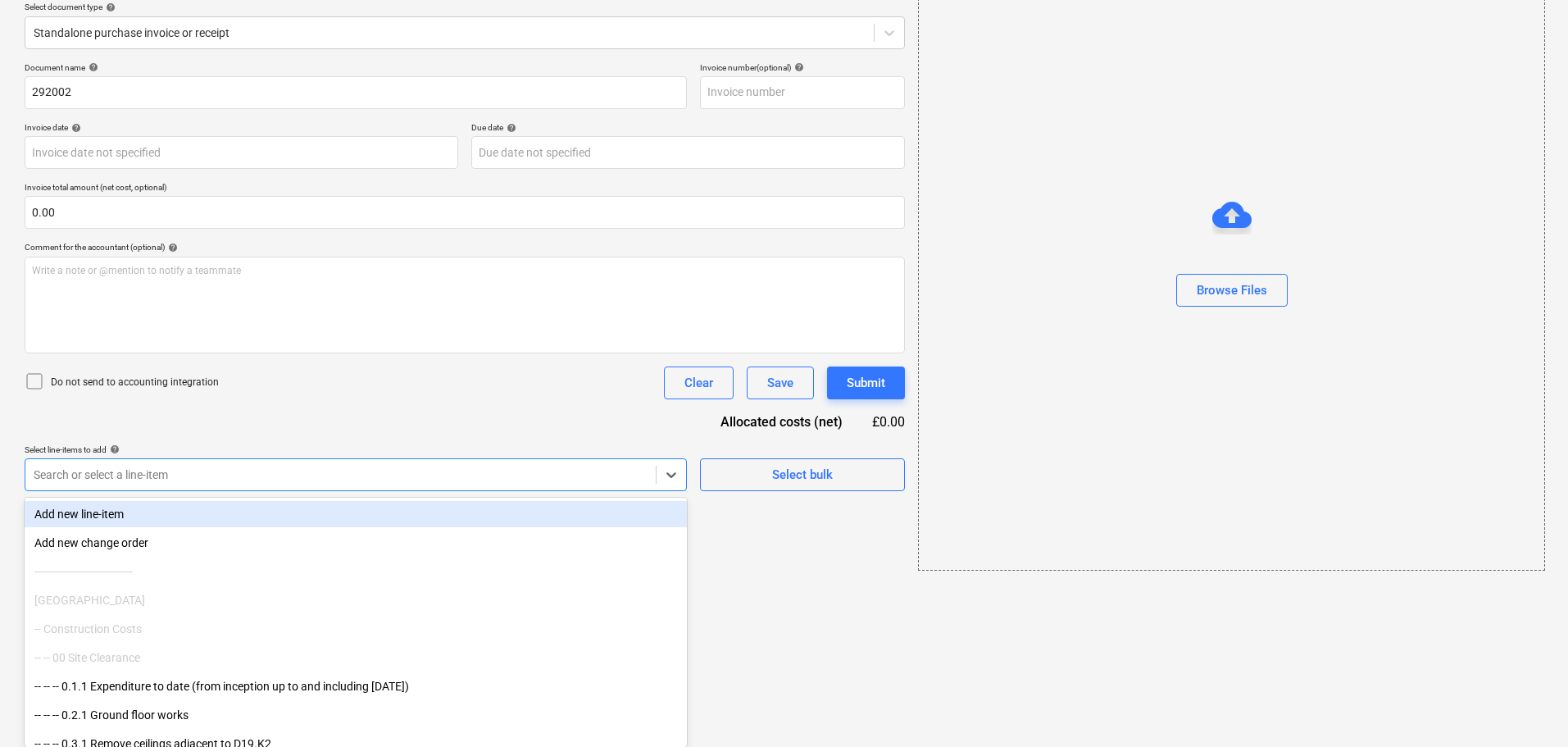
click at [131, 554] on body "Sales Projects Contacts Company Consolidated Invoices Inbox Approvals format_si…" at bounding box center [784, 180] width 1568 height 747
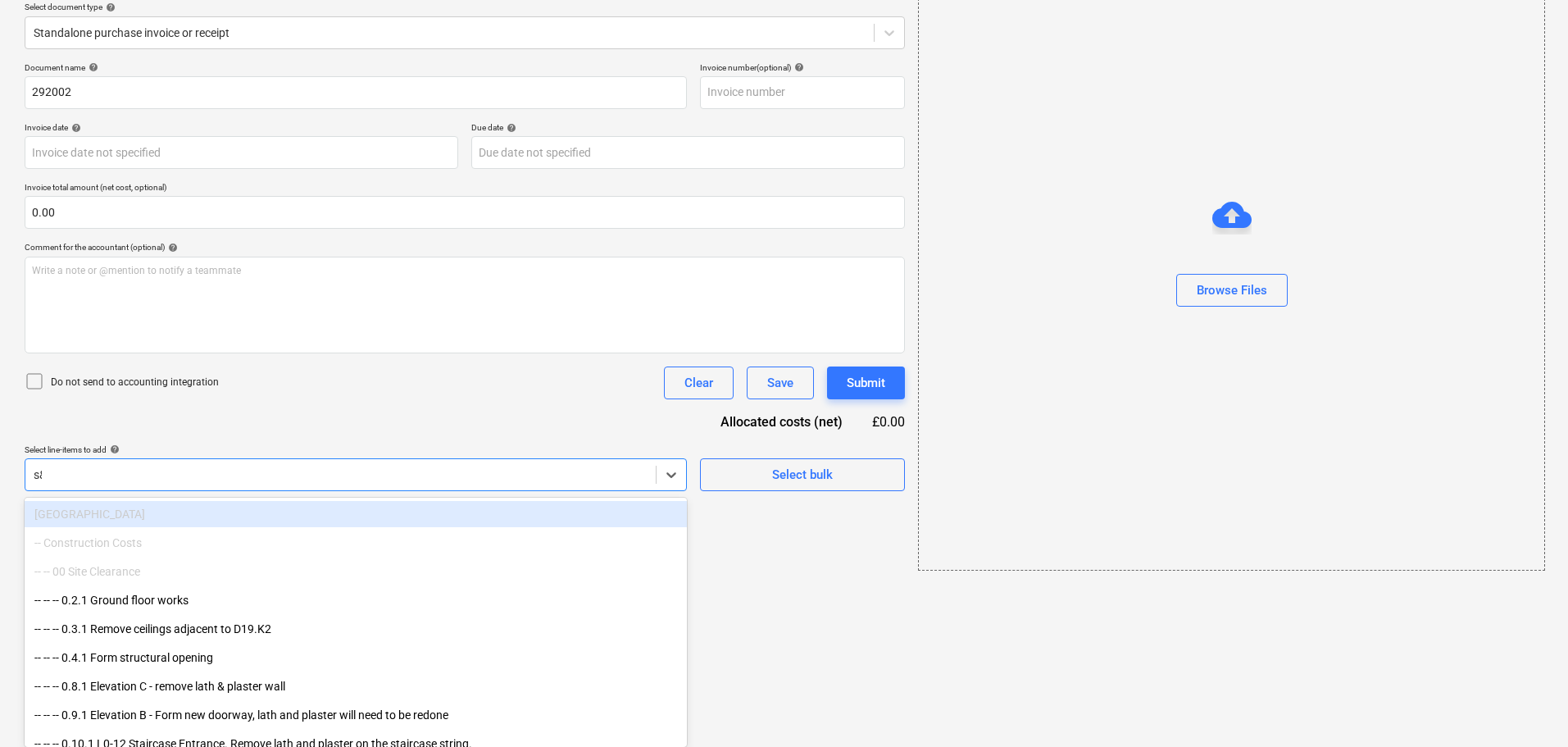
scroll to position [29, 0]
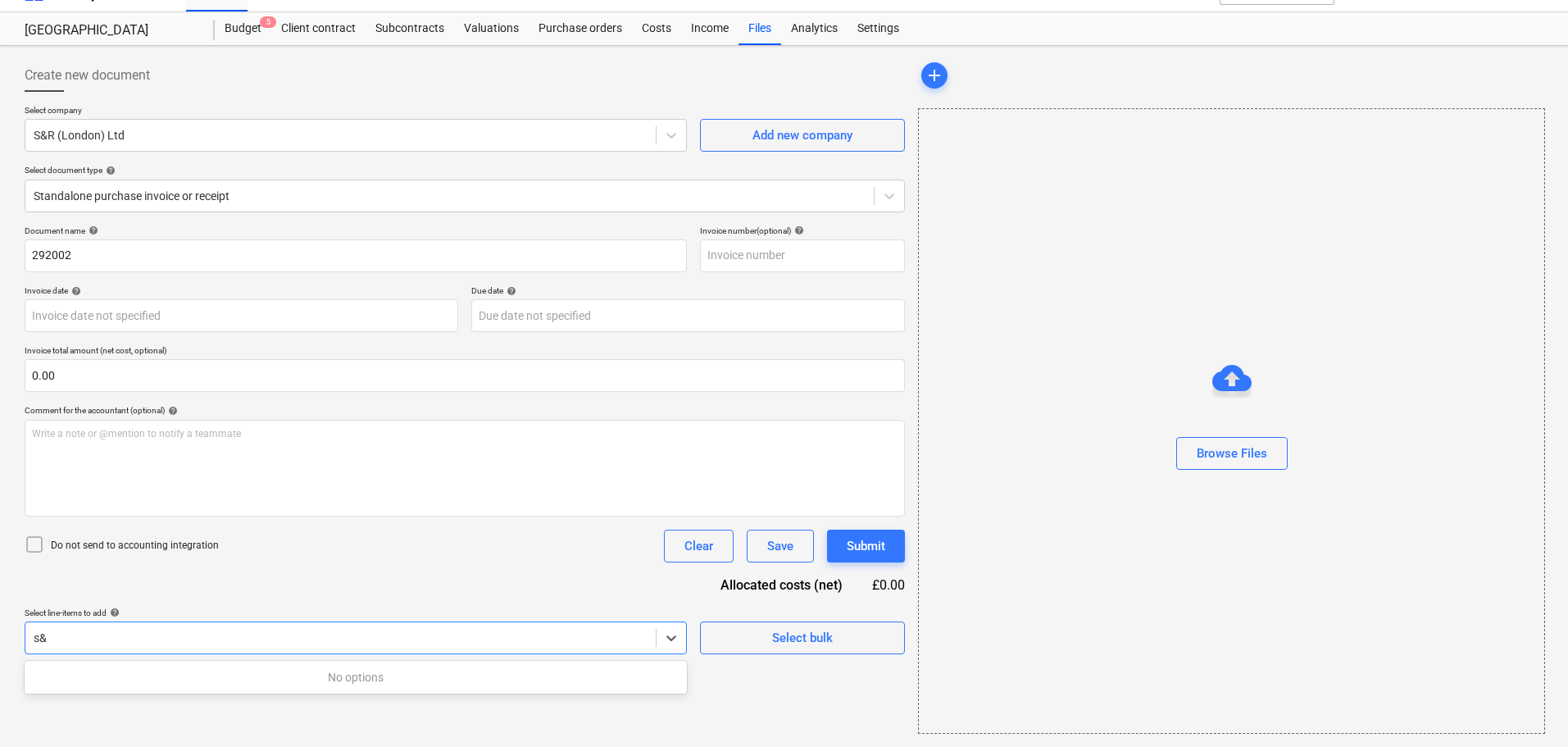
type input "s"
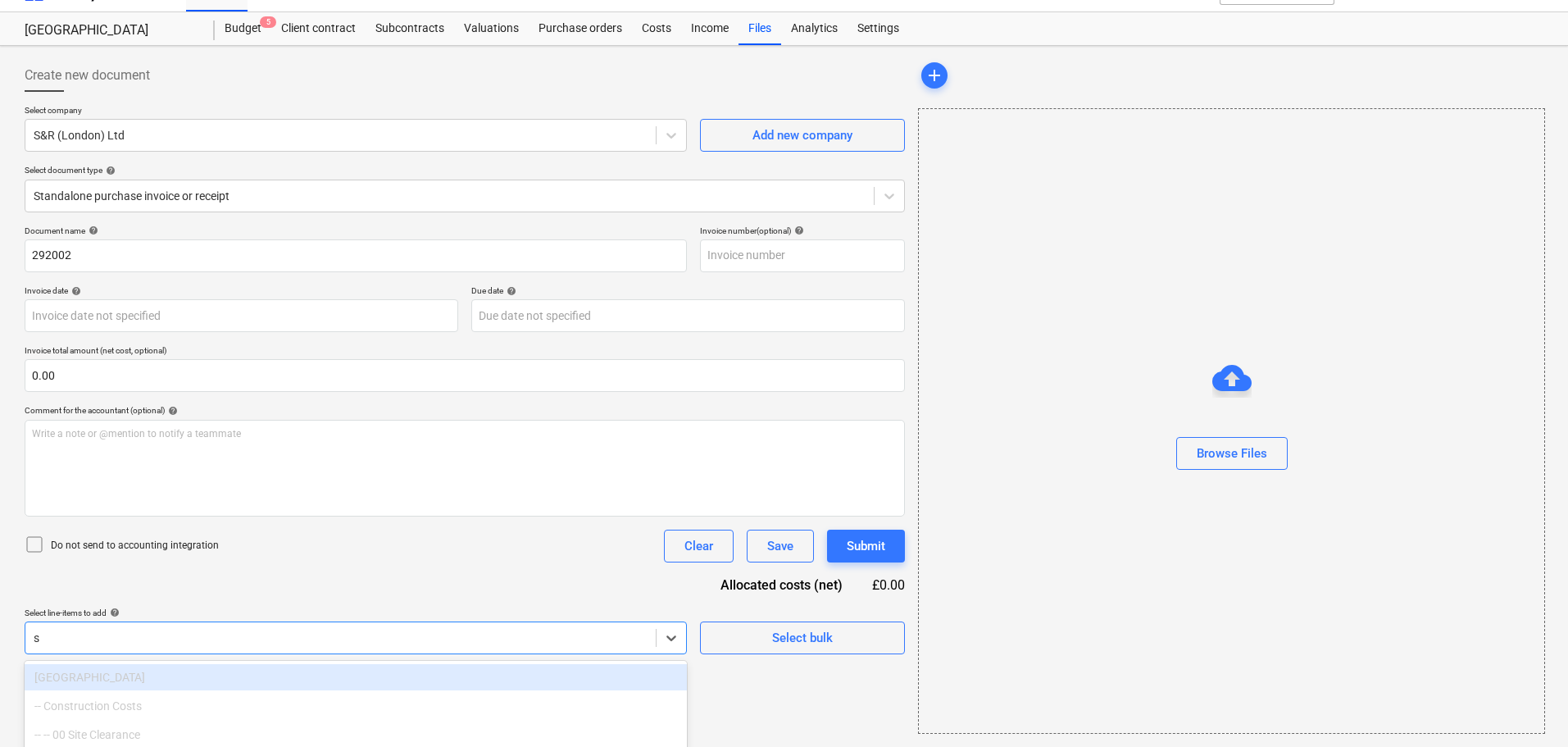
scroll to position [193, 0]
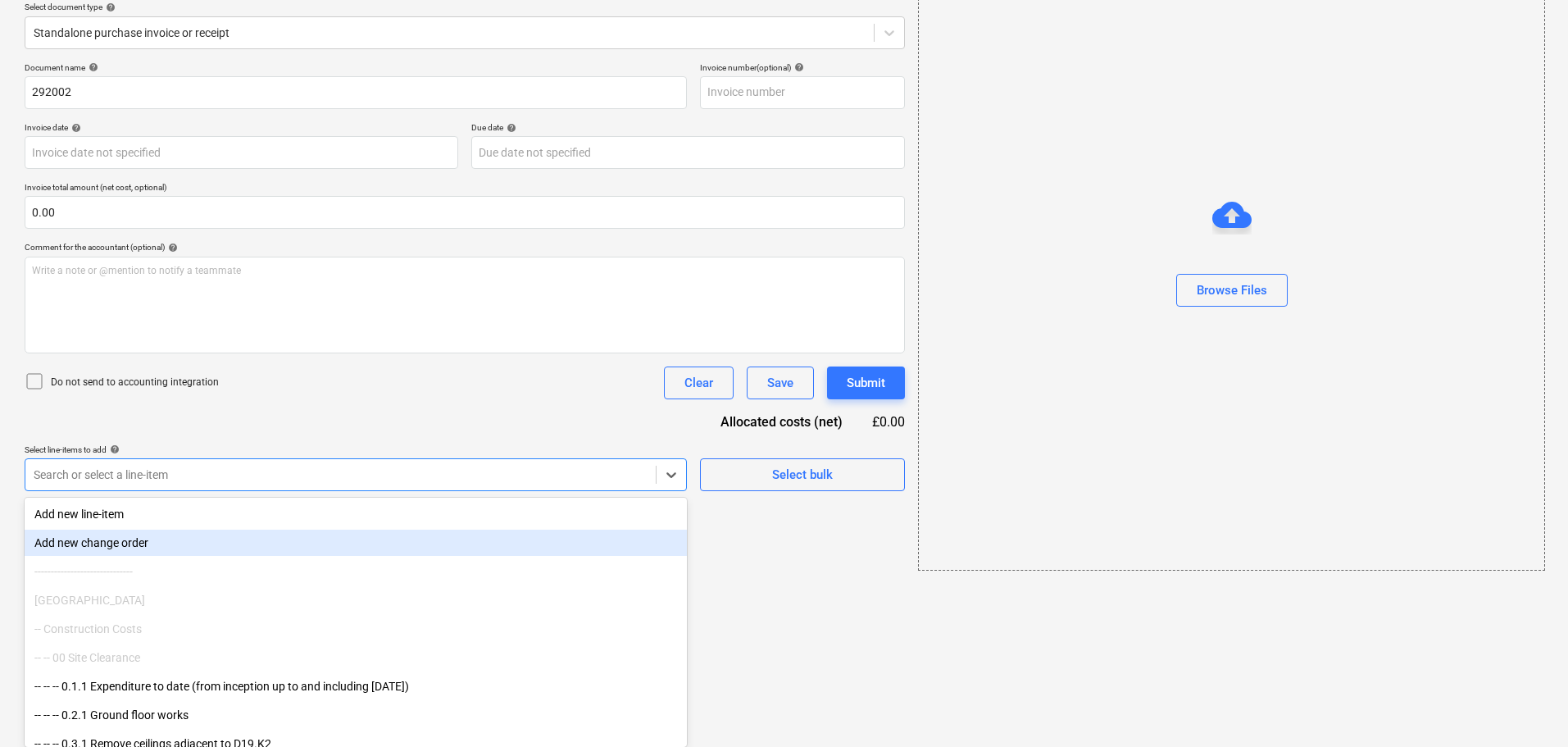
click at [768, 541] on div "Create new document Select company S&R (London) Ltd Add new company Select docu…" at bounding box center [465, 233] width 893 height 688
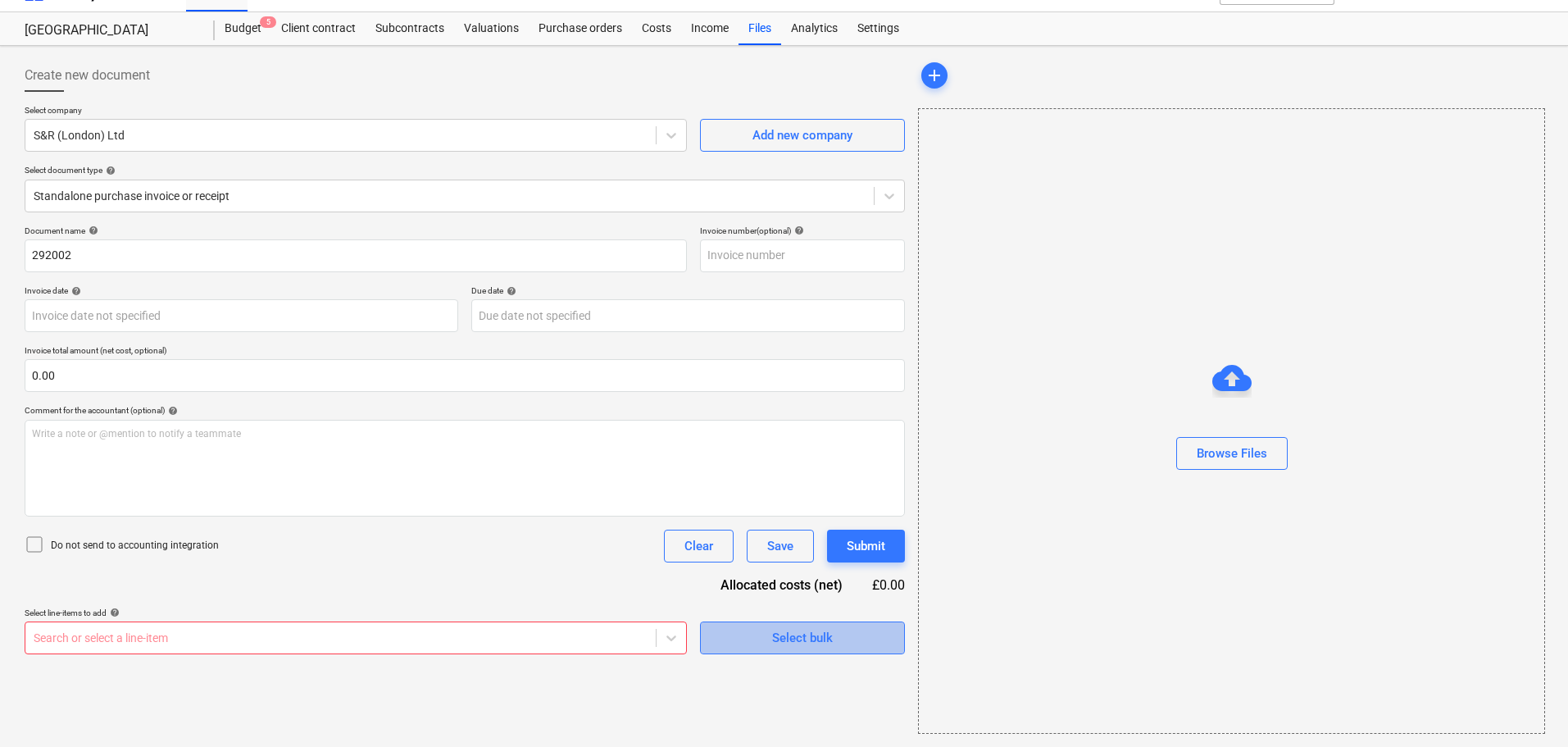
click at [787, 636] on div "Select bulk" at bounding box center [802, 638] width 61 height 21
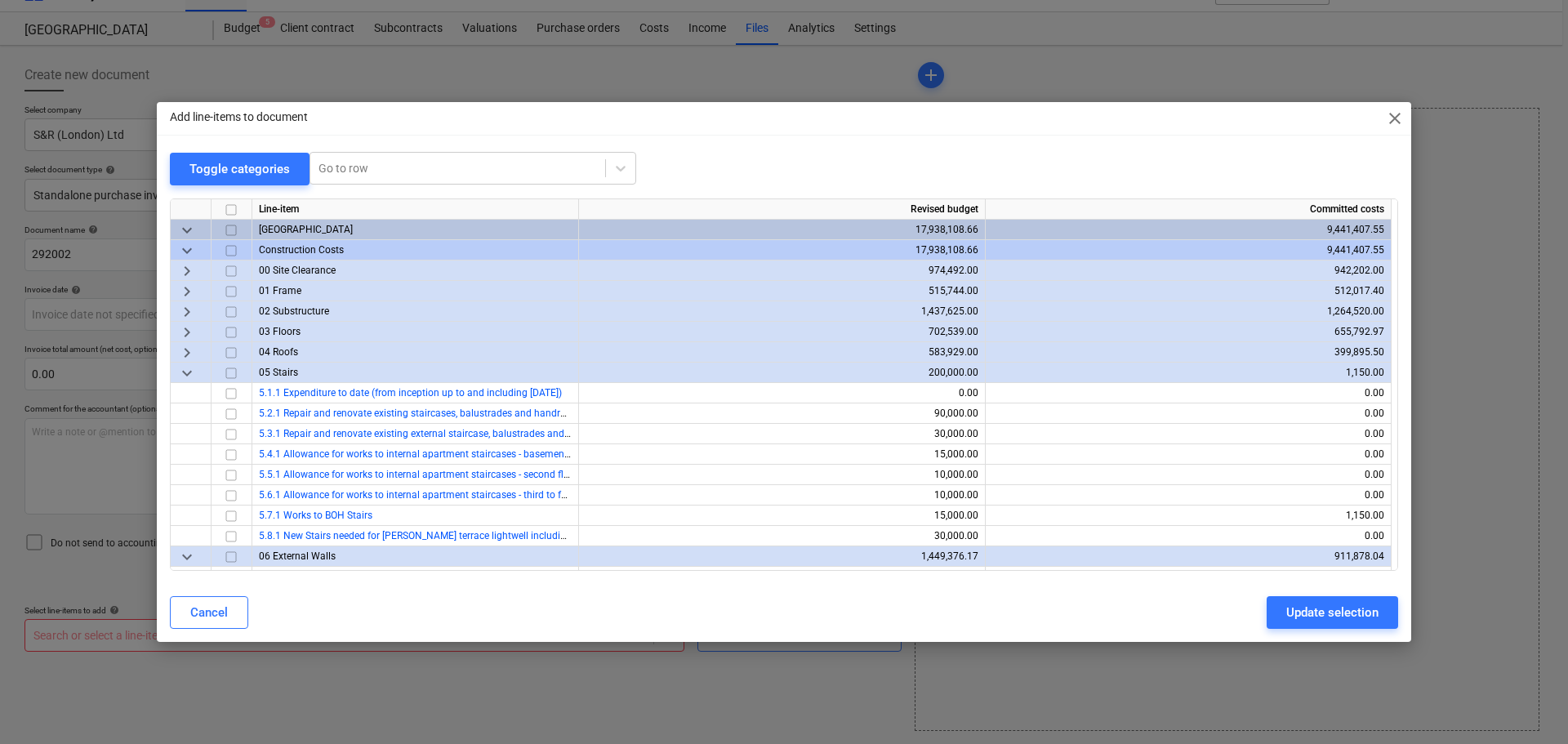
click at [187, 373] on span "keyboard_arrow_down" at bounding box center [187, 372] width 20 height 20
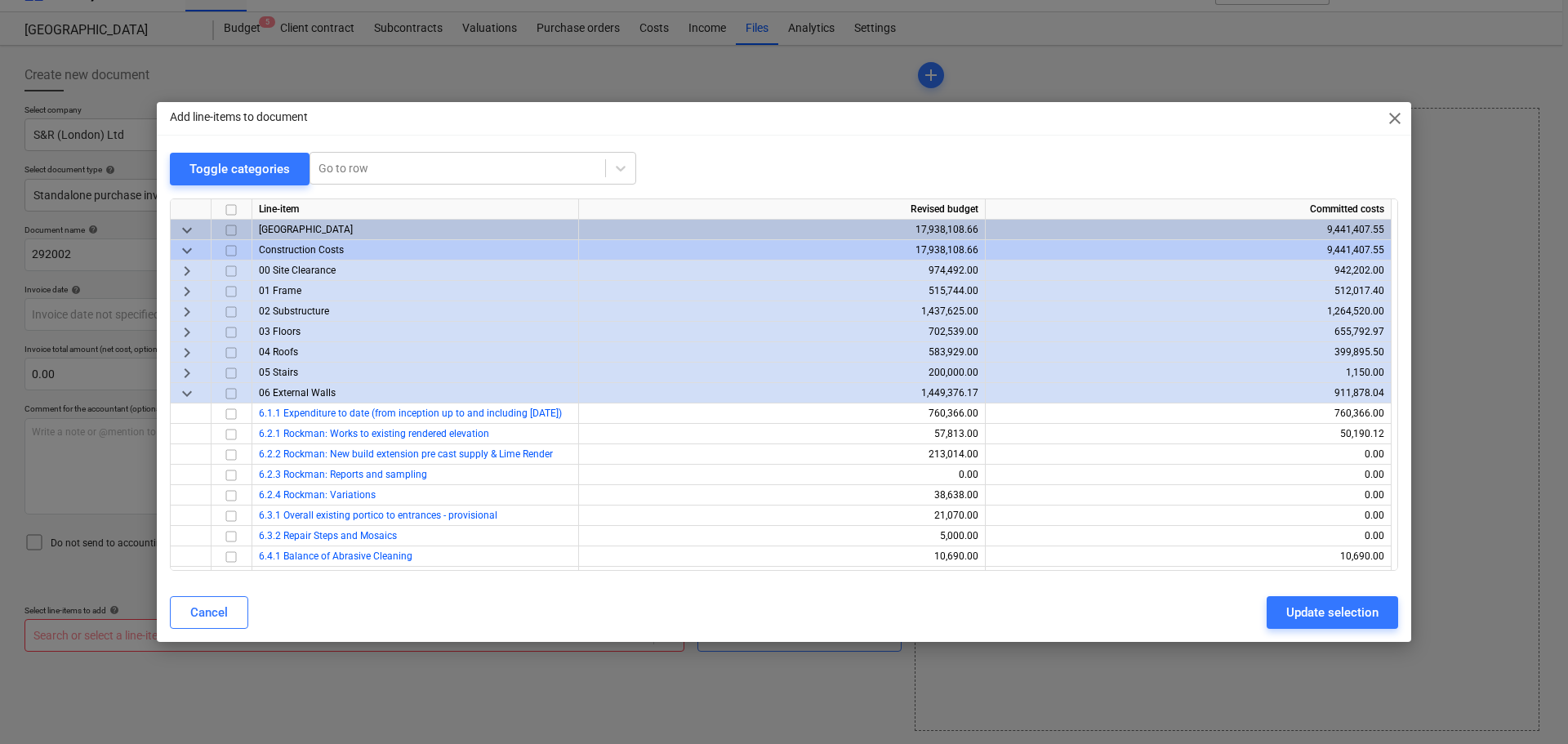
click at [191, 391] on span "keyboard_arrow_down" at bounding box center [187, 392] width 20 height 20
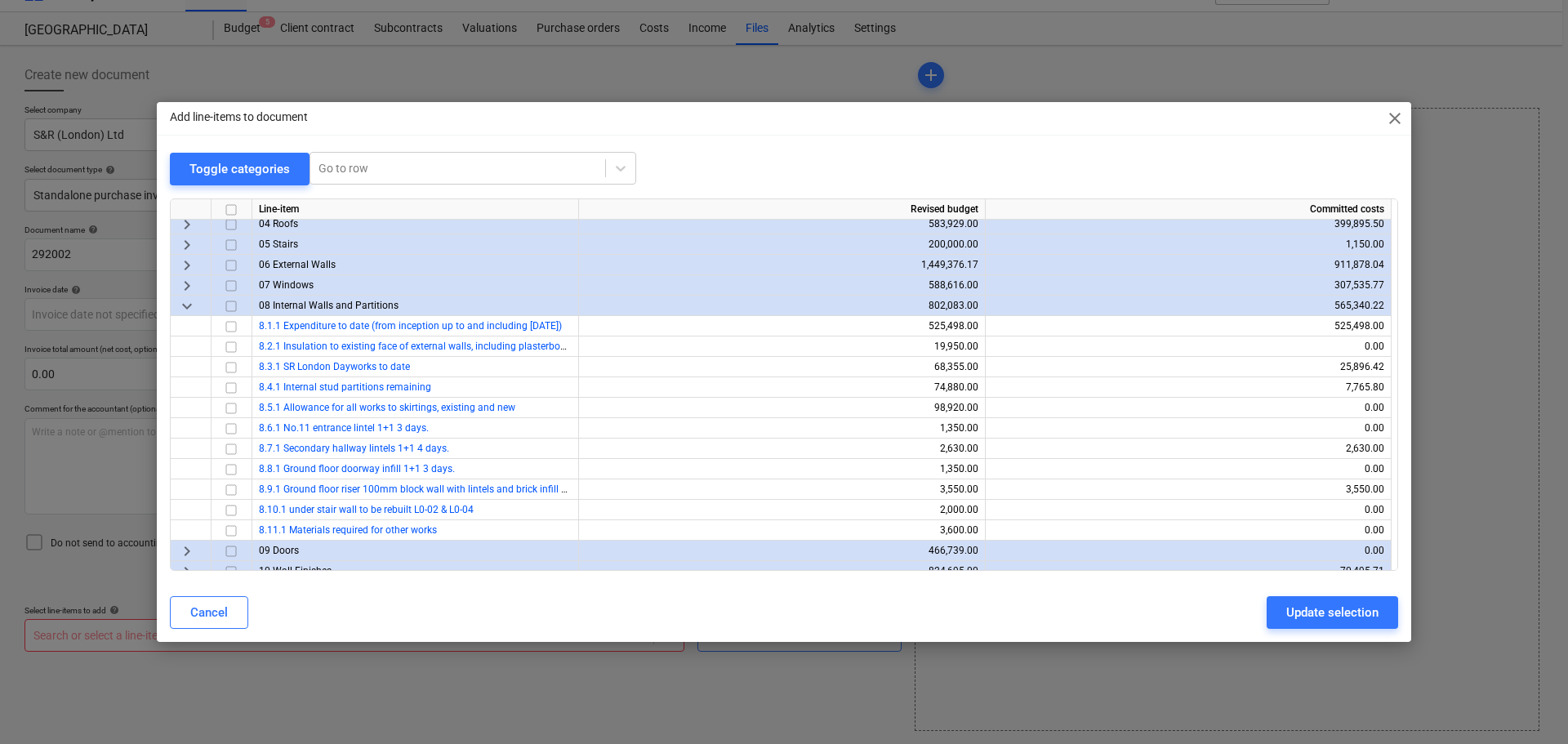
scroll to position [163, 0]
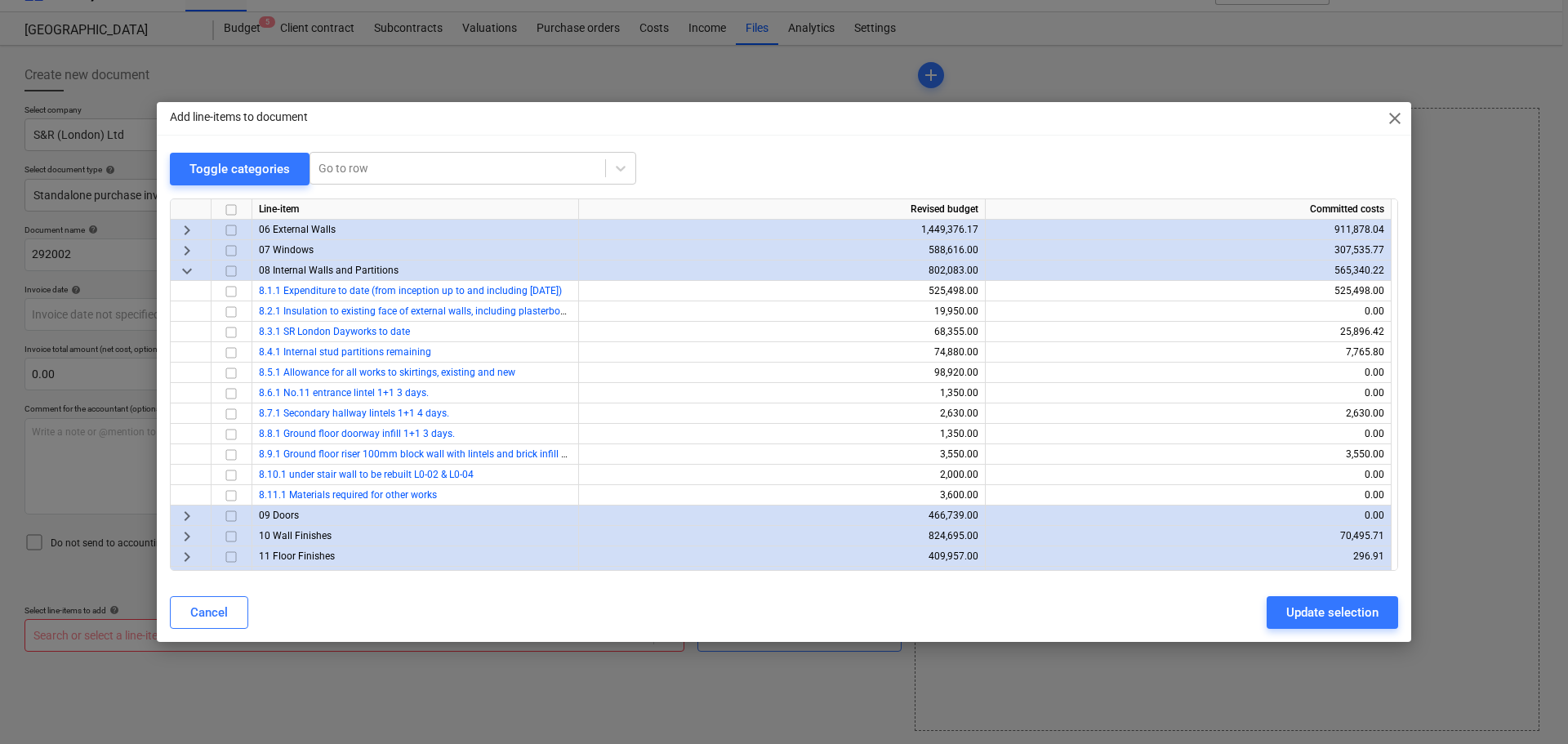
click at [185, 531] on span "keyboard_arrow_right" at bounding box center [187, 536] width 20 height 20
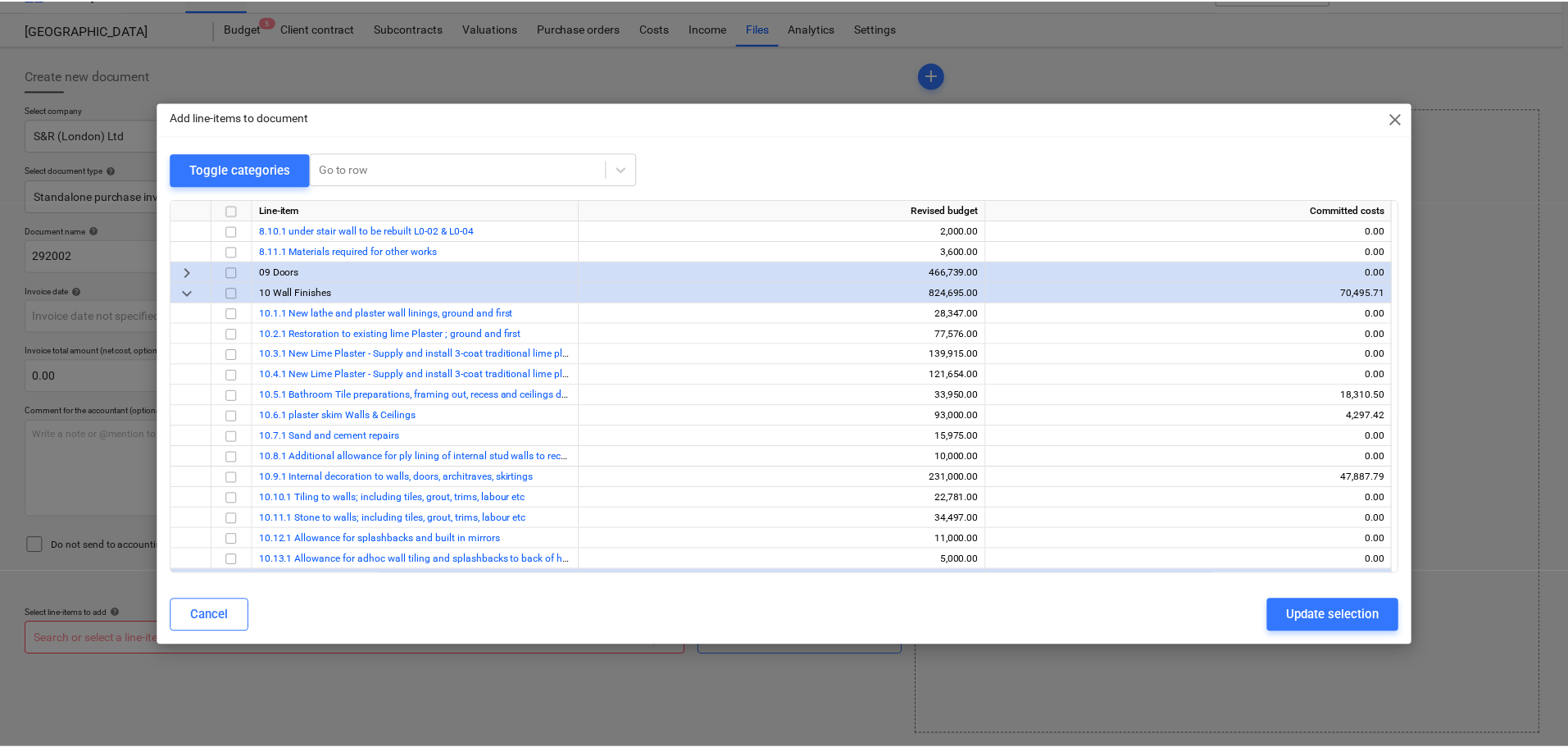
scroll to position [491, 0]
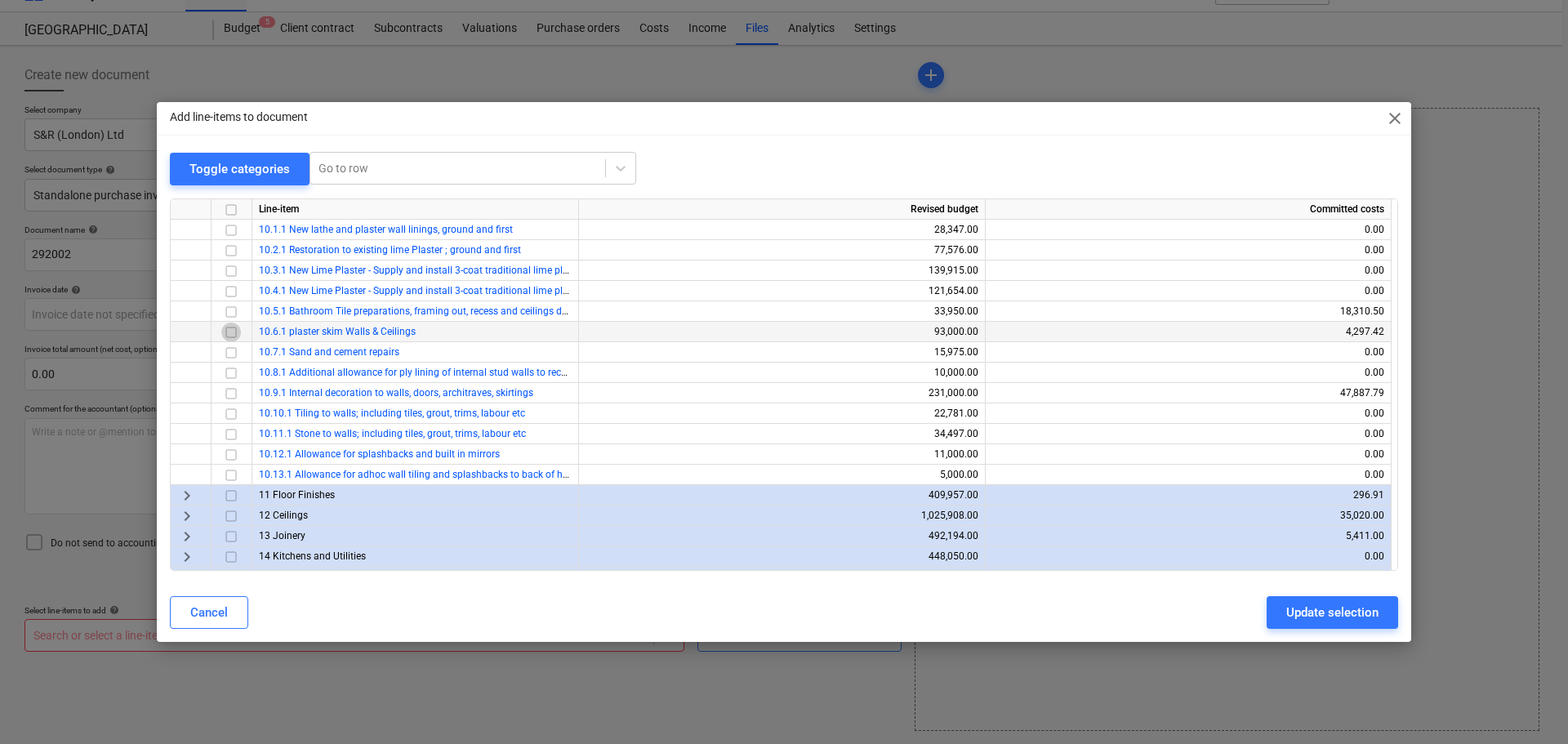
click at [230, 329] on input "checkbox" at bounding box center [232, 331] width 20 height 20
drag, startPoint x: 1320, startPoint y: 617, endPoint x: 948, endPoint y: 560, distance: 376.3
click at [1320, 616] on div "Update selection" at bounding box center [1333, 612] width 93 height 21
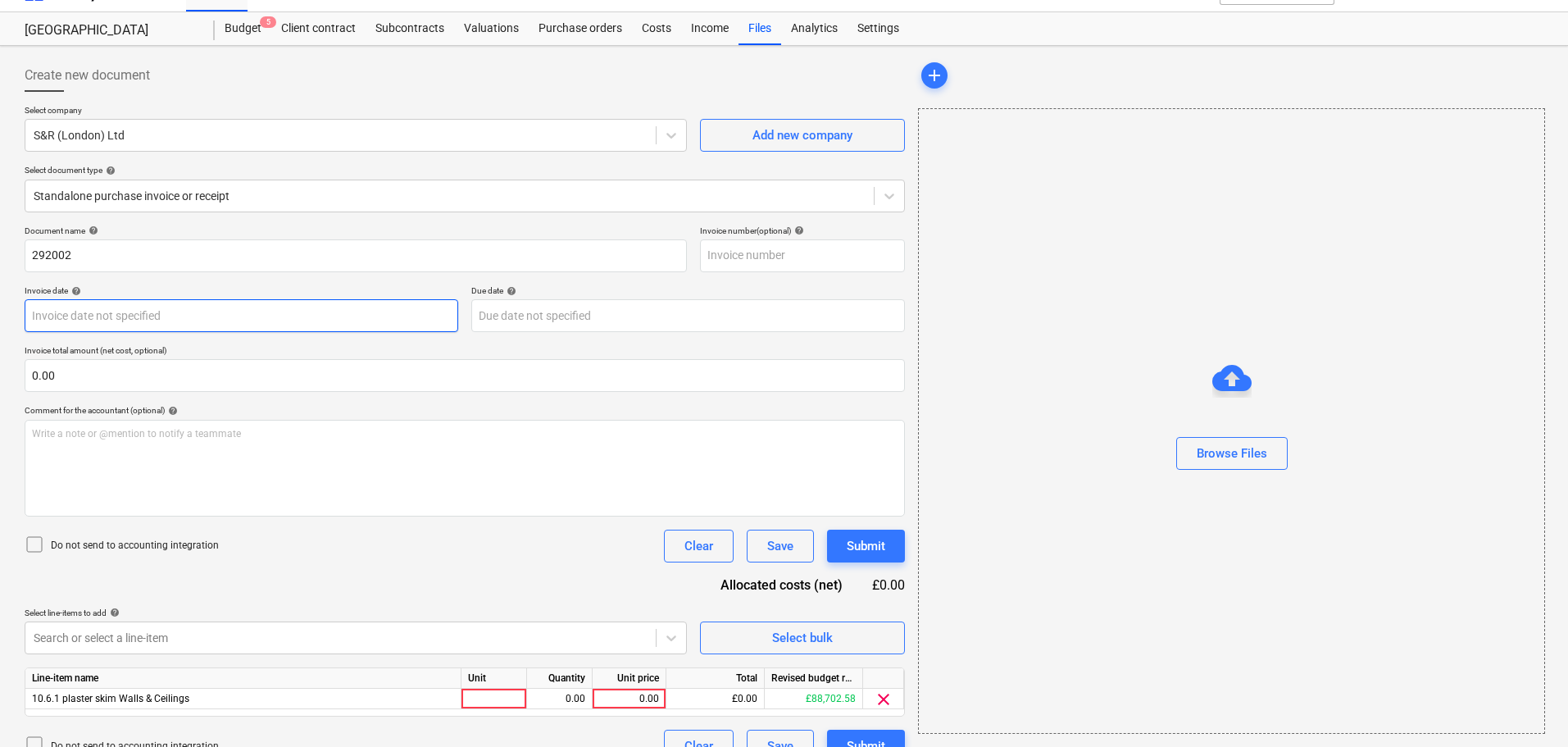
click at [91, 318] on body "Sales Projects Contacts Company Consolidated Invoices Inbox Approvals format_si…" at bounding box center [784, 344] width 1568 height 747
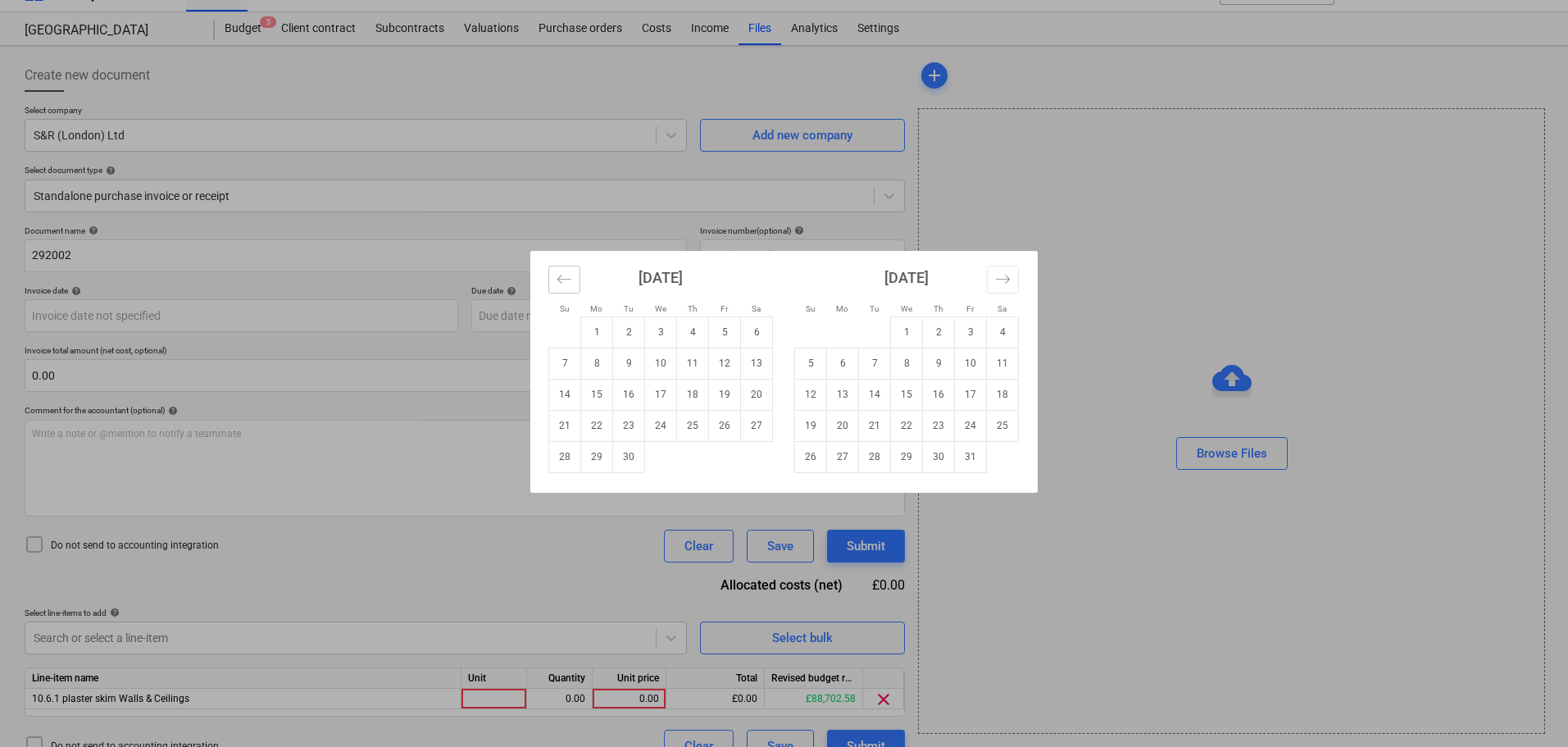
click at [566, 281] on icon "Move backward to switch to the previous month." at bounding box center [564, 279] width 15 height 15
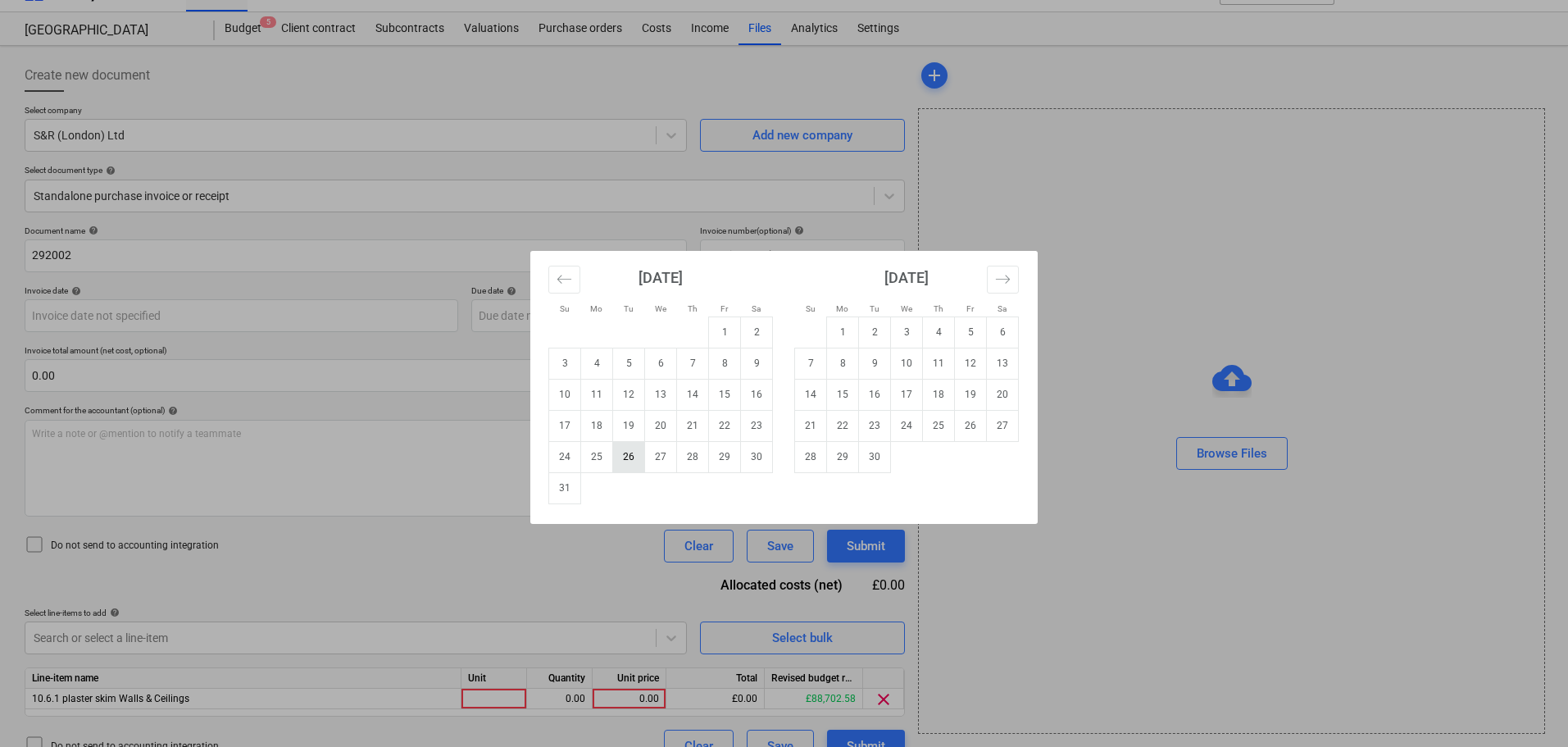
click at [629, 462] on td "26" at bounding box center [629, 457] width 32 height 31
type input "[DATE]"
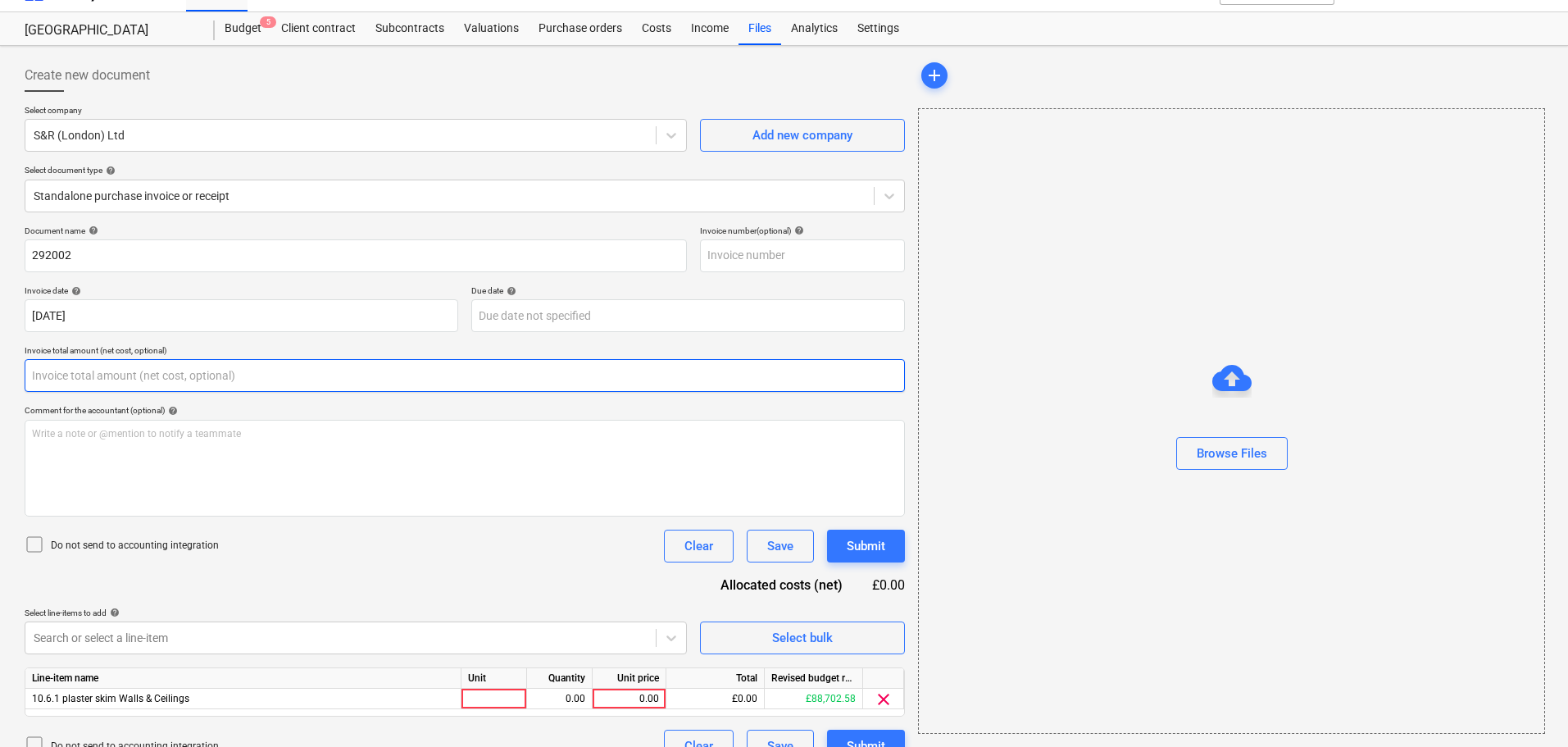
click at [193, 369] on input "text" at bounding box center [465, 375] width 880 height 33
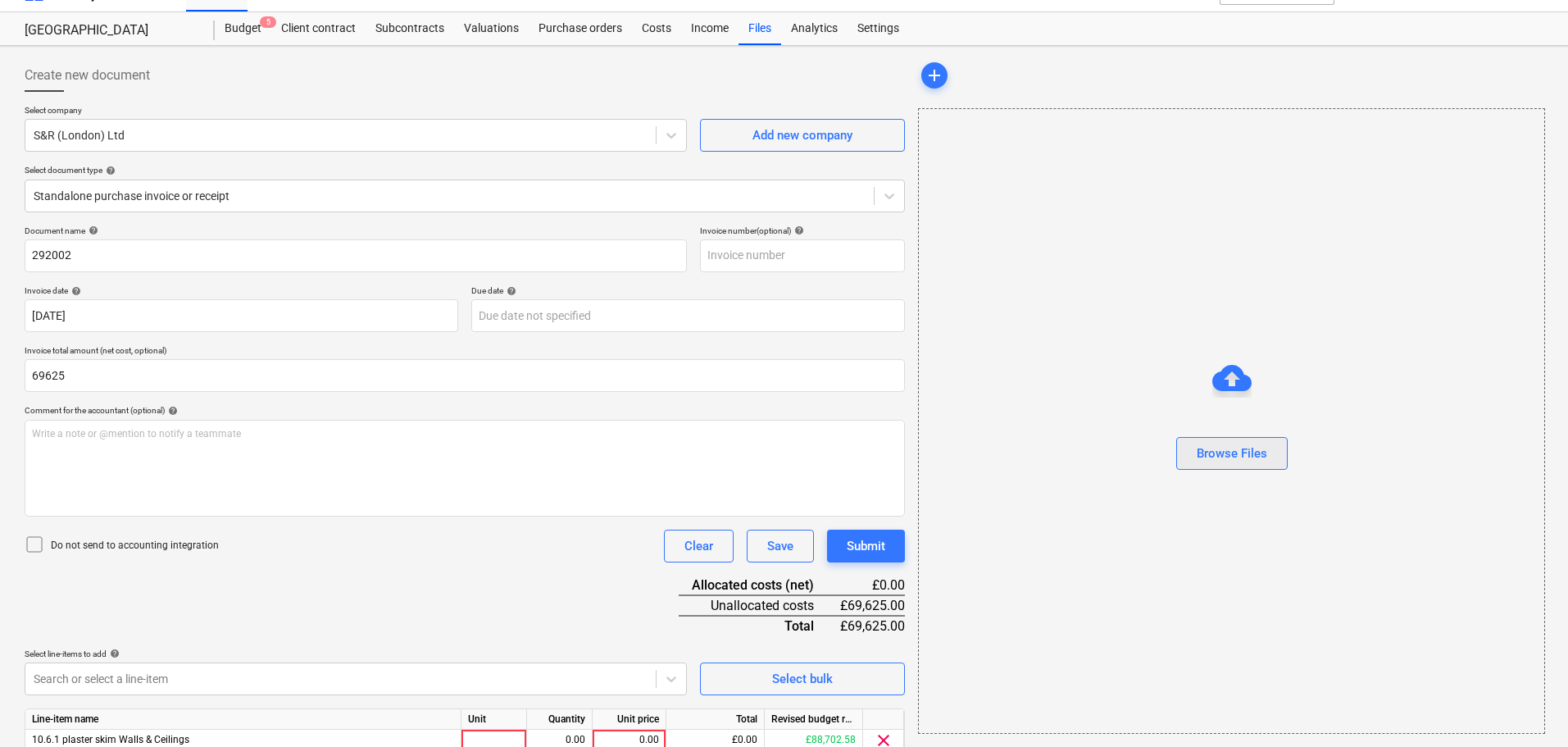
type input "69,625.00"
click at [1215, 451] on div "Browse Files" at bounding box center [1231, 453] width 71 height 21
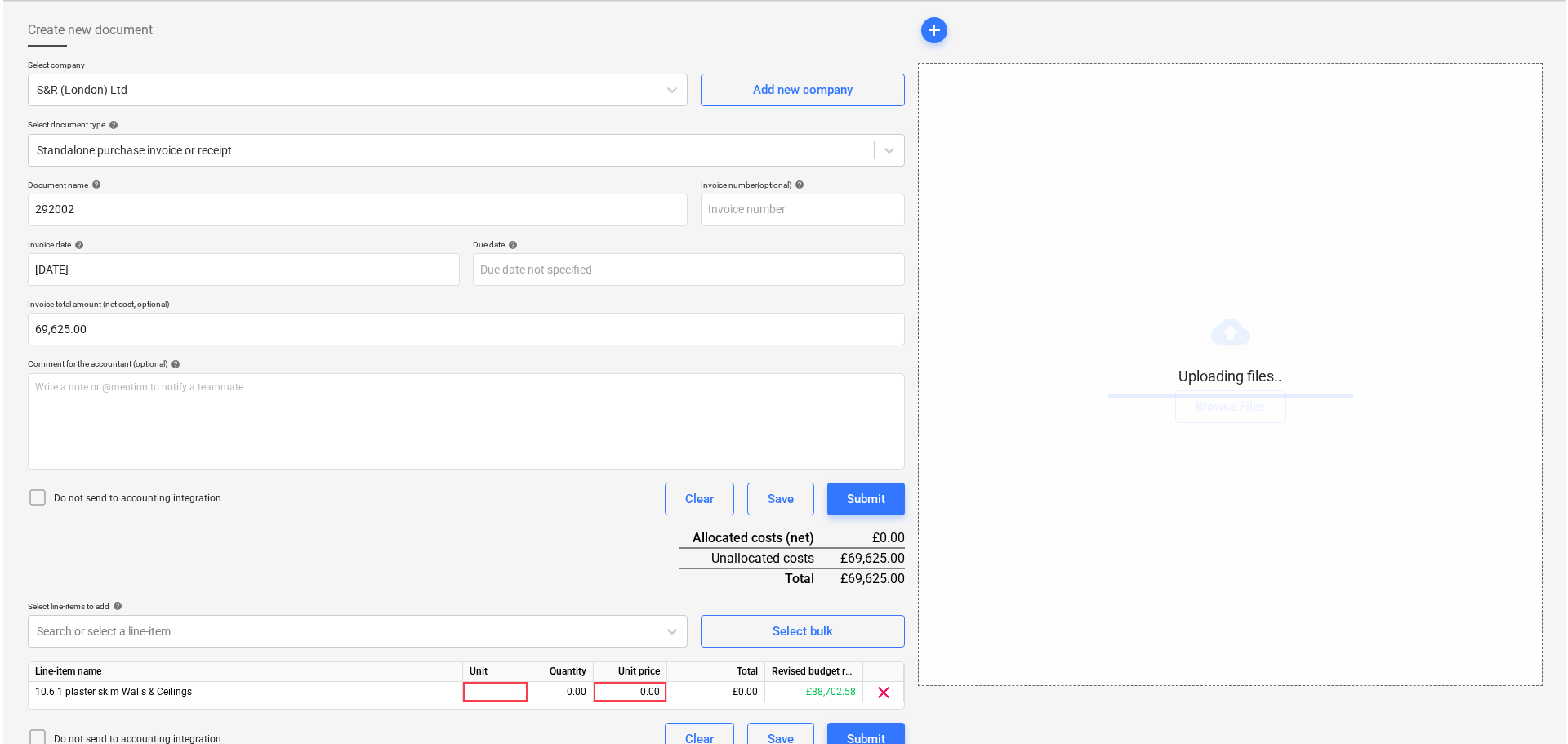
scroll to position [99, 0]
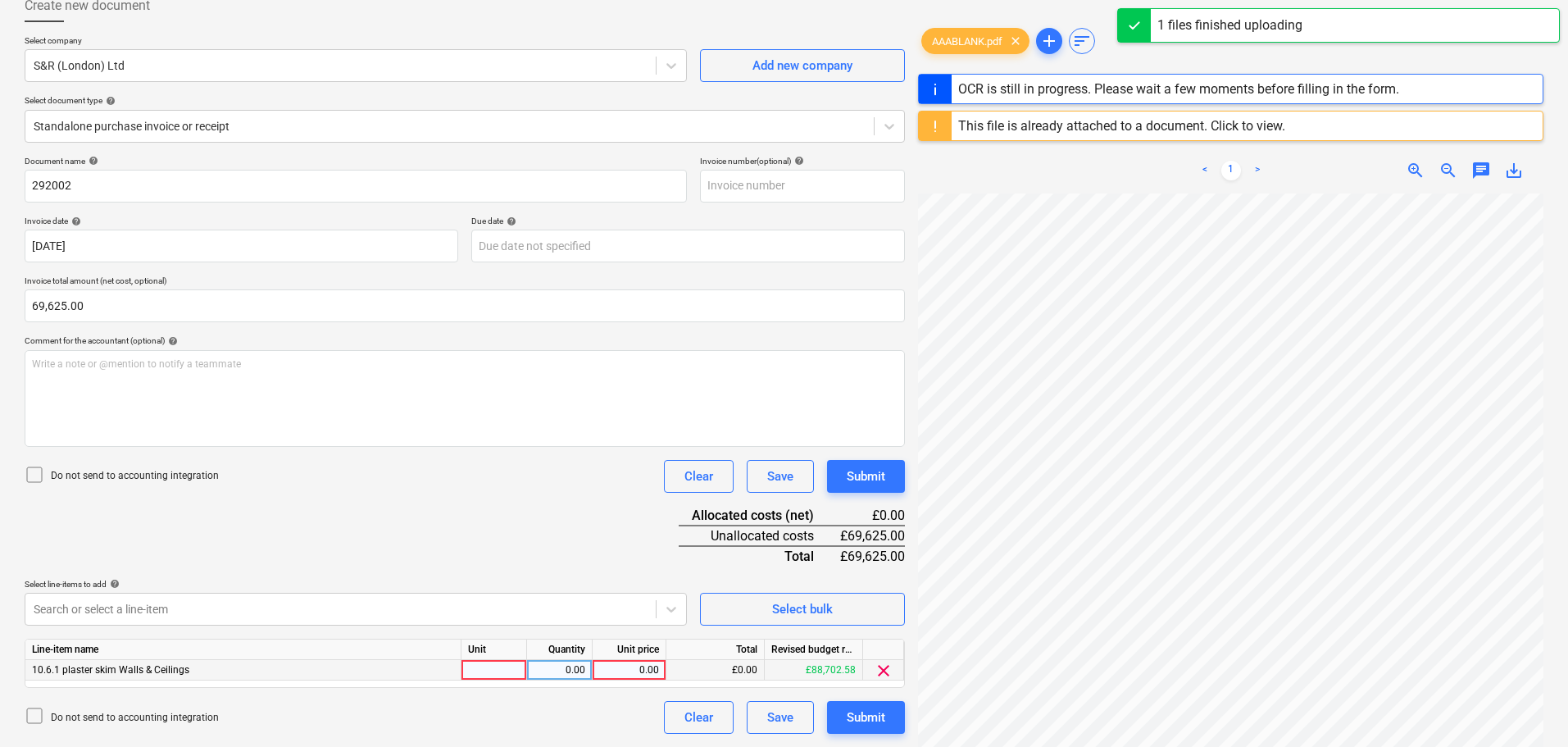
click at [637, 667] on div "0.00" at bounding box center [629, 669] width 60 height 21
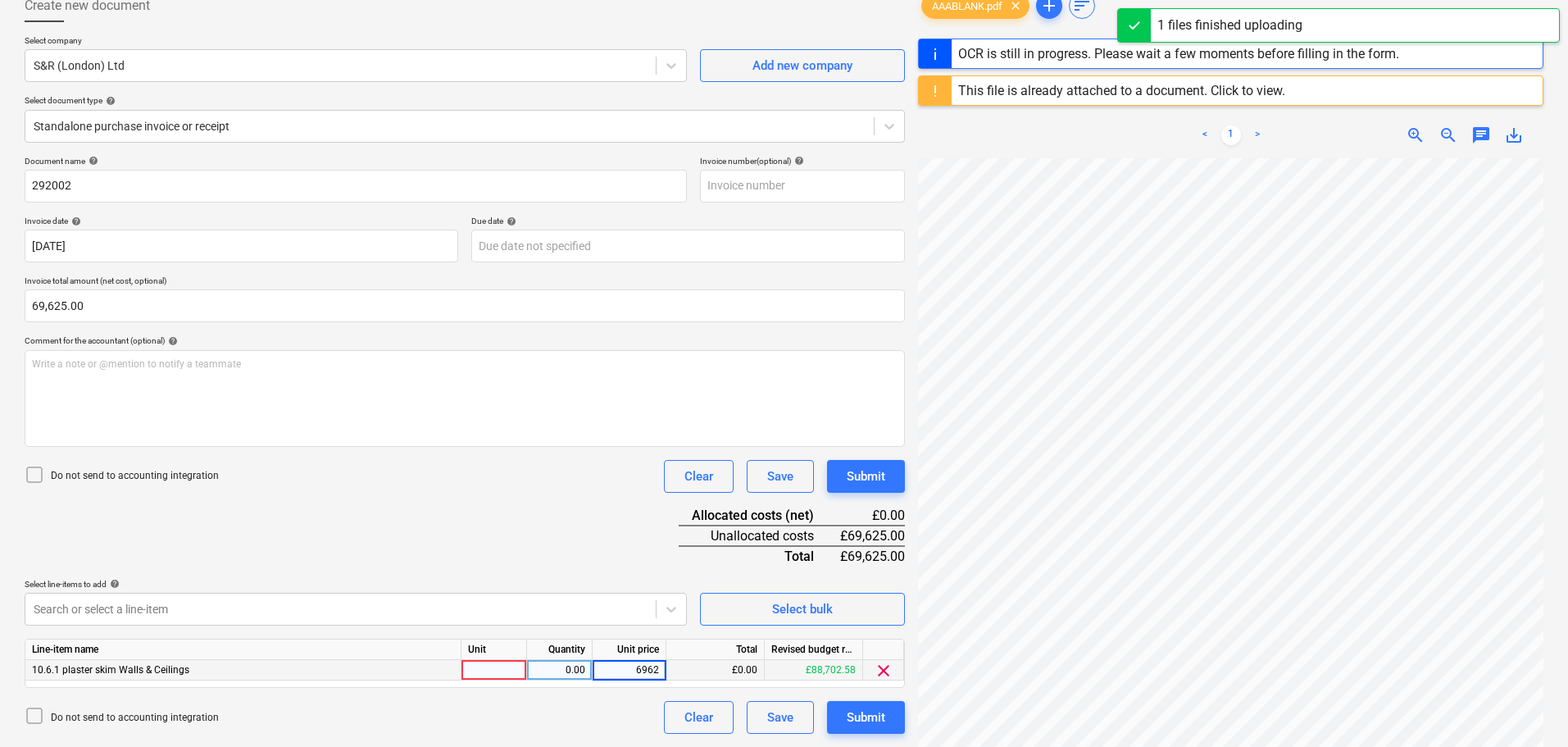
type input "69625"
click at [580, 529] on div "Document name help 292002 Invoice number (optional) help Invoice date help [DAT…" at bounding box center [465, 444] width 880 height 578
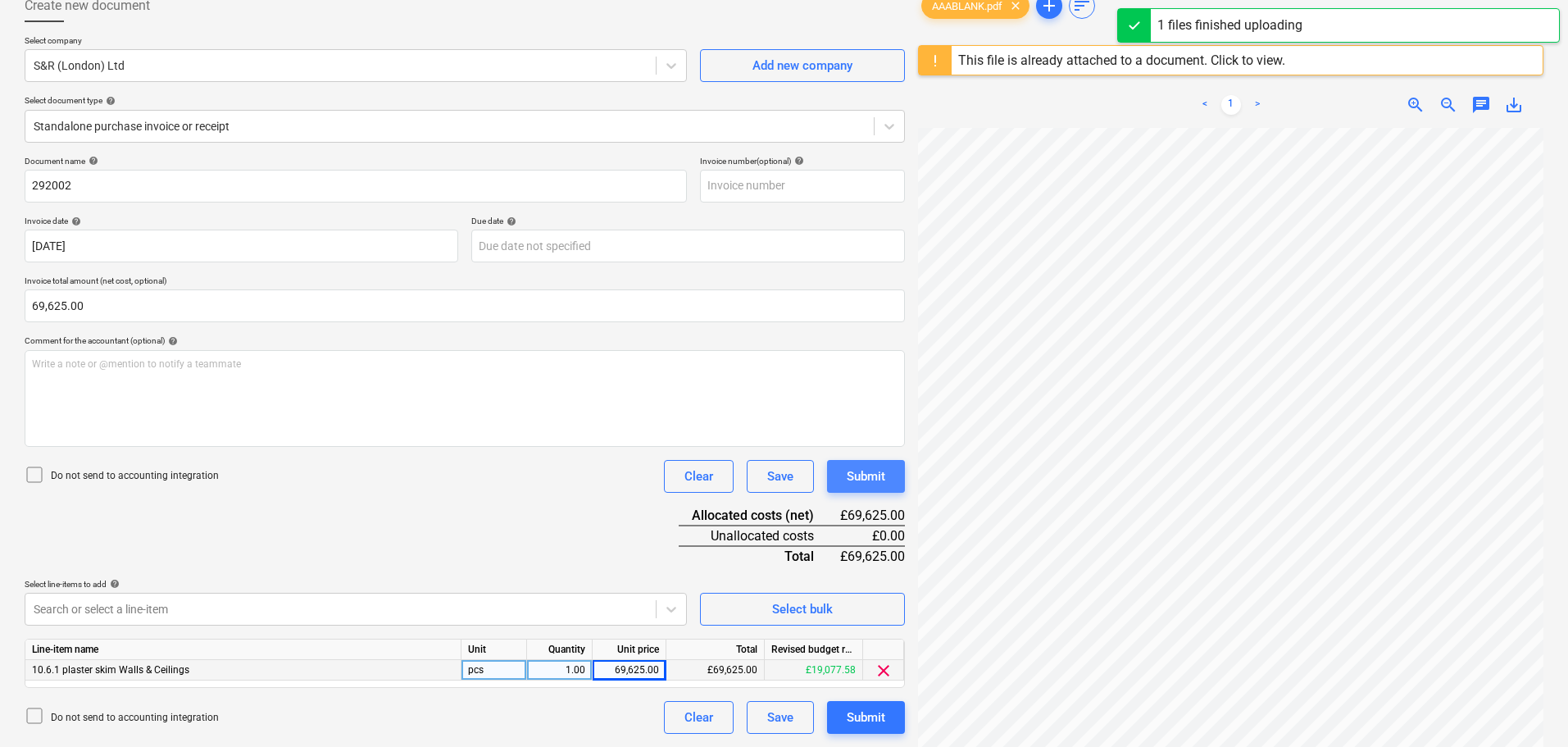
click at [885, 478] on div "Submit" at bounding box center [866, 476] width 38 height 21
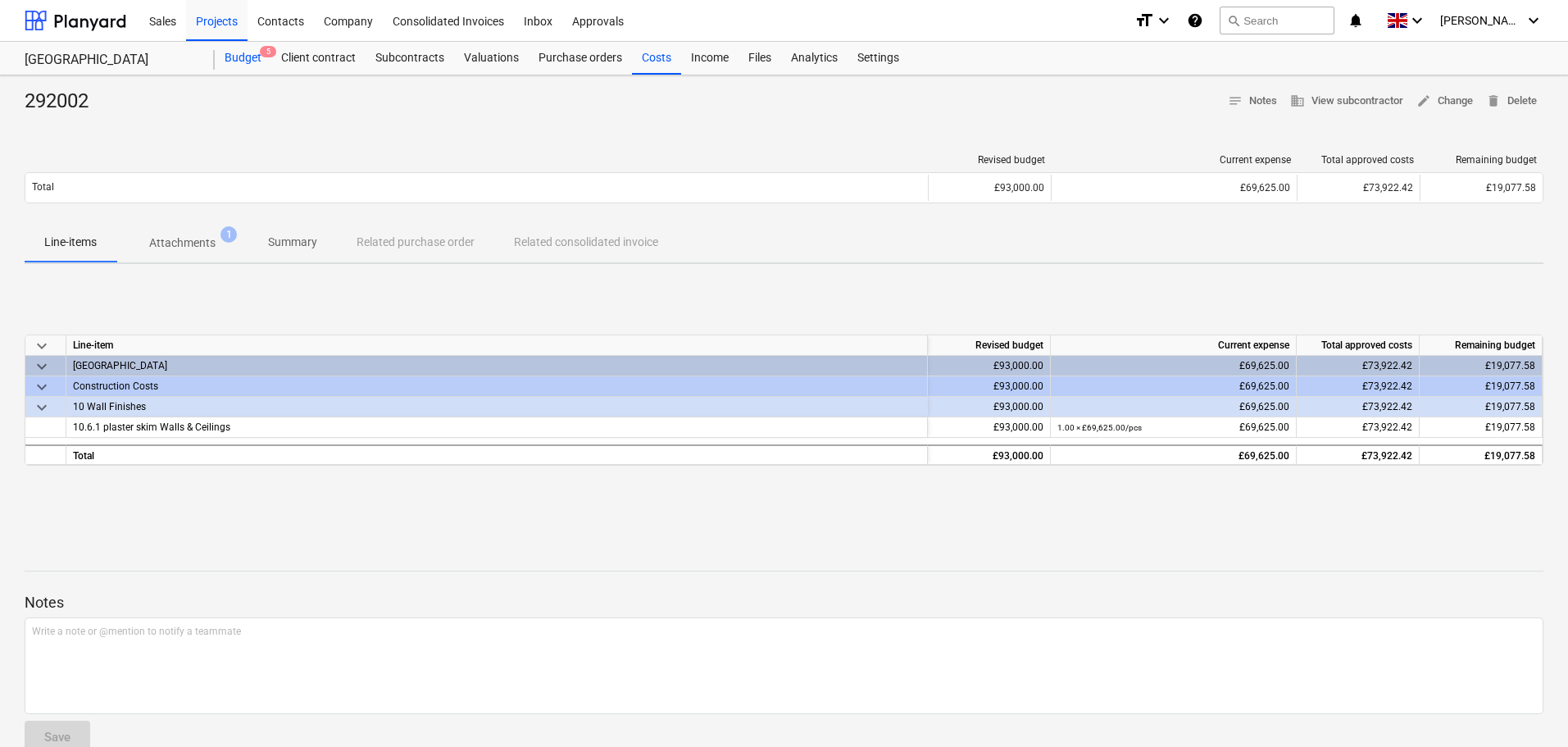
click at [246, 58] on div "Budget 5" at bounding box center [242, 58] width 56 height 33
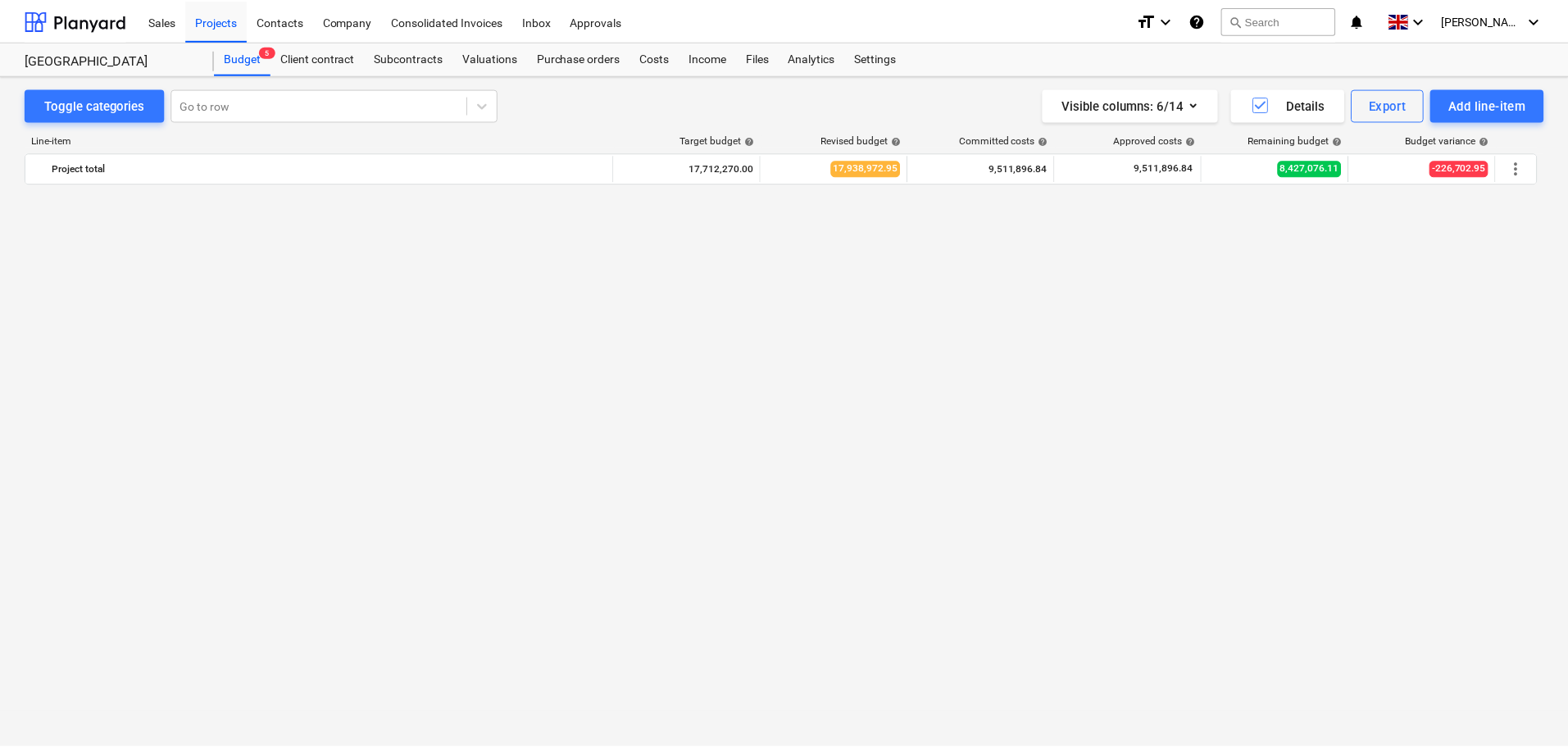
scroll to position [2094, 0]
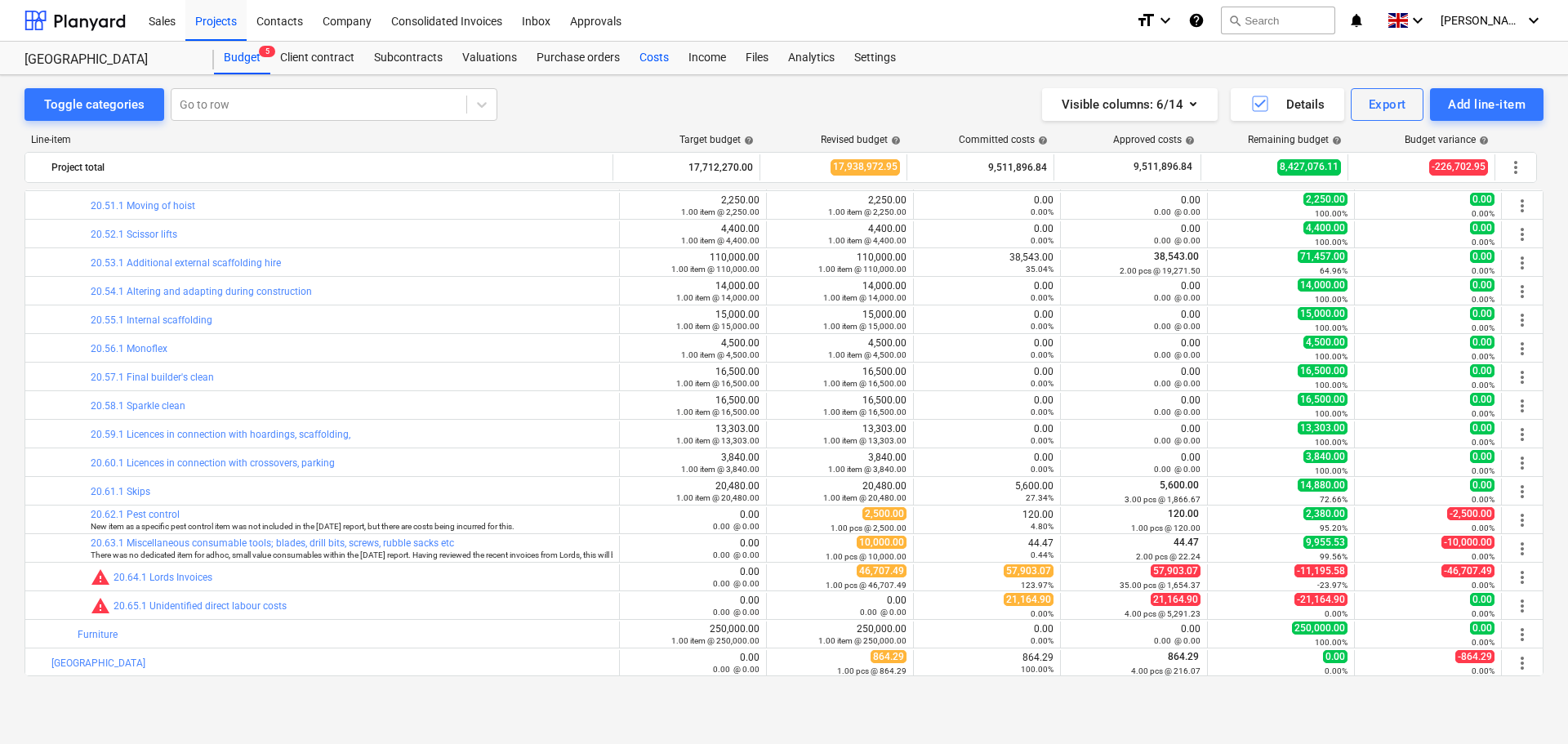
drag, startPoint x: 642, startPoint y: 53, endPoint x: 1565, endPoint y: 117, distance: 925.2
click at [642, 53] on div "Costs" at bounding box center [654, 58] width 49 height 33
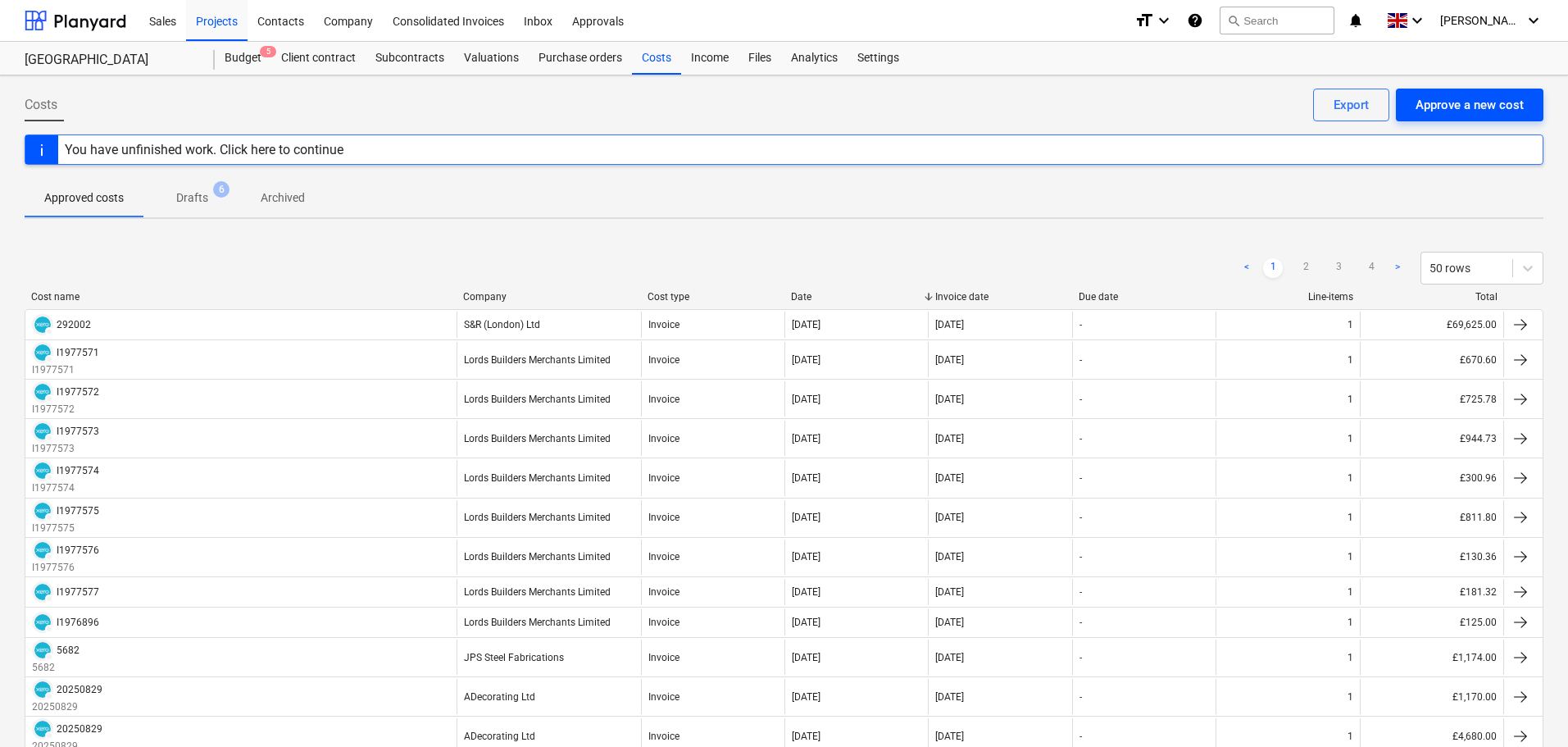
click at [1506, 108] on div "Approve a new cost" at bounding box center [1469, 105] width 108 height 21
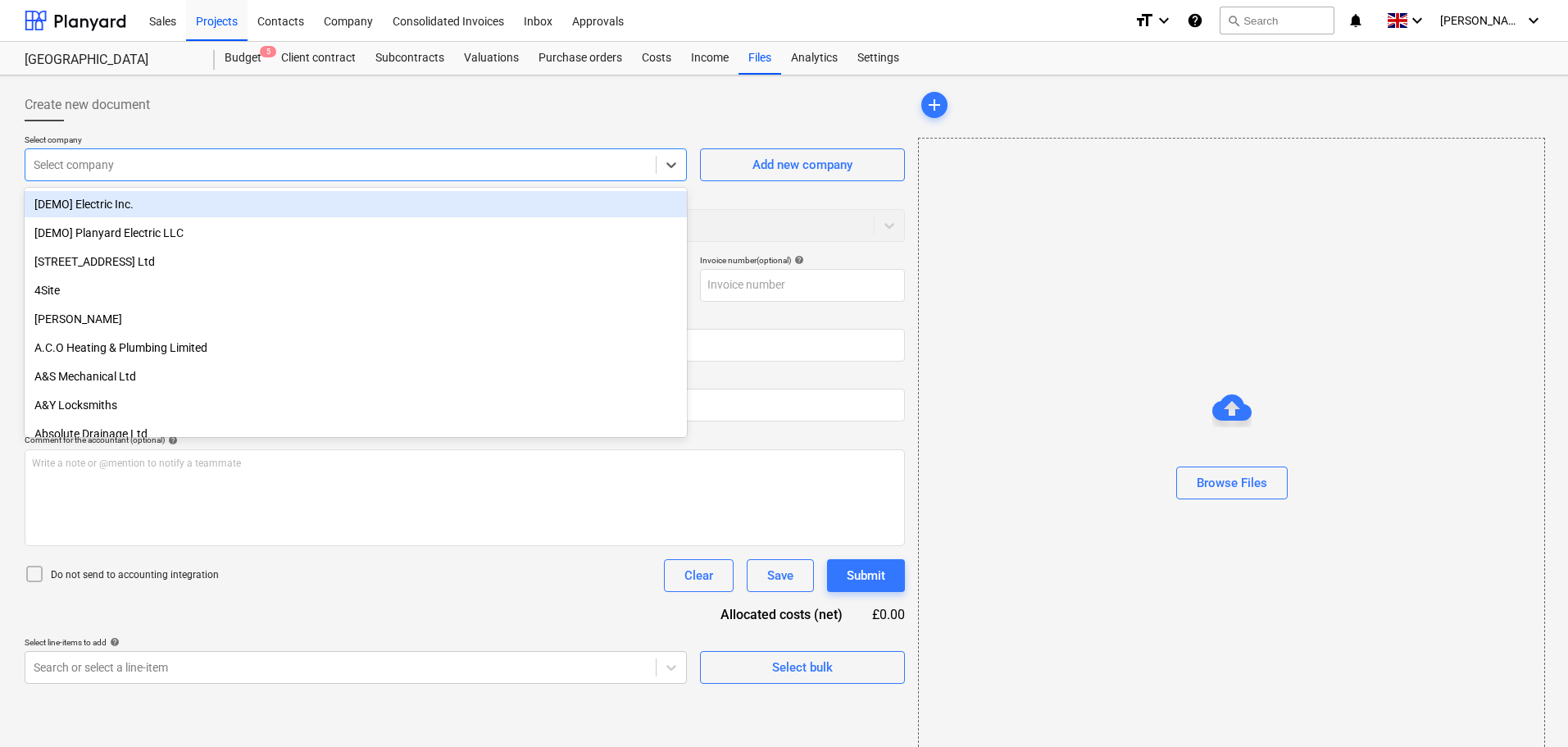
click at [243, 155] on div "Select company" at bounding box center [340, 165] width 630 height 23
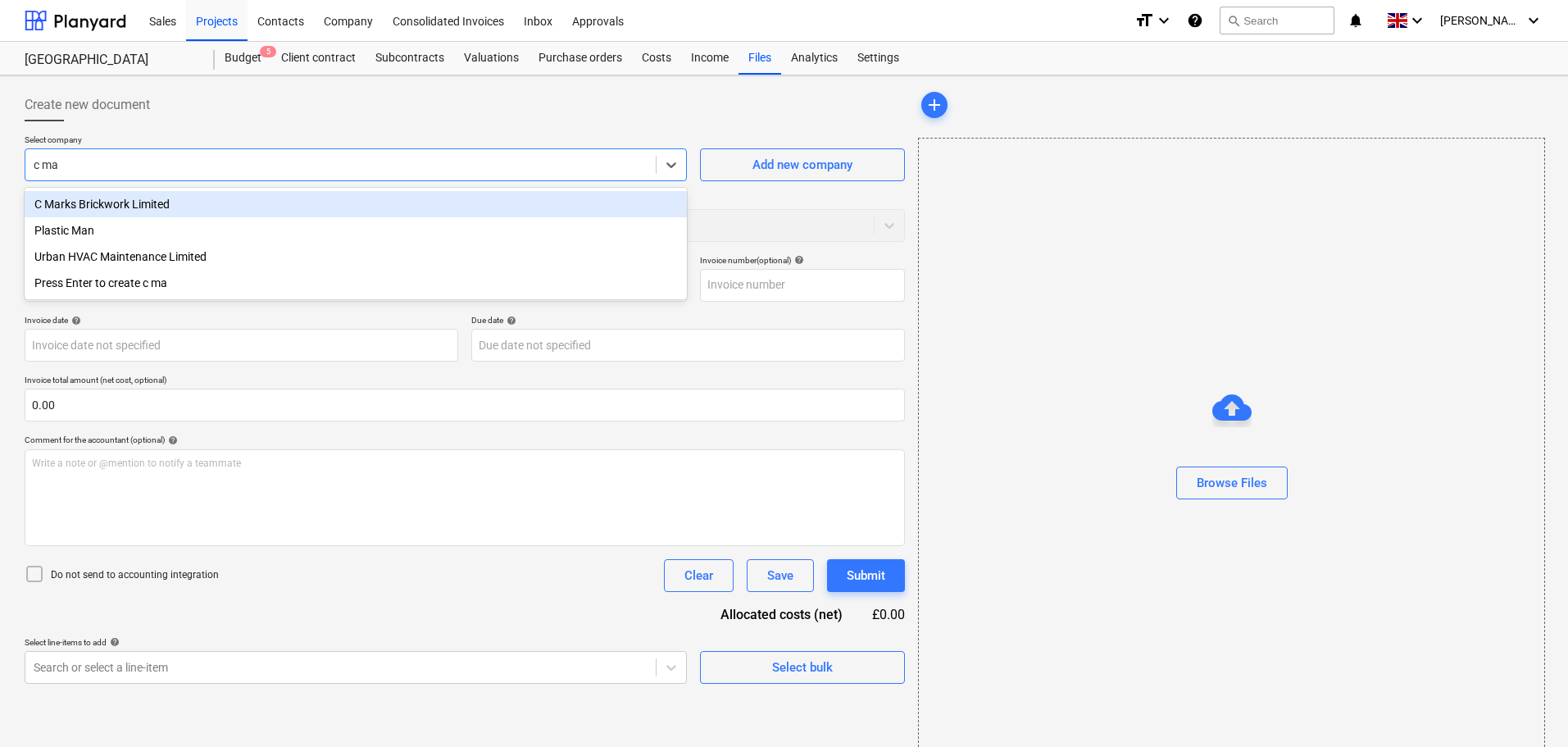
type input "c mar"
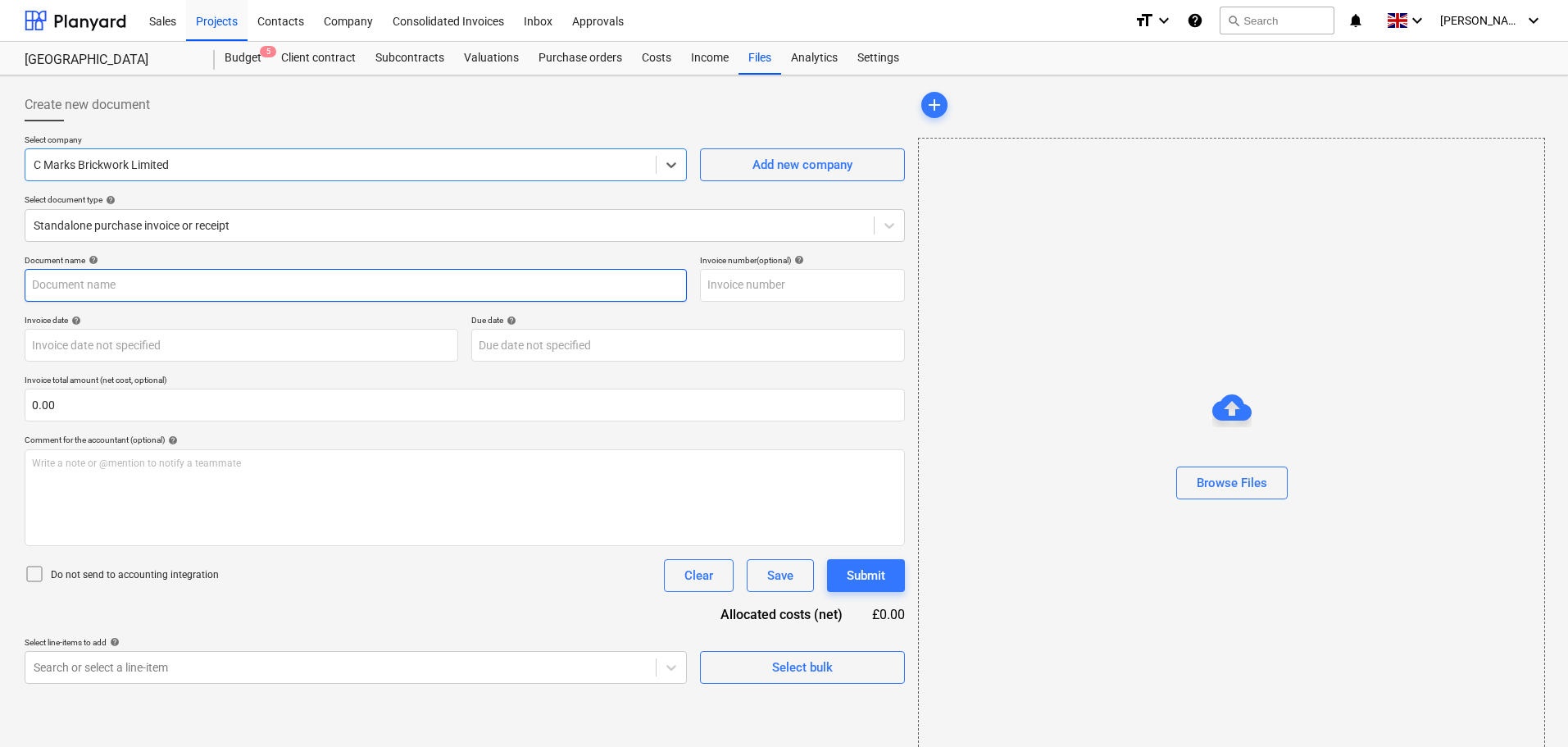
click at [101, 282] on input "text" at bounding box center [356, 285] width 662 height 33
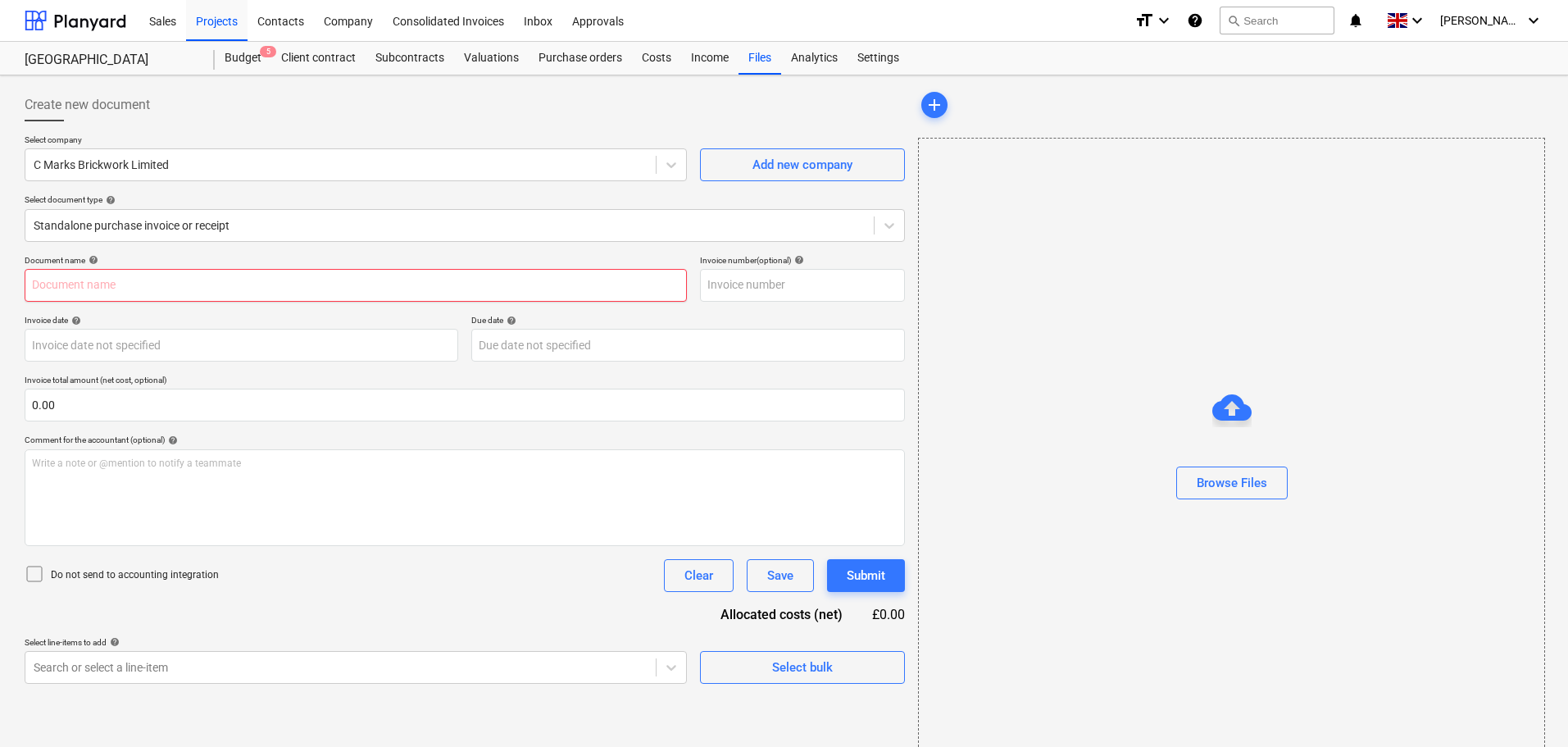
drag, startPoint x: 66, startPoint y: 291, endPoint x: 168, endPoint y: 271, distance: 103.9
click at [66, 290] on input "text" at bounding box center [356, 285] width 662 height 33
paste input "Inv-757"
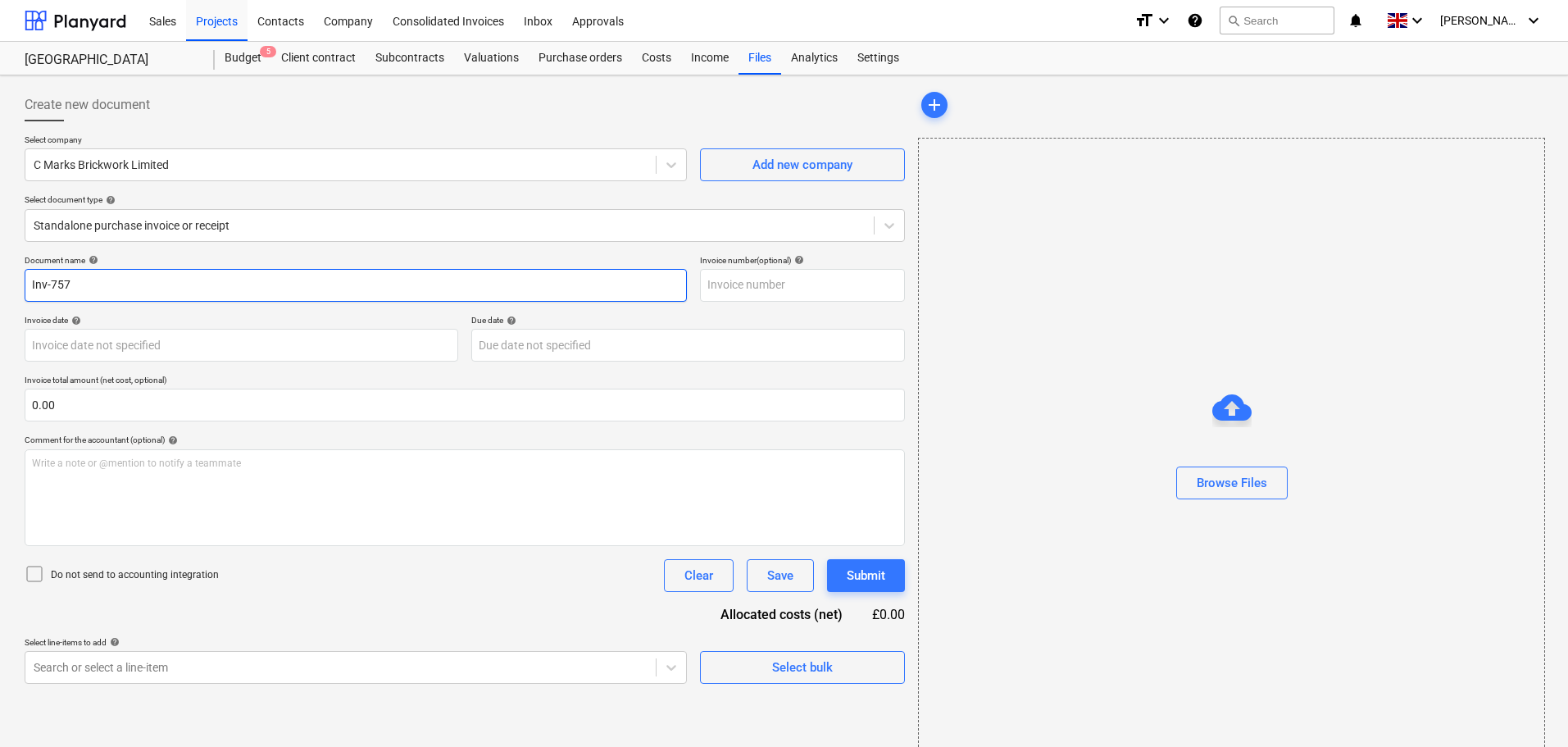
type input "Inv-757"
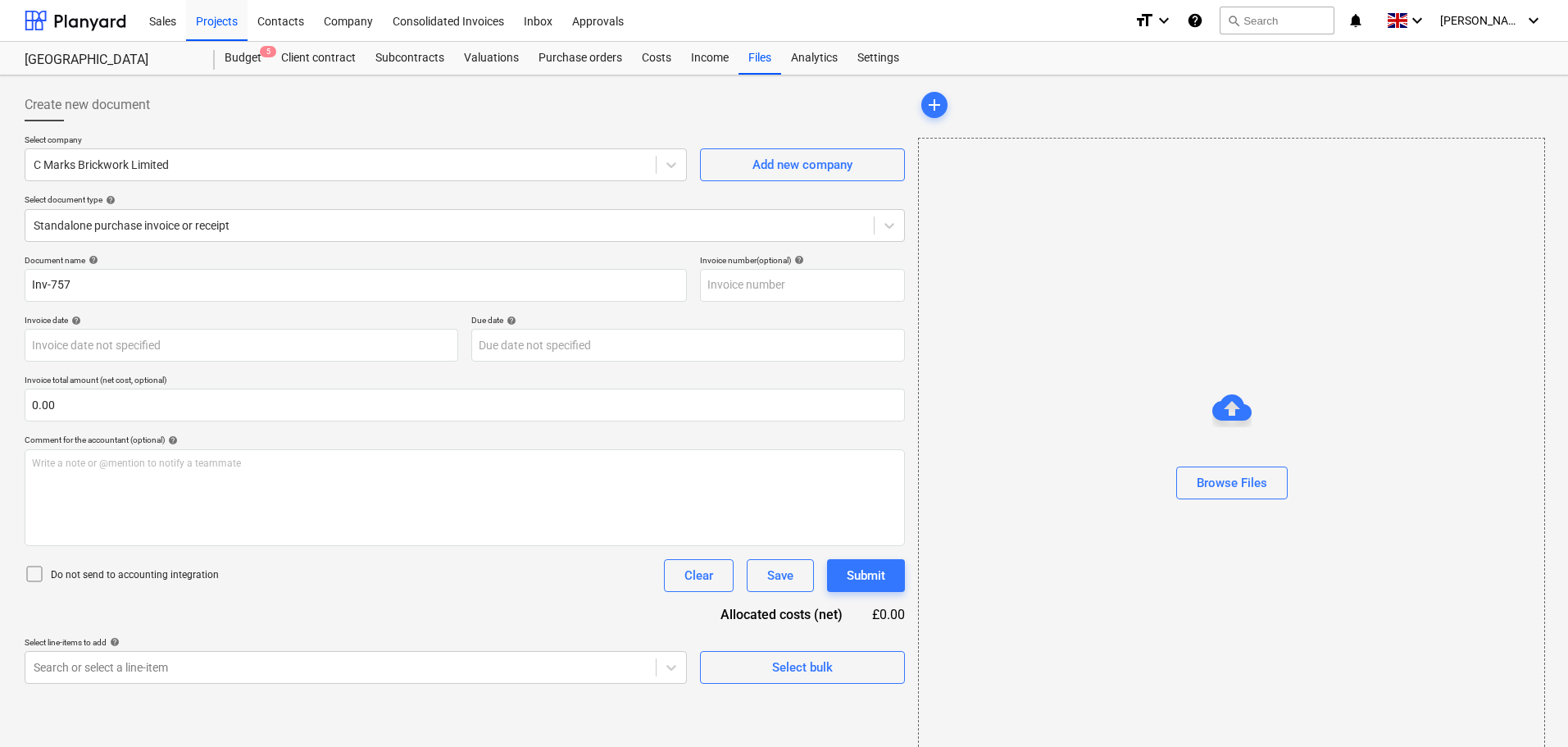
click at [251, 251] on div "Select company C Marks Brickwork Limited Add new company Select document type h…" at bounding box center [465, 194] width 880 height 121
click at [1225, 484] on div "Browse Files" at bounding box center [1231, 483] width 71 height 21
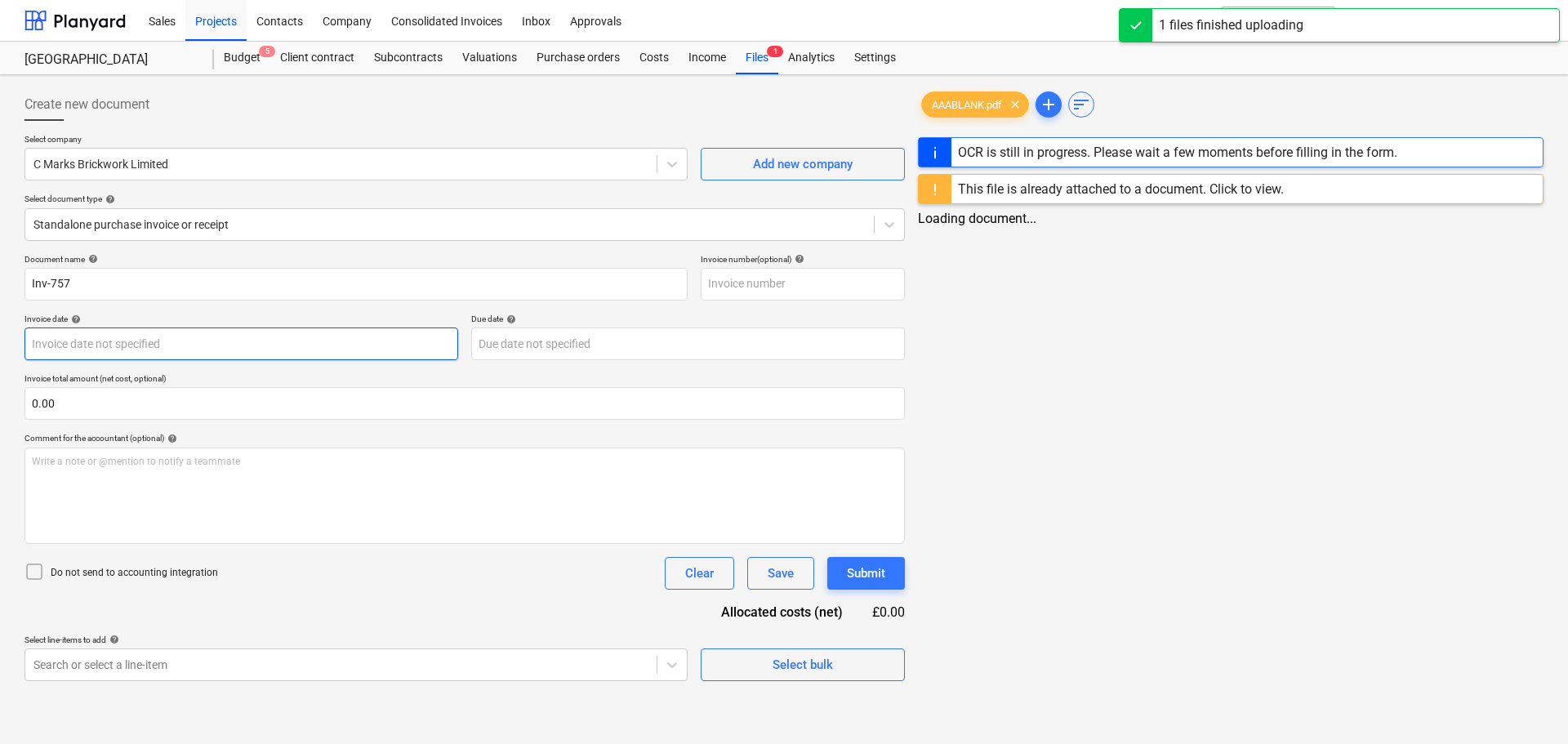
click at [96, 347] on body "Sales Projects Contacts Company Consolidated Invoices Inbox Approvals format_si…" at bounding box center [784, 372] width 1568 height 744
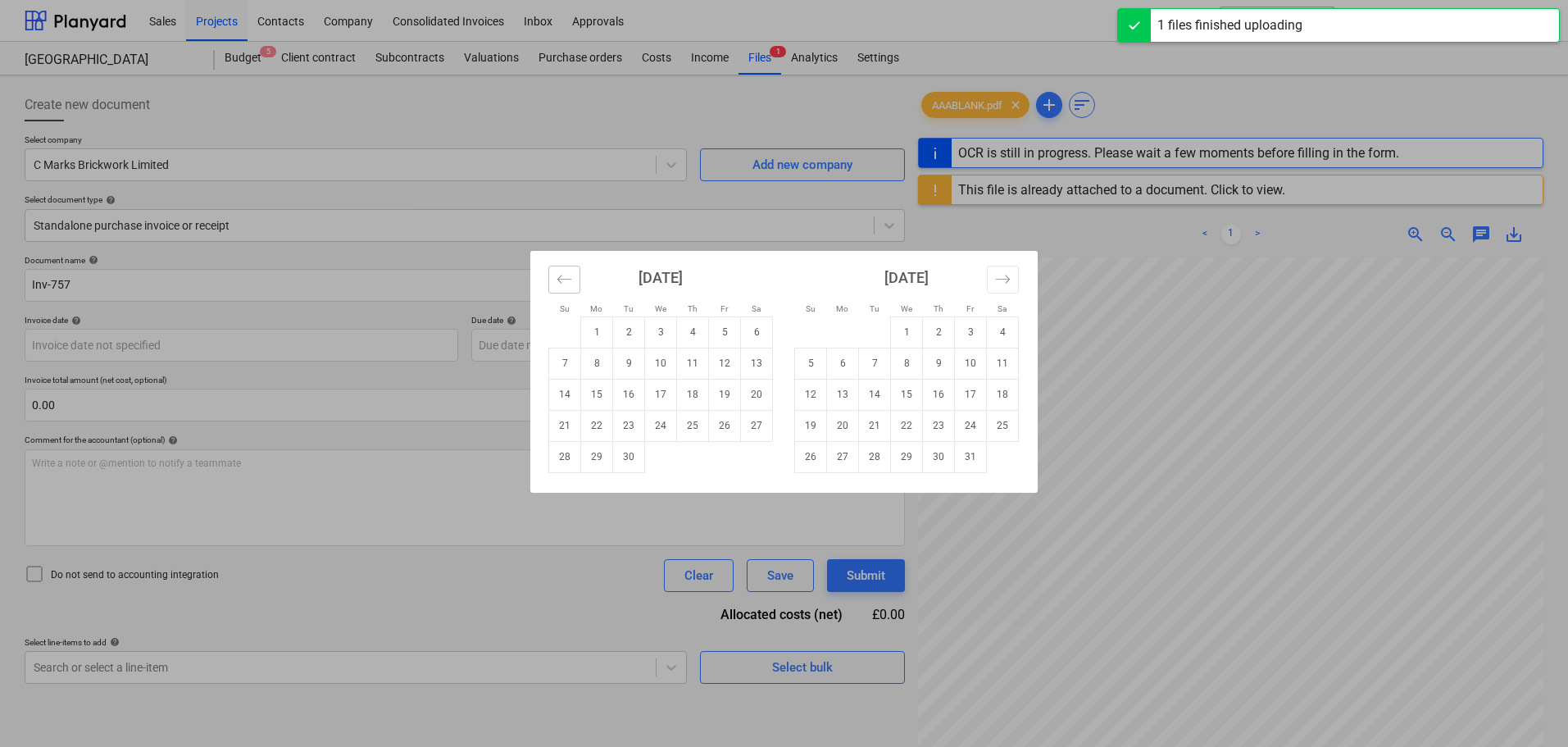
click at [570, 276] on icon "Move backward to switch to the previous month." at bounding box center [564, 279] width 15 height 15
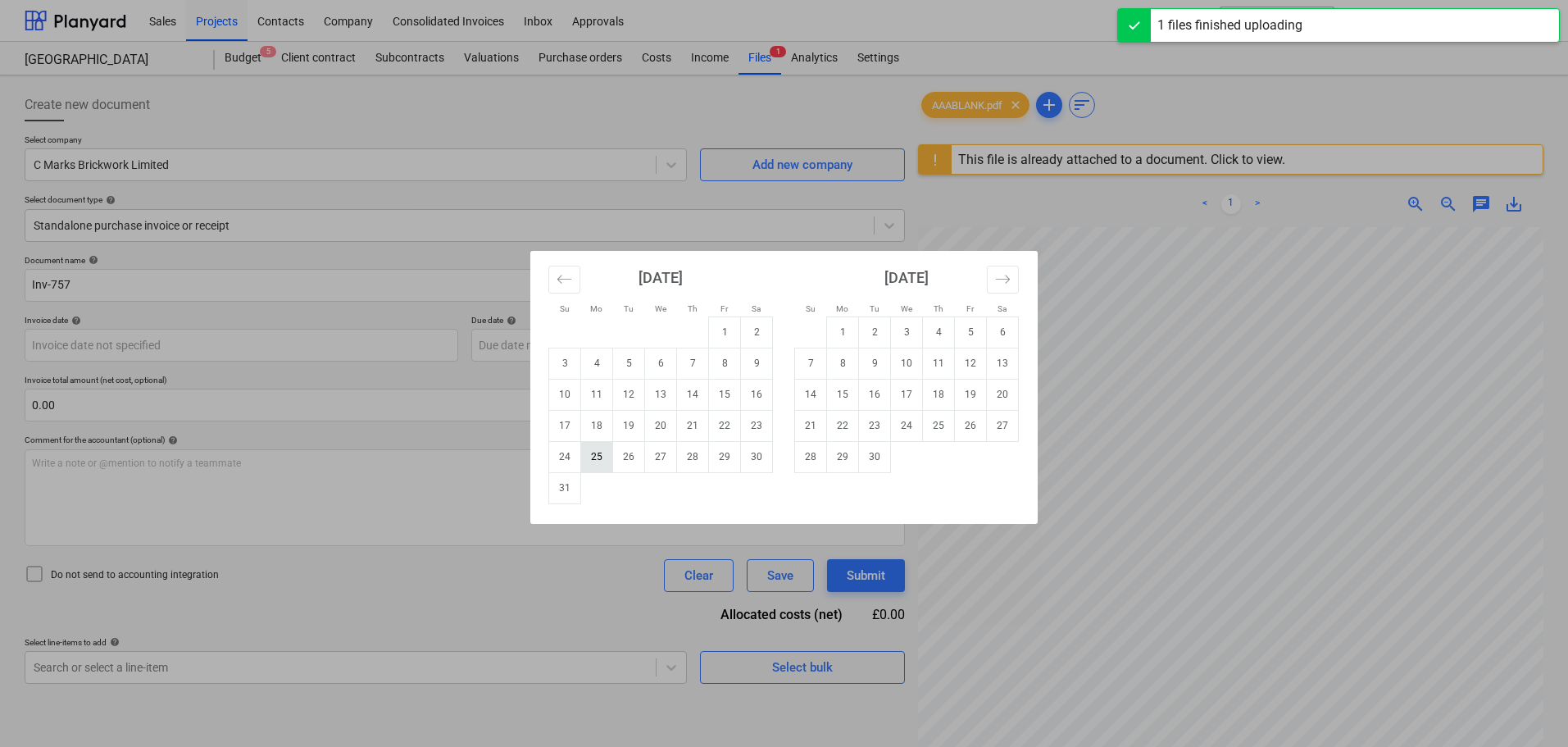
click at [604, 461] on td "25" at bounding box center [597, 457] width 32 height 31
type input "[DATE]"
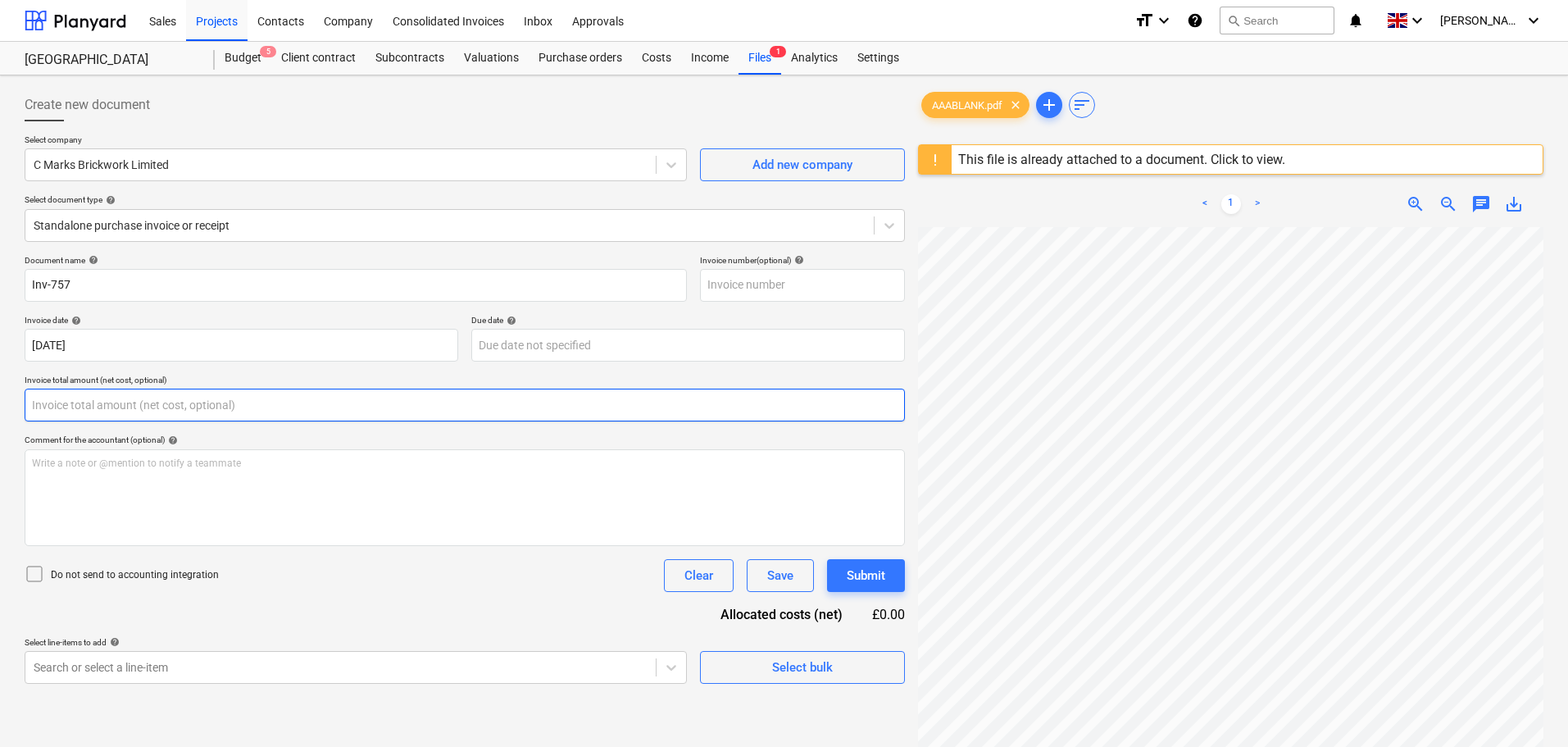
click at [105, 409] on input "text" at bounding box center [465, 405] width 880 height 33
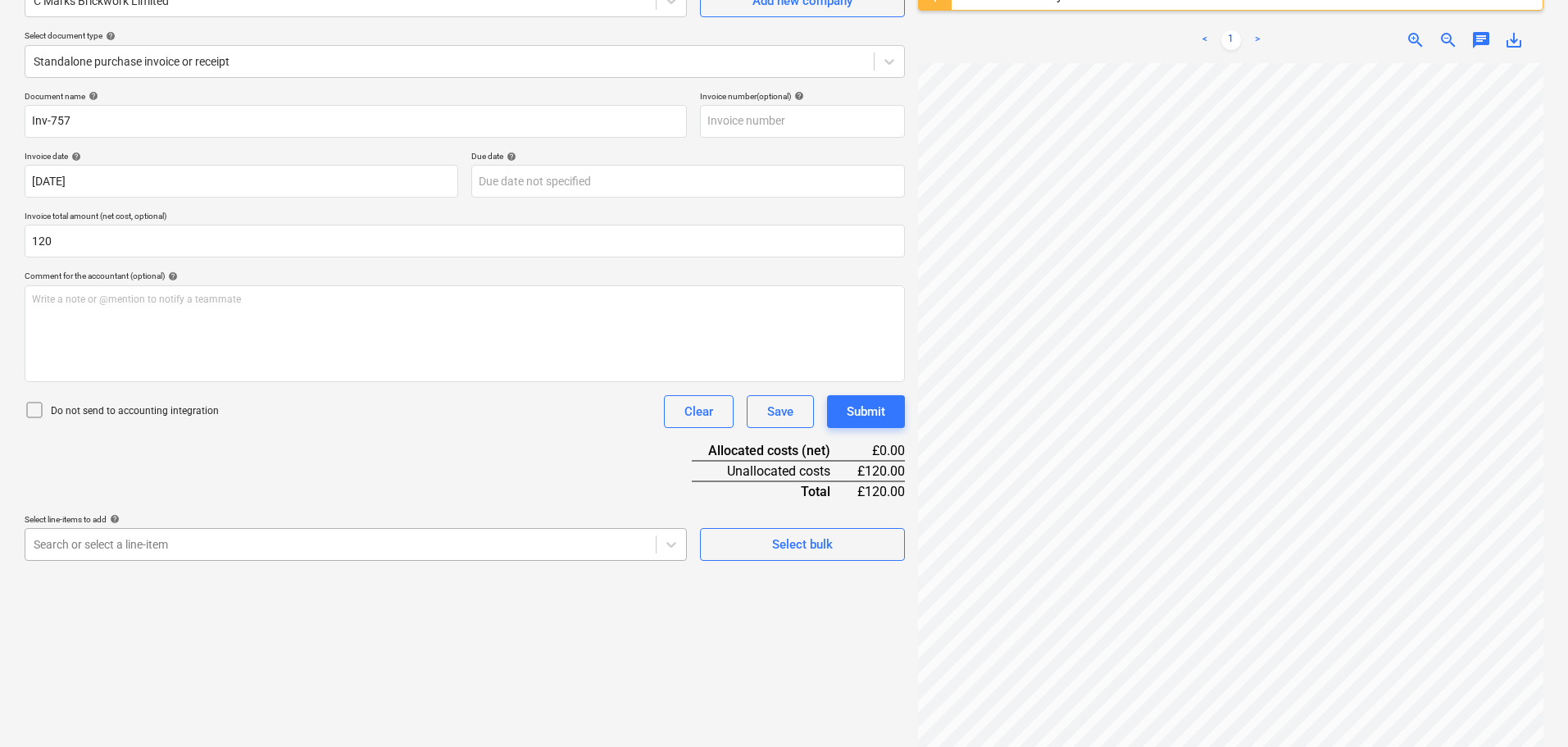
type input "120.00"
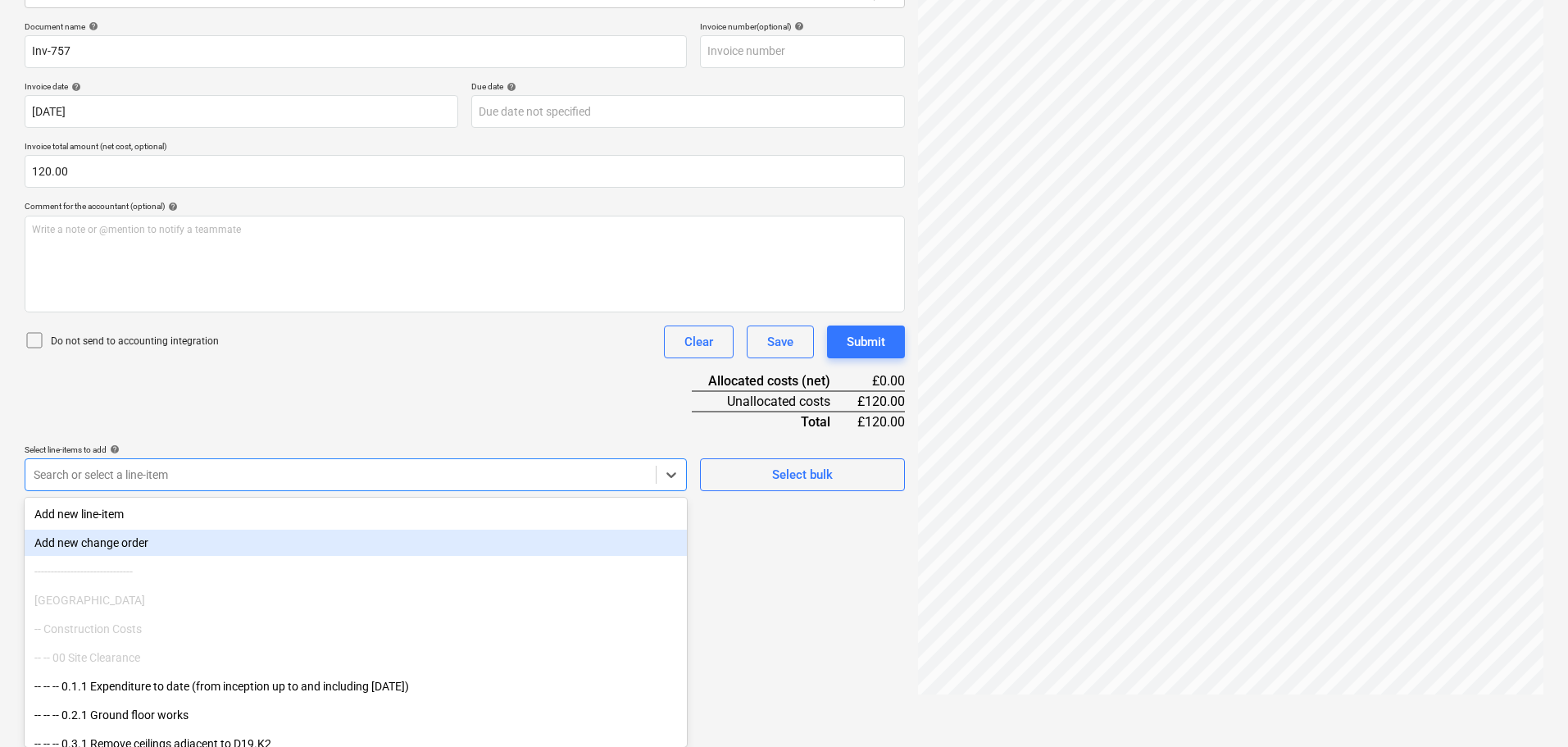
click at [156, 513] on body "Sales Projects Contacts Company Consolidated Invoices Inbox Approvals format_si…" at bounding box center [784, 140] width 1568 height 747
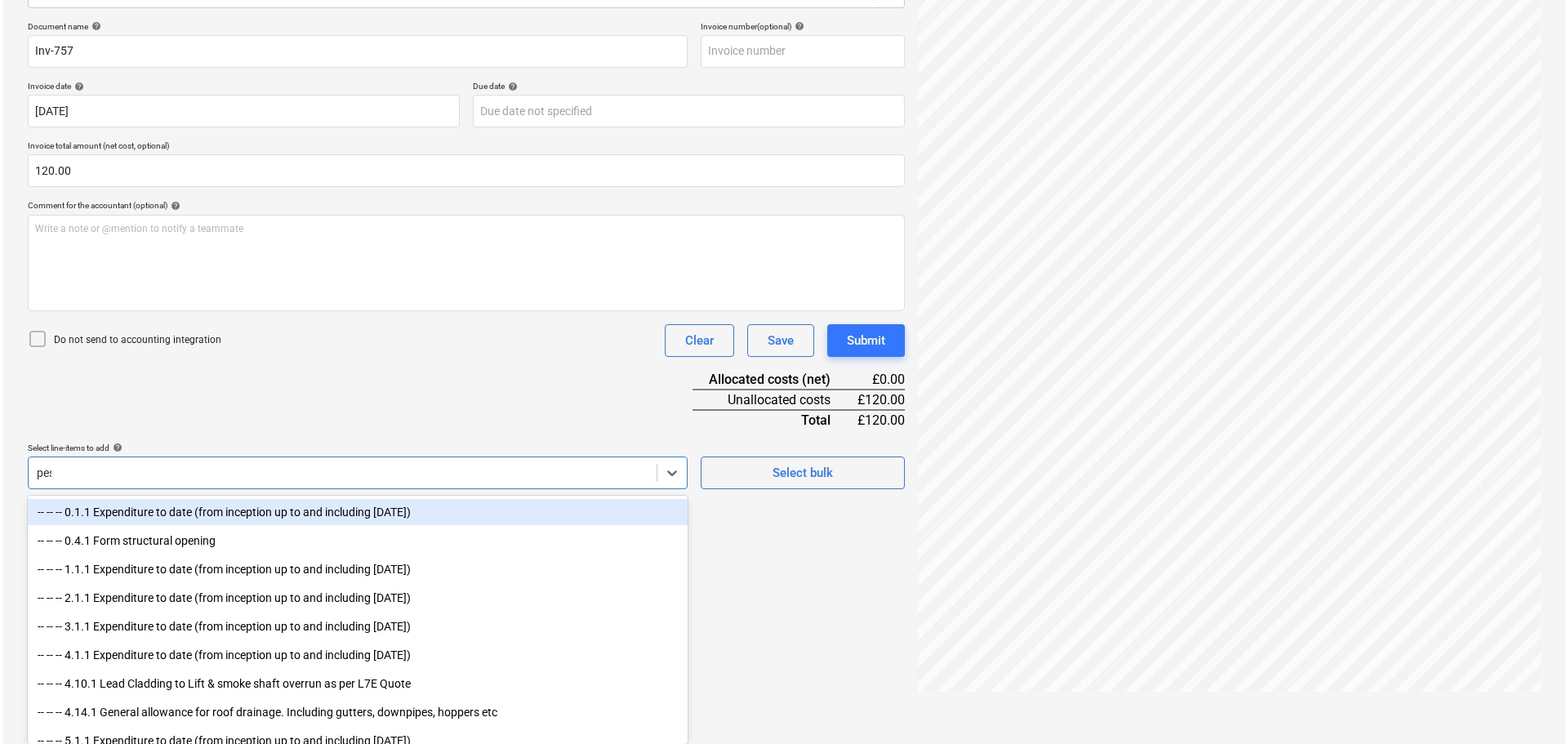
scroll to position [193, 0]
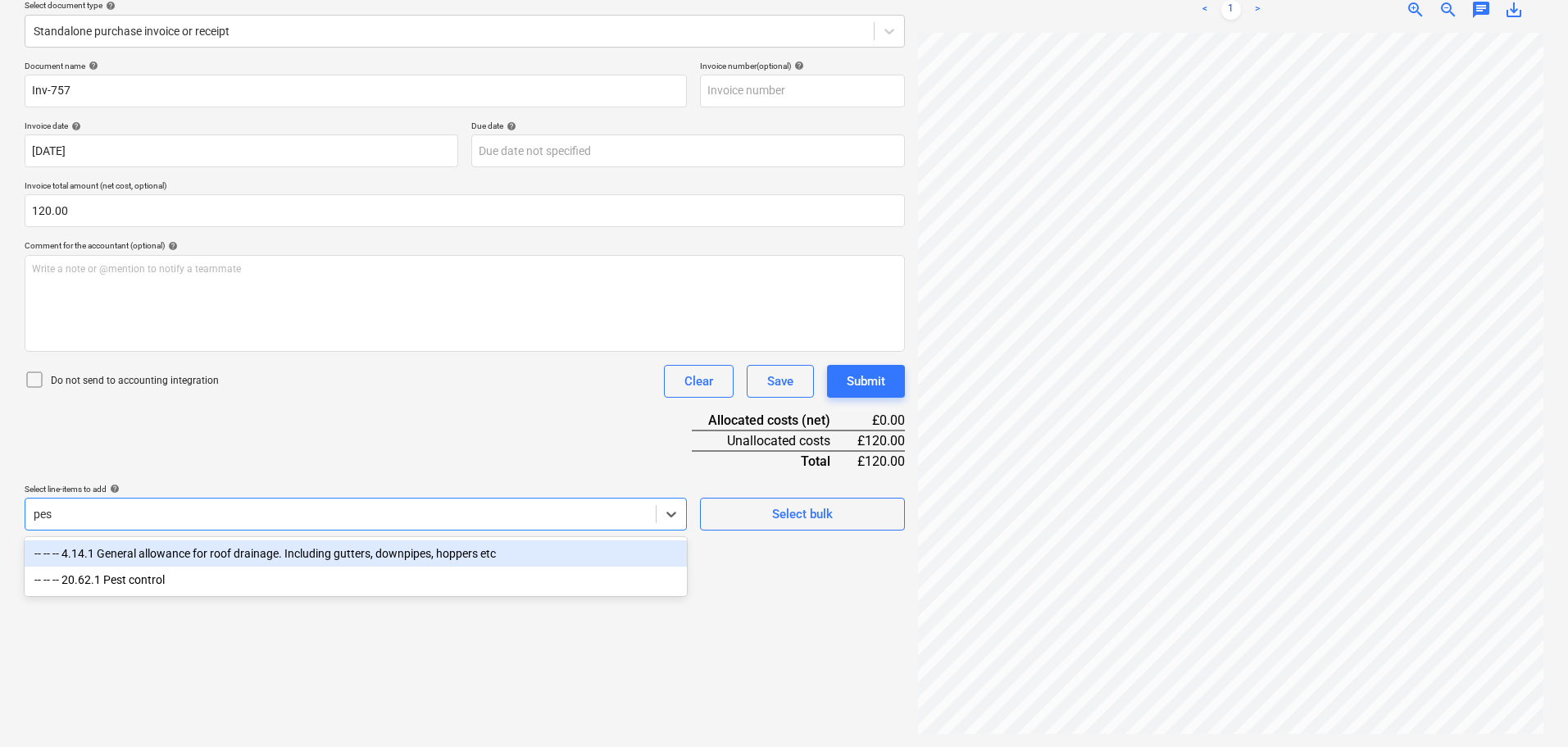
type input "pest"
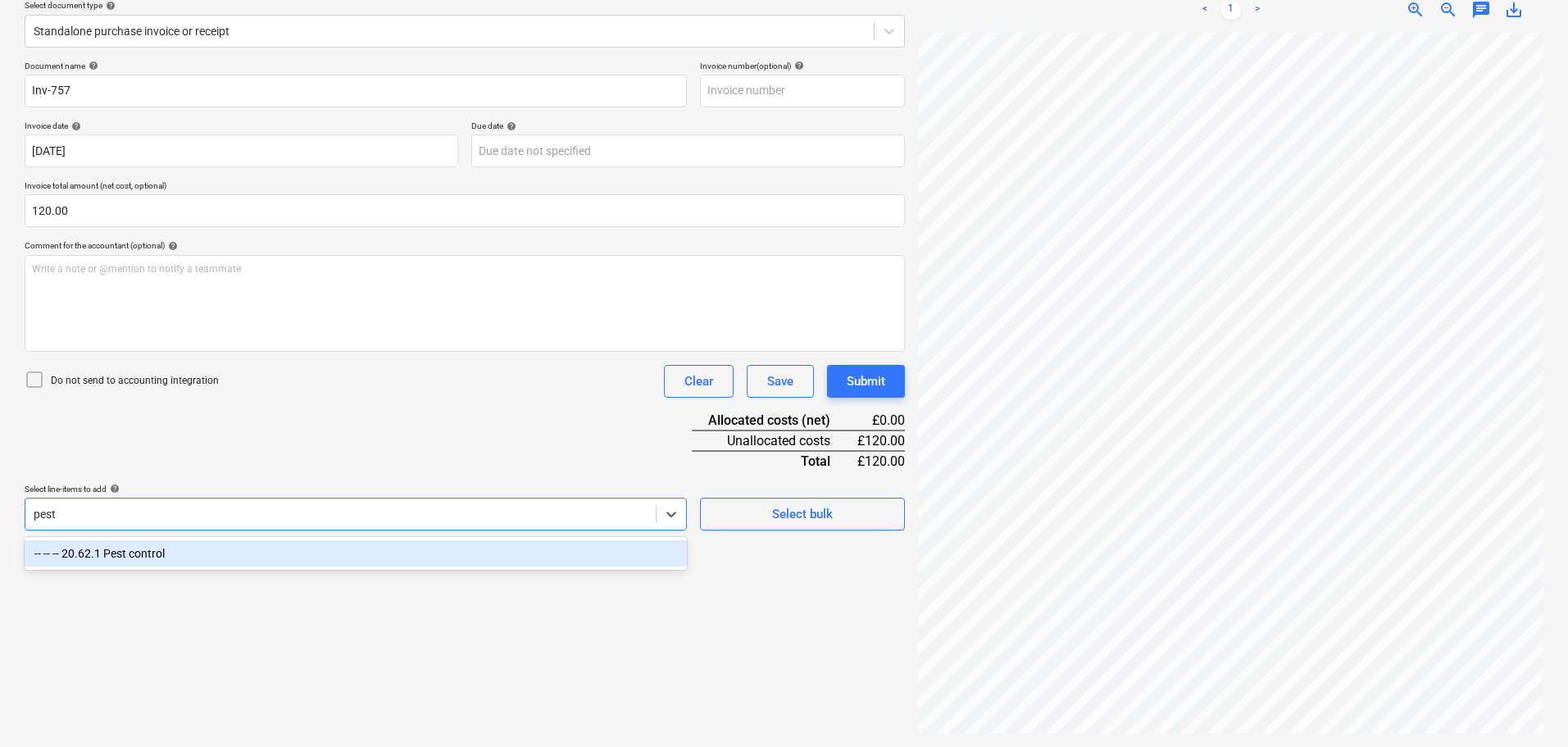
click at [160, 555] on div "-- -- -- 20.62.1 Pest control" at bounding box center [356, 553] width 662 height 26
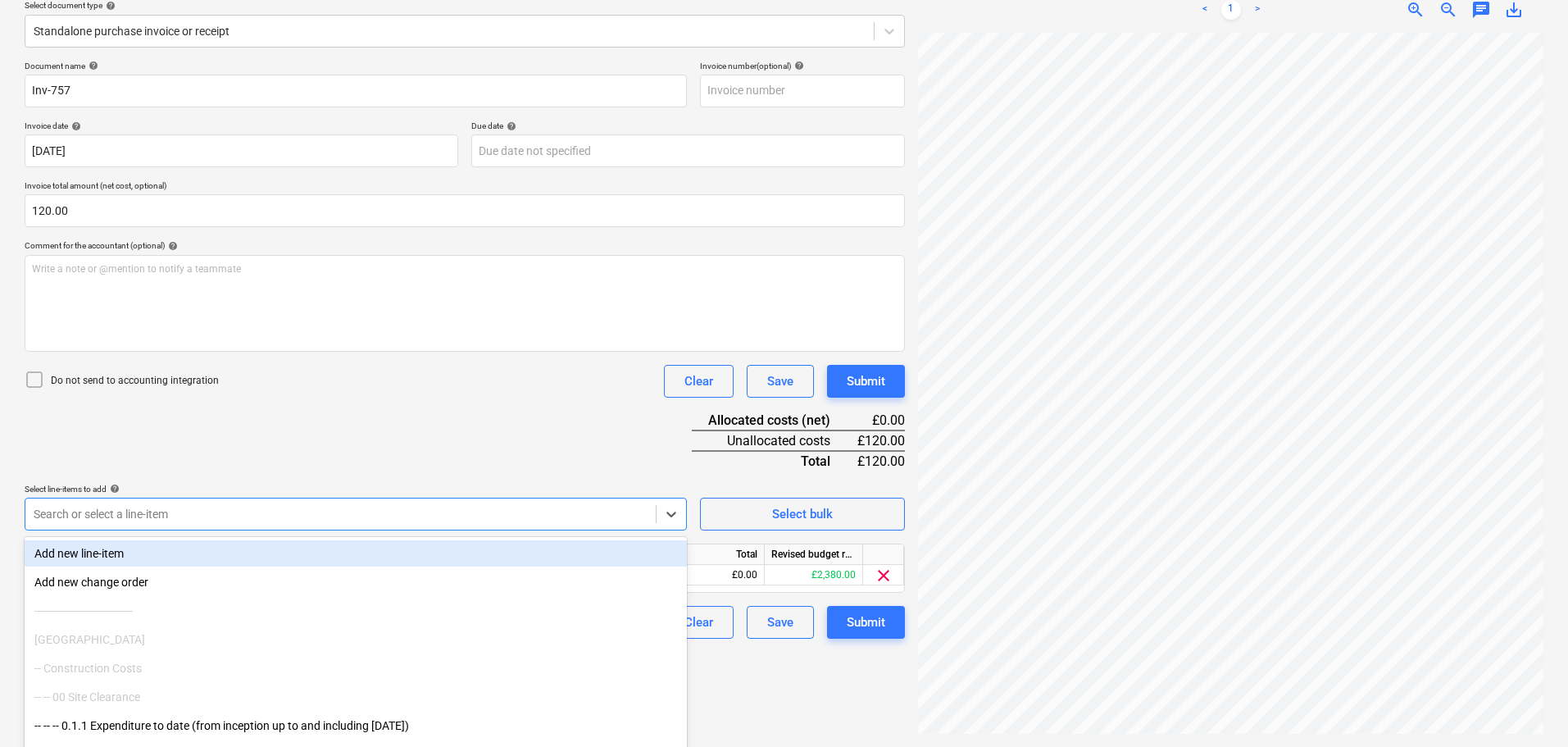
drag, startPoint x: 372, startPoint y: 446, endPoint x: 442, endPoint y: 441, distance: 70.2
click at [380, 445] on div "Document name help Inv-757 Invoice number (optional) help Invoice date help [DA…" at bounding box center [465, 349] width 880 height 578
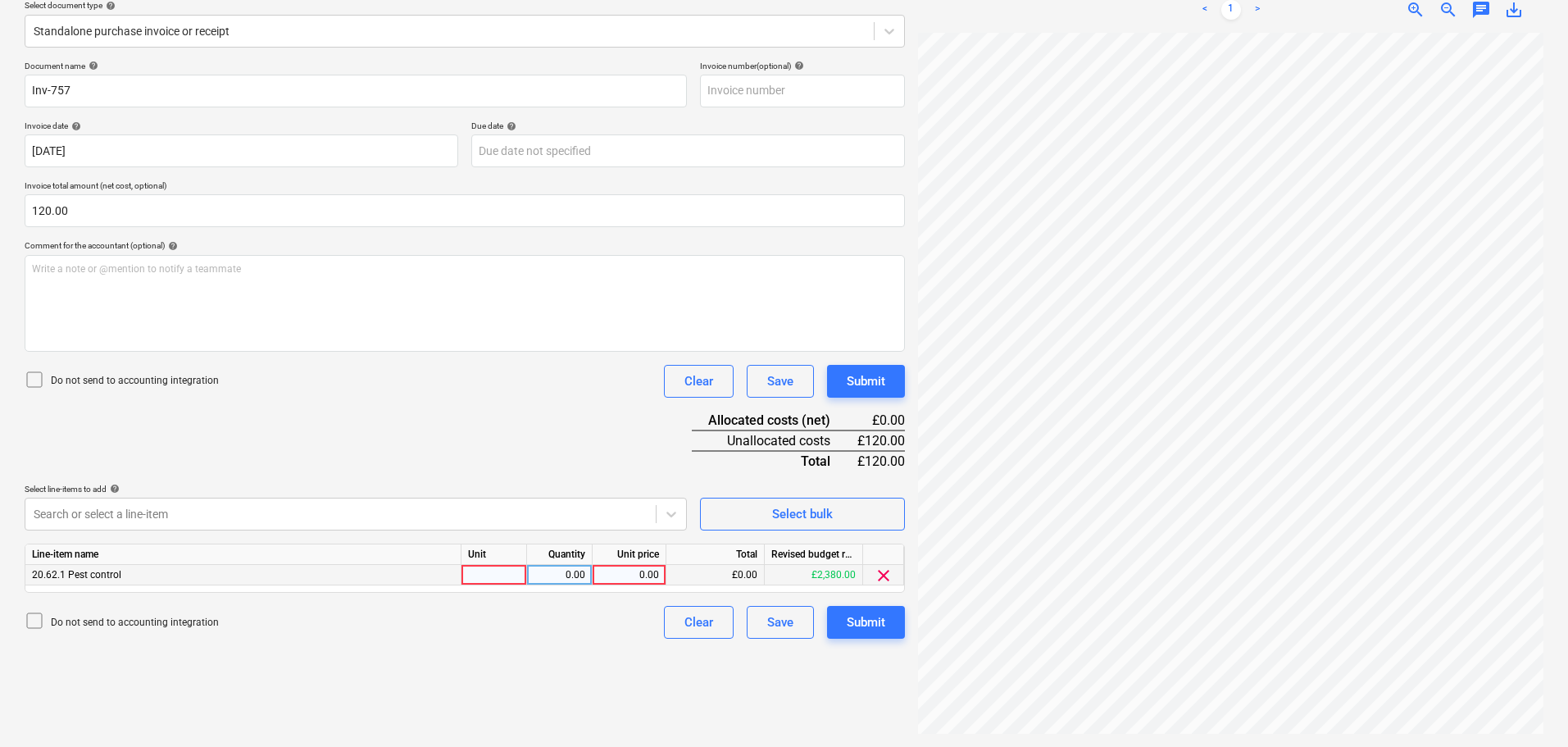
click at [600, 575] on div "0.00" at bounding box center [629, 575] width 60 height 21
type input "120"
click at [868, 371] on div "Submit" at bounding box center [866, 382] width 38 height 21
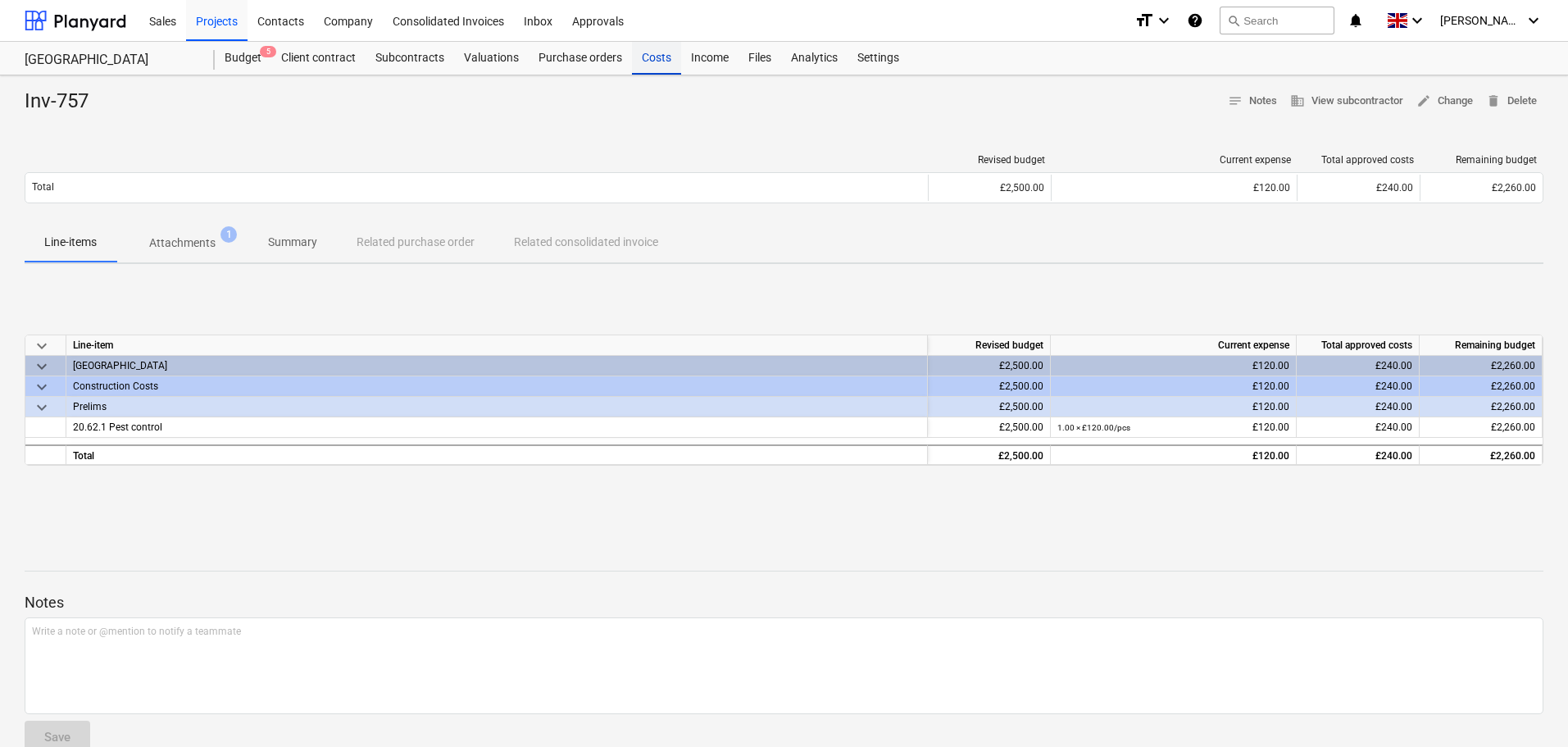
click at [669, 55] on div "Costs" at bounding box center [656, 58] width 49 height 33
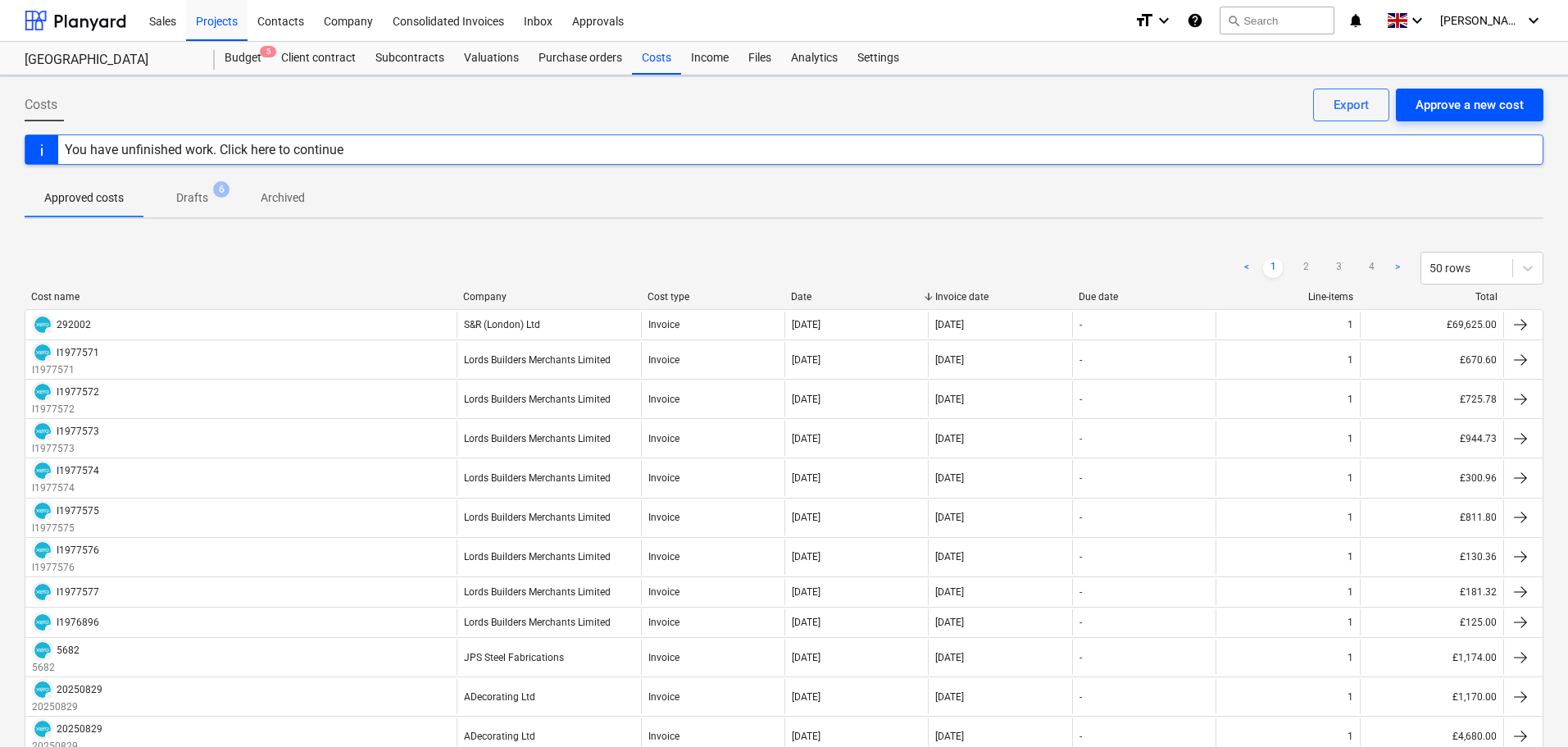
click at [1455, 108] on div "Approve a new cost" at bounding box center [1469, 105] width 108 height 21
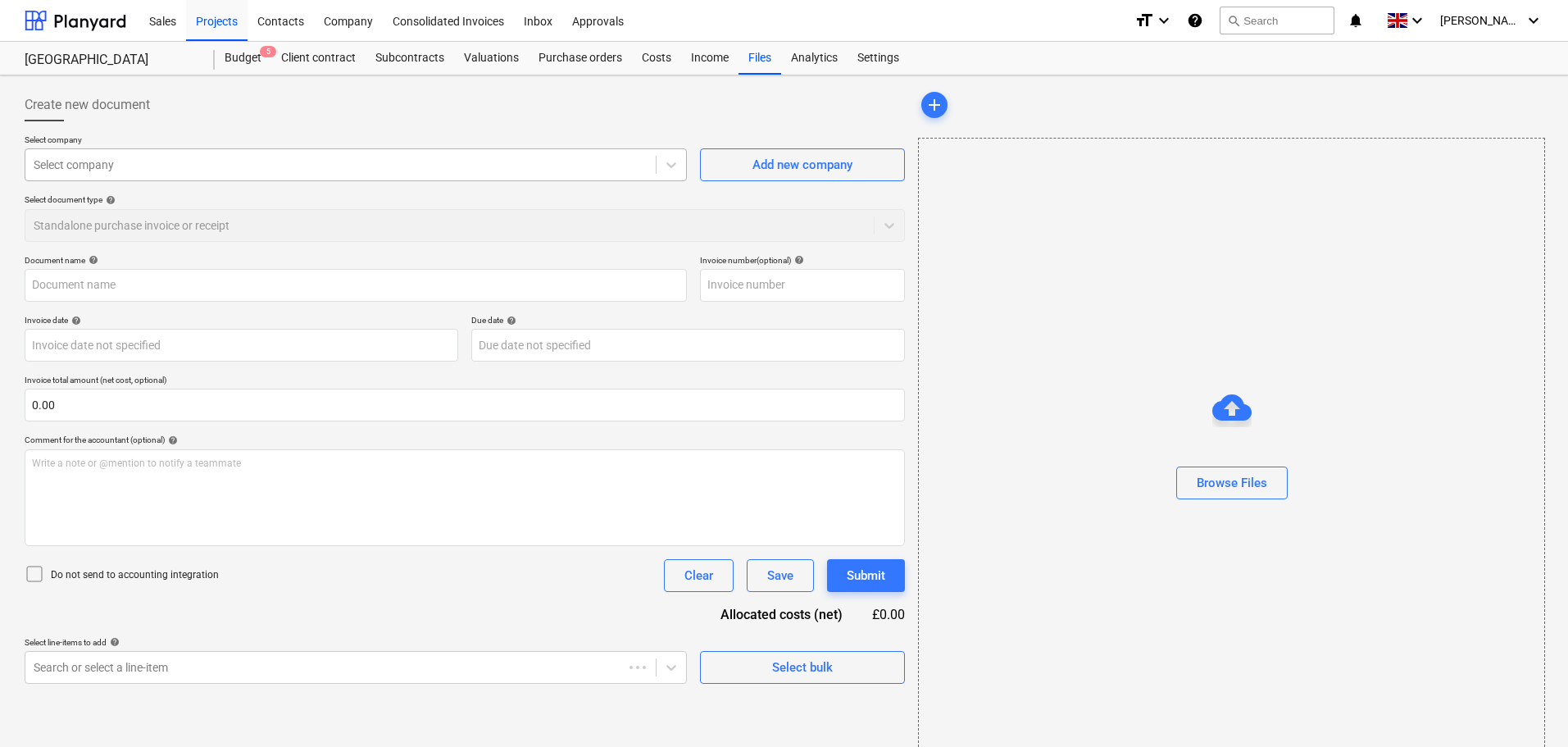
click at [249, 168] on div at bounding box center [340, 164] width 614 height 16
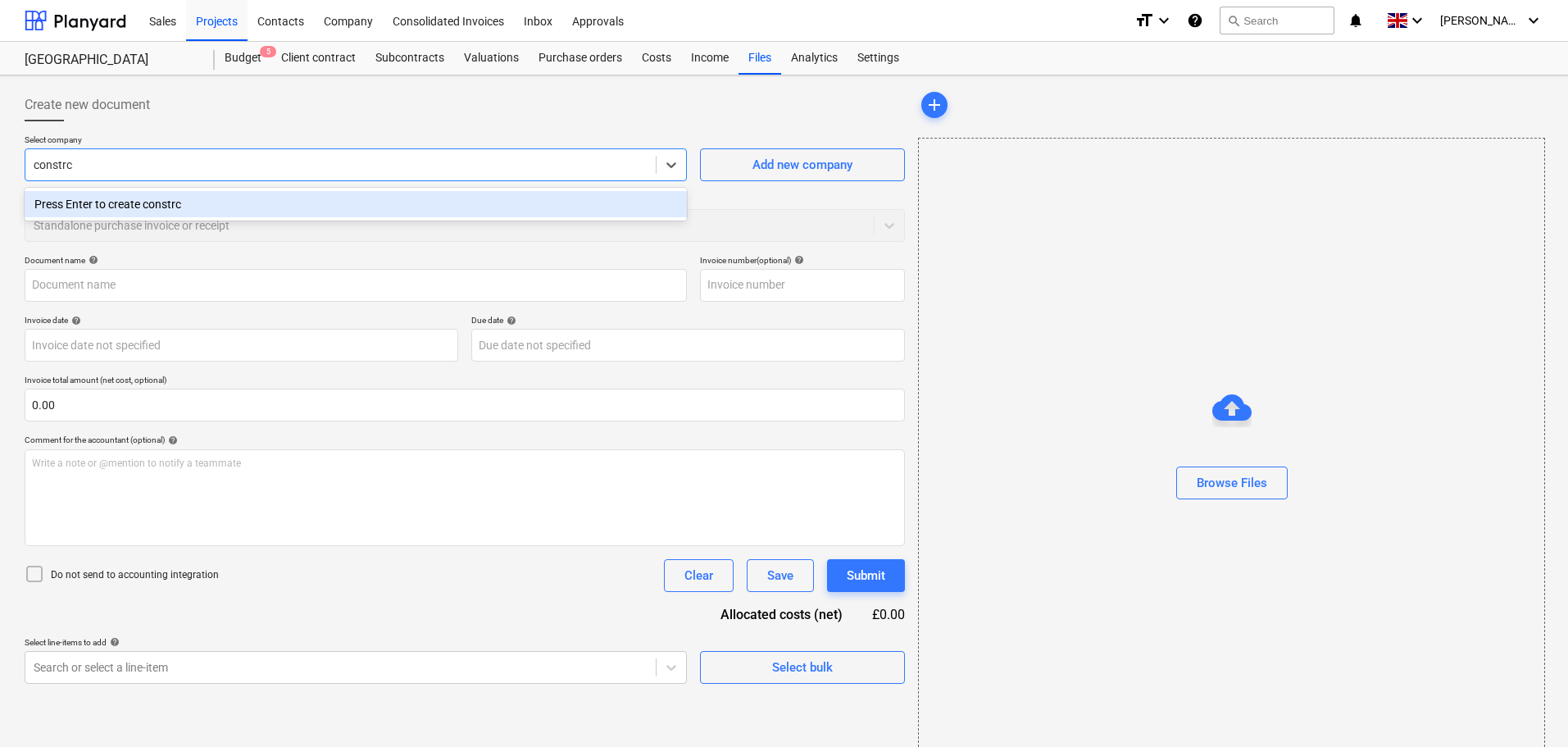
type input "constr"
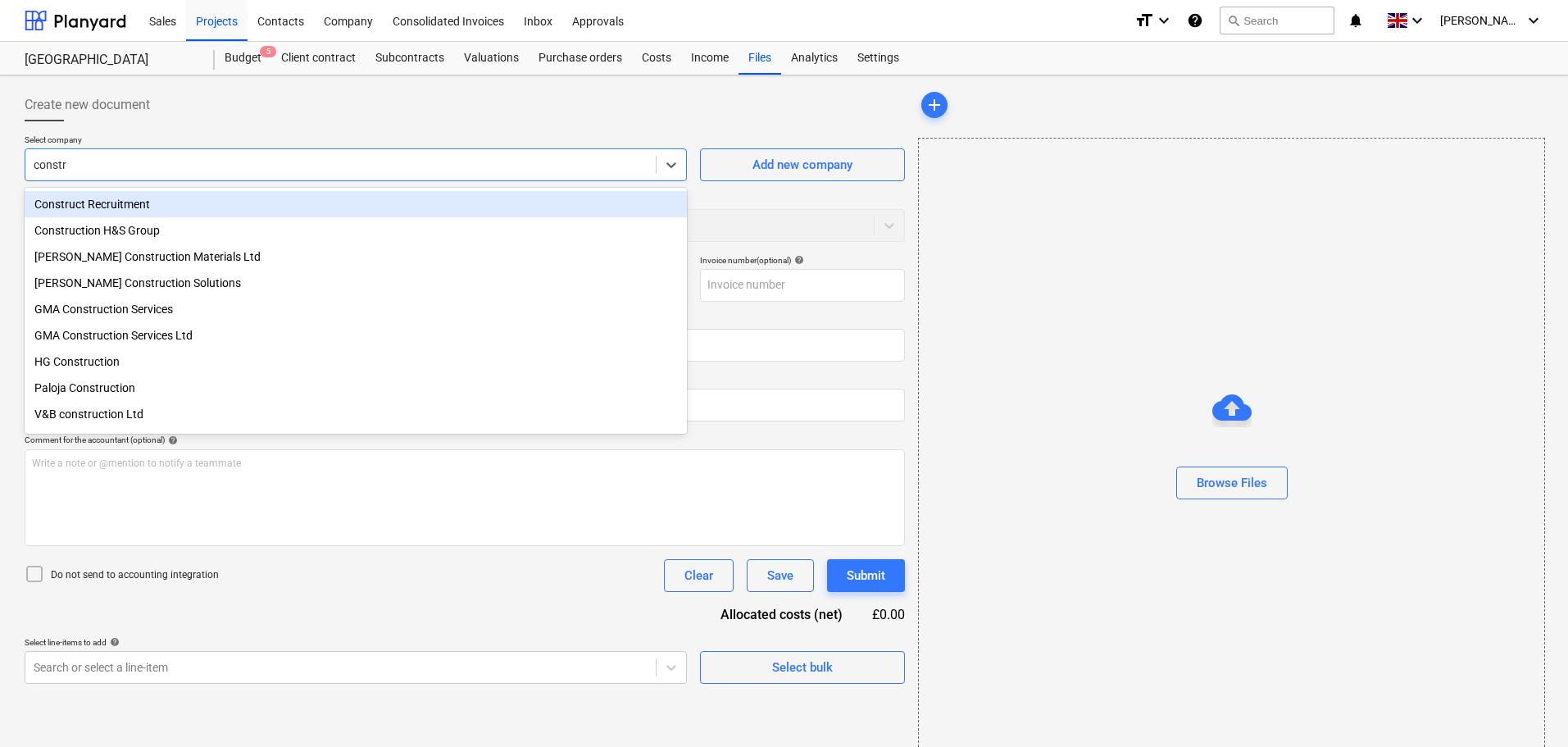
click at [140, 210] on div "Construct Recruitment" at bounding box center [356, 204] width 662 height 26
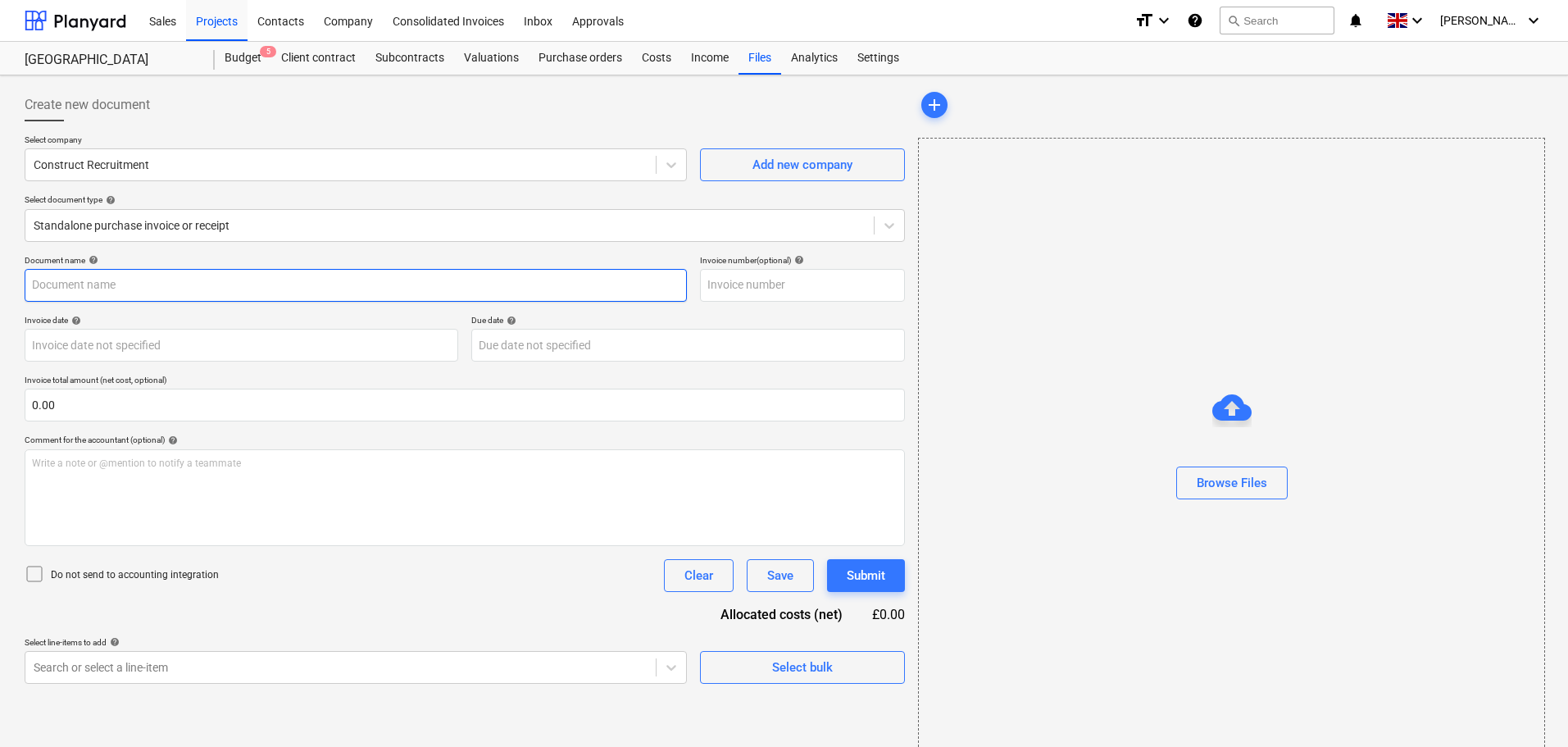
click at [83, 281] on input "text" at bounding box center [356, 285] width 662 height 33
paste input "105635"
type input "105635"
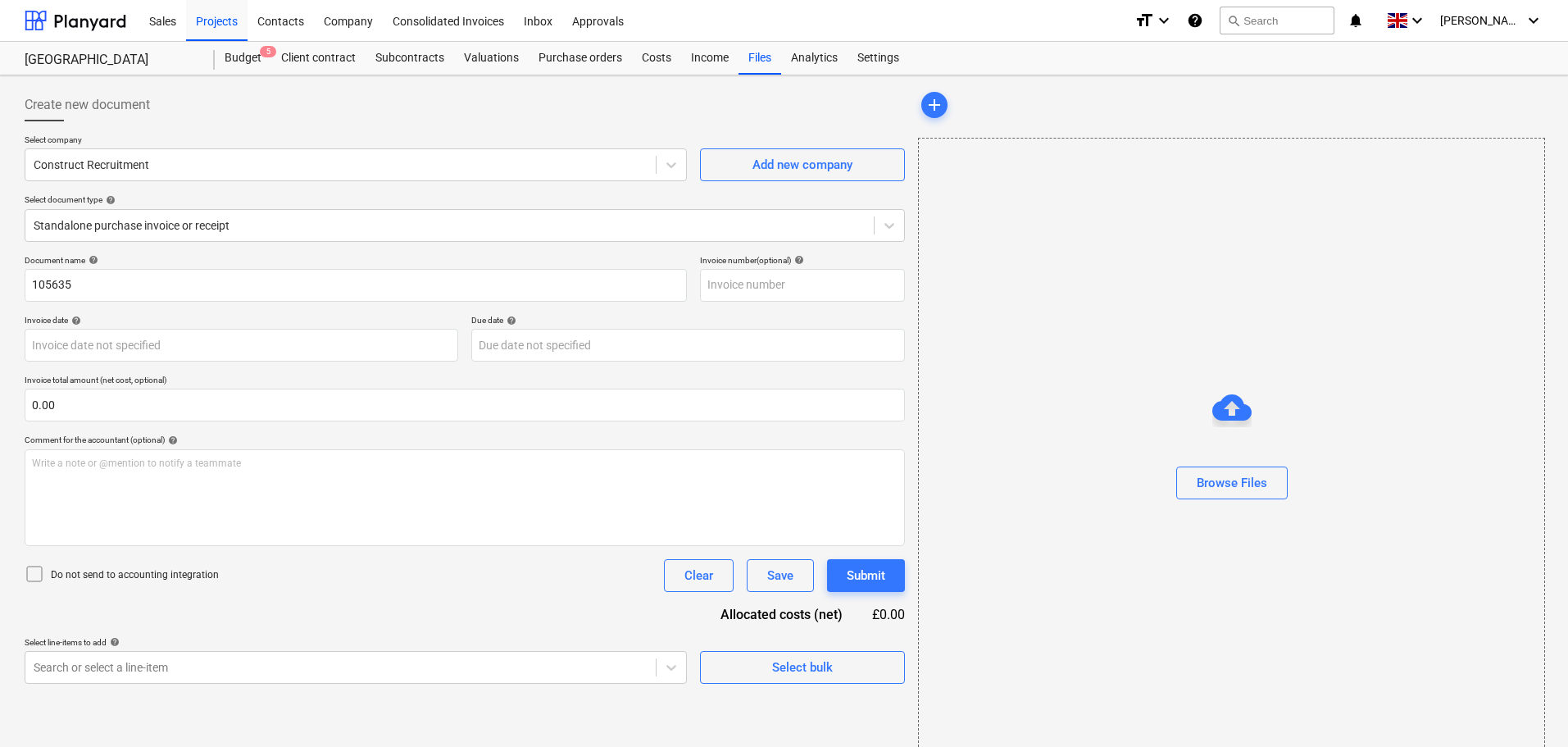
click at [371, 250] on div "Select company Construct Recruitment Add new company Select document type help …" at bounding box center [465, 194] width 880 height 121
click at [752, 277] on input "text" at bounding box center [801, 285] width 205 height 33
paste input "105635"
type input "105635"
click at [604, 256] on div "Document name help" at bounding box center [356, 260] width 662 height 11
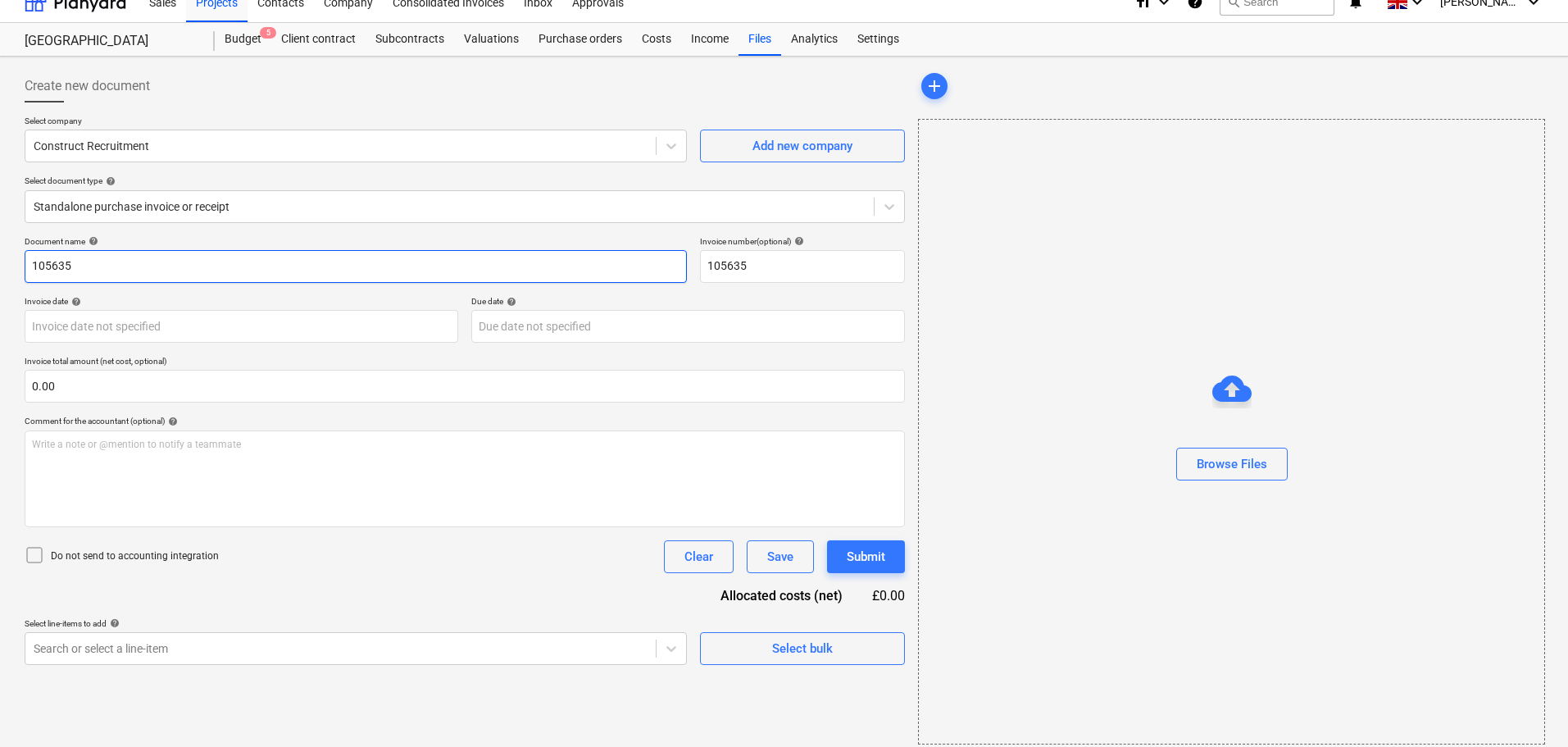
scroll to position [29, 0]
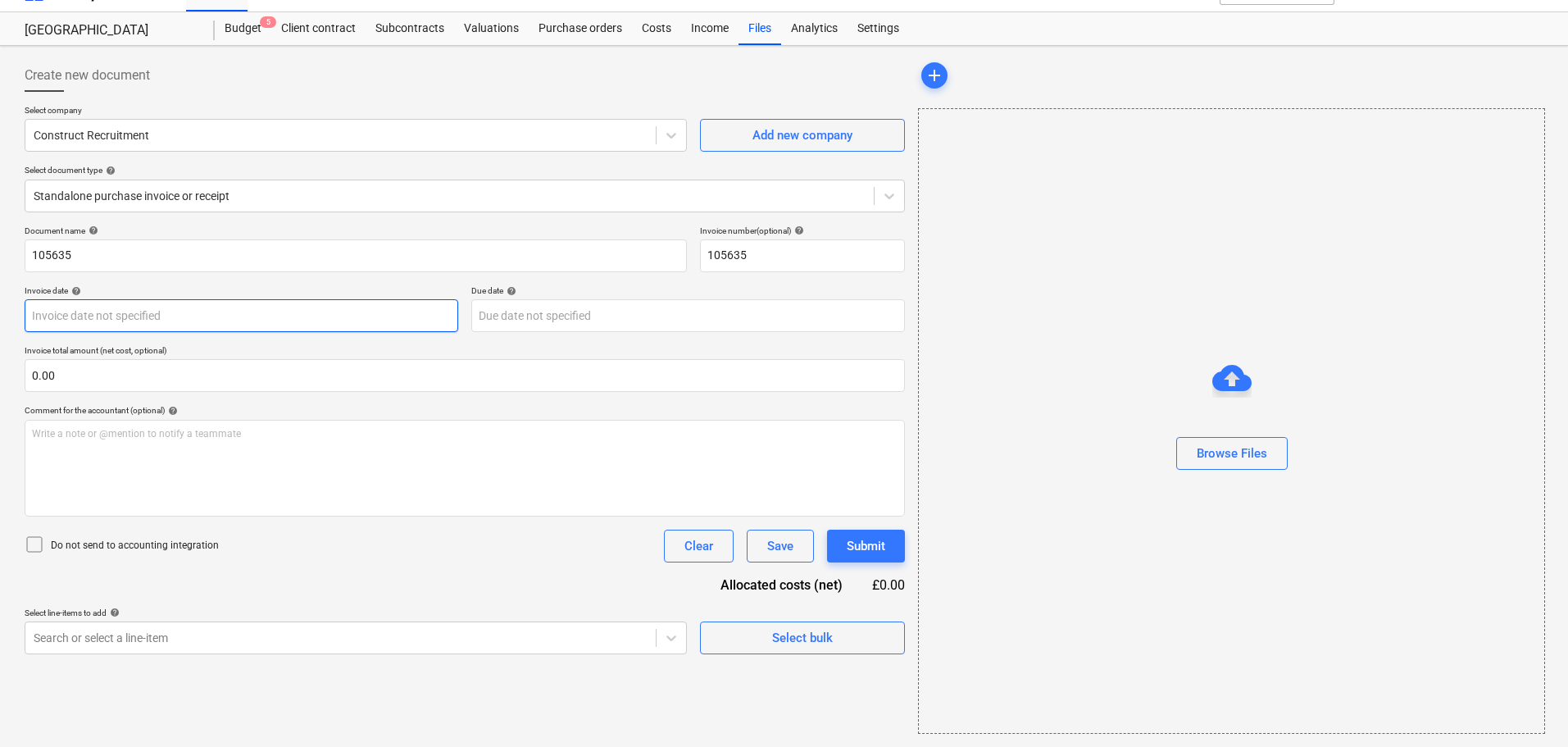
click at [115, 315] on body "Sales Projects Contacts Company Consolidated Invoices Inbox Approvals format_si…" at bounding box center [784, 344] width 1568 height 747
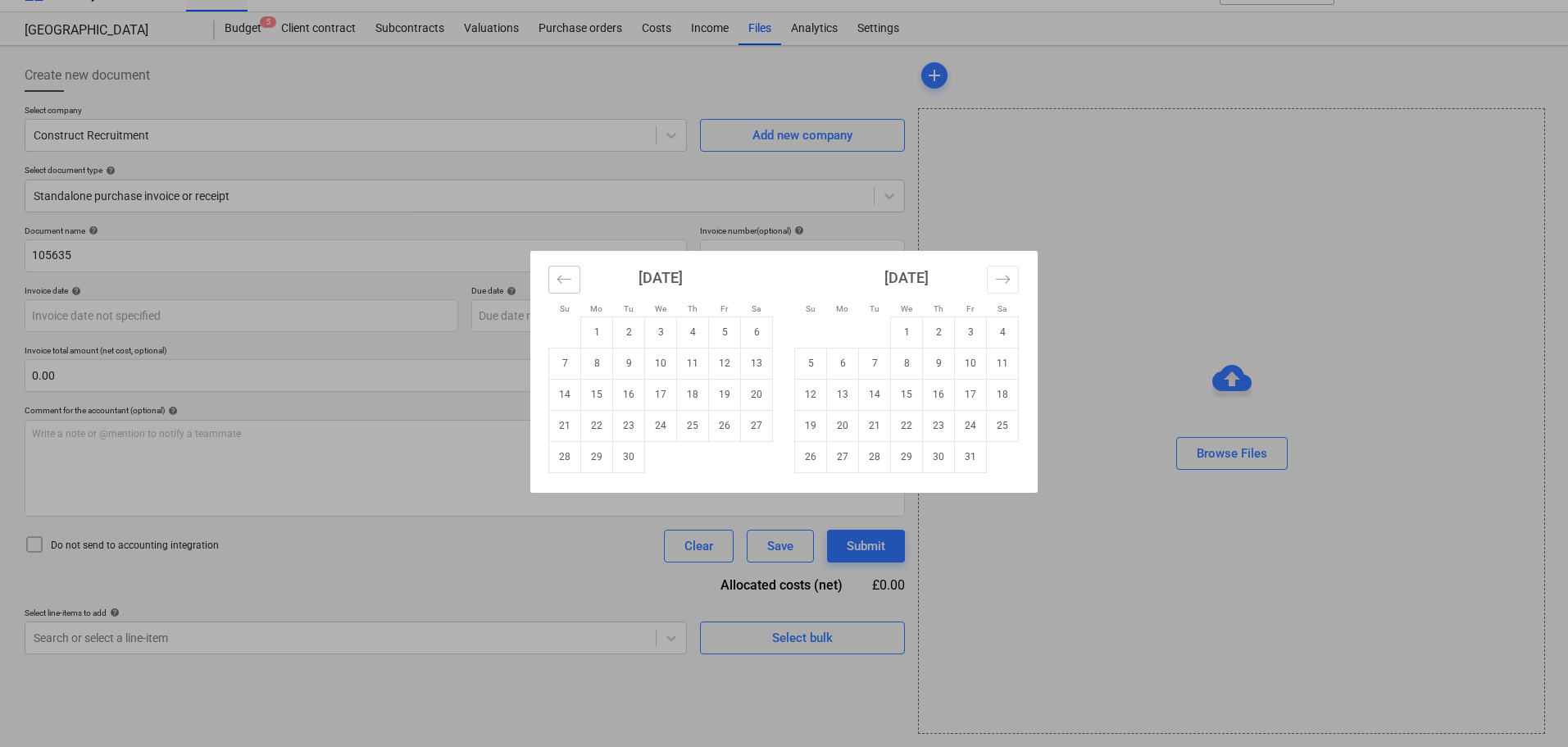
click at [570, 282] on icon "Move backward to switch to the previous month." at bounding box center [564, 279] width 15 height 15
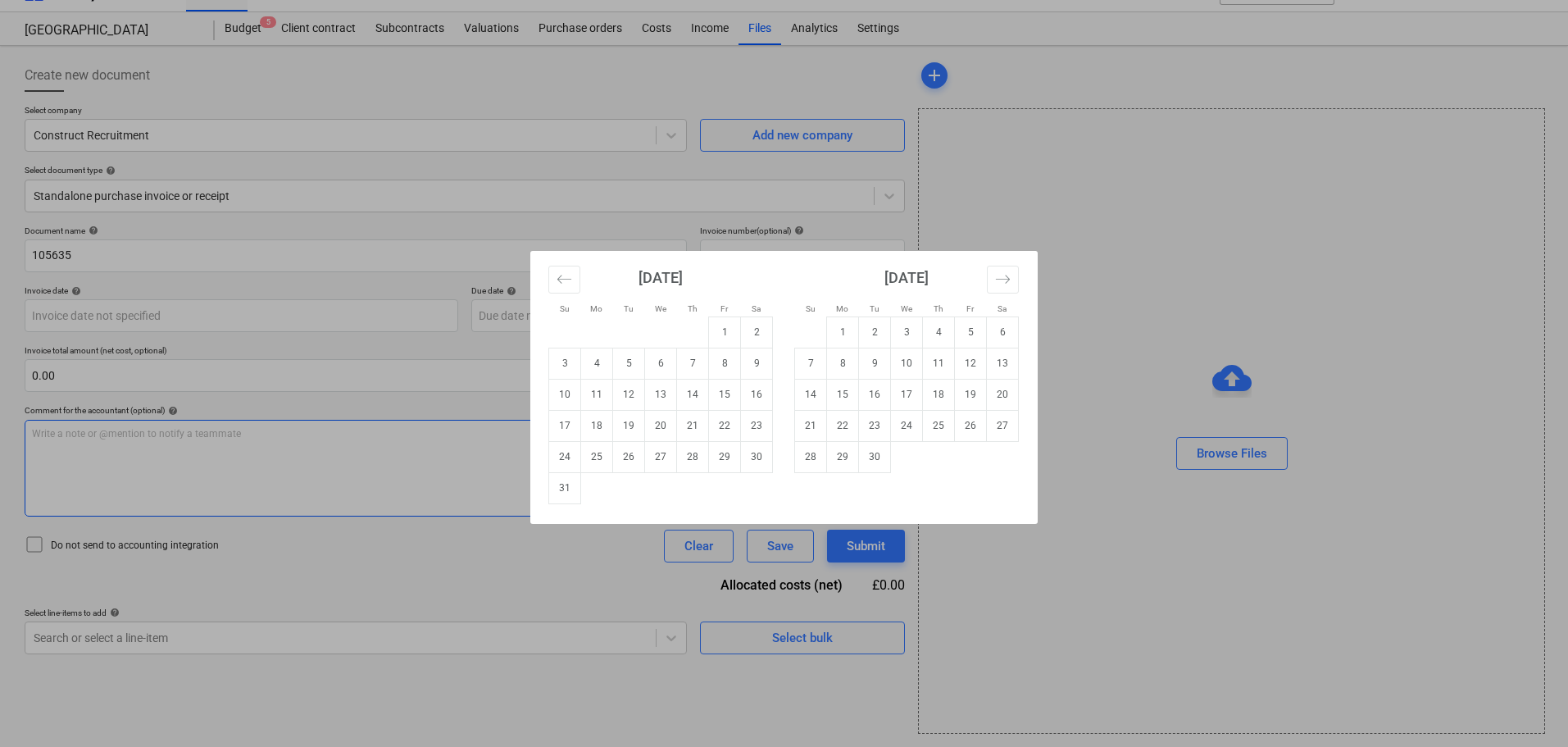
drag, startPoint x: 639, startPoint y: 462, endPoint x: 693, endPoint y: 456, distance: 54.3
click at [639, 461] on td "26" at bounding box center [629, 457] width 32 height 31
type input "[DATE]"
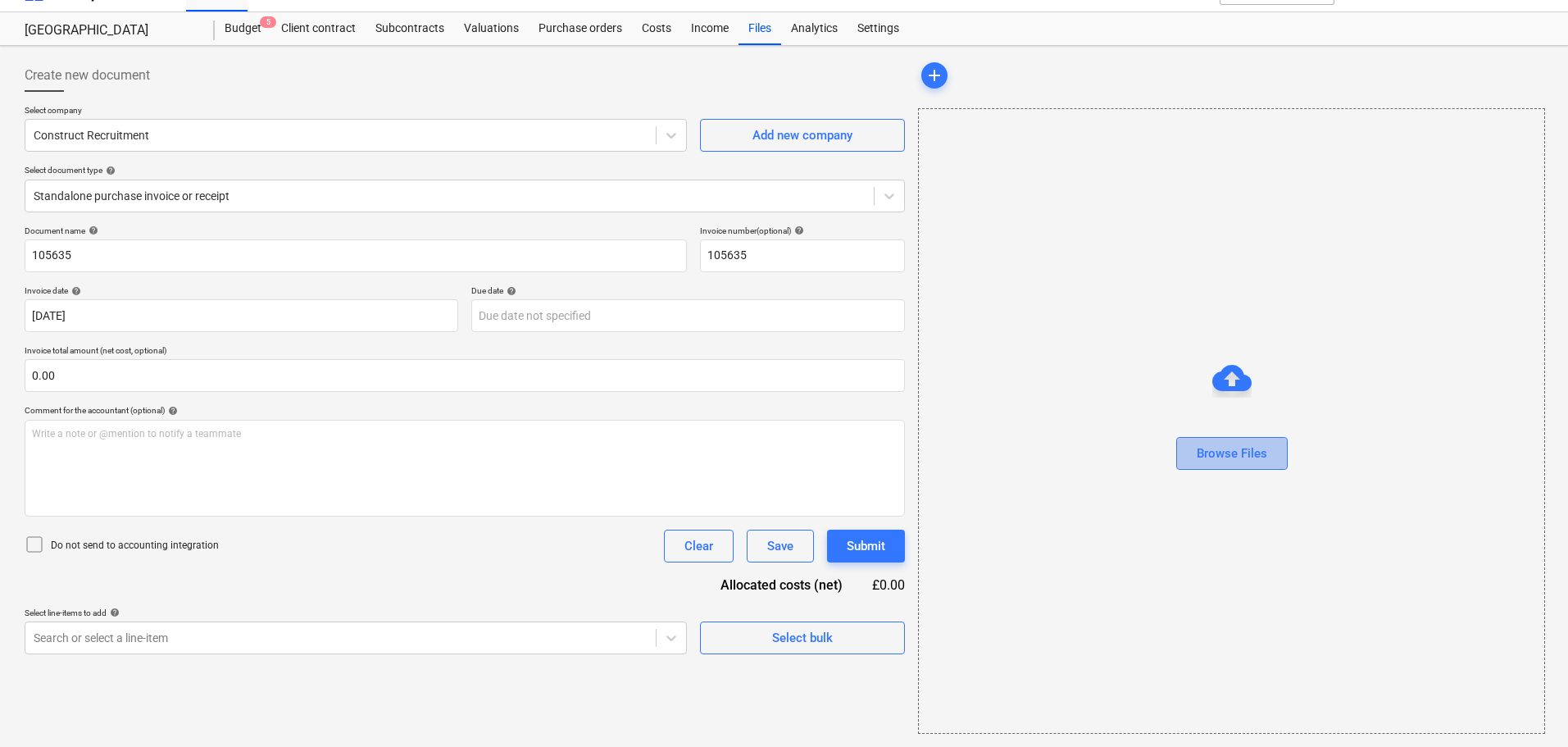
click at [1221, 441] on button "Browse Files" at bounding box center [1231, 453] width 112 height 33
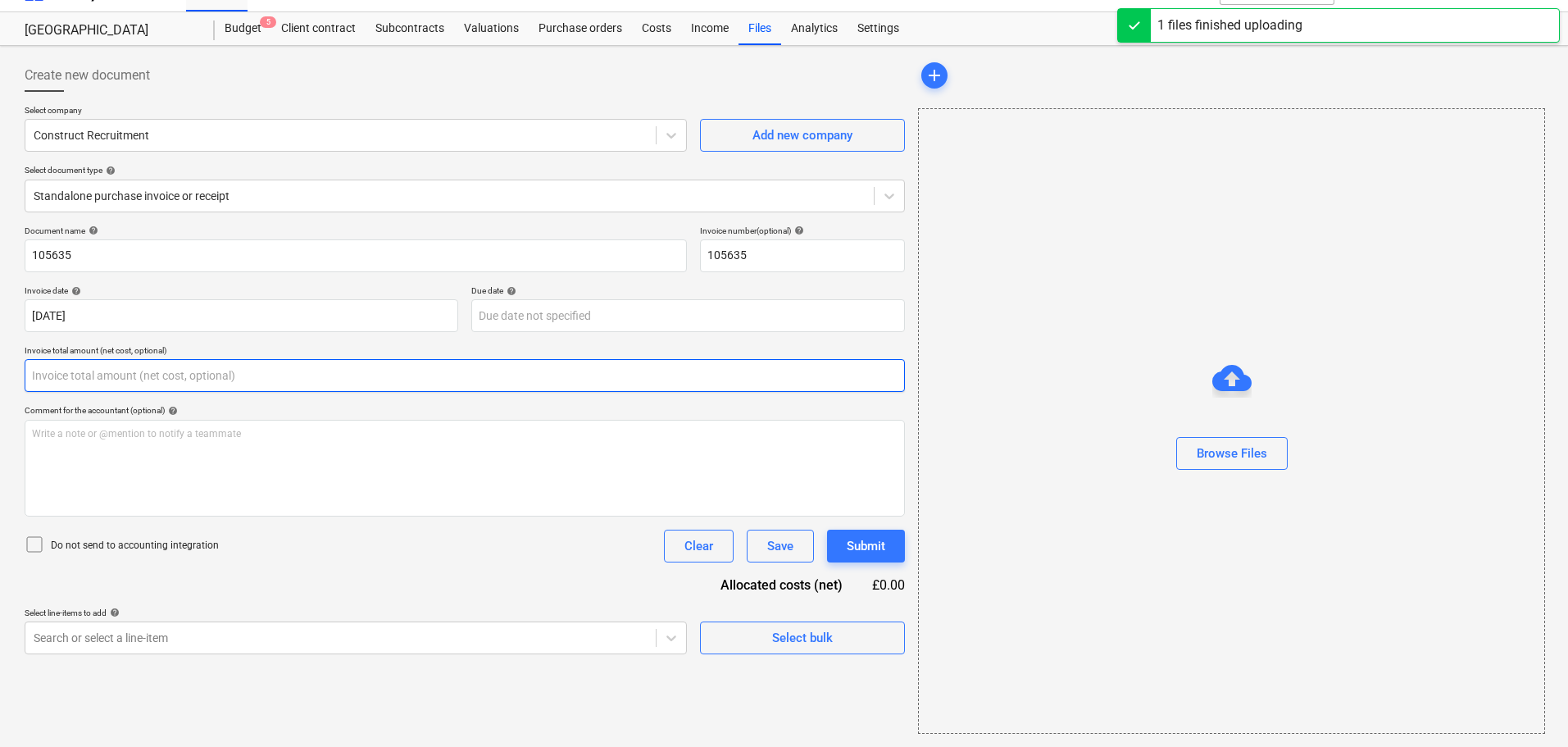
click at [82, 379] on div "Invoice total amount (net cost, optional)" at bounding box center [465, 368] width 880 height 46
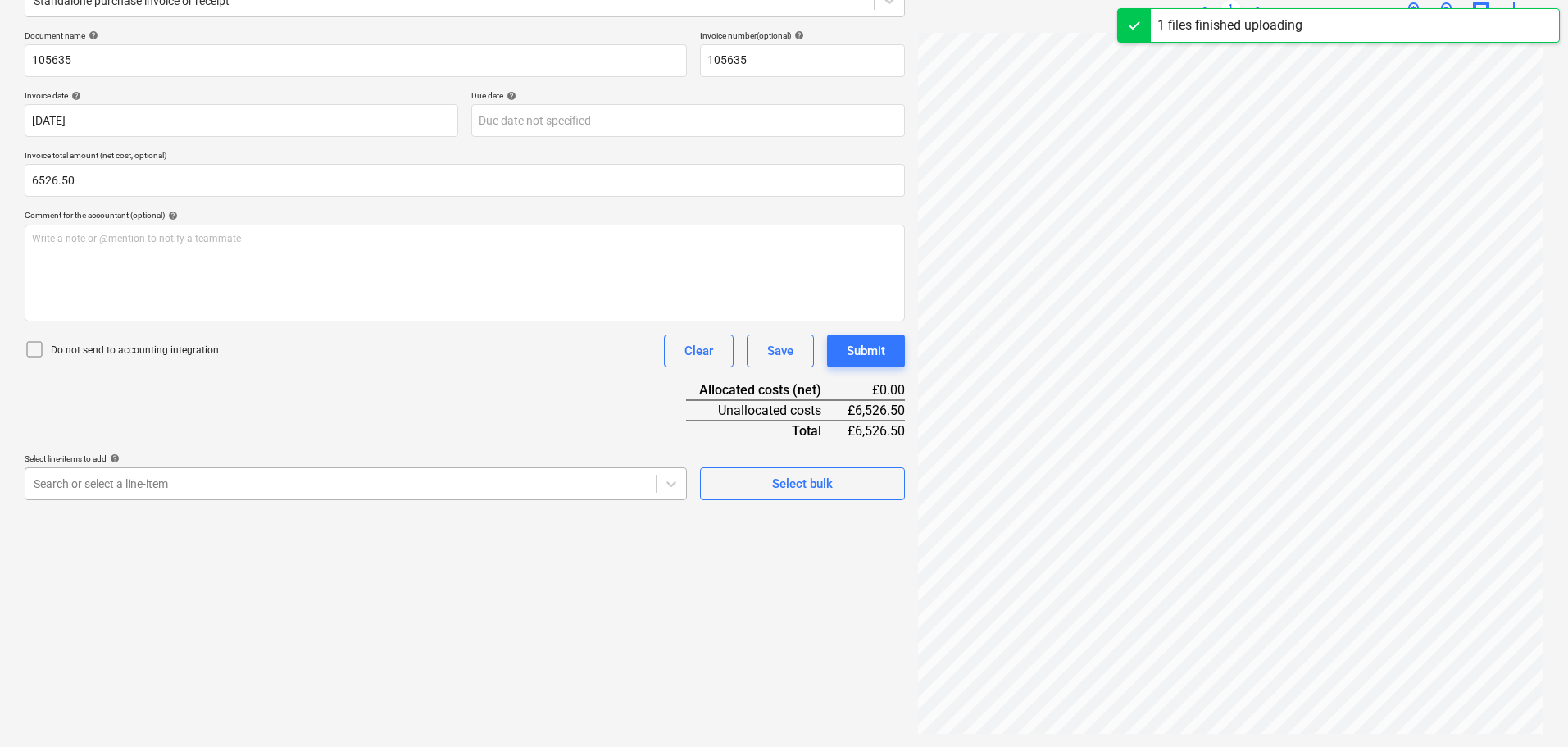
type input "6,526.50"
click at [144, 491] on div "Search or select a line-item" at bounding box center [356, 483] width 662 height 33
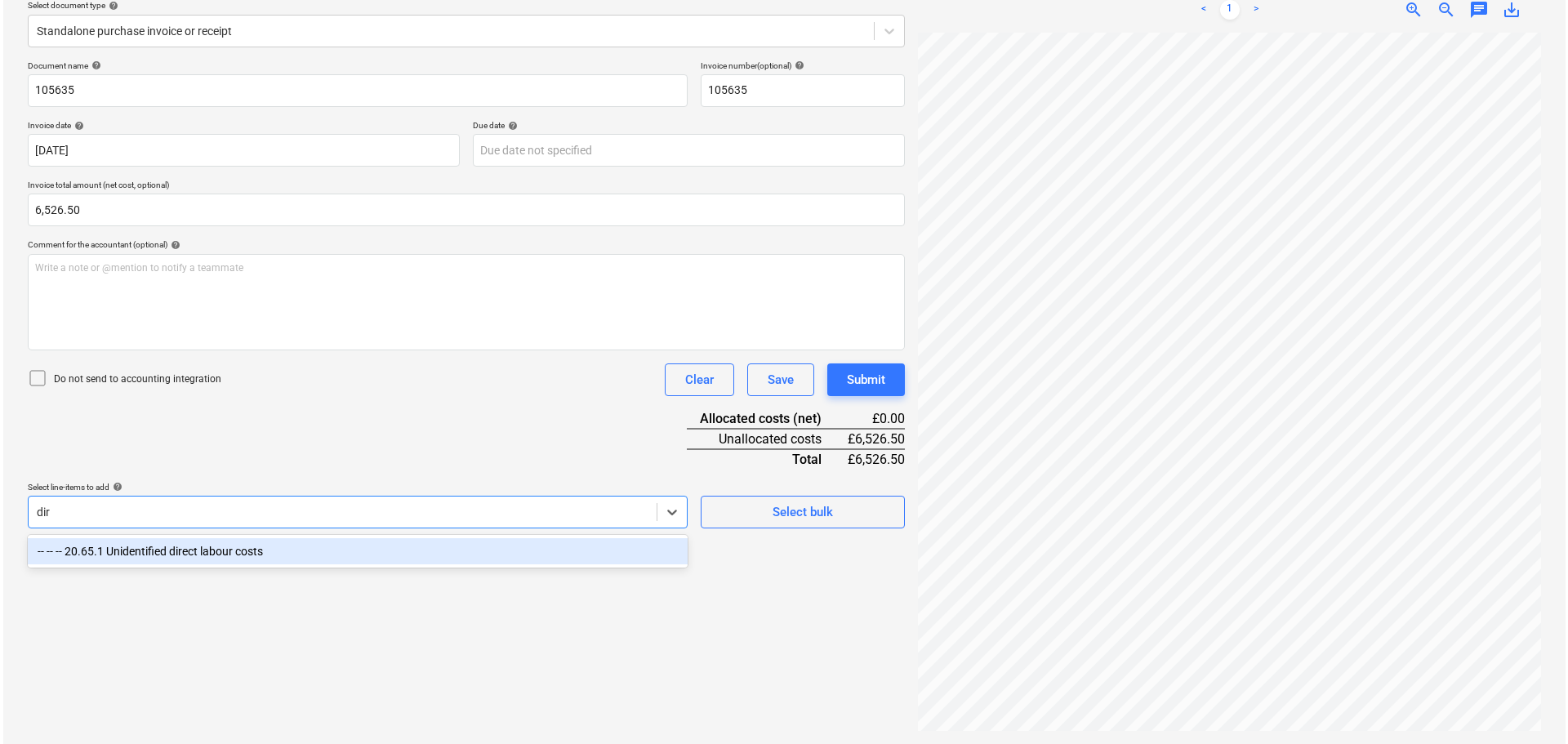
scroll to position [193, 0]
type input "direct"
click at [190, 545] on div "-- -- -- 20.65.1 Unidentified direct labour costs" at bounding box center [354, 551] width 660 height 26
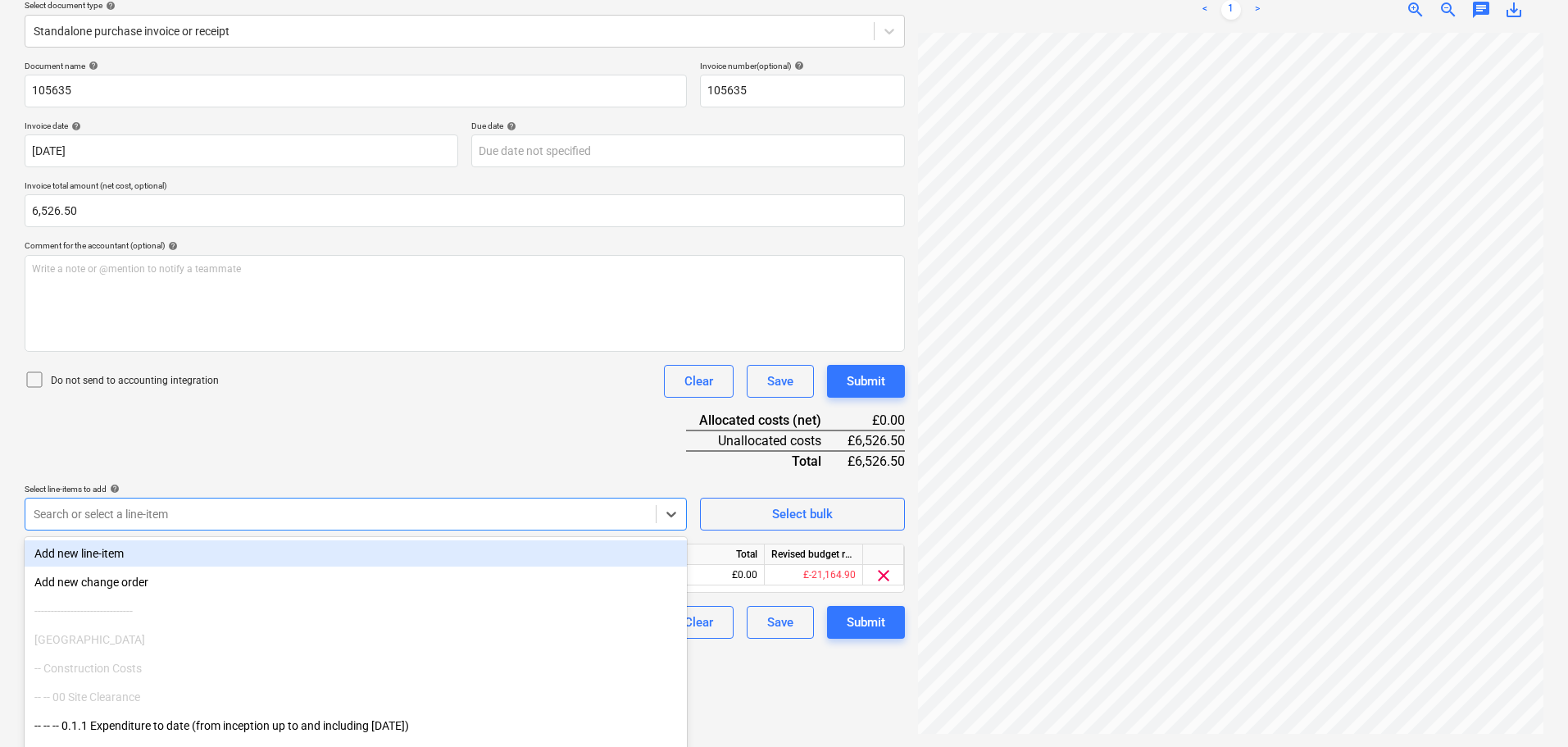
click at [423, 453] on div "Document name help 105635 Invoice number (optional) help 105635 Invoice date he…" at bounding box center [465, 349] width 880 height 578
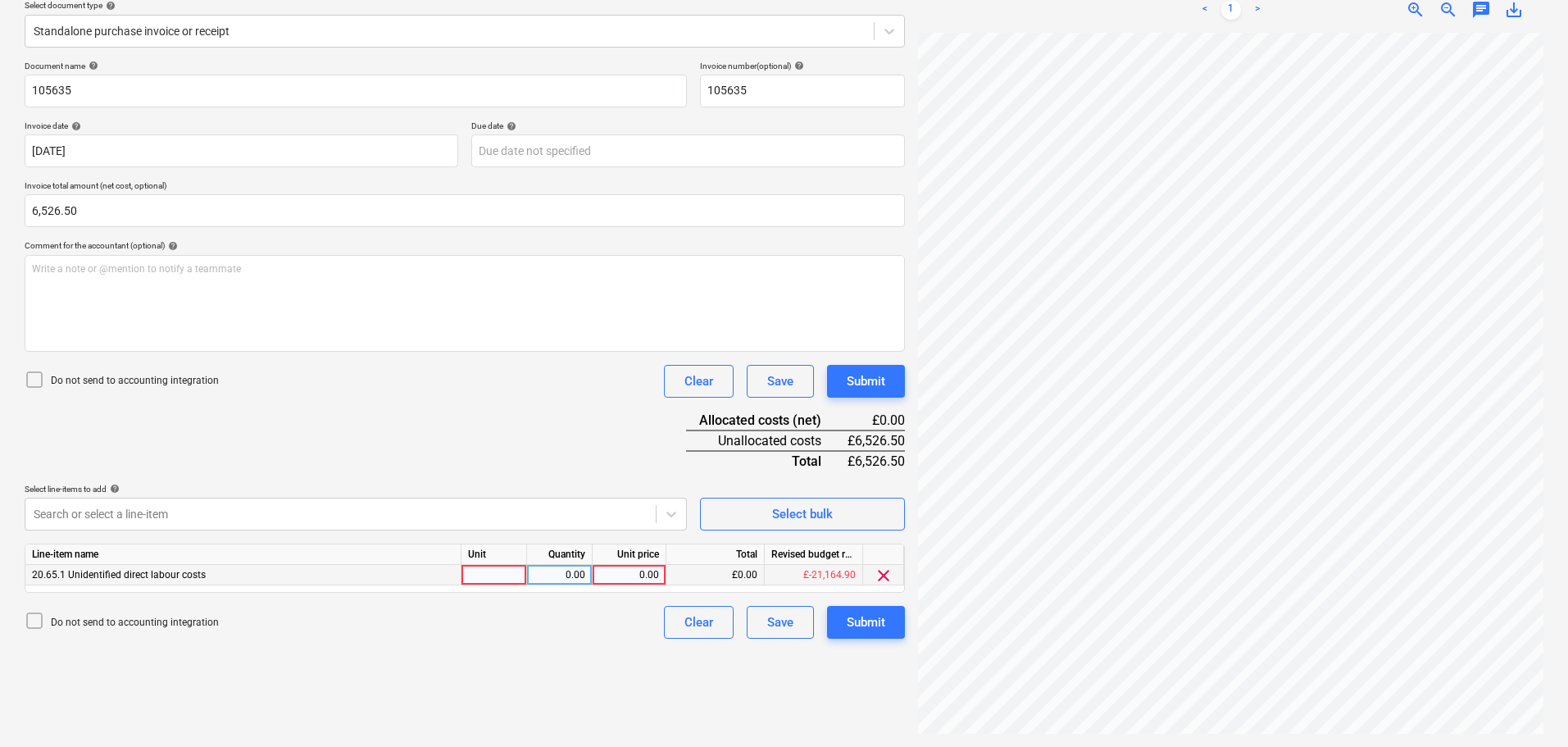
click at [641, 570] on div "0.00" at bounding box center [629, 575] width 60 height 21
type input "6526.50"
click at [854, 382] on div "Submit" at bounding box center [866, 382] width 38 height 21
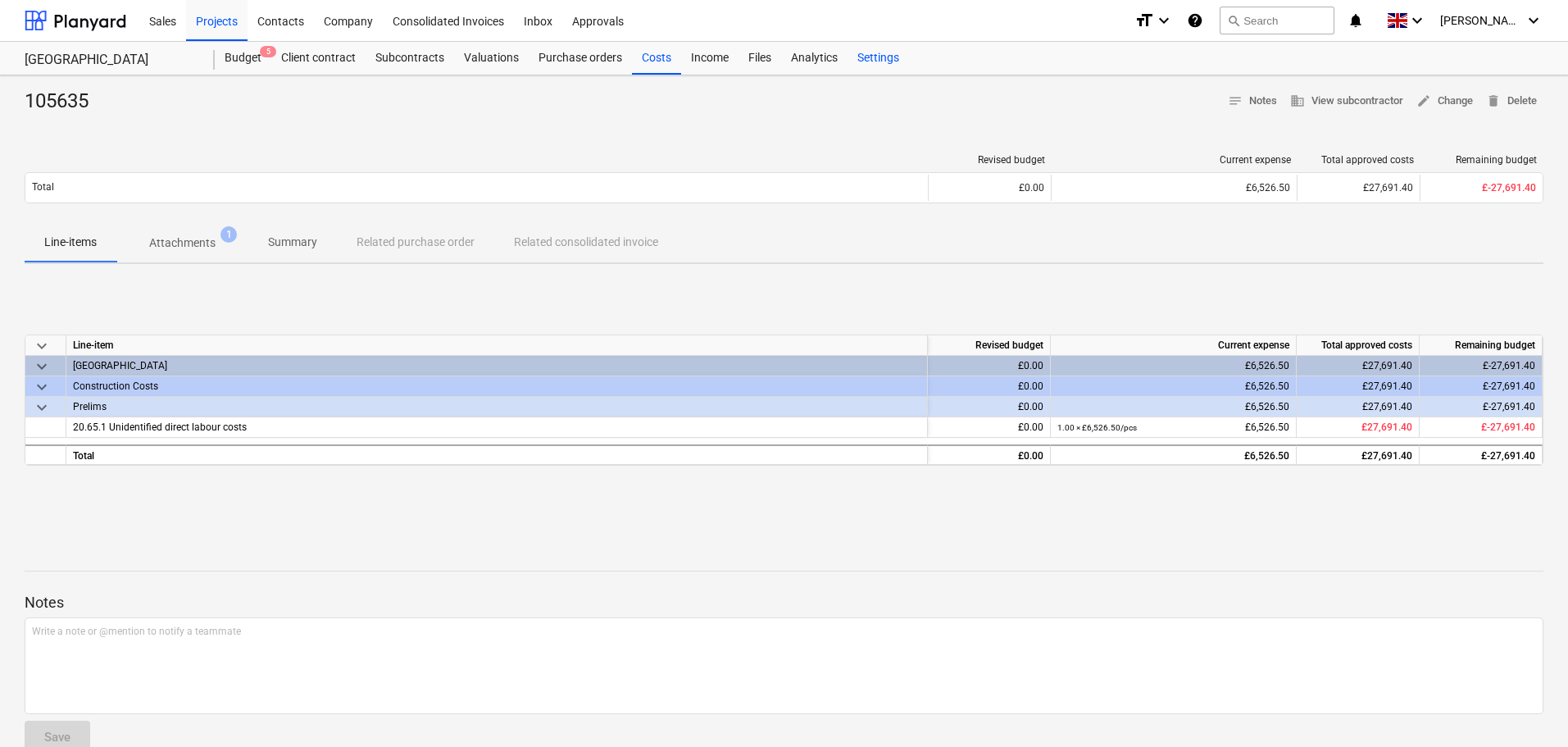
drag, startPoint x: 648, startPoint y: 59, endPoint x: 887, endPoint y: 69, distance: 239.2
click at [648, 59] on div "Costs" at bounding box center [656, 58] width 49 height 33
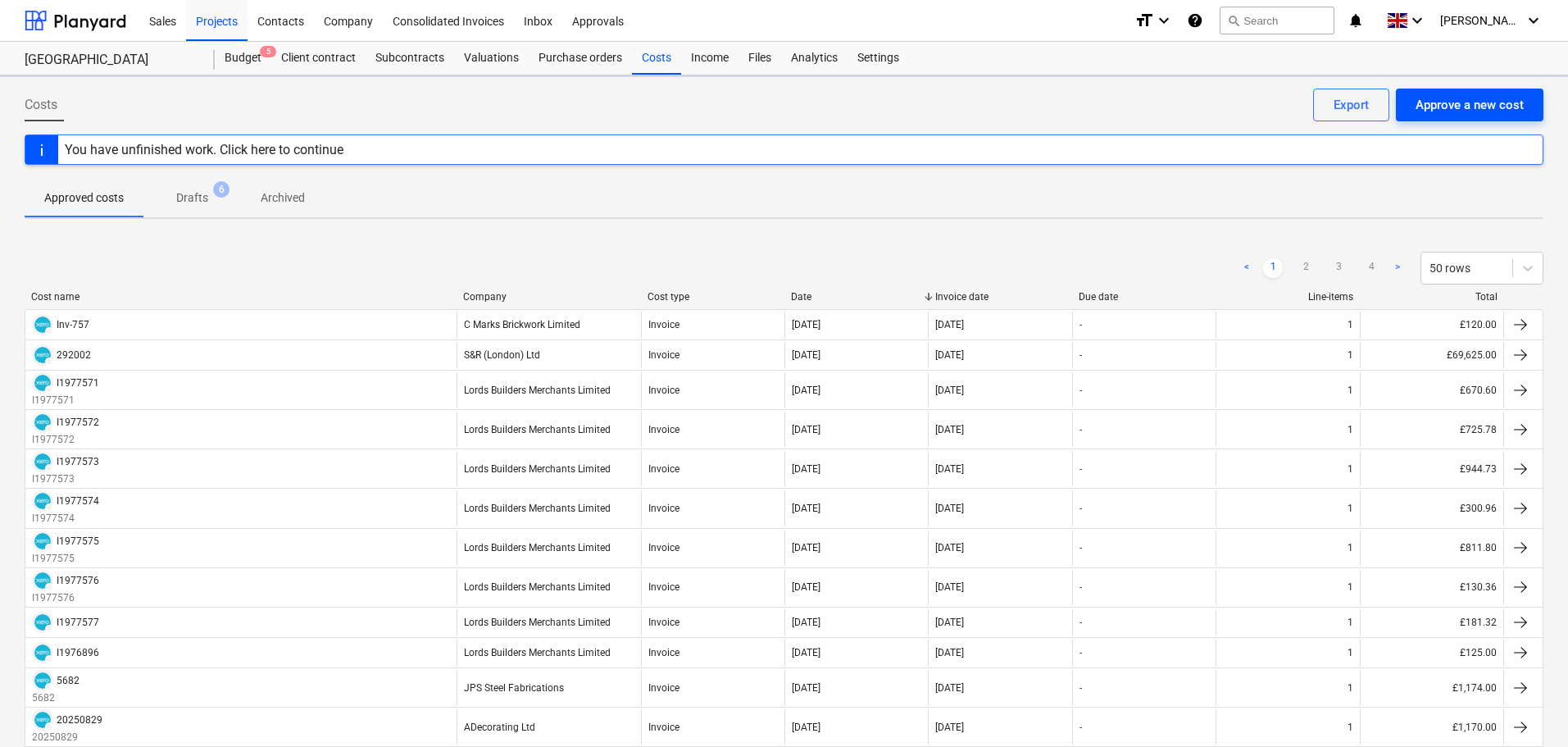
click at [1467, 101] on div "Approve a new cost" at bounding box center [1469, 105] width 108 height 21
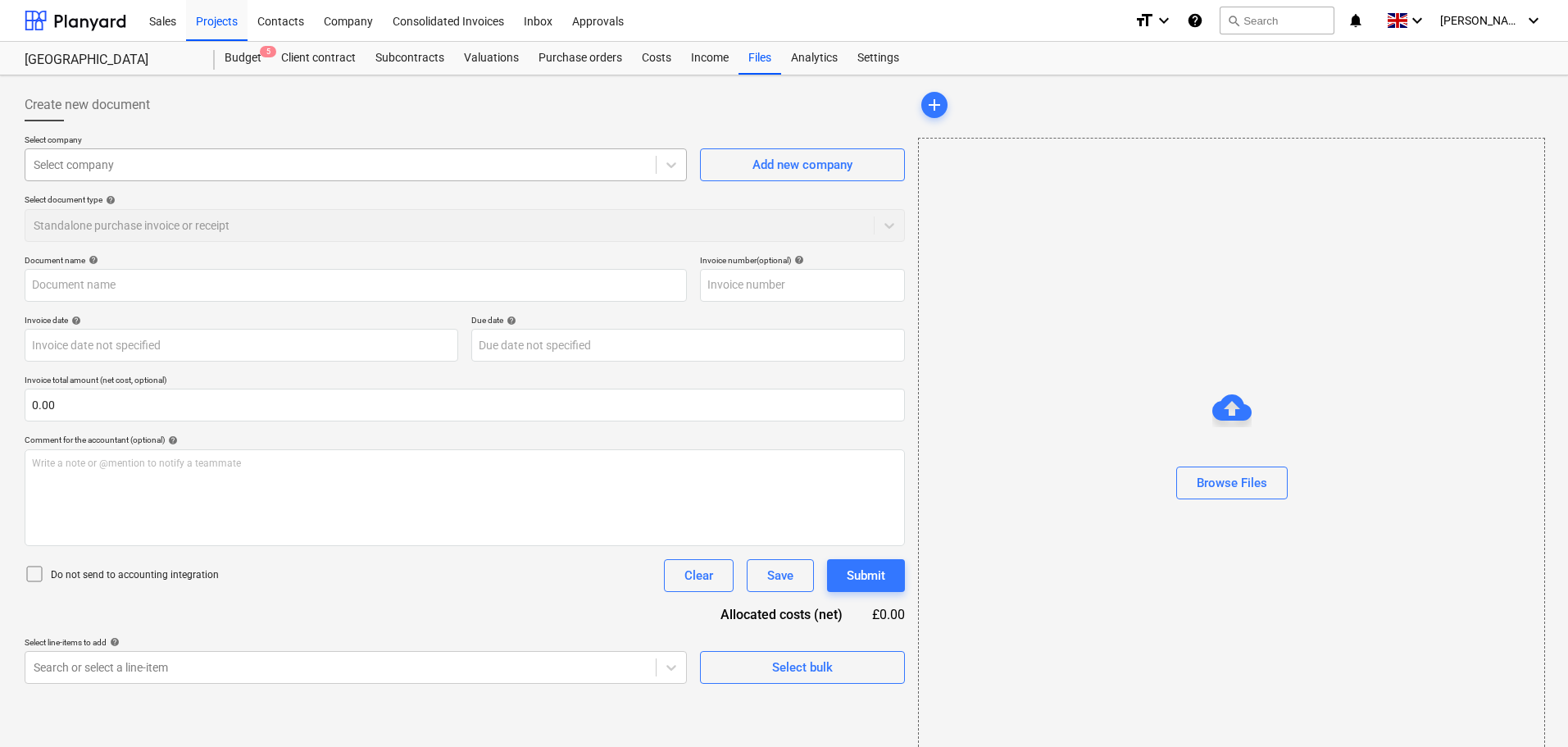
click at [269, 171] on div at bounding box center [340, 164] width 614 height 16
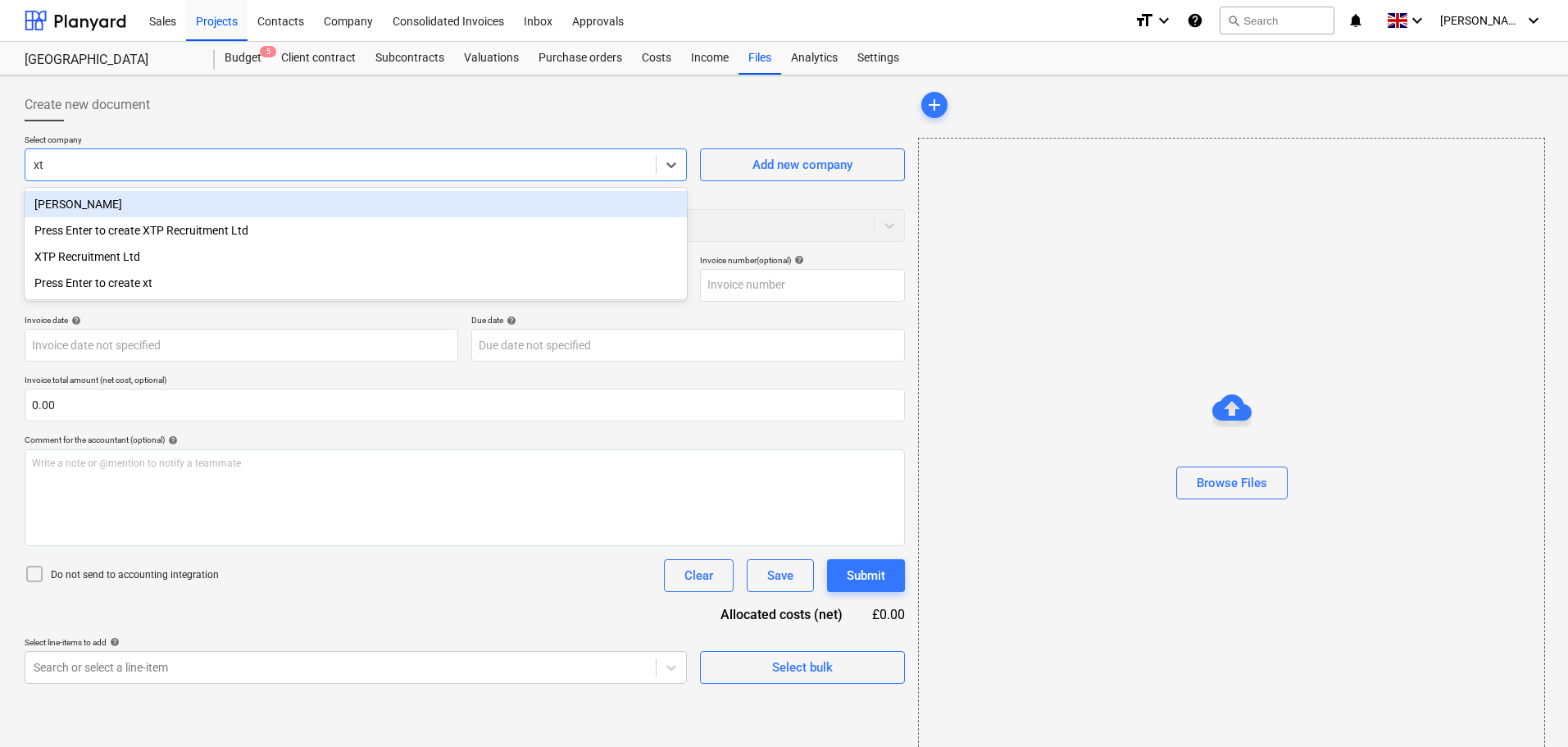
type input "xtp"
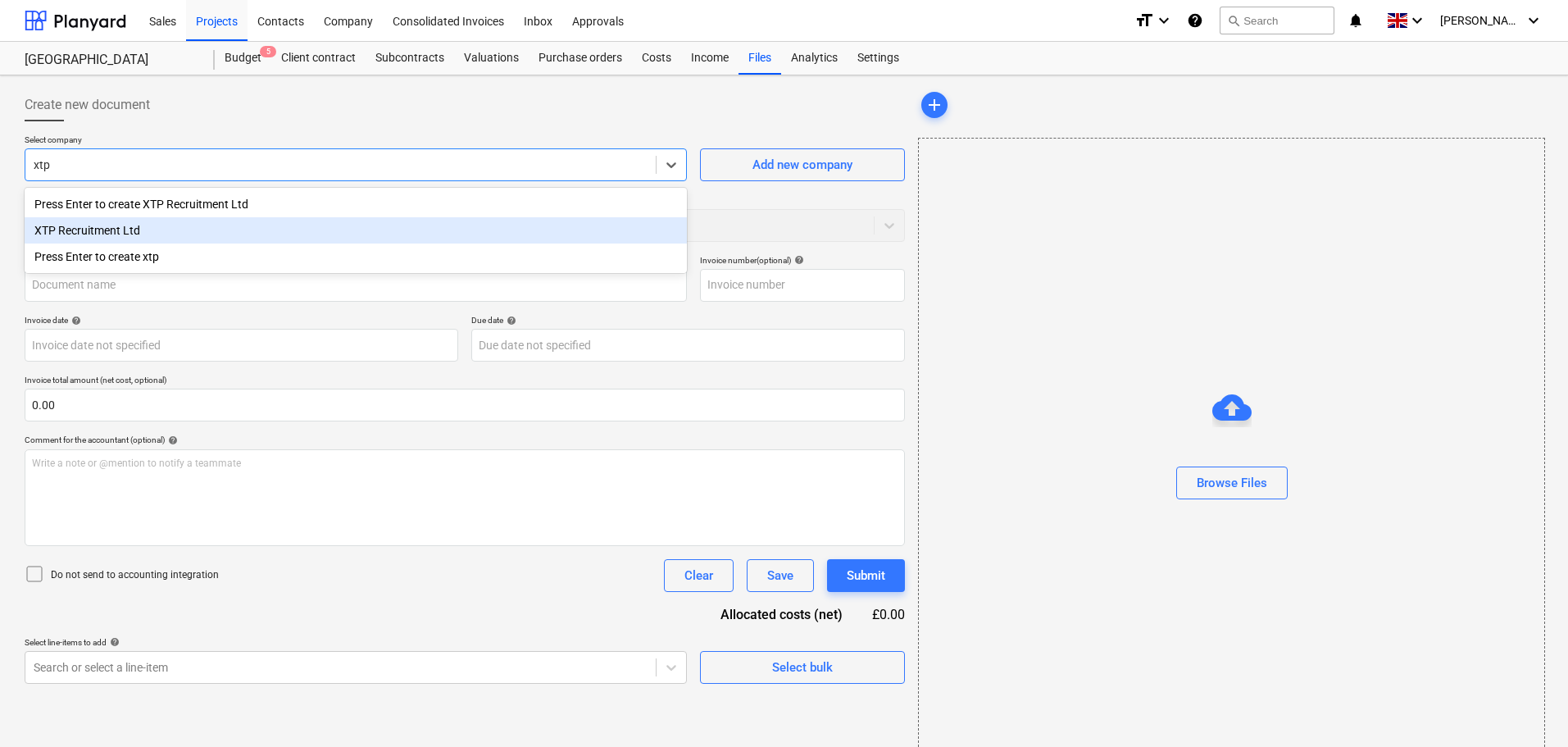
click at [100, 231] on div "XTP Recruitment Ltd" at bounding box center [356, 230] width 662 height 26
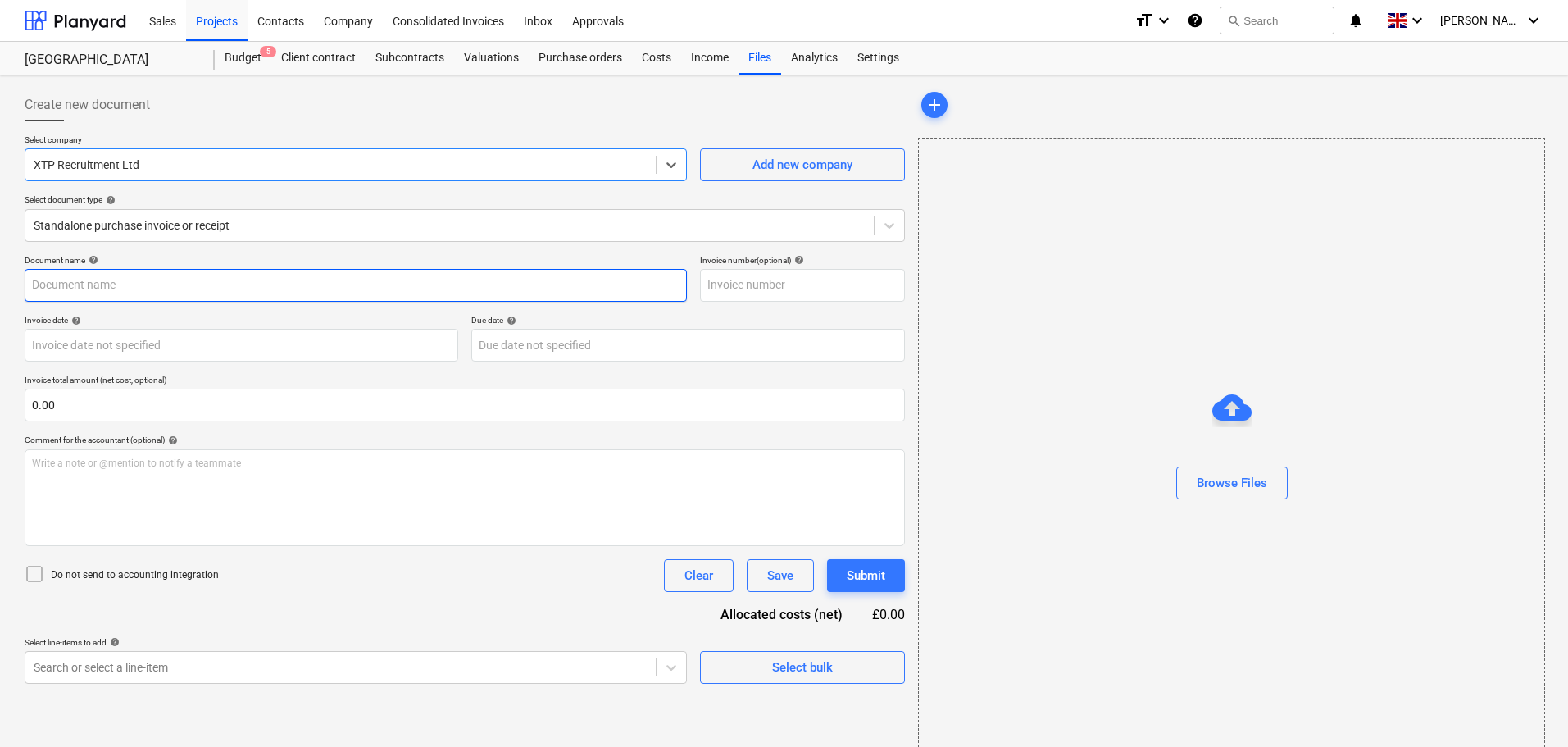
click at [129, 290] on input "text" at bounding box center [356, 285] width 662 height 33
paste input "'00035625"
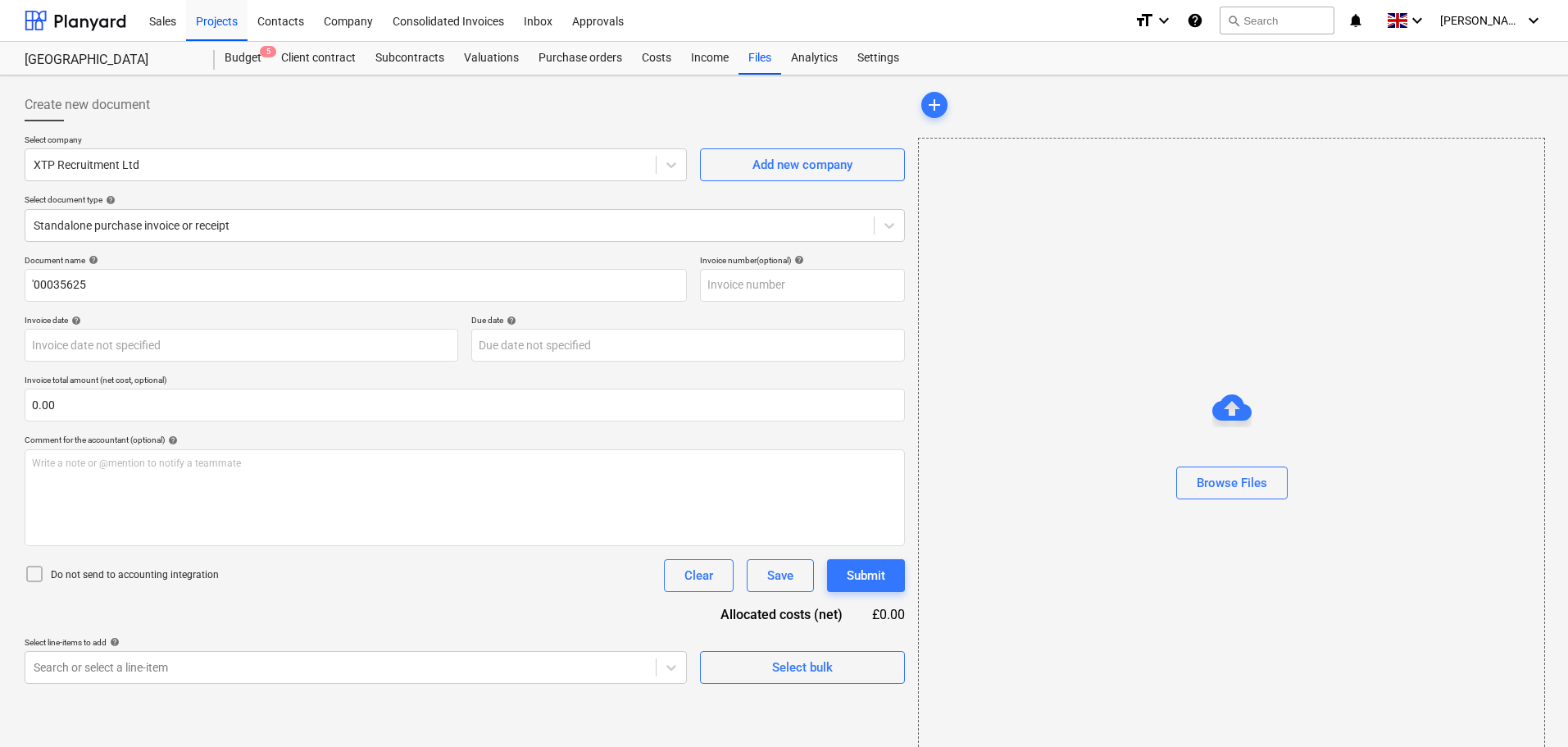
click at [208, 261] on div "Document name help" at bounding box center [356, 260] width 662 height 11
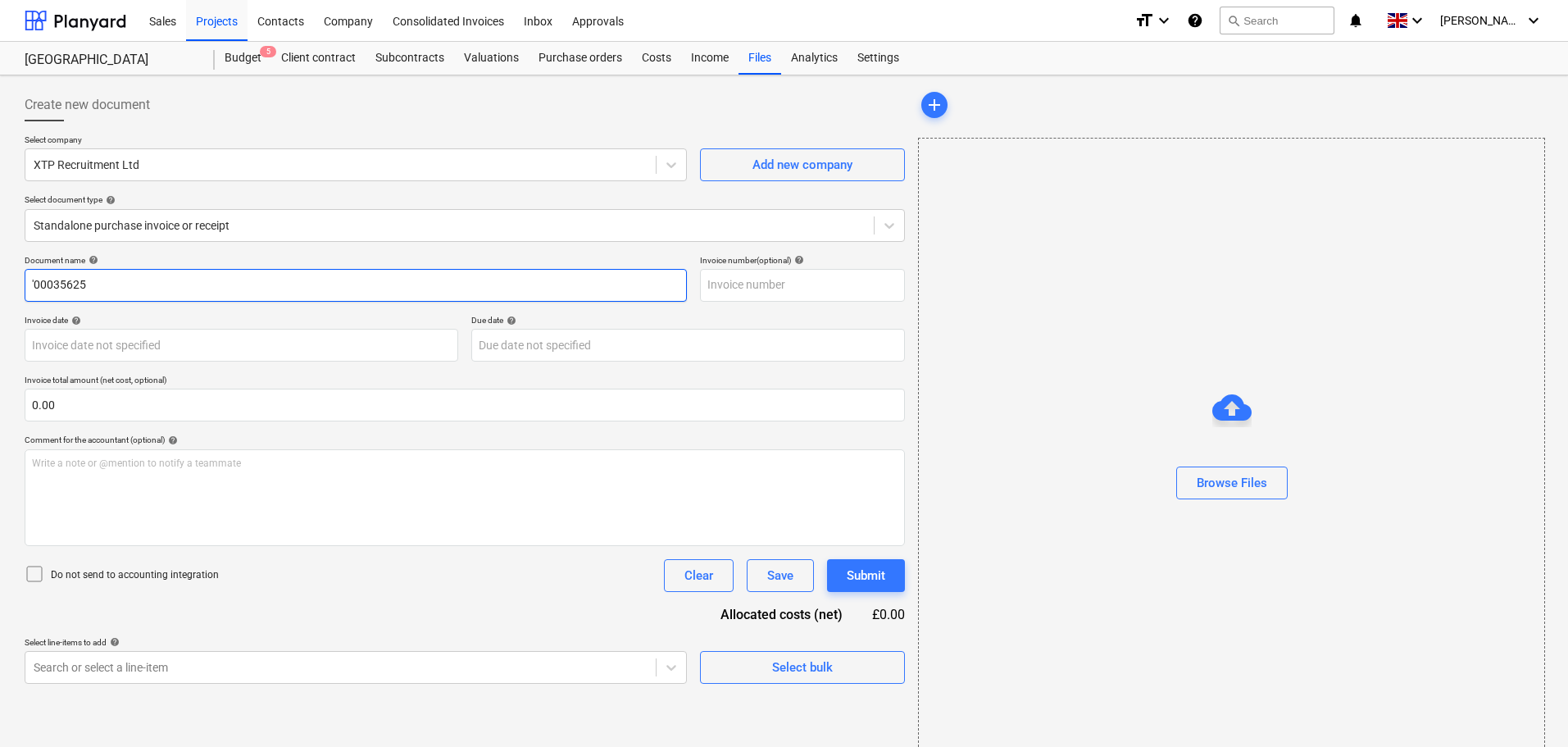
click at [33, 283] on input "'00035625" at bounding box center [356, 285] width 662 height 33
type input "00035625"
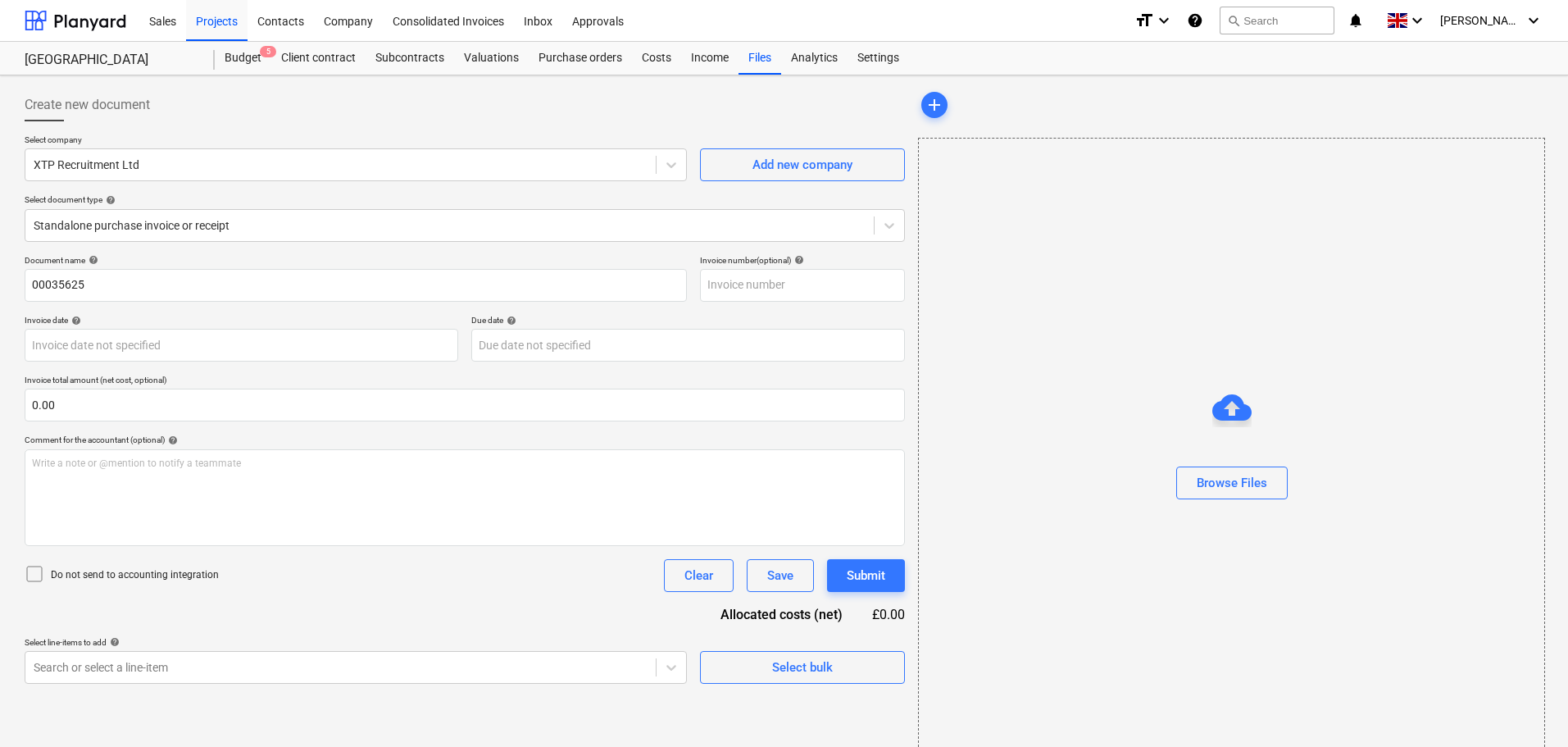
click at [183, 253] on div "Select company XTP Recruitment Ltd Add new company Select document type help St…" at bounding box center [465, 194] width 880 height 121
click at [1223, 477] on div "Browse Files" at bounding box center [1231, 483] width 71 height 21
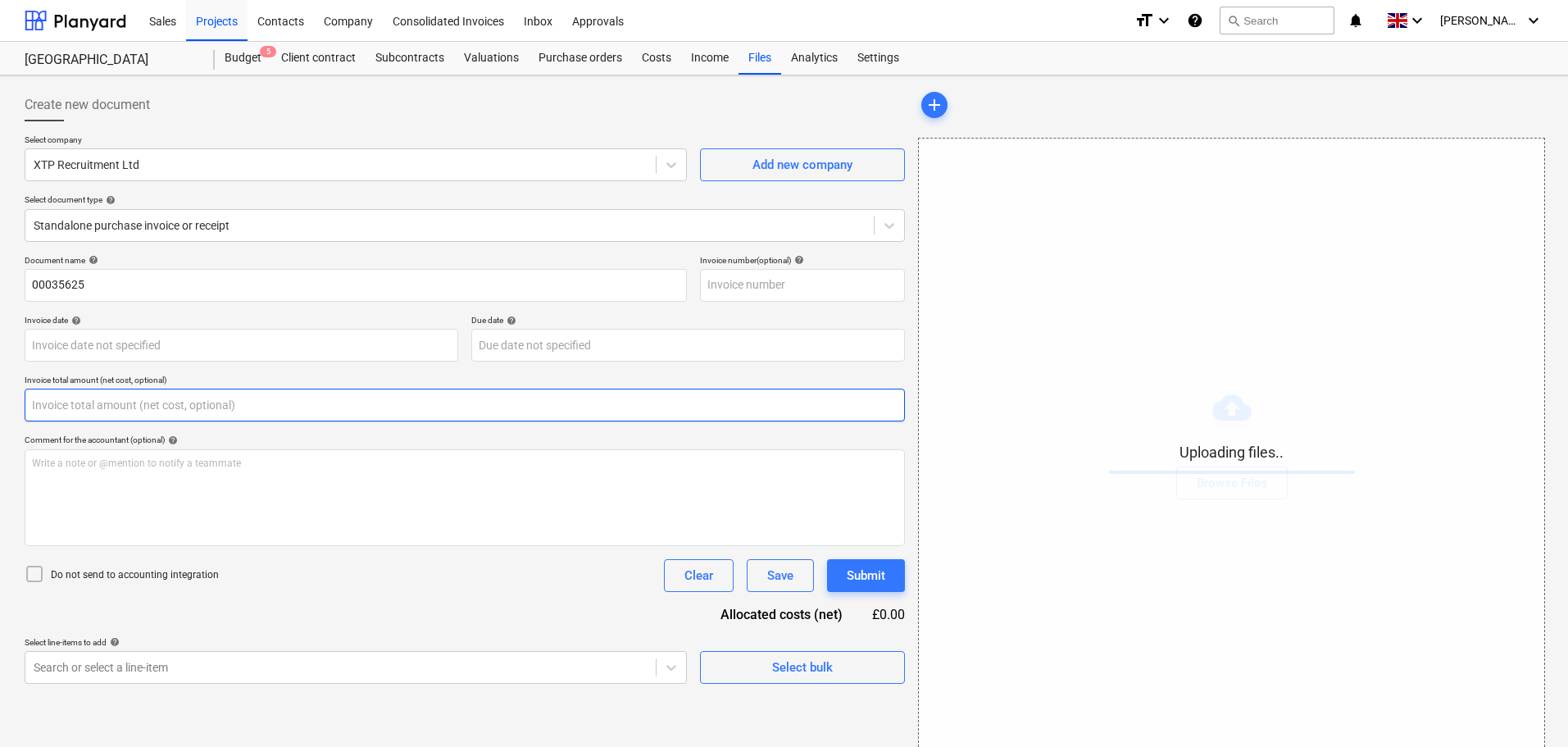
click at [88, 403] on input "text" at bounding box center [465, 405] width 880 height 33
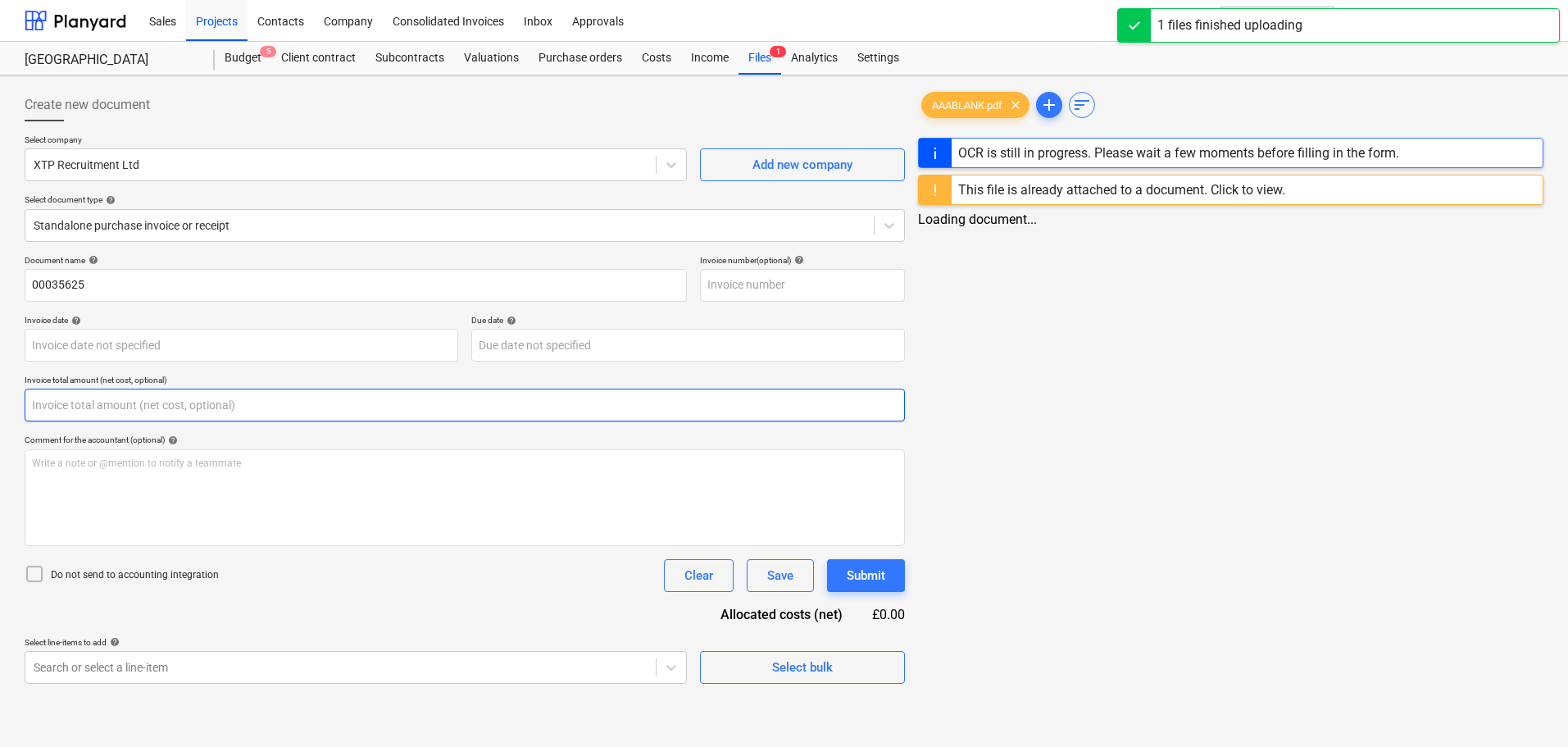
type input "0.00"
click at [39, 404] on input "text" at bounding box center [465, 405] width 880 height 33
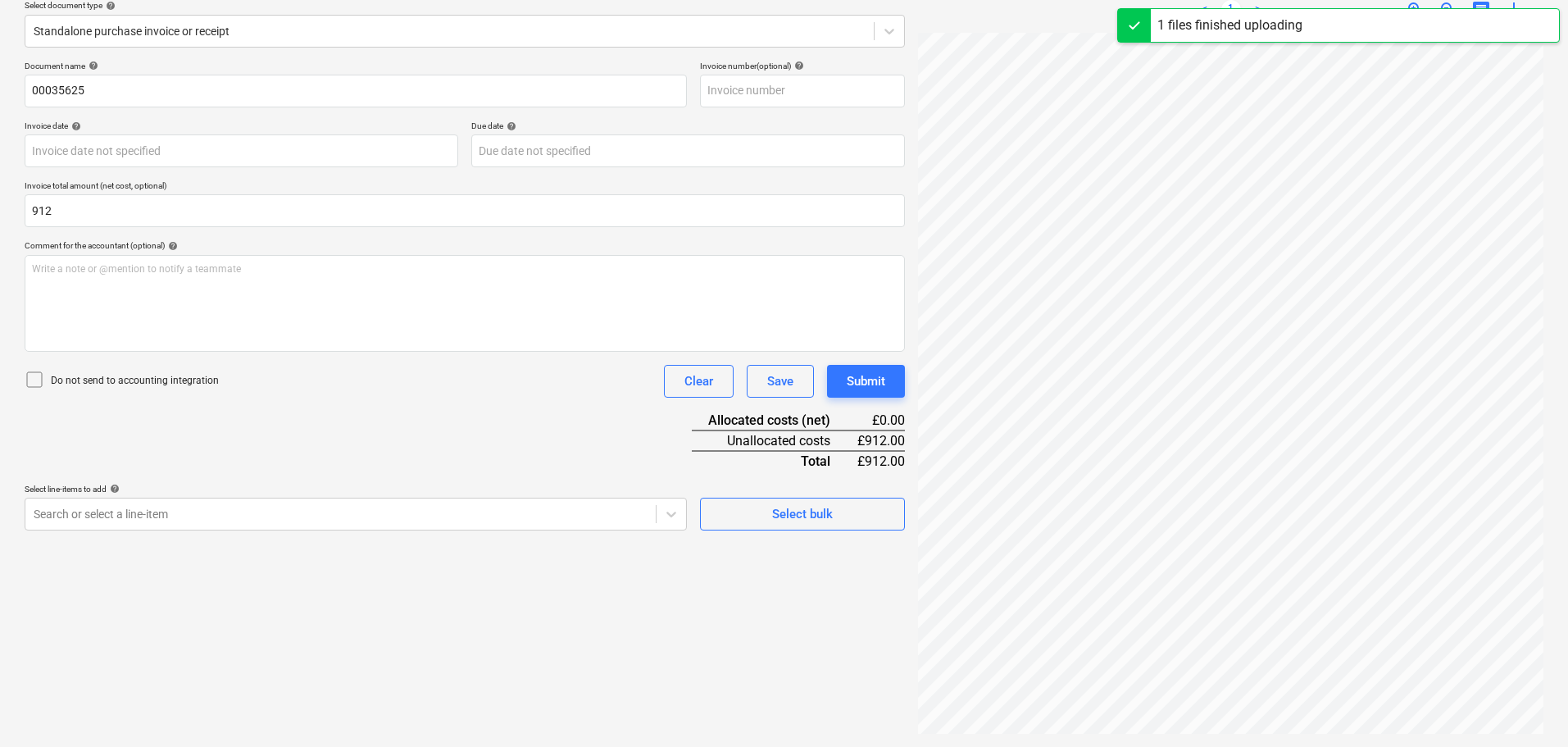
type input "912.00"
click at [171, 492] on div "Select line-items to add help" at bounding box center [356, 489] width 662 height 11
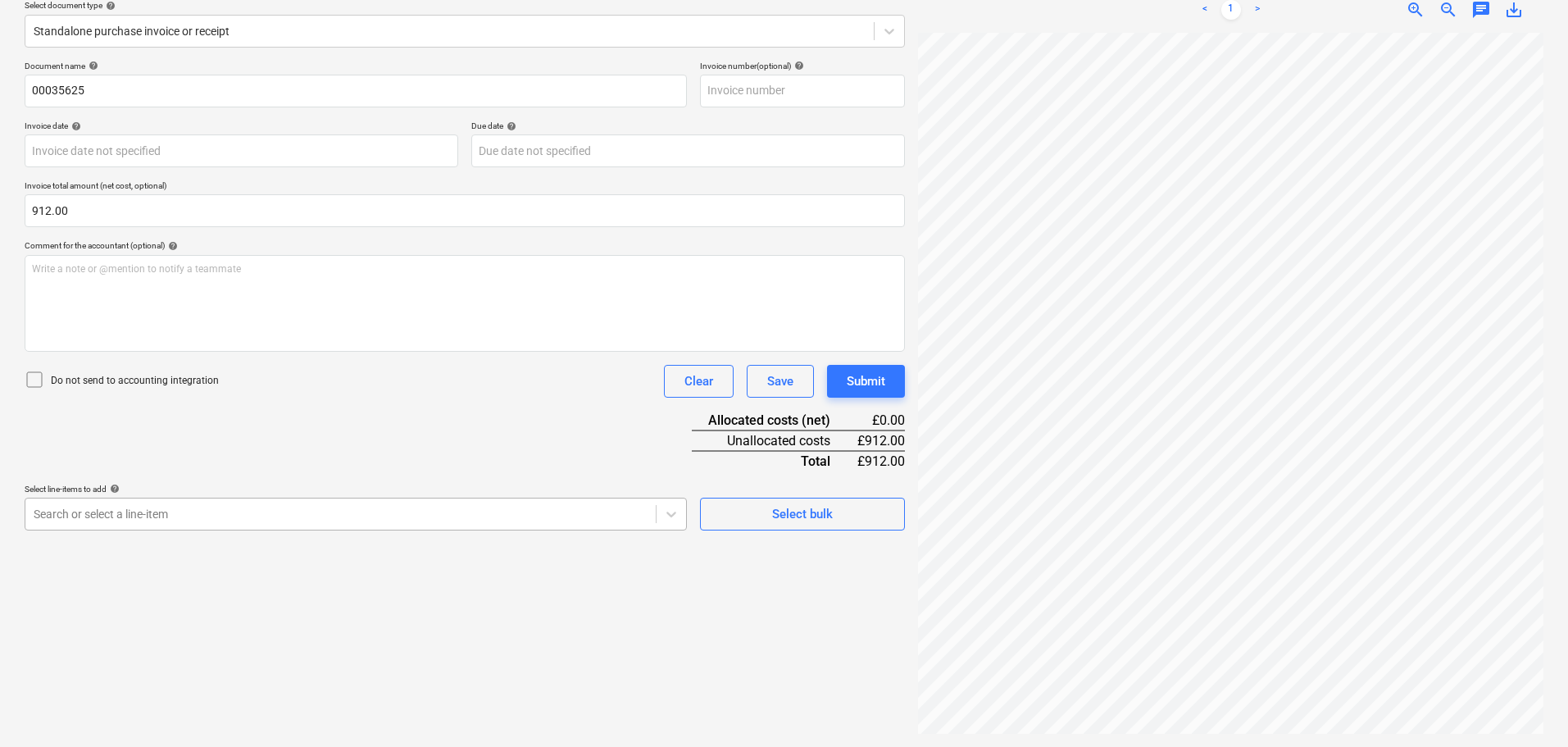
click at [167, 511] on body "Sales Projects Contacts Company Consolidated Invoices Inbox Approvals format_si…" at bounding box center [784, 180] width 1568 height 747
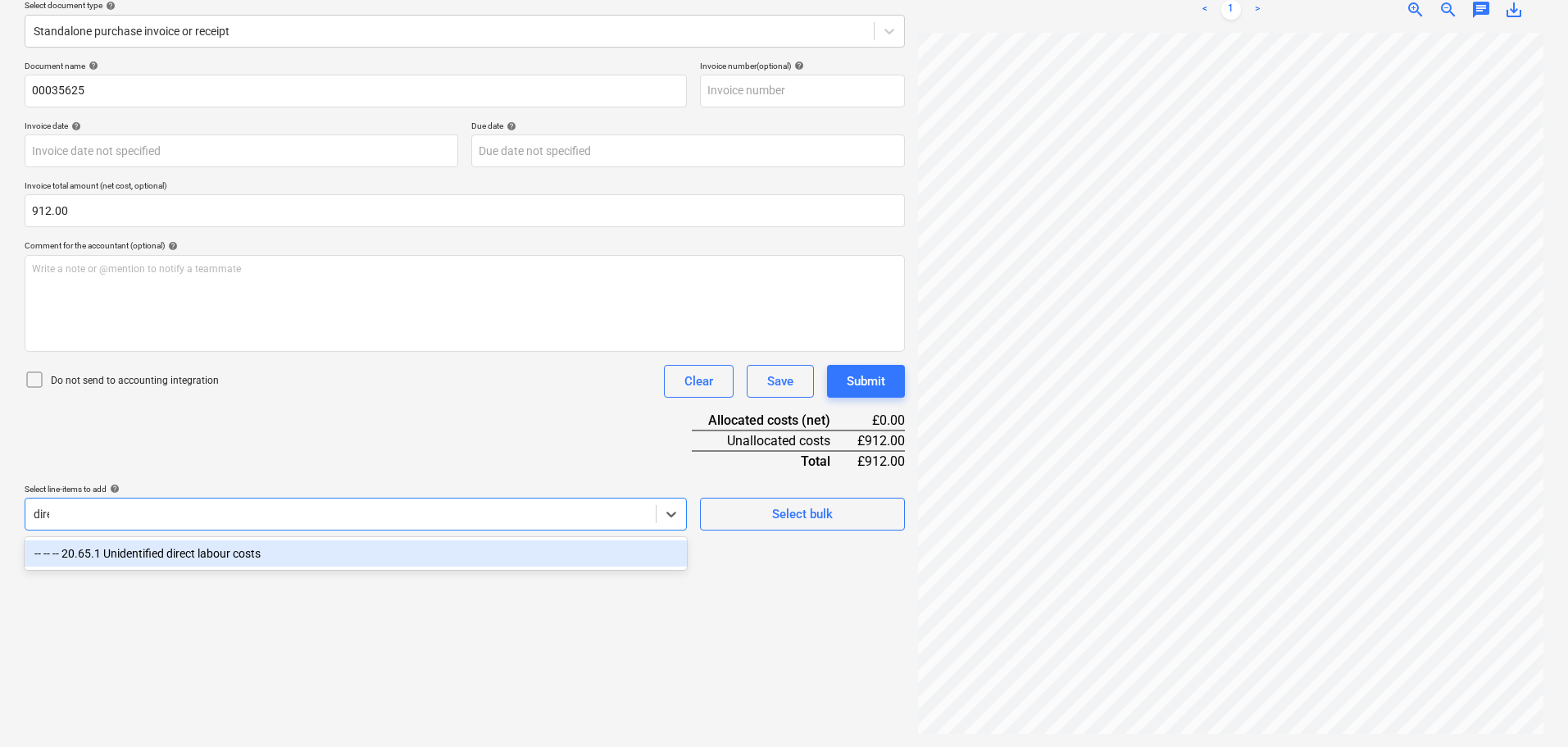
scroll to position [194, 0]
type input "direct"
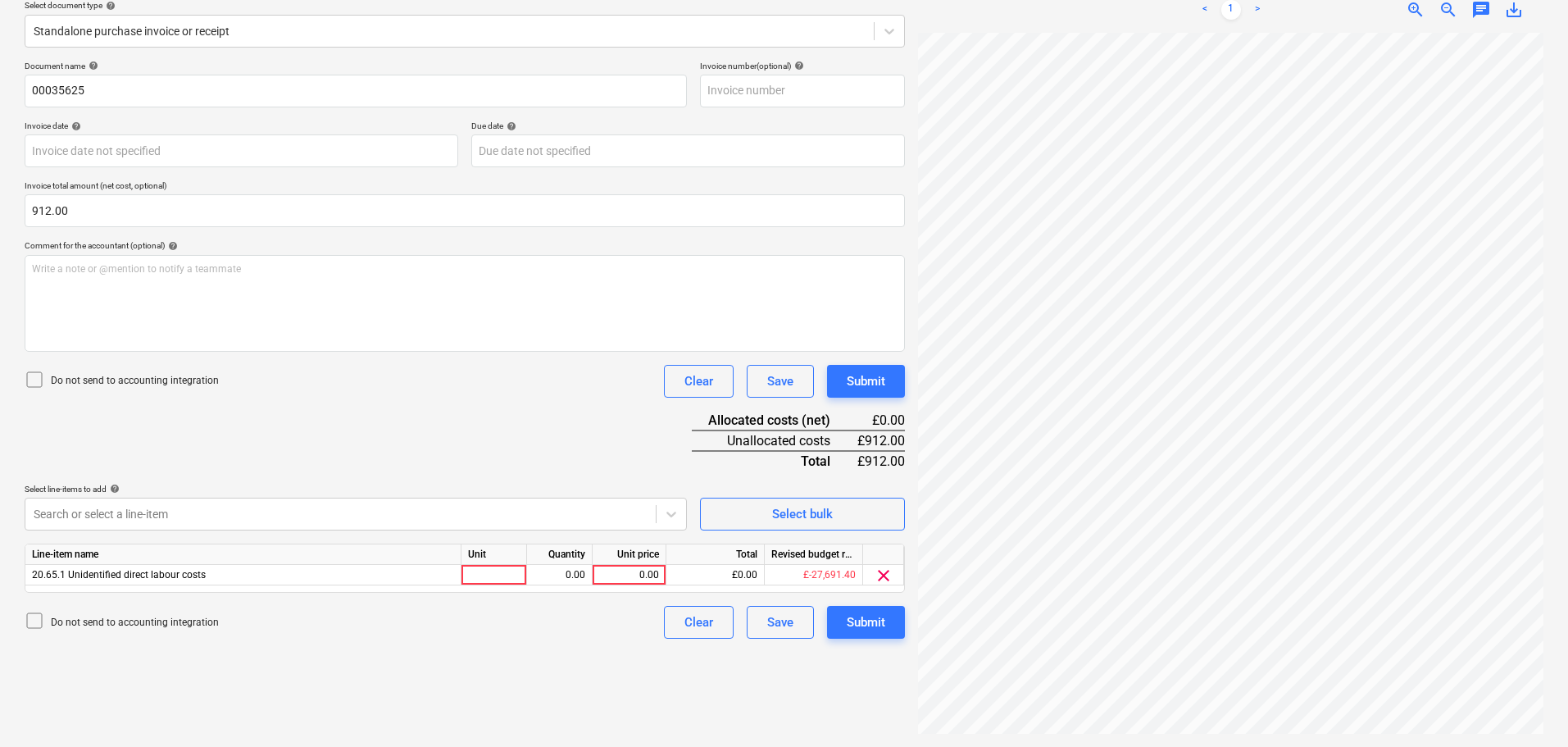
drag, startPoint x: 570, startPoint y: 394, endPoint x: 574, endPoint y: 402, distance: 8.9
click at [570, 395] on div "Do not send to accounting integration Clear Save Submit" at bounding box center [465, 381] width 880 height 33
click at [632, 576] on div "0.00" at bounding box center [629, 575] width 60 height 21
type input "912"
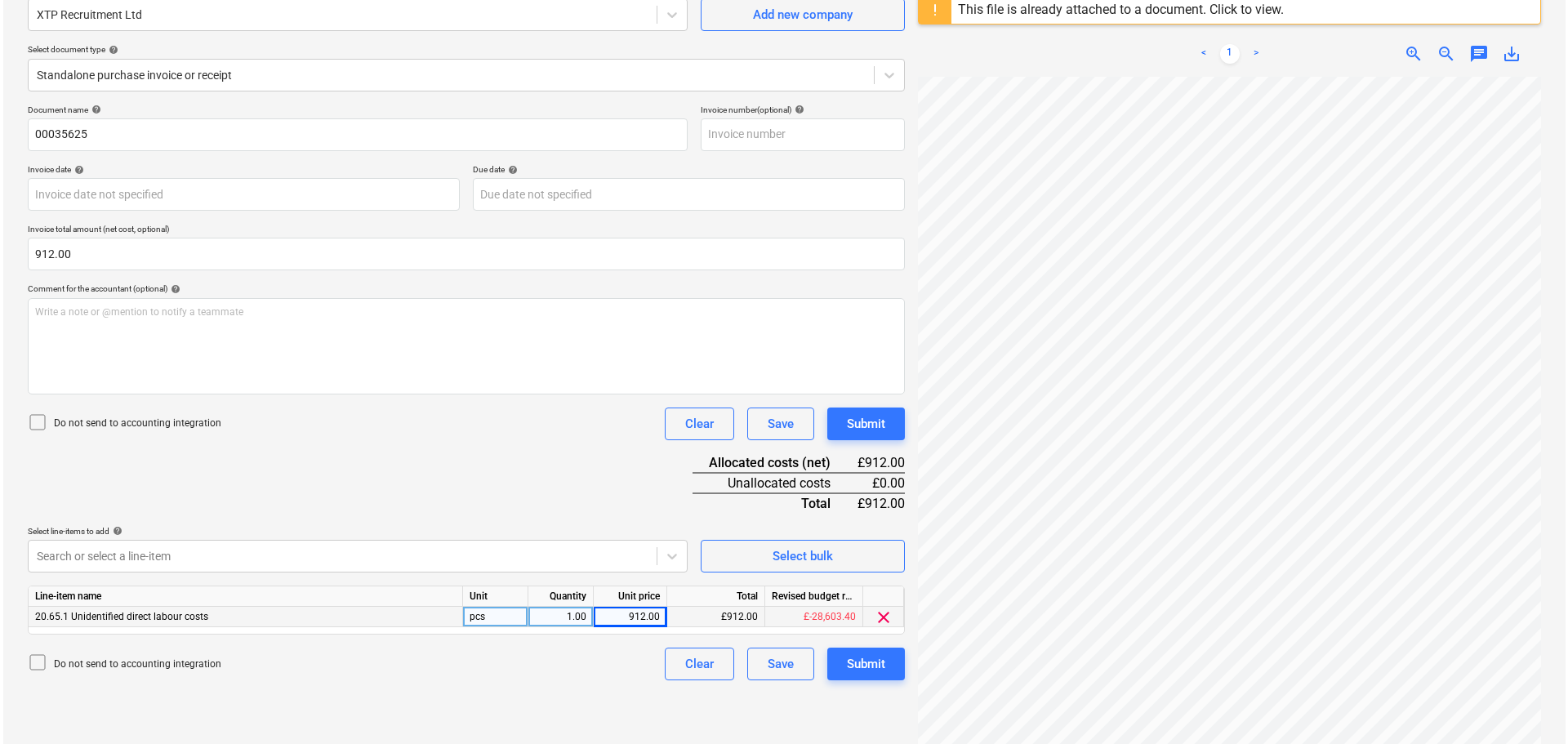
scroll to position [163, 0]
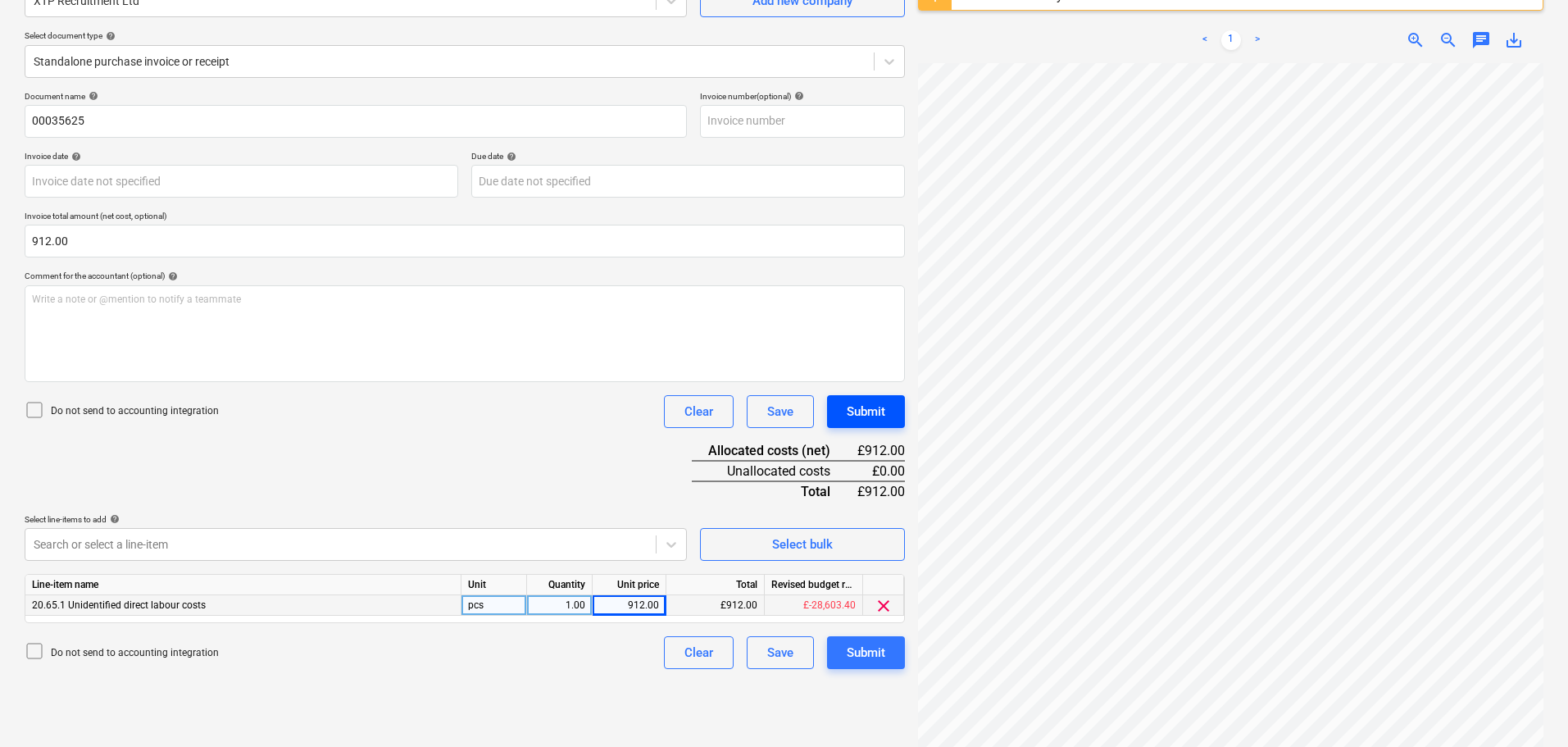
click at [887, 415] on button "Submit" at bounding box center [866, 411] width 78 height 33
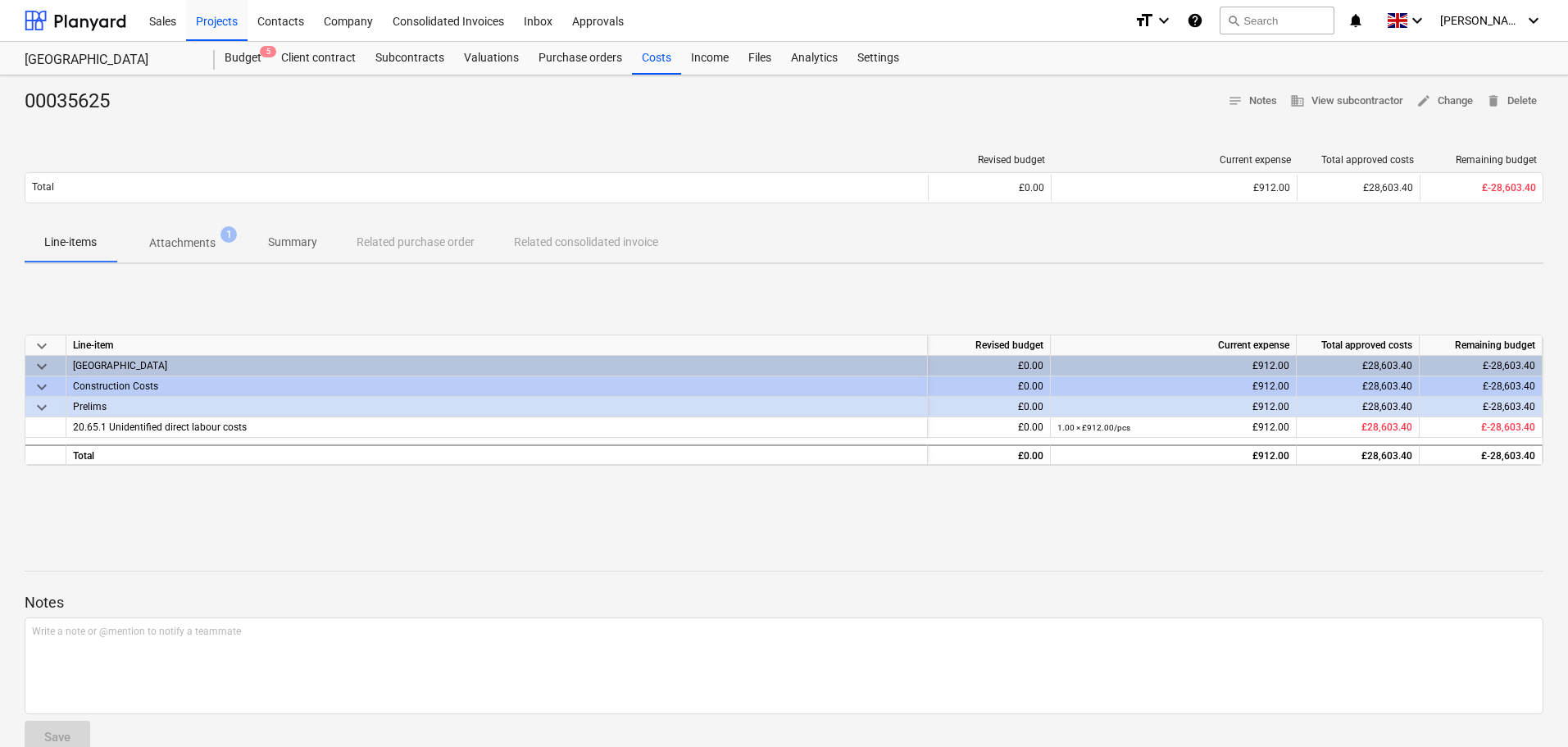
drag, startPoint x: 647, startPoint y: 58, endPoint x: 943, endPoint y: 66, distance: 296.1
click at [647, 58] on div "Costs" at bounding box center [656, 58] width 49 height 33
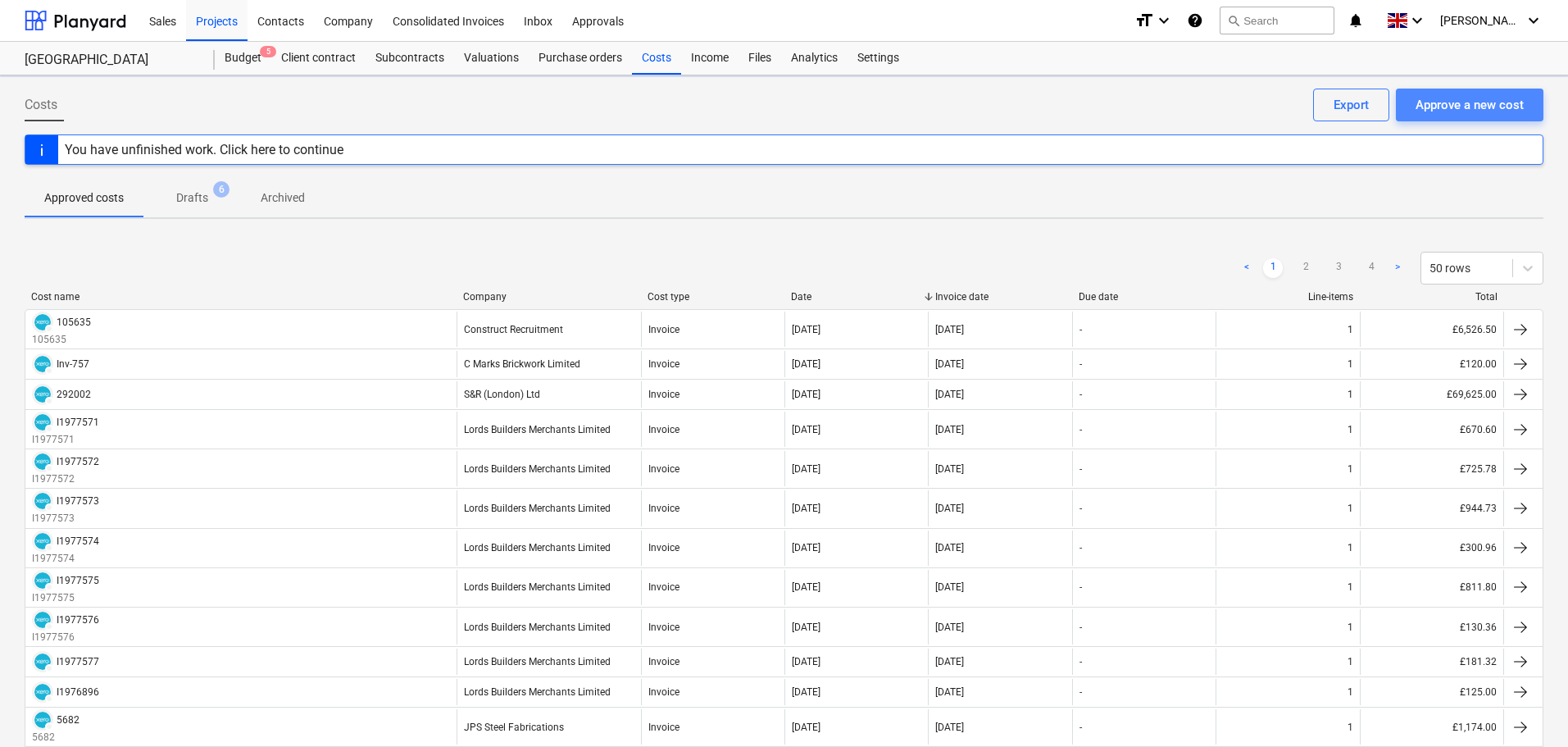
click at [1470, 106] on div "Approve a new cost" at bounding box center [1469, 105] width 108 height 21
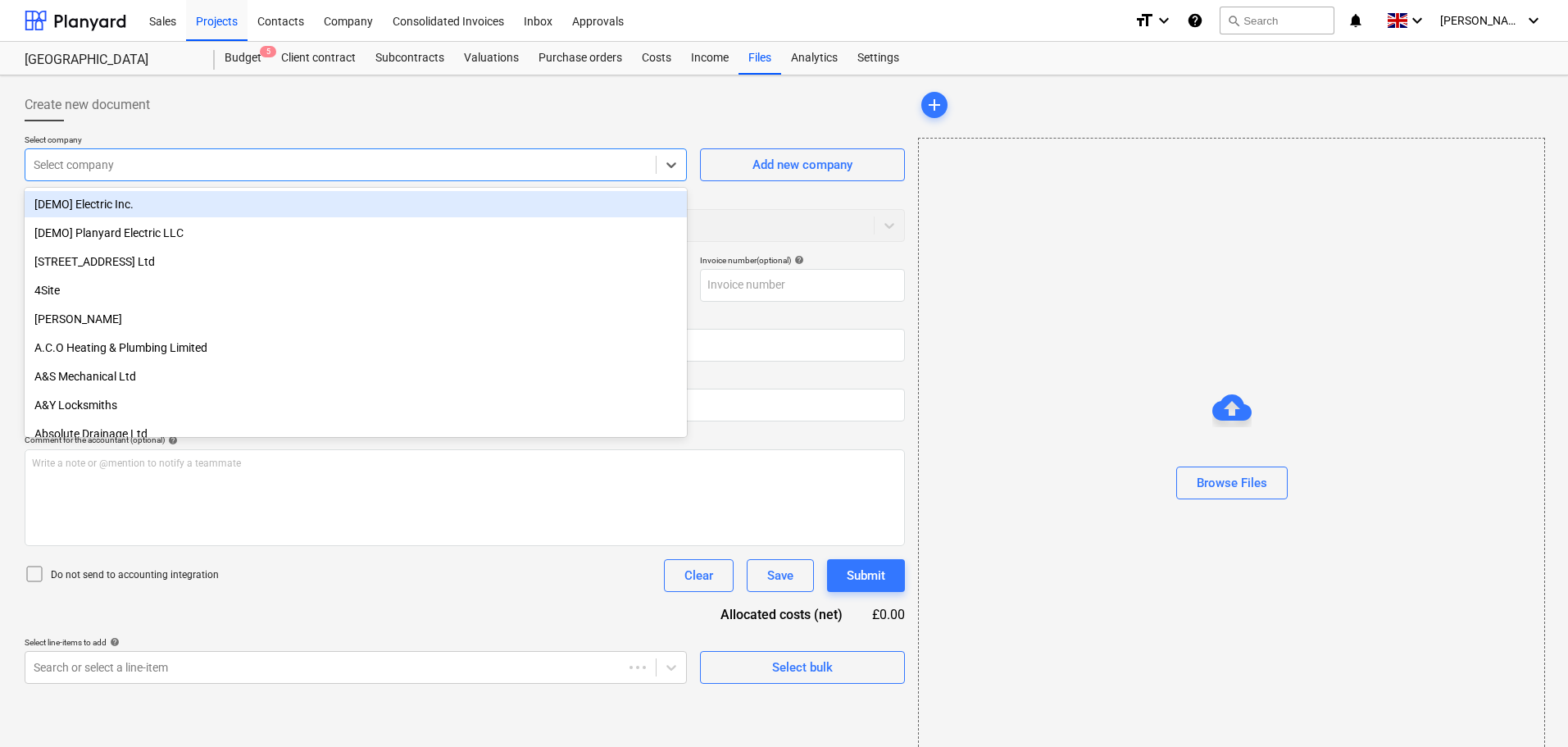
click at [159, 173] on div at bounding box center [340, 164] width 614 height 16
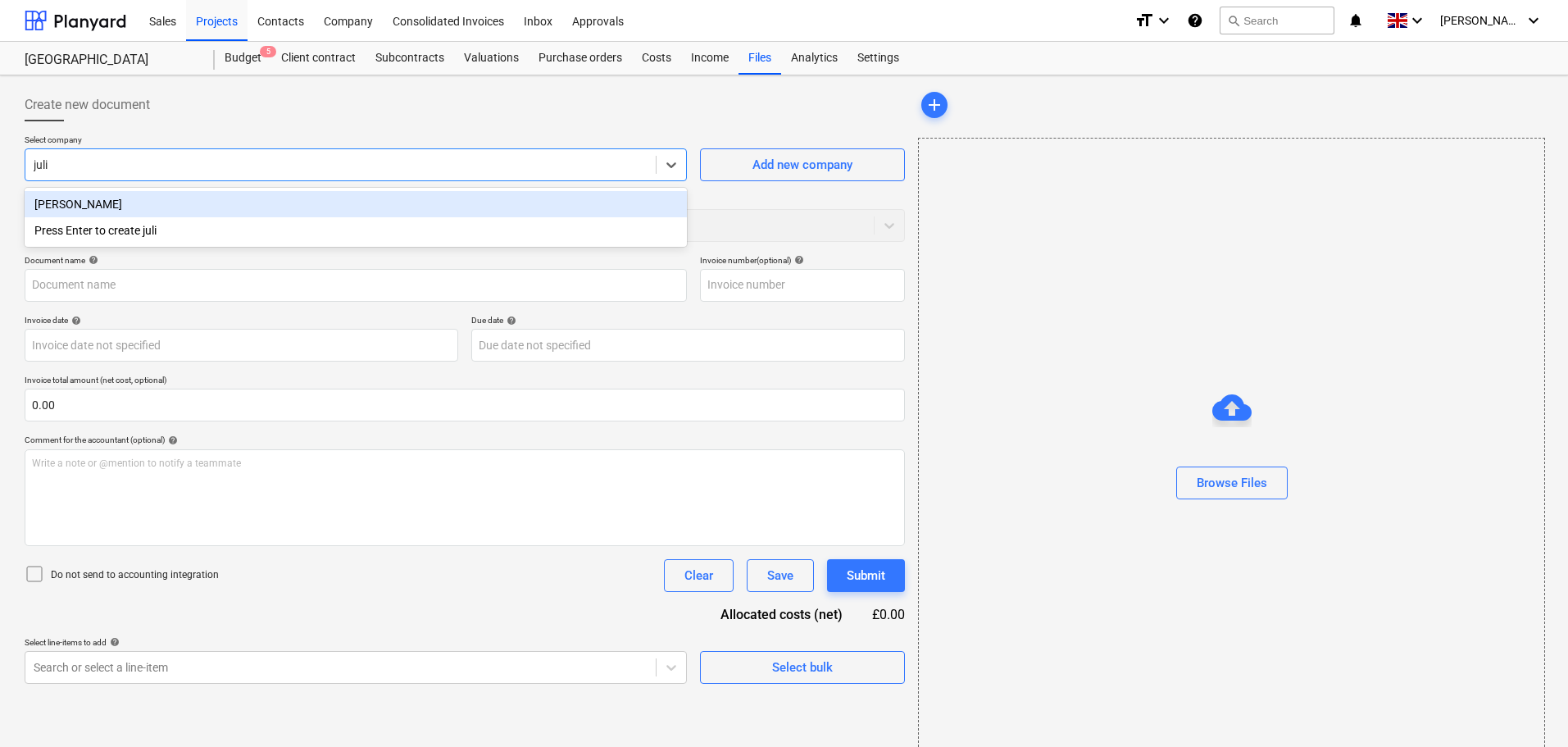
type input "[PERSON_NAME]"
drag, startPoint x: 181, startPoint y: 197, endPoint x: 203, endPoint y: 205, distance: 23.4
click at [181, 197] on div "[PERSON_NAME]" at bounding box center [356, 204] width 662 height 26
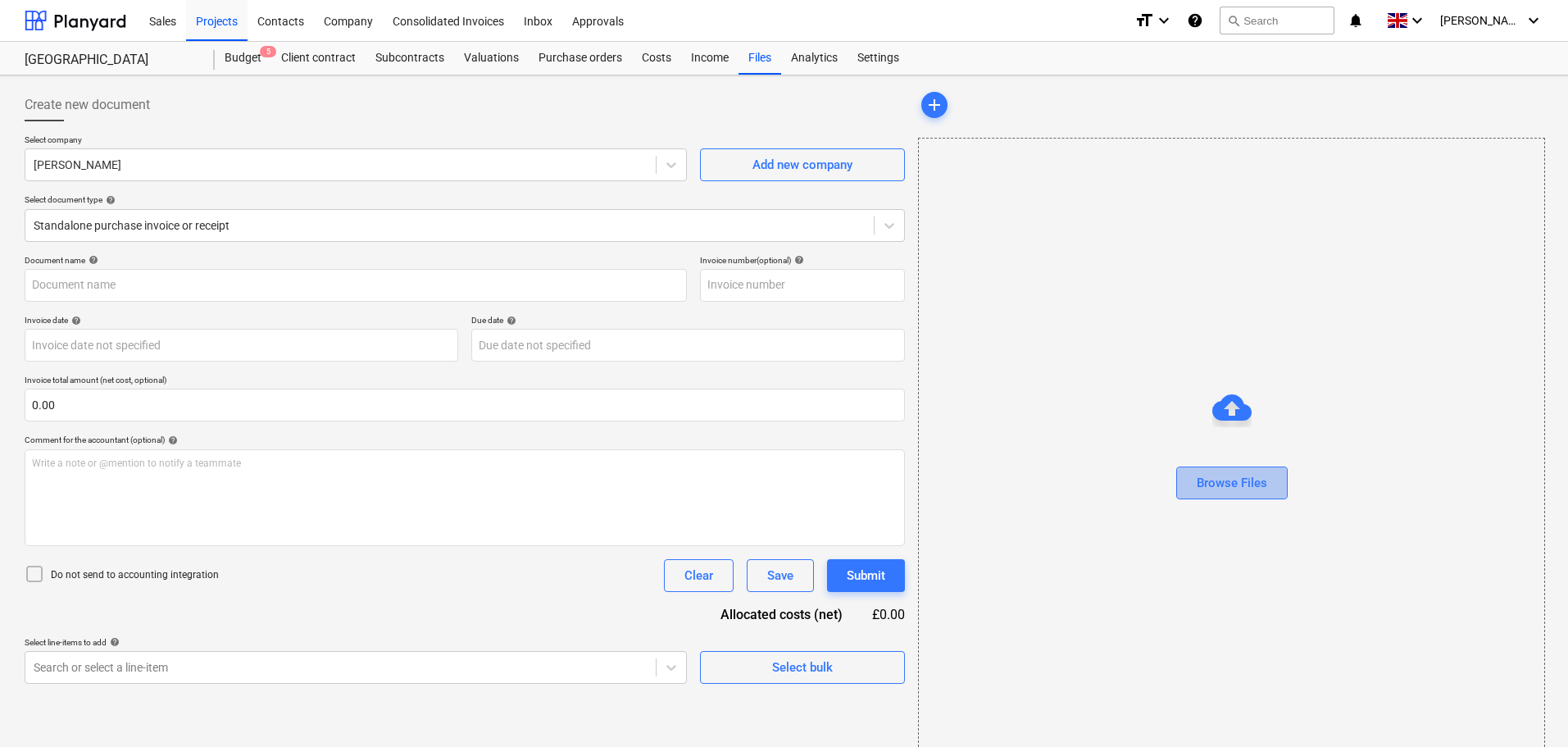
click at [1231, 485] on div "Browse Files" at bounding box center [1231, 483] width 71 height 21
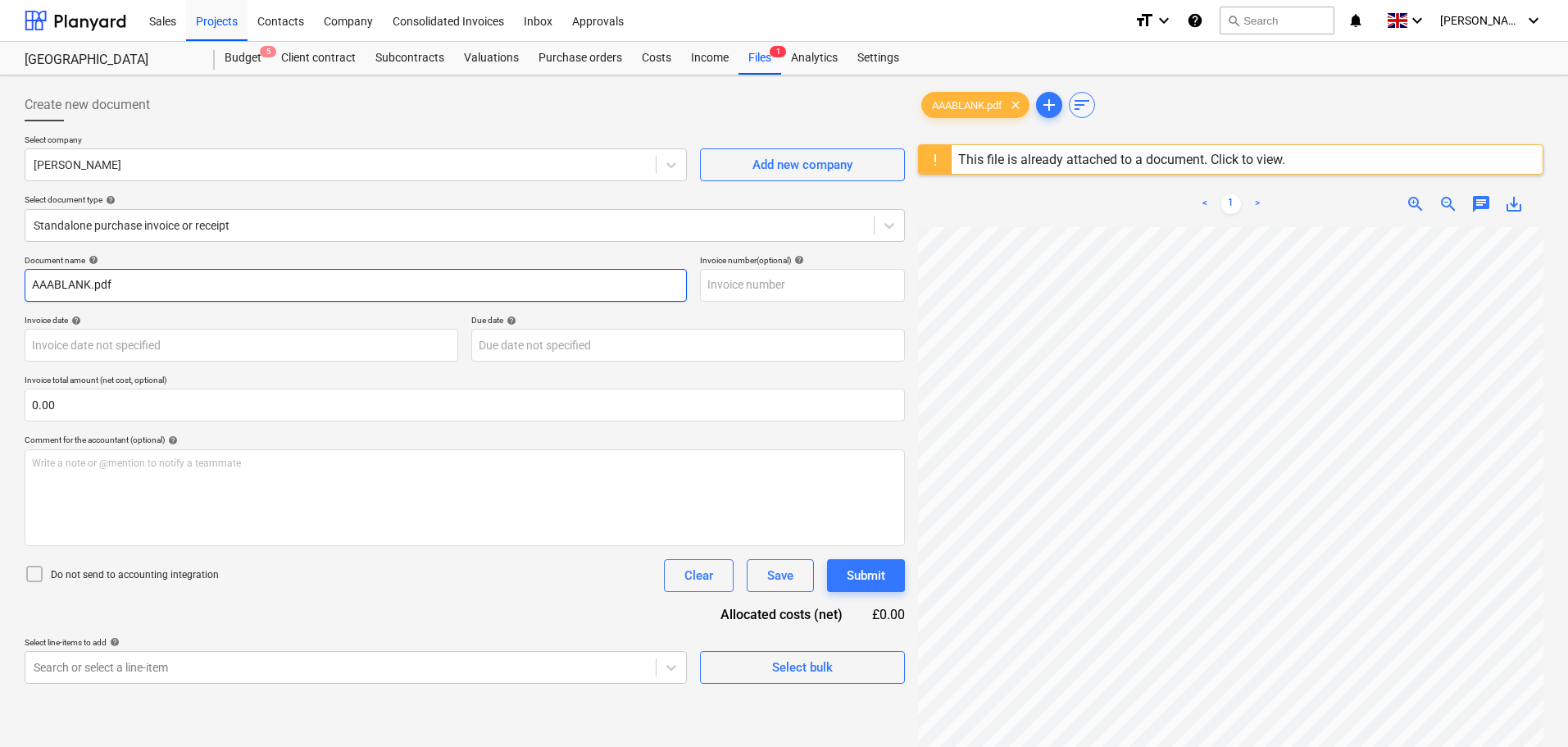
drag, startPoint x: 131, startPoint y: 282, endPoint x: -32, endPoint y: 277, distance: 163.1
click at [0, 277] on html "Sales Projects Contacts Company Consolidated Invoices Inbox Approvals format_si…" at bounding box center [784, 374] width 1568 height 747
paste input "Lancaster Gate - Travel Reimbursement"
type input "Lancaster Gate - Travel Reimbursement"
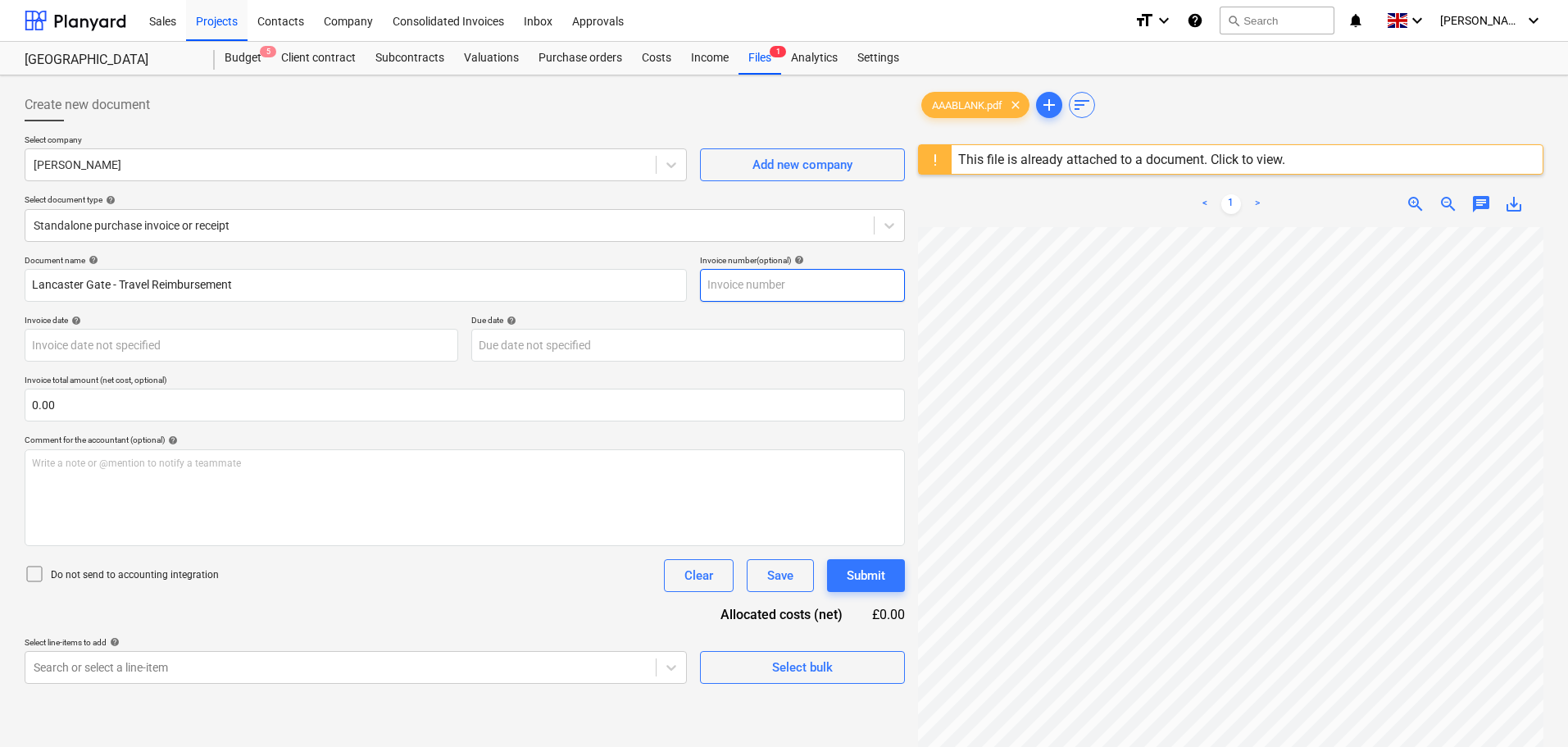
click at [742, 293] on input "text" at bounding box center [801, 285] width 205 height 33
paste input "Lancaster Gate - Travel Reimbursement"
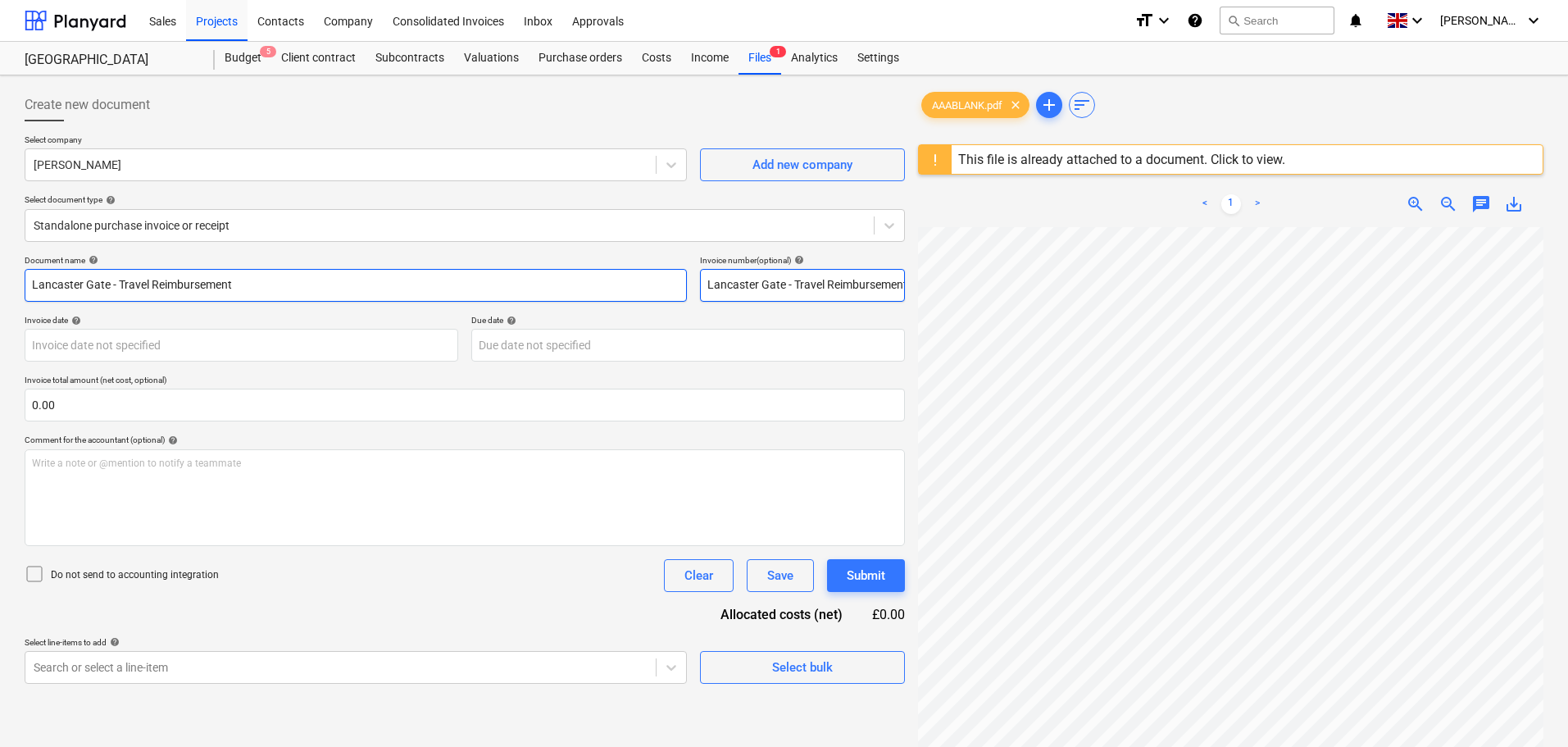
scroll to position [0, 4]
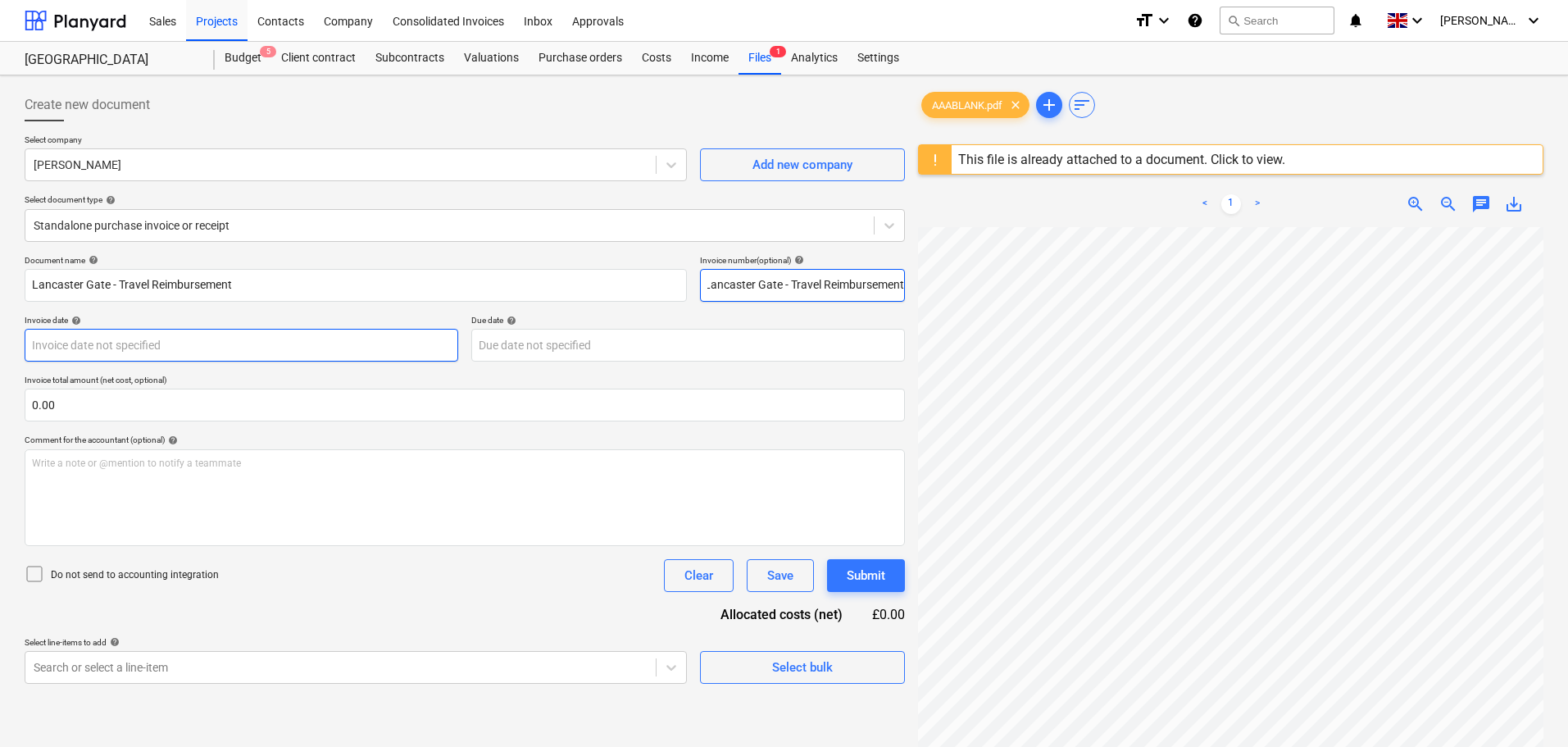
type input "Lancaster Gate - Travel Reimbursement"
click at [138, 346] on body "Sales Projects Contacts Company Consolidated Invoices Inbox Approvals format_si…" at bounding box center [784, 374] width 1568 height 747
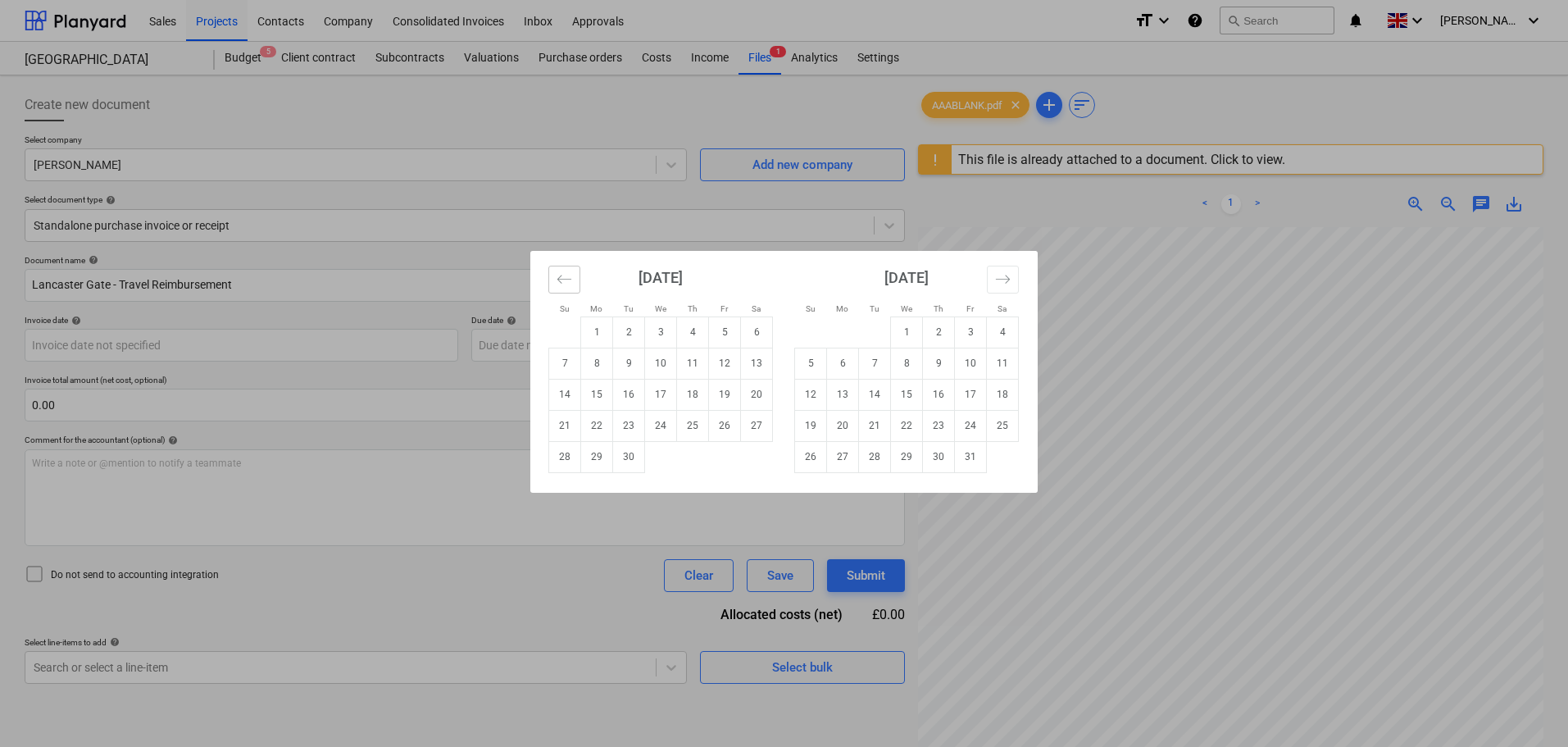
click at [563, 273] on icon "Move backward to switch to the previous month." at bounding box center [564, 279] width 15 height 15
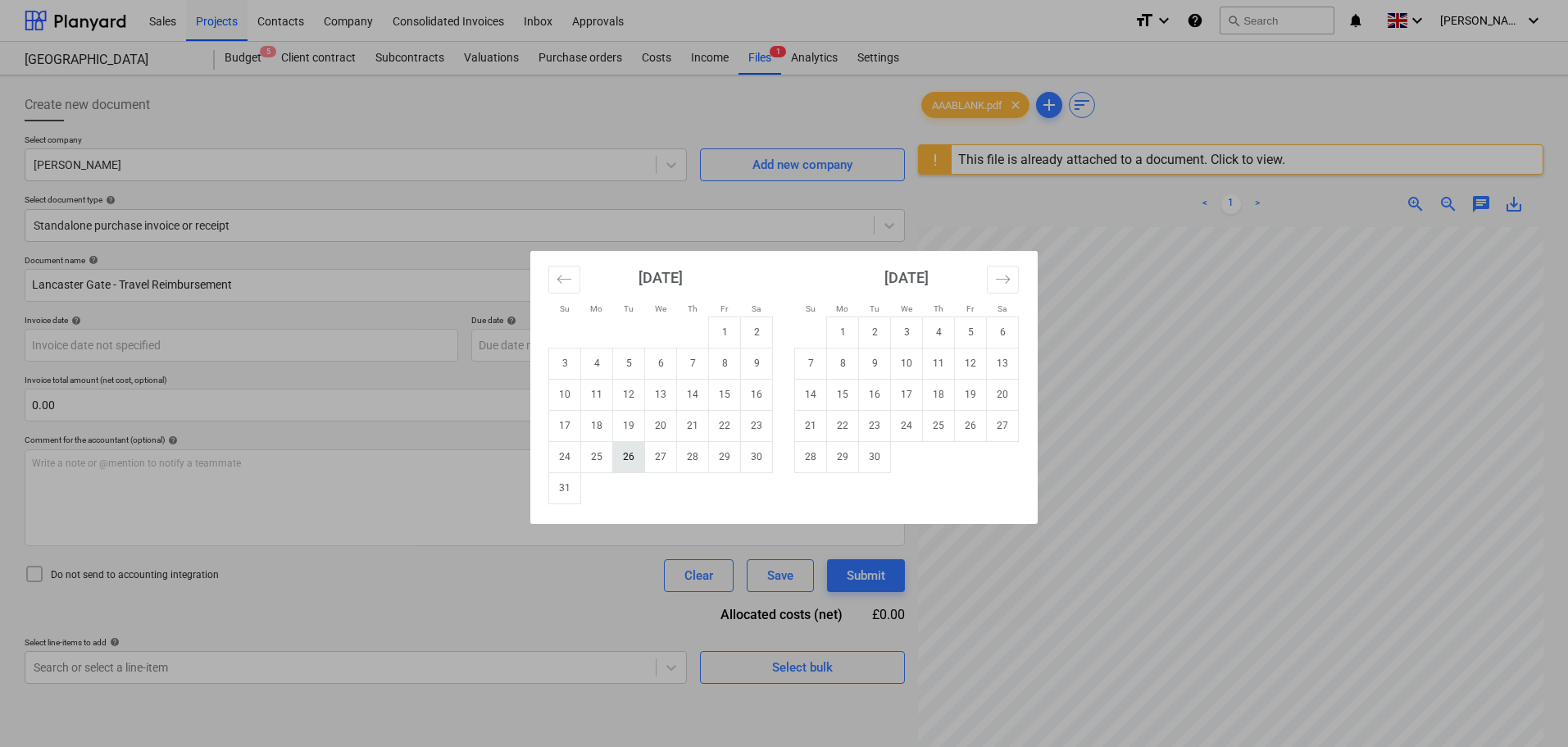
click at [620, 453] on td "26" at bounding box center [629, 457] width 32 height 31
type input "[DATE]"
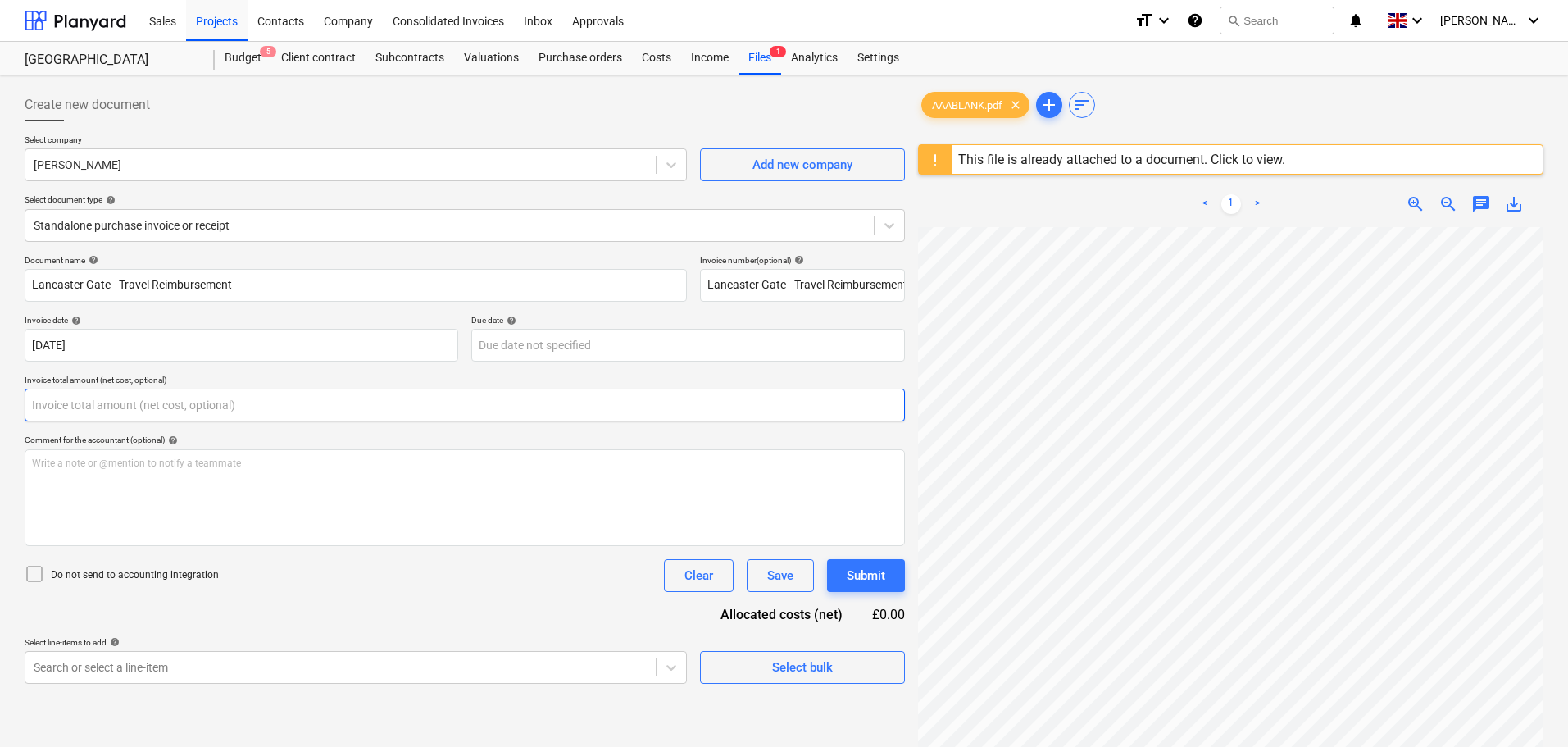
click at [127, 401] on input "text" at bounding box center [465, 405] width 880 height 33
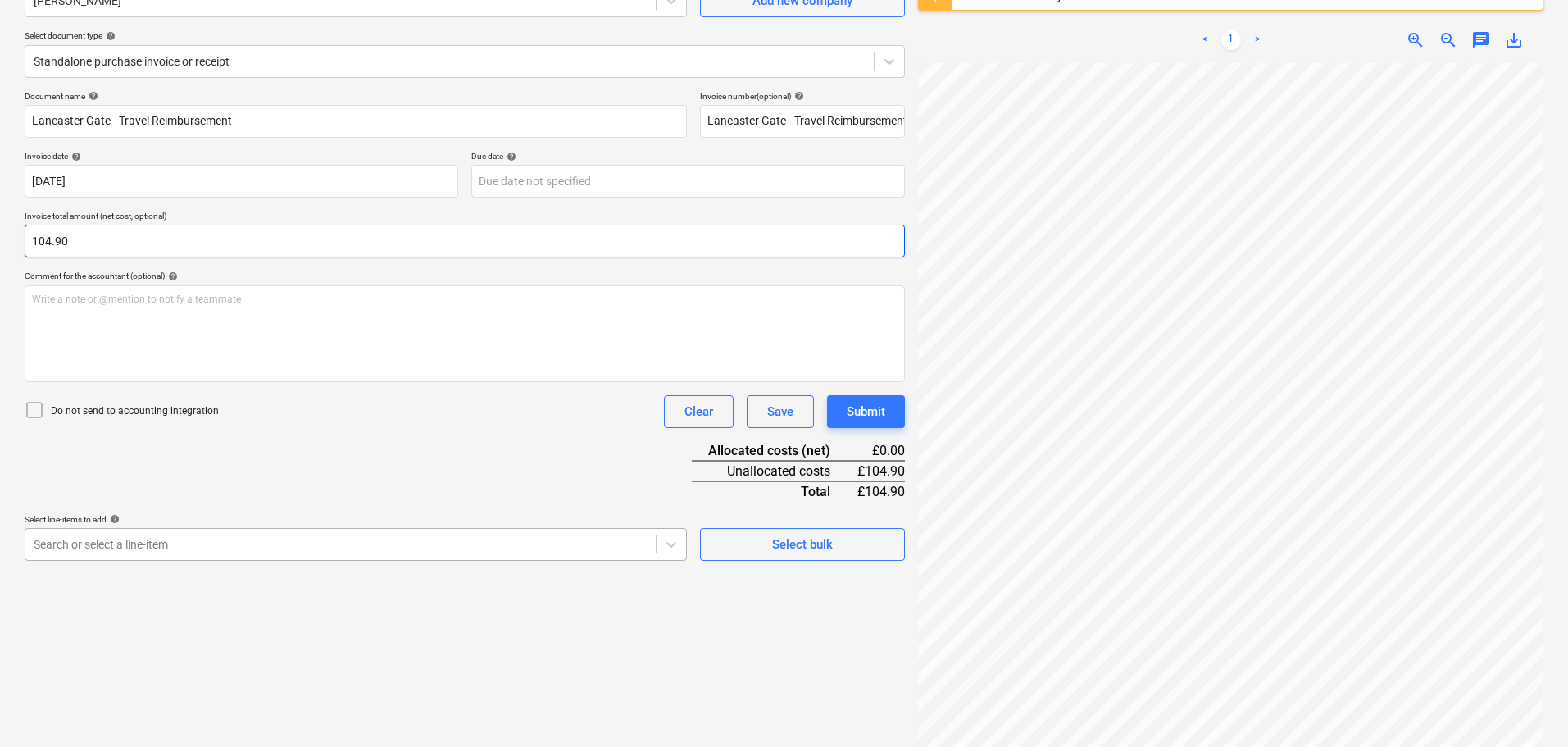
type input "104.90"
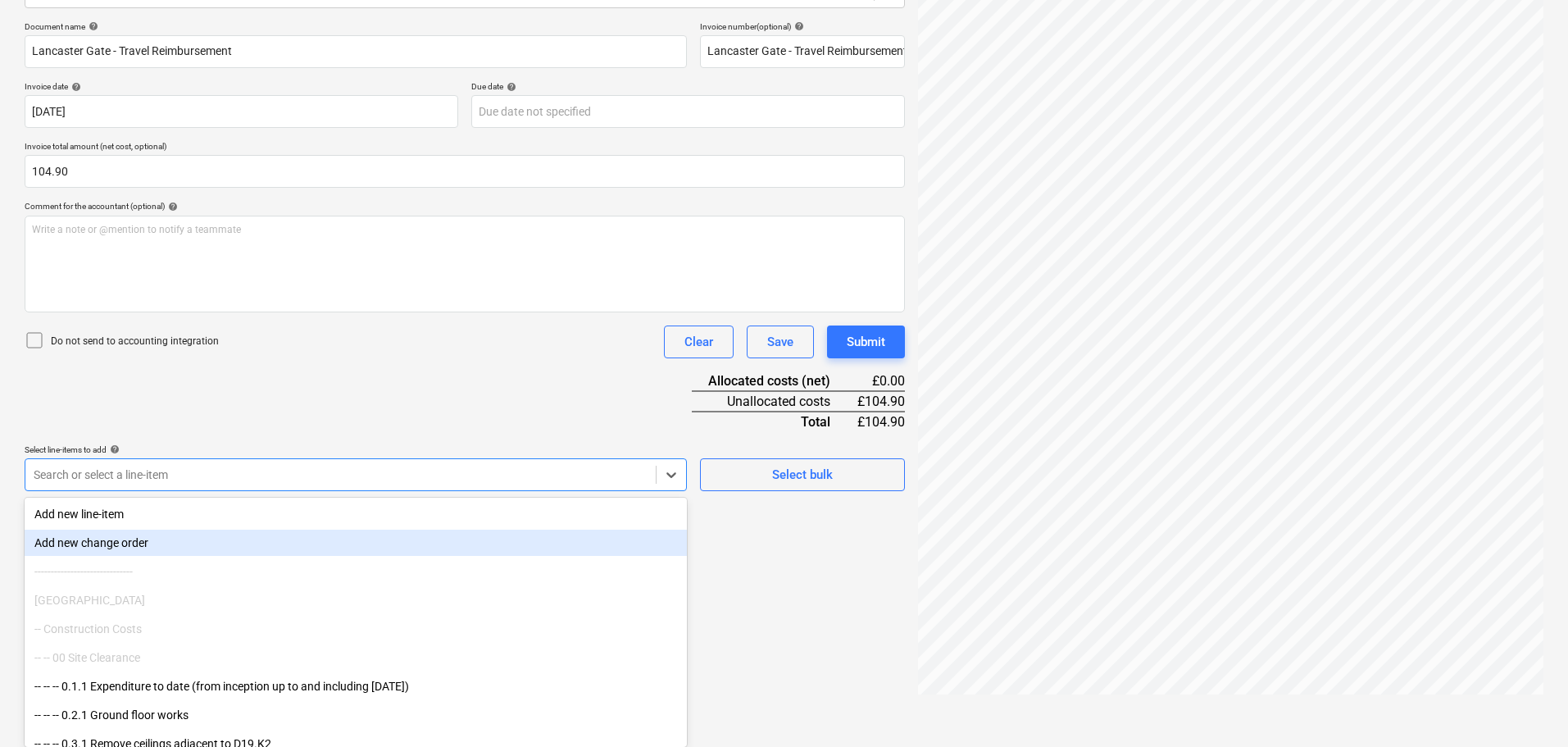
click at [164, 513] on body "Sales Projects Contacts Company Consolidated Invoices Inbox Approvals format_si…" at bounding box center [784, 140] width 1568 height 747
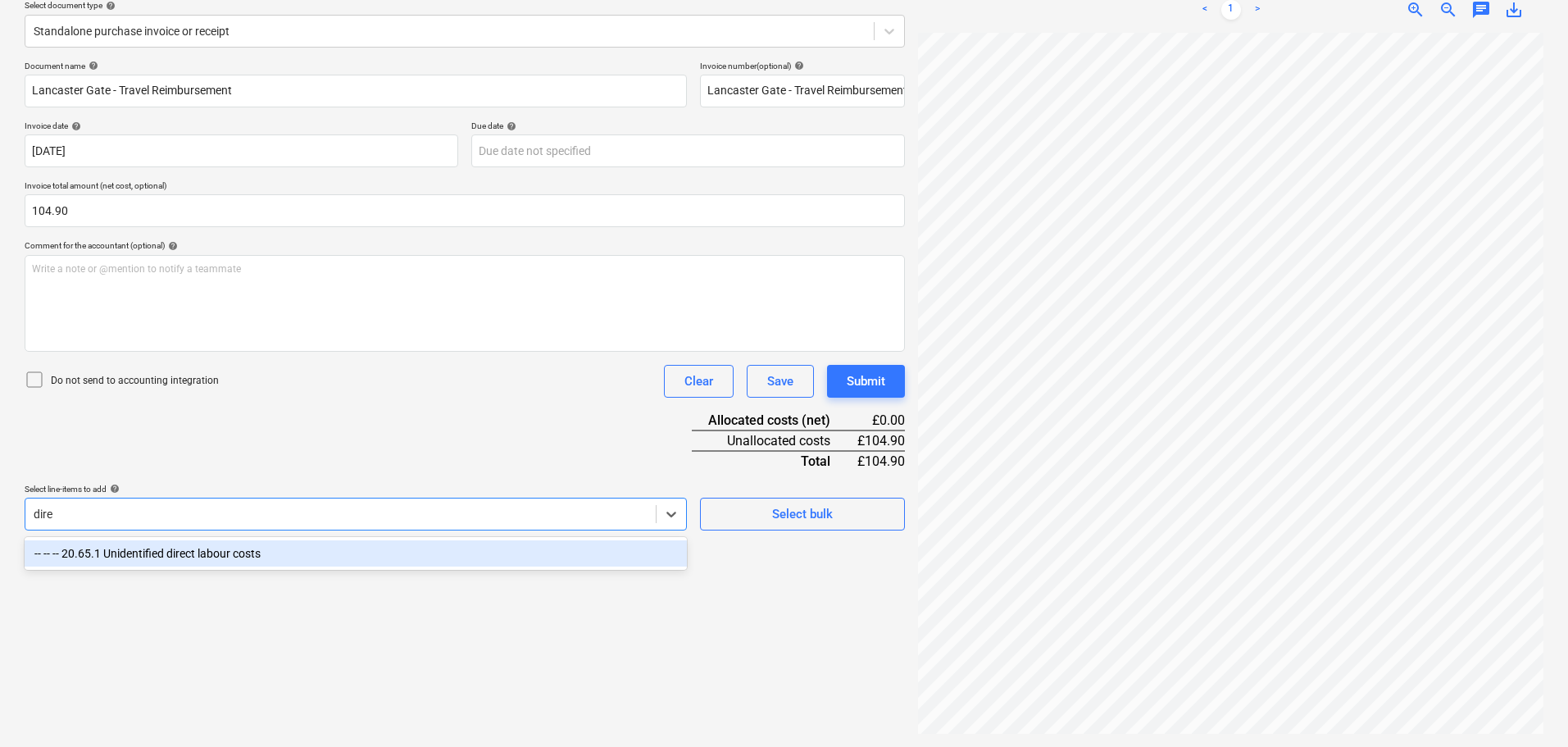
type input "direc"
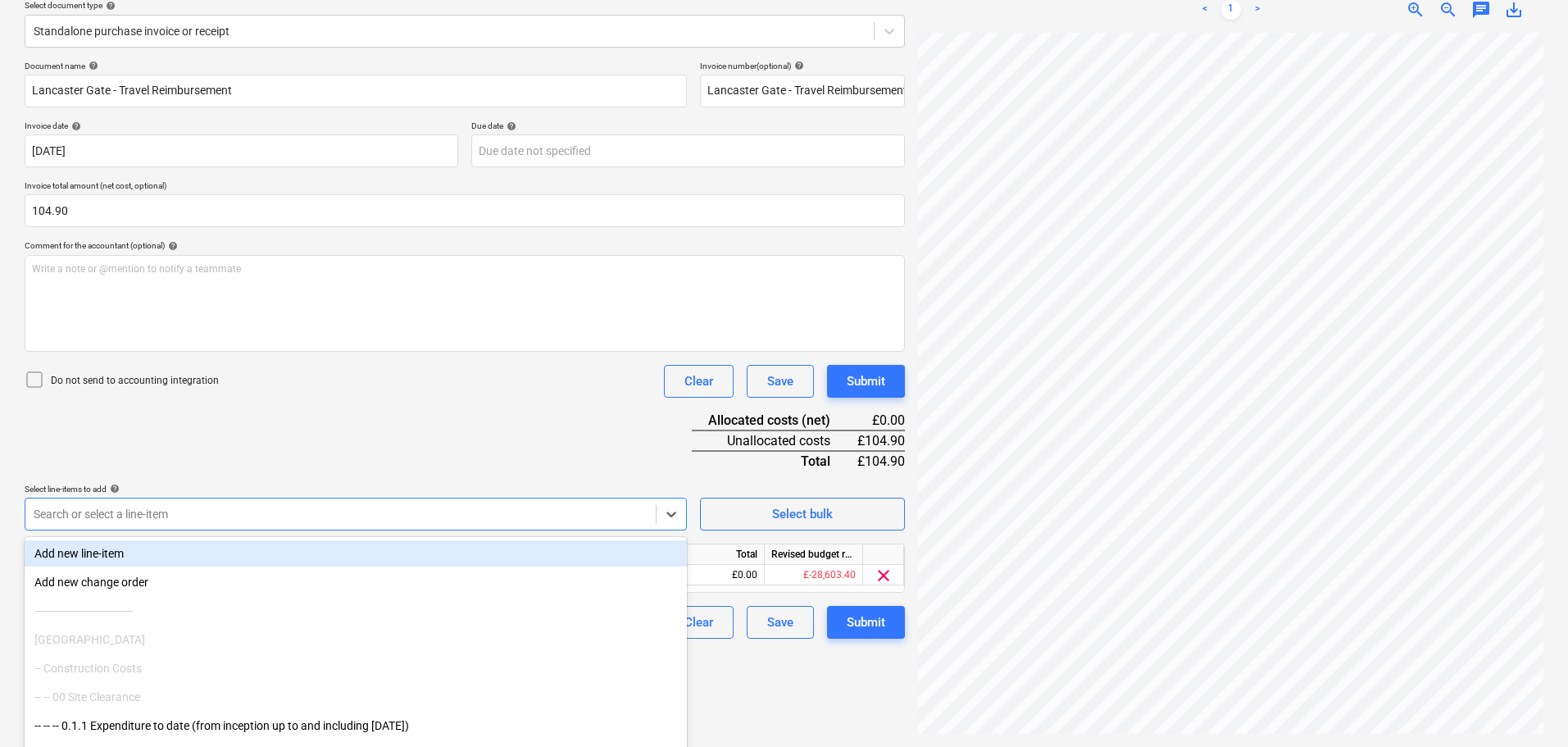
click at [389, 438] on div "Document name help Lancaster Gate - Travel Reimbursement Invoice number (option…" at bounding box center [465, 349] width 880 height 578
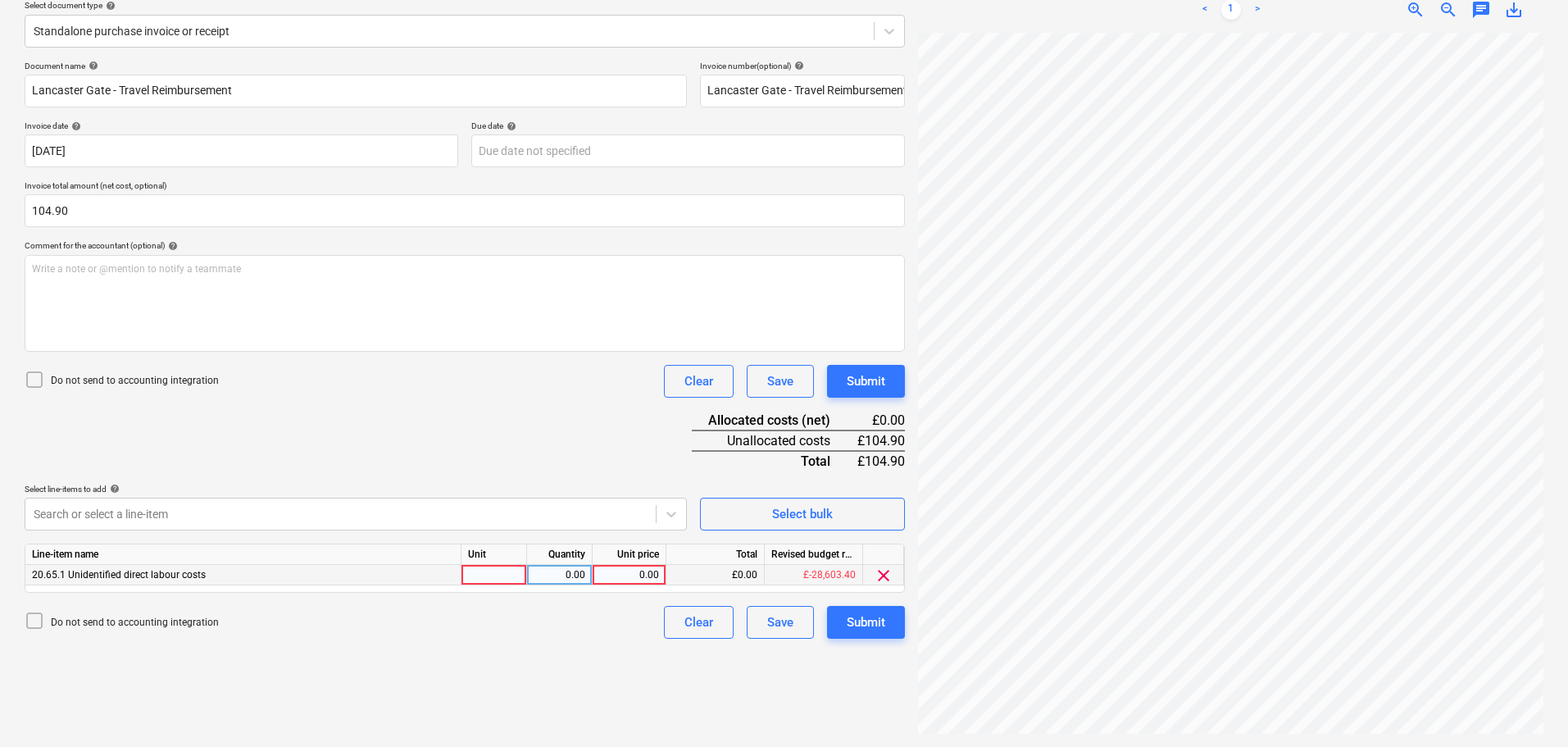
click at [633, 574] on div "0.00" at bounding box center [629, 575] width 60 height 21
type input "104.90"
click at [874, 387] on div "Submit" at bounding box center [866, 382] width 38 height 21
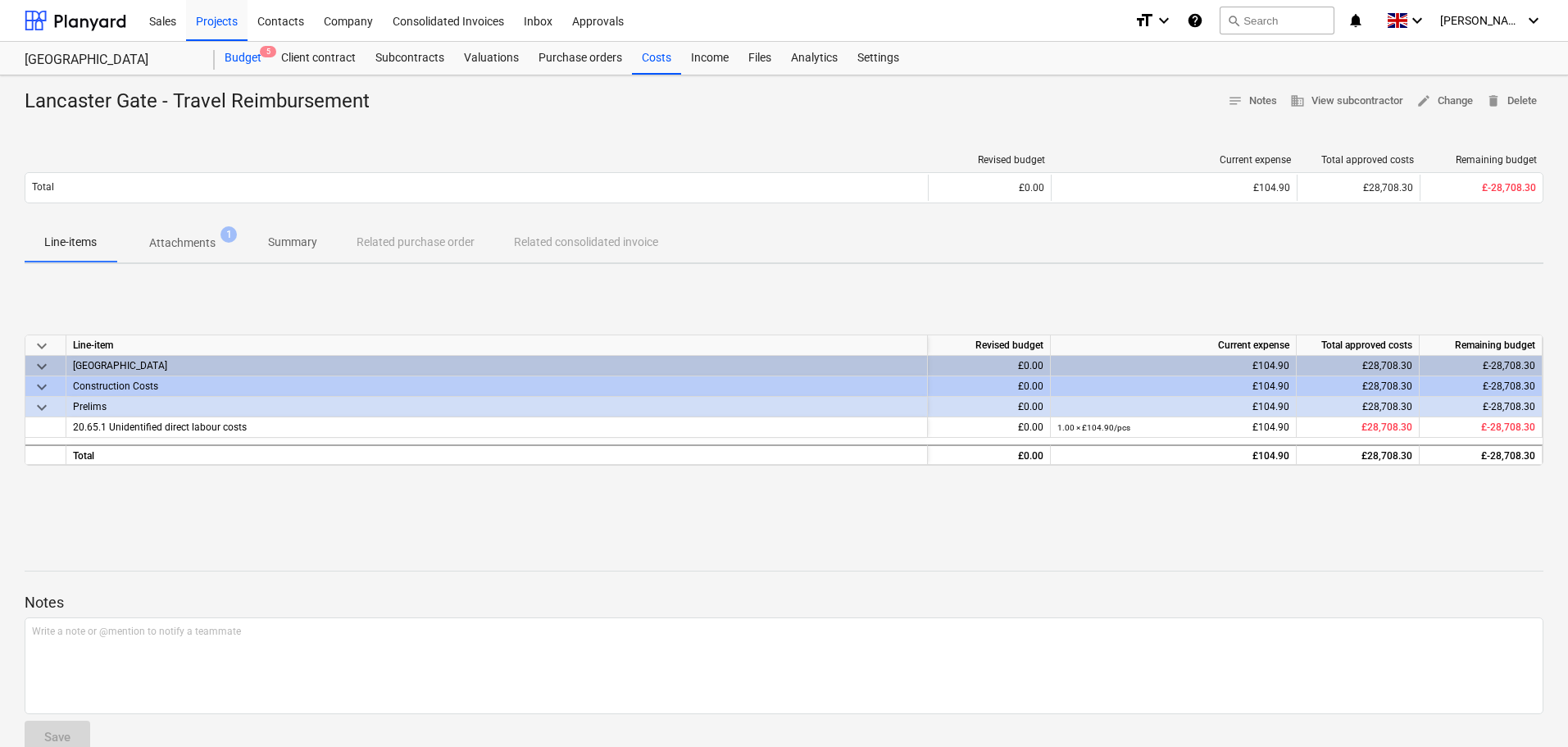
drag, startPoint x: 242, startPoint y: 58, endPoint x: 222, endPoint y: 63, distance: 20.6
click at [242, 58] on div "Budget 5" at bounding box center [242, 58] width 56 height 33
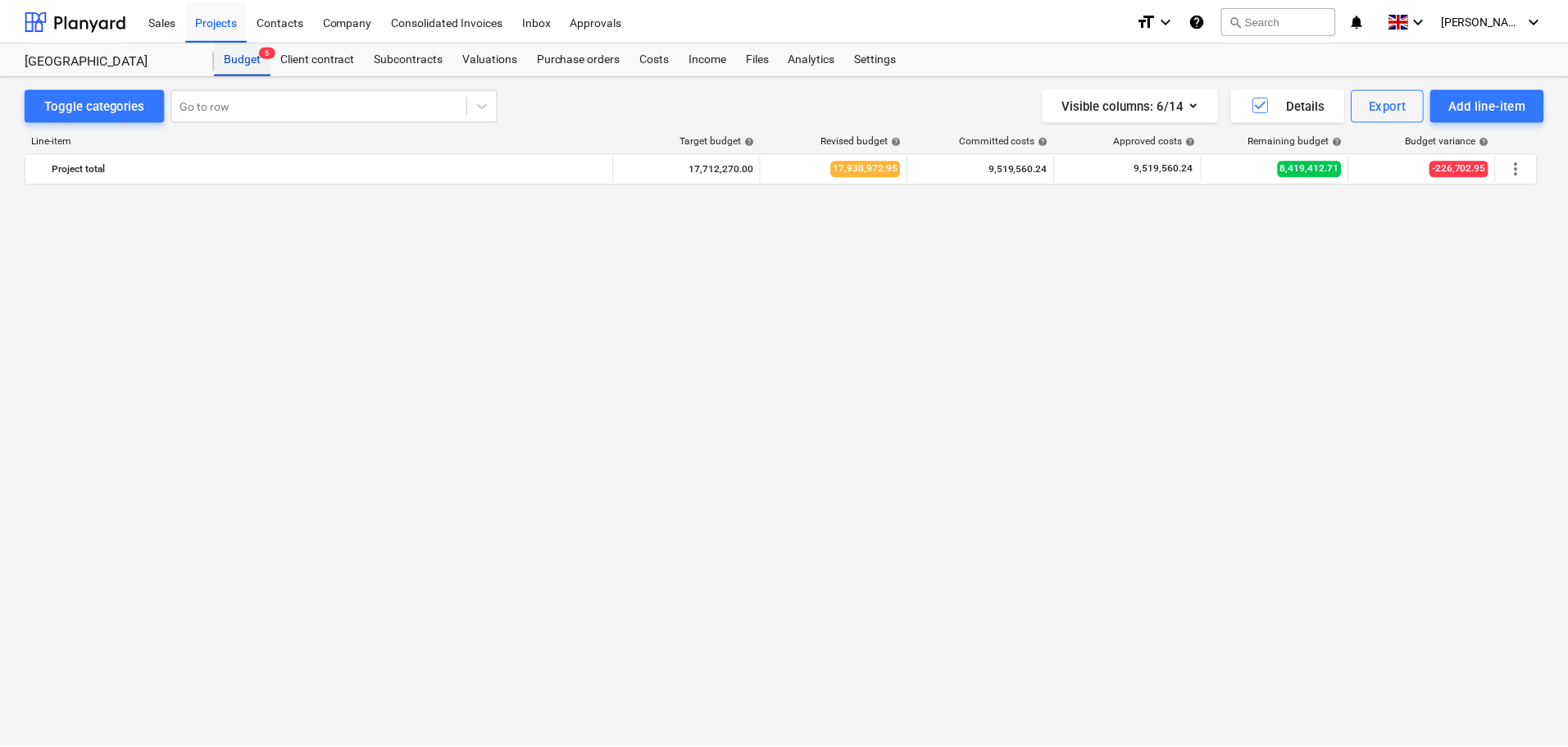
scroll to position [2094, 0]
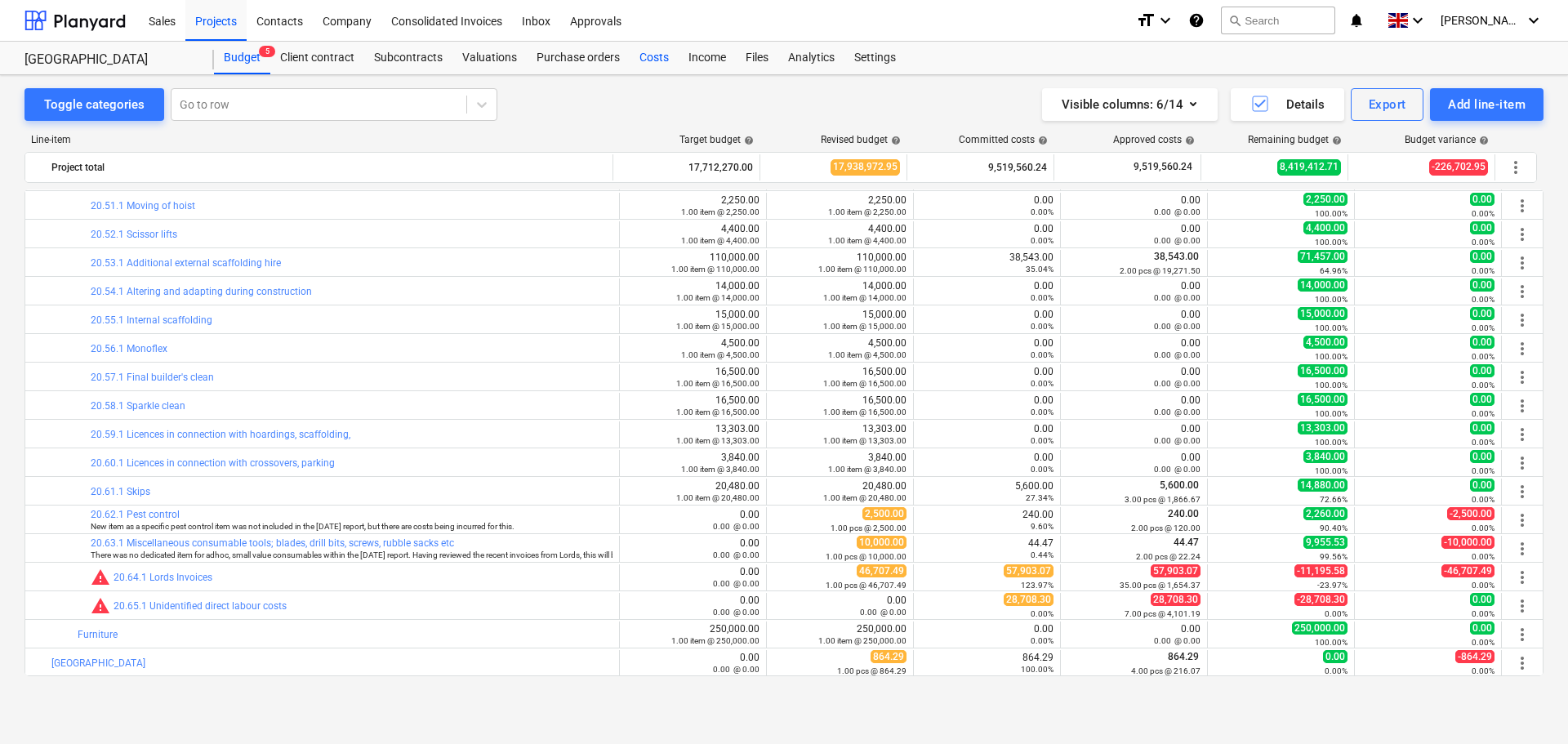
drag, startPoint x: 654, startPoint y: 52, endPoint x: 1092, endPoint y: 70, distance: 438.4
click at [654, 52] on div "Costs" at bounding box center [654, 58] width 49 height 33
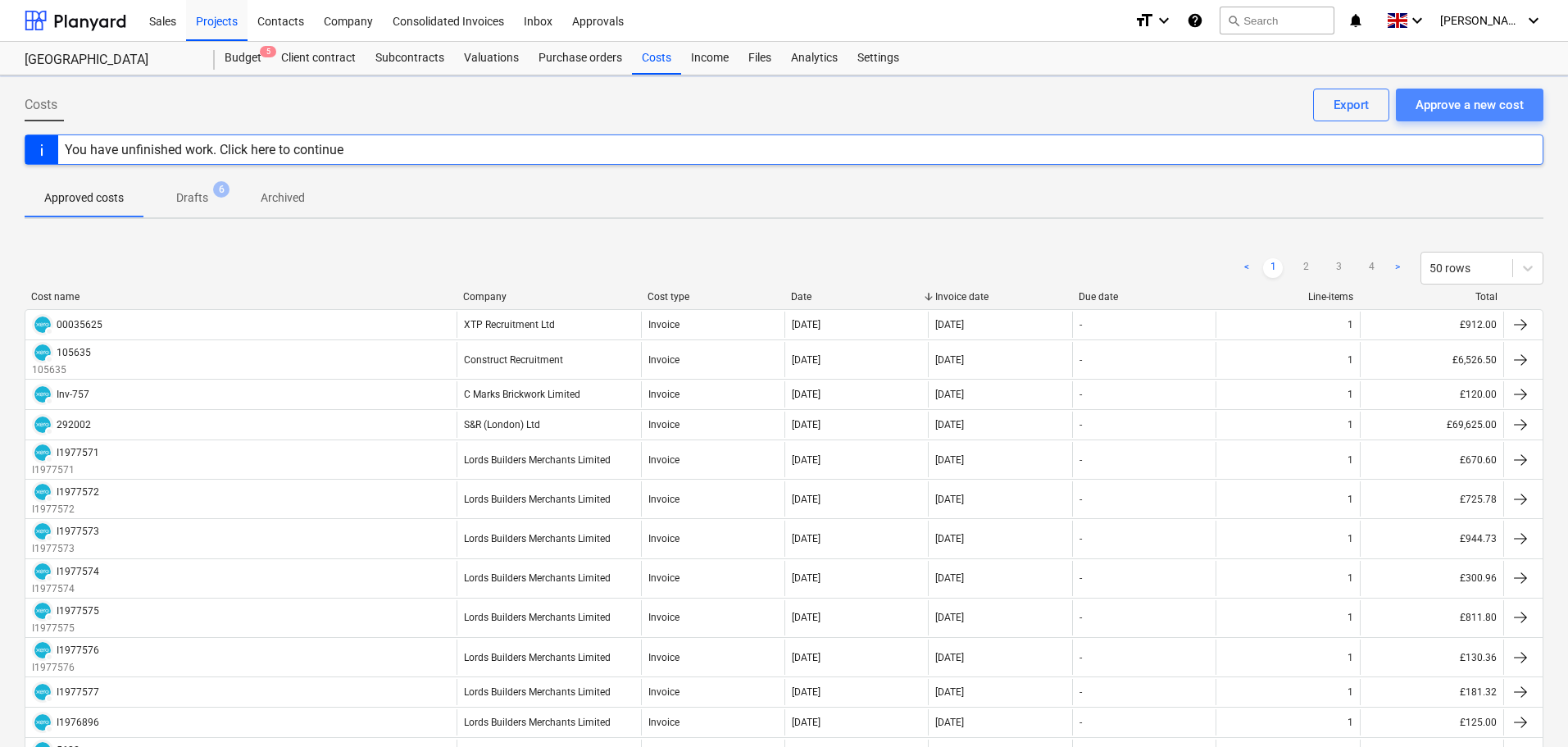
click at [1458, 105] on div "Approve a new cost" at bounding box center [1469, 105] width 108 height 21
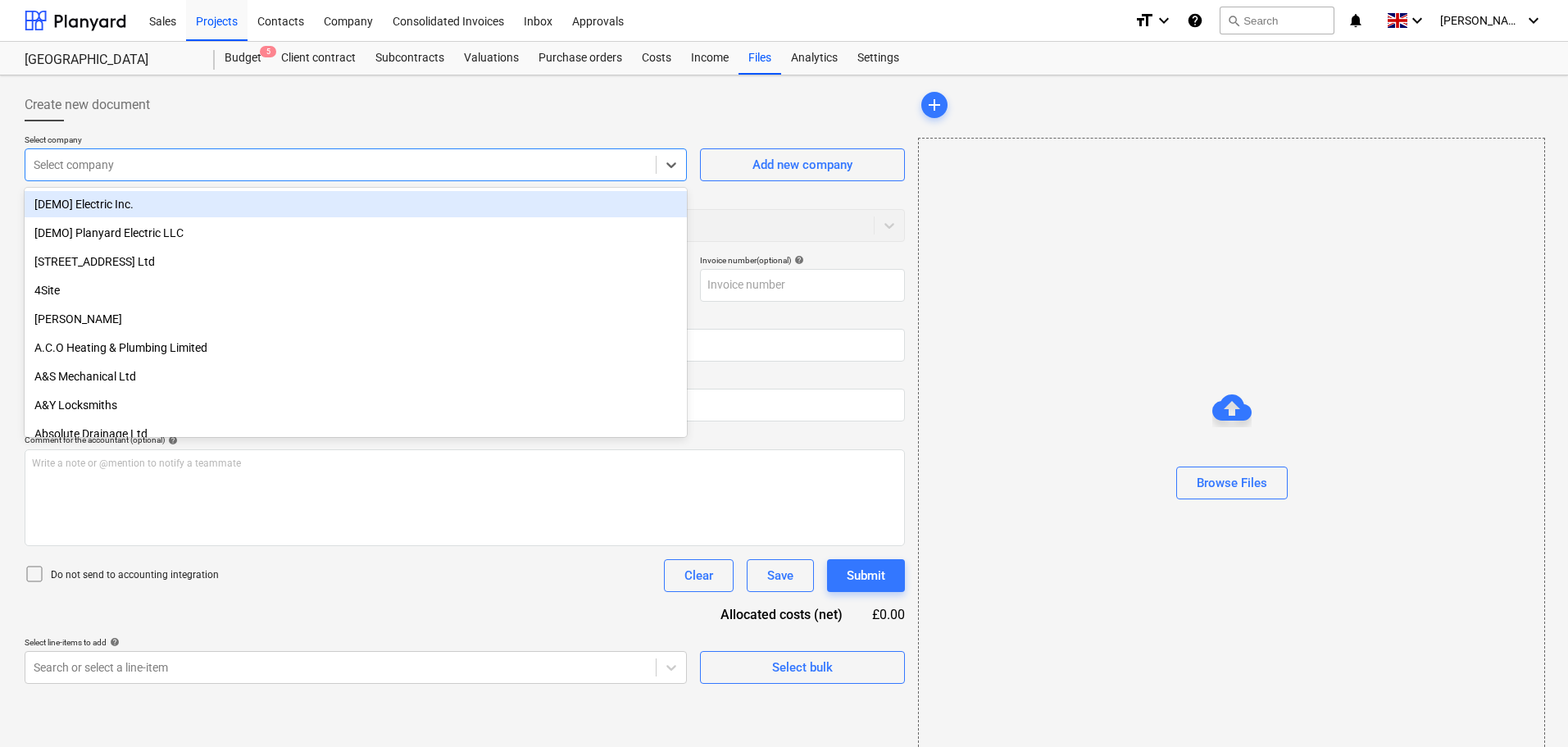
click at [96, 172] on div at bounding box center [340, 164] width 614 height 16
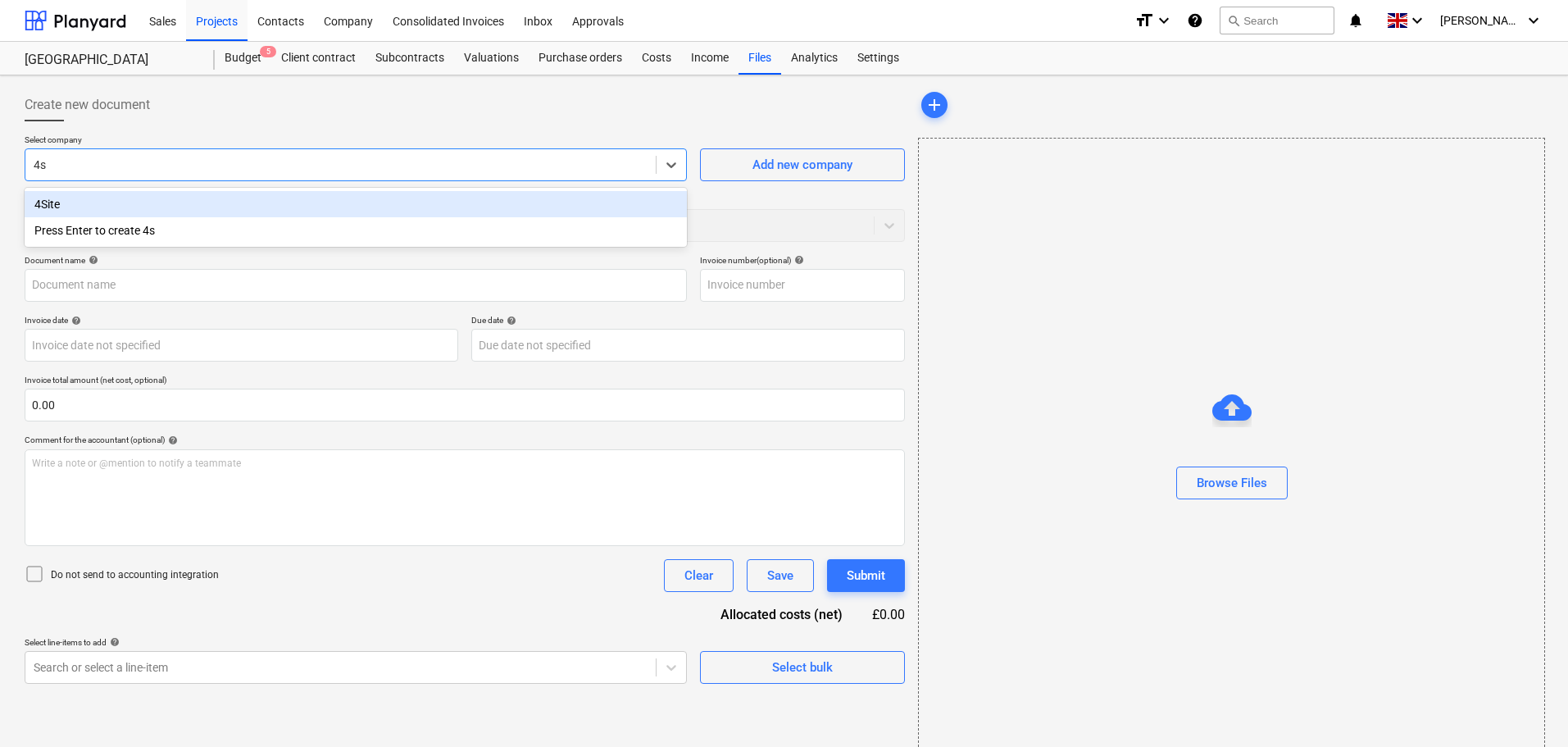
type input "4si"
click at [94, 199] on div "4Site" at bounding box center [356, 204] width 662 height 26
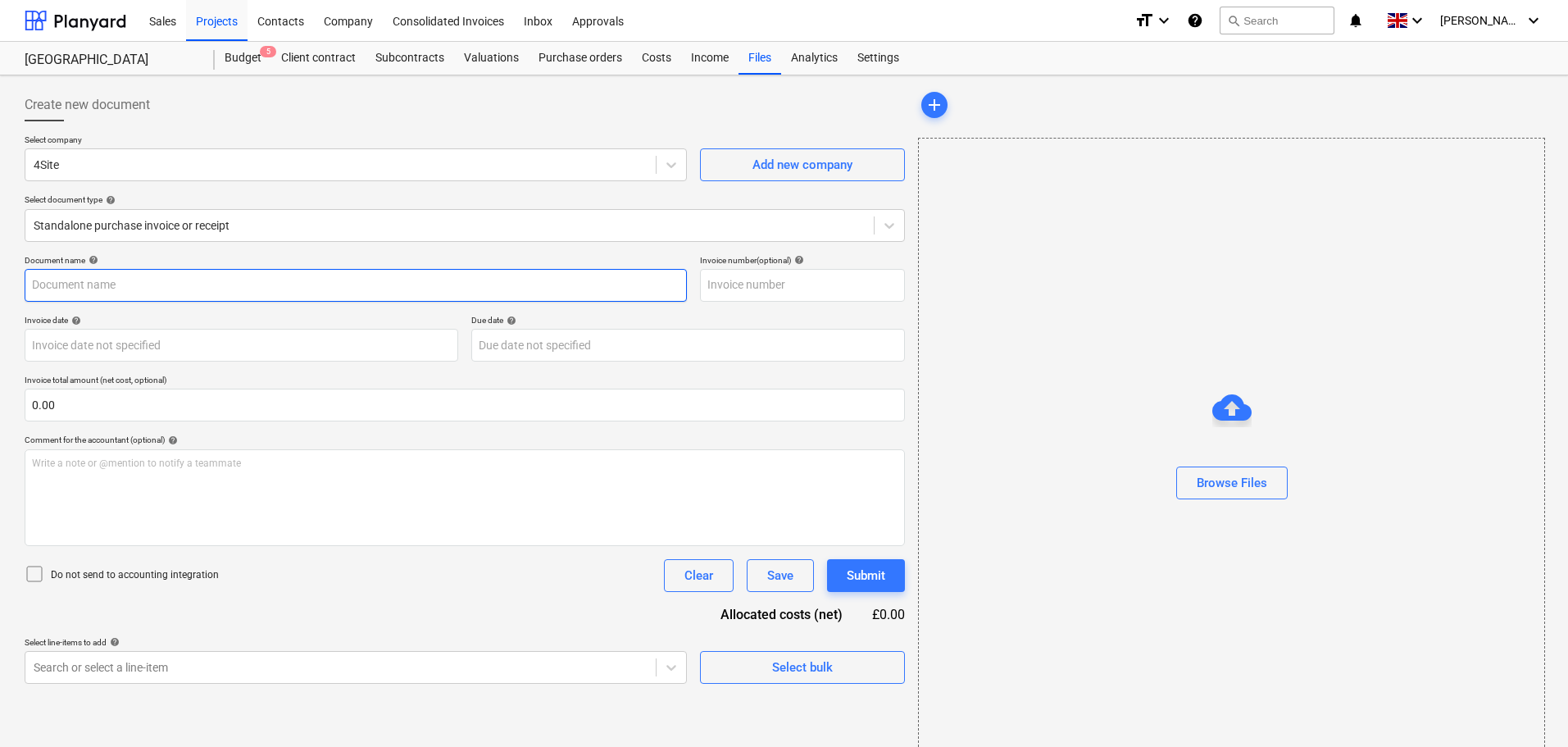
click at [214, 284] on input "text" at bounding box center [356, 285] width 662 height 33
paste input "38226"
type input "38226"
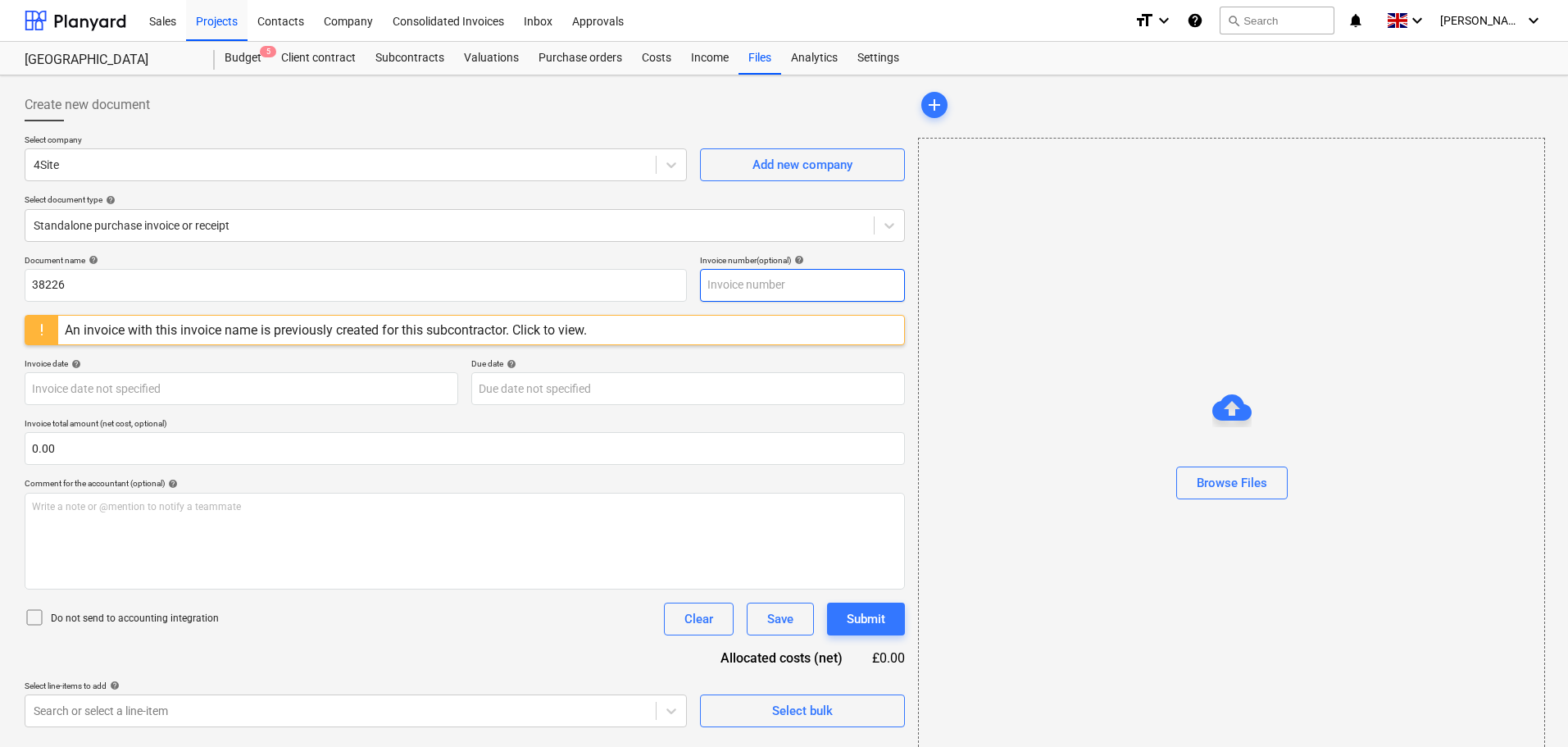
click at [733, 286] on input "text" at bounding box center [801, 285] width 205 height 33
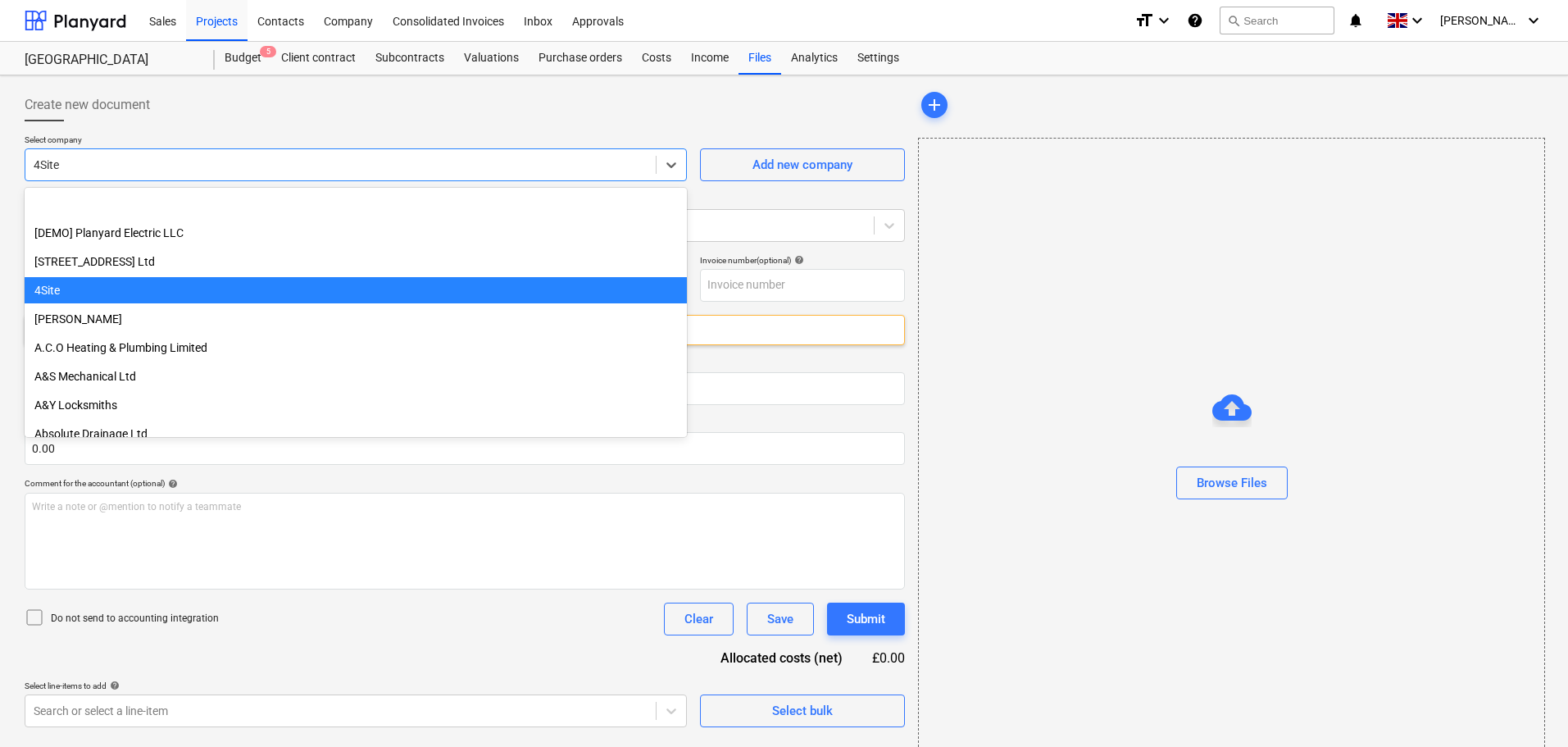
scroll to position [86, 0]
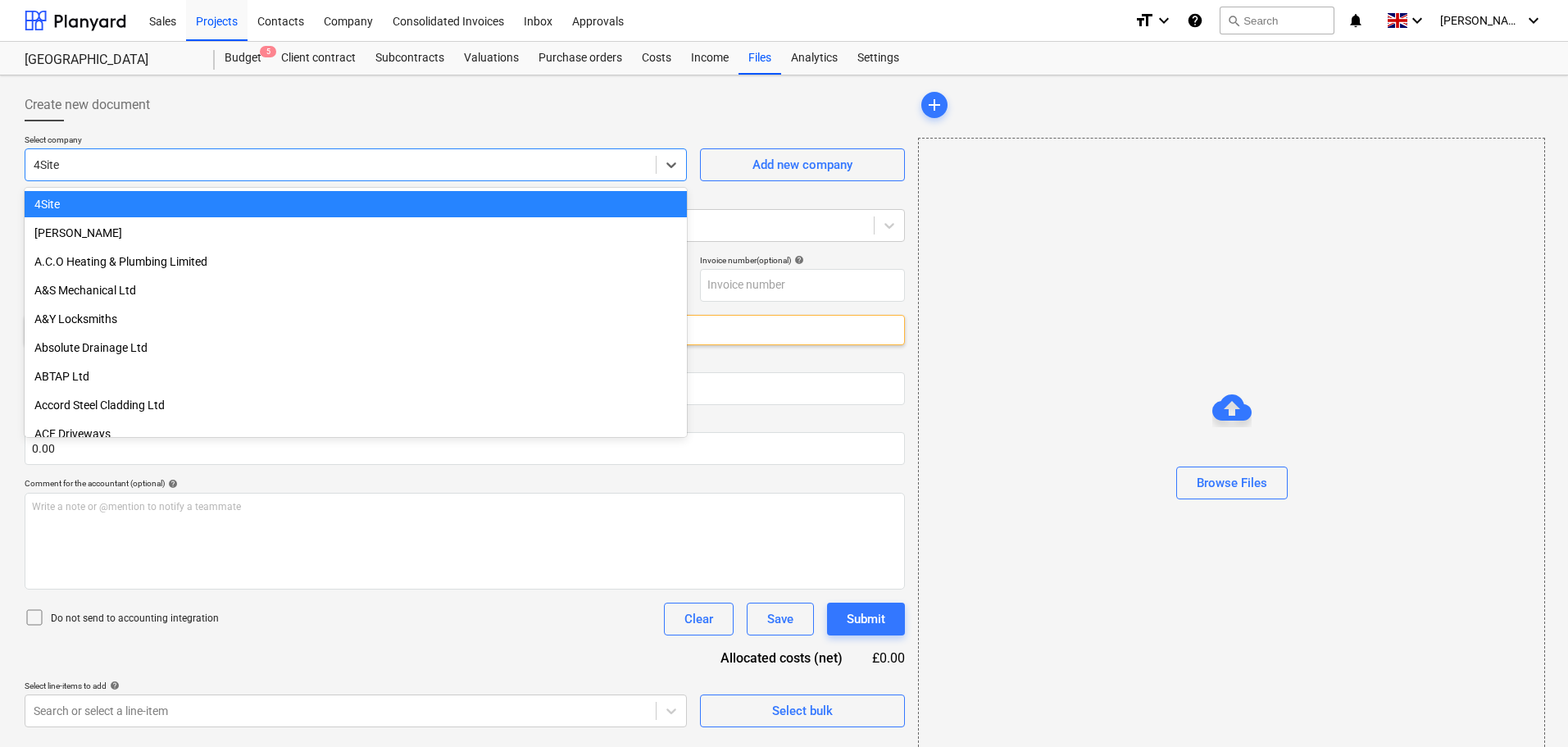
drag, startPoint x: 162, startPoint y: 162, endPoint x: -188, endPoint y: 134, distance: 351.1
click at [0, 134] on html "Sales Projects Contacts Company Consolidated Invoices Inbox Approvals format_si…" at bounding box center [784, 374] width 1568 height 747
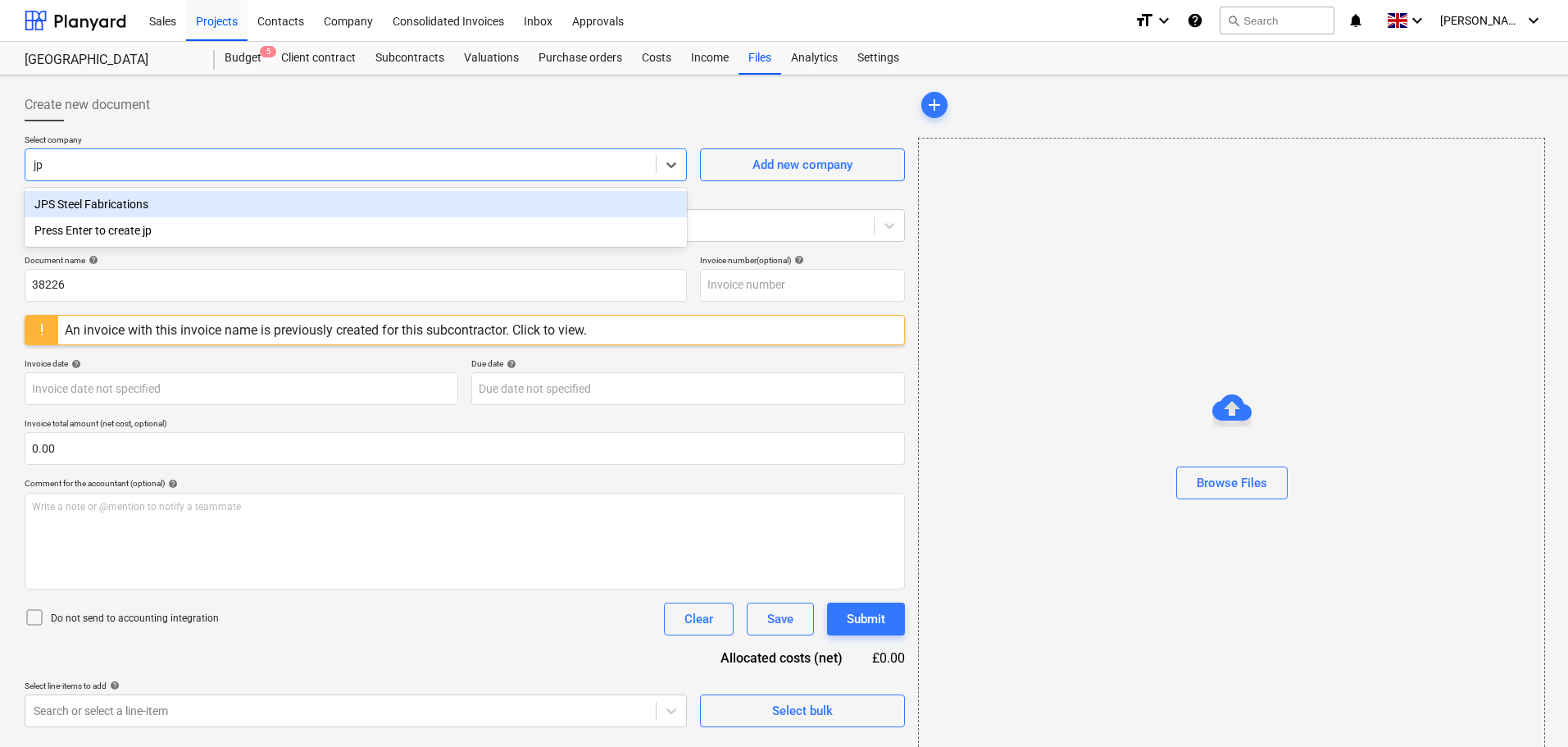
type input "jps"
click at [78, 199] on div "JPS Steel Fabrications" at bounding box center [356, 204] width 662 height 26
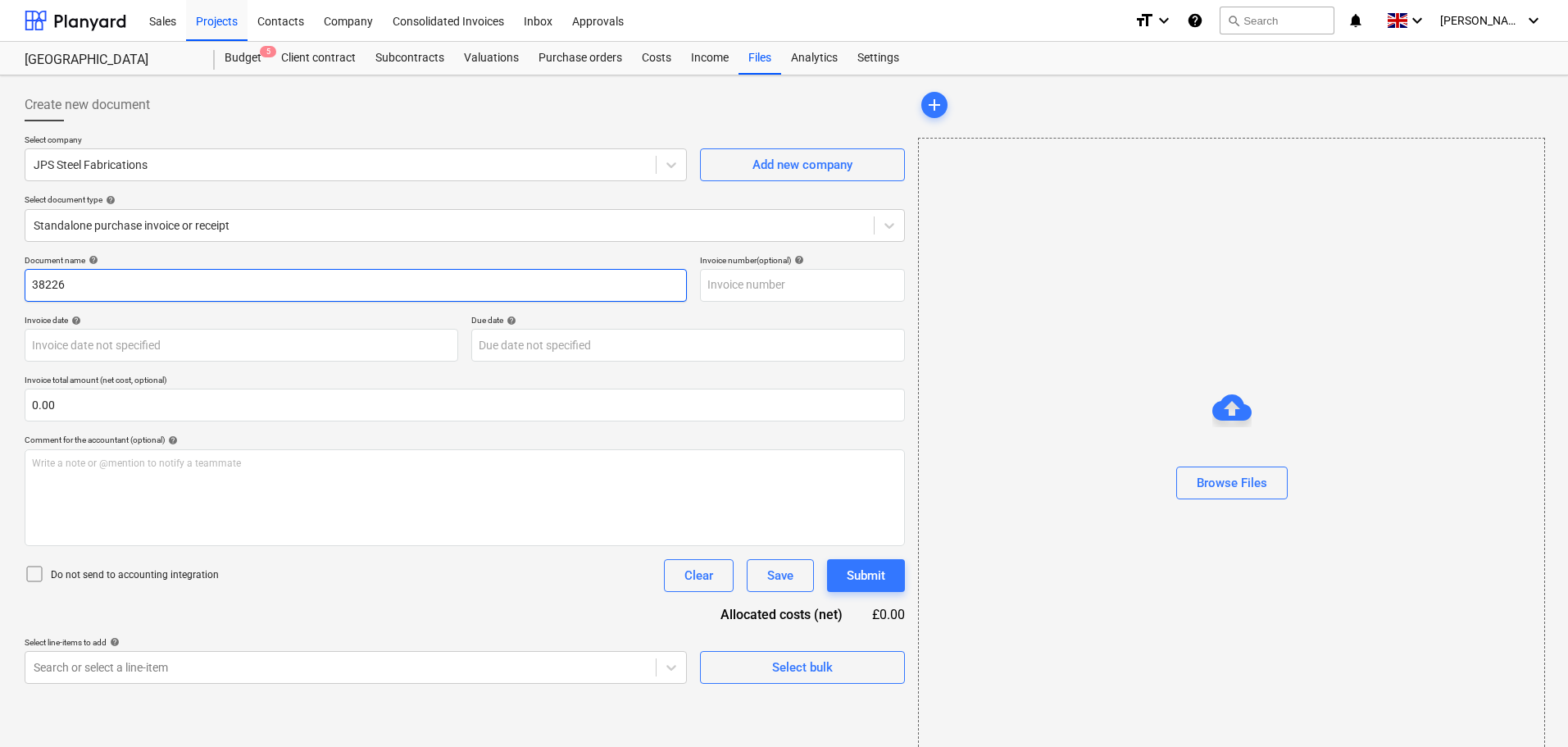
drag, startPoint x: 49, startPoint y: 282, endPoint x: -118, endPoint y: 276, distance: 167.1
click at [0, 276] on html "Sales Projects Contacts Company Consolidated Invoices Inbox Approvals format_si…" at bounding box center [784, 374] width 1568 height 747
type input "5684"
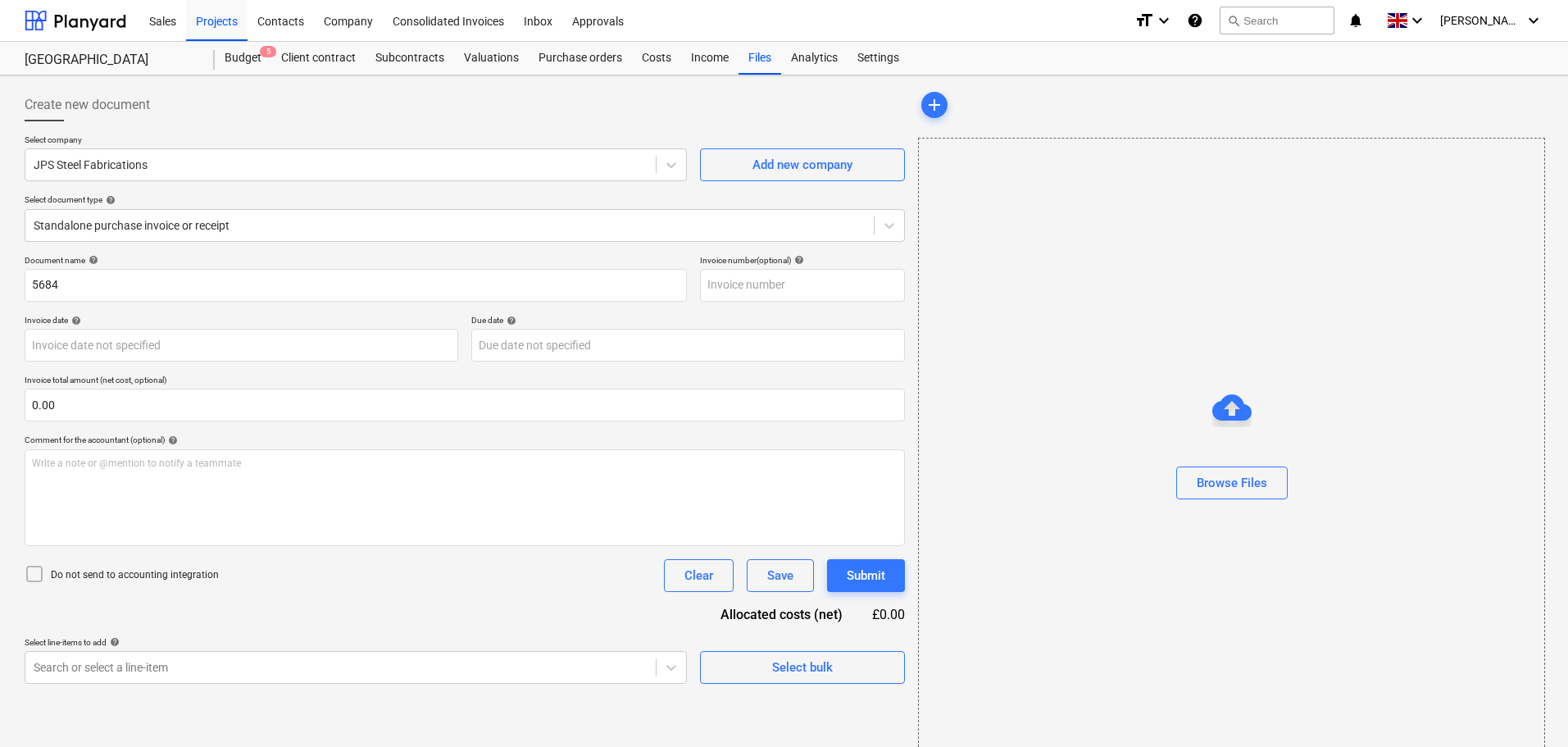
click at [236, 323] on div "Invoice date help" at bounding box center [241, 320] width 433 height 11
click at [1208, 479] on div "Browse Files" at bounding box center [1231, 483] width 71 height 21
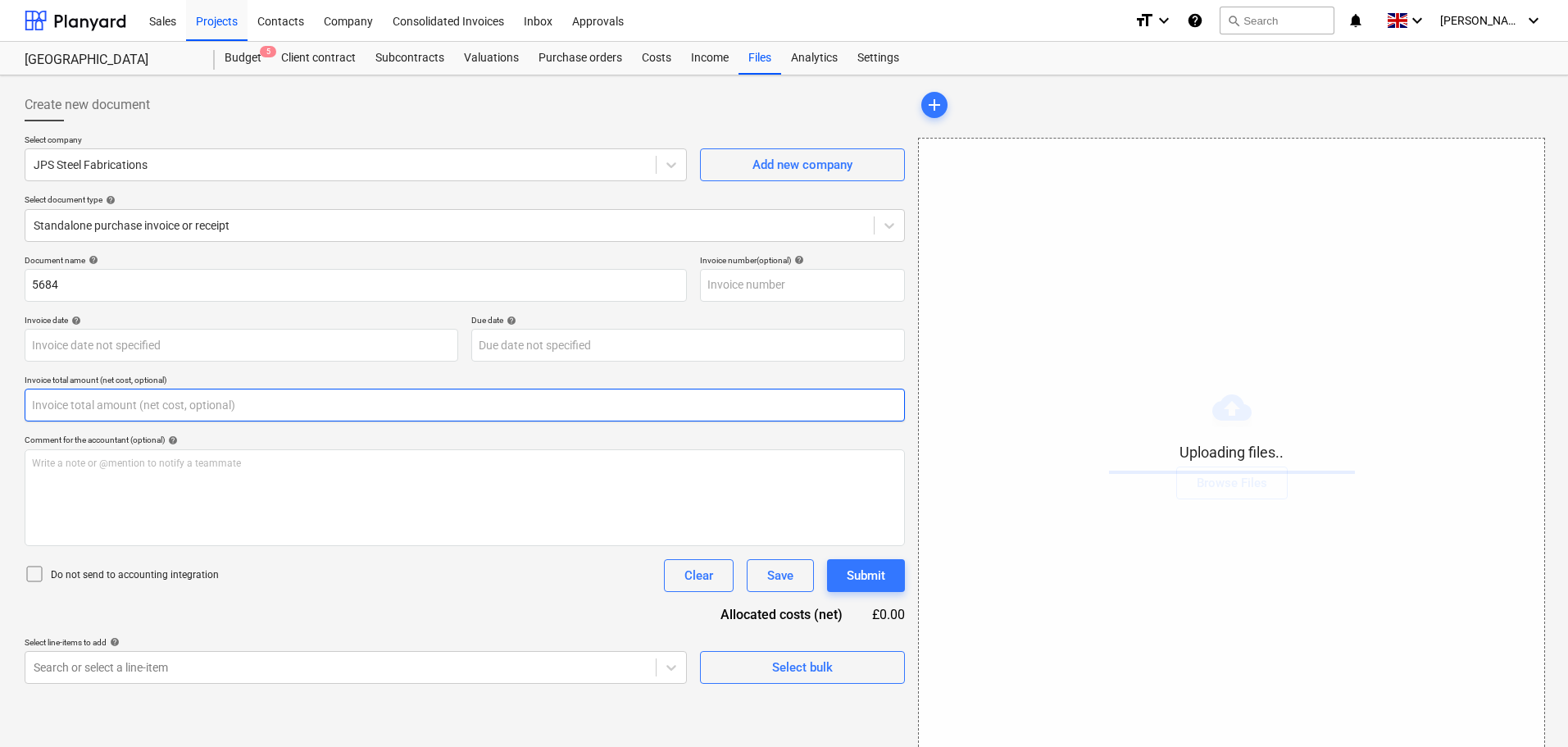
click at [65, 404] on input "text" at bounding box center [465, 405] width 880 height 33
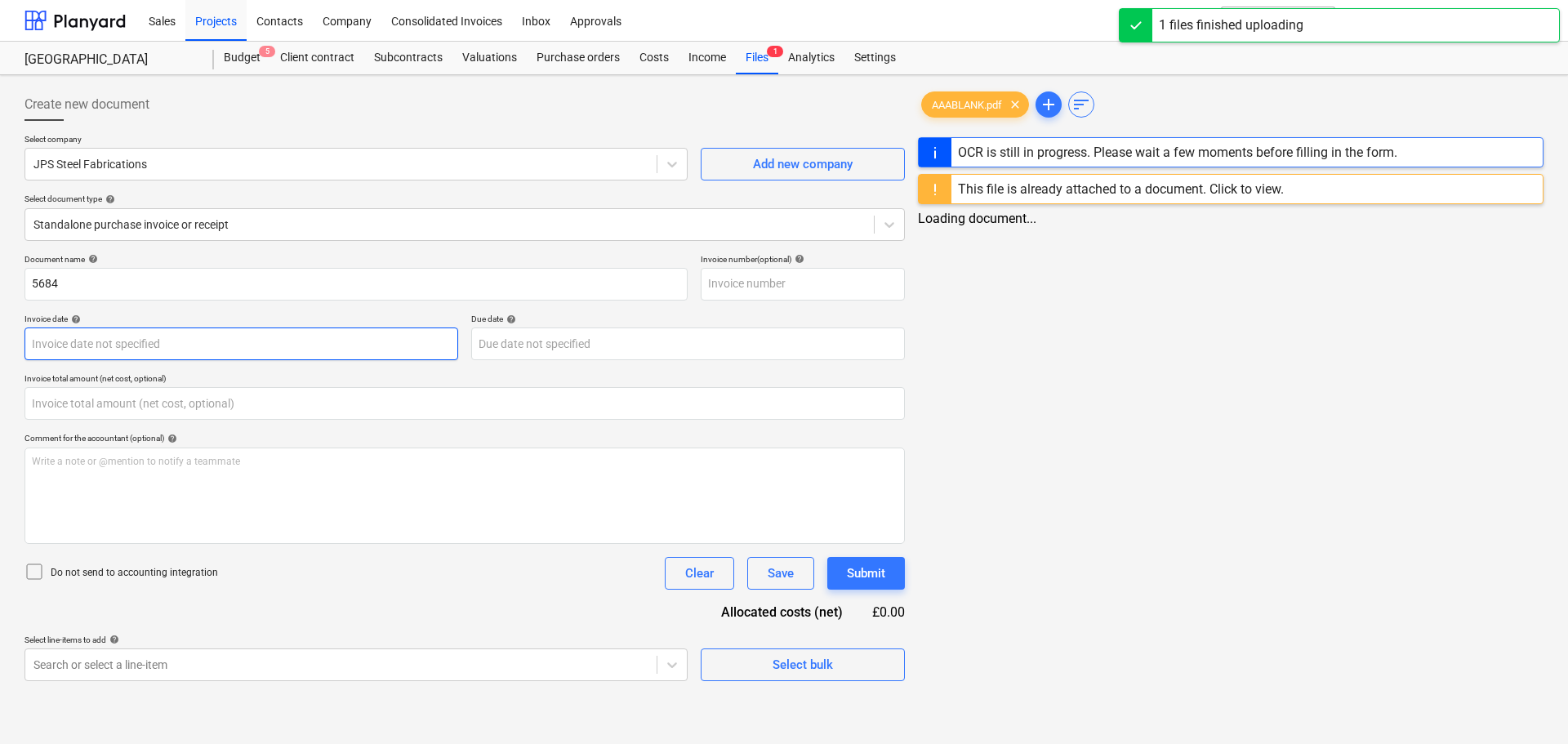
type input "0.00"
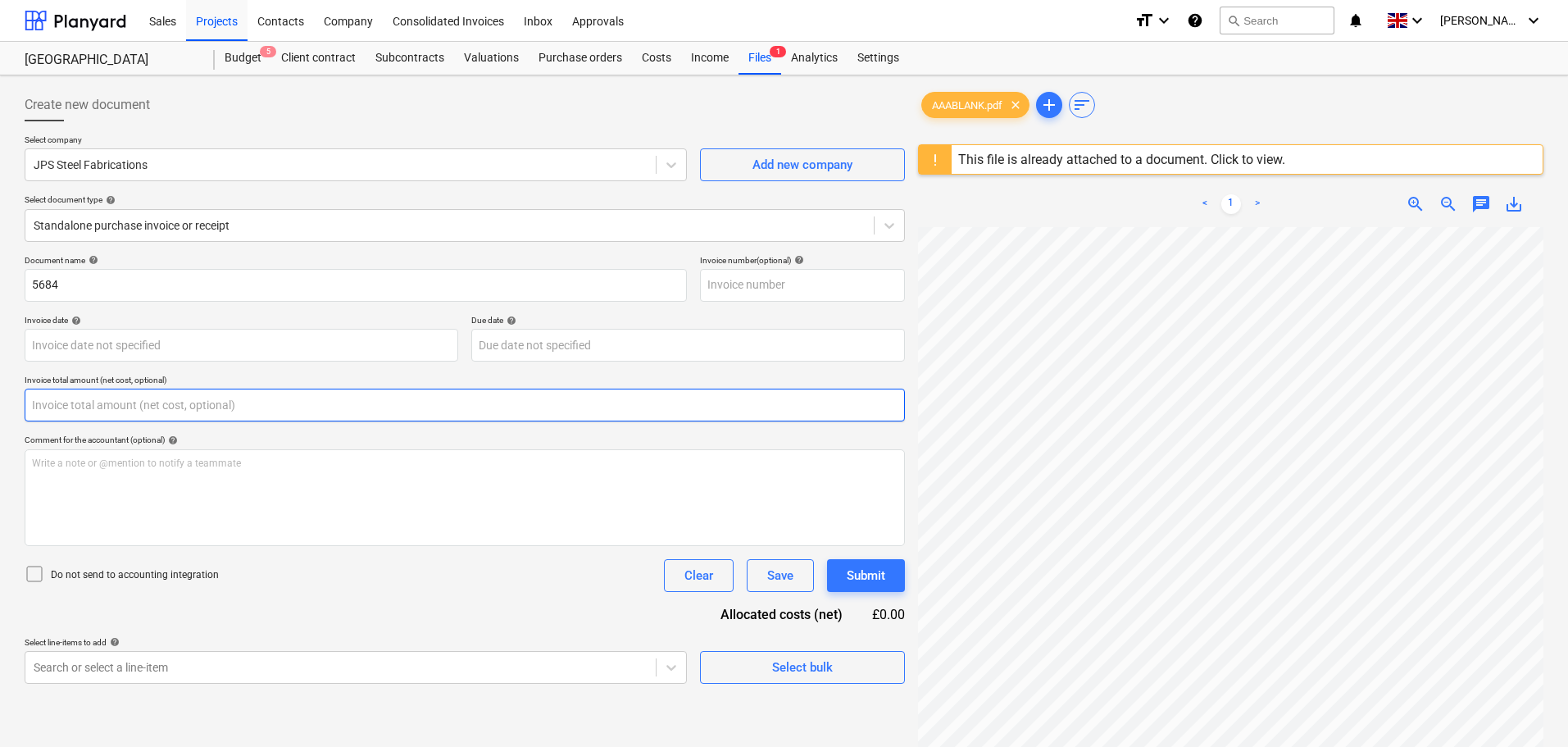
click at [59, 418] on input "text" at bounding box center [465, 405] width 880 height 33
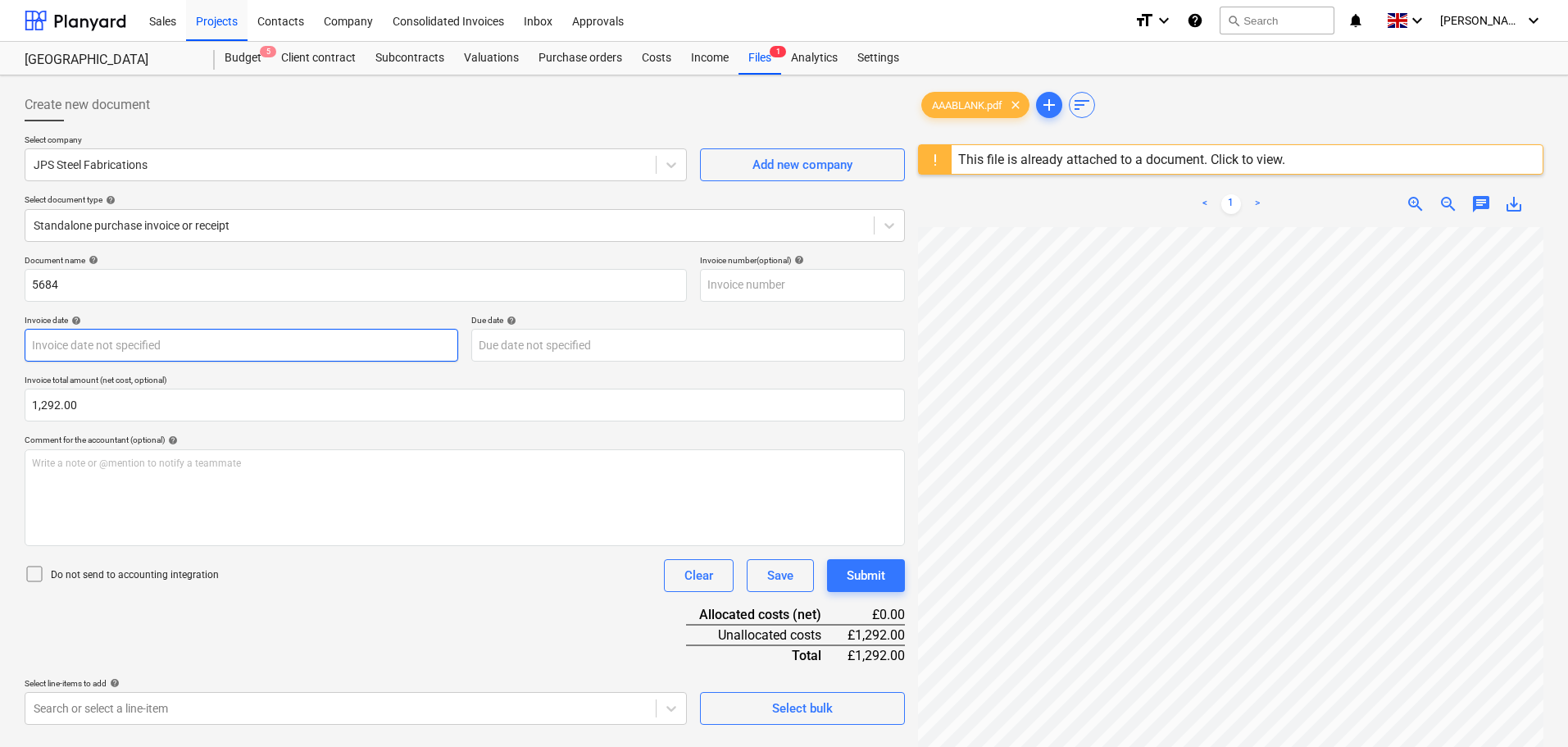
type input "1,292.00"
click at [121, 343] on body "Sales Projects Contacts Company Consolidated Invoices Inbox Approvals format_si…" at bounding box center [784, 374] width 1568 height 747
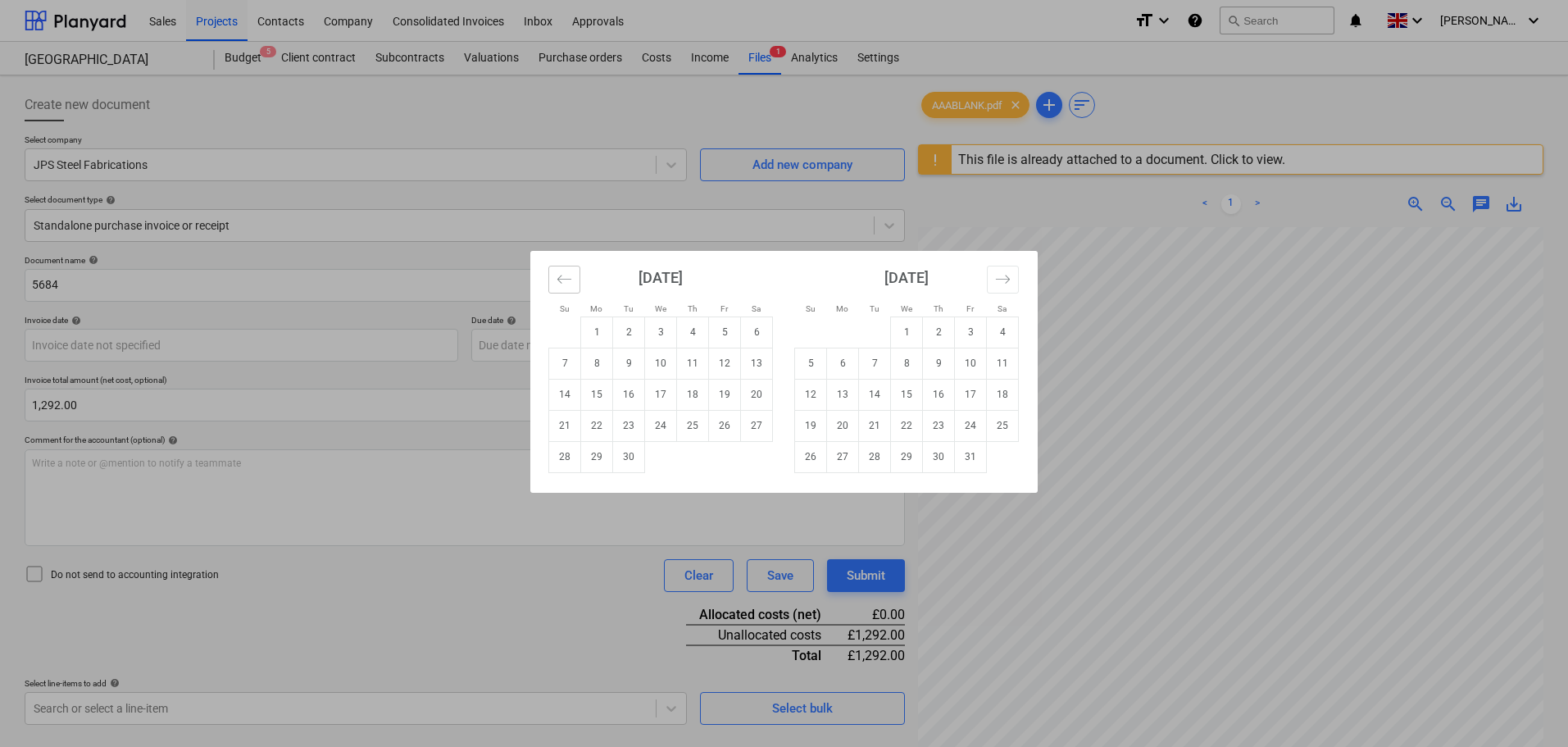
click at [568, 281] on icon "Move backward to switch to the previous month." at bounding box center [564, 279] width 15 height 15
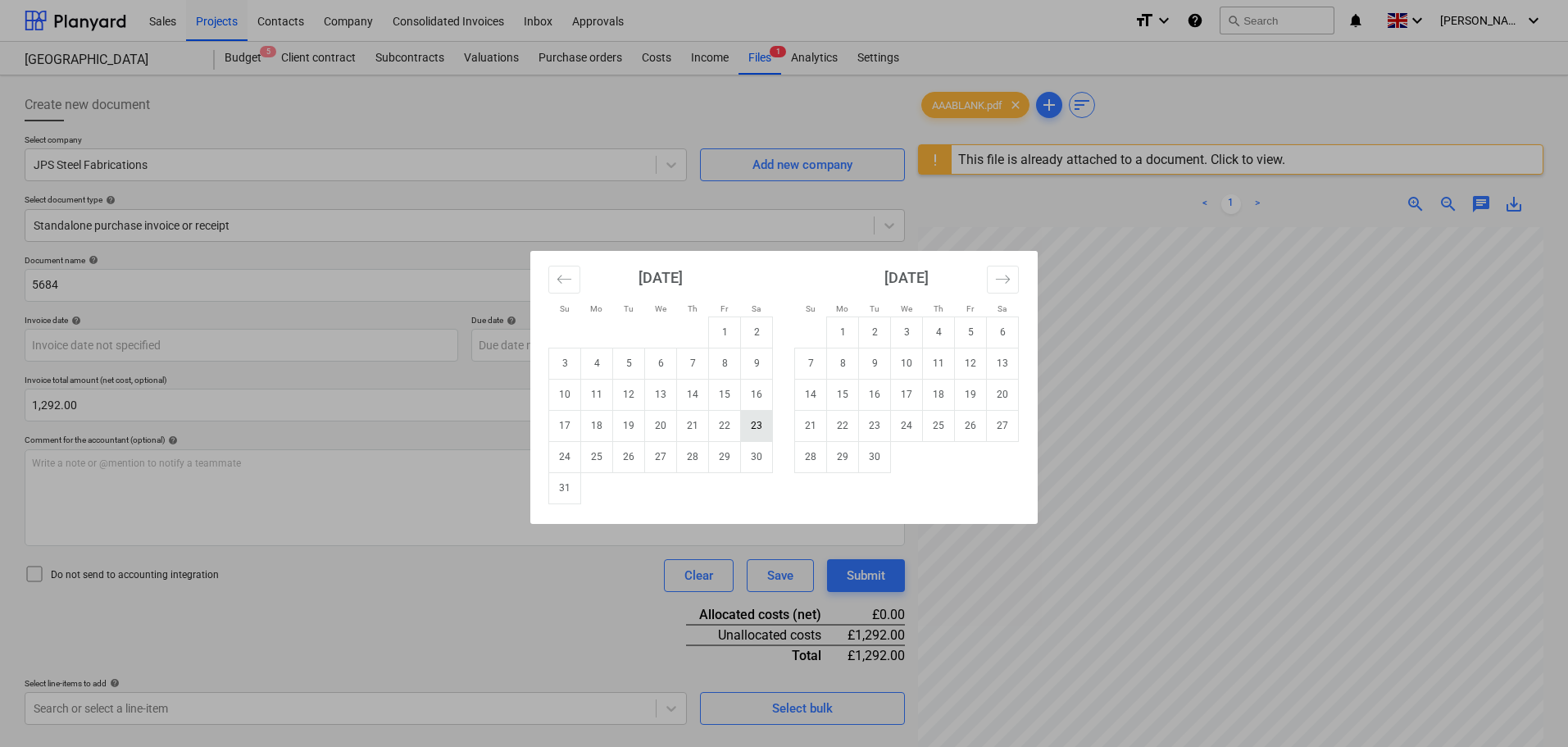
click at [764, 427] on td "23" at bounding box center [757, 425] width 32 height 31
type input "[DATE]"
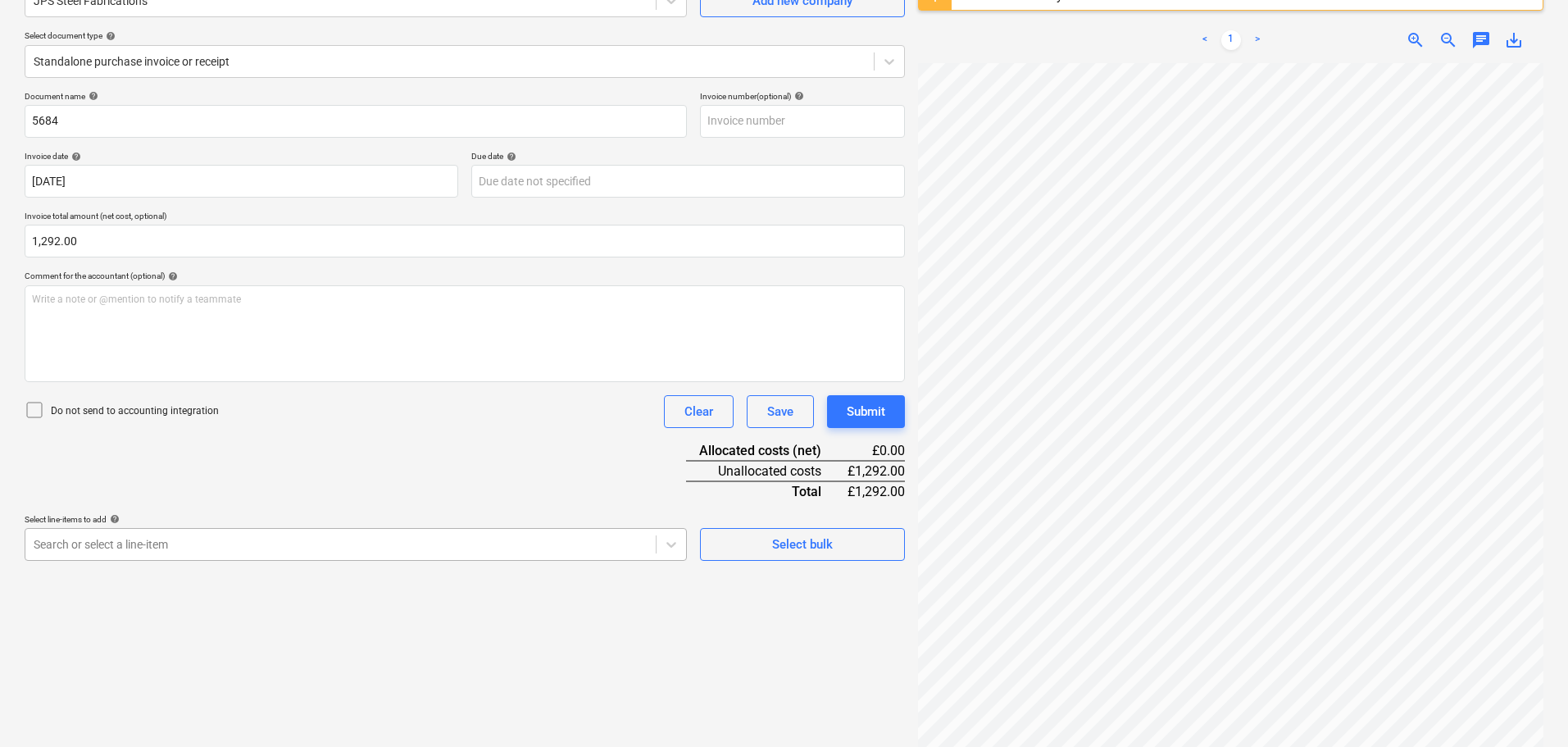
click at [187, 552] on body "Sales Projects Contacts Company Consolidated Invoices Inbox Approvals format_si…" at bounding box center [784, 210] width 1568 height 747
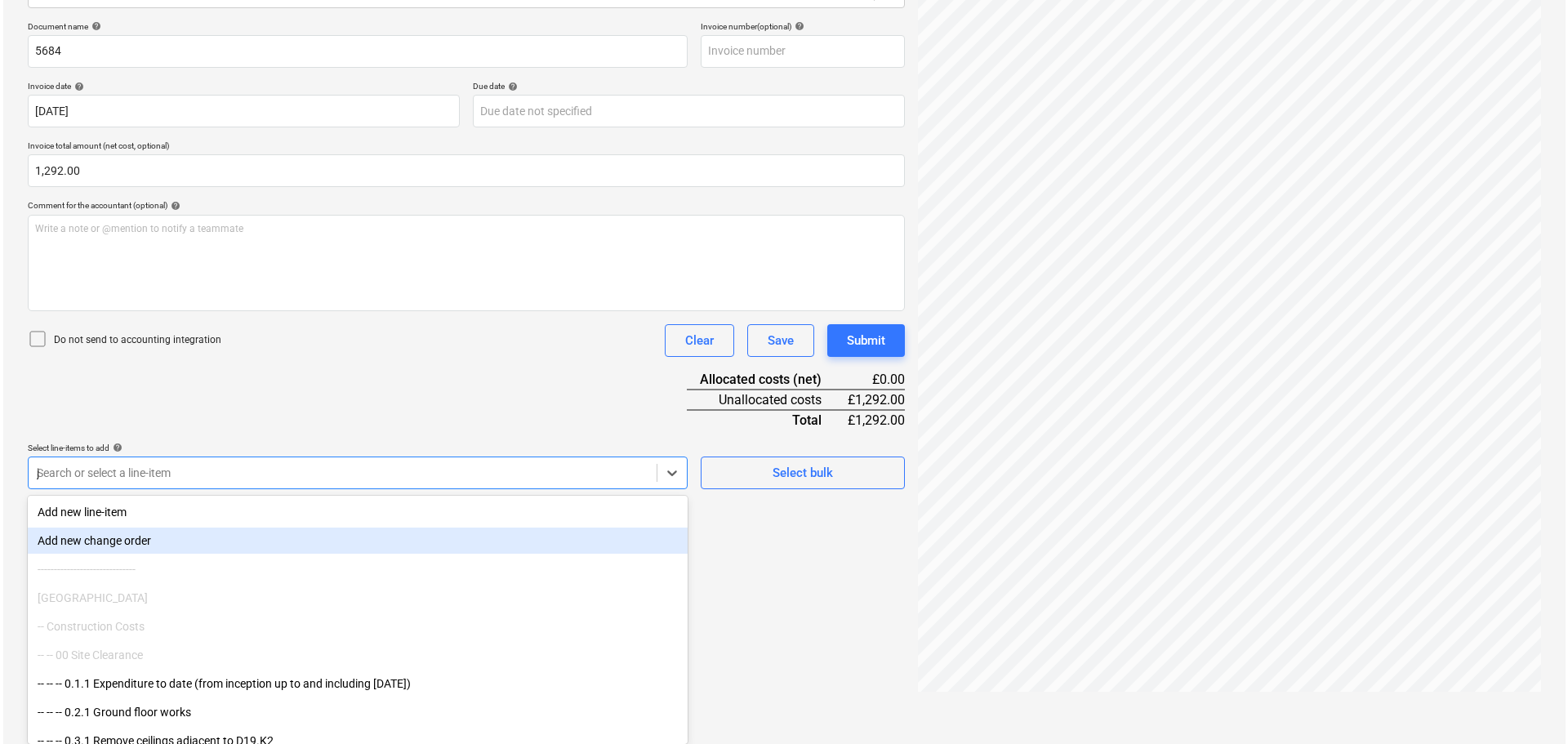
scroll to position [193, 0]
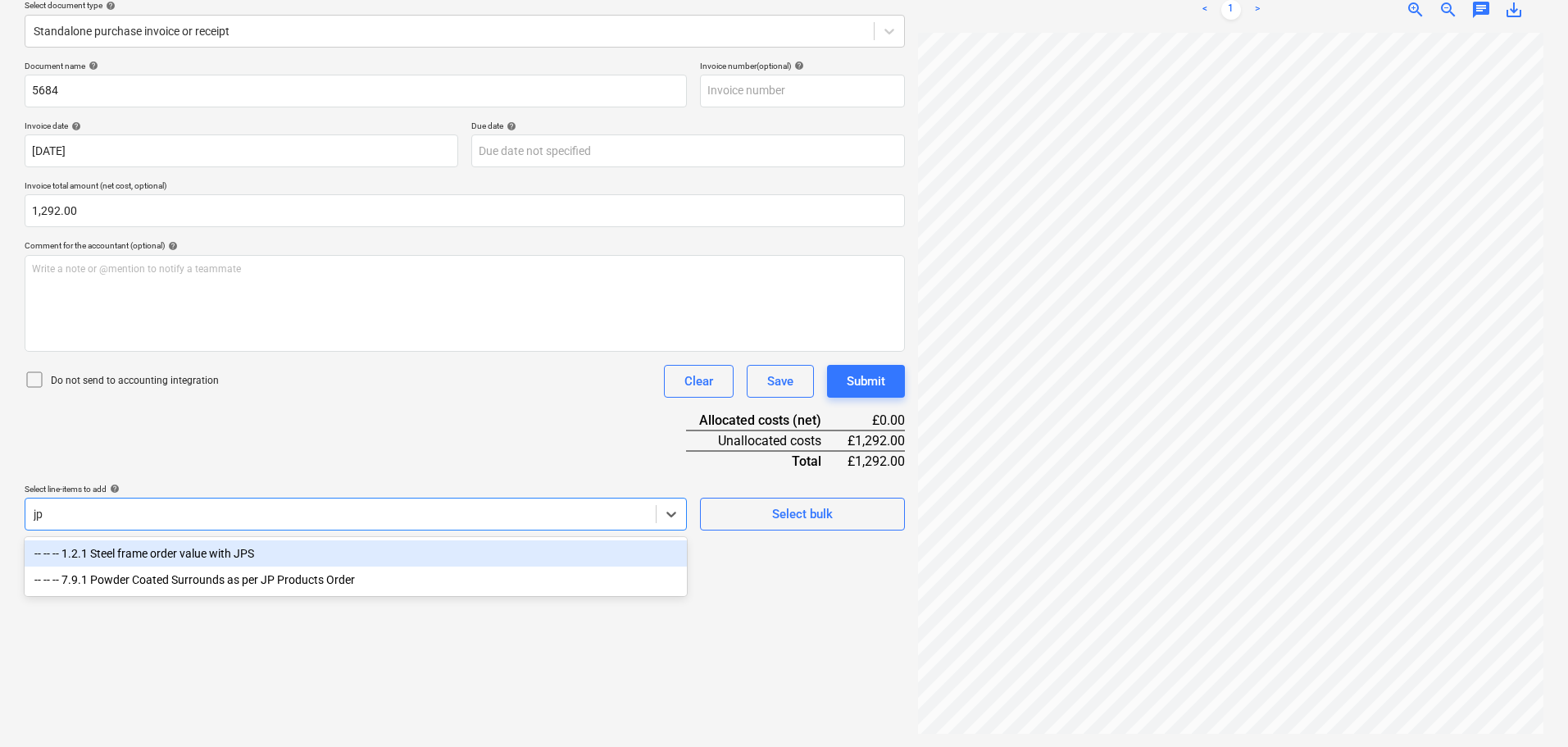
type input "jps"
click at [187, 552] on div "-- -- -- 1.2.1 Steel frame order value with JPS" at bounding box center [356, 553] width 662 height 26
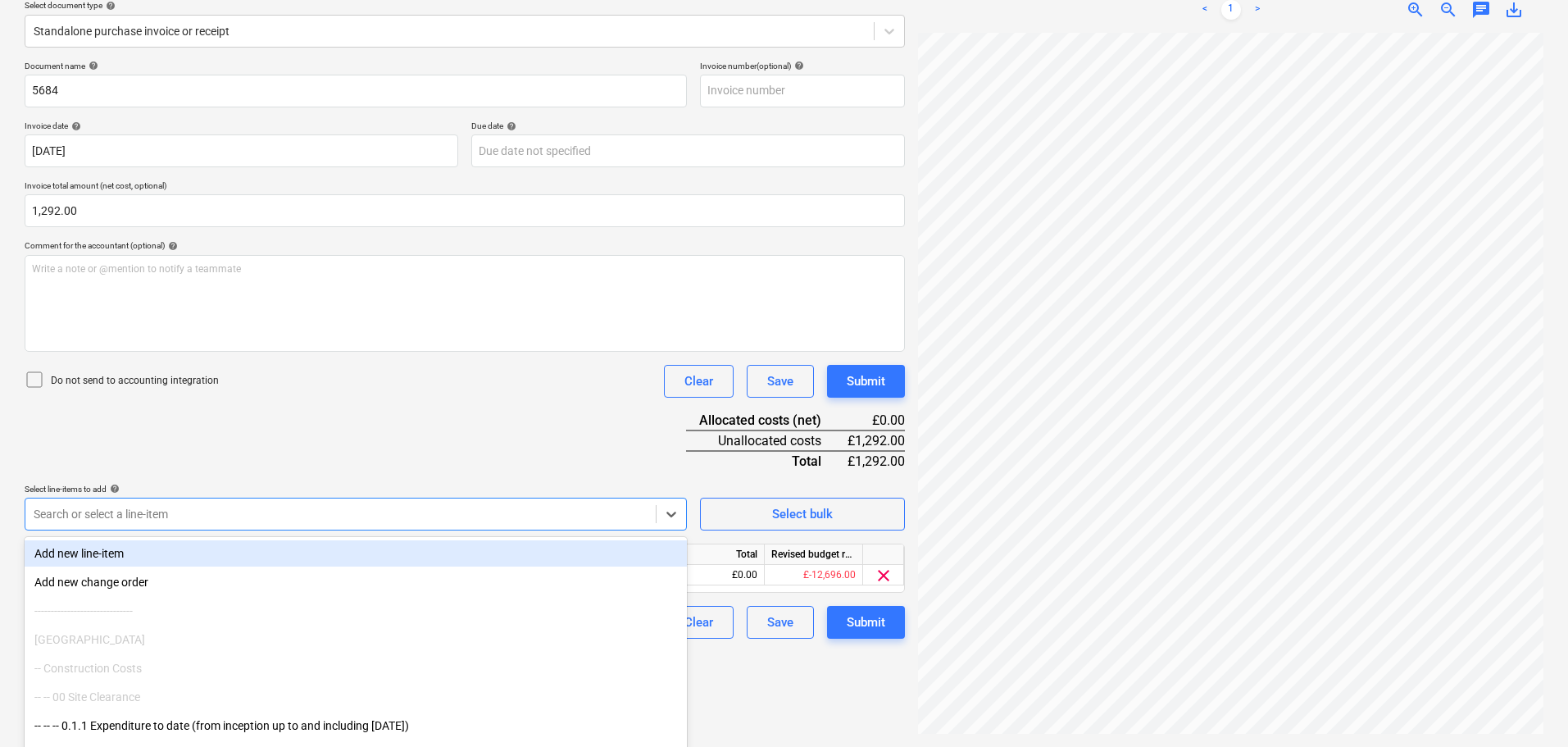
drag, startPoint x: 365, startPoint y: 464, endPoint x: 413, endPoint y: 467, distance: 48.1
click at [365, 464] on div "Document name help 5684 Invoice number (optional) help Invoice date help [DATE]…" at bounding box center [465, 349] width 880 height 578
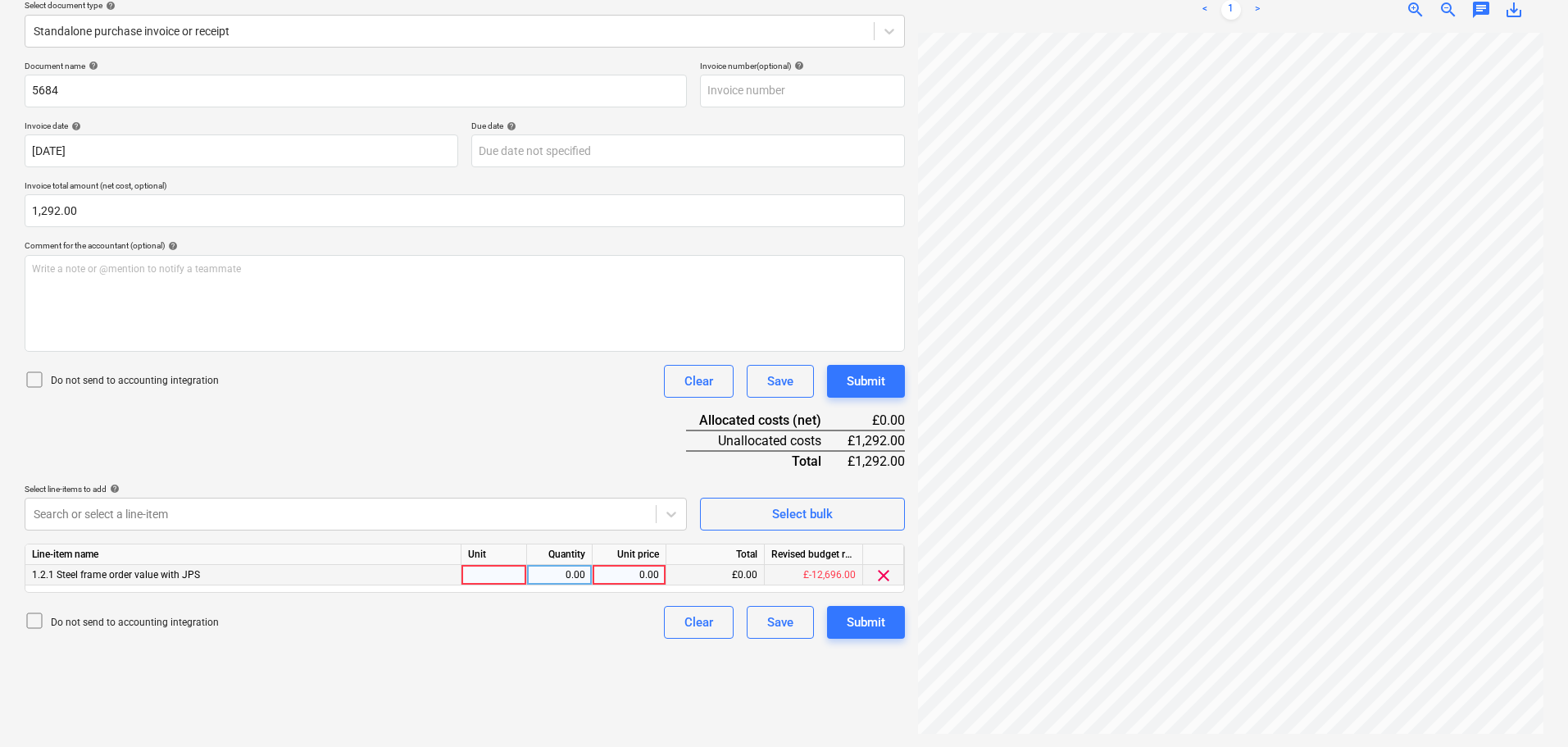
click at [625, 571] on div "0.00" at bounding box center [629, 575] width 60 height 21
type input "1292"
click at [877, 372] on div "Submit" at bounding box center [866, 382] width 38 height 21
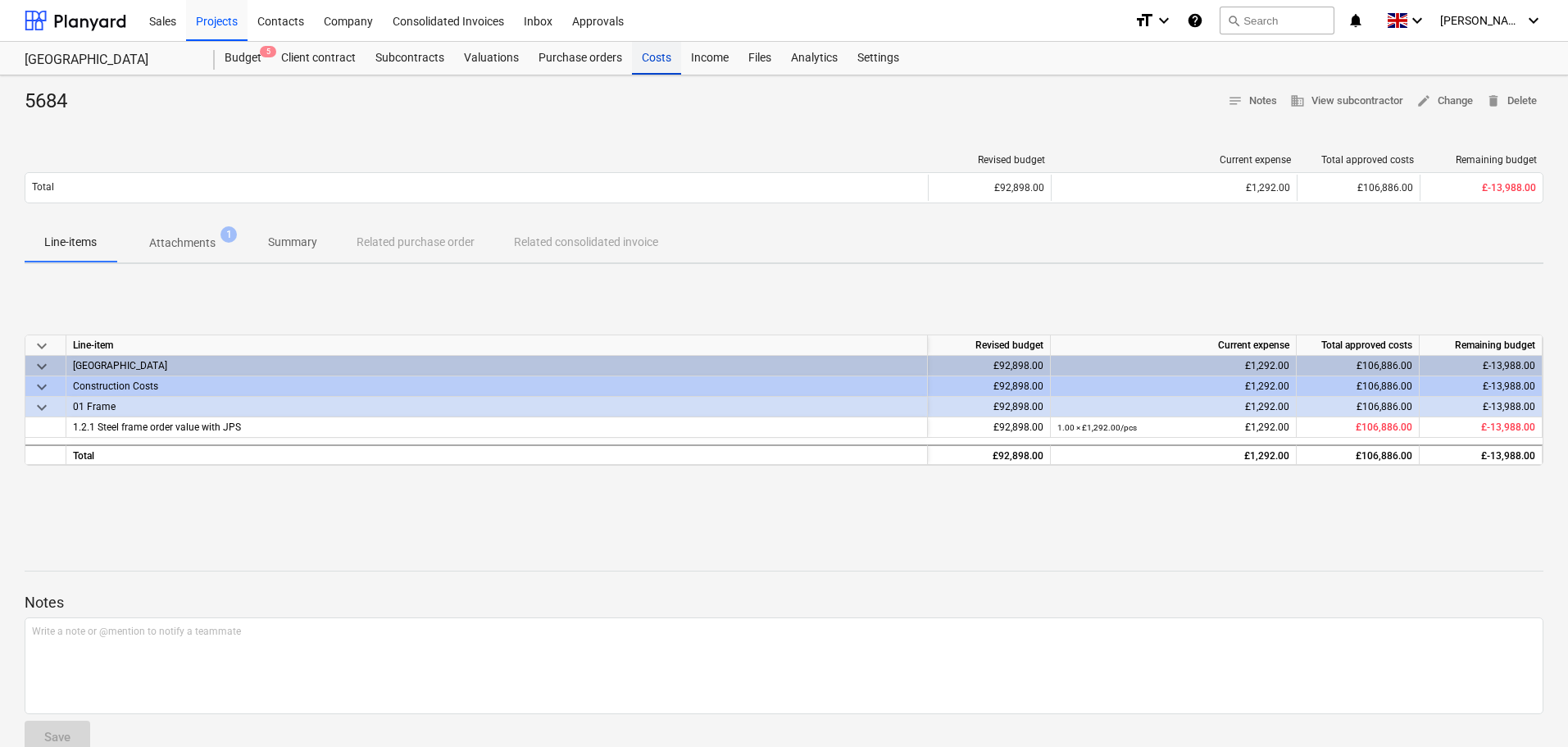
click at [655, 59] on div "Costs" at bounding box center [656, 58] width 49 height 33
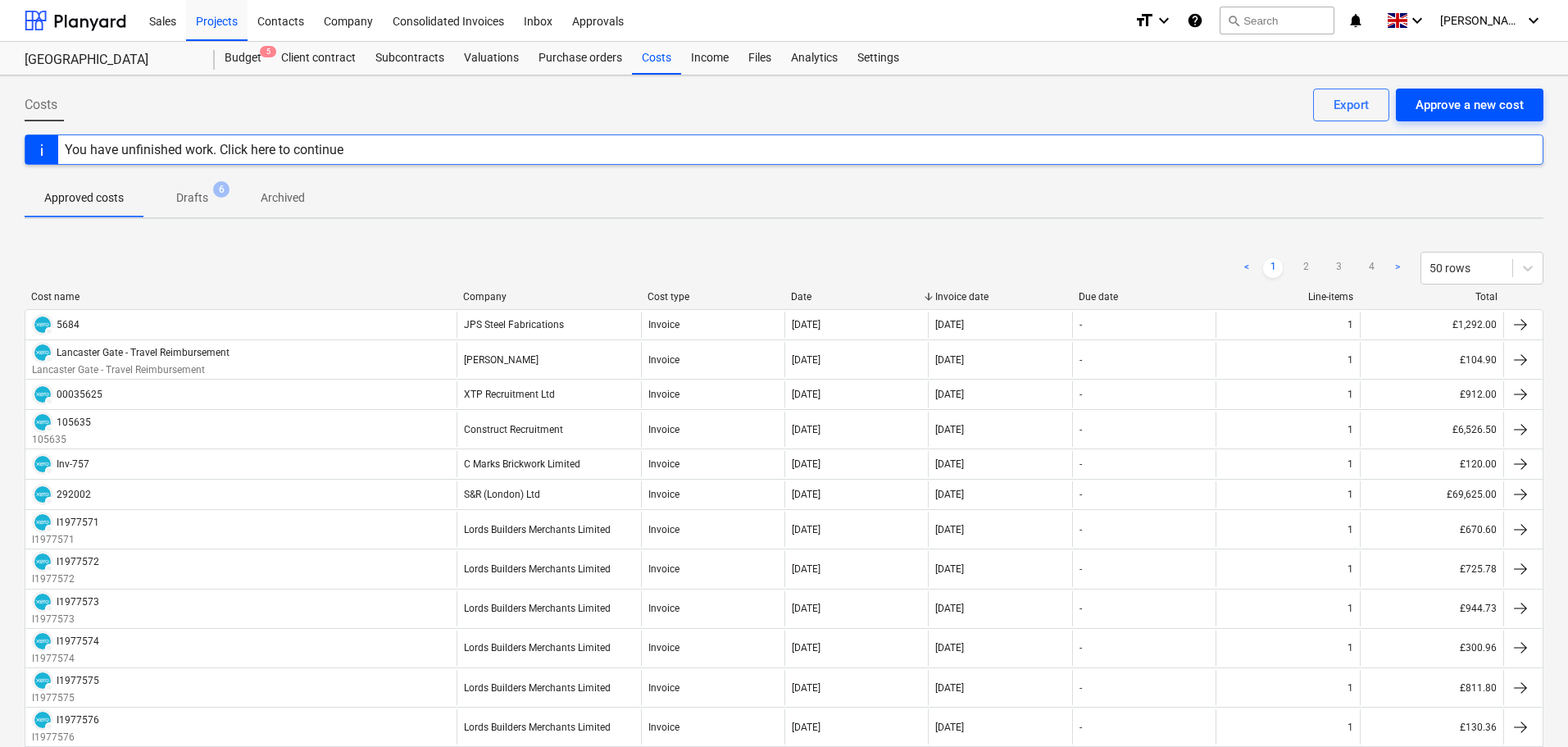
click at [1439, 105] on div "Approve a new cost" at bounding box center [1469, 105] width 108 height 21
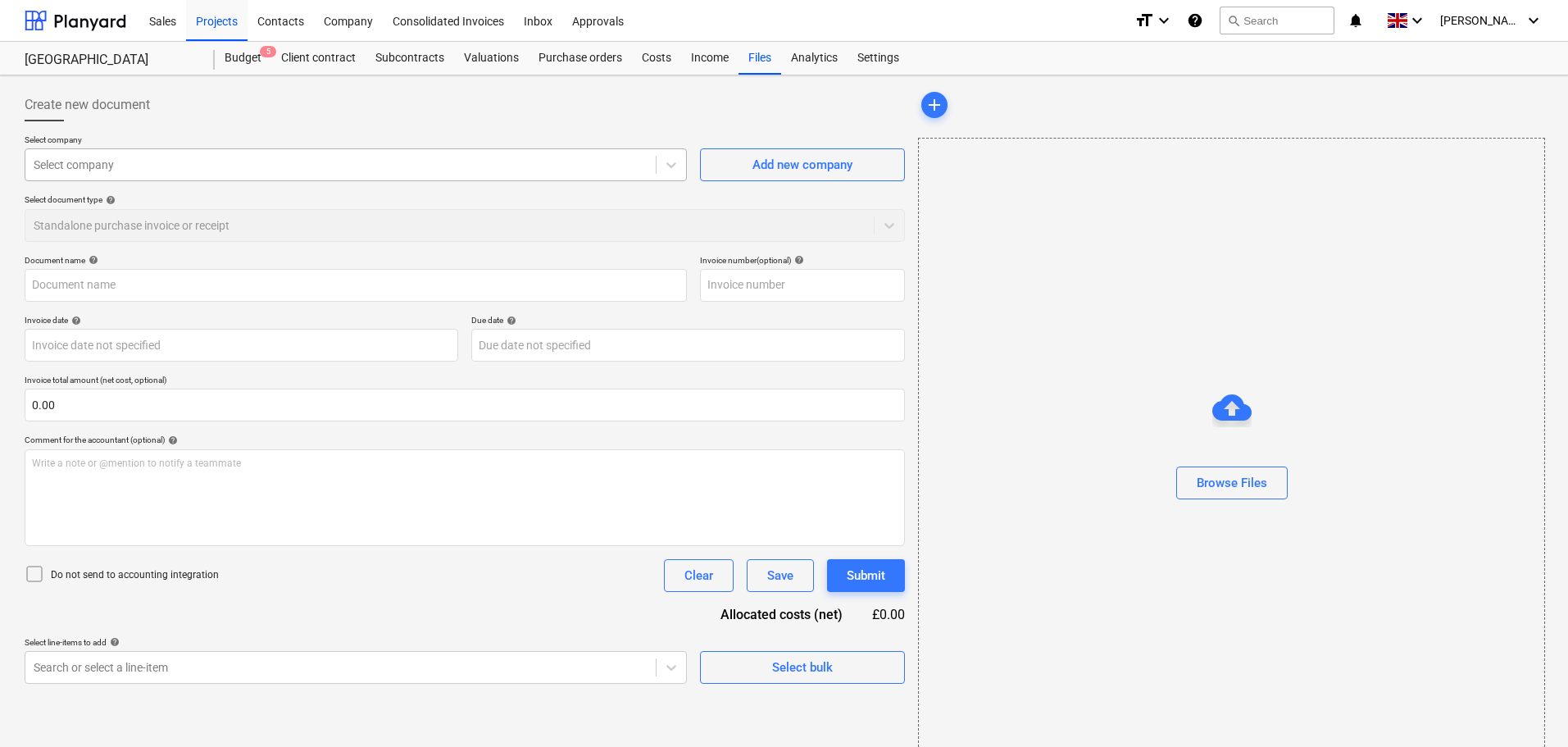
click at [206, 156] on div at bounding box center [340, 164] width 614 height 16
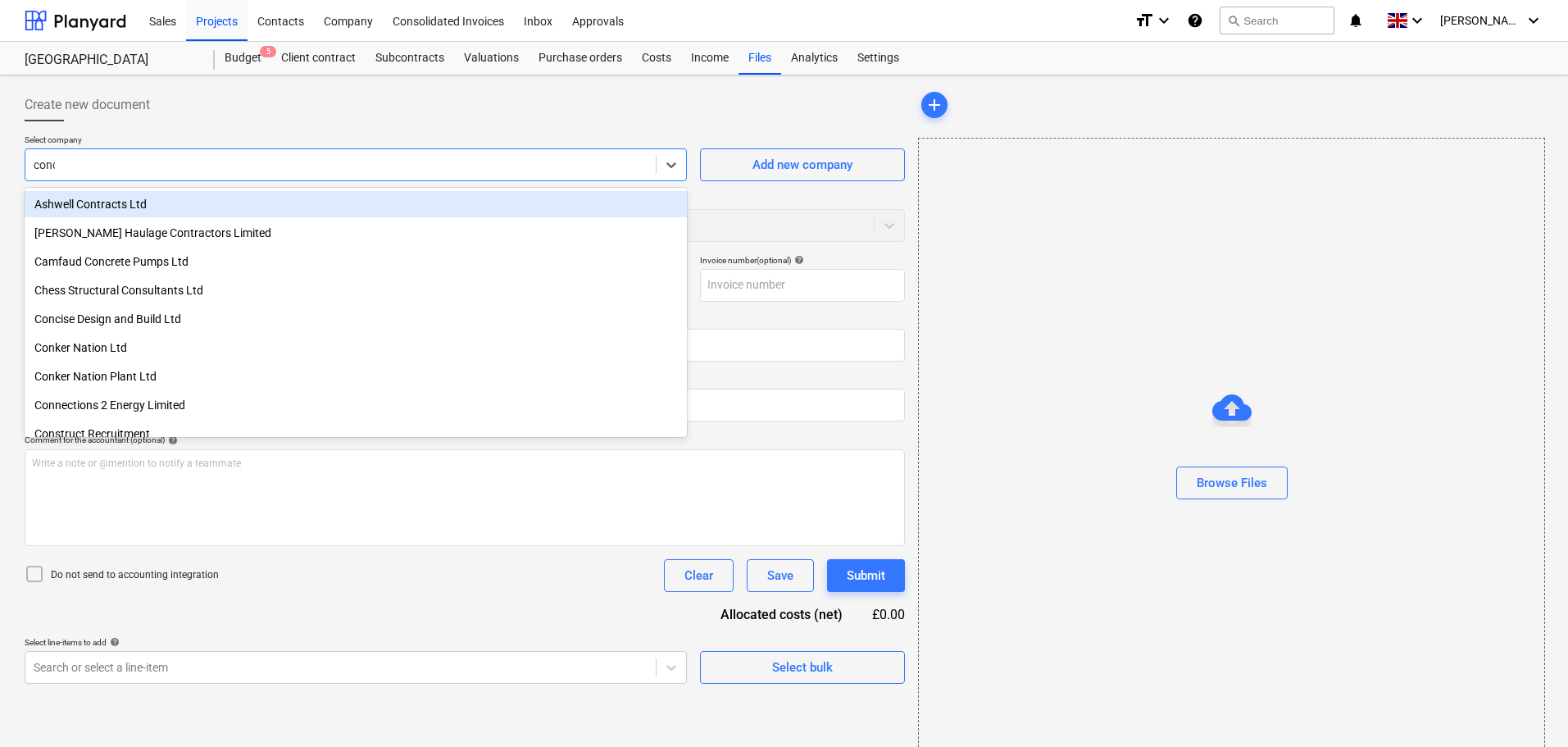
type input "conci"
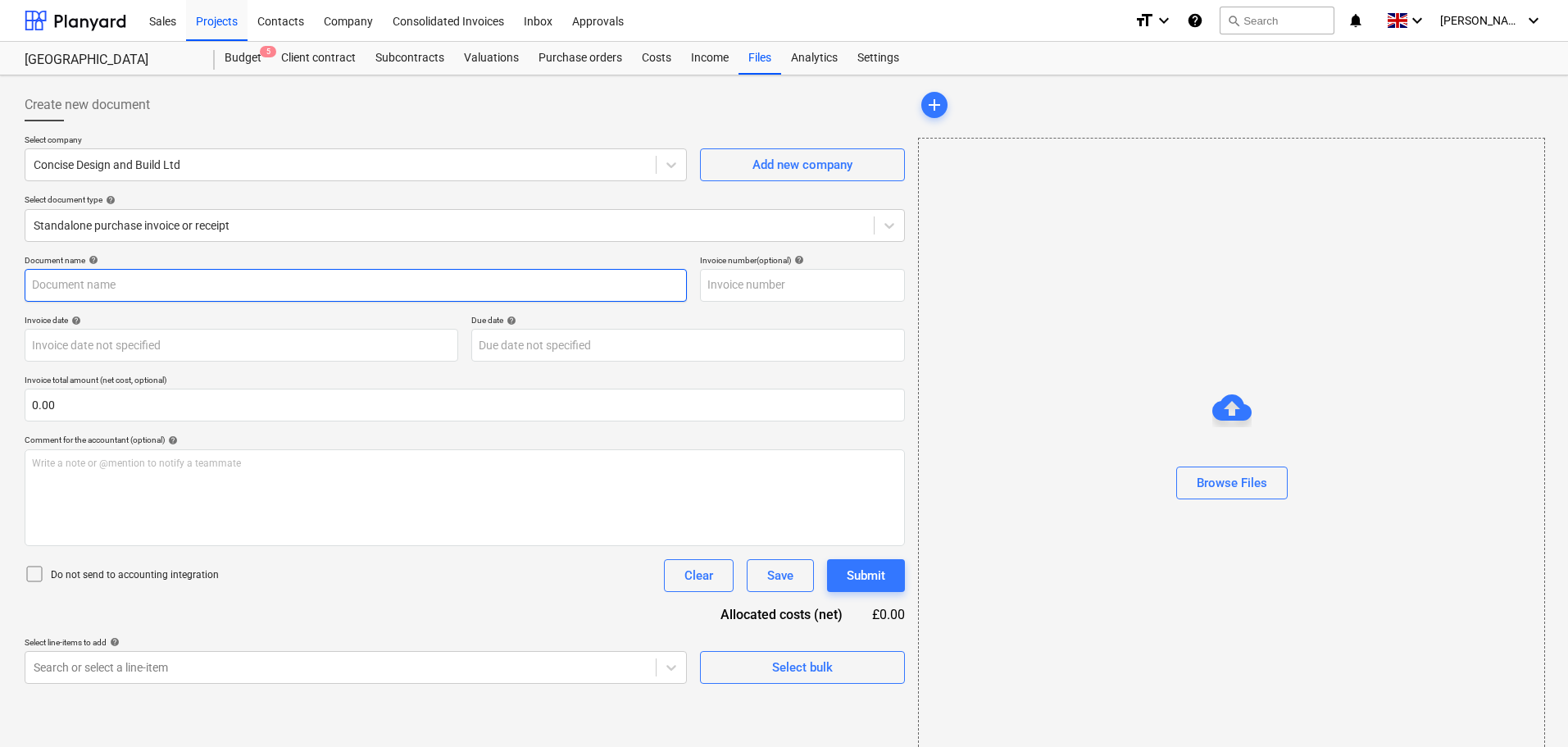
drag, startPoint x: 108, startPoint y: 277, endPoint x: 127, endPoint y: 281, distance: 19.4
click at [108, 276] on input "text" at bounding box center [356, 285] width 662 height 33
paste input "INV337"
type input "INV337"
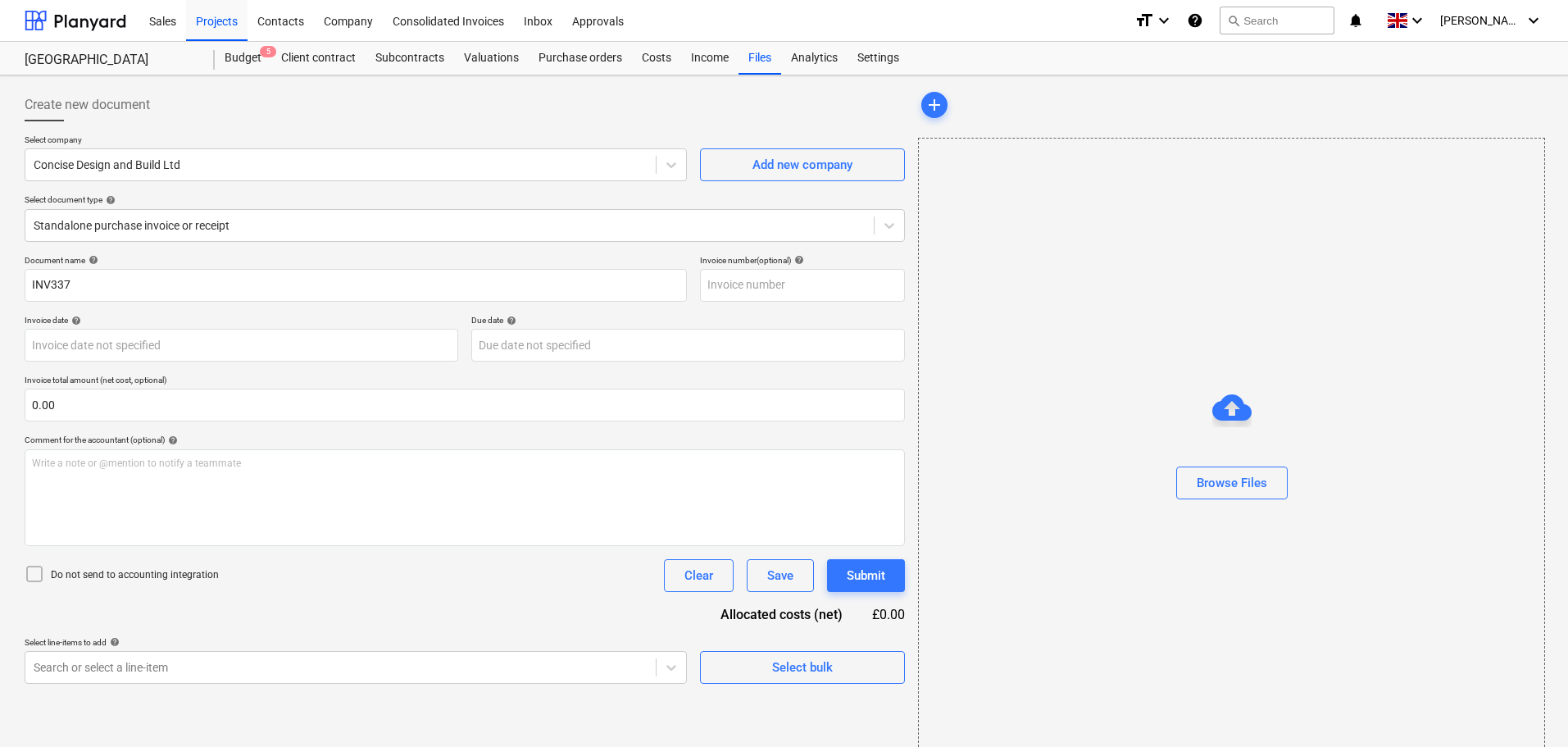
click at [257, 253] on div "Select company Concise Design and Build Ltd Add new company Select document typ…" at bounding box center [465, 194] width 880 height 121
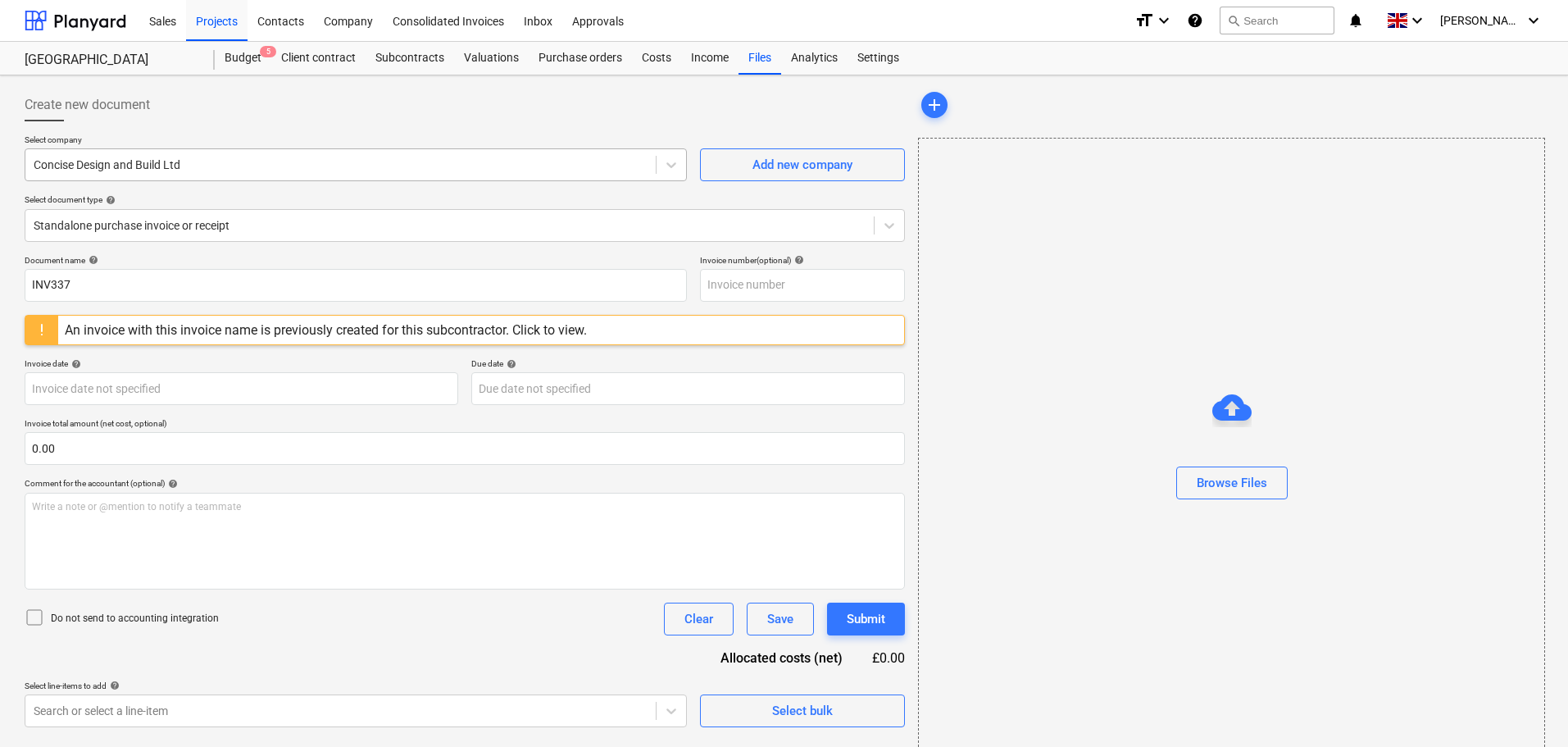
click at [186, 164] on div at bounding box center [340, 164] width 614 height 16
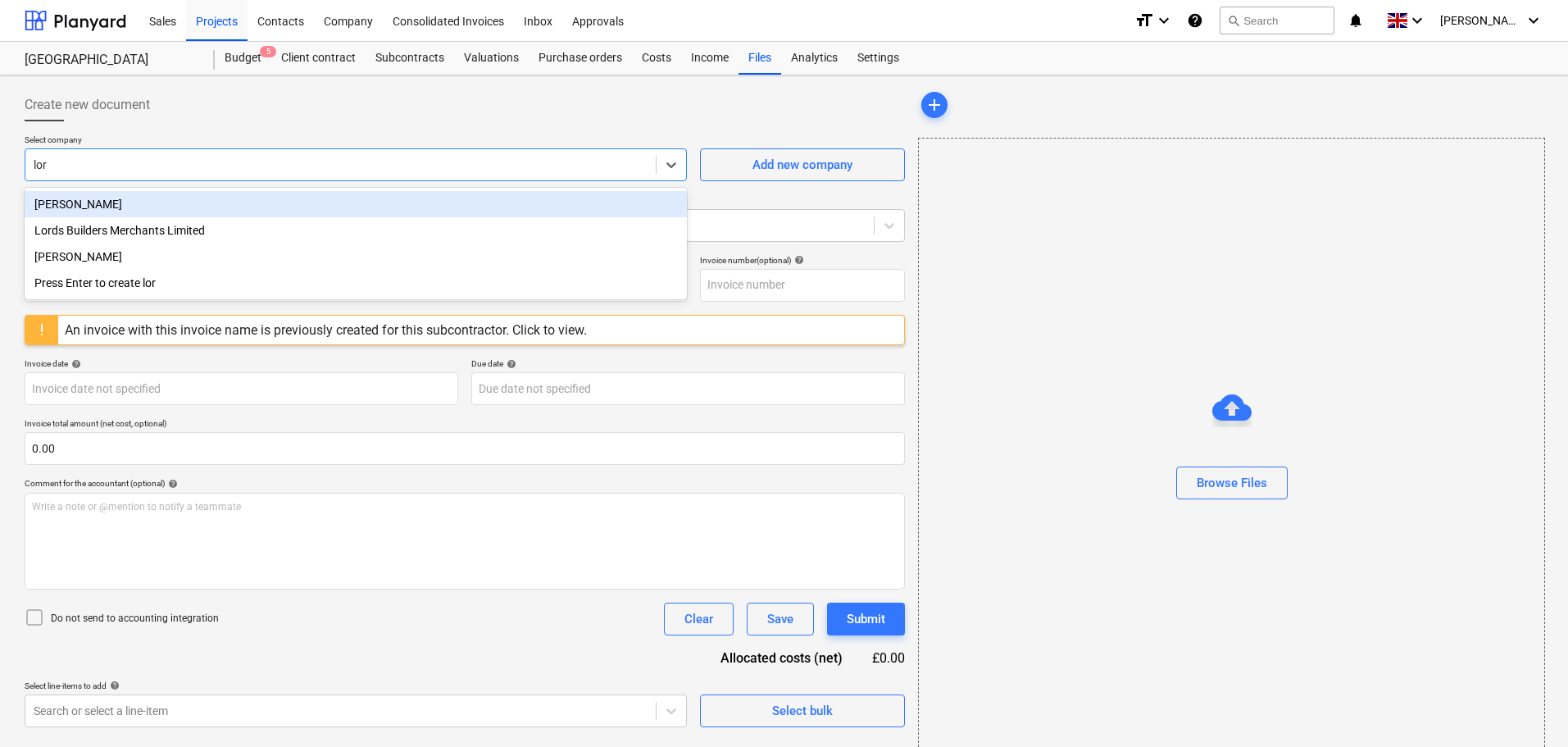
type input "lord"
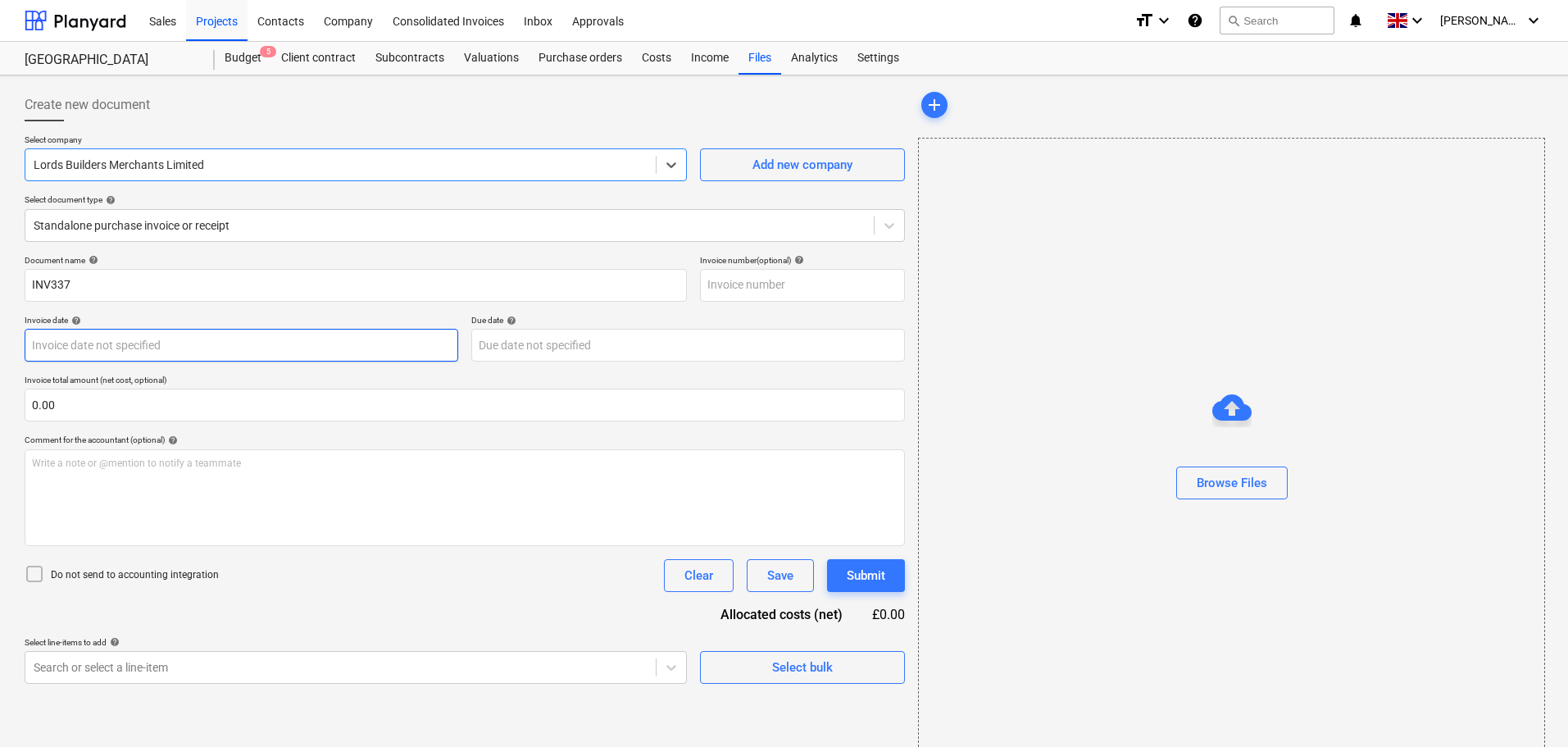
click at [116, 341] on body "Sales Projects Contacts Company Consolidated Invoices Inbox Approvals format_si…" at bounding box center [784, 374] width 1568 height 747
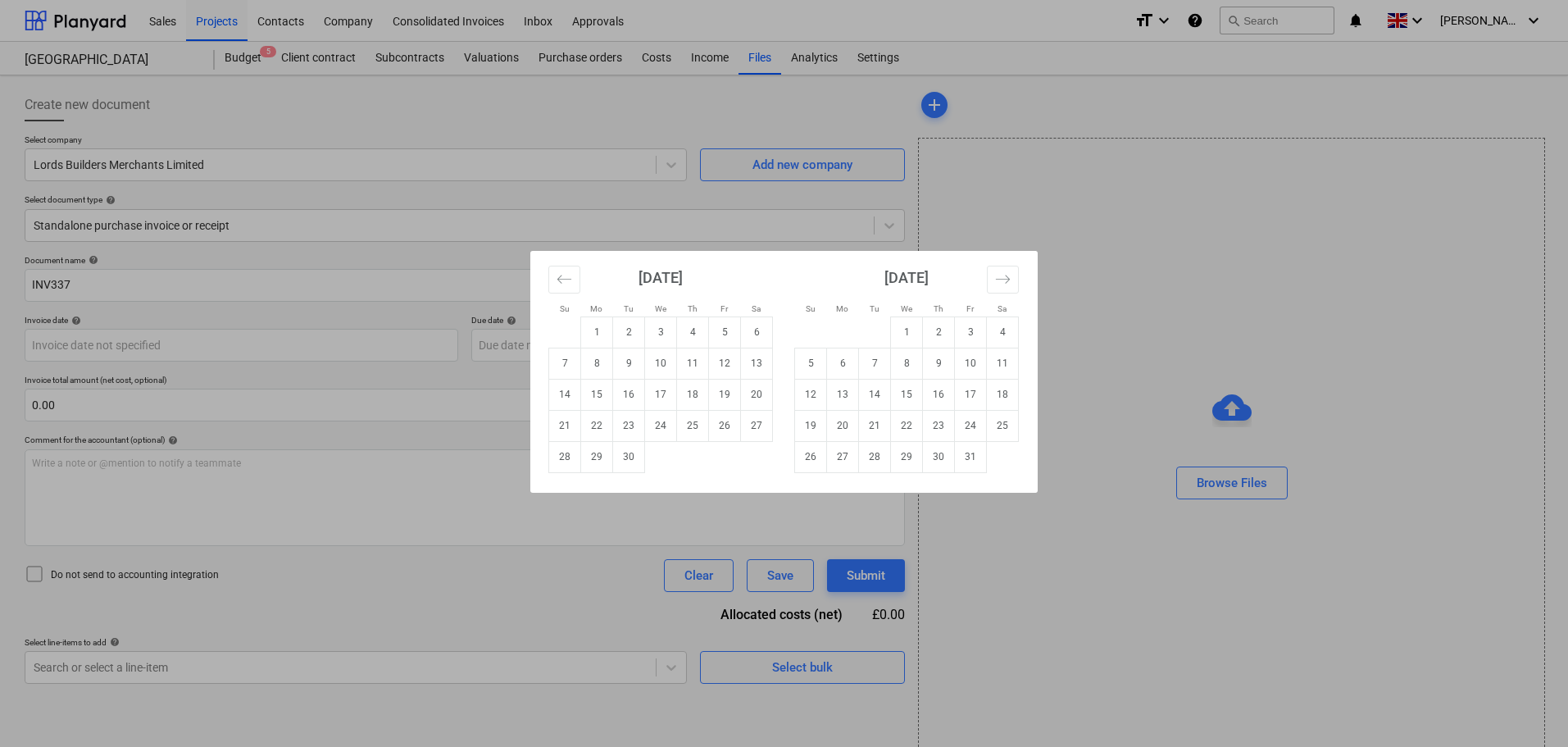
click at [139, 292] on div "Su Mo Tu We Th Fr Sa Su Mo Tu We Th Fr Sa [DATE] 1 2 3 4 5 6 7 8 9 10 11 12 13 …" at bounding box center [784, 374] width 1568 height 747
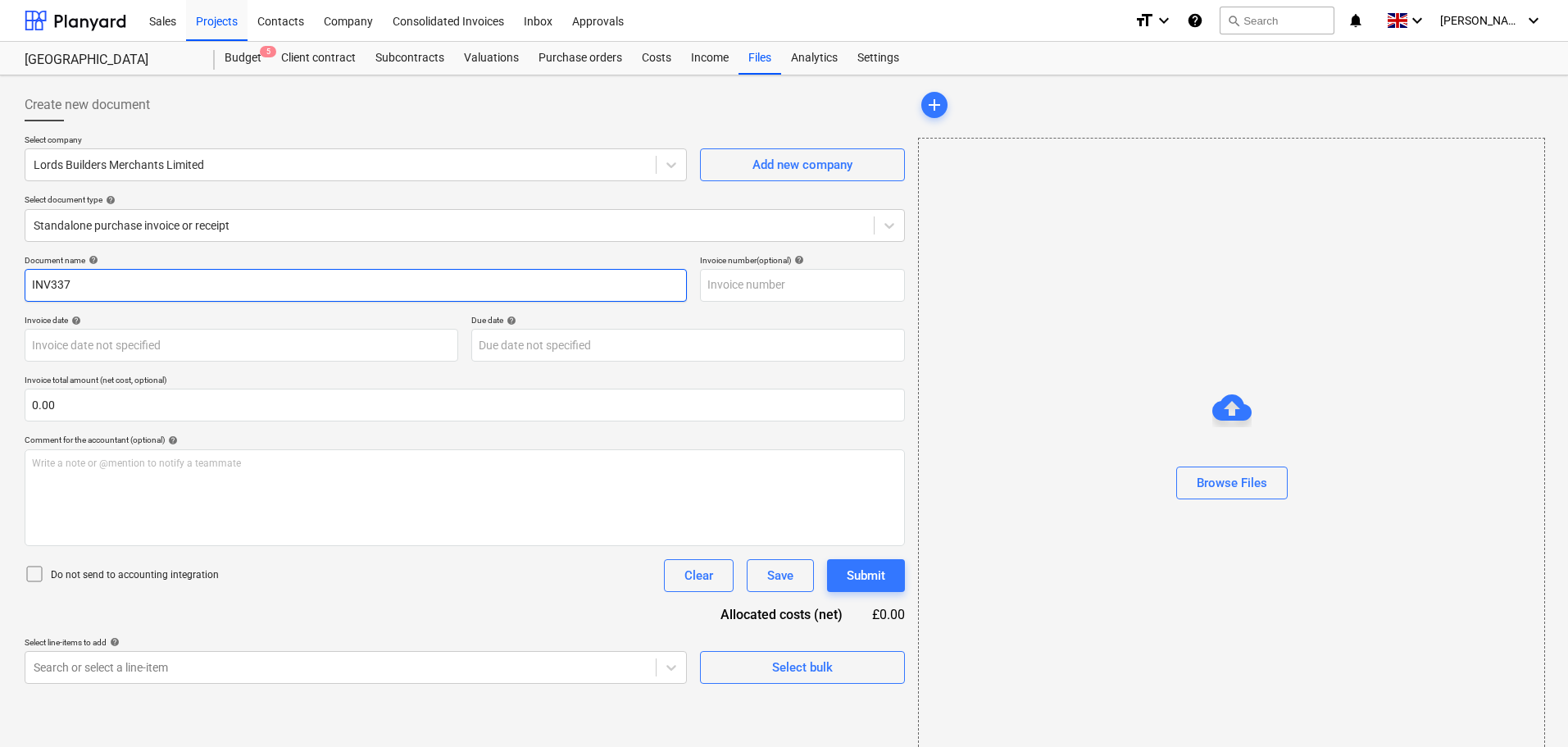
click at [137, 280] on input "INV337" at bounding box center [356, 285] width 662 height 33
drag, startPoint x: 137, startPoint y: 280, endPoint x: -9, endPoint y: 275, distance: 146.1
click at [0, 275] on html "Sales Projects Contacts Company Consolidated Invoices Inbox Approvals format_si…" at bounding box center [784, 374] width 1568 height 747
paste input "1974152"
type input "I1974152"
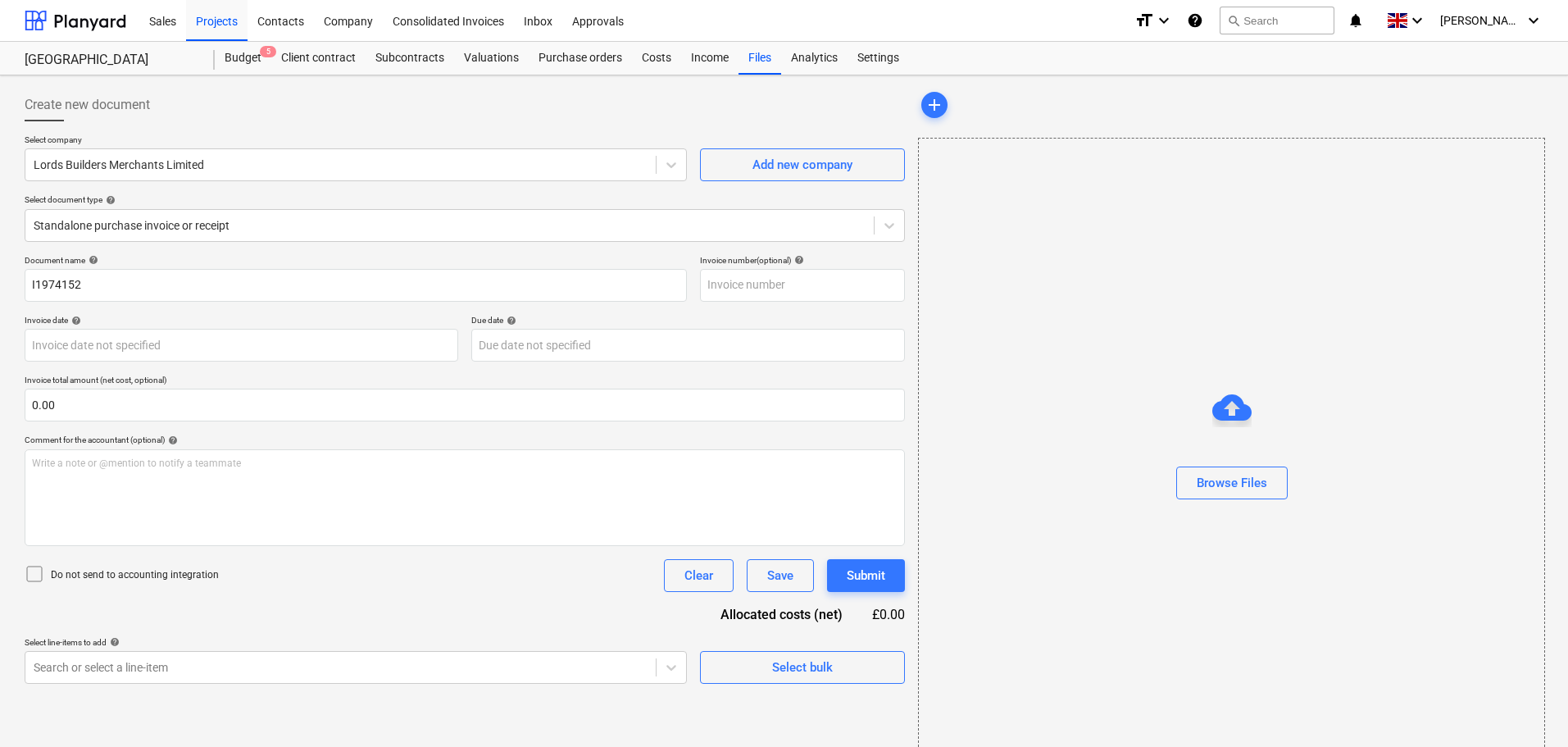
click at [188, 260] on div "Document name help" at bounding box center [356, 260] width 662 height 11
click at [1228, 481] on div "Browse Files" at bounding box center [1231, 483] width 71 height 21
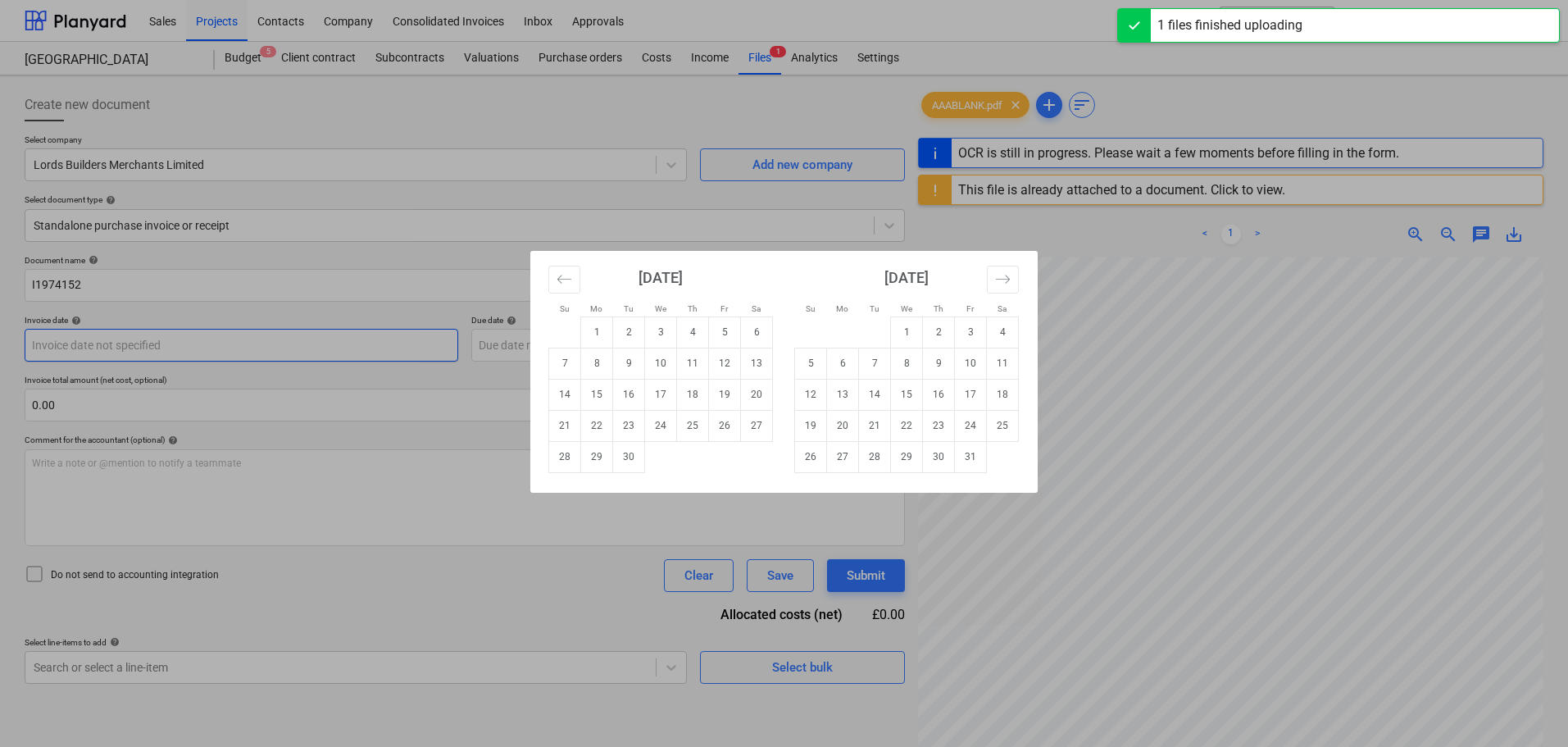
click at [75, 342] on body "Sales Projects Contacts Company Consolidated Invoices Inbox Approvals format_si…" at bounding box center [784, 374] width 1568 height 747
drag, startPoint x: 574, startPoint y: 277, endPoint x: 589, endPoint y: 284, distance: 16.6
click at [574, 278] on button "Move backward to switch to the previous month." at bounding box center [565, 279] width 32 height 28
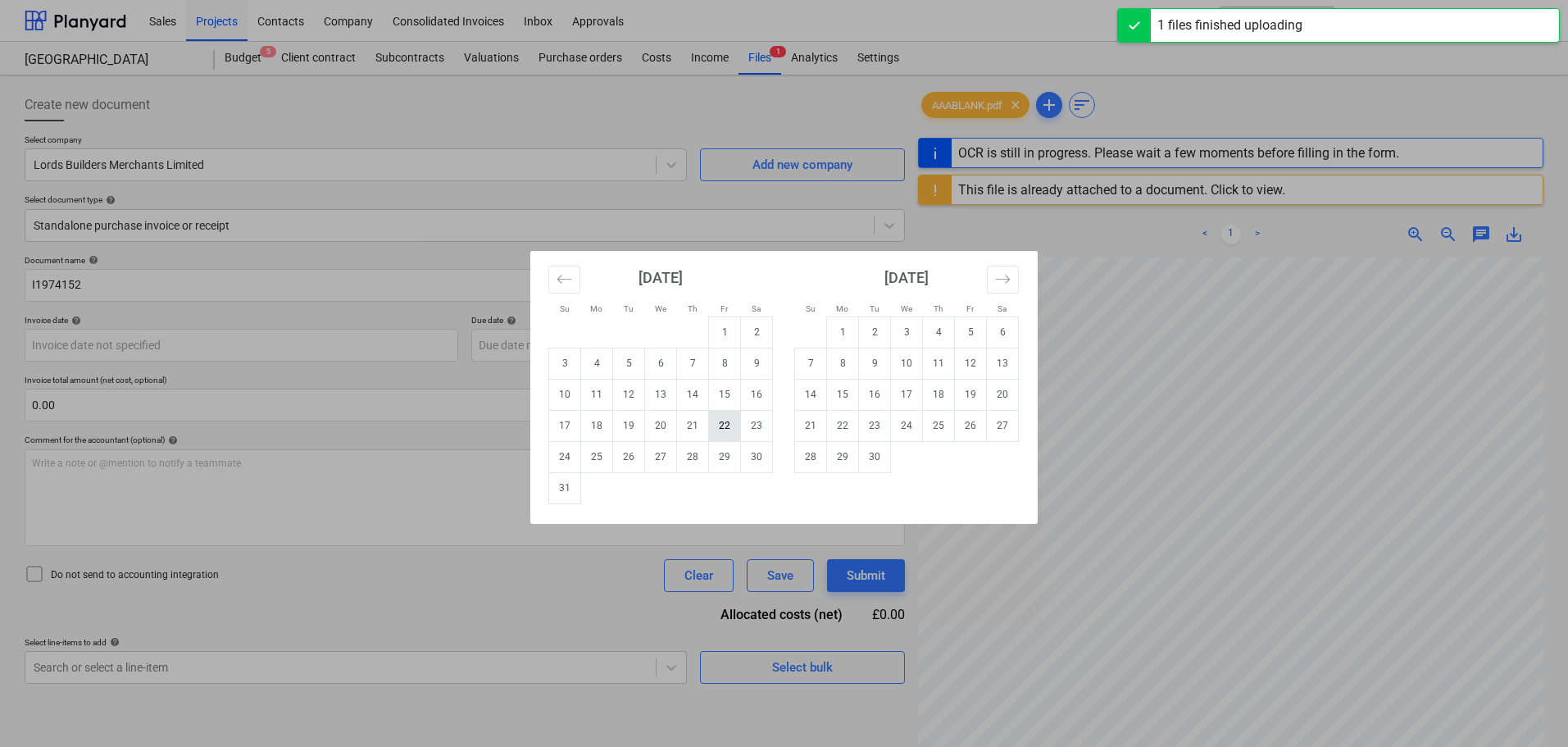
click at [715, 429] on td "22" at bounding box center [725, 425] width 32 height 31
type input "[DATE]"
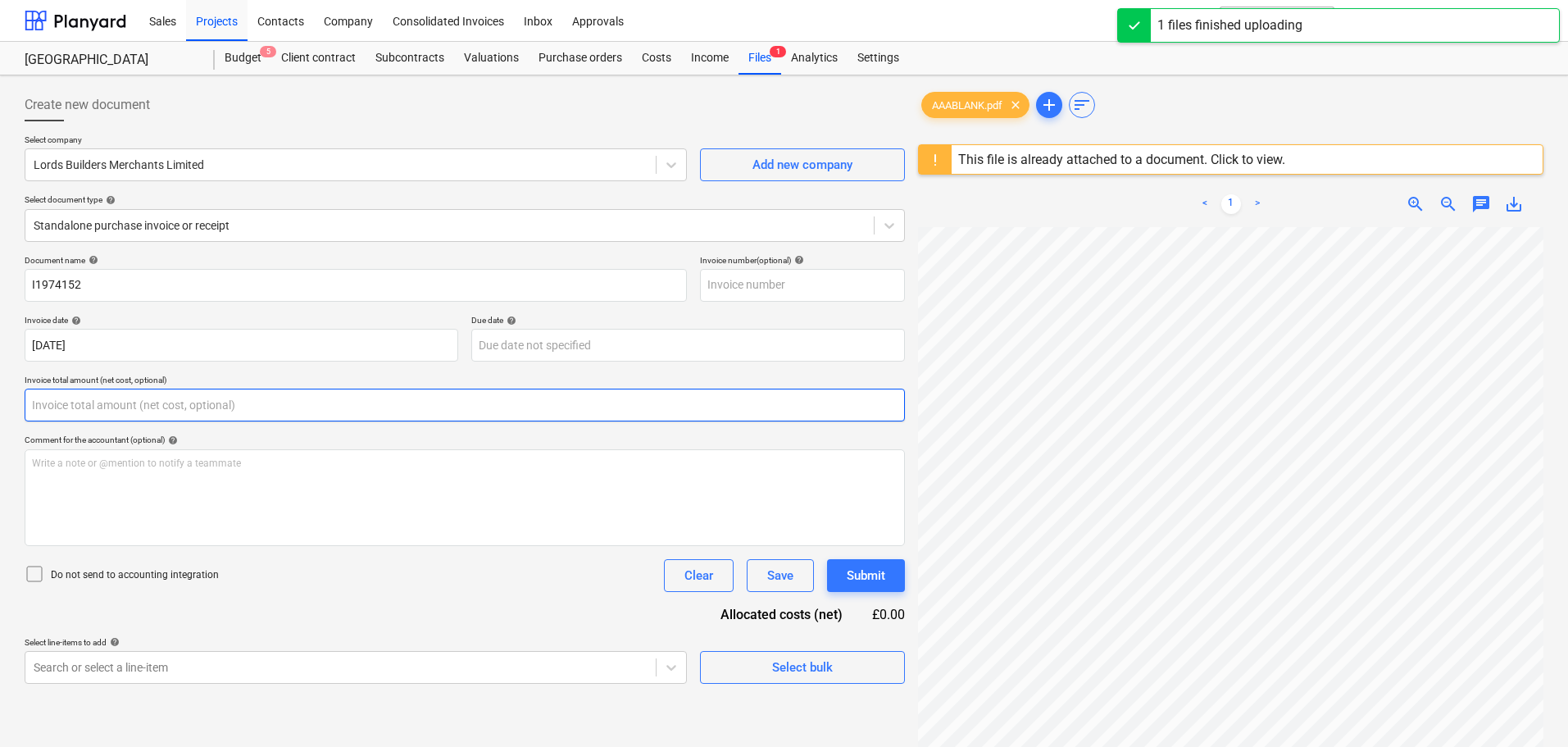
click at [64, 398] on input "text" at bounding box center [465, 405] width 880 height 33
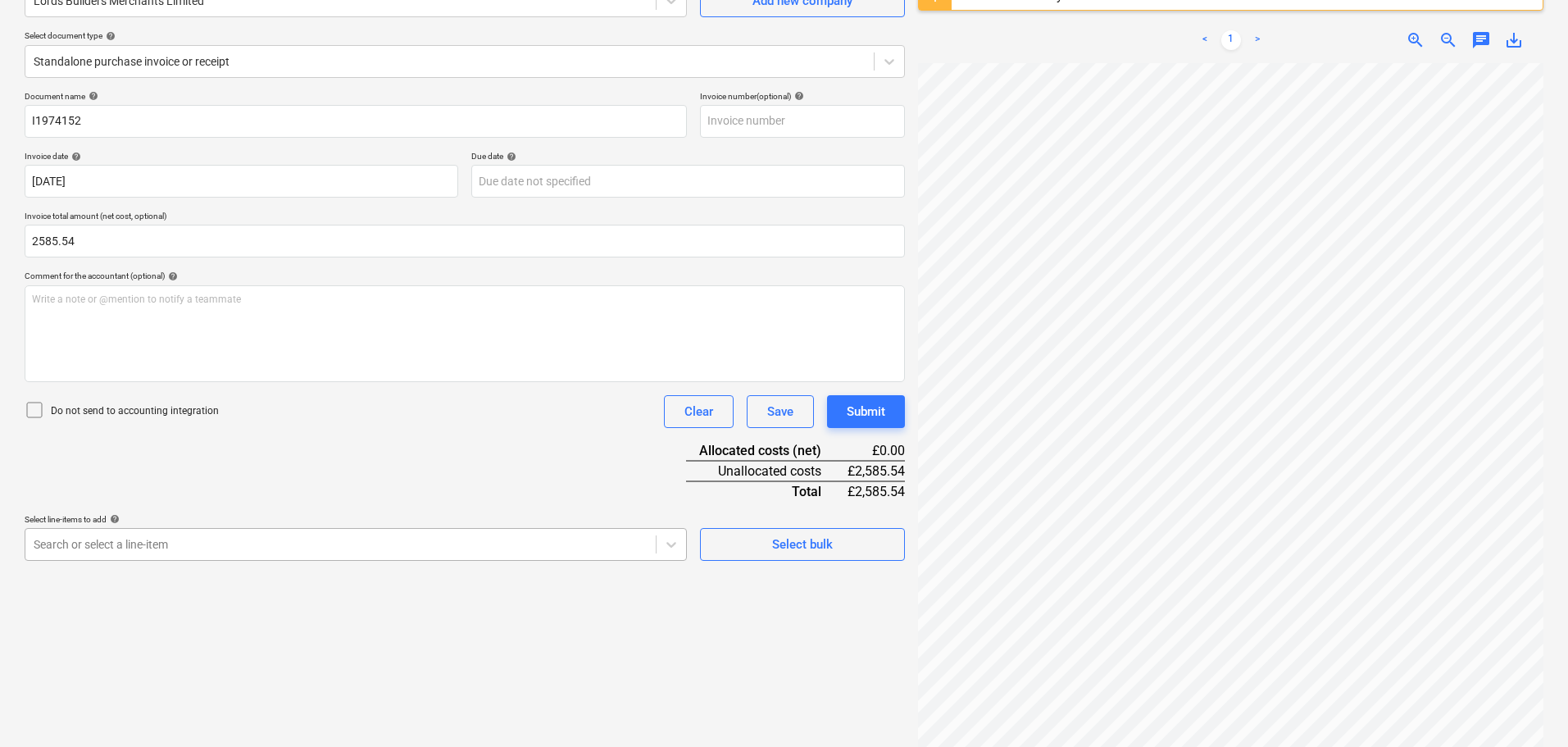
type input "2,585.54"
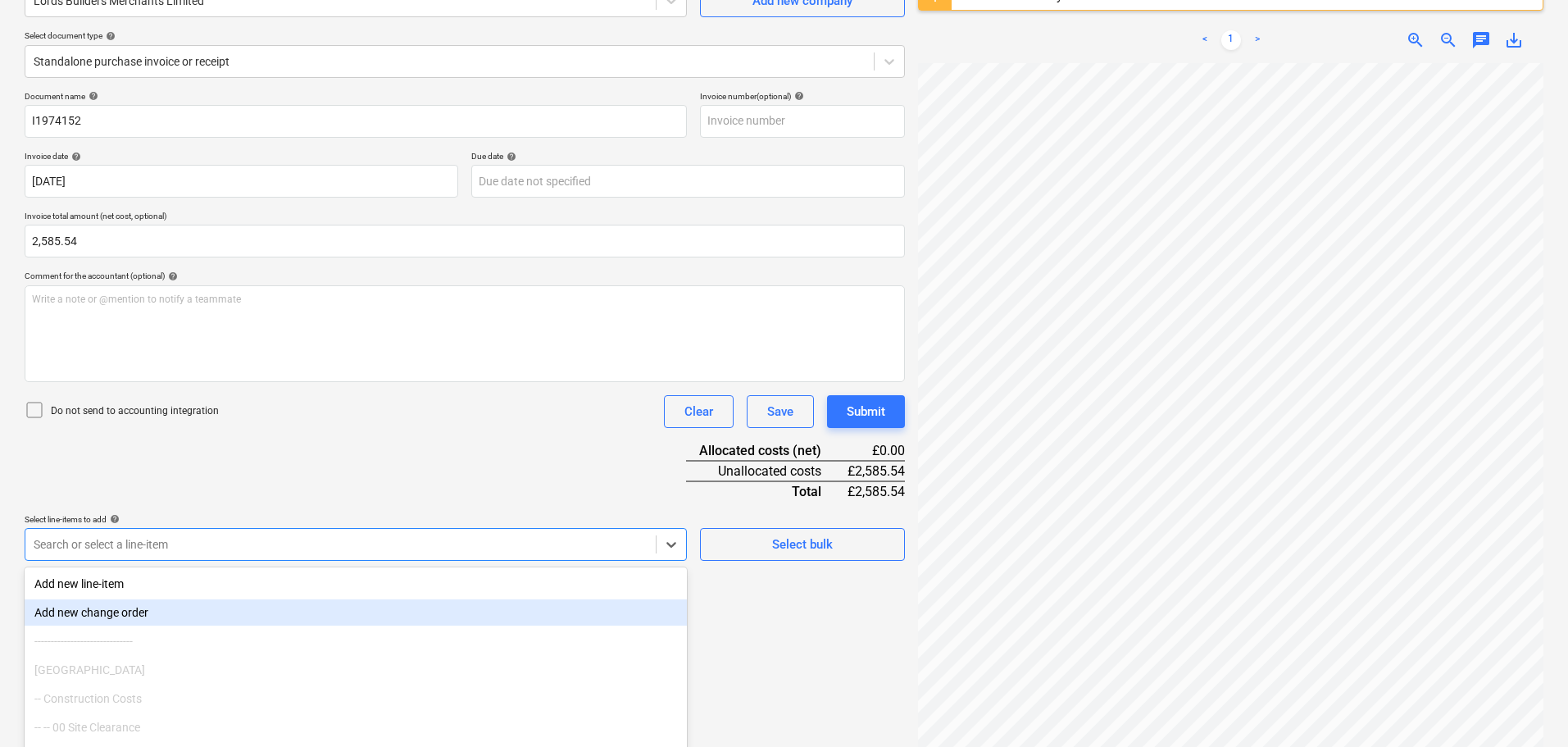
click at [185, 551] on body "Sales Projects Contacts Company Consolidated Invoices Inbox Approvals format_si…" at bounding box center [784, 210] width 1568 height 747
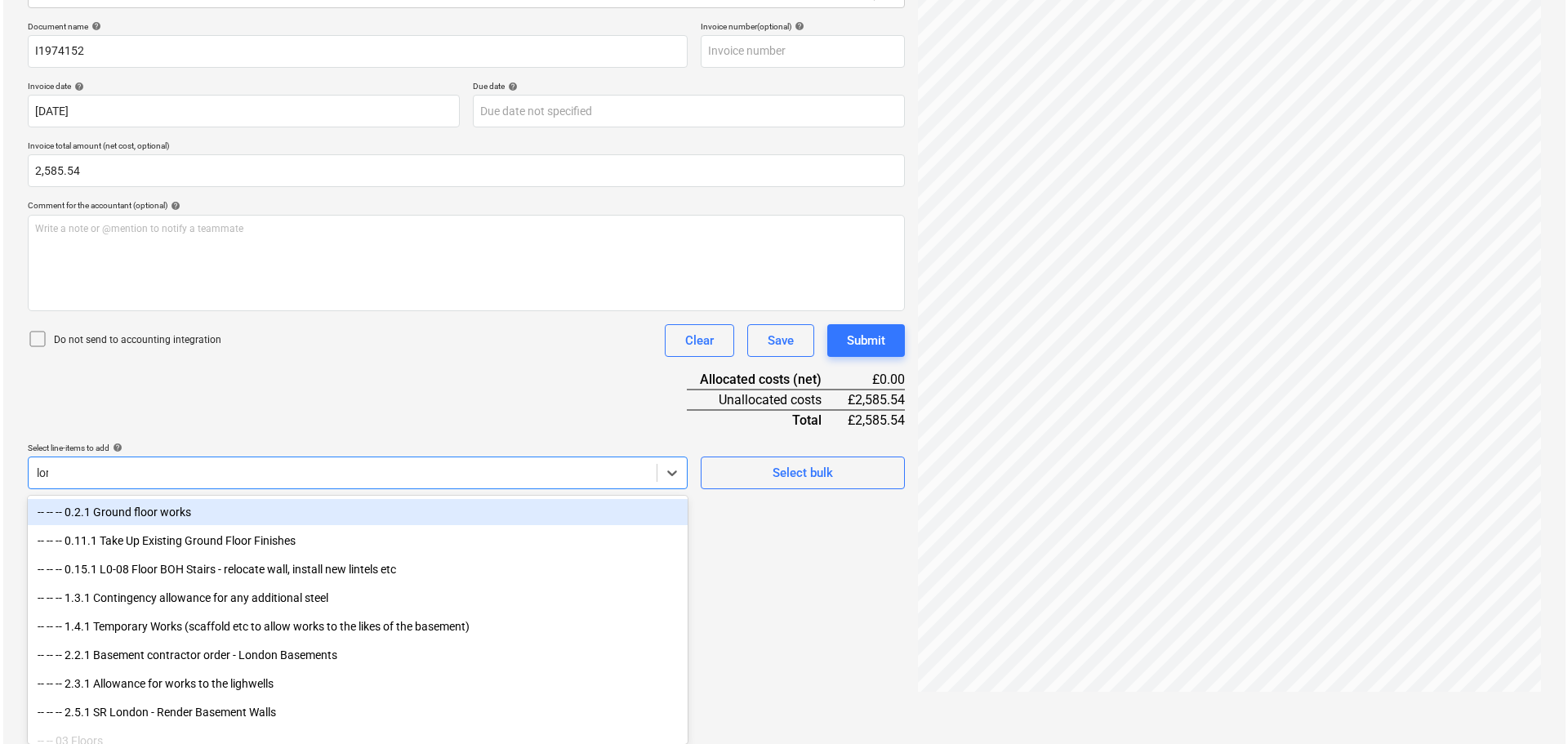
scroll to position [193, 0]
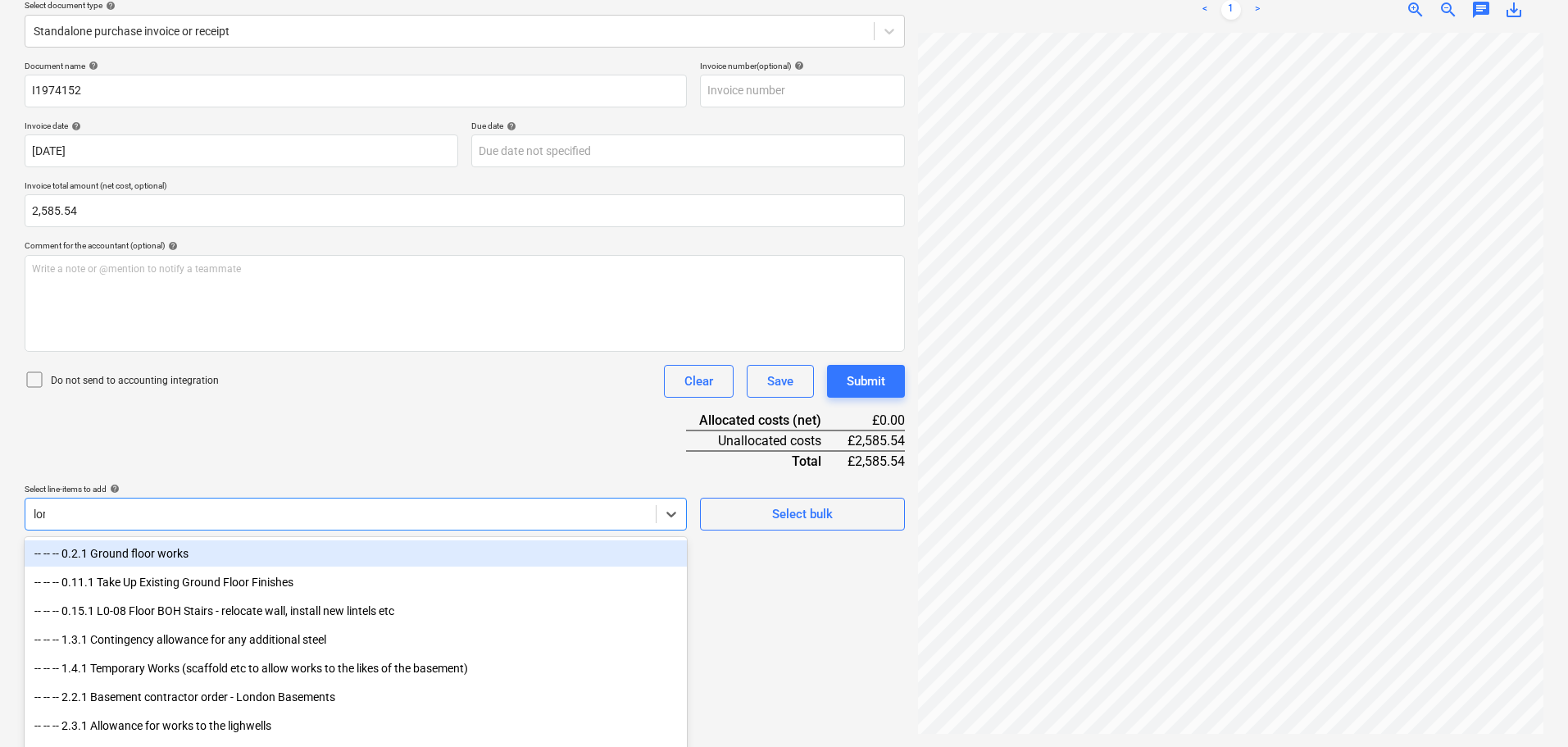
type input "lord"
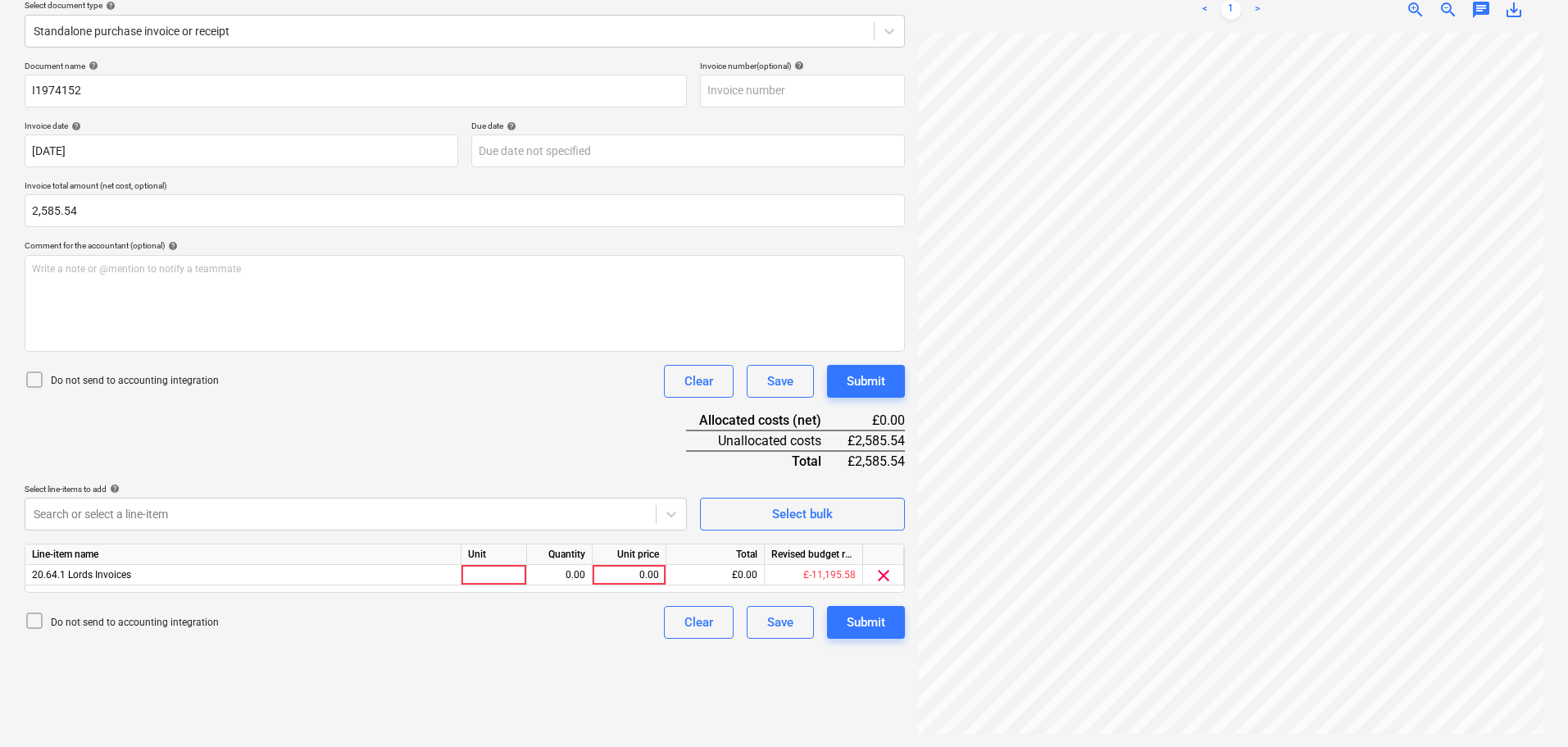
drag, startPoint x: 396, startPoint y: 432, endPoint x: 613, endPoint y: 473, distance: 220.8
click at [398, 432] on div "Document name help I1974152 Invoice number (optional) help Invoice date help [D…" at bounding box center [465, 349] width 880 height 578
click at [613, 574] on div "0.00" at bounding box center [629, 575] width 60 height 21
type input "2585.54"
click at [877, 390] on div "Submit" at bounding box center [866, 382] width 38 height 21
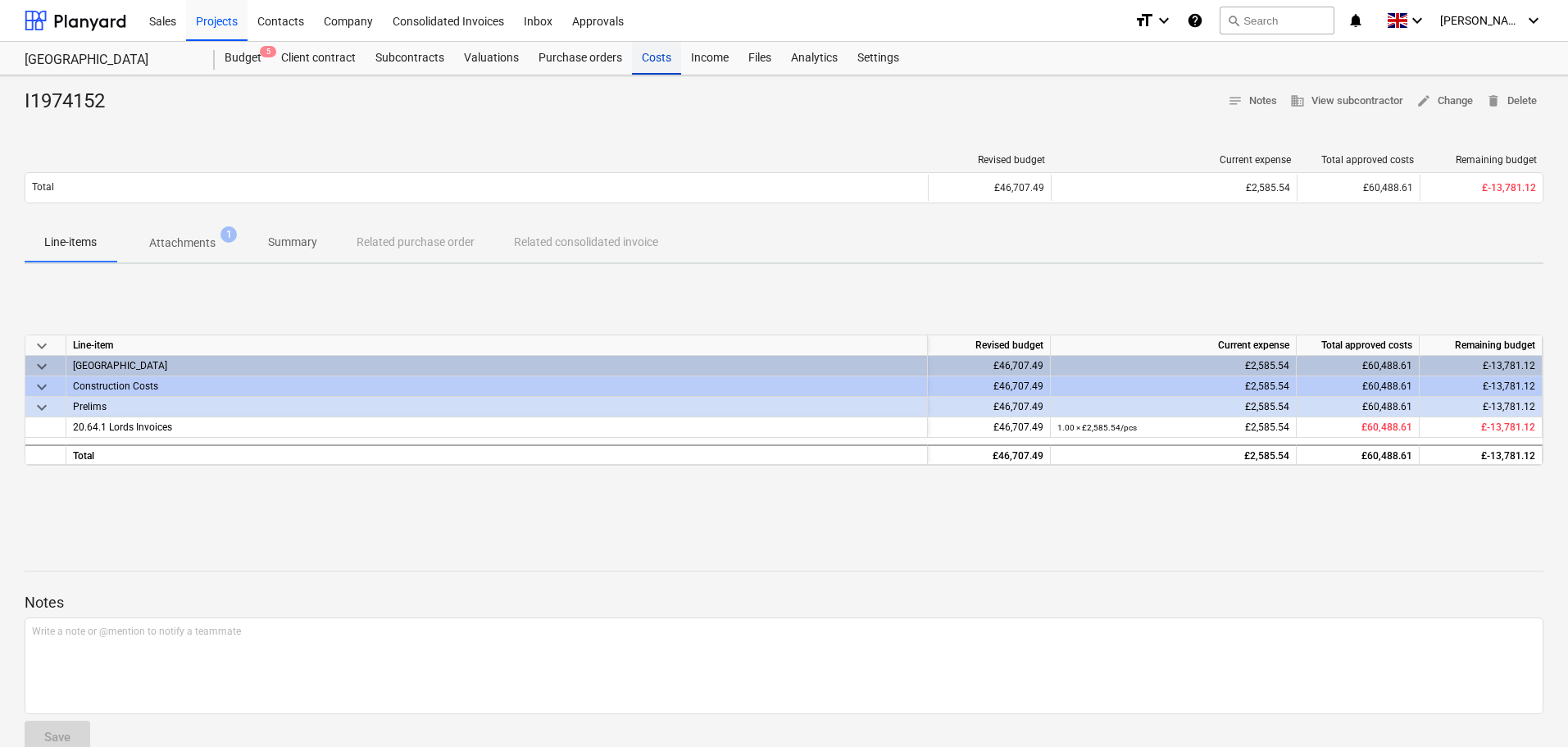
click at [663, 58] on div "Costs" at bounding box center [656, 58] width 49 height 33
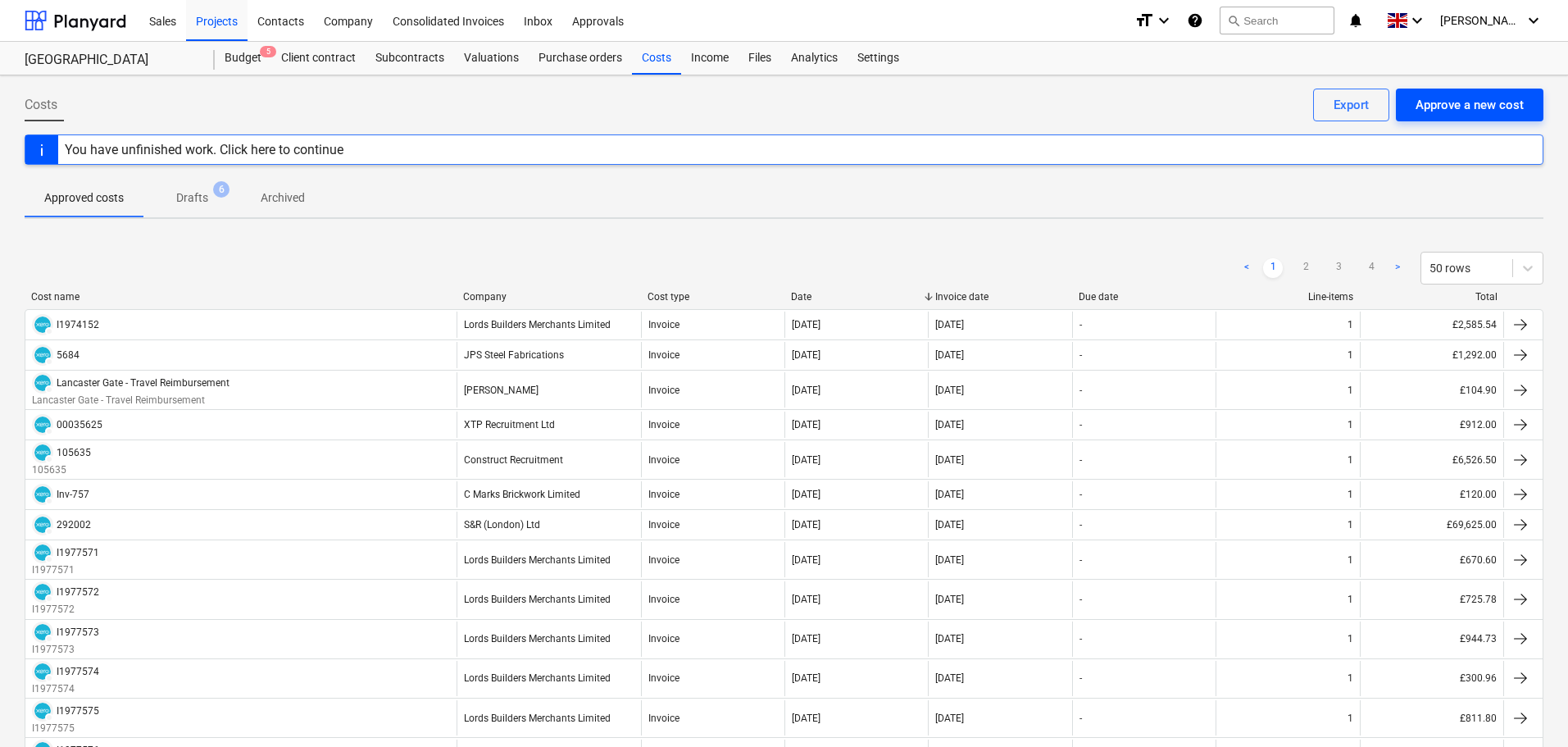
click at [1474, 111] on div "Approve a new cost" at bounding box center [1469, 105] width 108 height 21
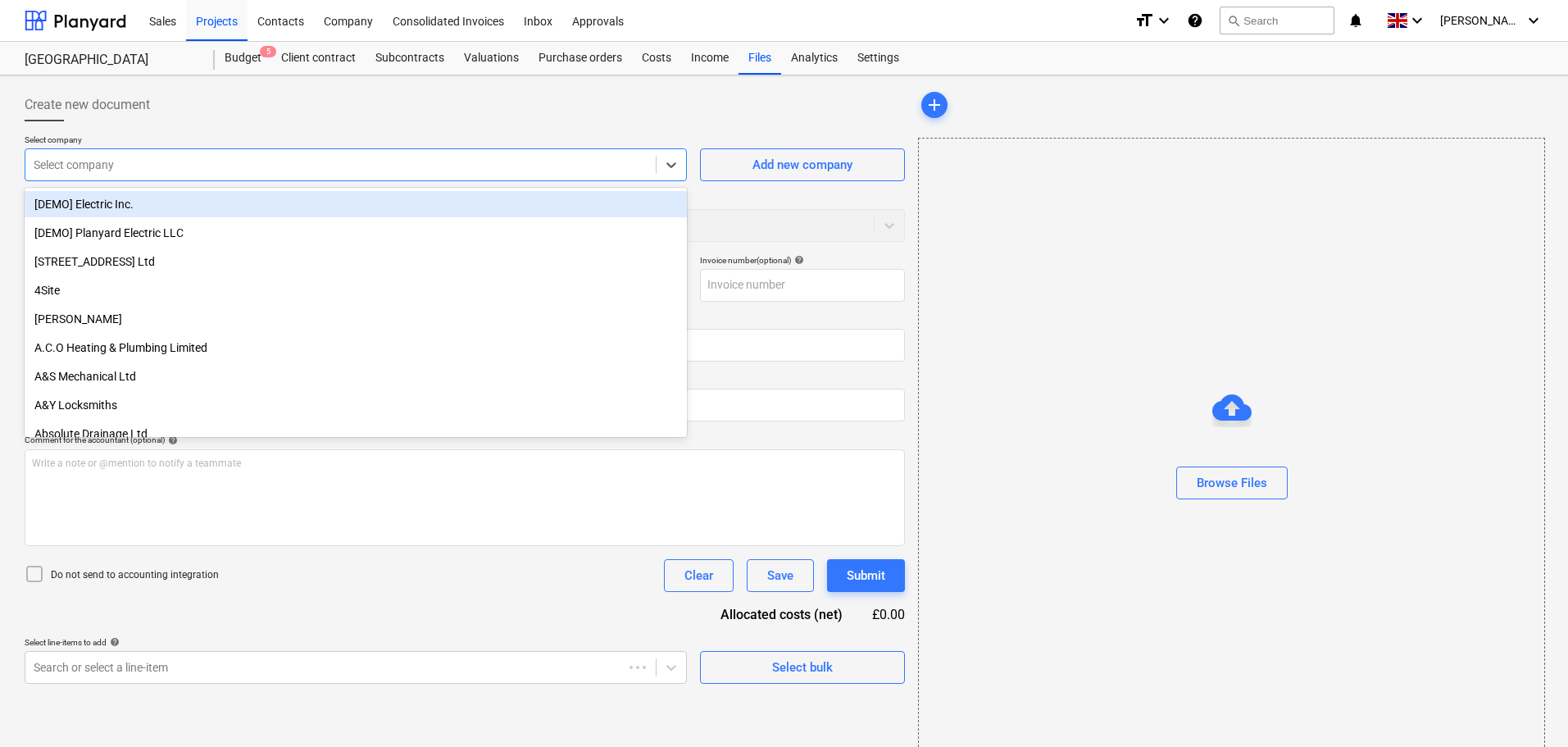
click at [389, 159] on div at bounding box center [340, 164] width 614 height 16
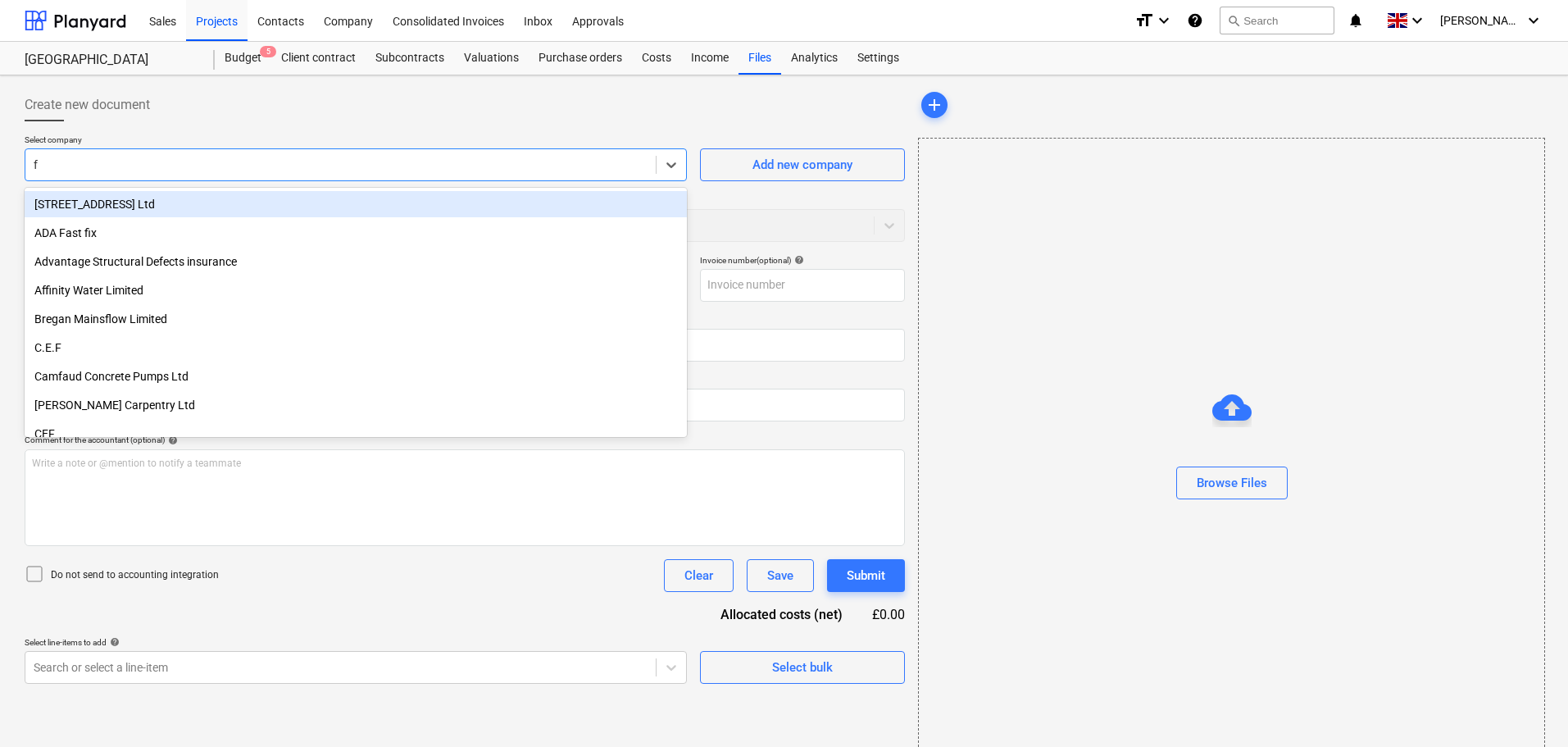
type input "fj"
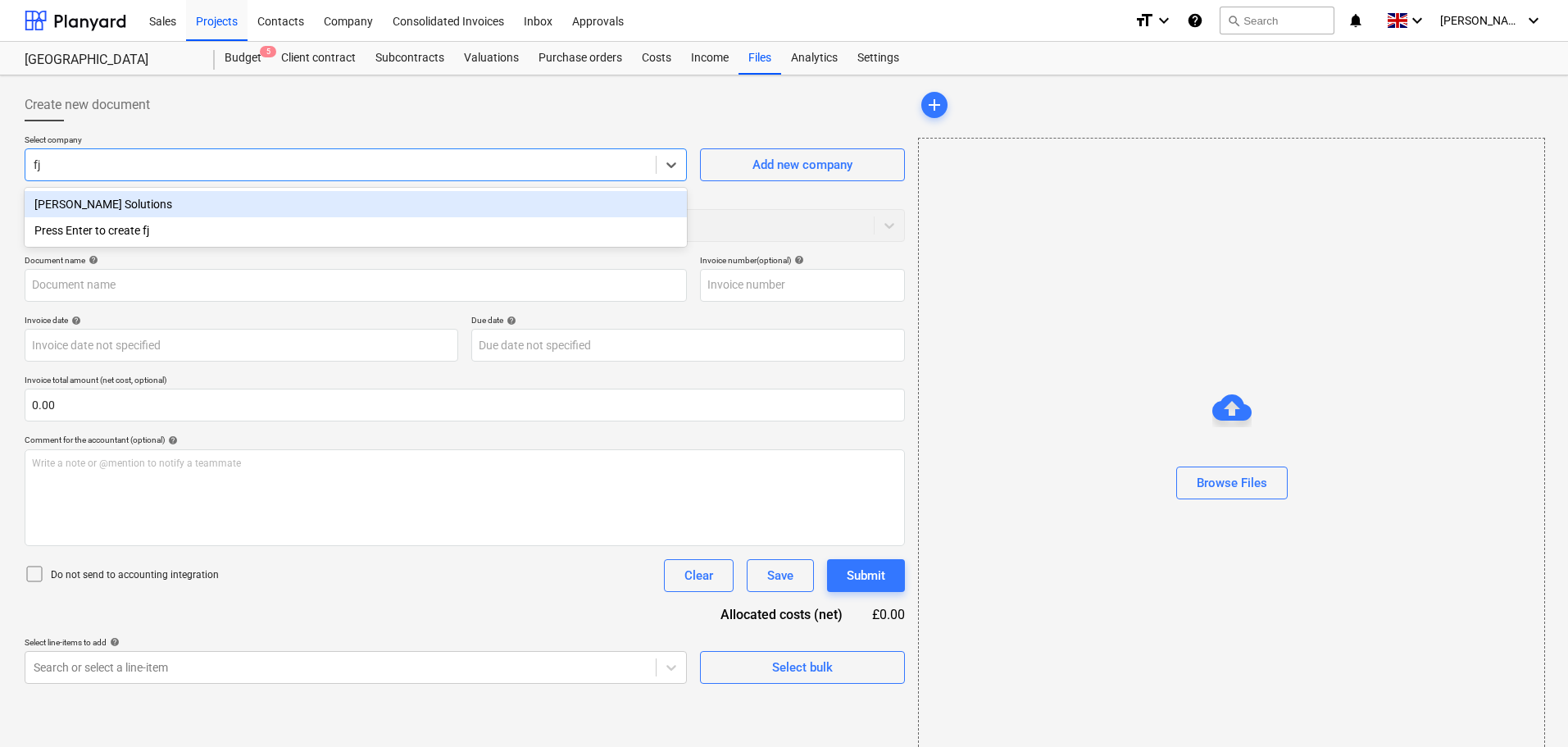
click at [342, 213] on div "[PERSON_NAME] Solutions" at bounding box center [356, 204] width 662 height 26
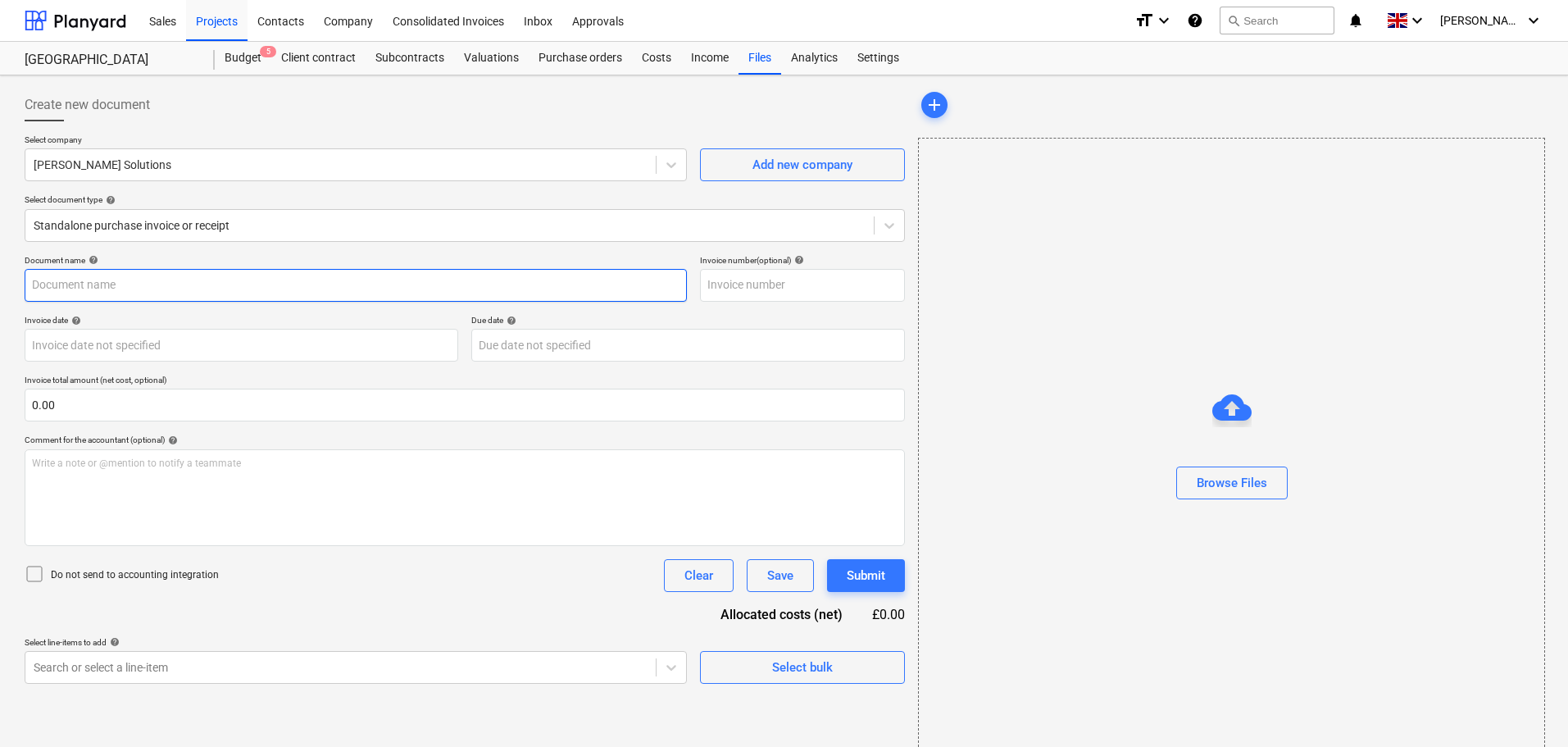
click at [96, 278] on input "text" at bounding box center [356, 285] width 662 height 33
paste input "INV-2914"
type input "INV-2914"
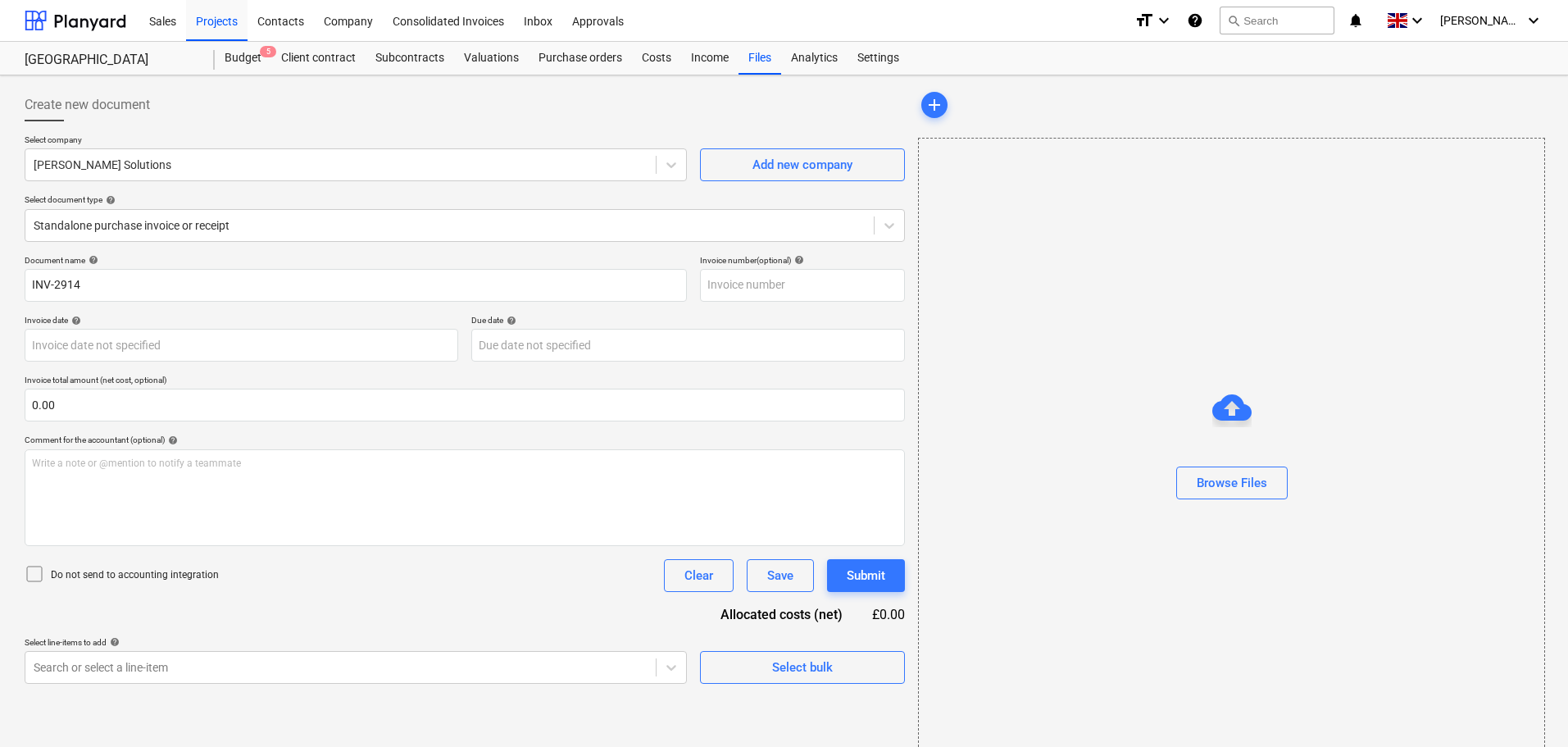
click at [223, 253] on div "Select company [PERSON_NAME] Solutions Add new company Select document type hel…" at bounding box center [465, 194] width 880 height 121
click at [1219, 491] on div "Browse Files" at bounding box center [1231, 483] width 71 height 21
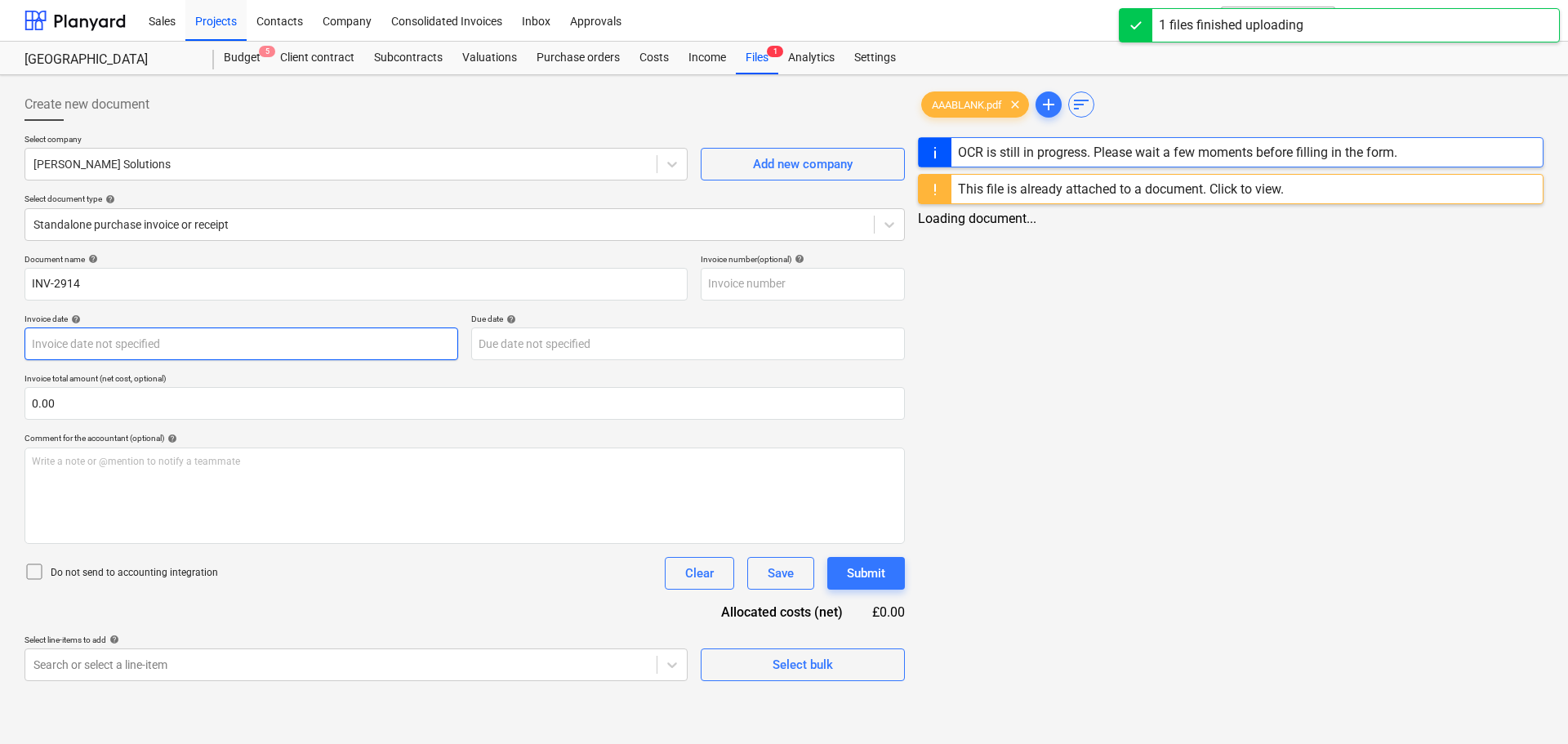
click at [86, 345] on body "Sales Projects Contacts Company Consolidated Invoices Inbox Approvals format_si…" at bounding box center [784, 372] width 1568 height 744
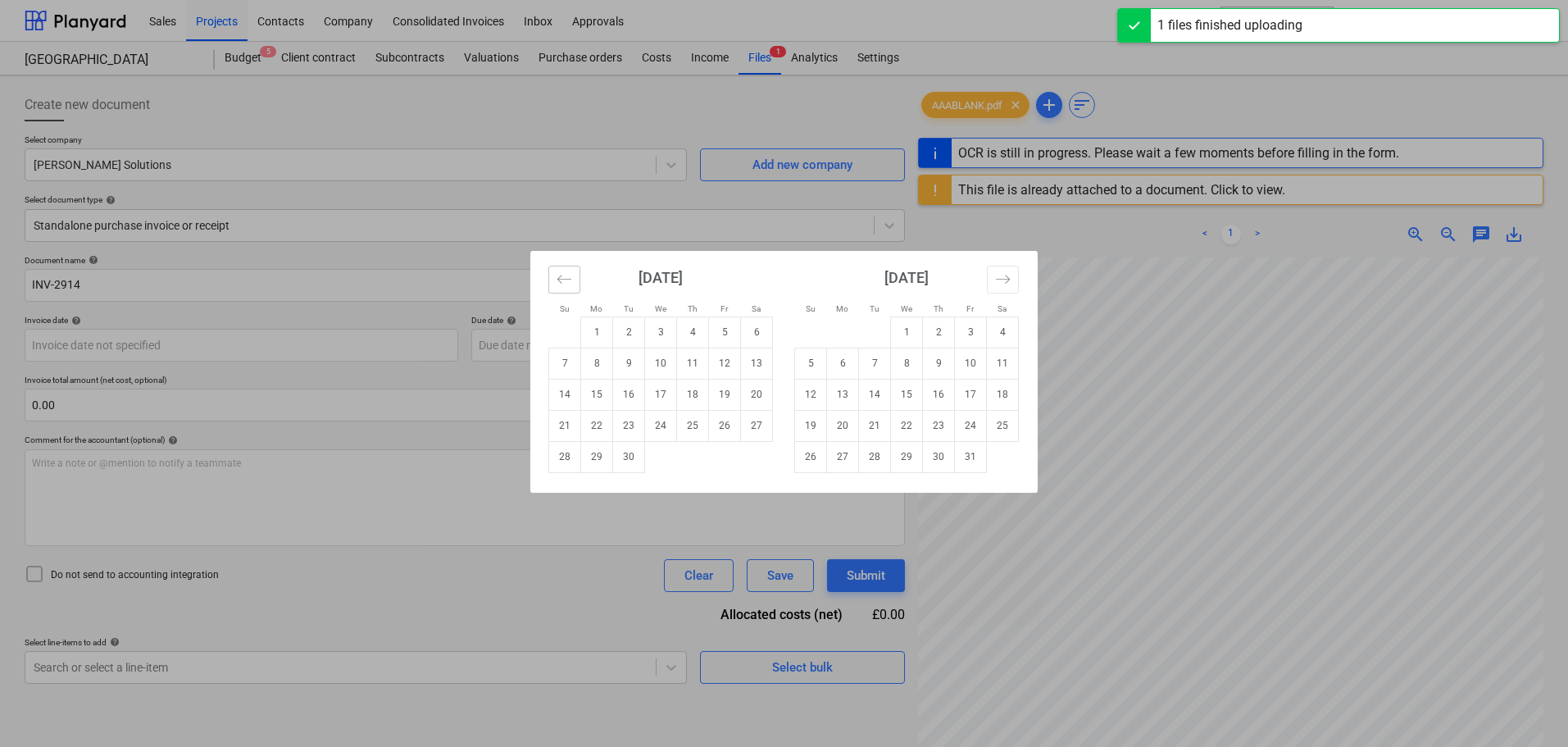
click at [556, 279] on button "Move backward to switch to the previous month." at bounding box center [565, 279] width 32 height 28
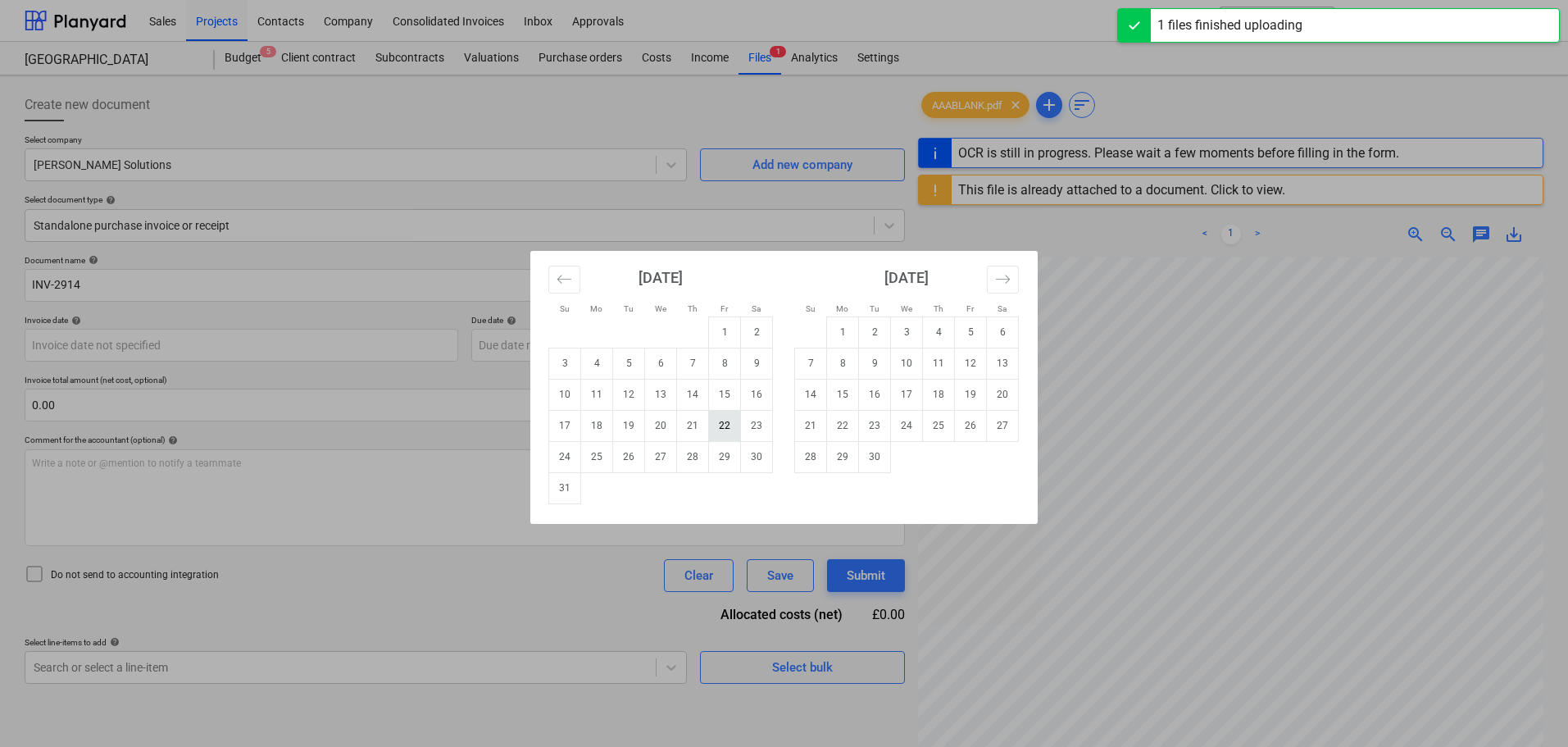
click at [720, 430] on td "22" at bounding box center [725, 425] width 32 height 31
type input "[DATE]"
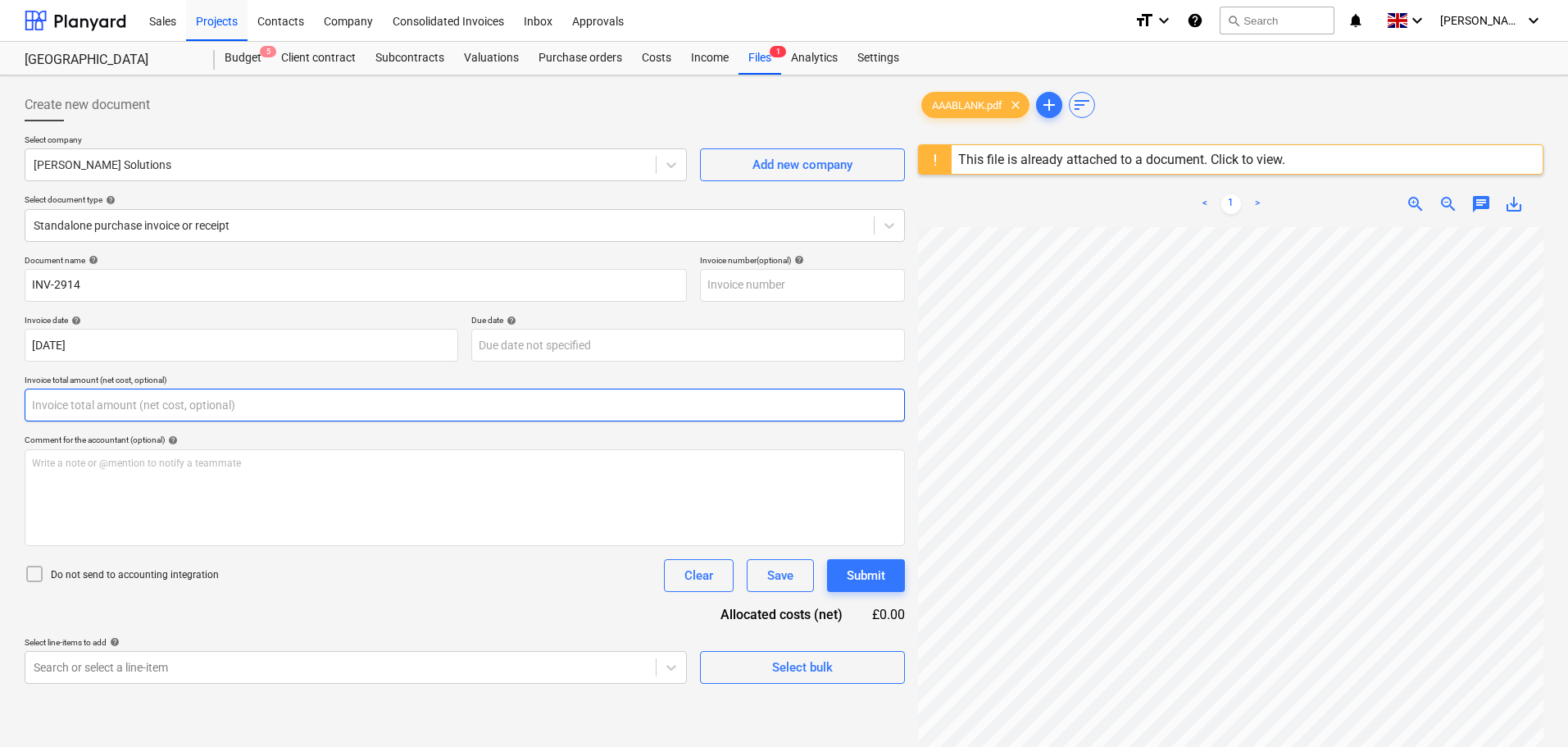
click at [71, 405] on input "text" at bounding box center [465, 405] width 880 height 33
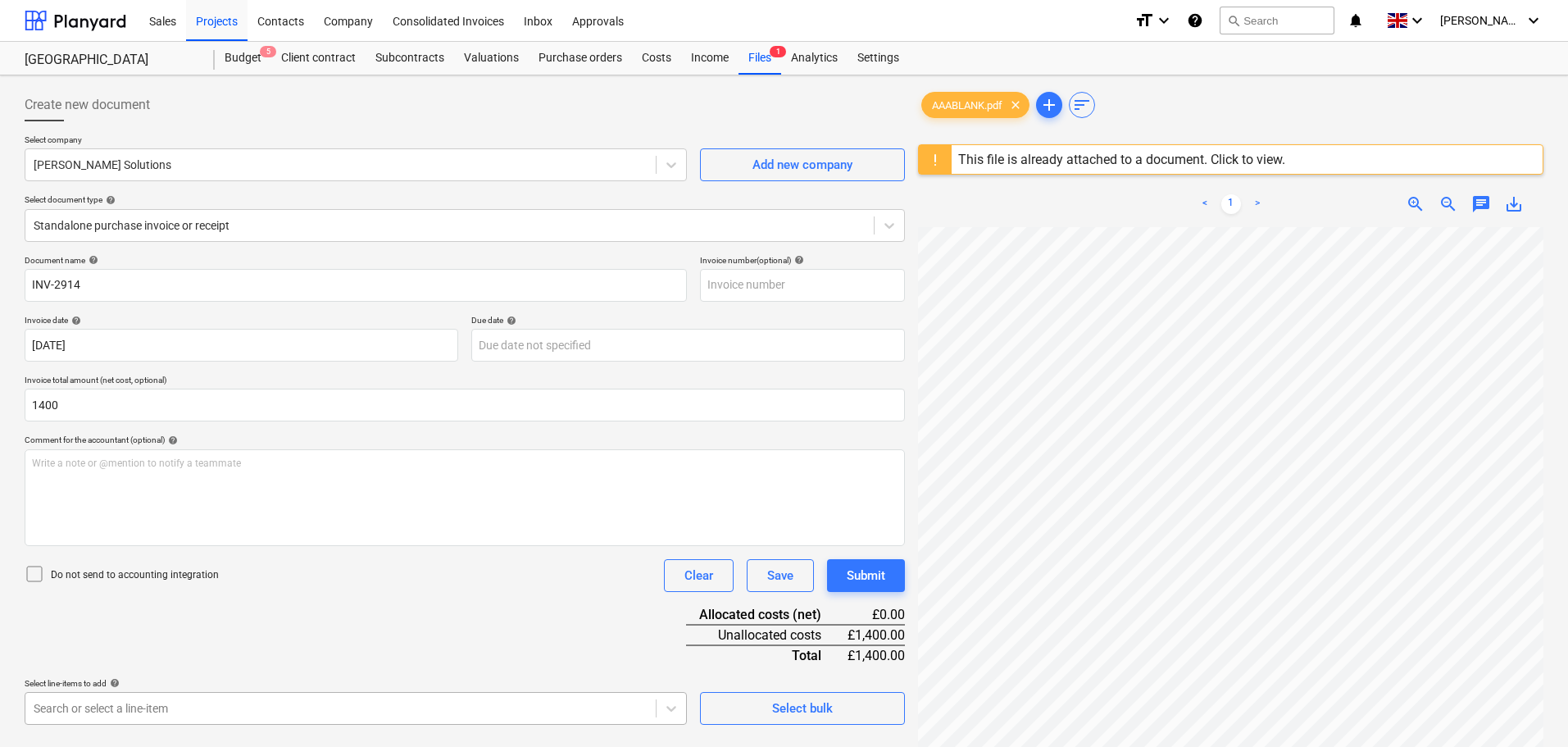
type input "1,400.00"
click at [127, 709] on body "Sales Projects Contacts Company Consolidated Invoices Inbox Approvals format_si…" at bounding box center [784, 374] width 1568 height 747
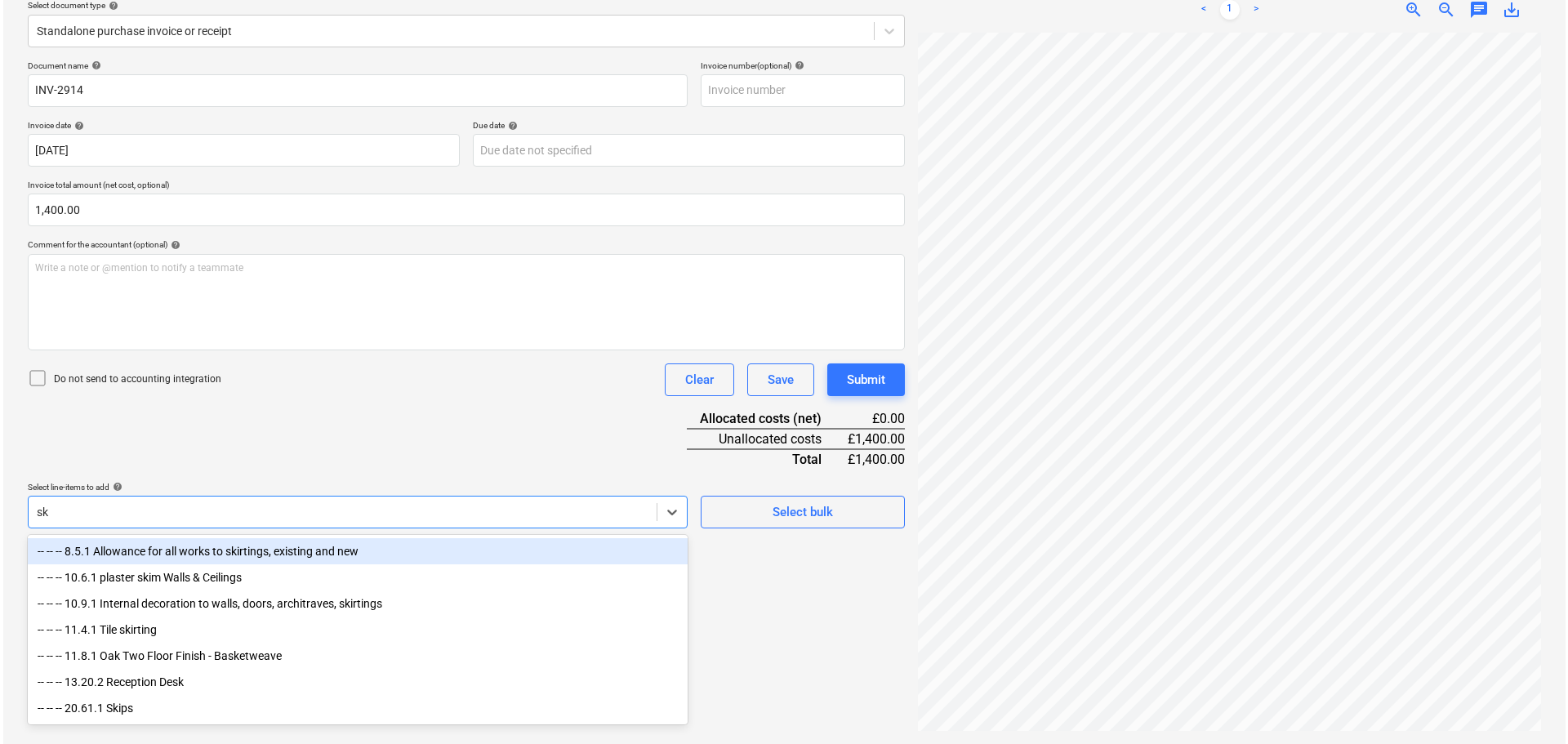
scroll to position [193, 0]
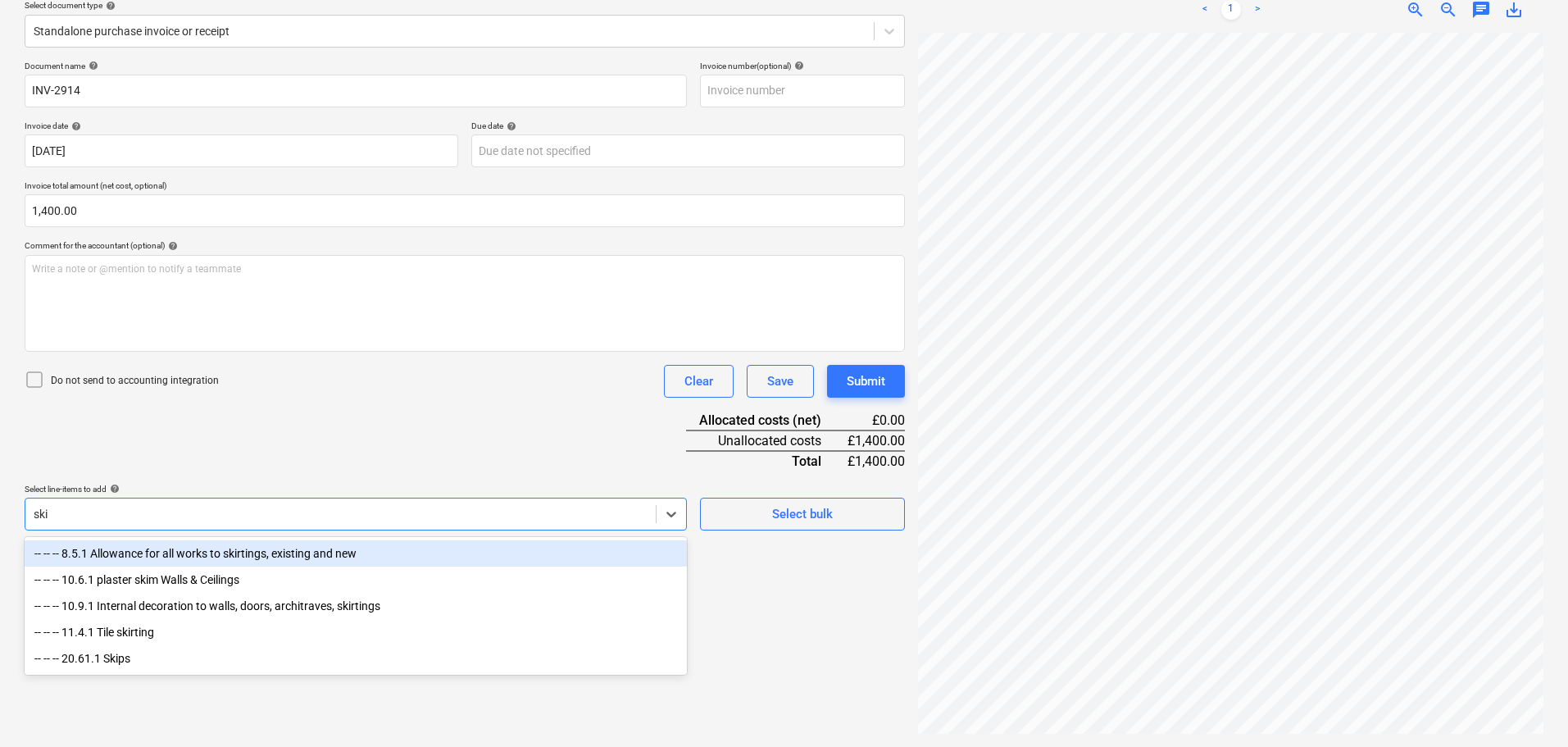
type input "skip"
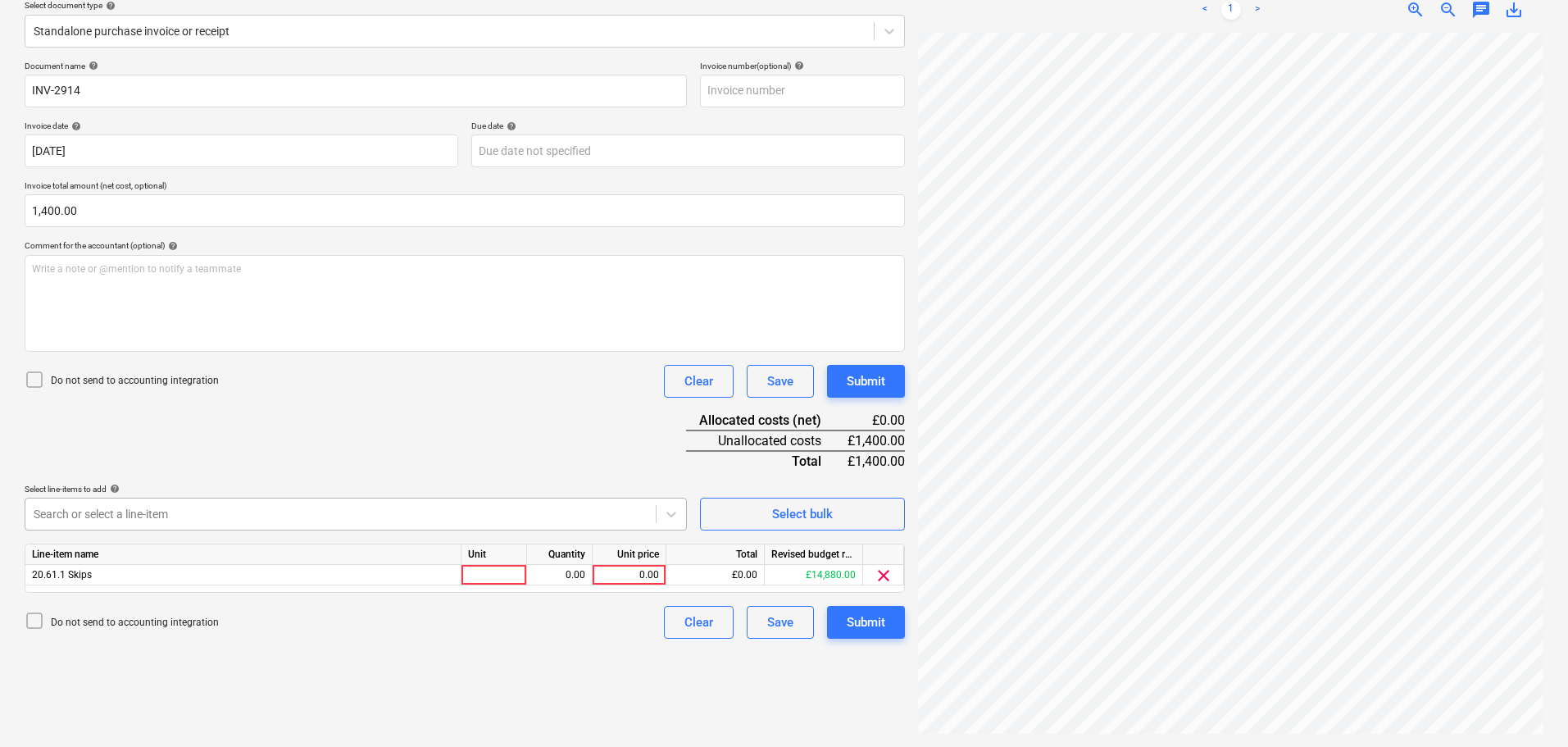
drag, startPoint x: 501, startPoint y: 441, endPoint x: 615, endPoint y: 500, distance: 128.4
click at [508, 441] on div "Document name help INV-2914 Invoice number (optional) help Invoice date help [D…" at bounding box center [465, 349] width 880 height 578
click at [619, 576] on div "0.00" at bounding box center [629, 575] width 60 height 21
type input "1400"
click at [876, 390] on div "Submit" at bounding box center [866, 382] width 38 height 21
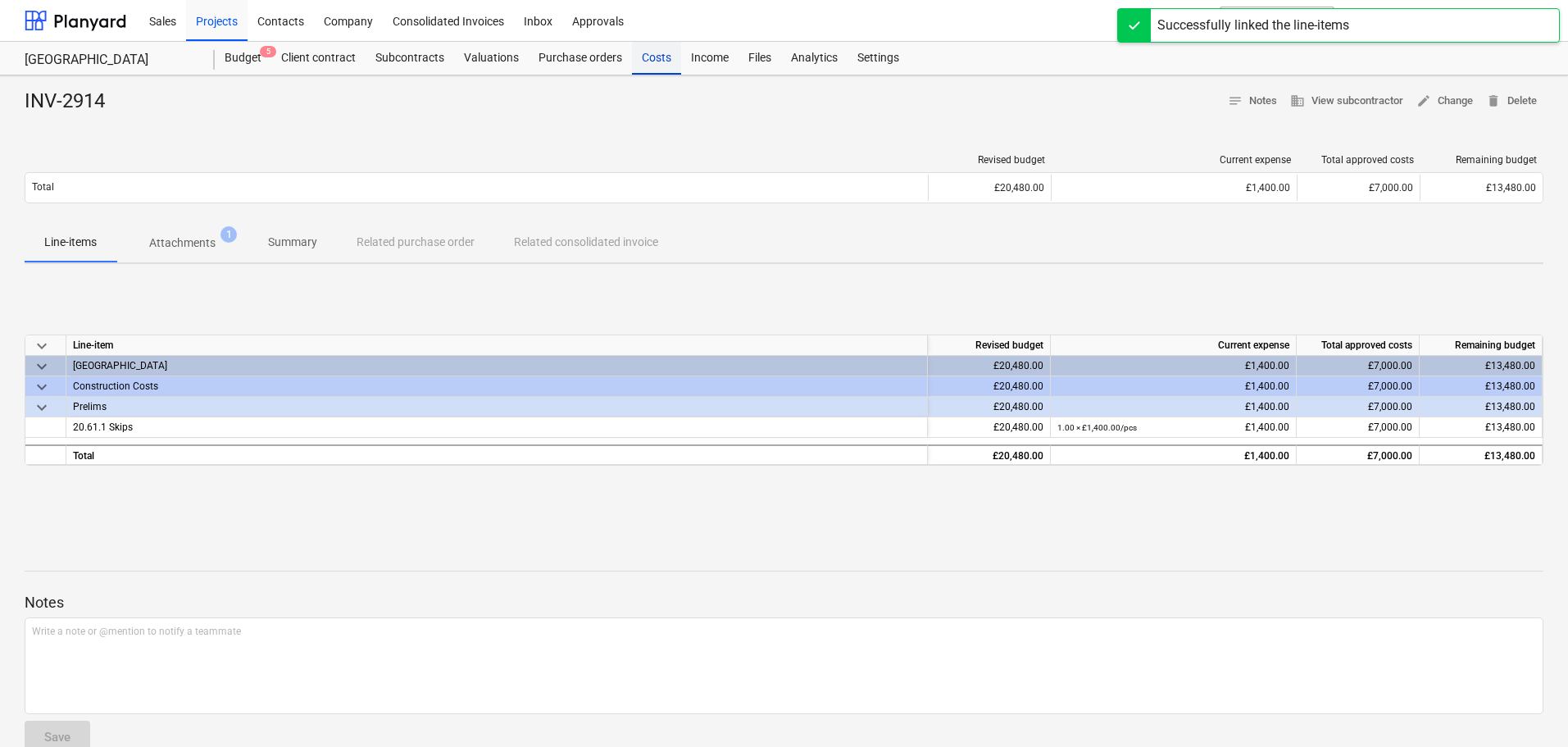
click at [659, 56] on div "Costs" at bounding box center [656, 58] width 49 height 33
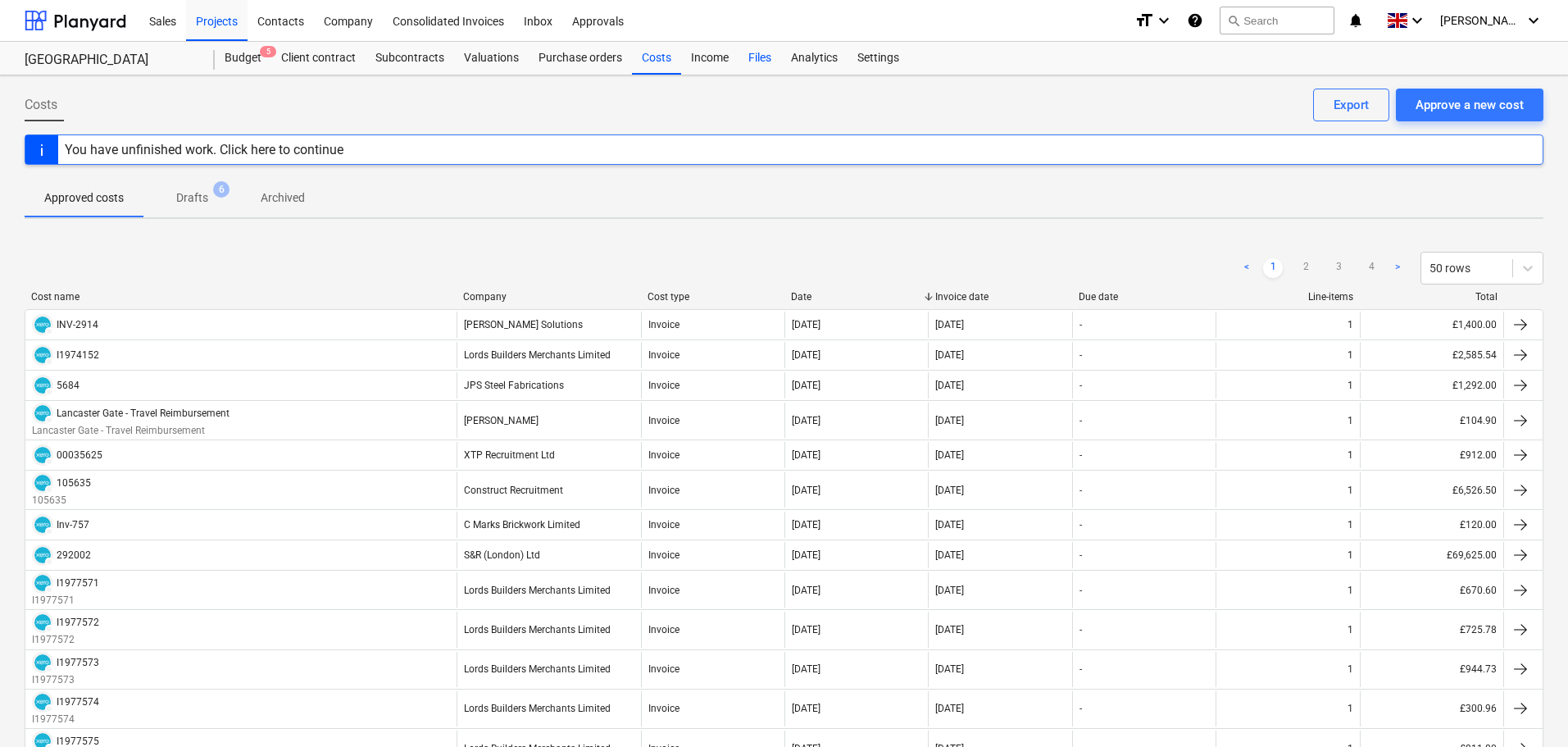
drag, startPoint x: 652, startPoint y: 57, endPoint x: 777, endPoint y: 63, distance: 125.1
click at [652, 57] on div "Costs" at bounding box center [656, 58] width 49 height 33
click at [1492, 106] on div "Approve a new cost" at bounding box center [1469, 105] width 108 height 21
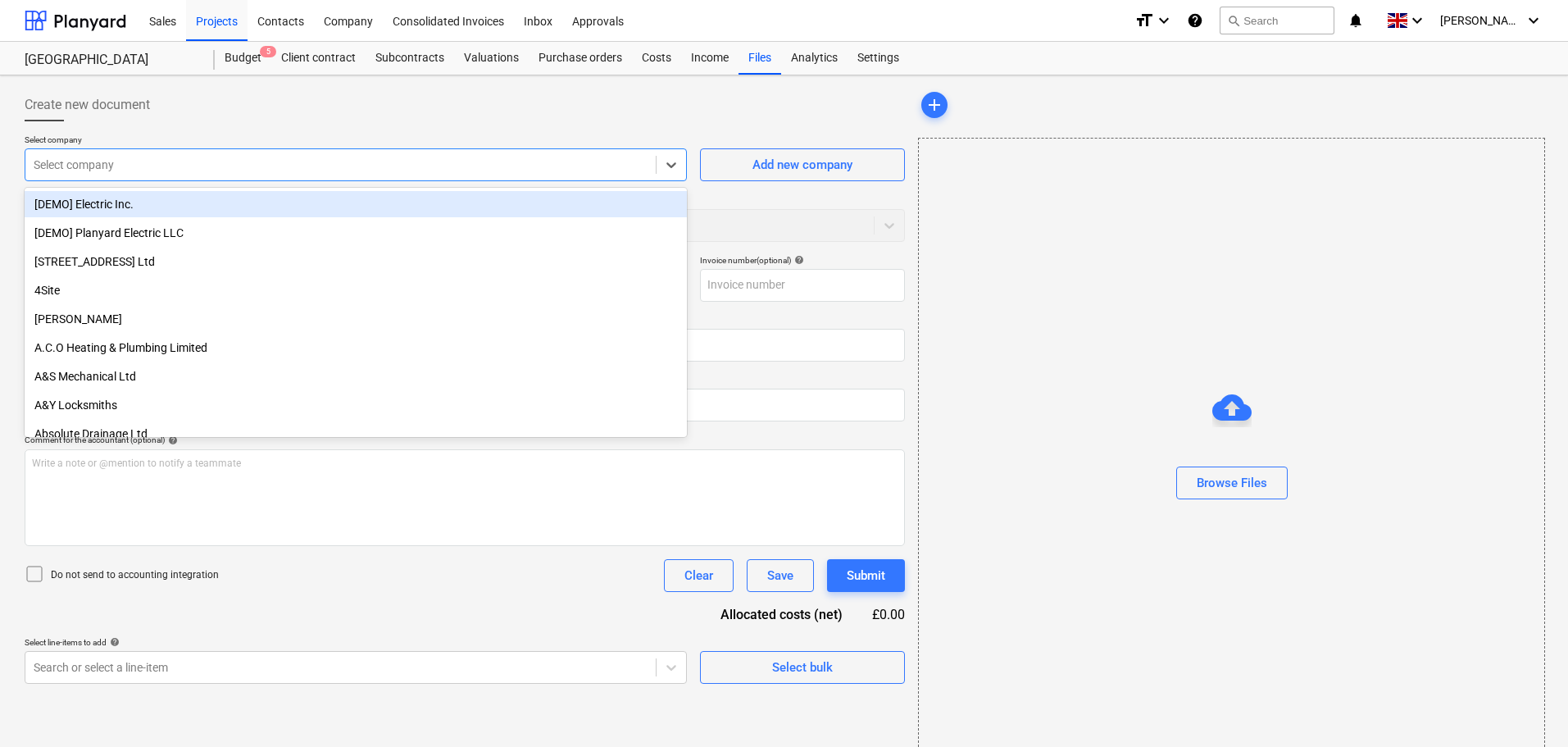
click at [190, 164] on div at bounding box center [340, 164] width 614 height 16
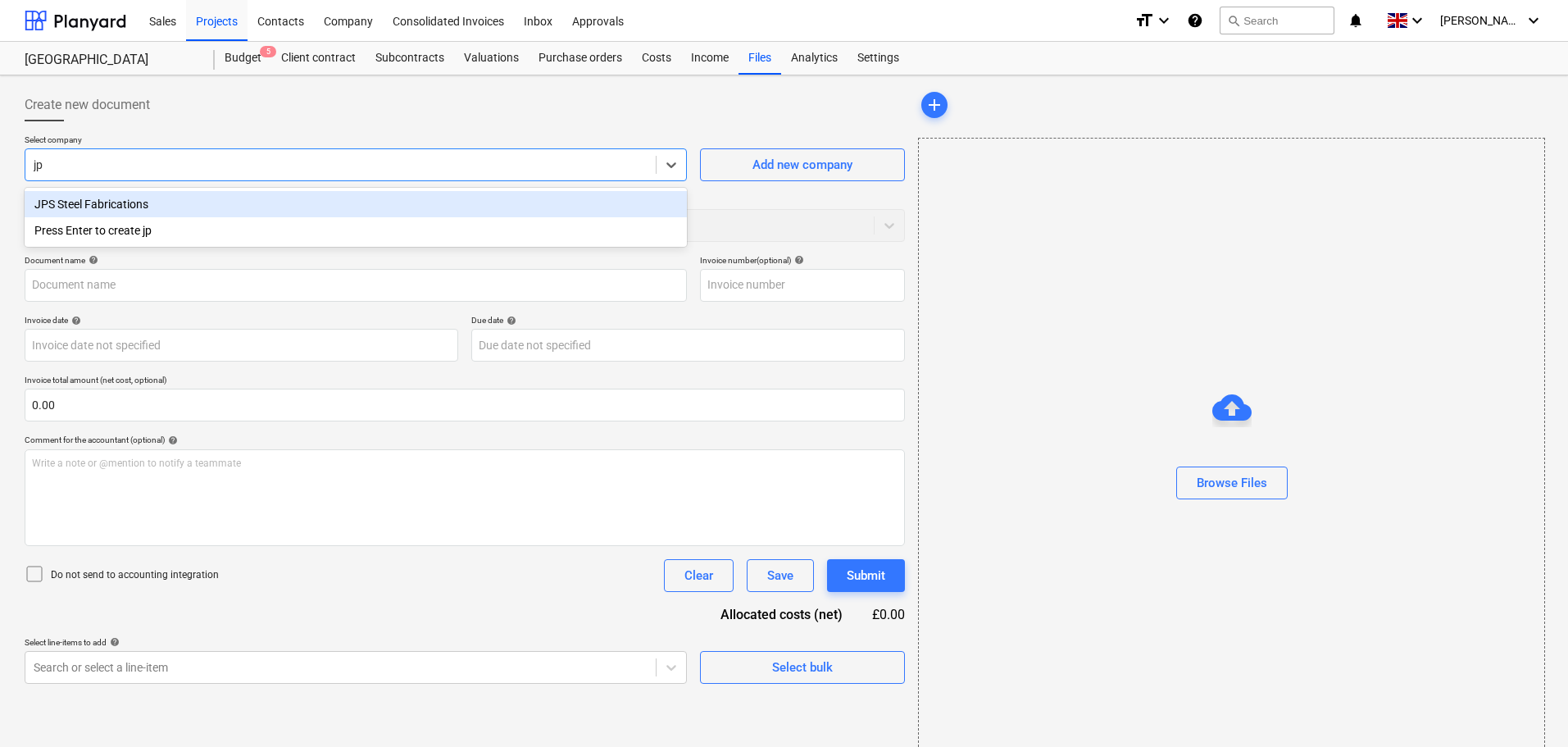
type input "jps"
click at [173, 200] on div "JPS Steel Fabrications" at bounding box center [356, 204] width 662 height 26
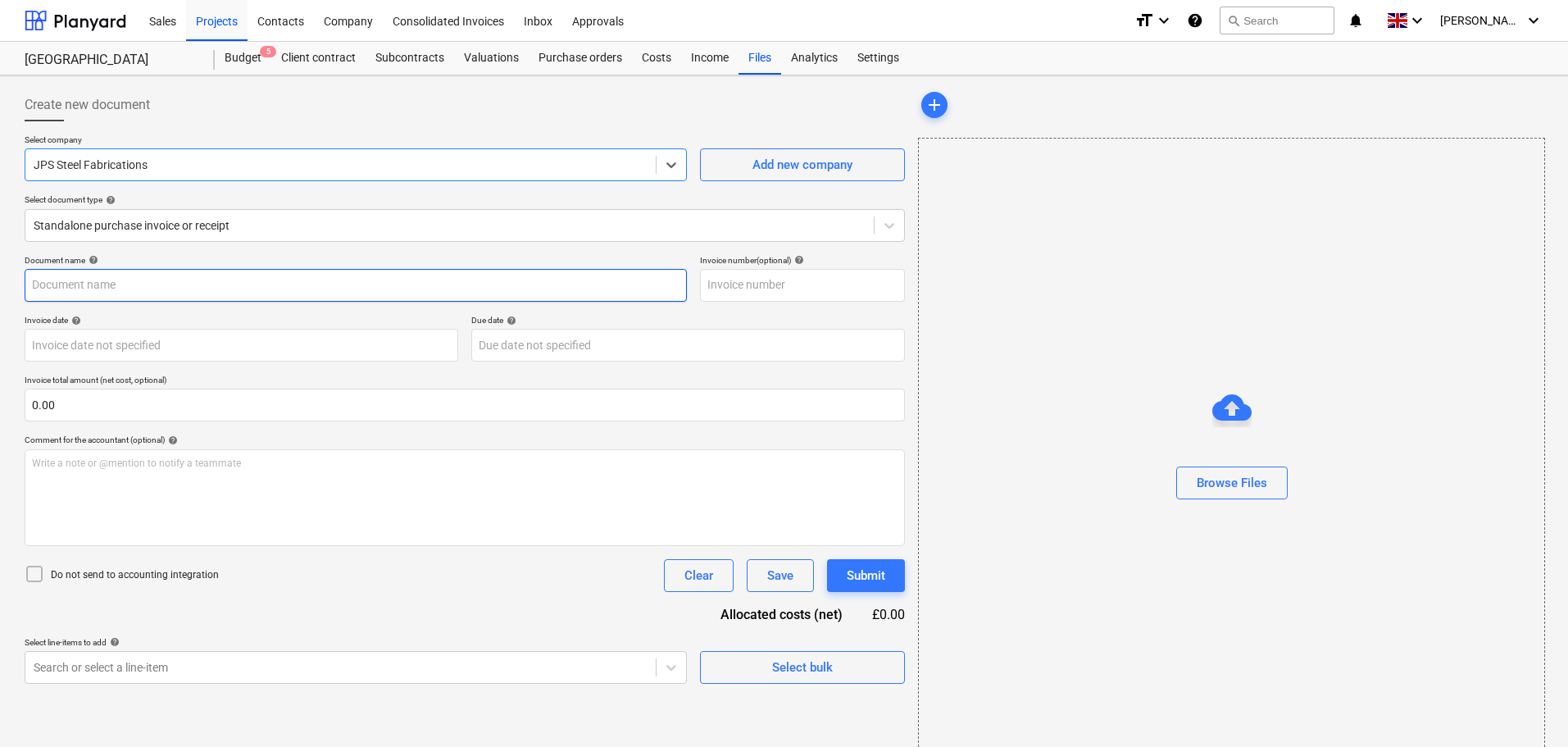
click at [74, 289] on input "text" at bounding box center [356, 285] width 662 height 33
type input "5683"
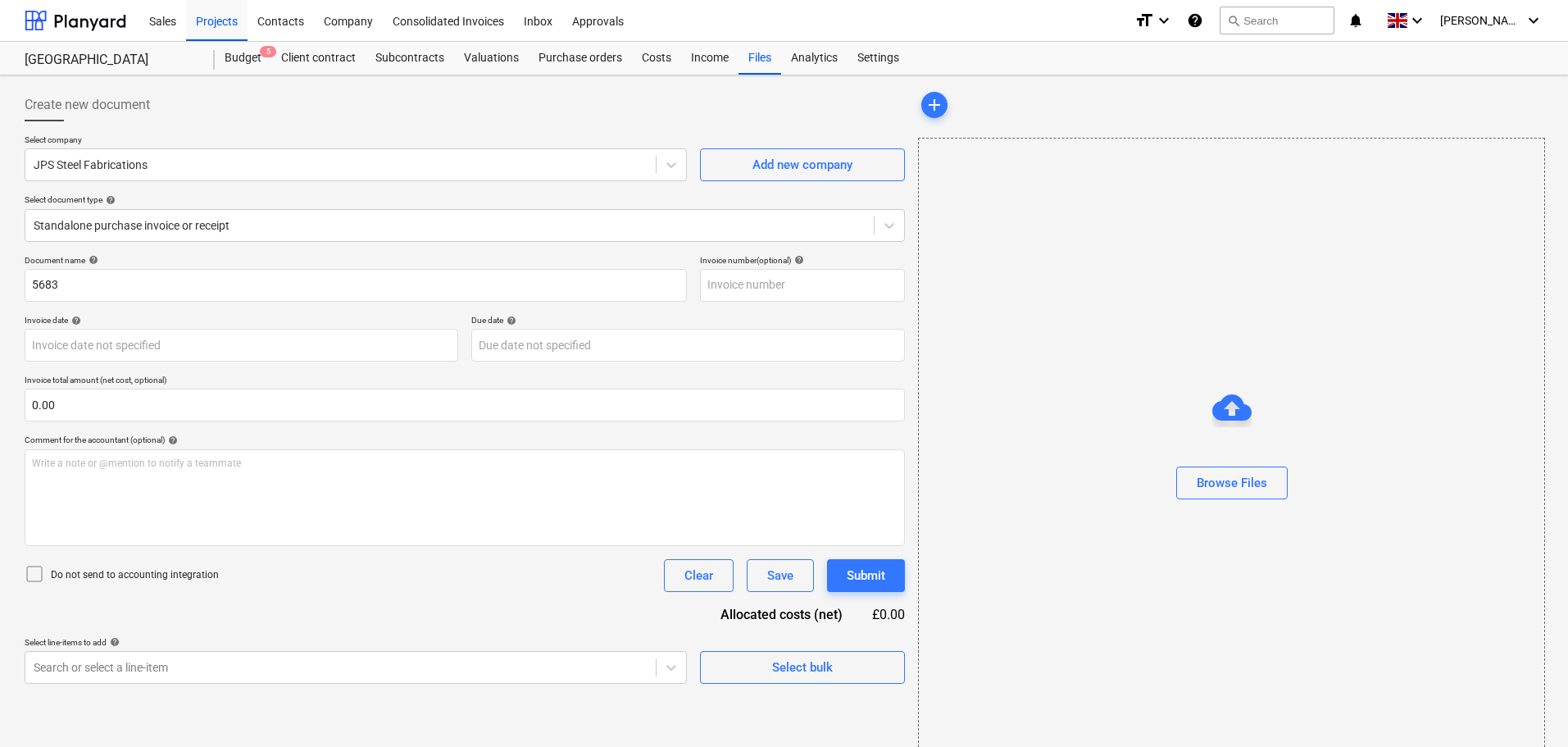
click at [105, 307] on div "Document name help 5683 Invoice number (optional) help Invoice date help Press …" at bounding box center [465, 469] width 880 height 429
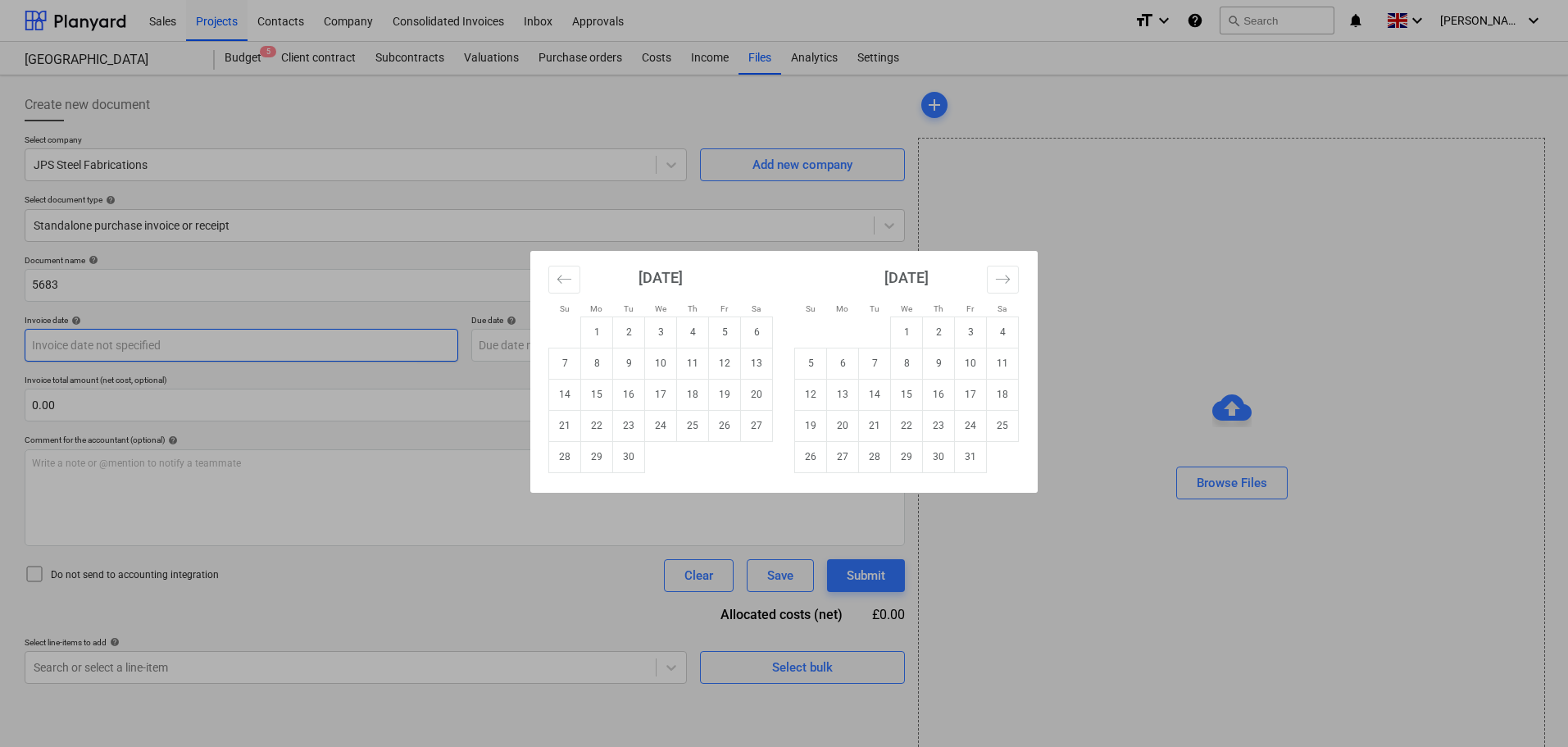
click at [119, 348] on body "Sales Projects Contacts Company Consolidated Invoices Inbox Approvals format_si…" at bounding box center [784, 374] width 1568 height 747
click at [571, 283] on icon "Move backward to switch to the previous month." at bounding box center [564, 279] width 15 height 15
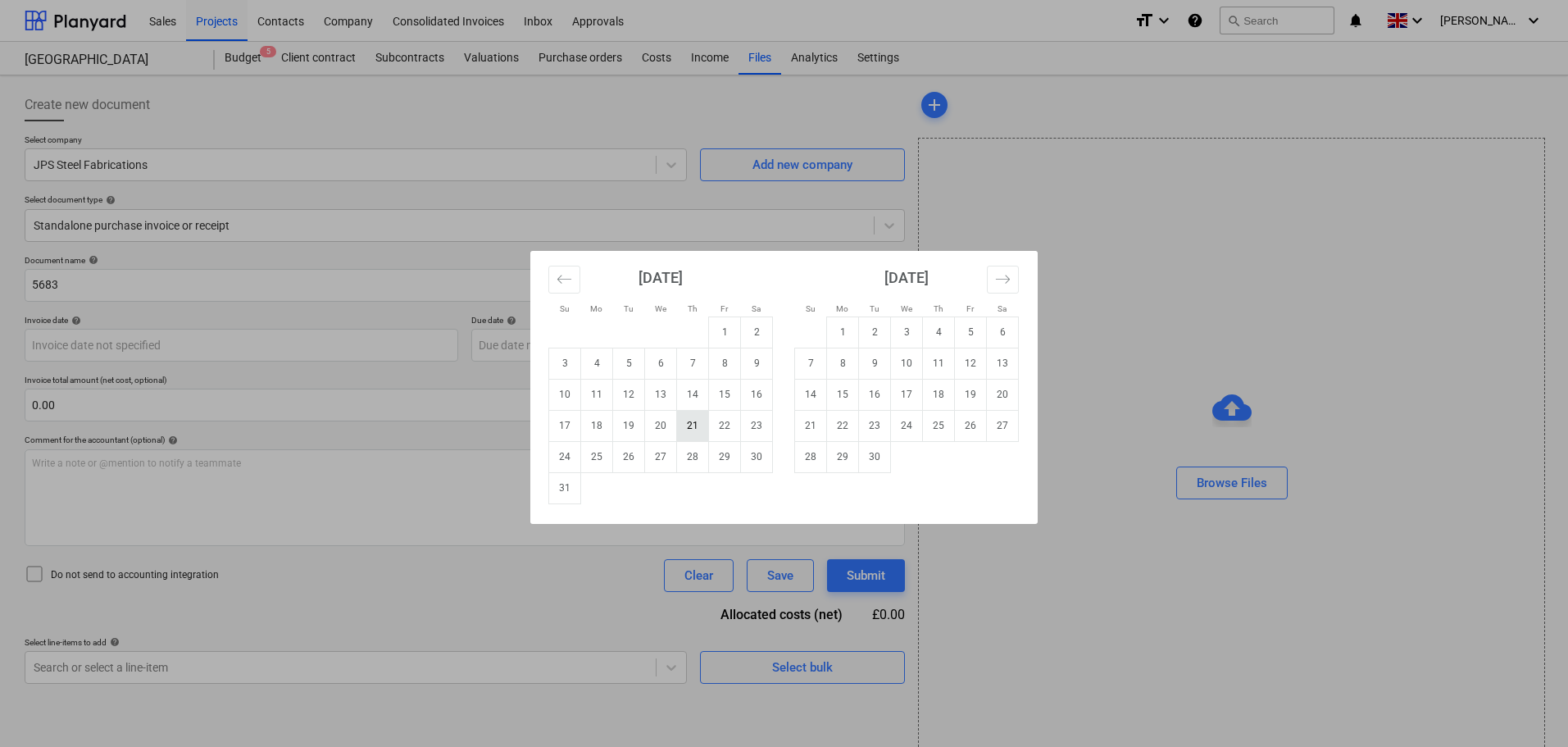
click at [700, 429] on td "21" at bounding box center [693, 425] width 32 height 31
type input "[DATE]"
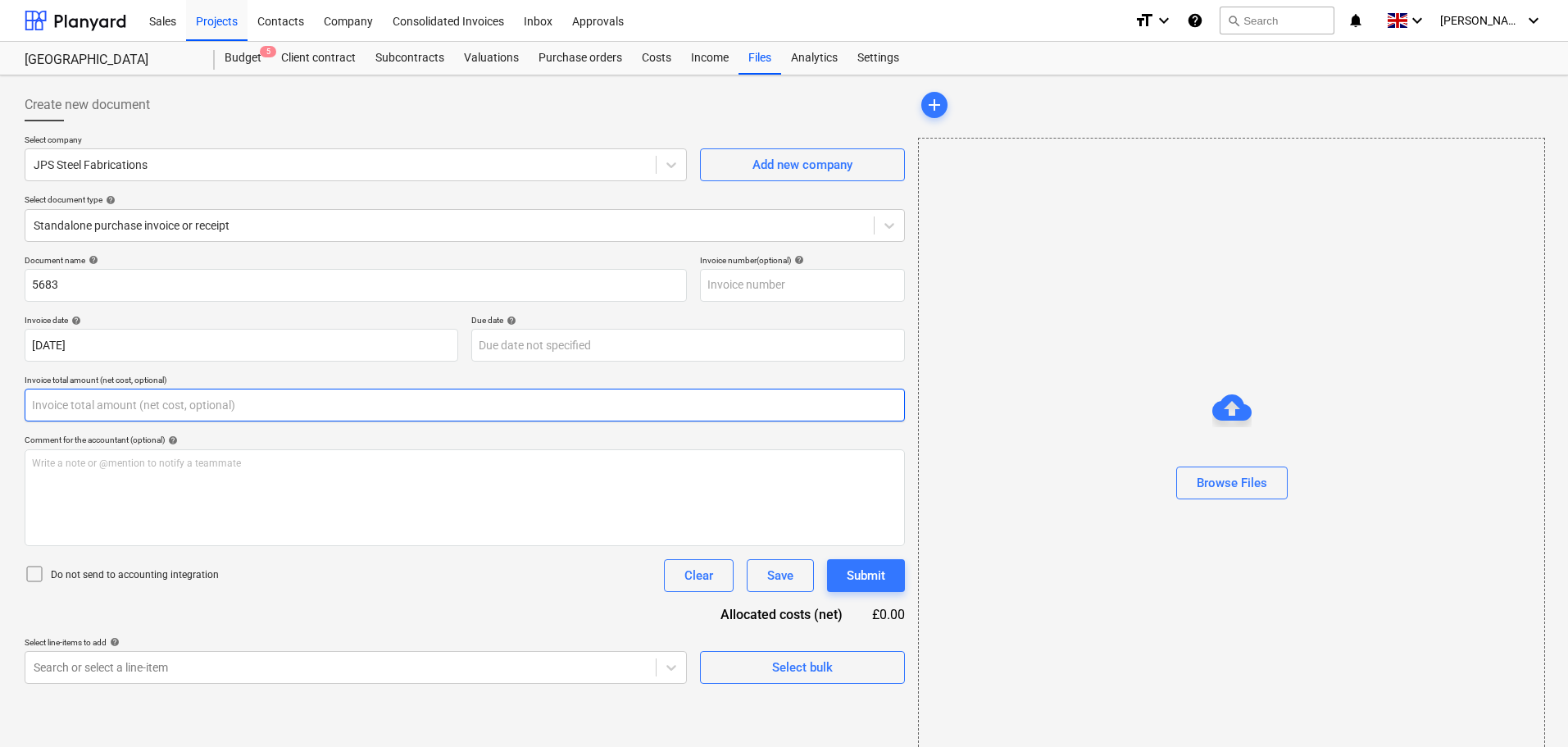
click at [64, 409] on input "text" at bounding box center [465, 405] width 880 height 33
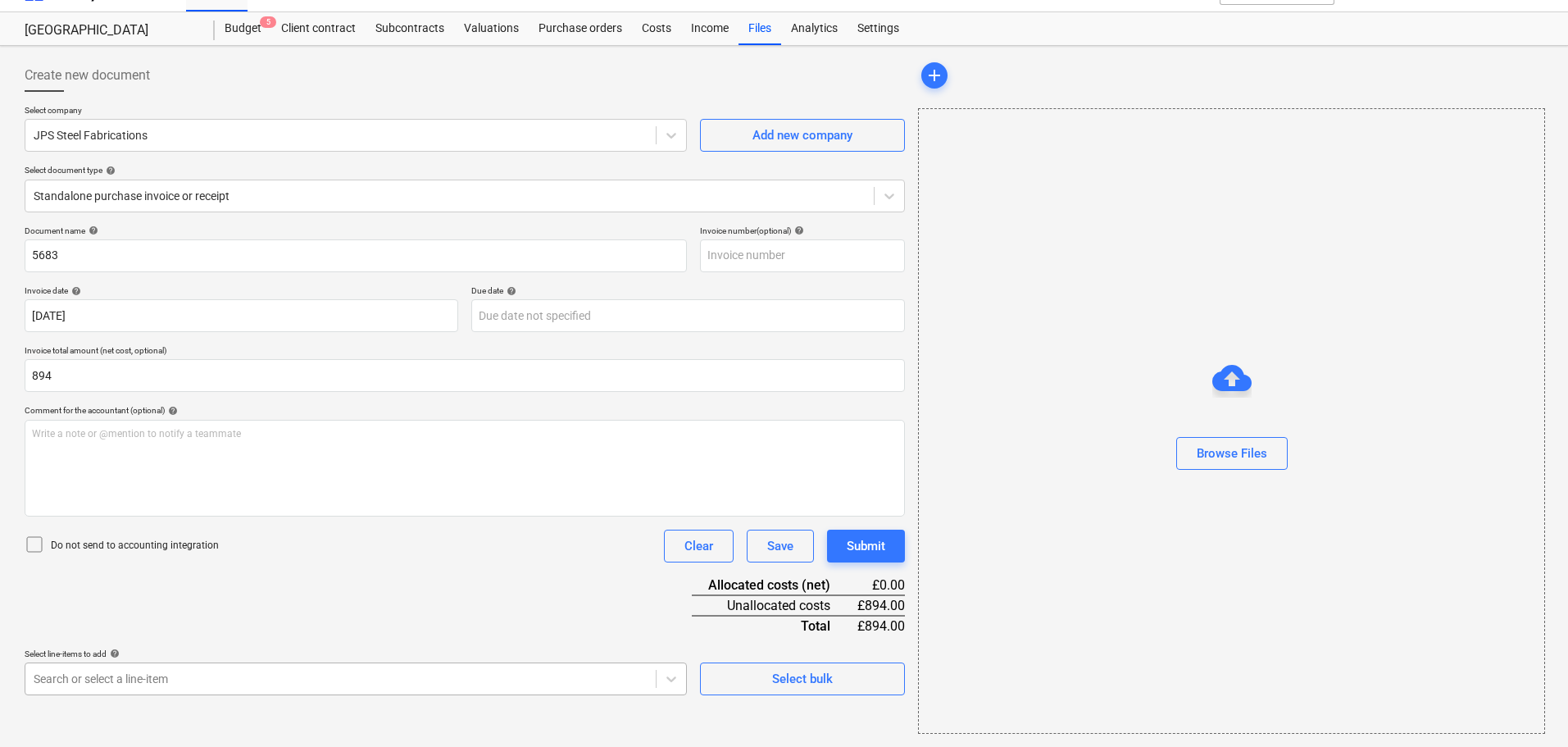
type input "894.00"
click at [154, 686] on body "Sales Projects Contacts Company Consolidated Invoices Inbox Approvals format_si…" at bounding box center [784, 344] width 1568 height 747
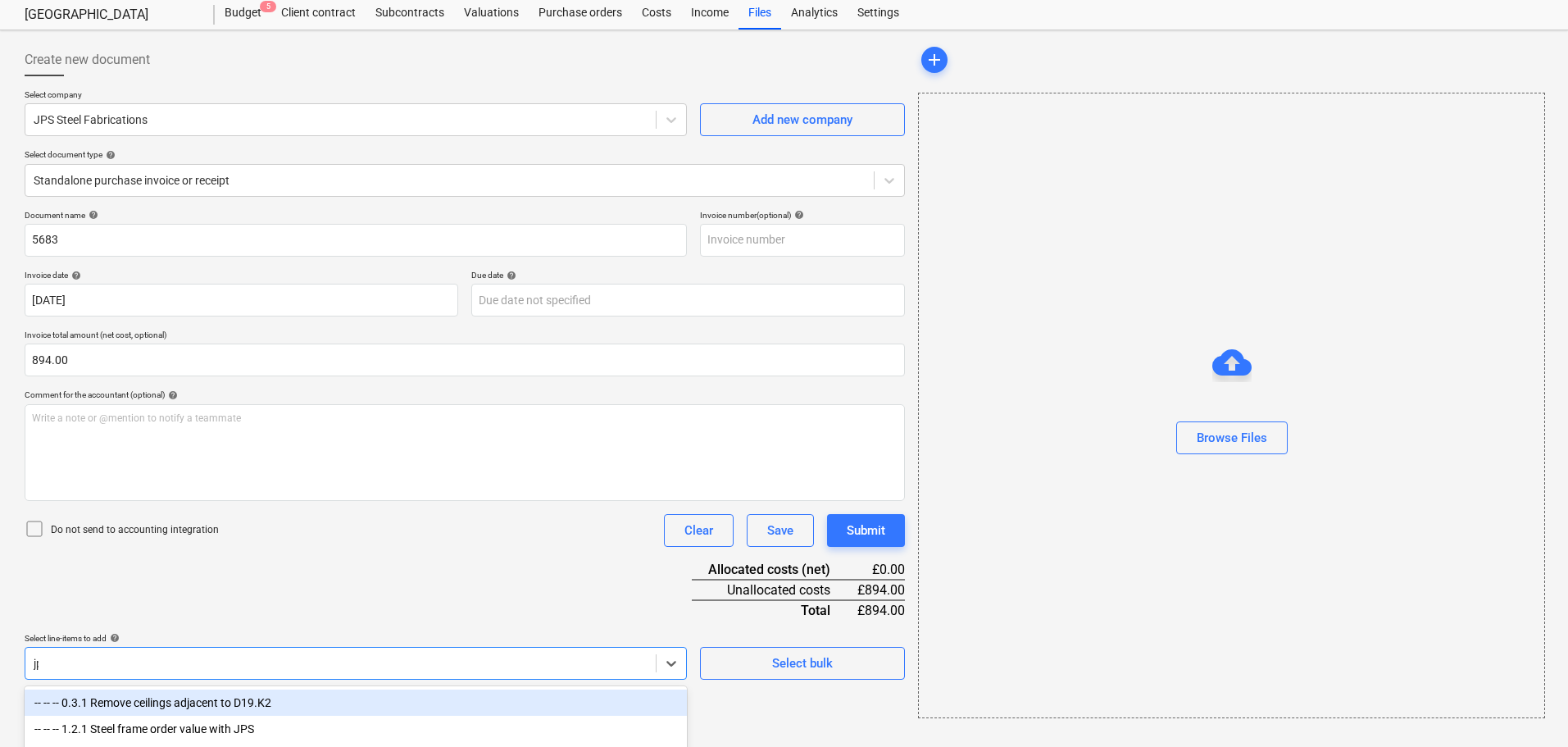
type input "jps"
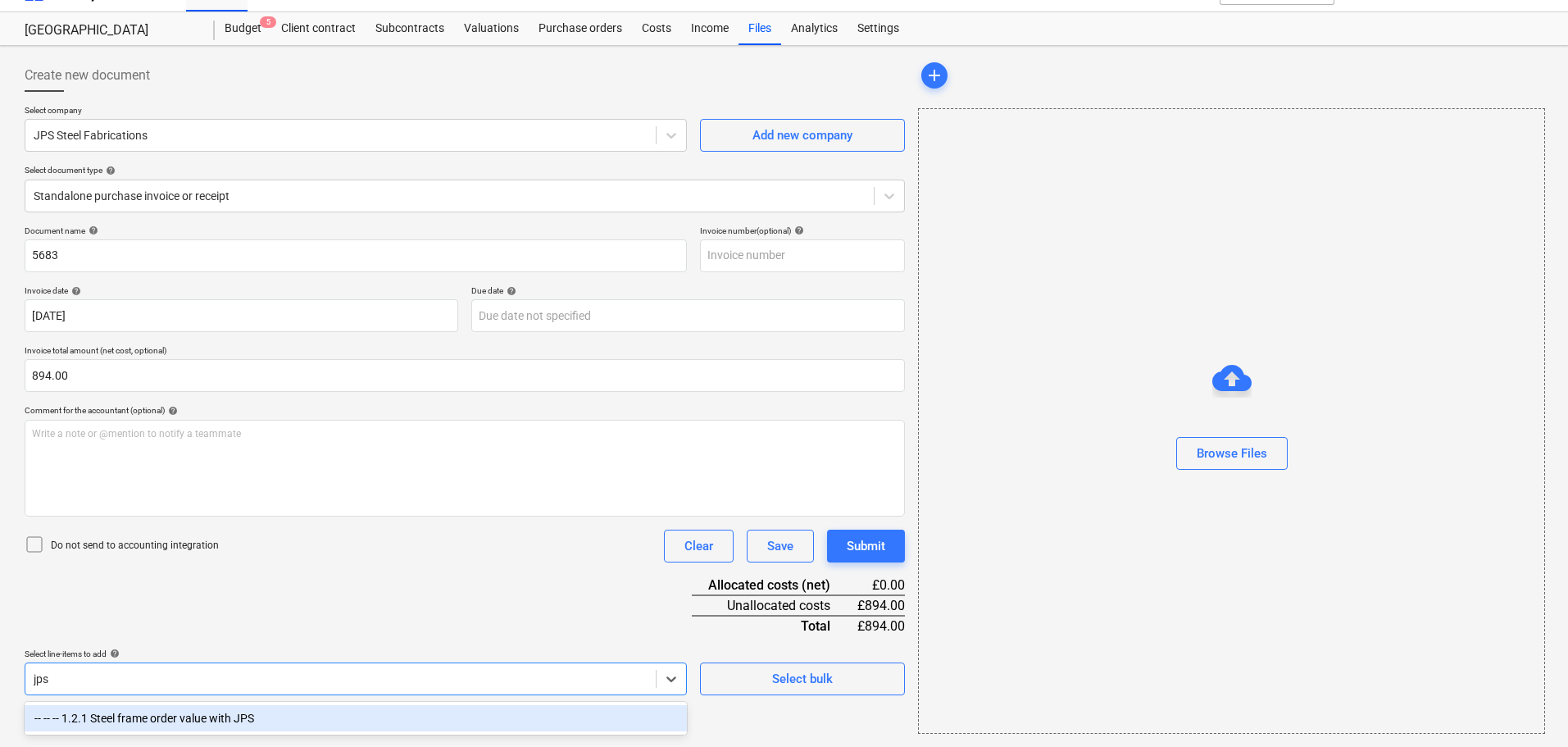
scroll to position [29, 0]
drag, startPoint x: 159, startPoint y: 719, endPoint x: 393, endPoint y: 702, distance: 234.6
click at [160, 719] on div "-- -- -- 1.2.1 Steel frame order value with JPS" at bounding box center [356, 718] width 662 height 26
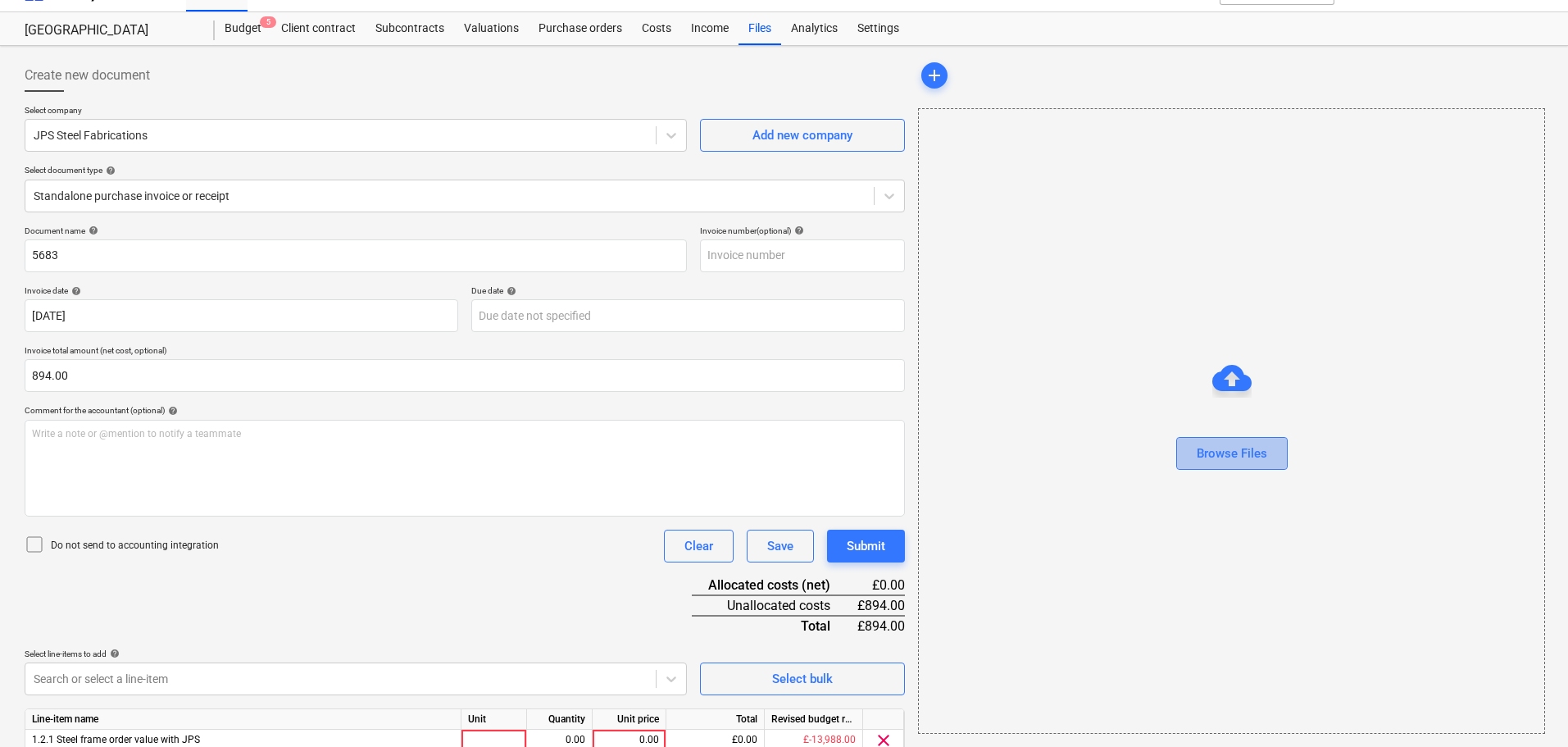
click at [1256, 448] on div "Browse Files" at bounding box center [1231, 453] width 71 height 21
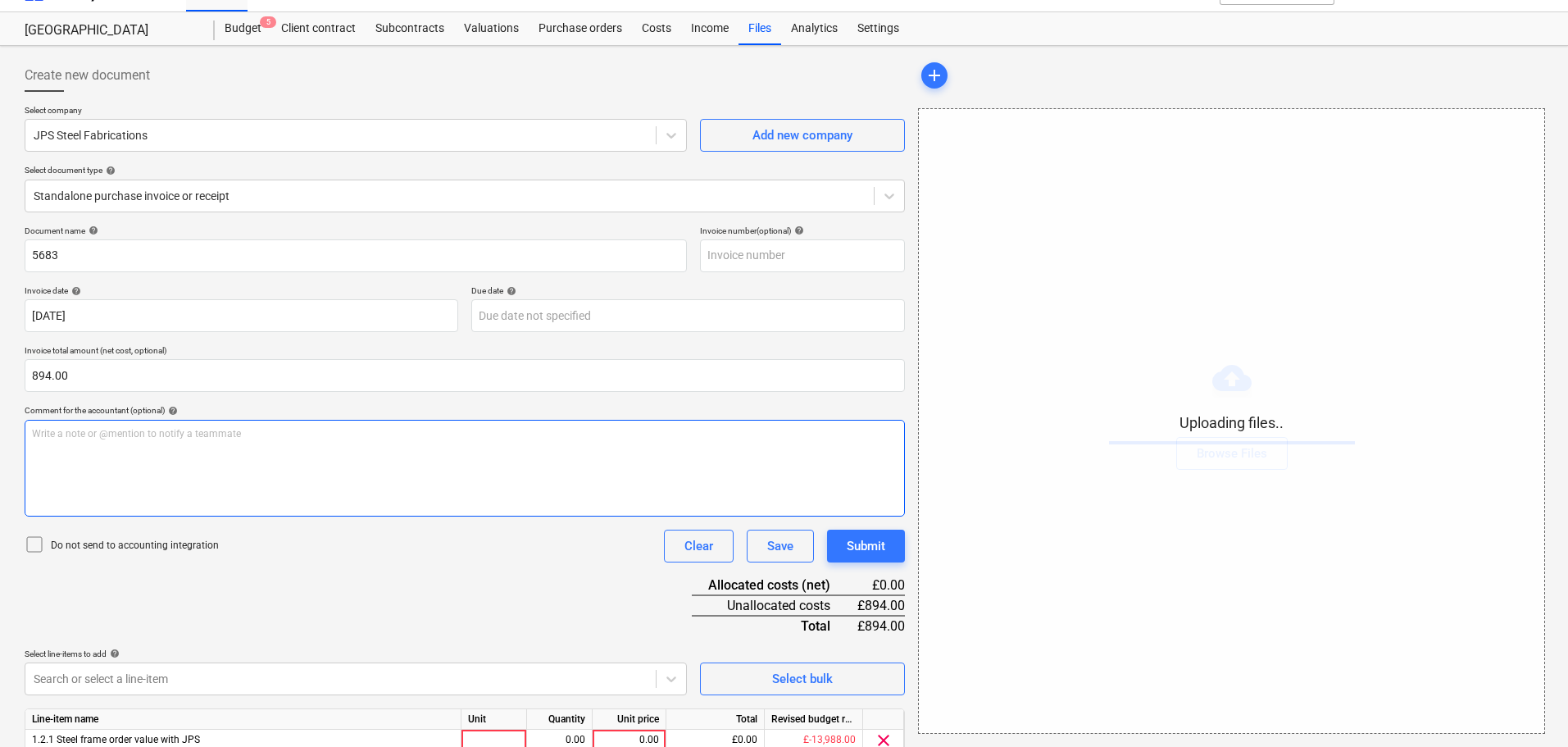
click at [441, 432] on p "Write a note or @mention to notify a teammate [PERSON_NAME]" at bounding box center [465, 434] width 866 height 14
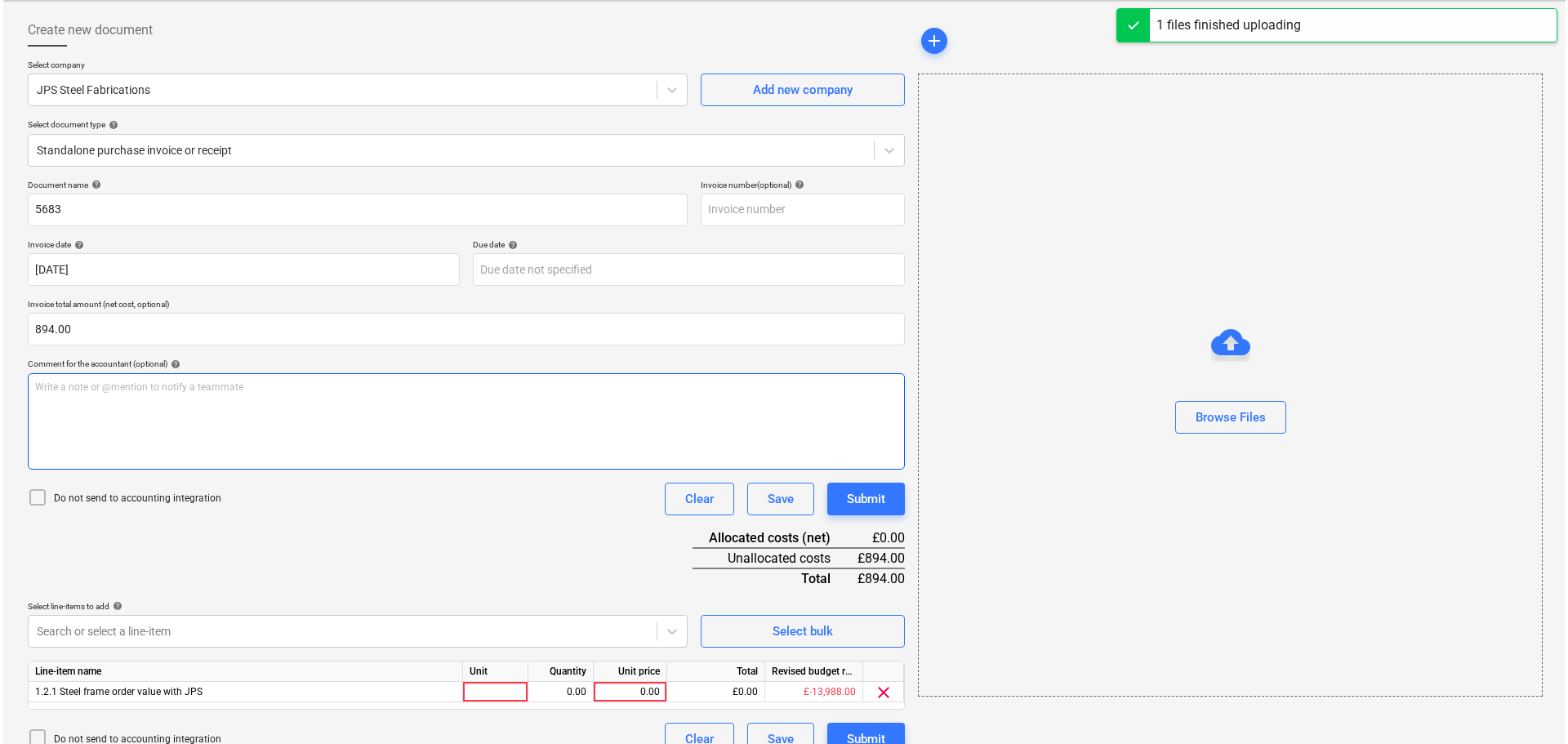
scroll to position [99, 0]
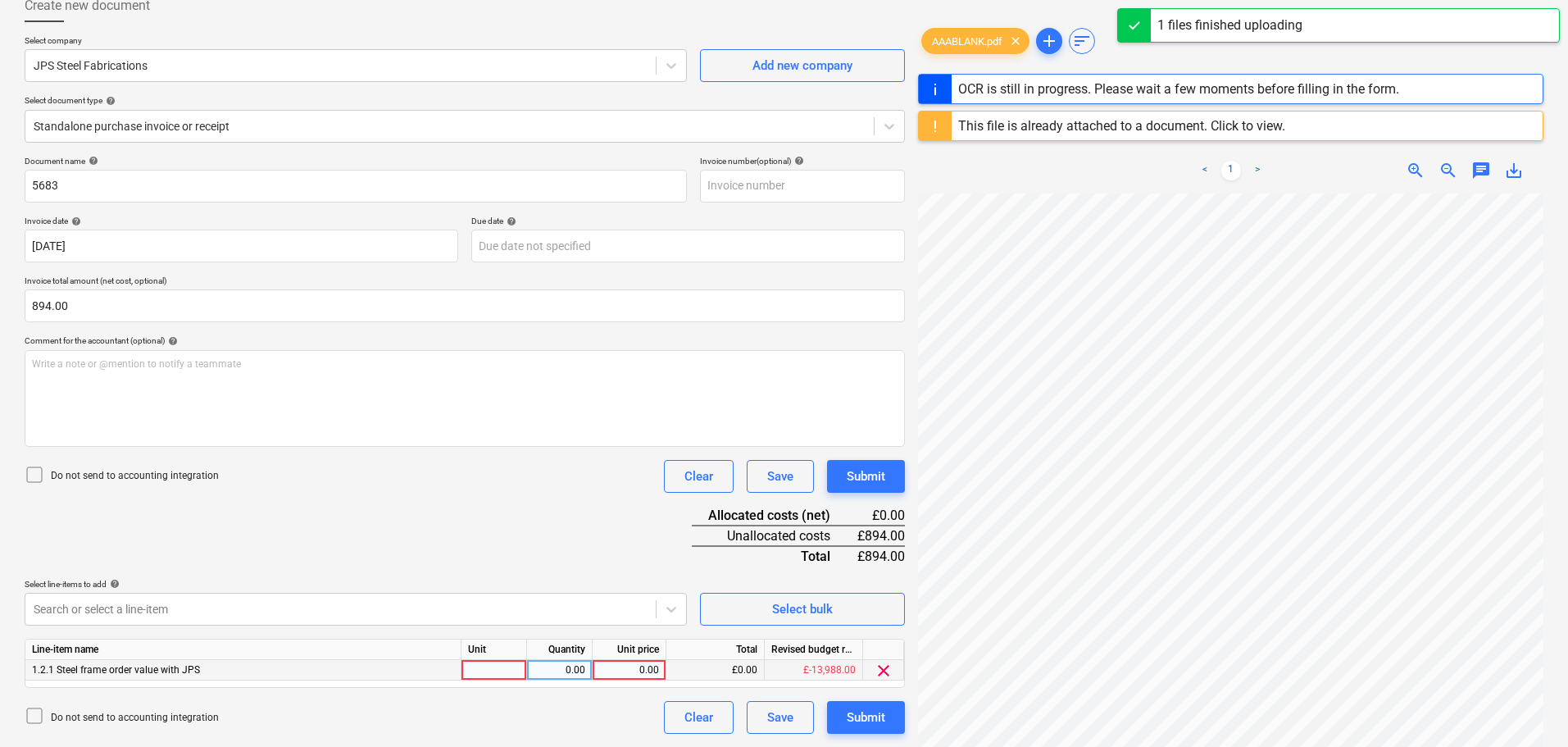
click at [638, 668] on div "0.00" at bounding box center [629, 669] width 60 height 21
type input "894"
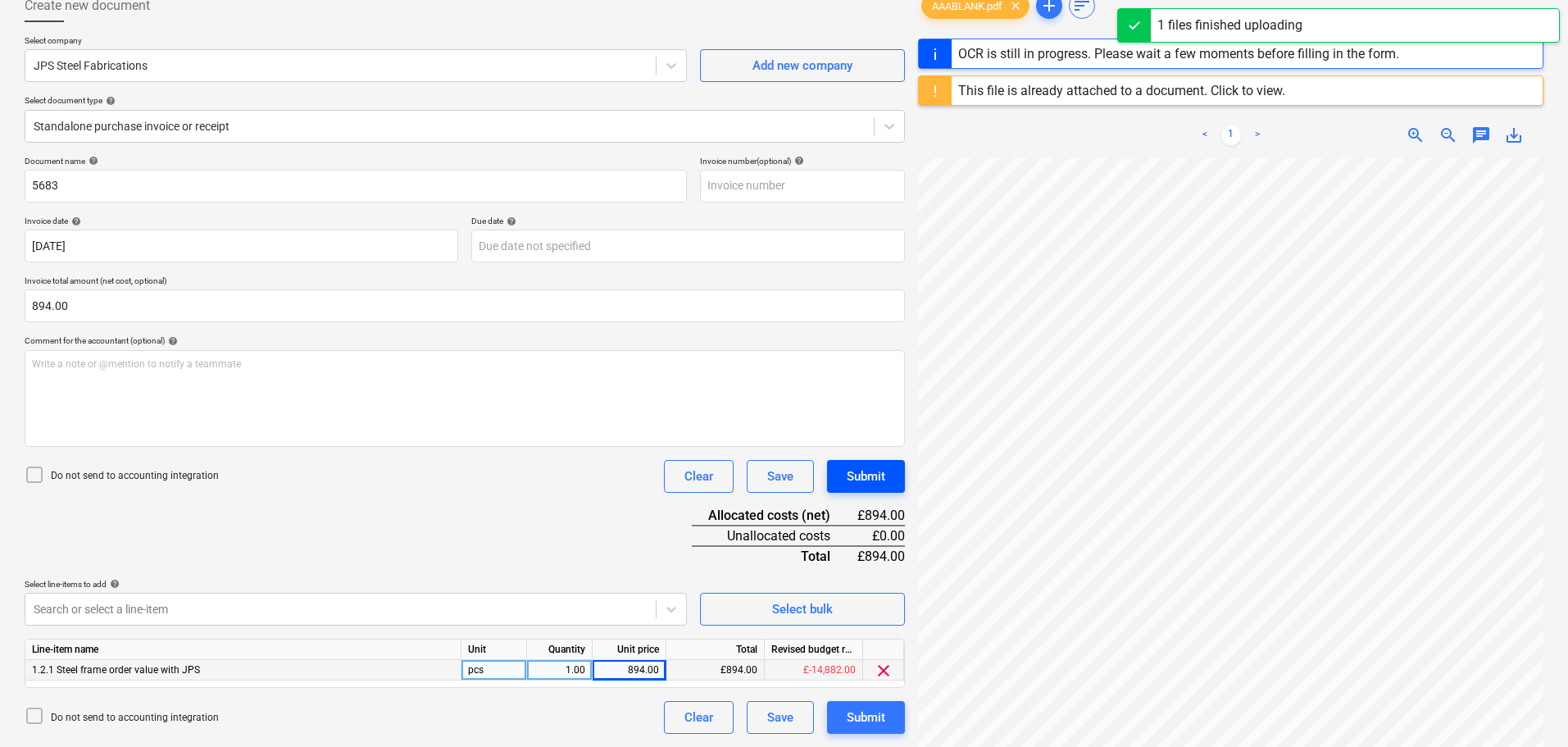
click at [885, 467] on div "Submit" at bounding box center [866, 476] width 38 height 21
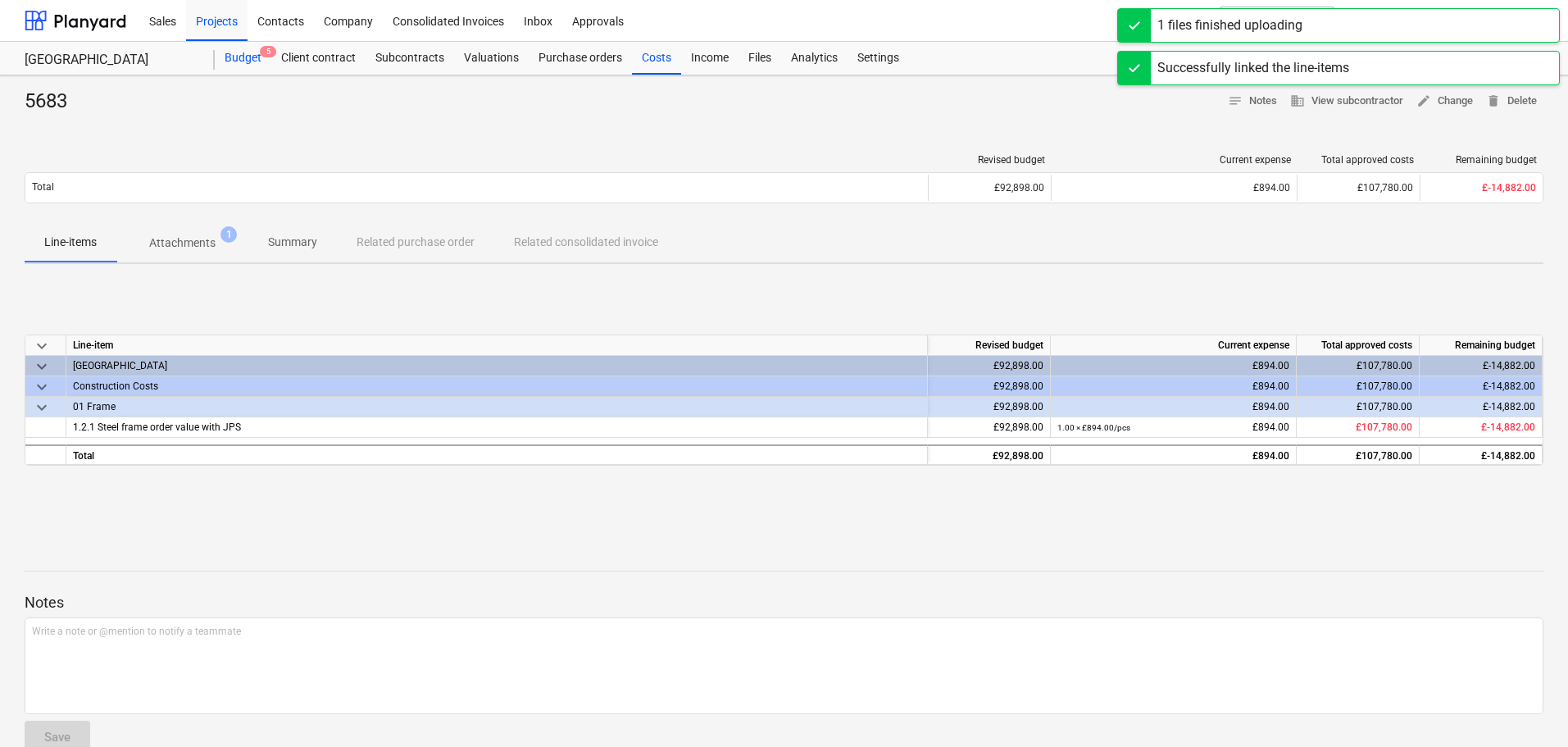
click at [245, 62] on div "Budget 5" at bounding box center [242, 58] width 56 height 33
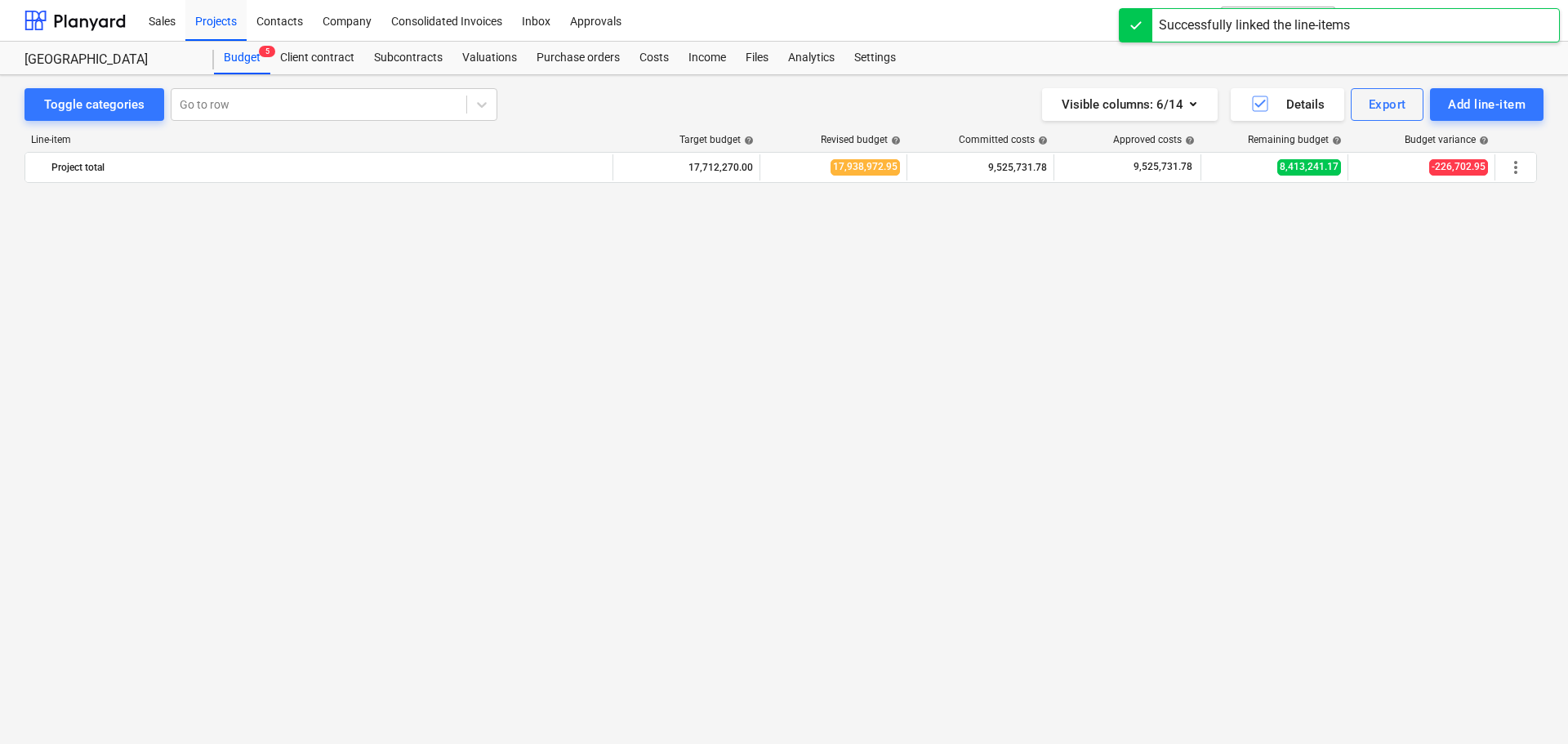
scroll to position [2085, 0]
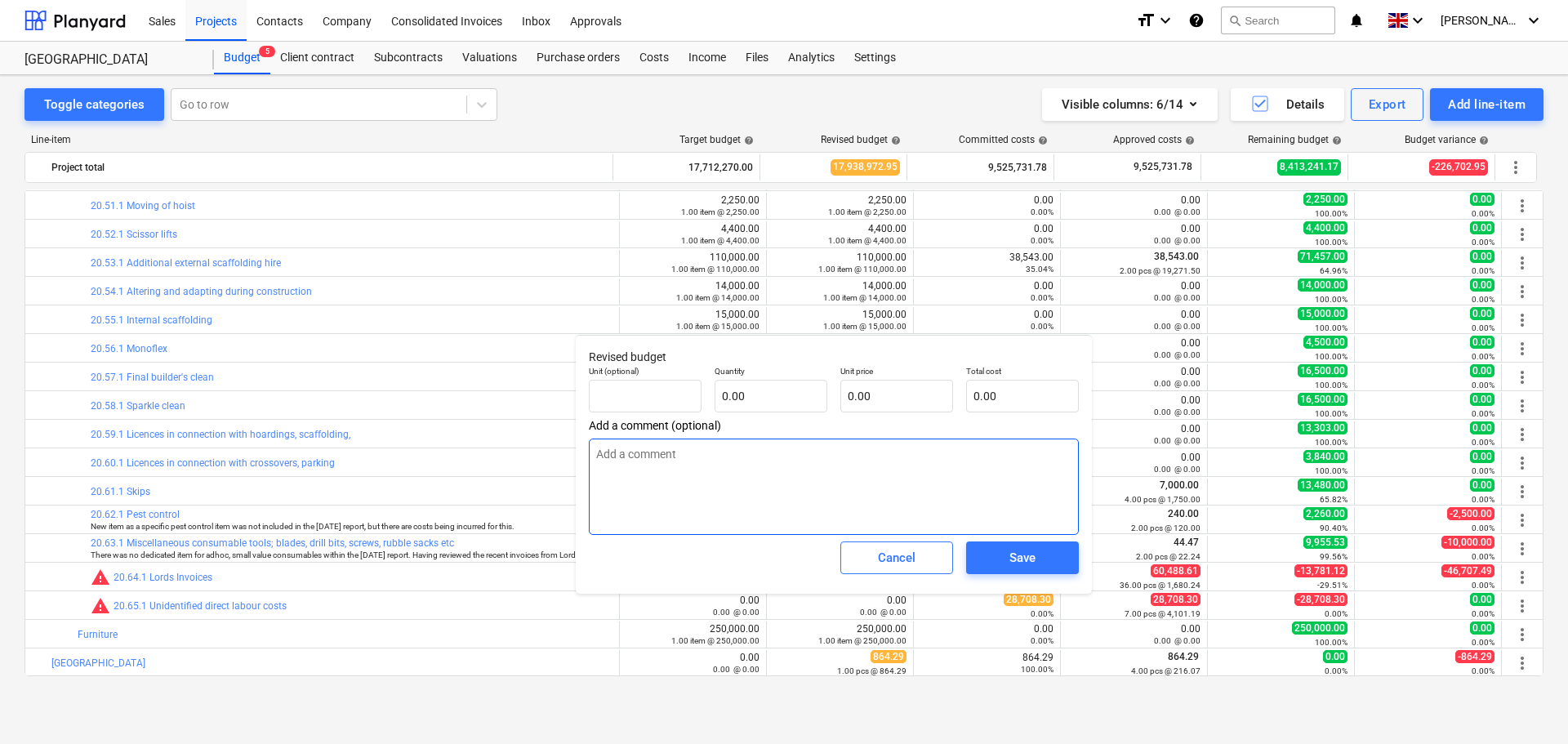
type textarea "x"
click at [899, 395] on input "text" at bounding box center [897, 396] width 113 height 33
type textarea "x"
type input "pcs"
type input "3"
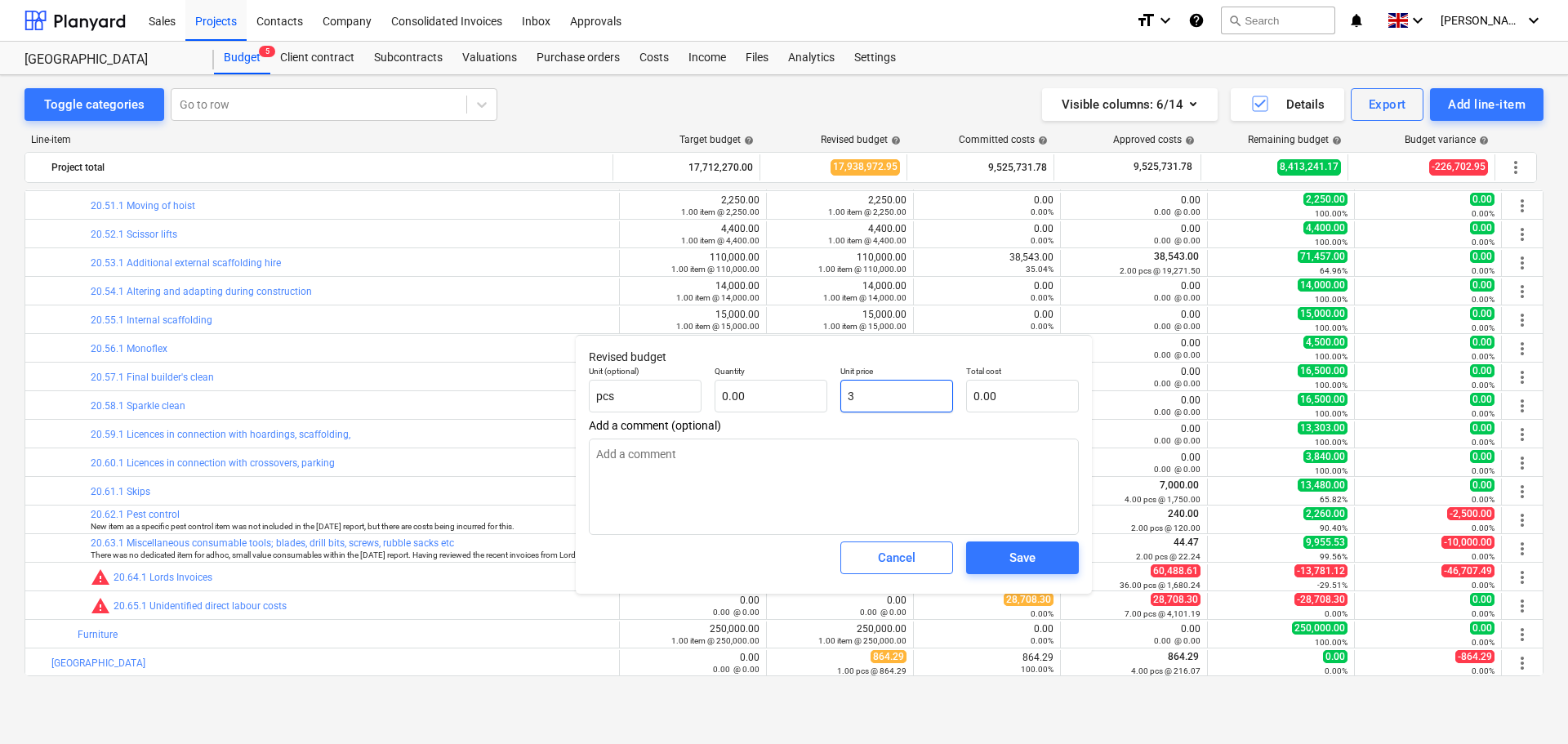
type input "1.00"
type input "3.00"
type textarea "x"
type input "30"
type input "30.00"
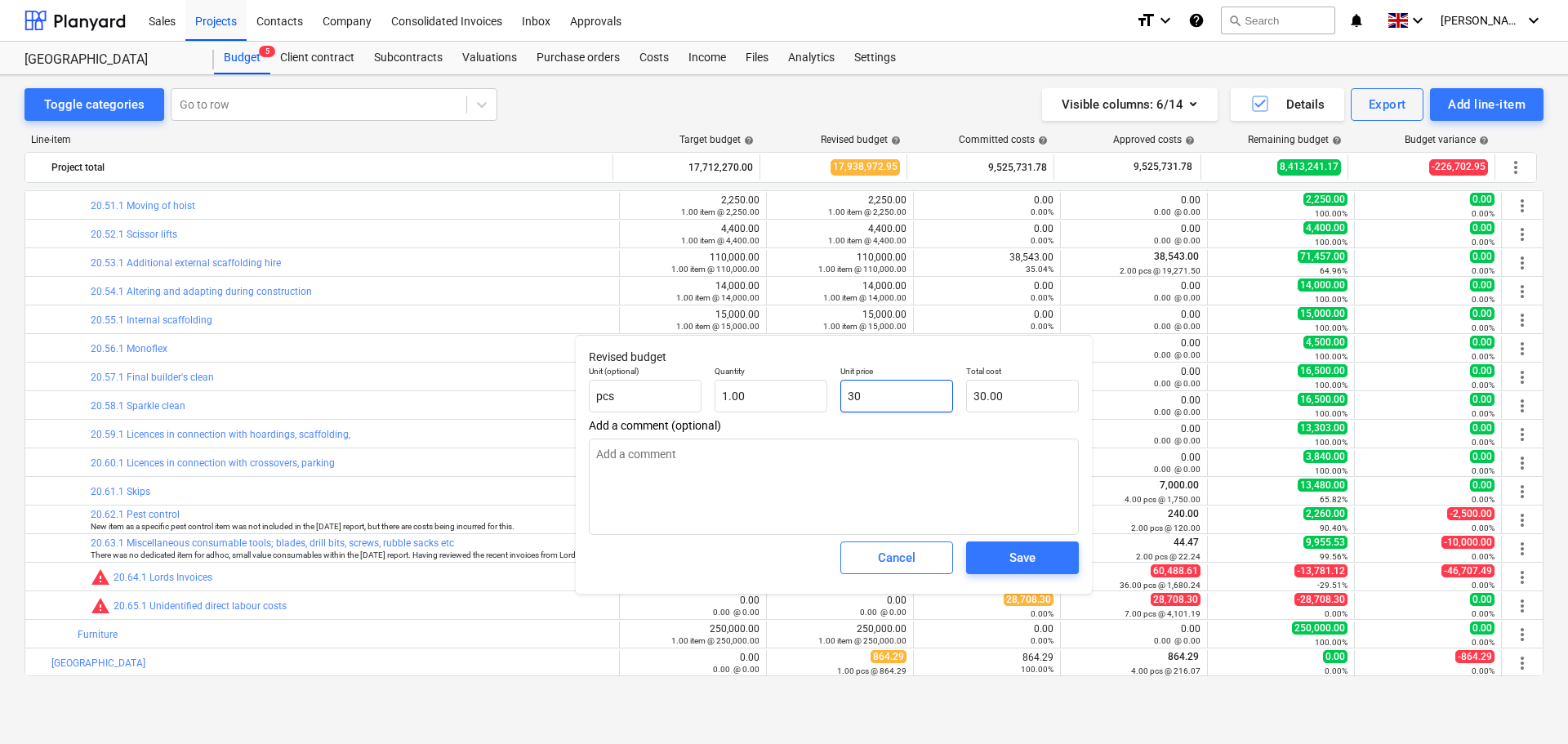
type textarea "x"
type input "300"
type input "300.00"
type textarea "x"
type input "3000"
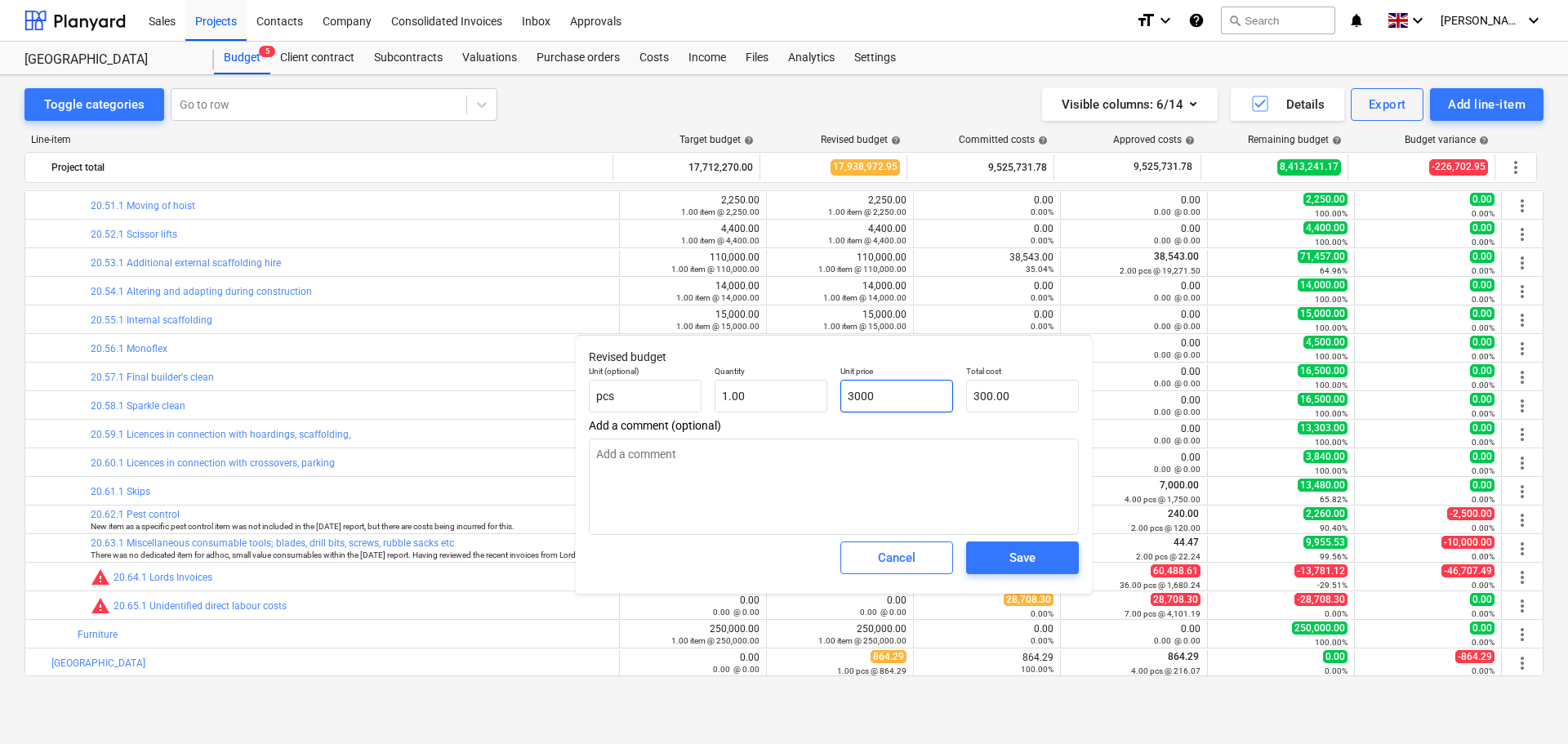
type input "3,000.00"
type textarea "x"
type input "30000"
type input "30,000.00"
click at [1022, 558] on div "Save" at bounding box center [1022, 558] width 26 height 21
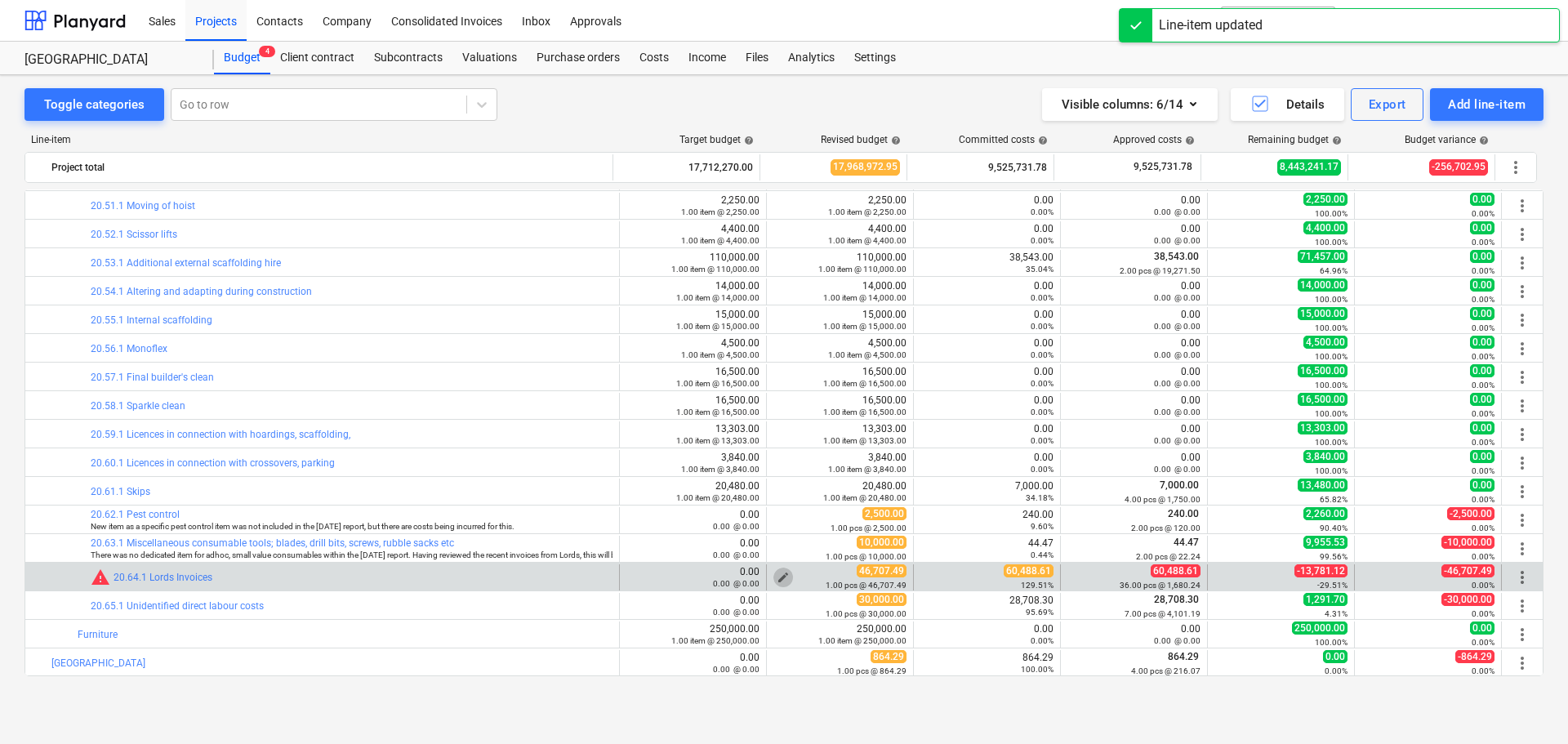
click at [782, 576] on span "edit" at bounding box center [783, 577] width 13 height 13
type textarea "x"
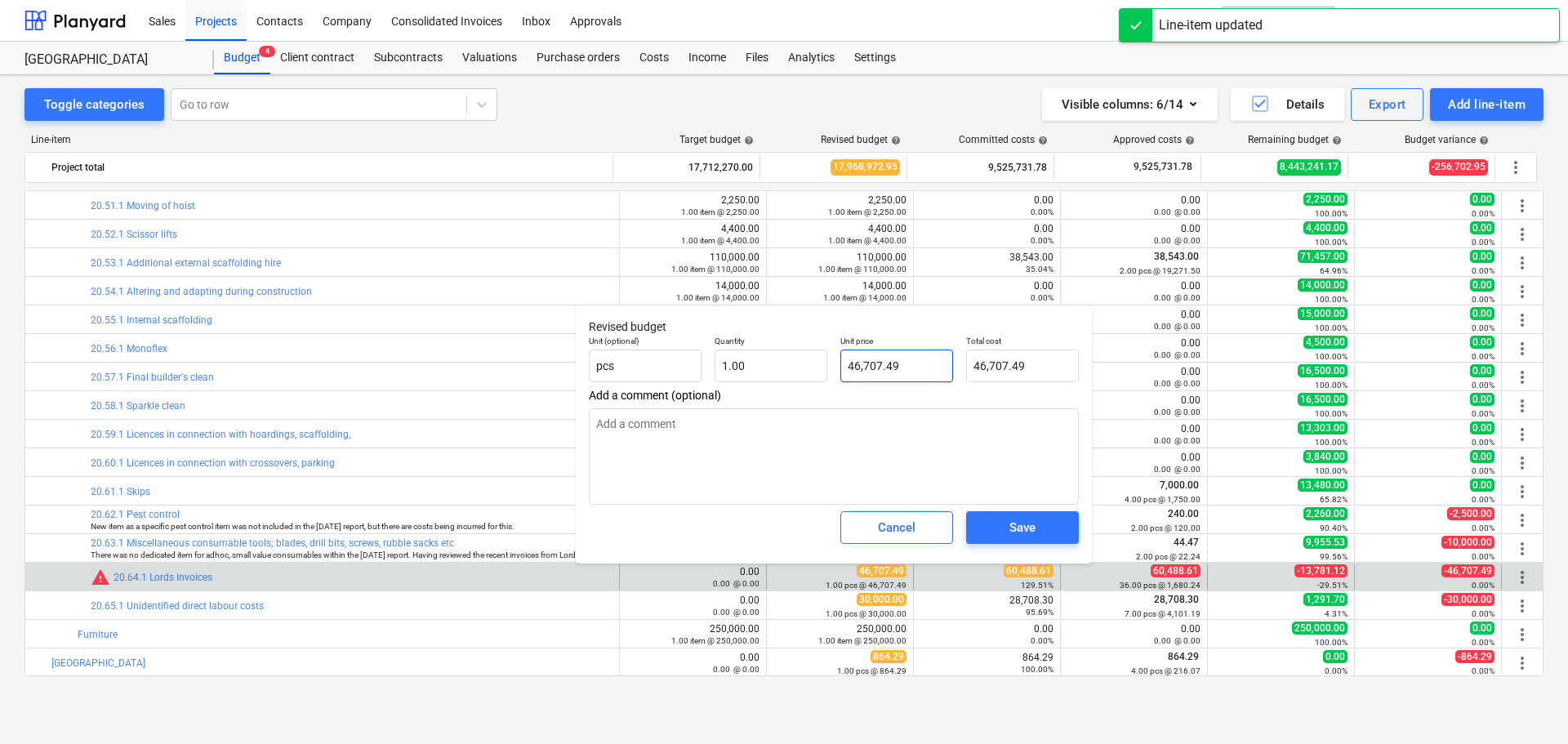
type input "46707.49"
click at [872, 358] on input "46707.49" at bounding box center [897, 366] width 113 height 33
drag, startPoint x: 932, startPoint y: 363, endPoint x: 760, endPoint y: 360, distance: 172.0
click at [760, 360] on div "Unit (optional) pcs Quantity 1.00 Unit price 46707.49 Total cost 46,707.49" at bounding box center [833, 359] width 503 height 60
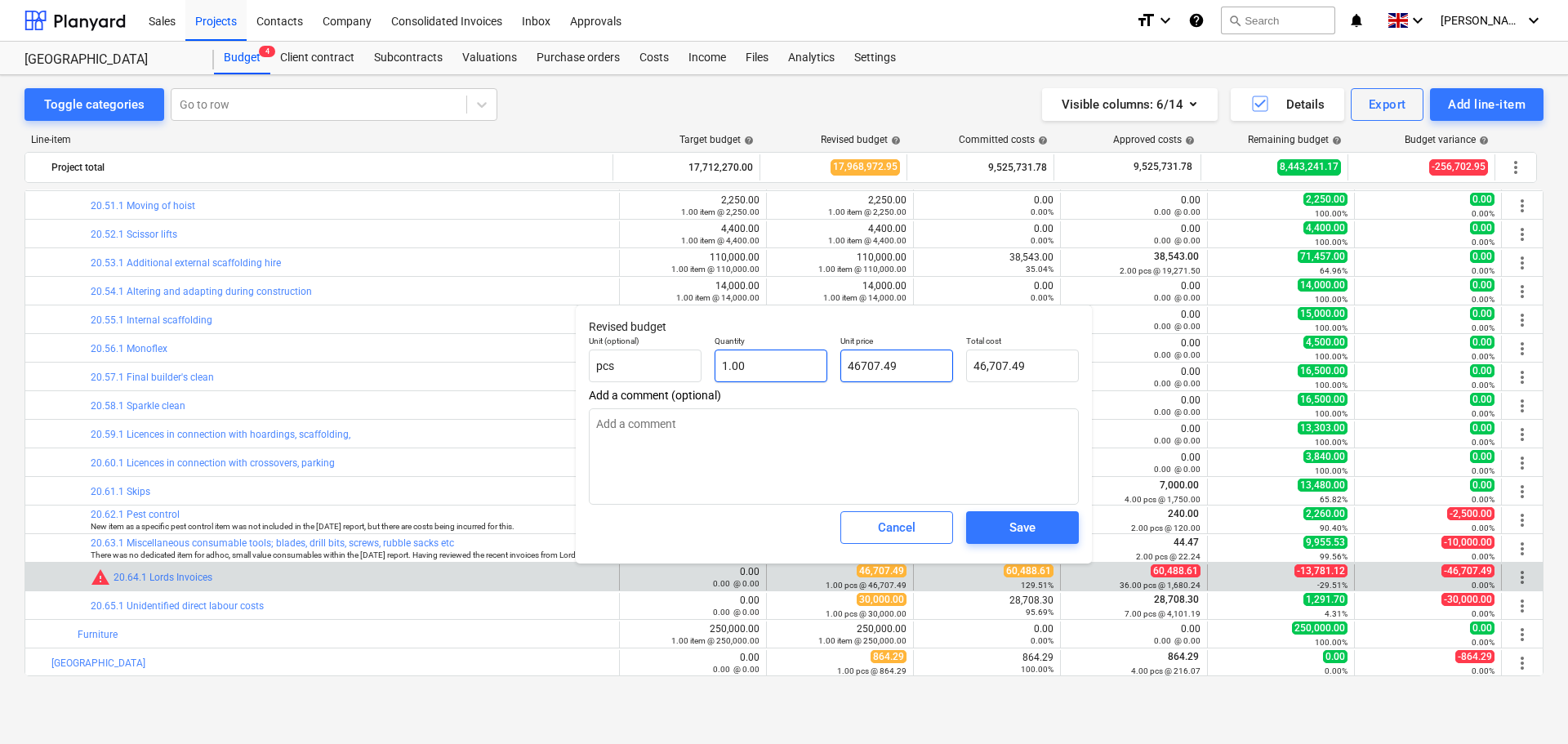
type textarea "x"
type input "6"
type input "6.00"
type textarea "x"
type input "60"
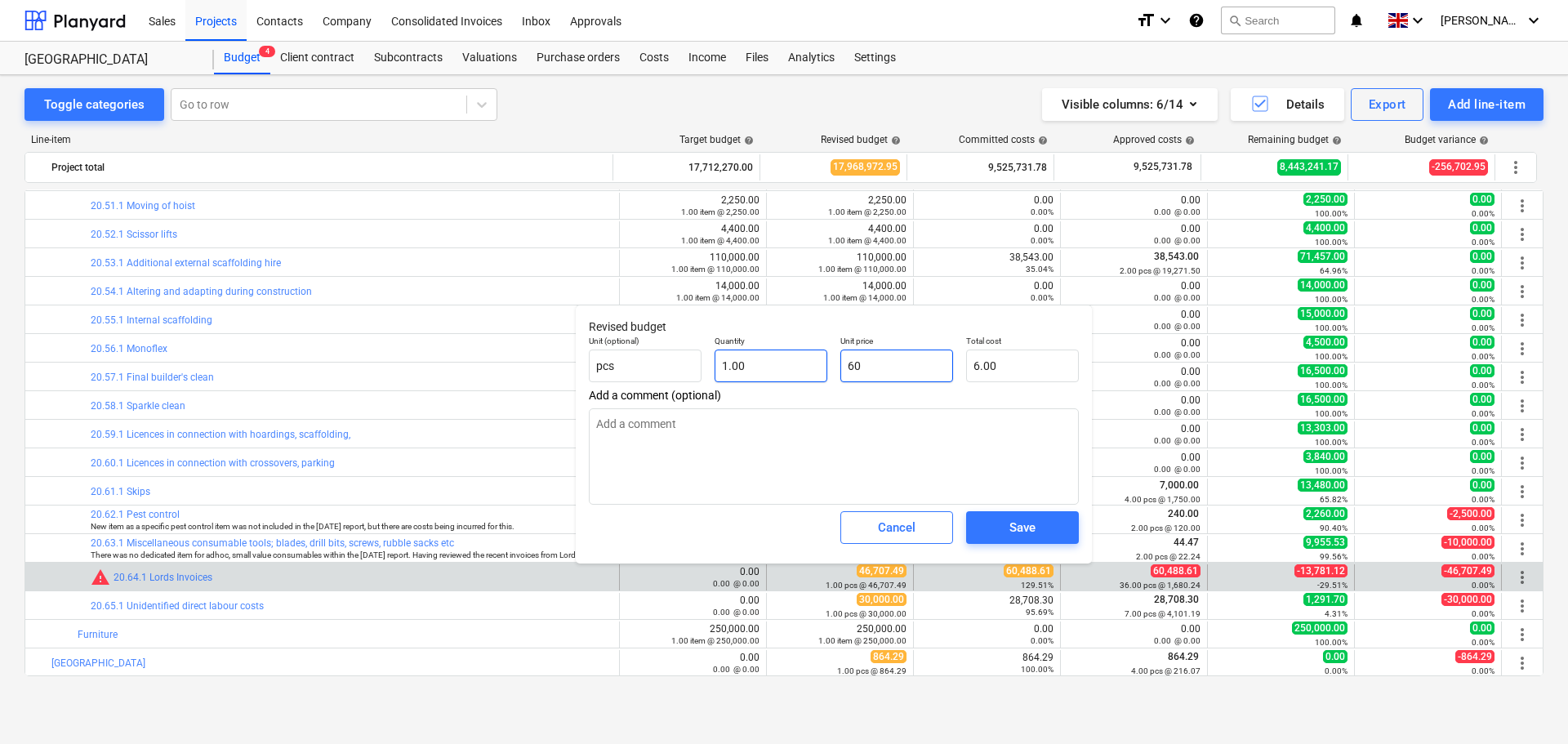
type input "60.00"
type textarea "x"
type input "605"
type input "605.00"
type textarea "x"
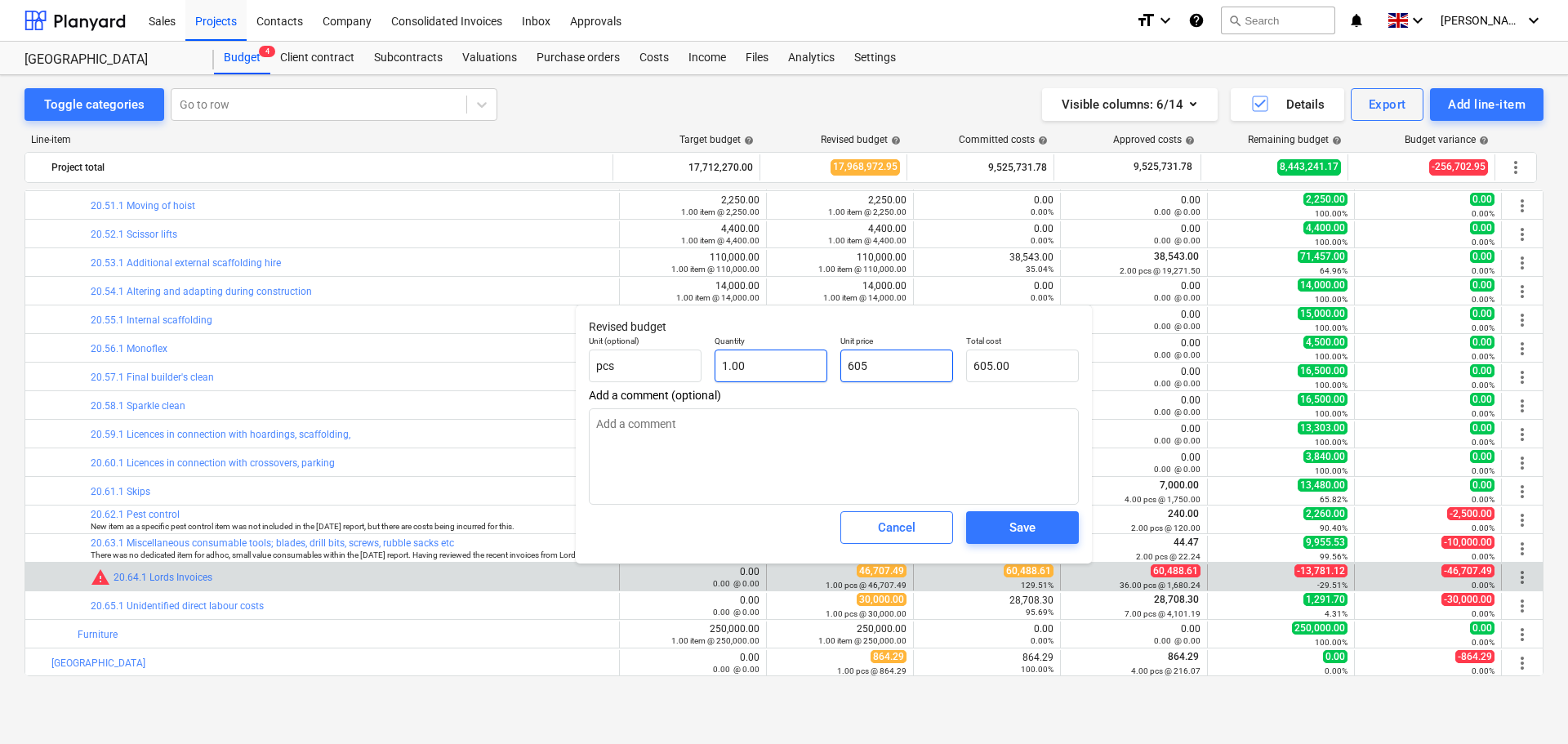
type input "6050"
type input "6,050.00"
type textarea "x"
type input "60500"
type input "60,500.00"
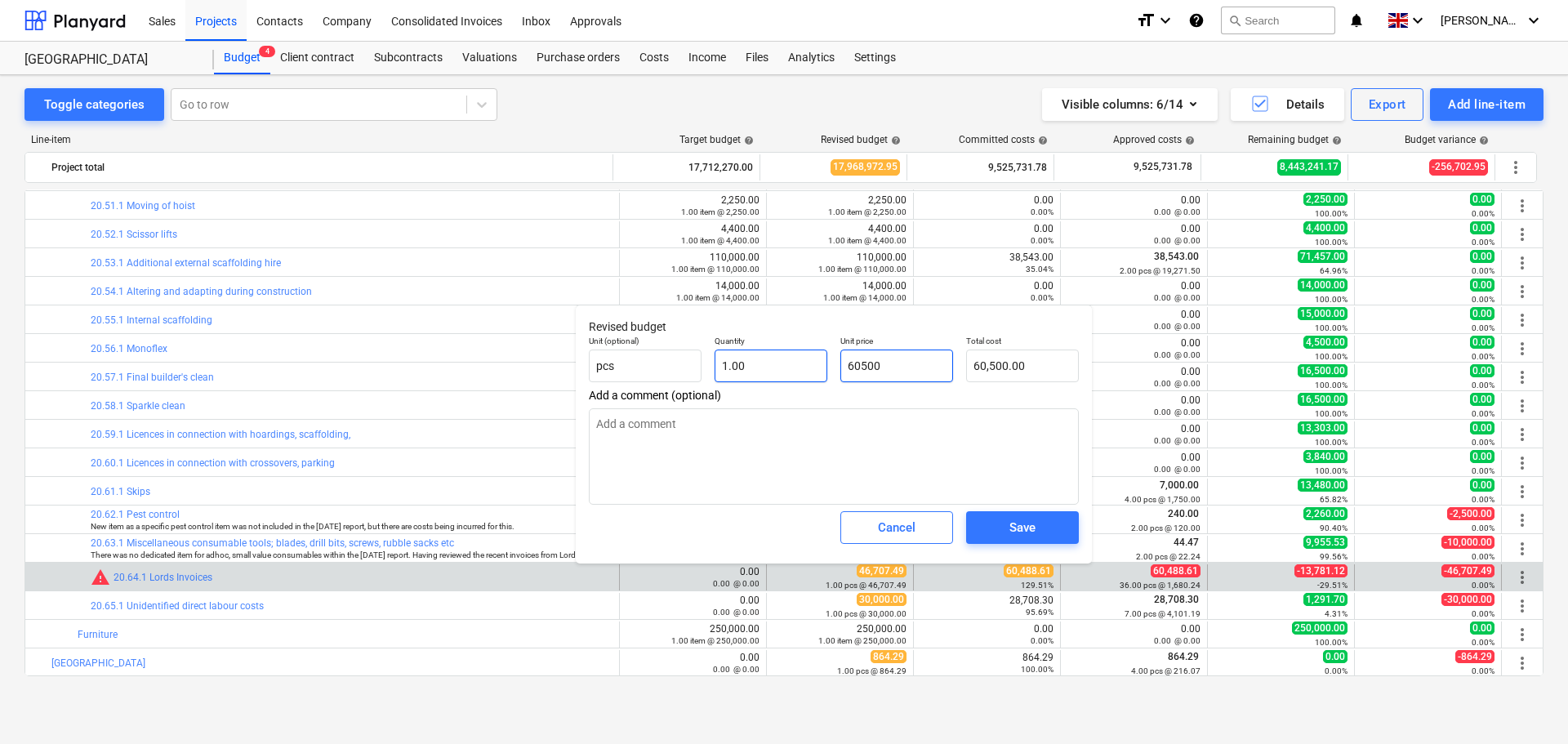
type input "60500"
type textarea "x"
type input "60,500.00"
click at [1016, 525] on div "Save" at bounding box center [1022, 528] width 26 height 21
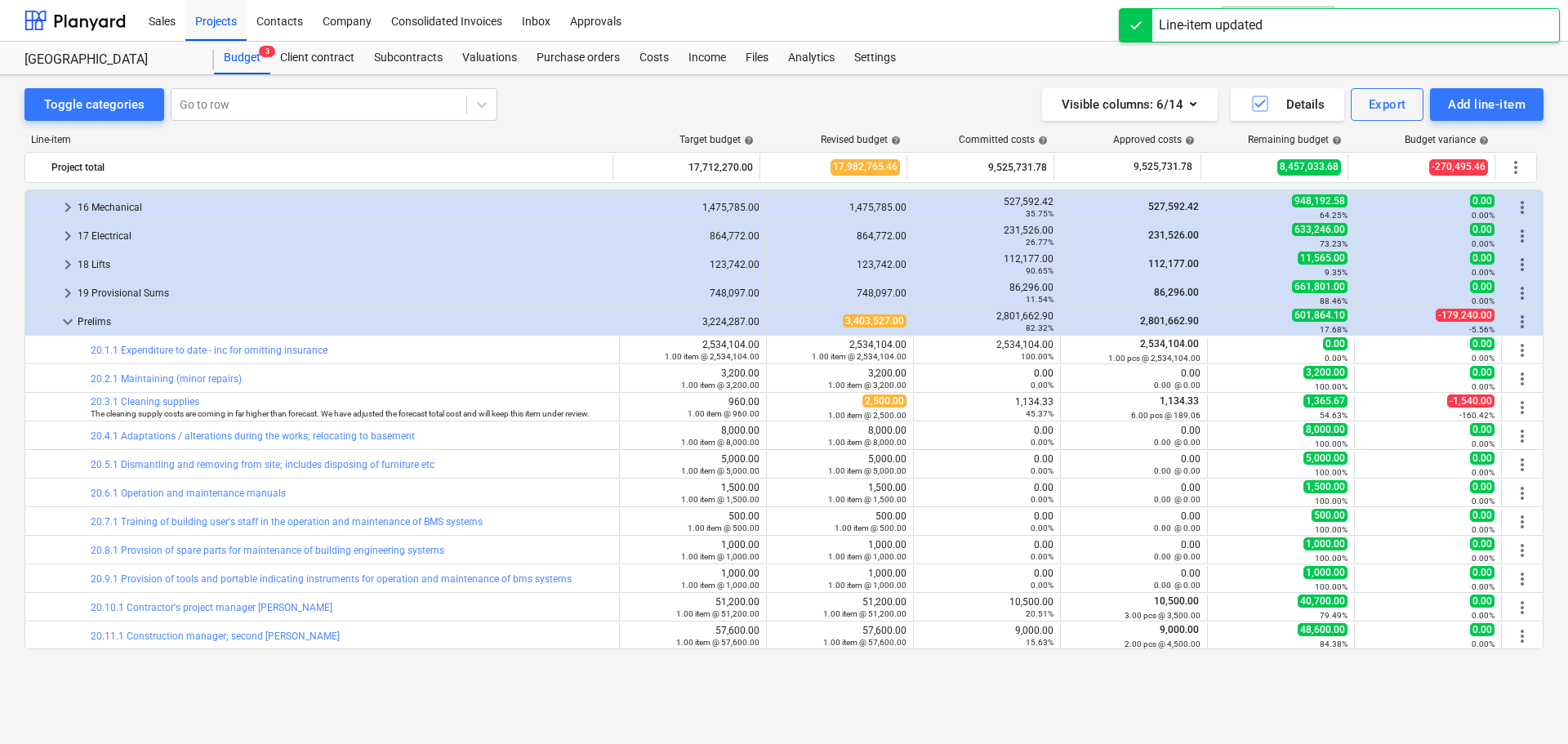
scroll to position [452, 0]
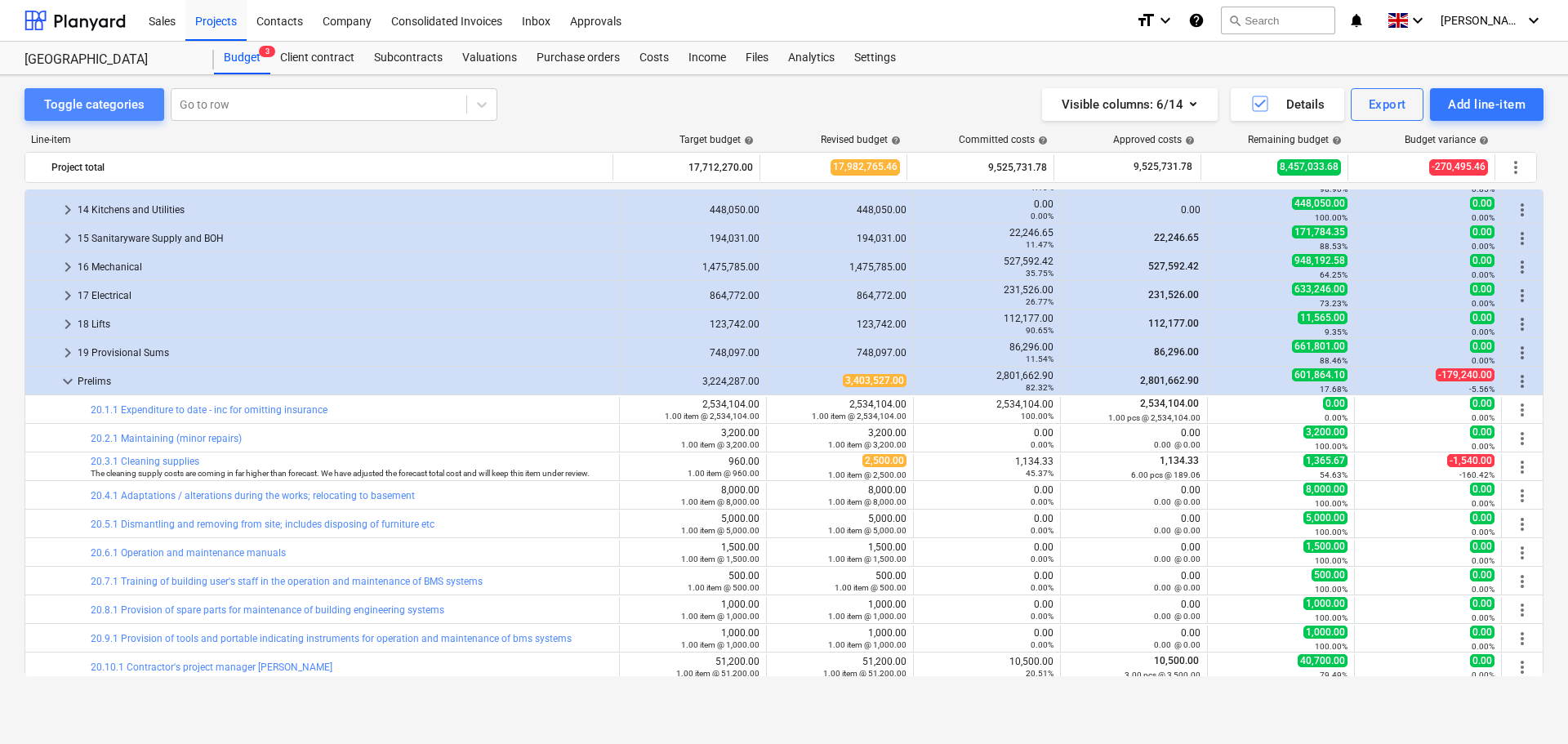
click at [128, 103] on div "Toggle categories" at bounding box center [94, 104] width 101 height 21
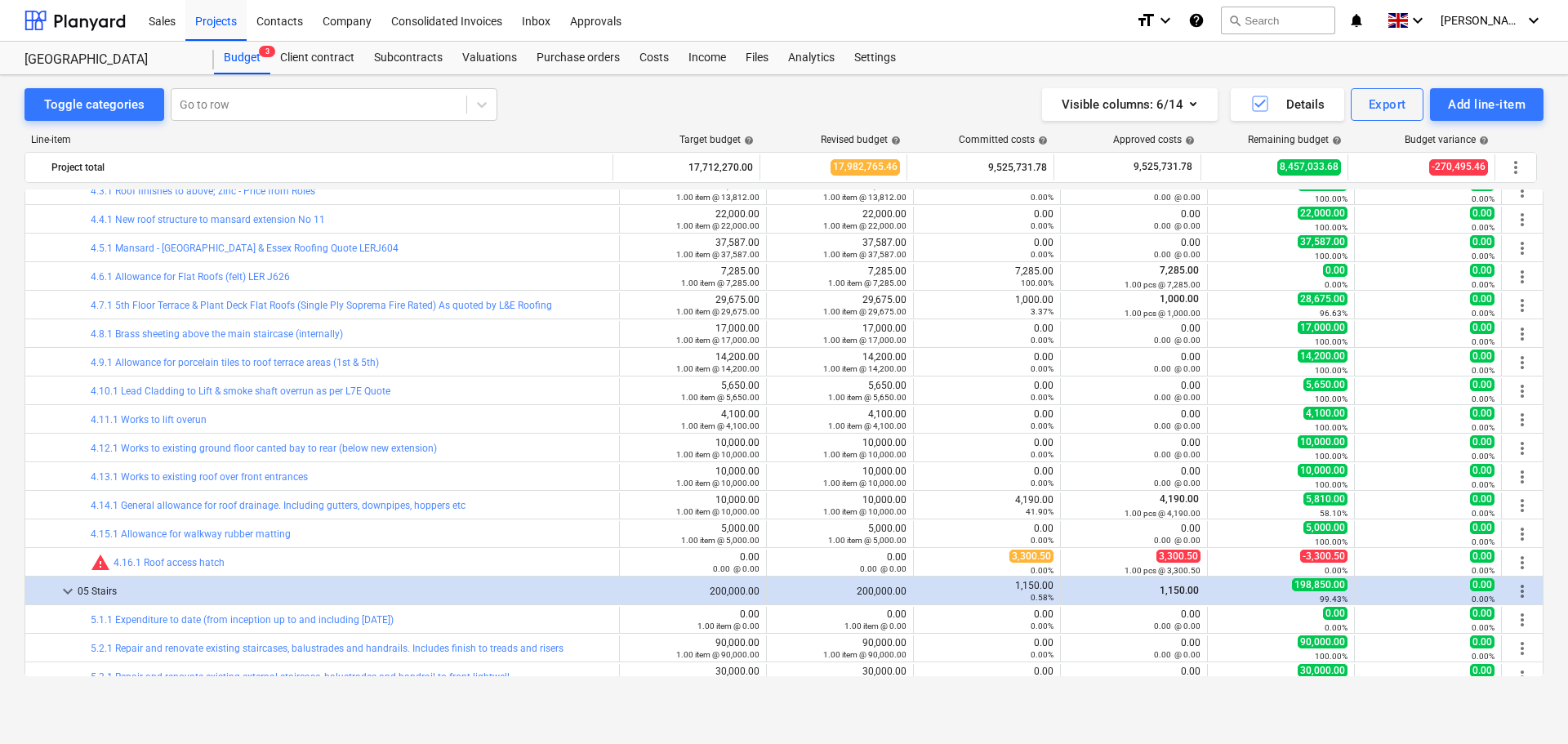
scroll to position [1269, 0]
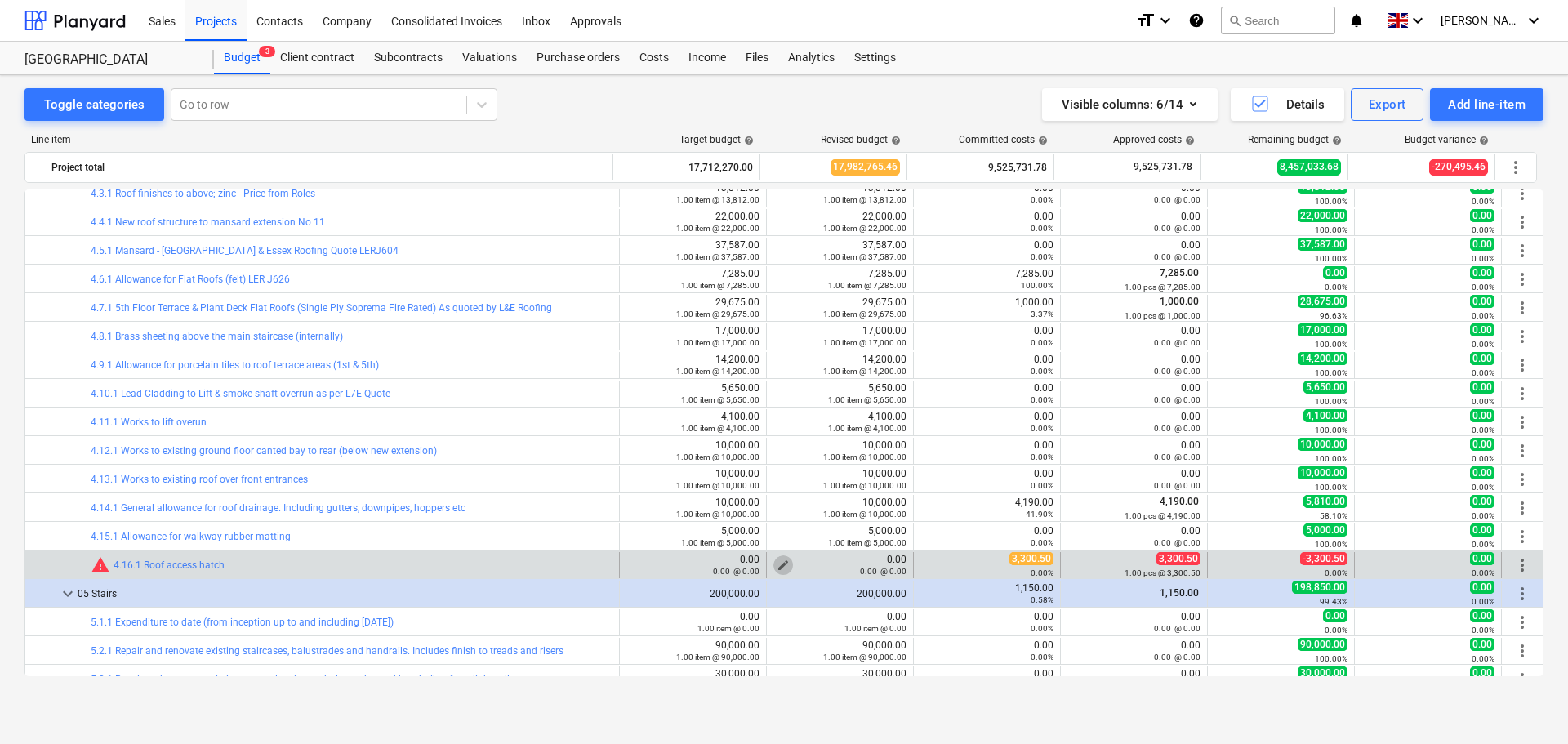
click at [776, 562] on span "edit" at bounding box center [783, 564] width 13 height 13
type textarea "x"
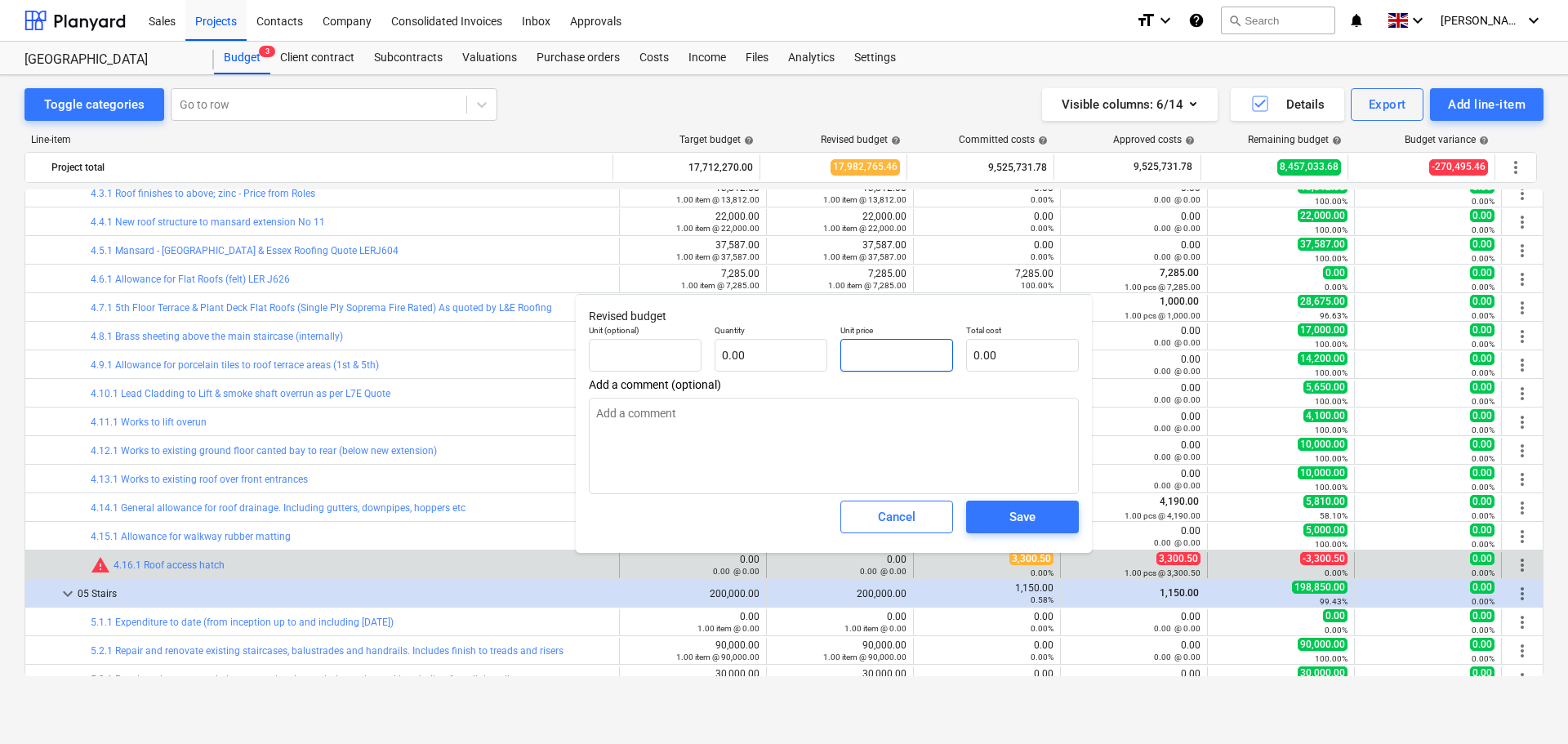
click at [896, 354] on input "text" at bounding box center [897, 355] width 113 height 33
type textarea "x"
type input "pcs"
type input "3"
type input "1.00"
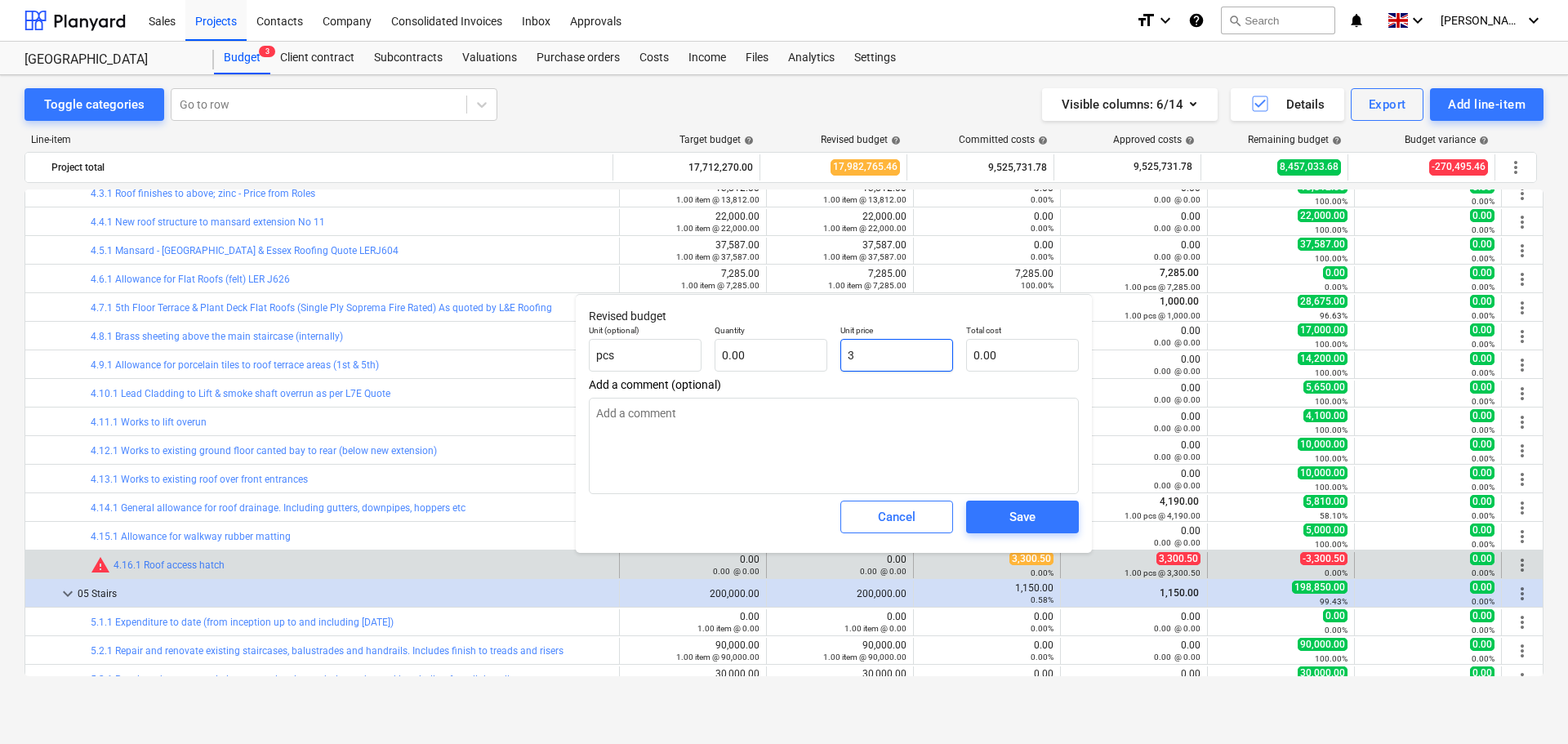
type input "3.00"
type textarea "x"
type input "33"
type input "33.00"
type textarea "x"
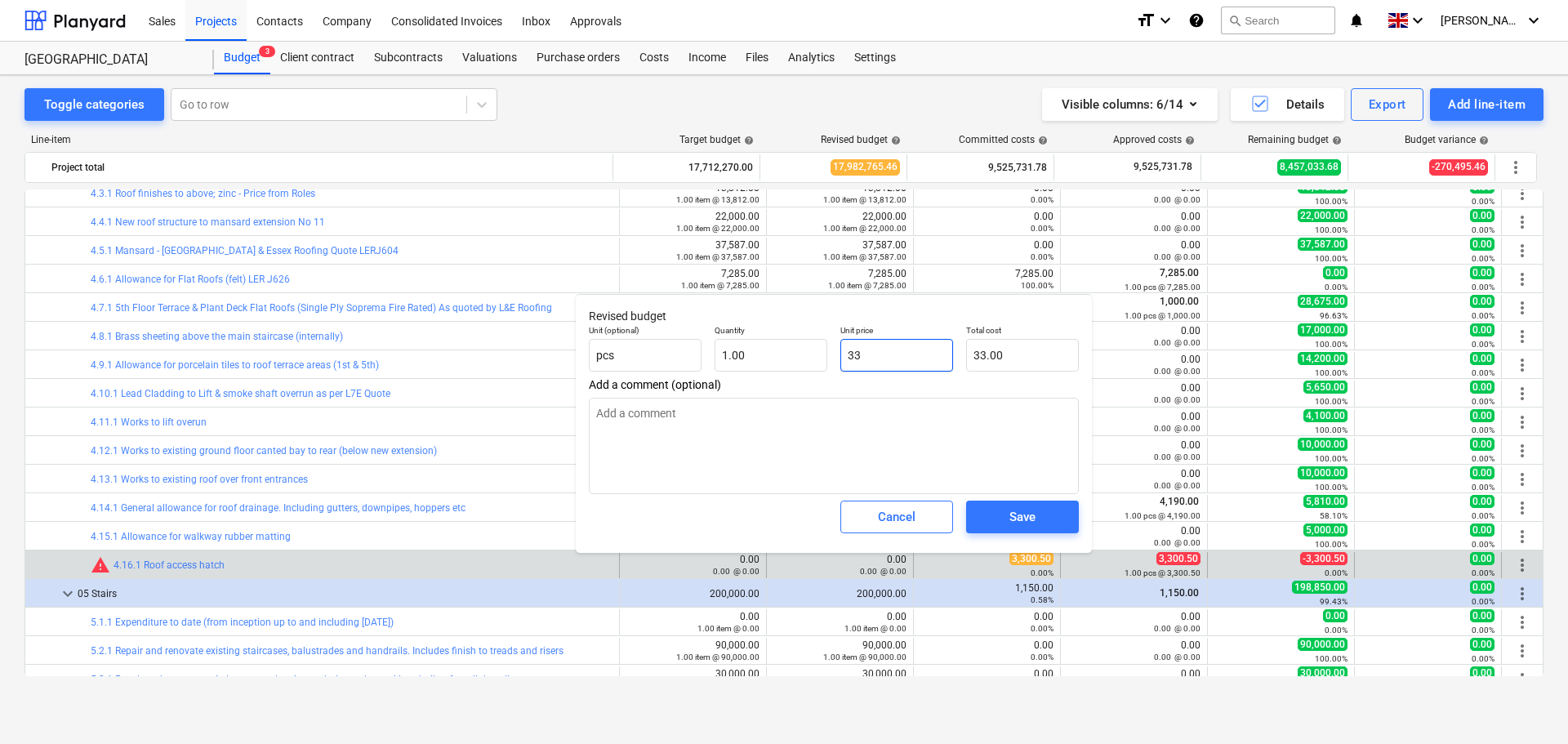
type input "330"
type input "330.00"
type textarea "x"
type input "3300"
type input "3,300.00"
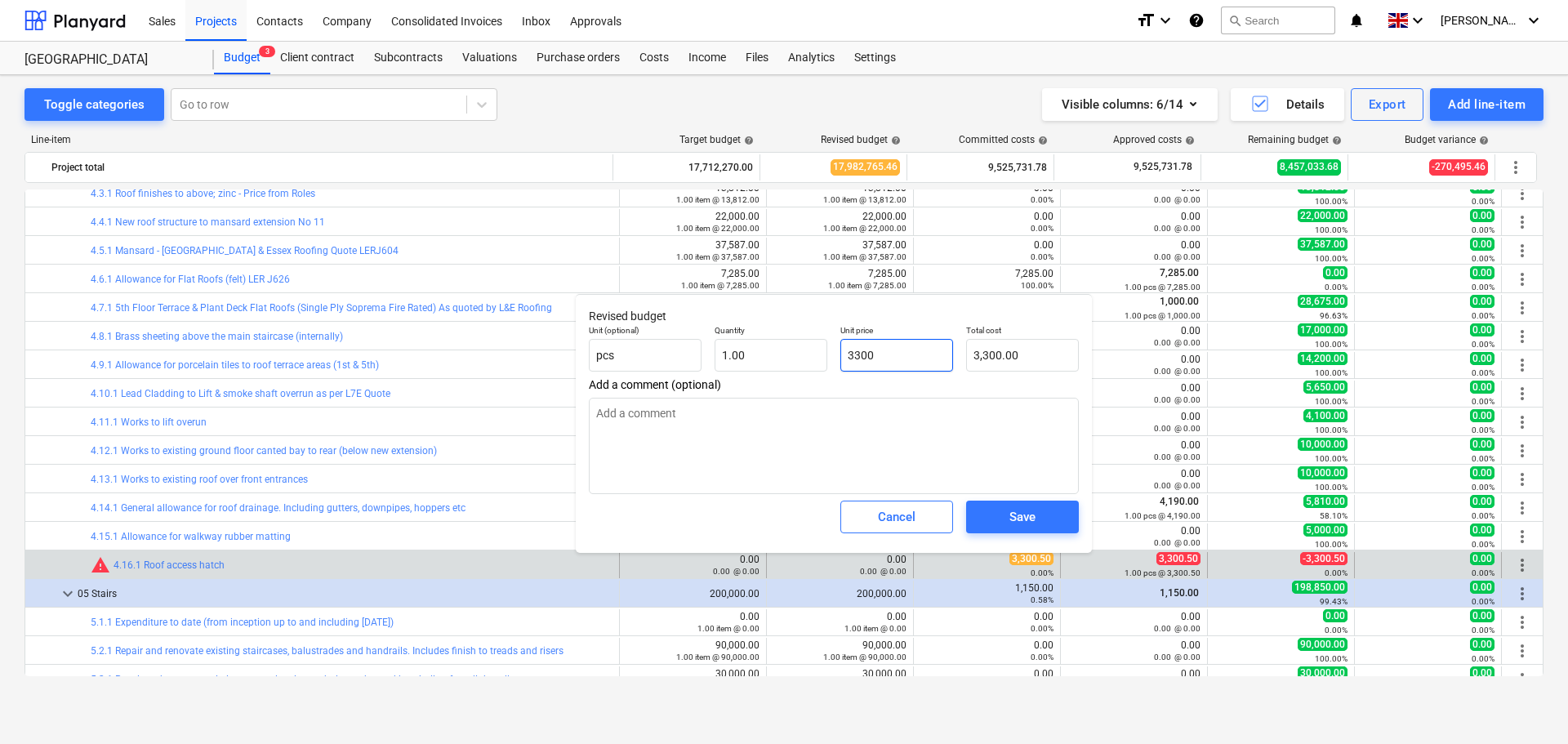
type textarea "x"
type input "3300."
type textarea "x"
type input "3300.0"
type textarea "x"
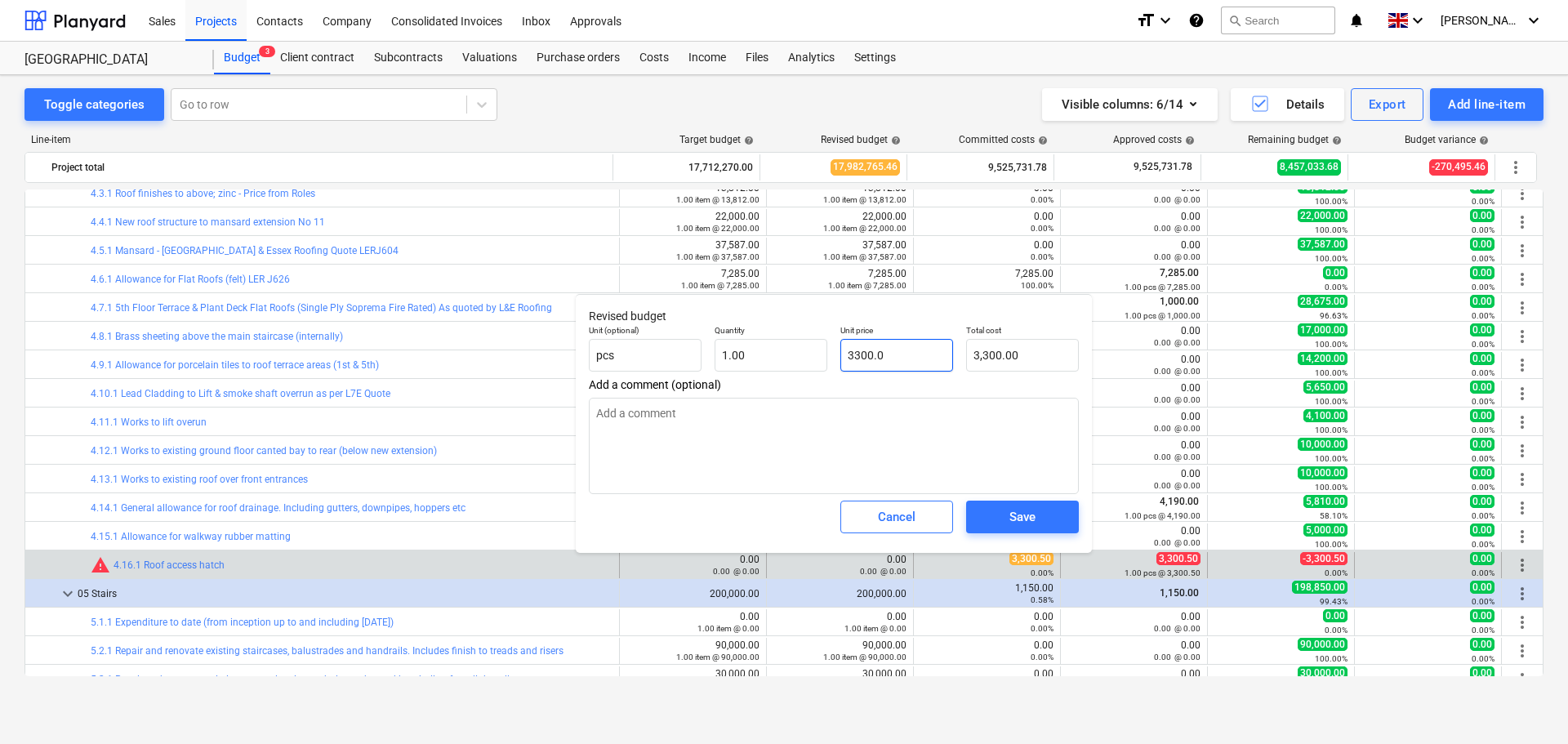
type input "3300."
type textarea "x"
type input "3300.5"
type input "3,300.50"
type textarea "x"
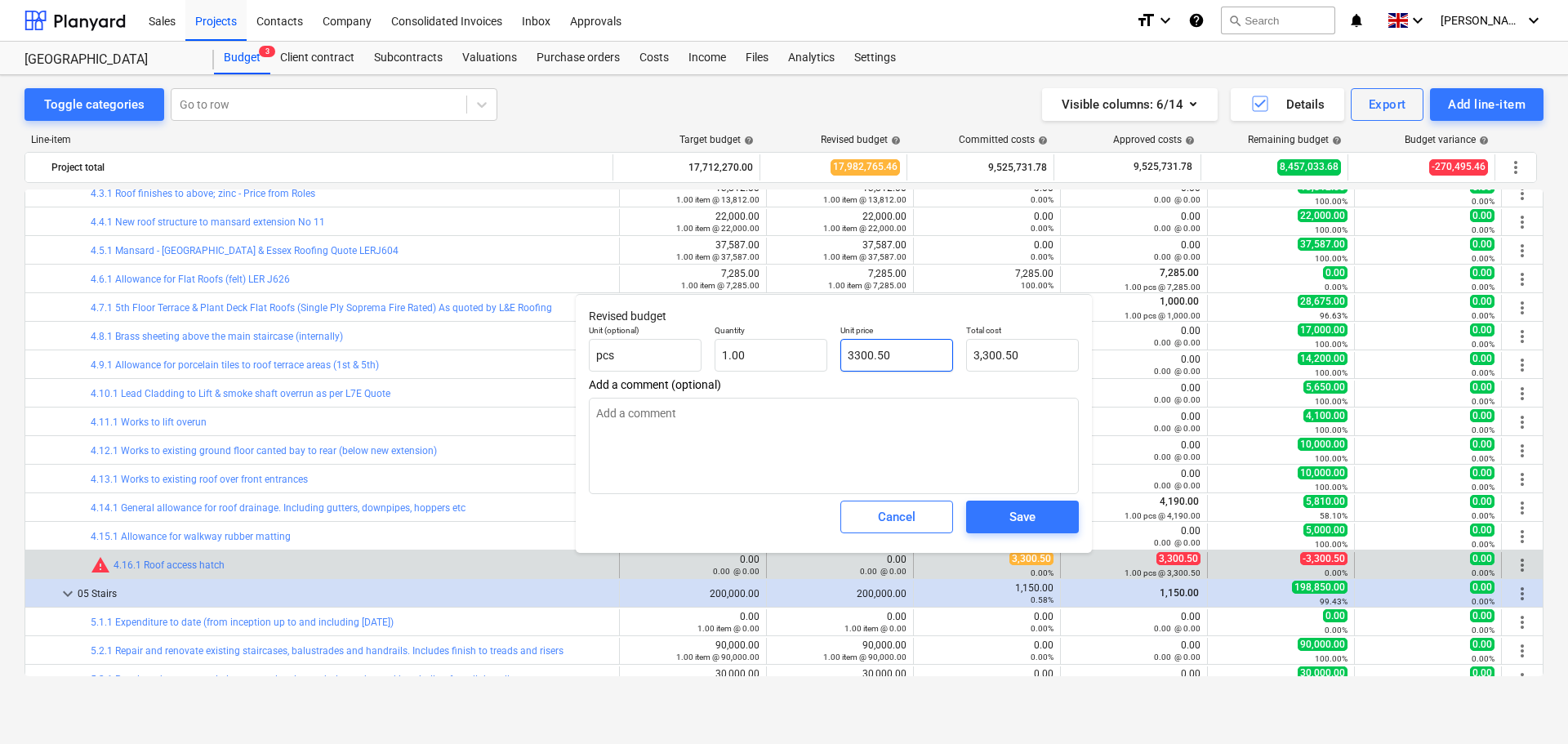
type input "3300.50"
type textarea "x"
type input "3,300.50"
click at [1023, 522] on div "Save" at bounding box center [1022, 517] width 26 height 21
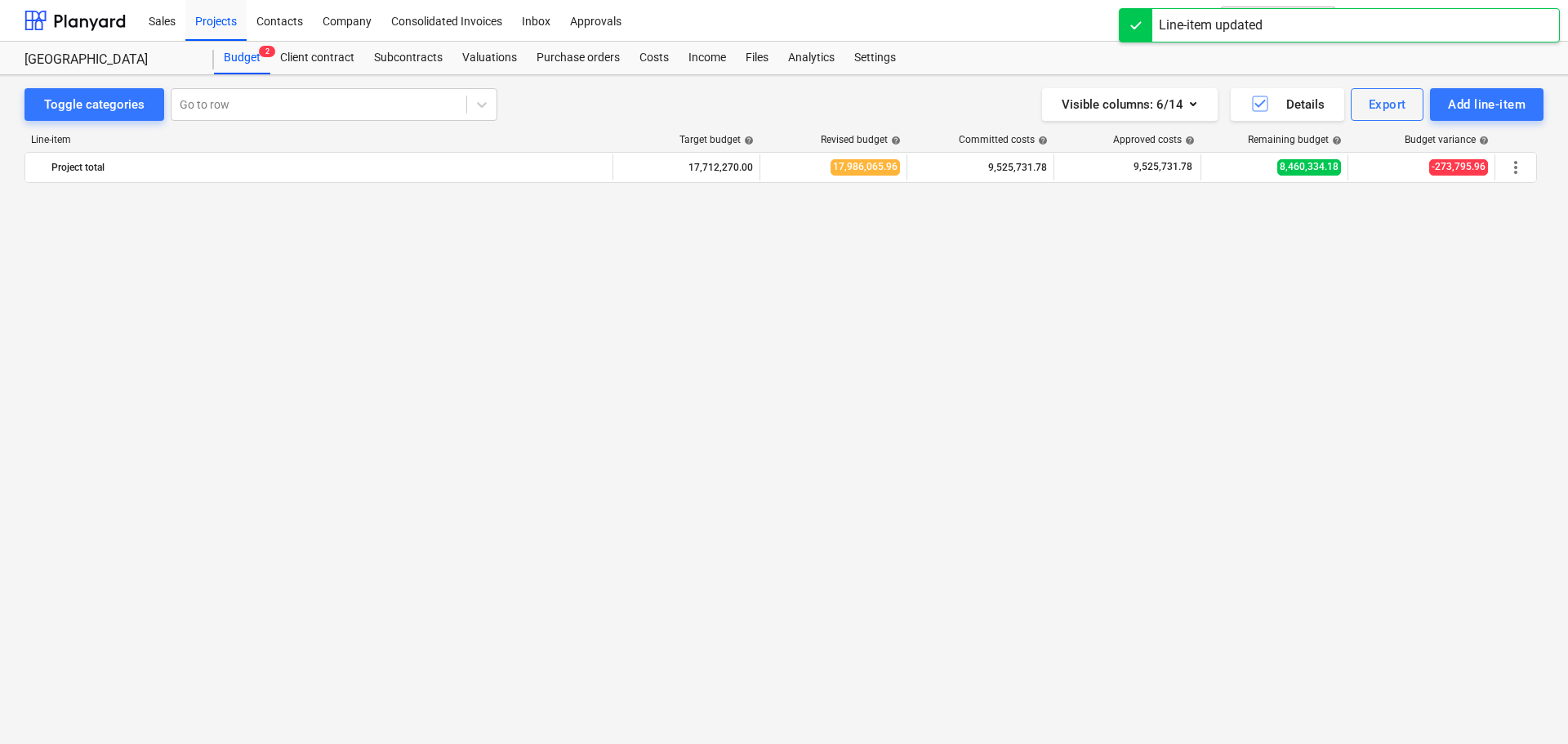
scroll to position [1921, 0]
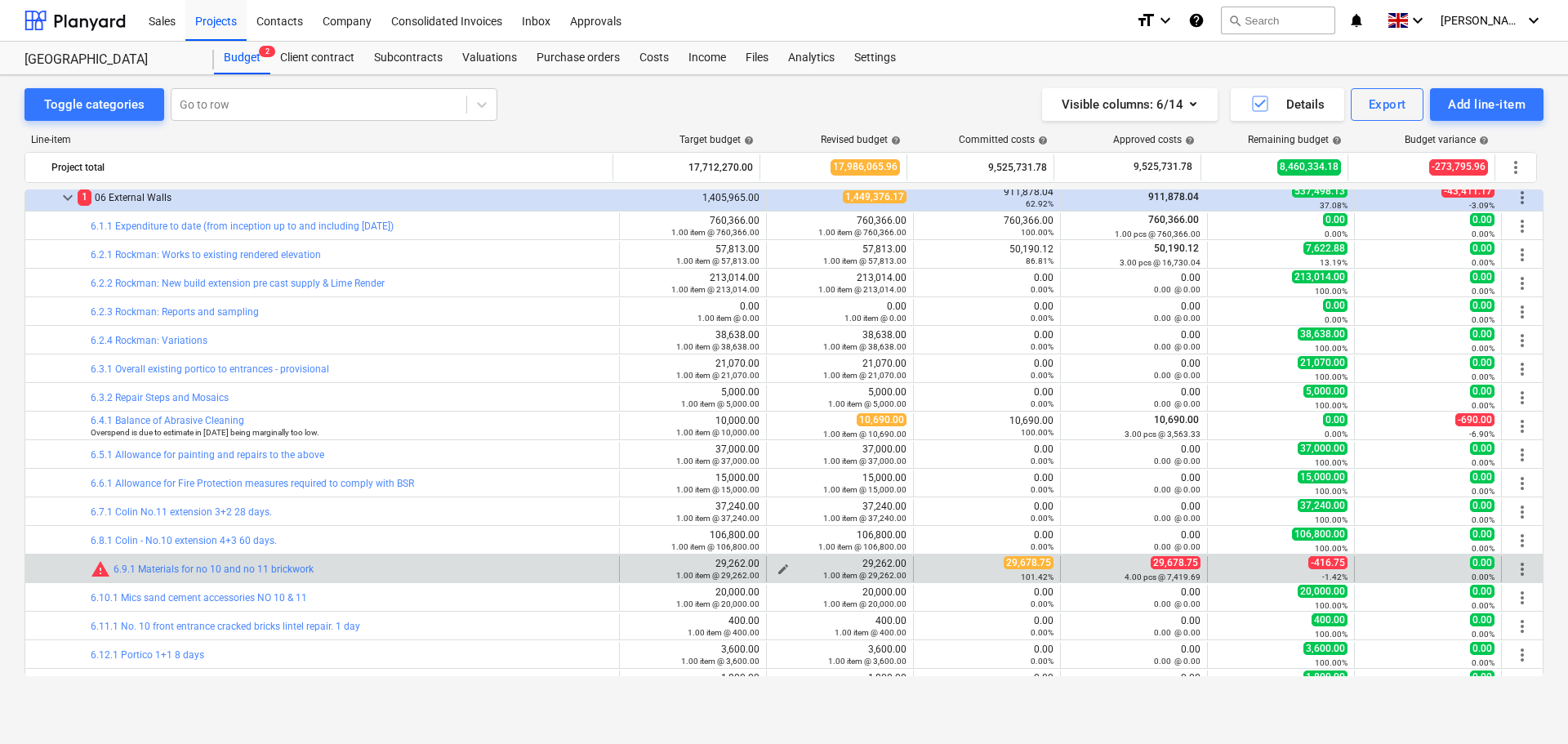
click at [776, 566] on span "edit" at bounding box center [783, 569] width 13 height 13
type textarea "x"
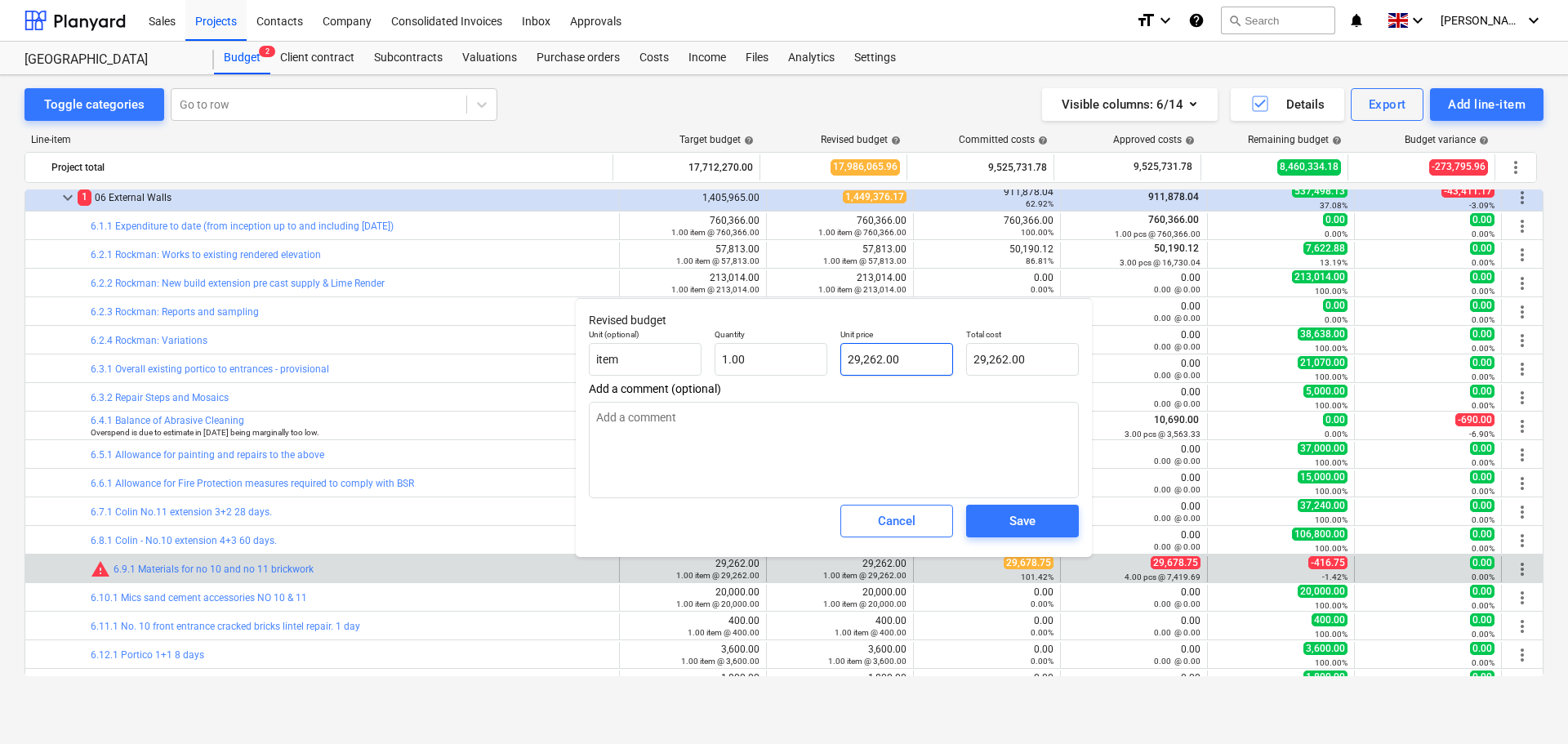
type input "29262"
drag, startPoint x: 912, startPoint y: 356, endPoint x: 739, endPoint y: 355, distance: 173.0
click at [739, 355] on div "Unit (optional) item Quantity 1.00 Unit price 29262 Total cost 29,262.00" at bounding box center [833, 352] width 503 height 60
type textarea "x"
type input "2"
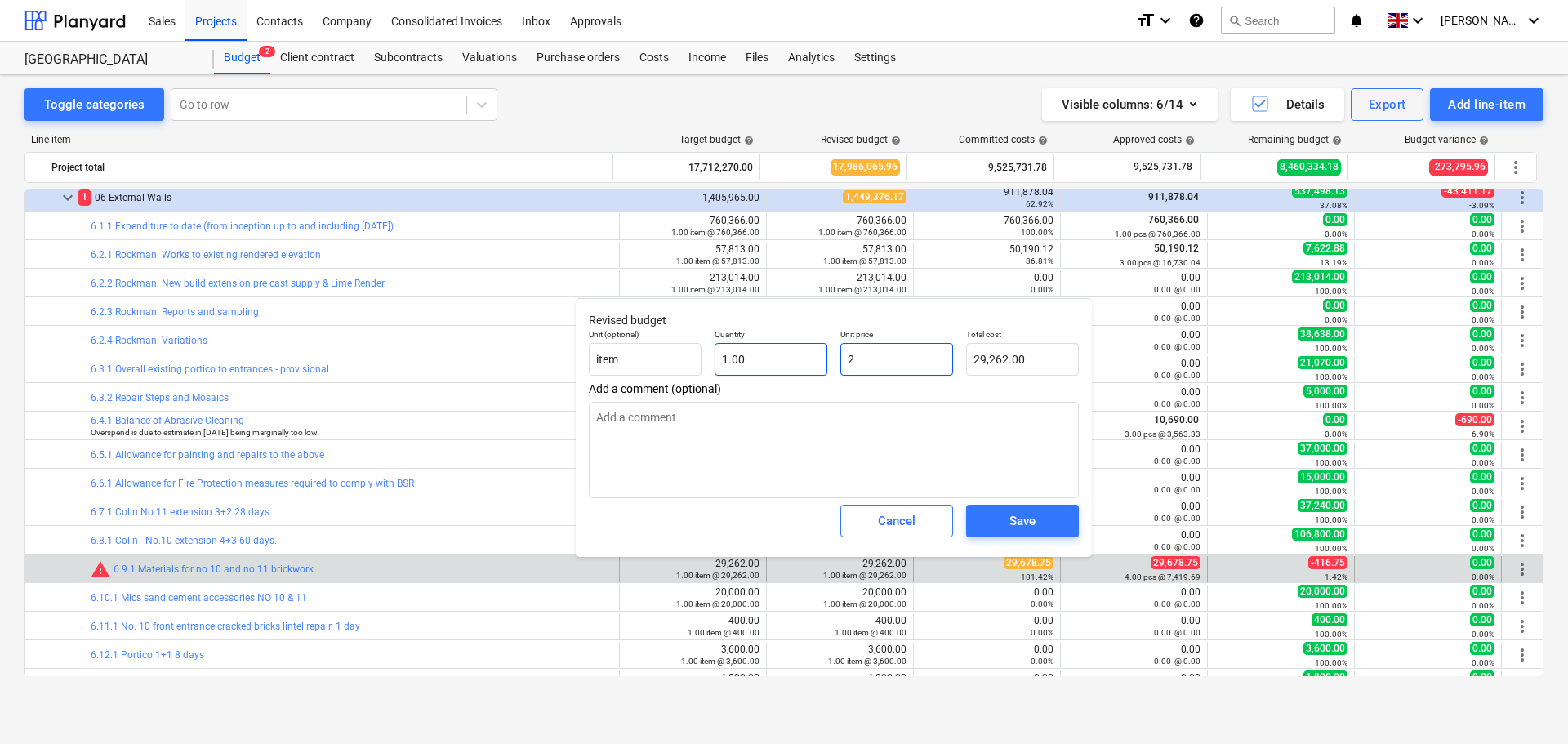
type input "2.00"
type textarea "x"
type input "29"
type input "29.00"
type textarea "x"
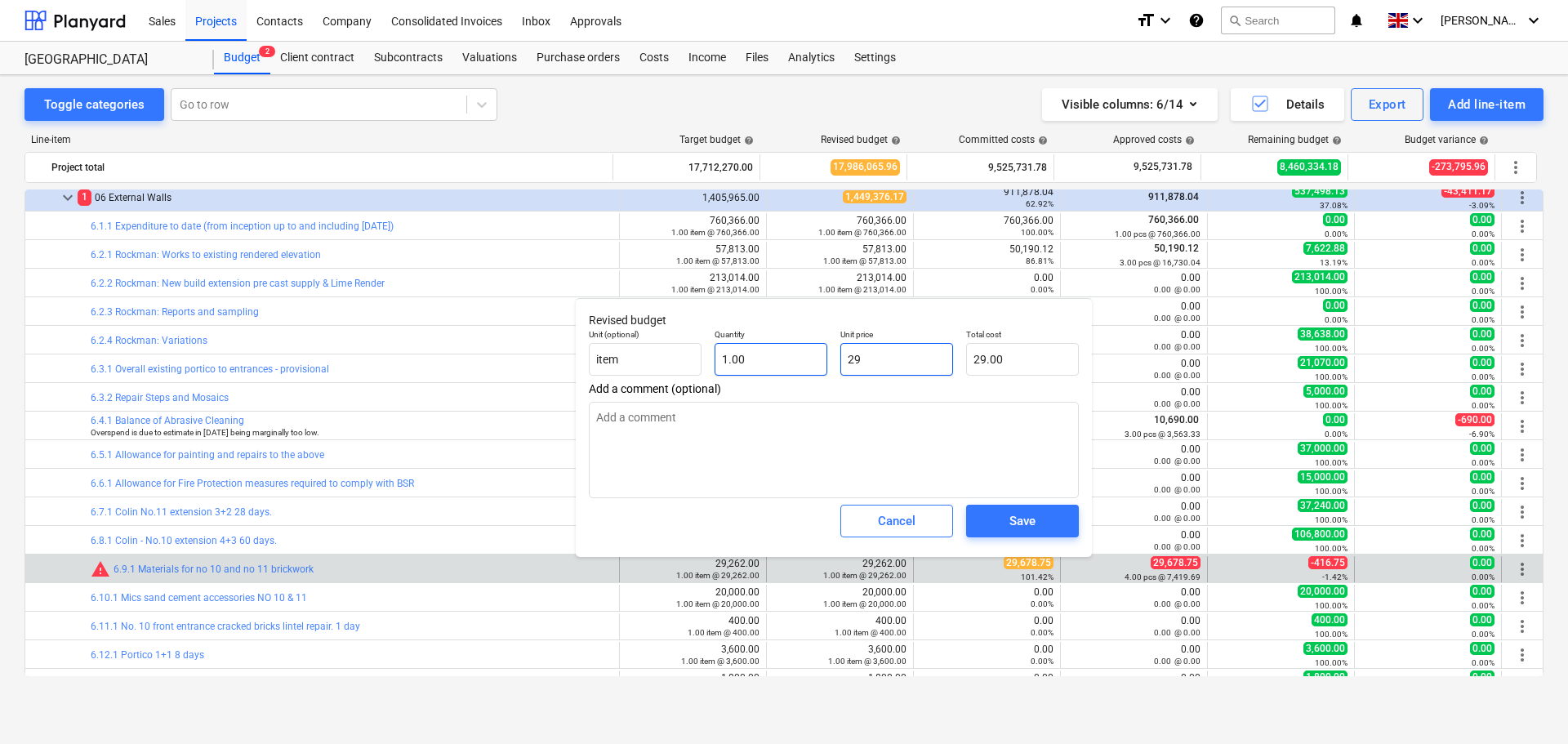
type input "296"
type input "296.00"
type textarea "x"
type input "2967"
type input "2,967.00"
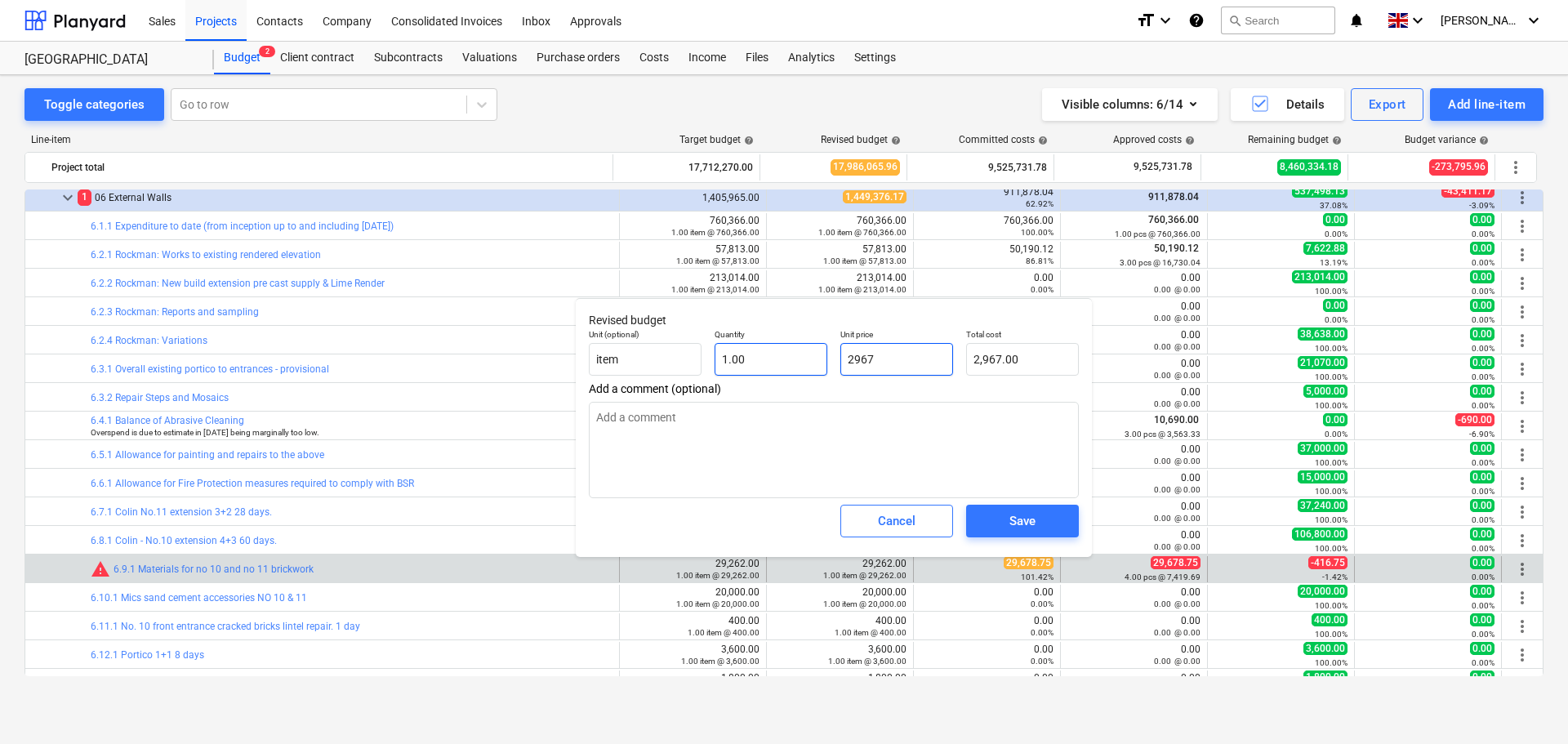
type textarea "x"
click at [1014, 529] on div "Save" at bounding box center [1022, 521] width 26 height 21
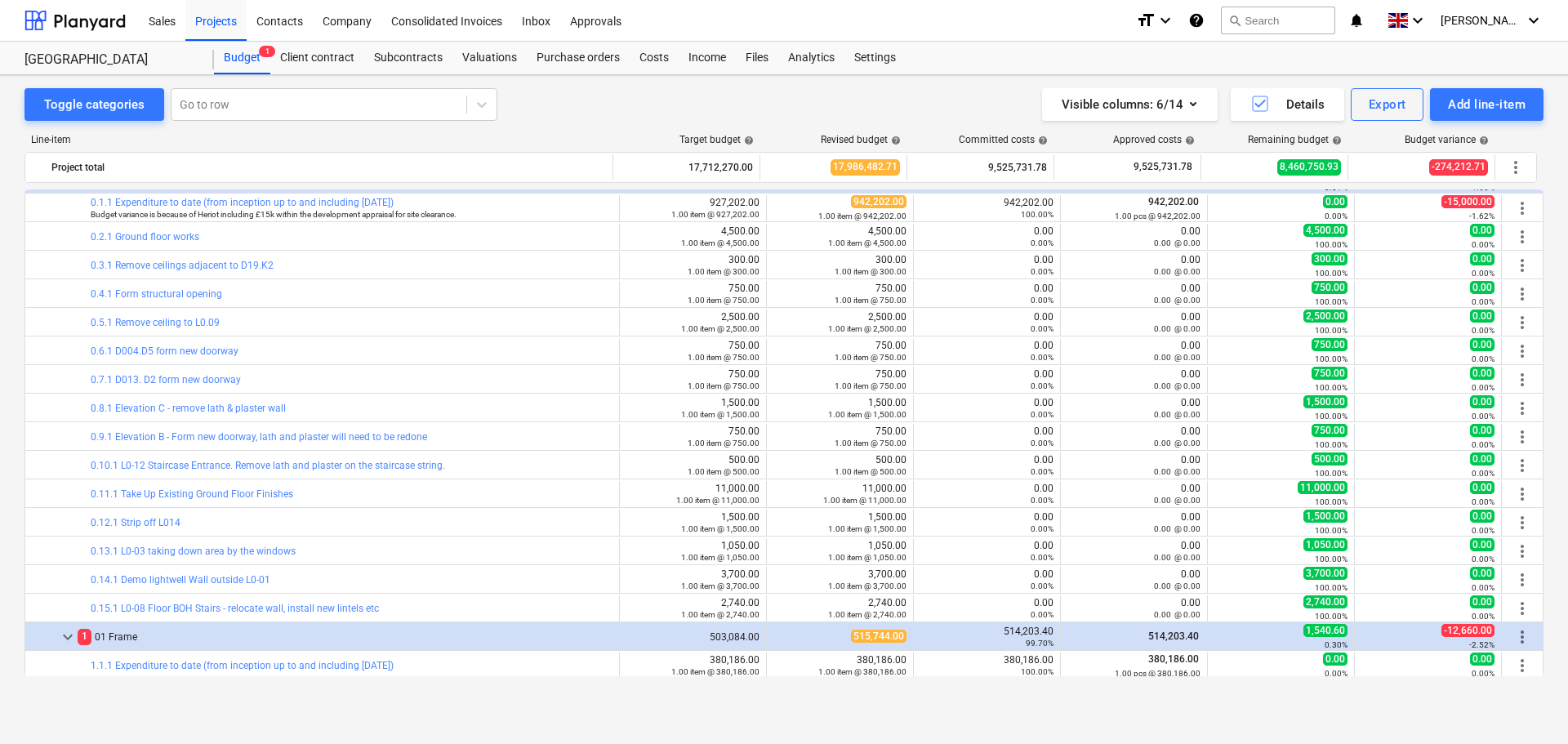
scroll to position [0, 0]
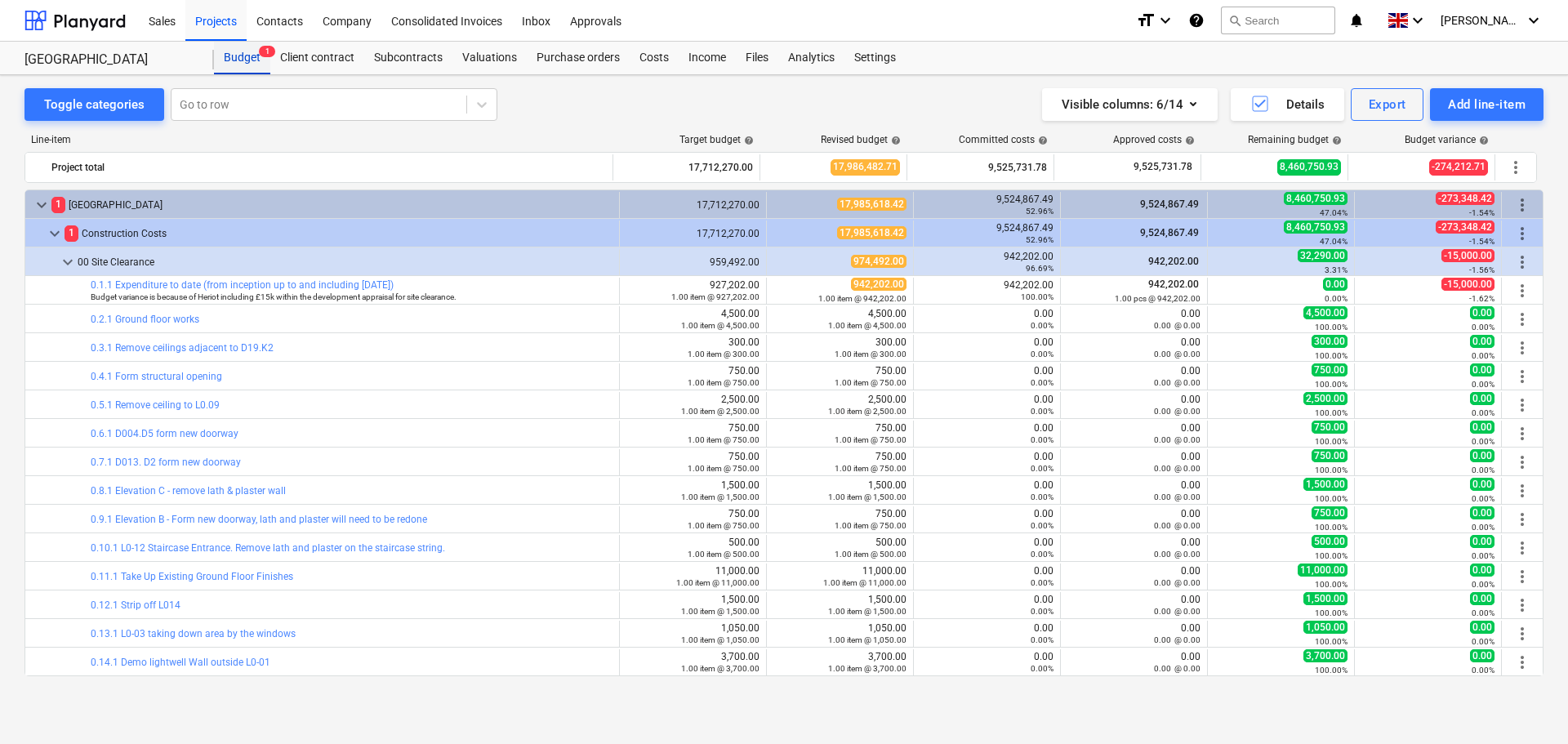
click at [256, 61] on div "Budget 1" at bounding box center [241, 58] width 56 height 33
click at [743, 54] on div "Files" at bounding box center [758, 58] width 43 height 33
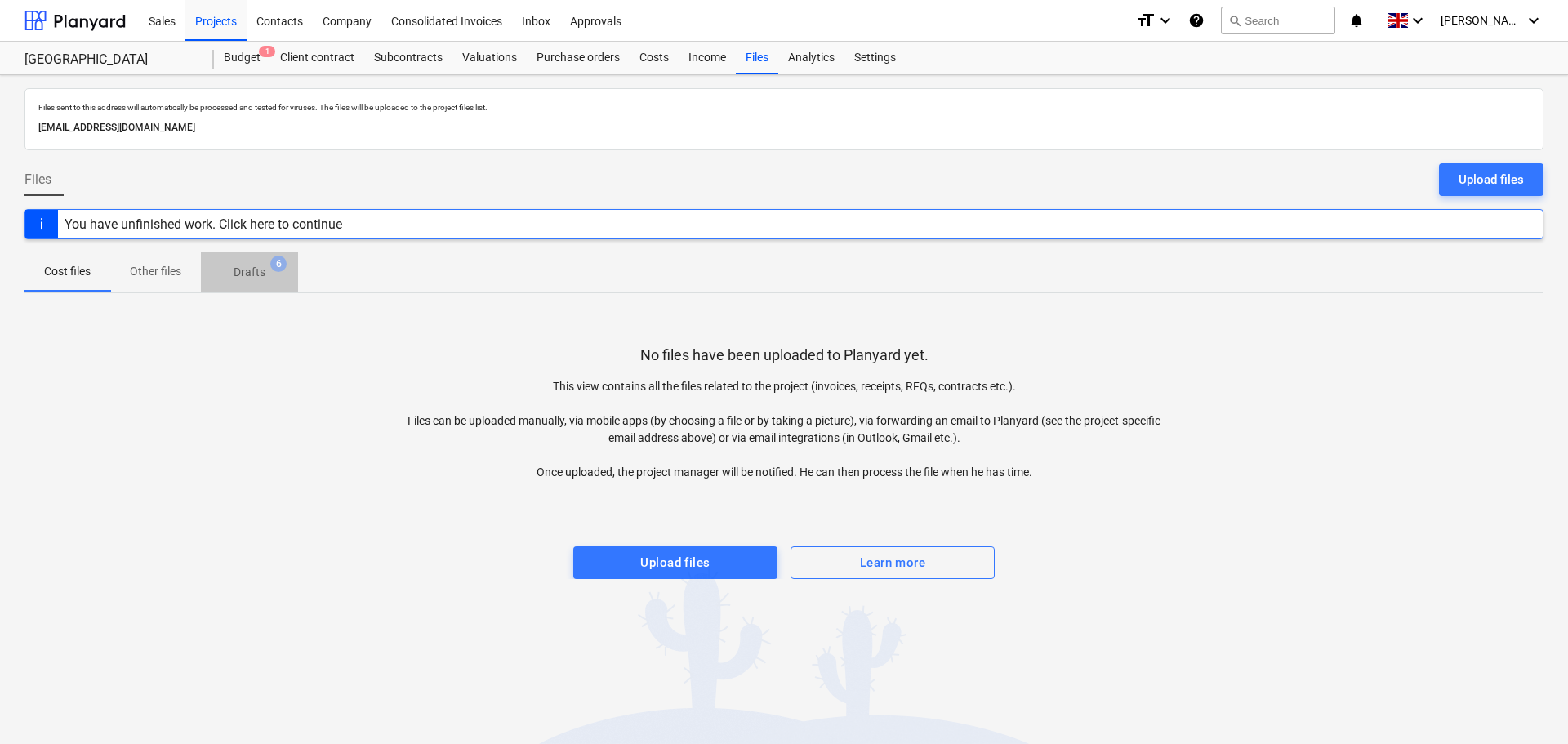
click at [240, 271] on p "Drafts" at bounding box center [249, 271] width 32 height 17
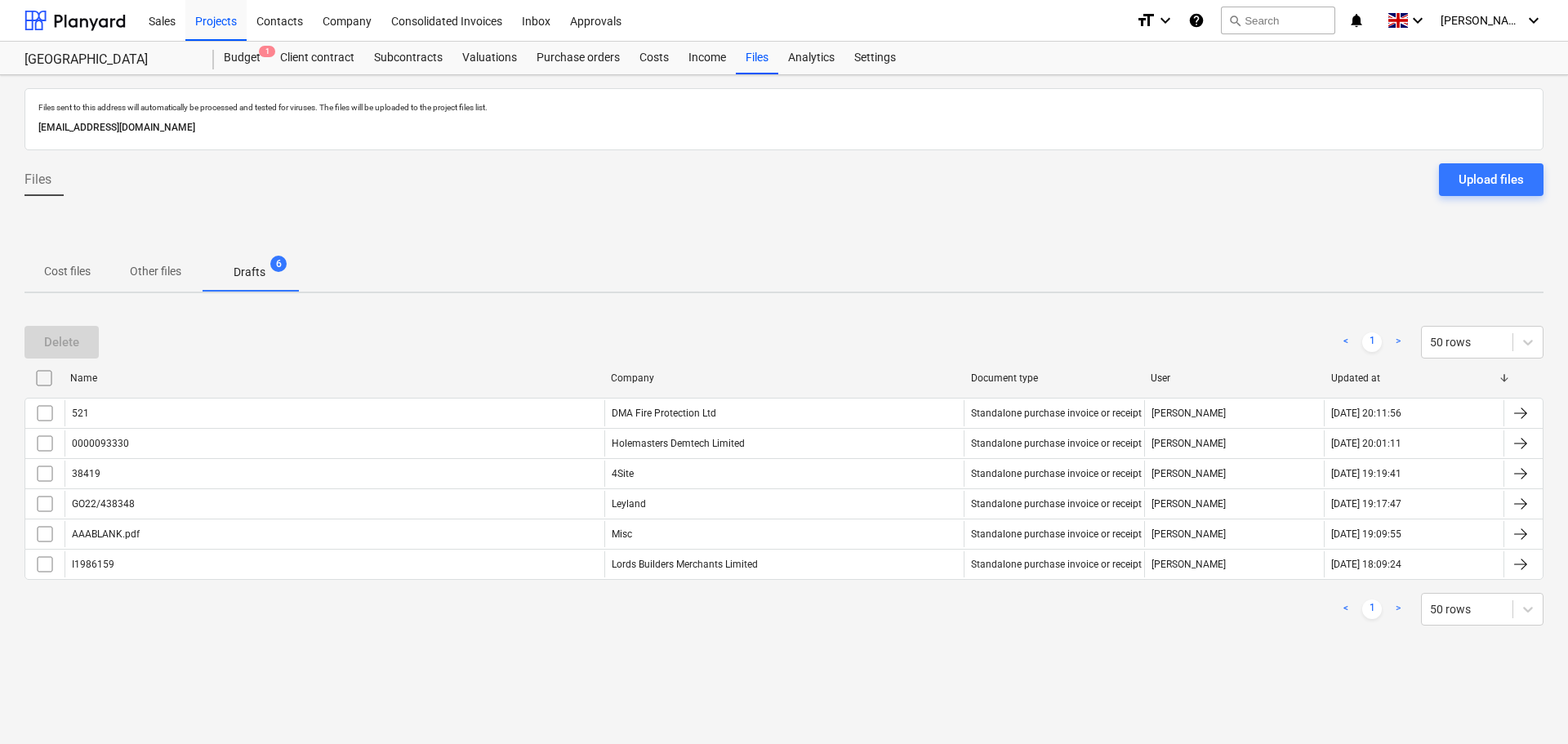
click at [40, 379] on input "checkbox" at bounding box center [44, 377] width 26 height 26
click at [61, 350] on div "Delete" at bounding box center [61, 342] width 35 height 21
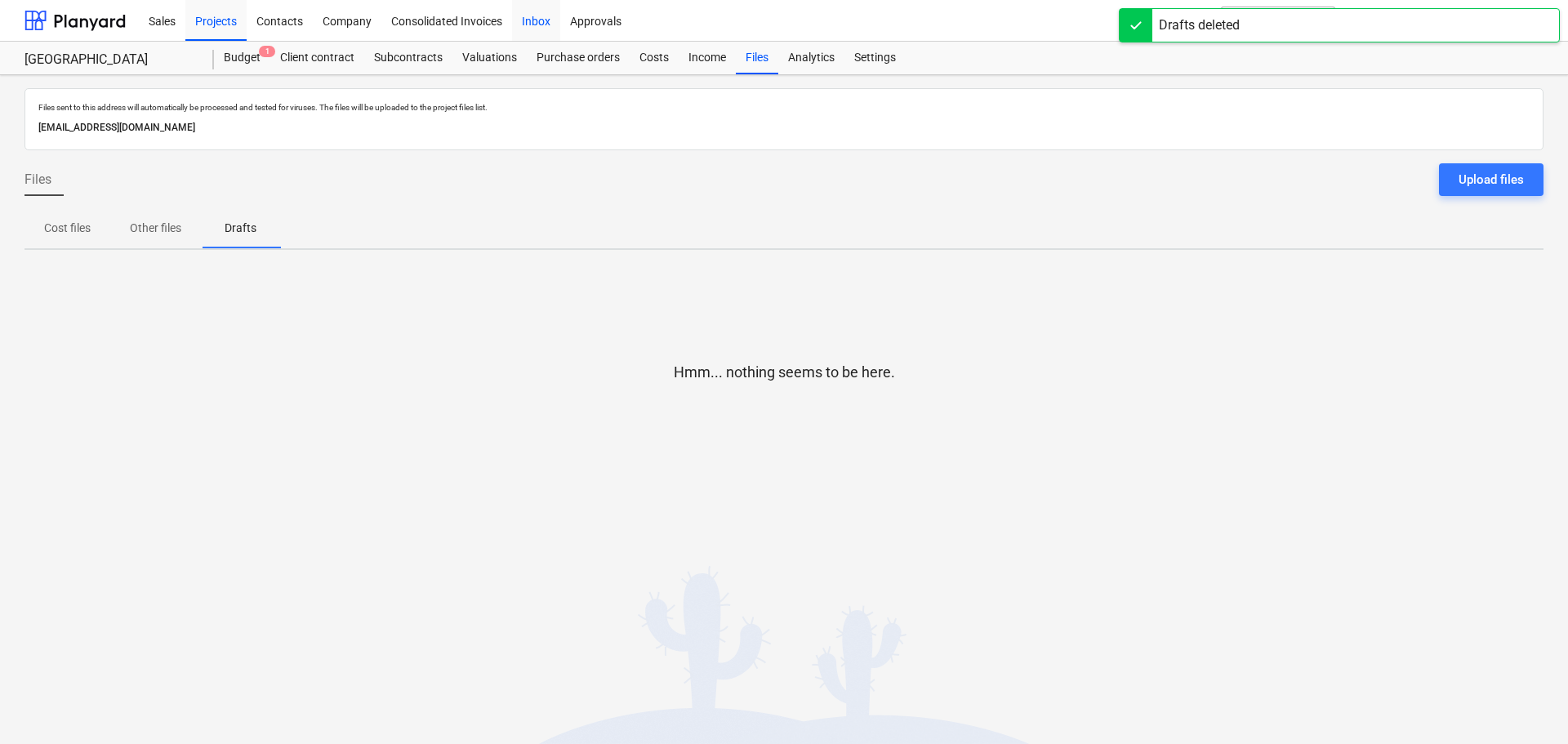
click at [522, 20] on div "Inbox" at bounding box center [536, 20] width 48 height 42
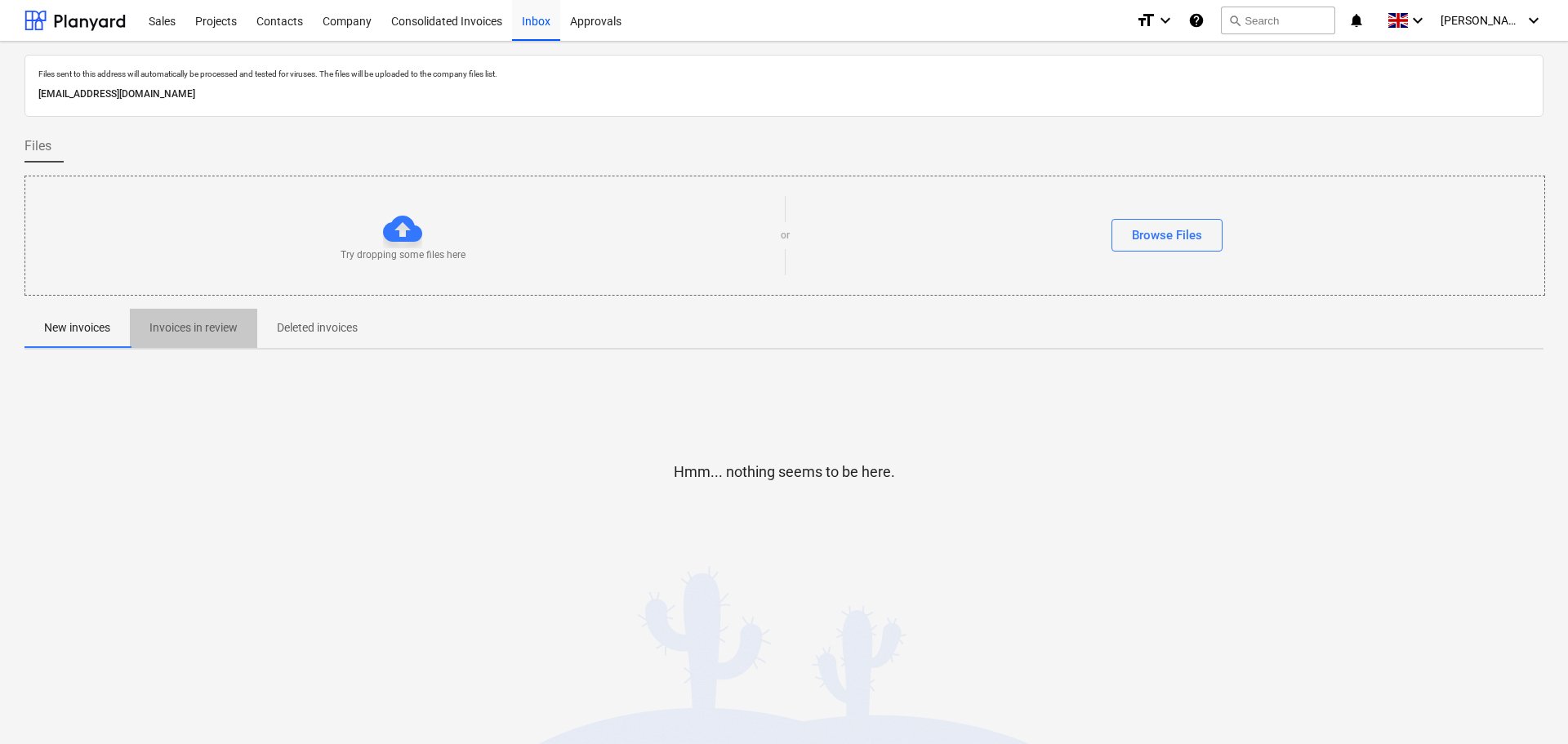
click at [213, 324] on p "Invoices in review" at bounding box center [193, 328] width 88 height 17
click at [332, 331] on p "Deleted invoices" at bounding box center [317, 328] width 81 height 17
